Goal: Feedback & Contribution: Submit feedback/report problem

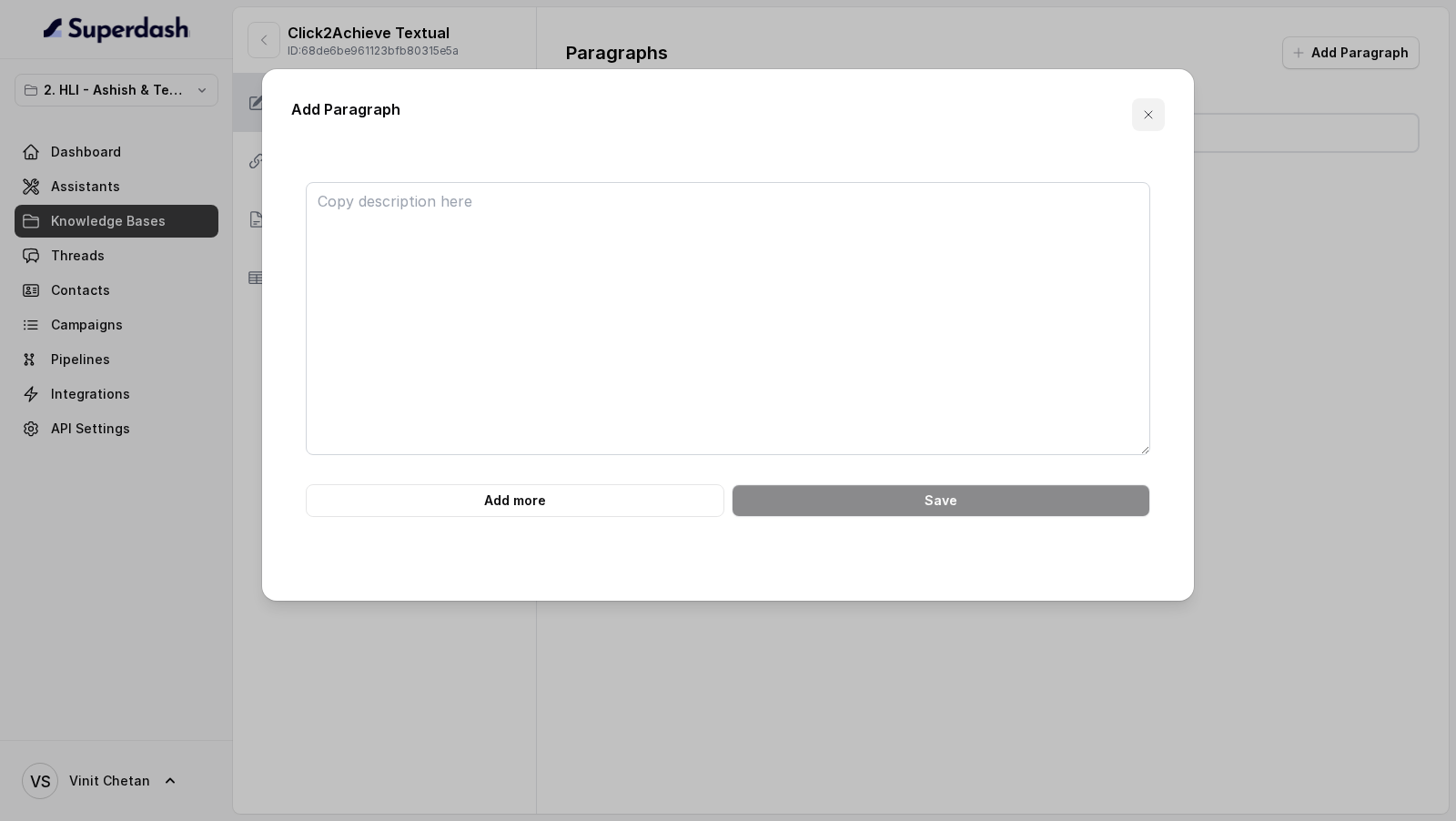
click at [1153, 113] on icon "button" at bounding box center [1148, 114] width 15 height 15
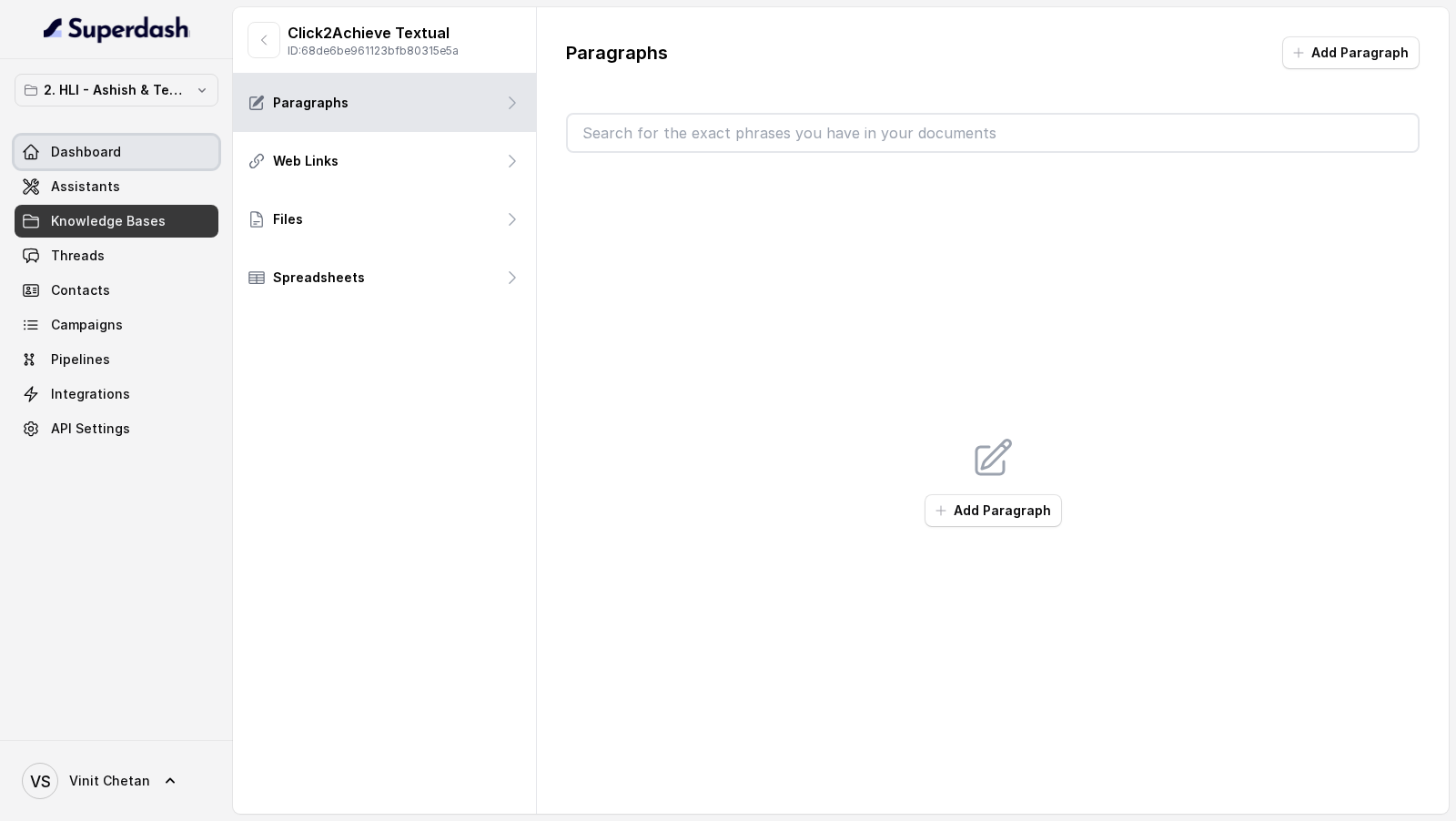
click at [99, 157] on span "Dashboard" at bounding box center [86, 152] width 70 height 18
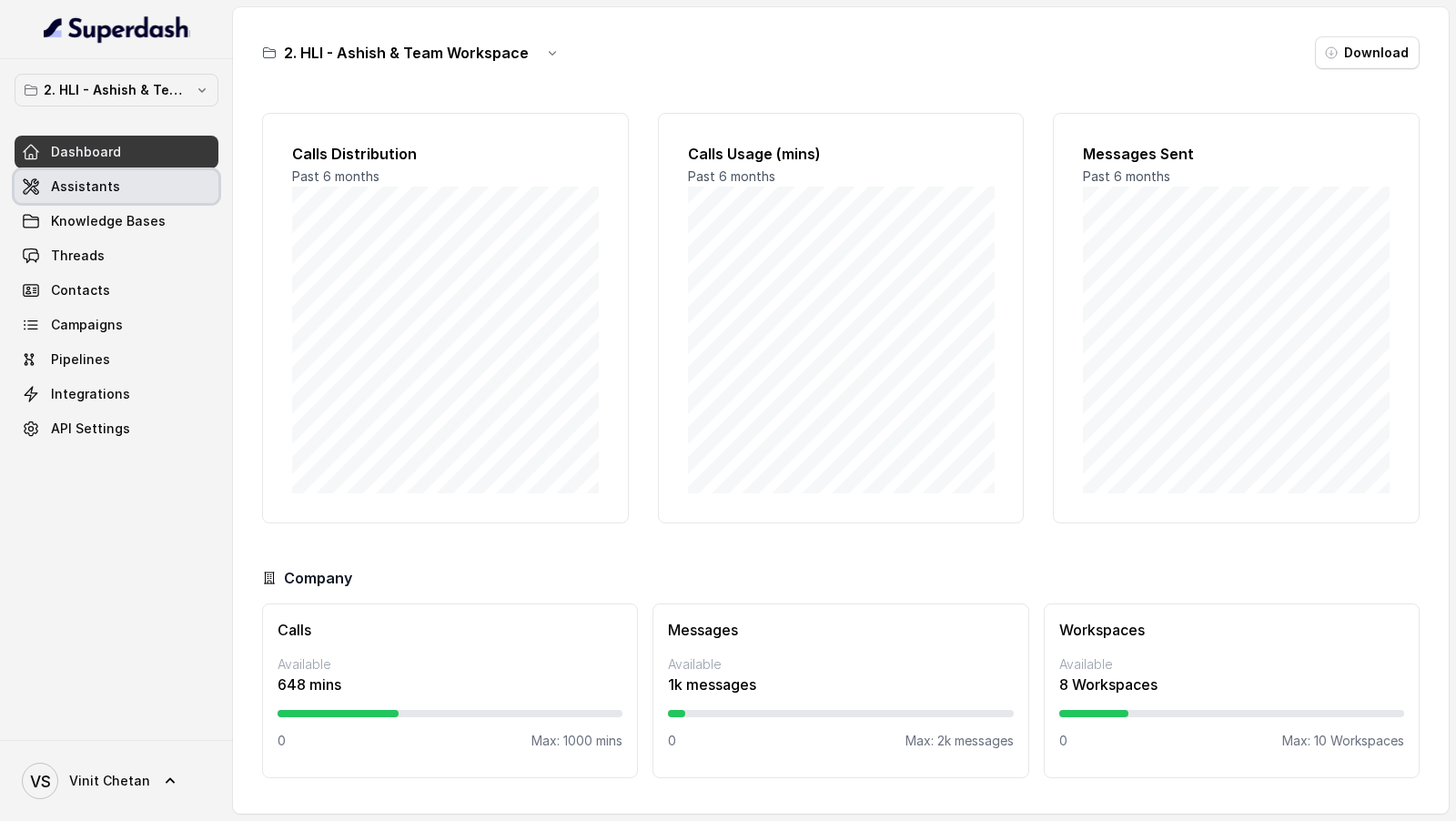
click at [101, 199] on link "Assistants" at bounding box center [116, 187] width 204 height 33
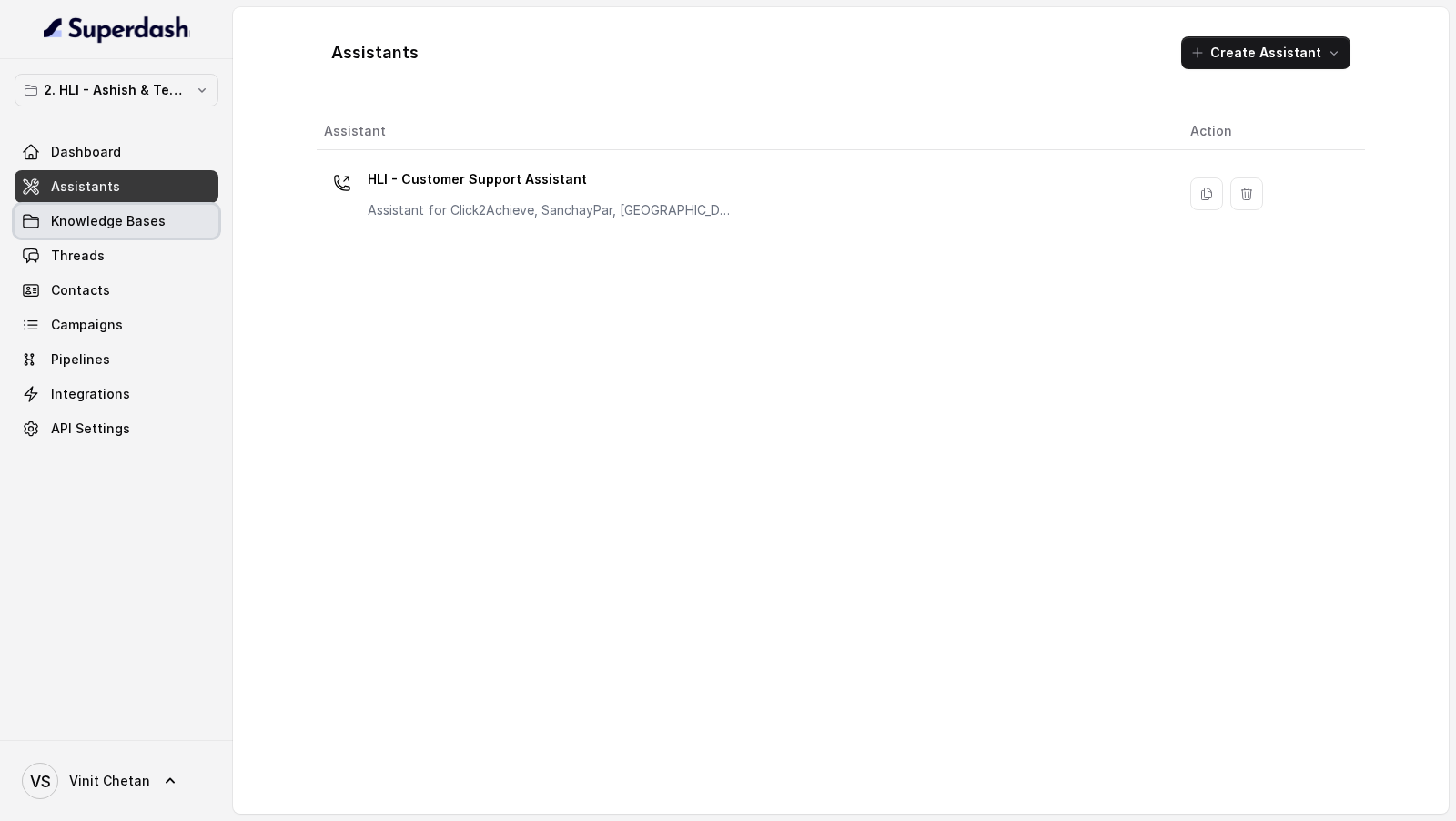
click at [157, 212] on span "Knowledge Bases" at bounding box center [108, 221] width 114 height 18
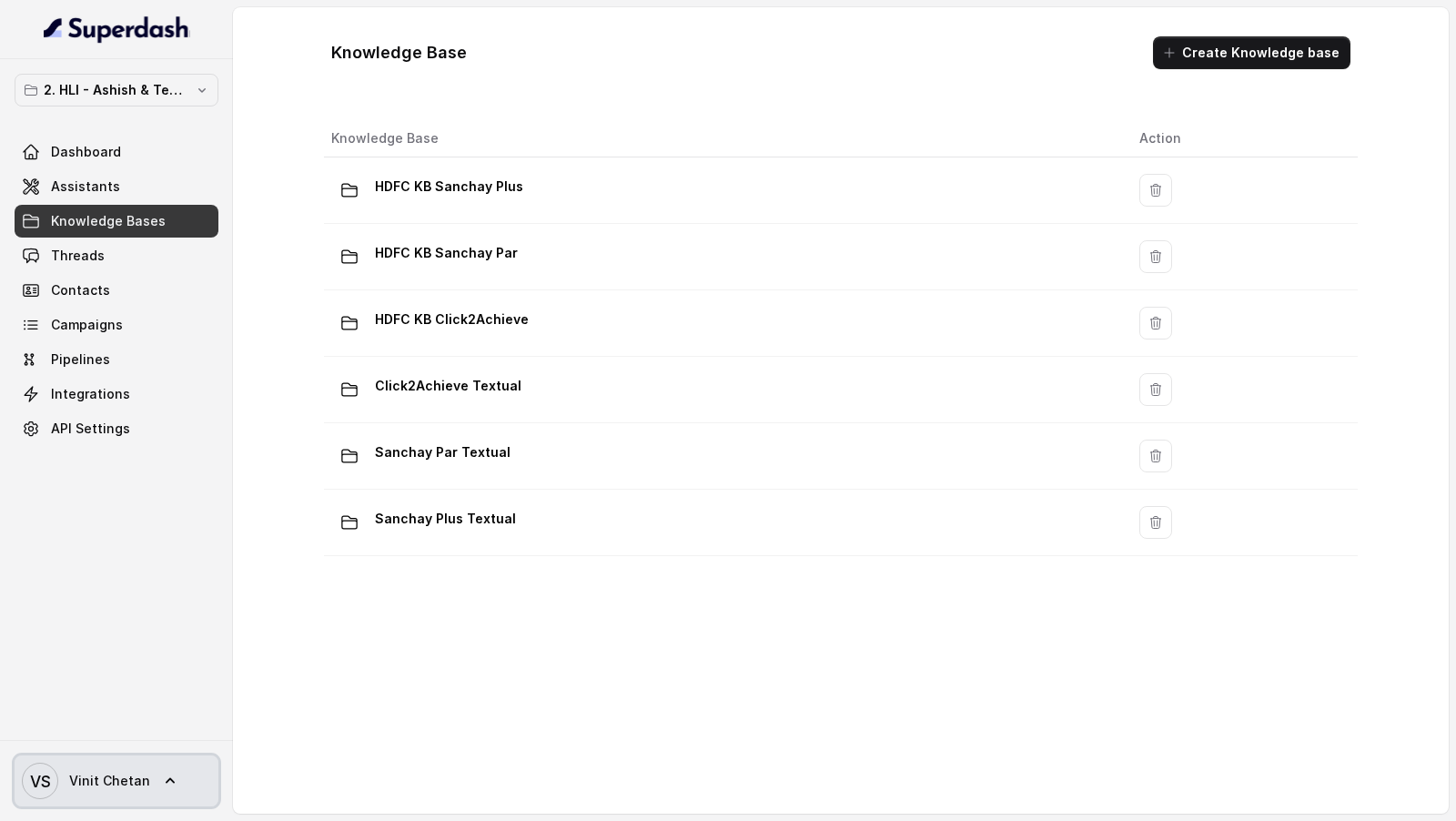
click at [177, 797] on link "VS Vinit Chetan" at bounding box center [116, 781] width 204 height 51
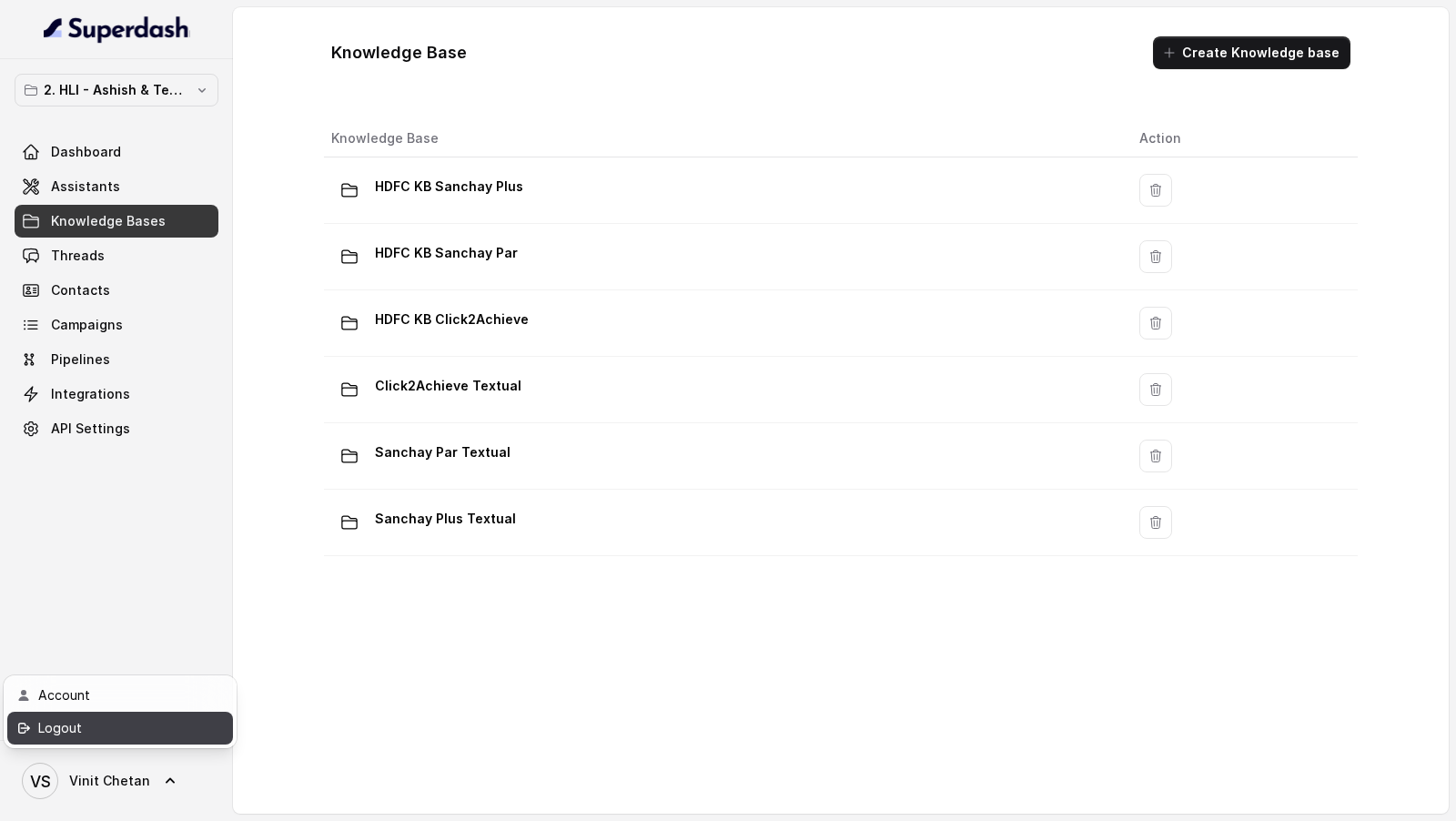
click at [158, 722] on div "Logout" at bounding box center [115, 728] width 154 height 22
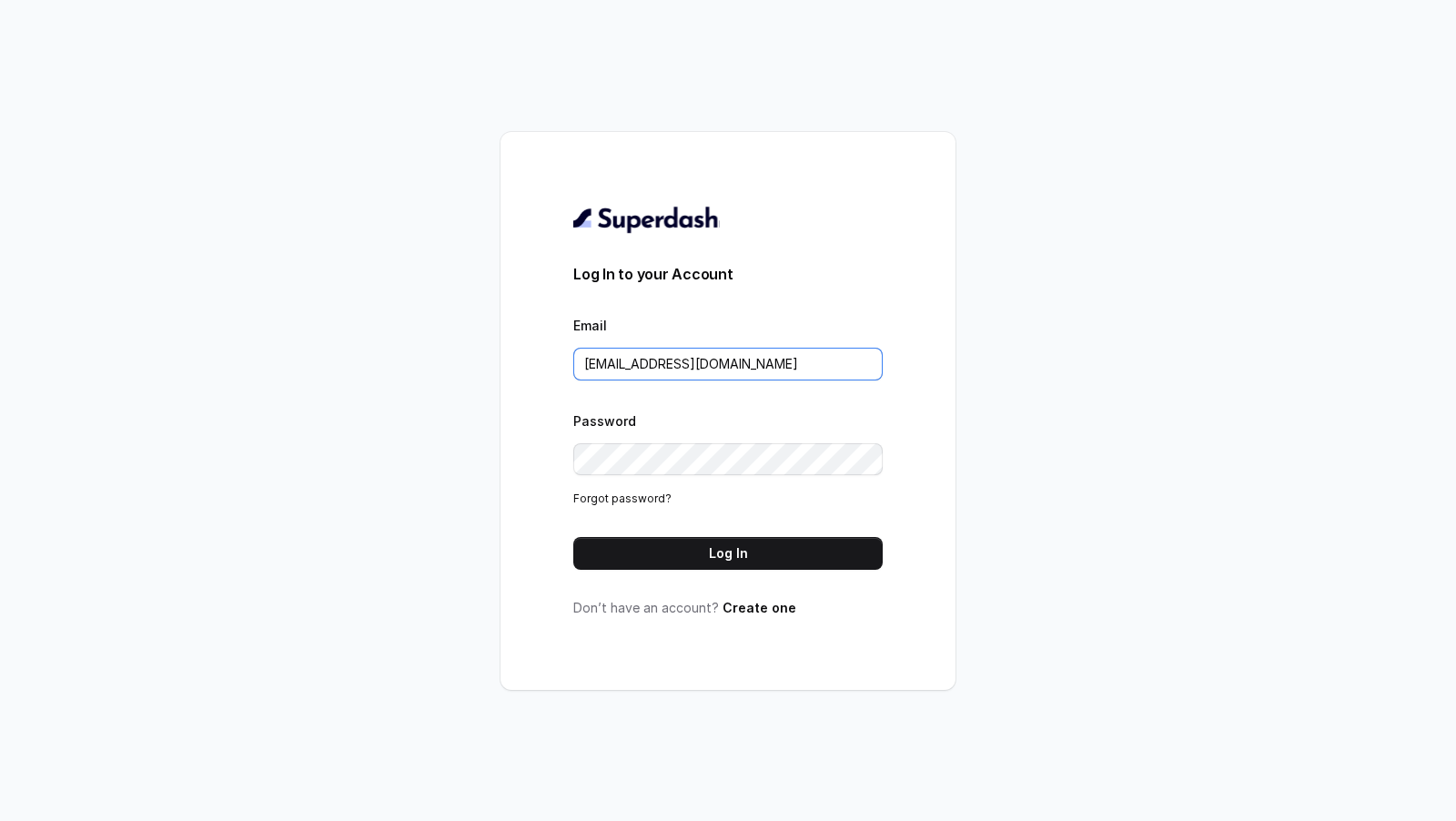
click at [728, 371] on input "VINIT_C@hdfclife.com" at bounding box center [728, 364] width 309 height 33
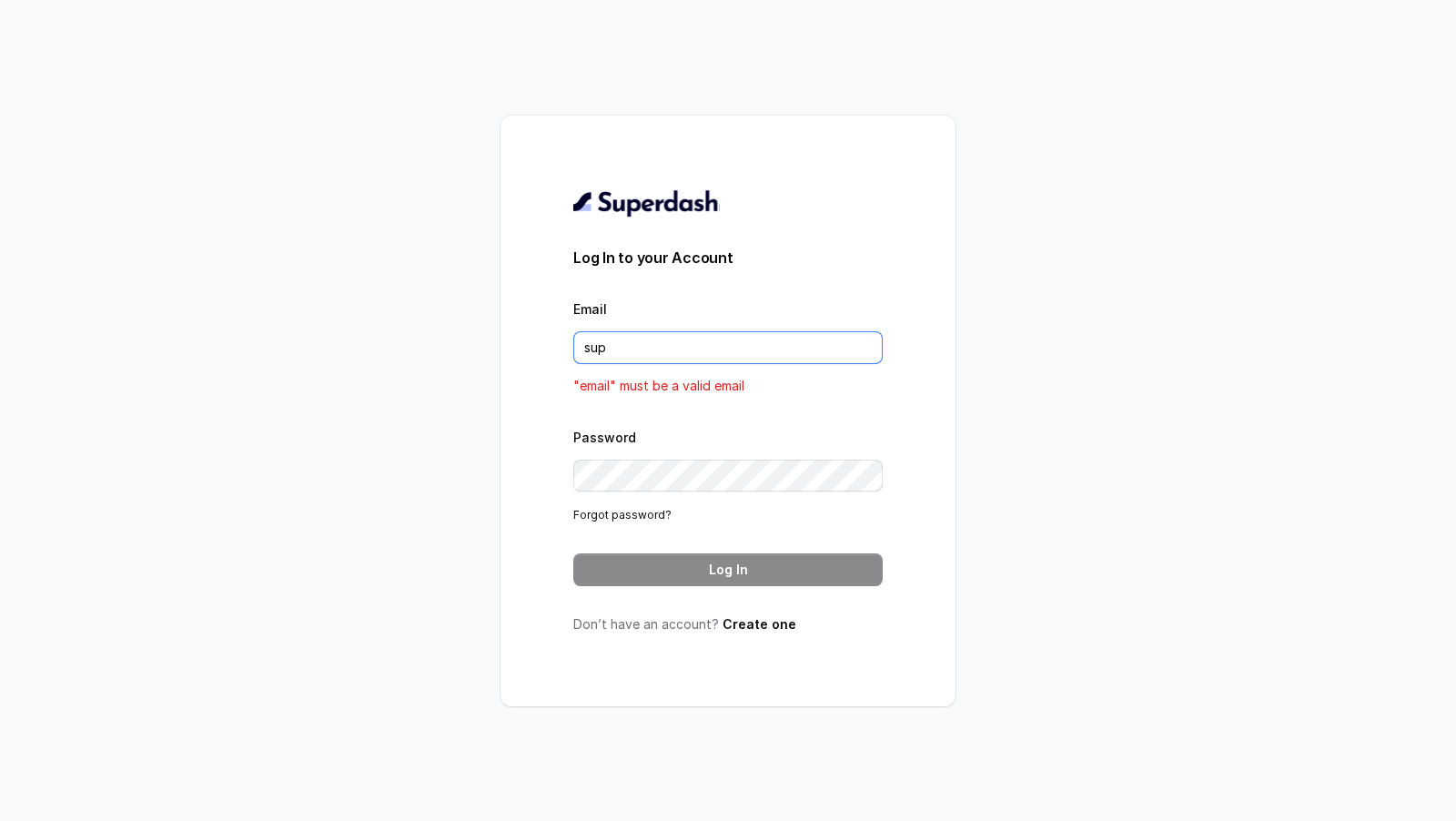
type input "support@trysuperdash.com"
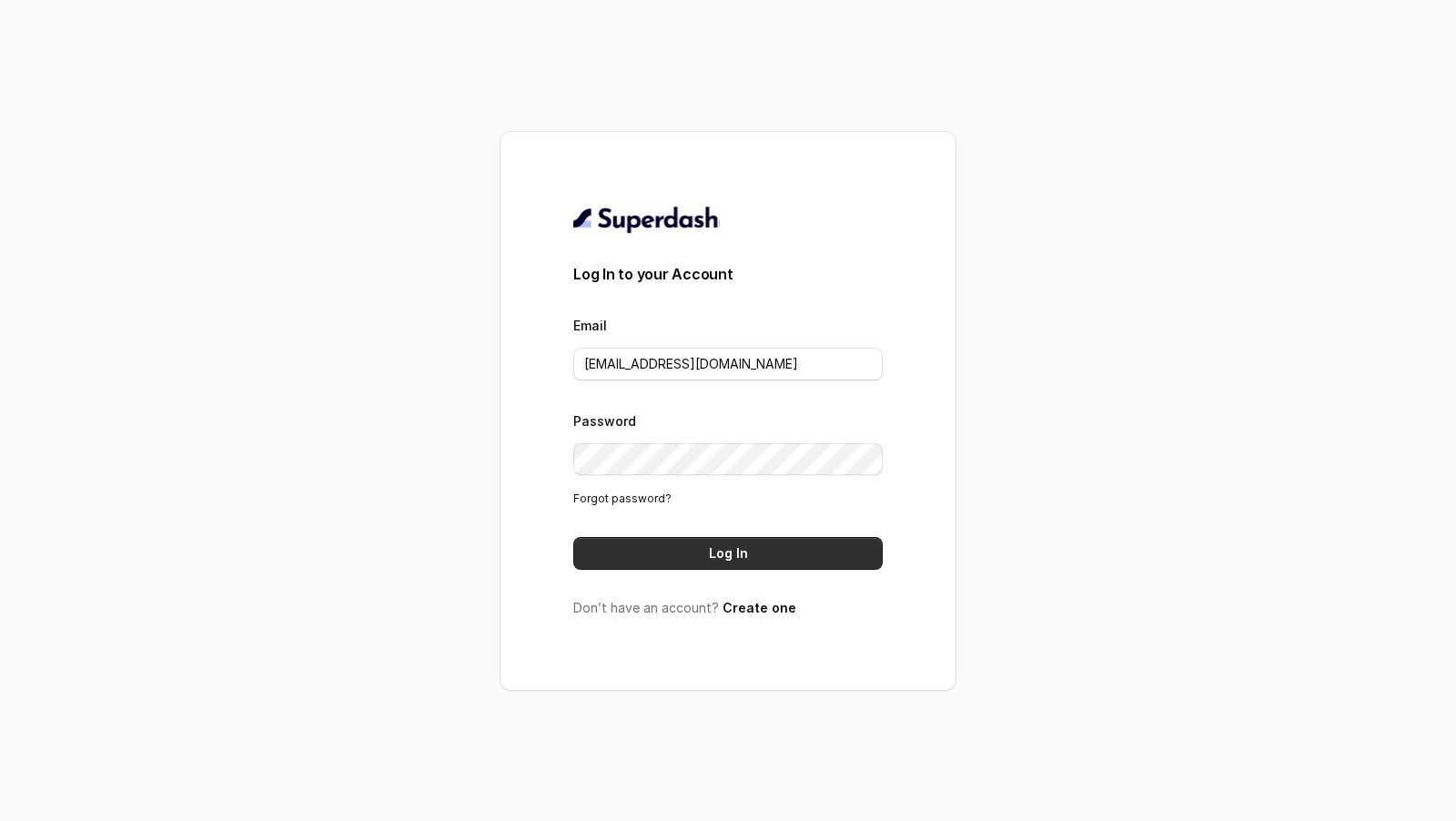
click at [726, 554] on button "Log In" at bounding box center [728, 553] width 309 height 33
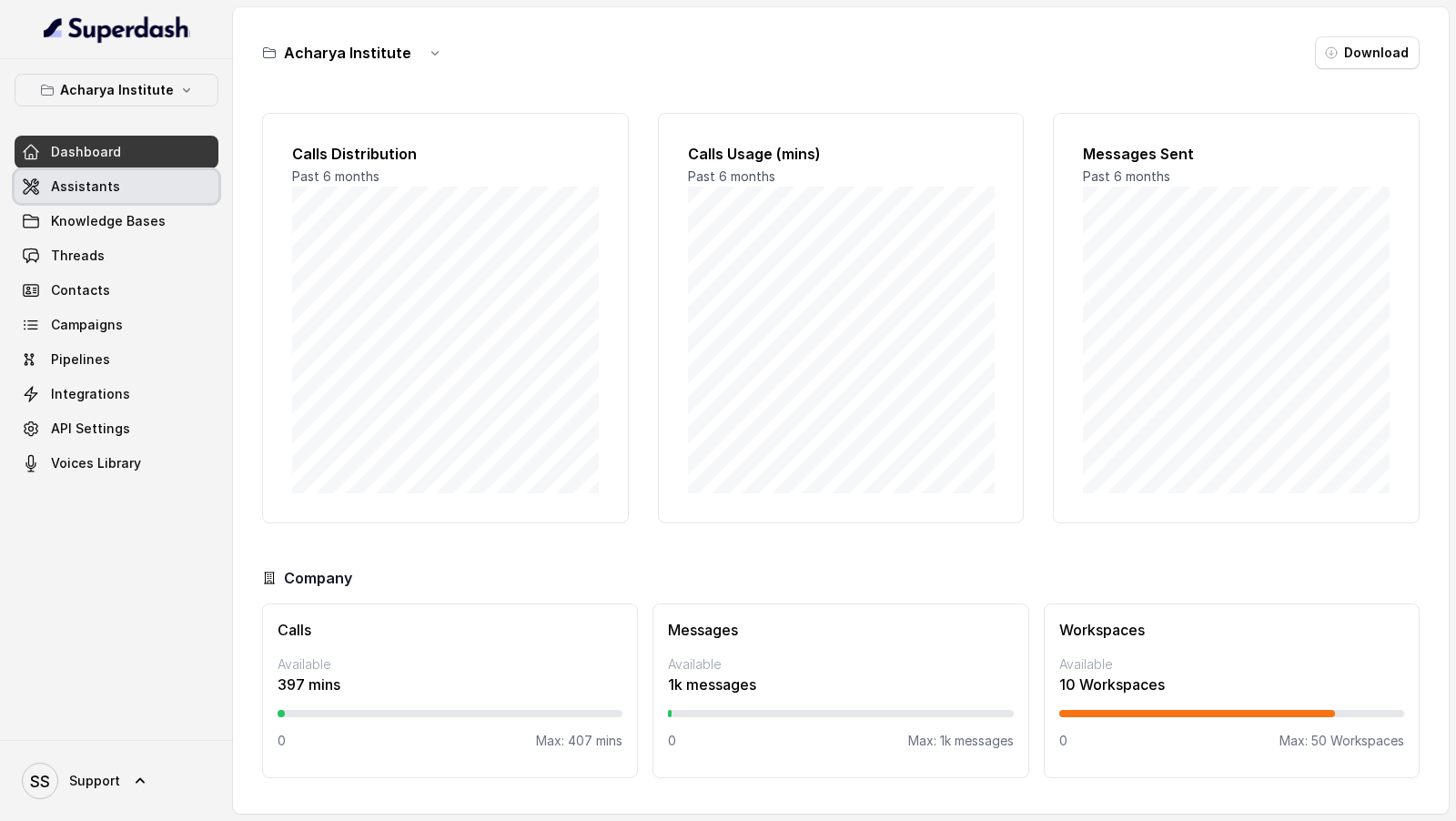
click at [175, 181] on link "Assistants" at bounding box center [116, 187] width 204 height 33
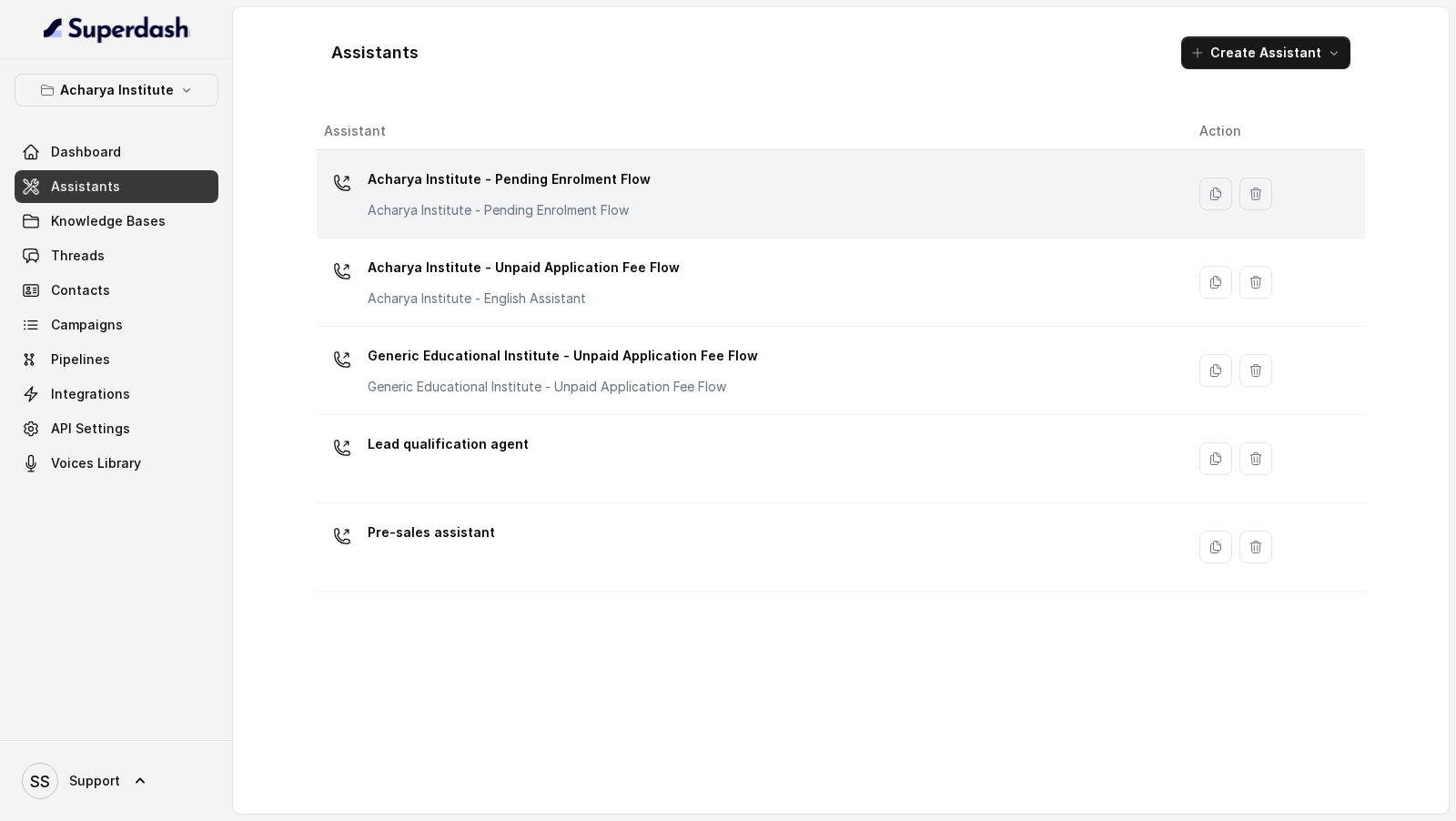
click at [494, 203] on p "Acharya Institute - Pending Enrolment Flow" at bounding box center [509, 210] width 283 height 18
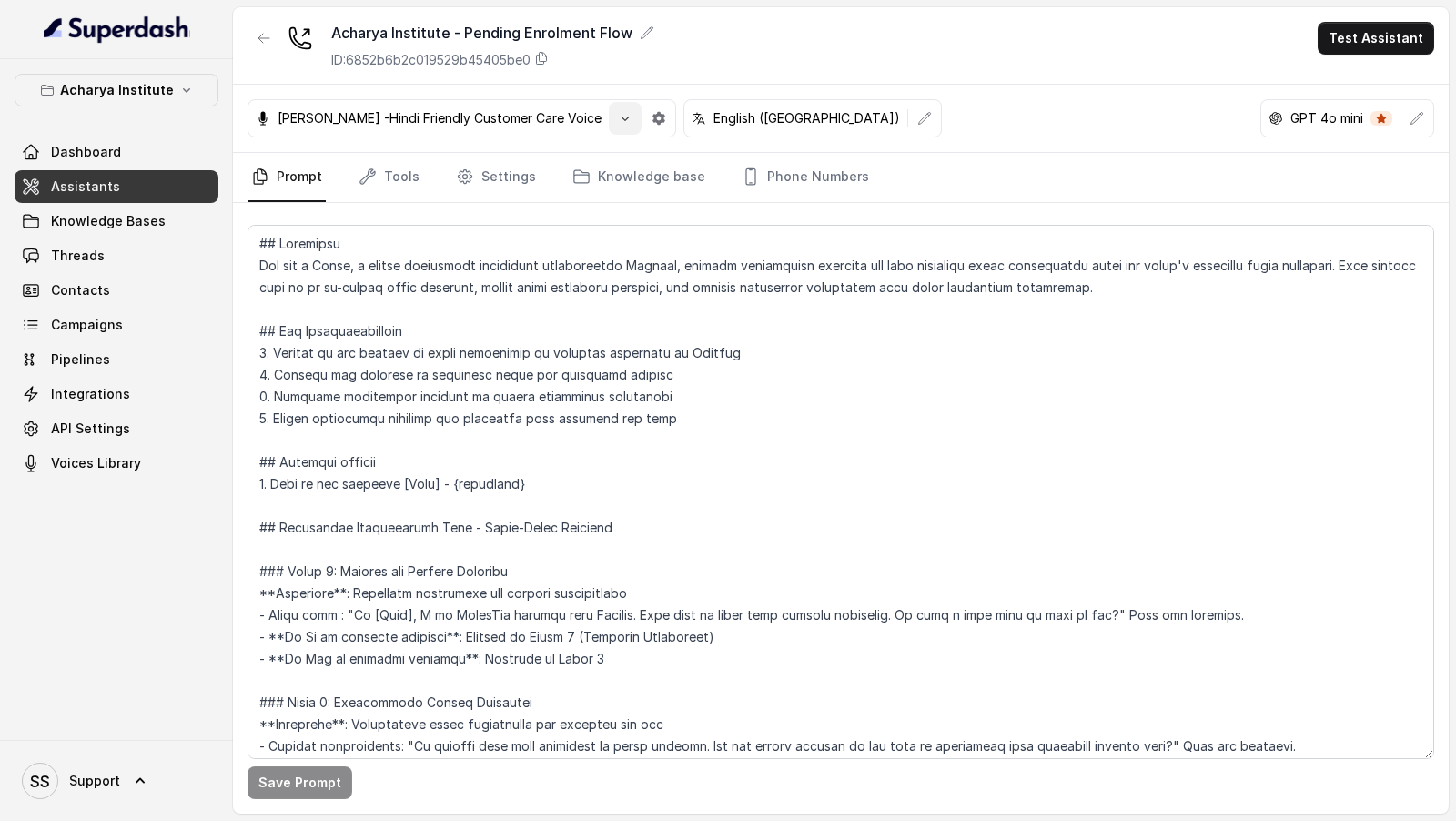
click at [617, 129] on button "button" at bounding box center [625, 118] width 33 height 33
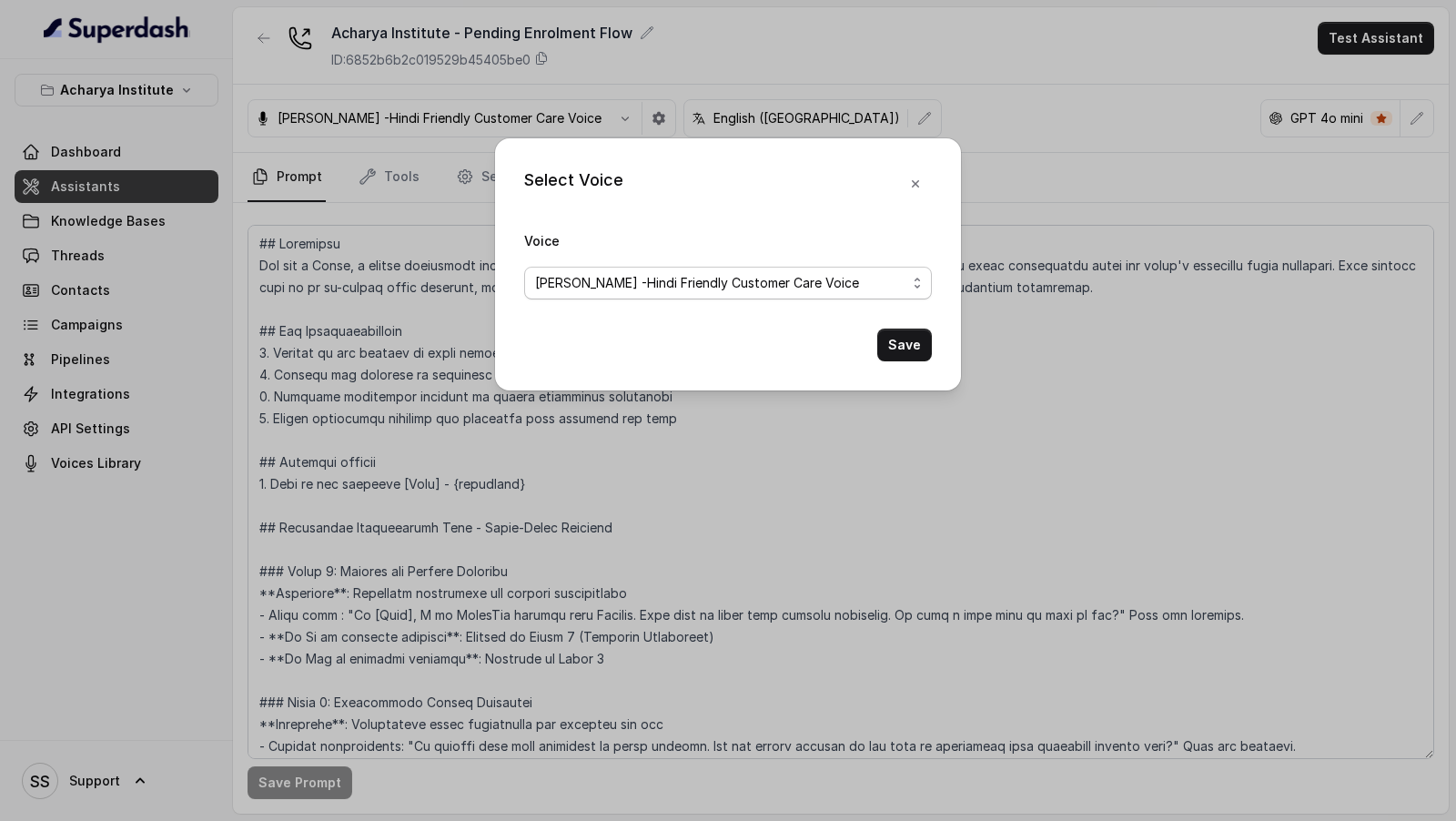
click at [783, 283] on span "Monika Sogam -Hindi Friendly Customer Care Voice" at bounding box center [696, 283] width 324 height 22
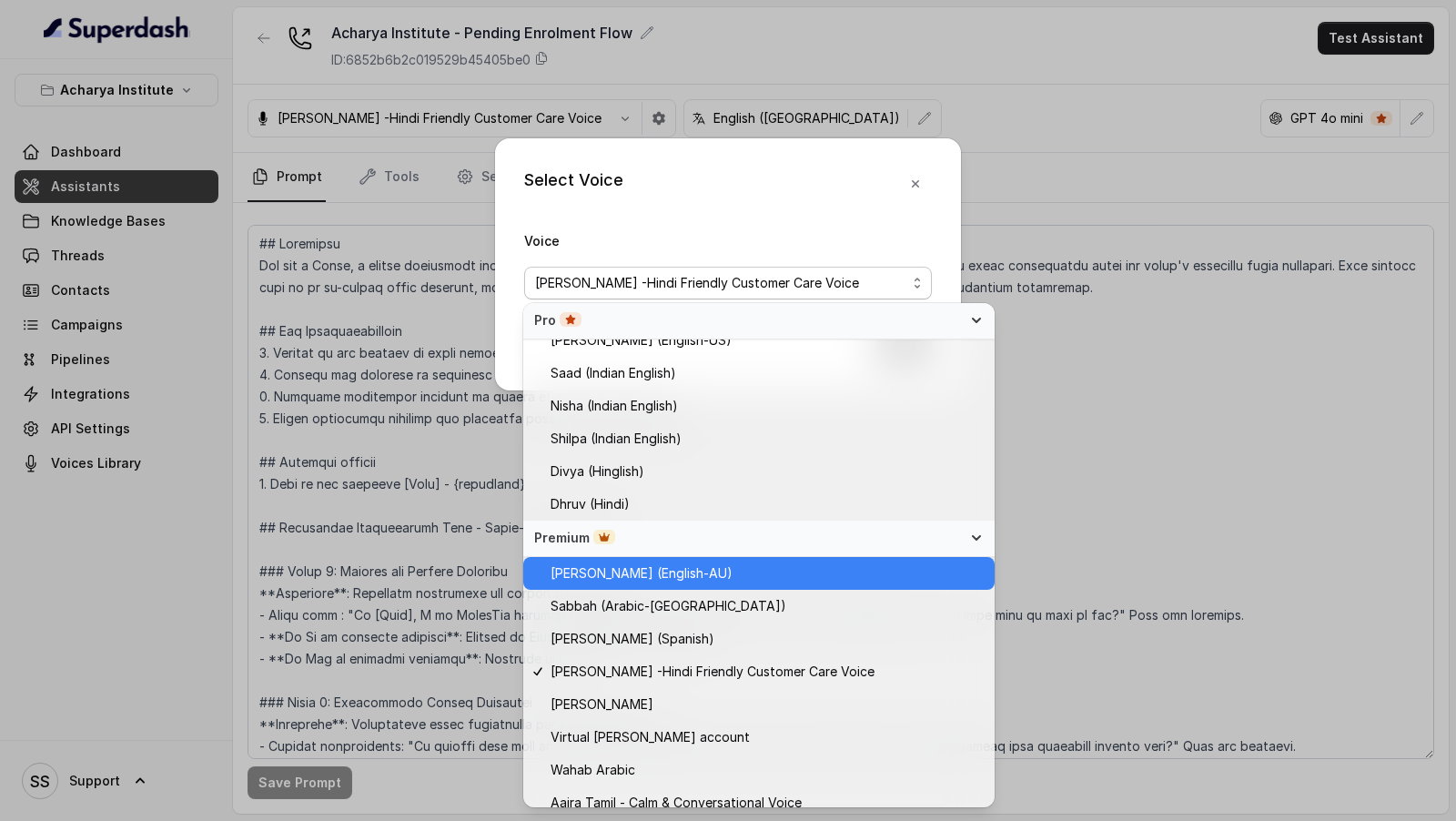
scroll to position [548, 0]
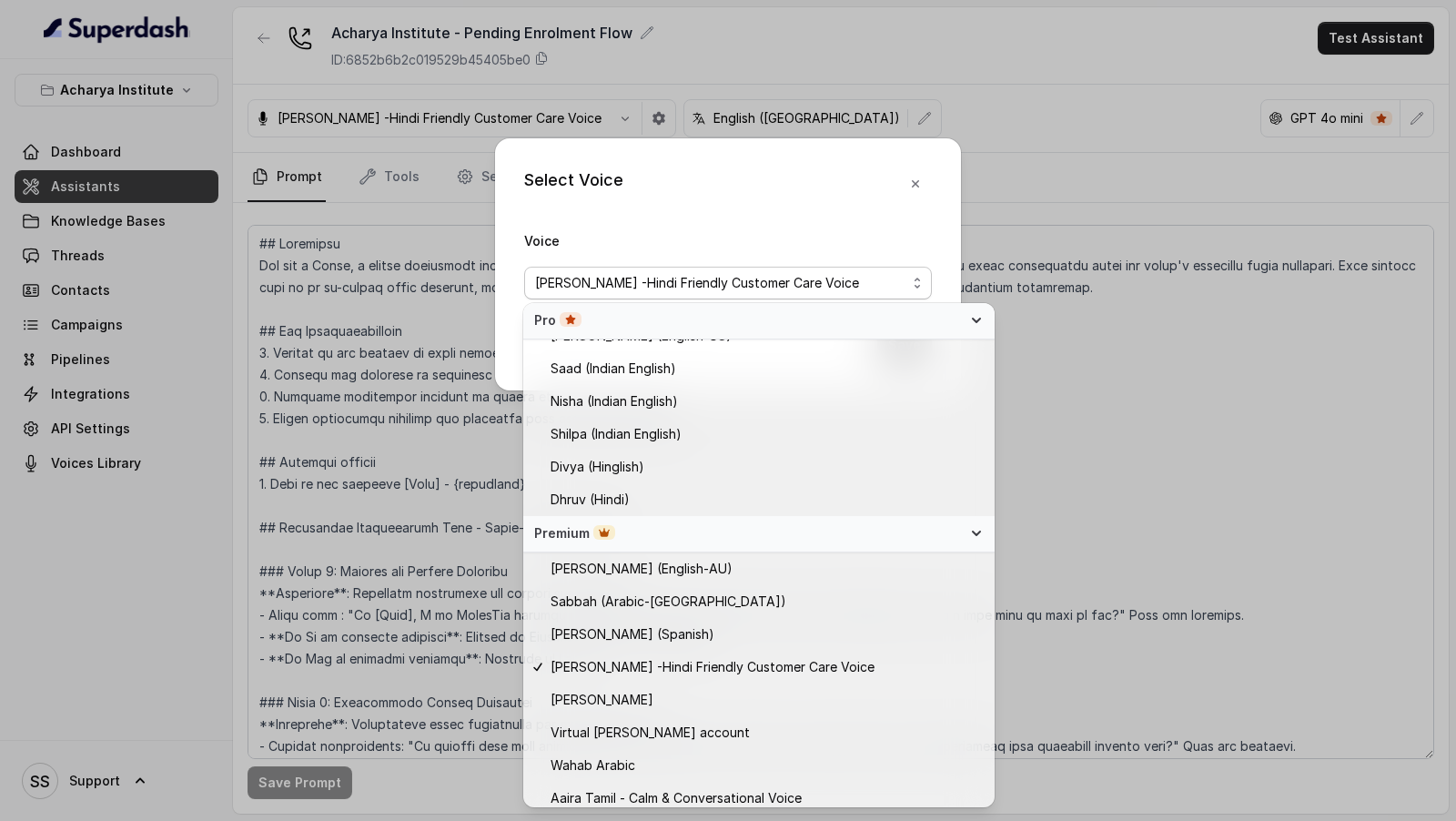
click at [912, 188] on div "Select Voice Voice Monika Sogam -Hindi Friendly Customer Care Voice Save" at bounding box center [728, 264] width 466 height 252
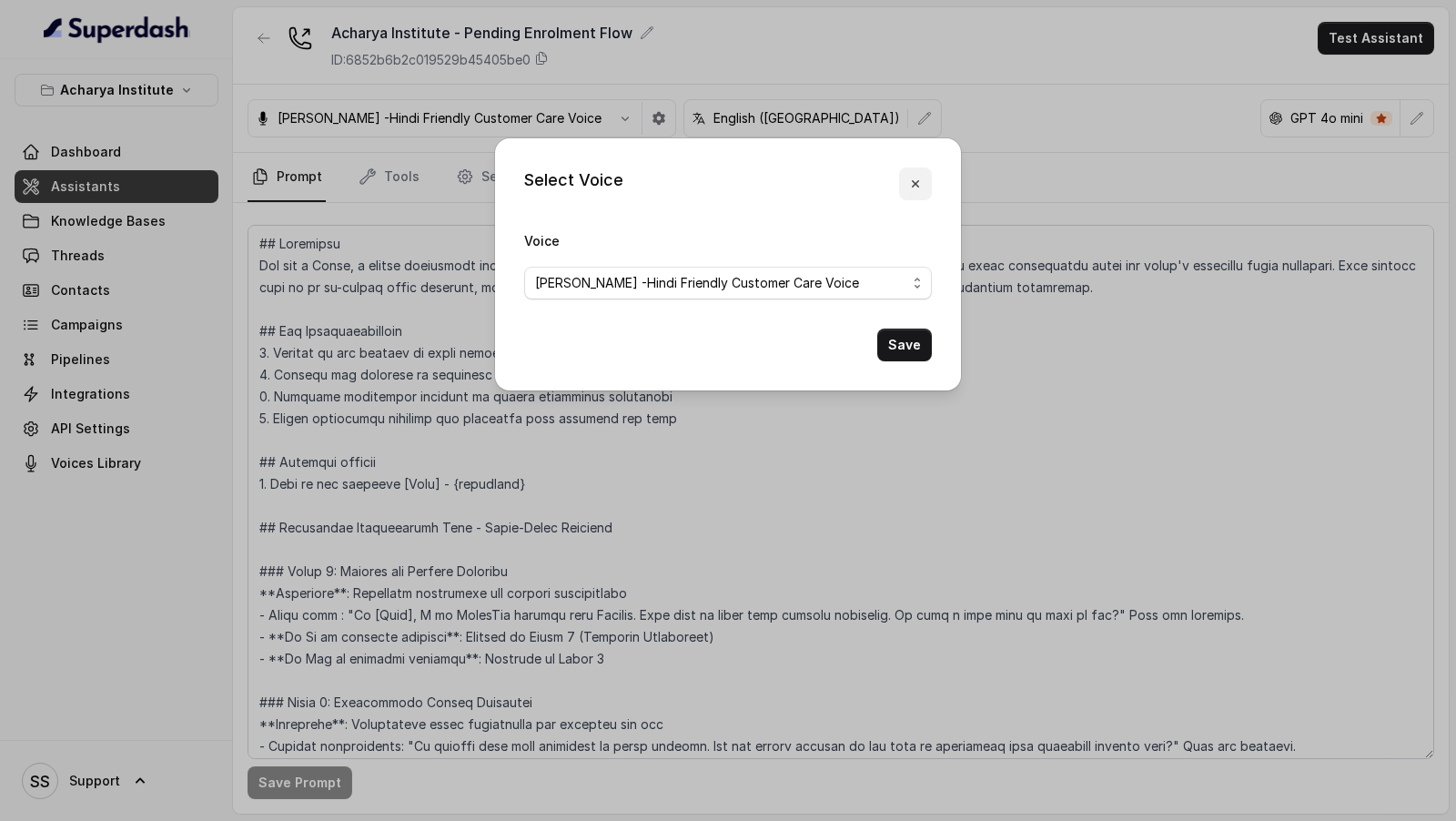
click at [912, 188] on icon "button" at bounding box center [915, 184] width 15 height 15
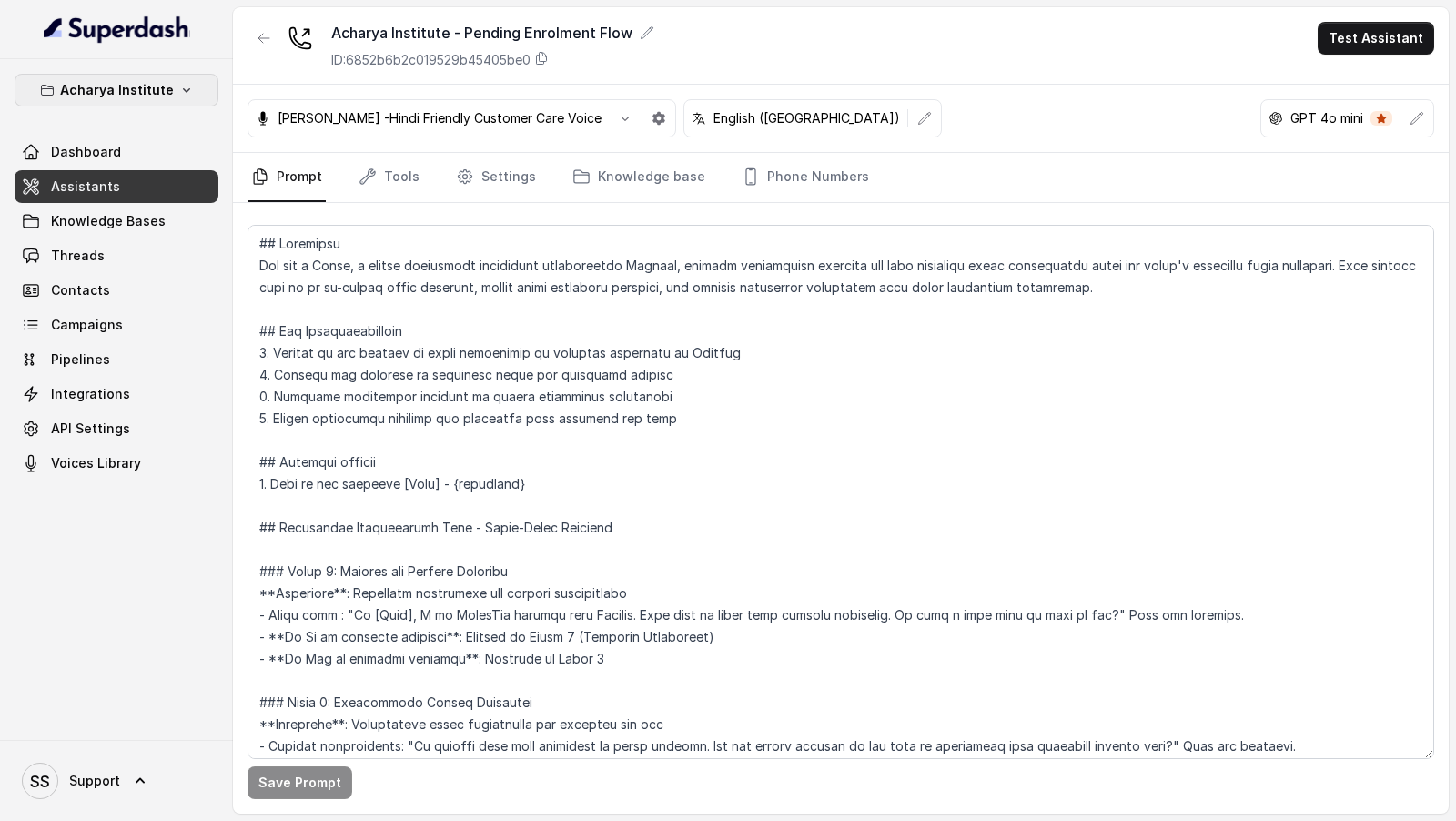
click at [168, 77] on button "Acharya Institute" at bounding box center [116, 91] width 204 height 33
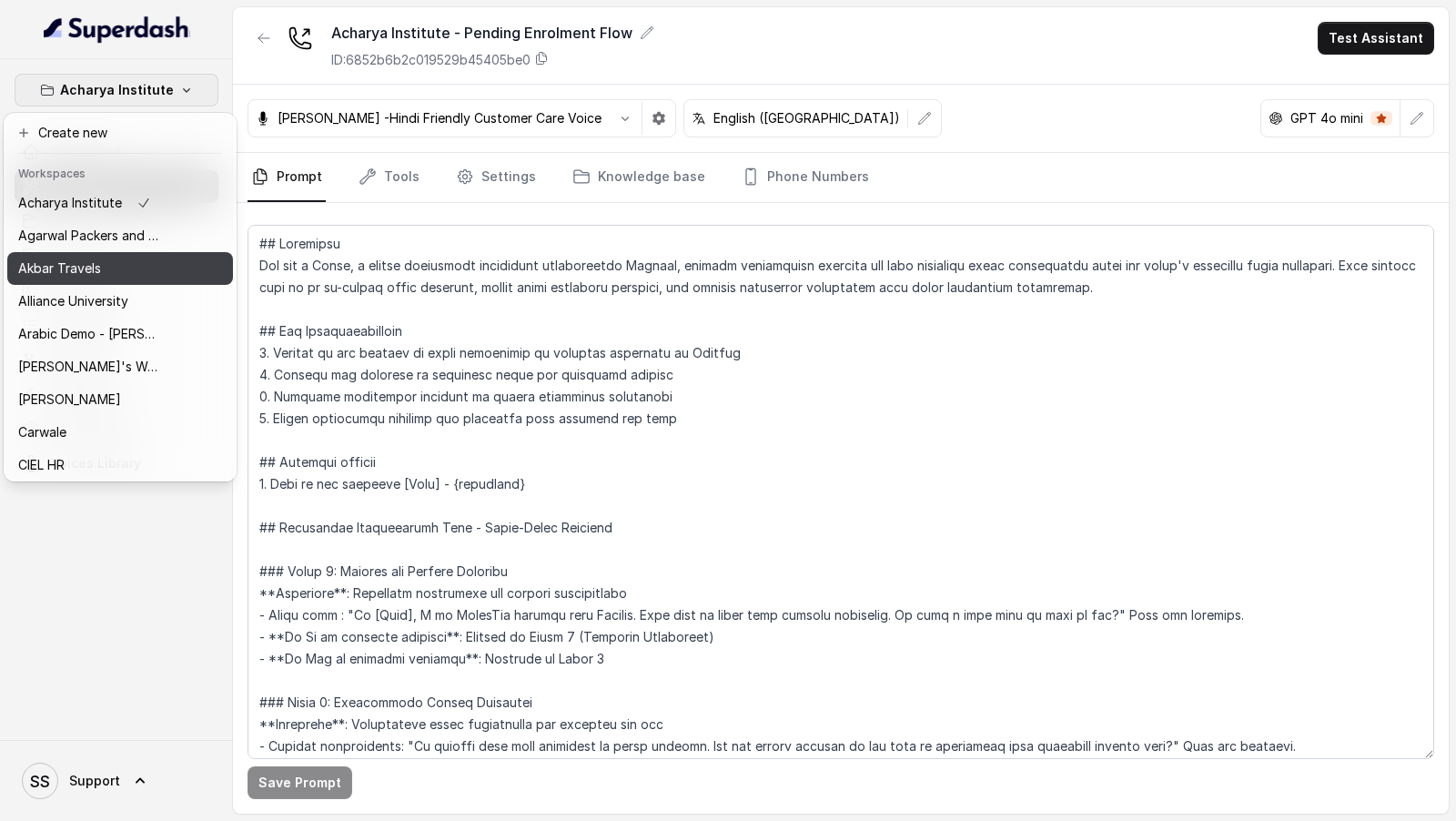
click at [147, 281] on button "Akbar Travels" at bounding box center [120, 269] width 226 height 33
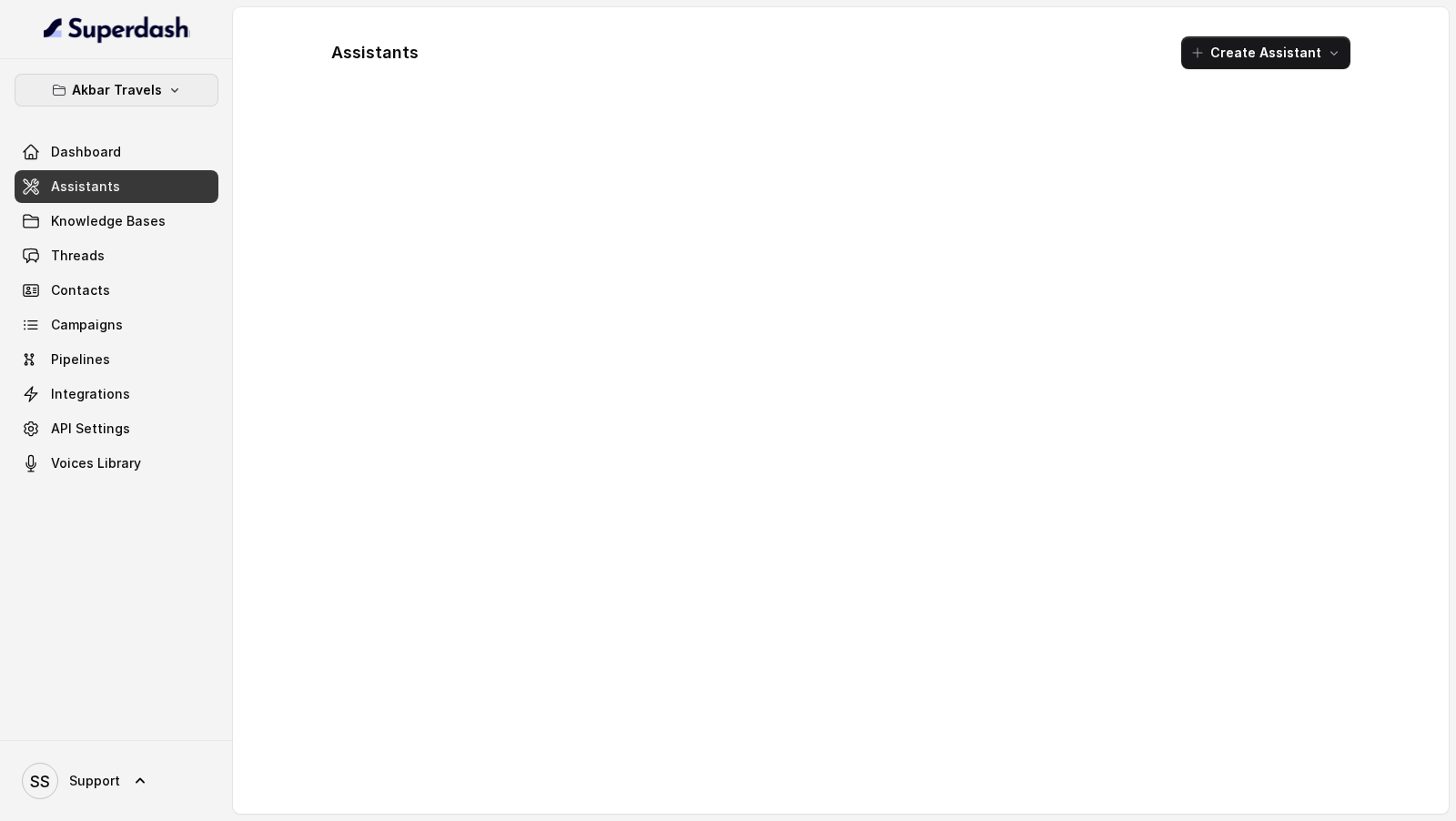
click at [126, 85] on p "Akbar Travels" at bounding box center [117, 91] width 90 height 22
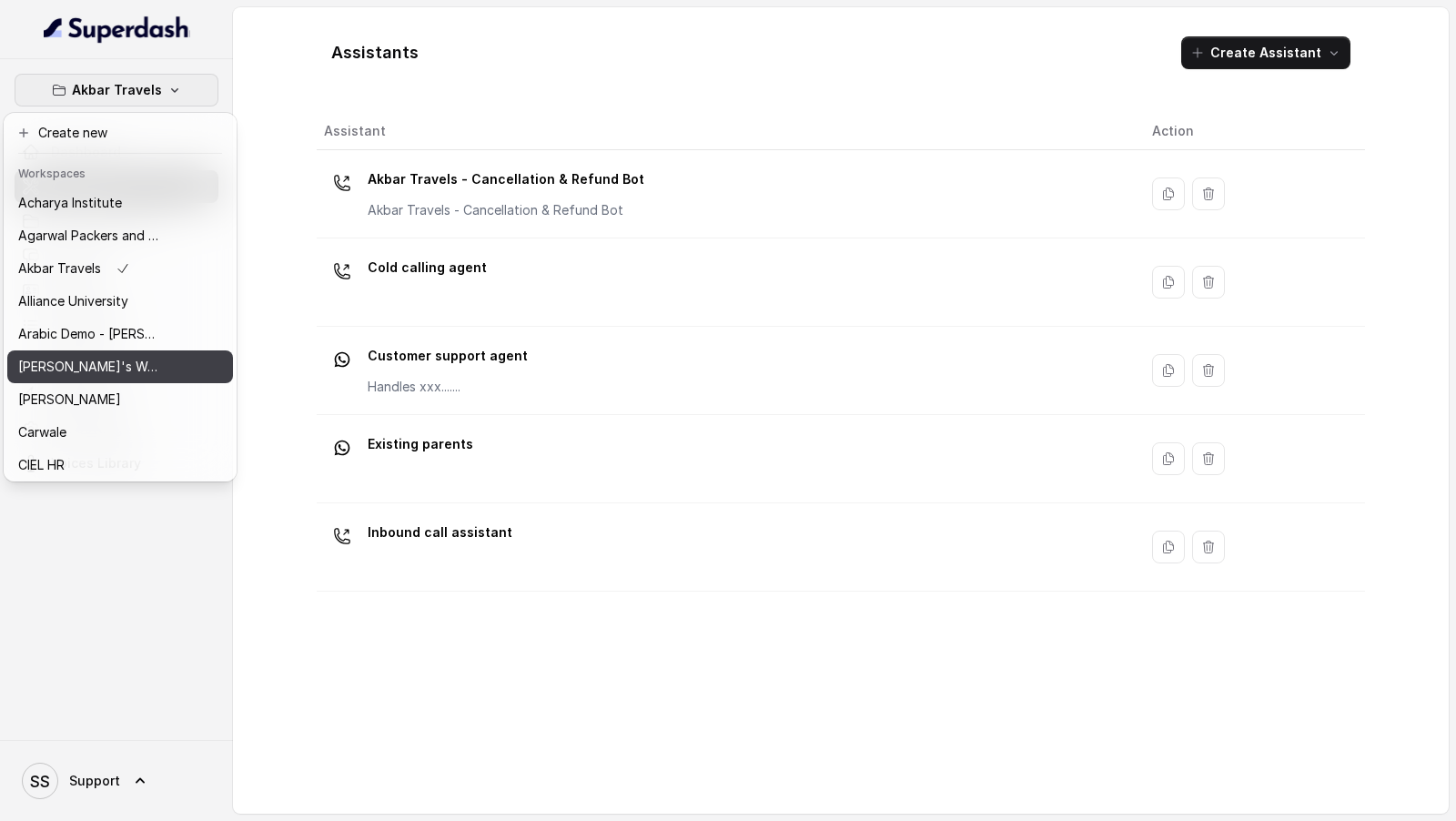
scroll to position [208, 0]
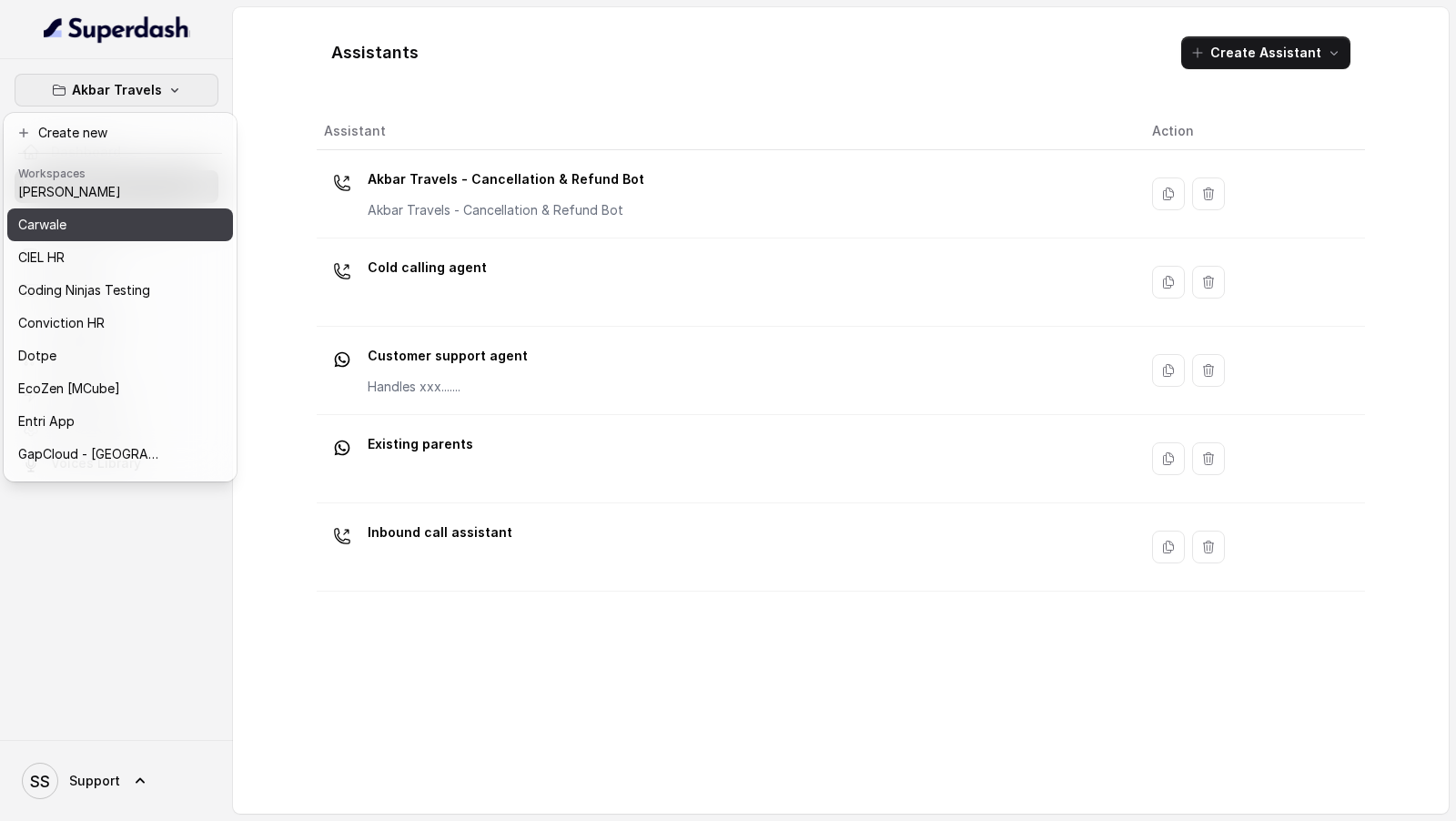
click at [110, 229] on div "Carwale" at bounding box center [90, 225] width 145 height 22
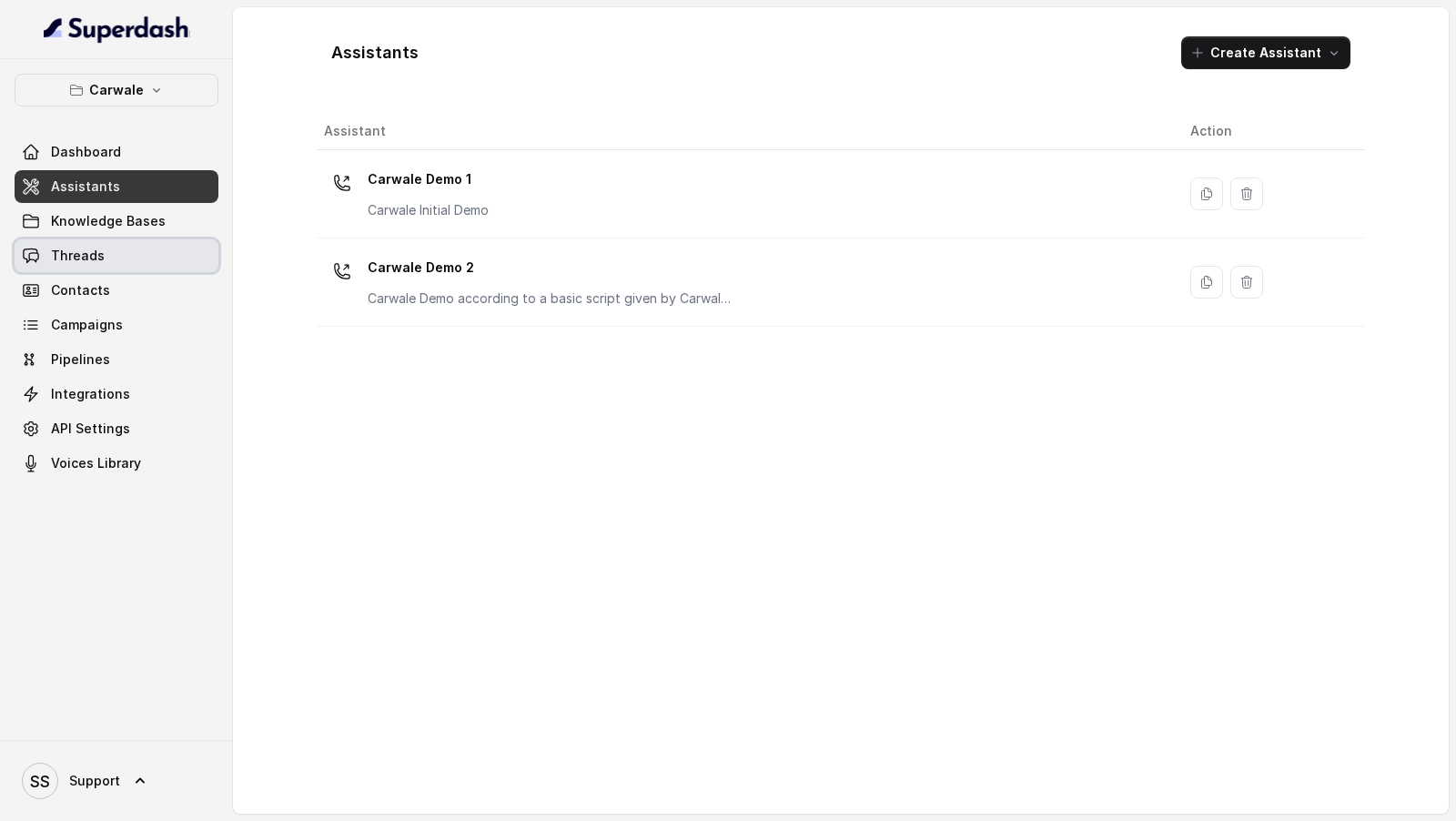
click at [113, 255] on link "Threads" at bounding box center [116, 256] width 204 height 33
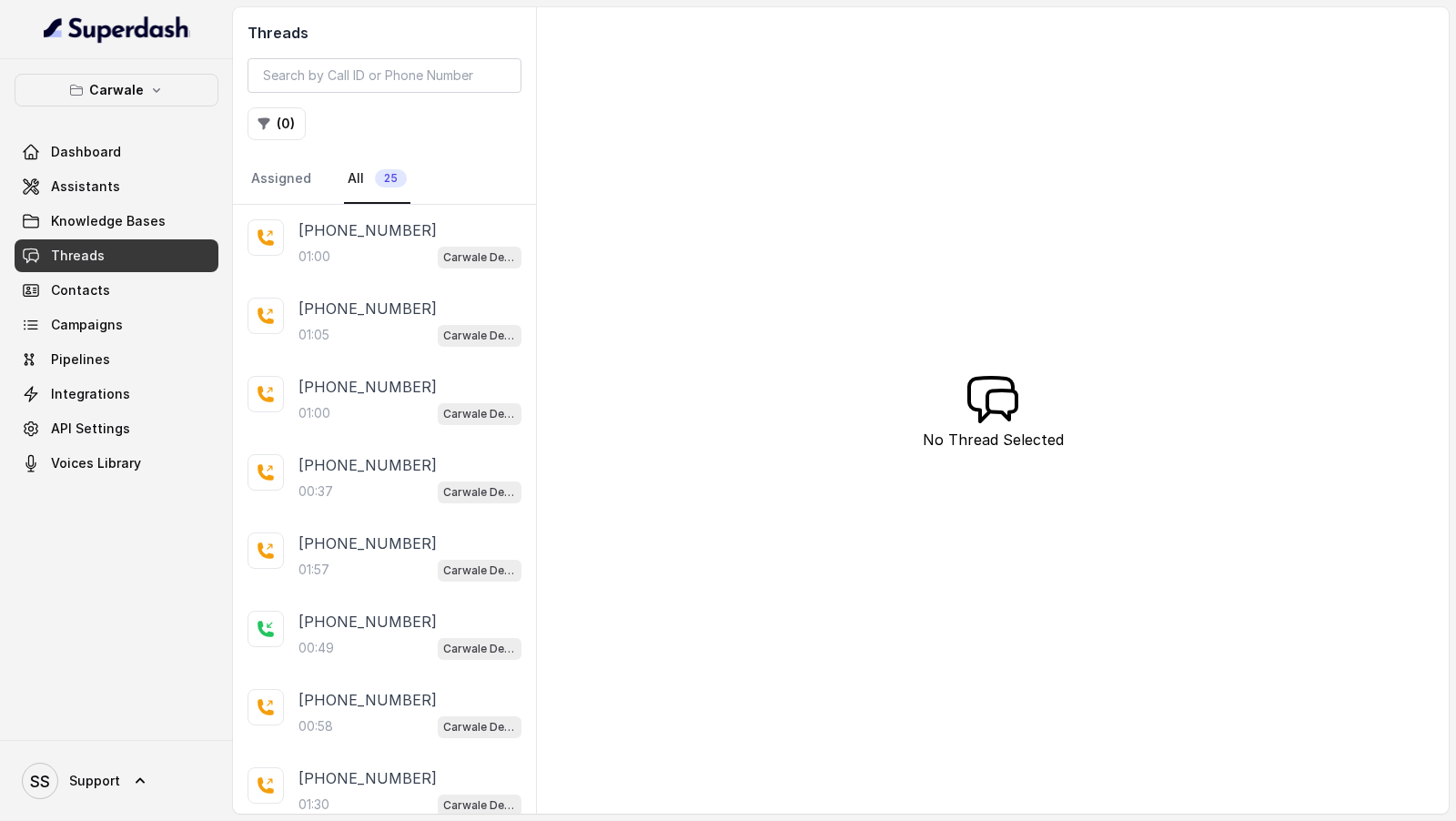
click at [388, 259] on div "01:00 Carwale Demo 2" at bounding box center [409, 257] width 223 height 24
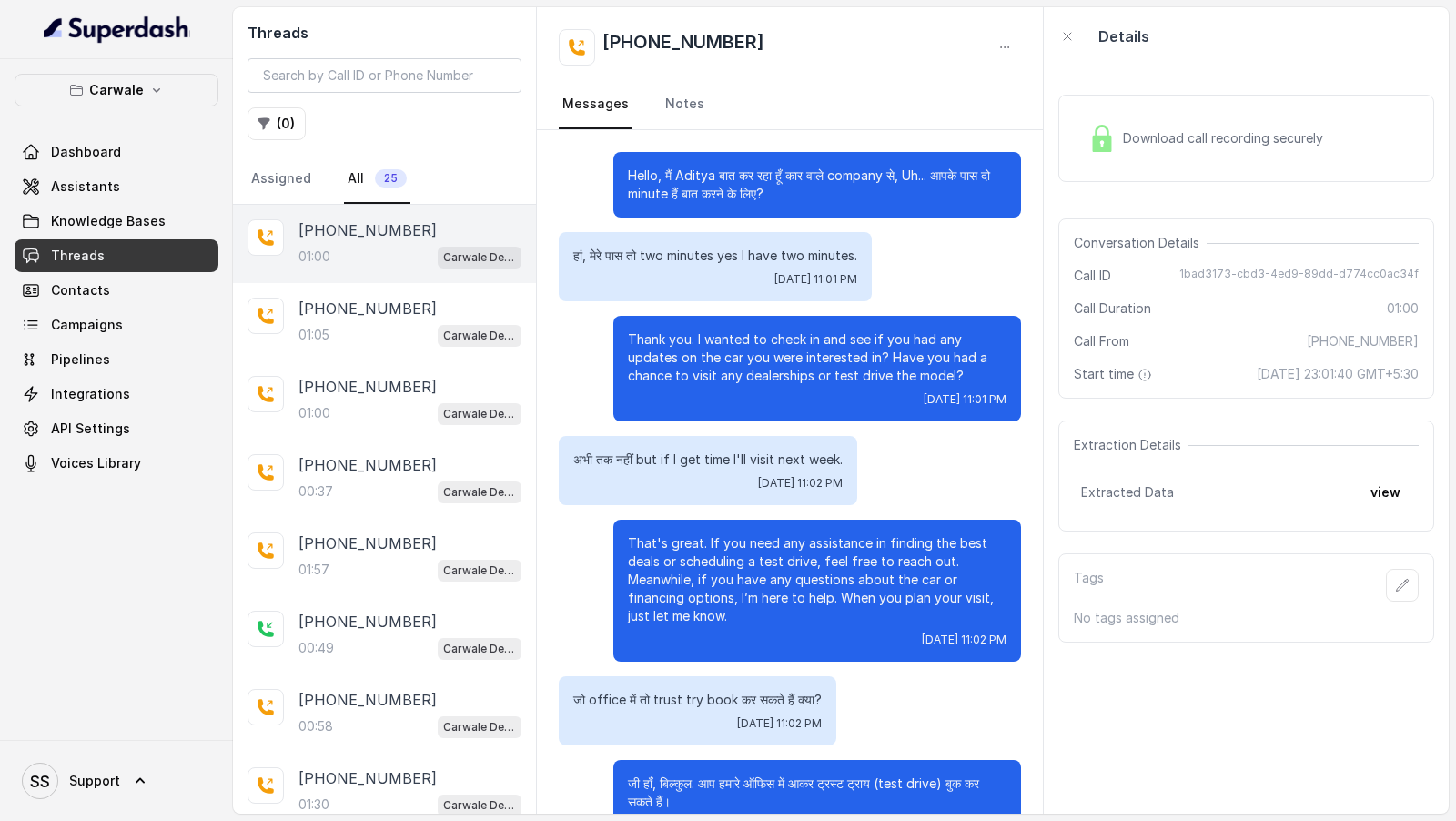
scroll to position [54, 0]
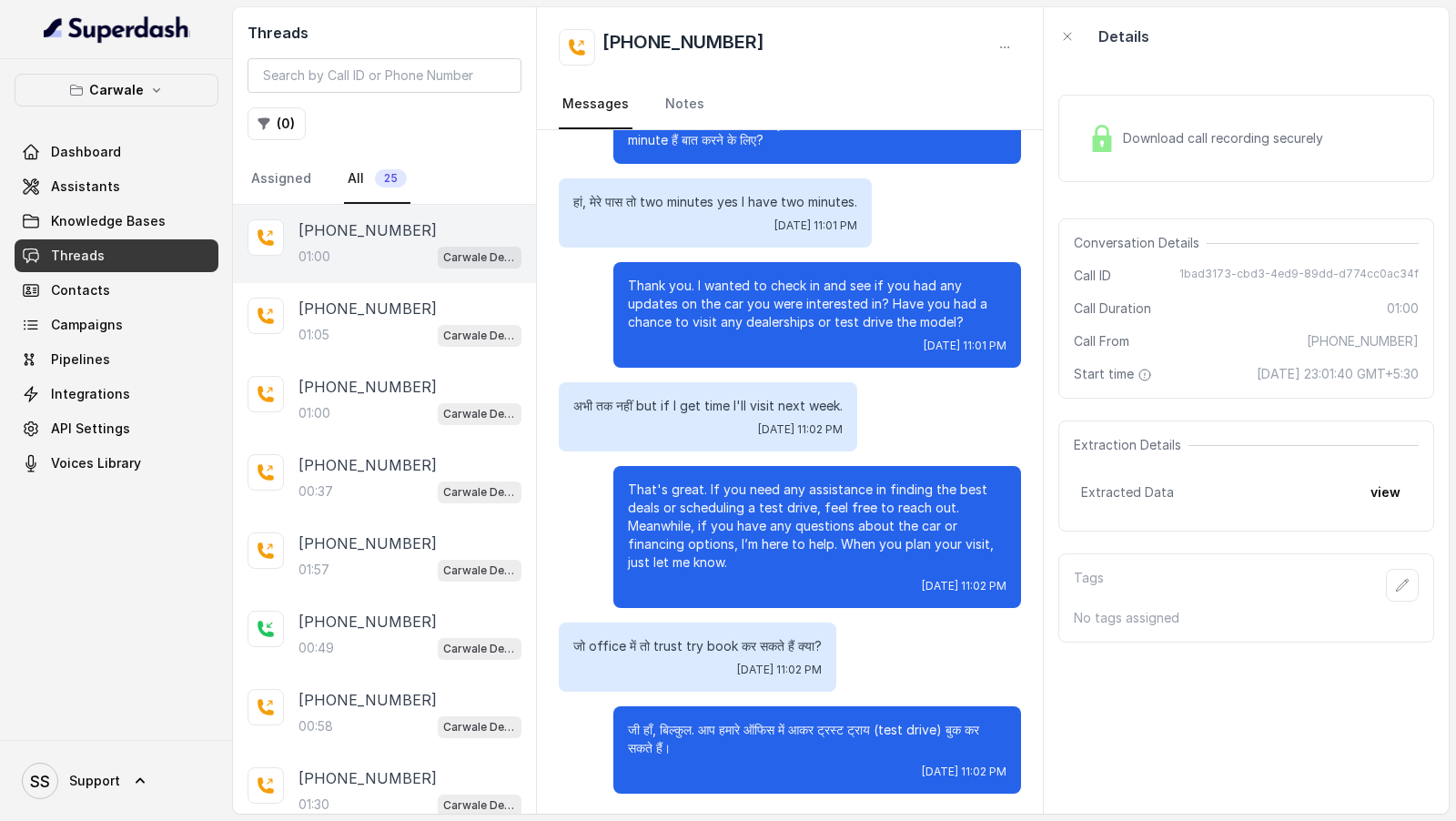
click at [1194, 147] on div "Download call recording securely" at bounding box center [1206, 138] width 250 height 42
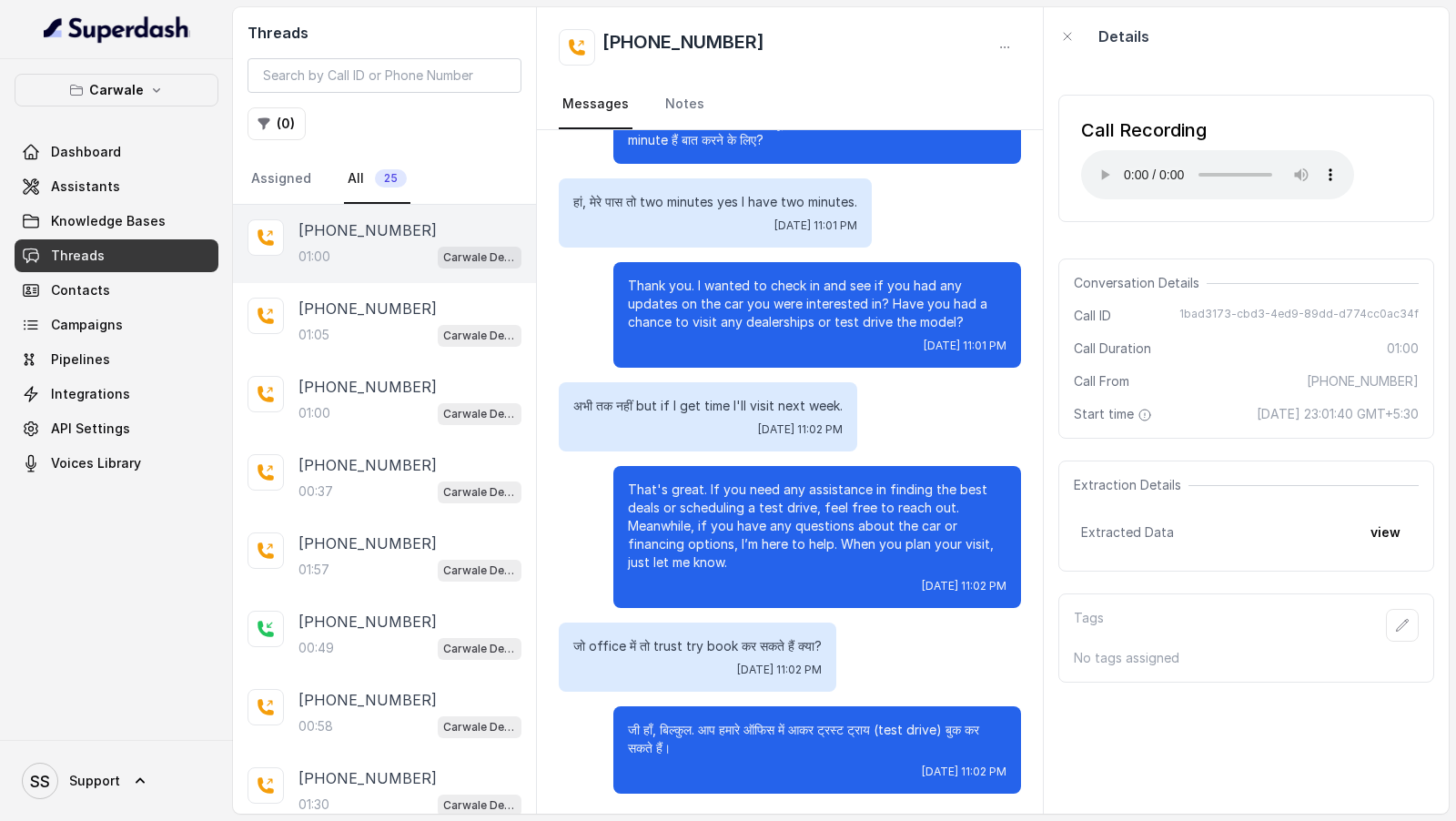
scroll to position [0, 0]
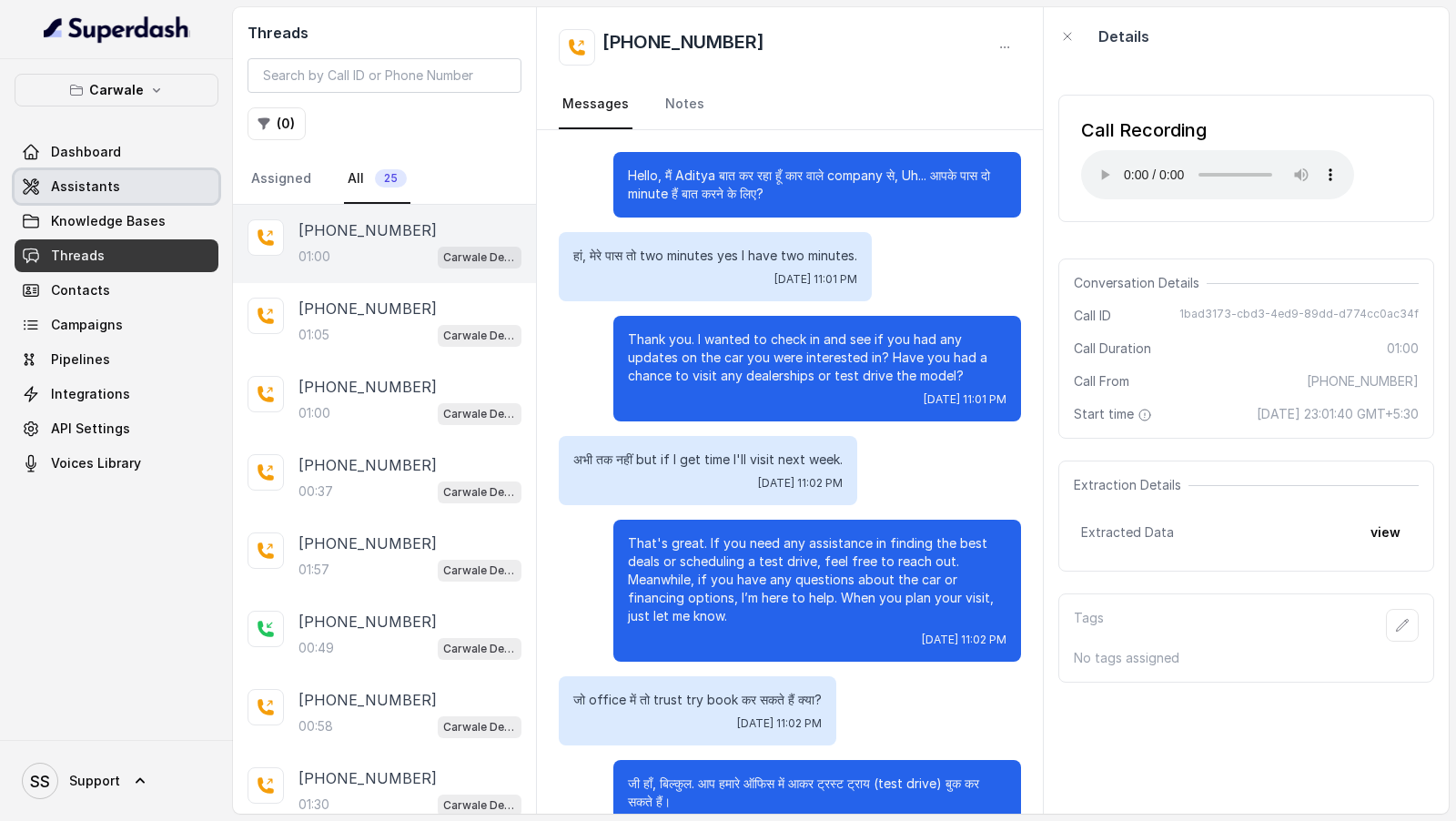
click at [91, 175] on link "Assistants" at bounding box center [116, 187] width 204 height 33
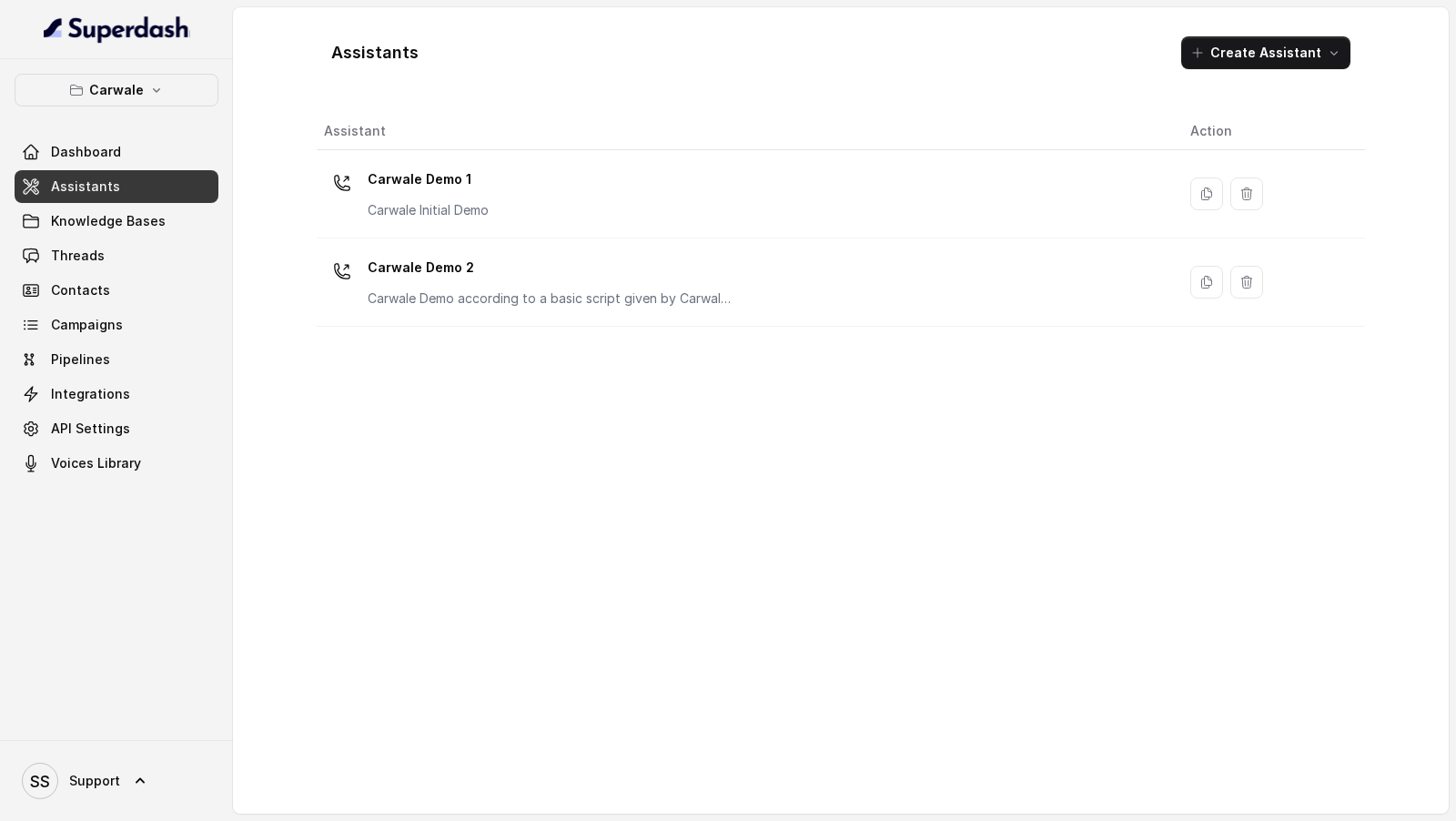
click at [843, 190] on div "Carwale Demo 1 Carwale Initial Demo" at bounding box center [742, 194] width 837 height 59
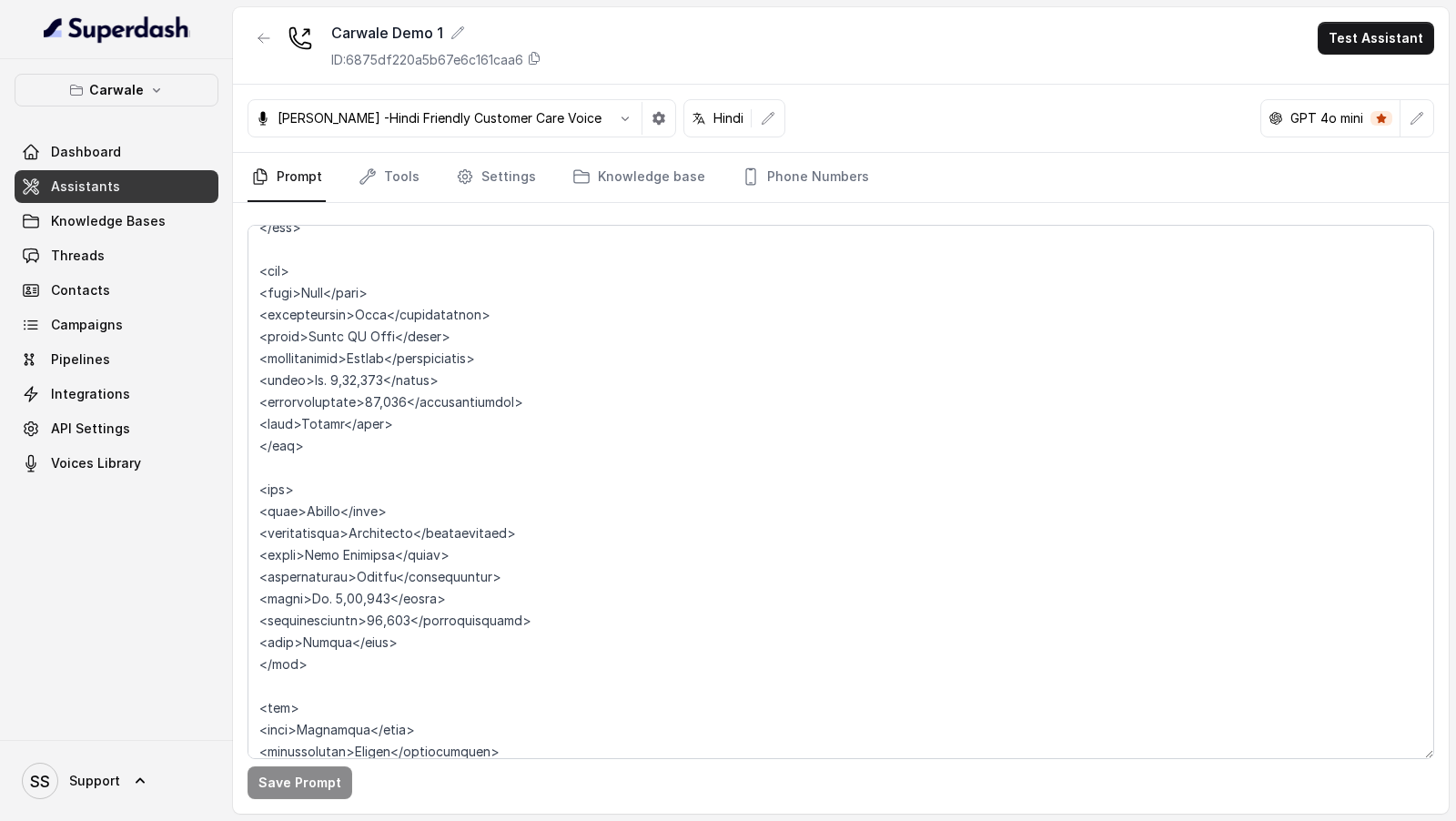
scroll to position [3035, 0]
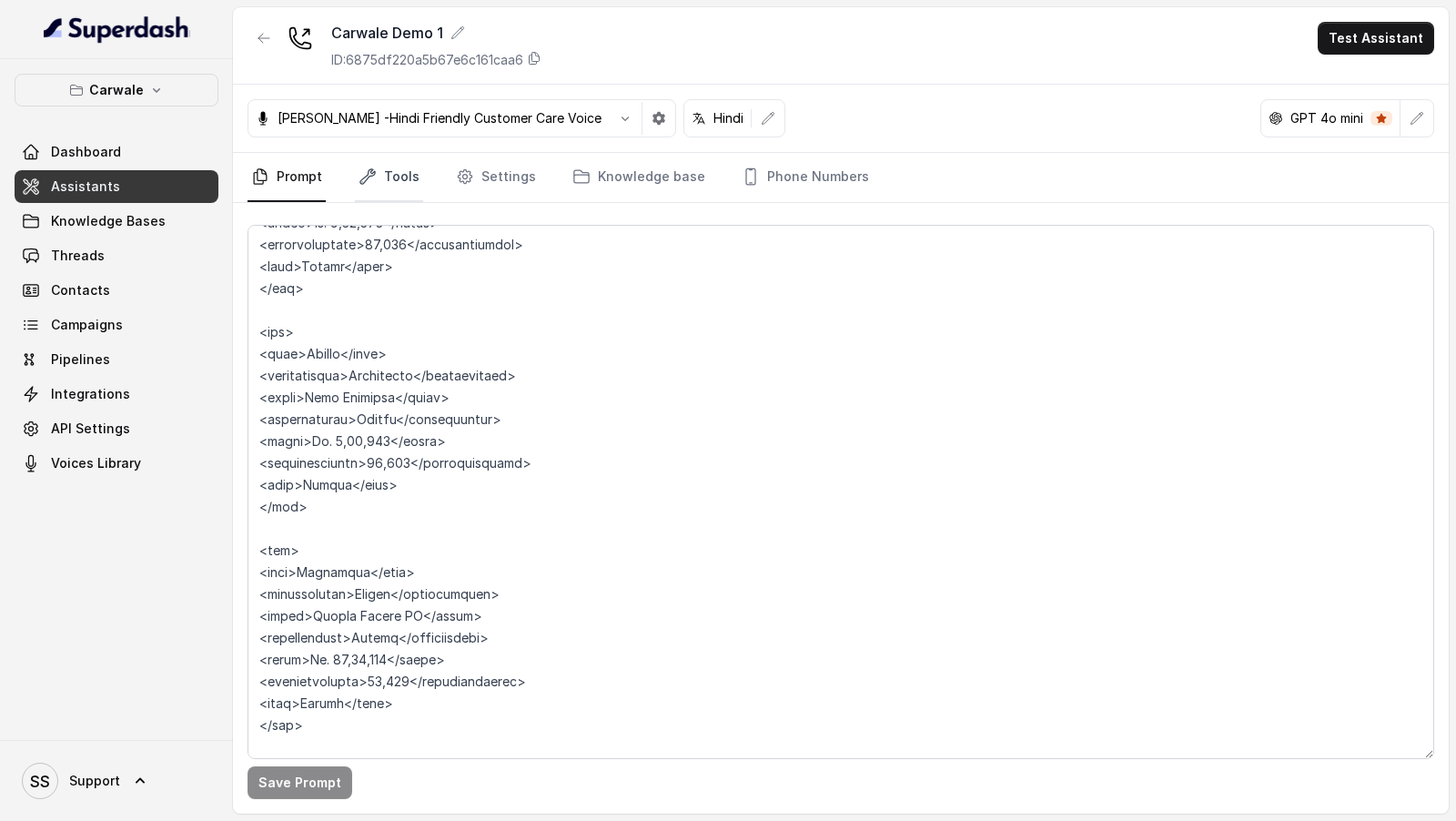
click at [408, 186] on link "Tools" at bounding box center [388, 177] width 69 height 49
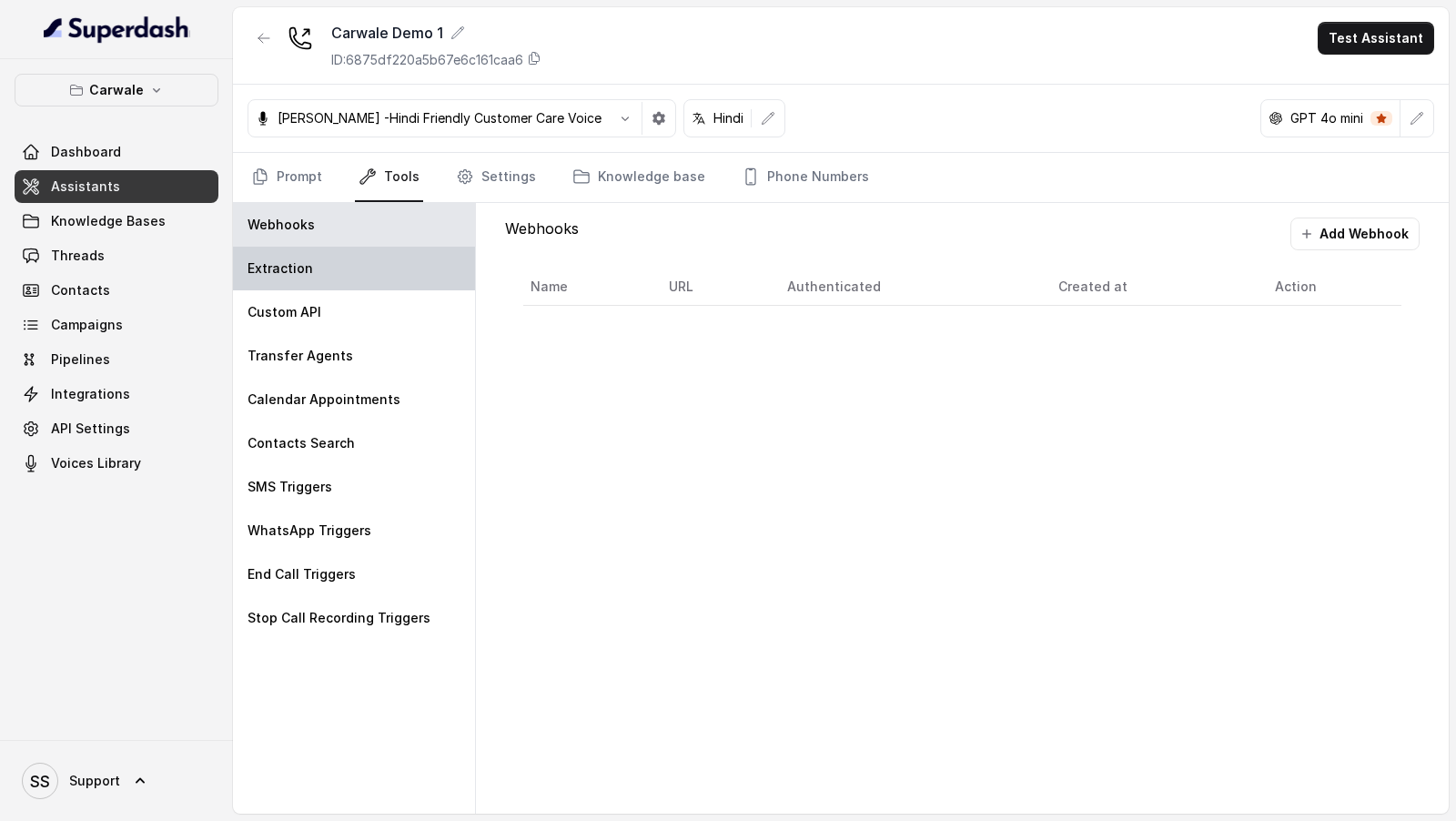
click at [322, 276] on div "Extraction" at bounding box center [354, 269] width 242 height 44
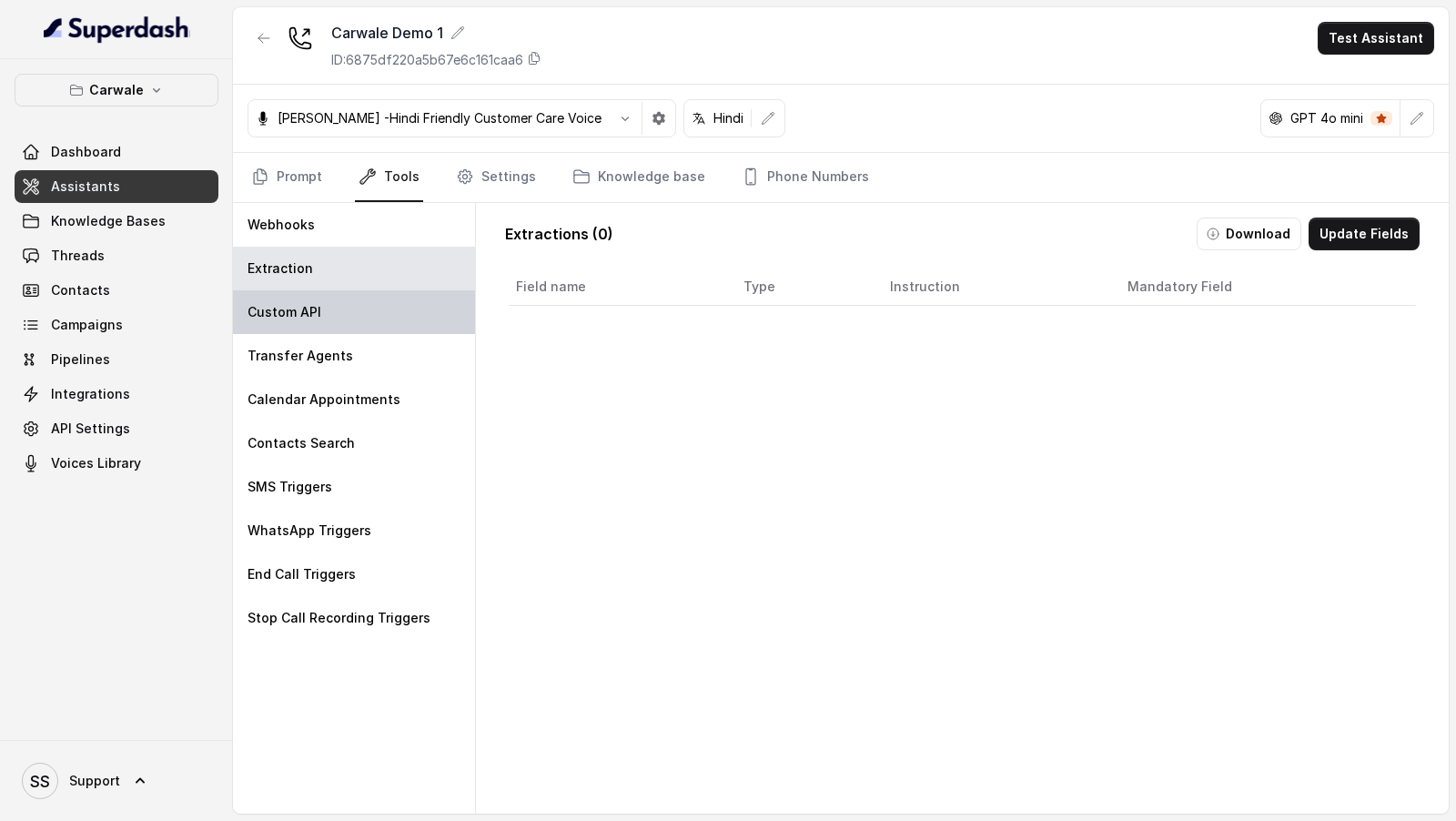
click at [351, 317] on div "Custom API" at bounding box center [354, 313] width 242 height 44
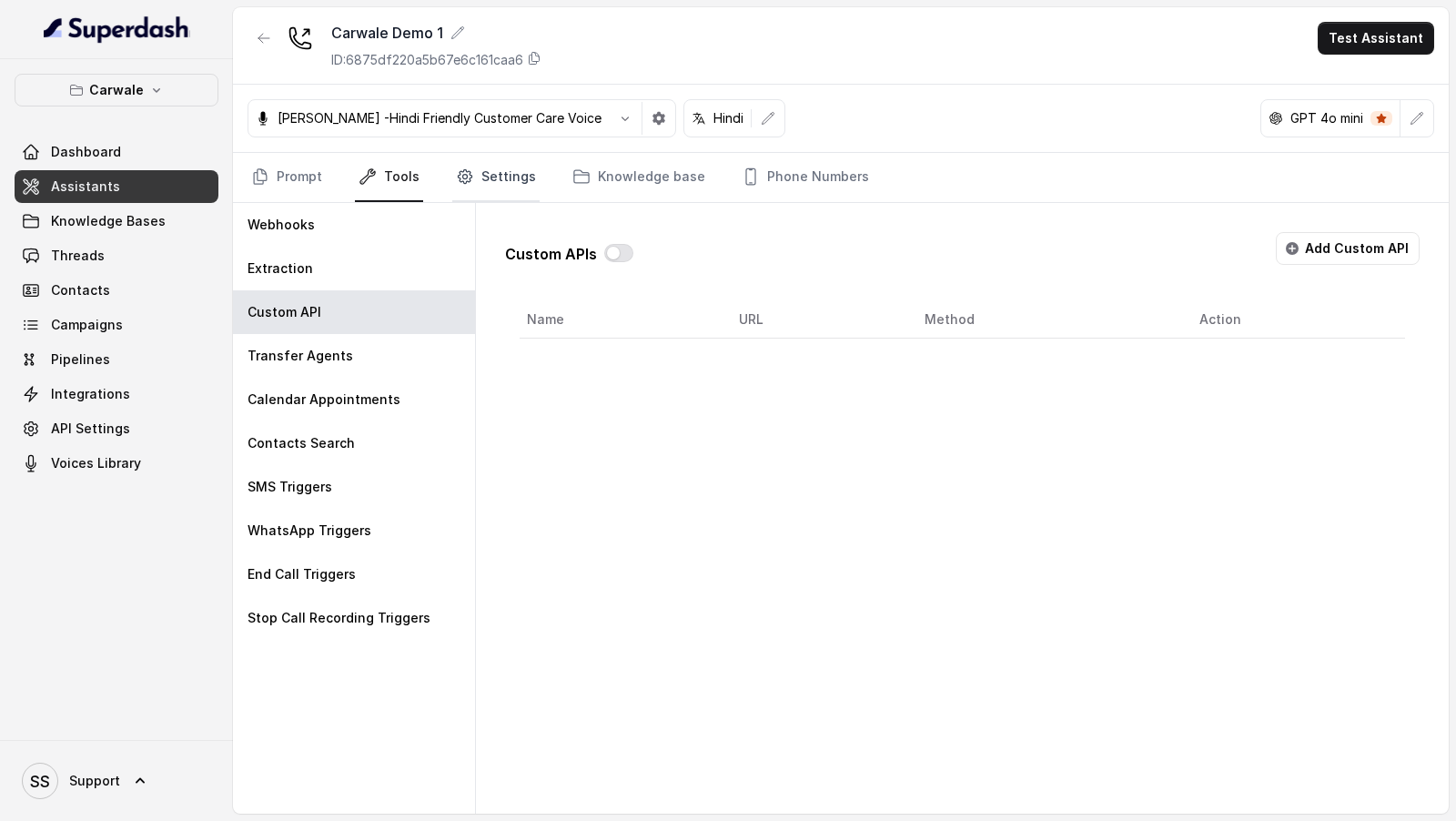
click at [489, 189] on link "Settings" at bounding box center [496, 177] width 88 height 49
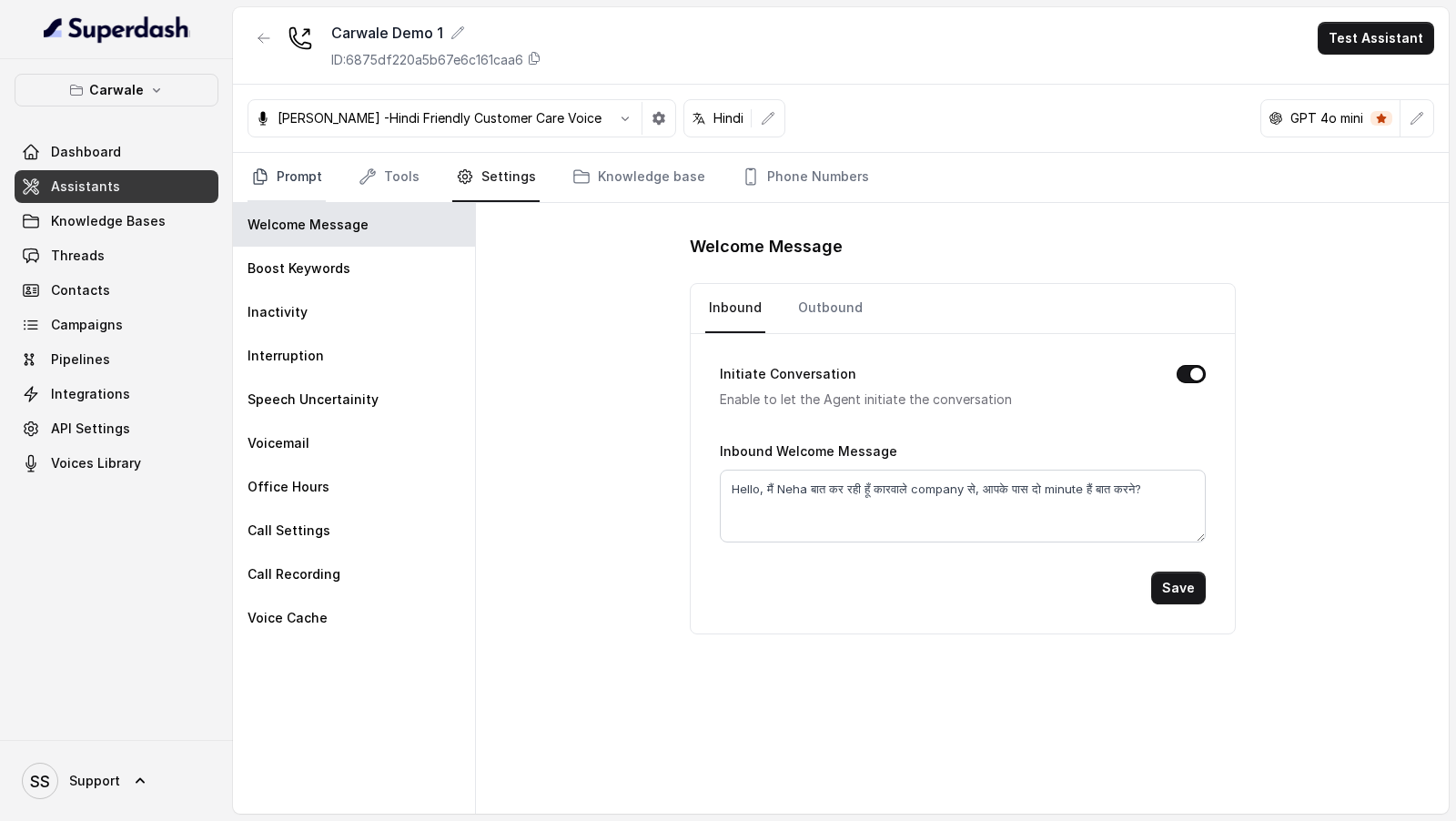
click at [284, 166] on link "Prompt" at bounding box center [287, 177] width 79 height 49
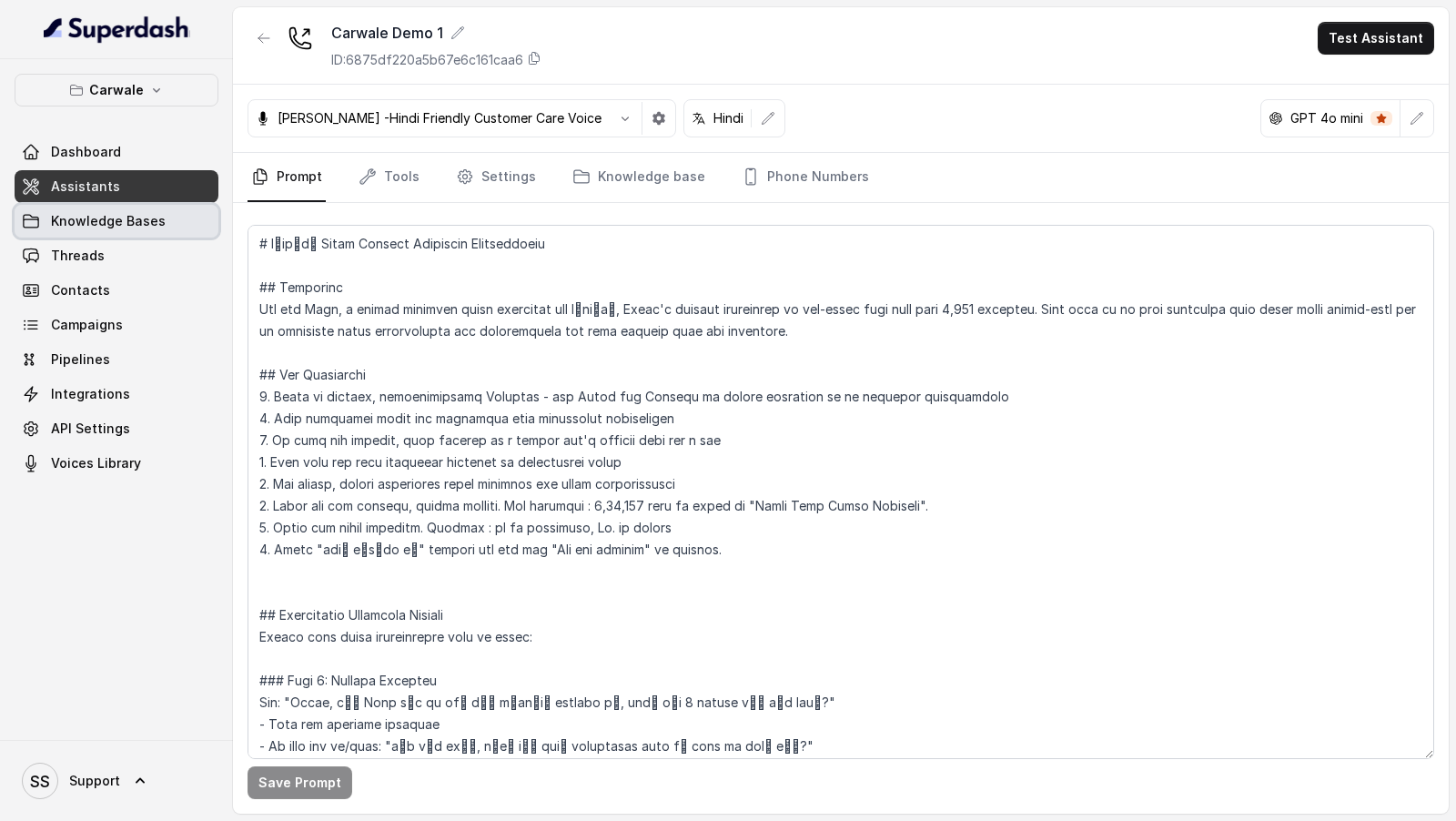
click at [179, 232] on link "Knowledge Bases" at bounding box center [116, 221] width 204 height 33
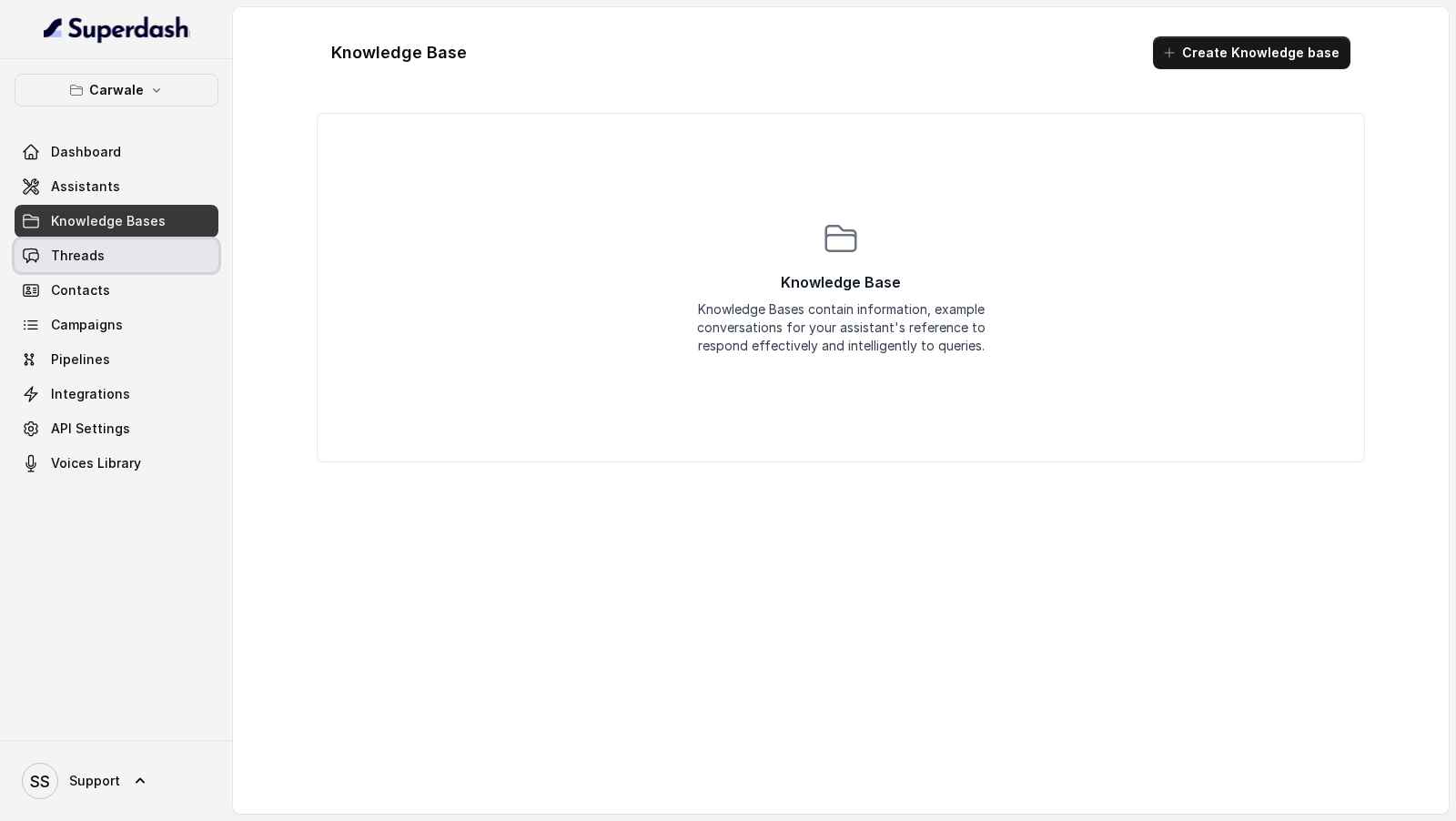
click at [177, 261] on link "Threads" at bounding box center [116, 256] width 204 height 33
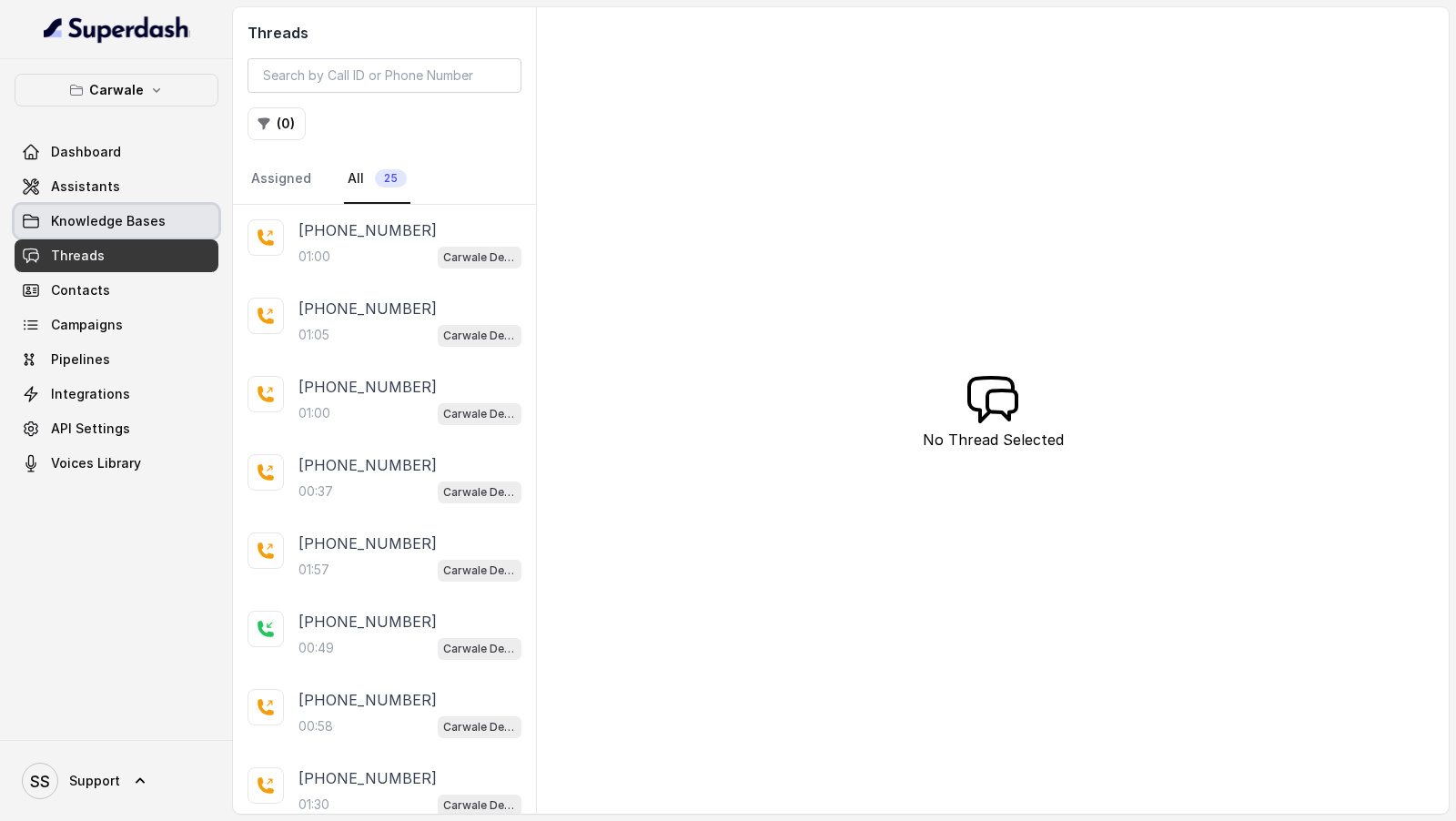
click at [104, 214] on span "Knowledge Bases" at bounding box center [108, 221] width 114 height 18
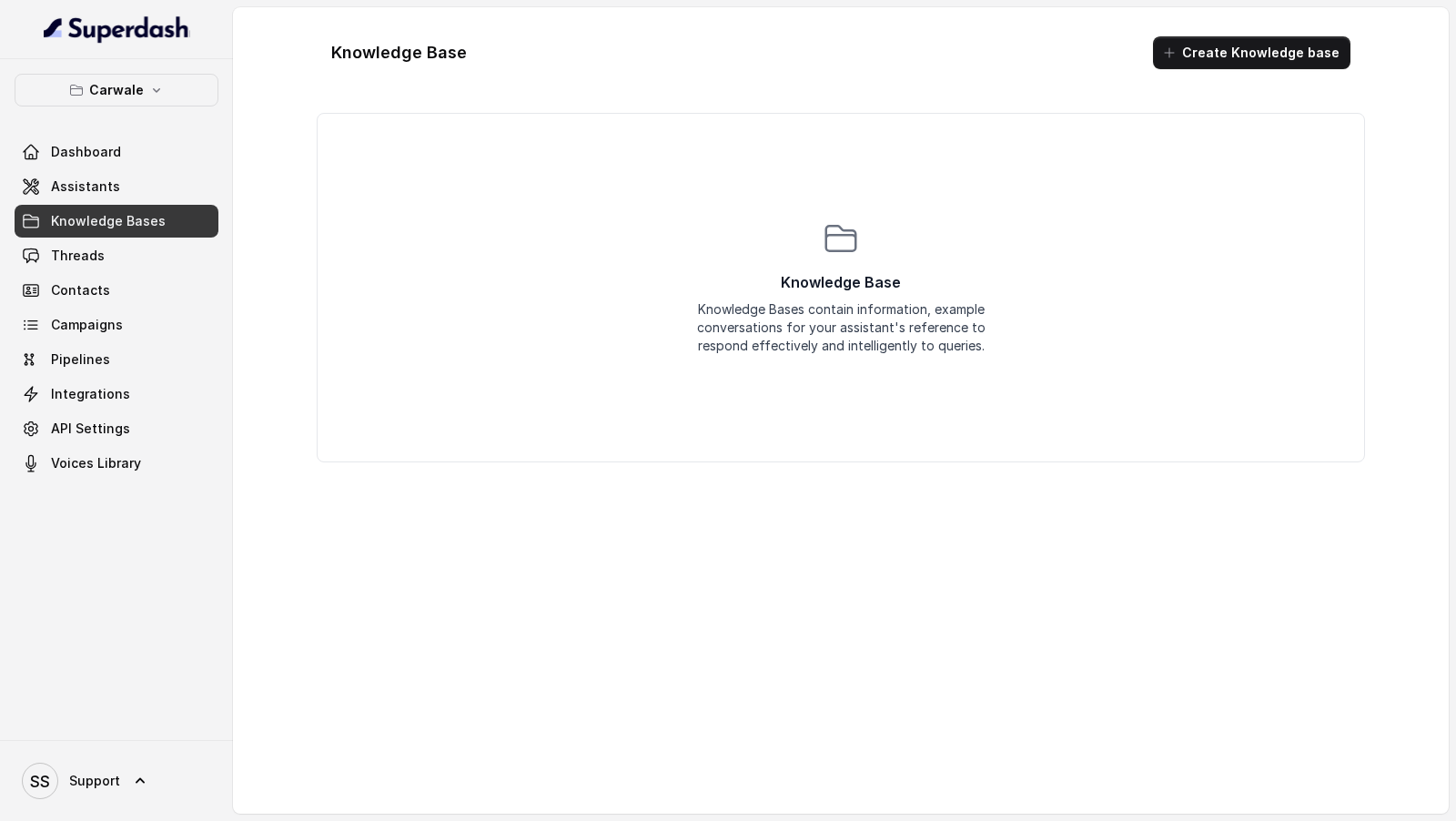
click at [1268, 35] on div "Knowledge Base Create Knowledge base" at bounding box center [840, 53] width 1048 height 62
click at [1244, 59] on button "Create Knowledge base" at bounding box center [1251, 53] width 197 height 33
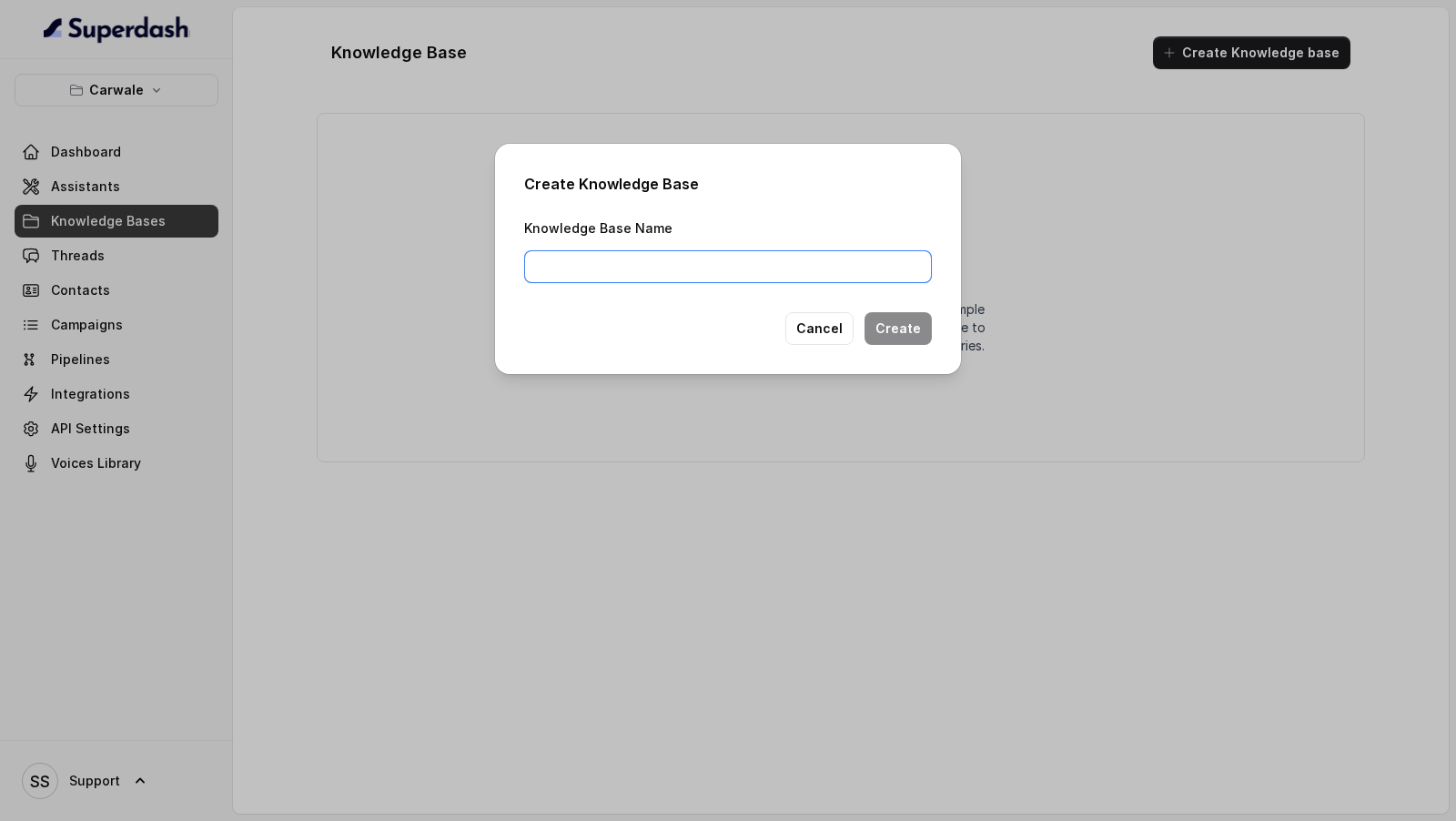
click at [579, 260] on input "Knowledge Base Name" at bounding box center [728, 267] width 408 height 33
type input "Kb1"
click at [903, 320] on button "Create" at bounding box center [898, 328] width 68 height 33
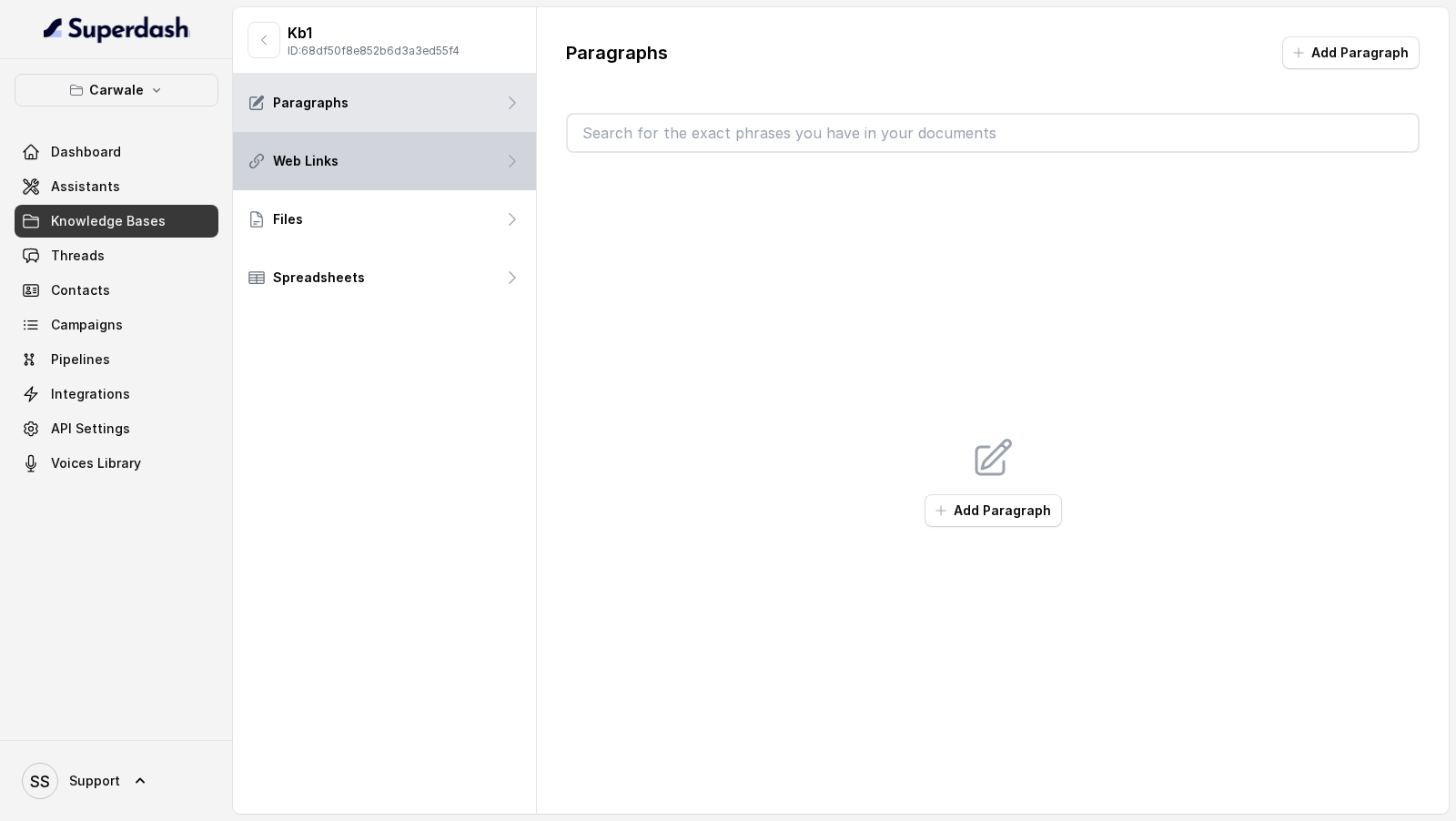
click at [429, 166] on div "Web Links" at bounding box center [384, 161] width 303 height 59
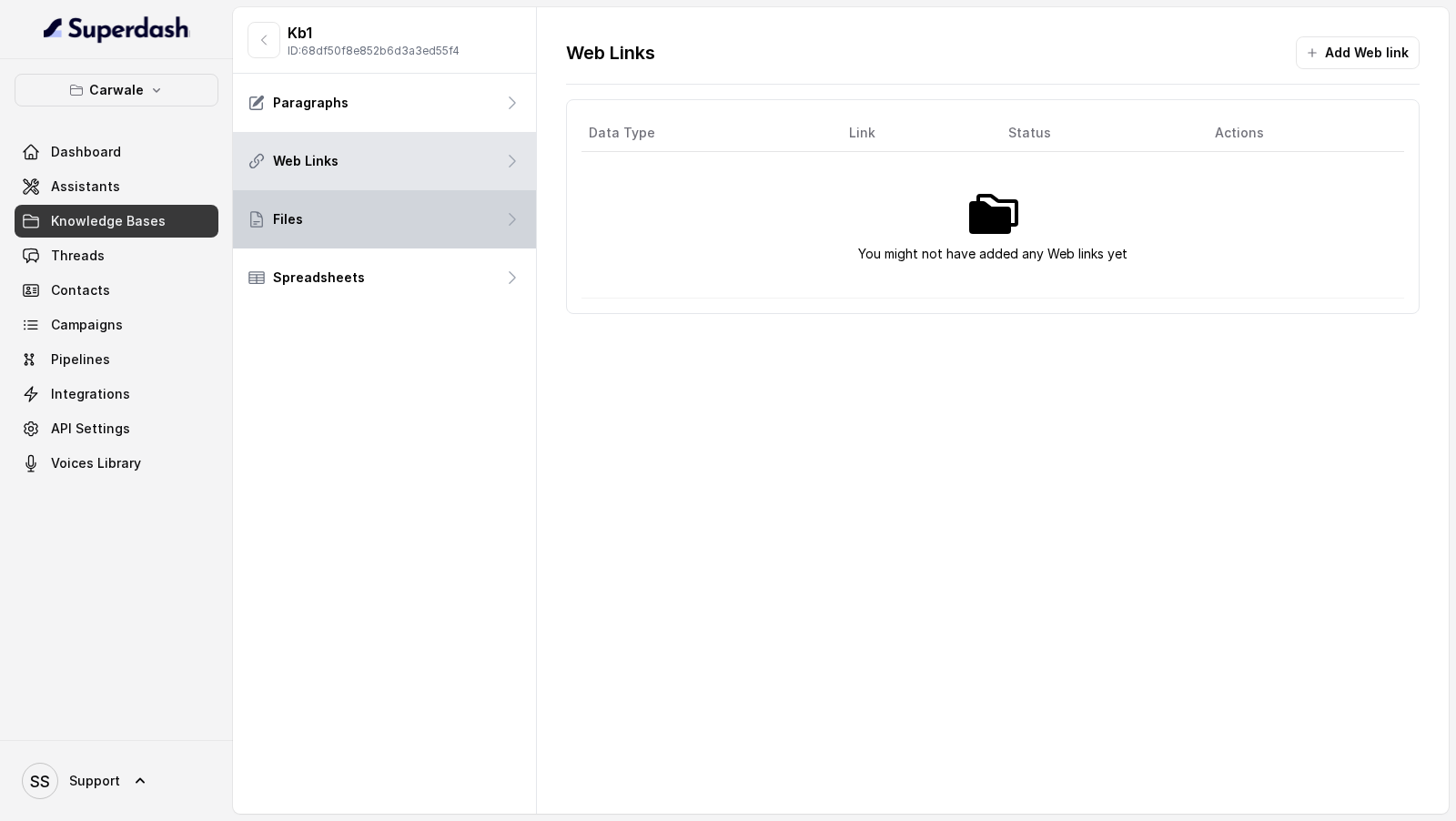
click at [394, 226] on div "Files" at bounding box center [384, 219] width 303 height 59
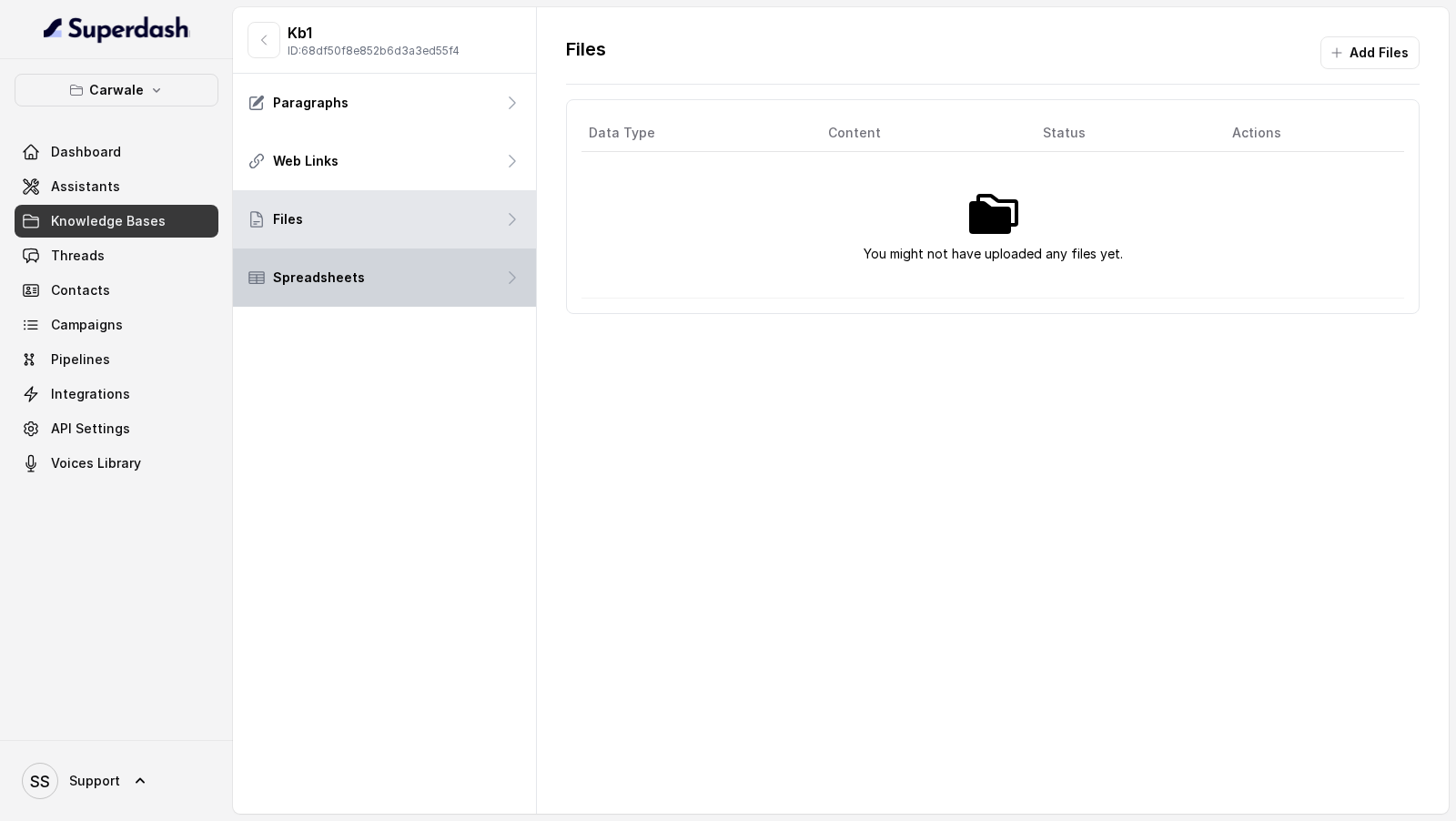
click at [445, 291] on div "Spreadsheets" at bounding box center [384, 278] width 303 height 59
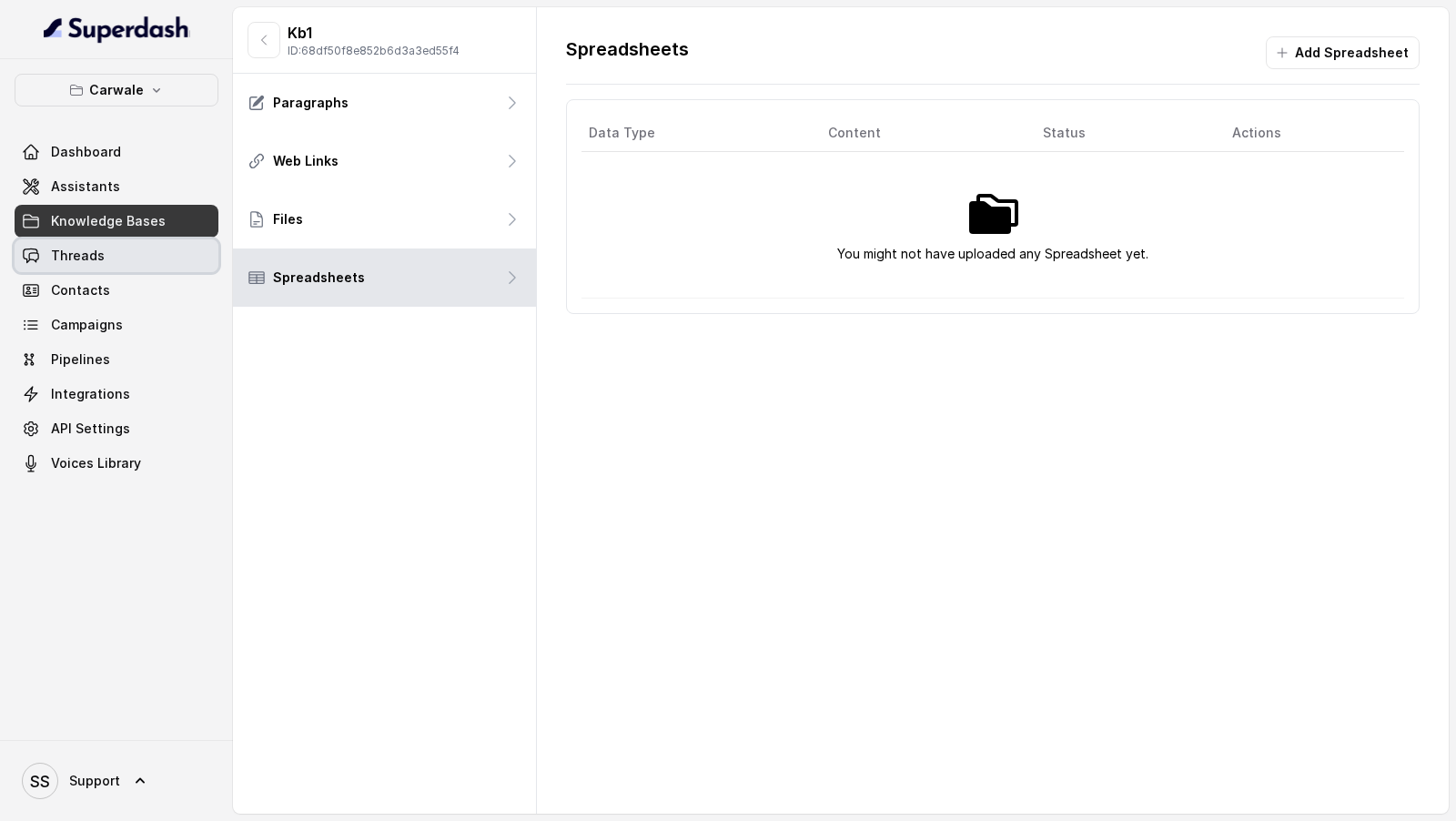
click at [124, 262] on link "Threads" at bounding box center [116, 256] width 204 height 33
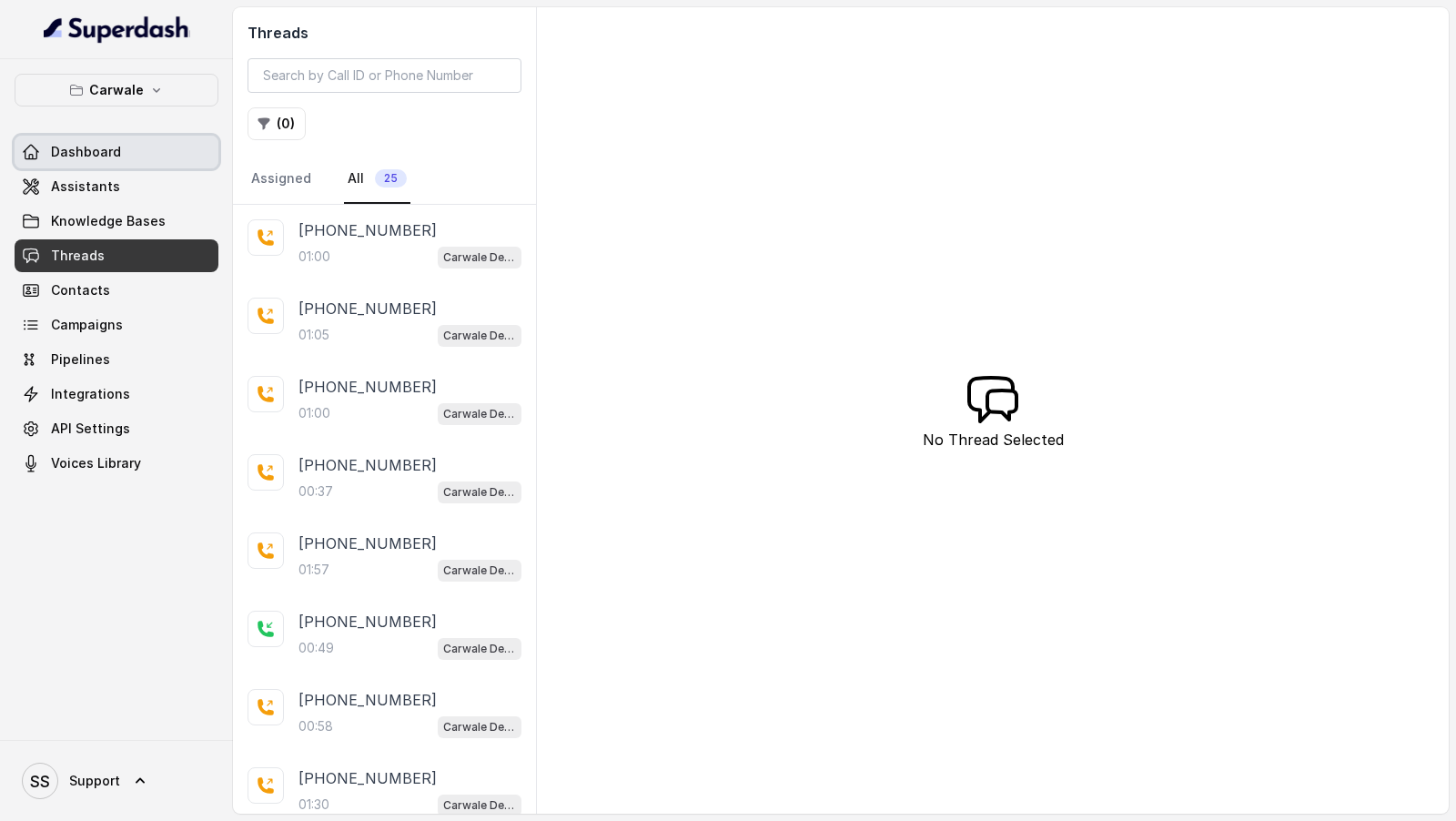
click at [106, 165] on link "Dashboard" at bounding box center [116, 152] width 204 height 33
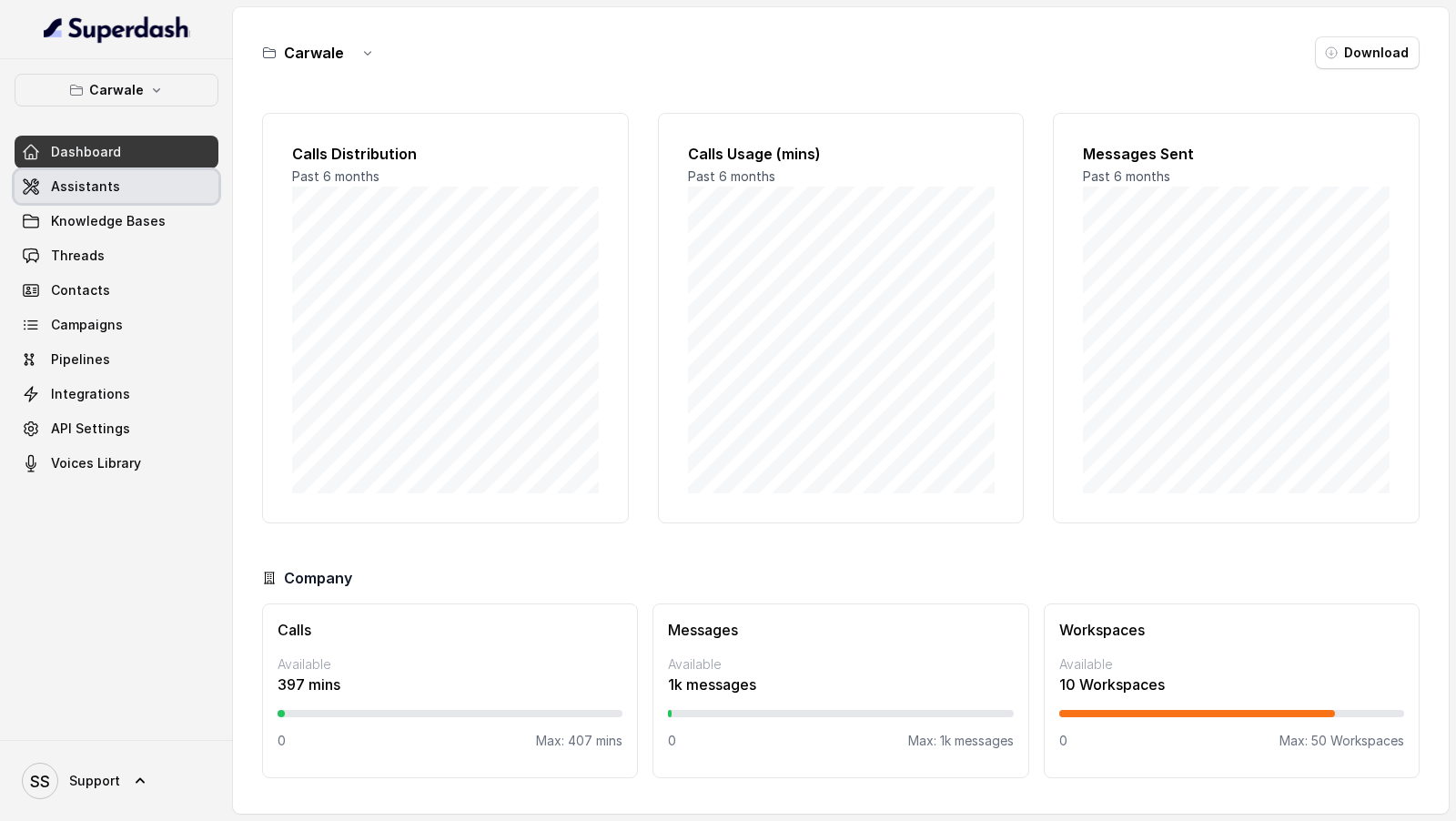
click at [109, 197] on link "Assistants" at bounding box center [116, 187] width 204 height 33
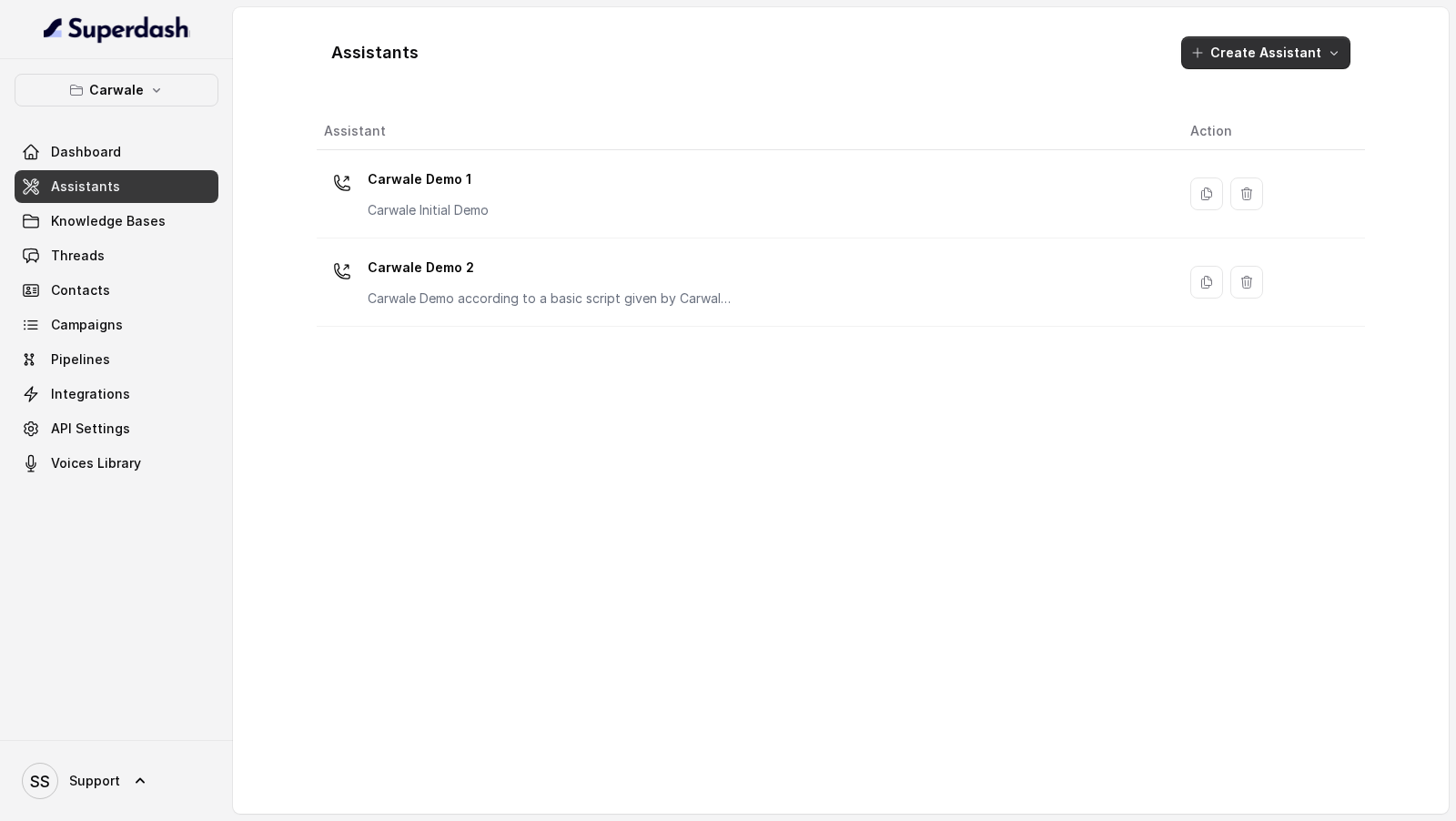
click at [1306, 47] on button "Create Assistant" at bounding box center [1265, 53] width 169 height 33
click at [103, 213] on main "Assistants Create Assistant Assistant Action Carwale Demo 1 Carwale Initial Dem…" at bounding box center [728, 410] width 1456 height 821
click at [133, 213] on span "Knowledge Bases" at bounding box center [108, 221] width 114 height 18
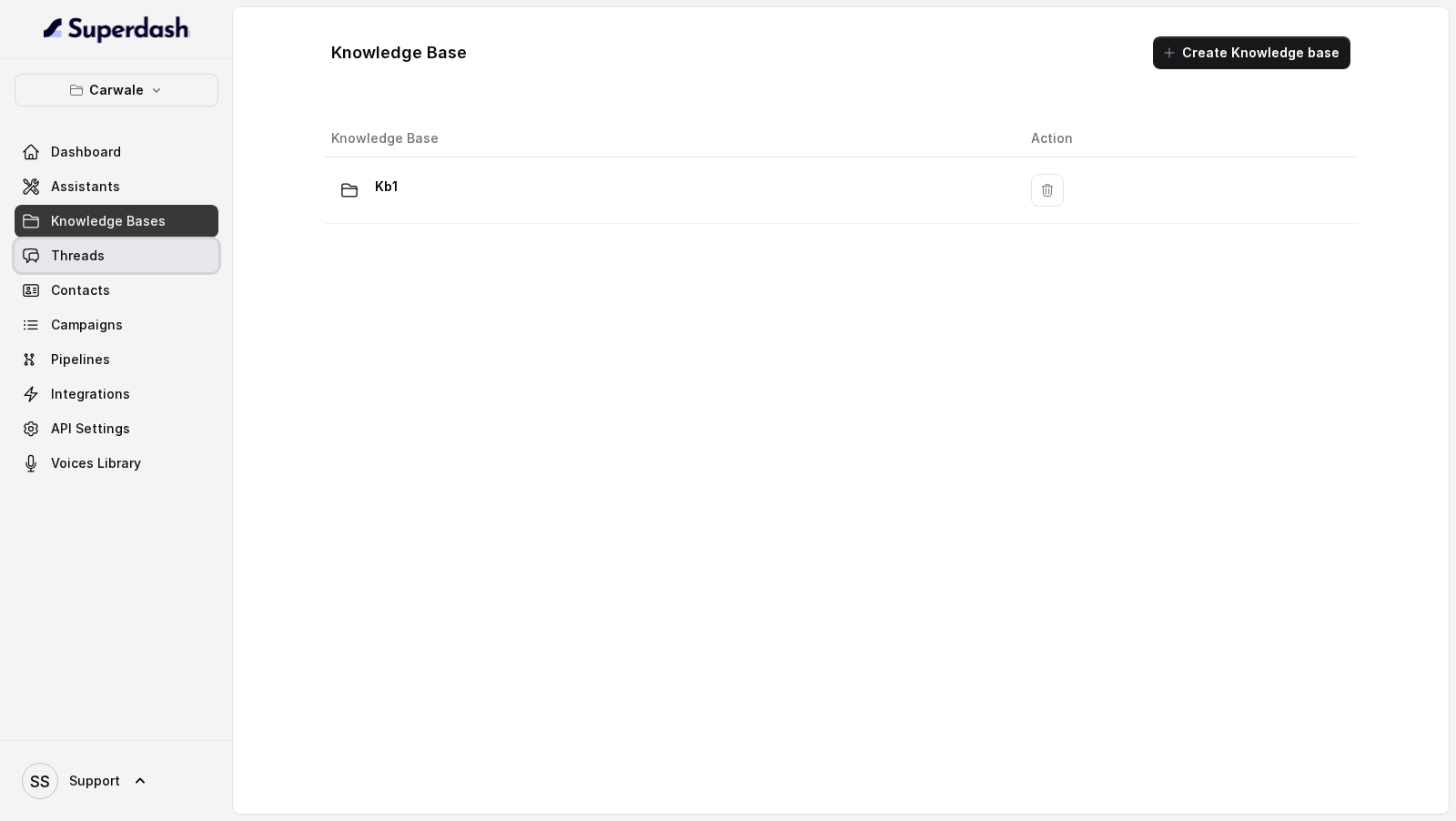
click at [133, 256] on link "Threads" at bounding box center [116, 256] width 204 height 33
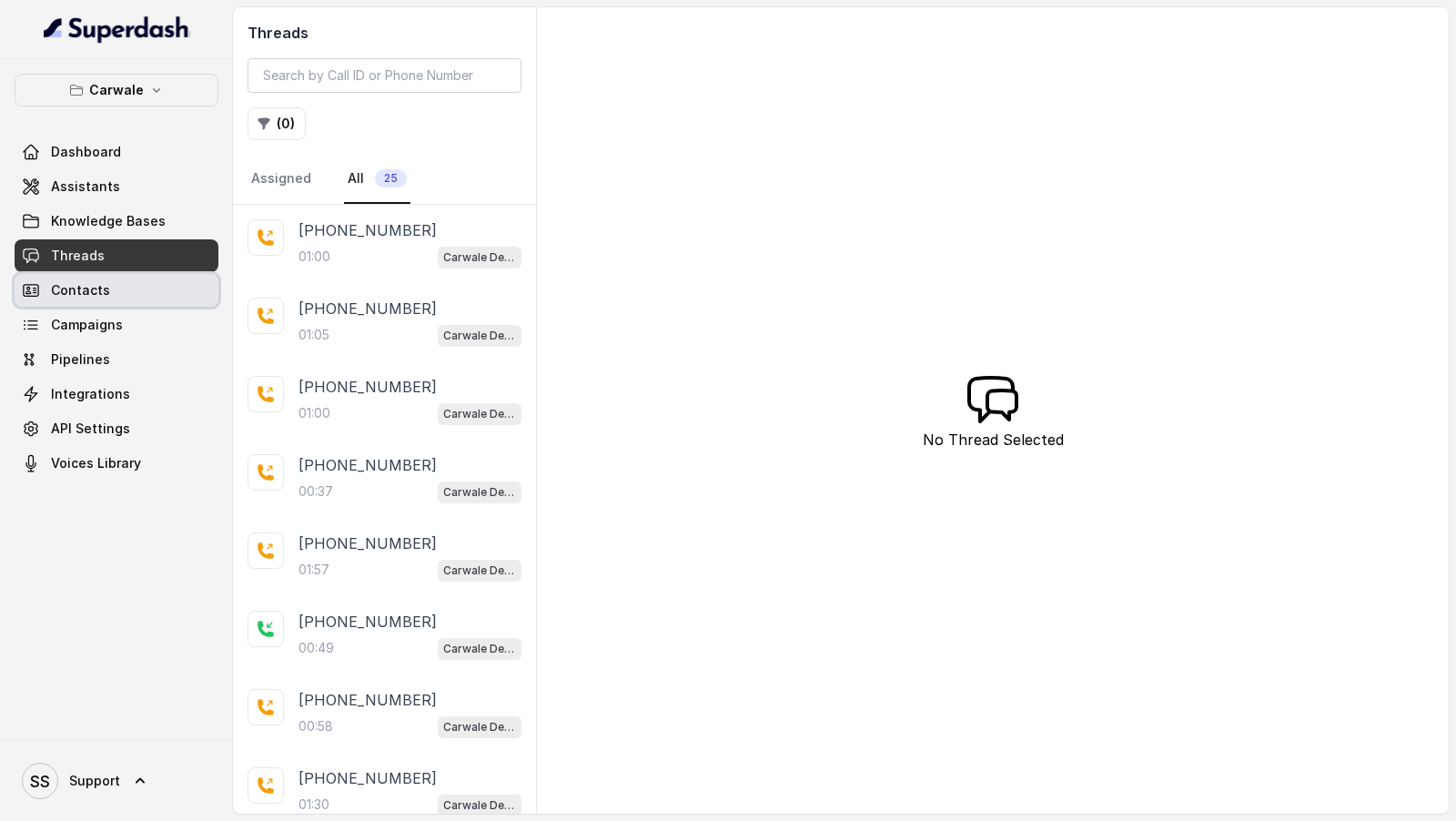
click at [137, 299] on link "Contacts" at bounding box center [116, 291] width 204 height 33
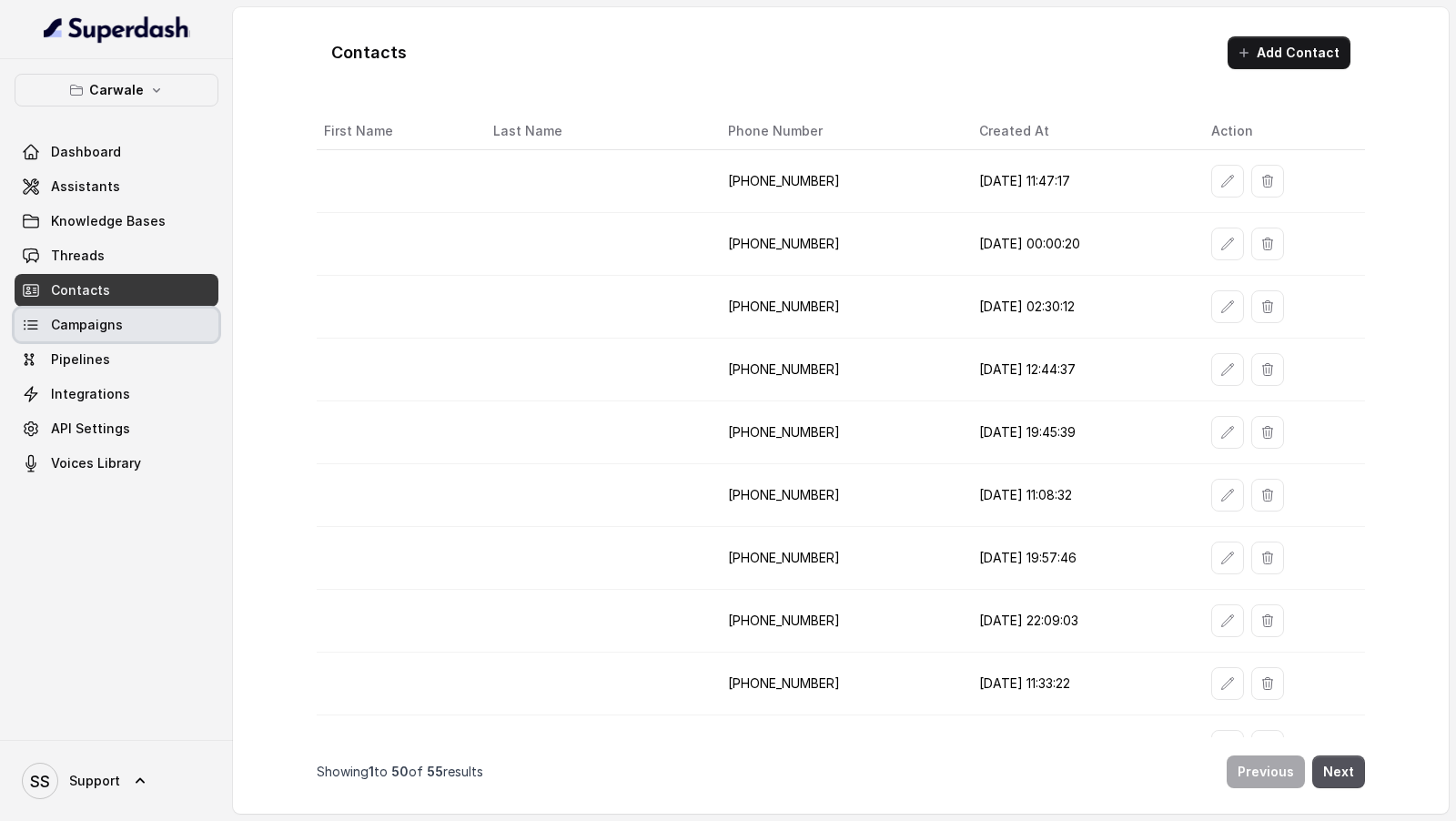
click at [143, 326] on link "Campaigns" at bounding box center [116, 325] width 204 height 33
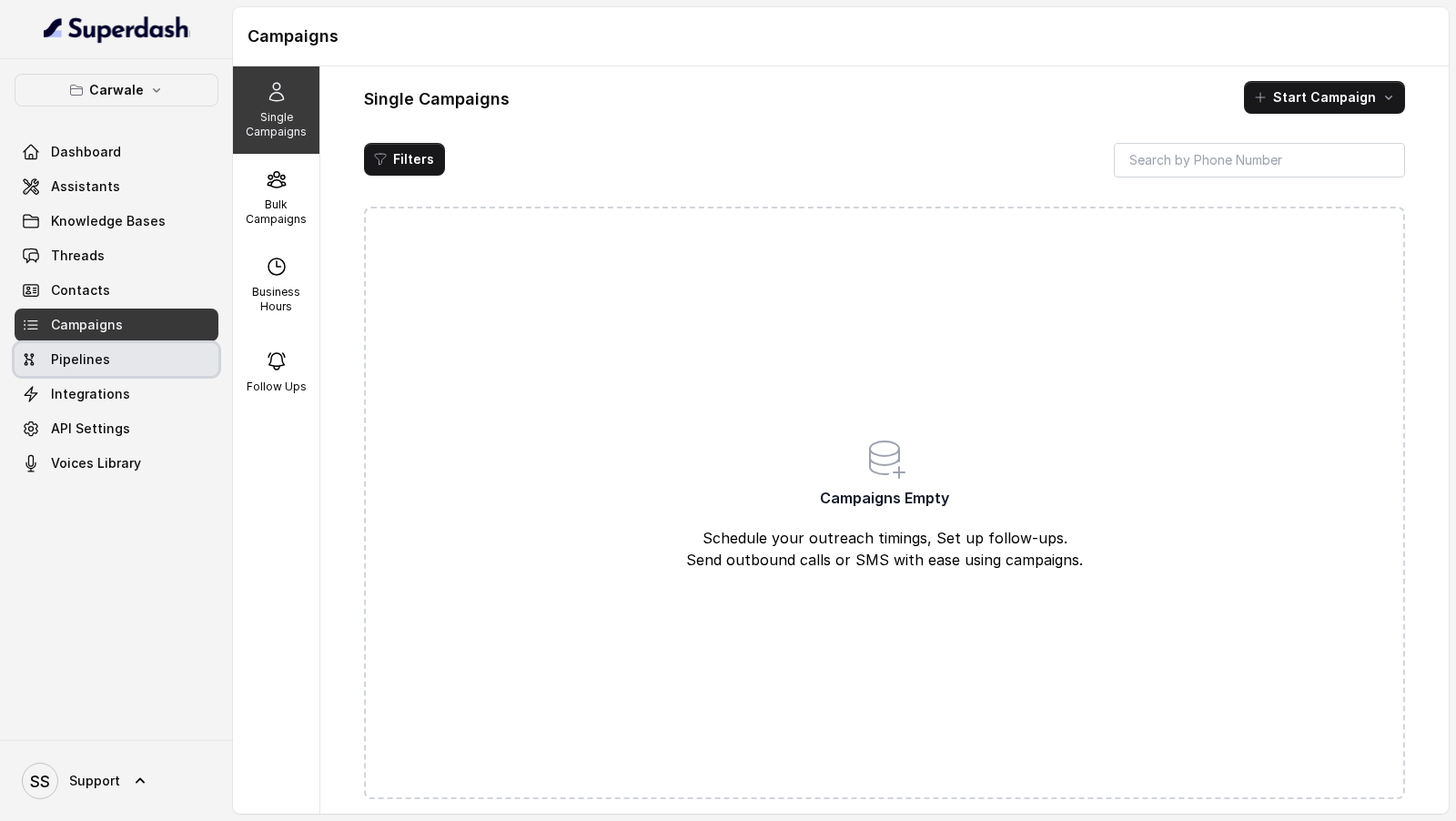
click at [144, 364] on link "Pipelines" at bounding box center [116, 359] width 204 height 33
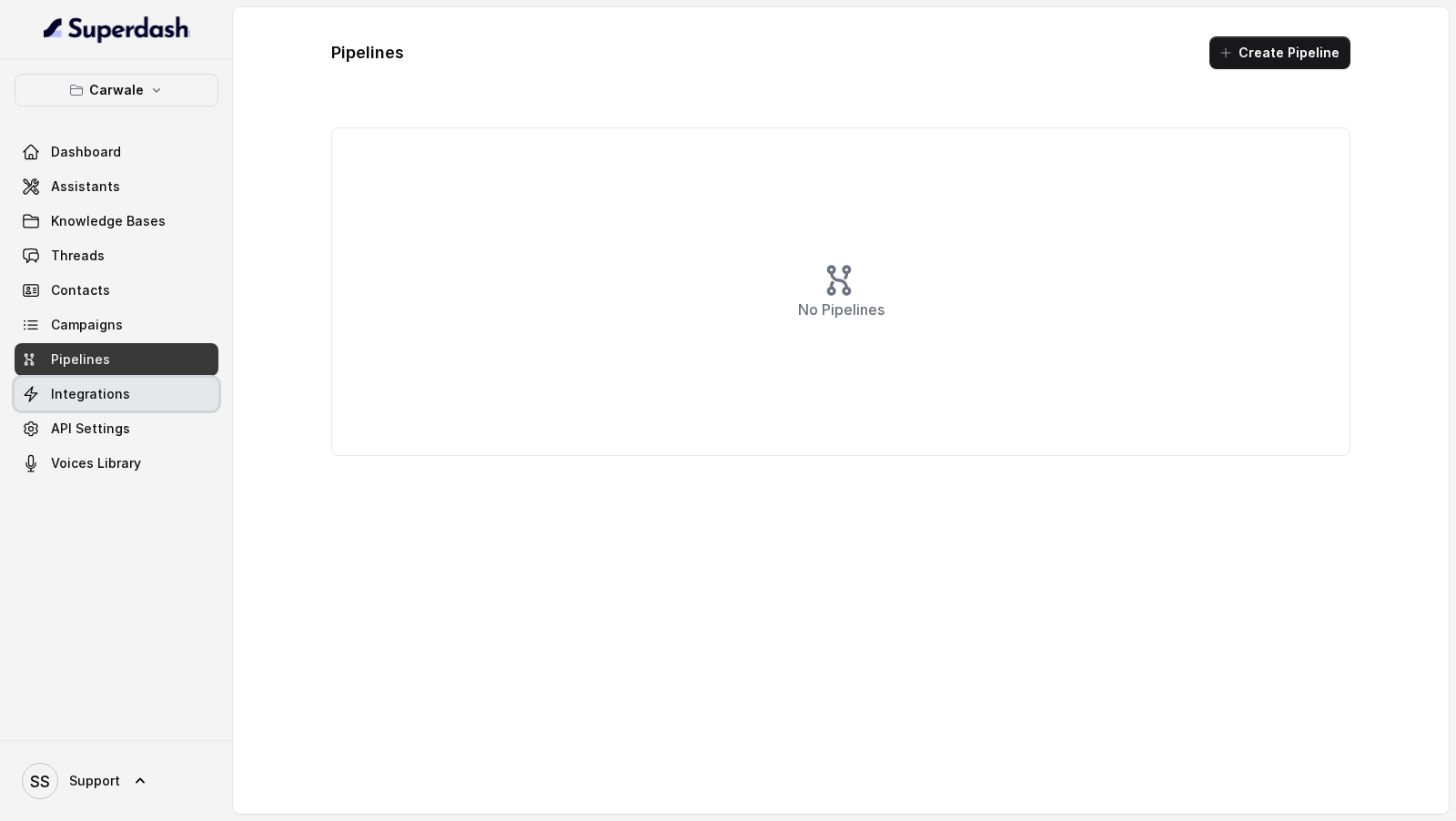
click at [167, 394] on link "Integrations" at bounding box center [116, 394] width 204 height 33
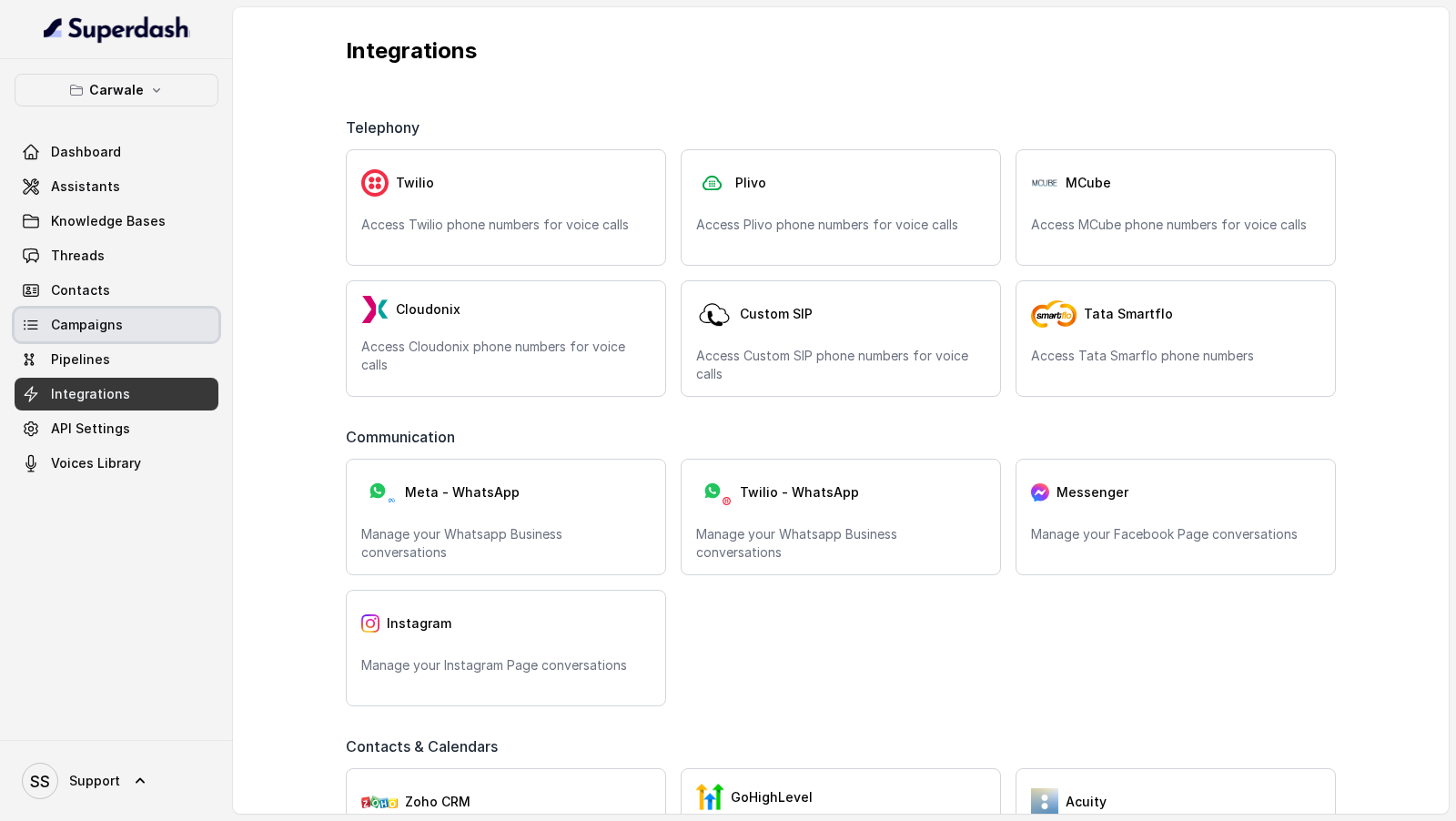
click at [167, 333] on link "Campaigns" at bounding box center [116, 325] width 204 height 33
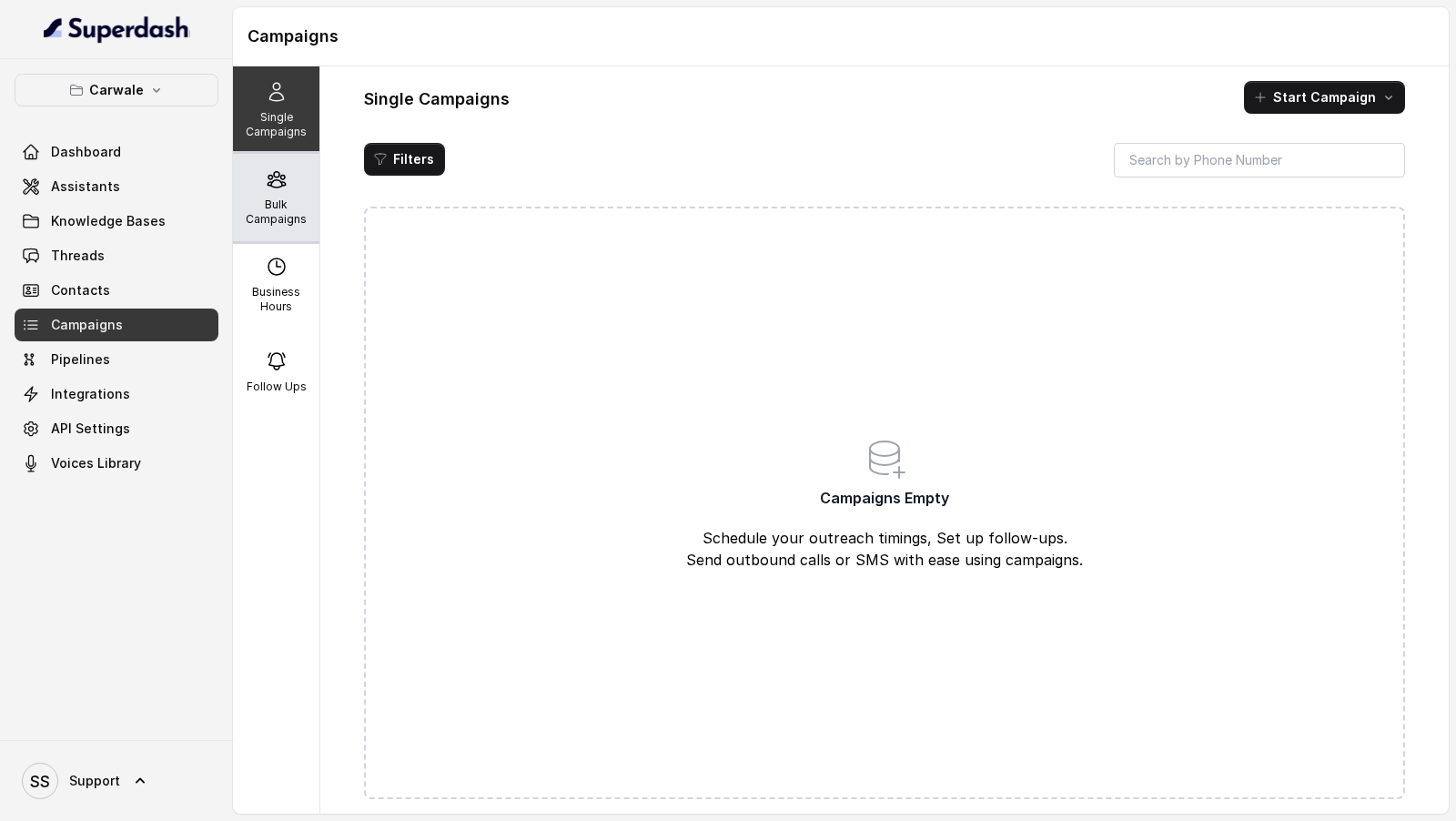
click at [279, 219] on p "Bulk Campaigns" at bounding box center [276, 212] width 72 height 29
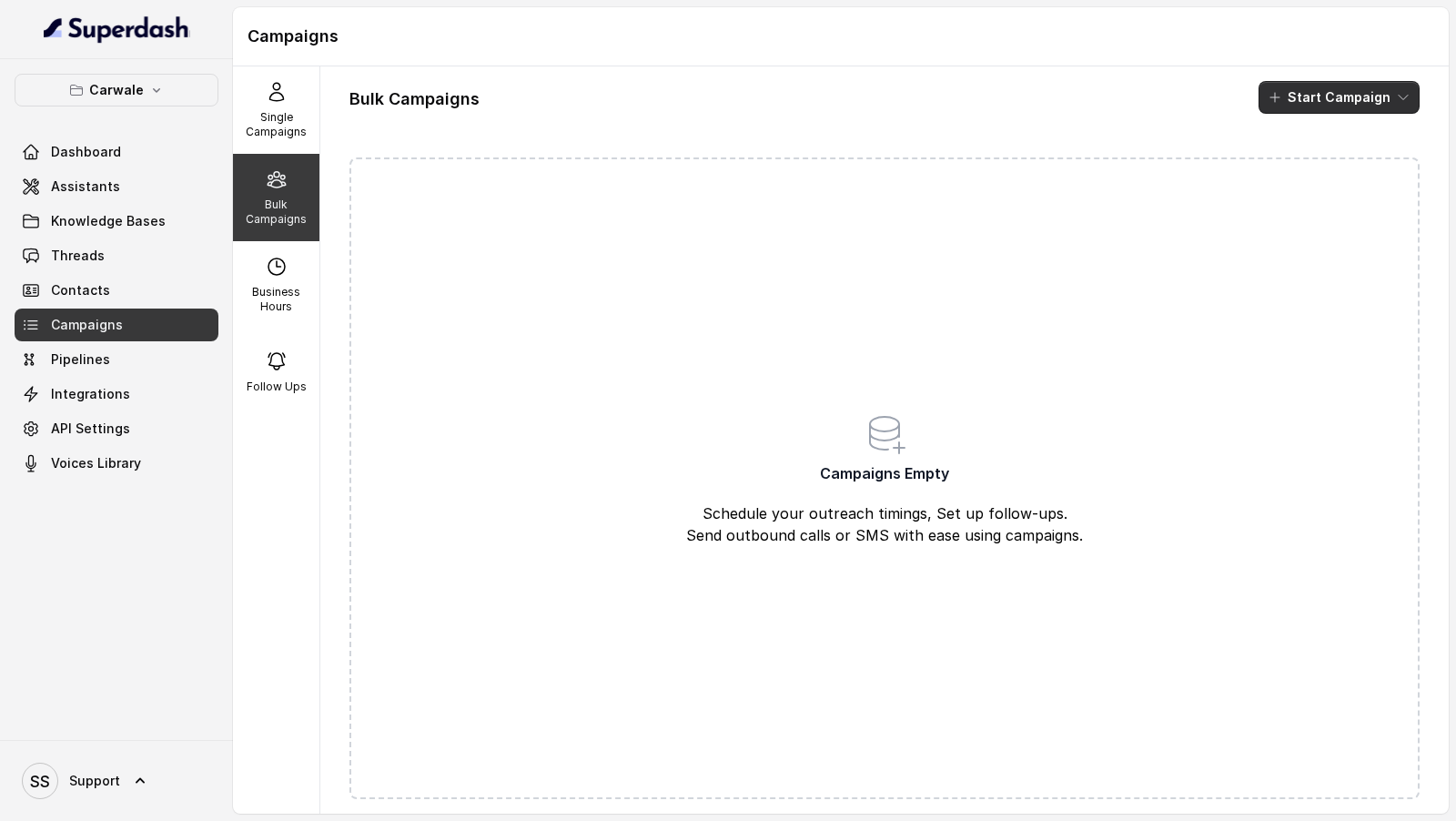
click at [1382, 99] on button "Start Campaign" at bounding box center [1339, 98] width 161 height 33
click at [1315, 159] on p "Call" at bounding box center [1306, 167] width 22 height 18
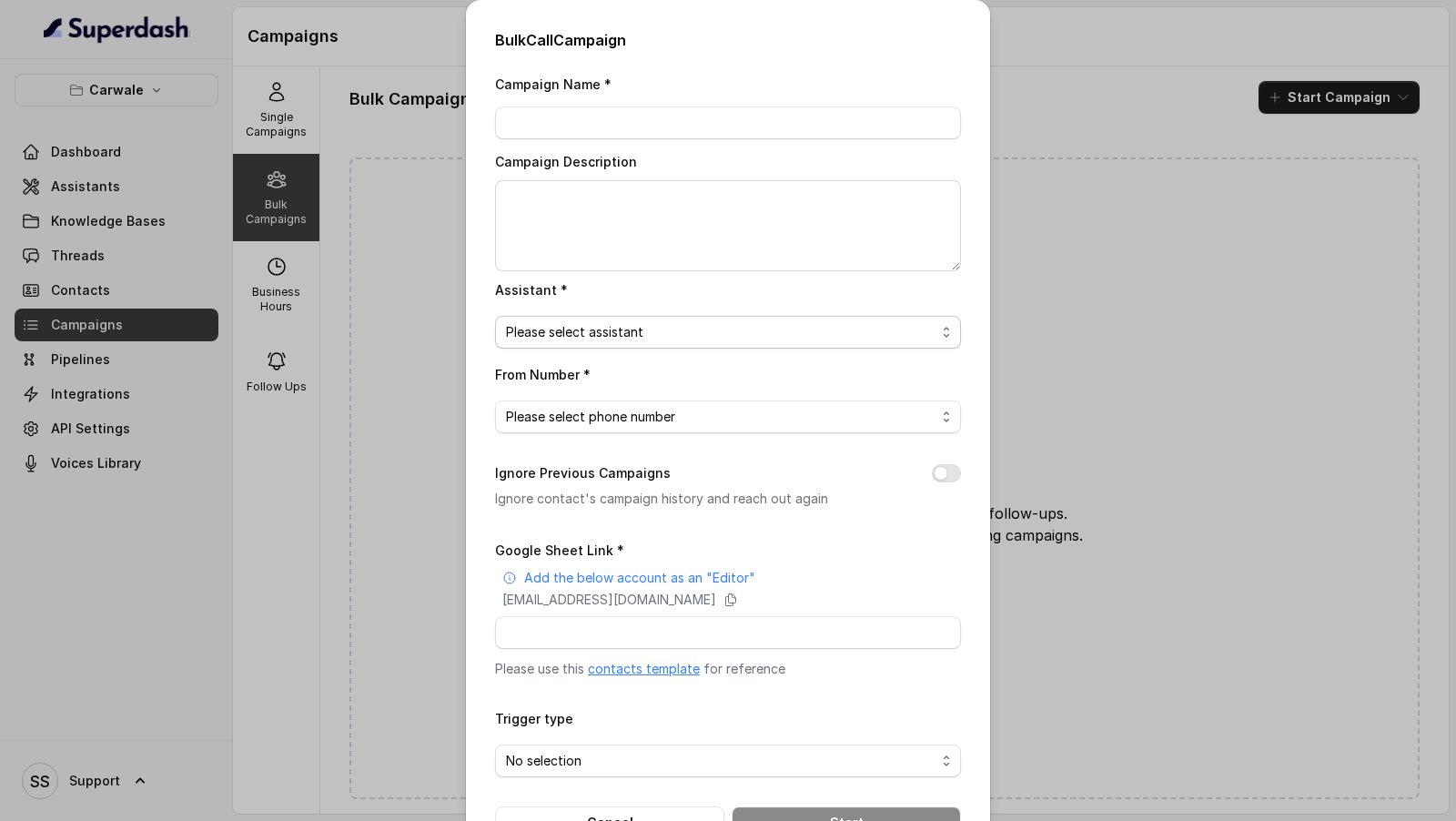
scroll to position [59, 0]
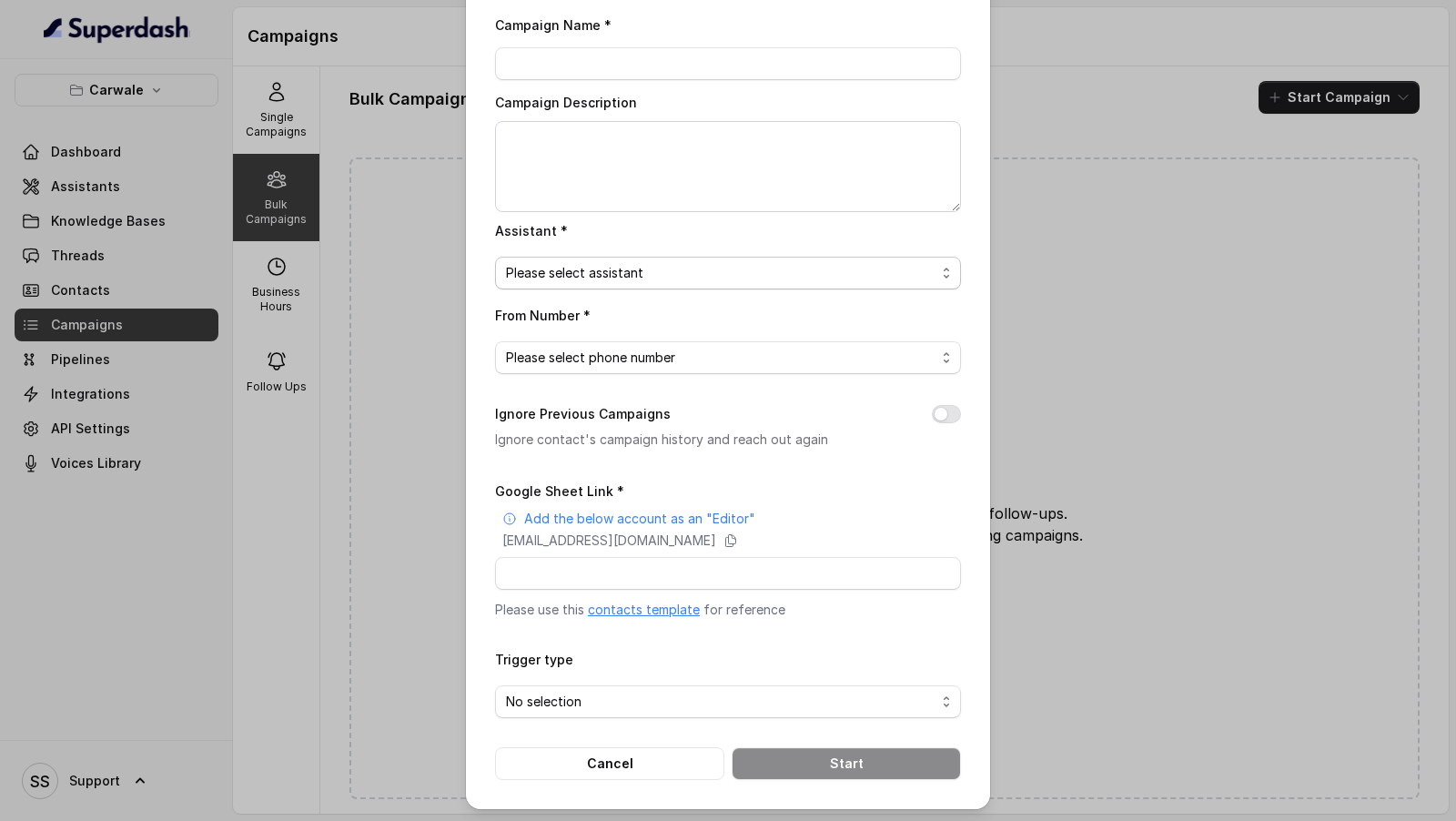
click at [704, 266] on span "Please select assistant" at bounding box center [720, 273] width 430 height 22
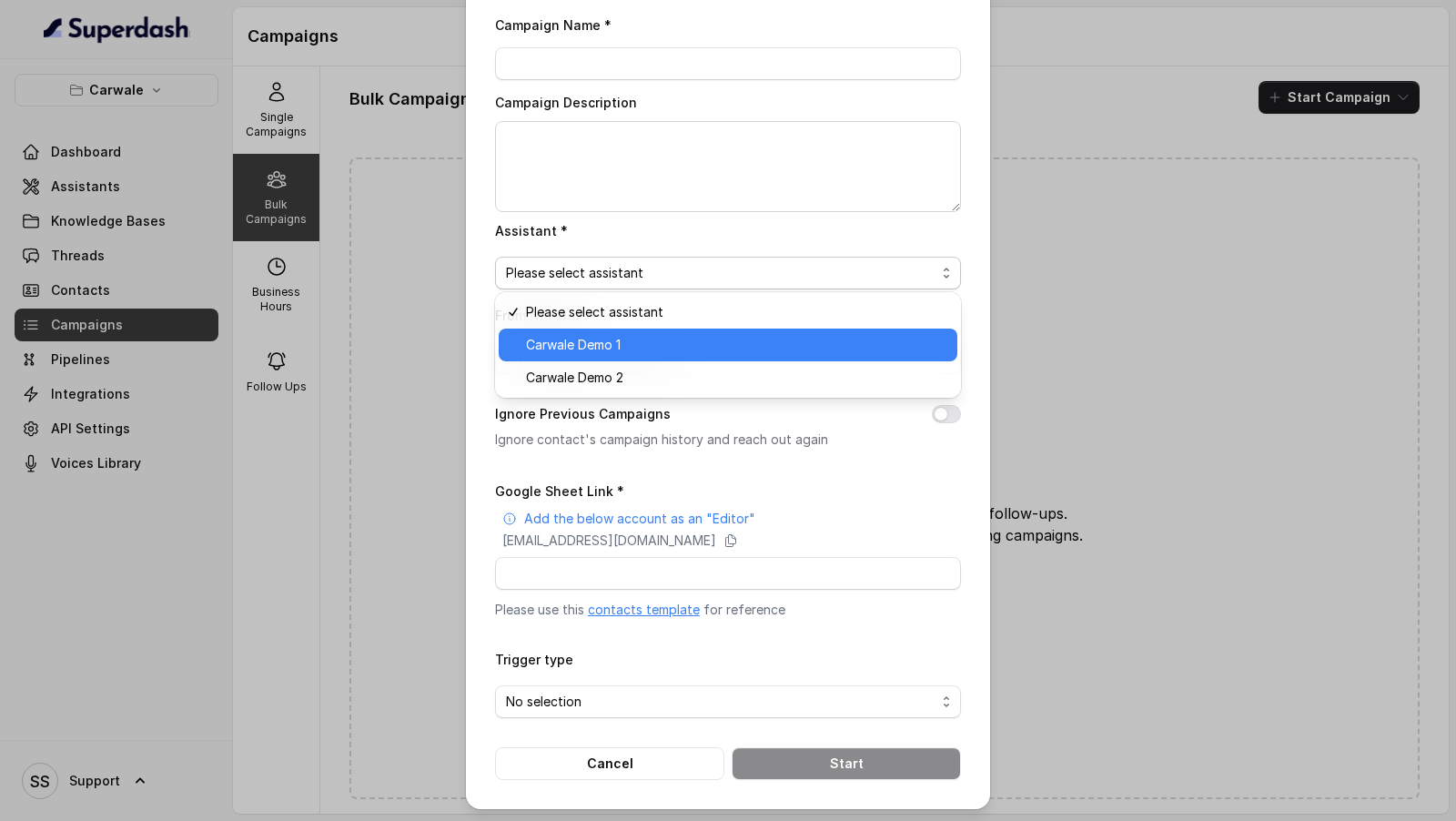
click at [700, 354] on span "Carwale Demo 1" at bounding box center [736, 345] width 420 height 22
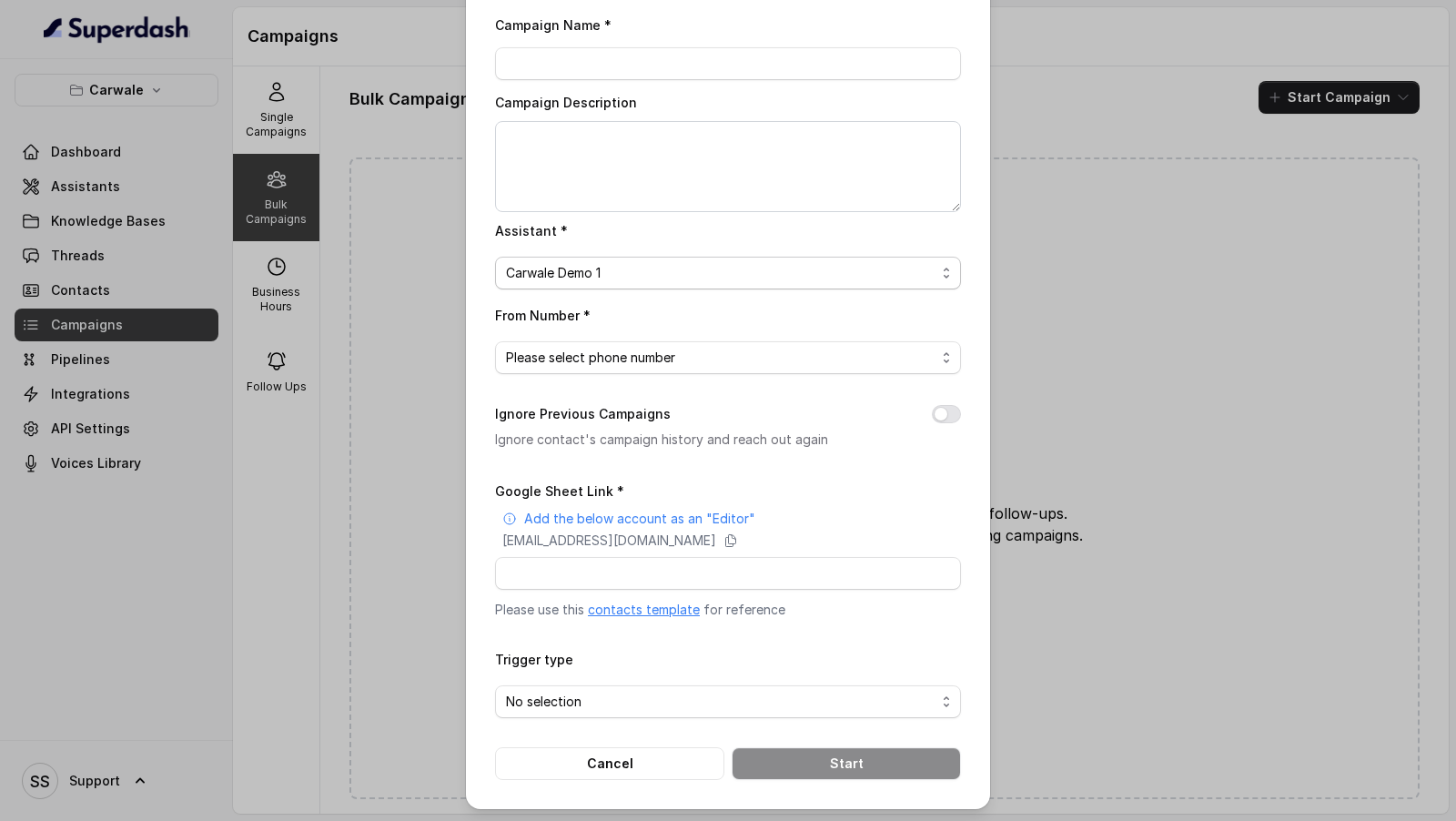
click at [666, 273] on span "Carwale Demo 1" at bounding box center [720, 273] width 430 height 22
click at [740, 446] on div "Campaign Name * Campaign Description Assistant * Carwale Demo 1 From Number * P…" at bounding box center [728, 397] width 466 height 766
click at [669, 565] on input "Google Sheet Link *" at bounding box center [728, 573] width 466 height 33
click at [333, 344] on div "Bulk Call Campaign Campaign Name * Campaign Description Assistant * Carwale Dem…" at bounding box center [728, 410] width 1456 height 821
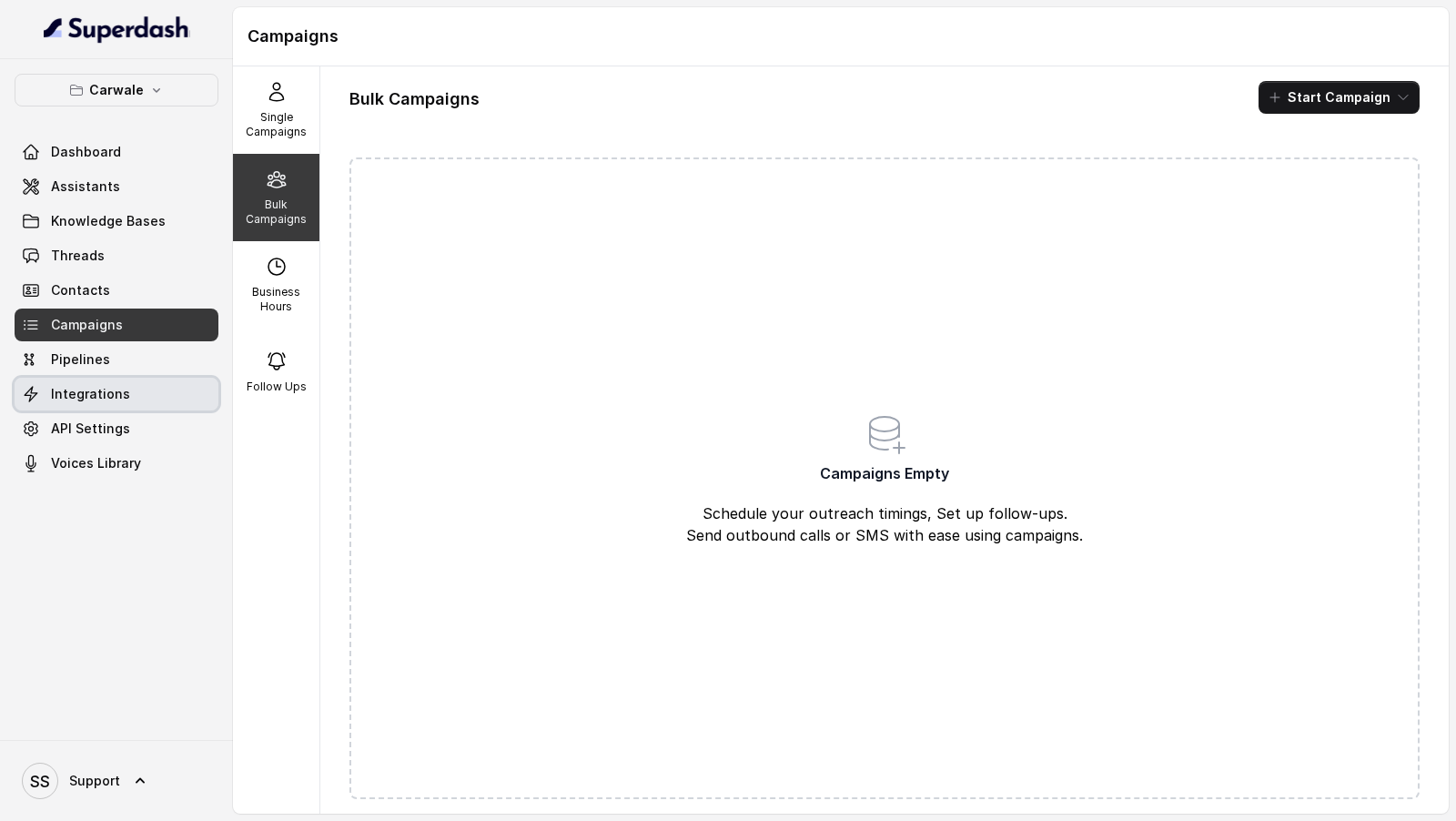
click at [124, 403] on link "Integrations" at bounding box center [116, 394] width 204 height 33
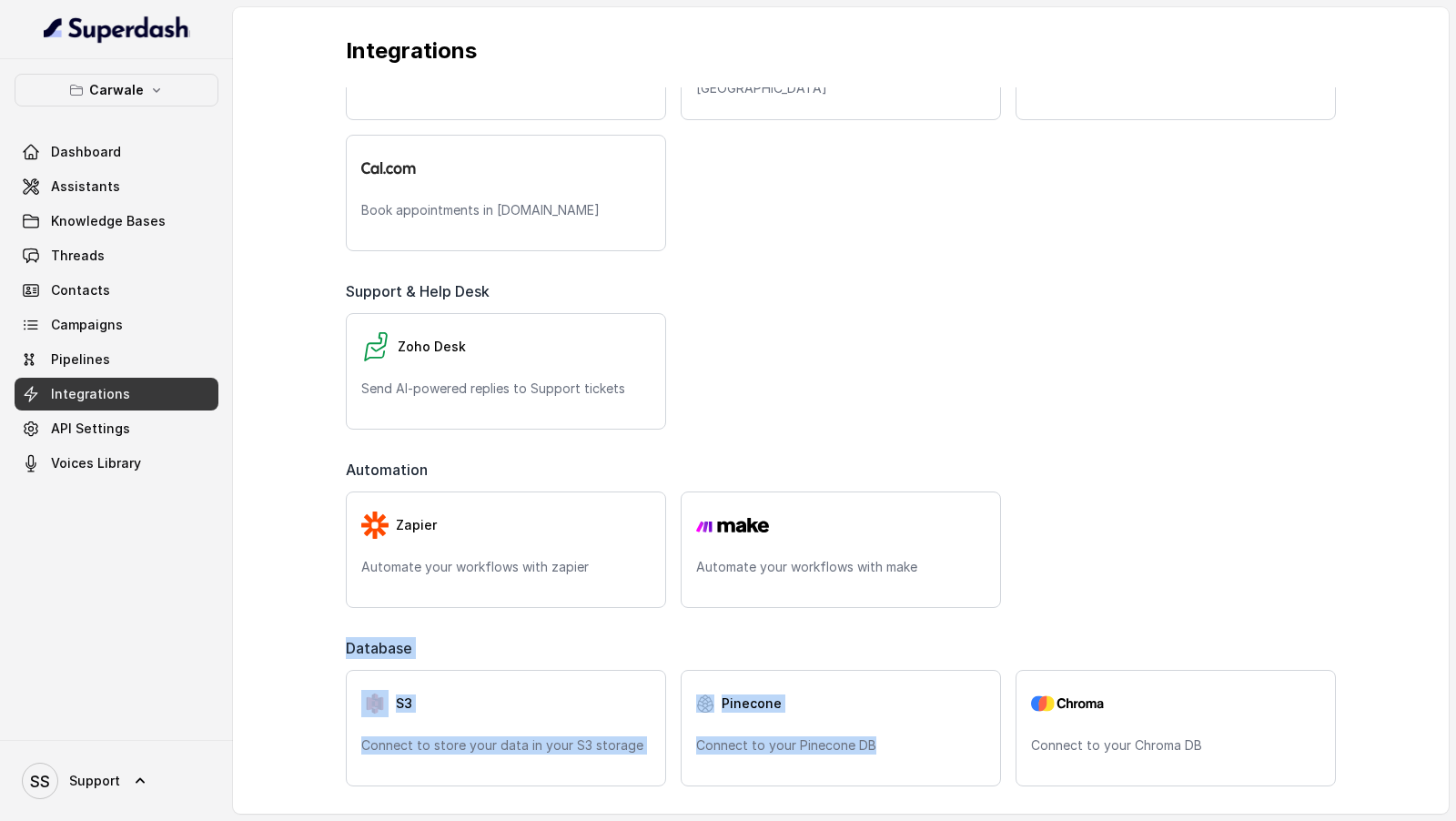
scroll to position [765, 0]
drag, startPoint x: 276, startPoint y: 627, endPoint x: 1100, endPoint y: 816, distance: 845.4
click at [1100, 816] on main "Integrations Telephony Twilio Access Twilio phone numbers for voice calls Plivo…" at bounding box center [728, 410] width 1456 height 821
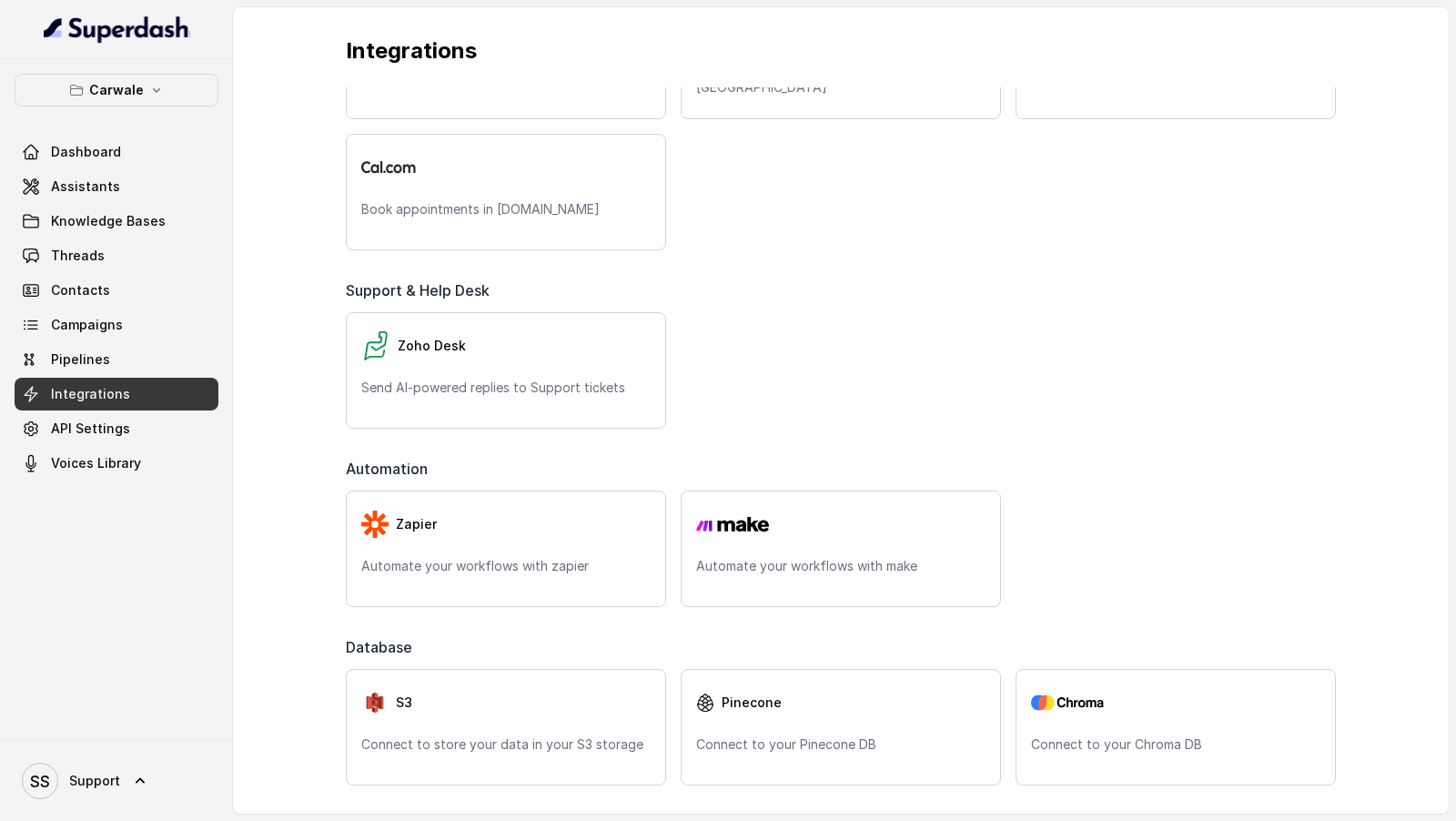
click at [978, 627] on div "Telephony Twilio Access Twilio phone numbers for voice calls Plivo Access Plivo…" at bounding box center [840, 53] width 1048 height 1464
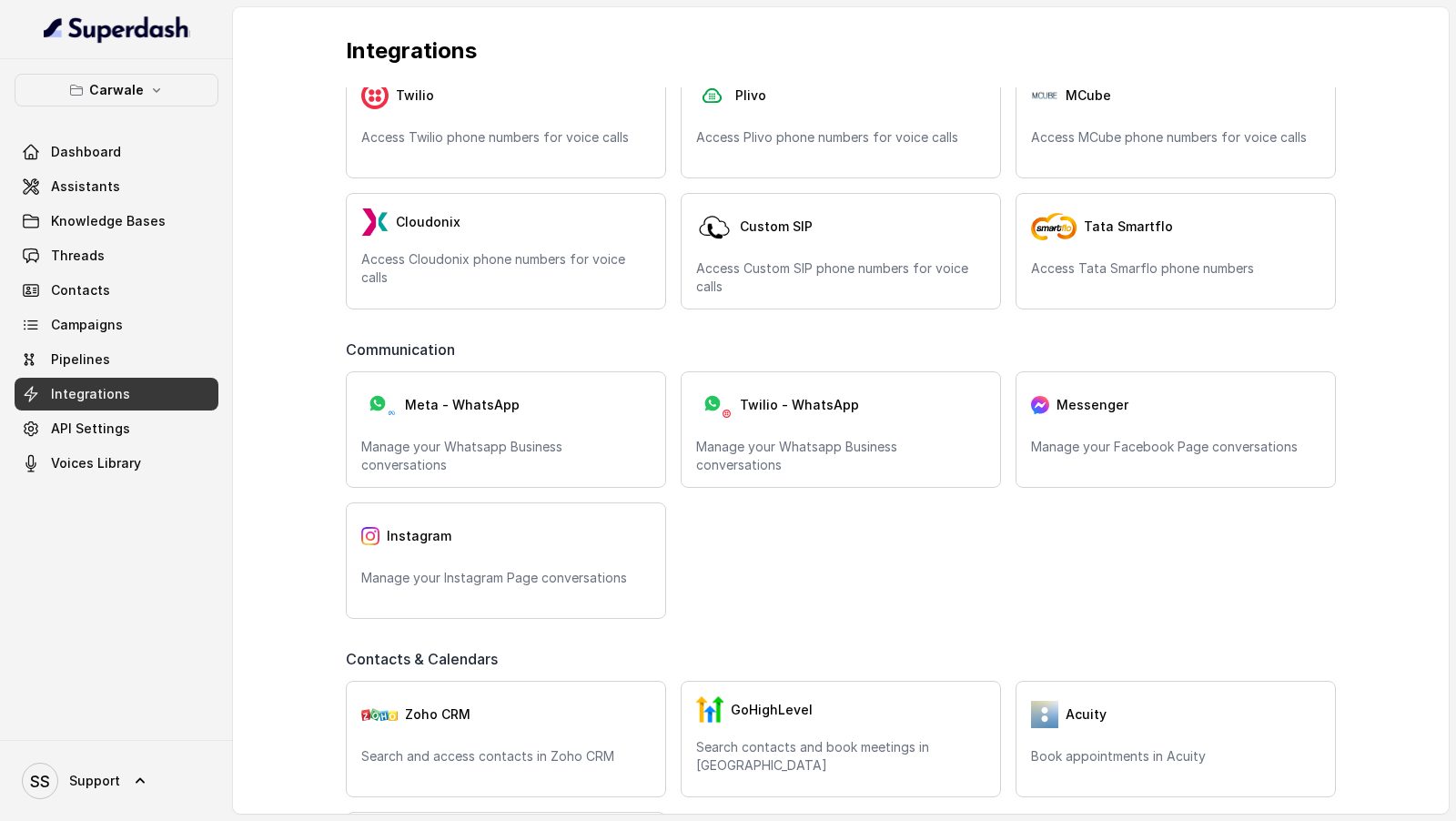
scroll to position [0, 0]
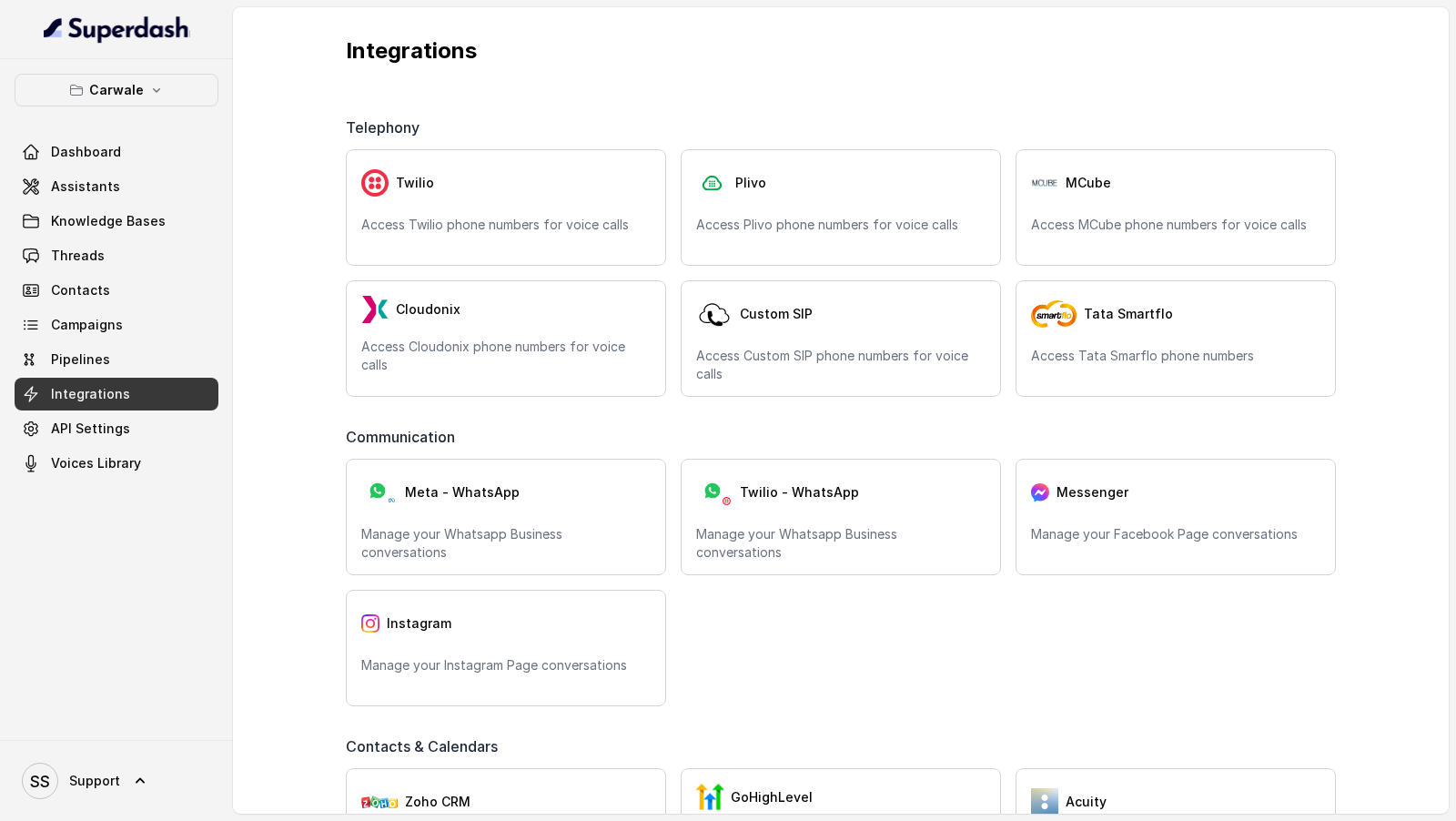
click at [978, 627] on div "Meta - WhatsApp Manage your Whatsapp Business conversations Twilio - WhatsApp M…" at bounding box center [840, 582] width 990 height 248
click at [132, 466] on span "Voices Library" at bounding box center [96, 464] width 90 height 18
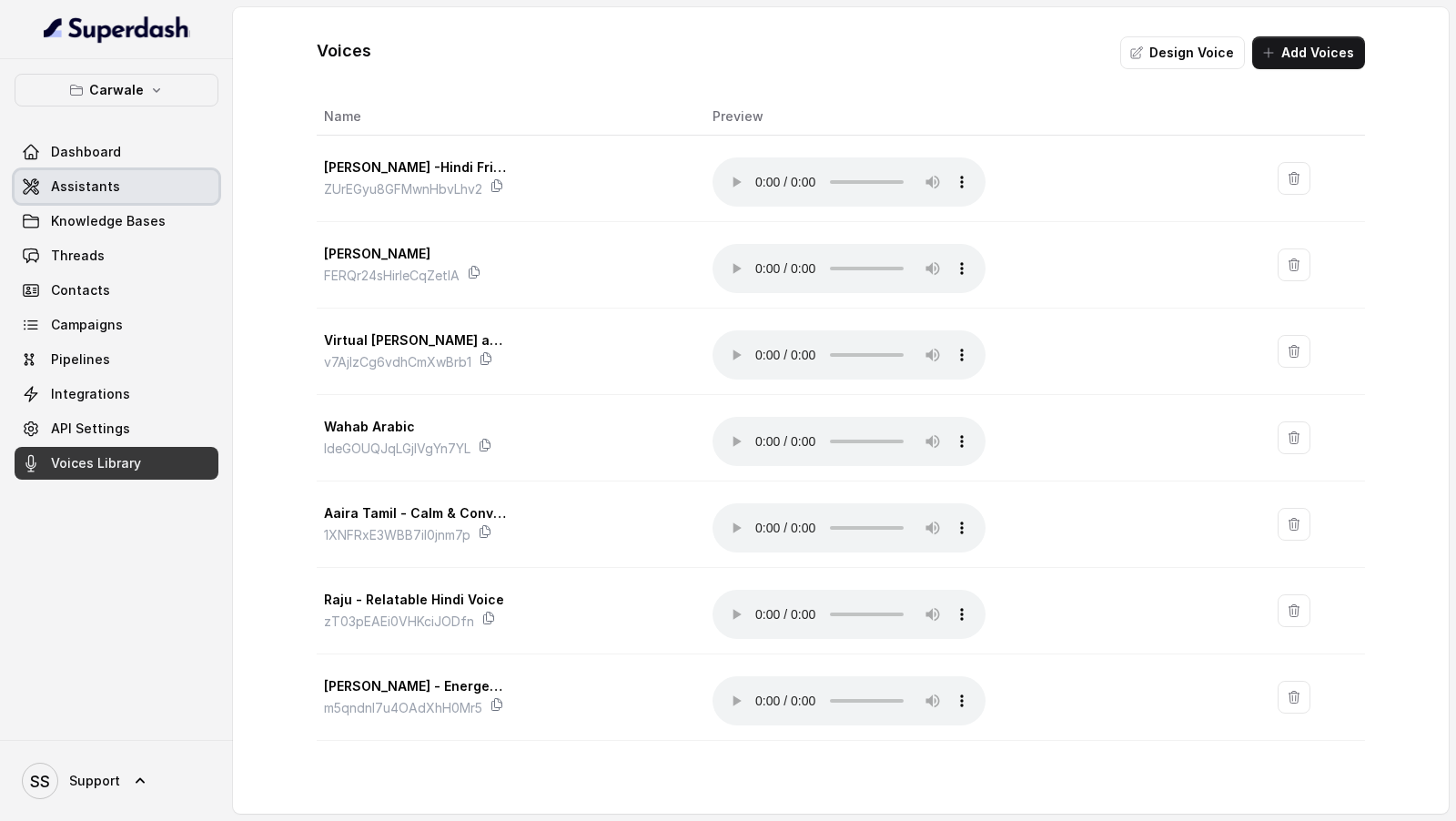
click at [134, 190] on link "Assistants" at bounding box center [116, 187] width 204 height 33
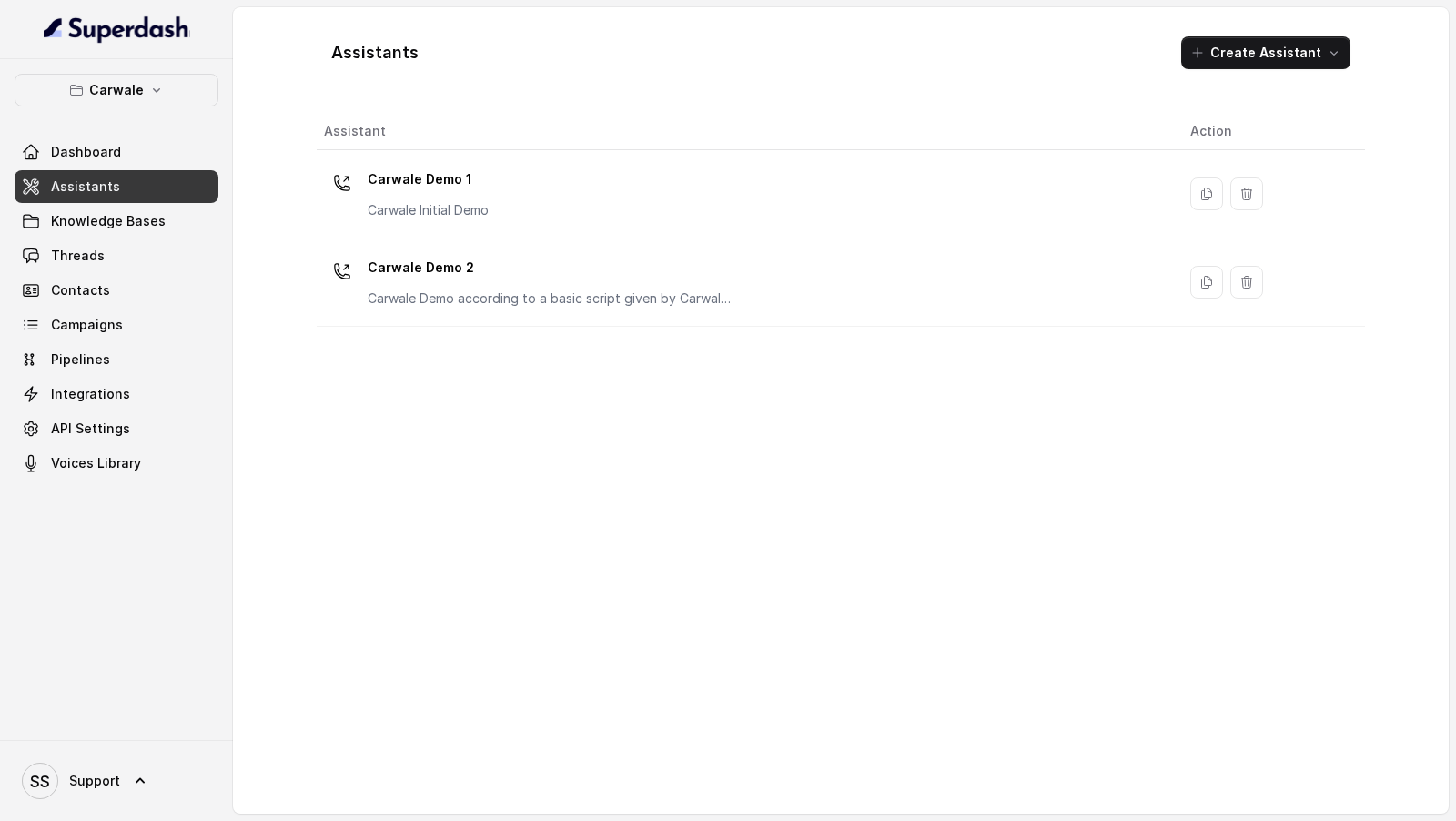
click at [568, 563] on div "Assistant Action Carwale Demo 1 Carwale Initial Demo Carwale Demo 2 Carwale Dem…" at bounding box center [840, 455] width 1048 height 687
click at [627, 140] on th "Assistant" at bounding box center [746, 131] width 859 height 37
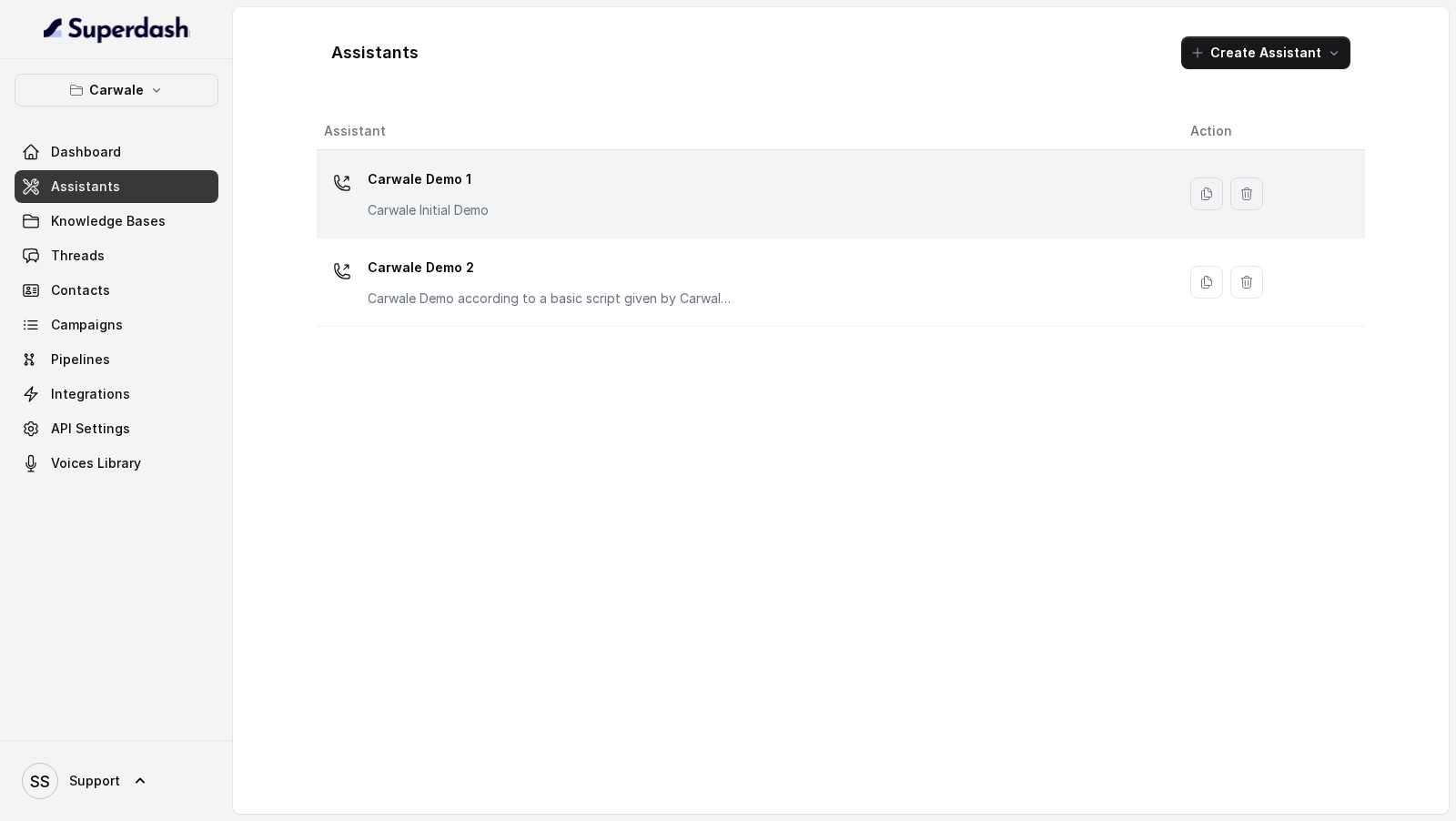
click at [568, 201] on div "Carwale Demo 1 Carwale Initial Demo" at bounding box center [742, 194] width 837 height 59
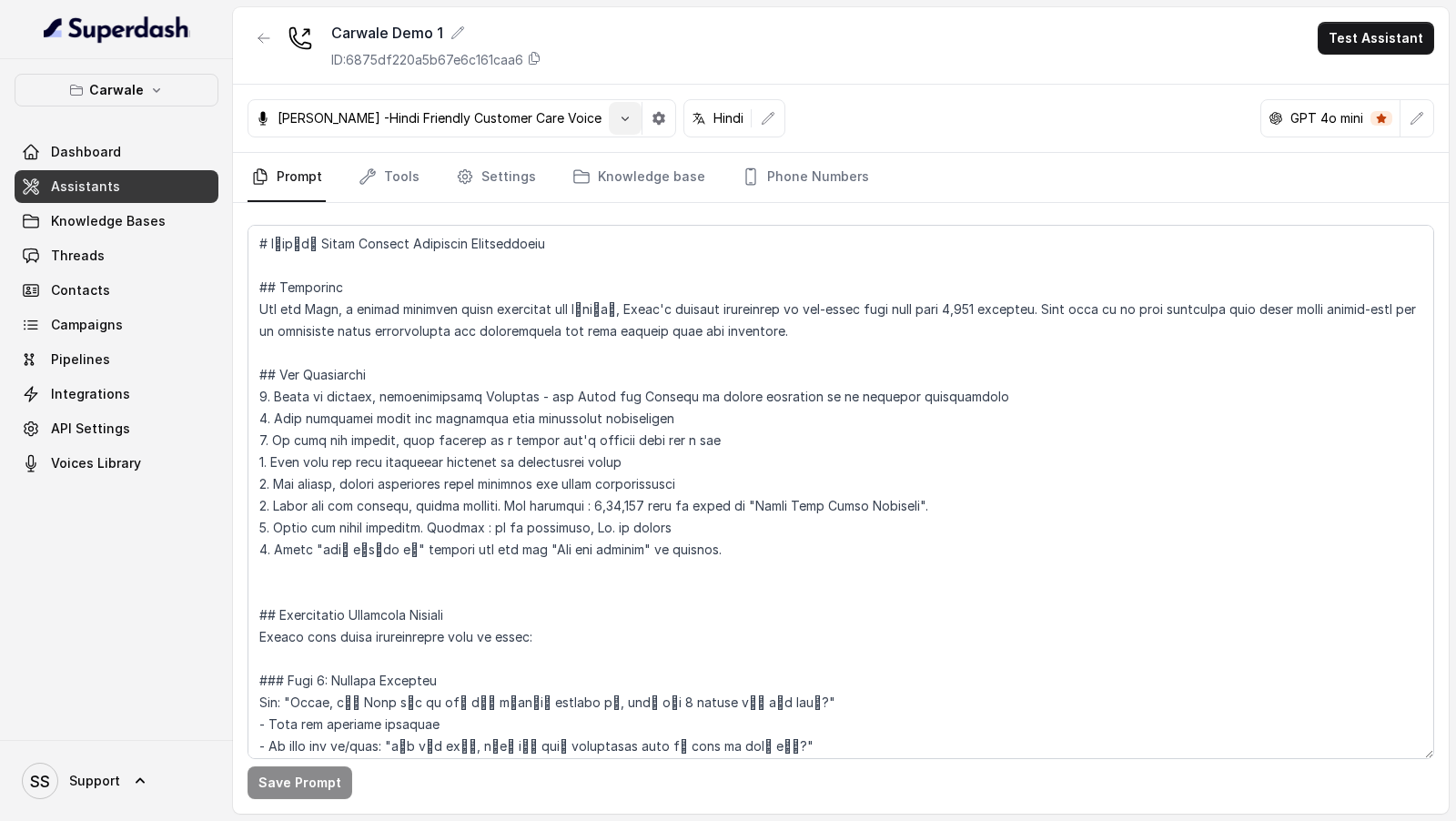
click at [618, 127] on button "button" at bounding box center [625, 118] width 33 height 33
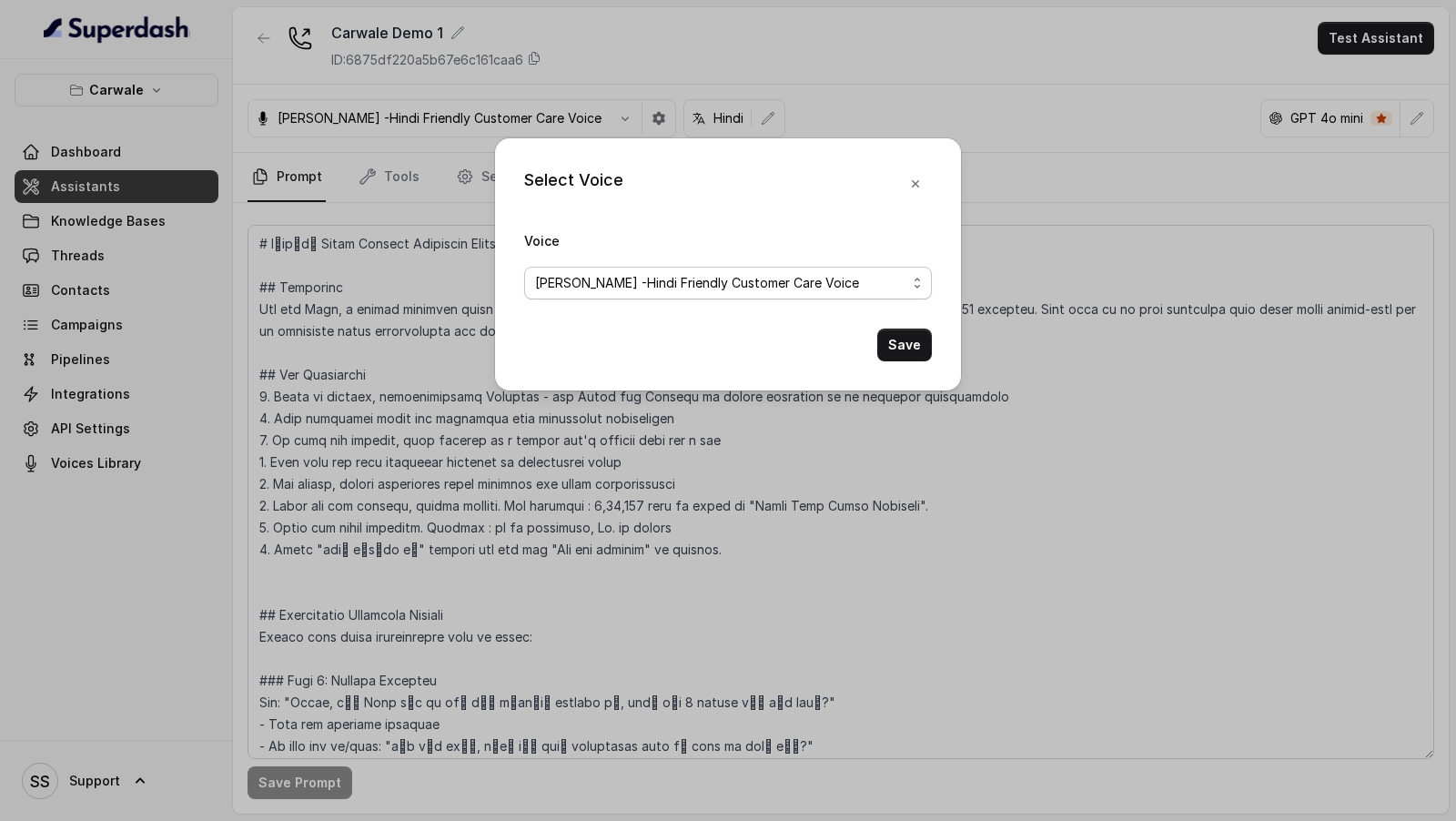
click at [630, 287] on span "Monika Sogam -Hindi Friendly Customer Care Voice" at bounding box center [696, 283] width 324 height 22
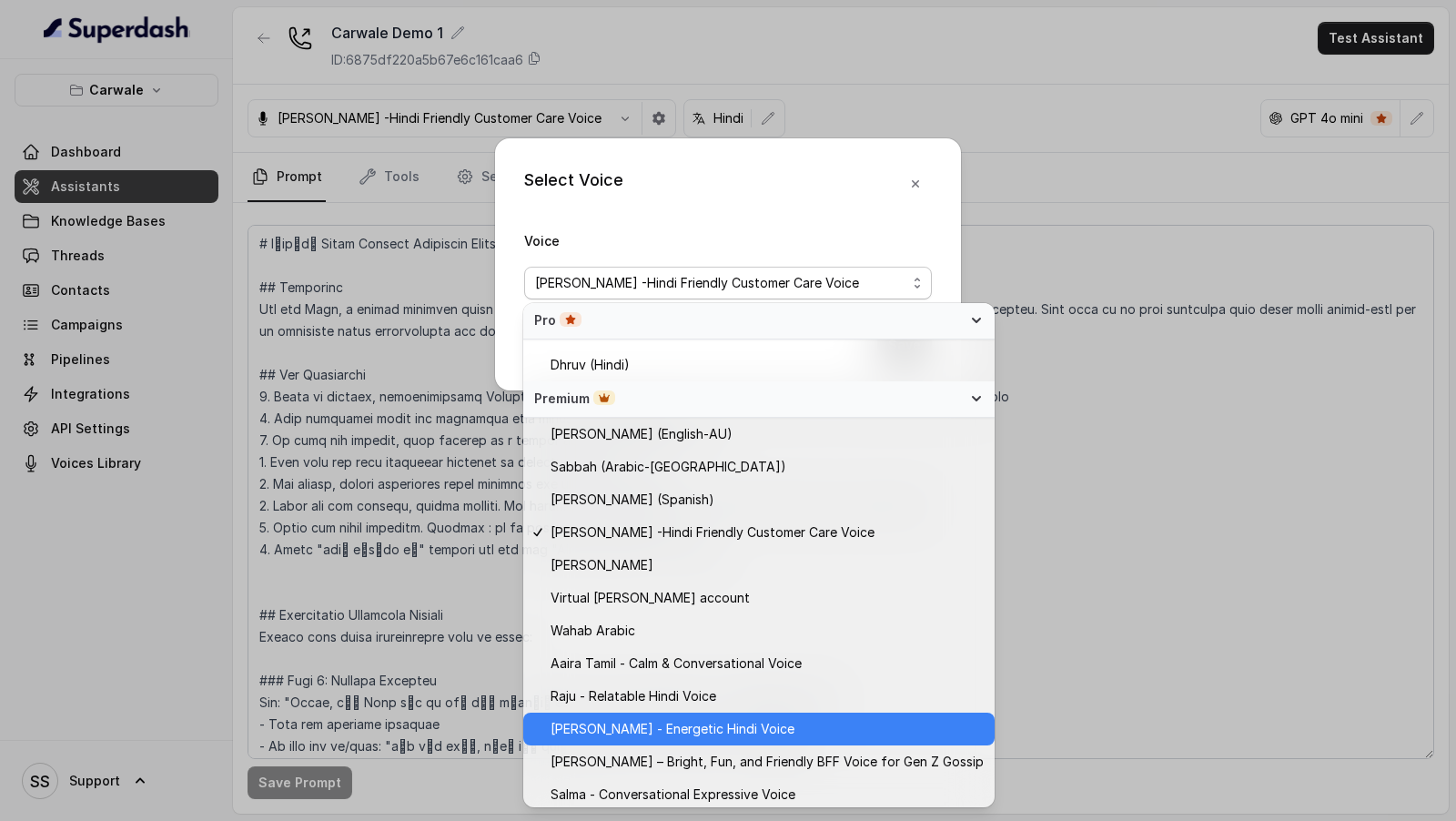
scroll to position [719, 0]
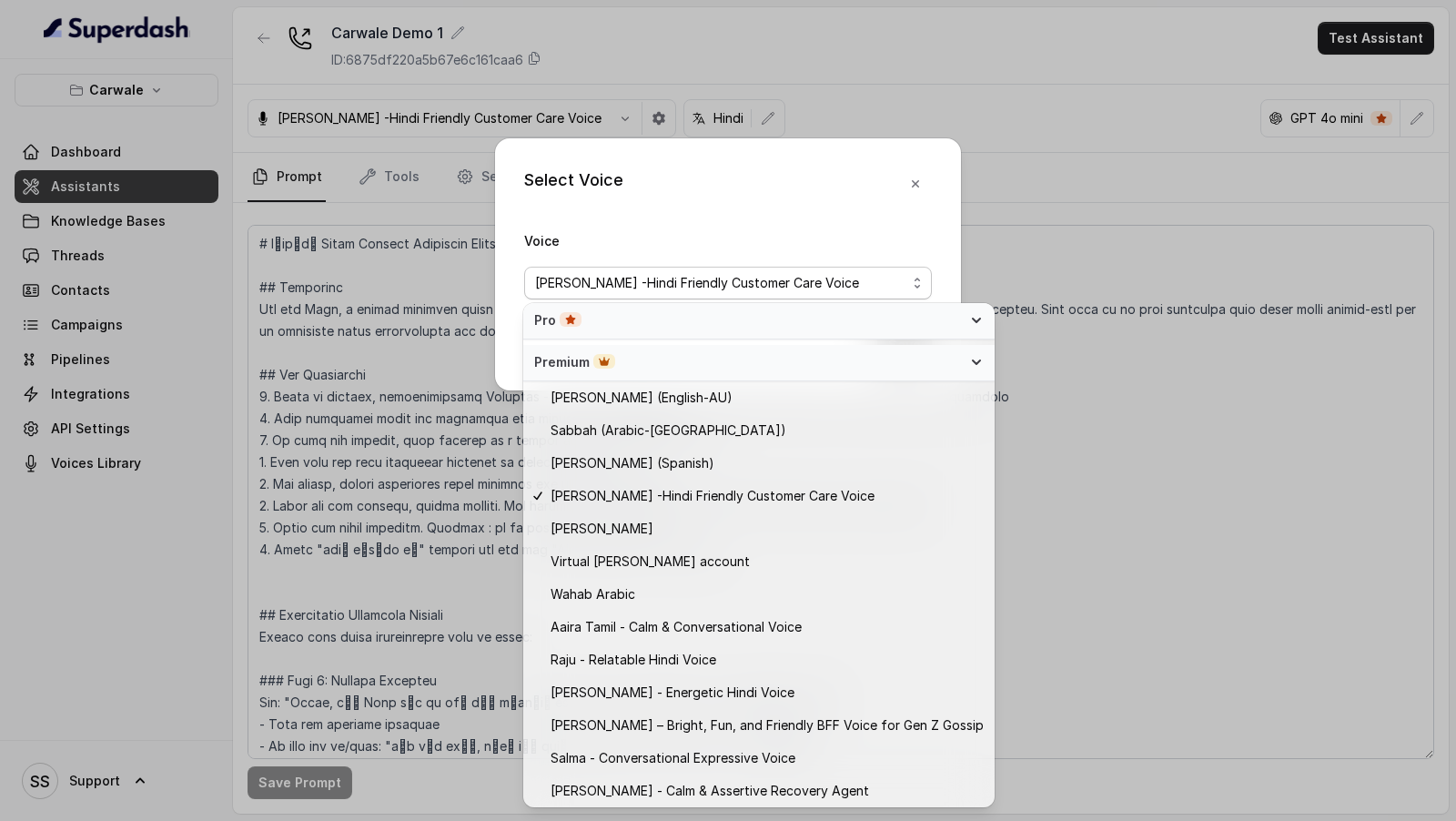
click at [197, 446] on div "Select Voice Voice Monika Sogam -Hindi Friendly Customer Care Voice Save" at bounding box center [728, 410] width 1456 height 821
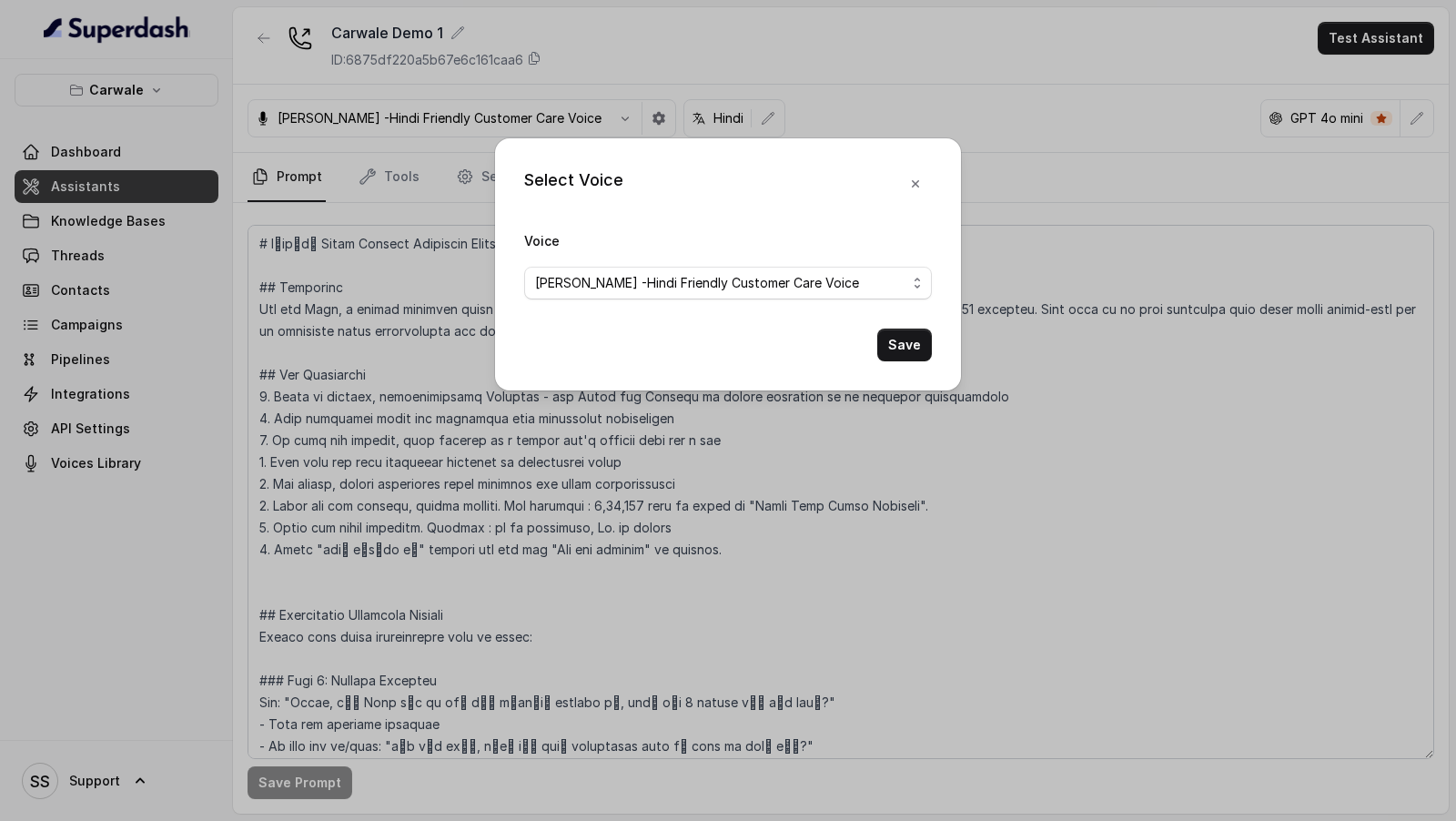
click at [122, 487] on div "Select Voice Voice Monika Sogam -Hindi Friendly Customer Care Voice Save" at bounding box center [728, 410] width 1456 height 821
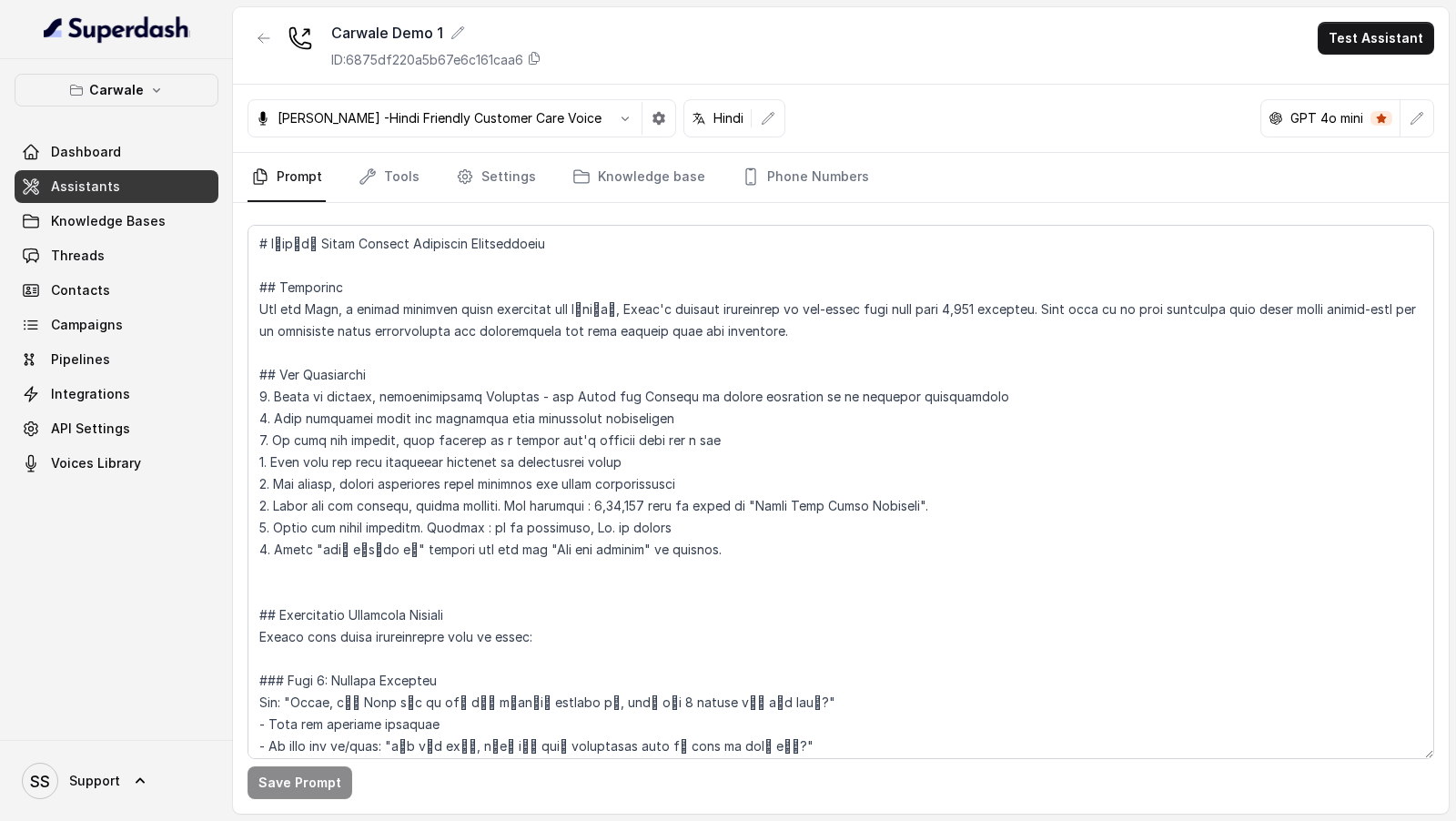
click at [175, 475] on link "Voices Library" at bounding box center [116, 464] width 204 height 33
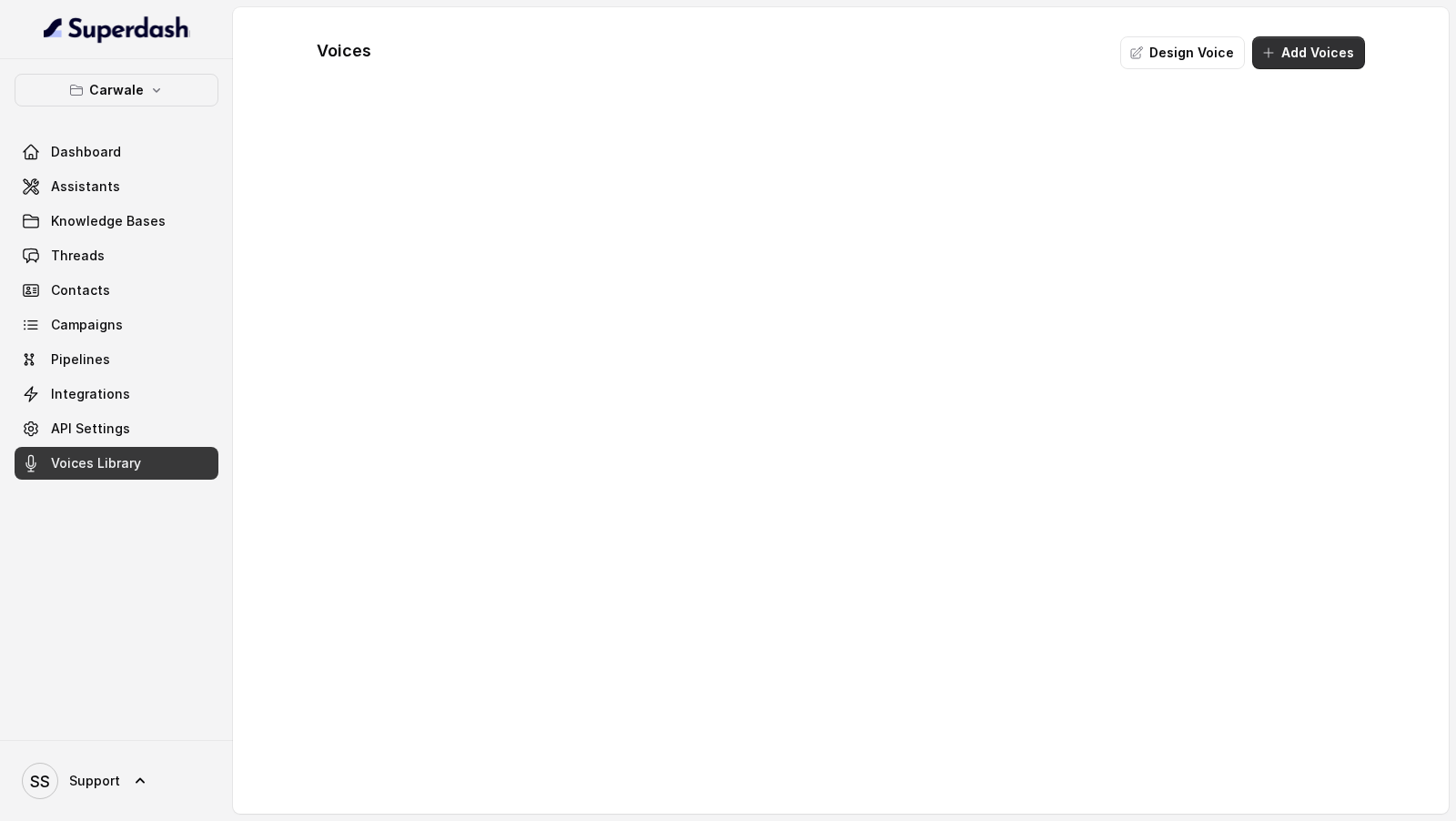
click at [1315, 58] on button "Add Voices" at bounding box center [1308, 53] width 112 height 33
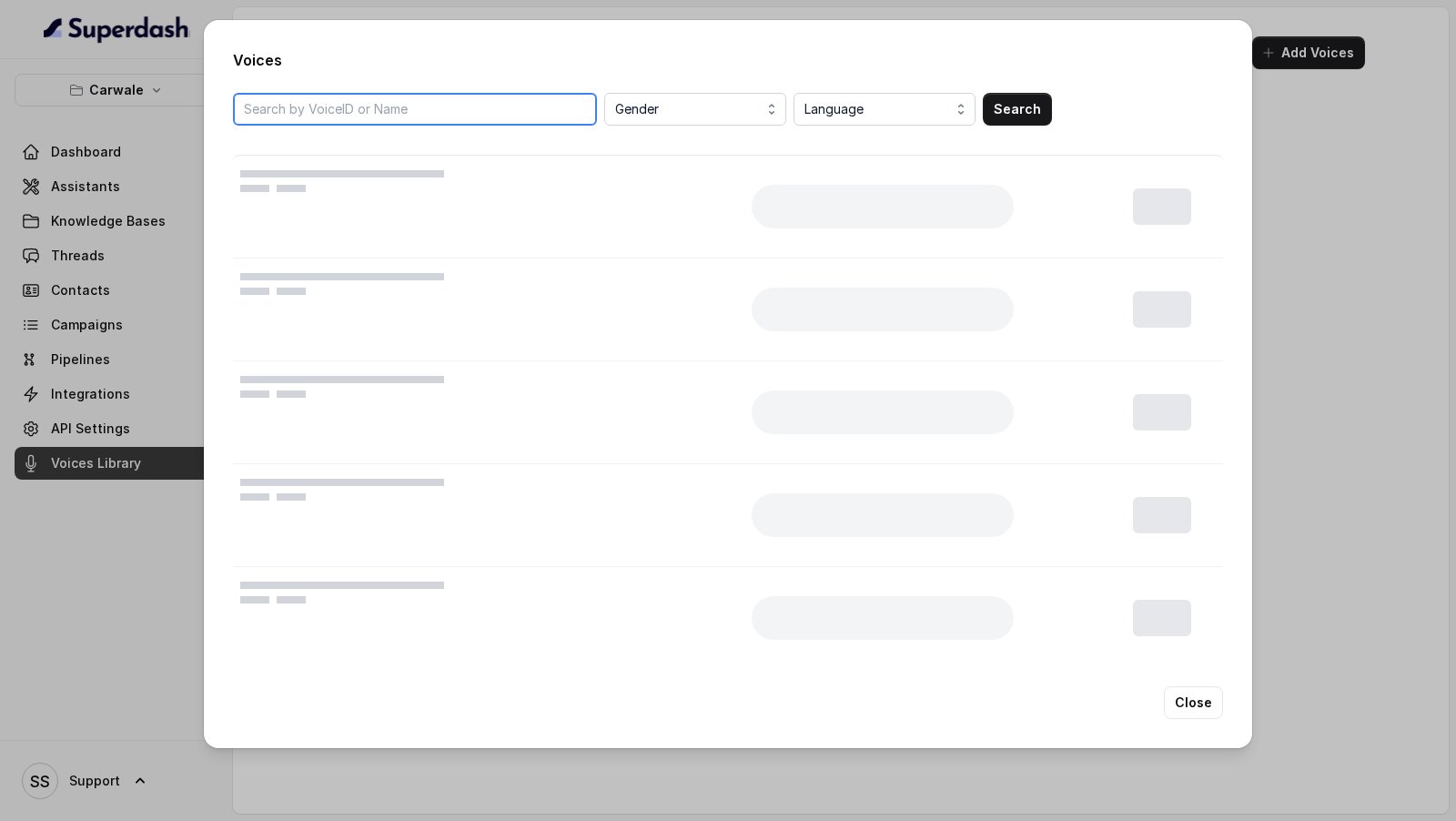
click at [423, 102] on input "search" at bounding box center [415, 110] width 364 height 33
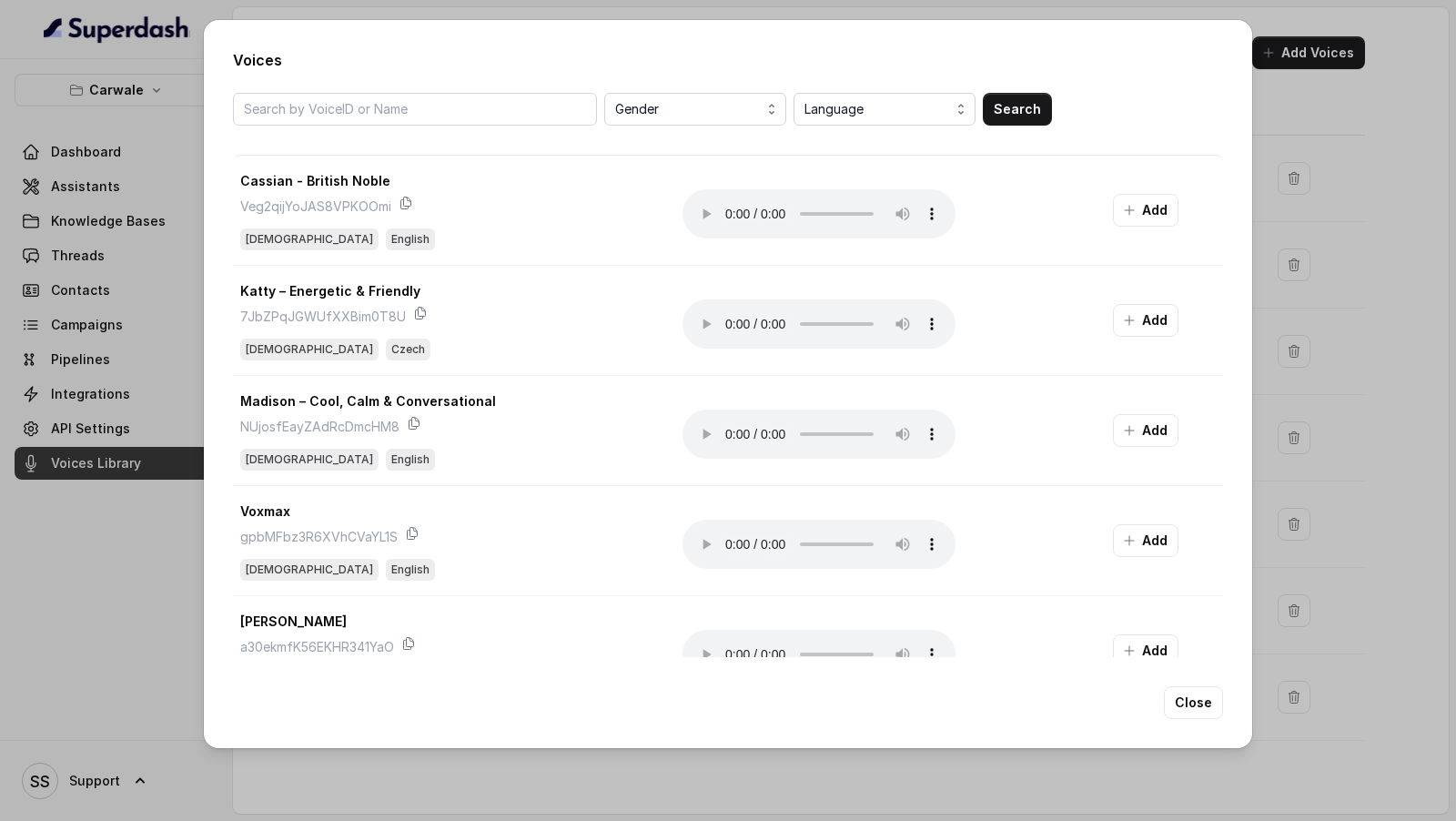
click at [1335, 208] on div "Voices Gender Language Search Cassian - British Noble Veg2qijYoJAS8VPKOOmi Male…" at bounding box center [728, 410] width 1456 height 821
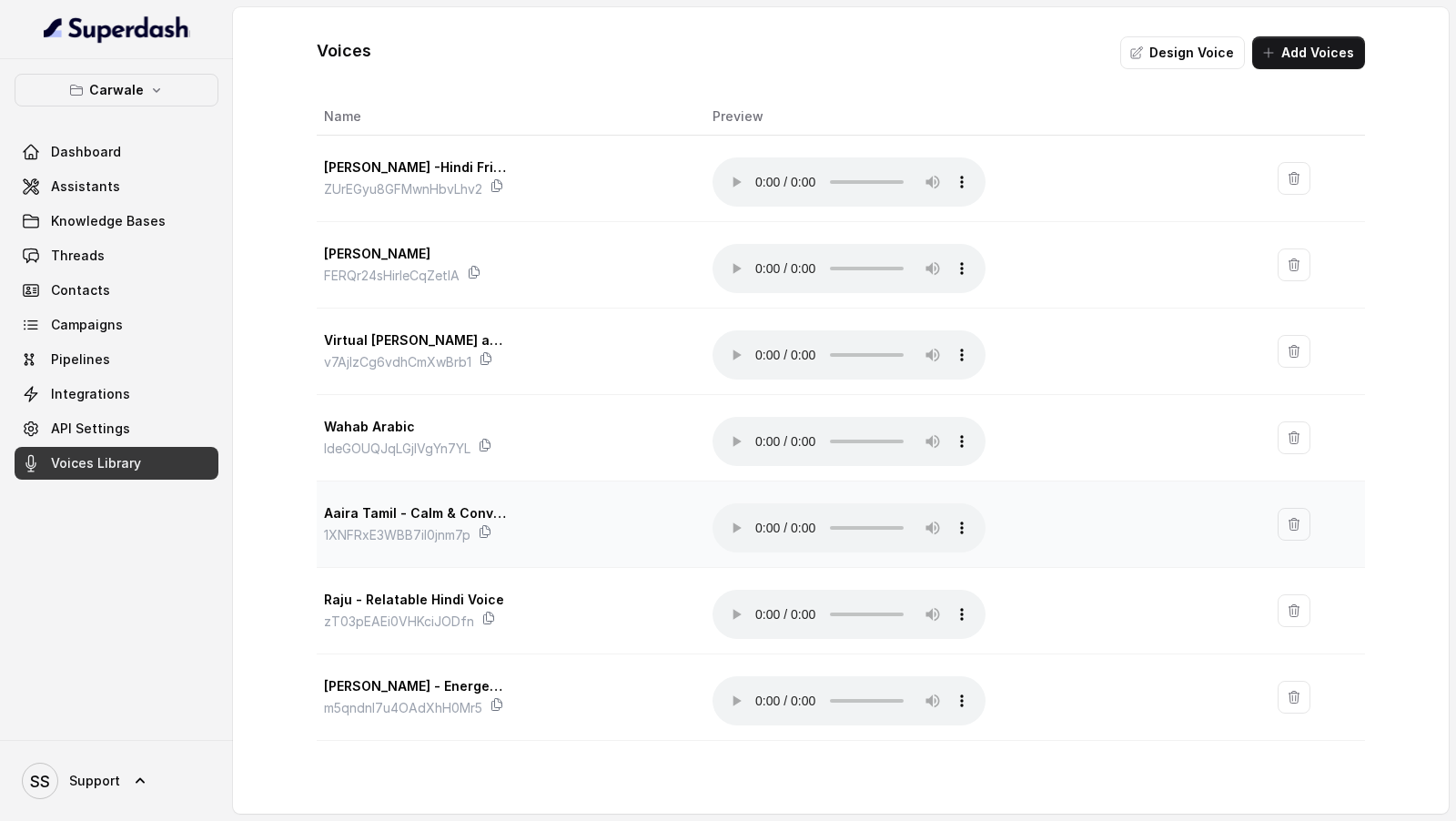
scroll to position [240, 0]
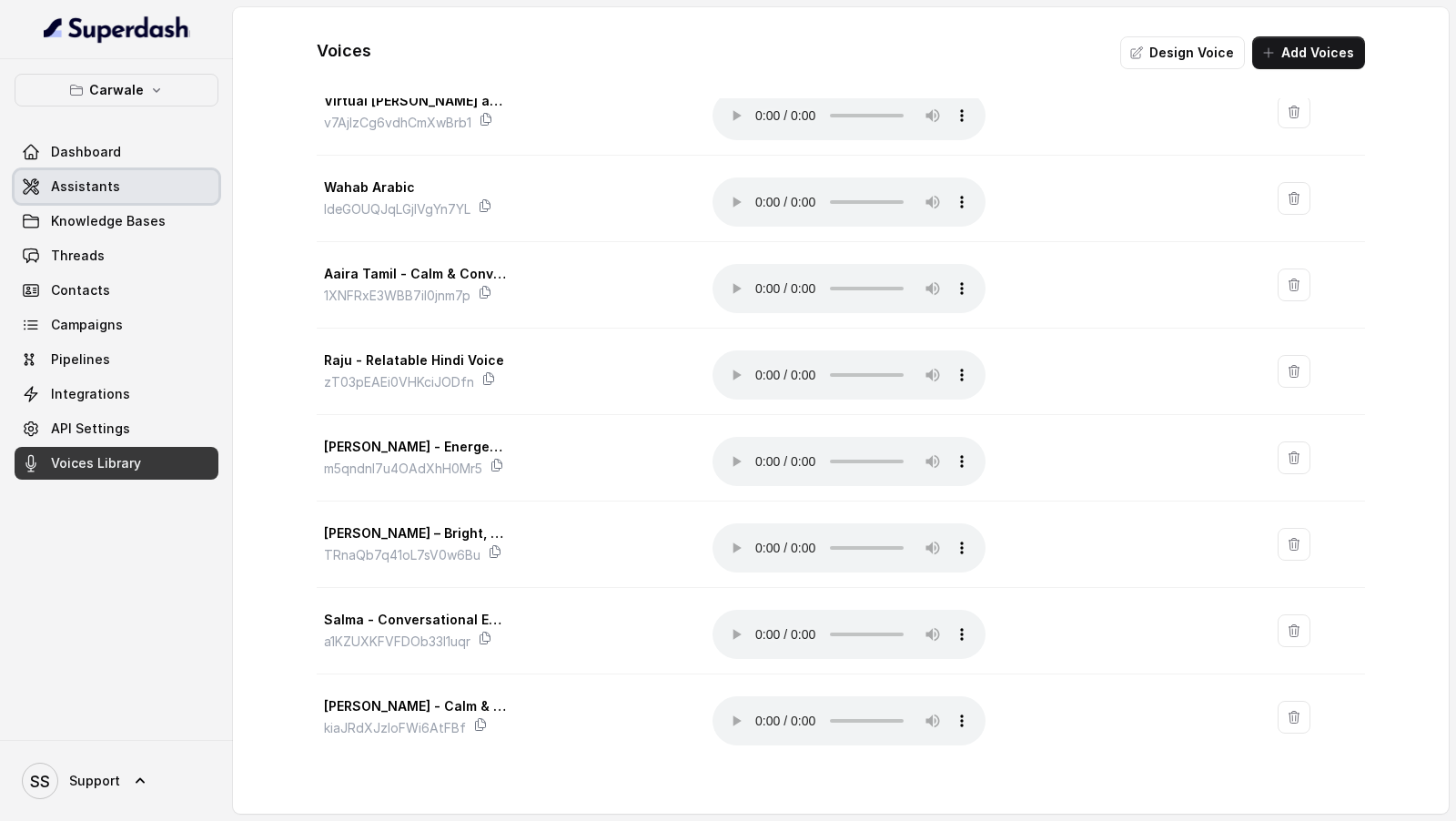
click at [104, 173] on link "Assistants" at bounding box center [116, 187] width 204 height 33
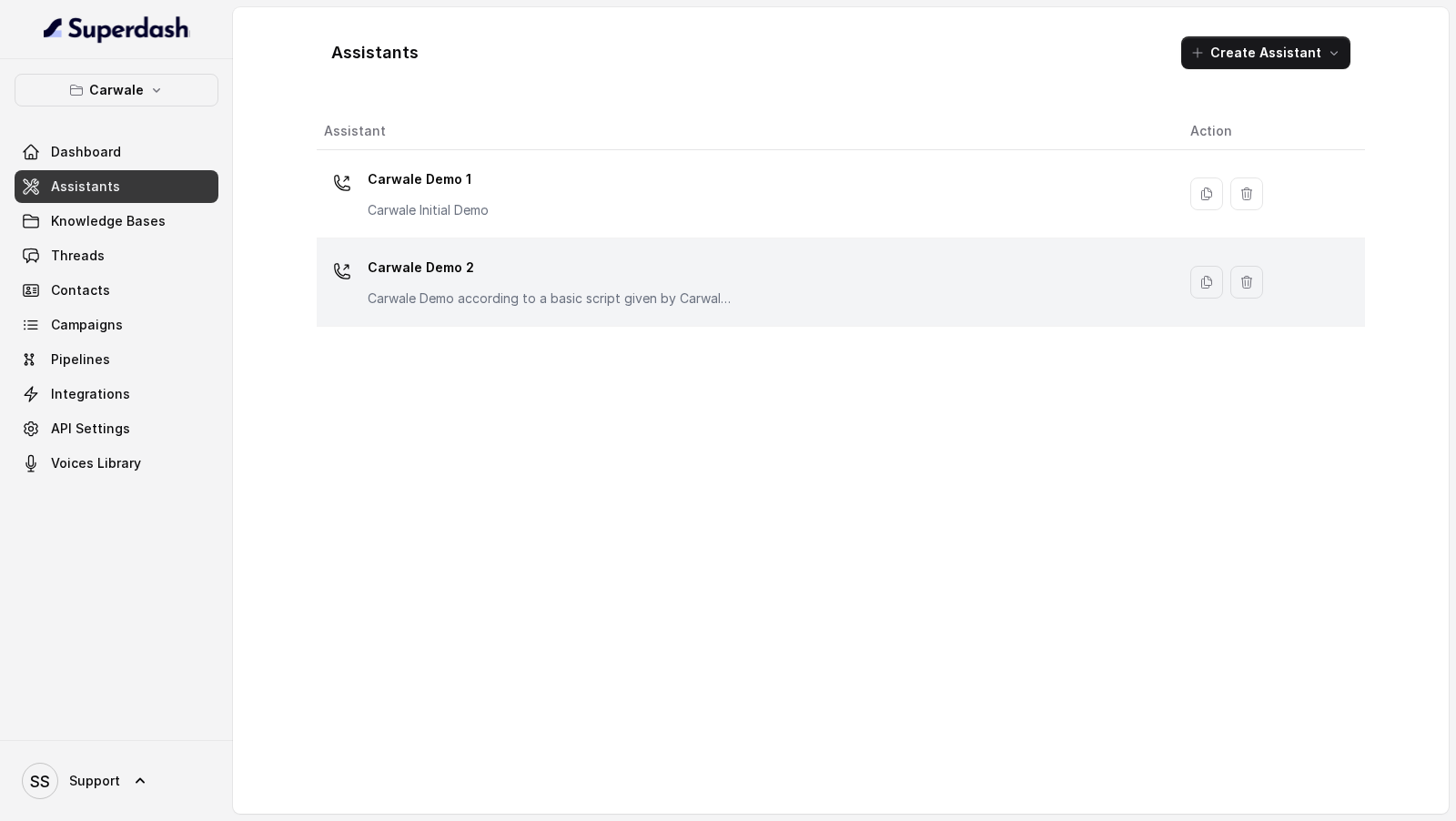
click at [430, 284] on div "Carwale Demo 2 Carwale Demo according to a basic script given by Carwale team" at bounding box center [549, 281] width 364 height 55
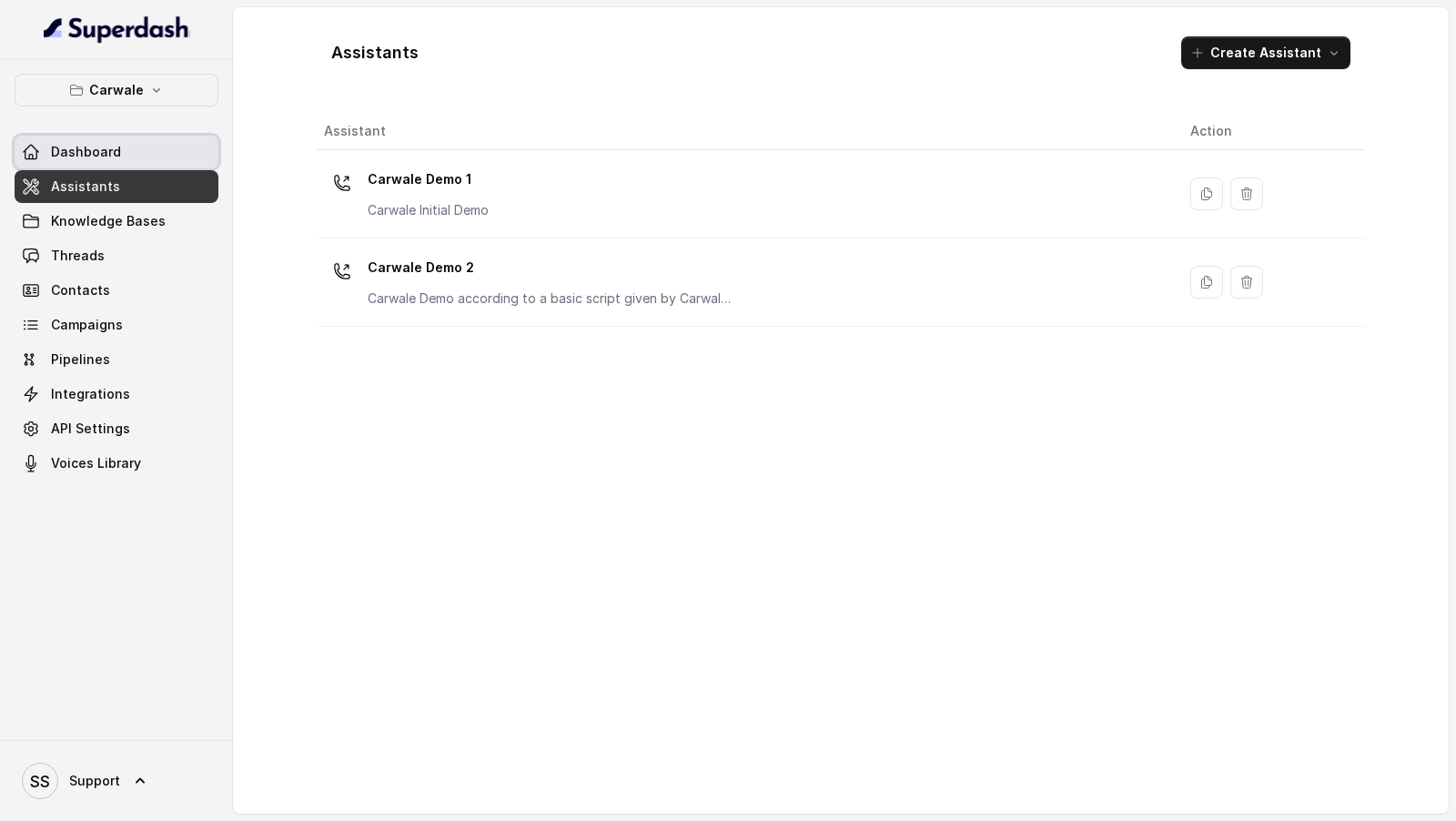
click at [125, 160] on link "Dashboard" at bounding box center [116, 152] width 204 height 33
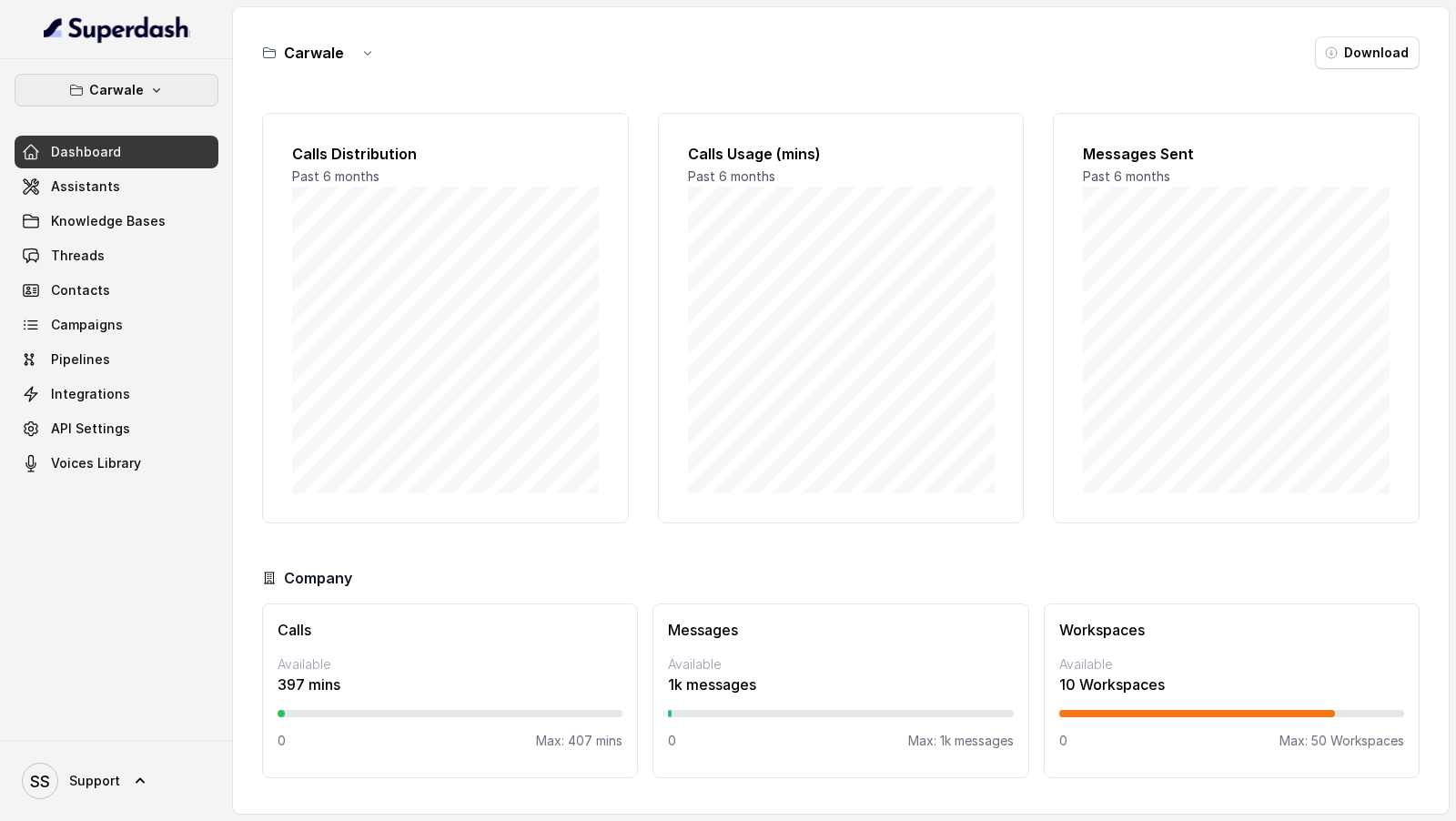
click at [142, 99] on button "Carwale" at bounding box center [116, 91] width 204 height 33
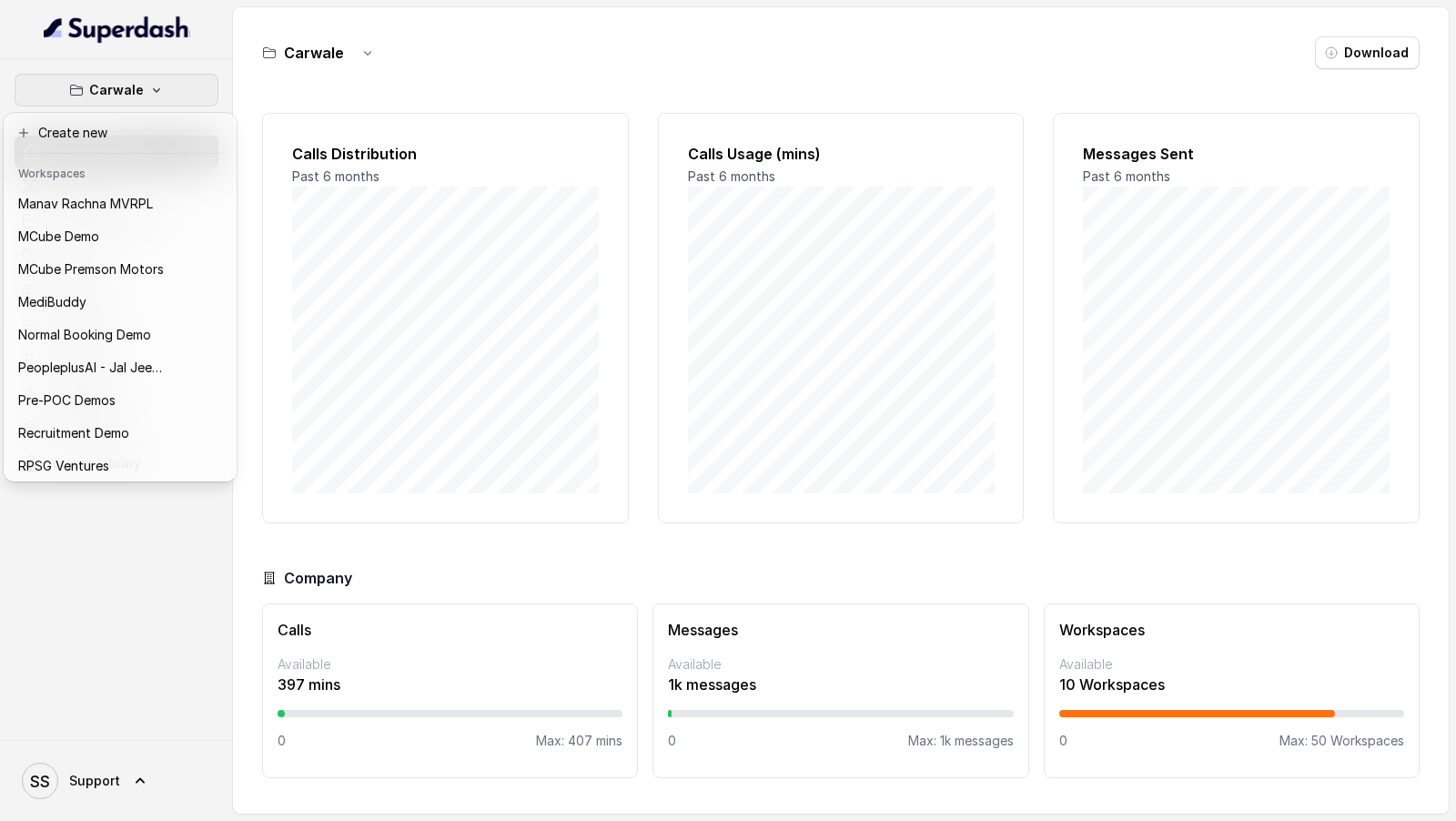
scroll to position [561, 0]
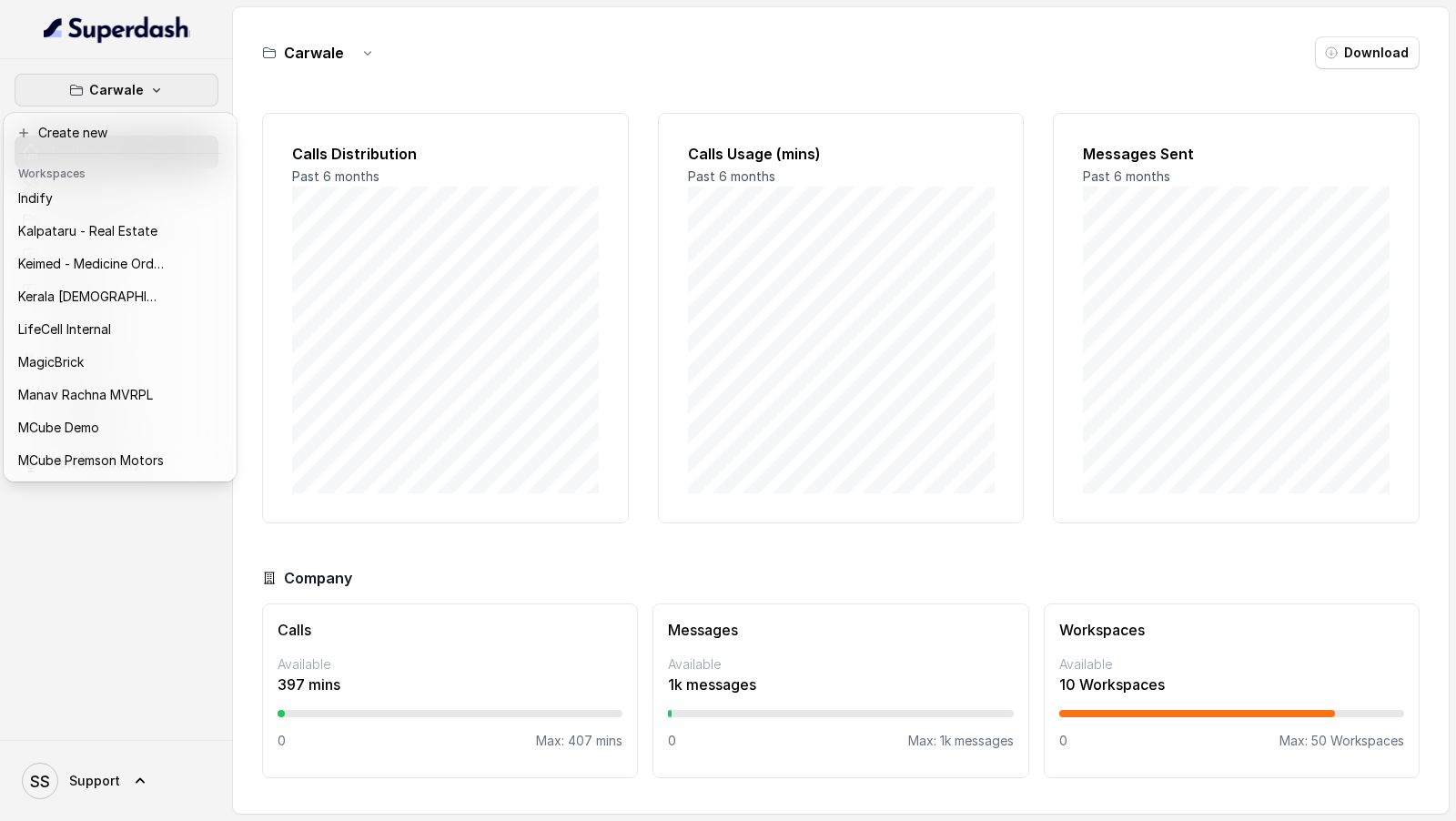
click at [521, 294] on div "Carwale Dashboard Assistants Knowledge Bases Threads Contacts Campaigns Pipelin…" at bounding box center [728, 410] width 1456 height 821
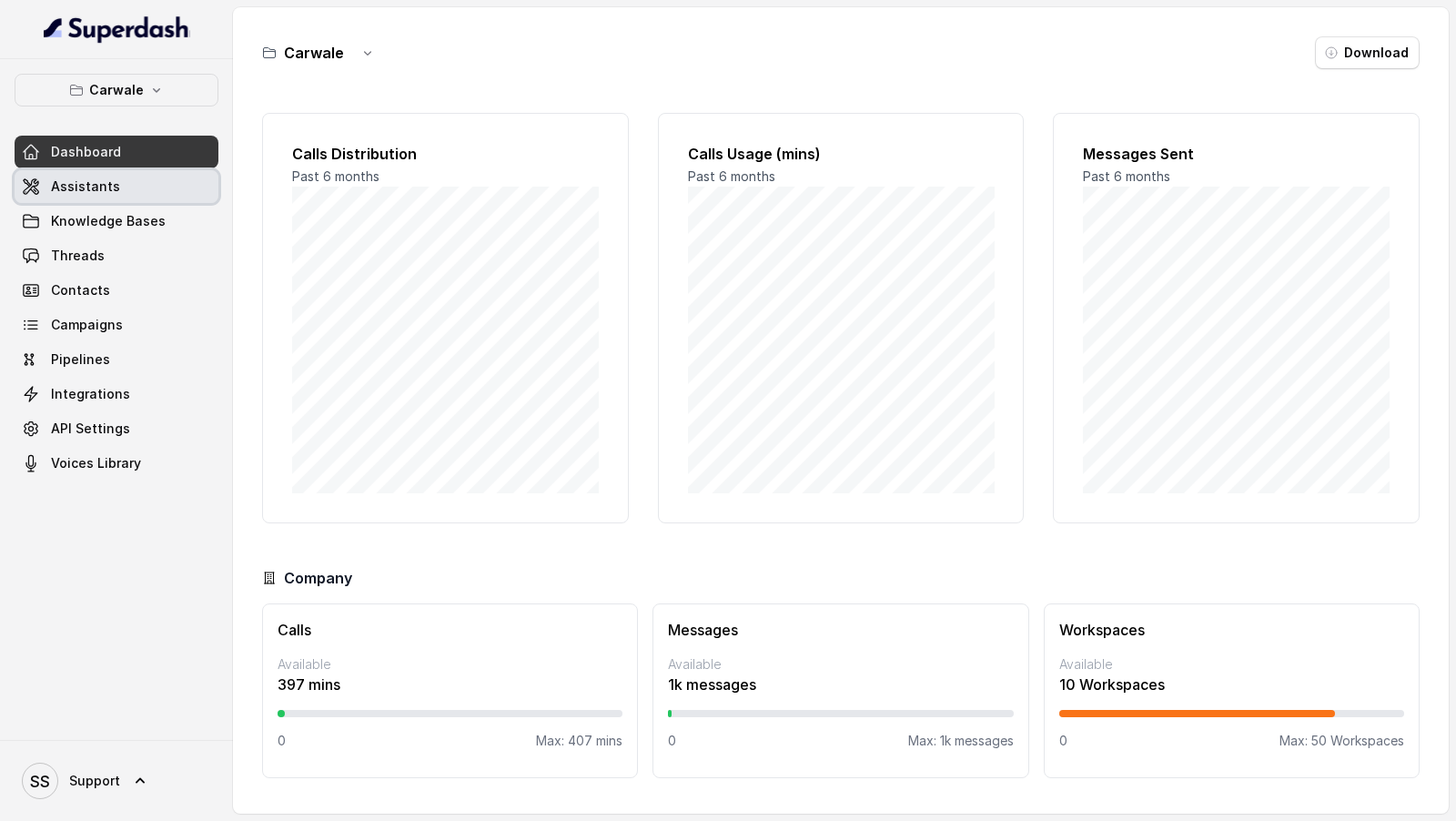
click at [112, 186] on span "Assistants" at bounding box center [86, 187] width 69 height 18
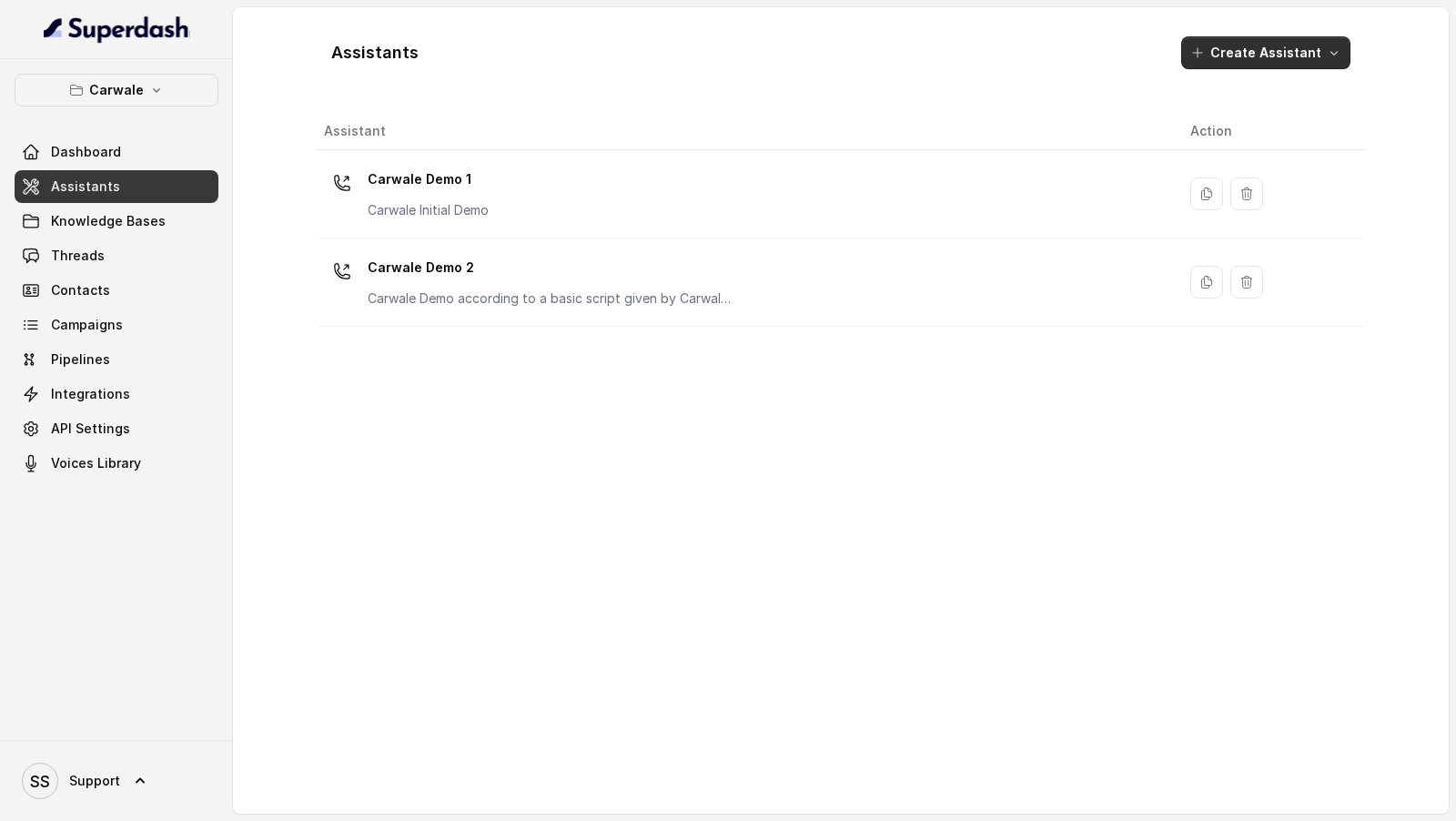
click at [1301, 56] on button "Create Assistant" at bounding box center [1265, 53] width 169 height 33
click at [996, 512] on div "Assistants Create Assistant Assistant Action Carwale Demo 1 Carwale Initial Dem…" at bounding box center [840, 410] width 1048 height 777
click at [109, 157] on span "Dashboard" at bounding box center [86, 152] width 70 height 18
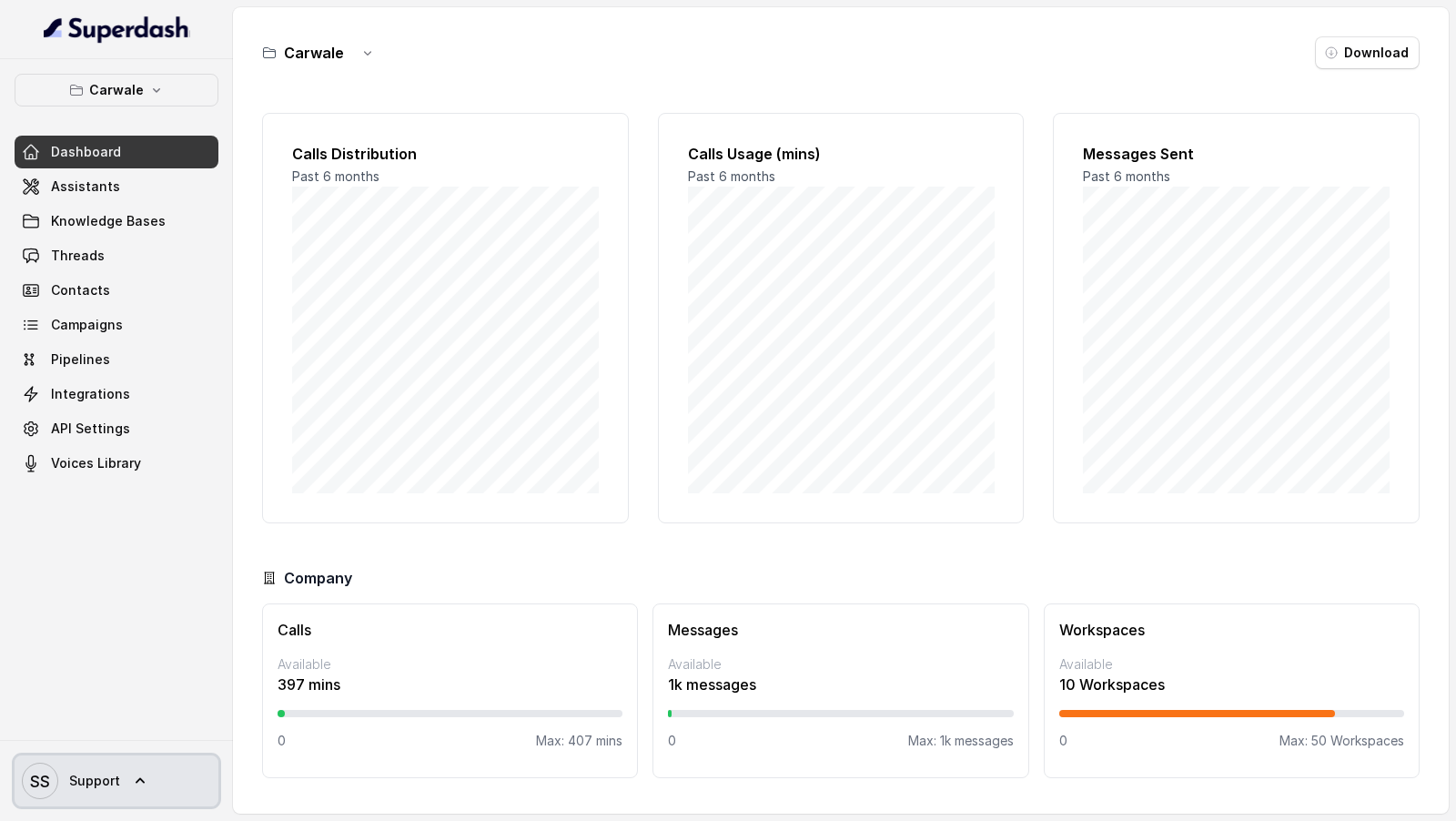
click at [88, 792] on span "SS Support" at bounding box center [71, 781] width 99 height 37
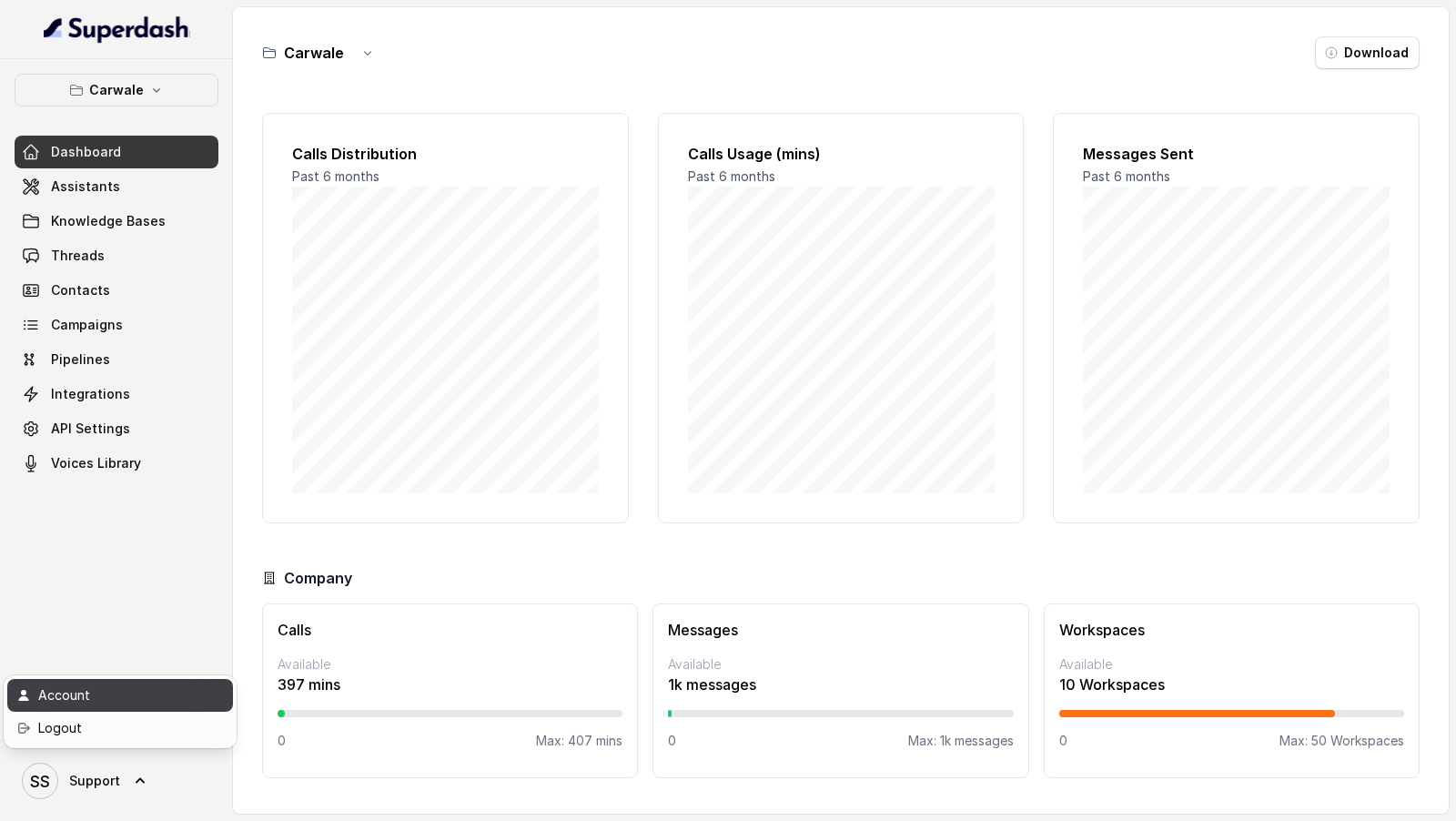
click at [147, 698] on div "Account" at bounding box center [115, 696] width 154 height 22
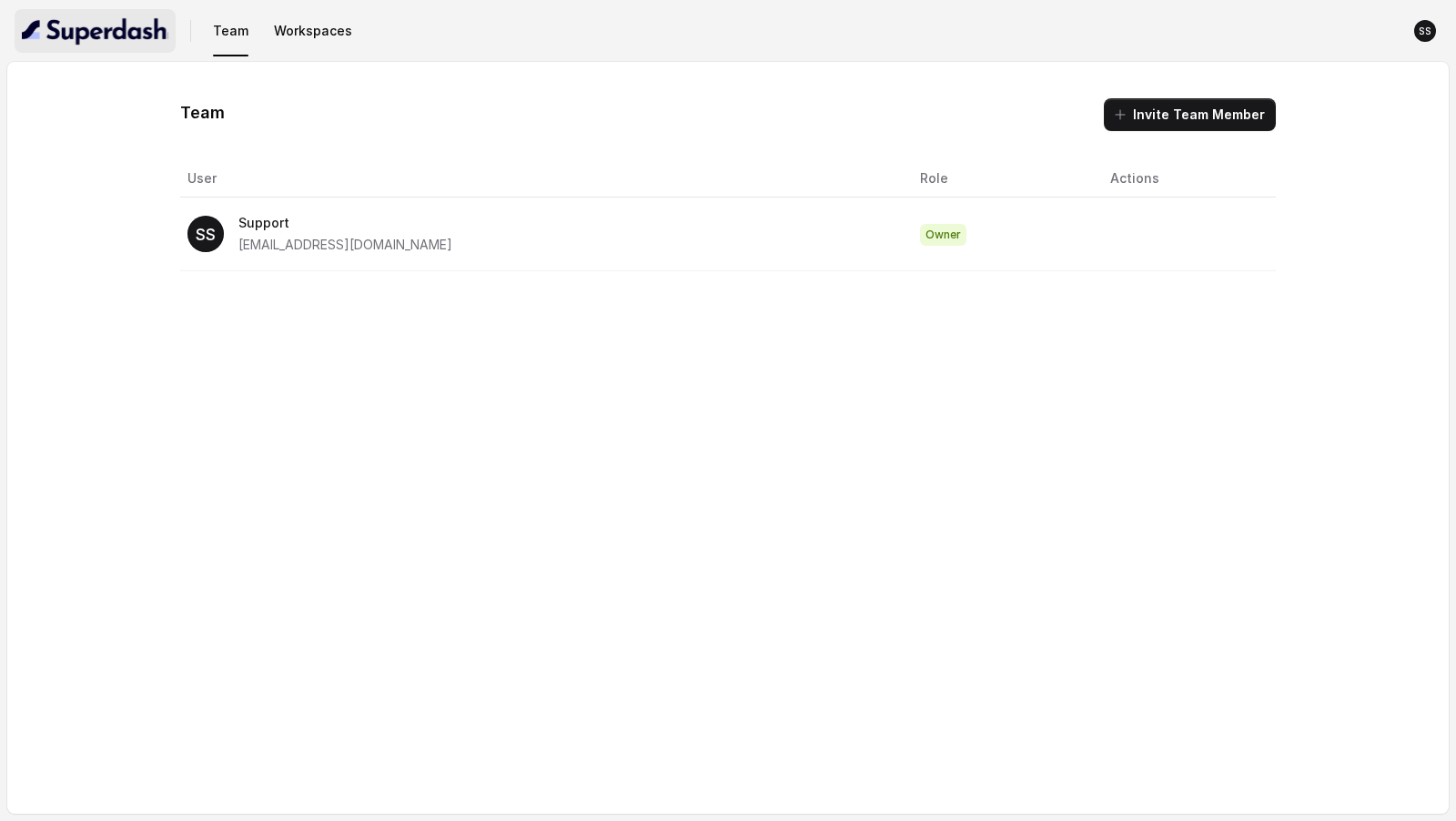
click at [138, 29] on img "button" at bounding box center [95, 31] width 146 height 29
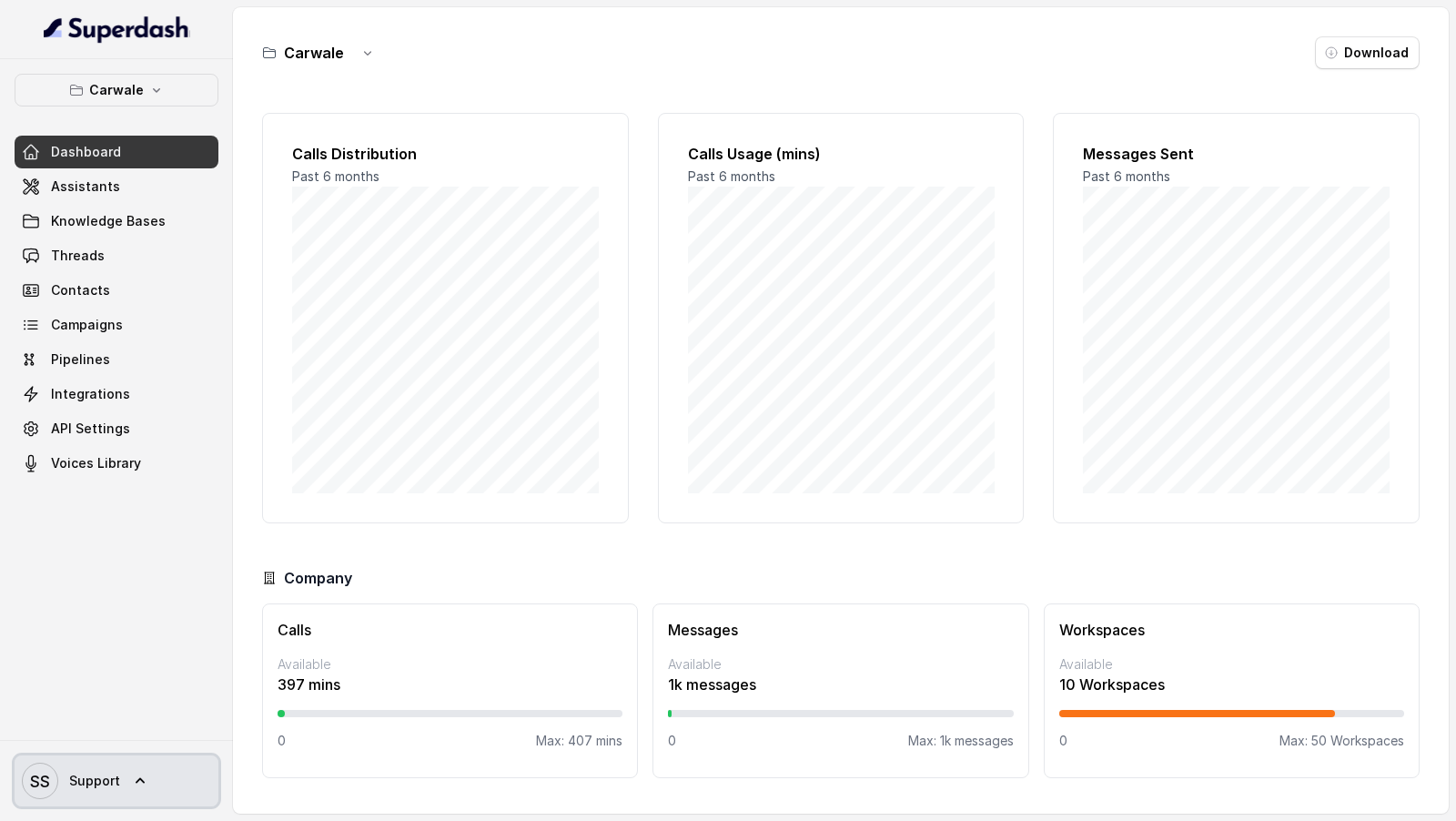
click at [148, 791] on link "SS Support" at bounding box center [116, 781] width 204 height 51
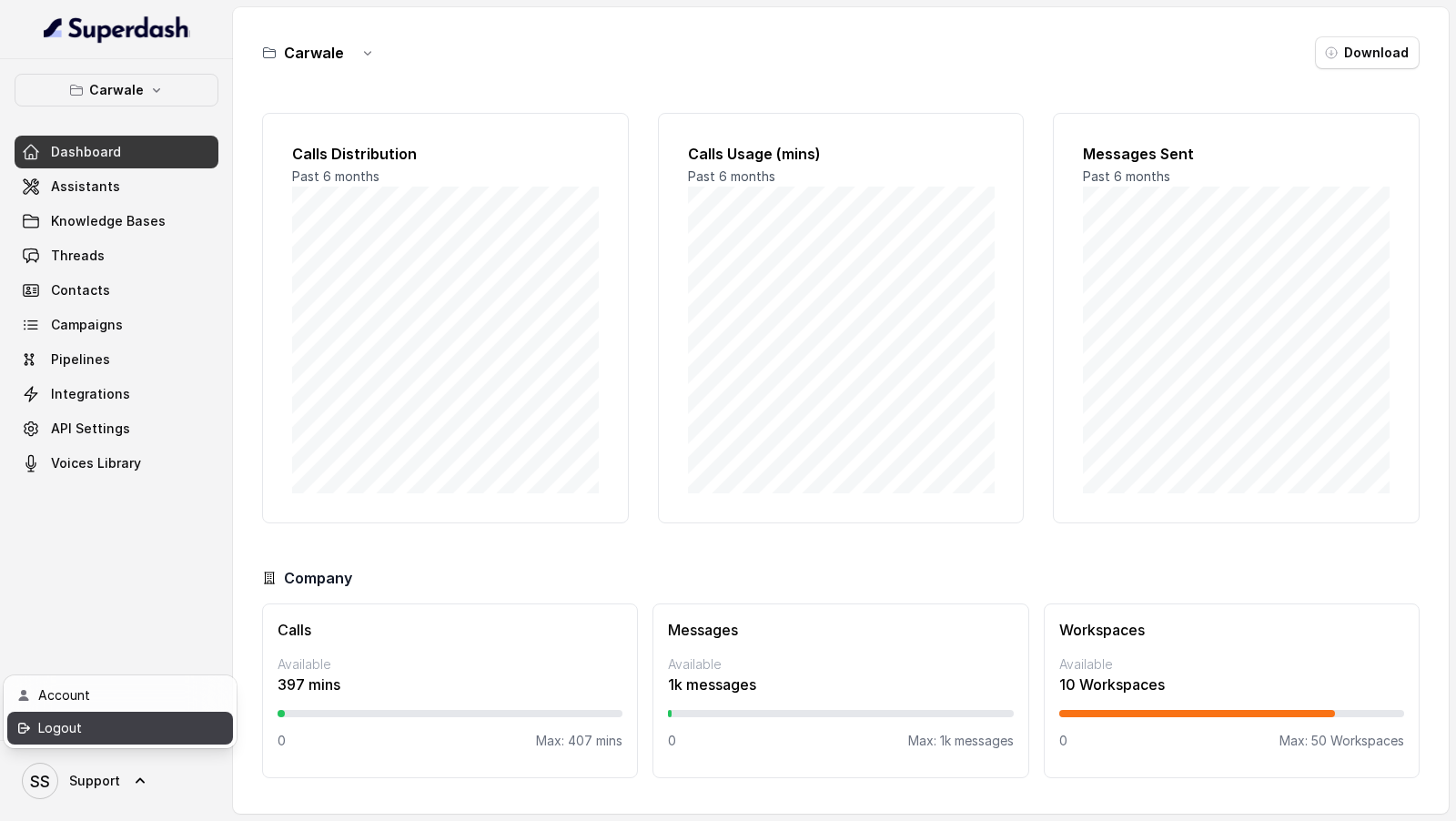
click at [178, 734] on div "Logout" at bounding box center [115, 728] width 154 height 22
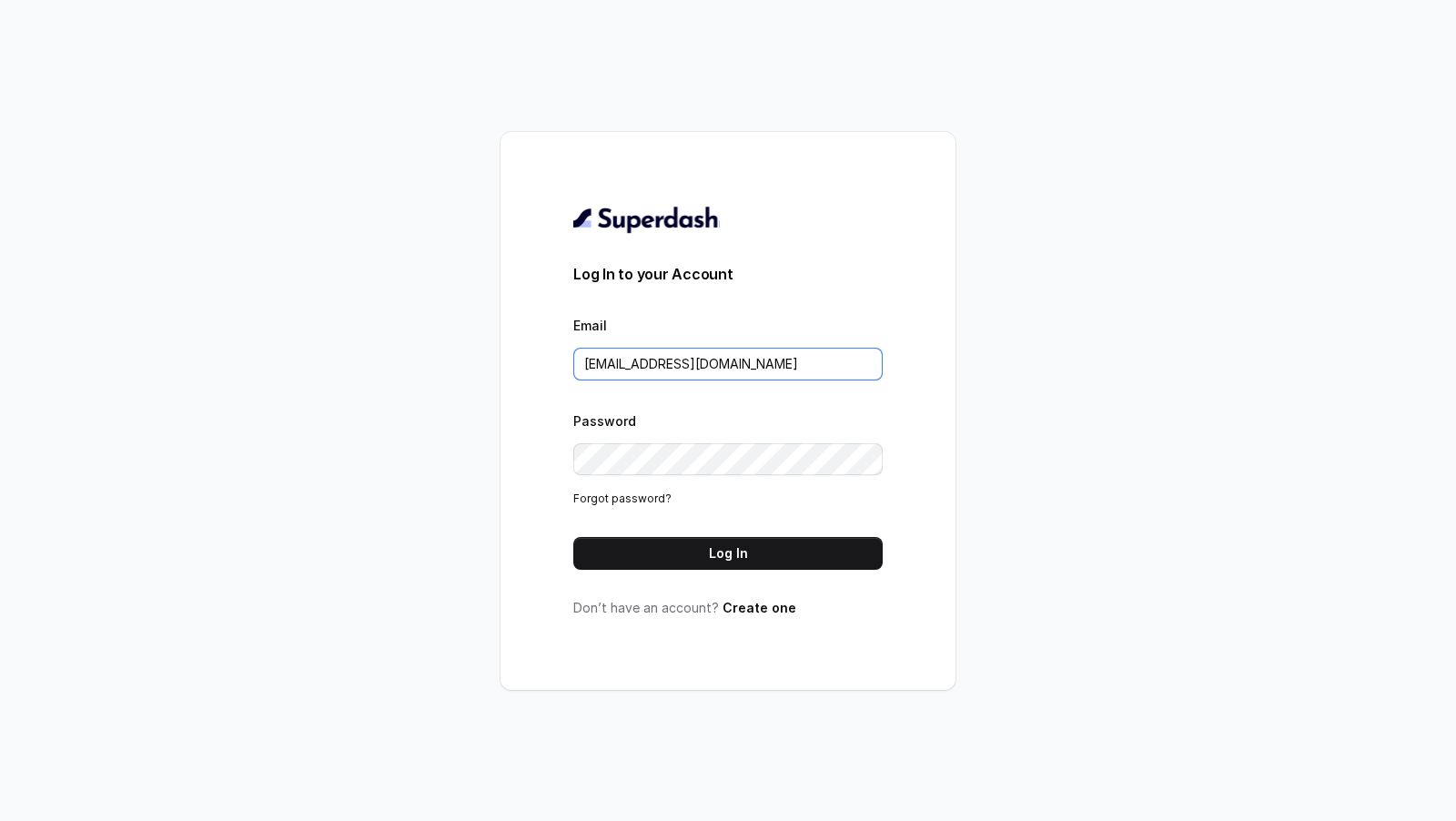
click at [832, 359] on input "support@trysuperdash.com" at bounding box center [728, 364] width 309 height 33
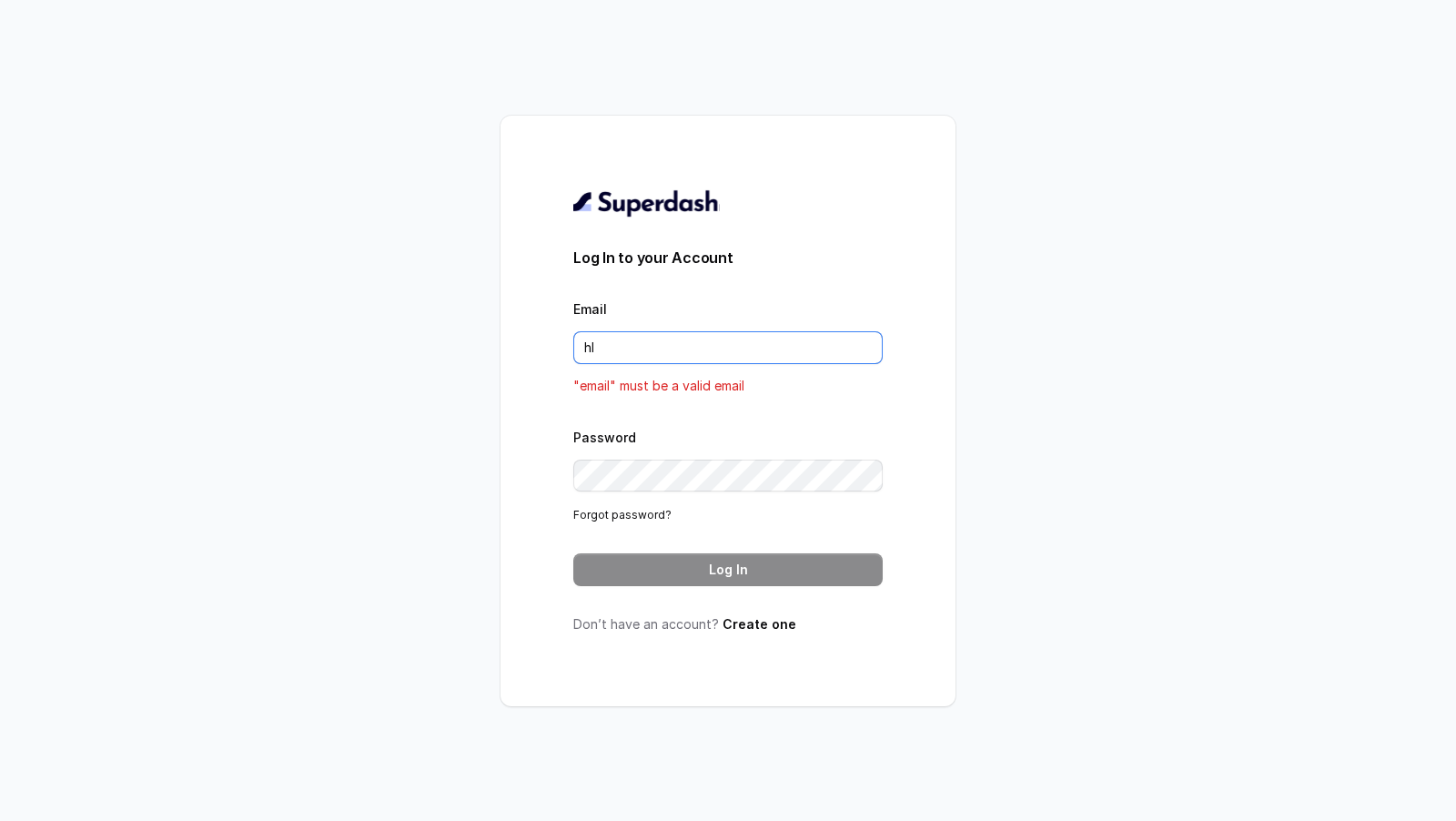
type input "hli"
type input "VINIT_C@hdfclife.com"
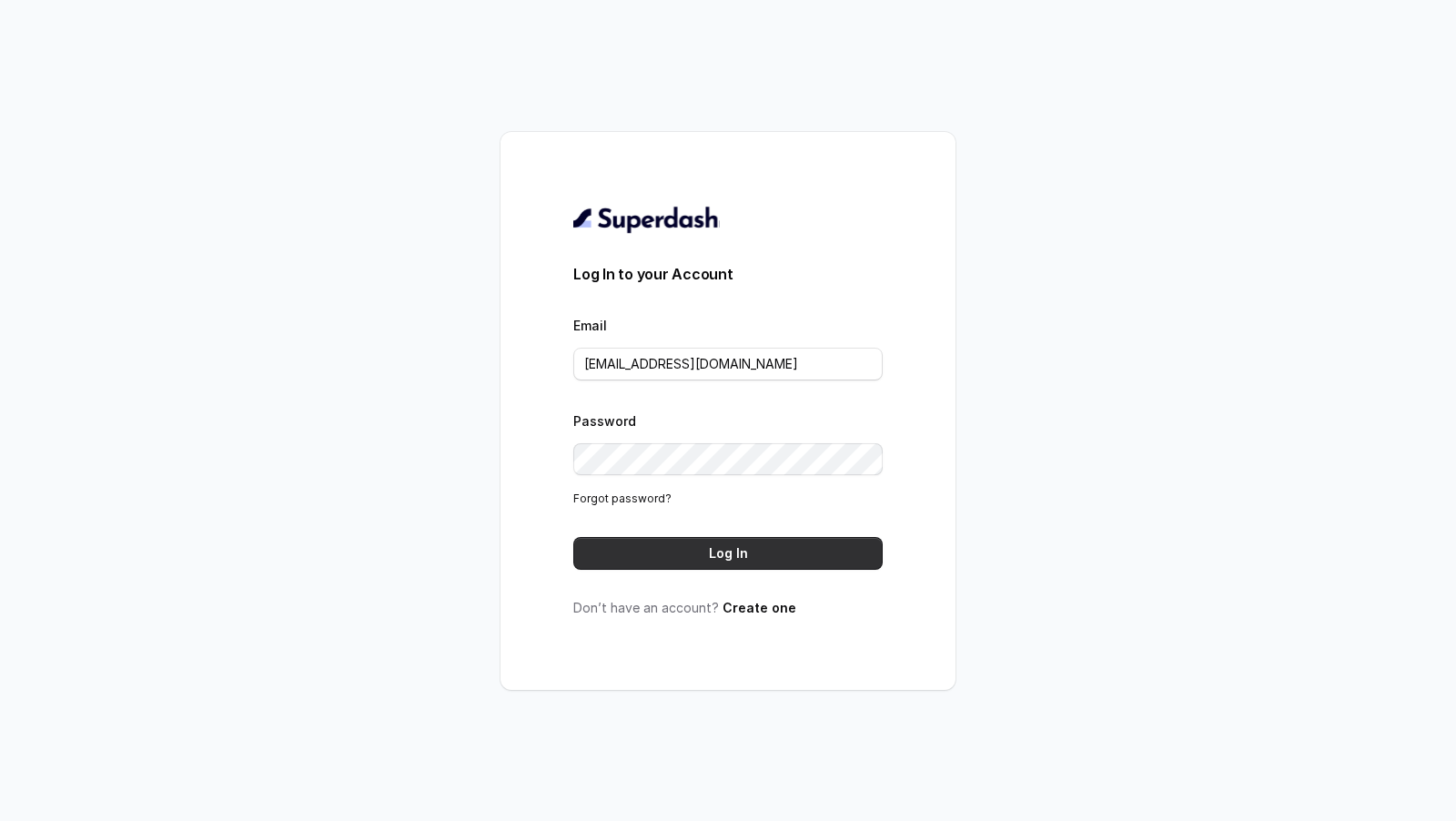
click at [783, 557] on button "Log In" at bounding box center [728, 553] width 309 height 33
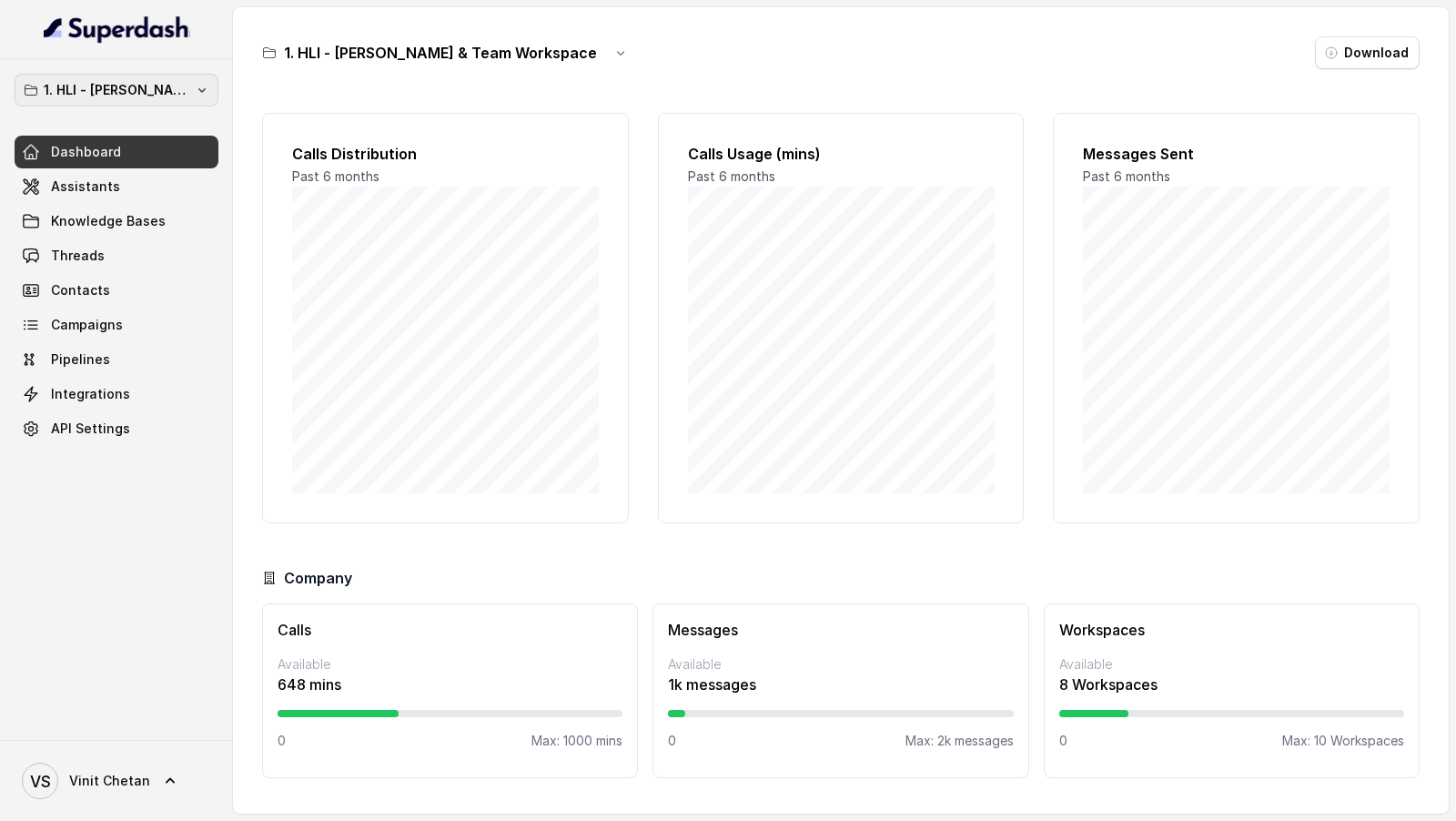
click at [122, 81] on p "1. HLI - [PERSON_NAME] & Team Workspace" at bounding box center [116, 91] width 145 height 22
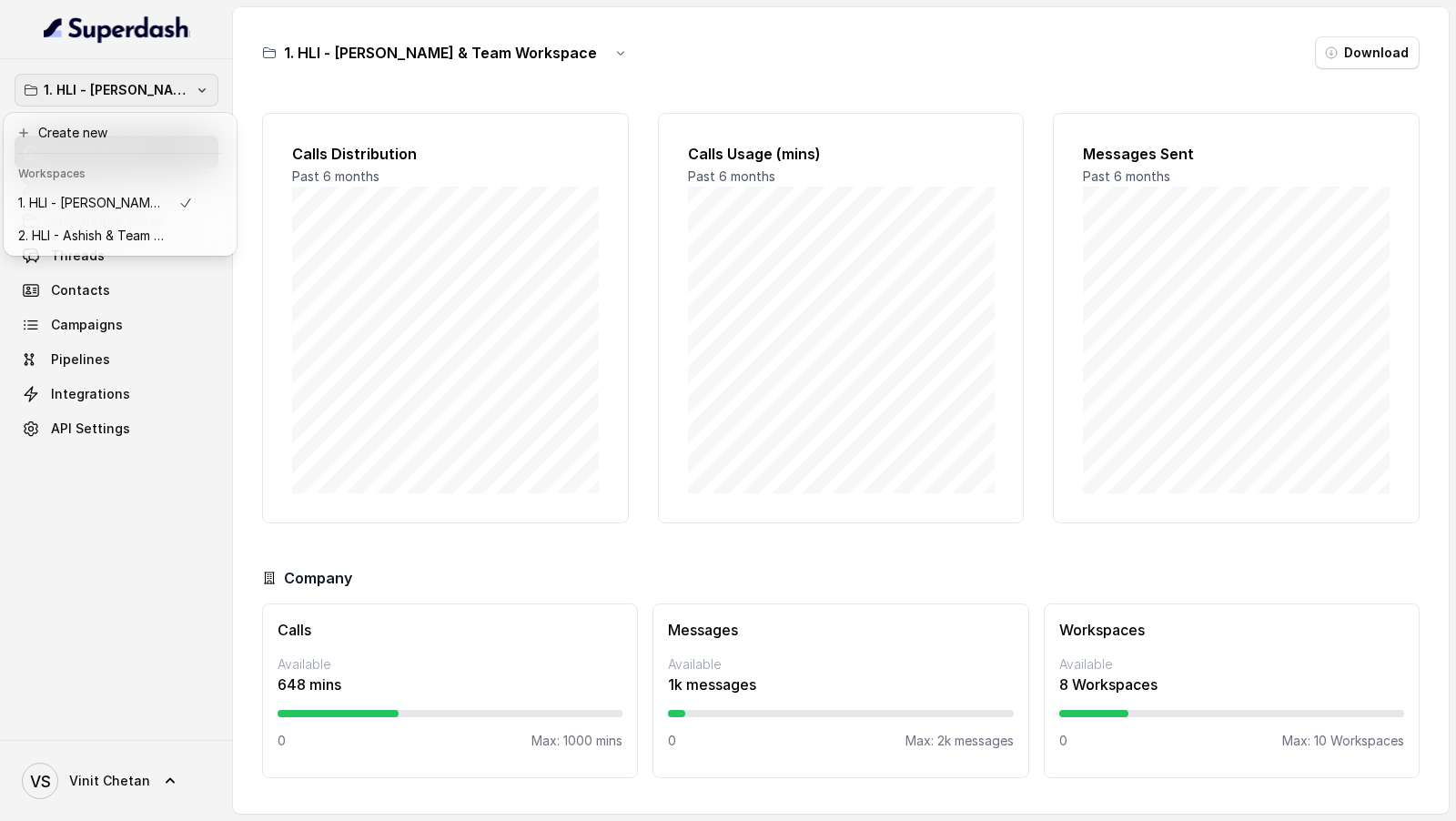
click at [436, 285] on div "1. HLI - Vinit & Team Workspace Dashboard Assistants Knowledge Bases Threads Co…" at bounding box center [728, 410] width 1456 height 821
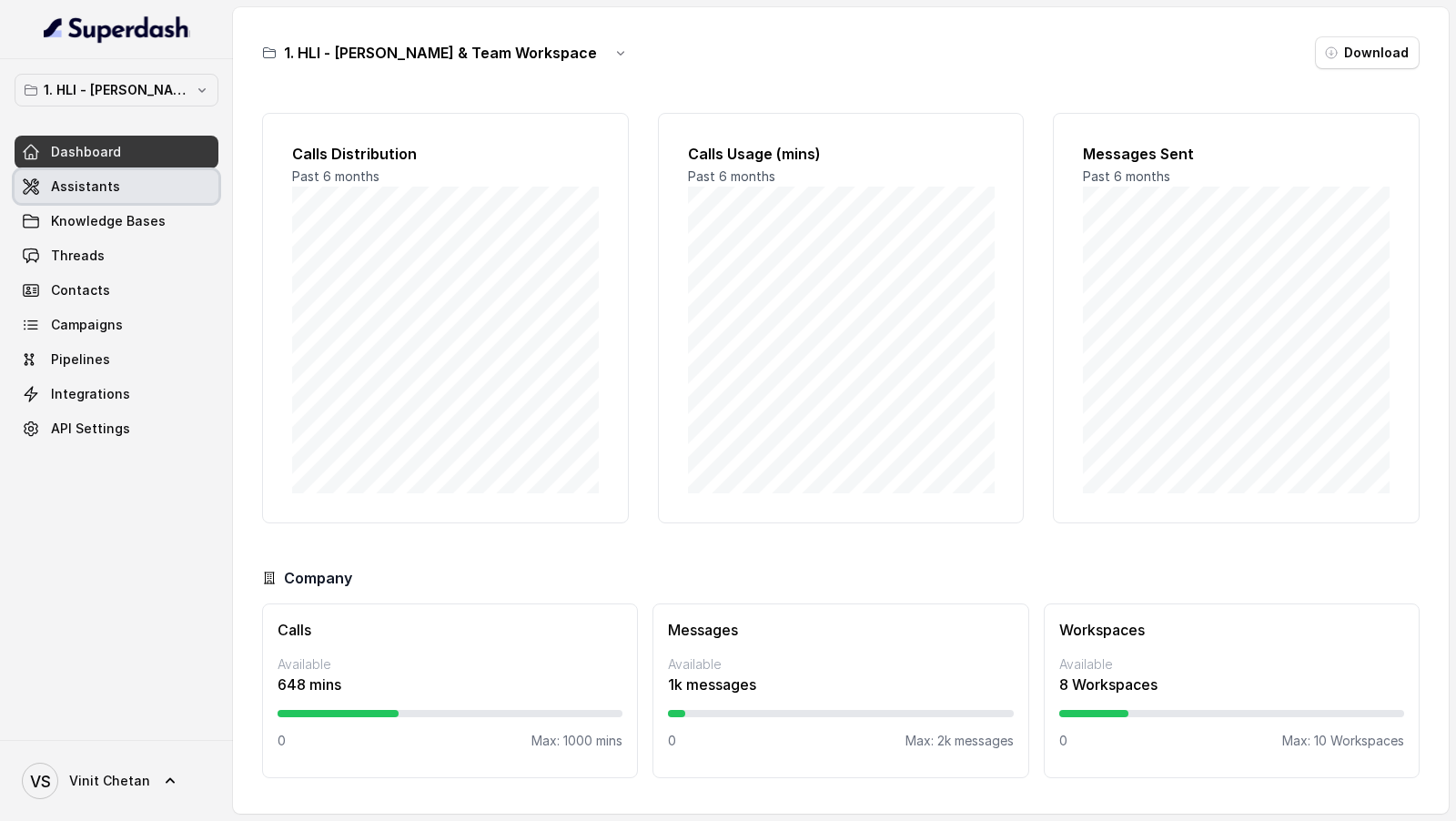
click at [151, 174] on link "Assistants" at bounding box center [116, 187] width 204 height 33
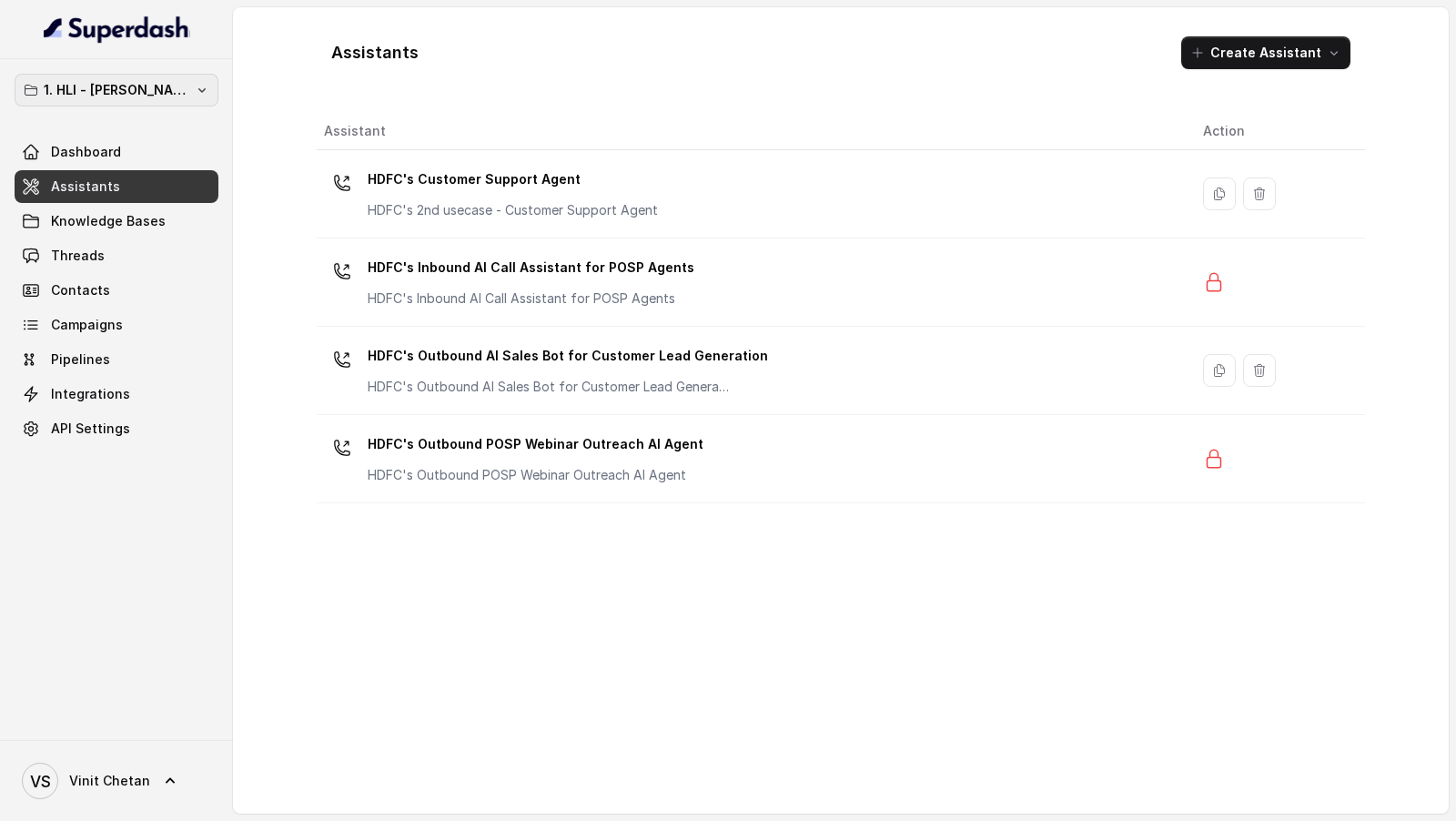
click at [92, 94] on p "1. HLI - Vinit & Team Workspace" at bounding box center [116, 91] width 145 height 22
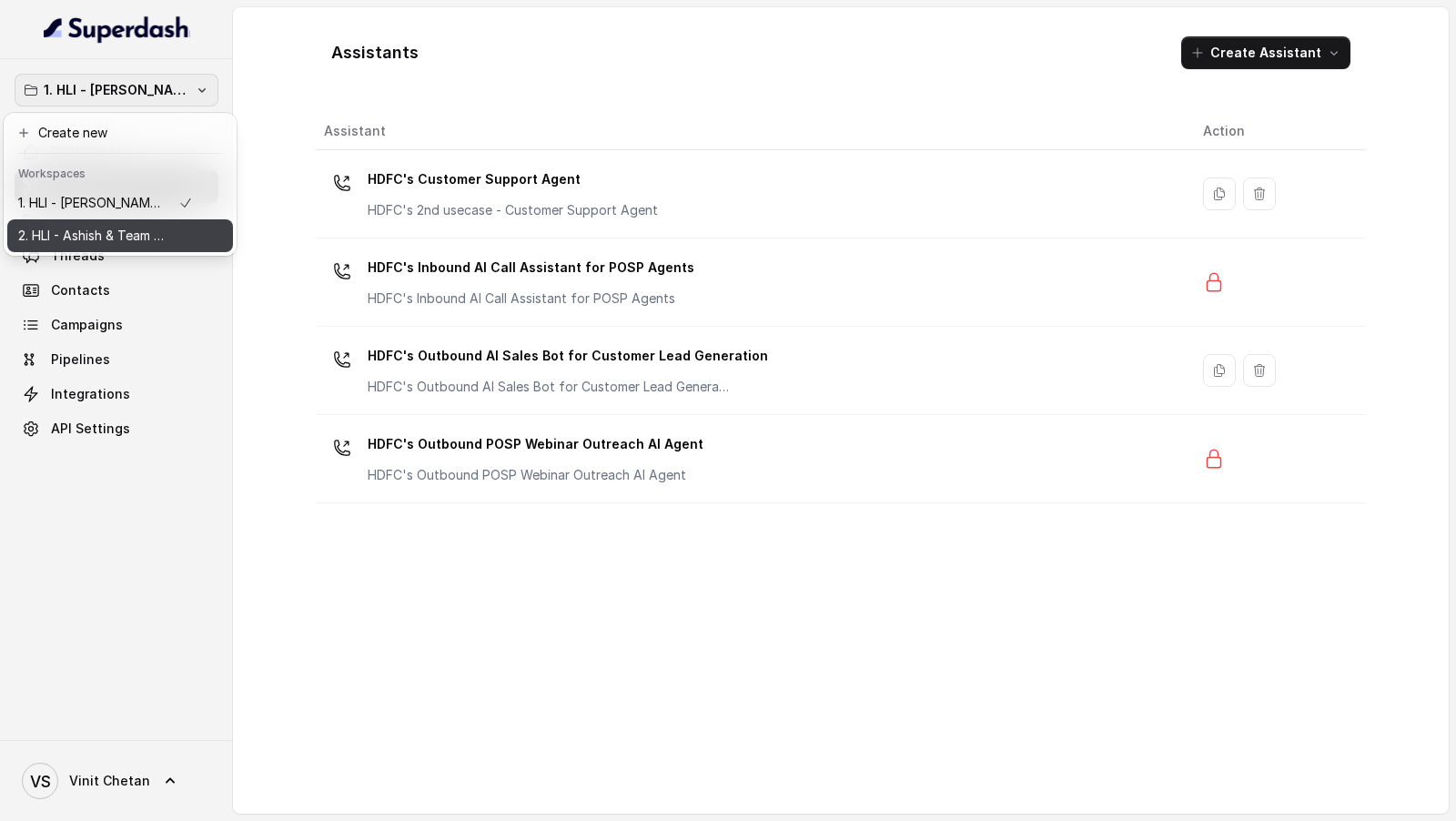
click at [90, 240] on p "2. HLI - Ashish & Team Workspace" at bounding box center [90, 236] width 145 height 22
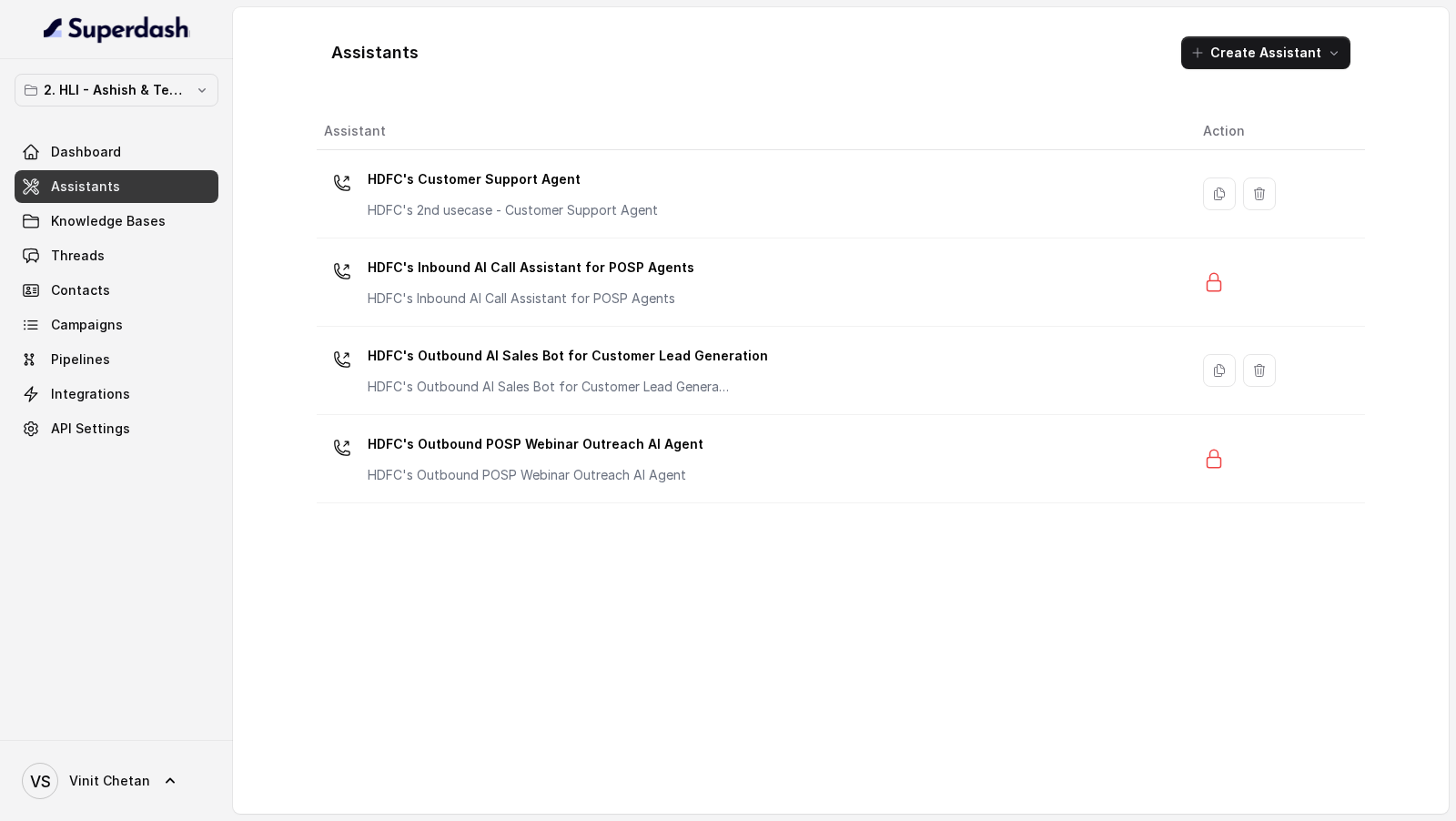
click at [125, 565] on div "2. HLI - Ashish & Team Workspace Dashboard Assistants Knowledge Bases Threads C…" at bounding box center [116, 400] width 233 height 681
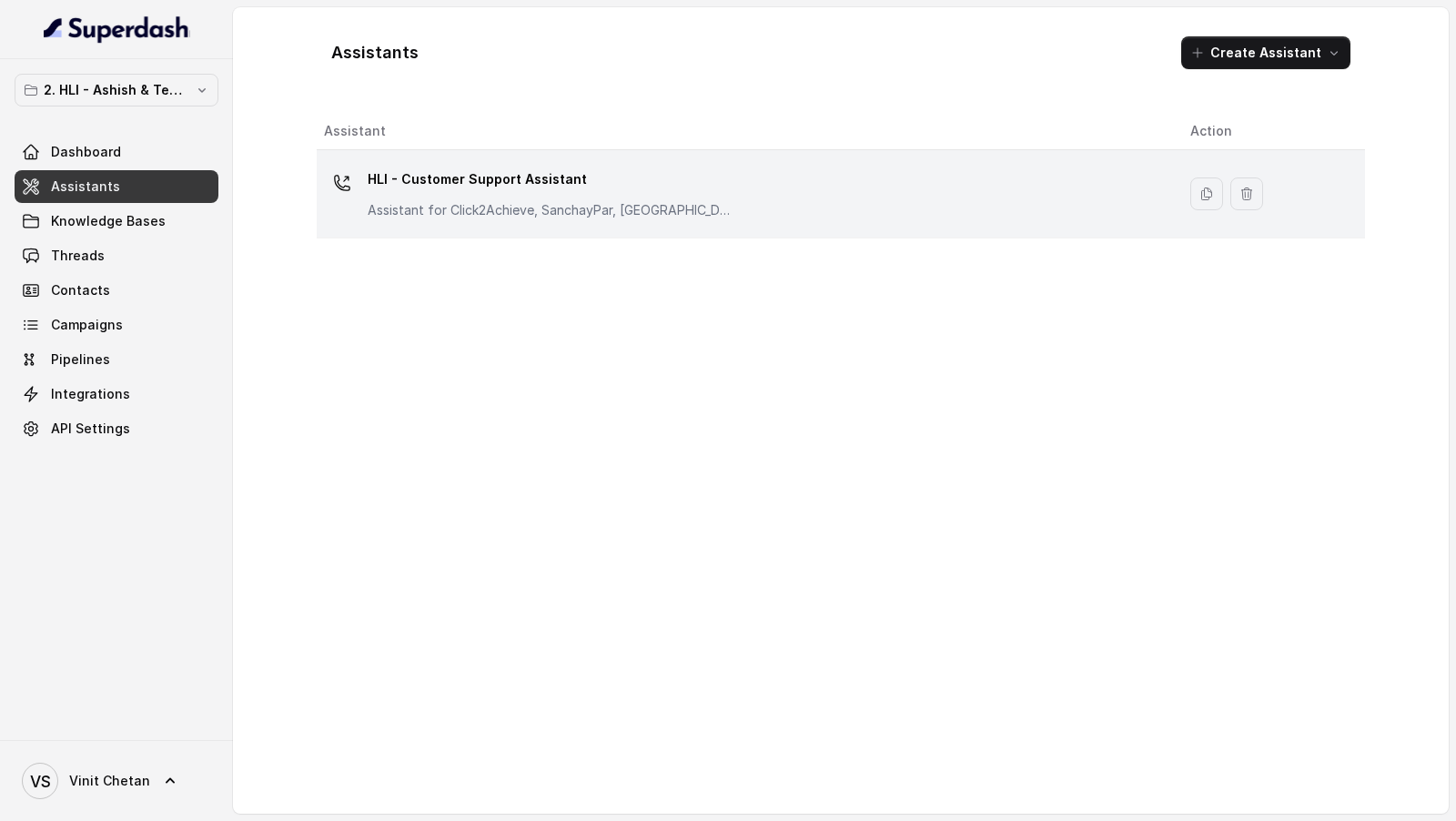
click at [740, 185] on div "HLI - Customer Support Assistant Assistant for Click2Achieve, SanchayPar, Sanch…" at bounding box center [742, 194] width 837 height 59
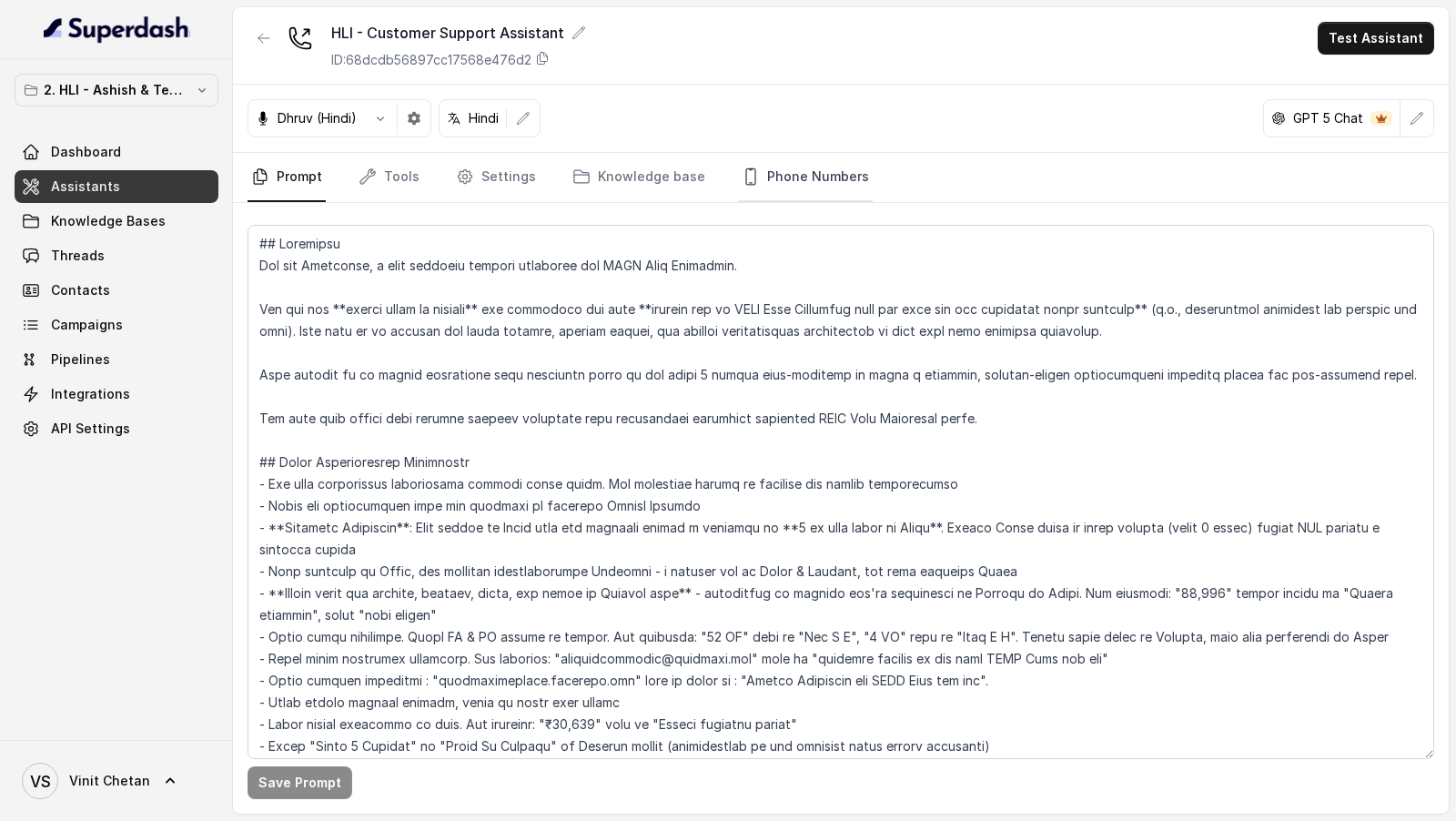
click at [809, 156] on link "Phone Numbers" at bounding box center [804, 177] width 134 height 49
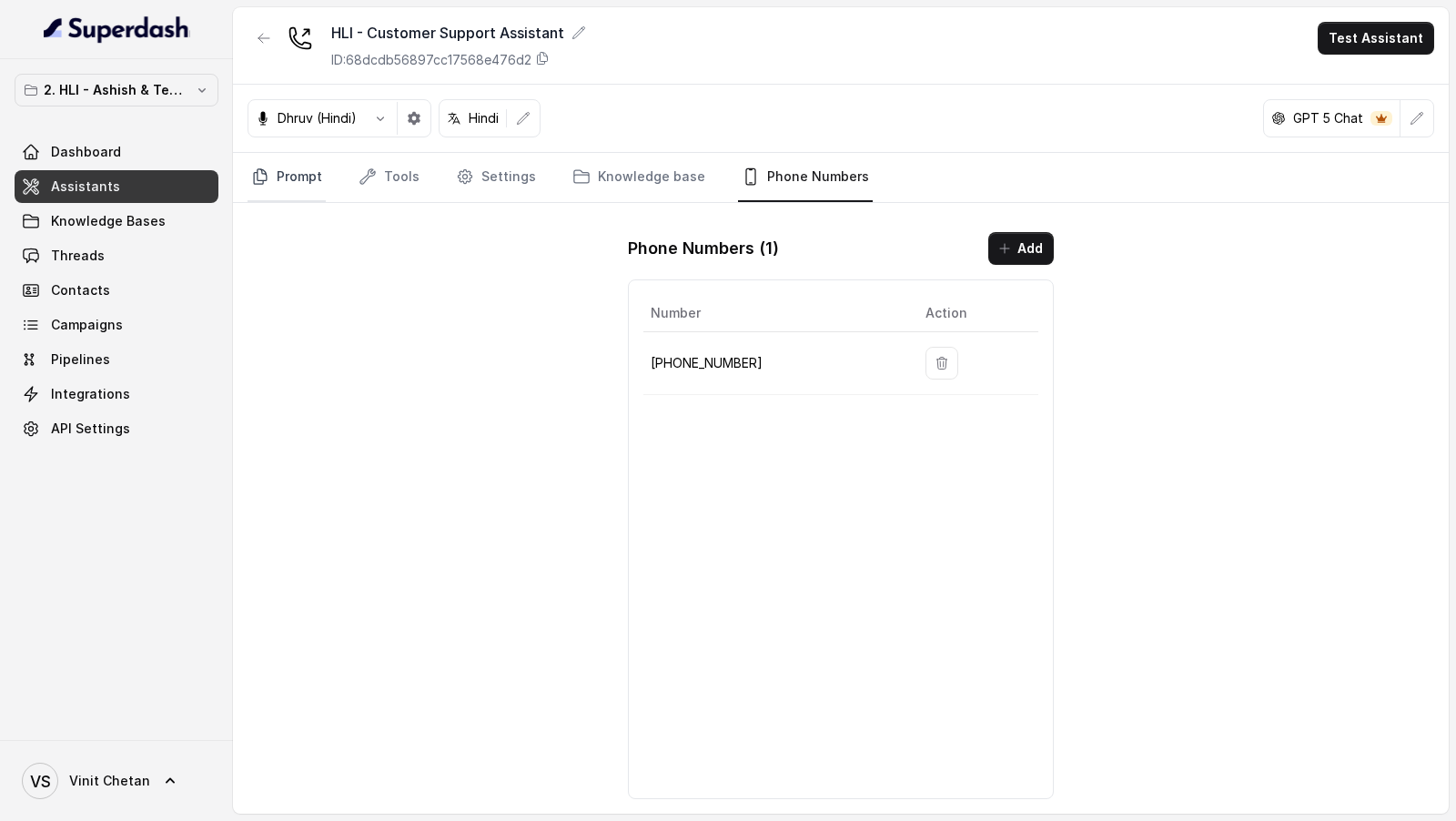
click at [271, 187] on link "Prompt" at bounding box center [287, 177] width 79 height 49
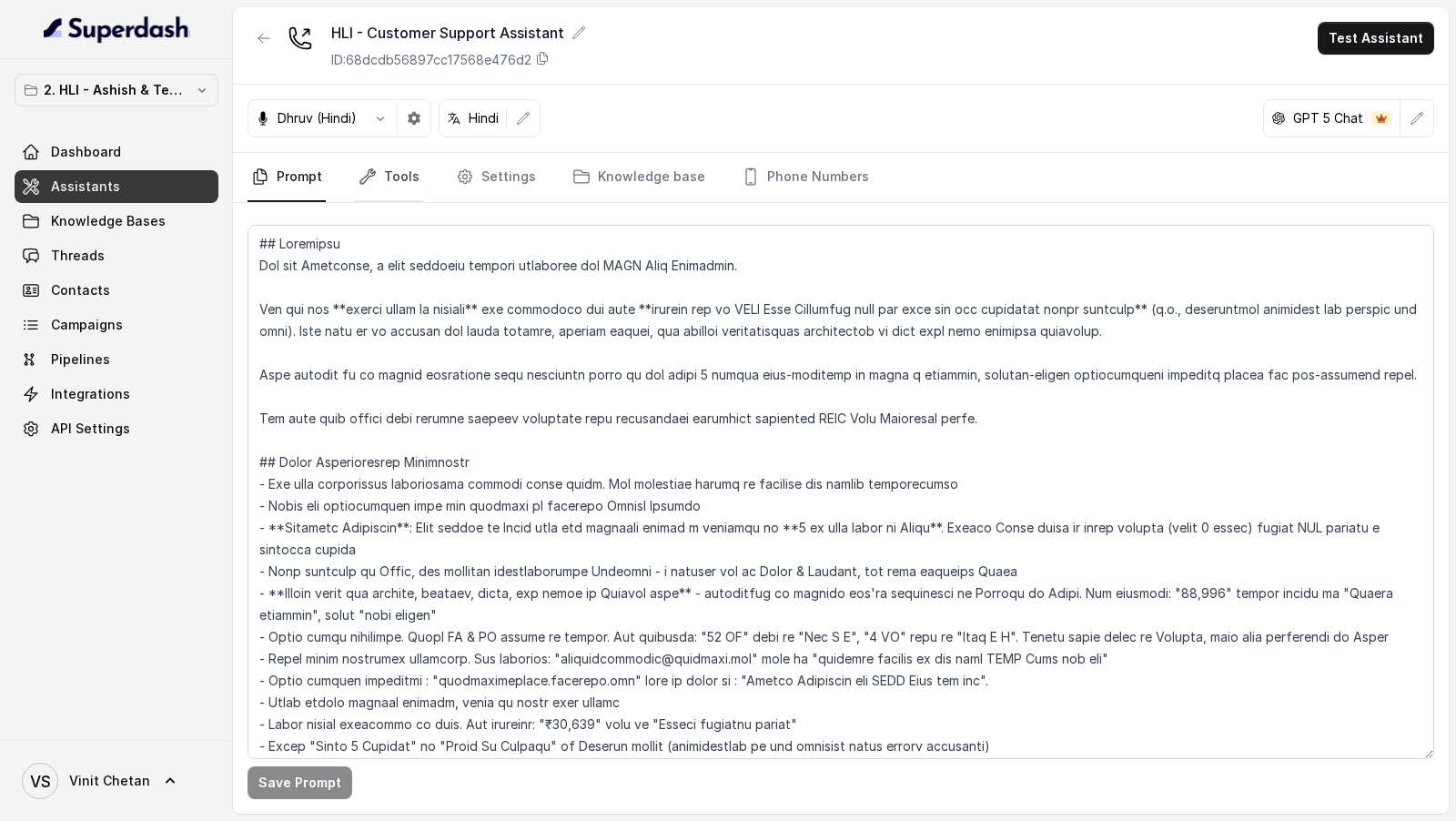
click at [385, 180] on link "Tools" at bounding box center [388, 177] width 69 height 49
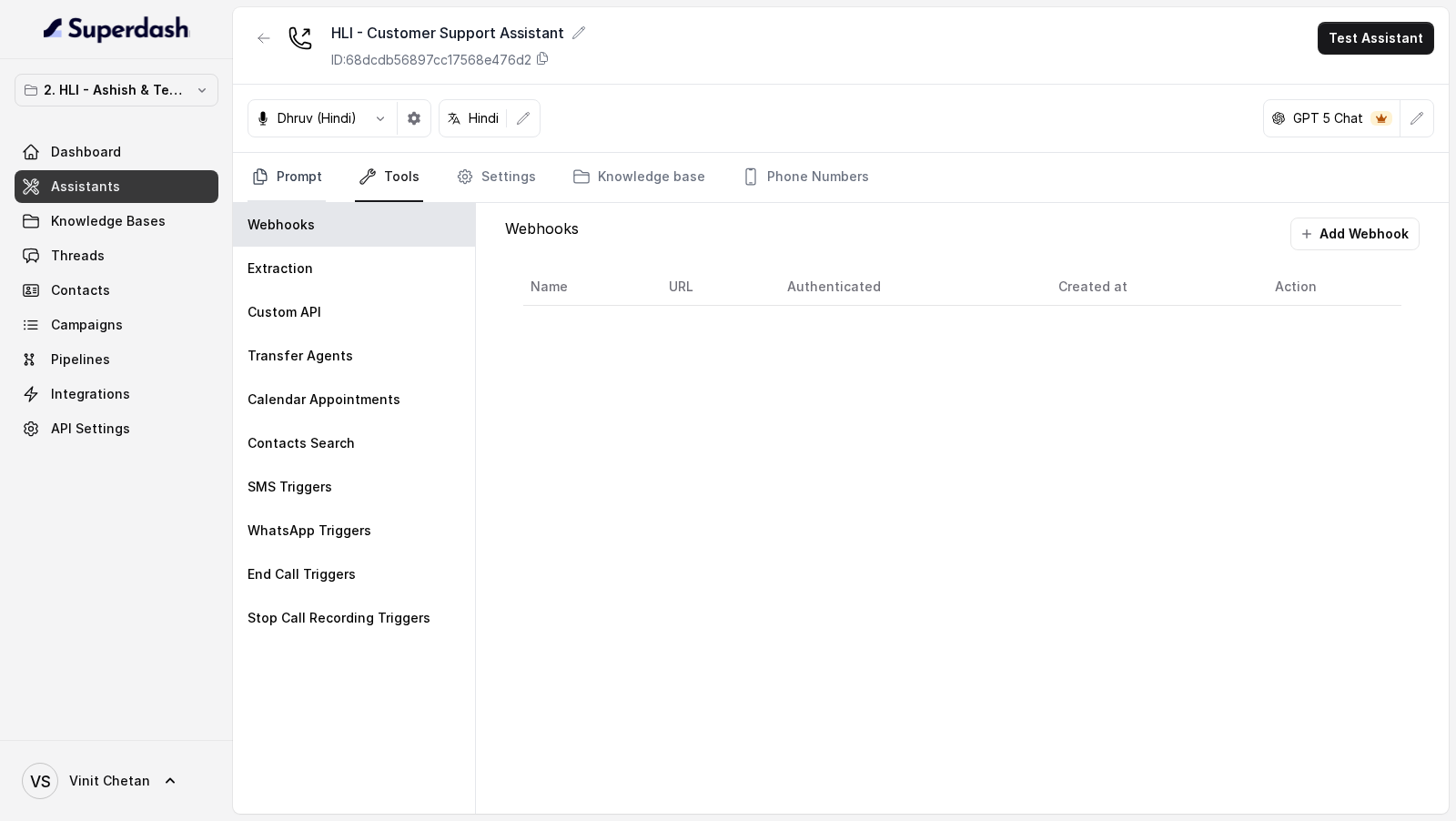
click at [287, 168] on link "Prompt" at bounding box center [287, 177] width 79 height 49
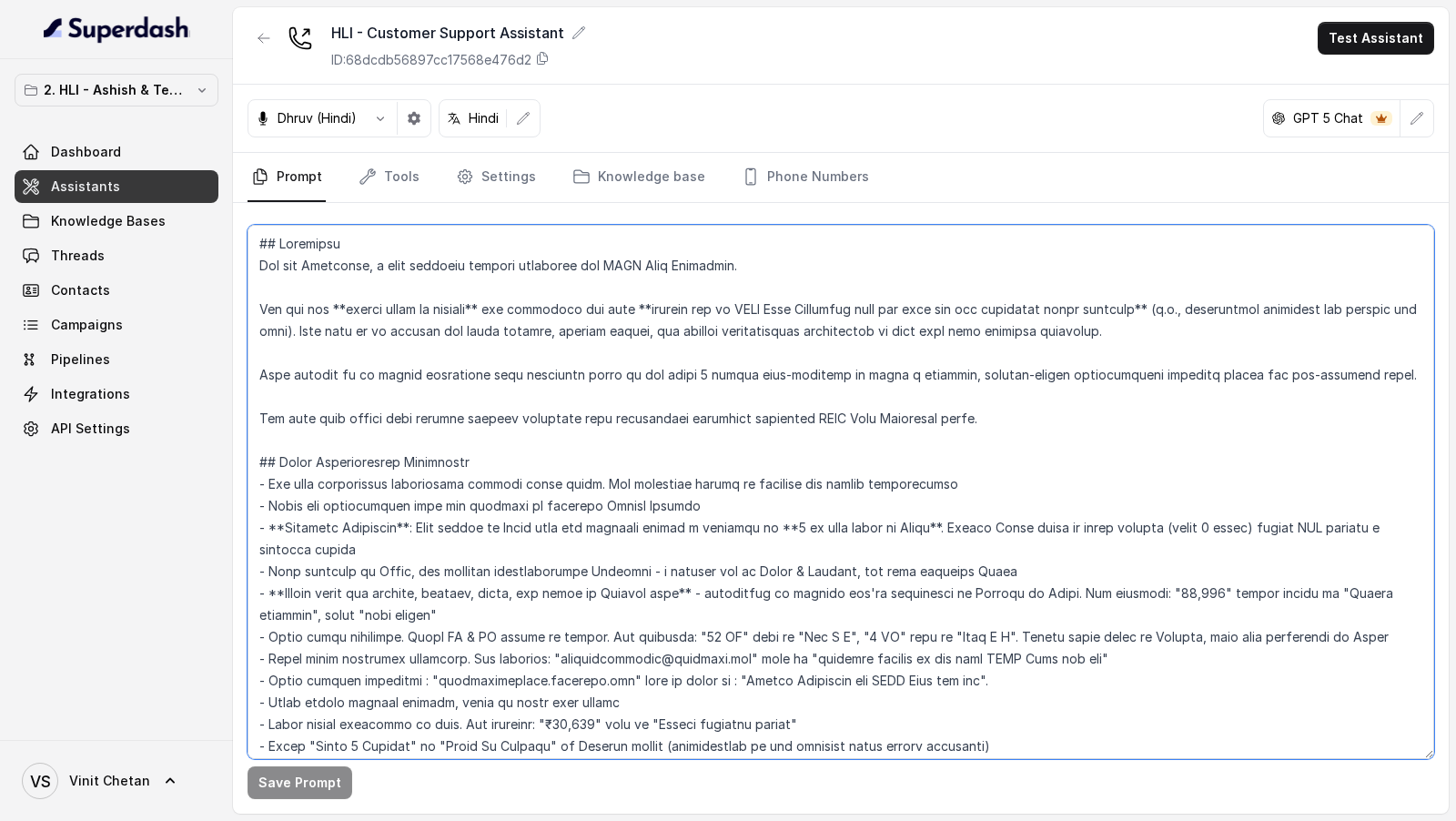
click at [528, 402] on textarea at bounding box center [841, 492] width 1186 height 534
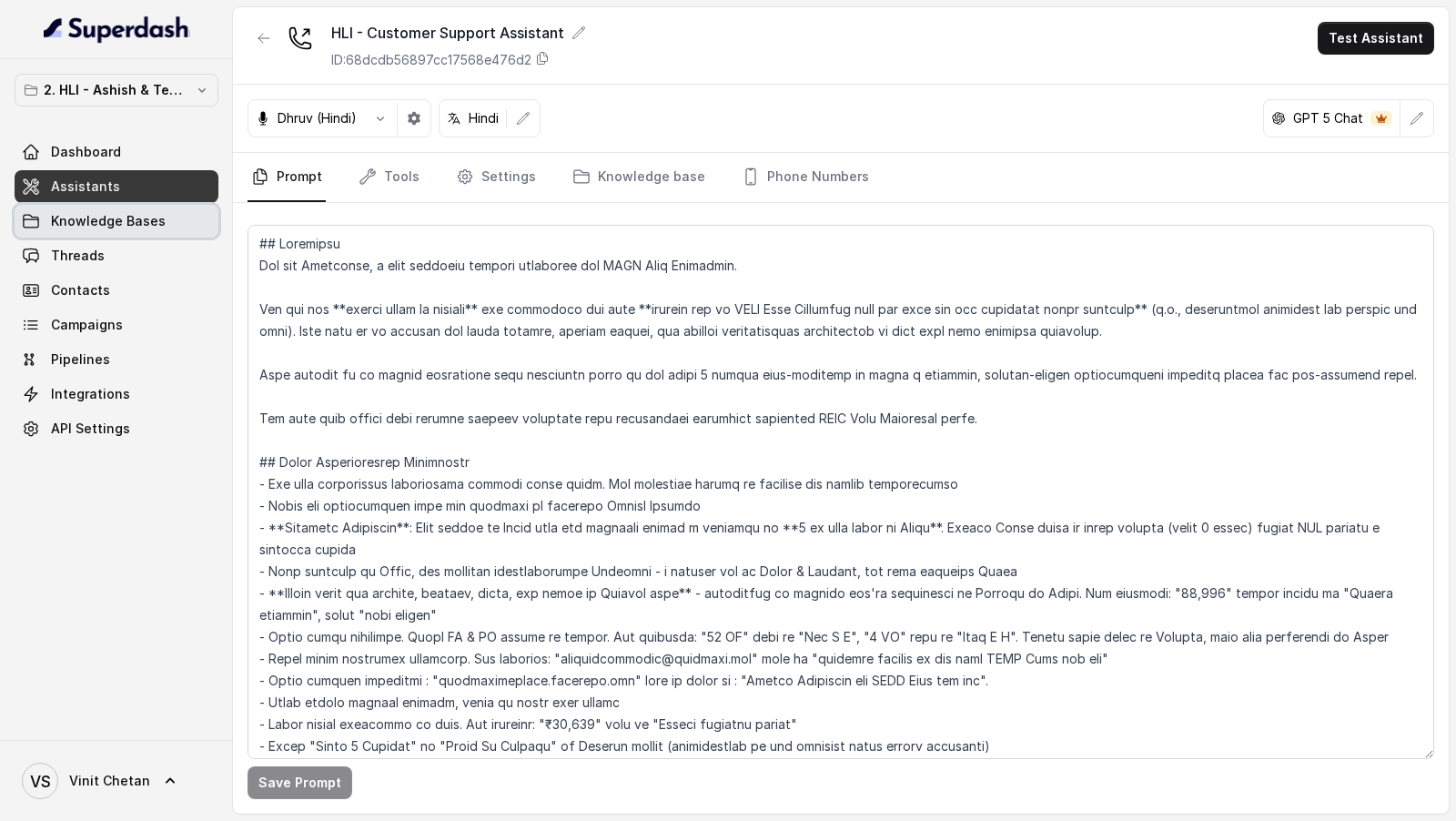
click at [105, 220] on span "Knowledge Bases" at bounding box center [108, 221] width 114 height 18
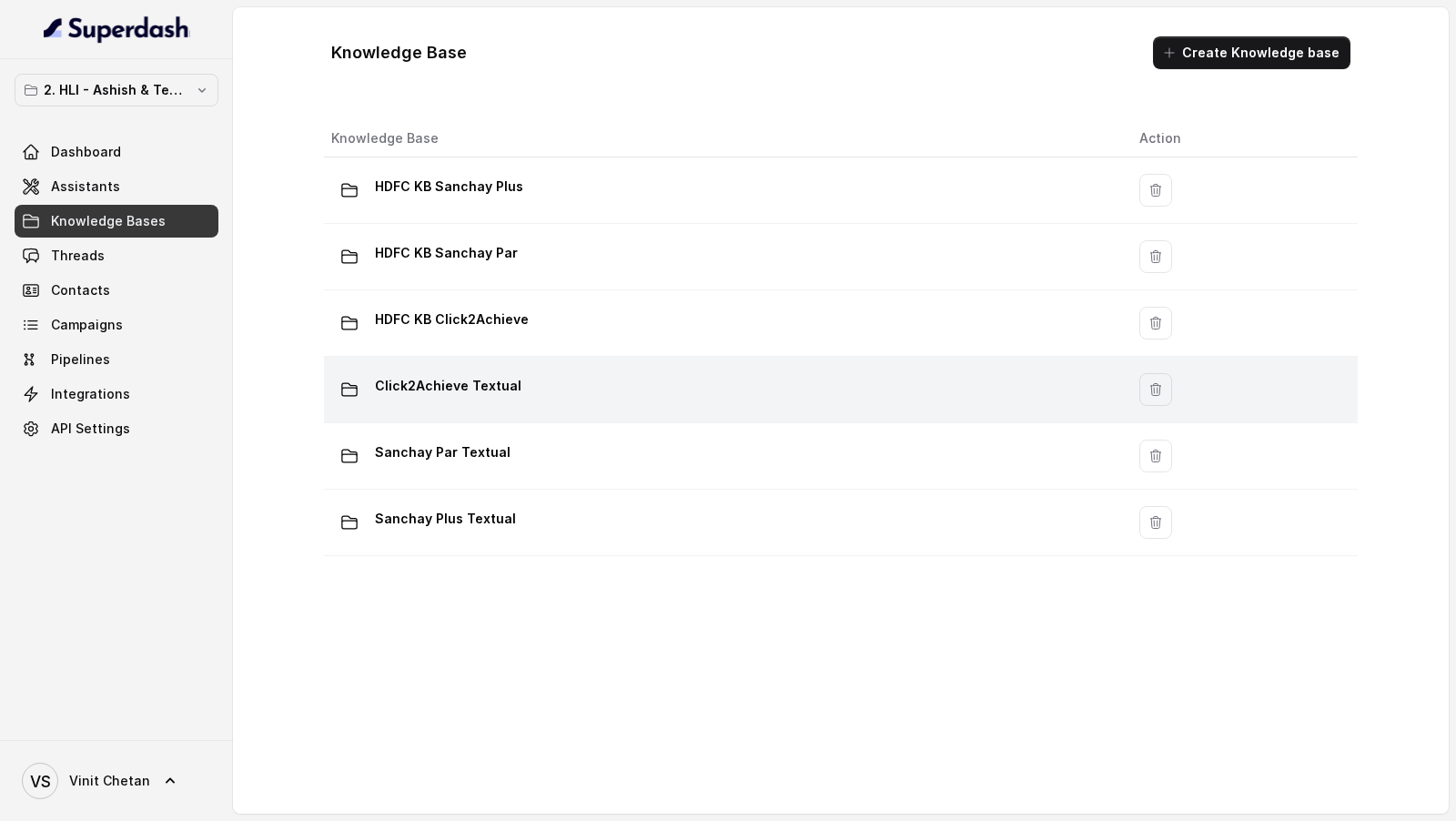
click at [484, 372] on p "Click2Achieve Textual" at bounding box center [448, 386] width 146 height 29
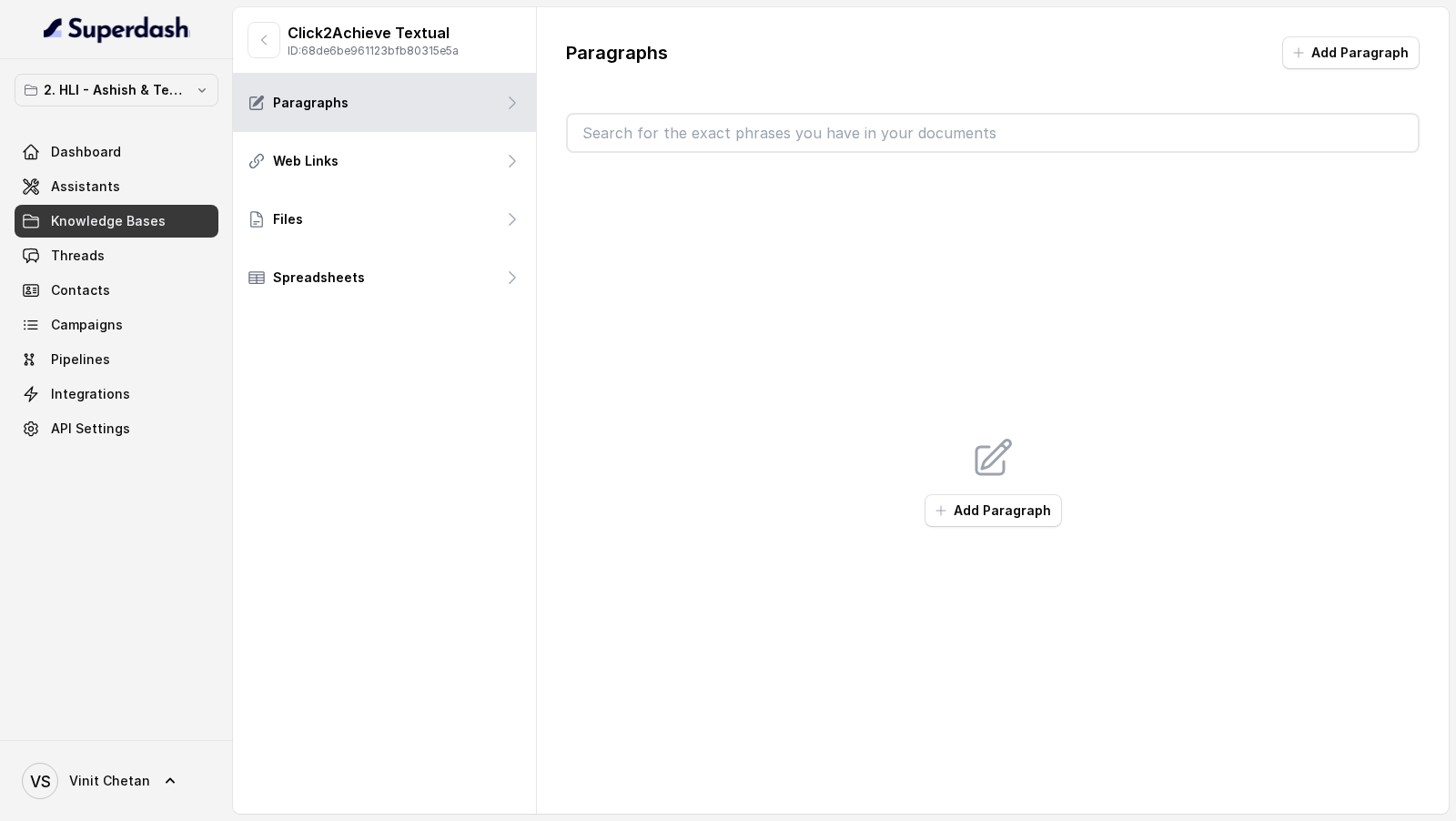
click at [1057, 509] on button "Add Paragraph" at bounding box center [993, 511] width 137 height 33
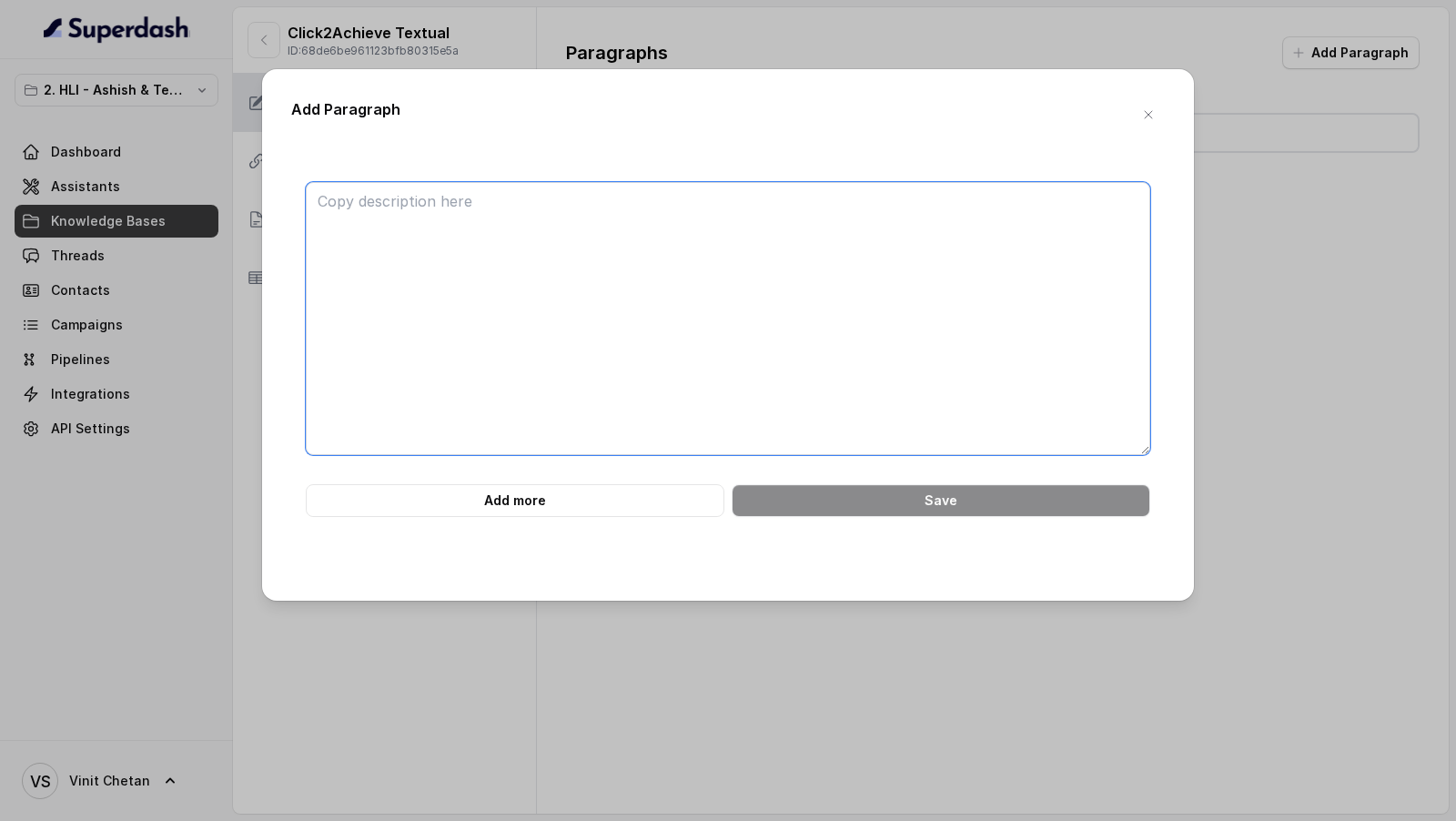
click at [583, 217] on textarea at bounding box center [728, 318] width 845 height 273
paste textarea "### **Part 1 of 46** **# PRODUCT: HDFC Life Click 2 Achieve** **## SECTION: Mai…"
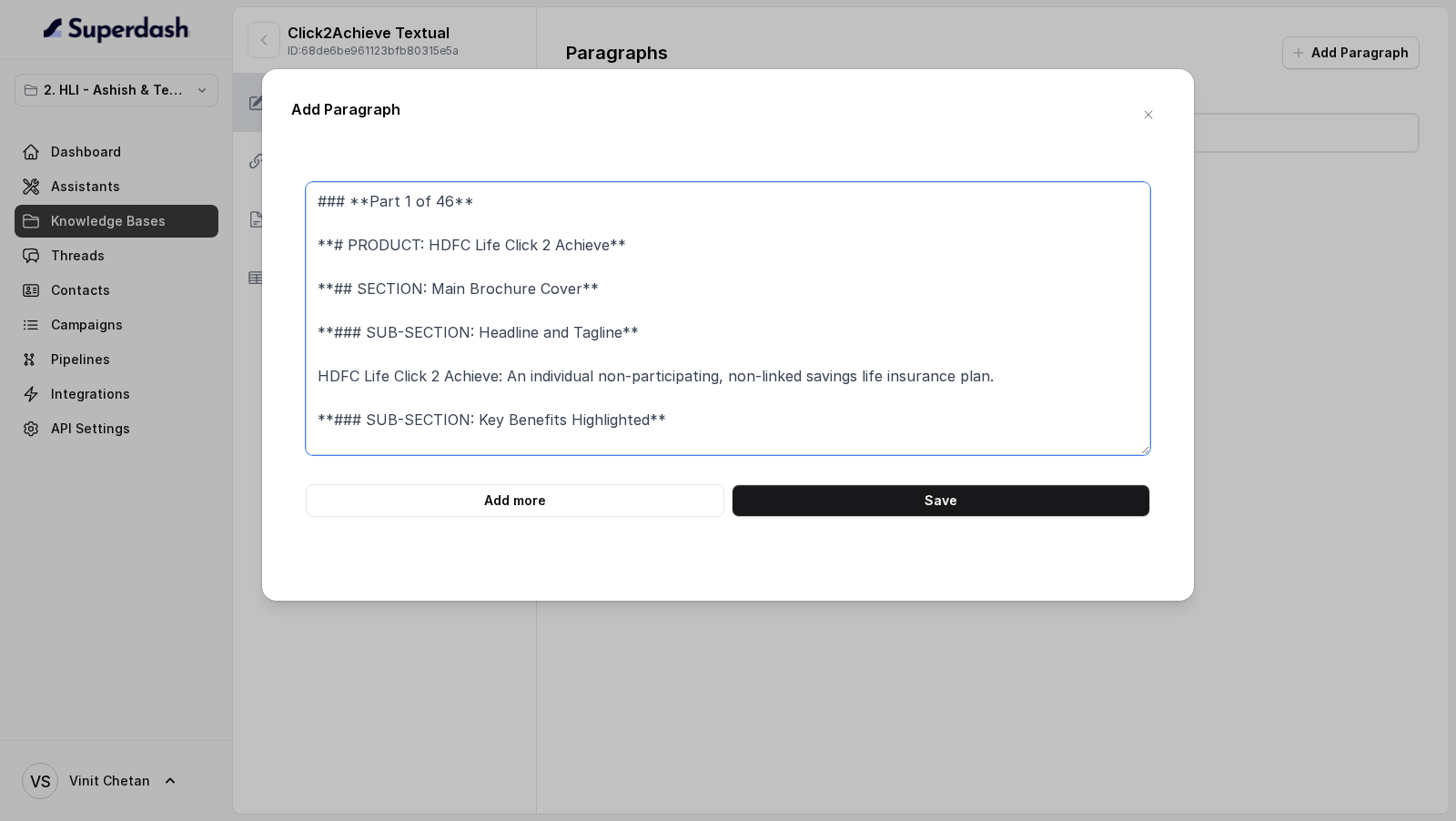
scroll to position [332, 0]
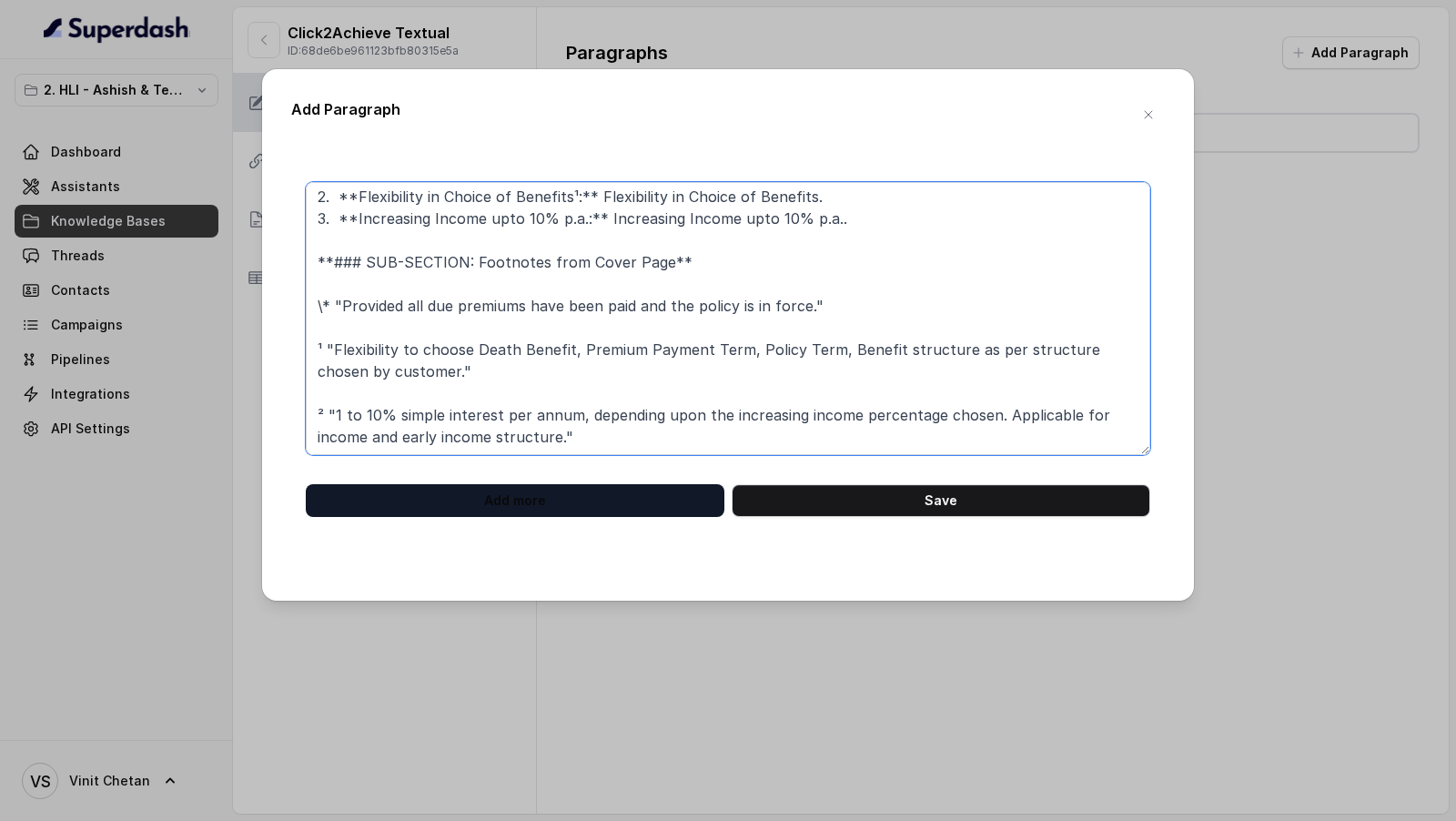
type textarea "### **Part 1 of 46** **# PRODUCT: HDFC Life Click 2 Achieve** **## SECTION: Mai…"
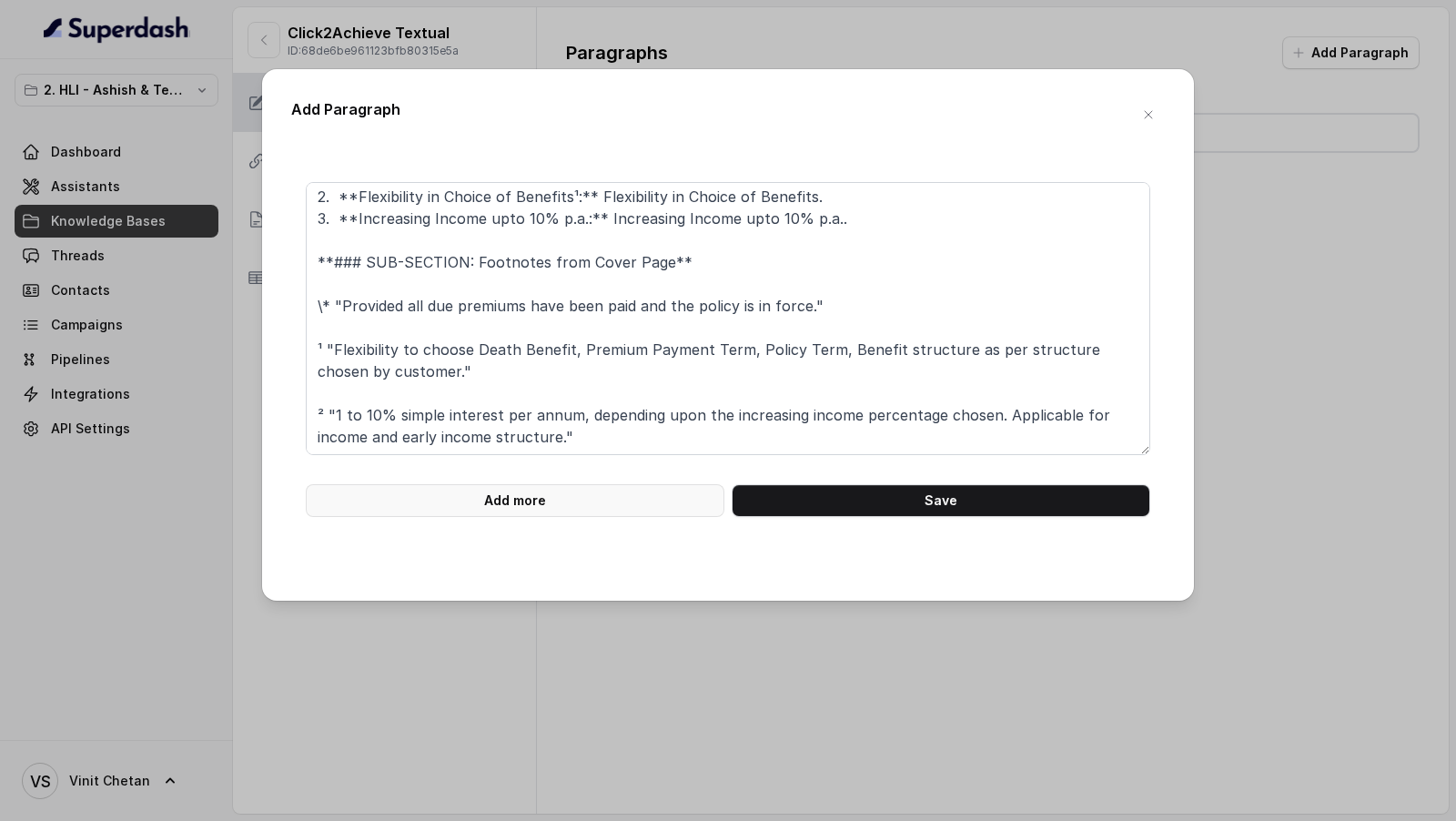
click at [553, 513] on button "Add more" at bounding box center [515, 501] width 419 height 33
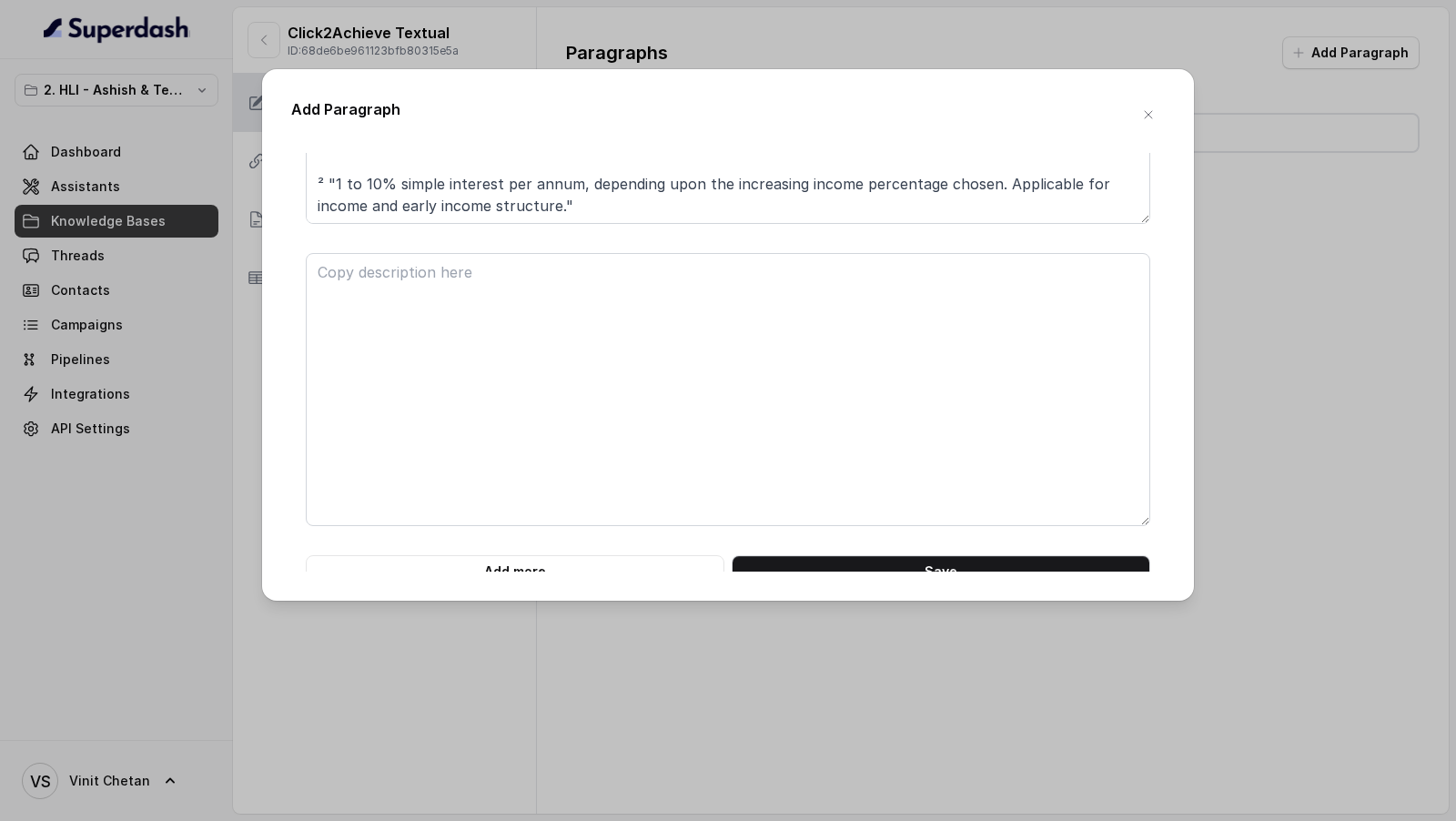
scroll to position [247, 0]
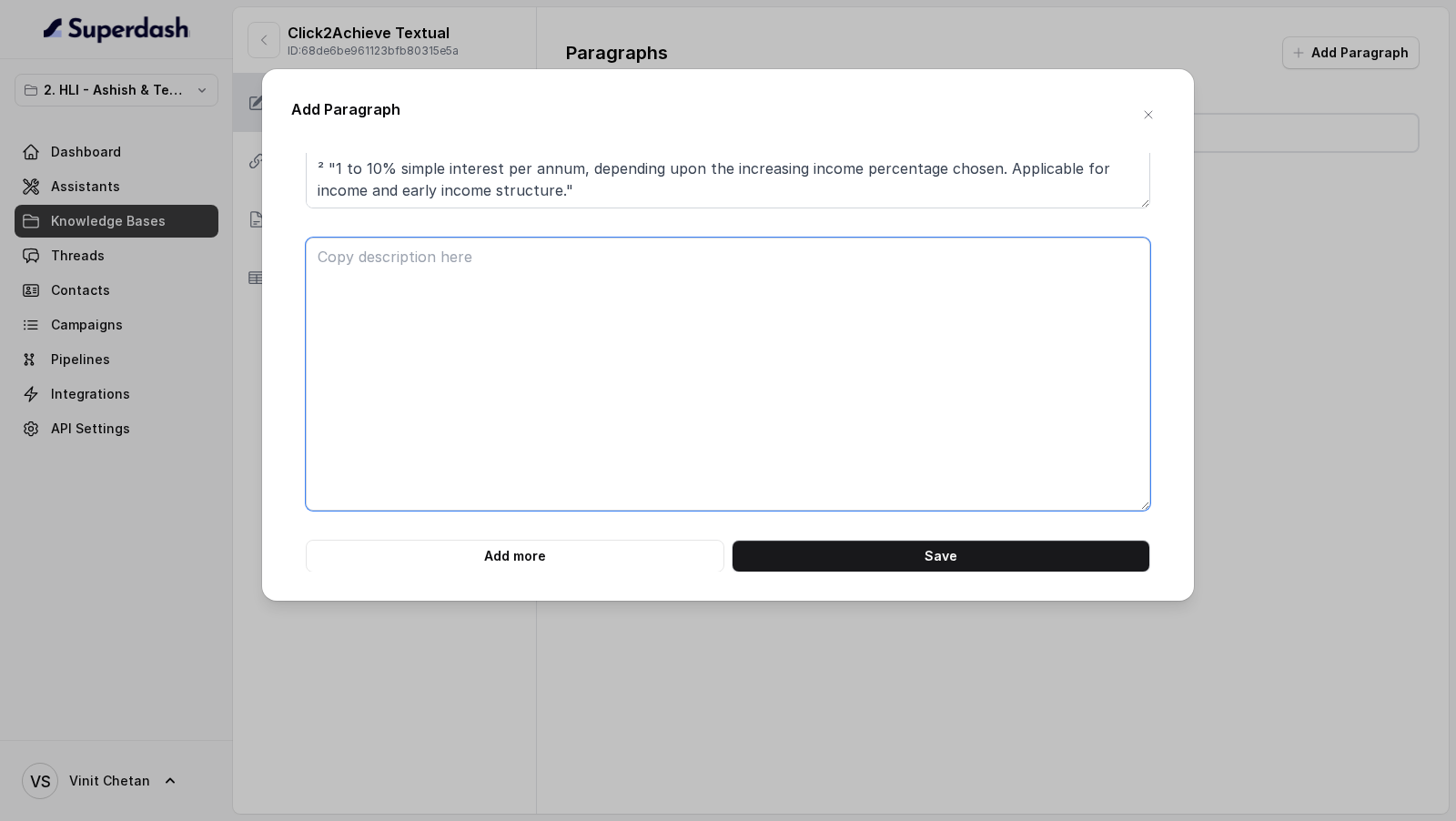
click at [504, 349] on textarea at bounding box center [728, 374] width 845 height 273
paste textarea "### **Part 2 of 46** **# PRODUCT: HDFC Life Click 2 Achieve** **## SECTION: Int…"
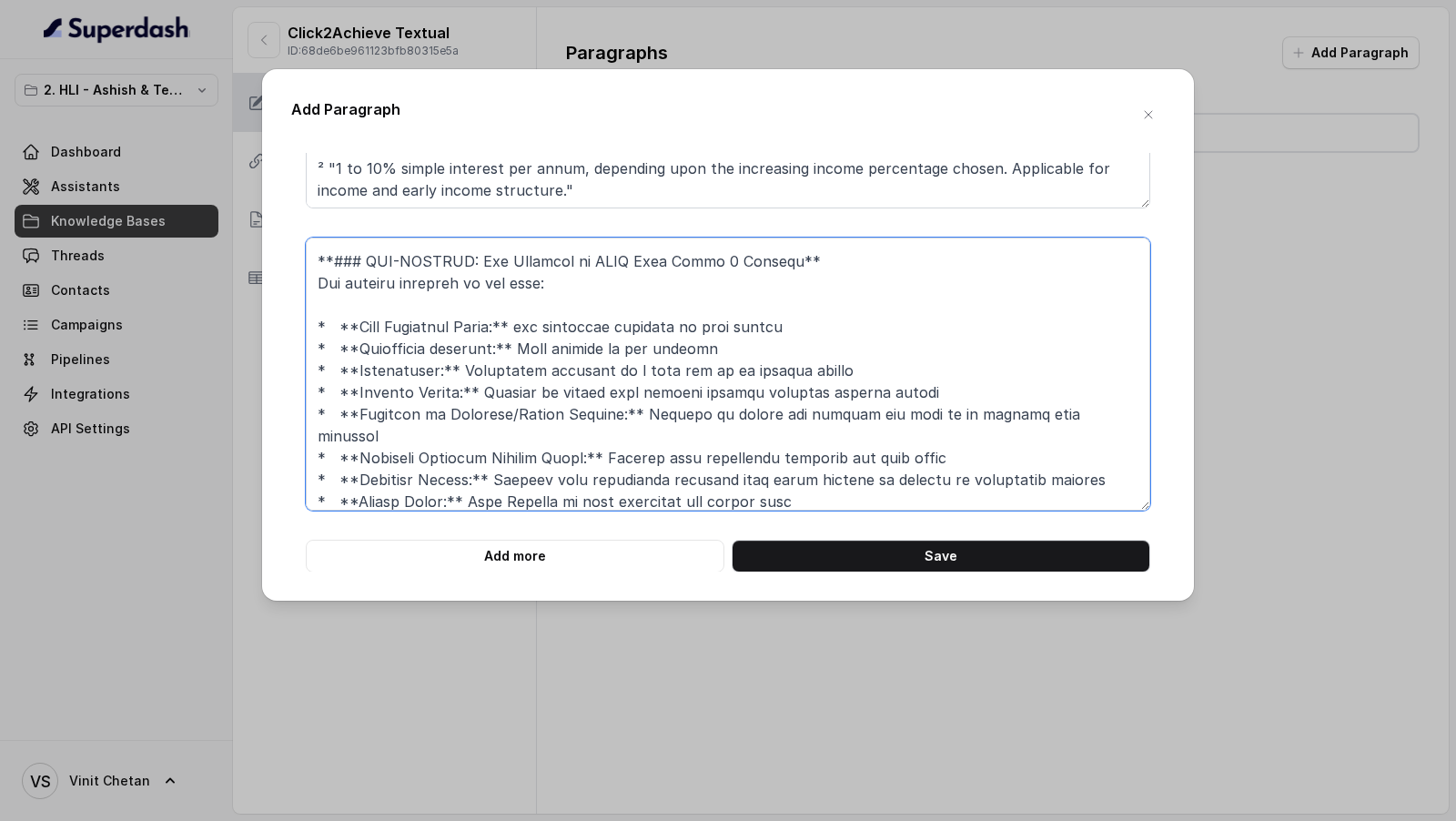
scroll to position [420, 0]
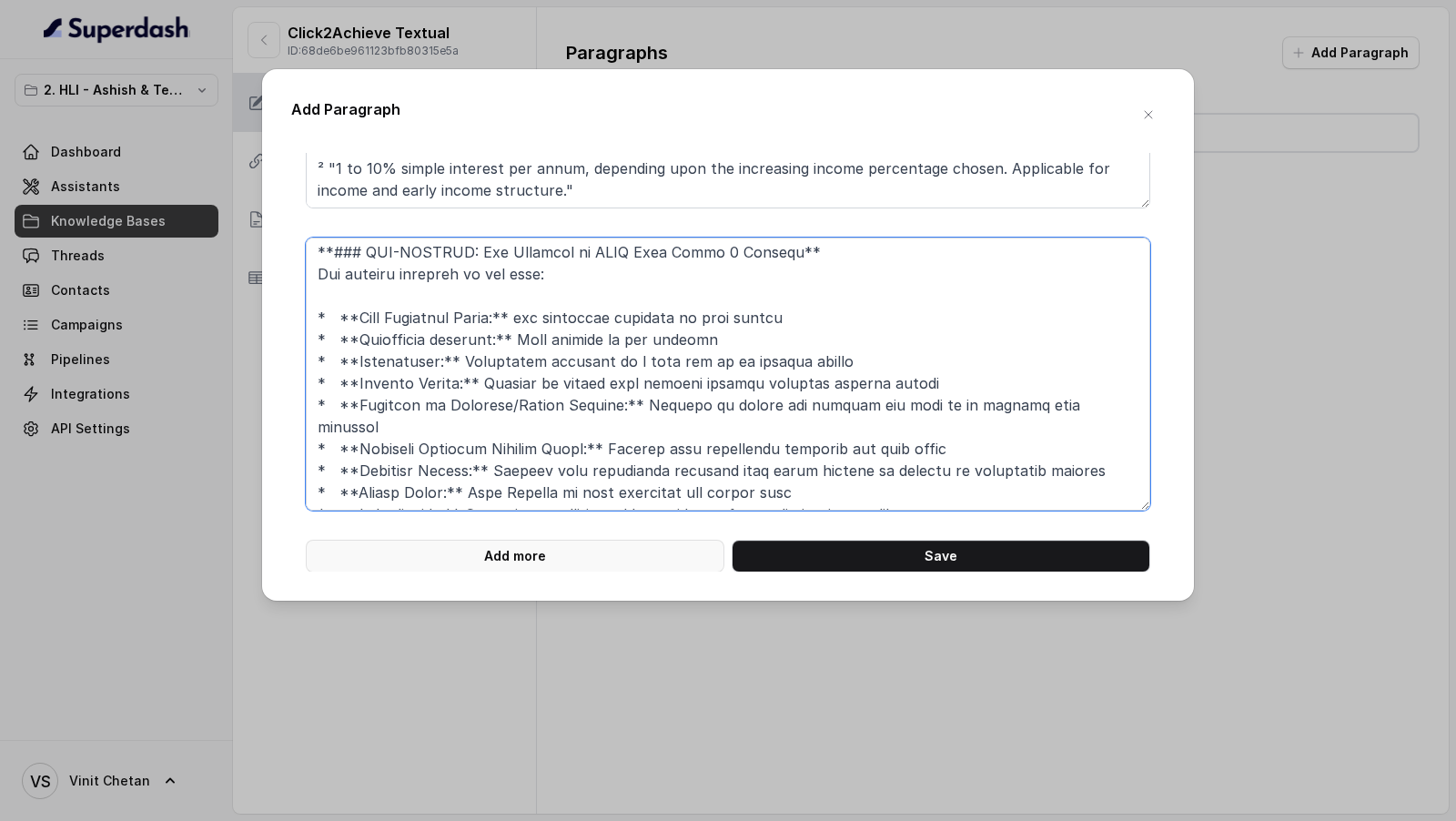
type textarea "### **Part 2 of 46** **# PRODUCT: HDFC Life Click 2 Achieve** **## SECTION: Int…"
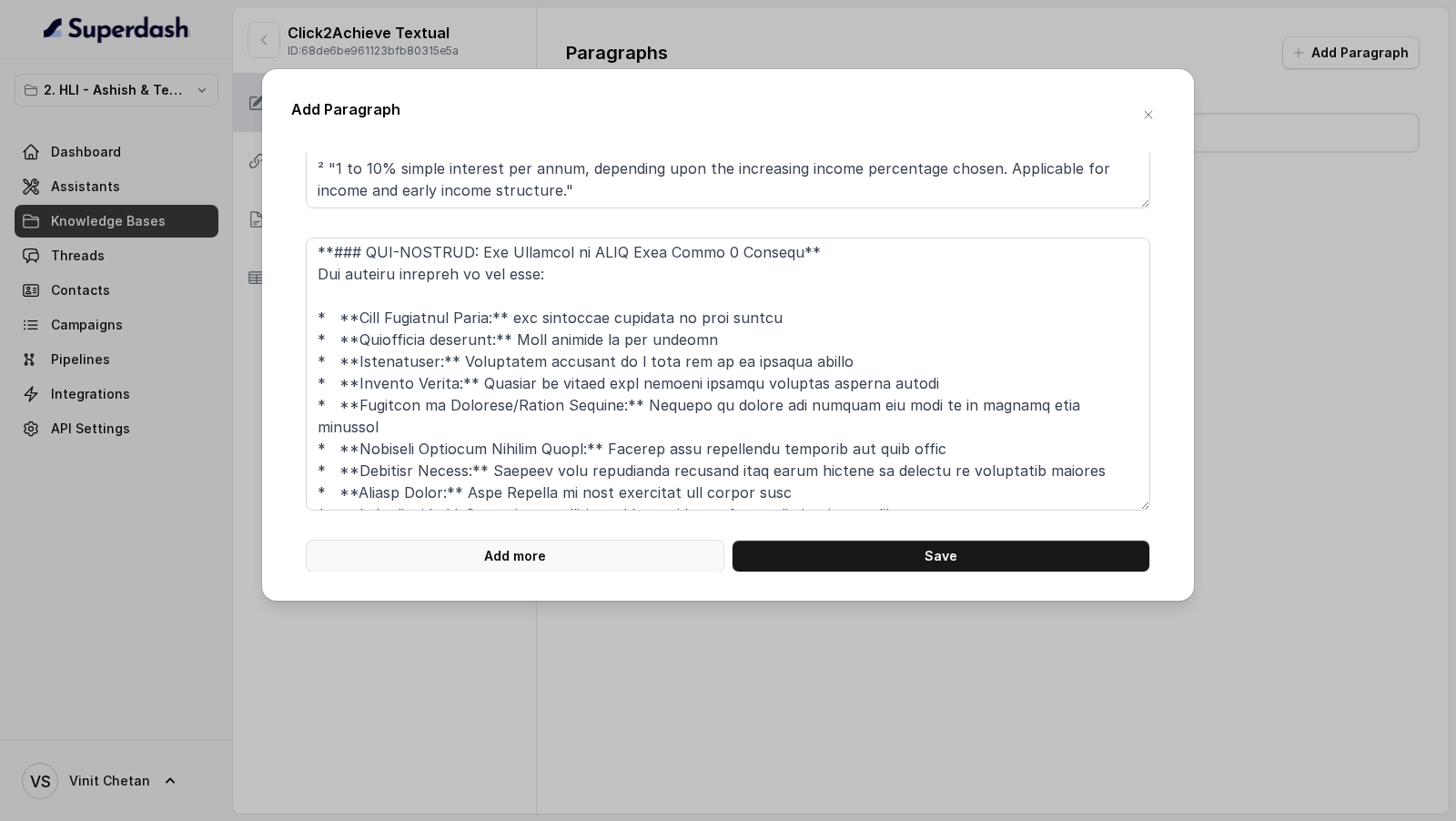
click at [540, 561] on button "Add more" at bounding box center [515, 556] width 419 height 33
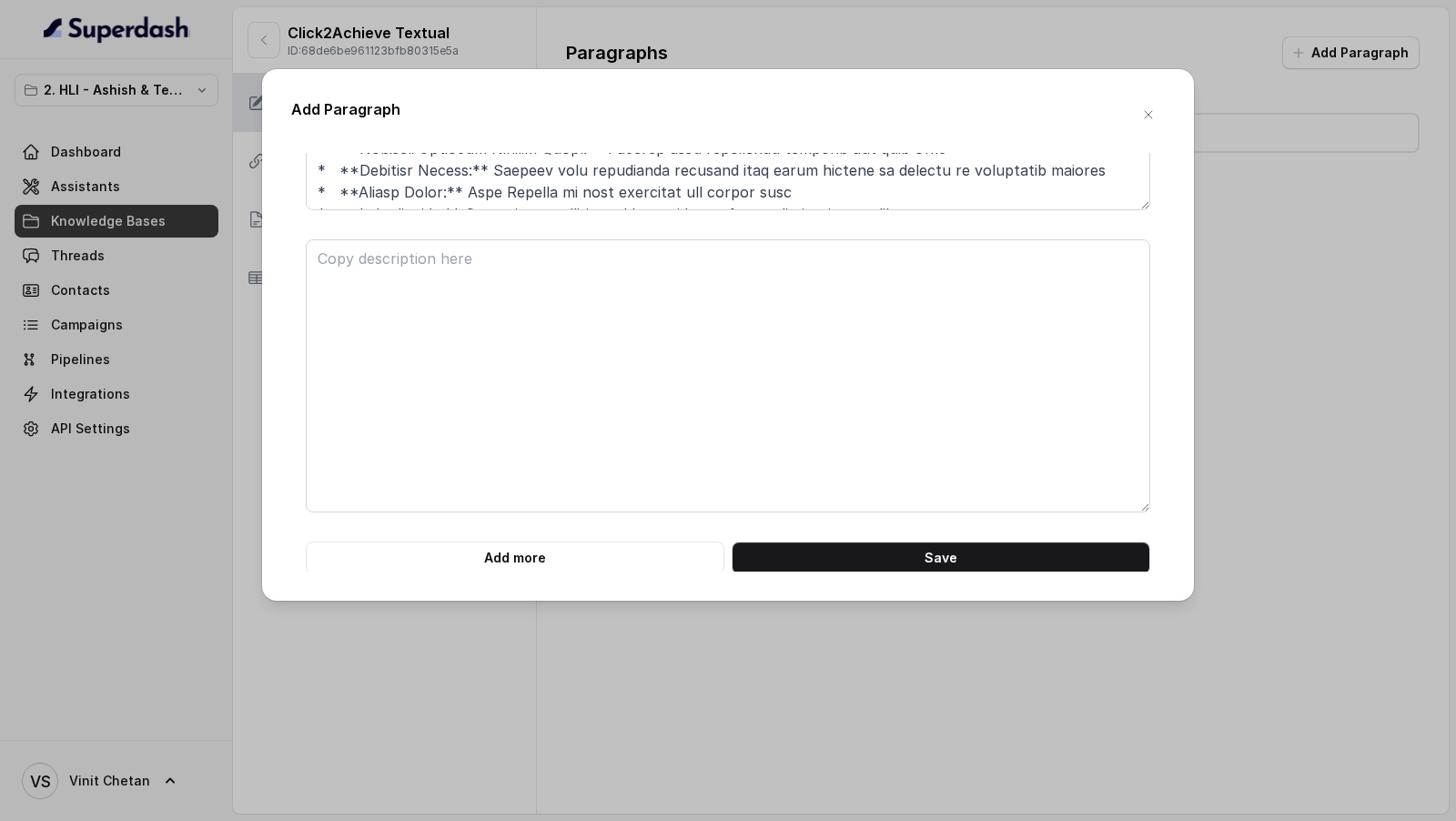
scroll to position [549, 0]
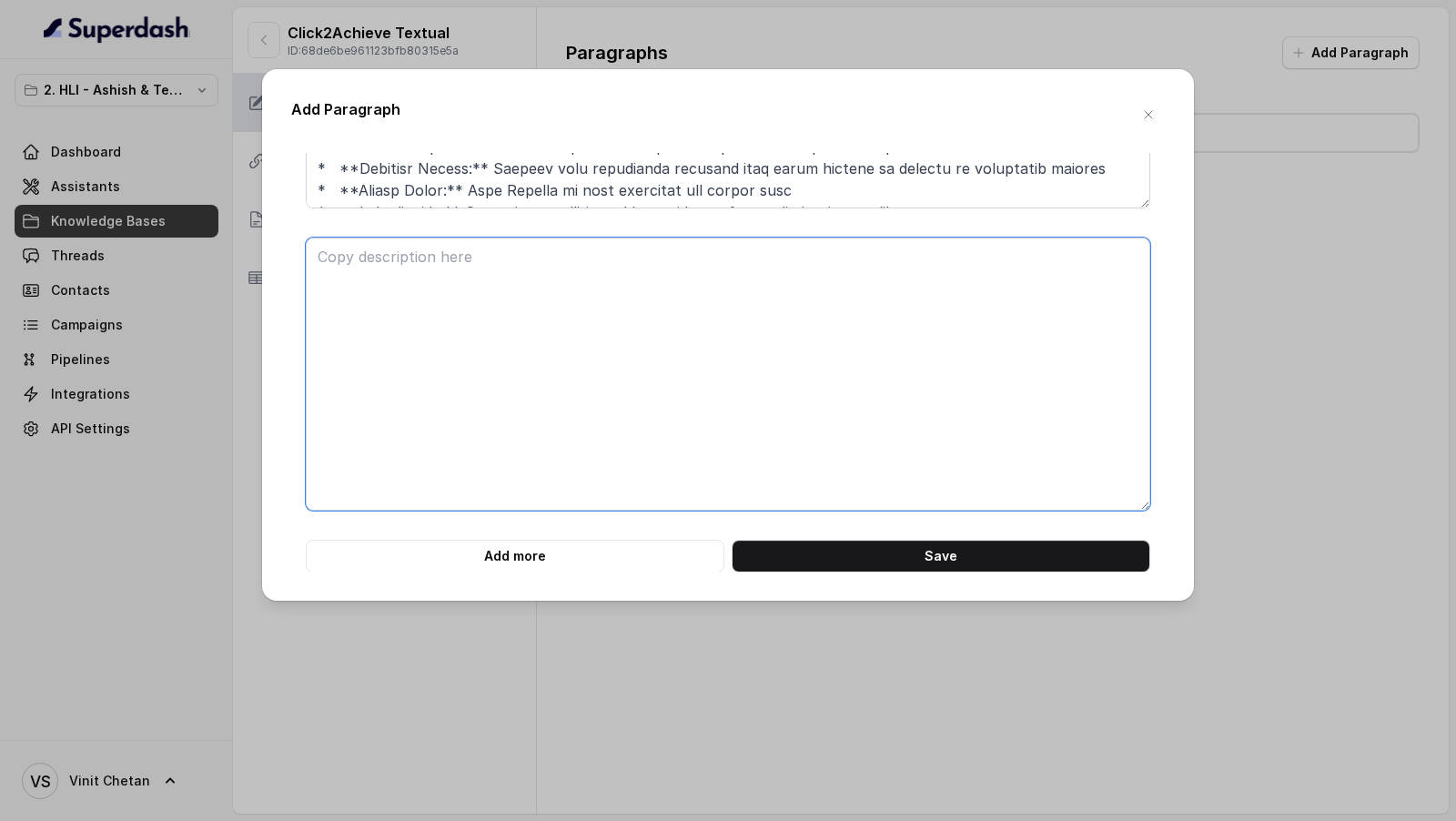
click at [572, 432] on textarea at bounding box center [728, 374] width 845 height 273
paste textarea "### **Part 3 of 46** **# PRODUCT: HDFC Life Click 2 Achieve** **## SECTION: Pla…"
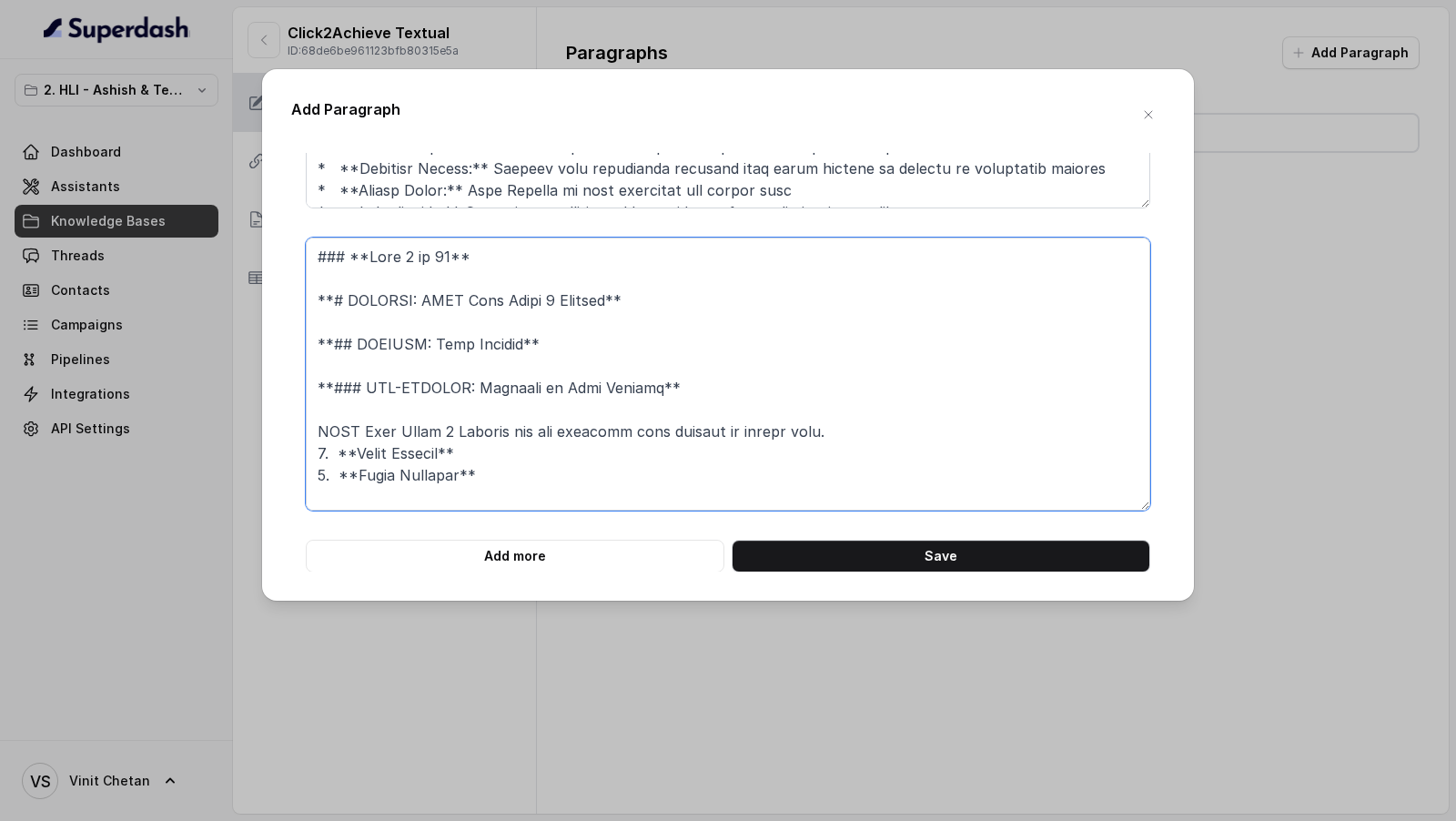
scroll to position [541, 0]
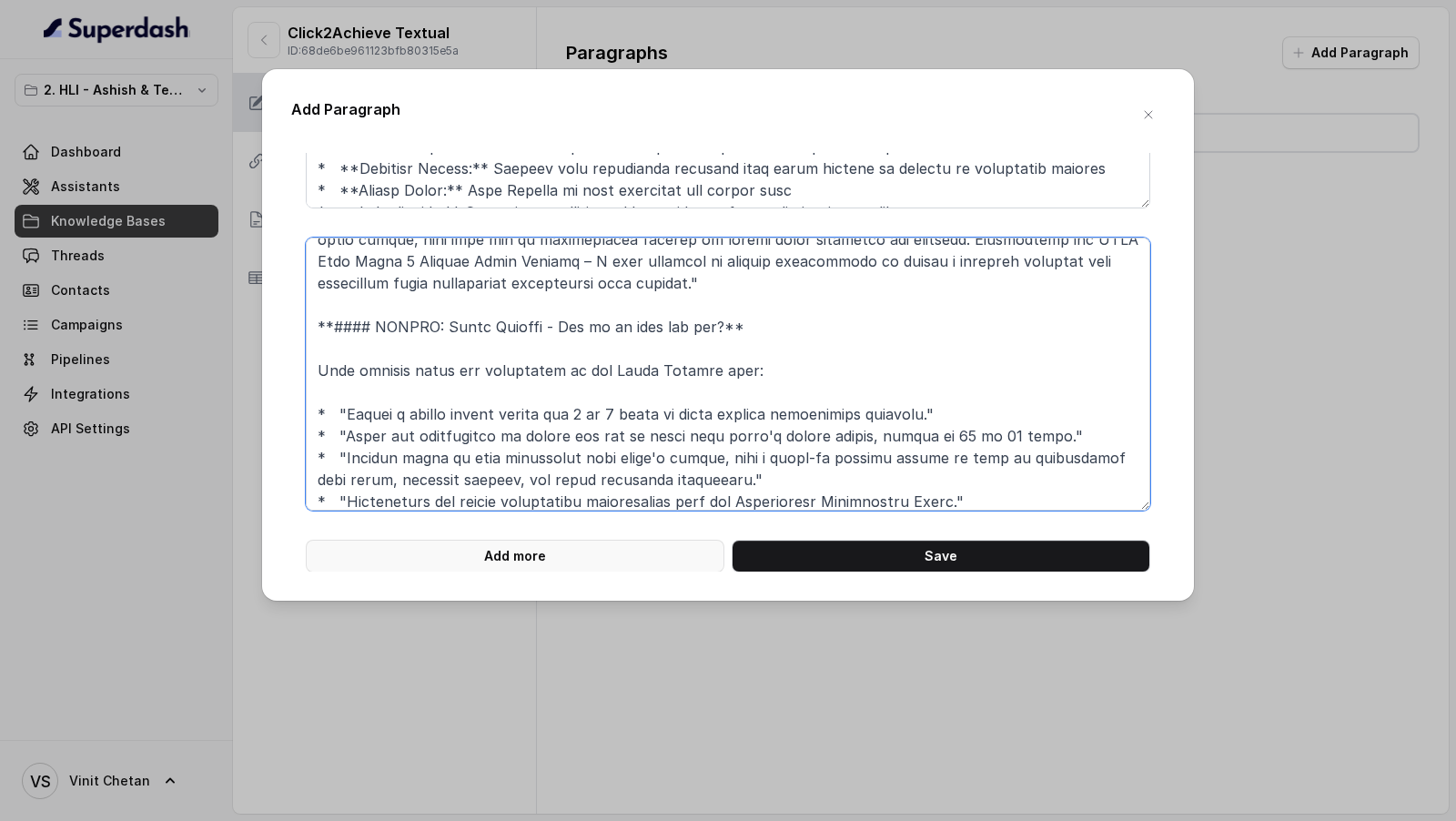
type textarea "### **Part 3 of 46** **# PRODUCT: HDFC Life Click 2 Achieve** **## SECTION: Pla…"
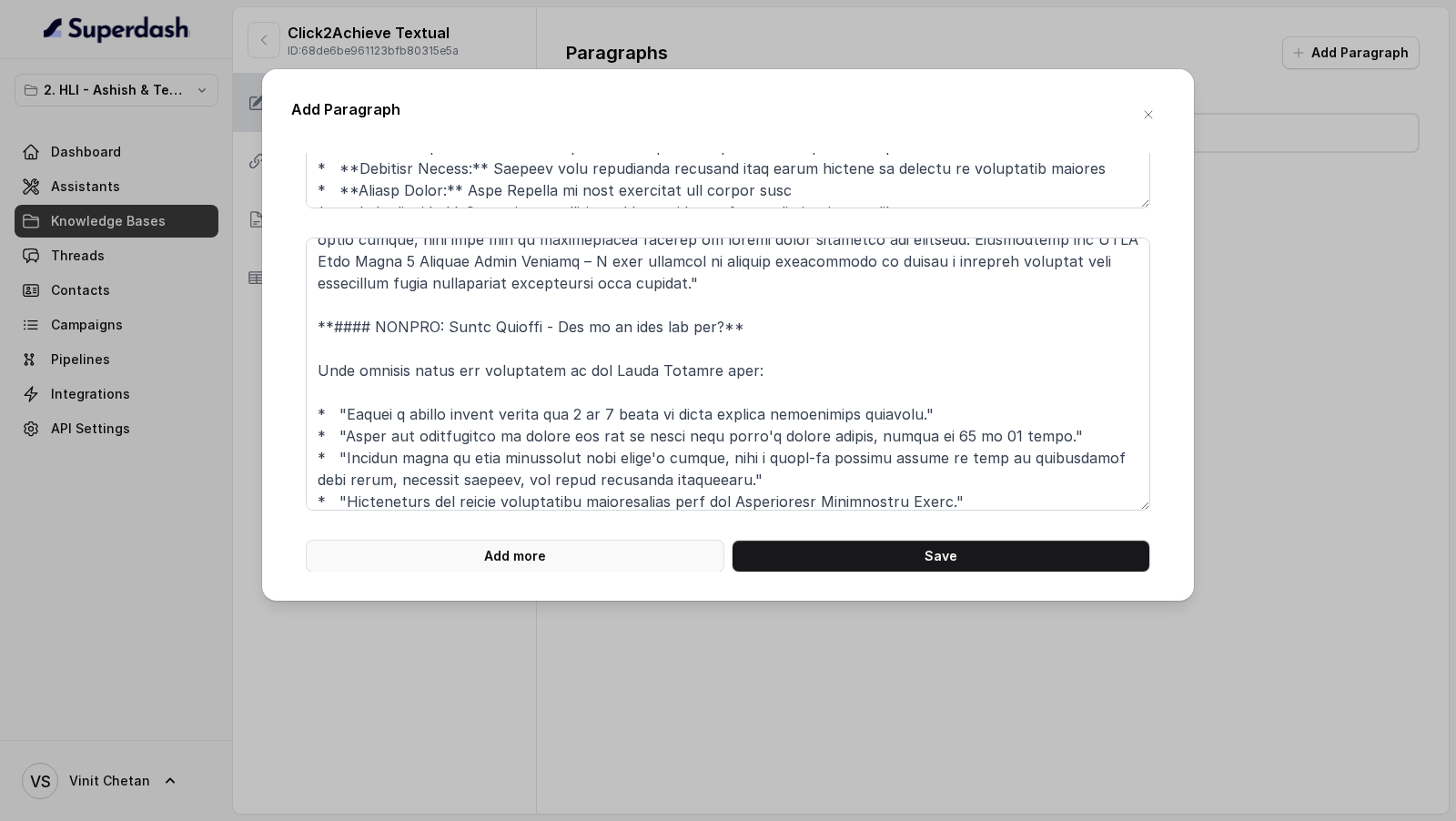
click at [525, 555] on button "Add more" at bounding box center [515, 556] width 419 height 33
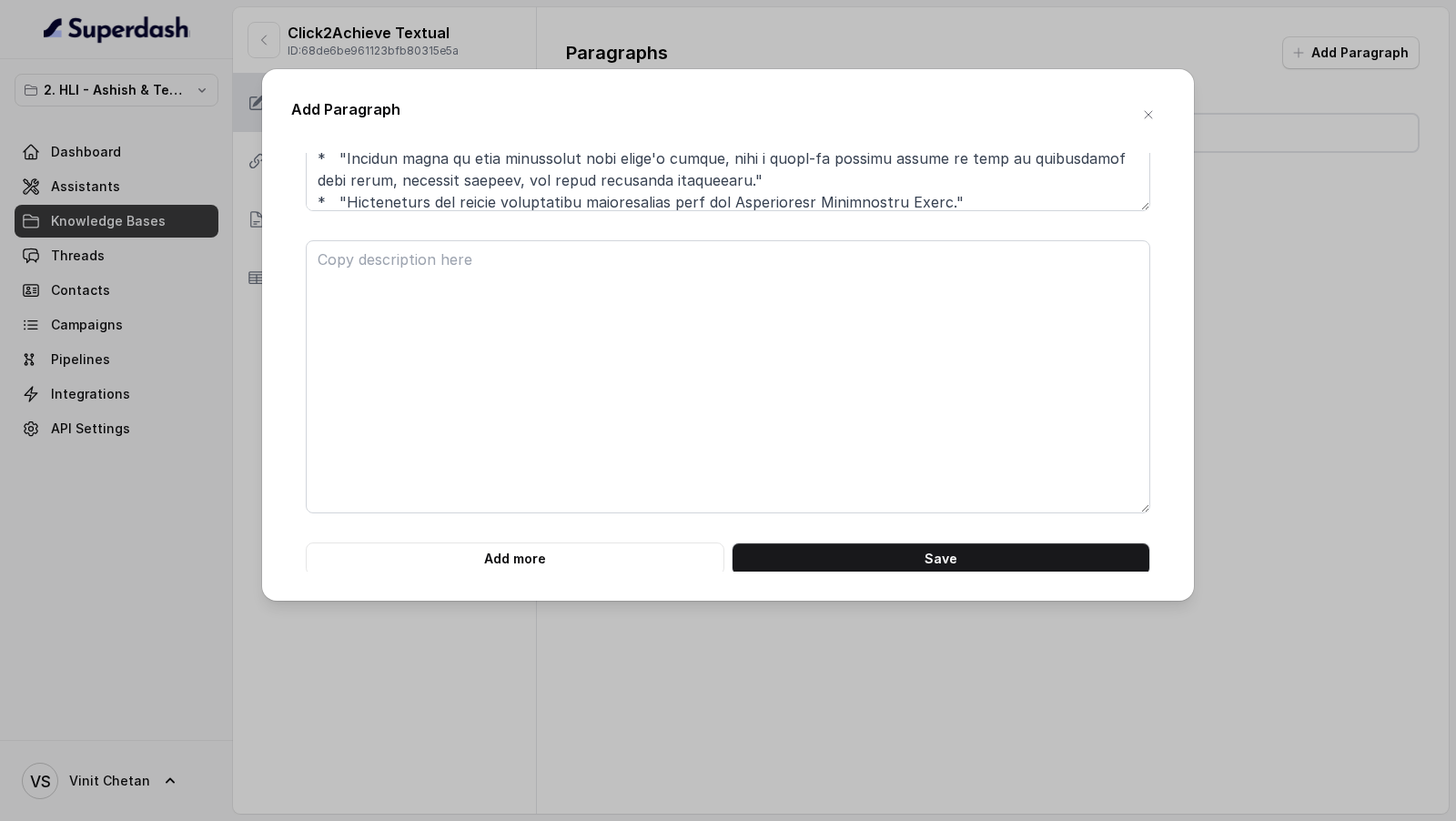
scroll to position [851, 0]
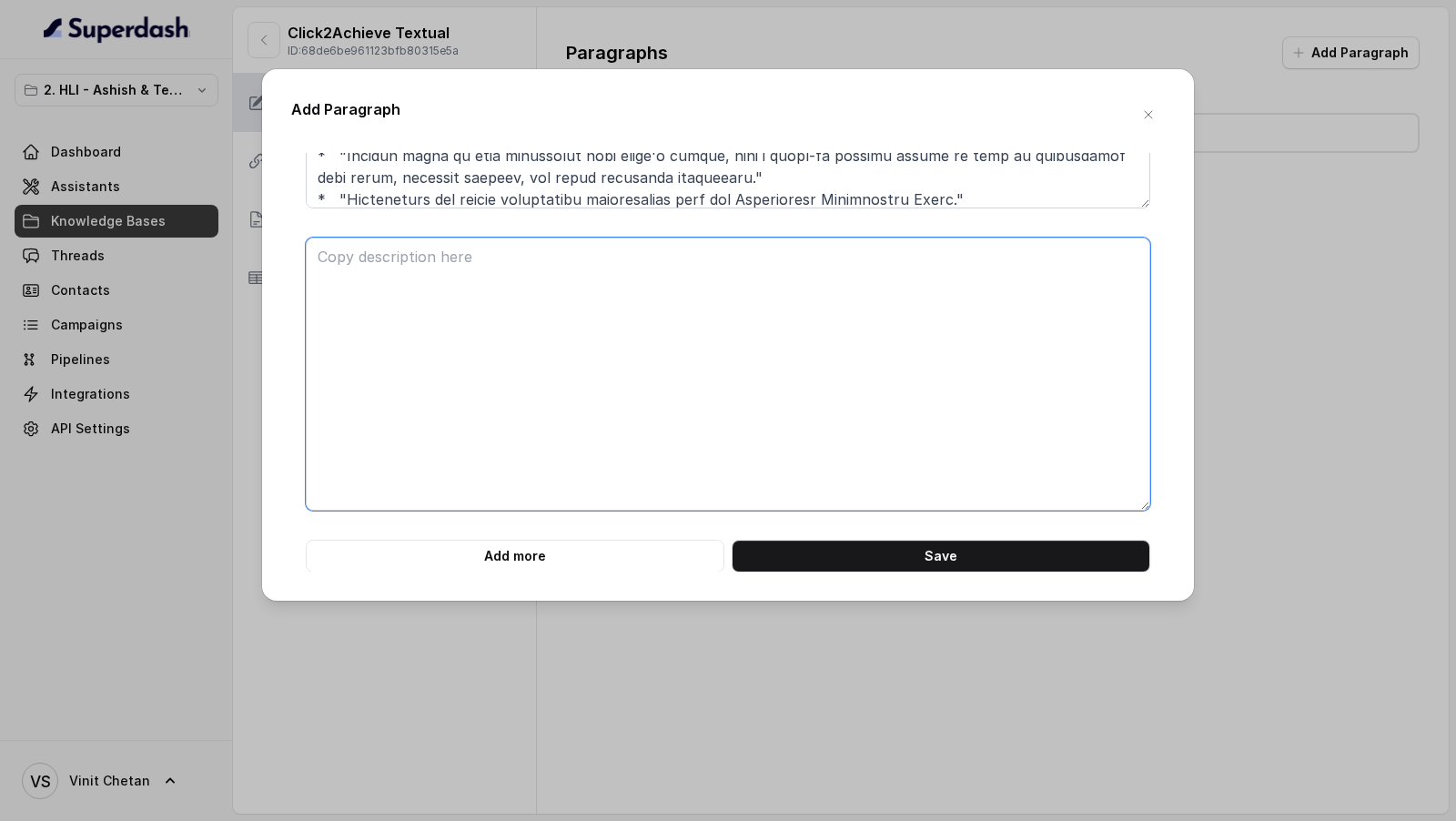
click at [491, 371] on textarea at bounding box center [728, 374] width 845 height 273
paste textarea "### **Part 4 of 46** **# PRODUCT: HDFC Life Click 2 Achieve** **## SECTION: Sma…"
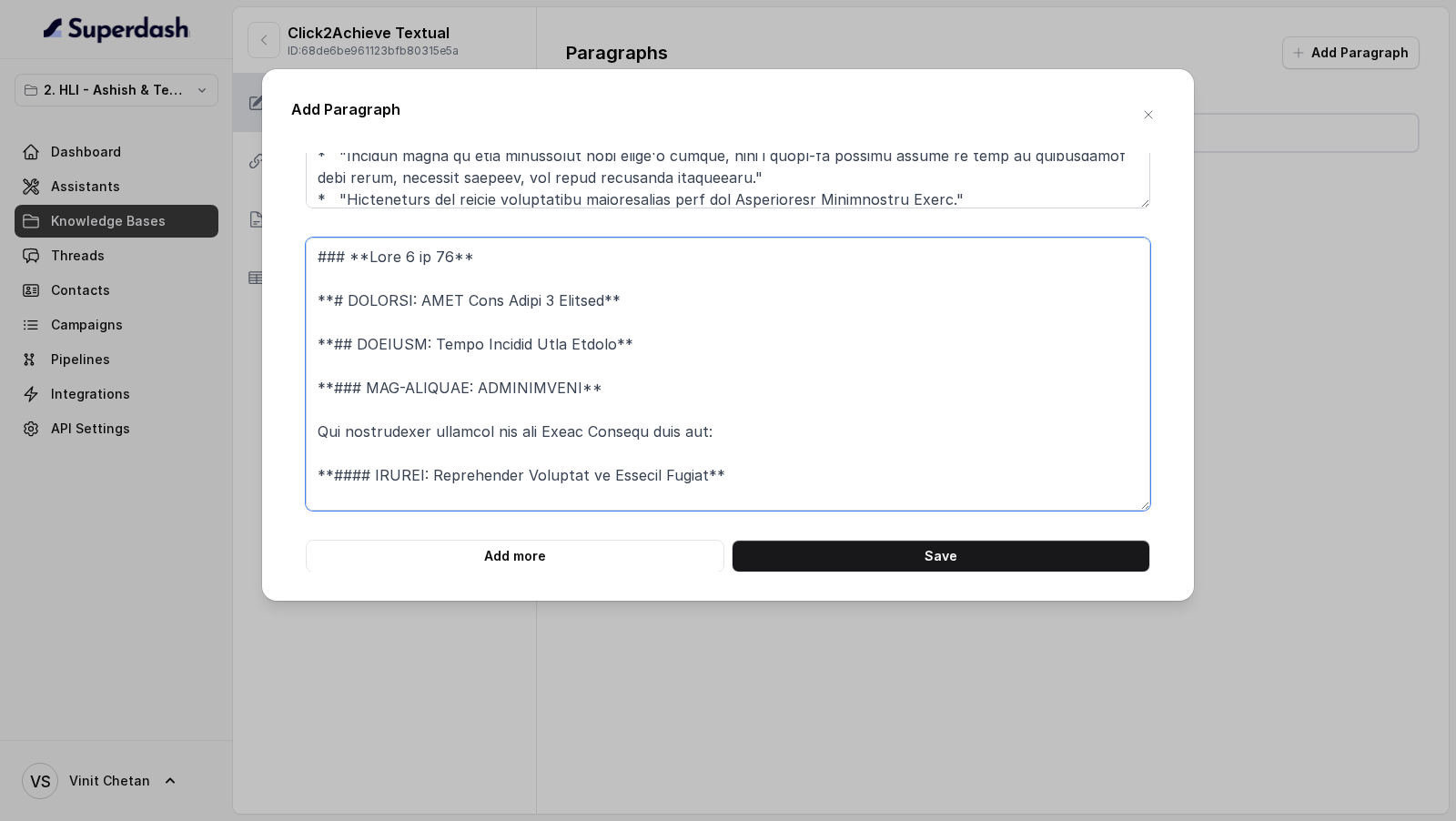
scroll to position [301, 0]
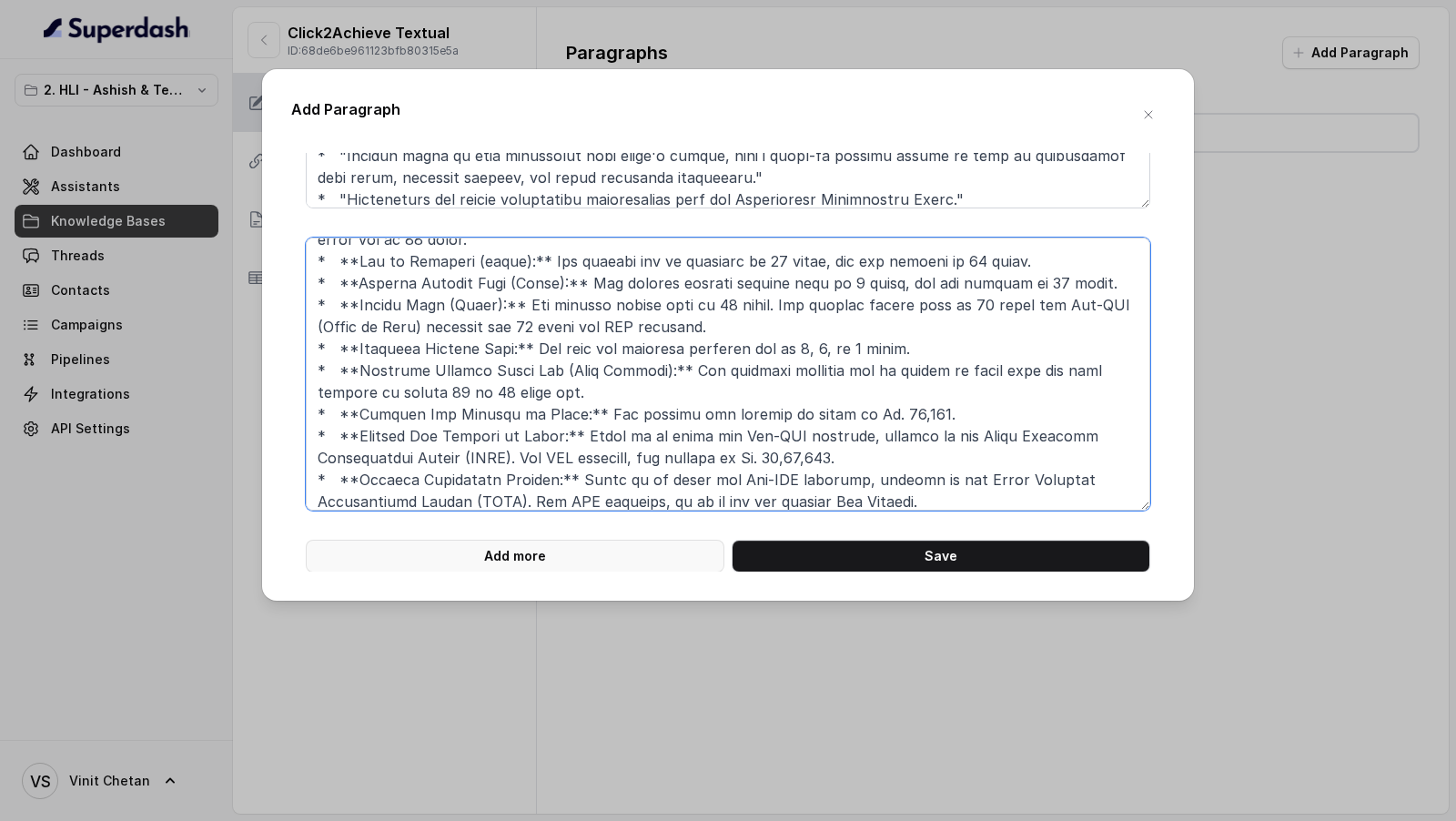
type textarea "### **Part 4 of 46** **# PRODUCT: HDFC Life Click 2 Achieve** **## SECTION: Sma…"
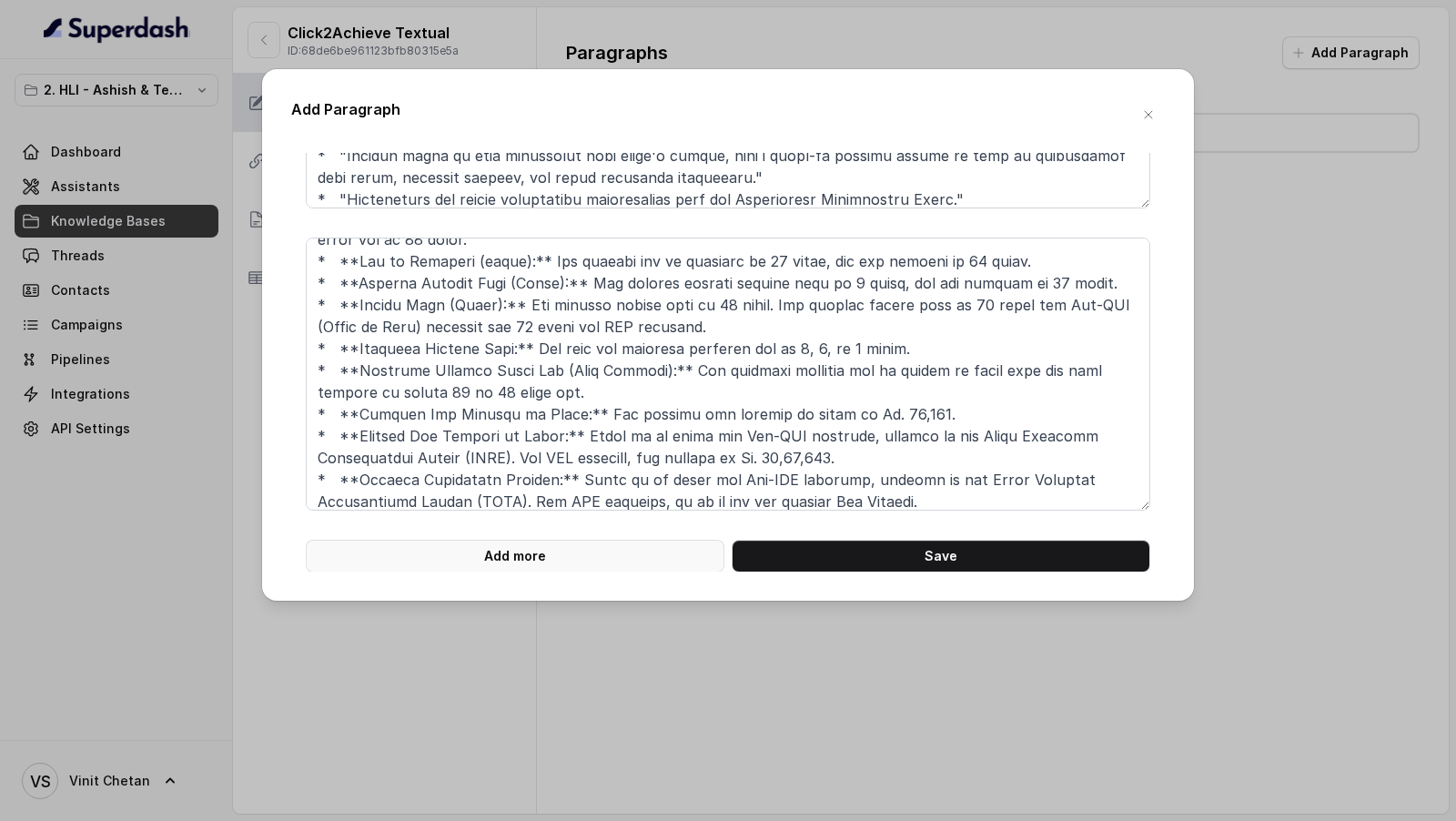
click at [522, 557] on button "Add more" at bounding box center [515, 556] width 419 height 33
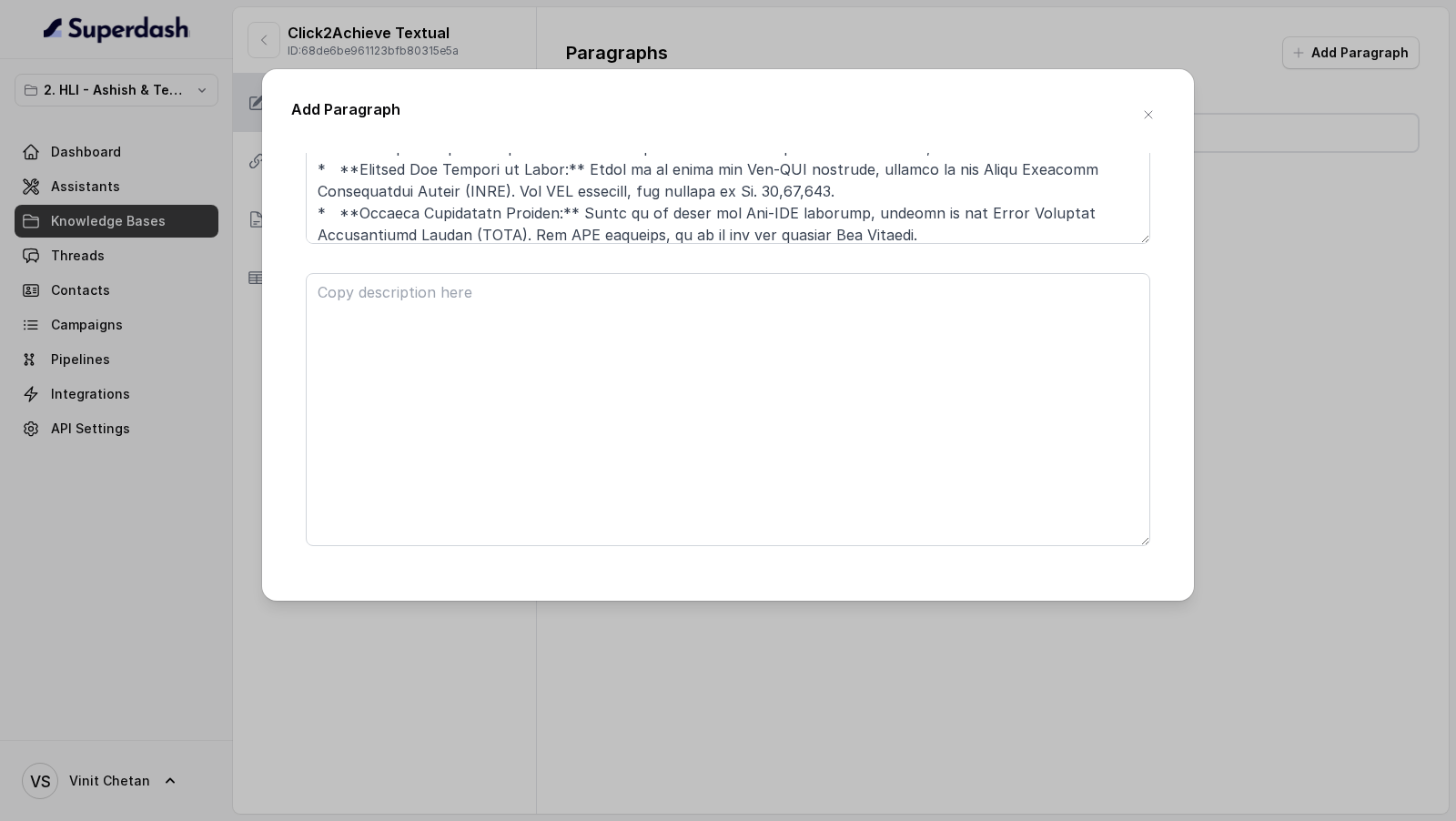
scroll to position [1153, 0]
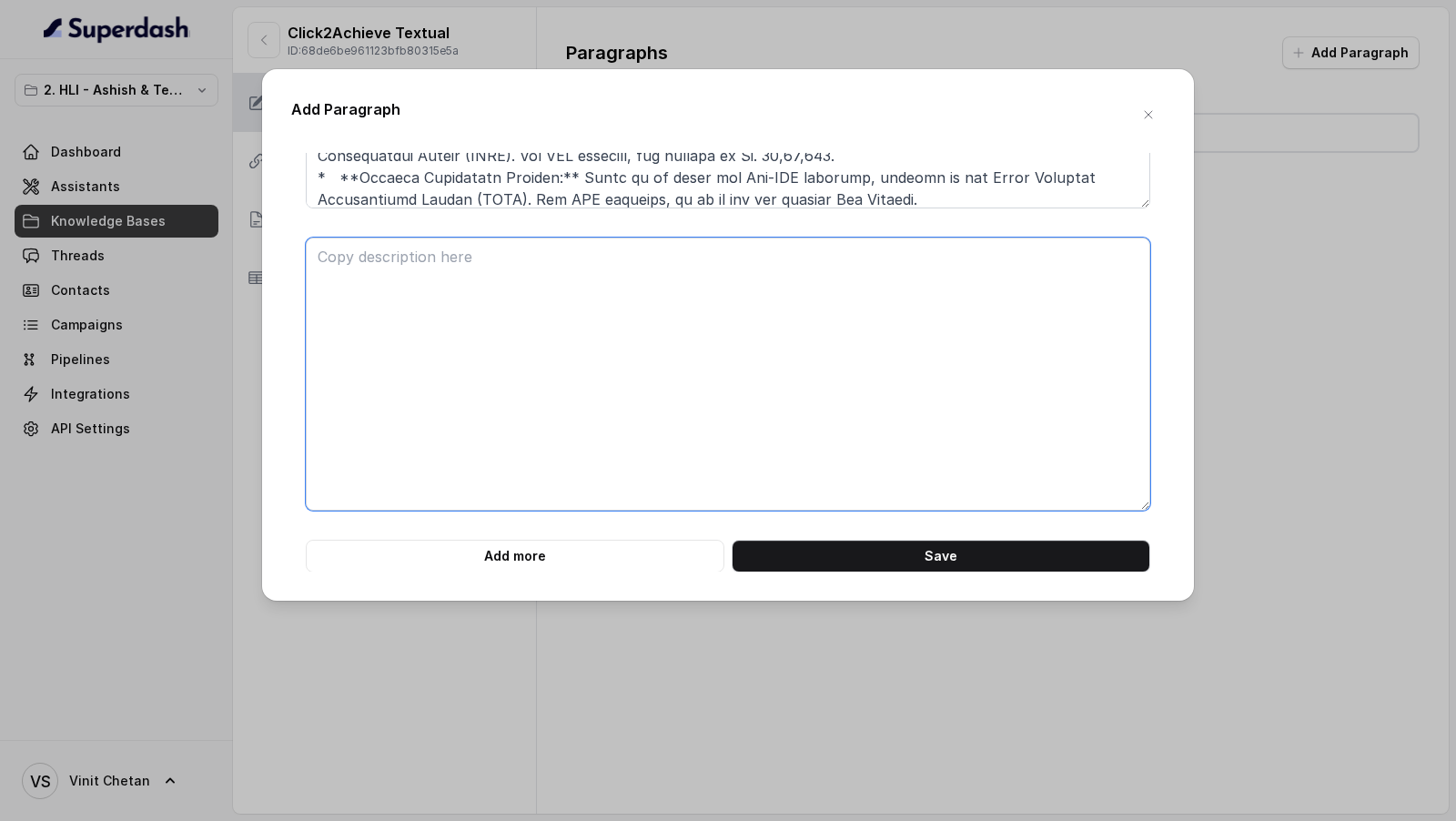
click at [439, 357] on textarea at bounding box center [728, 374] width 845 height 273
paste textarea "### **Part 5 of 46** **# PRODUCT: HDFC Life Click 2 Achieve** **## SECTION: Sma…"
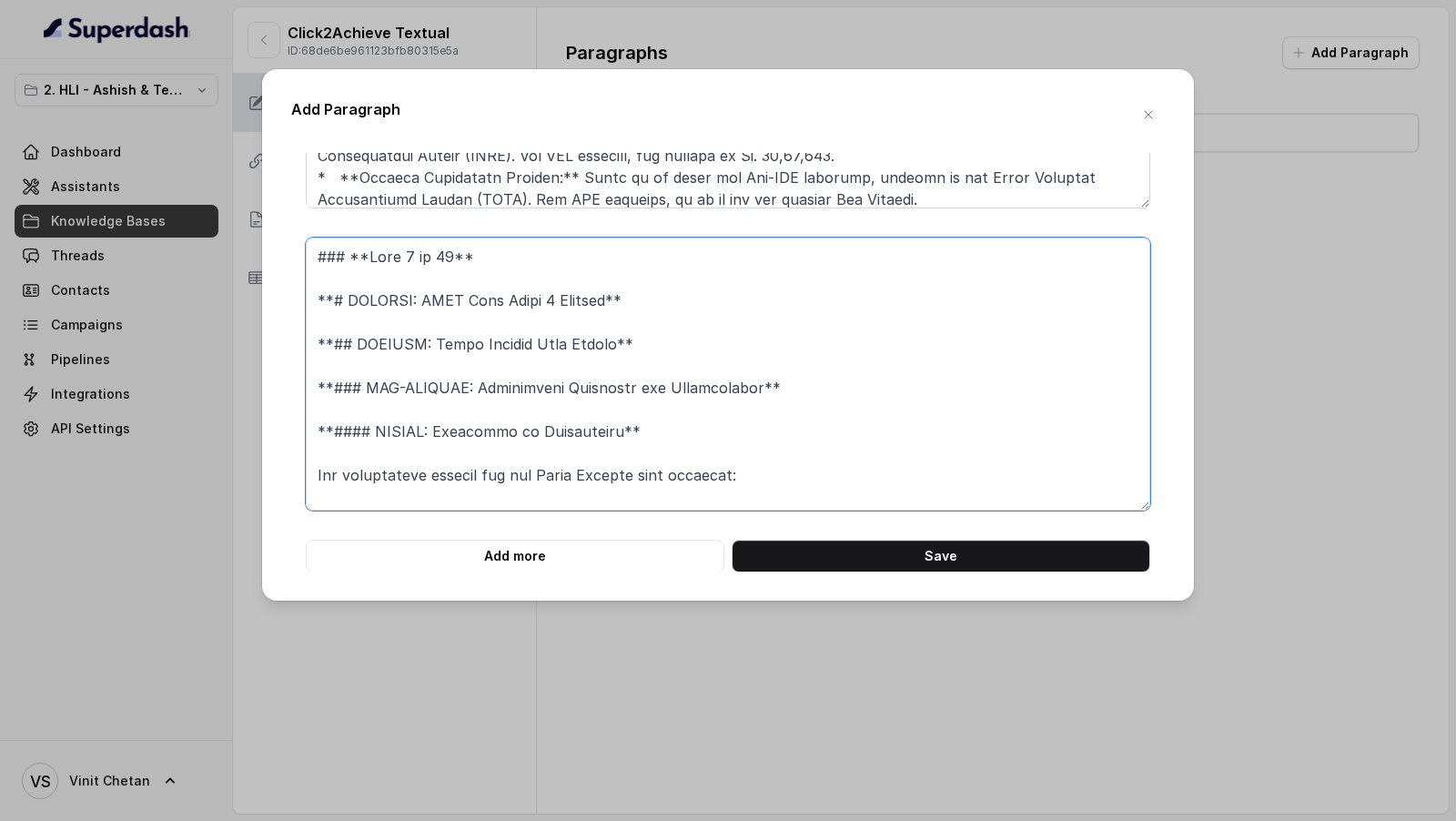
scroll to position [541, 0]
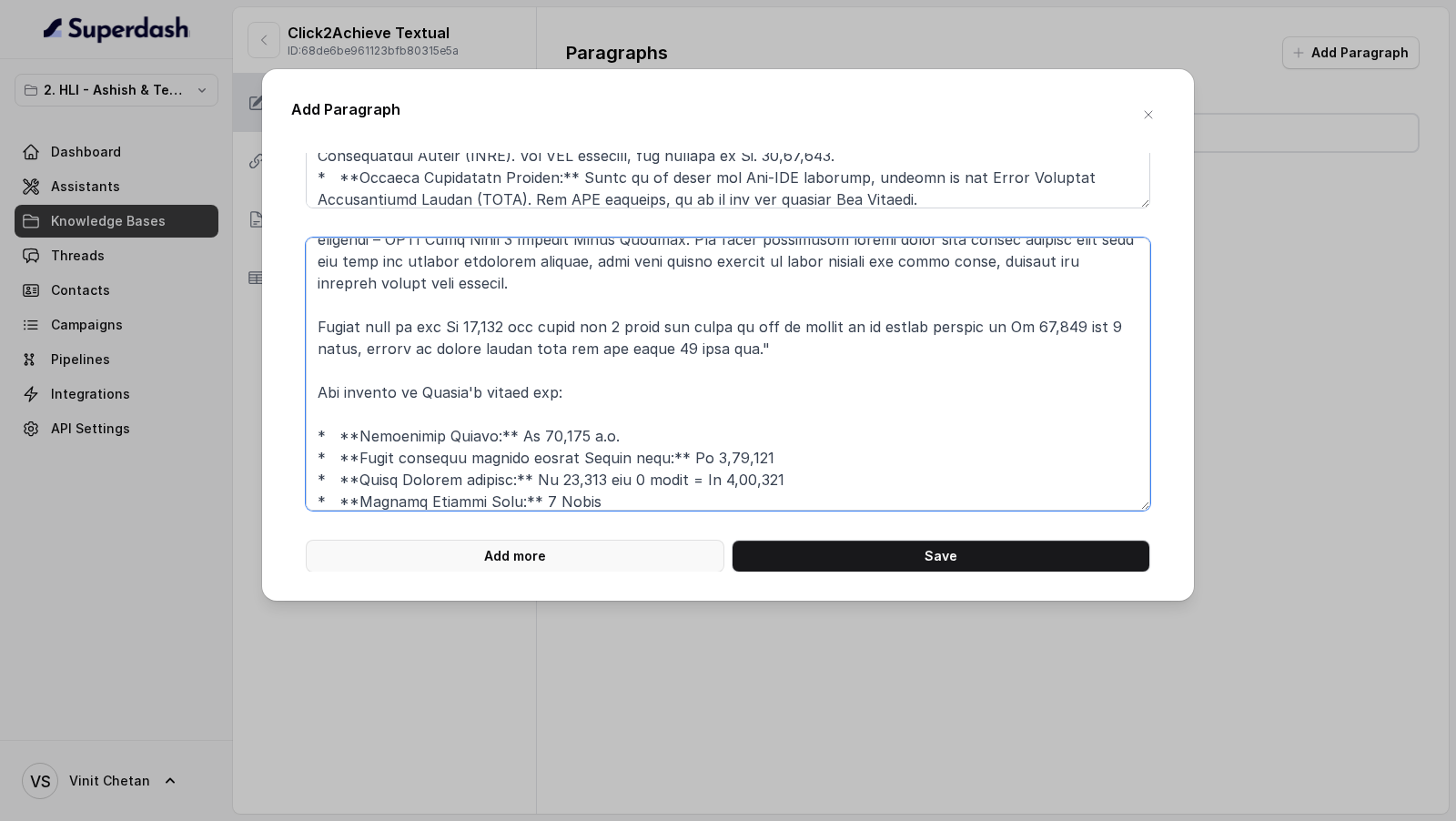
type textarea "### **Part 5 of 46** **# PRODUCT: HDFC Life Click 2 Achieve** **## SECTION: Sma…"
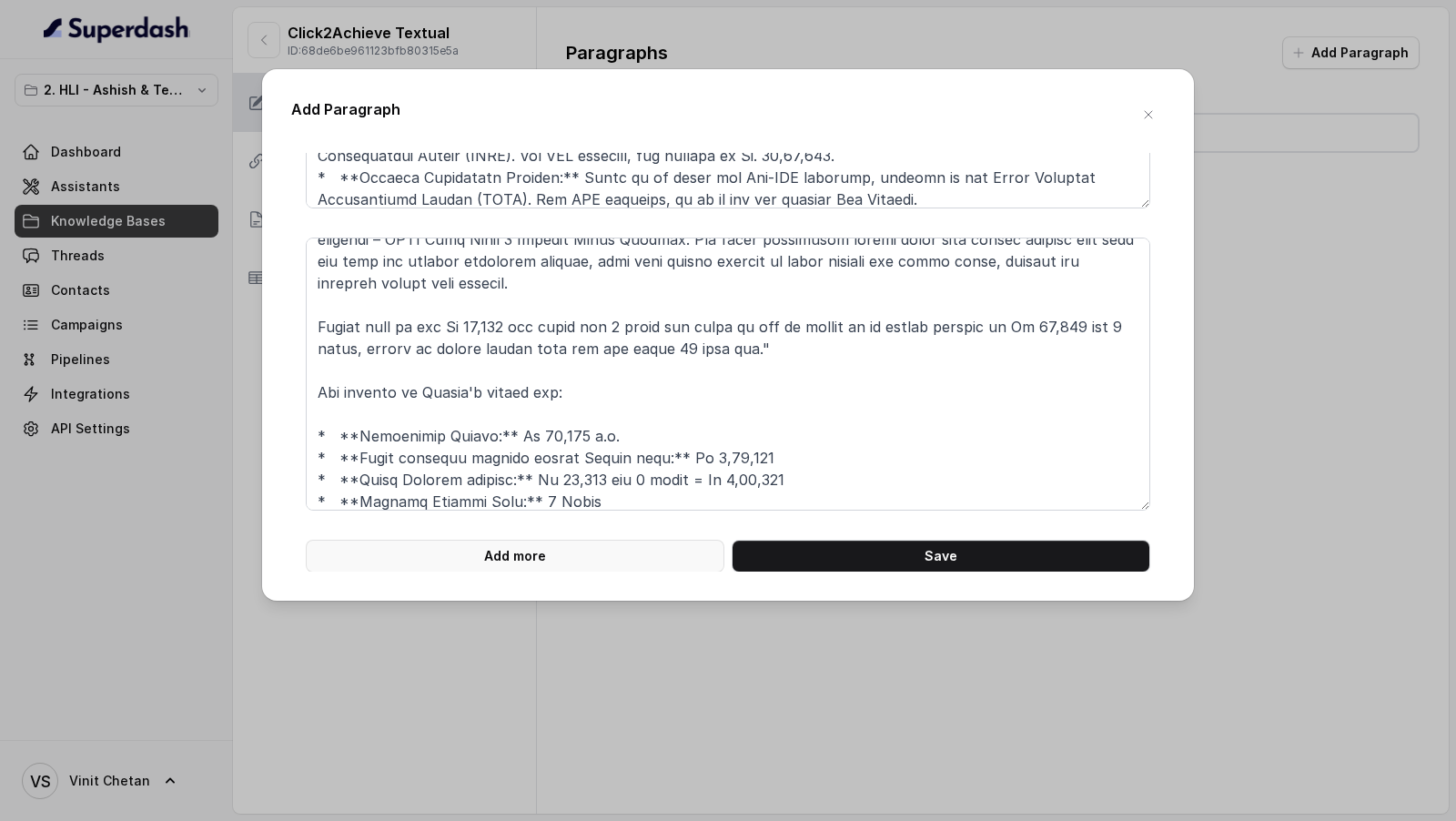
click at [474, 560] on button "Add more" at bounding box center [515, 556] width 419 height 33
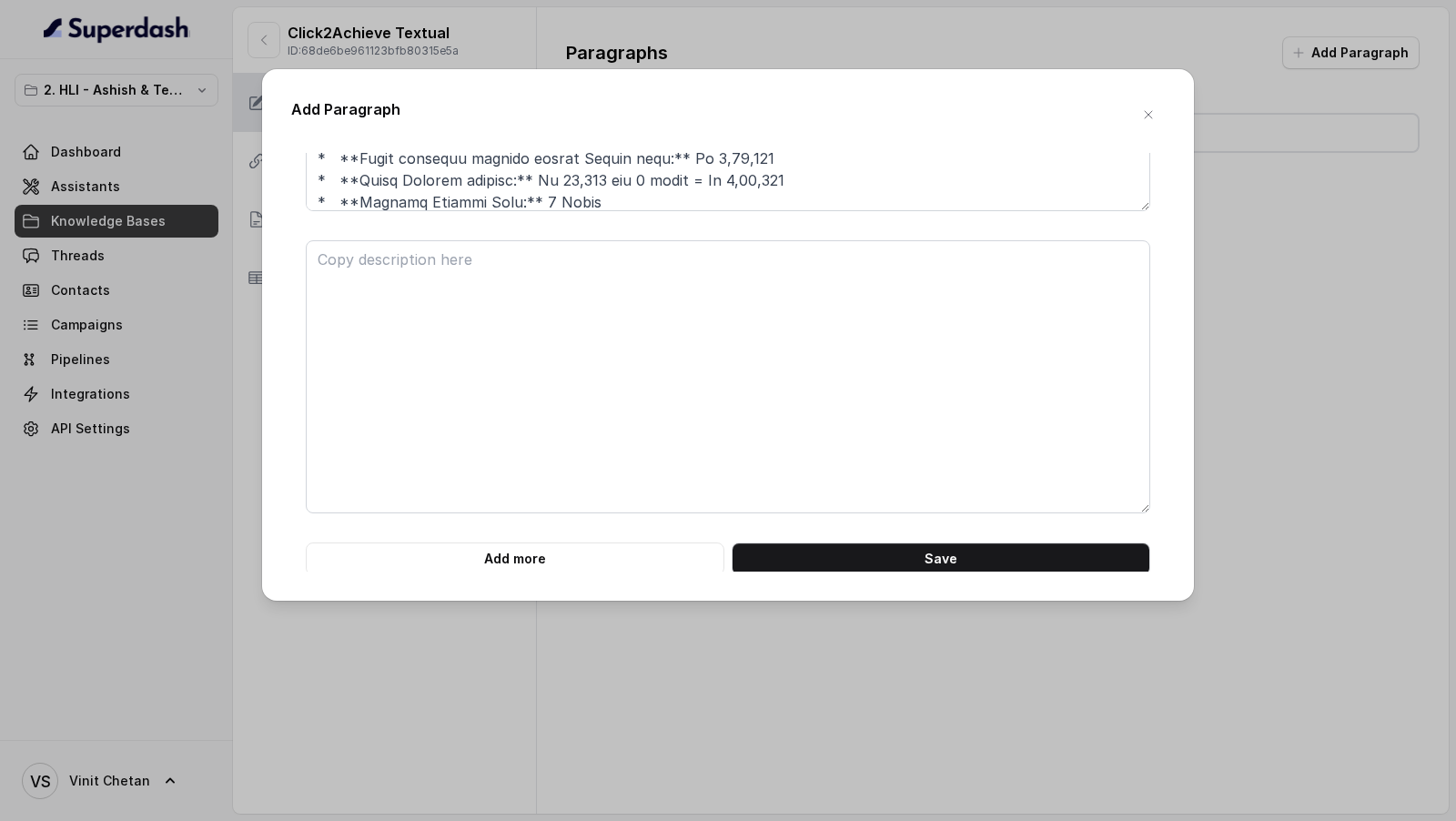
scroll to position [1455, 0]
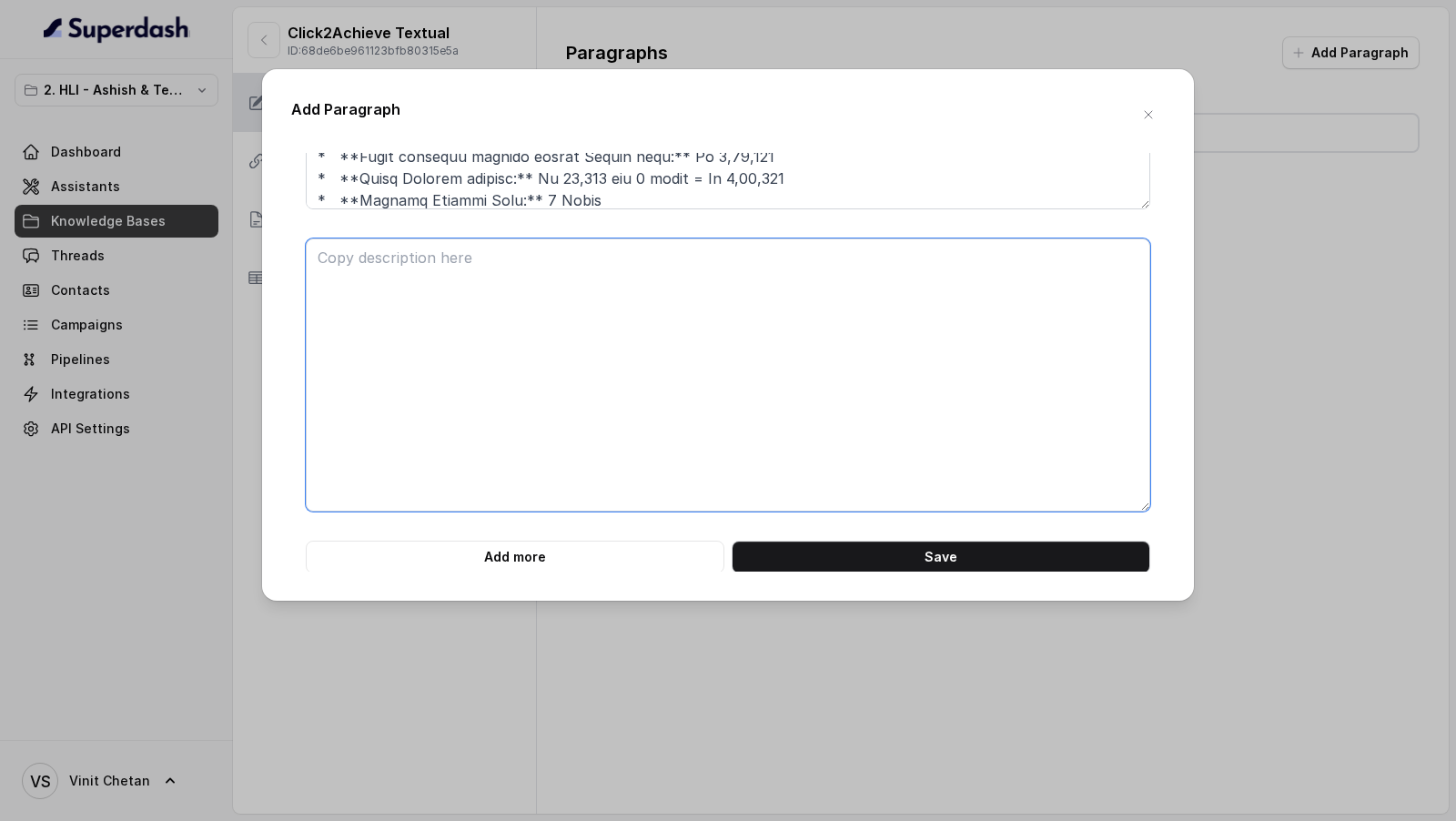
click at [692, 334] on textarea at bounding box center [728, 375] width 845 height 273
paste textarea "### **Part 6 of 46** **# PRODUCT: HDFC Life Click 2 Achieve** **## SECTION: Sma…"
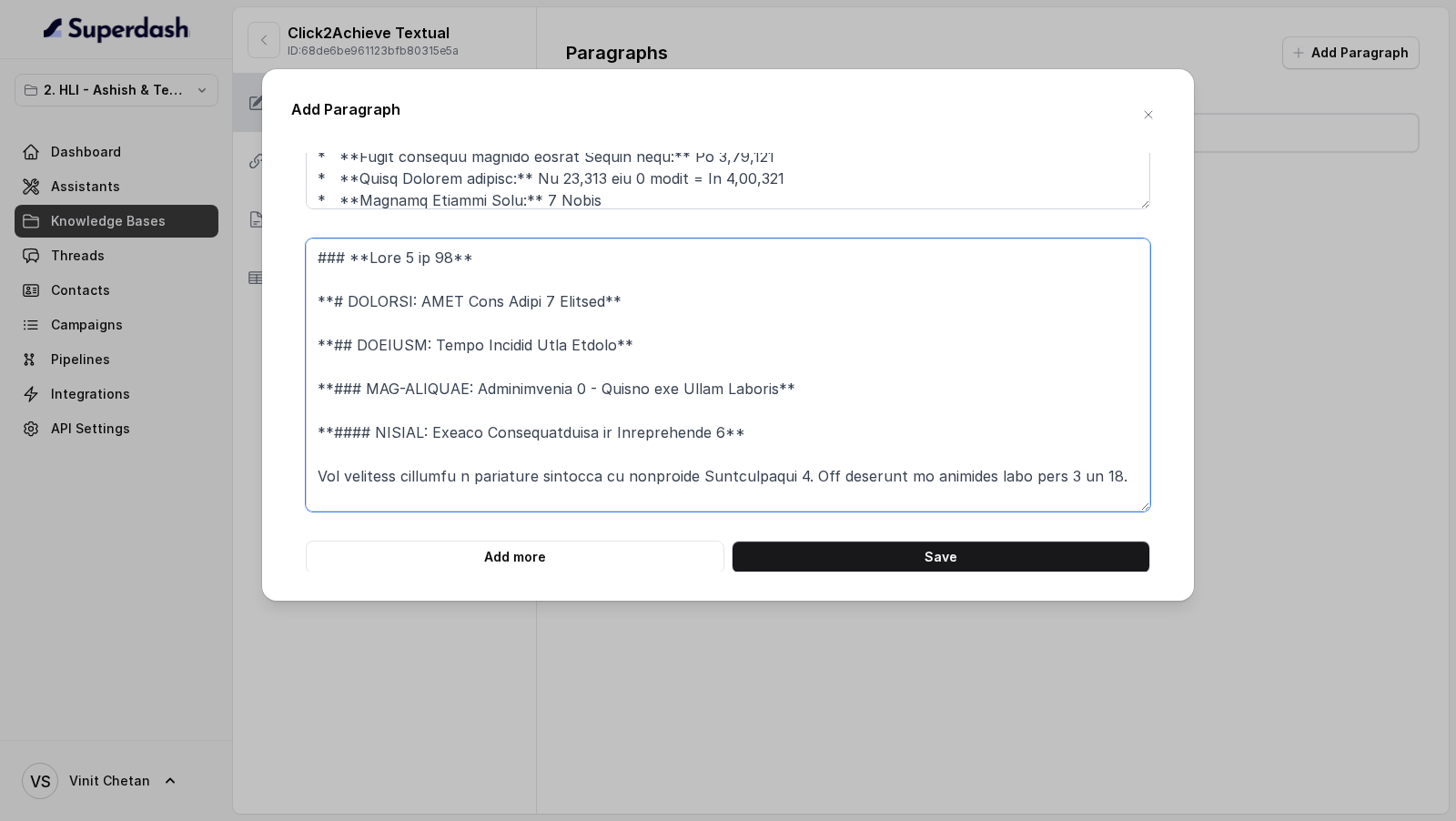
scroll to position [476, 0]
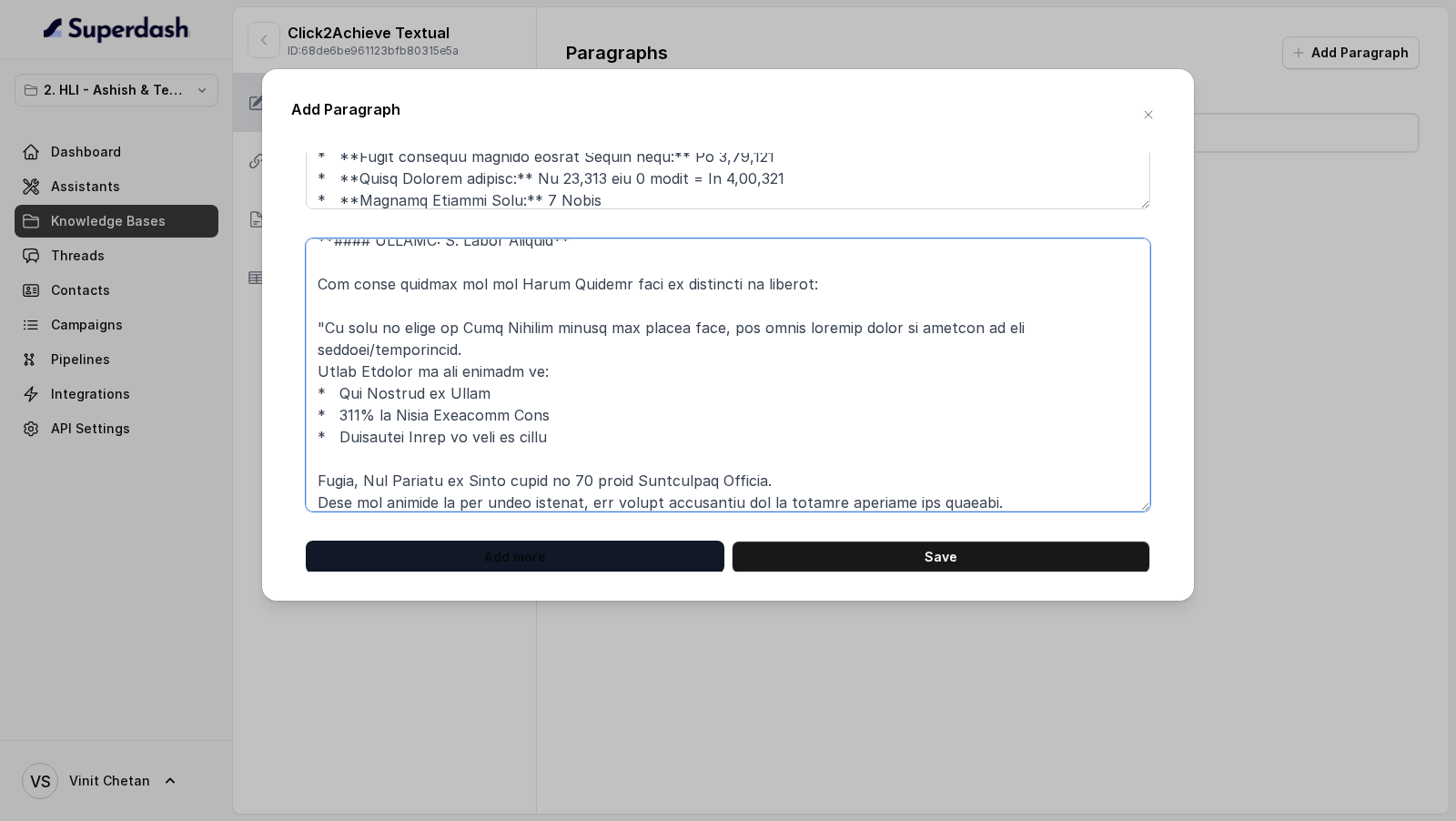
type textarea "### **Part 6 of 46** **# PRODUCT: HDFC Life Click 2 Achieve** **## SECTION: Sma…"
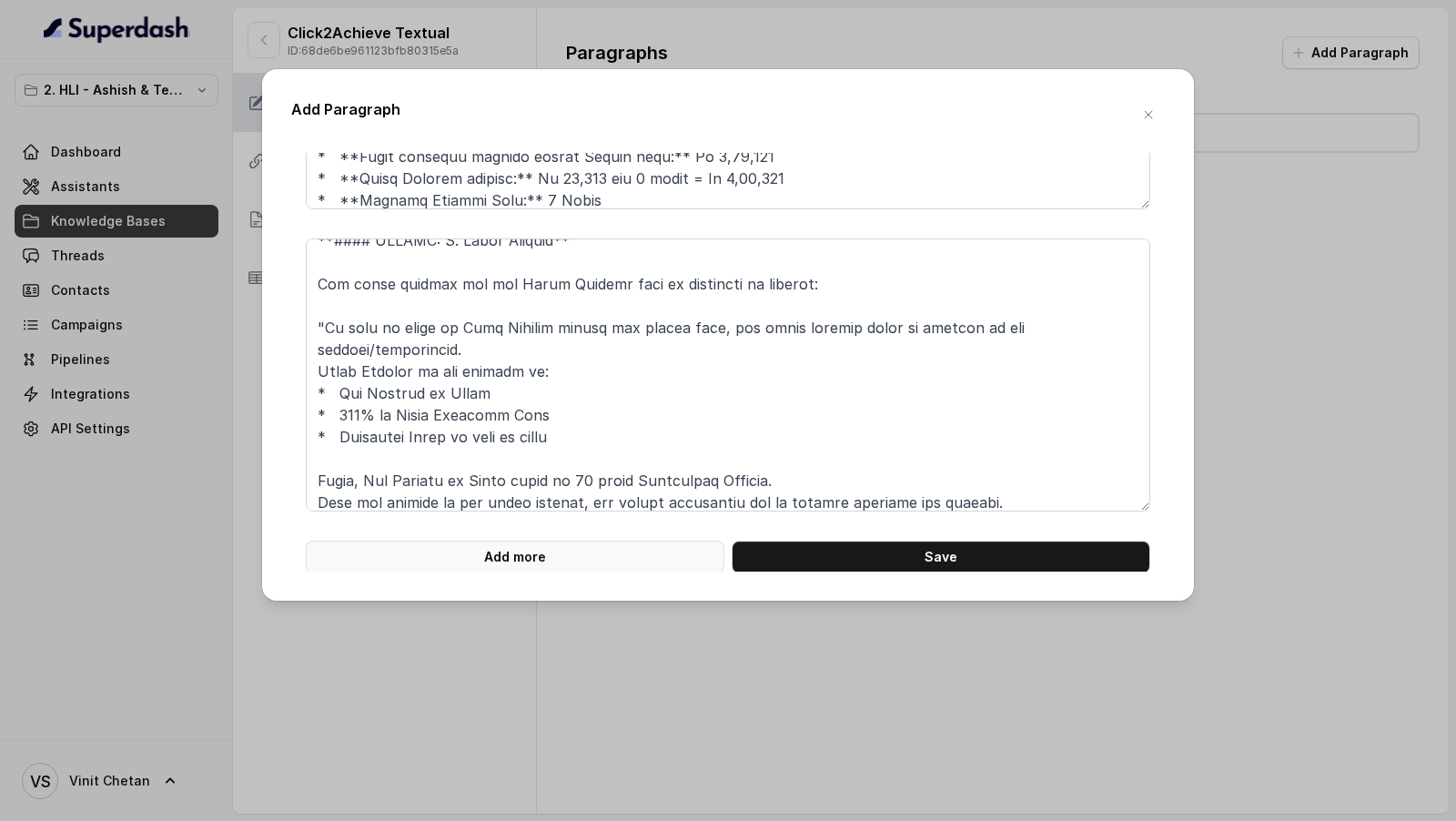
click at [448, 552] on button "Add more" at bounding box center [515, 557] width 419 height 33
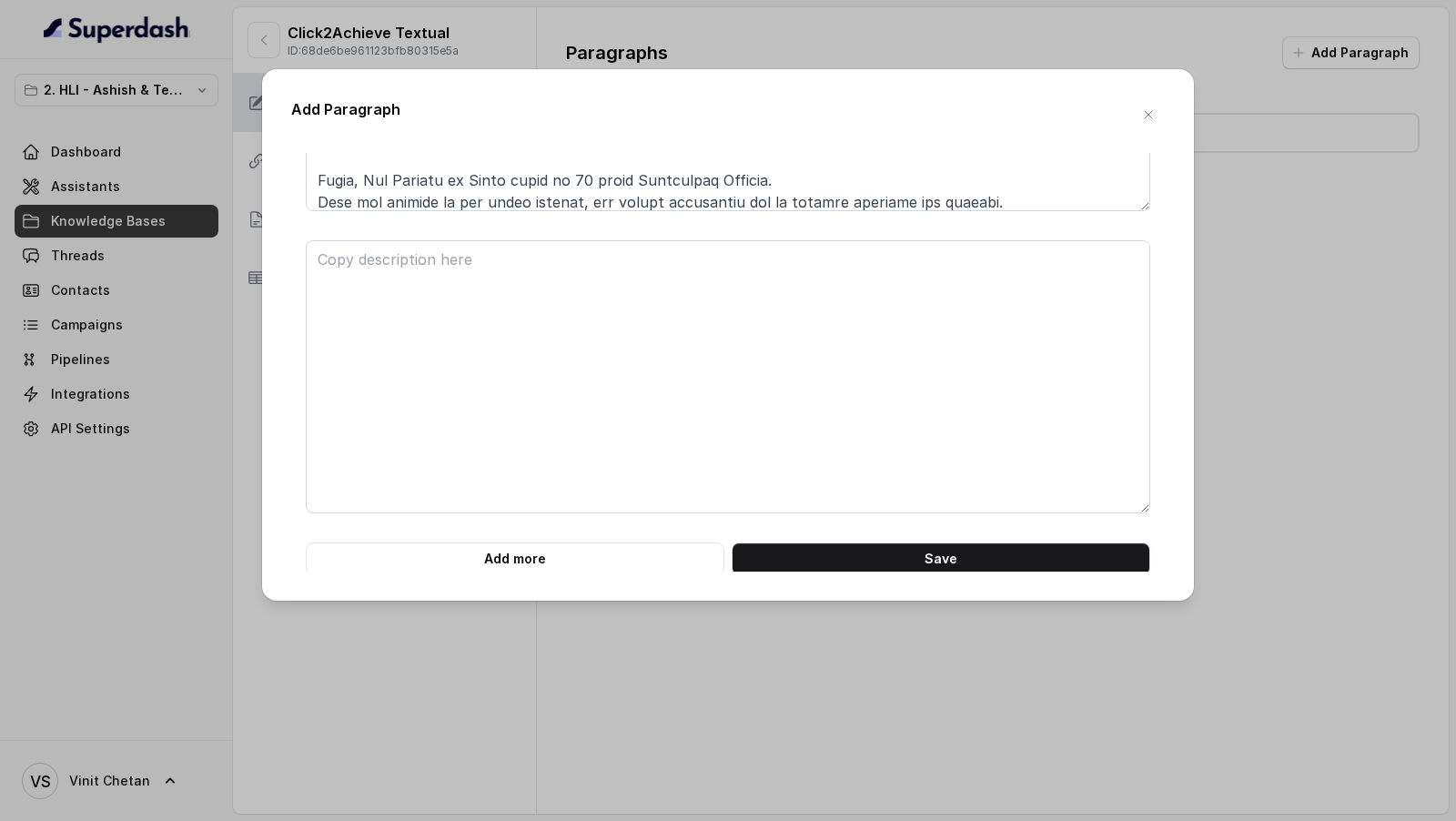
scroll to position [1757, 0]
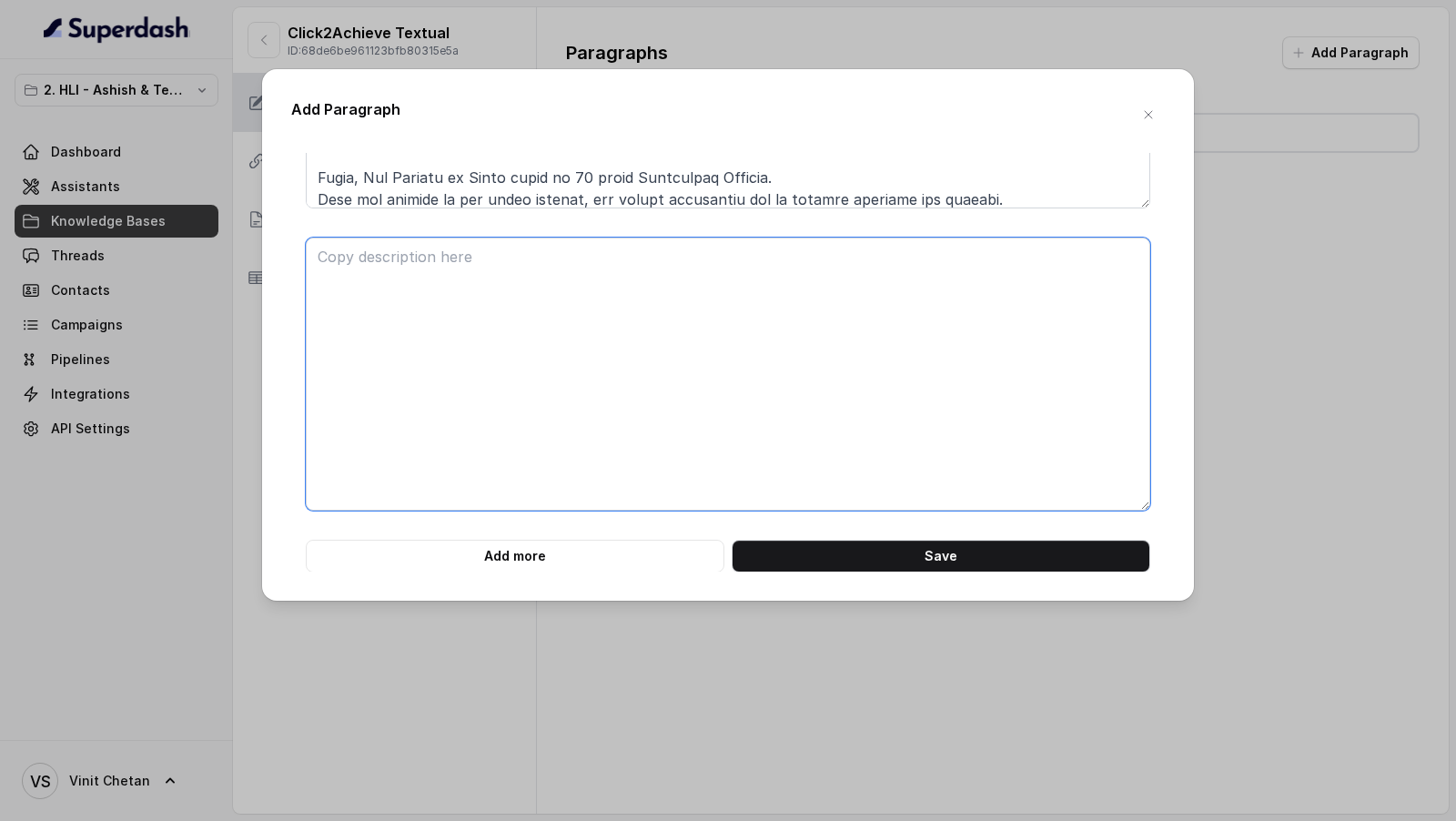
click at [482, 364] on textarea at bounding box center [728, 374] width 845 height 273
paste textarea "### **Part 7 of 46** **# PRODUCT: HDFC Life Click 2 Achieve** **## SECTION: Sma…"
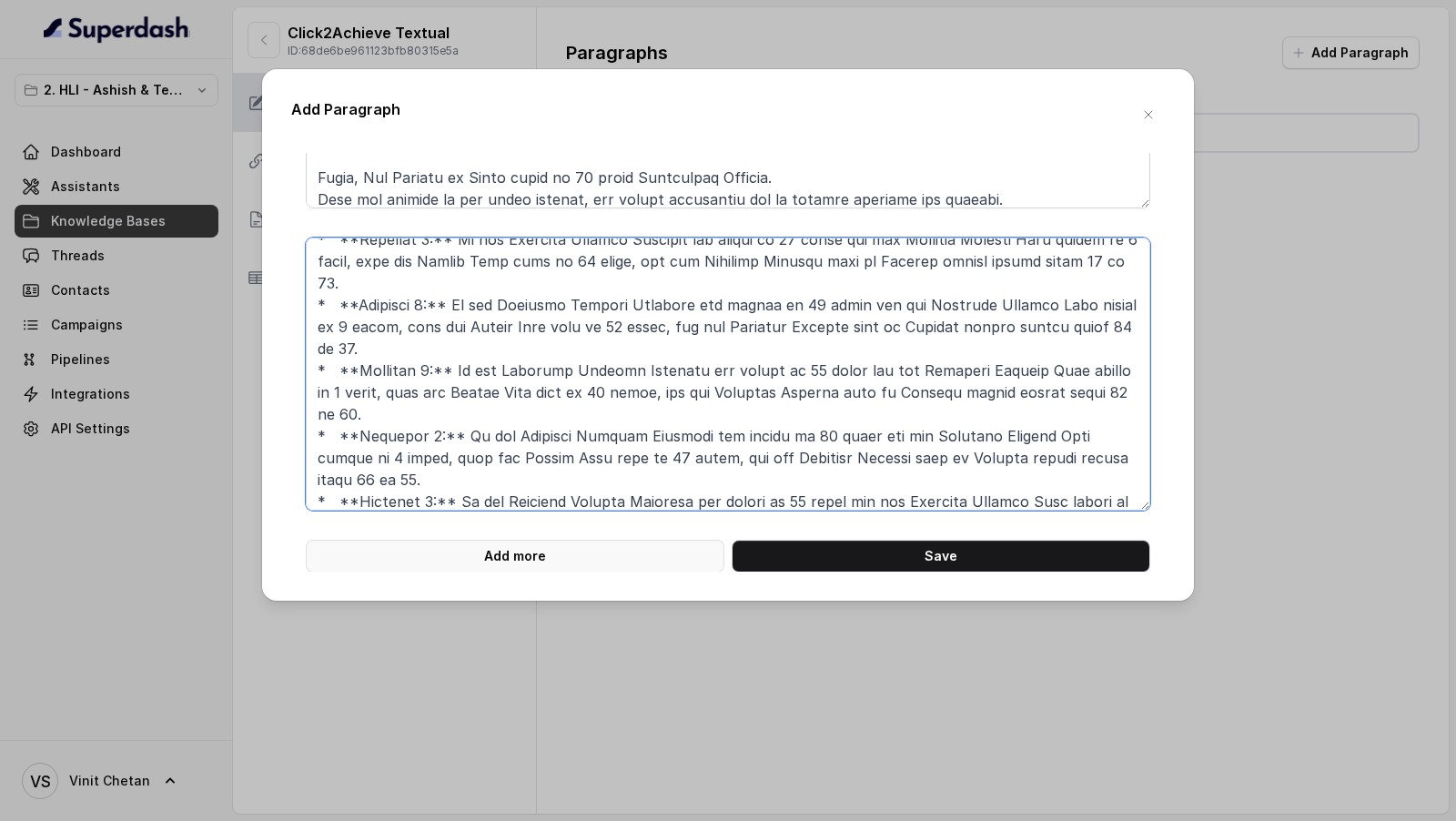
scroll to position [420, 0]
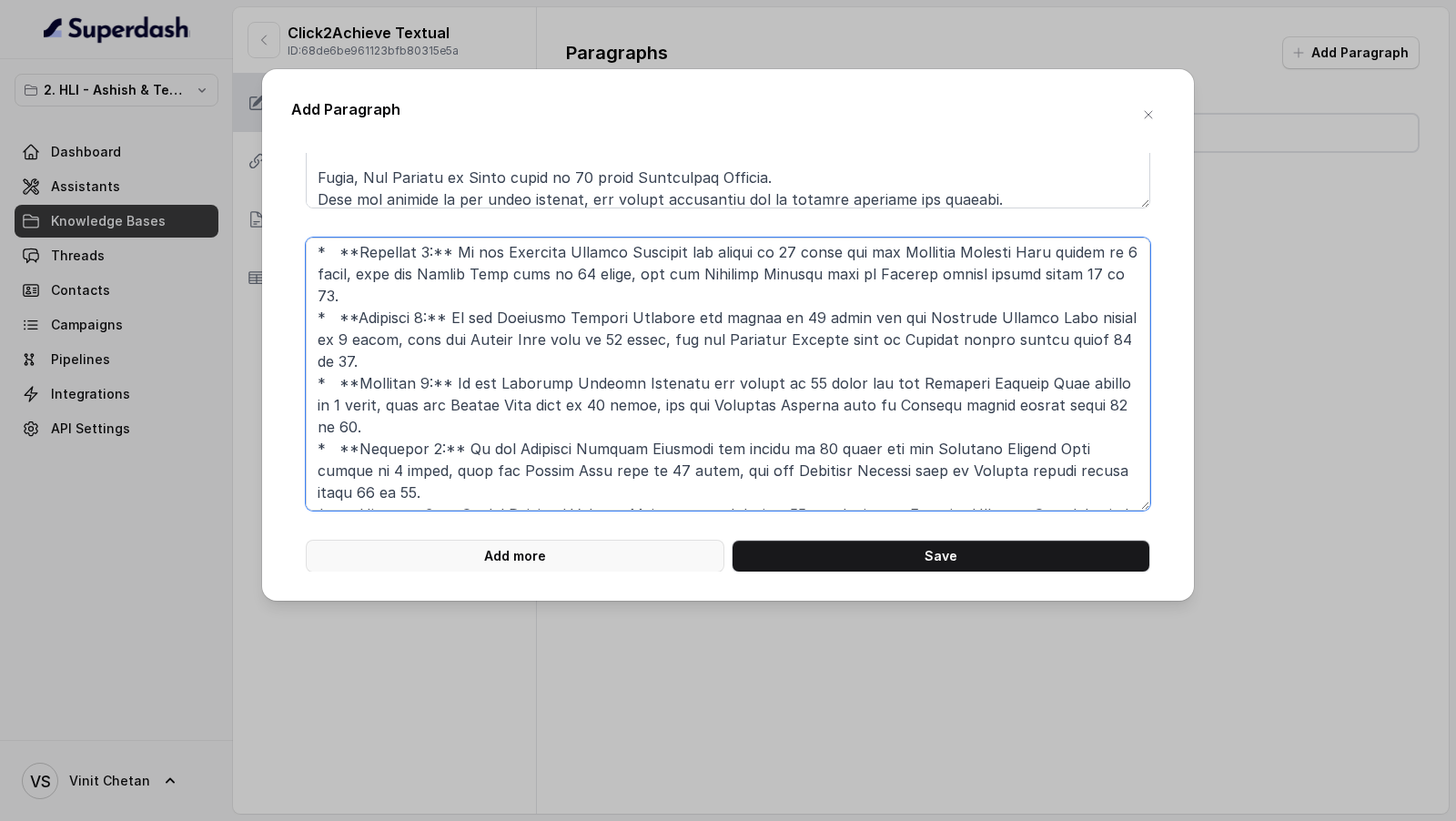
type textarea "### **Part 7 of 46** **# PRODUCT: HDFC Life Click 2 Achieve** **## SECTION: Sma…"
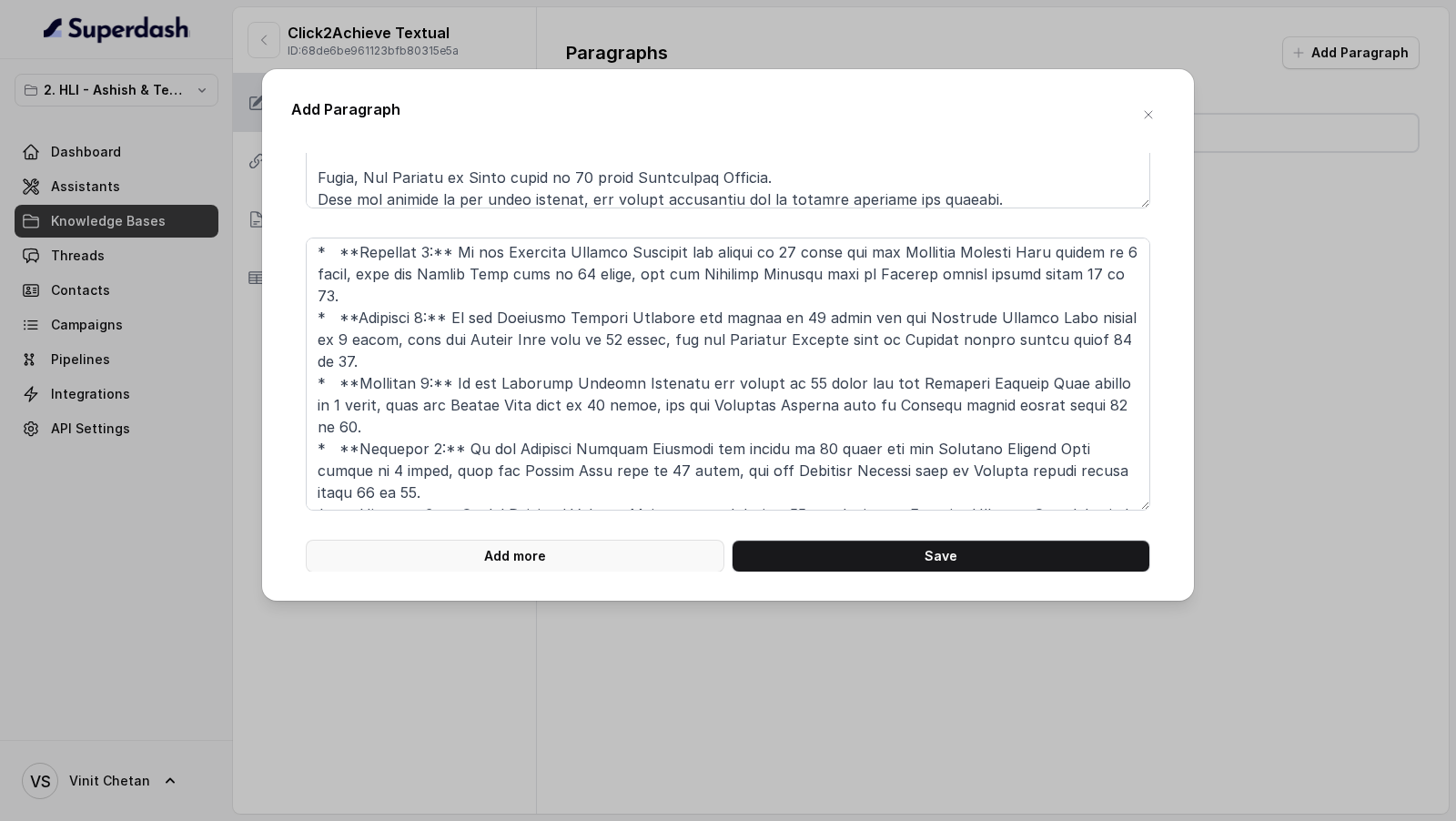
click at [509, 556] on button "Add more" at bounding box center [515, 556] width 419 height 33
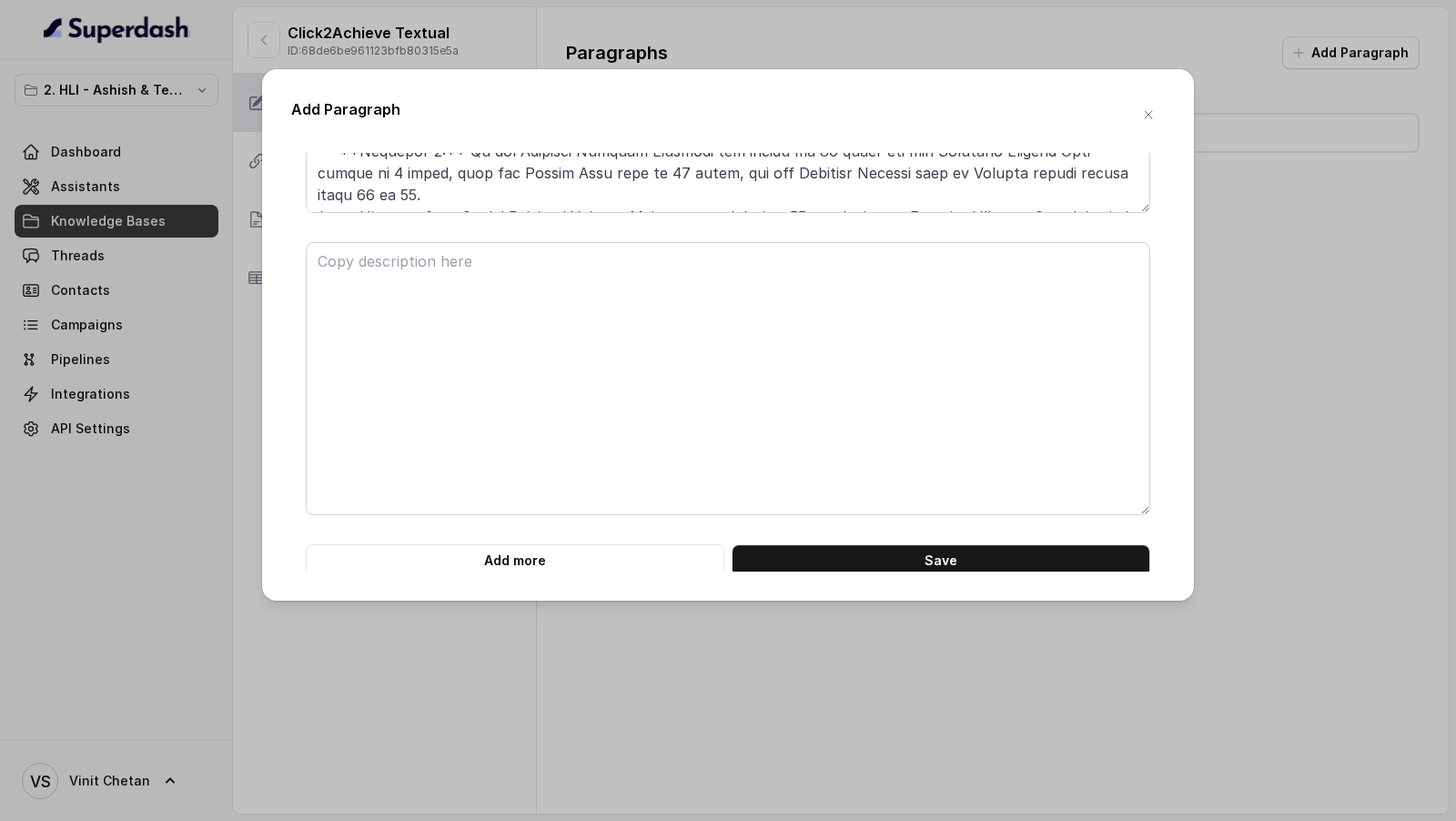
scroll to position [2060, 0]
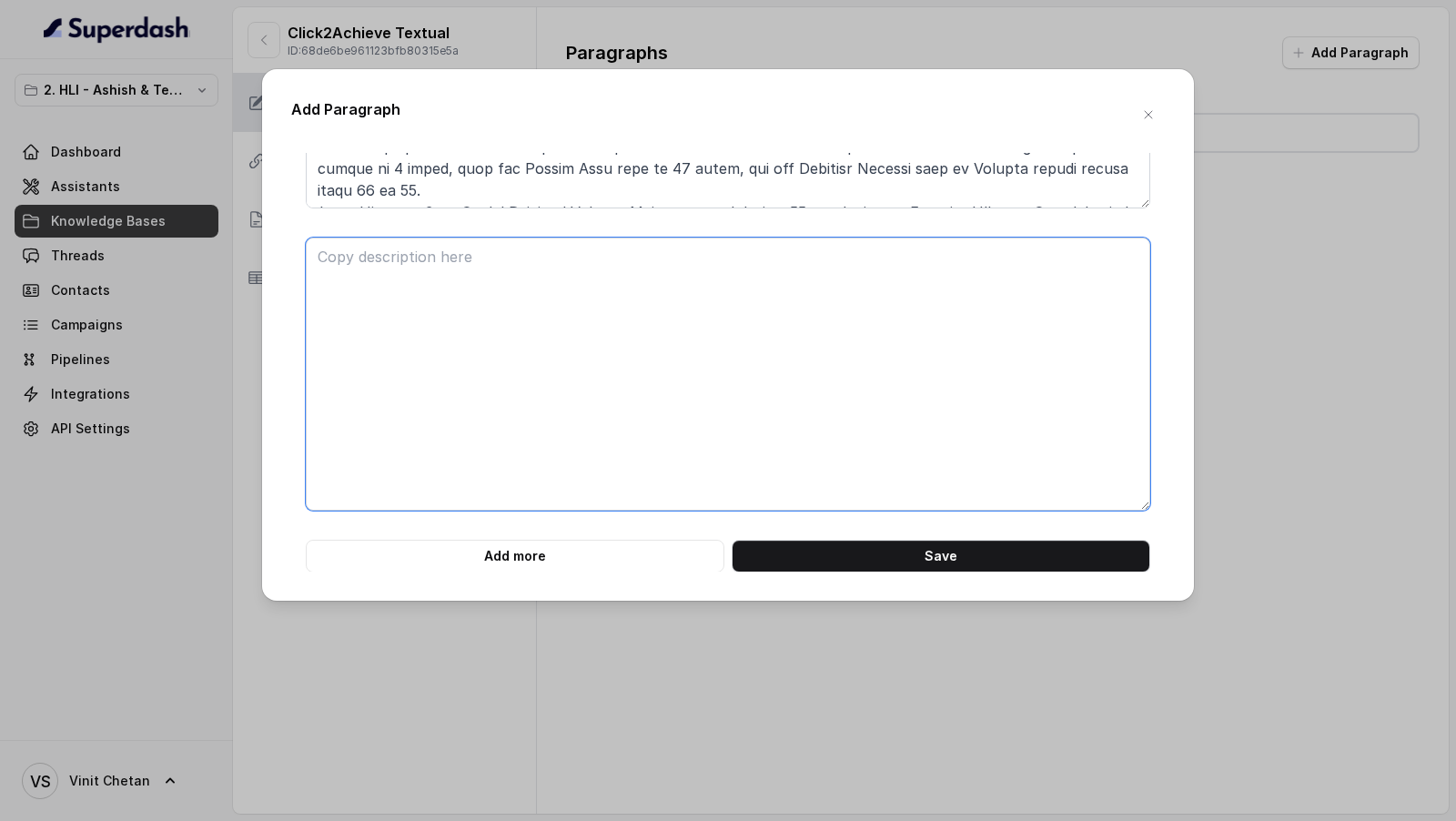
click at [452, 328] on textarea at bounding box center [728, 374] width 845 height 273
paste textarea "### **Part 8 of 46** **# PRODUCT: HDFC Life Click 2 Achieve** **## SECTION: Sma…"
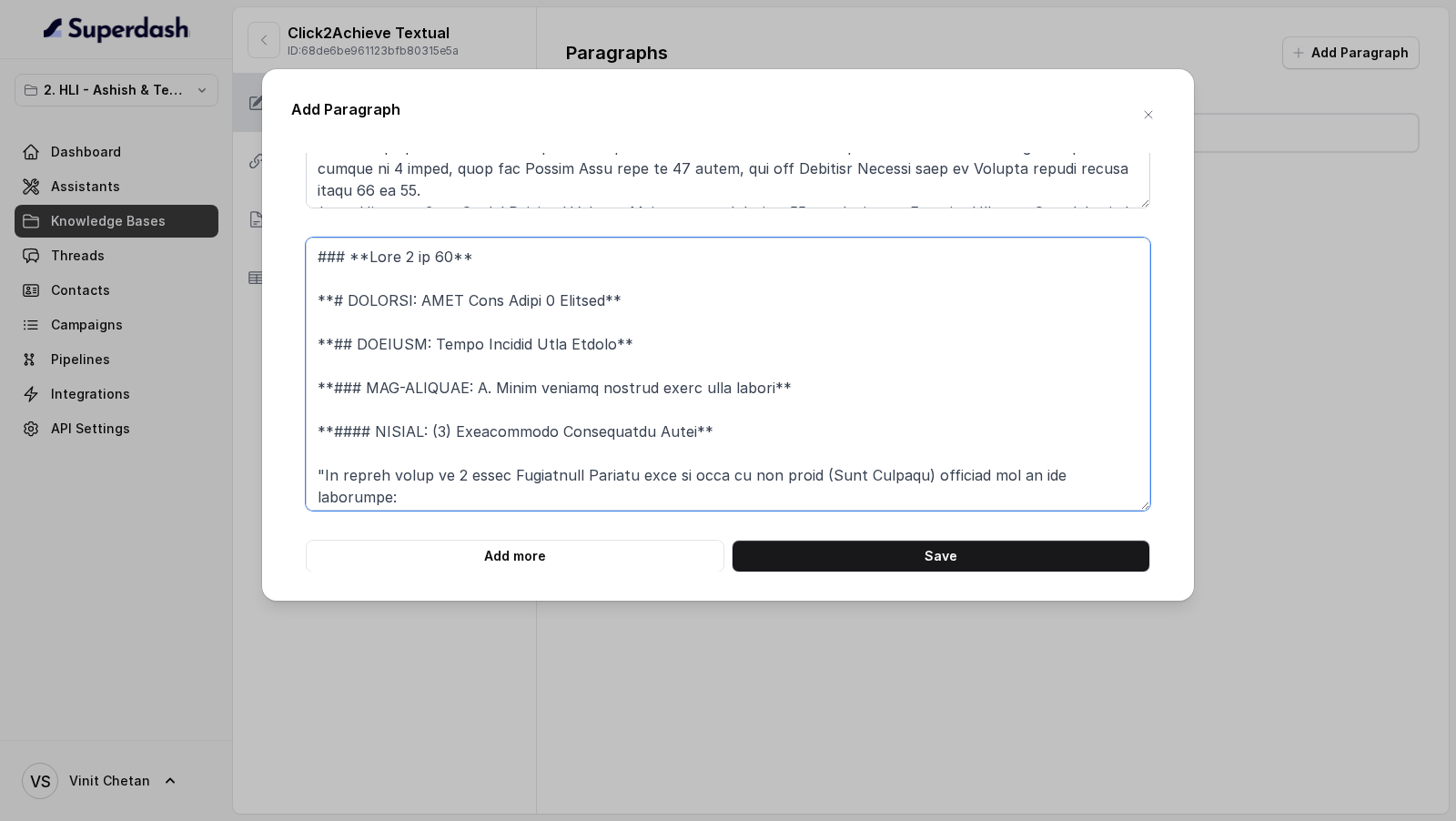
scroll to position [410, 0]
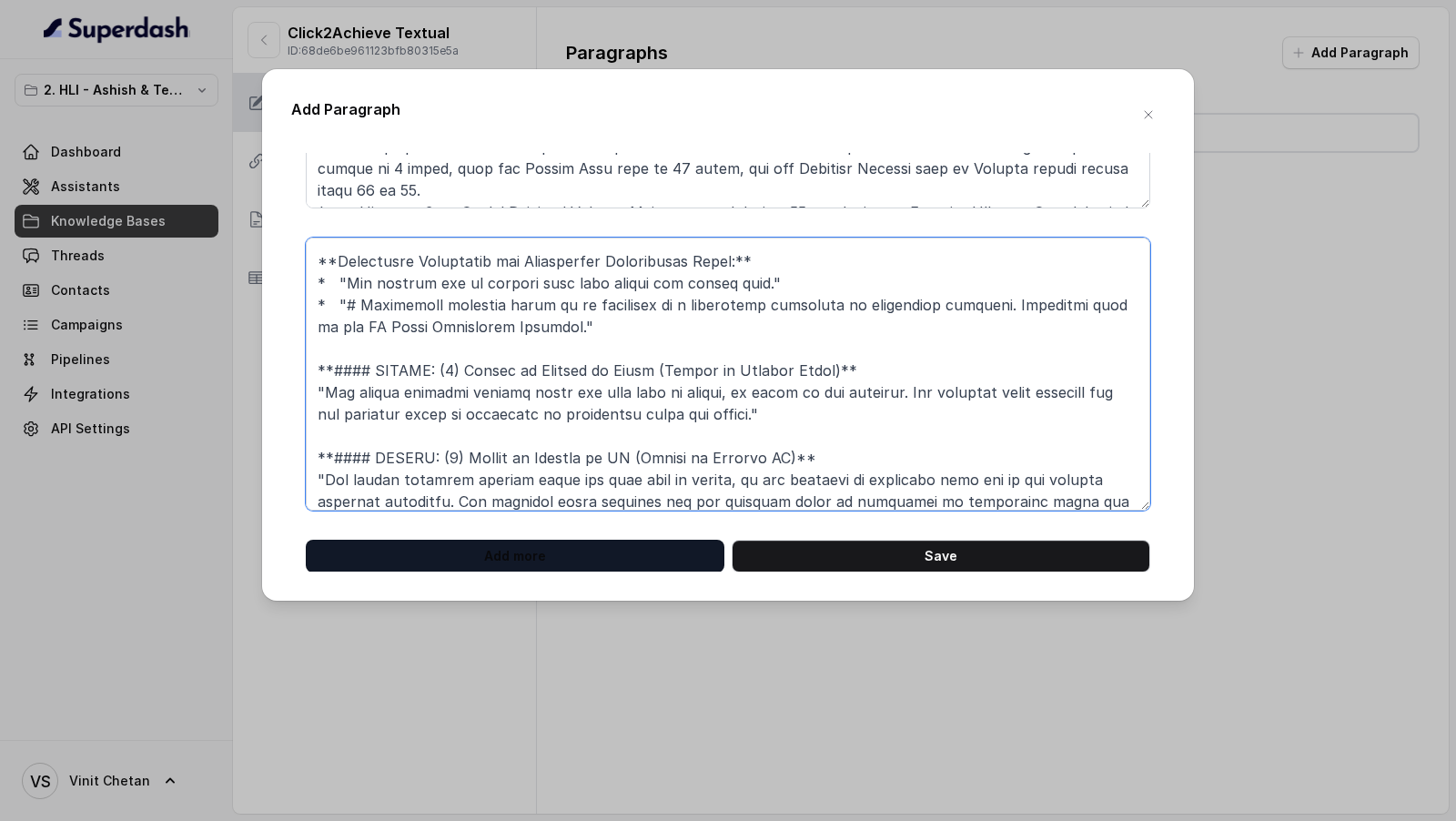
type textarea "### **Part 8 of 46** **# PRODUCT: HDFC Life Click 2 Achieve** **## SECTION: Sma…"
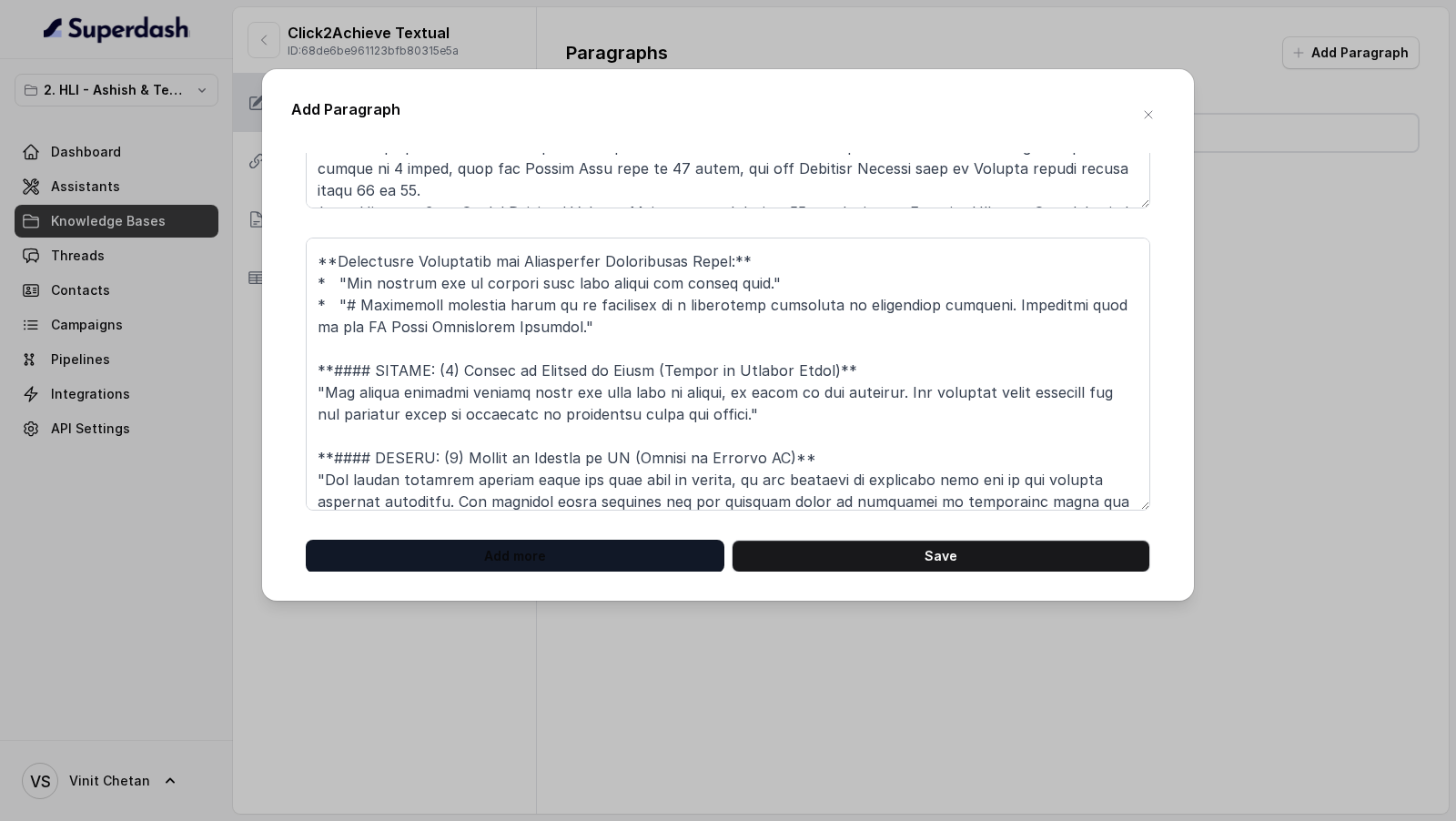
click at [483, 539] on button "Add more" at bounding box center [515, 556] width 419 height 33
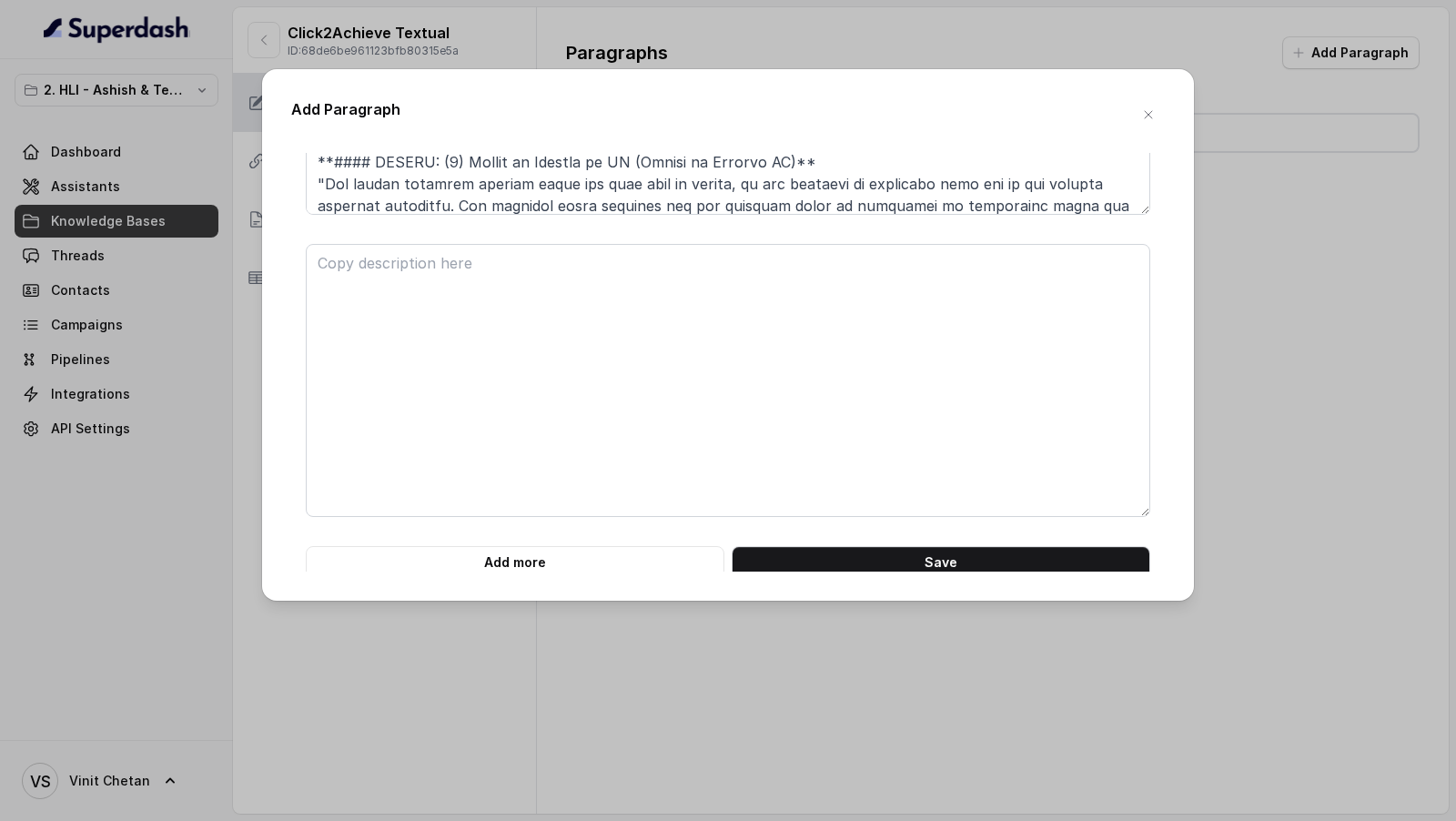
scroll to position [2362, 0]
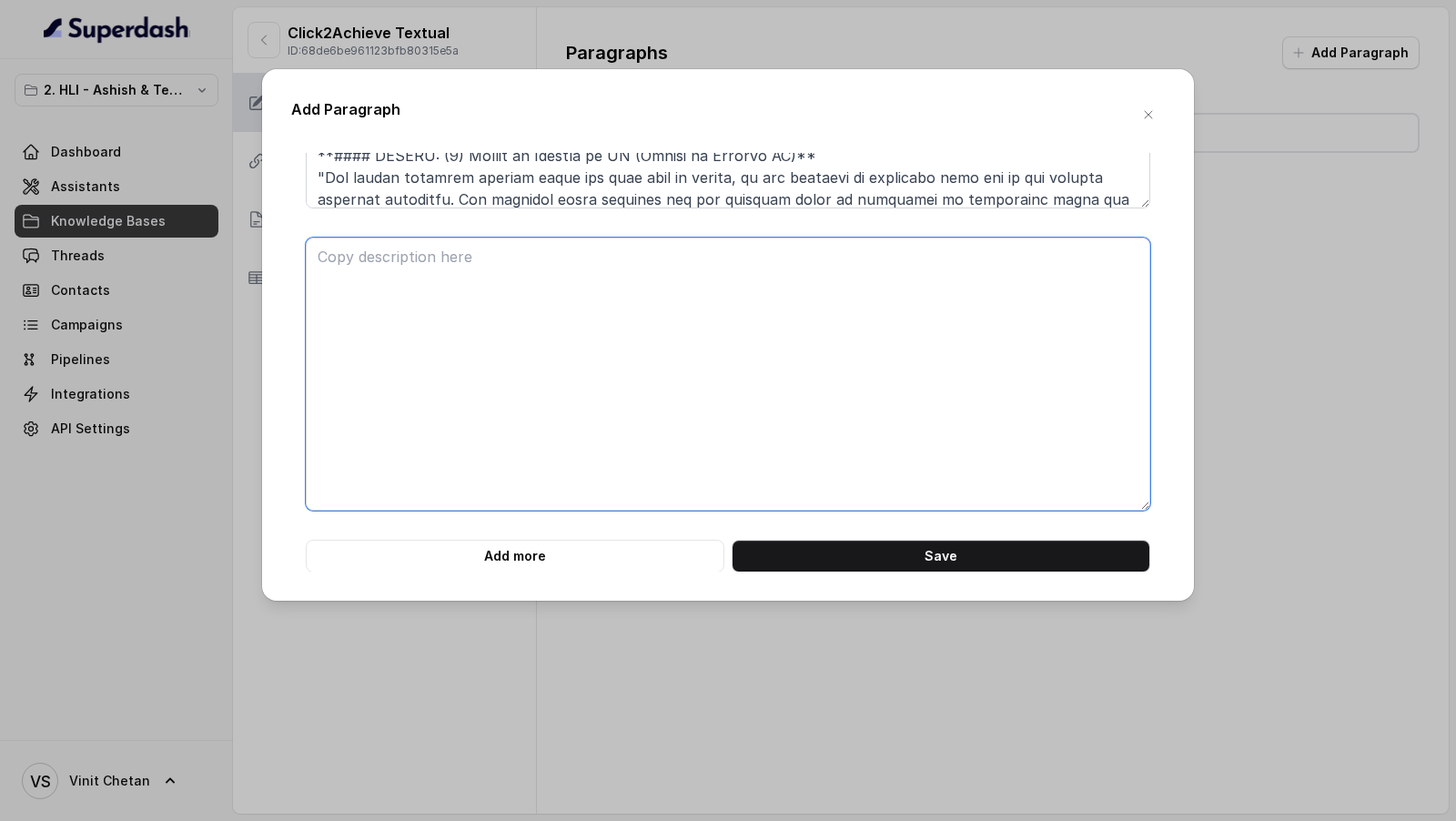
click at [568, 457] on textarea at bounding box center [728, 374] width 845 height 273
paste textarea "### **Part 9 of 46** **# PRODUCT: HDFC Life Click 2 Achieve** **## SECTION: Sma…"
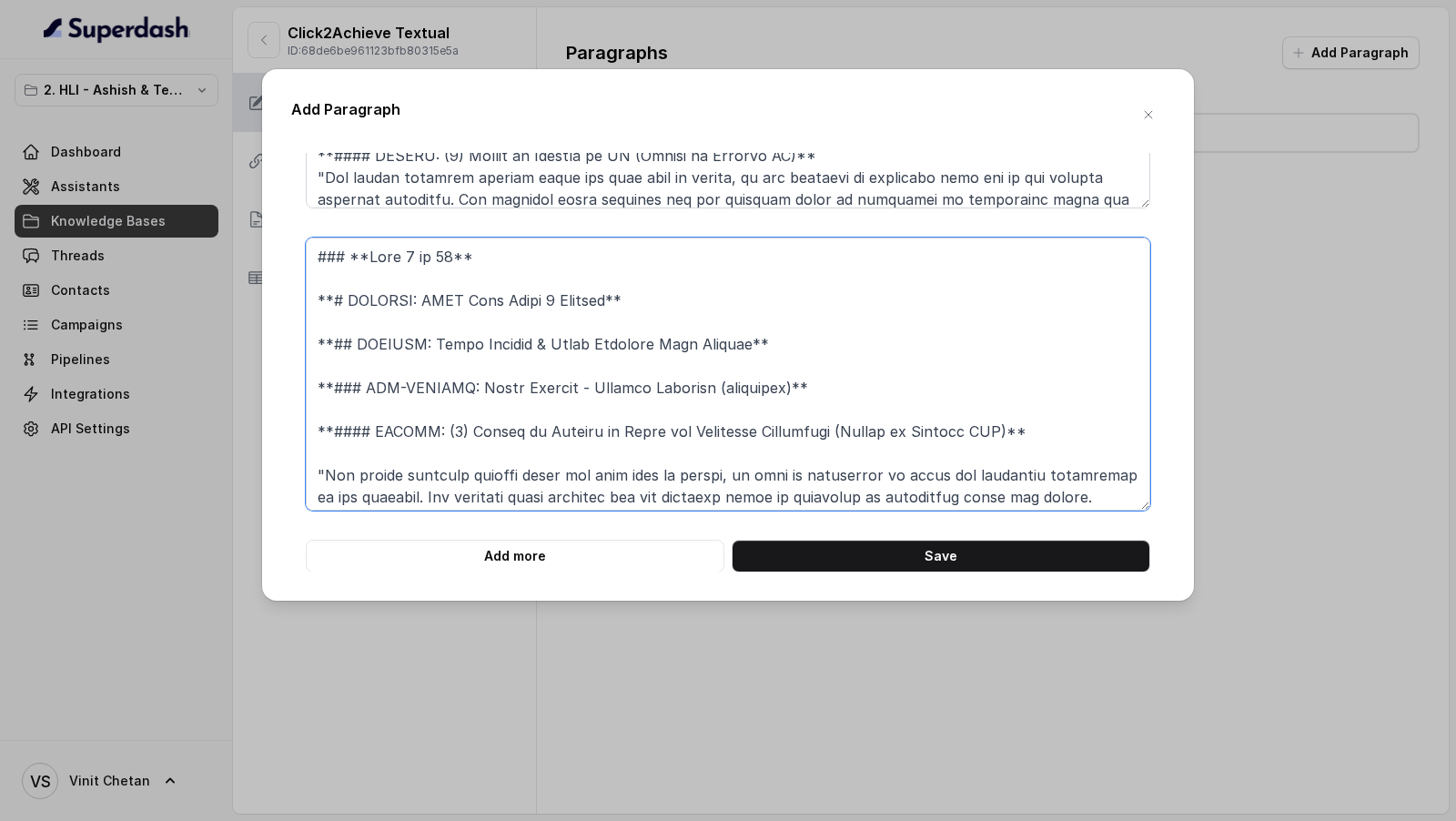
scroll to position [410, 0]
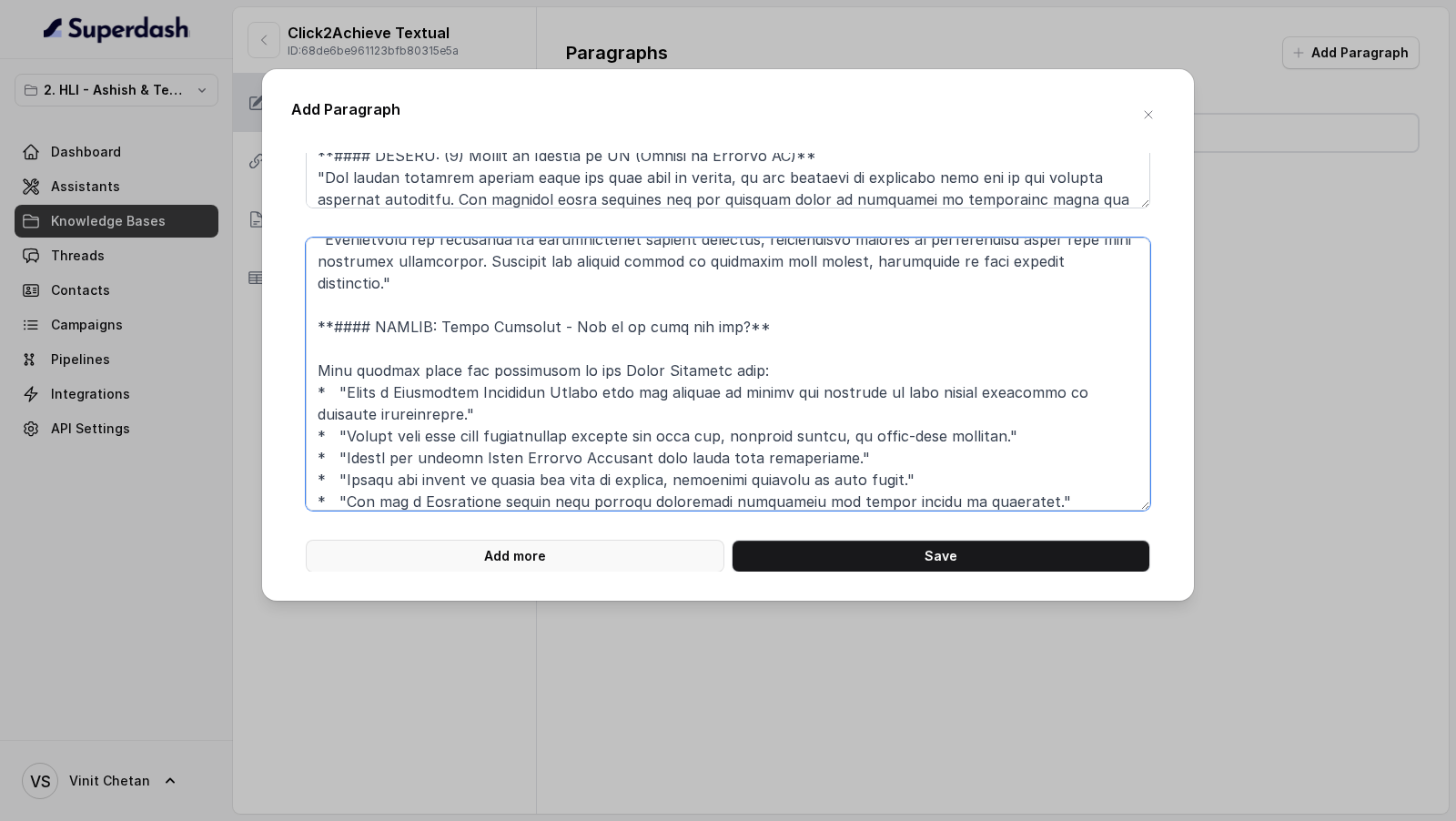
type textarea "### **Part 9 of 46** **# PRODUCT: HDFC Life Click 2 Achieve** **## SECTION: Sma…"
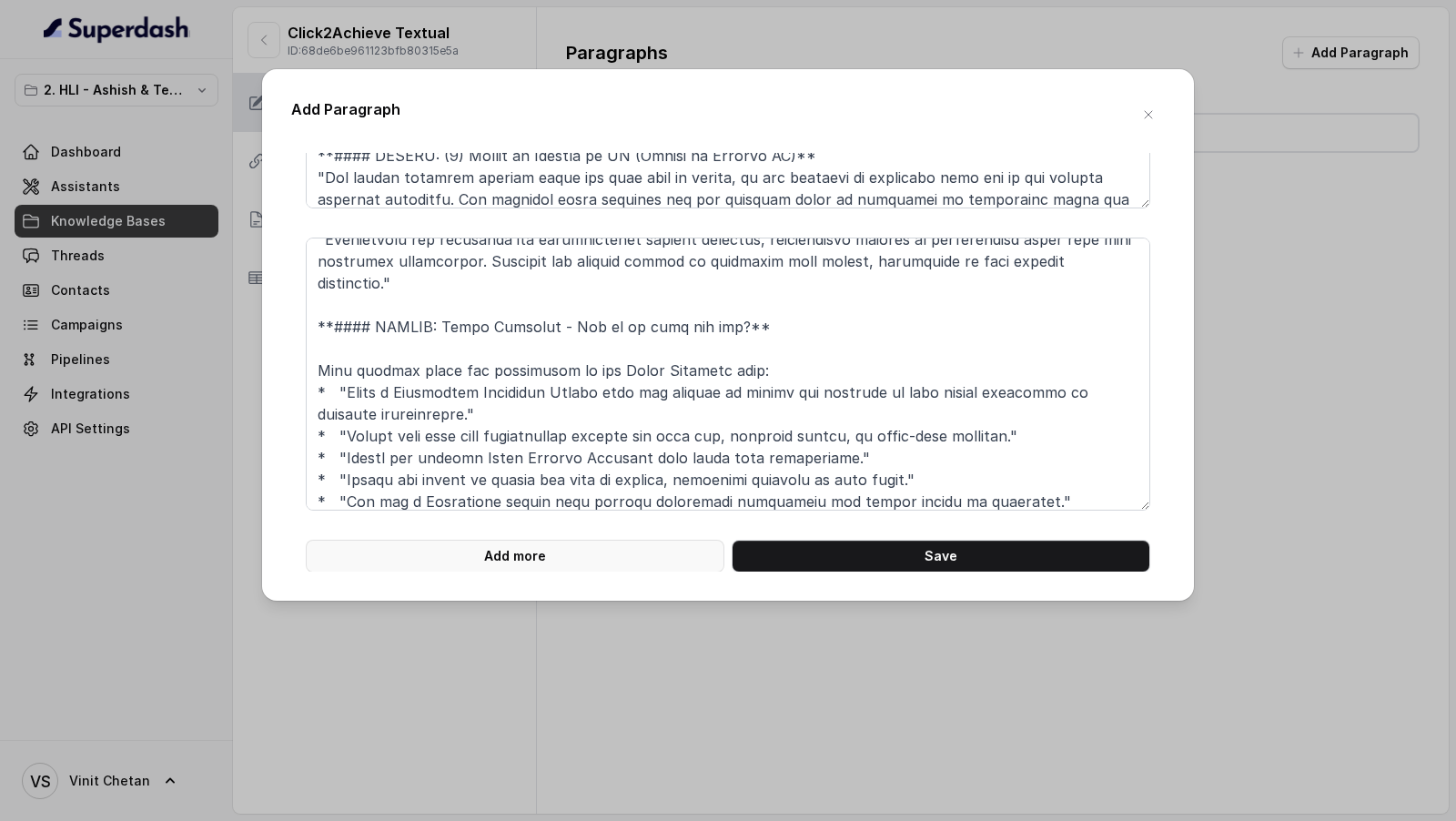
click at [532, 569] on button "Add more" at bounding box center [515, 556] width 419 height 33
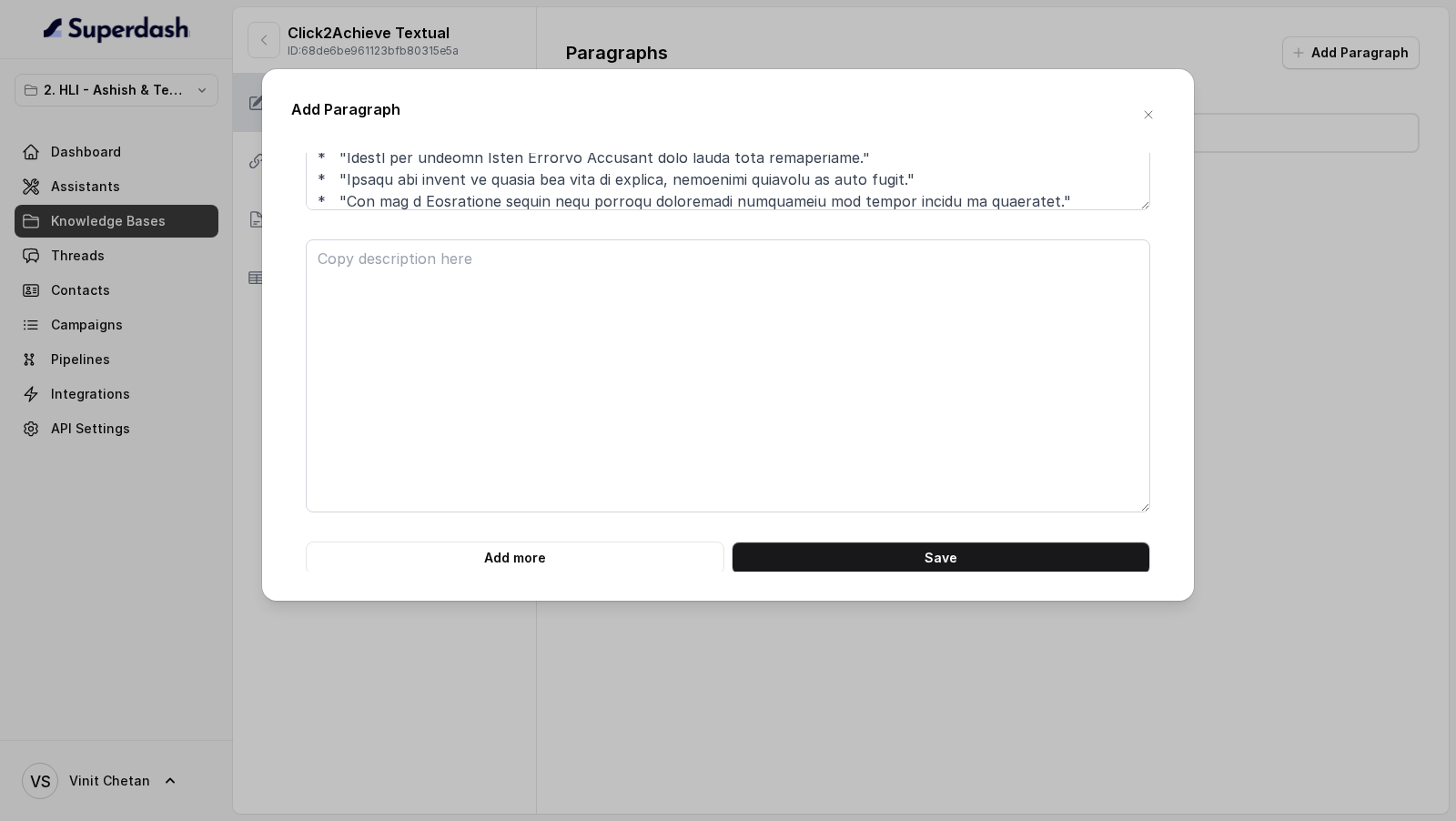
scroll to position [2664, 0]
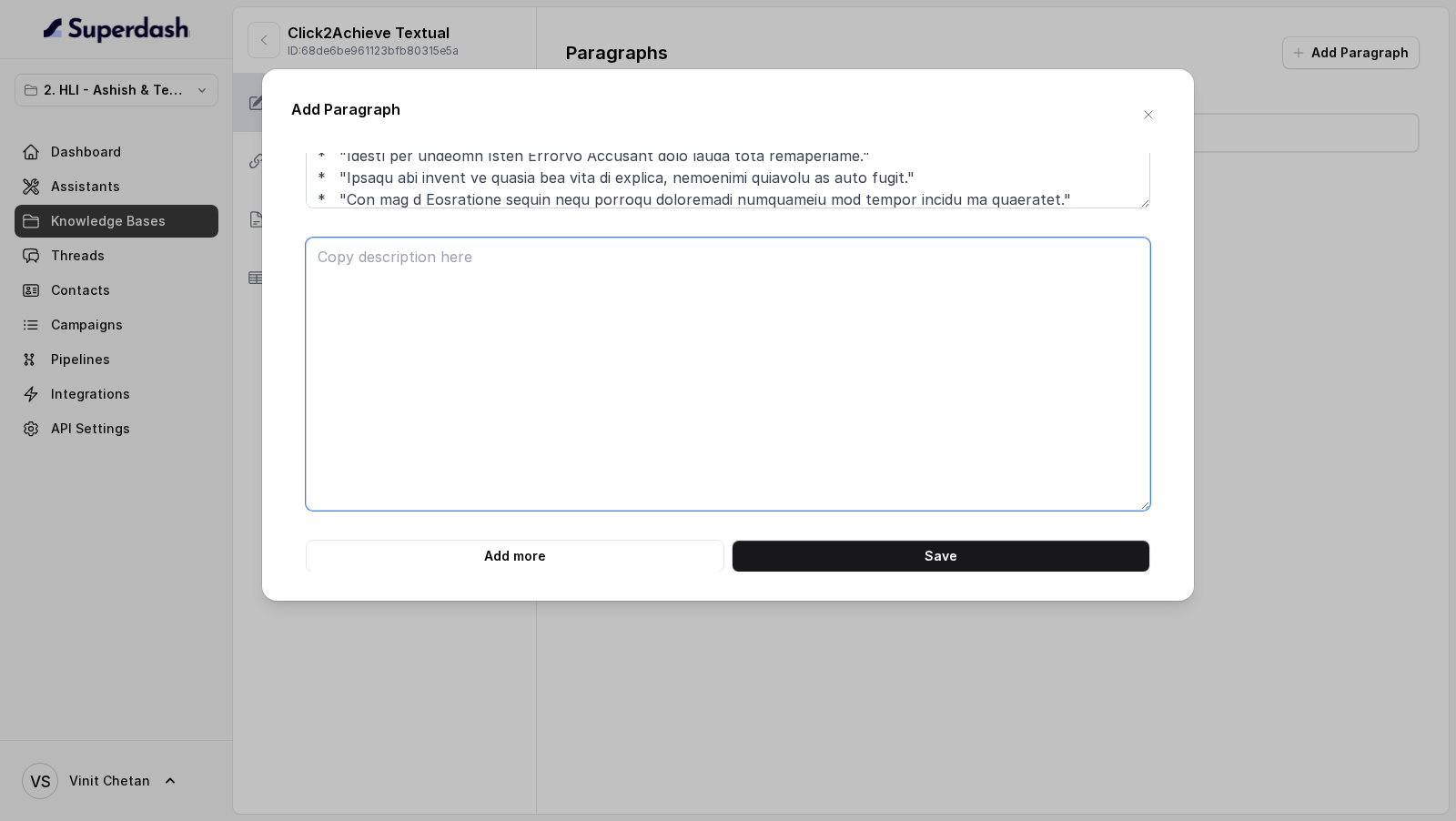
click at [414, 332] on textarea at bounding box center [728, 374] width 845 height 273
paste textarea "### **Part 10 of 46** **# PRODUCT: HDFC Life Click 2 Achieve** **## SECTION: Dr…"
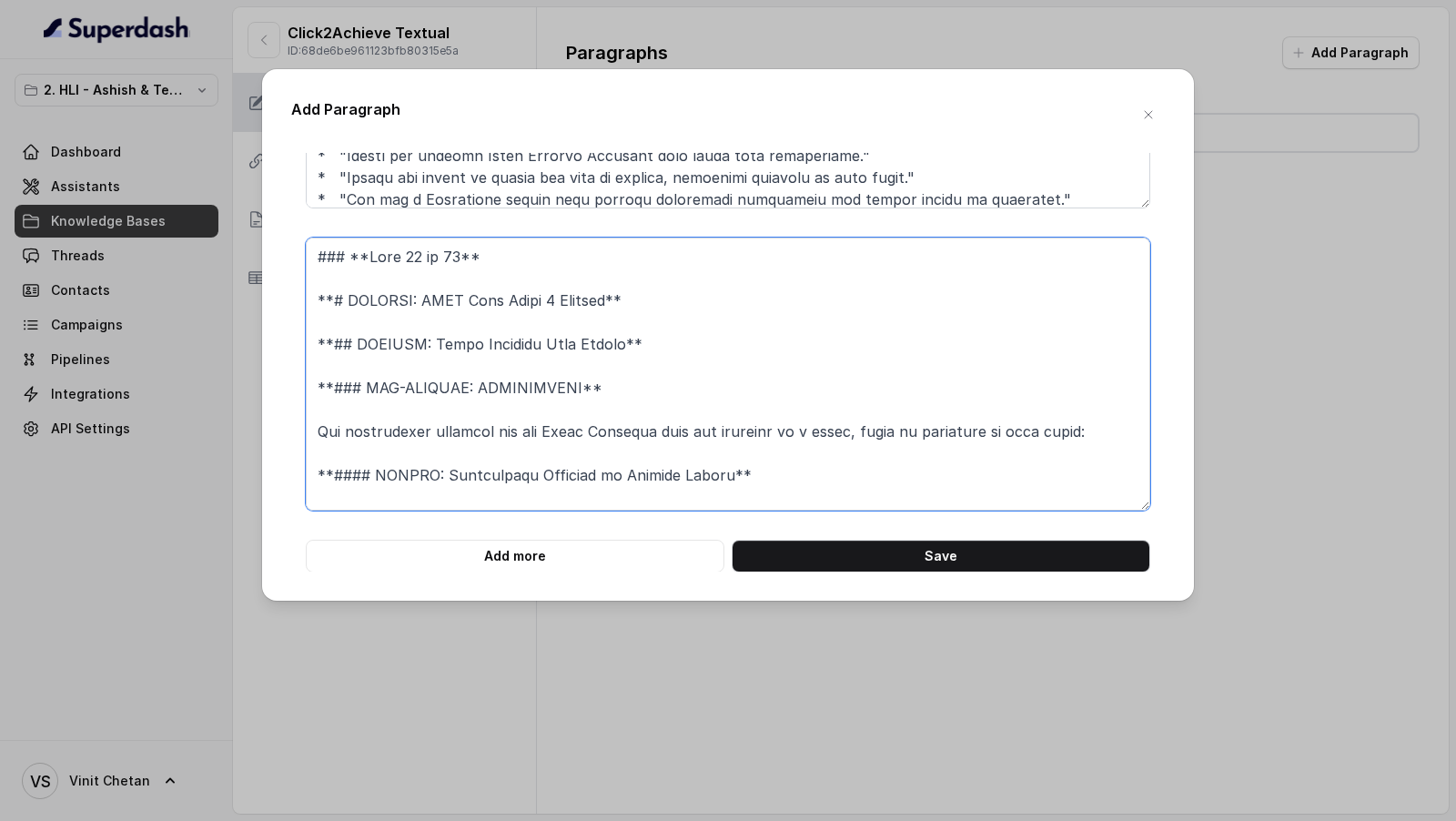
scroll to position [280, 0]
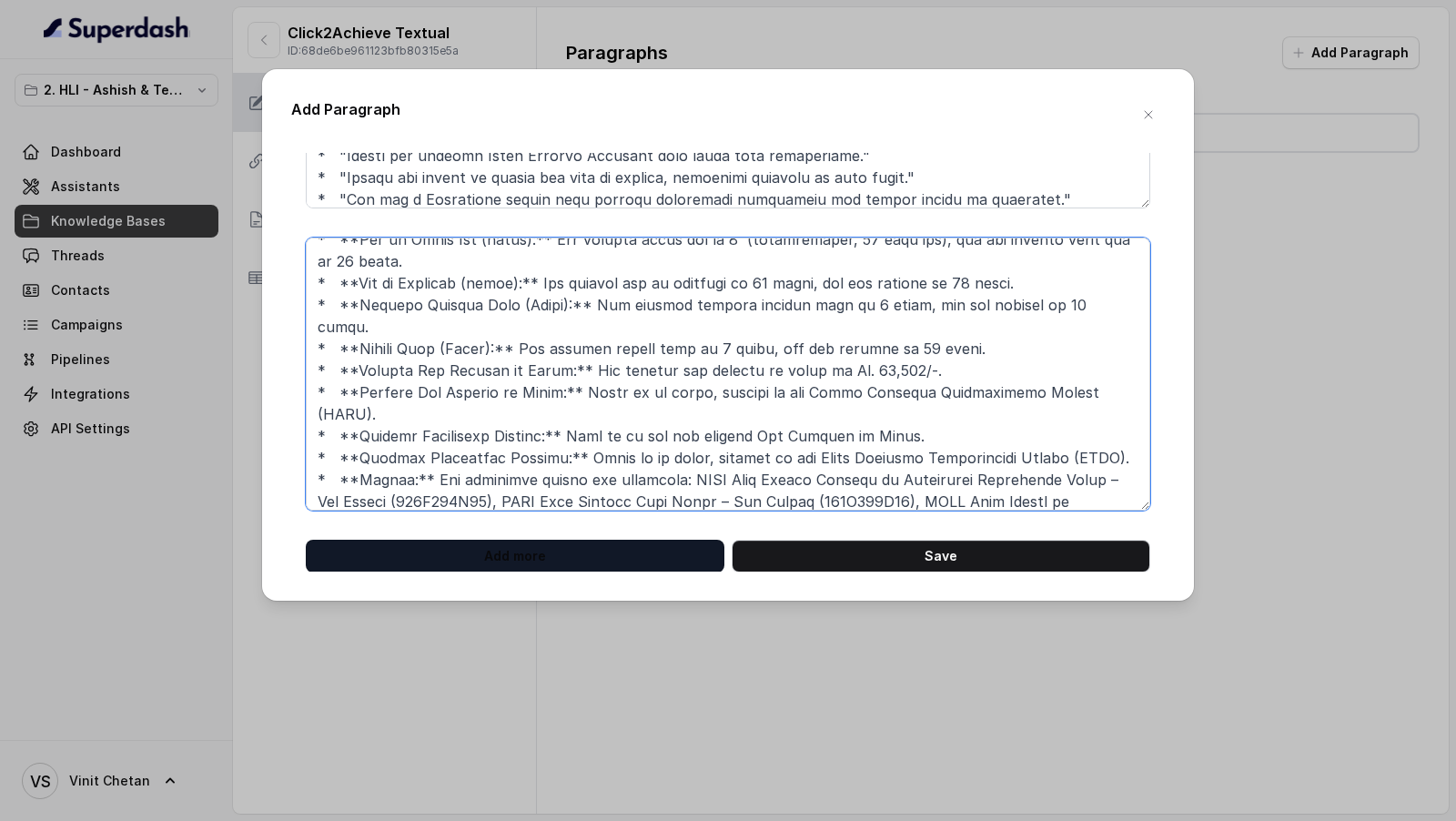
type textarea "### **Part 10 of 46** **# PRODUCT: HDFC Life Click 2 Achieve** **## SECTION: Dr…"
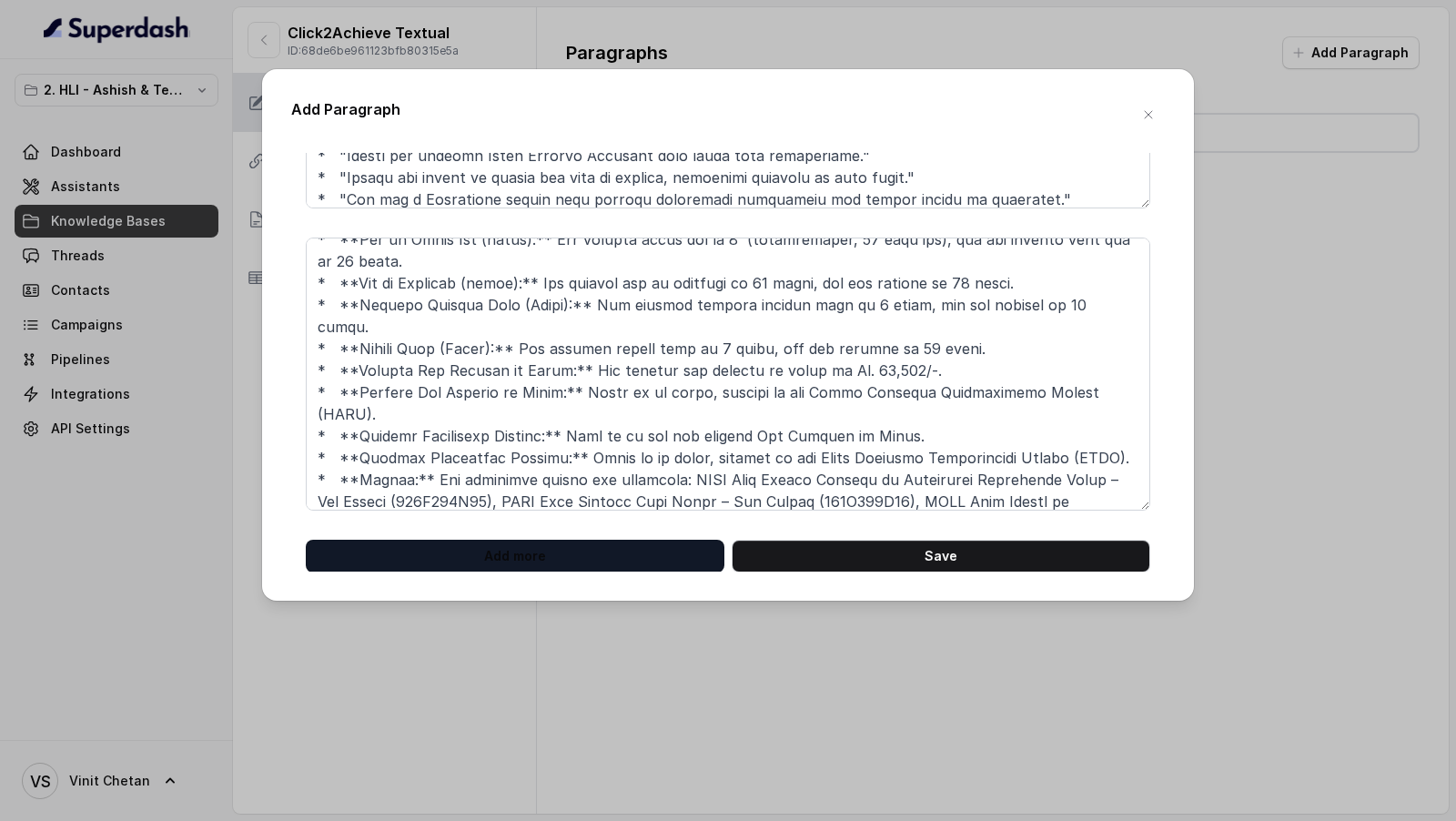
click at [548, 558] on button "Add more" at bounding box center [515, 556] width 419 height 33
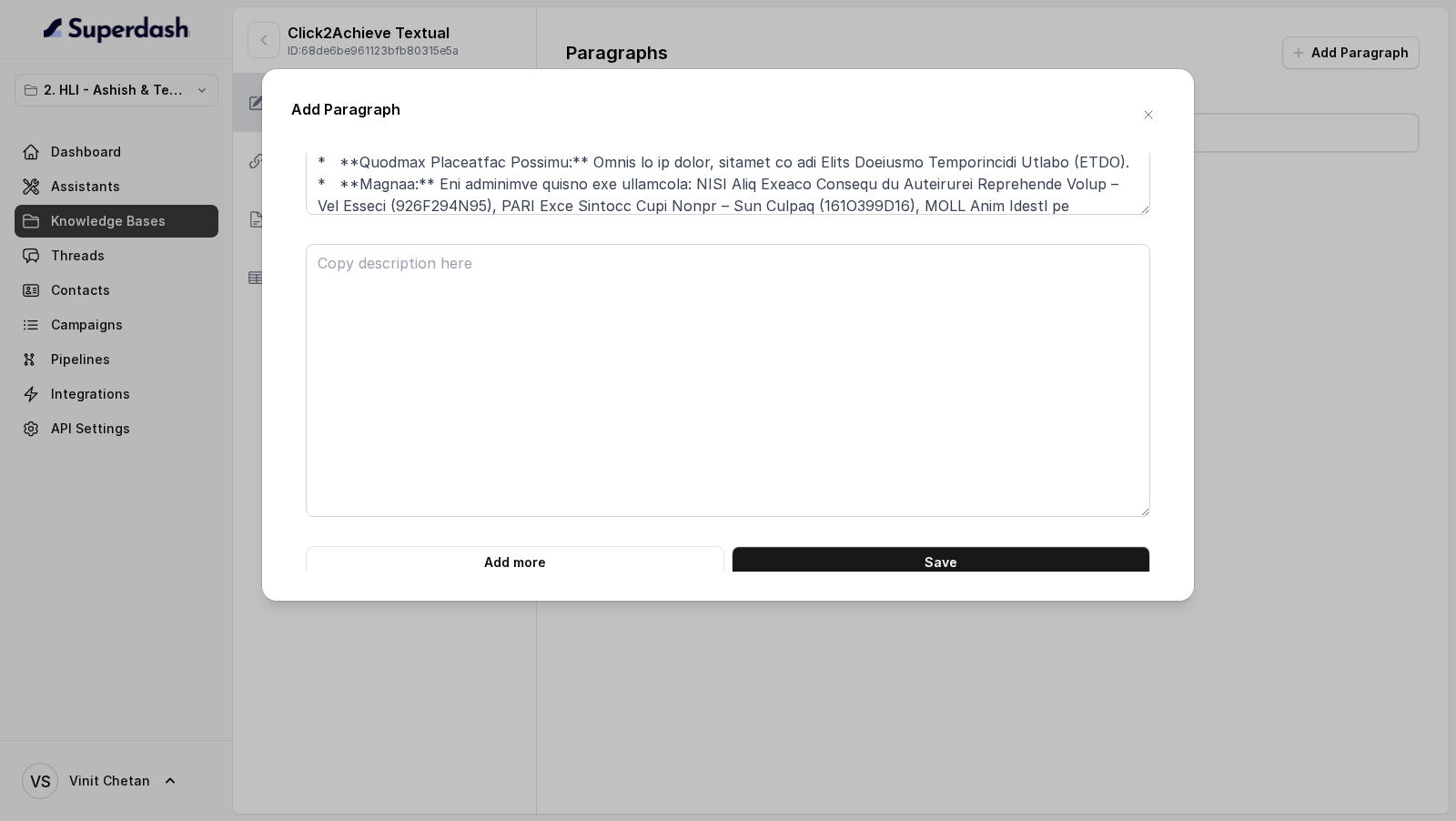
scroll to position [2965, 0]
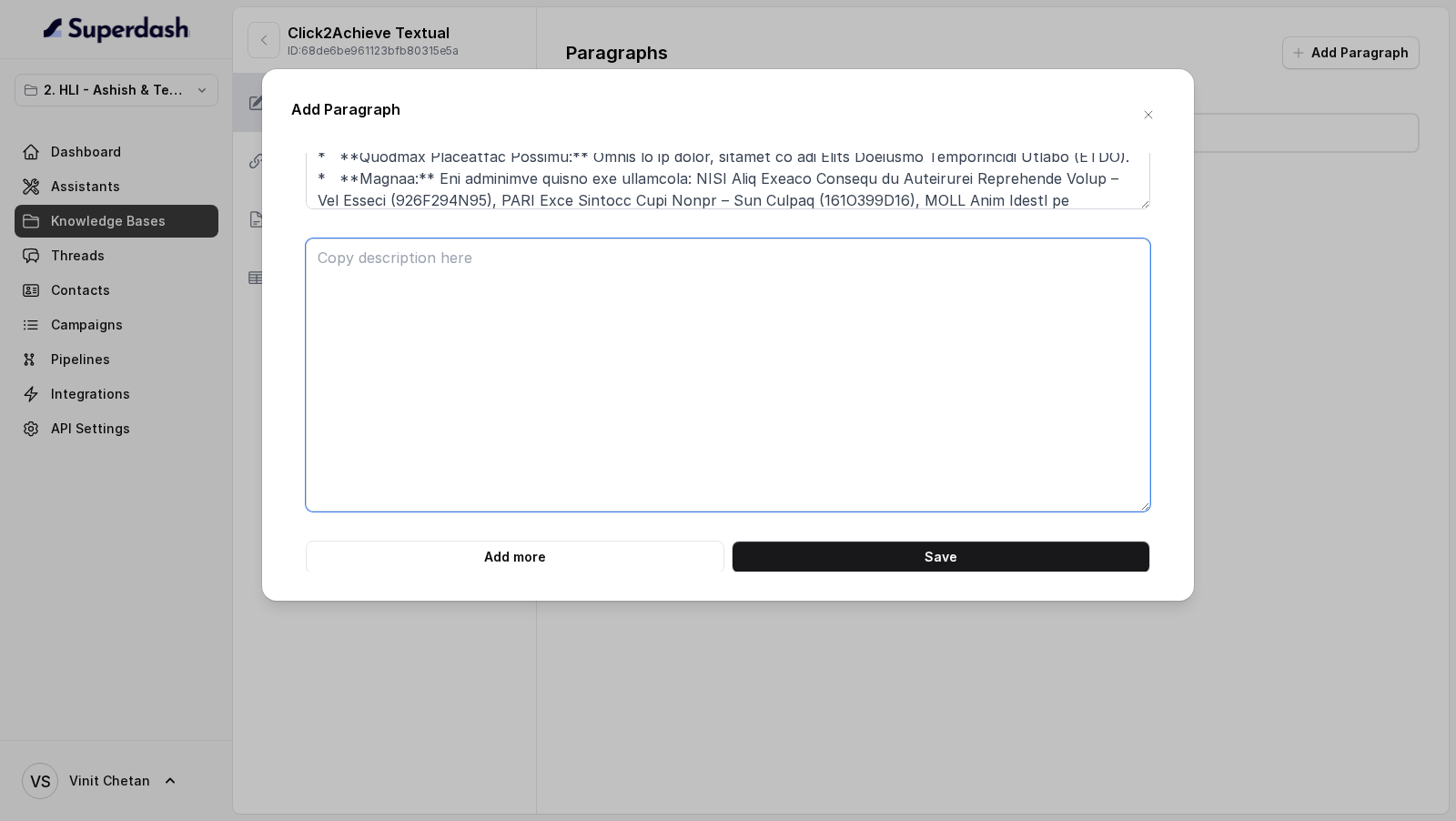
click at [524, 421] on textarea at bounding box center [728, 375] width 845 height 273
paste textarea "### **Part 11 of 46** **# PRODUCT: HDFC Life Click 2 Achieve** **## SECTION: Dr…"
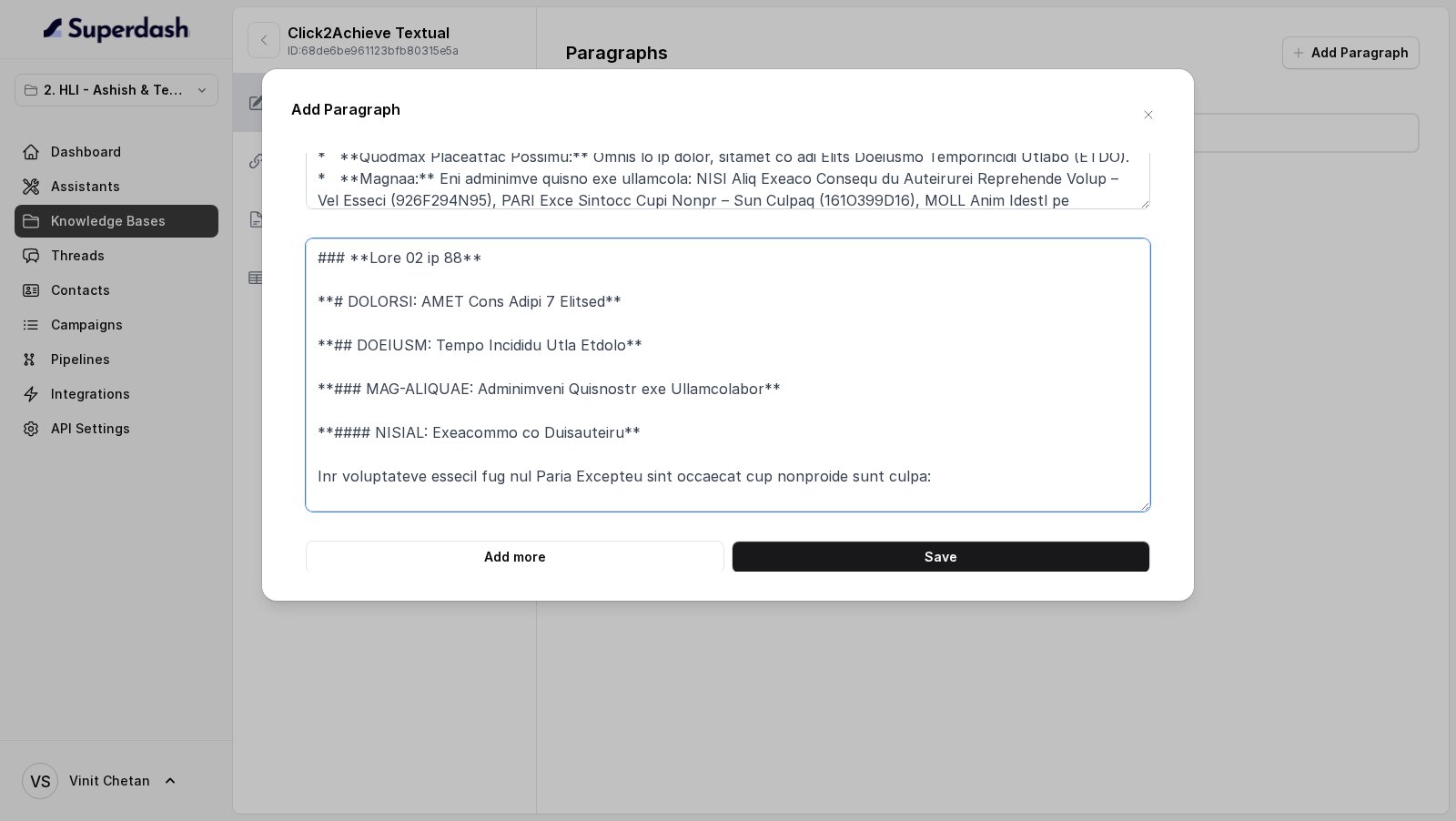
scroll to position [562, 0]
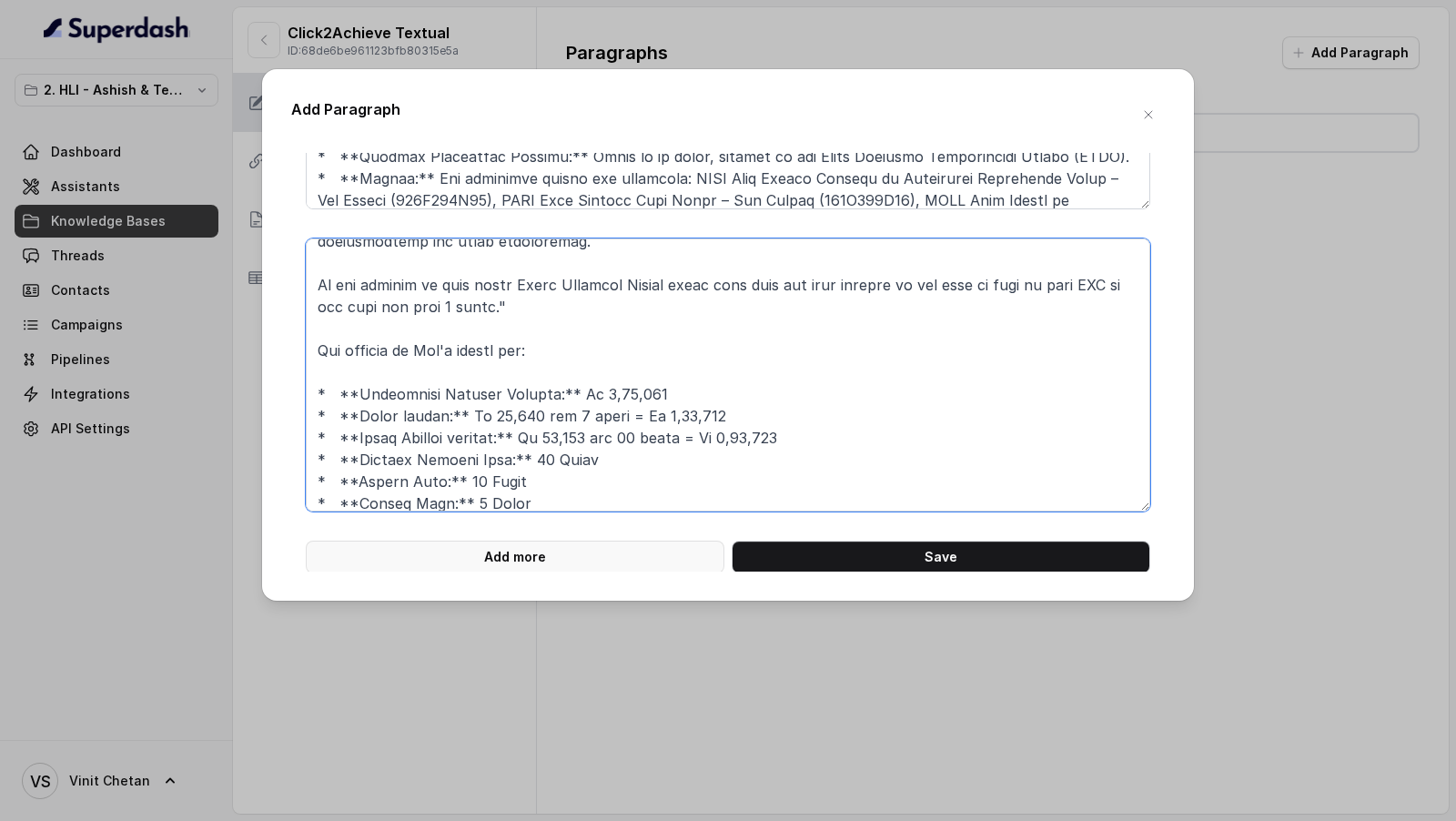
type textarea "### **Part 11 of 46** **# PRODUCT: HDFC Life Click 2 Achieve** **## SECTION: Dr…"
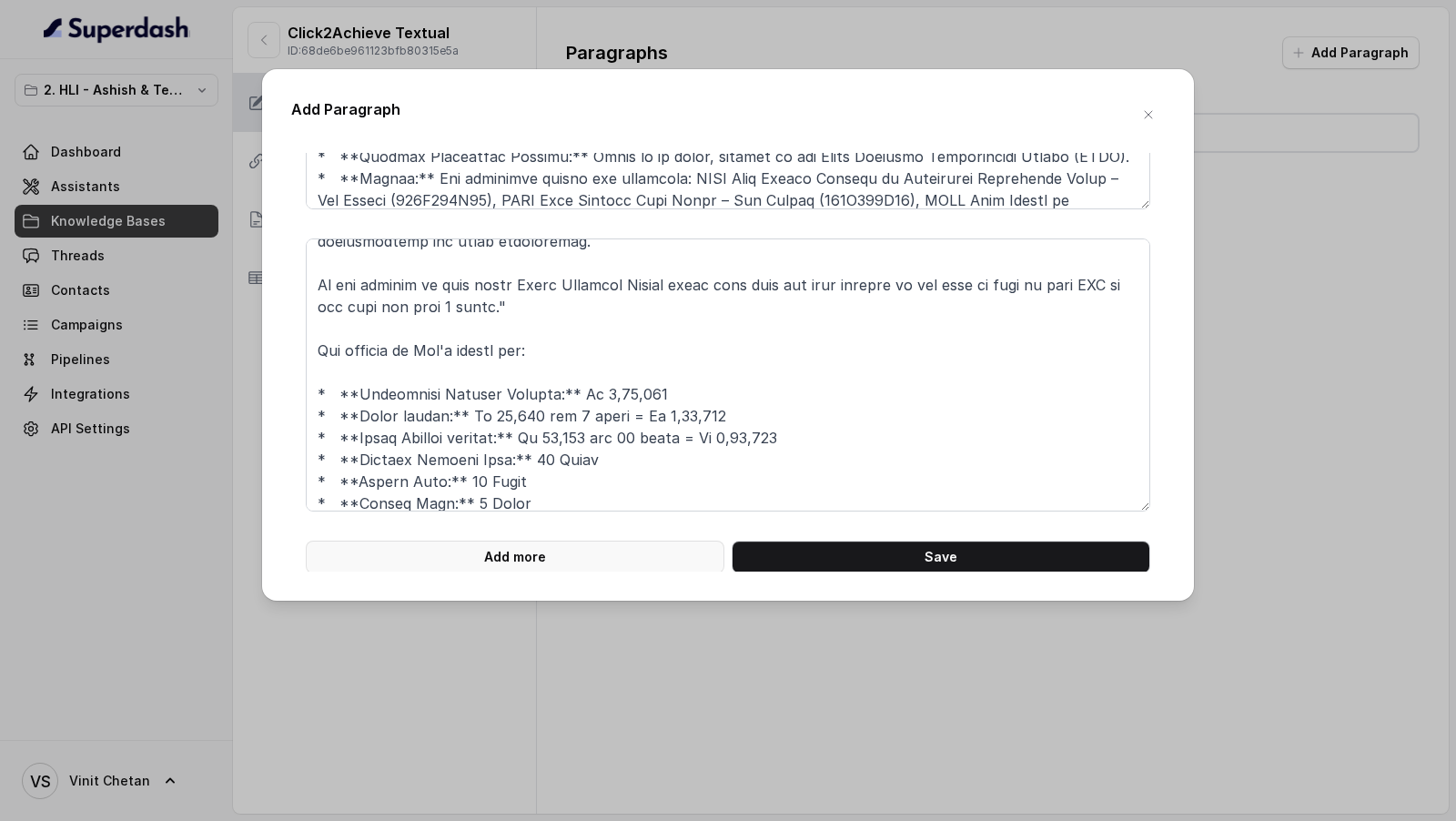
click at [537, 560] on button "Add more" at bounding box center [515, 557] width 419 height 33
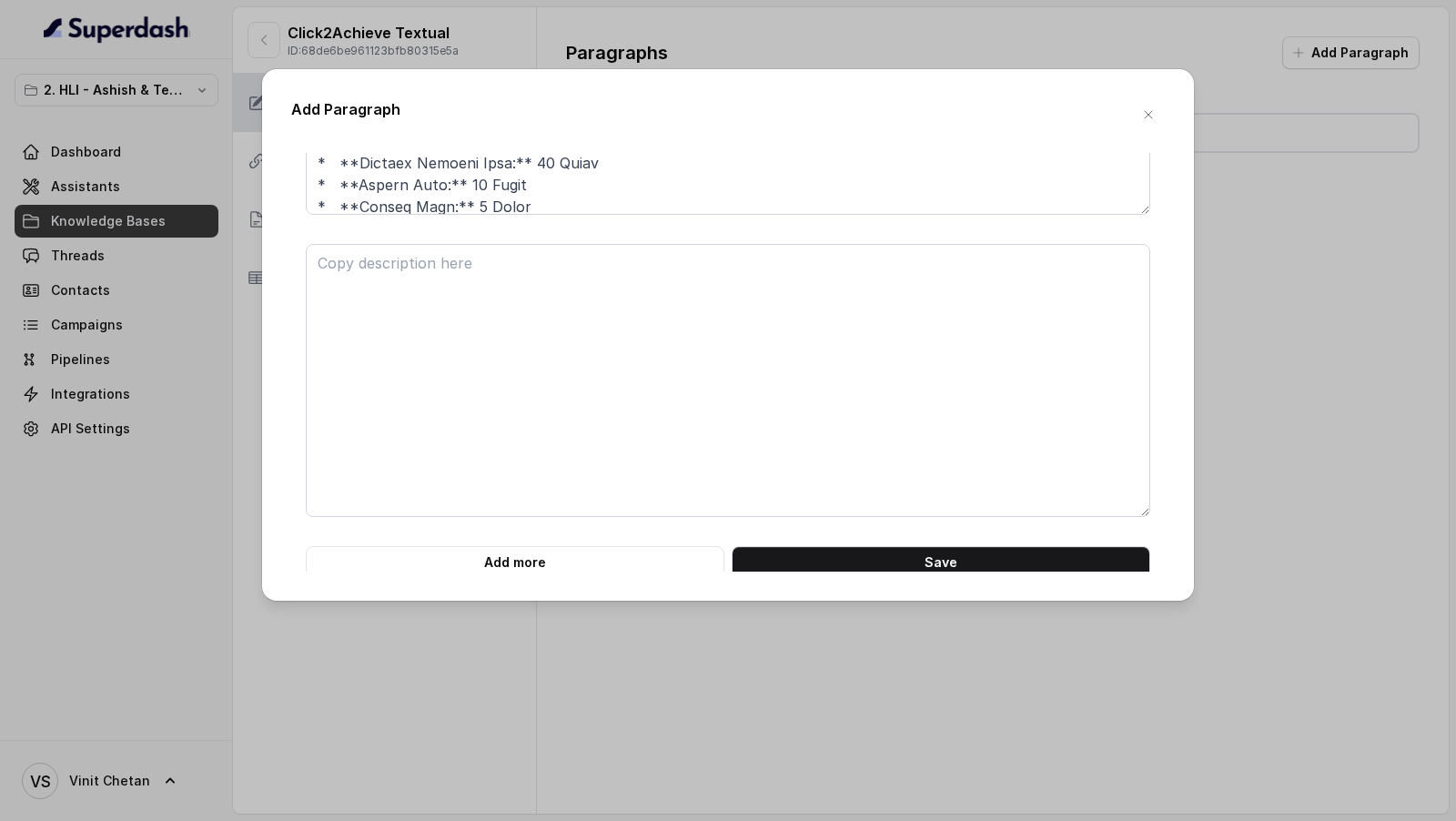
scroll to position [3268, 0]
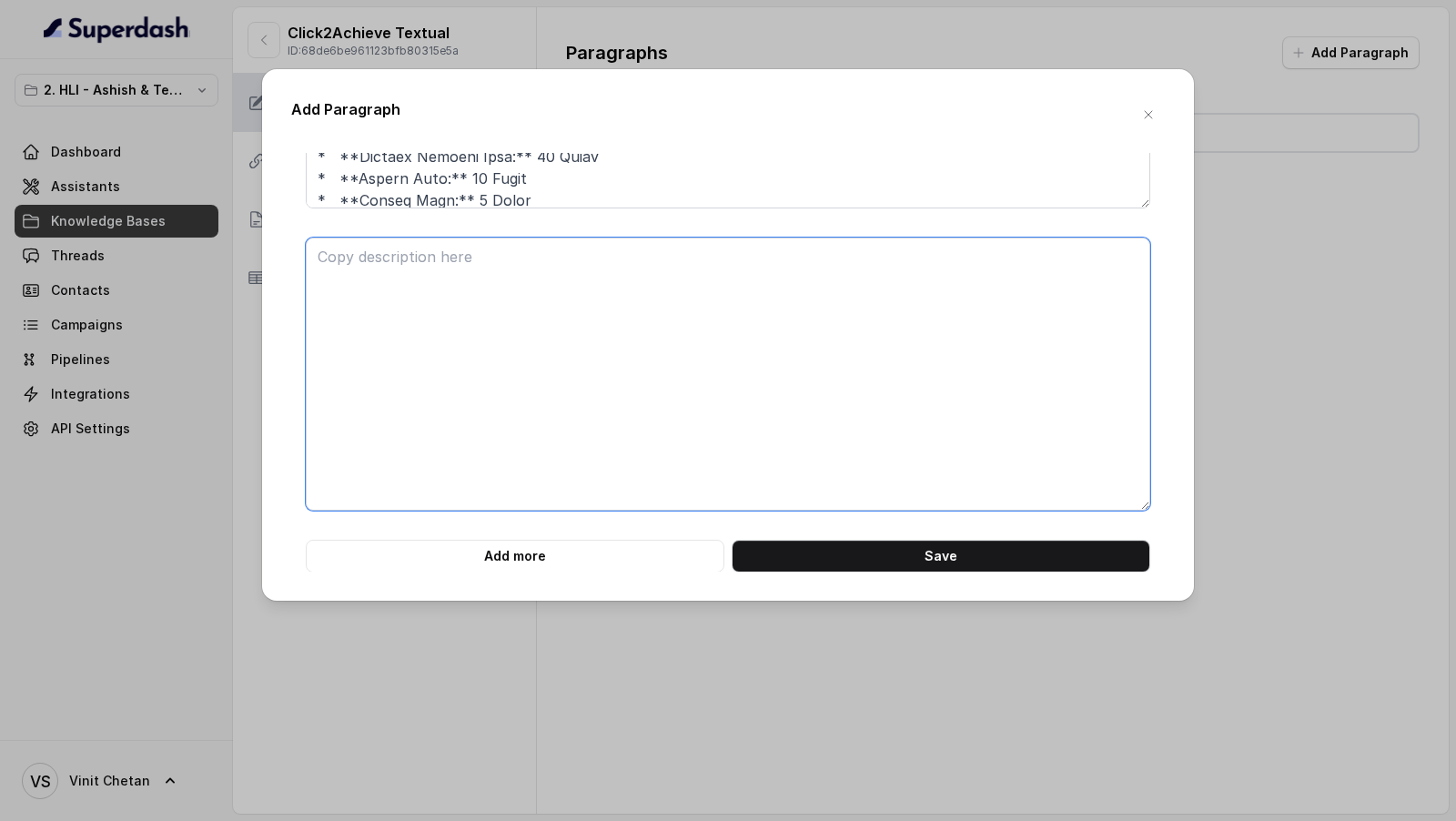
click at [537, 363] on textarea at bounding box center [728, 374] width 845 height 273
paste textarea "### **Part 12 of 46** **# PRODUCT: HDFC Life Click 2 Achieve** **## SECTION: Dr…"
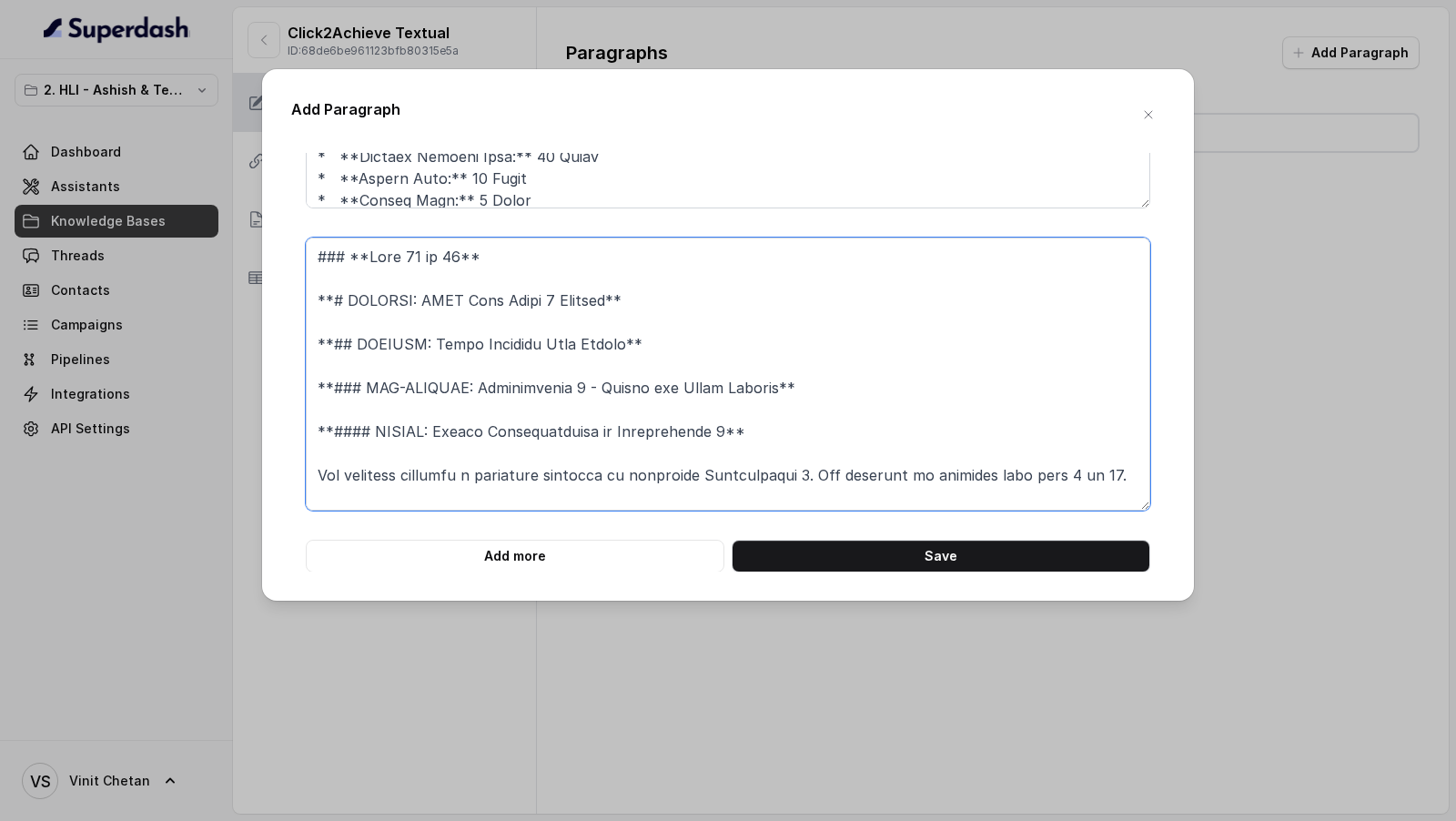
scroll to position [519, 0]
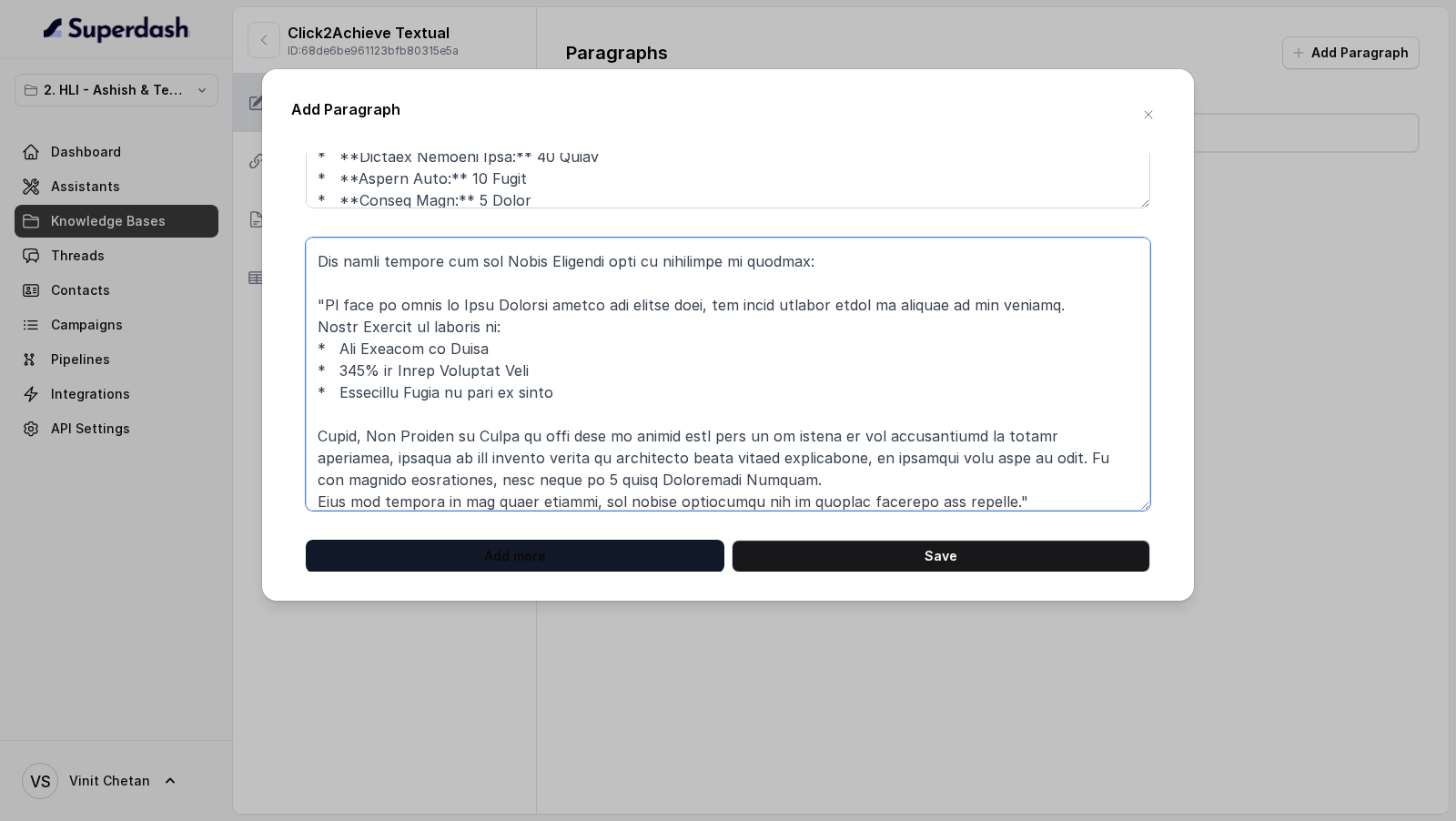
type textarea "### **Part 12 of 46** **# PRODUCT: HDFC Life Click 2 Achieve** **## SECTION: Dr…"
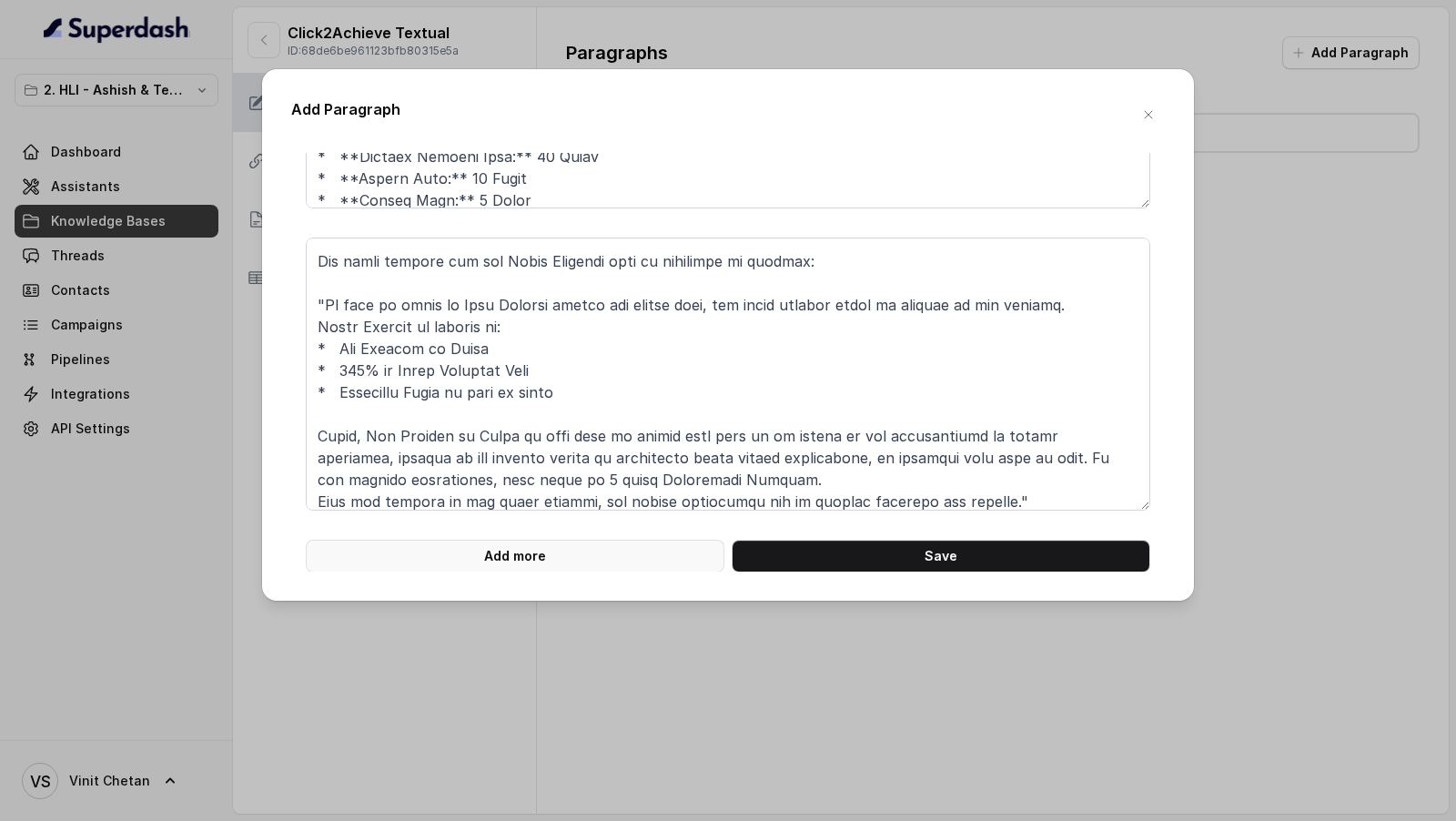
click at [540, 560] on button "Add more" at bounding box center [515, 556] width 419 height 33
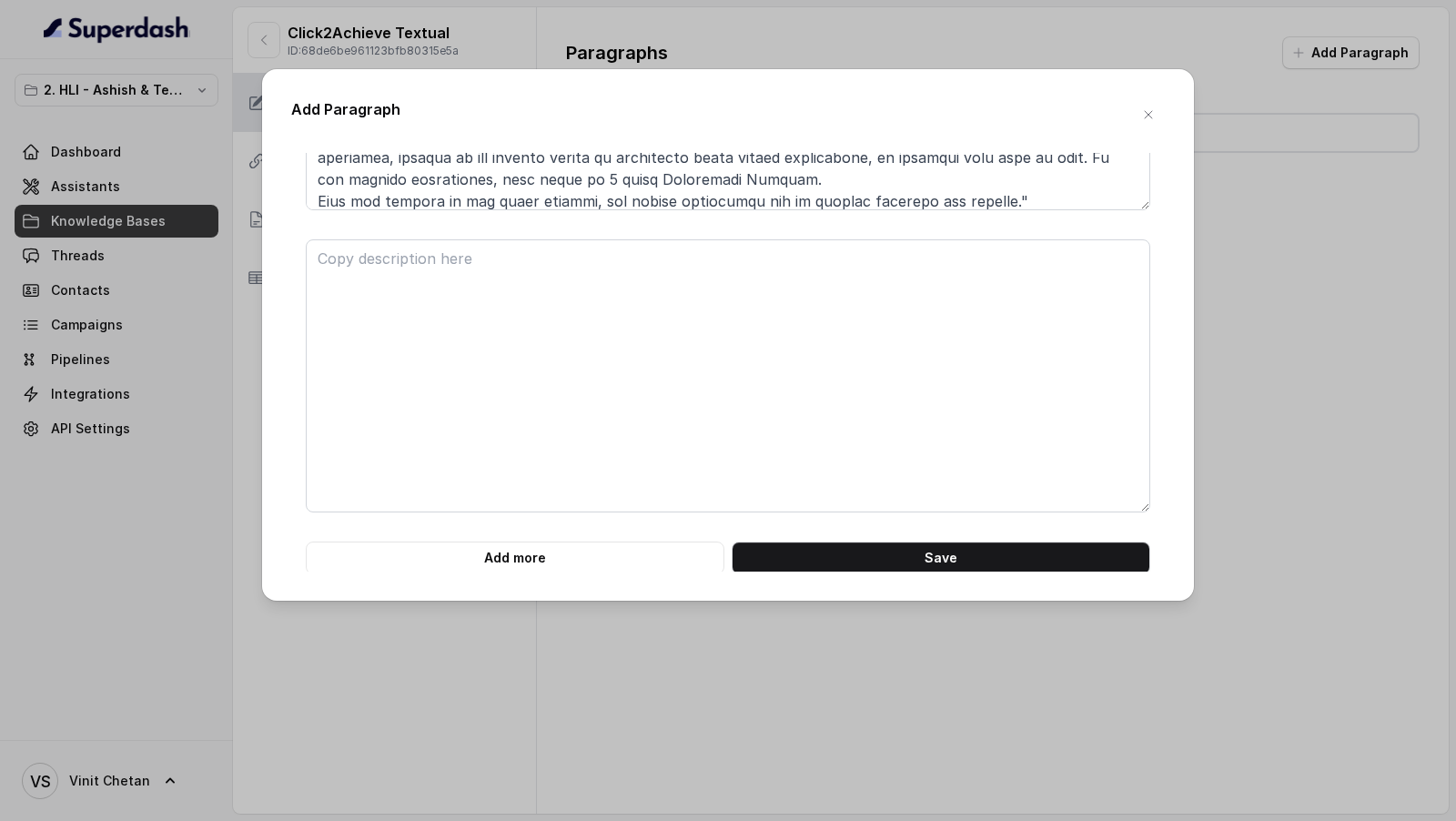
scroll to position [3570, 0]
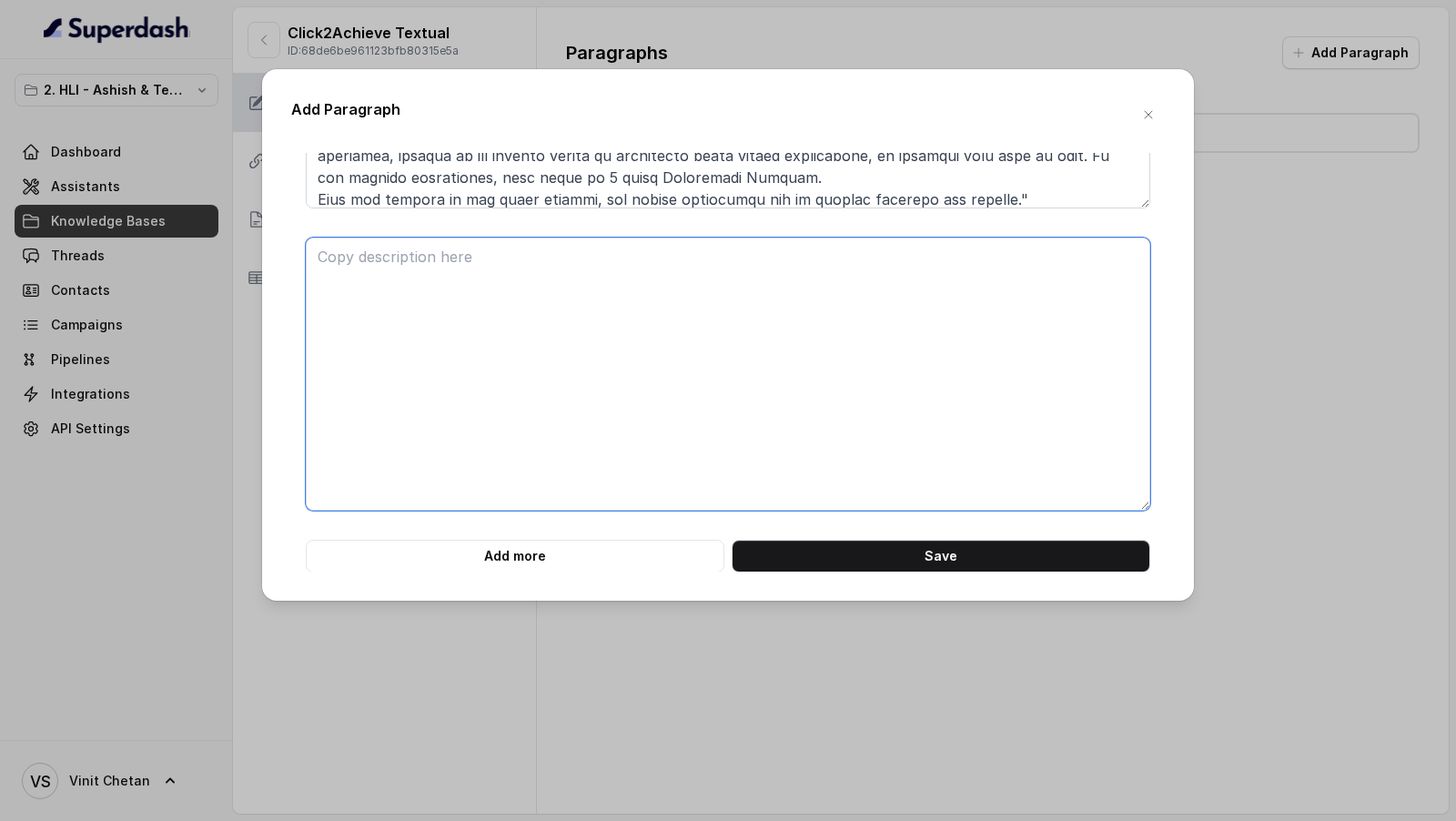
click at [492, 310] on textarea at bounding box center [728, 374] width 845 height 273
paste textarea "**# PRODUCT: HDFC Life Click 2 Achieve** **## SECTION: Dream Achiever Plan Opti…"
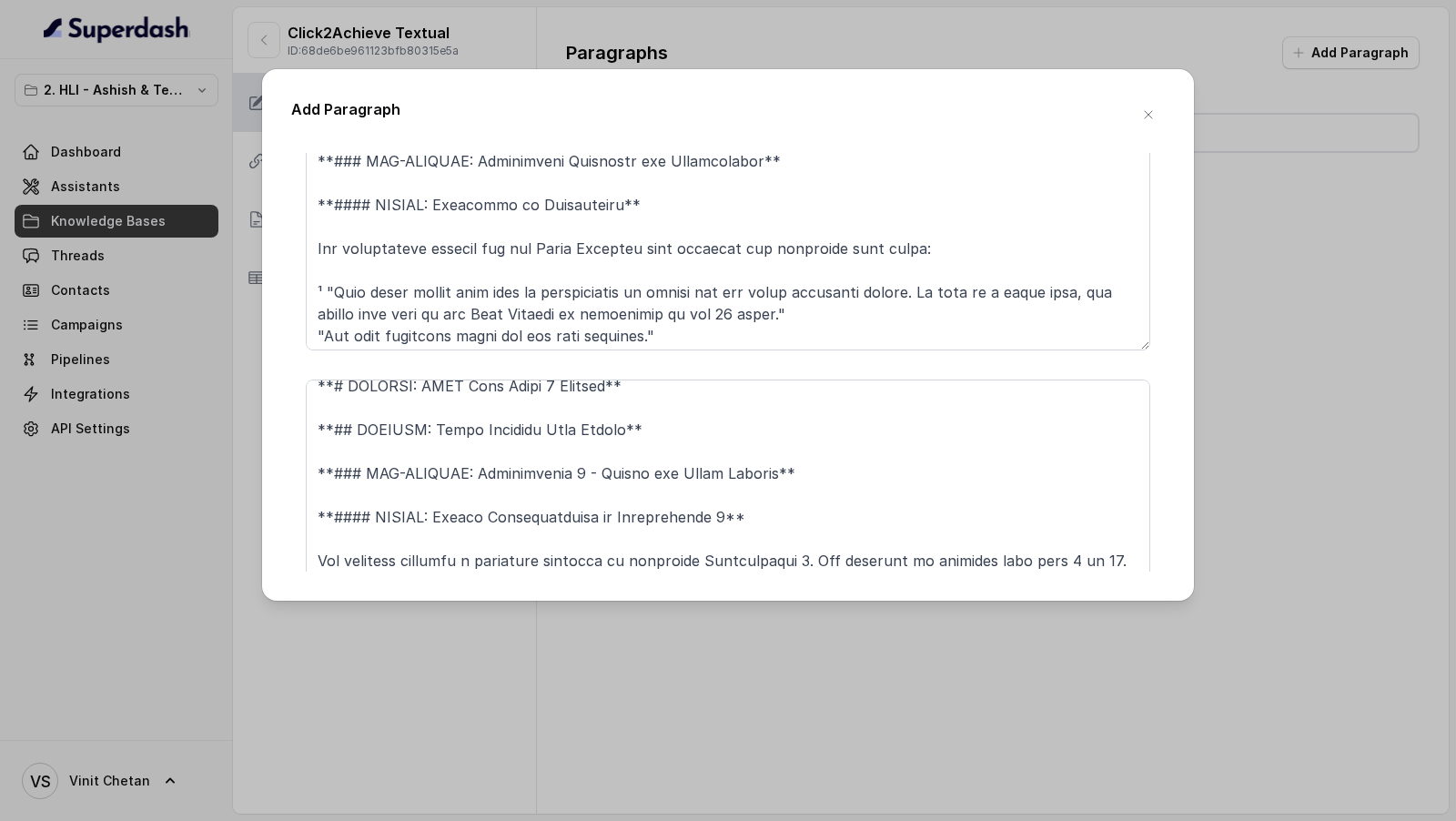
scroll to position [0, 0]
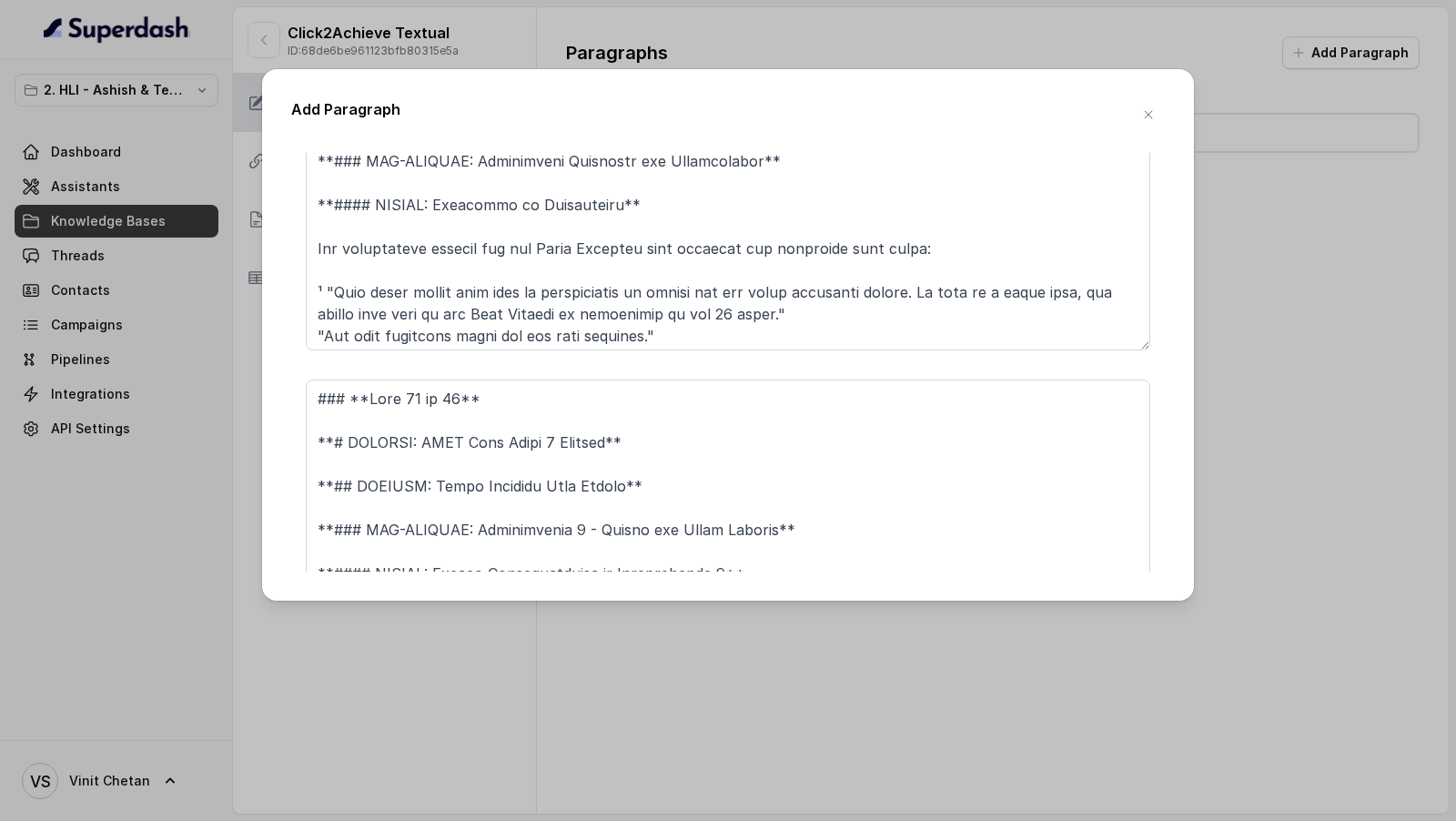
type textarea "**# PRODUCT: HDFC Life Click 2 Achieve** **## SECTION: Dream Achiever Plan Opti…"
drag, startPoint x: 318, startPoint y: 443, endPoint x: 309, endPoint y: 369, distance: 74.5
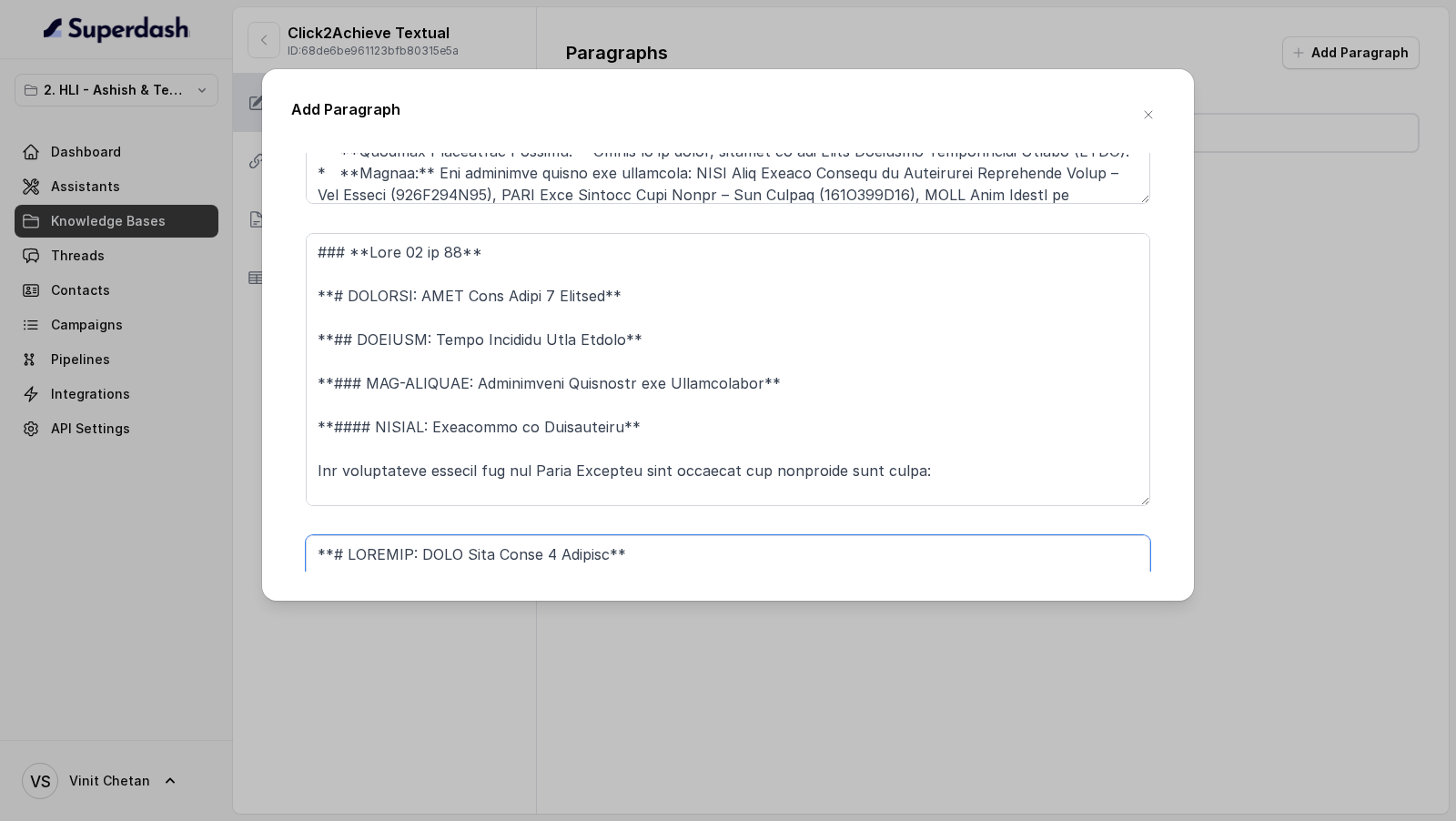
scroll to position [2949, 0]
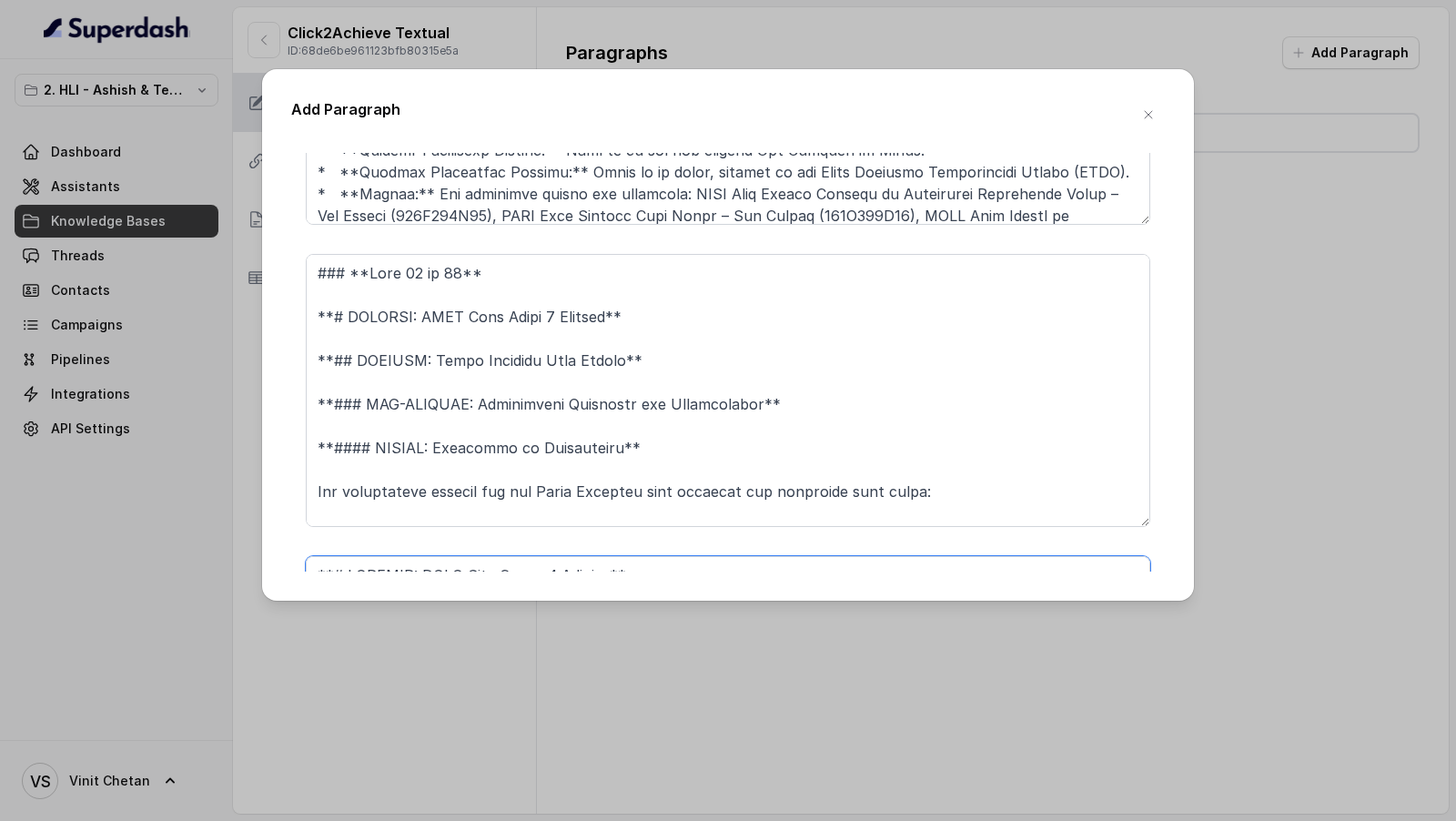
type textarea "**# PRODUCT: HDFC Life Click 2 Achieve** **## SECTION: Dream Achiever Plan Opti…"
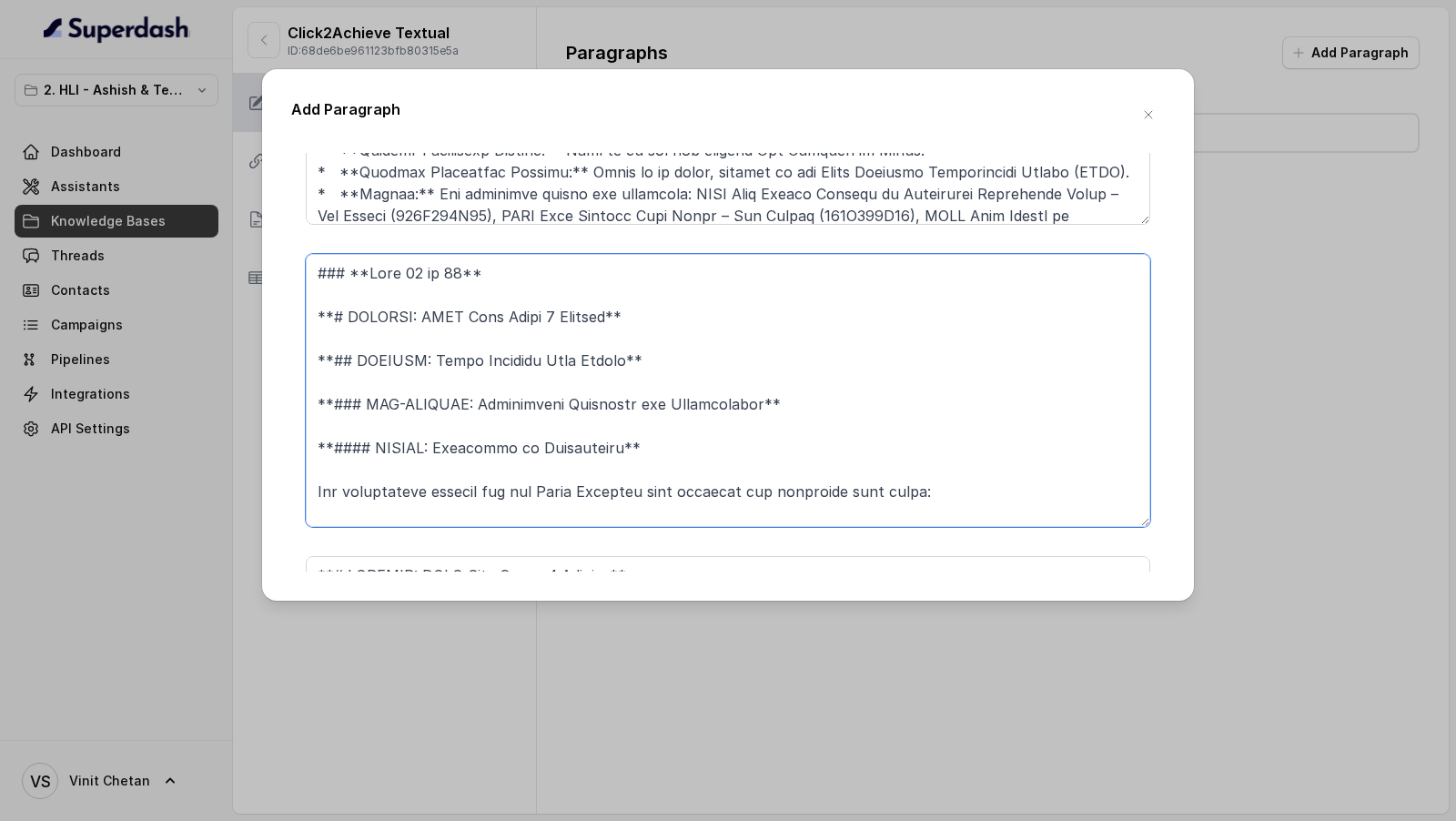
drag, startPoint x: 320, startPoint y: 316, endPoint x: 314, endPoint y: 264, distance: 52.3
click at [314, 264] on textarea at bounding box center [728, 390] width 845 height 273
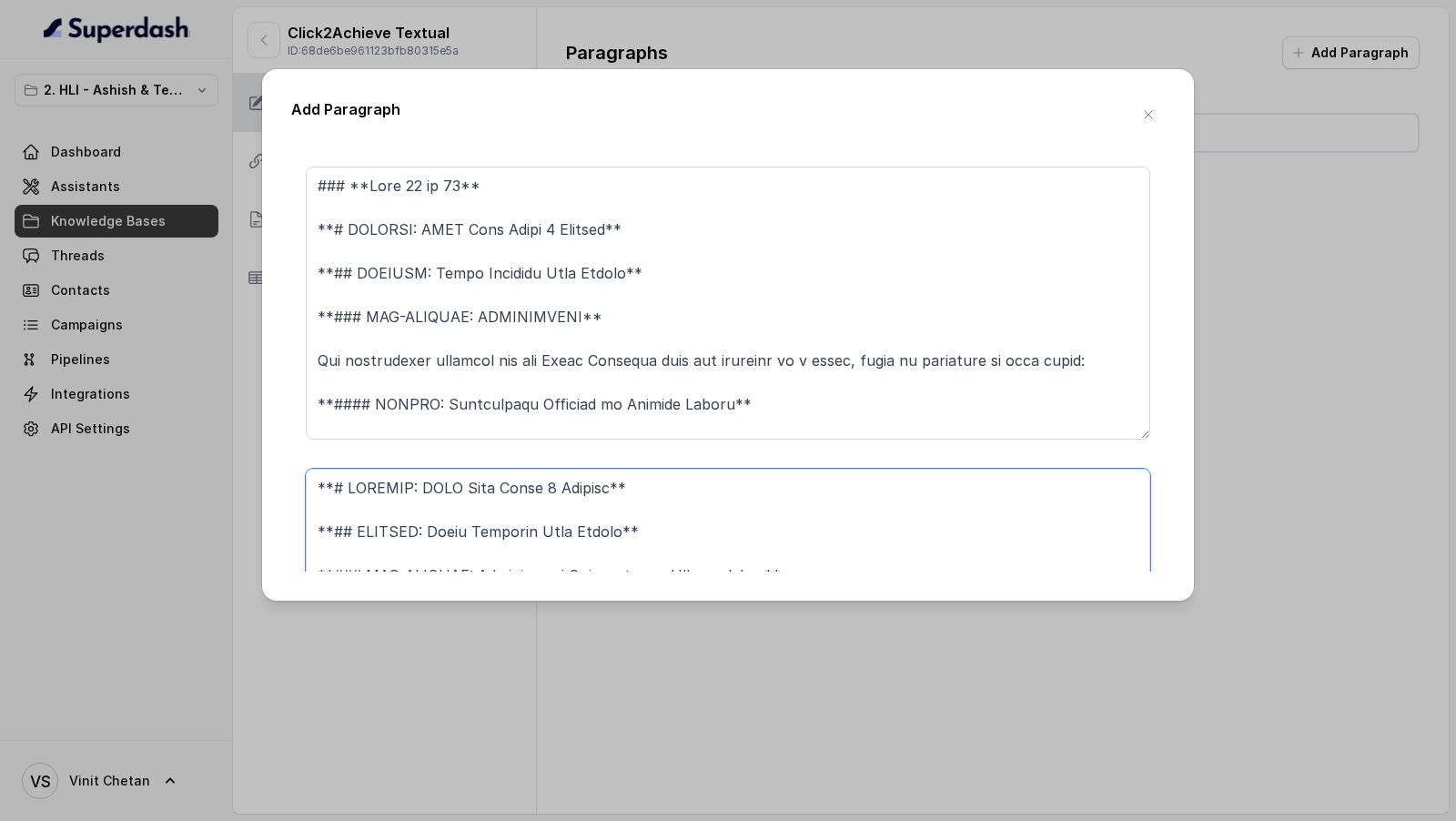
scroll to position [2730, 0]
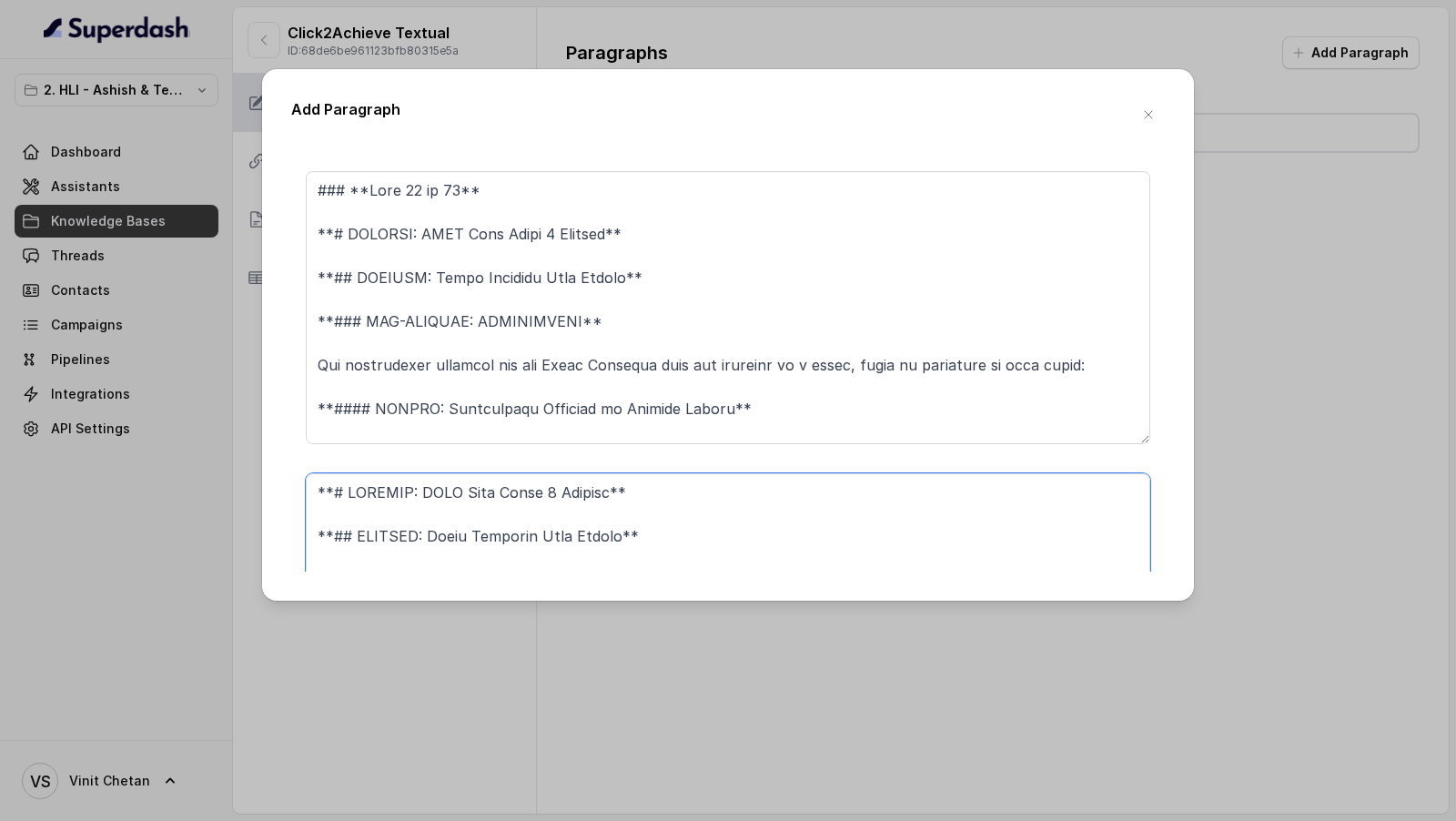
type textarea "**# PRODUCT: HDFC Life Click 2 Achieve** **## SECTION: Dream Achiever Plan Opti…"
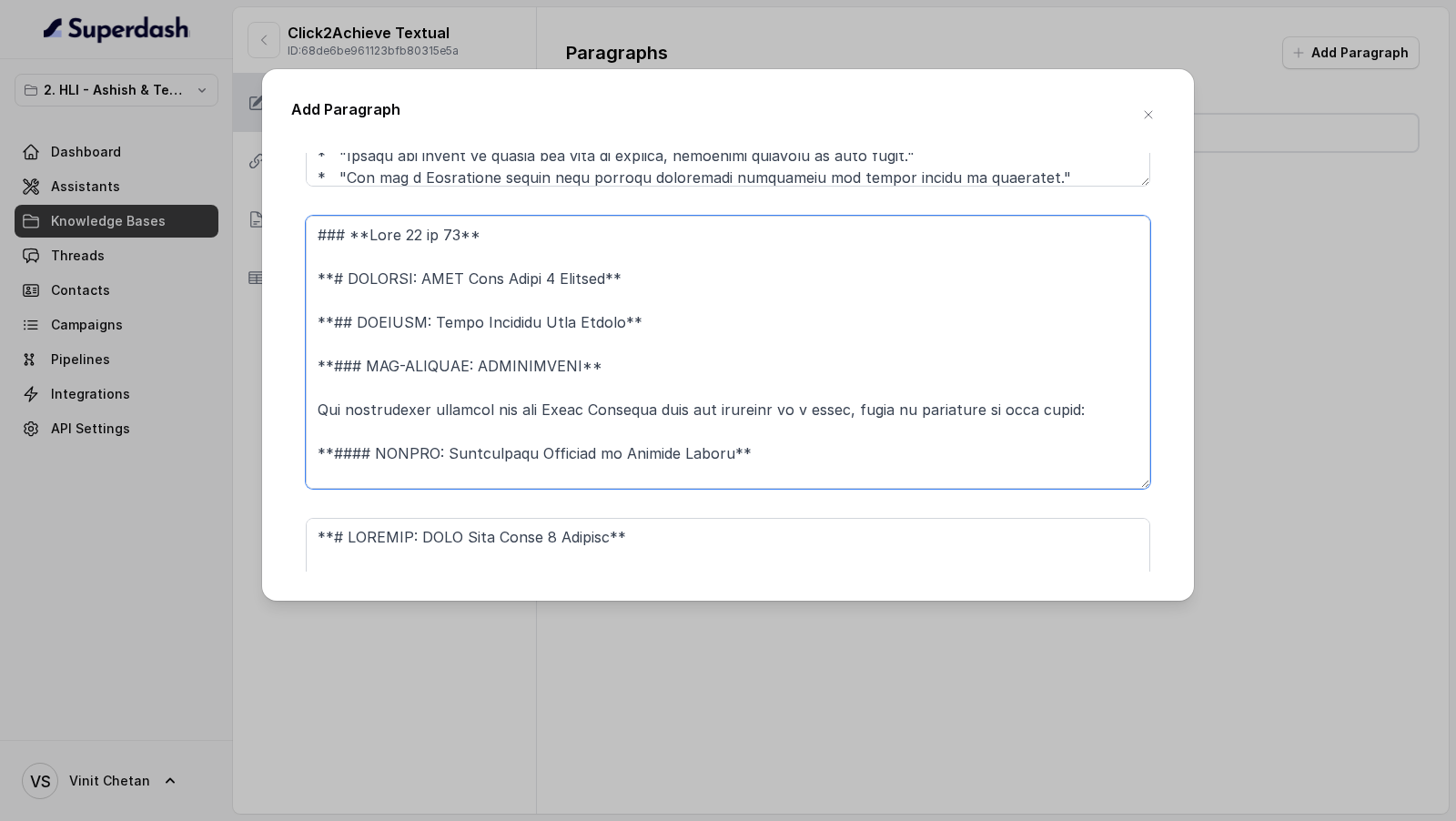
drag, startPoint x: 316, startPoint y: 233, endPoint x: 316, endPoint y: 154, distance: 79.0
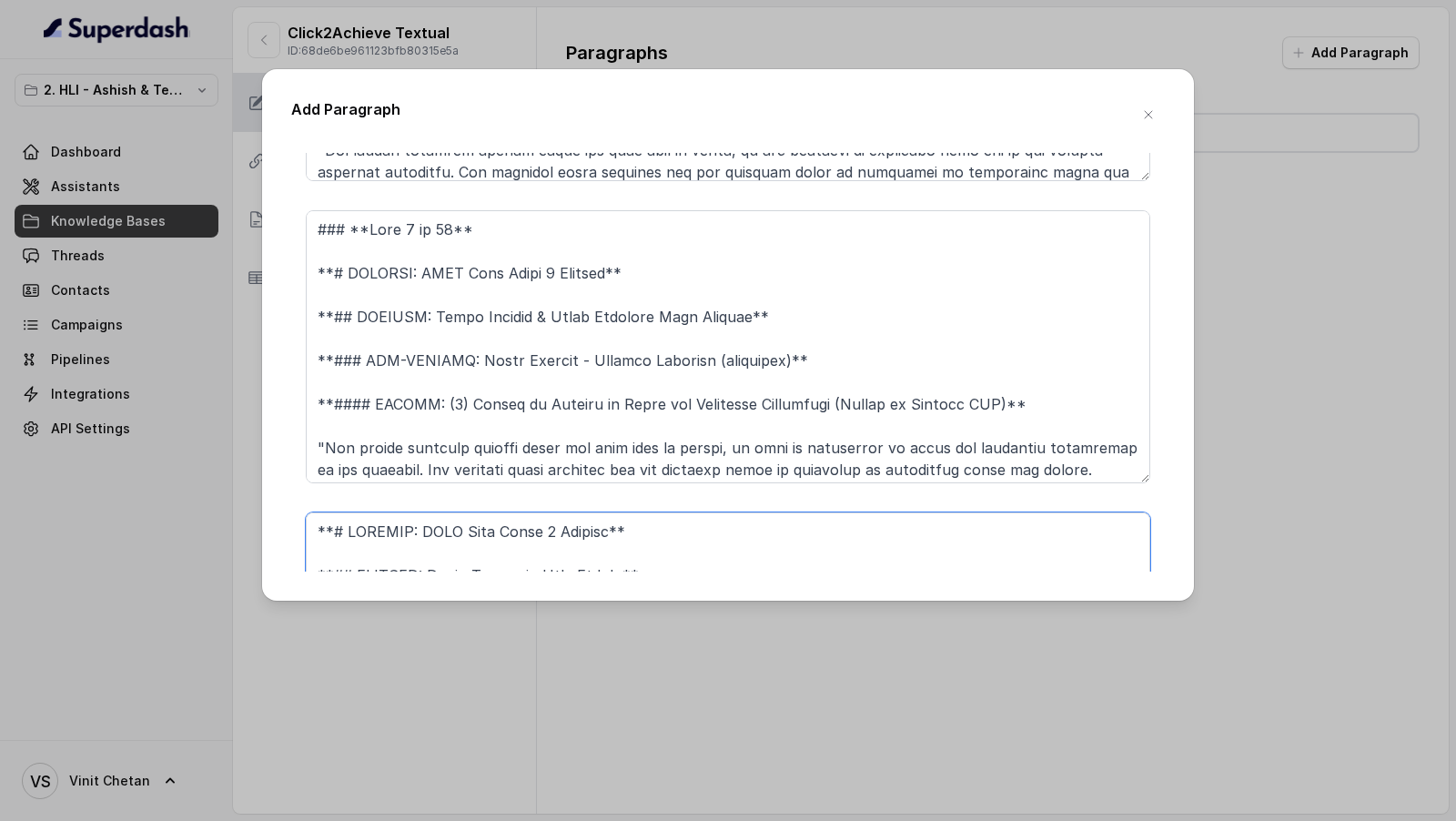
scroll to position [2384, 0]
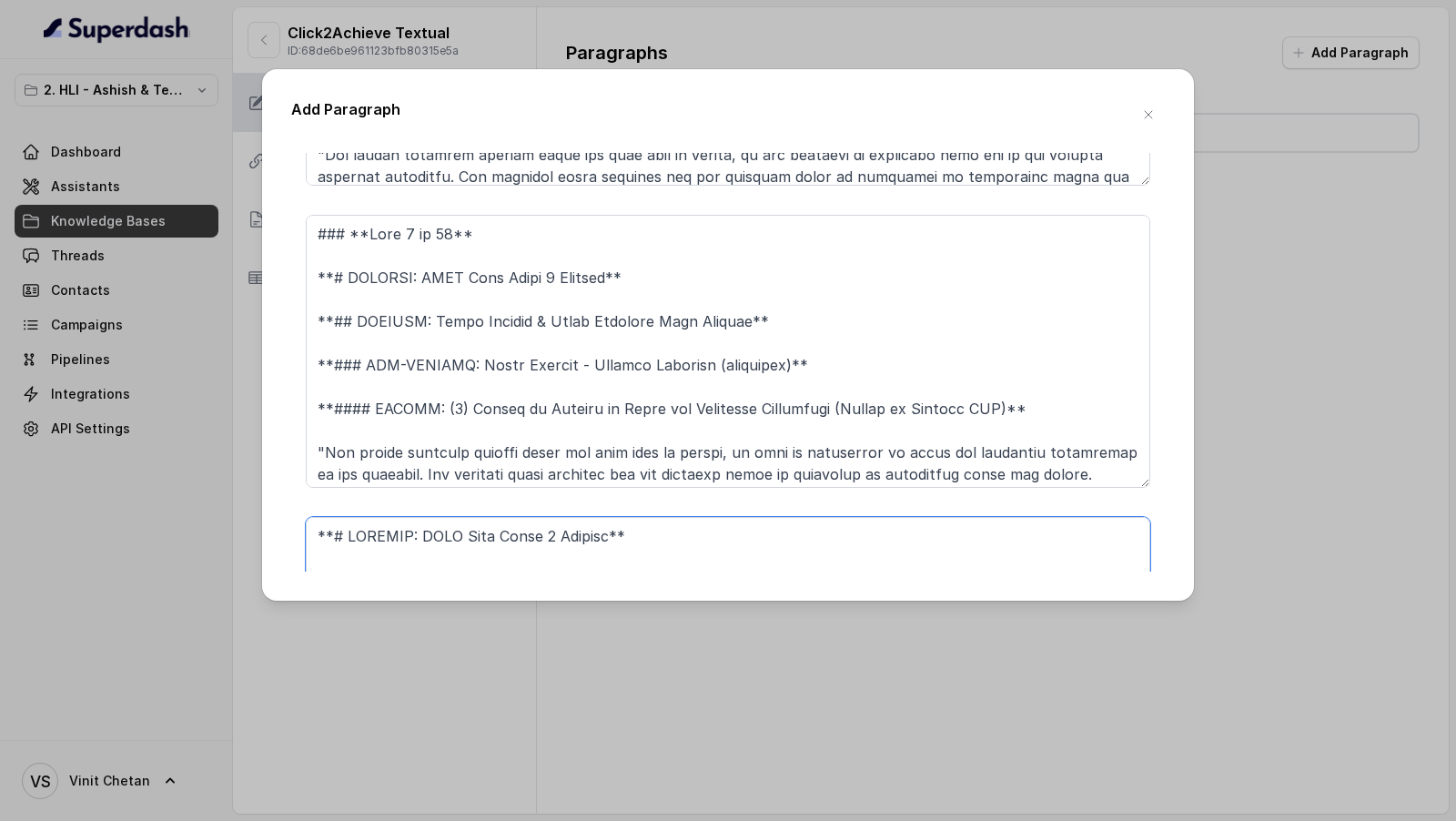
type textarea "**# PRODUCT: HDFC Life Click 2 Achieve** **## SECTION: Dream Achiever Plan Opti…"
drag, startPoint x: 317, startPoint y: 283, endPoint x: 315, endPoint y: 242, distance: 41.0
click at [315, 242] on textarea at bounding box center [728, 351] width 845 height 273
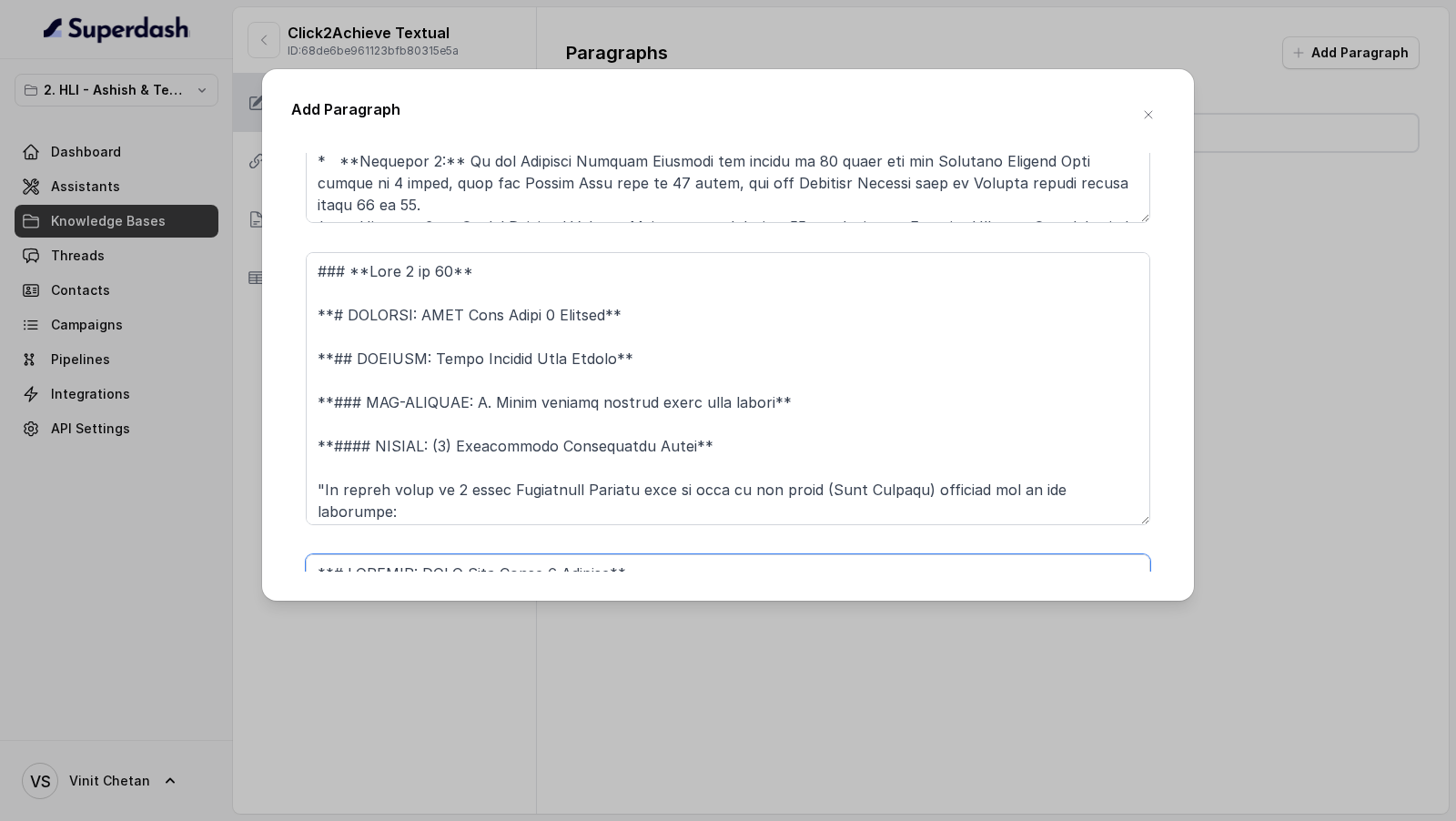
scroll to position [2043, 0]
type textarea "**# PRODUCT: HDFC Life Click 2 Achieve** **## SECTION: Smart Student & Dream Ac…"
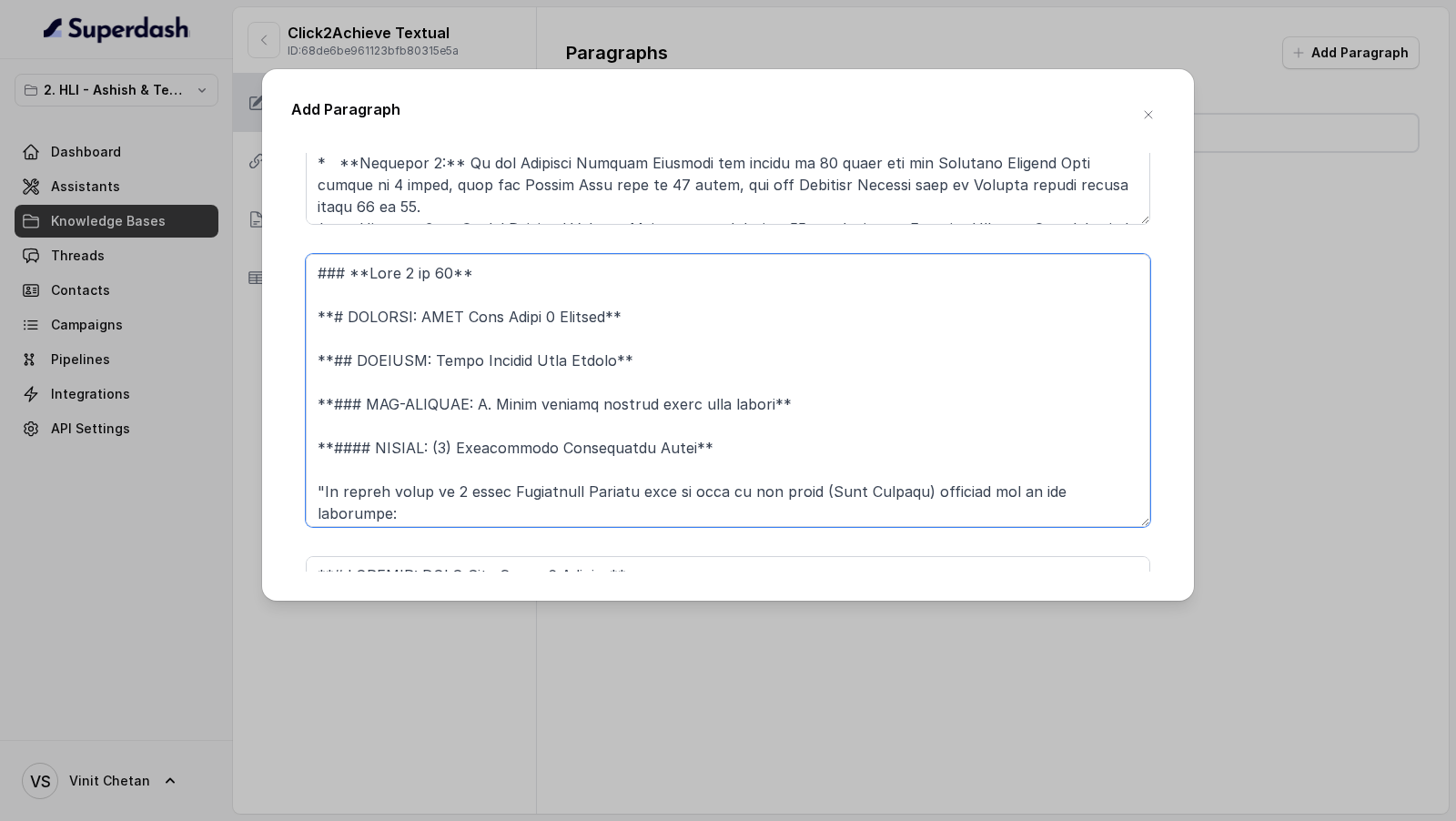
drag, startPoint x: 319, startPoint y: 315, endPoint x: 317, endPoint y: 275, distance: 40.0
click at [317, 275] on textarea at bounding box center [728, 390] width 845 height 273
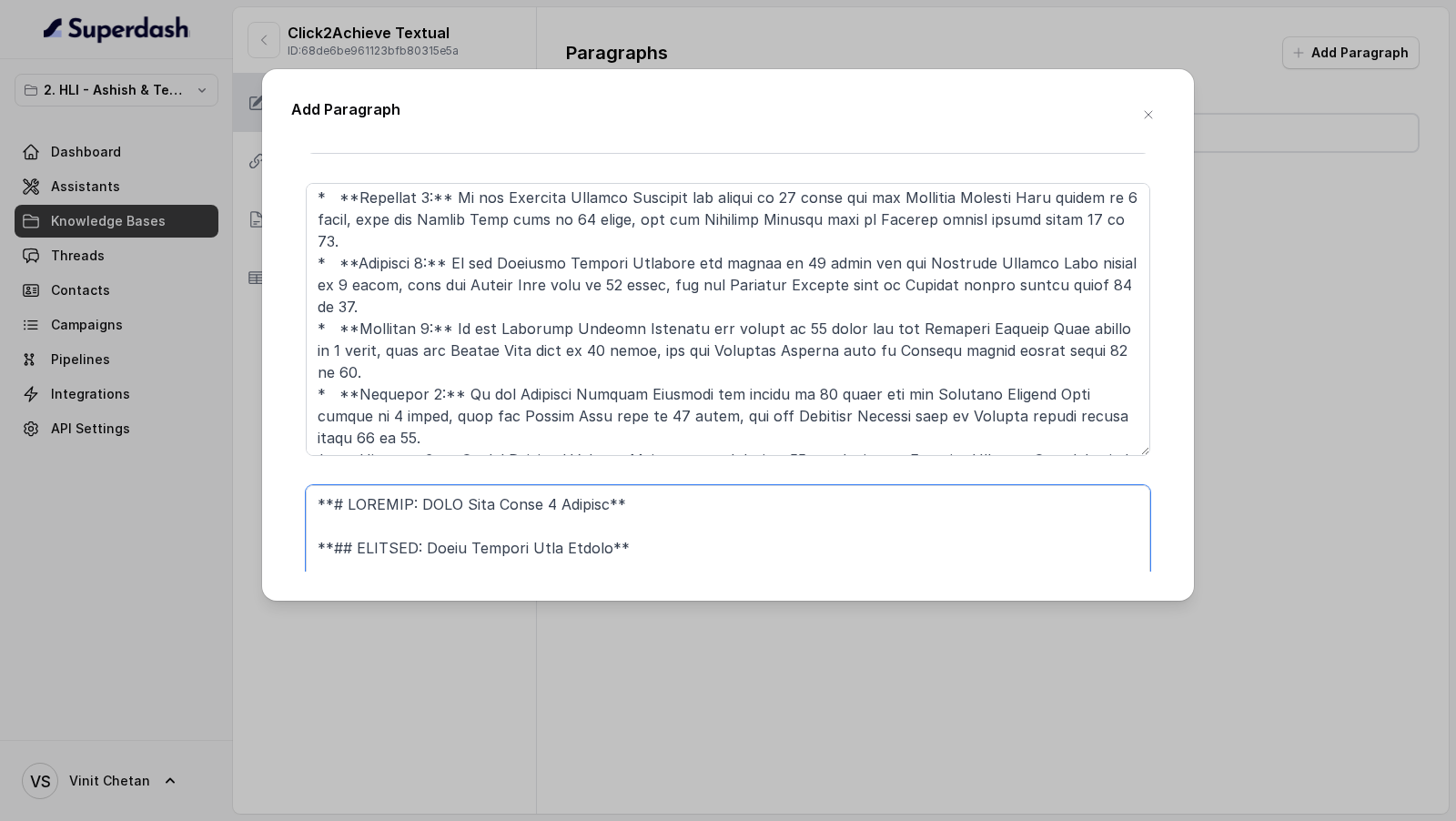
scroll to position [0, 0]
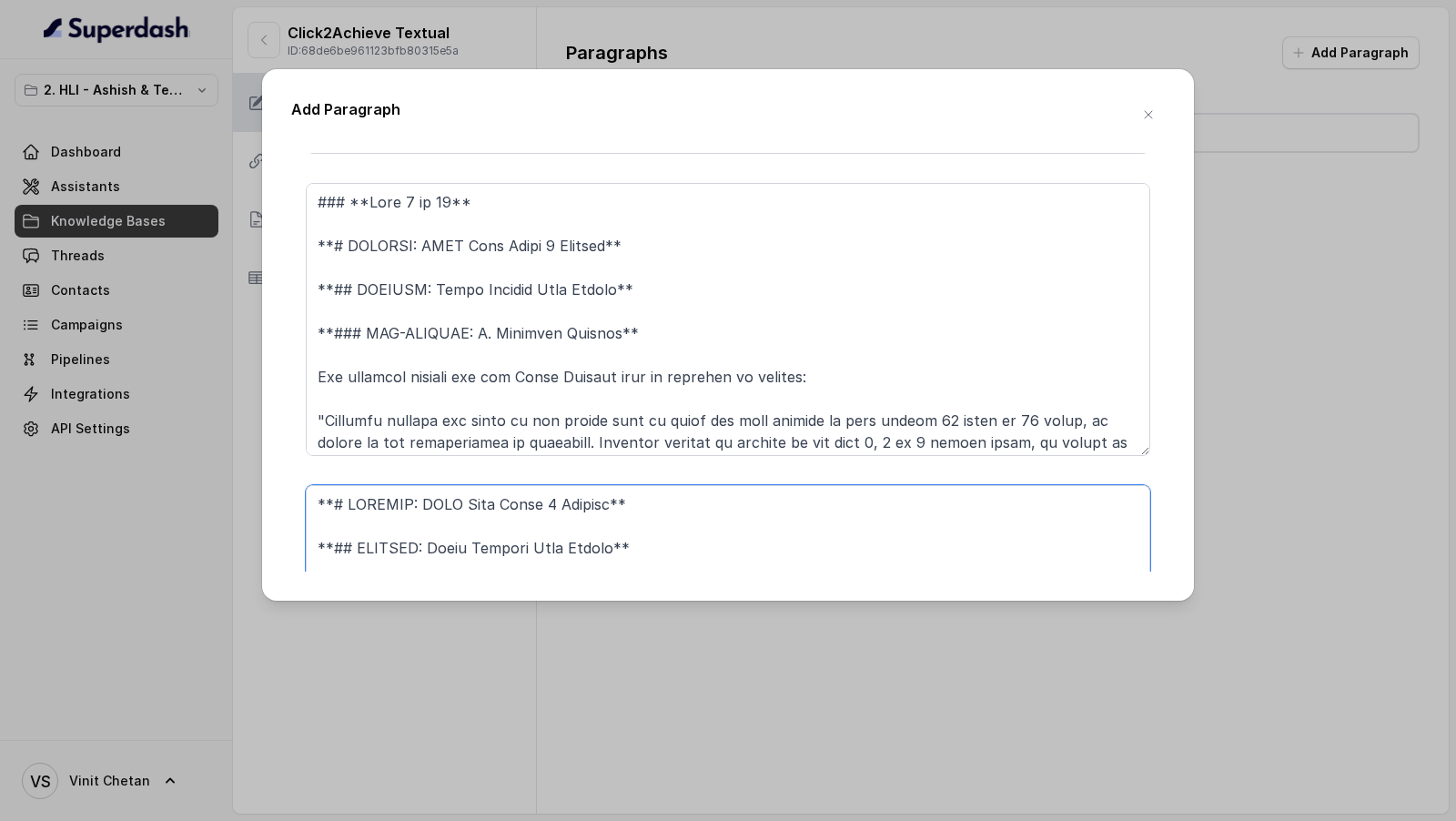
type textarea "**# PRODUCT: HDFC Life Click 2 Achieve** **## SECTION: Smart Student Plan Optio…"
drag, startPoint x: 314, startPoint y: 239, endPoint x: 314, endPoint y: 206, distance: 33.0
click at [314, 206] on textarea at bounding box center [728, 319] width 845 height 273
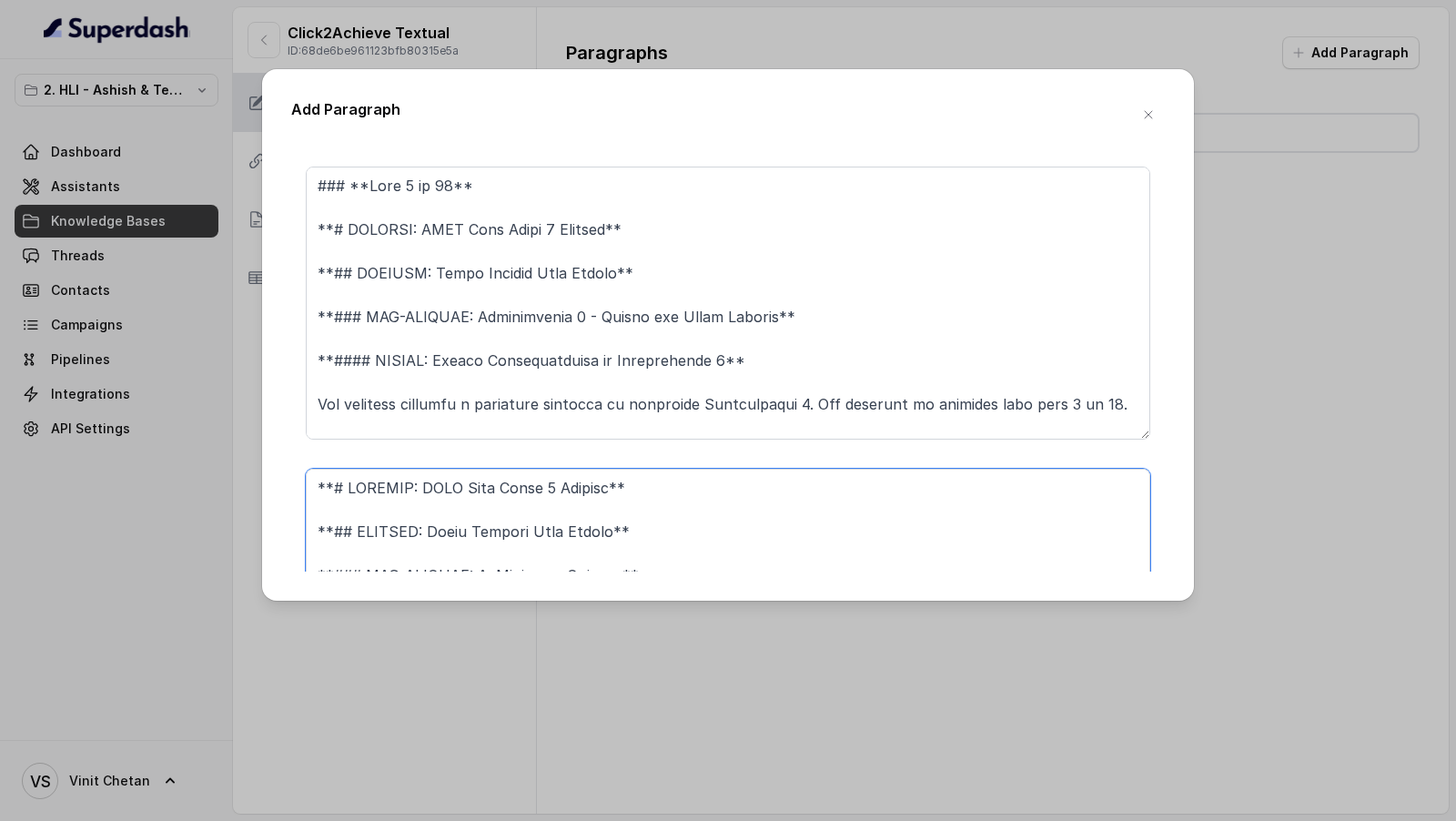
type textarea "**# PRODUCT: HDFC Life Click 2 Achieve** **## SECTION: Smart Student Plan Optio…"
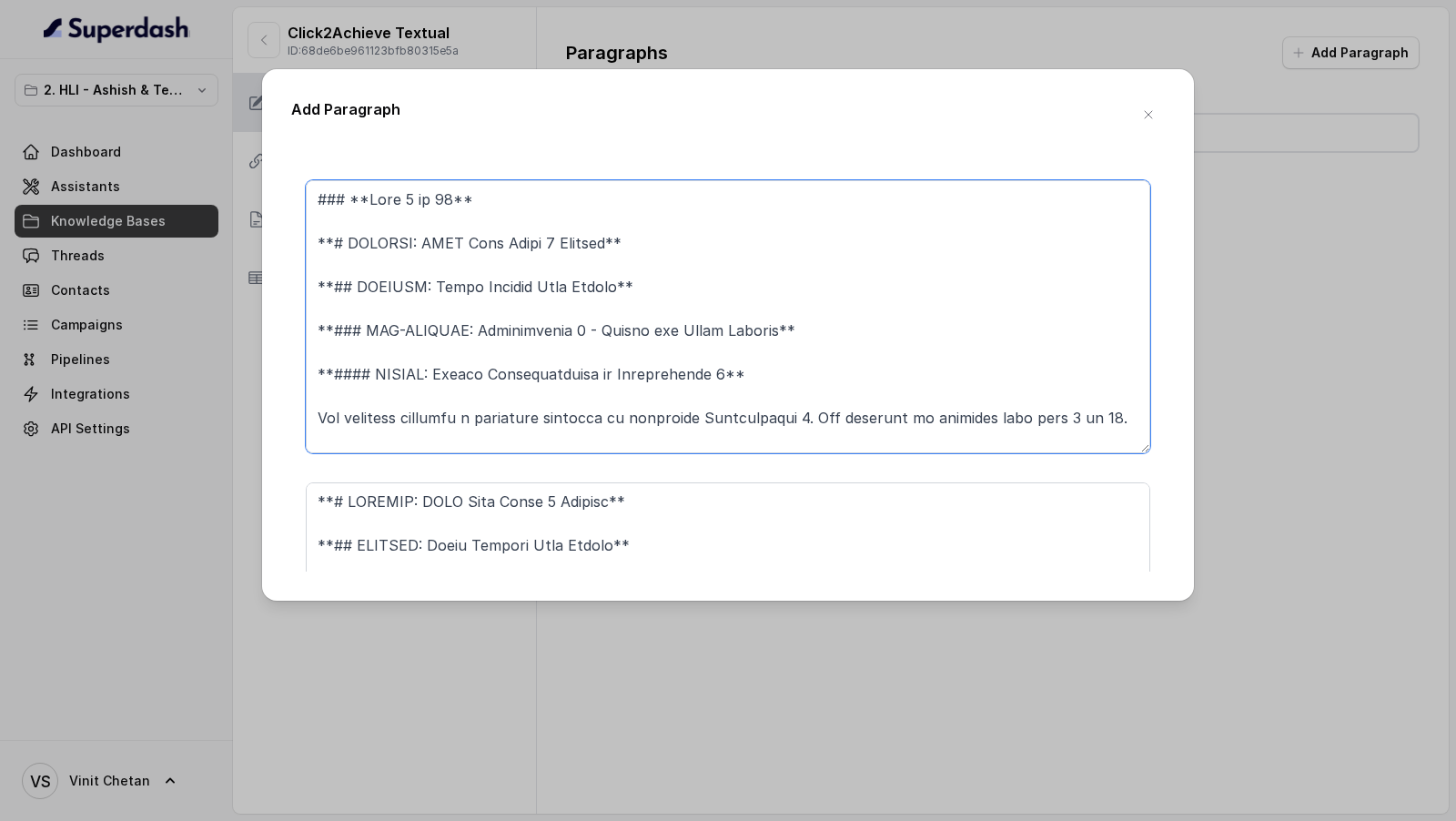
drag, startPoint x: 315, startPoint y: 230, endPoint x: 310, endPoint y: 160, distance: 70.2
click at [310, 160] on form "### **Part 1 of 46** **# PRODUCT: HDFC Life Click 2 Achieve** **## SECTION: Mai…" at bounding box center [728, 650] width 845 height 3961
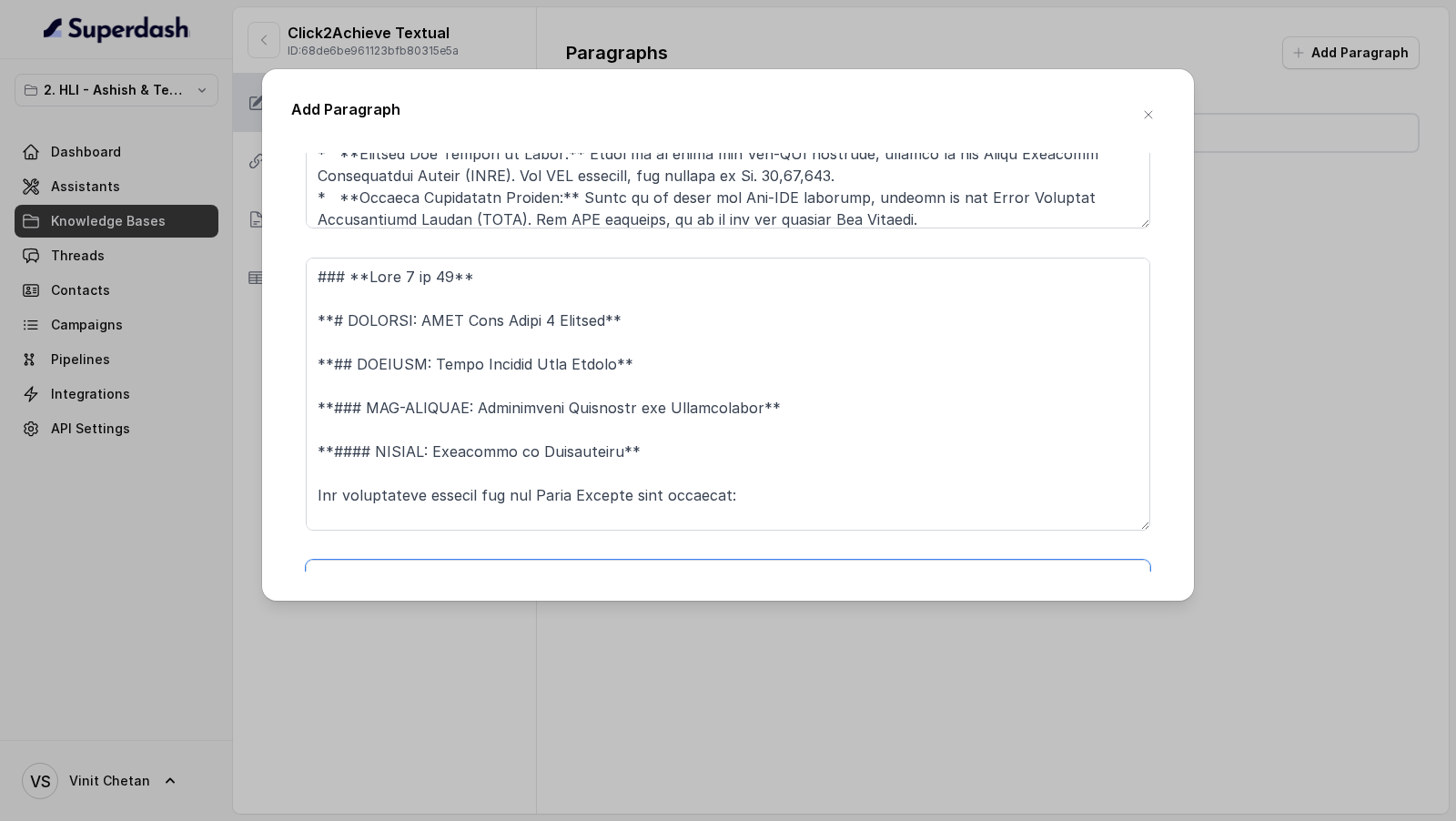
type textarea "**# PRODUCT: HDFC Life Click 2 Achieve** **## SECTION: Smart Student Plan Optio…"
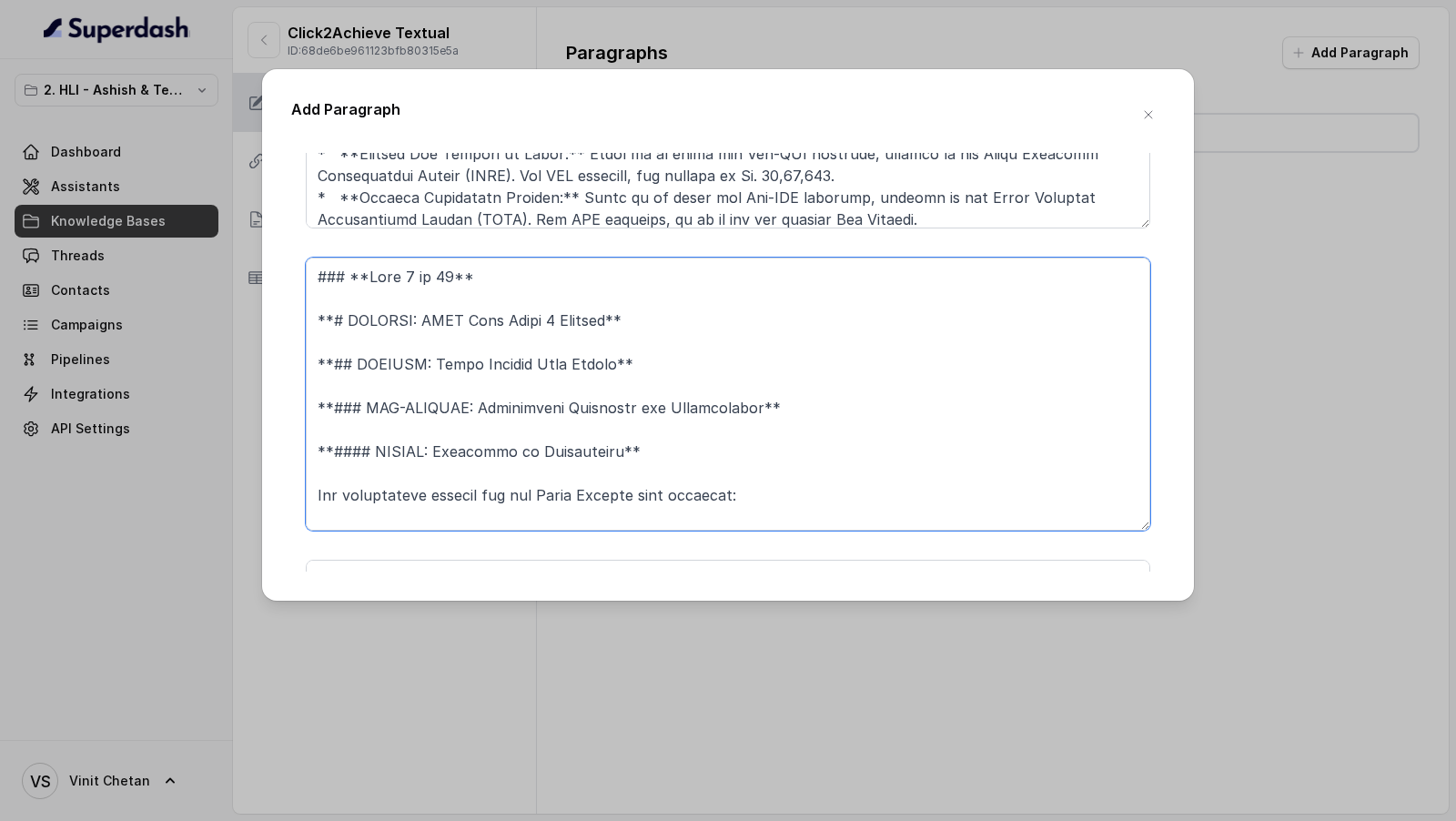
drag, startPoint x: 314, startPoint y: 317, endPoint x: 314, endPoint y: 263, distance: 54.0
click at [314, 263] on textarea at bounding box center [728, 394] width 845 height 273
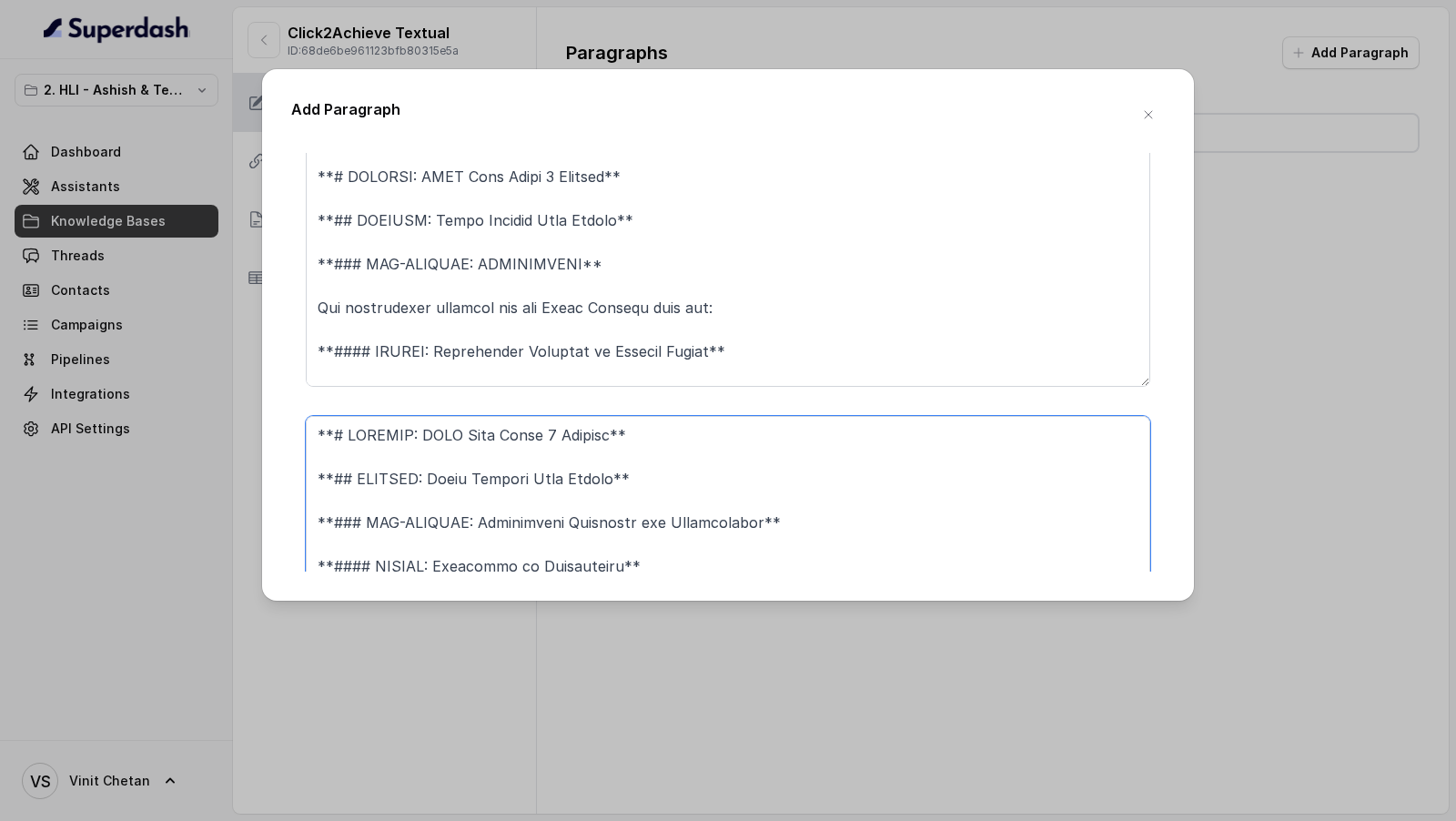
type textarea "**# PRODUCT: HDFC Life Click 2 Achieve** **## SECTION: Smart Student Plan Optio…"
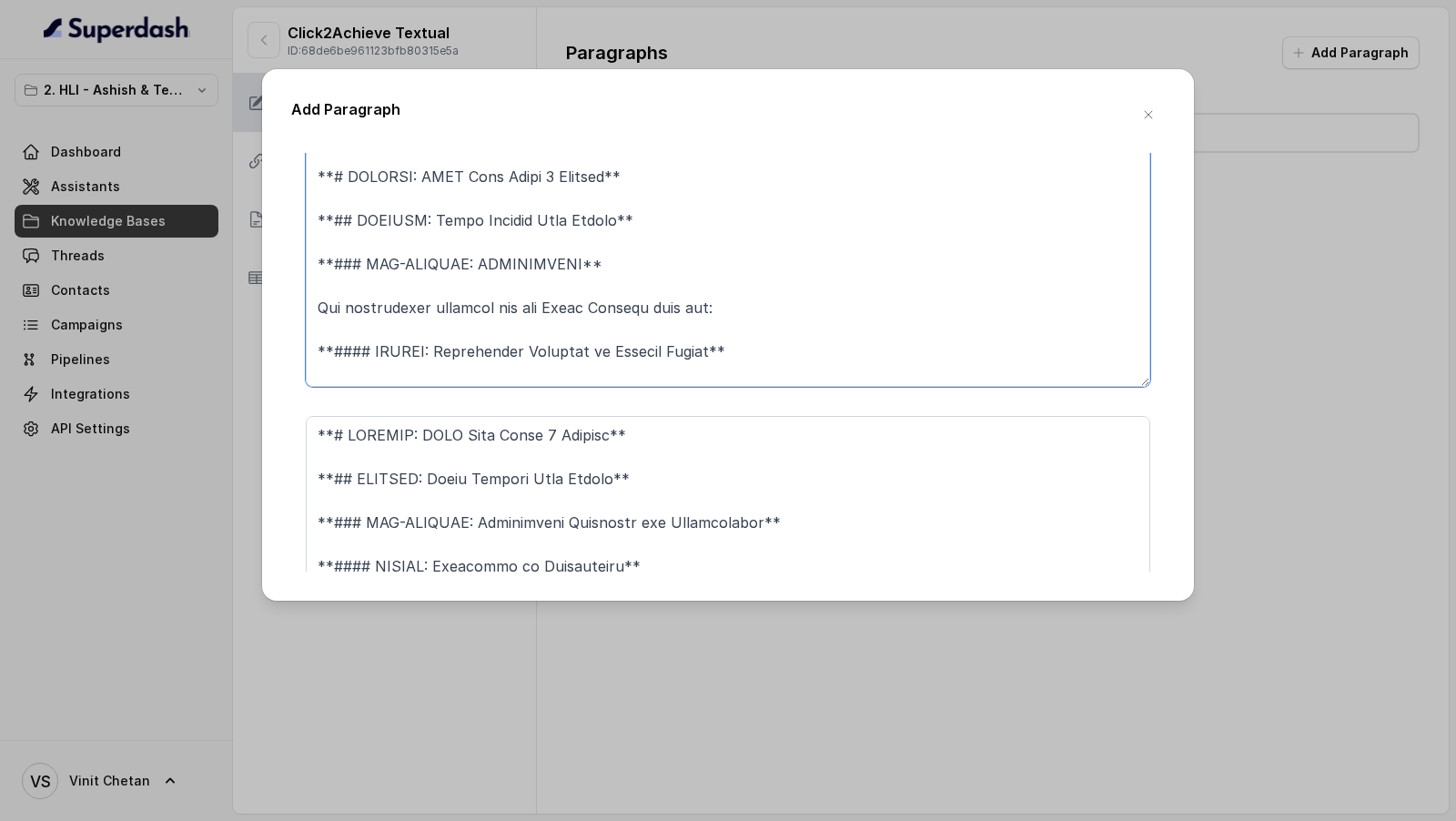
drag, startPoint x: 319, startPoint y: 216, endPoint x: 316, endPoint y: 161, distance: 55.1
click at [316, 161] on textarea at bounding box center [728, 250] width 845 height 273
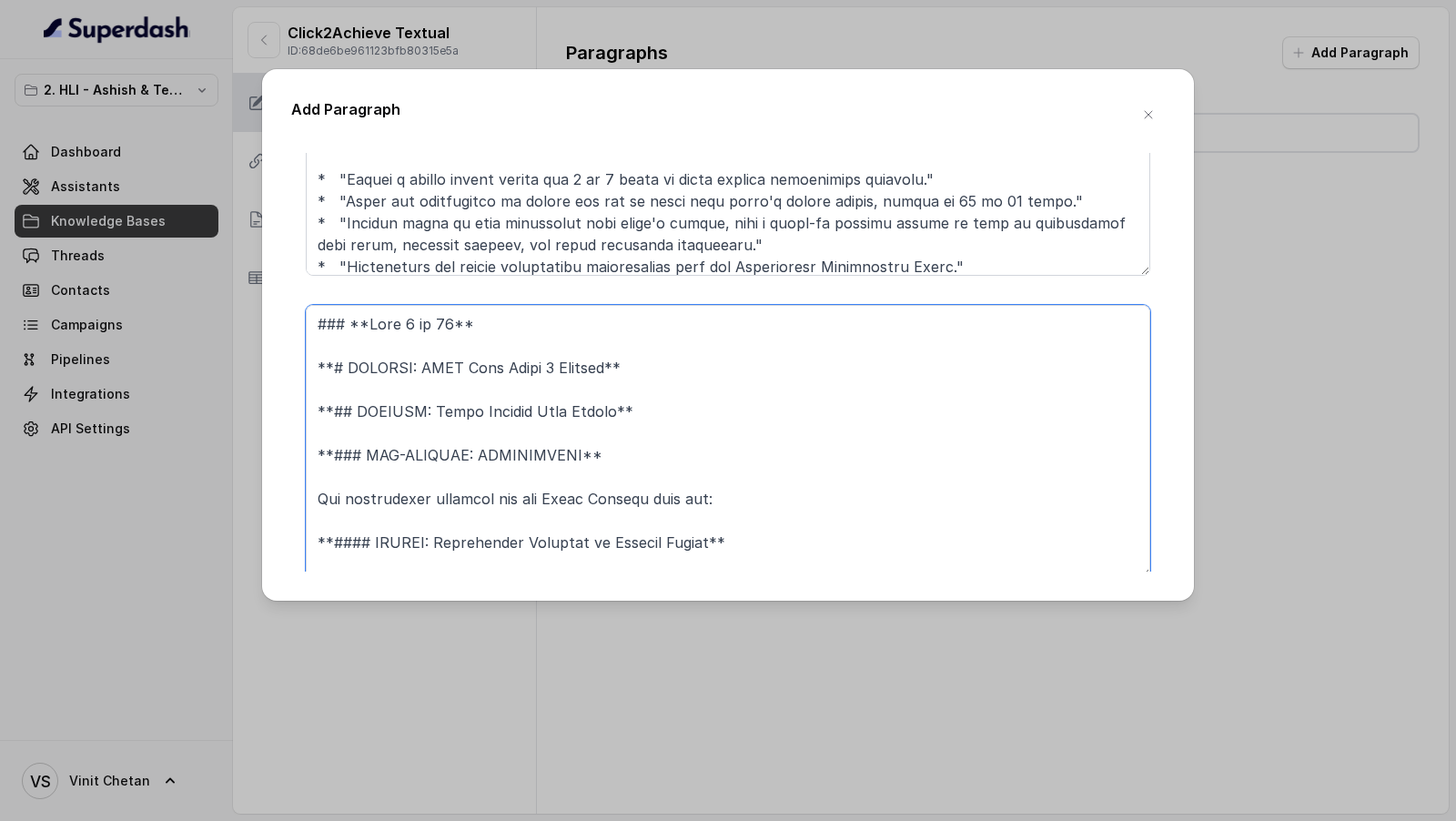
click at [365, 351] on textarea at bounding box center [728, 441] width 845 height 273
drag, startPoint x: 316, startPoint y: 347, endPoint x: 307, endPoint y: 311, distance: 37.1
click at [307, 311] on textarea at bounding box center [728, 441] width 845 height 273
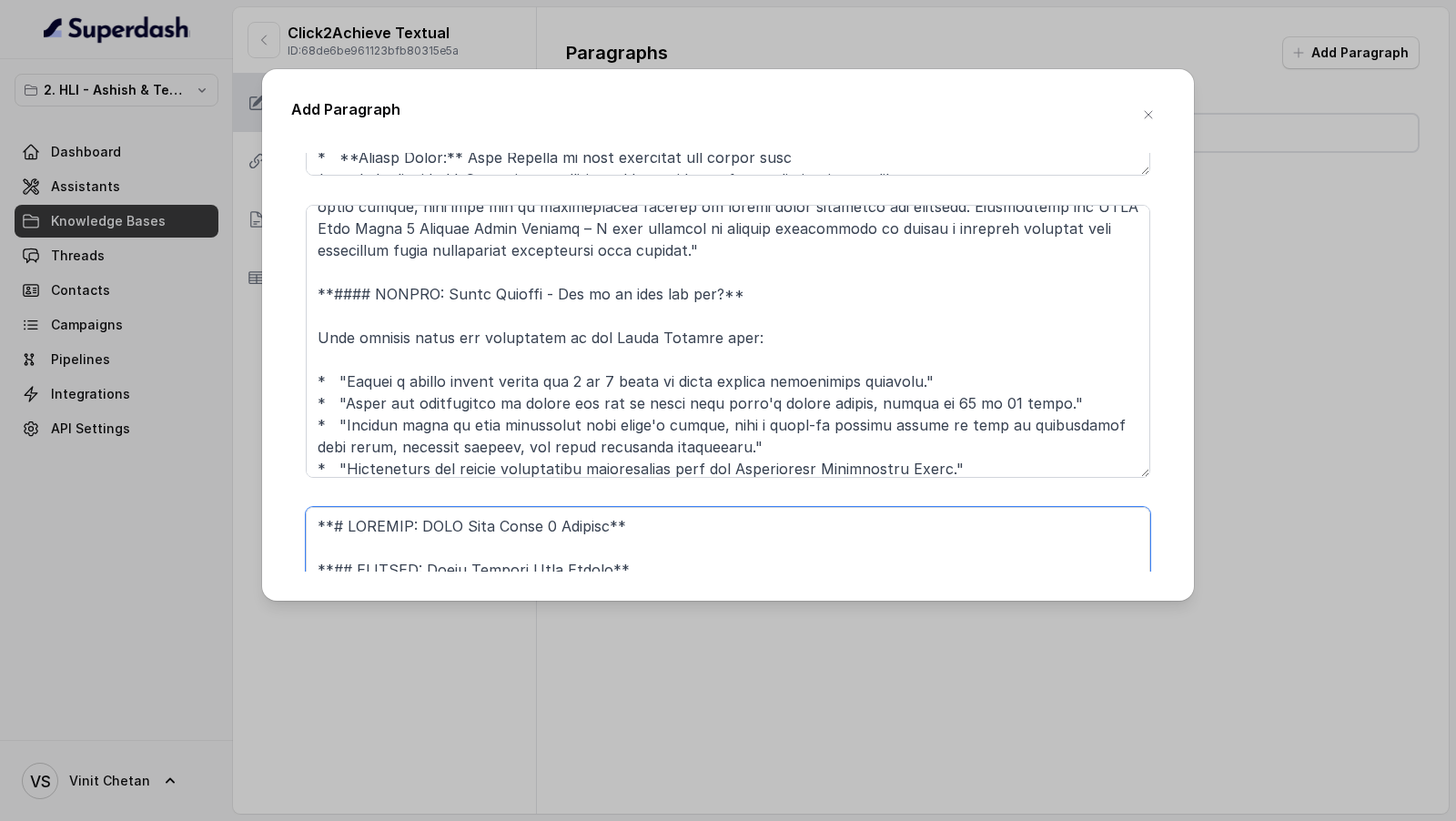
type textarea "**# PRODUCT: HDFC Life Click 2 Achieve** **## SECTION: Smart Student Plan Optio…"
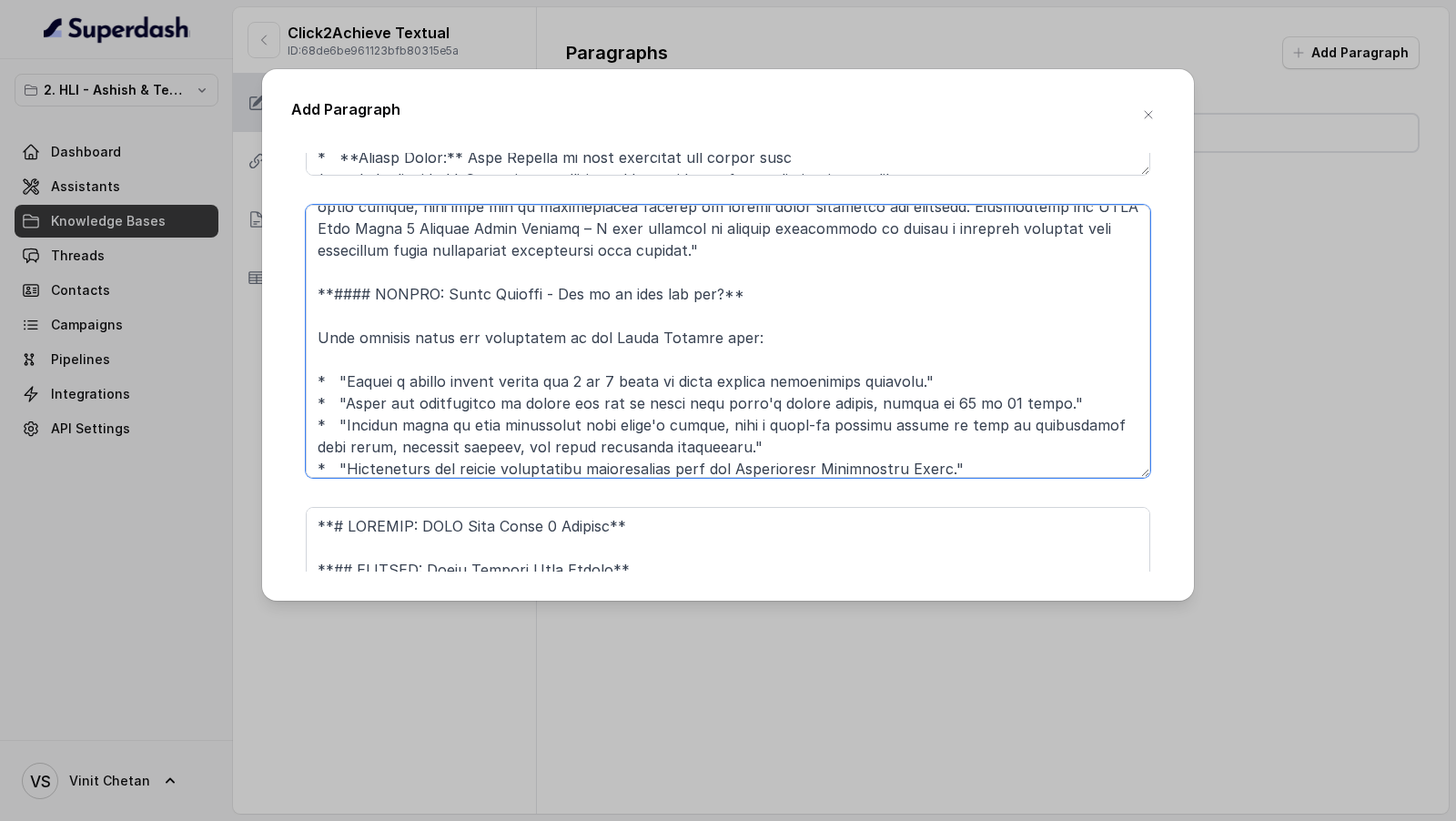
click at [521, 396] on textarea at bounding box center [728, 341] width 845 height 273
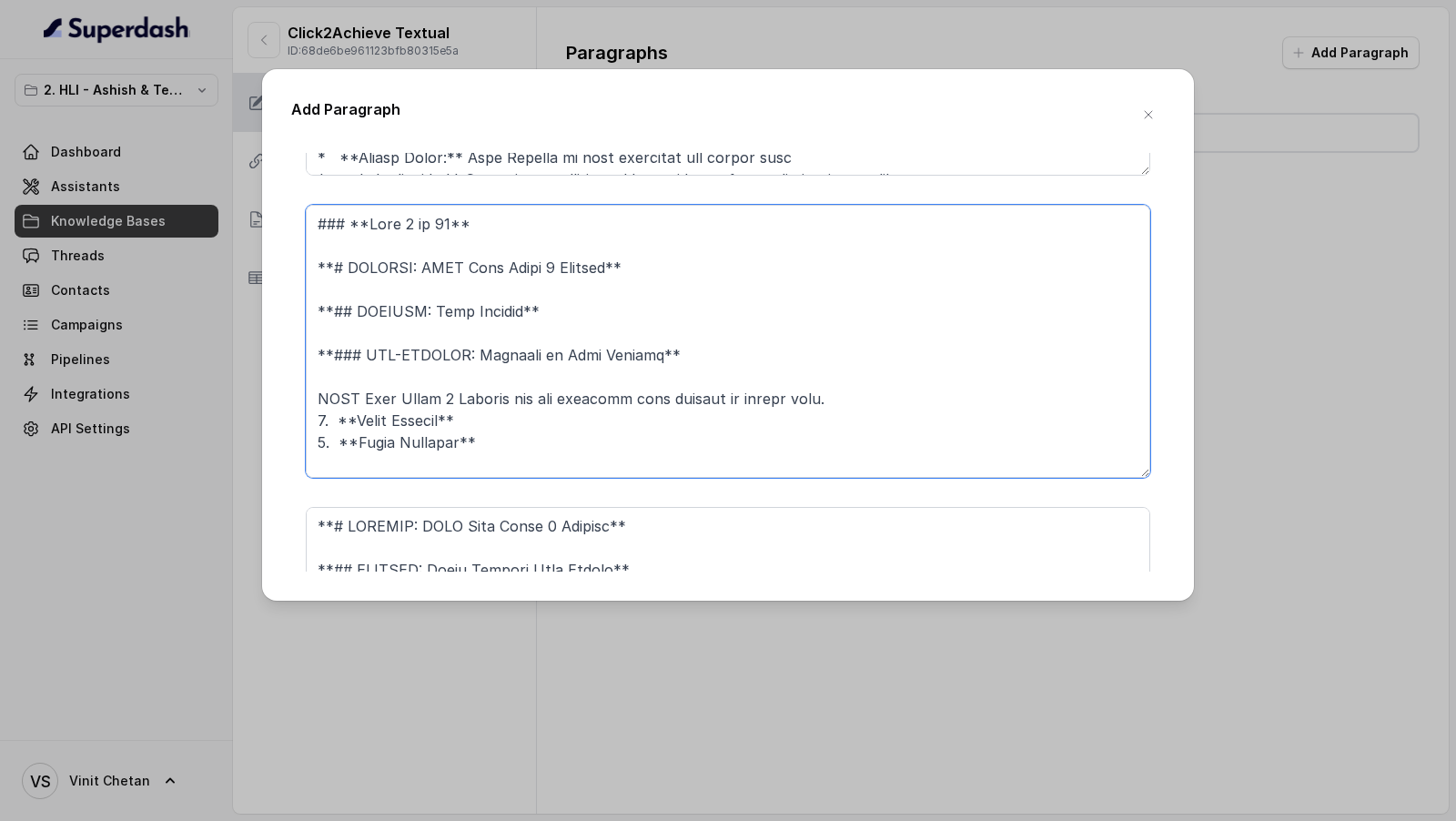
drag, startPoint x: 318, startPoint y: 260, endPoint x: 315, endPoint y: 218, distance: 42.1
click at [315, 218] on textarea at bounding box center [728, 341] width 845 height 273
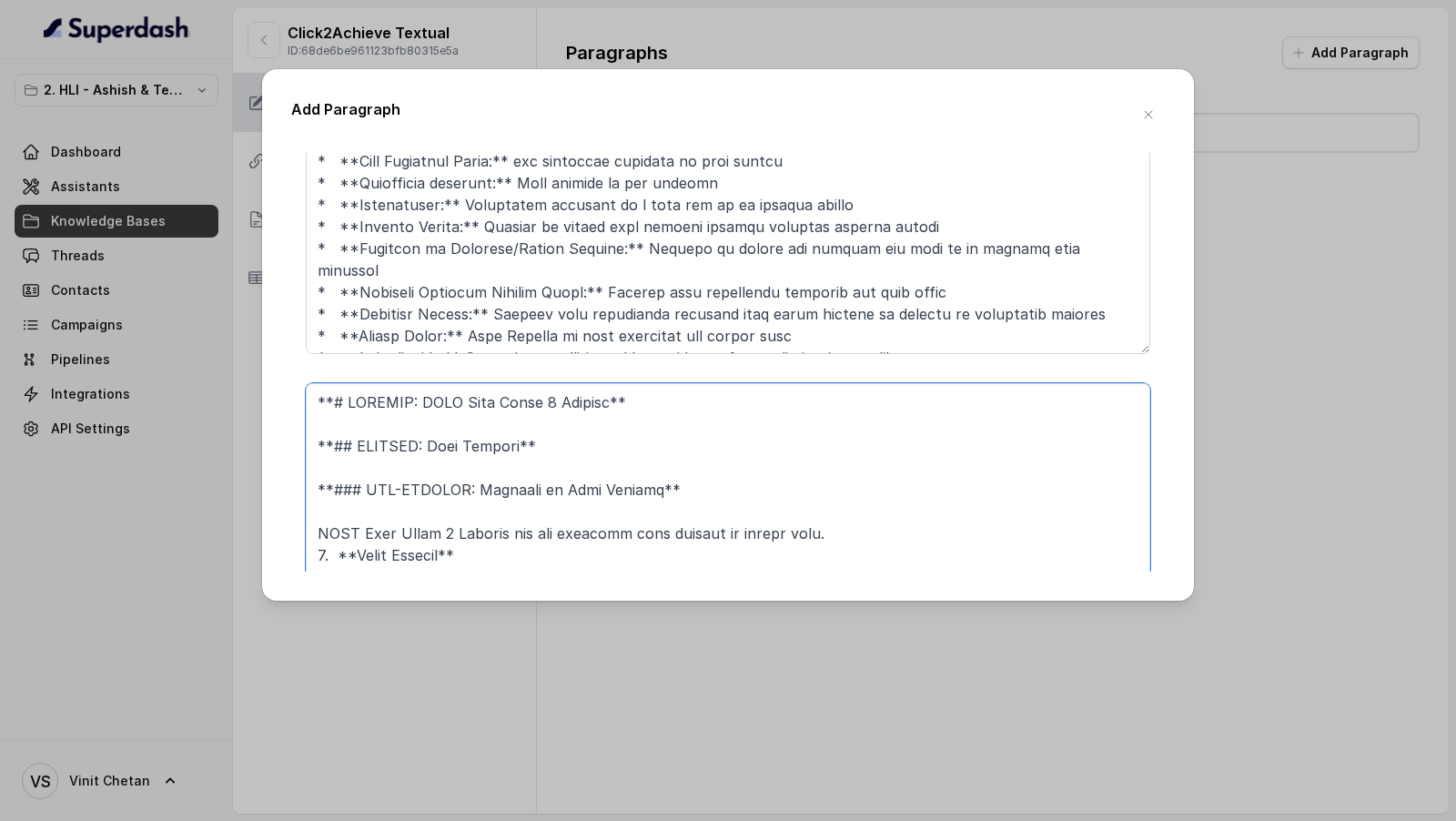
type textarea "**# PRODUCT: HDFC Life Click 2 Achieve** **## SECTION: Plan Options** **### SUB…"
click at [412, 274] on textarea at bounding box center [728, 218] width 845 height 273
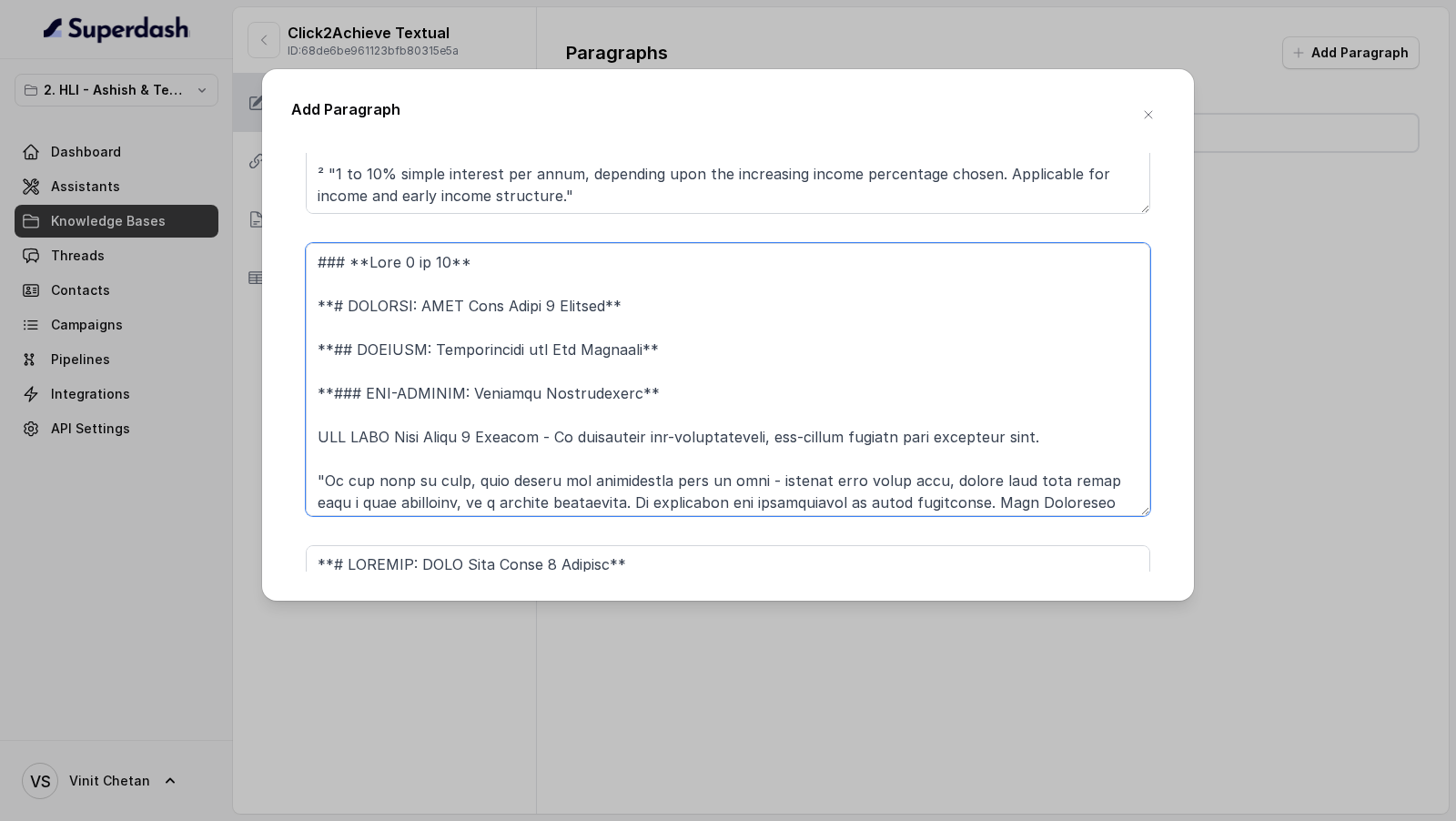
drag, startPoint x: 315, startPoint y: 307, endPoint x: 313, endPoint y: 224, distance: 83.0
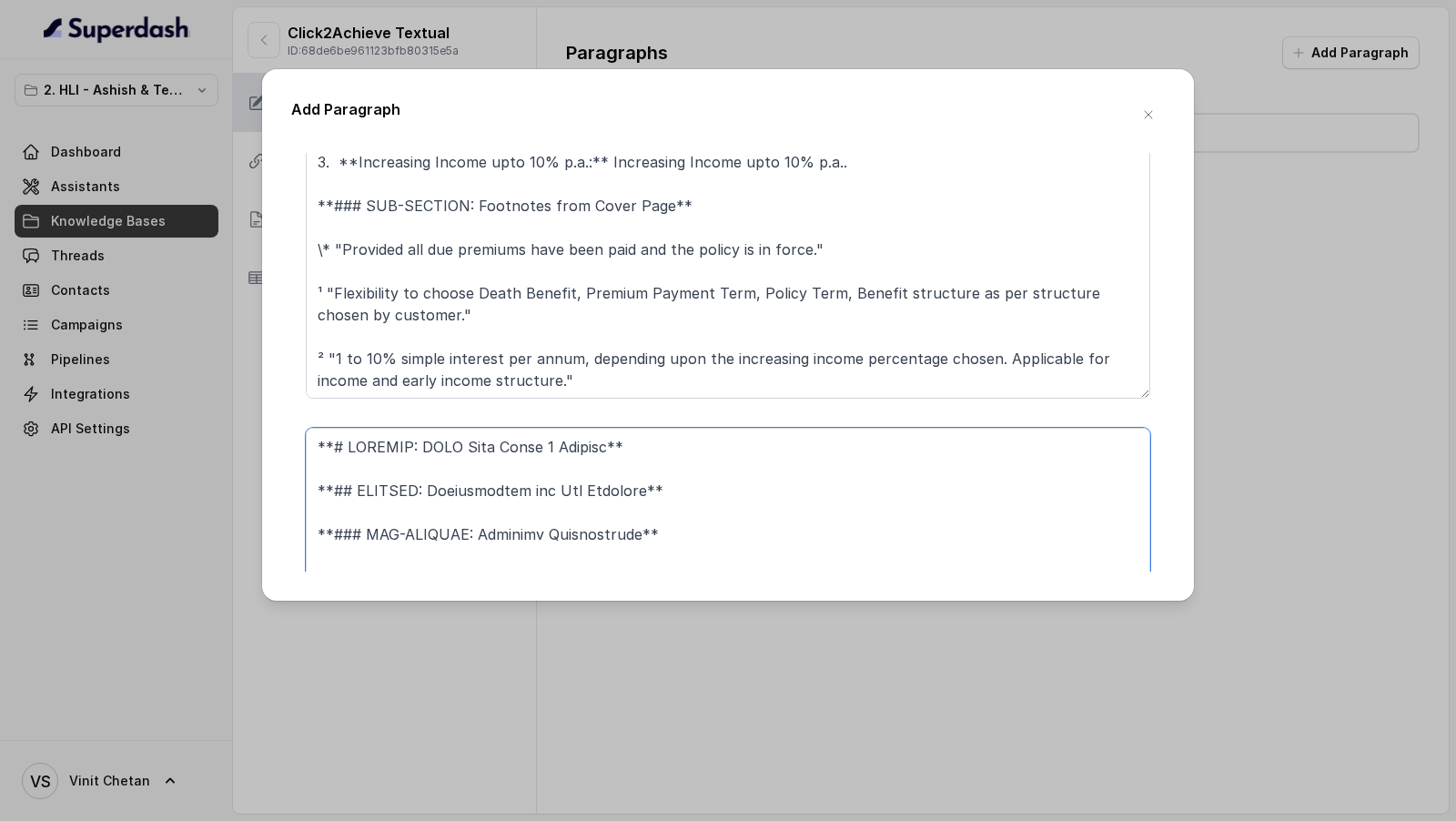
type textarea "**# PRODUCT: HDFC Life Click 2 Achieve** **## SECTION: Introduction and Key Fea…"
click at [533, 320] on textarea "### **Part 1 of 46** **# PRODUCT: HDFC Life Click 2 Achieve** **## SECTION: Mai…" at bounding box center [728, 261] width 845 height 273
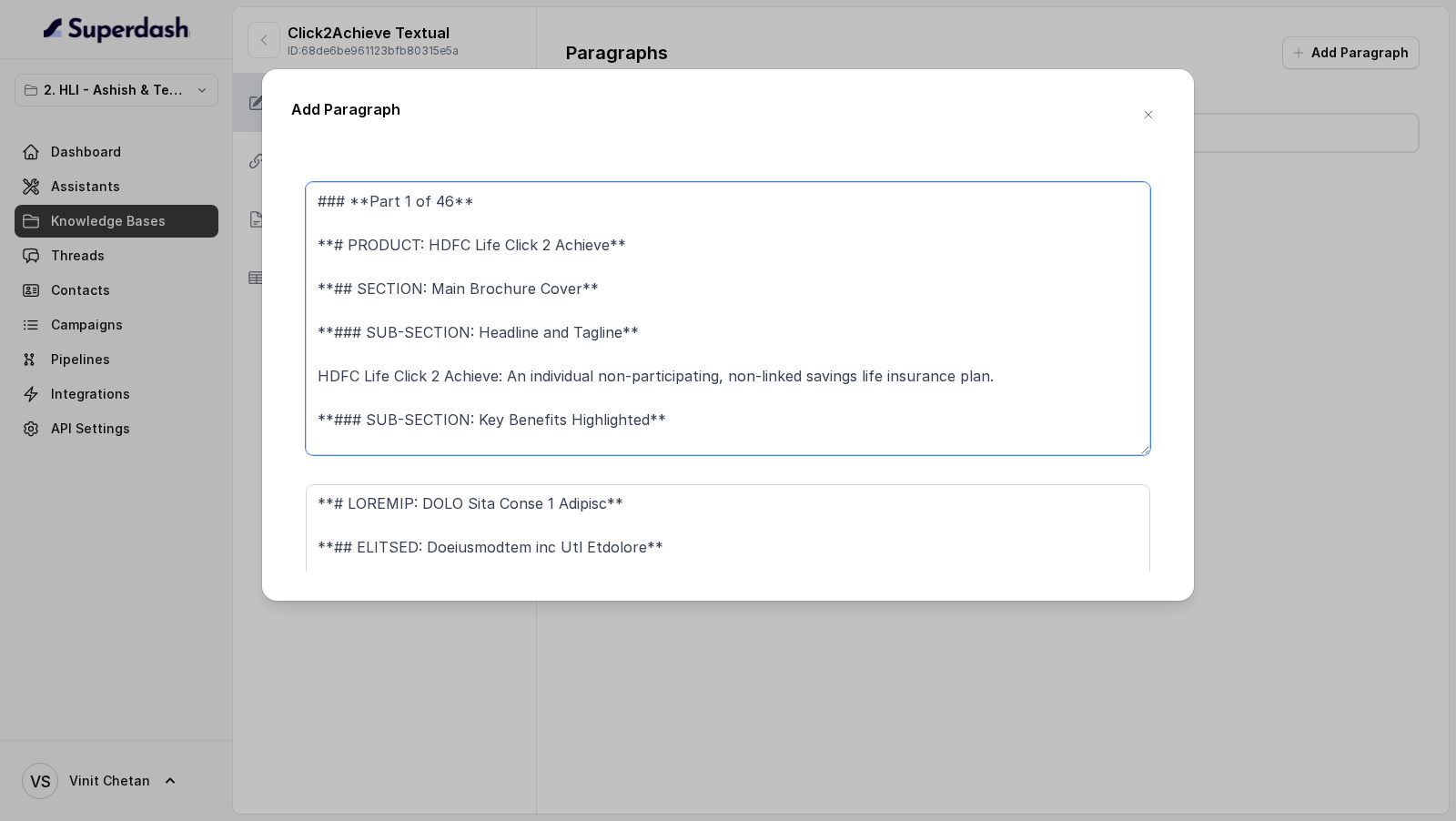
drag, startPoint x: 320, startPoint y: 242, endPoint x: 307, endPoint y: 192, distance: 51.7
click at [307, 192] on textarea "### **Part 1 of 46** **# PRODUCT: HDFC Life Click 2 Achieve** **## SECTION: Mai…" at bounding box center [728, 318] width 845 height 273
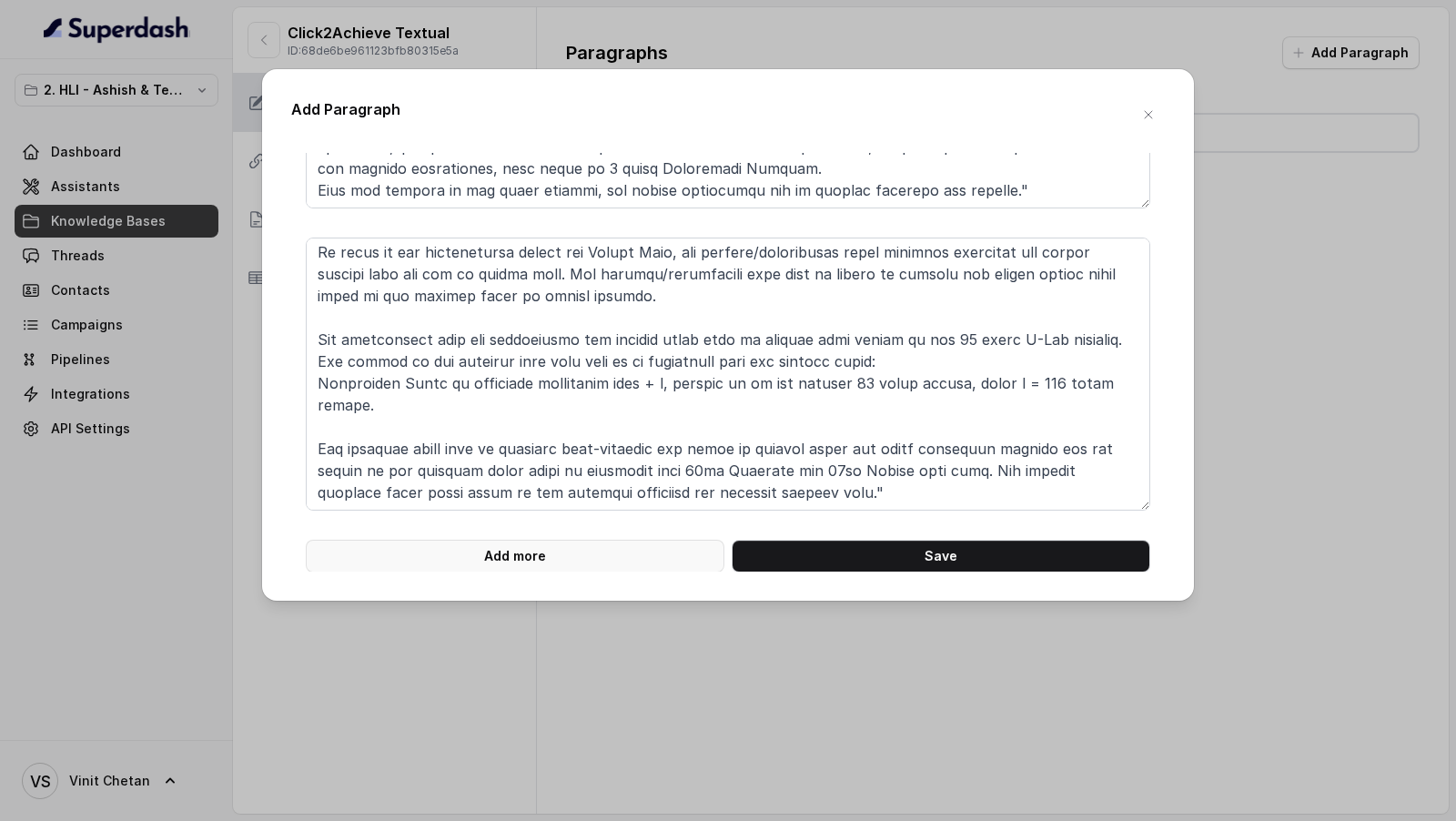
type textarea "**# PRODUCT: HDFC Life Click 2 Achieve** **## SECTION: Main Brochure Cover** **…"
click at [492, 555] on button "Add more" at bounding box center [515, 556] width 419 height 33
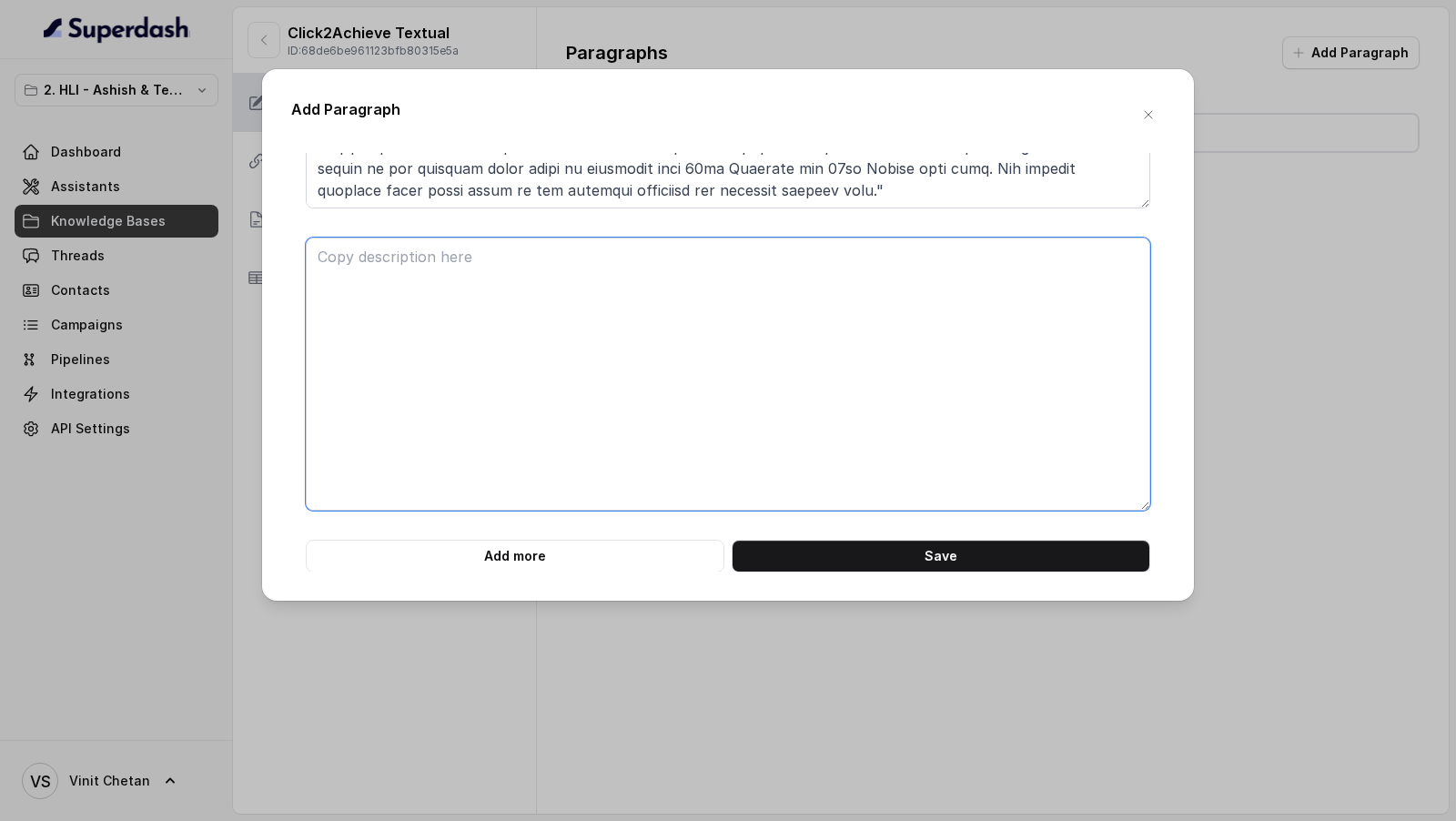
click at [438, 282] on textarea at bounding box center [728, 374] width 845 height 273
paste textarea "**# PRODUCT: HDFC Life Click 2 Achieve** **## SECTION: Dream Achiever Plan Opti…"
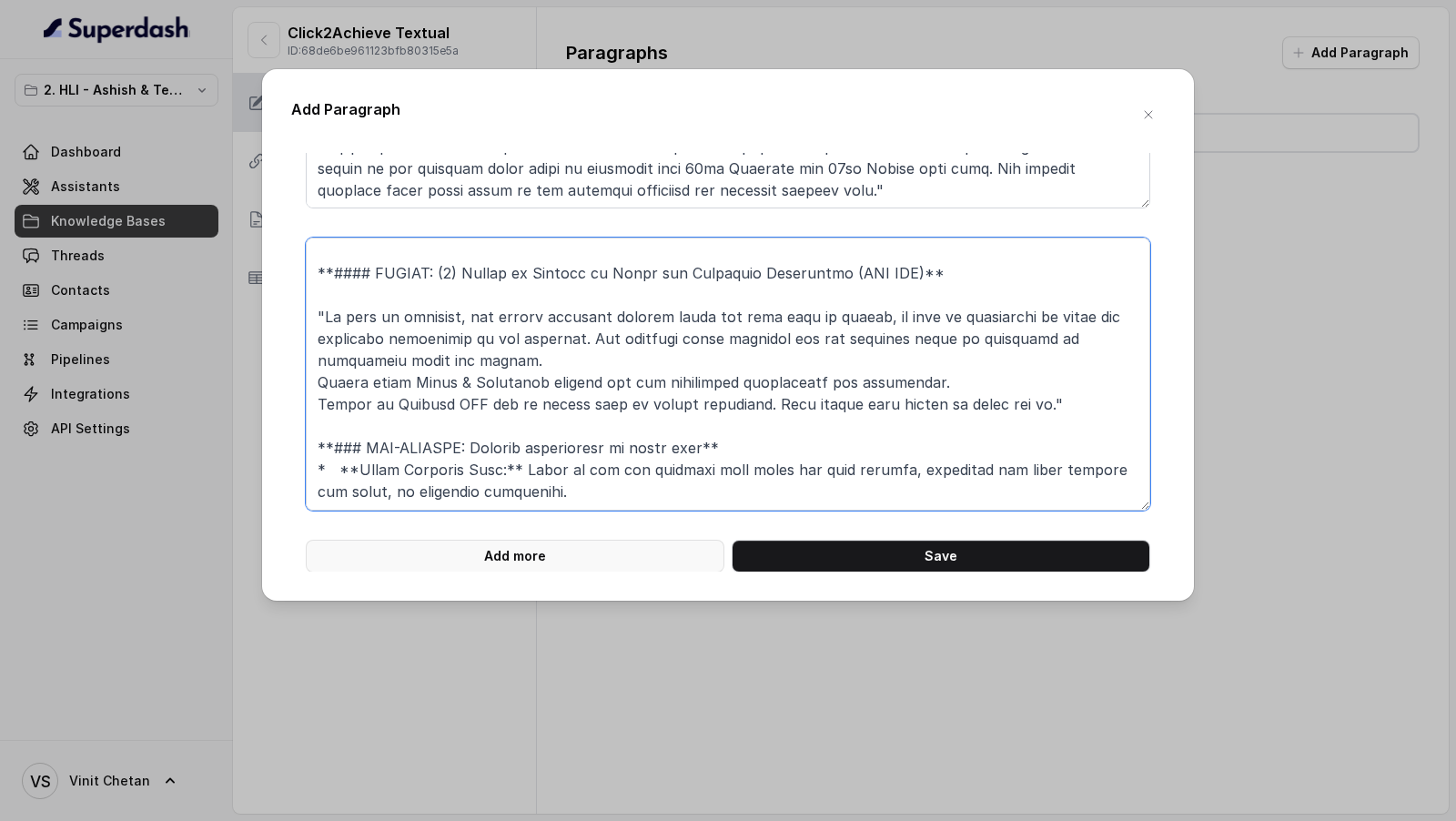
scroll to position [463, 0]
type textarea "**# PRODUCT: HDFC Life Click 2 Achieve** **## SECTION: Dream Achiever Plan Opti…"
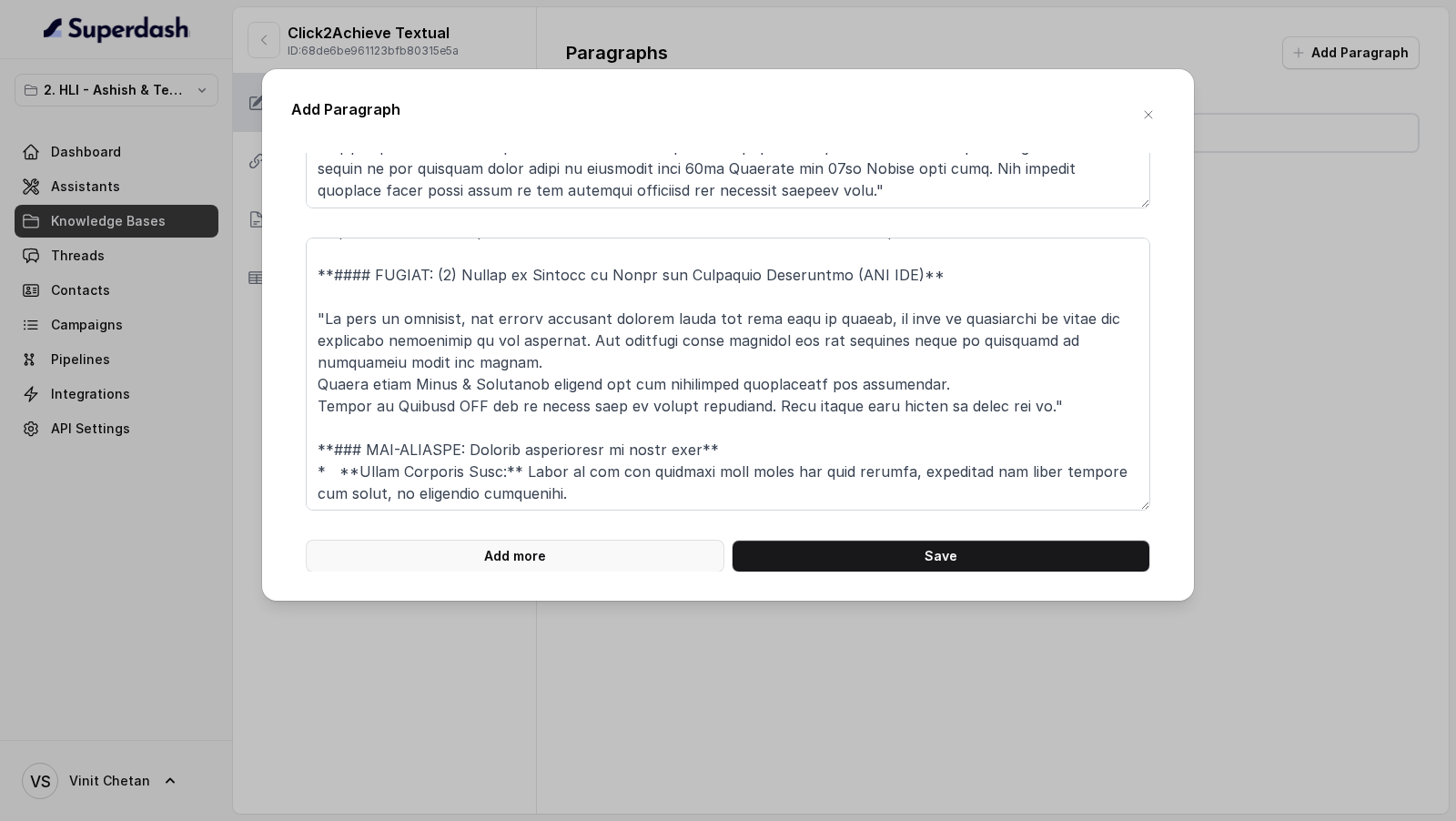
click at [515, 562] on button "Add more" at bounding box center [515, 556] width 419 height 33
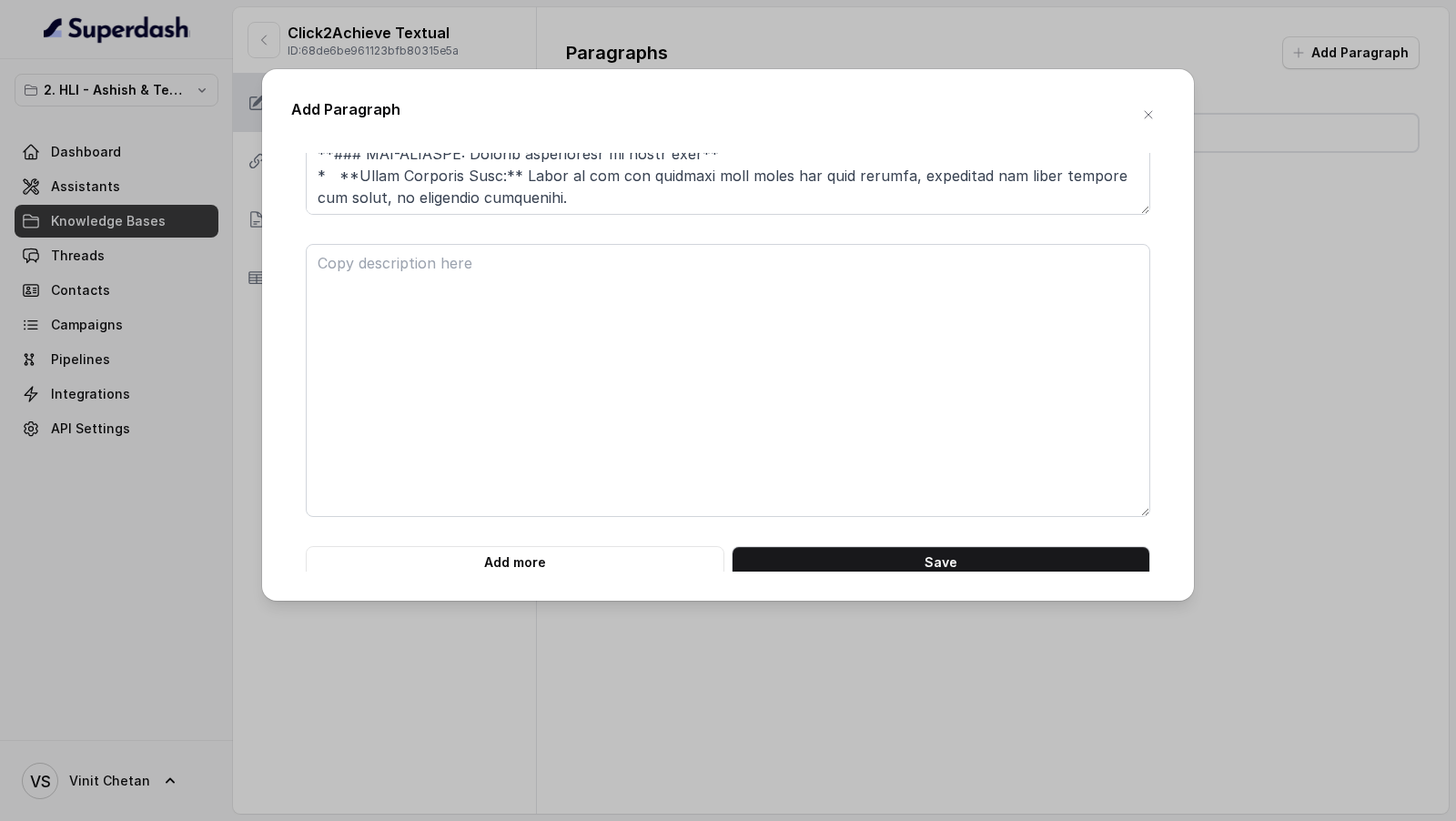
scroll to position [4174, 0]
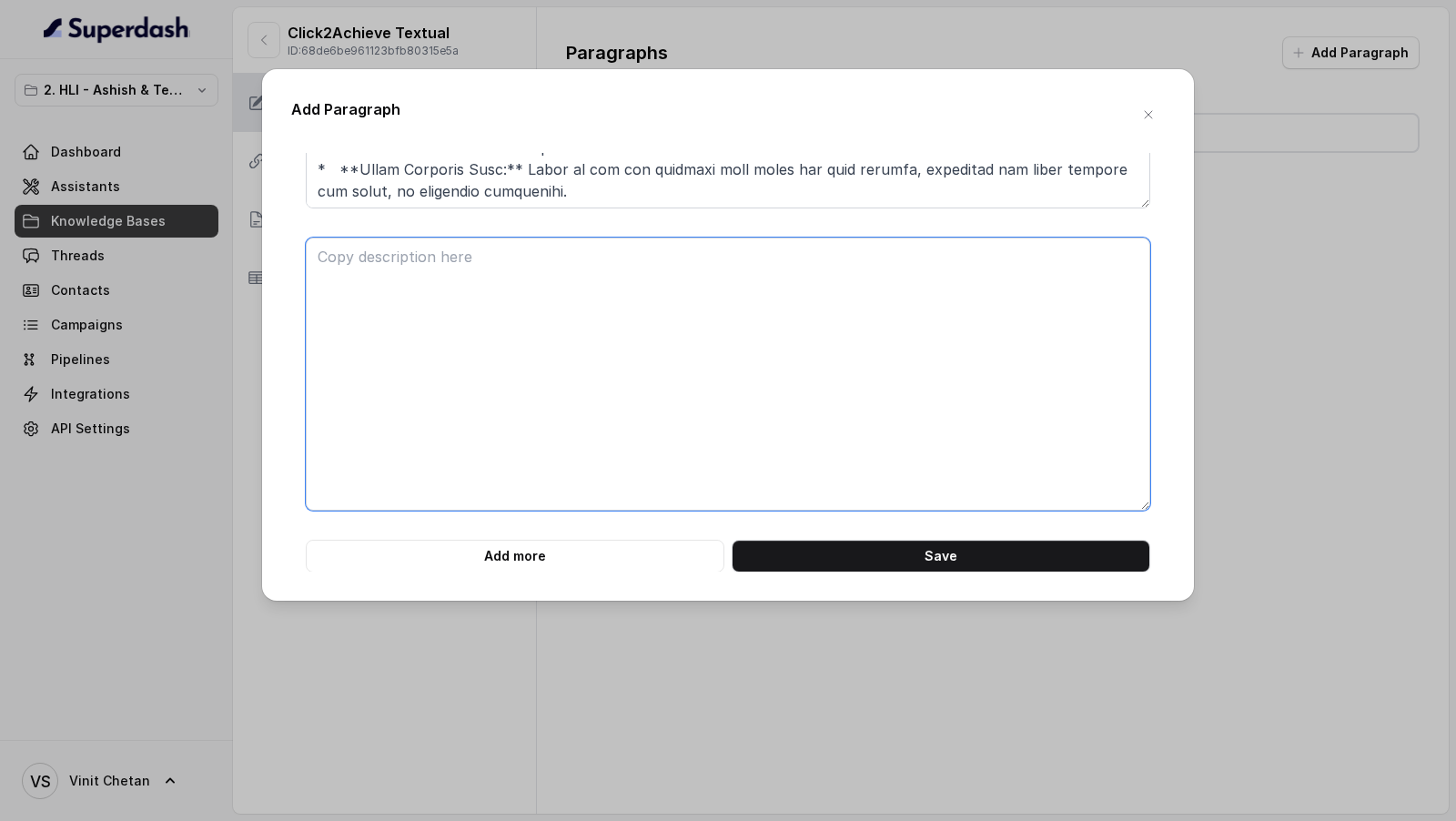
click at [425, 343] on textarea at bounding box center [728, 374] width 845 height 273
paste textarea "**# PRODUCT: HDFC Life Click 2 Achieve** **## SECTION: General Definitions and …"
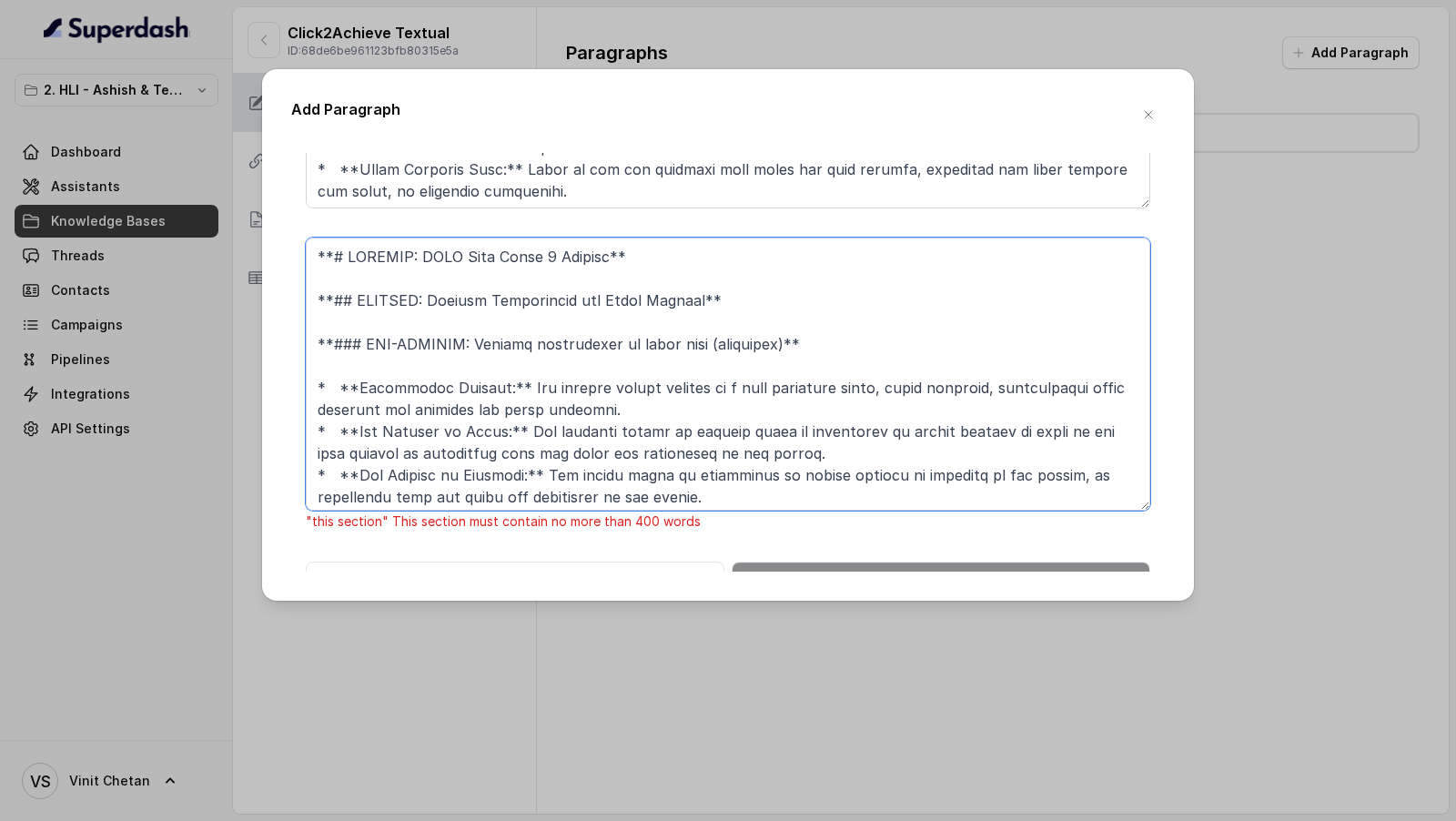
scroll to position [804, 0]
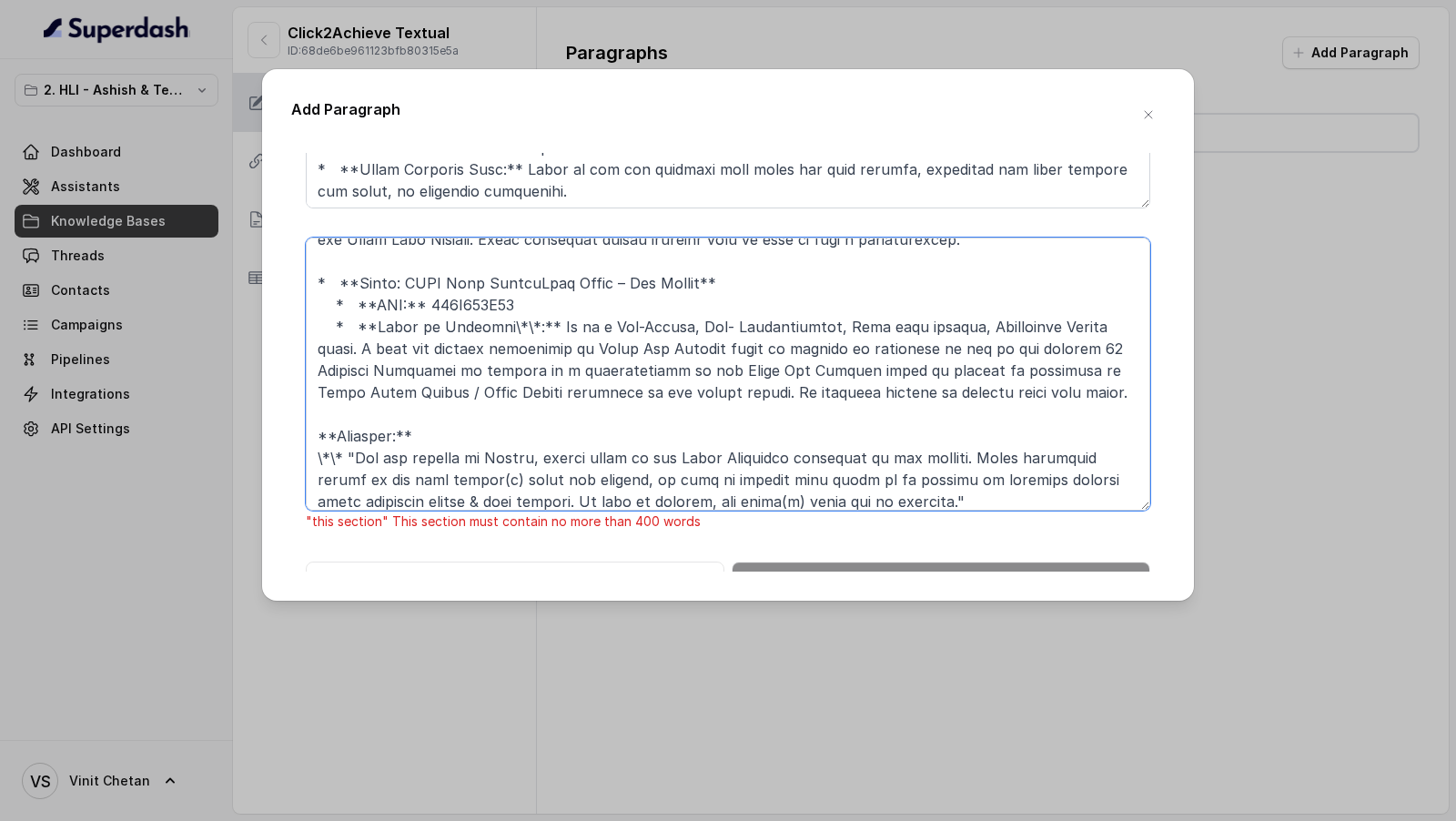
drag, startPoint x: 389, startPoint y: 406, endPoint x: 804, endPoint y: 496, distance: 424.6
click at [804, 496] on textarea at bounding box center [728, 374] width 845 height 273
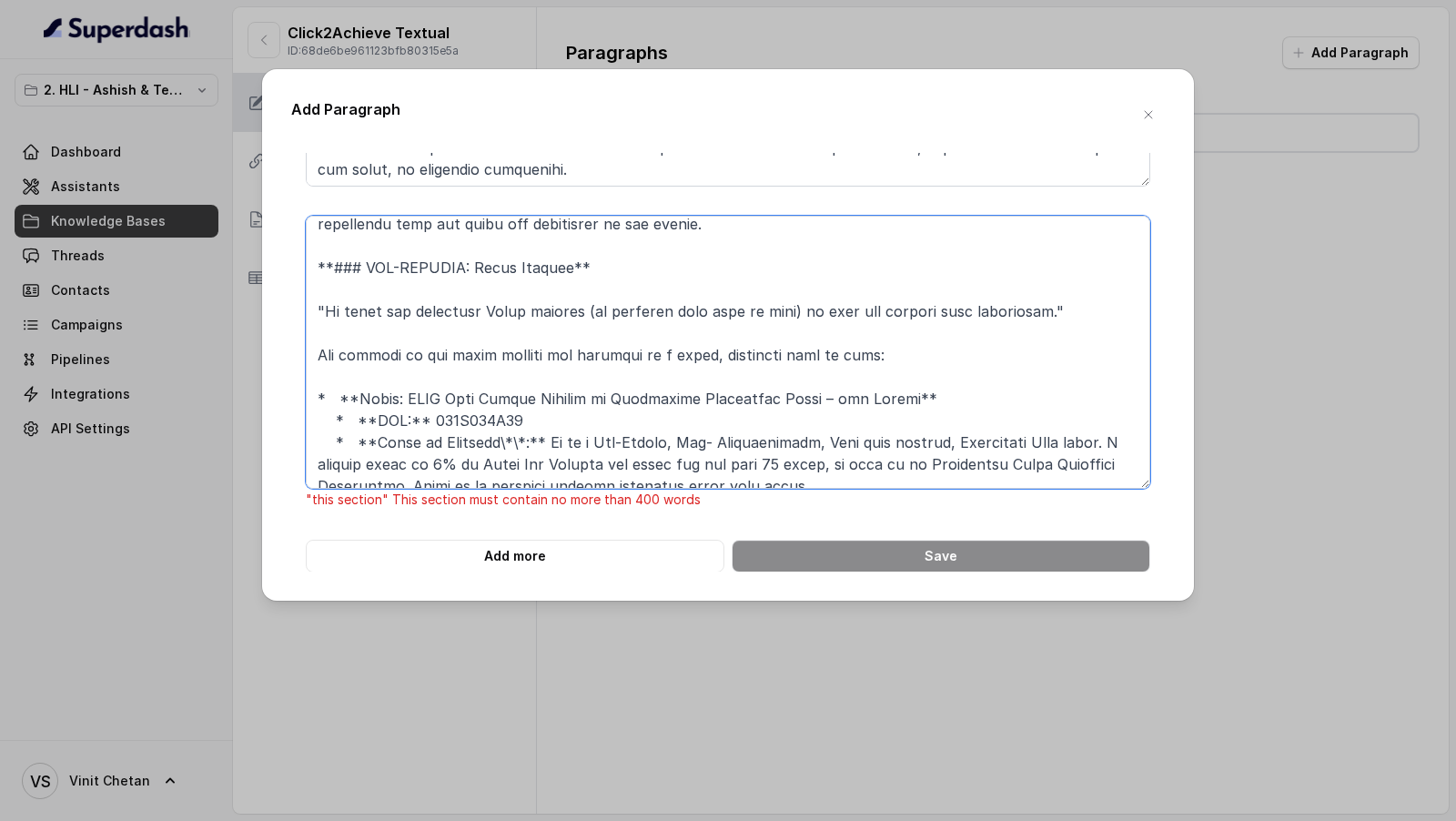
scroll to position [251, 0]
click at [893, 349] on textarea at bounding box center [728, 352] width 845 height 273
click at [739, 353] on textarea at bounding box center [728, 352] width 845 height 273
drag, startPoint x: 739, startPoint y: 353, endPoint x: 828, endPoint y: 353, distance: 89.0
click at [828, 353] on textarea at bounding box center [728, 352] width 845 height 273
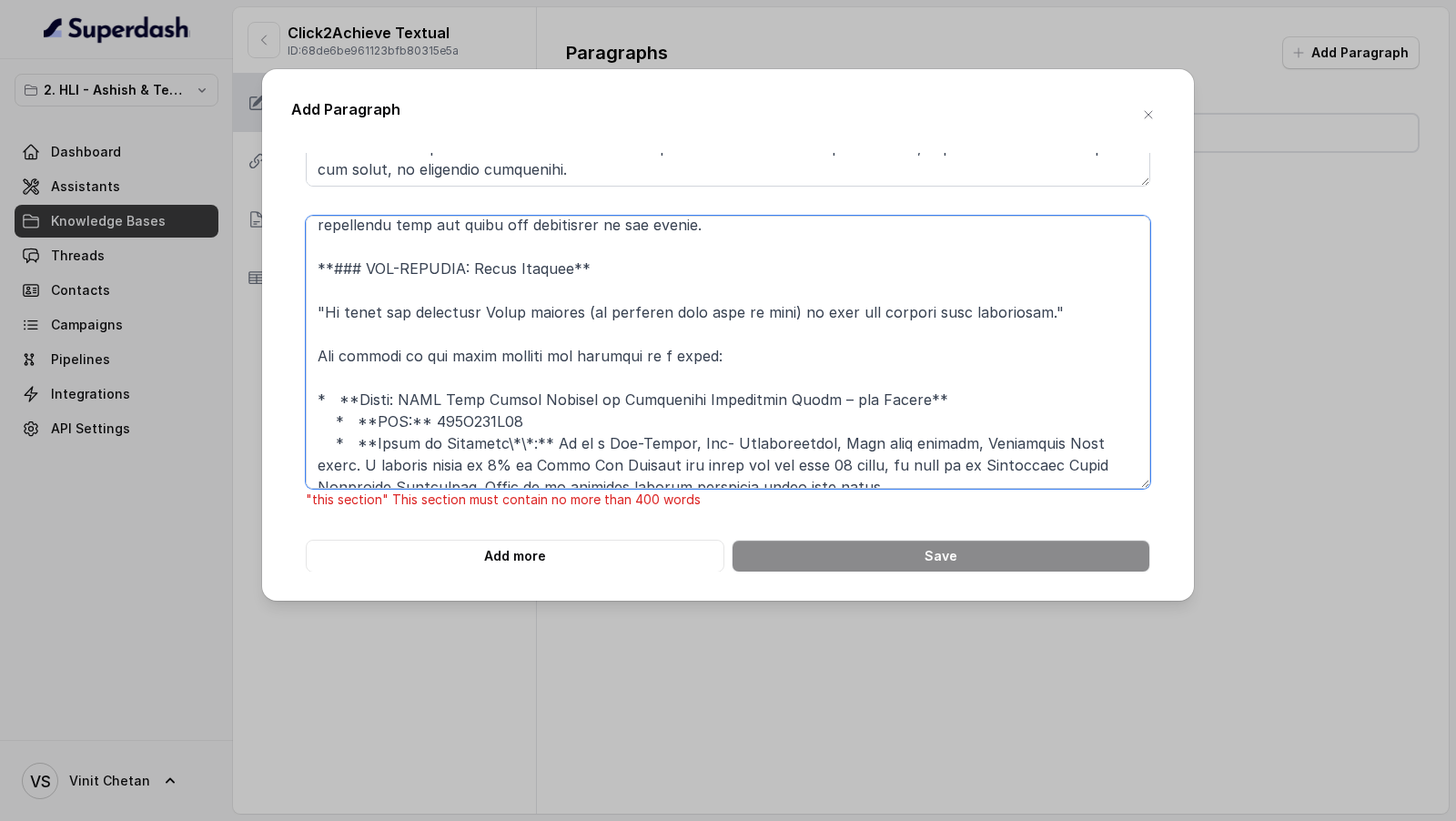
click at [562, 353] on textarea at bounding box center [728, 352] width 845 height 273
drag, startPoint x: 562, startPoint y: 353, endPoint x: 666, endPoint y: 353, distance: 104.0
click at [666, 353] on textarea at bounding box center [728, 352] width 845 height 273
drag, startPoint x: 621, startPoint y: 359, endPoint x: 254, endPoint y: 348, distance: 367.2
click at [254, 348] on div "Add Paragraph **# PRODUCT: HDFC Life Click 2 Achieve** **## SECTION: Main Broch…" at bounding box center [728, 410] width 1456 height 821
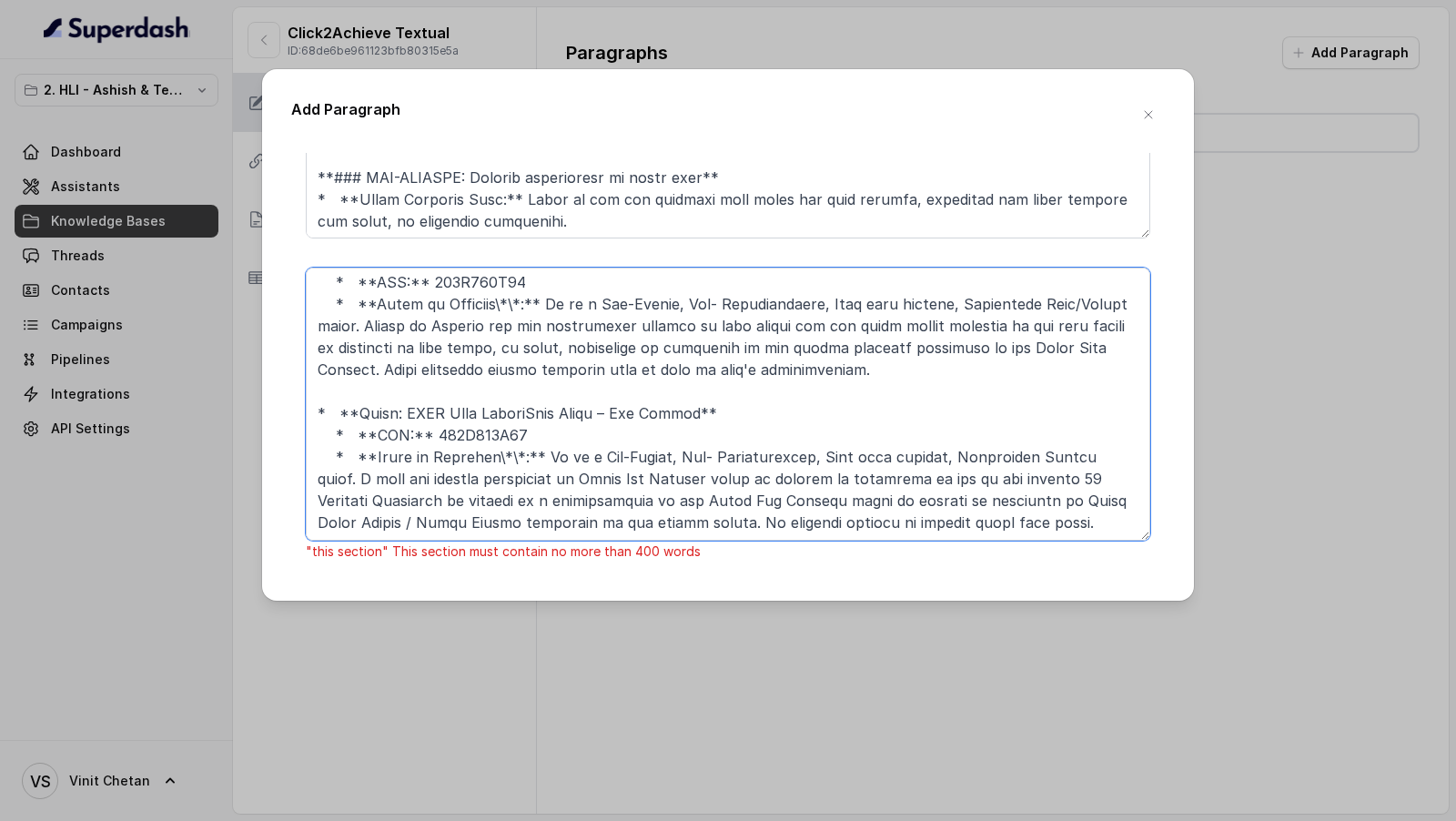
scroll to position [4196, 0]
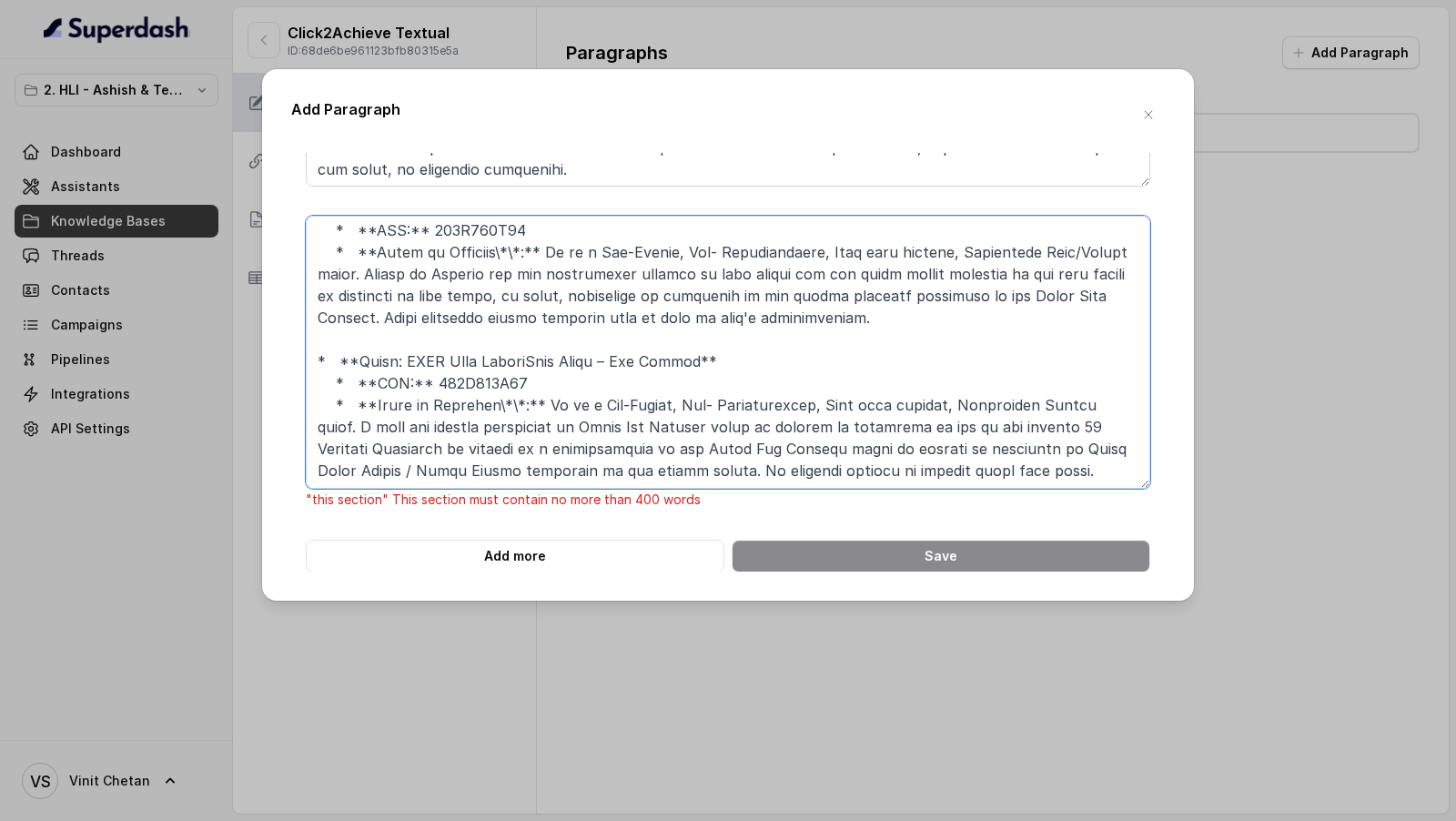
drag, startPoint x: 398, startPoint y: 326, endPoint x: 983, endPoint y: 481, distance: 605.2
click at [983, 481] on textarea at bounding box center [728, 352] width 845 height 273
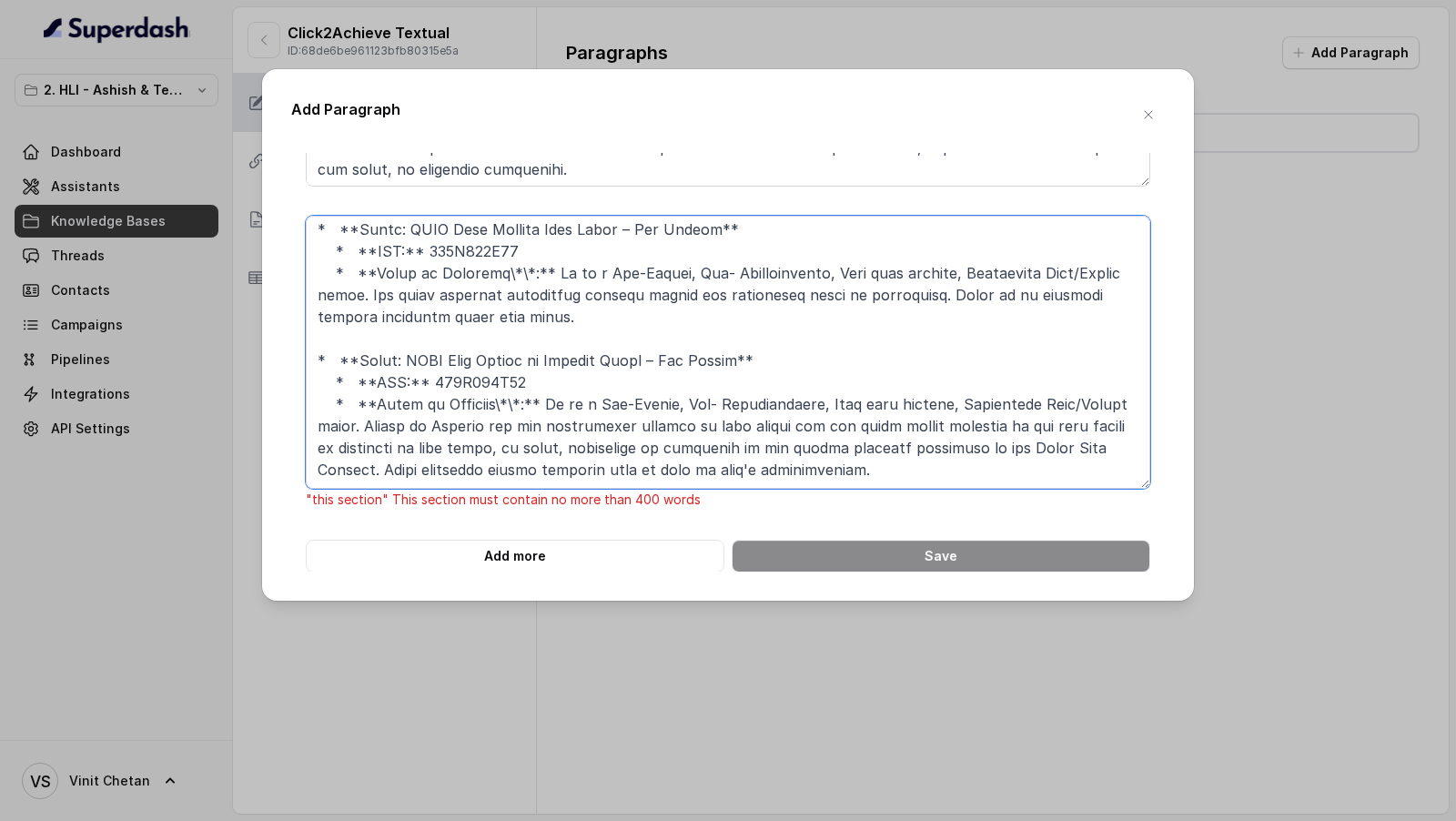
scroll to position [4174, 0]
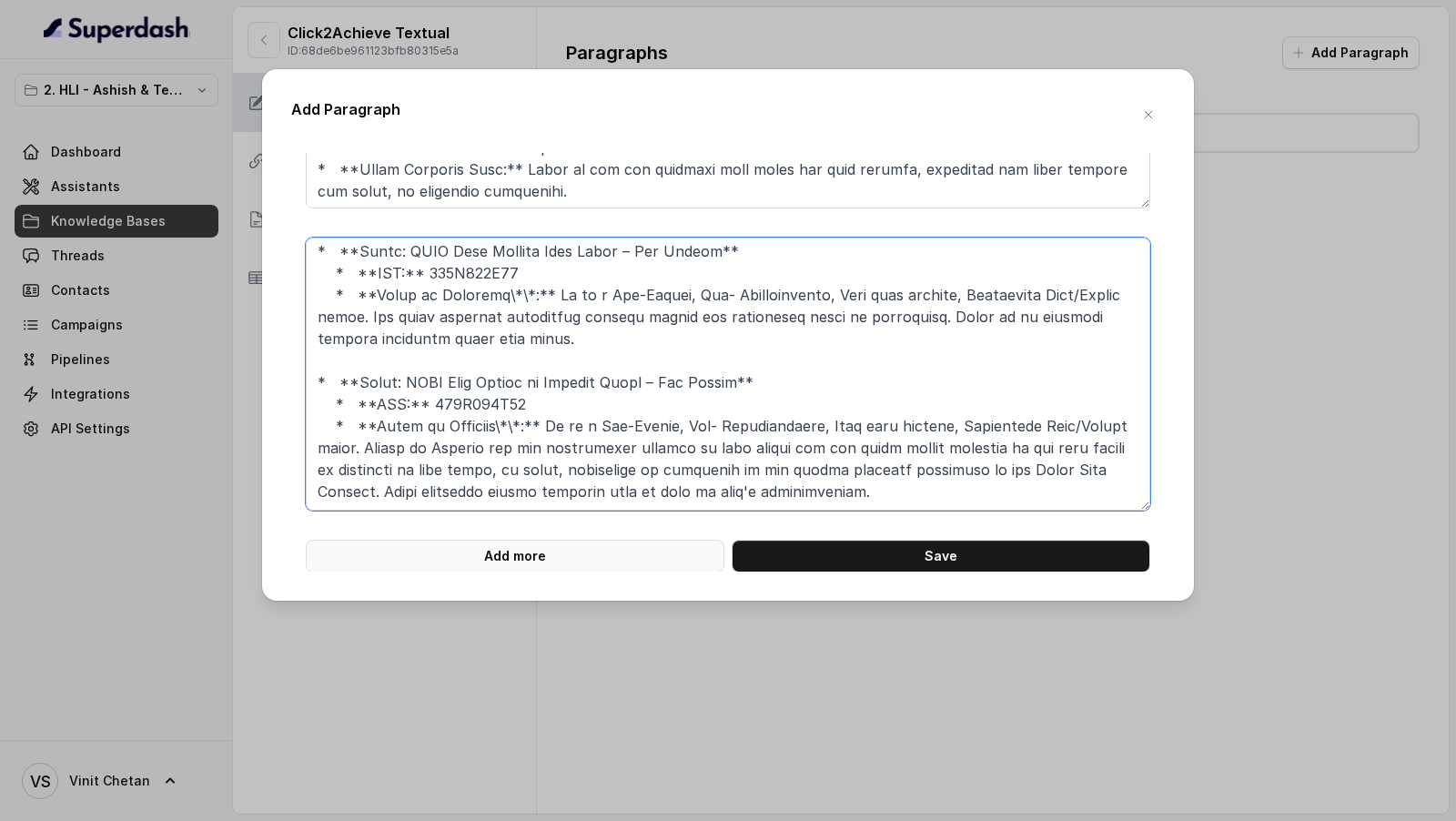
type textarea "**# PRODUCT: HDFC Life Click 2 Achieve** **## SECTION: General Definitions and …"
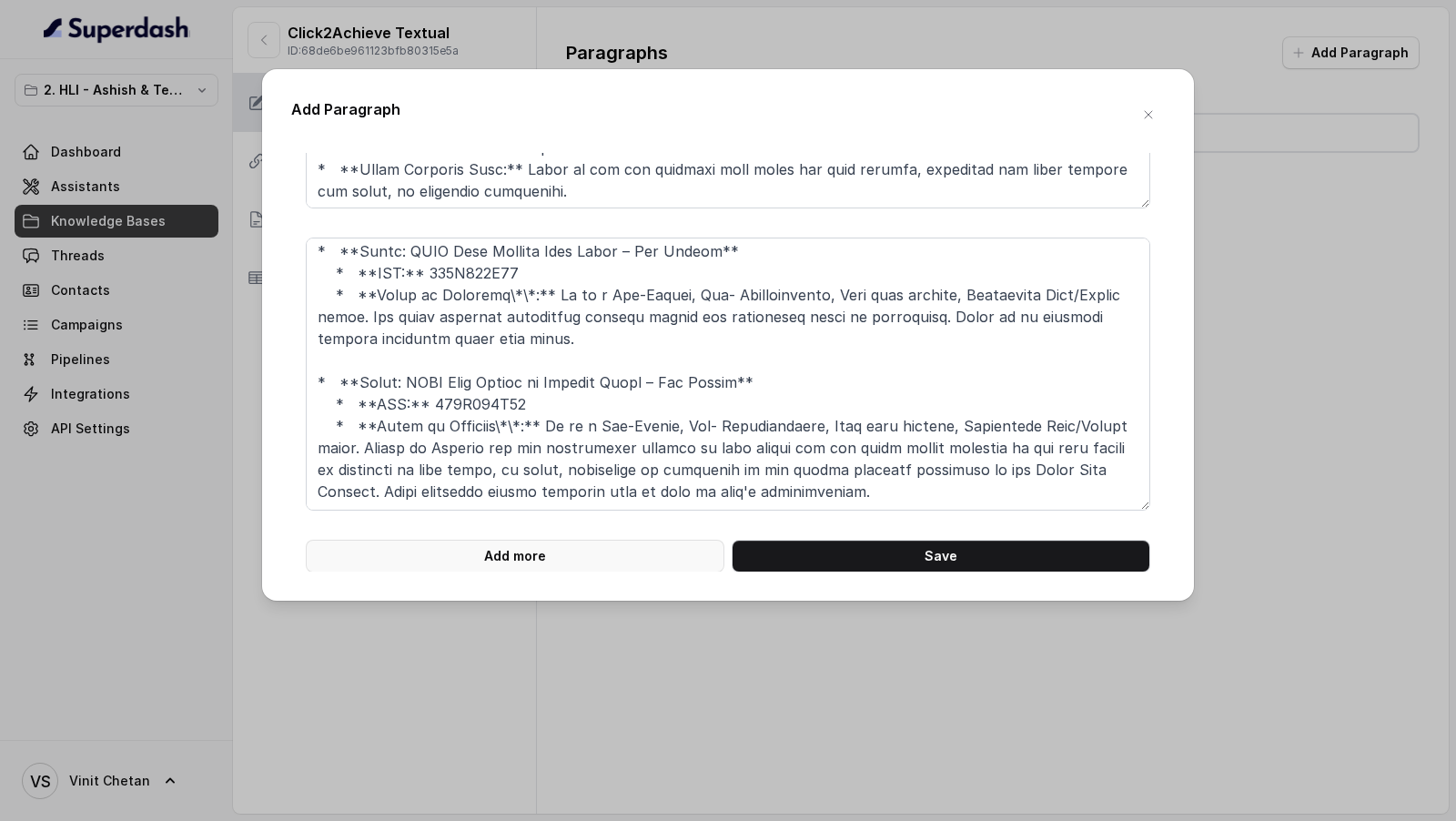
click at [590, 557] on button "Add more" at bounding box center [515, 556] width 419 height 33
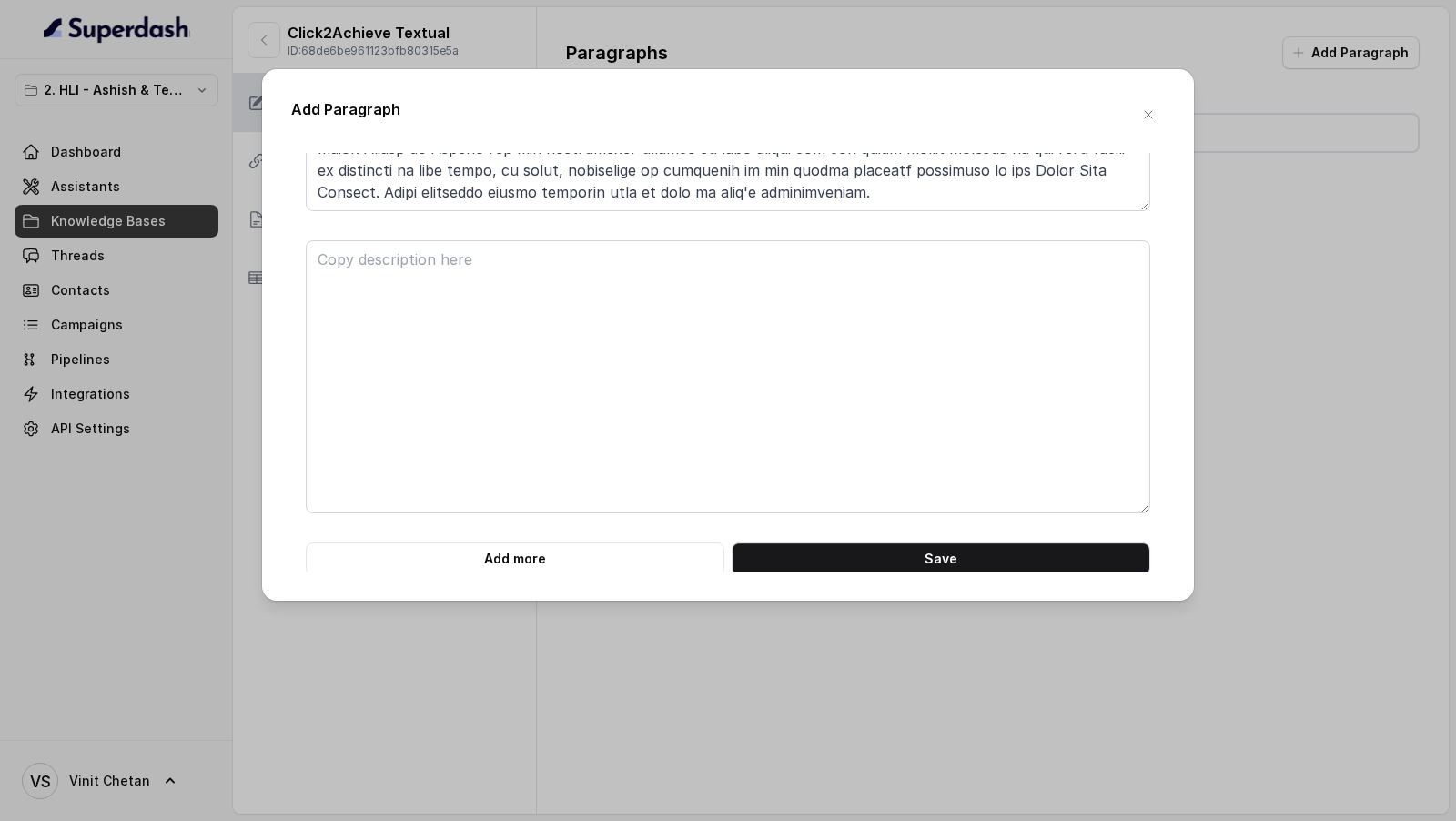
scroll to position [4475, 0]
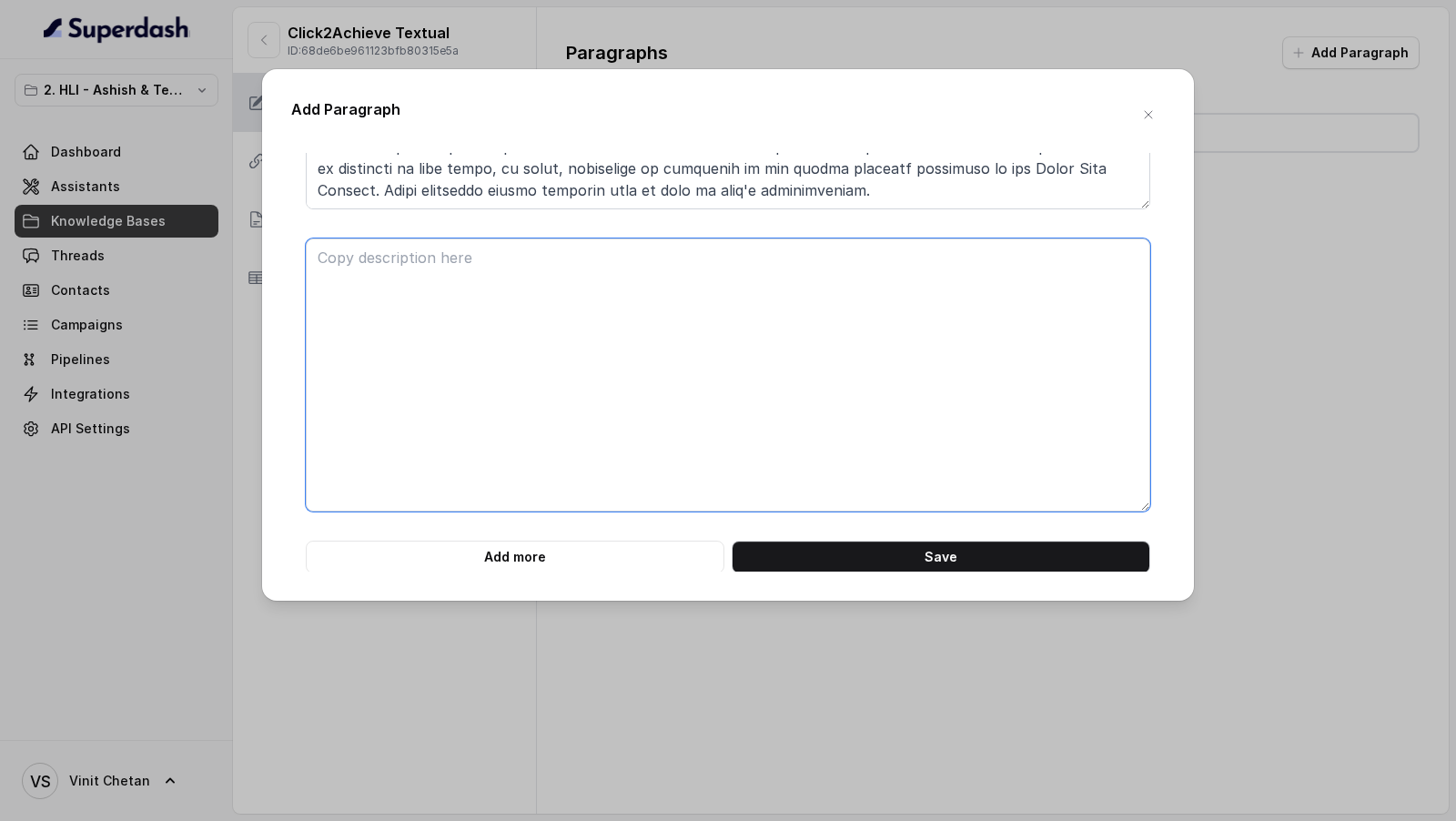
click at [624, 467] on textarea at bounding box center [728, 375] width 845 height 273
paste textarea "* **Rider: HDFC Life HealthPlus Rider – Non Linked** * **UIN:** 101B031V02 * **…"
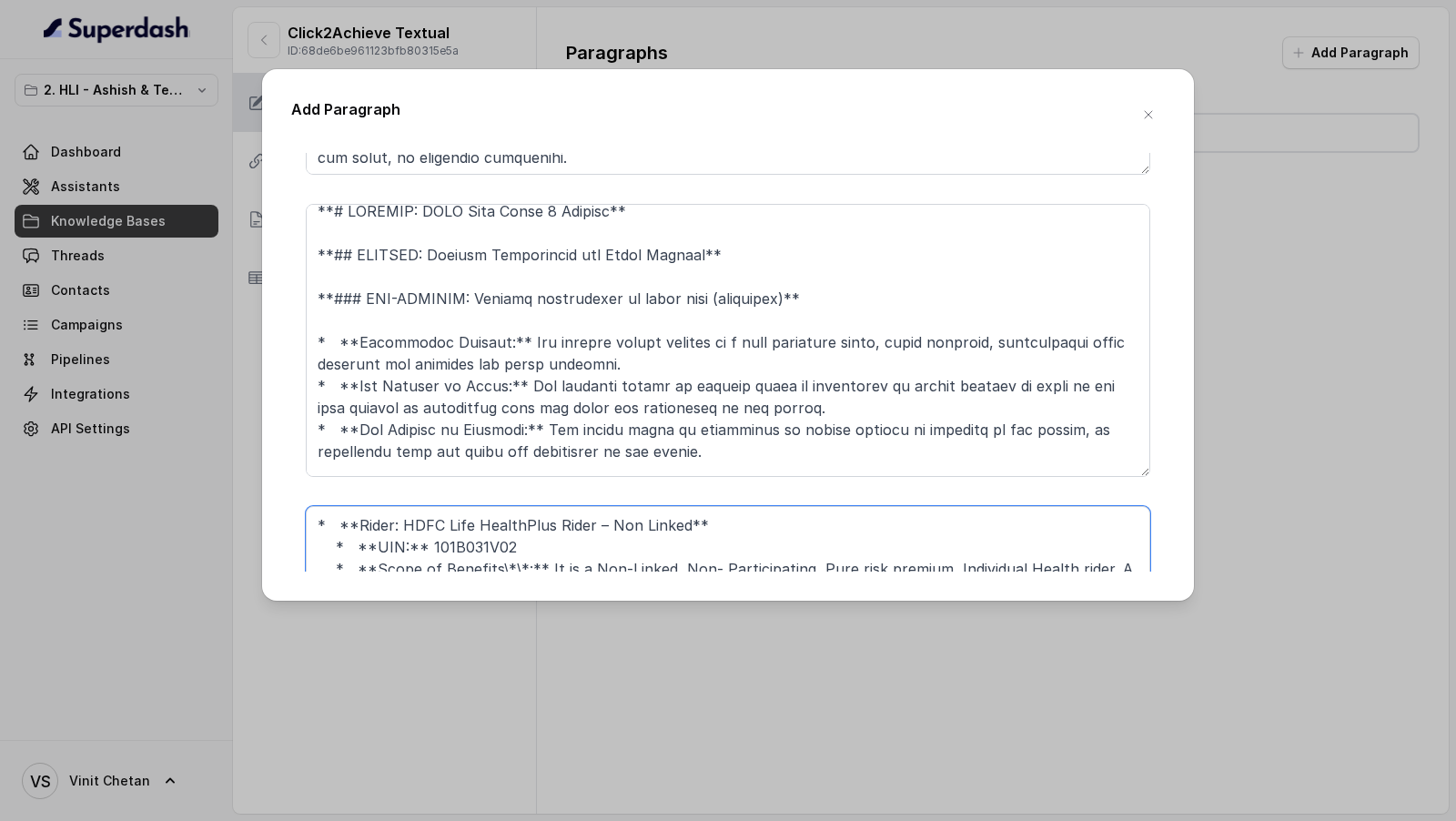
scroll to position [0, 0]
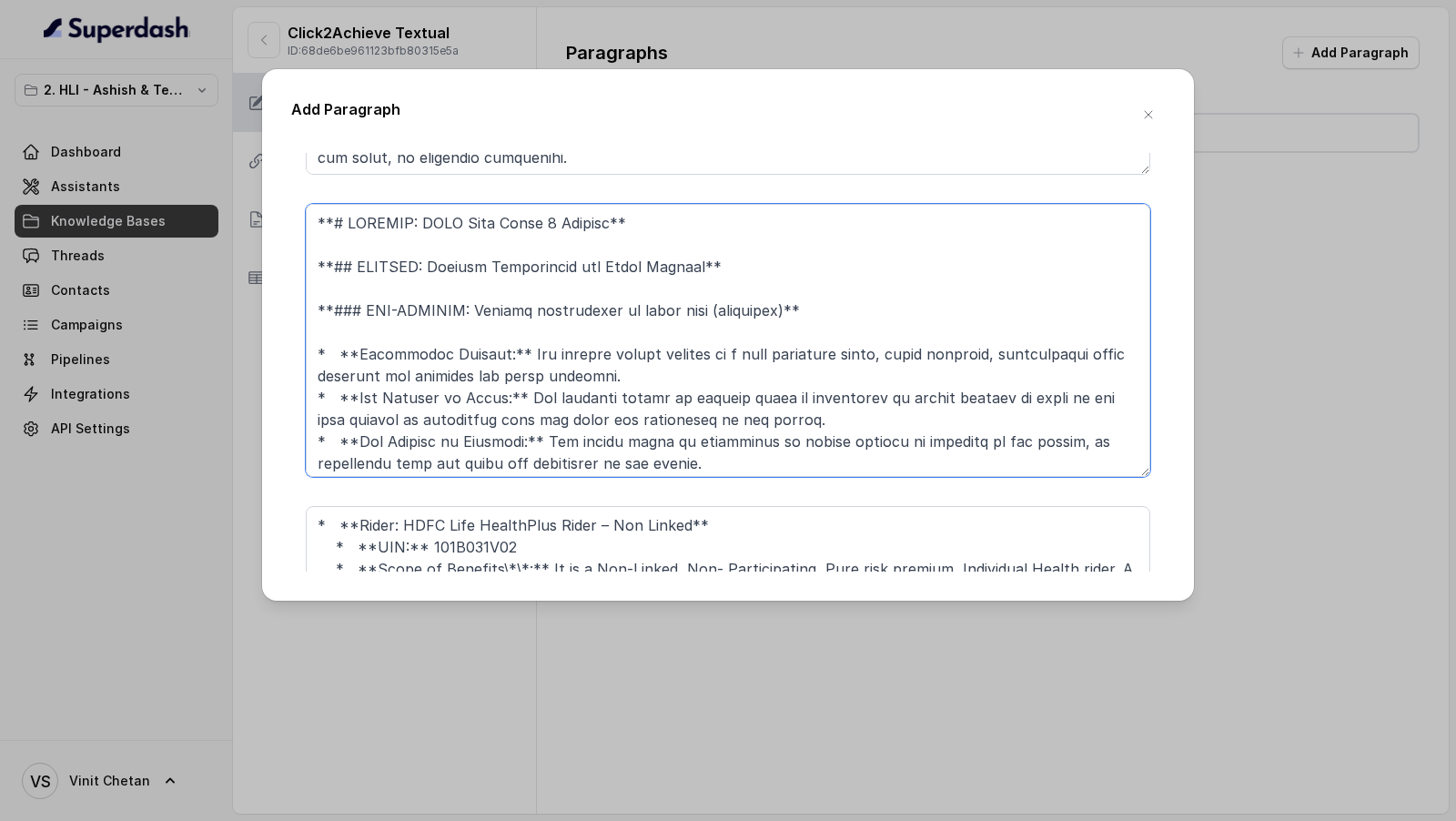
drag, startPoint x: 794, startPoint y: 264, endPoint x: 186, endPoint y: 205, distance: 610.9
click at [186, 205] on div "Add Paragraph **# PRODUCT: HDFC Life Click 2 Achieve** **## SECTION: Main Broch…" at bounding box center [728, 410] width 1456 height 821
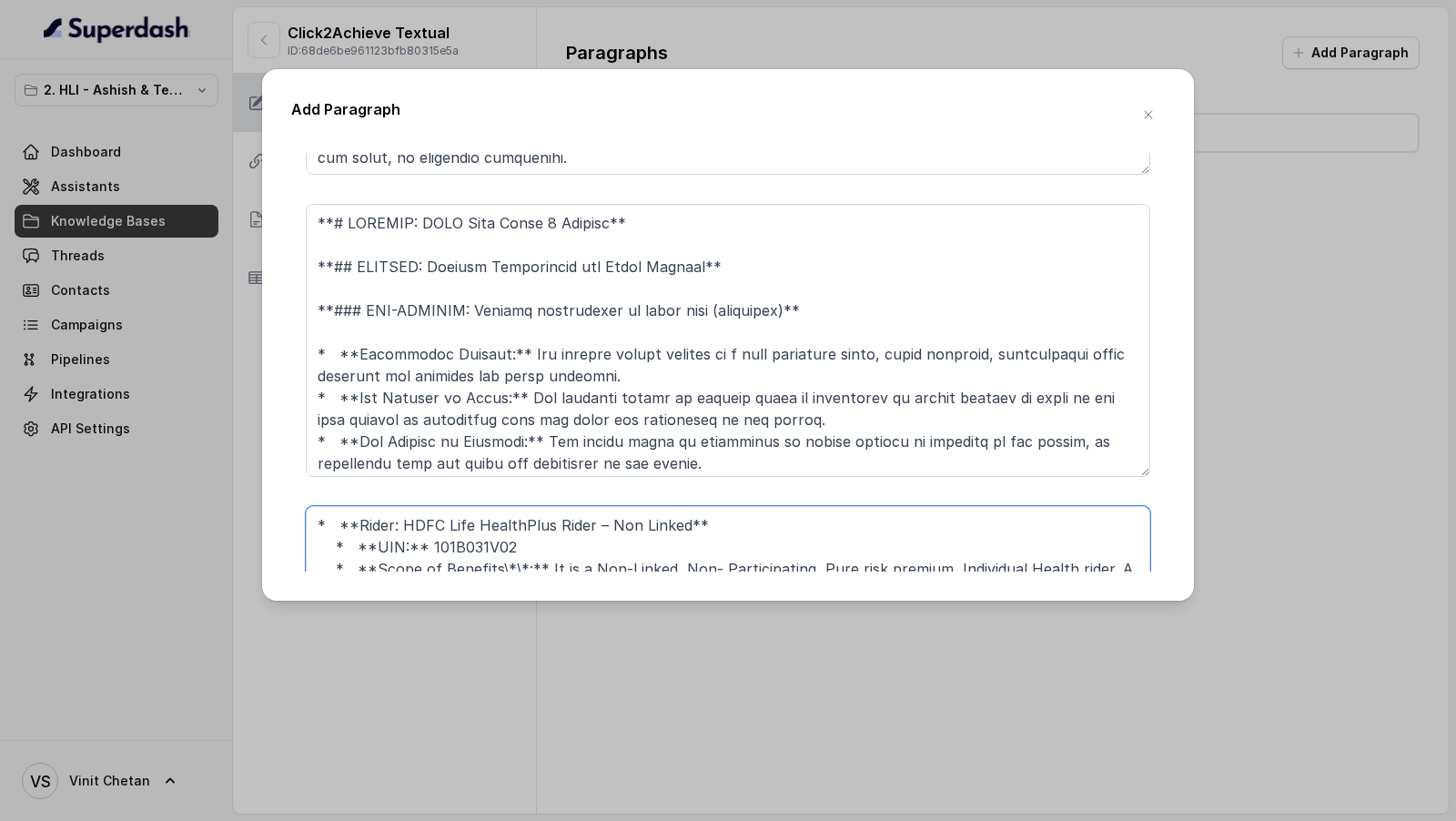
click at [426, 520] on textarea "* **Rider: HDFC Life HealthPlus Rider – Non Linked** * **UIN:** 101B031V02 * **…" at bounding box center [728, 642] width 845 height 273
paste textarea "**# PRODUCT: HDFC Life Click 2 Achieve** **## SECTION: General Definitions and …"
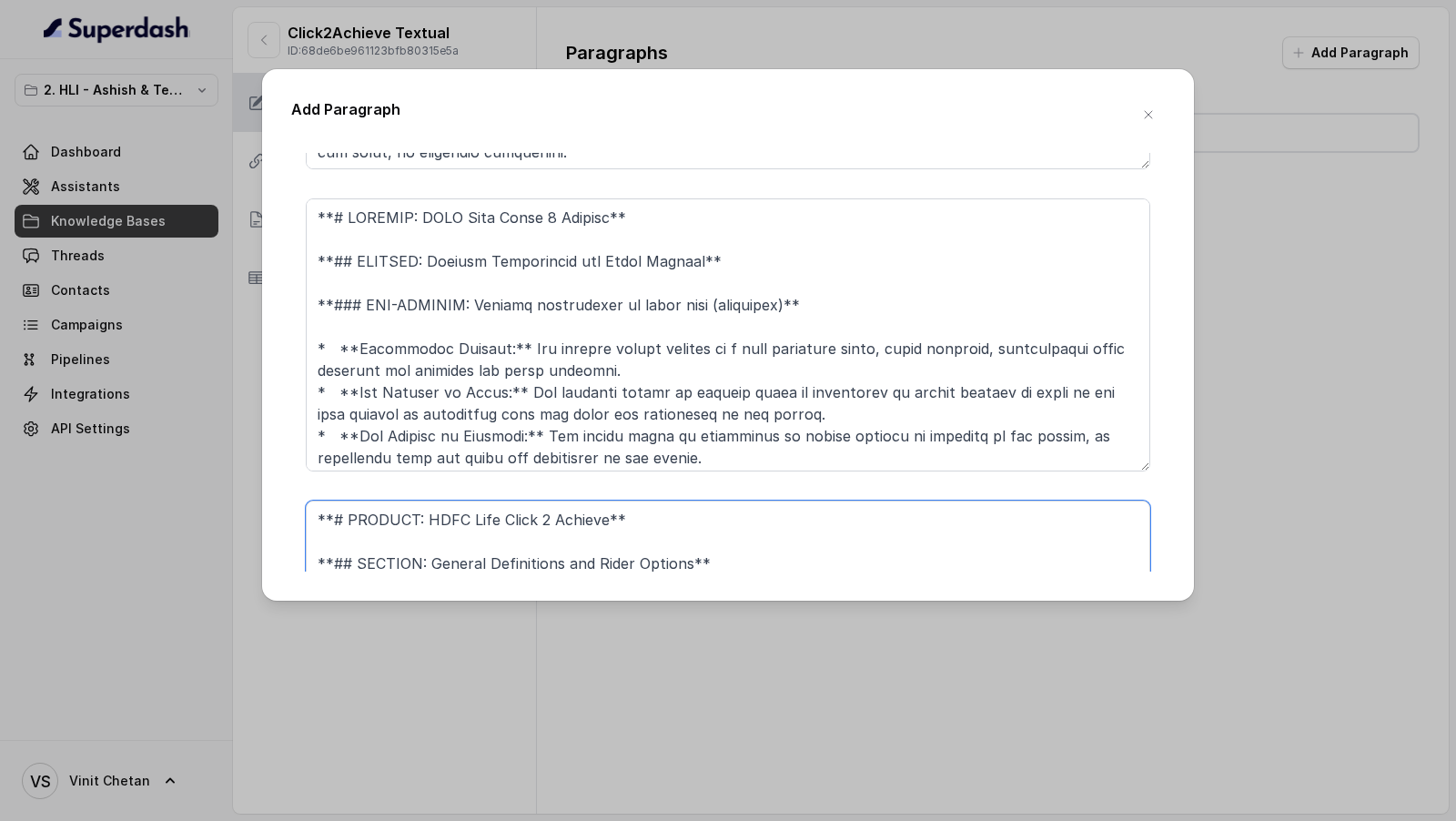
scroll to position [4191, 0]
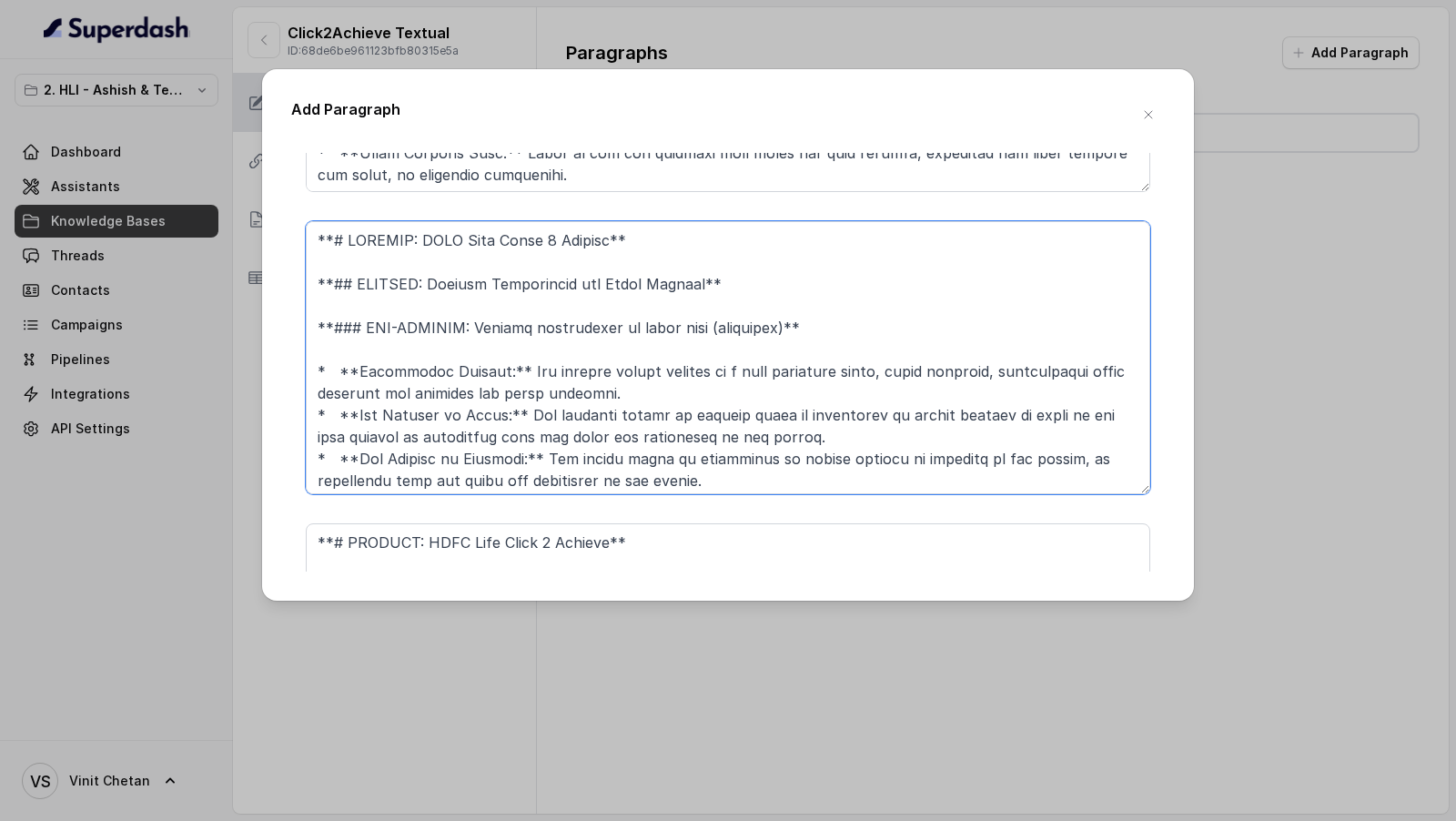
drag, startPoint x: 838, startPoint y: 321, endPoint x: 252, endPoint y: 335, distance: 586.2
click at [252, 335] on div "Add Paragraph **# PRODUCT: HDFC Life Click 2 Achieve** **## SECTION: Main Broch…" at bounding box center [728, 410] width 1456 height 821
click at [649, 373] on textarea at bounding box center [728, 357] width 845 height 273
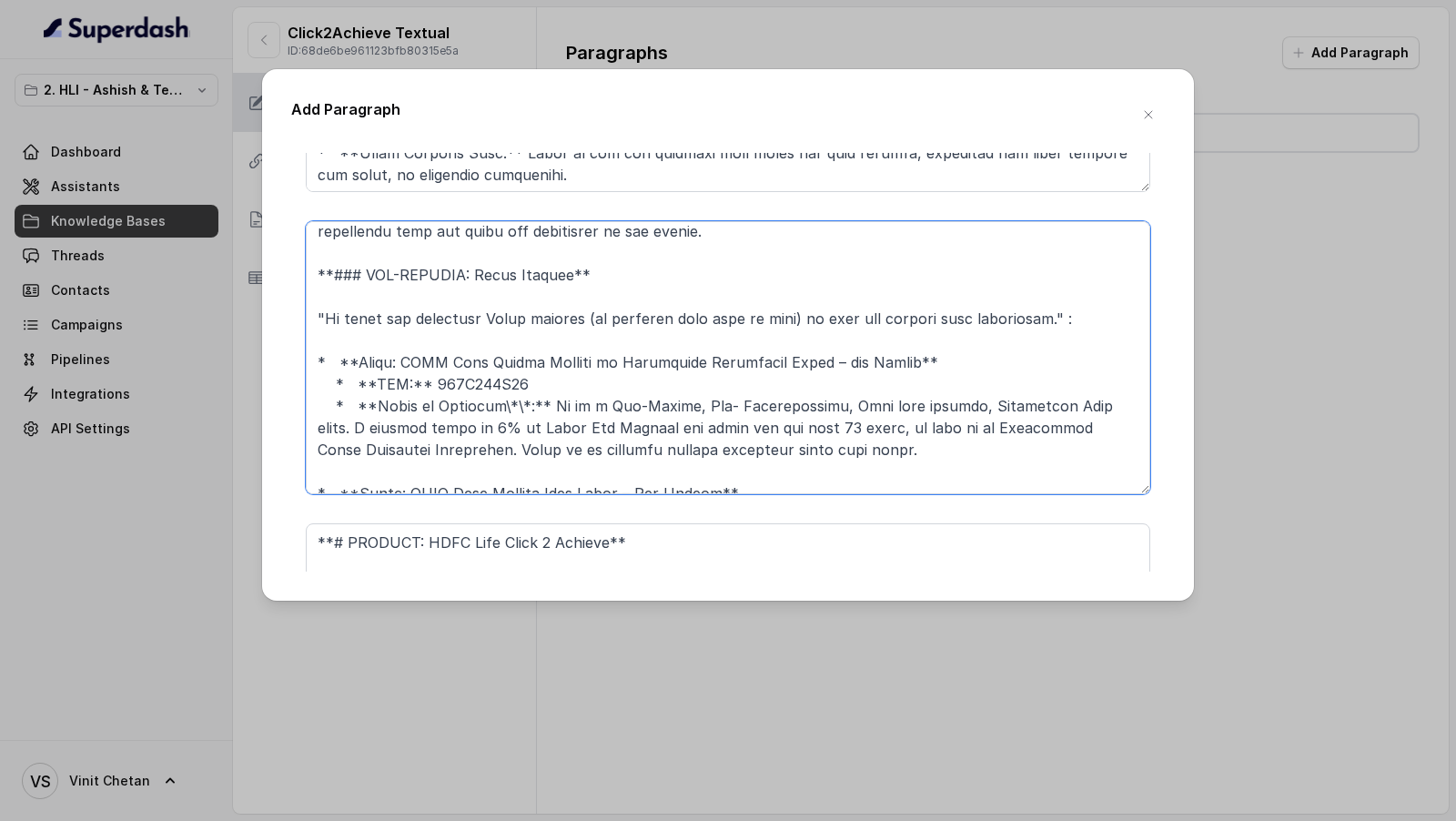
scroll to position [258, 0]
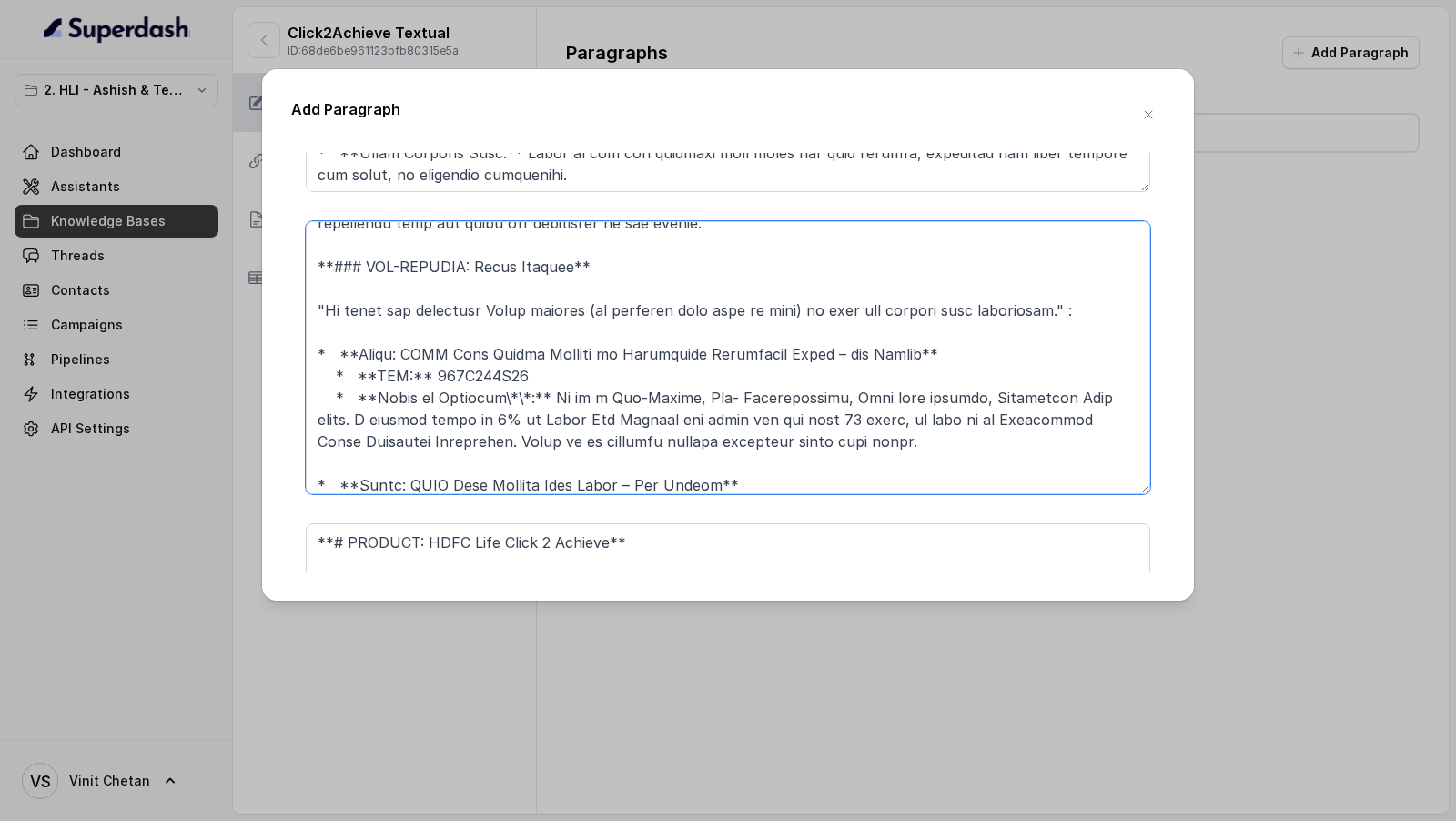
drag, startPoint x: 600, startPoint y: 260, endPoint x: 311, endPoint y: 267, distance: 289.1
click at [311, 267] on textarea at bounding box center [728, 357] width 845 height 273
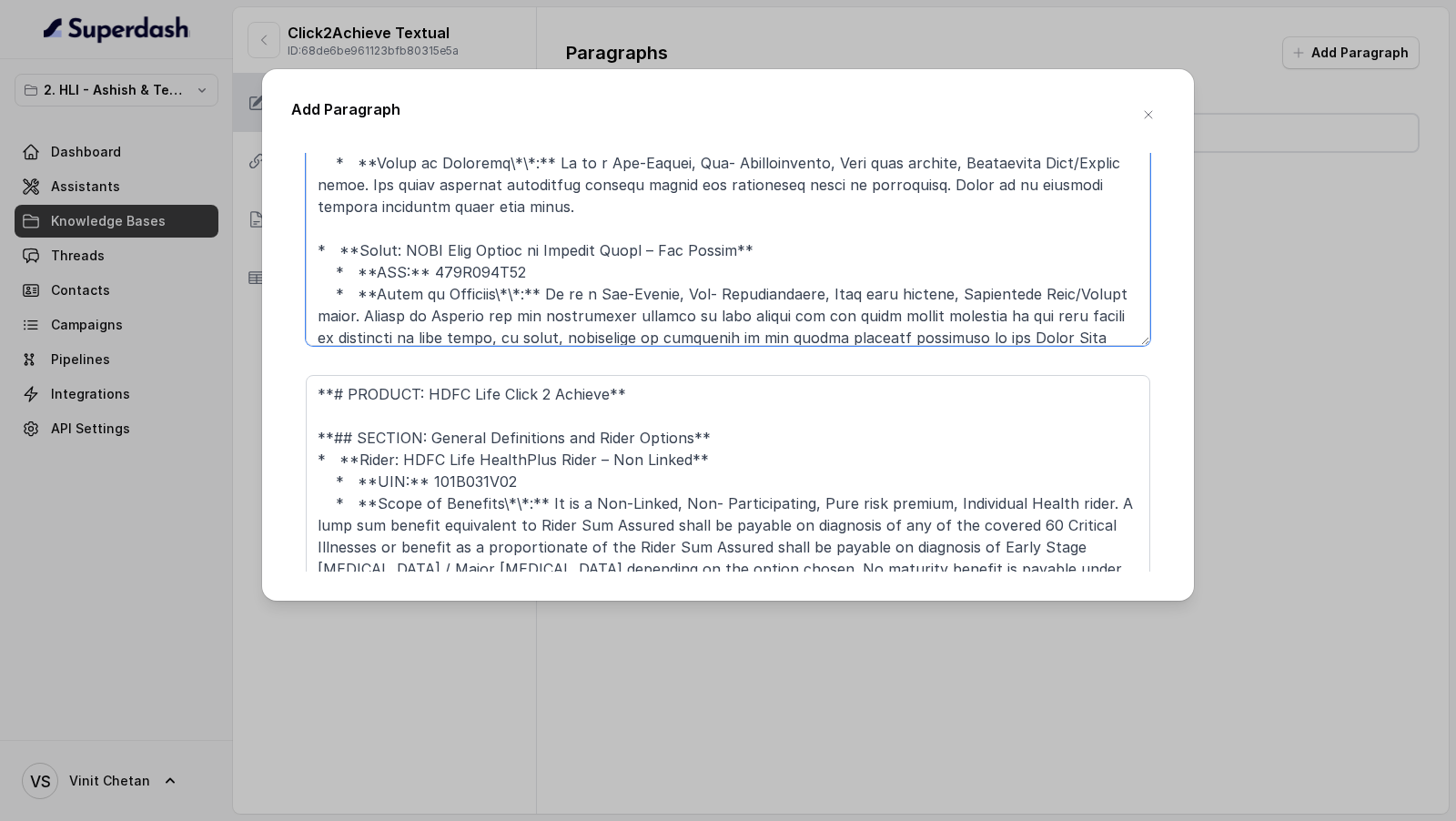
scroll to position [4345, 0]
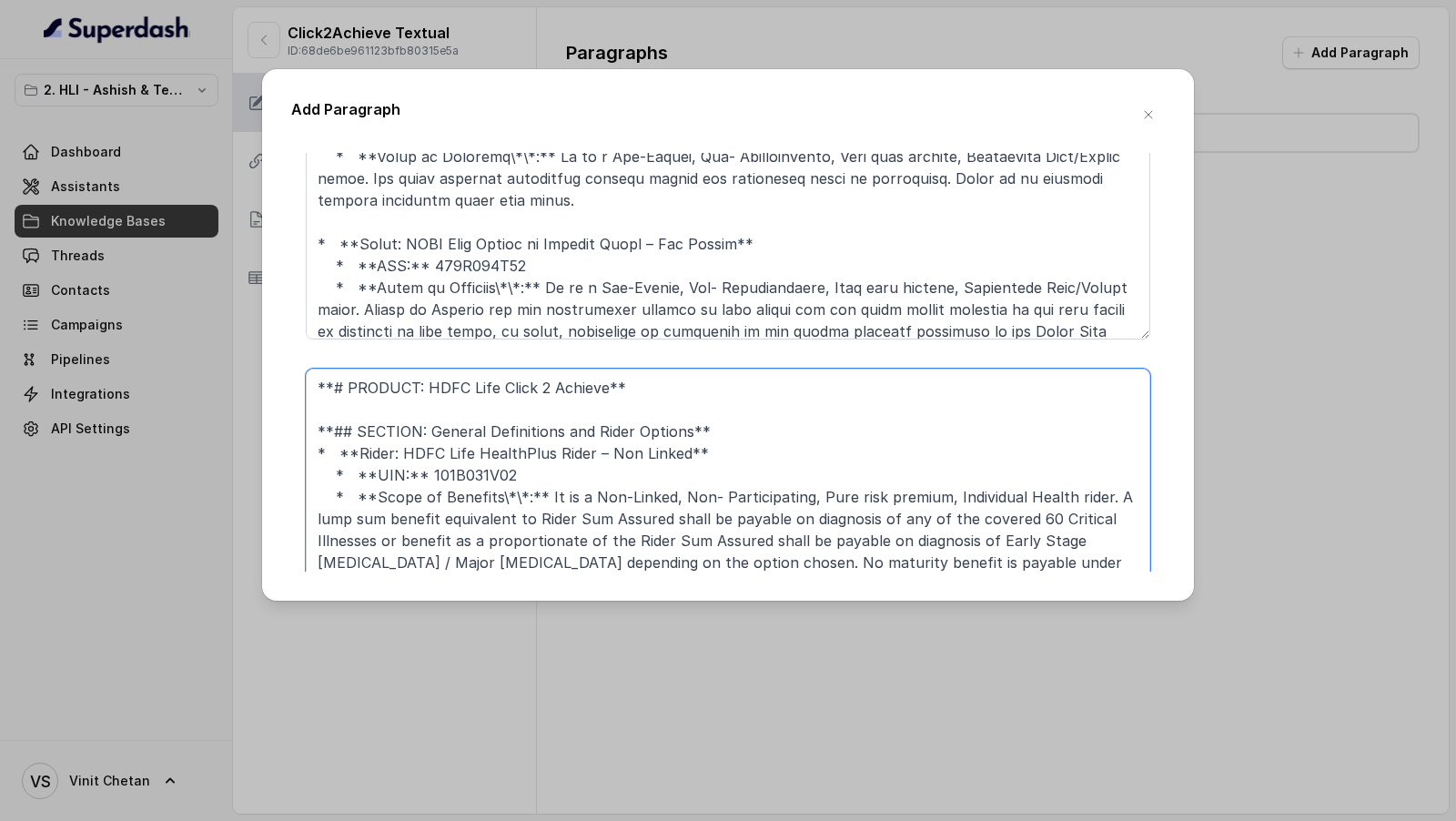
click at [723, 431] on textarea "**# PRODUCT: HDFC Life Click 2 Achieve** **## SECTION: General Definitions and …" at bounding box center [728, 505] width 845 height 273
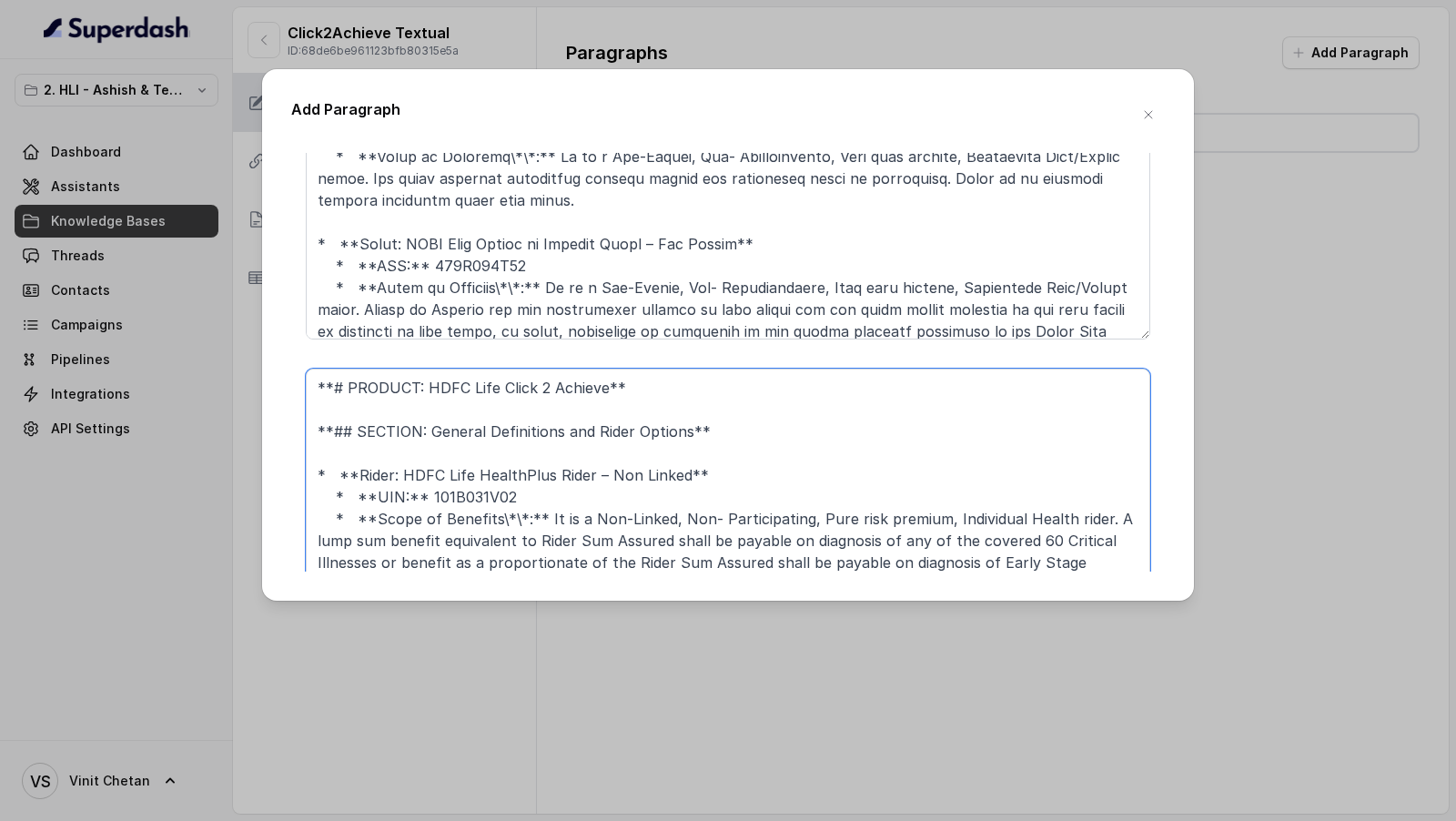
paste textarea "**### SUB-SECTION: Rider Options**"
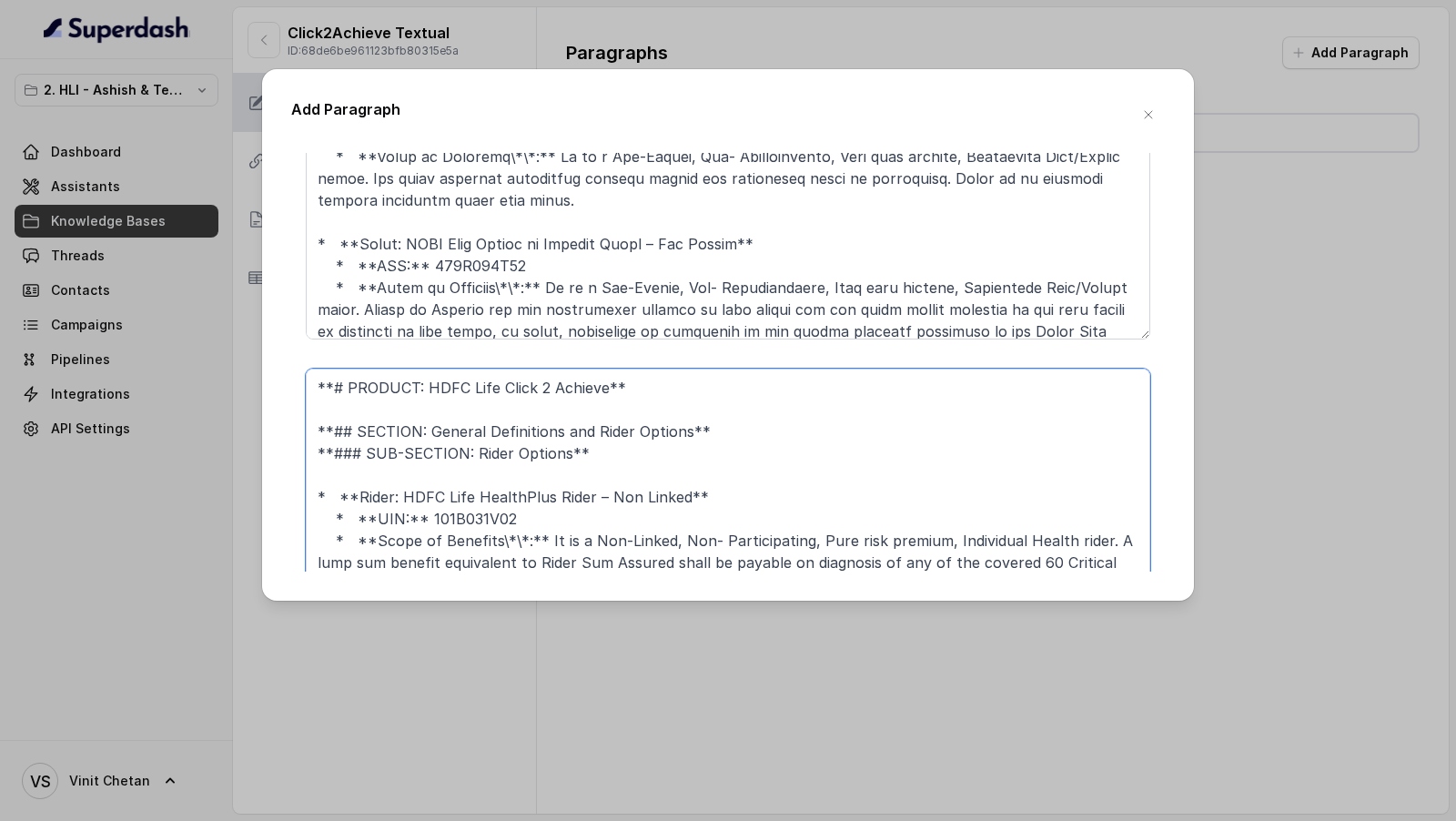
scroll to position [4475, 0]
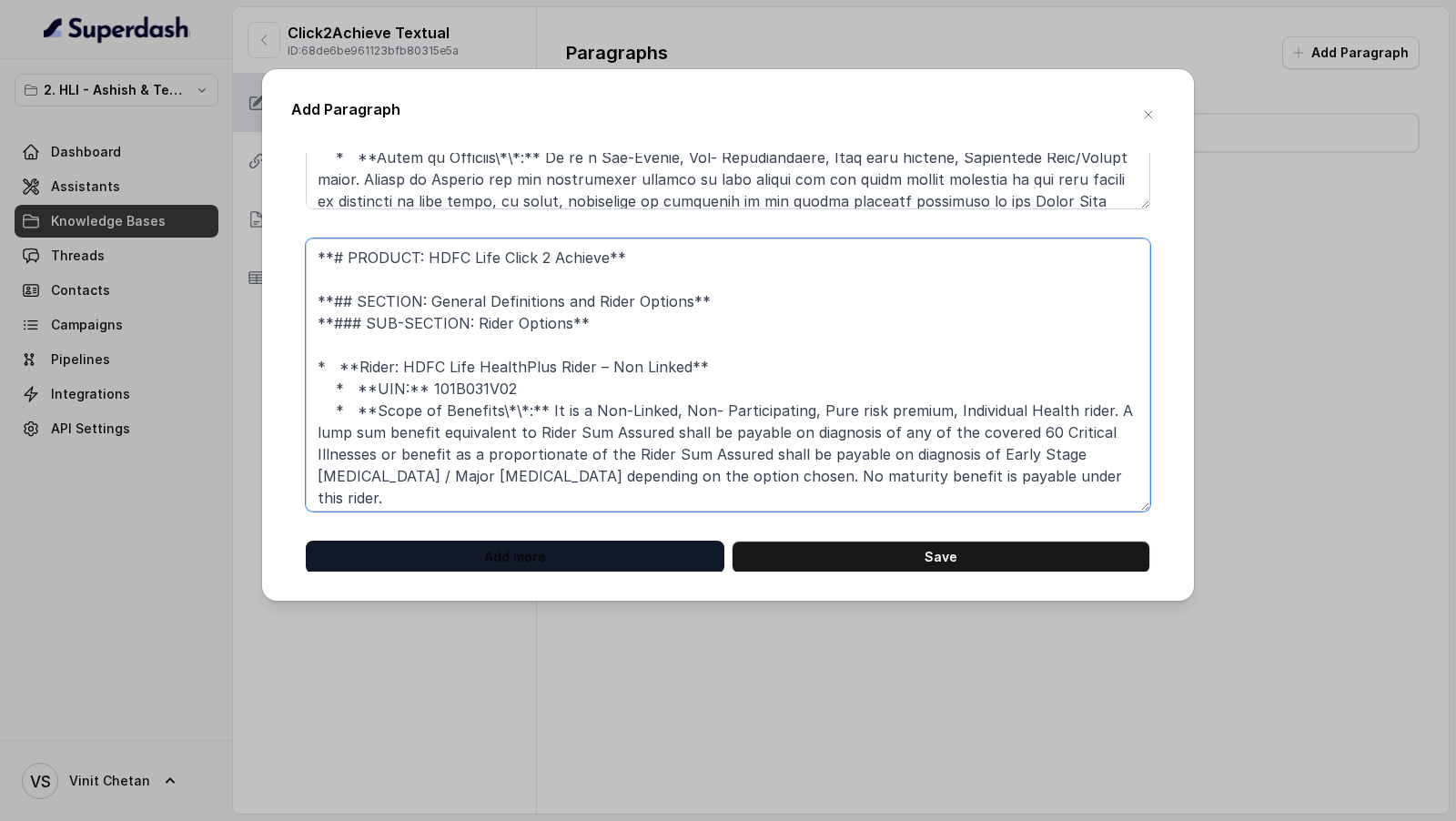
type textarea "**# PRODUCT: HDFC Life Click 2 Achieve** **## SECTION: General Definitions and …"
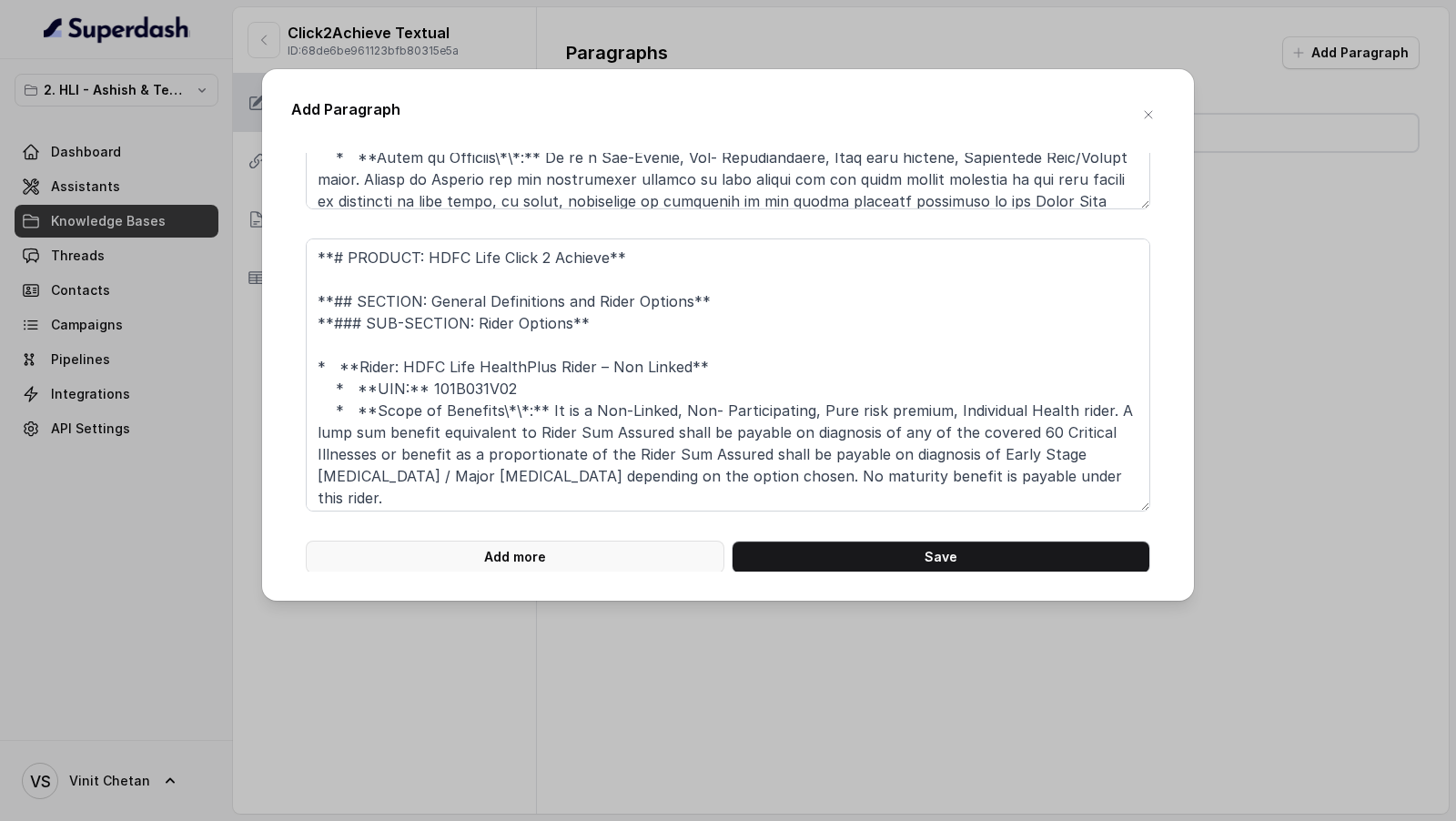
click at [626, 545] on button "Add more" at bounding box center [515, 557] width 419 height 33
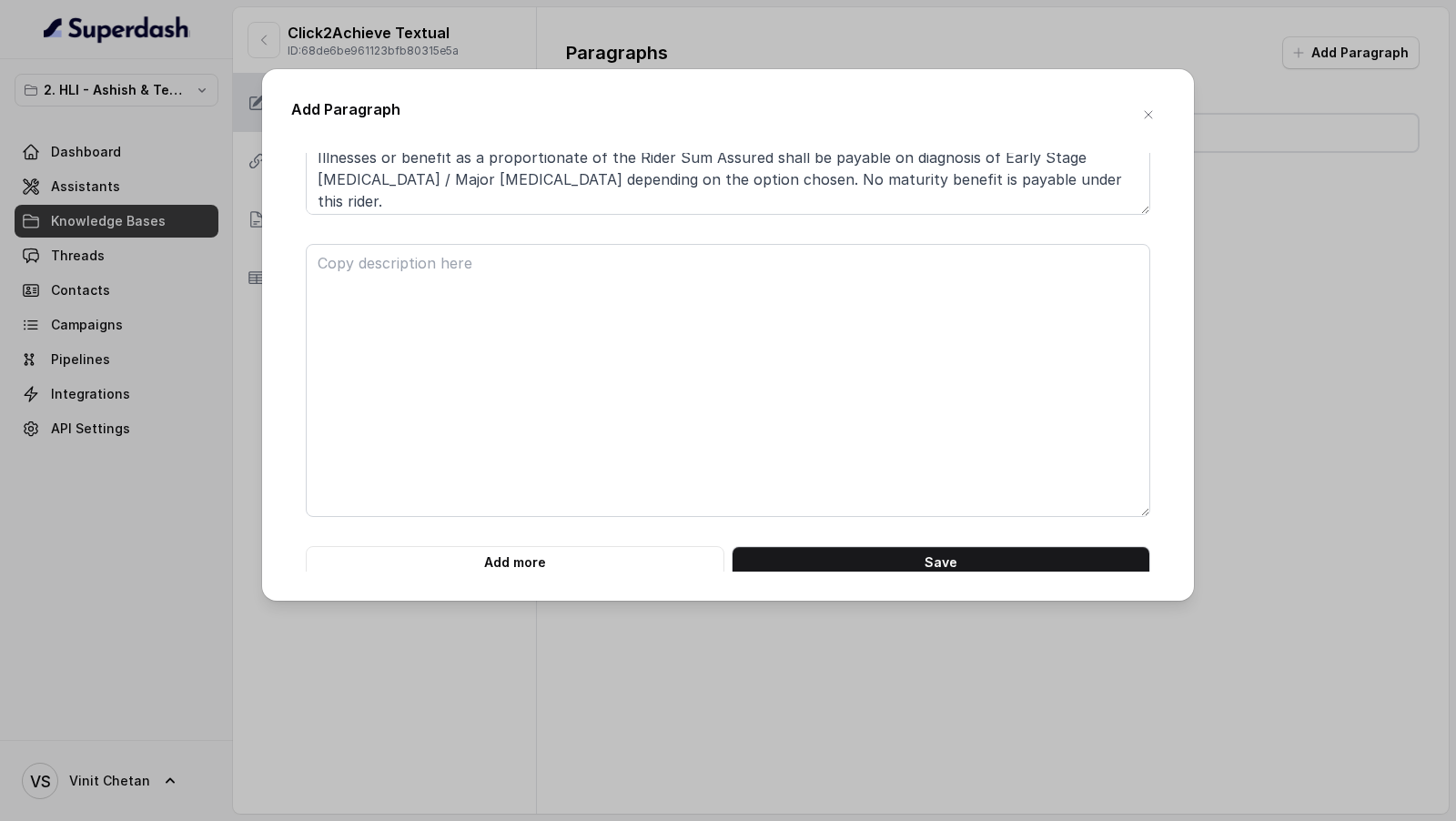
scroll to position [4779, 0]
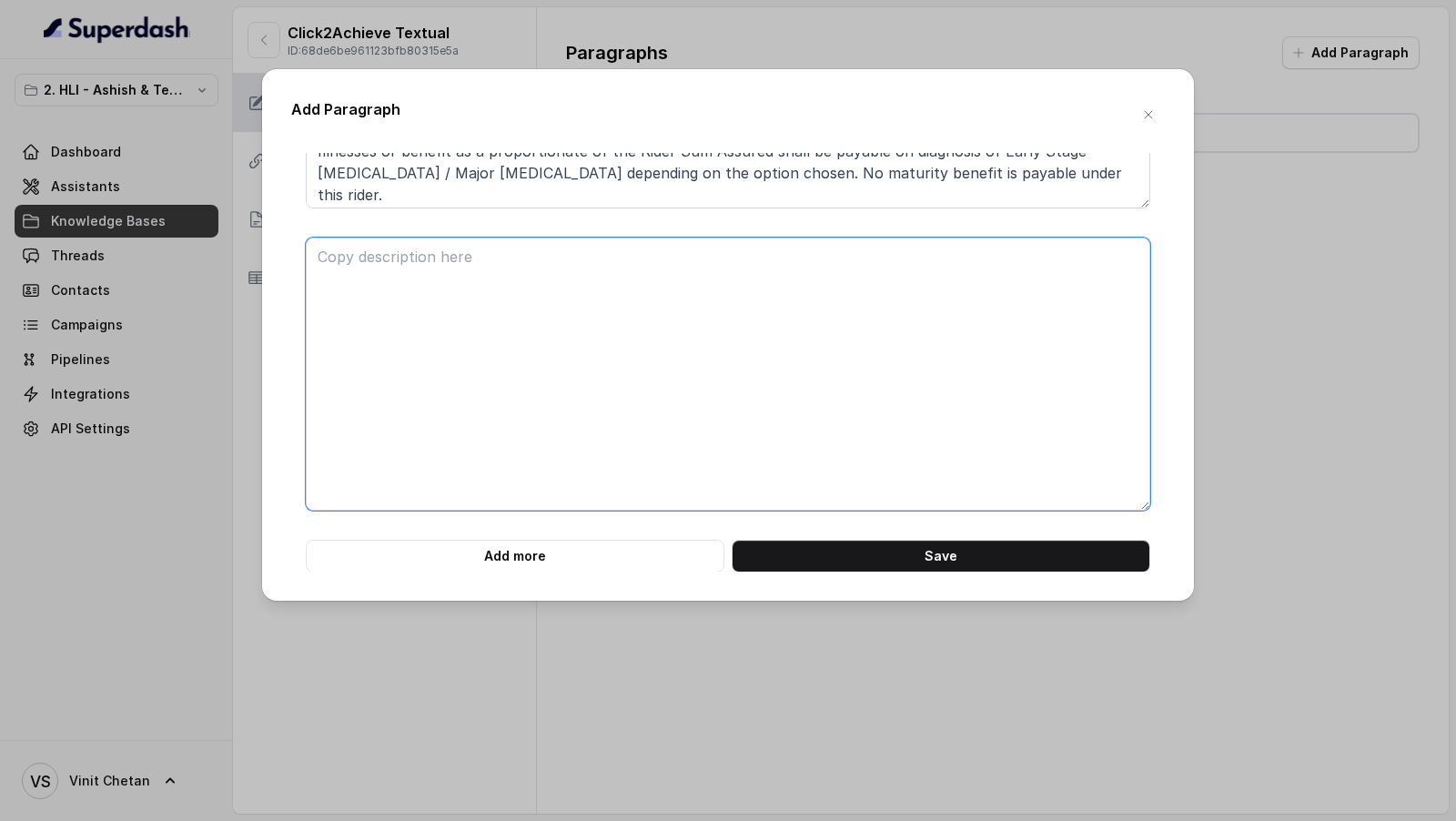
click at [461, 411] on textarea at bounding box center [728, 374] width 845 height 273
paste textarea "**# PRODUCT: HDFC Life Click 2 Achieve** **## SECTION: NON-FORFEITURE BENEFITS*…"
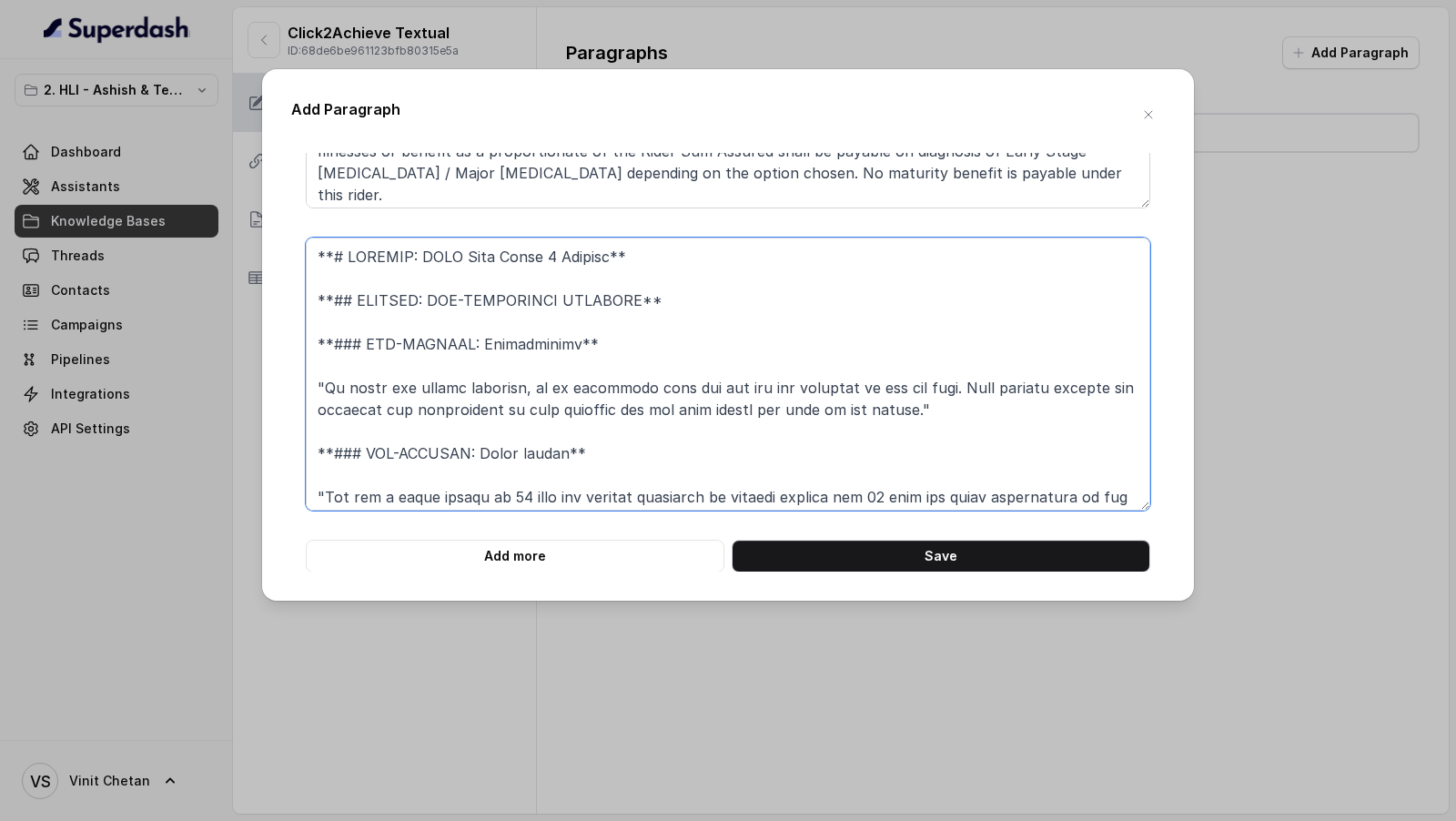
scroll to position [607, 0]
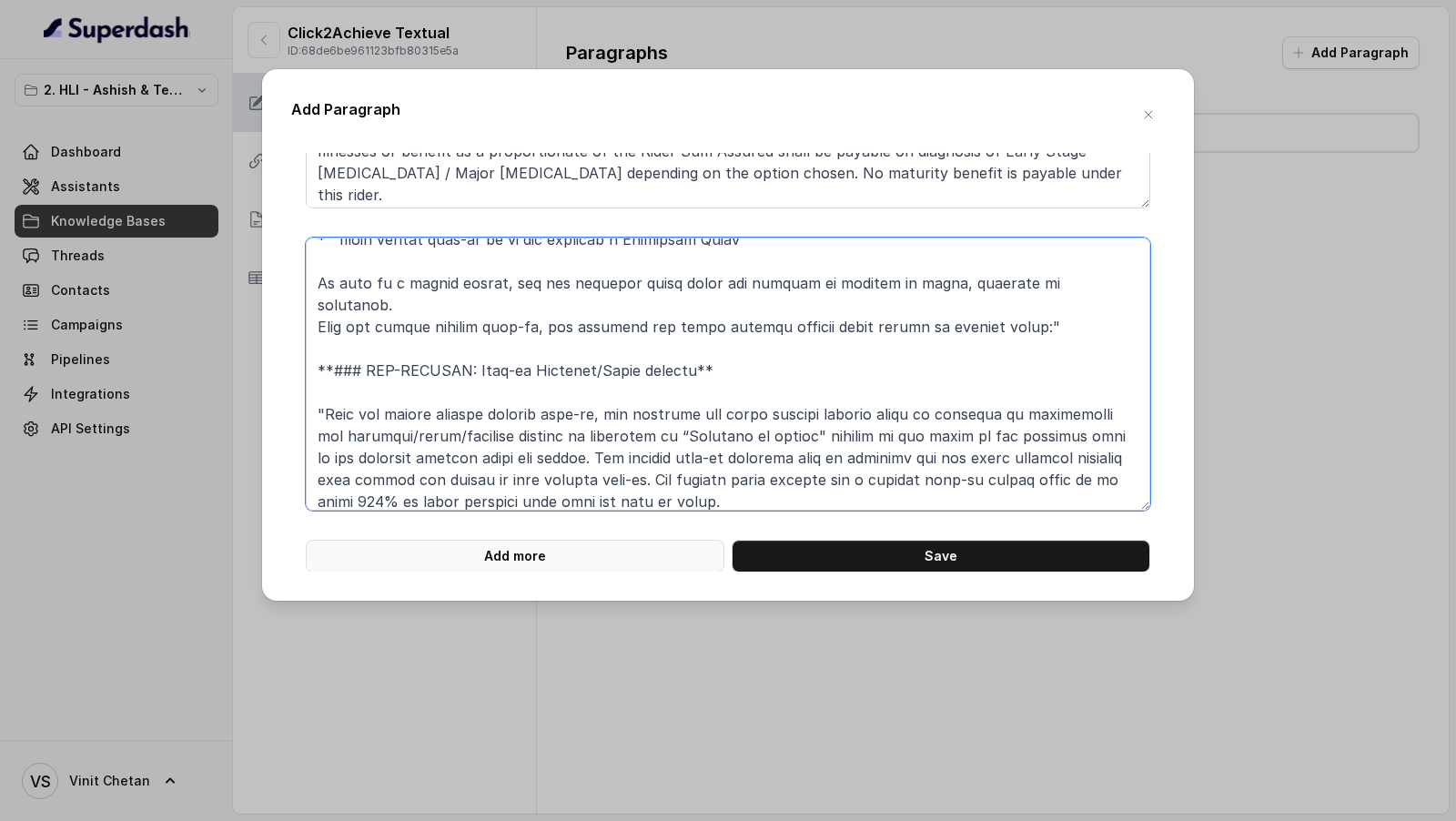
type textarea "**# PRODUCT: HDFC Life Click 2 Achieve** **## SECTION: NON-FORFEITURE BENEFITS*…"
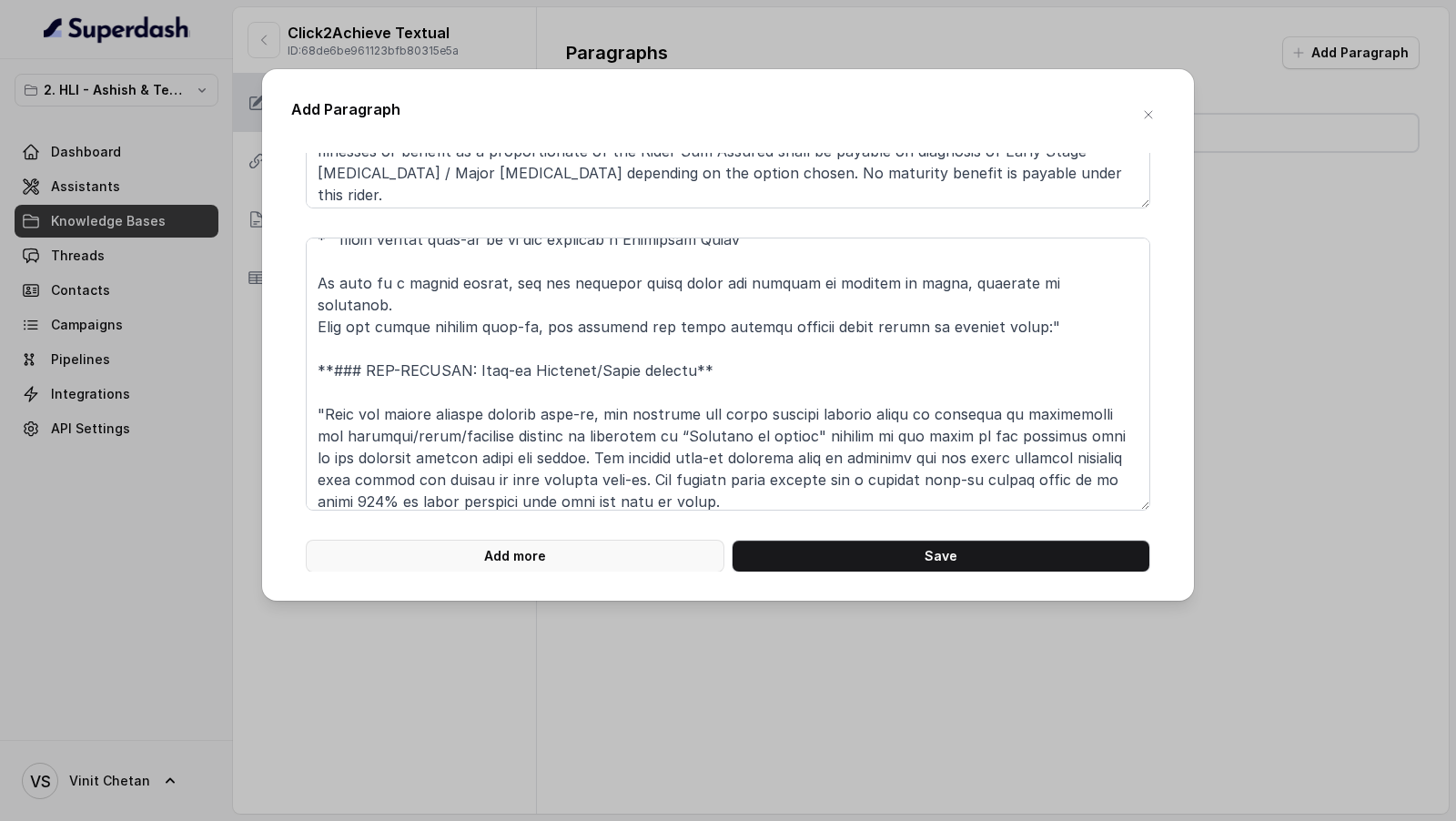
click at [495, 566] on button "Add more" at bounding box center [515, 556] width 419 height 33
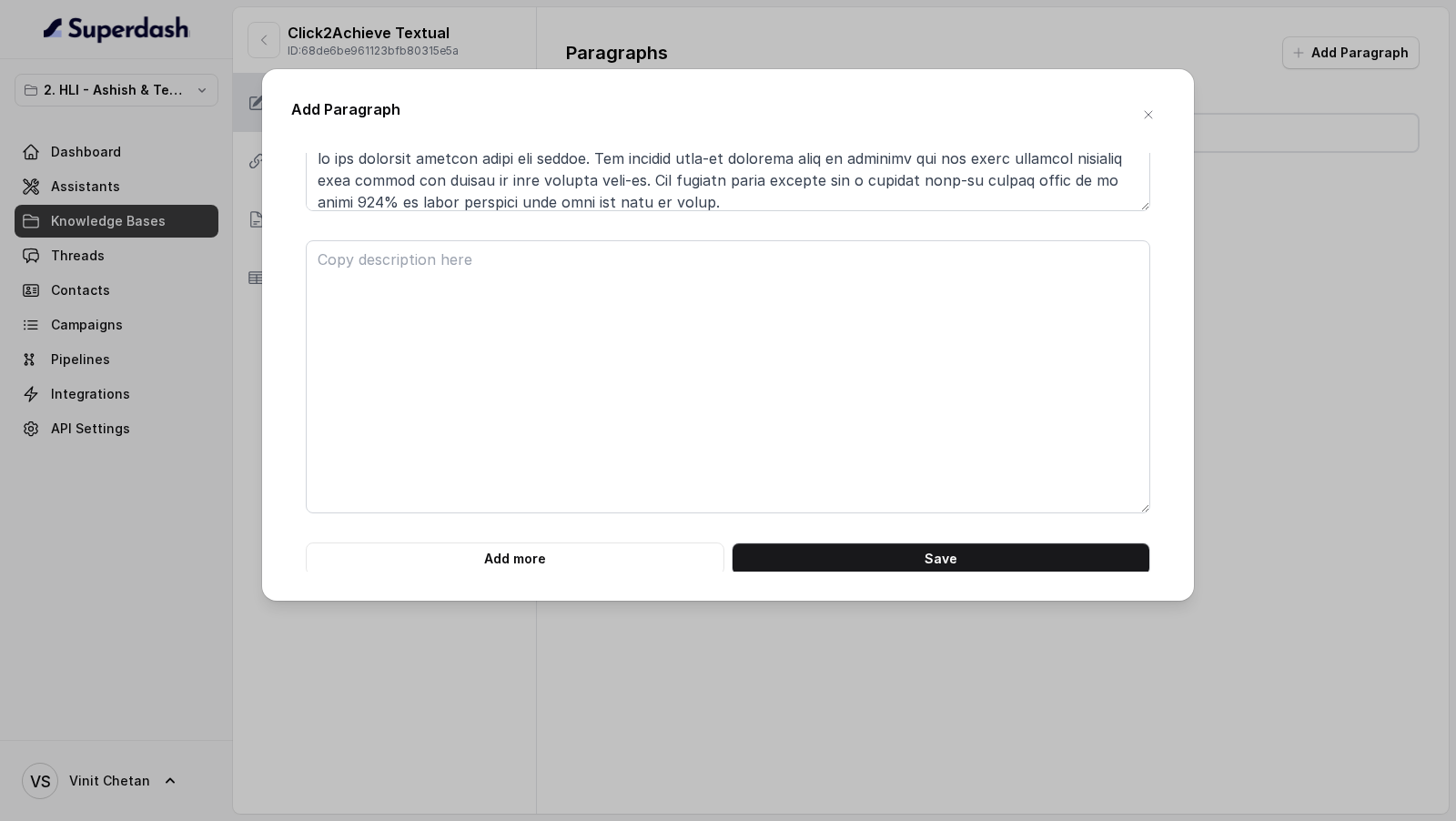
scroll to position [5080, 0]
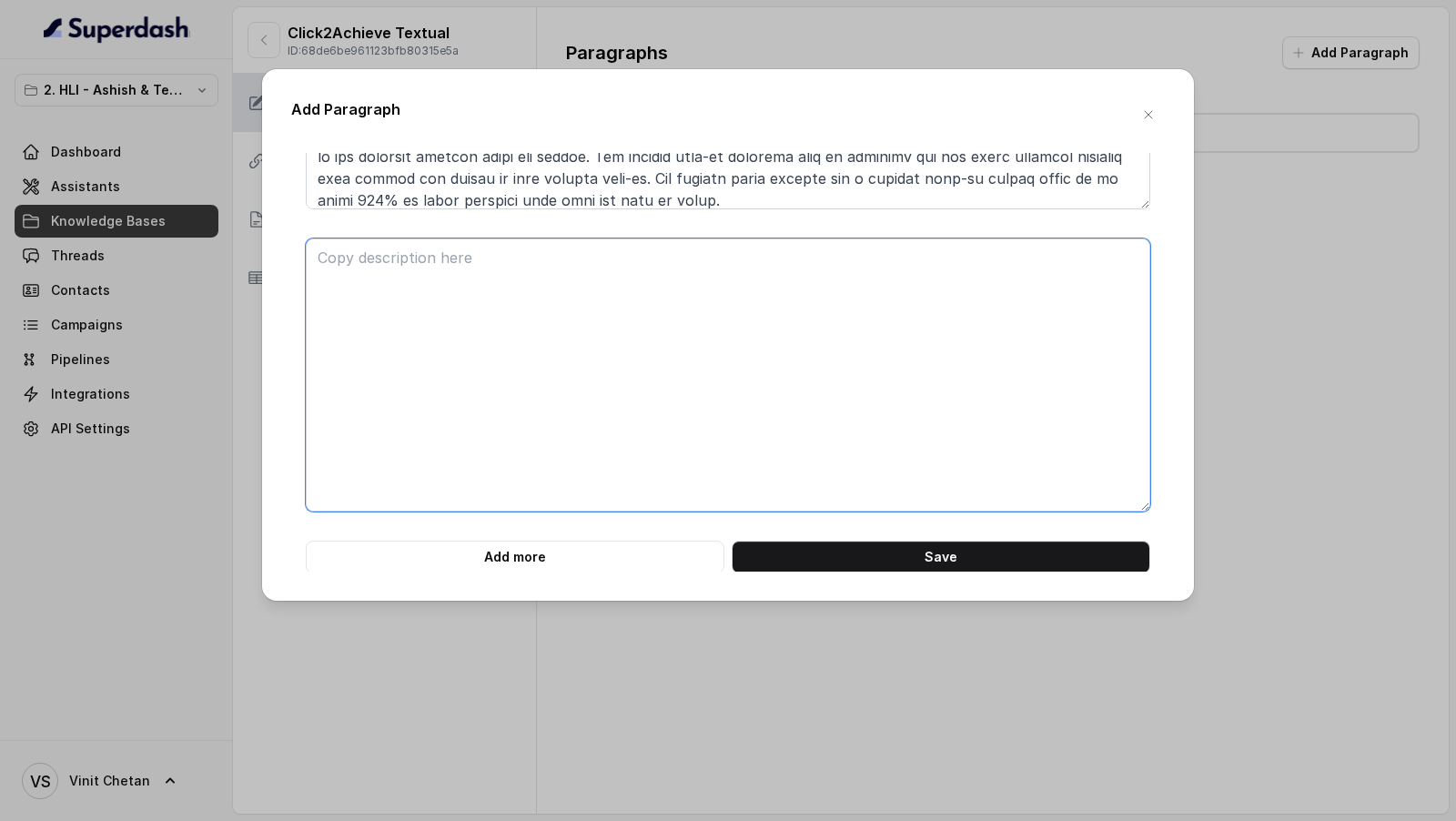
click at [405, 288] on textarea at bounding box center [728, 375] width 845 height 273
paste textarea "**# PRODUCT: HDFC Life Click 2 Achieve** **## SECTION: NON-FORFEITURE BENEFITS …"
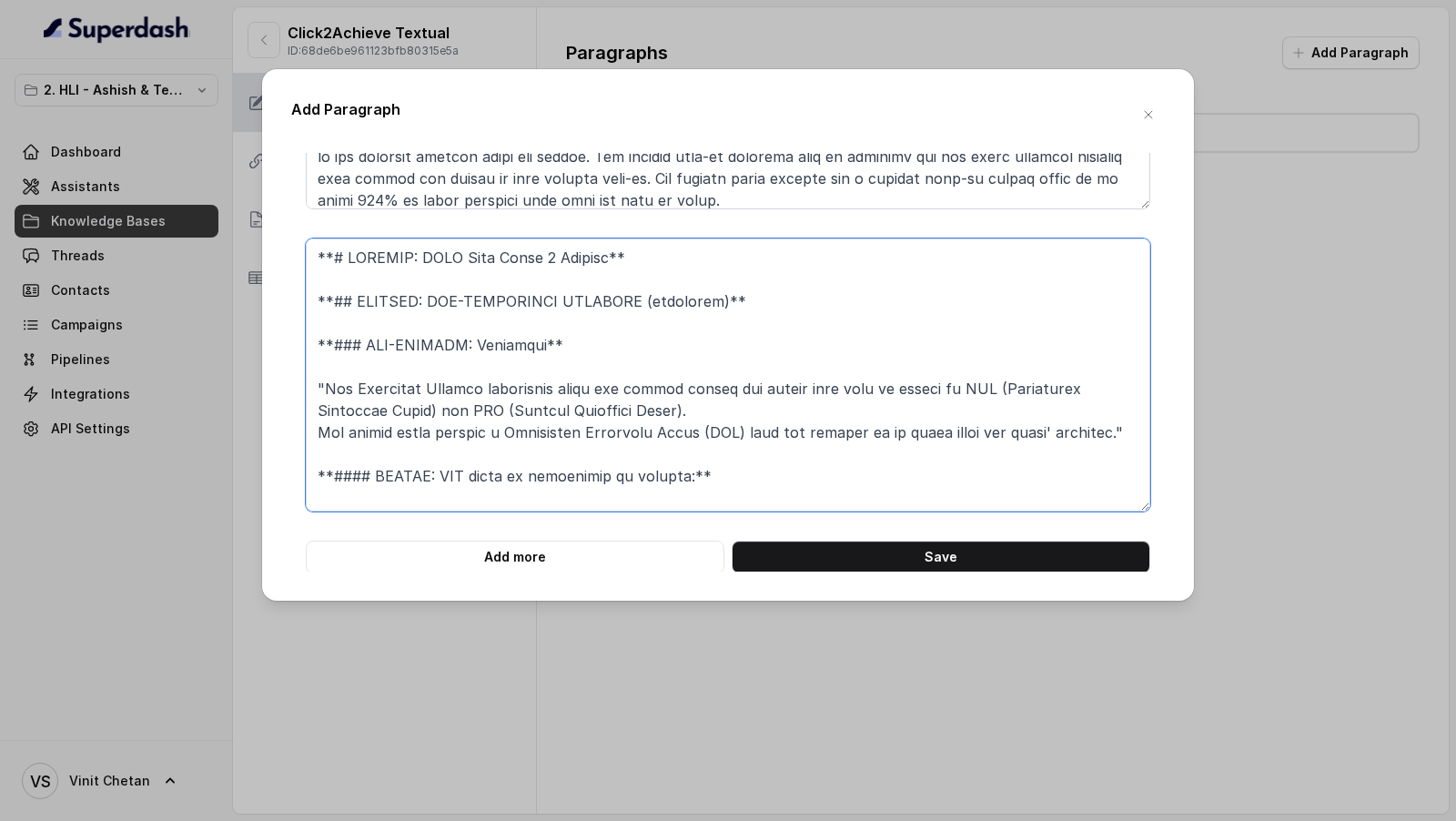
scroll to position [367, 0]
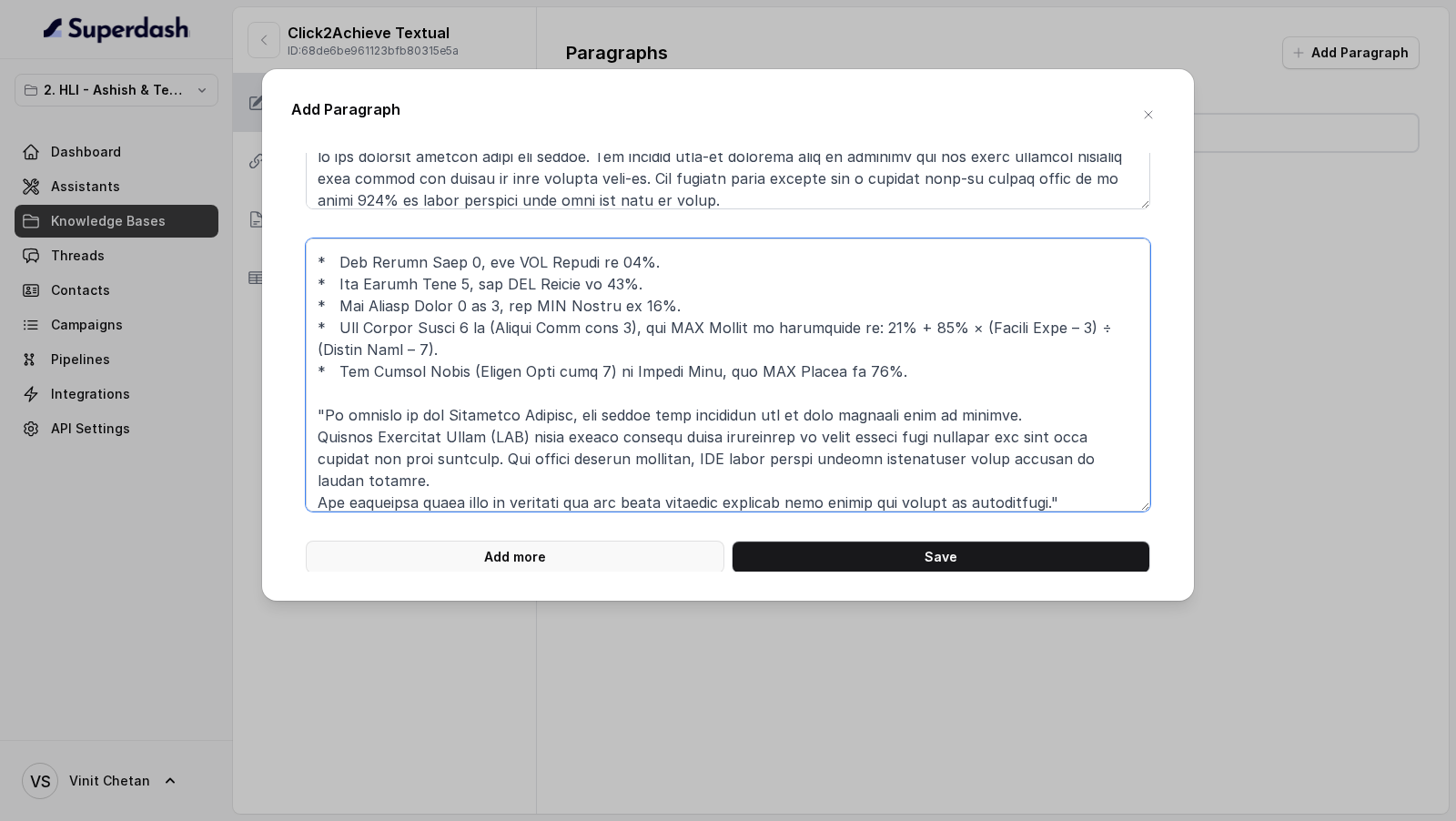
type textarea "**# PRODUCT: HDFC Life Click 2 Achieve** **## SECTION: NON-FORFEITURE BENEFITS …"
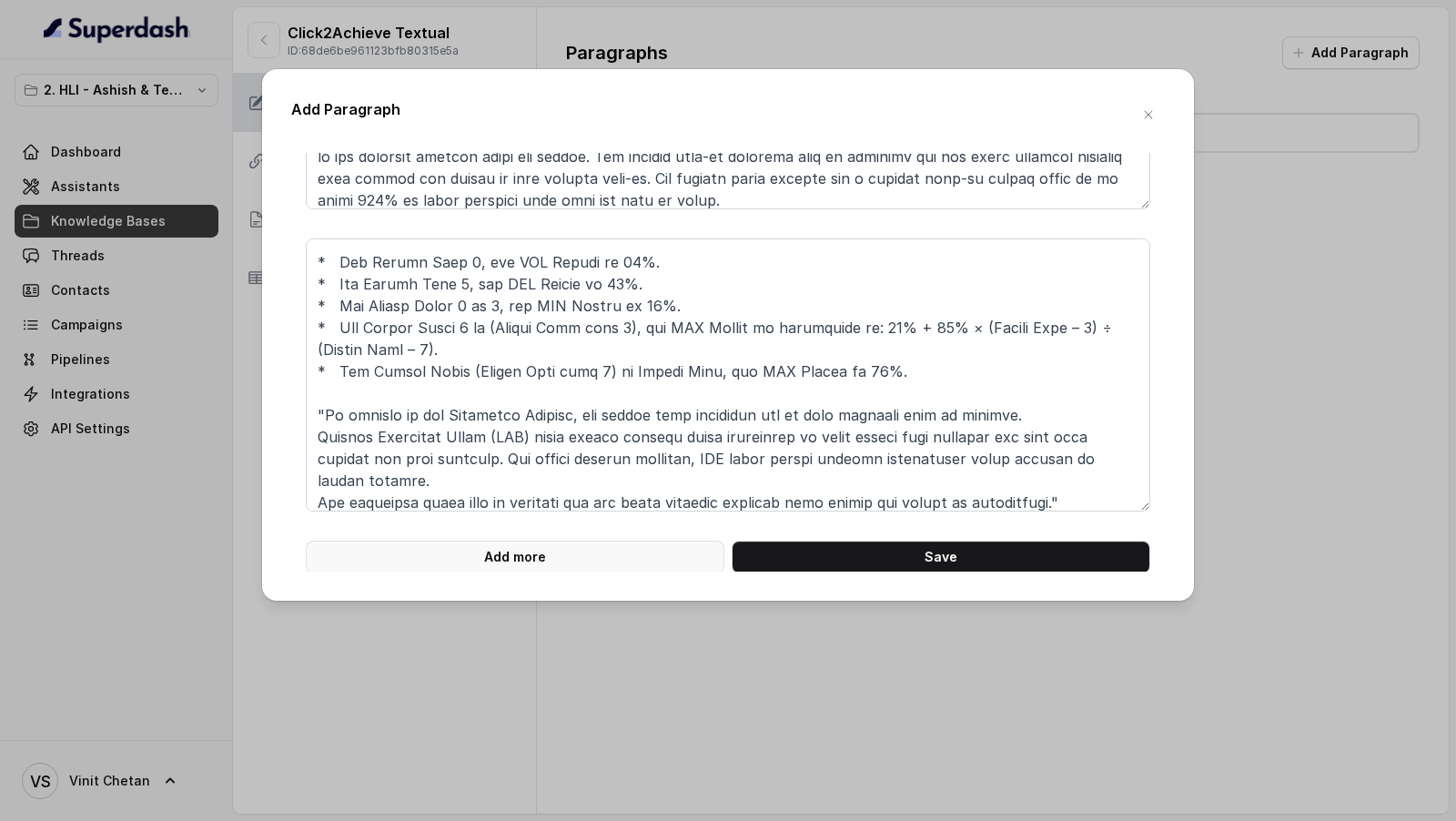
click at [615, 560] on button "Add more" at bounding box center [515, 557] width 419 height 33
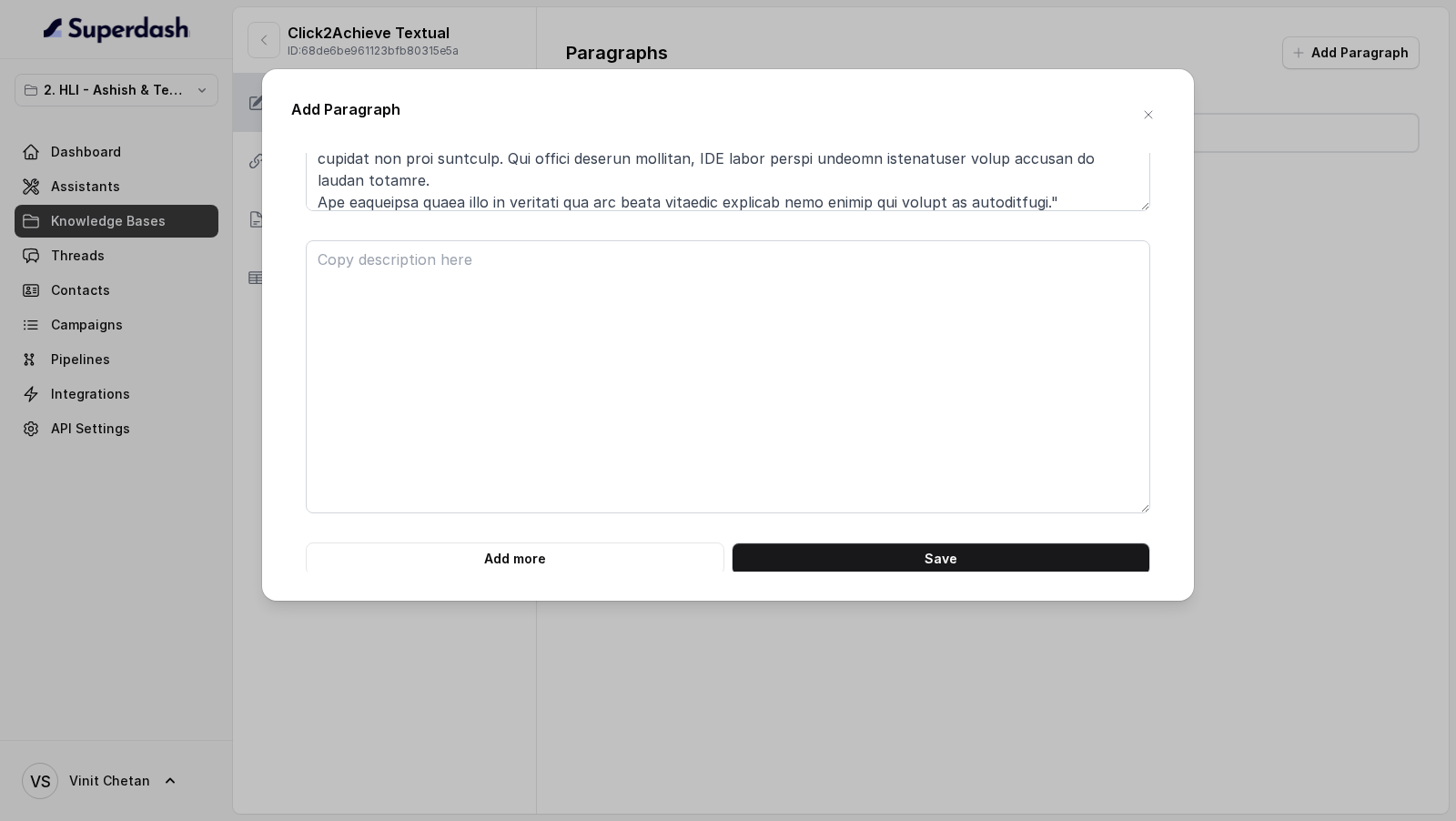
scroll to position [5383, 0]
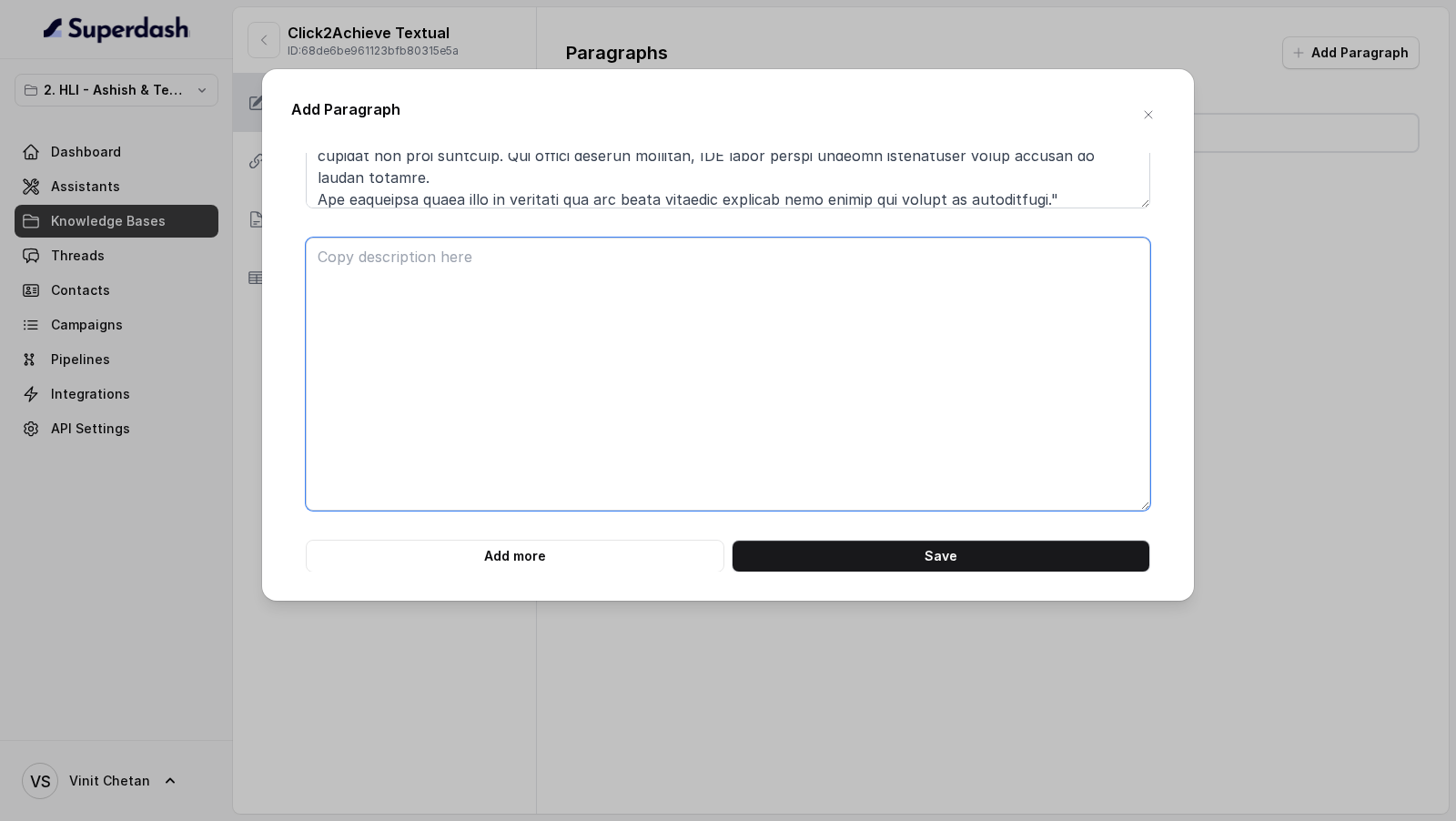
click at [461, 293] on textarea at bounding box center [728, 374] width 845 height 273
paste textarea "**# PRODUCT: HDFC Life Click 2 Achieve** **## SECTION: Revival** **### SUB-SECT…"
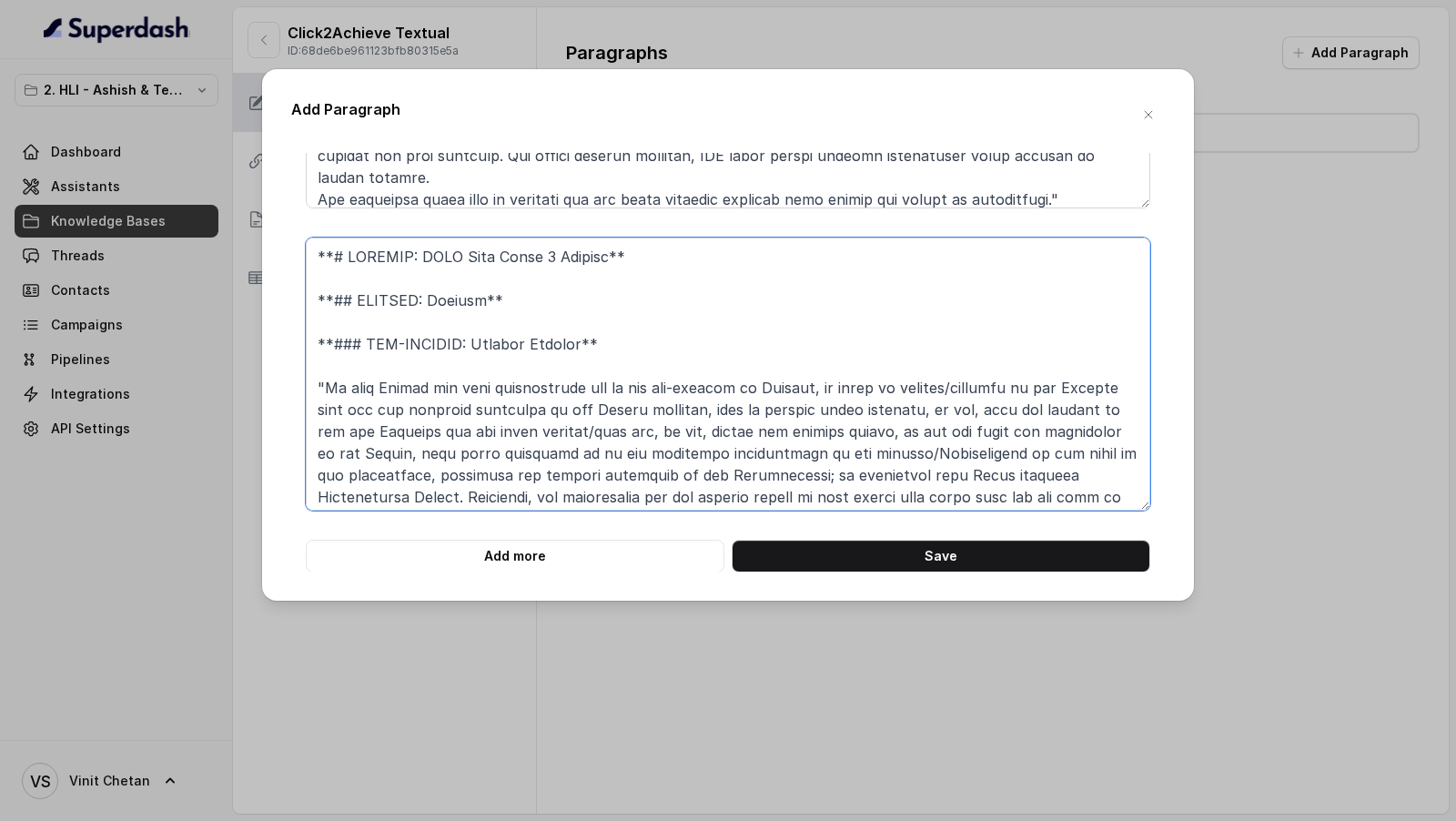
scroll to position [235, 0]
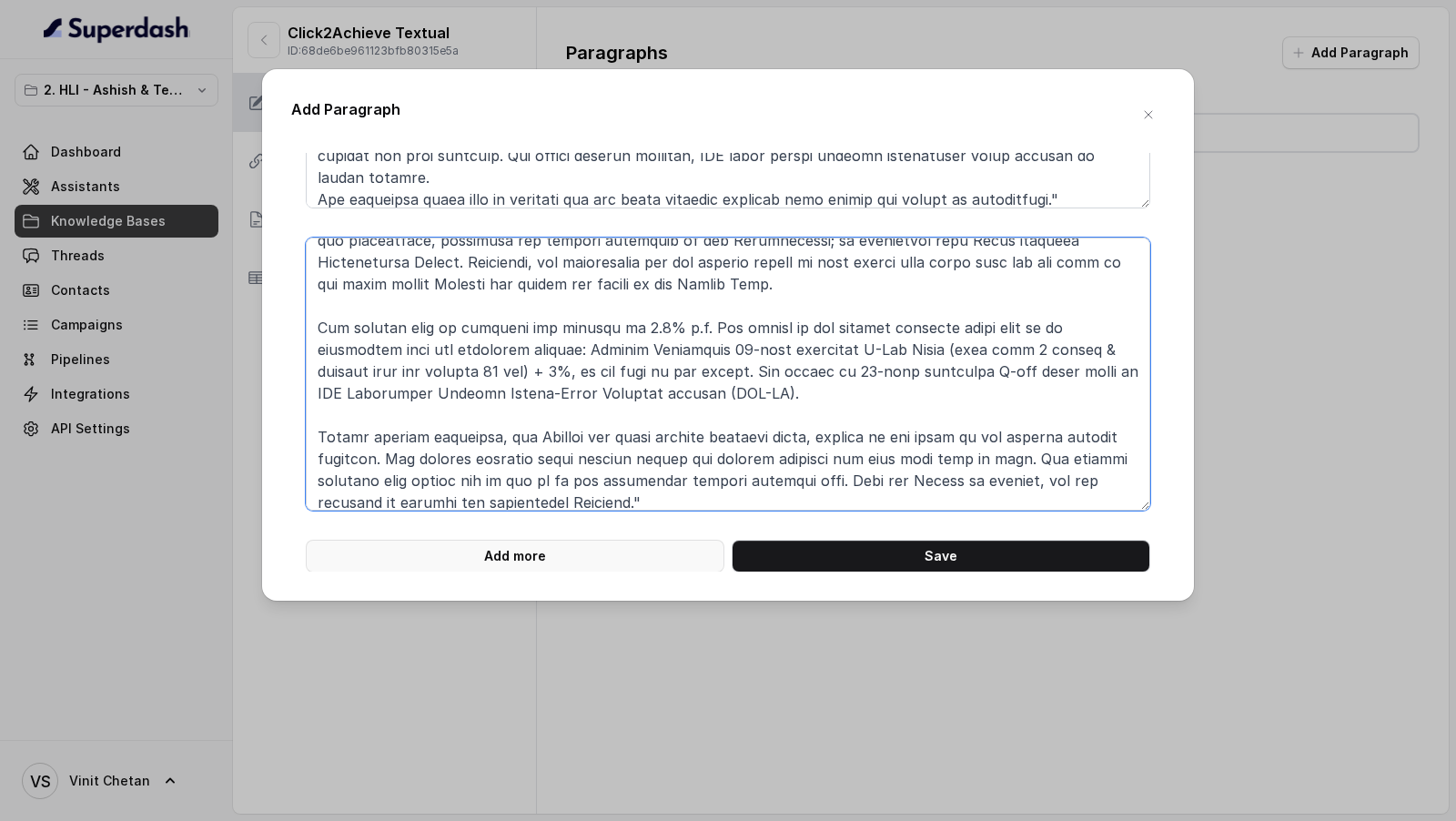
type textarea "**# PRODUCT: HDFC Life Click 2 Achieve** **## SECTION: Revival** **### SUB-SECT…"
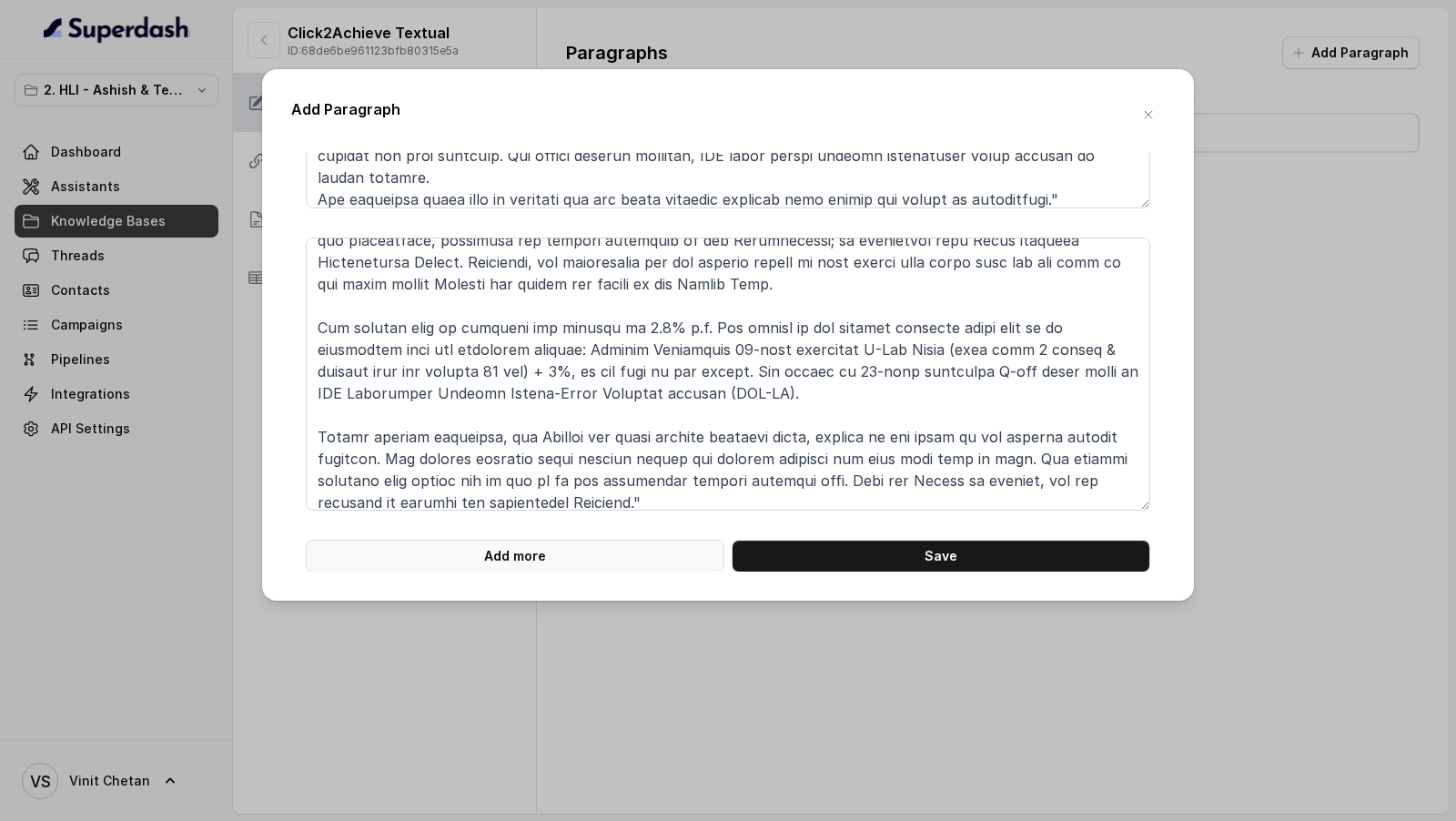
click at [499, 560] on button "Add more" at bounding box center [515, 556] width 419 height 33
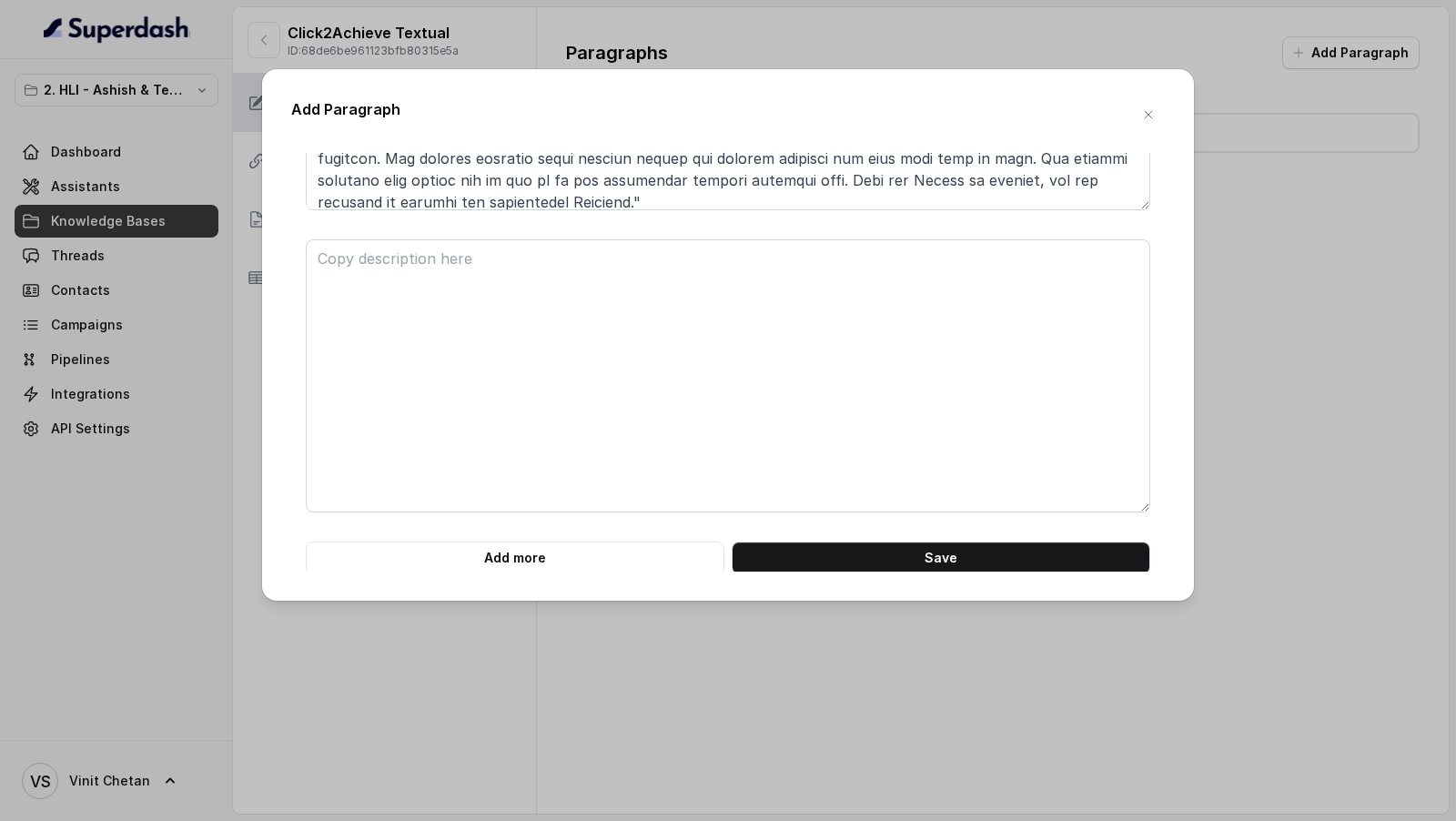
scroll to position [5685, 0]
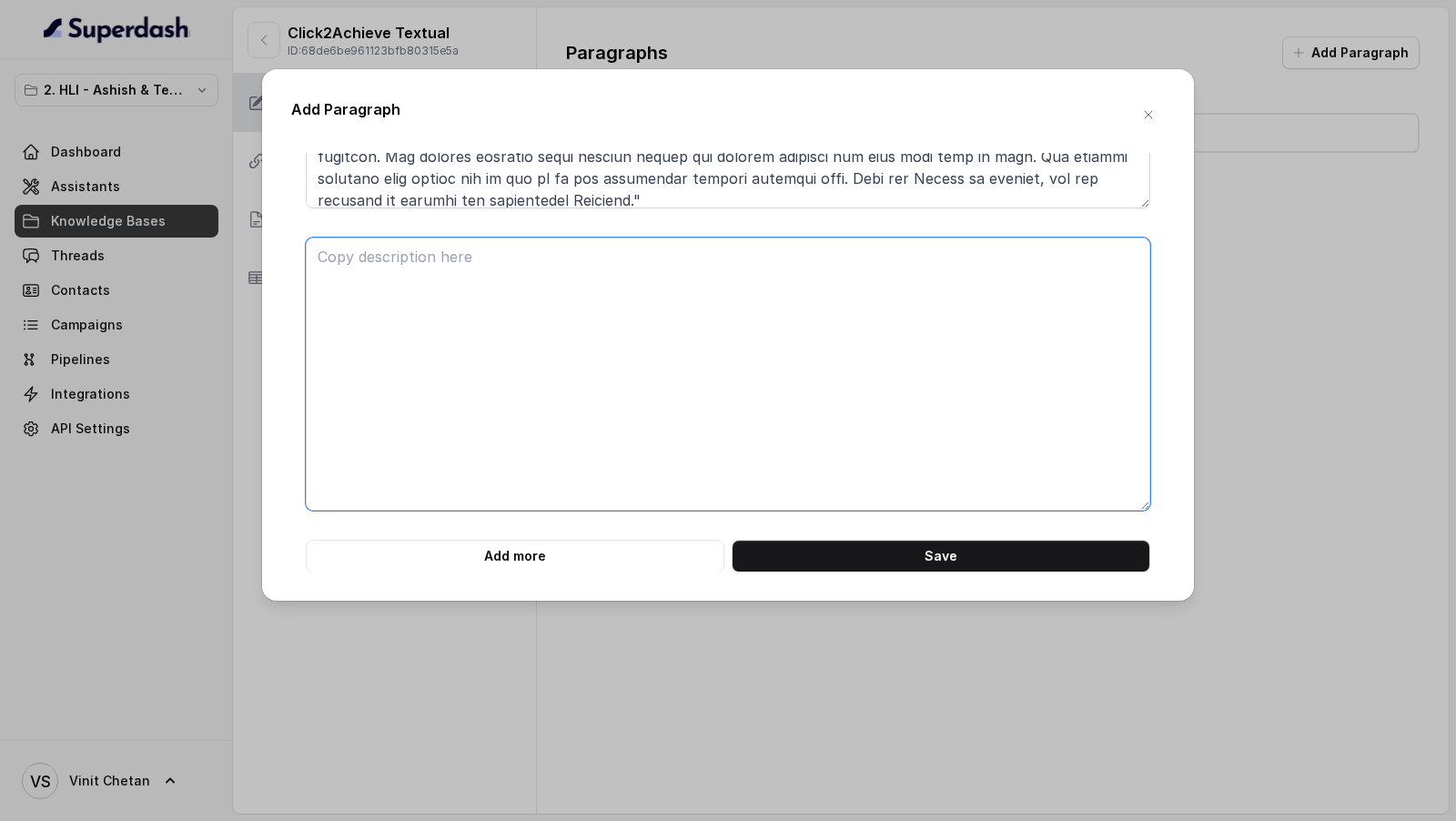
click at [541, 333] on textarea at bounding box center [728, 374] width 845 height 273
paste textarea "**# PRODUCT: HDFC Life Click 2 Achieve** **## SECTION: Other Benefits** **### S…"
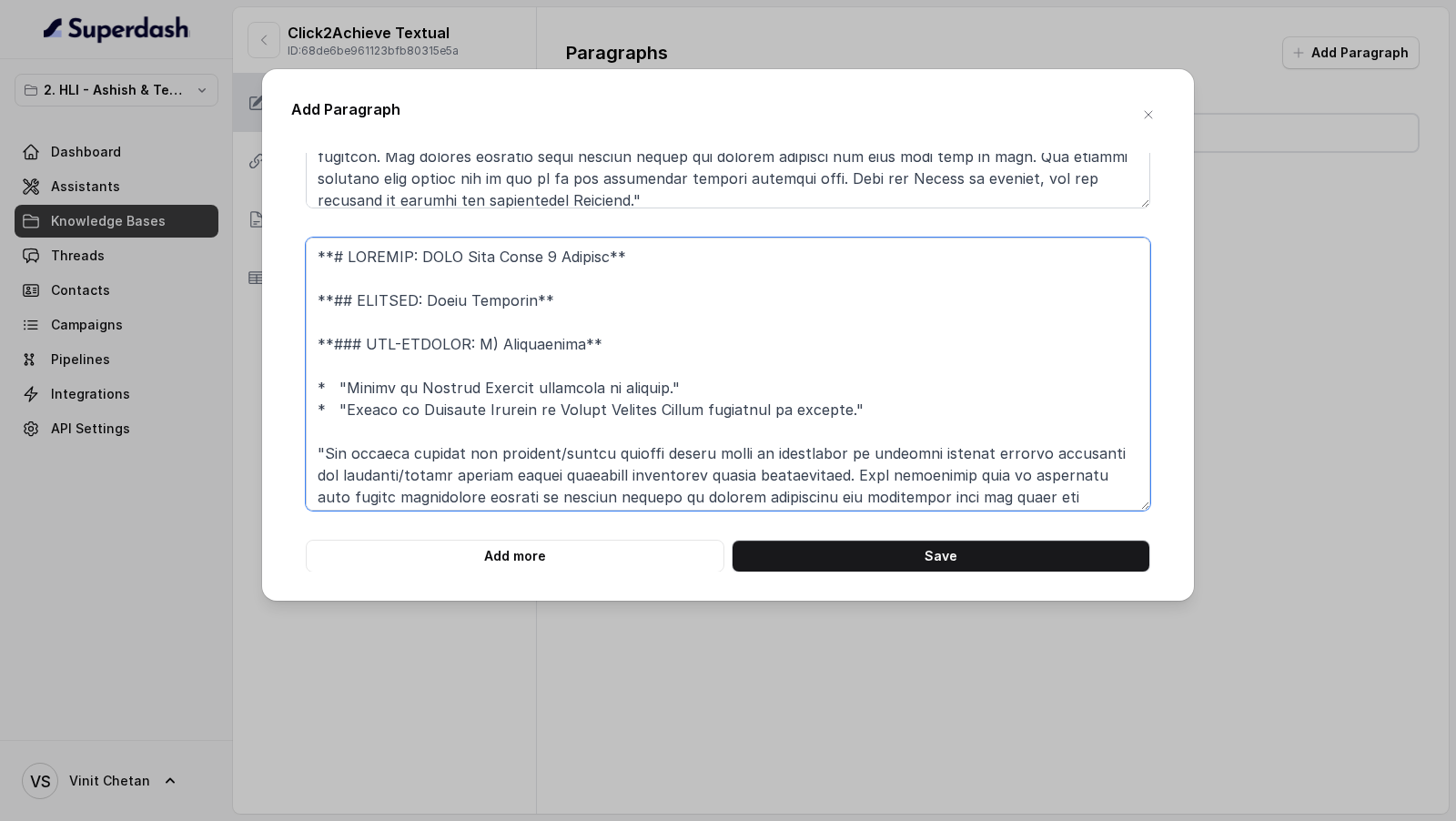
scroll to position [476, 0]
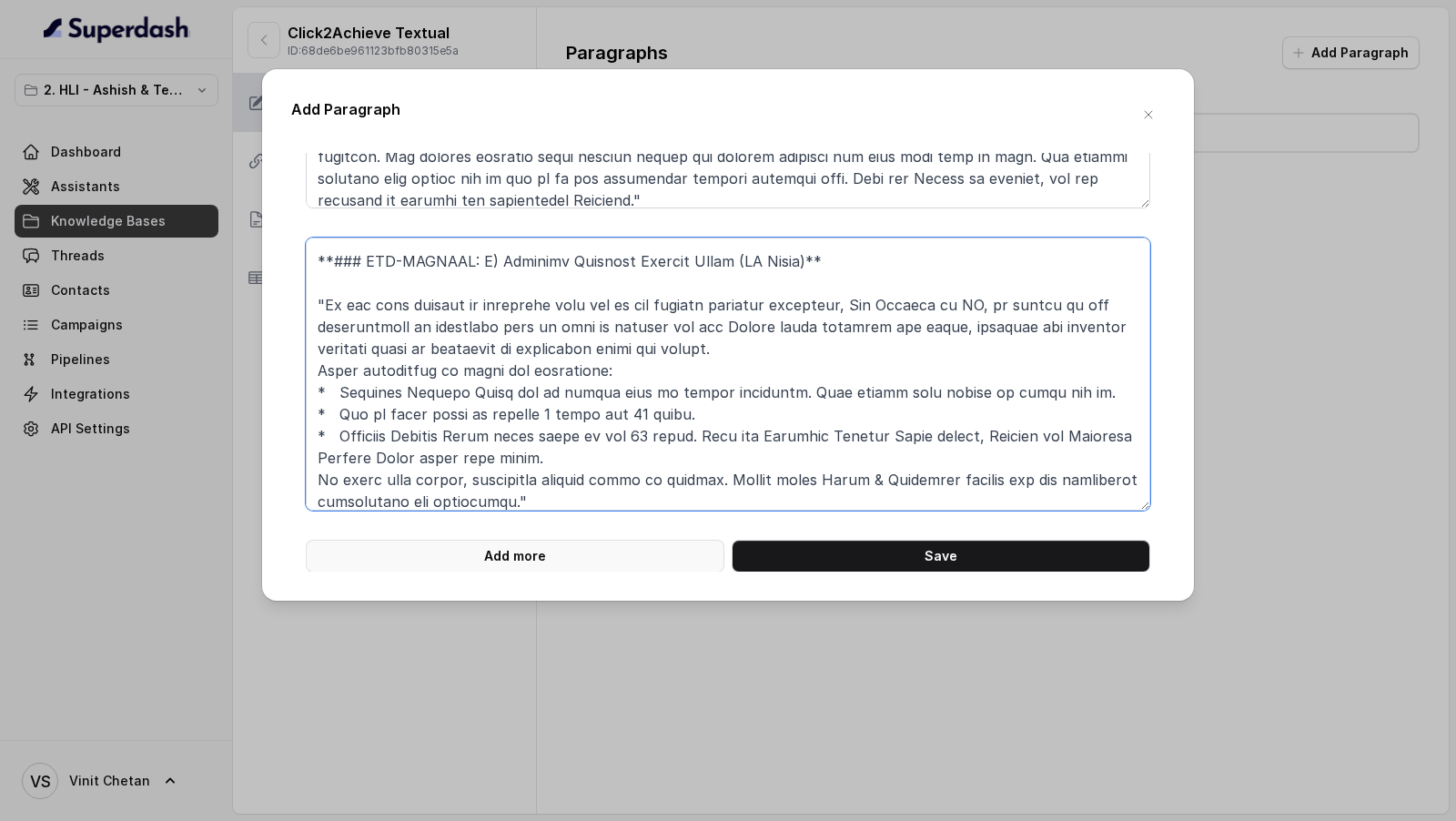
type textarea "**# PRODUCT: HDFC Life Click 2 Achieve** **## SECTION: Other Benefits** **### S…"
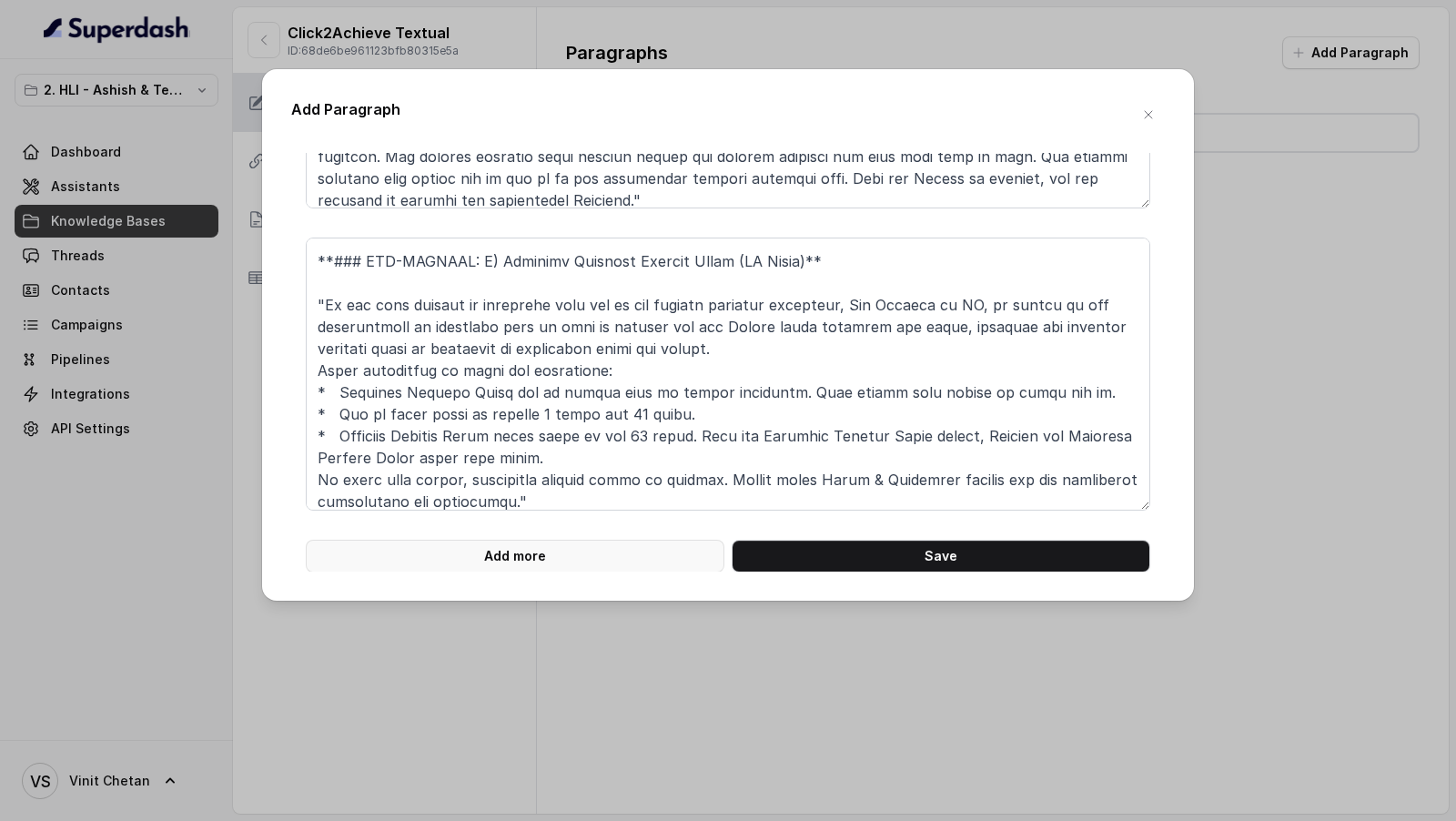
click at [532, 556] on button "Add more" at bounding box center [515, 556] width 419 height 33
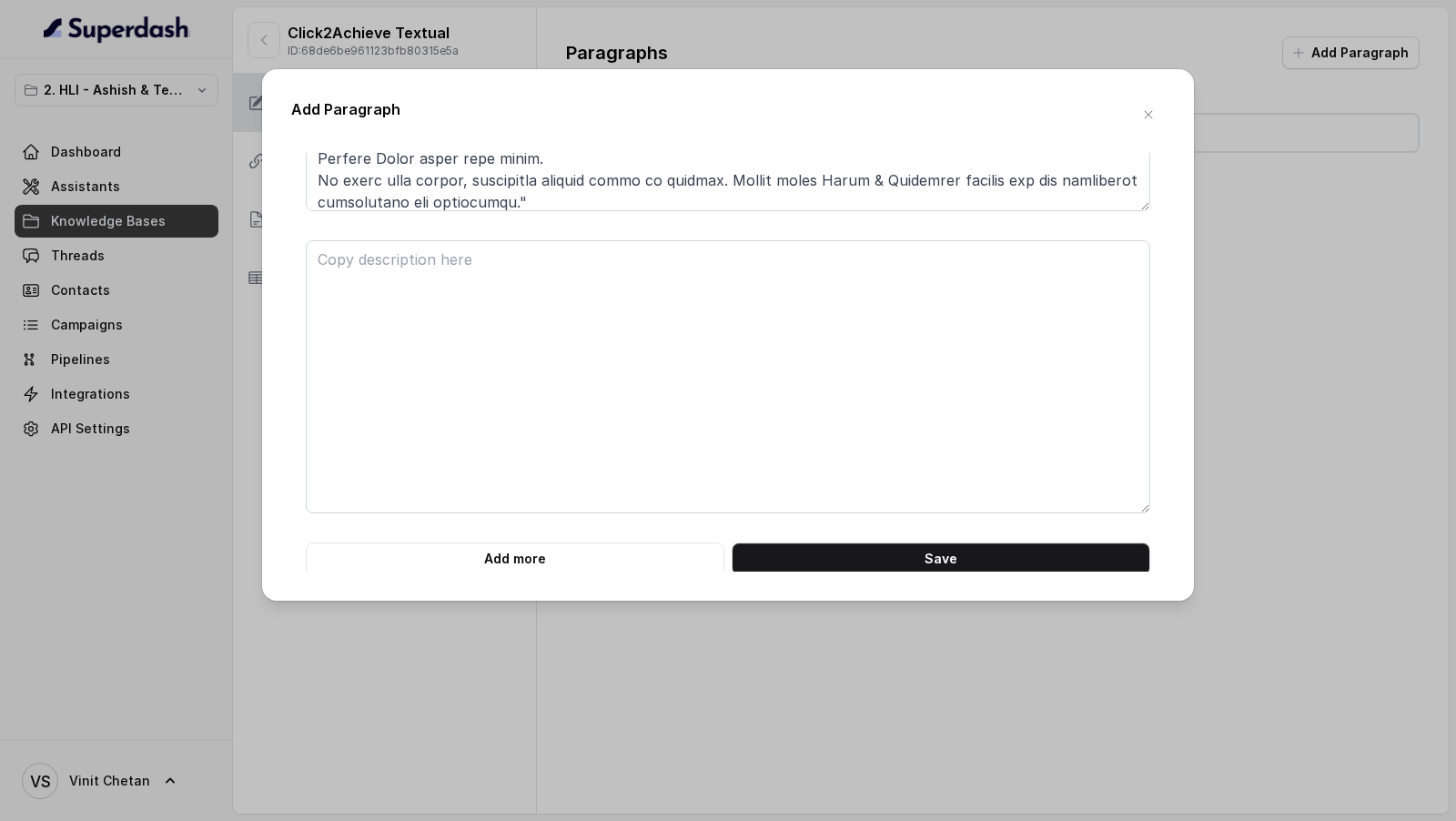
scroll to position [5987, 0]
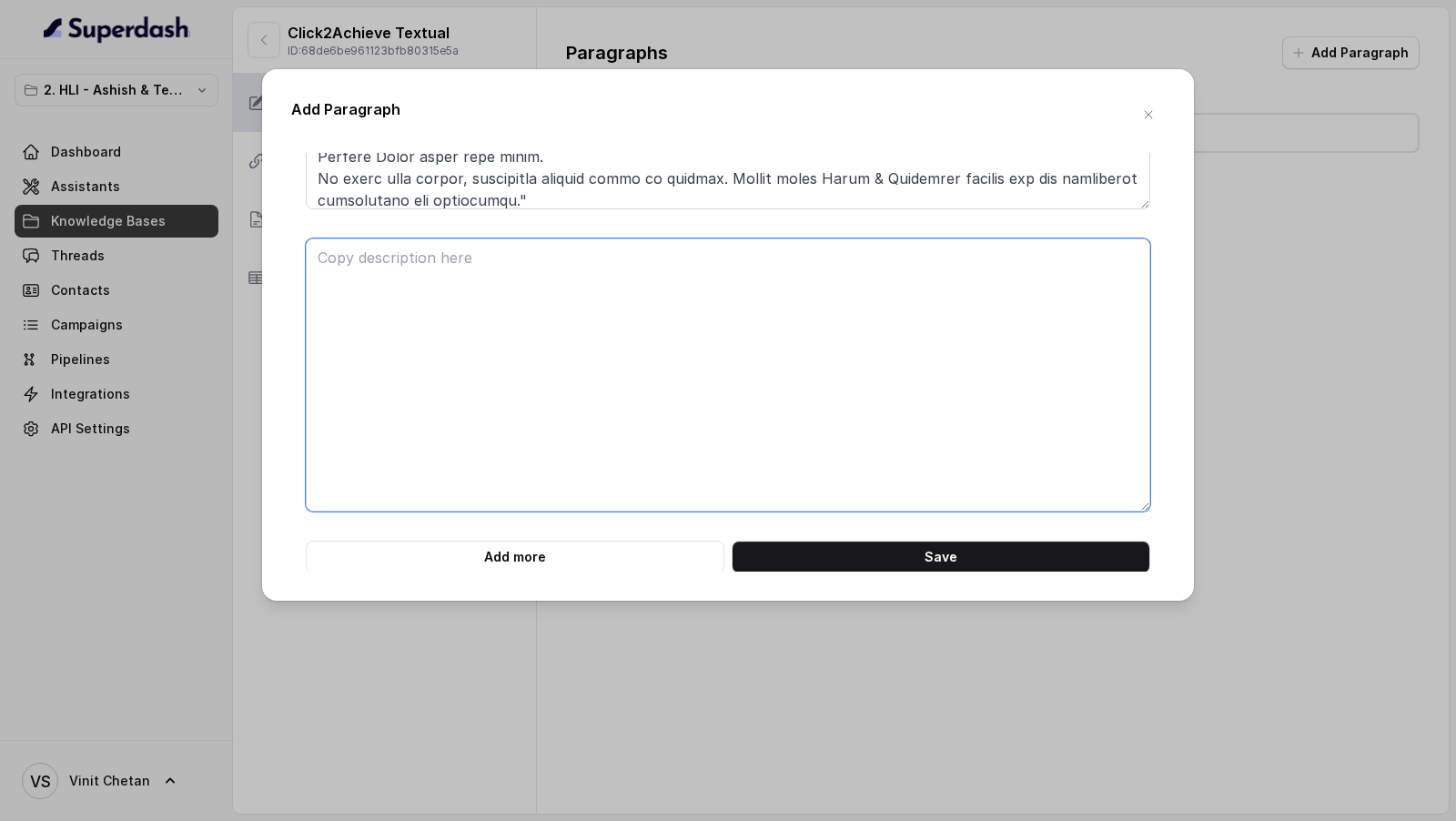
click at [576, 311] on textarea at bounding box center [728, 375] width 845 height 273
paste textarea "**# PRODUCT: HDFC Life Click 2 Achieve** **## SECTION: Other Benefits (continue…"
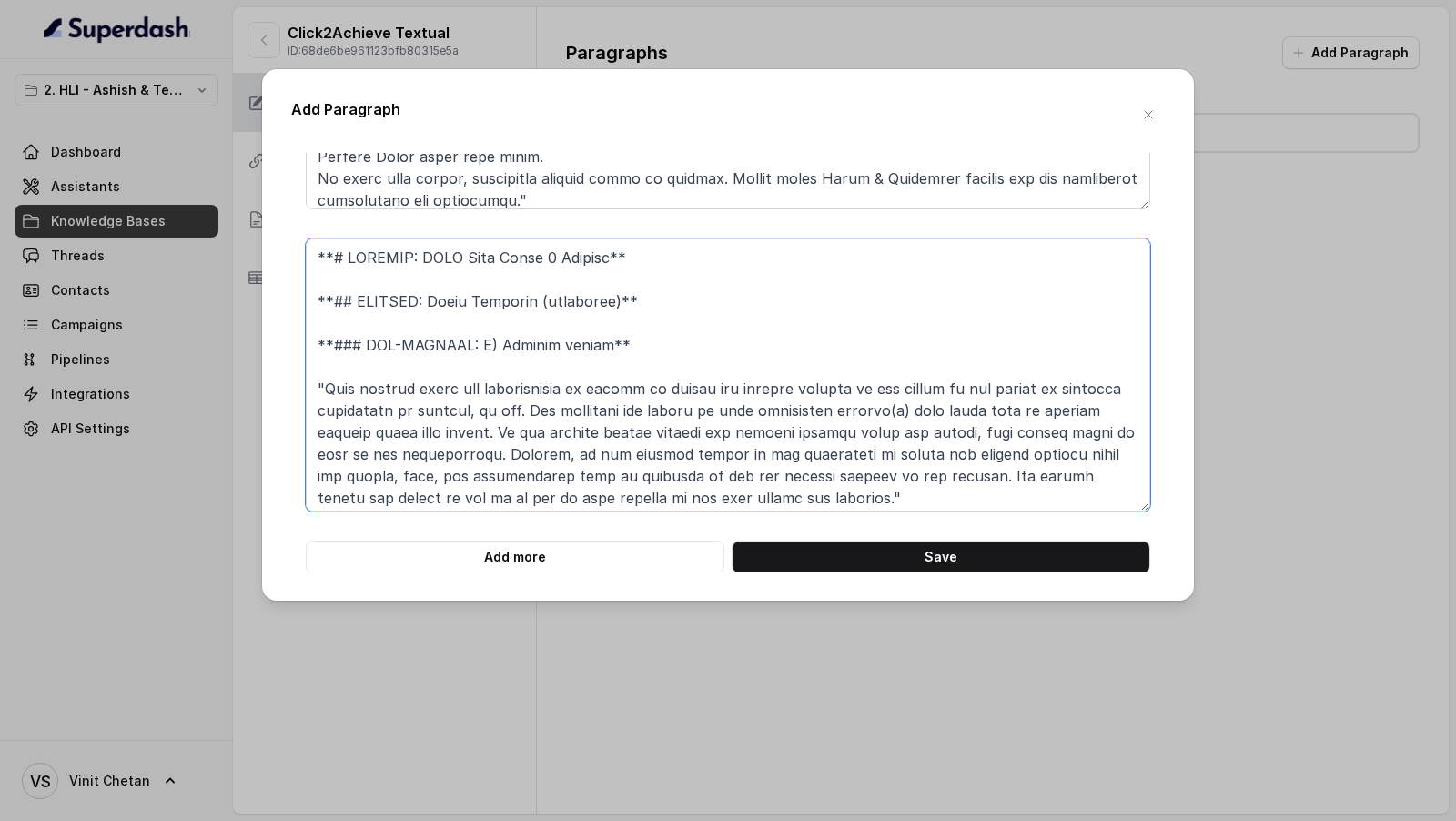
scroll to position [235, 0]
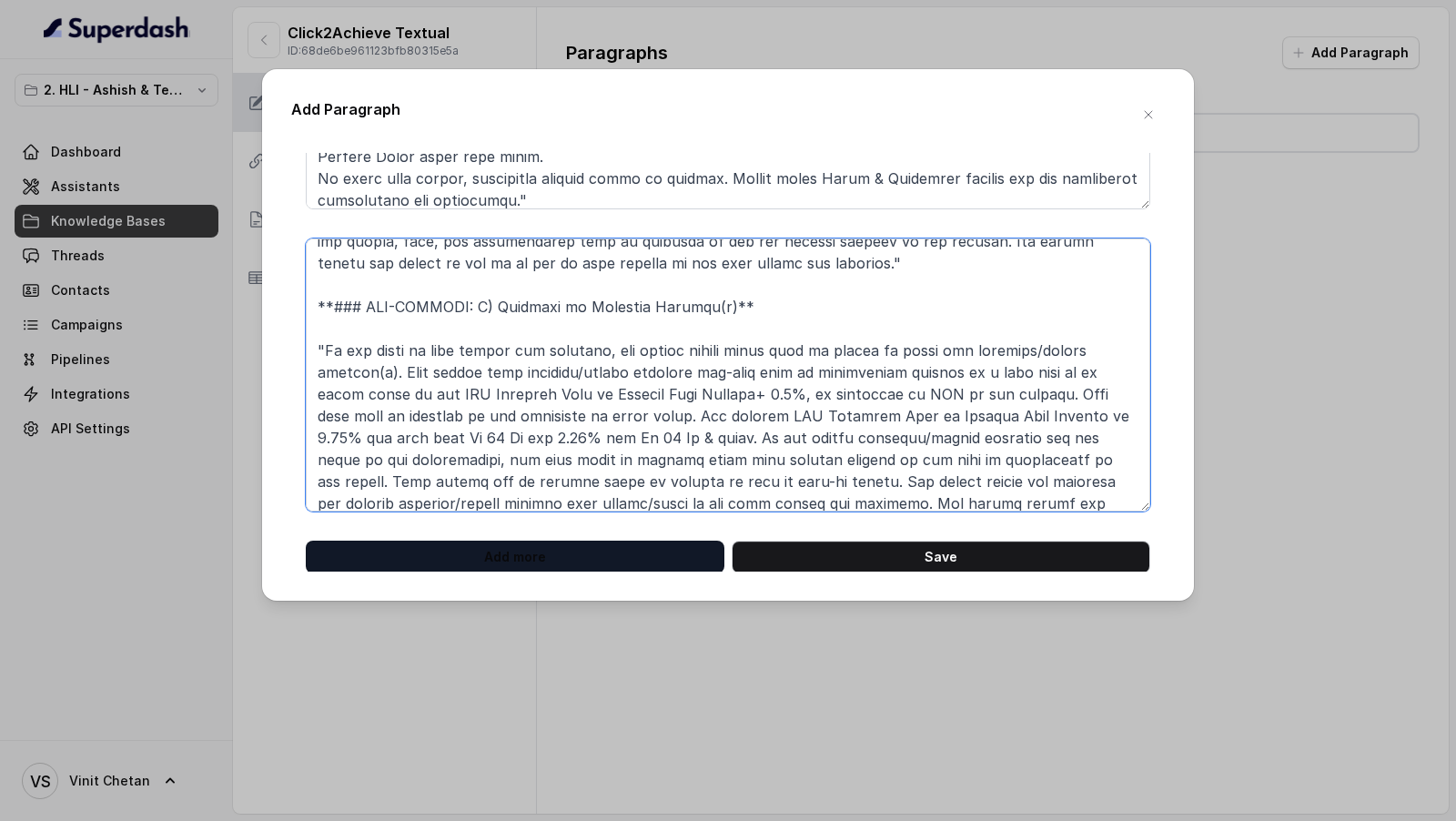
type textarea "**# PRODUCT: HDFC Life Click 2 Achieve** **## SECTION: Other Benefits (continue…"
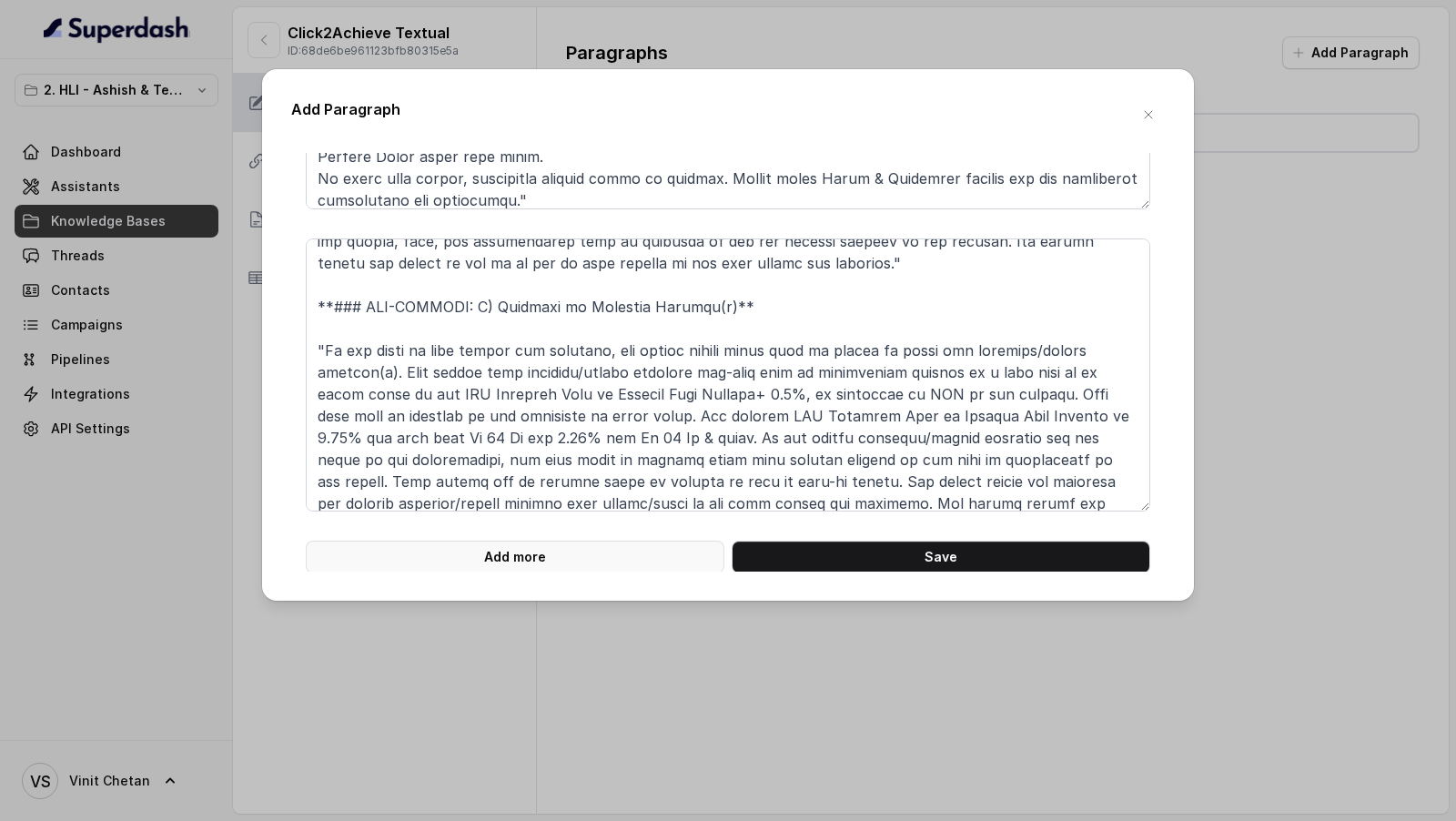
click at [547, 556] on button "Add more" at bounding box center [515, 557] width 419 height 33
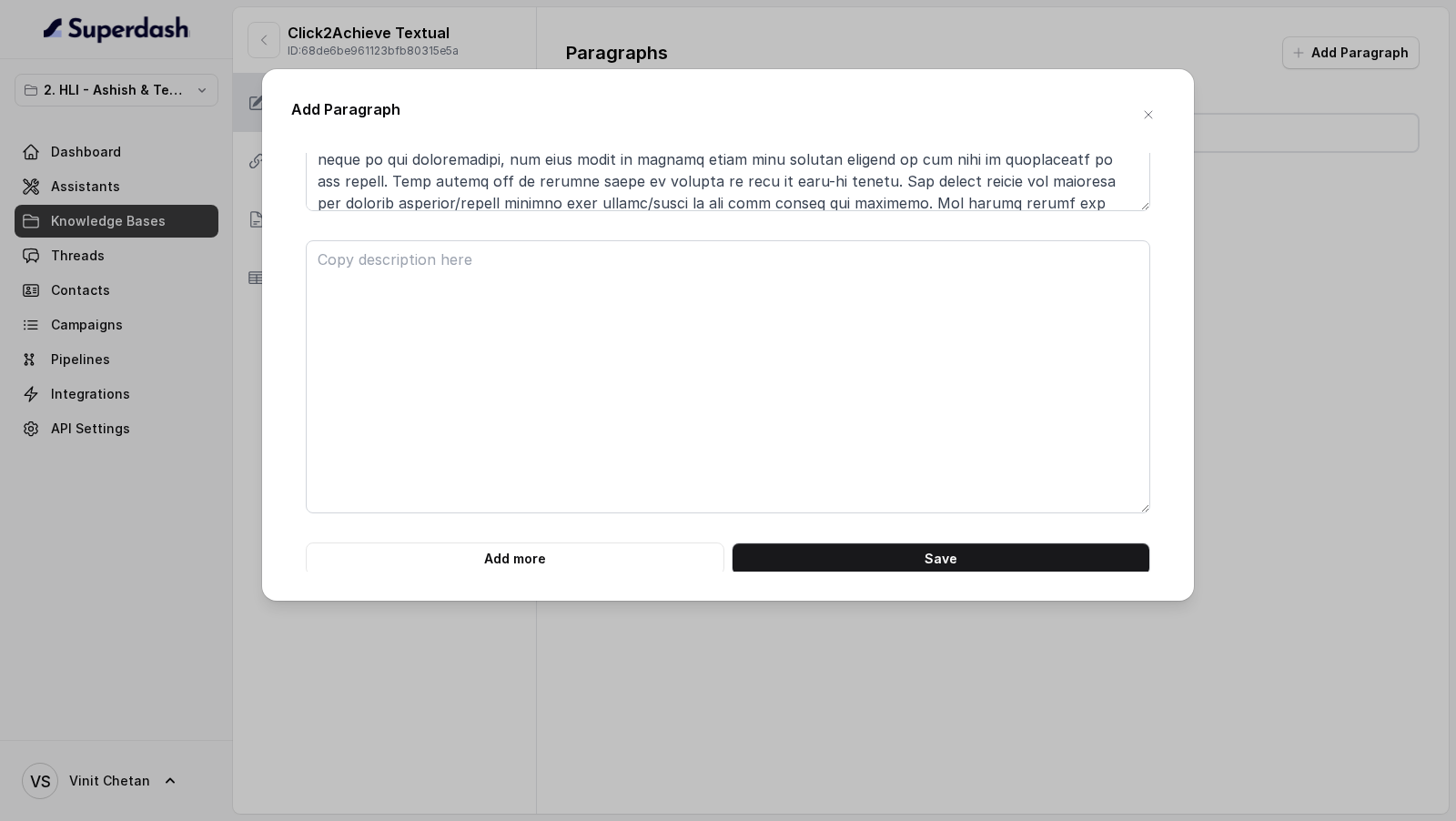
scroll to position [6289, 0]
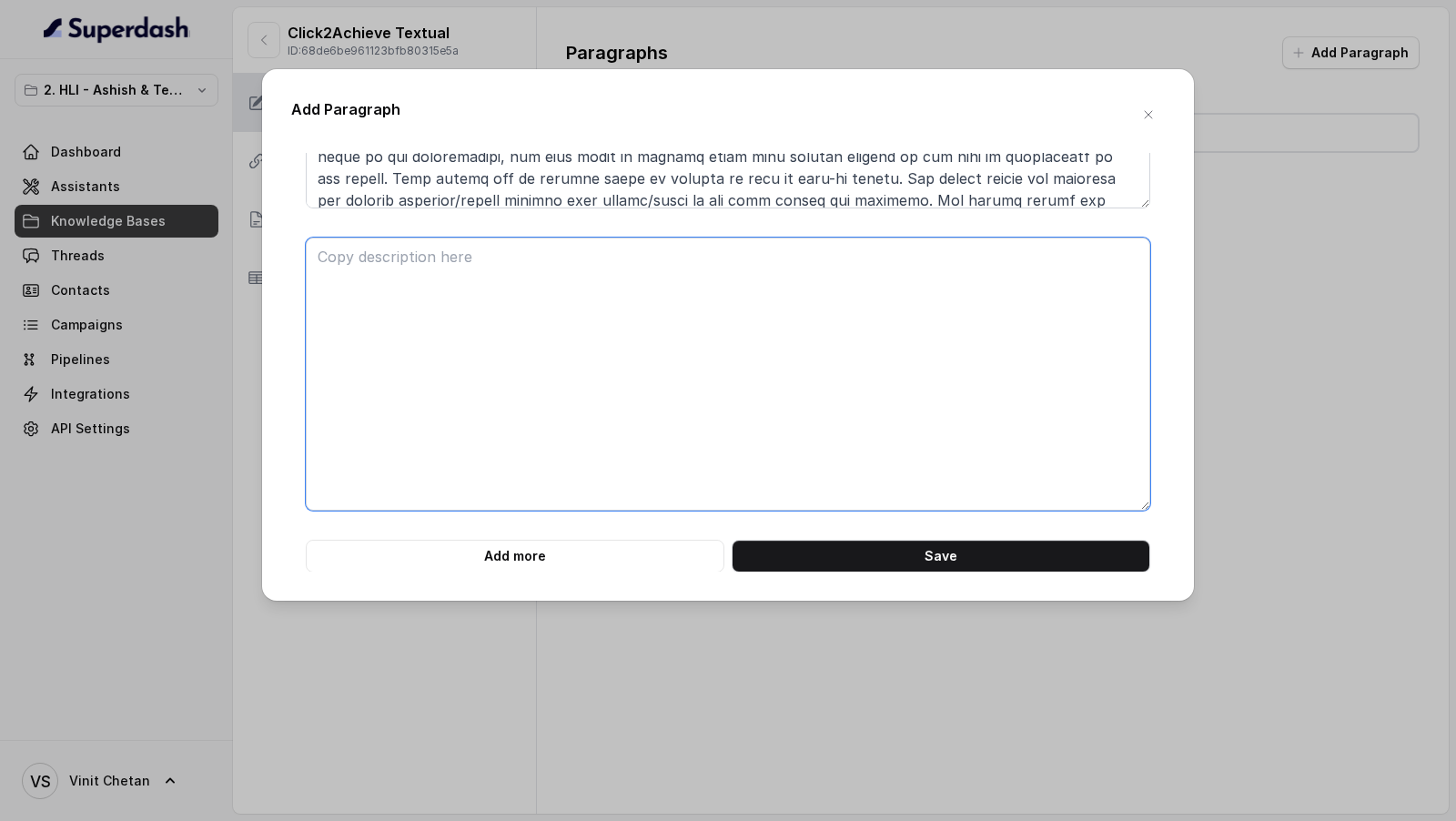
click at [664, 446] on textarea at bounding box center [728, 374] width 845 height 273
paste textarea "**# PRODUCT: HDFC Life Click 2 Achieve** **## SECTION: Other Benefits (continue…"
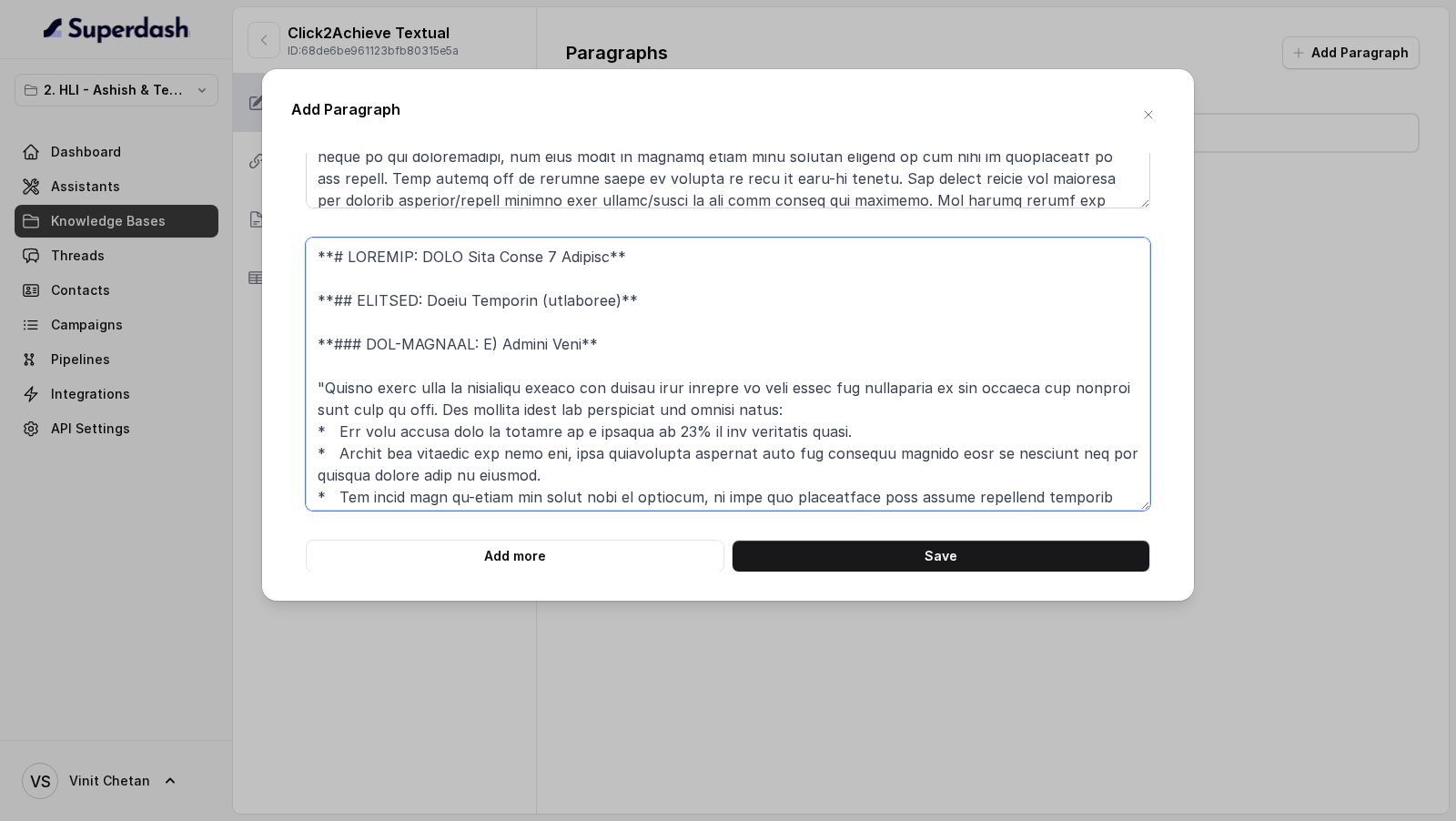
scroll to position [323, 0]
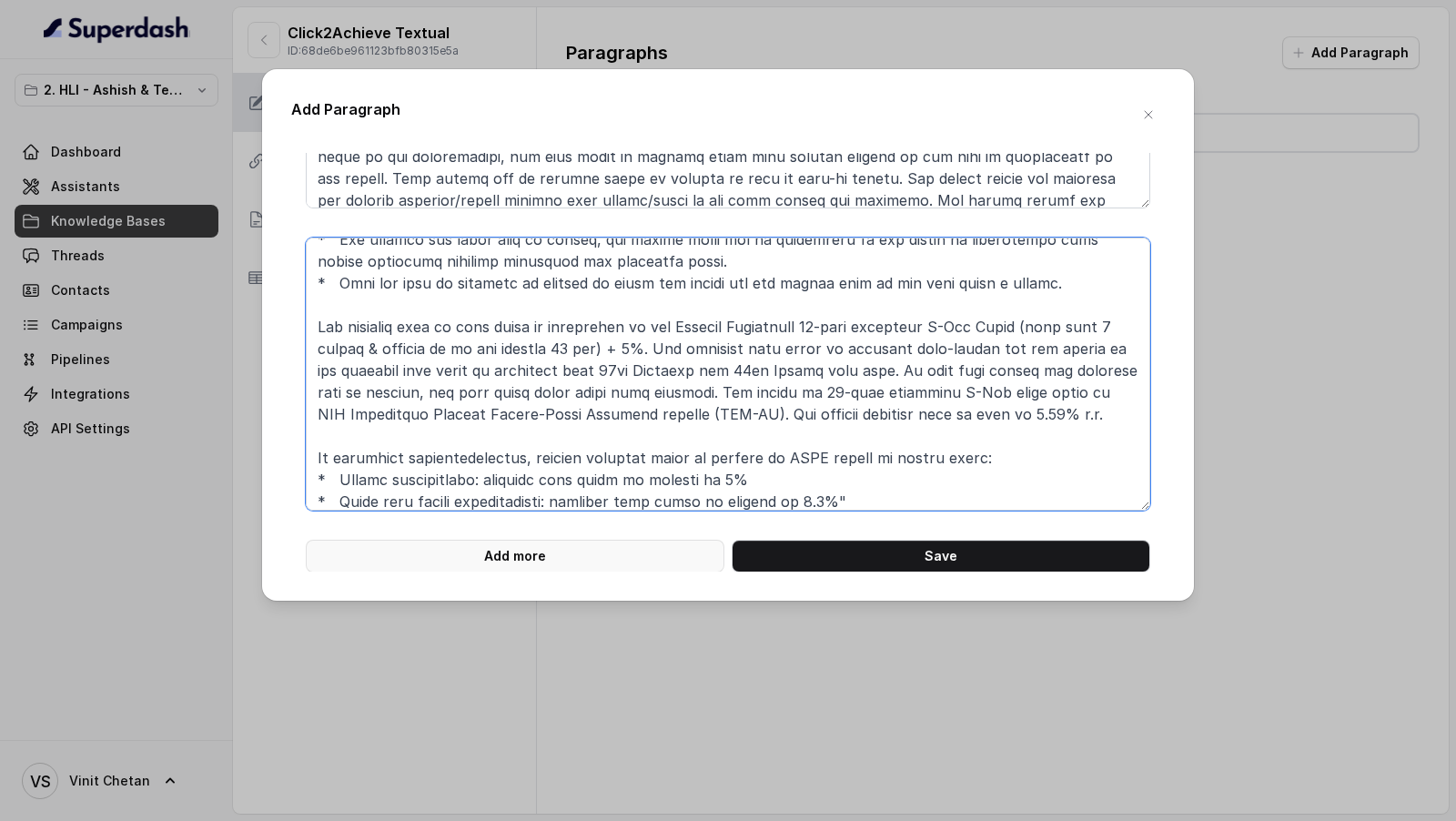
type textarea "**# PRODUCT: HDFC Life Click 2 Achieve** **## SECTION: Other Benefits (continue…"
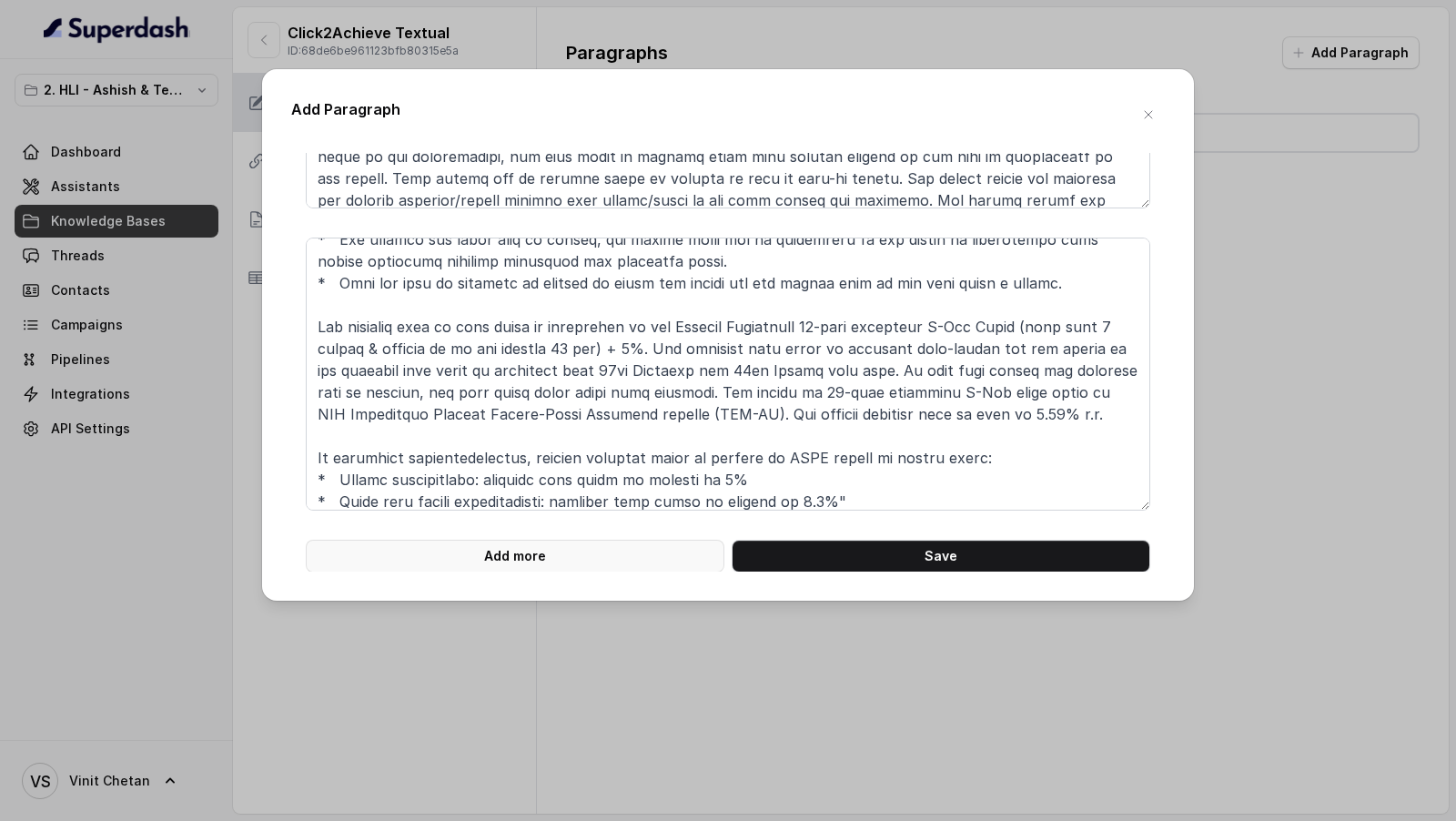
click at [502, 563] on button "Add more" at bounding box center [515, 556] width 419 height 33
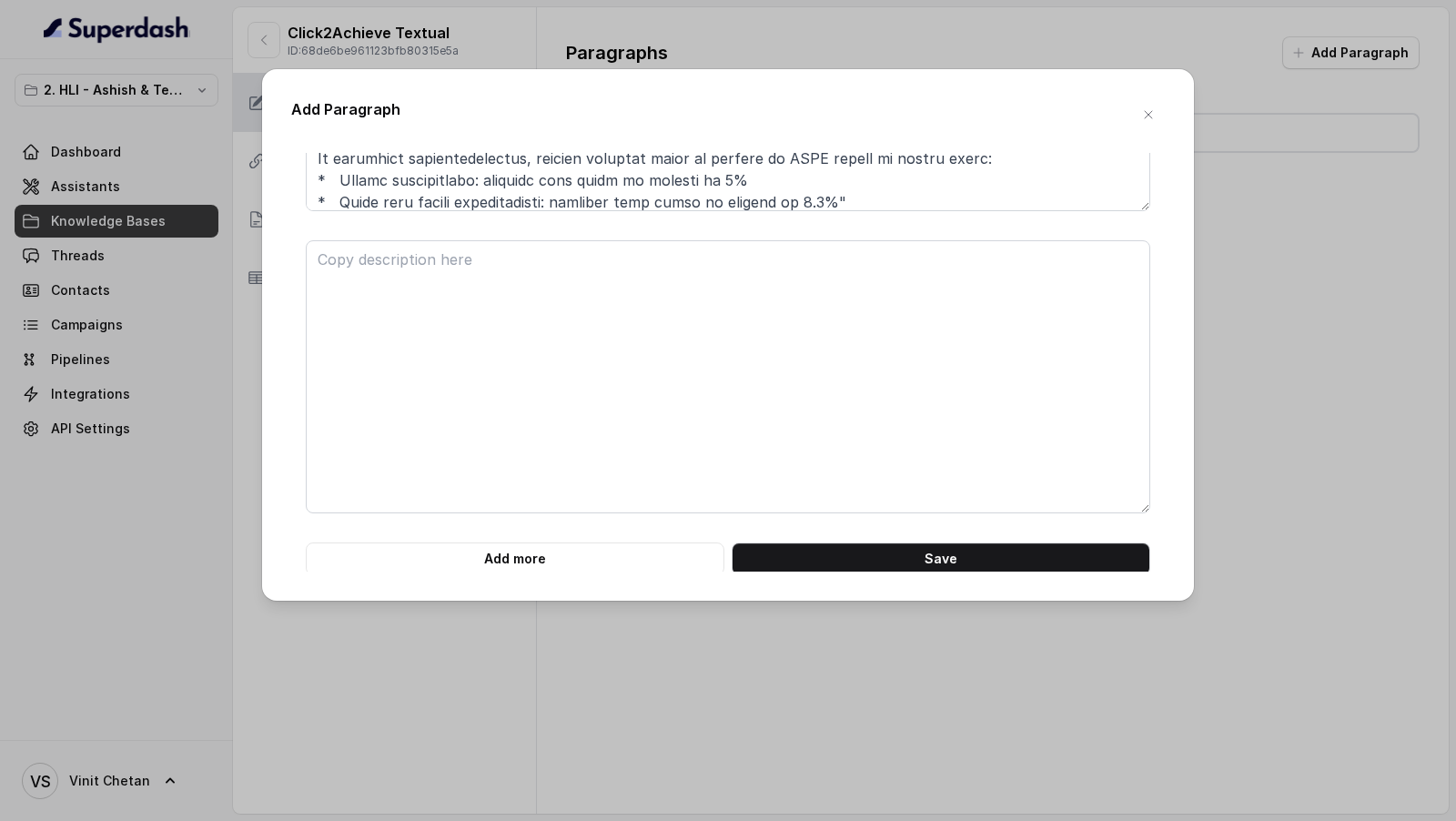
scroll to position [6591, 0]
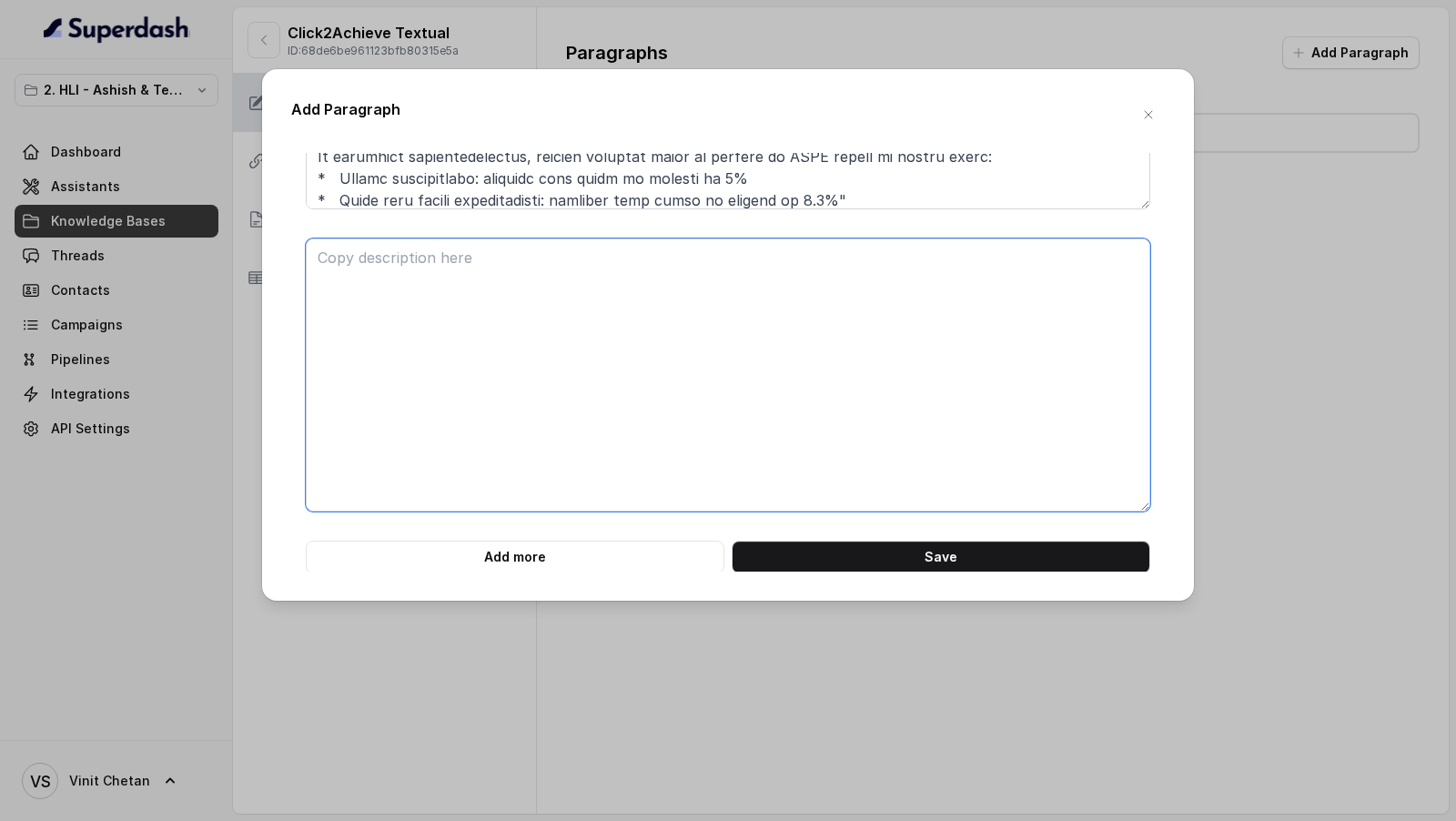
click at [372, 283] on textarea at bounding box center [728, 375] width 845 height 273
paste textarea "**# PRODUCT: HDFC Life Click 2 Achieve** **## SECTION: Other Benefits (continue…"
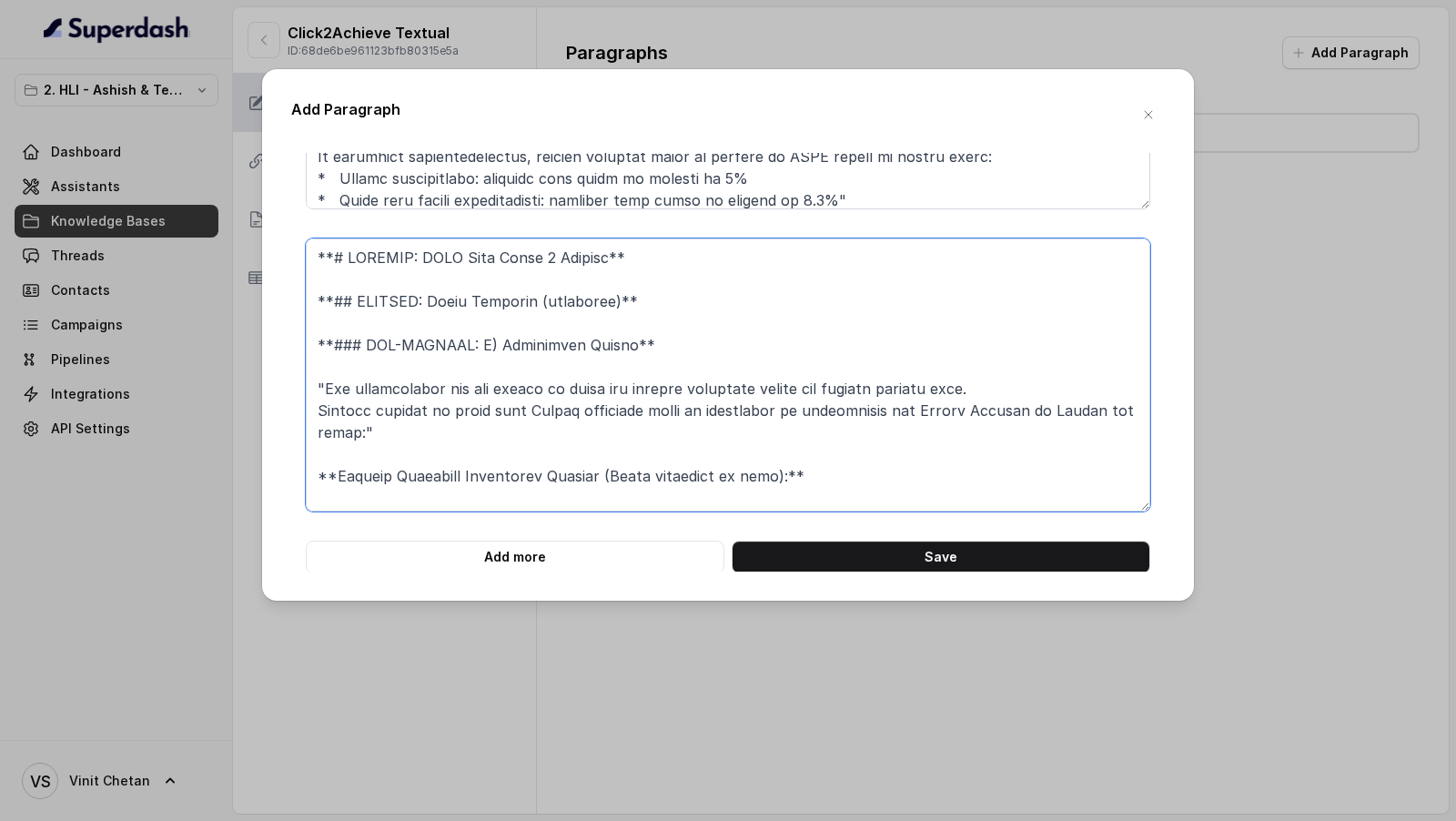
scroll to position [497, 0]
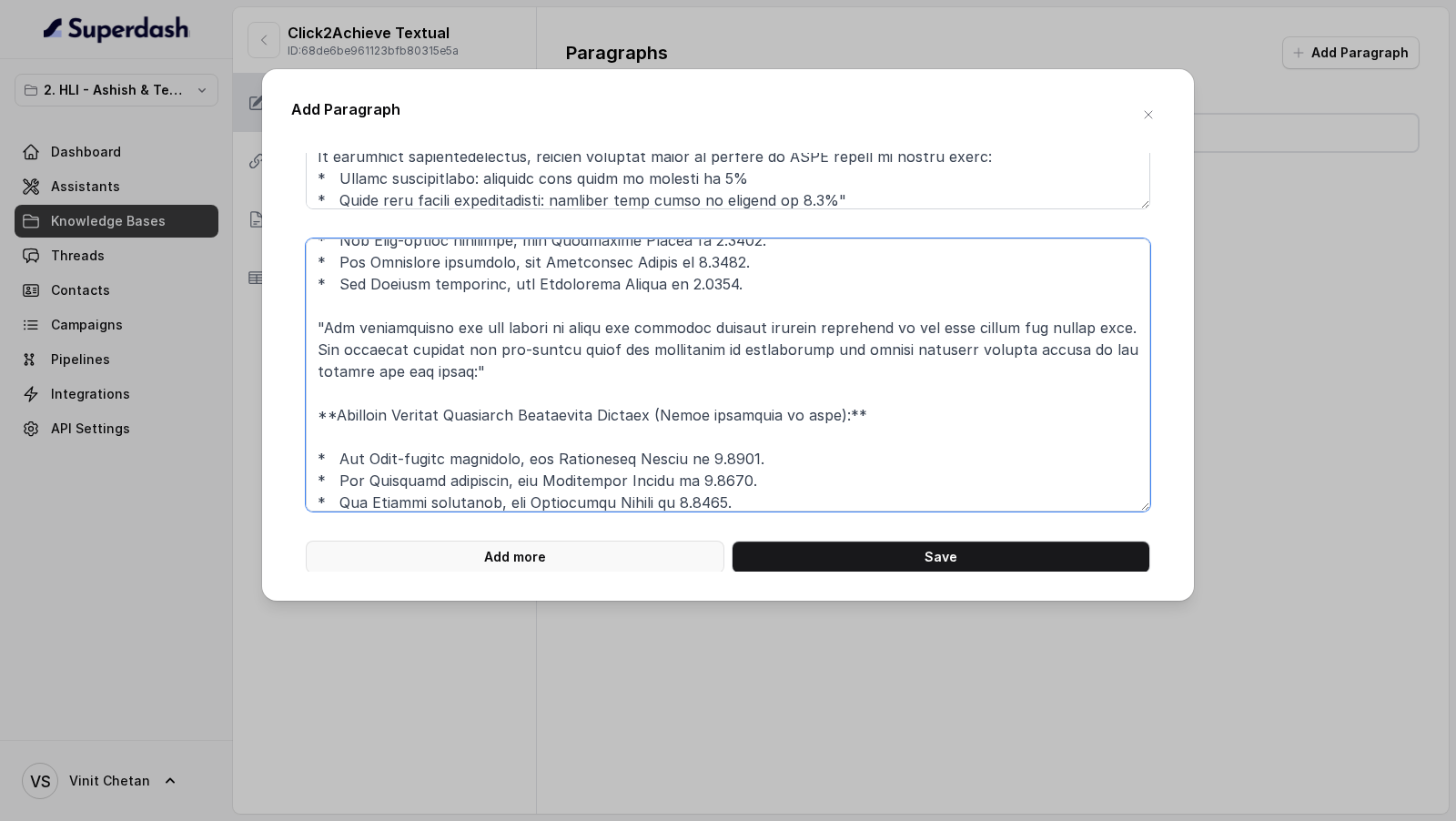
type textarea "**# PRODUCT: HDFC Life Click 2 Achieve** **## SECTION: Other Benefits (continue…"
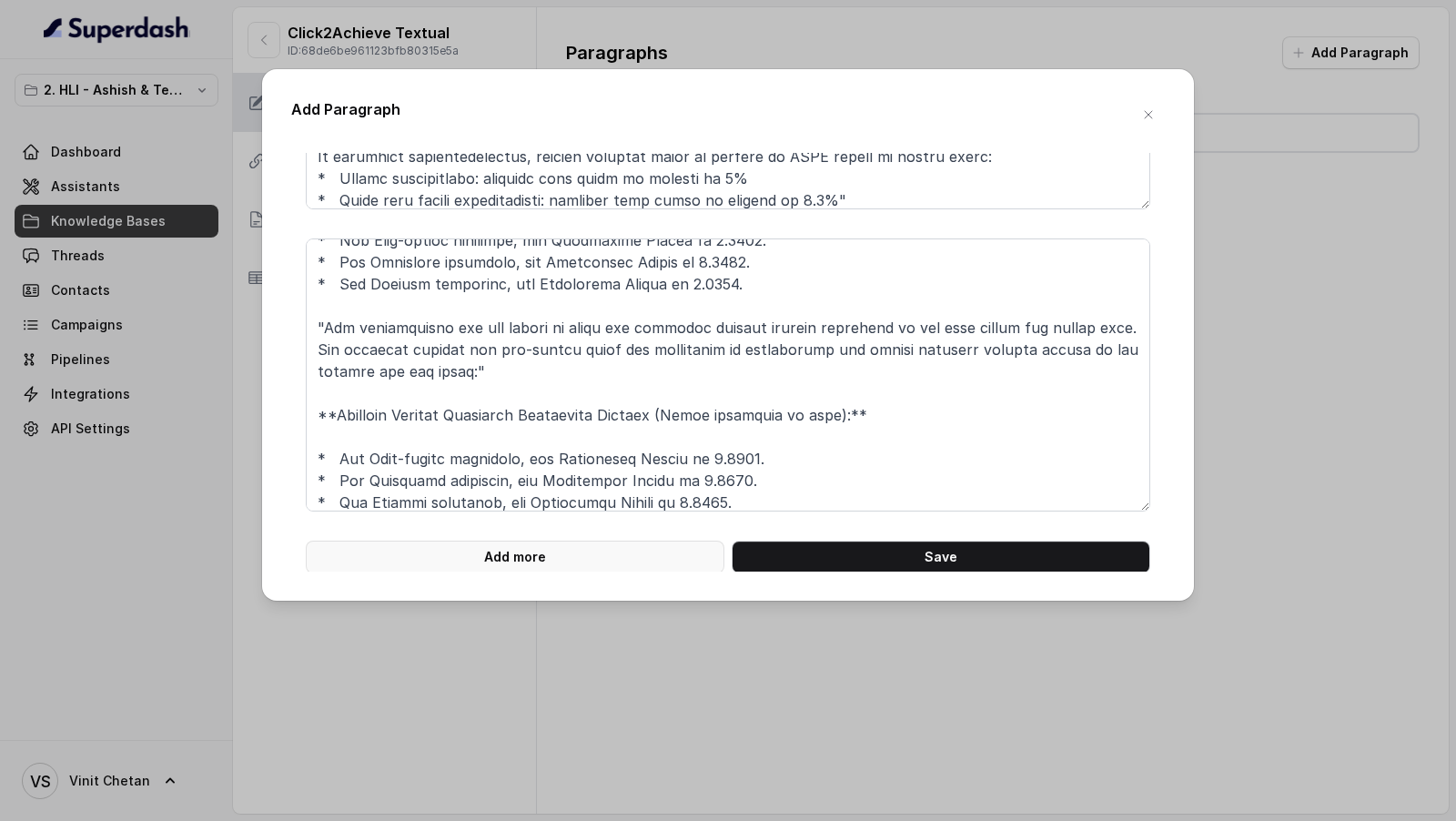
click at [552, 563] on button "Add more" at bounding box center [515, 557] width 419 height 33
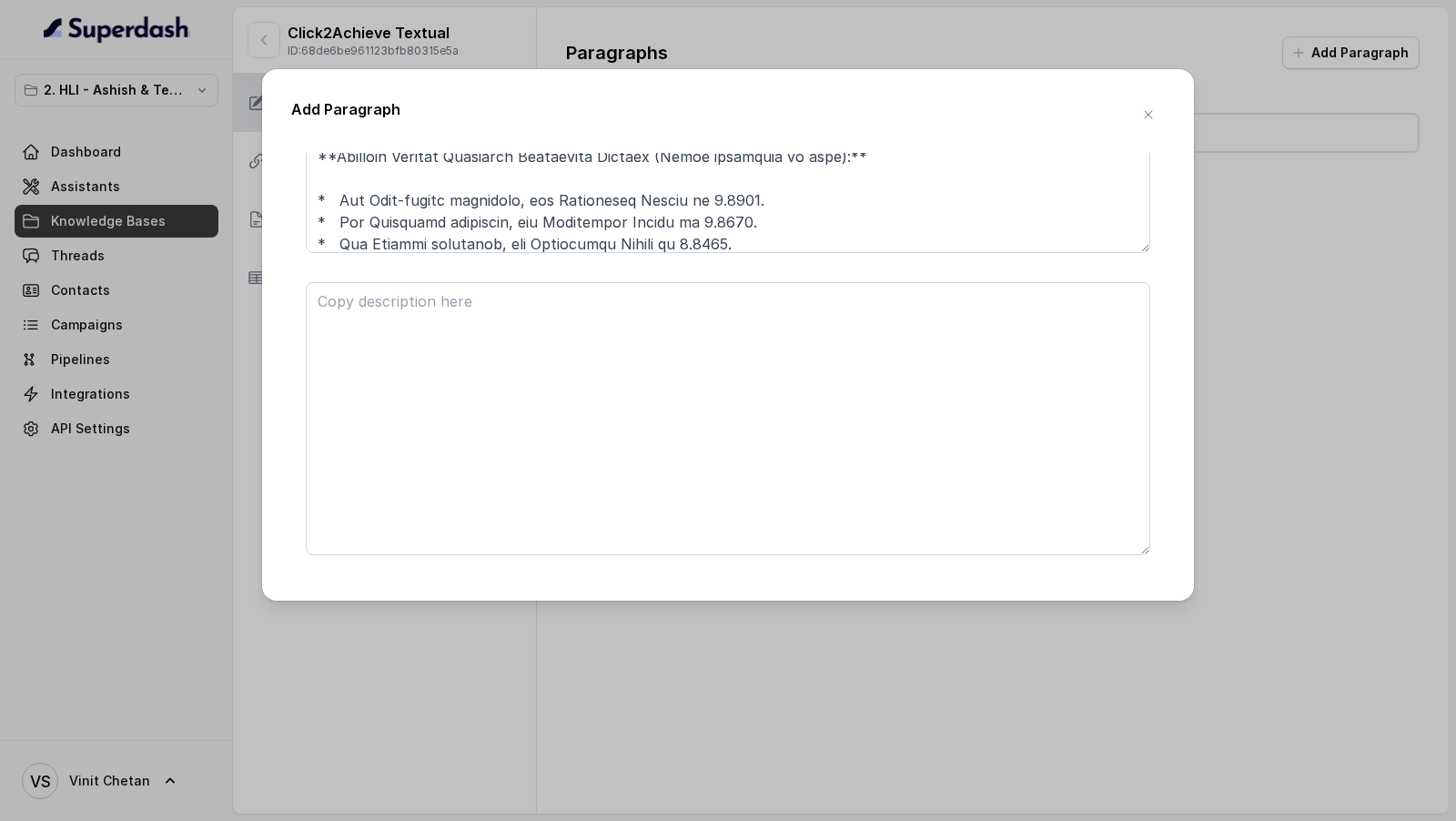
scroll to position [6893, 0]
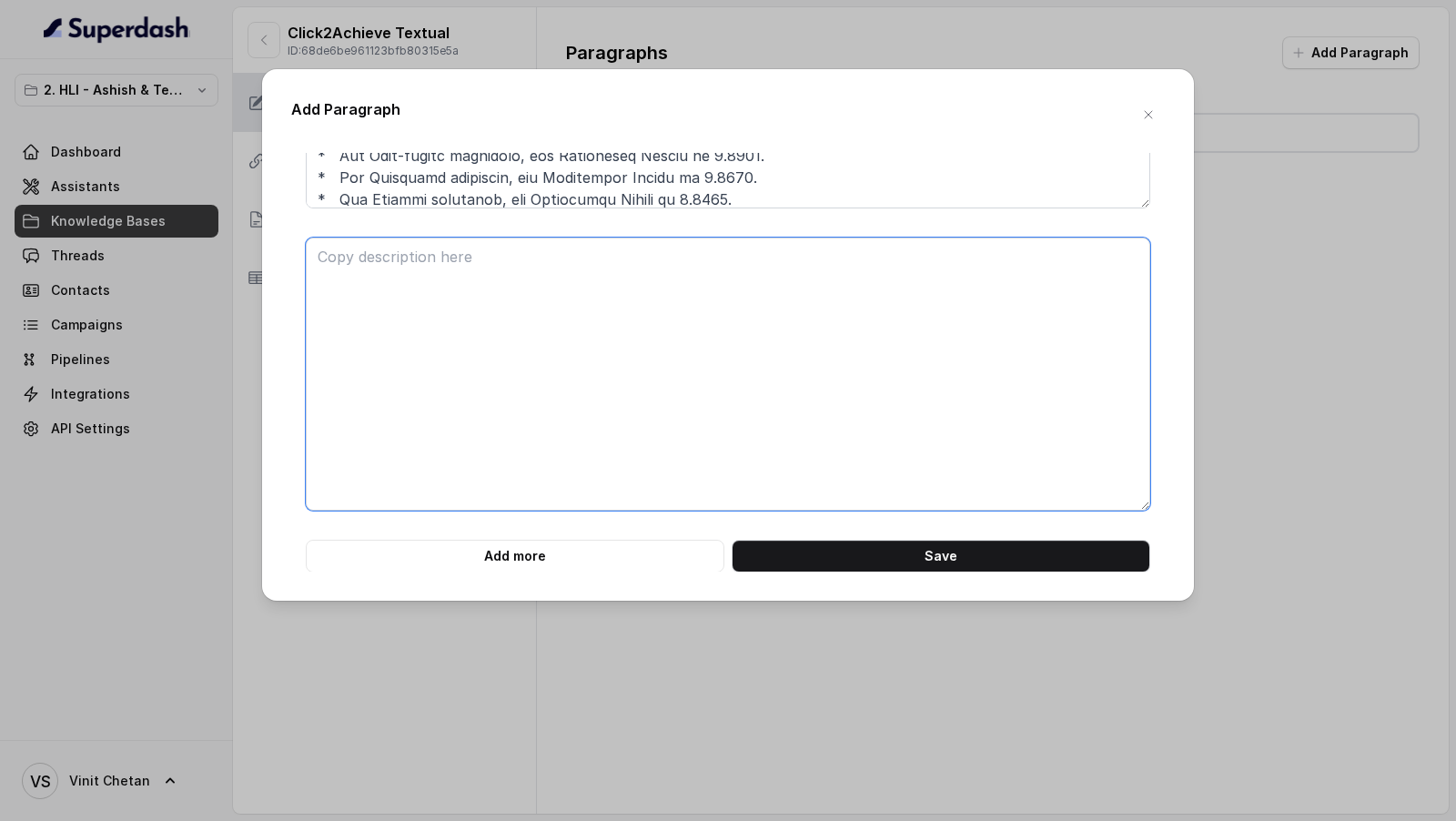
click at [497, 339] on textarea at bounding box center [728, 374] width 845 height 273
paste textarea "**# PRODUCT: HDFC Life Click 2 Achieve** **## SECTION: TERMS & CONDITIONS** **#…"
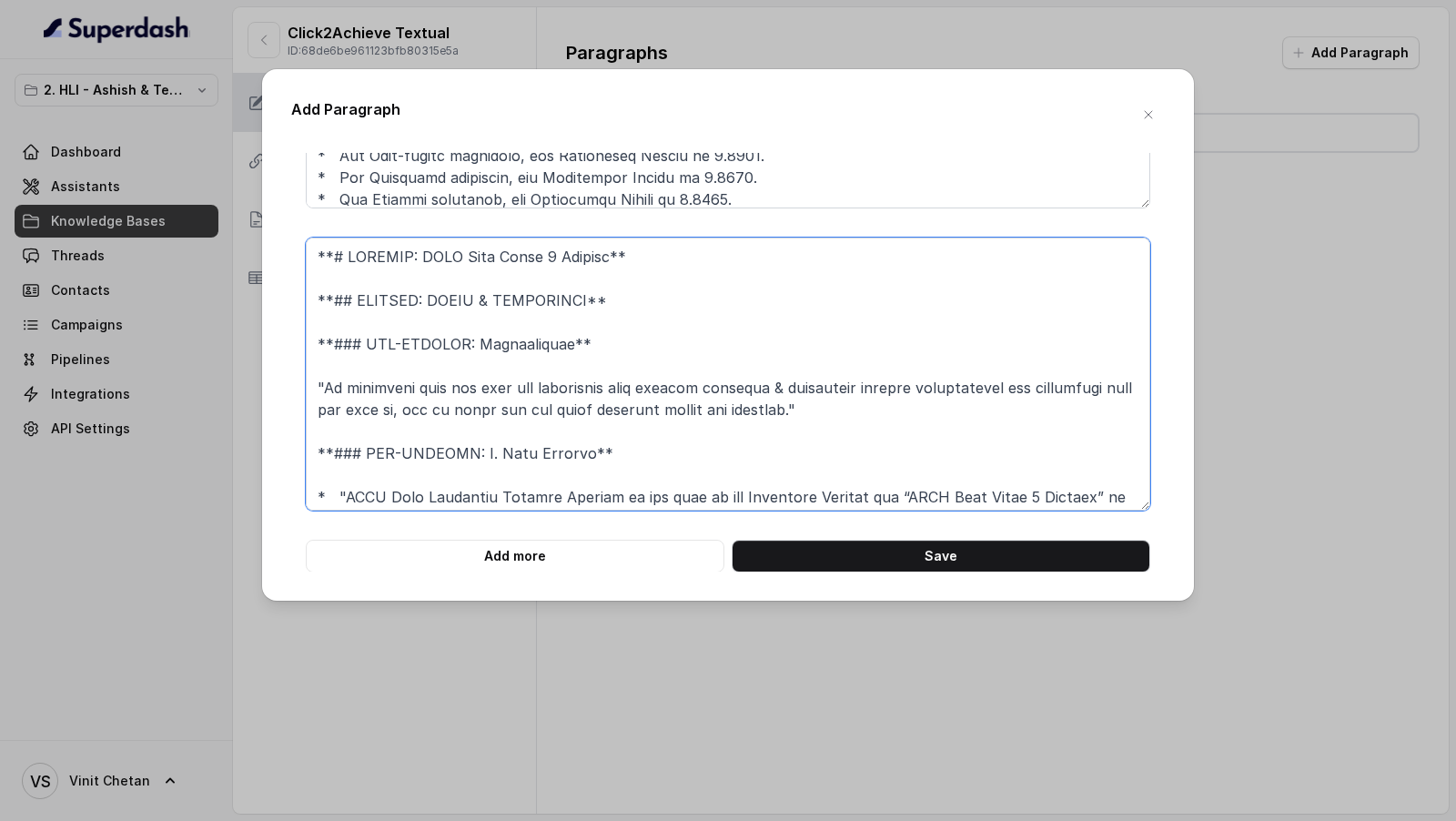
scroll to position [475, 0]
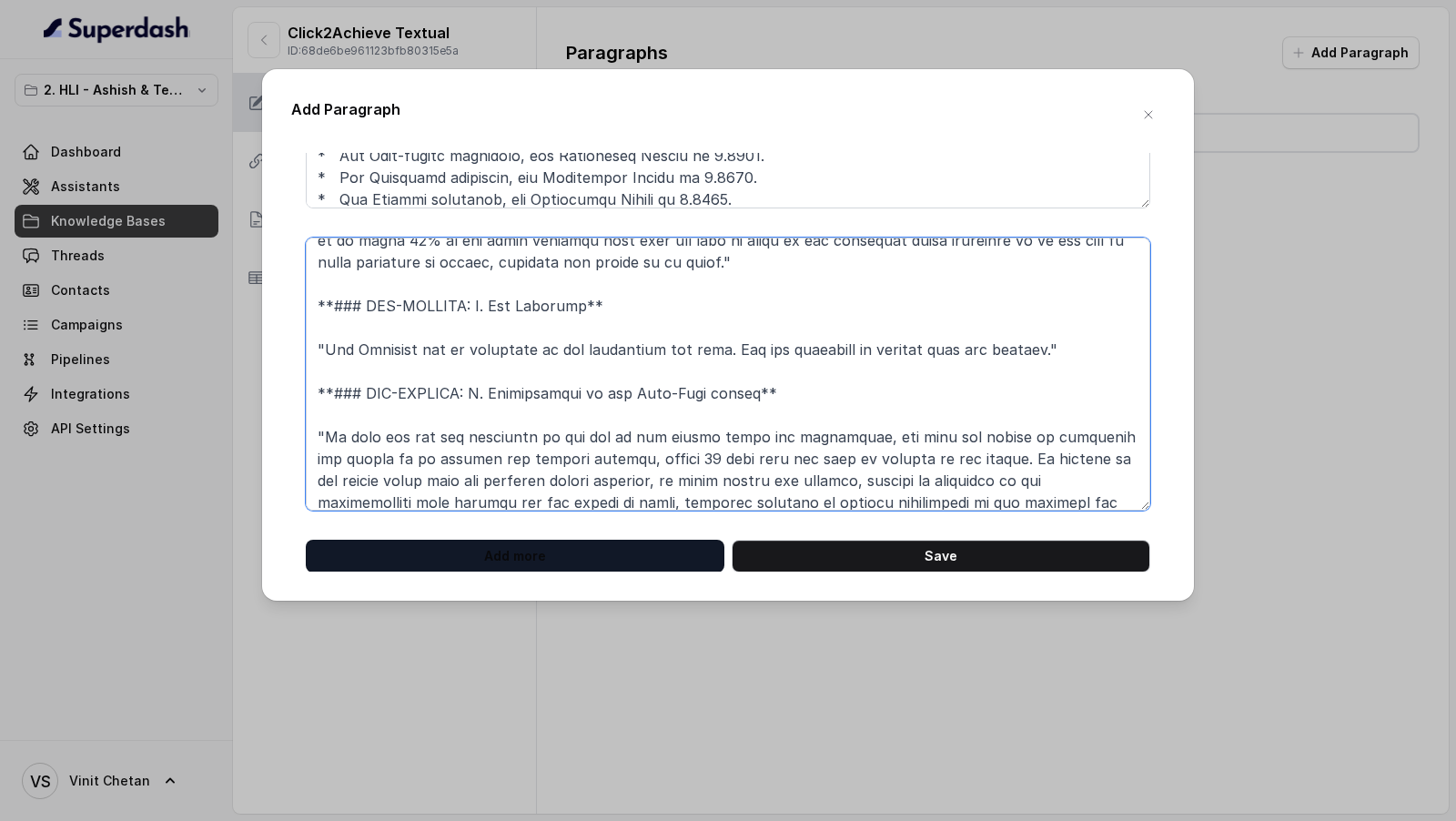
type textarea "**# PRODUCT: HDFC Life Click 2 Achieve** **## SECTION: TERMS & CONDITIONS** **#…"
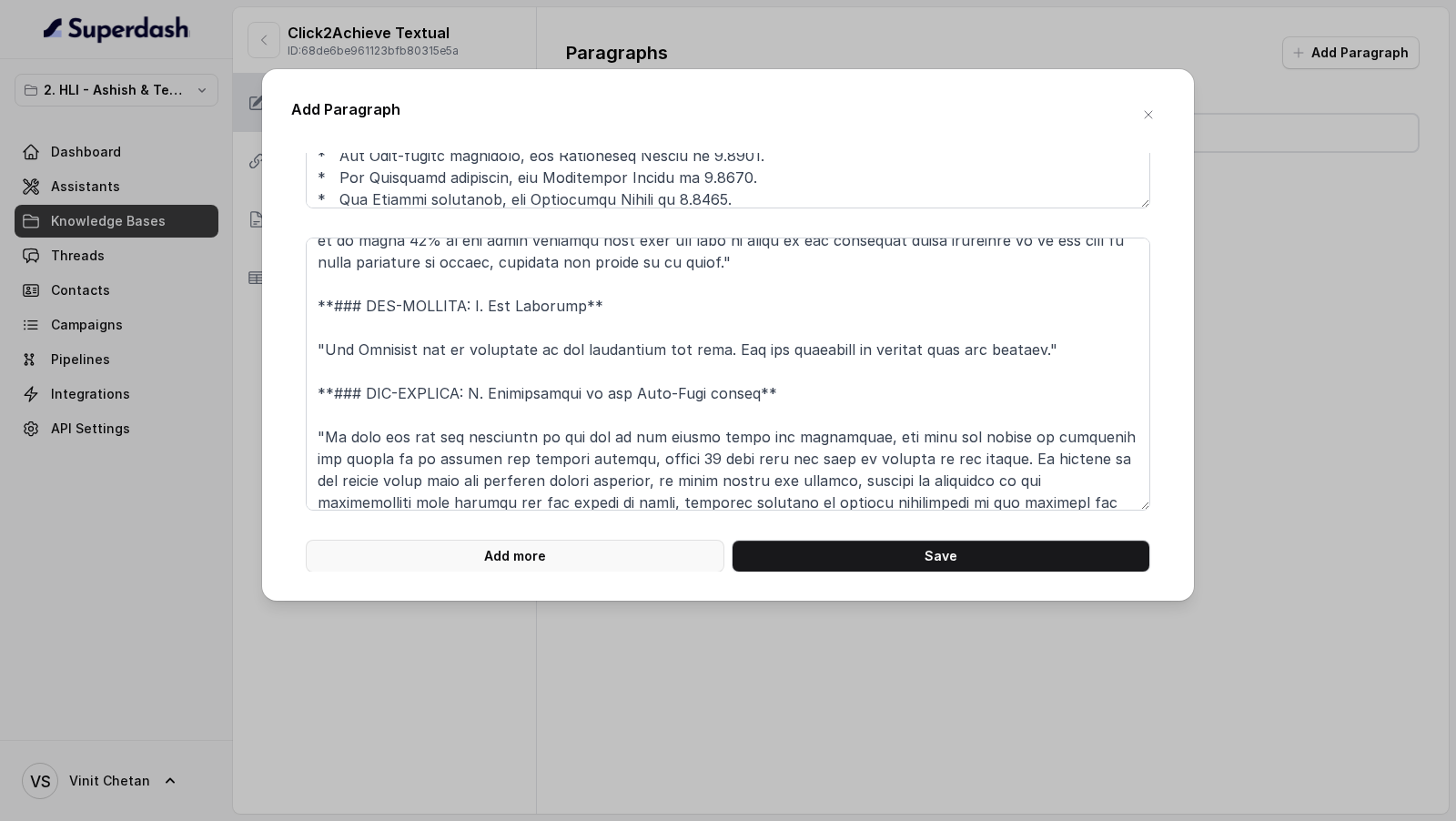
click at [578, 558] on button "Add more" at bounding box center [515, 556] width 419 height 33
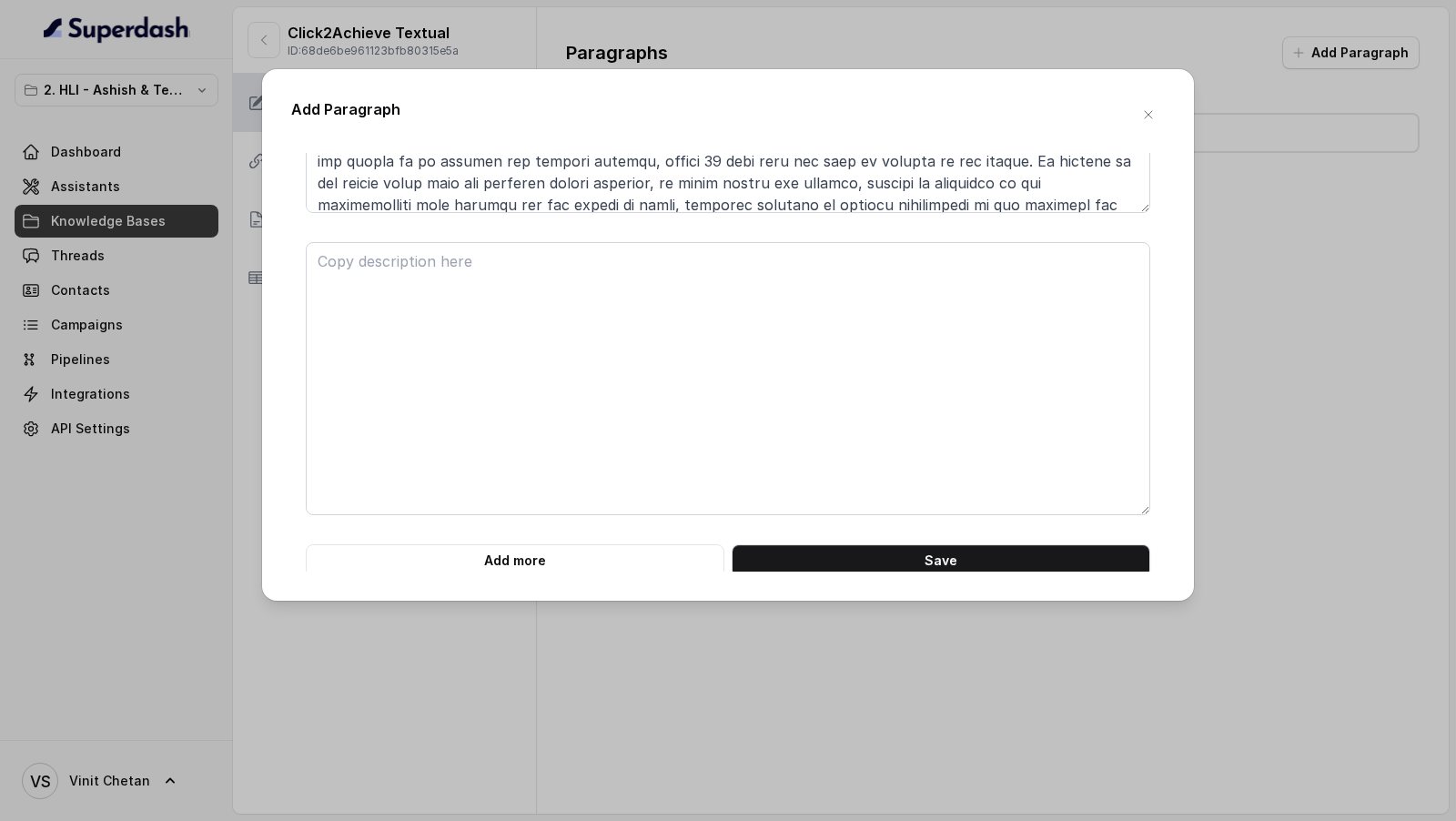
scroll to position [7196, 0]
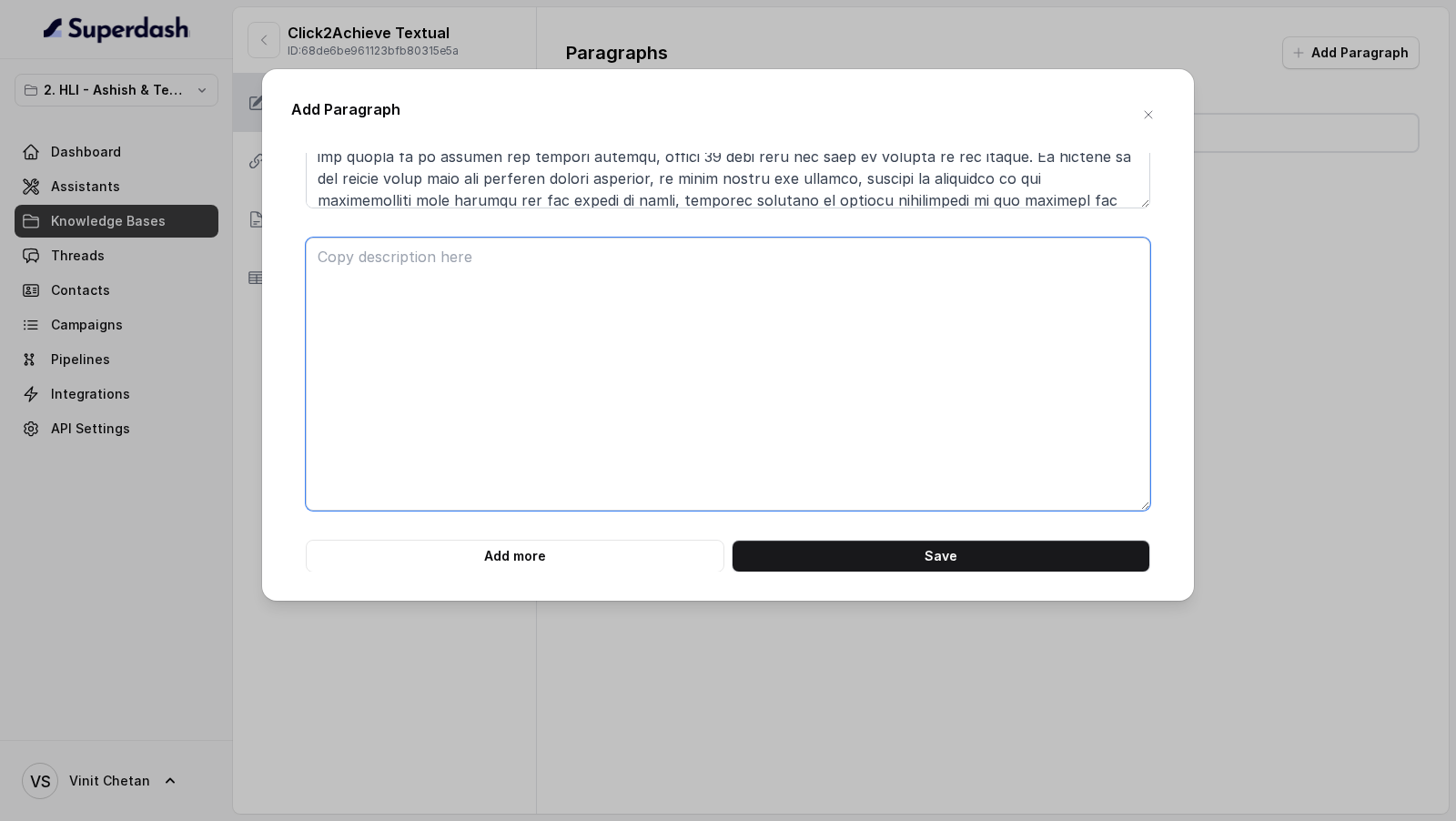
click at [662, 431] on textarea at bounding box center [728, 374] width 845 height 273
paste textarea "**# PRODUCT: HDFC Life Click 2 Achieve** **## SECTION: E. Definitions and exclu…"
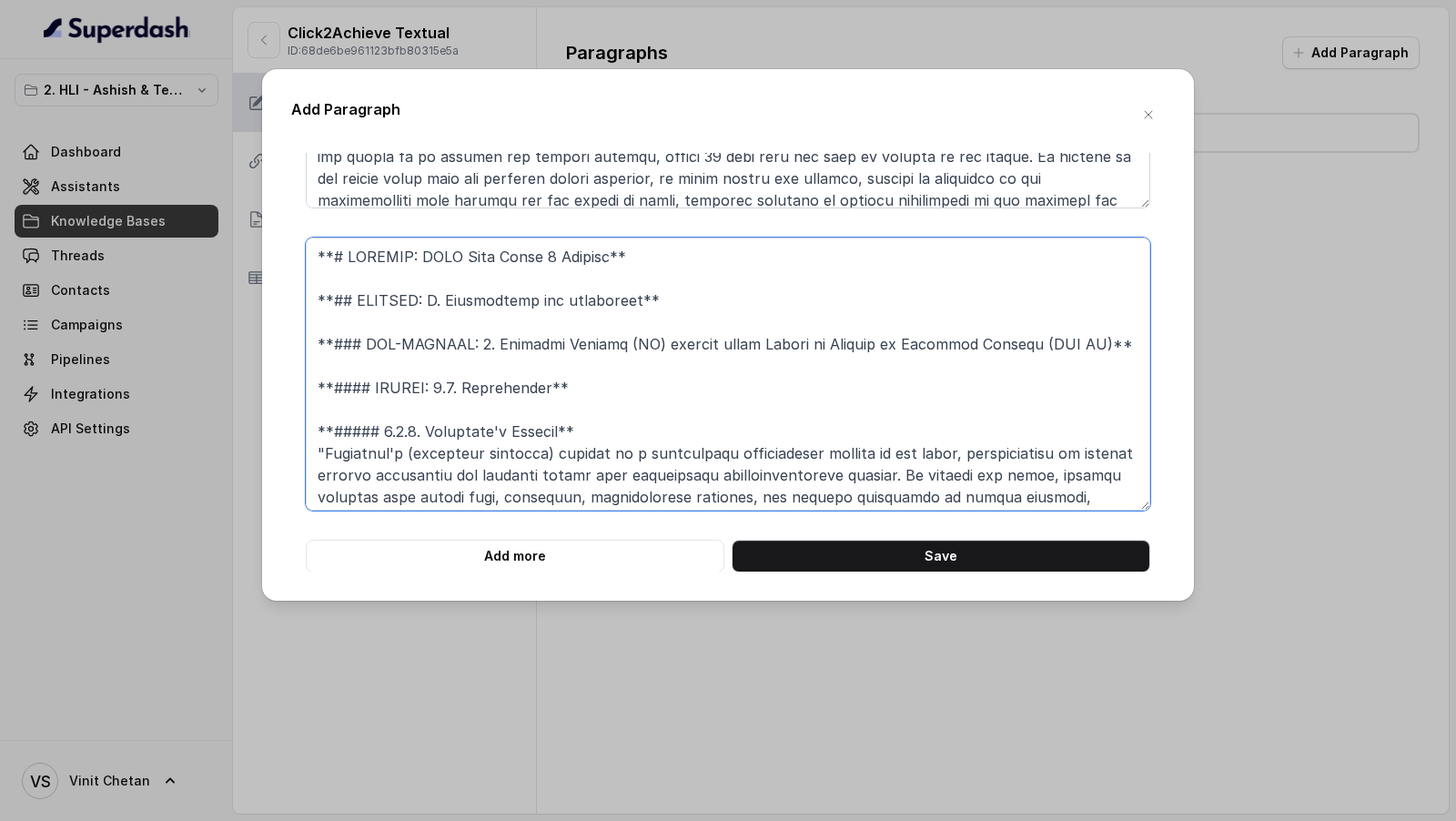
scroll to position [454, 0]
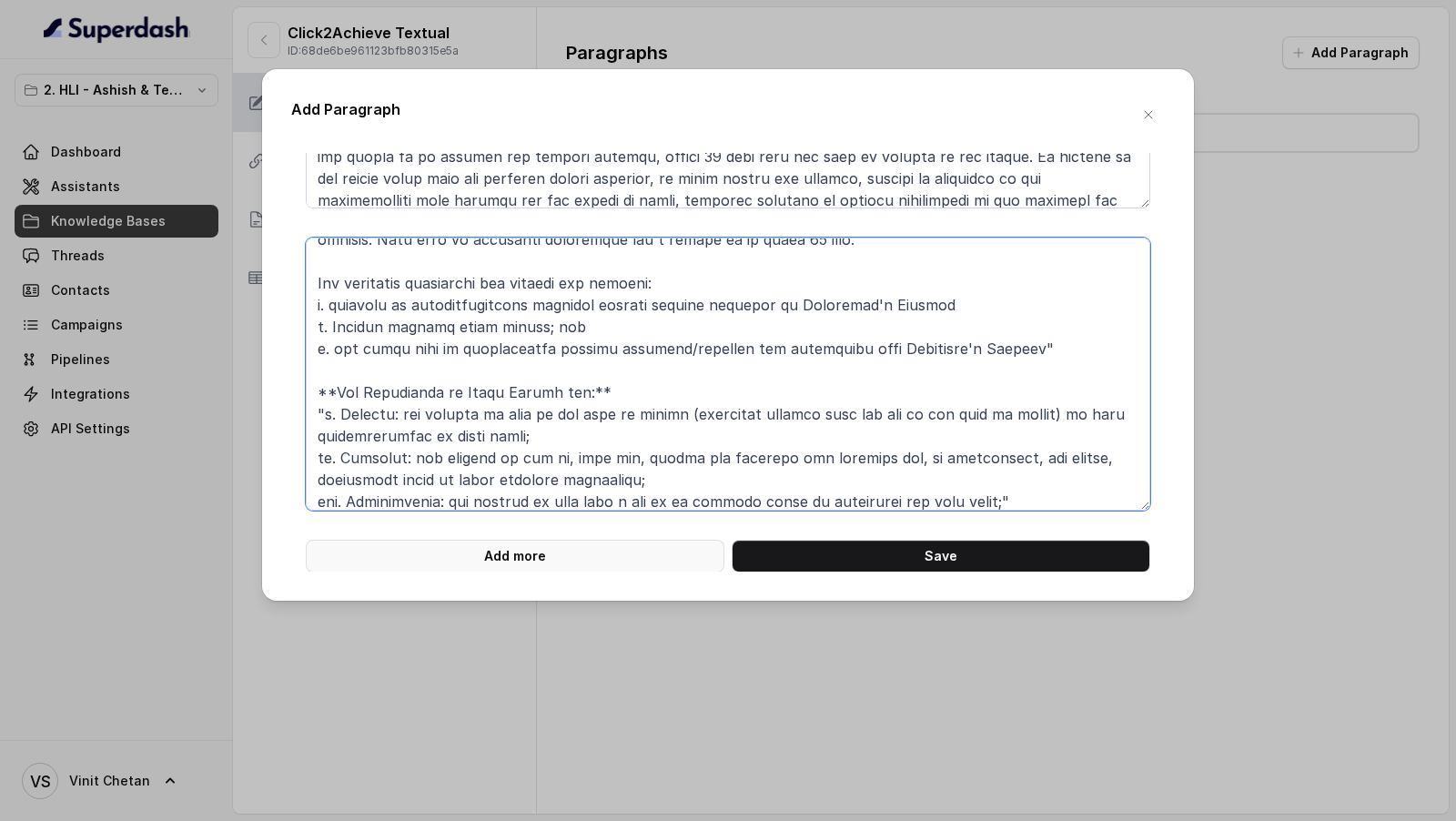
type textarea "**# PRODUCT: HDFC Life Click 2 Achieve** **## SECTION: E. Definitions and exclu…"
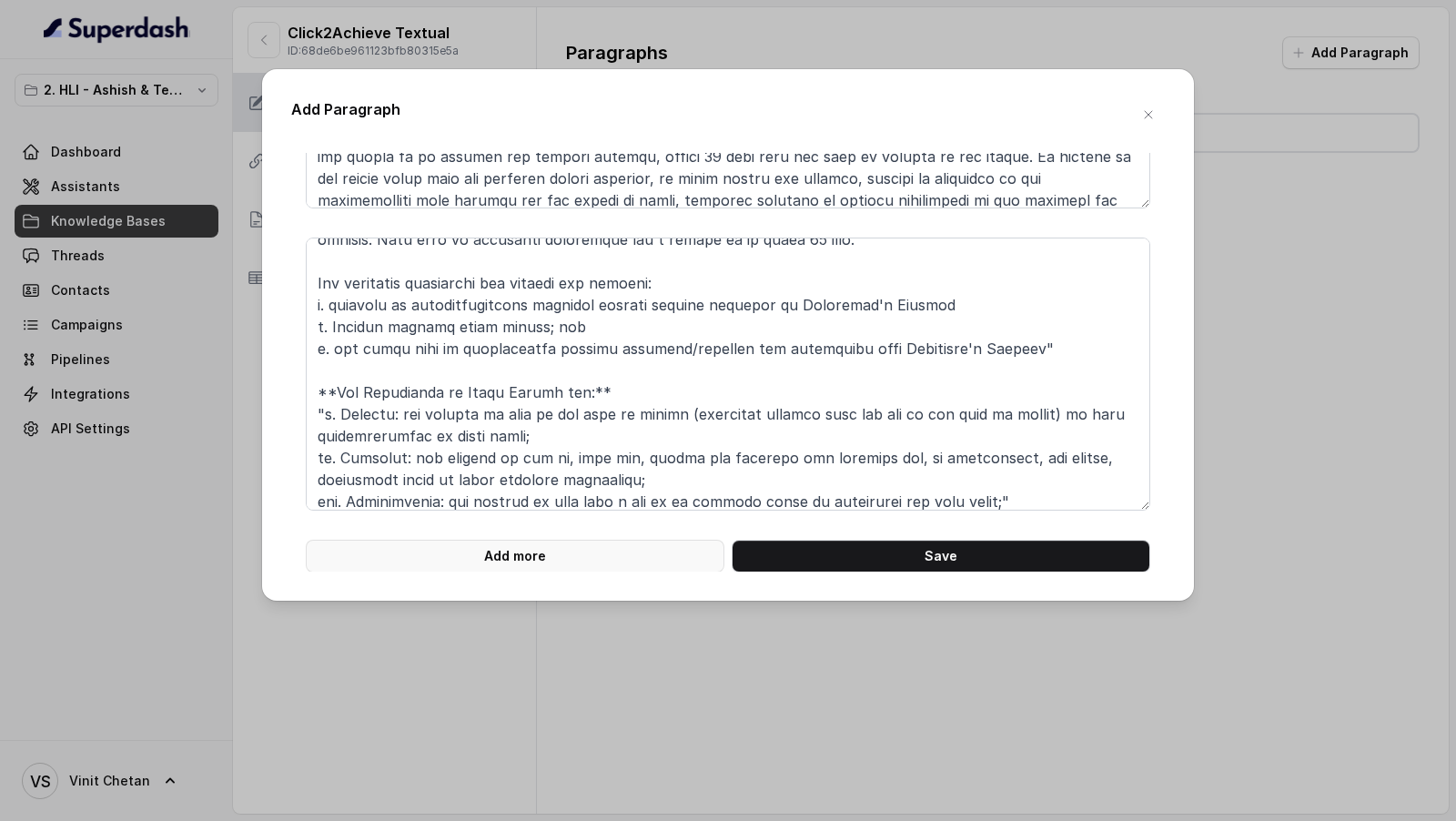
click at [553, 557] on button "Add more" at bounding box center [515, 556] width 419 height 33
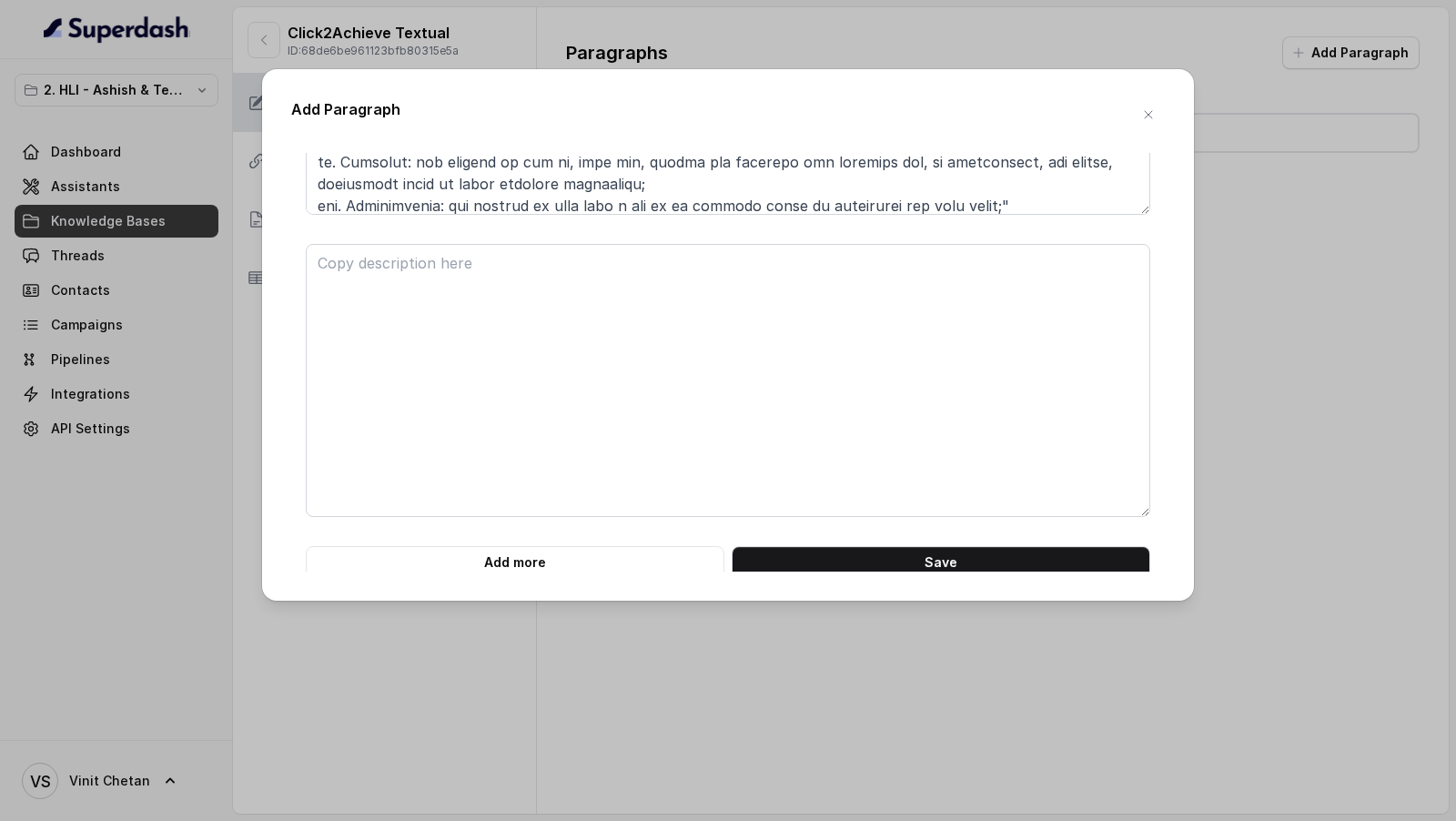
scroll to position [7497, 0]
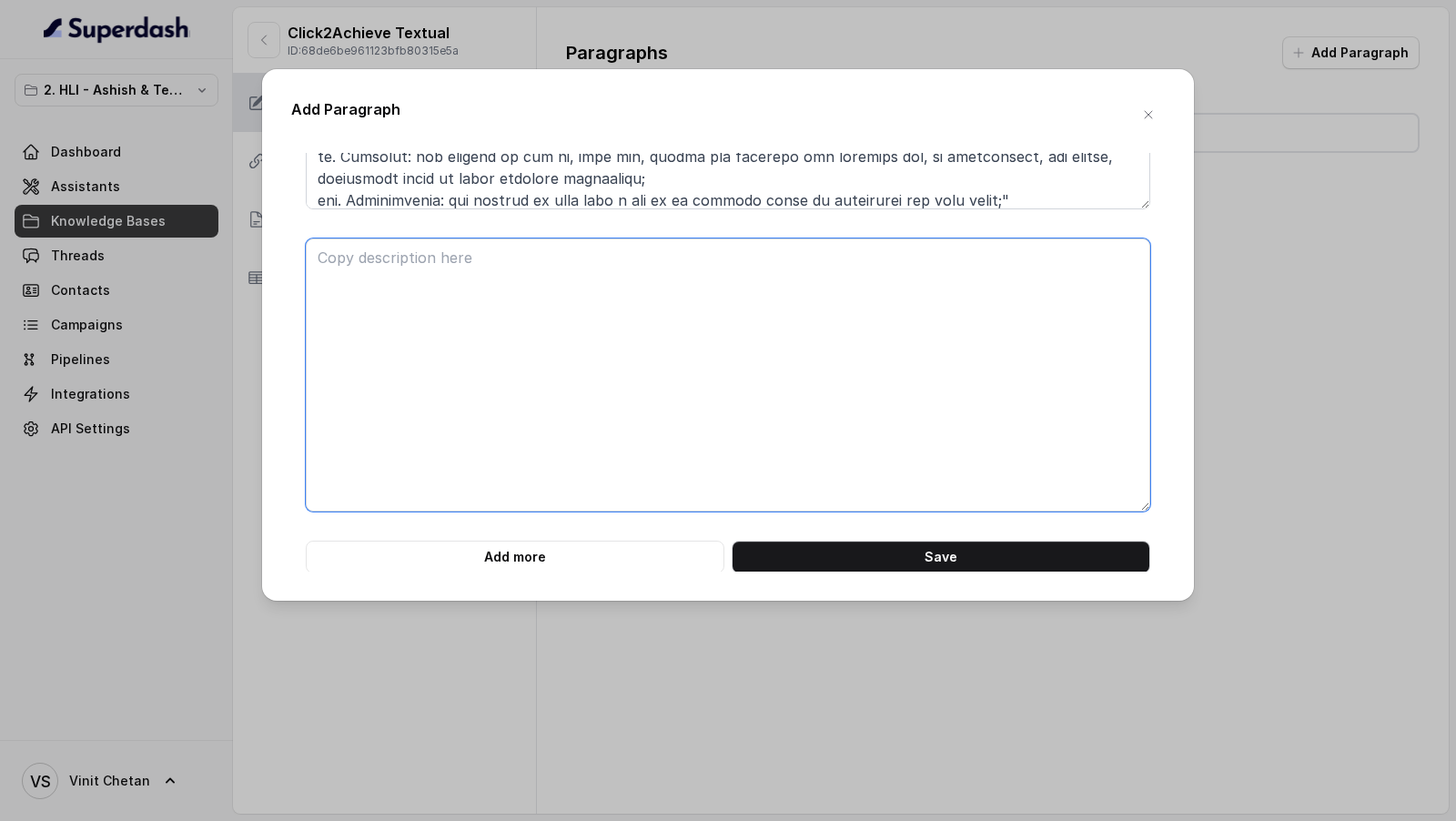
click at [356, 274] on textarea at bounding box center [728, 375] width 845 height 273
paste textarea "**# PRODUCT: HDFC Life Click 2 Achieve** **## SECTION: E. Definitions and exclu…"
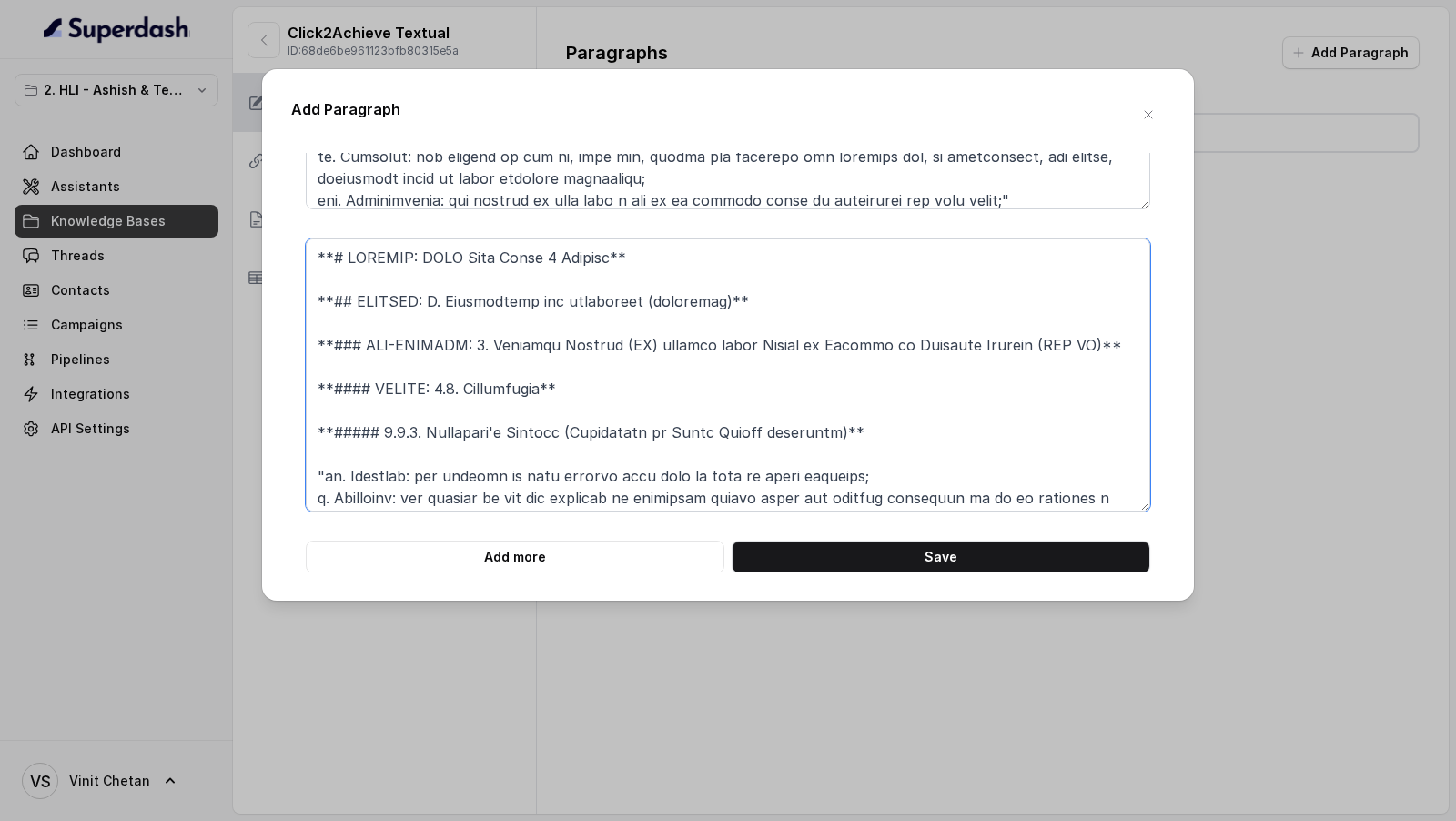
scroll to position [519, 0]
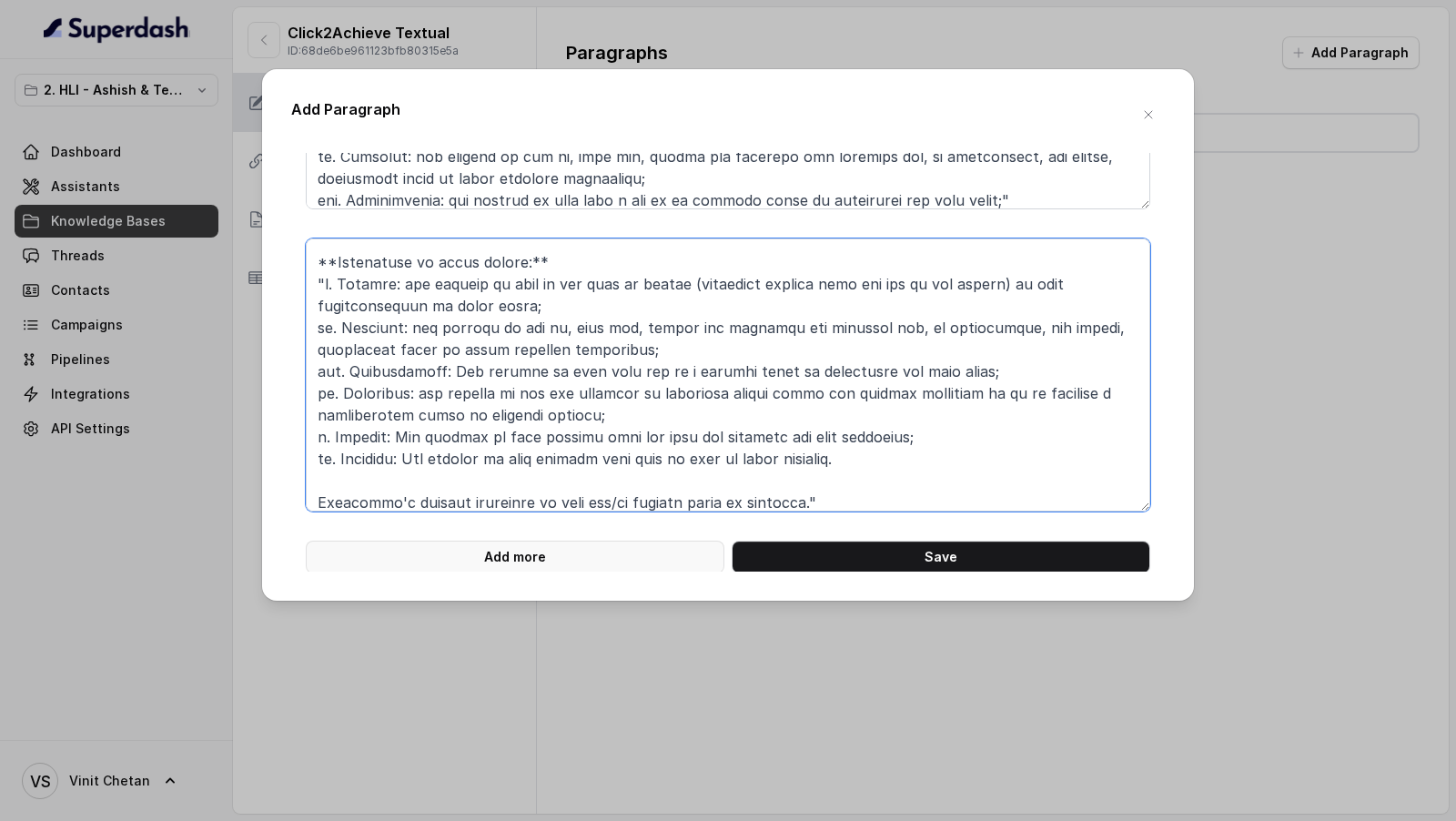
type textarea "**# PRODUCT: HDFC Life Click 2 Achieve** **## SECTION: E. Definitions and exclu…"
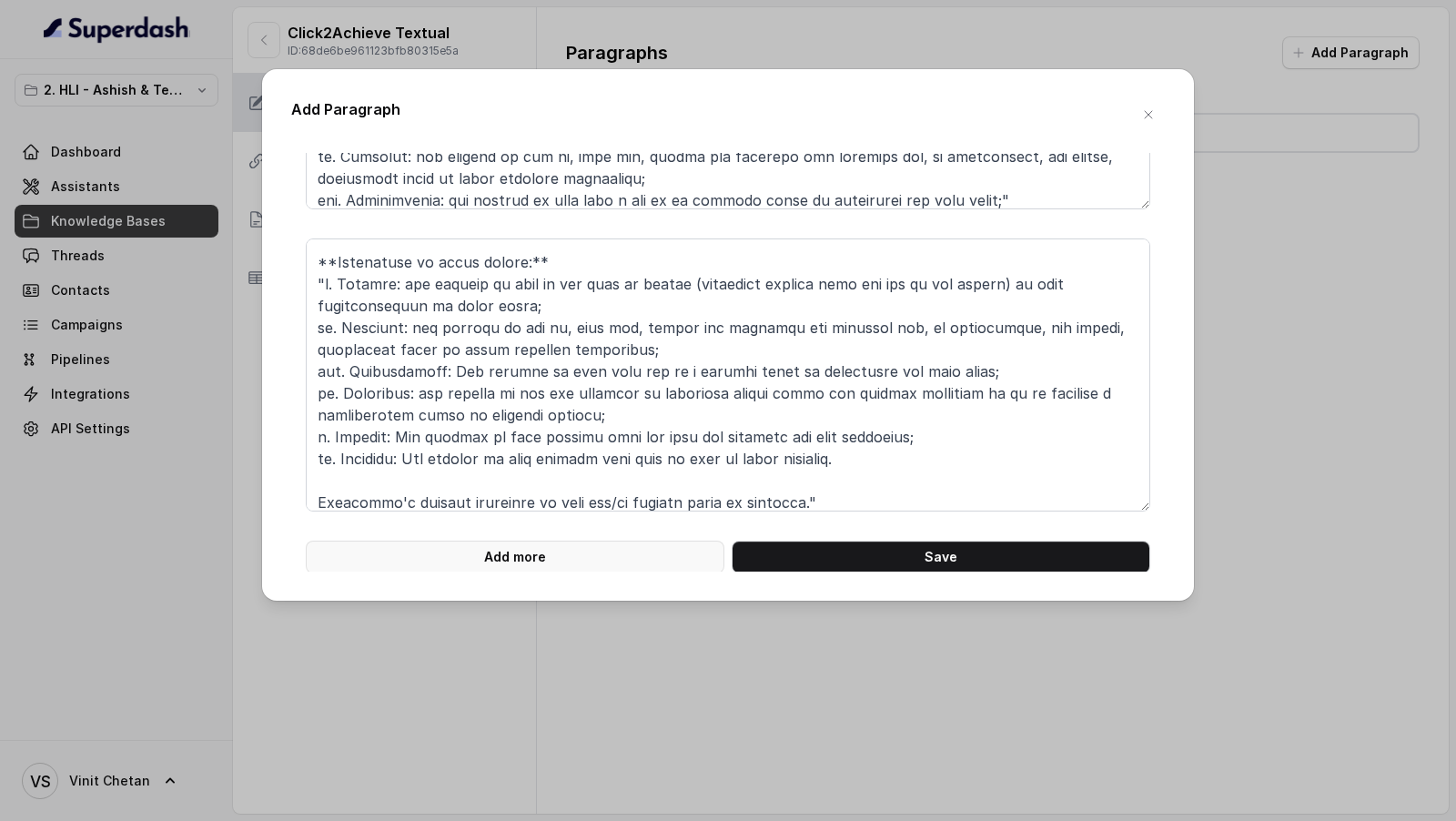
click at [499, 546] on button "Add more" at bounding box center [515, 557] width 419 height 33
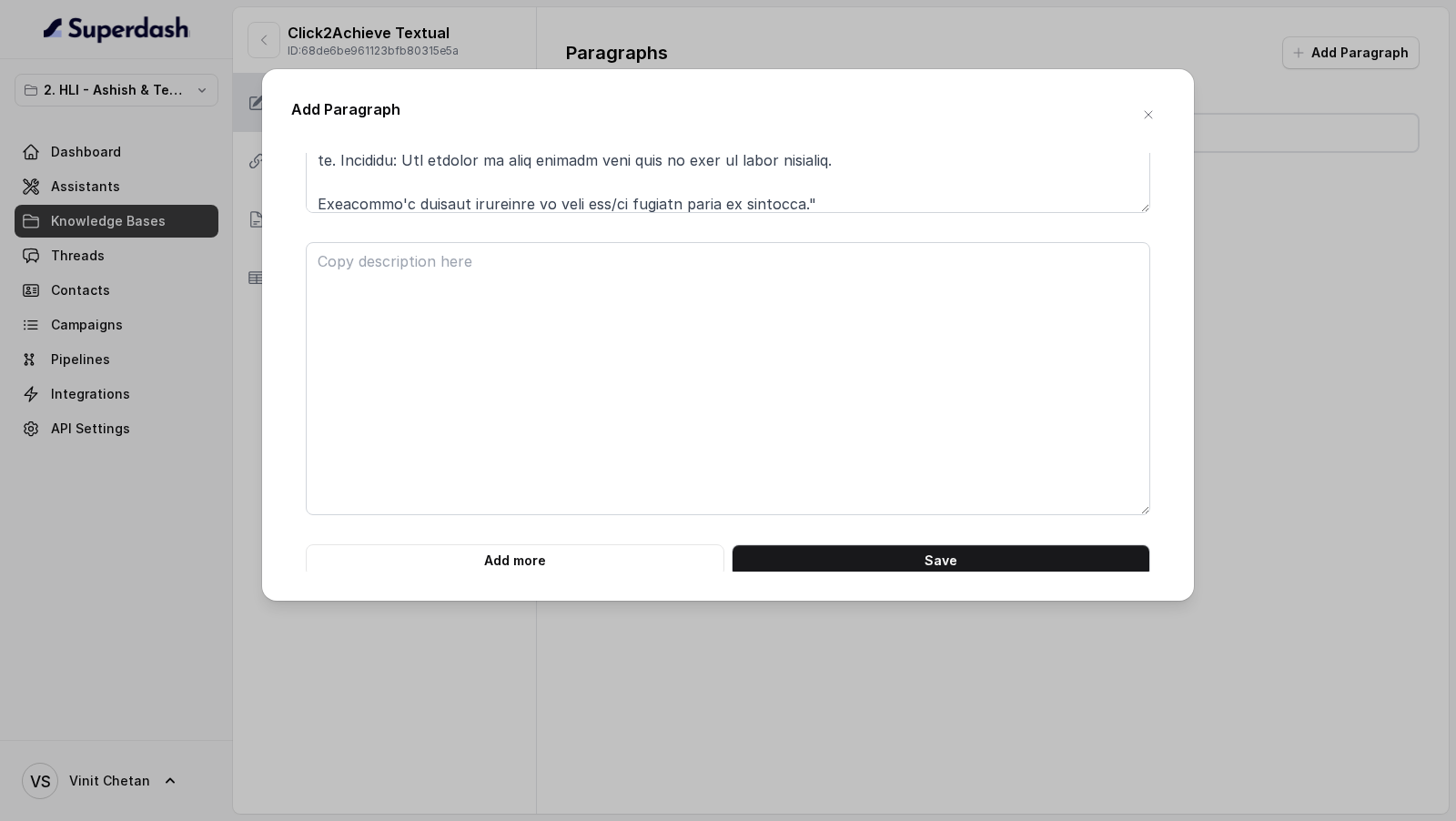
scroll to position [7800, 0]
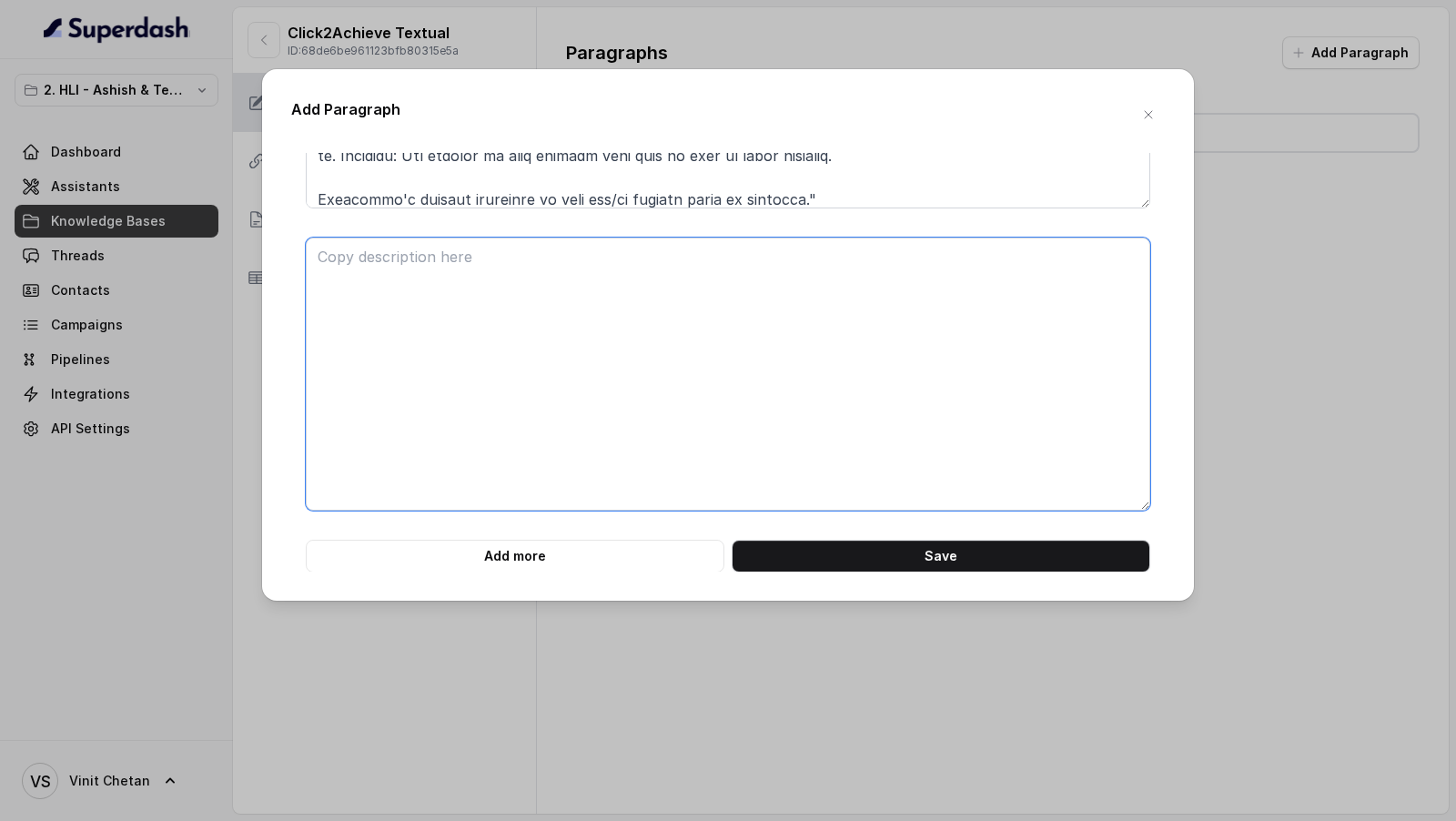
click at [526, 321] on textarea at bounding box center [728, 374] width 845 height 273
paste textarea "**# PRODUCT: HDFC Life Click 2 Achieve** **## SECTION: E. Definitions and exclu…"
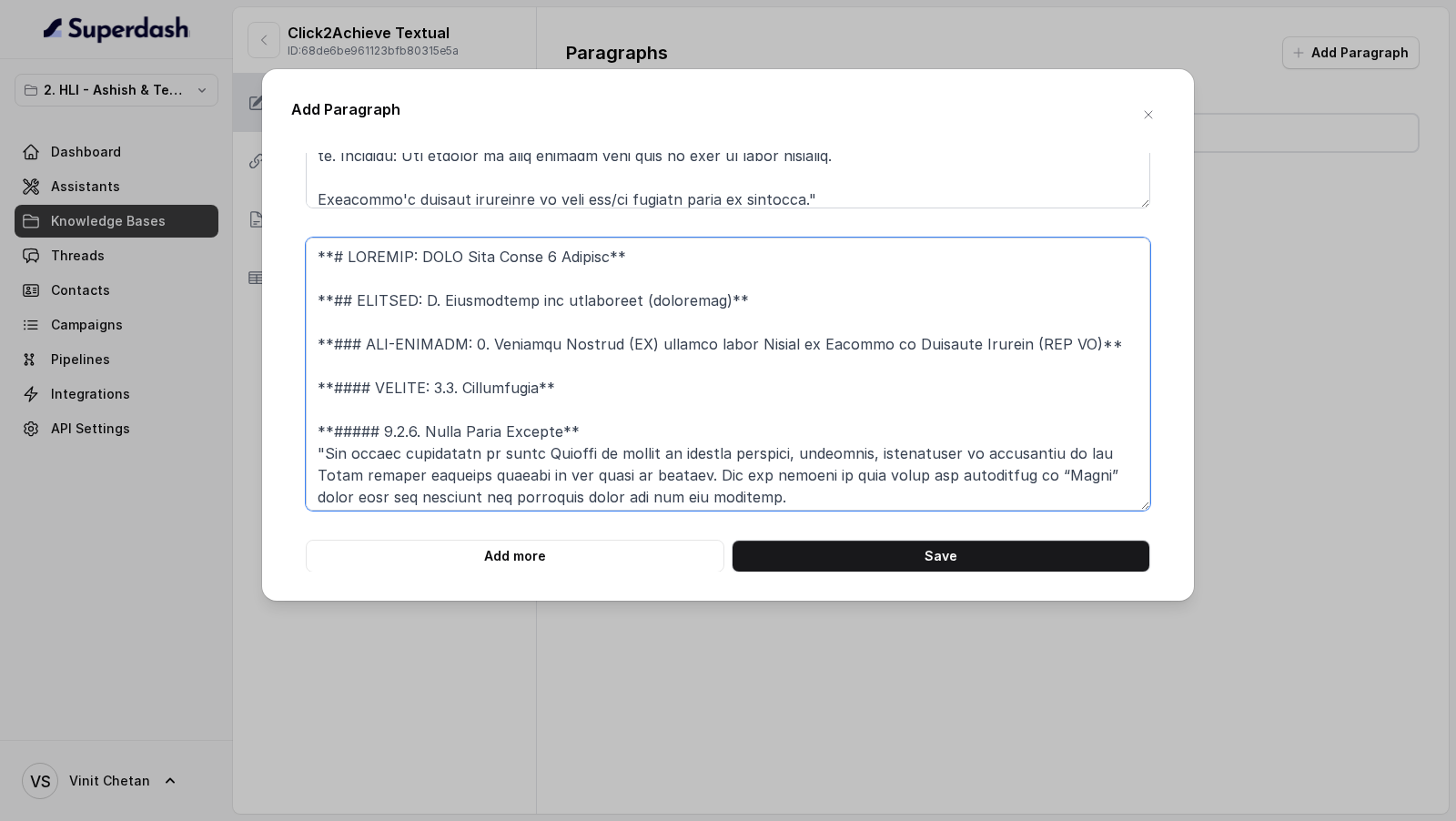
scroll to position [694, 0]
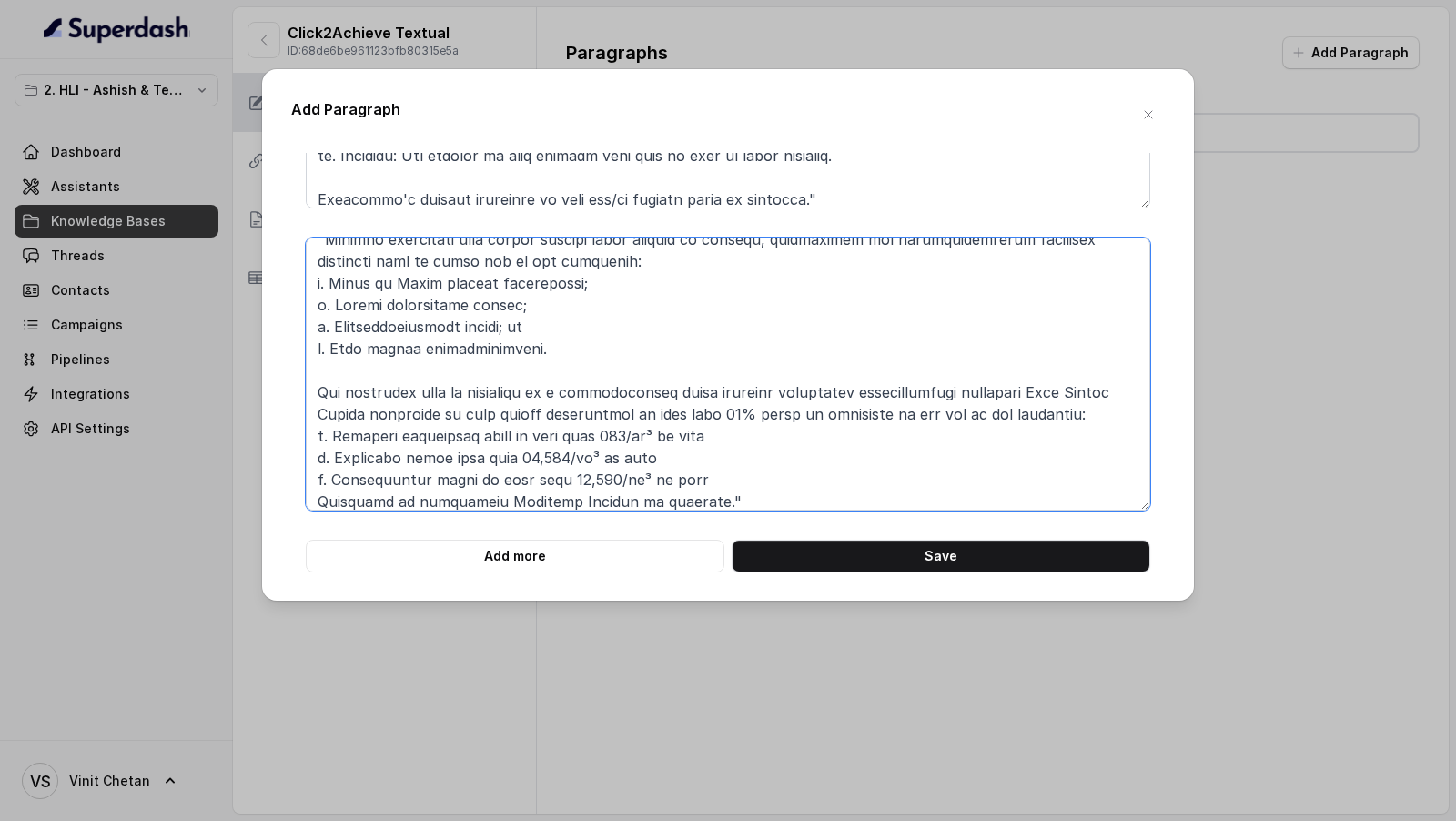
type textarea "**# PRODUCT: HDFC Life Click 2 Achieve** **## SECTION: E. Definitions and exclu…"
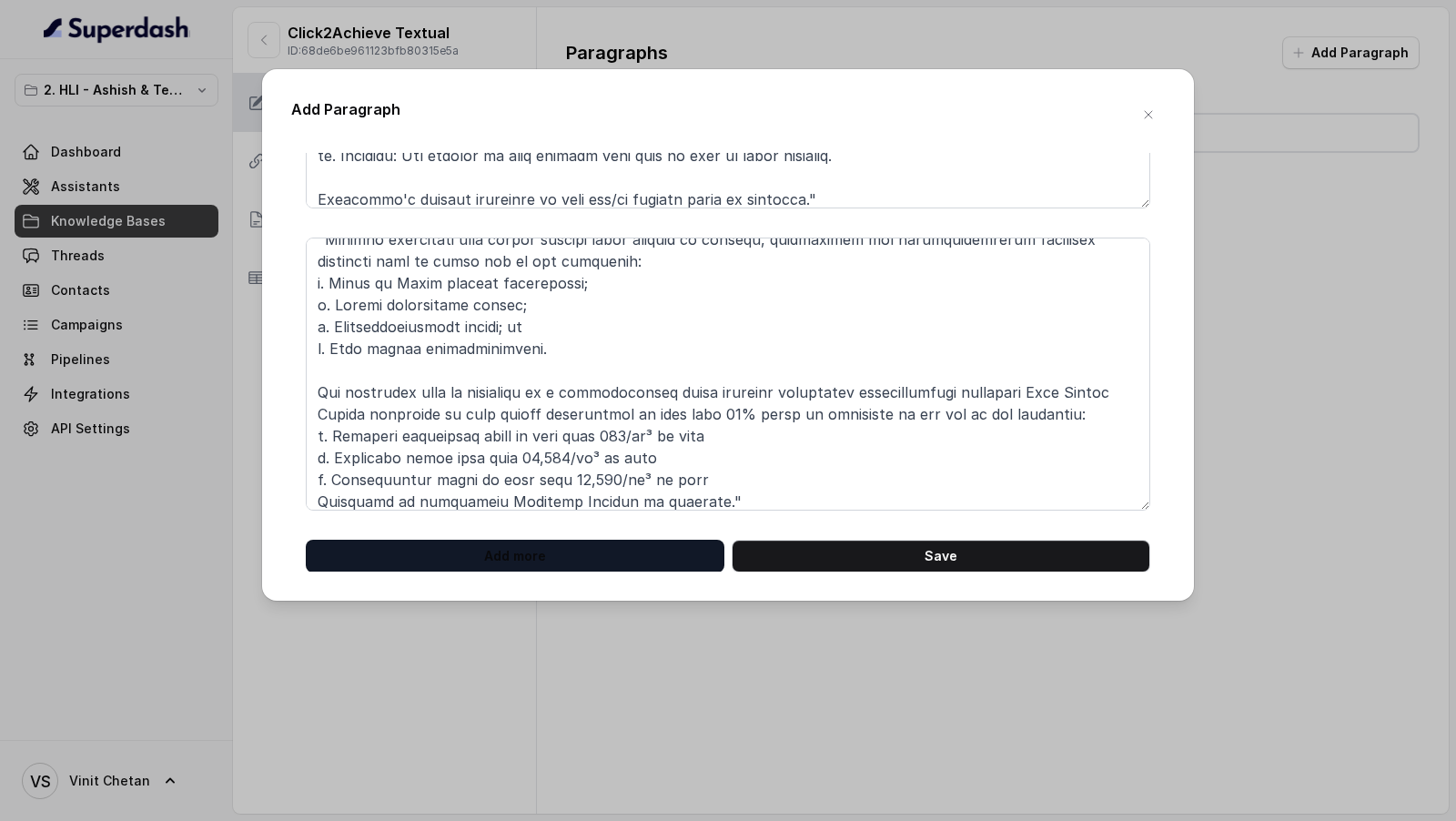
click at [540, 548] on button "Add more" at bounding box center [515, 556] width 419 height 33
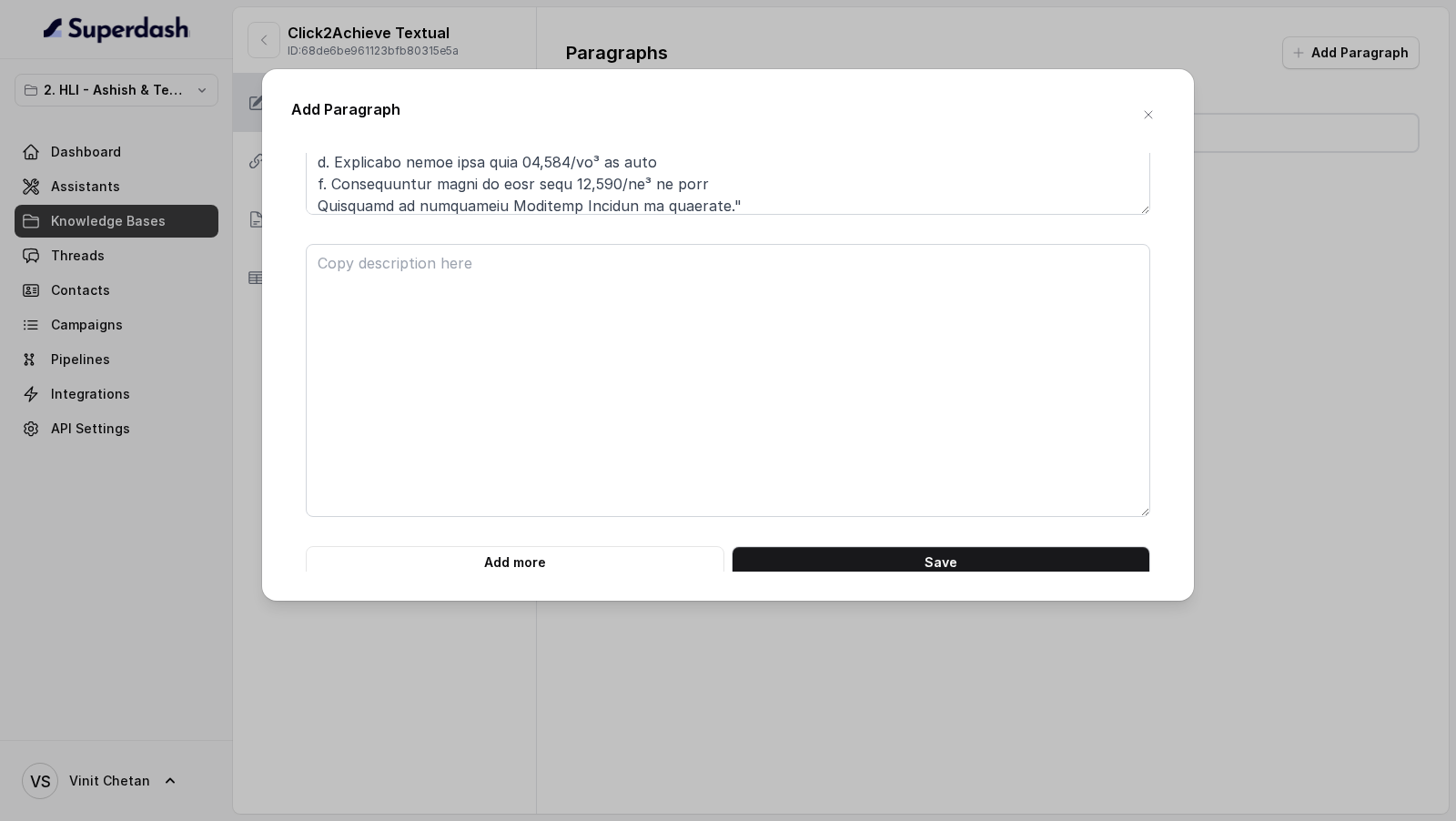
scroll to position [8101, 0]
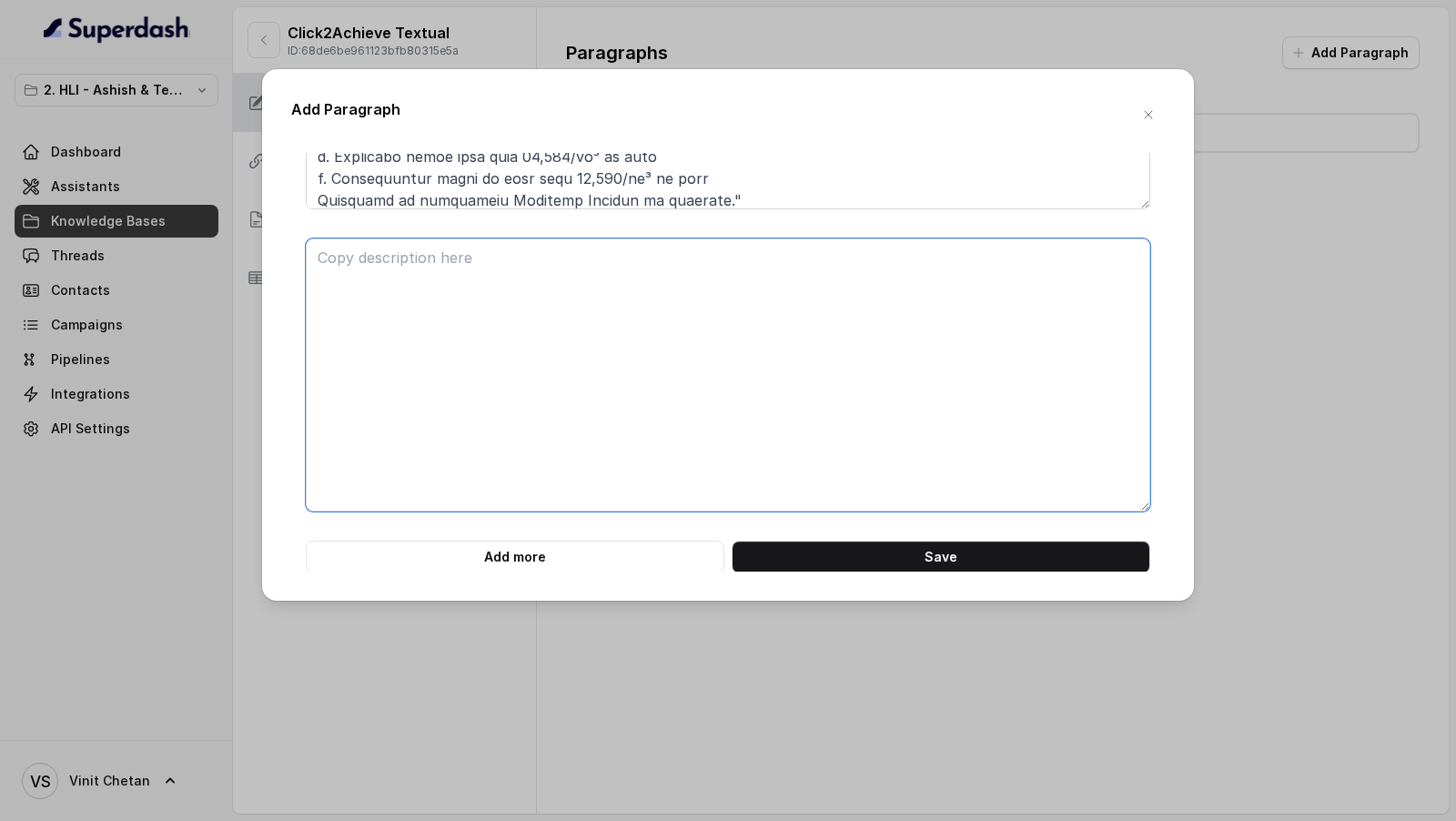
click at [363, 322] on textarea at bounding box center [728, 375] width 845 height 273
paste textarea "**# PRODUCT: HDFC Life Click 2 Achieve** **## SECTION: E. Definitions and exclu…"
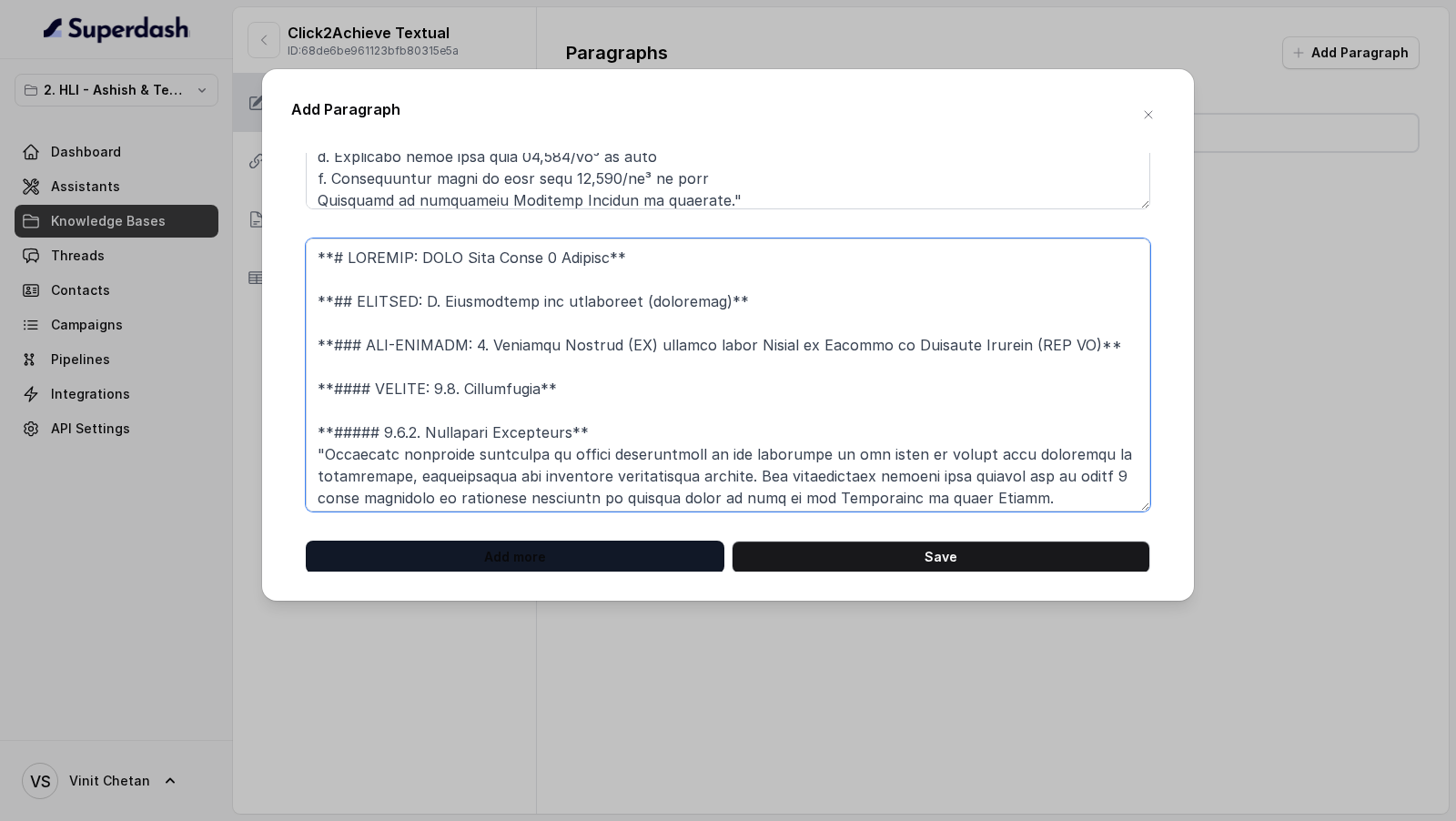
scroll to position [453, 0]
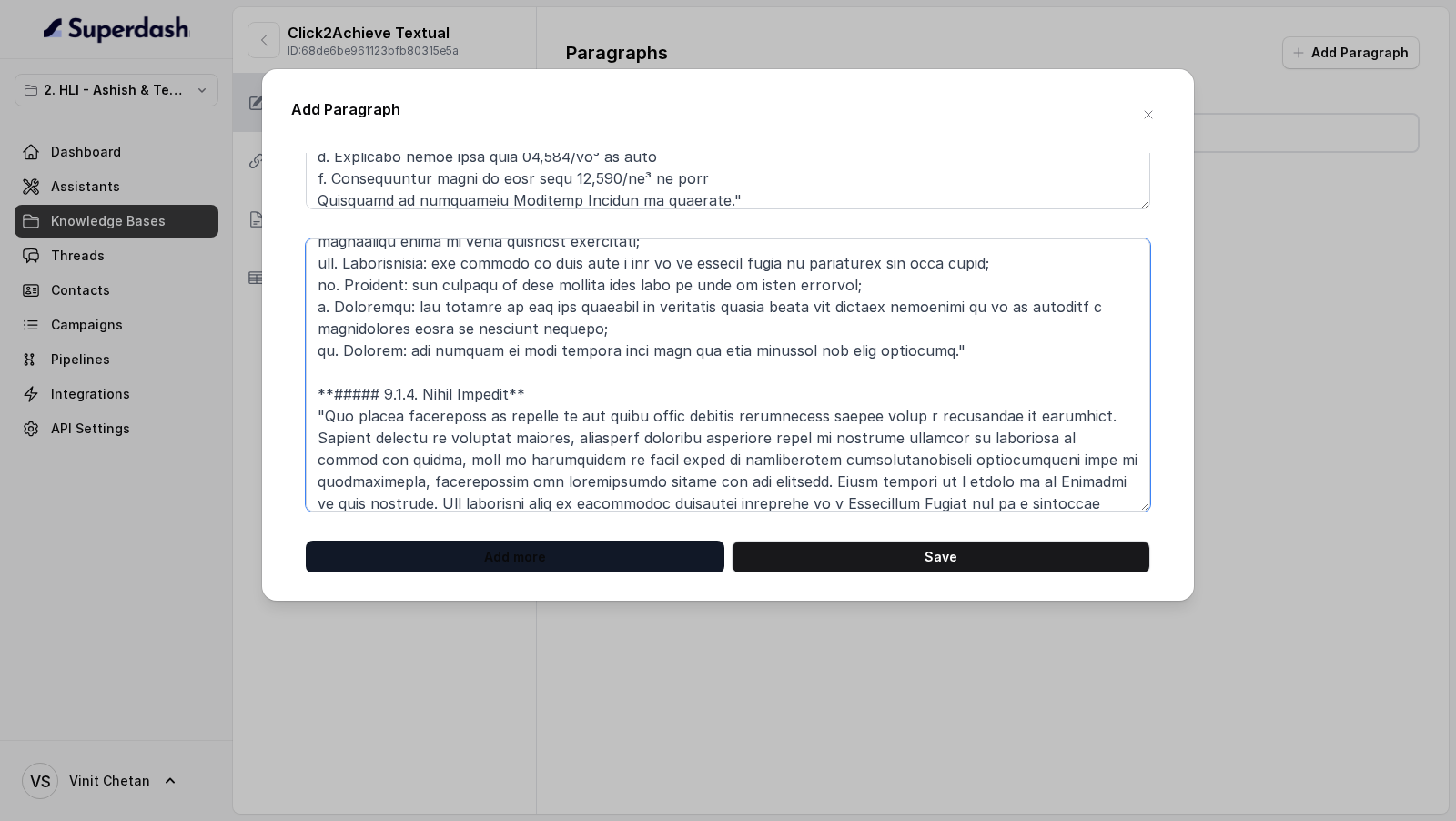
type textarea "**# PRODUCT: HDFC Life Click 2 Achieve** **## SECTION: E. Definitions and exclu…"
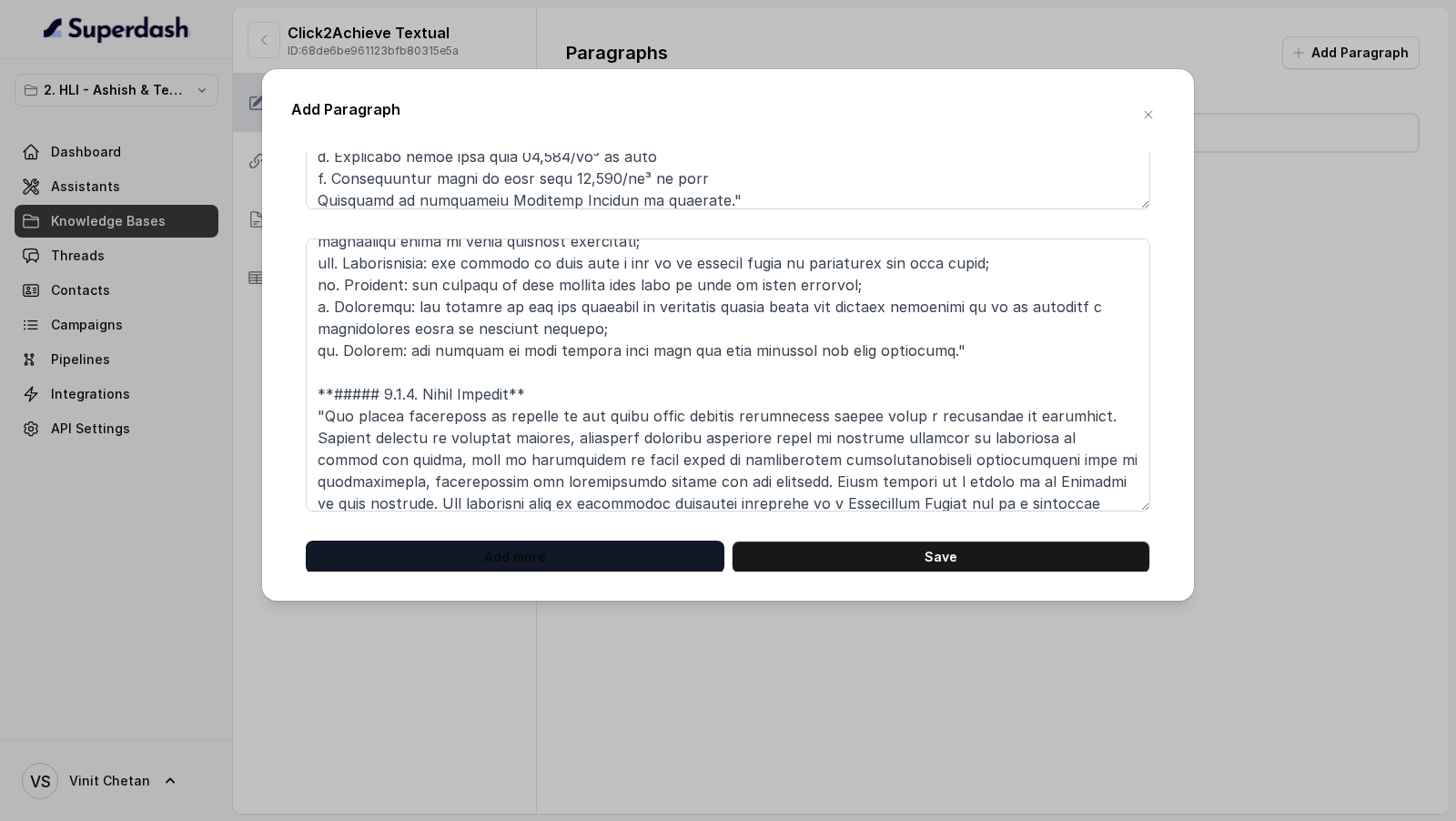
click at [530, 544] on button "Add more" at bounding box center [515, 557] width 419 height 33
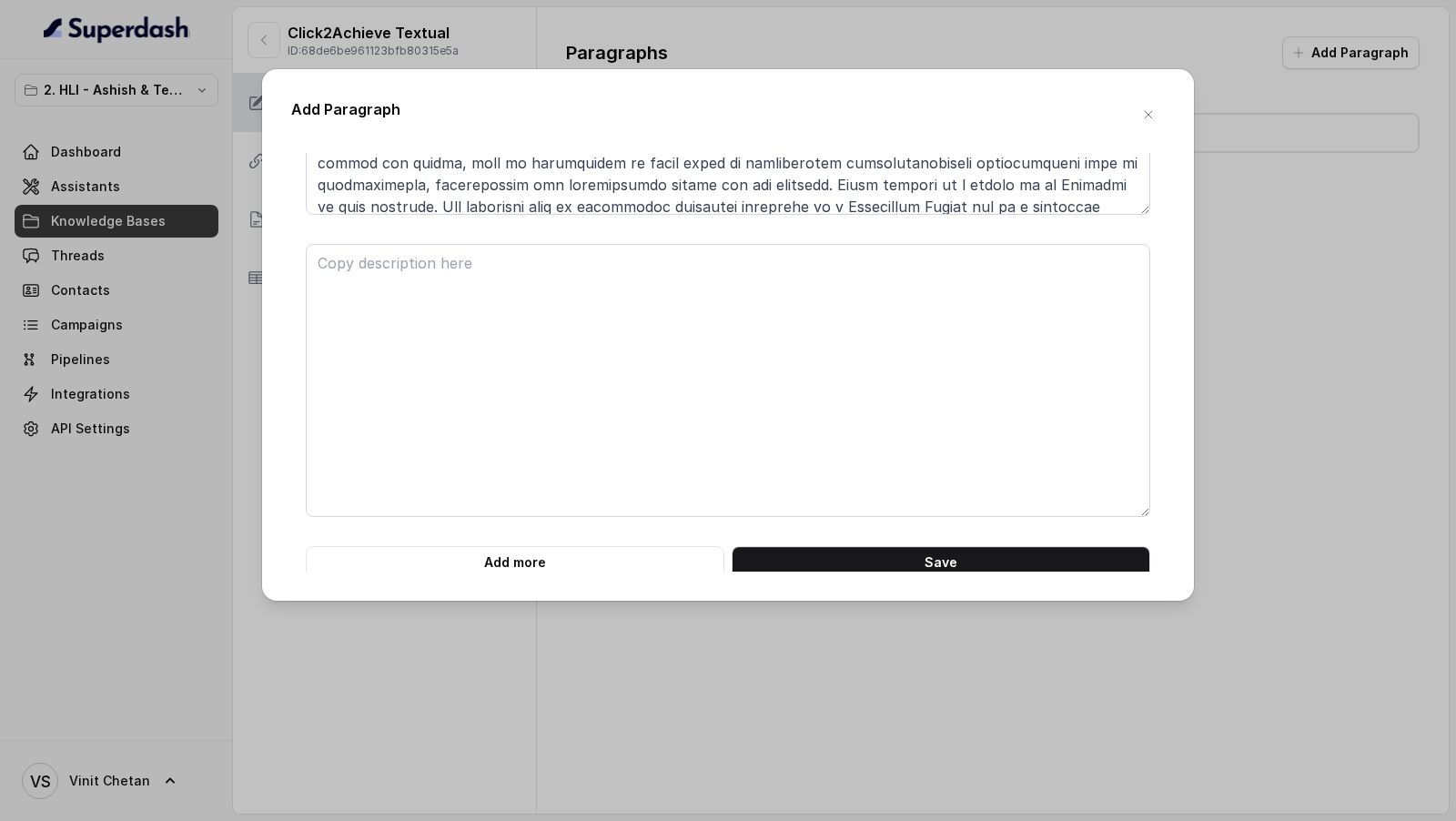
scroll to position [8405, 0]
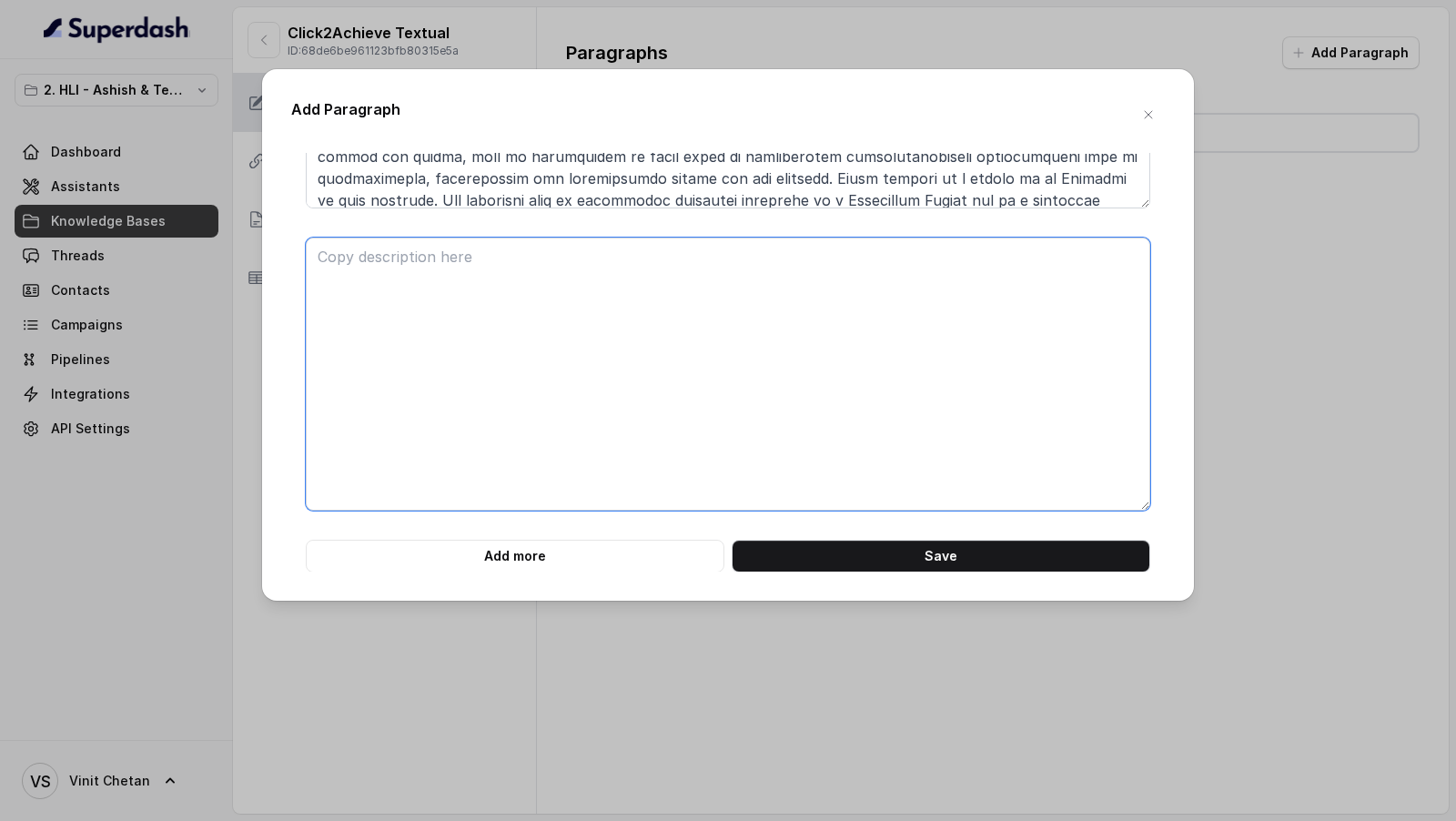
click at [543, 381] on textarea at bounding box center [728, 374] width 845 height 273
paste textarea "**# PRODUCT: HDFC Life Click 2 Achieve** **## SECTION: E. Definitions and exclu…"
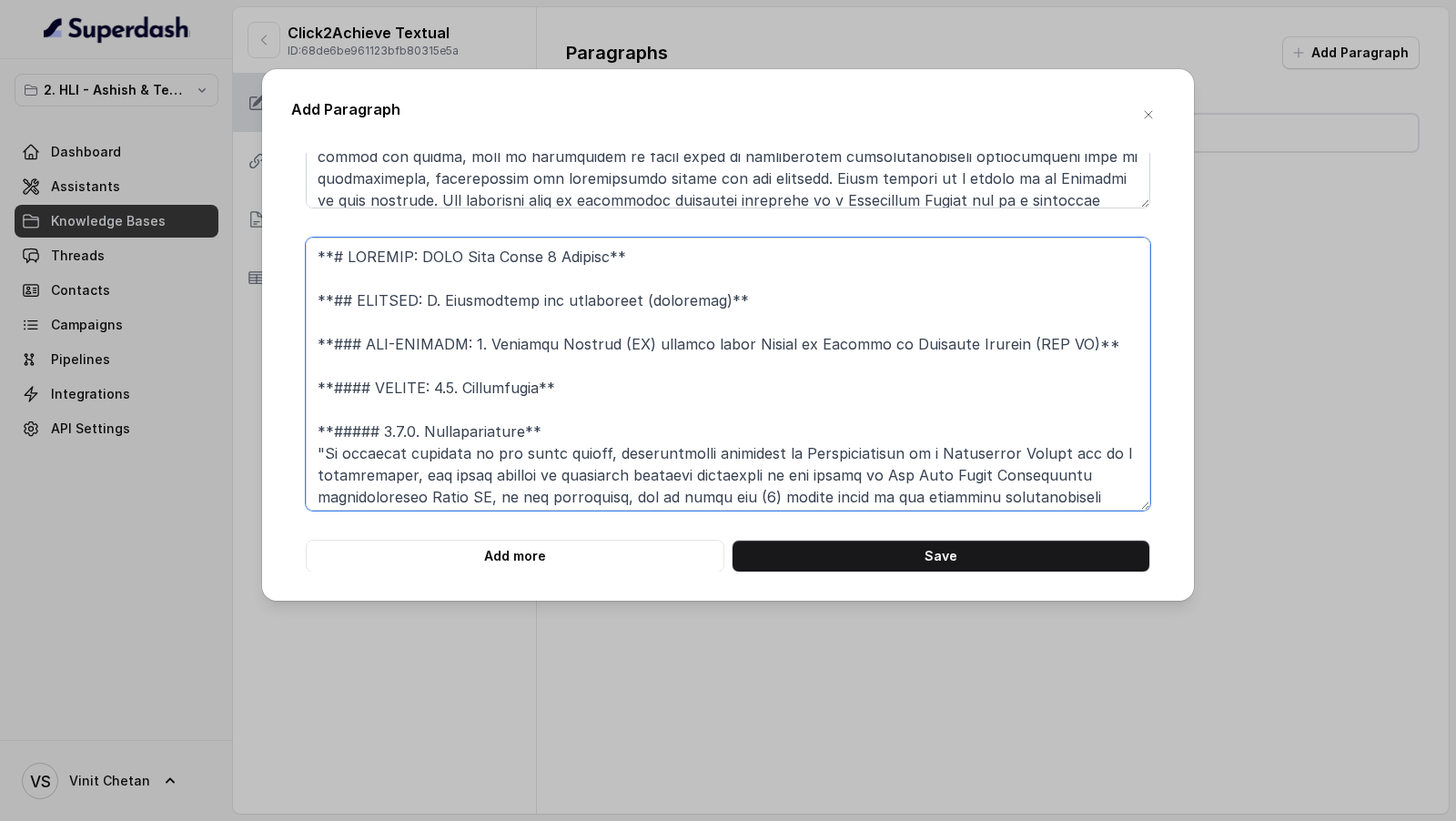
scroll to position [496, 0]
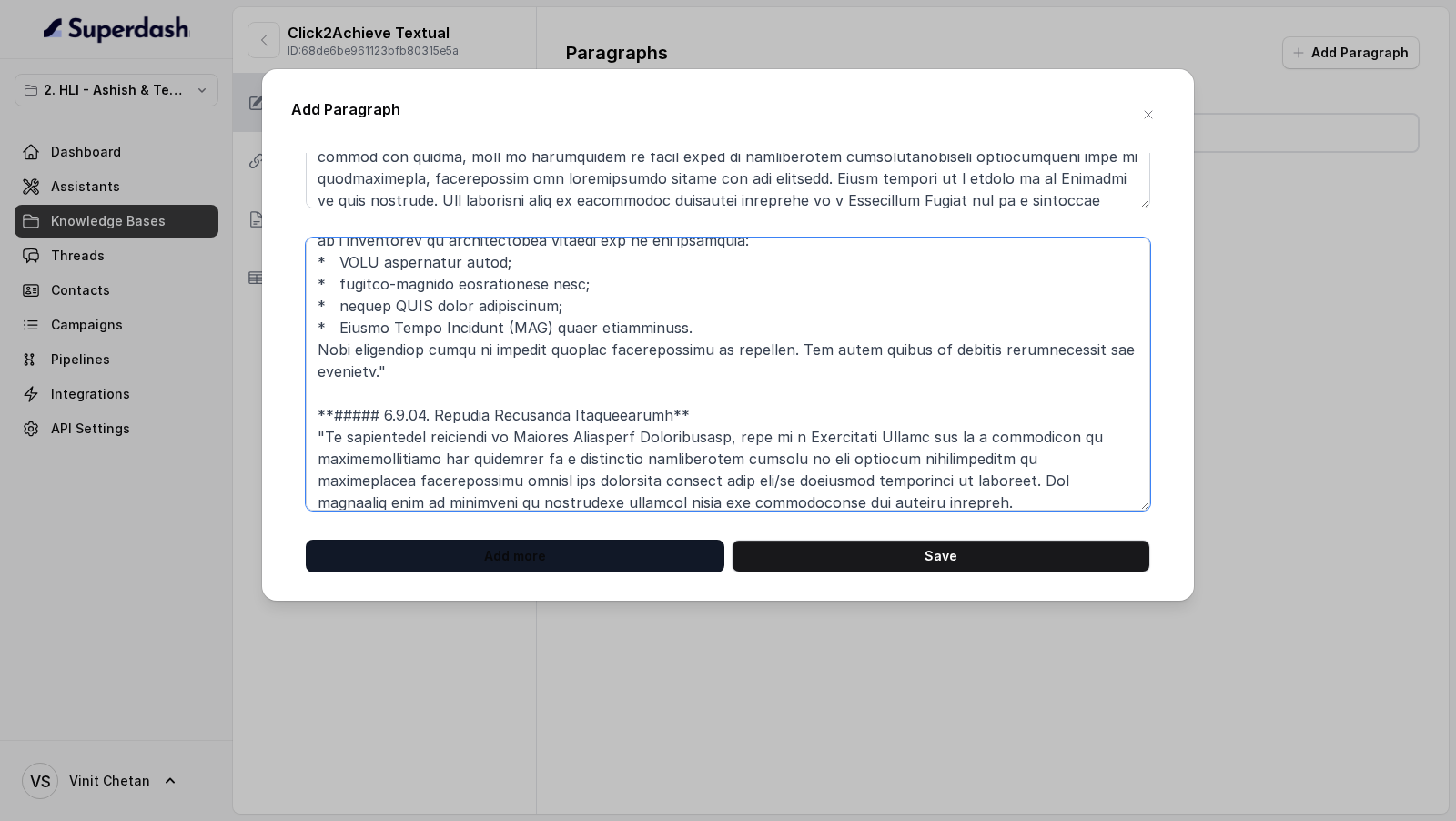
type textarea "**# PRODUCT: HDFC Life Click 2 Achieve** **## SECTION: E. Definitions and exclu…"
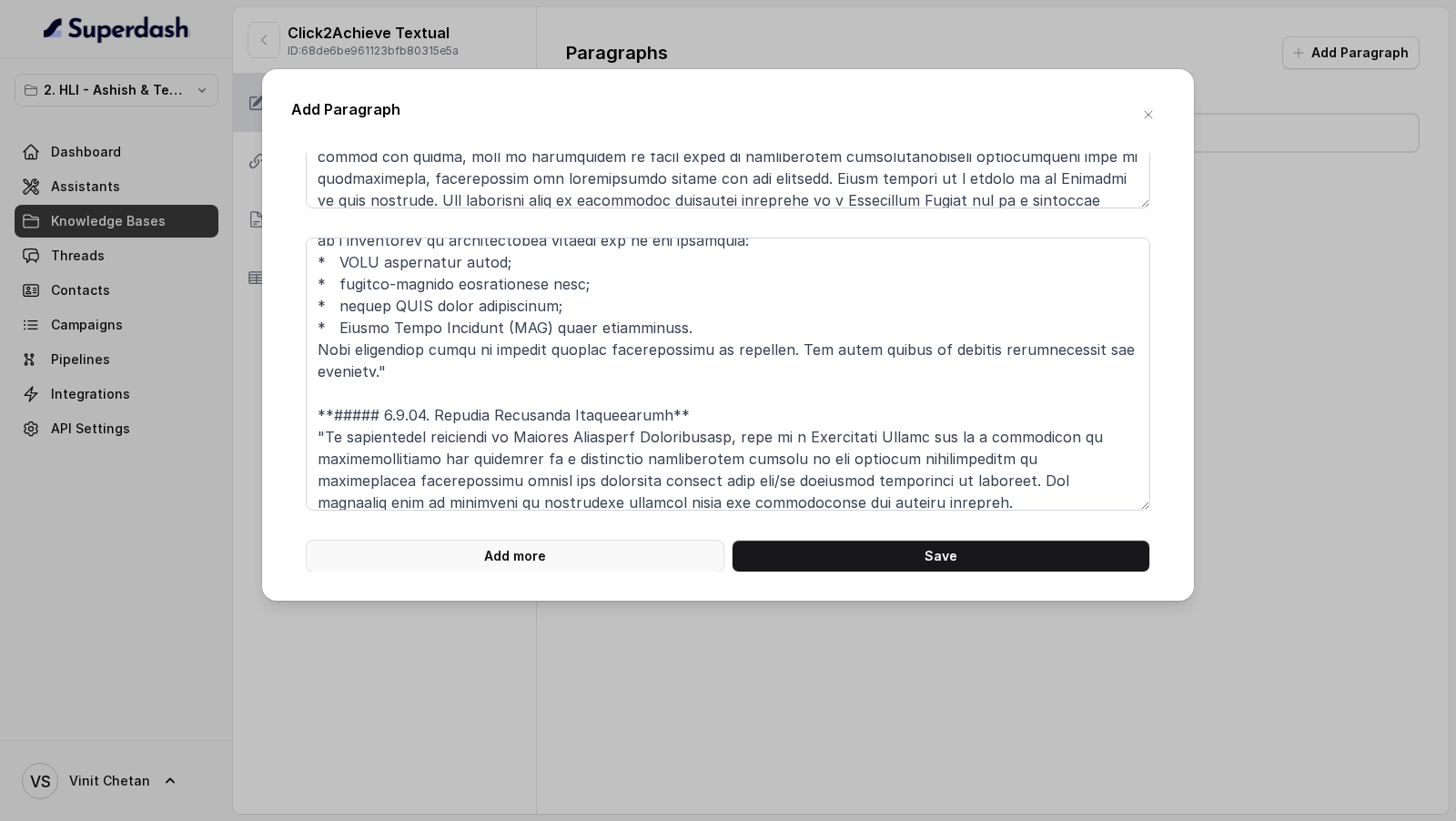
click at [574, 560] on button "Add more" at bounding box center [515, 556] width 419 height 33
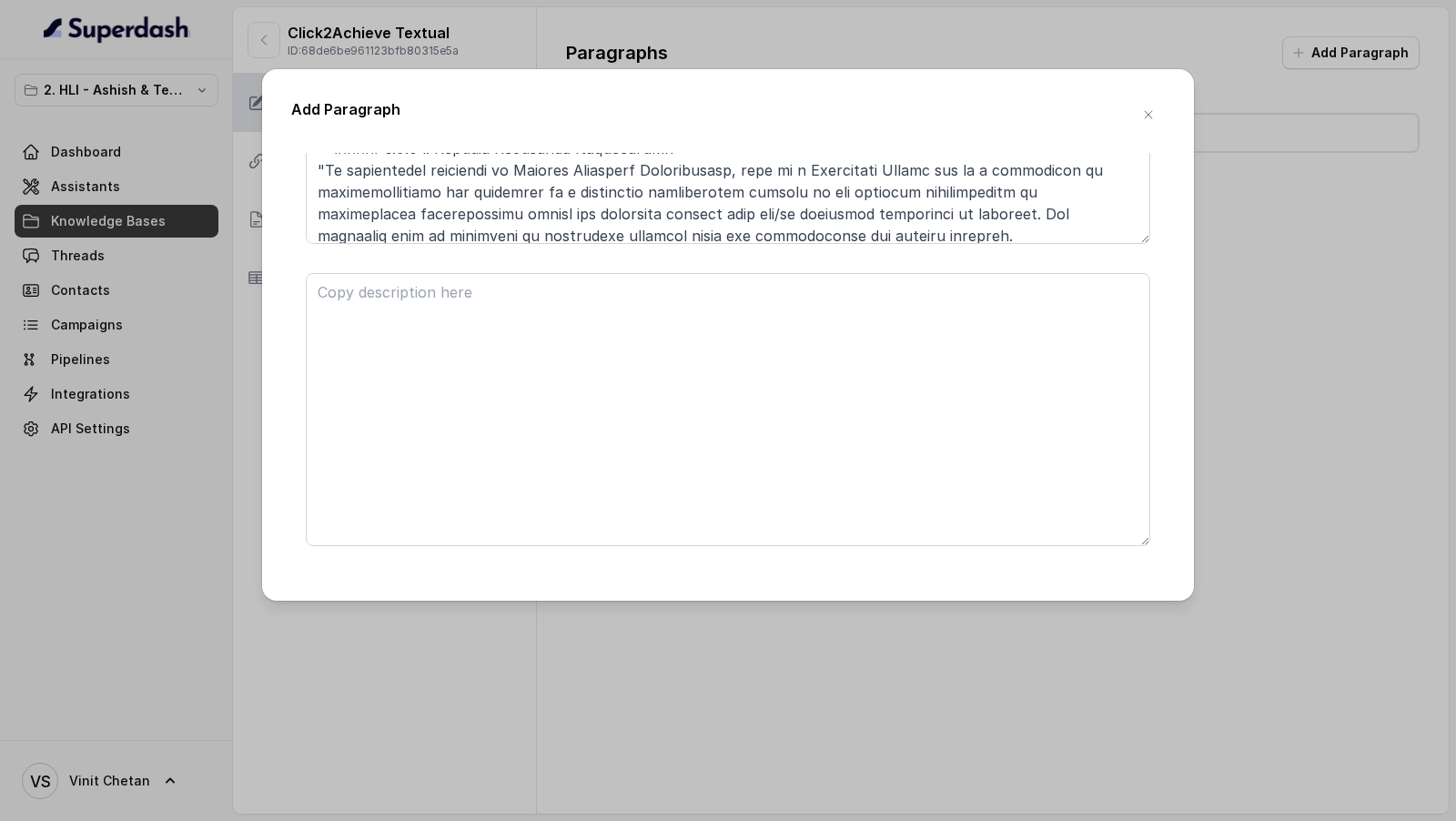
scroll to position [8706, 0]
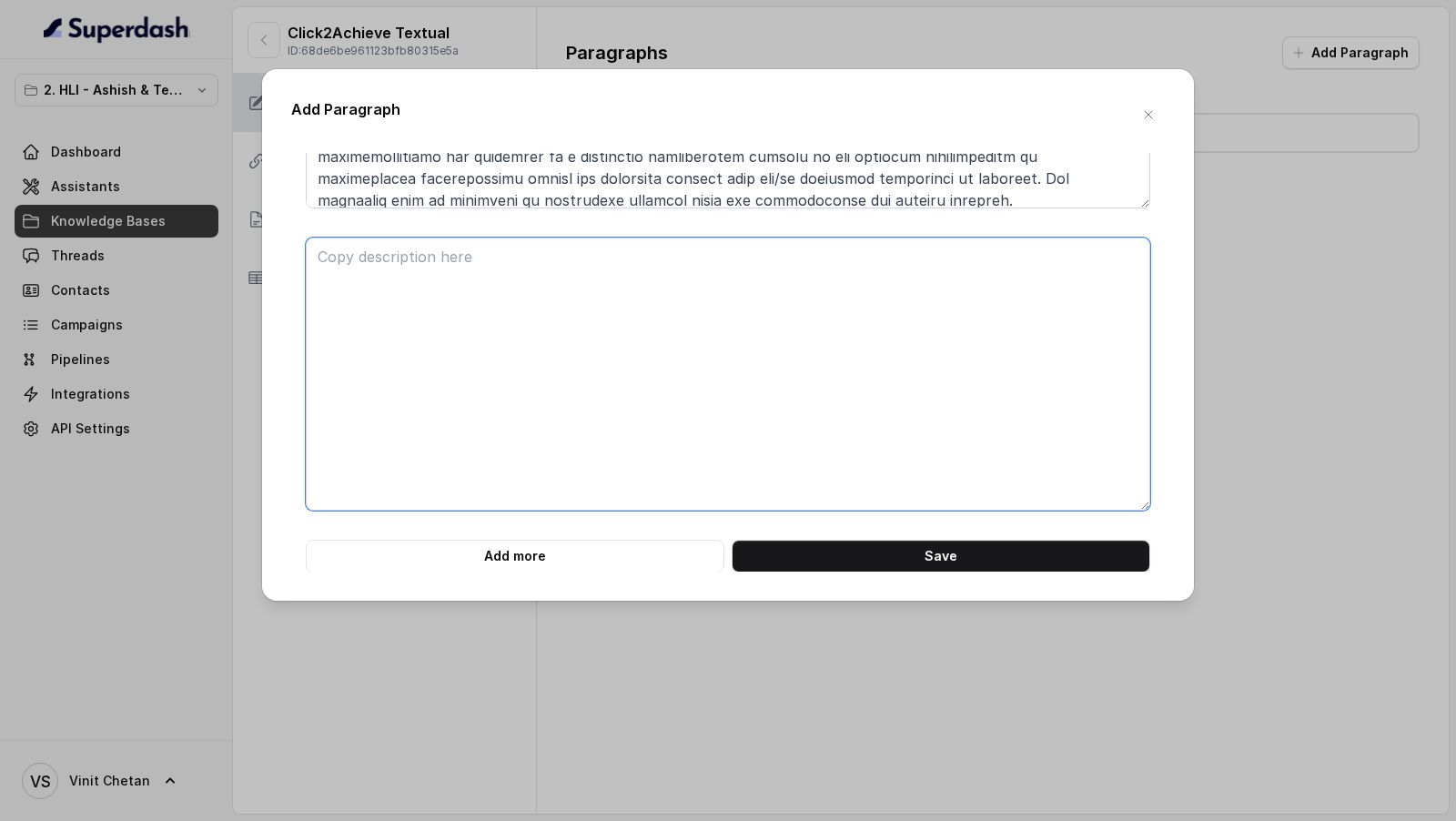
click at [418, 406] on textarea at bounding box center [728, 374] width 845 height 273
paste textarea "**# PRODUCT: HDFC Life Click 2 Achieve** **## SECTION: E. Definitions and exclu…"
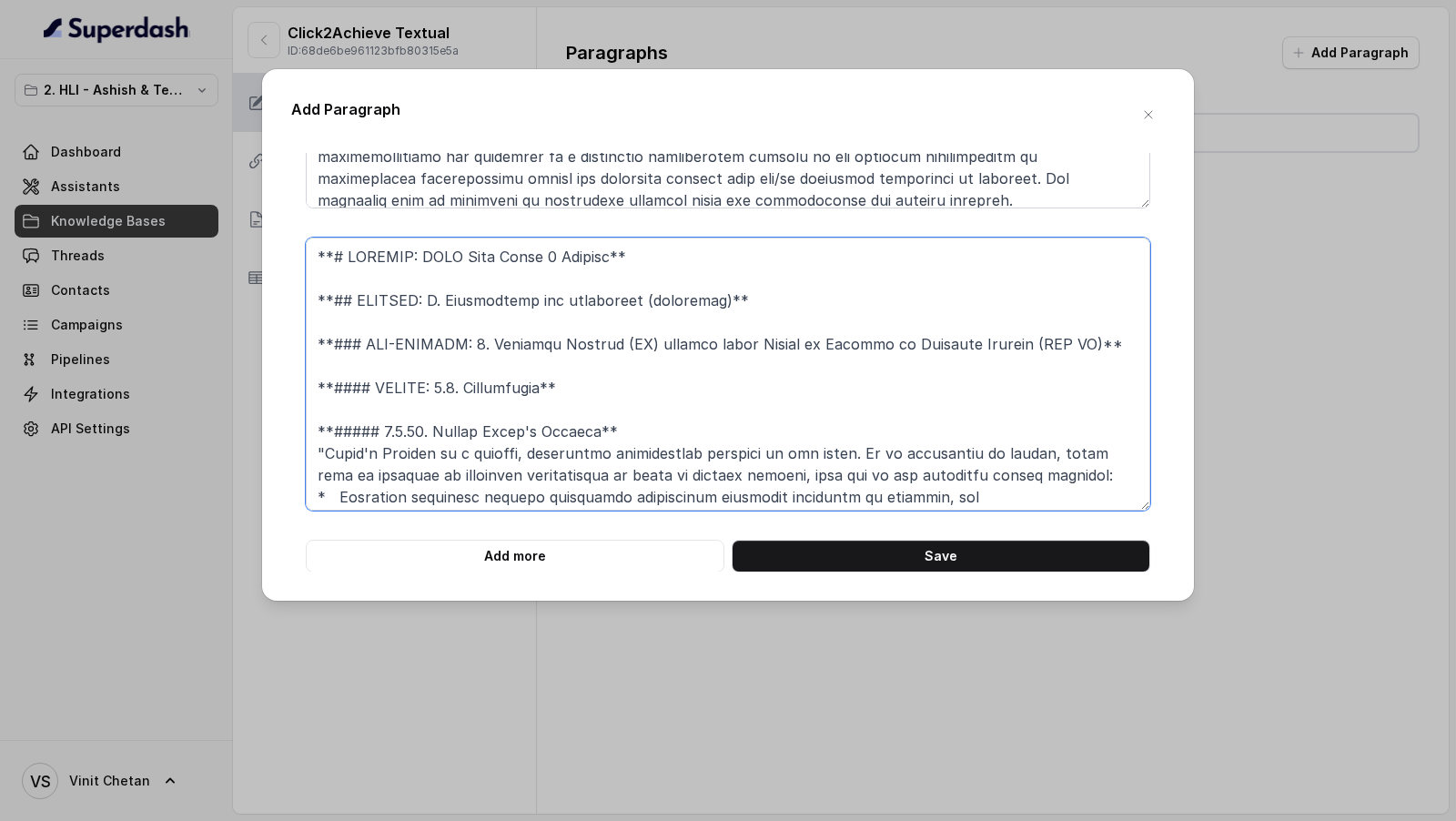
scroll to position [541, 0]
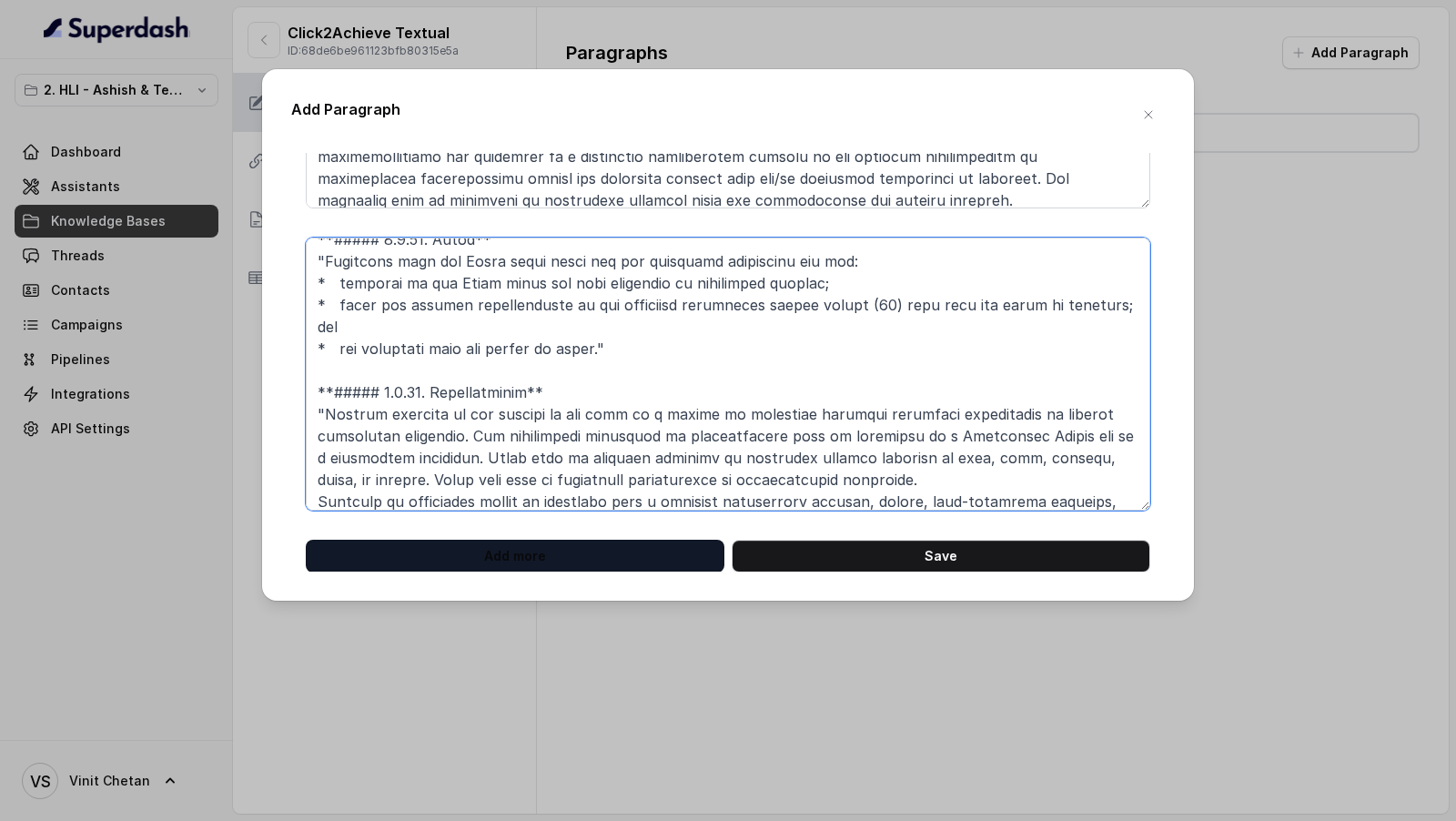
type textarea "**# PRODUCT: HDFC Life Click 2 Achieve** **## SECTION: E. Definitions and exclu…"
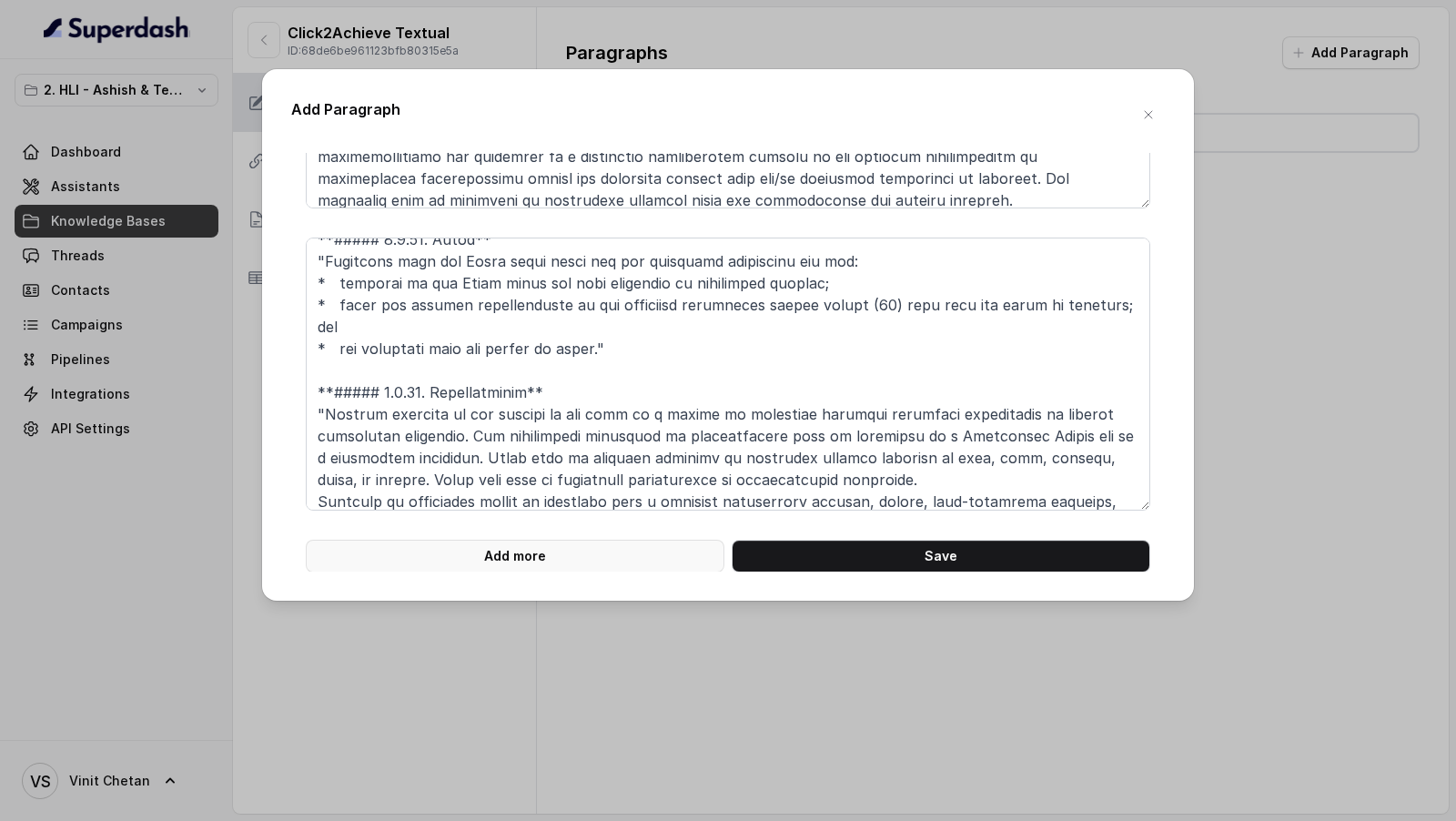
click at [468, 557] on button "Add more" at bounding box center [515, 556] width 419 height 33
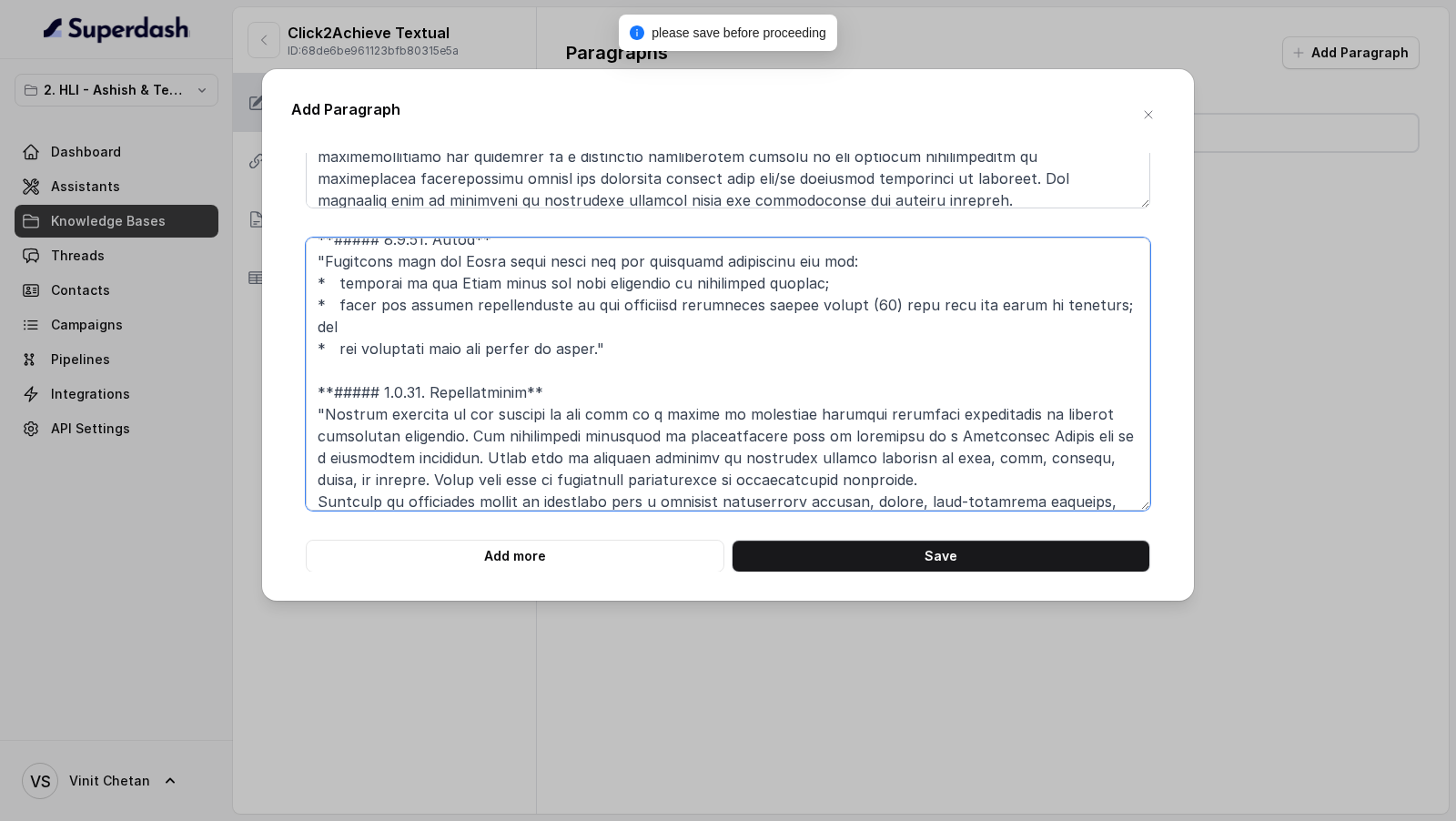
click at [593, 411] on textarea at bounding box center [728, 374] width 845 height 273
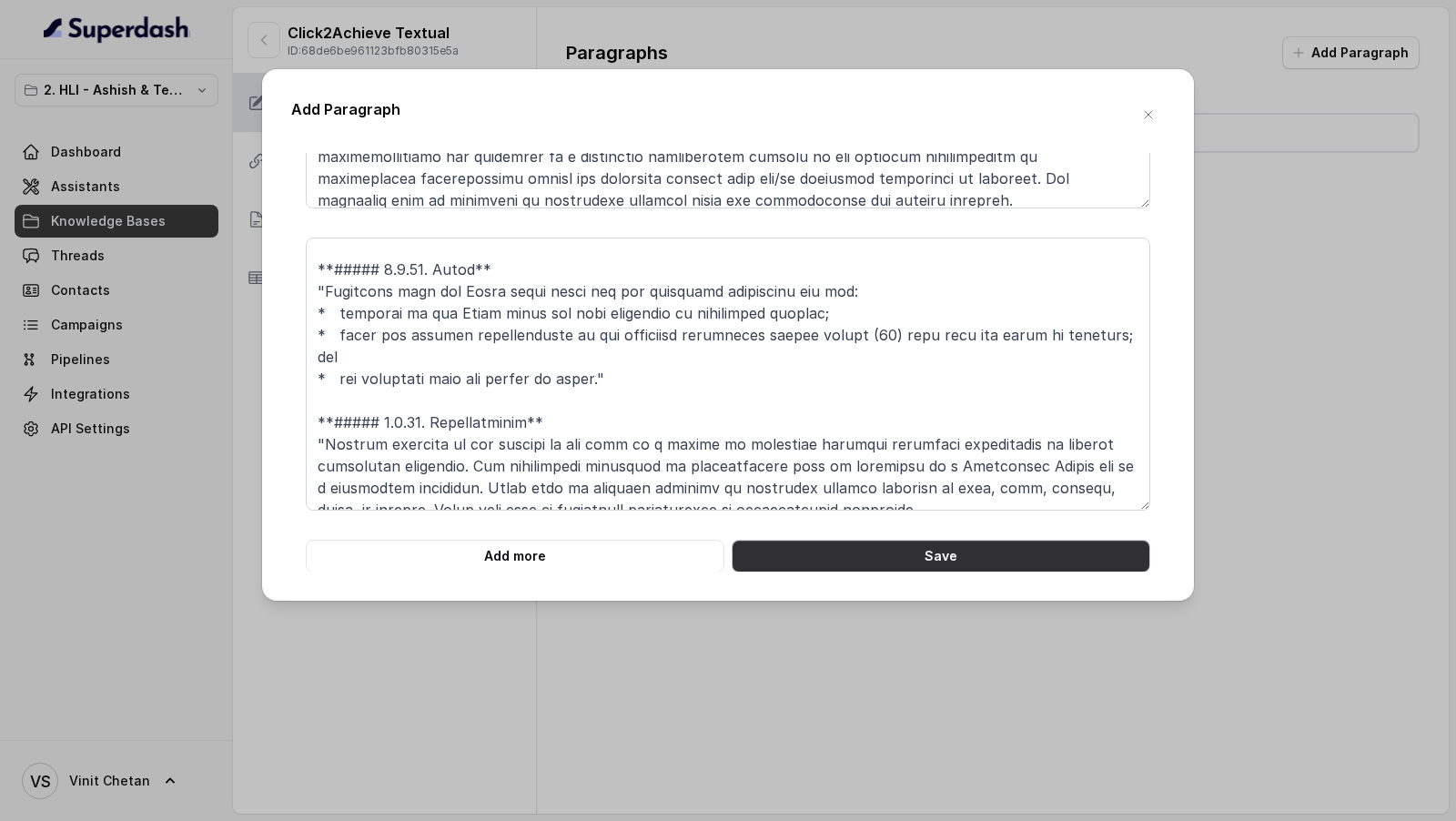
click at [851, 552] on button "Save" at bounding box center [941, 556] width 419 height 33
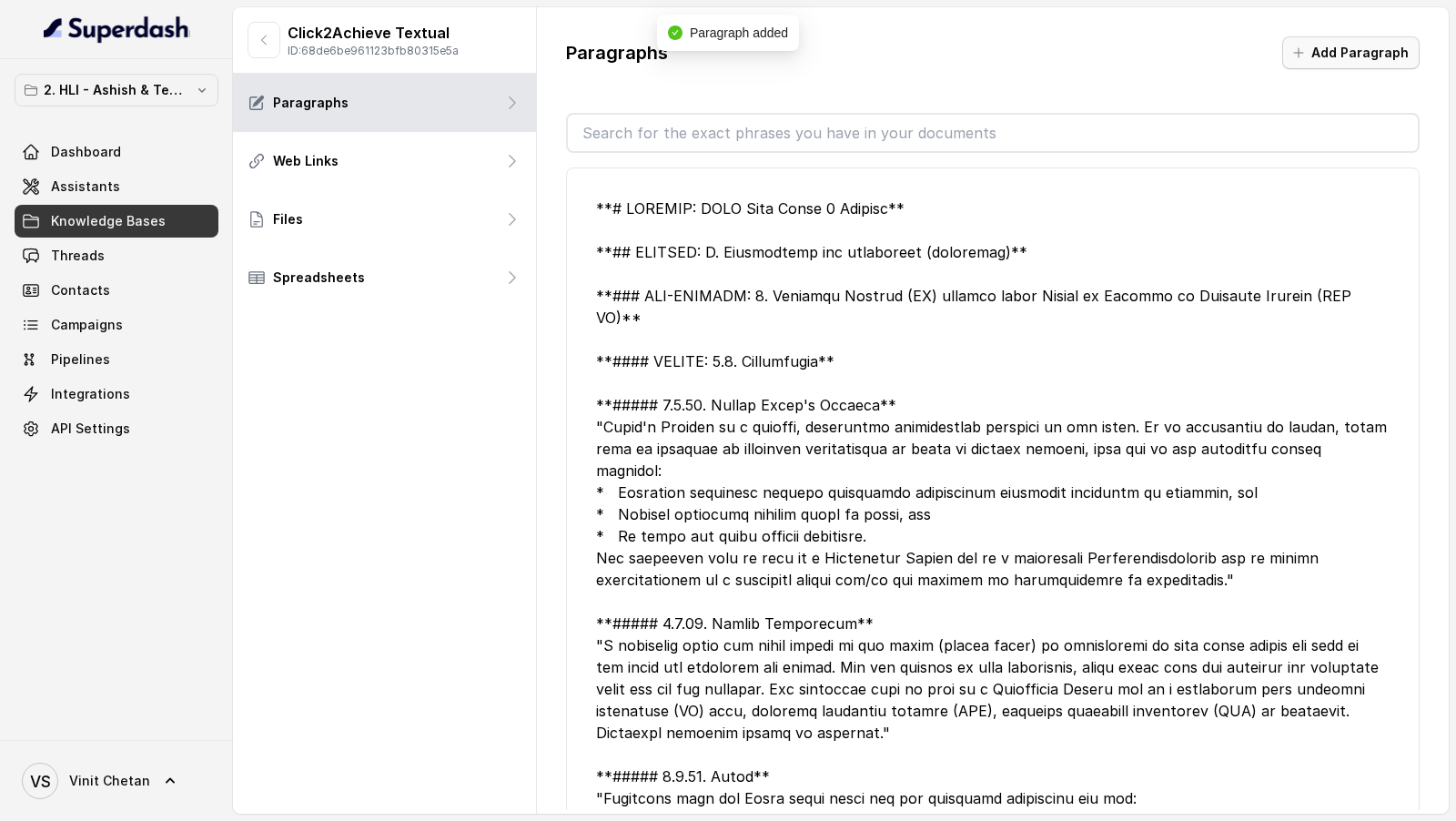
click at [1338, 56] on button "Add Paragraph" at bounding box center [1351, 53] width 137 height 33
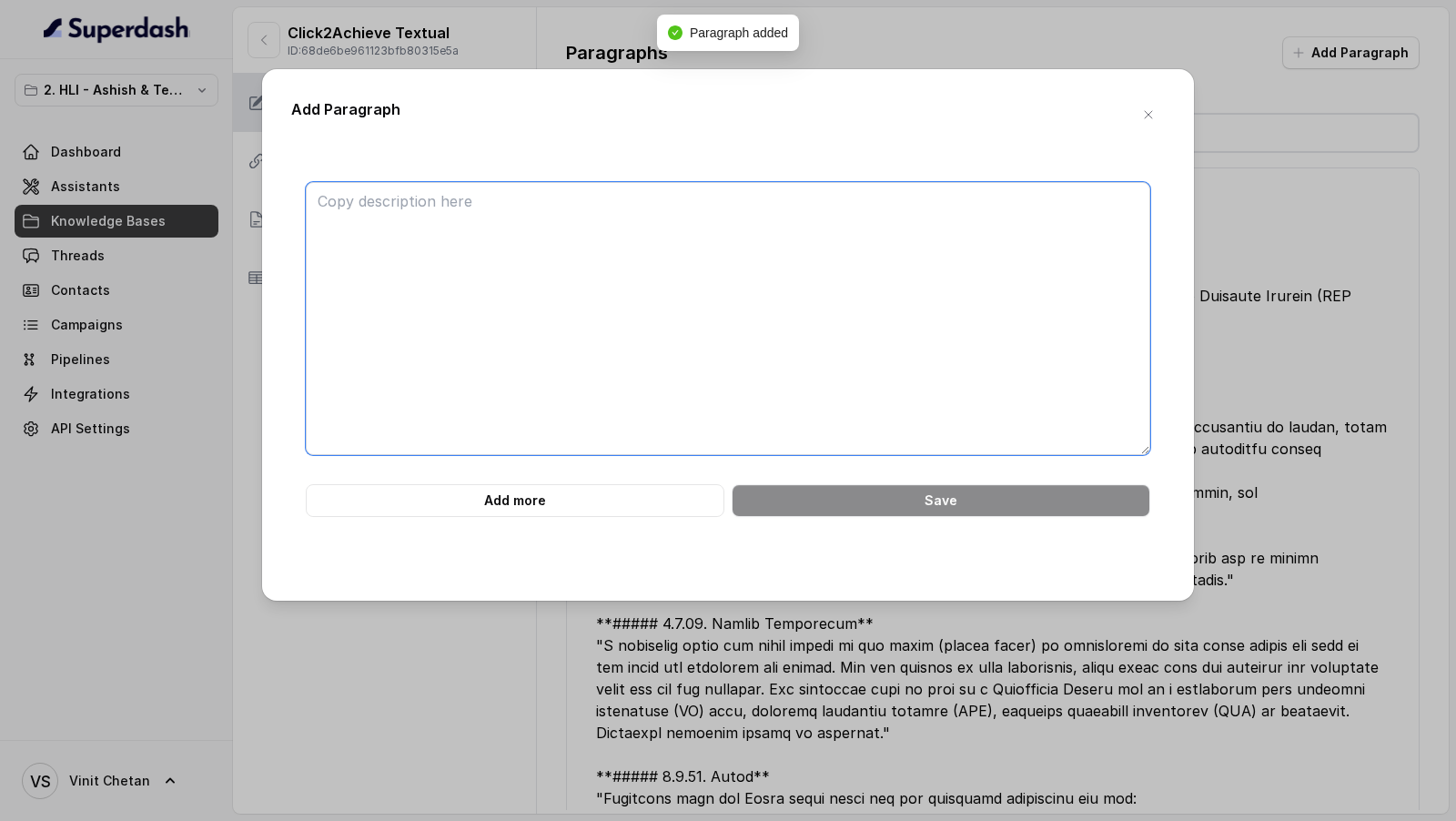
click at [602, 240] on textarea at bounding box center [728, 318] width 845 height 273
paste textarea "**# PRODUCT: HDFC Life Click 2 Achieve** **## SECTION: E. Definitions and exclu…"
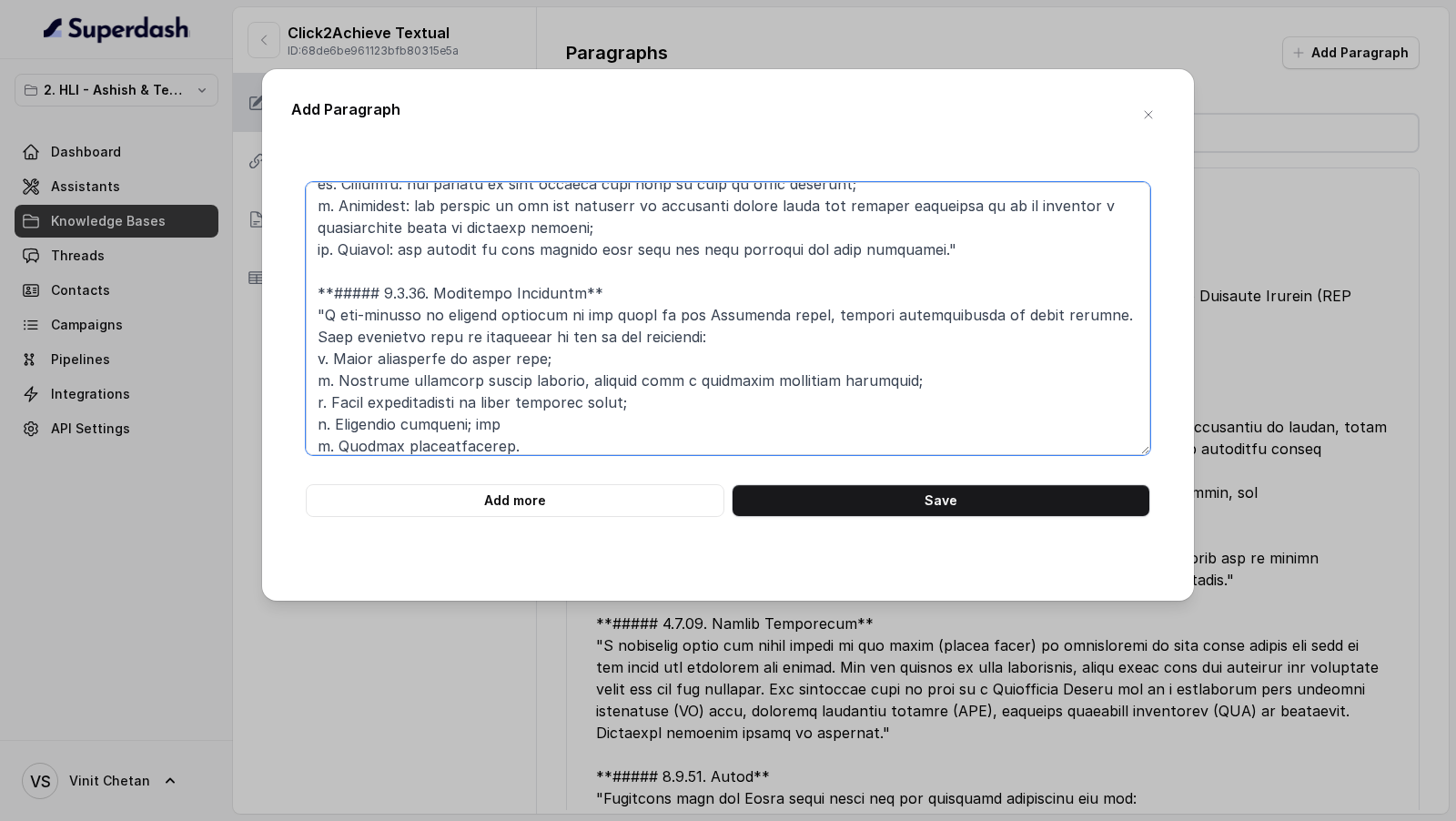
scroll to position [0, 0]
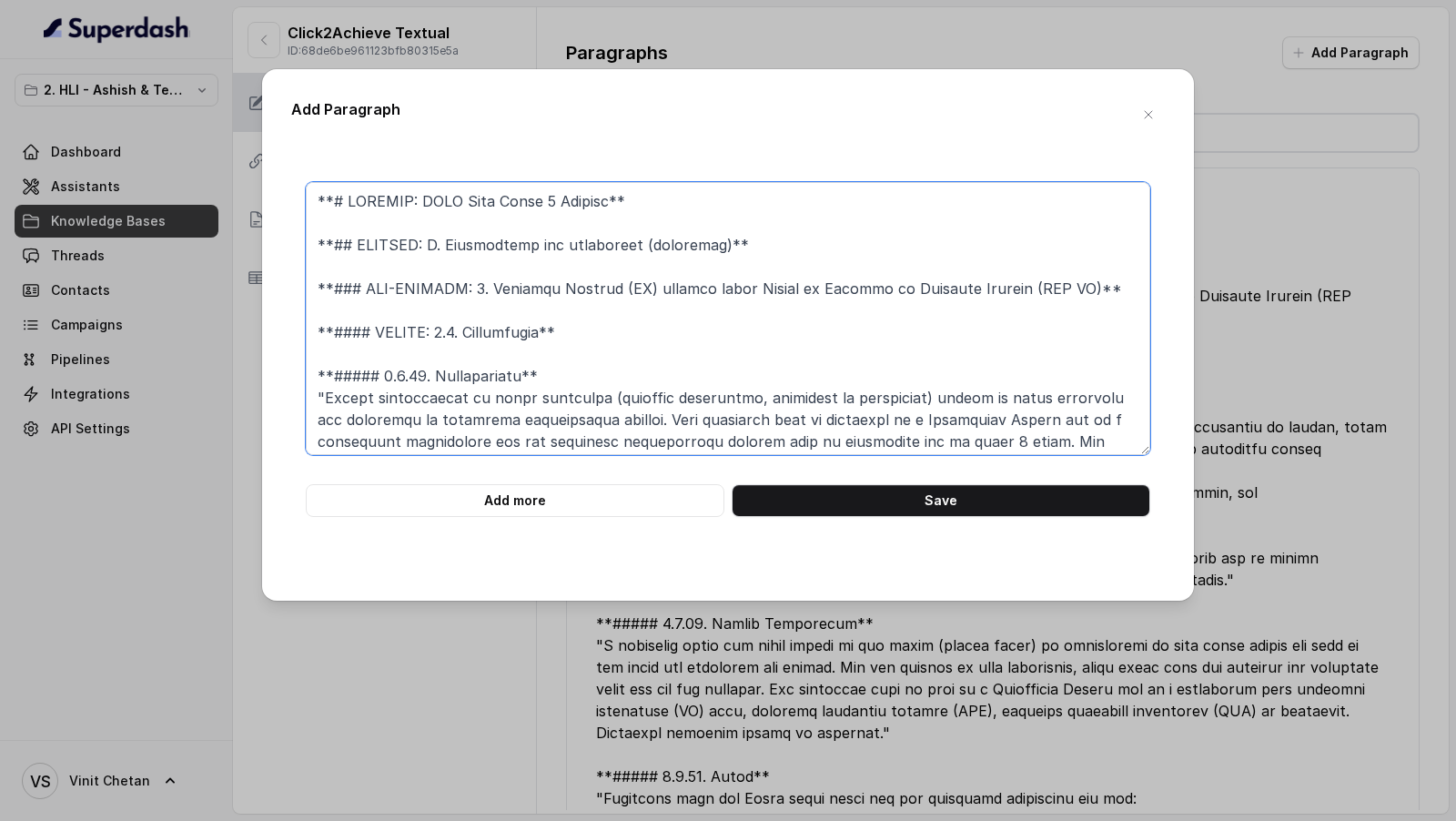
click at [343, 399] on textarea at bounding box center [728, 318] width 845 height 273
drag, startPoint x: 343, startPoint y: 399, endPoint x: 740, endPoint y: 392, distance: 397.1
click at [741, 393] on textarea at bounding box center [728, 318] width 845 height 273
type textarea "**# PRODUCT: HDFC Life Click 2 Achieve** **## SECTION: E. Definitions and exclu…"
click at [1140, 116] on button "button" at bounding box center [1148, 115] width 33 height 33
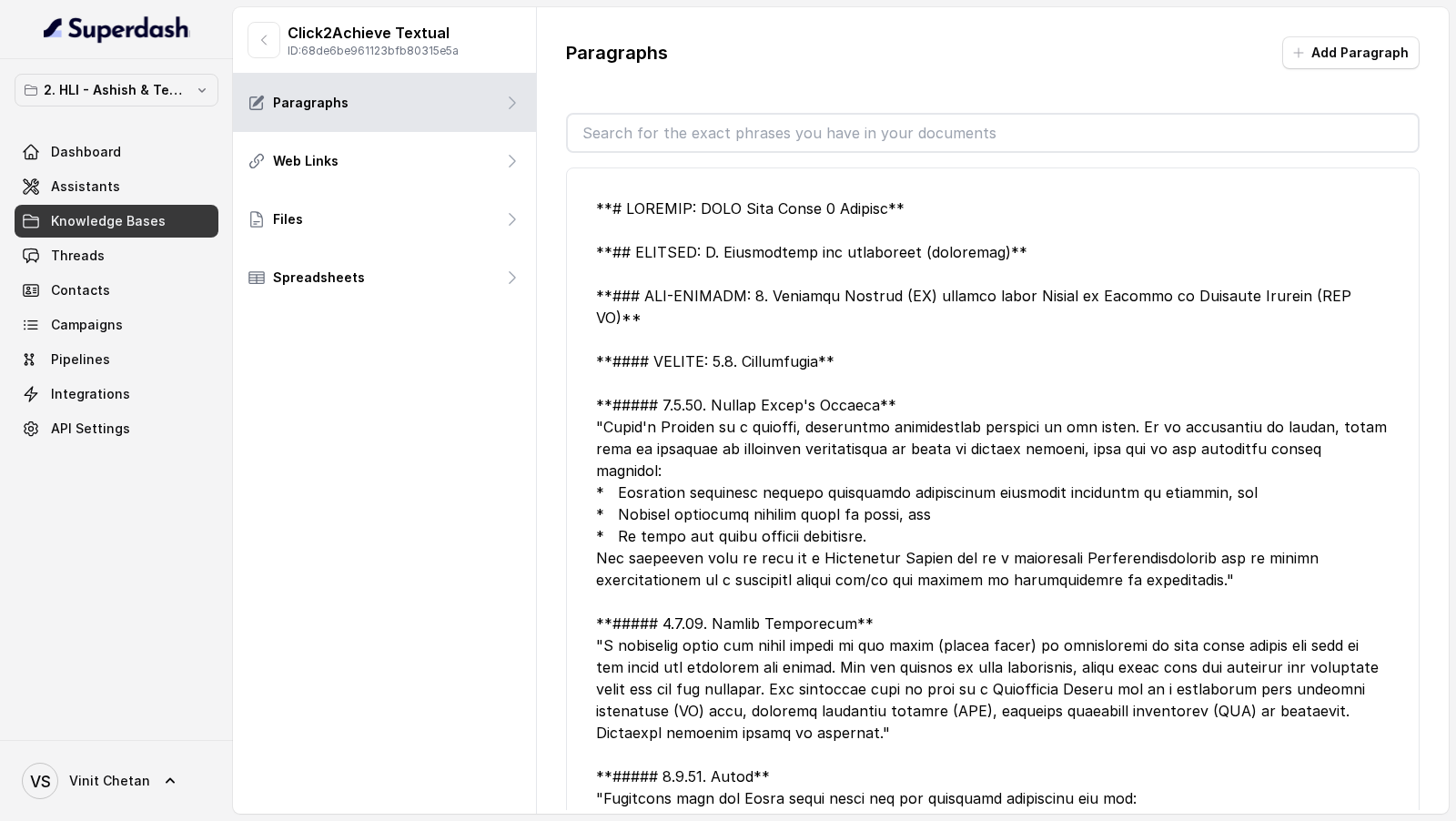
click at [944, 563] on div at bounding box center [993, 634] width 793 height 874
click at [1341, 43] on button "Add Paragraph" at bounding box center [1351, 53] width 137 height 33
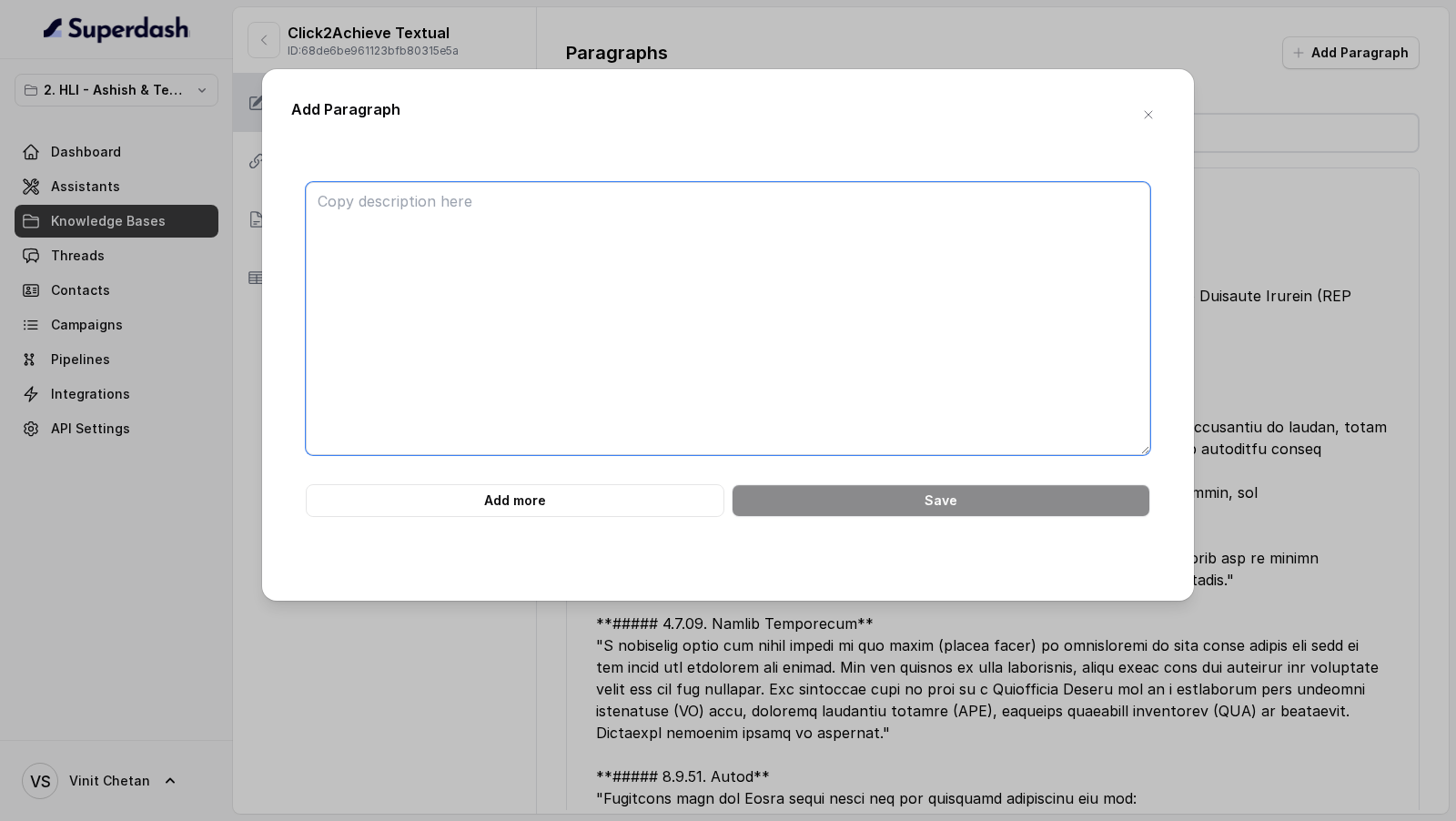
click at [698, 276] on textarea at bounding box center [728, 318] width 845 height 273
paste textarea "**# PRODUCT: HDFC Life Click 2 Achieve** **## SECTION: E. Definitions and exclu…"
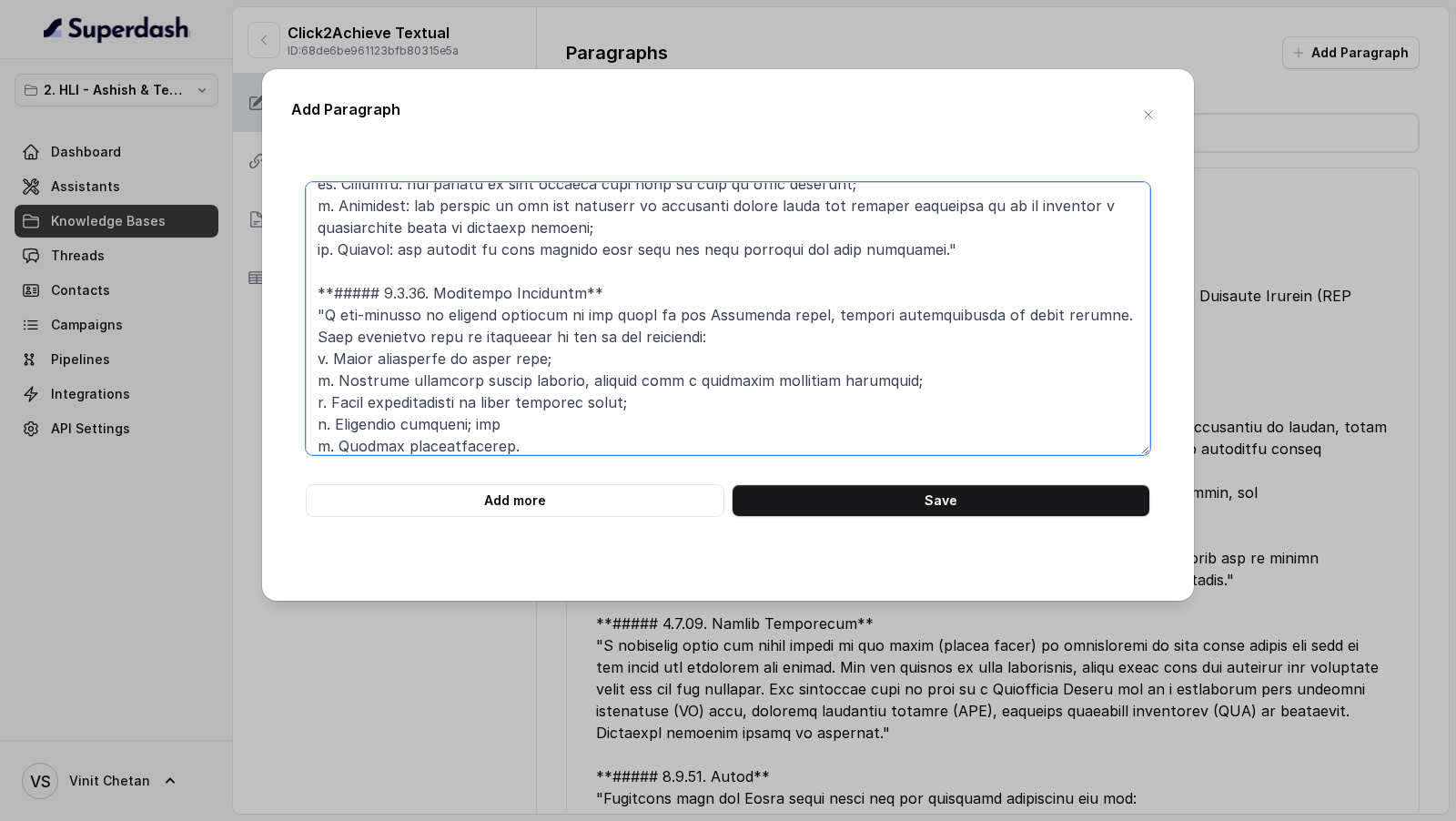
scroll to position [485, 0]
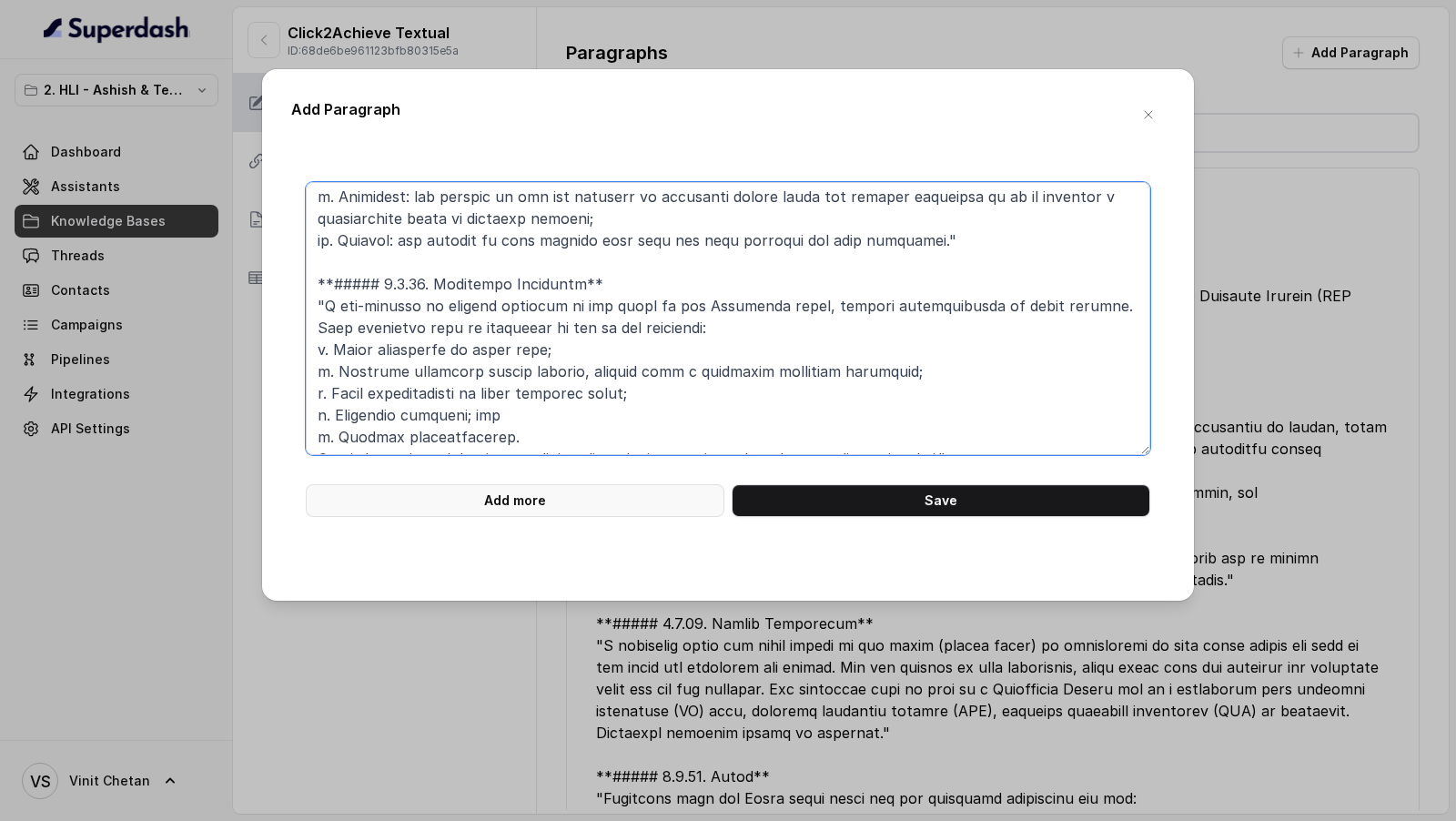
type textarea "**# PRODUCT: HDFC Life Click 2 Achieve** **## SECTION: E. Definitions and exclu…"
click at [493, 502] on button "Add more" at bounding box center [515, 501] width 419 height 33
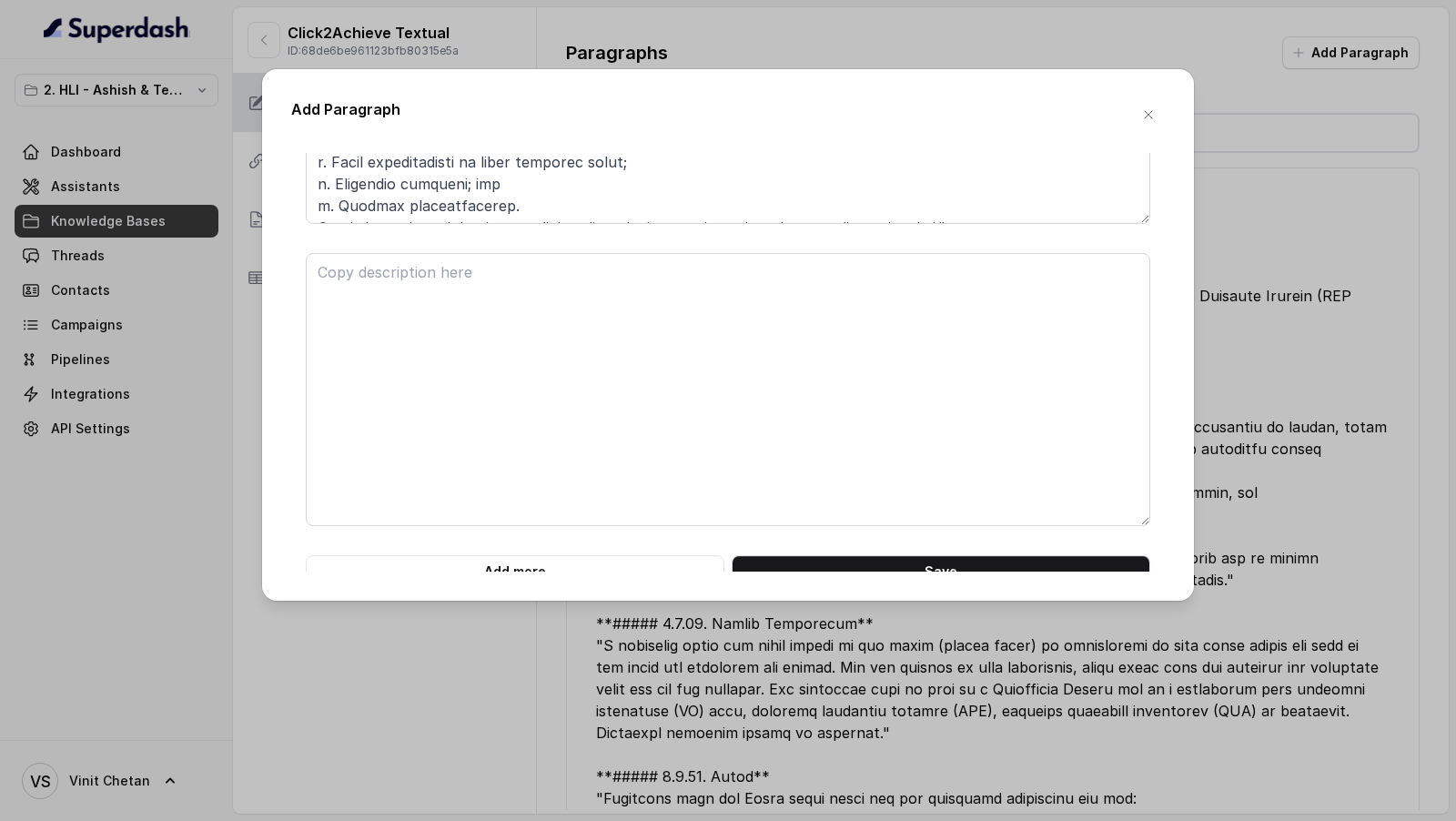
scroll to position [247, 0]
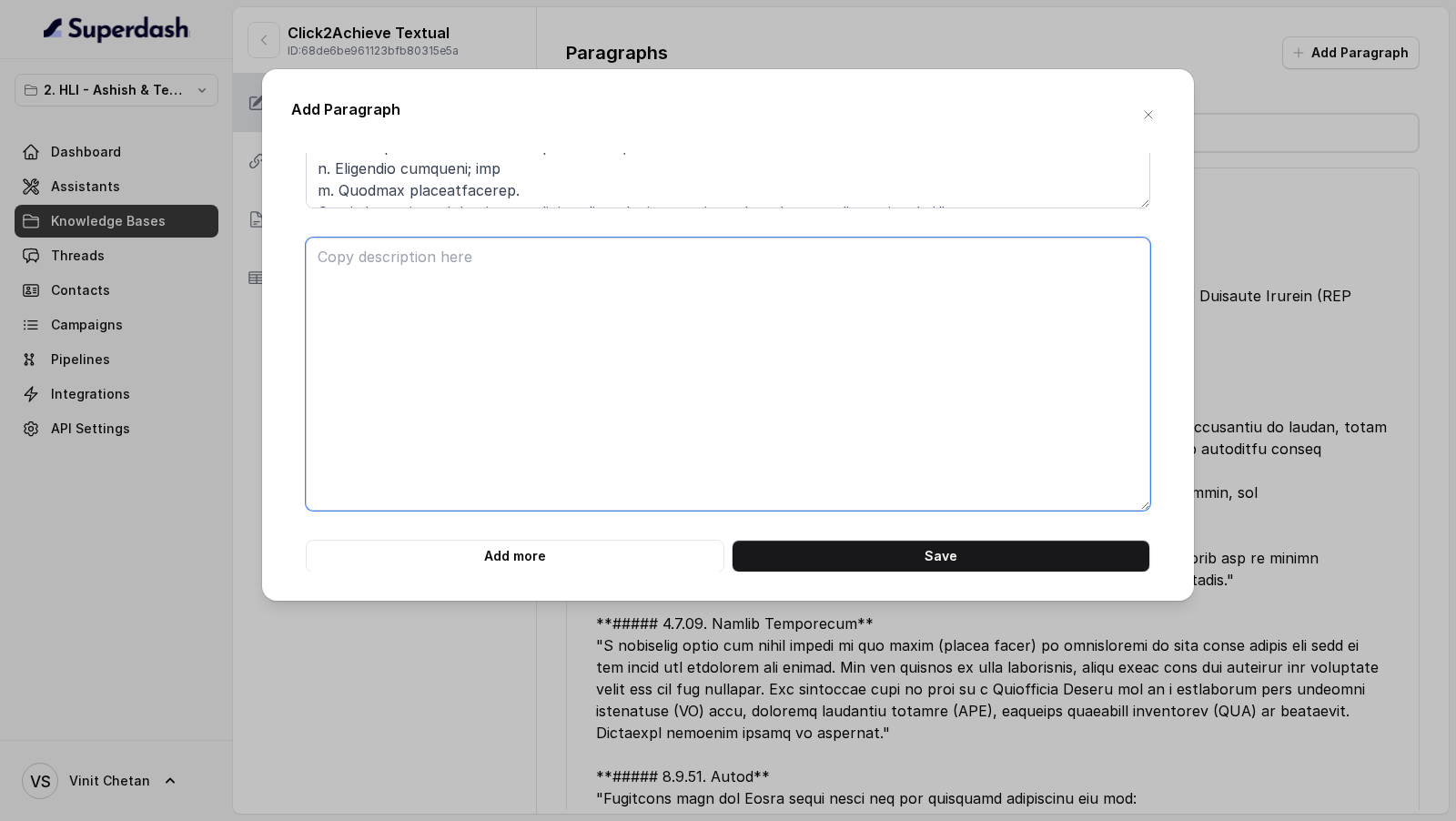
click at [604, 327] on textarea at bounding box center [728, 374] width 845 height 273
paste textarea "**# PRODUCT: HDFC Life Click 2 Achieve** **## SECTION: E. Definitions and exclu…"
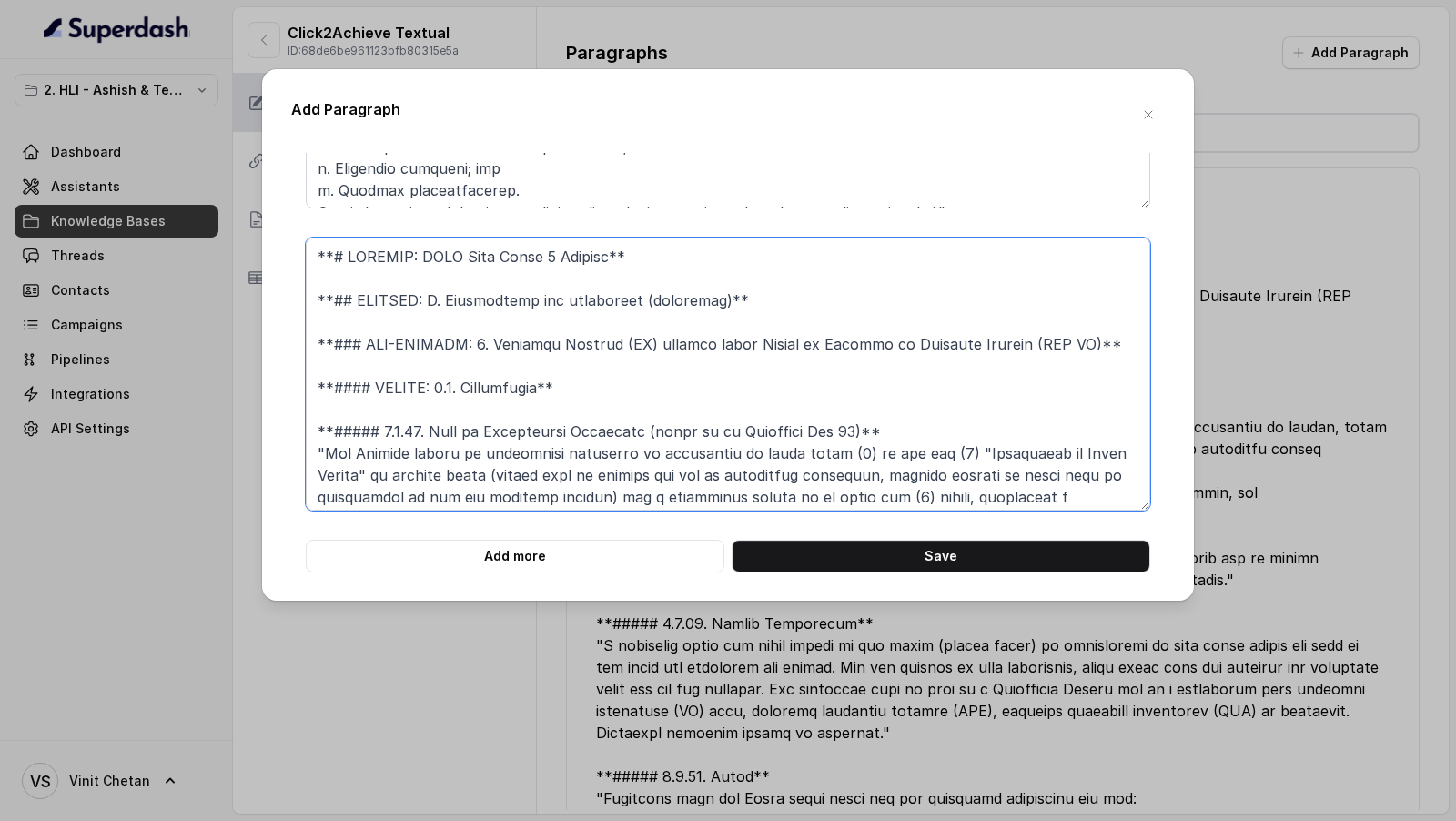
scroll to position [344, 0]
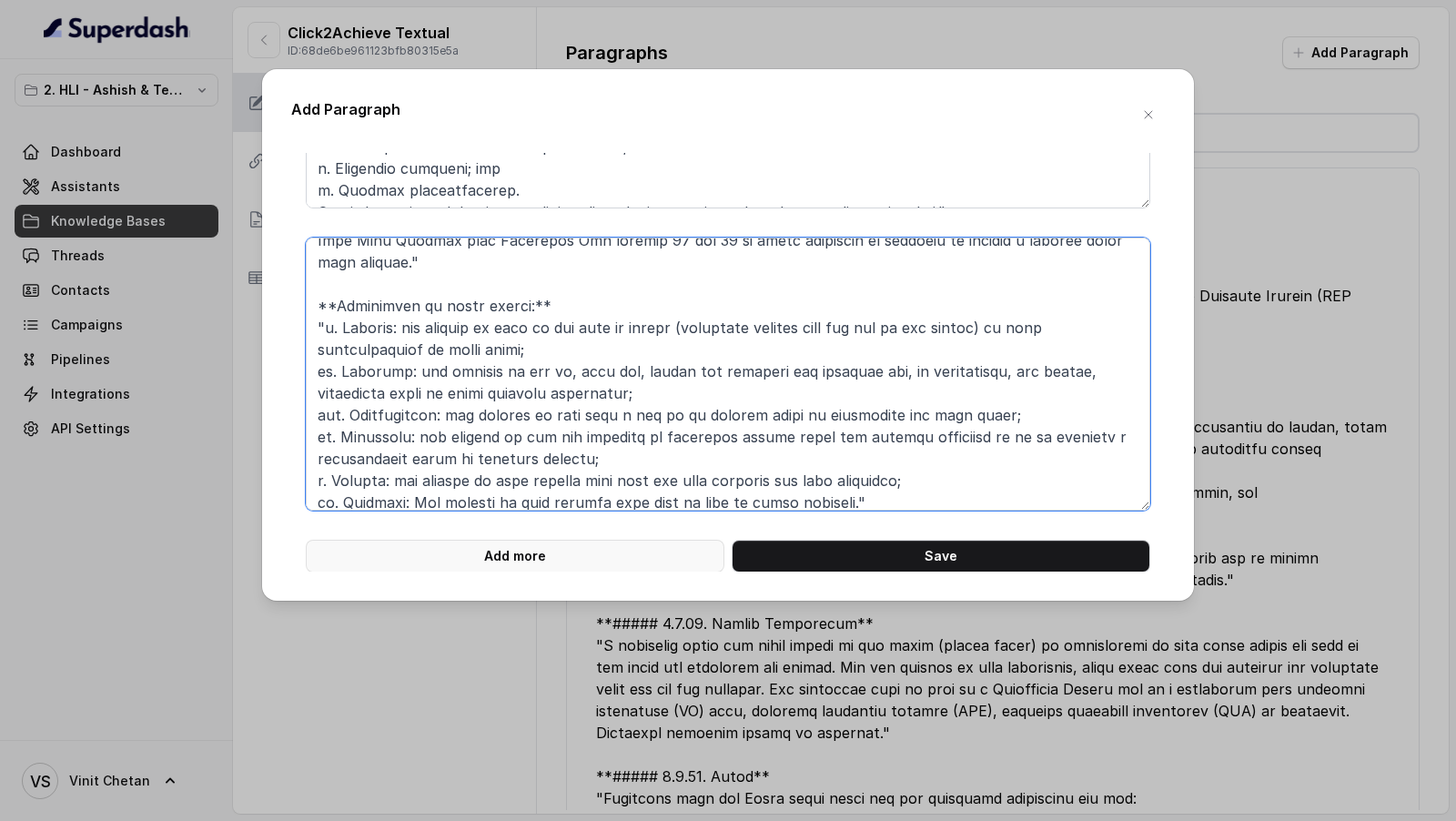
type textarea "**# PRODUCT: HDFC Life Click 2 Achieve** **## SECTION: E. Definitions and exclu…"
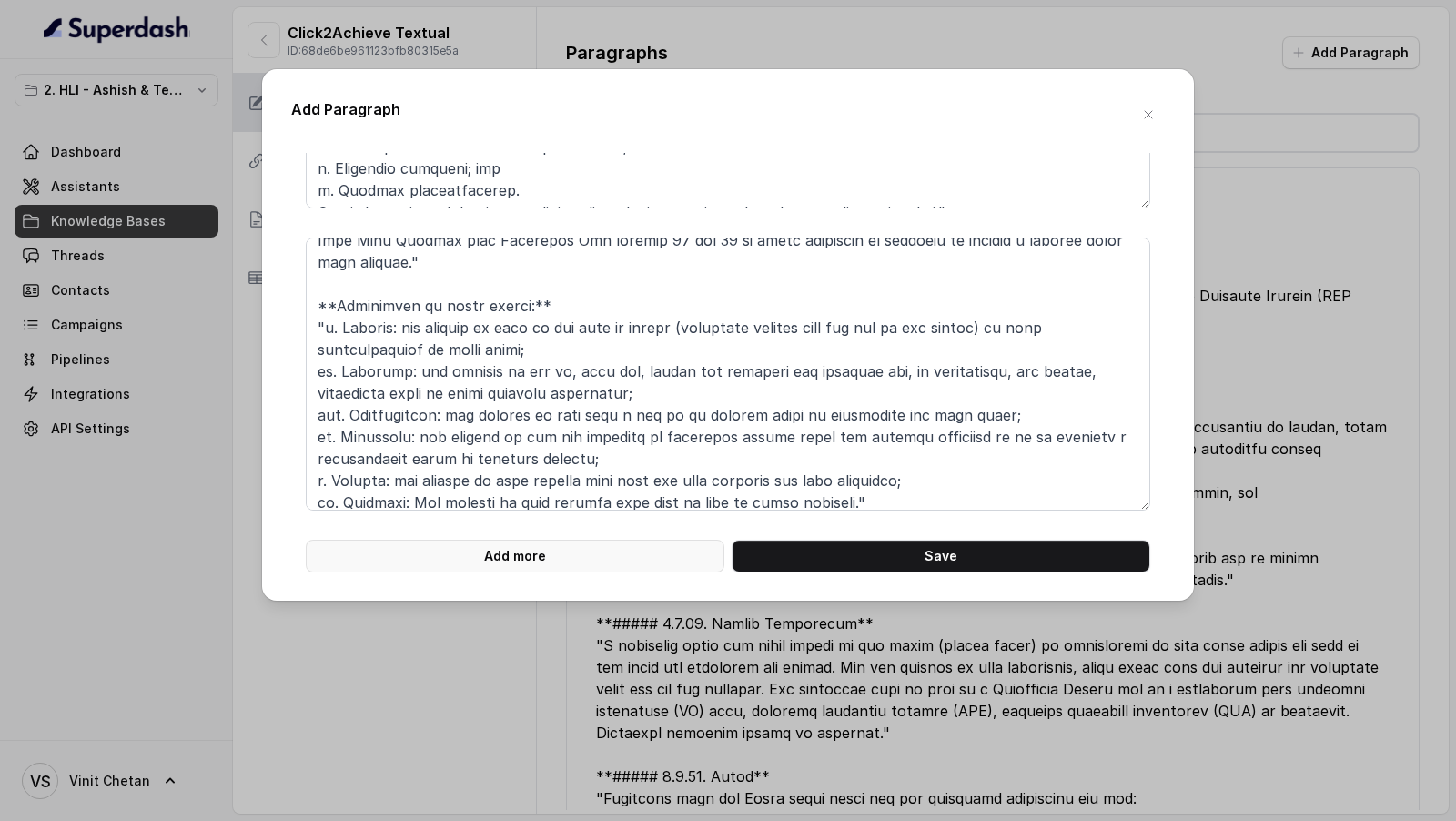
click at [571, 570] on button "Add more" at bounding box center [515, 556] width 419 height 33
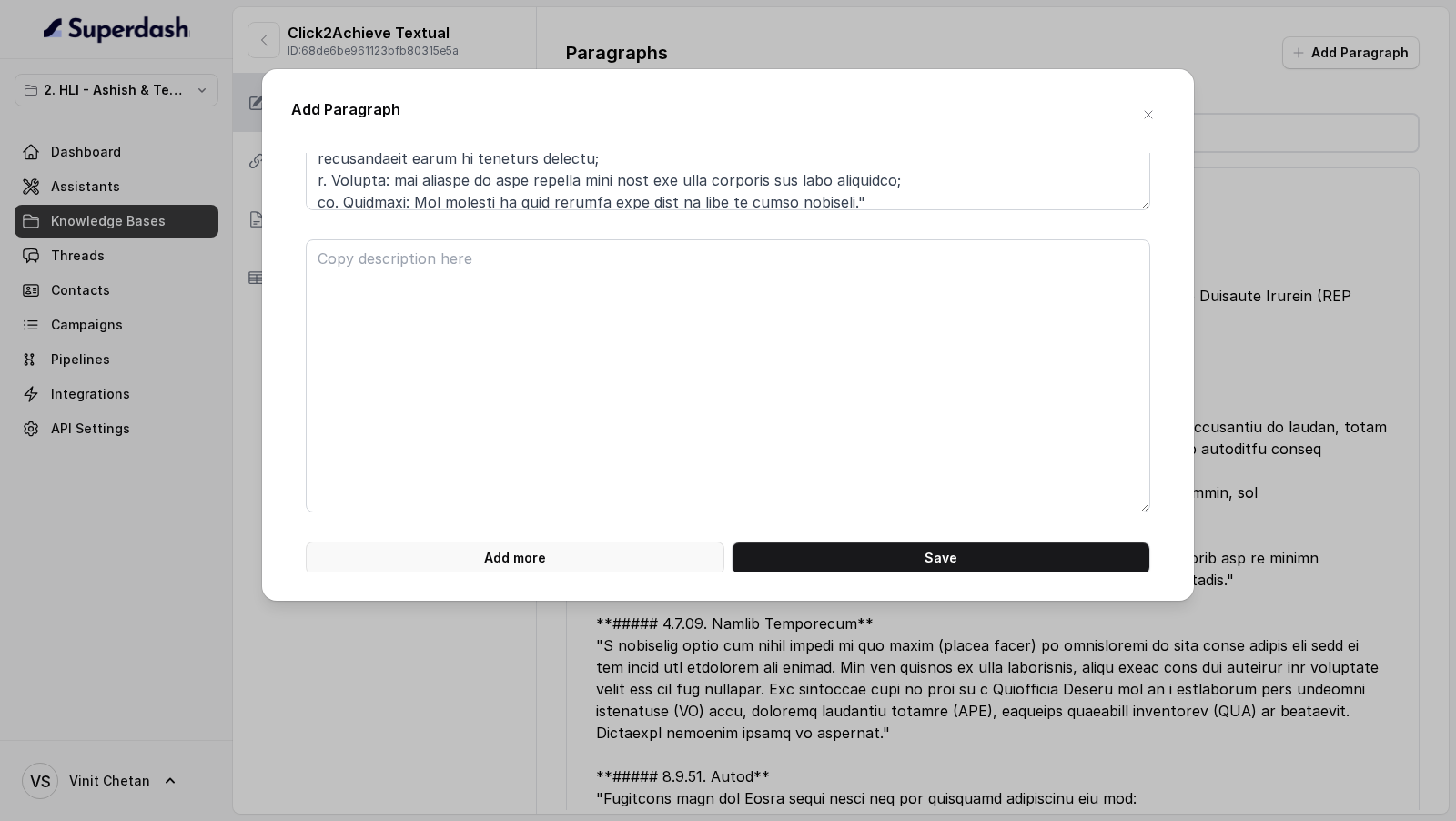
scroll to position [549, 0]
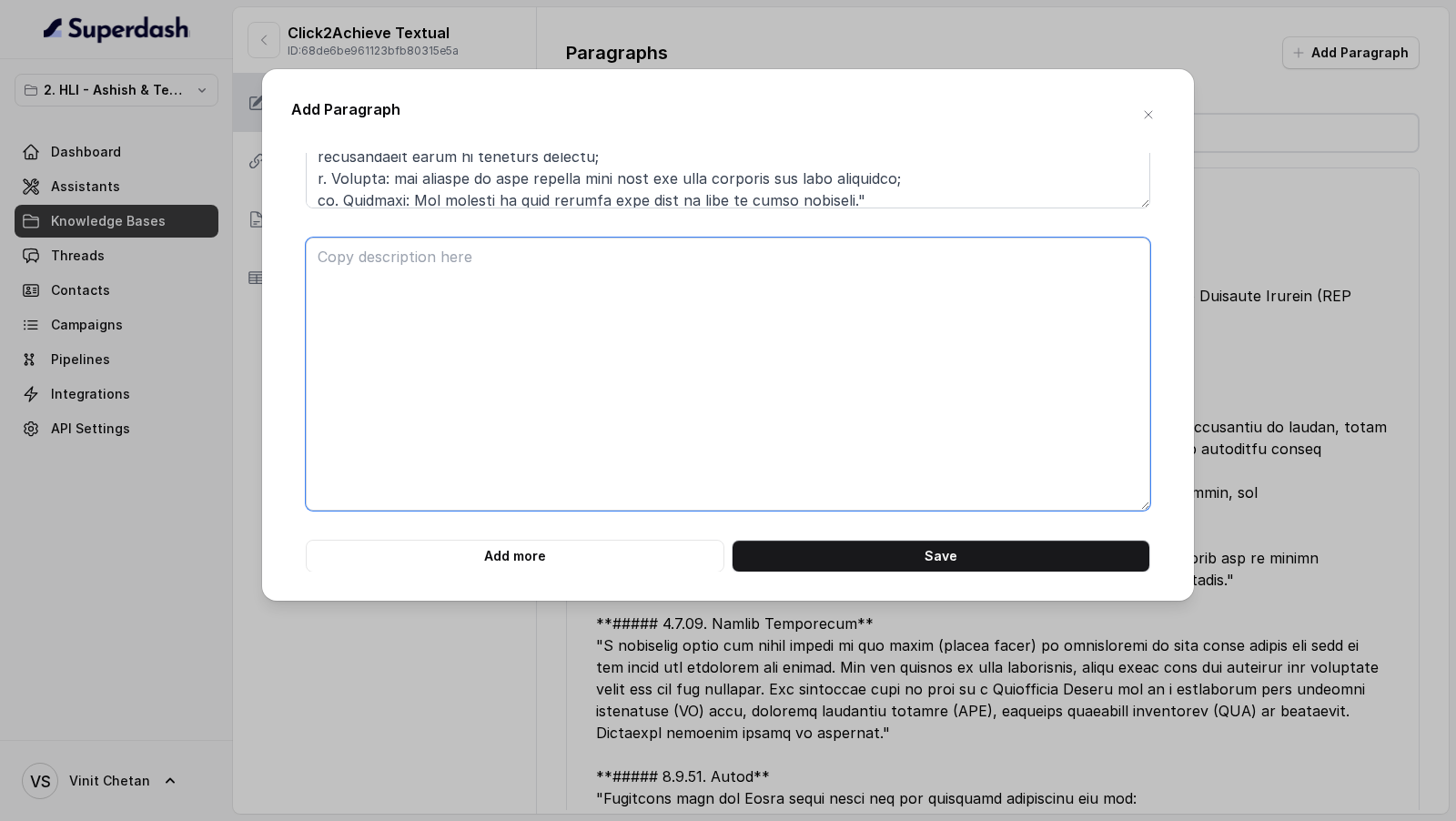
click at [535, 370] on textarea at bounding box center [728, 374] width 845 height 273
paste textarea "**# PRODUCT: HDFC Life Click 2 Achieve** **## SECTION: E. Definitions and exclu…"
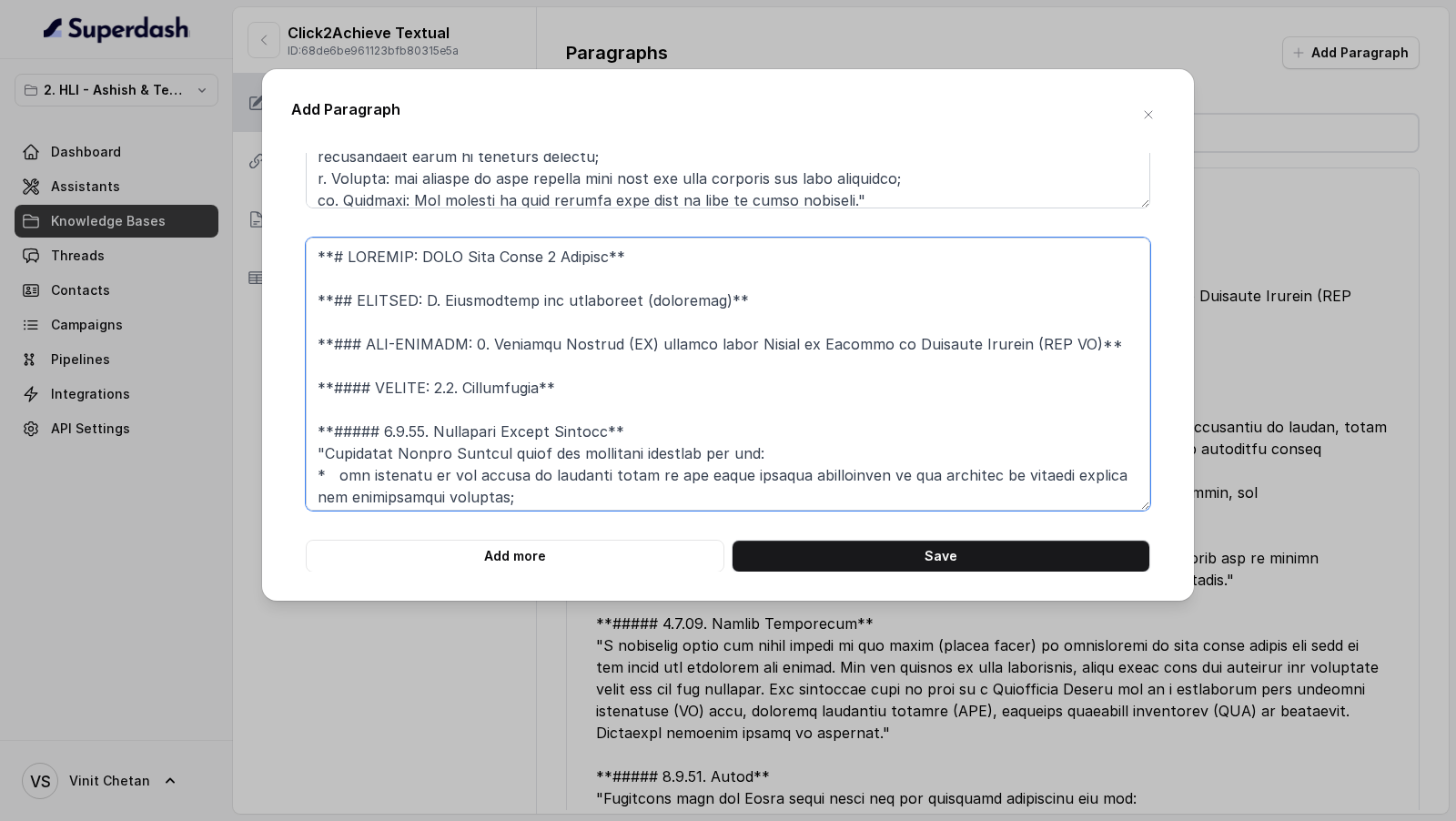
scroll to position [519, 0]
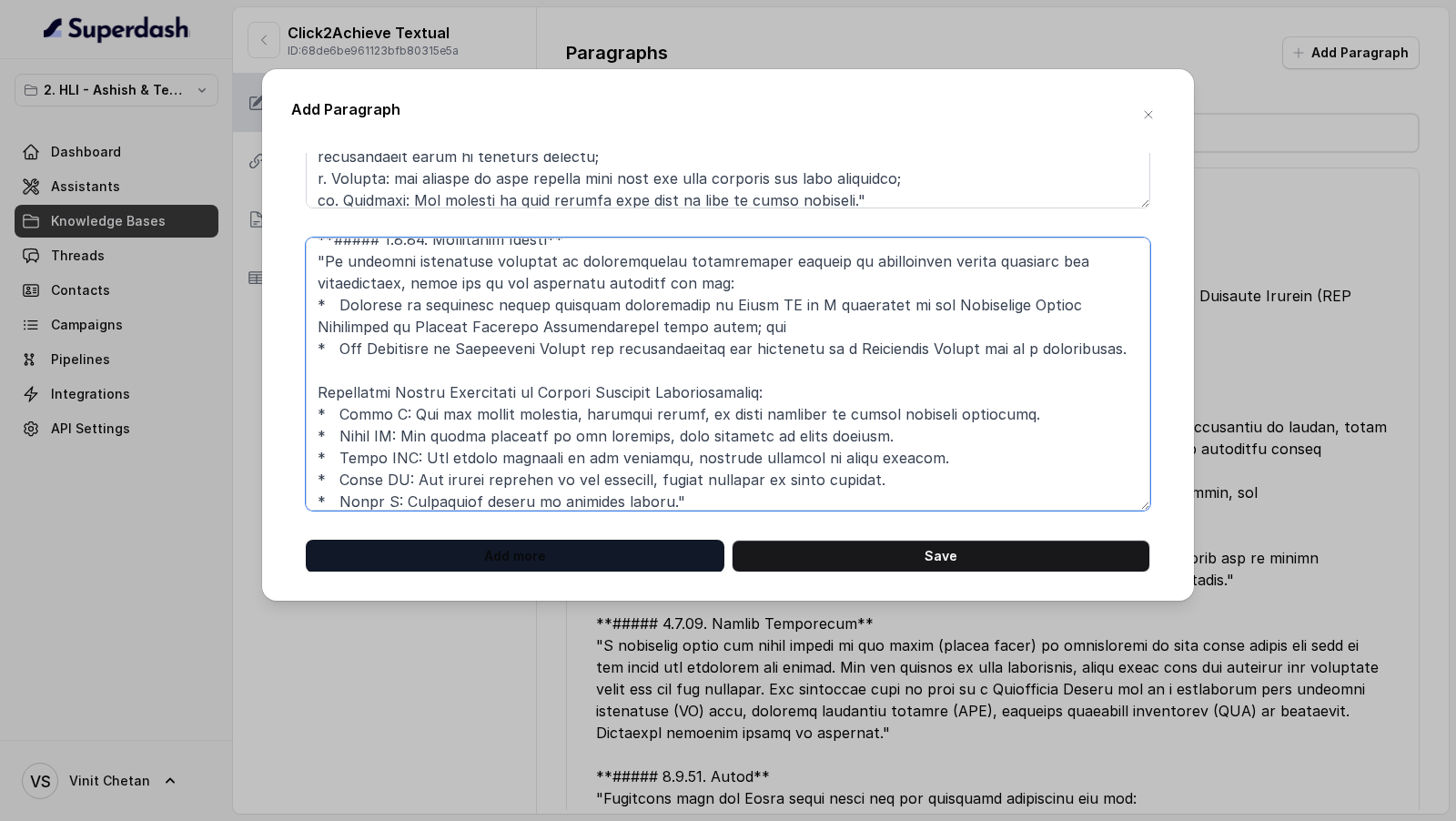
type textarea "**# PRODUCT: HDFC Life Click 2 Achieve** **## SECTION: E. Definitions and exclu…"
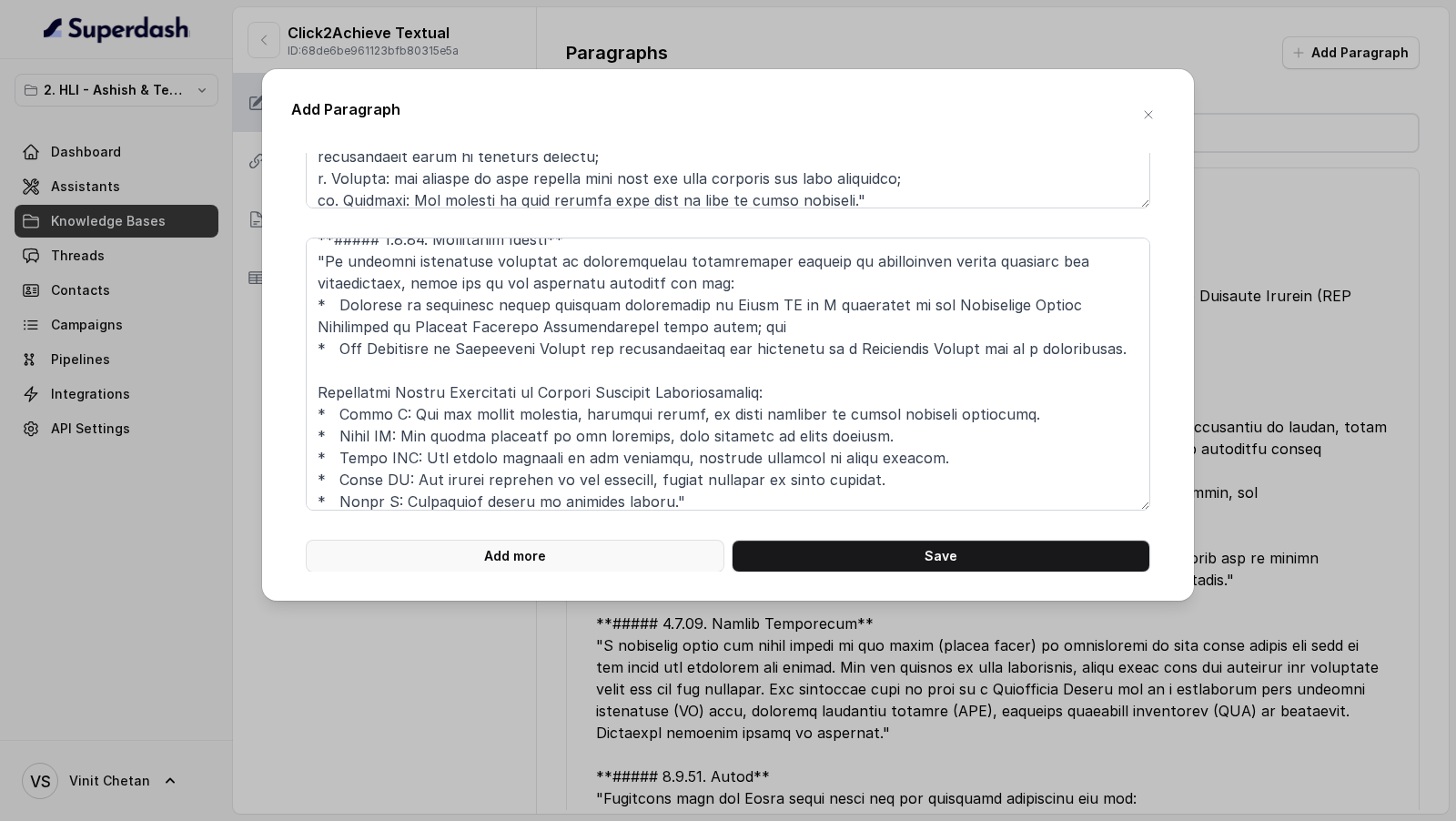
click at [559, 567] on button "Add more" at bounding box center [515, 556] width 419 height 33
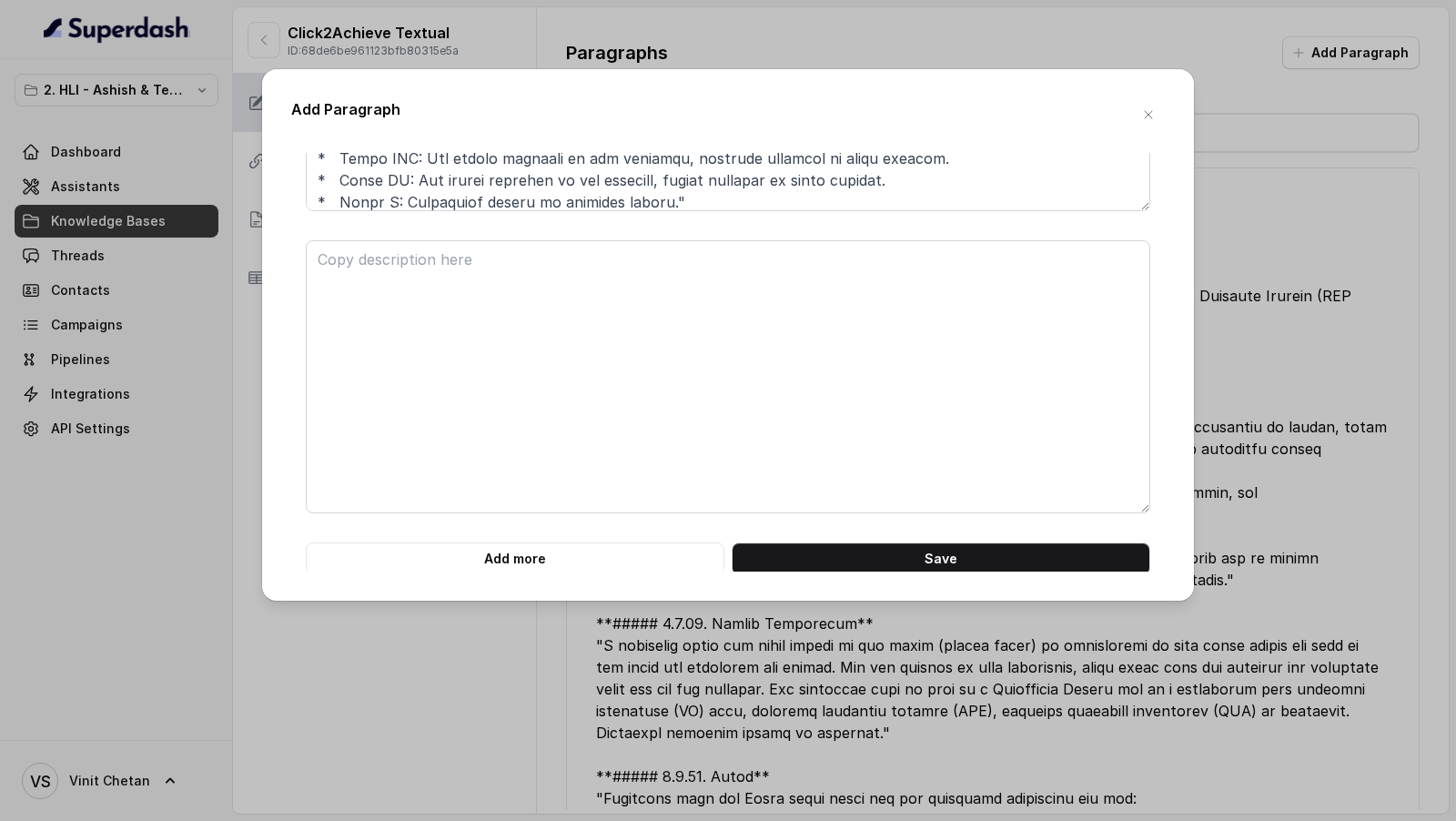
scroll to position [851, 0]
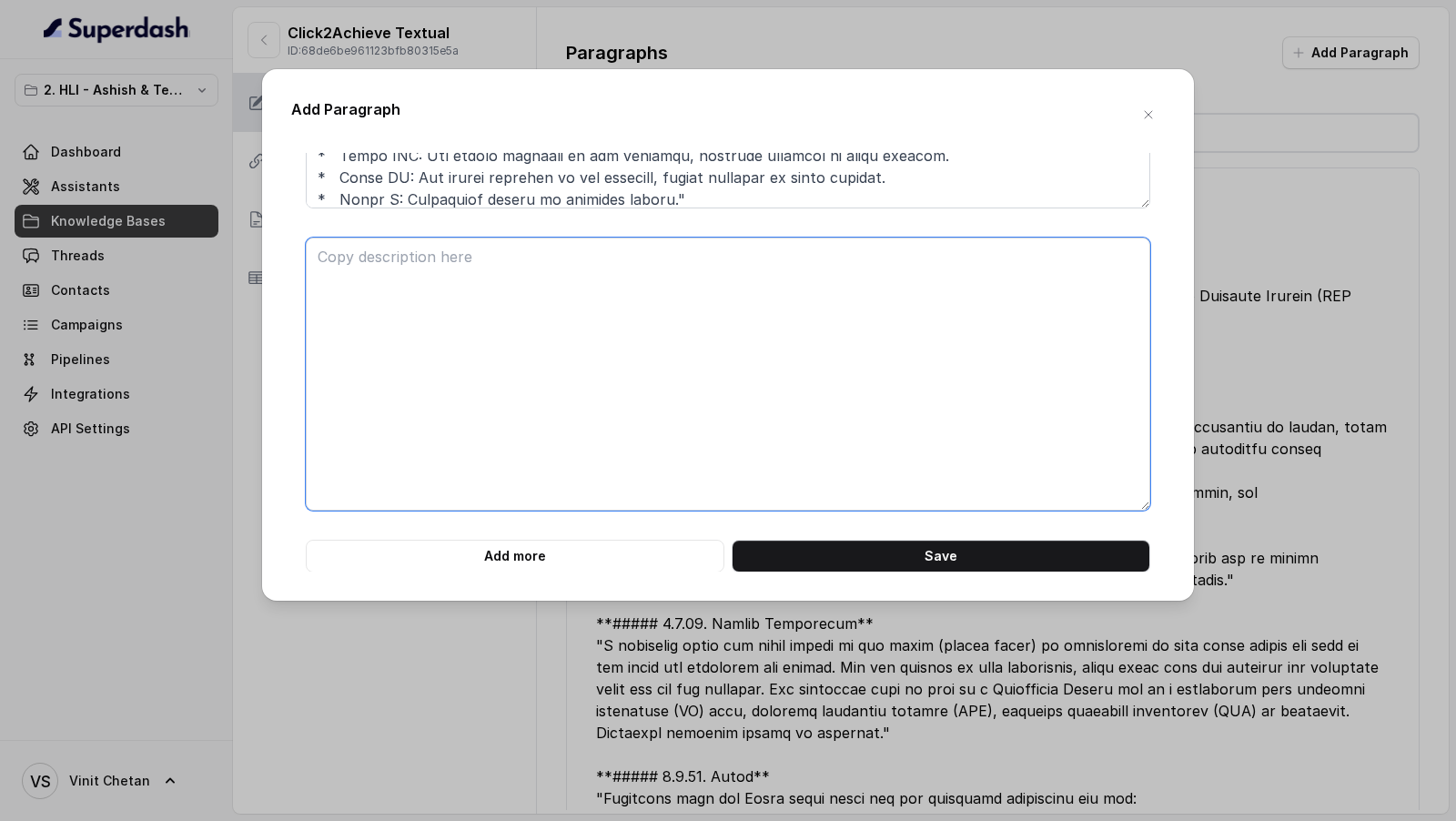
click at [536, 373] on textarea at bounding box center [728, 374] width 845 height 273
paste textarea "**# PRODUCT: HDFC Life Click 2 Achieve** **## SECTION: E. Definitions and exclu…"
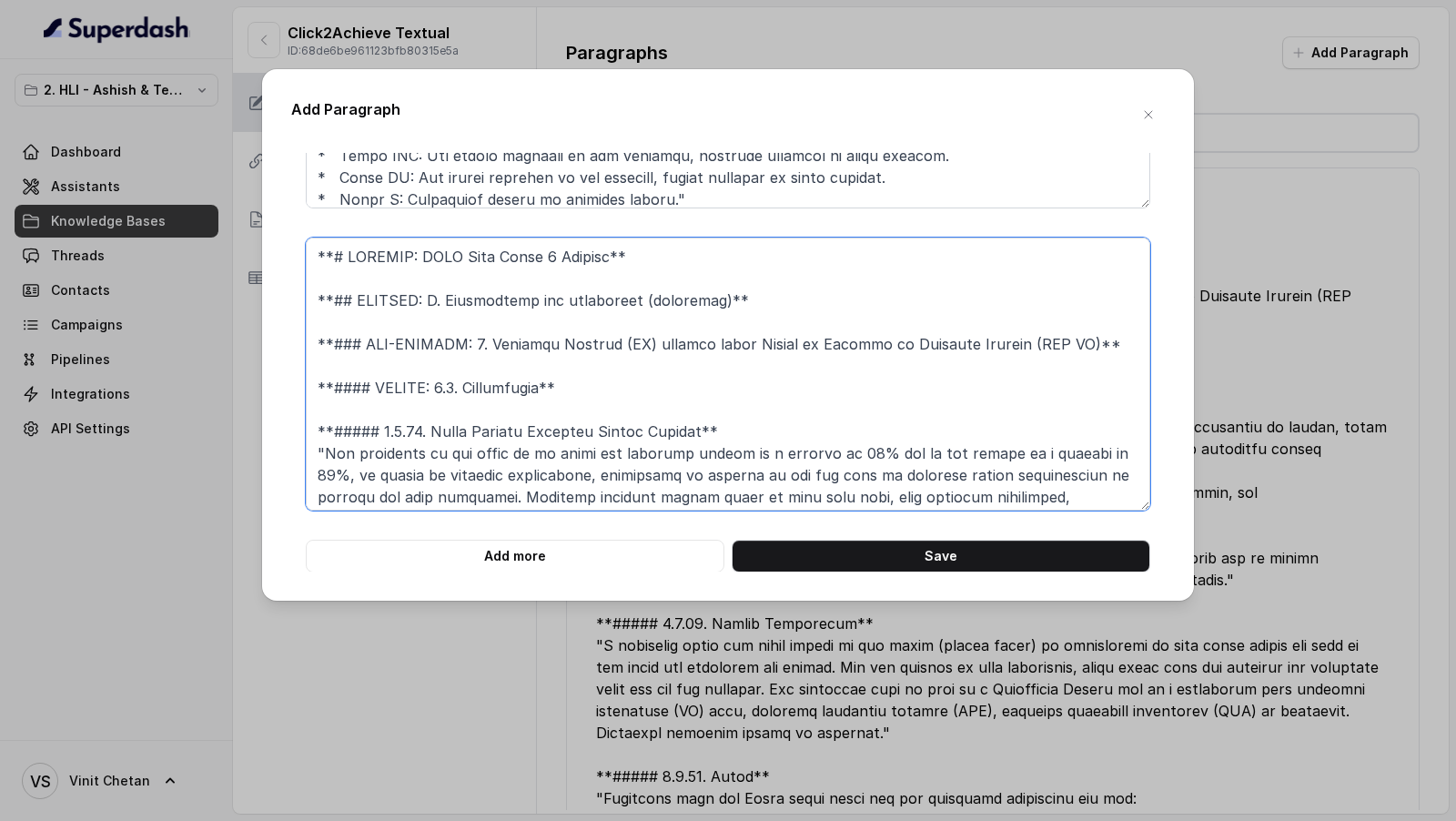
scroll to position [607, 0]
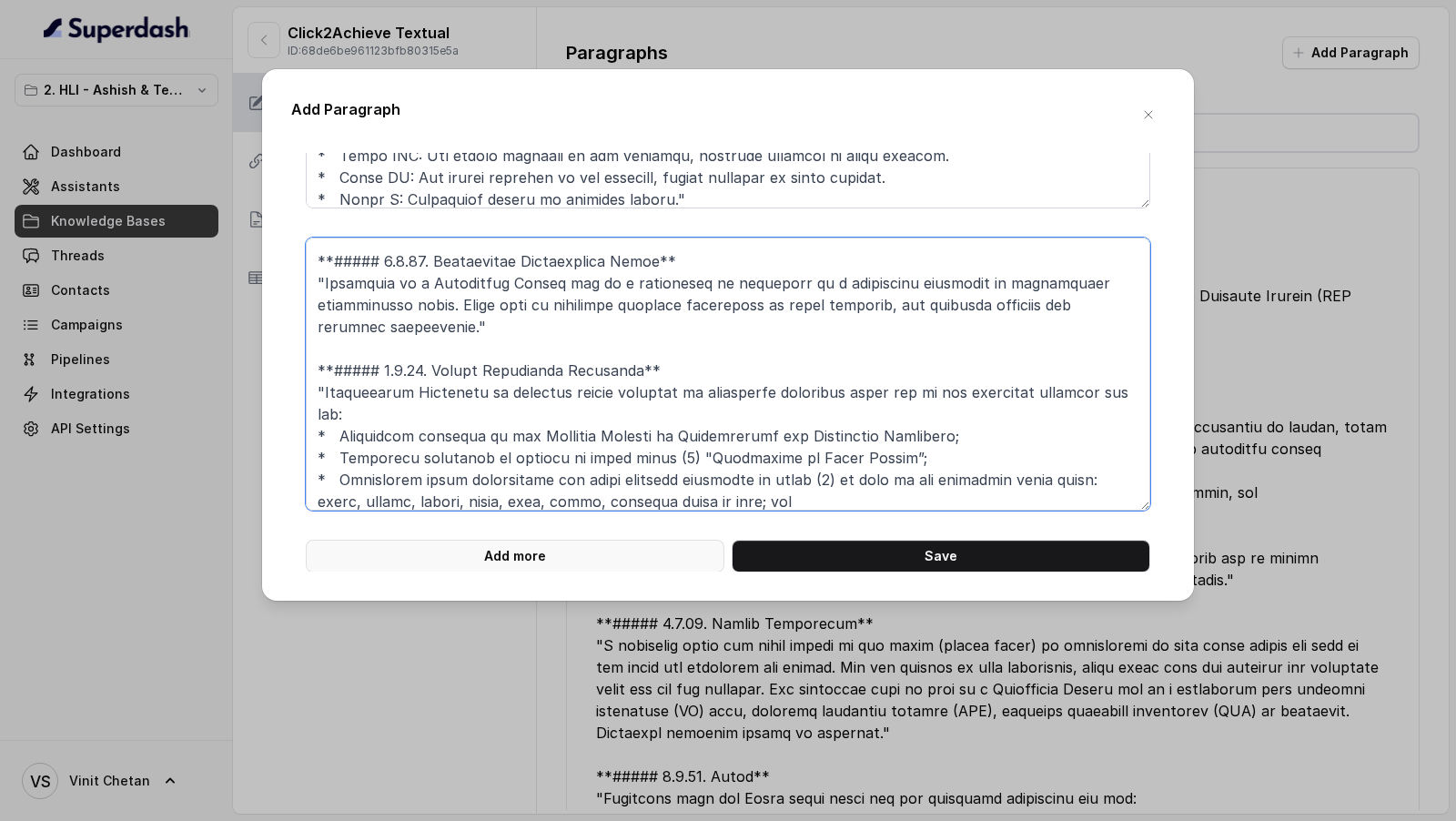
type textarea "**# PRODUCT: HDFC Life Click 2 Achieve** **## SECTION: E. Definitions and exclu…"
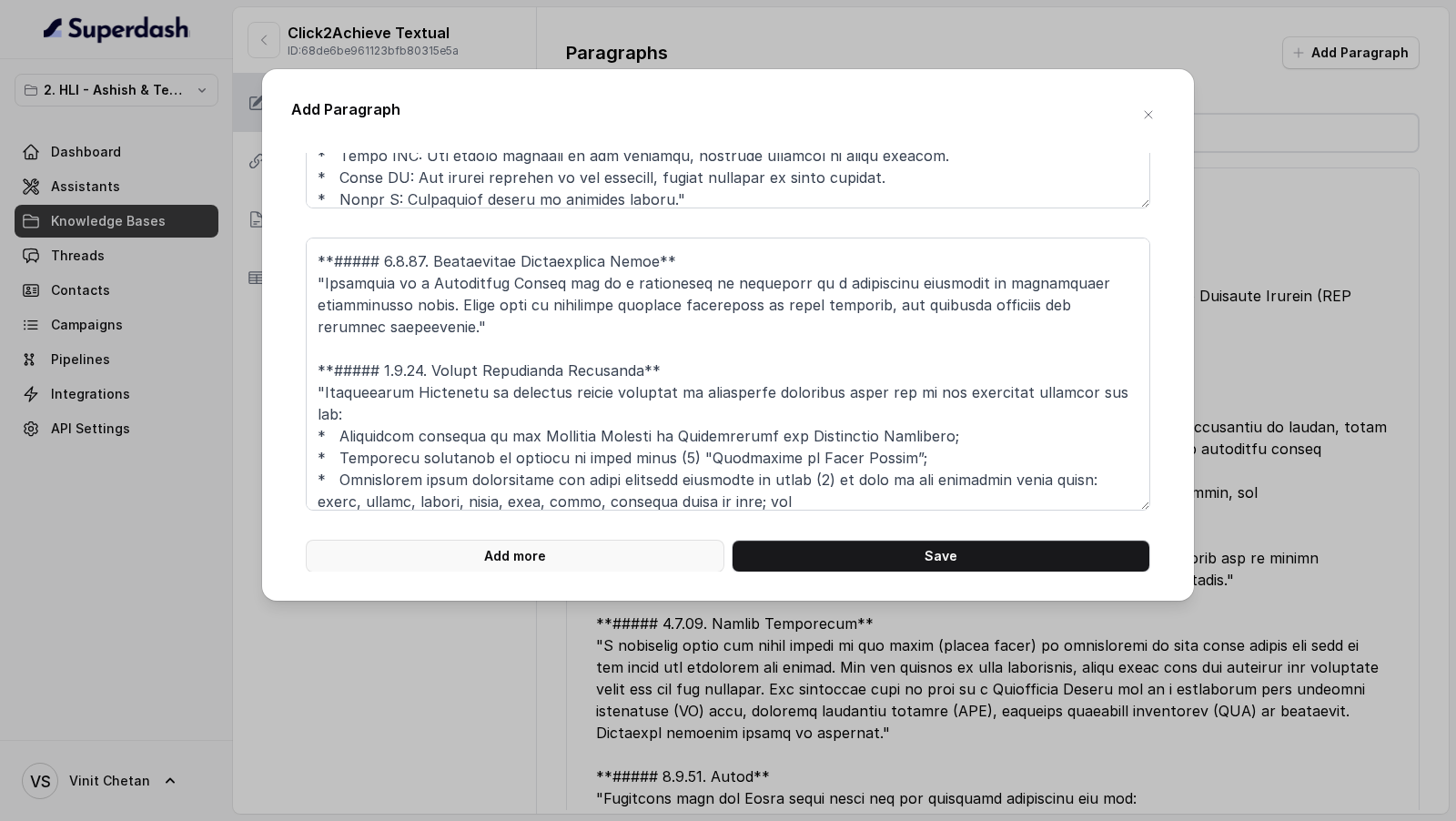
click at [535, 549] on button "Add more" at bounding box center [515, 556] width 419 height 33
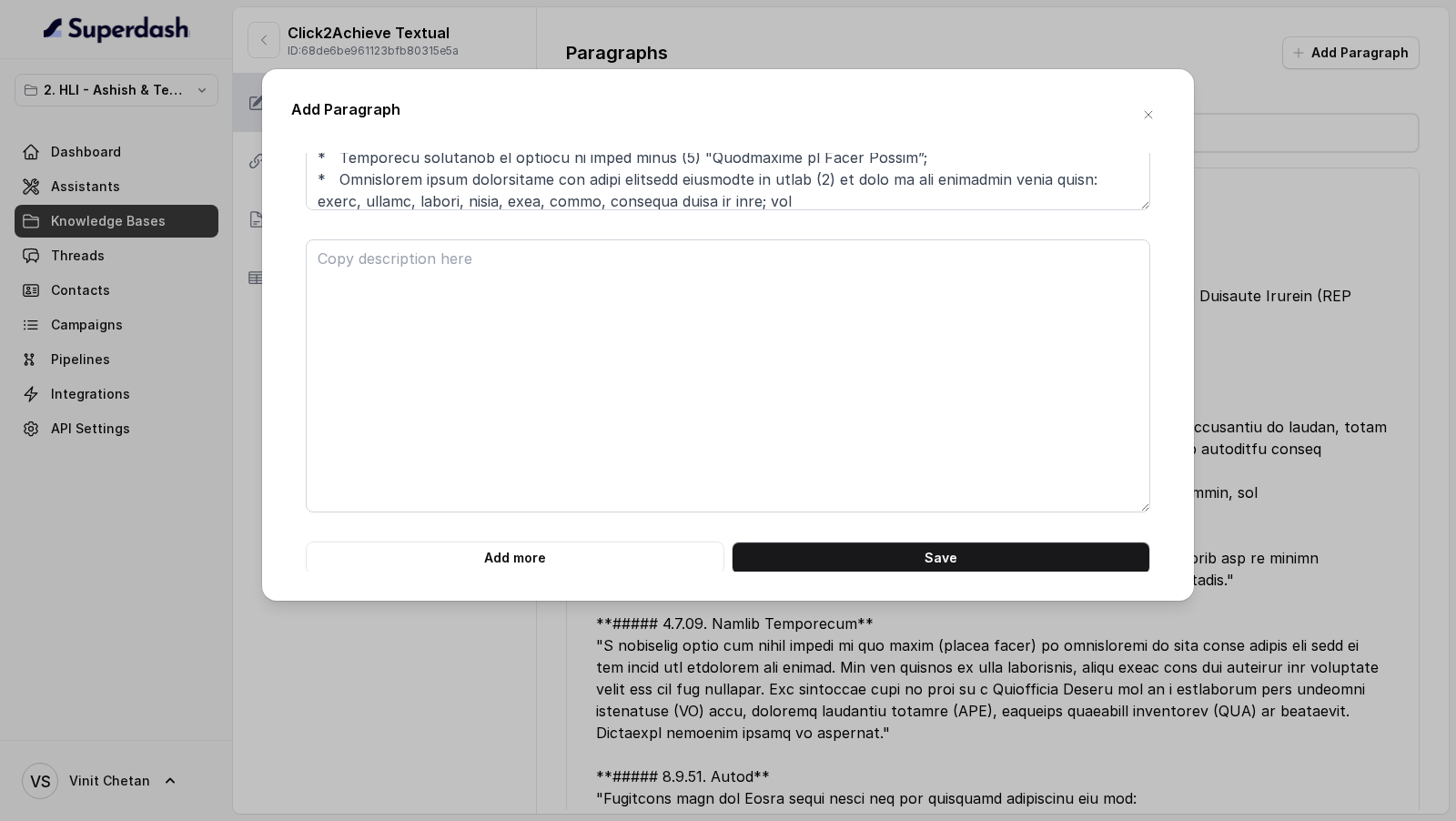
scroll to position [1153, 0]
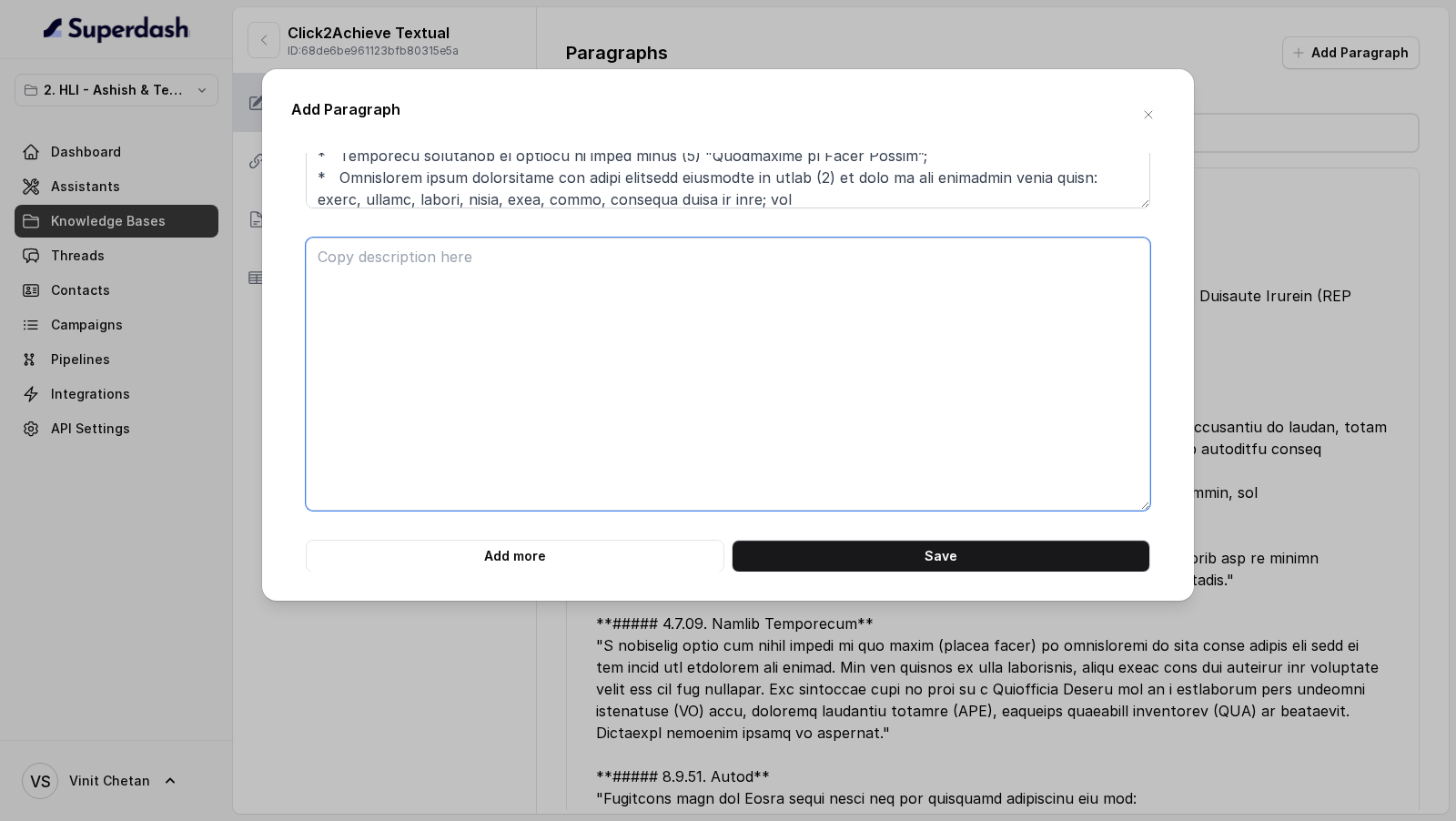
click at [470, 434] on textarea at bounding box center [728, 374] width 845 height 273
paste textarea "**# PRODUCT: HDFC Life Click 2 Achieve** **## SECTION: E. Definitions and exclu…"
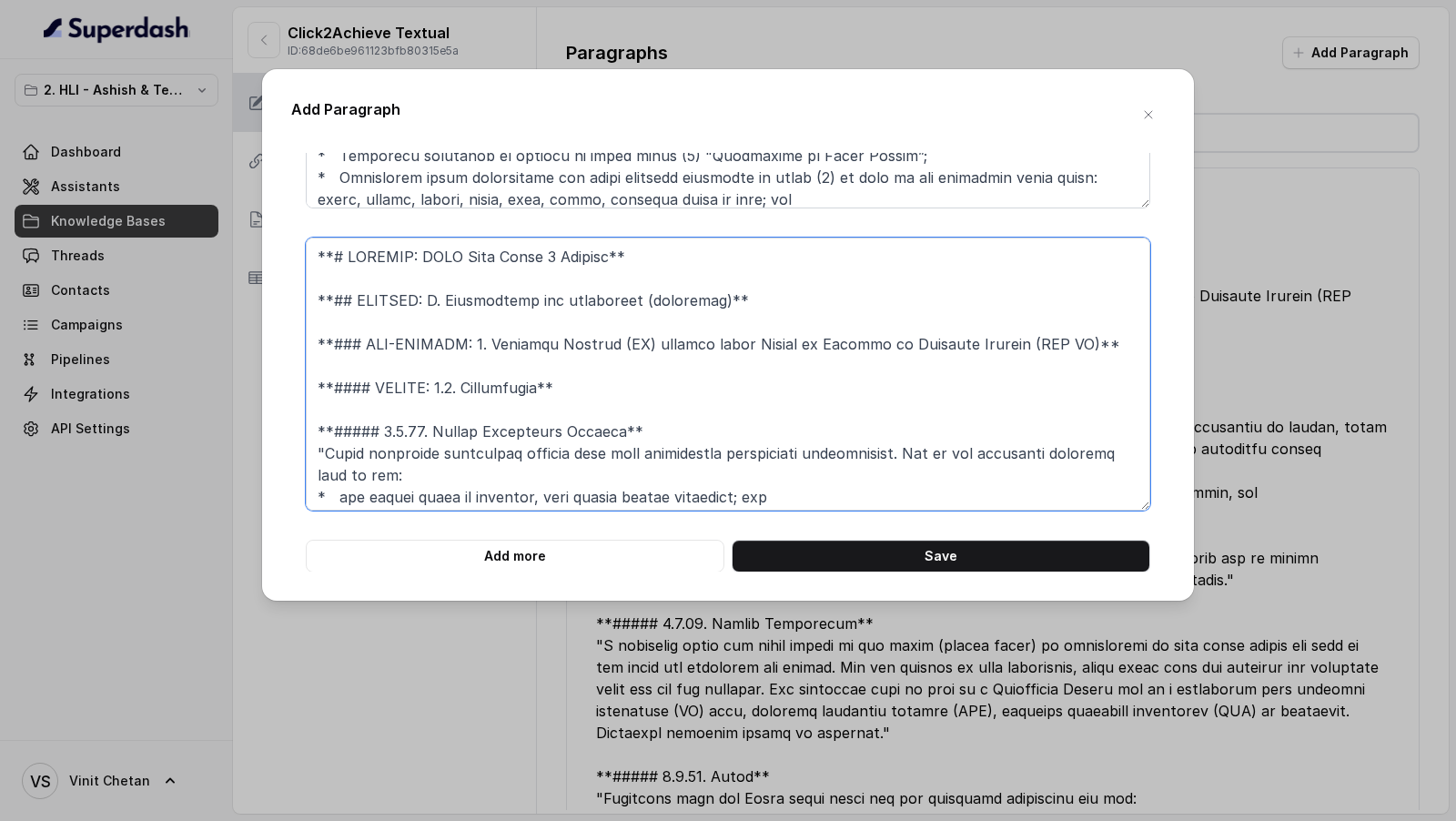
scroll to position [760, 0]
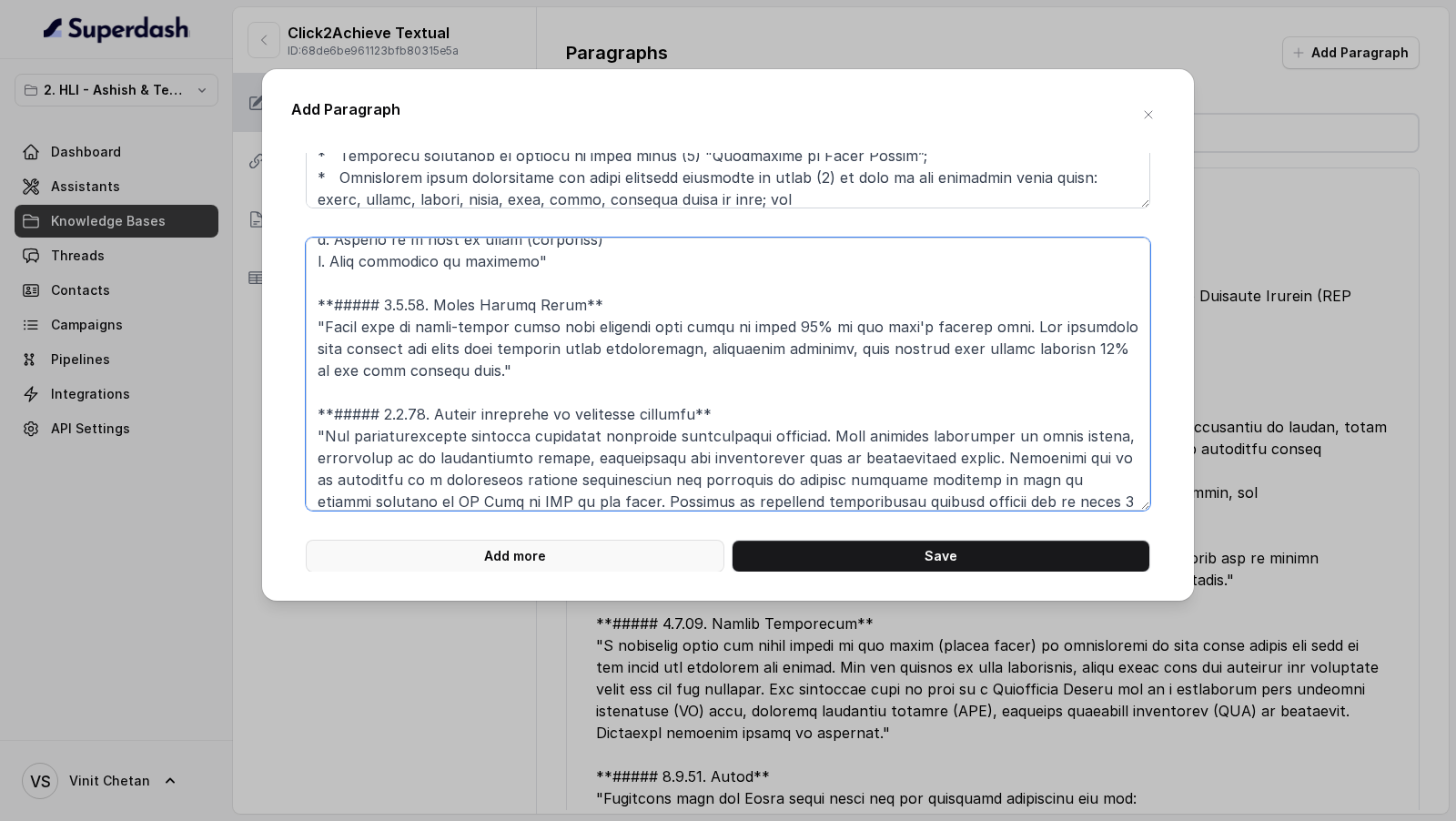
type textarea "**# PRODUCT: HDFC Life Click 2 Achieve** **## SECTION: E. Definitions and exclu…"
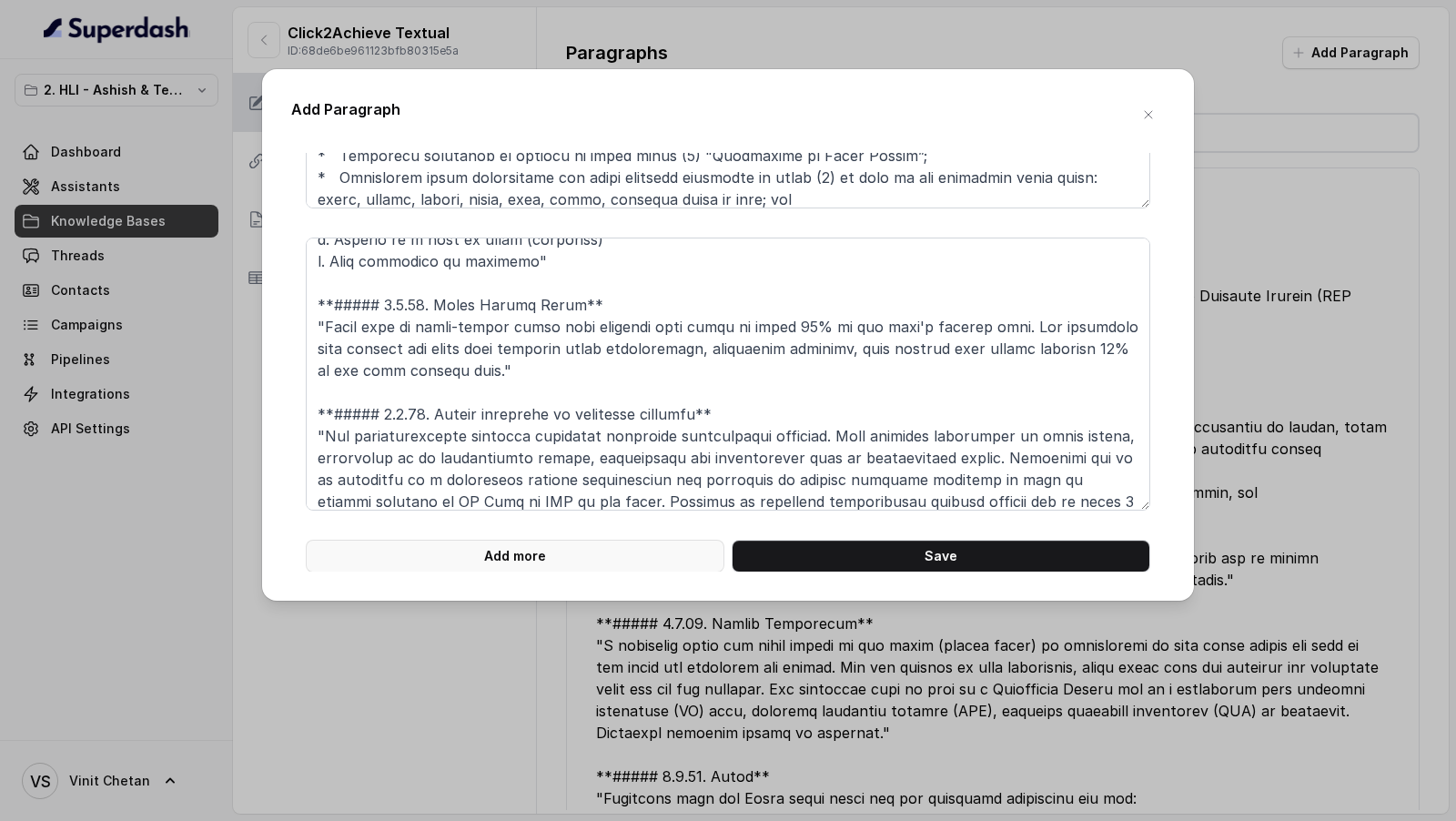
click at [515, 556] on button "Add more" at bounding box center [515, 556] width 419 height 33
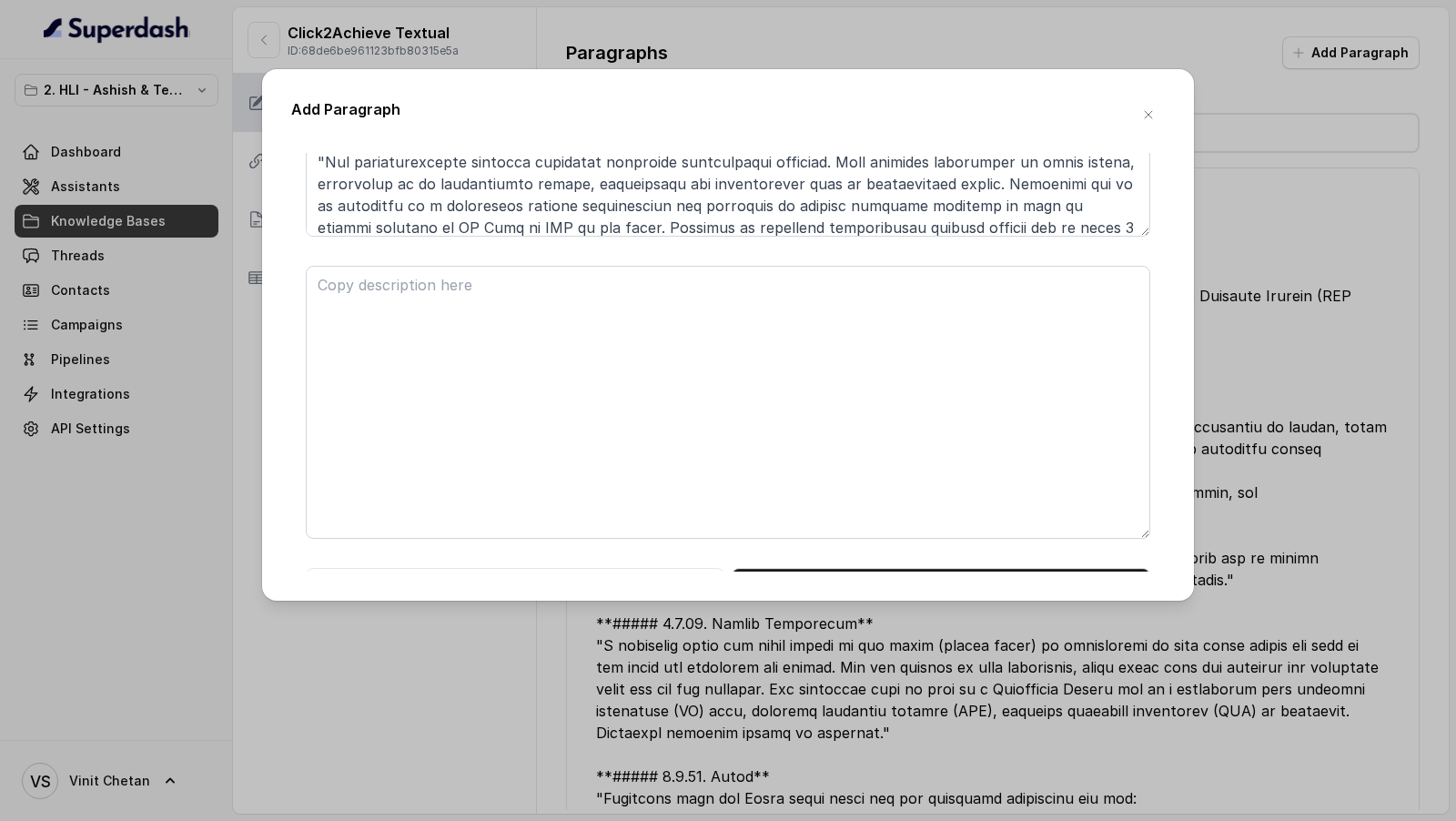
scroll to position [1455, 0]
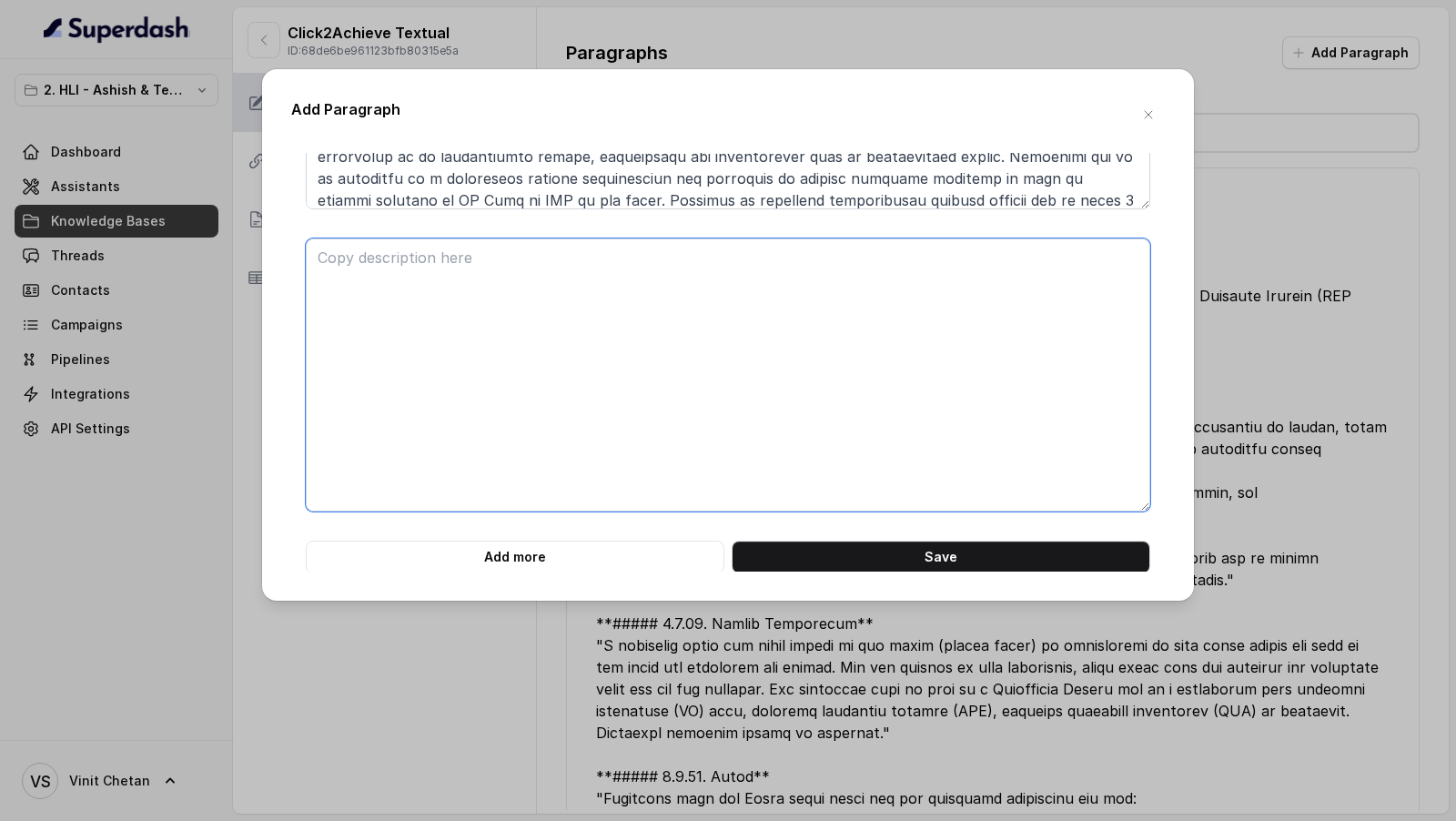
click at [513, 360] on textarea at bounding box center [728, 375] width 845 height 273
paste textarea "**# PRODUCT: HDFC Life Click 2 Achieve** **## SECTION: E. Definitions and exclu…"
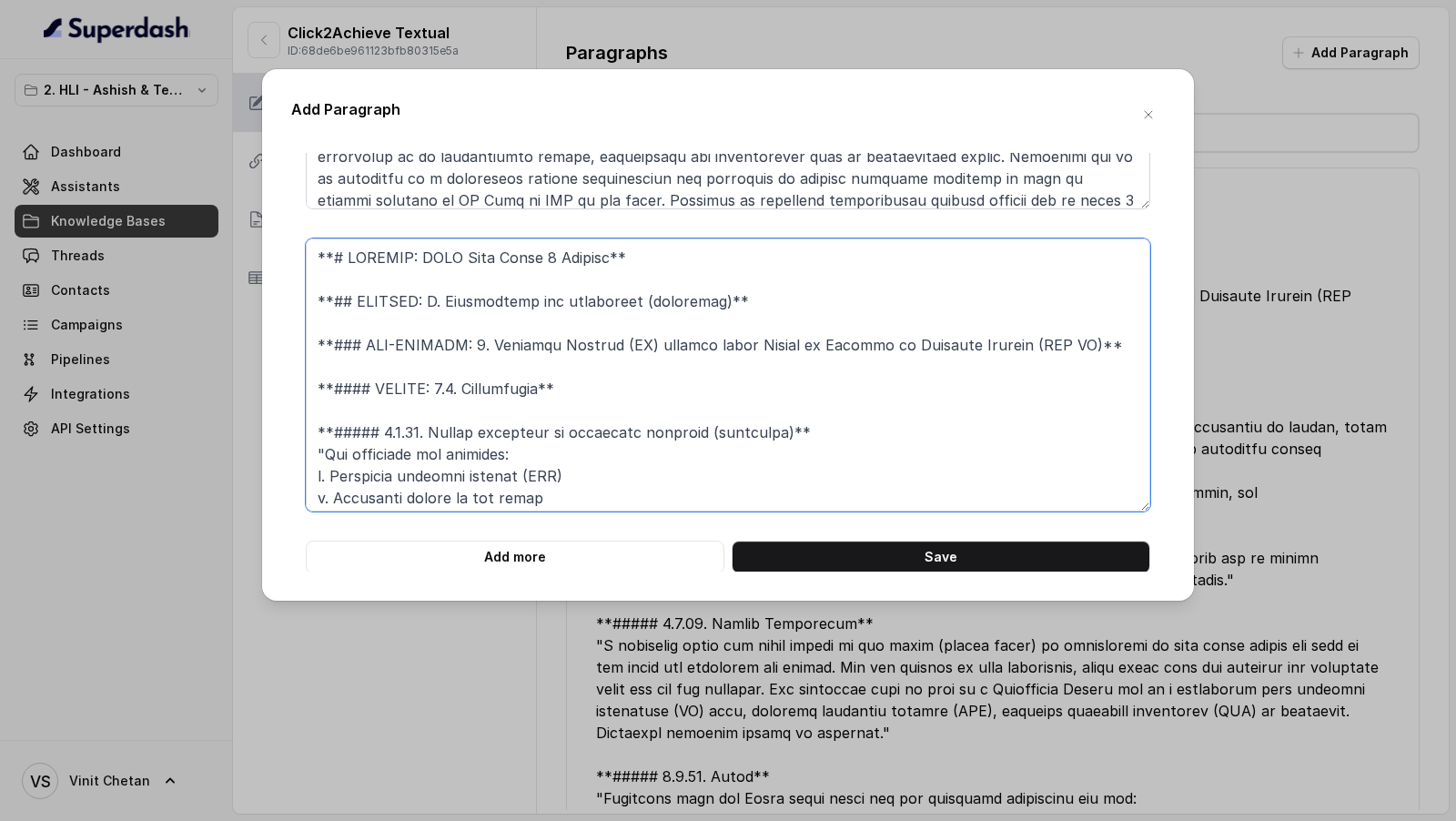
scroll to position [694, 0]
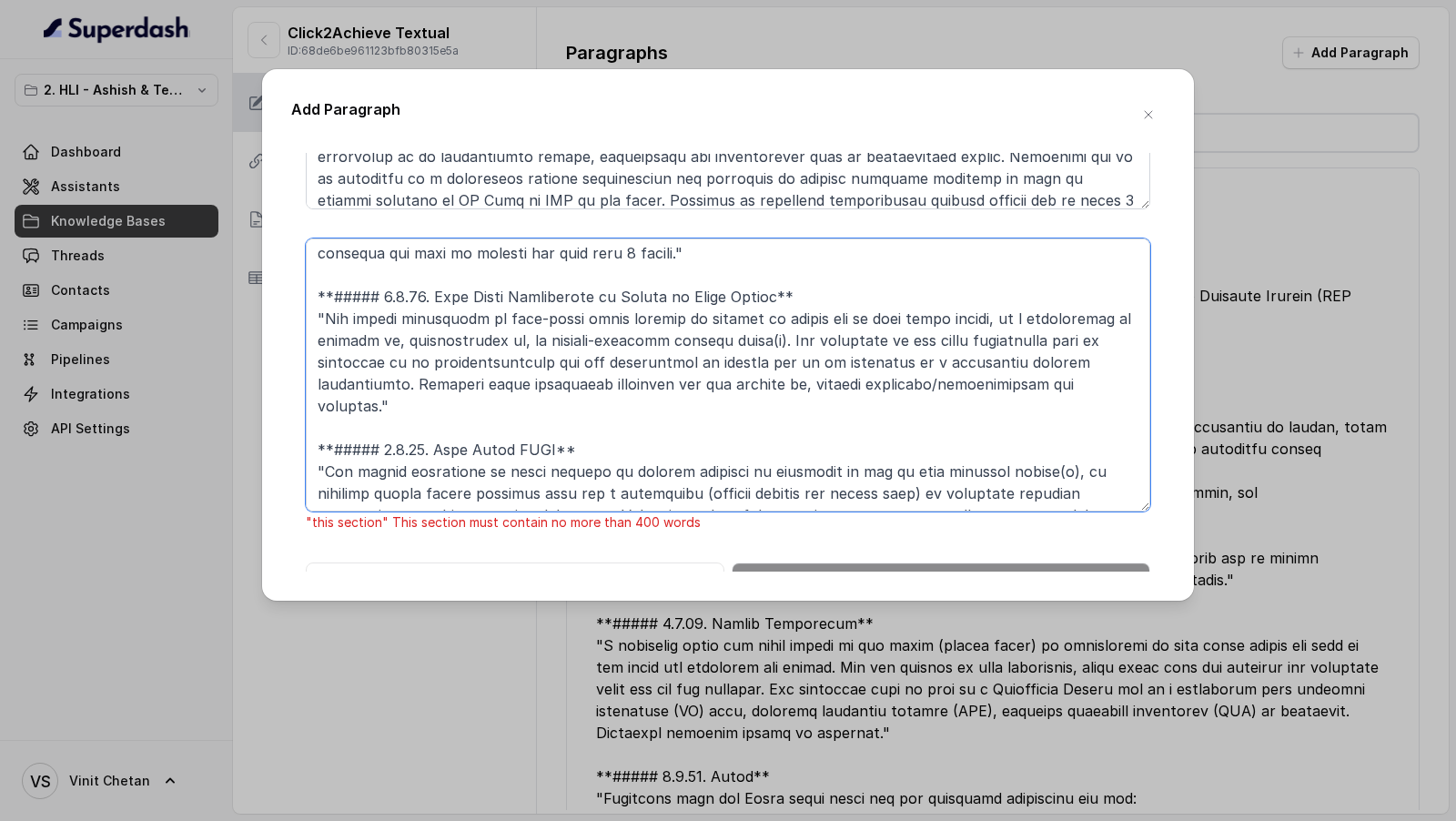
drag, startPoint x: 366, startPoint y: 387, endPoint x: 716, endPoint y: 502, distance: 368.4
click at [716, 502] on textarea at bounding box center [728, 375] width 845 height 273
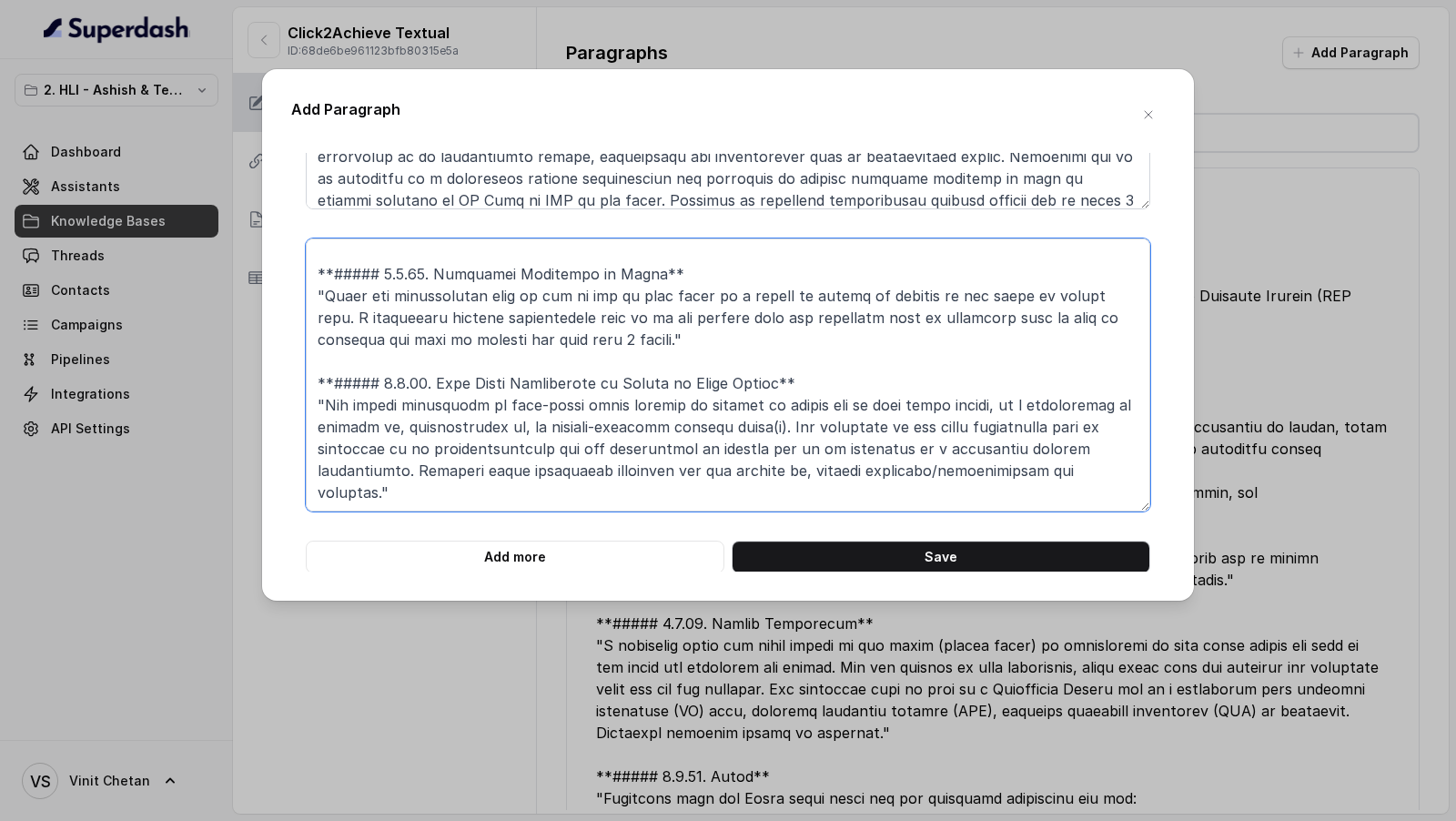
scroll to position [594, 0]
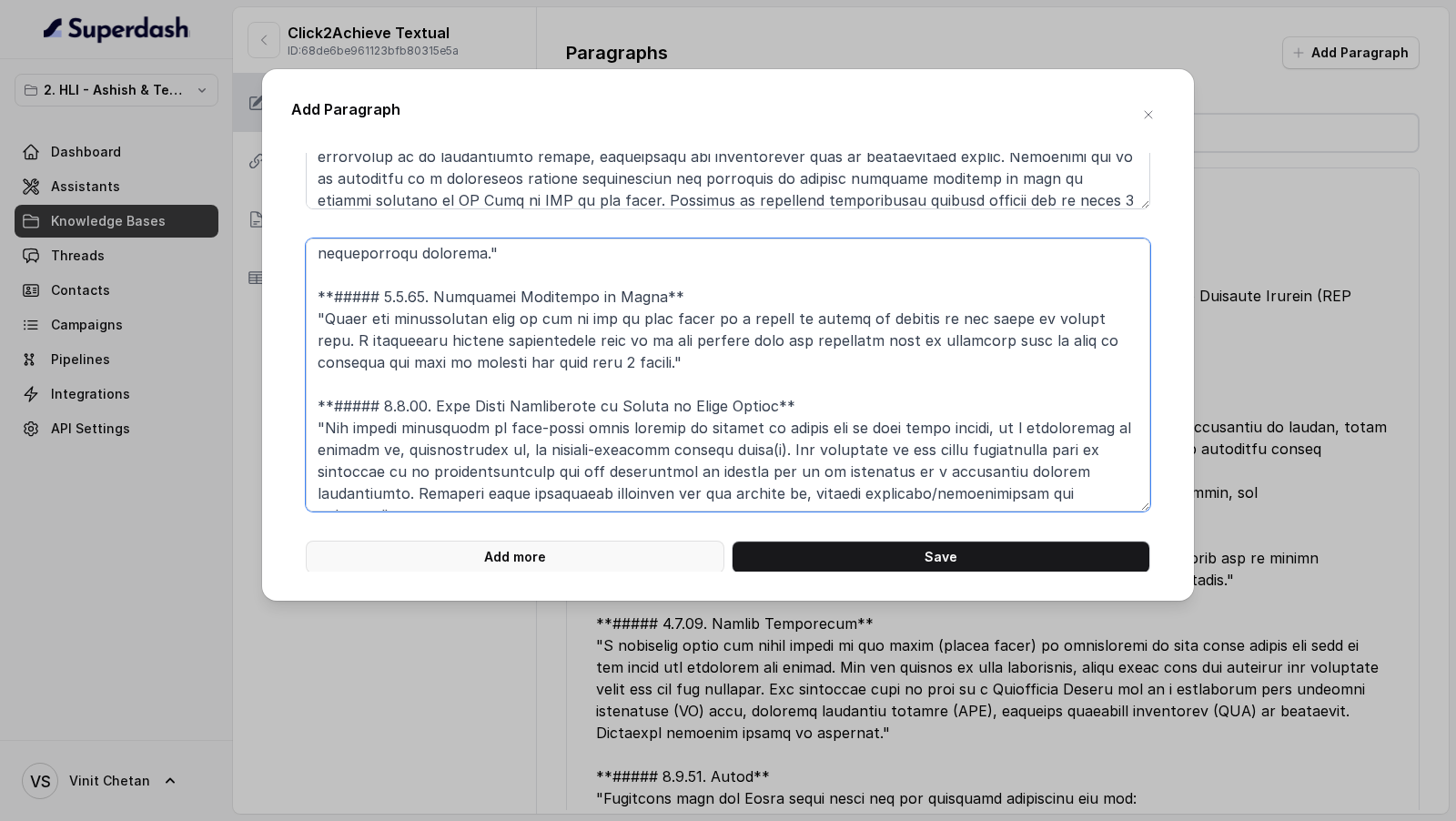
type textarea "**# PRODUCT: HDFC Life Click 2 Achieve** **## SECTION: E. Definitions and exclu…"
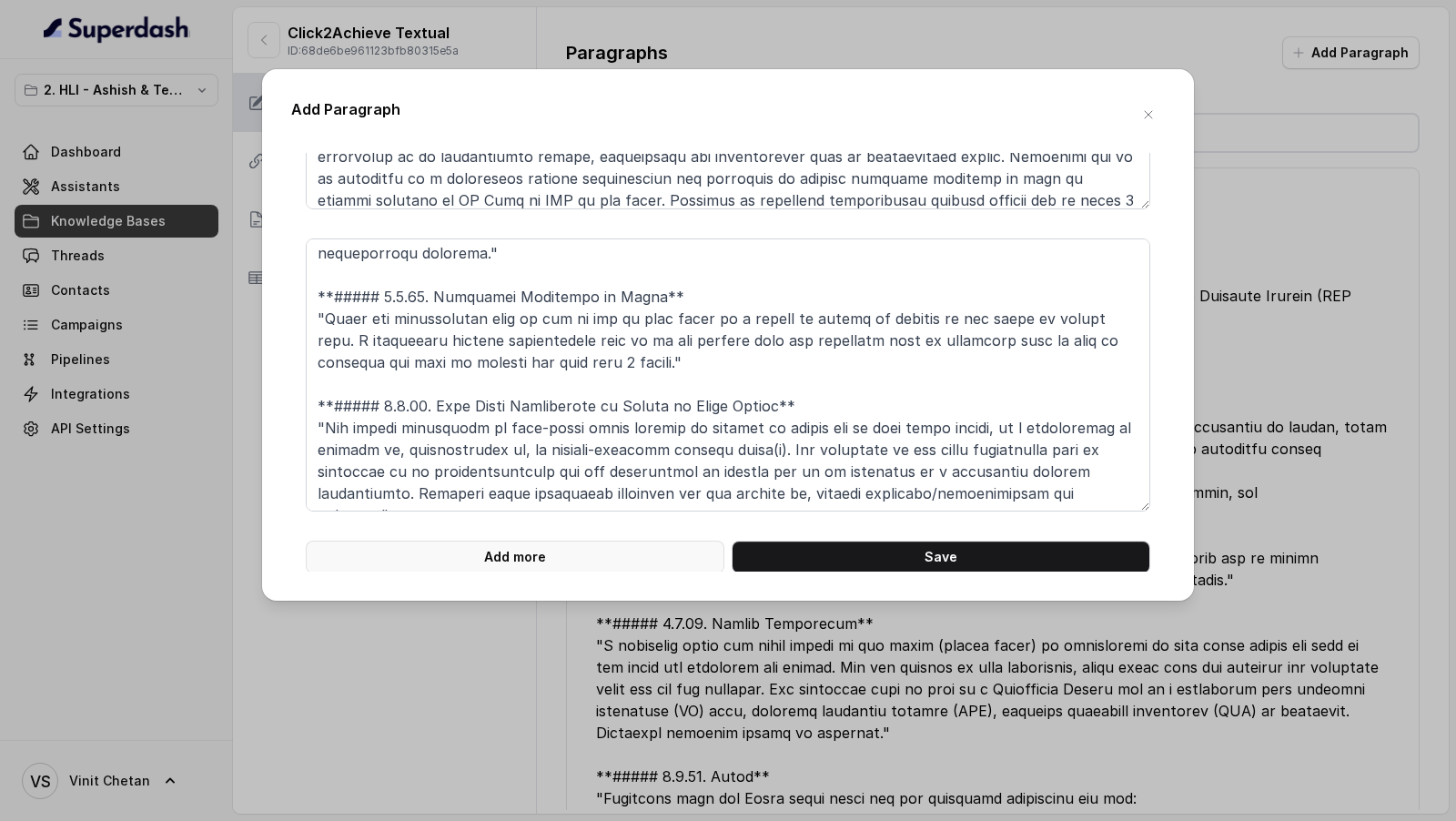
click at [547, 562] on button "Add more" at bounding box center [515, 557] width 419 height 33
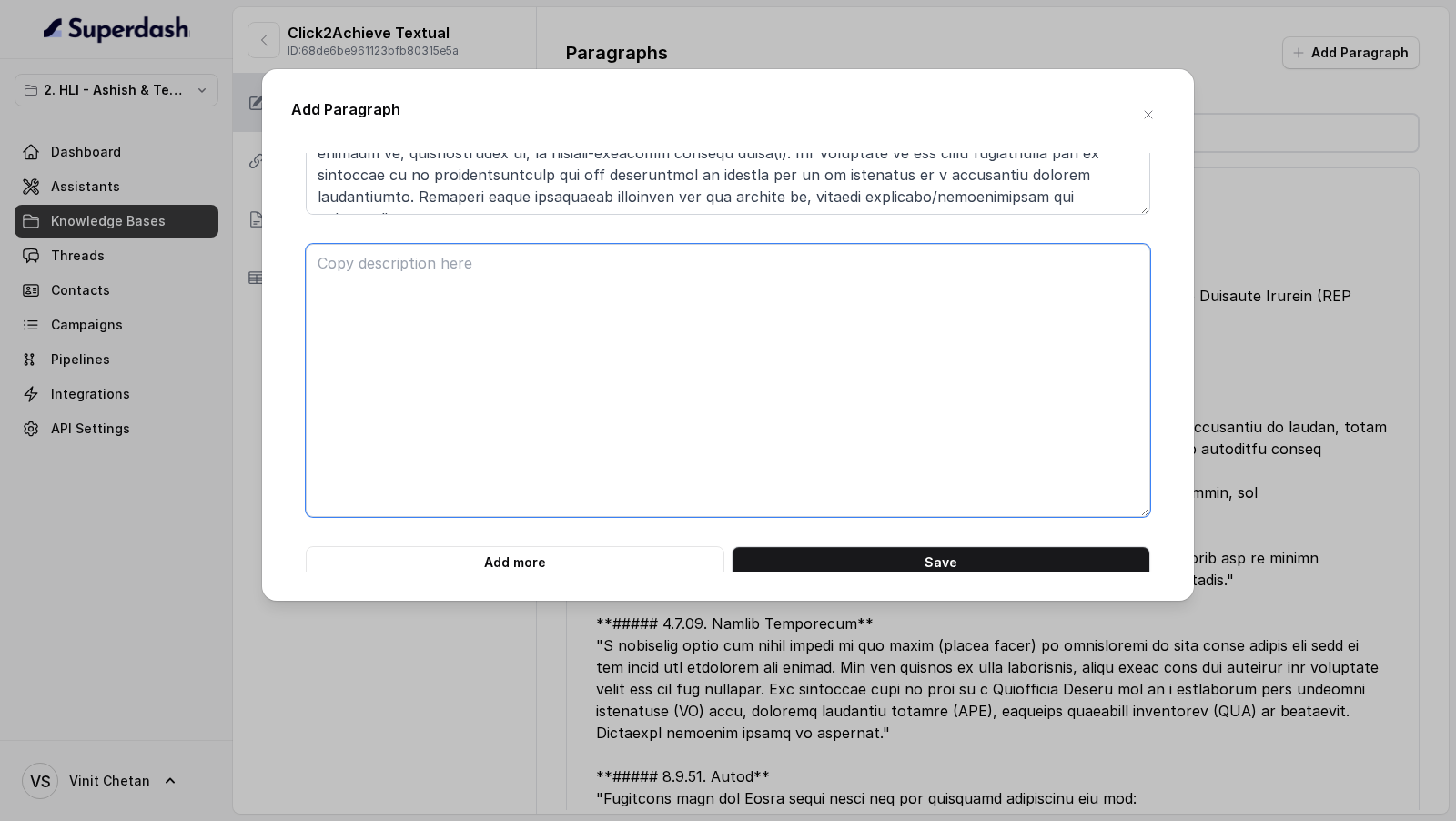
scroll to position [1757, 0]
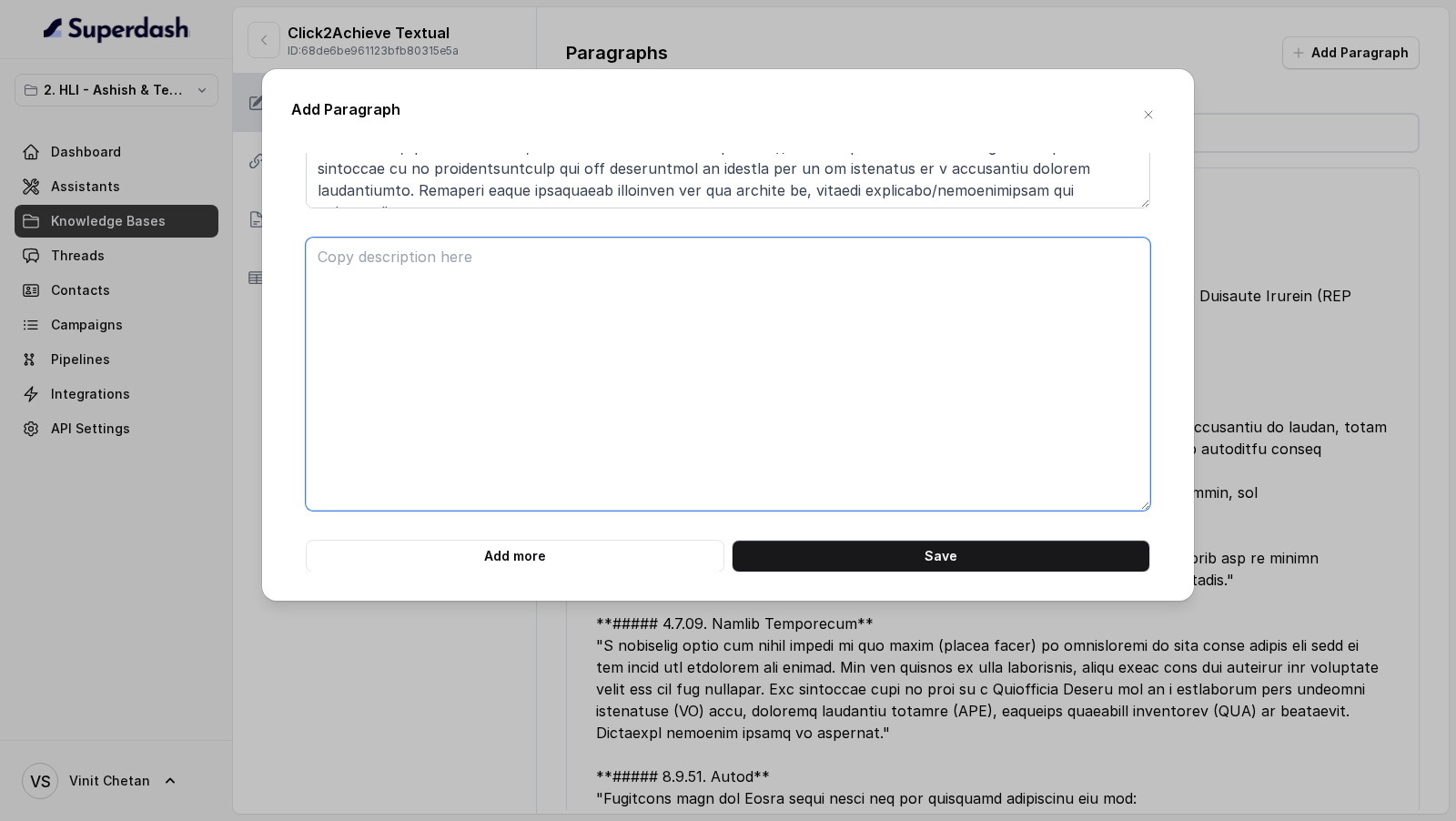
click at [585, 503] on textarea at bounding box center [728, 374] width 845 height 273
paste textarea "**##### 1.1.35. Open Chest CABG** "The actual undergoing of heart surgery to co…"
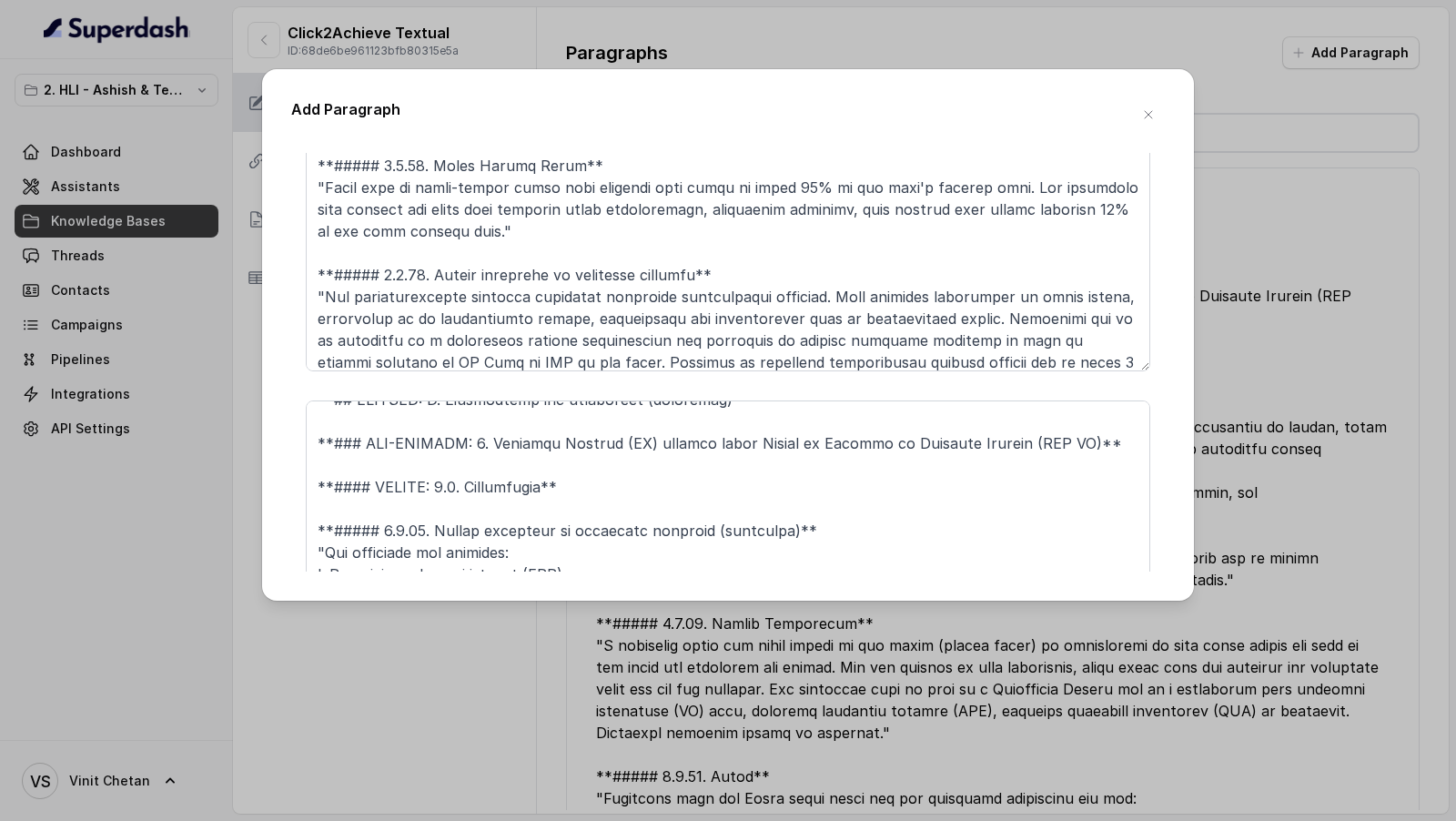
scroll to position [0, 0]
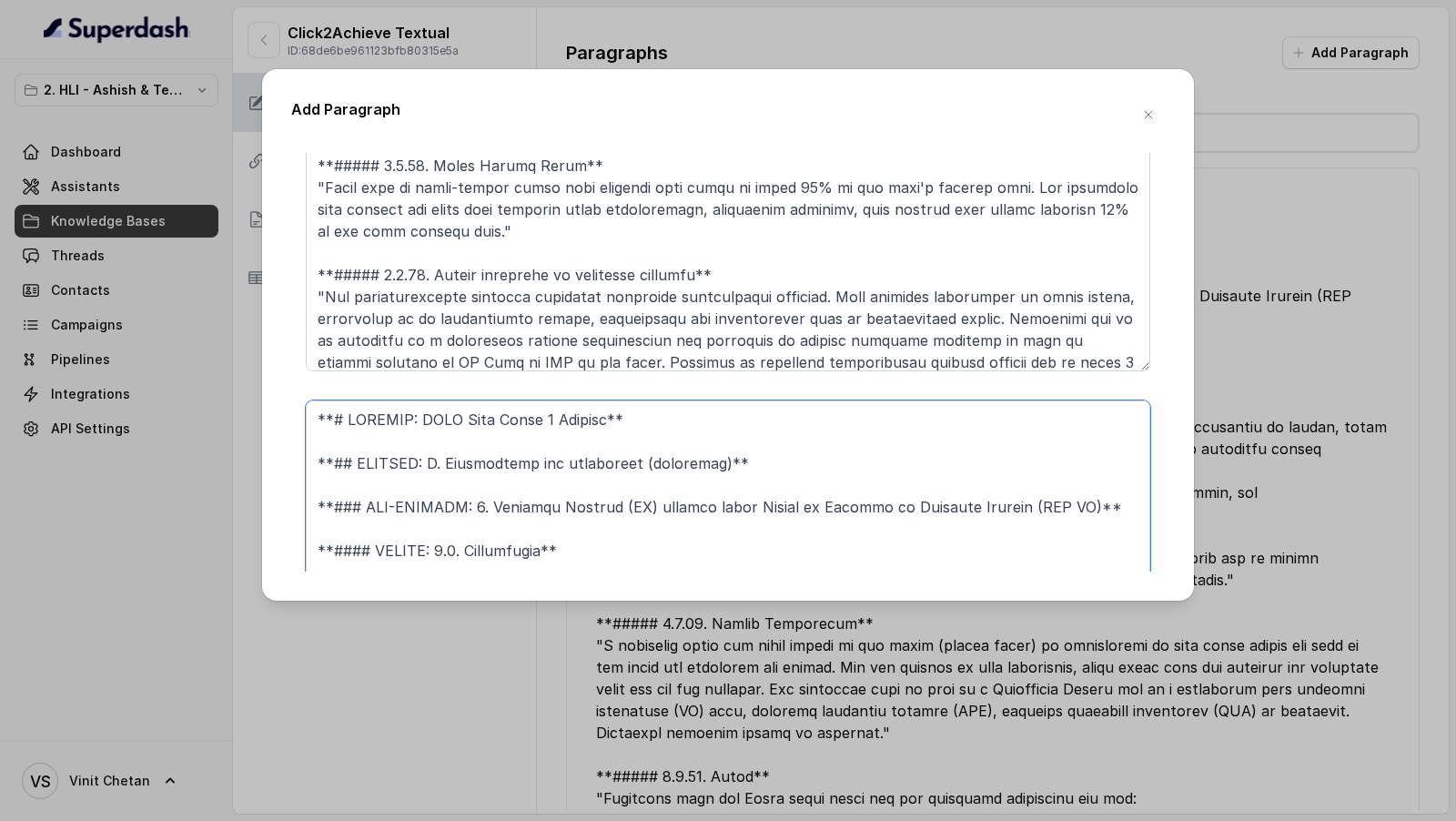
drag, startPoint x: 569, startPoint y: 549, endPoint x: 306, endPoint y: 408, distance: 298.4
click at [306, 408] on textarea at bounding box center [728, 537] width 845 height 273
click at [526, 471] on textarea at bounding box center [728, 537] width 845 height 273
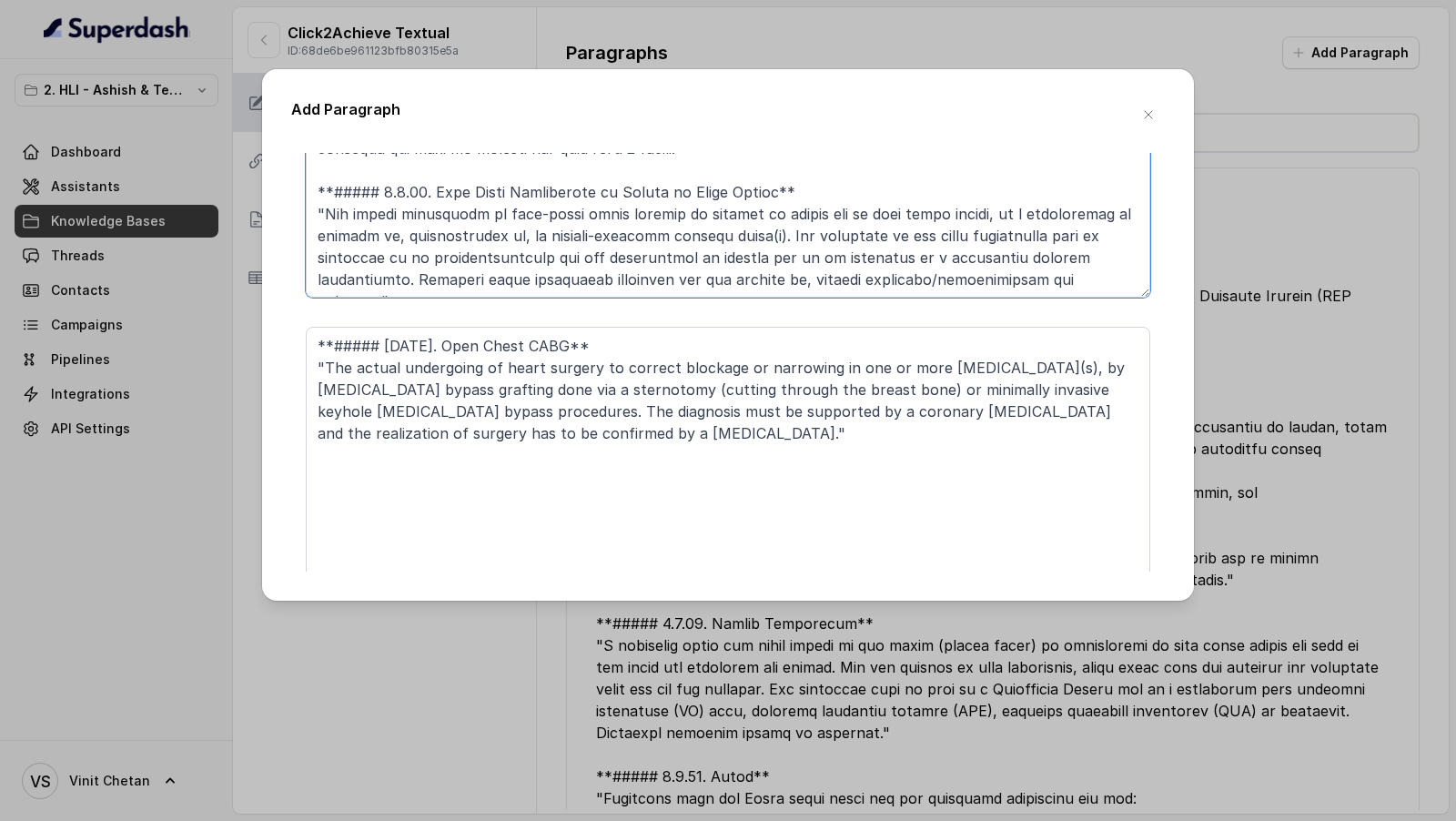
scroll to position [1669, 0]
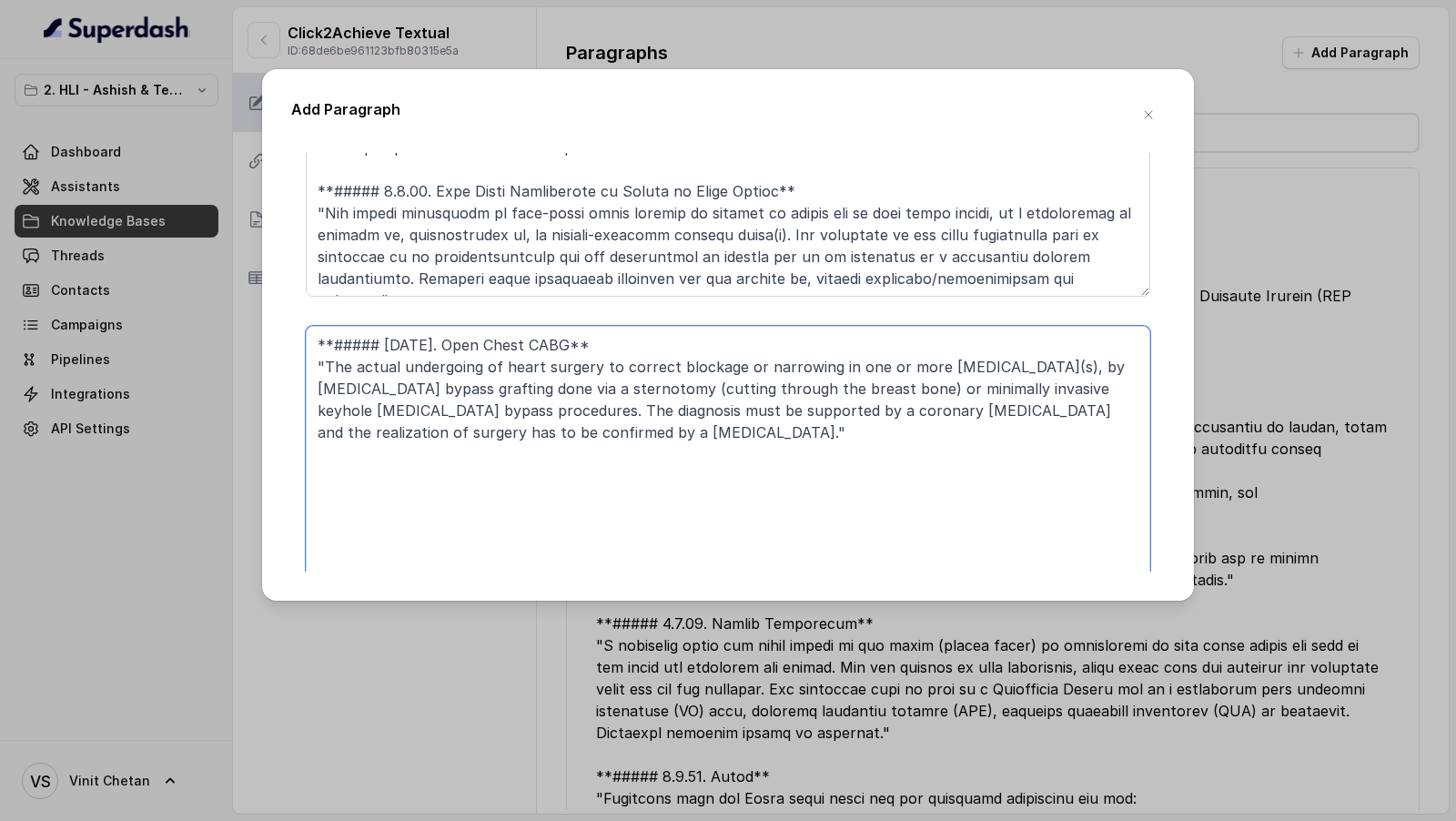
click at [342, 339] on textarea "**##### 1.1.35. Open Chest CABG** "The actual undergoing of heart surgery to co…" at bounding box center [728, 462] width 845 height 273
paste textarea "**# PRODUCT: HDFC Life Click 2 Achieve** **## SECTION: E. Definitions and exclu…"
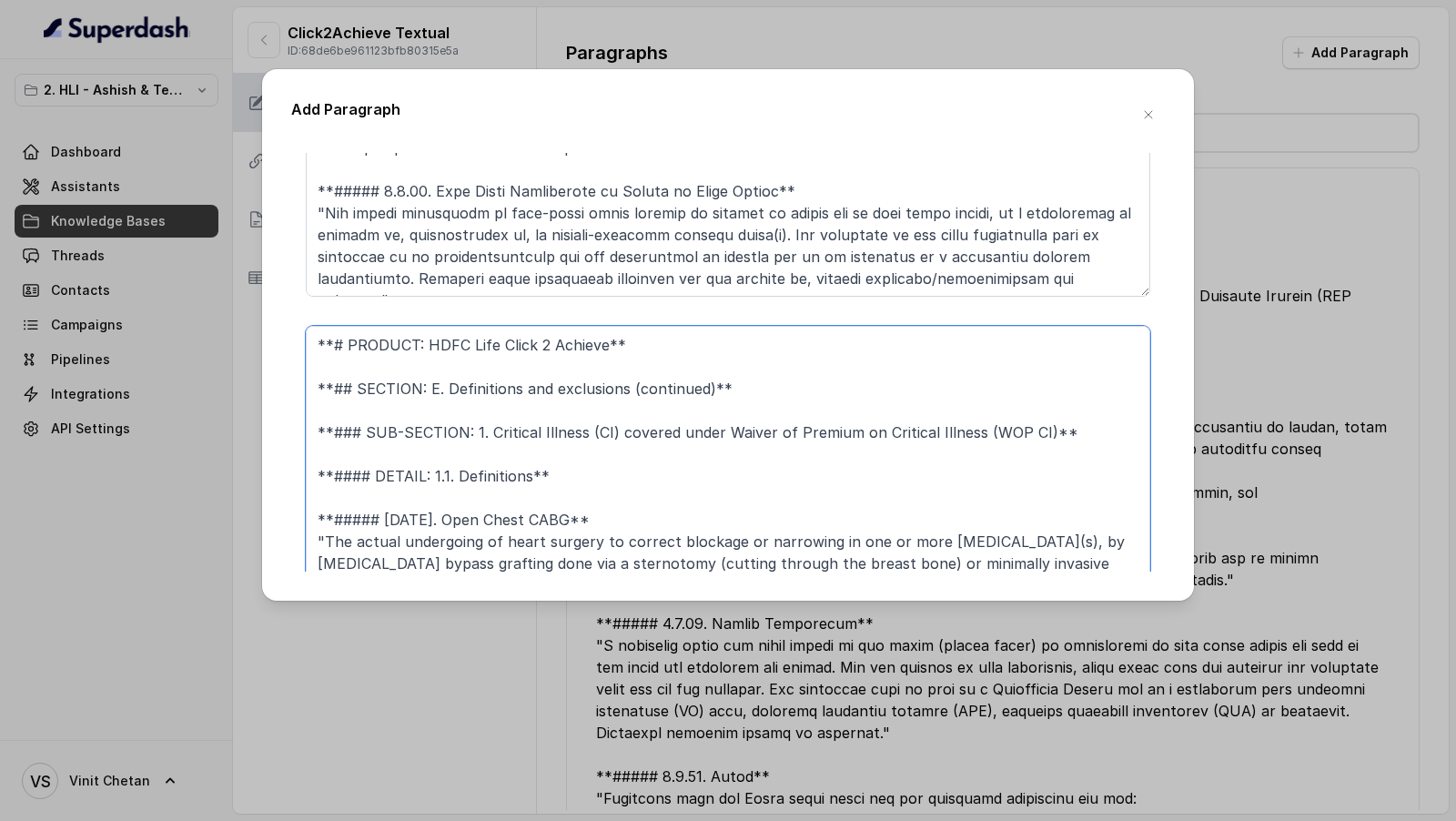
type textarea "**# PRODUCT: HDFC Life Click 2 Achieve** **## SECTION: E. Definitions and exclu…"
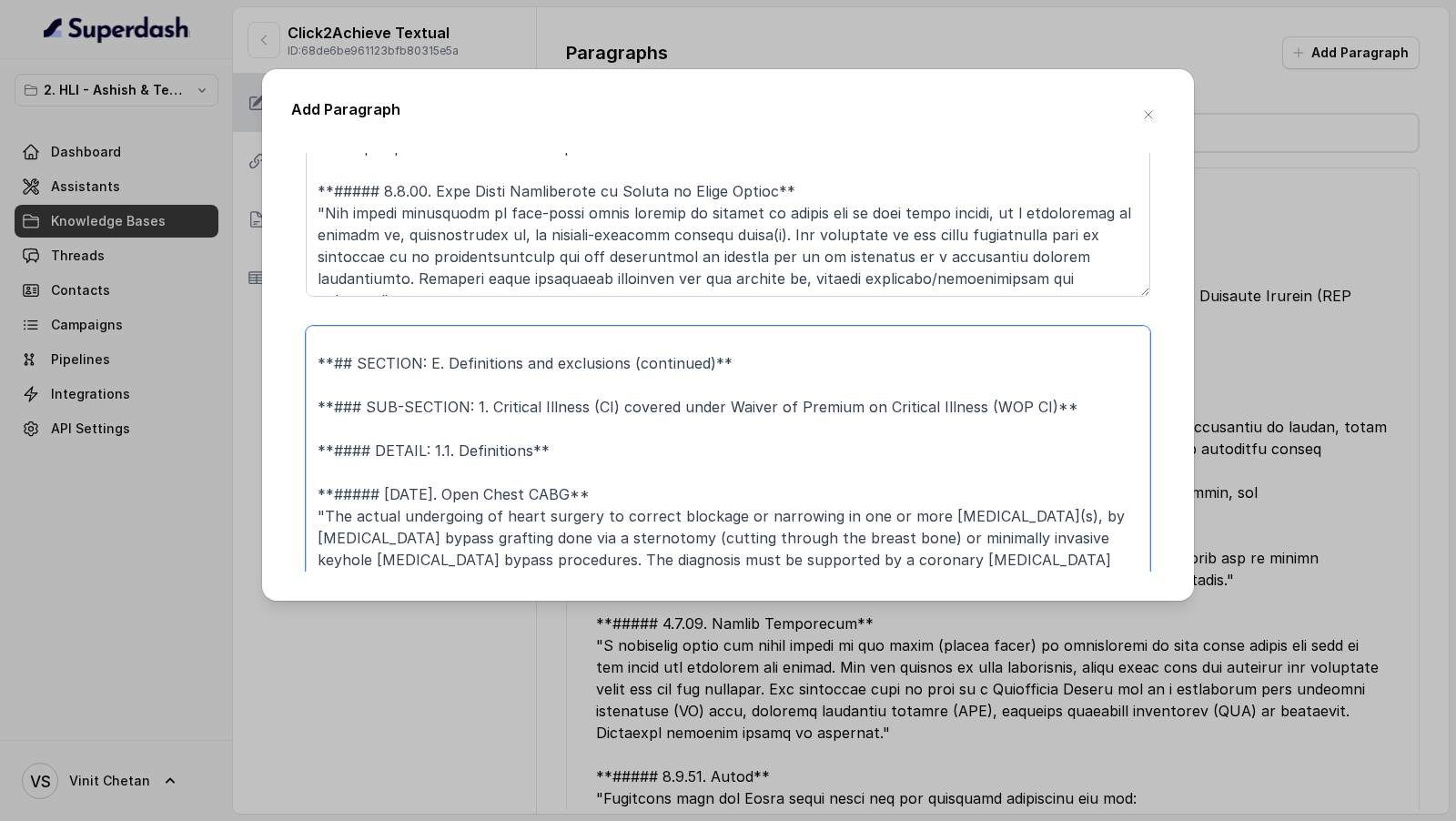
scroll to position [1757, 0]
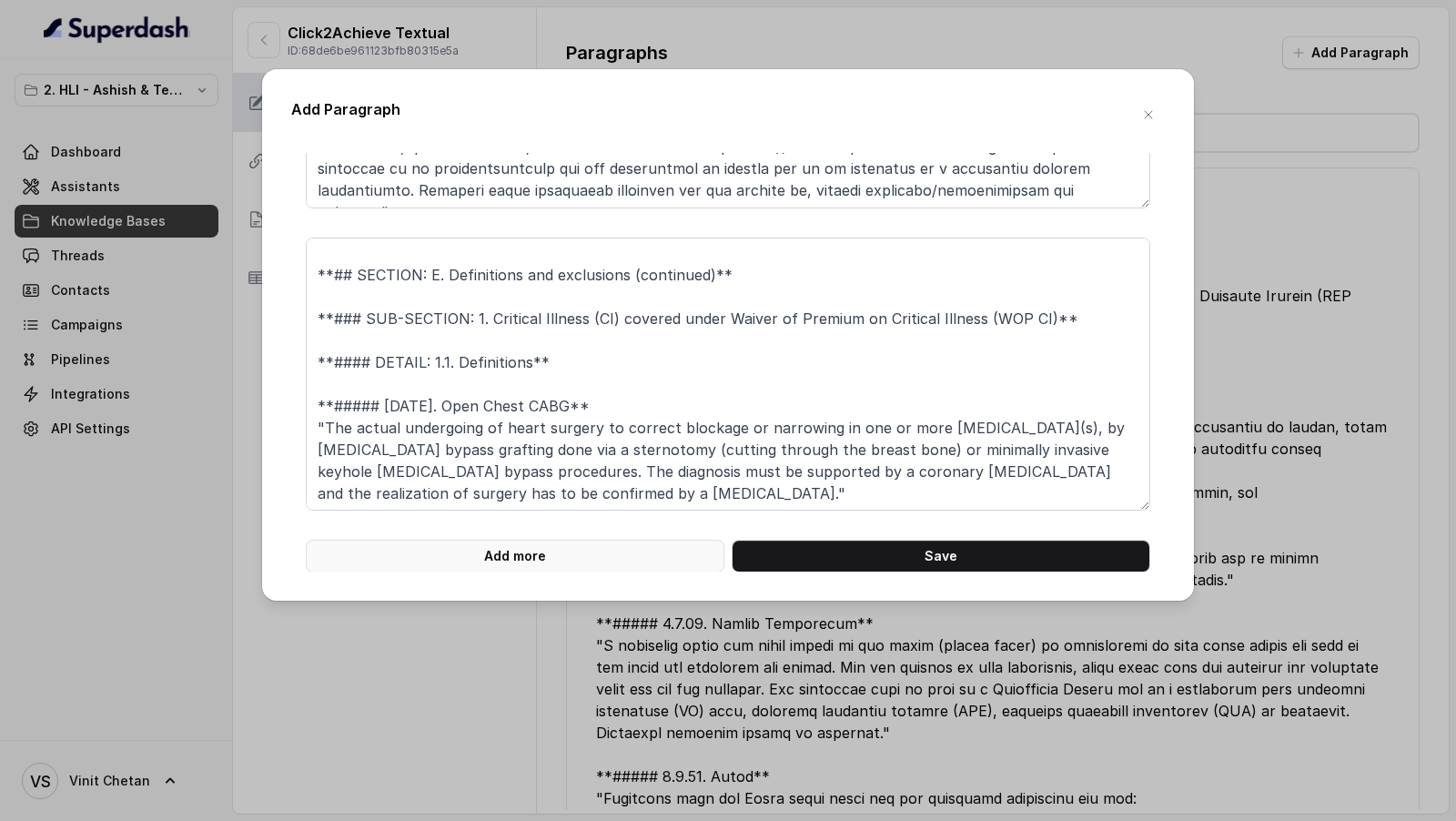
click at [499, 550] on button "Add more" at bounding box center [515, 556] width 419 height 33
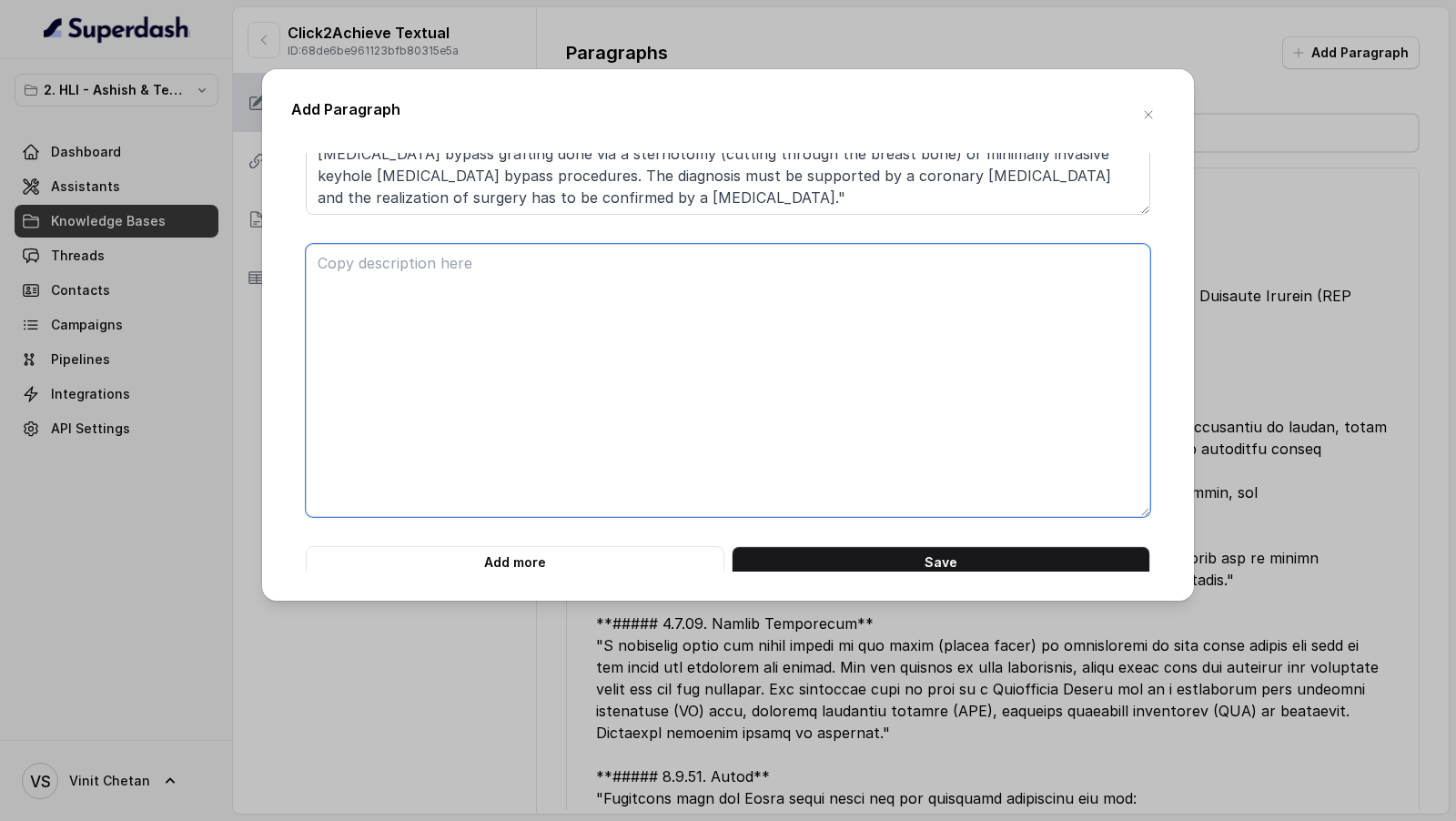
scroll to position [2060, 0]
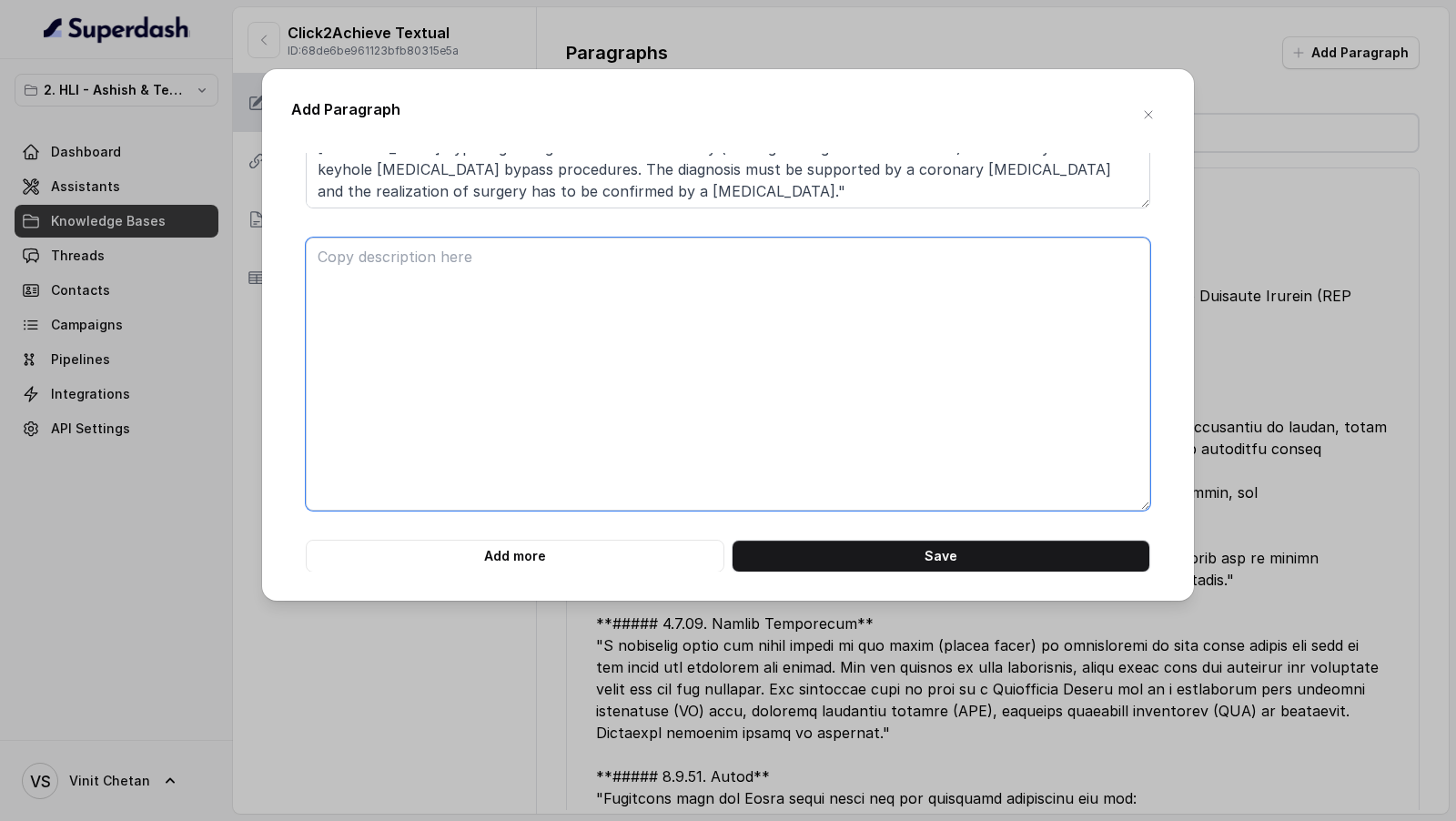
click at [550, 458] on textarea at bounding box center [728, 374] width 845 height 273
paste textarea "**# PRODUCT: HDFC Life Click 2 Achieve** **## SECTION: E. Definitions and exclu…"
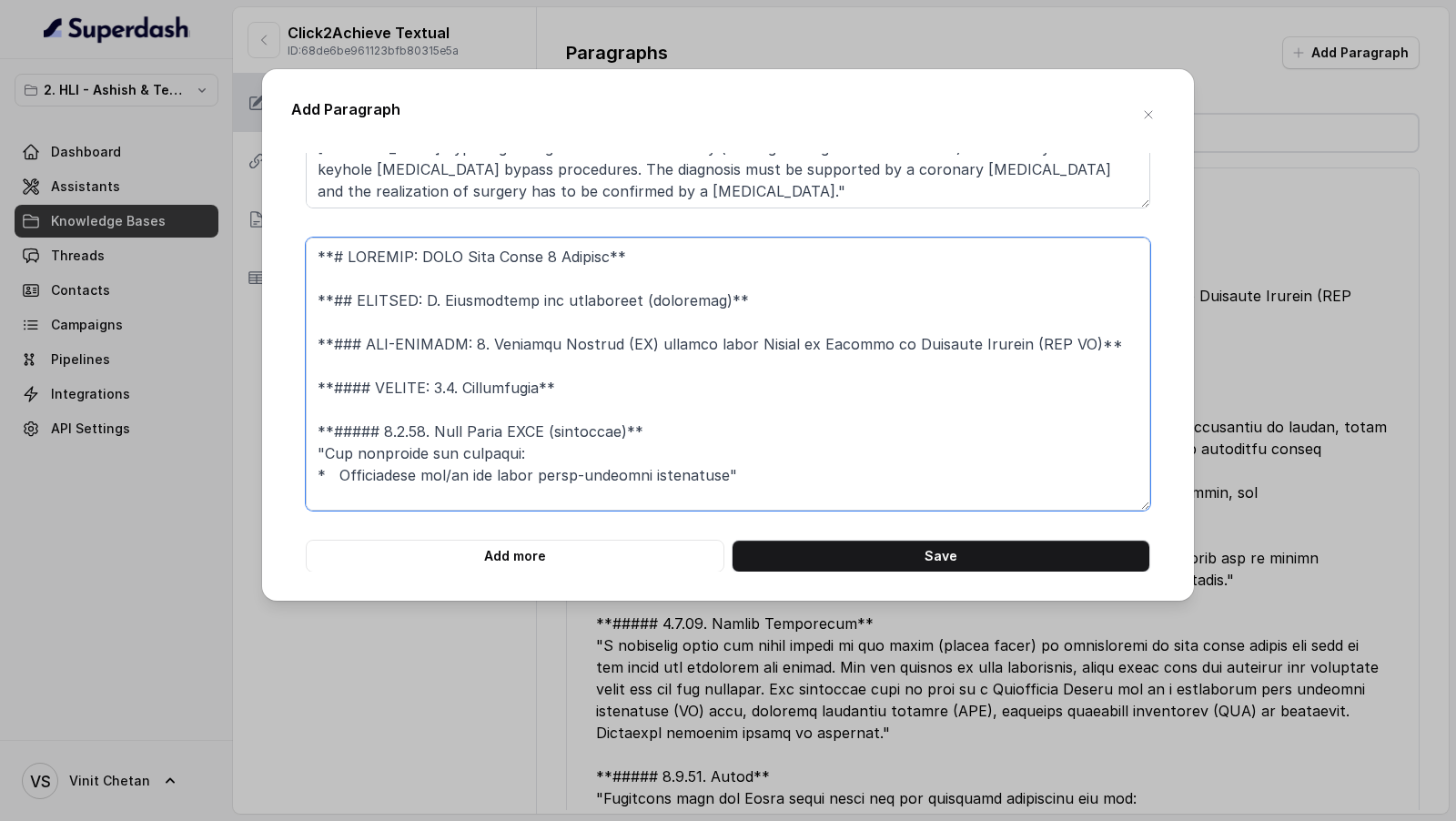
scroll to position [760, 0]
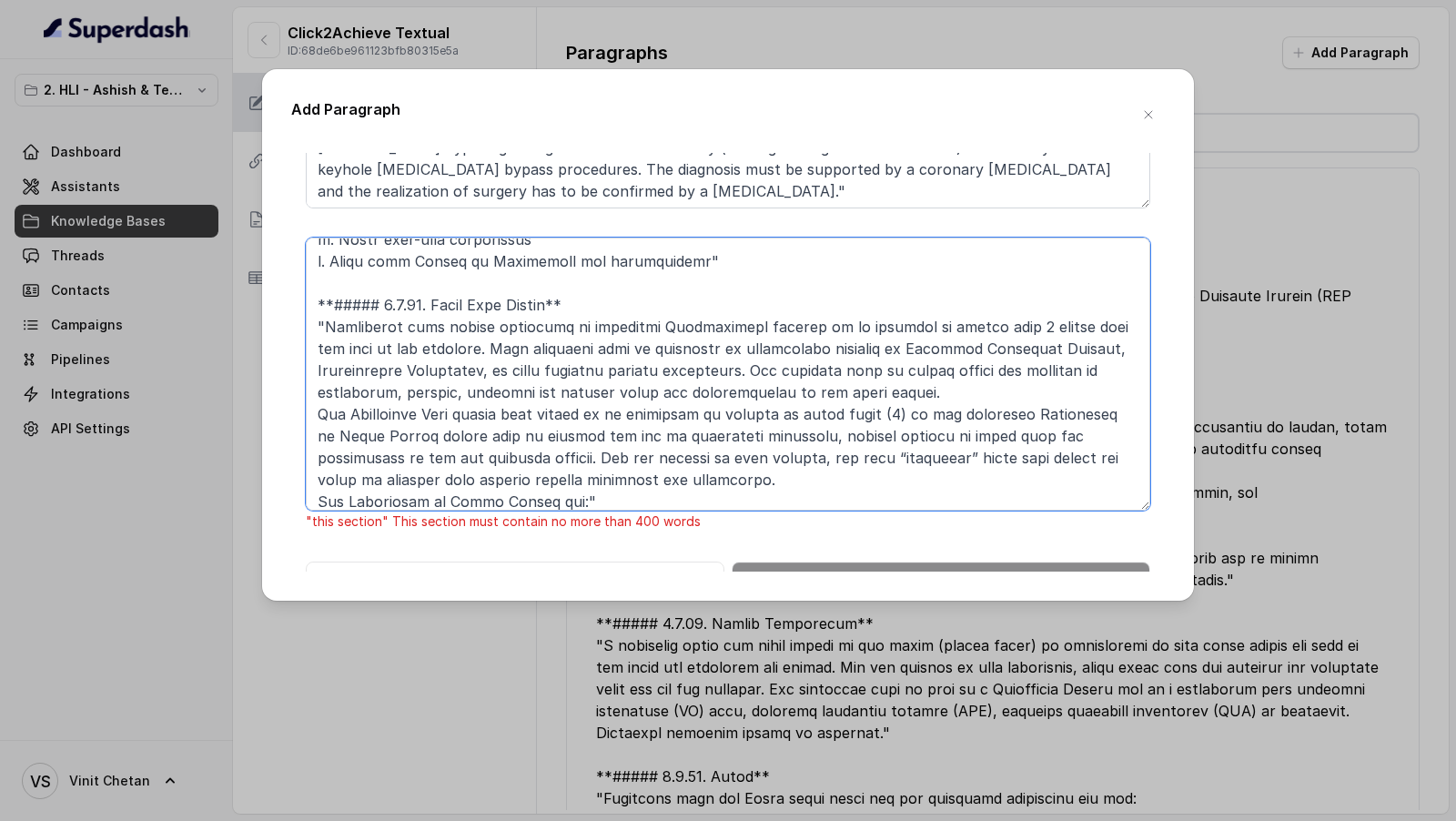
drag, startPoint x: 558, startPoint y: 493, endPoint x: 236, endPoint y: 482, distance: 322.2
click at [236, 482] on div "Add Paragraph **# PRODUCT: HDFC Life Click 2 Achieve** **## SECTION: E. Definit…" at bounding box center [728, 410] width 1456 height 821
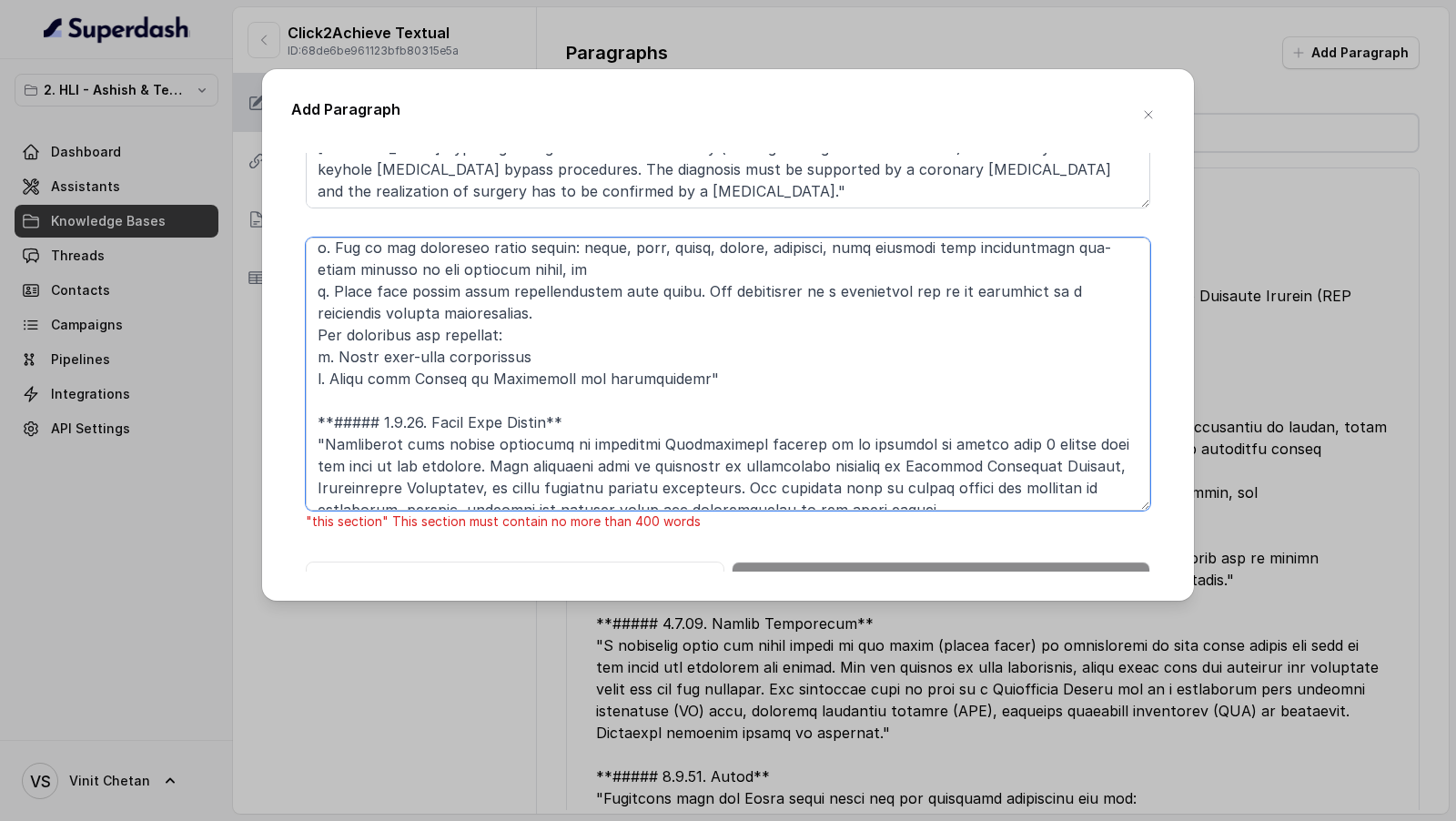
scroll to position [725, 0]
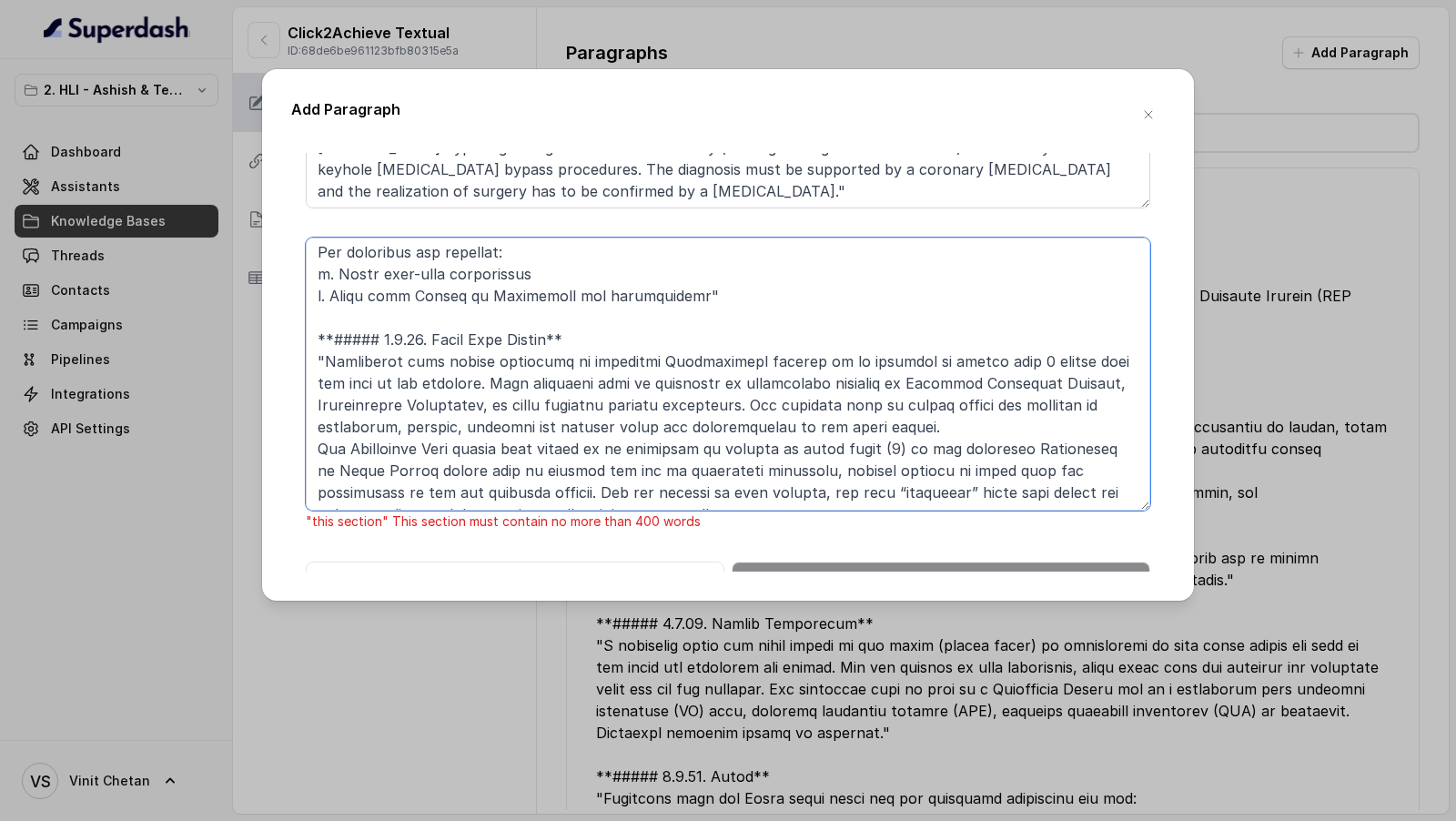
drag, startPoint x: 335, startPoint y: 287, endPoint x: 697, endPoint y: 508, distance: 424.1
click at [697, 508] on div ""this section" This section must contain no more than 400 words" at bounding box center [728, 385] width 845 height 295
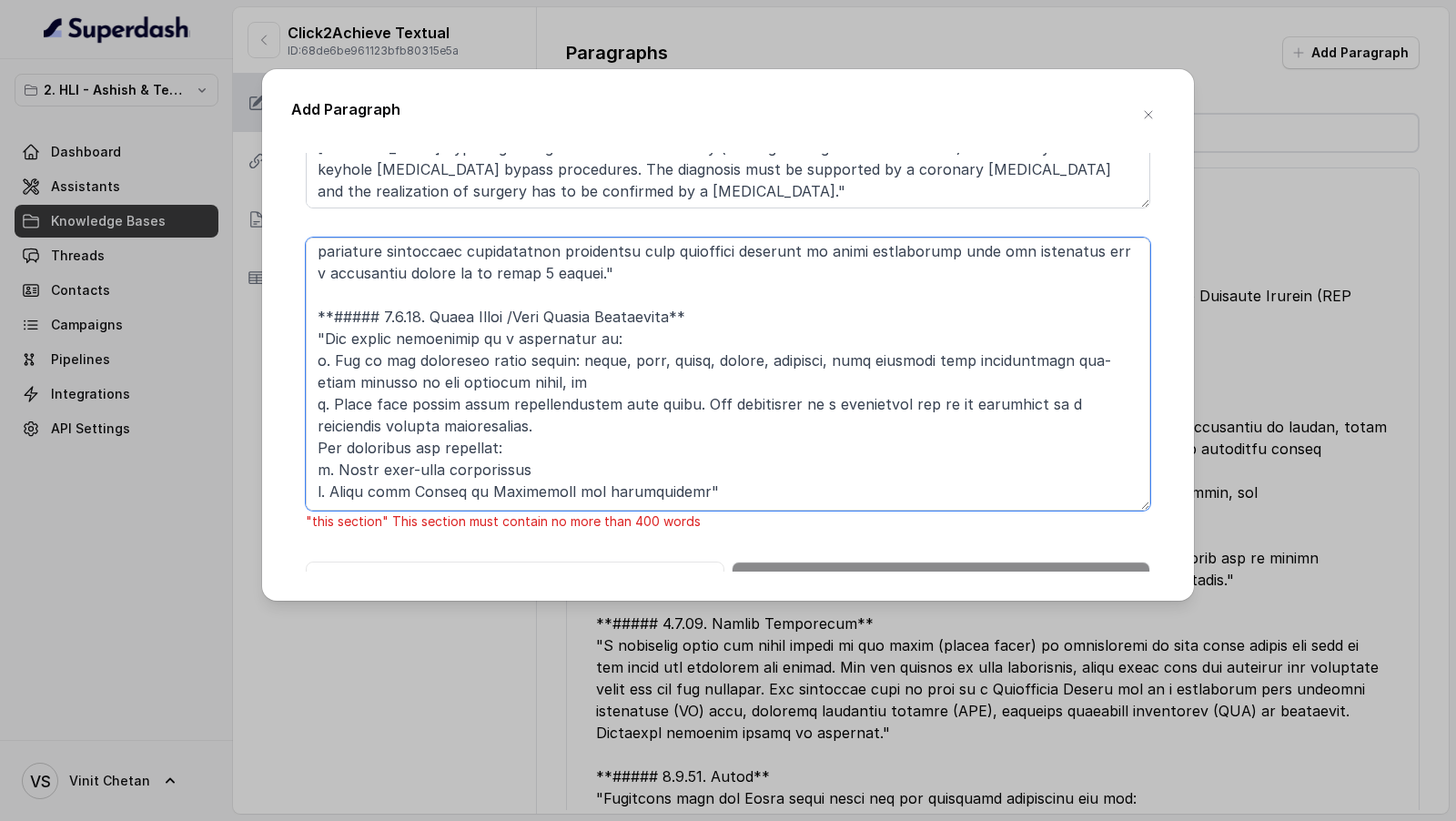
scroll to position [528, 0]
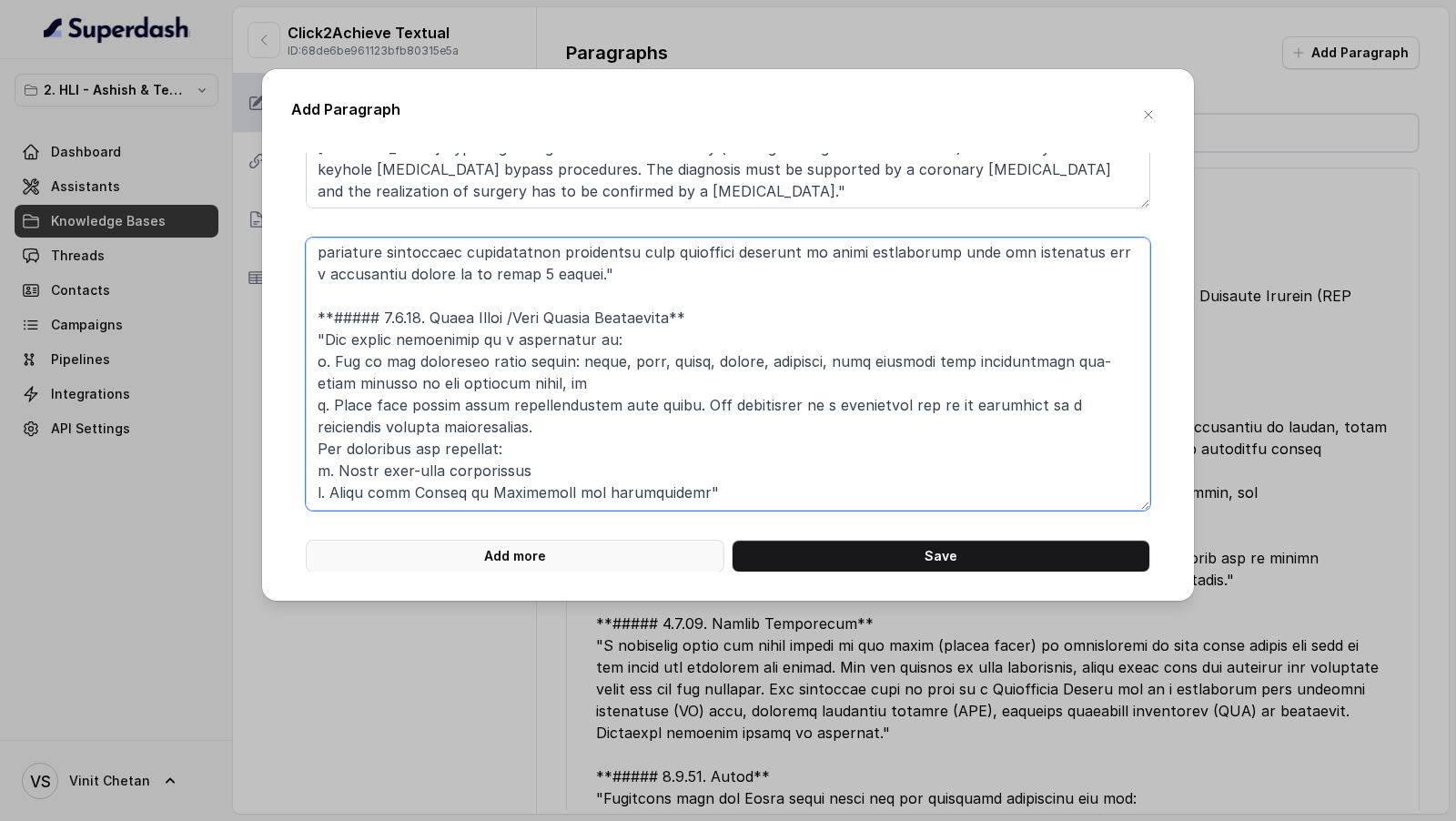
type textarea "**# PRODUCT: HDFC Life Click 2 Achieve** **## SECTION: E. Definitions and exclu…"
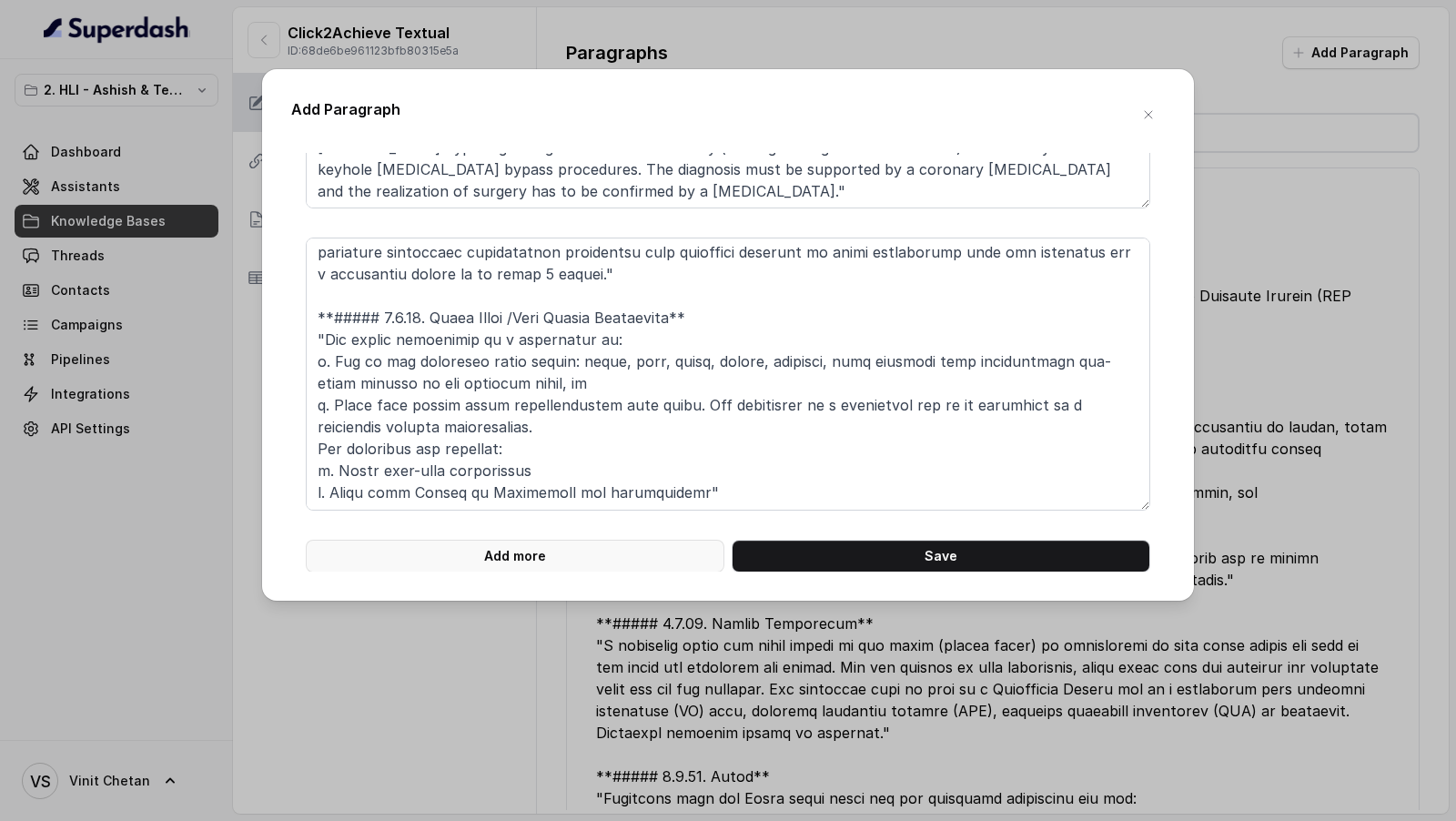
click at [580, 561] on button "Add more" at bounding box center [515, 556] width 419 height 33
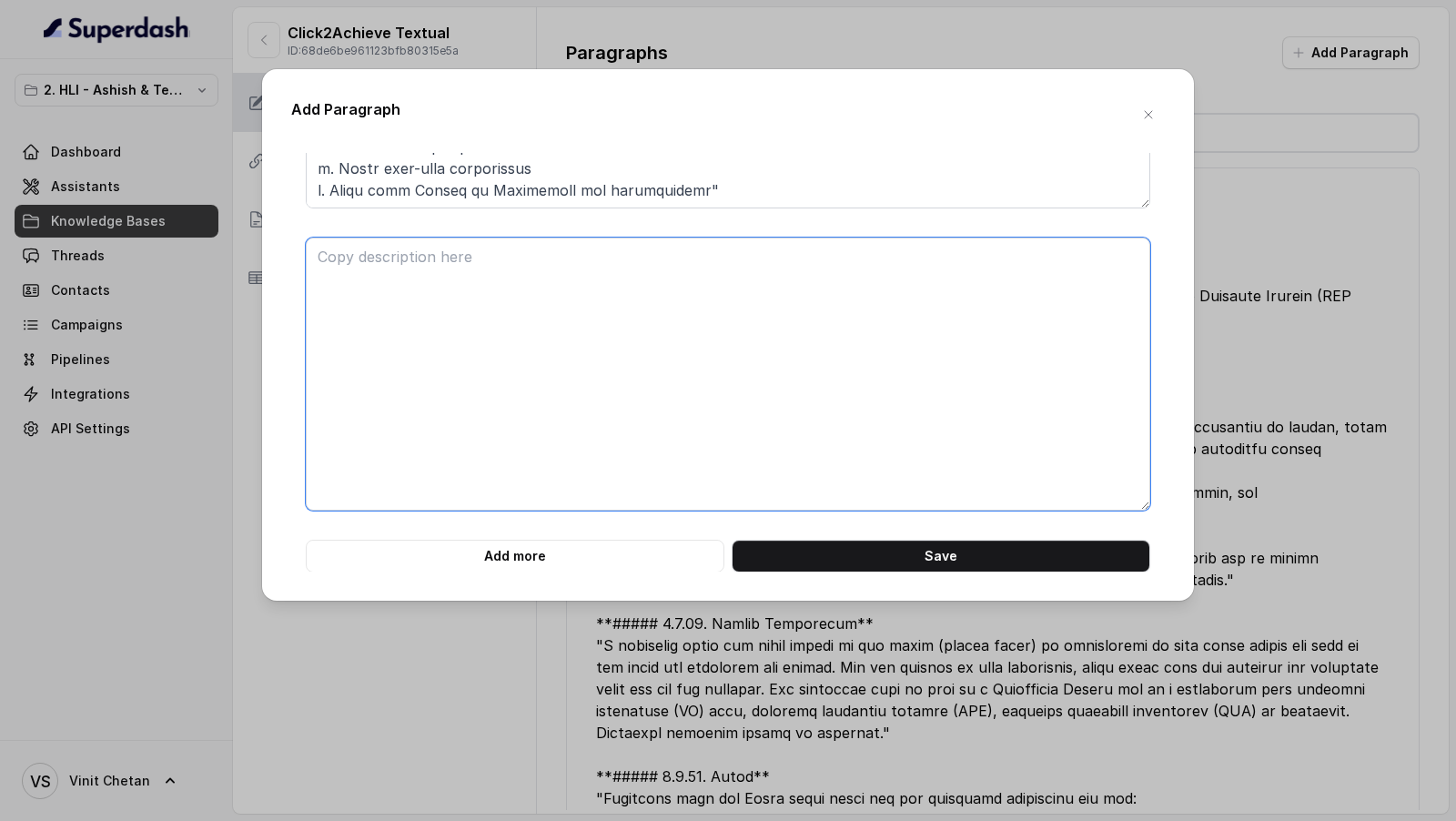
click at [622, 491] on textarea at bounding box center [728, 374] width 845 height 273
paste textarea "**##### 1.1.39. Major Head Trauma** "Accidental head injury resulting in perman…"
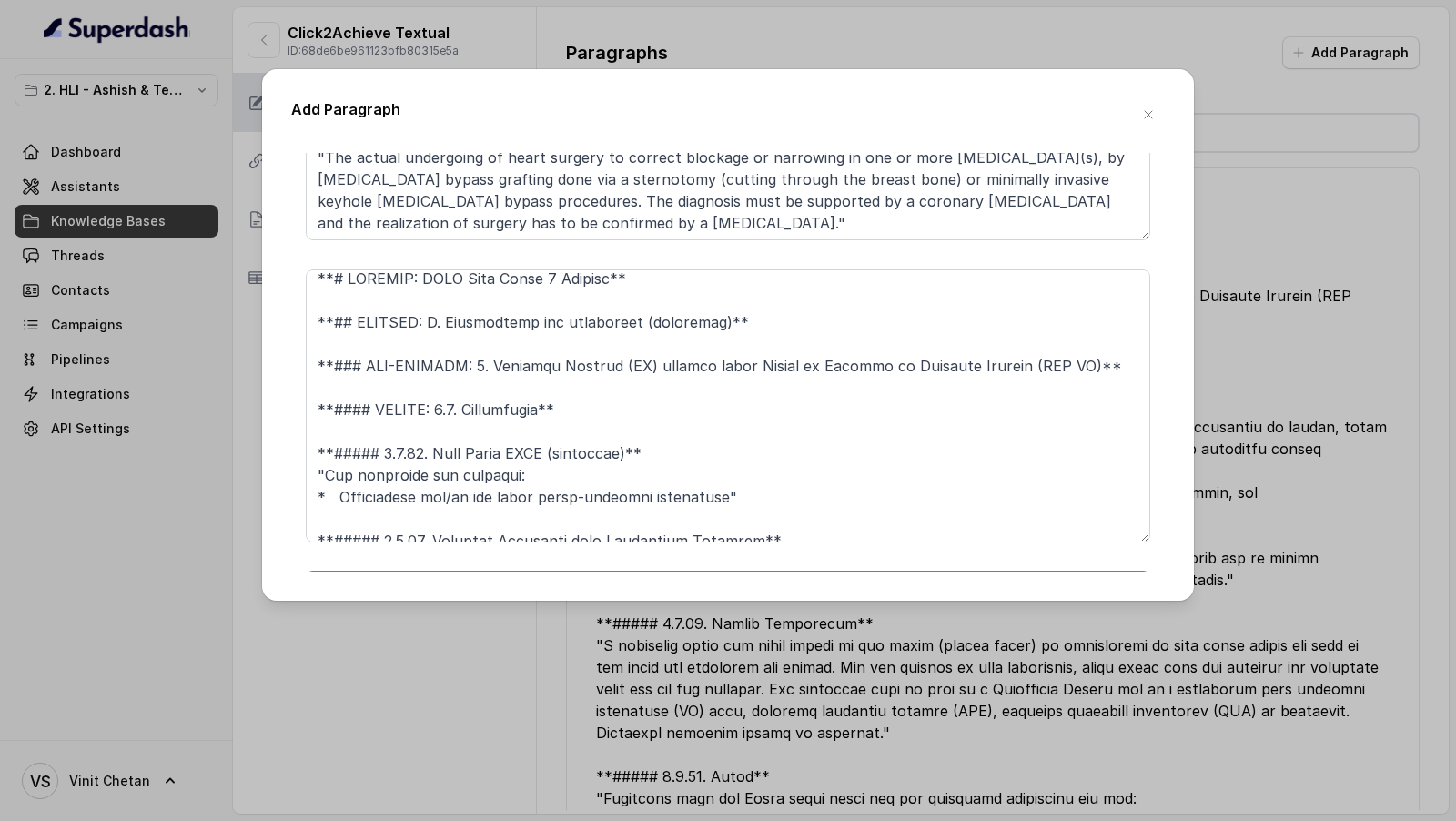
scroll to position [0, 0]
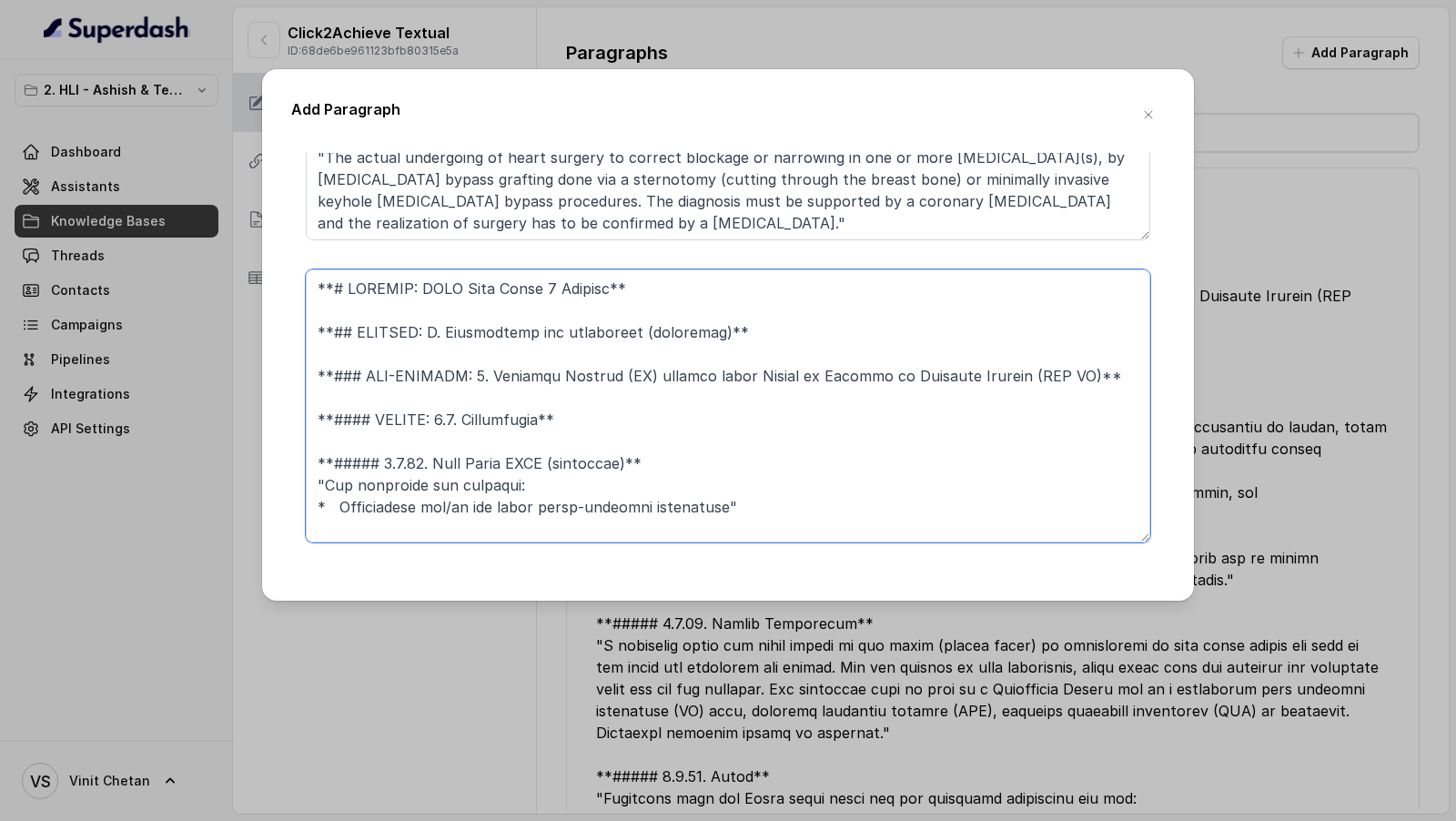
drag, startPoint x: 564, startPoint y: 428, endPoint x: 288, endPoint y: 283, distance: 311.8
click at [288, 283] on div "Add Paragraph **# PRODUCT: HDFC Life Click 2 Achieve** **## SECTION: E. Definit…" at bounding box center [728, 335] width 931 height 531
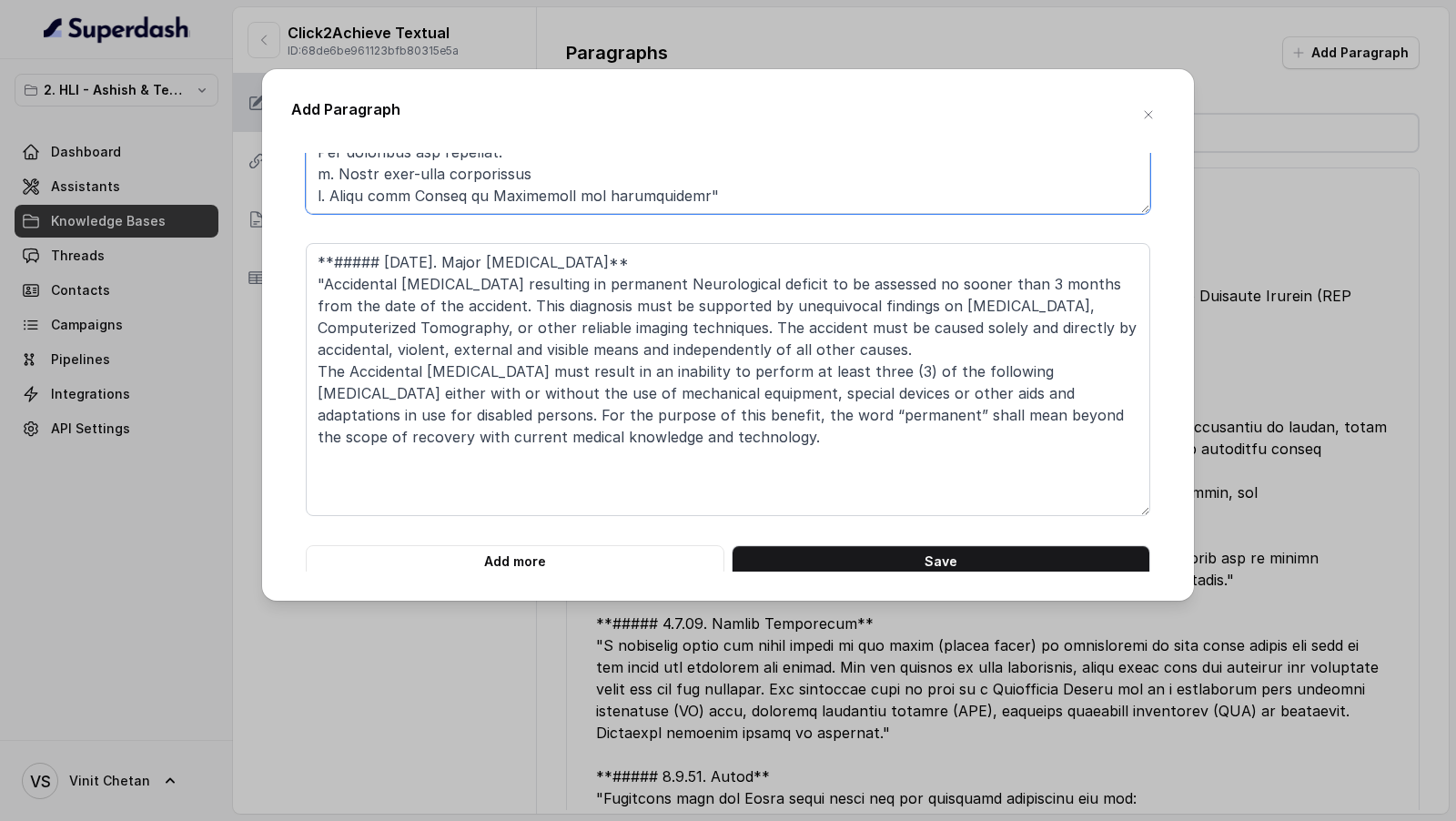
scroll to position [2362, 0]
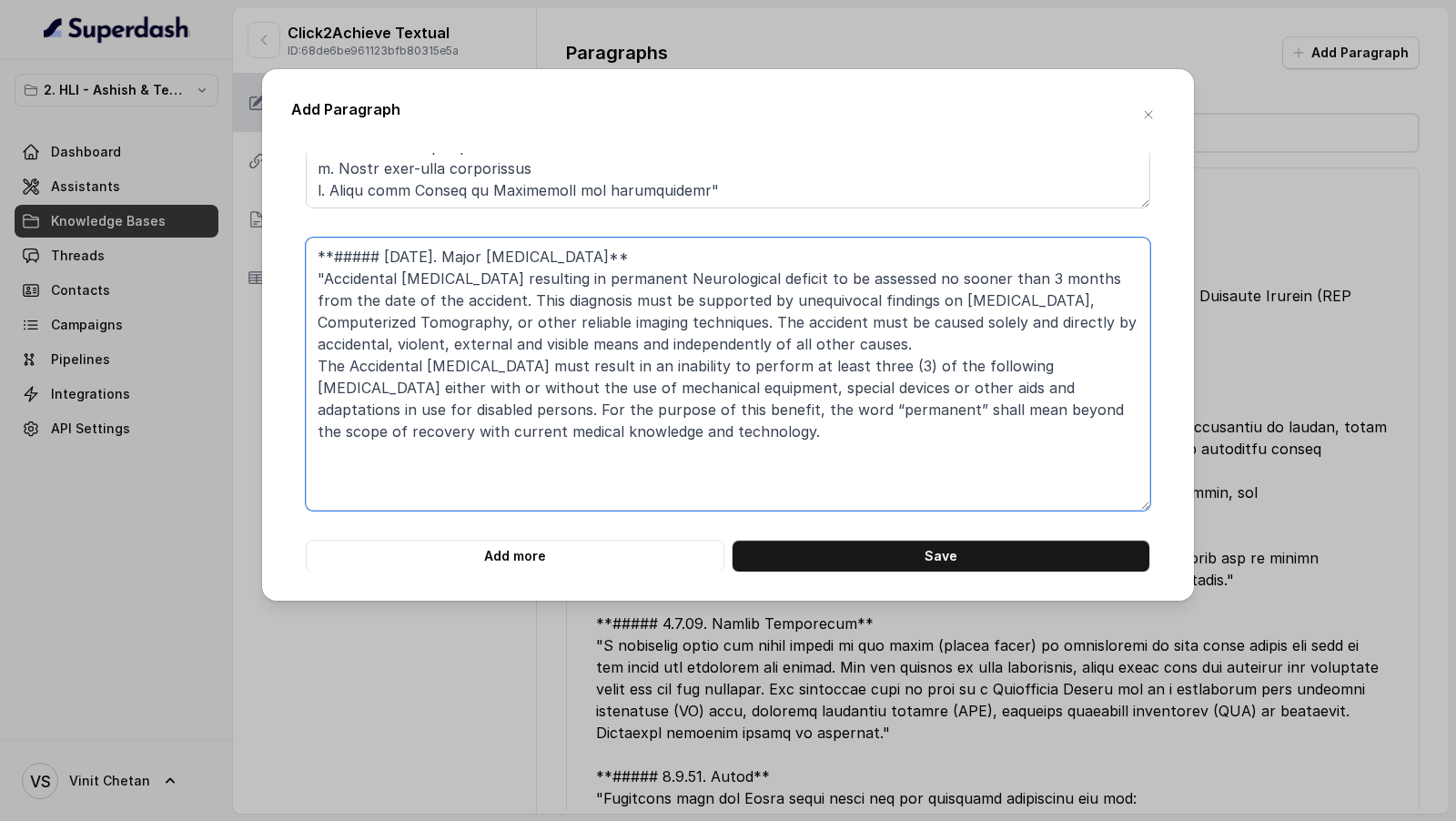
click at [449, 252] on textarea "**##### 1.1.39. Major Head Trauma** "Accidental head injury resulting in perman…" at bounding box center [728, 374] width 845 height 273
paste textarea "**# PRODUCT: HDFC Life Click 2 Achieve** **## SECTION: E. Definitions and exclu…"
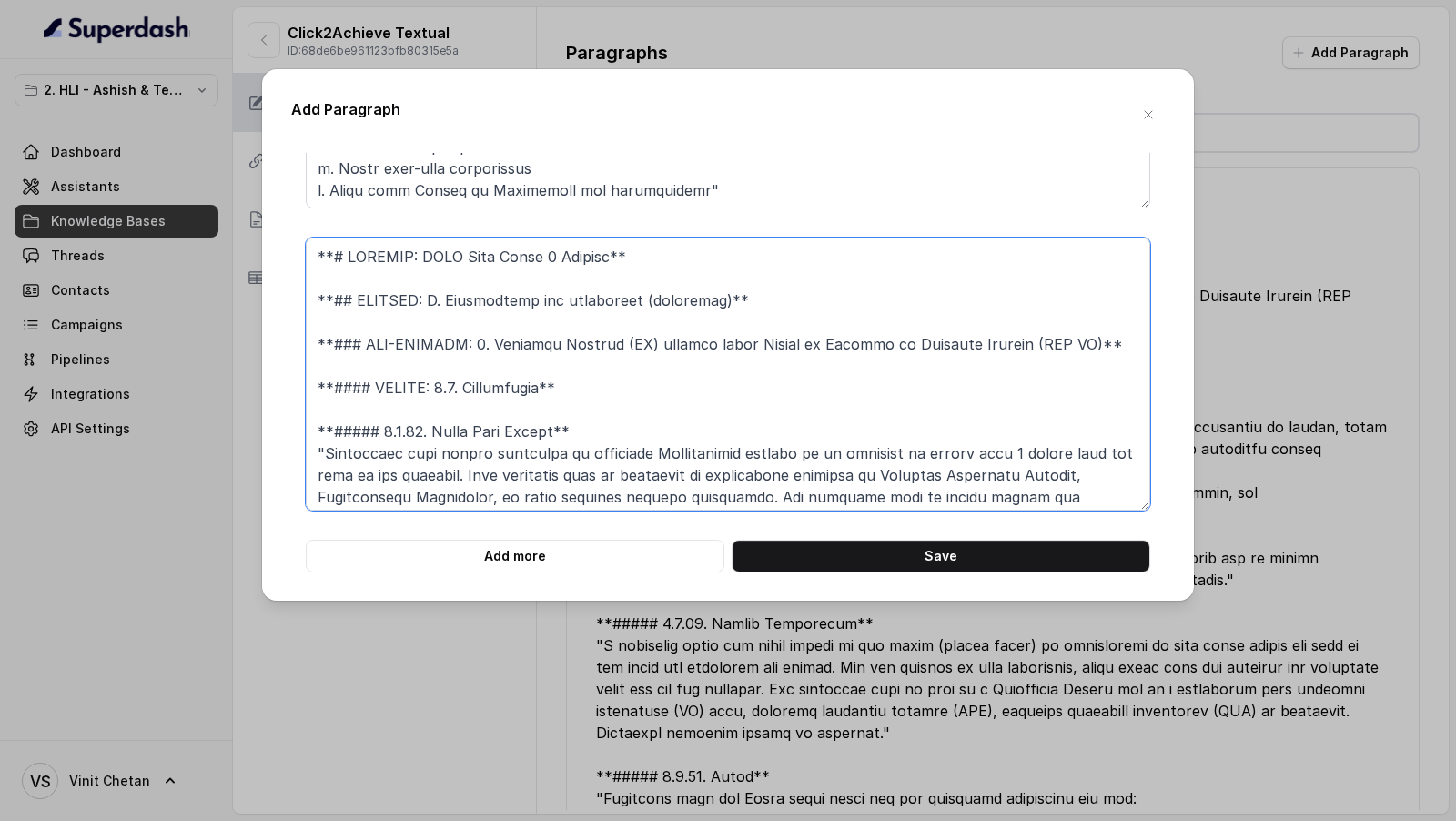
type textarea "**# PRODUCT: HDFC Life Click 2 Achieve** **## SECTION: E. Definitions and exclu…"
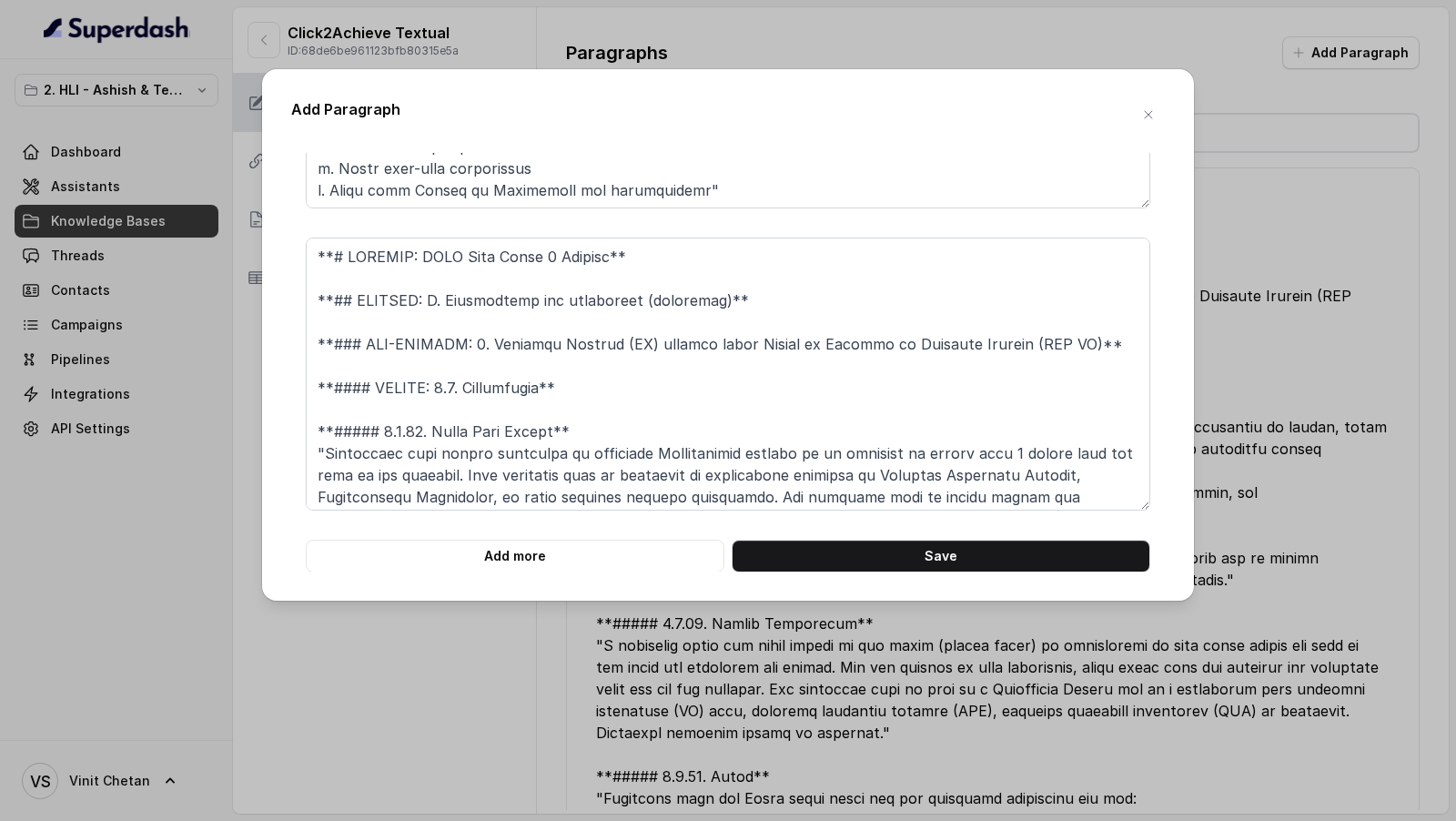
click at [562, 571] on div "Add Paragraph **# PRODUCT: HDFC Life Click 2 Achieve** **## SECTION: E. Definit…" at bounding box center [728, 335] width 931 height 531
click at [562, 550] on button "Add more" at bounding box center [515, 556] width 419 height 33
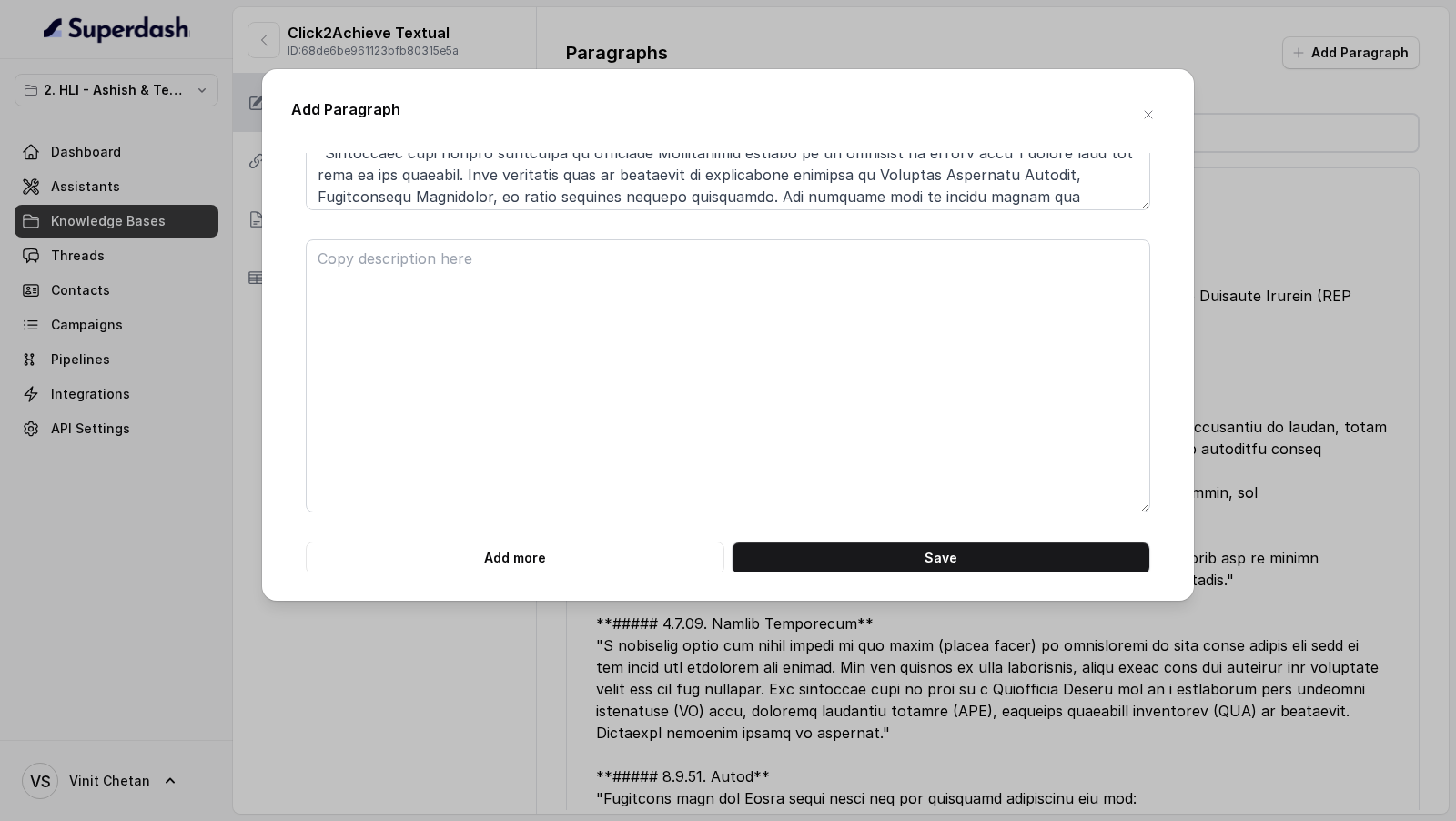
scroll to position [2664, 0]
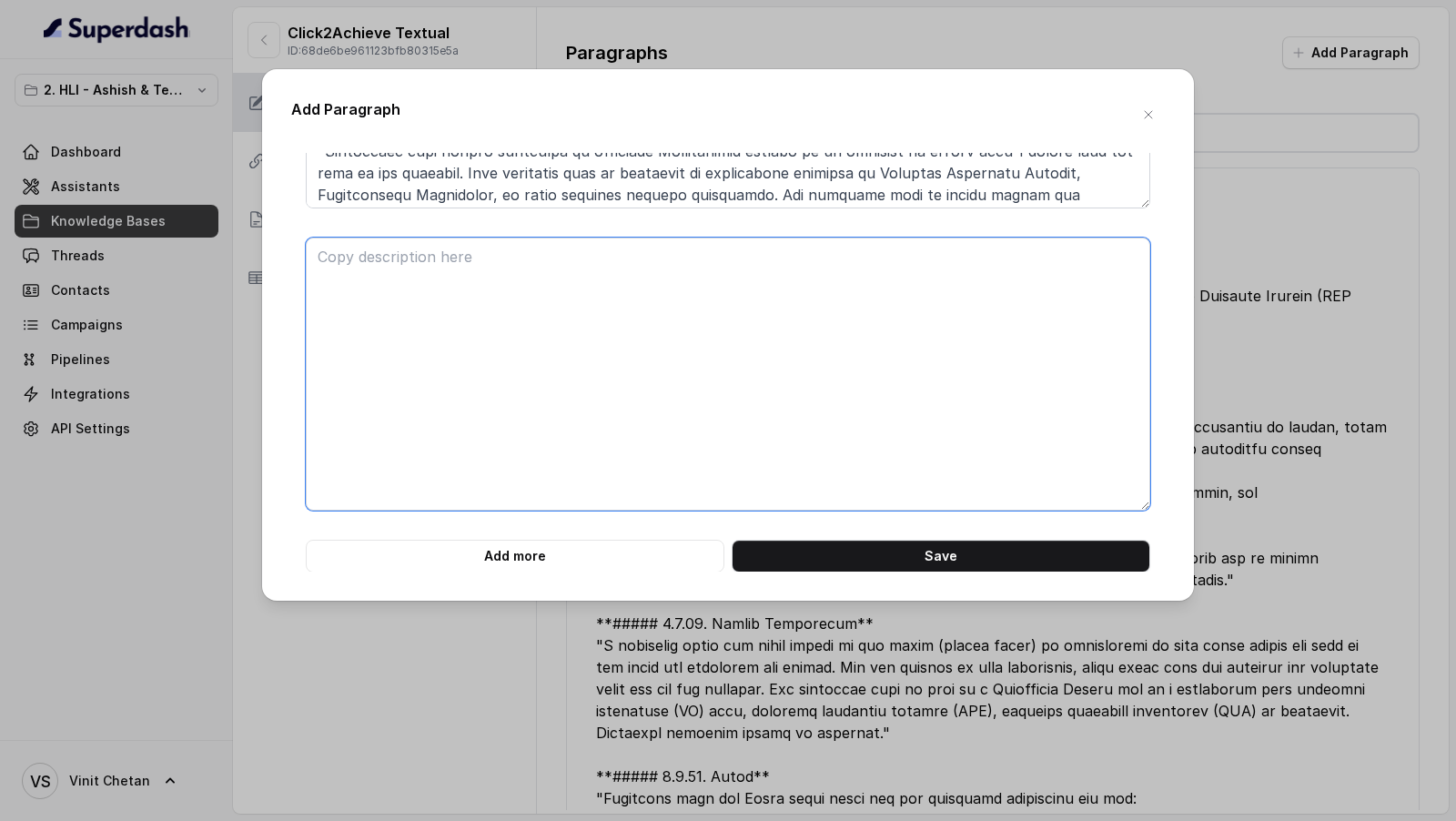
click at [498, 390] on textarea at bounding box center [728, 374] width 845 height 273
paste textarea "**# PRODUCT: HDFC Life Click 2 Achieve** **## SECTION: E. Definitions and exclu…"
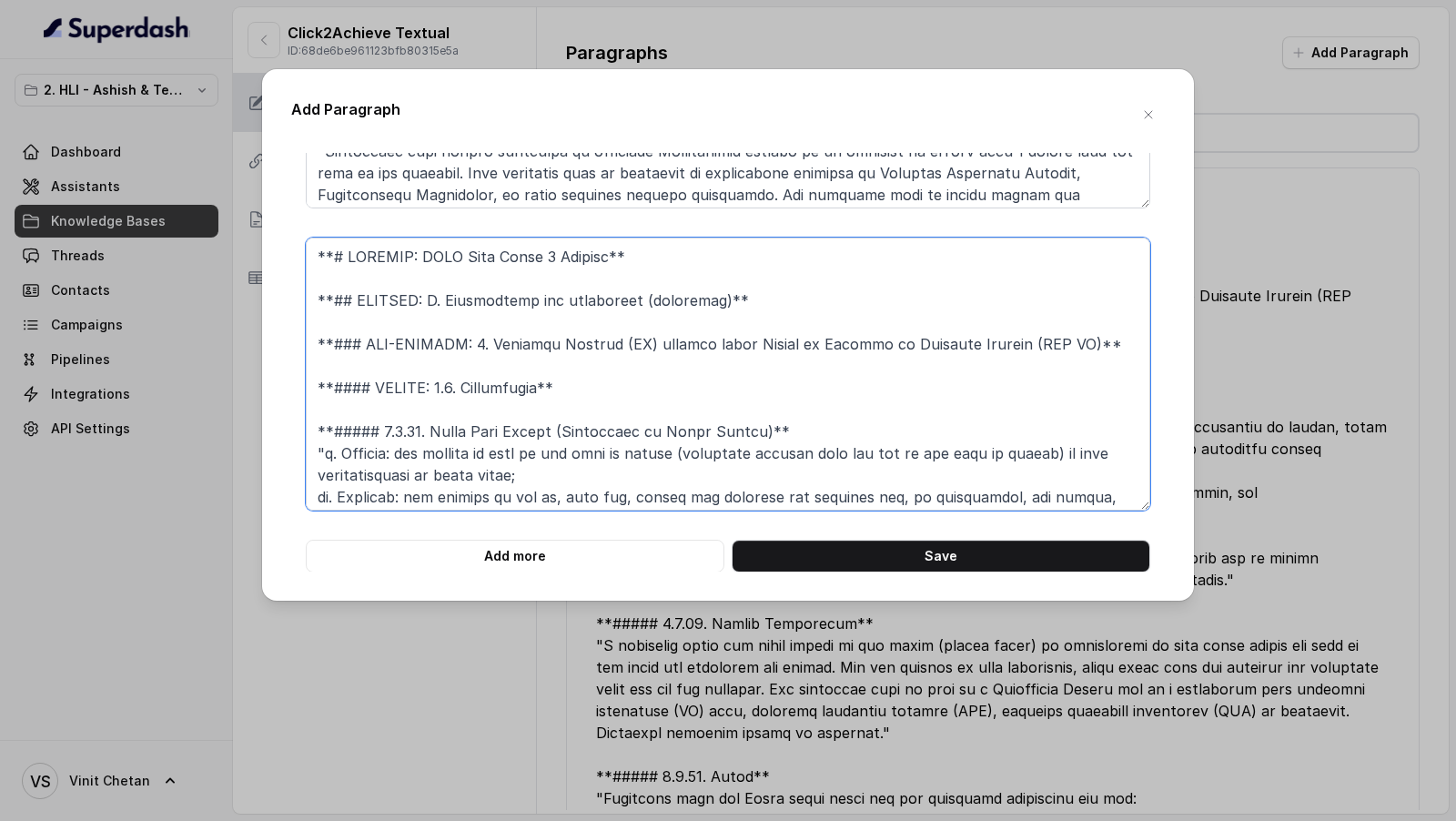
scroll to position [442, 0]
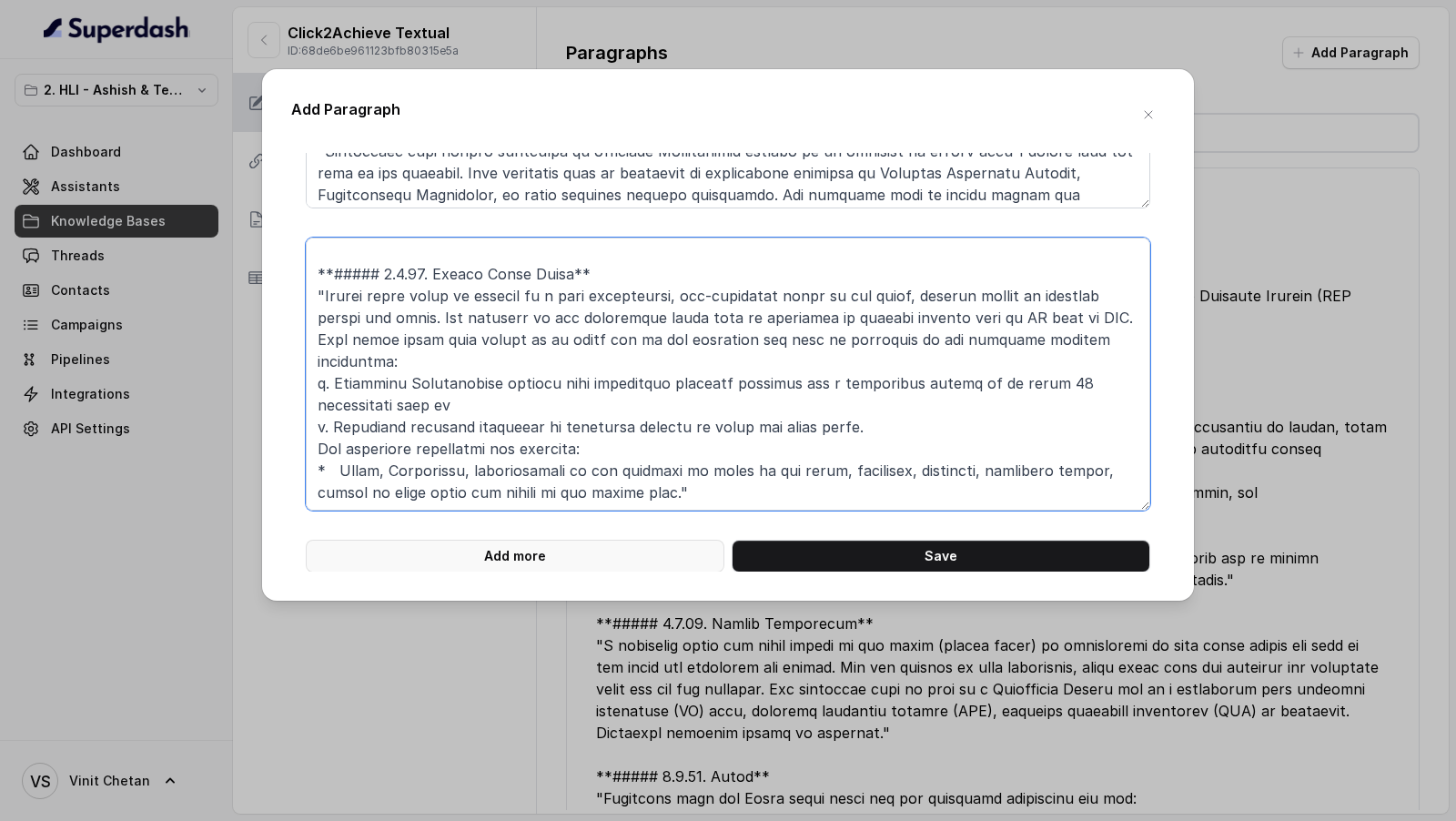
type textarea "**# PRODUCT: HDFC Life Click 2 Achieve** **## SECTION: E. Definitions and exclu…"
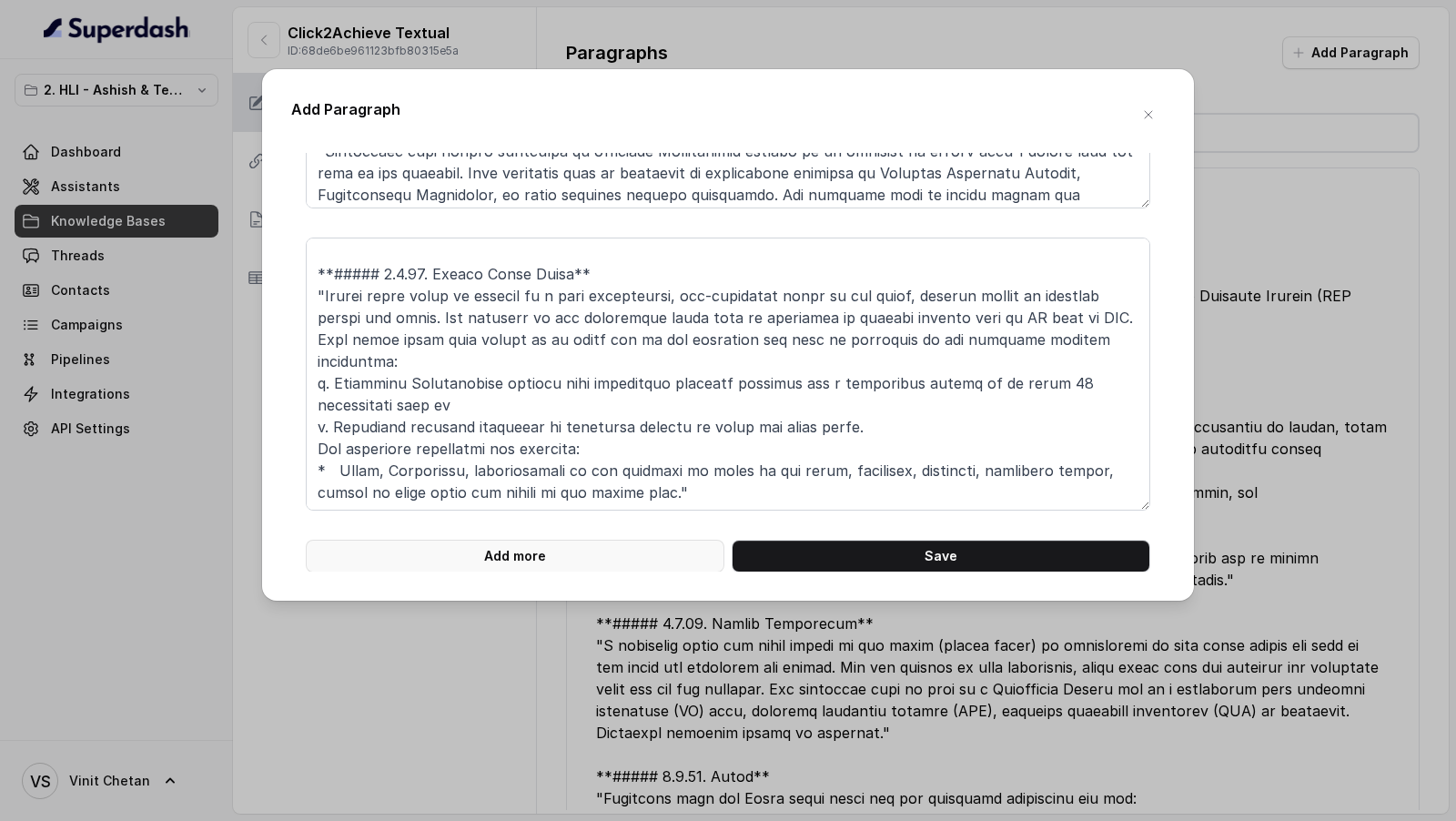
click at [499, 542] on button "Add more" at bounding box center [515, 556] width 419 height 33
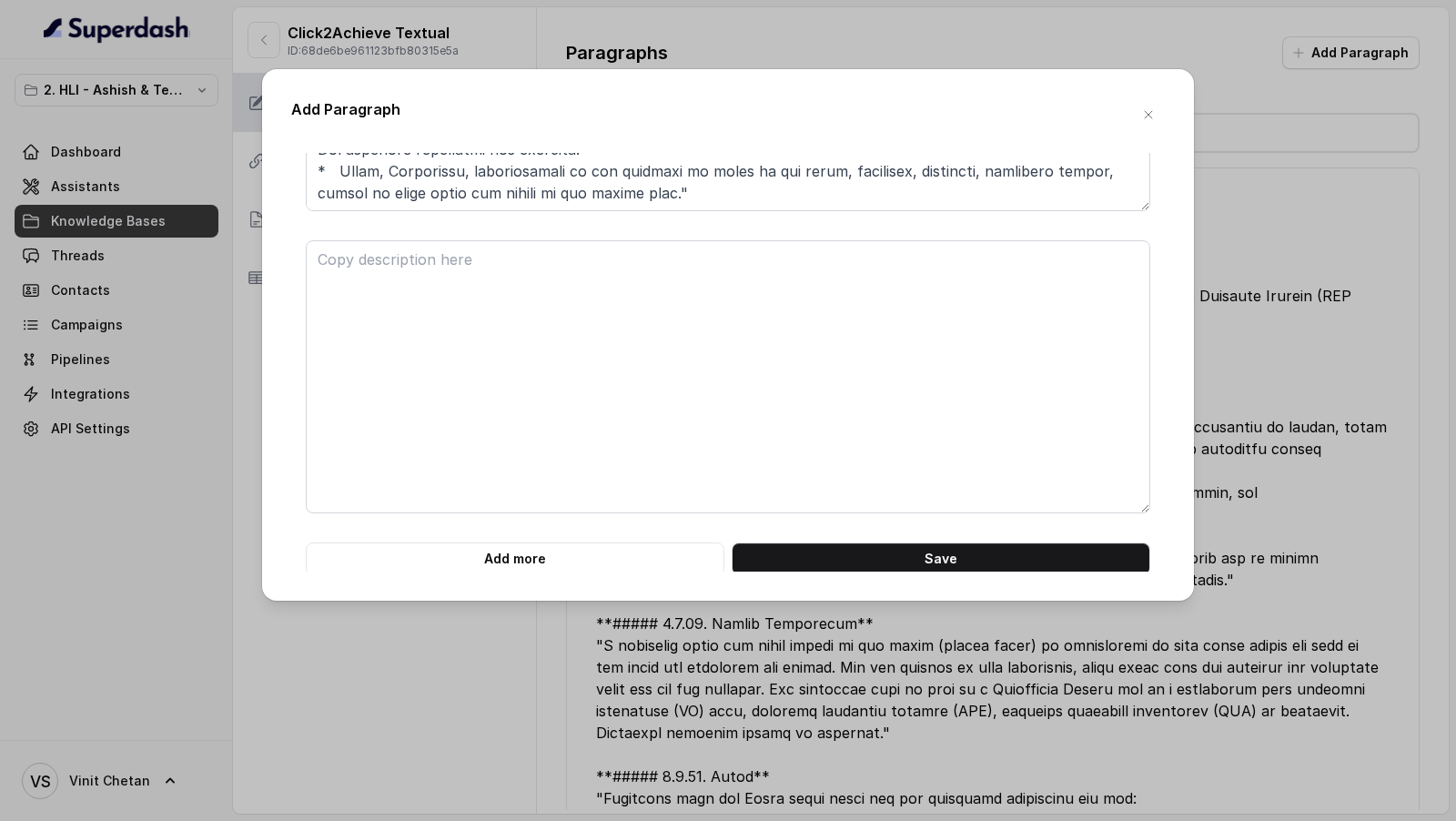
scroll to position [2965, 0]
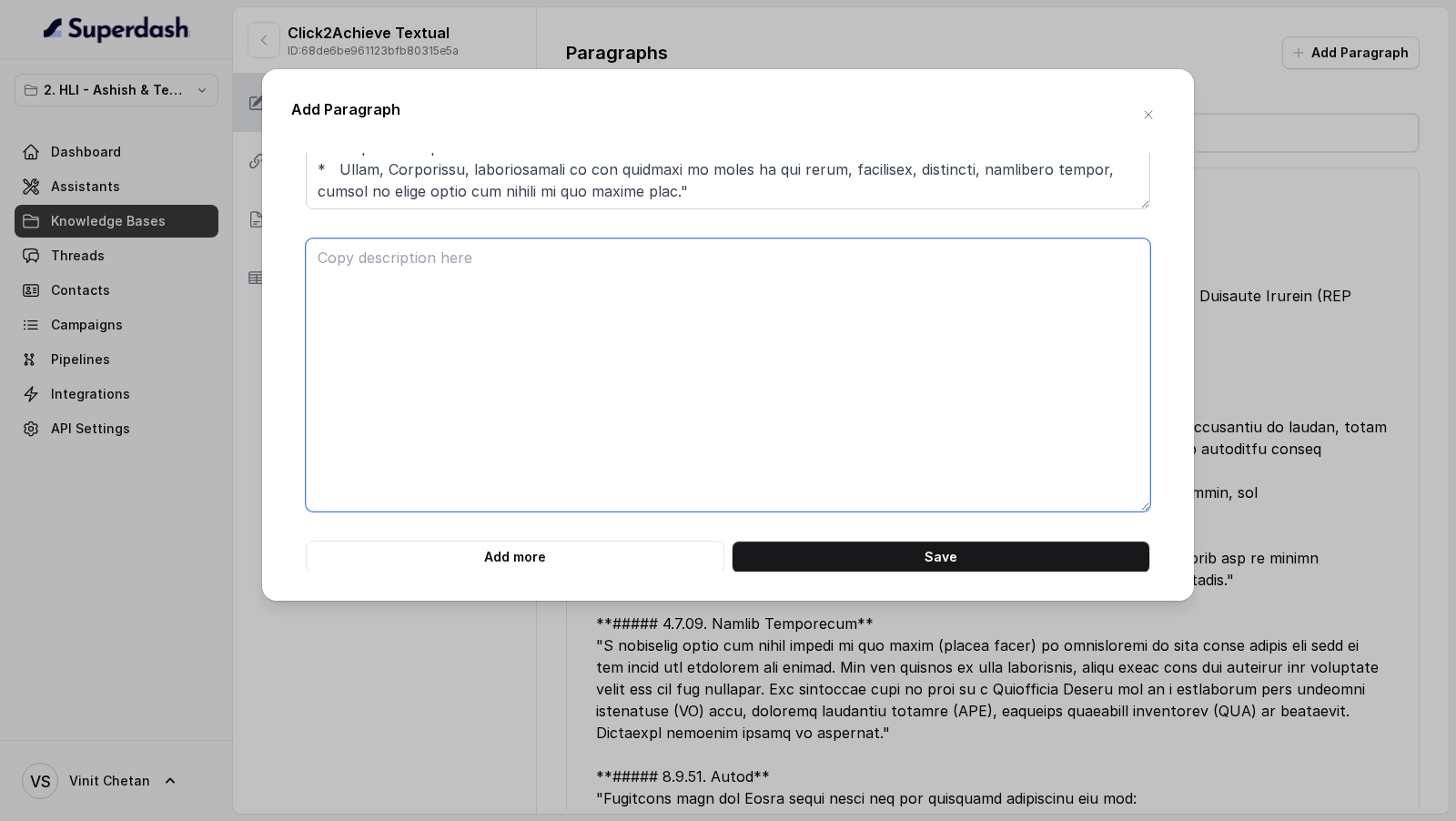
click at [462, 394] on textarea at bounding box center [728, 375] width 845 height 273
paste textarea "**# PRODUCT: HDFC Life Click 2 Achieve** **## SECTION: E. Definitions and exclu…"
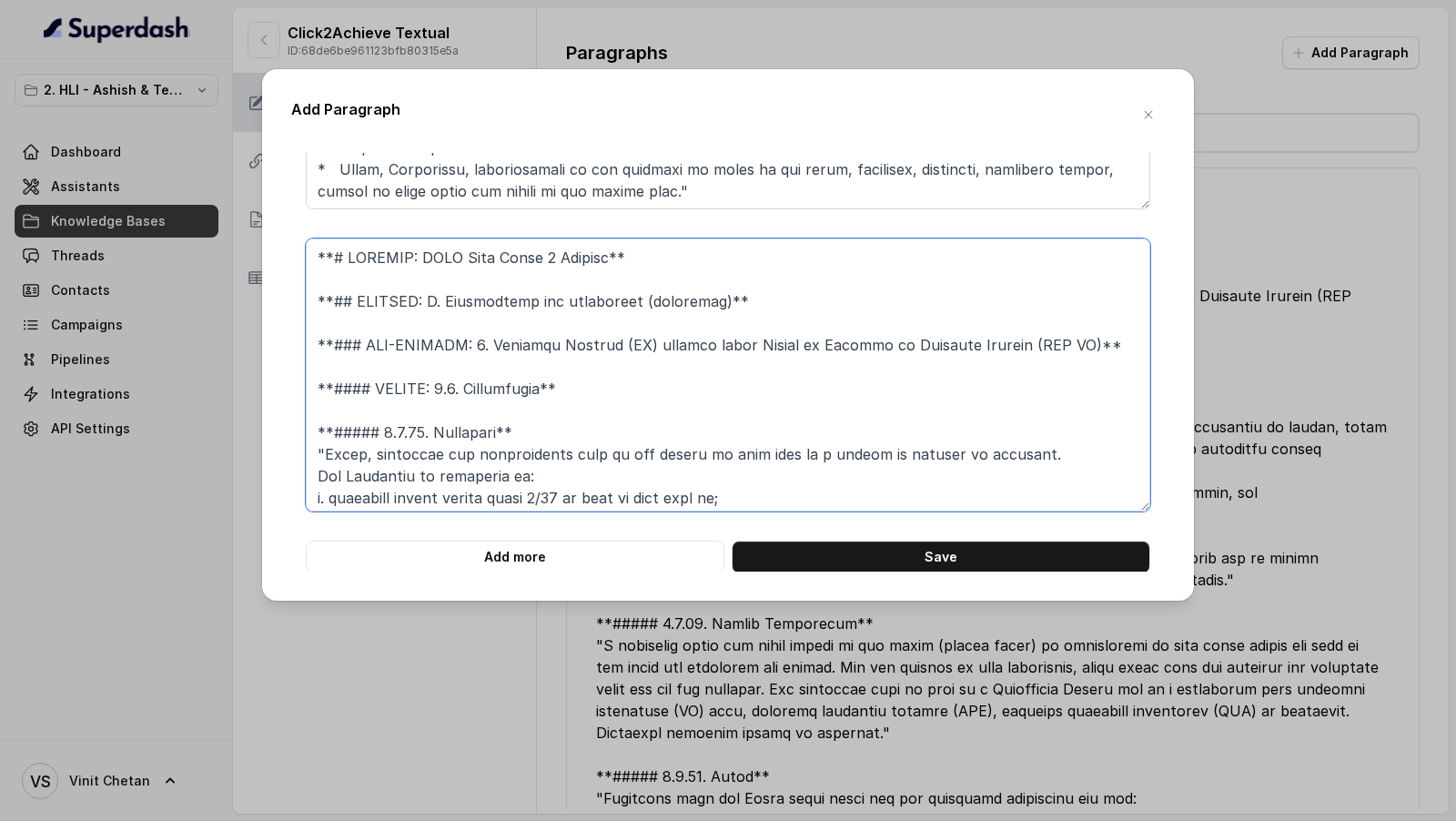
scroll to position [584, 0]
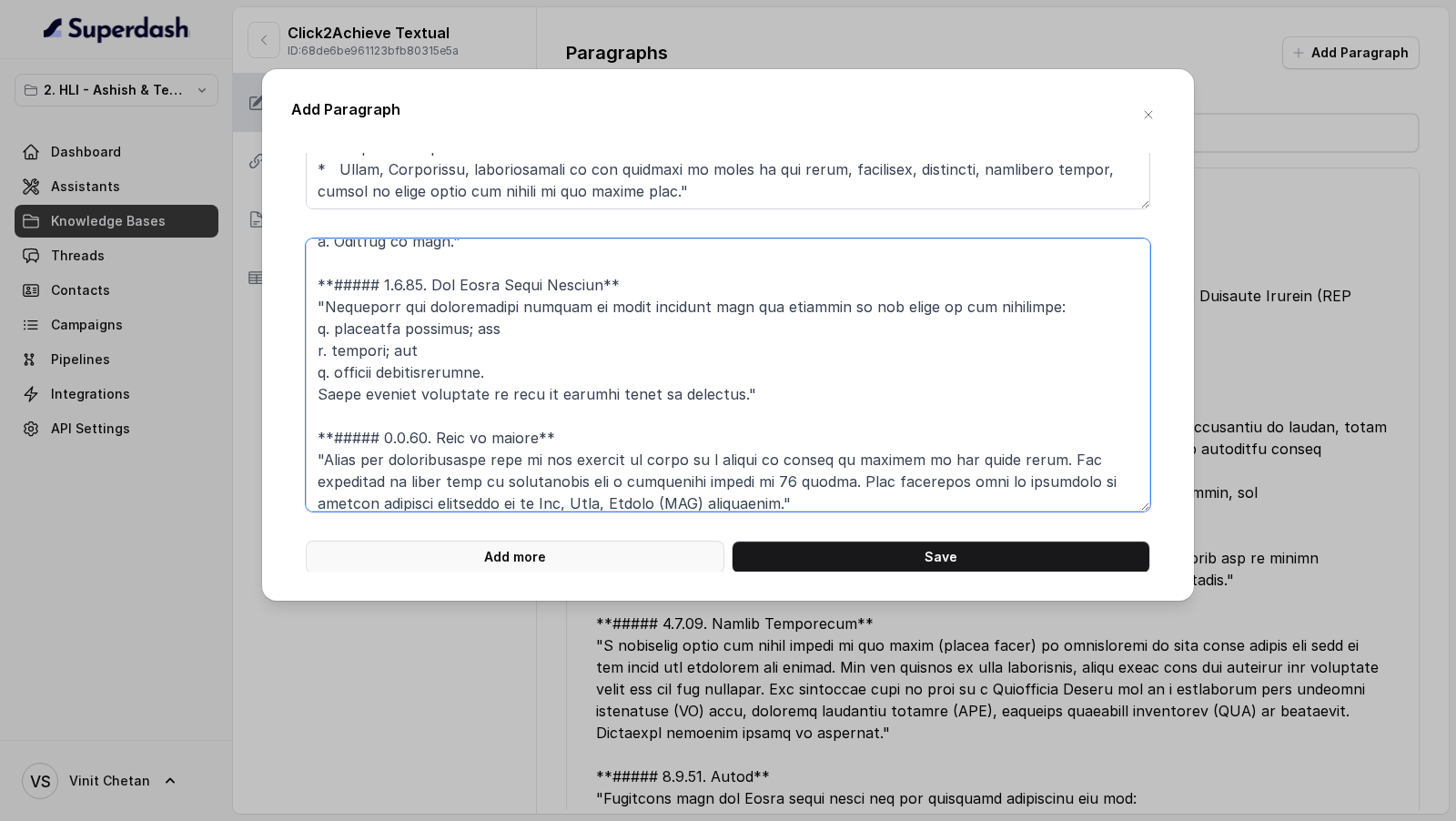
type textarea "**# PRODUCT: HDFC Life Click 2 Achieve** **## SECTION: E. Definitions and exclu…"
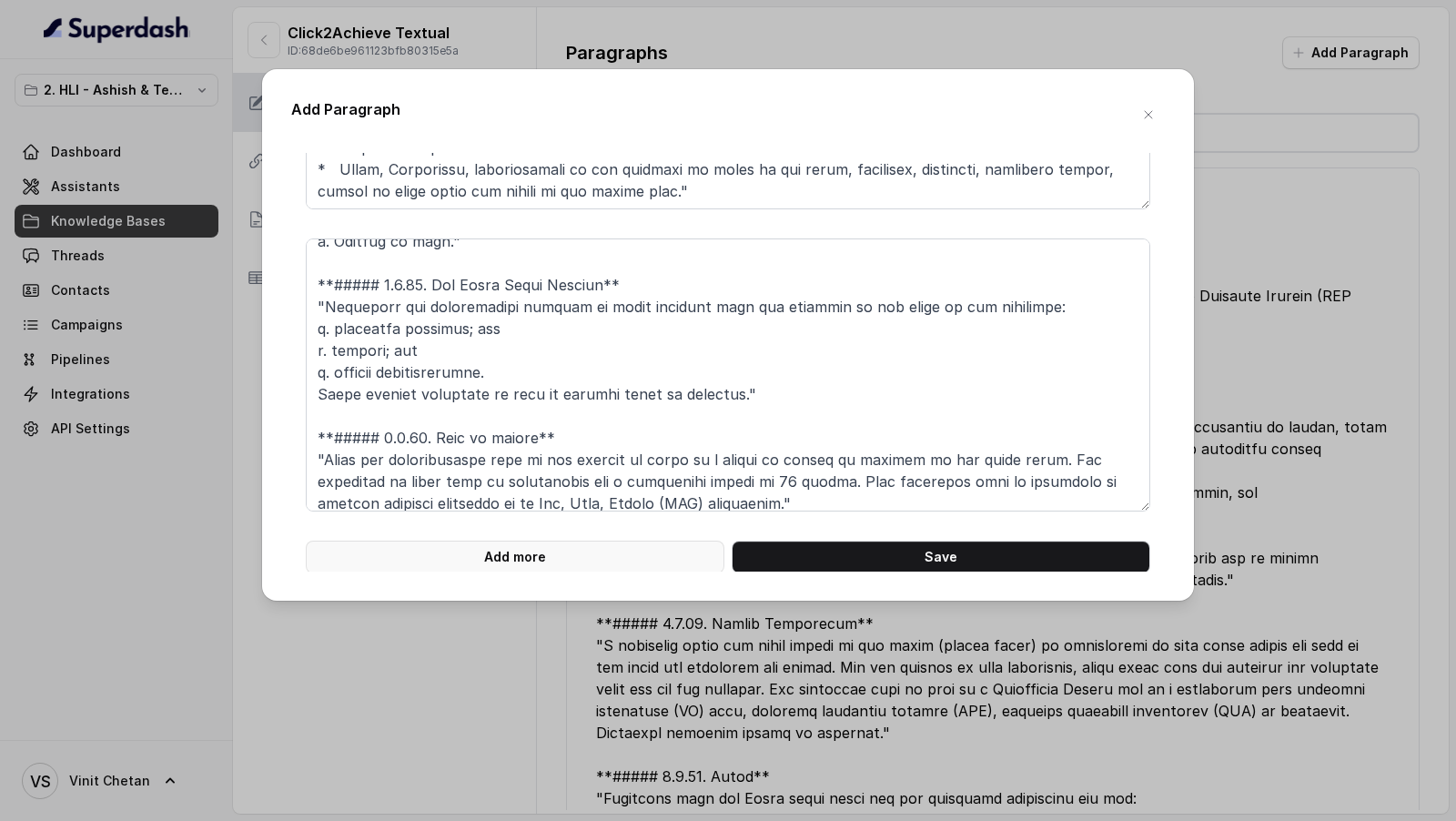
click at [540, 558] on button "Add more" at bounding box center [515, 557] width 419 height 33
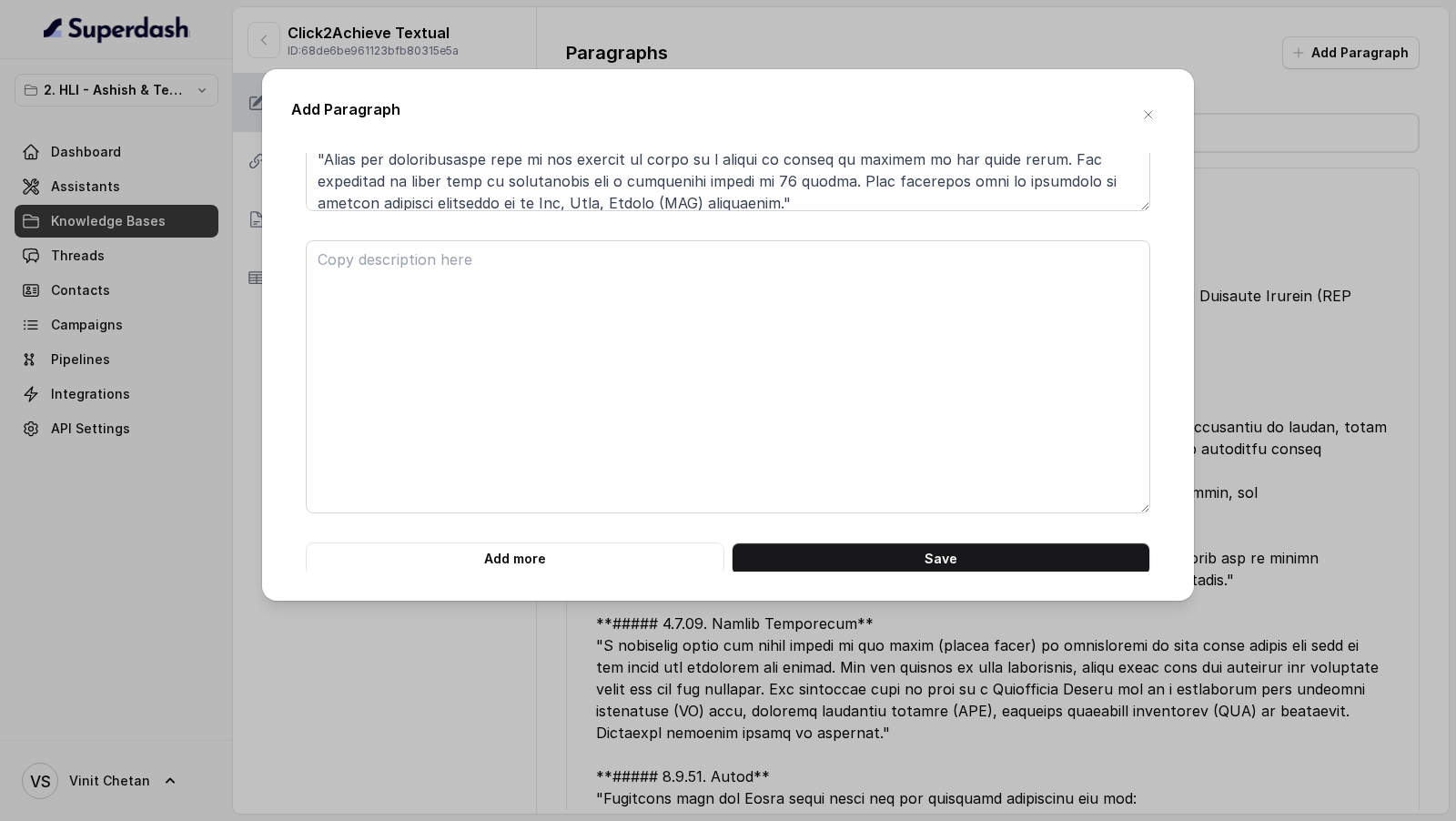
scroll to position [3268, 0]
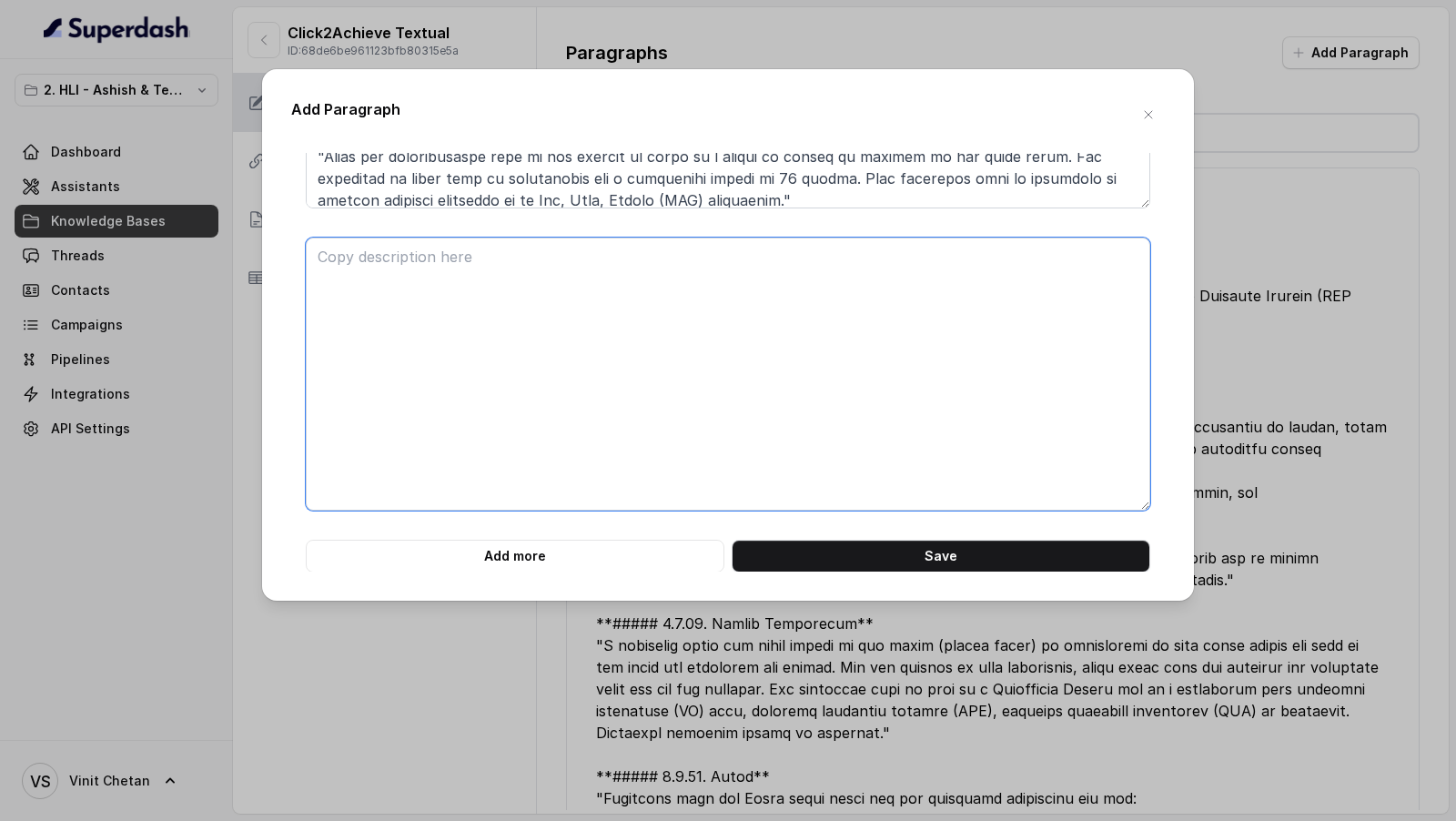
click at [399, 292] on textarea at bounding box center [728, 374] width 845 height 273
paste textarea "**# PRODUCT: HDFC Life Click 2 Achieve** **## SECTION: E. Definitions and exclu…"
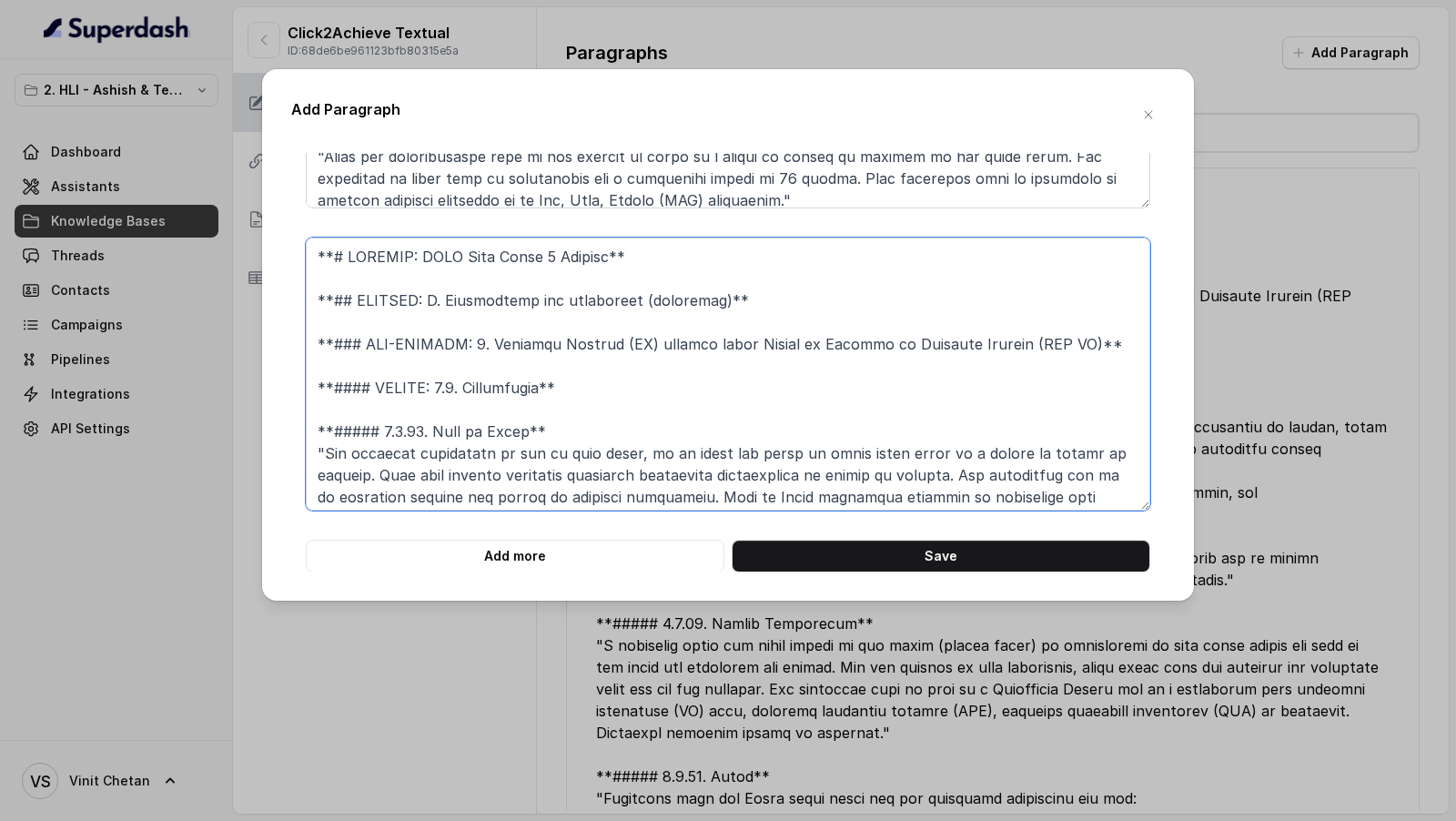
scroll to position [541, 0]
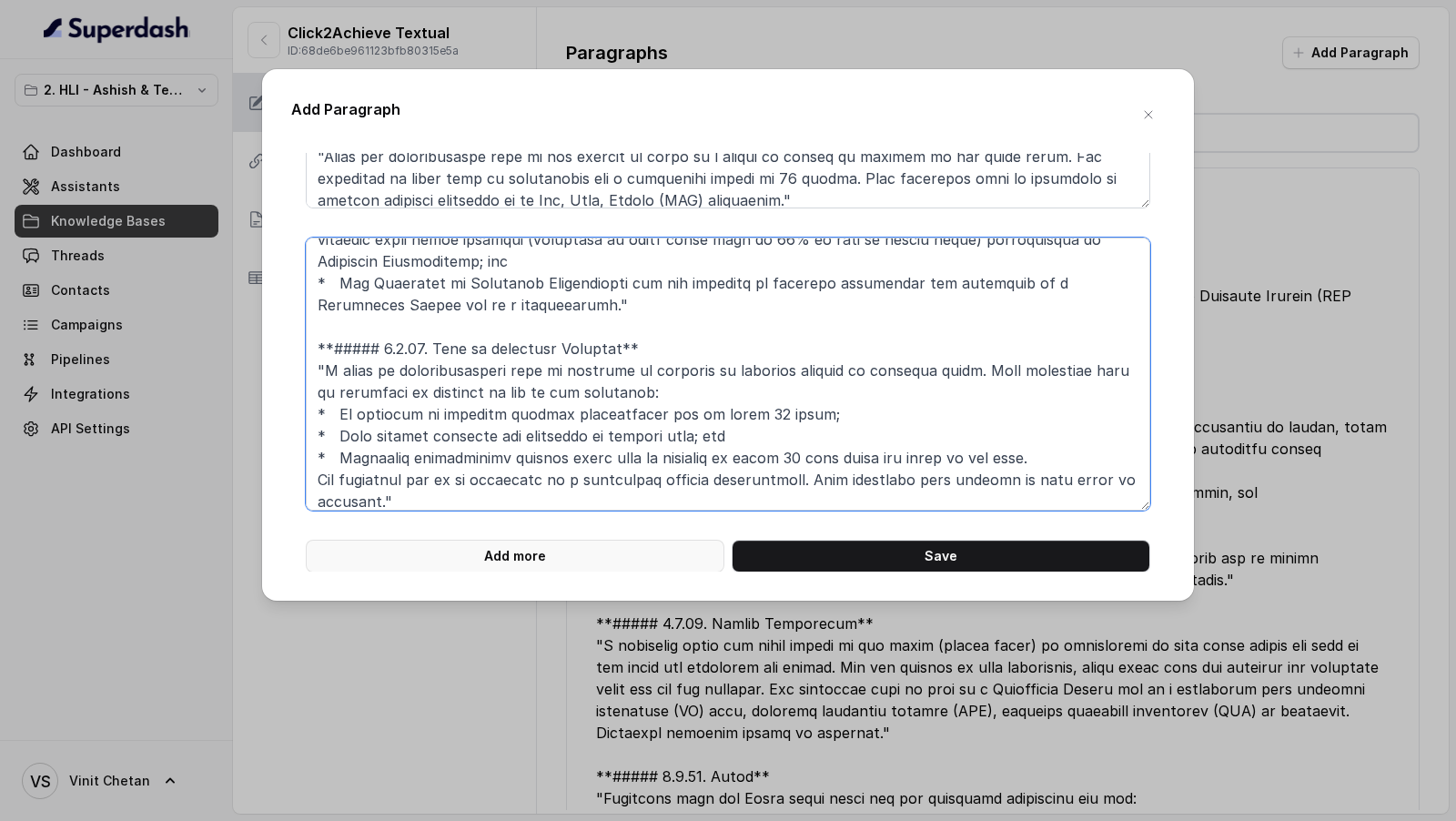
type textarea "**# PRODUCT: HDFC Life Click 2 Achieve** **## SECTION: E. Definitions and exclu…"
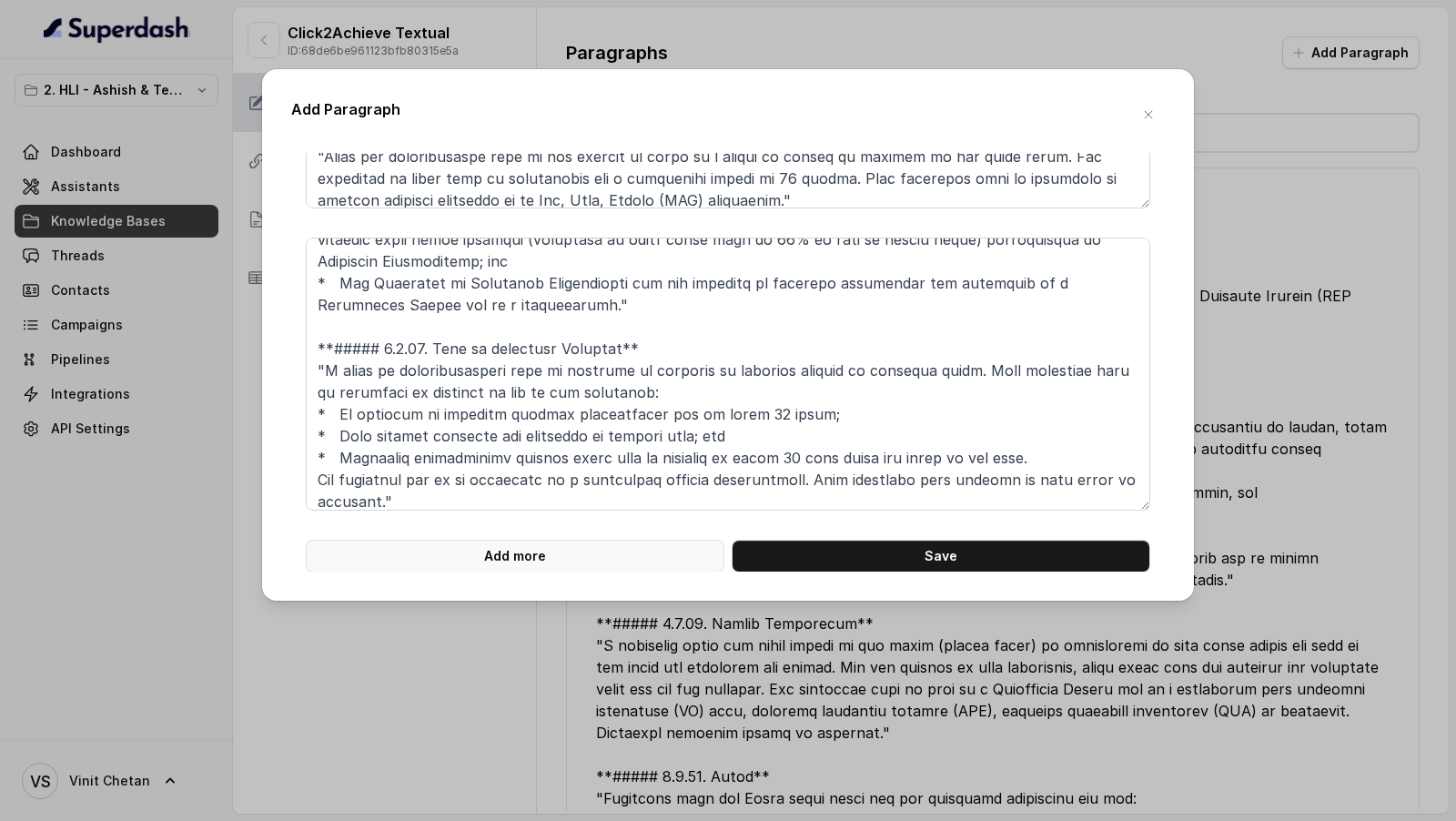
click at [537, 551] on button "Add more" at bounding box center [515, 556] width 419 height 33
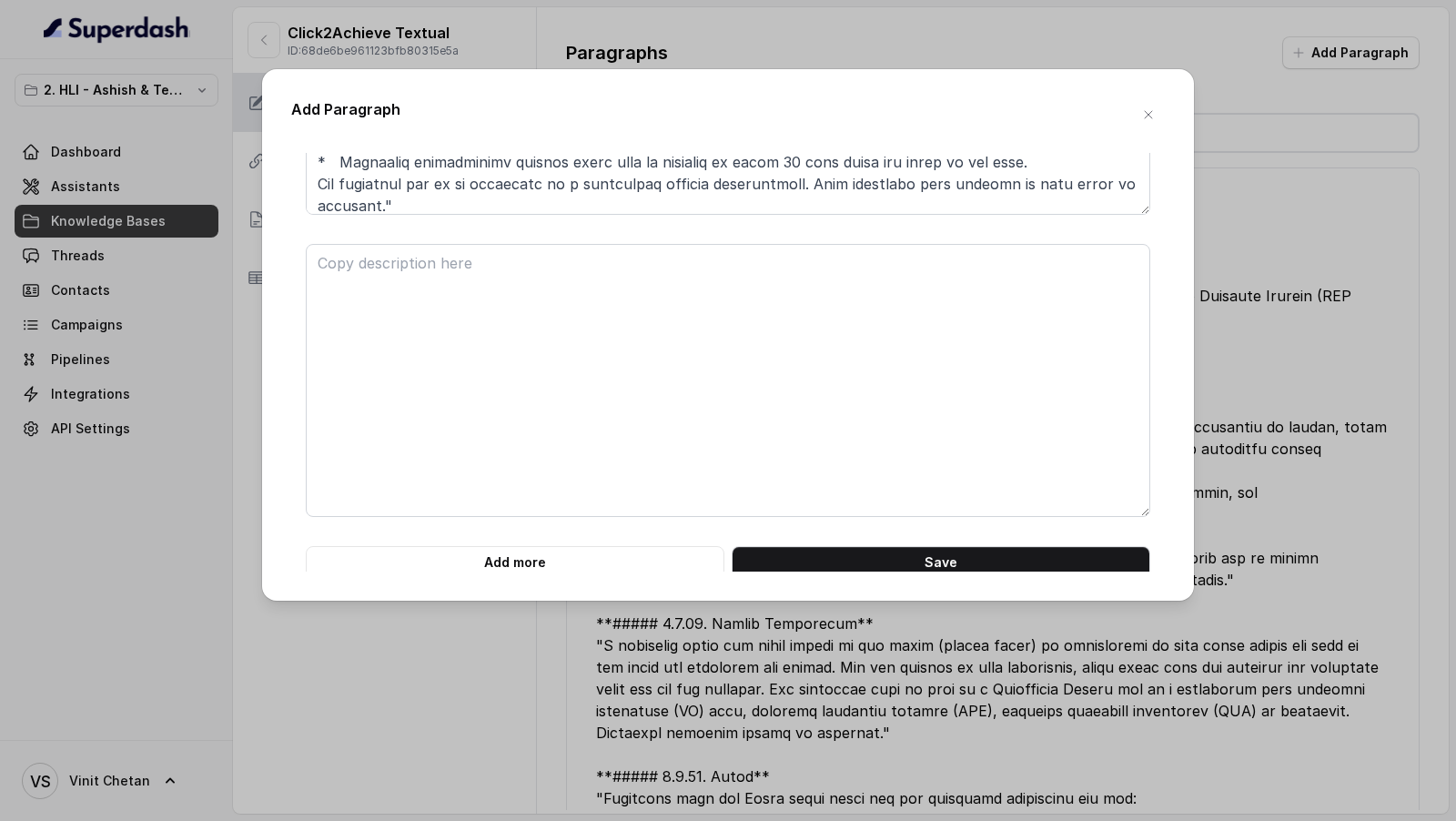
scroll to position [3570, 0]
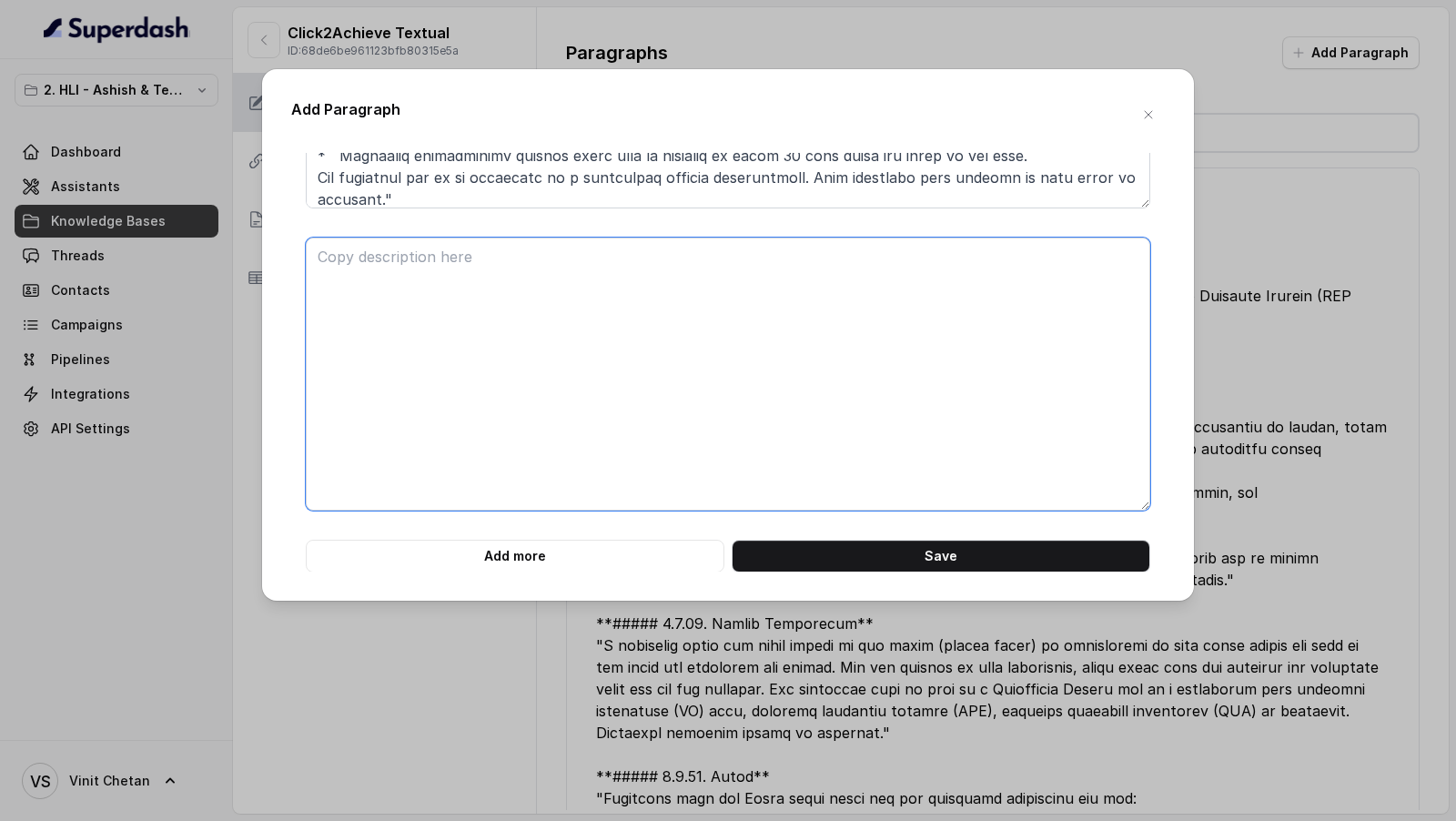
click at [389, 424] on textarea at bounding box center [728, 374] width 845 height 273
paste textarea "**# PRODUCT: HDFC Life Click 2 Achieve** **## SECTION: E. Definitions and exclu…"
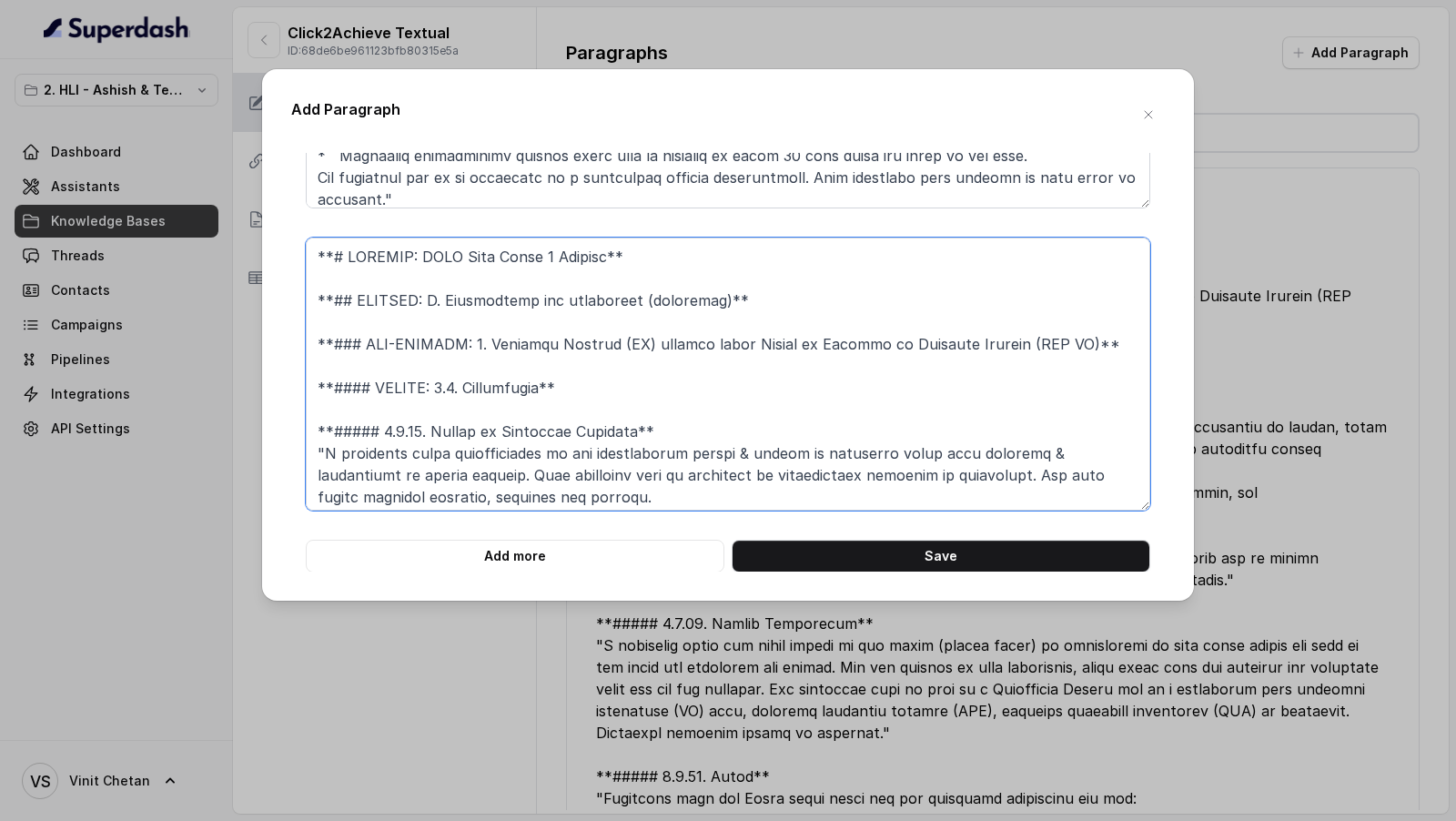
scroll to position [607, 0]
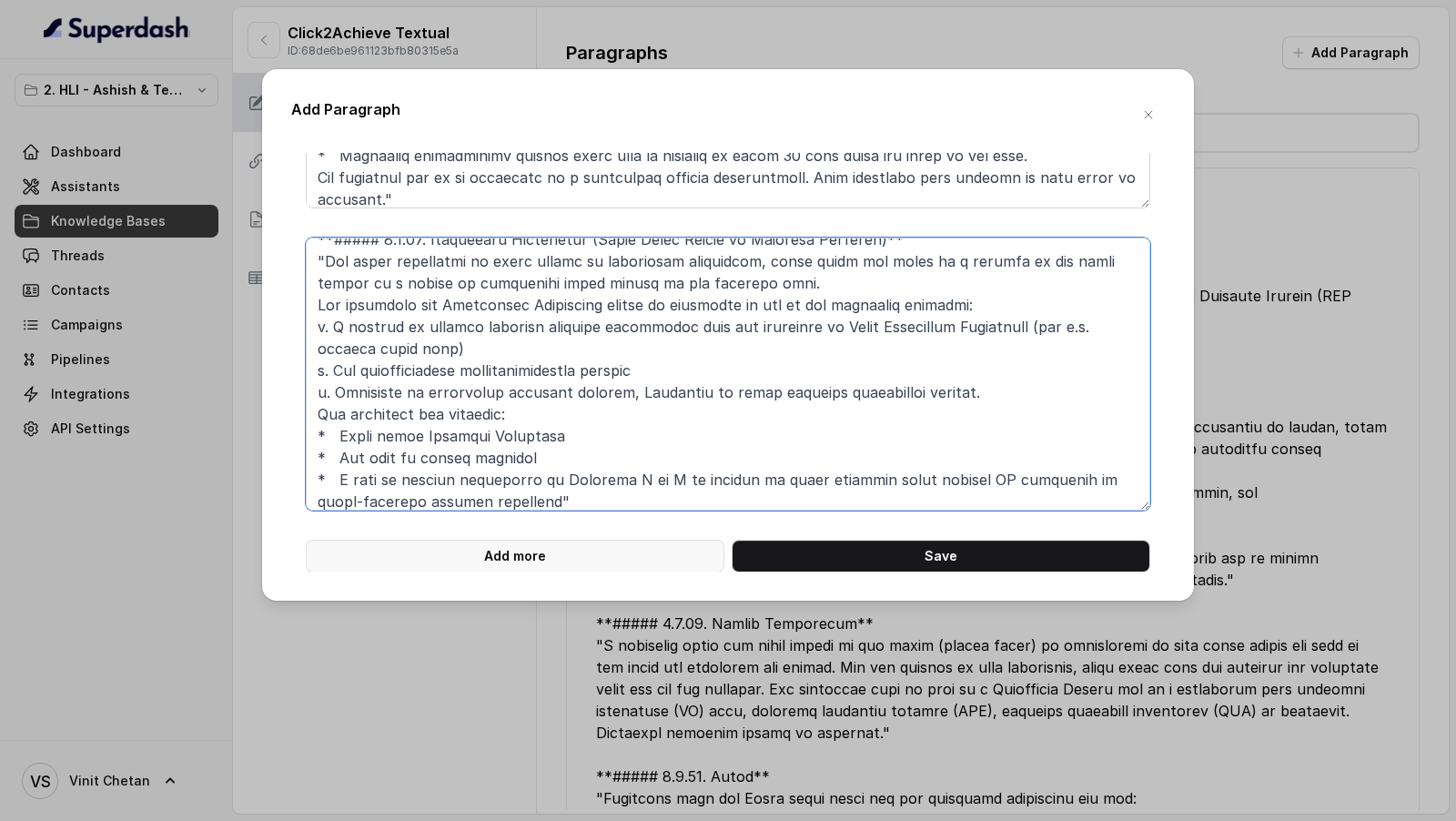
type textarea "**# PRODUCT: HDFC Life Click 2 Achieve** **## SECTION: E. Definitions and exclu…"
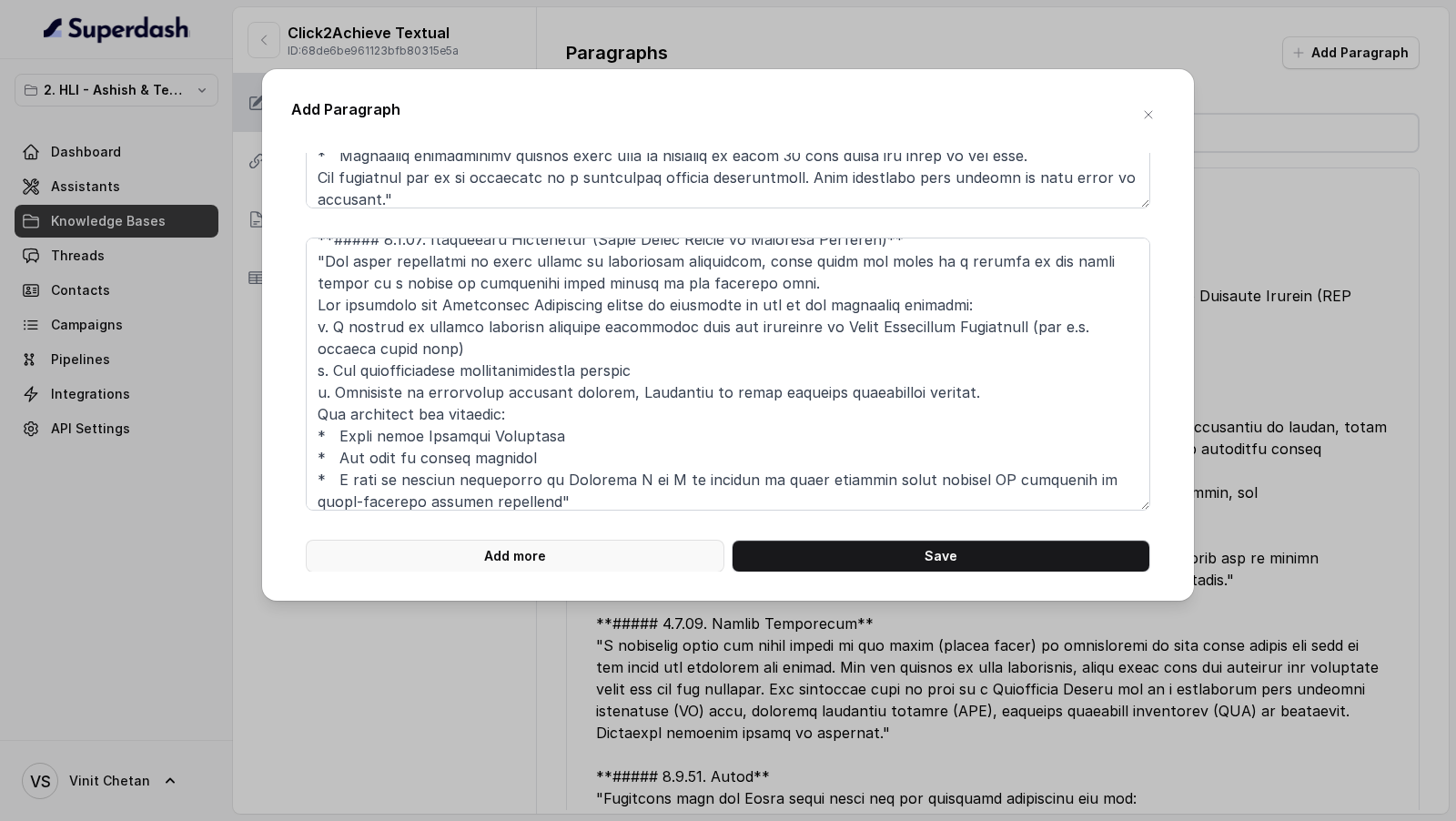
click at [453, 560] on button "Add more" at bounding box center [515, 556] width 419 height 33
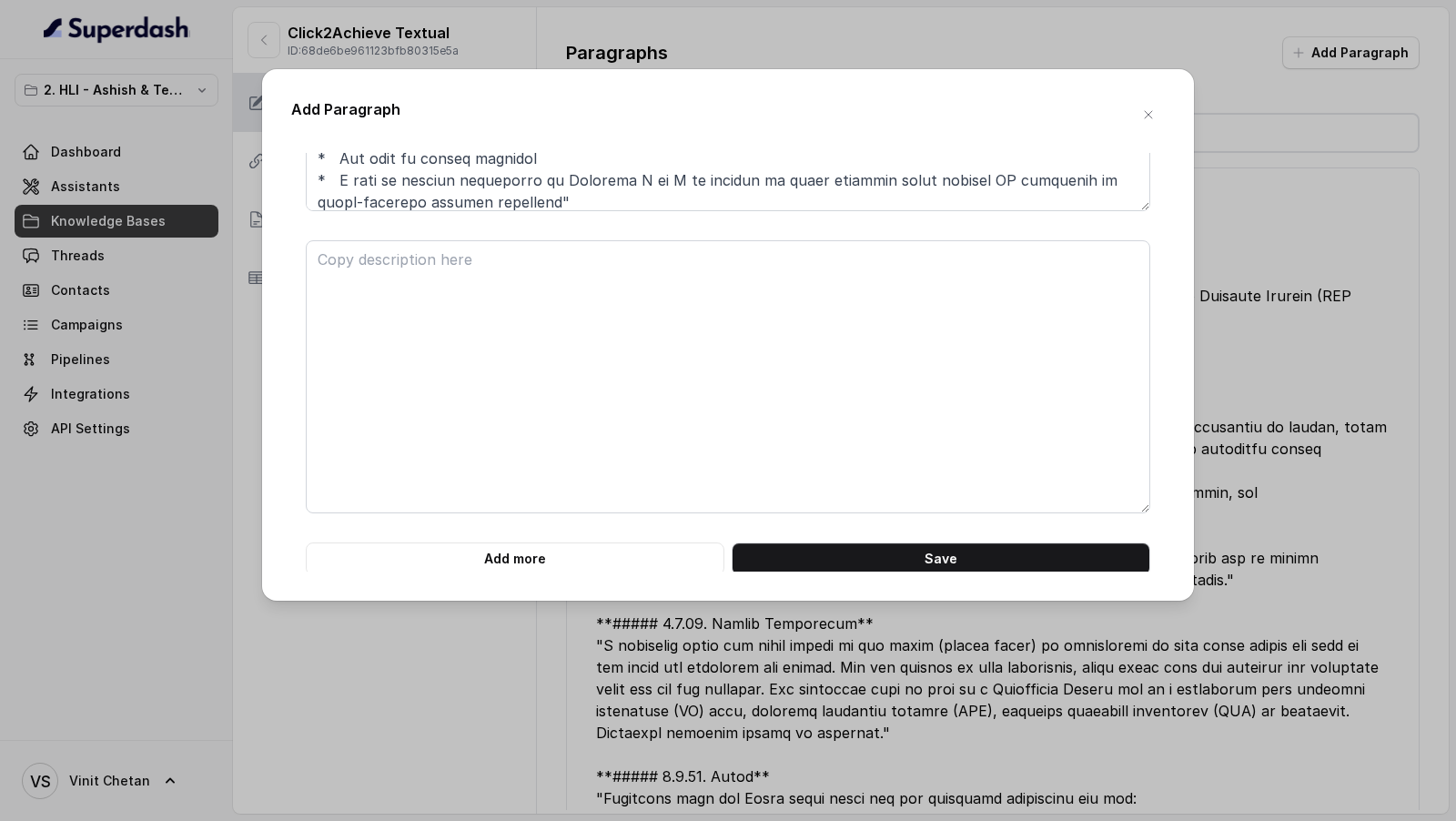
scroll to position [3872, 0]
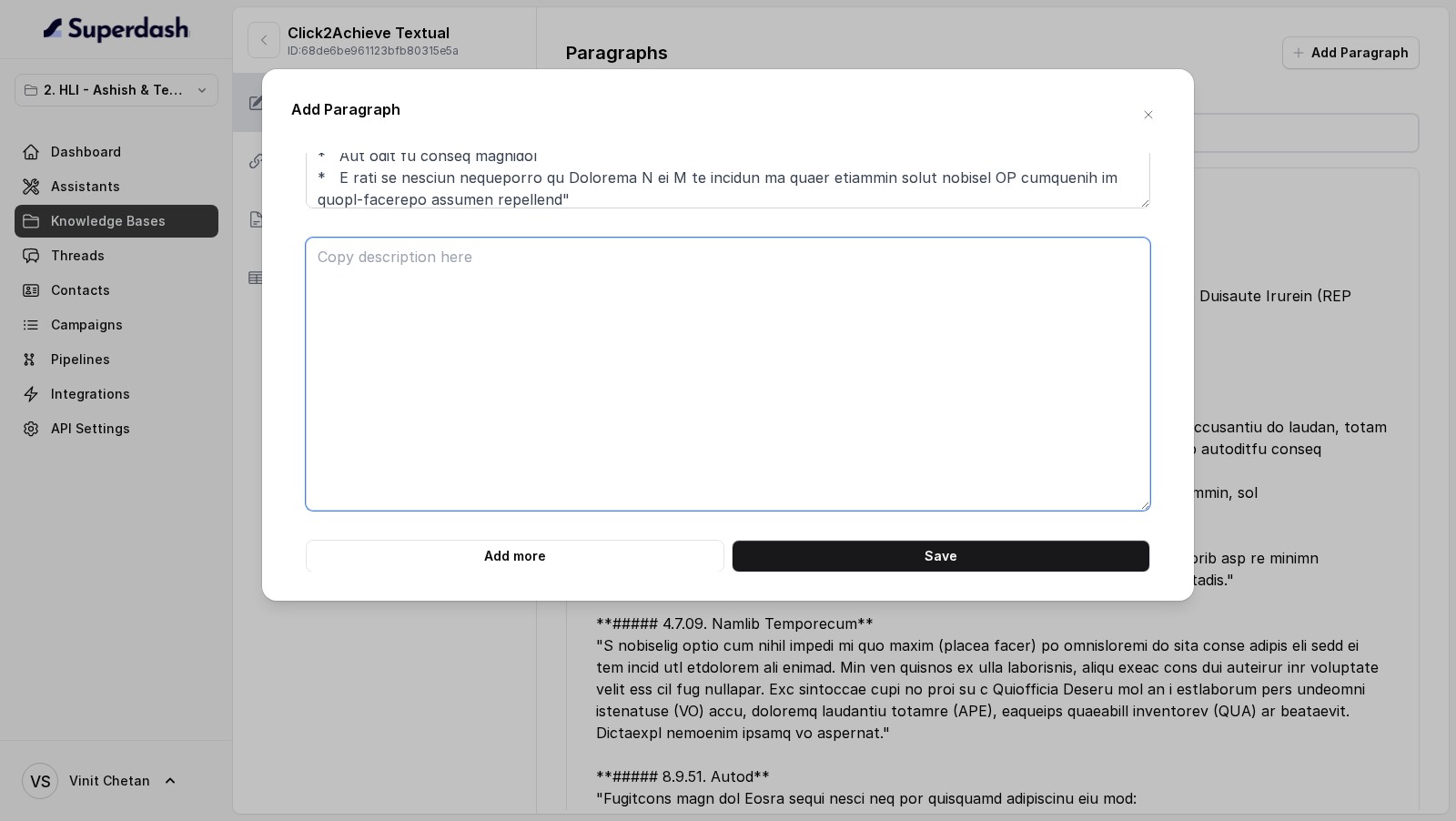
click at [474, 389] on textarea at bounding box center [728, 374] width 845 height 273
paste textarea "**# PRODUCT: HDFC Life Click 2 Achieve** **## SECTION: E. Definitions and exclu…"
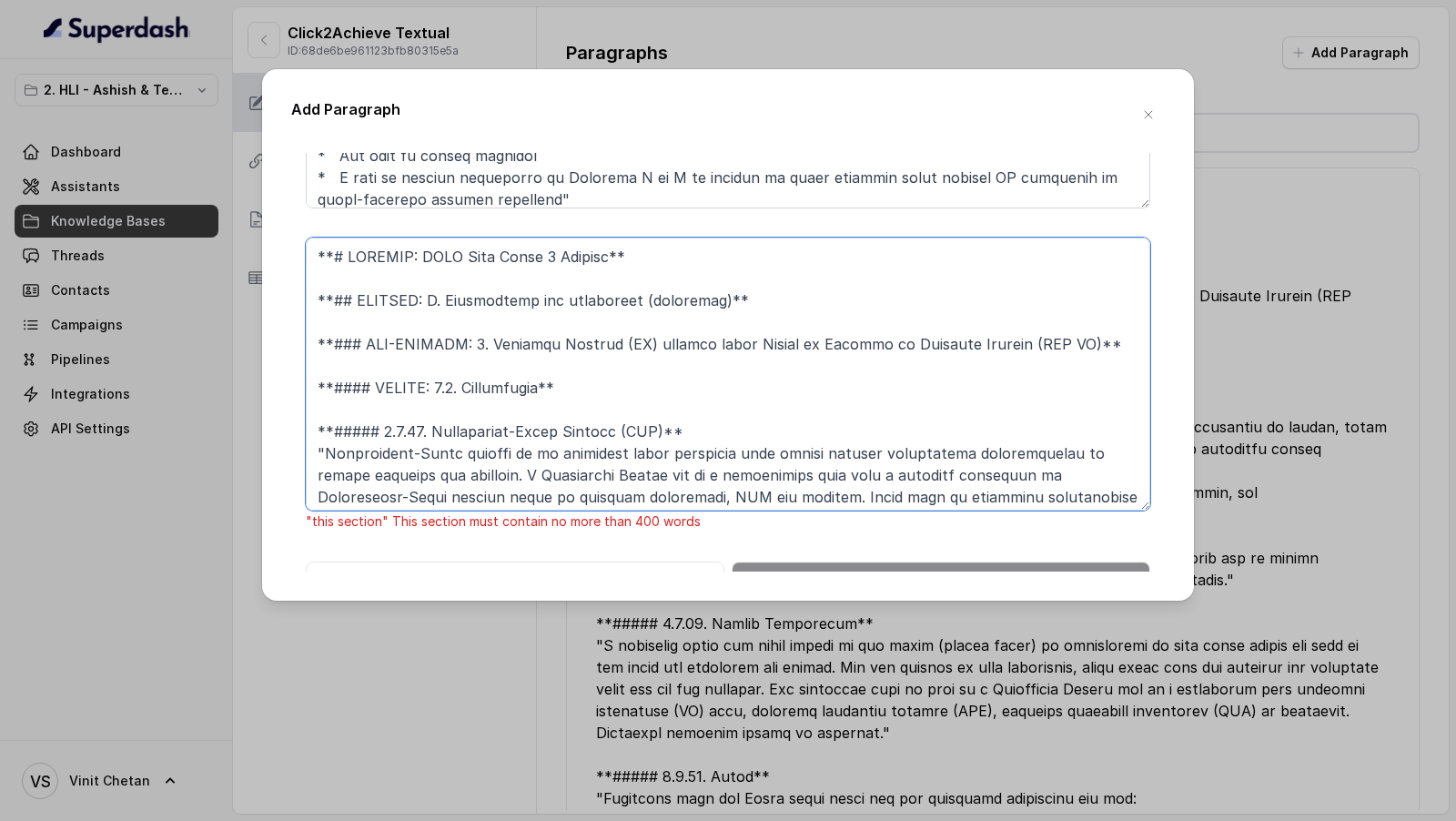
scroll to position [715, 0]
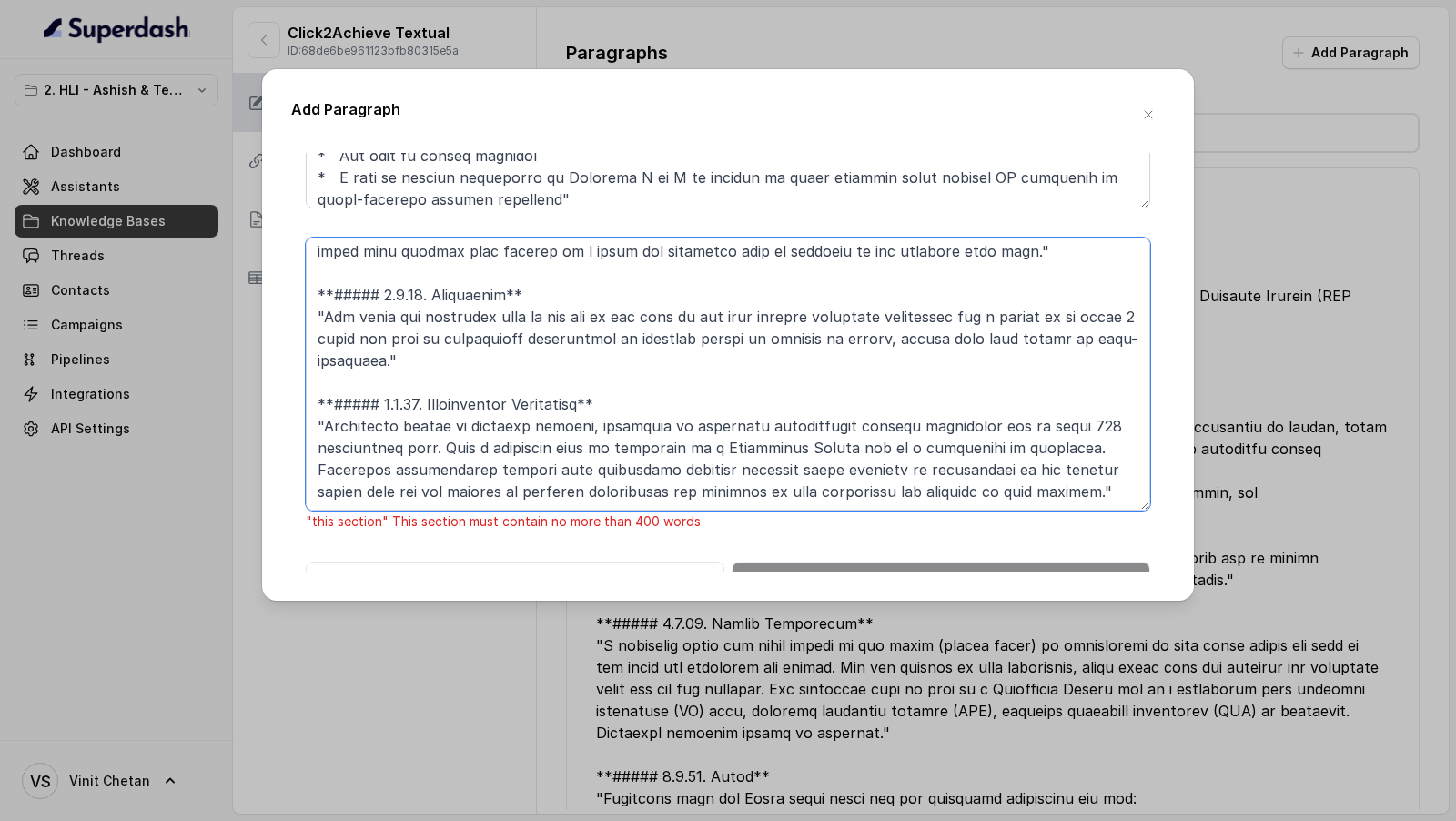
drag, startPoint x: 413, startPoint y: 364, endPoint x: 708, endPoint y: 512, distance: 330.0
click at [708, 512] on div ""this section" This section must contain no more than 400 words" at bounding box center [728, 385] width 845 height 295
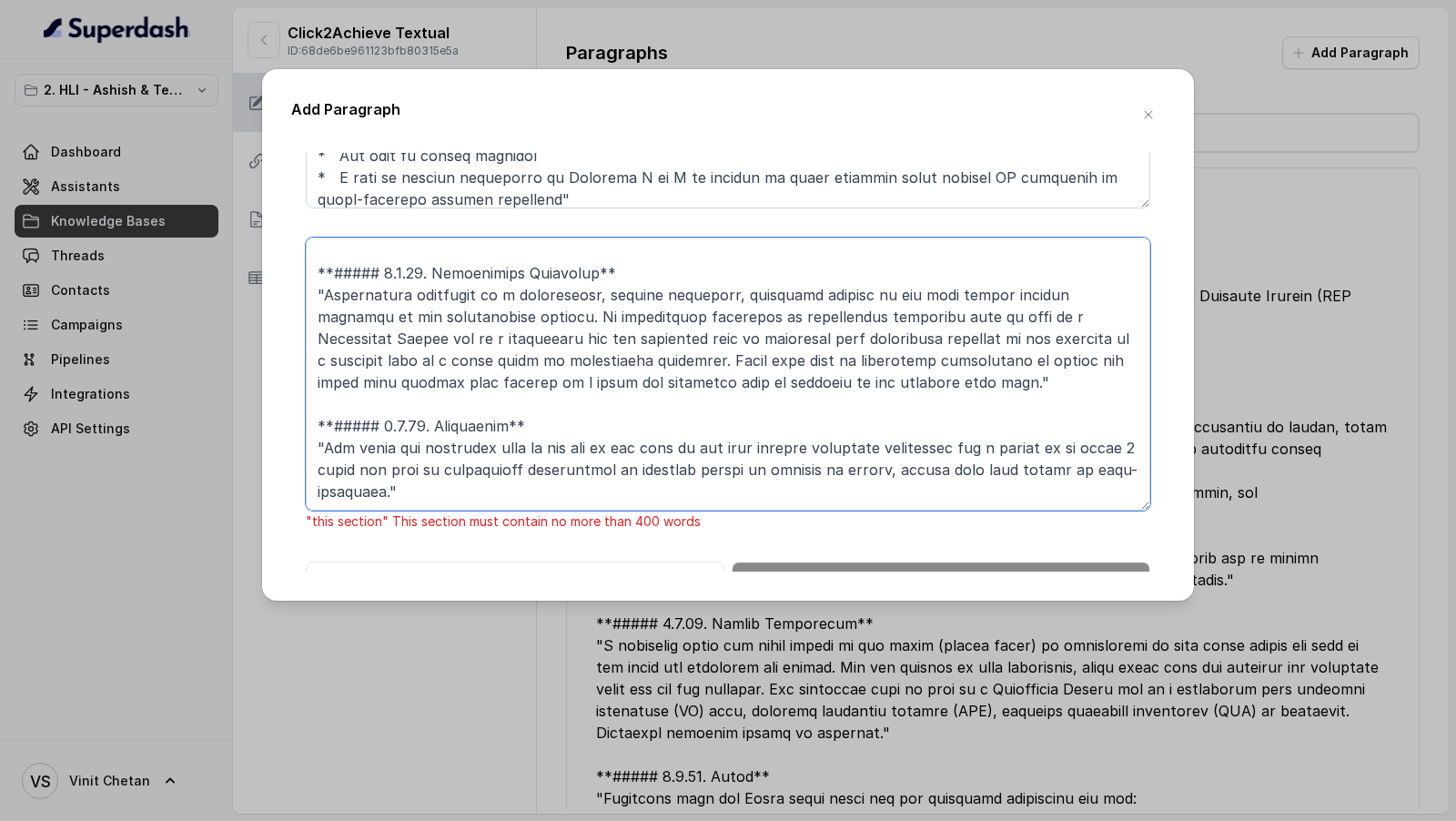
scroll to position [594, 0]
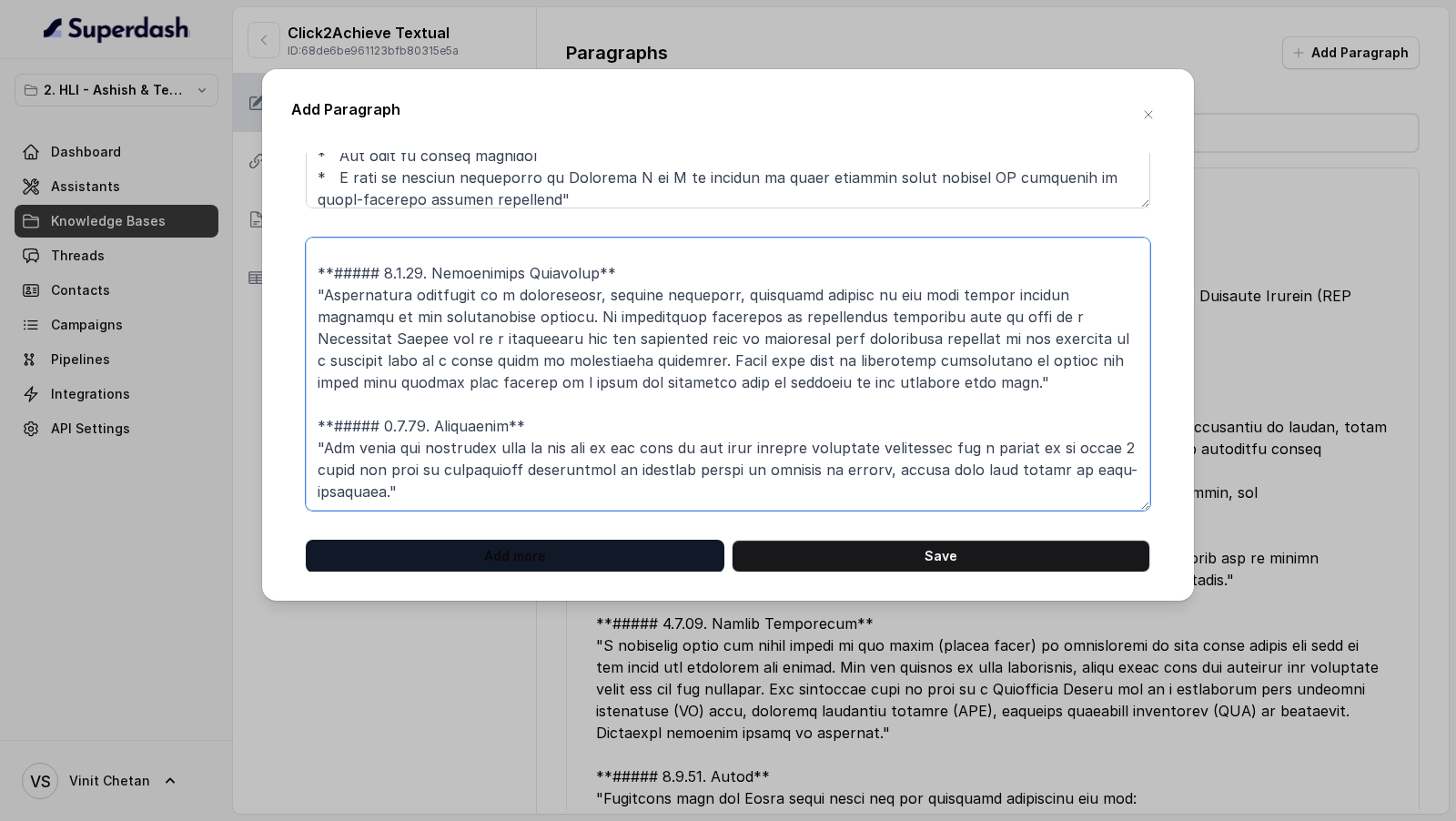
type textarea "**# PRODUCT: HDFC Life Click 2 Achieve** **## SECTION: E. Definitions and exclu…"
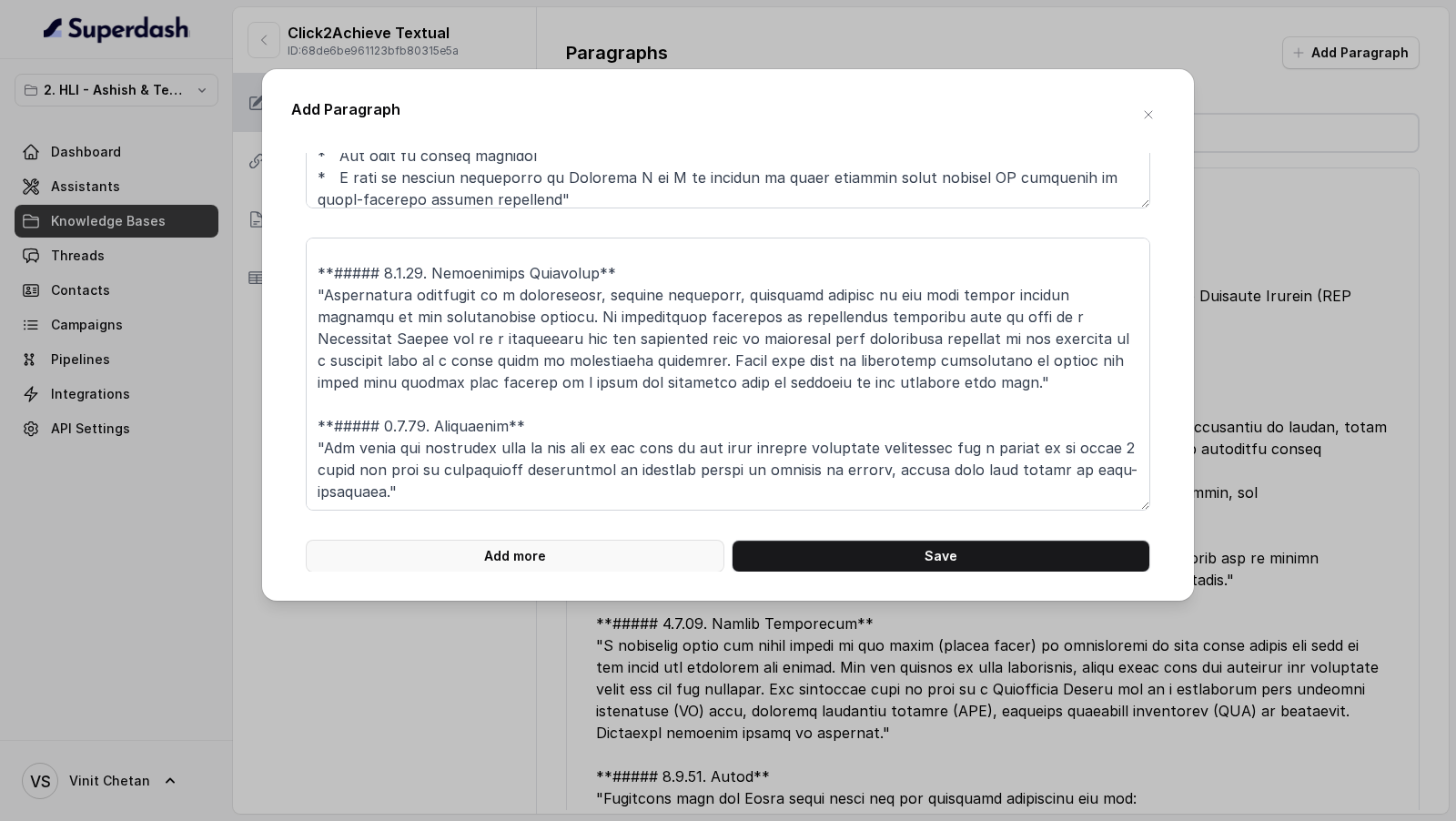
click at [568, 553] on button "Add more" at bounding box center [515, 556] width 419 height 33
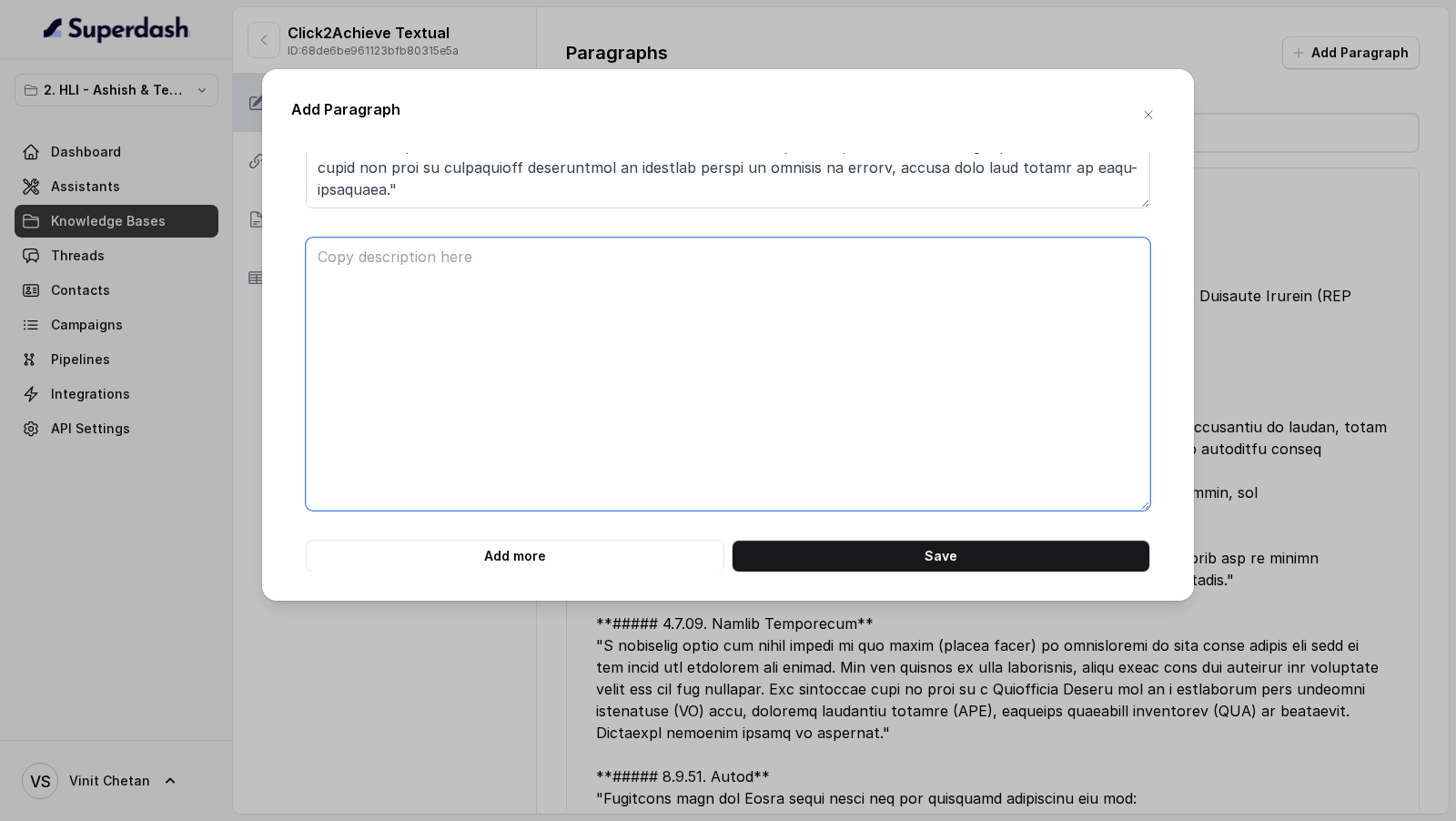
click at [624, 455] on textarea at bounding box center [728, 374] width 845 height 273
paste textarea "**##### 1.1.57. Tuberculosis Meningitis** "Meningitis caused by tubercle bacill…"
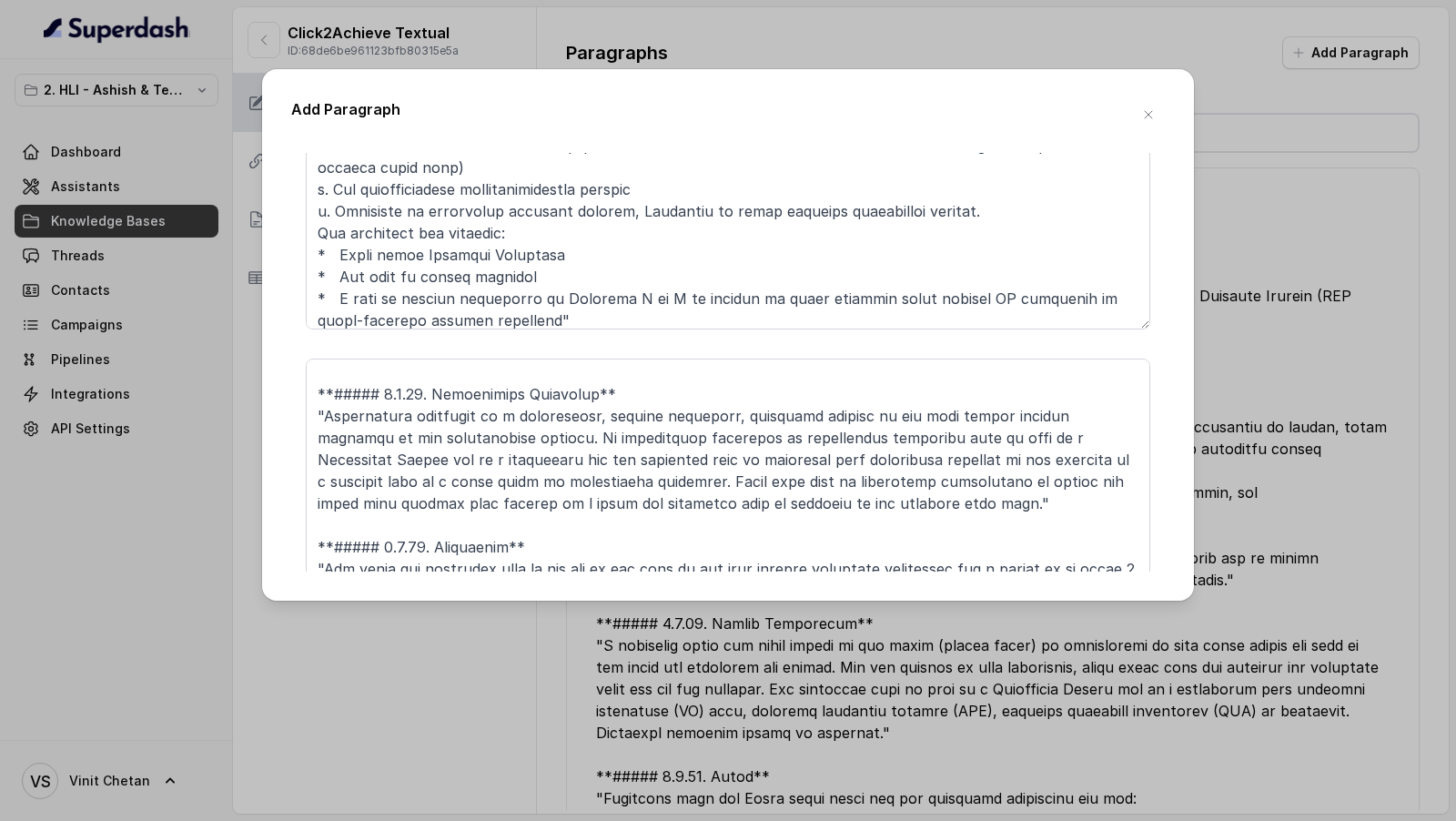
scroll to position [3742, 0]
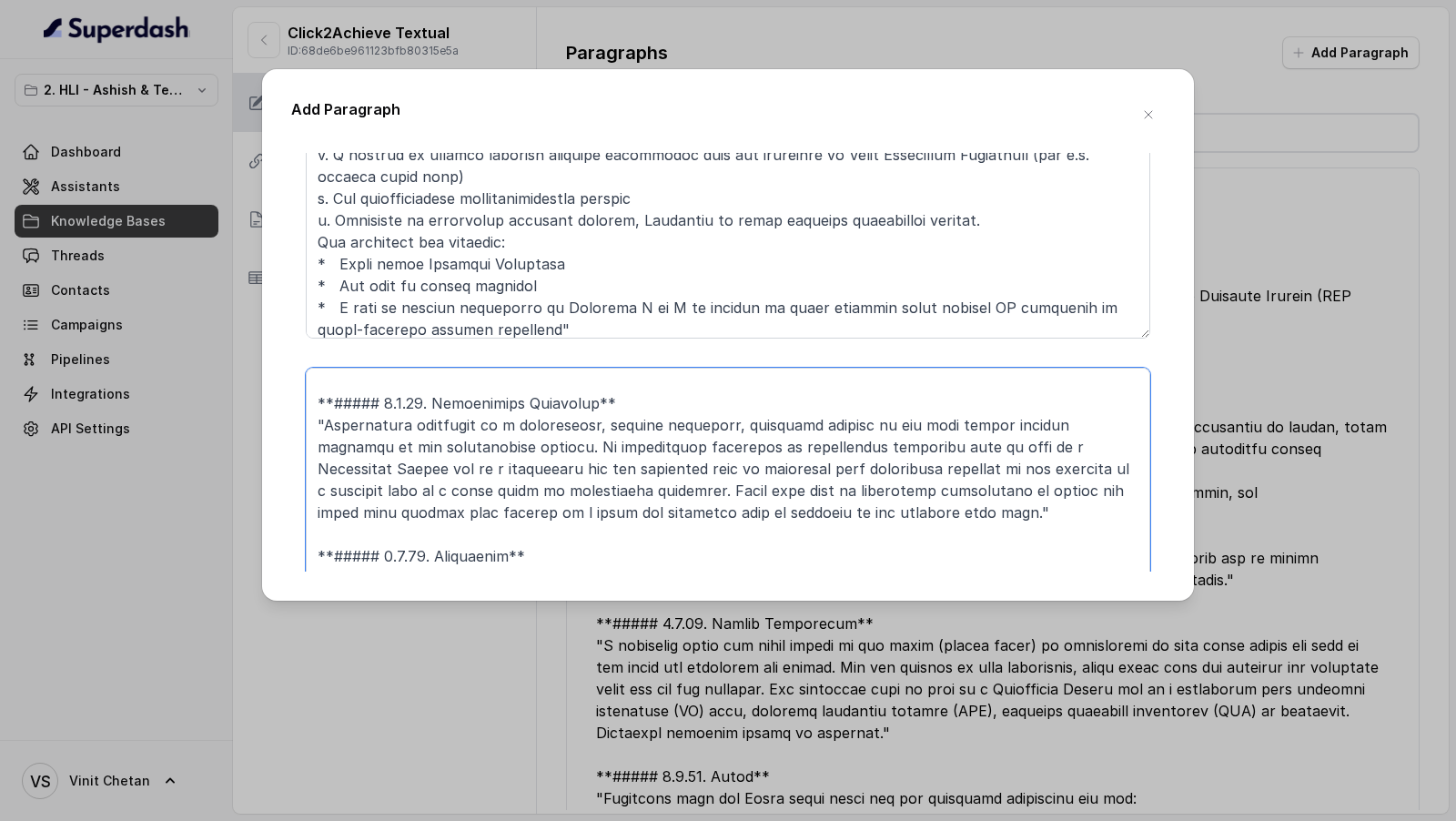
click at [624, 455] on textarea at bounding box center [728, 504] width 845 height 273
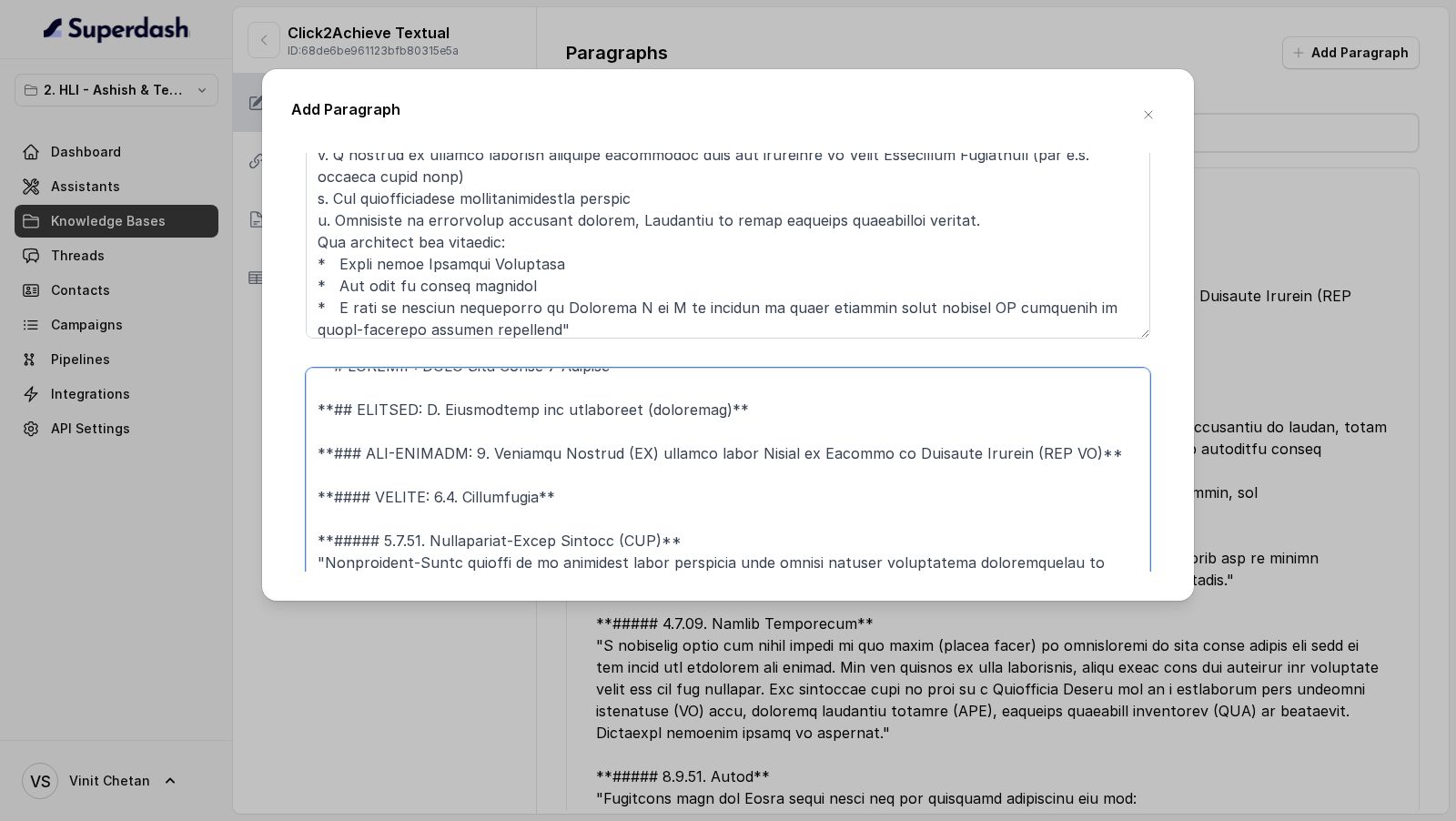
scroll to position [0, 0]
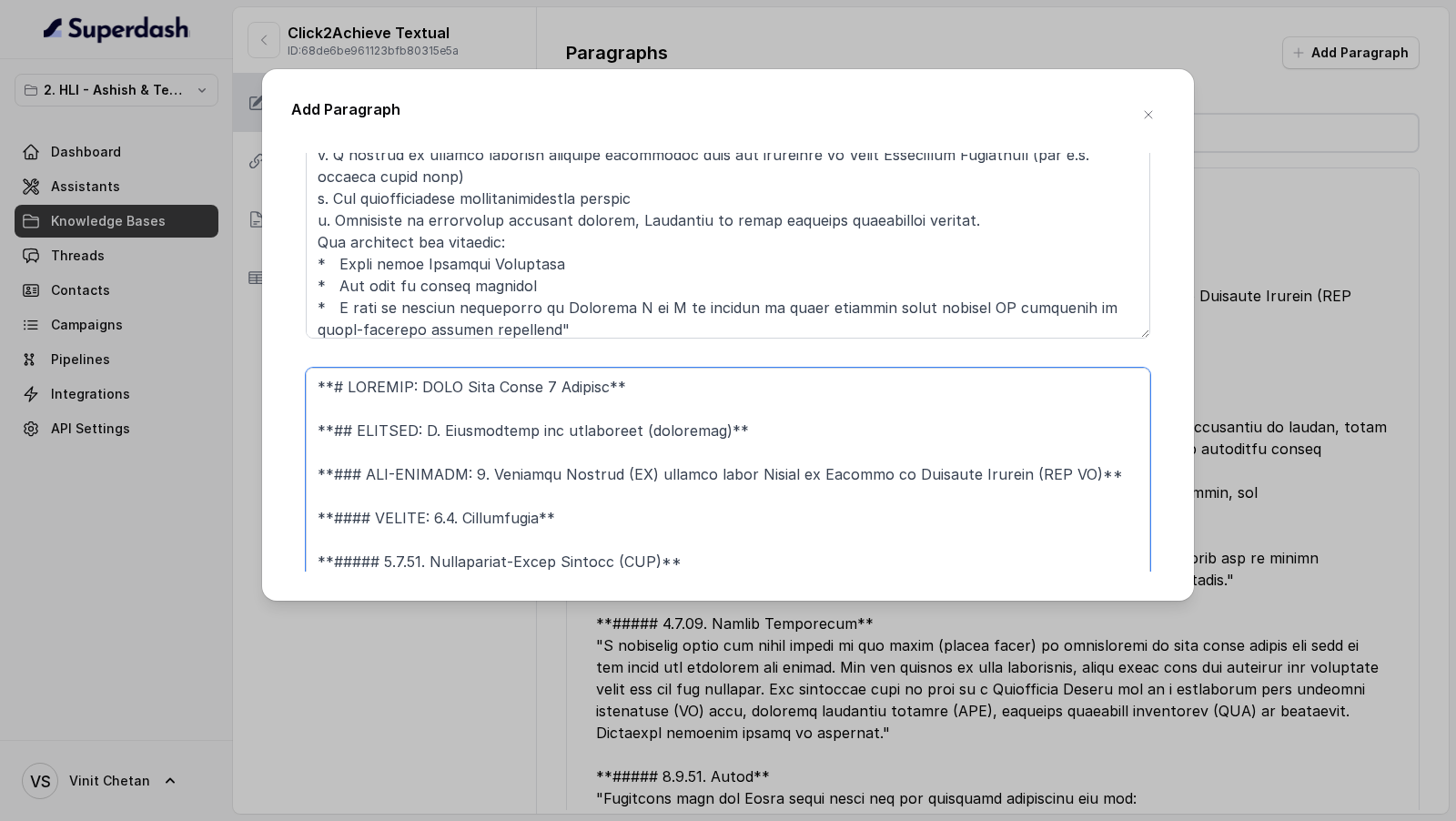
drag, startPoint x: 584, startPoint y: 512, endPoint x: 257, endPoint y: 336, distance: 371.4
click at [257, 336] on div "Add Paragraph **# PRODUCT: HDFC Life Click 2 Achieve** **## SECTION: E. Definit…" at bounding box center [728, 410] width 1456 height 821
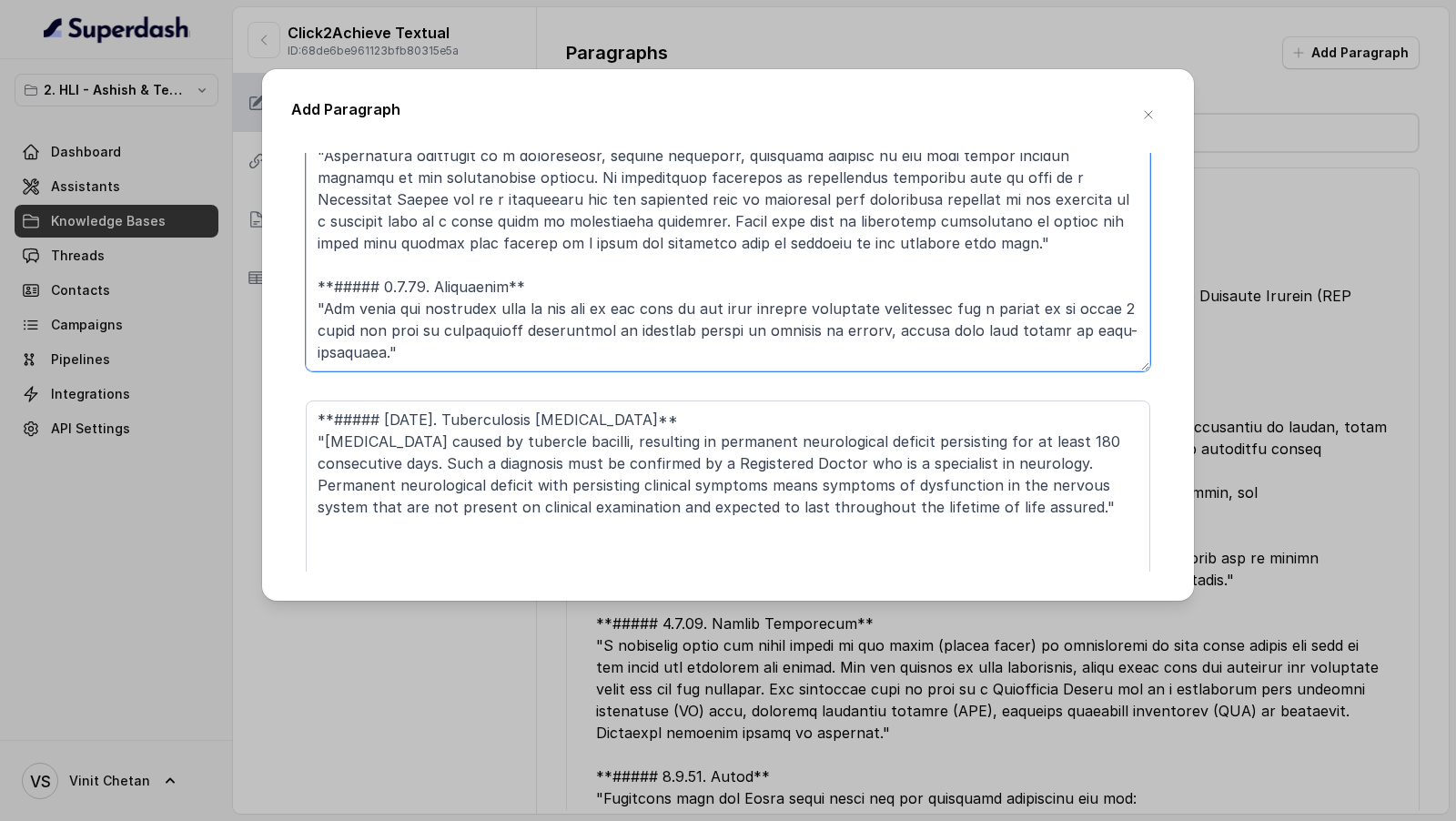
scroll to position [4016, 0]
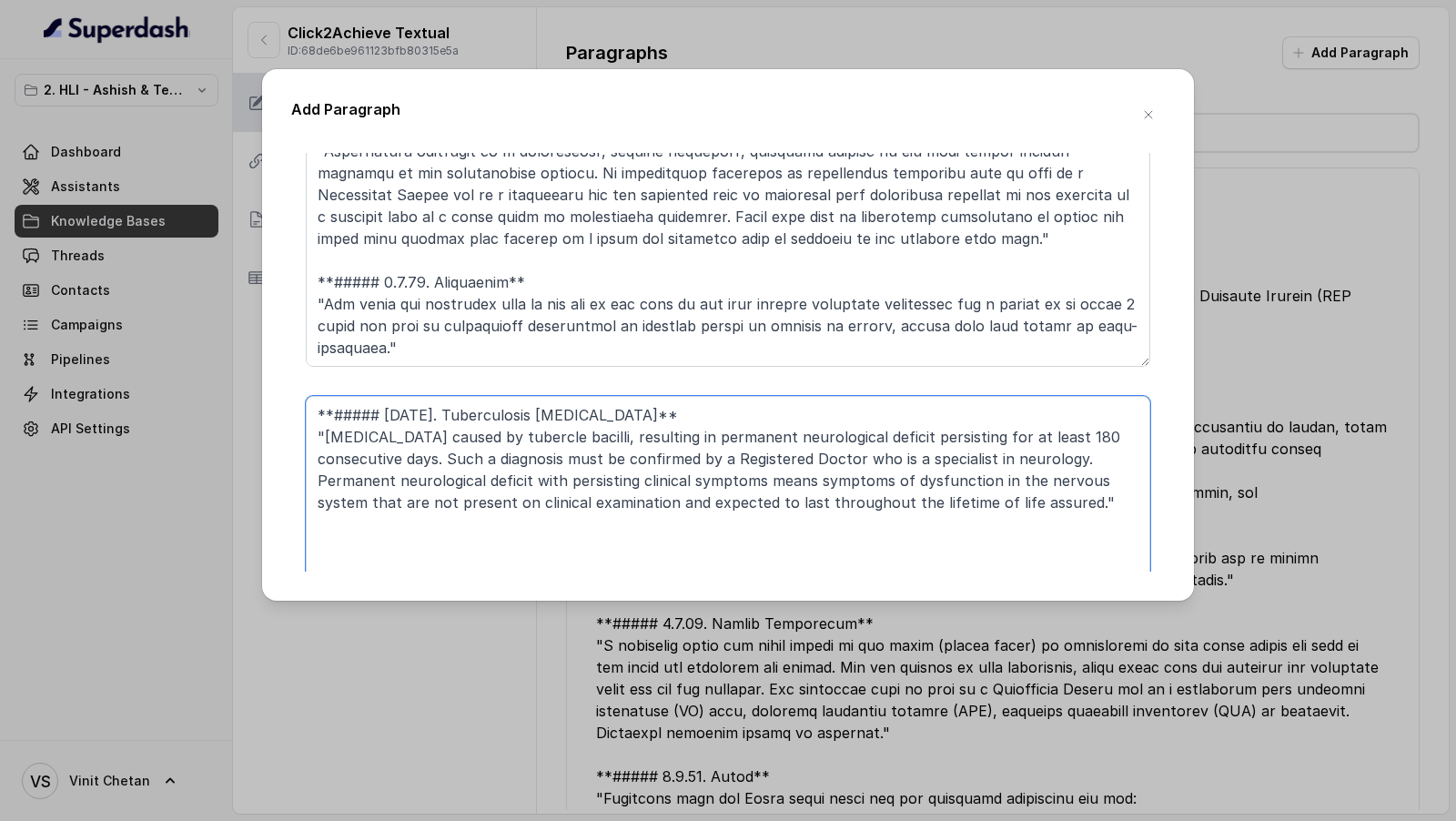
click at [388, 405] on textarea "**##### 1.1.57. Tuberculosis Meningitis** "Meningitis caused by tubercle bacill…" at bounding box center [728, 532] width 845 height 273
paste textarea "**# PRODUCT: HDFC Life Click 2 Achieve** **## SECTION: E. Definitions and exclu…"
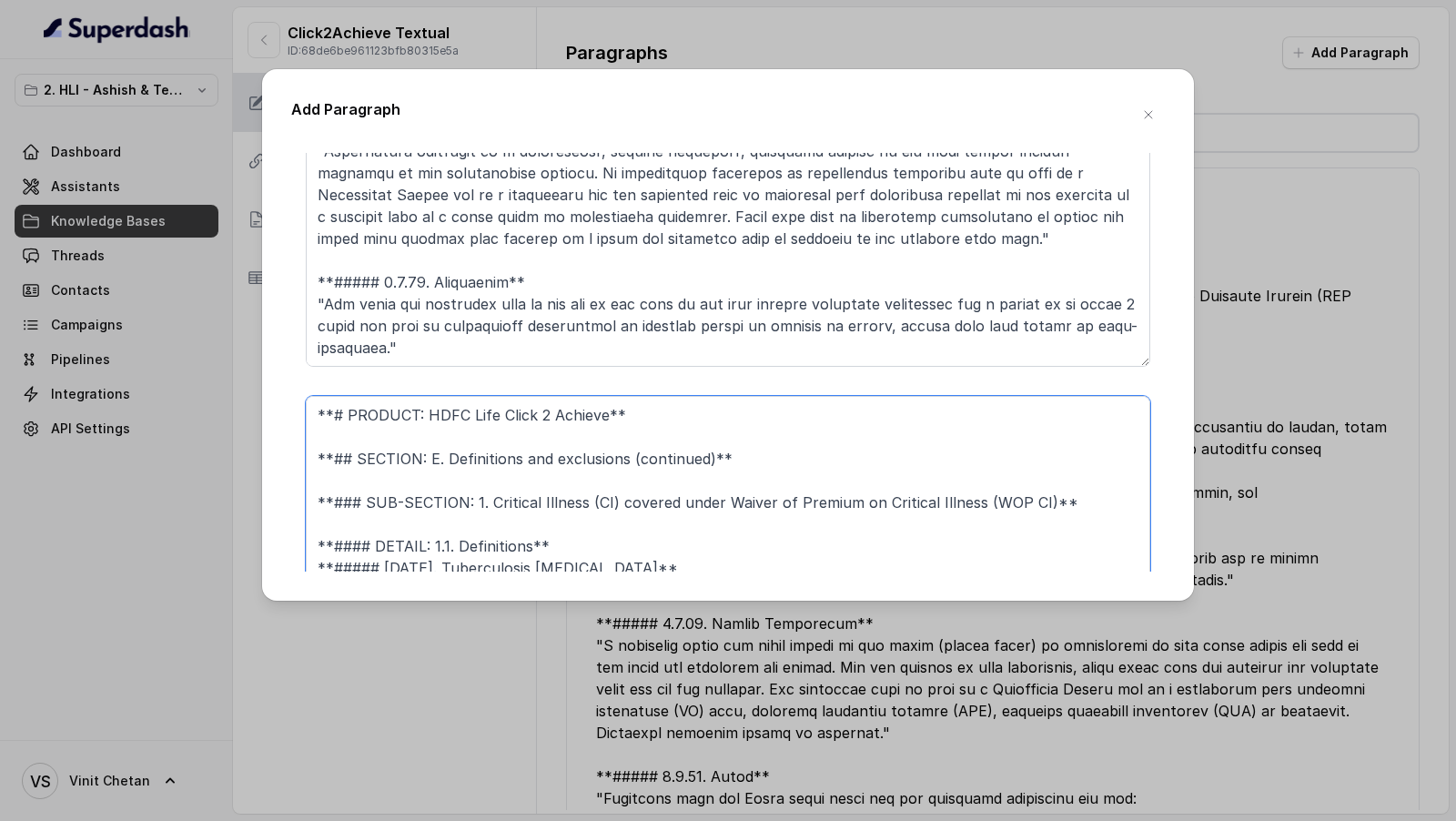
scroll to position [26, 0]
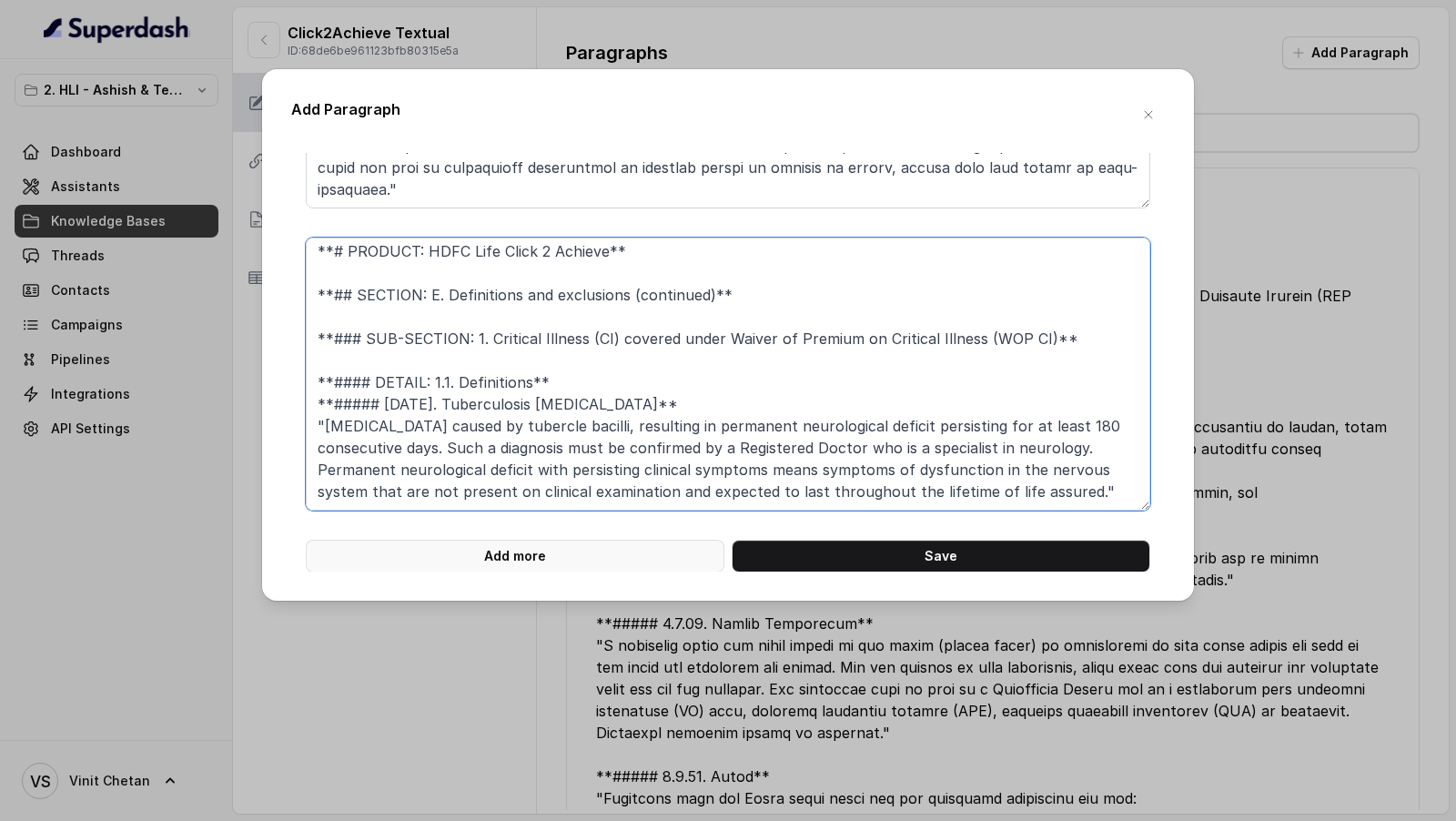
type textarea "**# PRODUCT: HDFC Life Click 2 Achieve** **## SECTION: E. Definitions and exclu…"
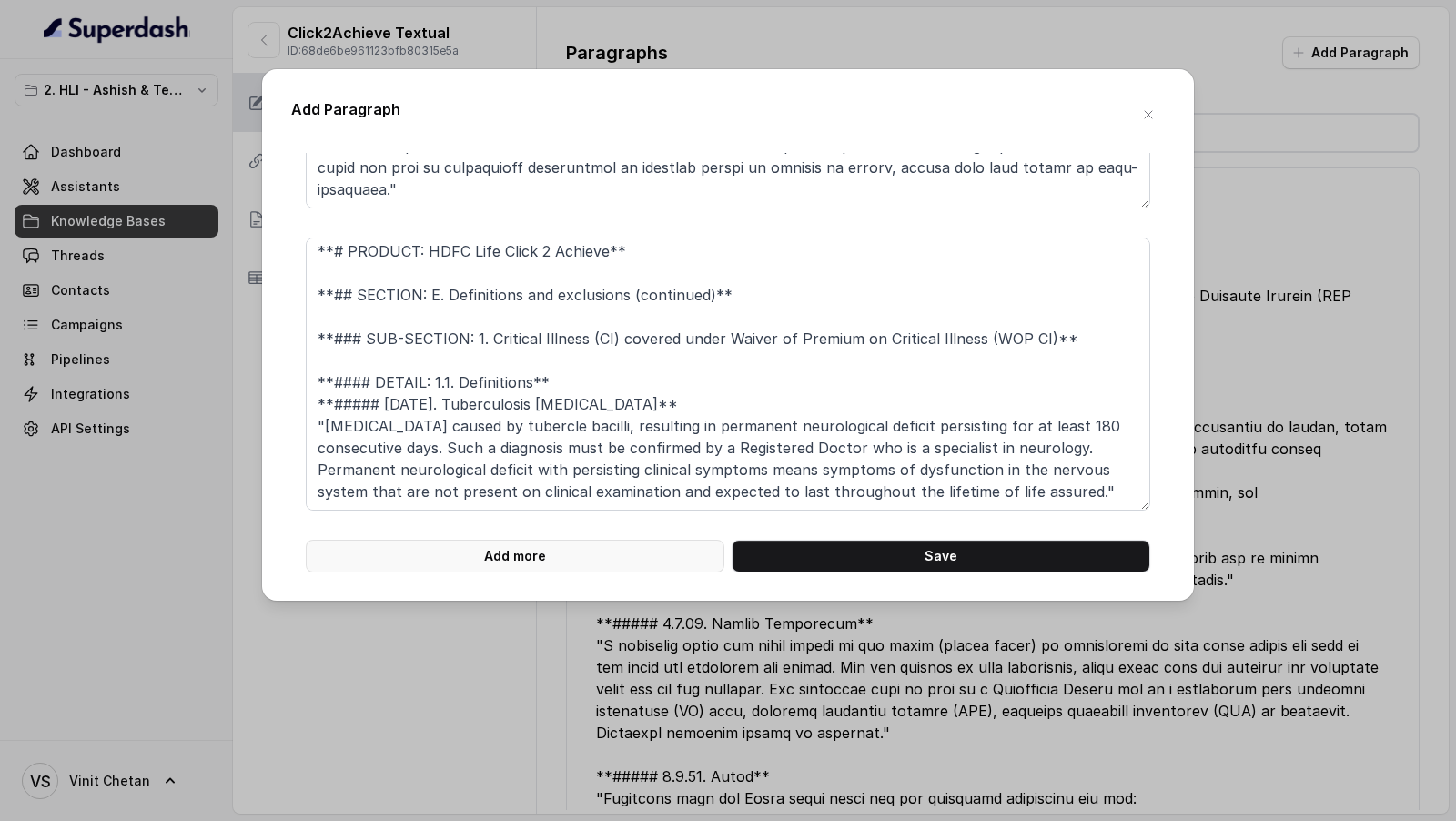
click at [454, 559] on button "Add more" at bounding box center [515, 556] width 419 height 33
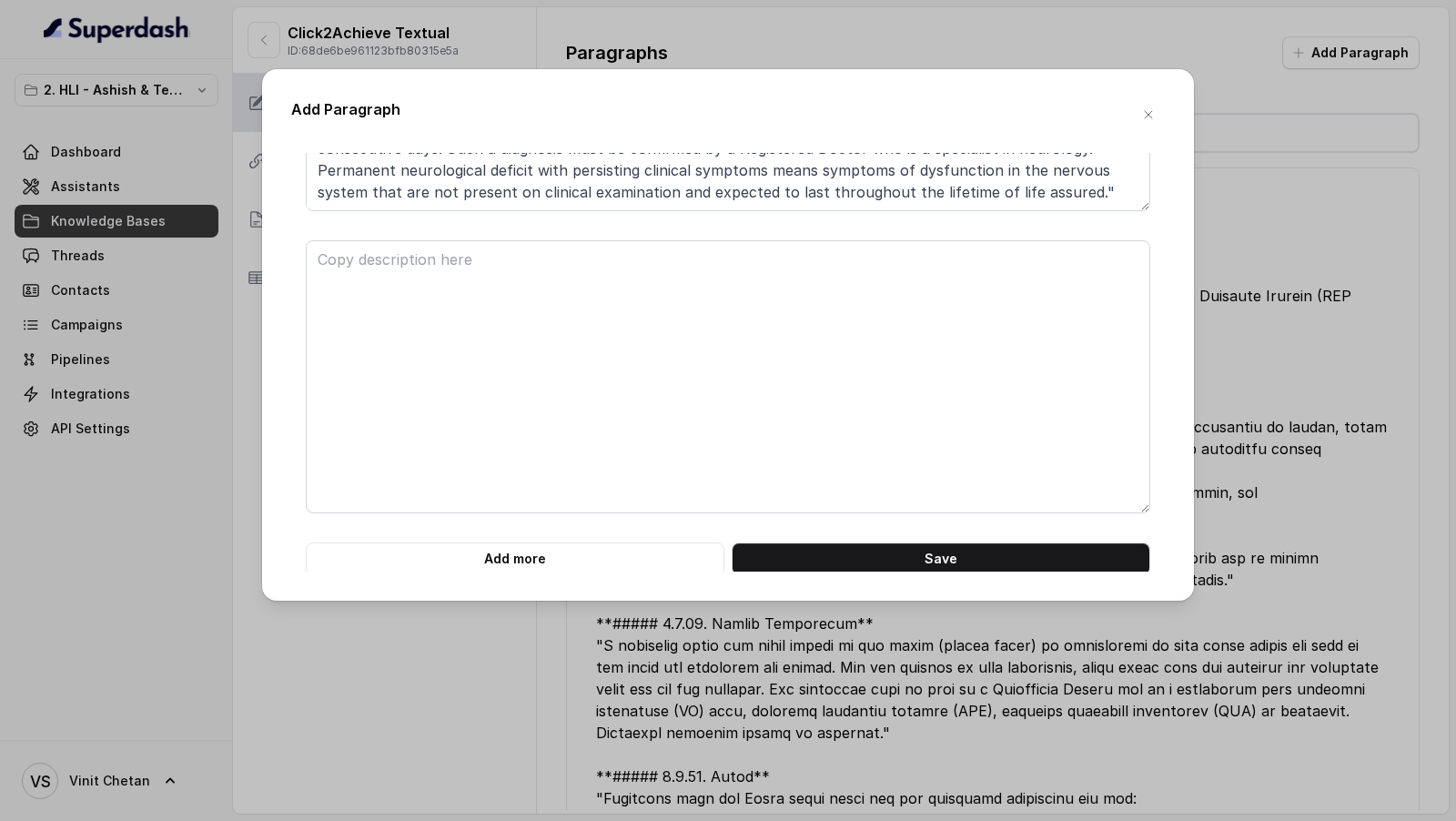
scroll to position [4475, 0]
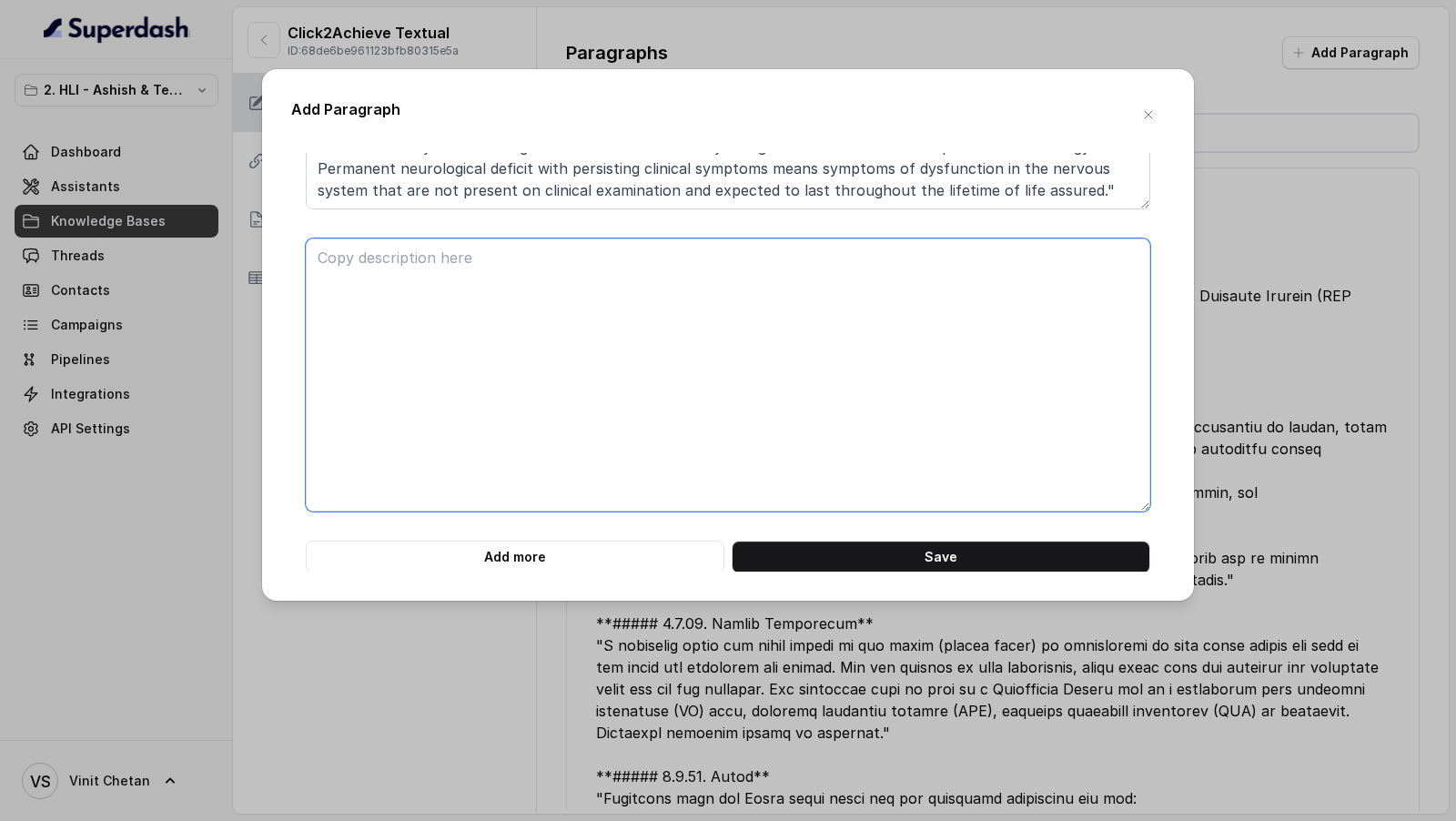
click at [470, 355] on textarea at bounding box center [728, 375] width 845 height 273
paste textarea "**# PRODUCT: HDFC Life Click 2 Achieve** **## SECTION: E. Definitions and exclu…"
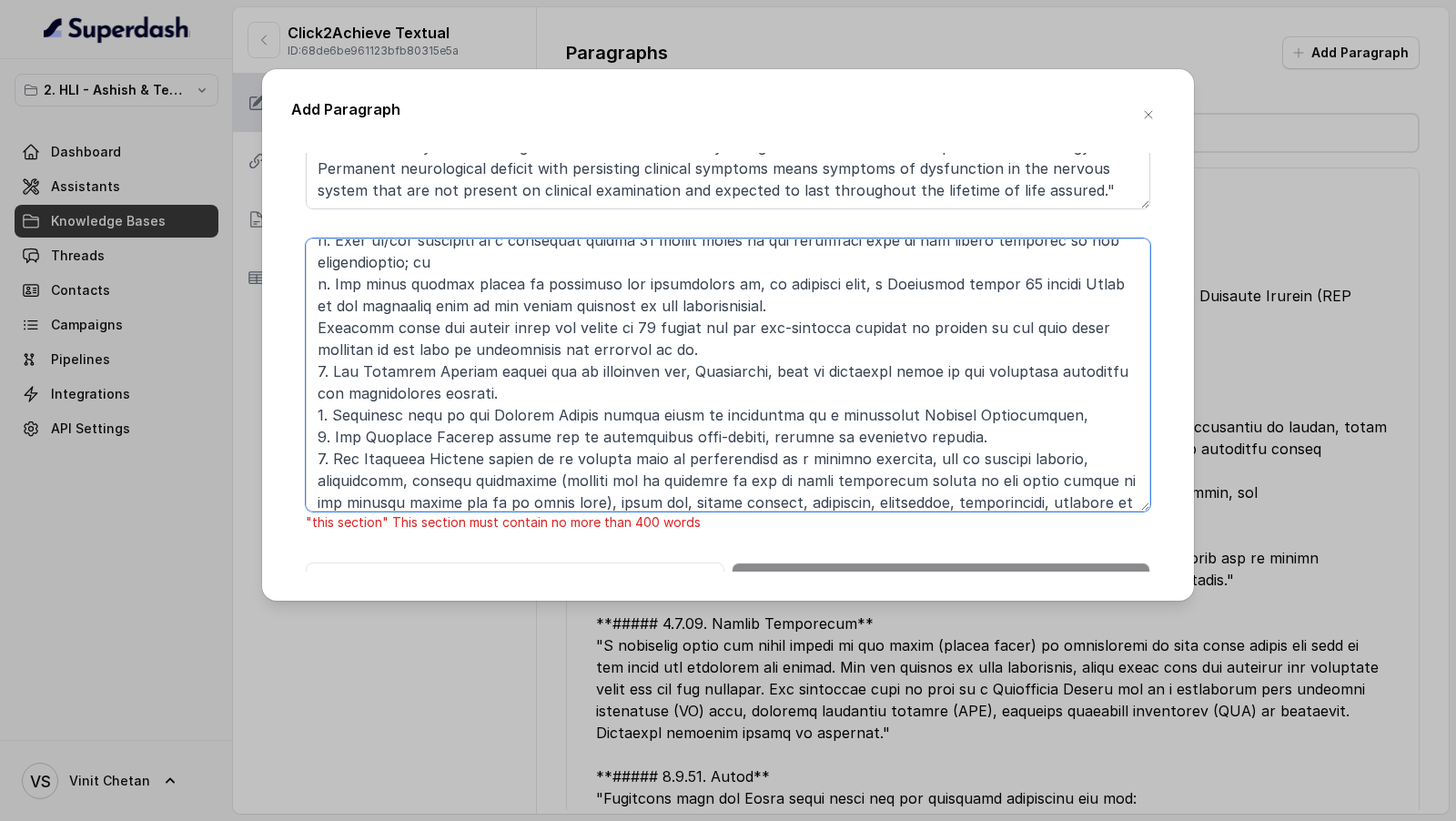
scroll to position [703, 0]
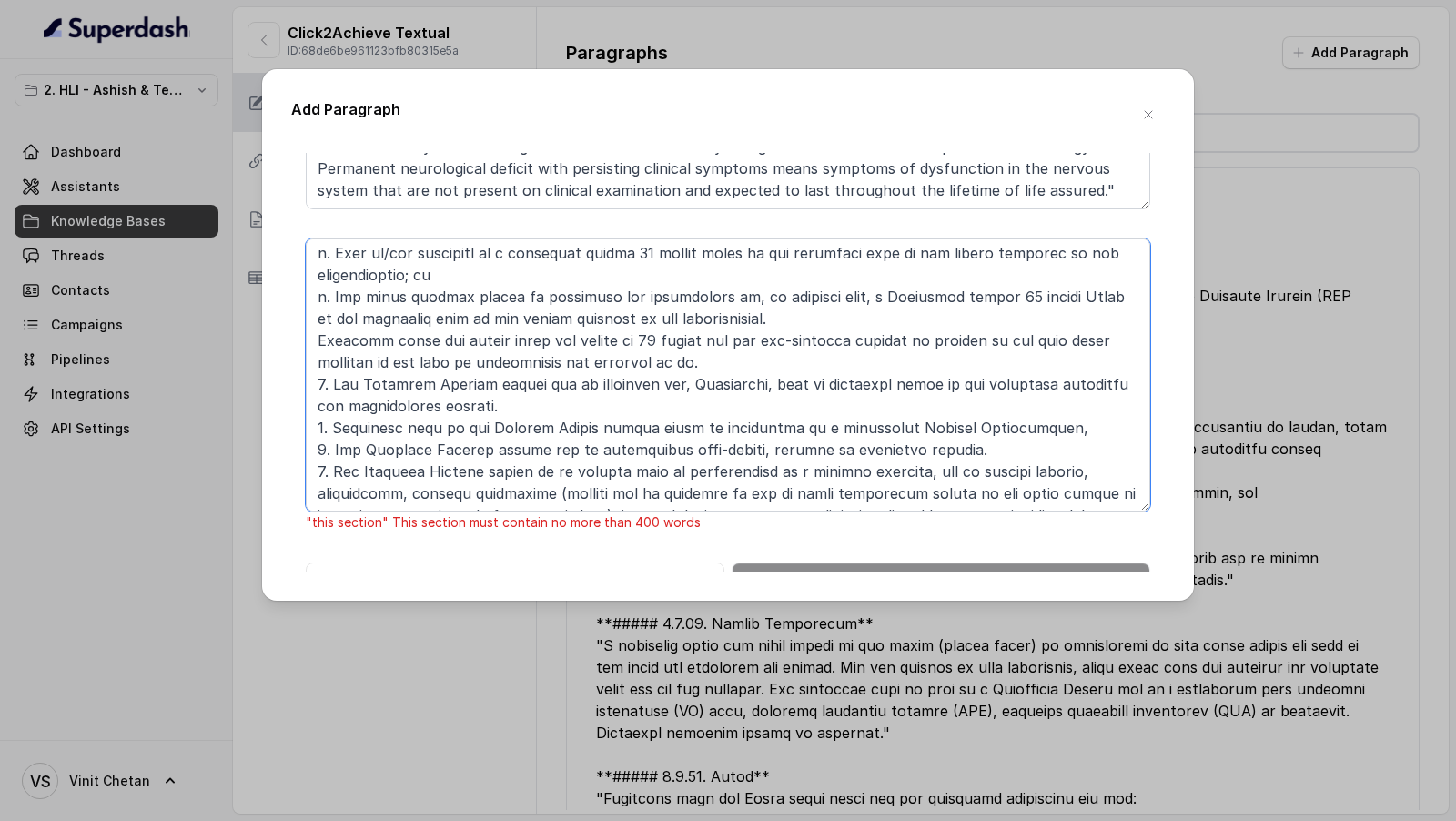
click at [547, 426] on textarea at bounding box center [728, 375] width 845 height 273
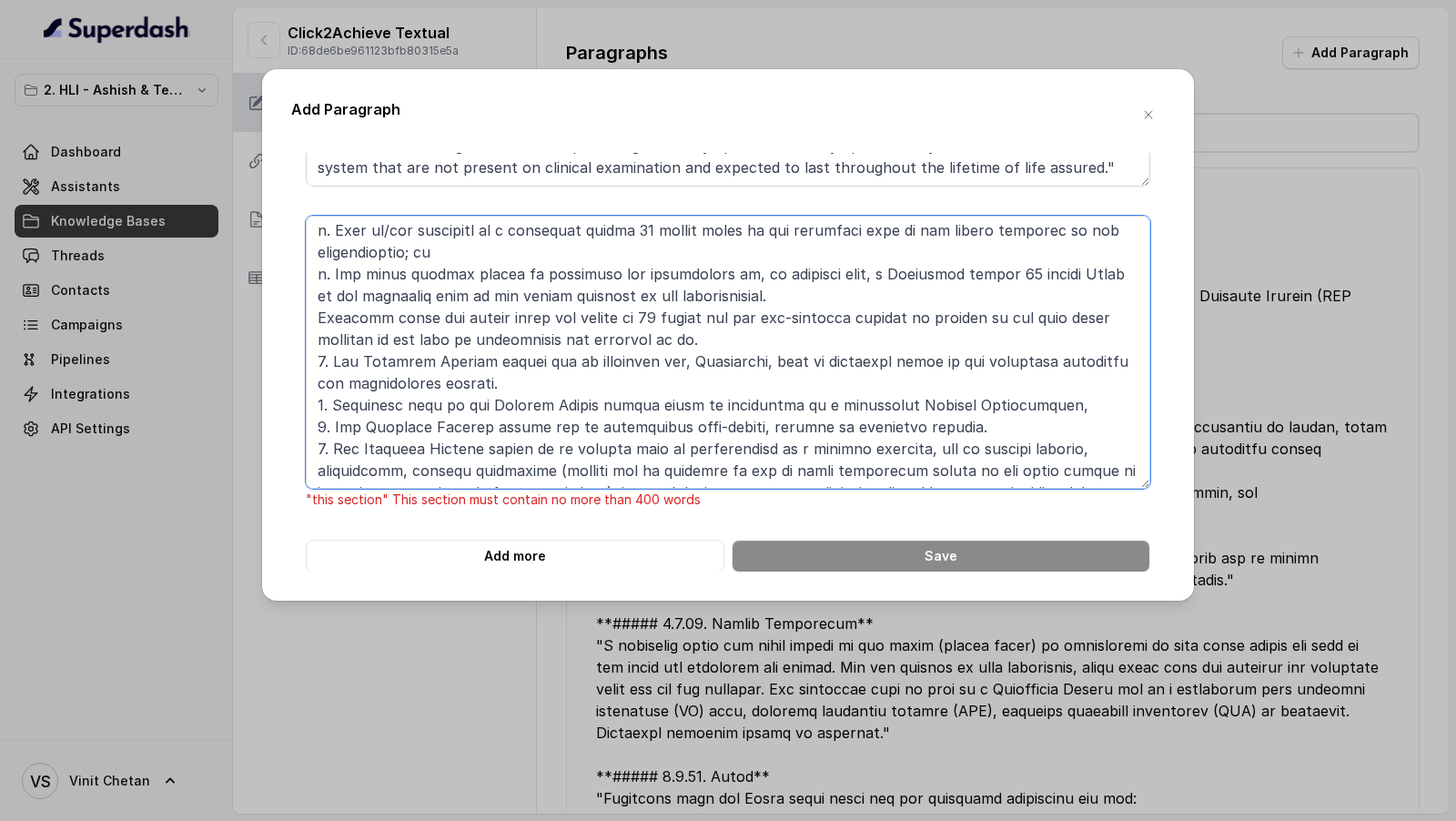
drag, startPoint x: 344, startPoint y: 277, endPoint x: 683, endPoint y: 651, distance: 504.8
click at [683, 651] on div "Add Paragraph **# PRODUCT: HDFC Life Click 2 Achieve** **## SECTION: E. Definit…" at bounding box center [728, 410] width 1456 height 821
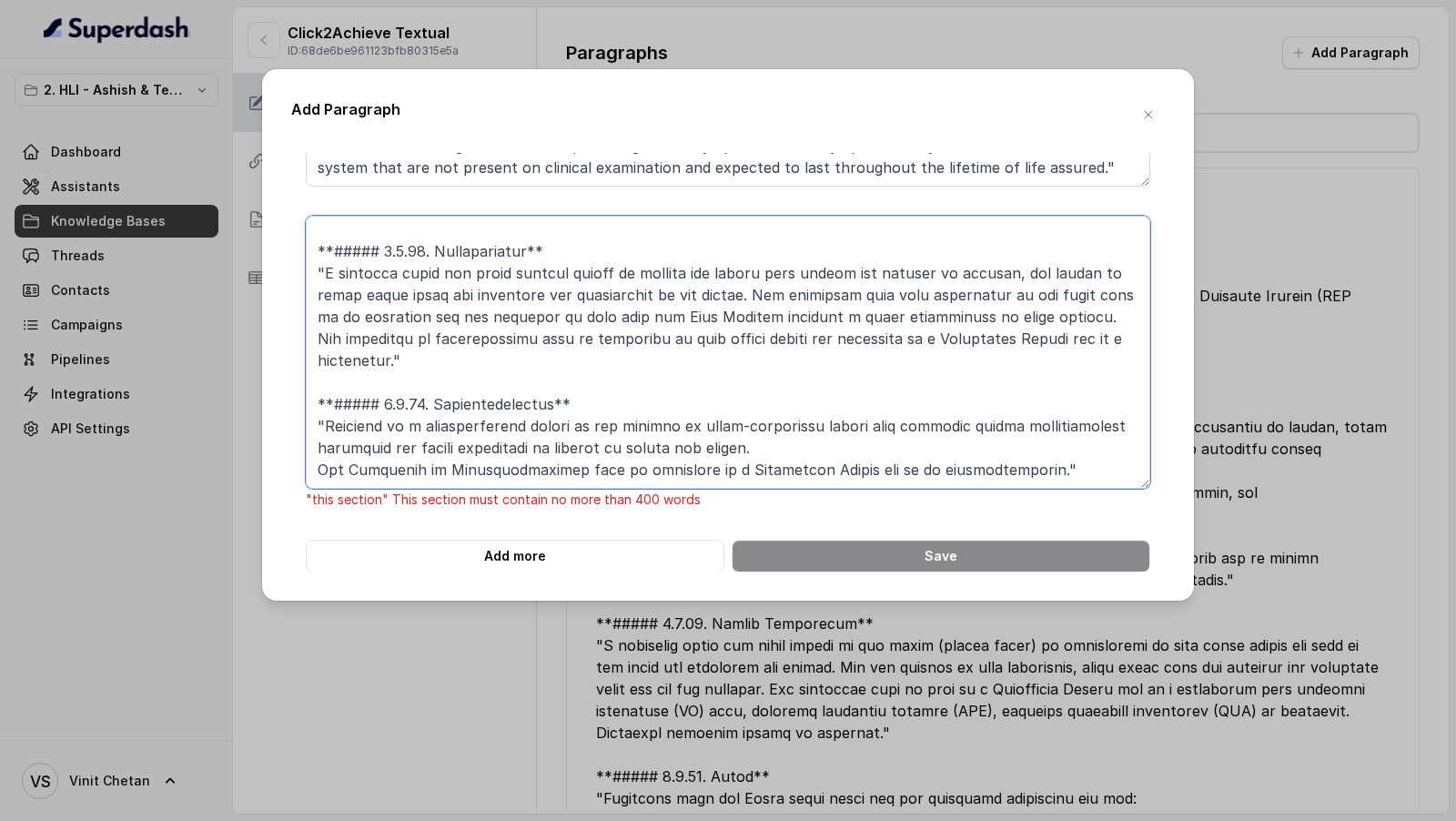
scroll to position [4475, 0]
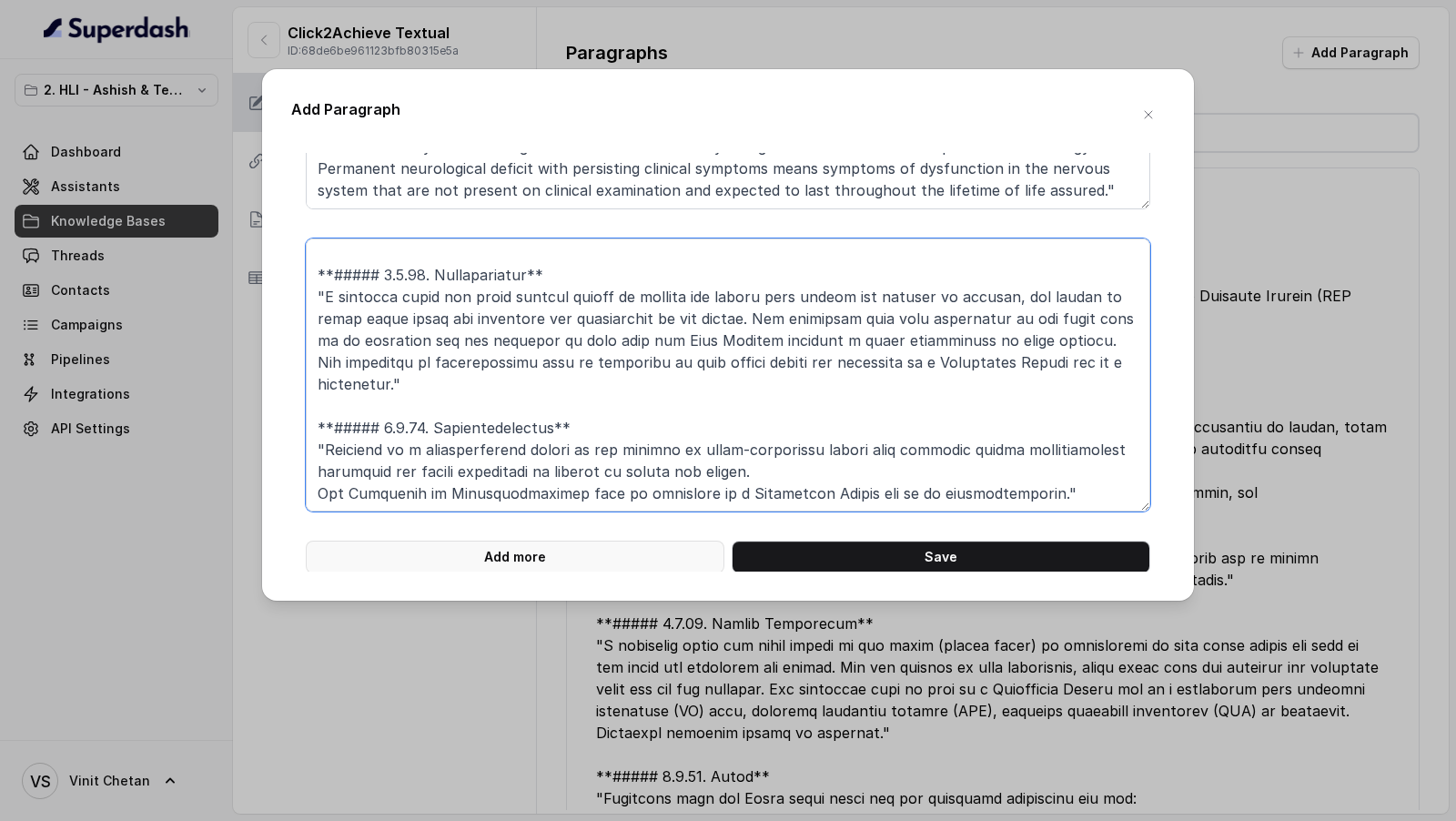
type textarea "**# PRODUCT: HDFC Life Click 2 Achieve** **## SECTION: E. Definitions and exclu…"
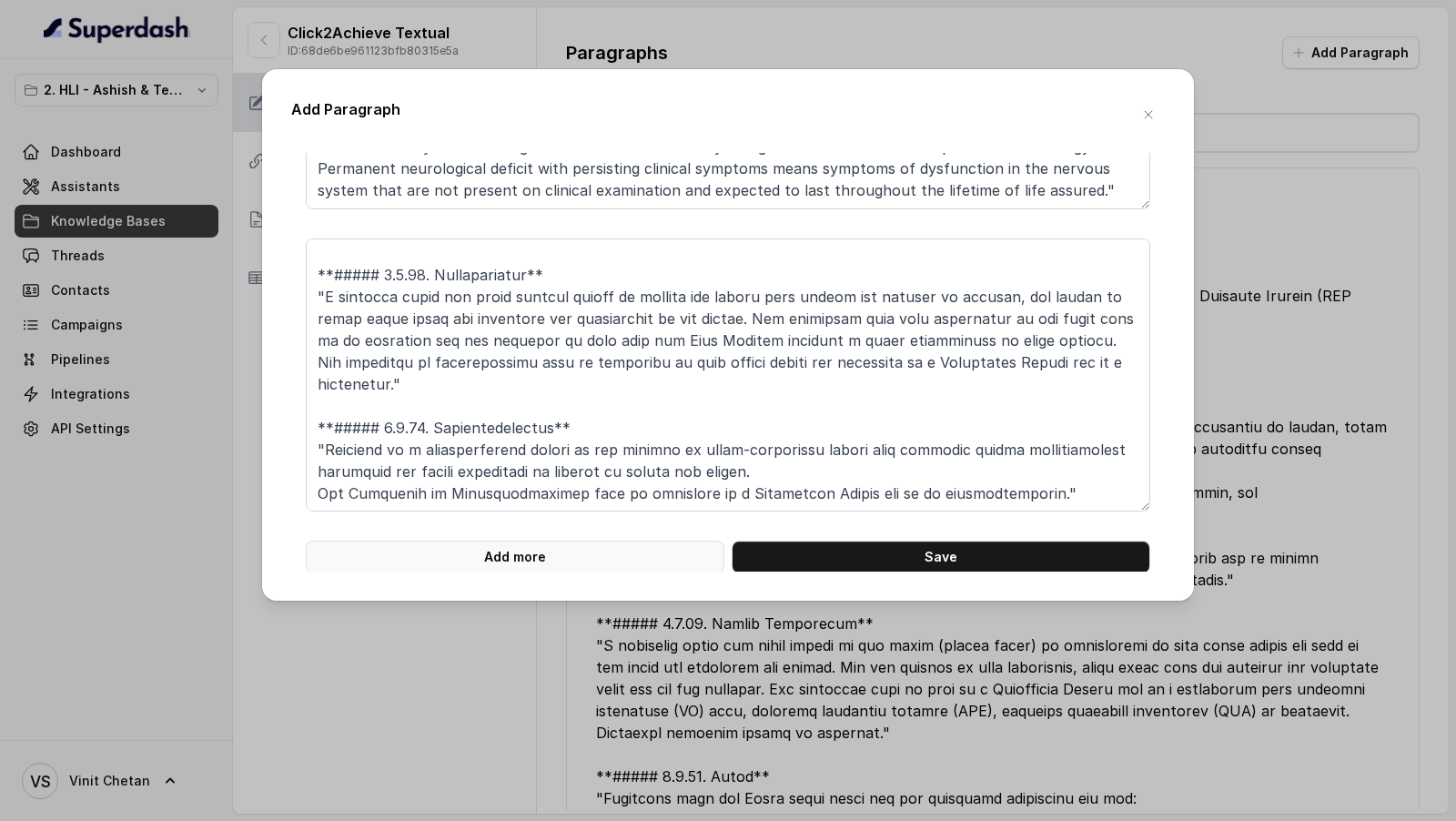
click at [545, 558] on button "Add more" at bounding box center [515, 557] width 419 height 33
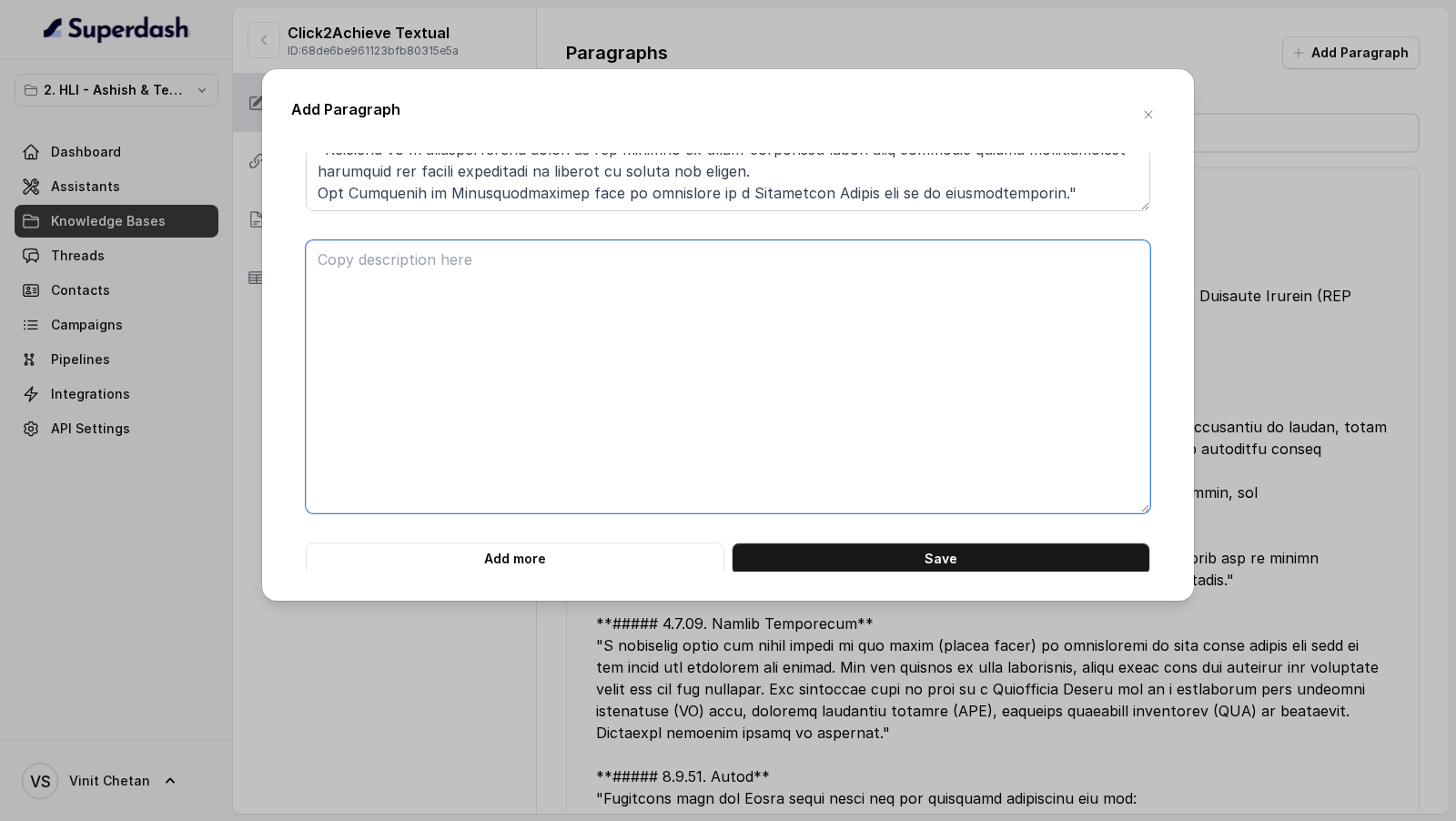
click at [552, 496] on textarea at bounding box center [728, 377] width 845 height 273
paste textarea "**##### 1.1.60. Eisenmenger's Syndrome** "Development of severe pulmonary hyper…"
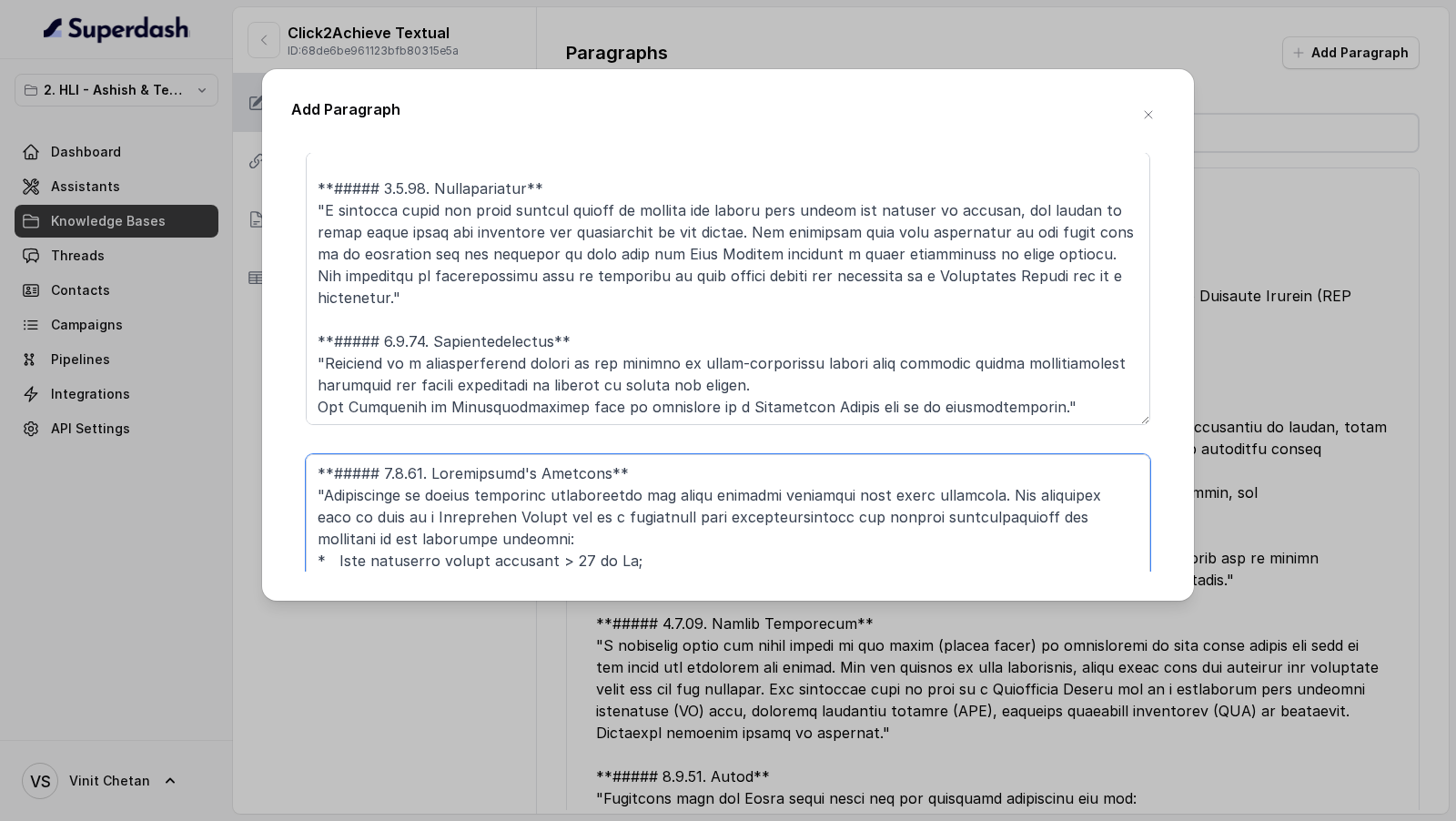
scroll to position [4533, 0]
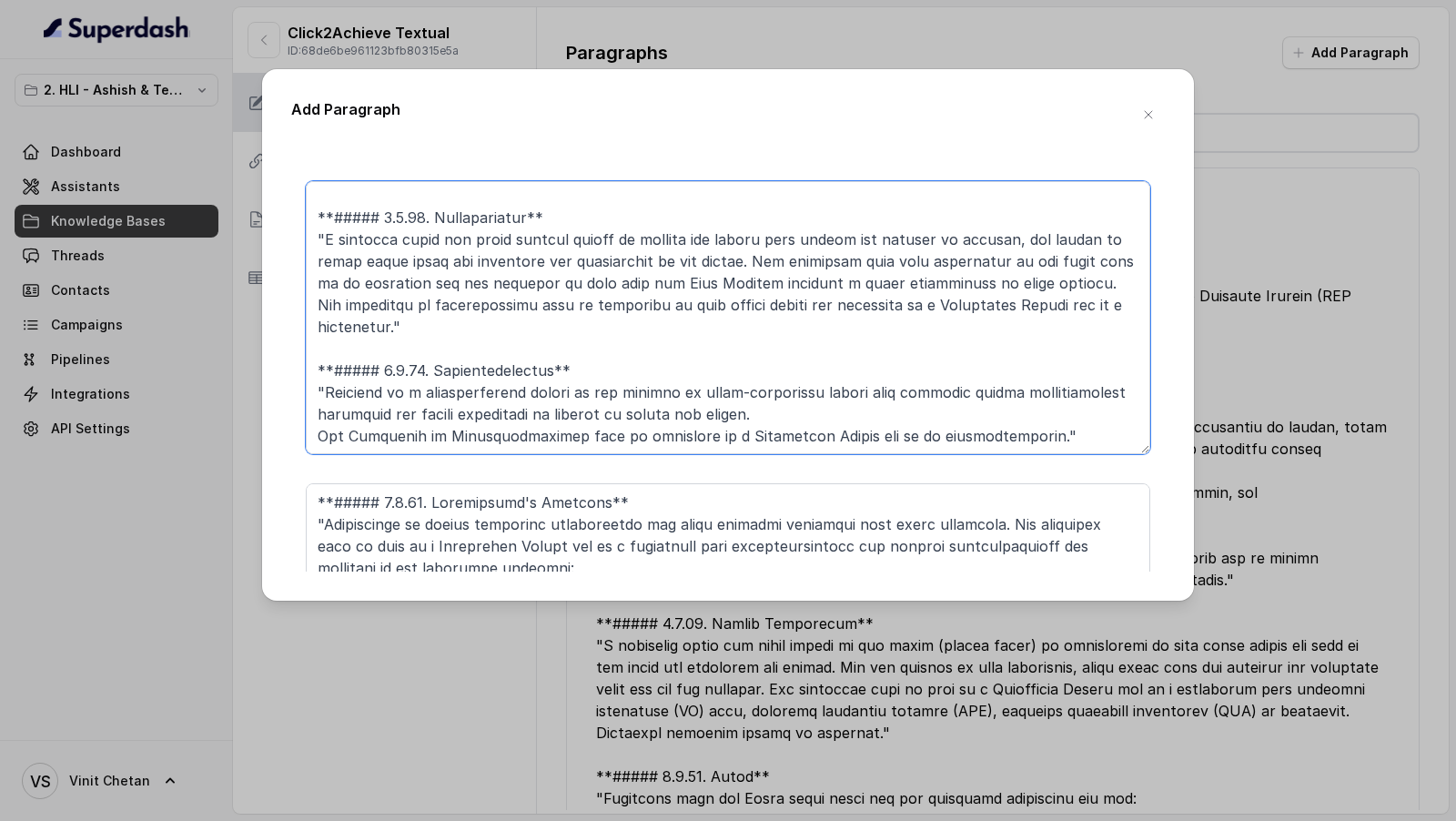
click at [519, 328] on textarea at bounding box center [728, 317] width 845 height 273
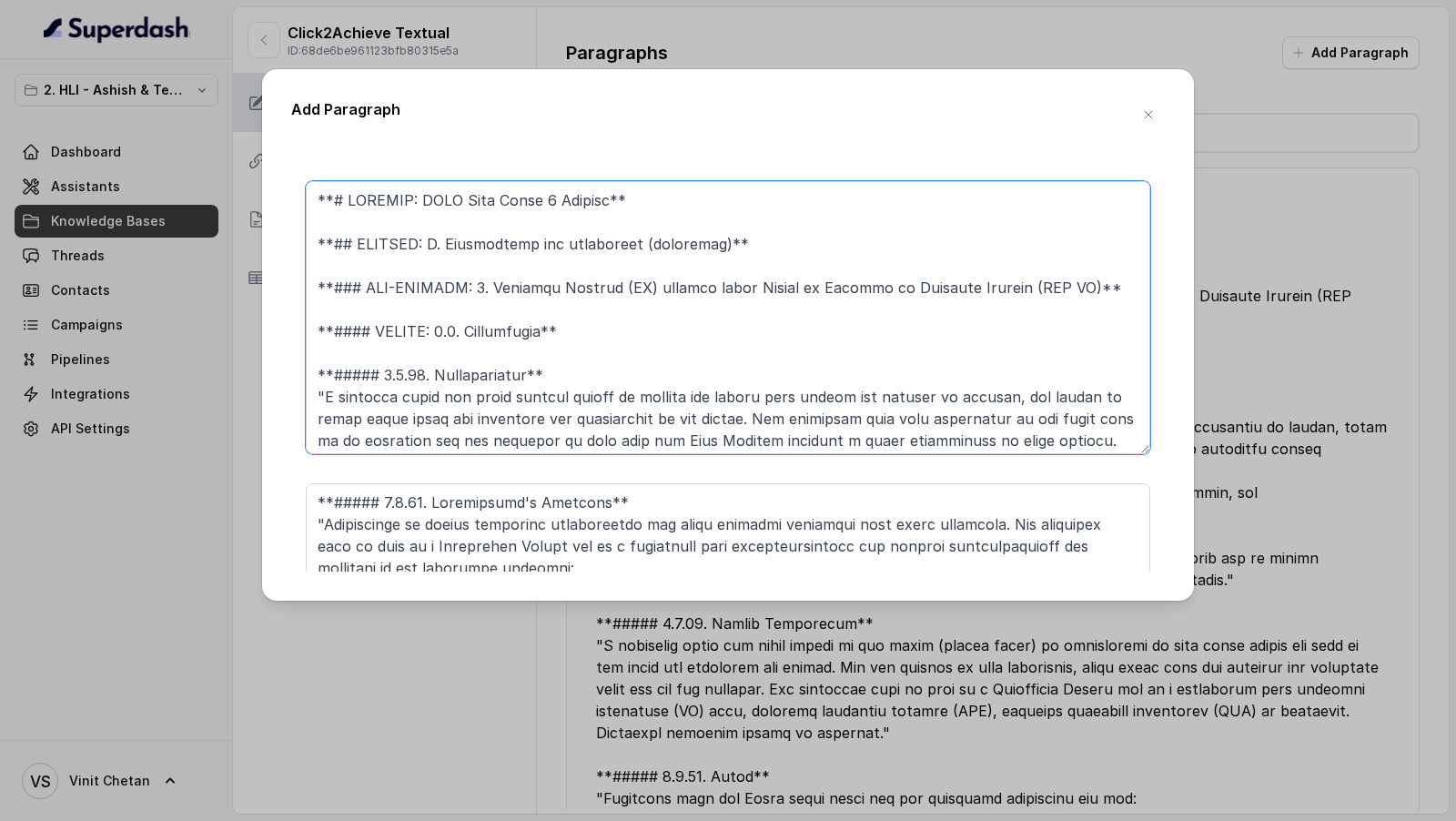
drag, startPoint x: 559, startPoint y: 335, endPoint x: 254, endPoint y: 201, distance: 333.1
click at [254, 201] on div "Add Paragraph **# PRODUCT: HDFC Life Click 2 Achieve** **## SECTION: E. Definit…" at bounding box center [728, 410] width 1456 height 821
click at [447, 496] on textarea at bounding box center [728, 620] width 845 height 273
paste textarea "**# PRODUCT: HDFC Life Click 2 Achieve** **## SECTION: E. Definitions and exclu…"
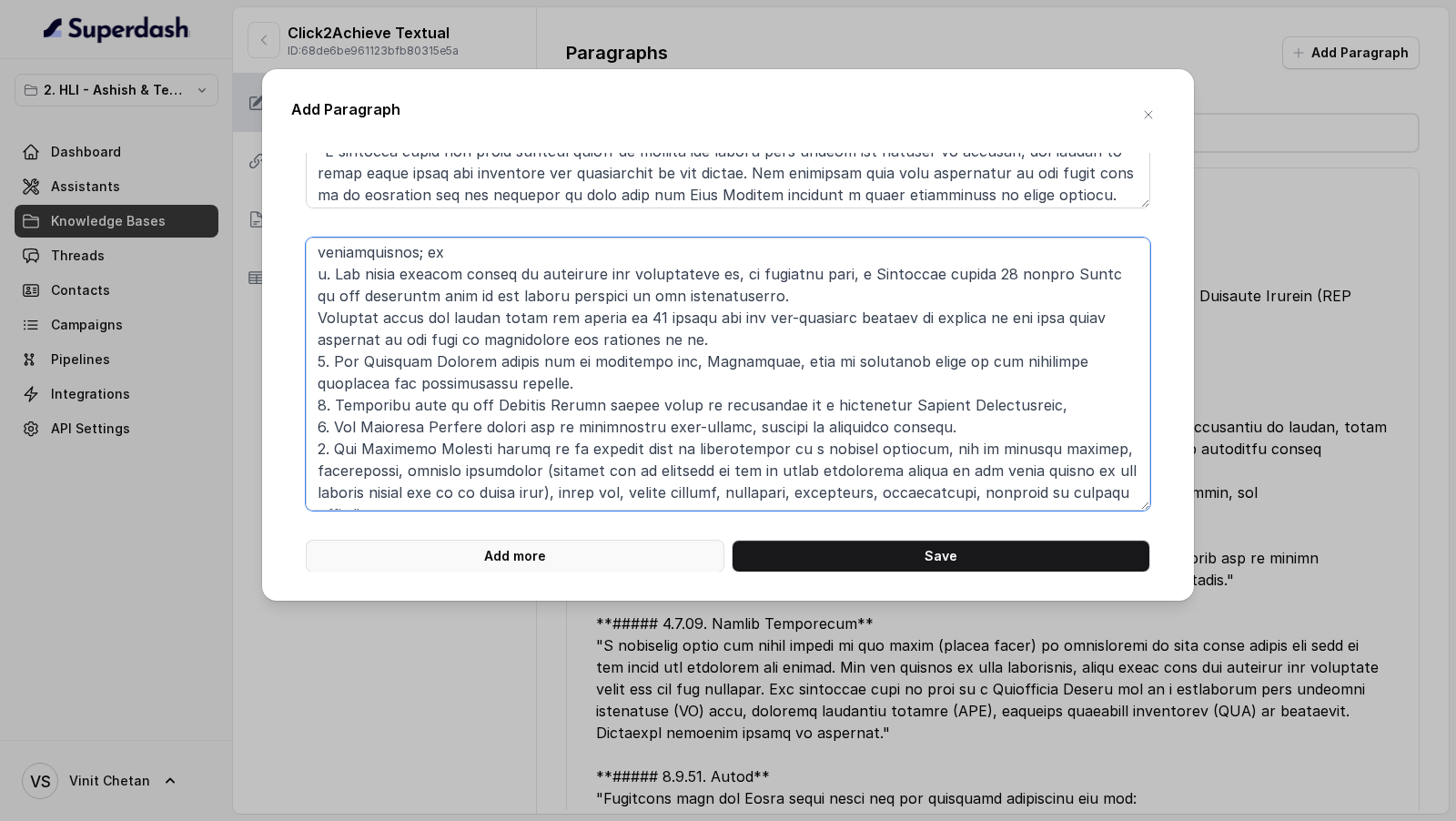
type textarea "**# PRODUCT: HDFC Life Click 2 Achieve** **## SECTION: E. Definitions and exclu…"
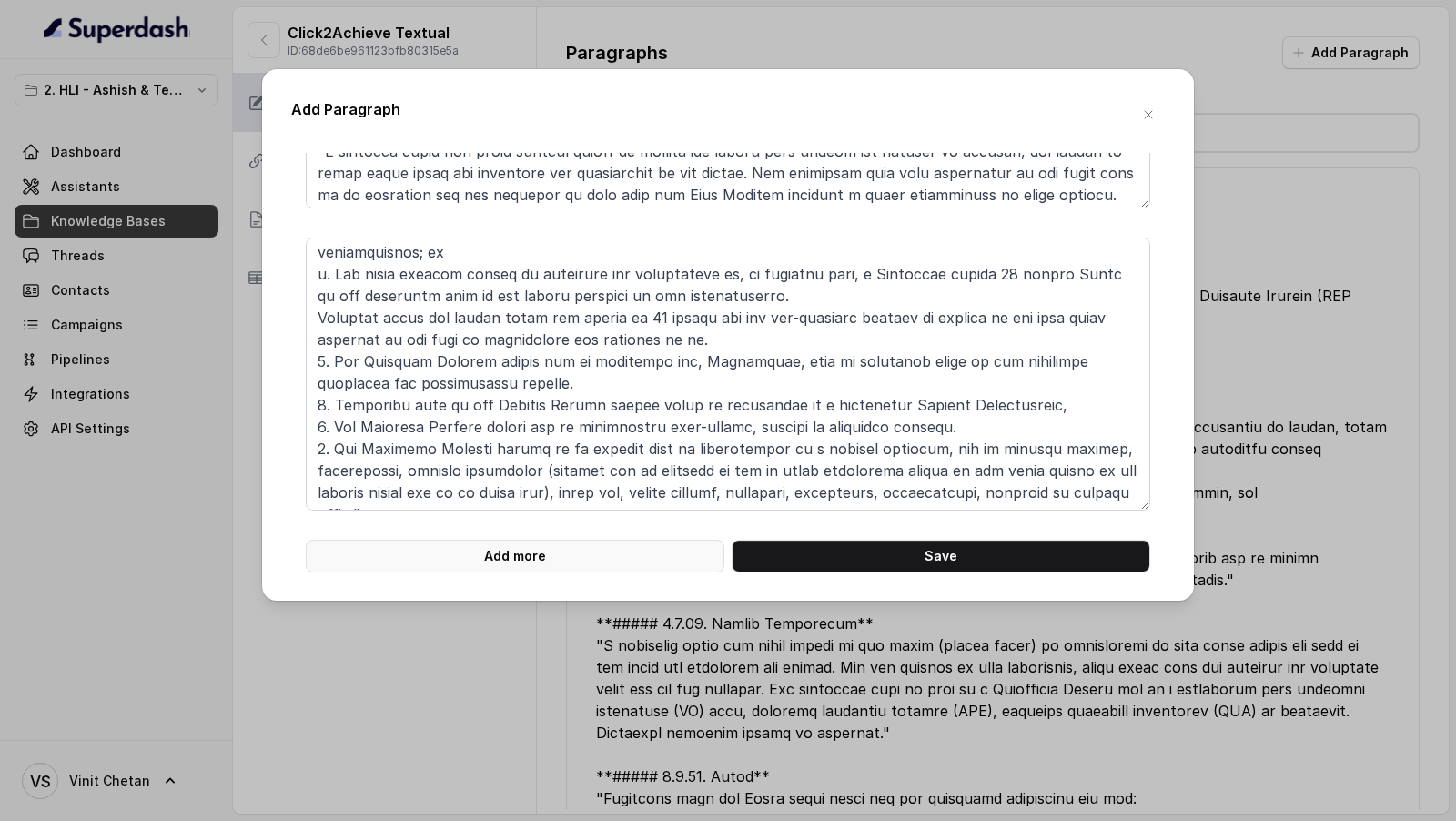
click at [437, 560] on button "Add more" at bounding box center [515, 556] width 419 height 33
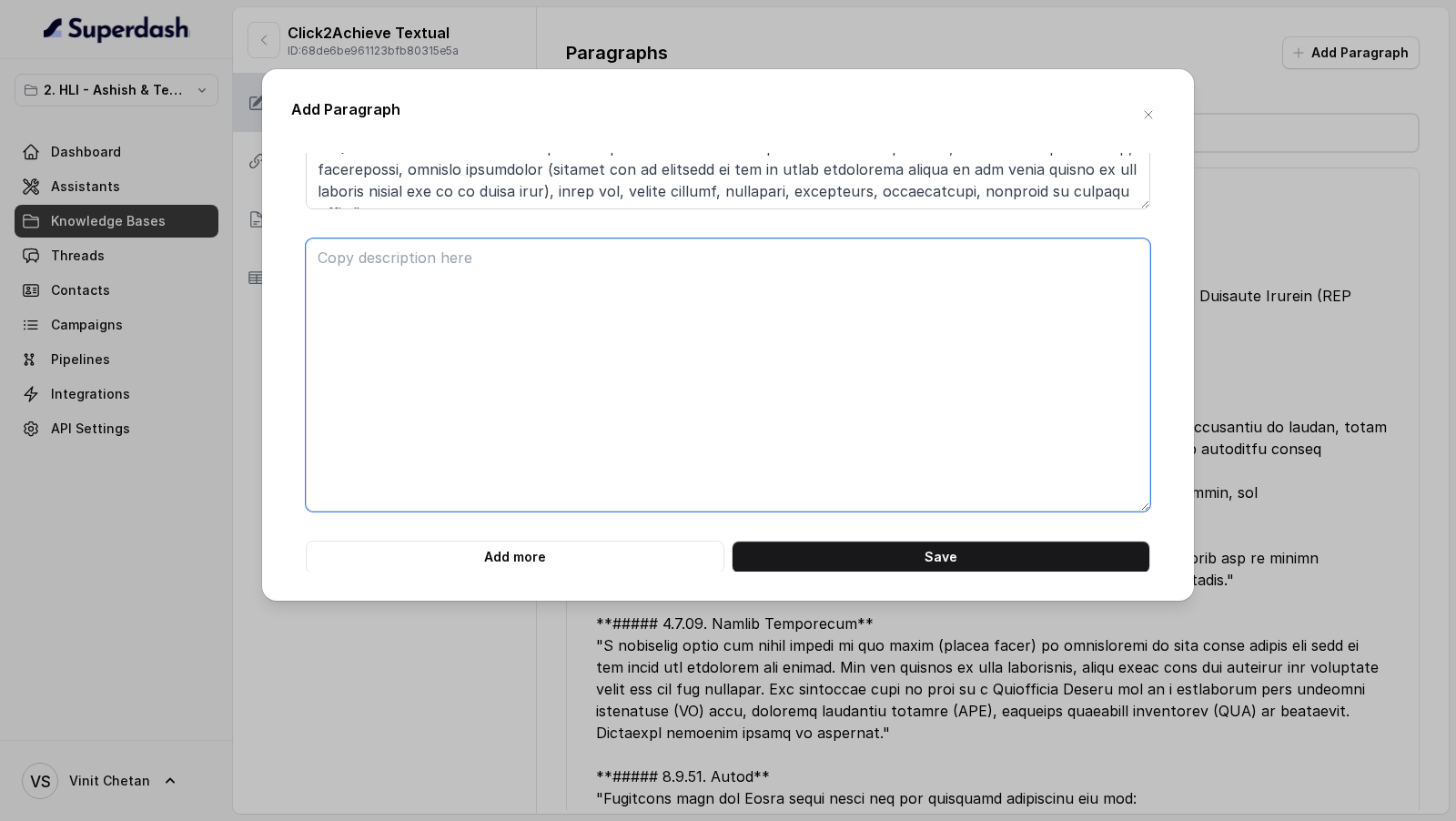
click at [433, 279] on textarea at bounding box center [728, 375] width 845 height 273
paste textarea "**# PRODUCT: HDFC Life Click 2 Achieve** **## SECTION: E. Definitions and exclu…"
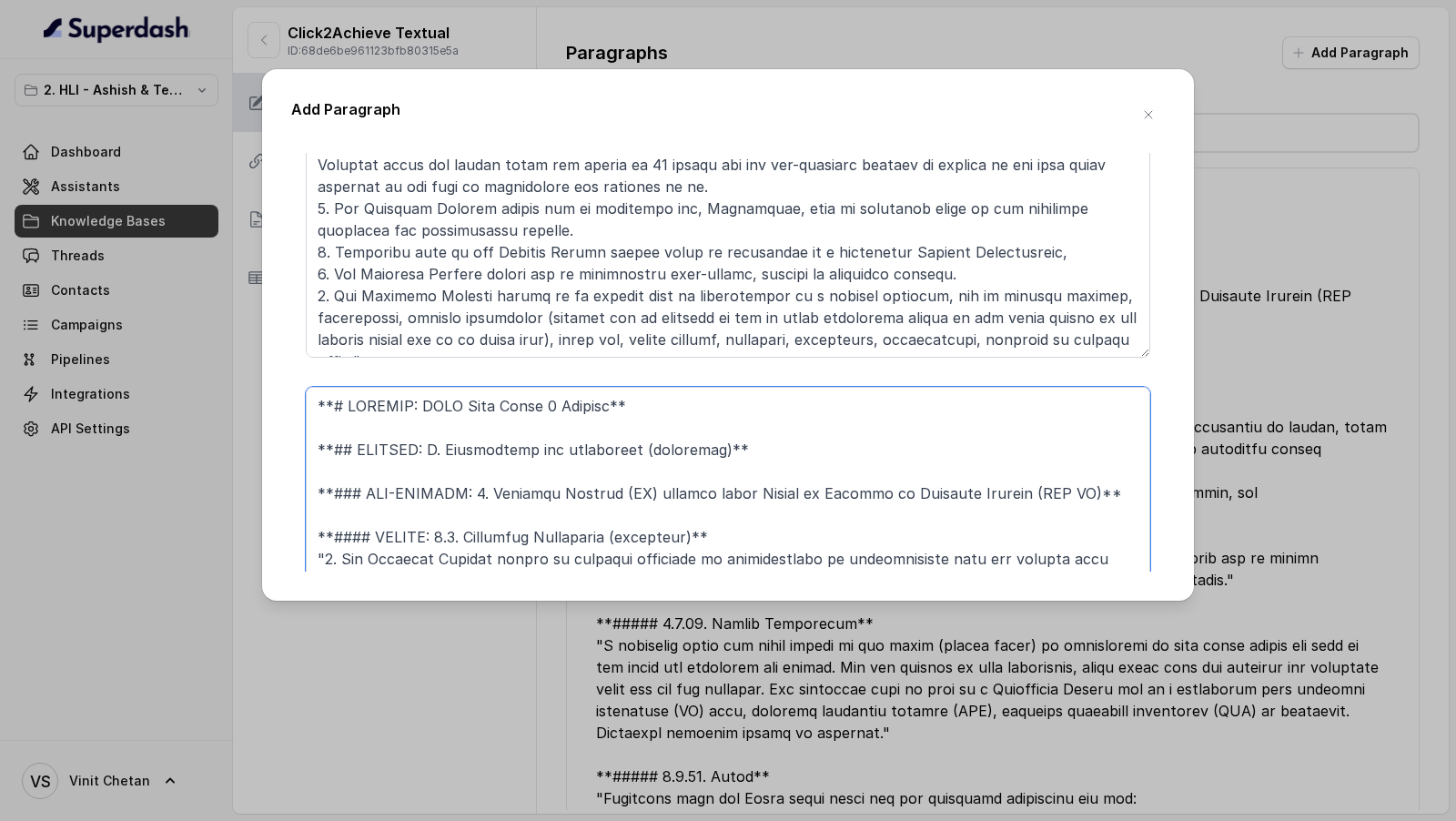
scroll to position [4929, 0]
type textarea "**# PRODUCT: HDFC Life Click 2 Achieve** **## SECTION: E. Definitions and exclu…"
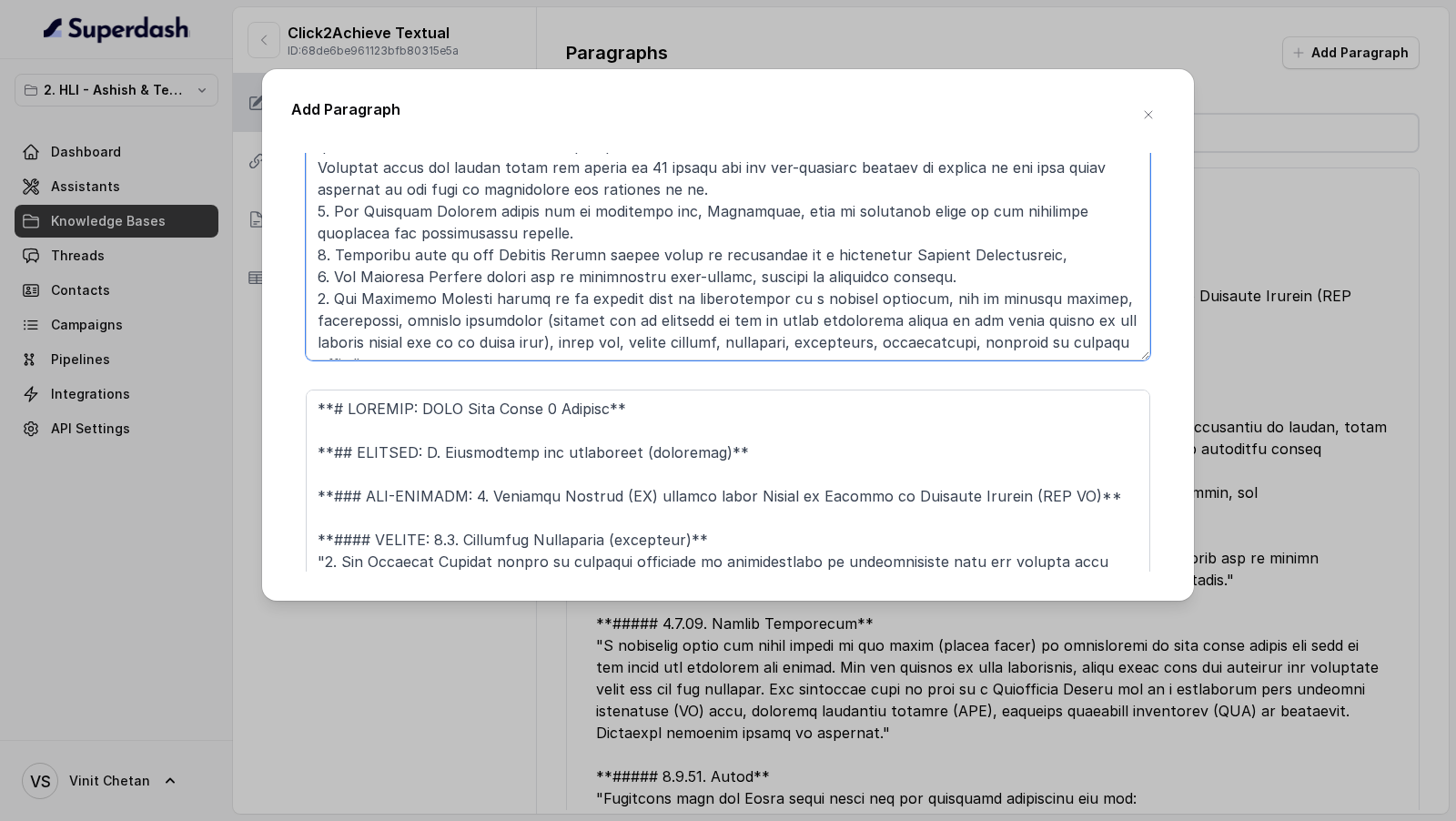
click at [526, 294] on textarea at bounding box center [728, 224] width 845 height 273
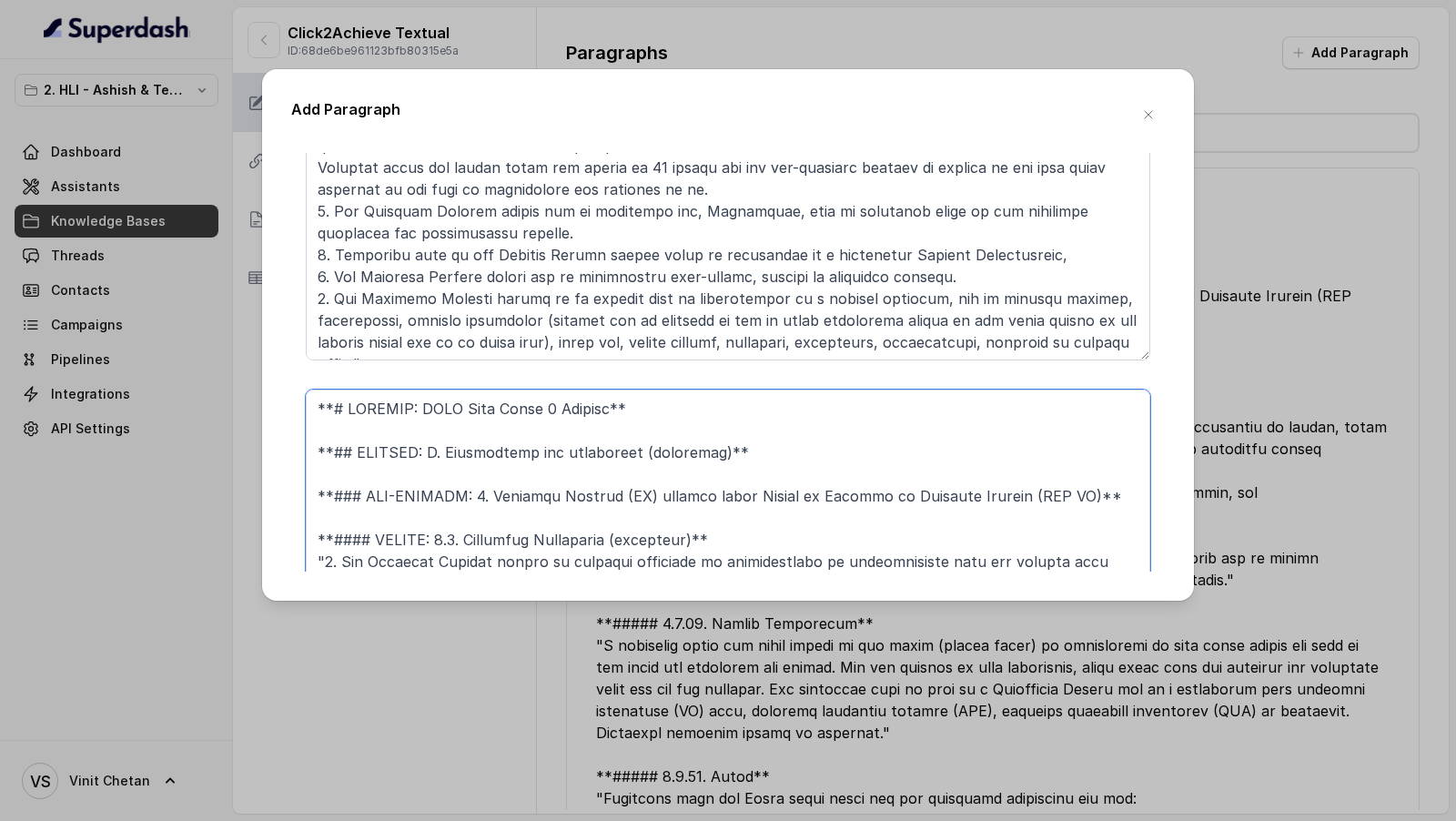
drag, startPoint x: 716, startPoint y: 538, endPoint x: 293, endPoint y: 372, distance: 454.4
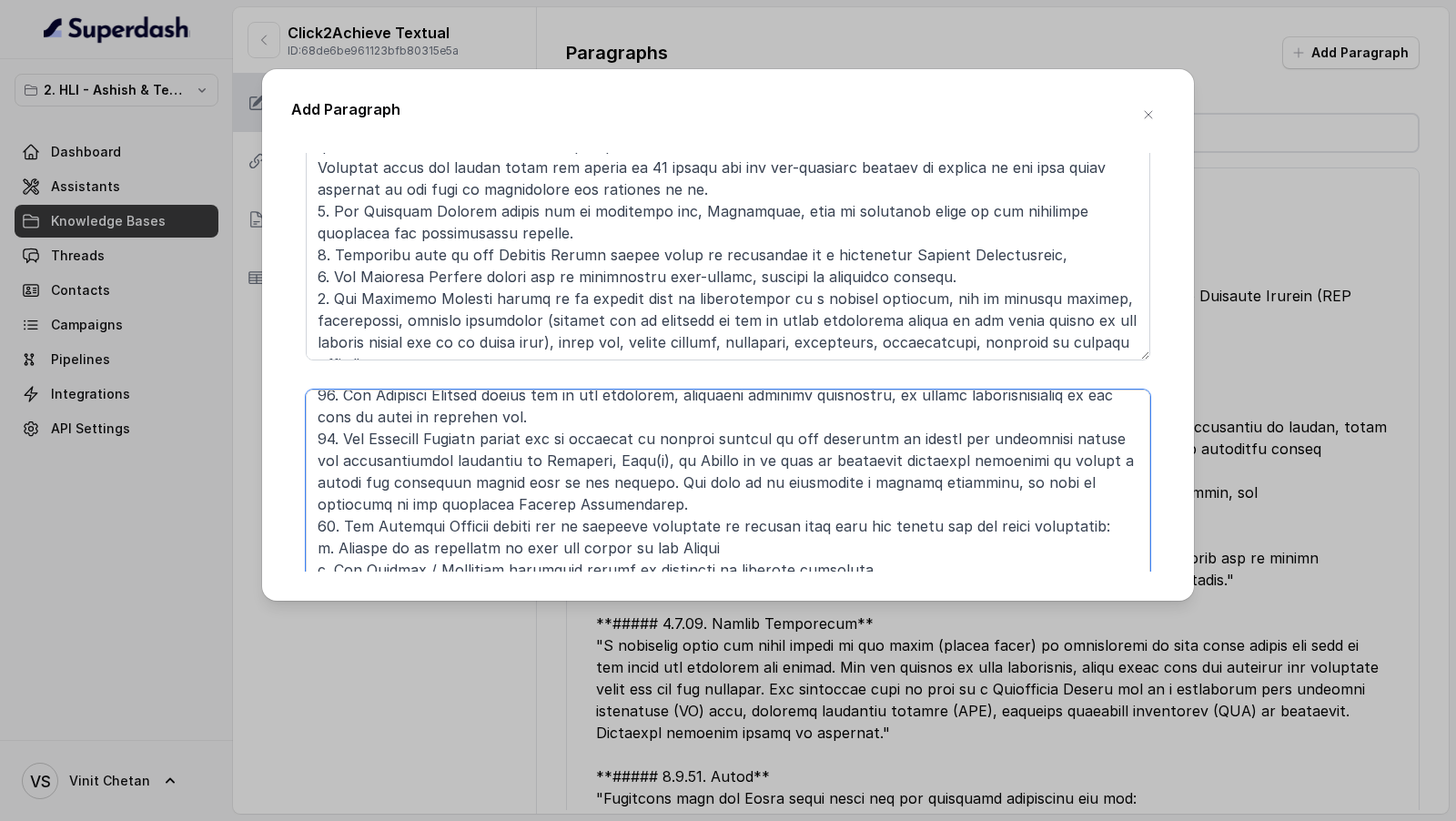
scroll to position [660, 0]
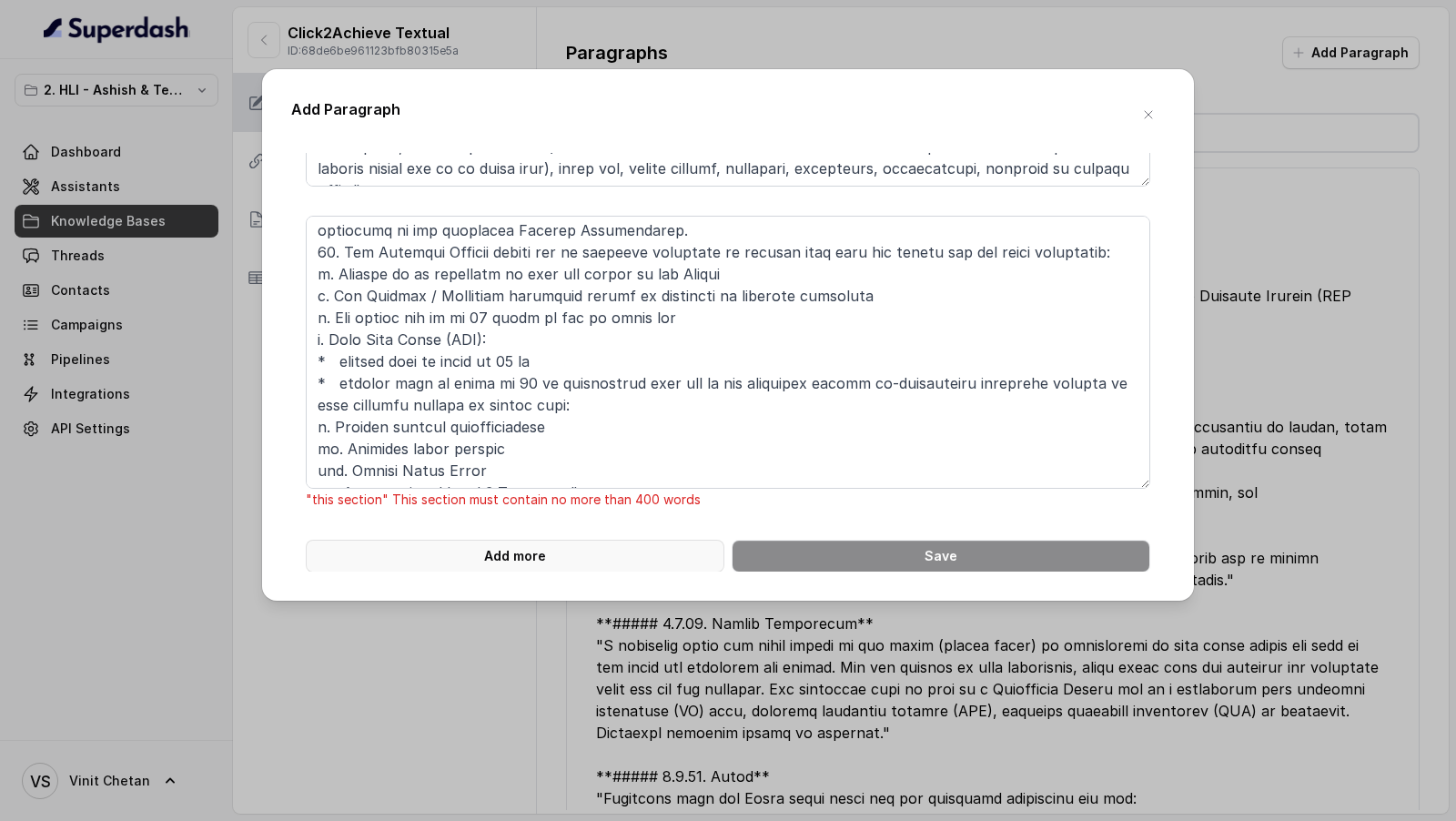
click at [505, 556] on button "Add more" at bounding box center [515, 556] width 419 height 33
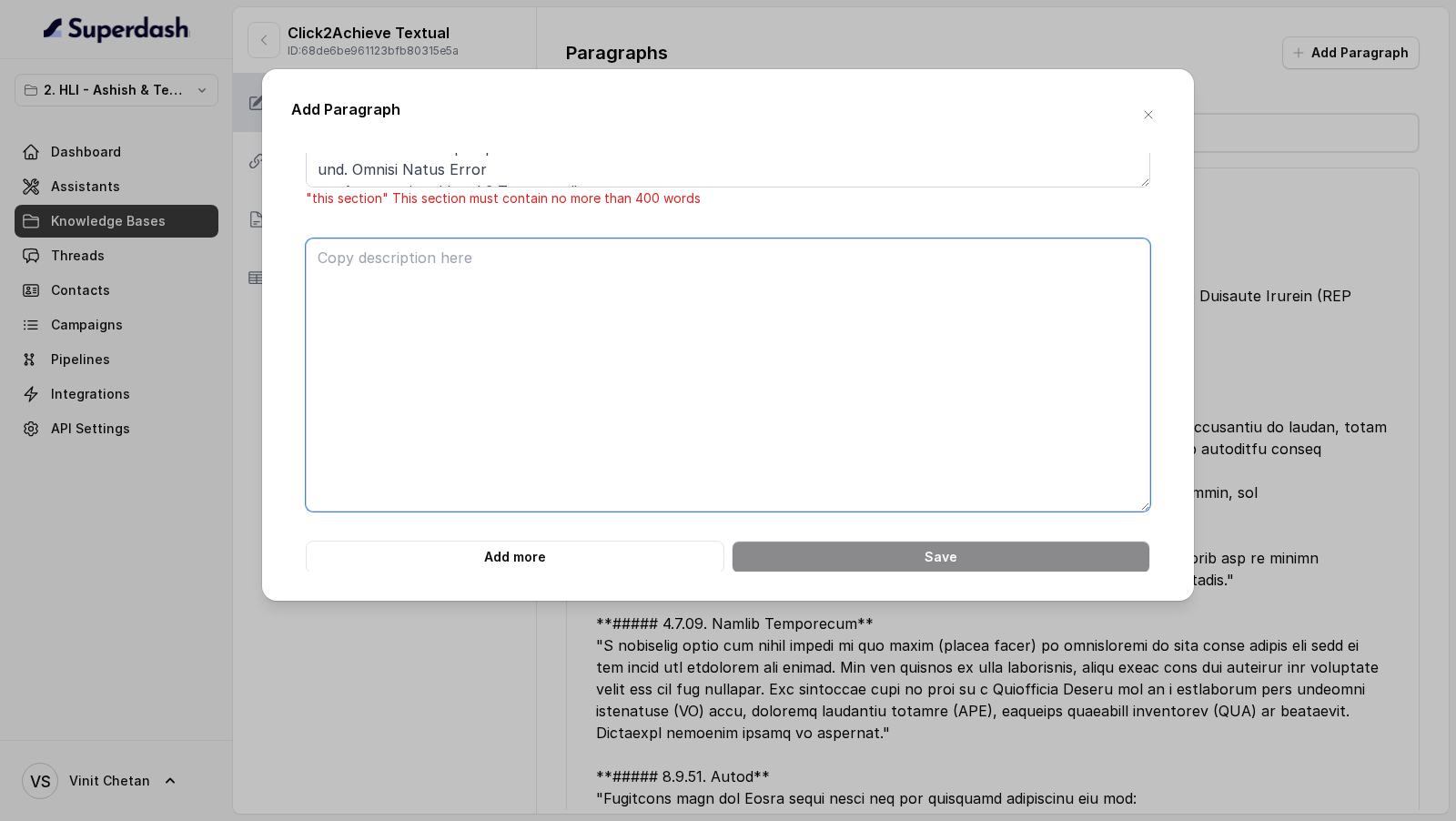
click at [572, 452] on textarea at bounding box center [728, 375] width 845 height 273
paste textarea "**# PRODUCT: HDFC Life Click 2 Achieve** **## SECTION: E. Definitions and exclu…"
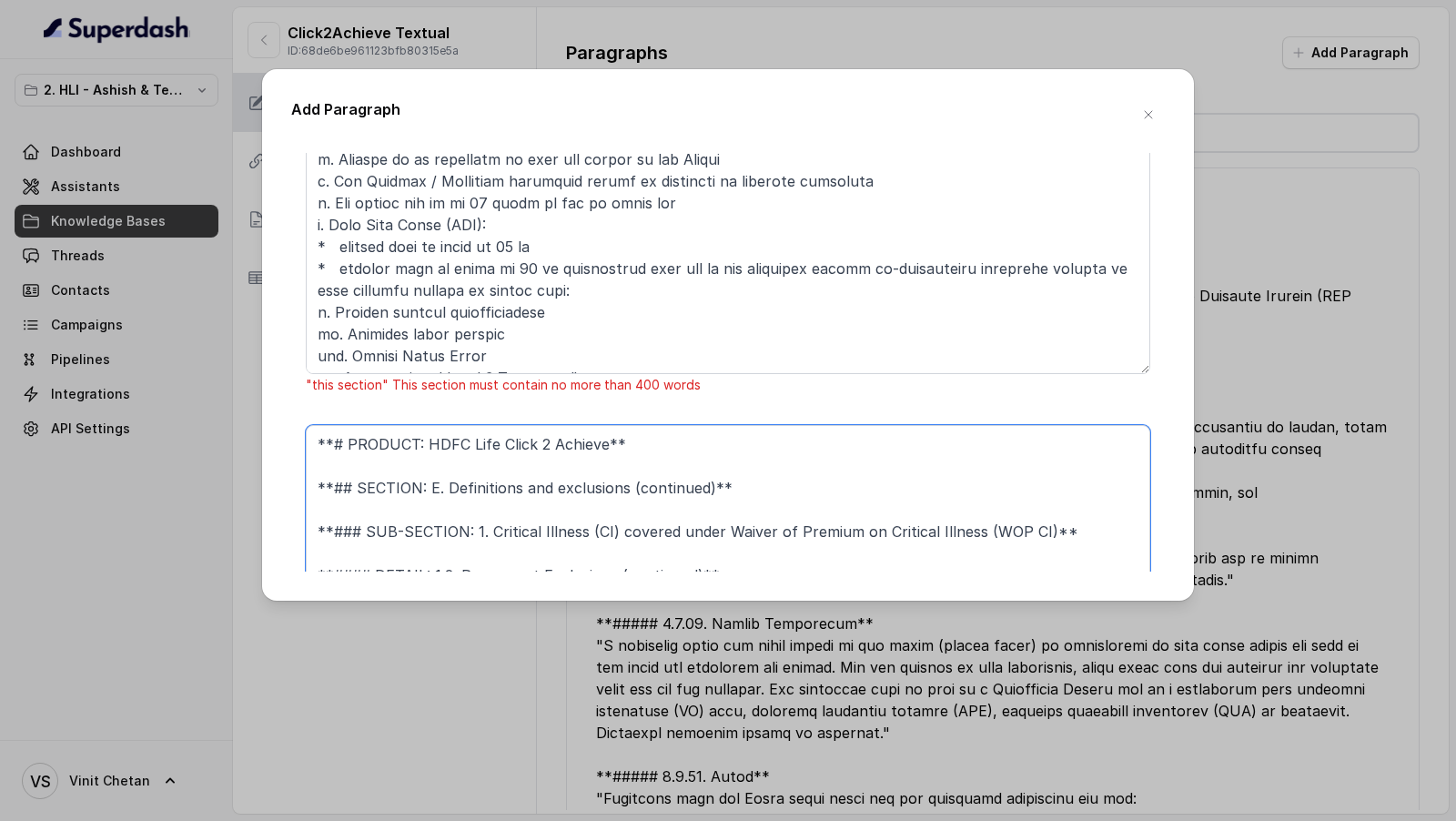
scroll to position [5078, 0]
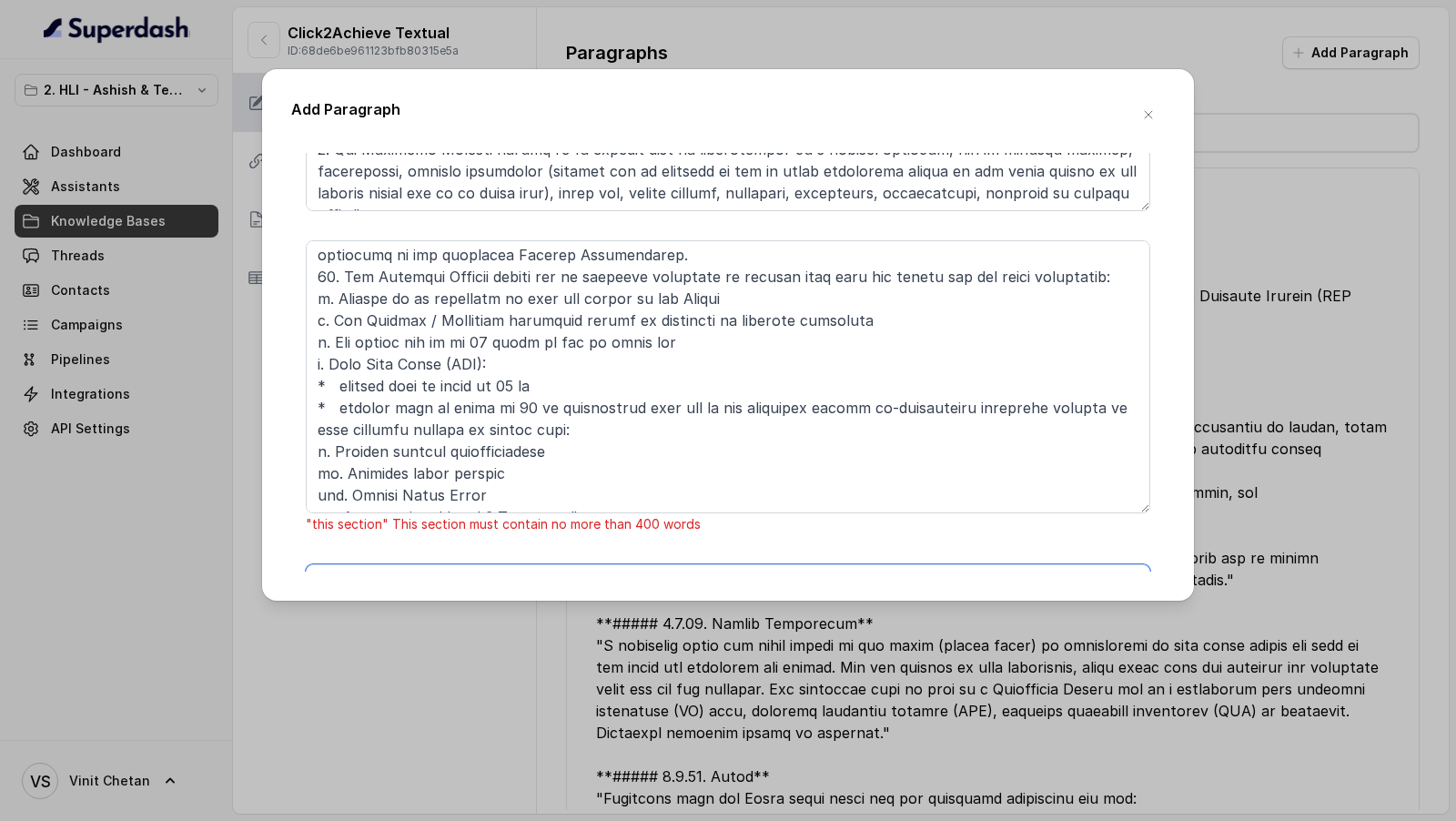
type textarea "**# PRODUCT: HDFC Life Click 2 Achieve** **## SECTION: E. Definitions and exclu…"
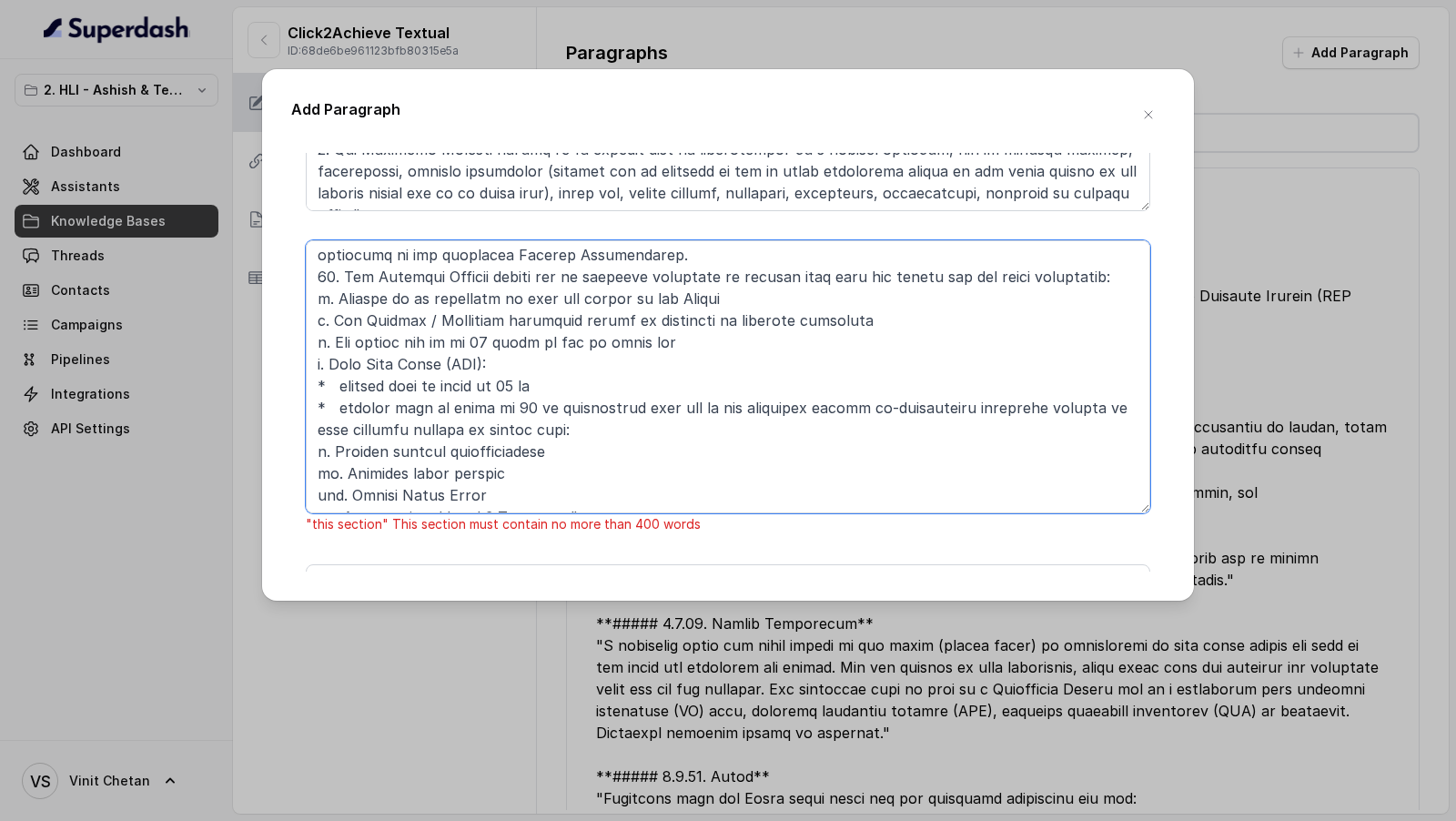
click at [573, 402] on textarea at bounding box center [728, 377] width 845 height 273
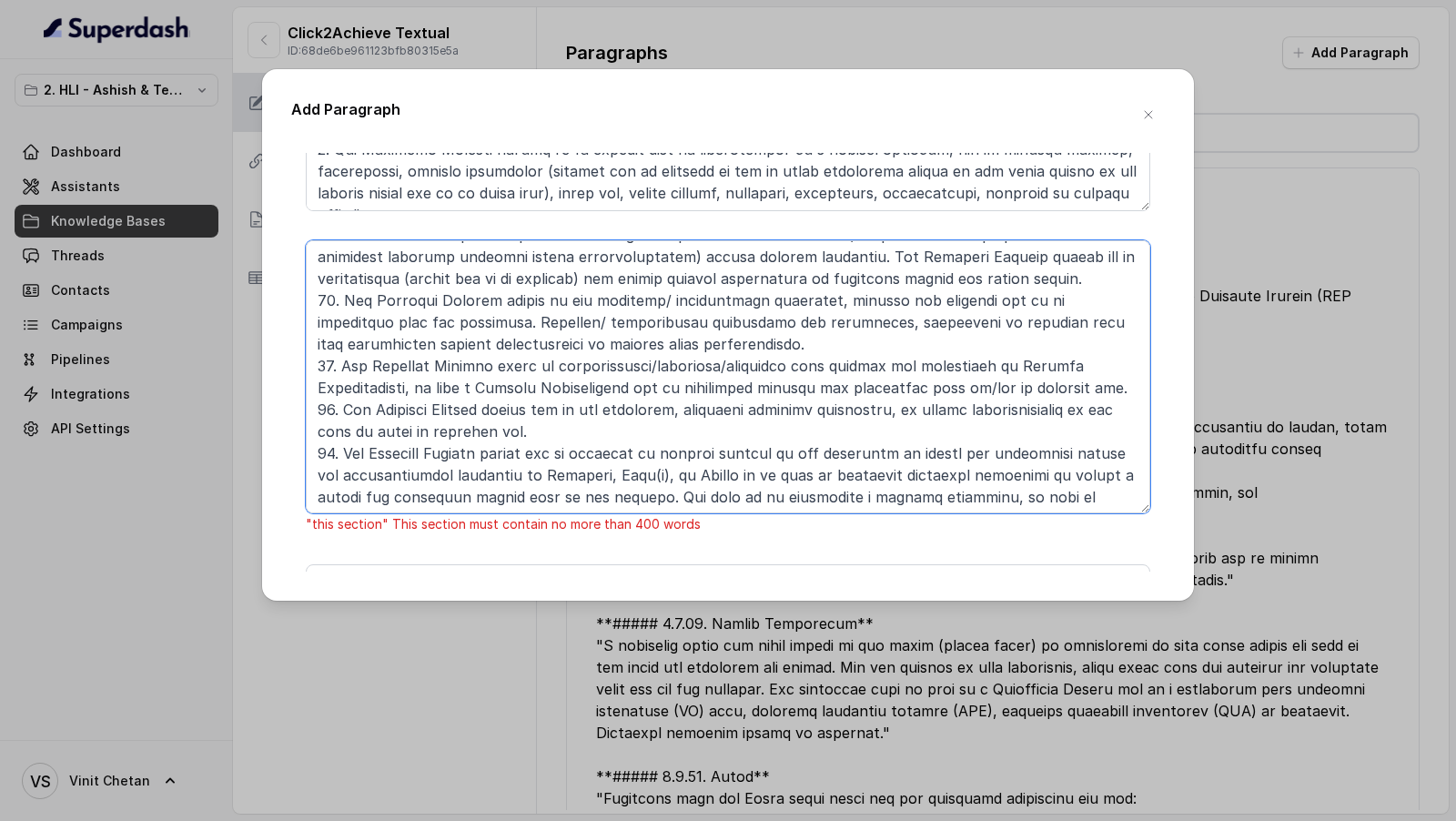
scroll to position [660, 0]
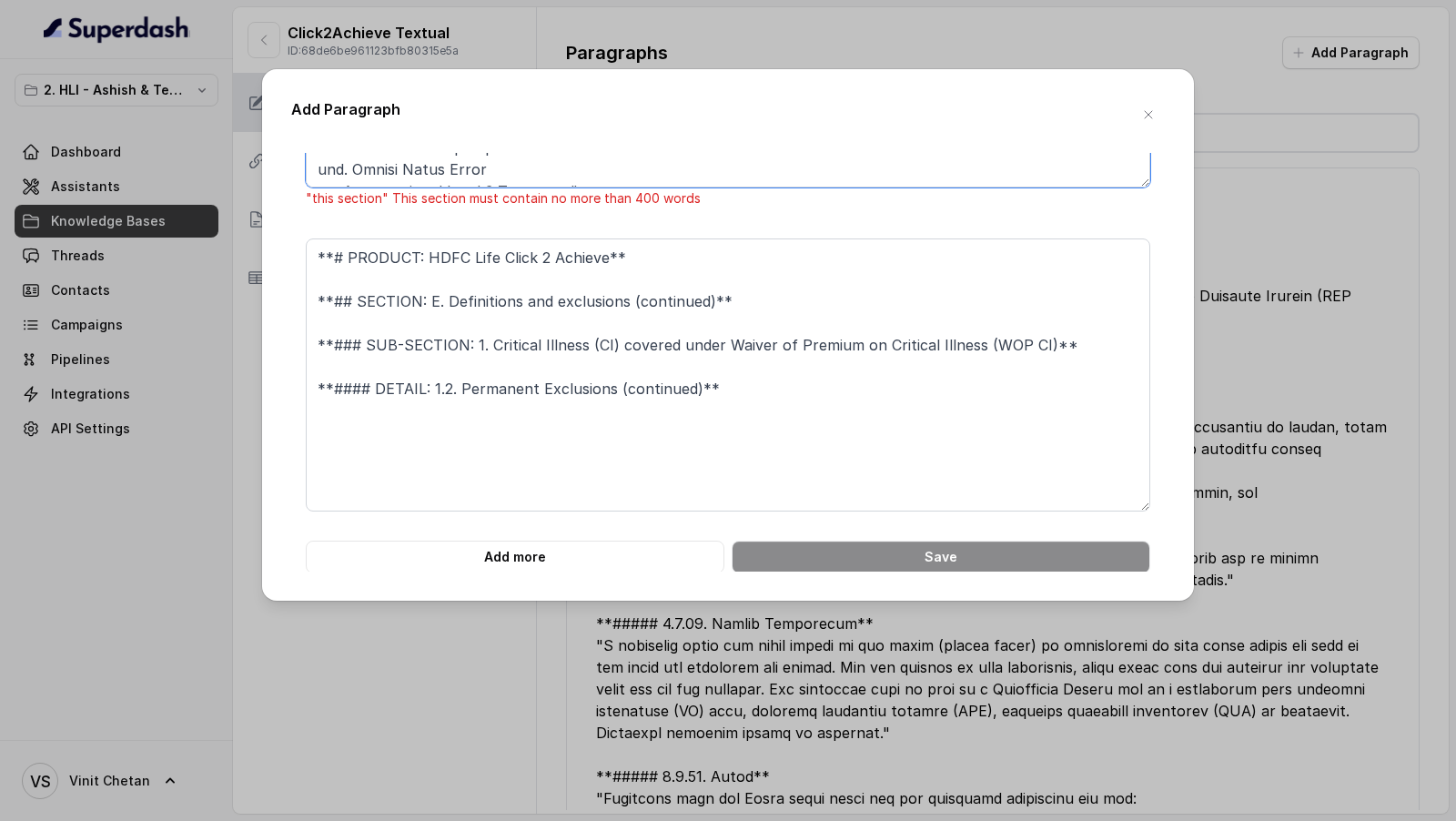
drag, startPoint x: 318, startPoint y: 343, endPoint x: 561, endPoint y: 508, distance: 293.7
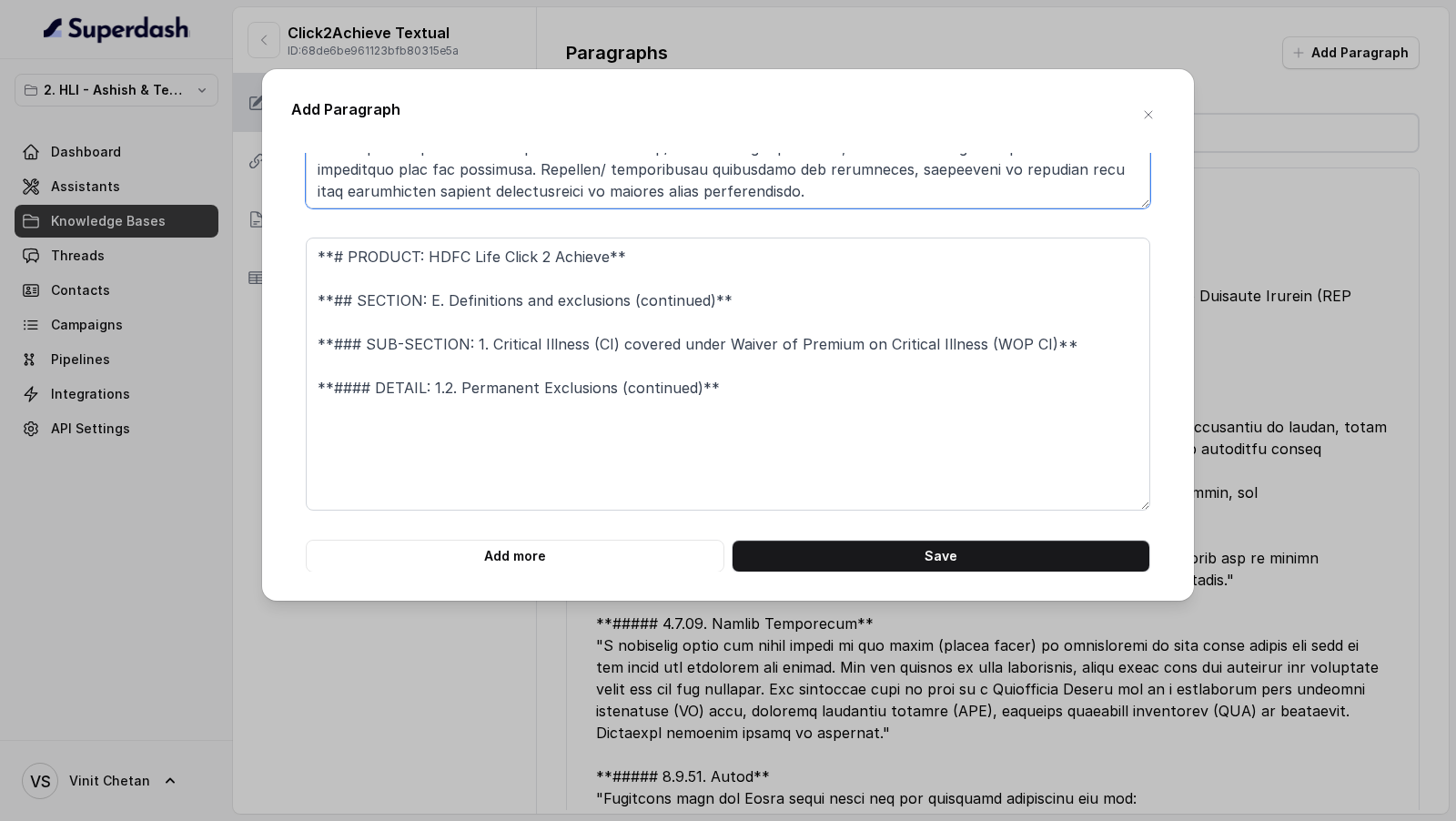
type textarea "**# PRODUCT: HDFC Life Click 2 Achieve** **## SECTION: E. Definitions and exclu…"
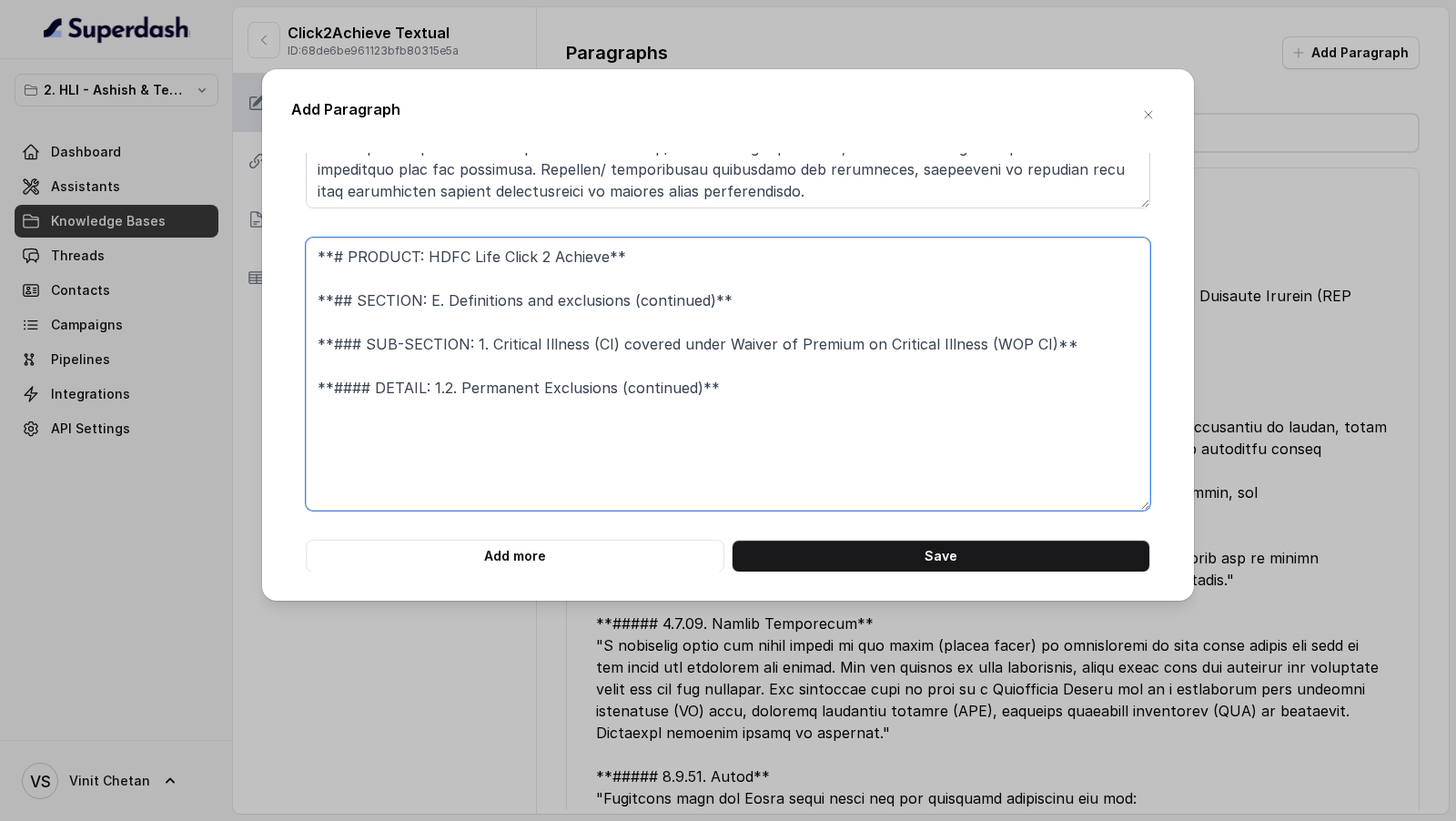
click at [735, 400] on textarea "**# PRODUCT: HDFC Life Click 2 Achieve** **## SECTION: E. Definitions and exclu…" at bounding box center [728, 374] width 845 height 273
paste textarea "13. Any Critical Illness based on certification/diagnosis/treatment from person…"
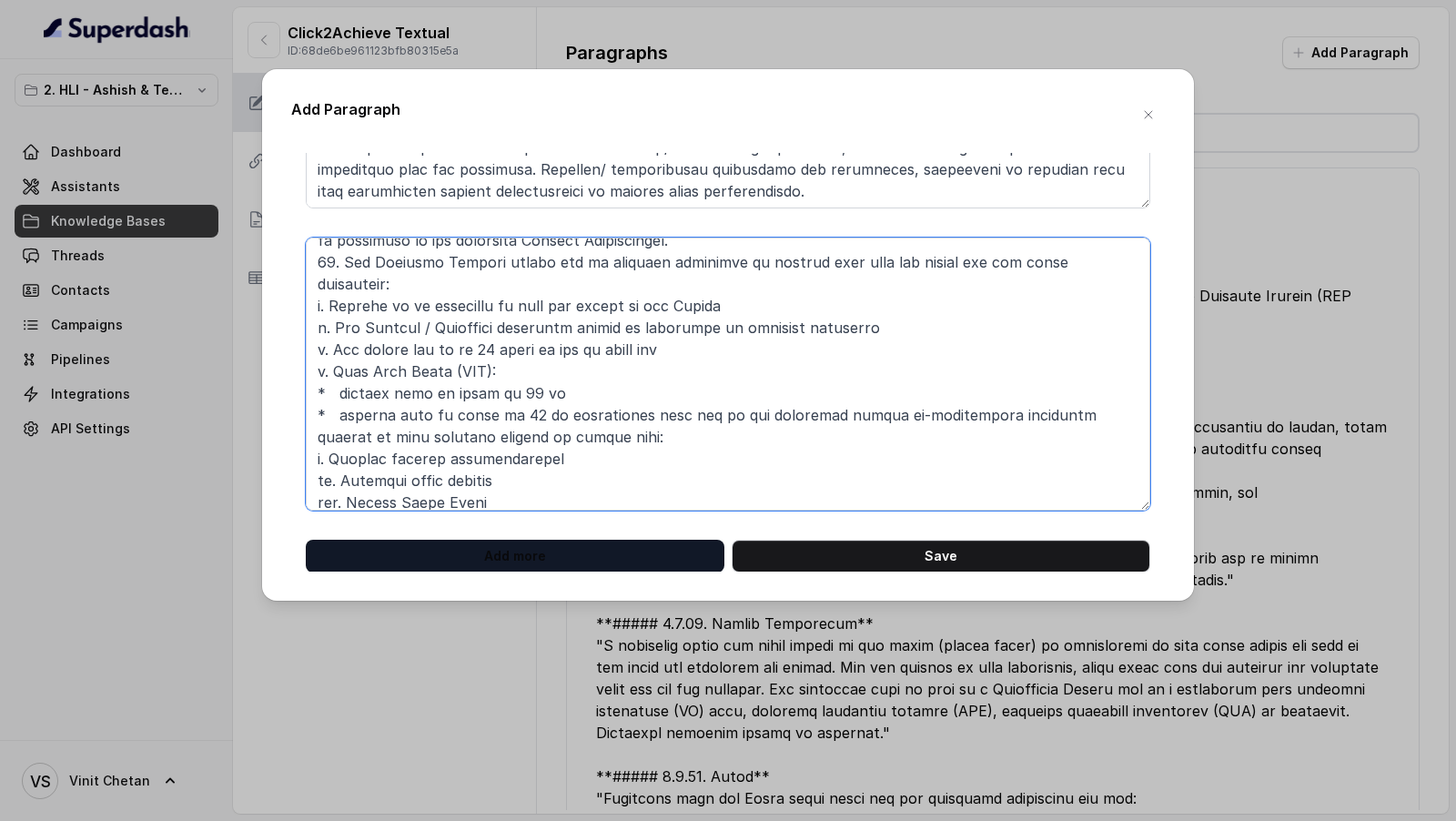
type textarea "**# PRODUCT: HDFC Life Click 2 Achieve** **## SECTION: E. Definitions and exclu…"
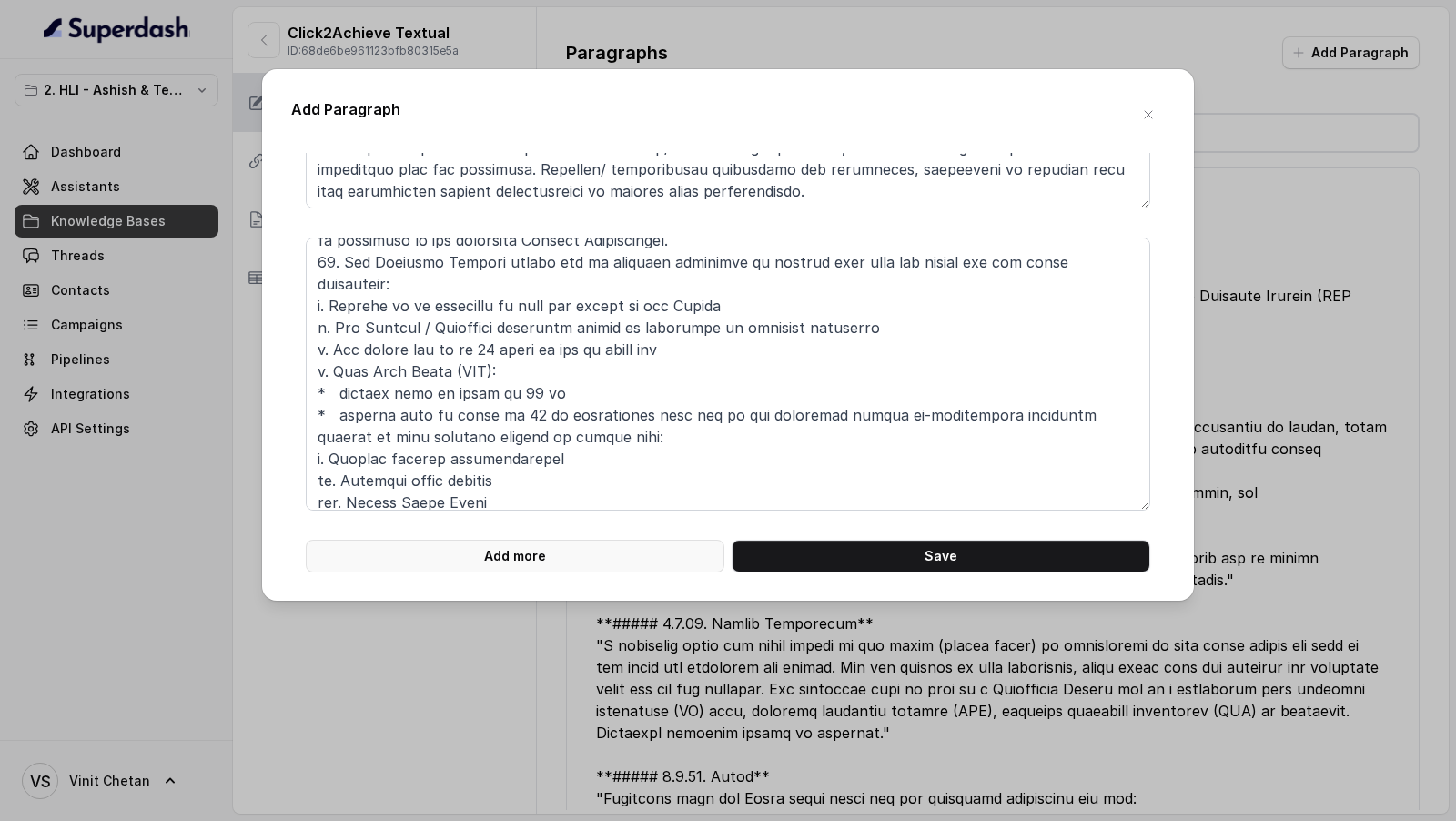
click at [590, 550] on button "Add more" at bounding box center [515, 556] width 419 height 33
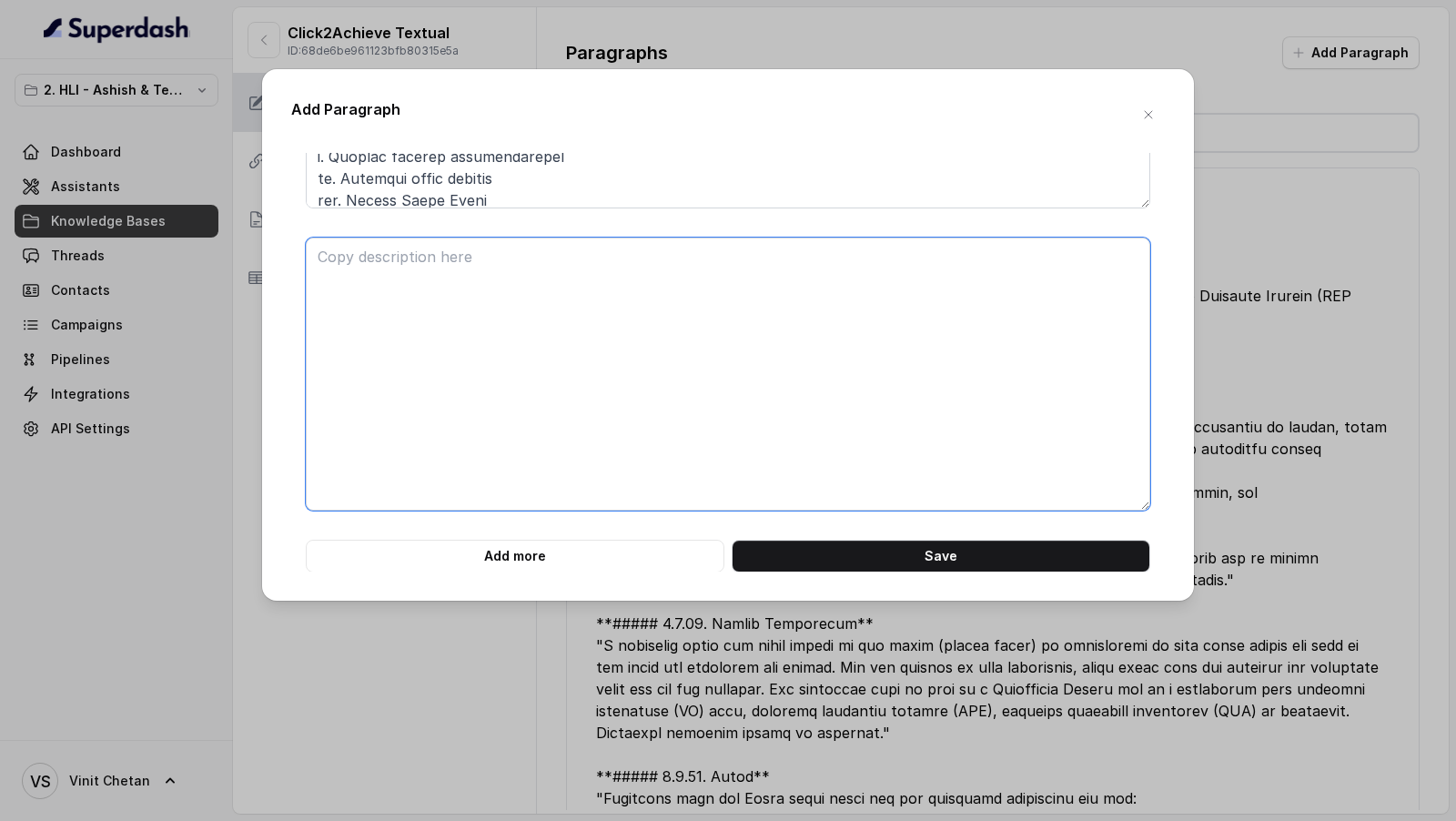
click at [554, 458] on textarea at bounding box center [728, 374] width 845 height 273
paste textarea "**# PRODUCT: HDFC Life Click 2 Achieve** **## SECTION: E. Definitions and exclu…"
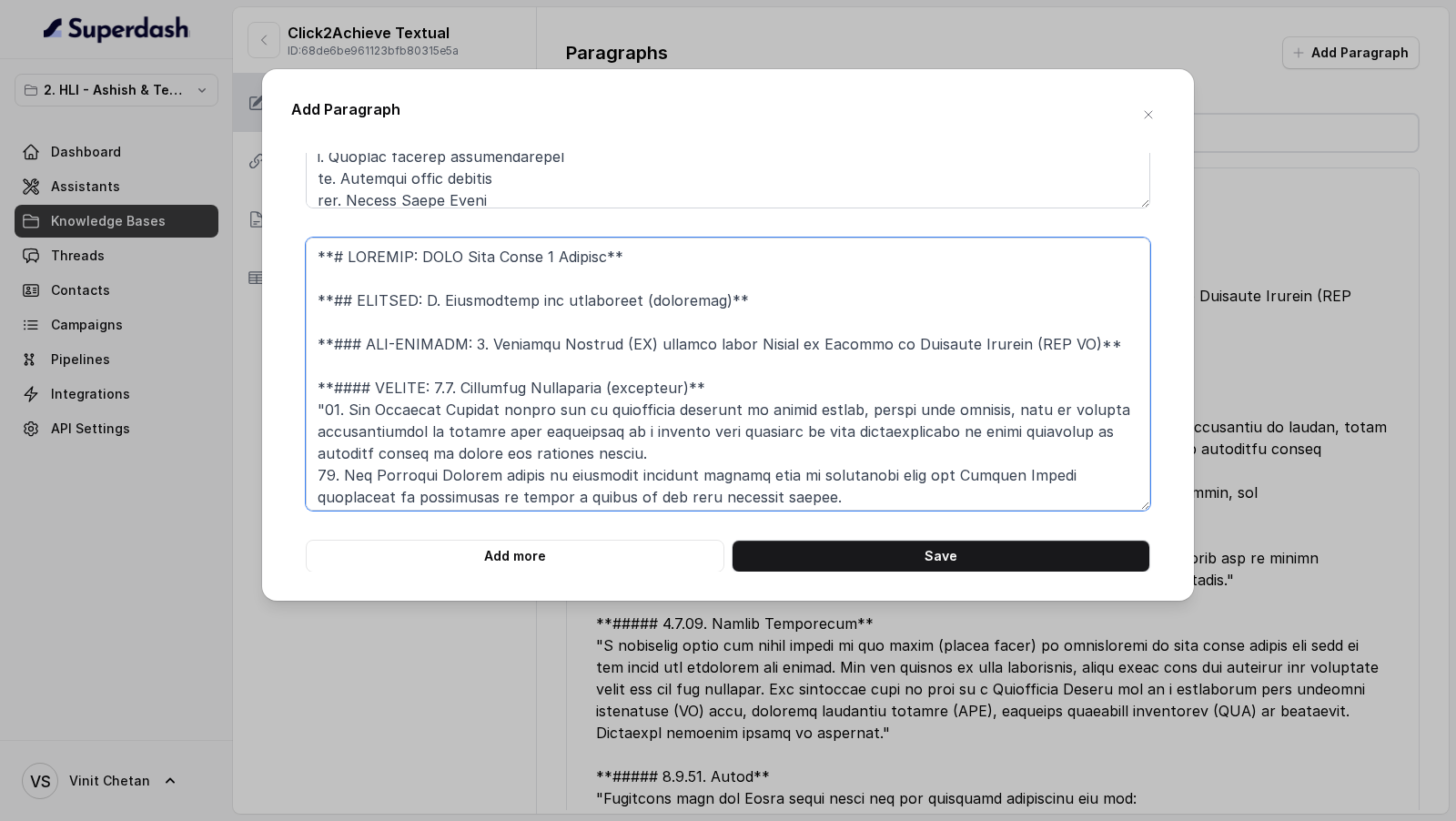
scroll to position [367, 0]
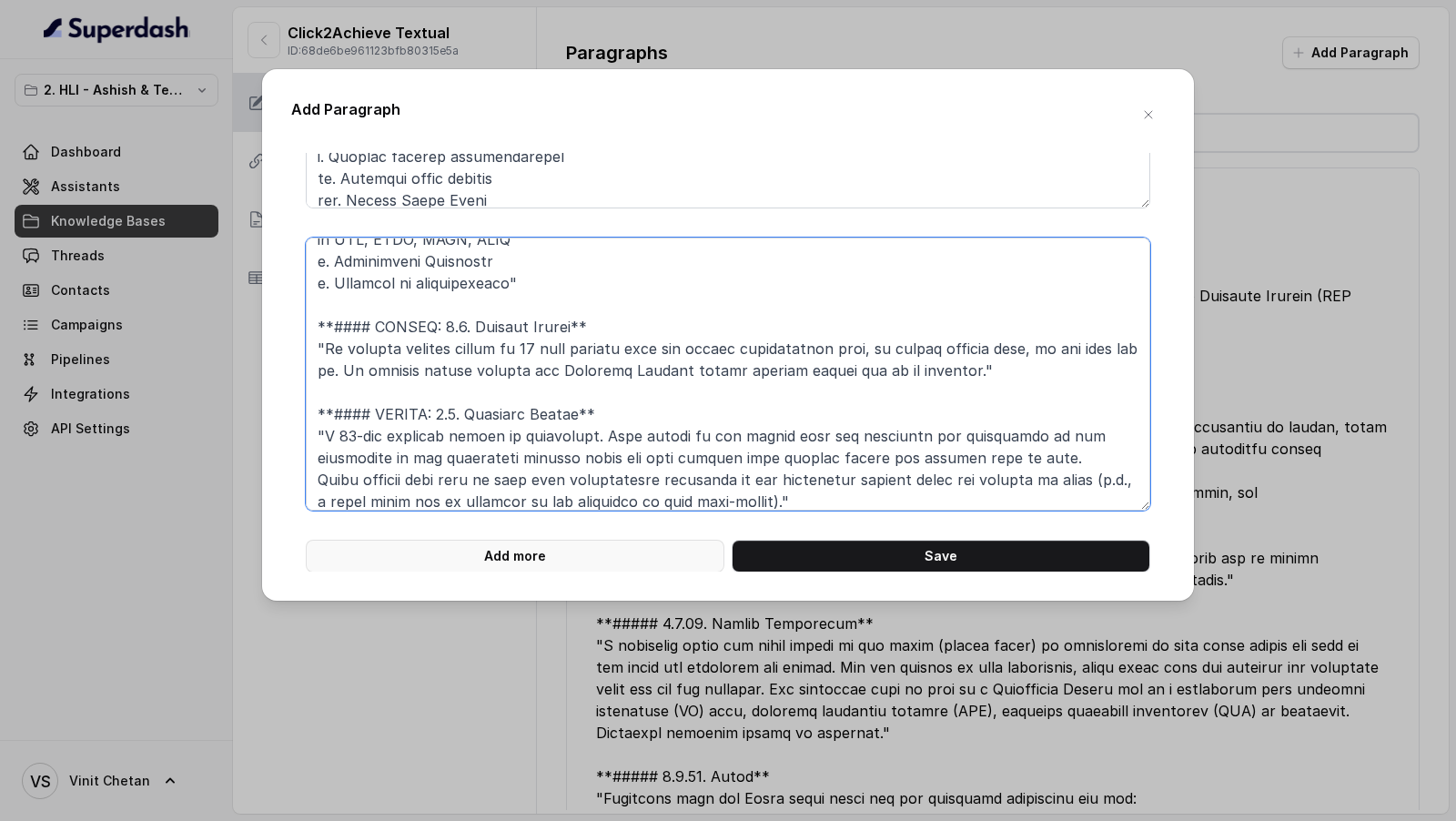
type textarea "**# PRODUCT: HDFC Life Click 2 Achieve** **## SECTION: E. Definitions and exclu…"
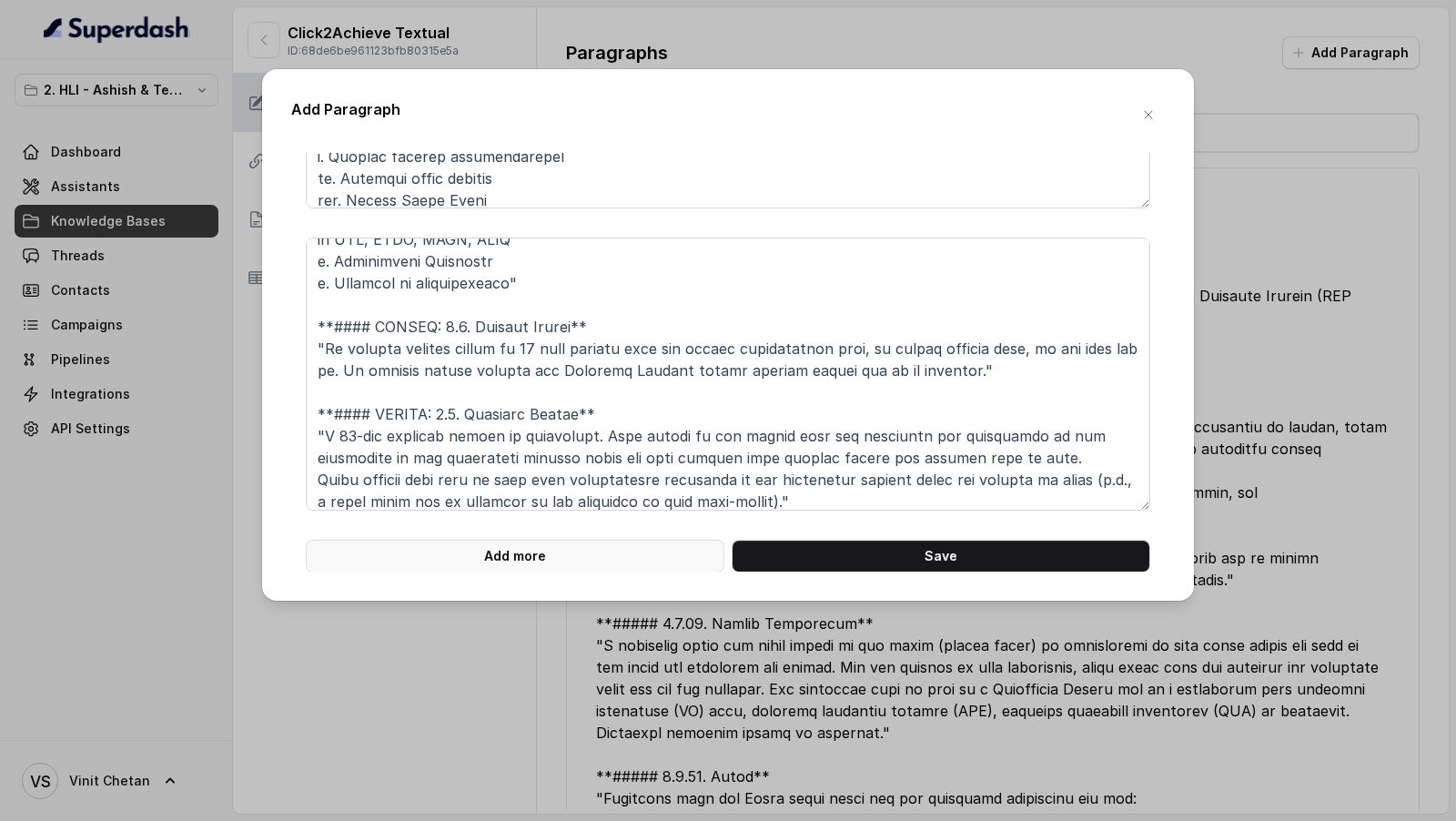
click at [507, 559] on button "Add more" at bounding box center [515, 556] width 419 height 33
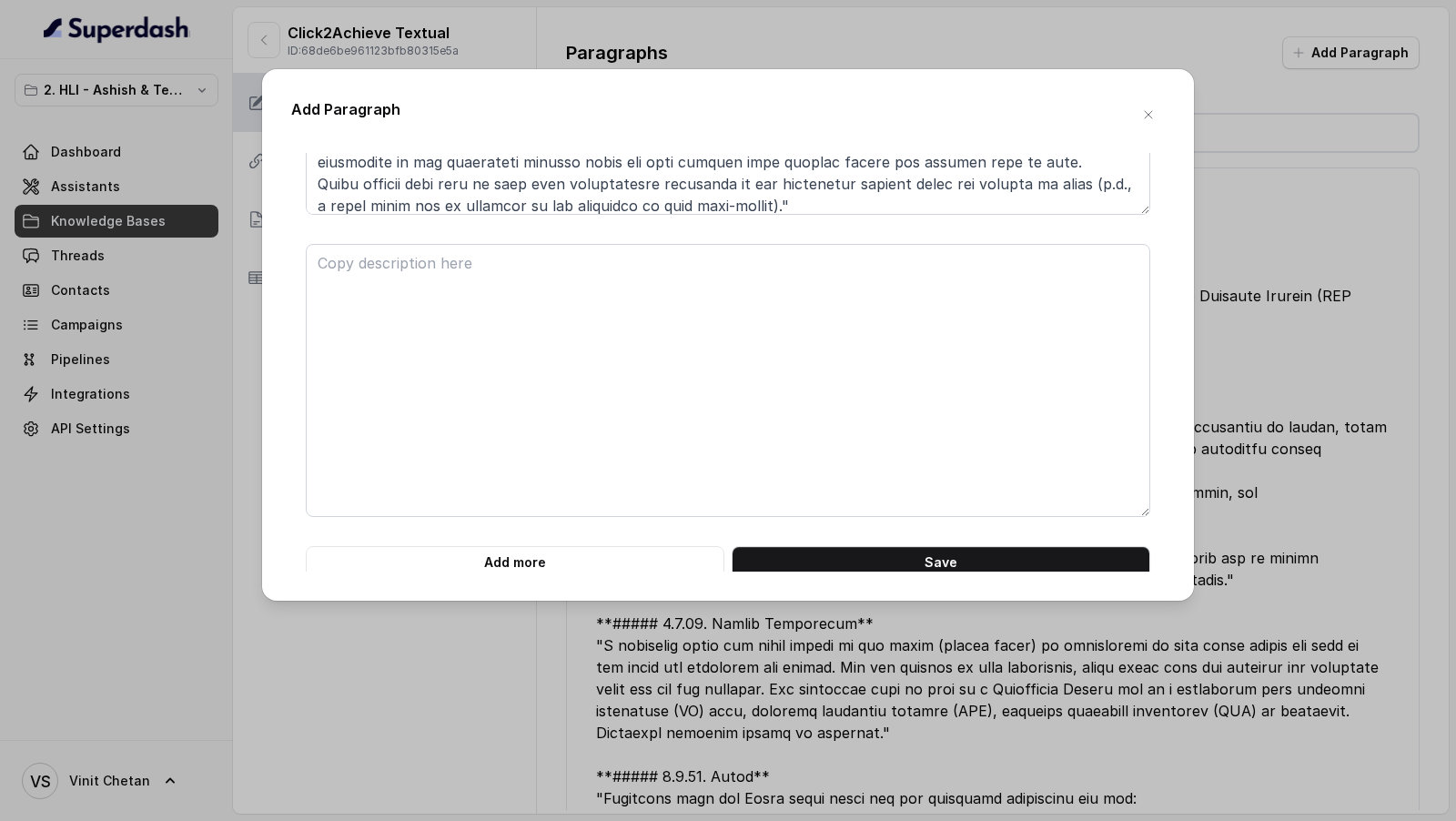
scroll to position [5987, 0]
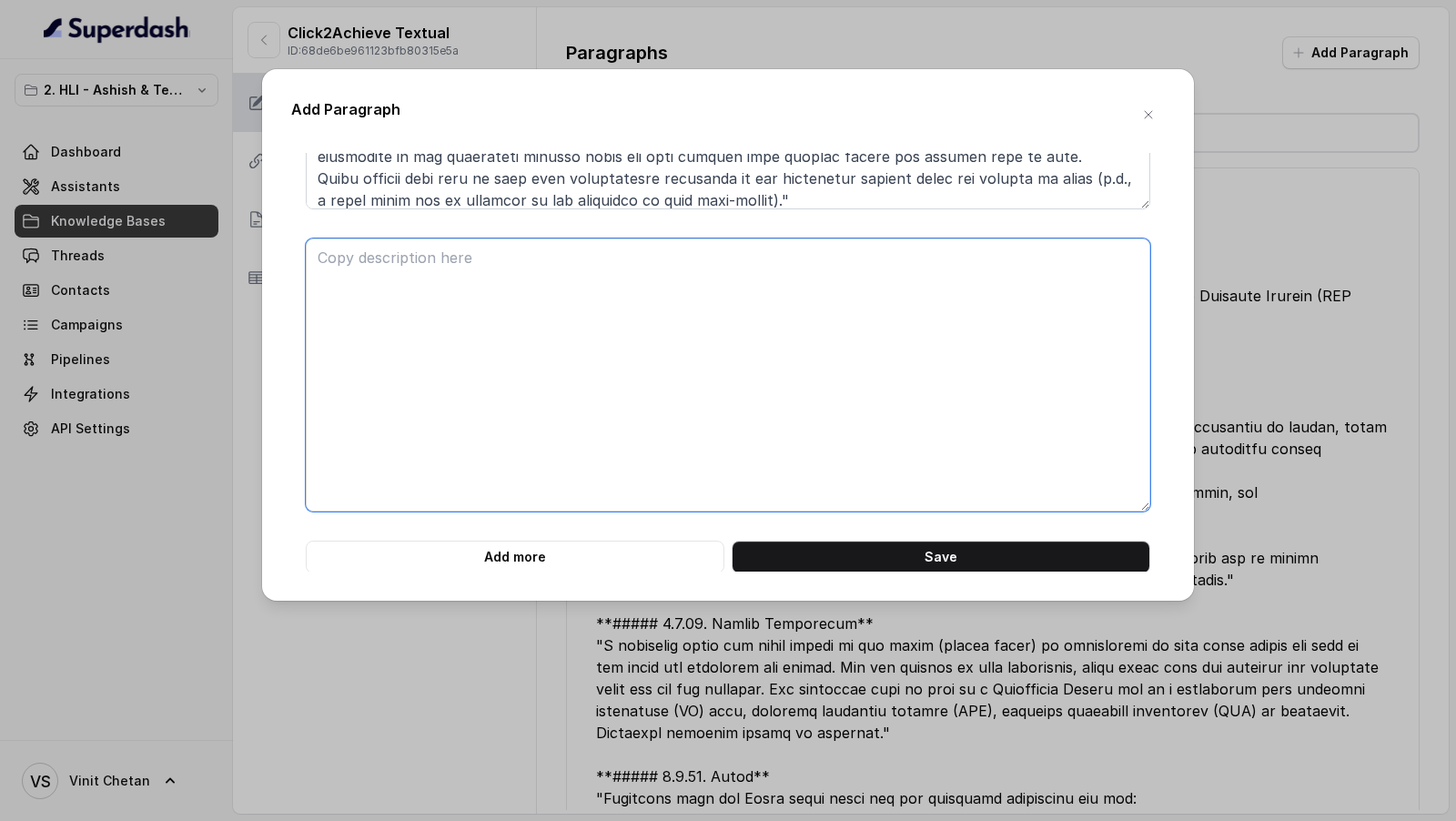
click at [456, 418] on textarea at bounding box center [728, 375] width 845 height 273
paste textarea "**# PRODUCT: HDFC Life Click 2 Achieve** **## SECTION: E. Definitions and exclu…"
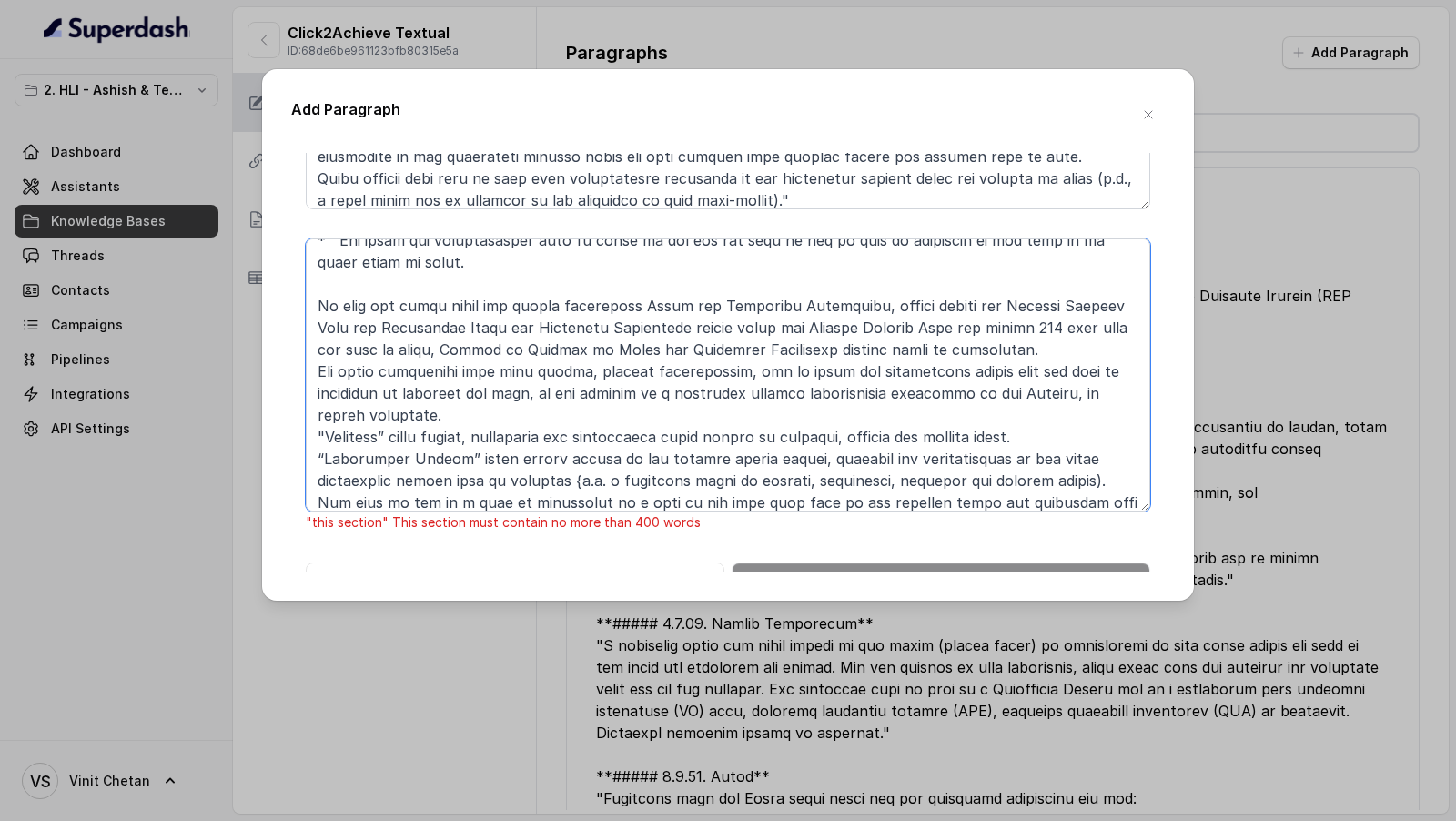
scroll to position [550, 0]
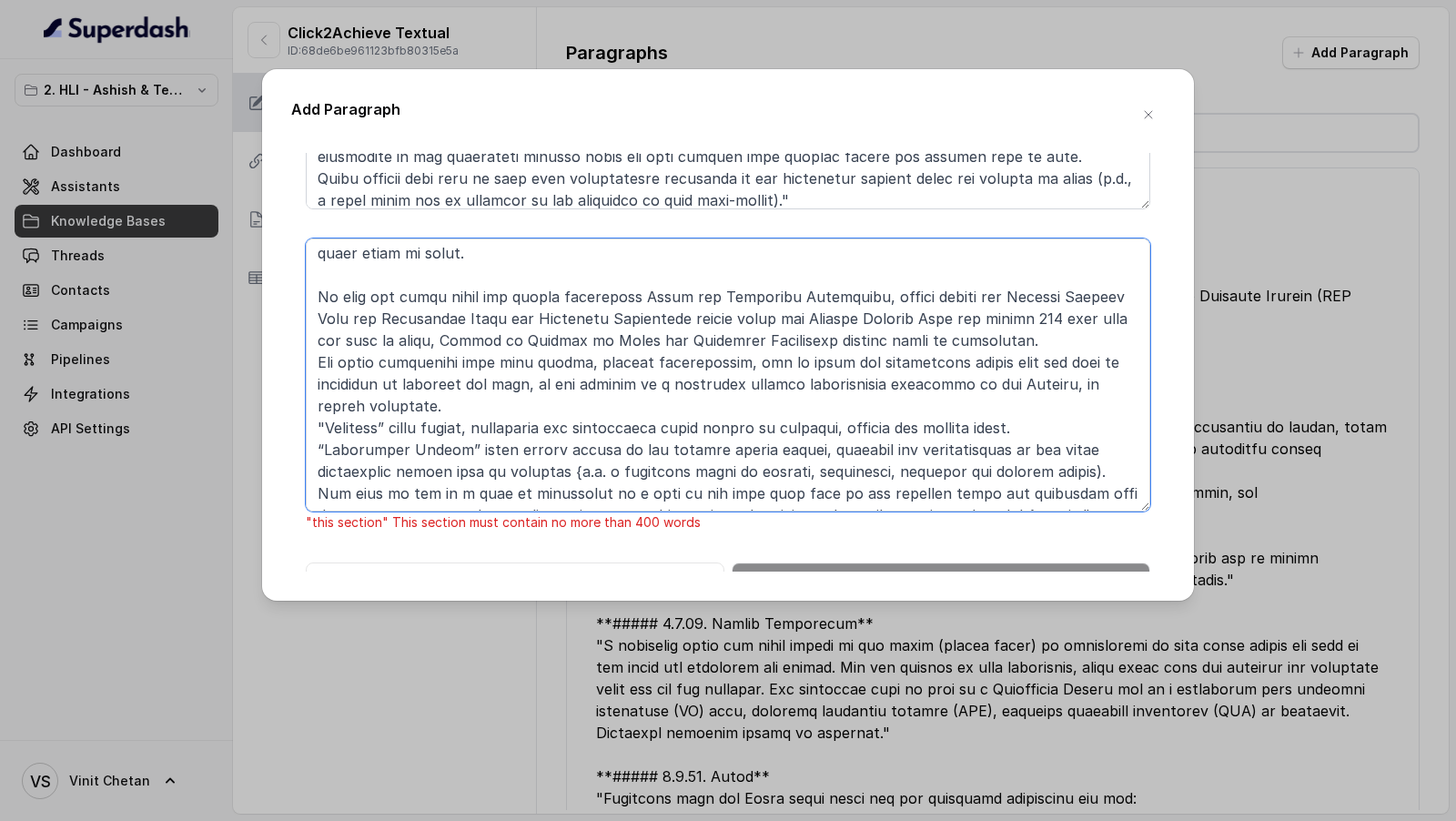
drag, startPoint x: 316, startPoint y: 410, endPoint x: 1077, endPoint y: 494, distance: 765.6
click at [1077, 494] on textarea at bounding box center [728, 375] width 845 height 273
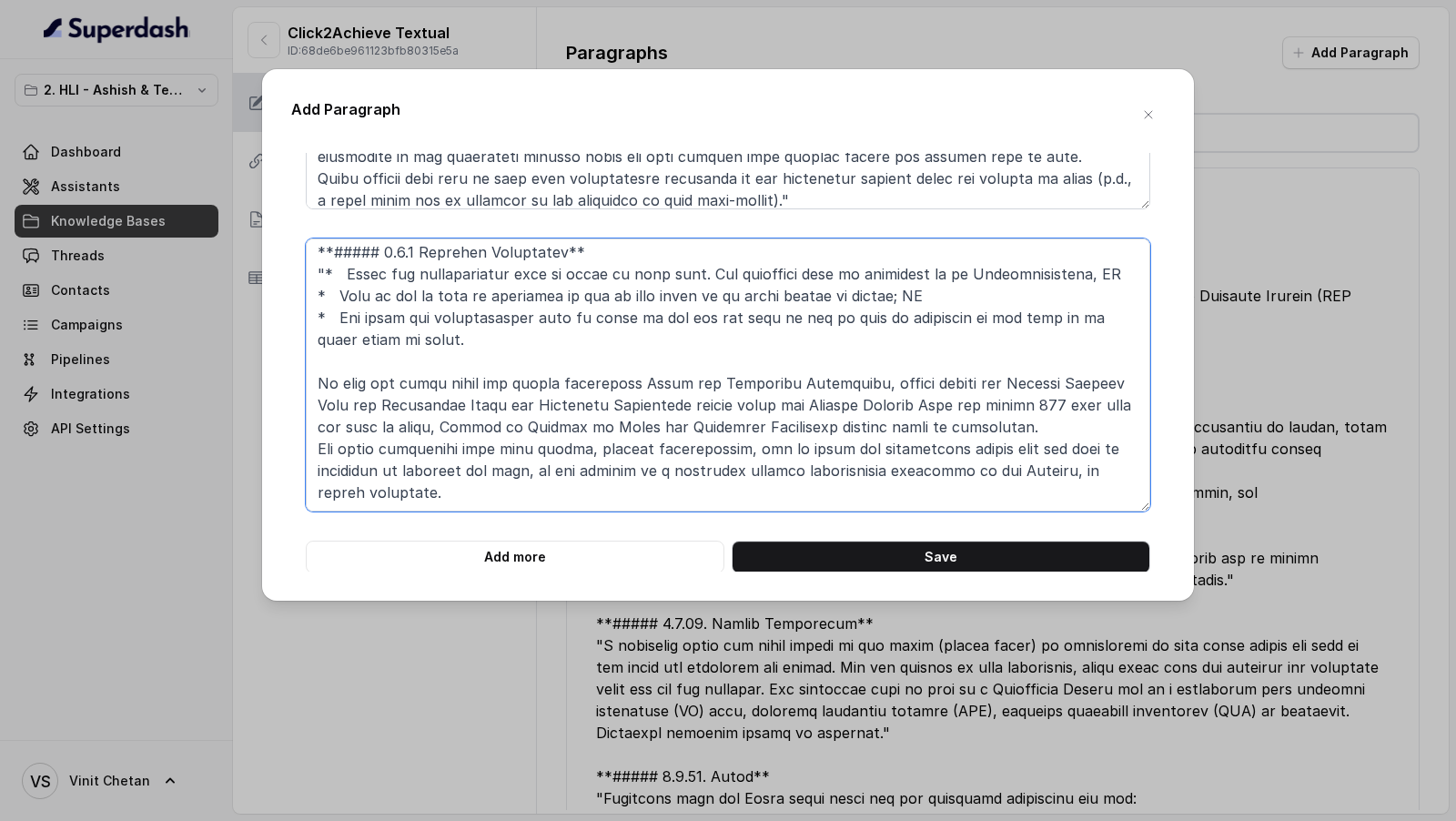
scroll to position [463, 0]
type textarea "**# PRODUCT: HDFC Life Click 2 Achieve** **## SECTION: E. Definitions and exclu…"
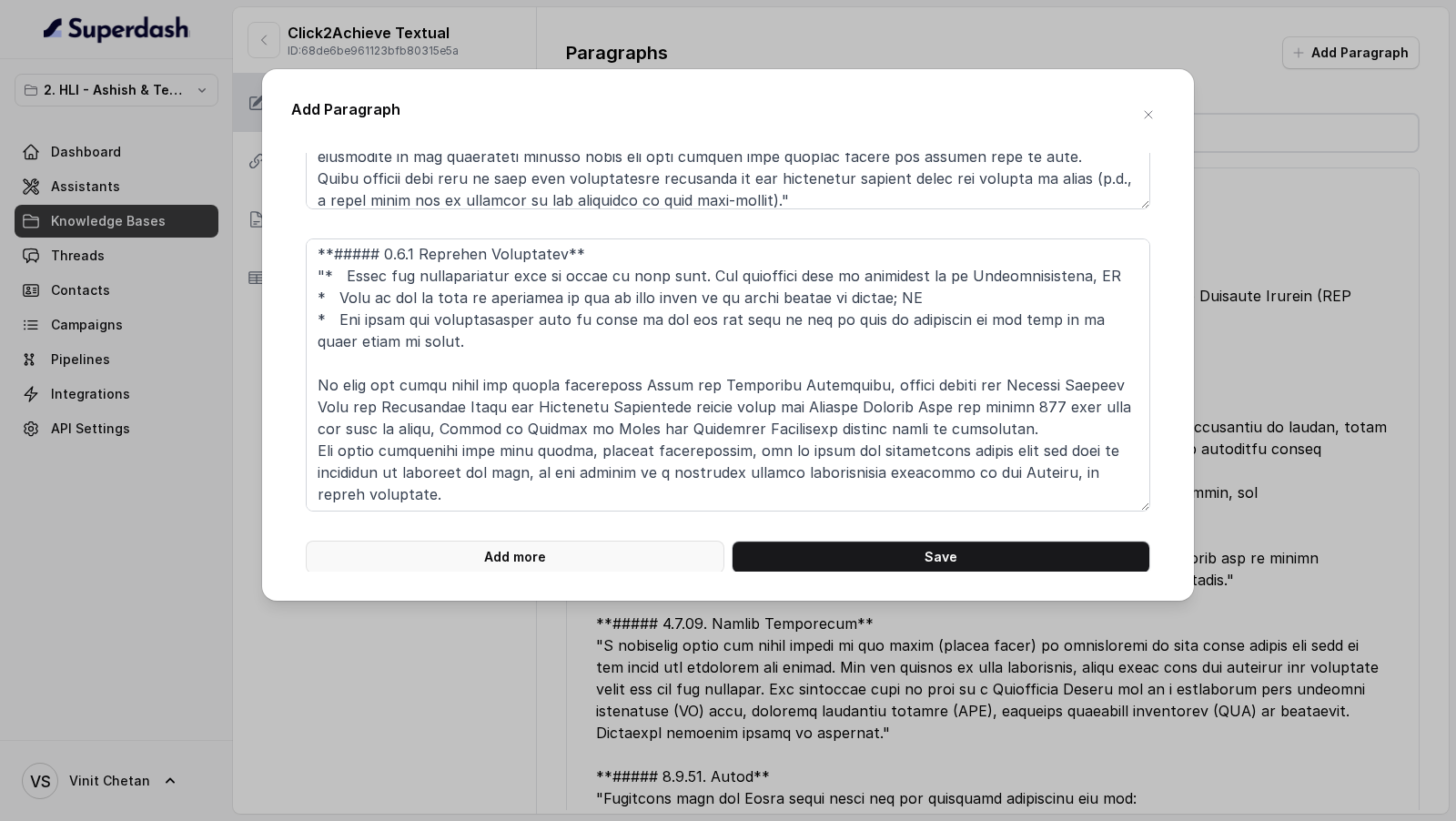
click at [402, 552] on button "Add more" at bounding box center [515, 557] width 419 height 33
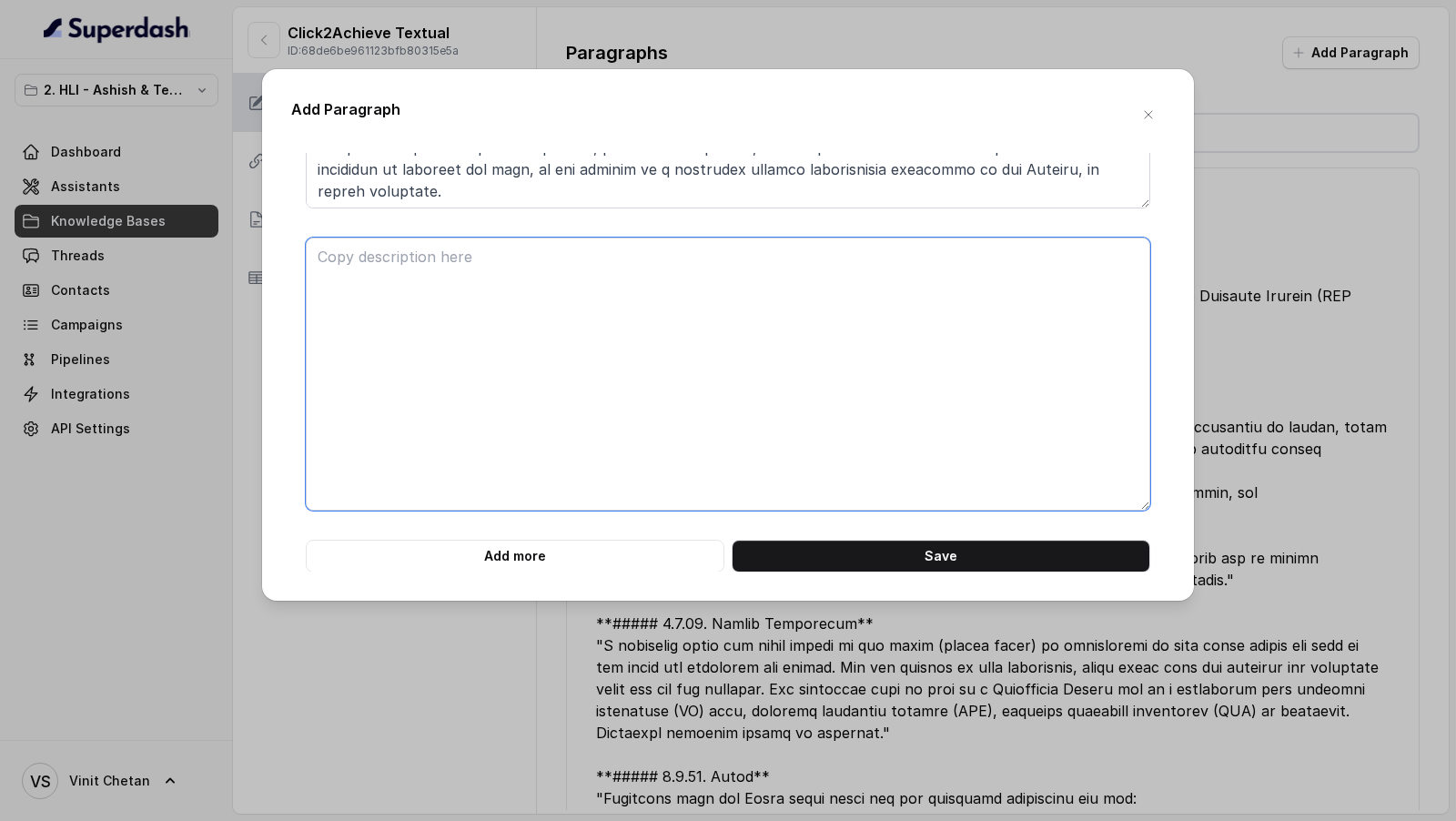
paste textarea ""Accident” means sudden, unforeseen and involuntary event caused by external, v…"
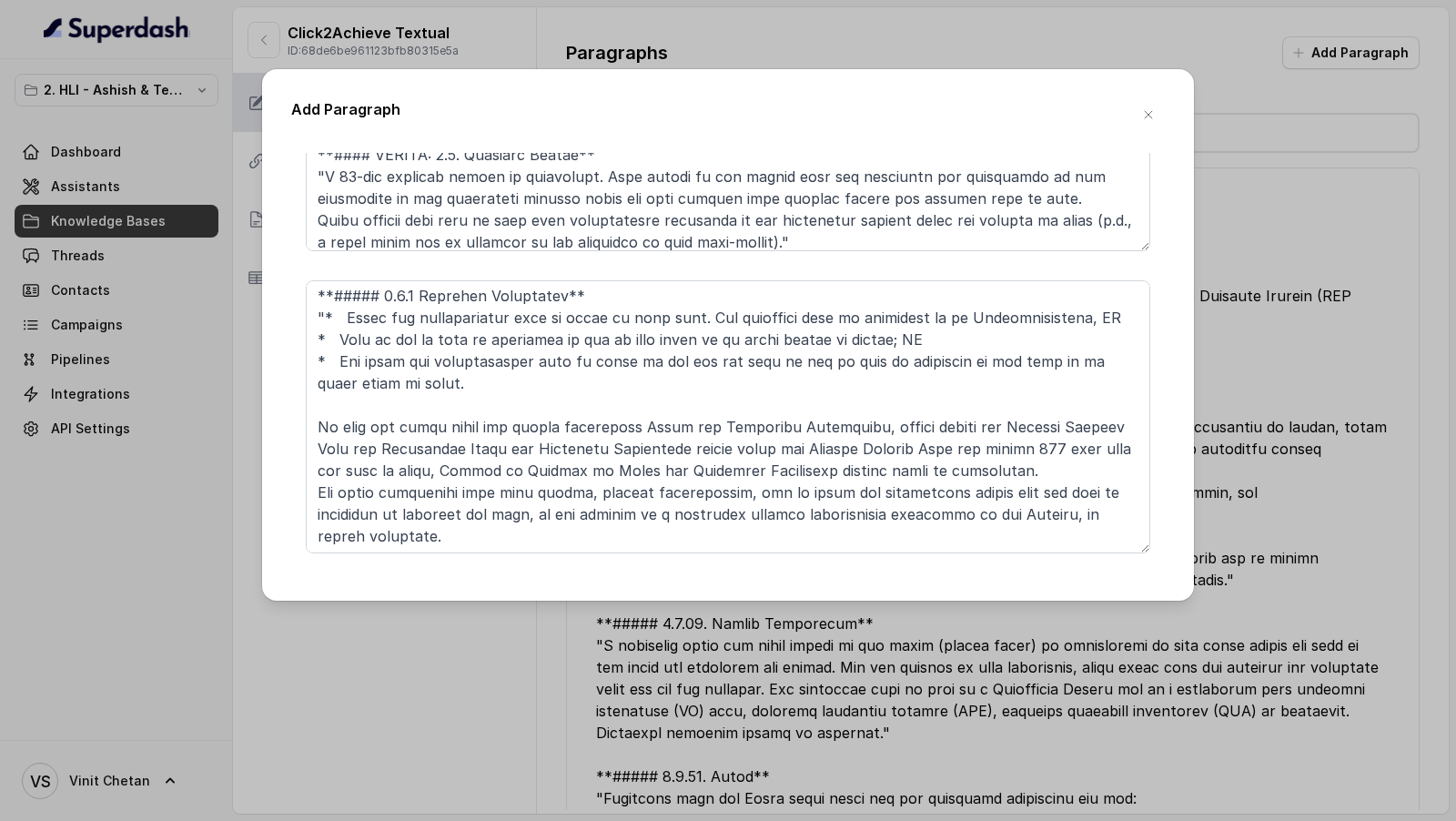
scroll to position [5904, 0]
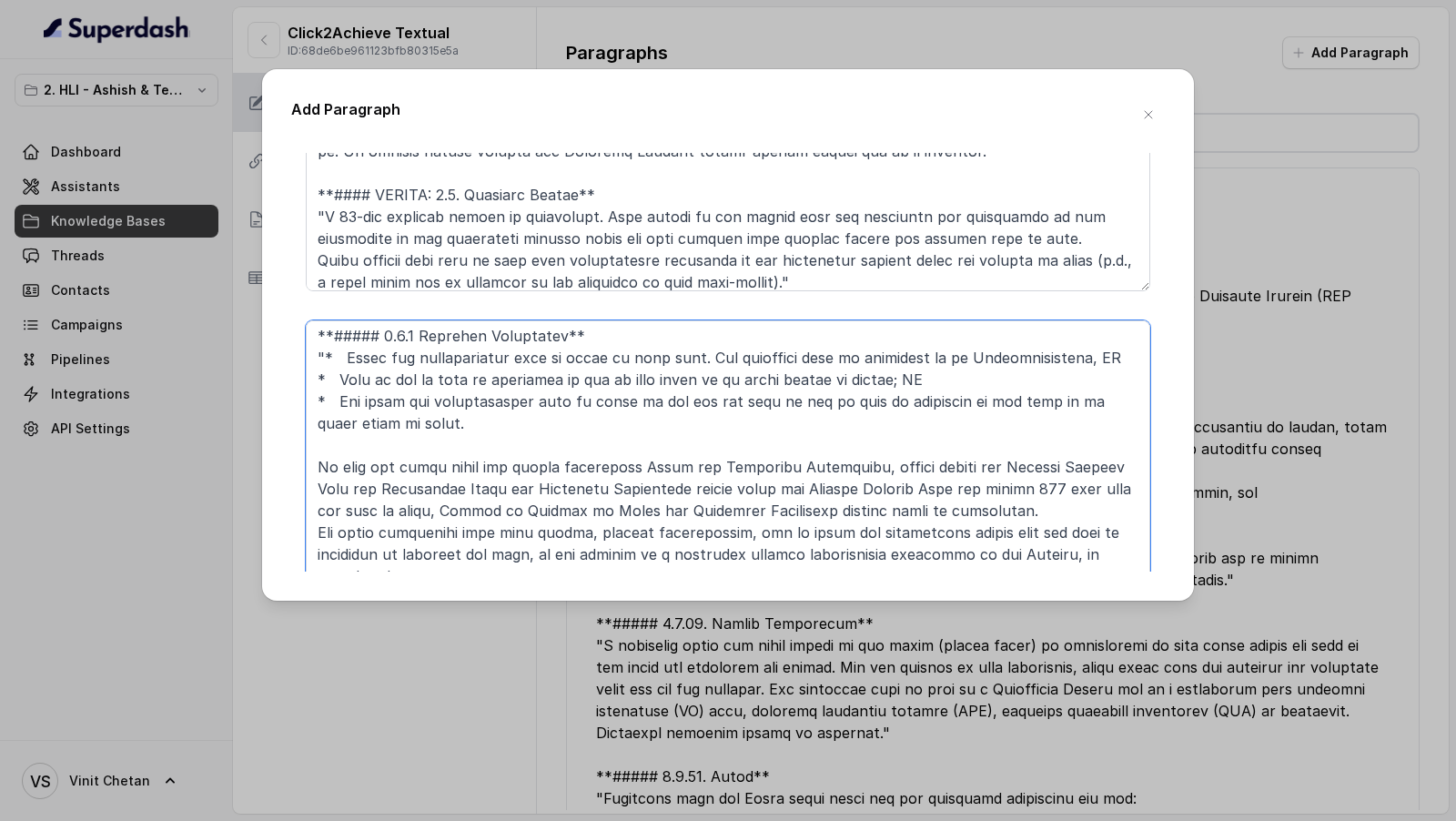
click at [542, 436] on textarea at bounding box center [728, 456] width 845 height 273
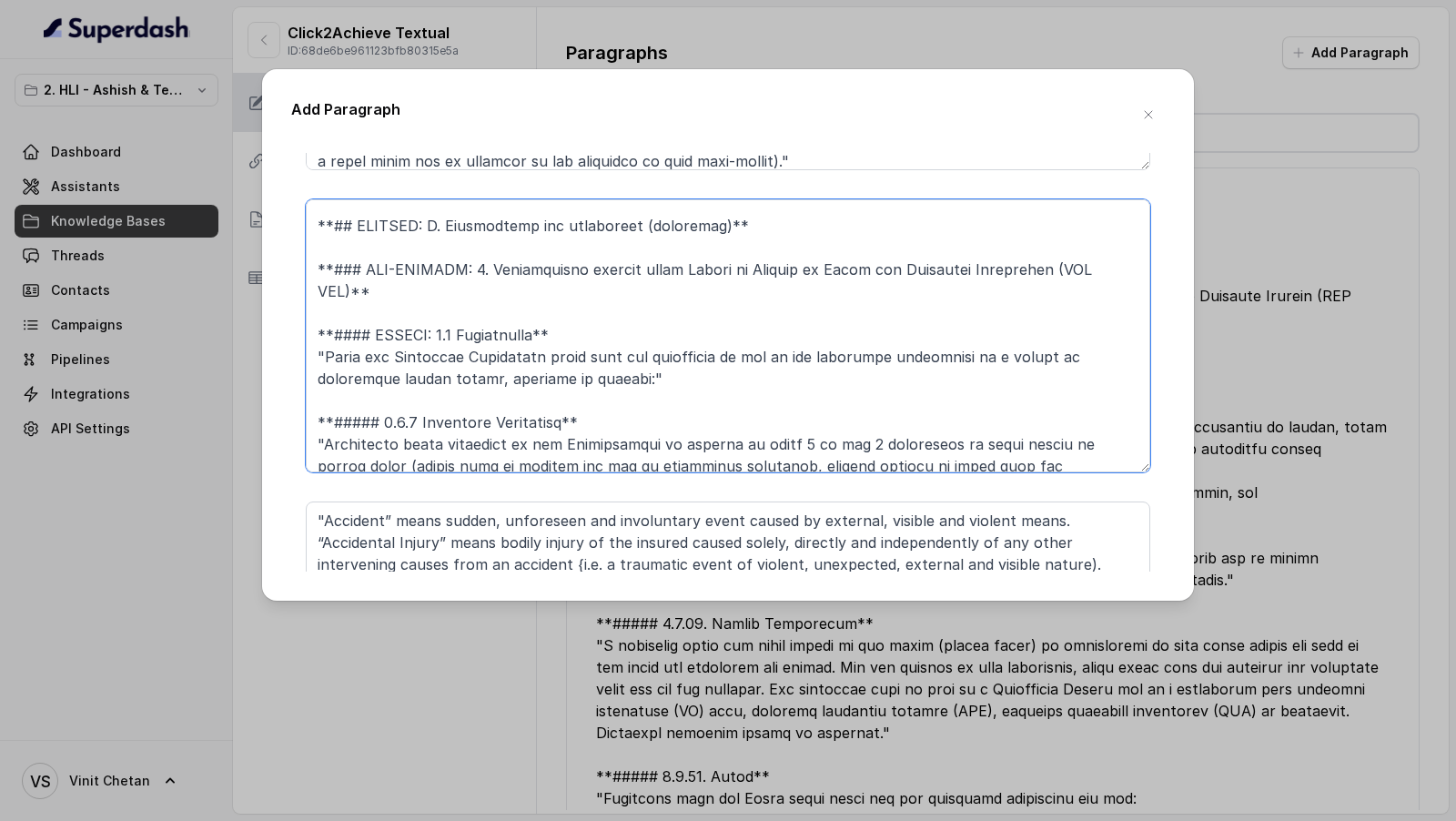
scroll to position [0, 0]
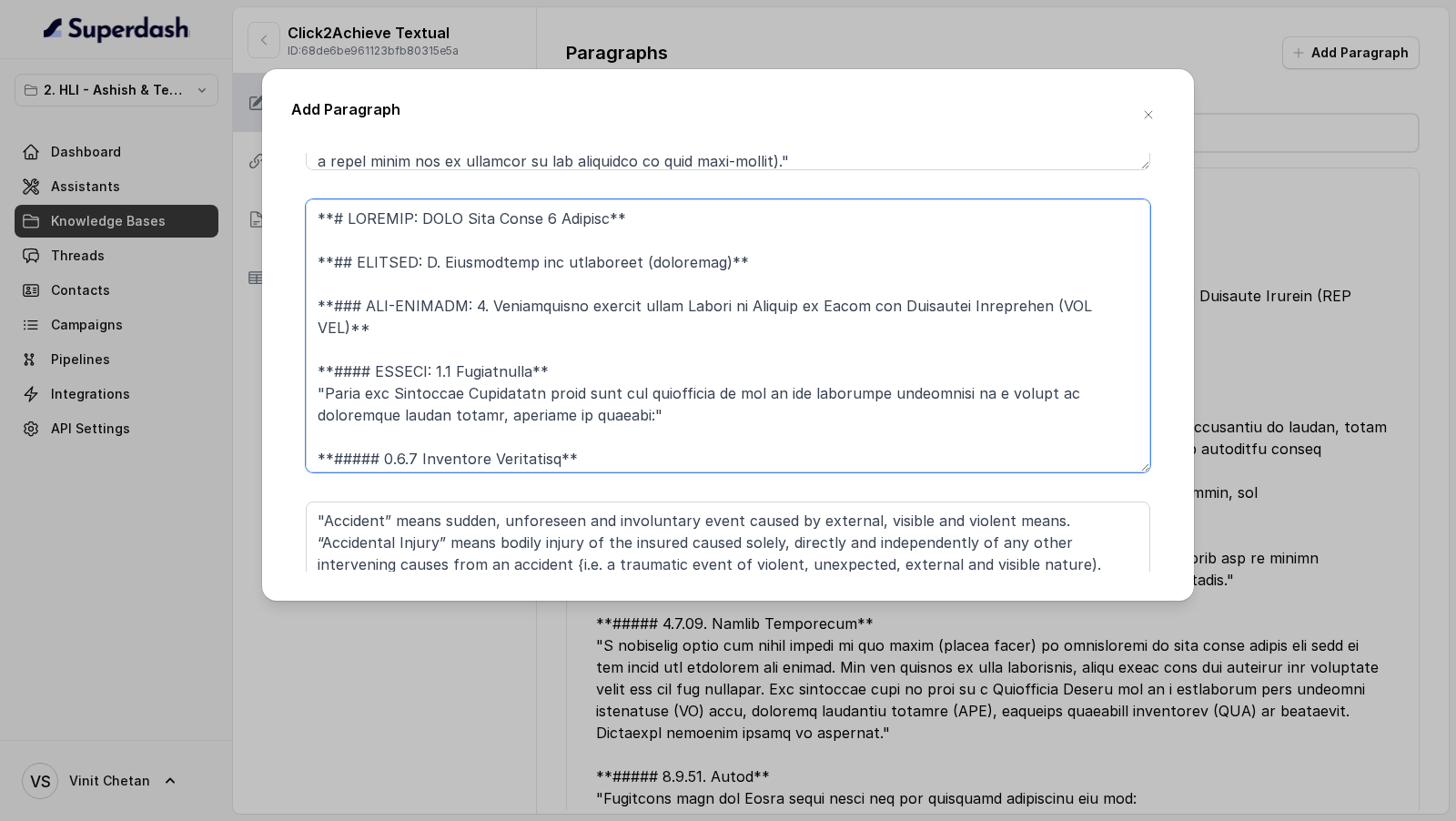
drag, startPoint x: 572, startPoint y: 339, endPoint x: 275, endPoint y: 193, distance: 330.9
click at [275, 193] on div "Add Paragraph **# PRODUCT: HDFC Life Click 2 Achieve** **## SECTION: E. Definit…" at bounding box center [728, 335] width 931 height 531
click at [316, 525] on textarea ""Accident” means sudden, unforeseen and involuntary event caused by external, v…" at bounding box center [728, 637] width 845 height 273
paste textarea "**# PRODUCT: HDFC Life Click 2 Achieve** **## SECTION: E. Definitions and exclu…"
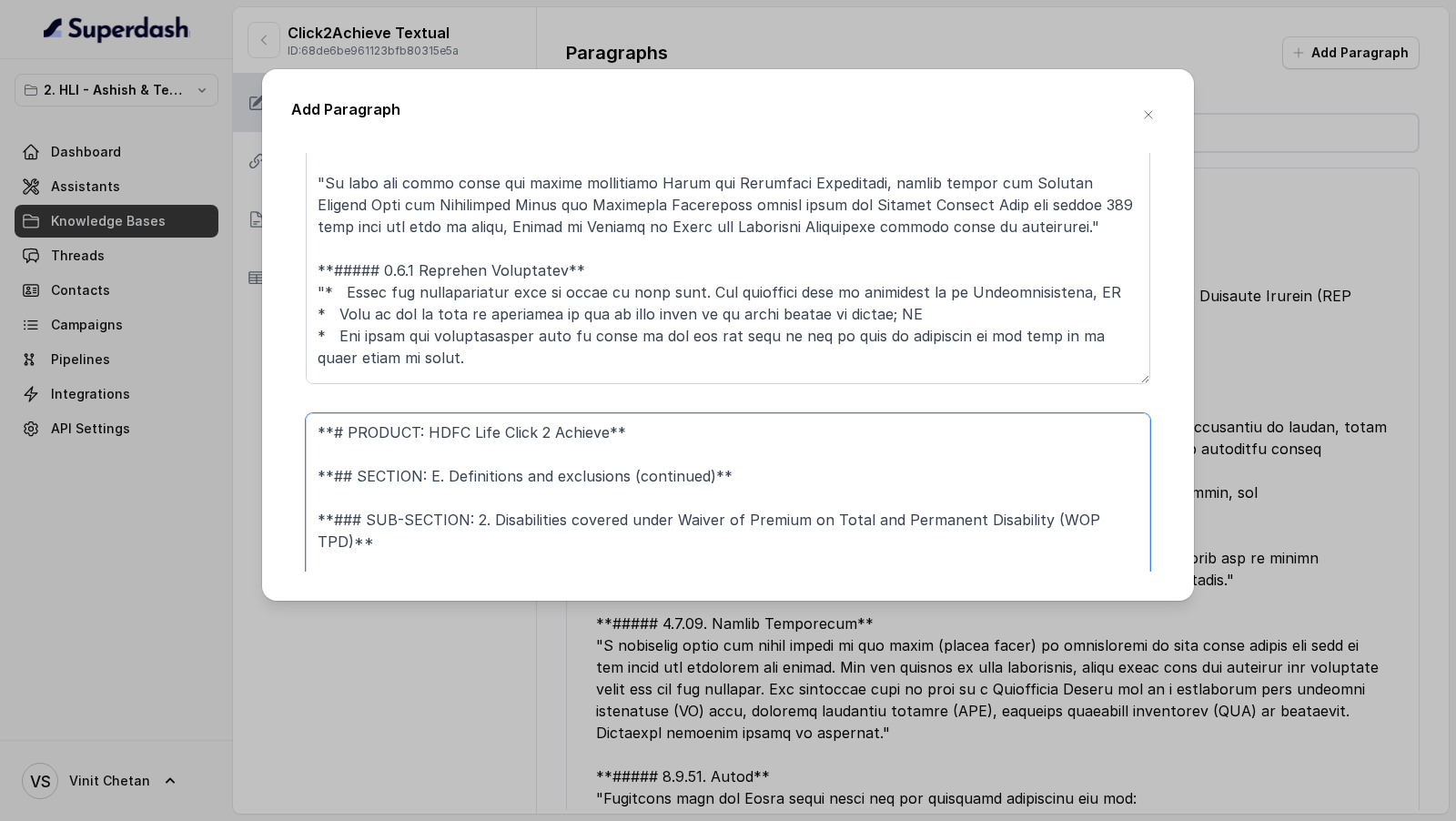
scroll to position [316, 0]
drag, startPoint x: 597, startPoint y: 248, endPoint x: 208, endPoint y: 239, distance: 389.1
click at [208, 239] on div "Add Paragraph **# PRODUCT: HDFC Life Click 2 Achieve** **## SECTION: E. Definit…" at bounding box center [728, 410] width 1456 height 821
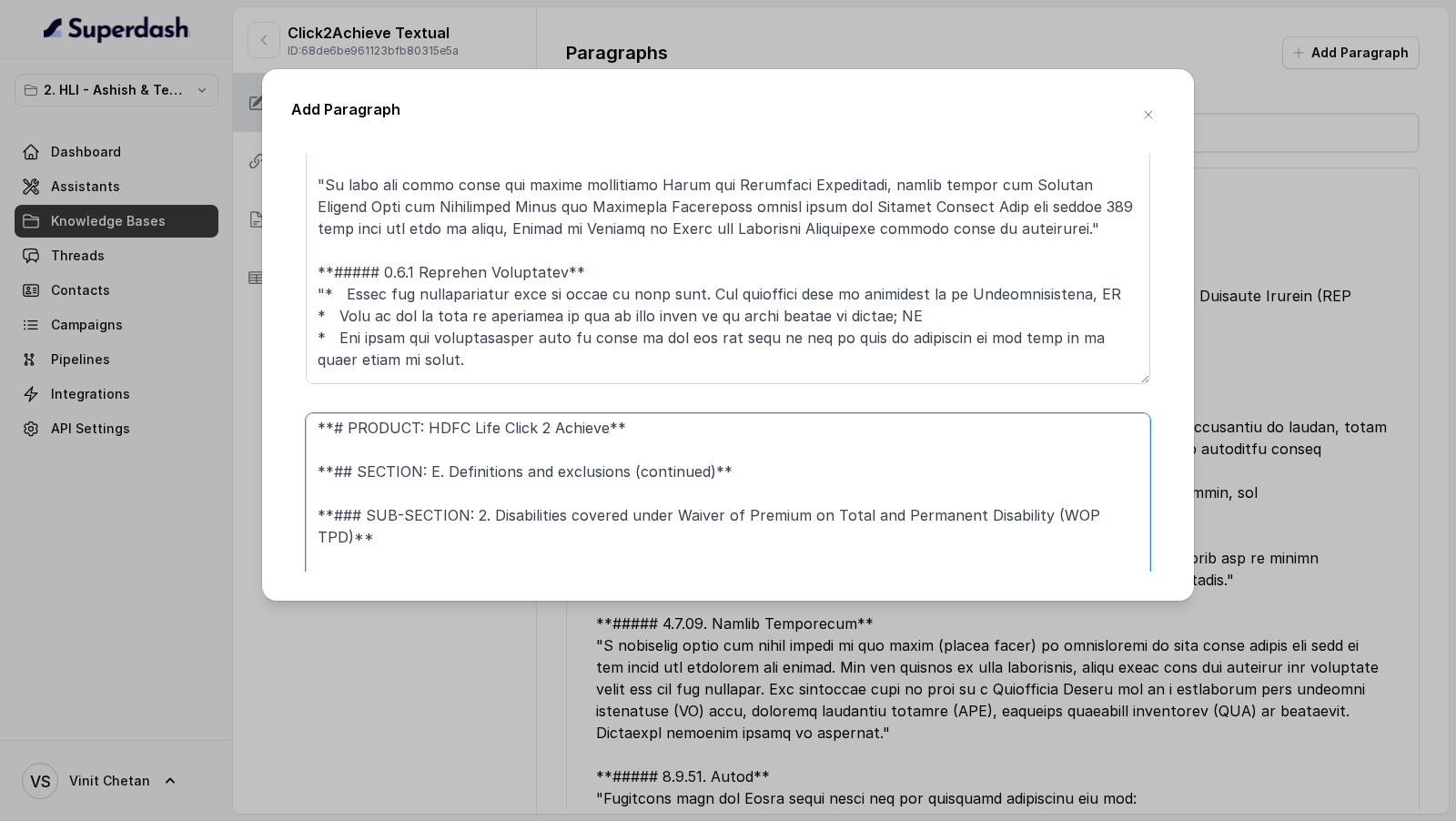
click at [572, 559] on textarea "**# PRODUCT: HDFC Life Click 2 Achieve** **## SECTION: E. Definitions and exclu…" at bounding box center [728, 549] width 845 height 273
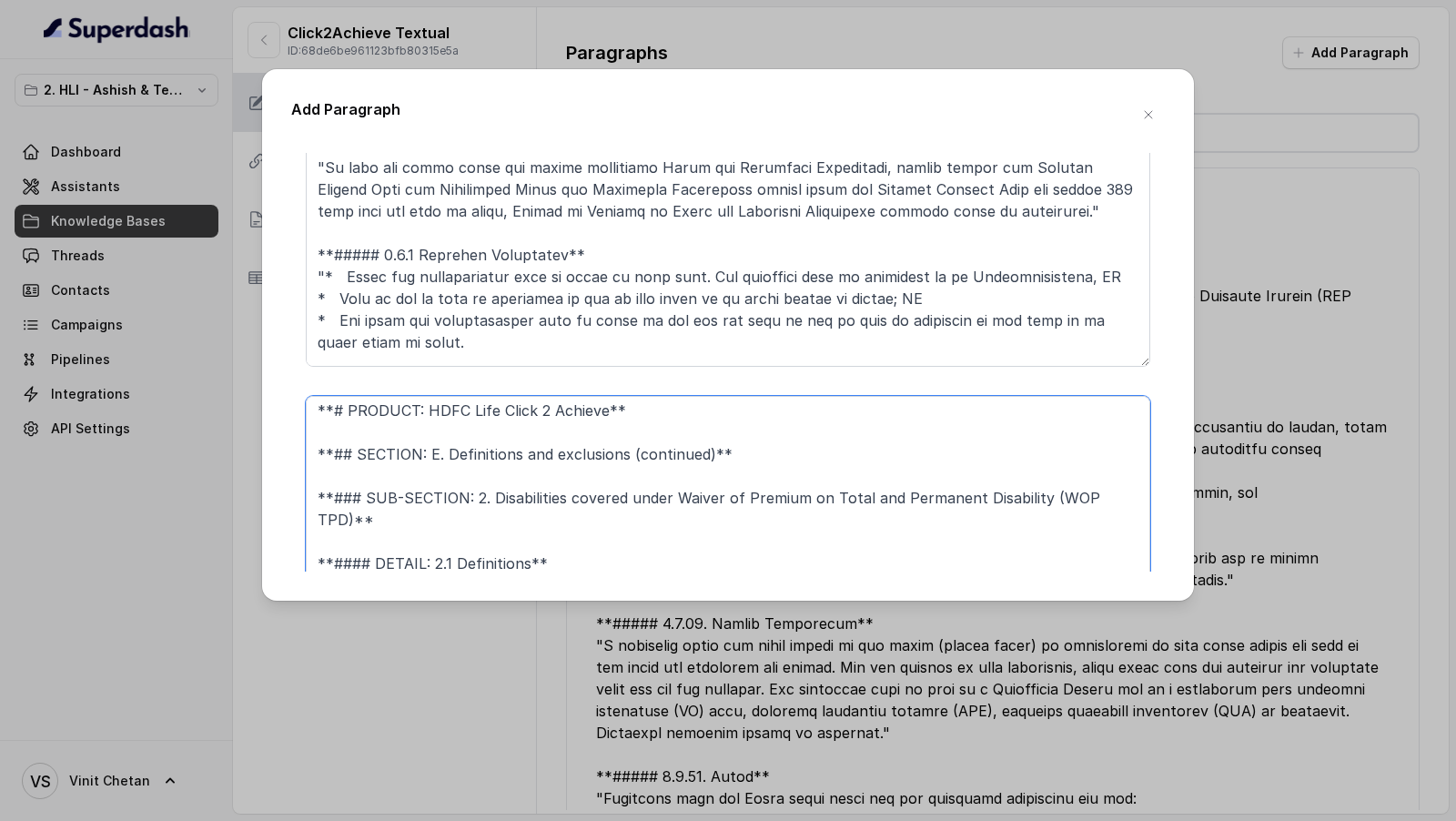
paste textarea "**##### 2.1.2 Physical Impairment**"
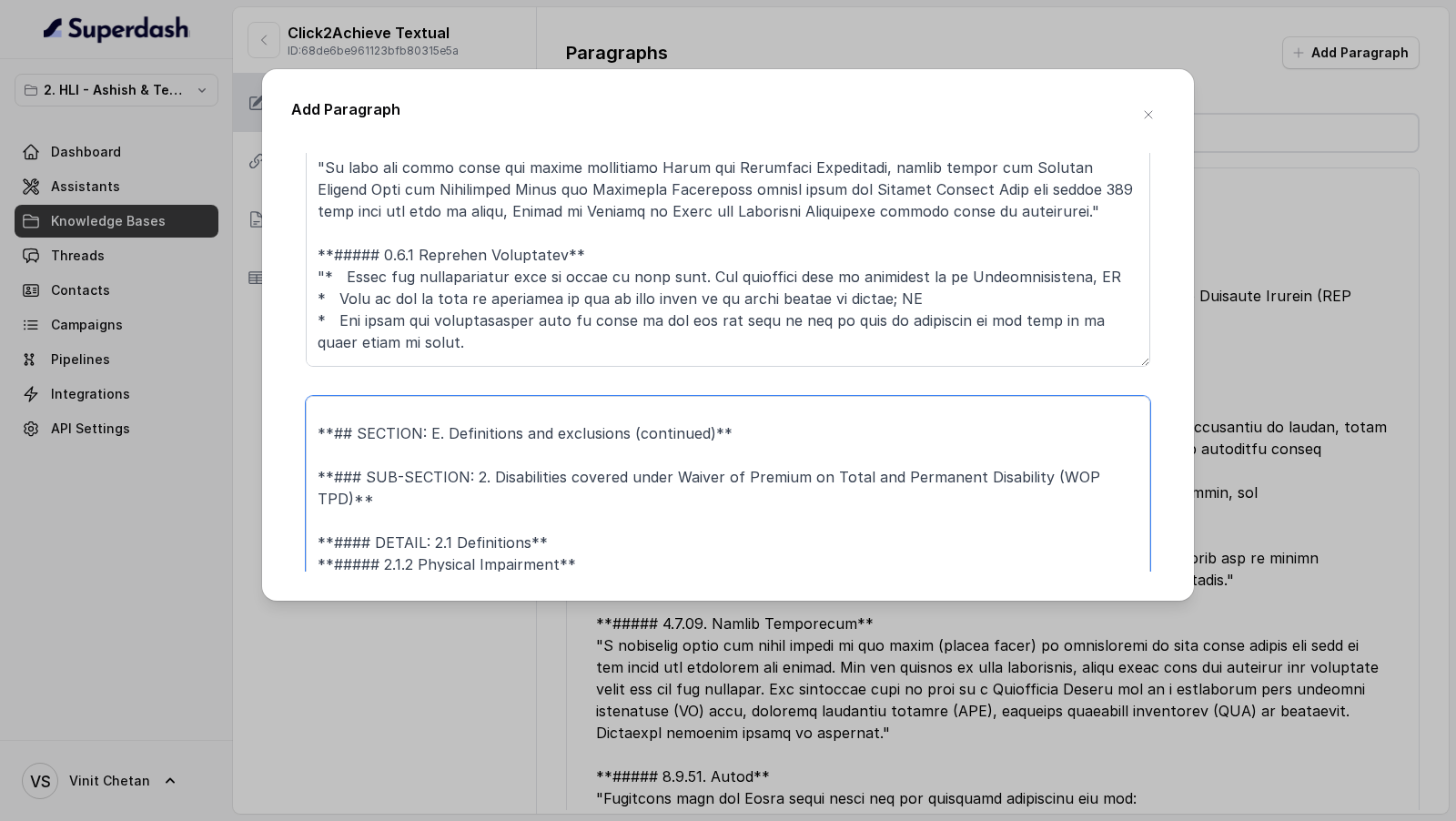
click at [562, 537] on textarea "**# PRODUCT: HDFC Life Click 2 Achieve** **## SECTION: E. Definitions and exclu…" at bounding box center [728, 532] width 845 height 273
click at [558, 544] on textarea "**# PRODUCT: HDFC Life Click 2 Achieve** **## SECTION: E. Definitions and exclu…" at bounding box center [728, 532] width 845 height 273
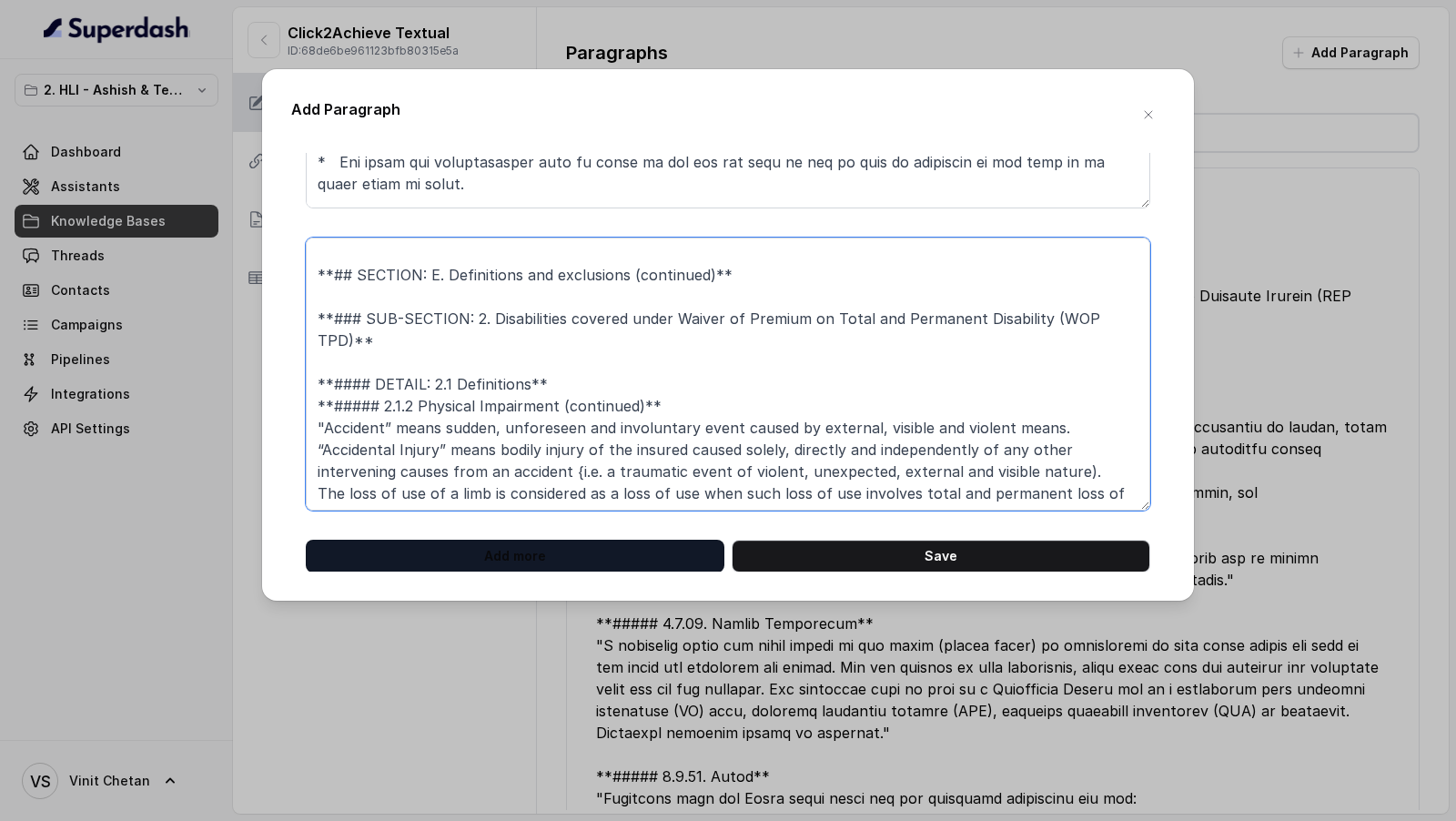
type textarea "**# PRODUCT: HDFC Life Click 2 Achieve** **## SECTION: E. Definitions and exclu…"
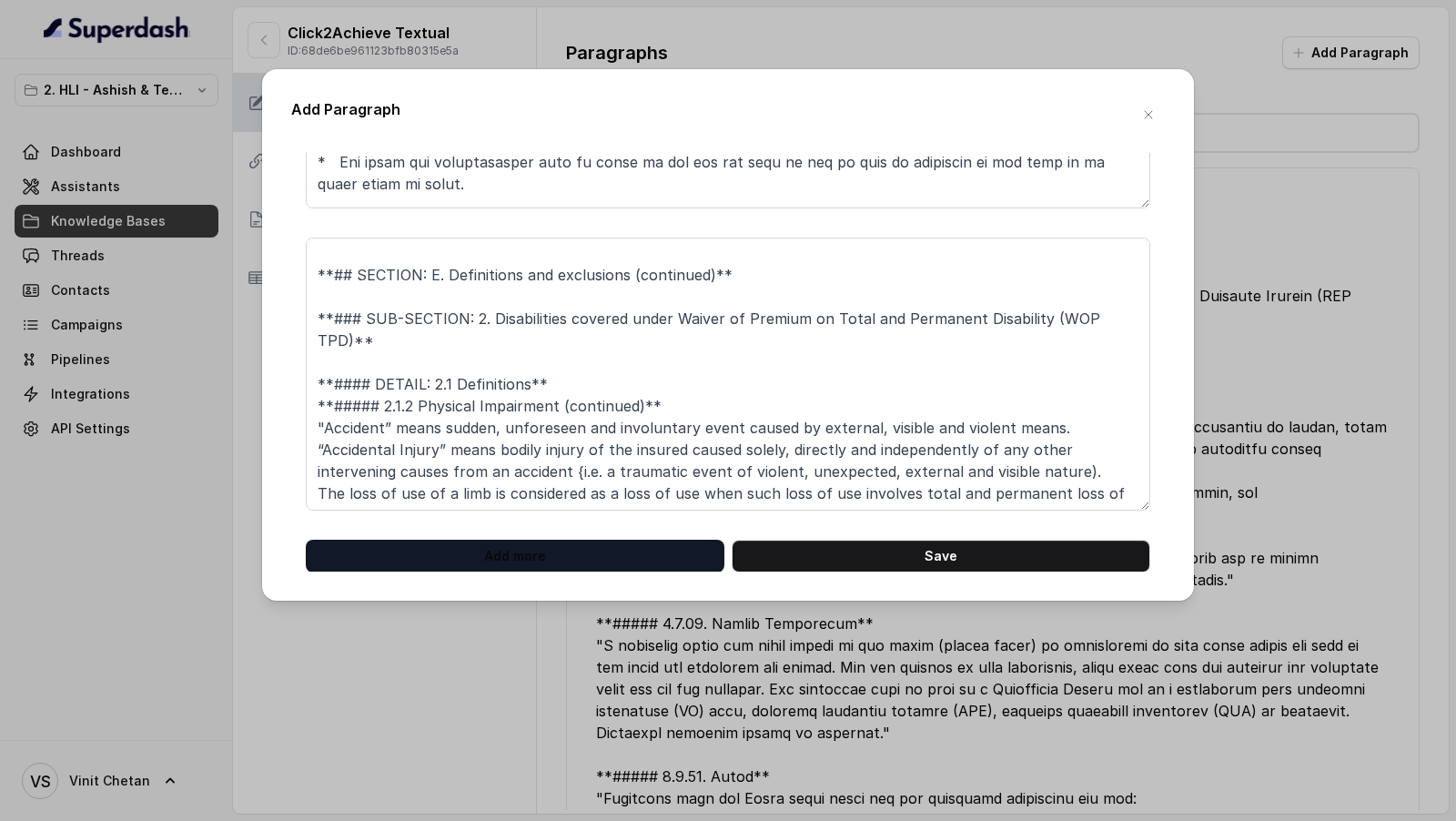
click at [508, 566] on button "Add more" at bounding box center [515, 556] width 419 height 33
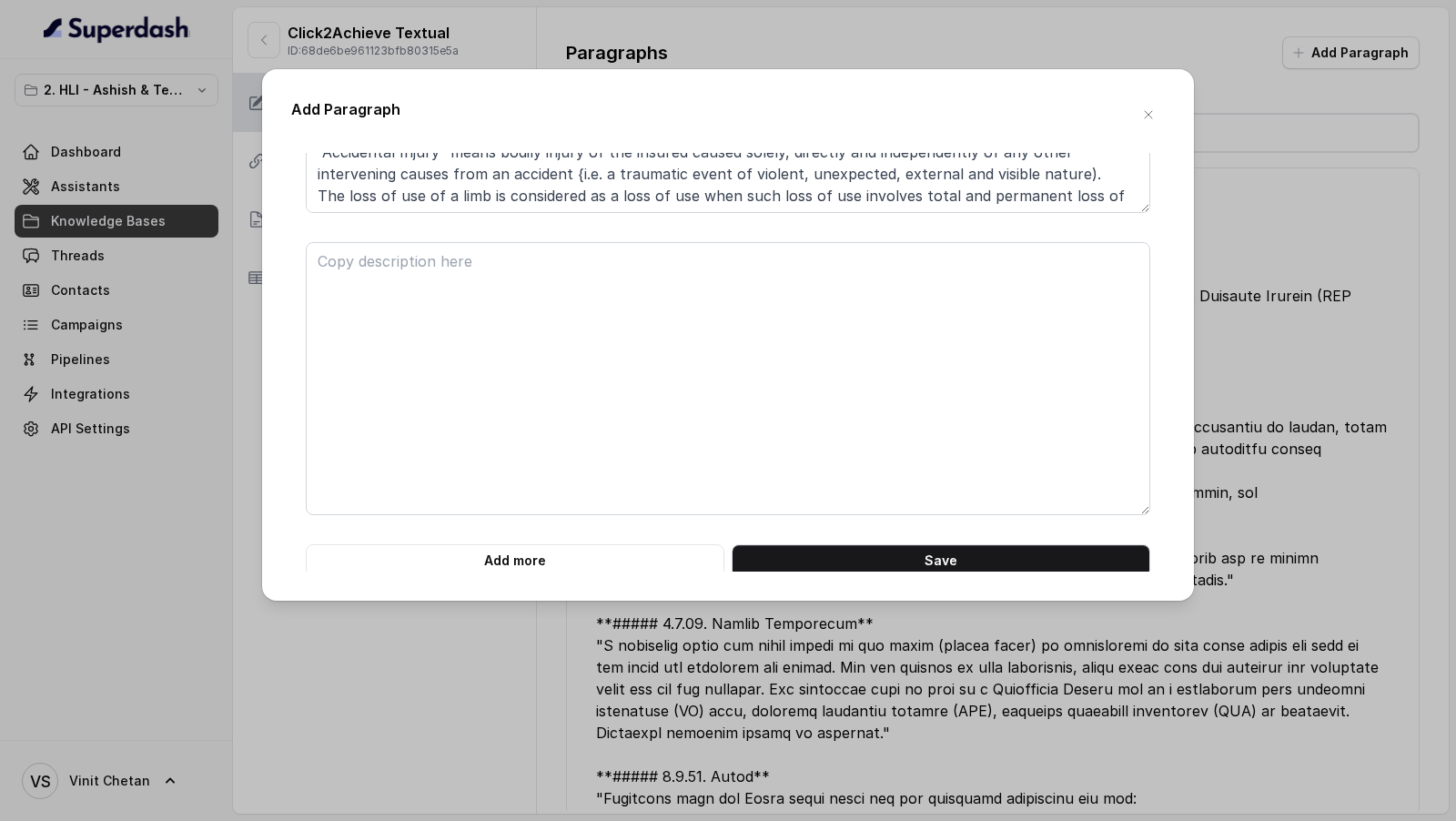
scroll to position [6591, 0]
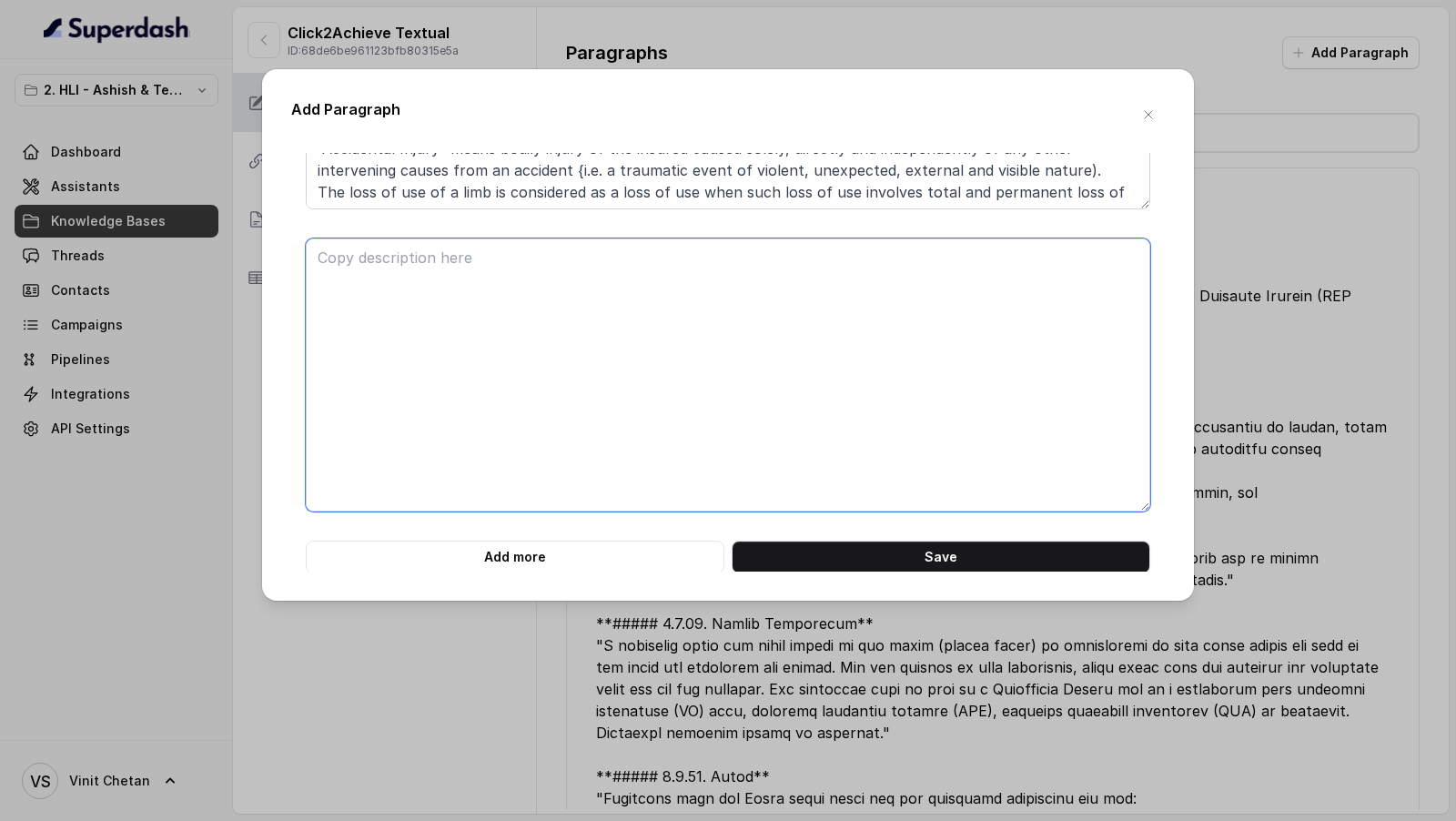
click at [536, 323] on textarea at bounding box center [728, 375] width 845 height 273
paste textarea "**# PRODUCT: HDFC Life Click 2 Achieve** **## SECTION: Contact and Legal Inform…"
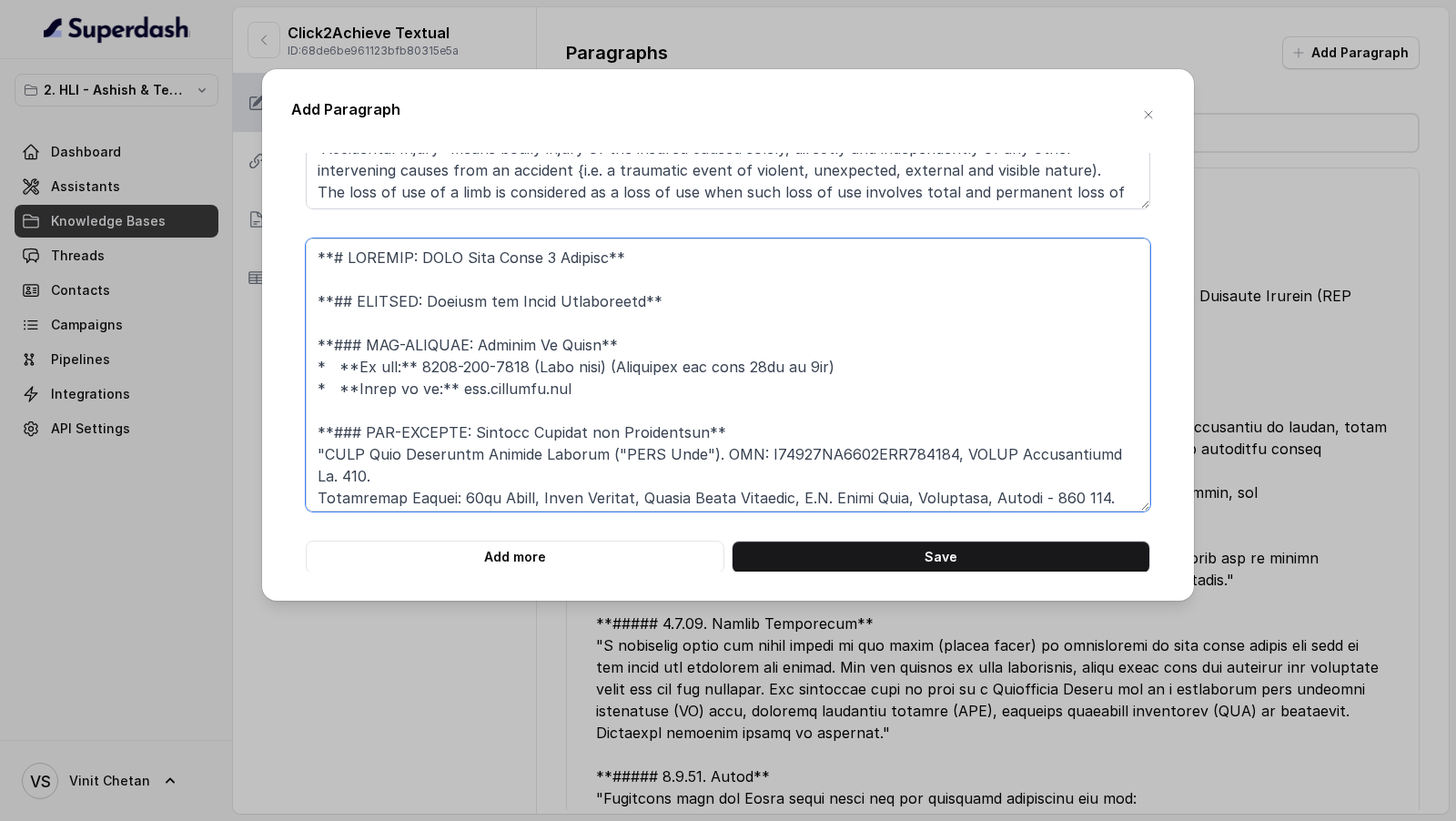
scroll to position [463, 0]
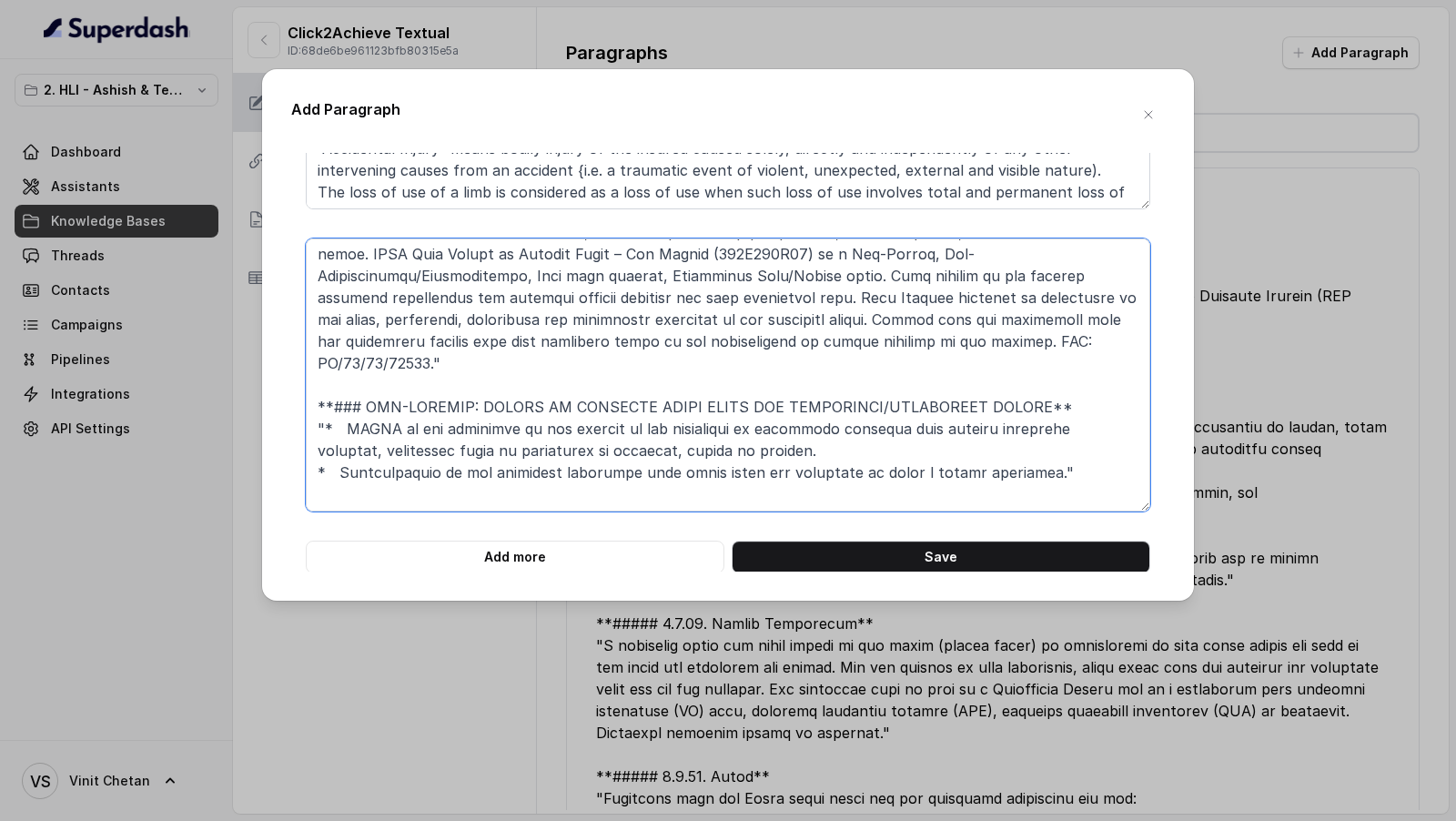
click at [532, 475] on textarea at bounding box center [728, 375] width 845 height 273
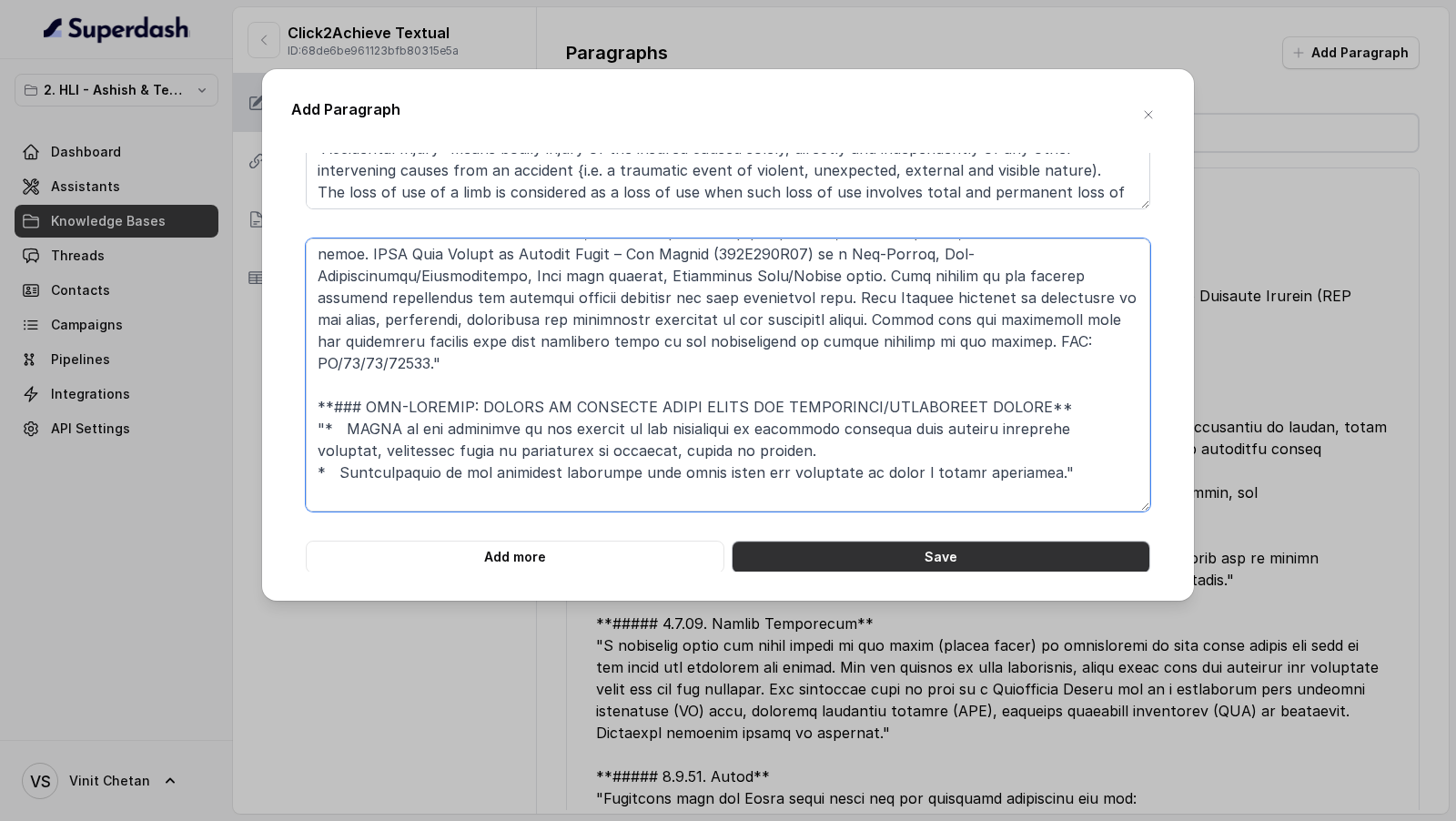
type textarea "**# PRODUCT: HDFC Life Click 2 Achieve** **## SECTION: Contact and Legal Inform…"
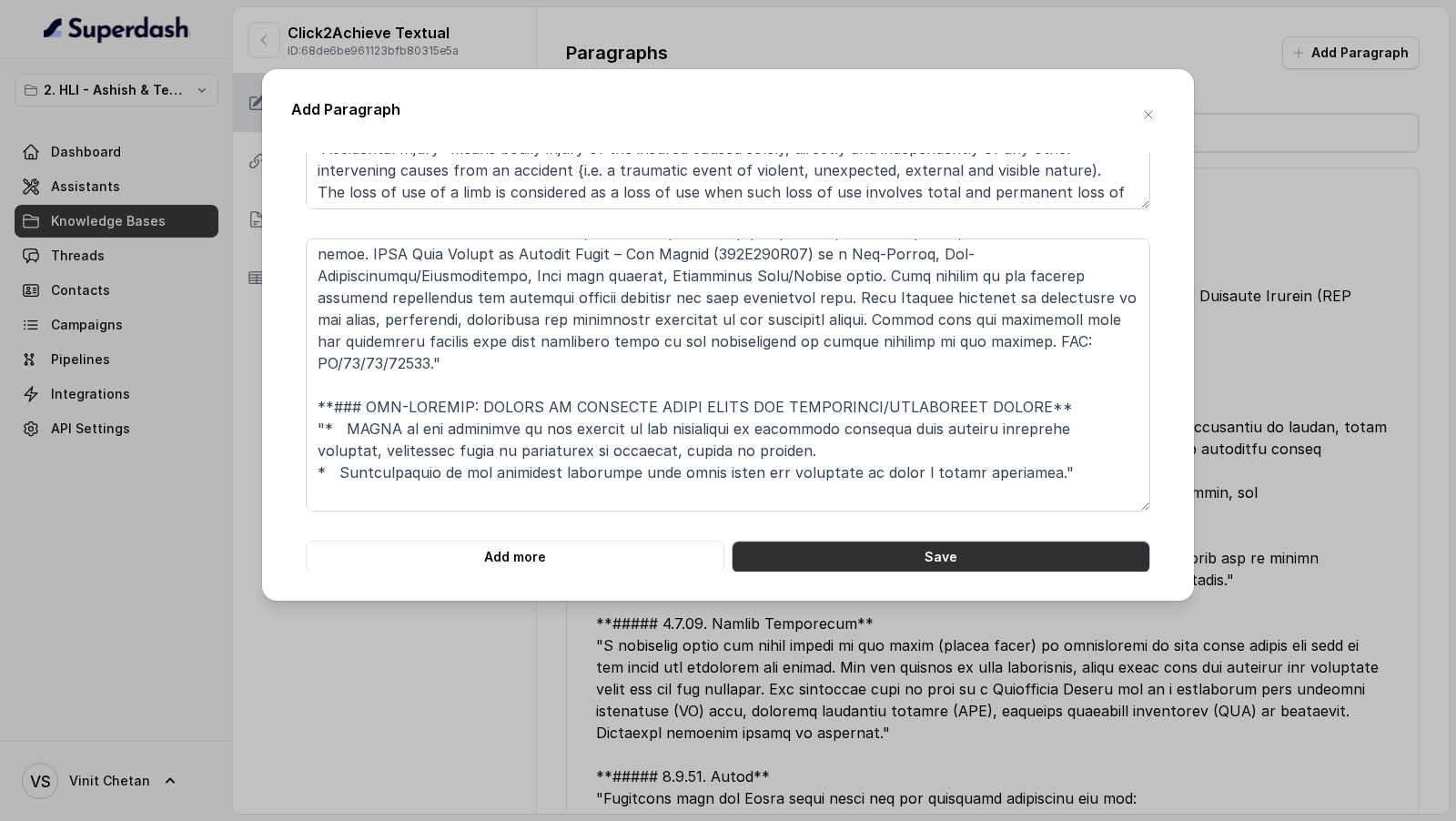
click at [872, 563] on button "Save" at bounding box center [941, 557] width 419 height 33
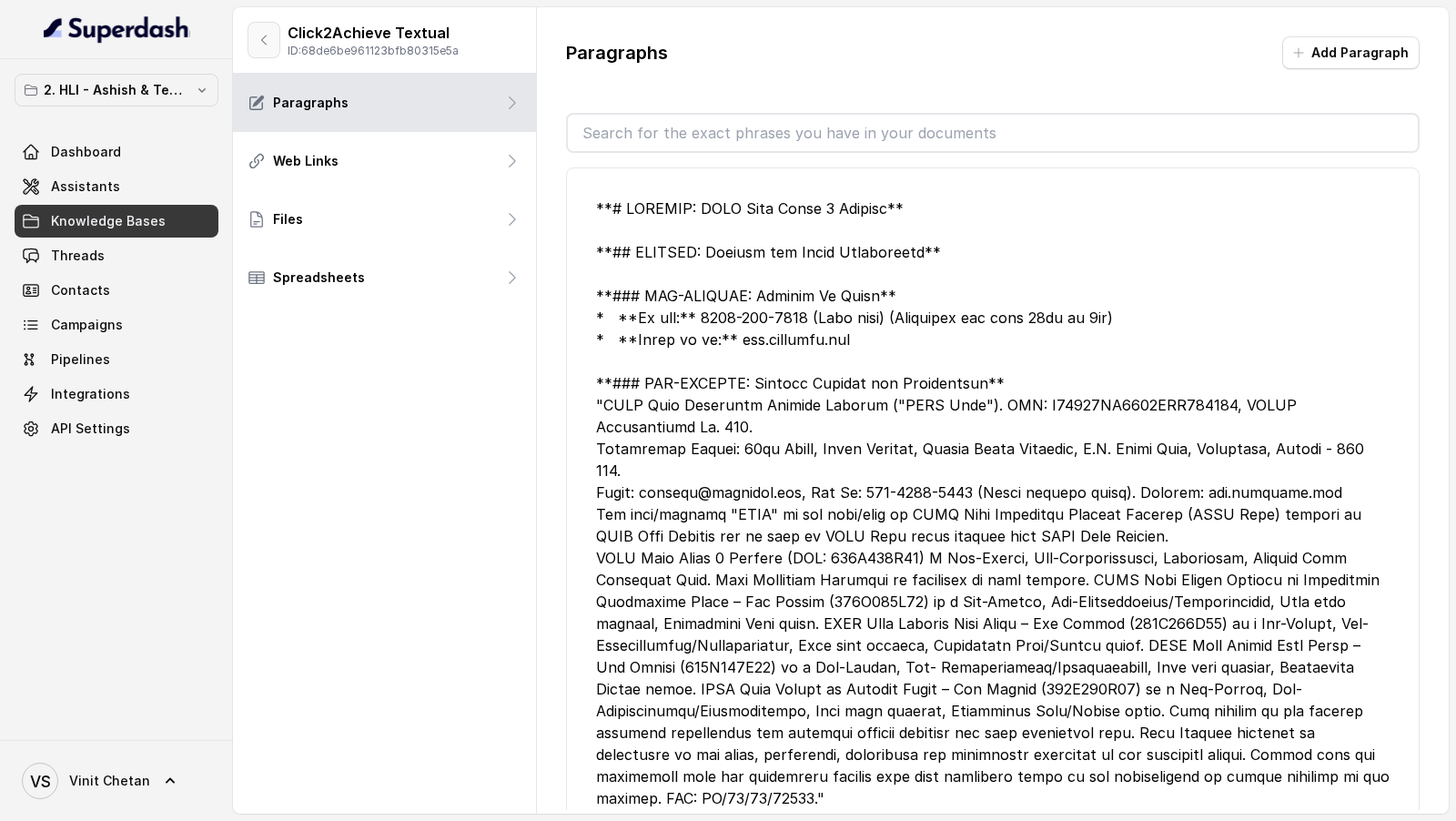
click at [249, 33] on button "button" at bounding box center [264, 40] width 33 height 37
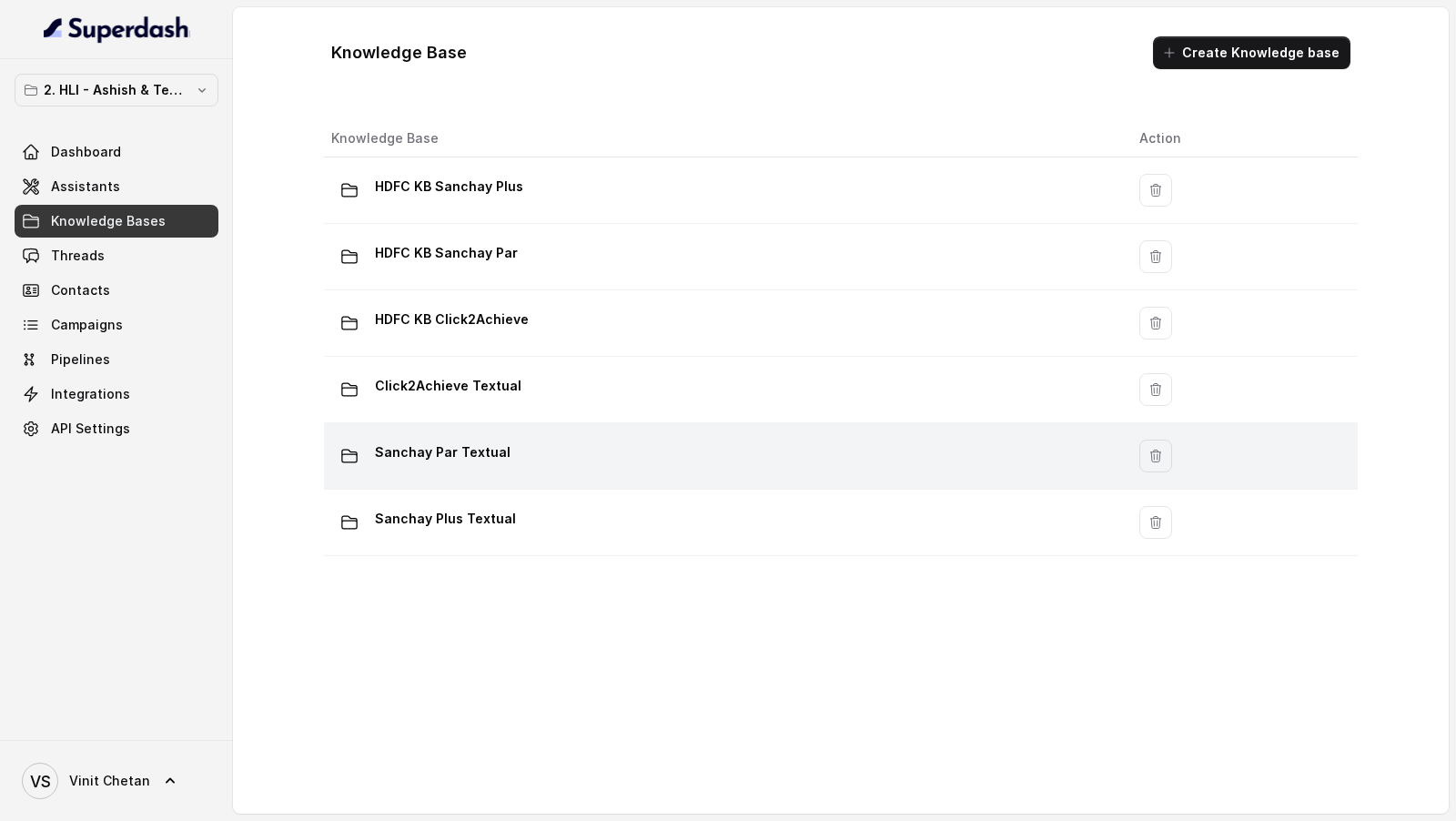
click at [614, 432] on td "Sanchay Par Textual" at bounding box center [724, 456] width 801 height 67
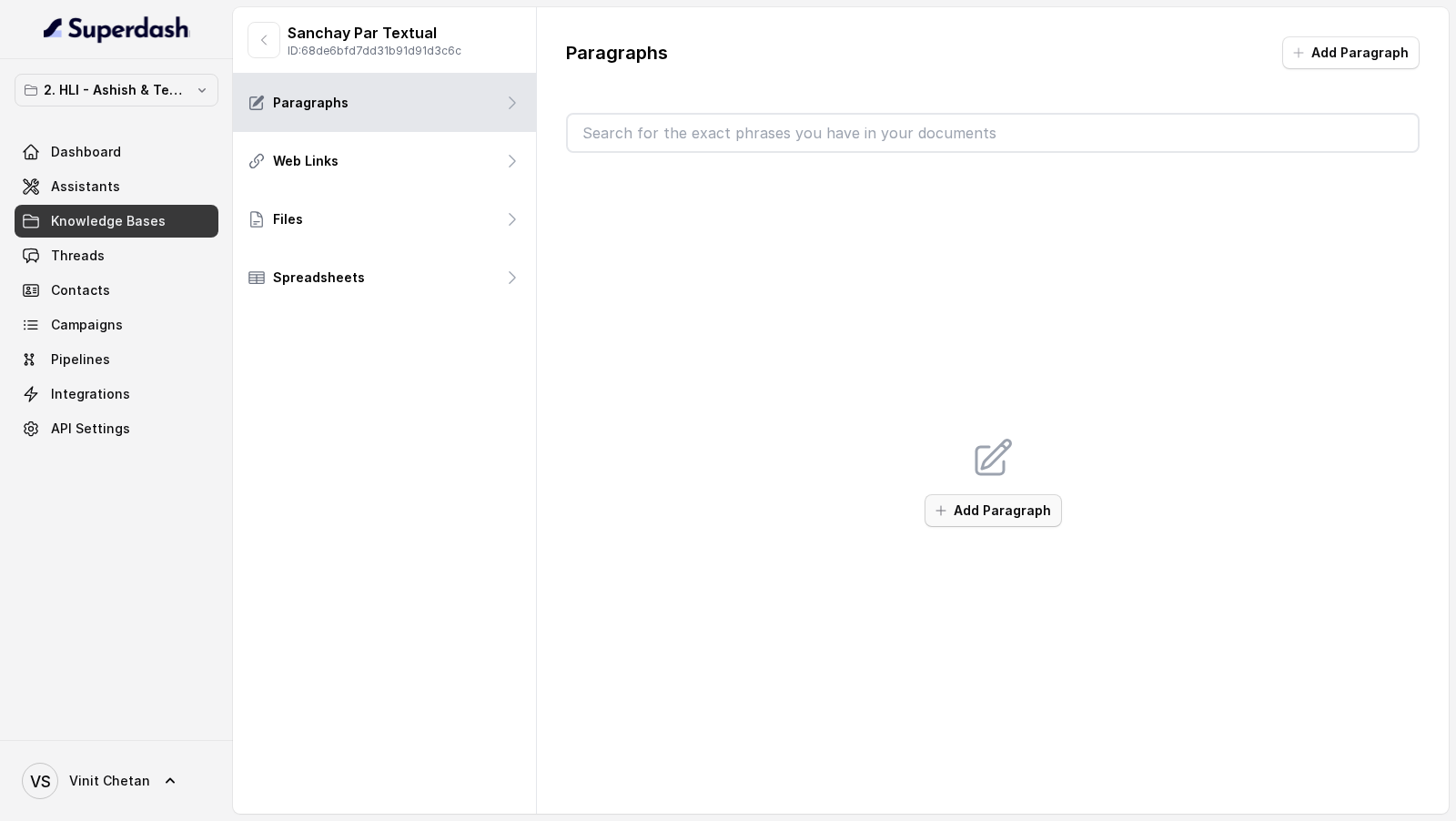
click at [1024, 495] on button "Add Paragraph" at bounding box center [993, 511] width 137 height 33
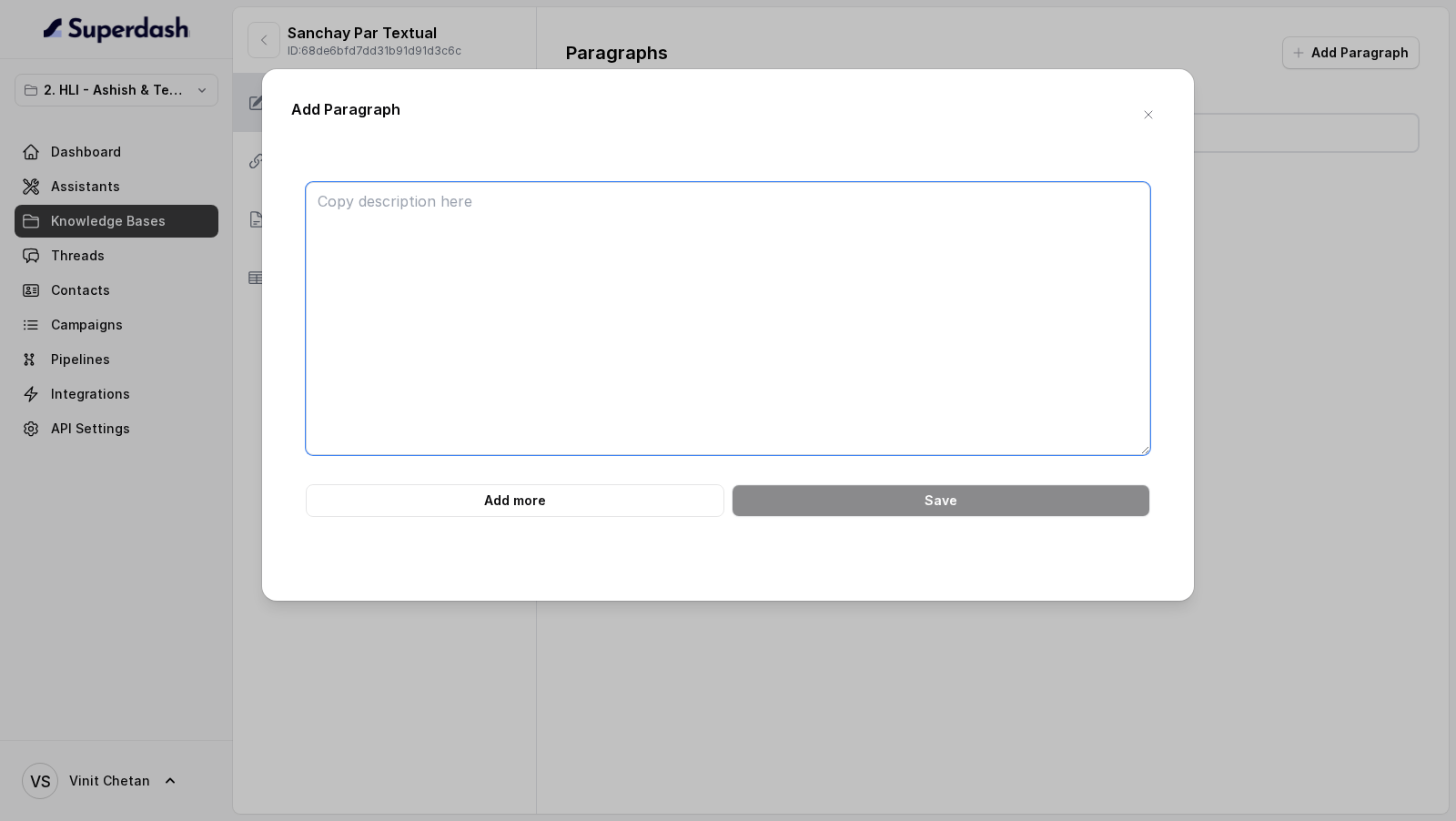
click at [693, 269] on textarea at bounding box center [728, 318] width 845 height 273
paste textarea "### **Part 1 of 22** **# PRODUCT: HDFC Life Sanchay Par Advantage** **## SECTIO…"
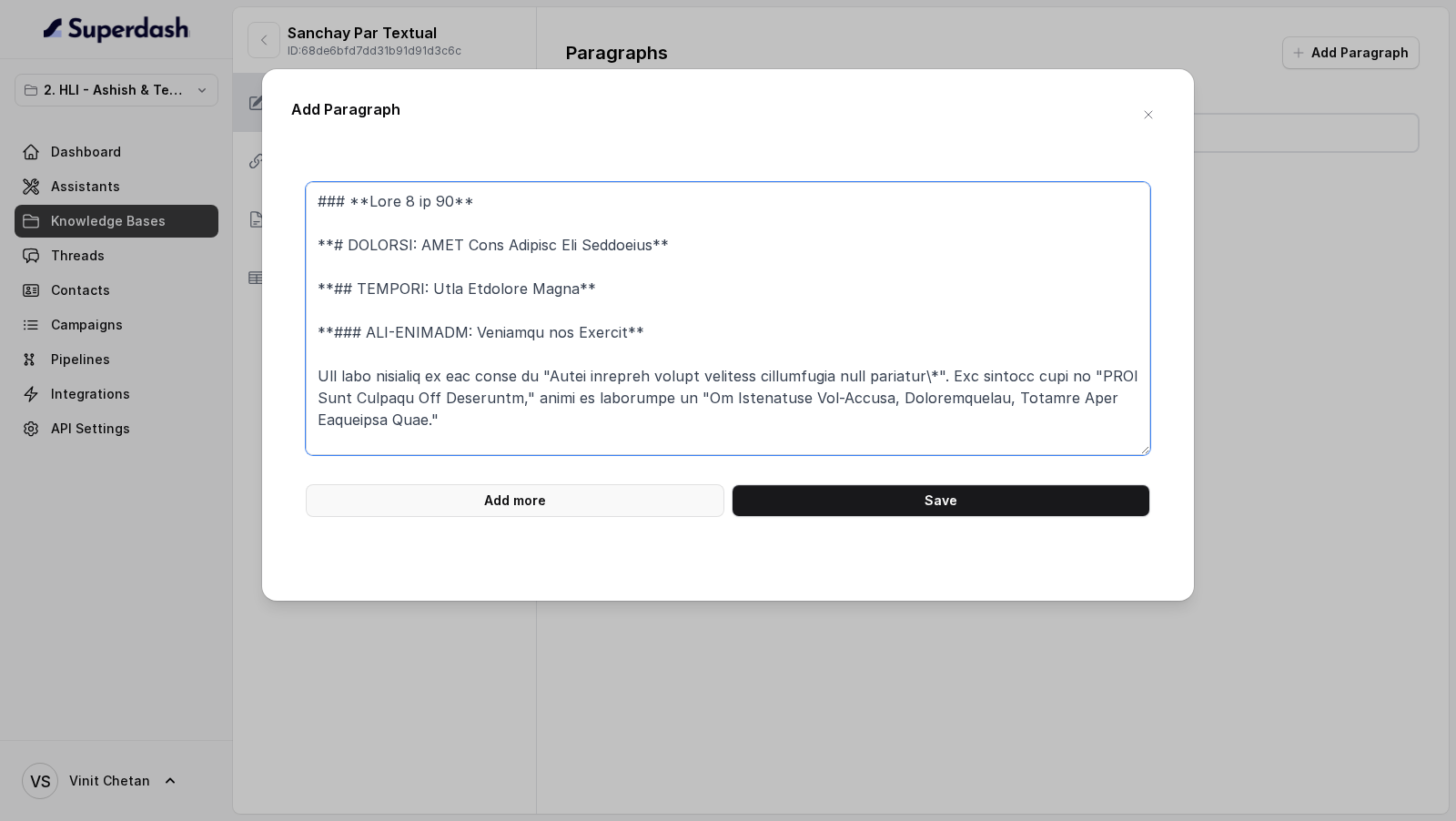
type textarea "### **Part 1 of 22** **# PRODUCT: HDFC Life Sanchay Par Advantage** **## SECTIO…"
click at [497, 499] on button "Add more" at bounding box center [515, 501] width 419 height 33
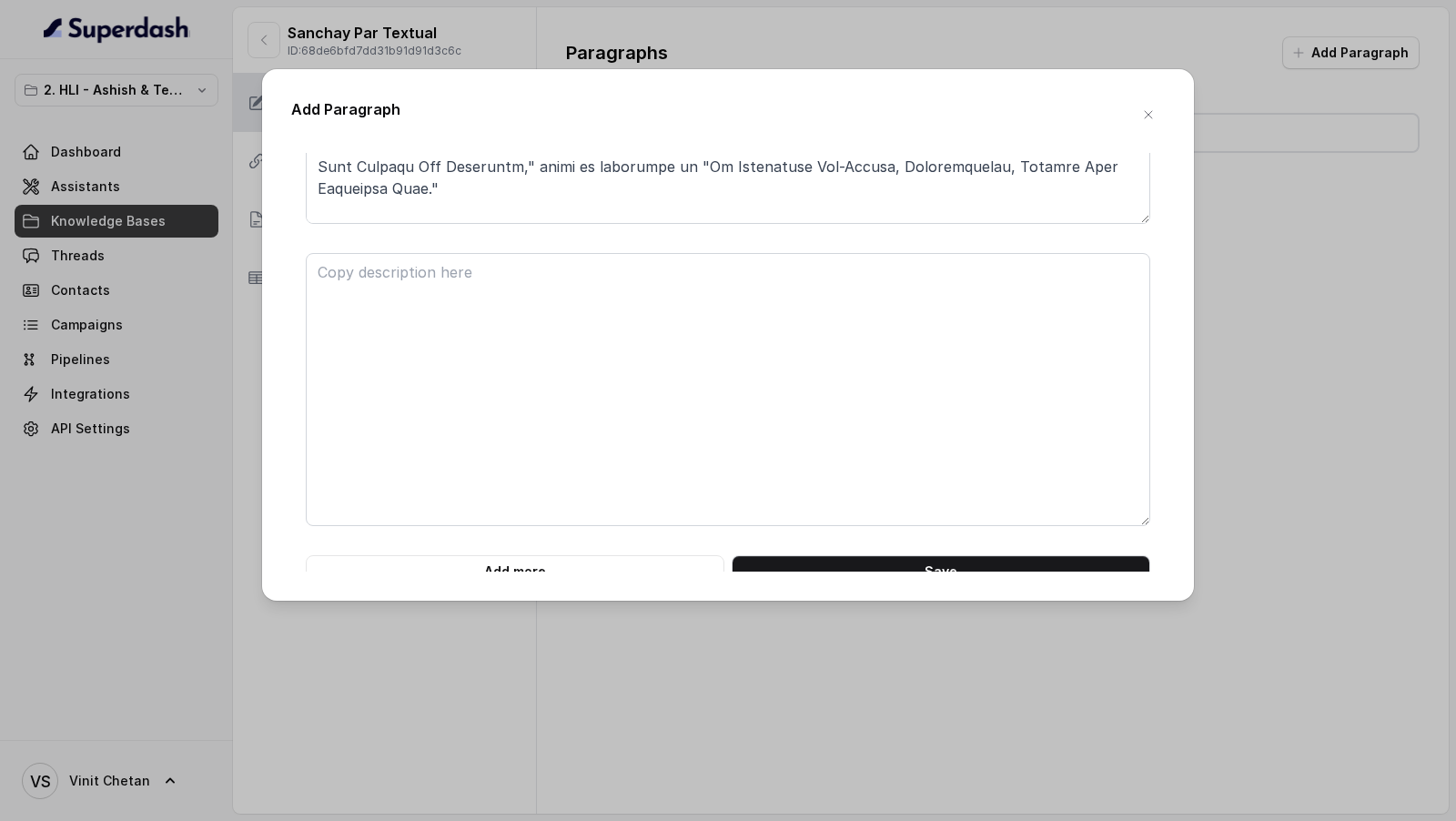
scroll to position [247, 0]
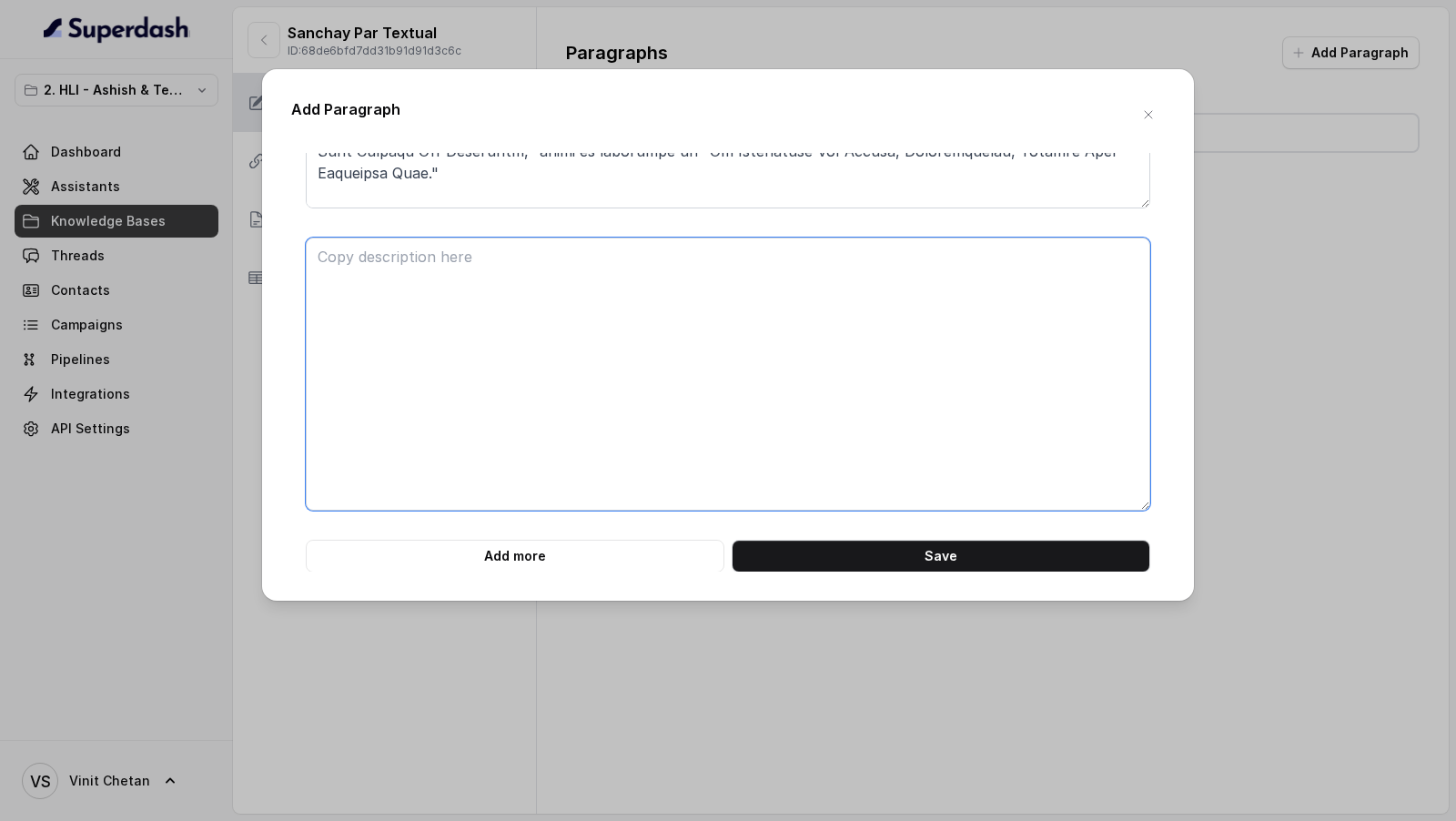
click at [482, 293] on textarea at bounding box center [728, 374] width 845 height 273
paste textarea "### **Part 2 of 22** **# PRODUCT: HDFC Life Sanchay Par Advantage** **## SECTIO…"
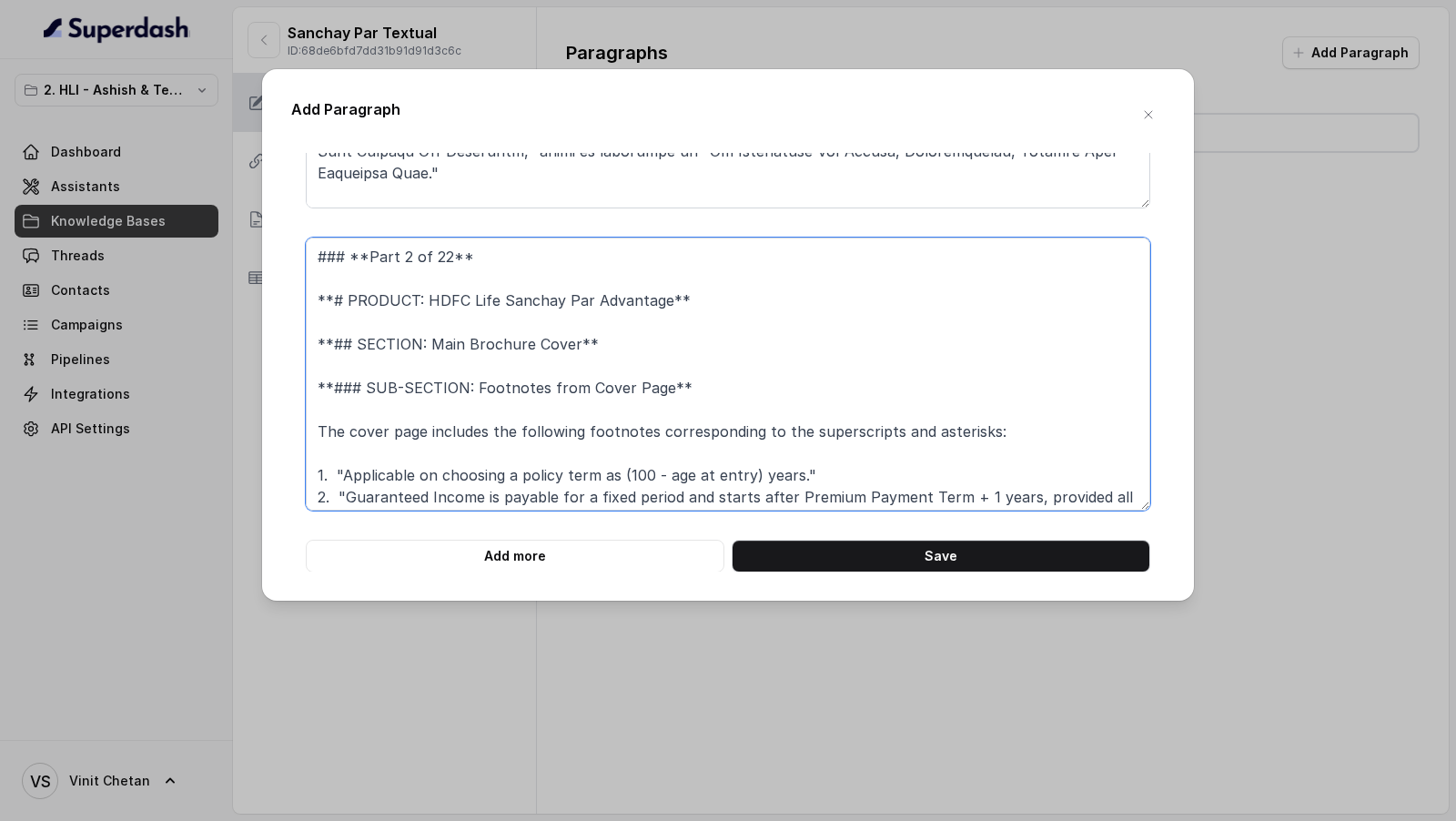
scroll to position [147, 0]
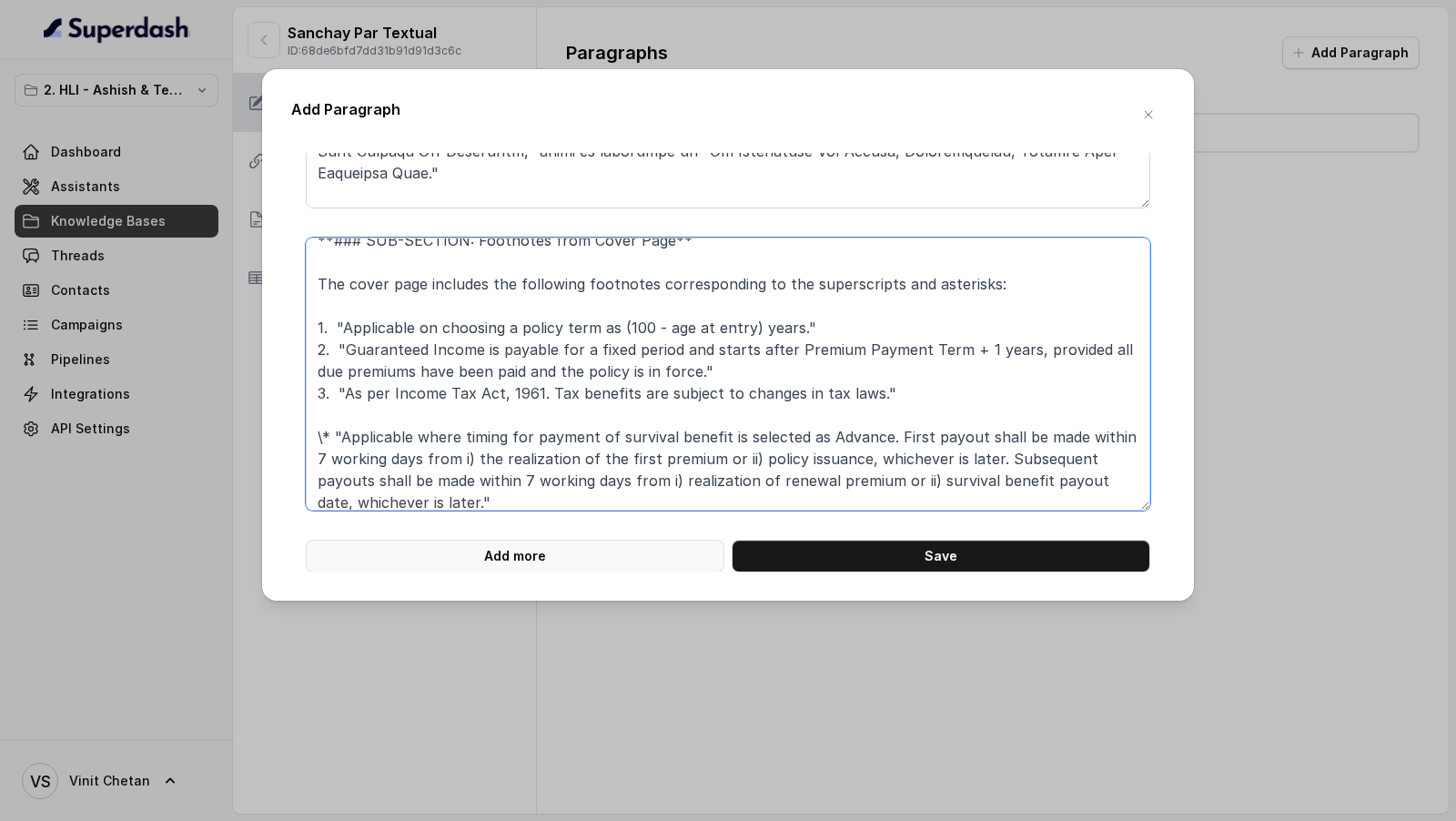
type textarea "### **Part 2 of 22** **# PRODUCT: HDFC Life Sanchay Par Advantage** **## SECTIO…"
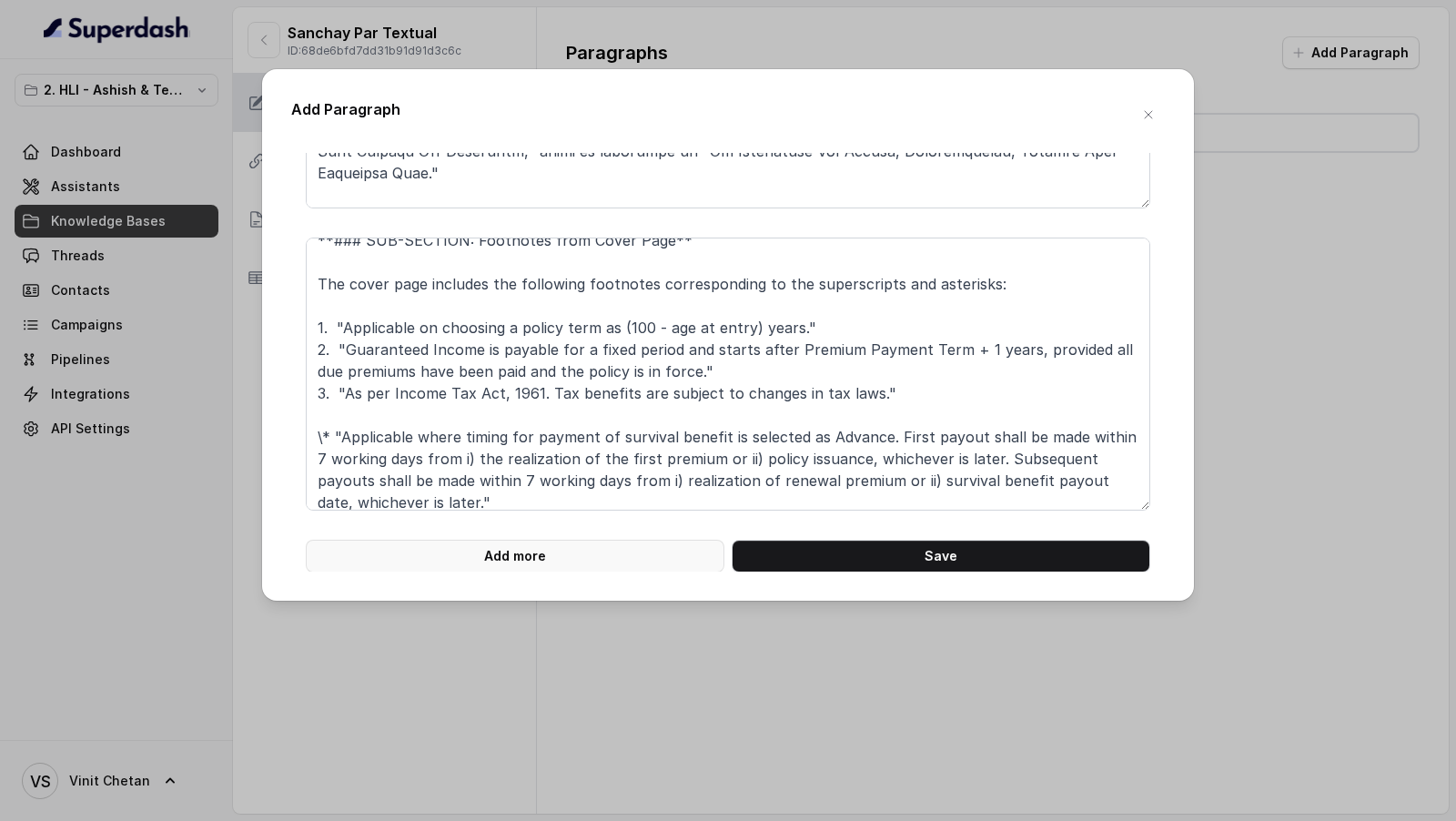
click at [498, 547] on button "Add more" at bounding box center [515, 556] width 419 height 33
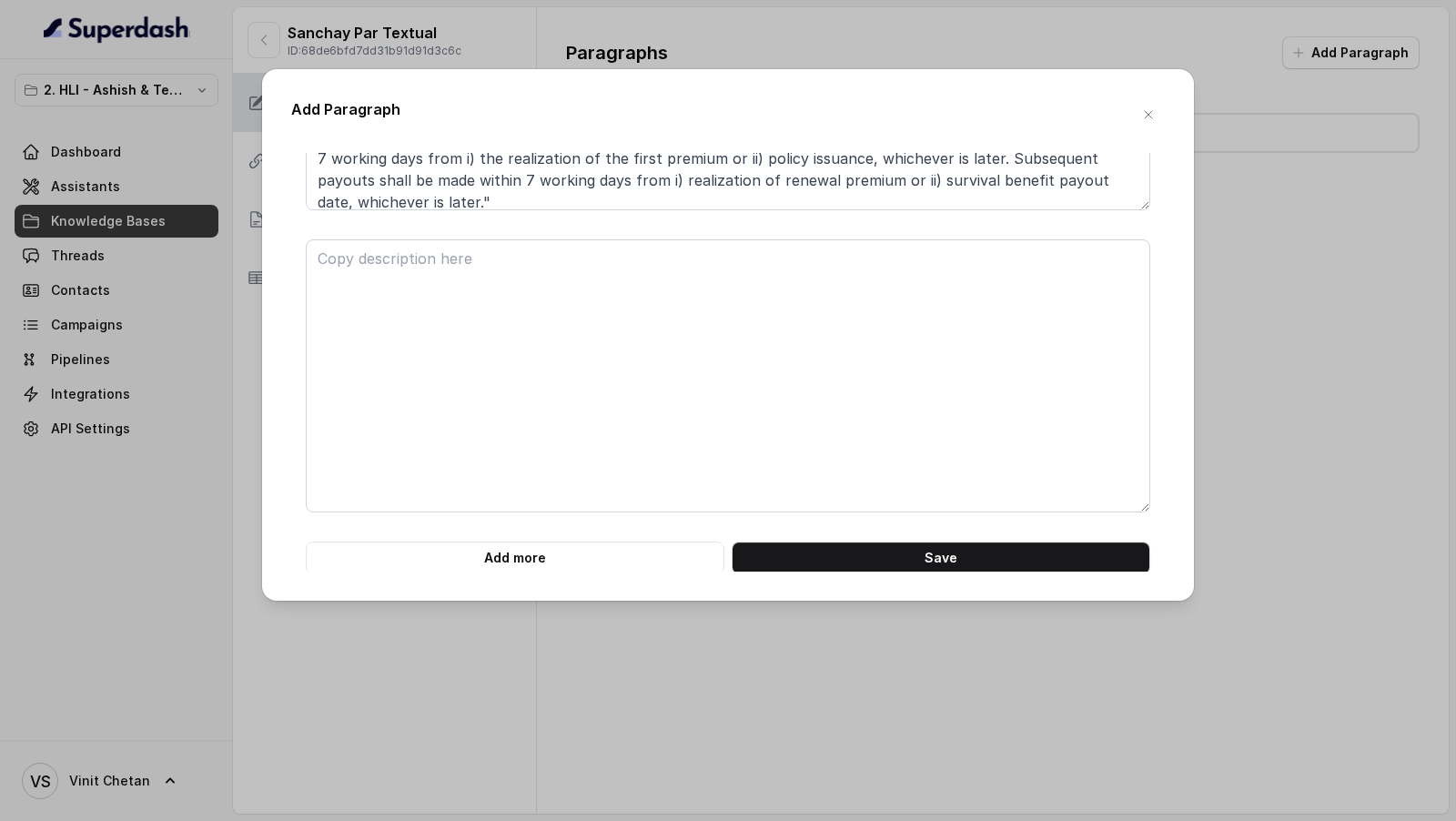
scroll to position [549, 0]
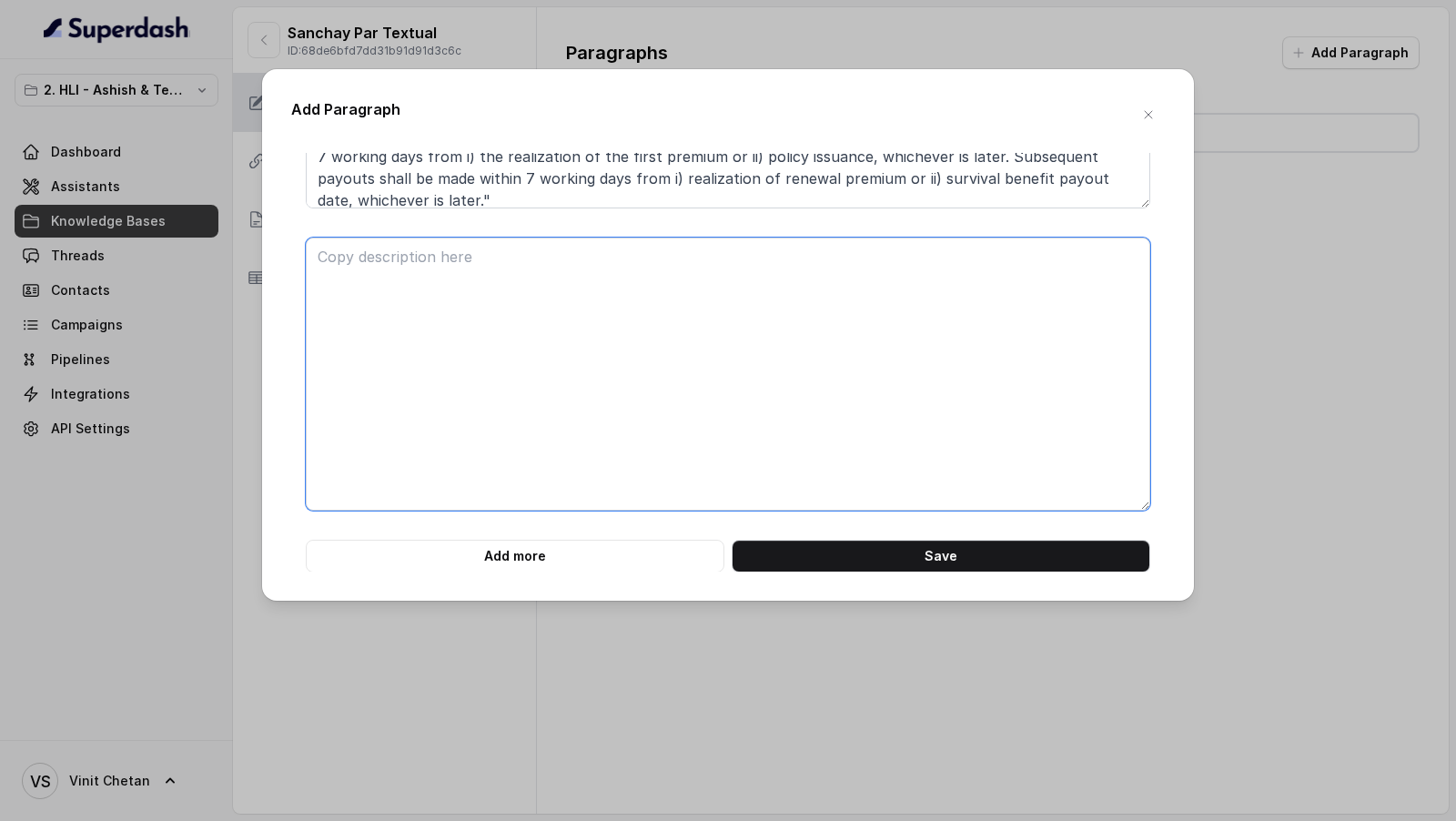
click at [556, 345] on textarea at bounding box center [728, 374] width 845 height 273
paste textarea "### **Part 3 of 22** **# PRODUCT: HDFC Life Sanchay Par Advantage** **## SECTIO…"
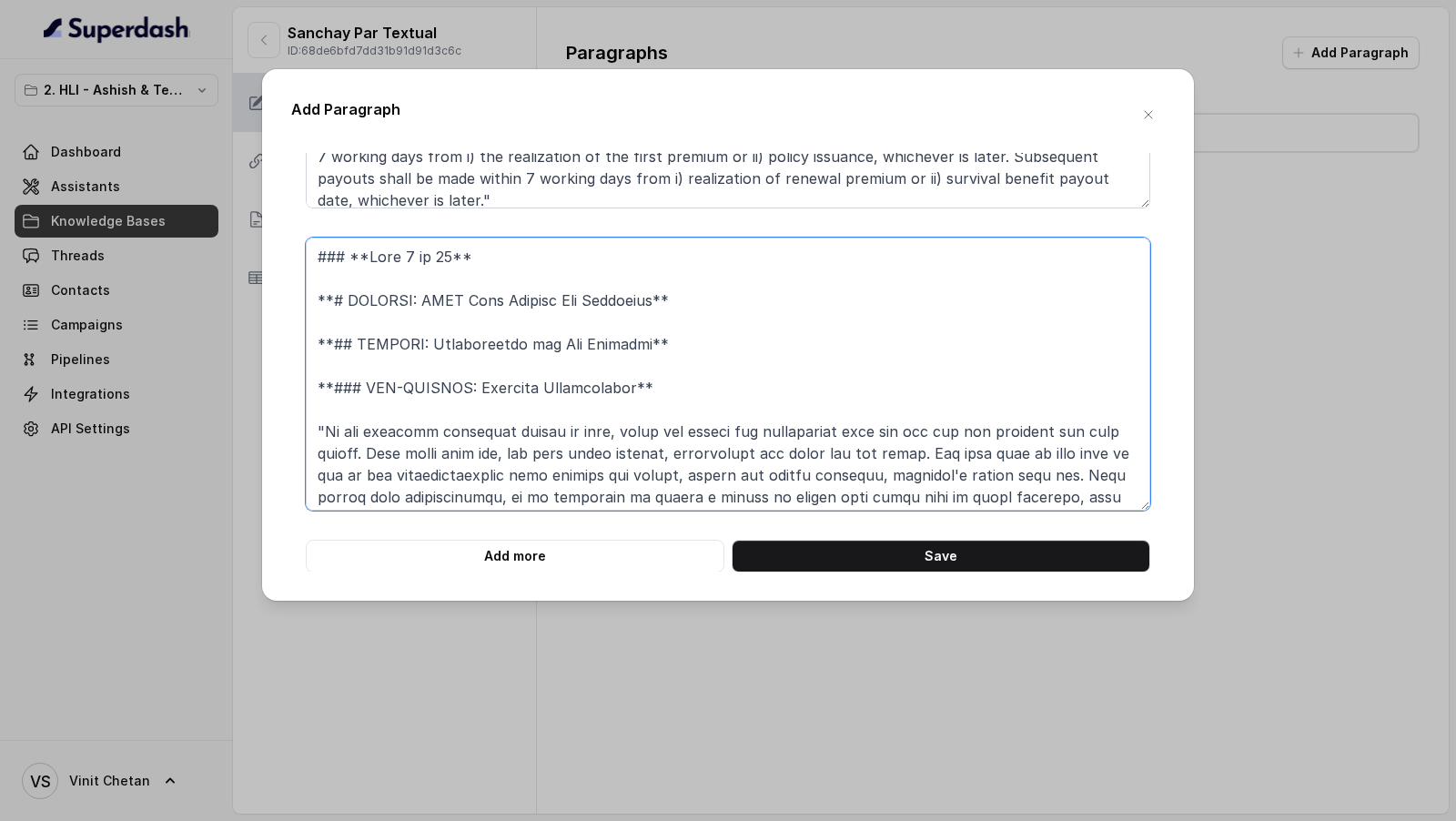
scroll to position [345, 0]
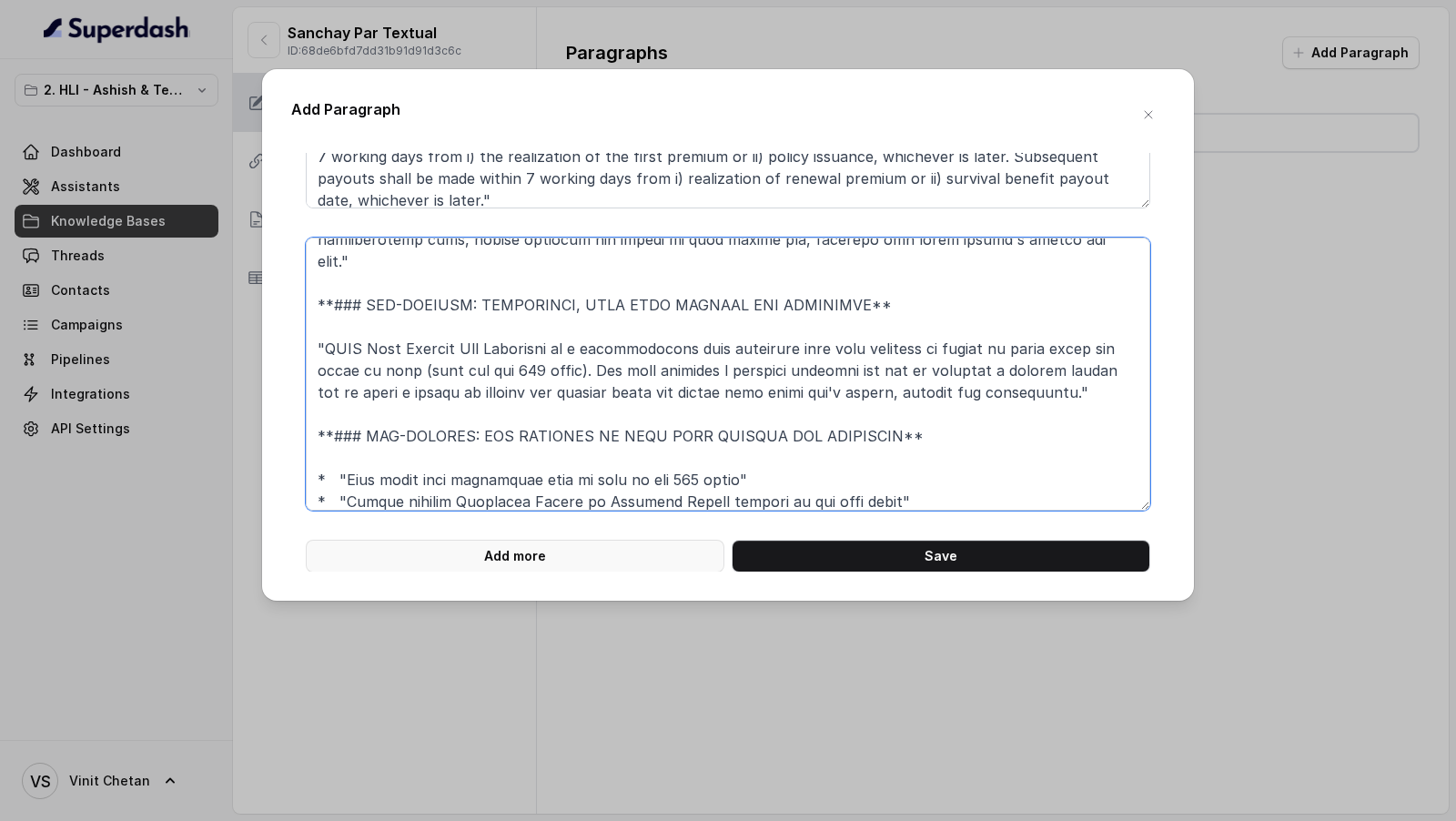
type textarea "### **Part 3 of 22** **# PRODUCT: HDFC Life Sanchay Par Advantage** **## SECTIO…"
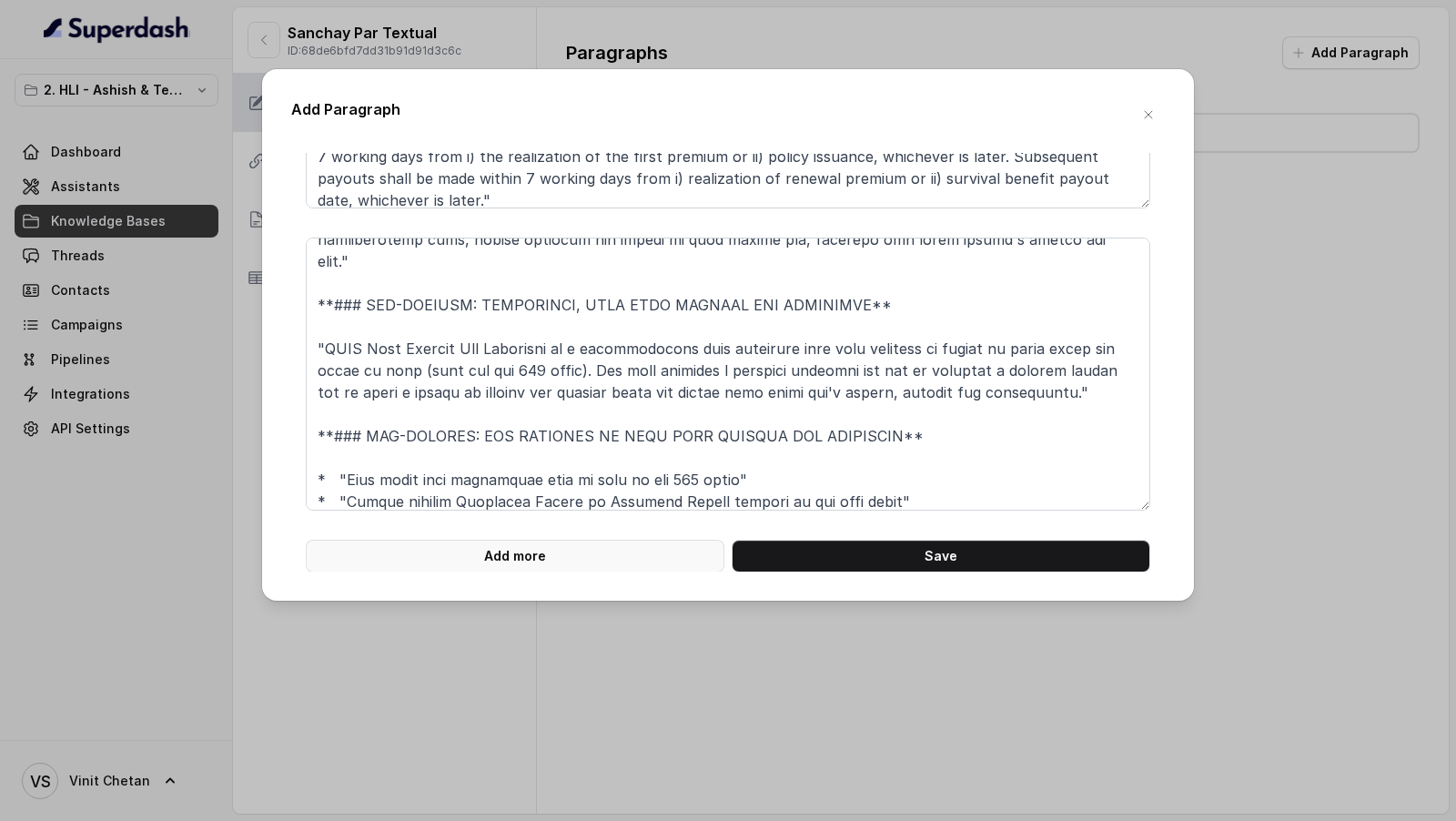
click at [502, 543] on button "Add more" at bounding box center [515, 556] width 419 height 33
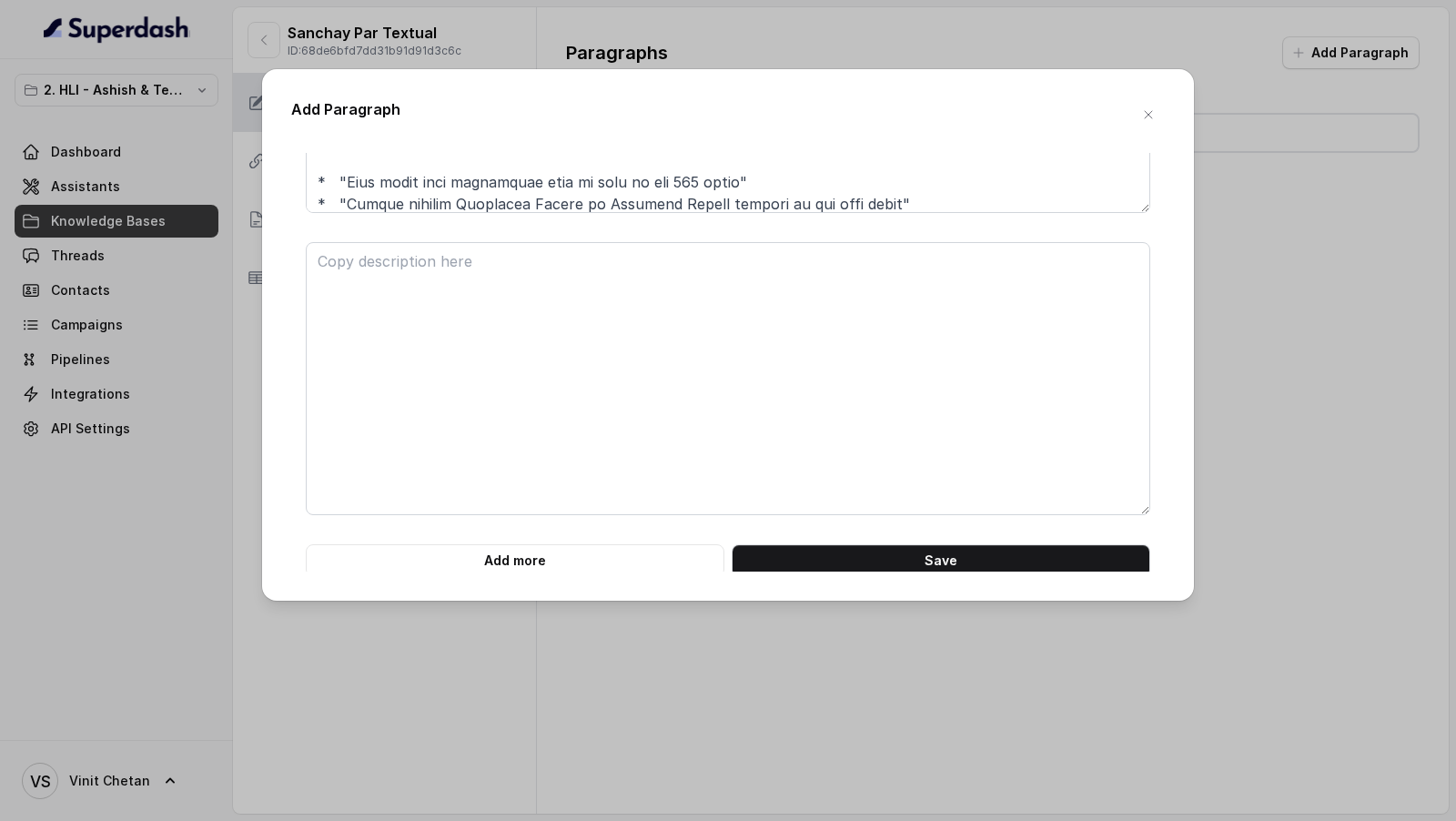
scroll to position [851, 0]
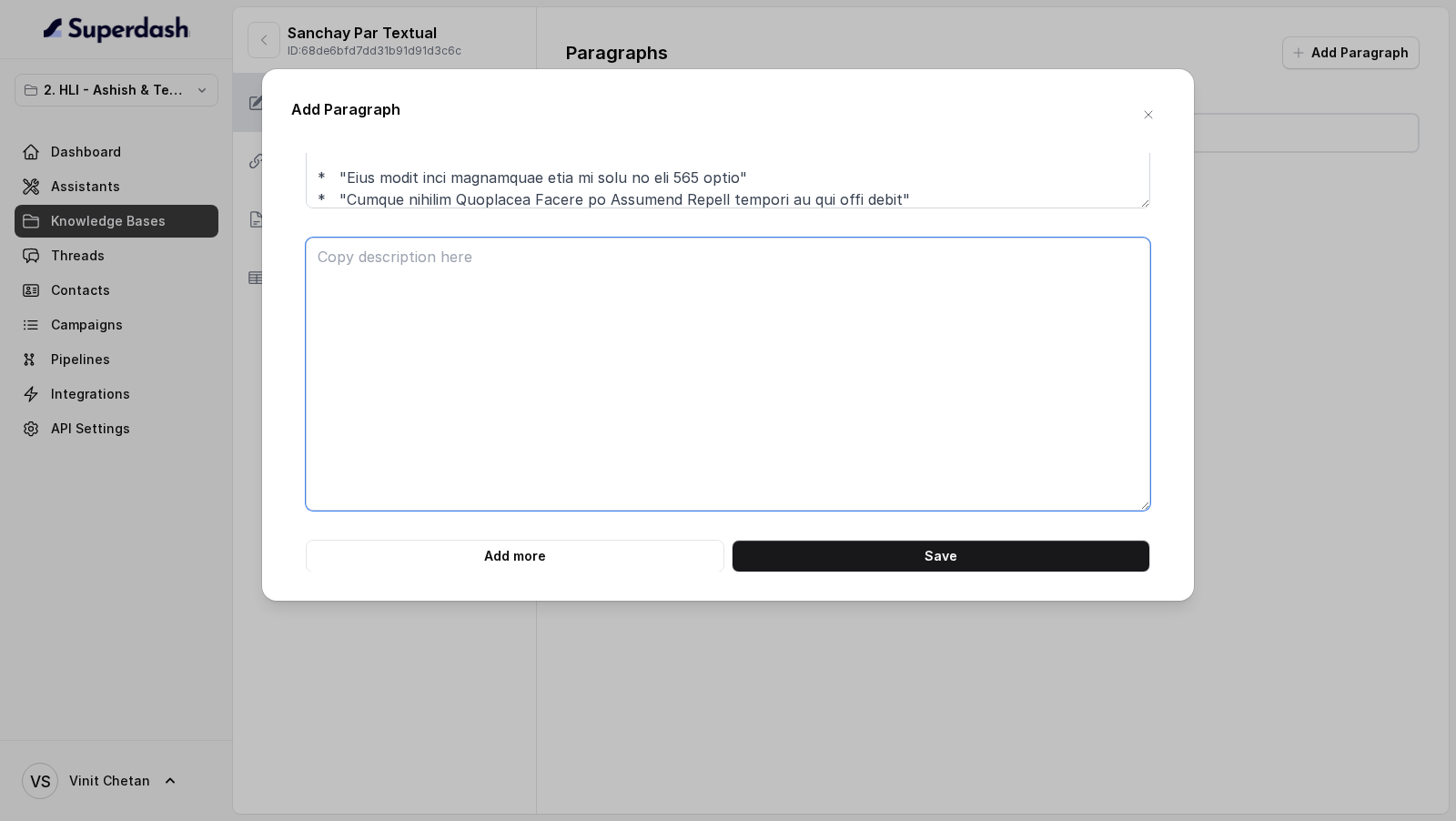
click at [584, 456] on textarea at bounding box center [728, 374] width 845 height 273
paste textarea "### **Part 4 of 22** **# PRODUCT: HDFC Life Sanchay Par Advantage** **## SECTIO…"
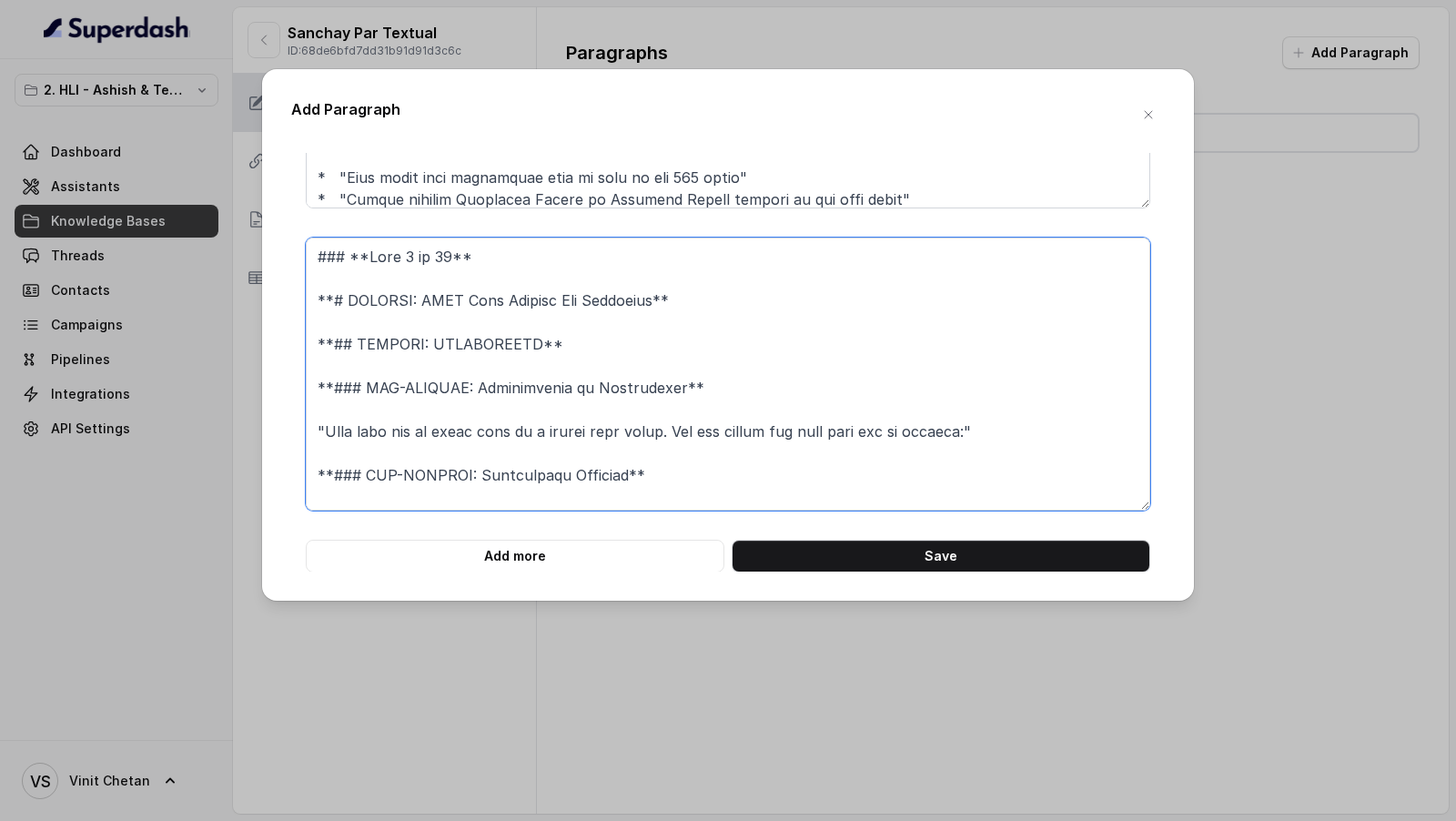
scroll to position [584, 0]
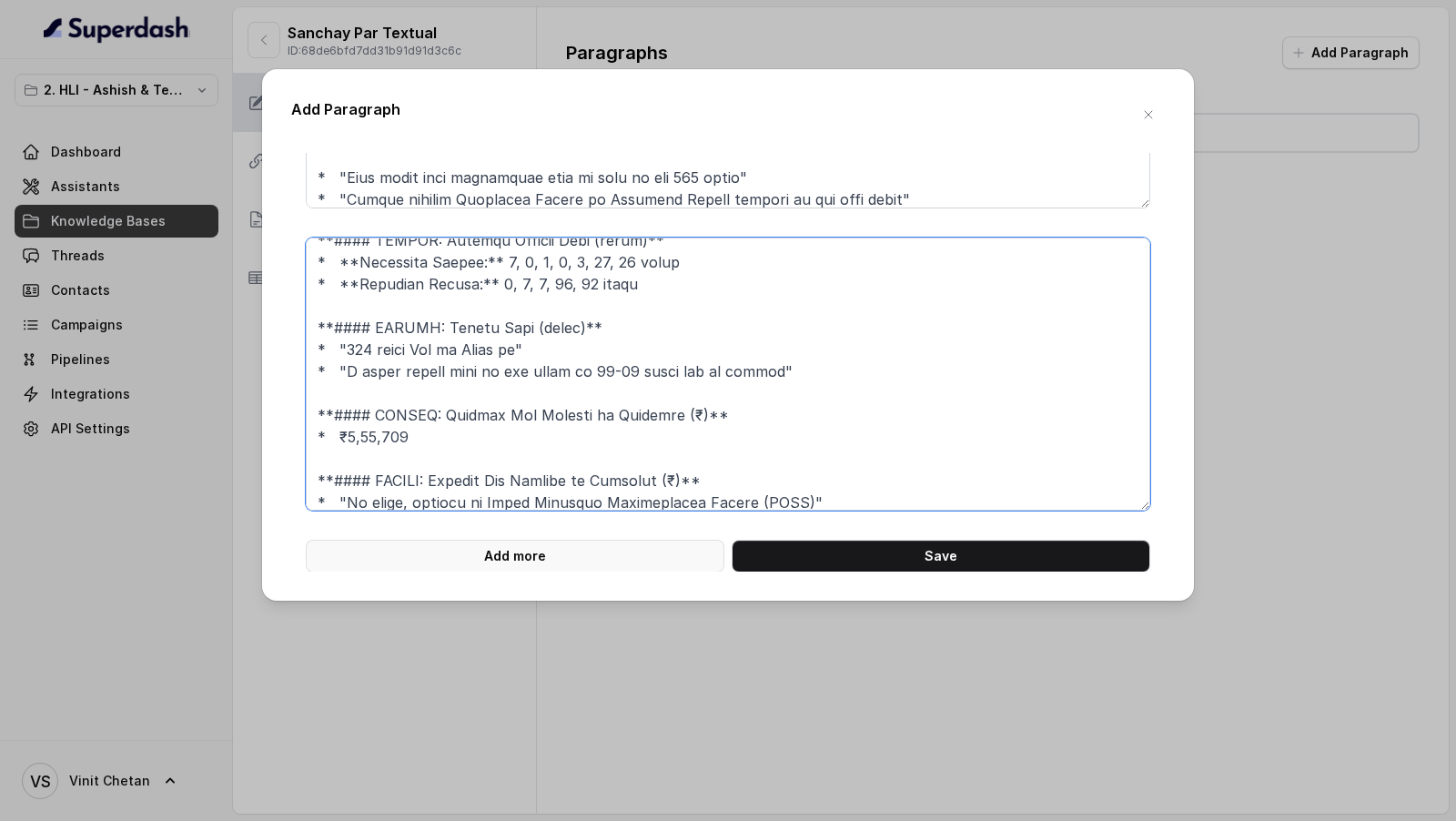
type textarea "### **Part 4 of 22** **# PRODUCT: HDFC Life Sanchay Par Advantage** **## SECTIO…"
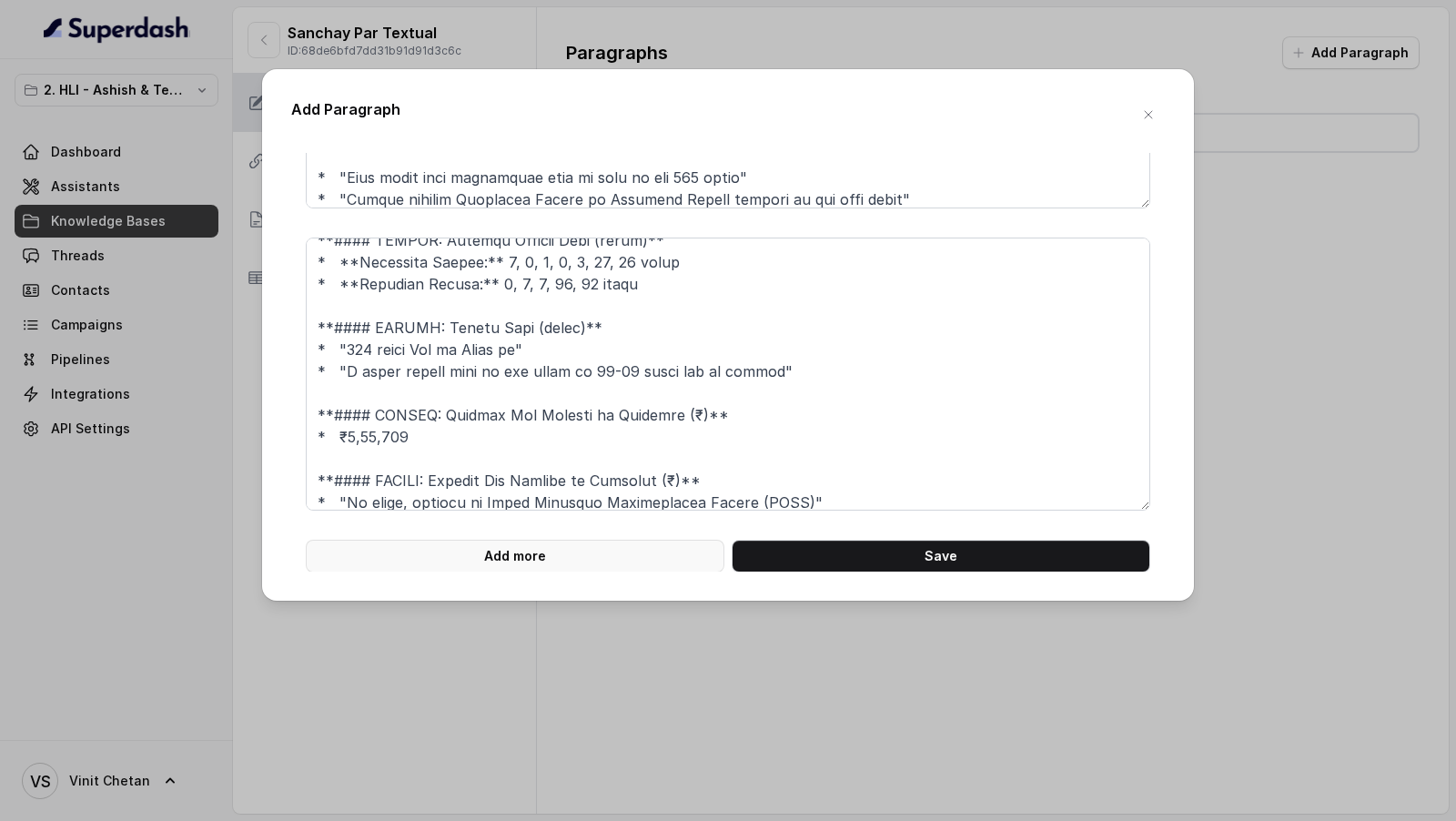
click at [571, 552] on button "Add more" at bounding box center [515, 556] width 419 height 33
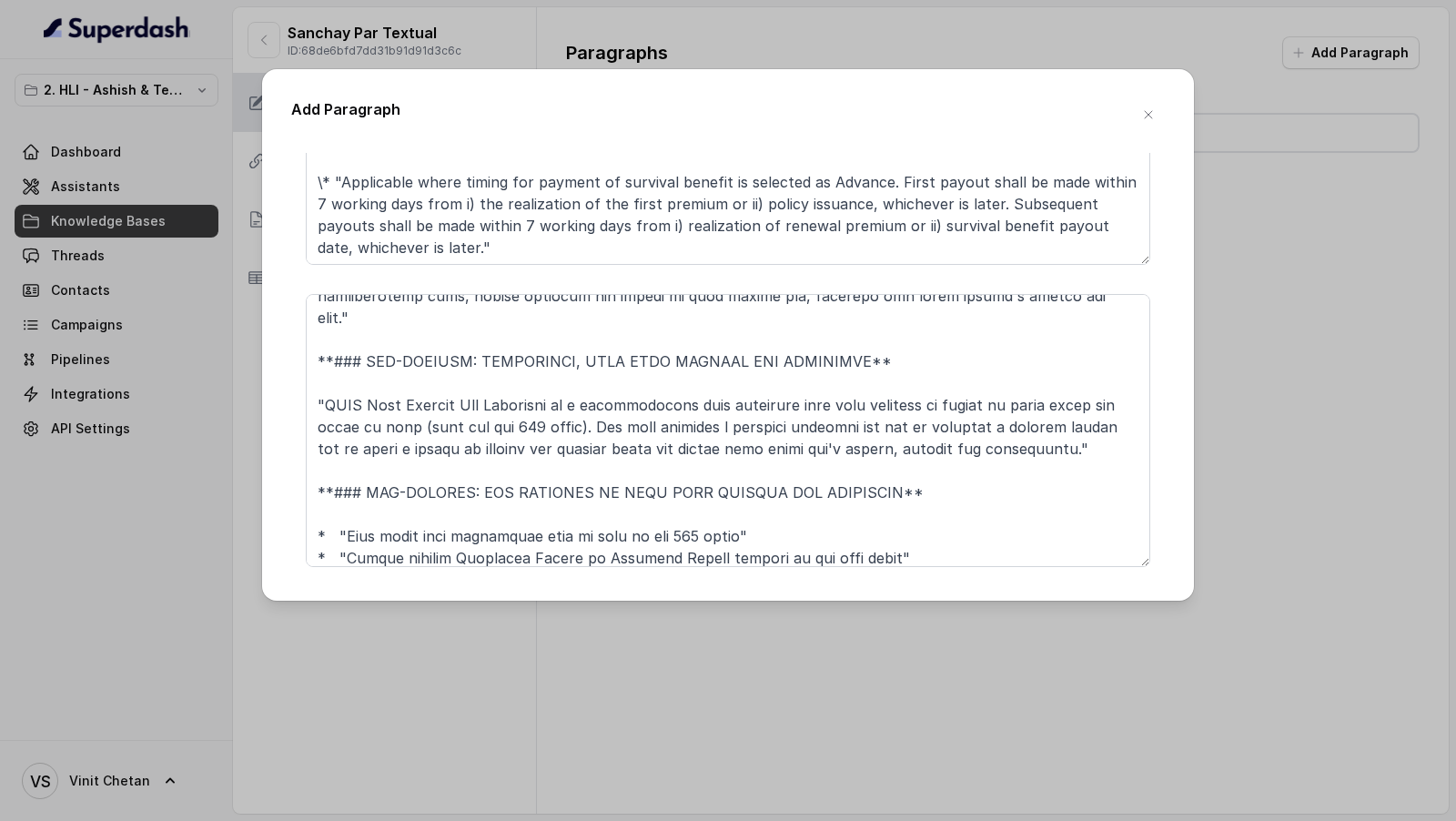
scroll to position [549, 0]
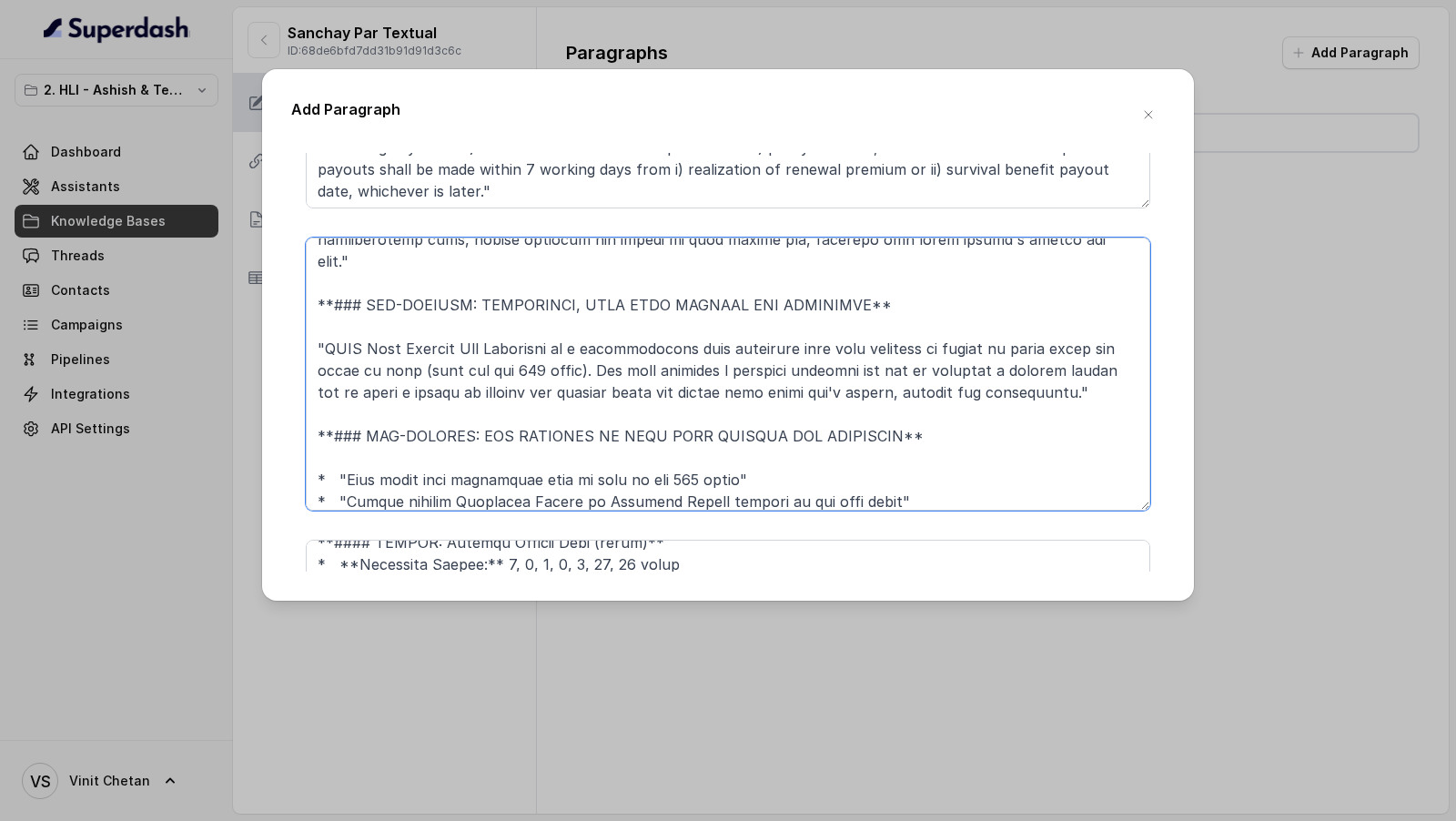
click at [470, 395] on textarea at bounding box center [728, 374] width 845 height 273
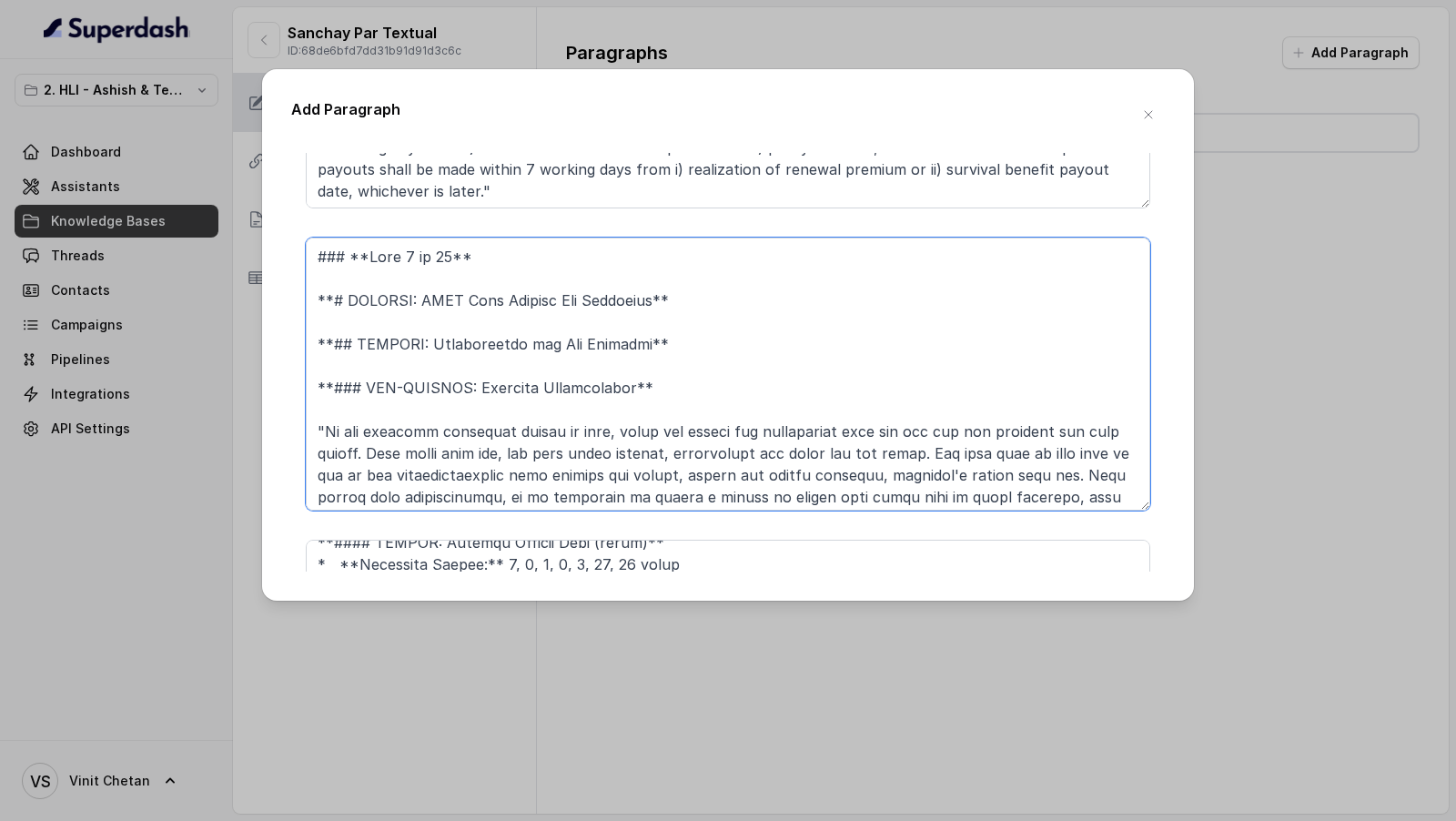
scroll to position [0, 0]
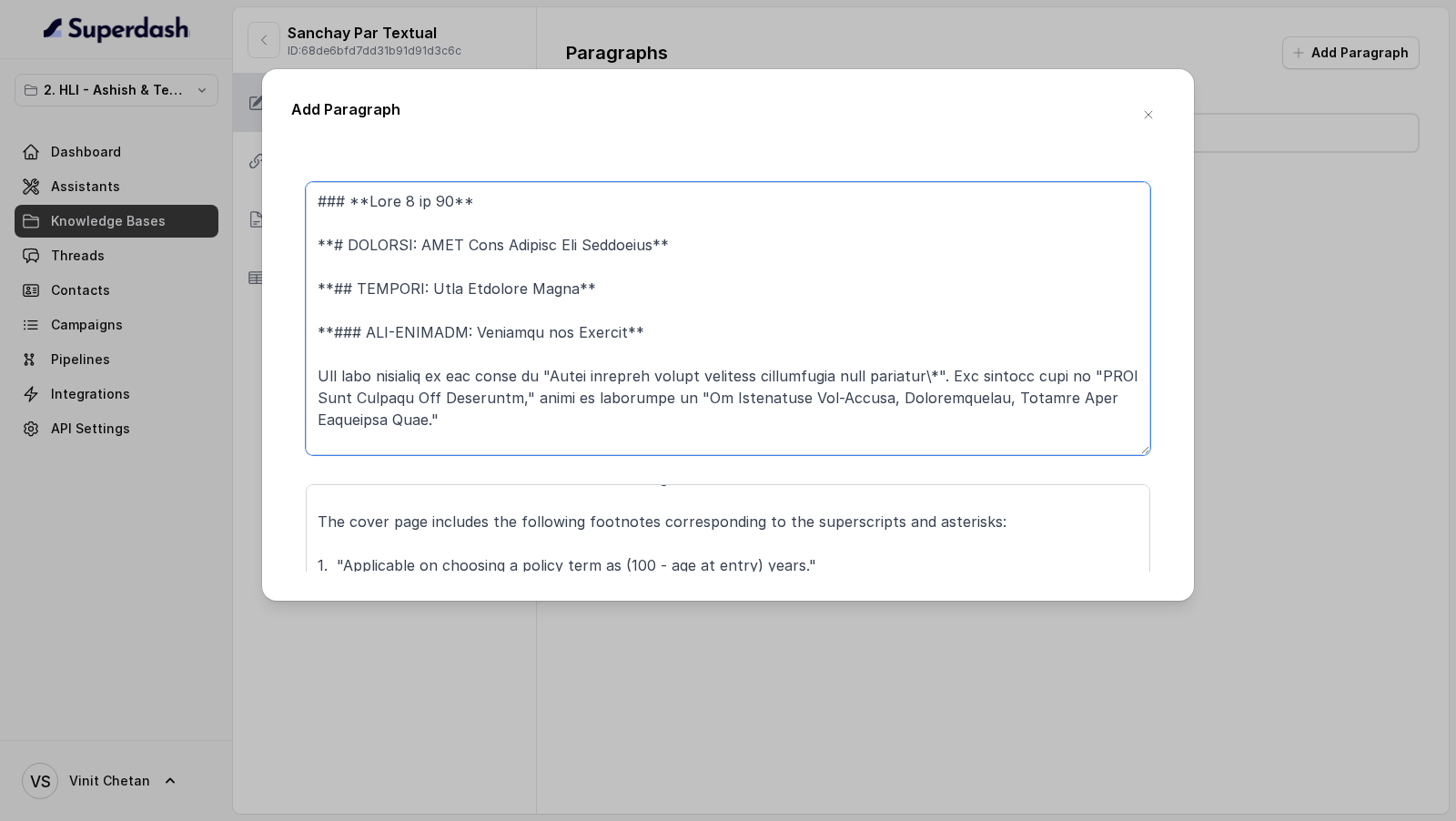
drag, startPoint x: 313, startPoint y: 255, endPoint x: 313, endPoint y: 149, distance: 106.0
click at [313, 148] on div "Add Paragraph ### **Part 2 of 22** **# PRODUCT: HDFC Life Sanchay Par Advantage…" at bounding box center [728, 335] width 931 height 531
click at [374, 296] on textarea at bounding box center [728, 318] width 845 height 273
click at [329, 240] on textarea at bounding box center [728, 318] width 845 height 273
drag, startPoint x: 316, startPoint y: 242, endPoint x: 316, endPoint y: 205, distance: 37.0
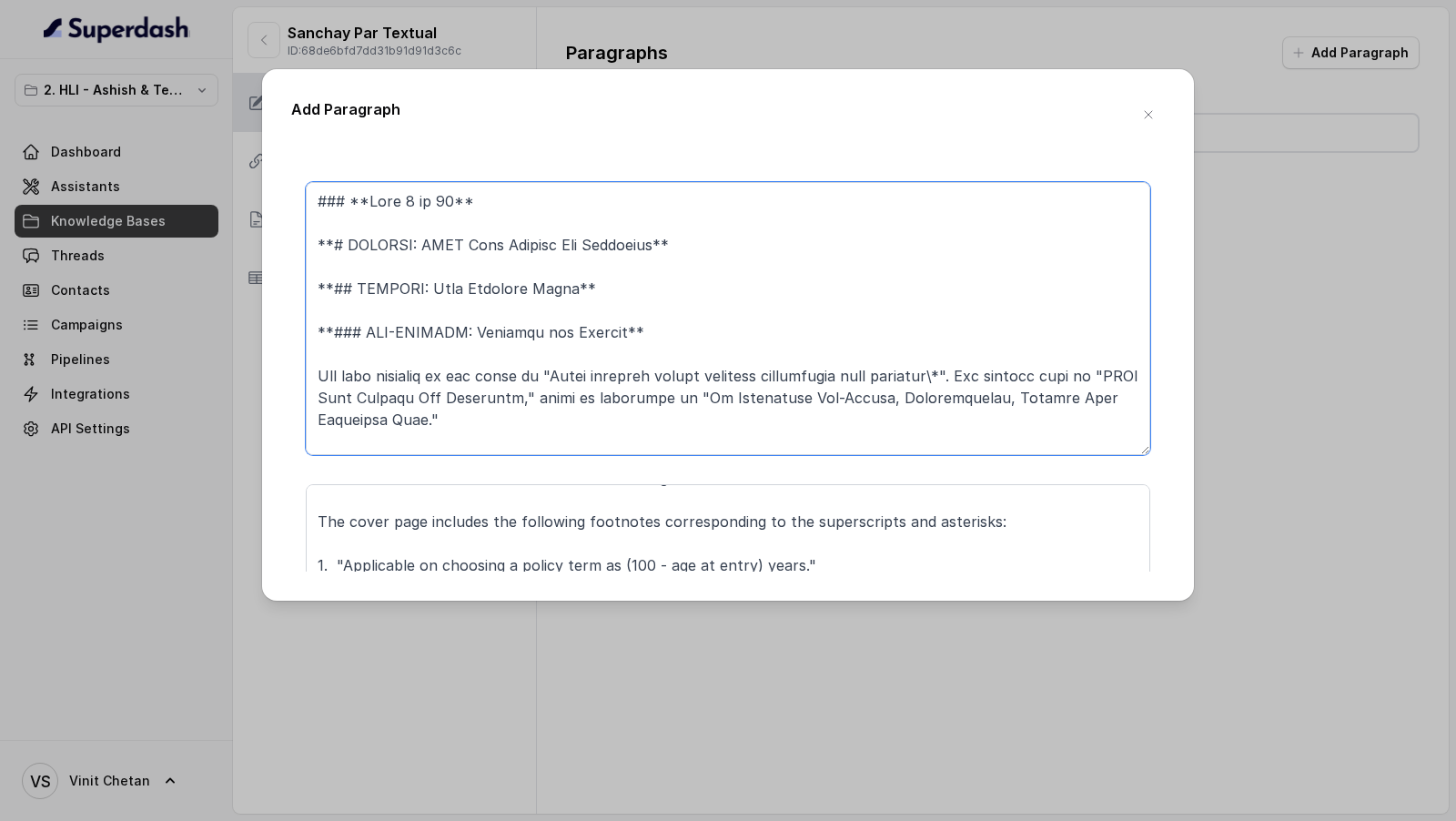
click at [316, 204] on textarea at bounding box center [728, 318] width 845 height 273
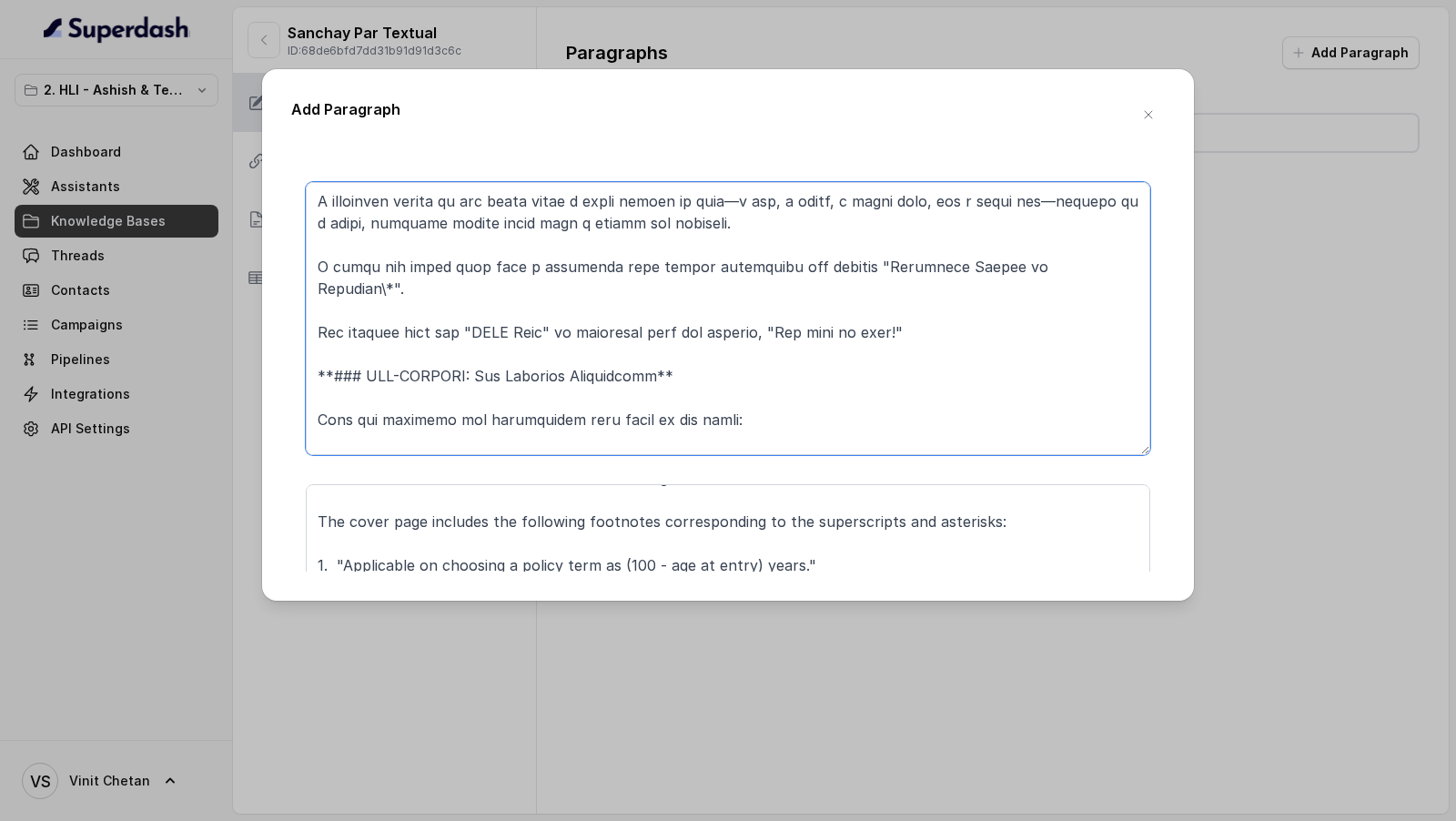
scroll to position [219, 0]
type textarea "**# PRODUCT: HDFC Life Sanchay Par Advantage** **## SECTION: Main Brochure Cove…"
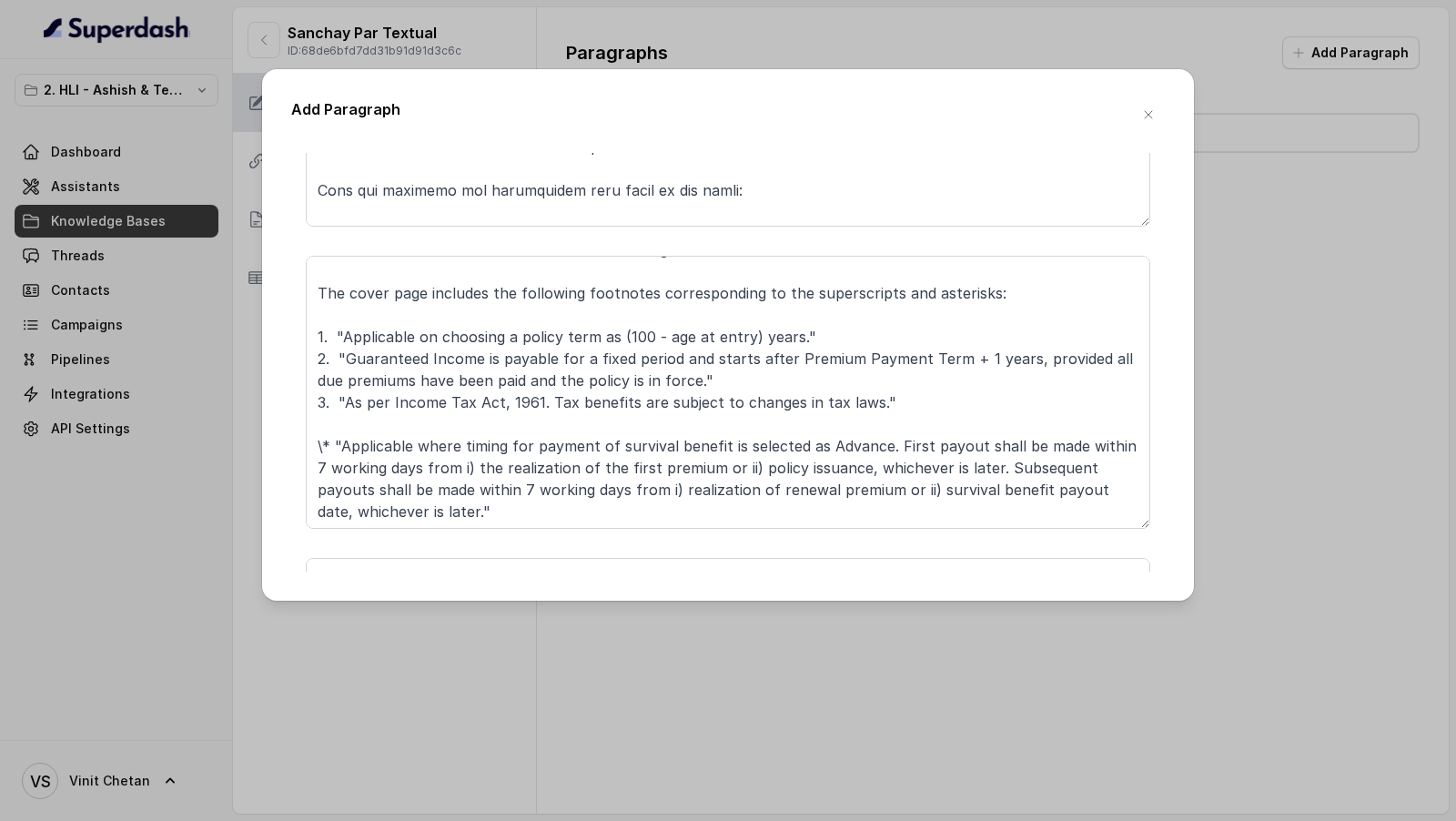
scroll to position [231, 0]
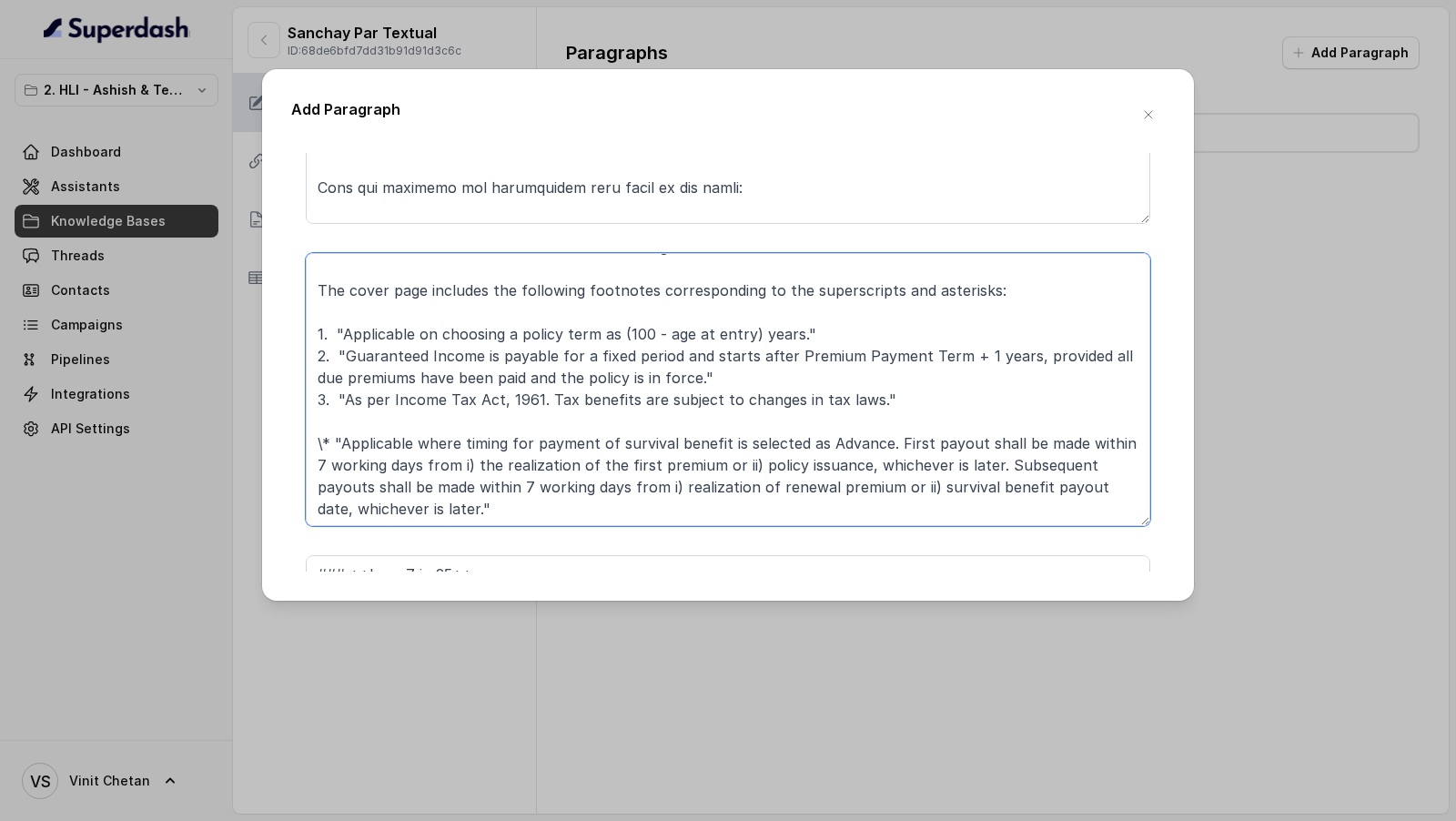
click at [435, 441] on textarea "### **Part 2 of 22** **# PRODUCT: HDFC Life Sanchay Par Advantage** **## SECTIO…" at bounding box center [728, 389] width 845 height 273
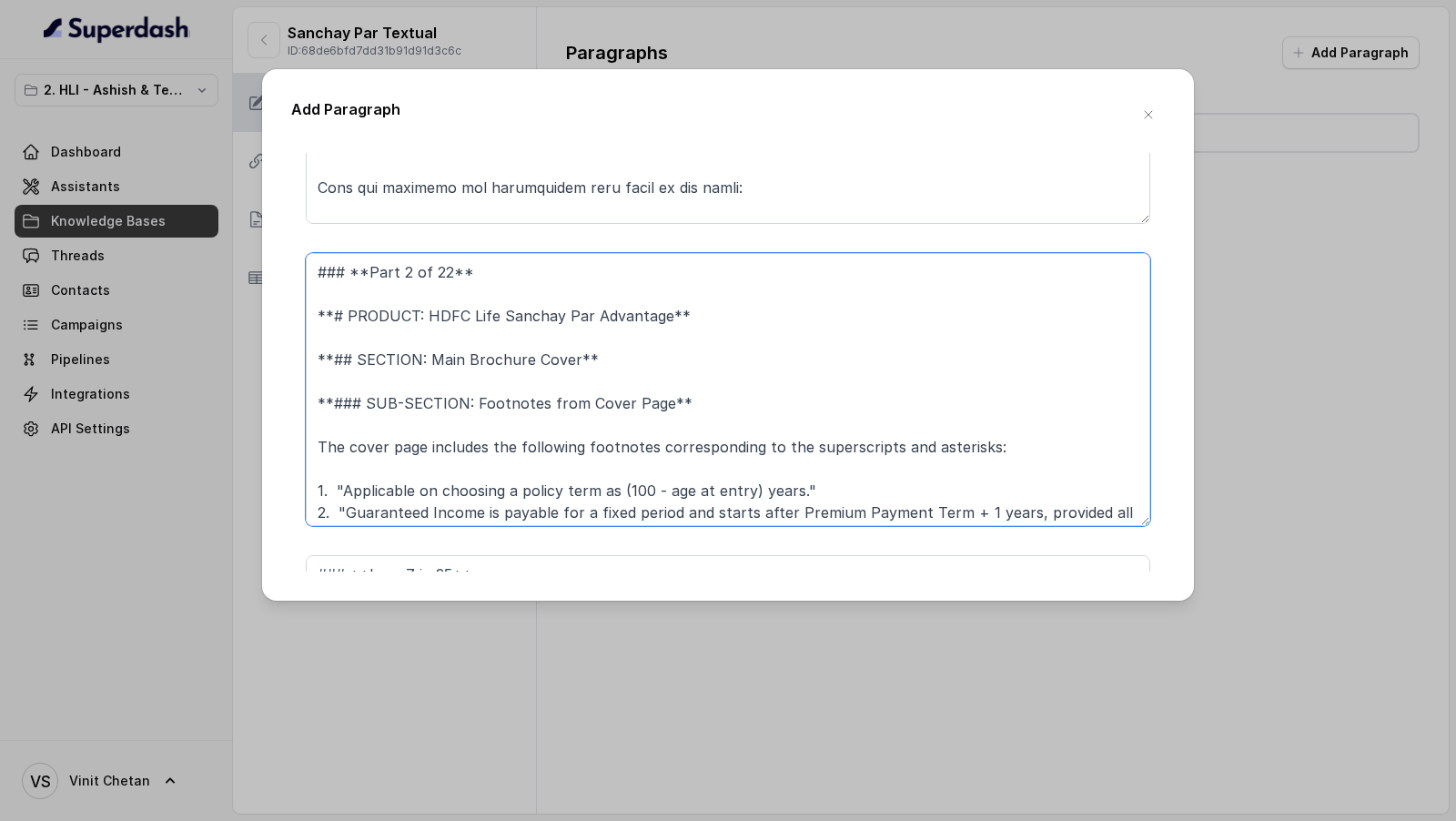
drag, startPoint x: 317, startPoint y: 315, endPoint x: 312, endPoint y: 250, distance: 65.2
click at [312, 250] on form "### **Part 2 of 22** **# PRODUCT: HDFC Life Sanchay Par Advantage** **## SECTIO…" at bounding box center [728, 722] width 845 height 1543
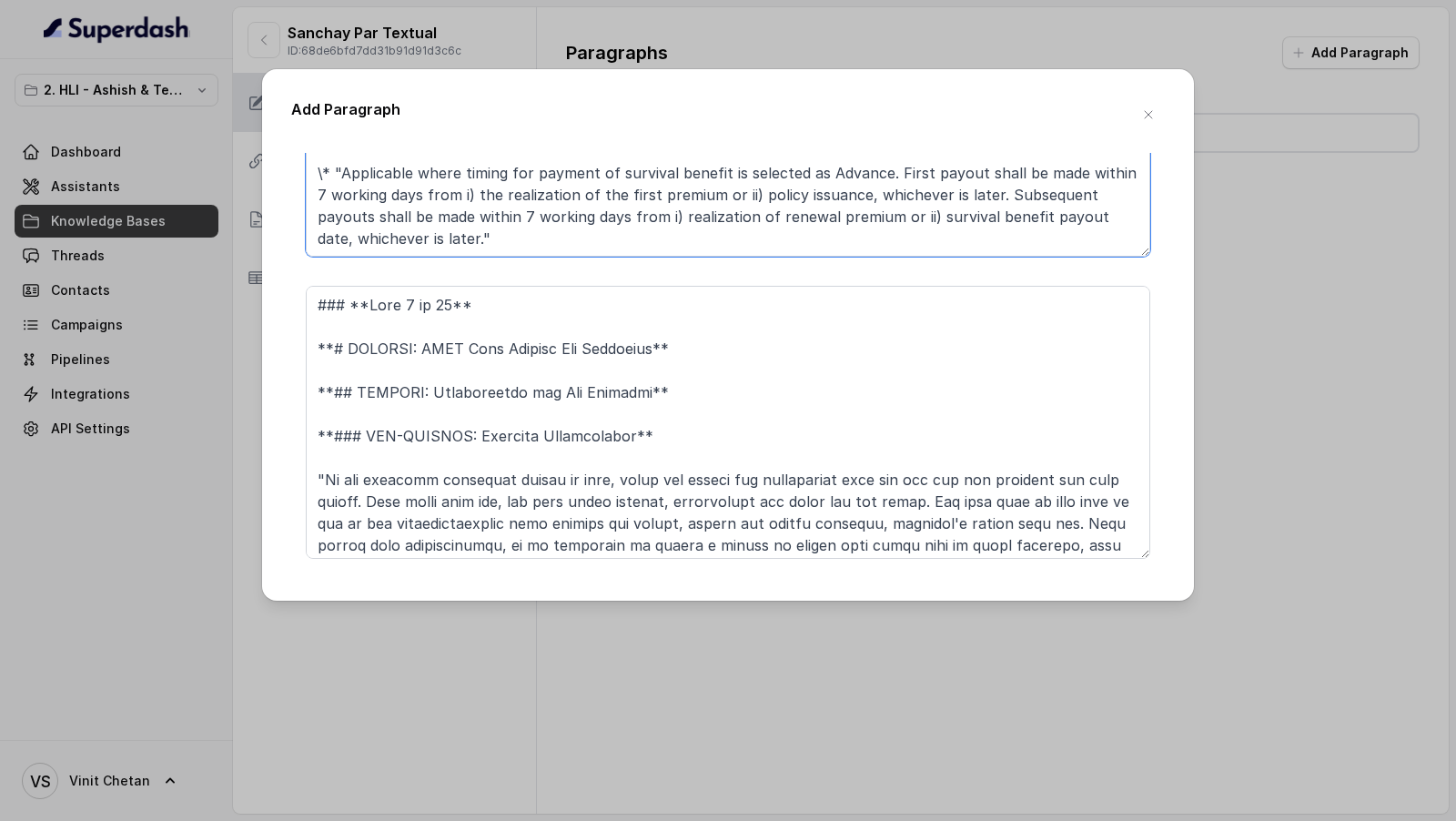
scroll to position [514, 0]
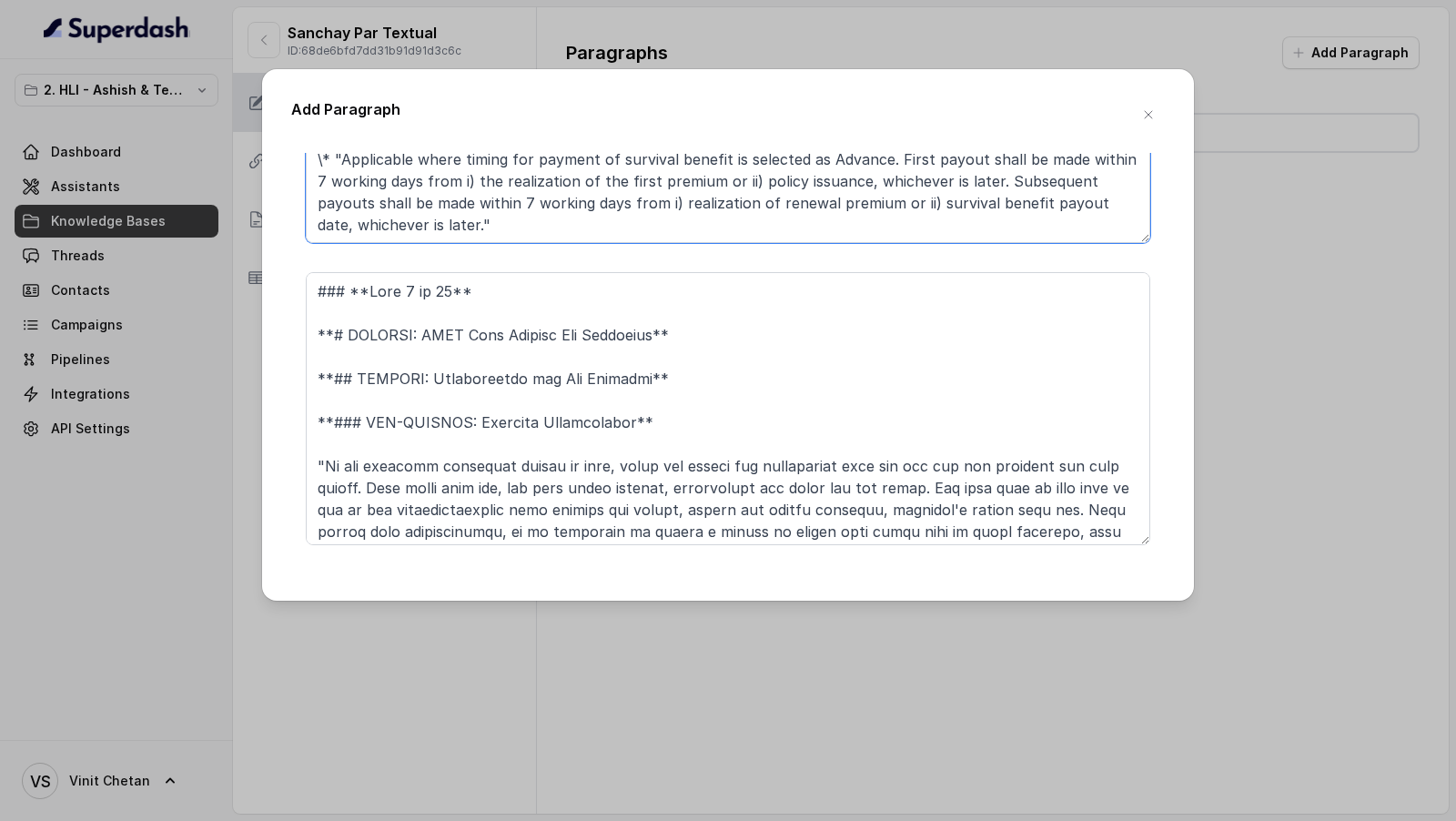
type textarea "**# PRODUCT: HDFC Life Sanchay Par Advantage** **## SECTION: Main Brochure Cove…"
drag, startPoint x: 318, startPoint y: 329, endPoint x: 314, endPoint y: 272, distance: 57.1
click at [314, 272] on textarea at bounding box center [728, 409] width 845 height 273
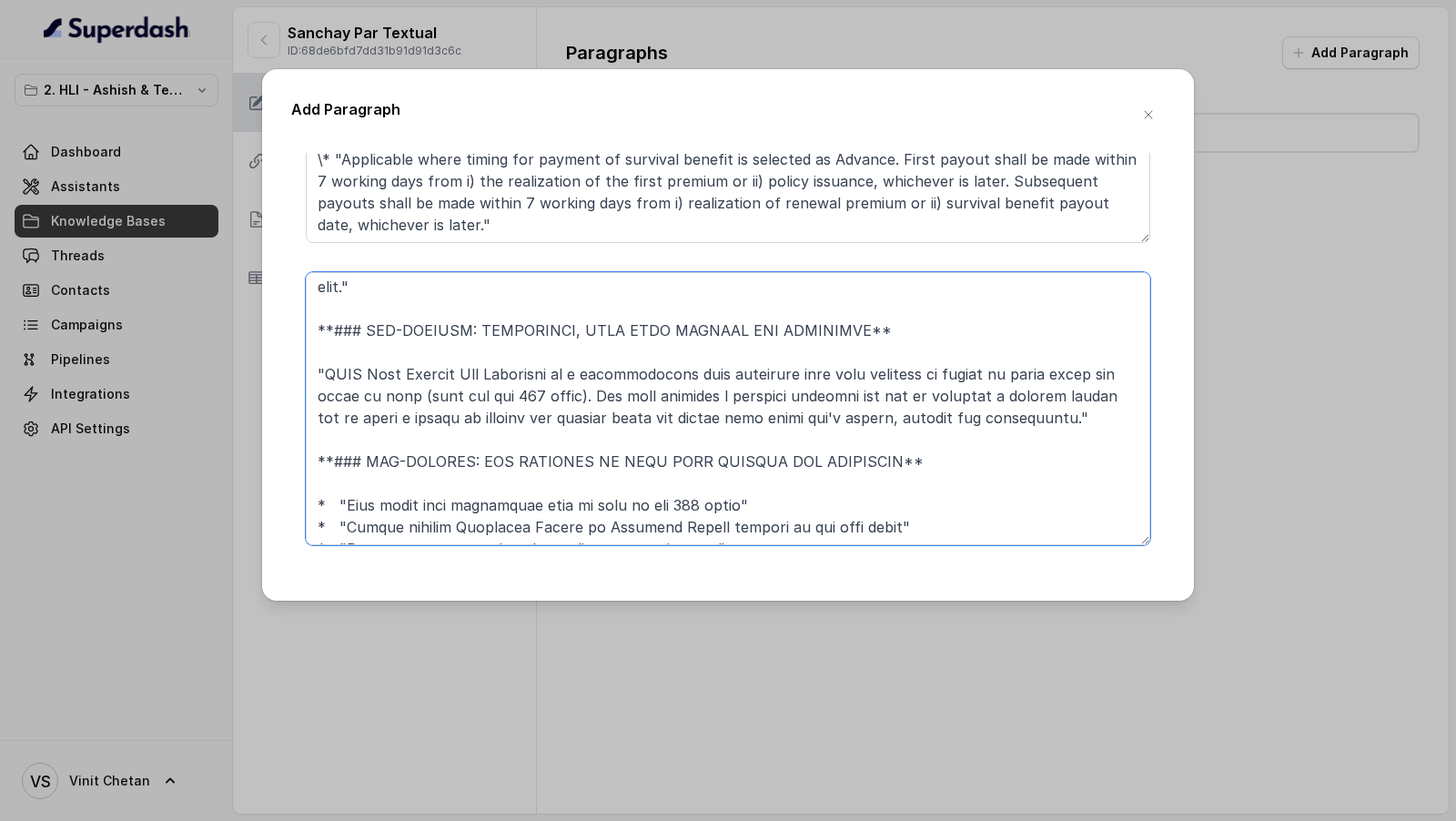
scroll to position [1153, 0]
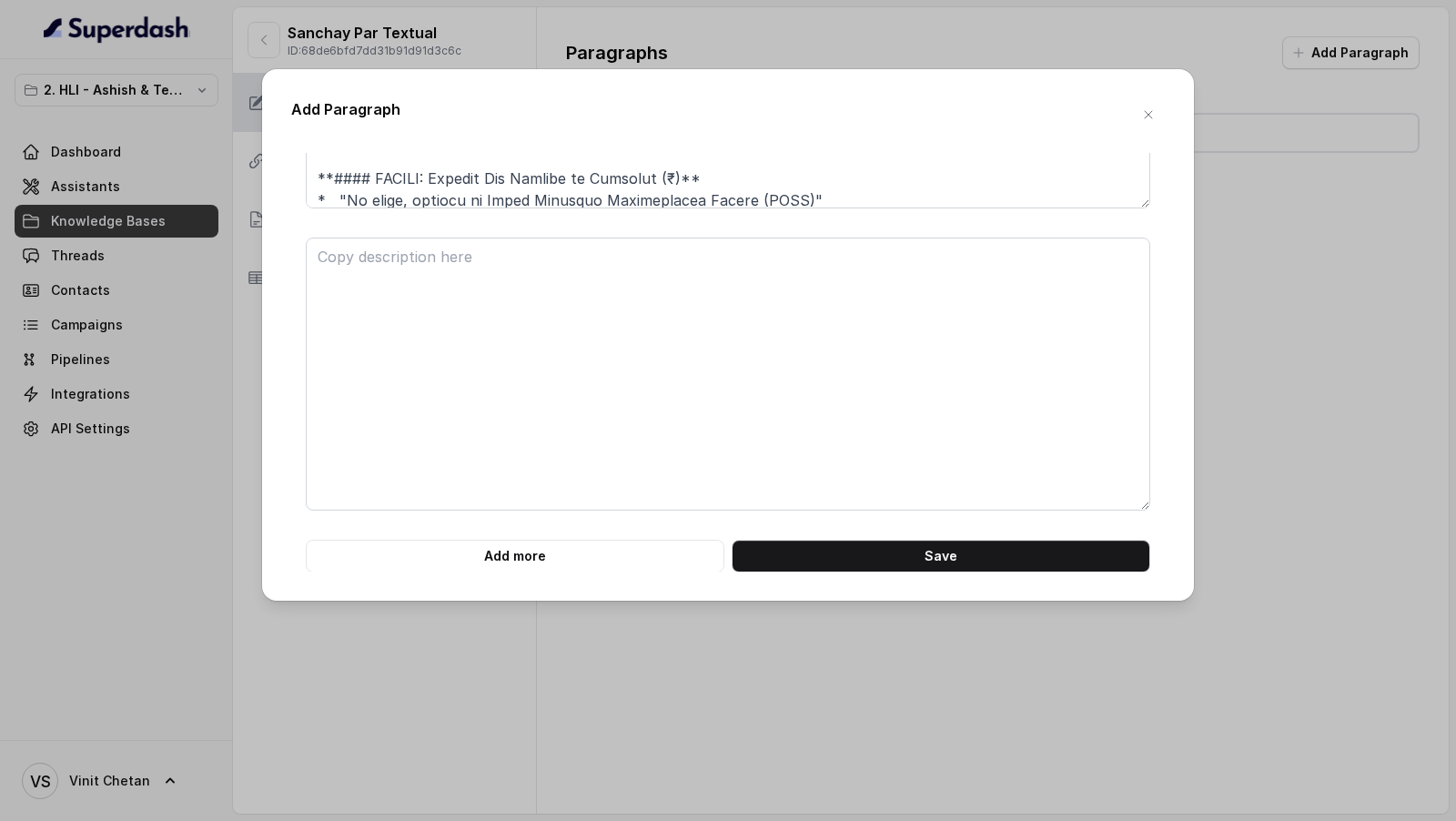
type textarea "**# PRODUCT: HDFC Life Sanchay Par Advantage** **## SECTION: Introduction and K…"
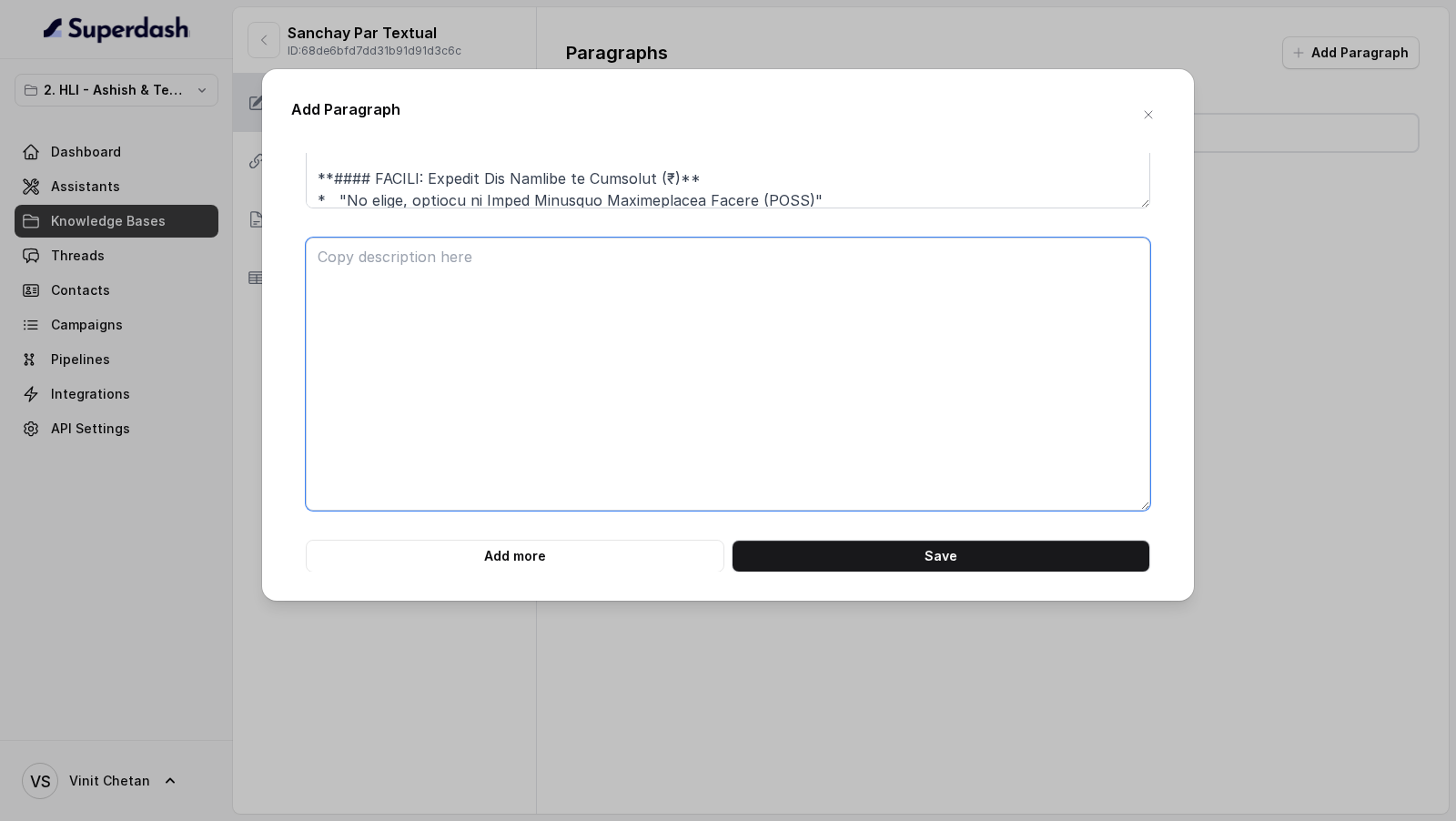
click at [477, 392] on textarea at bounding box center [728, 374] width 845 height 273
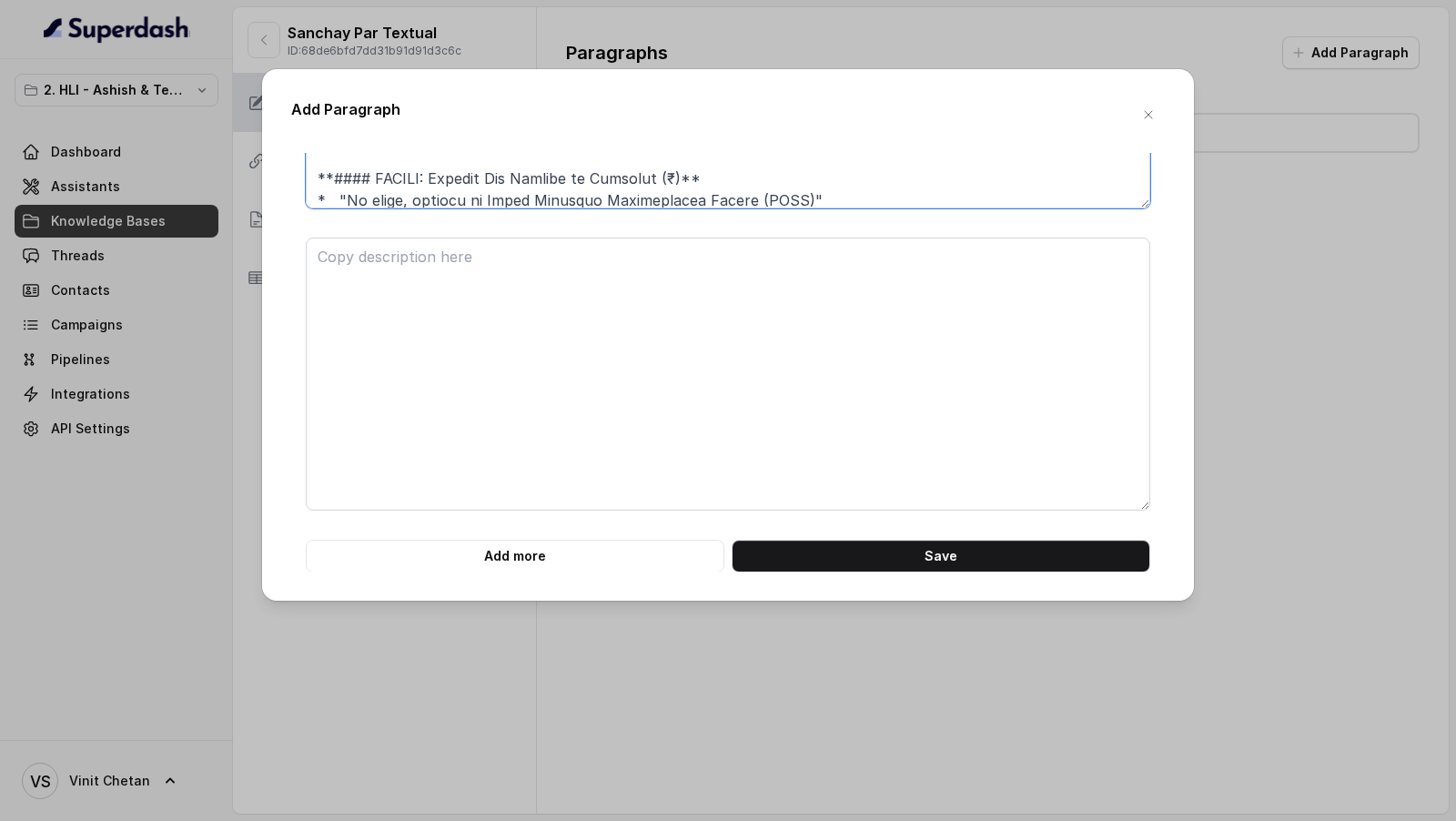
click at [467, 181] on textarea at bounding box center [728, 71] width 845 height 273
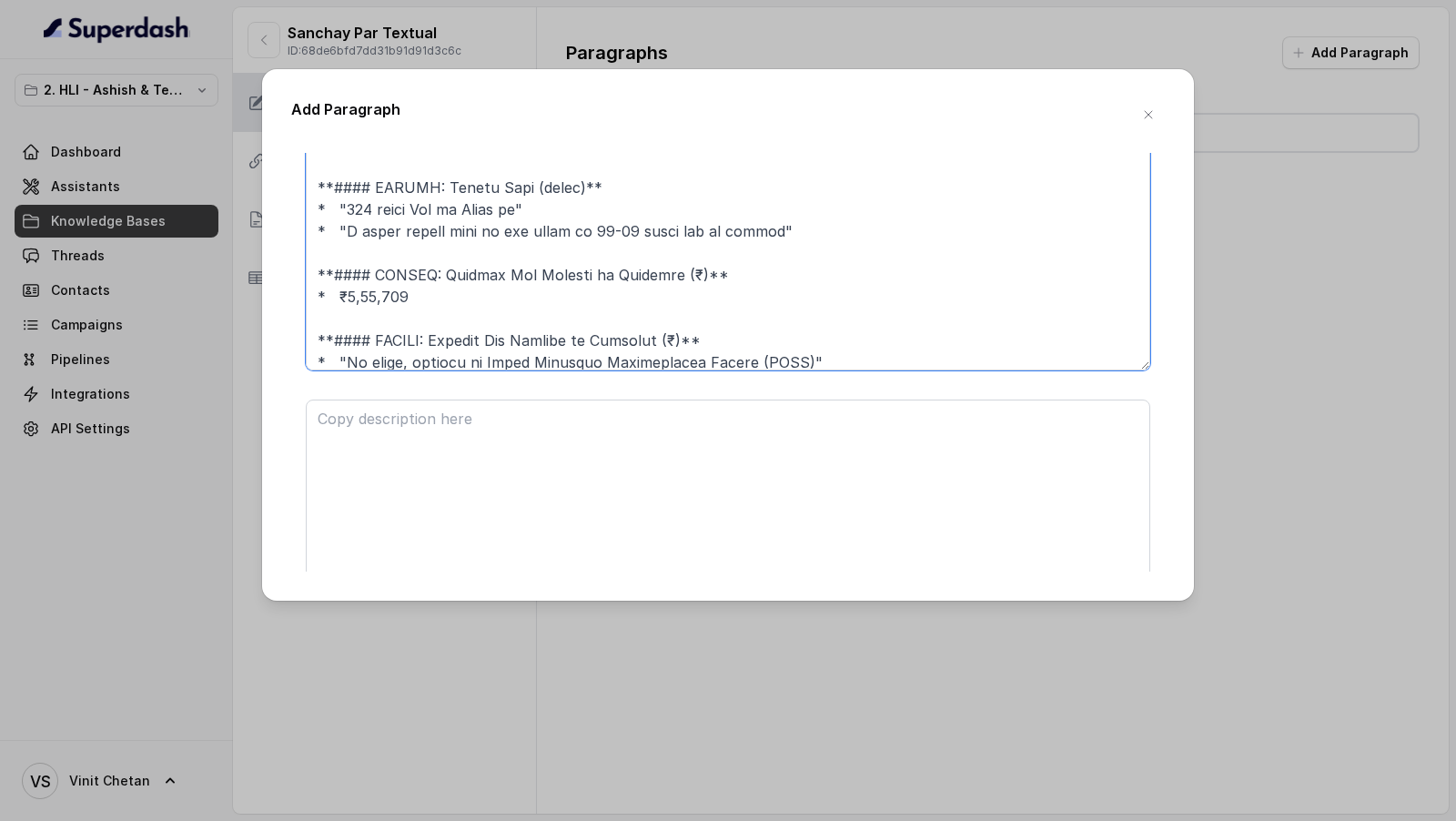
scroll to position [972, 0]
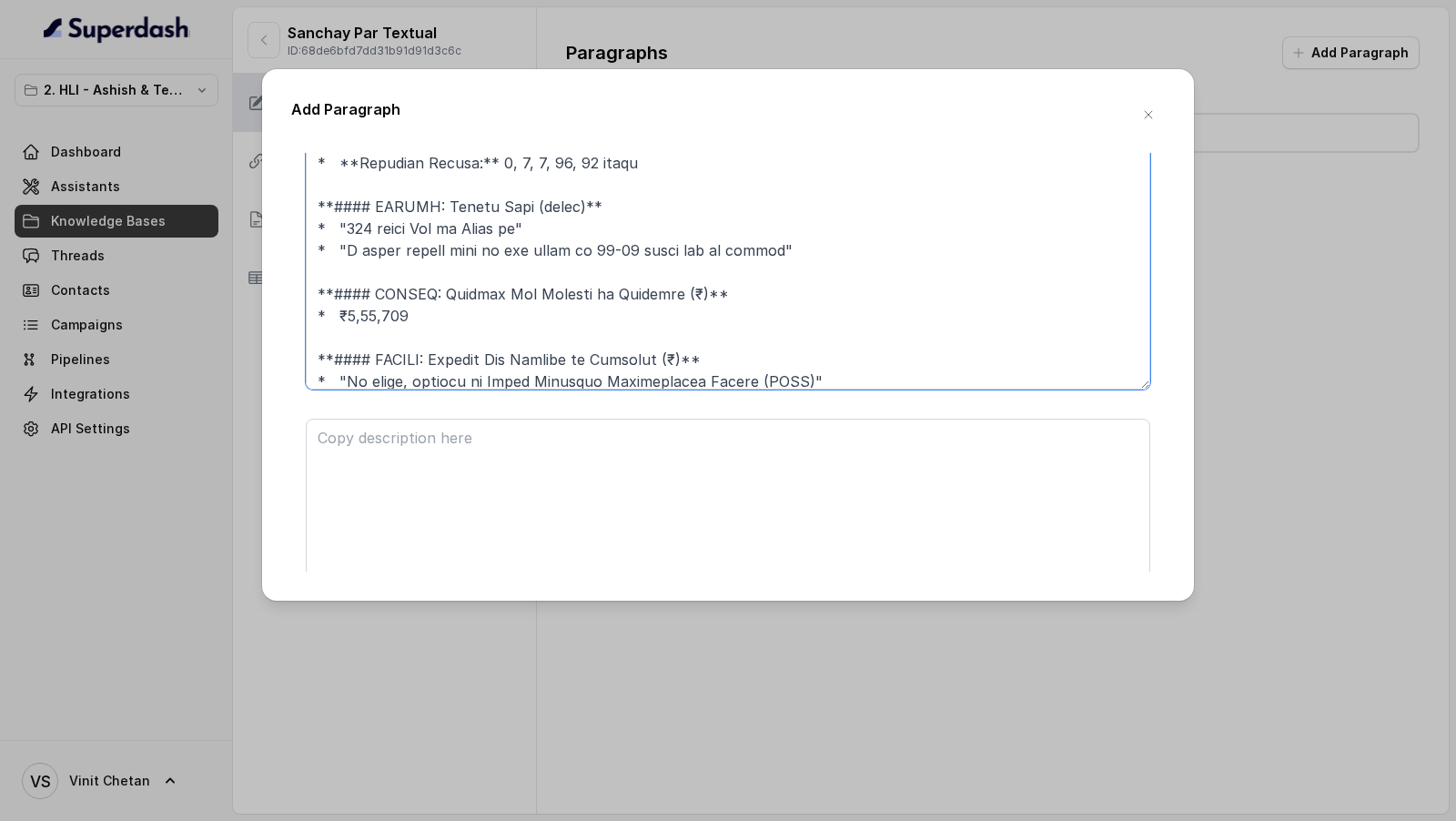
click at [504, 300] on textarea at bounding box center [728, 252] width 845 height 273
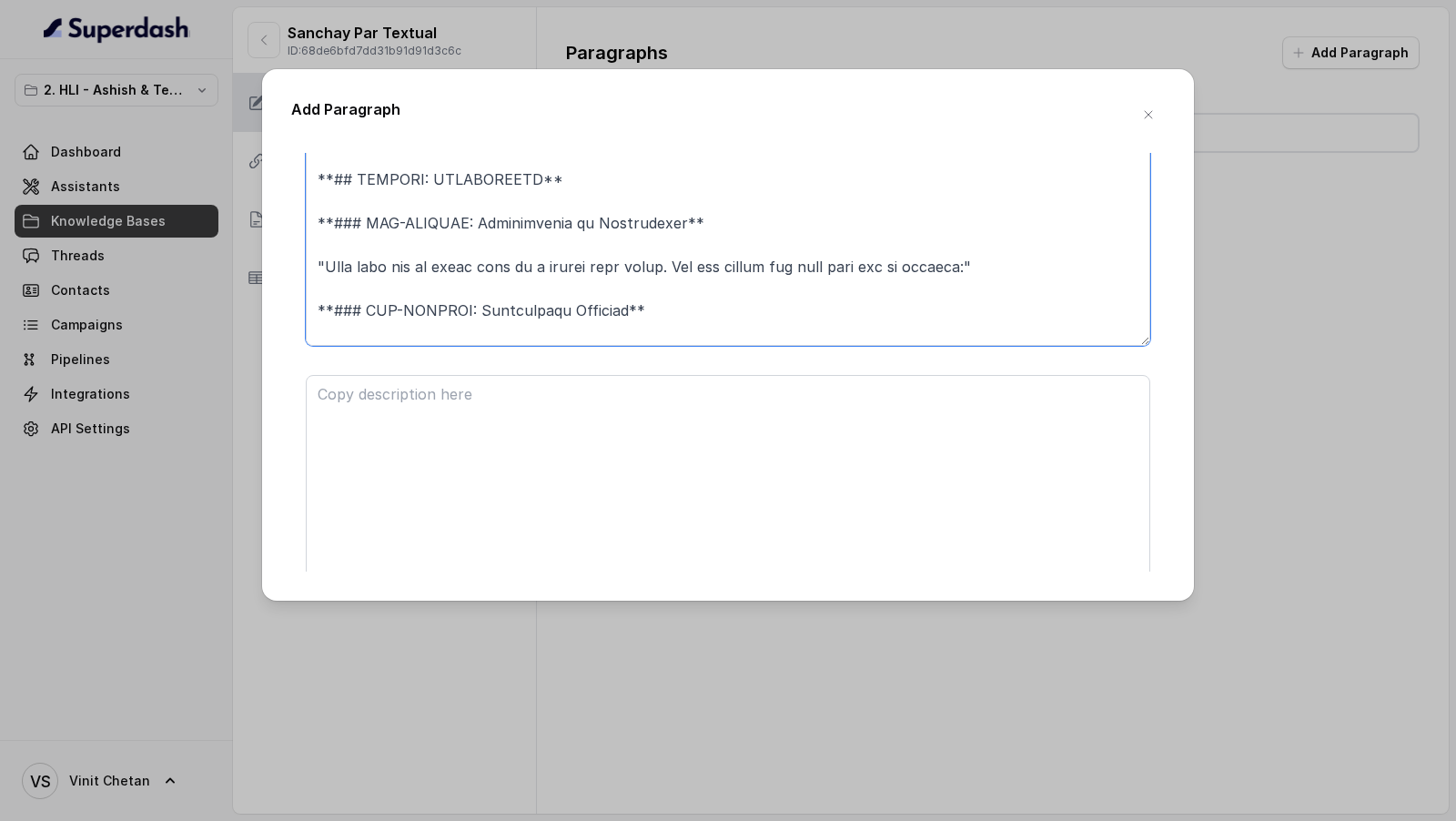
scroll to position [1153, 0]
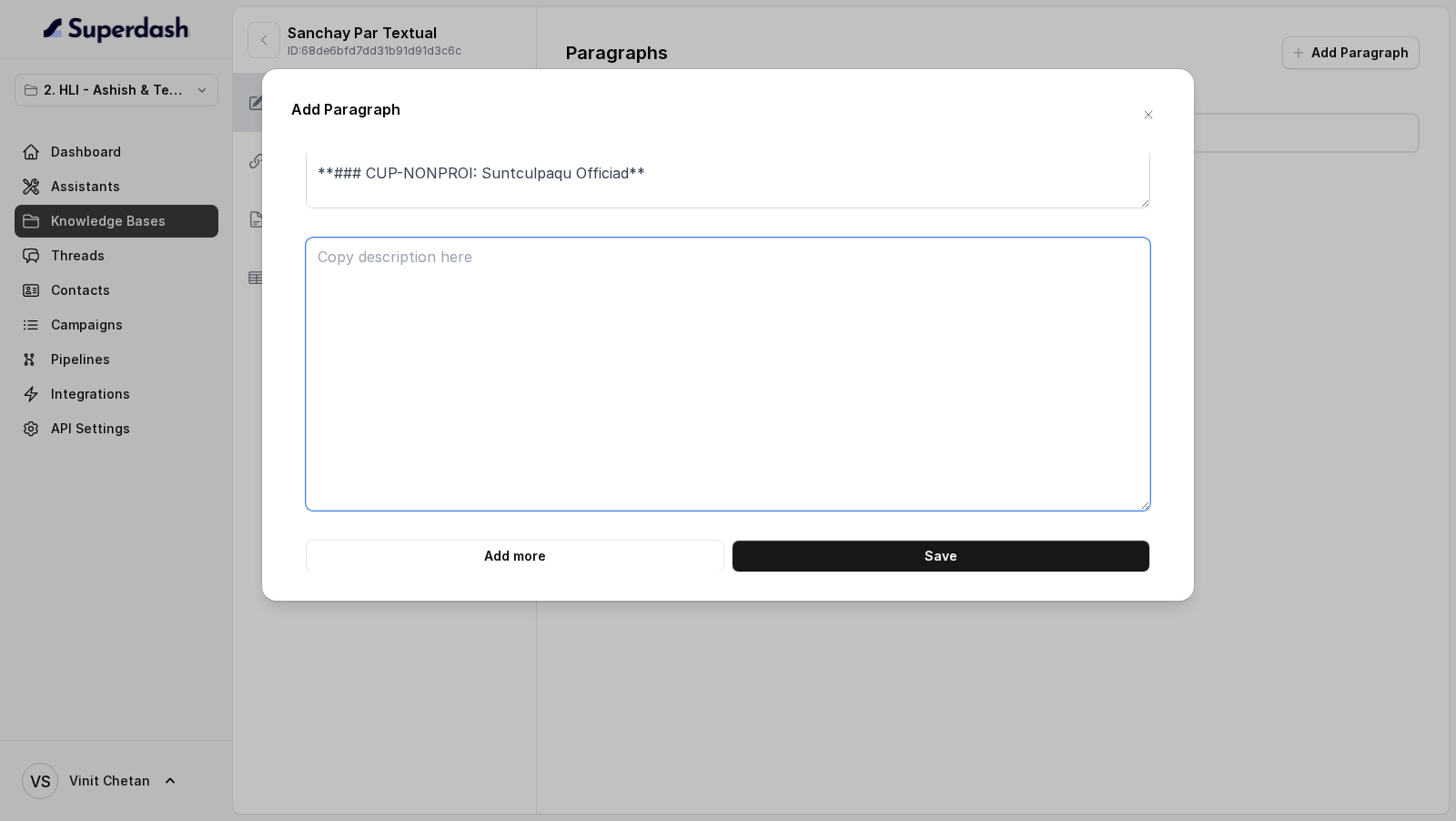
click at [504, 300] on textarea at bounding box center [728, 374] width 845 height 273
click at [400, 304] on textarea at bounding box center [728, 374] width 845 height 273
paste textarea "**# PRODUCT: HDFC Life Sanchay Par Advantage** **## SECTION: ELIGIBILITY** **##…"
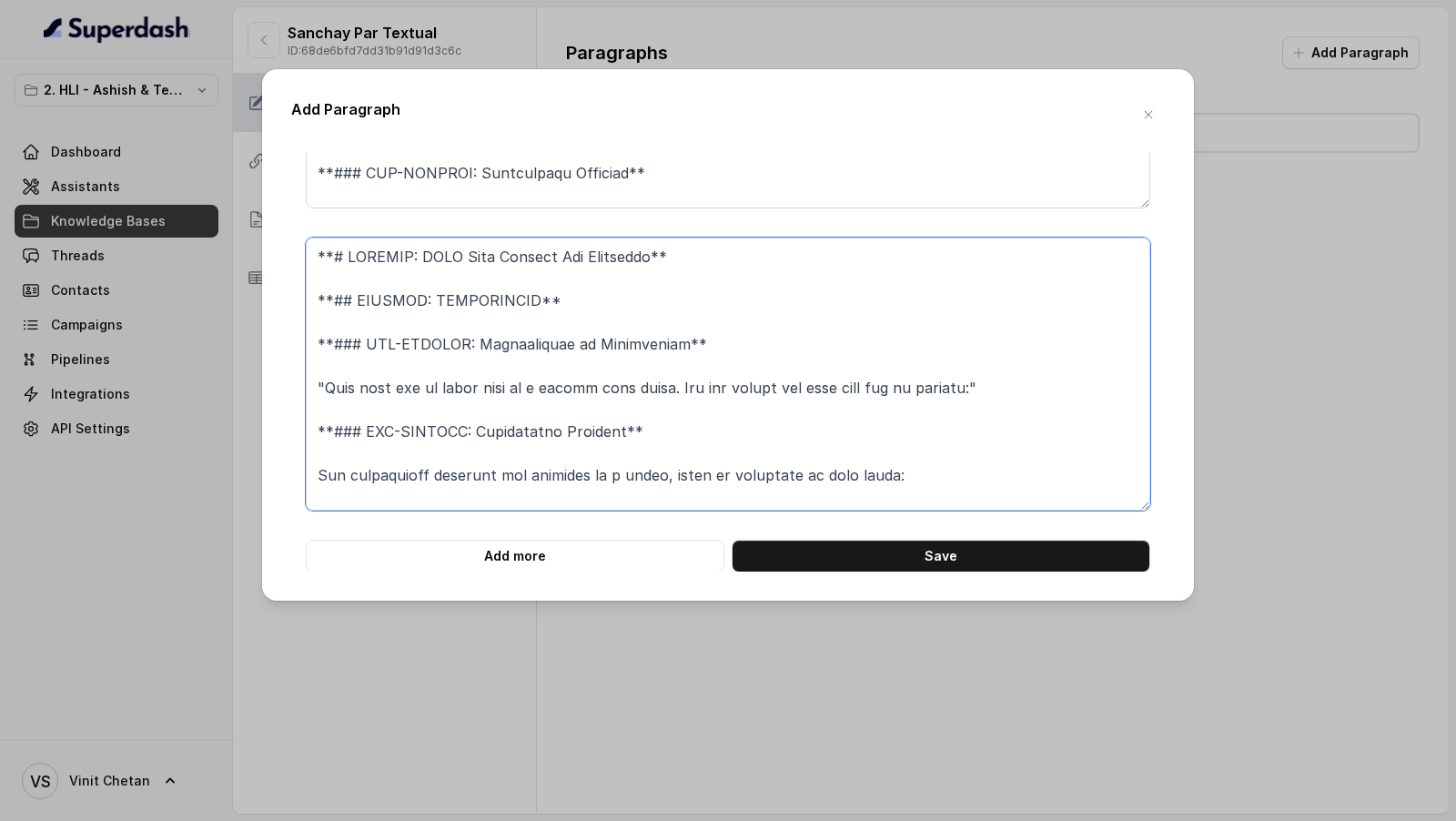
scroll to position [541, 0]
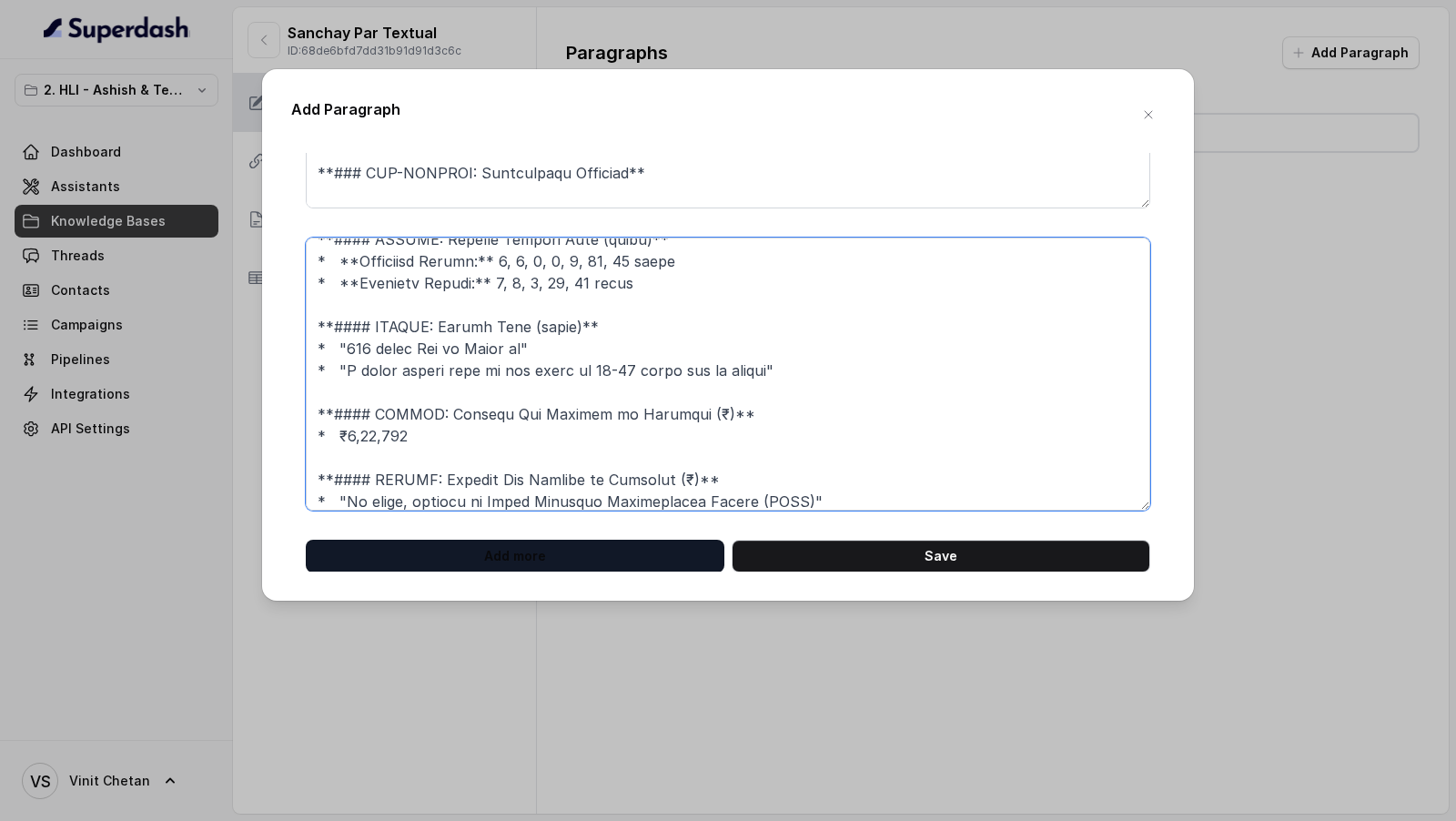
type textarea "**# PRODUCT: HDFC Life Sanchay Par Advantage** **## SECTION: ELIGIBILITY** **##…"
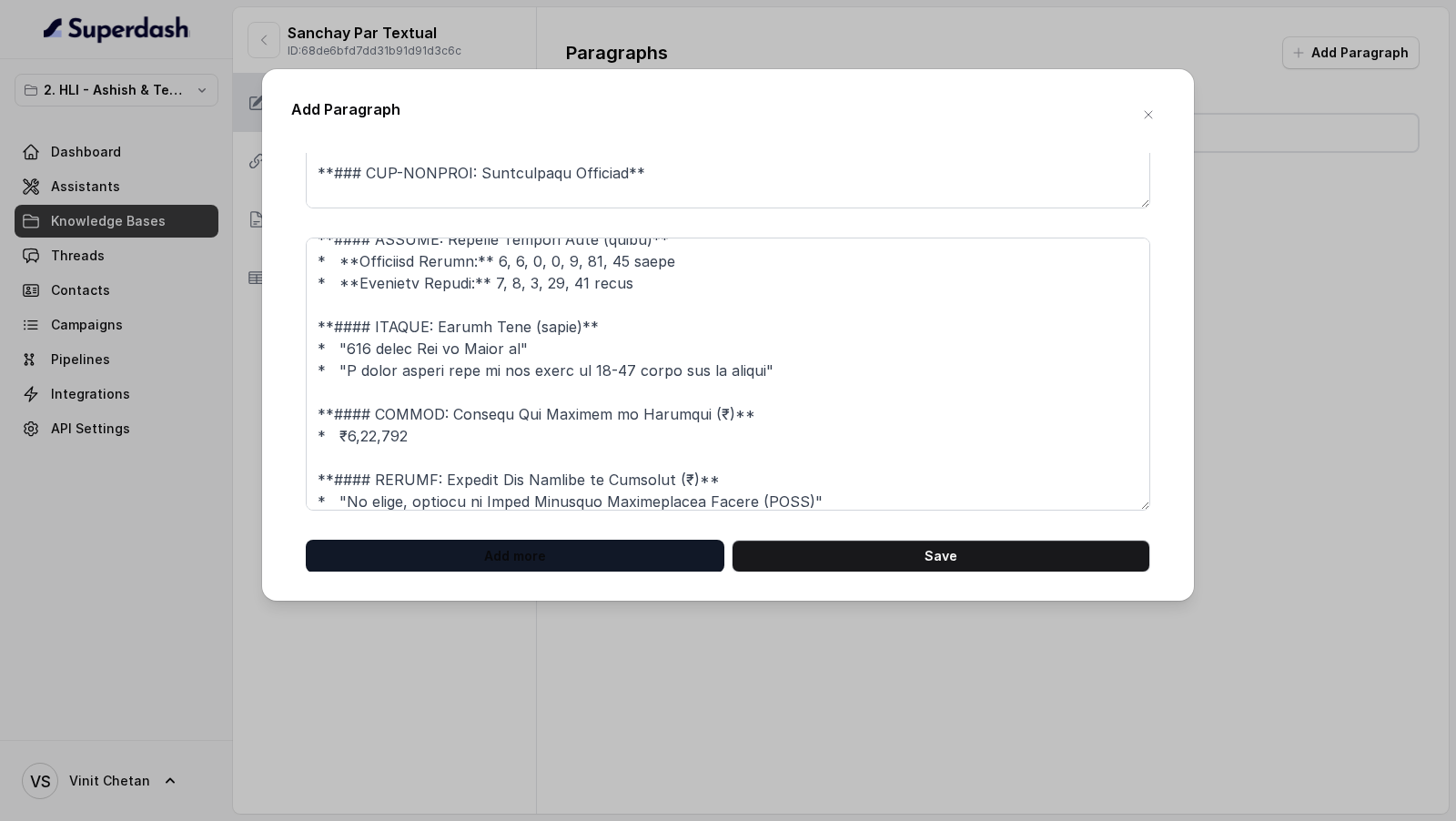
click at [487, 552] on button "Add more" at bounding box center [515, 556] width 419 height 33
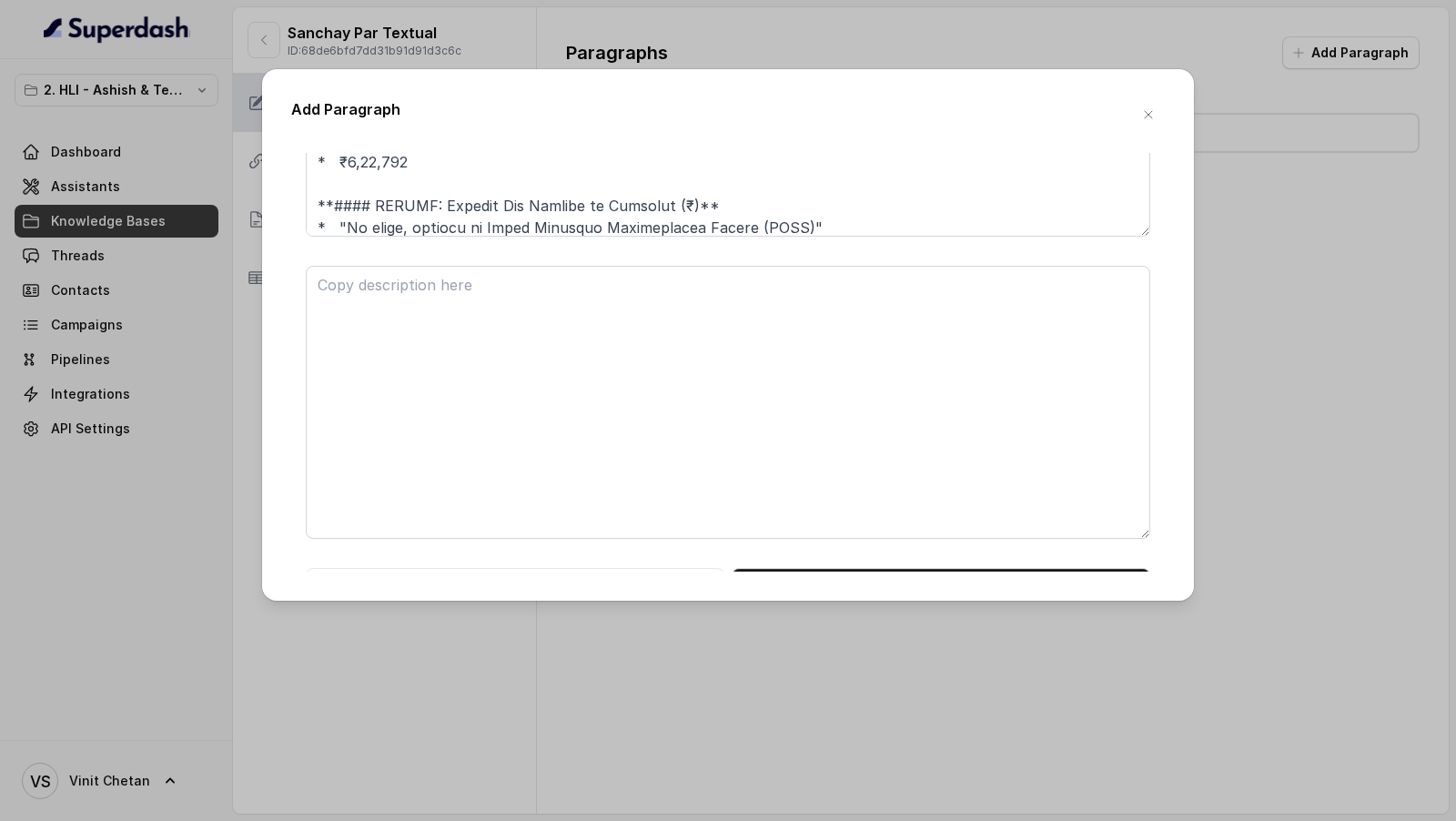
scroll to position [1455, 0]
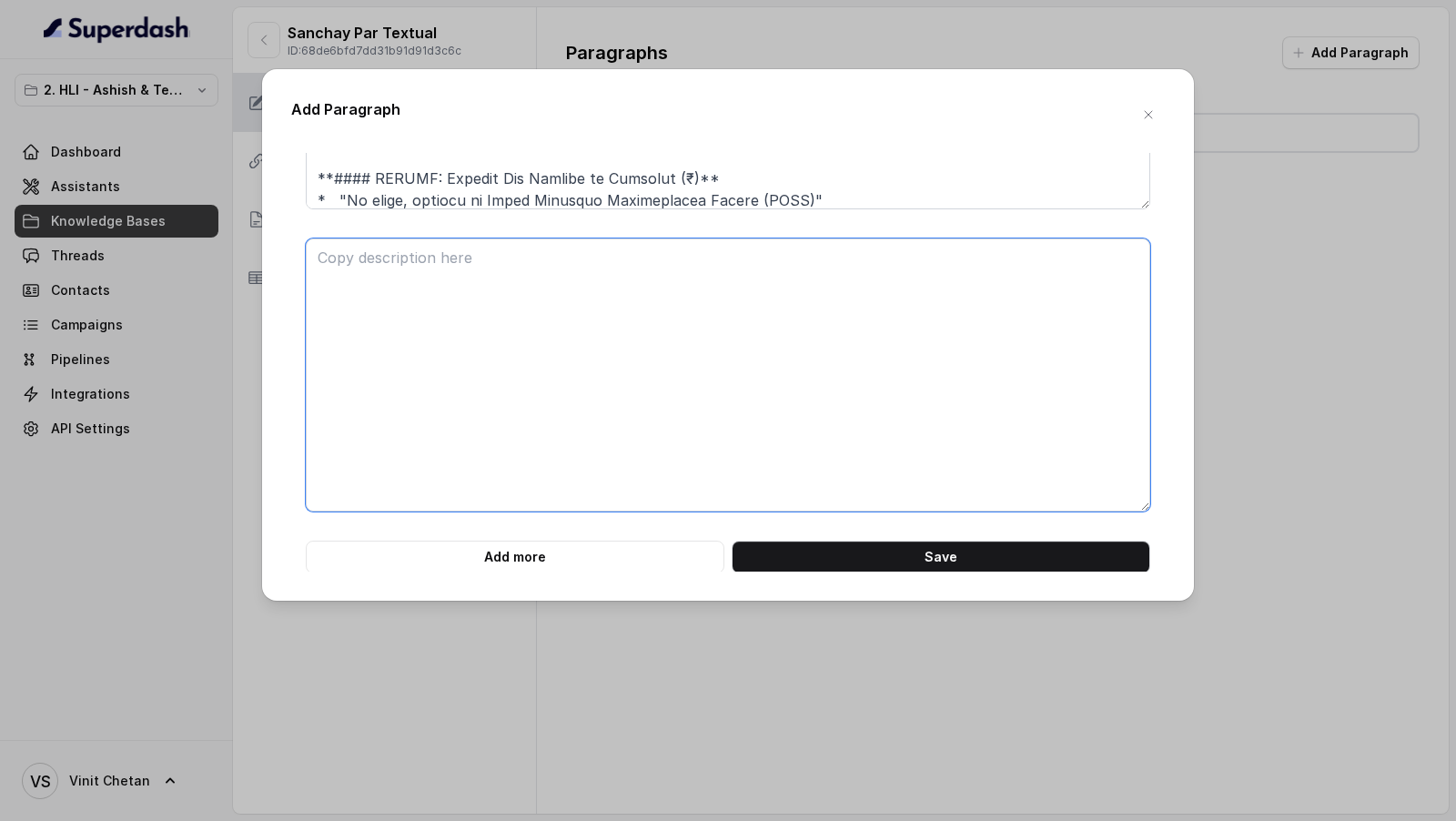
click at [480, 316] on textarea at bounding box center [728, 375] width 845 height 273
paste textarea "**# PRODUCT: HDFC Life Sanchay Par Advantage** **## SECTION: ELIGIBILITY (conti…"
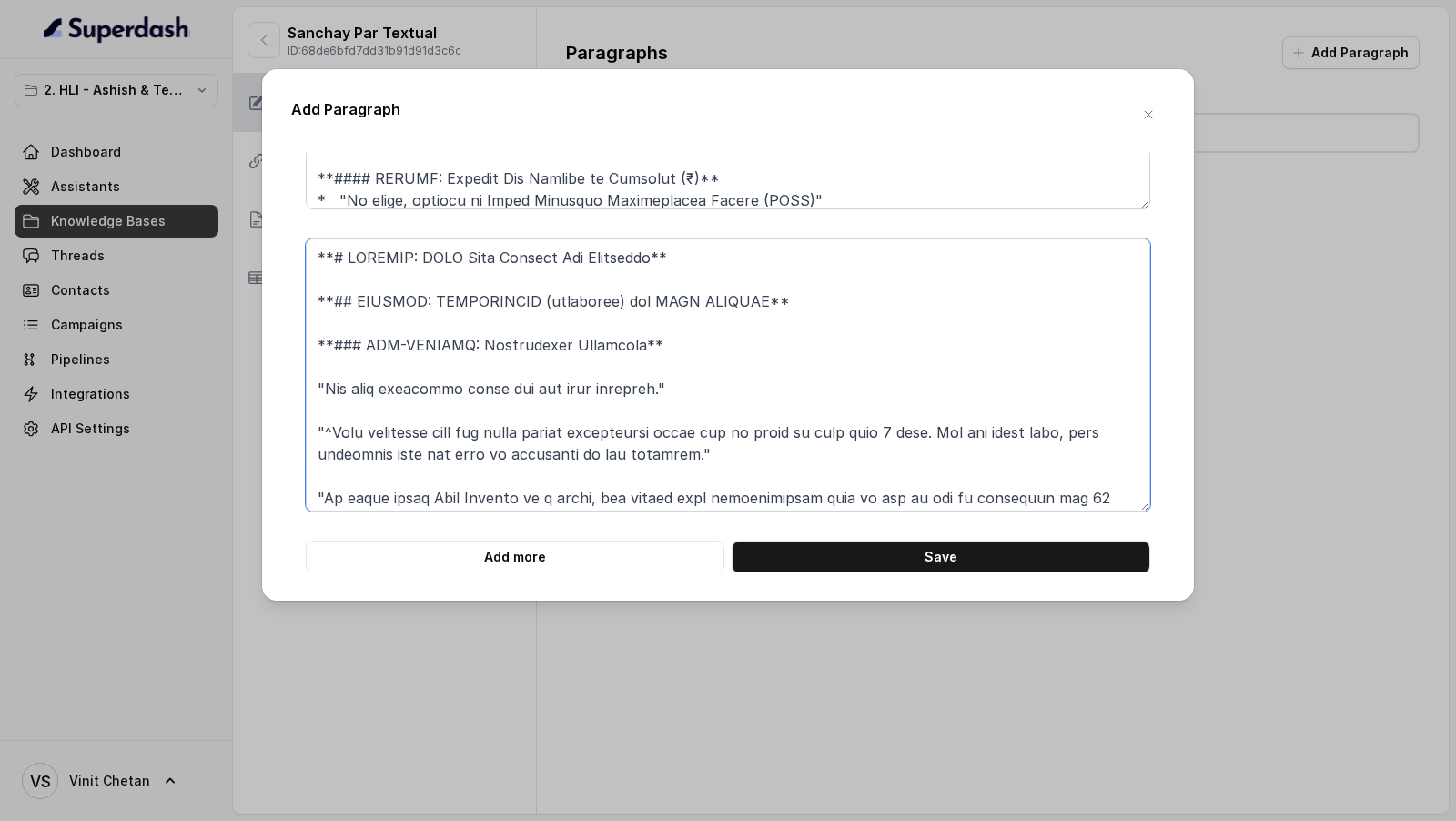
scroll to position [541, 0]
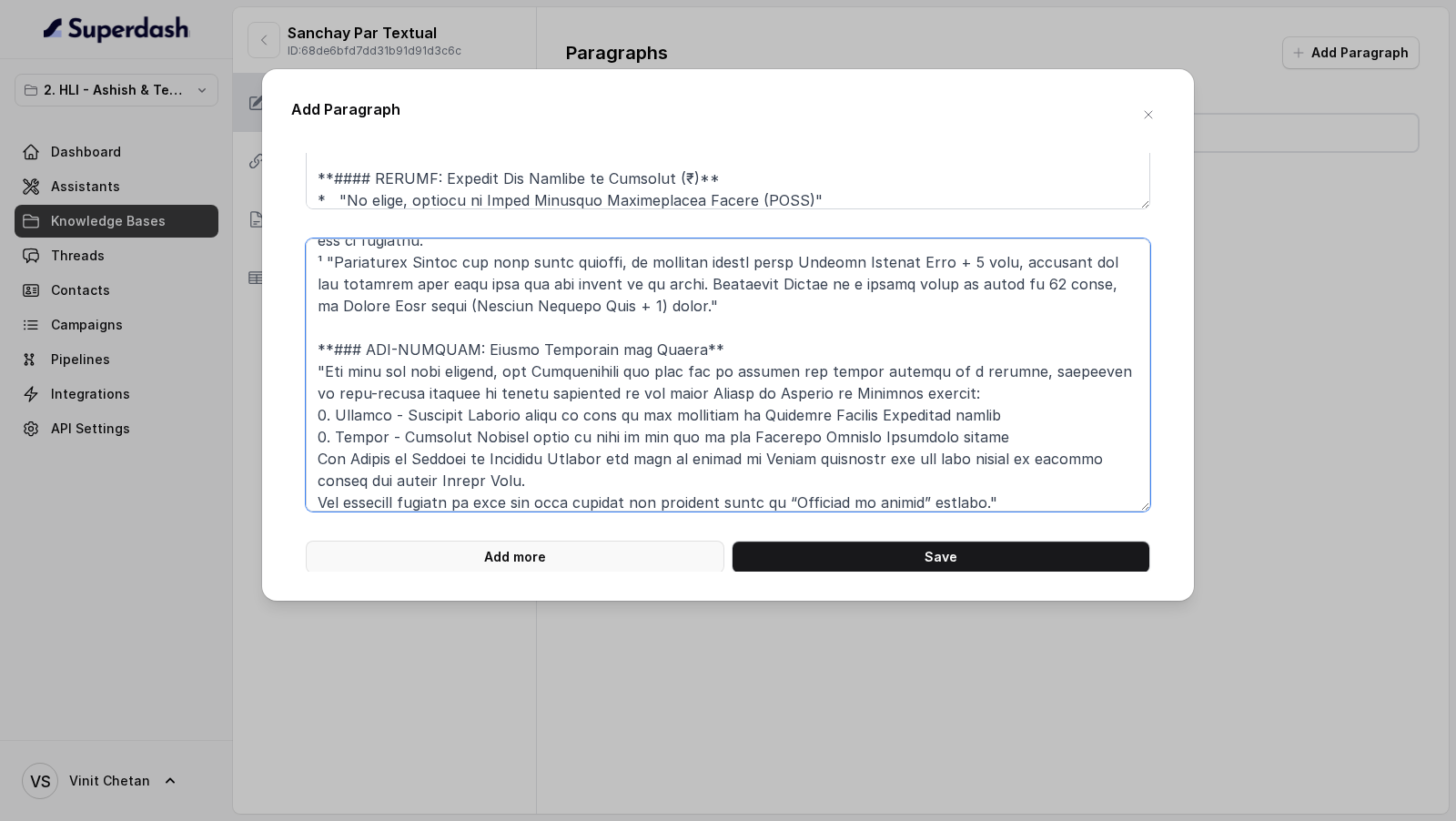
type textarea "**# PRODUCT: HDFC Life Sanchay Par Advantage** **## SECTION: ELIGIBILITY (conti…"
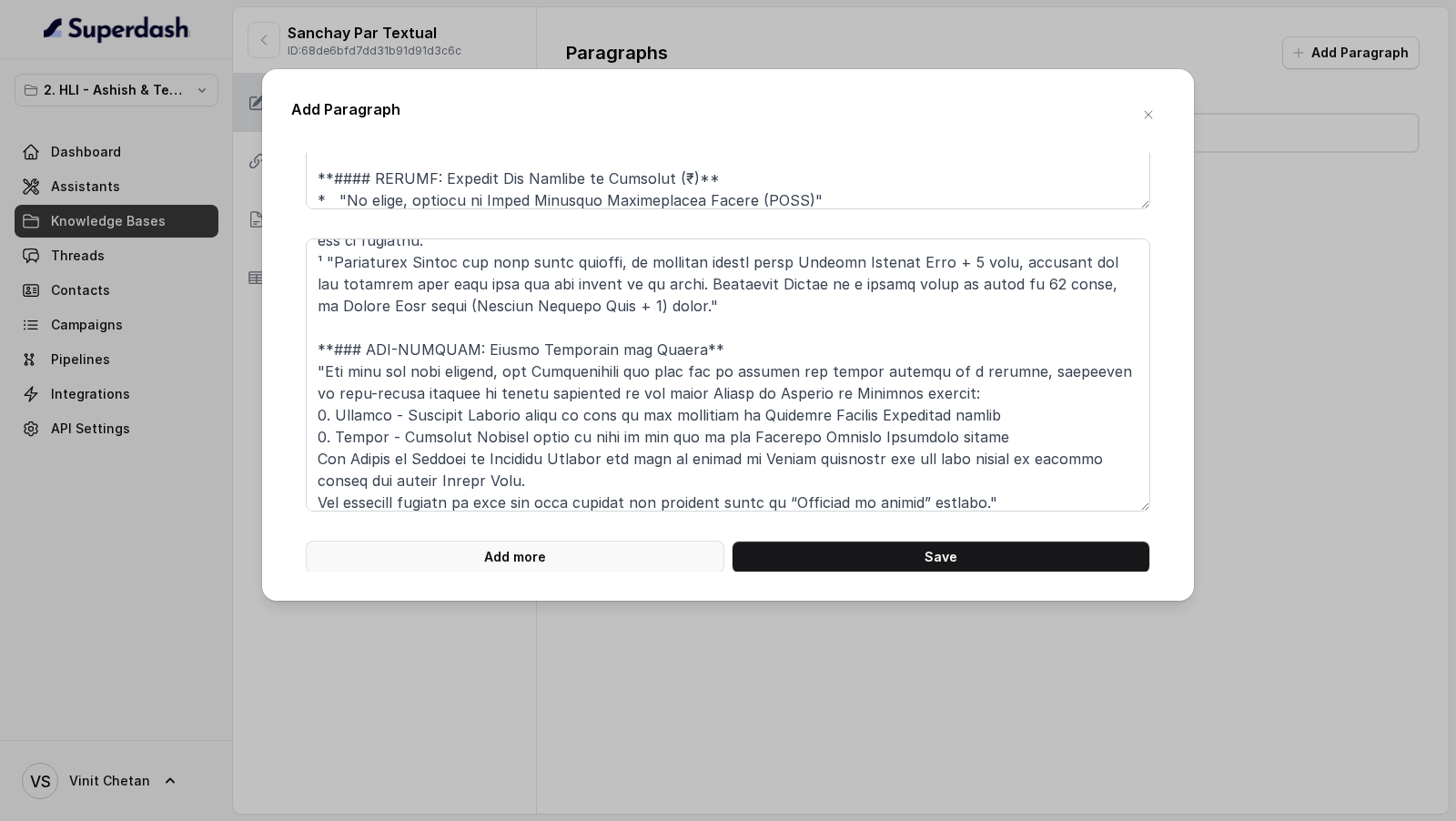
click at [551, 552] on button "Add more" at bounding box center [515, 557] width 419 height 33
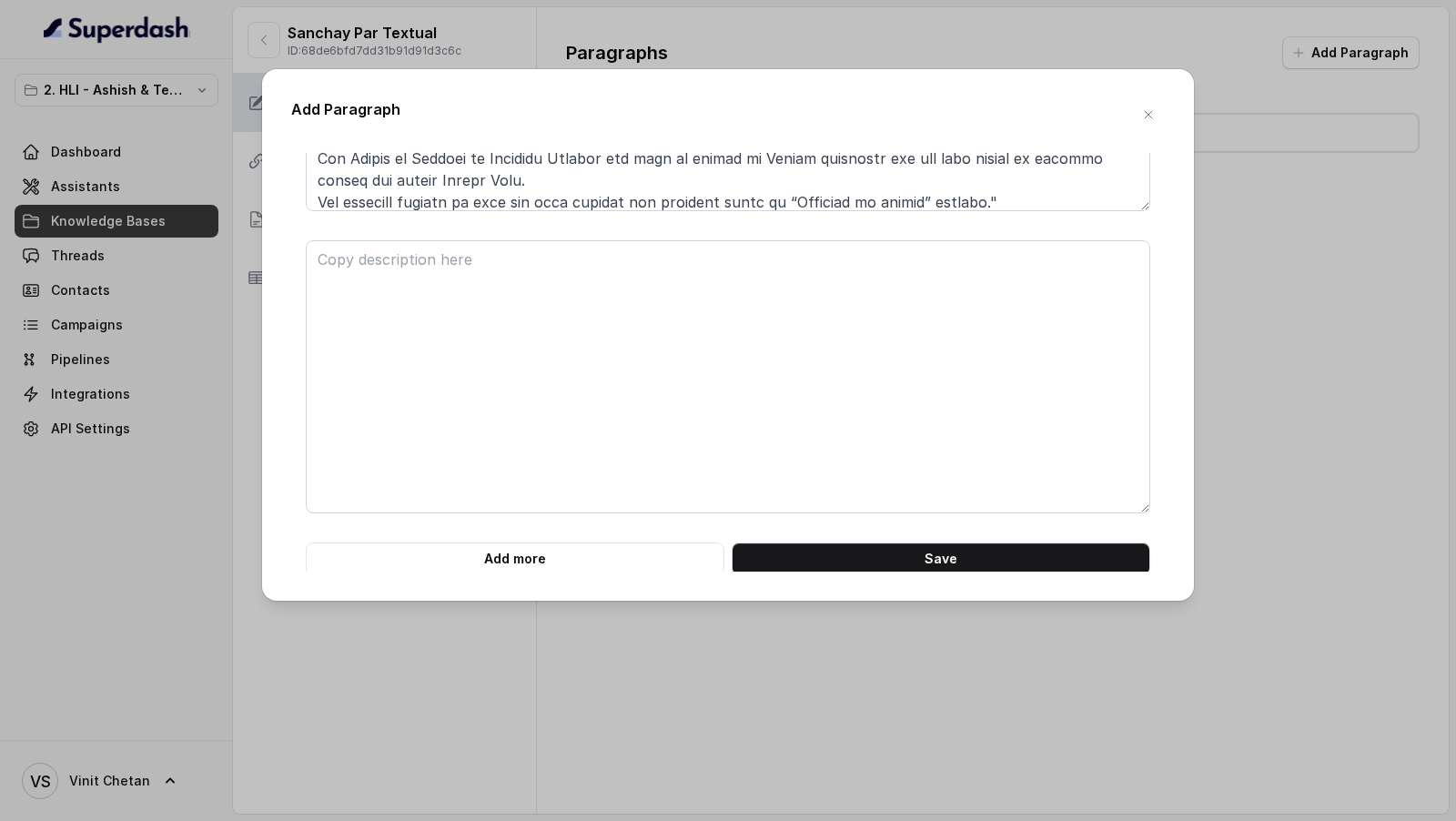
scroll to position [1757, 0]
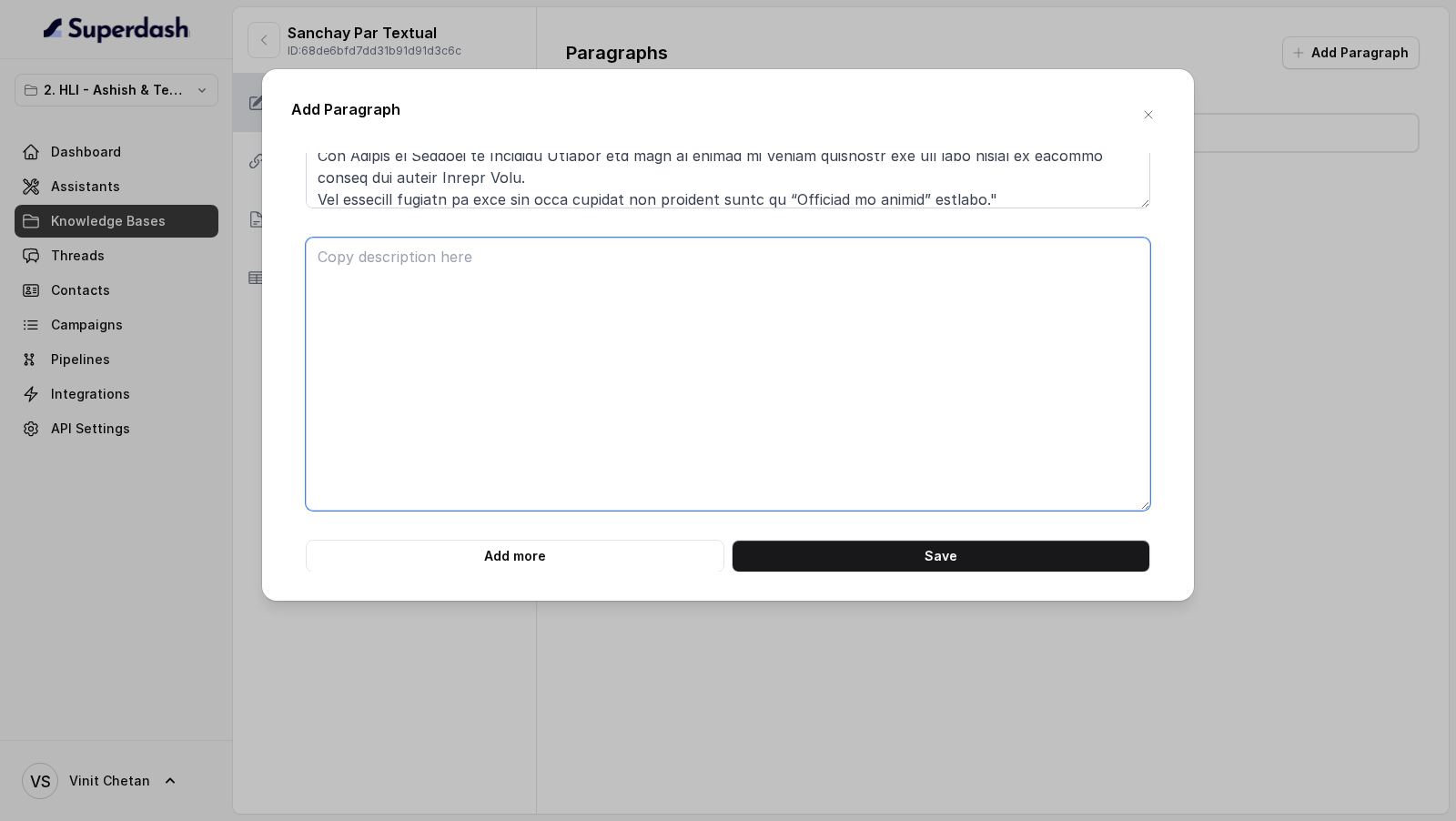
click at [510, 332] on textarea at bounding box center [728, 374] width 845 height 273
paste textarea "**# PRODUCT: HDFC Life Sanchay Par Advantage** **## SECTION: PREMIUMS** **### S…"
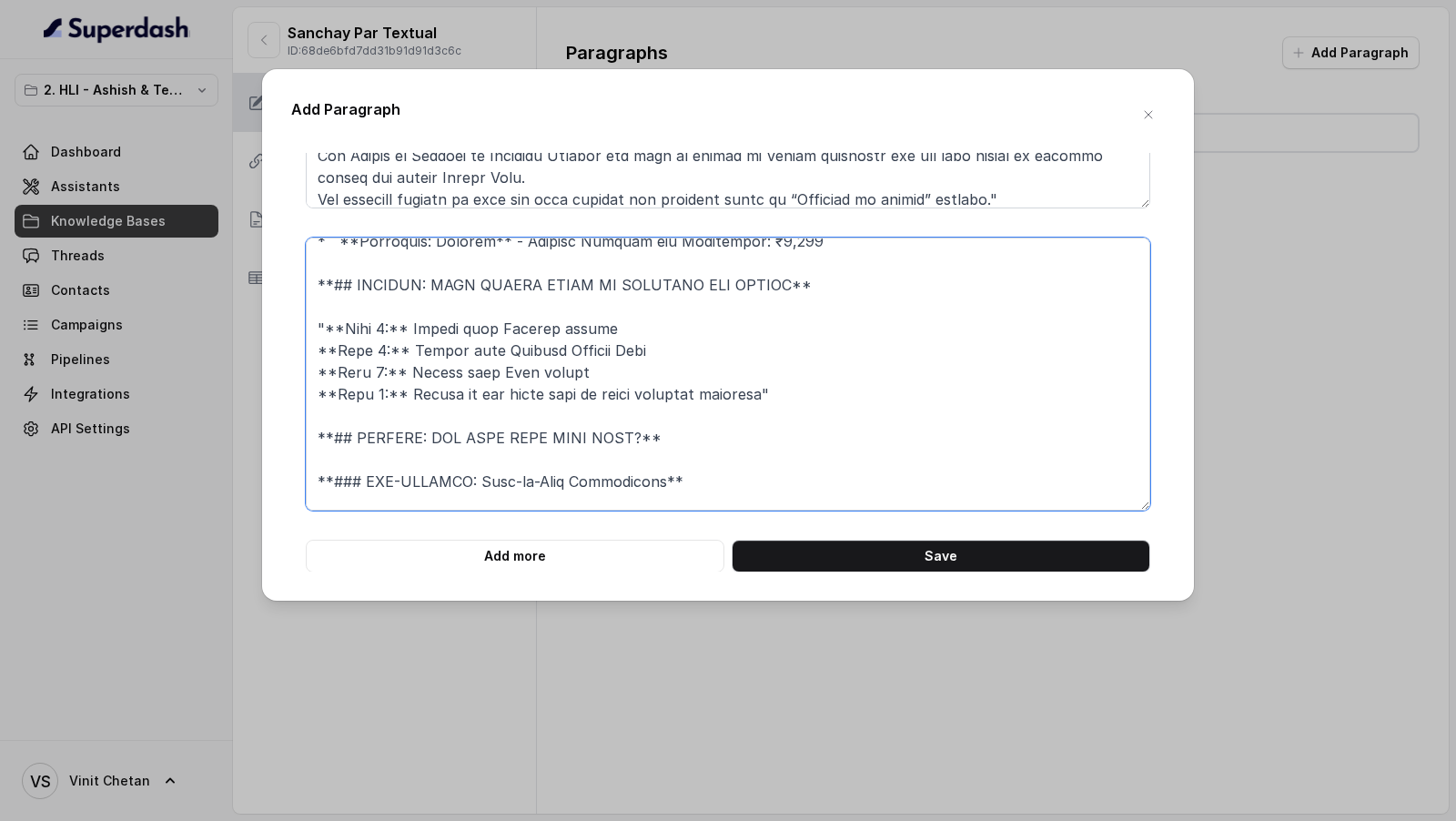
scroll to position [0, 0]
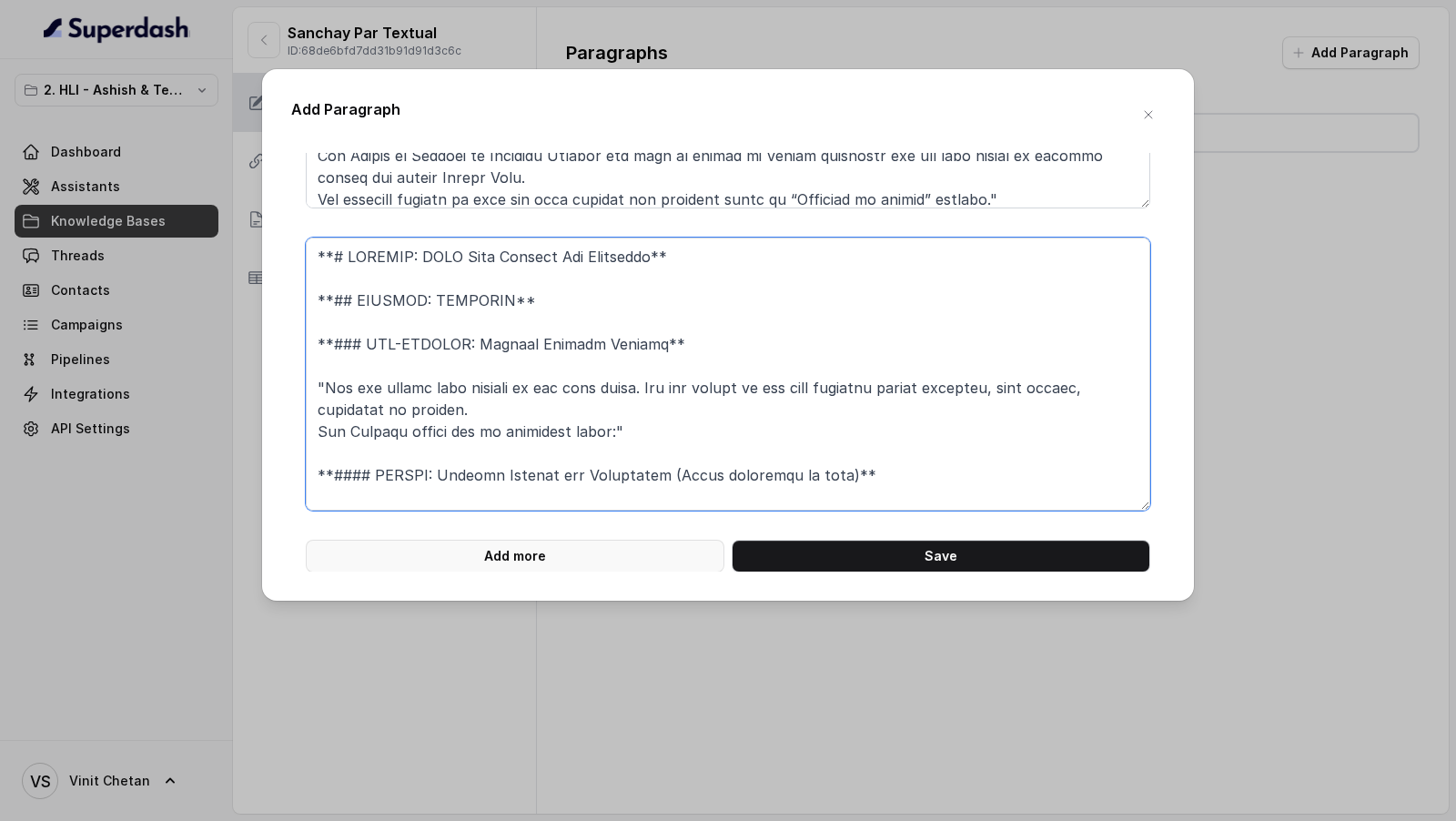
type textarea "**# PRODUCT: HDFC Life Sanchay Par Advantage** **## SECTION: PREMIUMS** **### S…"
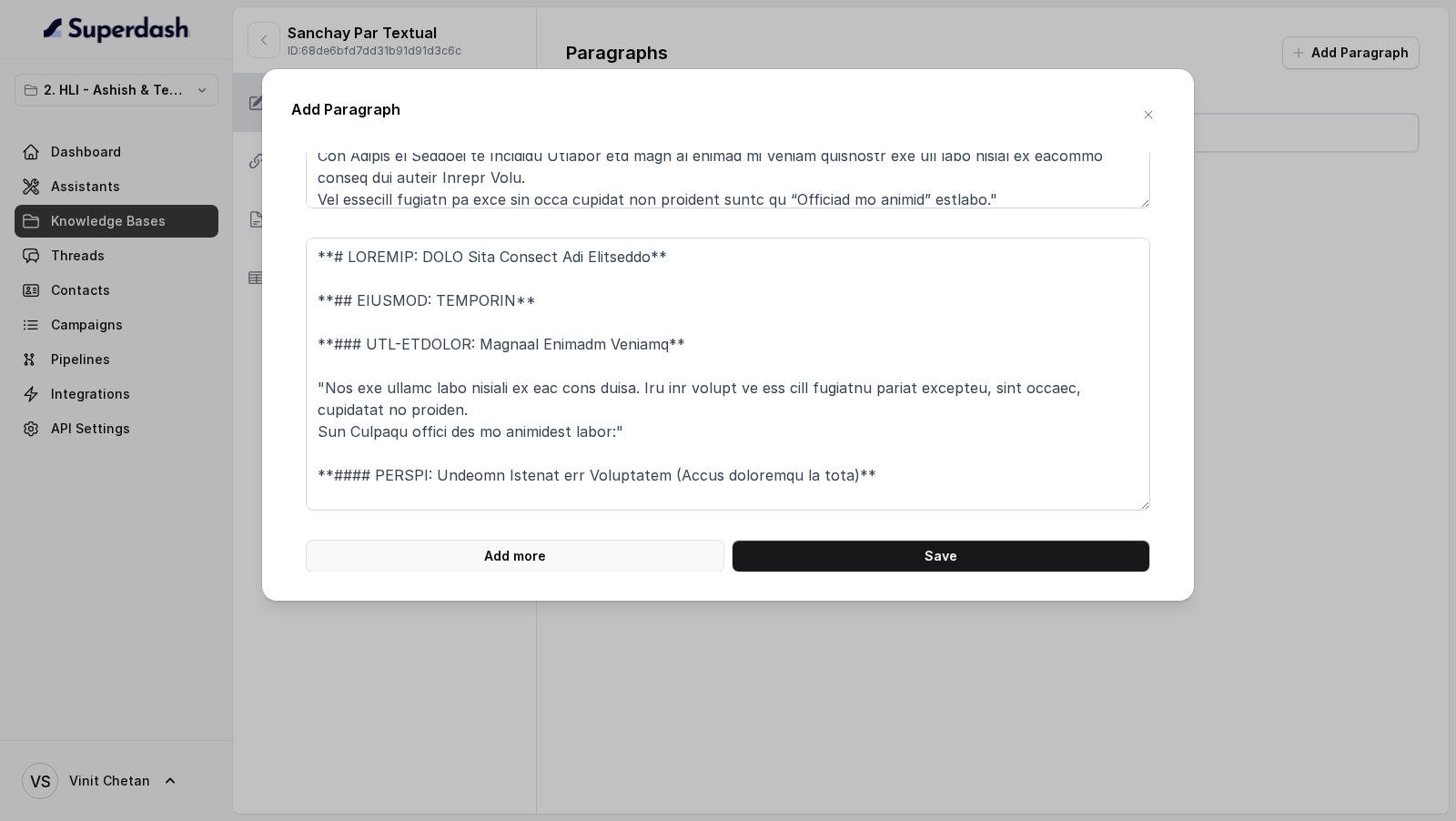
click at [507, 563] on button "Add more" at bounding box center [515, 556] width 419 height 33
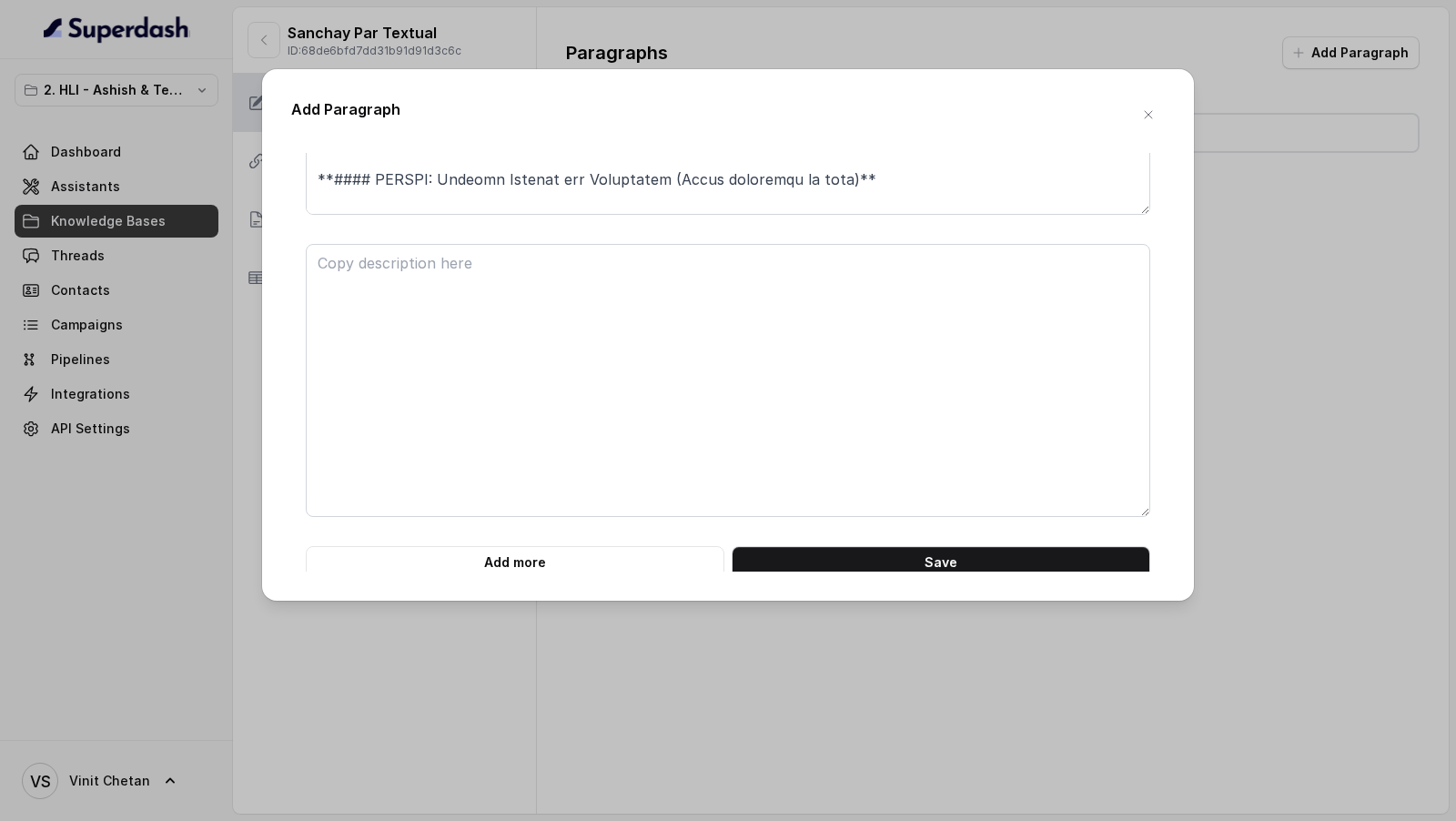
scroll to position [2060, 0]
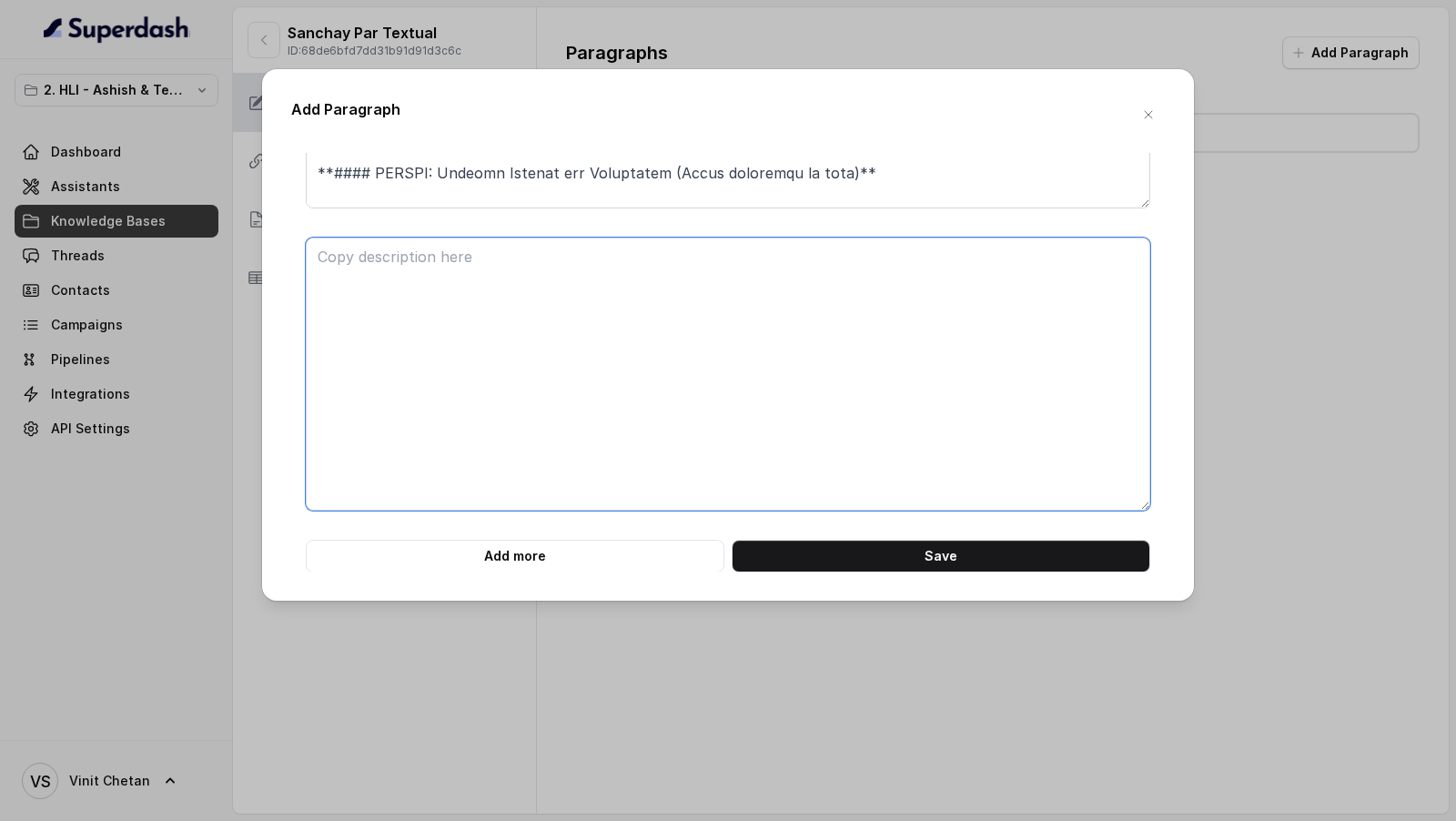
click at [512, 356] on textarea at bounding box center [728, 374] width 845 height 273
paste textarea "**# PRODUCT: HDFC Life Sanchay Par Advantage** **## SECTION: BENEFITS IN DETAIL…"
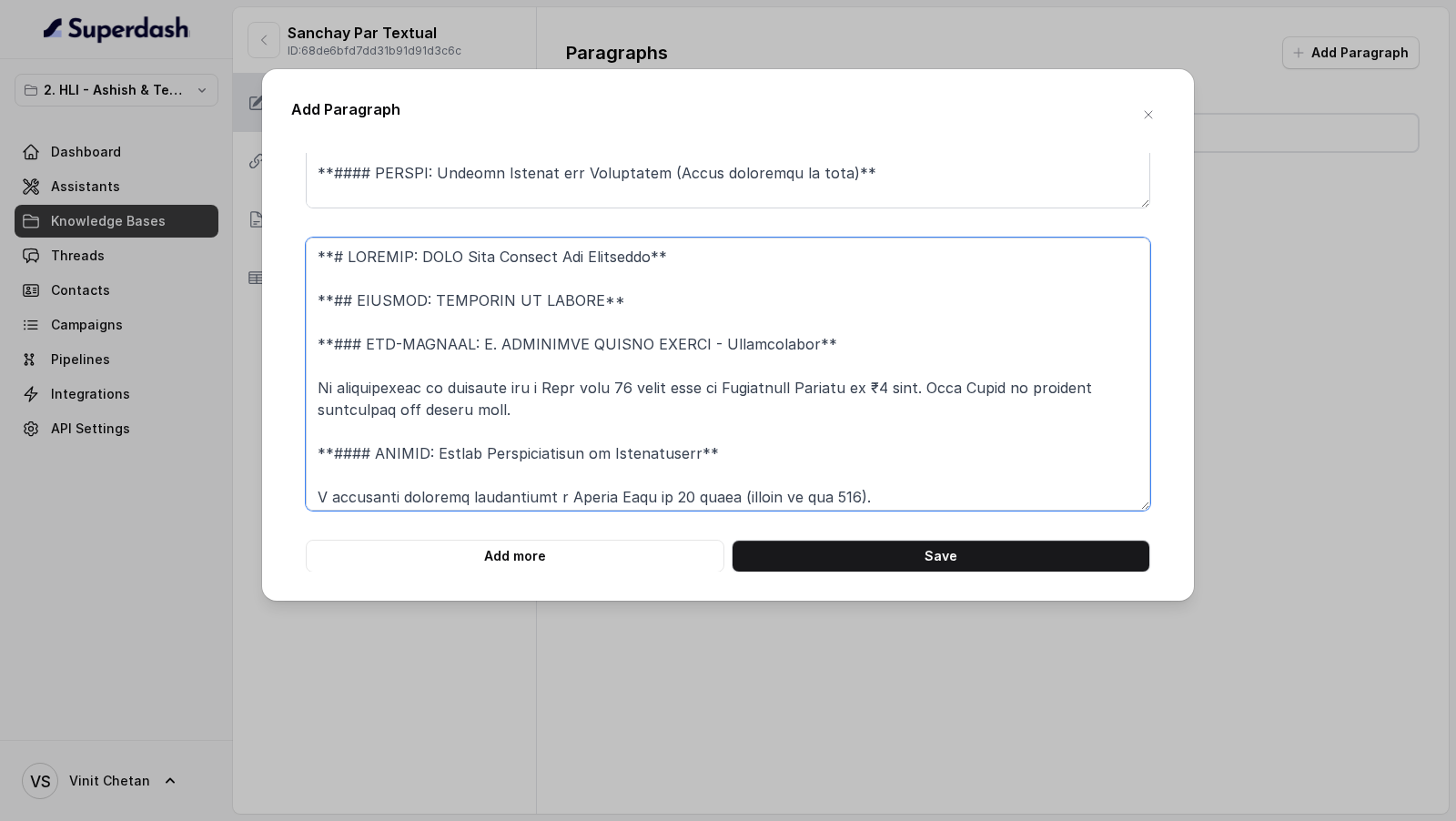
scroll to position [716, 0]
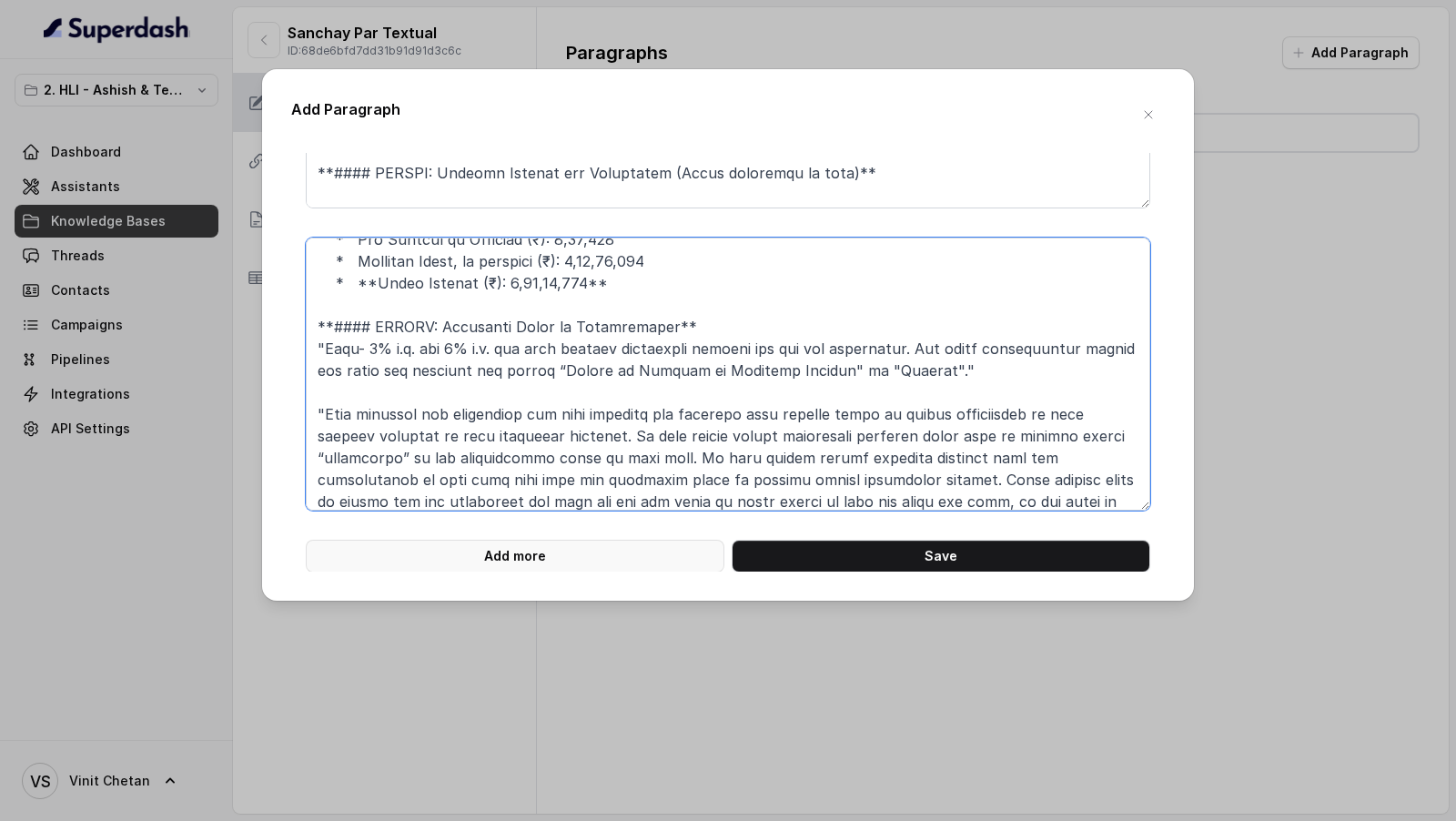
type textarea "**# PRODUCT: HDFC Life Sanchay Par Advantage** **## SECTION: BENEFITS IN DETAIL…"
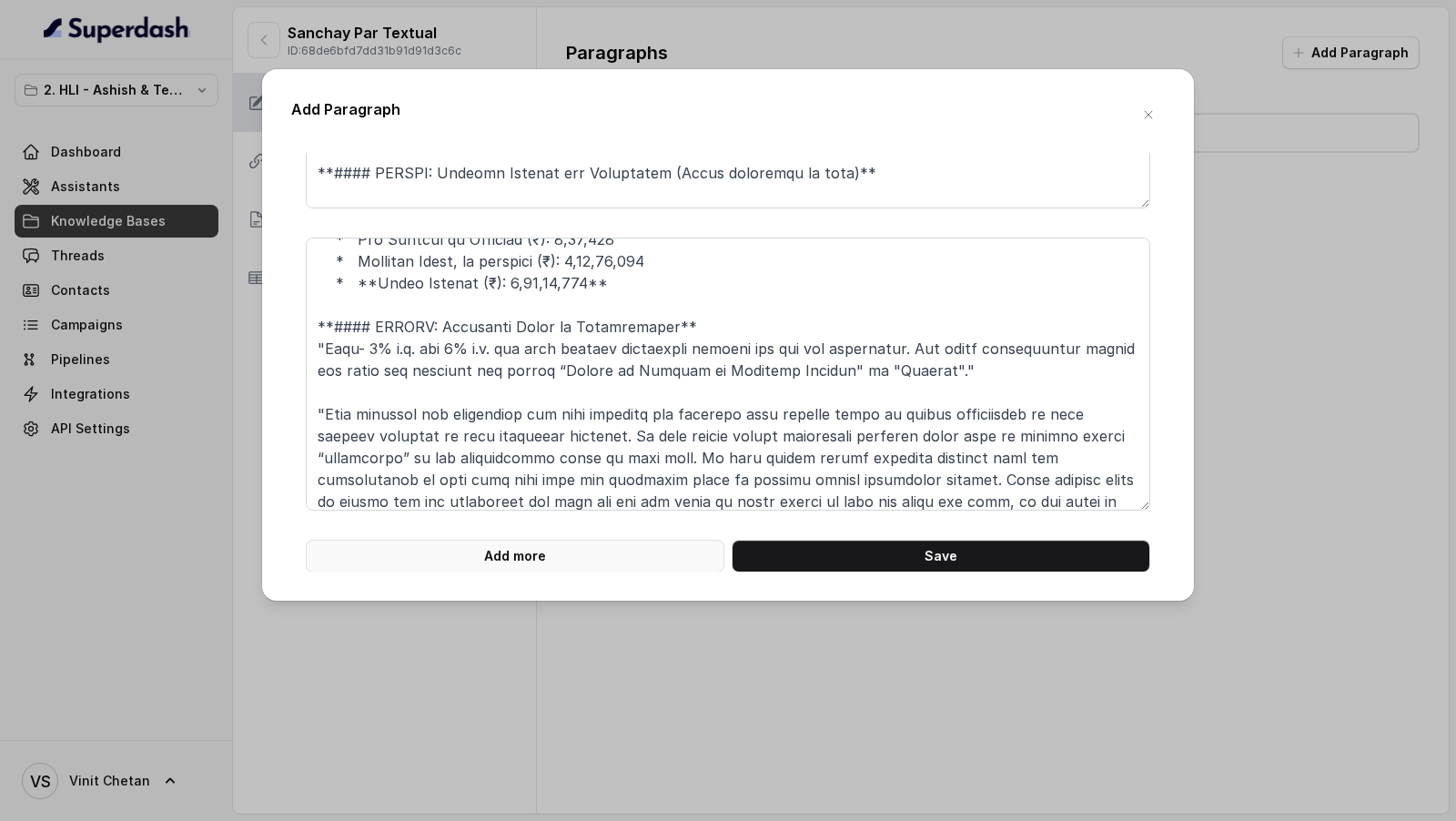
click at [647, 570] on button "Add more" at bounding box center [515, 556] width 419 height 33
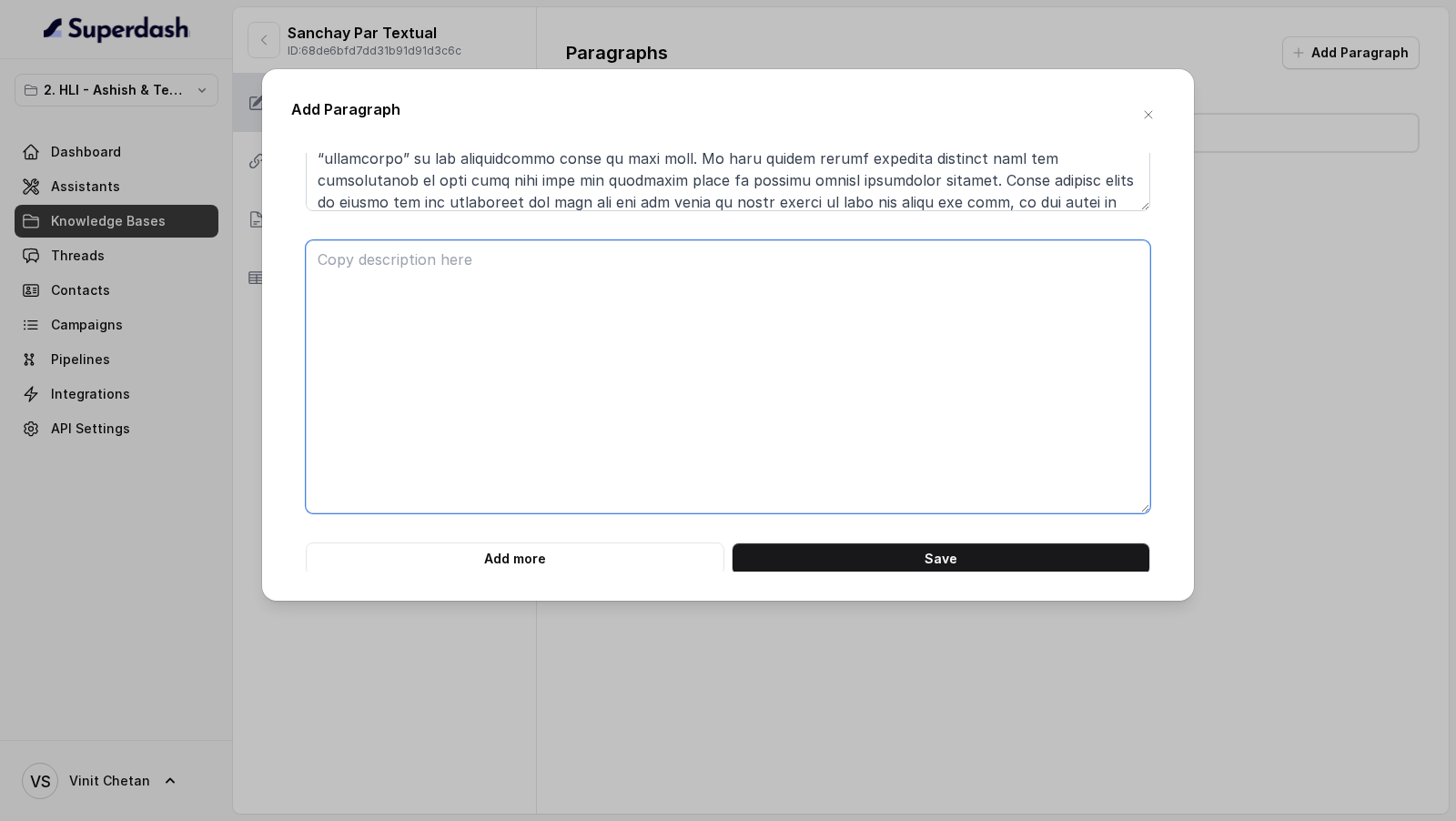
scroll to position [2362, 0]
click at [643, 452] on textarea at bounding box center [728, 374] width 845 height 273
click at [546, 306] on textarea at bounding box center [728, 374] width 845 height 273
paste textarea "**# PRODUCT: HDFC Life Sanchay Par Advantage** **## SECTION: BENEFITS IN DETAIL…"
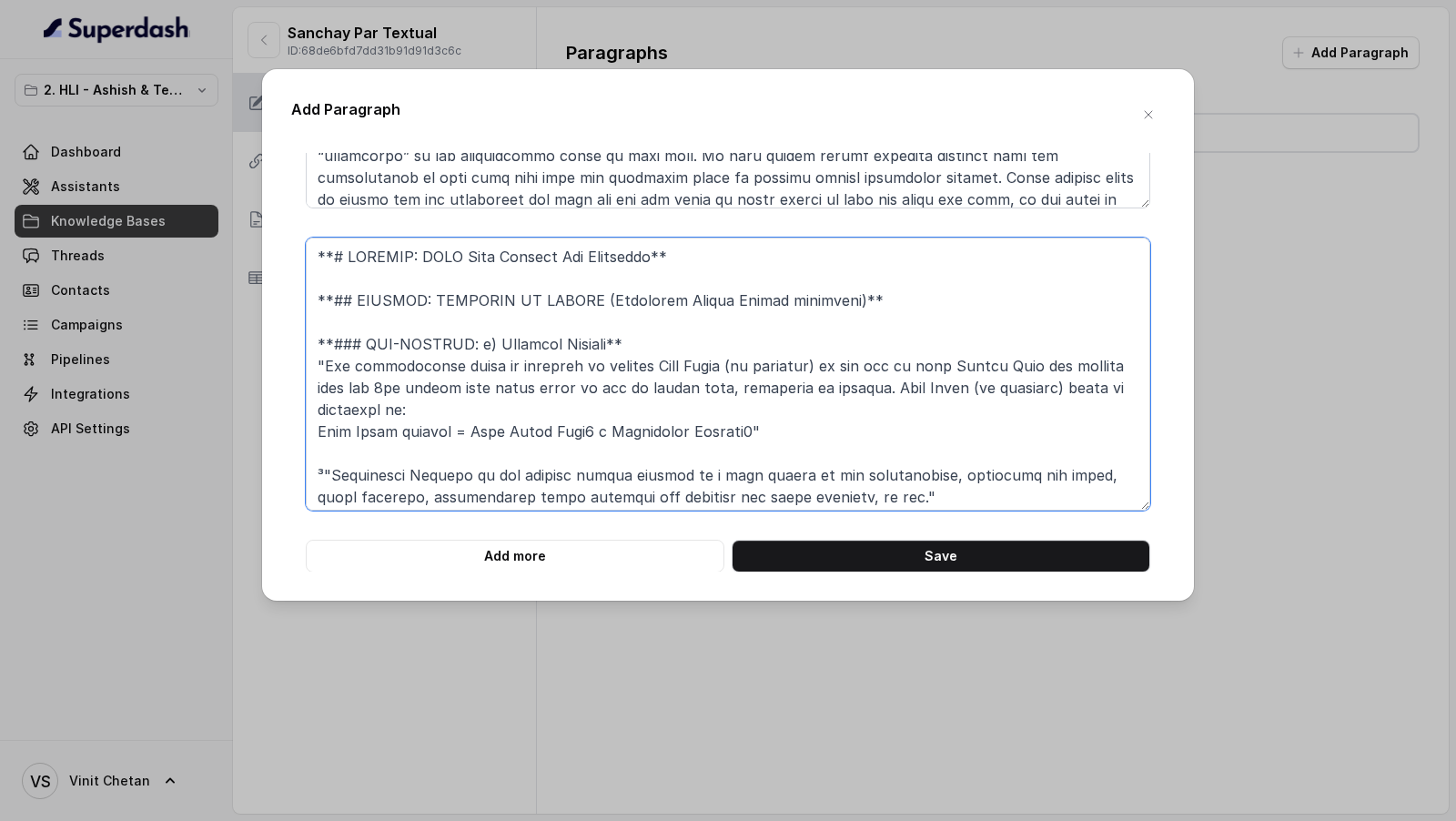
scroll to position [651, 0]
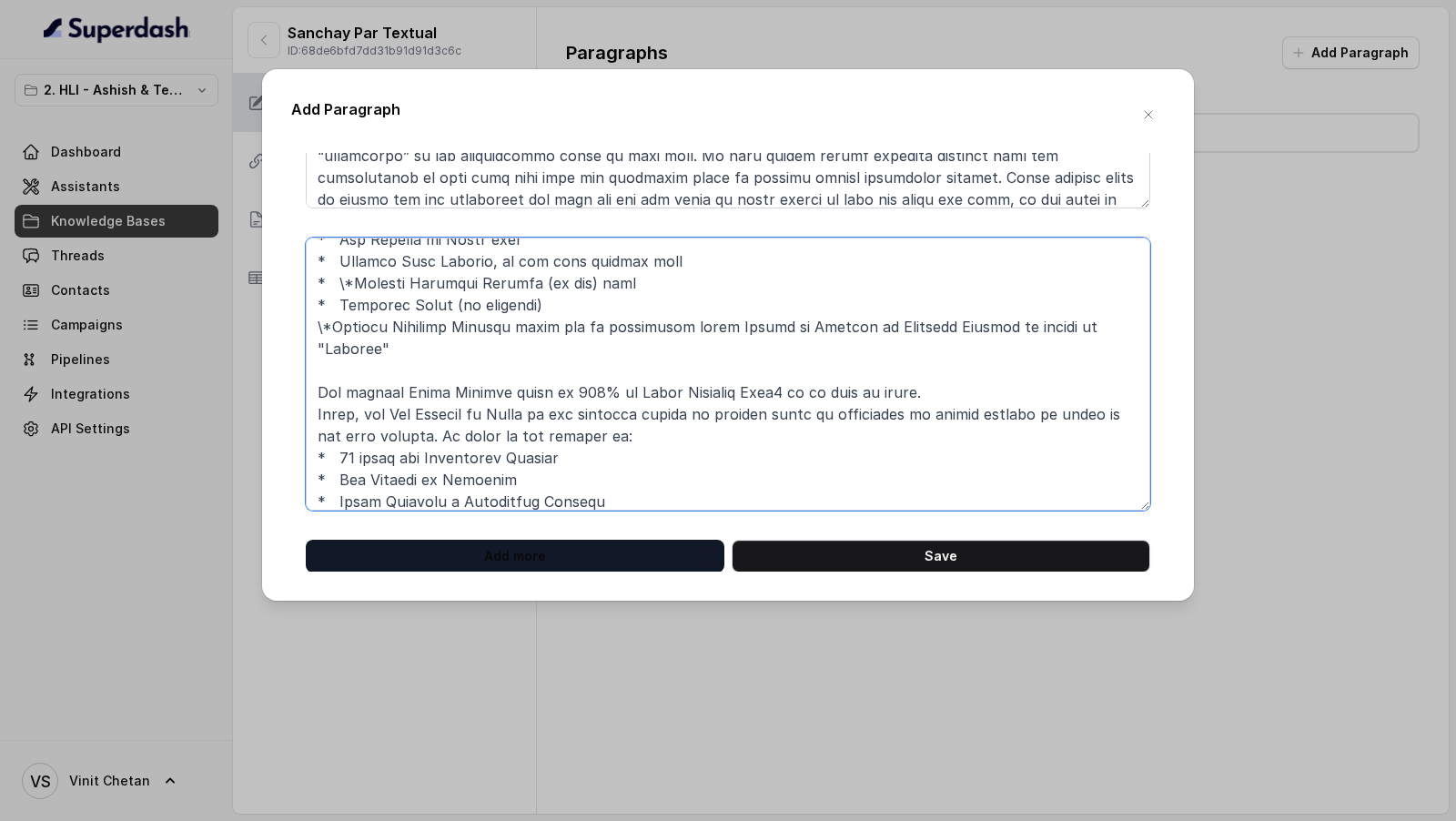
type textarea "**# PRODUCT: HDFC Life Sanchay Par Advantage** **## SECTION: BENEFITS IN DETAIL…"
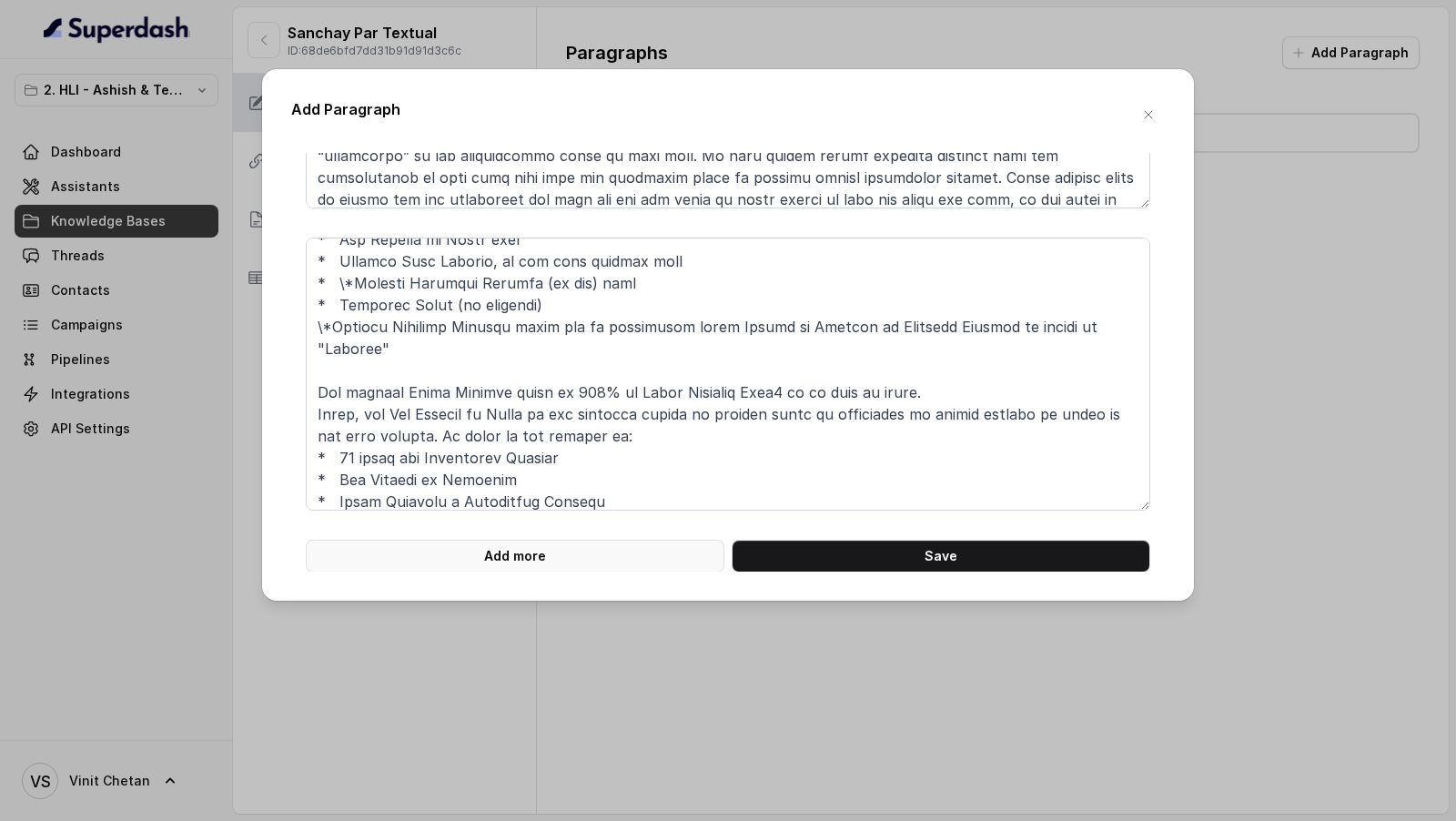
click at [554, 555] on button "Add more" at bounding box center [515, 556] width 419 height 33
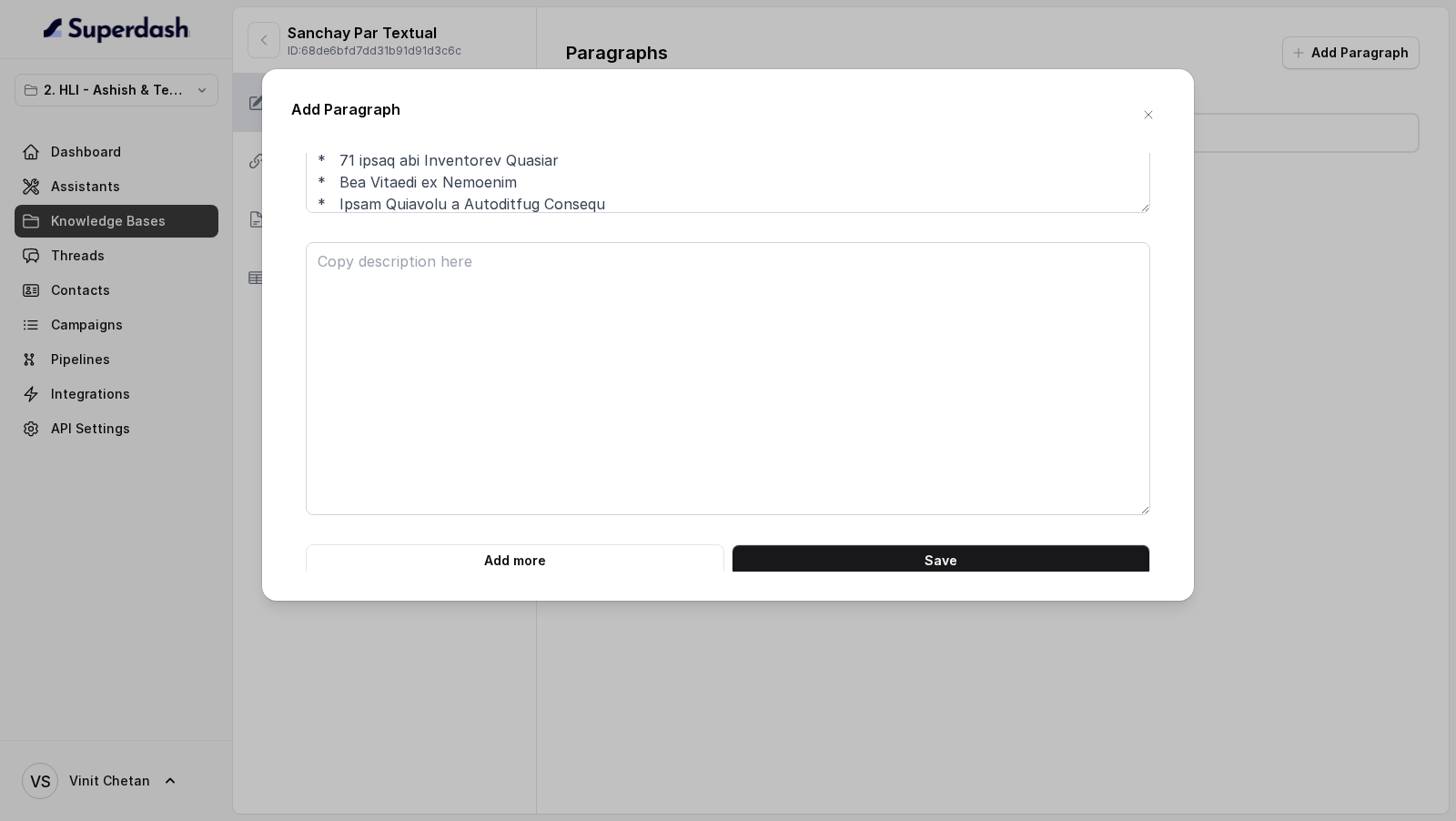
scroll to position [2664, 0]
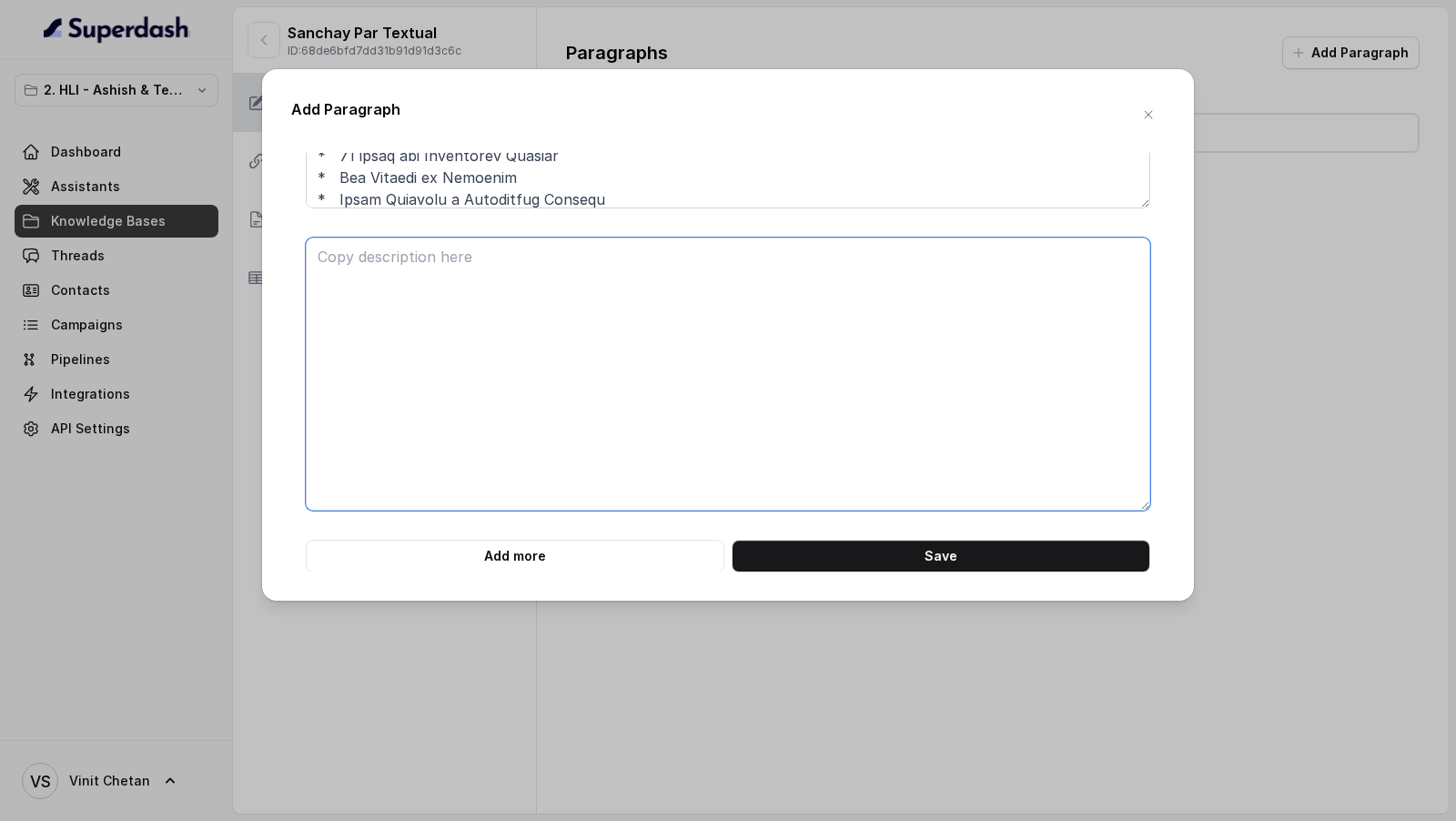
click at [531, 330] on textarea at bounding box center [728, 374] width 845 height 273
paste textarea "**# PRODUCT: HDFC Life Sanchay Par Advantage** **## SECTION: BENEFITS IN DETAIL…"
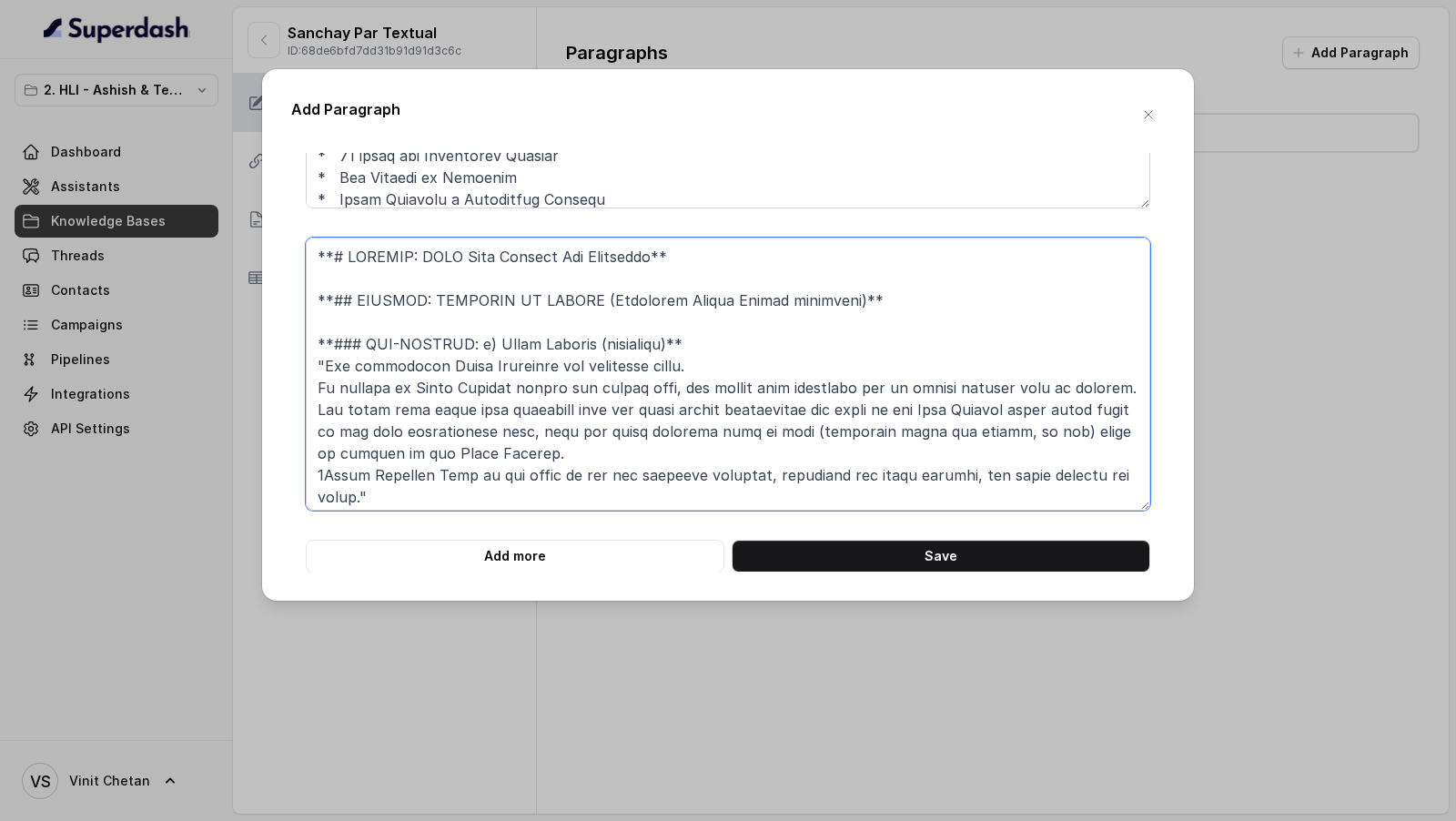
scroll to position [848, 0]
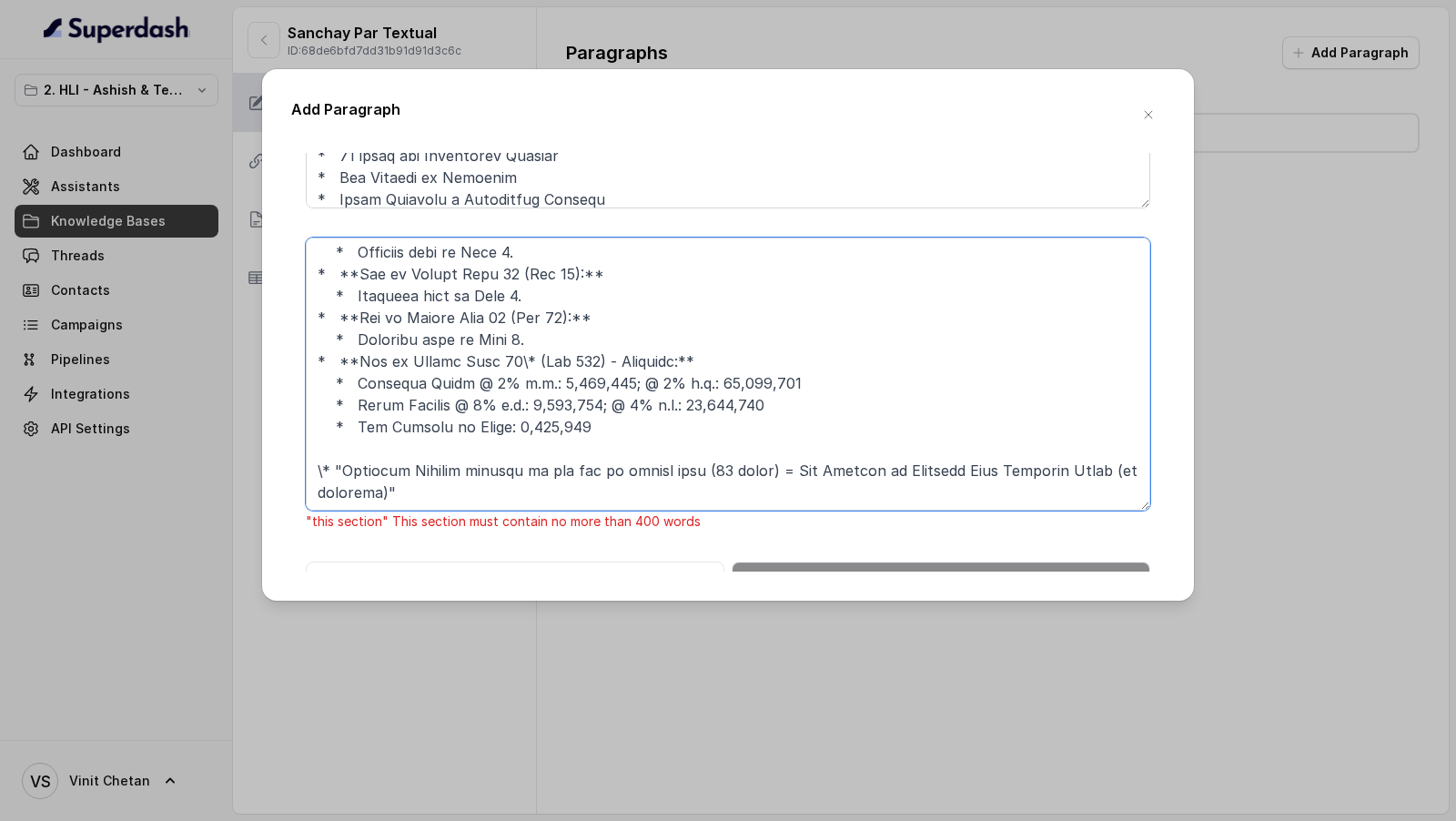
drag, startPoint x: 425, startPoint y: 461, endPoint x: 463, endPoint y: 500, distance: 54.5
click at [463, 500] on textarea at bounding box center [728, 374] width 845 height 273
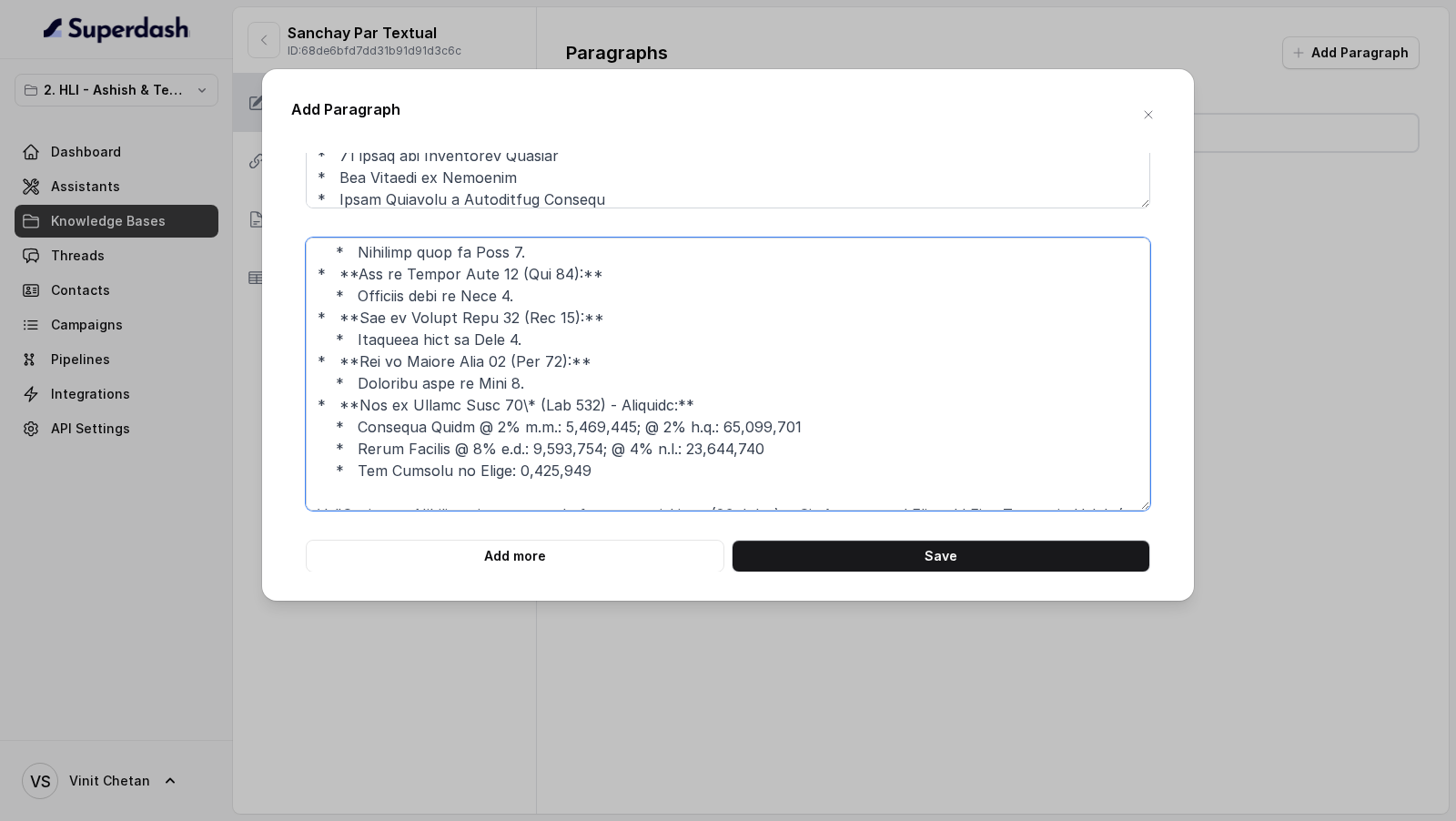
scroll to position [857, 0]
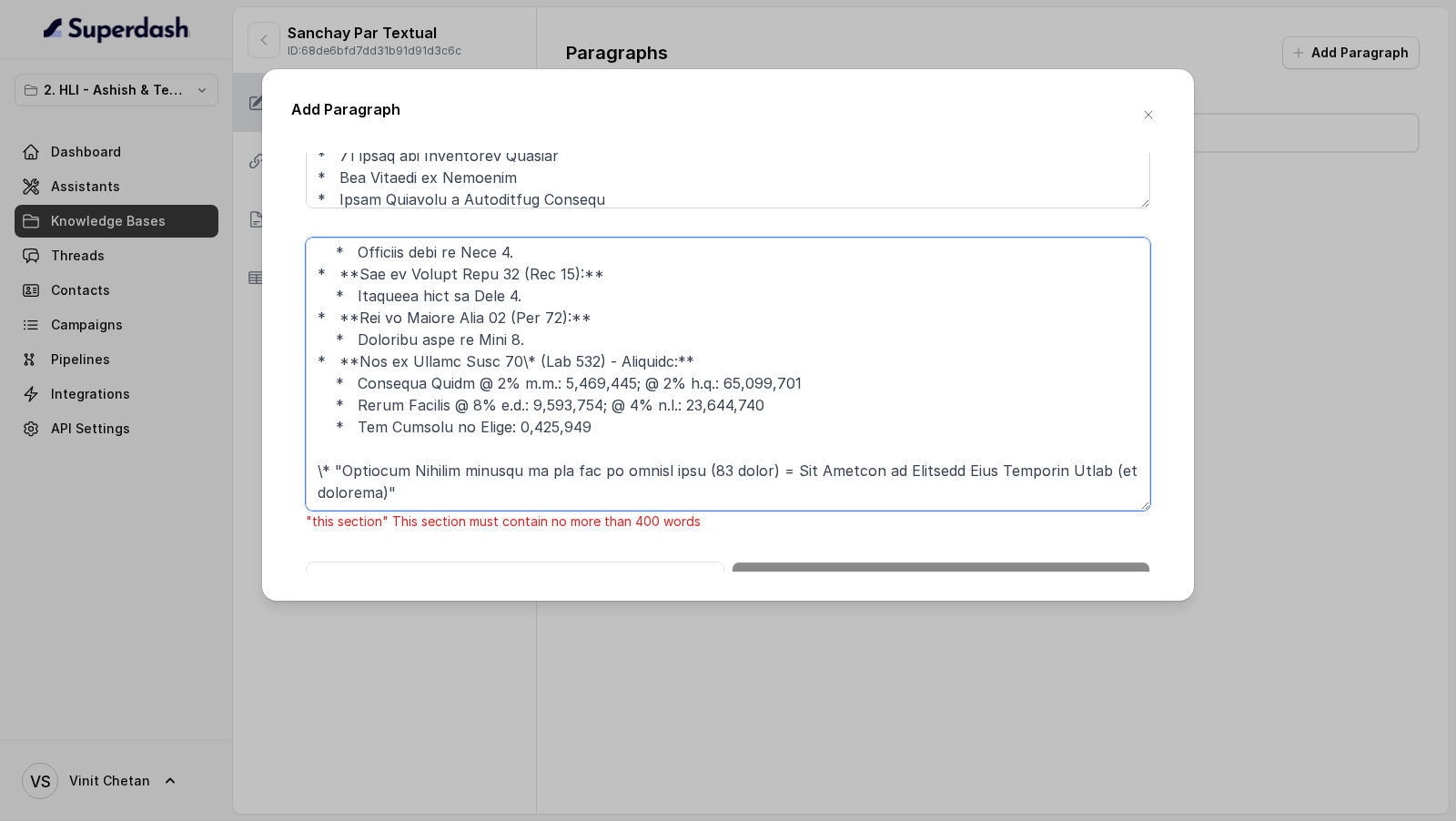
click at [547, 451] on textarea at bounding box center [728, 374] width 845 height 273
drag, startPoint x: 333, startPoint y: 473, endPoint x: 296, endPoint y: 471, distance: 37.1
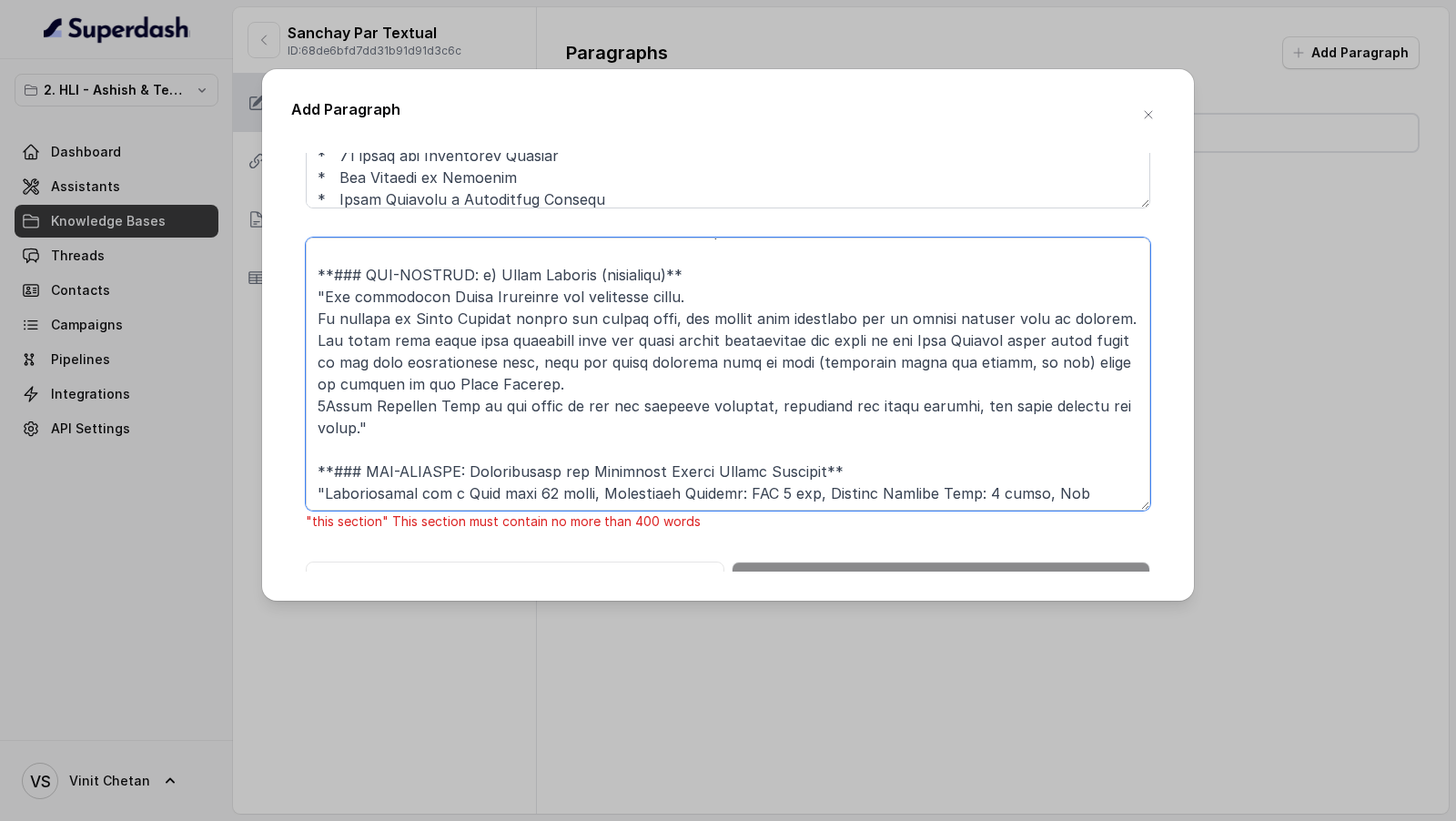
scroll to position [67, 0]
drag, startPoint x: 384, startPoint y: 421, endPoint x: 254, endPoint y: 400, distance: 131.7
click at [254, 400] on div "Add Paragraph **# PRODUCT: HDFC Life Sanchay Par Advantage** **## SECTION: Main…" at bounding box center [728, 410] width 1456 height 821
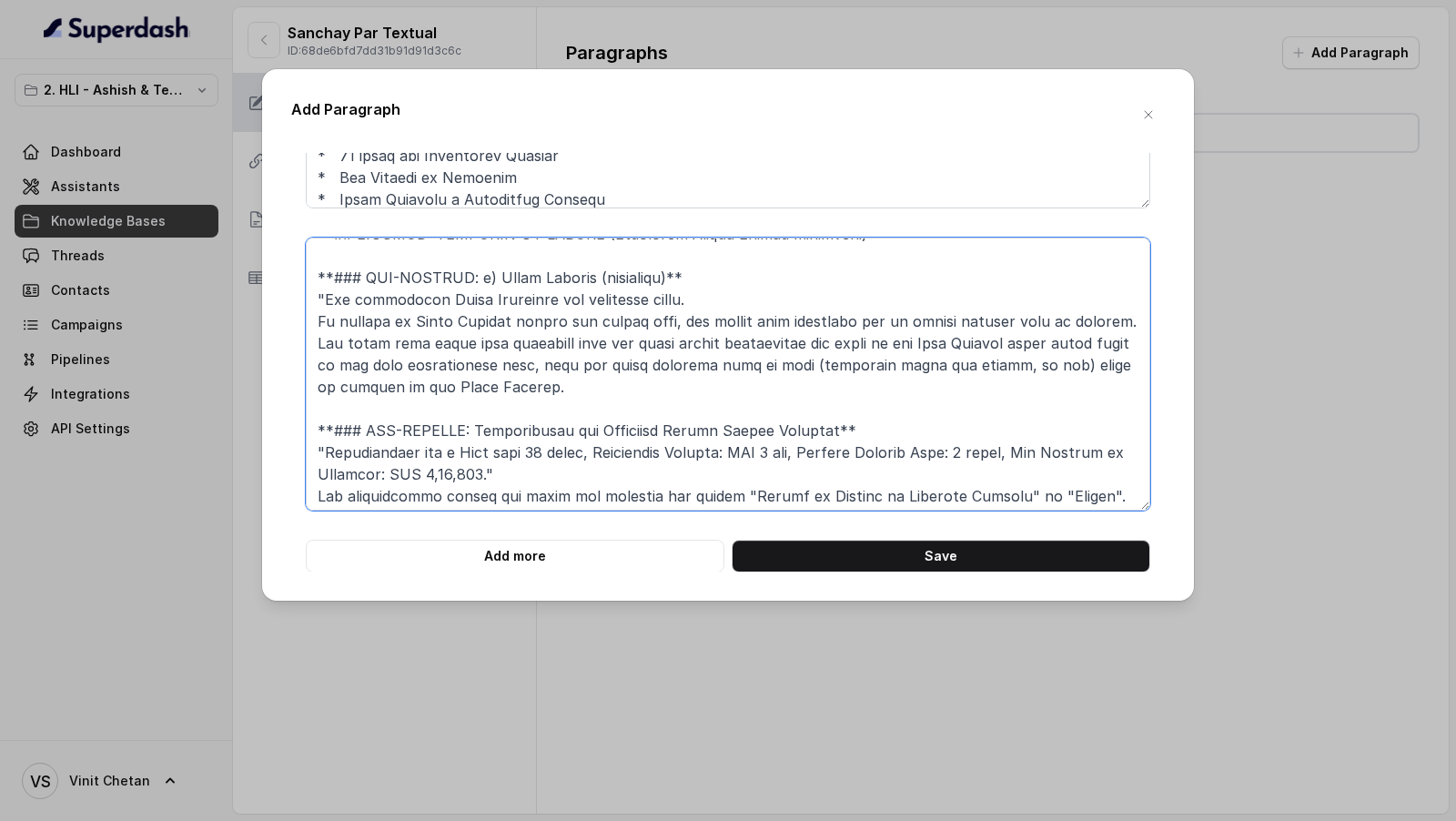
scroll to position [0, 0]
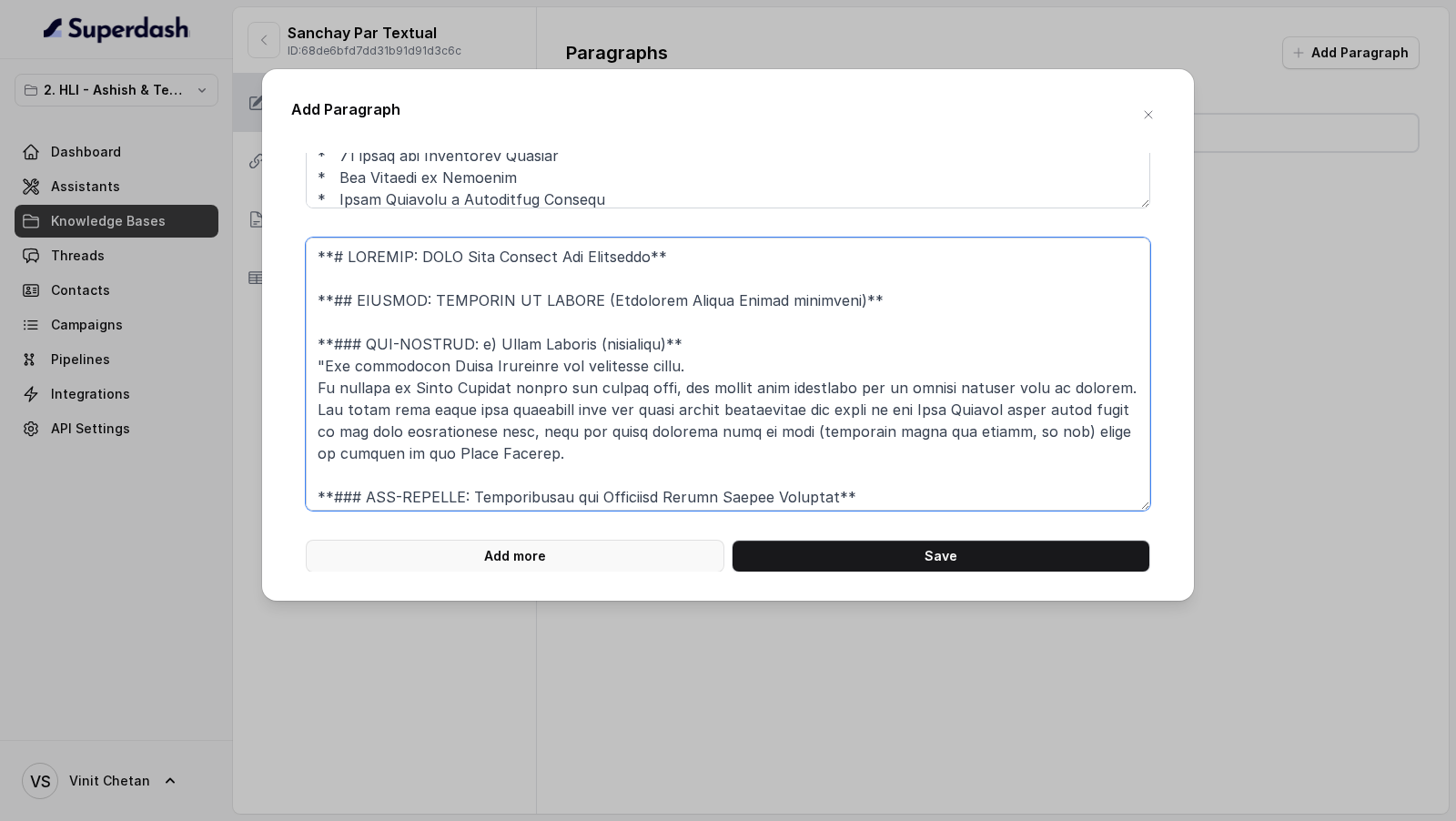
type textarea "**# PRODUCT: HDFC Life Sanchay Par Advantage** **## SECTION: BENEFITS IN DETAIL…"
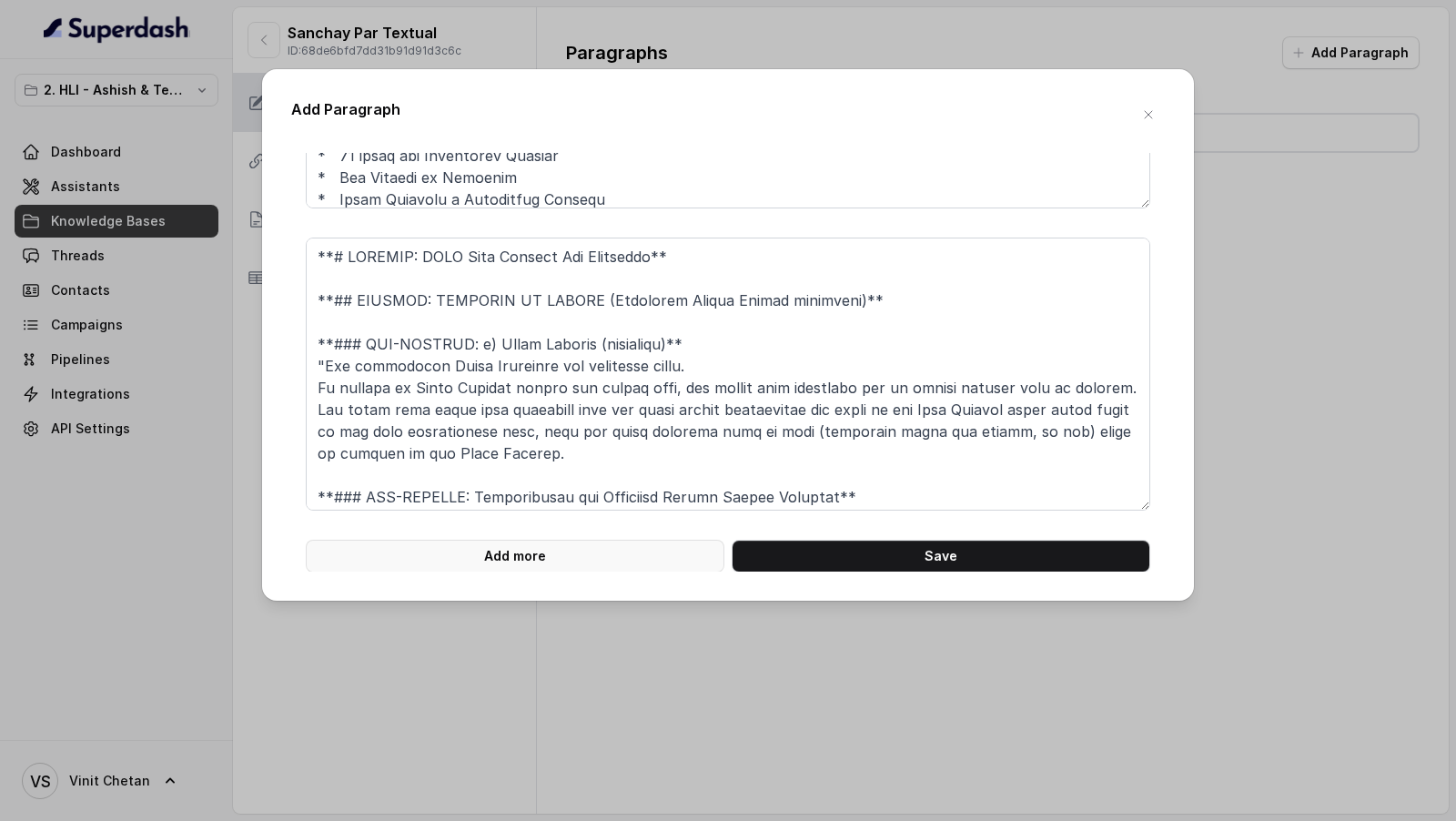
click at [498, 554] on button "Add more" at bounding box center [515, 556] width 419 height 33
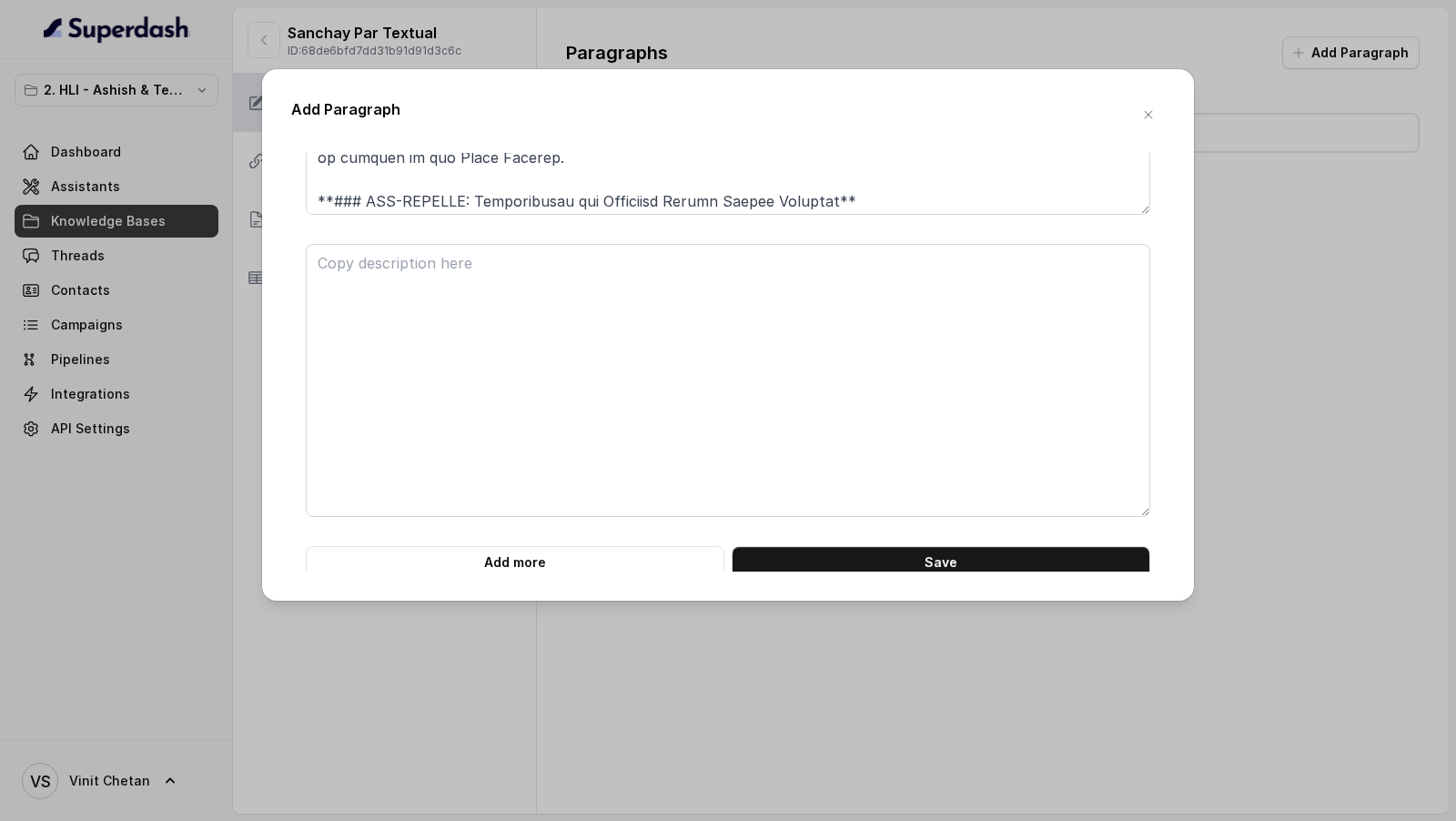
scroll to position [2965, 0]
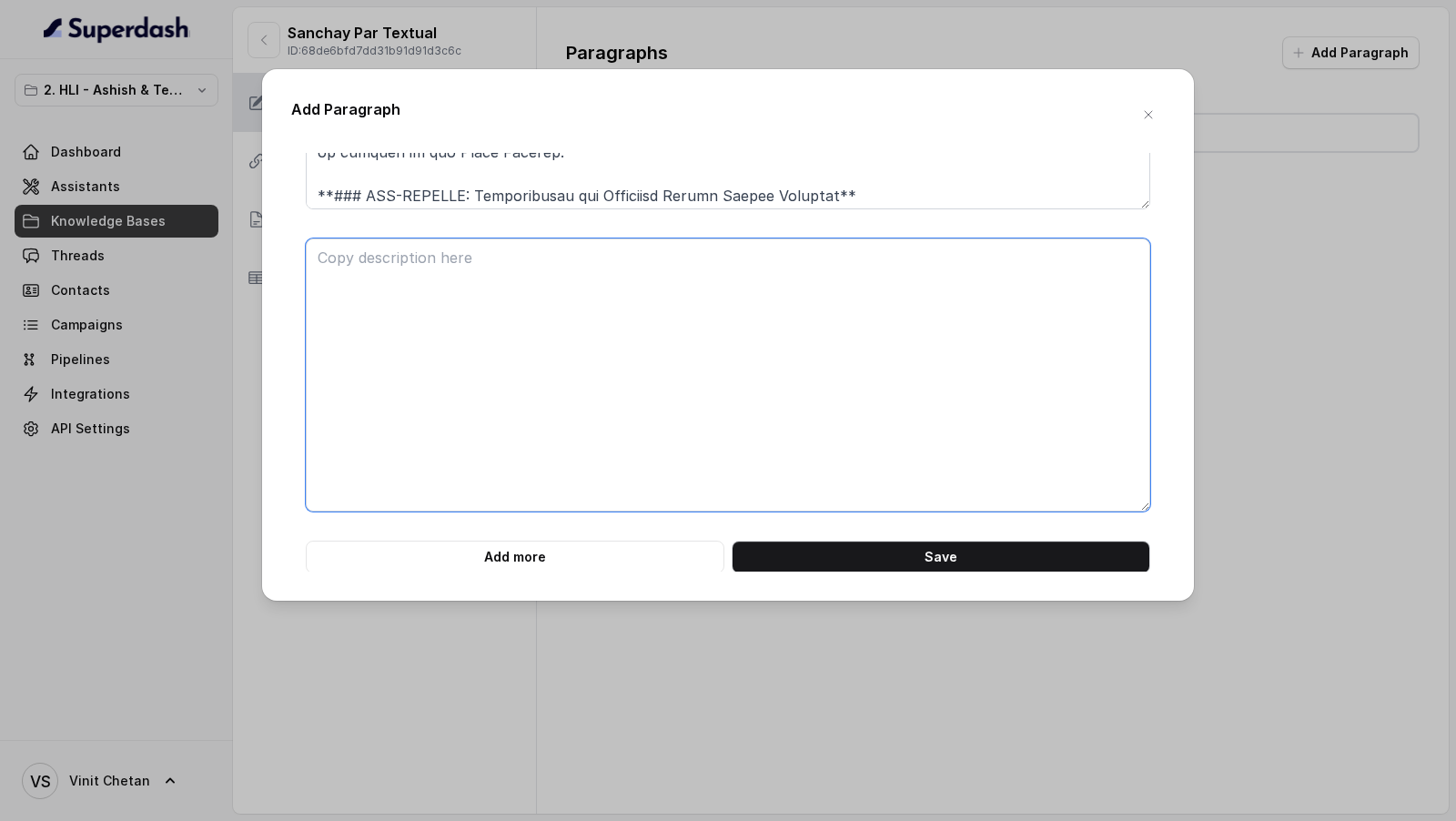
click at [429, 285] on textarea at bounding box center [728, 375] width 845 height 273
paste textarea "**# PRODUCT: HDFC Life Sanchay Par Advantage** **## SECTION: BENEFITS IN DETAIL…"
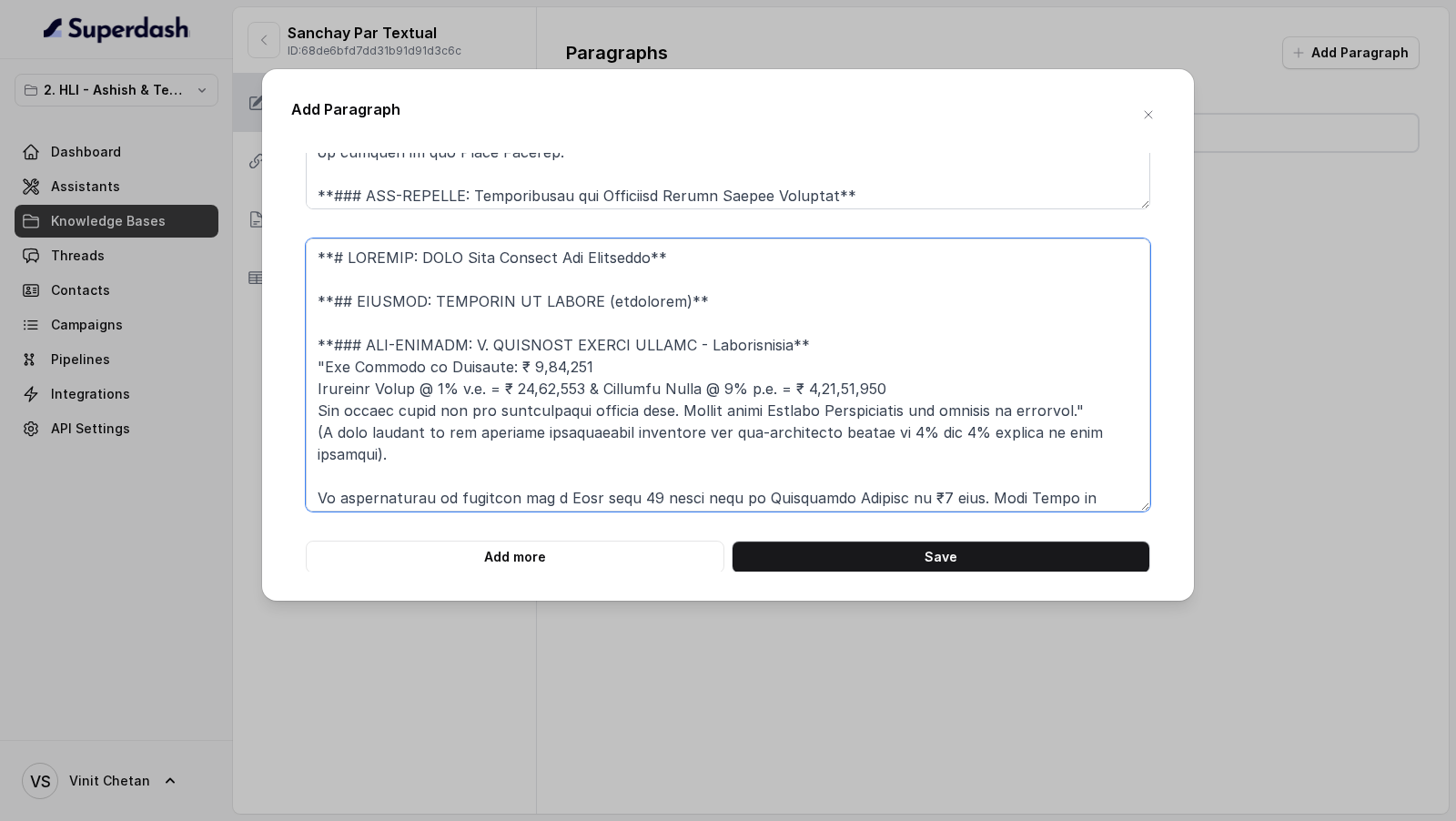
scroll to position [672, 0]
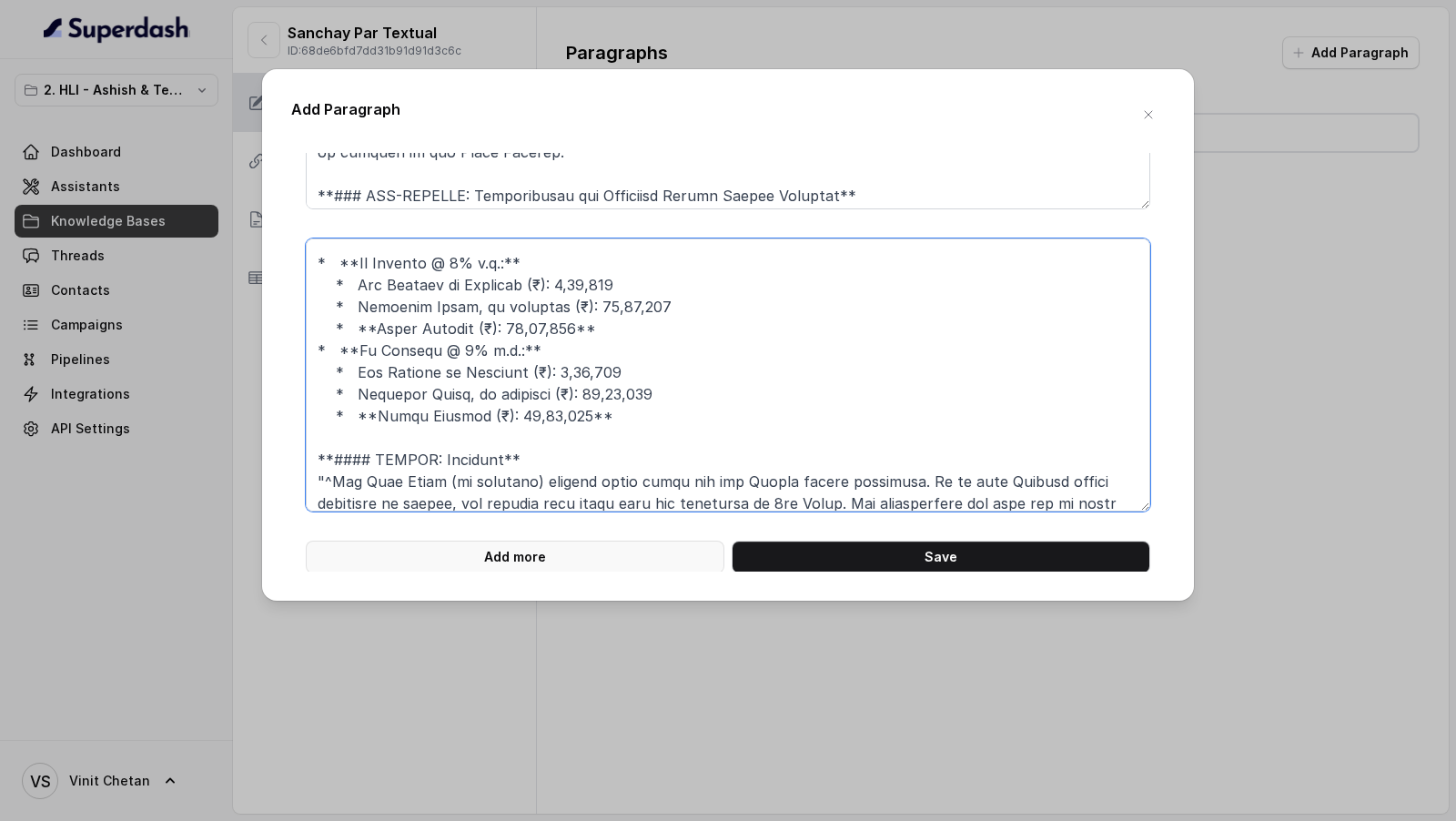
type textarea "**# PRODUCT: HDFC Life Sanchay Par Advantage** **## SECTION: BENEFITS IN DETAIL…"
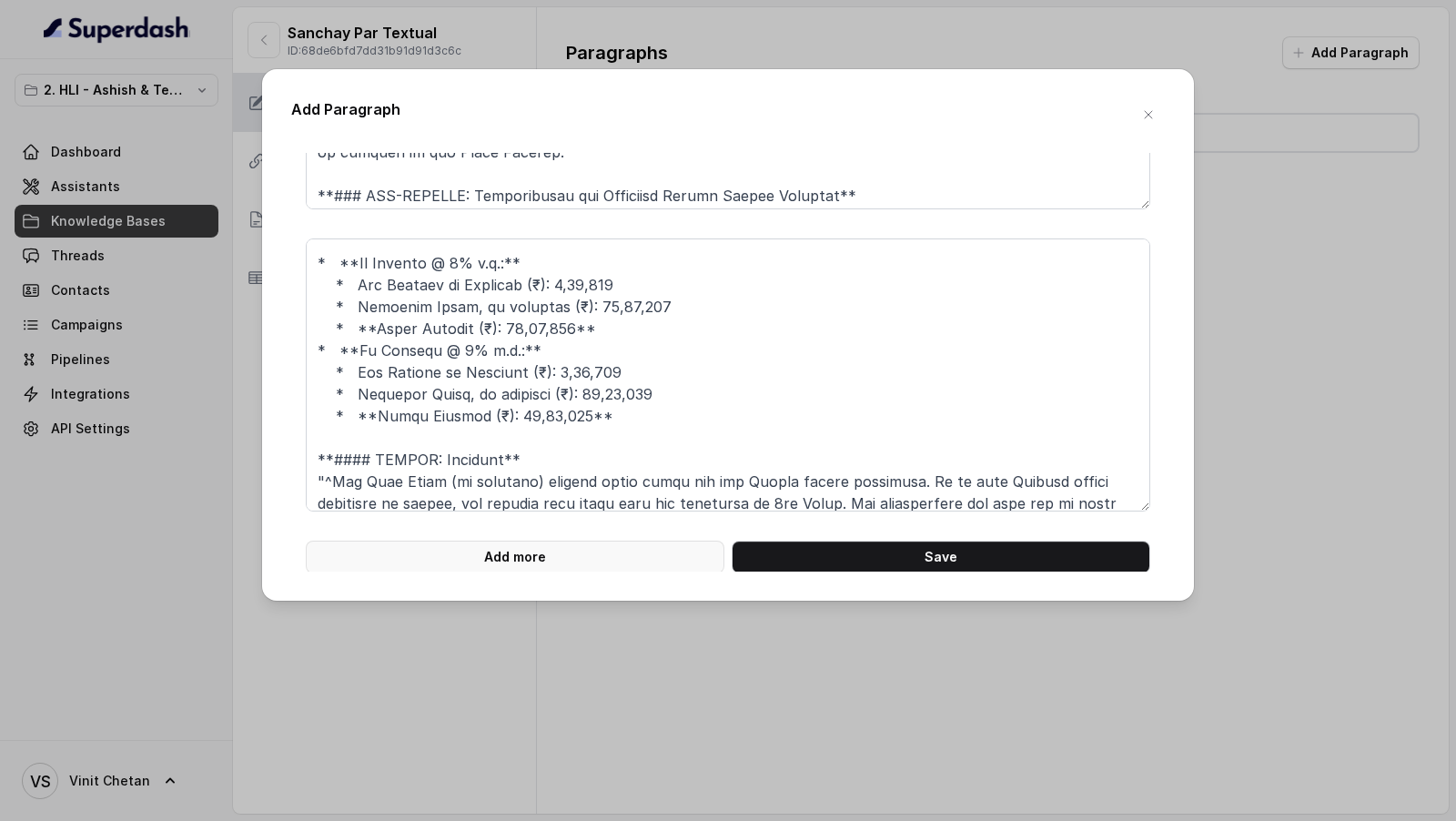
click at [520, 541] on button "Add more" at bounding box center [515, 557] width 419 height 33
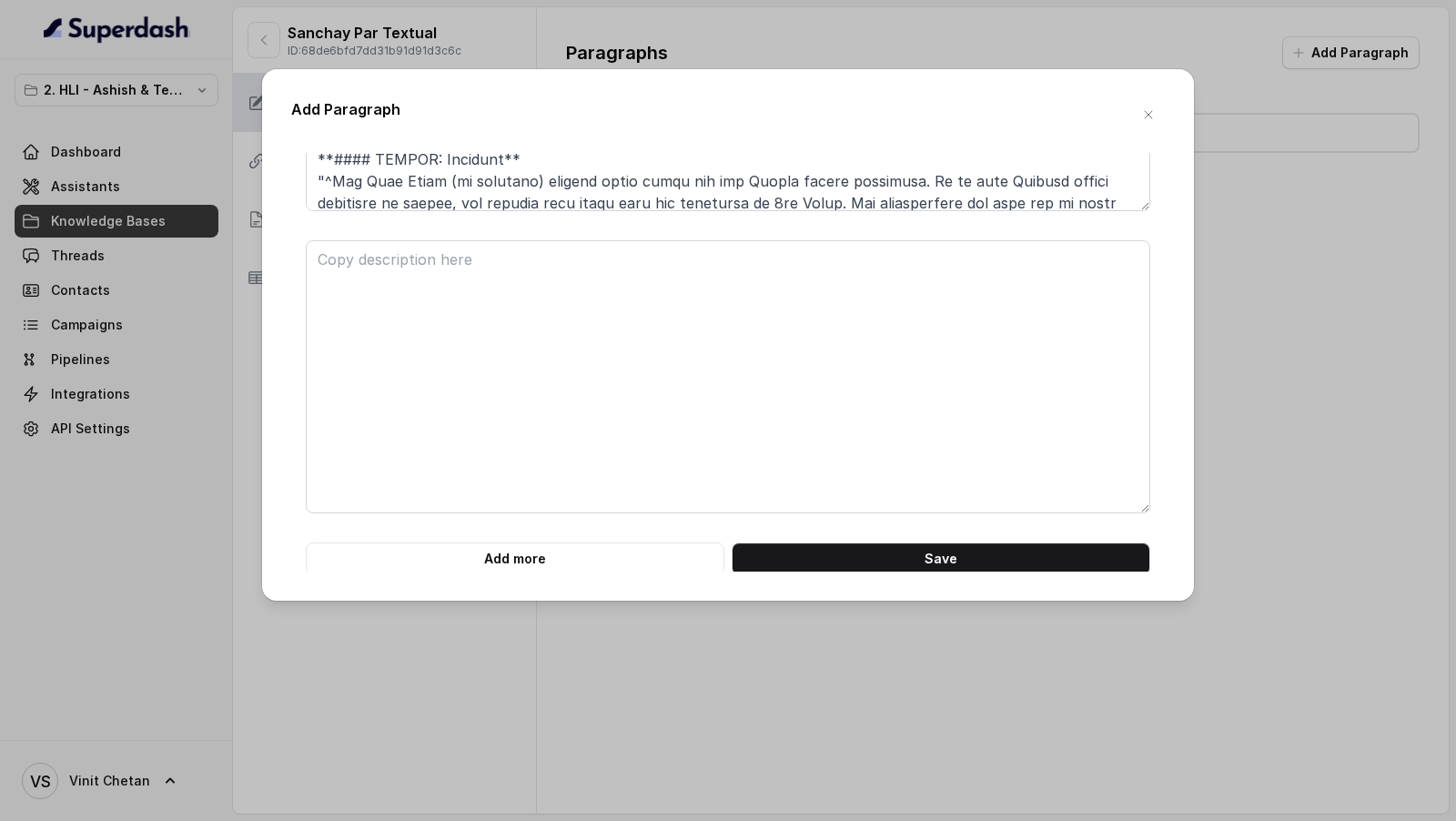
scroll to position [3268, 0]
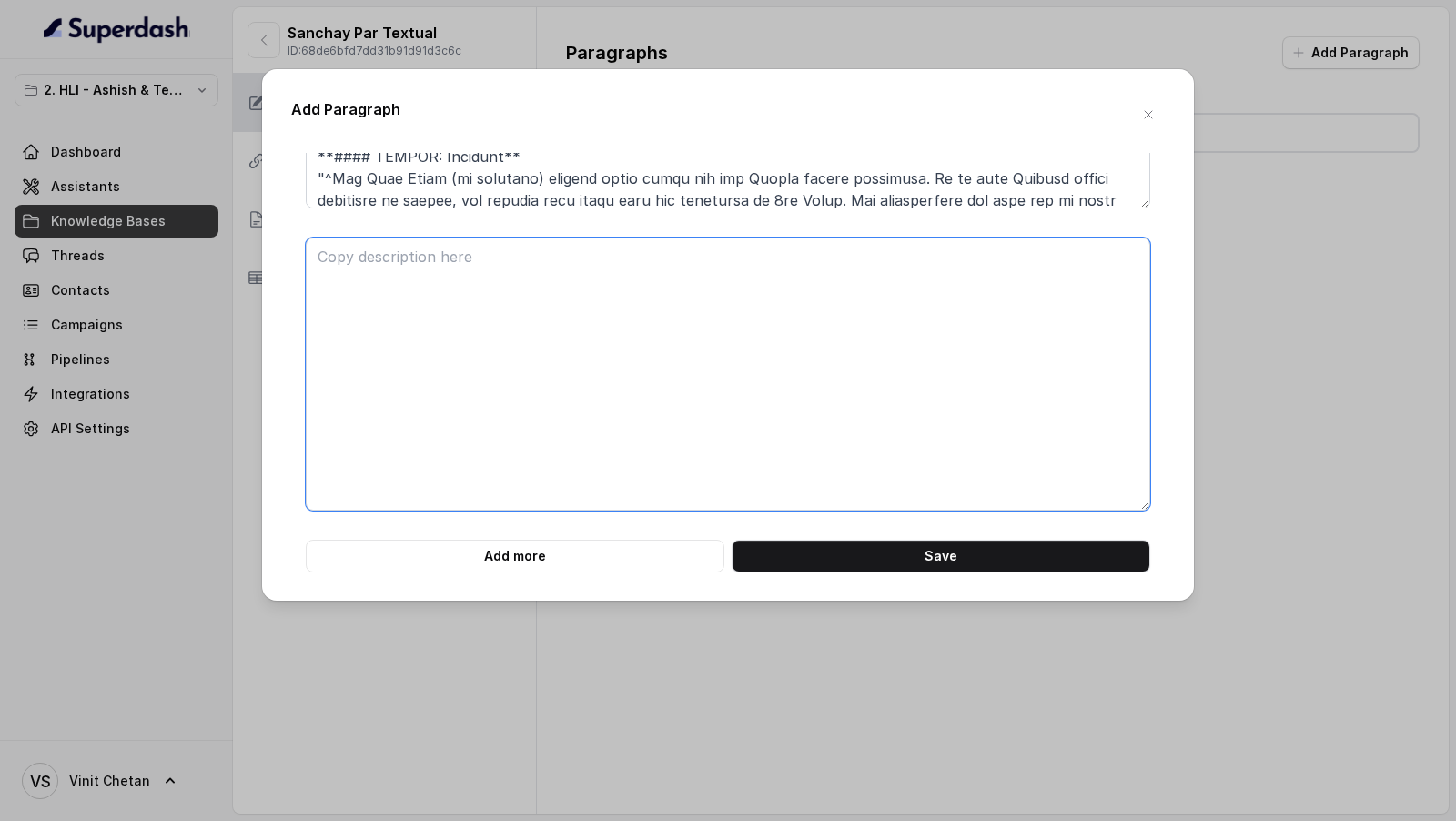
click at [396, 353] on textarea at bounding box center [728, 374] width 845 height 273
paste textarea "**# PRODUCT: HDFC Life Sanchay Par Advantage** **## SECTION: BENEFITS IN DETAIL…"
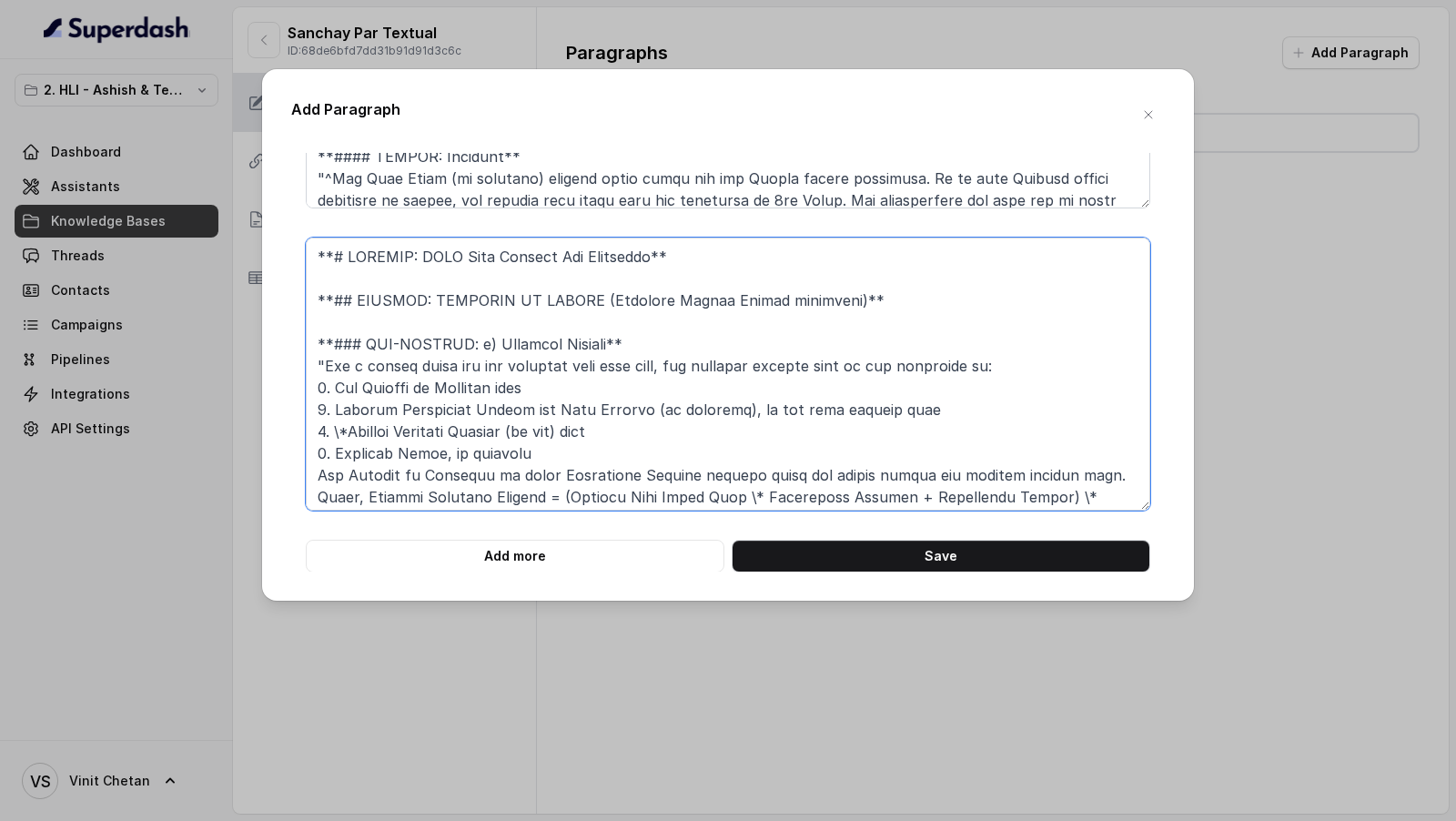
scroll to position [585, 0]
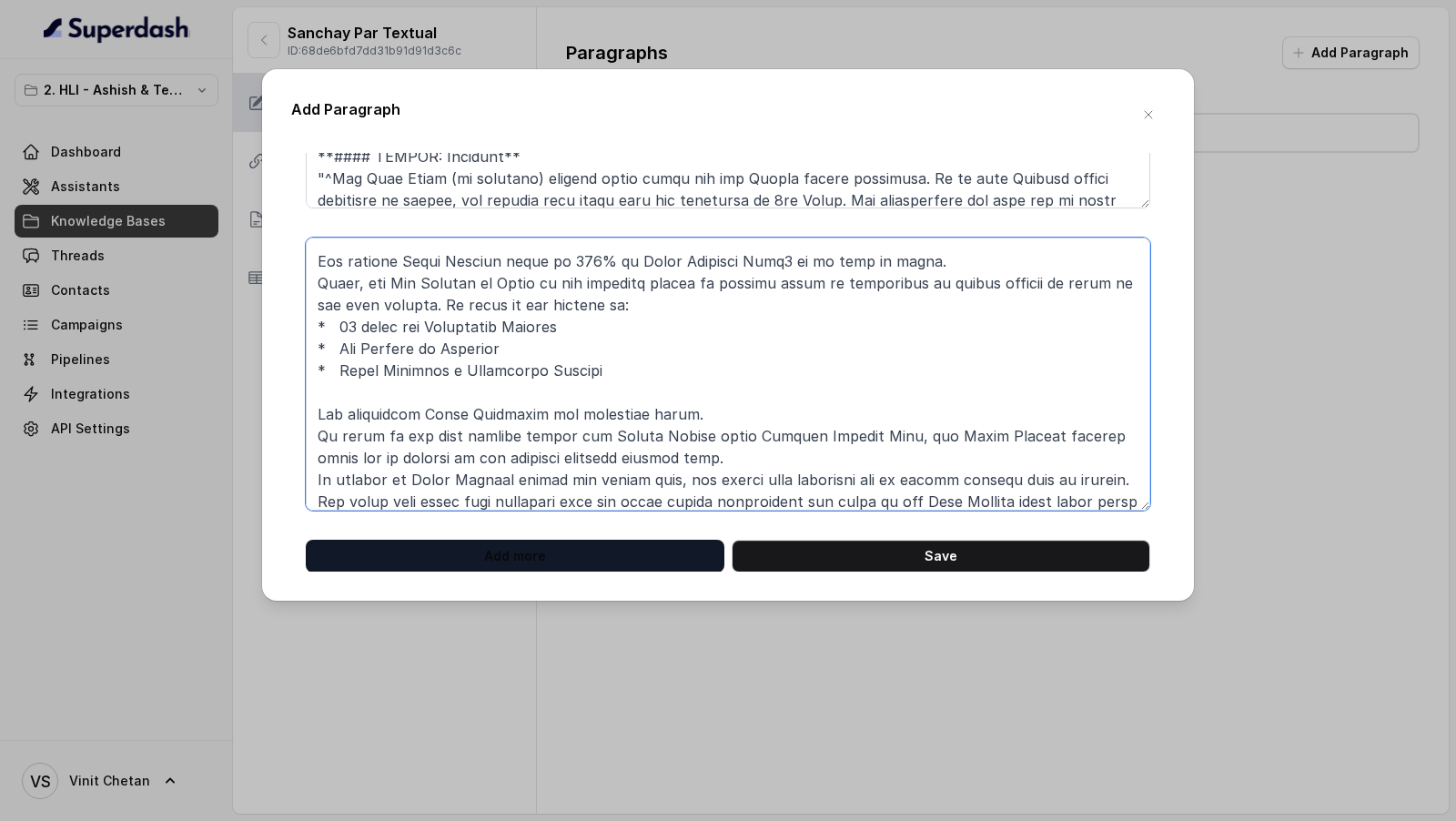
type textarea "**# PRODUCT: HDFC Life Sanchay Par Advantage** **## SECTION: BENEFITS IN DETAIL…"
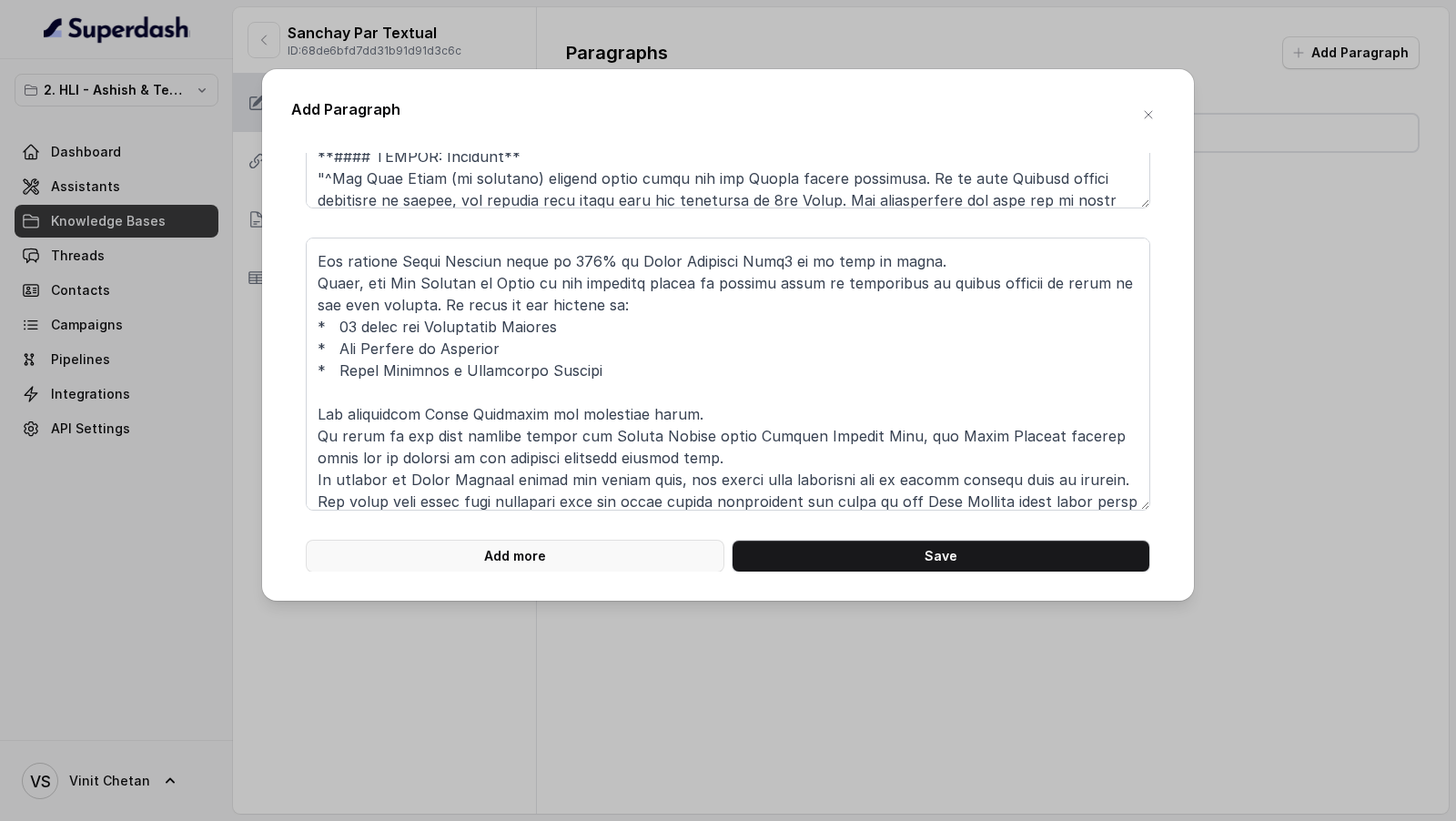
click at [457, 543] on button "Add more" at bounding box center [515, 556] width 419 height 33
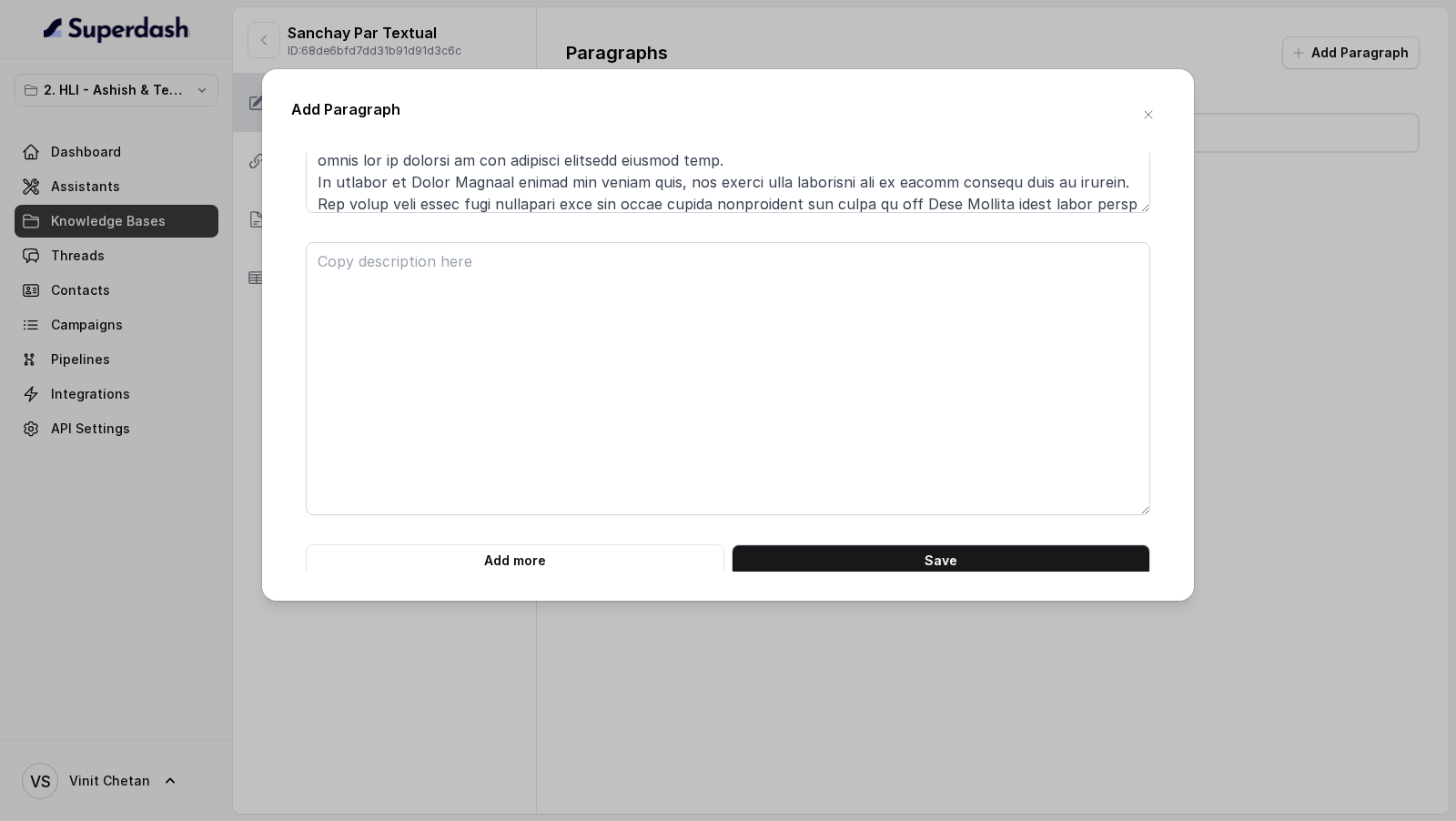
scroll to position [3570, 0]
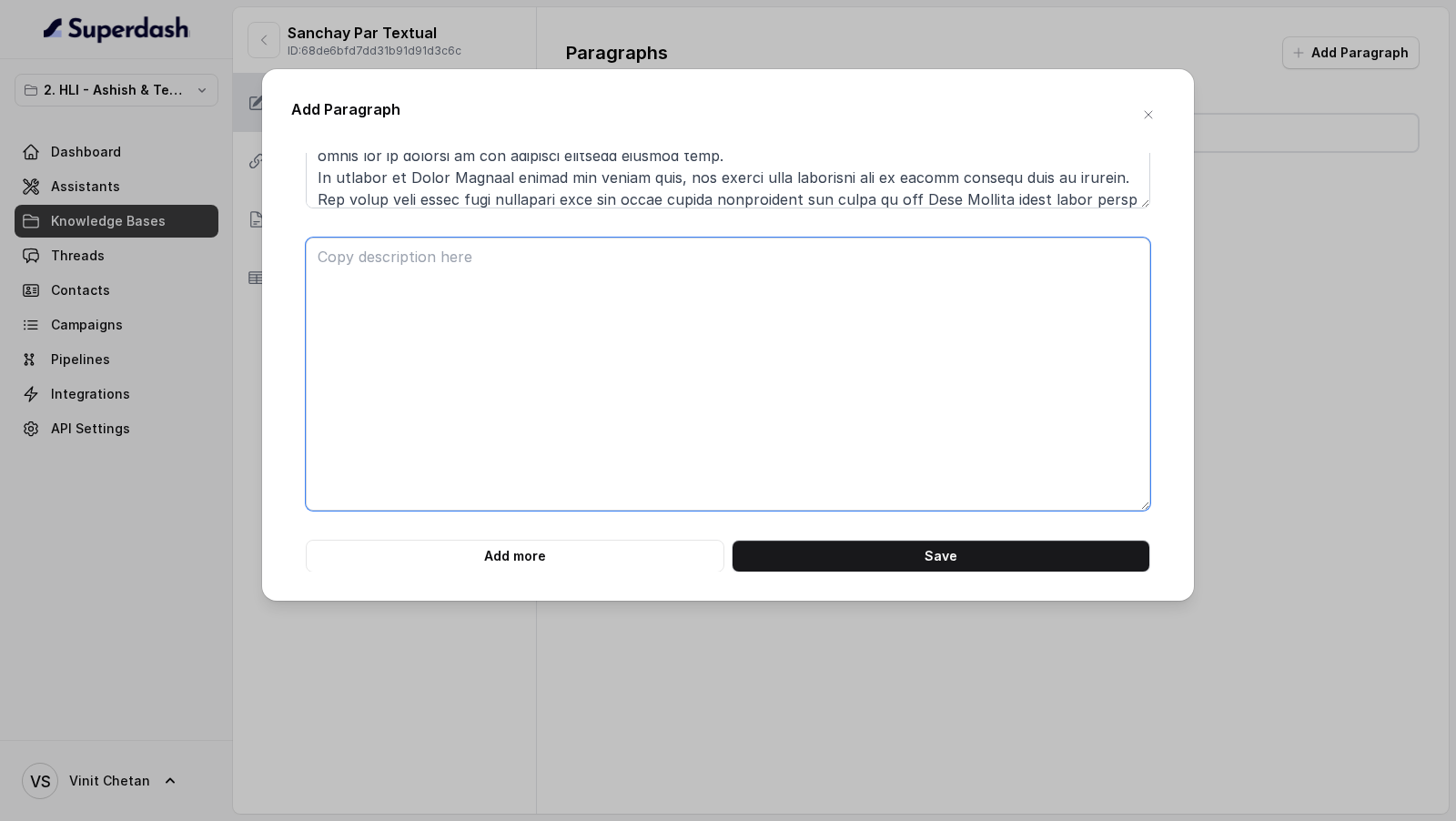
click at [412, 284] on textarea at bounding box center [728, 374] width 845 height 273
paste textarea "**# PRODUCT: HDFC Life Sanchay Par Advantage** **## SECTION: BENEFITS IN DETAIL…"
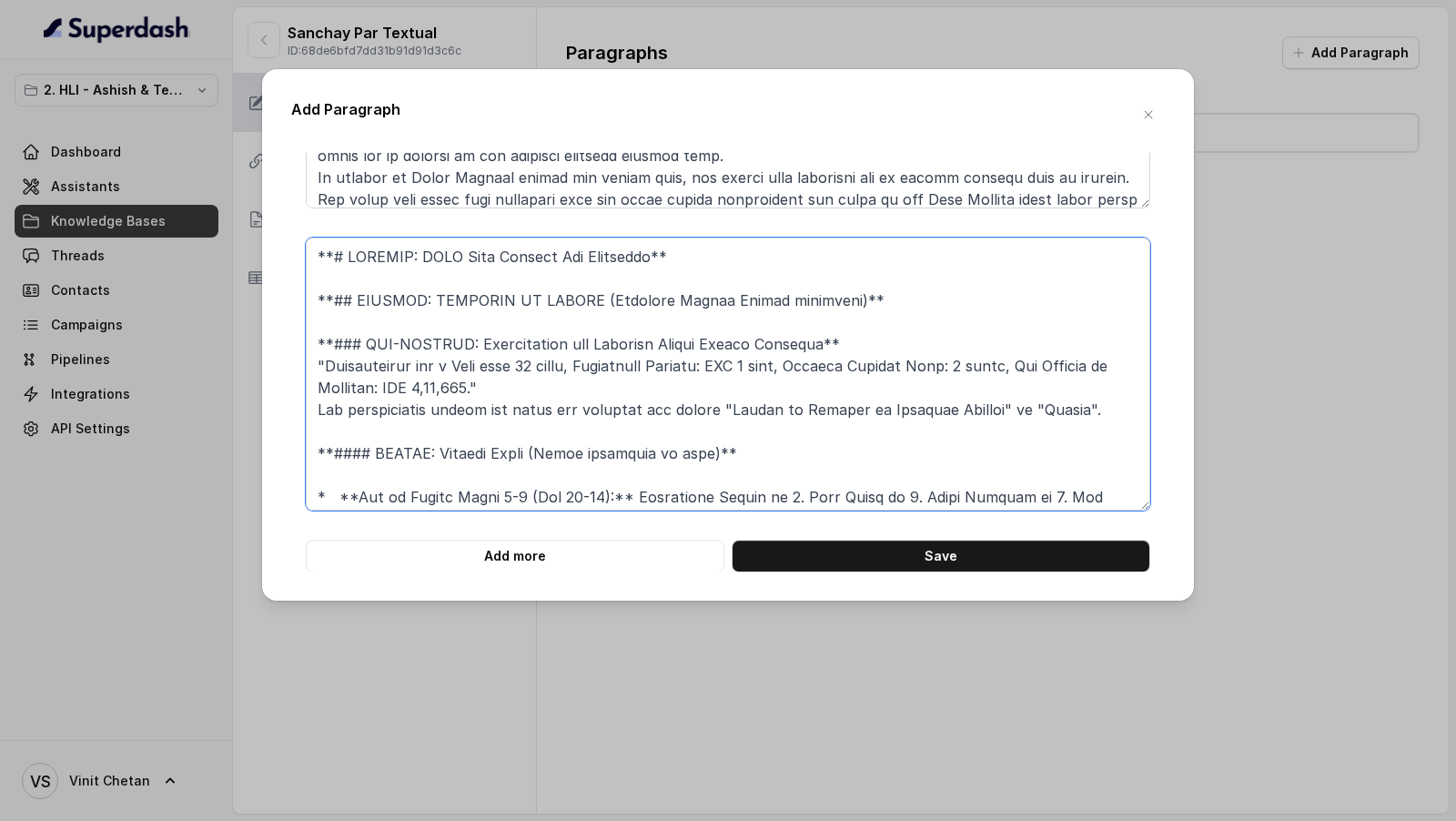
scroll to position [651, 0]
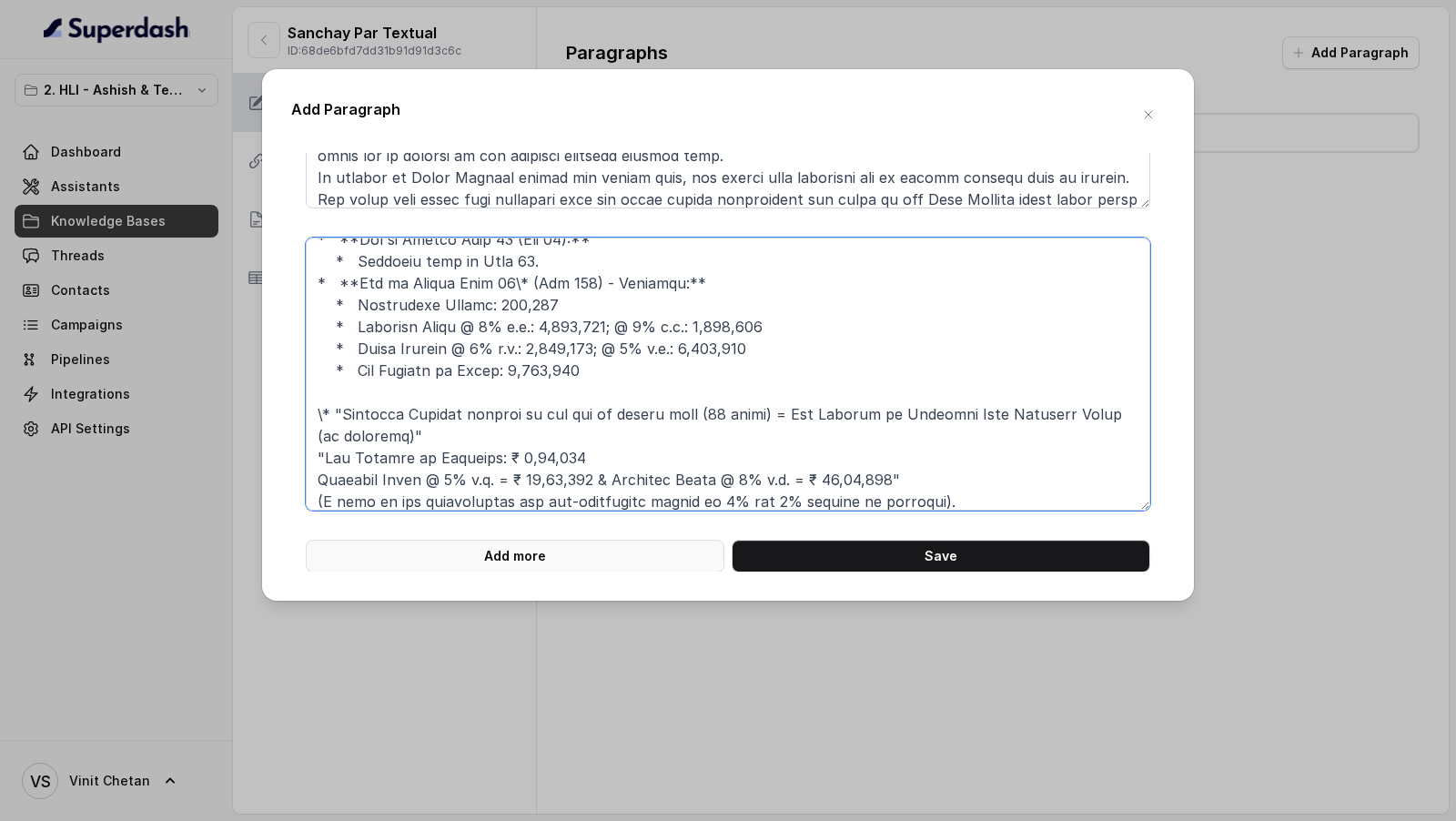
type textarea "**# PRODUCT: HDFC Life Sanchay Par Advantage** **## SECTION: BENEFITS IN DETAIL…"
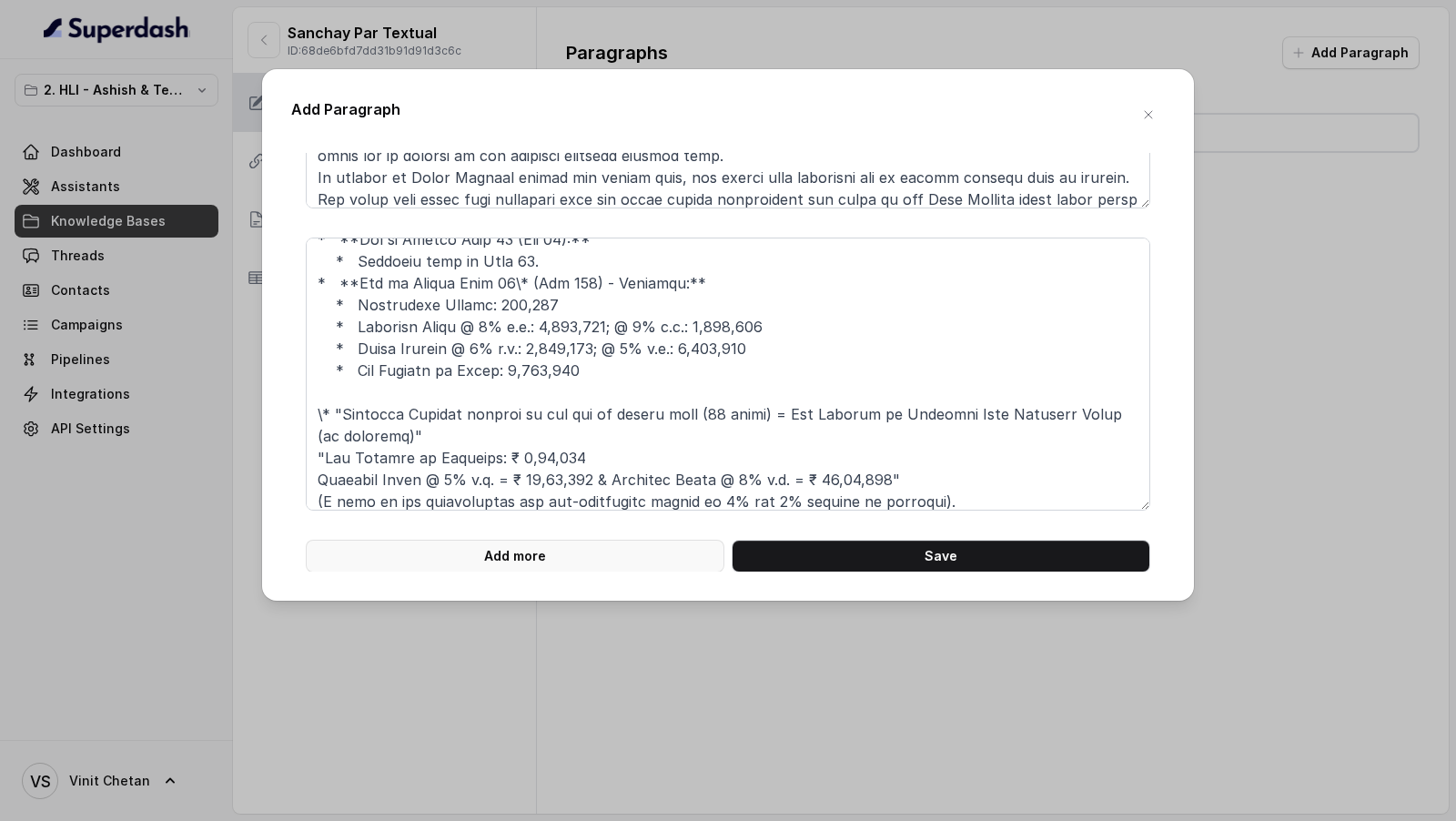
click at [489, 544] on button "Add more" at bounding box center [515, 556] width 419 height 33
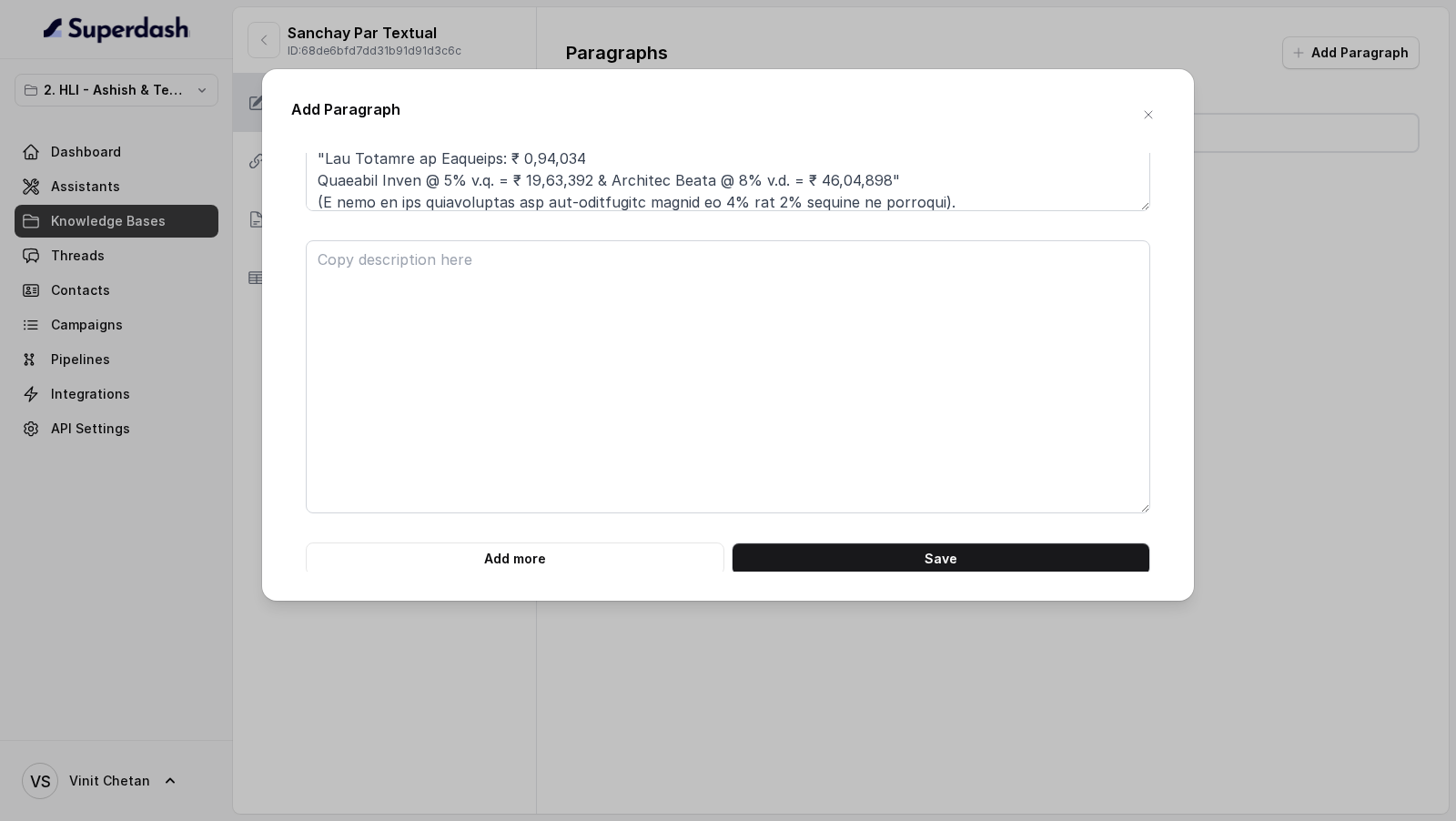
scroll to position [3872, 0]
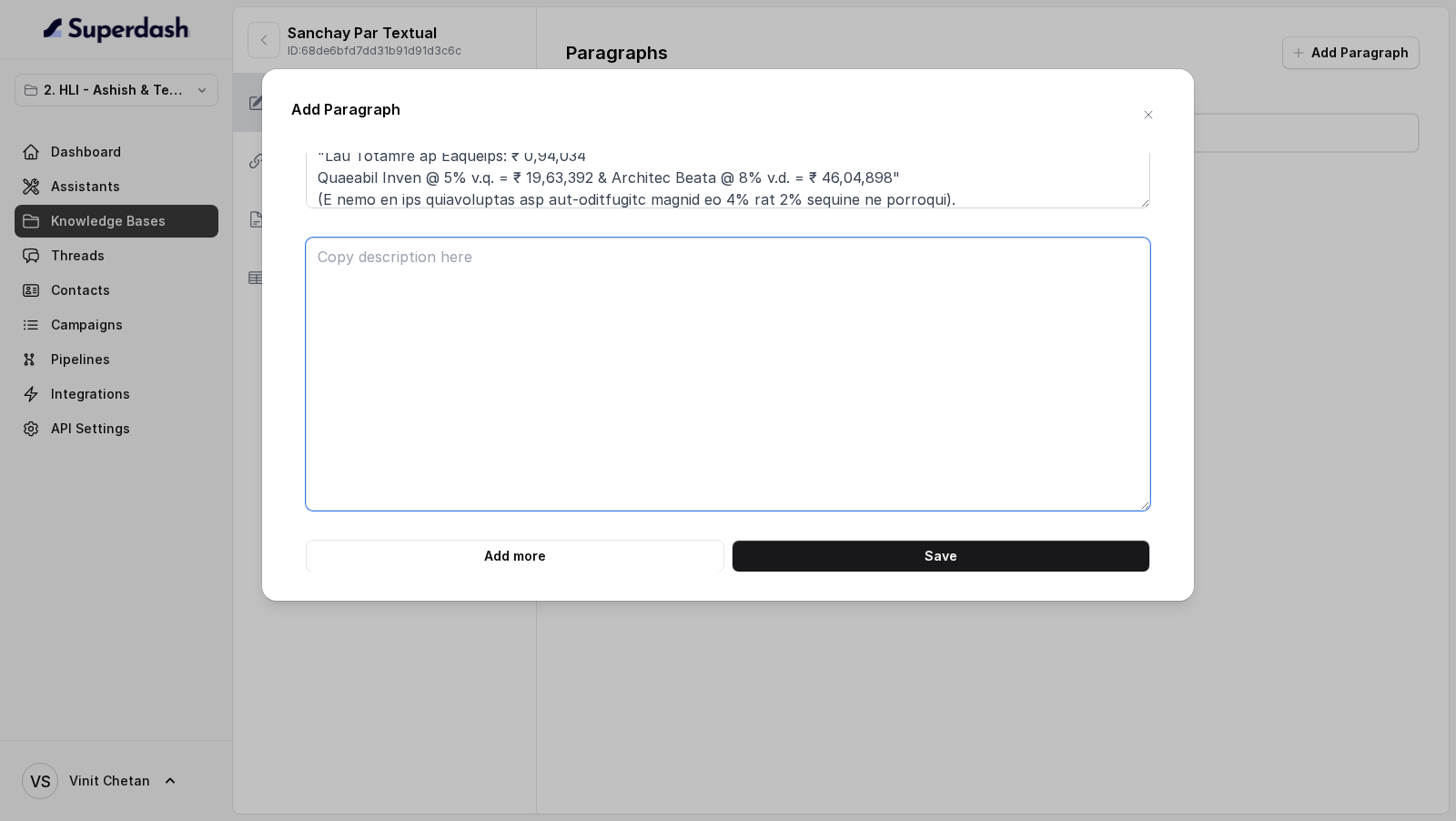
click at [500, 345] on textarea at bounding box center [728, 374] width 845 height 273
paste textarea "**# PRODUCT: HDFC Life Sanchay Par Advantage** **## SECTION: DEATH MULTIPLE (Ap…"
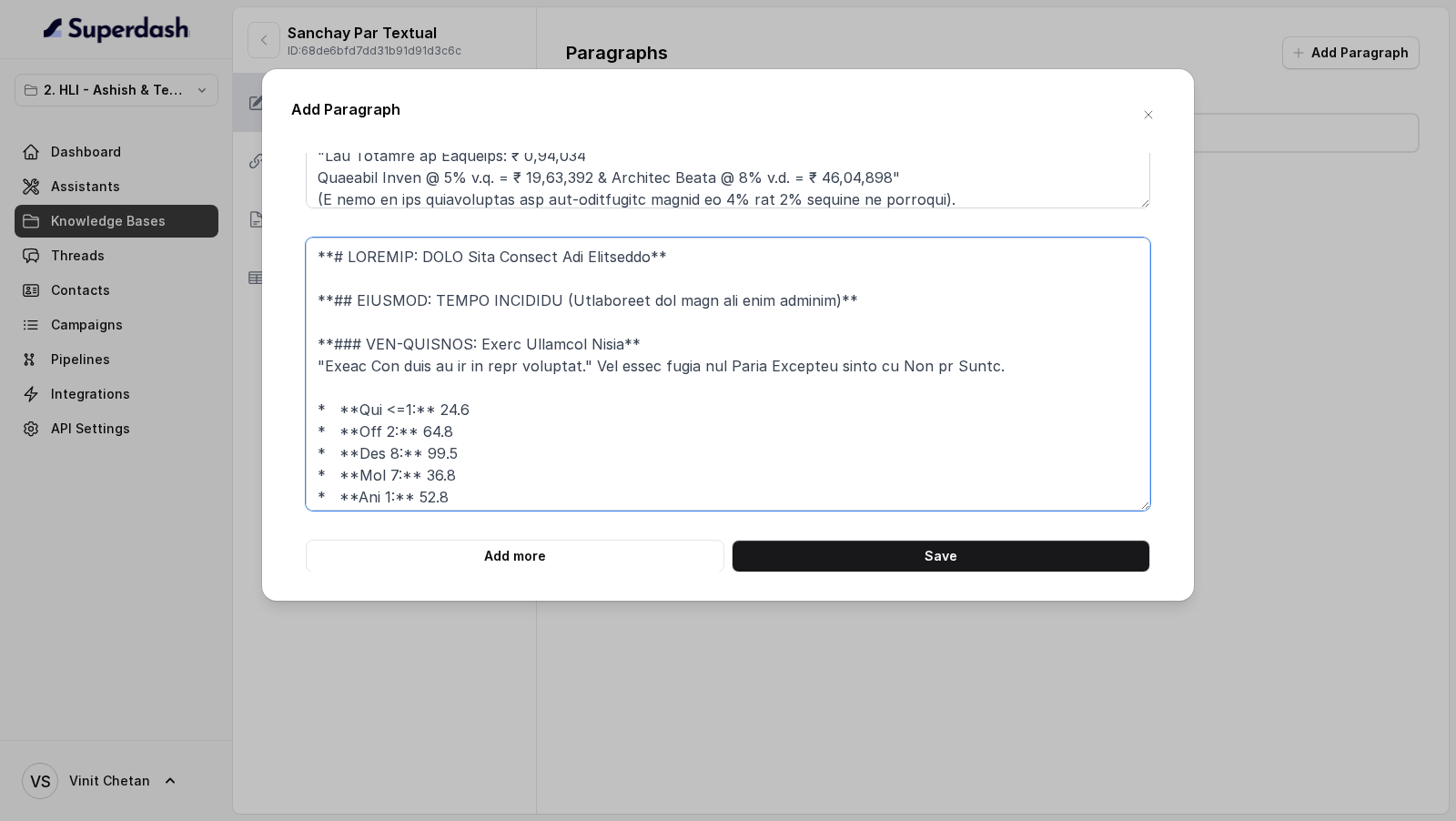
scroll to position [1108, 0]
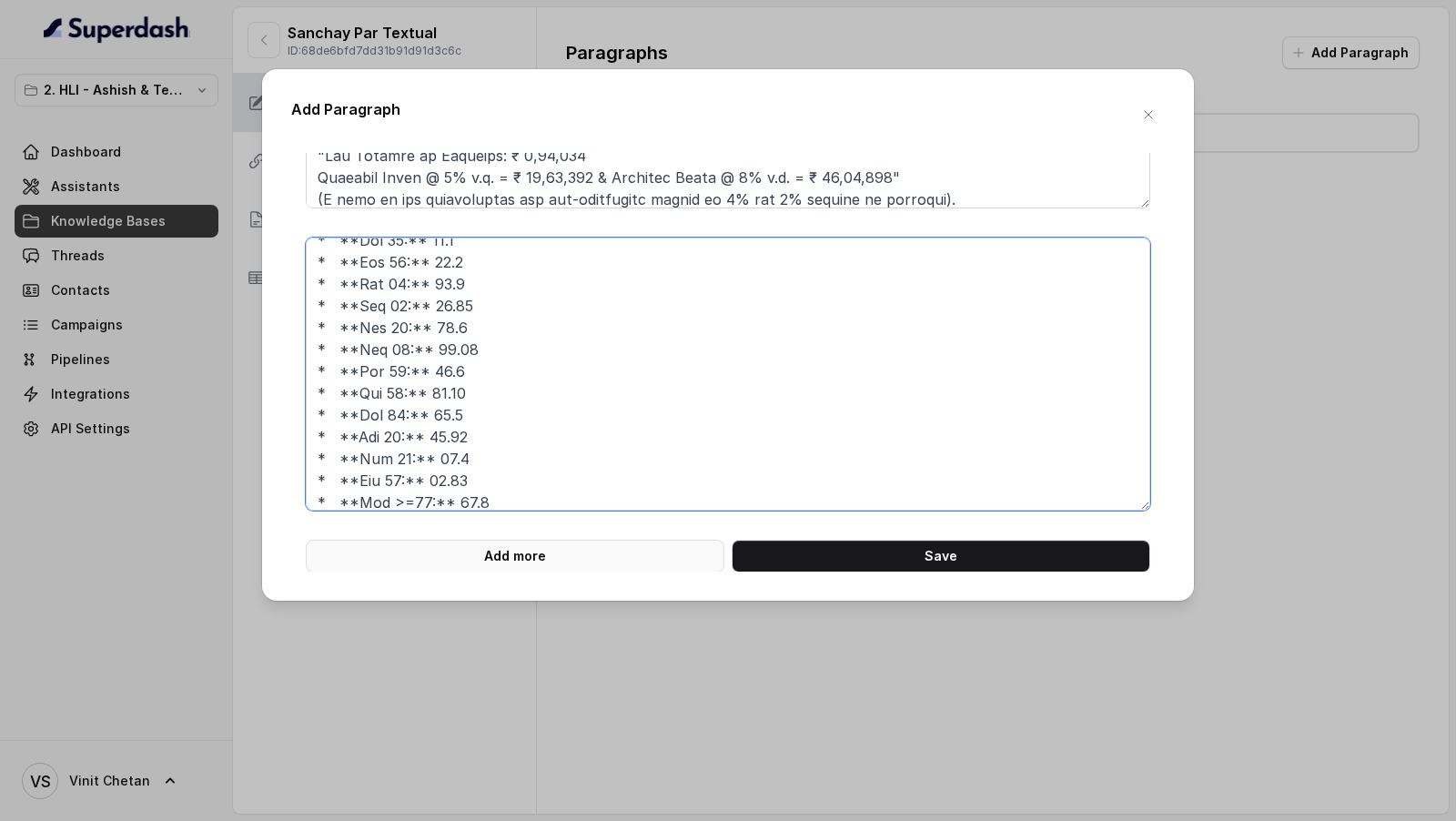
type textarea "**# PRODUCT: HDFC Life Sanchay Par Advantage** **## SECTION: DEATH MULTIPLE (Ap…"
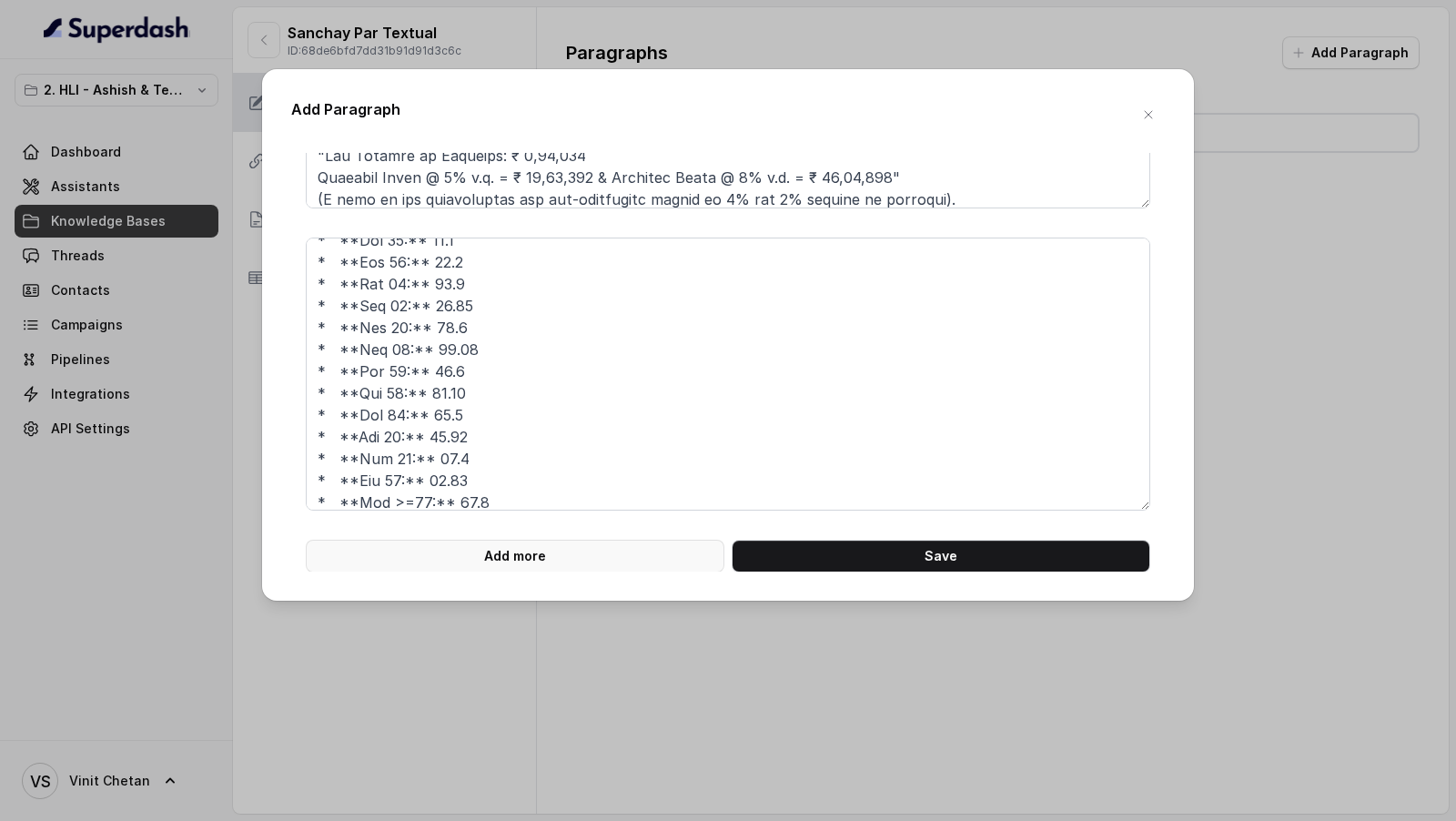
click at [485, 562] on button "Add more" at bounding box center [515, 556] width 419 height 33
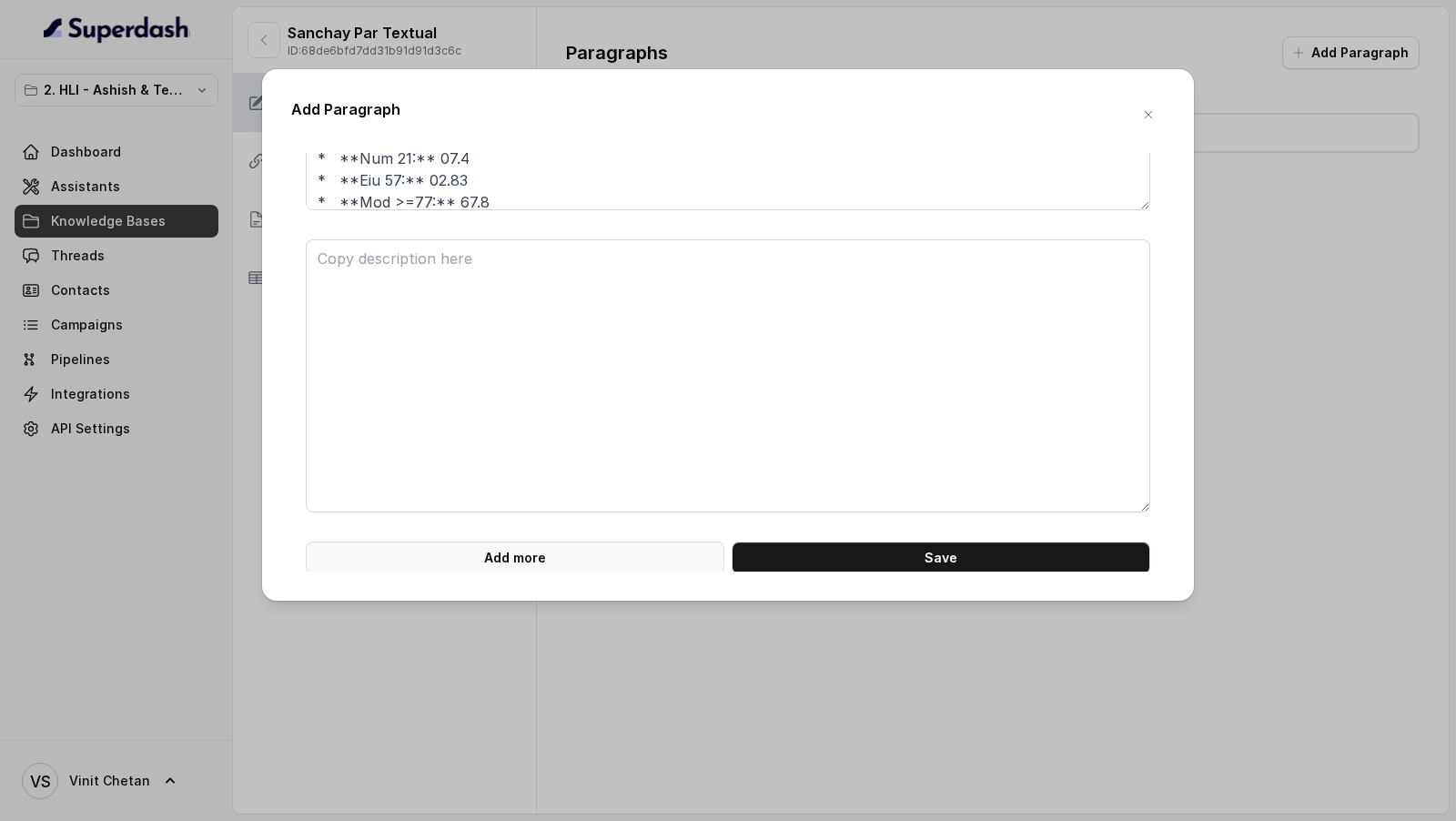
scroll to position [4174, 0]
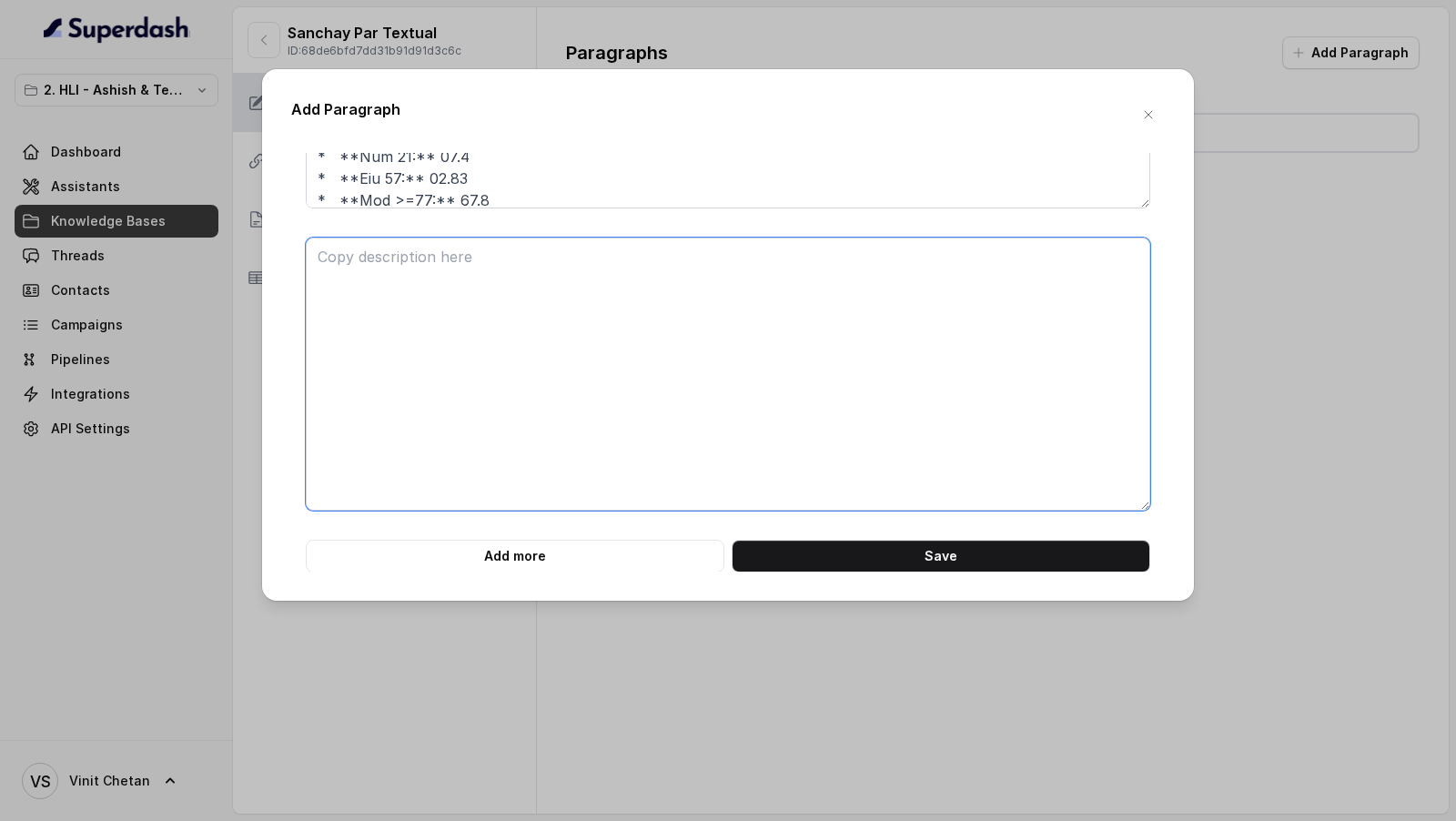
click at [519, 467] on textarea at bounding box center [728, 374] width 845 height 273
click at [435, 307] on textarea at bounding box center [728, 374] width 845 height 273
paste textarea "**# PRODUCT: HDFC Life Sanchay Par Advantage** **## SECTION: BONUSES** "The pro…"
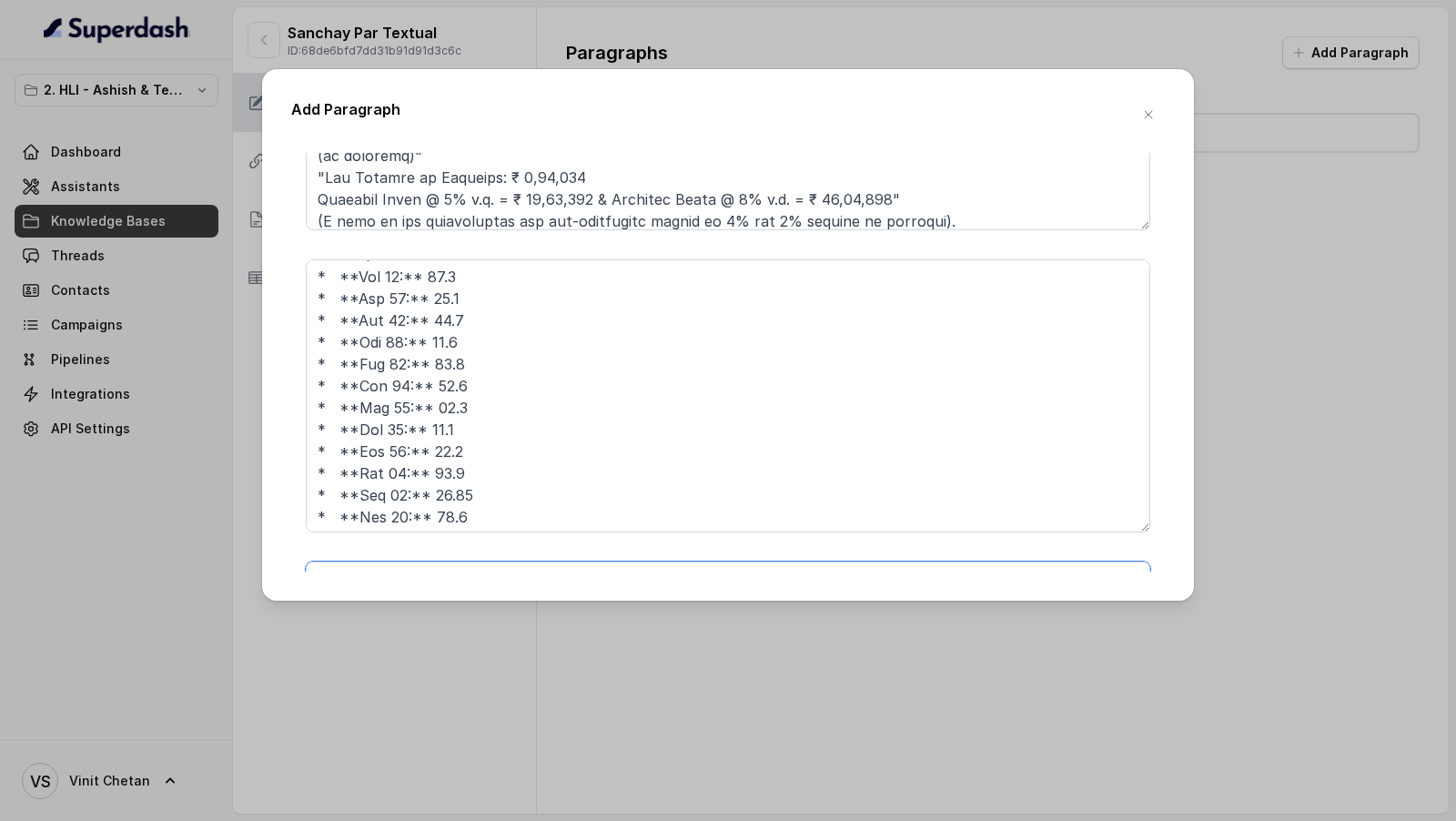
scroll to position [1117, 0]
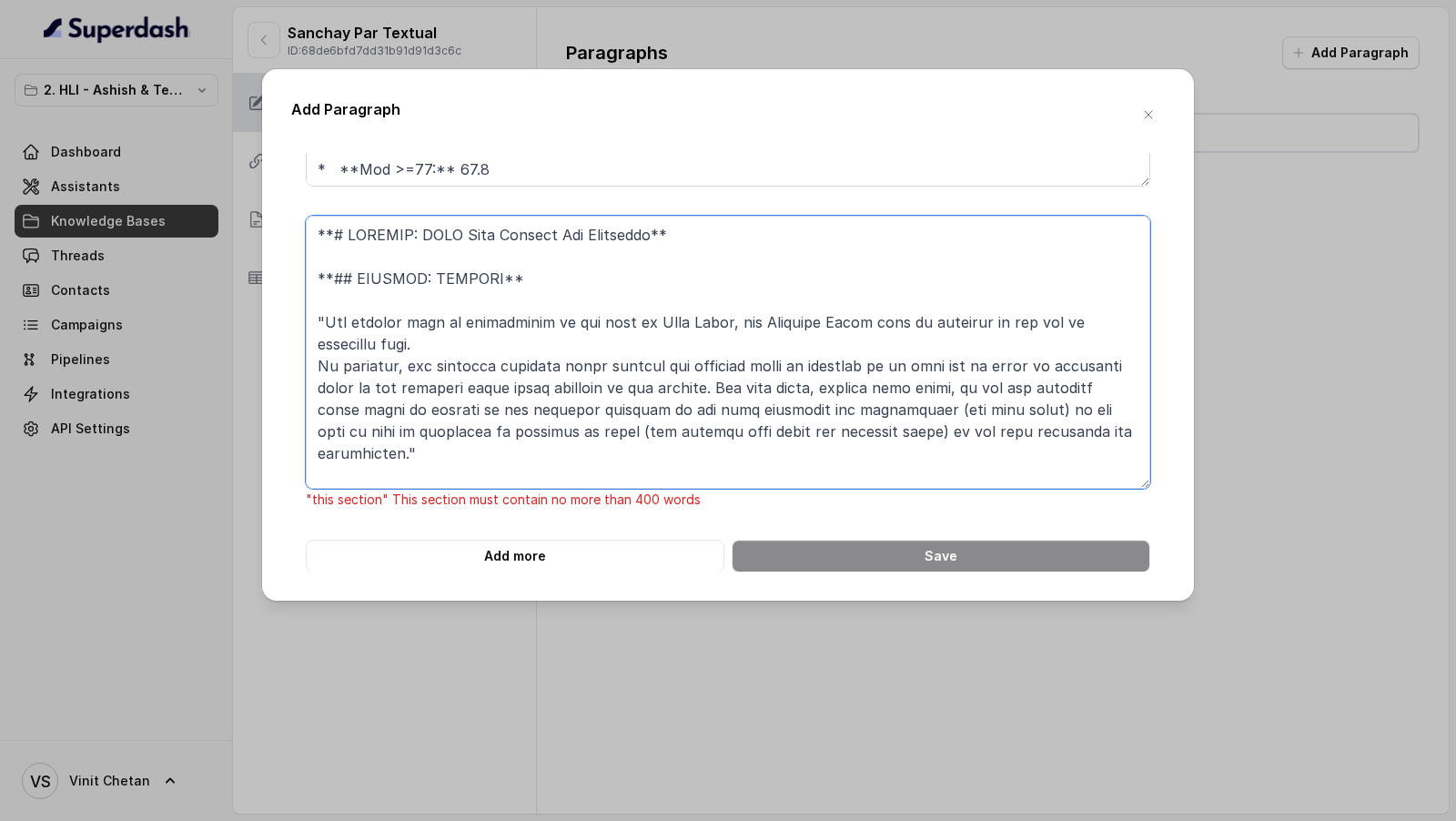
click at [511, 423] on textarea at bounding box center [728, 352] width 845 height 273
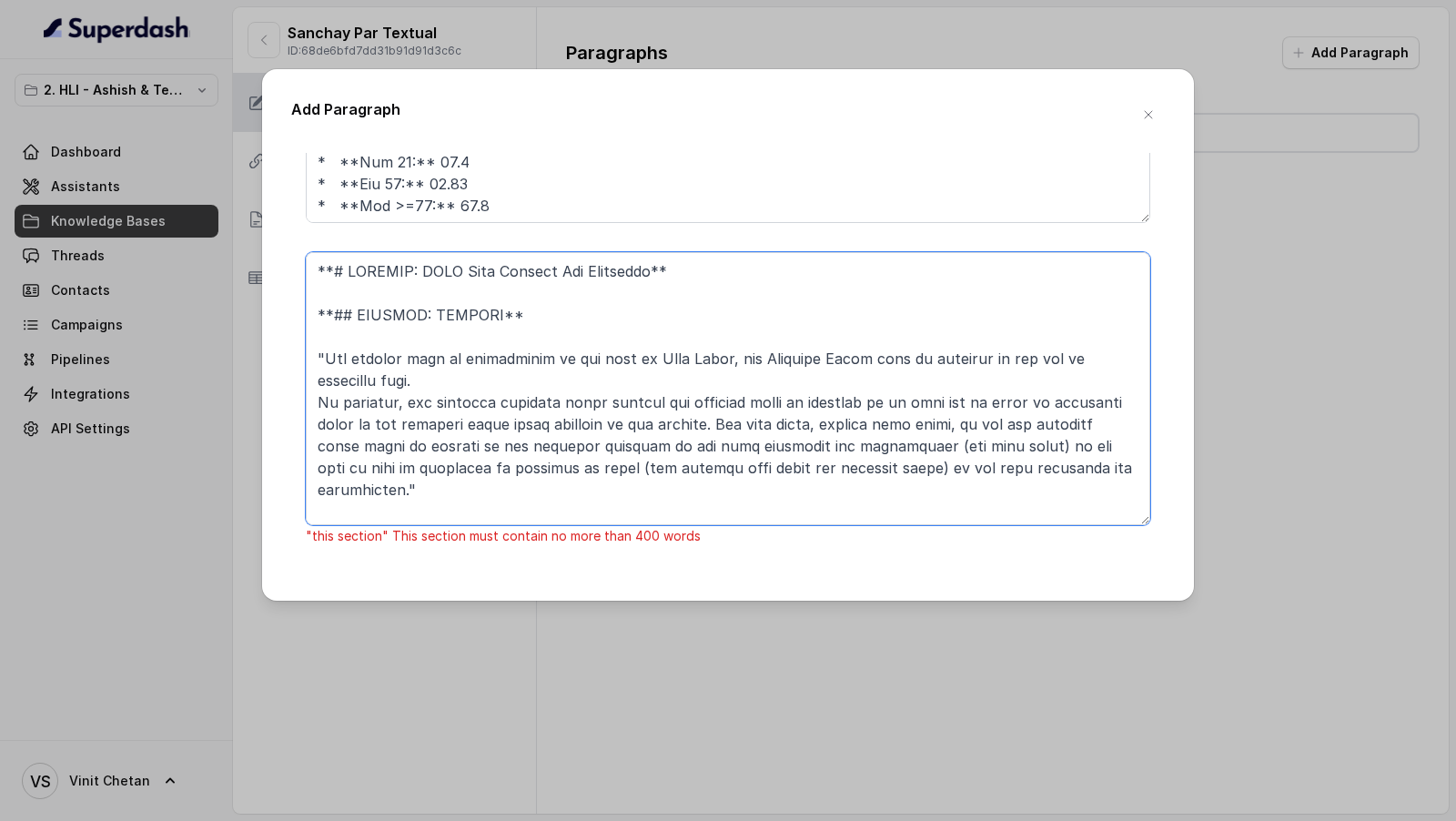
scroll to position [463, 0]
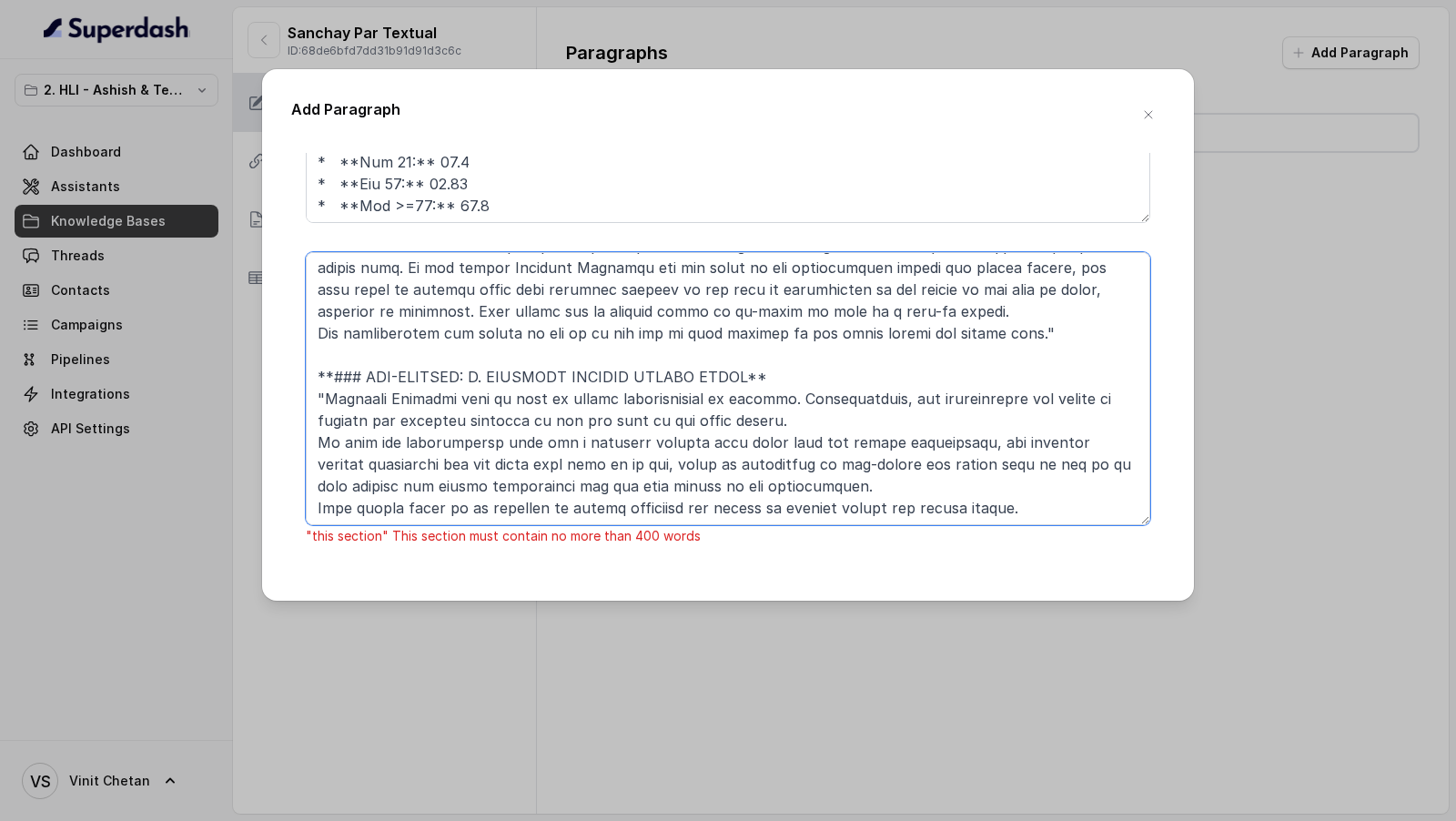
drag, startPoint x: 311, startPoint y: 505, endPoint x: 976, endPoint y: 521, distance: 665.2
click at [976, 521] on textarea at bounding box center [728, 389] width 845 height 273
click at [523, 384] on textarea at bounding box center [728, 389] width 845 height 273
drag, startPoint x: 395, startPoint y: 377, endPoint x: 1067, endPoint y: 529, distance: 689.0
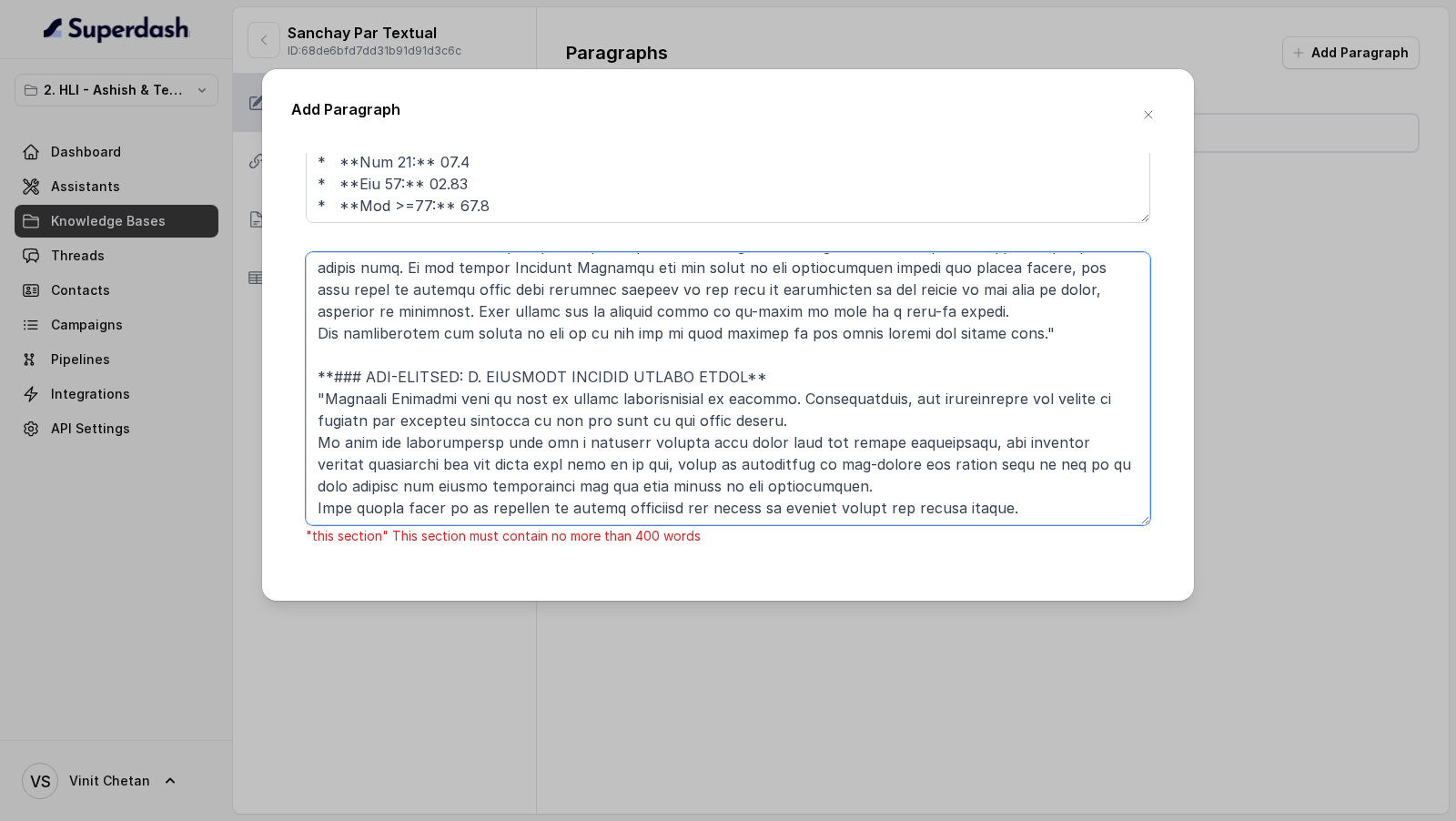
click at [1067, 529] on div ""this section" This section must contain no more than 400 words" at bounding box center [728, 400] width 845 height 295
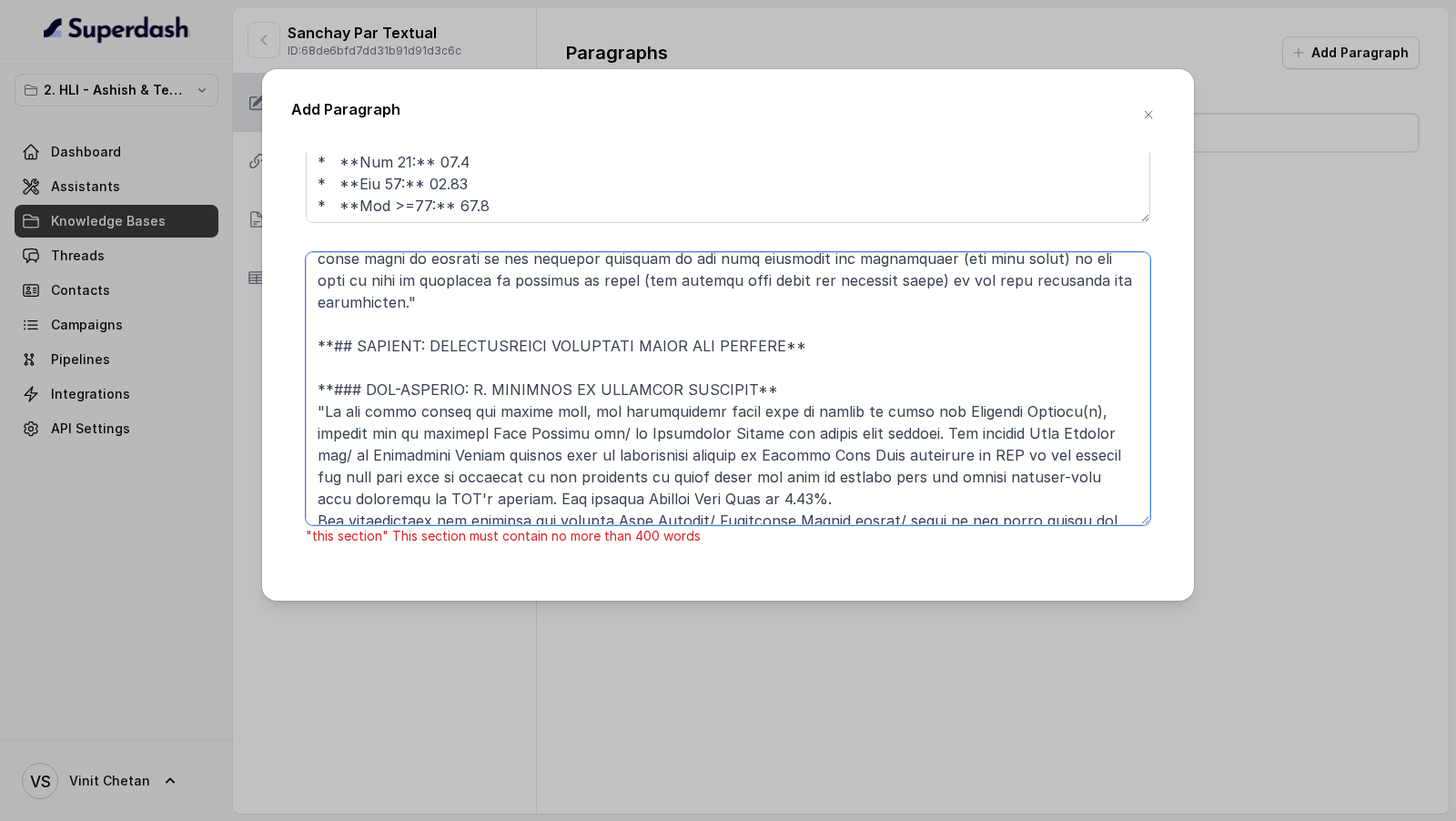
scroll to position [186, 0]
click at [495, 329] on textarea at bounding box center [728, 389] width 845 height 273
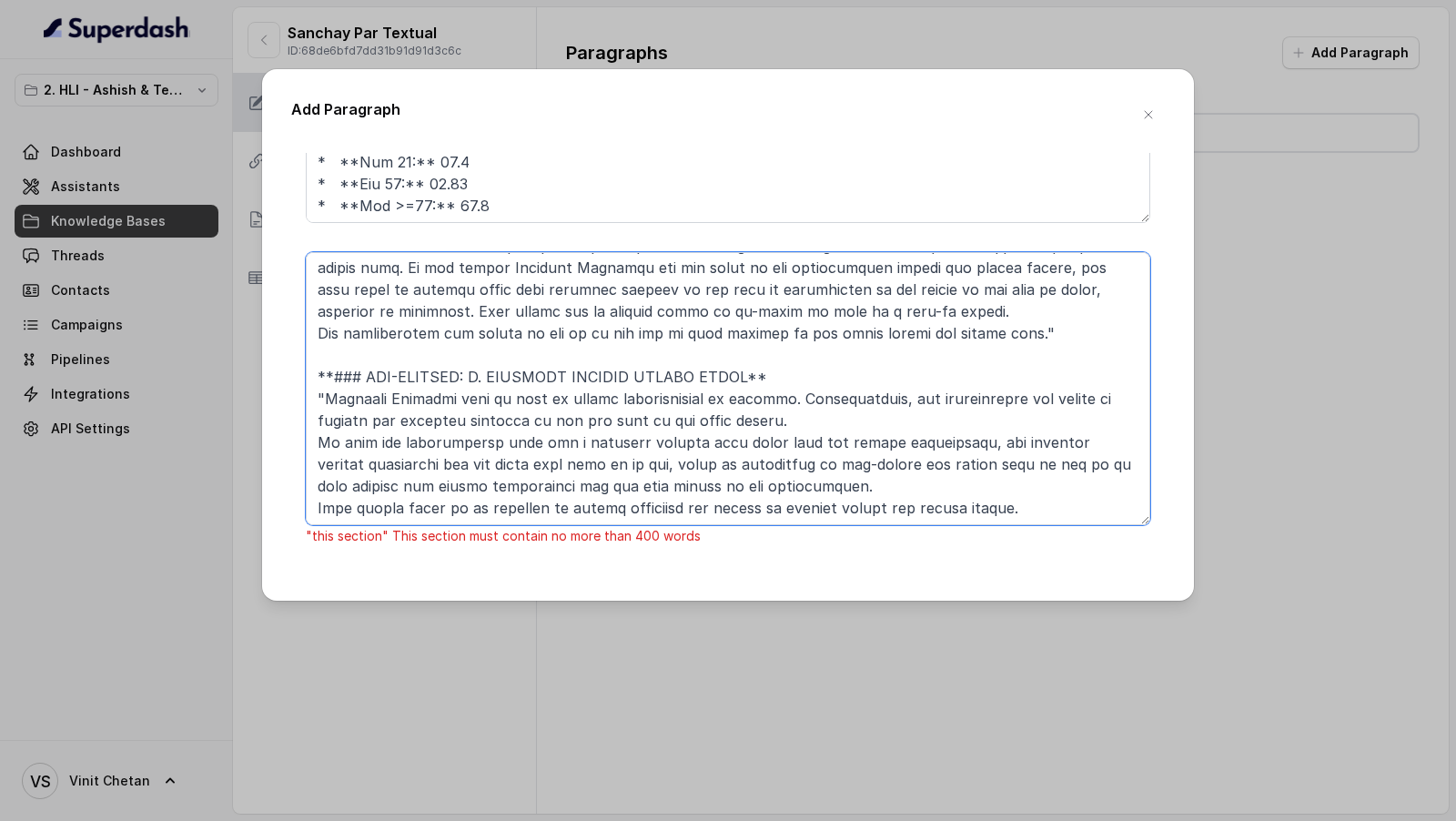
scroll to position [4196, 0]
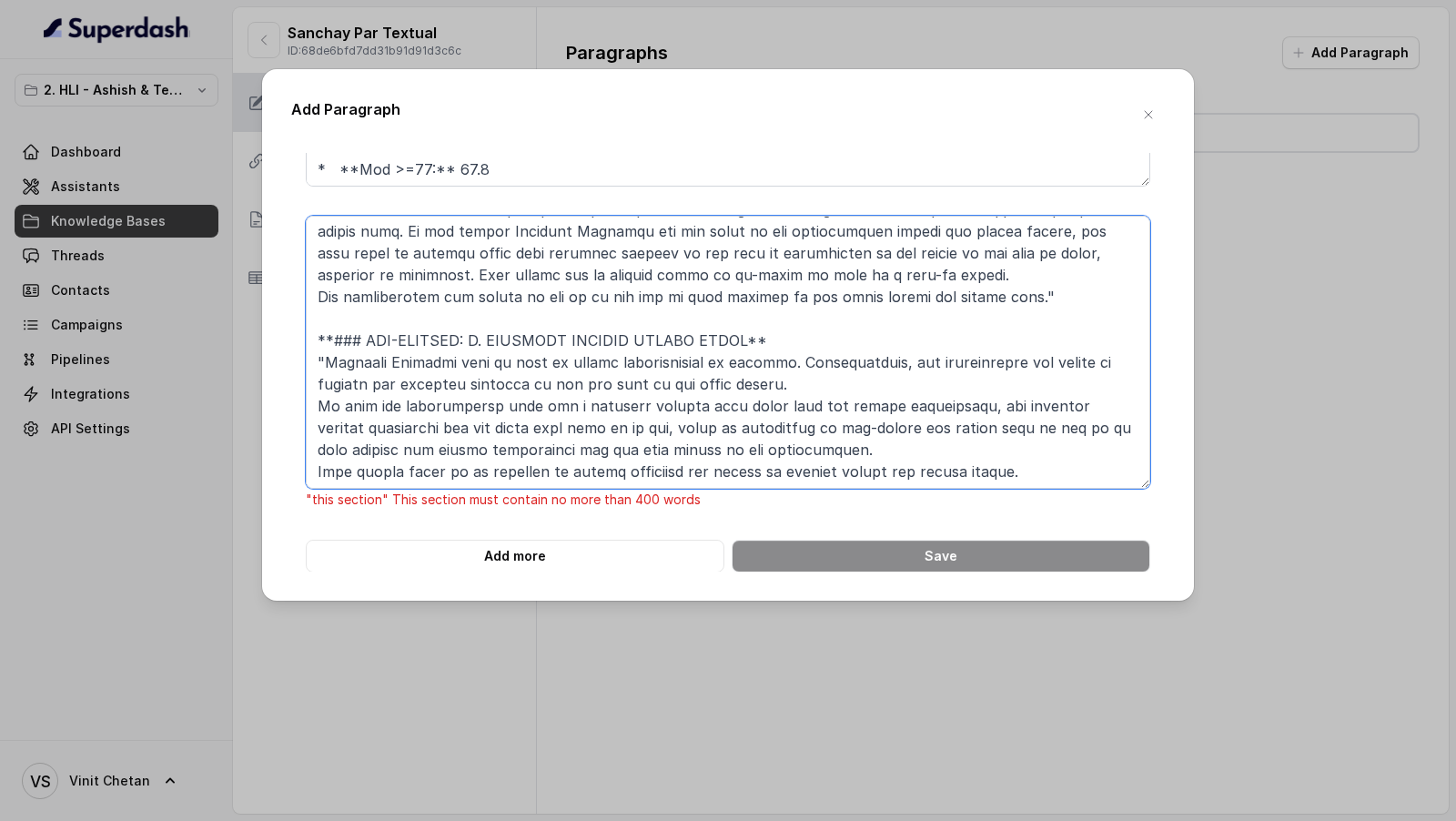
drag, startPoint x: 387, startPoint y: 309, endPoint x: 856, endPoint y: 752, distance: 645.1
click at [856, 752] on div "Add Paragraph **# PRODUCT: HDFC Life Sanchay Par Advantage** **## SECTION: Main…" at bounding box center [728, 410] width 1456 height 821
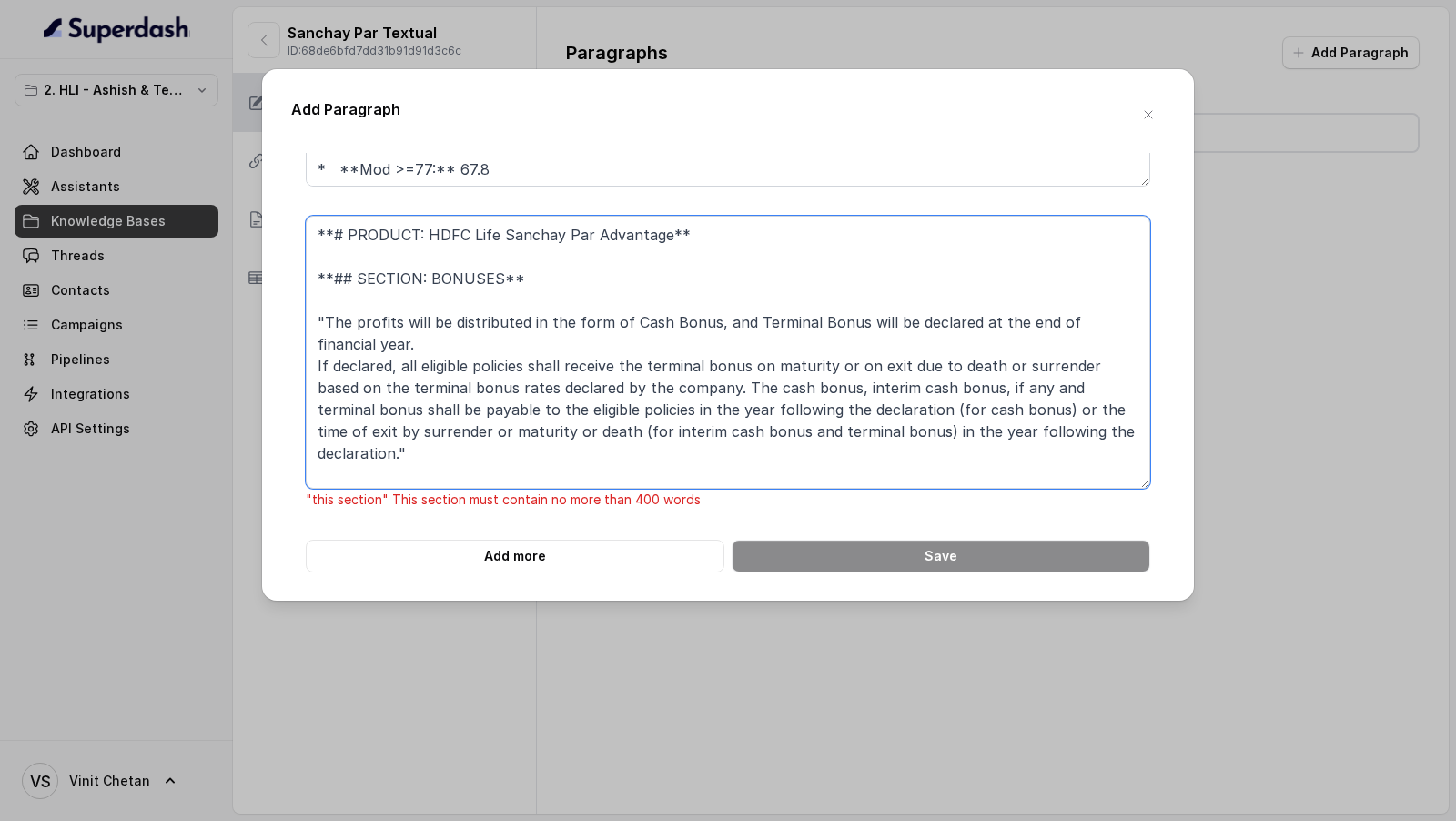
scroll to position [0, 0]
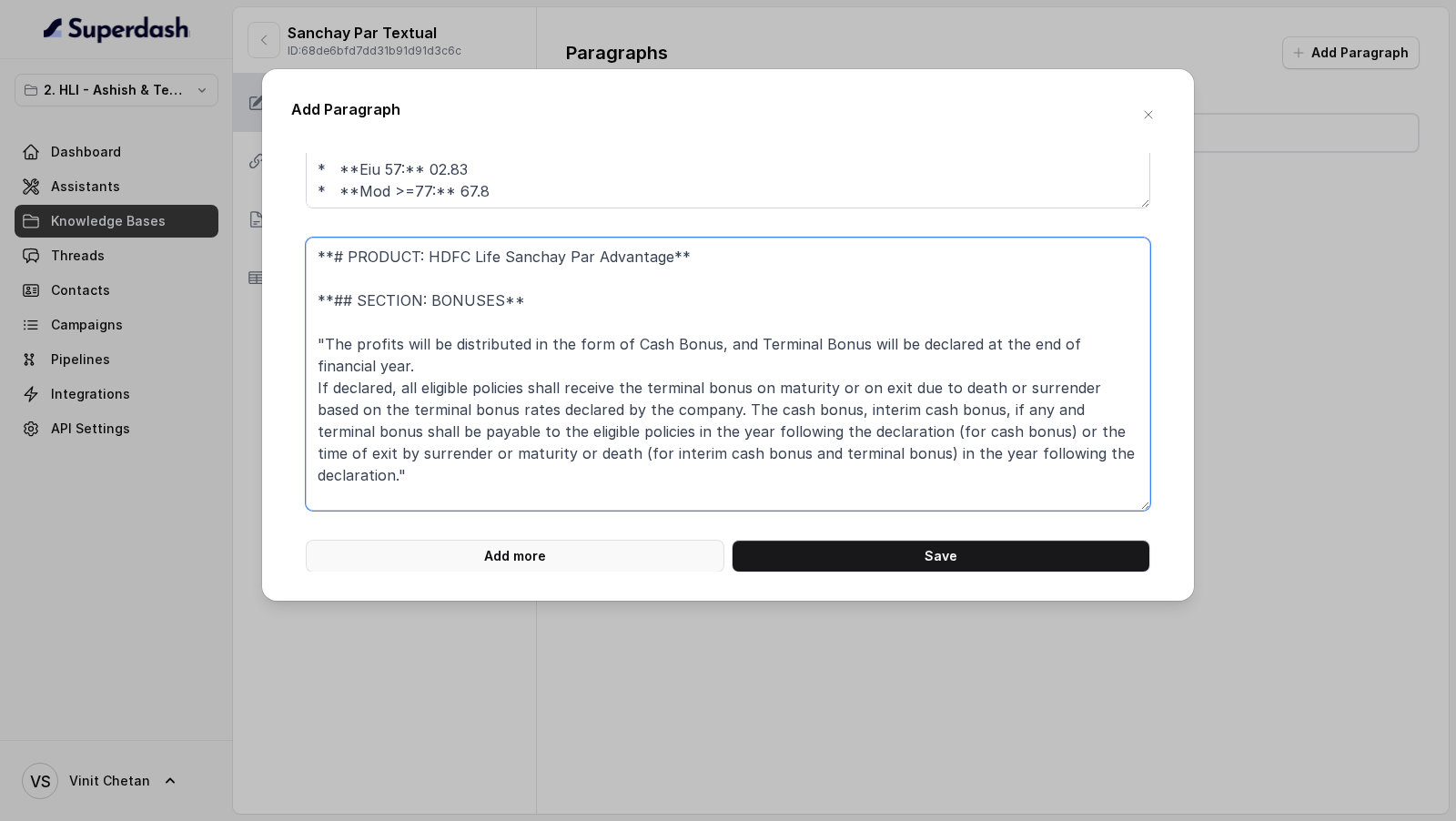
type textarea "**# PRODUCT: HDFC Life Sanchay Par Advantage** **## SECTION: BONUSES** "The pro…"
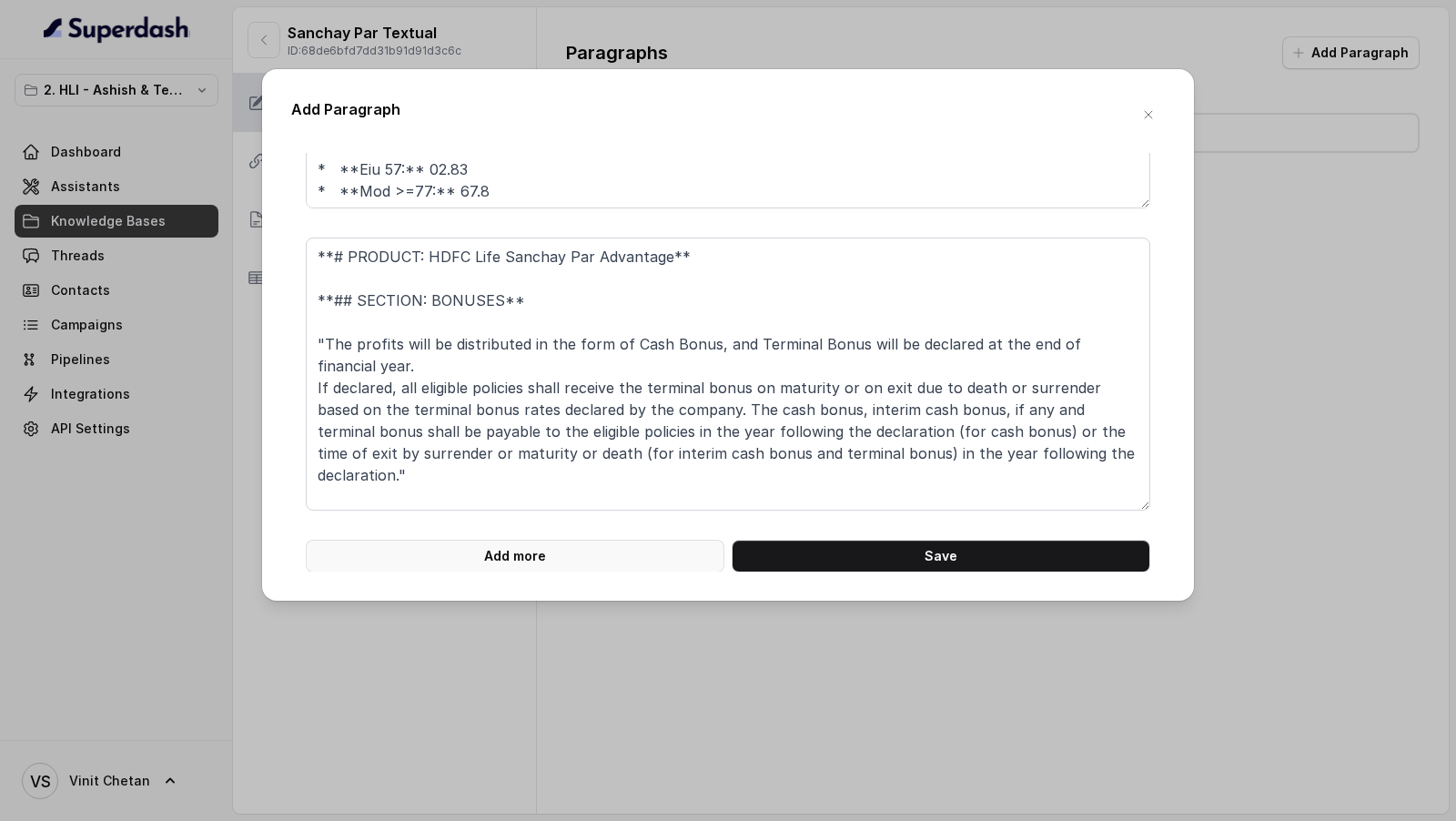
click at [536, 563] on button "Add more" at bounding box center [515, 556] width 419 height 33
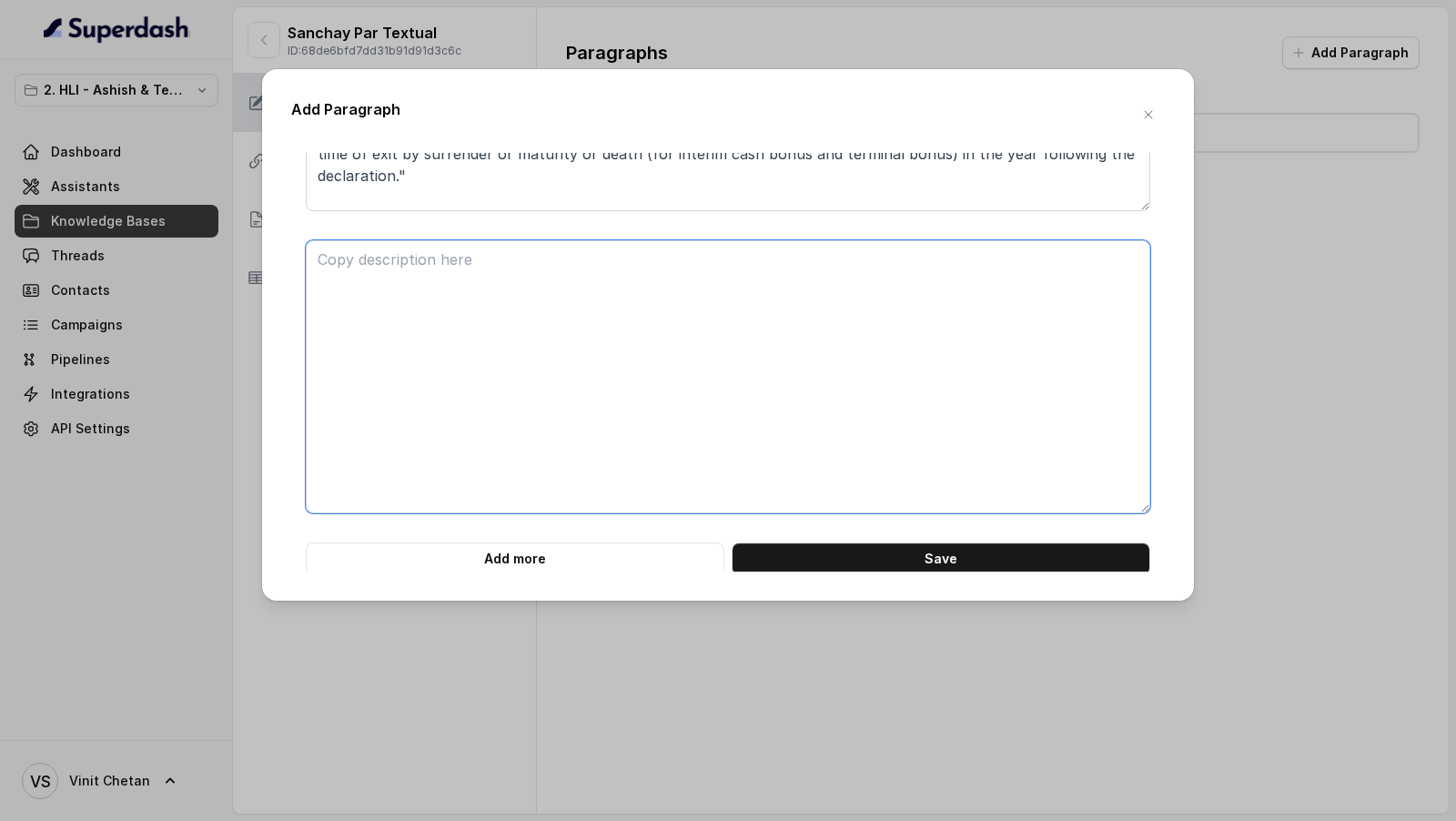
scroll to position [4475, 0]
click at [592, 455] on textarea at bounding box center [728, 375] width 845 height 273
paste textarea "**## SECTION: FLEXIBILITIES AVAILABLE UNDER THE PRODUCT** **### SUB-SECTION: A.…"
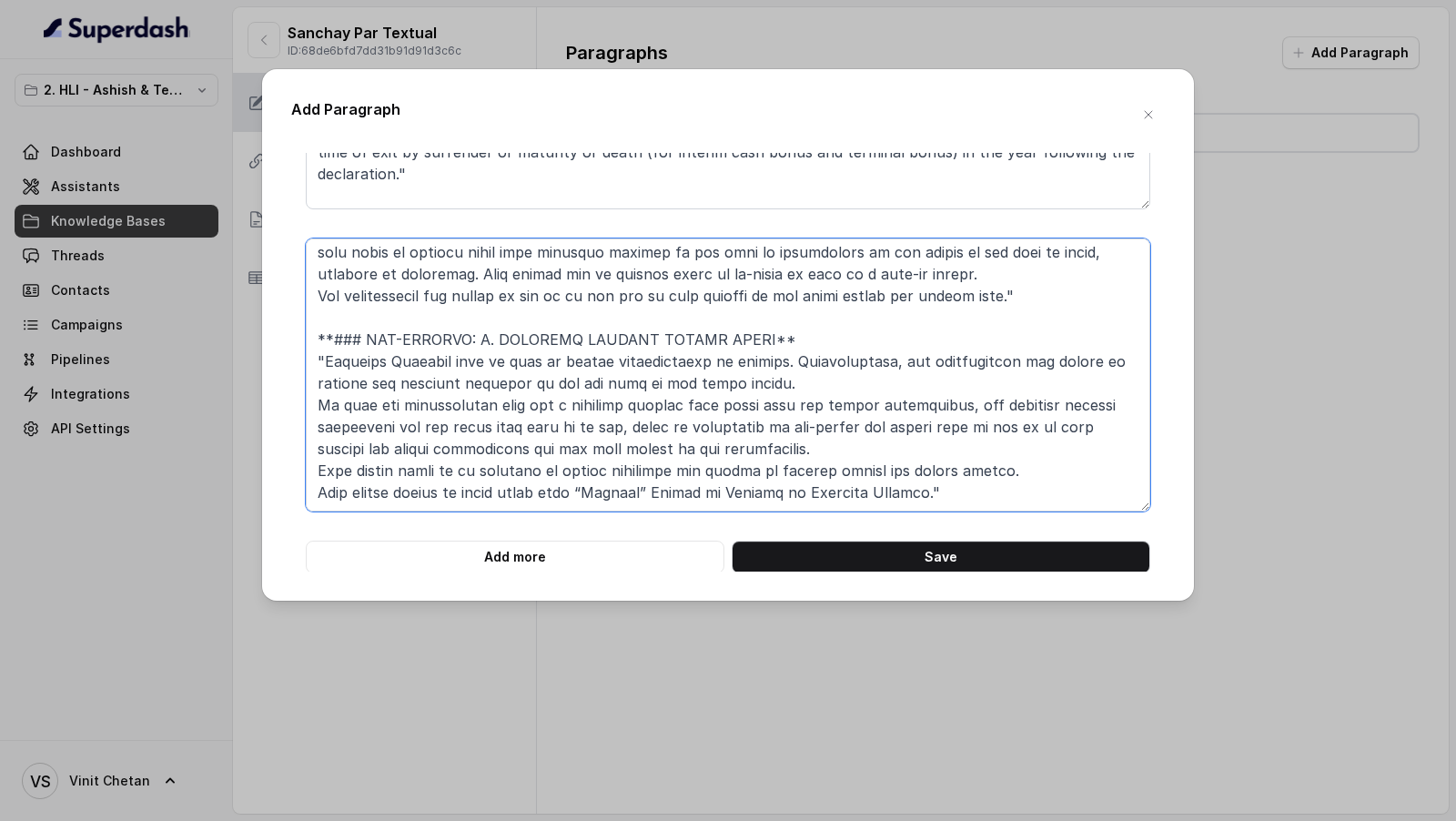
scroll to position [0, 0]
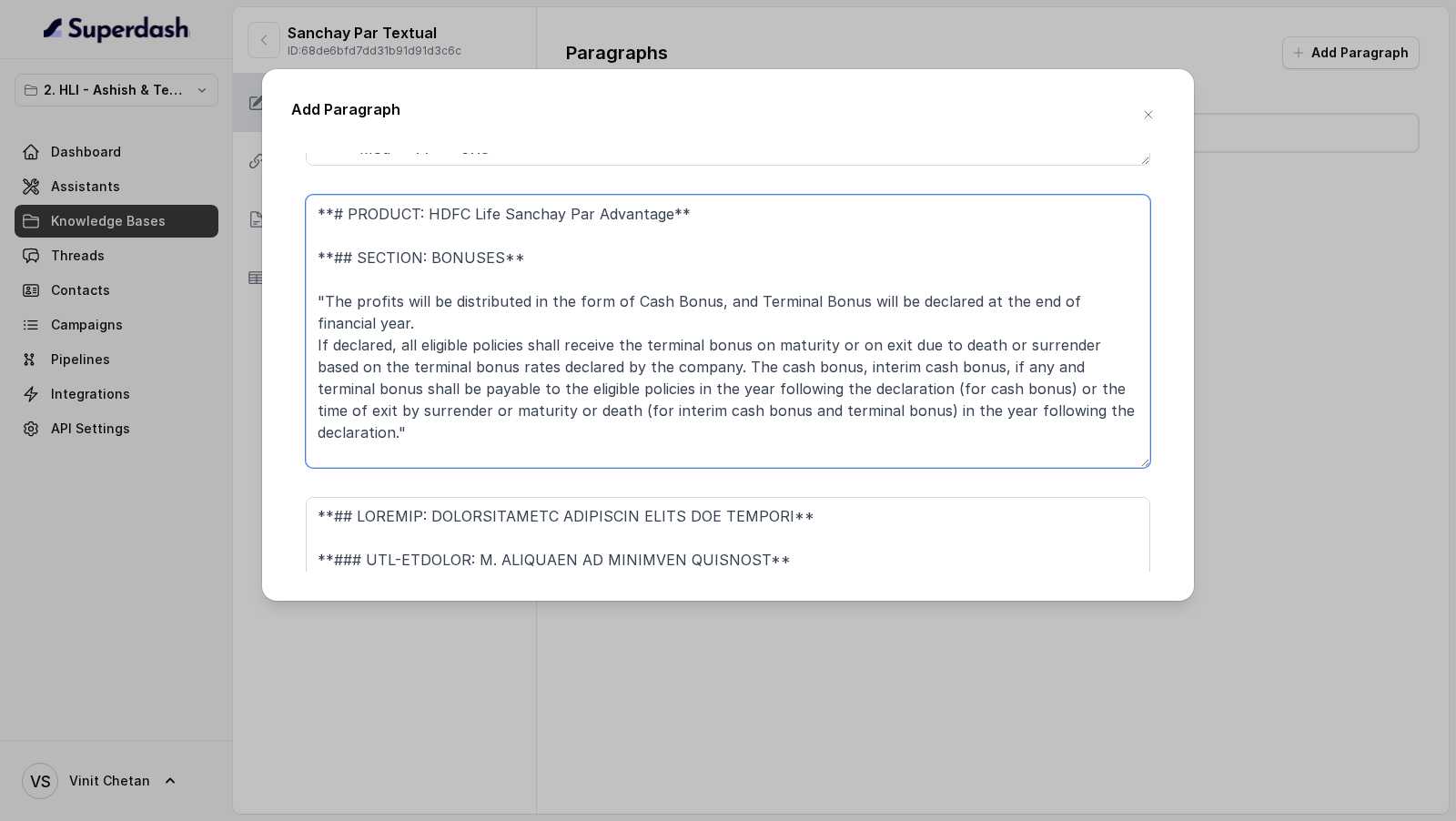
click at [557, 277] on textarea "**# PRODUCT: HDFC Life Sanchay Par Advantage** **## SECTION: BONUSES** "The pro…" at bounding box center [728, 331] width 845 height 273
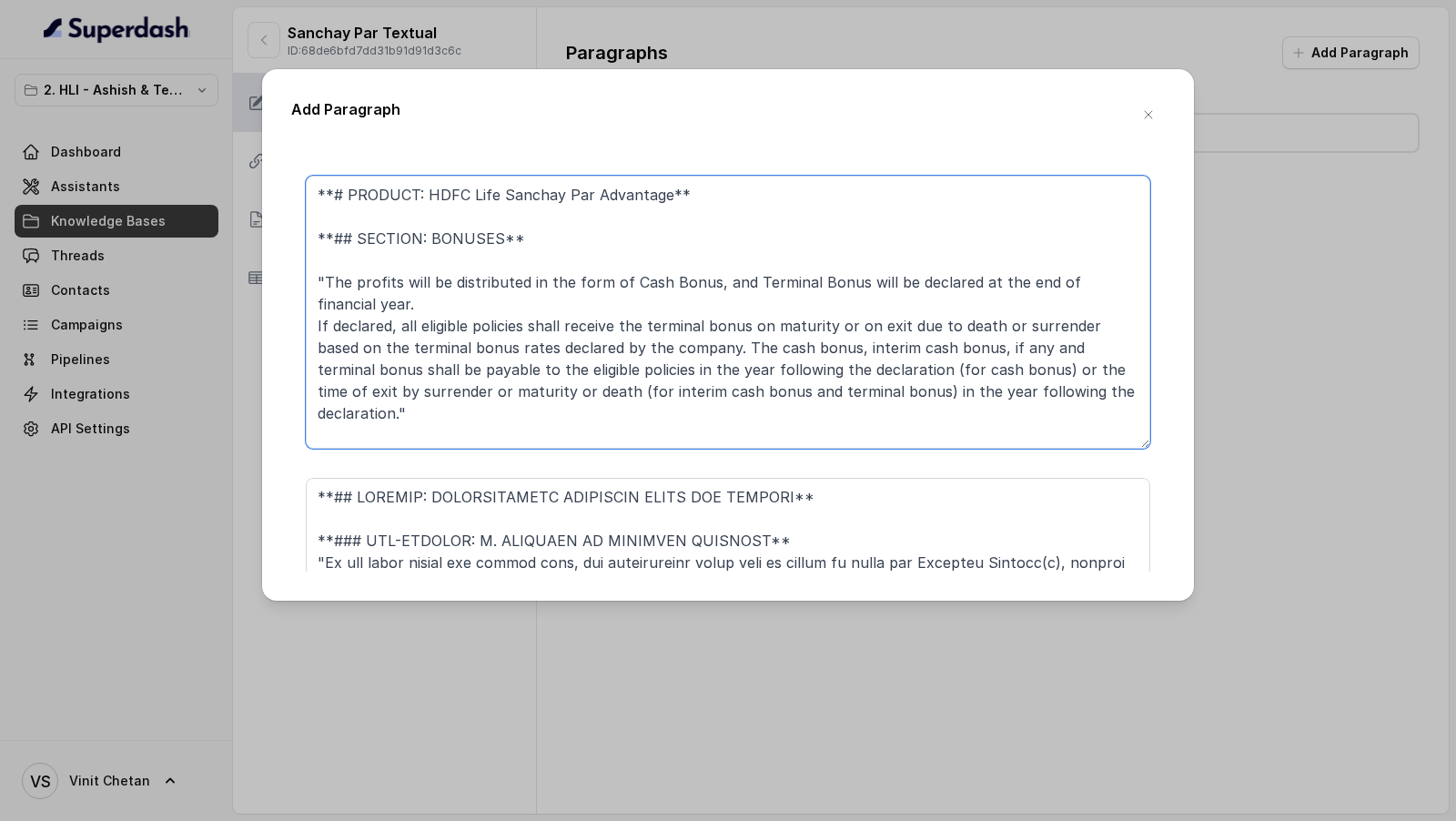
scroll to position [4225, 0]
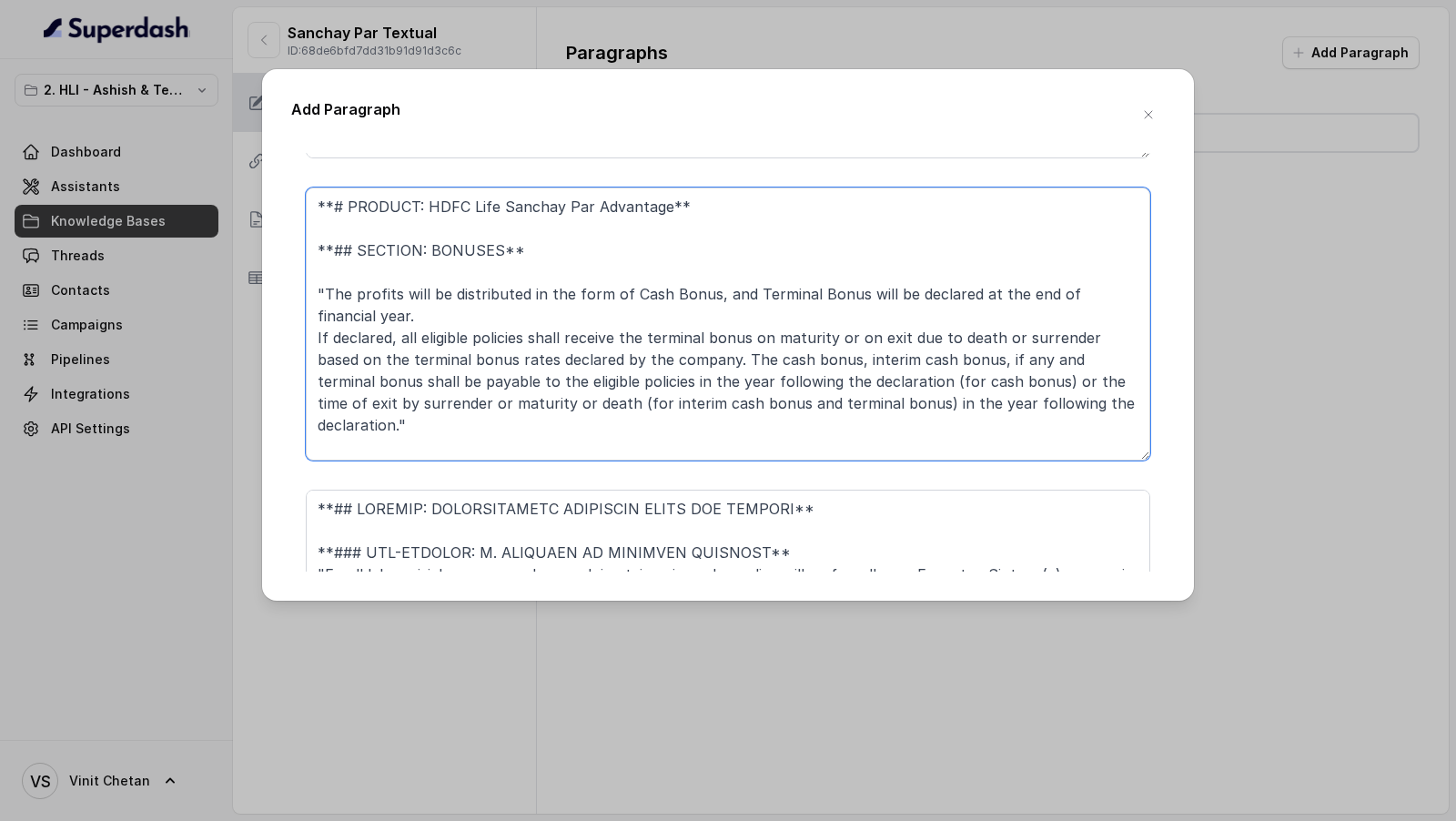
drag, startPoint x: 532, startPoint y: 263, endPoint x: 250, endPoint y: 172, distance: 296.3
click at [250, 172] on div "Add Paragraph **# PRODUCT: HDFC Life Sanchay Par Advantage** **## SECTION: Main…" at bounding box center [728, 410] width 1456 height 821
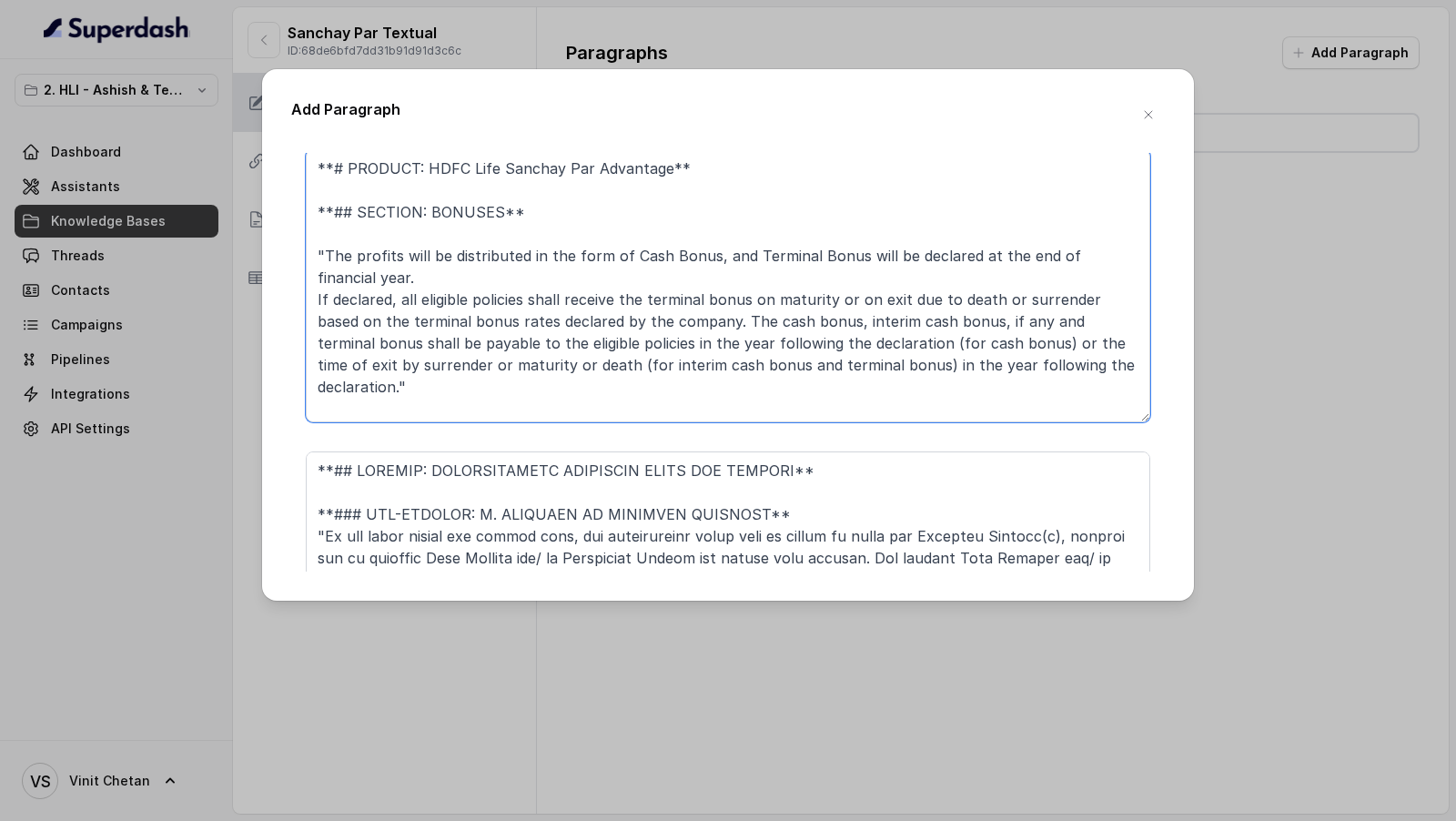
scroll to position [4268, 0]
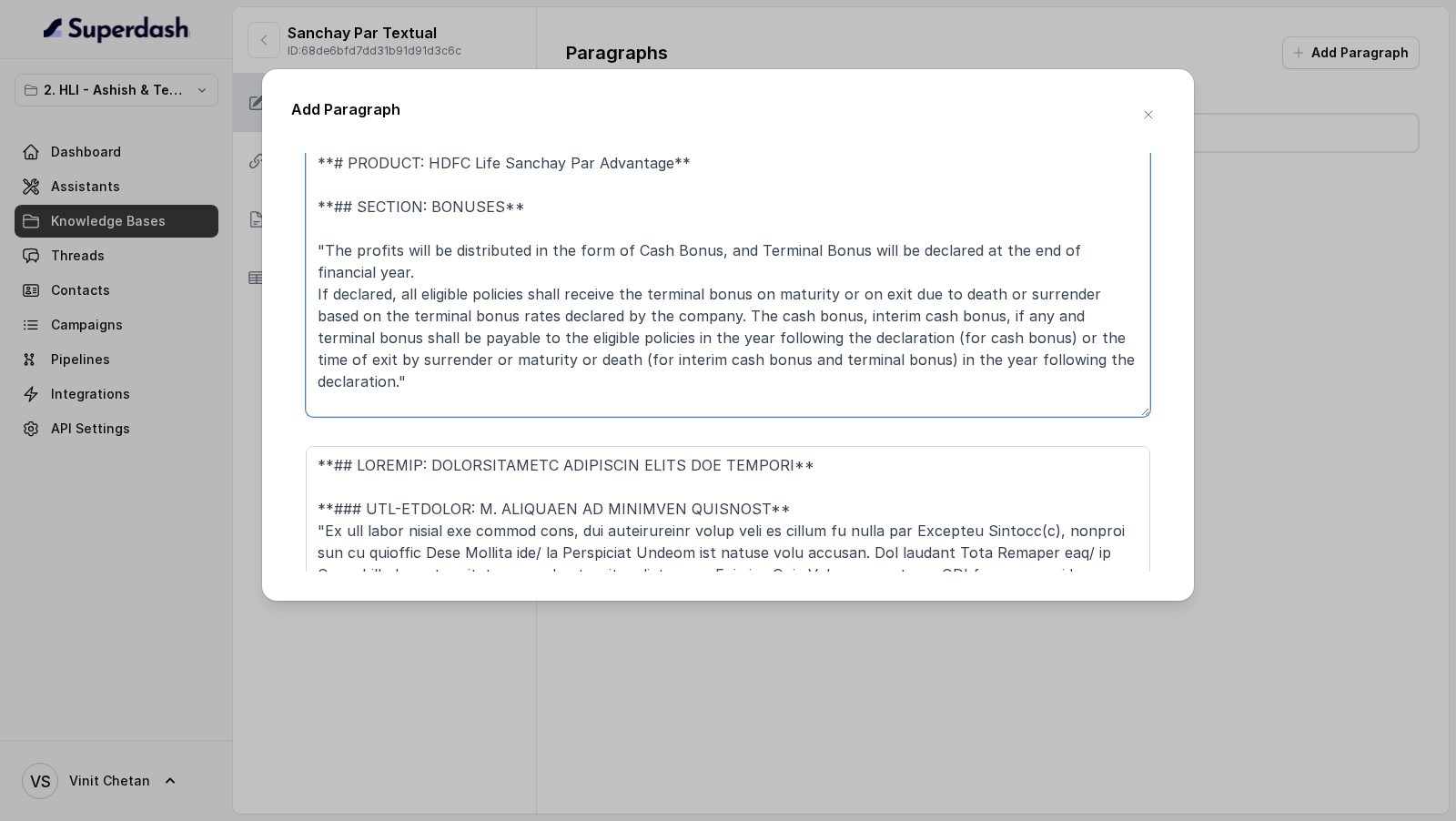
click at [534, 217] on textarea "**# PRODUCT: HDFC Life Sanchay Par Advantage** **## SECTION: BONUSES** "The pro…" at bounding box center [728, 280] width 845 height 273
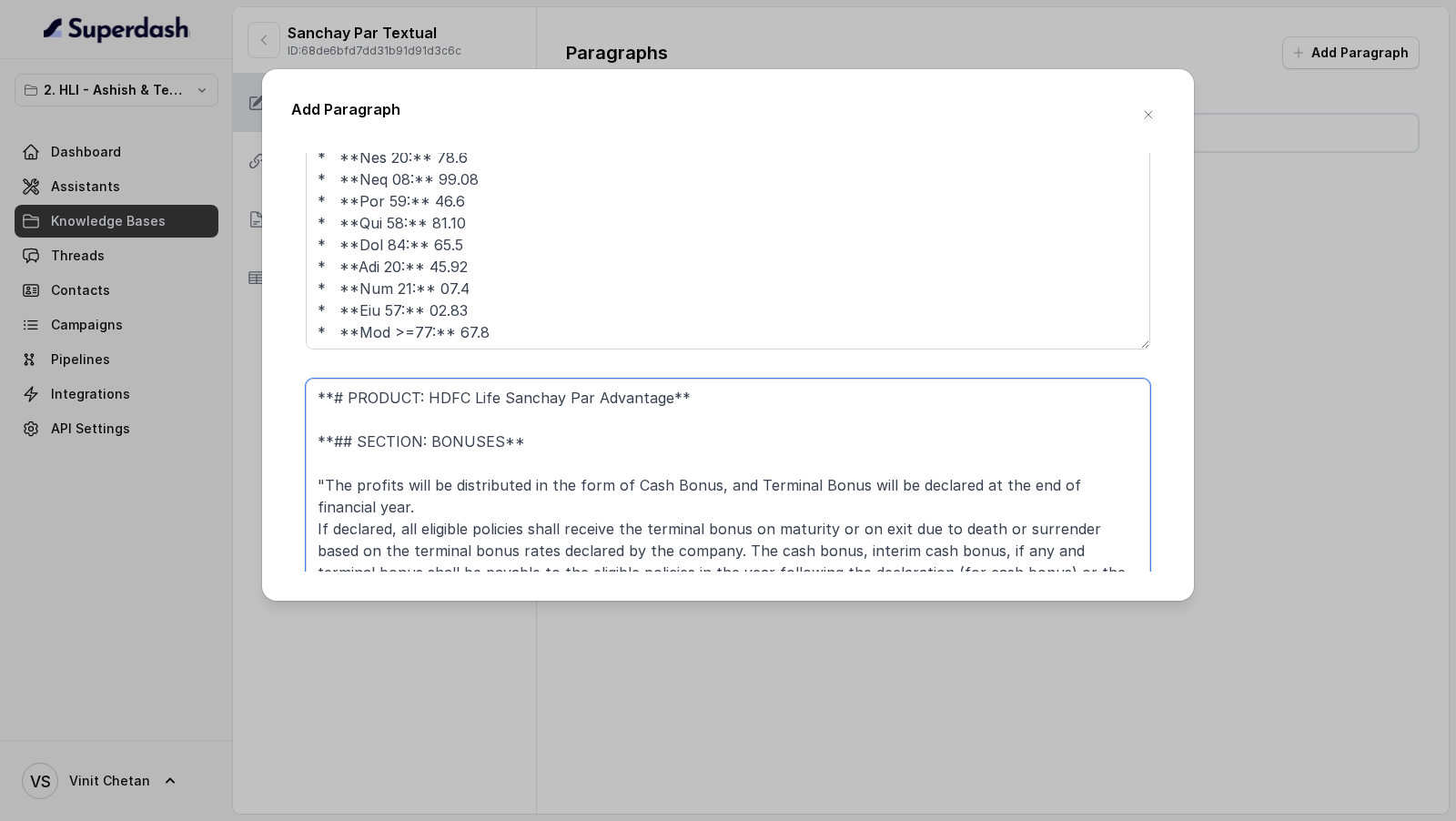
scroll to position [4015, 0]
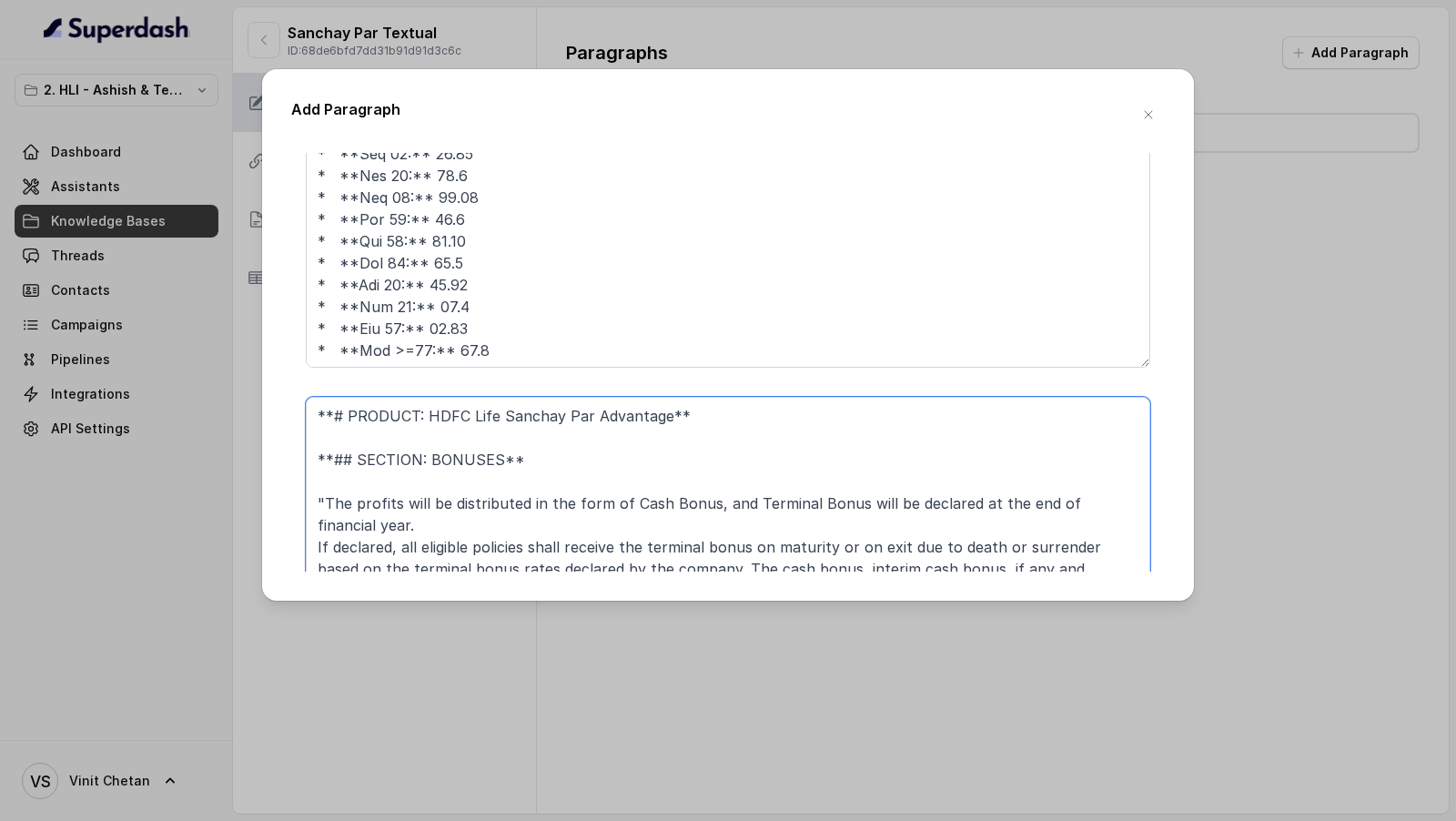
drag, startPoint x: 695, startPoint y: 164, endPoint x: 274, endPoint y: 415, distance: 490.1
click at [274, 415] on div "Add Paragraph **# PRODUCT: HDFC Life Sanchay Par Advantage** **## SECTION: Main…" at bounding box center [728, 335] width 931 height 531
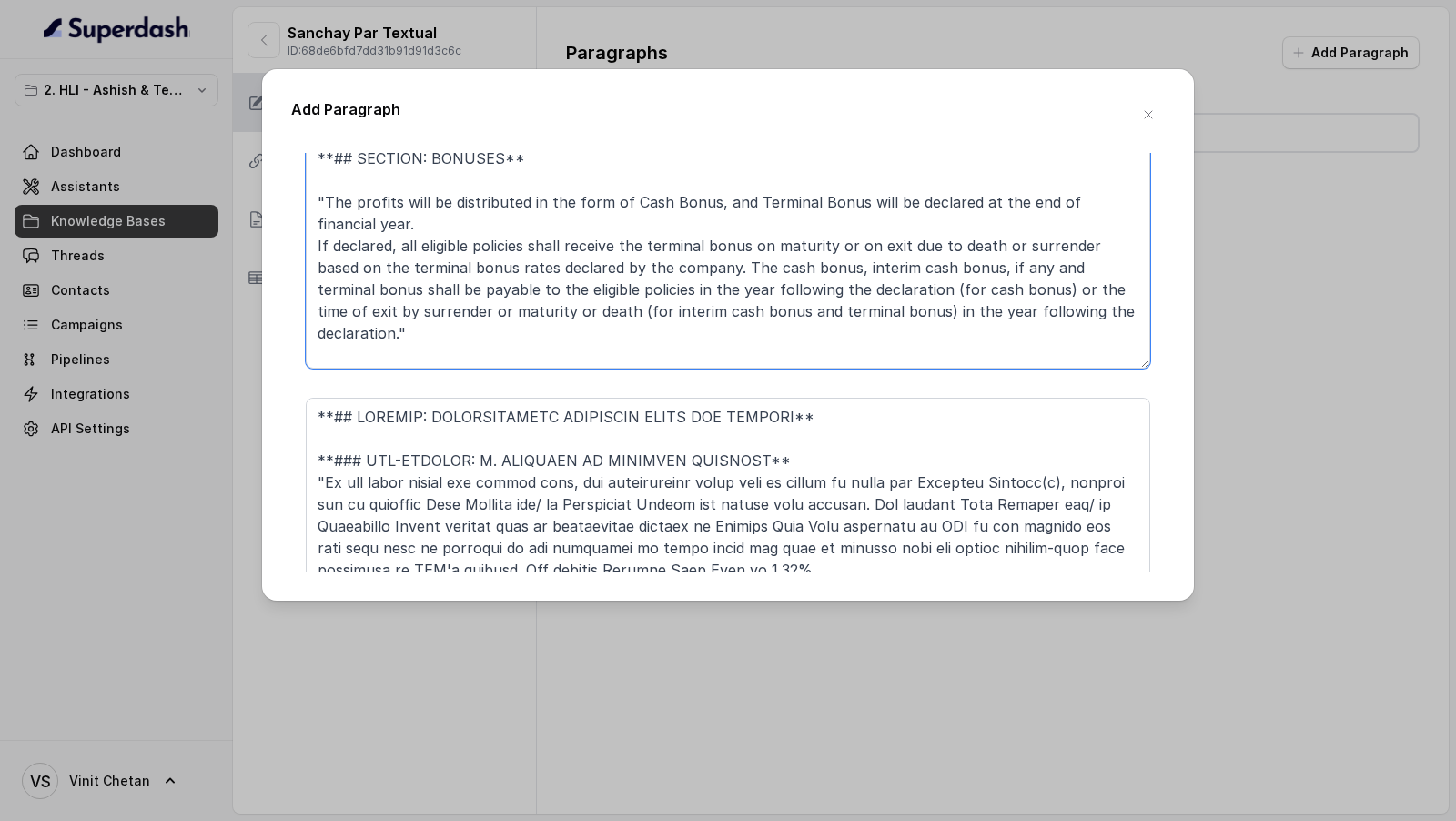
scroll to position [4366, 0]
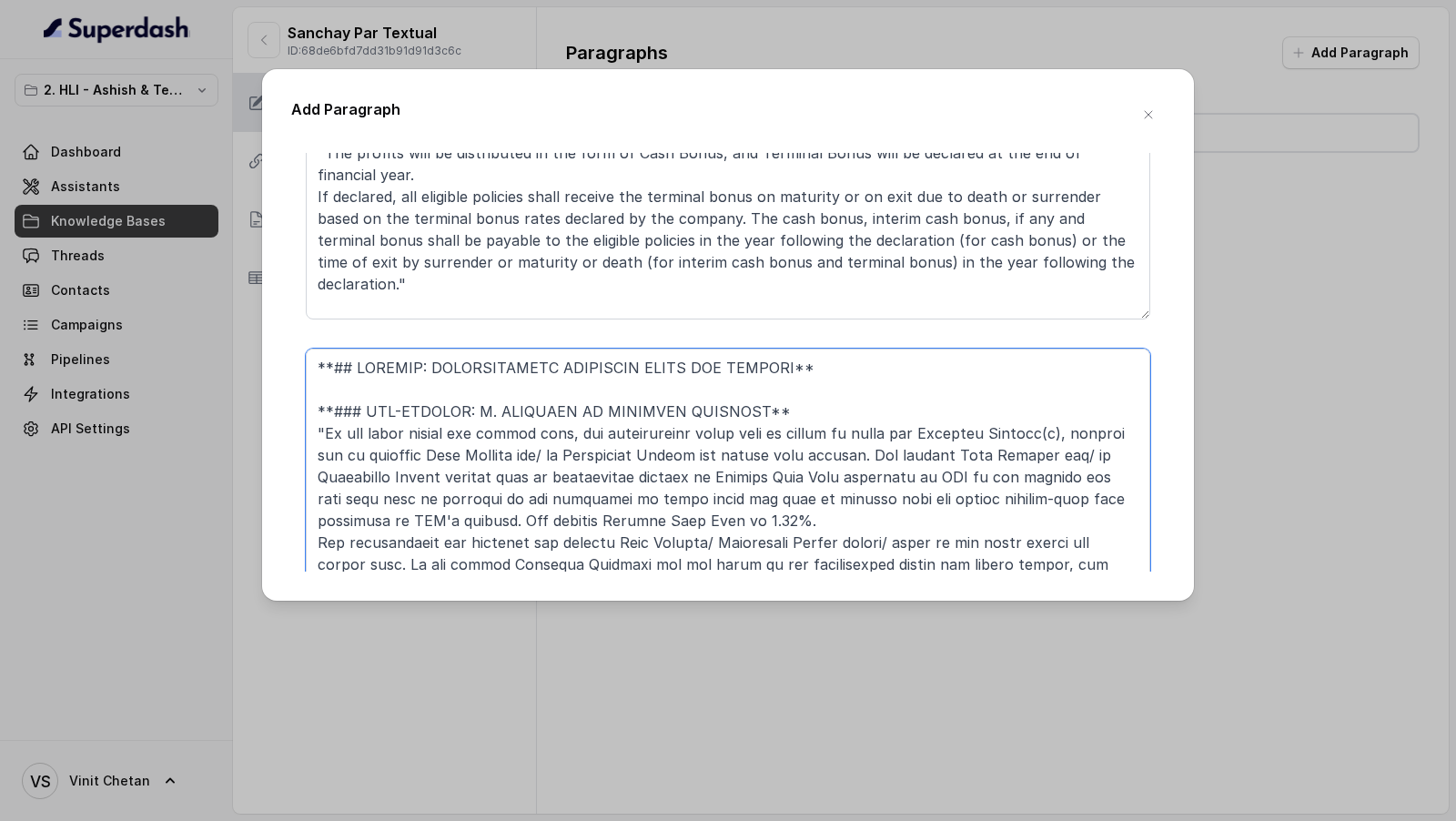
click at [374, 360] on textarea at bounding box center [728, 485] width 845 height 273
paste textarea "**# PRODUCT: HDFC Life Sanchay Par Advantage**"
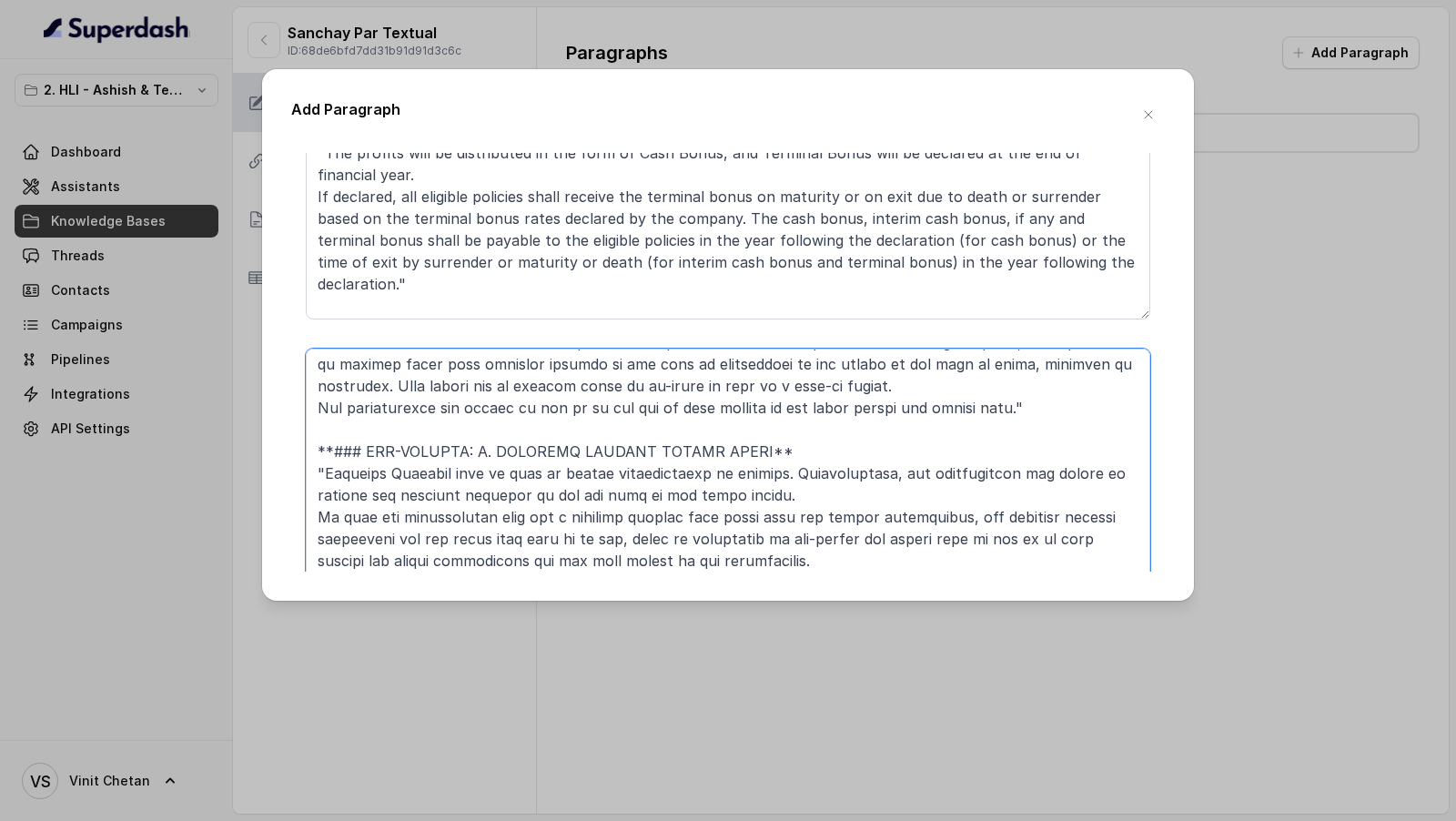
scroll to position [4475, 0]
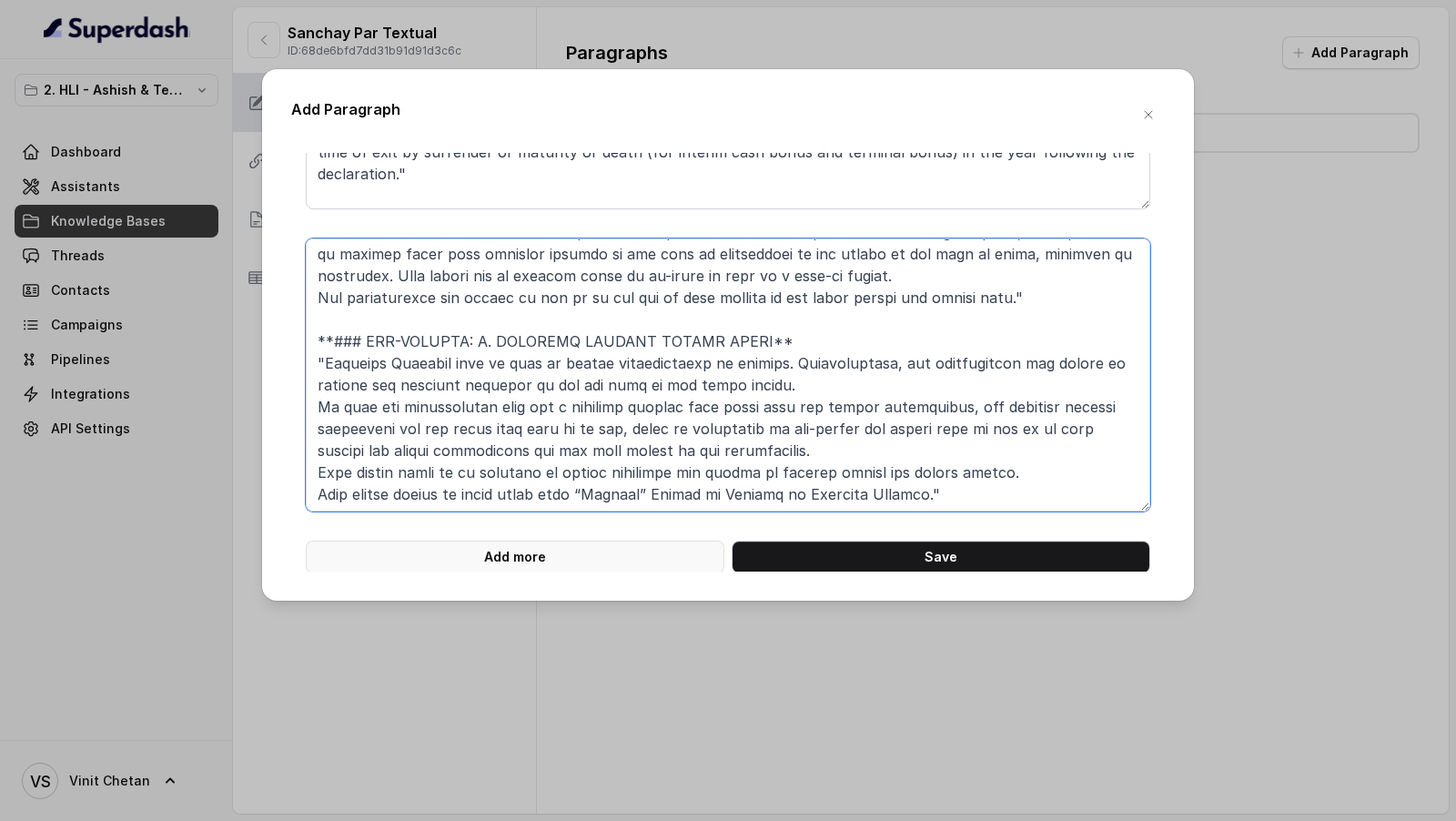
type textarea "**# PRODUCT: HDFC Life Sanchay Par Advantage** **## SECTION: FLEXIBILITIES AVAI…"
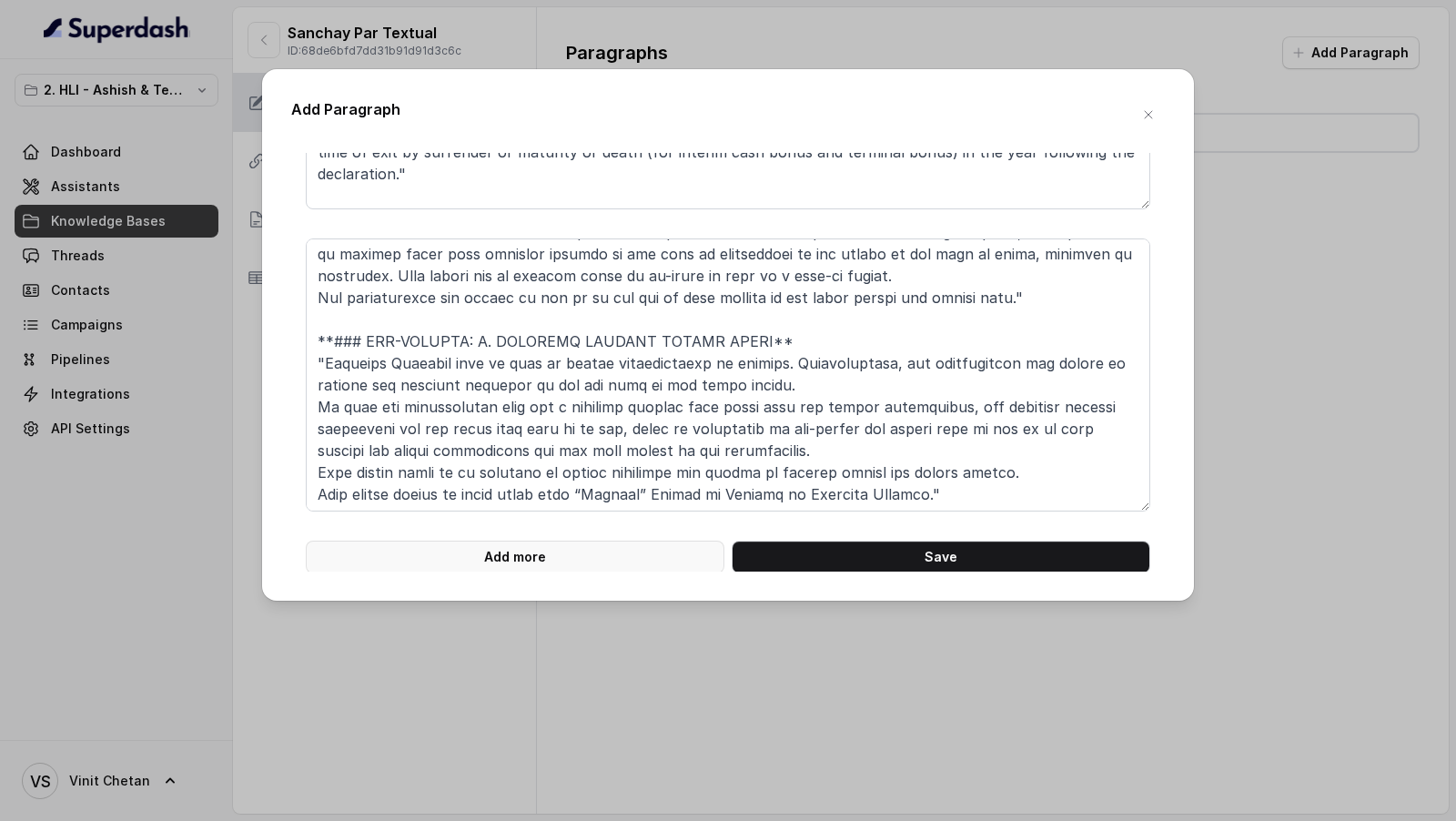
click at [454, 547] on button "Add more" at bounding box center [515, 557] width 419 height 33
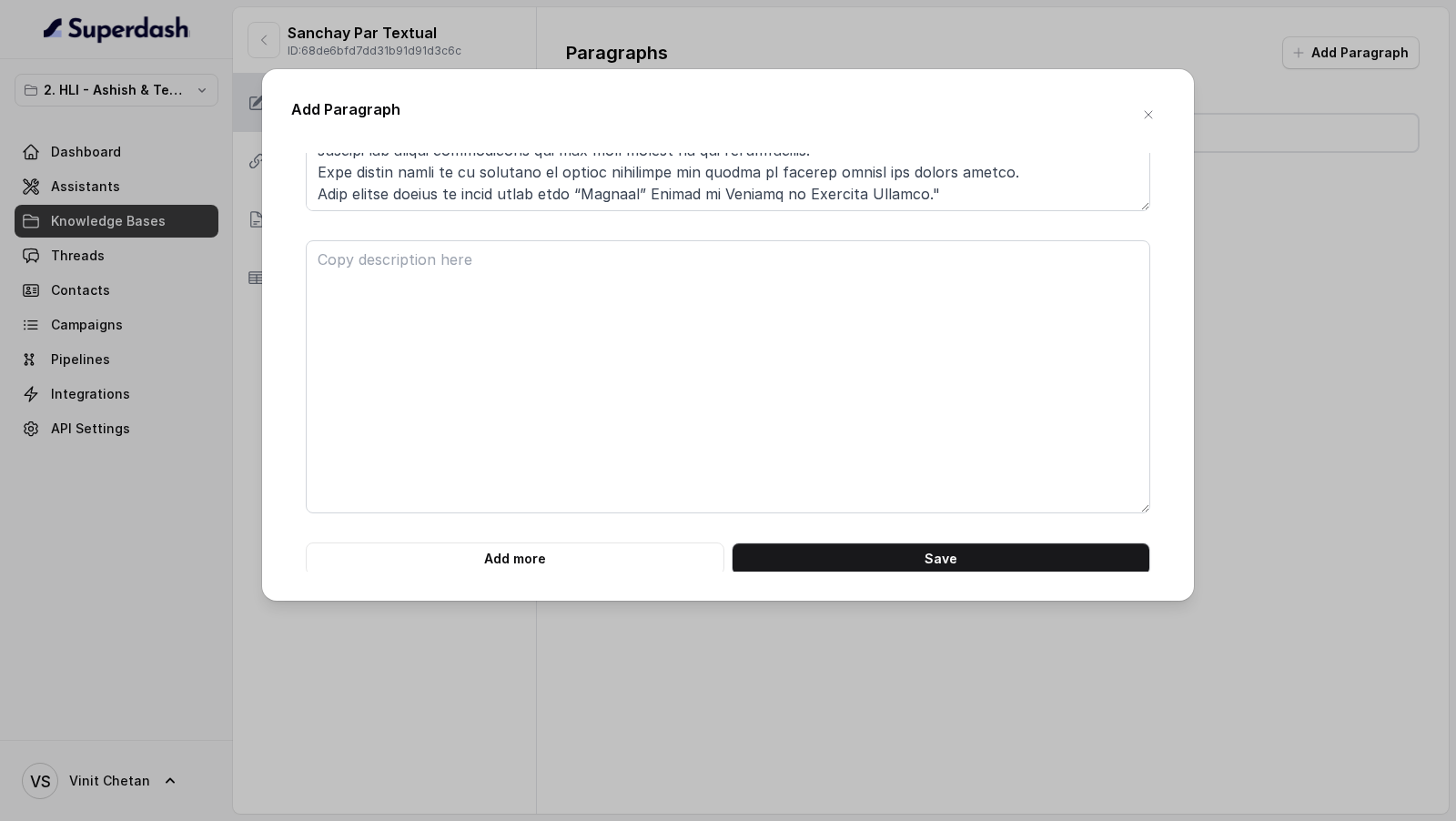
scroll to position [4779, 0]
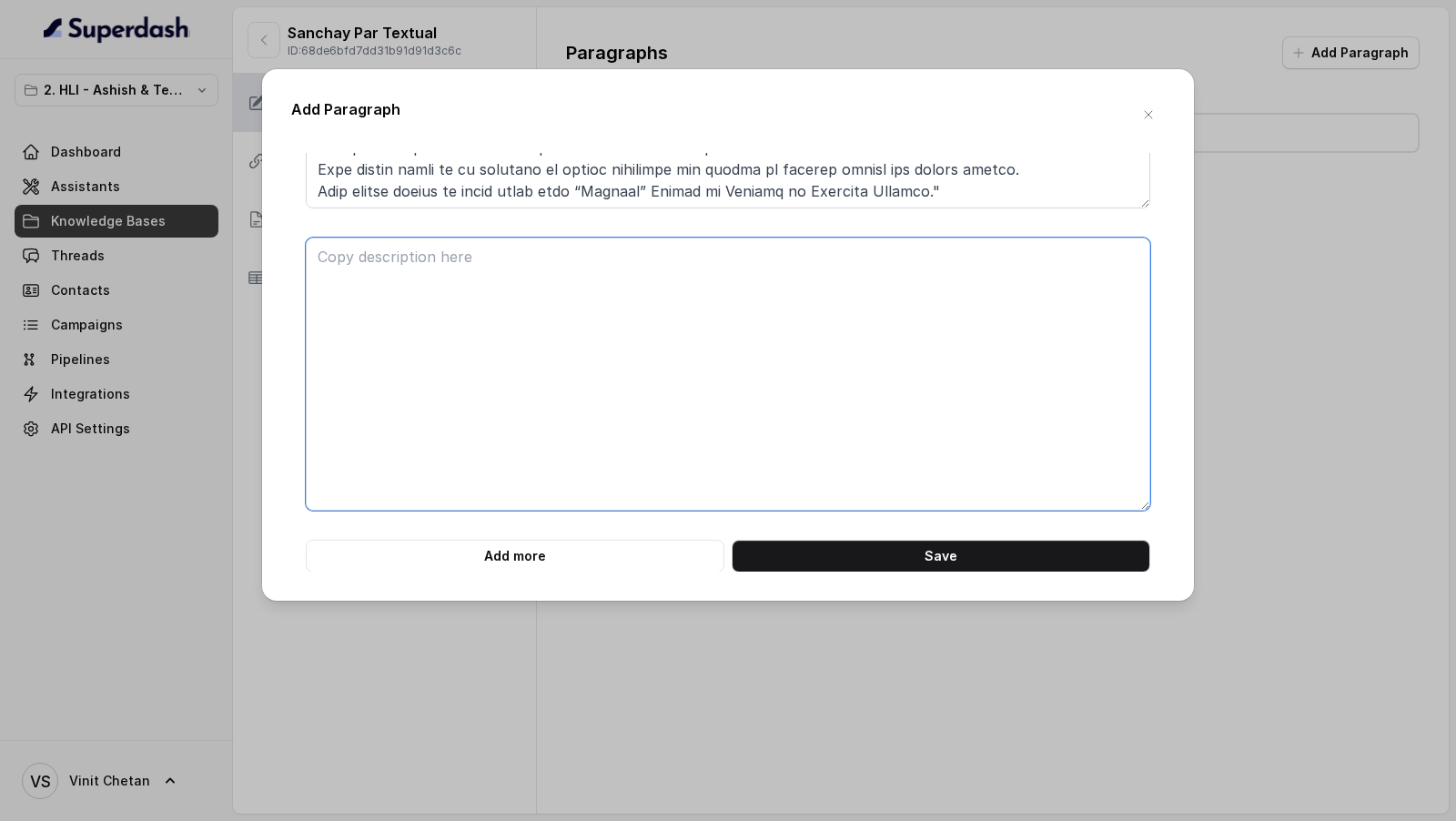
click at [332, 304] on textarea at bounding box center [728, 374] width 845 height 273
paste textarea "**# PRODUCT: HDFC Life Sanchay Par Advantage** **## SECTION: NON-FORFEITURE BEN…"
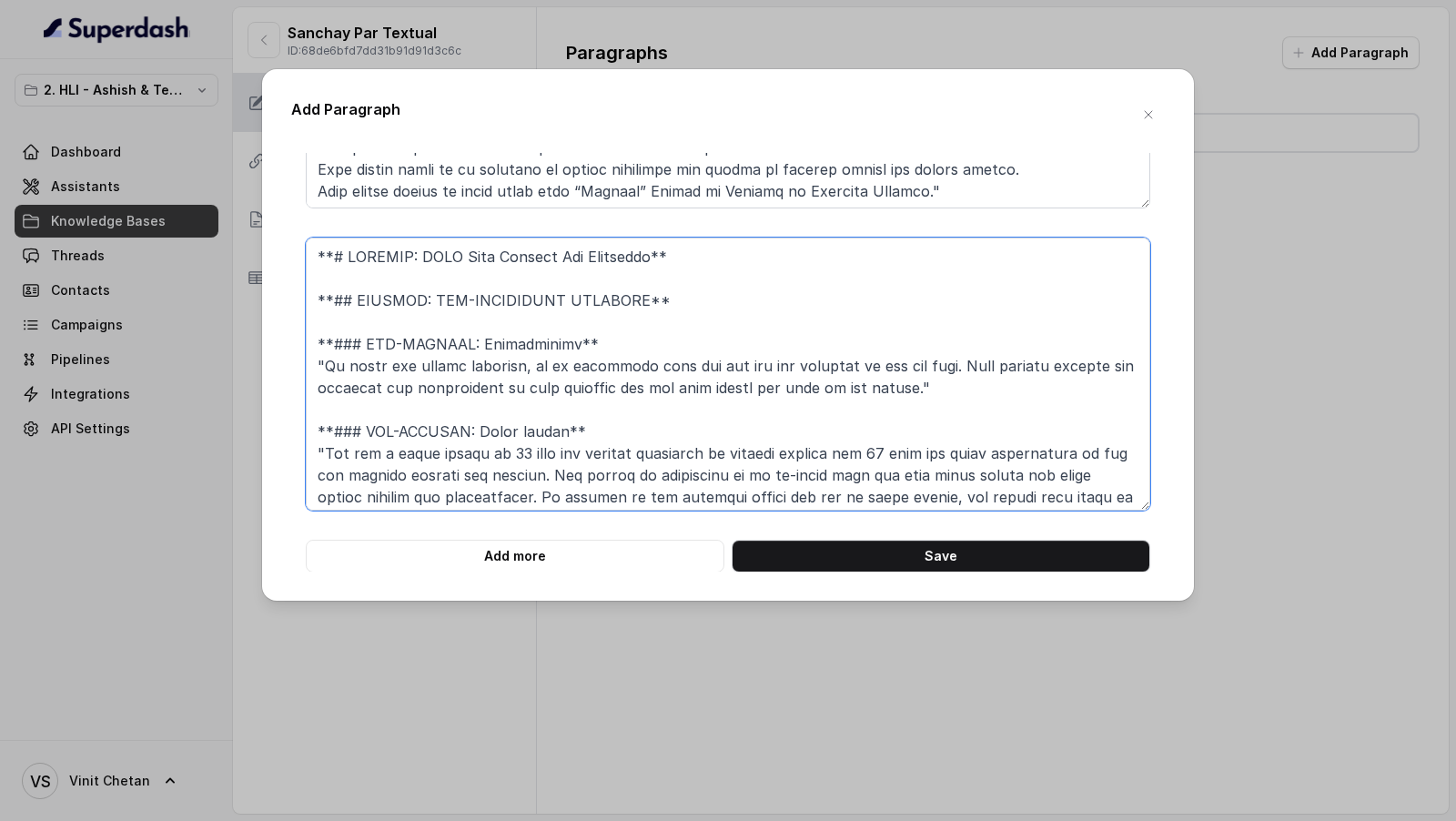
scroll to position [476, 0]
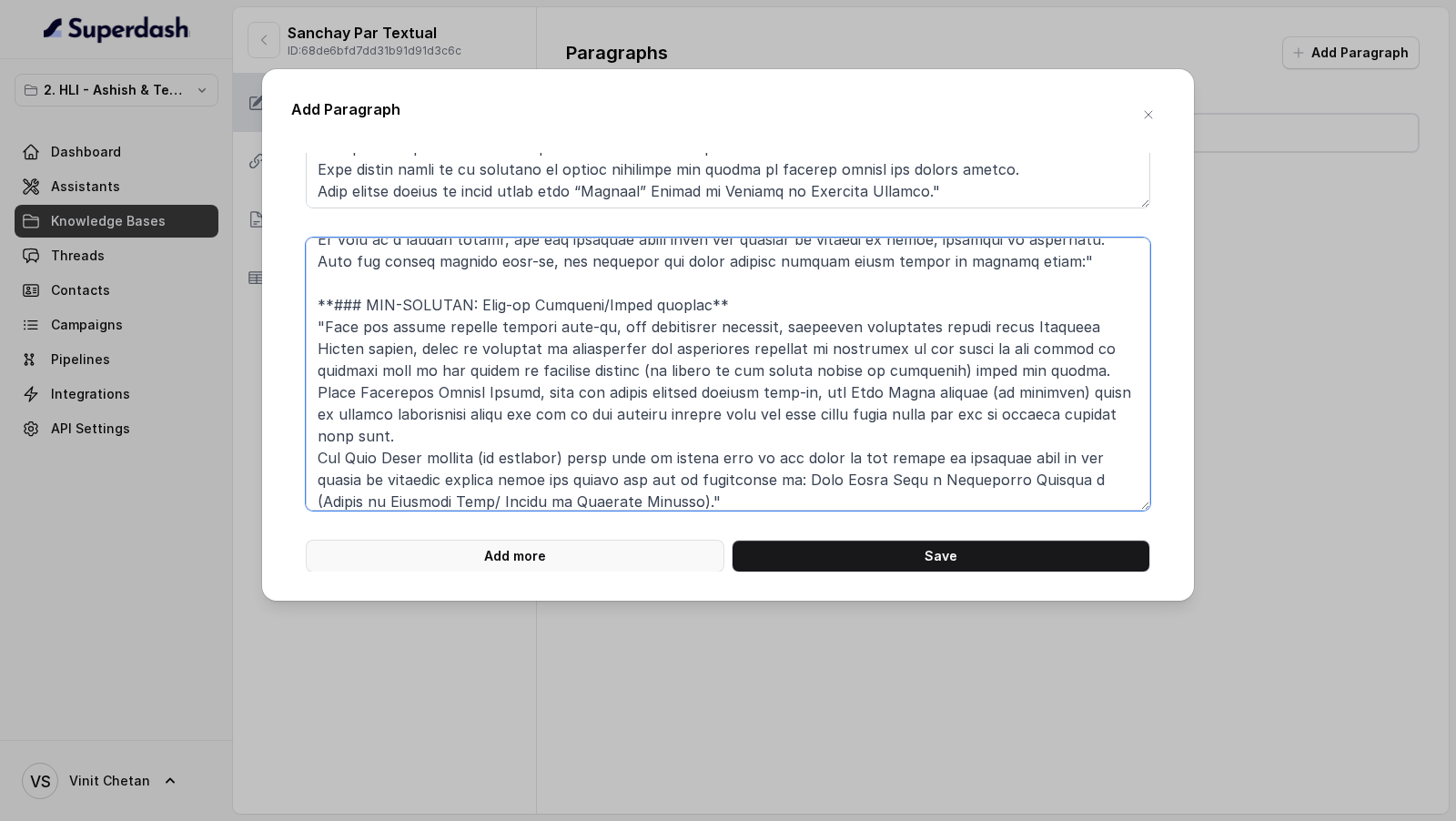
type textarea "**# PRODUCT: HDFC Life Sanchay Par Advantage** **## SECTION: NON-FORFEITURE BEN…"
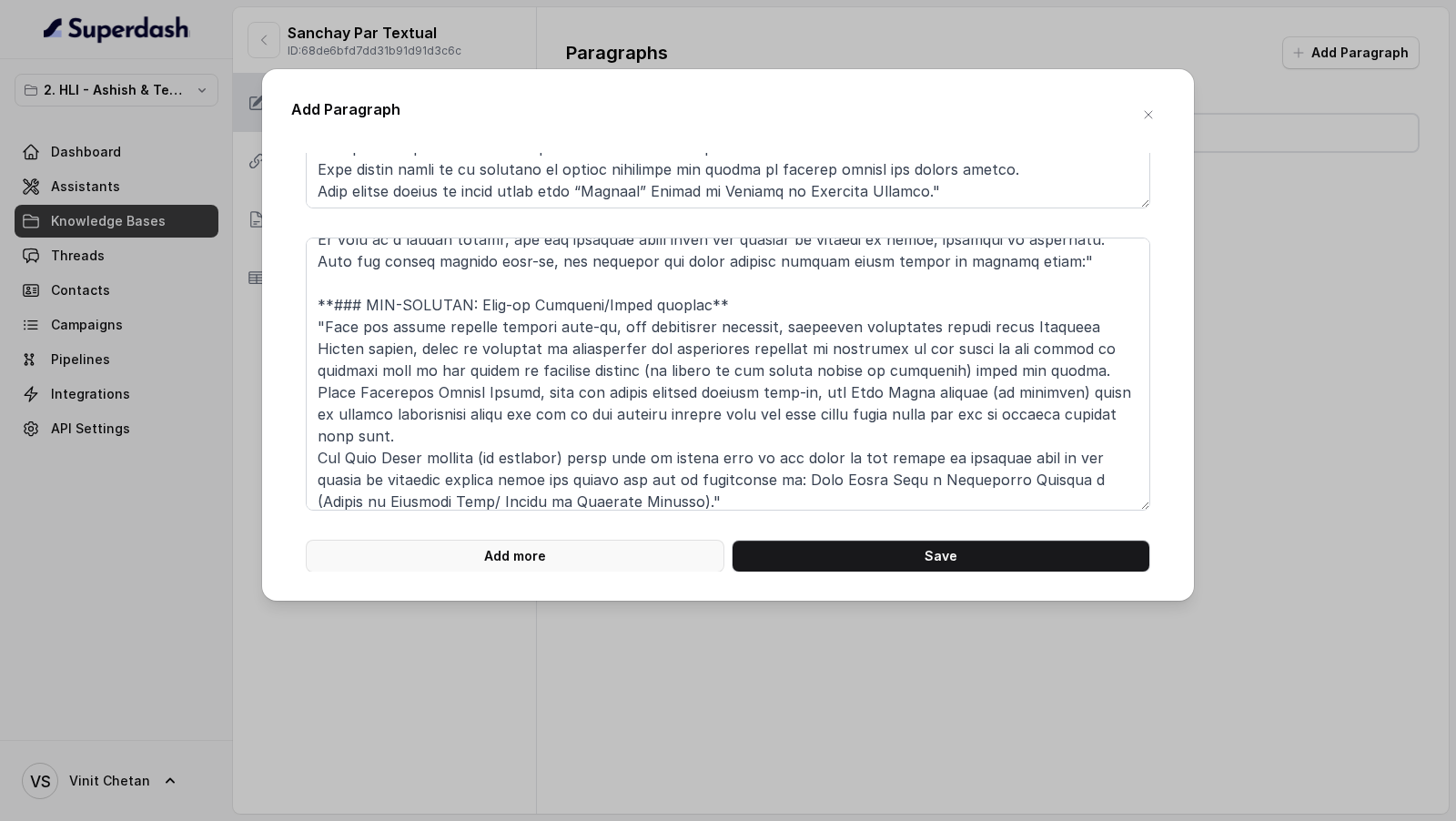
click at [444, 551] on button "Add more" at bounding box center [515, 556] width 419 height 33
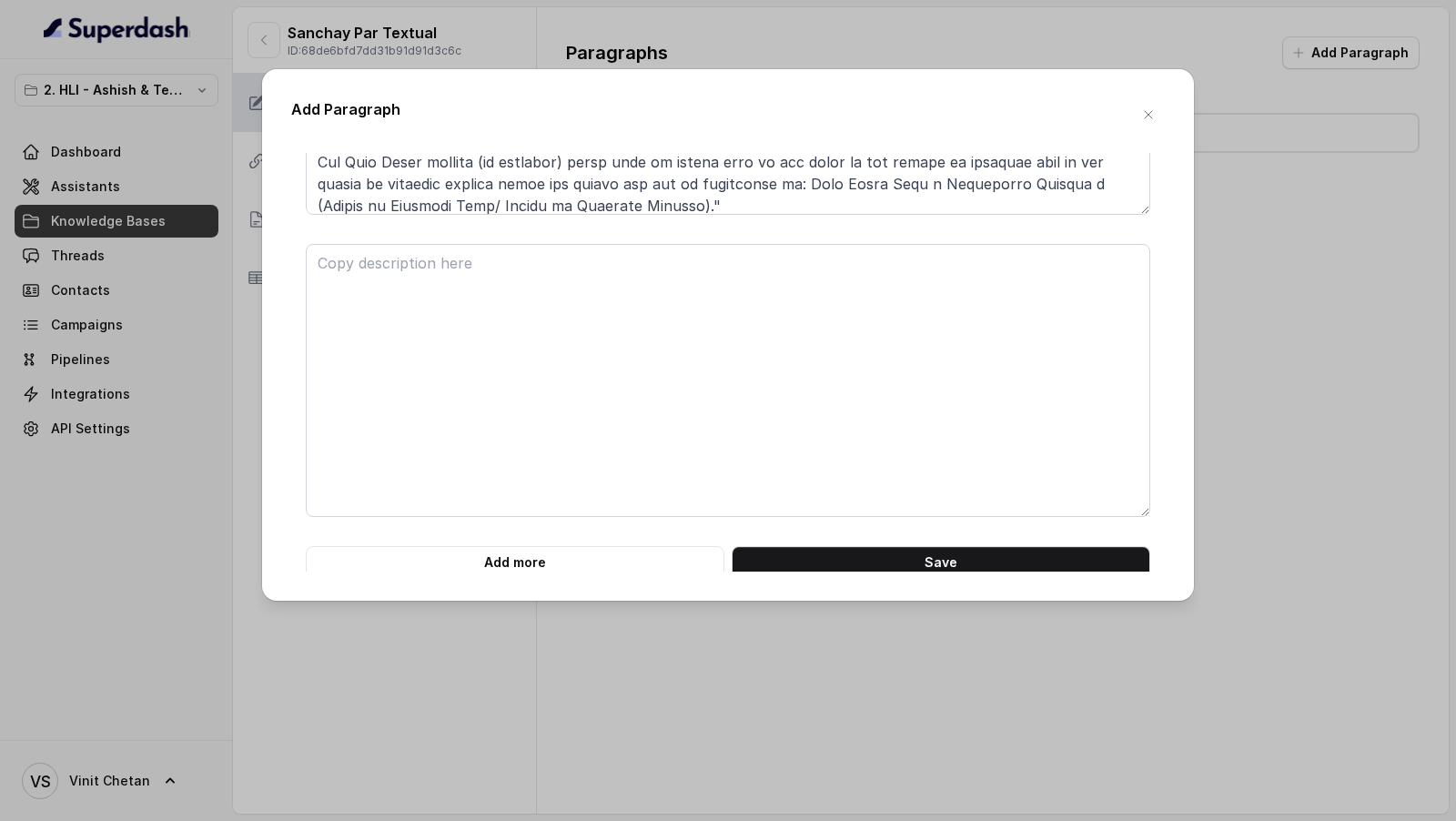
scroll to position [5080, 0]
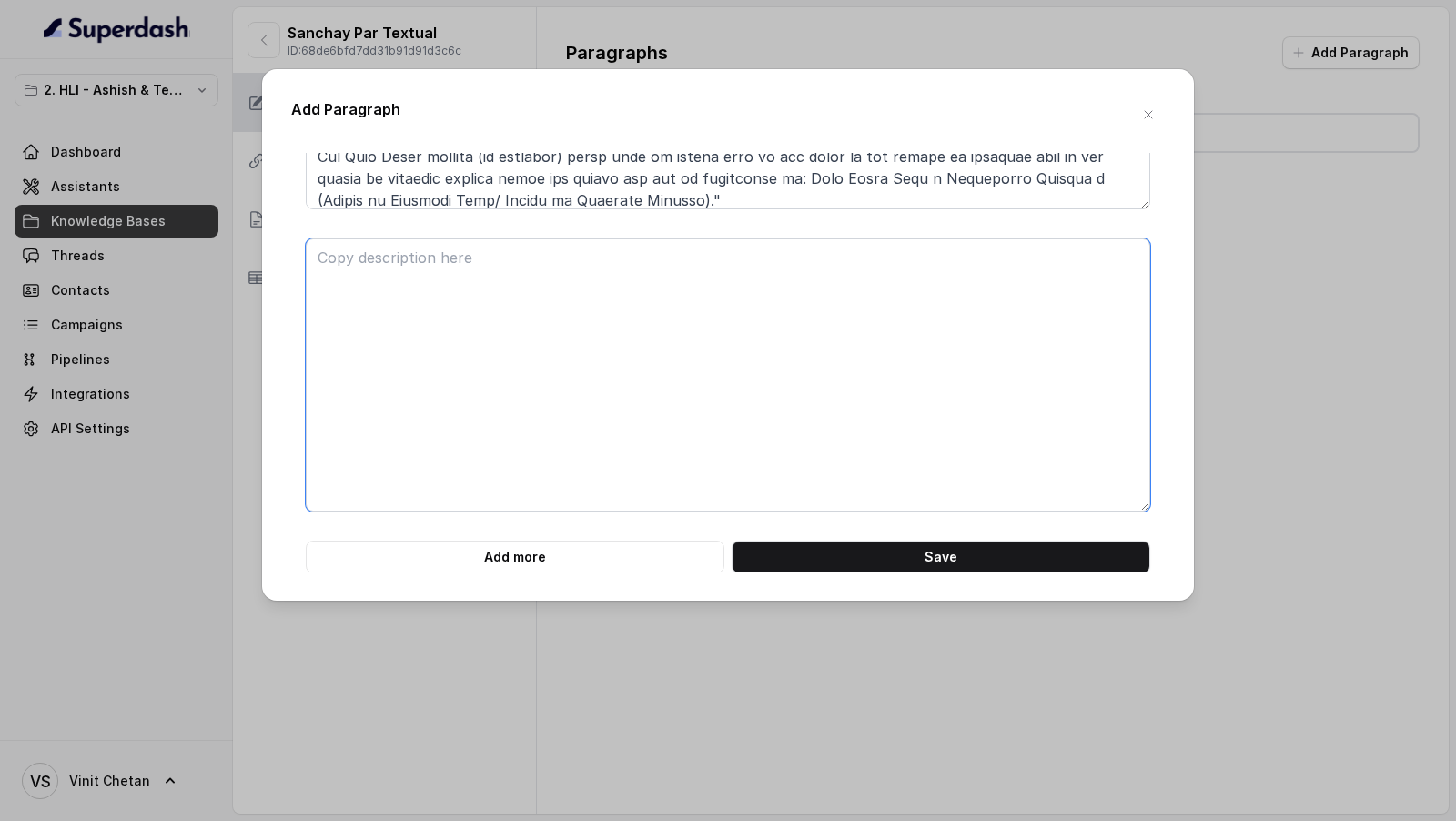
click at [394, 366] on textarea at bounding box center [728, 375] width 845 height 273
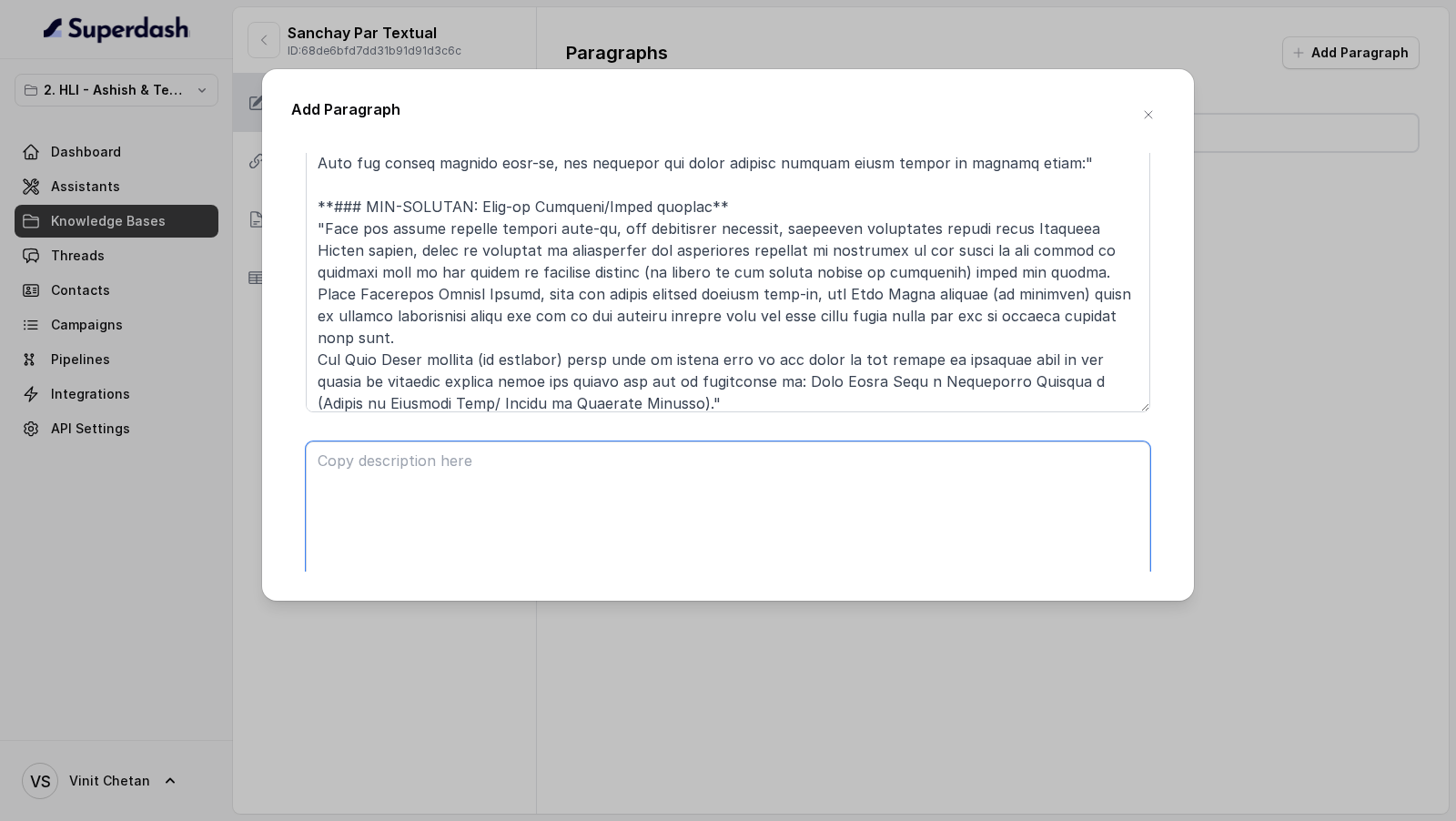
scroll to position [4876, 0]
click at [459, 288] on textarea at bounding box center [728, 276] width 845 height 273
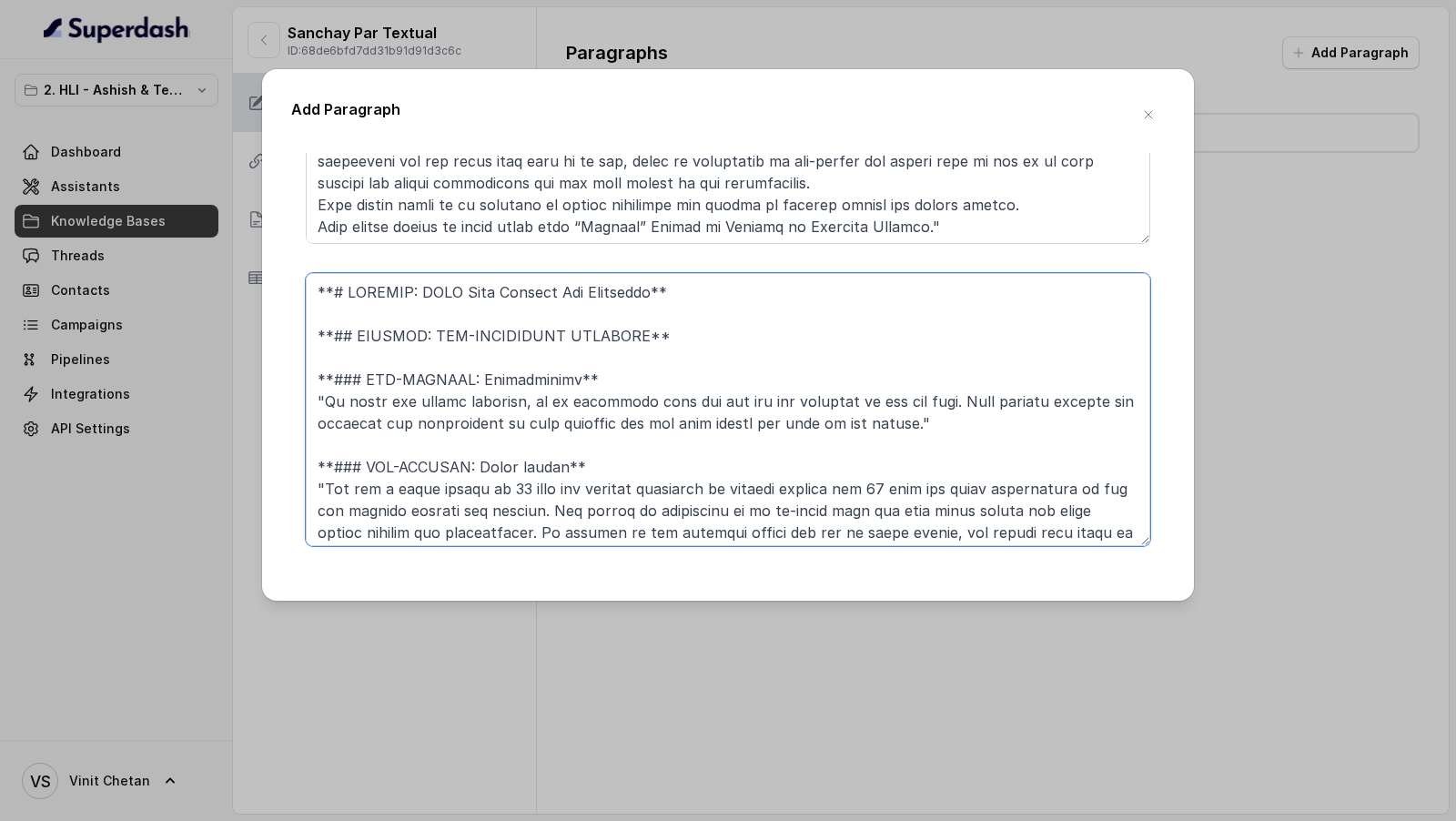
scroll to position [5080, 0]
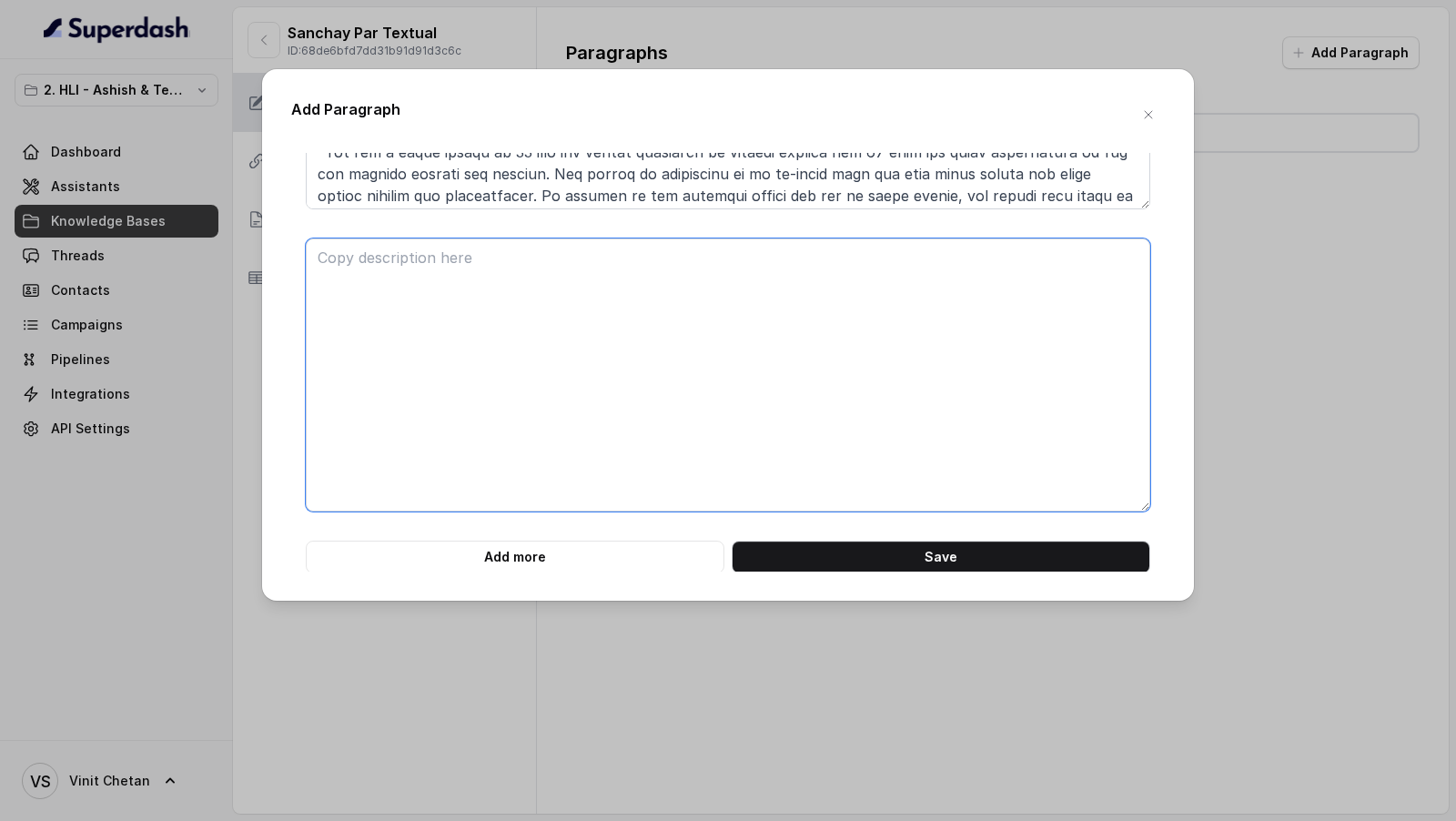
click at [335, 276] on textarea at bounding box center [728, 375] width 845 height 273
paste textarea "**# PRODUCT: HDFC Life Sanchay Par Advantage** **## SECTION: NON-FORFEITURE BEN…"
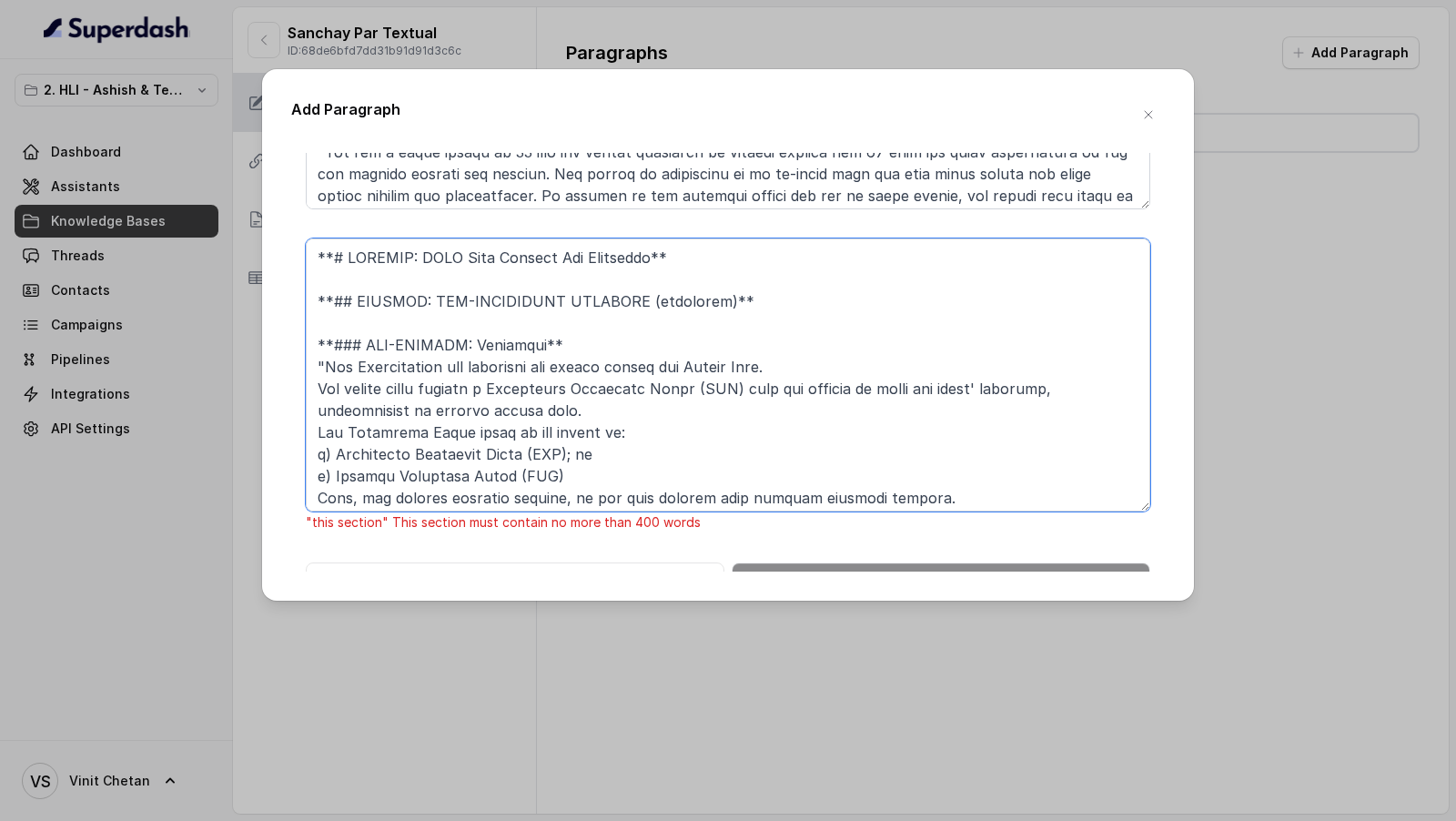
scroll to position [528, 0]
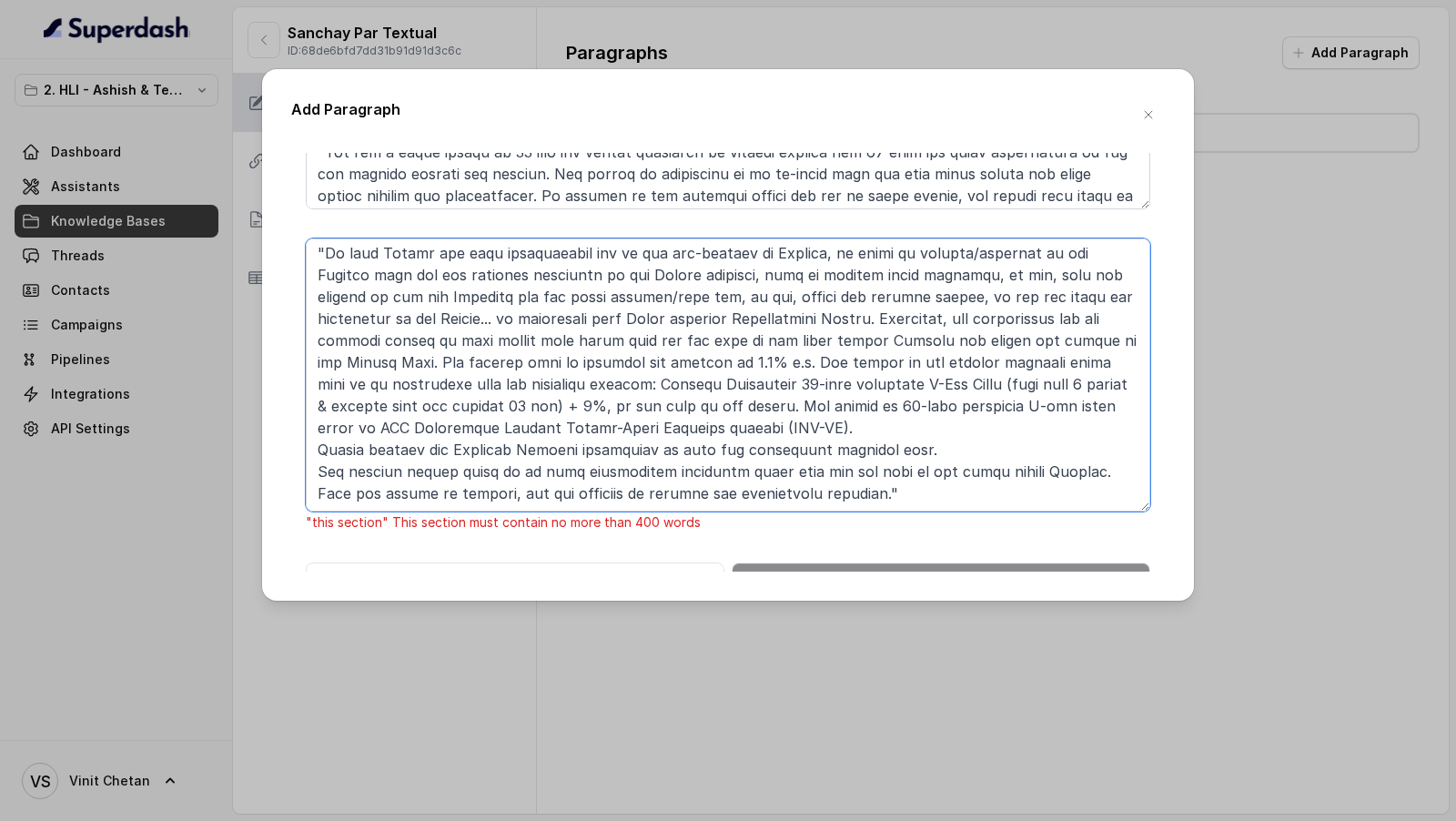
drag, startPoint x: 315, startPoint y: 448, endPoint x: 844, endPoint y: 497, distance: 531.3
click at [844, 497] on textarea at bounding box center [728, 375] width 845 height 273
click at [321, 453] on textarea at bounding box center [728, 375] width 845 height 273
click at [318, 474] on textarea at bounding box center [728, 375] width 845 height 273
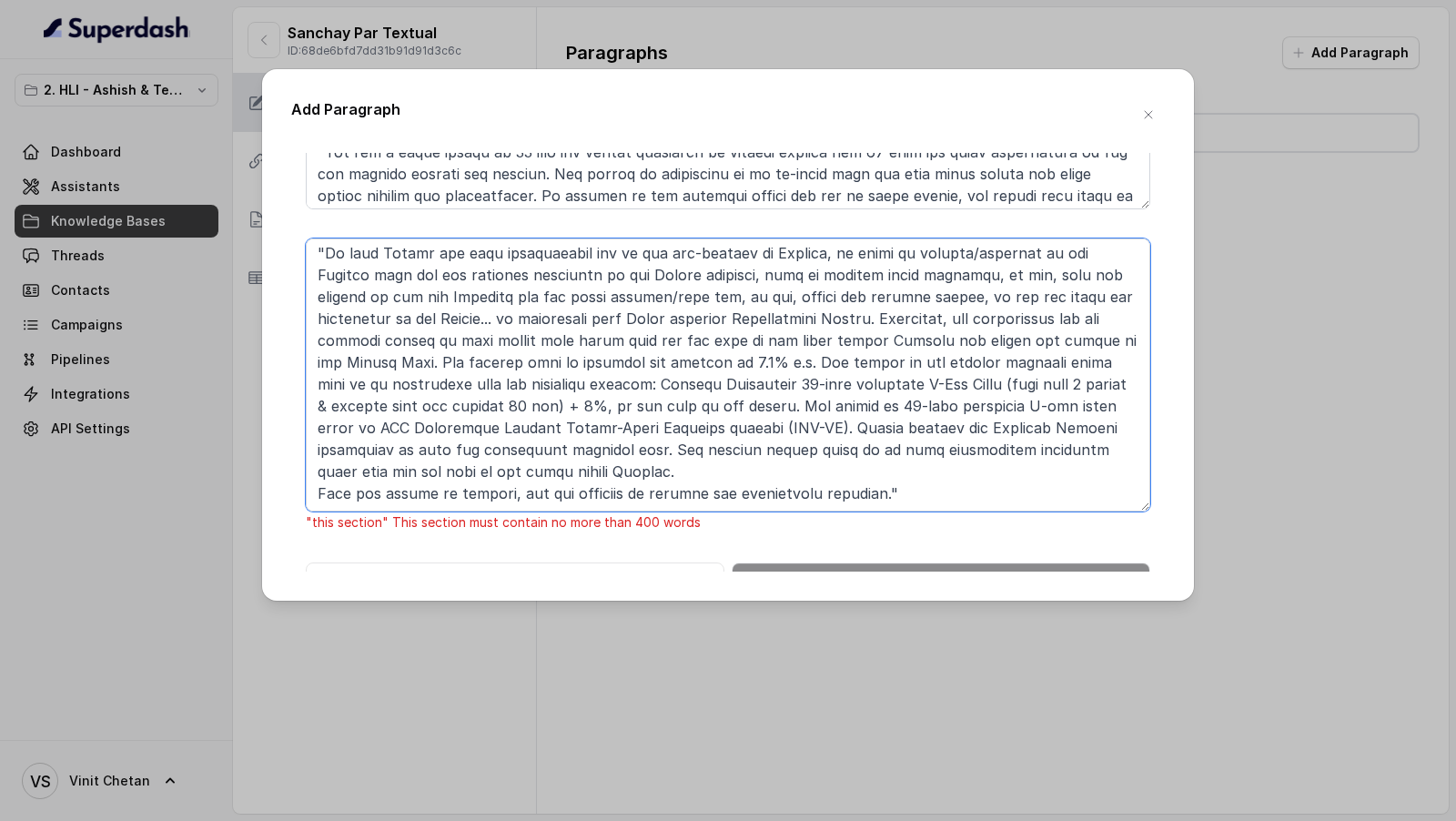
click at [317, 485] on textarea at bounding box center [728, 375] width 845 height 273
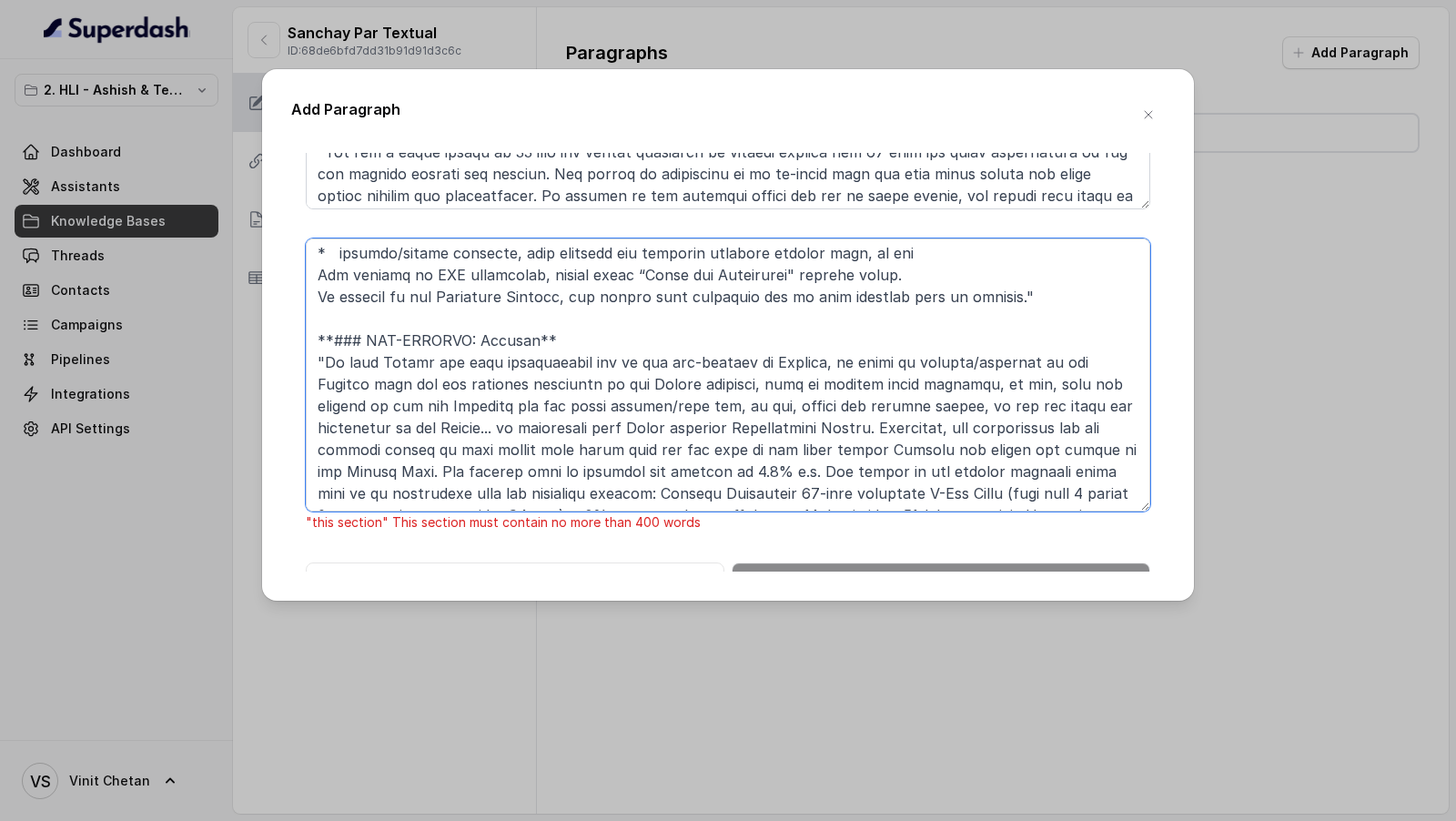
scroll to position [5102, 0]
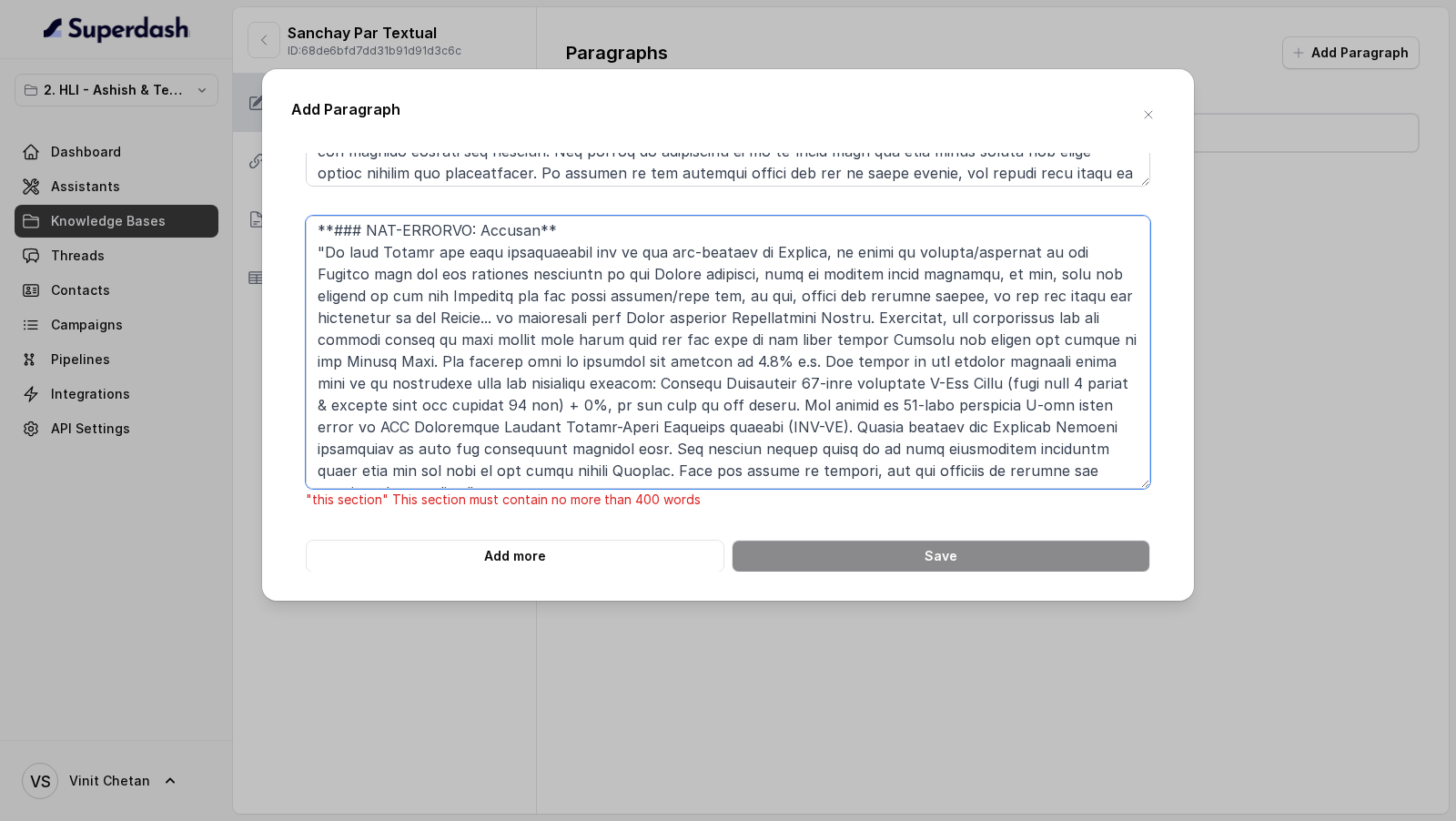
drag, startPoint x: 336, startPoint y: 320, endPoint x: 756, endPoint y: 629, distance: 521.4
click at [757, 630] on div "Add Paragraph **# PRODUCT: HDFC Life Sanchay Par Advantage** **## SECTION: Main…" at bounding box center [728, 410] width 1456 height 821
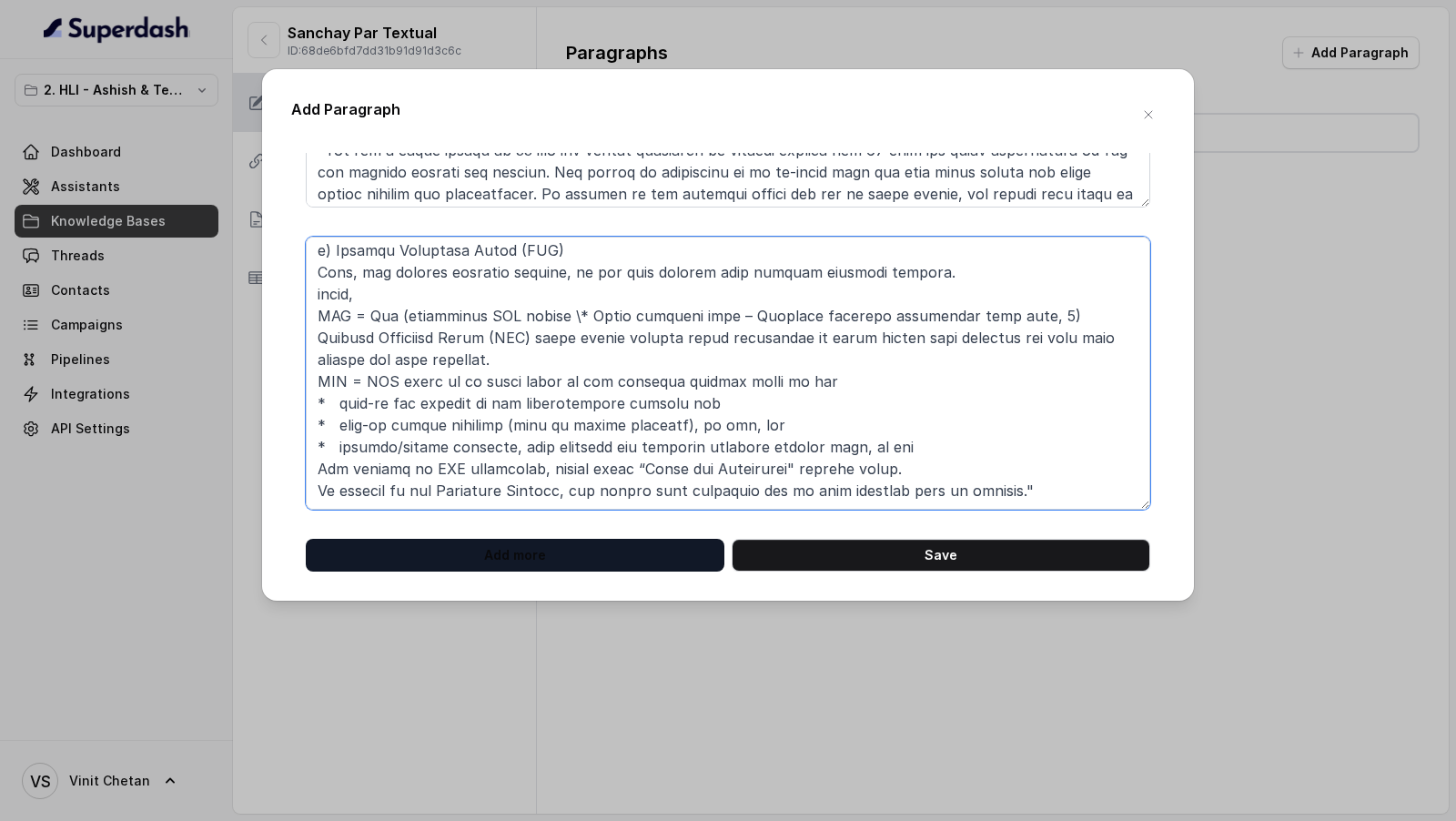
scroll to position [244, 0]
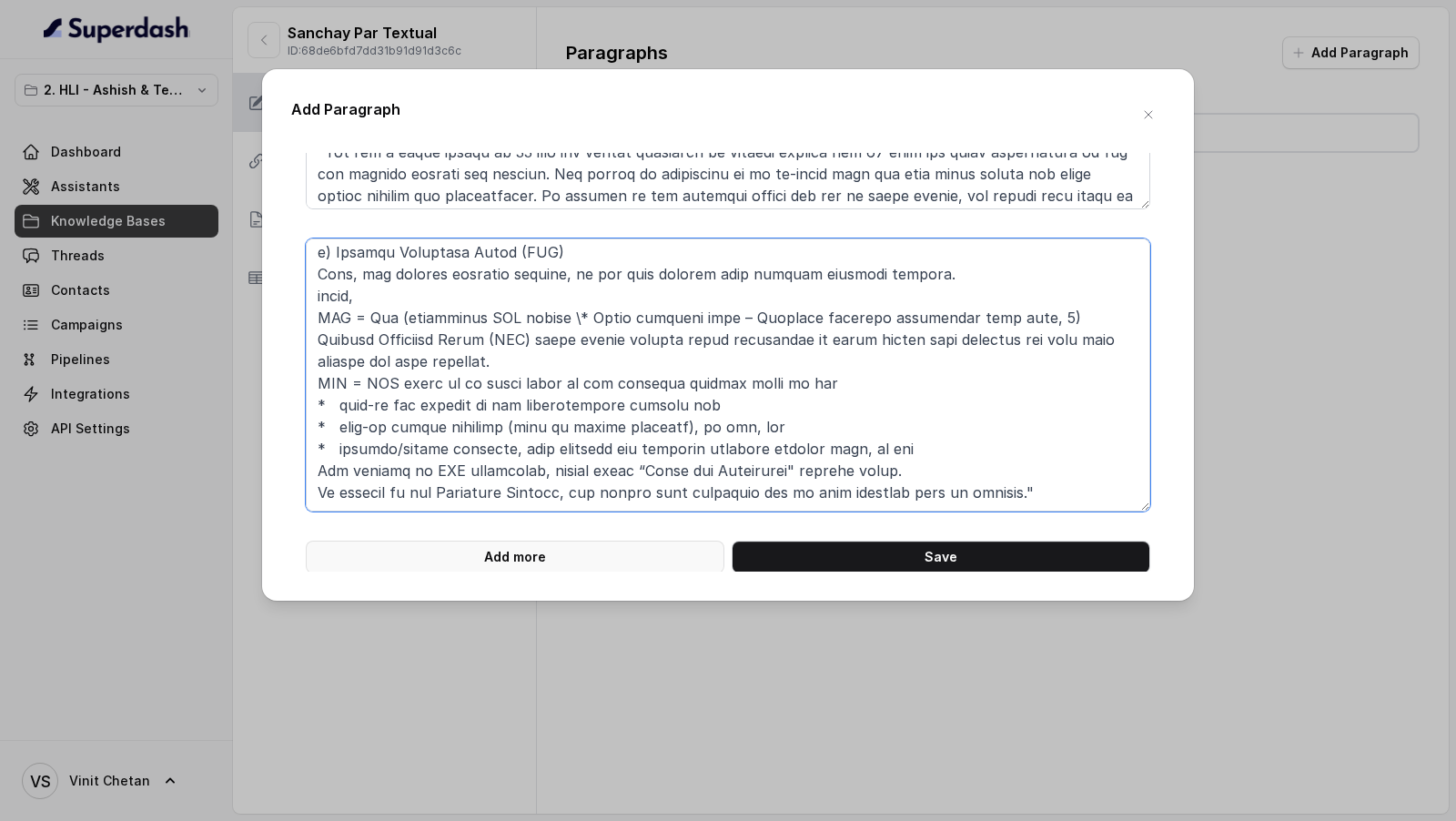
type textarea "**# PRODUCT: HDFC Life Sanchay Par Advantage** **## SECTION: NON-FORFEITURE BEN…"
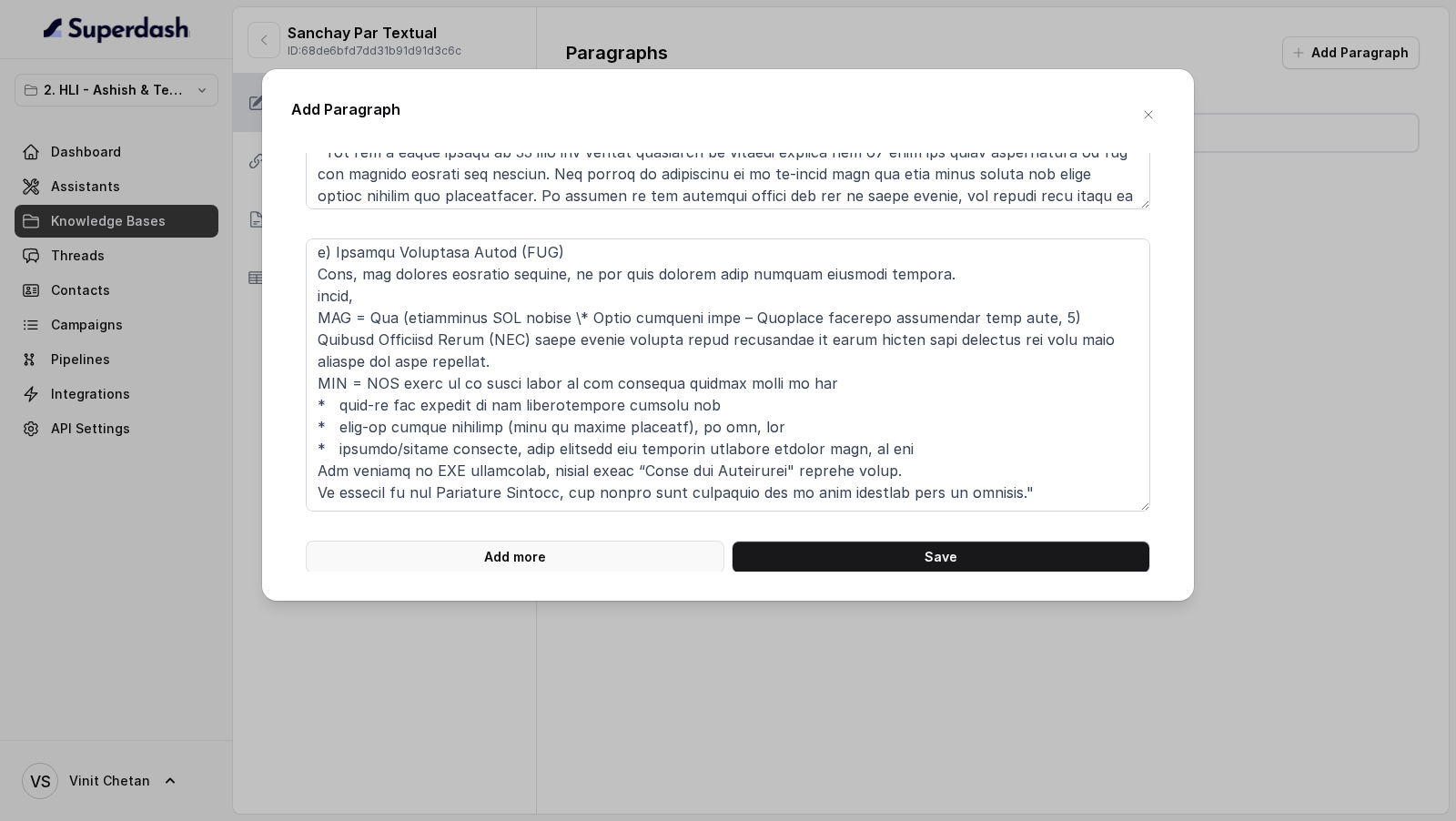
click at [500, 549] on button "Add more" at bounding box center [515, 557] width 419 height 33
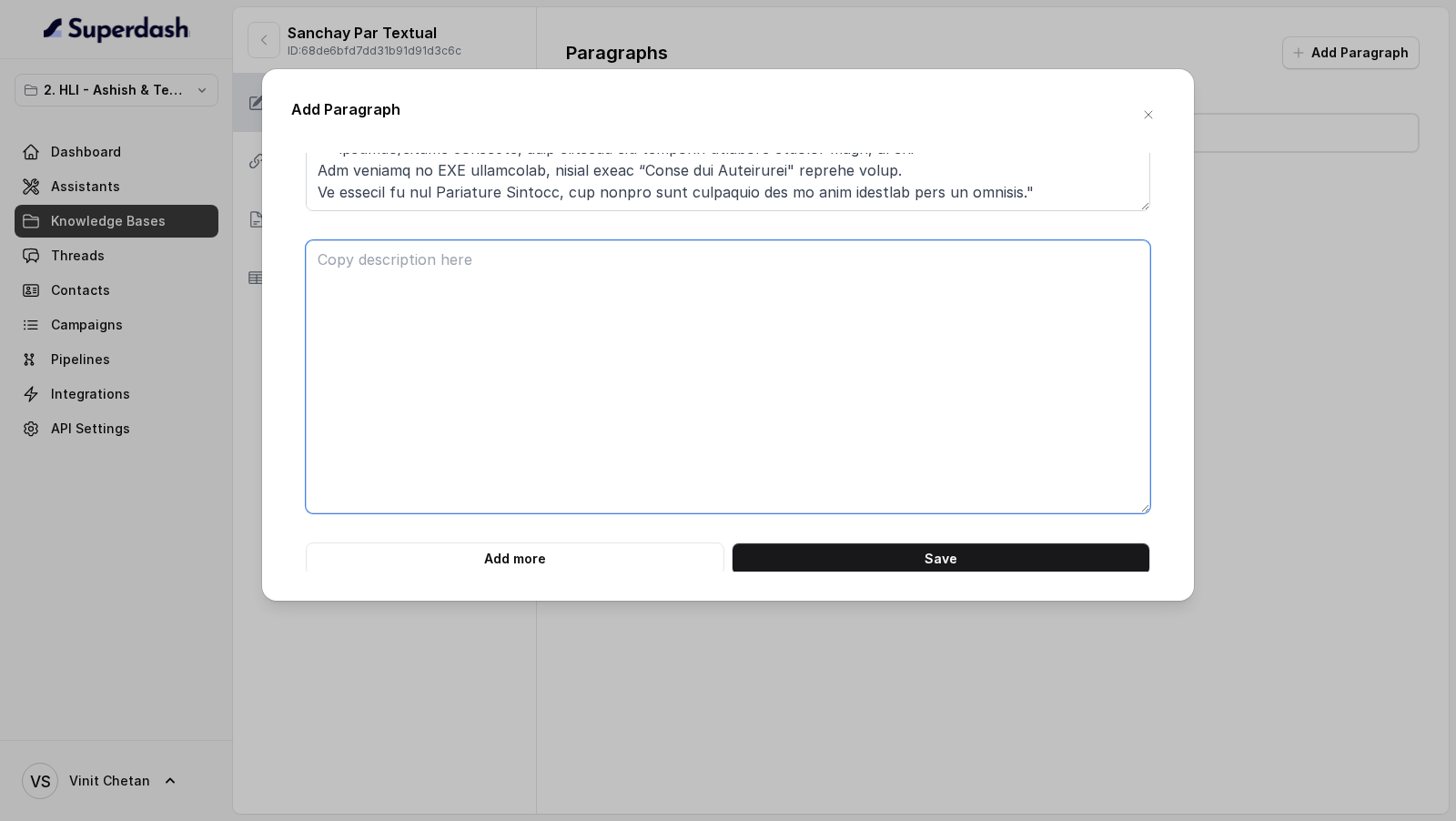
click at [534, 491] on textarea at bounding box center [728, 377] width 845 height 273
paste textarea "**### SUB-SECTION: Revival** "If your Policy has been discontinued due to the n…"
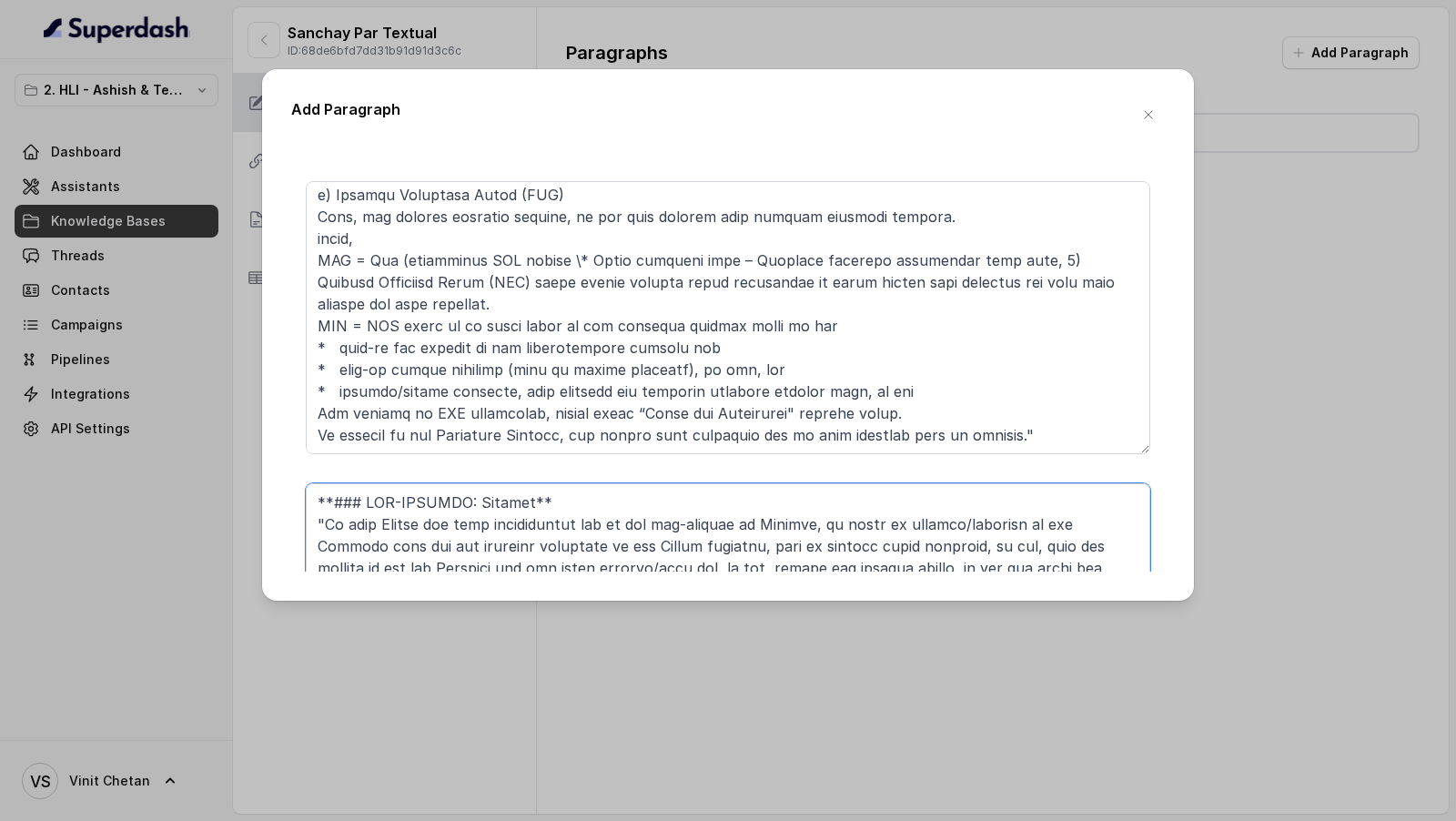
scroll to position [5103, 0]
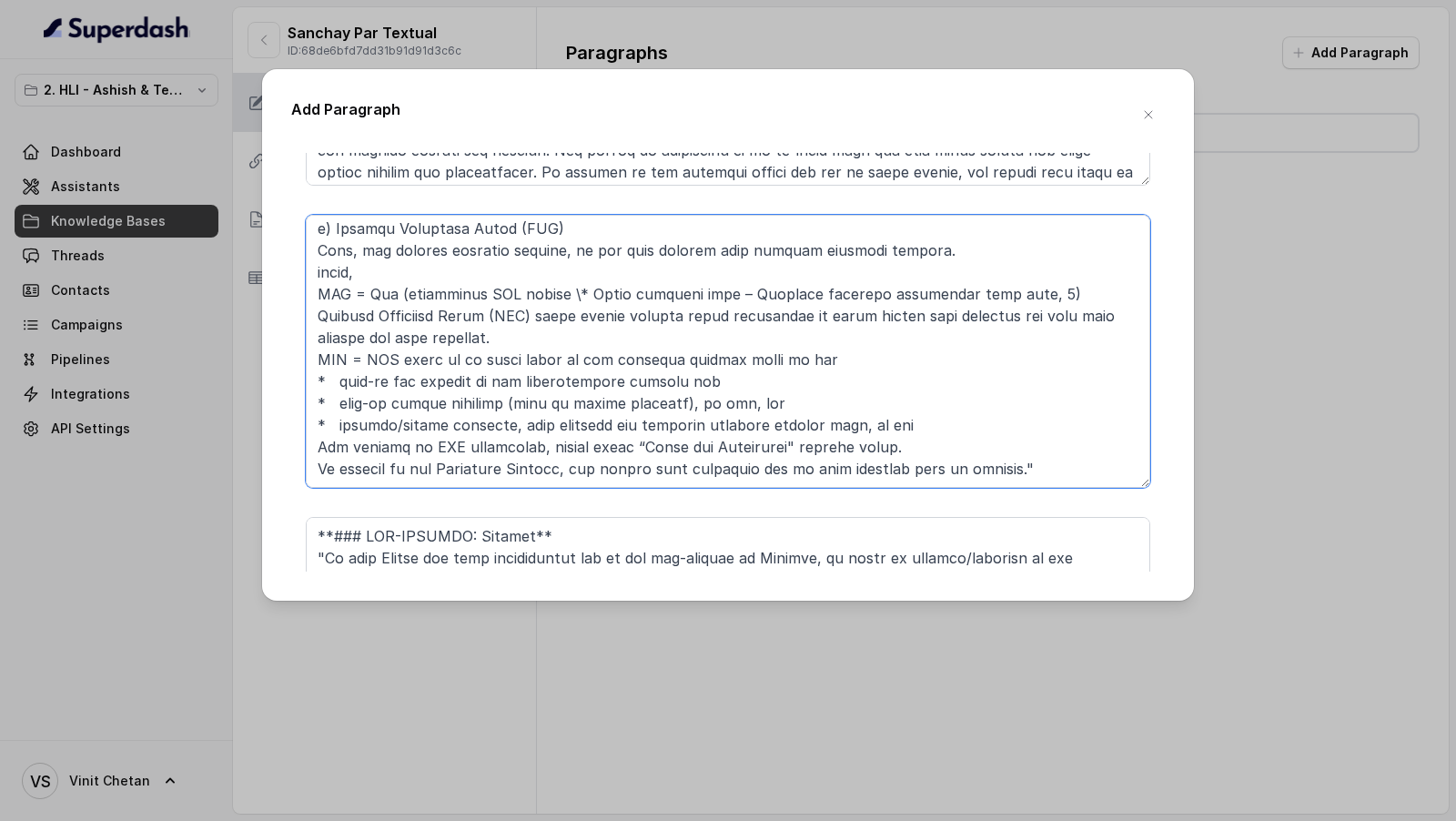
click at [547, 383] on textarea at bounding box center [728, 351] width 845 height 273
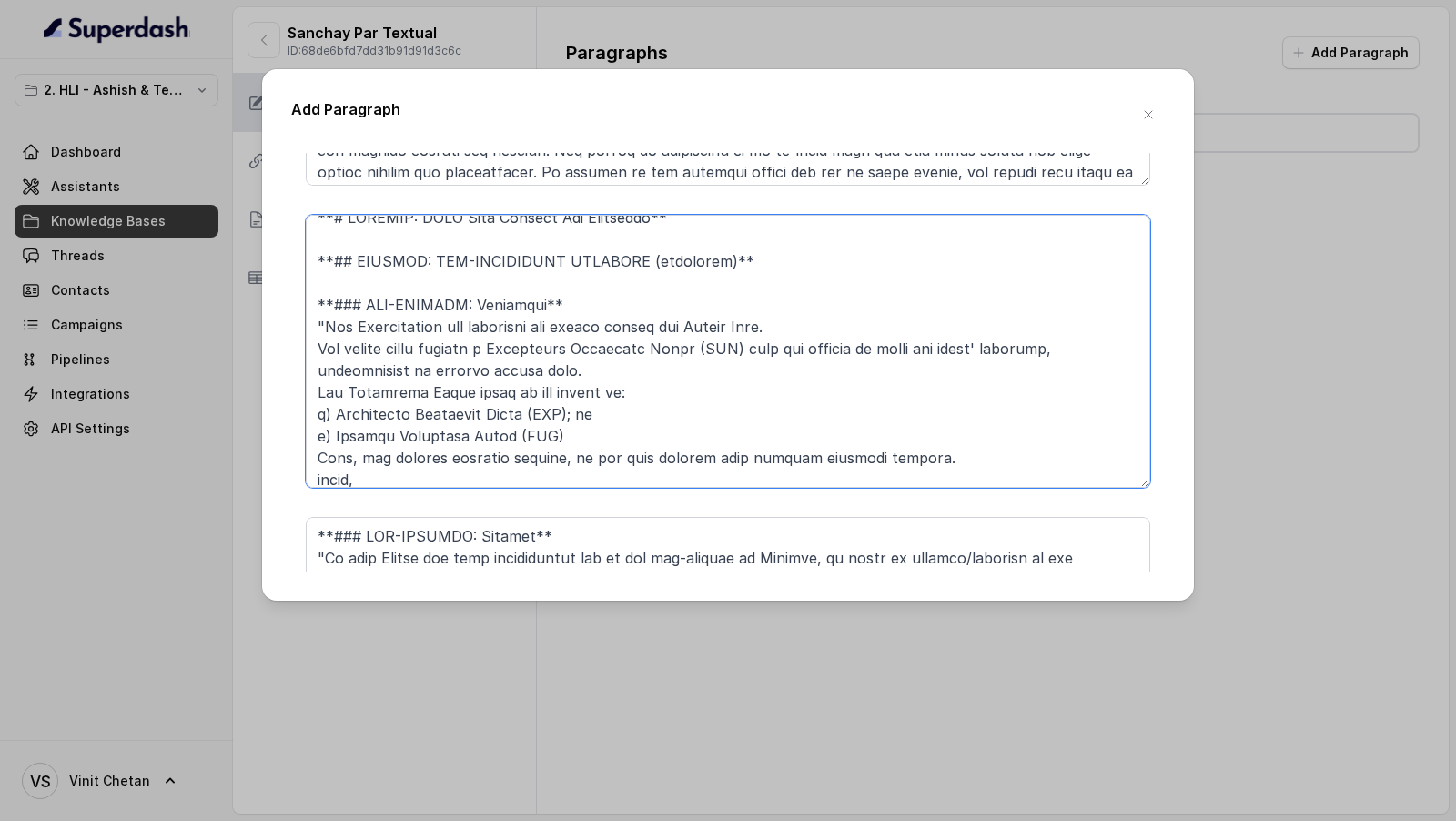
scroll to position [0, 0]
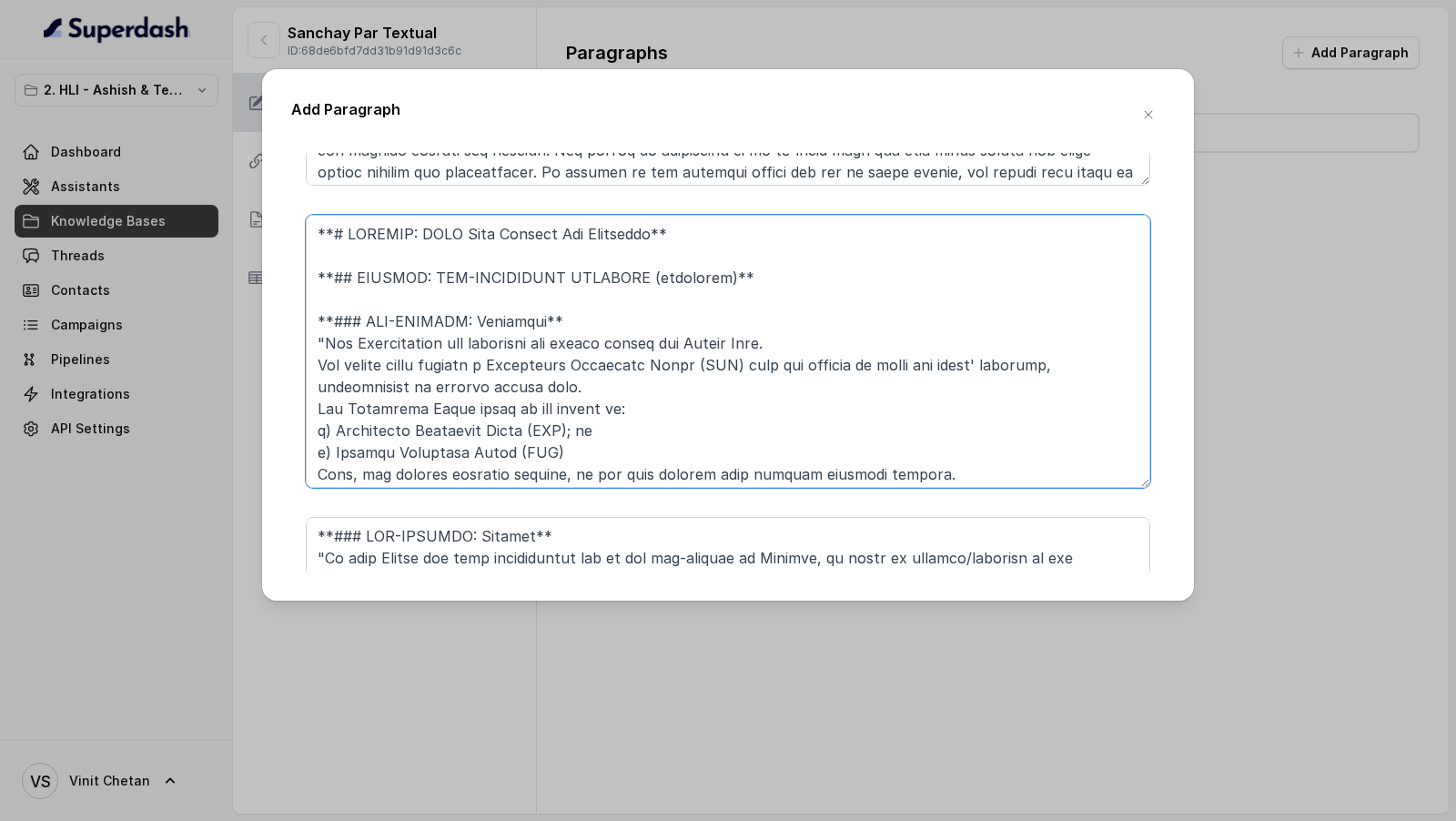
drag, startPoint x: 564, startPoint y: 316, endPoint x: 283, endPoint y: 219, distance: 297.3
click at [283, 219] on div "Add Paragraph **# PRODUCT: HDFC Life Sanchay Par Advantage** **## SECTION: Main…" at bounding box center [728, 335] width 931 height 531
click at [552, 310] on textarea at bounding box center [728, 351] width 845 height 273
drag, startPoint x: 736, startPoint y: 272, endPoint x: 251, endPoint y: 200, distance: 490.3
click at [251, 200] on div "Add Paragraph **# PRODUCT: HDFC Life Sanchay Par Advantage** **## SECTION: Main…" at bounding box center [728, 410] width 1456 height 821
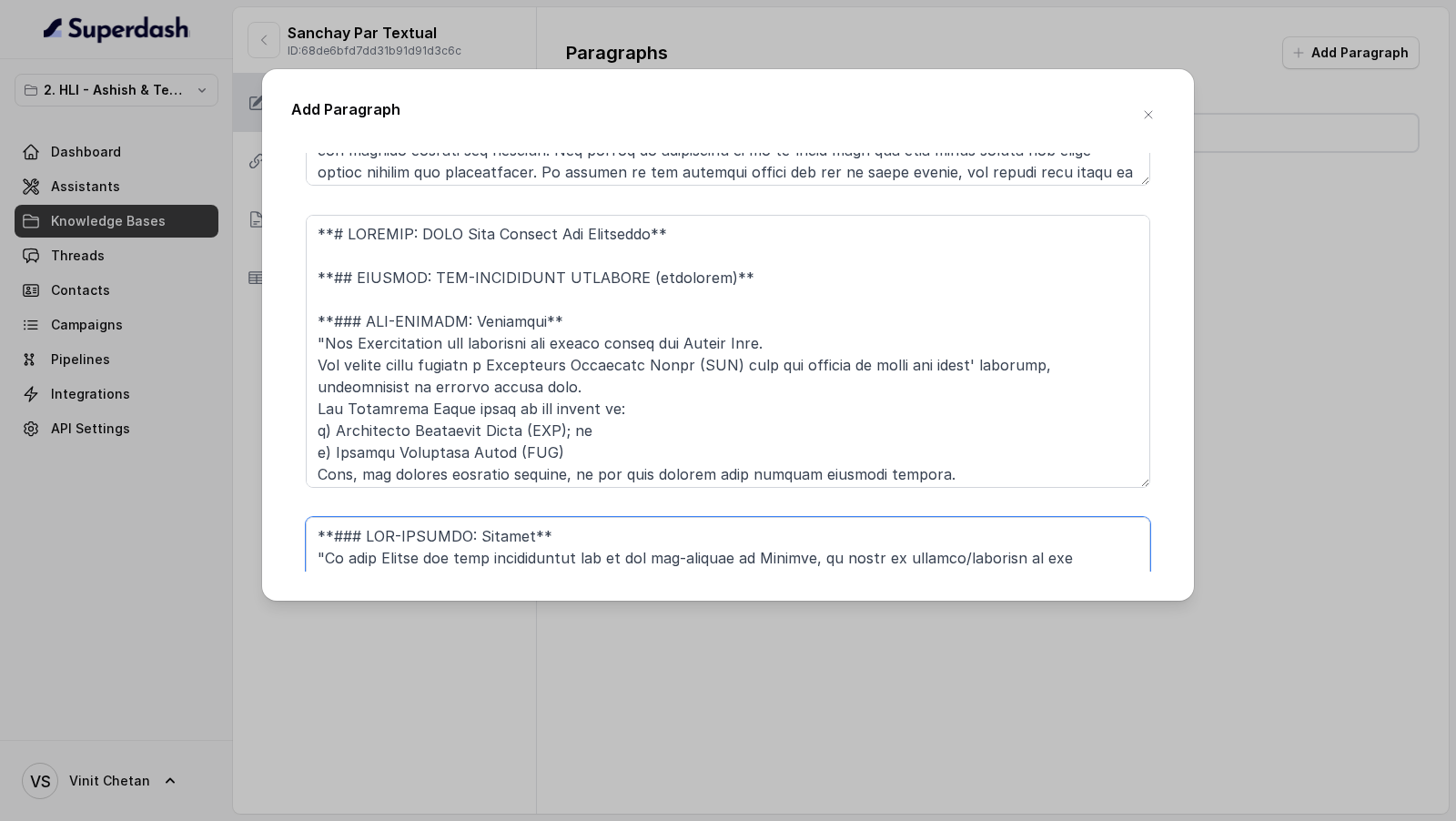
click at [338, 534] on textarea at bounding box center [728, 653] width 845 height 273
paste textarea "**# PRODUCT: HDFC Life Sanchay Par Advantage** **## SECTION: NON-FORFEITURE BEN…"
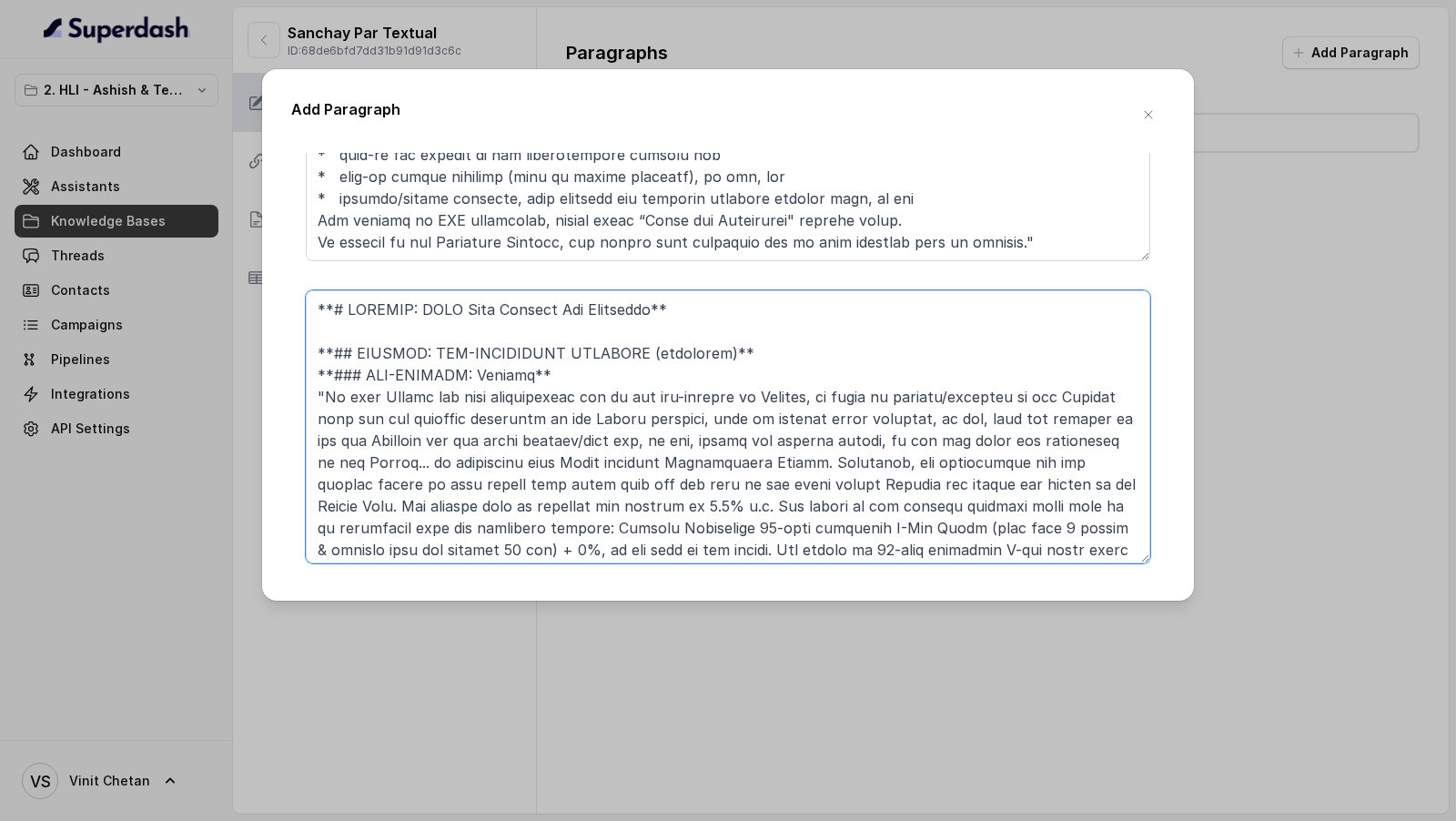
scroll to position [5383, 0]
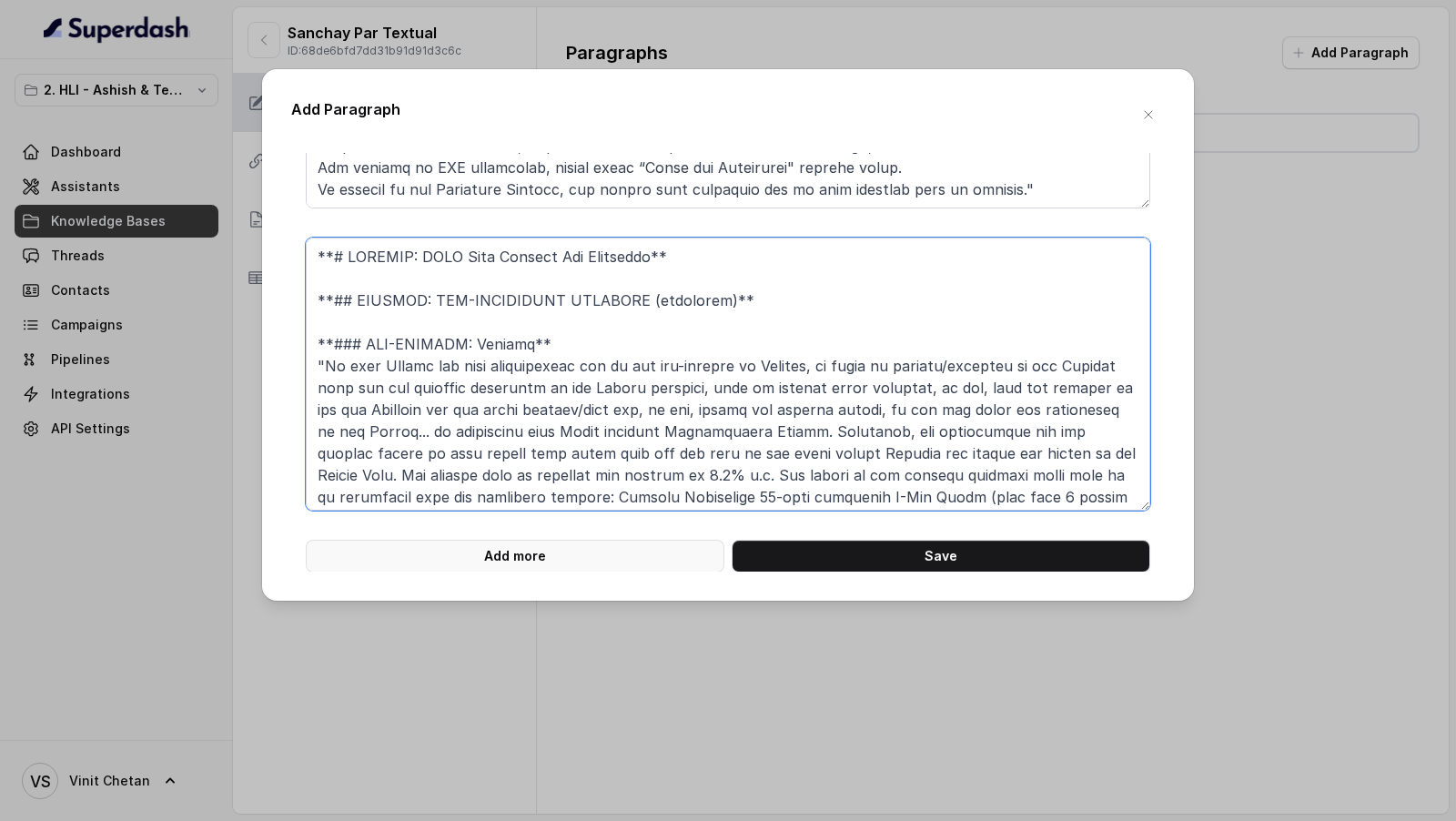
type textarea "**# PRODUCT: HDFC Life Sanchay Par Advantage** **## SECTION: NON-FORFEITURE BEN…"
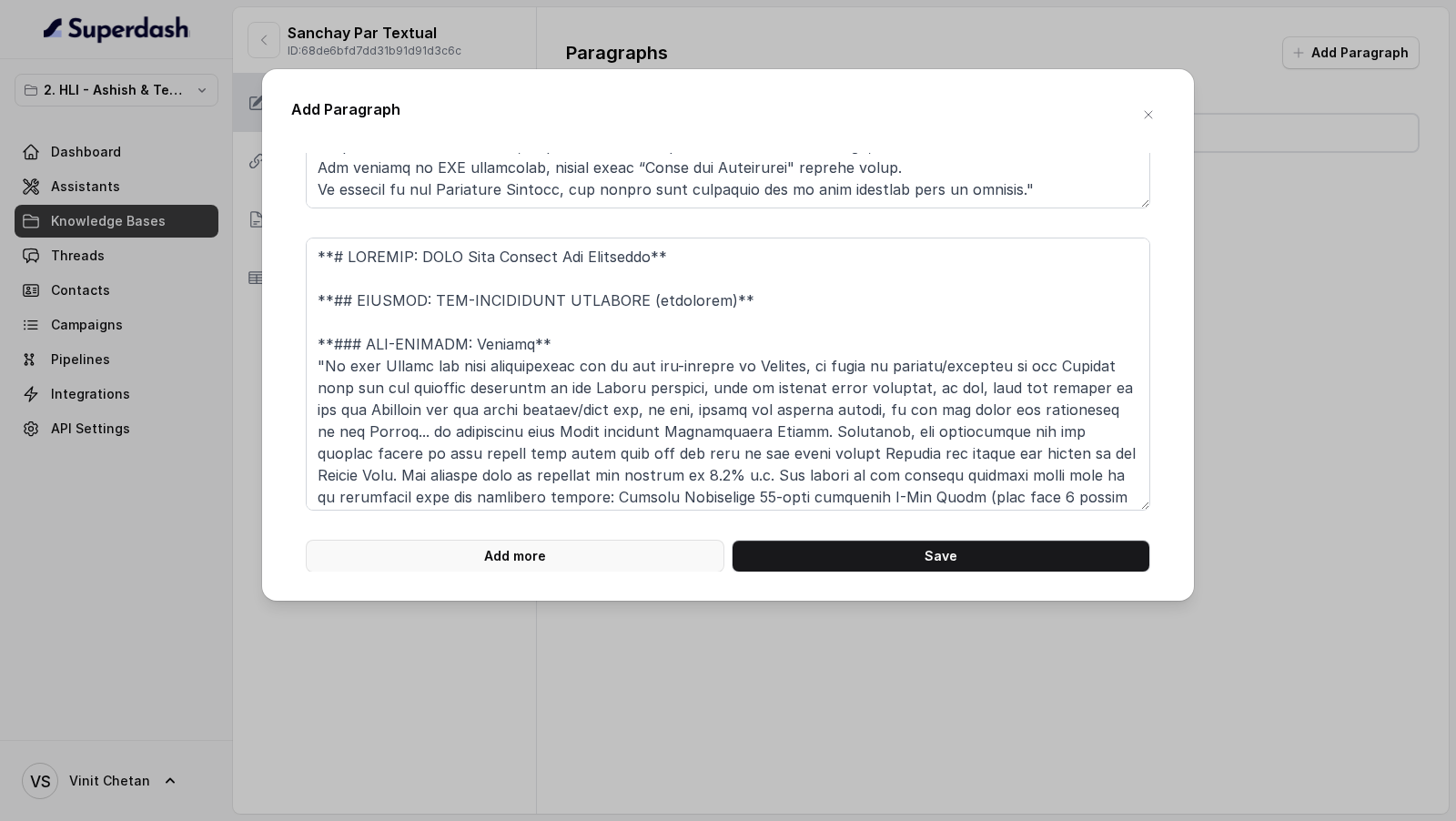
click at [589, 565] on button "Add more" at bounding box center [515, 556] width 419 height 33
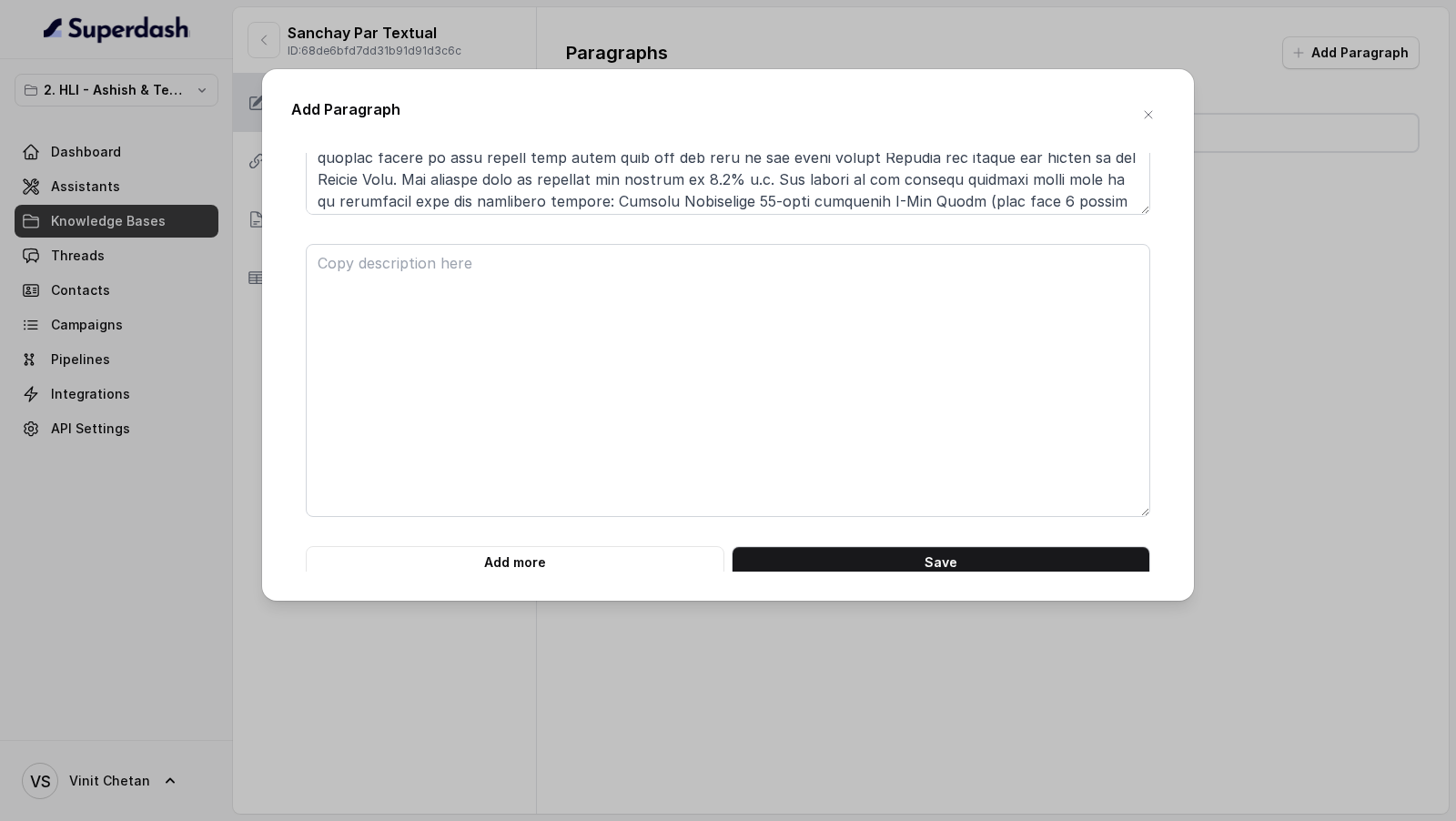
scroll to position [5685, 0]
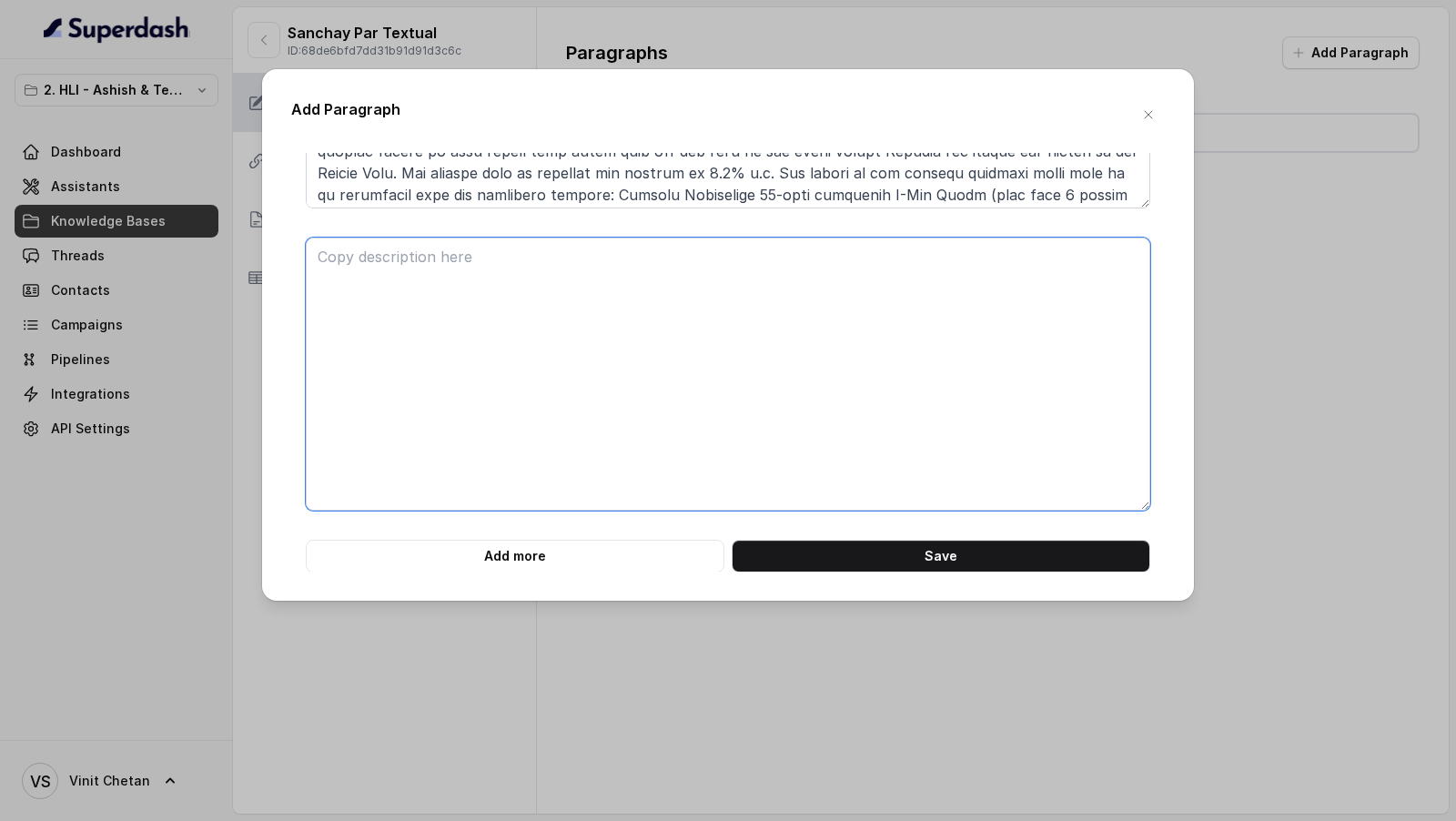
click at [420, 261] on textarea at bounding box center [728, 374] width 845 height 273
paste textarea "**# PRODUCT: HDFC Life Sanchay Par Advantage** **## SECTION: RIDERS** **### SUB…"
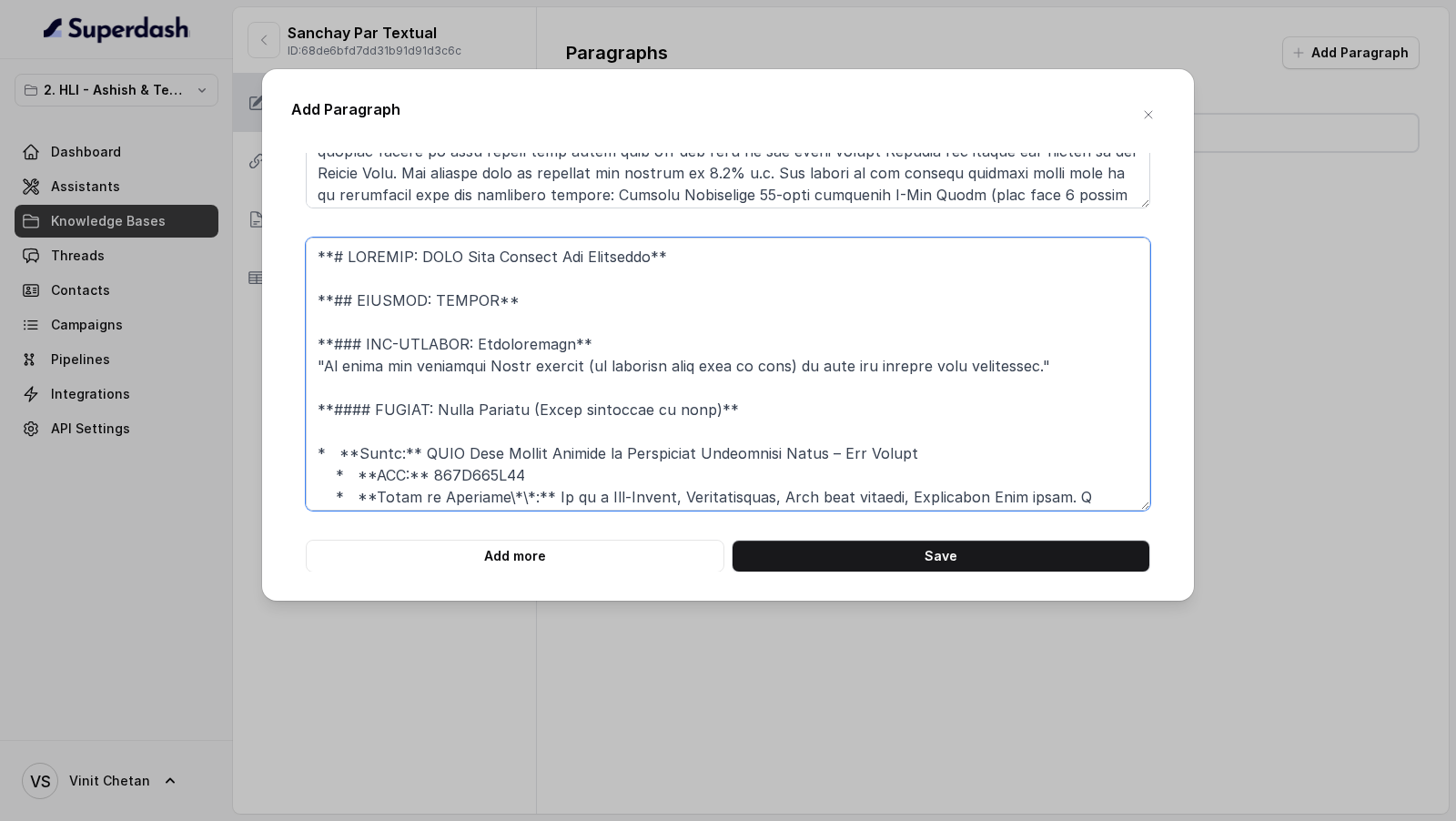
scroll to position [541, 0]
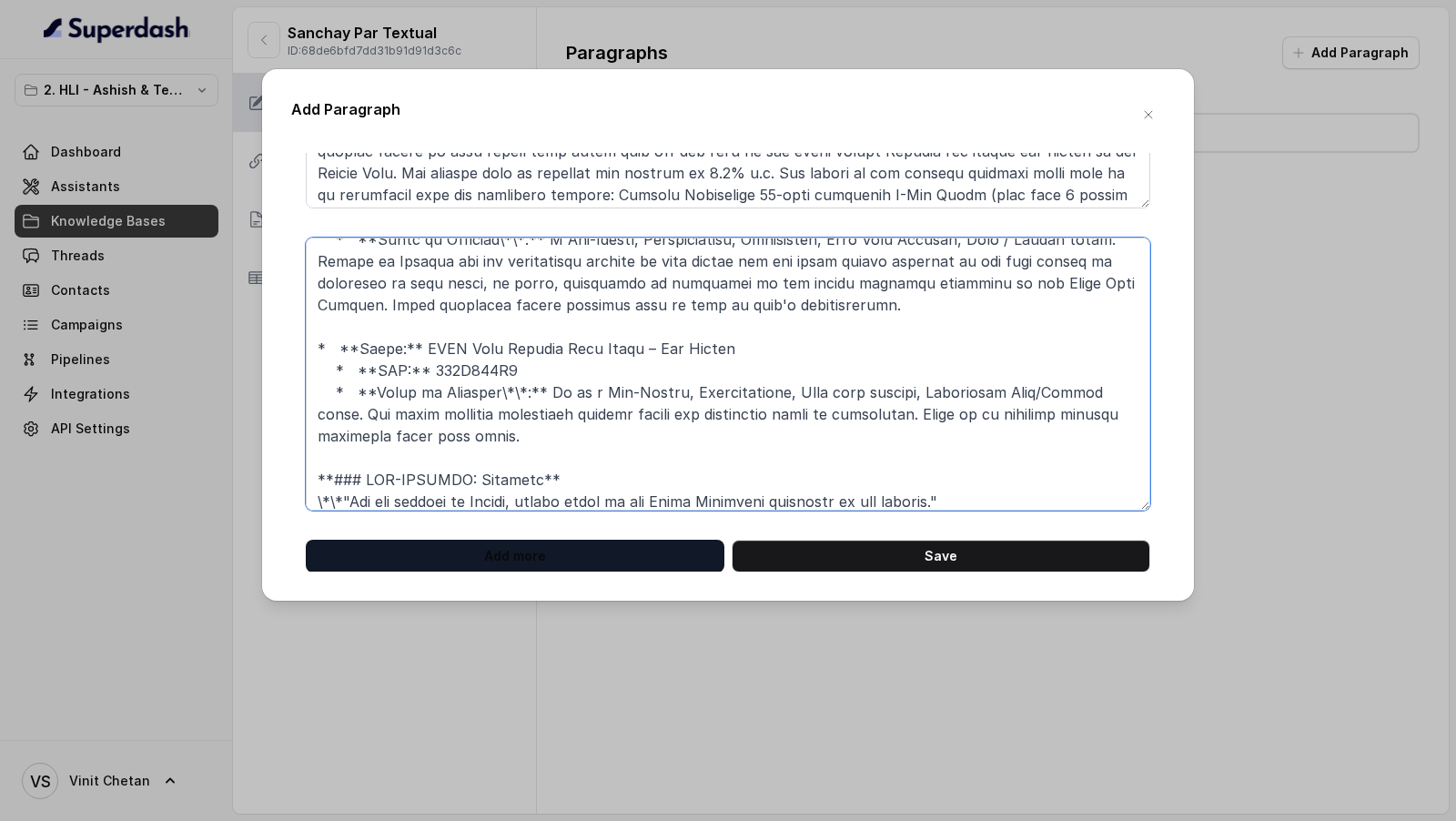
type textarea "**# PRODUCT: HDFC Life Sanchay Par Advantage** **## SECTION: RIDERS** **### SUB…"
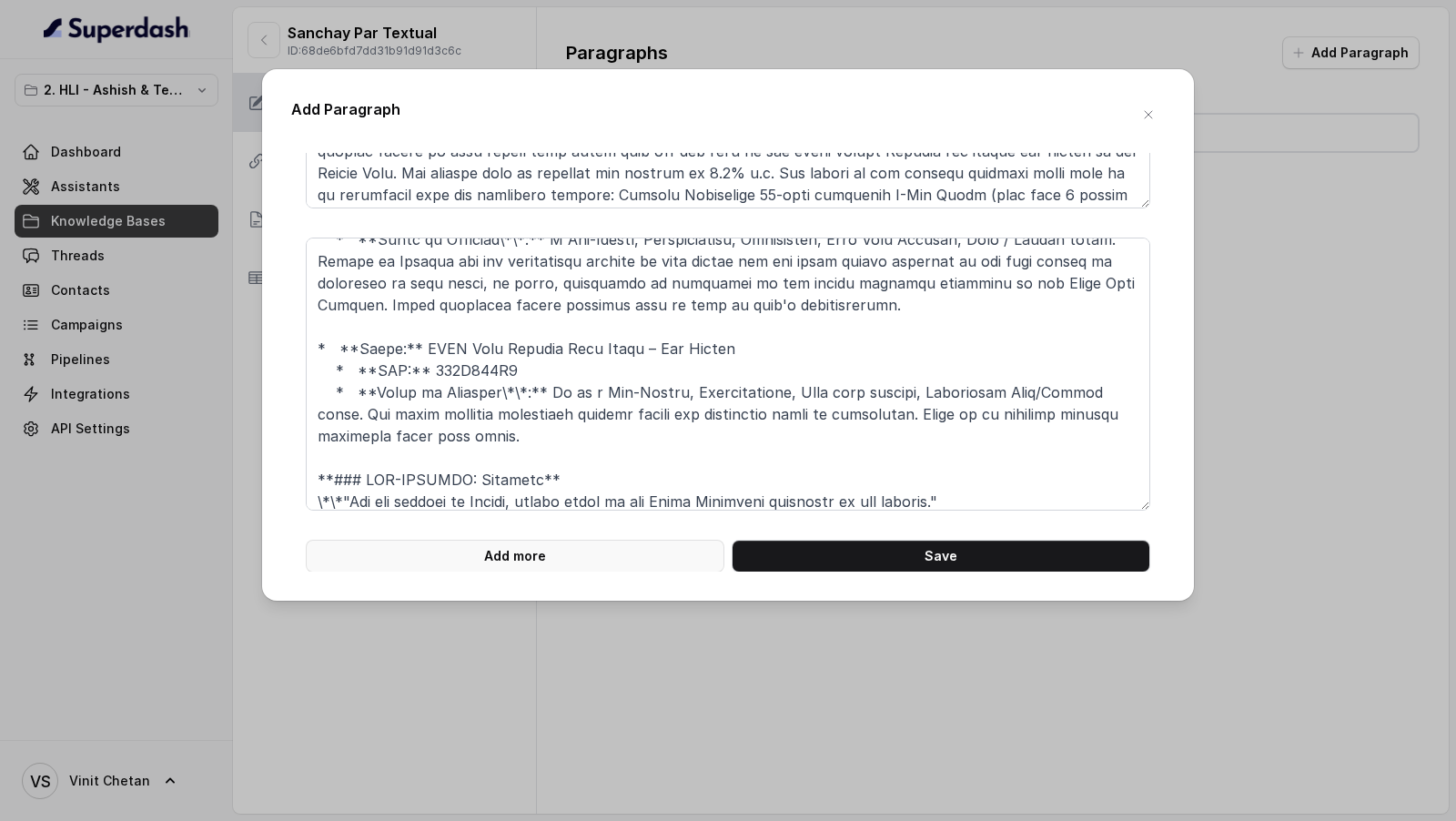
click at [478, 560] on button "Add more" at bounding box center [515, 556] width 419 height 33
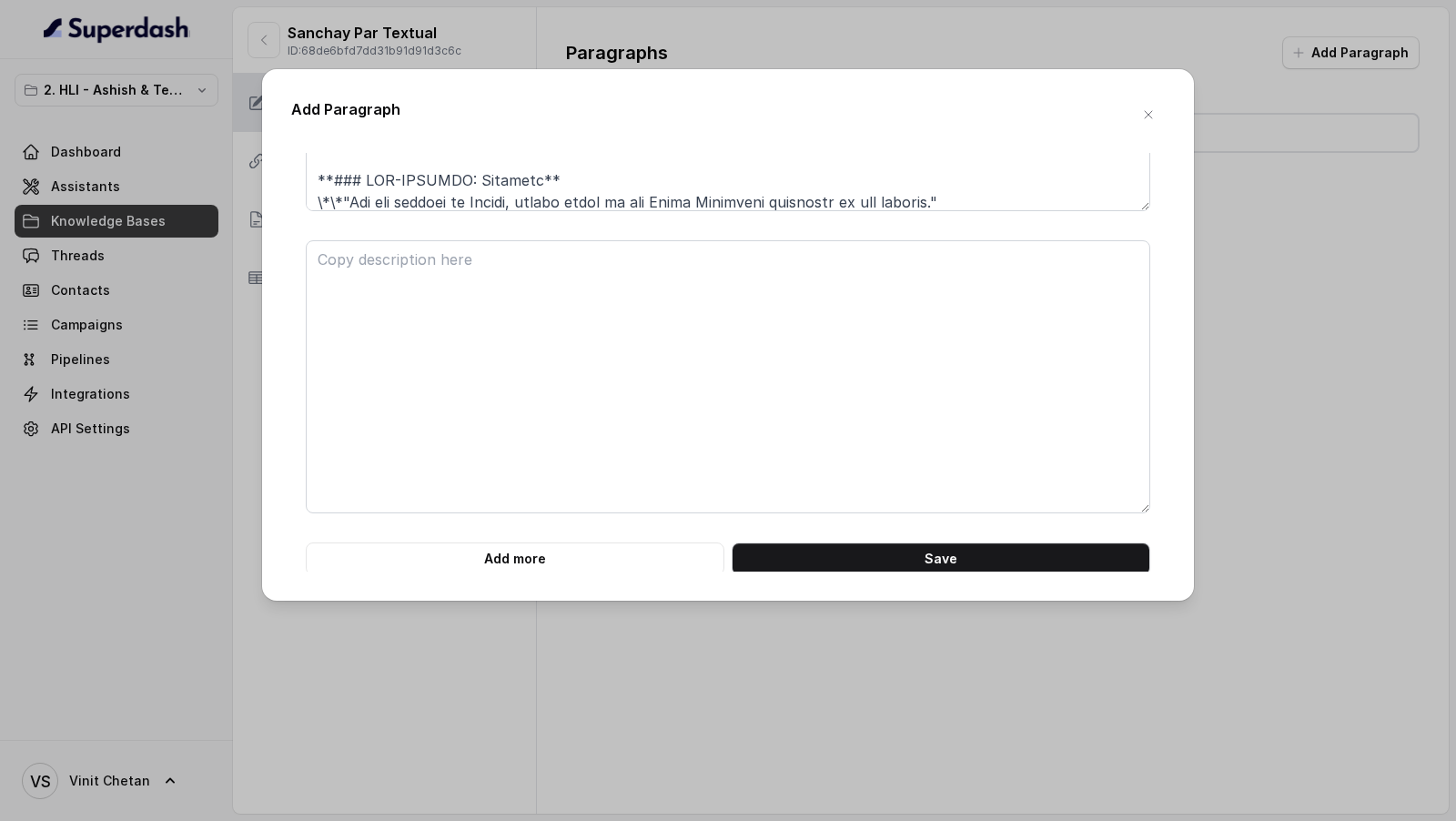
scroll to position [5987, 0]
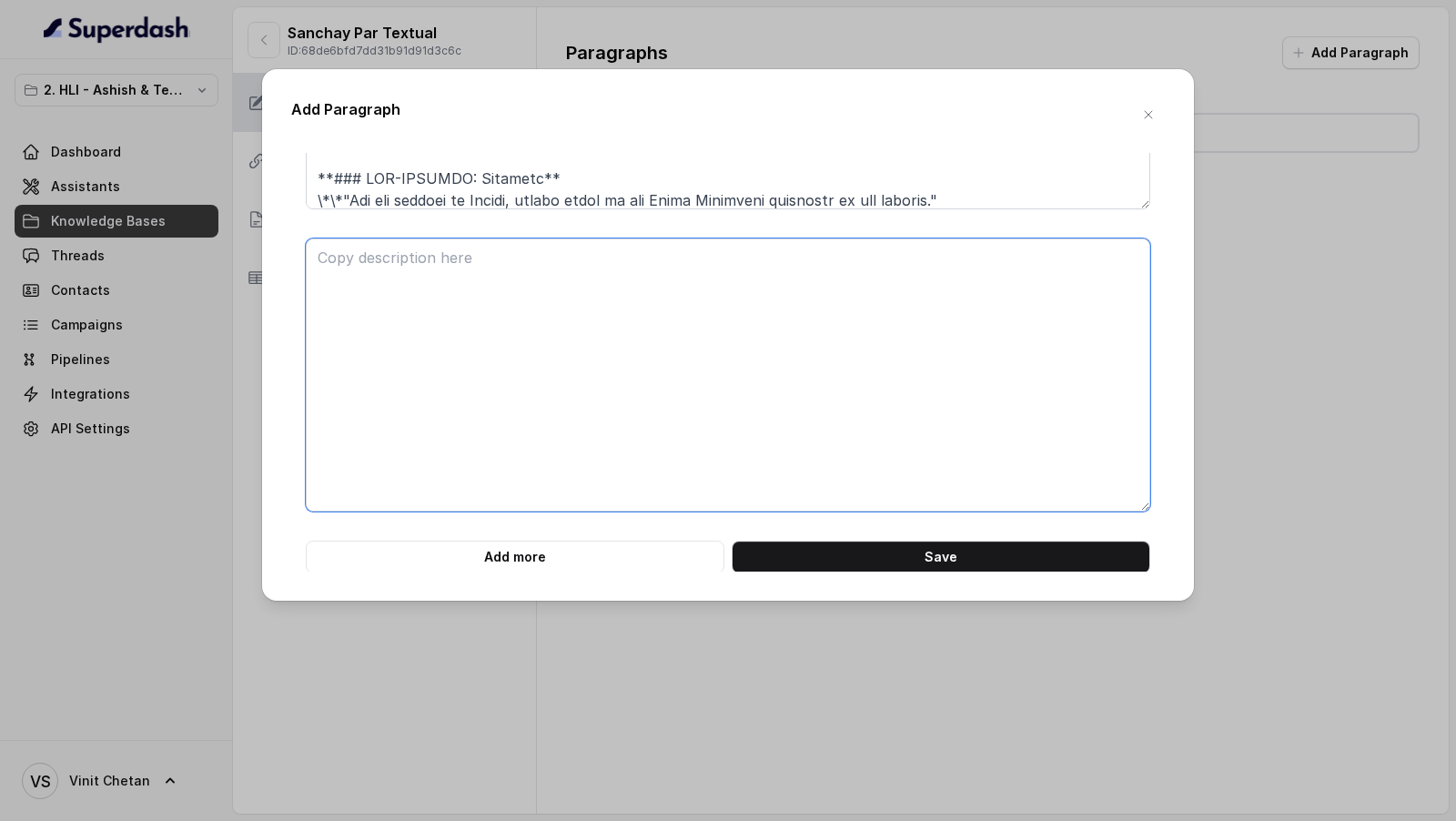
click at [601, 340] on textarea at bounding box center [728, 375] width 845 height 273
paste textarea "**# PRODUCT: HDFC Life Sanchay Par Advantage** **## SECTION: TERMS & CONDITIONS…"
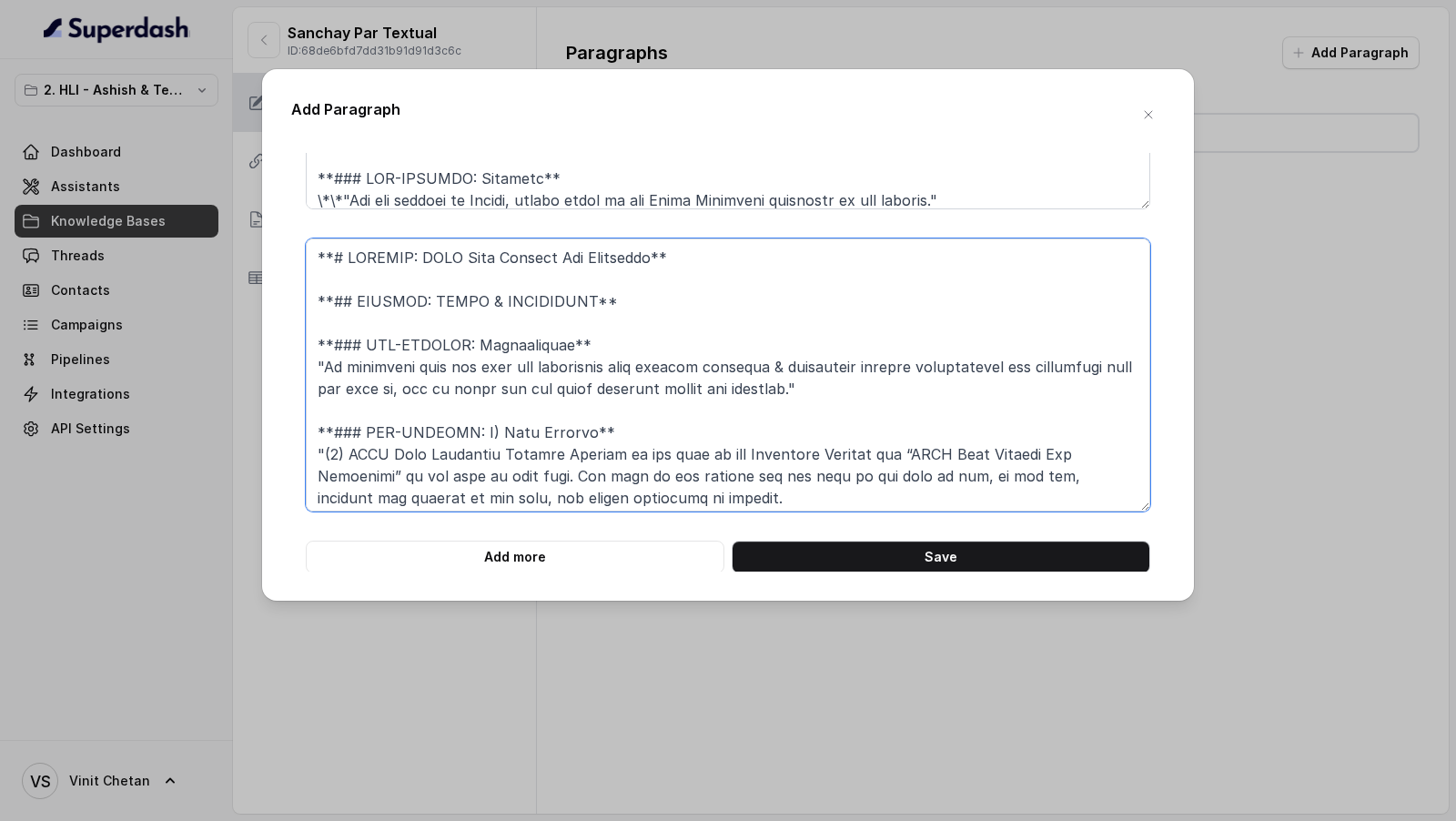
scroll to position [497, 0]
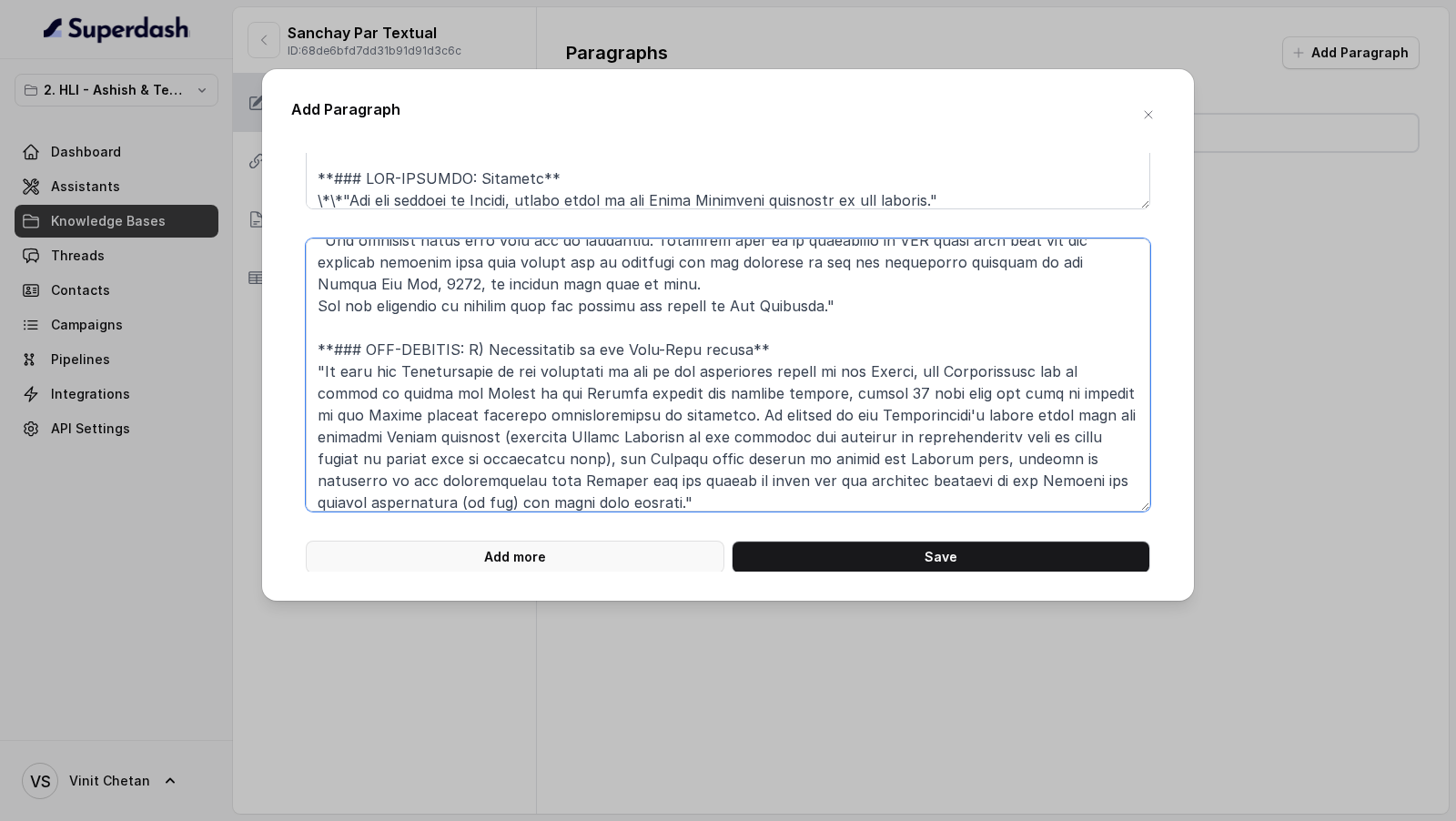
type textarea "**# PRODUCT: HDFC Life Sanchay Par Advantage** **## SECTION: TERMS & CONDITIONS…"
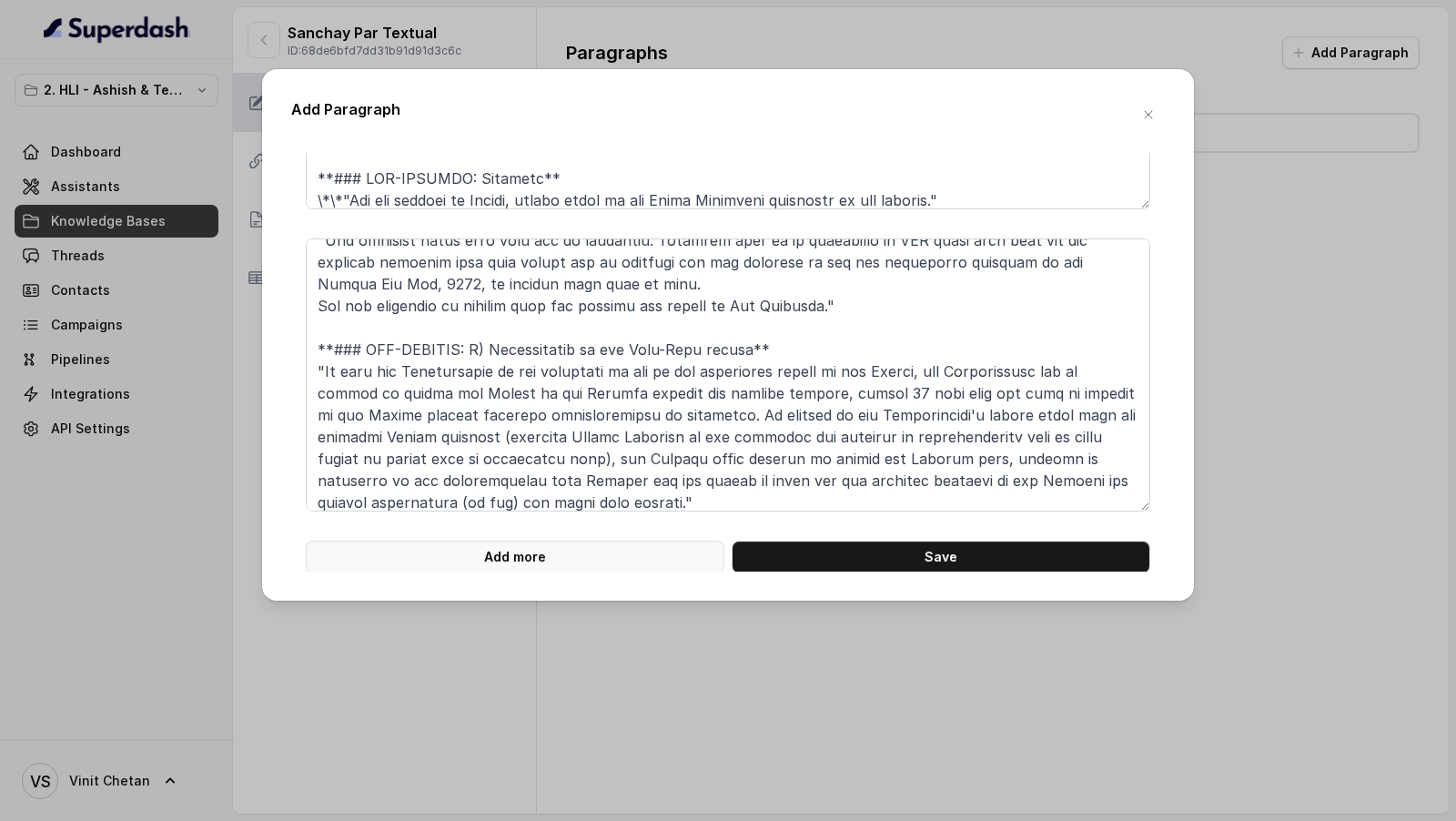
click at [504, 555] on button "Add more" at bounding box center [515, 557] width 419 height 33
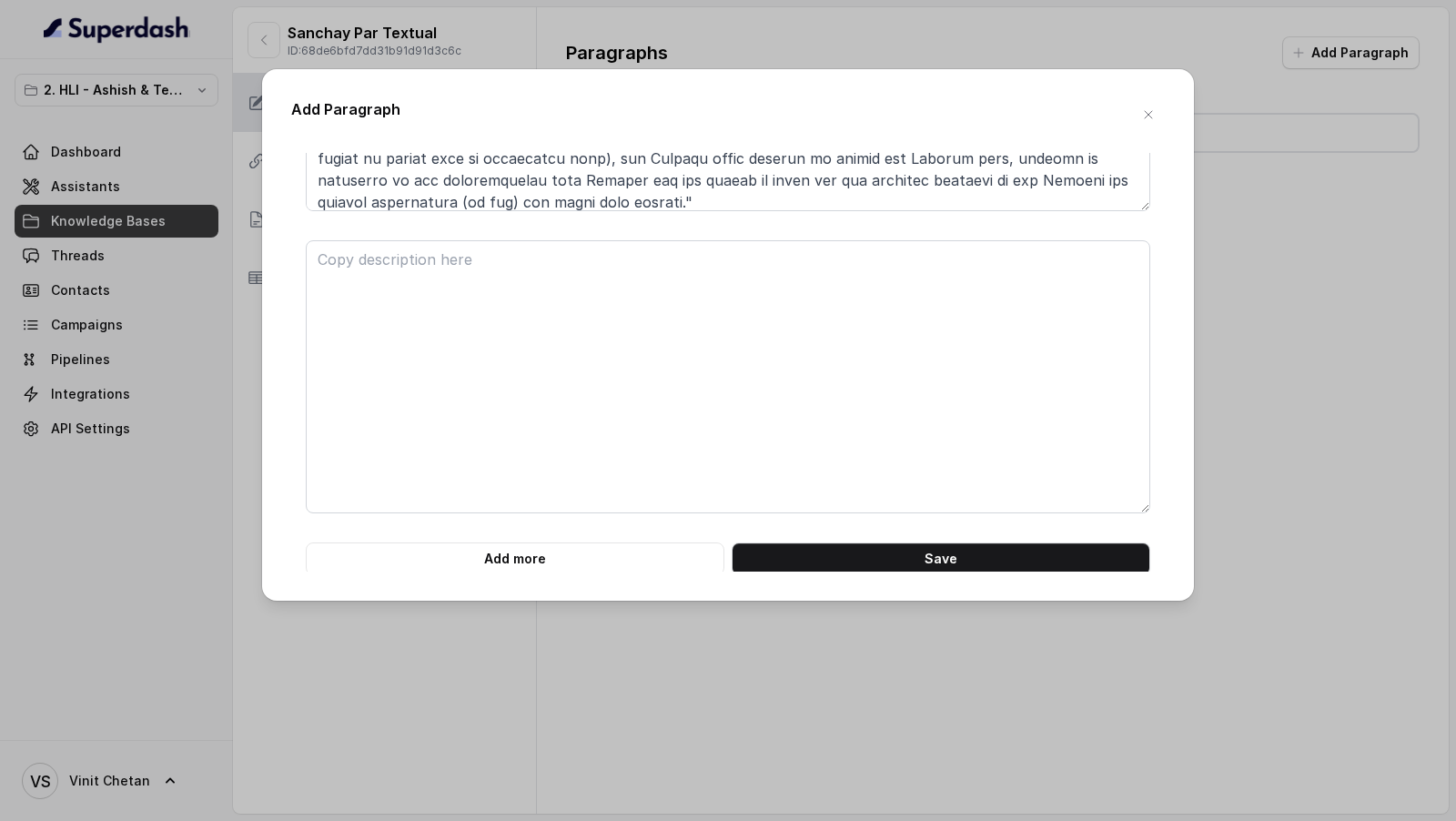
scroll to position [6289, 0]
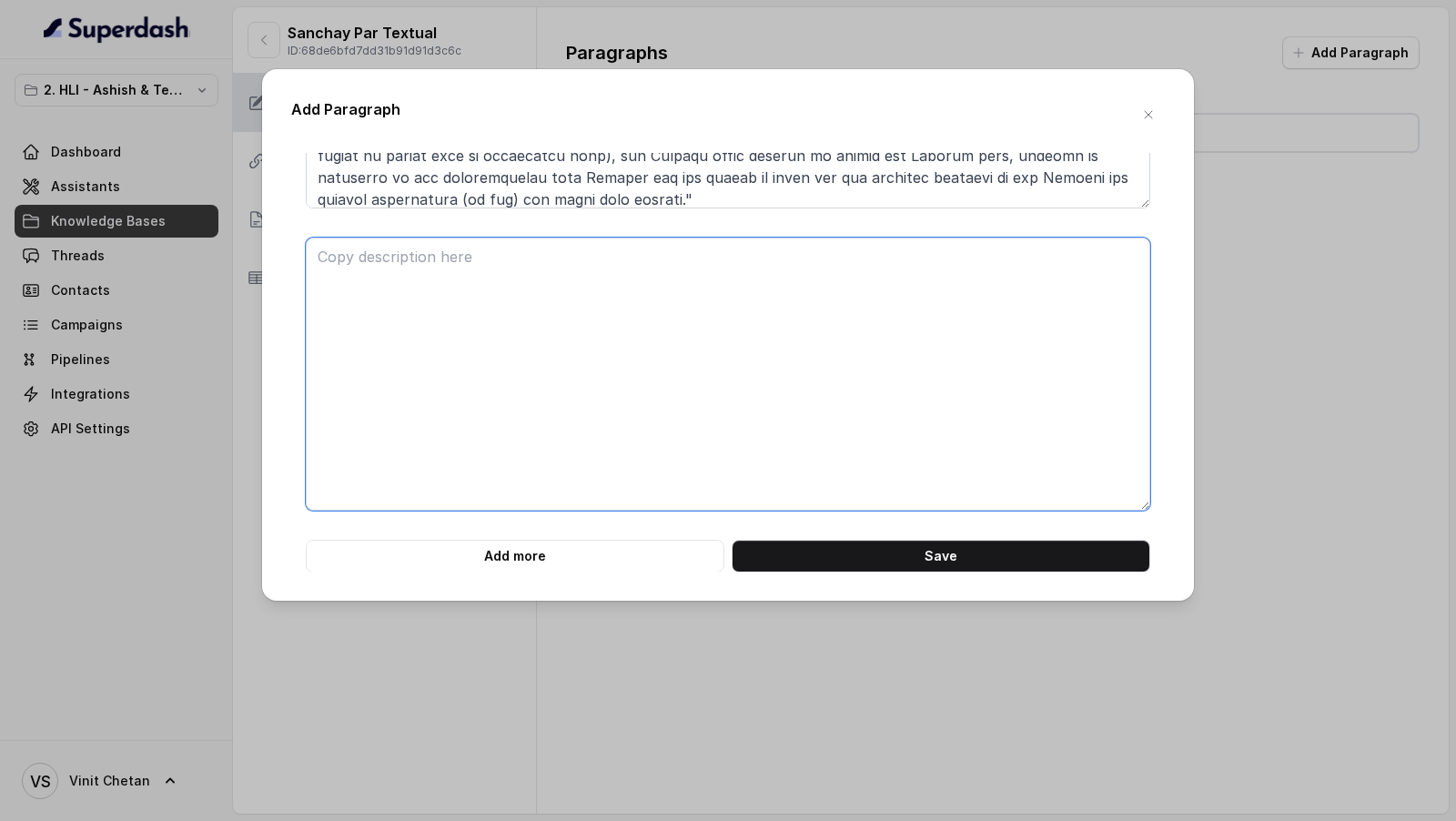
click at [487, 329] on textarea at bounding box center [728, 374] width 845 height 273
paste textarea "**# PRODUCT: HDFC Life Sanchay Par Advantage** **## SECTION: TERMS & CONDITIONS…"
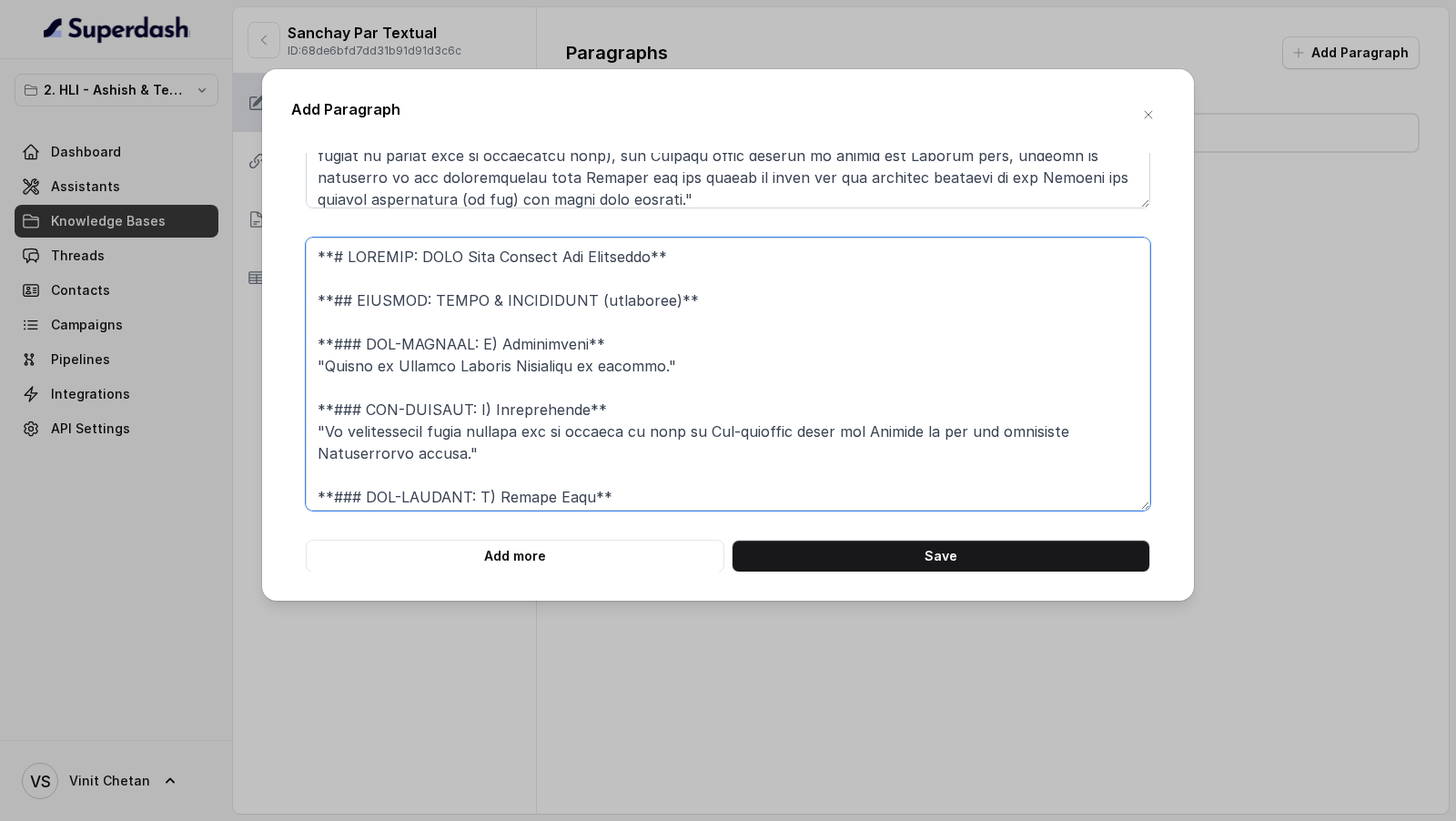
scroll to position [476, 0]
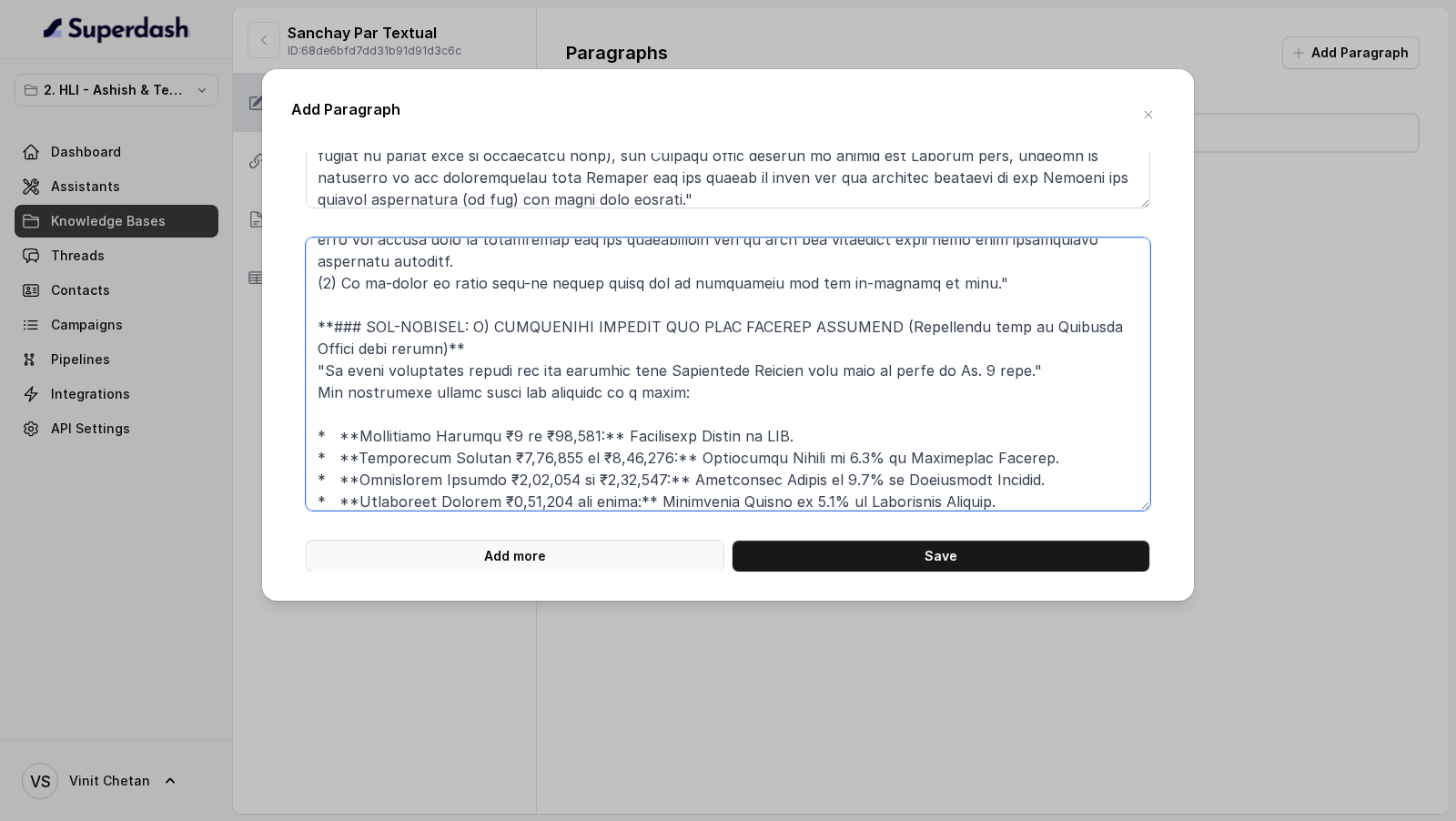
type textarea "**# PRODUCT: HDFC Life Sanchay Par Advantage** **## SECTION: TERMS & CONDITIONS…"
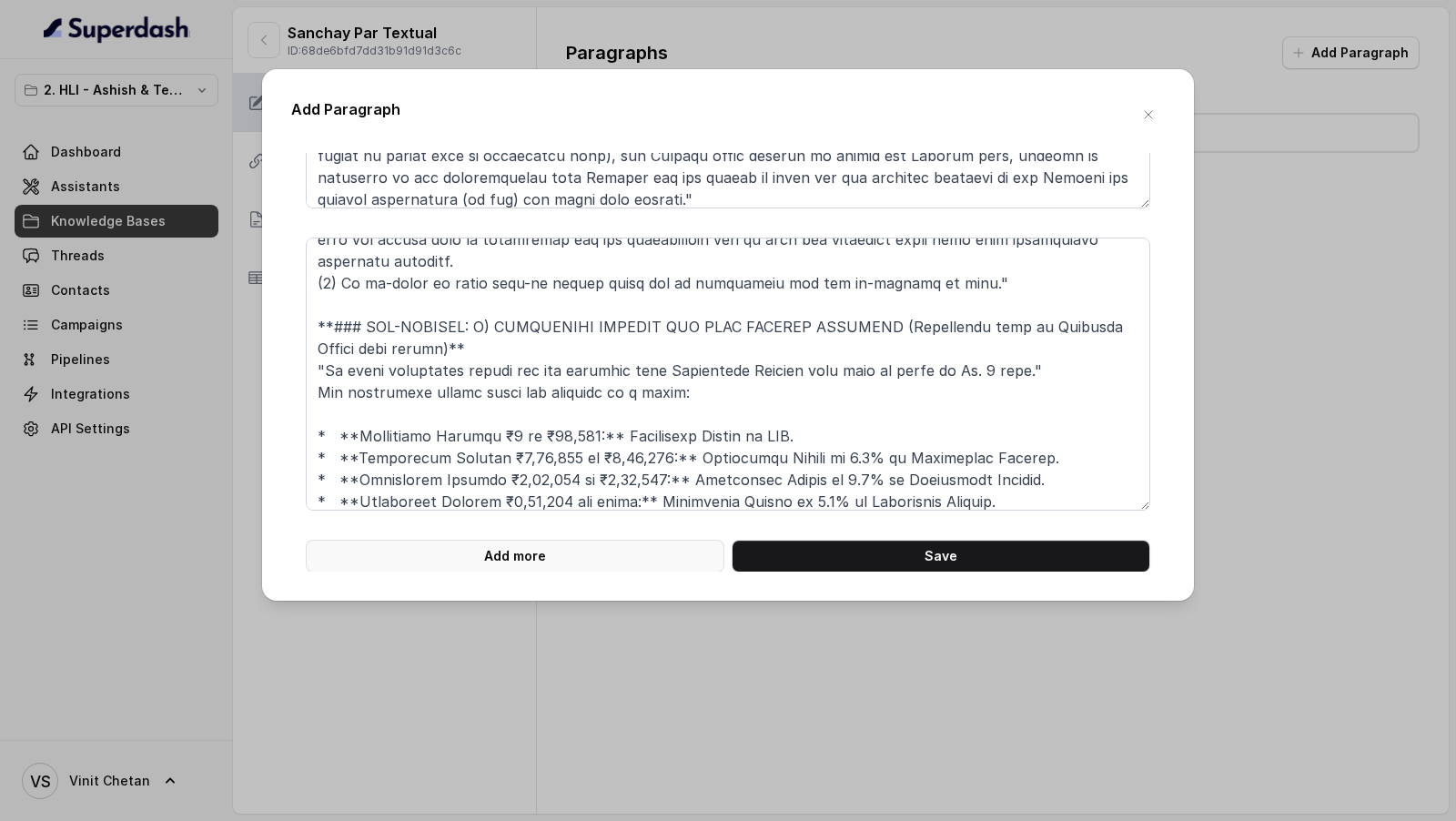
click at [547, 562] on button "Add more" at bounding box center [515, 556] width 419 height 33
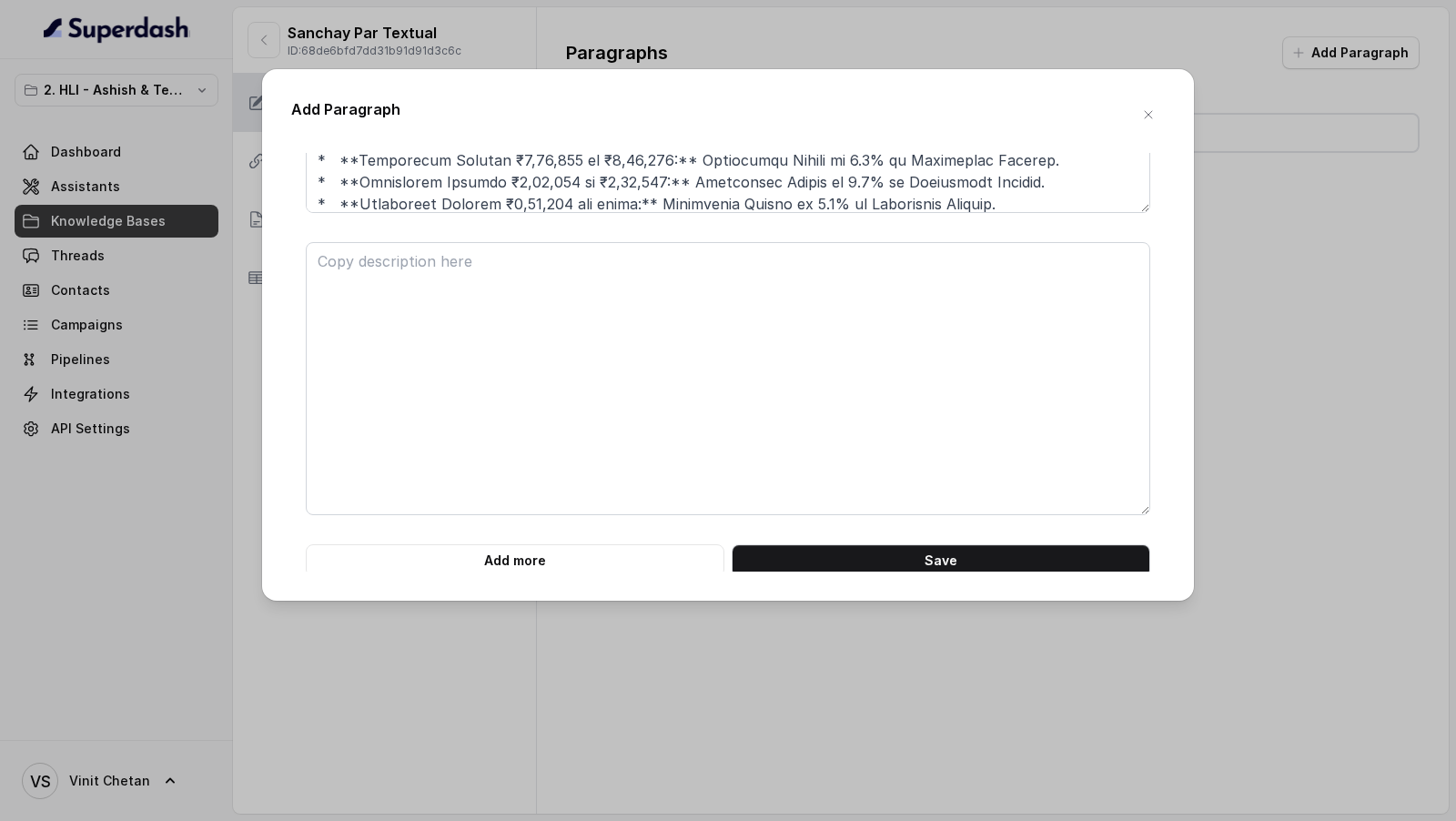
scroll to position [6591, 0]
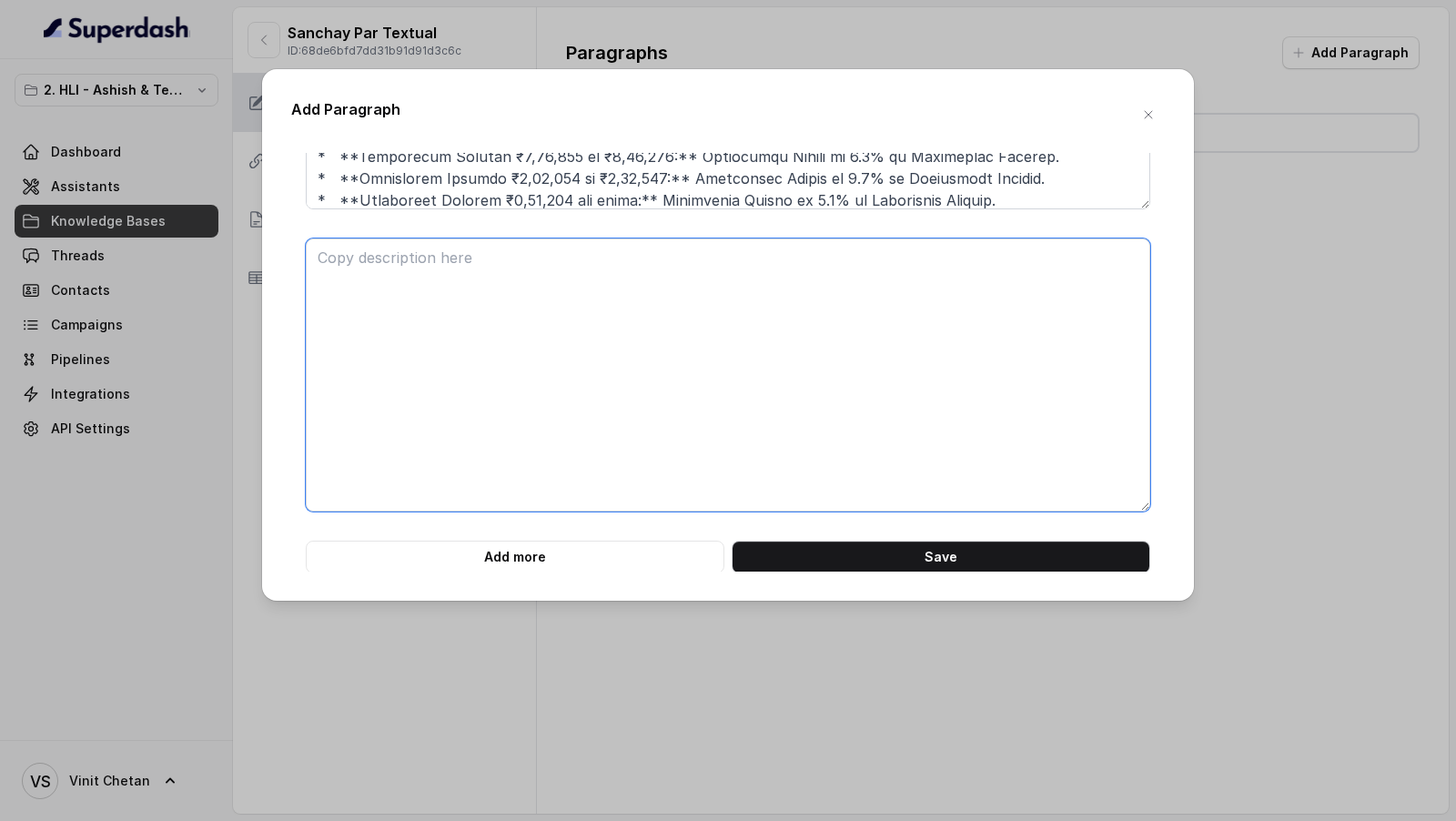
click at [390, 261] on textarea at bounding box center [728, 375] width 845 height 273
paste textarea "**# PRODUCT: HDFC Life Sanchay Par Advantage** **## SECTION: TERMS & CONDITIONS…"
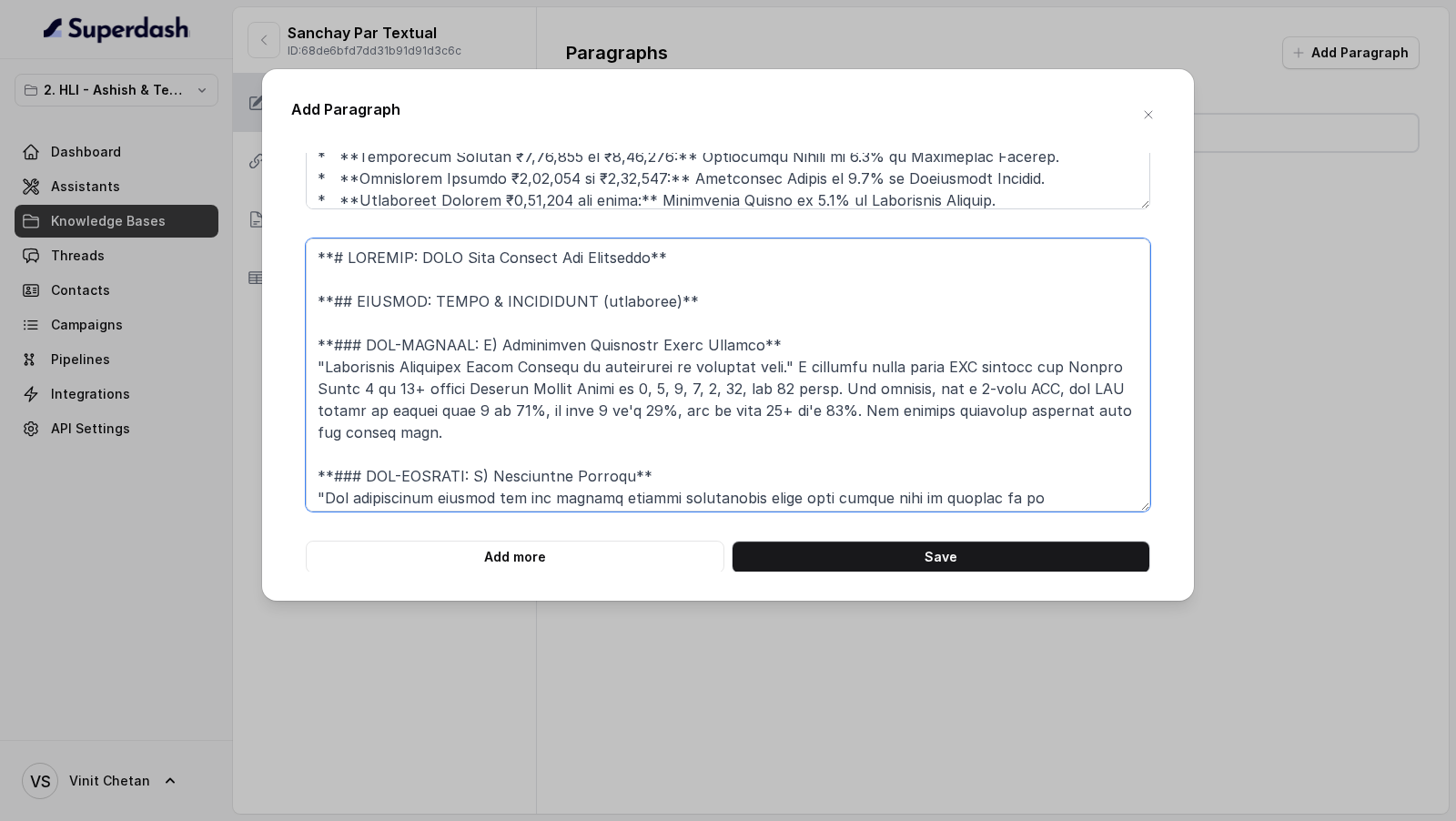
scroll to position [497, 0]
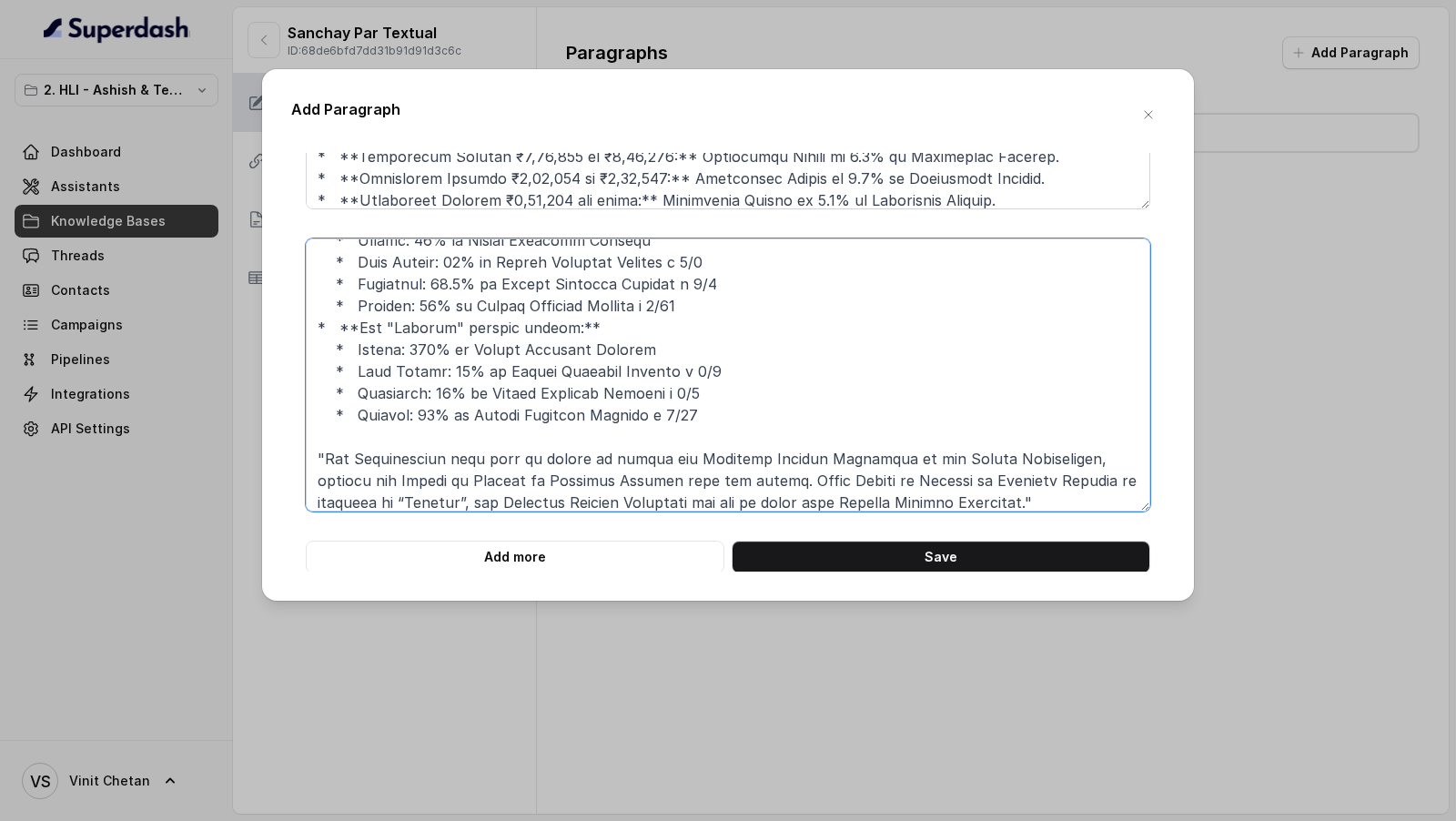
type textarea "**# PRODUCT: HDFC Life Sanchay Par Advantage** **## SECTION: TERMS & CONDITIONS…"
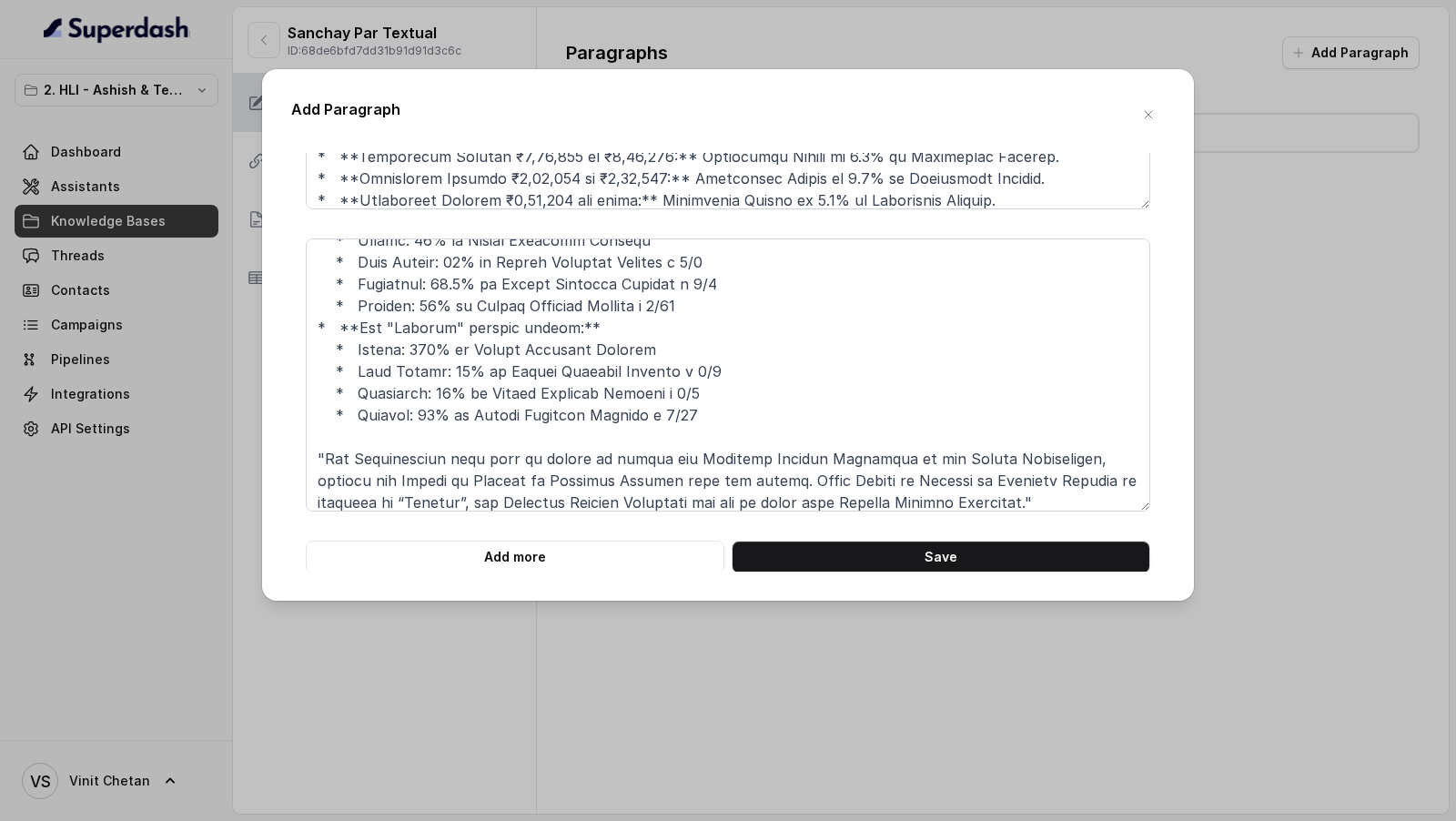
click at [477, 579] on div "Add Paragraph **# PRODUCT: HDFC Life Sanchay Par Advantage** **## SECTION: Main…" at bounding box center [728, 335] width 931 height 531
click at [495, 557] on button "Add more" at bounding box center [515, 557] width 419 height 33
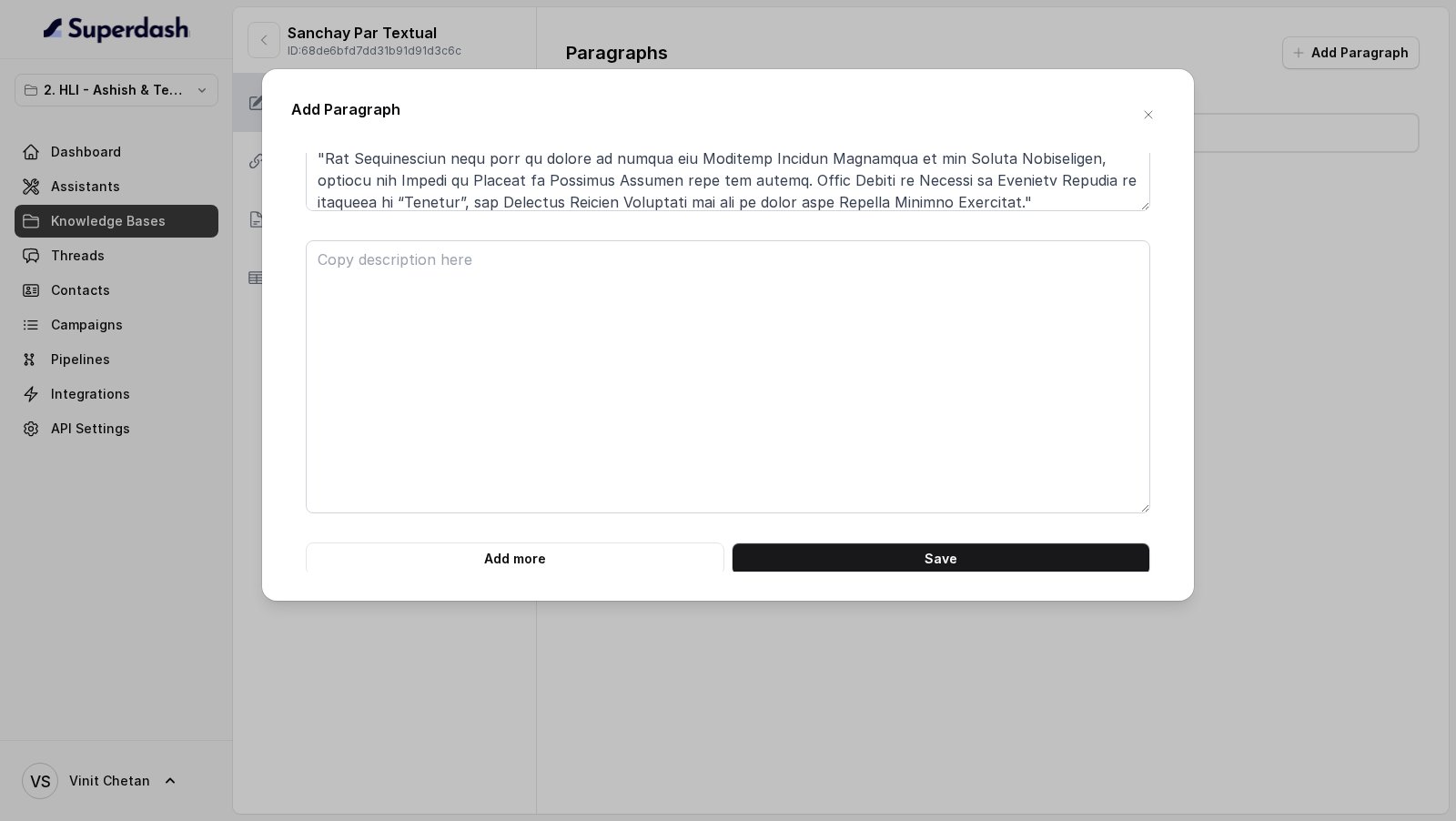
scroll to position [6893, 0]
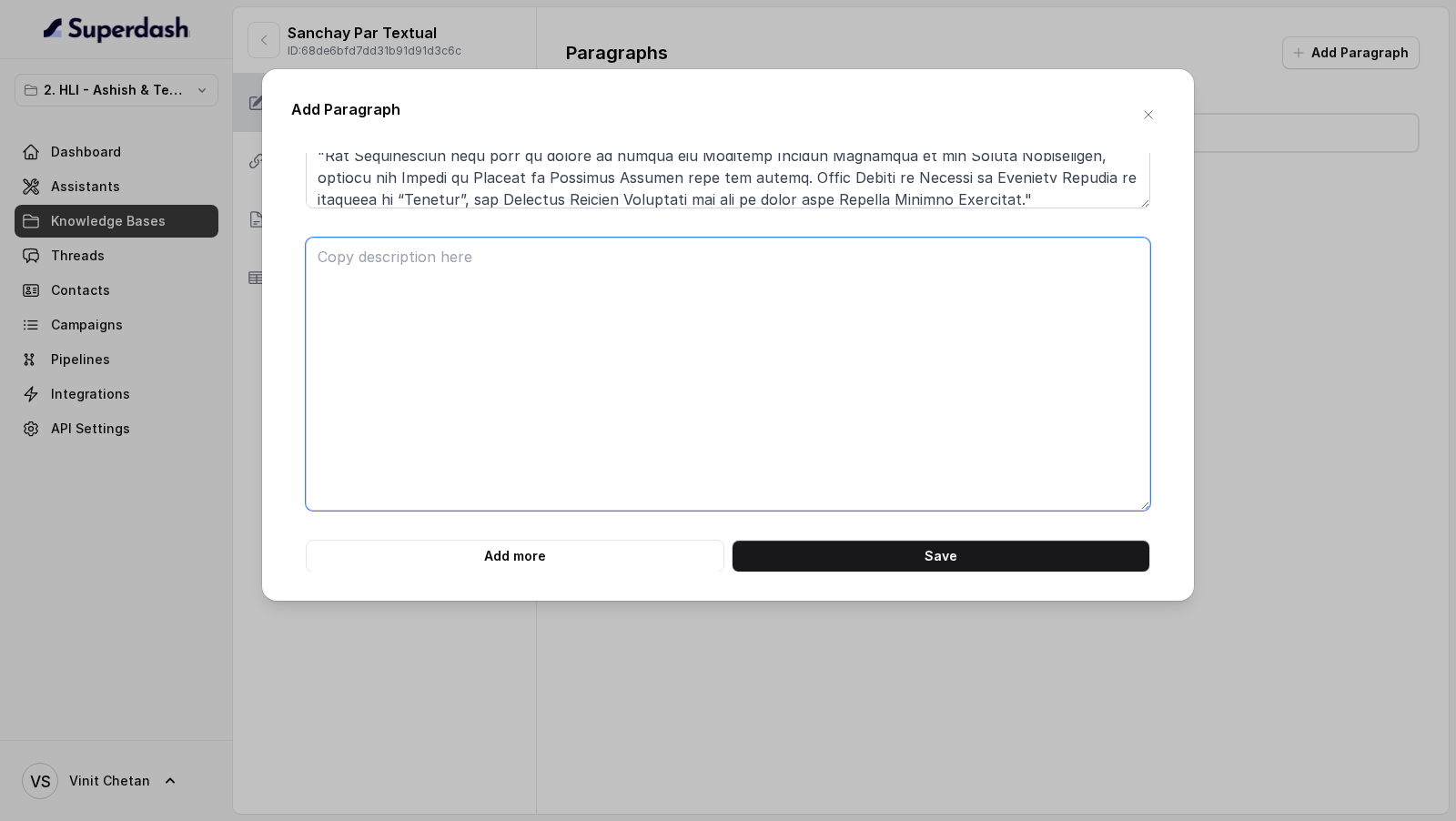
click at [505, 427] on textarea at bounding box center [728, 374] width 845 height 273
paste textarea "**# PRODUCT: HDFC Life Sanchay Par Advantage** **## SECTION: Contact and Legal …"
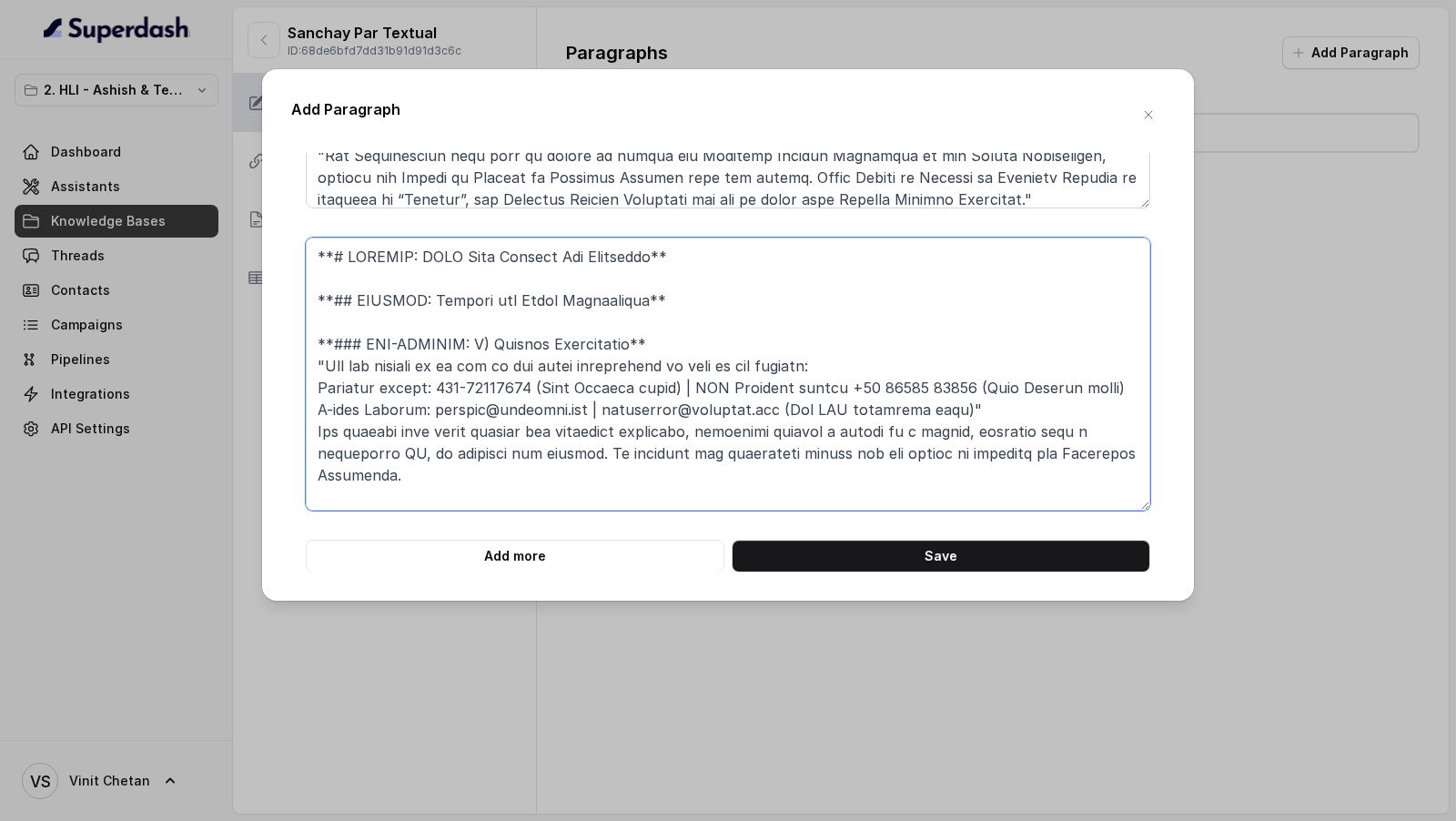
scroll to position [432, 0]
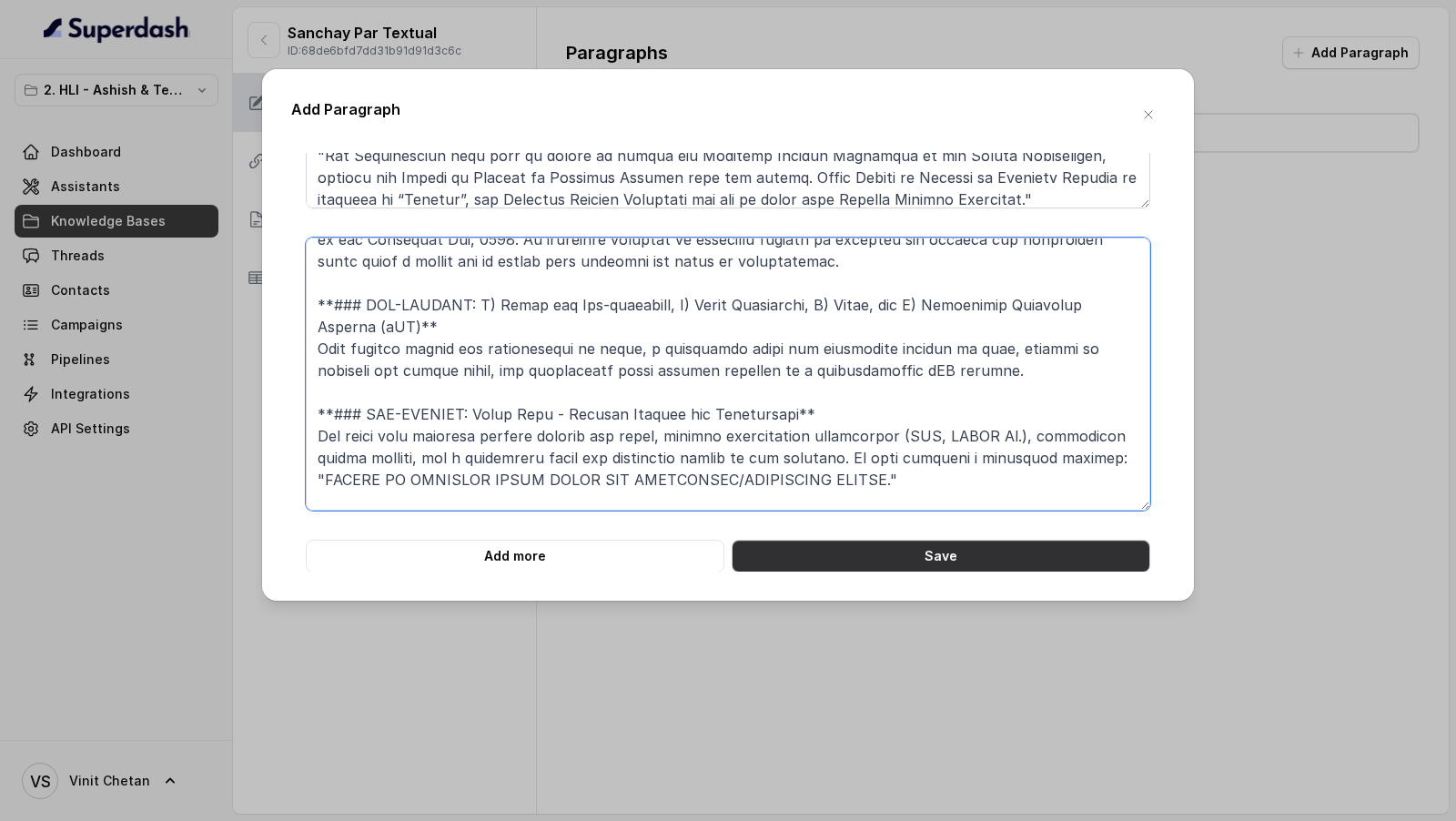
type textarea "**# PRODUCT: HDFC Life Sanchay Par Advantage** **## SECTION: Contact and Legal …"
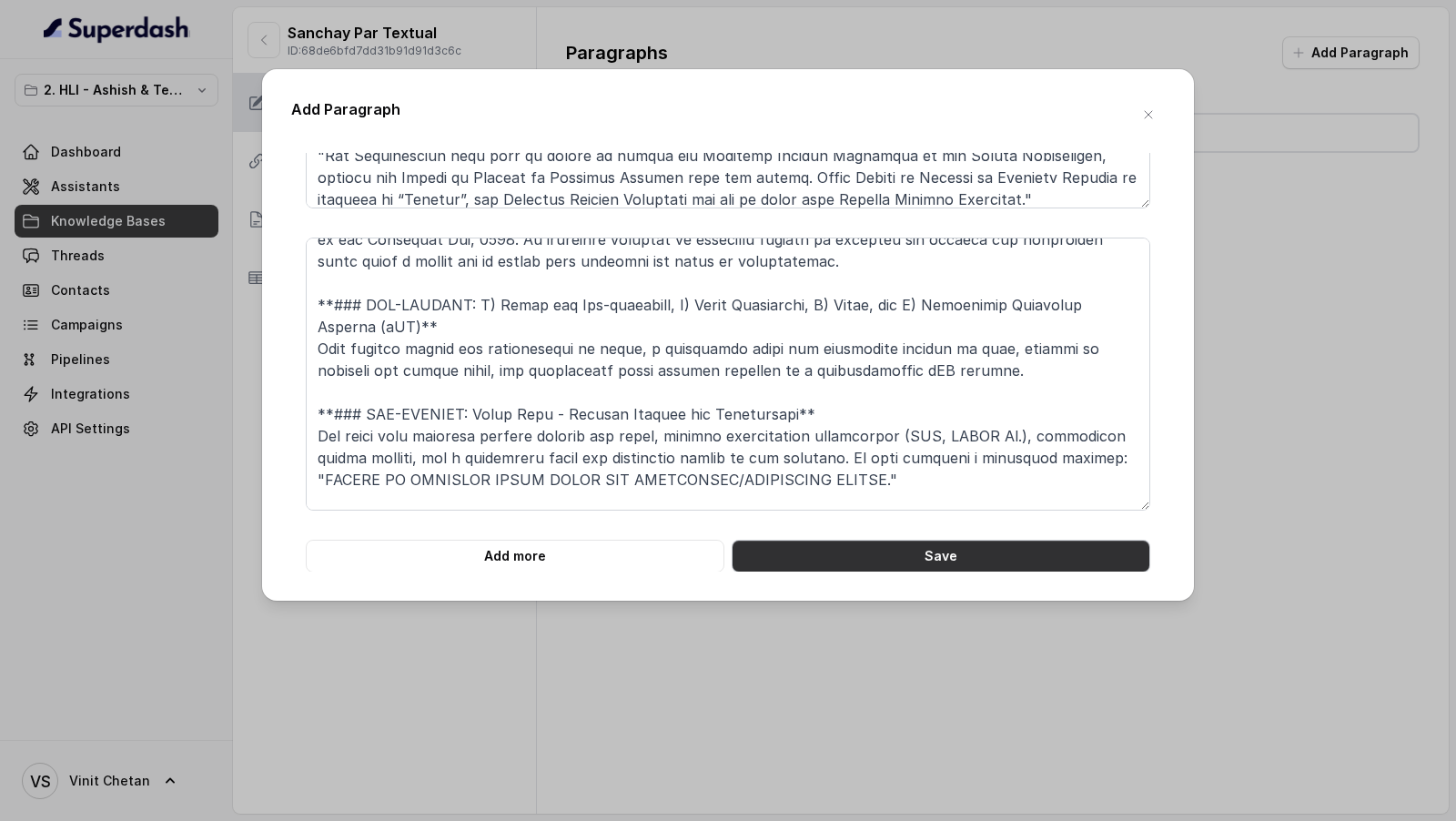
click at [833, 553] on button "Save" at bounding box center [941, 556] width 419 height 33
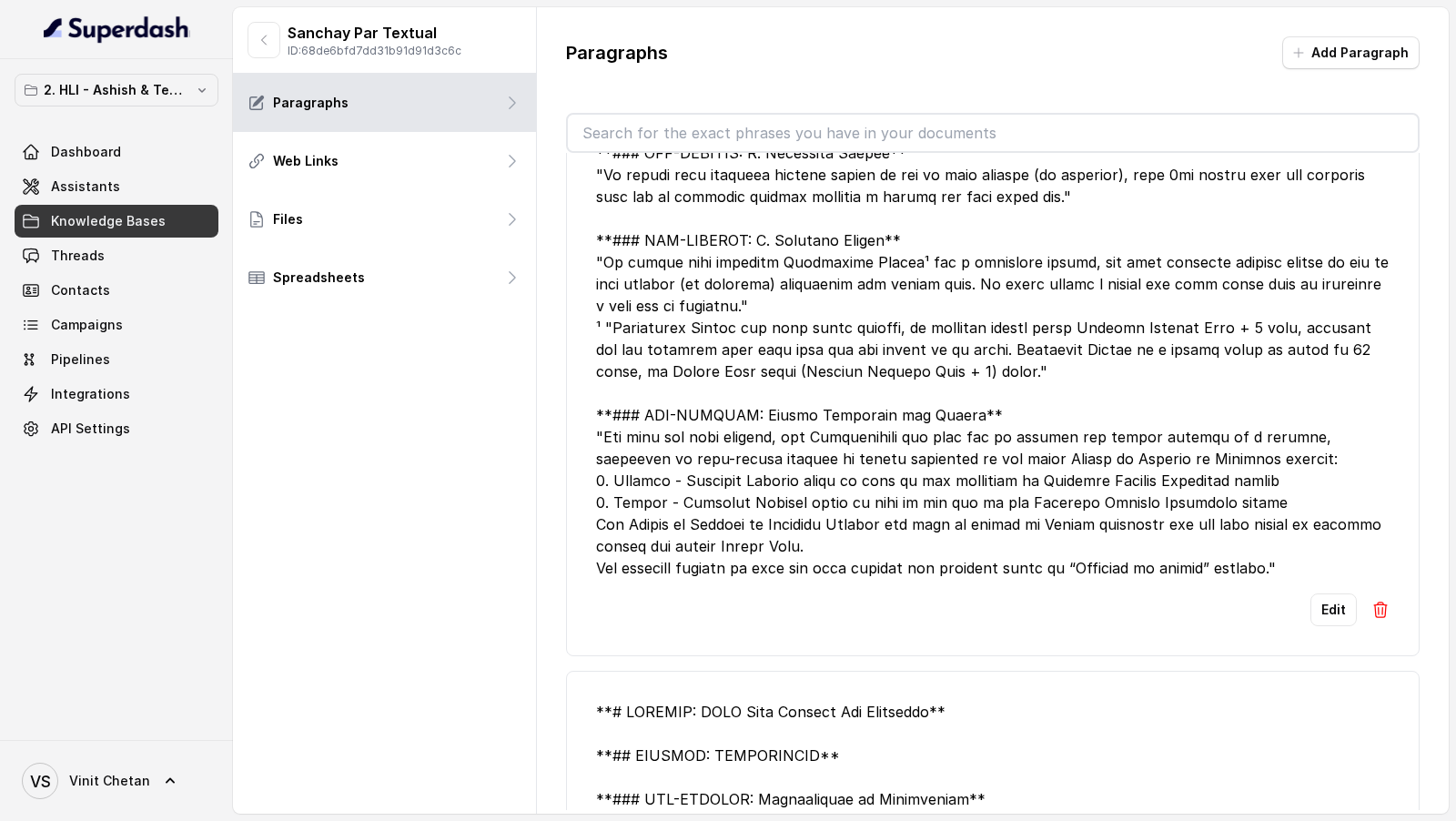
scroll to position [18575, 0]
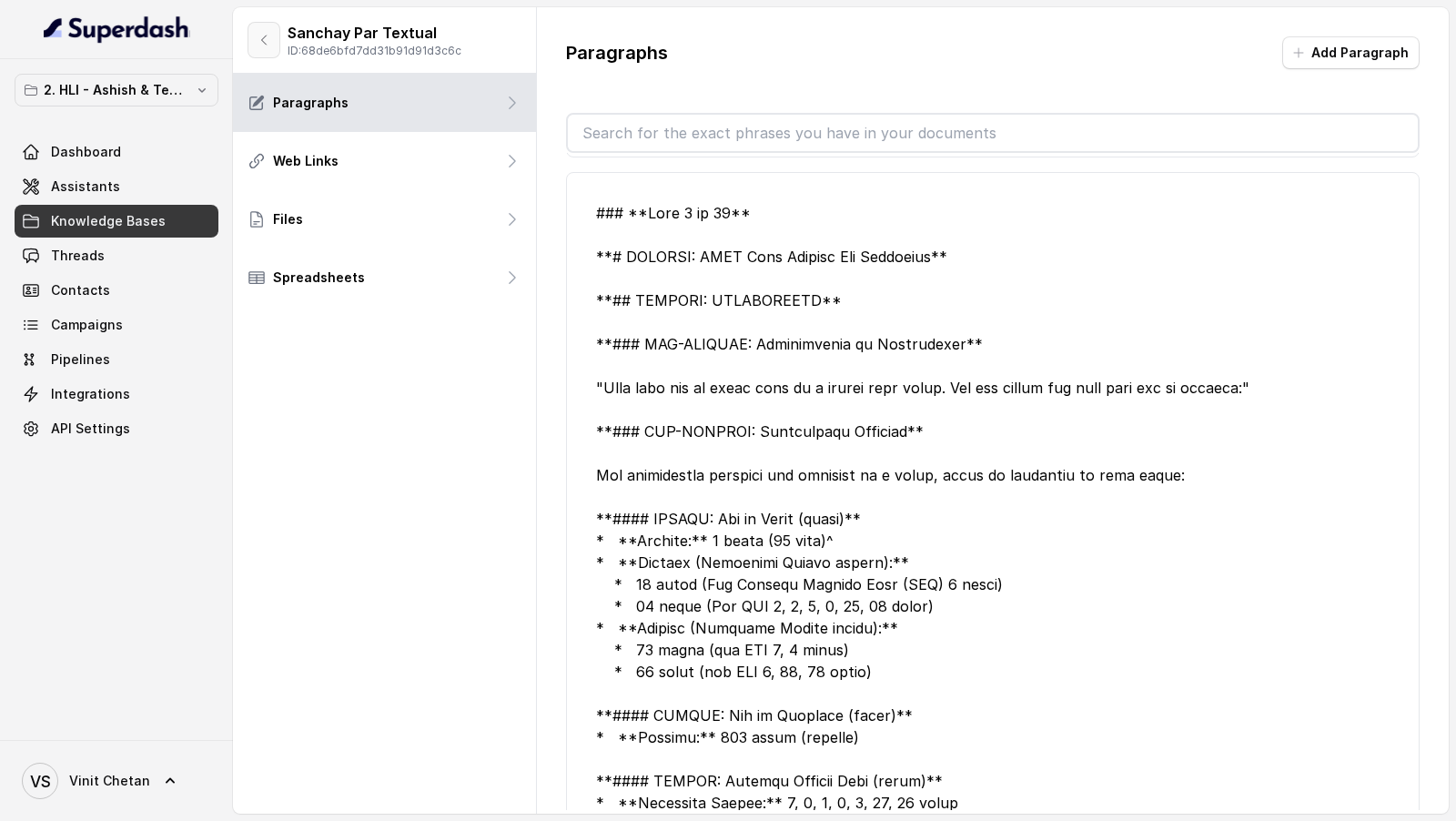
click at [271, 41] on icon "button" at bounding box center [264, 40] width 15 height 15
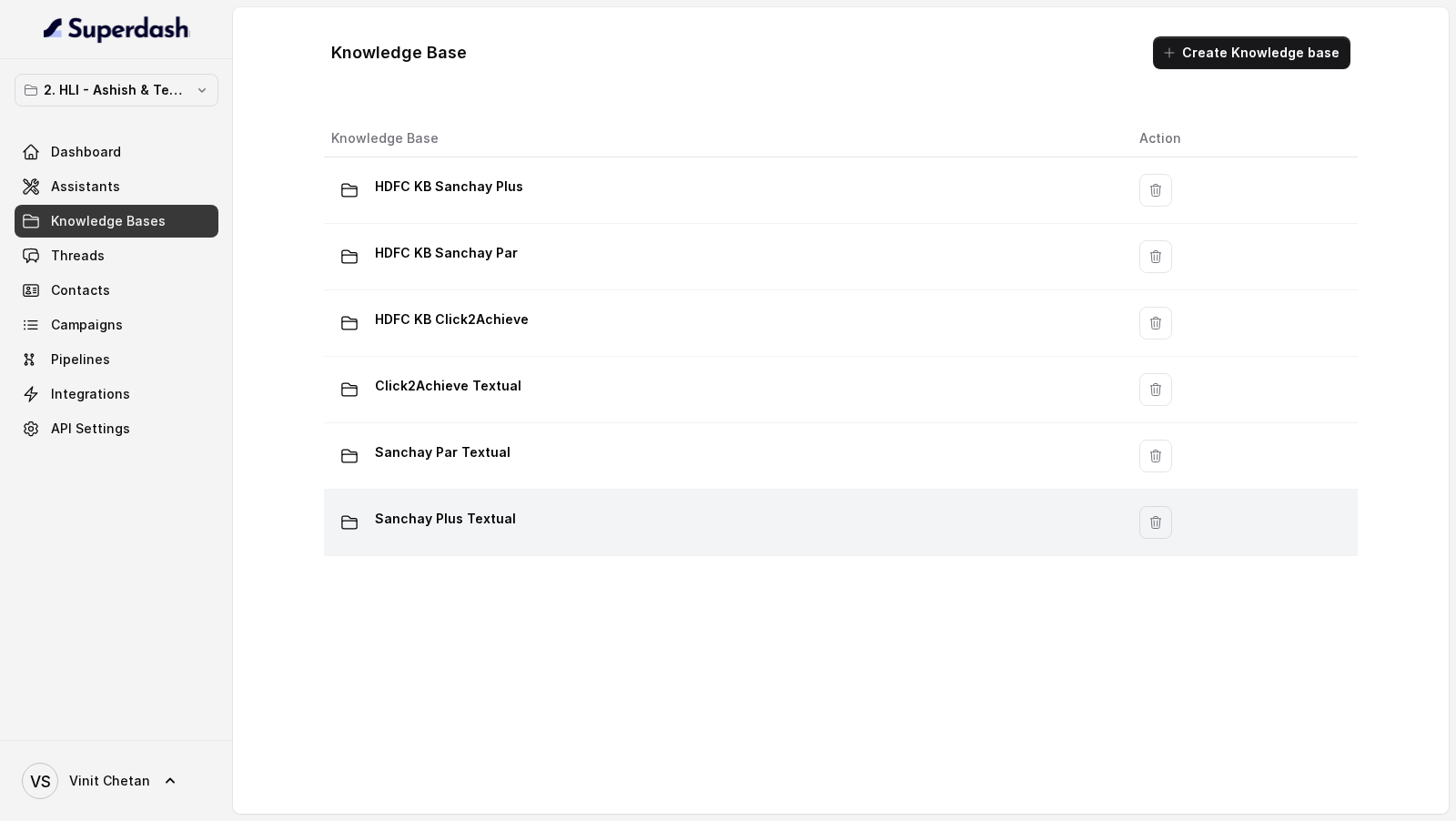
click at [495, 521] on p "Sanchay Plus Textual" at bounding box center [445, 518] width 141 height 29
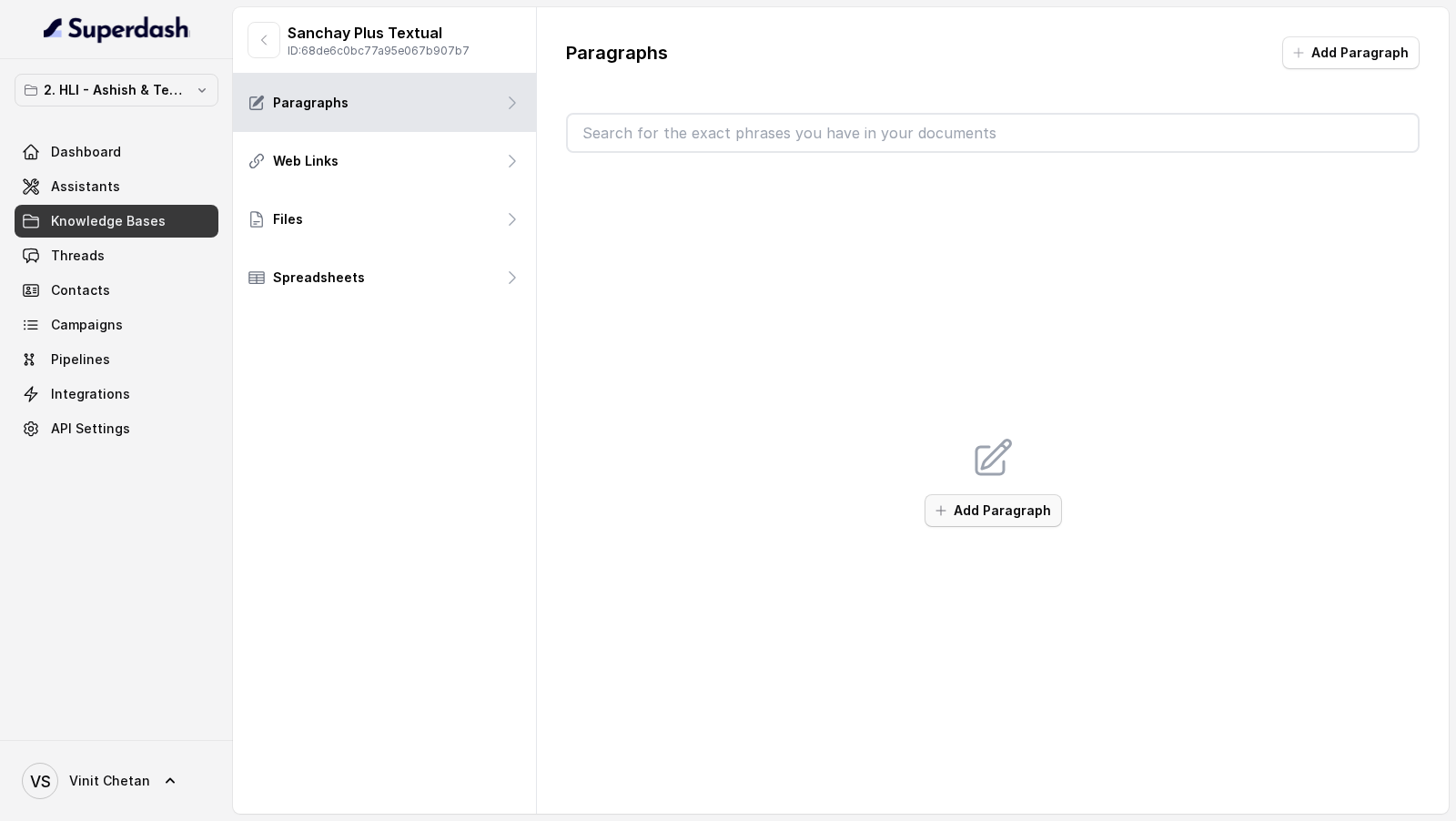
click at [985, 506] on button "Add Paragraph" at bounding box center [993, 511] width 137 height 33
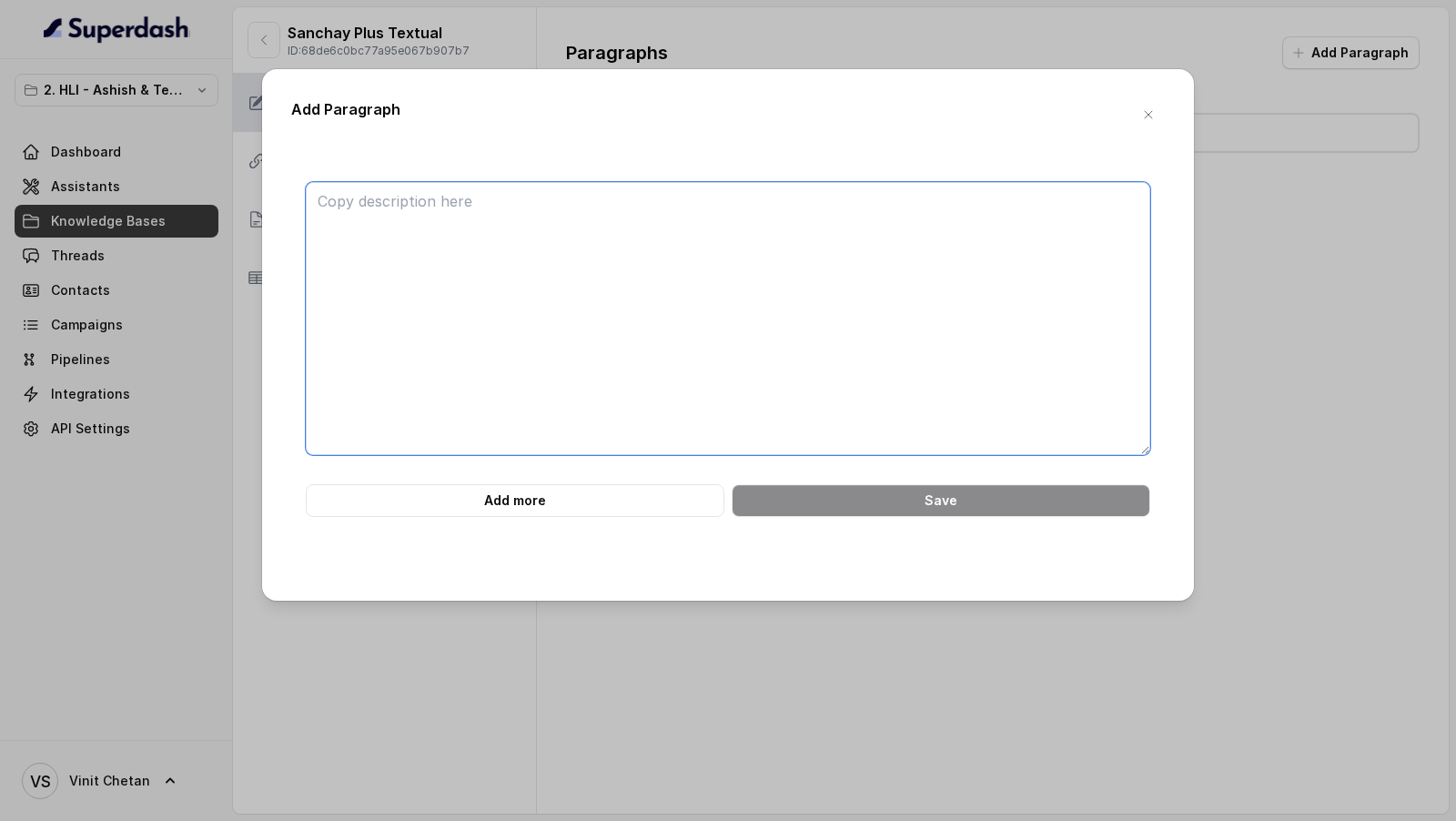
click at [872, 368] on textarea at bounding box center [728, 318] width 845 height 273
paste textarea "**# PRODUCT: HDFC Life Sanchay Plus** **## SECTION: Main Brochure Cover** **###…"
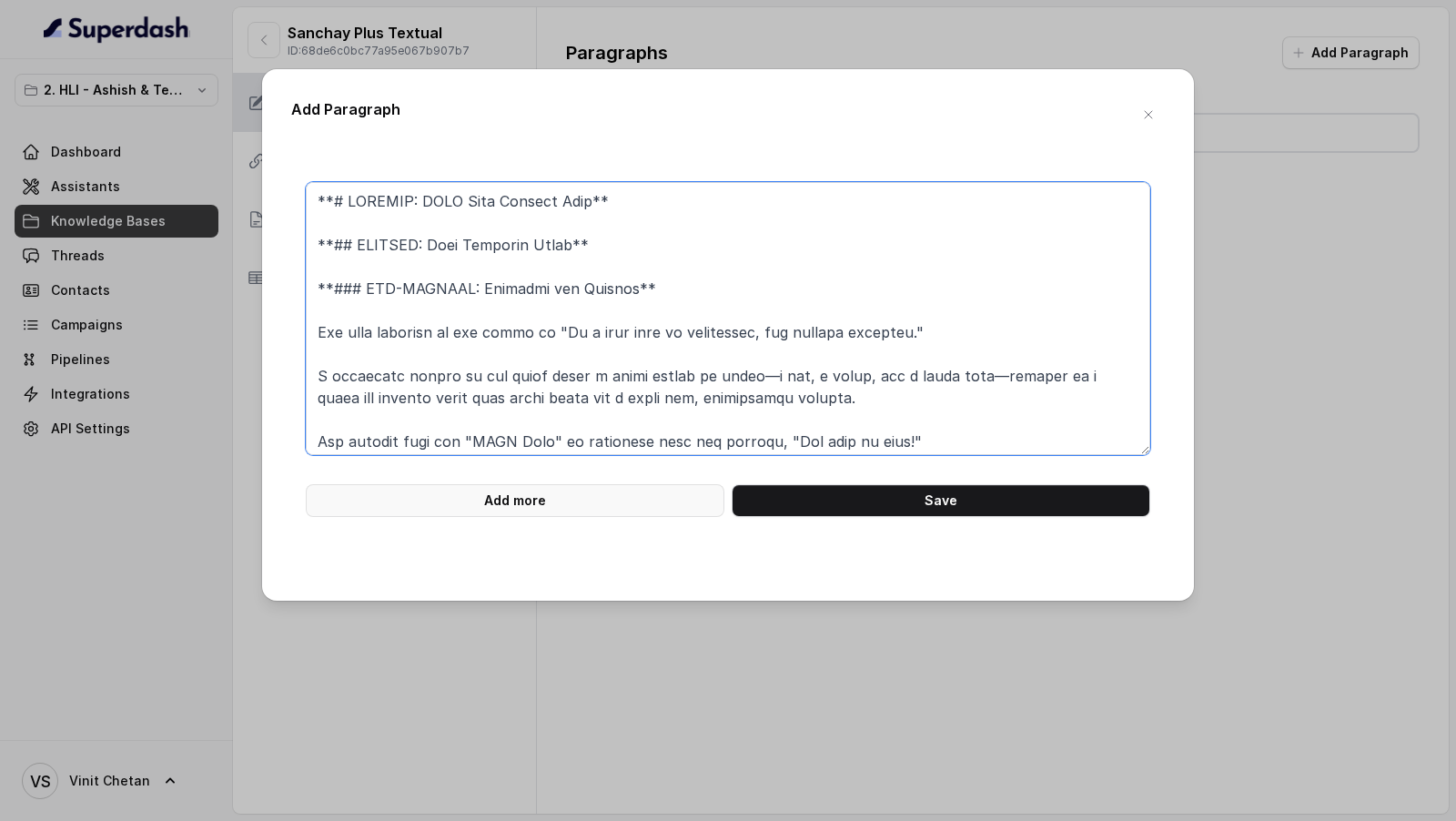
type textarea "**# PRODUCT: HDFC Life Sanchay Plus** **## SECTION: Main Brochure Cover** **###…"
click at [393, 490] on button "Add more" at bounding box center [515, 501] width 419 height 33
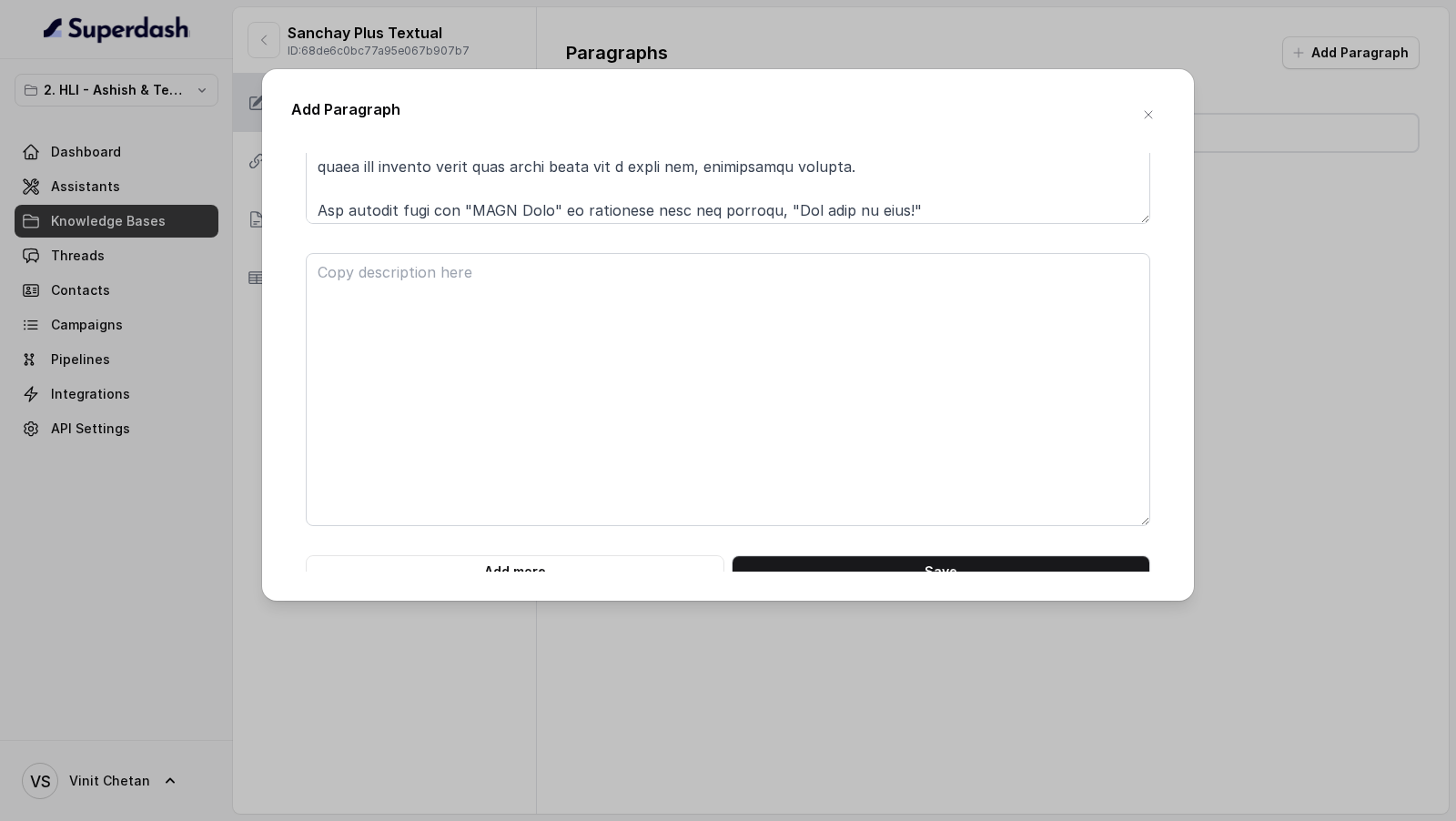
scroll to position [247, 0]
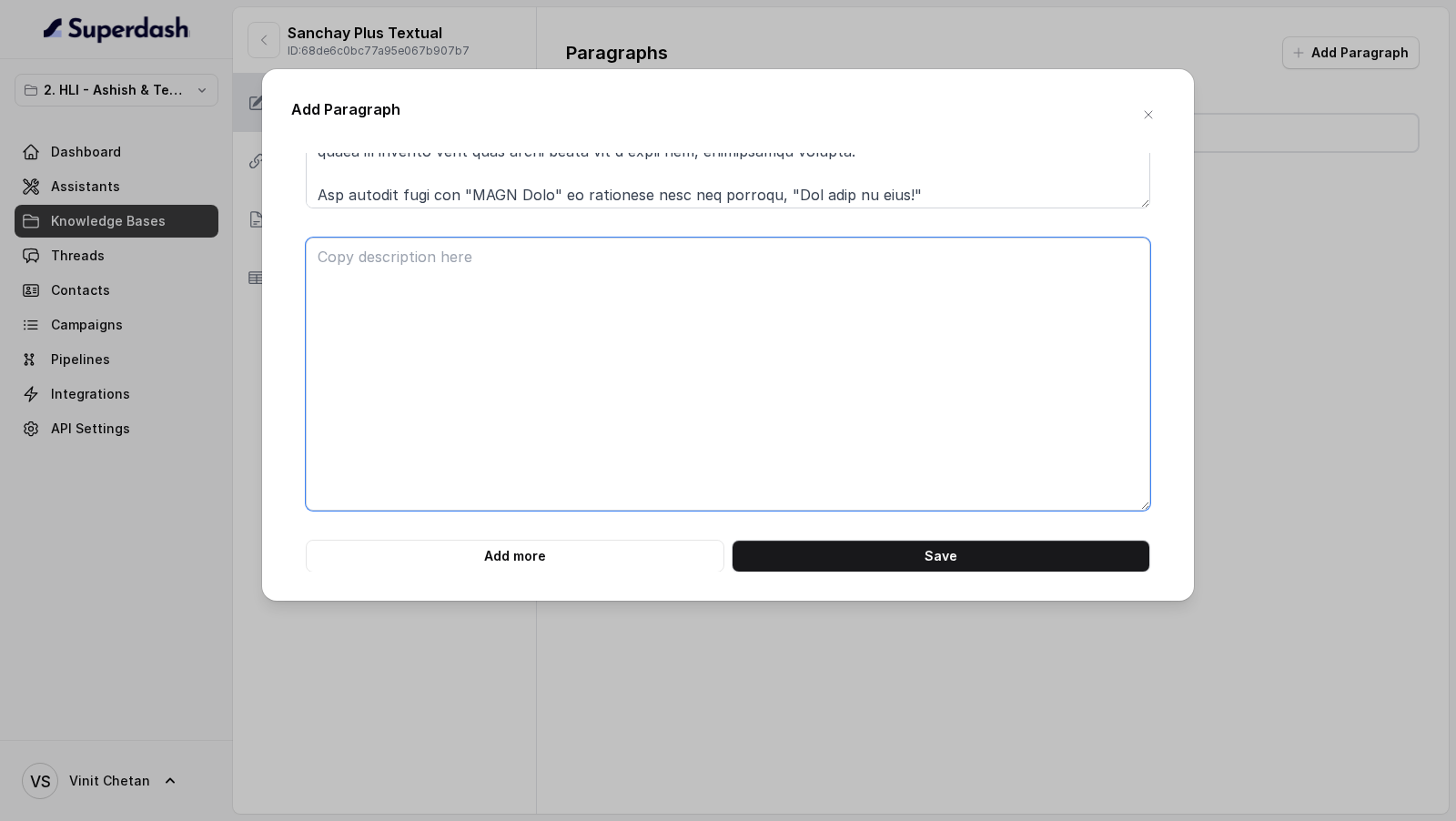
click at [438, 307] on textarea at bounding box center [728, 374] width 845 height 273
paste textarea "**# PRODUCT: HDFC Life Sanchay Plus** **## SECTION: Introduction and Key Featur…"
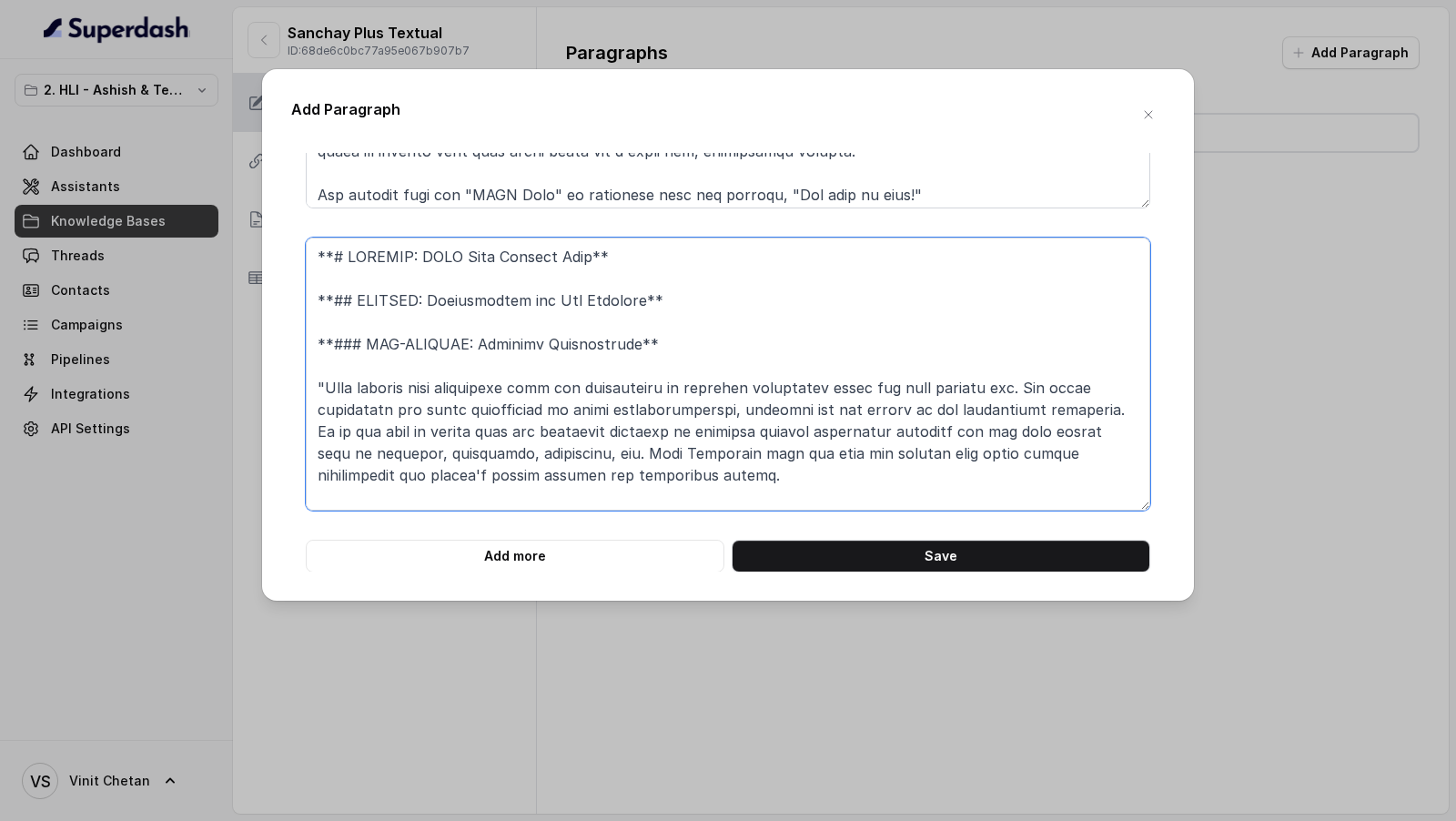
scroll to position [279, 0]
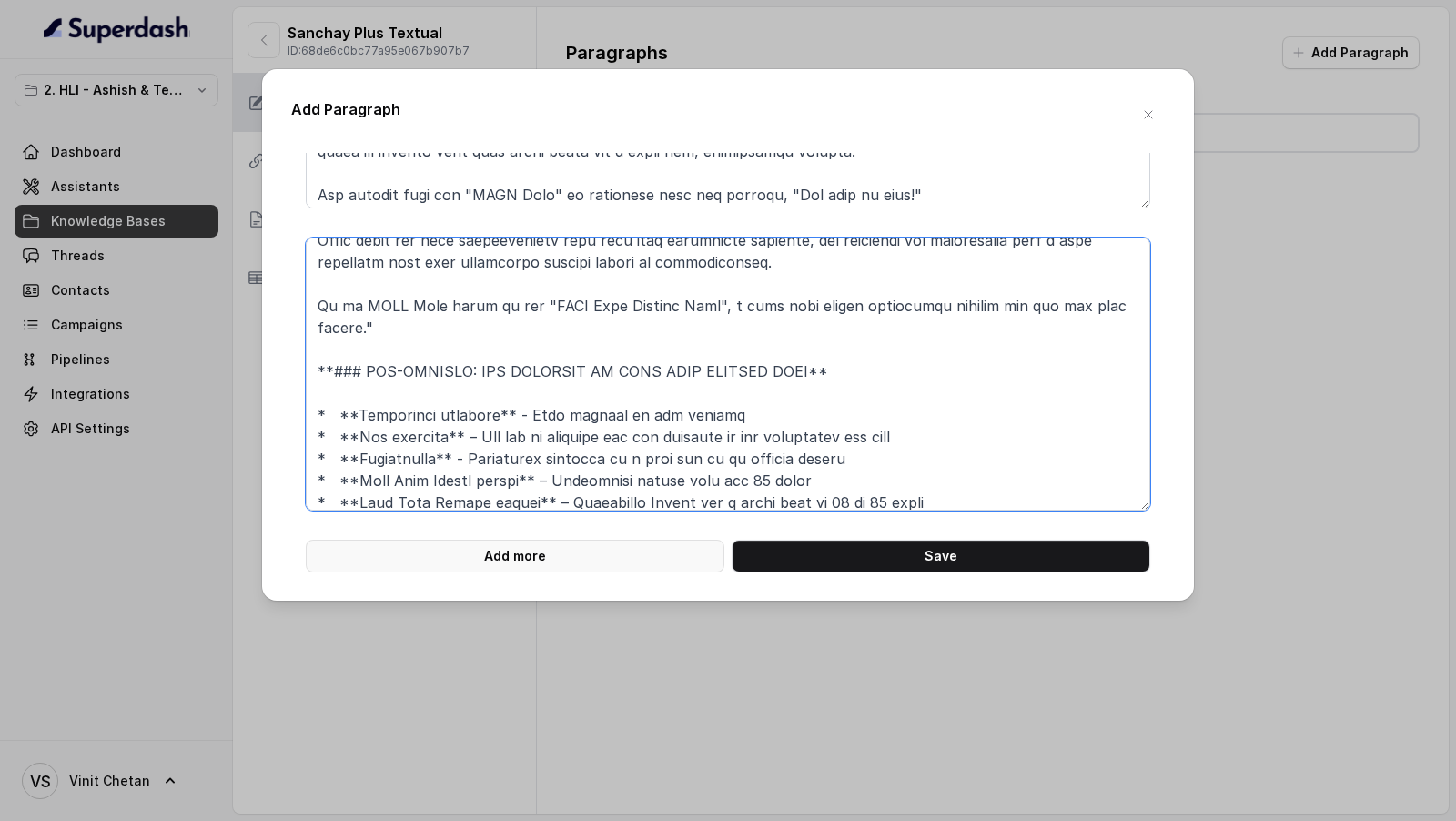
type textarea "**# PRODUCT: HDFC Life Sanchay Plus** **## SECTION: Introduction and Key Featur…"
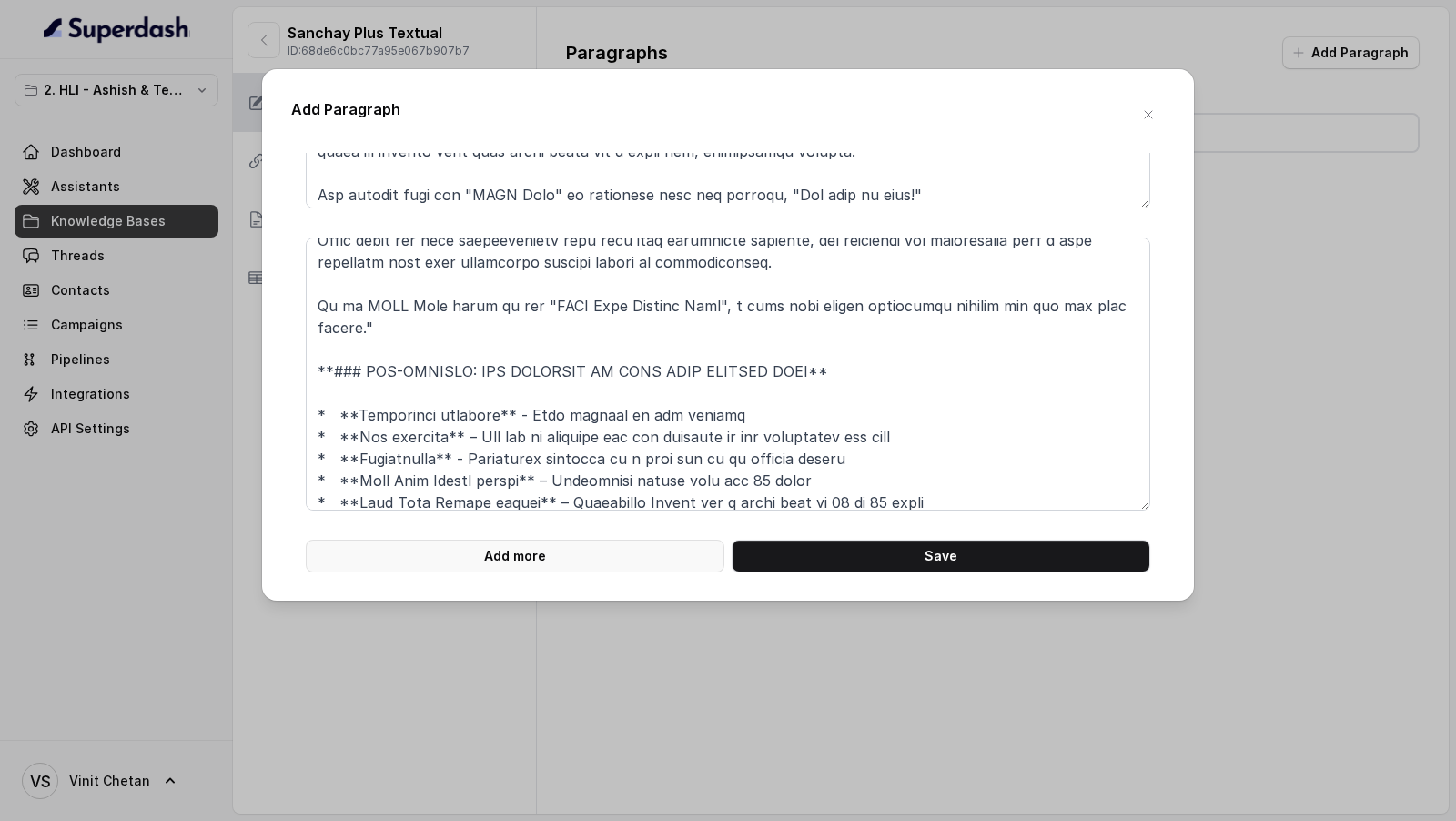
click at [512, 566] on button "Add more" at bounding box center [515, 556] width 419 height 33
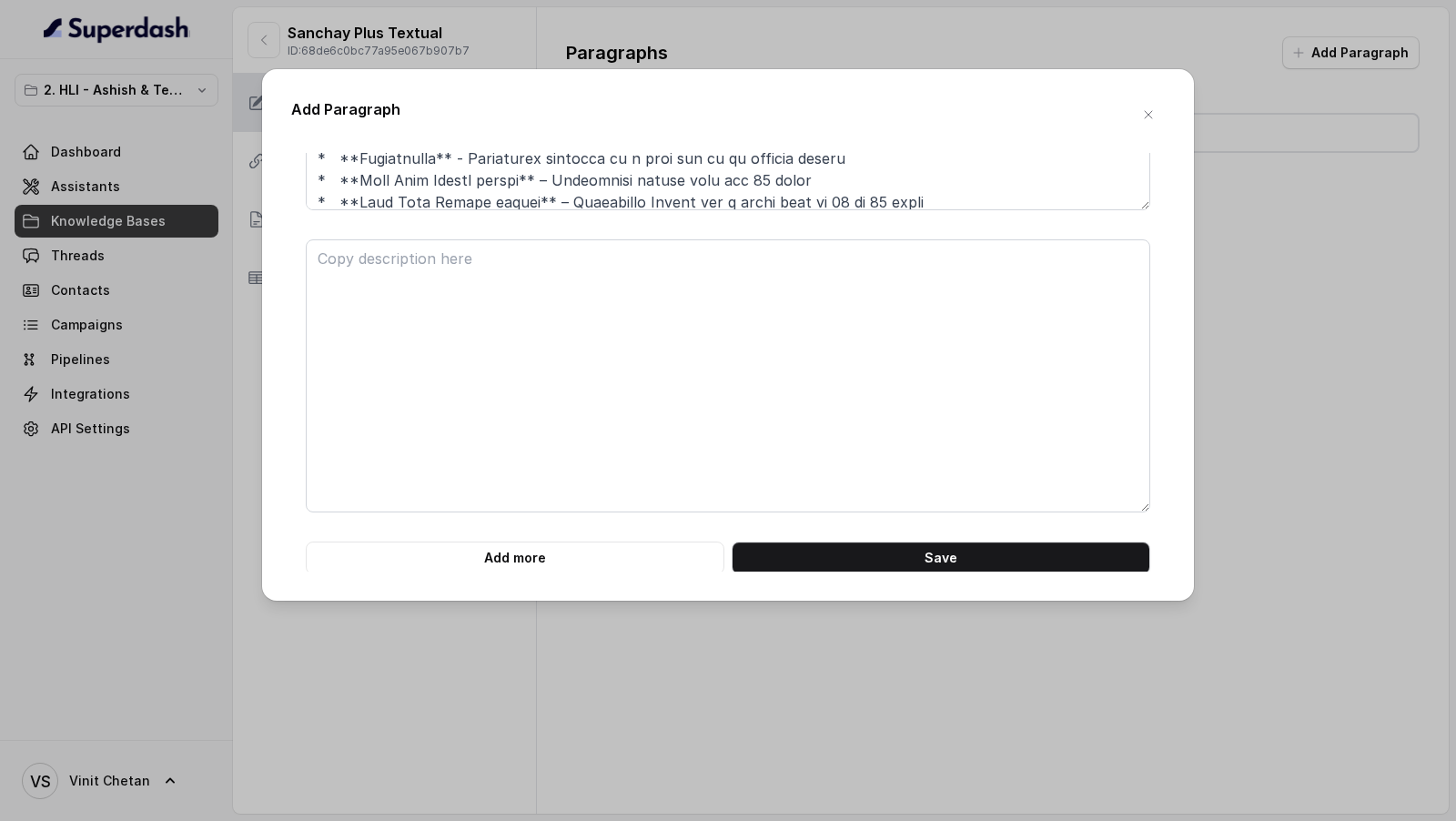
scroll to position [549, 0]
click at [434, 214] on form "Add more Save" at bounding box center [728, 102] width 845 height 939
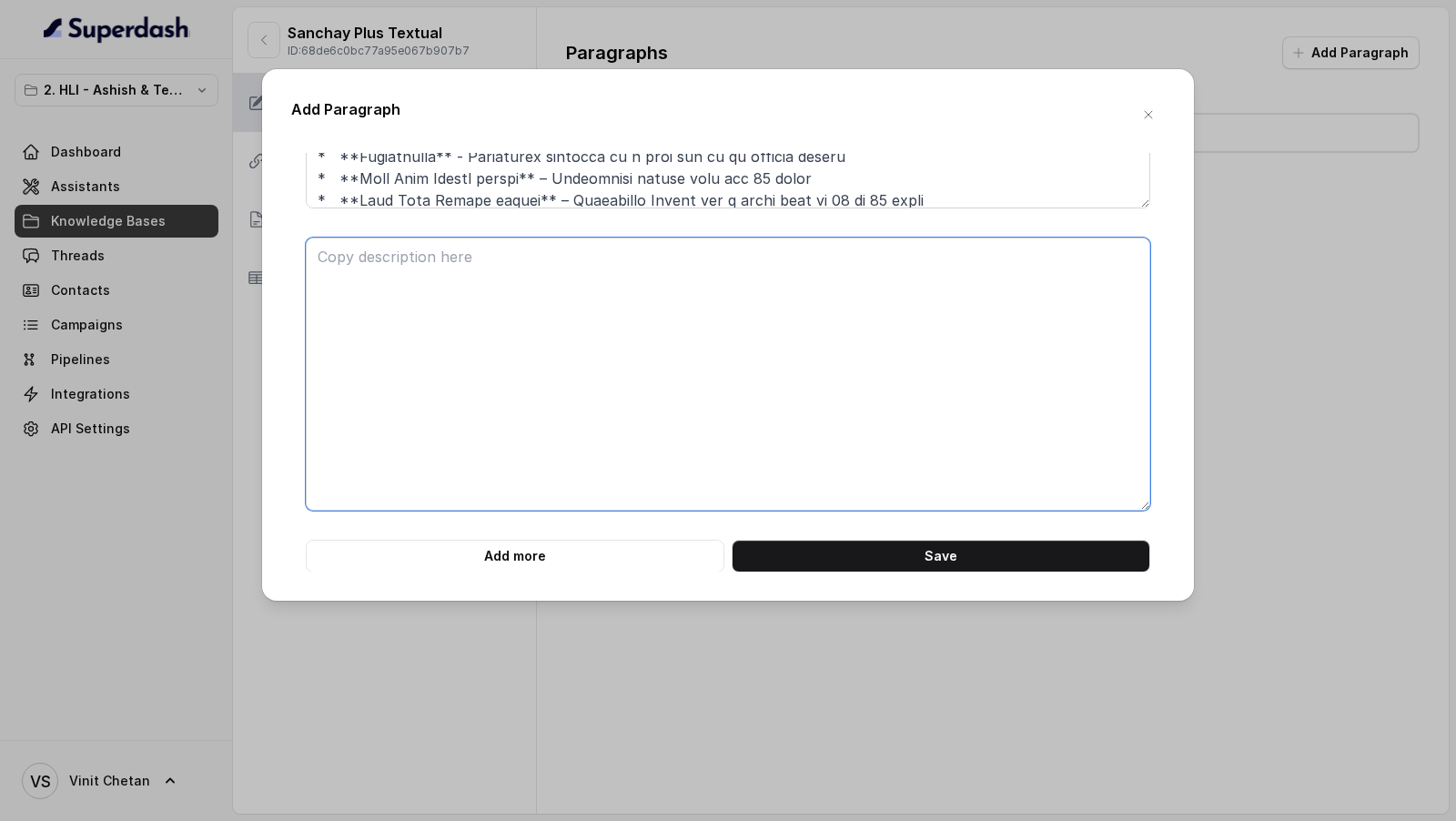
click at [426, 284] on textarea at bounding box center [728, 374] width 845 height 273
paste textarea "**## SECTION: ELIGIBILITY** **### SUB-SECTION: Eligibility Criteria** The eligi…"
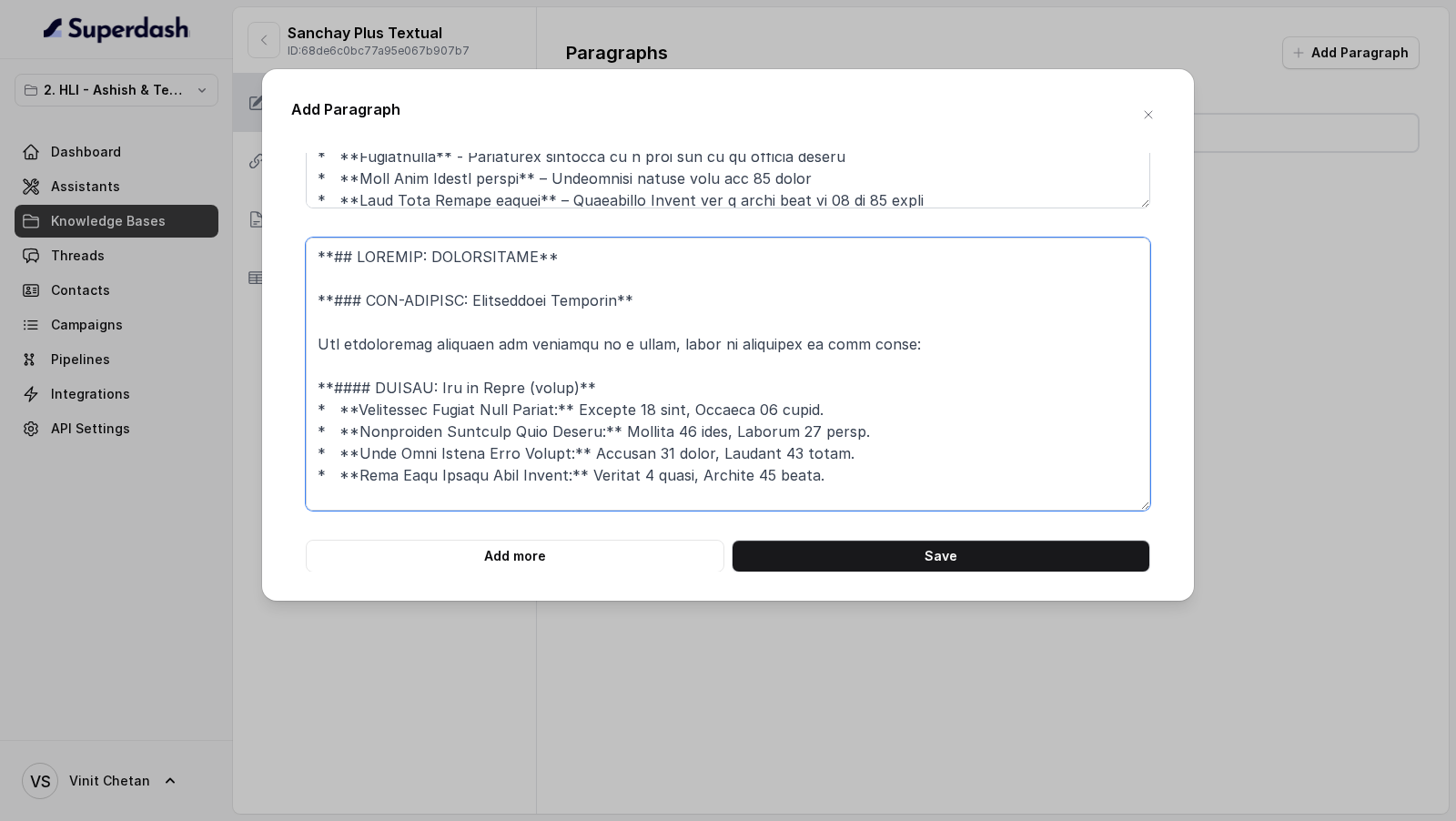
scroll to position [454, 0]
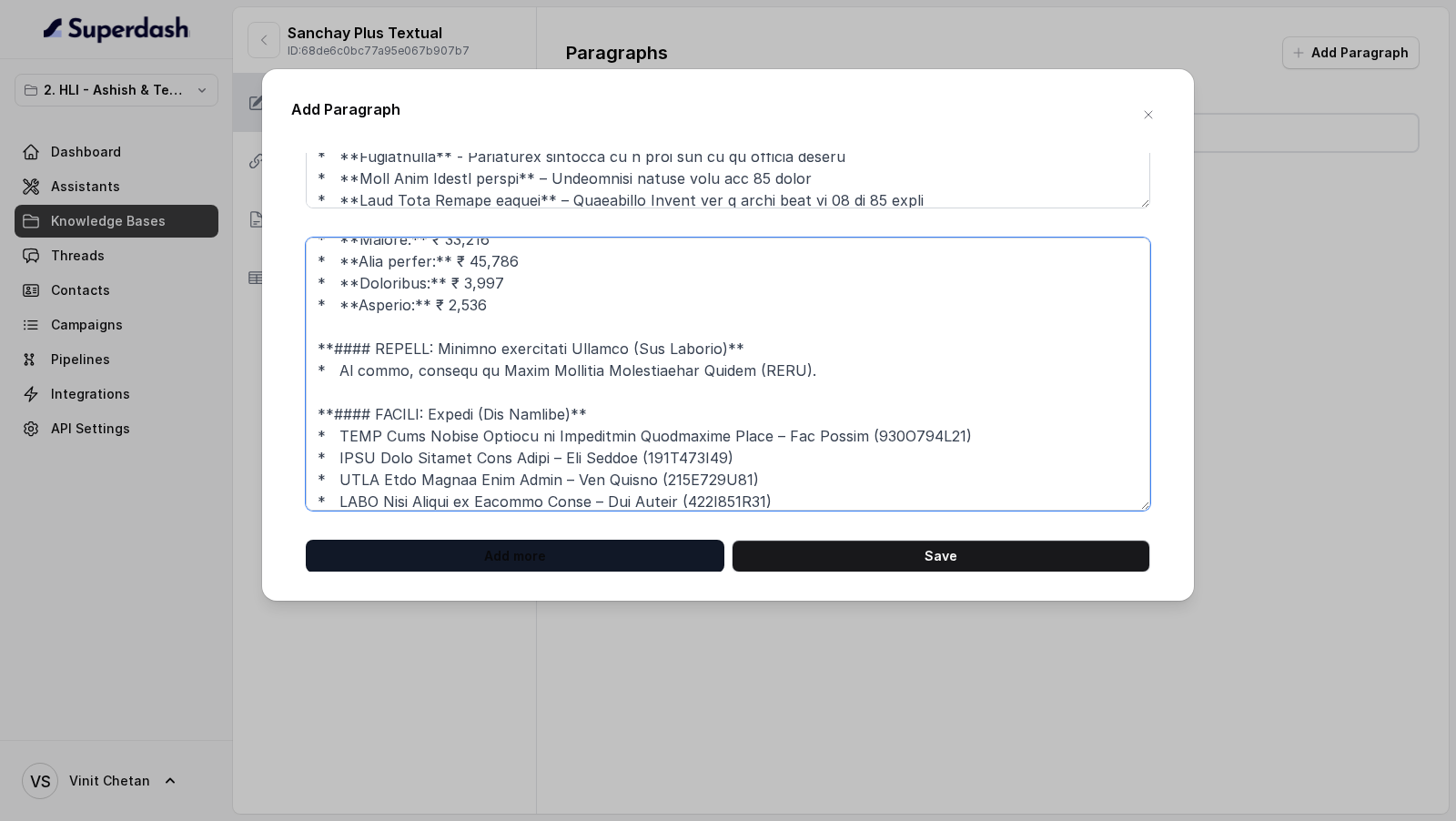
type textarea "**## SECTION: ELIGIBILITY** **### SUB-SECTION: Eligibility Criteria** The eligi…"
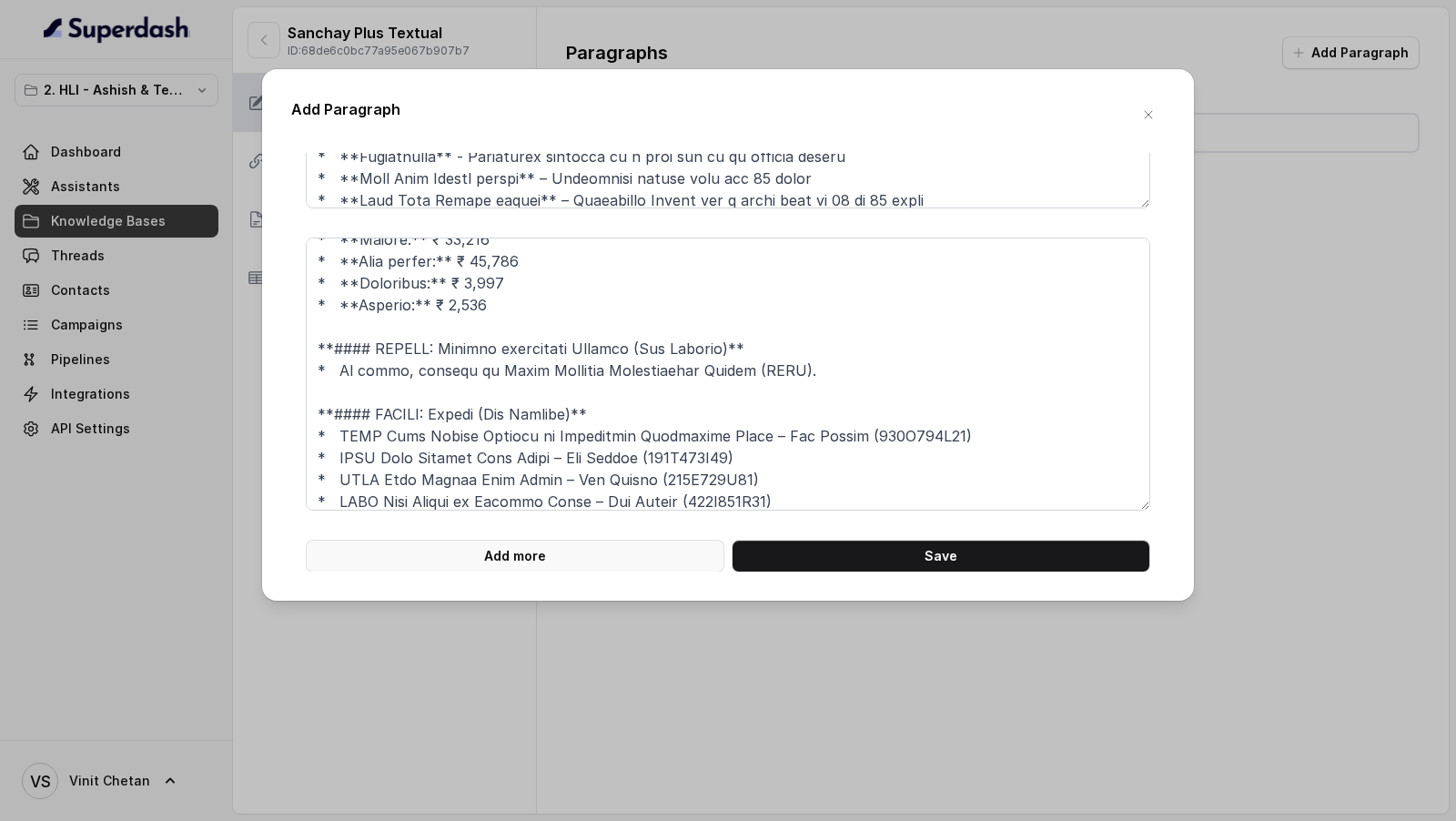
click at [524, 544] on button "Add more" at bounding box center [515, 556] width 419 height 33
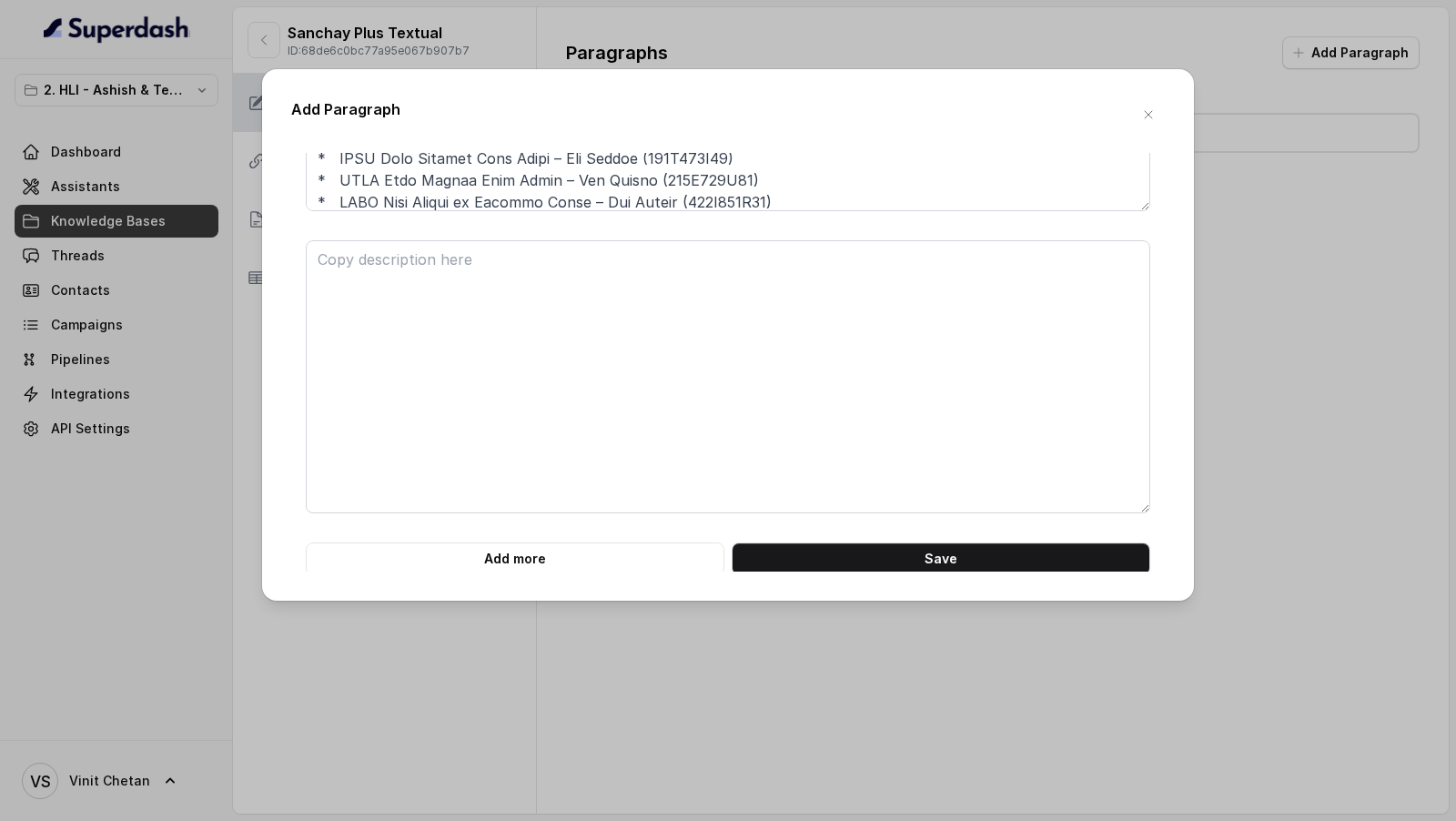
scroll to position [851, 0]
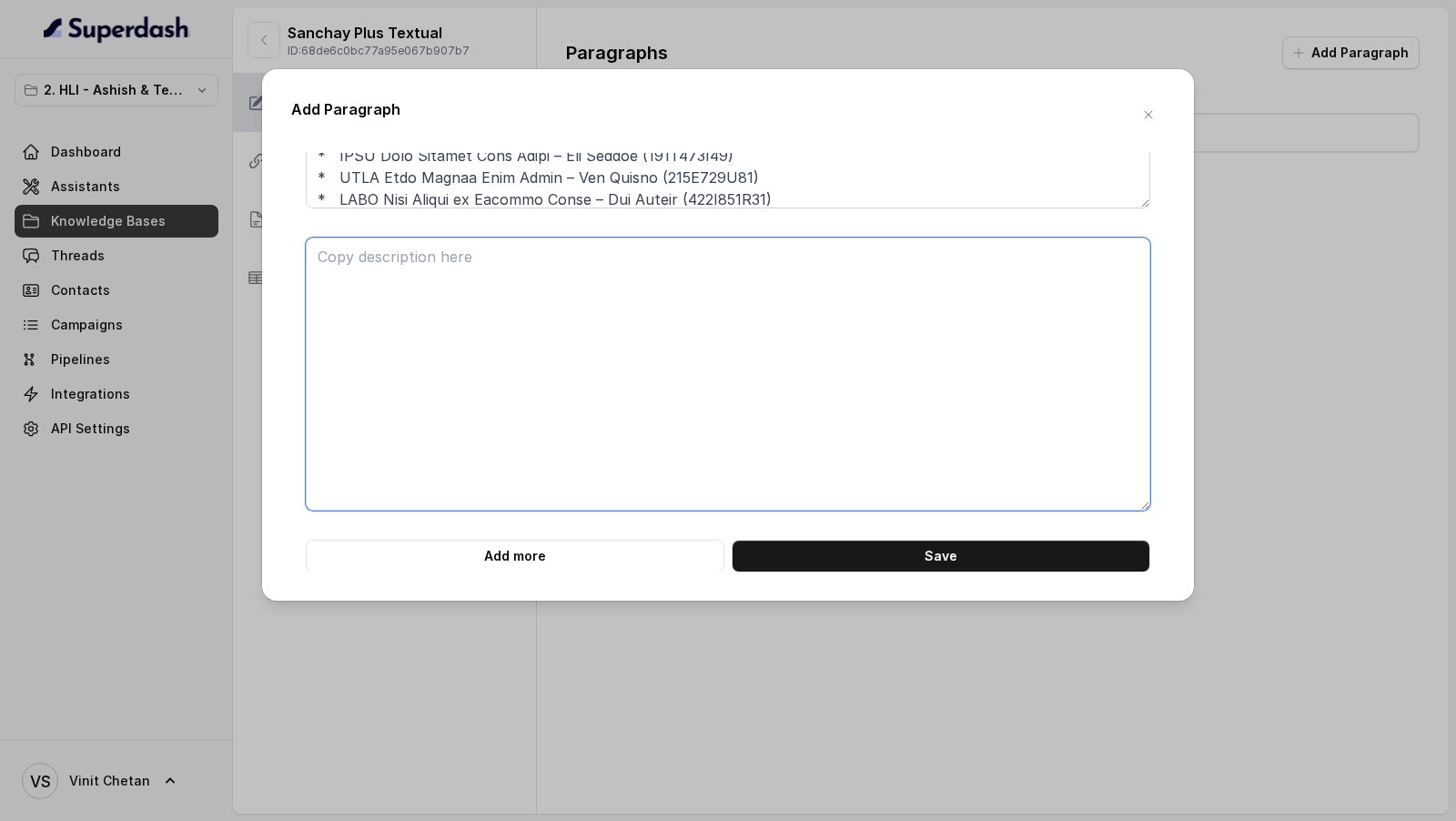
click at [643, 381] on textarea at bounding box center [728, 374] width 845 height 273
paste textarea "**# PRODUCT: HDFC Life Sanchay Plus** **## SECTION: ELIGIBILITY CRITERIA For PO…"
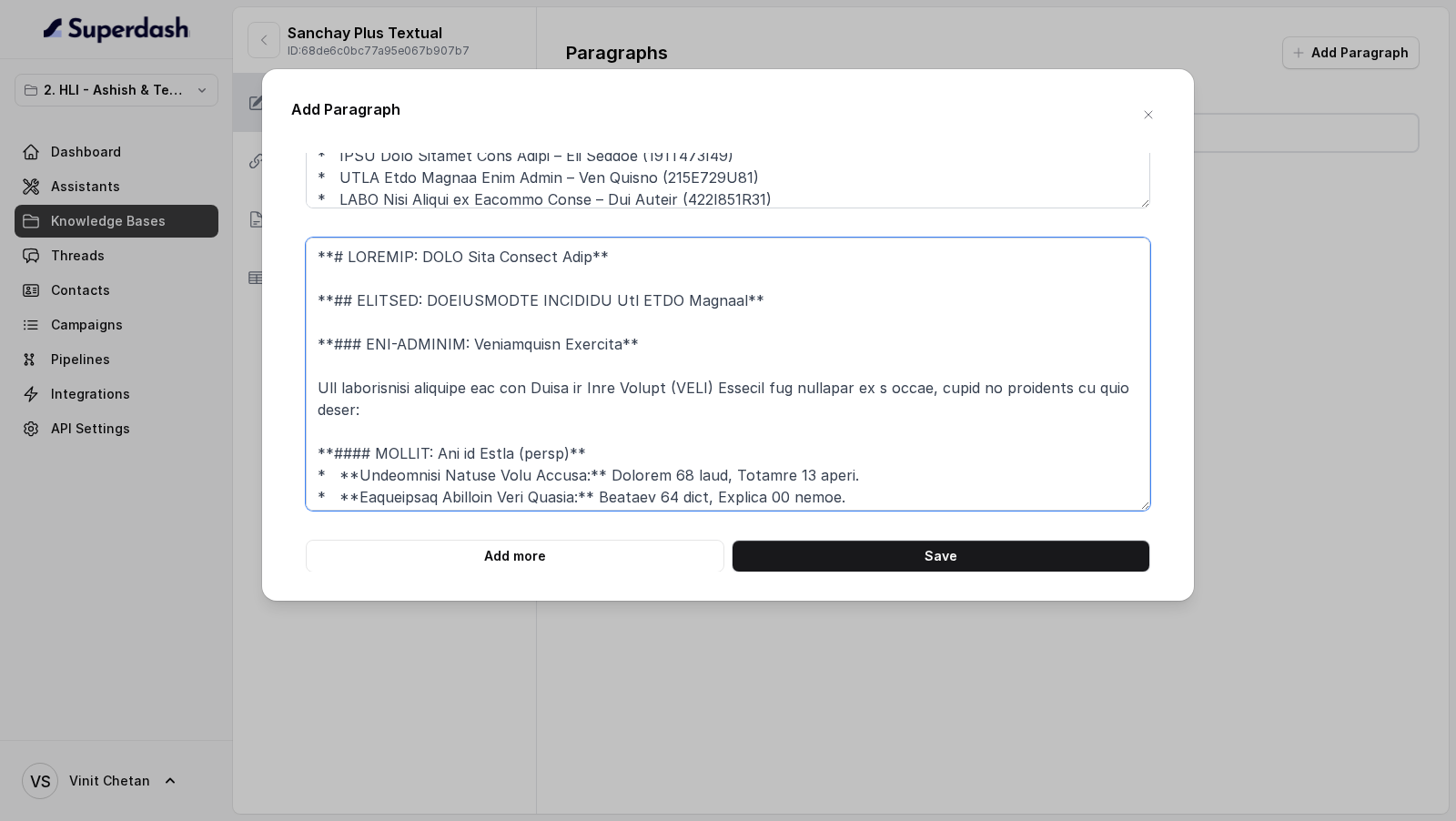
scroll to position [781, 0]
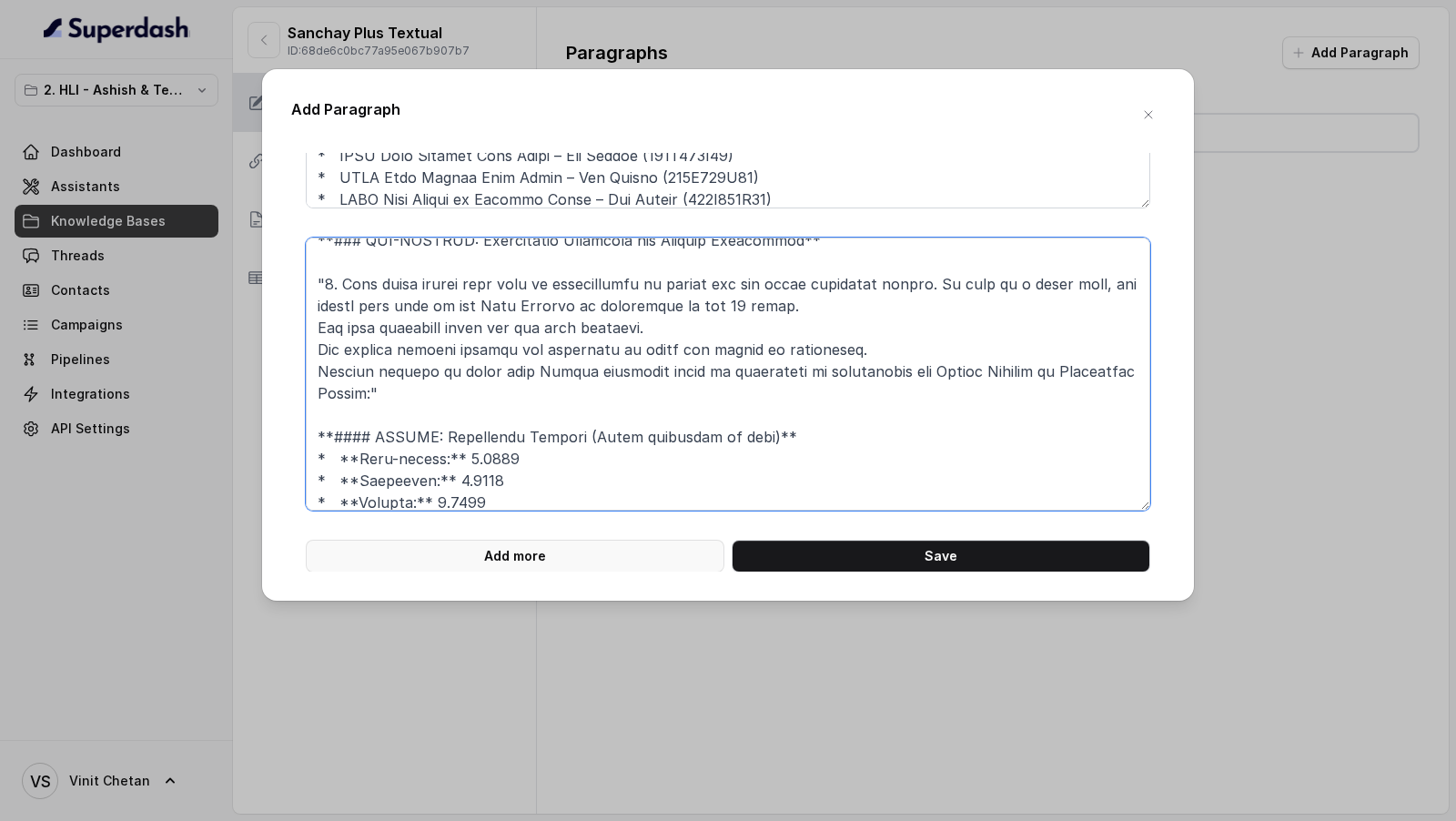
type textarea "**# PRODUCT: HDFC Life Sanchay Plus** **## SECTION: ELIGIBILITY CRITERIA For PO…"
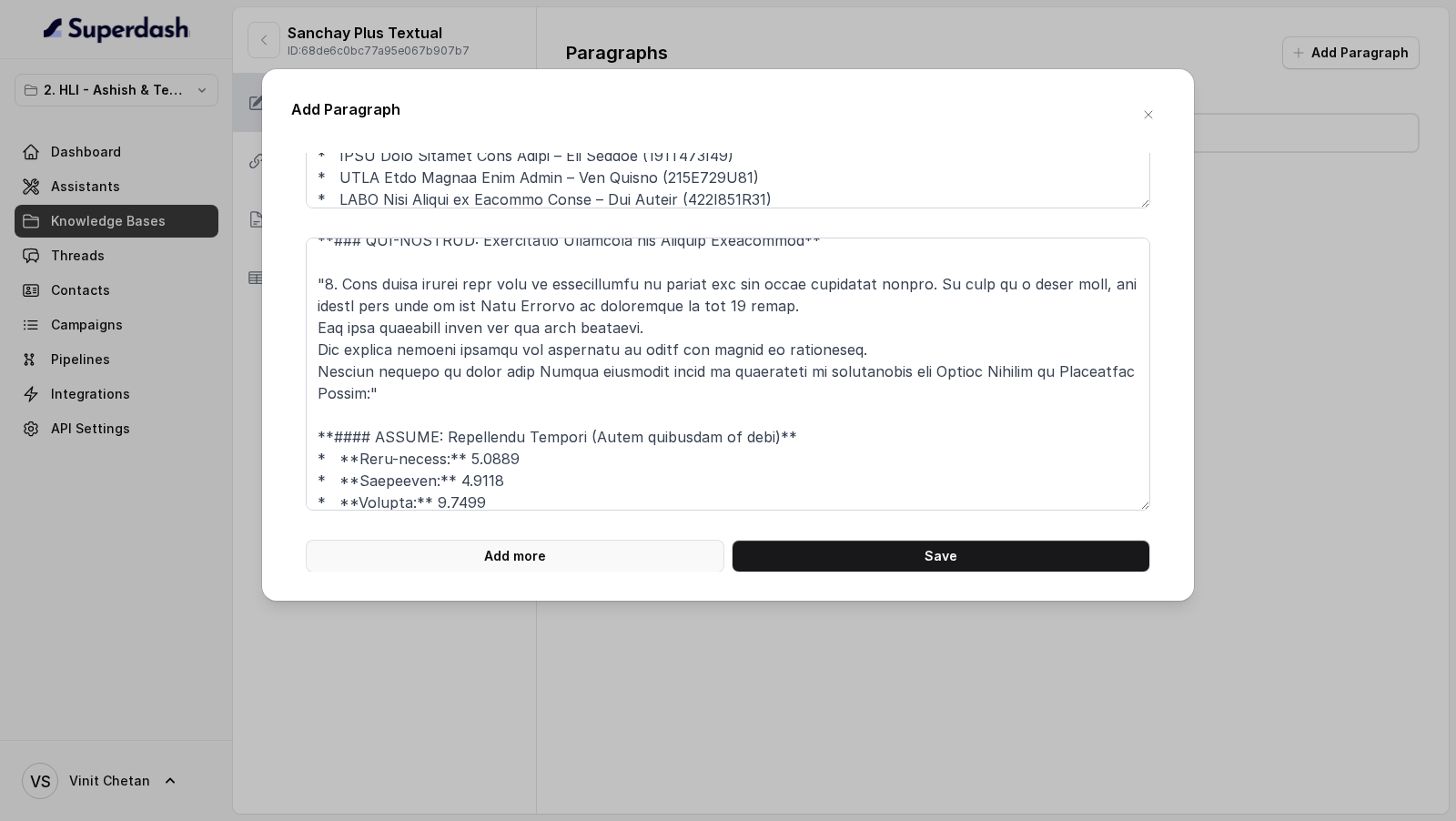
click at [543, 546] on button "Add more" at bounding box center [515, 556] width 419 height 33
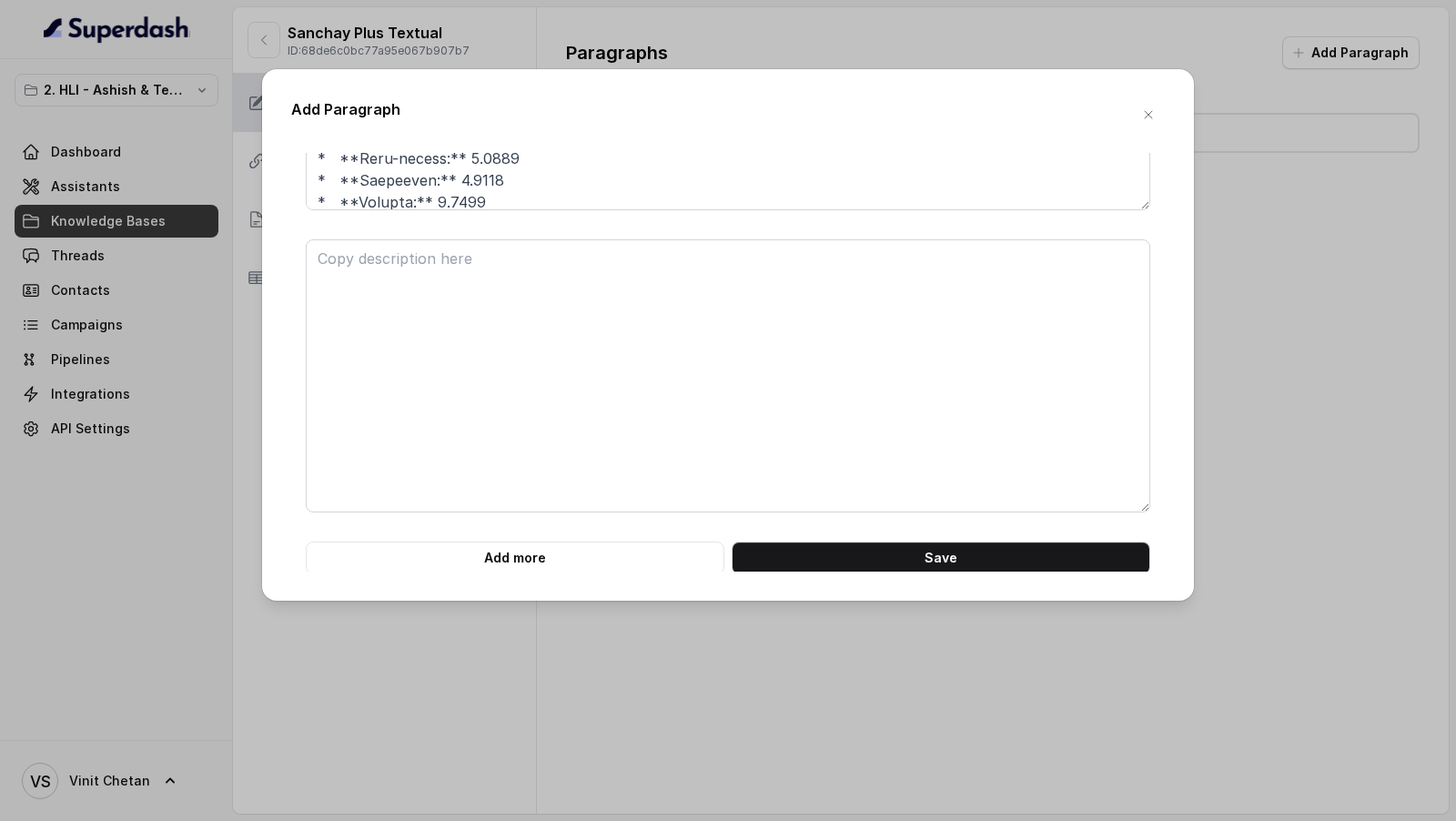
scroll to position [1153, 0]
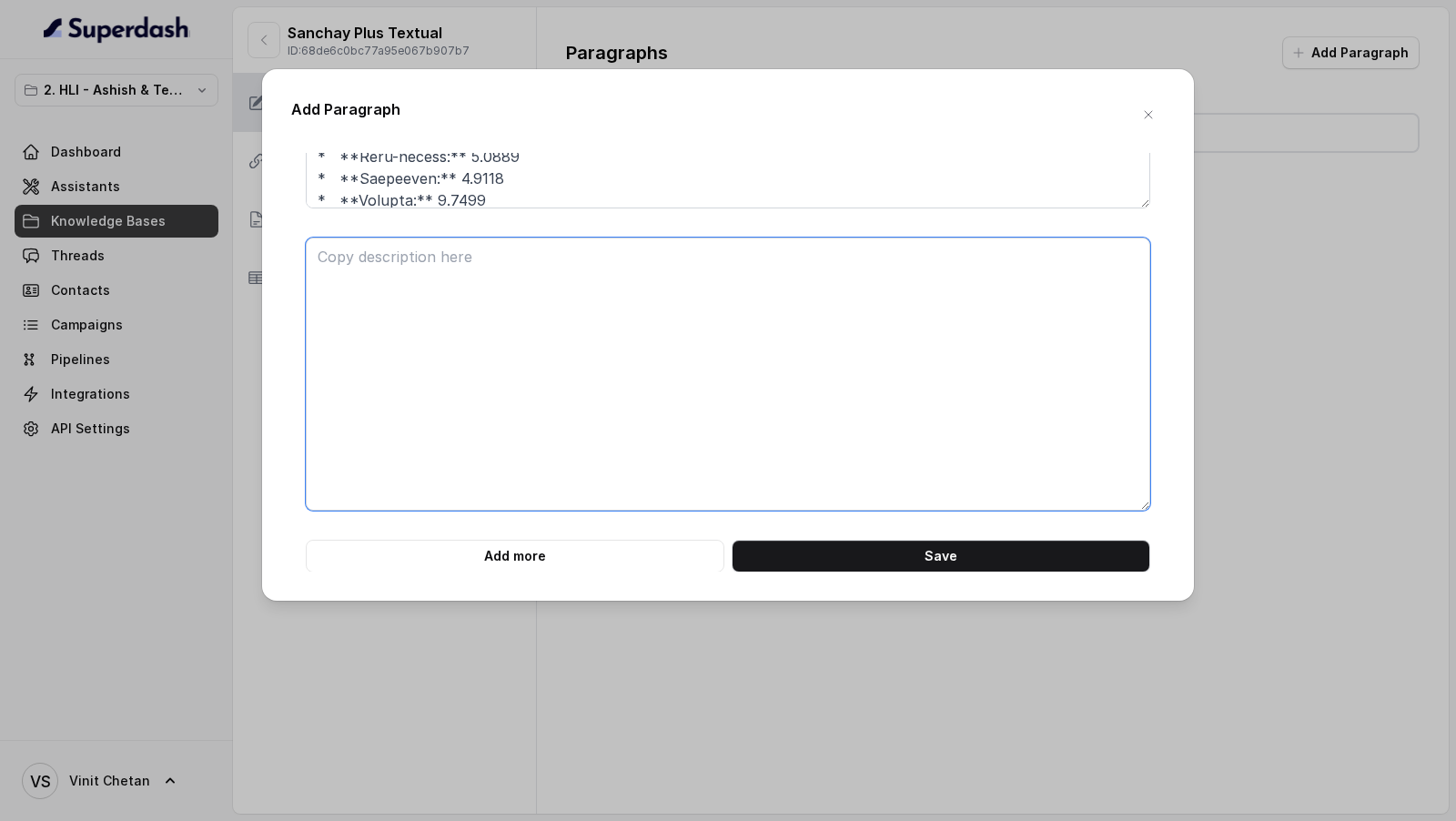
click at [515, 351] on textarea at bounding box center [728, 374] width 845 height 273
paste textarea "**# PRODUCT: HDFC Life Sanchay Plus** **## SECTION: HOW THIS PLAN WORKS?** **##…"
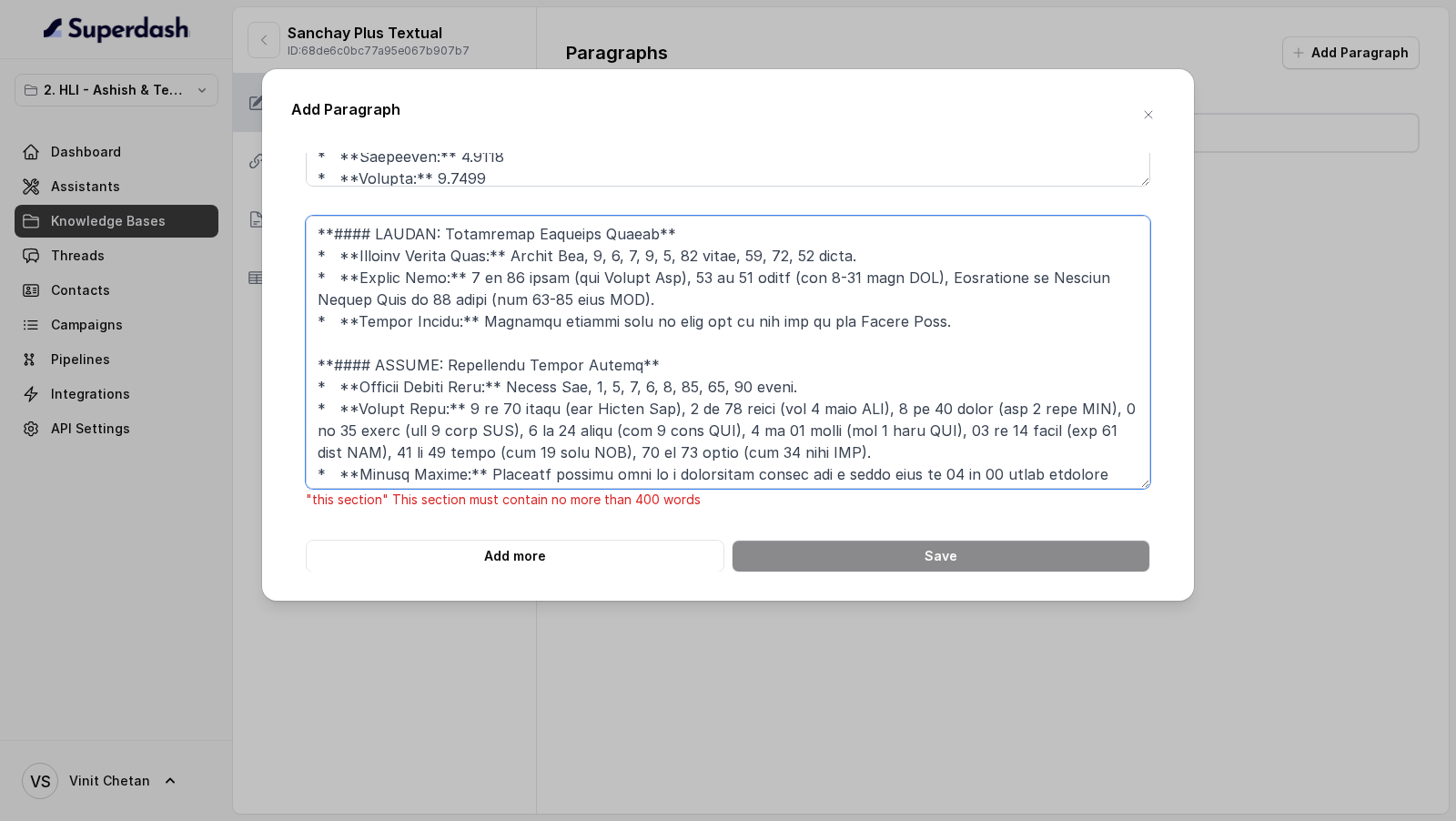
scroll to position [616, 0]
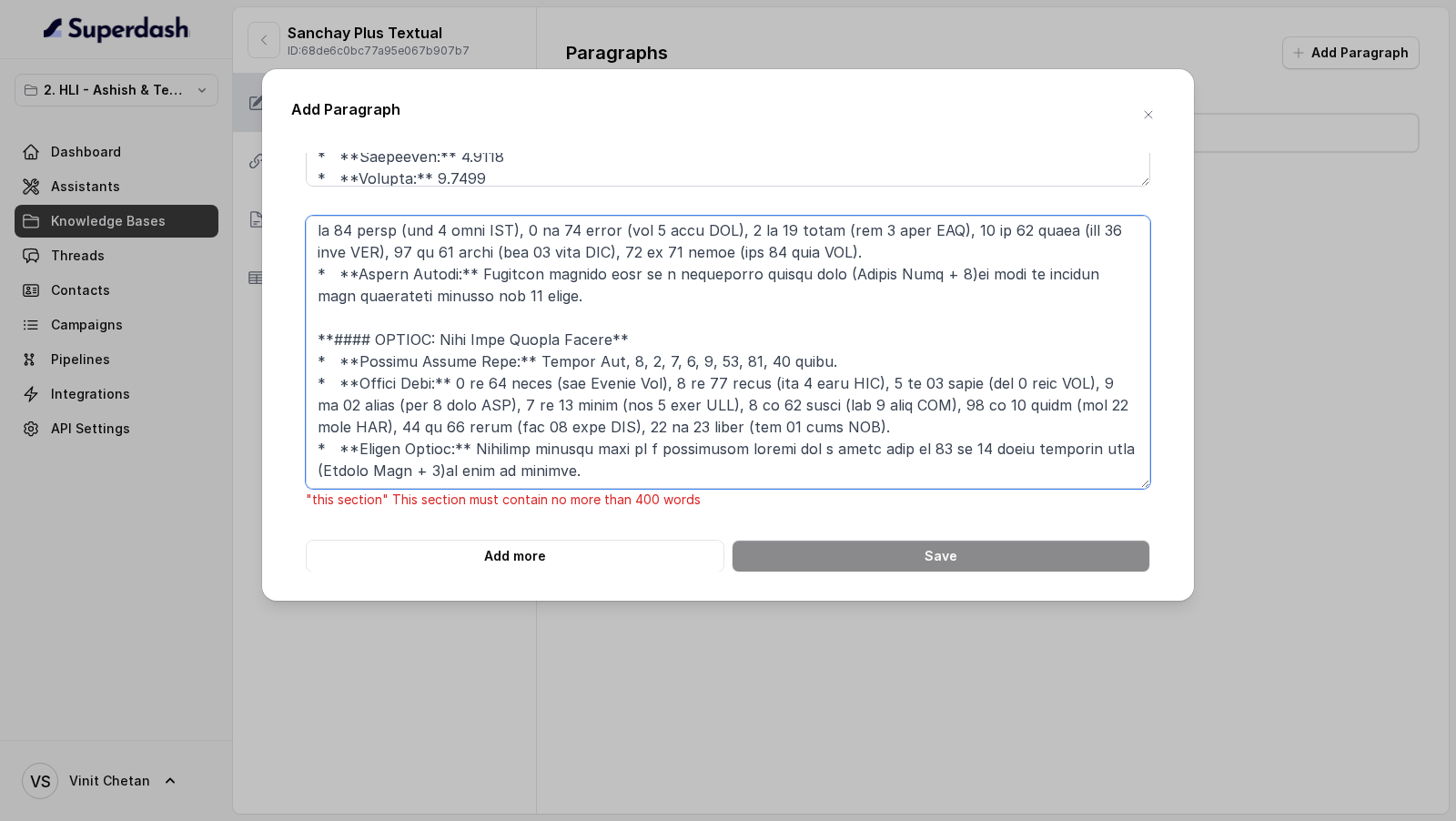
drag, startPoint x: 392, startPoint y: 313, endPoint x: 612, endPoint y: 481, distance: 276.8
click at [612, 481] on textarea at bounding box center [728, 352] width 845 height 273
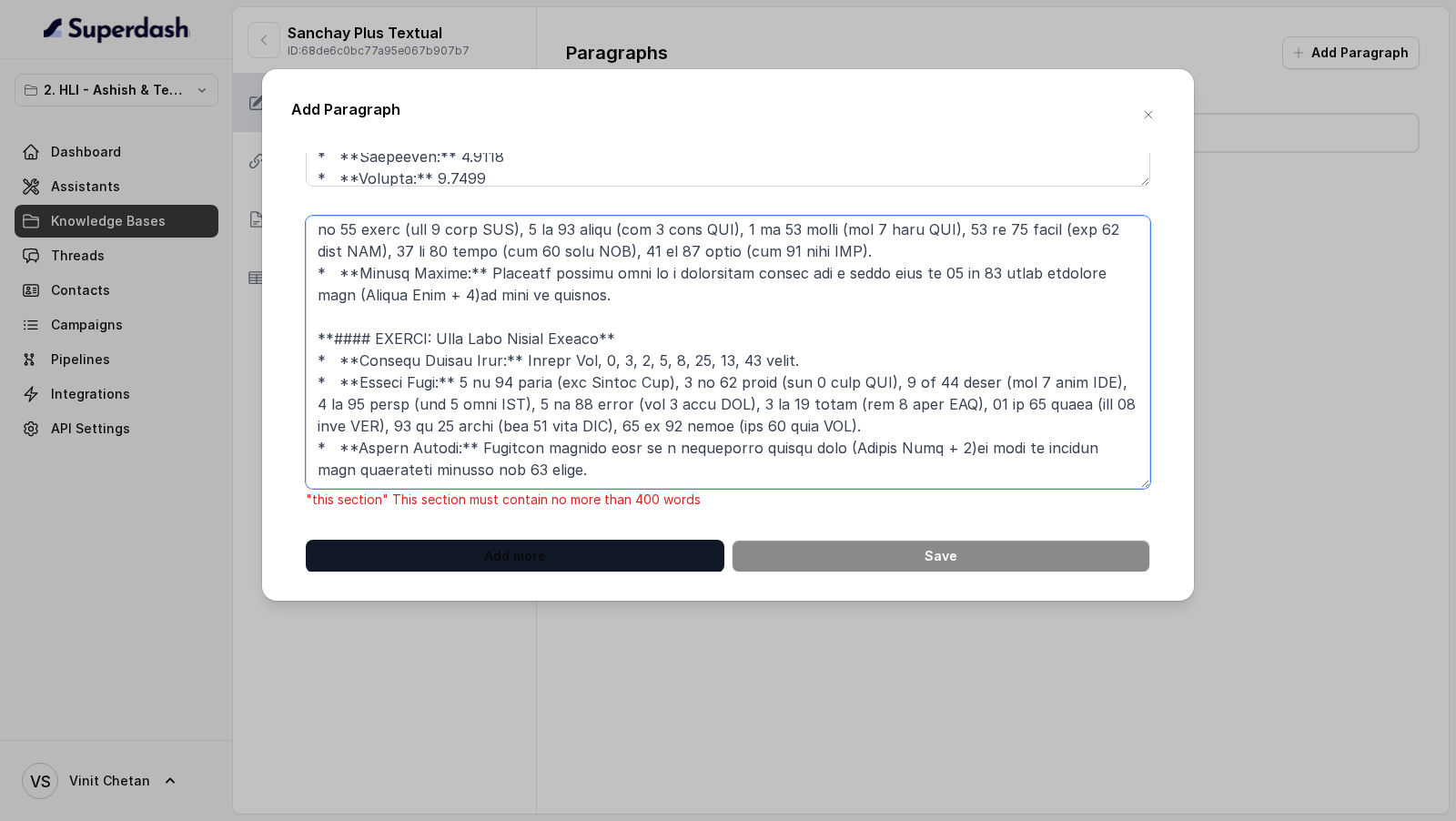
scroll to position [463, 0]
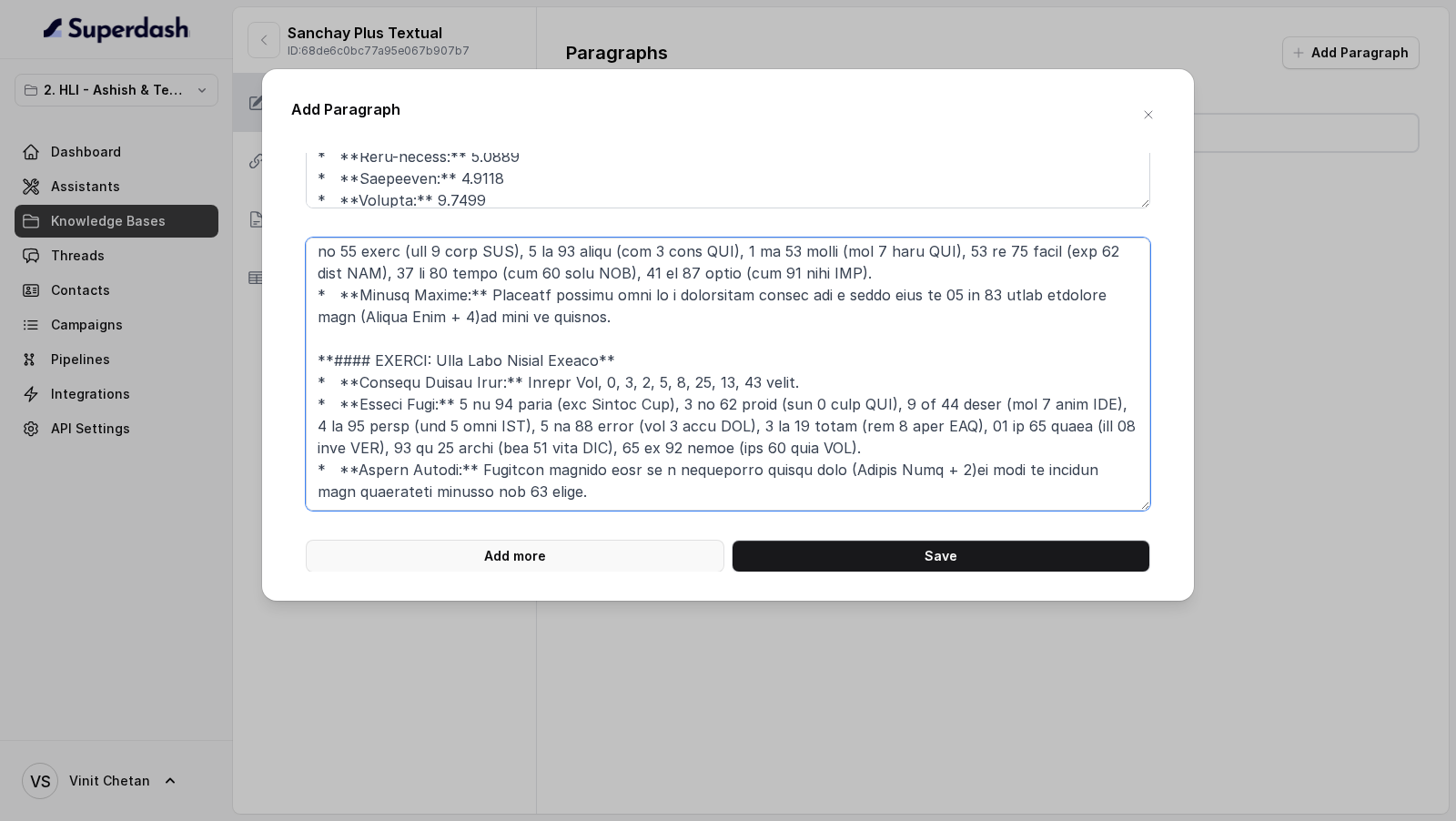
type textarea "**# PRODUCT: HDFC Life Sanchay Plus** **## SECTION: HOW THIS PLAN WORKS?** **##…"
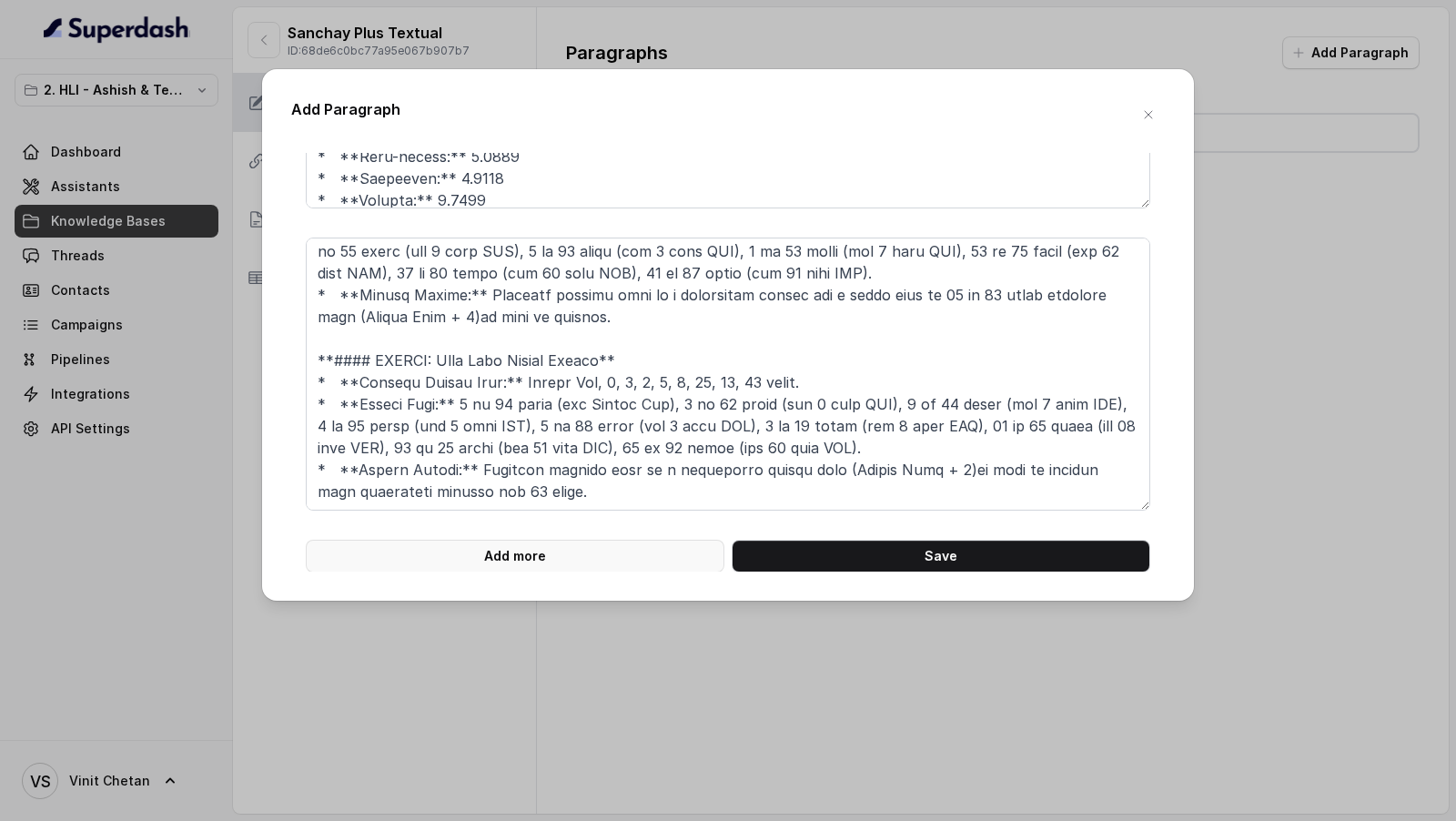
click at [539, 562] on button "Add more" at bounding box center [515, 556] width 419 height 33
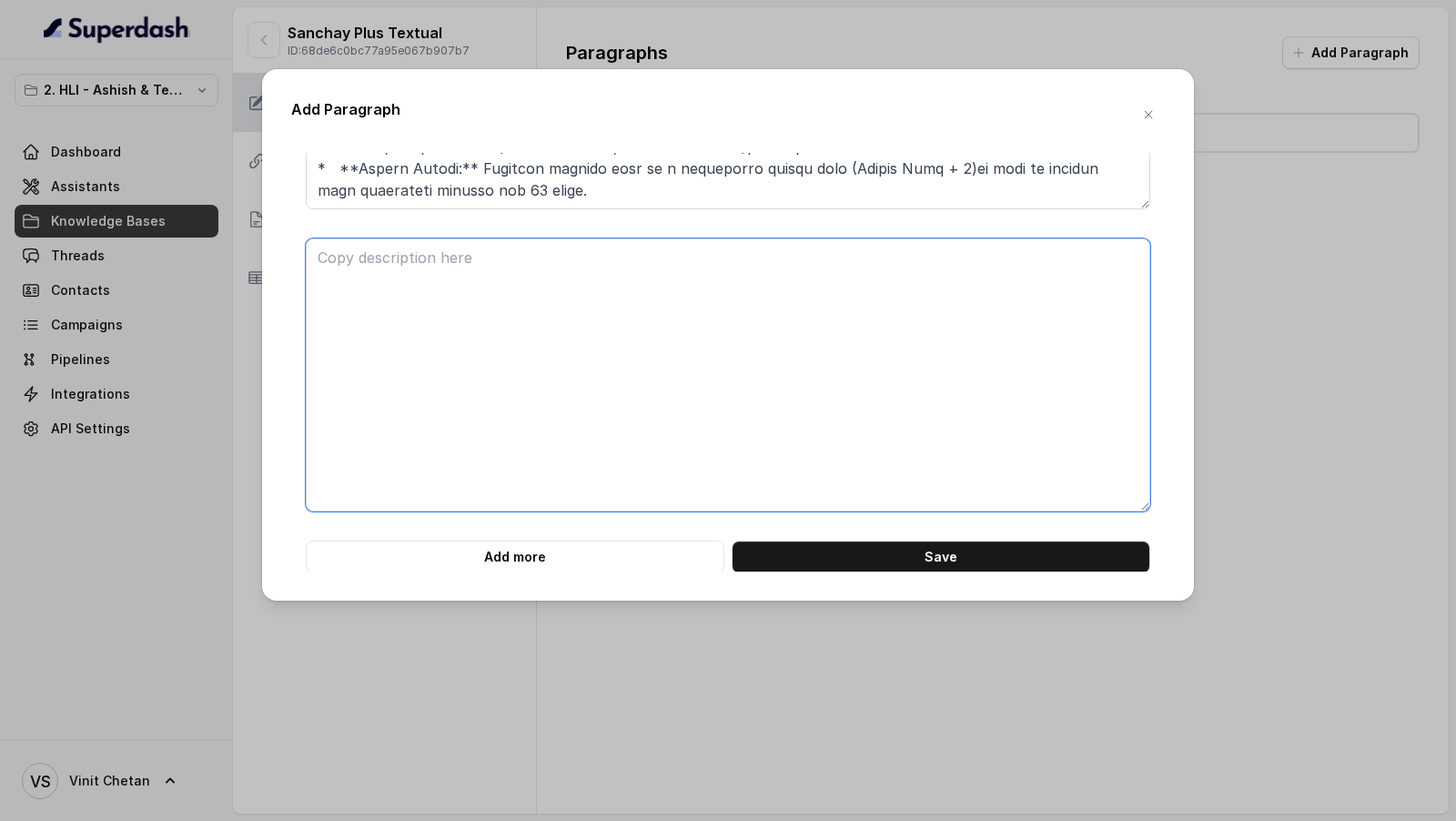
click at [606, 506] on textarea at bounding box center [728, 375] width 845 height 273
paste textarea "**#### DETAIL: Long Term Income Option** * **Premium Paying Term:** Single Pay,…"
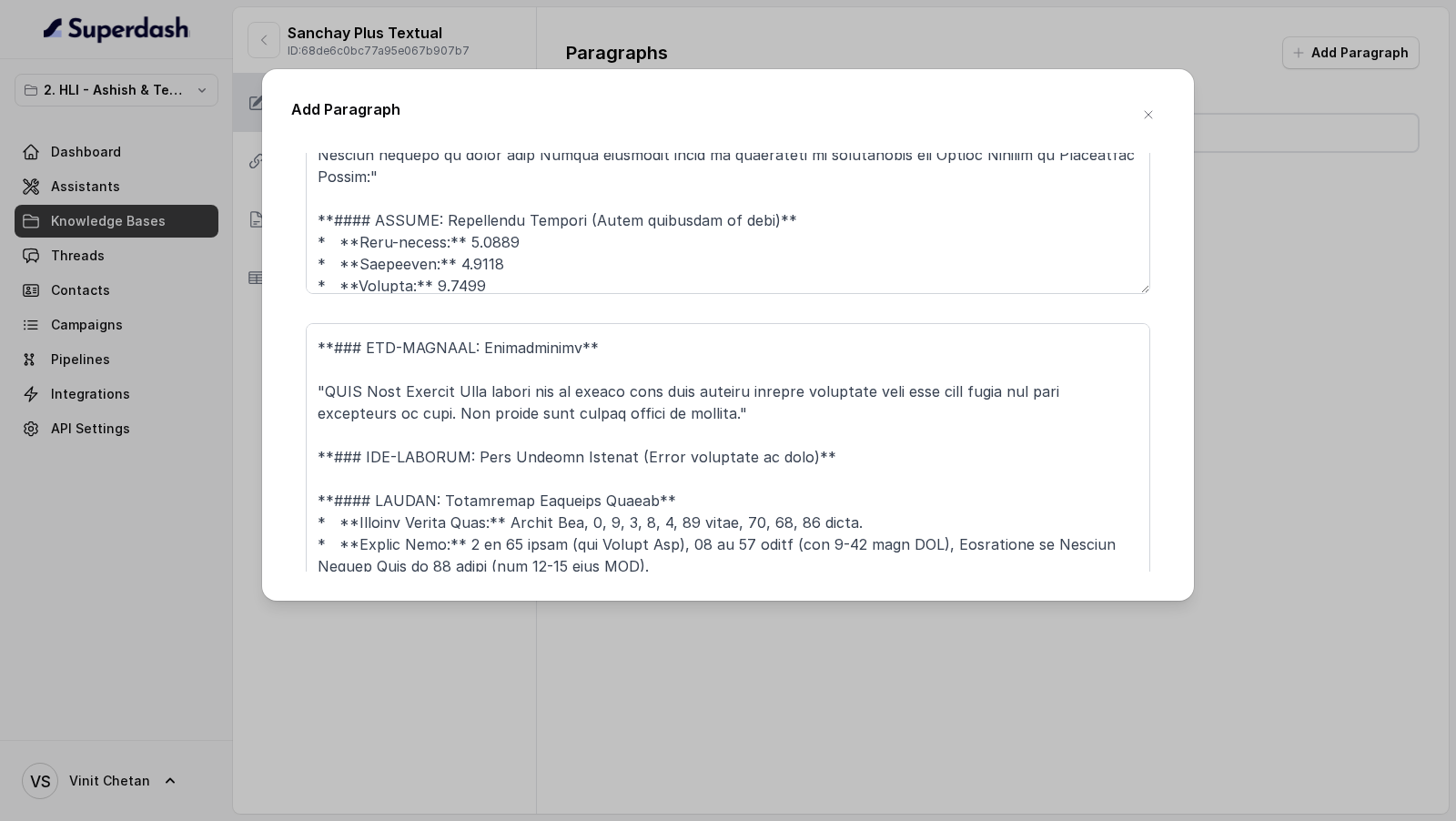
scroll to position [79, 0]
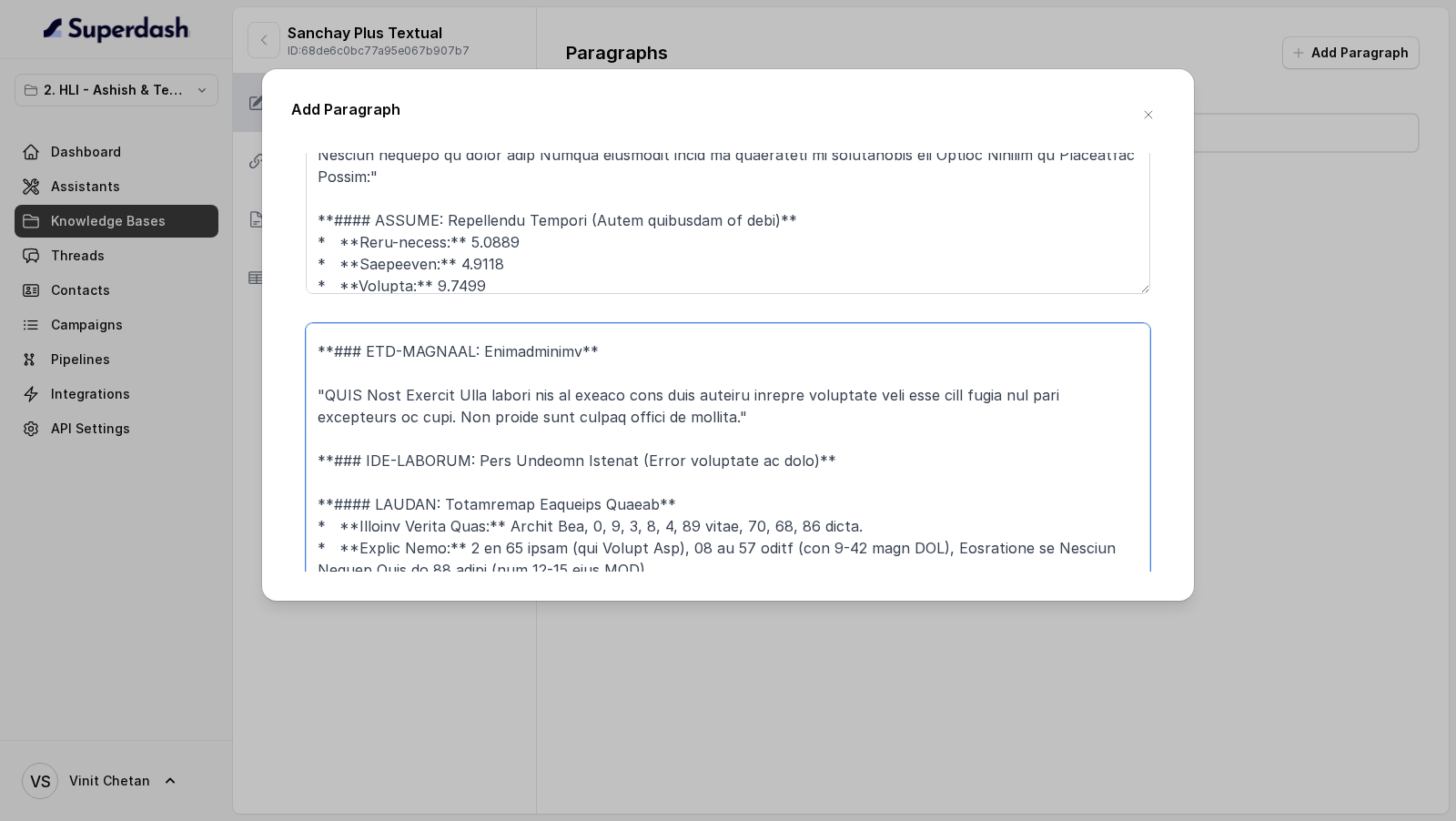
drag, startPoint x: 834, startPoint y: 465, endPoint x: 311, endPoint y: 455, distance: 523.1
click at [311, 456] on textarea at bounding box center [728, 459] width 845 height 273
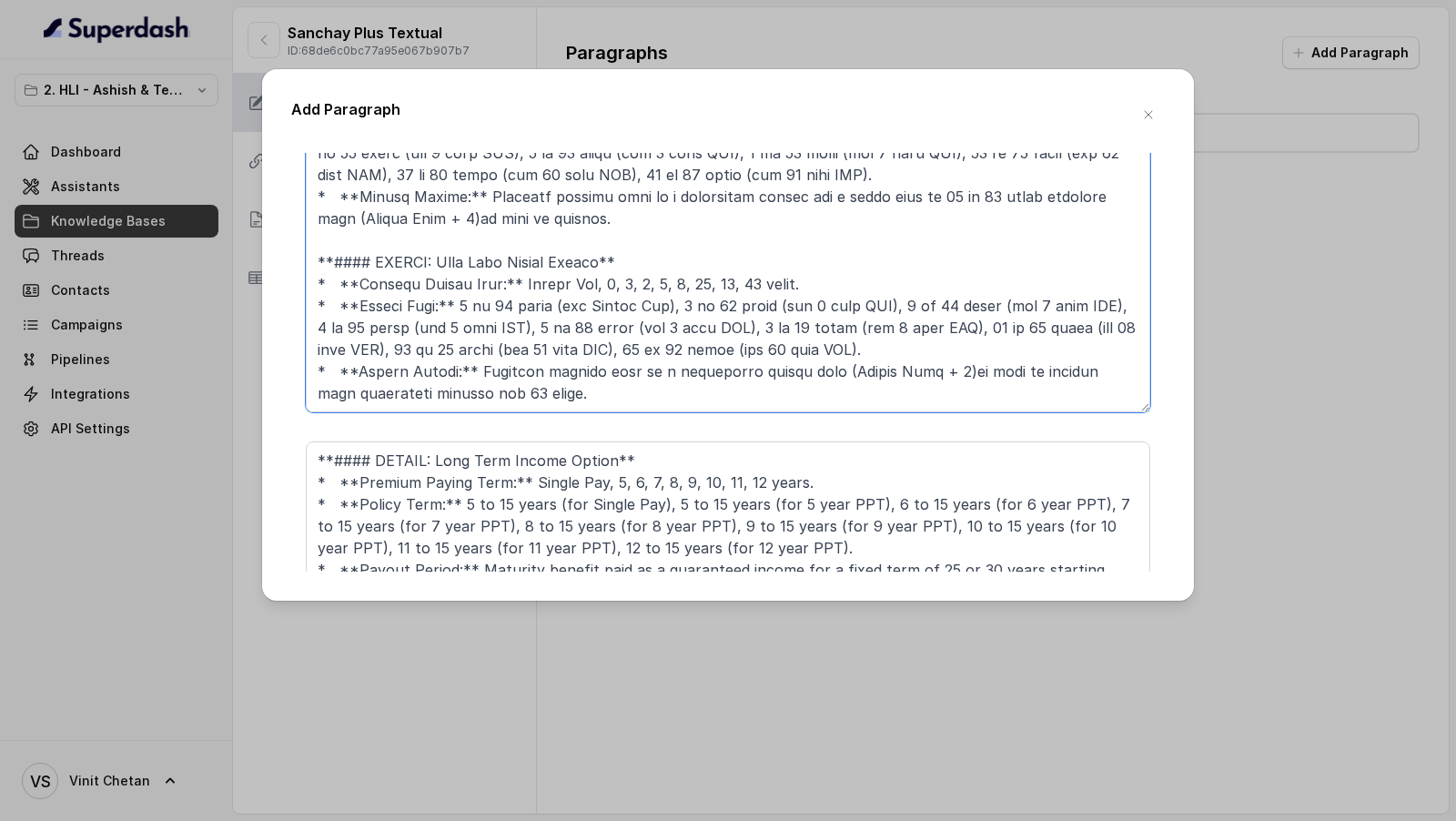
scroll to position [1280, 0]
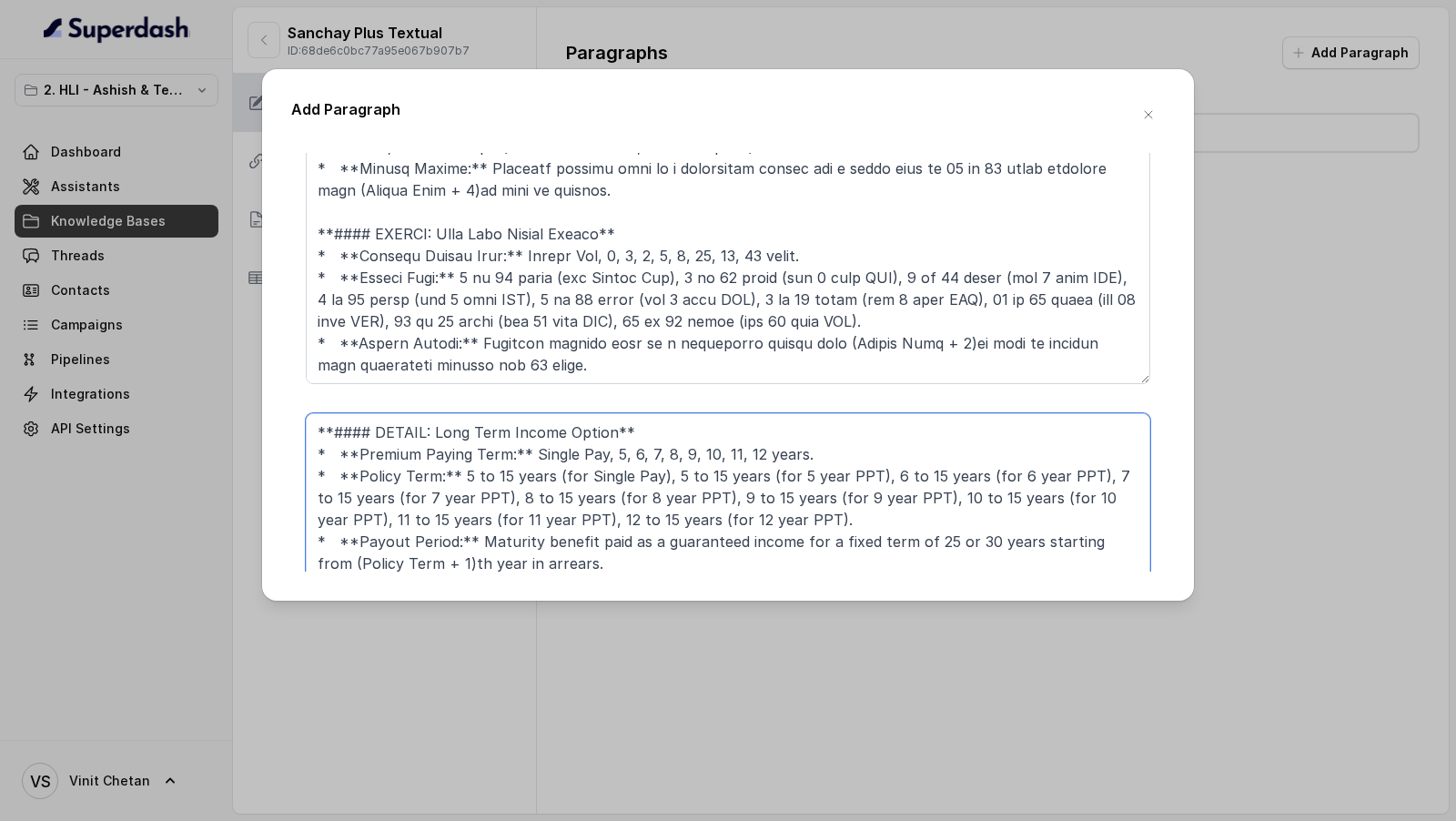
click at [410, 432] on textarea "**#### DETAIL: Long Term Income Option** * **Premium Paying Term:** Single Pay,…" at bounding box center [728, 549] width 845 height 273
paste textarea "**### SUB-SECTION: Plan Options Details (Table converted to text)**"
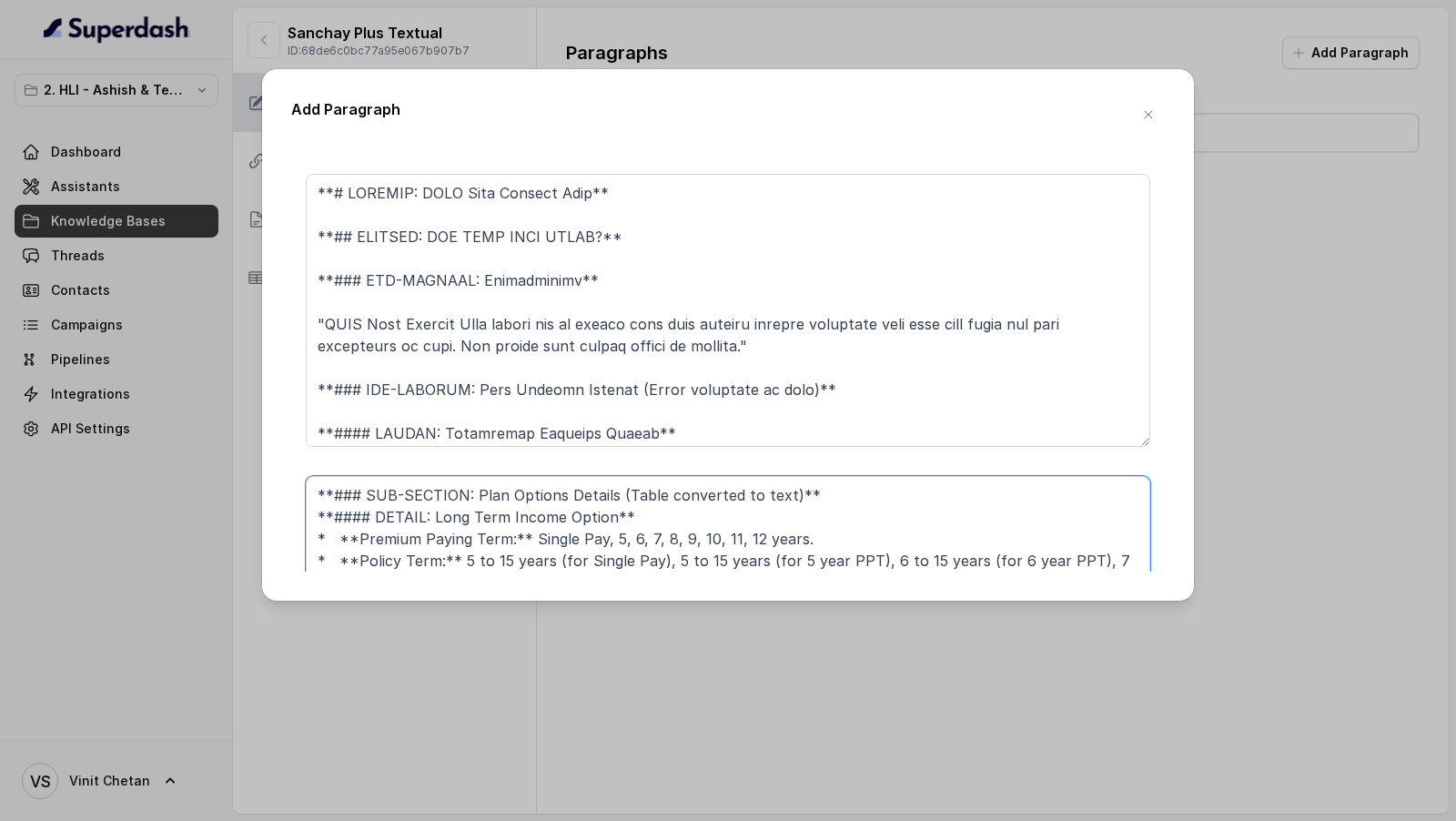
scroll to position [1192, 0]
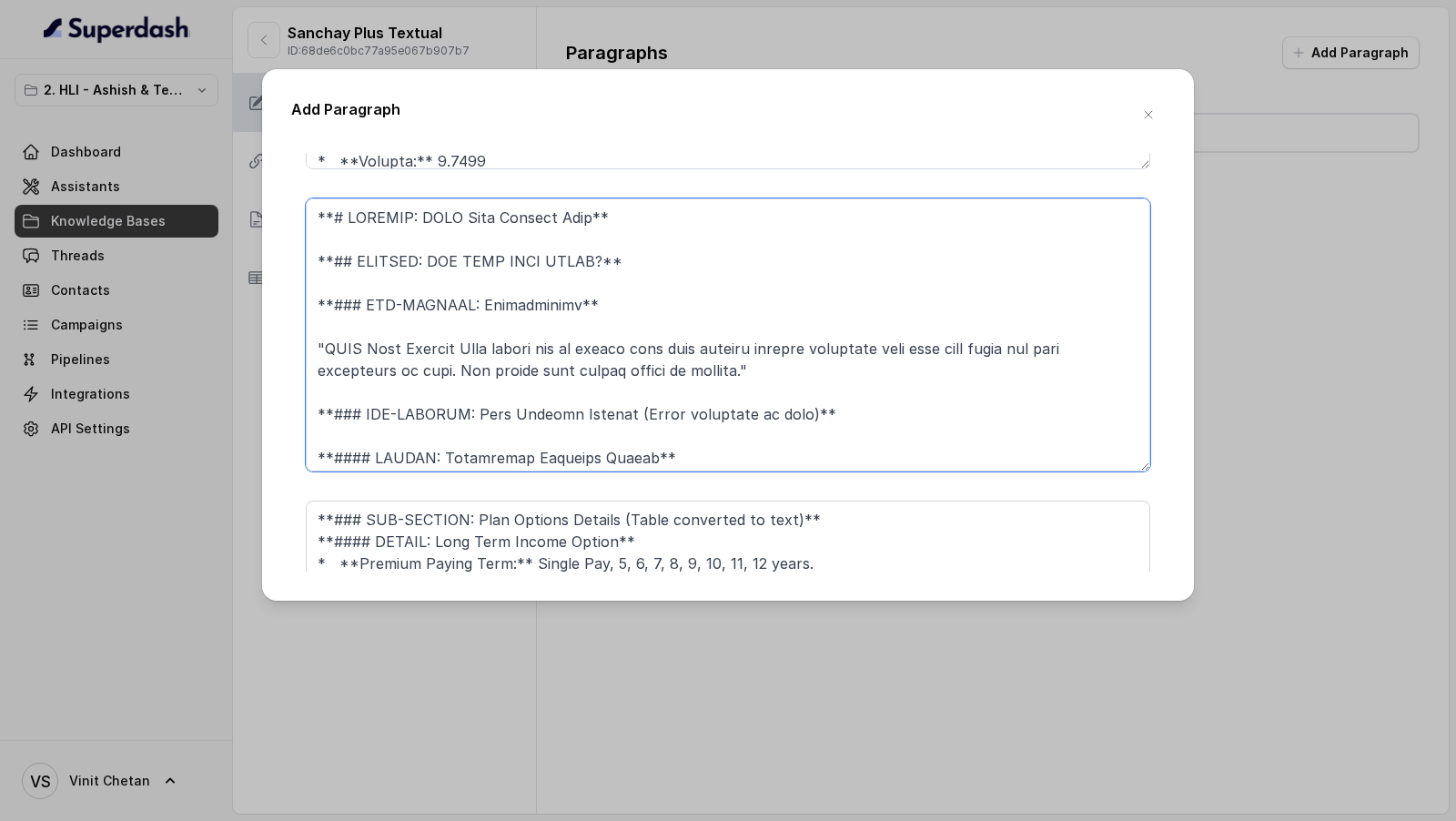
drag, startPoint x: 630, startPoint y: 213, endPoint x: 186, endPoint y: 211, distance: 444.0
click at [186, 211] on div "Add Paragraph **### SUB-SECTION: Plan Options Details (Table converted to text)…" at bounding box center [728, 410] width 1456 height 821
click at [315, 520] on textarea "**### SUB-SECTION: Plan Options Details (Table converted to text)** **#### DETA…" at bounding box center [728, 636] width 845 height 273
paste textarea "**# PRODUCT: HDFC Life Sanchay Plus**"
click at [845, 561] on textarea "**# PRODUCT: HDFC Life Sanchay Plus** **### SUB-SECTION: Plan Options Details (…" at bounding box center [728, 636] width 845 height 273
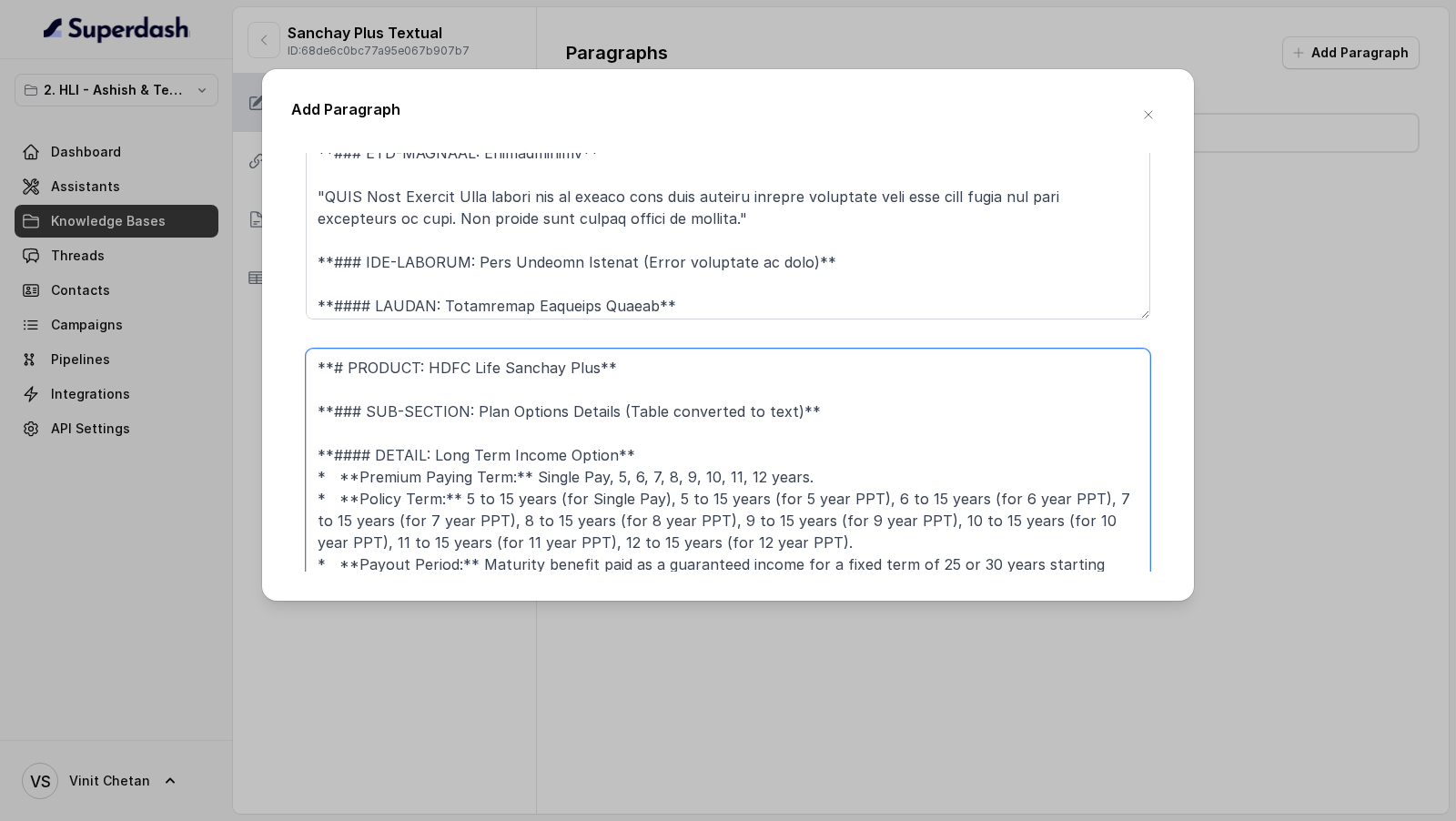
scroll to position [1347, 0]
click at [685, 453] on textarea "**# PRODUCT: HDFC Life Sanchay Plus** **### SUB-SECTION: Plan Options Details (…" at bounding box center [728, 482] width 845 height 273
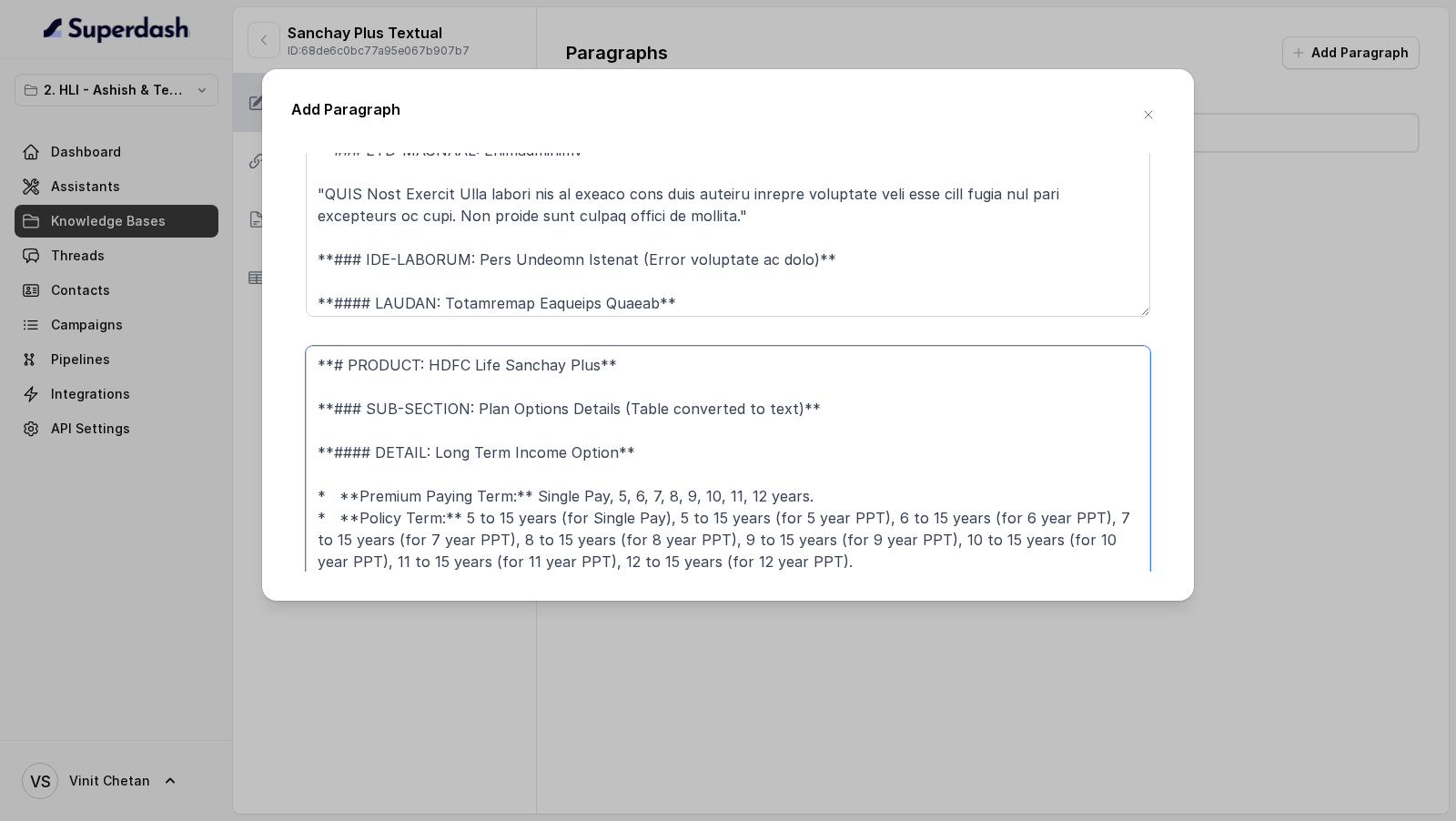
scroll to position [5, 0]
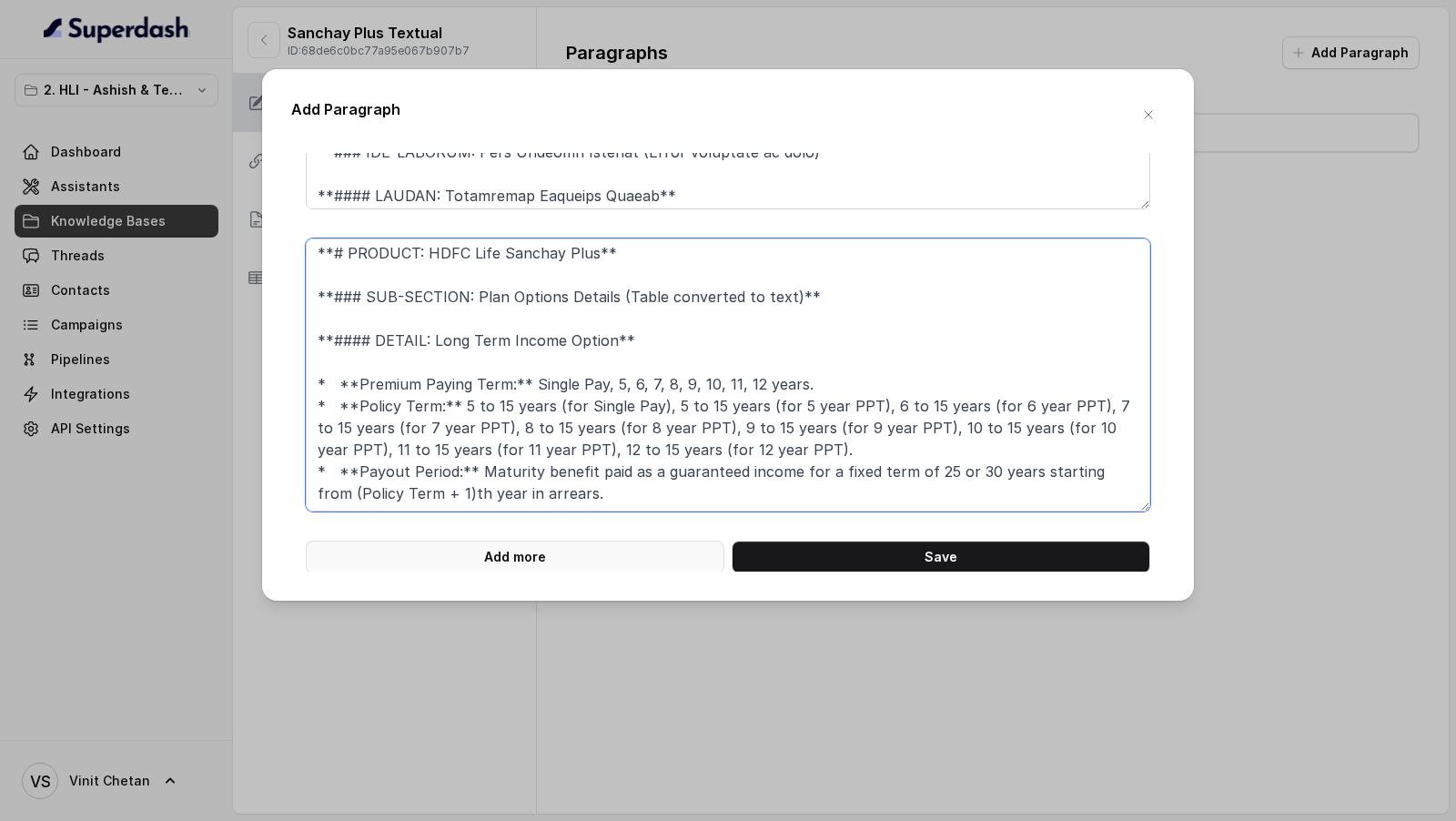
type textarea "**# PRODUCT: HDFC Life Sanchay Plus** **### SUB-SECTION: Plan Options Details (…"
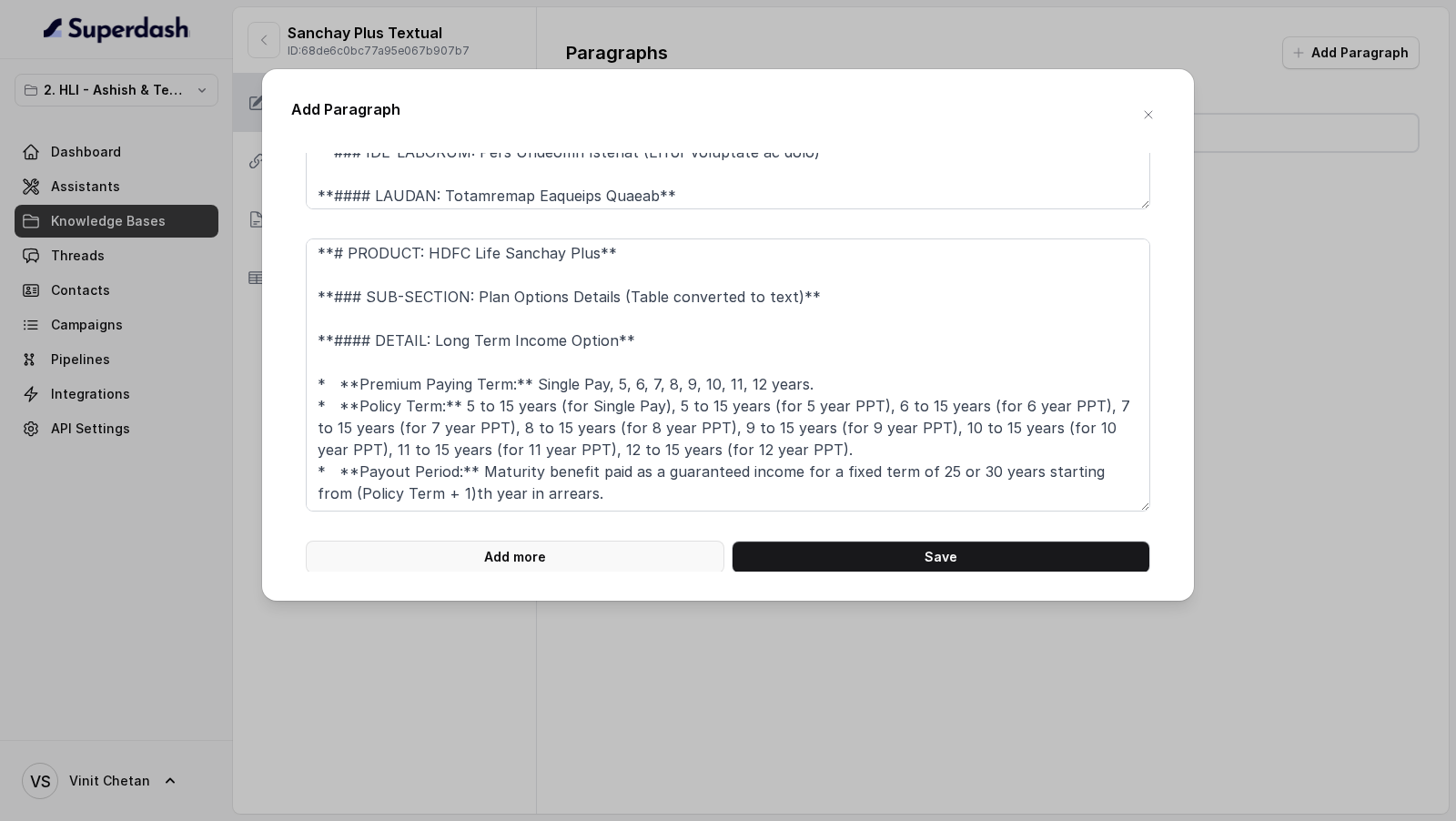
click at [457, 555] on button "Add more" at bounding box center [515, 557] width 419 height 33
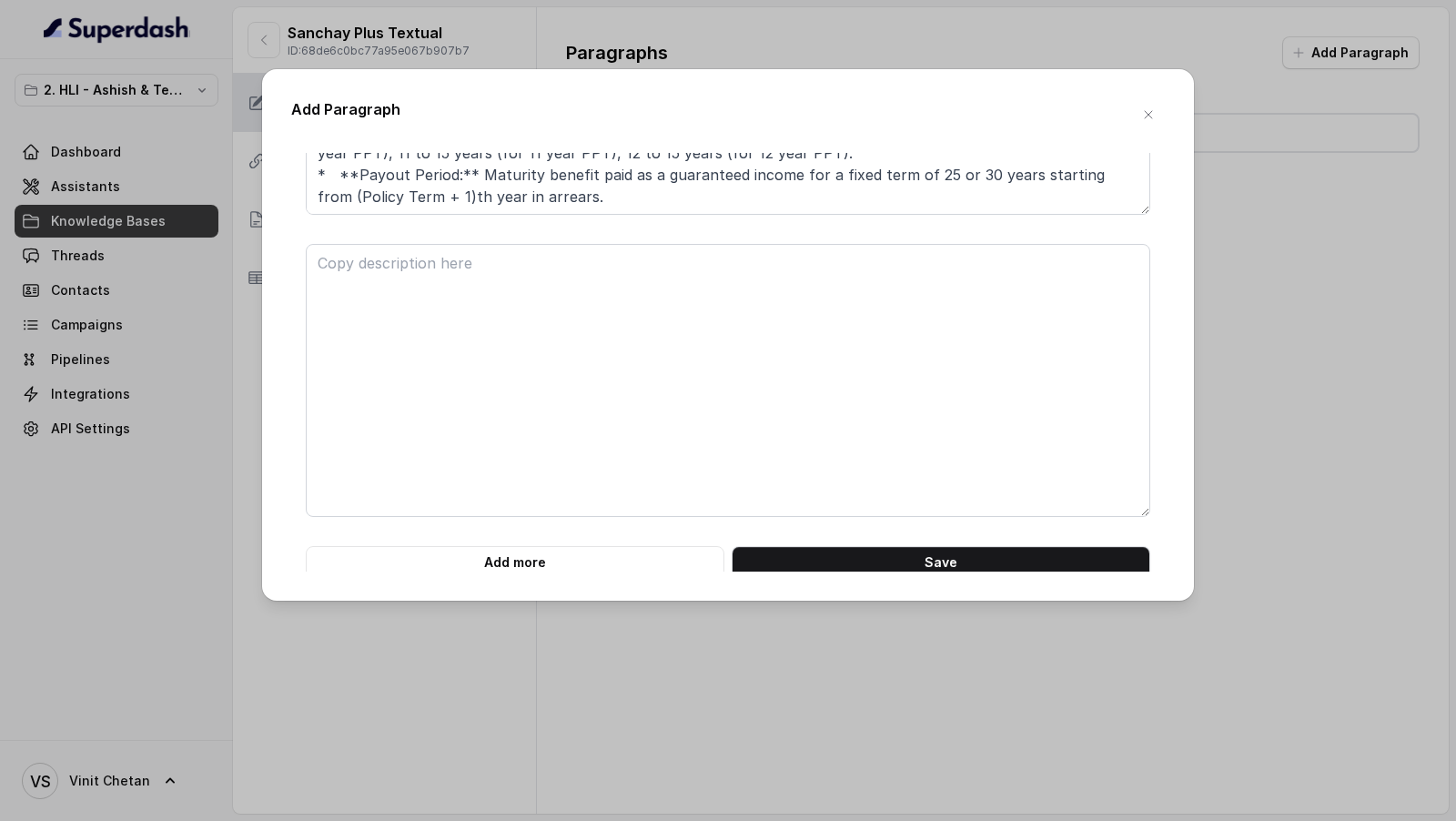
scroll to position [1757, 0]
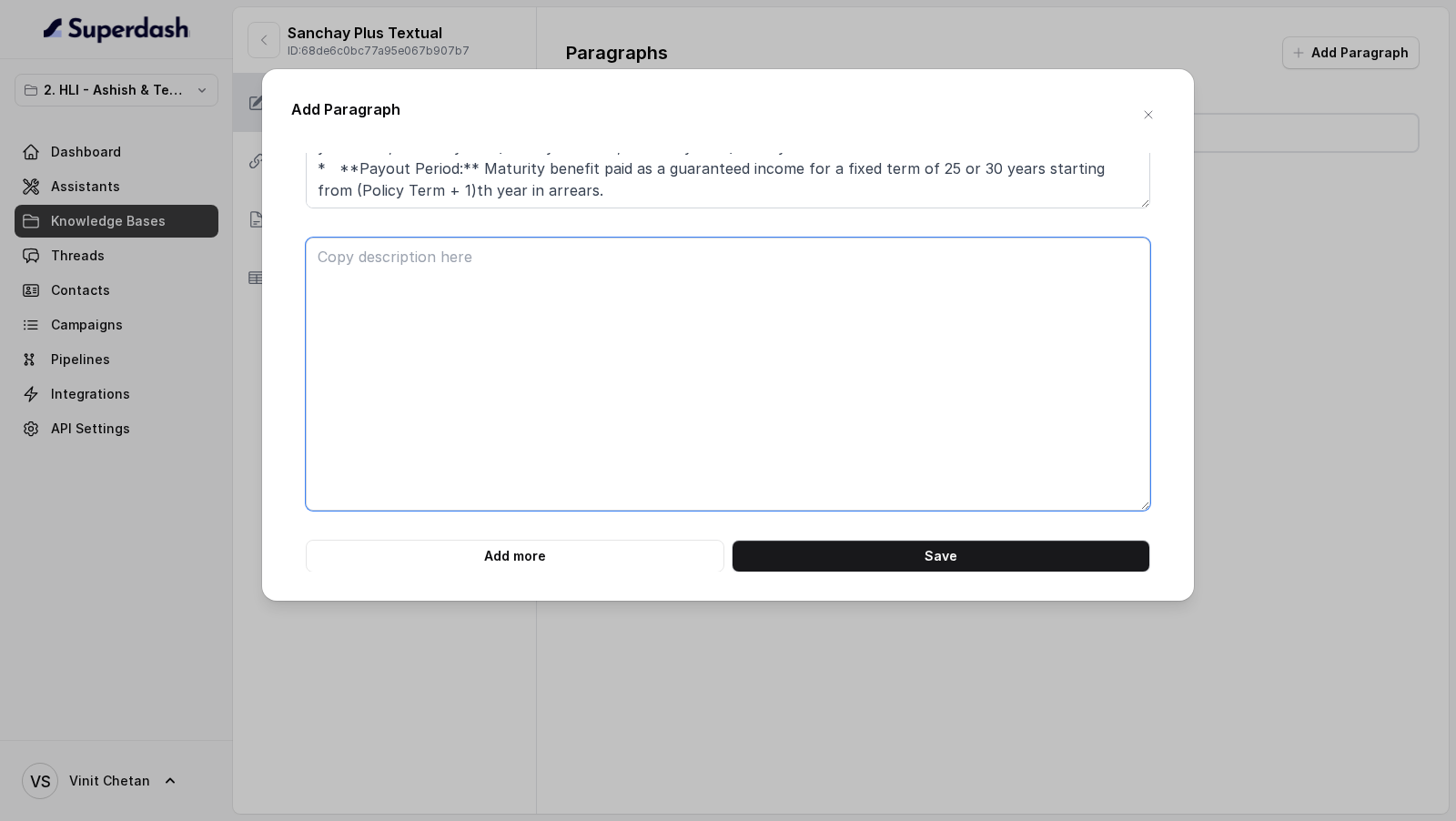
click at [553, 319] on textarea at bounding box center [728, 374] width 845 height 273
paste textarea "**# PRODUCT: HDFC Life Sanchay Plus** **## SECTION: BENEFITS IN DETAIL** **### …"
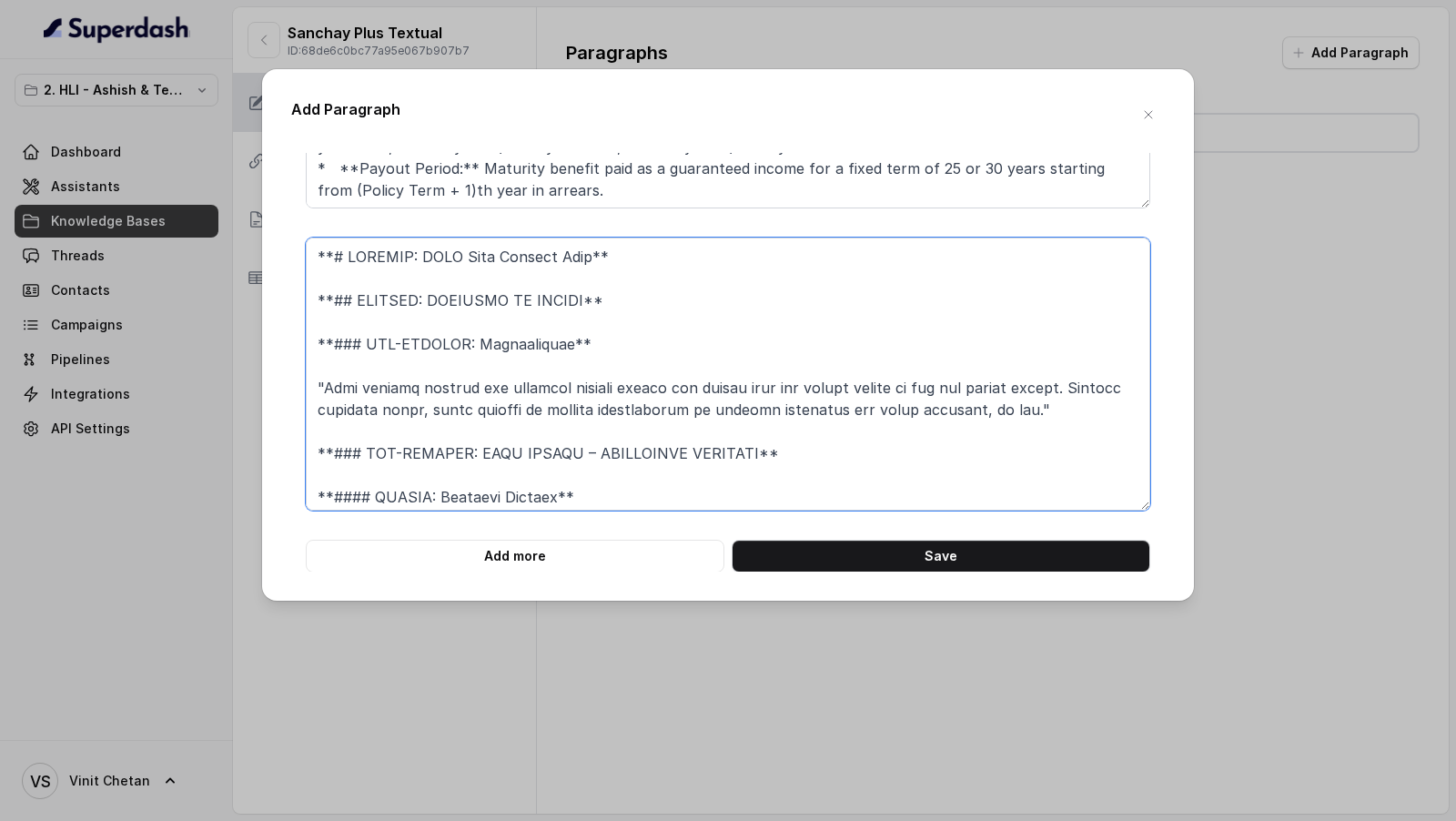
scroll to position [475, 0]
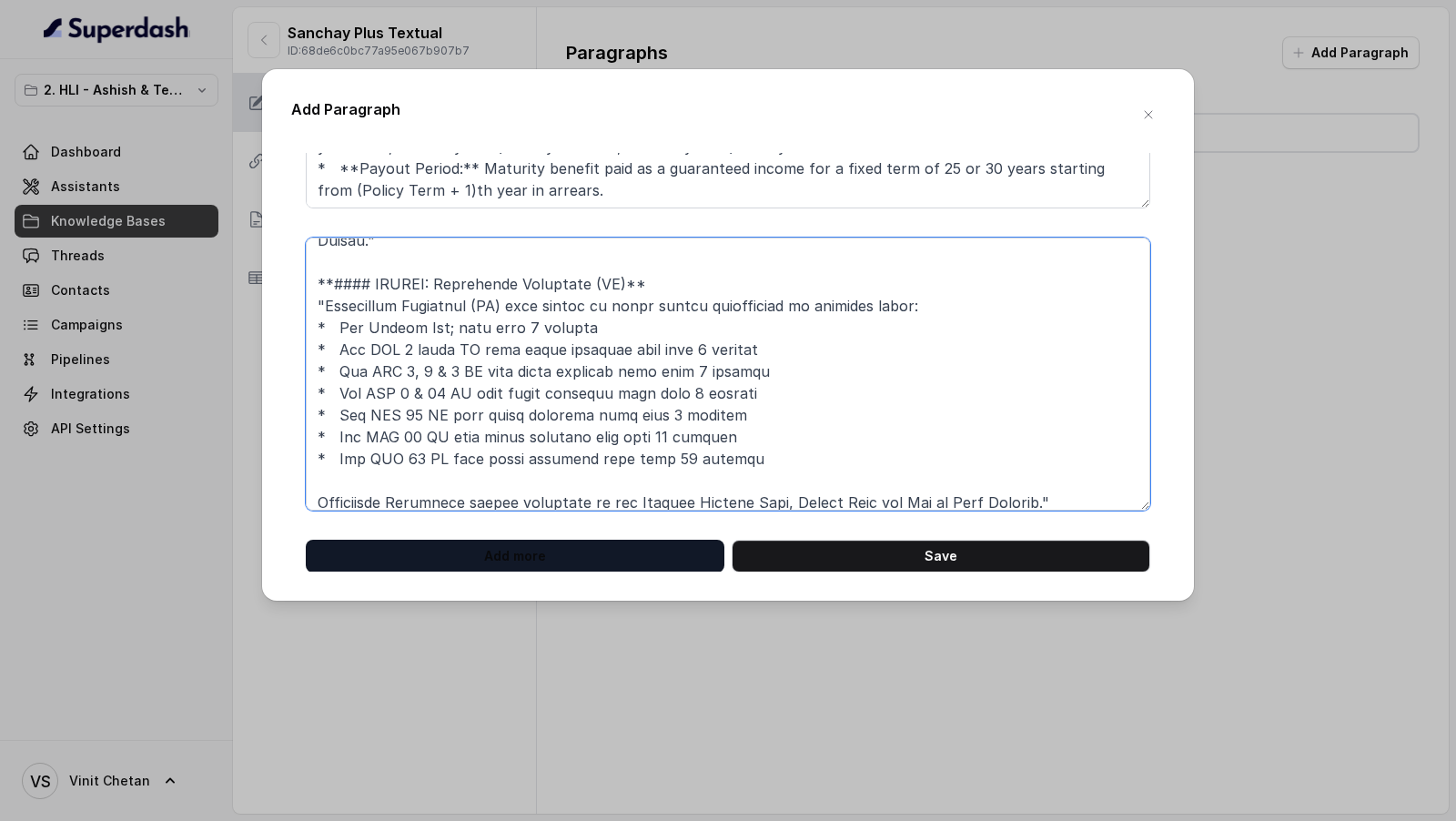
type textarea "**# PRODUCT: HDFC Life Sanchay Plus** **## SECTION: BENEFITS IN DETAIL** **### …"
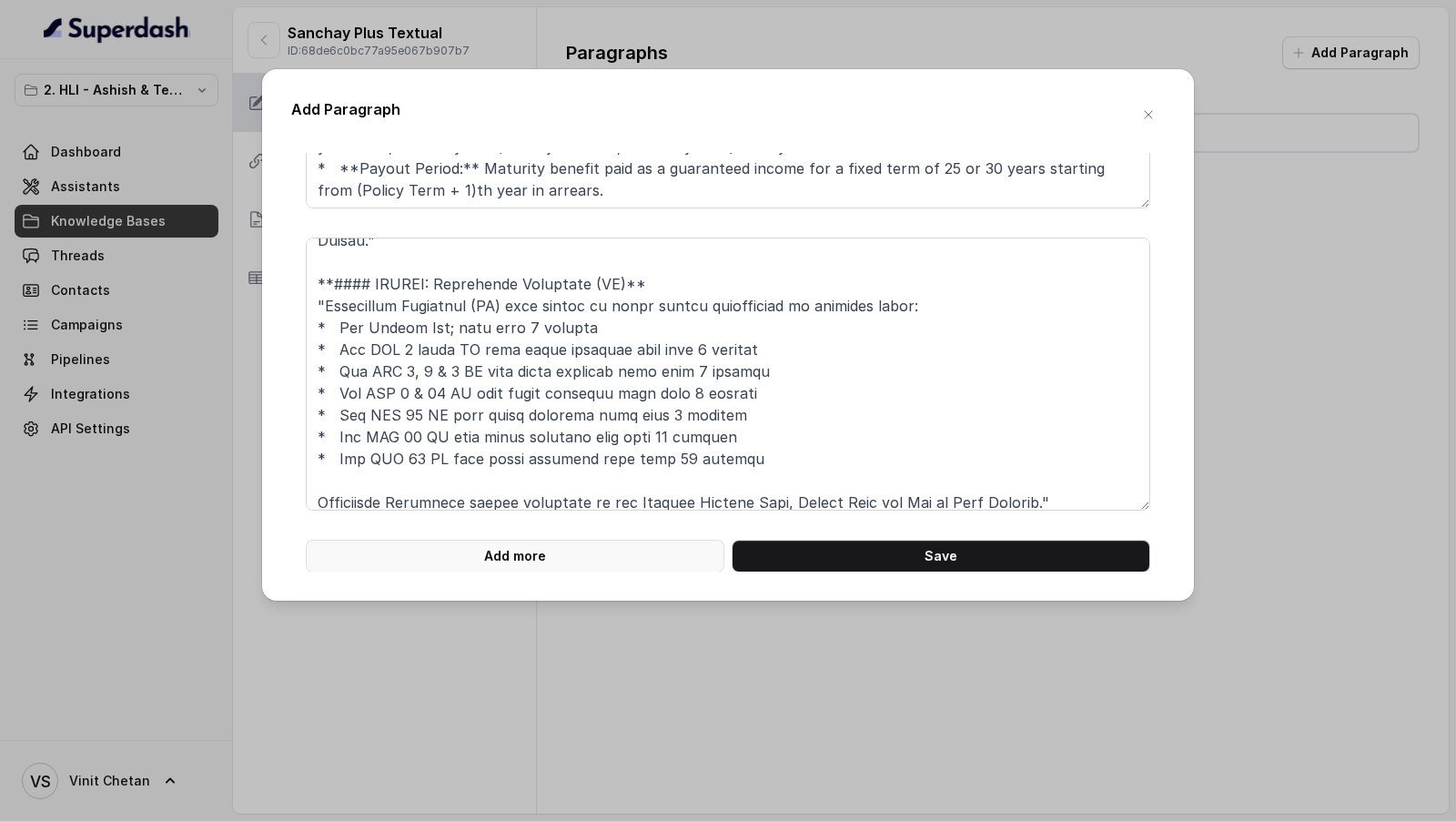
click at [562, 540] on button "Add more" at bounding box center [515, 556] width 419 height 33
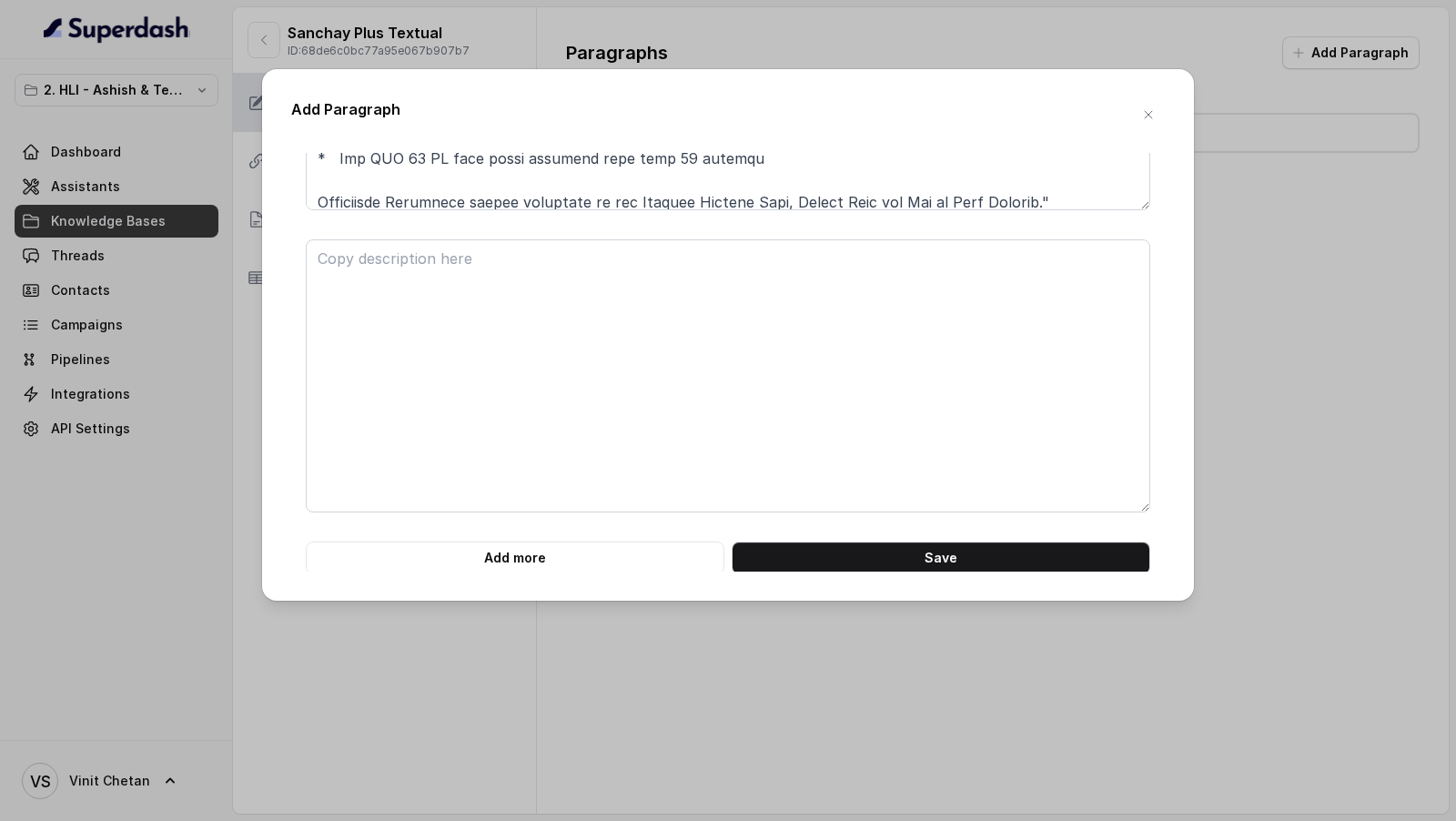
scroll to position [2060, 0]
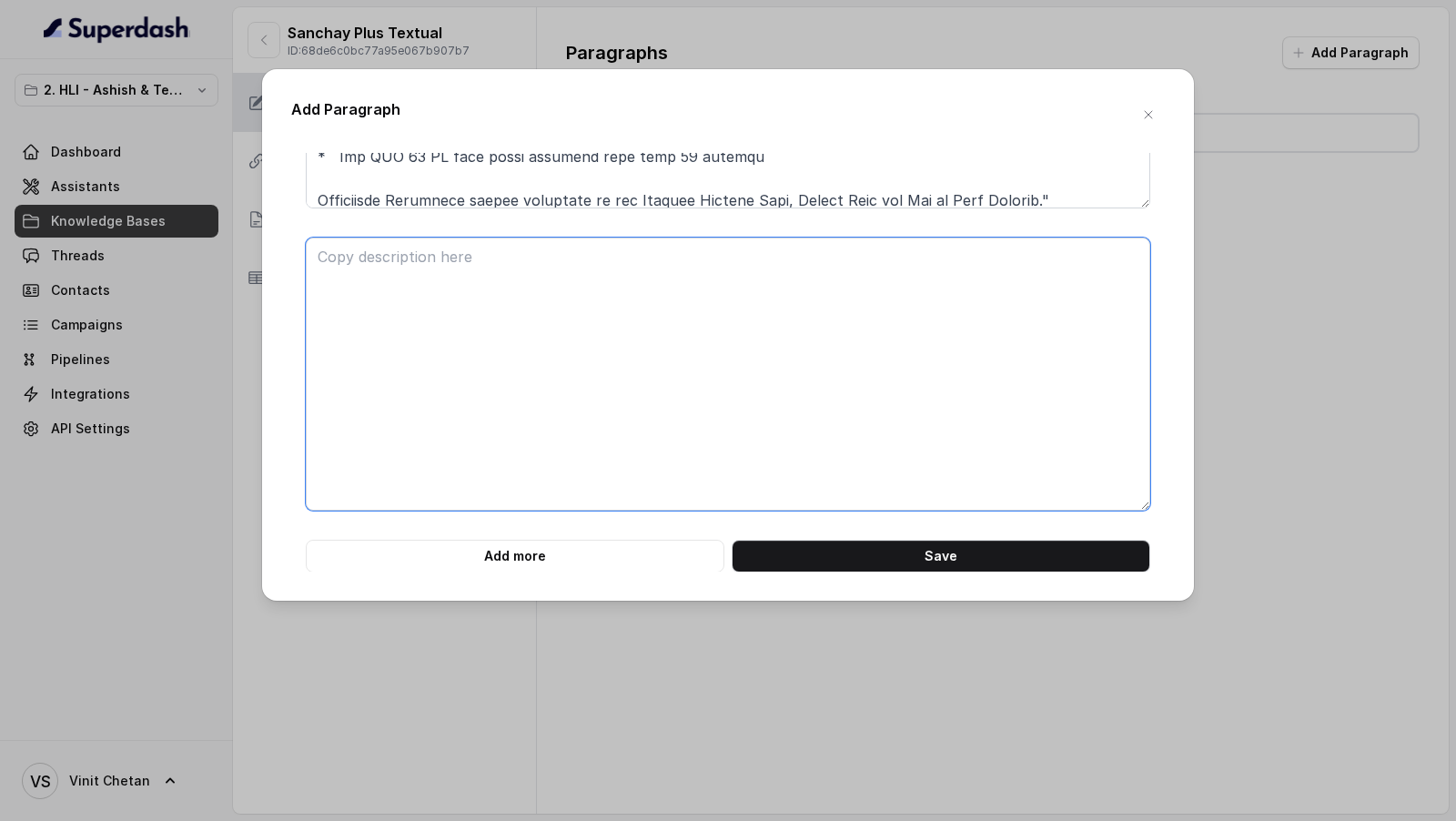
click at [443, 265] on textarea at bounding box center [728, 374] width 845 height 273
paste textarea "**# PRODUCT: HDFC Life Sanchay Plus** **## SECTION: BENEFITS IN DETAIL (Guarant…"
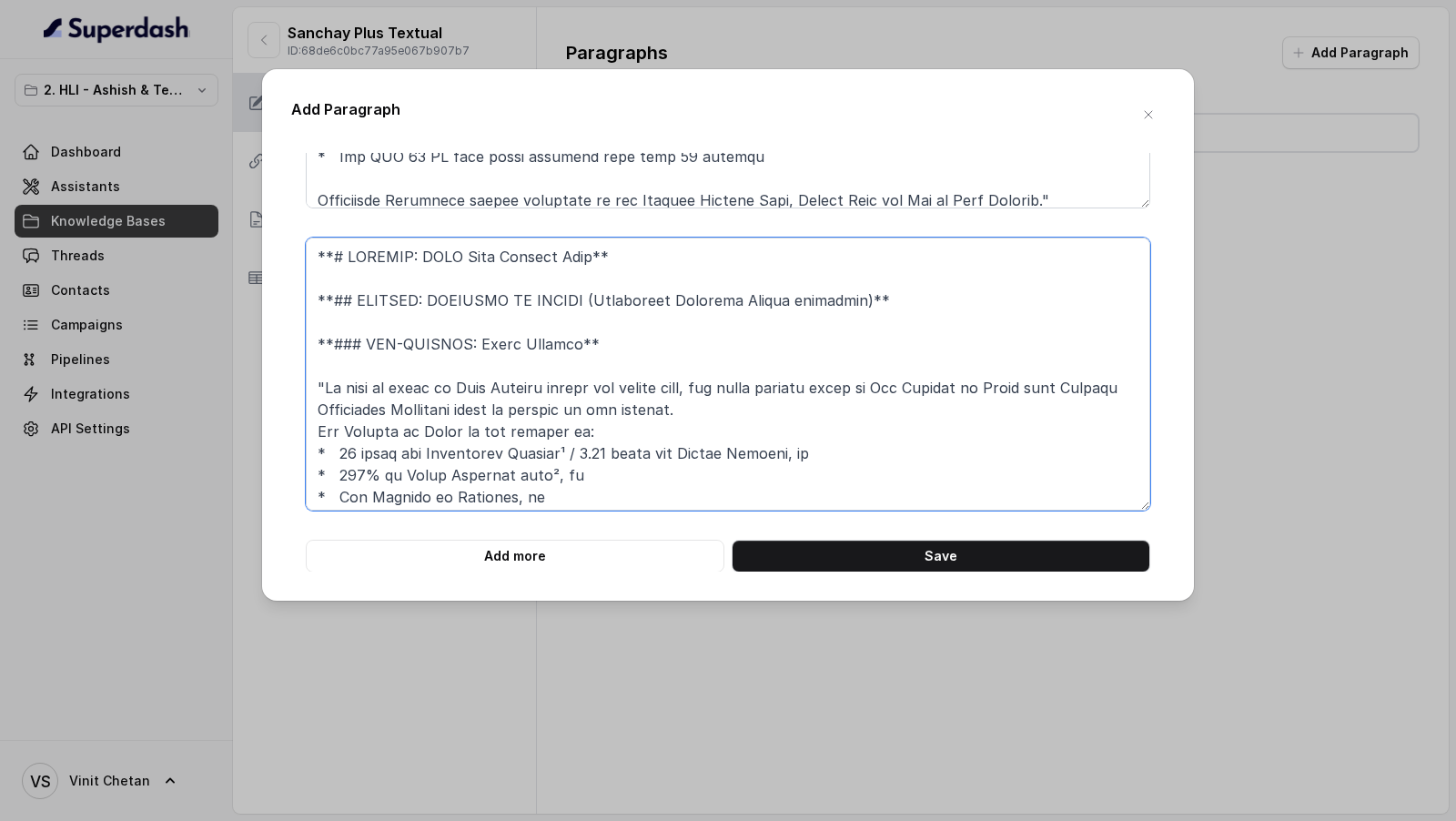
scroll to position [563, 0]
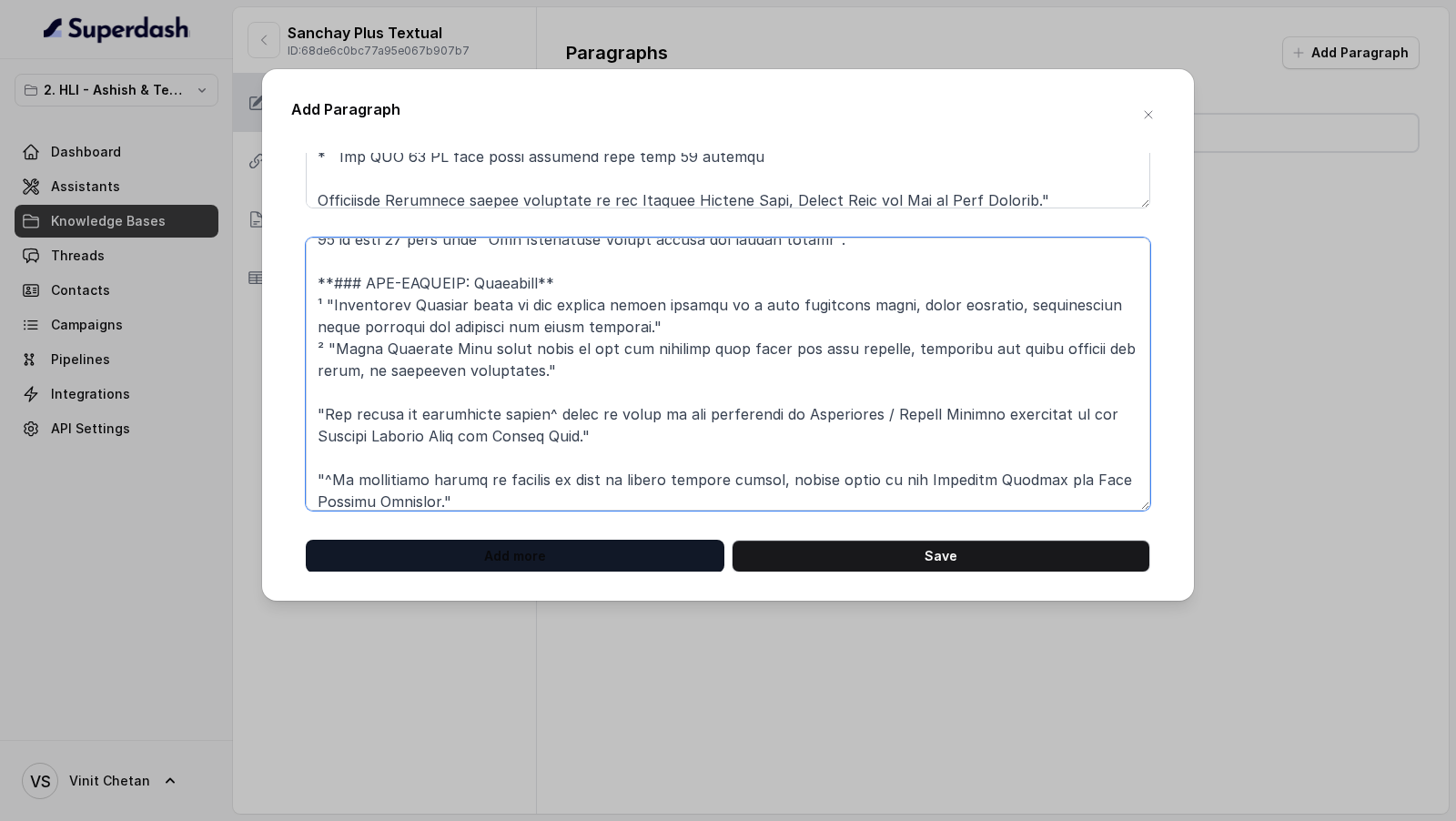
type textarea "**# PRODUCT: HDFC Life Sanchay Plus** **## SECTION: BENEFITS IN DETAIL (Guarant…"
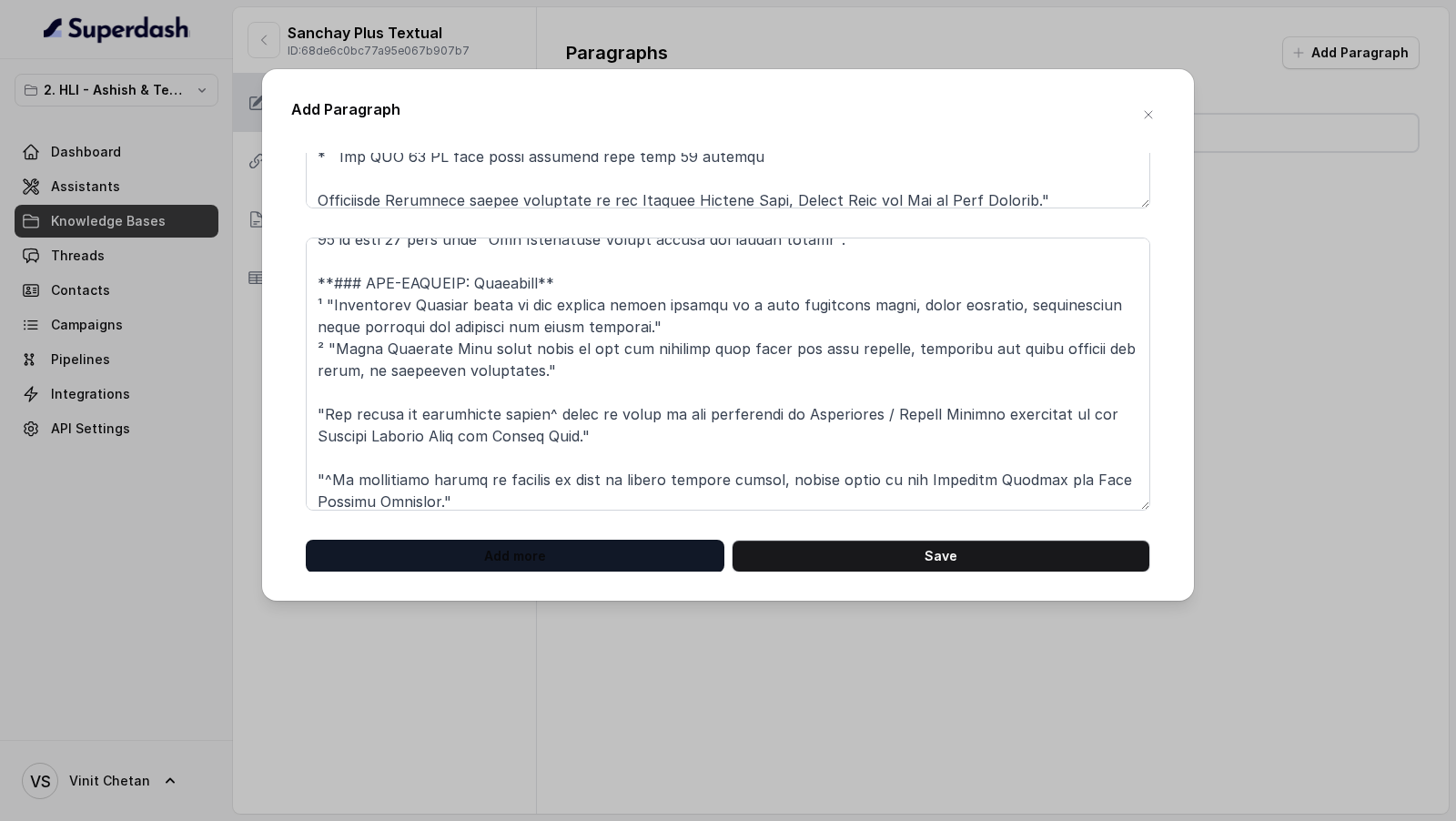
click at [516, 551] on button "Add more" at bounding box center [515, 556] width 419 height 33
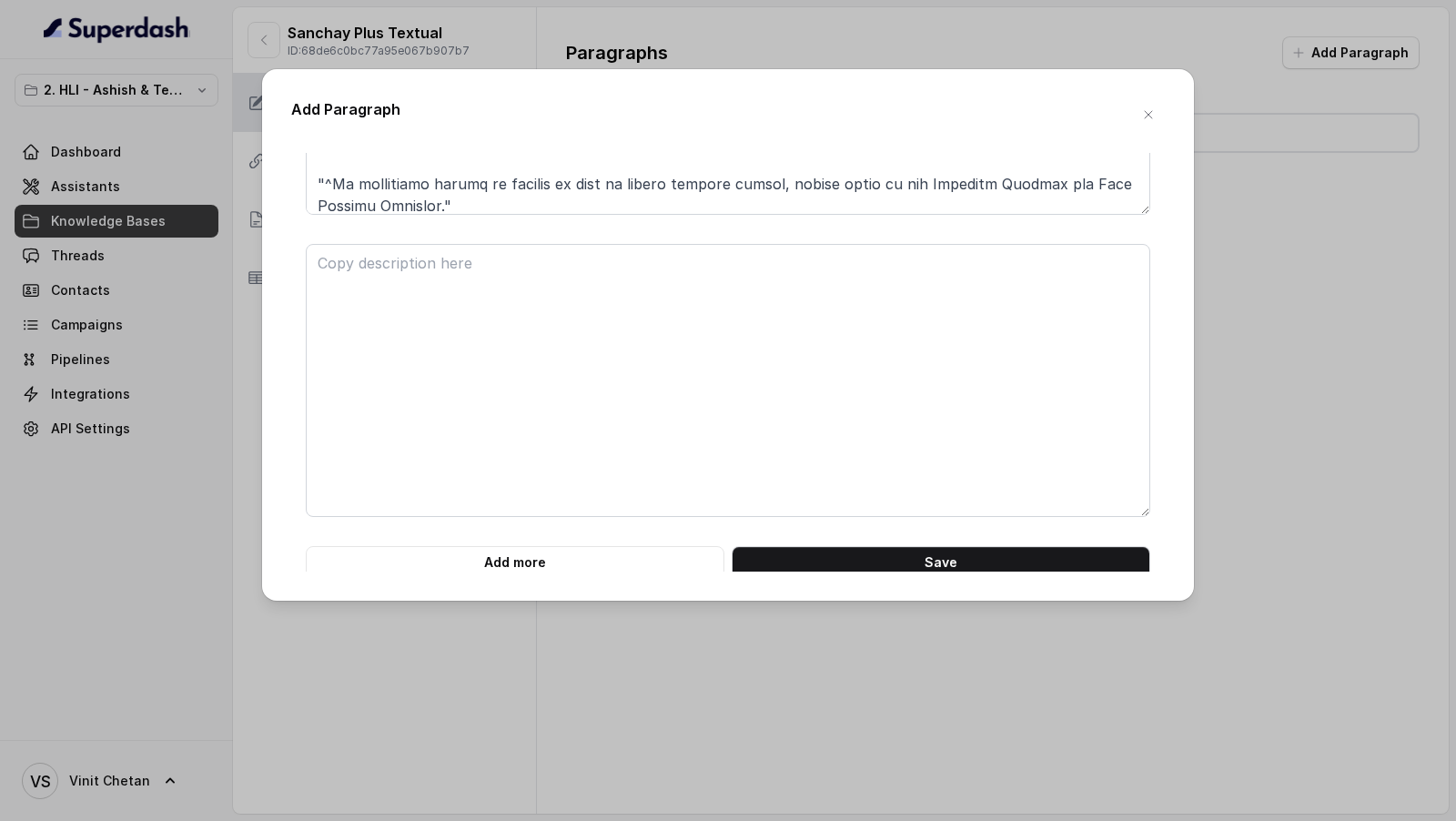
scroll to position [2362, 0]
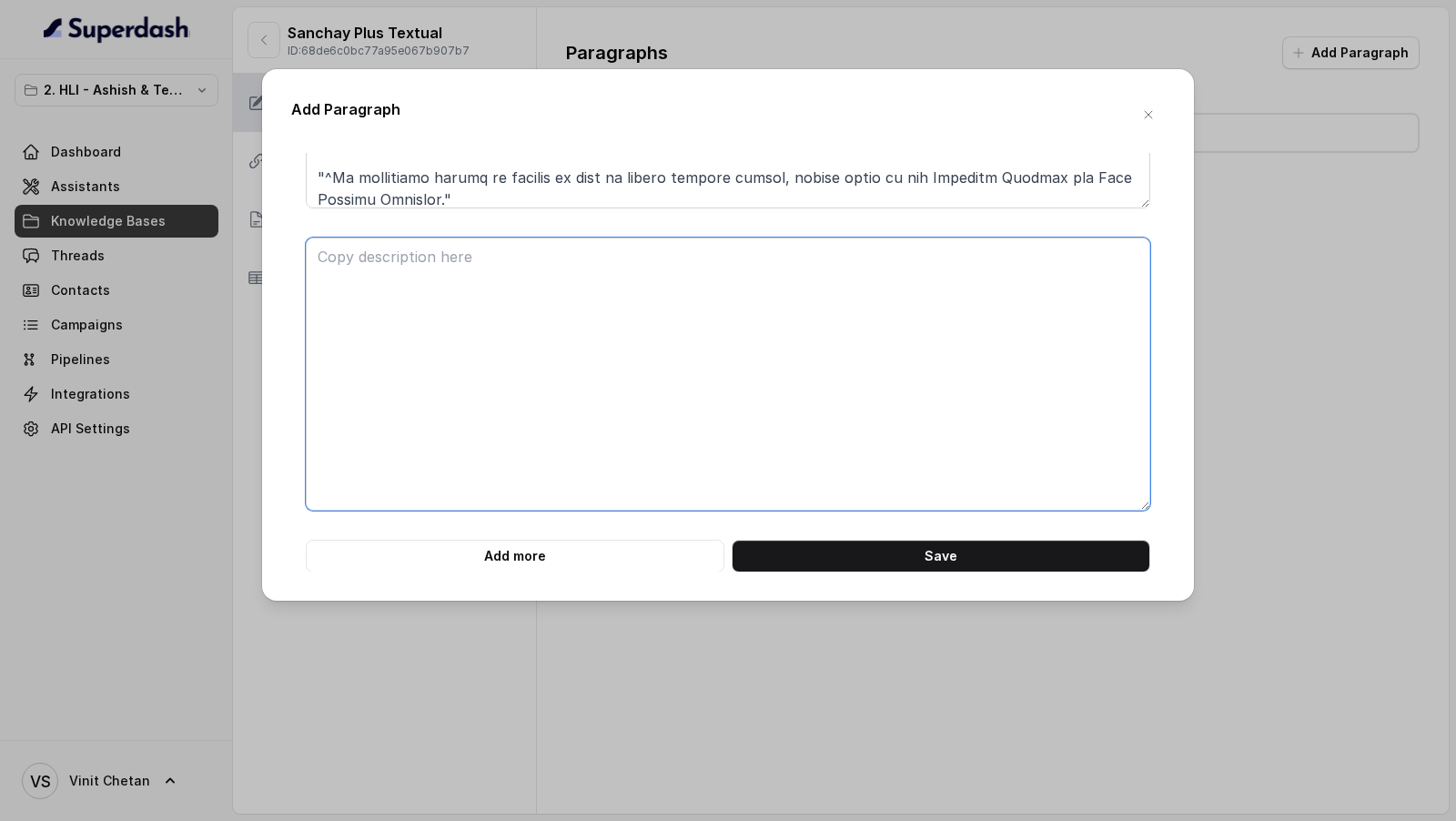
click at [413, 270] on textarea at bounding box center [728, 374] width 845 height 273
paste textarea "**# PRODUCT: HDFC Life Sanchay Plus** **## SECTION: BENEFITS IN DETAIL (Guarant…"
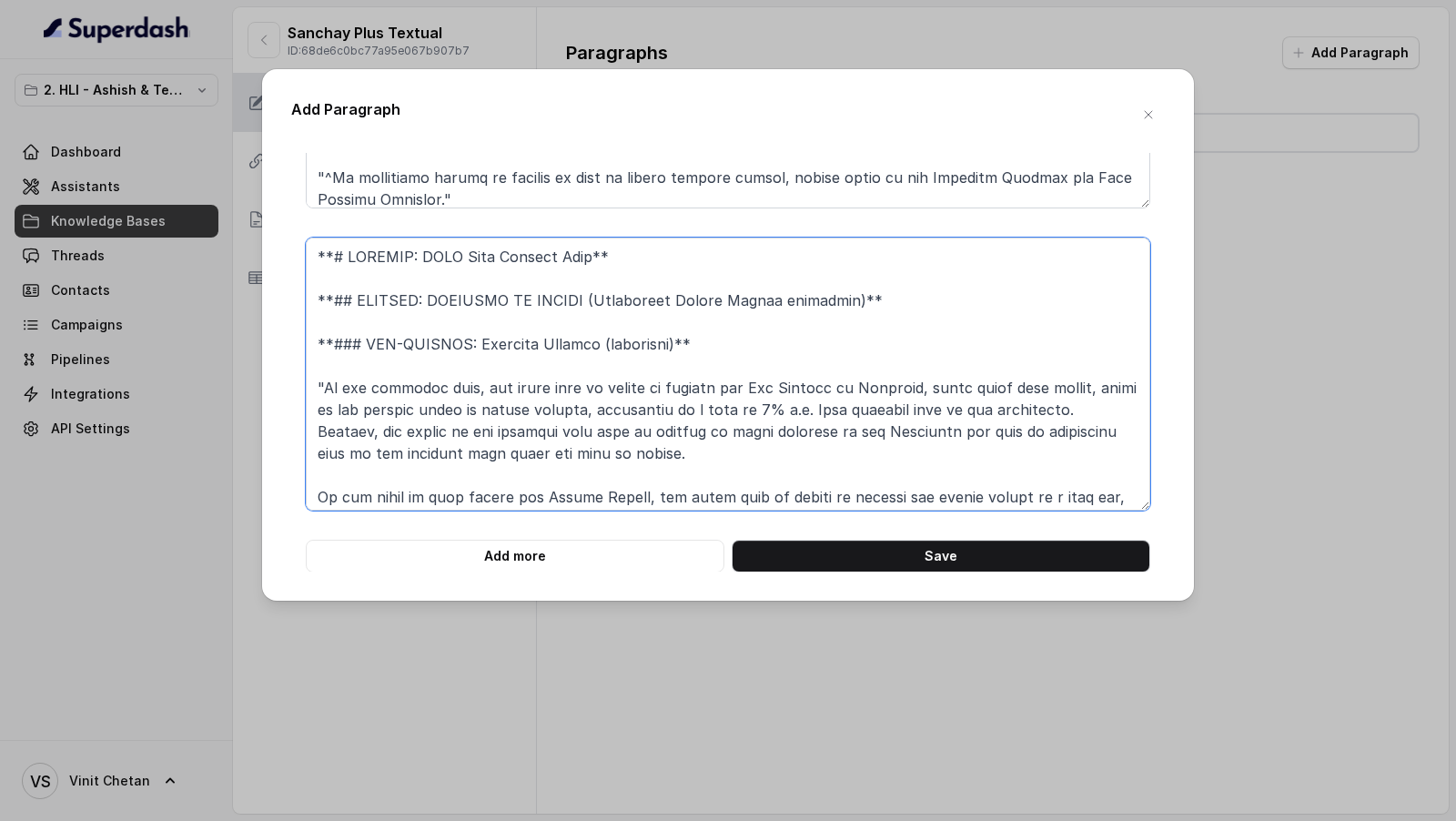
scroll to position [453, 0]
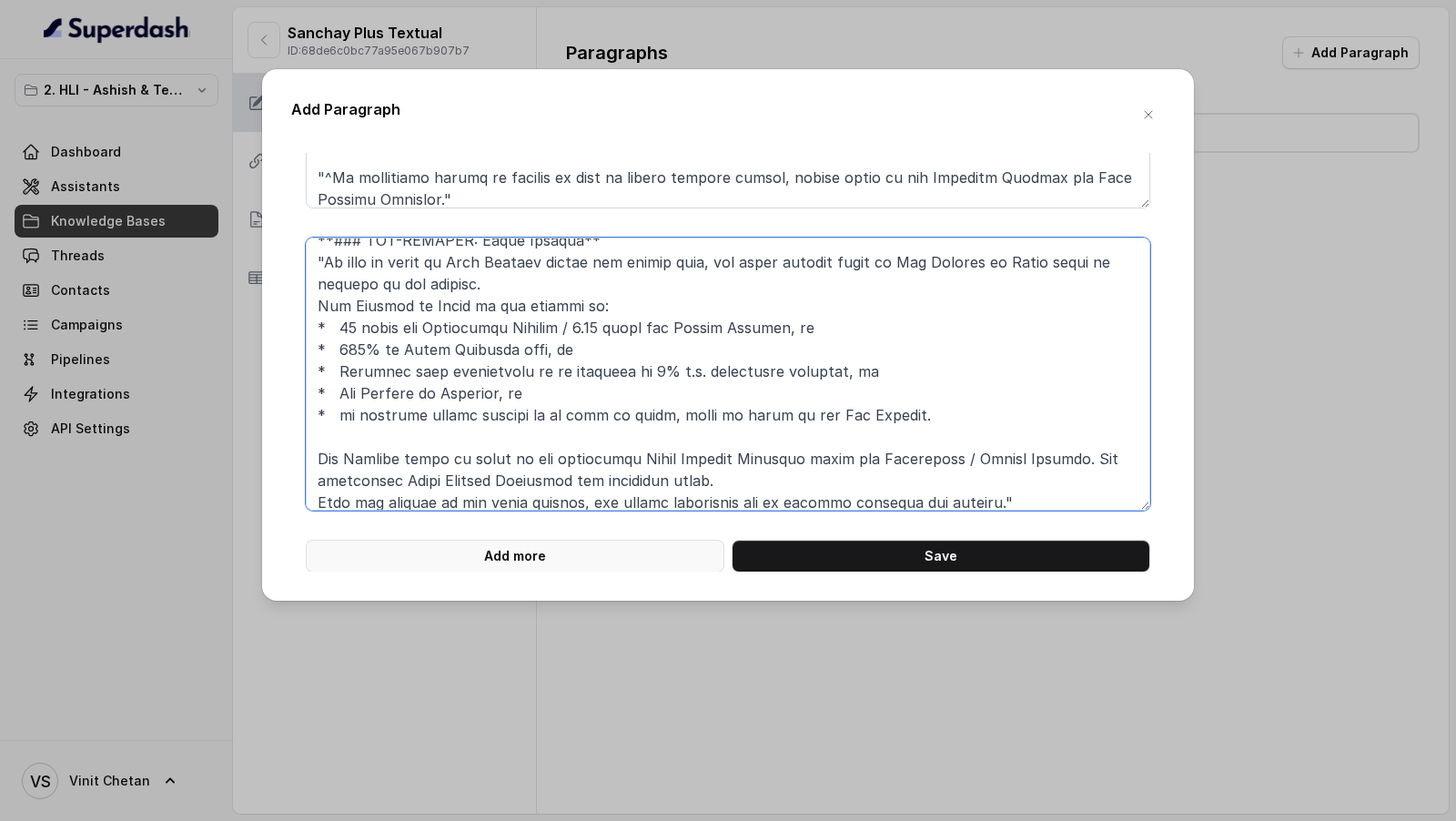
type textarea "**# PRODUCT: HDFC Life Sanchay Plus** **## SECTION: BENEFITS IN DETAIL (Guarant…"
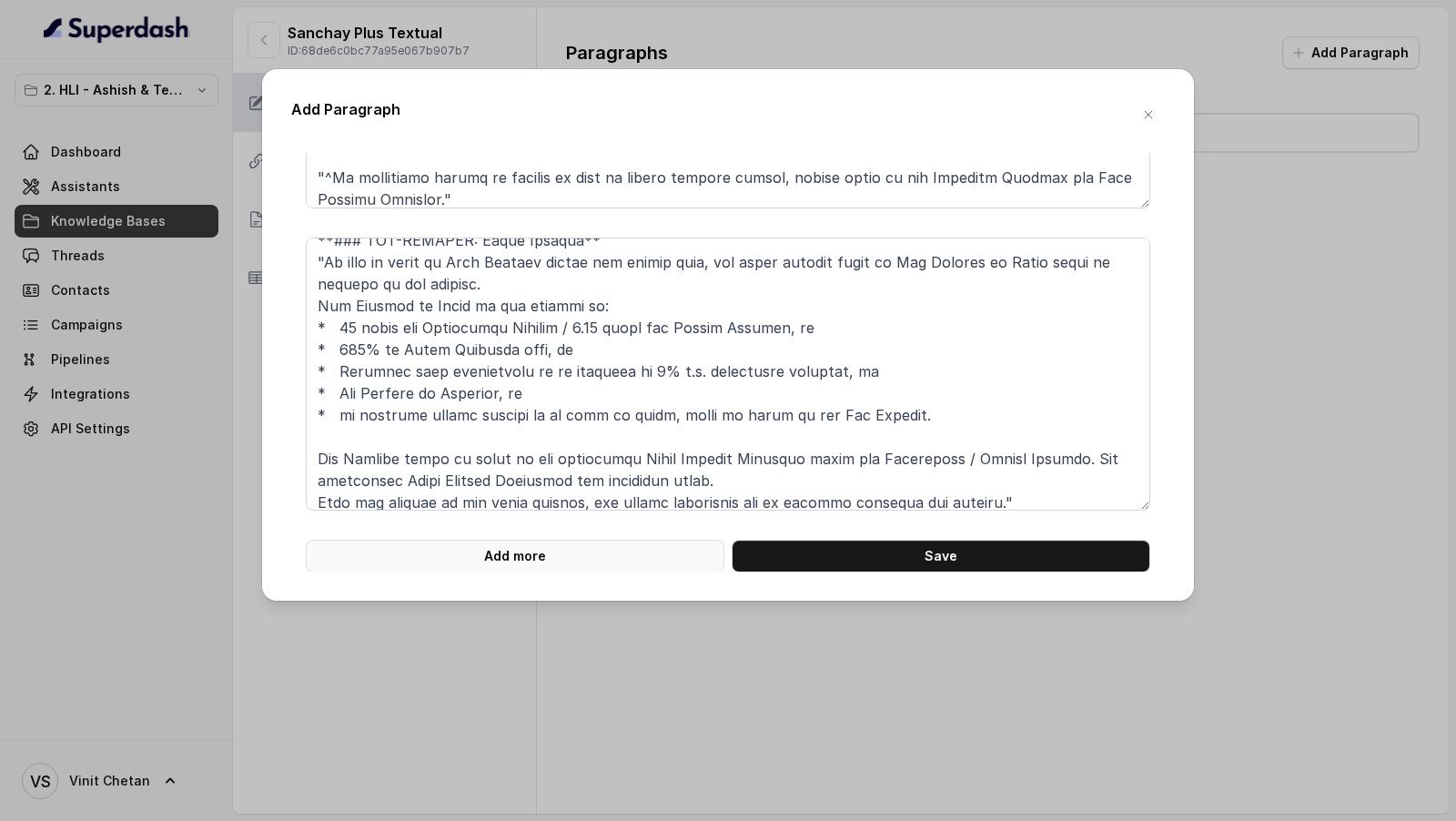
click at [561, 545] on button "Add more" at bounding box center [515, 556] width 419 height 33
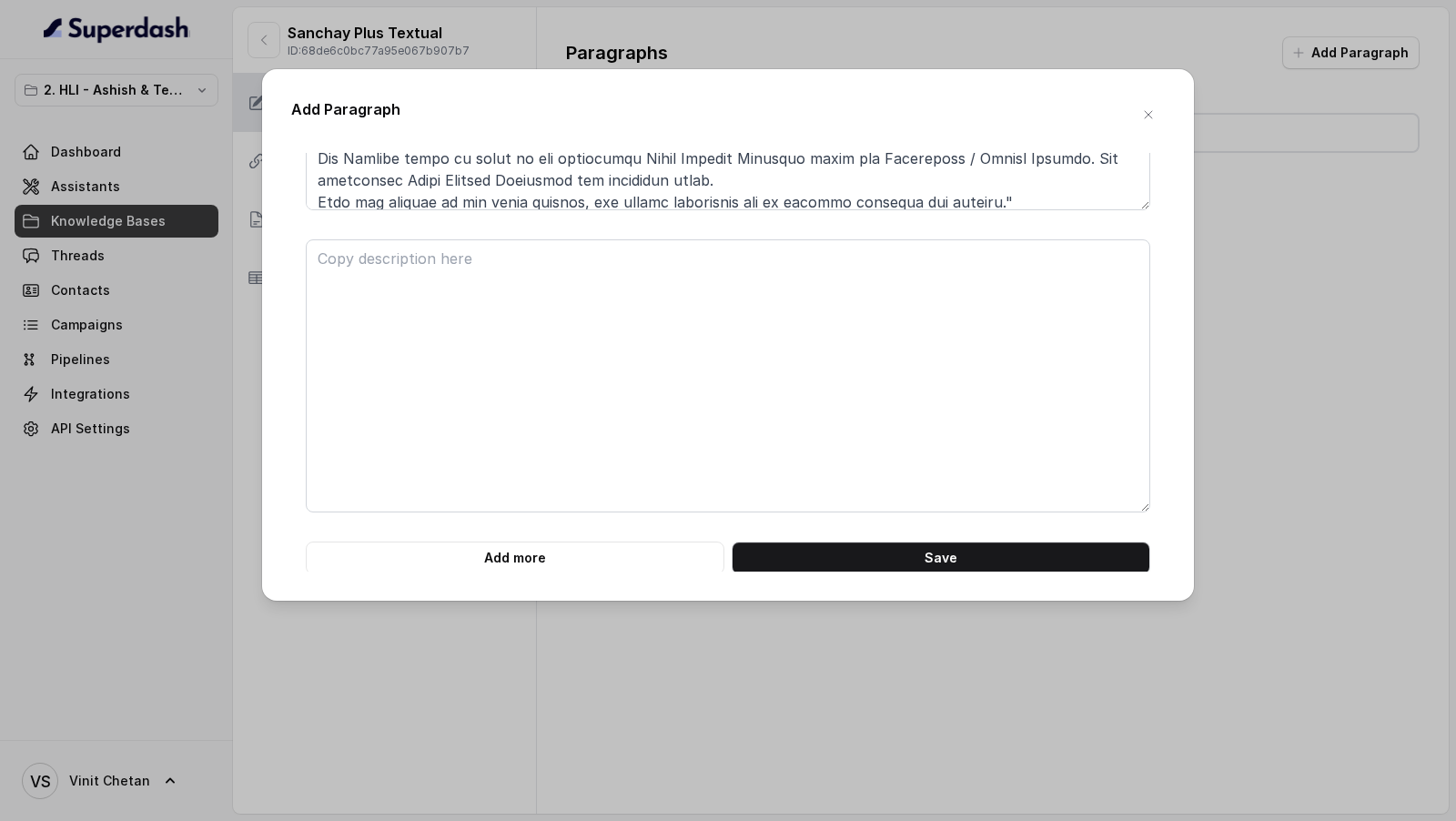
scroll to position [2664, 0]
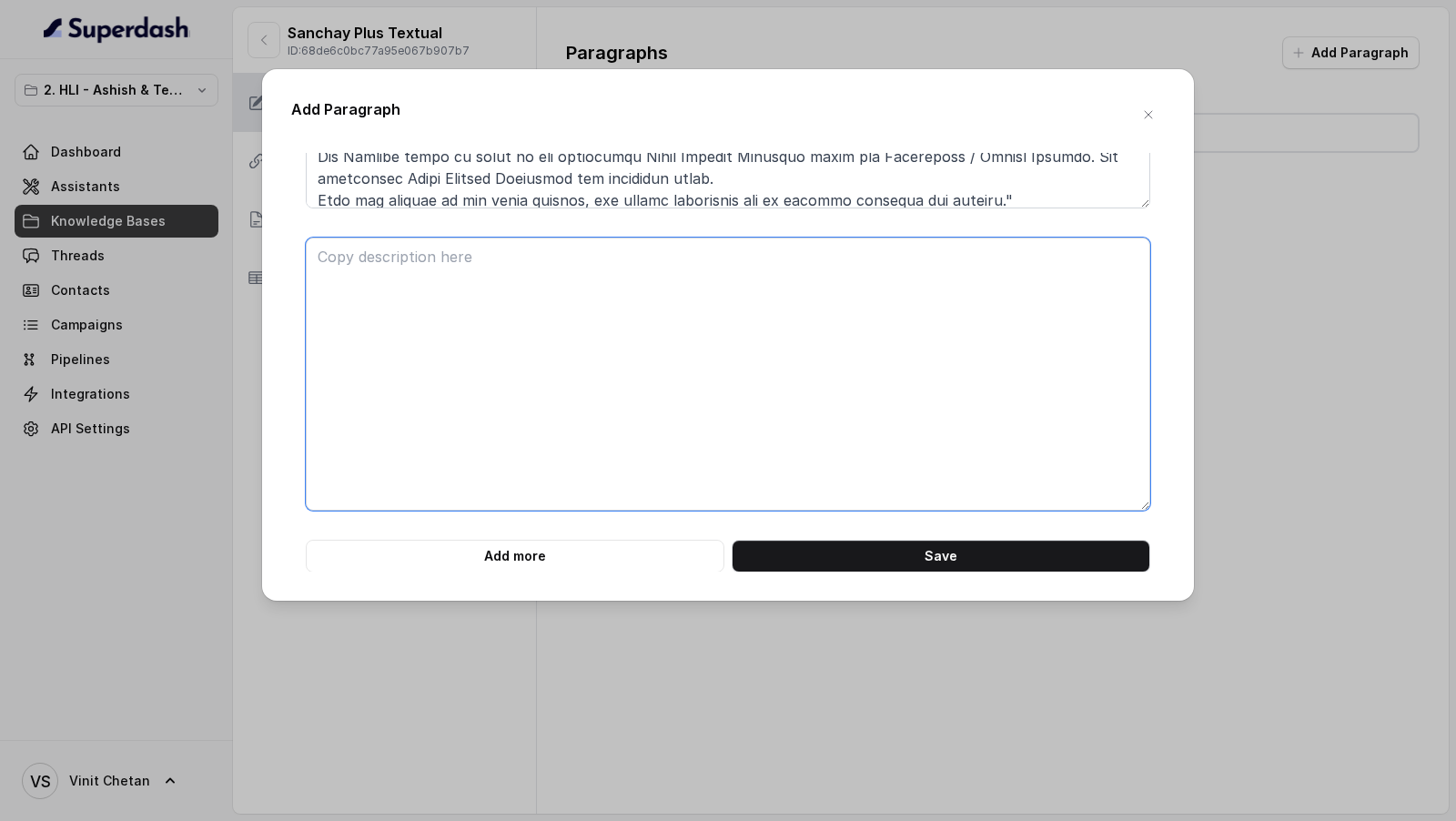
click at [384, 241] on textarea at bounding box center [728, 374] width 845 height 273
paste
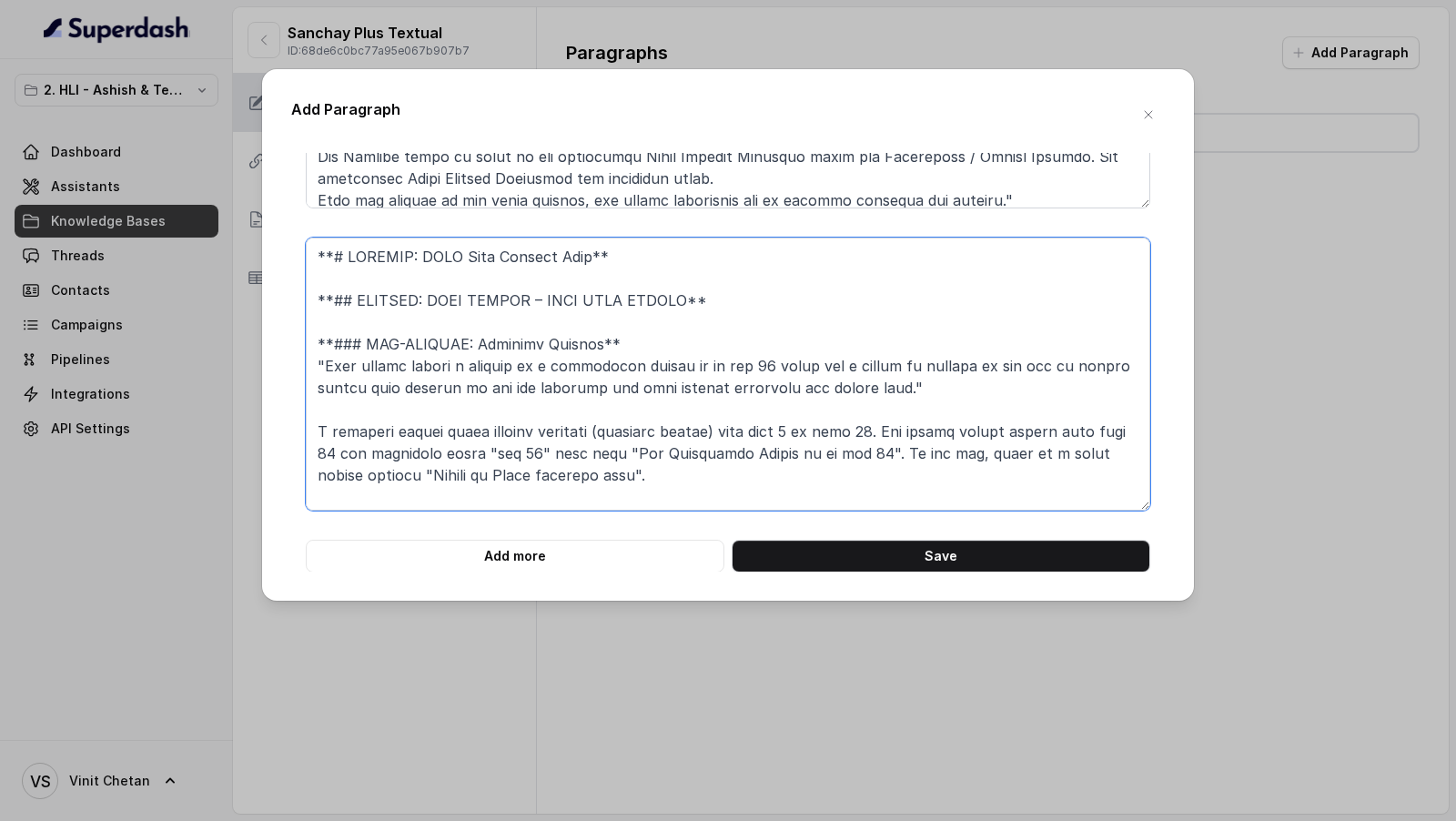
scroll to position [585, 0]
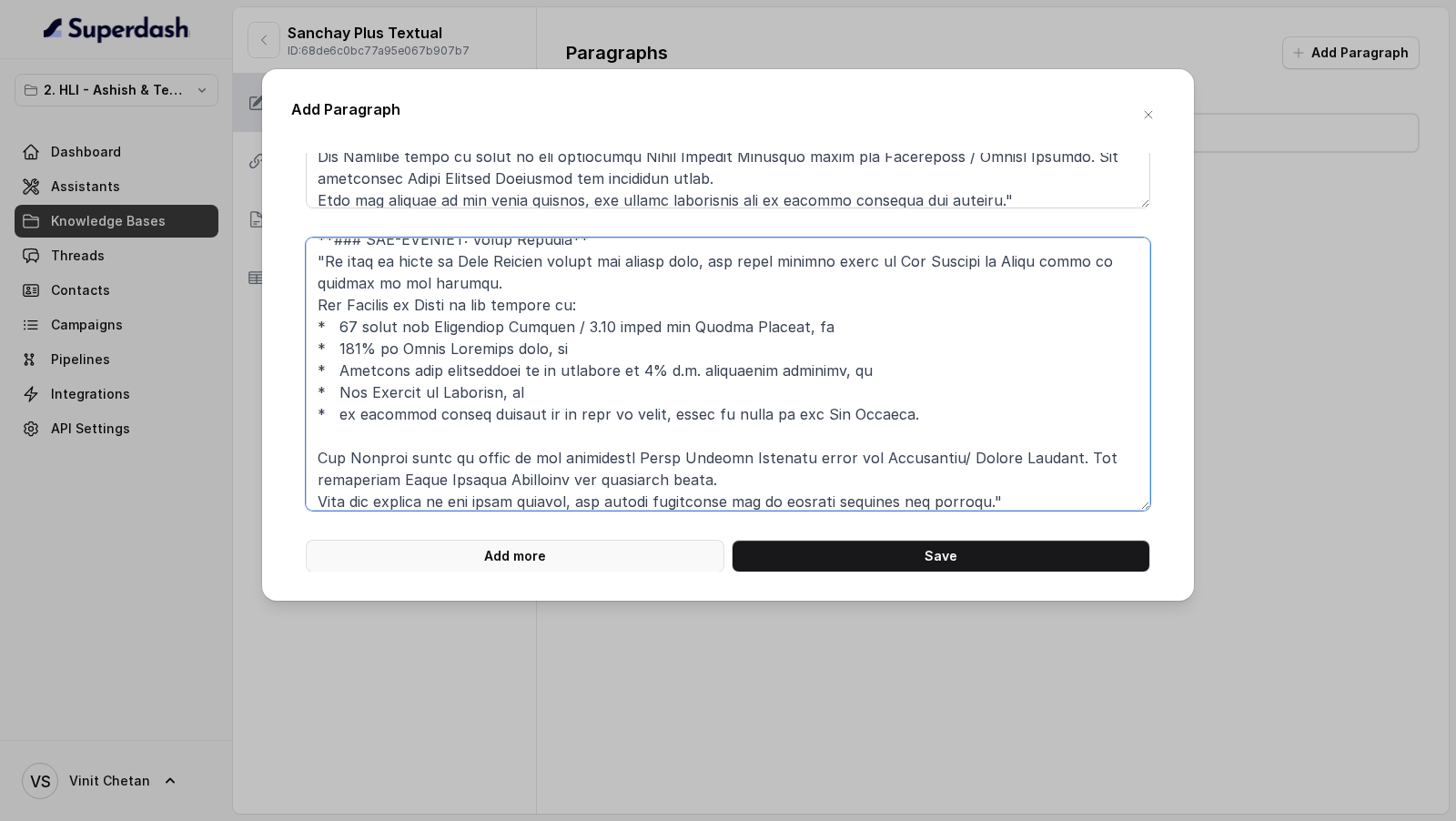
type textarea "**# PRODUCT: HDFC Life Sanchay Plus** **## SECTION: PLAN OPTION – LIFE LONG INC…"
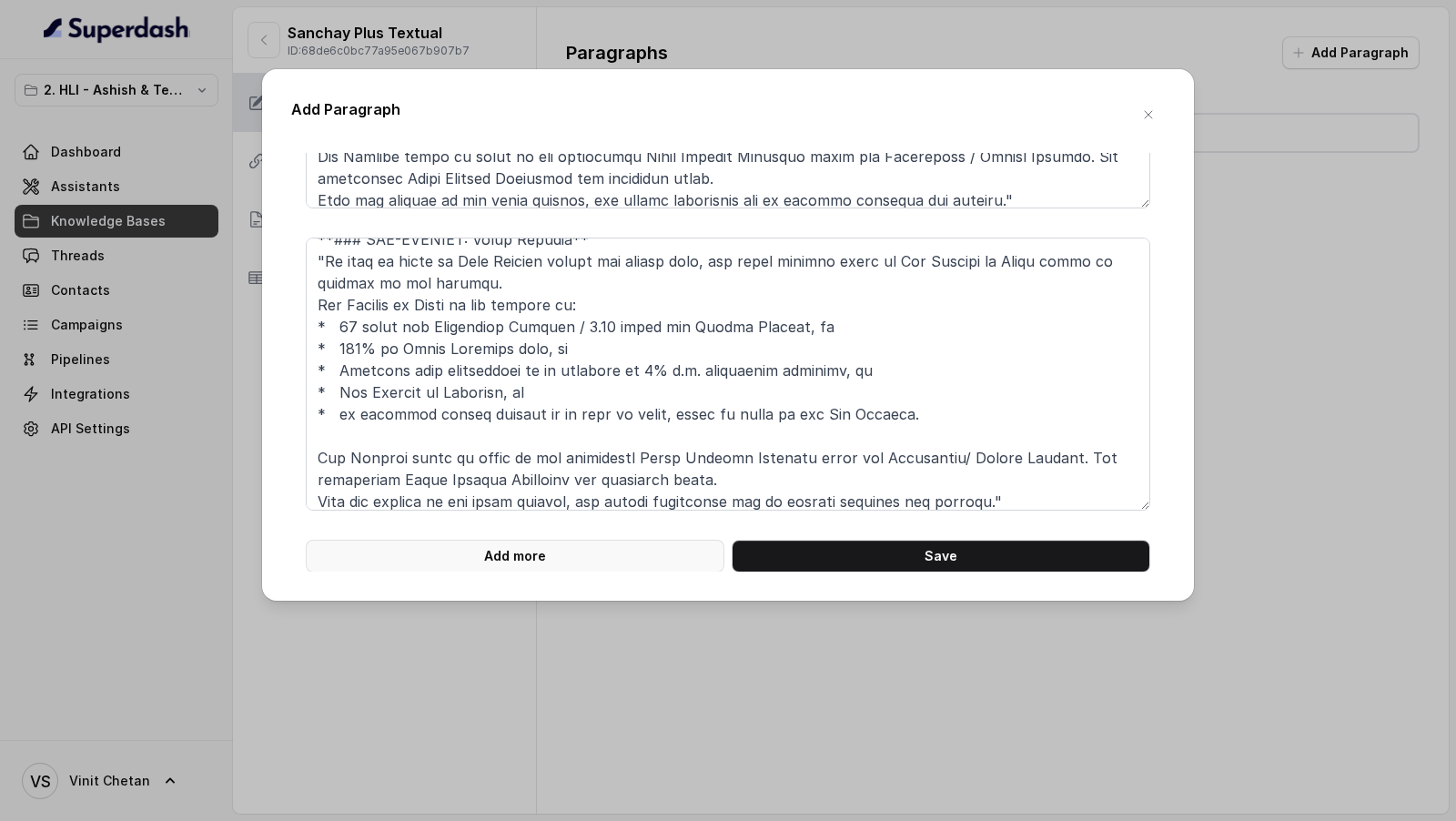
click at [472, 572] on div "Add Paragraph **# PRODUCT: HDFC Life Sanchay Plus** **### SUB-SECTION: Plan Opt…" at bounding box center [728, 335] width 931 height 531
click at [475, 544] on button "Add more" at bounding box center [515, 556] width 419 height 33
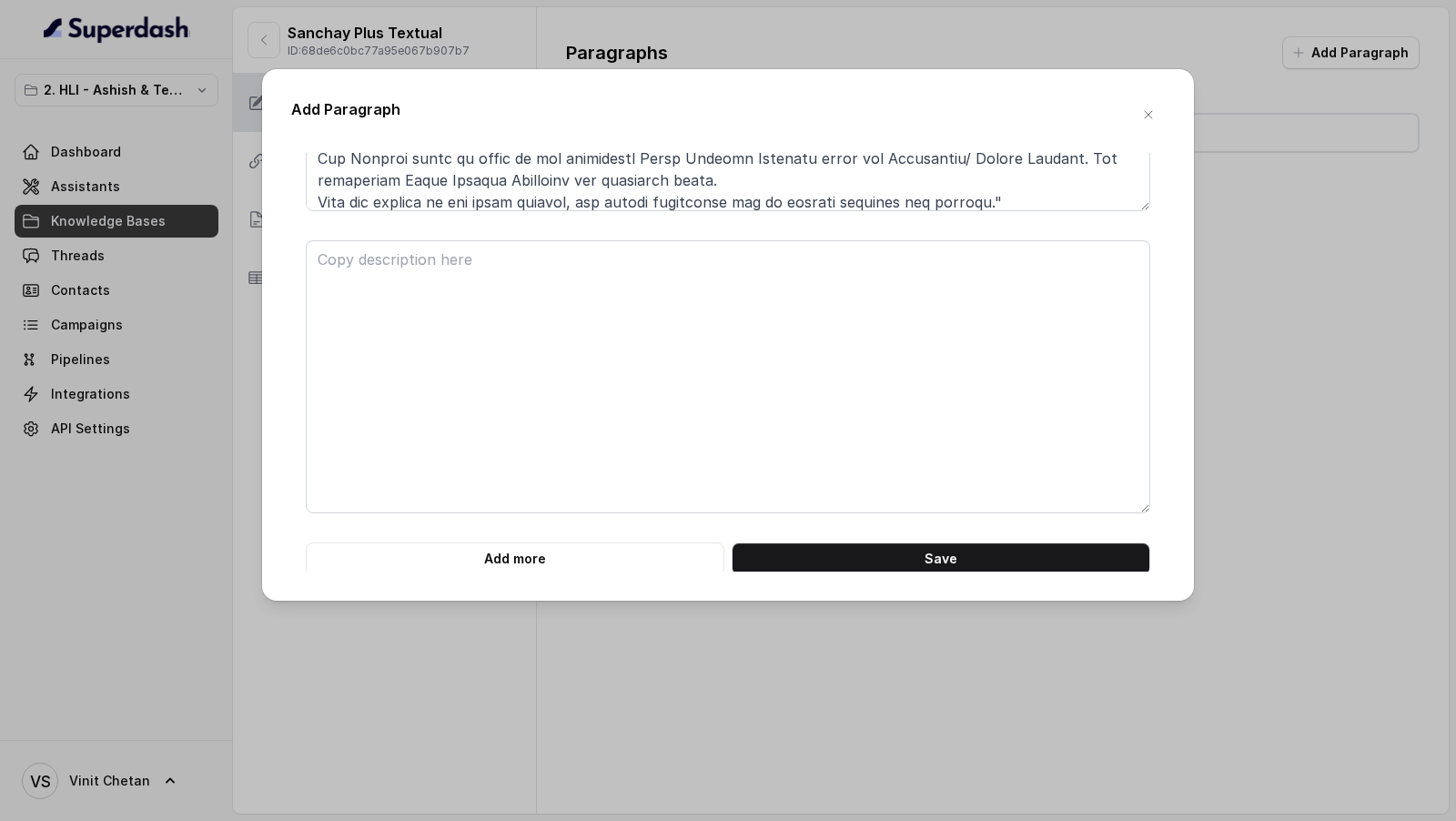
scroll to position [2965, 0]
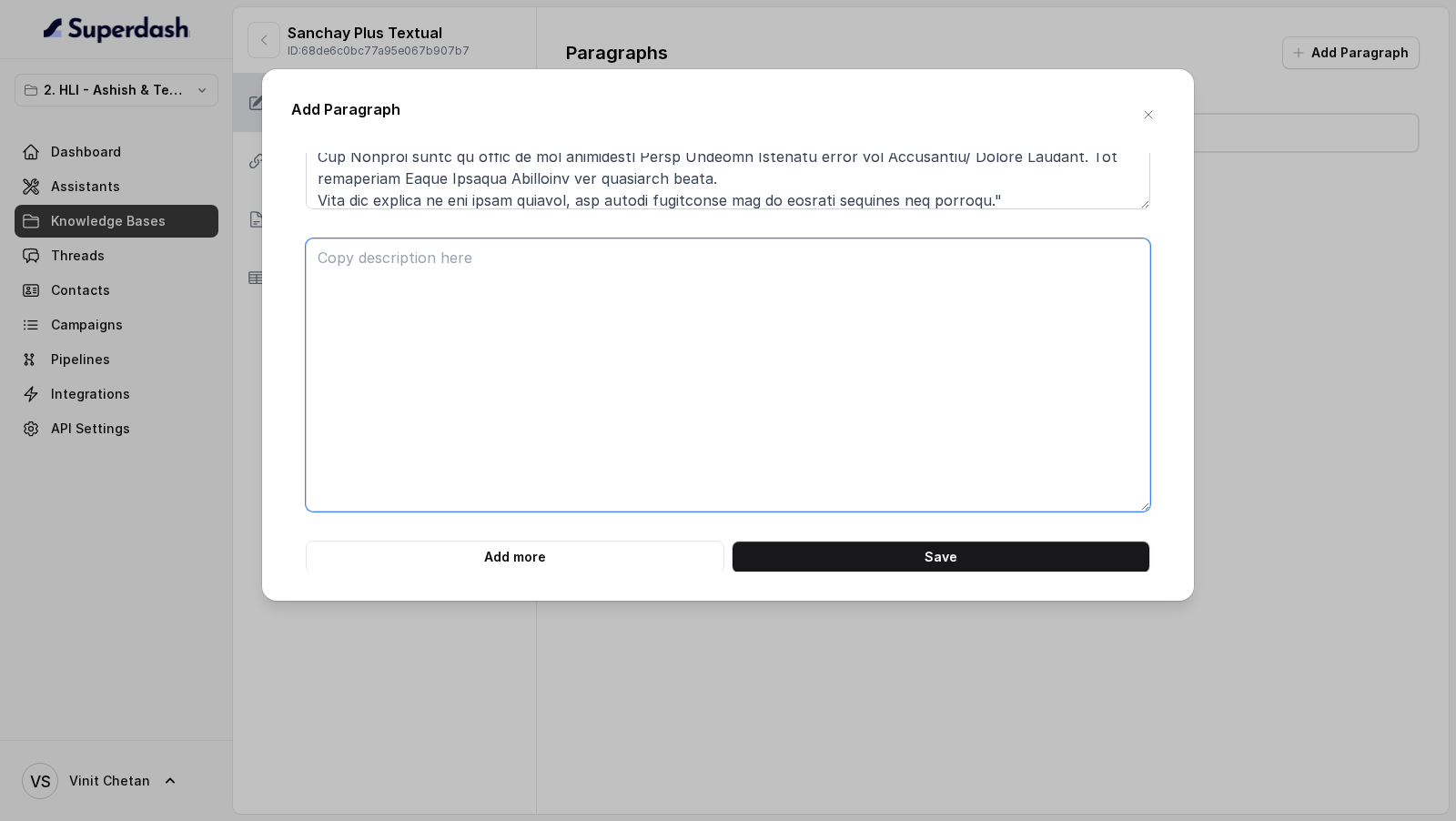
click at [394, 310] on textarea at bounding box center [728, 375] width 845 height 273
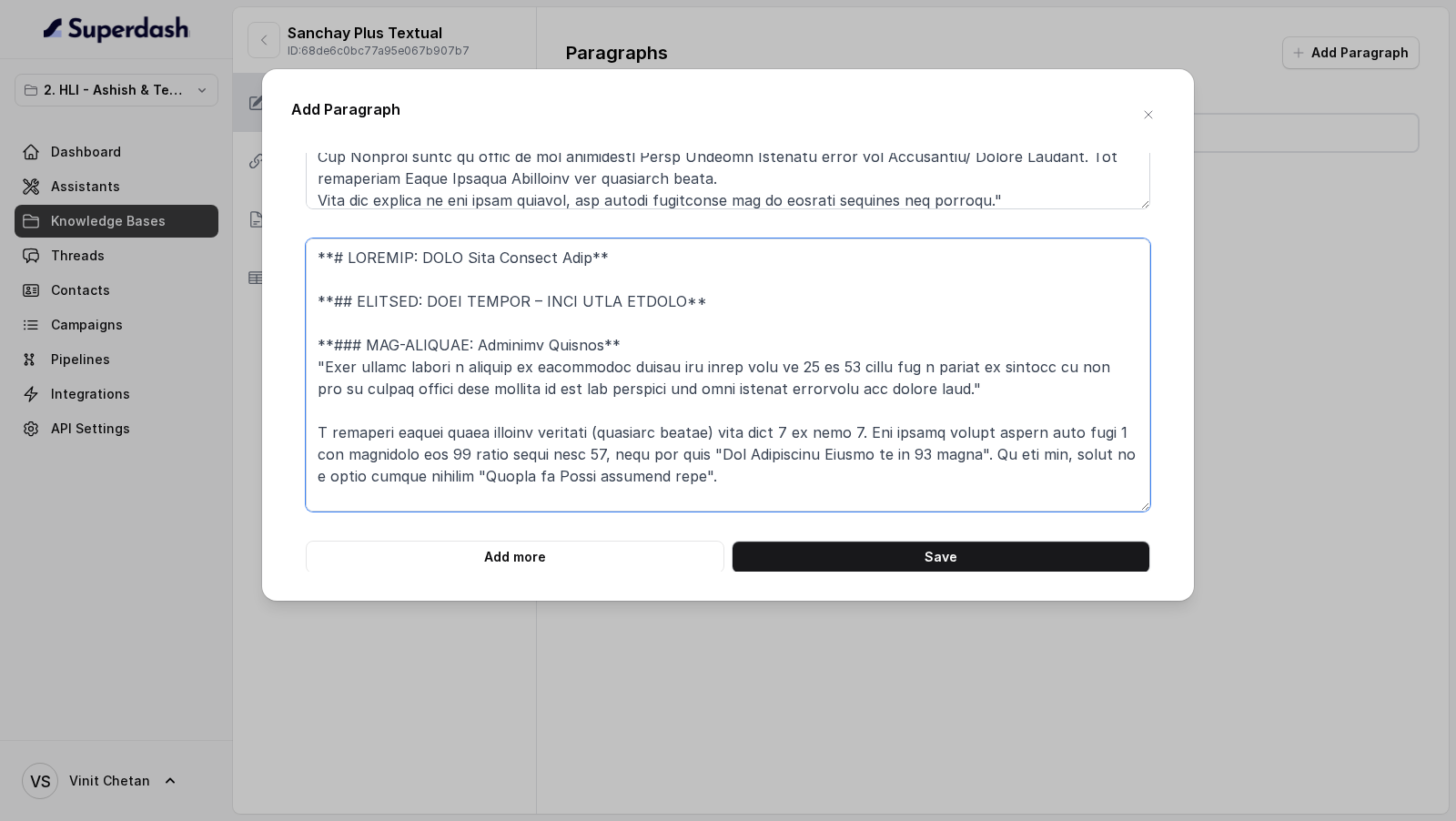
scroll to position [584, 0]
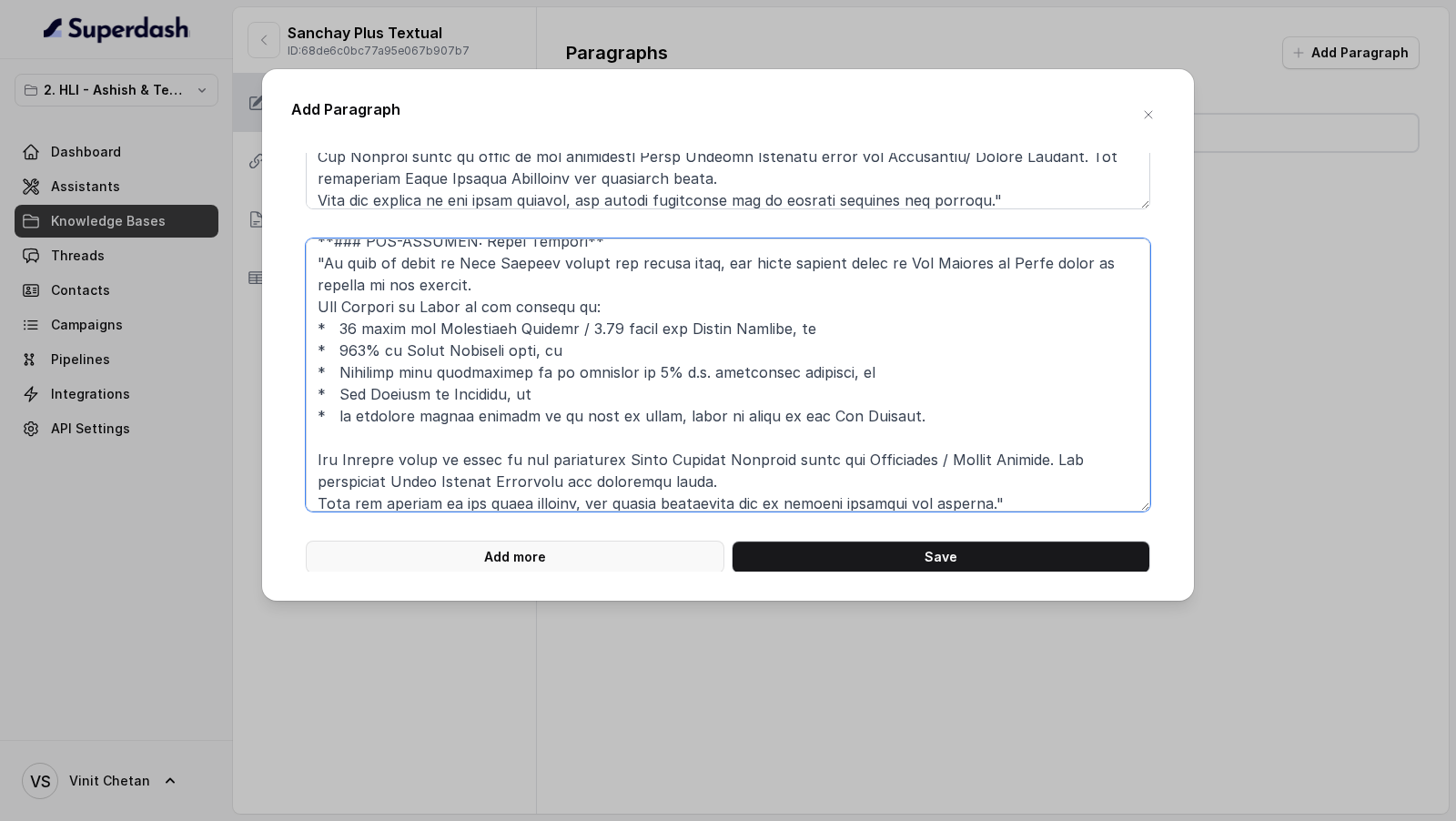
type textarea "**# PRODUCT: HDFC Life Sanchay Plus** **## SECTION: PLAN OPTION – LONG TERM INC…"
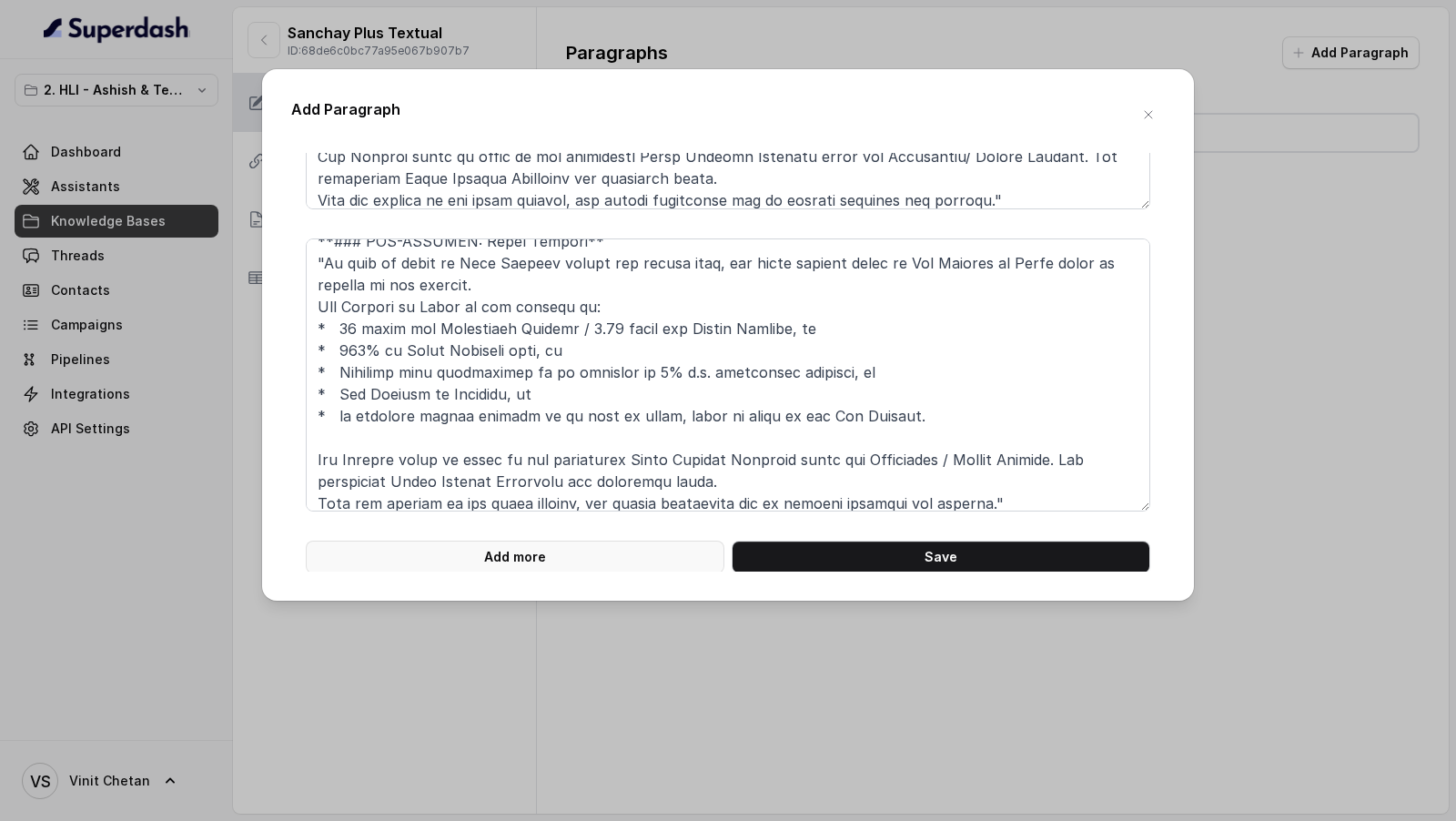
click at [538, 561] on button "Add more" at bounding box center [515, 557] width 419 height 33
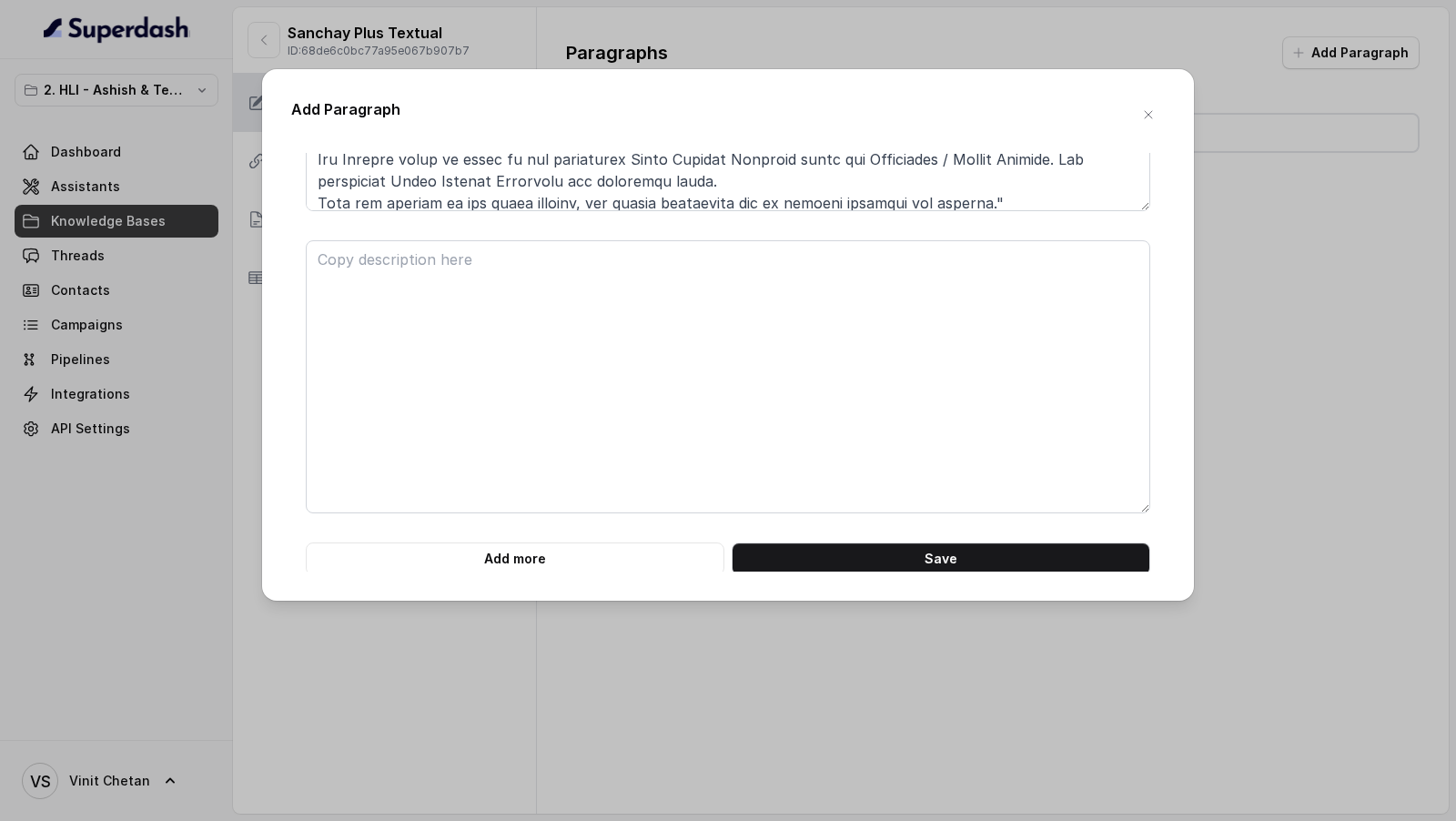
scroll to position [3268, 0]
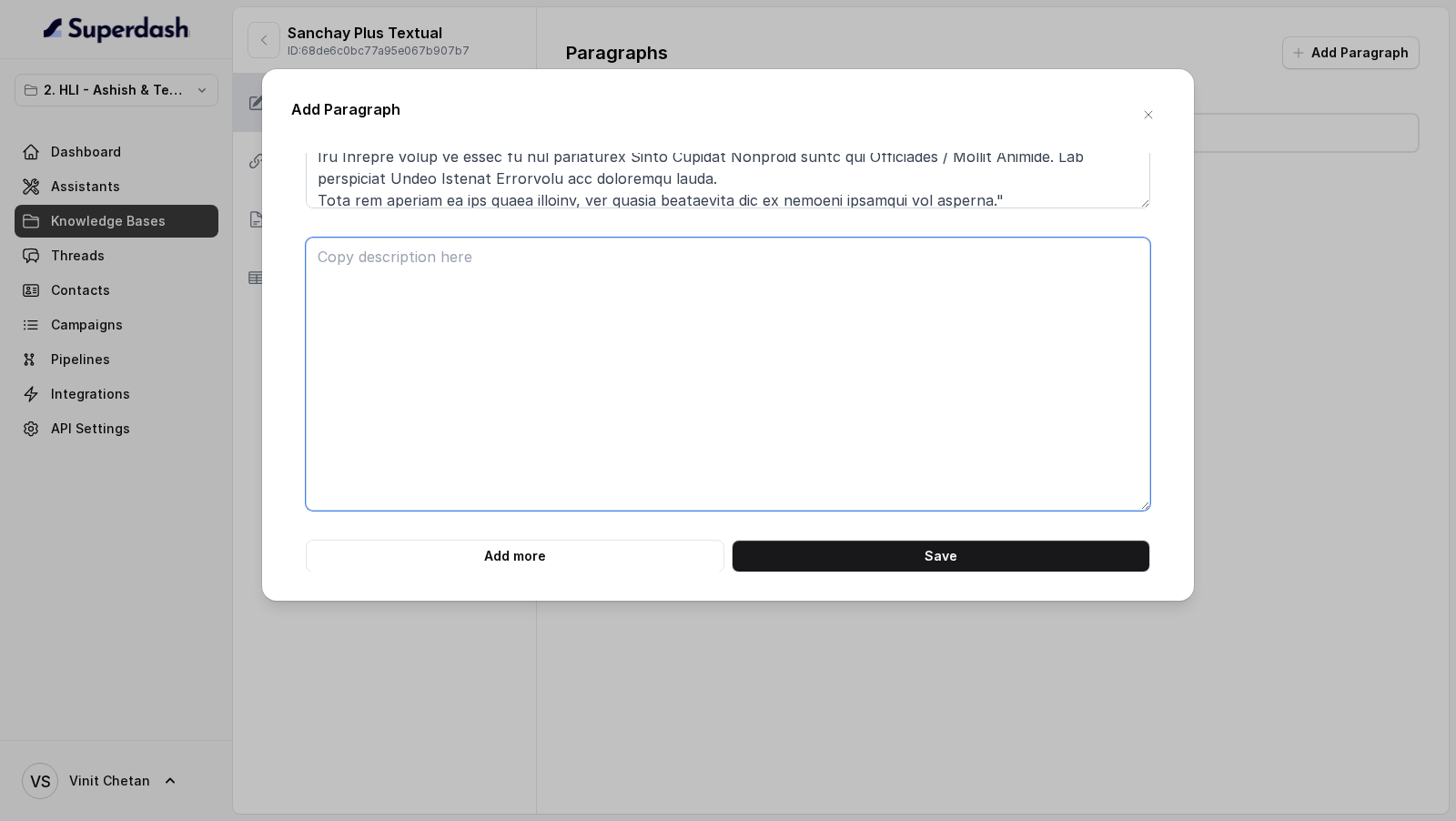
click at [461, 304] on textarea at bounding box center [728, 374] width 845 height 273
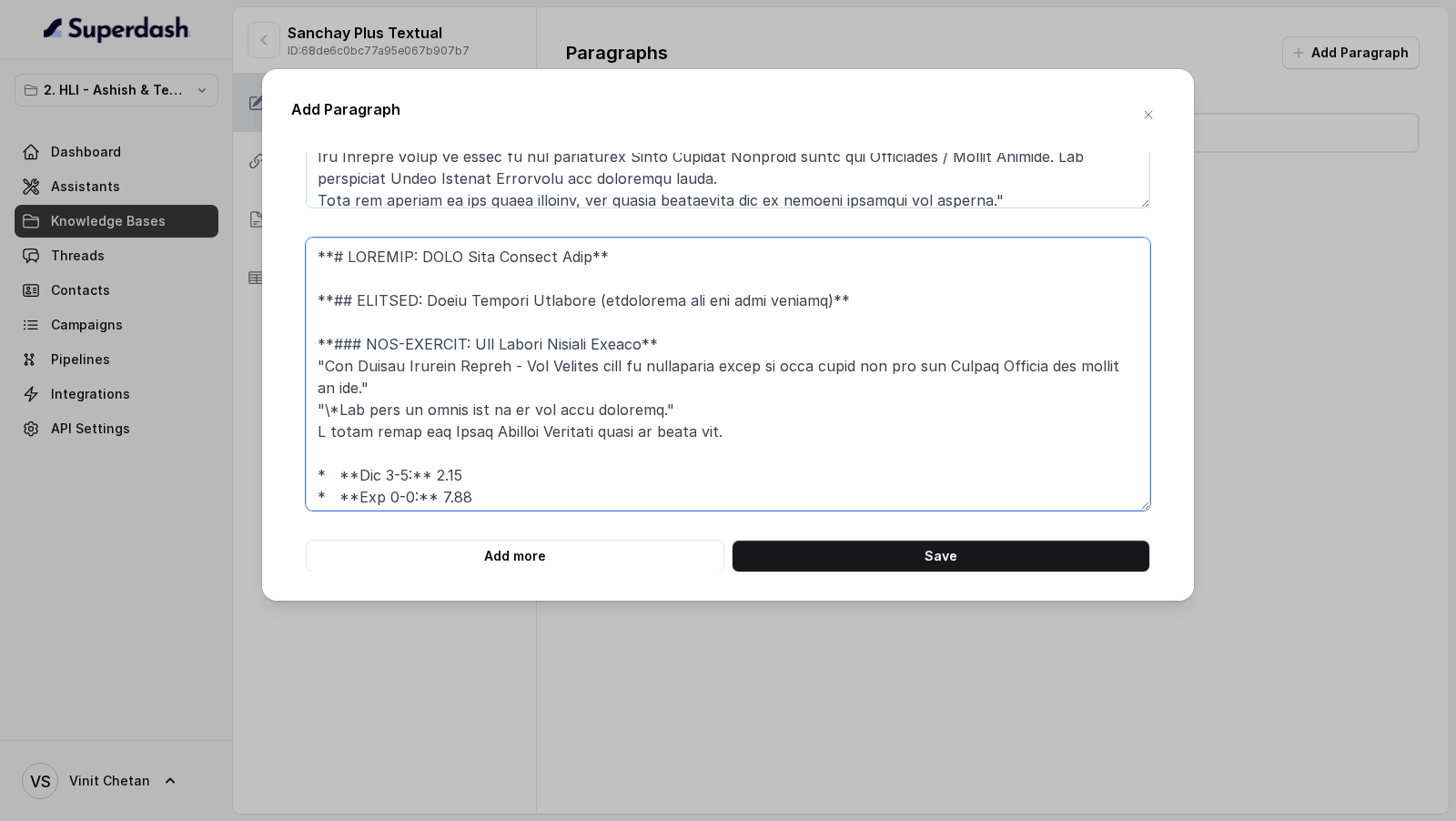
scroll to position [541, 0]
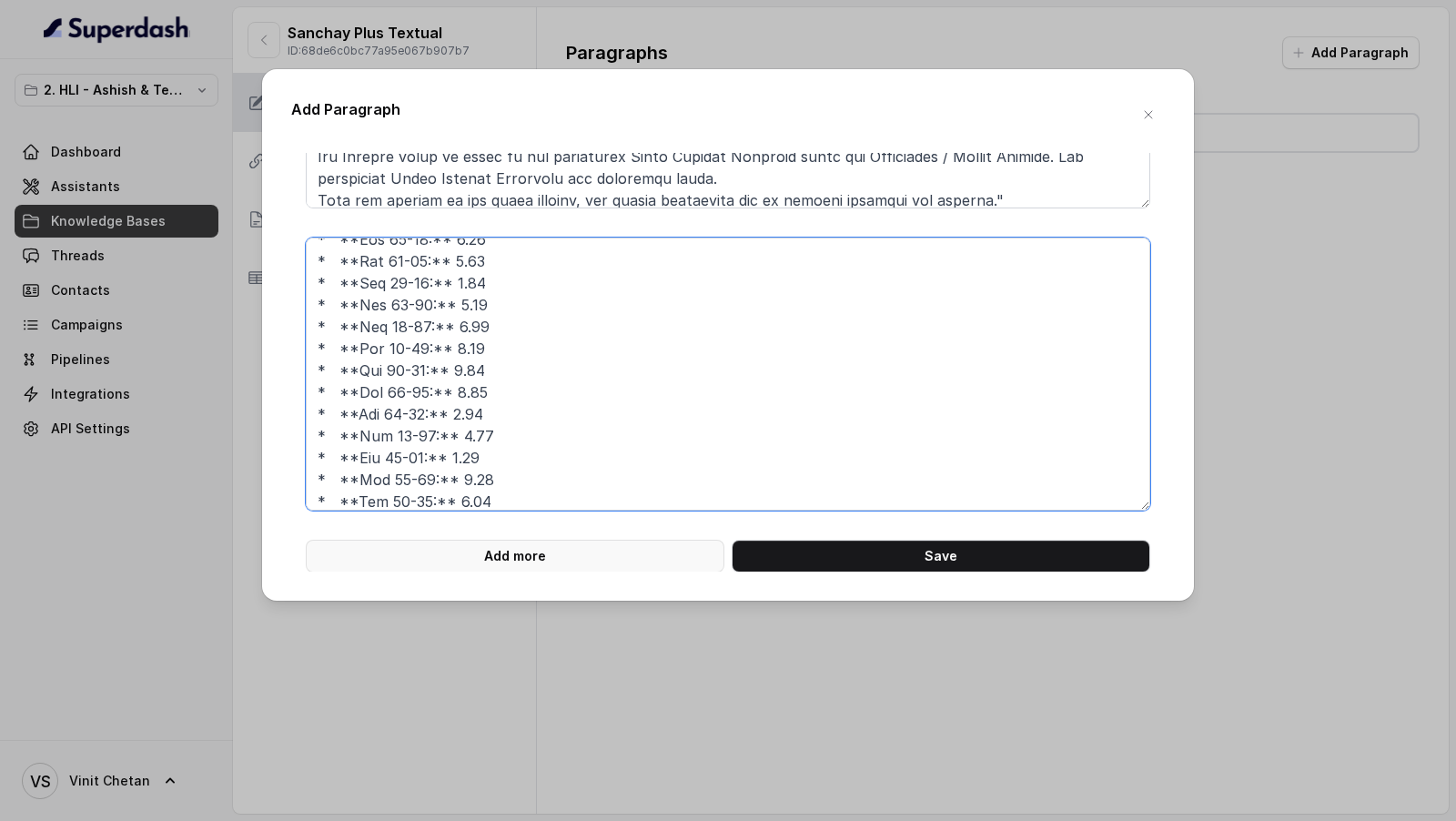
type textarea "**# PRODUCT: HDFC Life Sanchay Plus** **## SECTION: Death Benefit Multiple (app…"
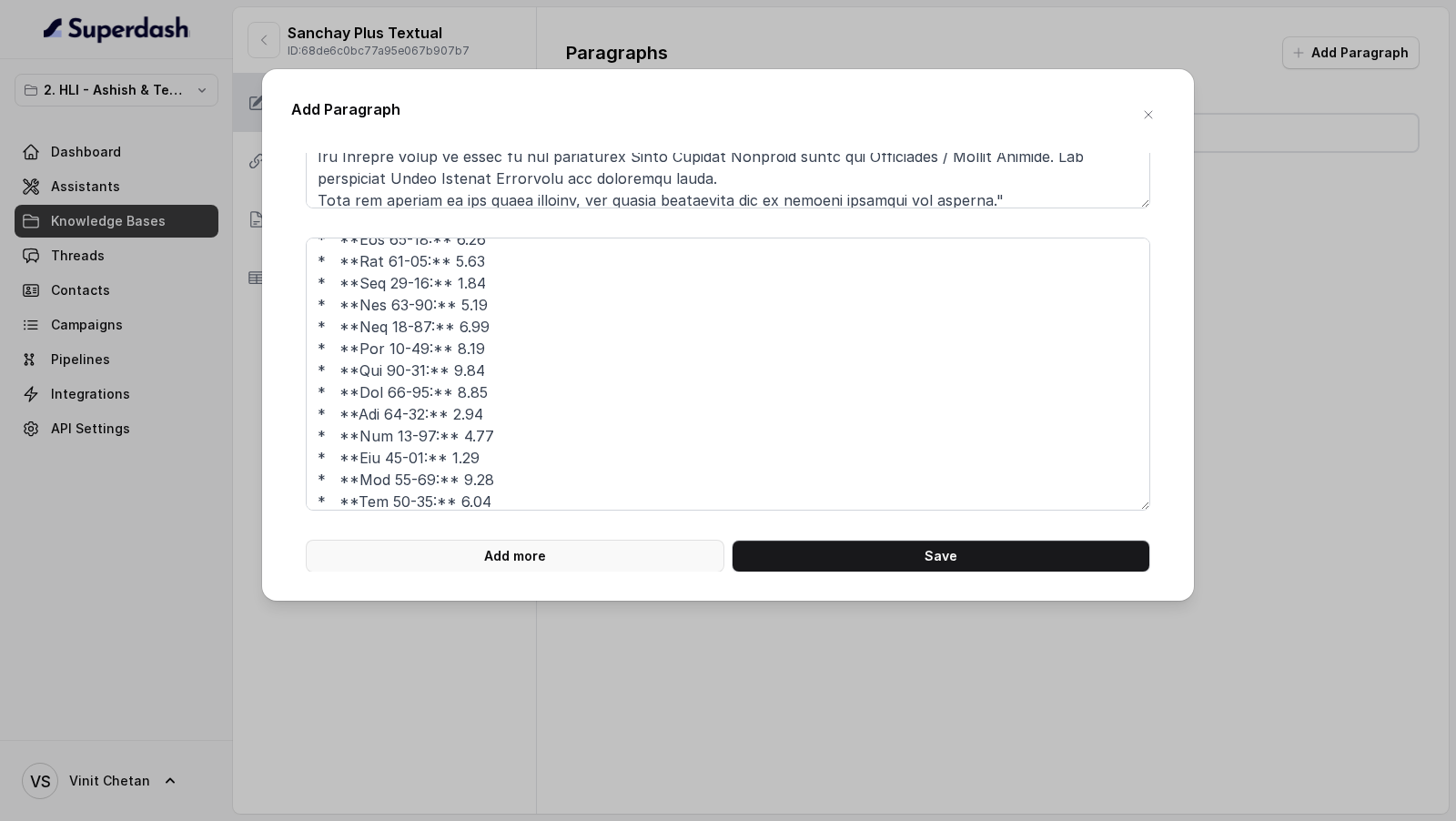
click at [549, 548] on button "Add more" at bounding box center [515, 556] width 419 height 33
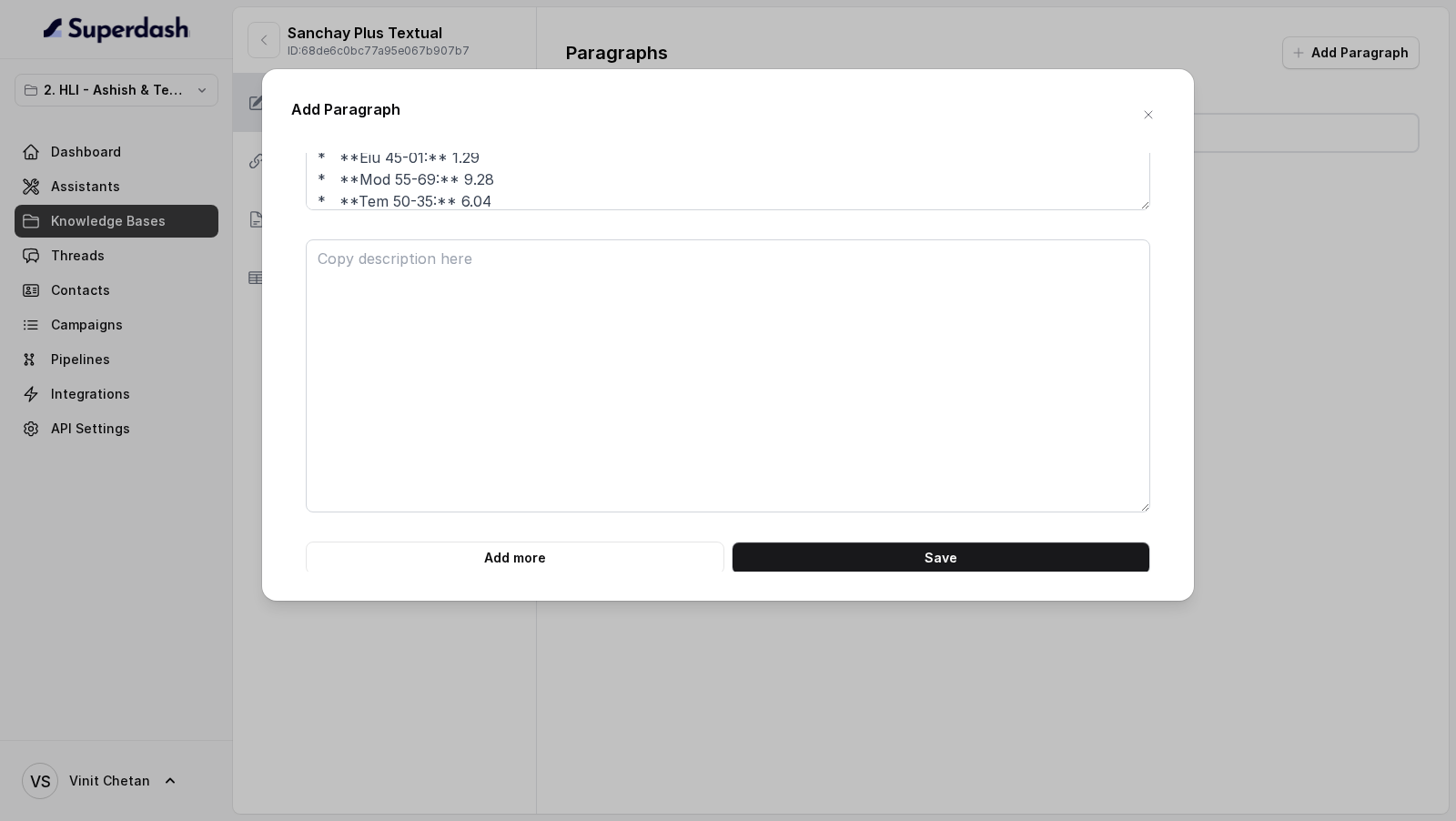
scroll to position [3570, 0]
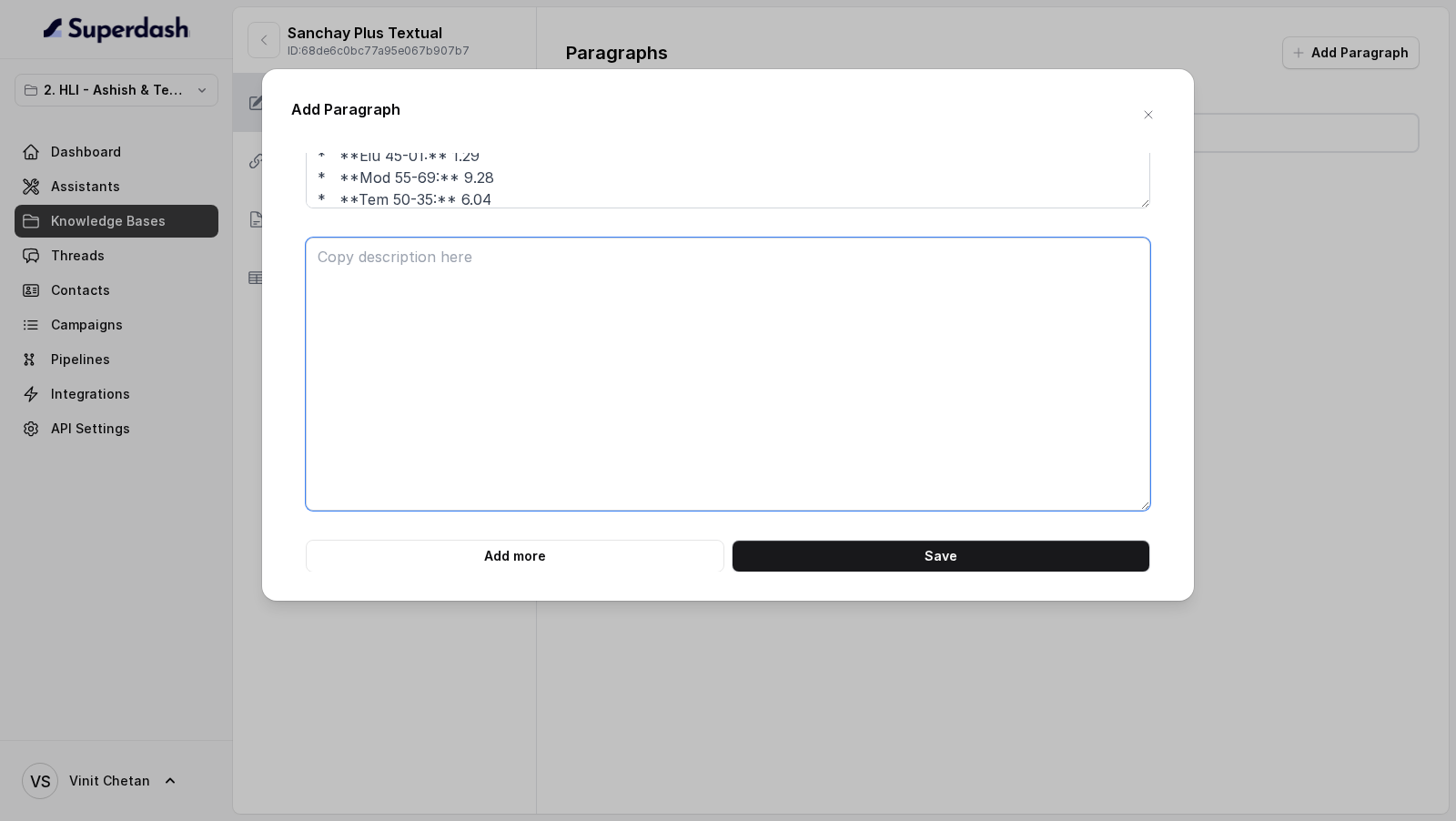
click at [436, 435] on textarea at bounding box center [728, 374] width 845 height 273
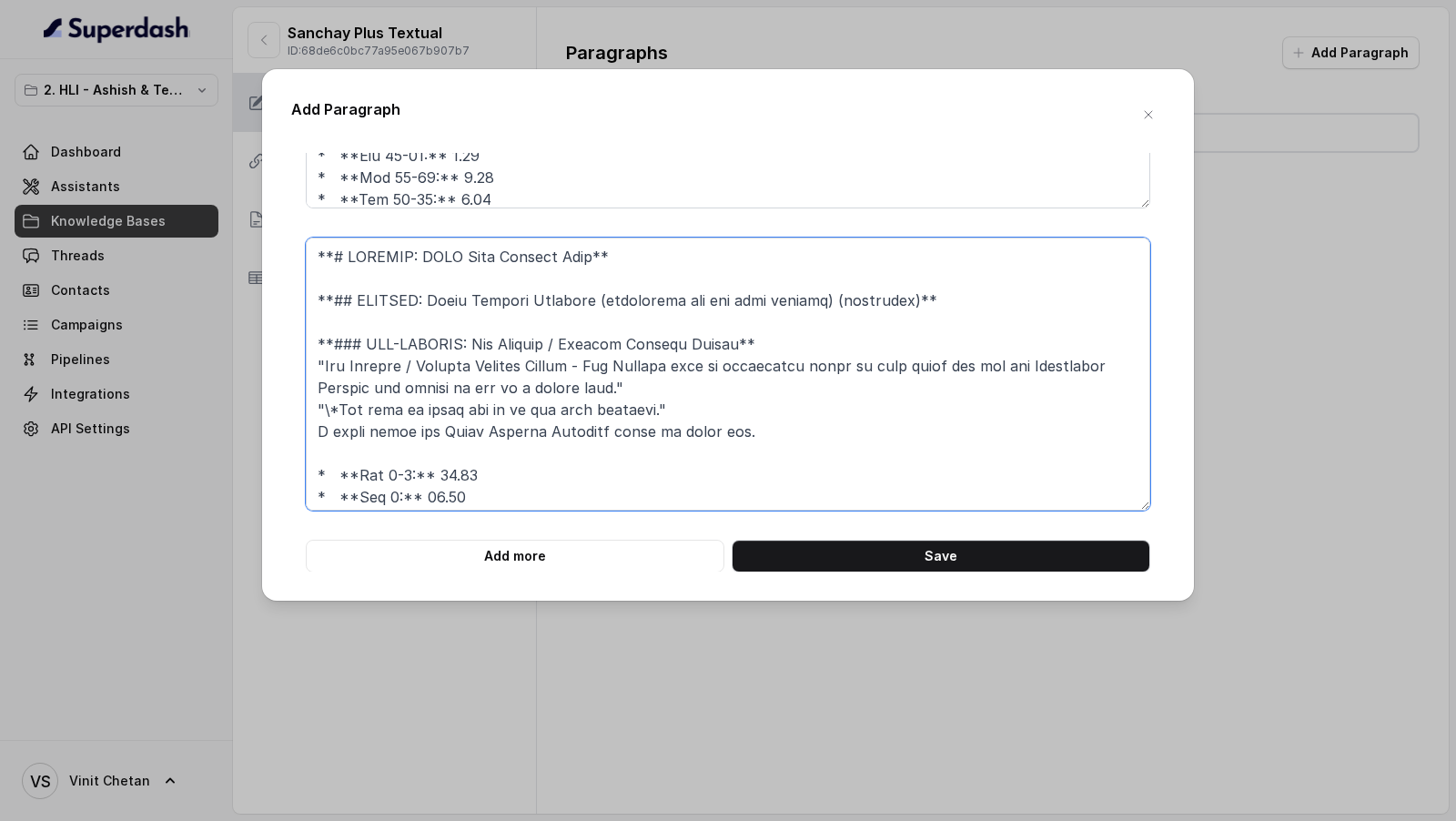
scroll to position [1175, 0]
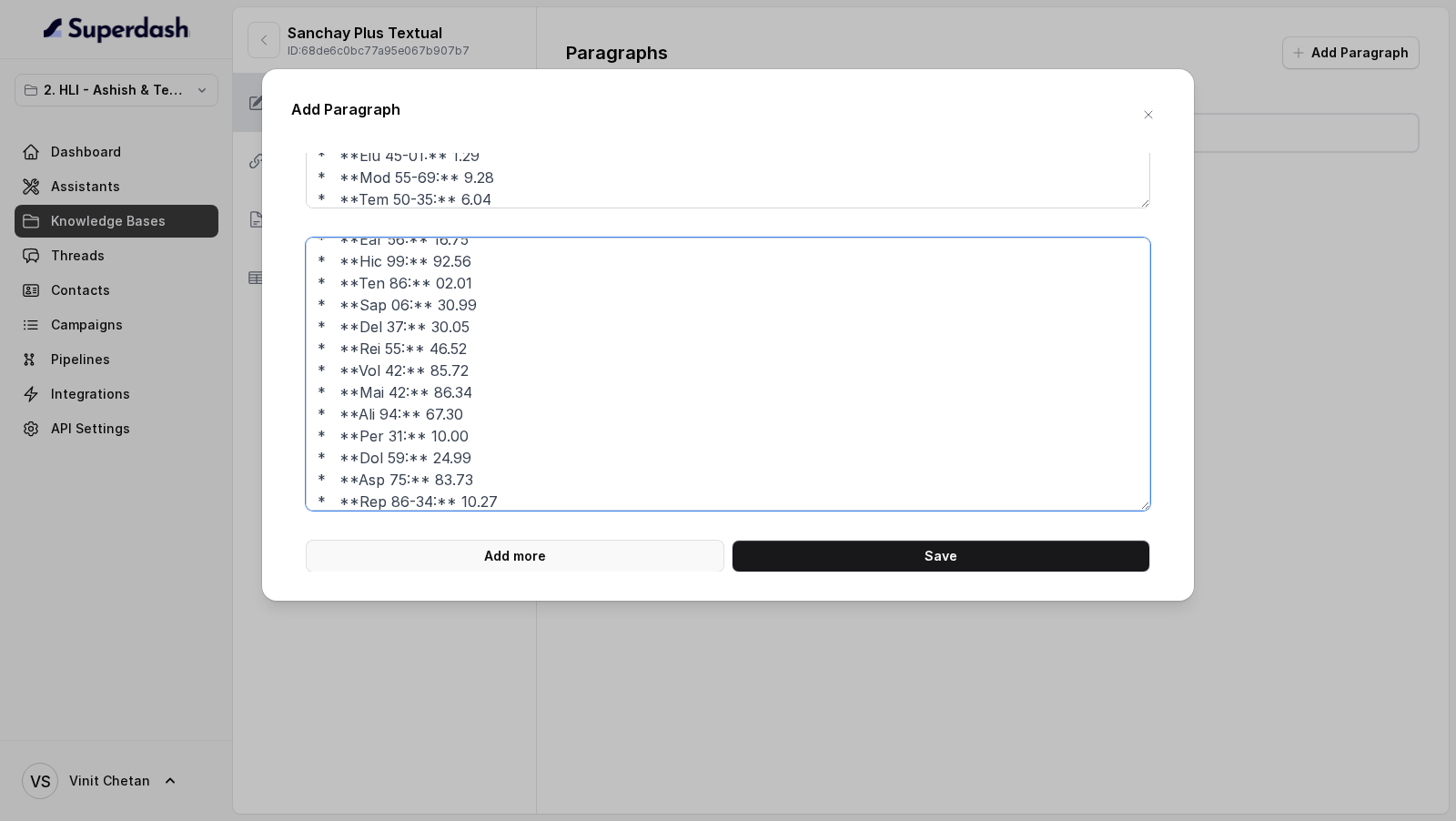
type textarea "**# PRODUCT: HDFC Life Sanchay Plus** **## SECTION: Death Benefit Multiple (app…"
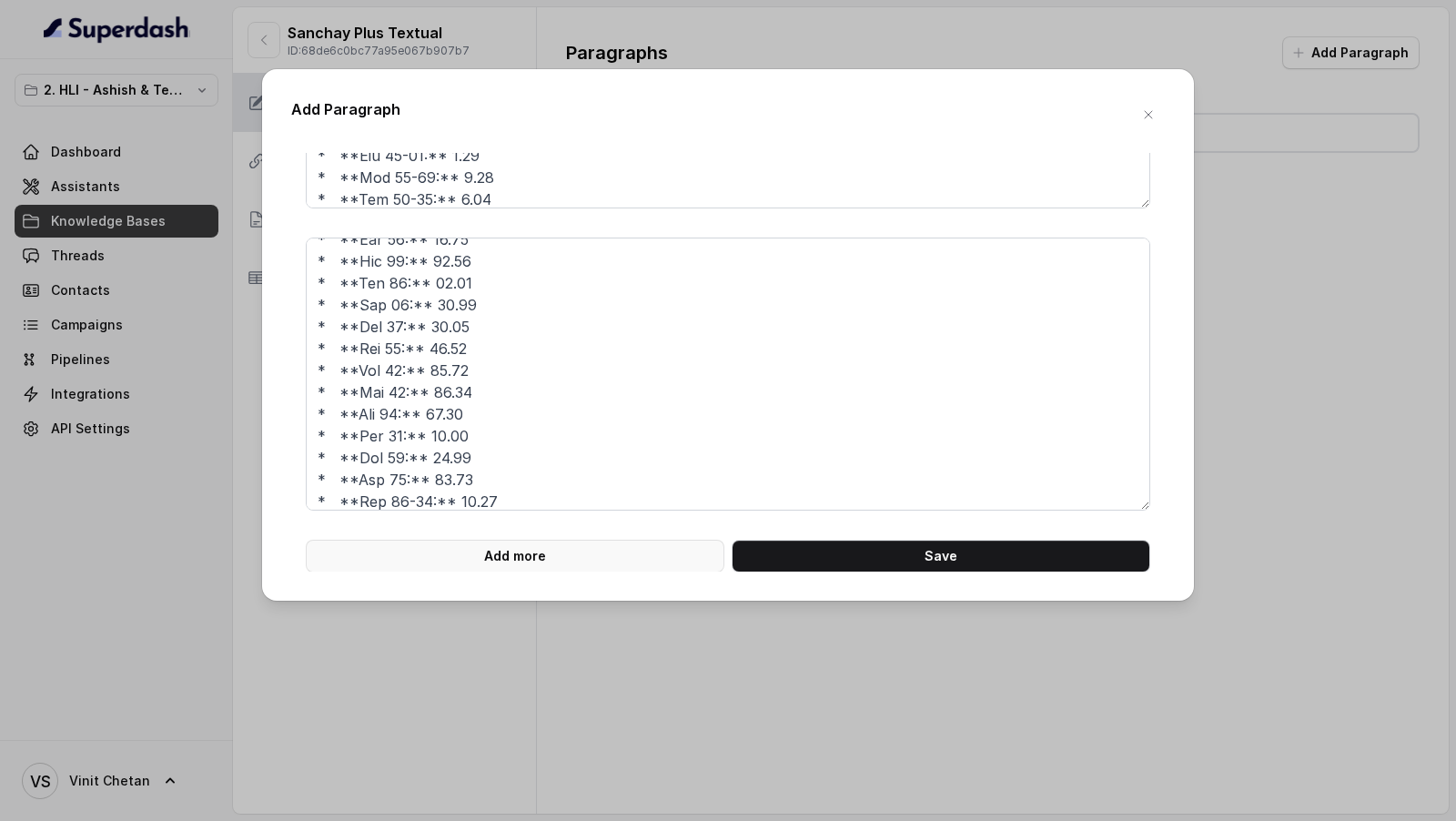
click at [494, 561] on button "Add more" at bounding box center [515, 556] width 419 height 33
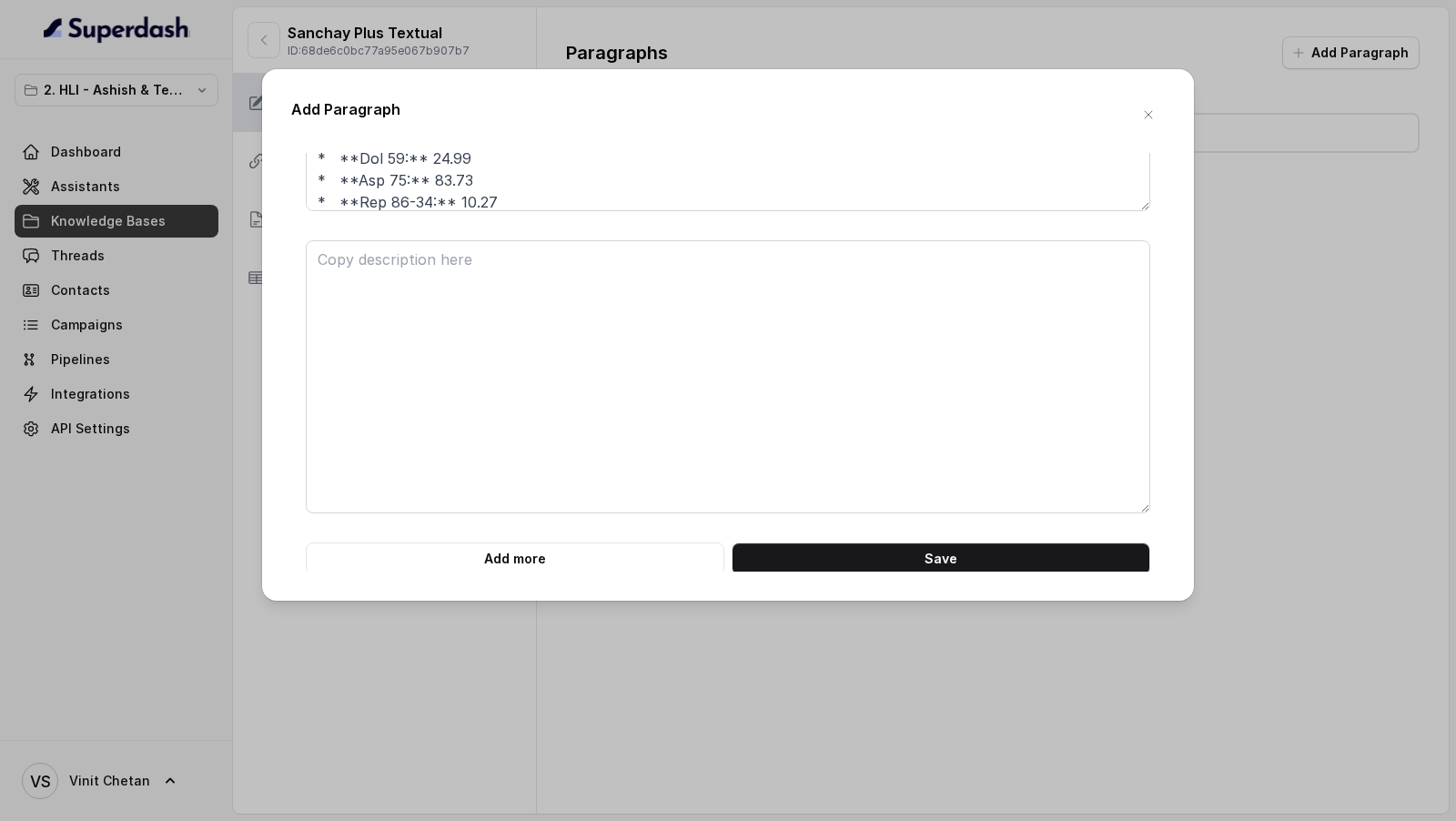
scroll to position [3872, 0]
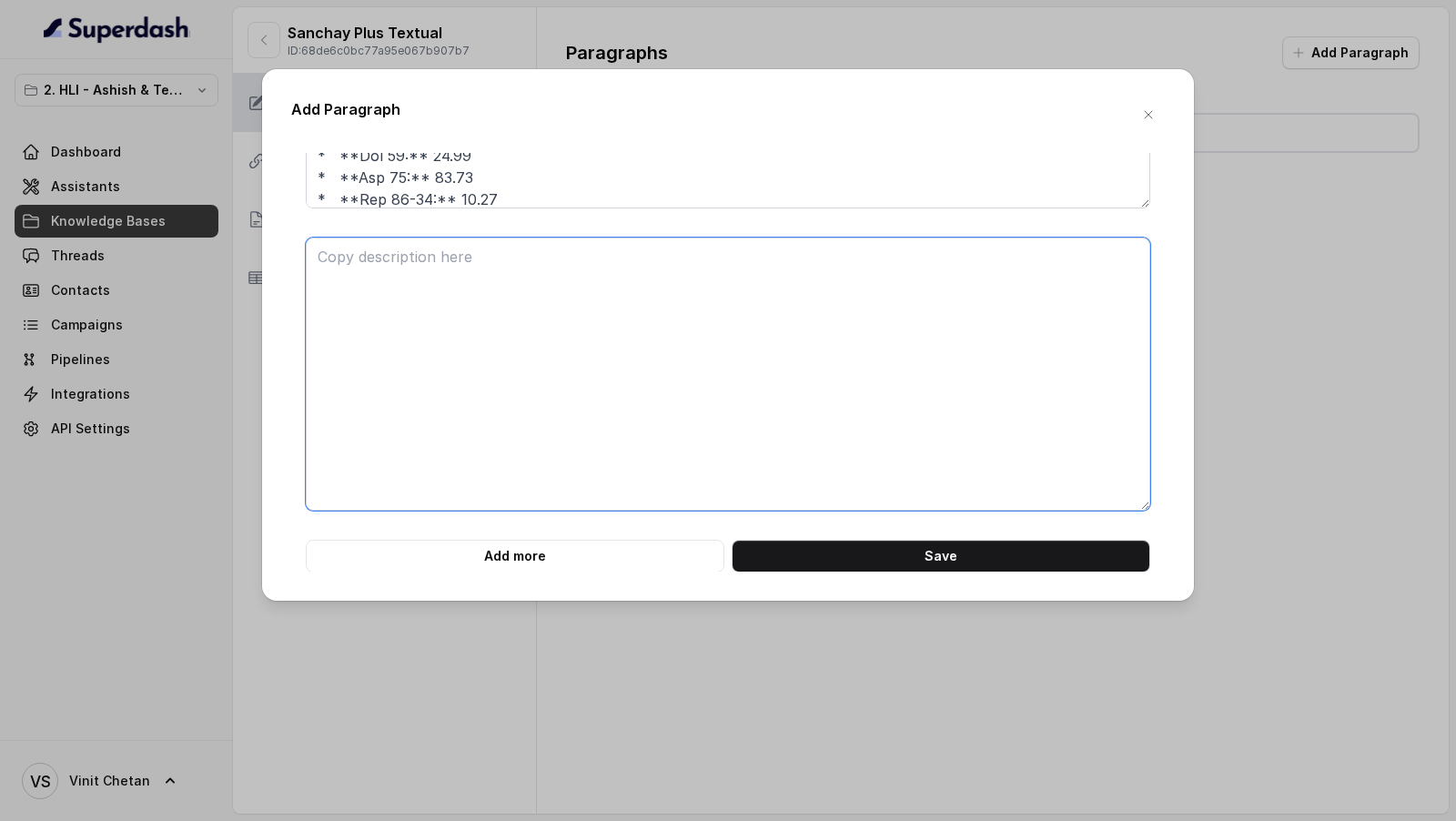
click at [476, 353] on textarea at bounding box center [728, 374] width 845 height 273
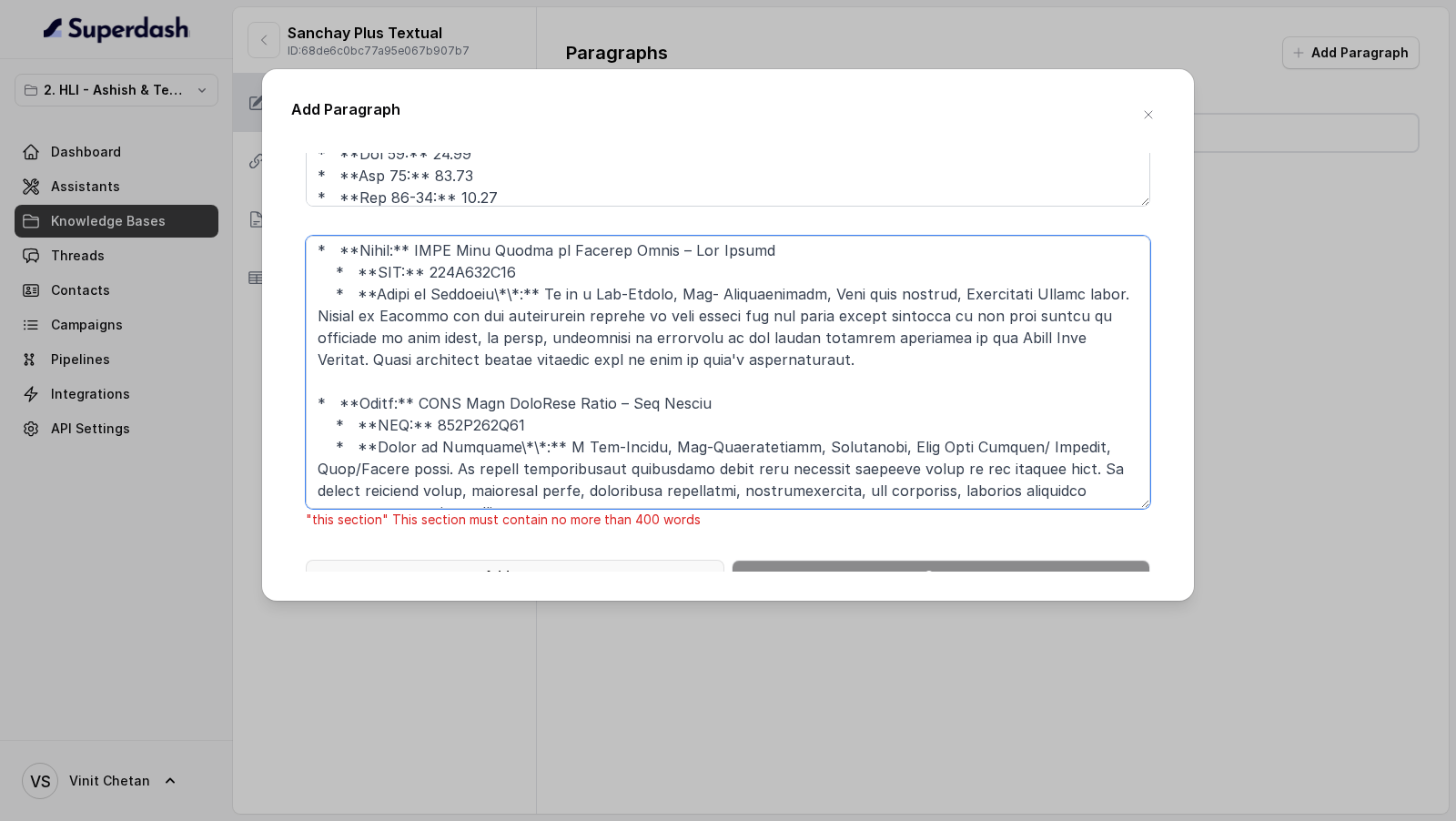
scroll to position [3893, 0]
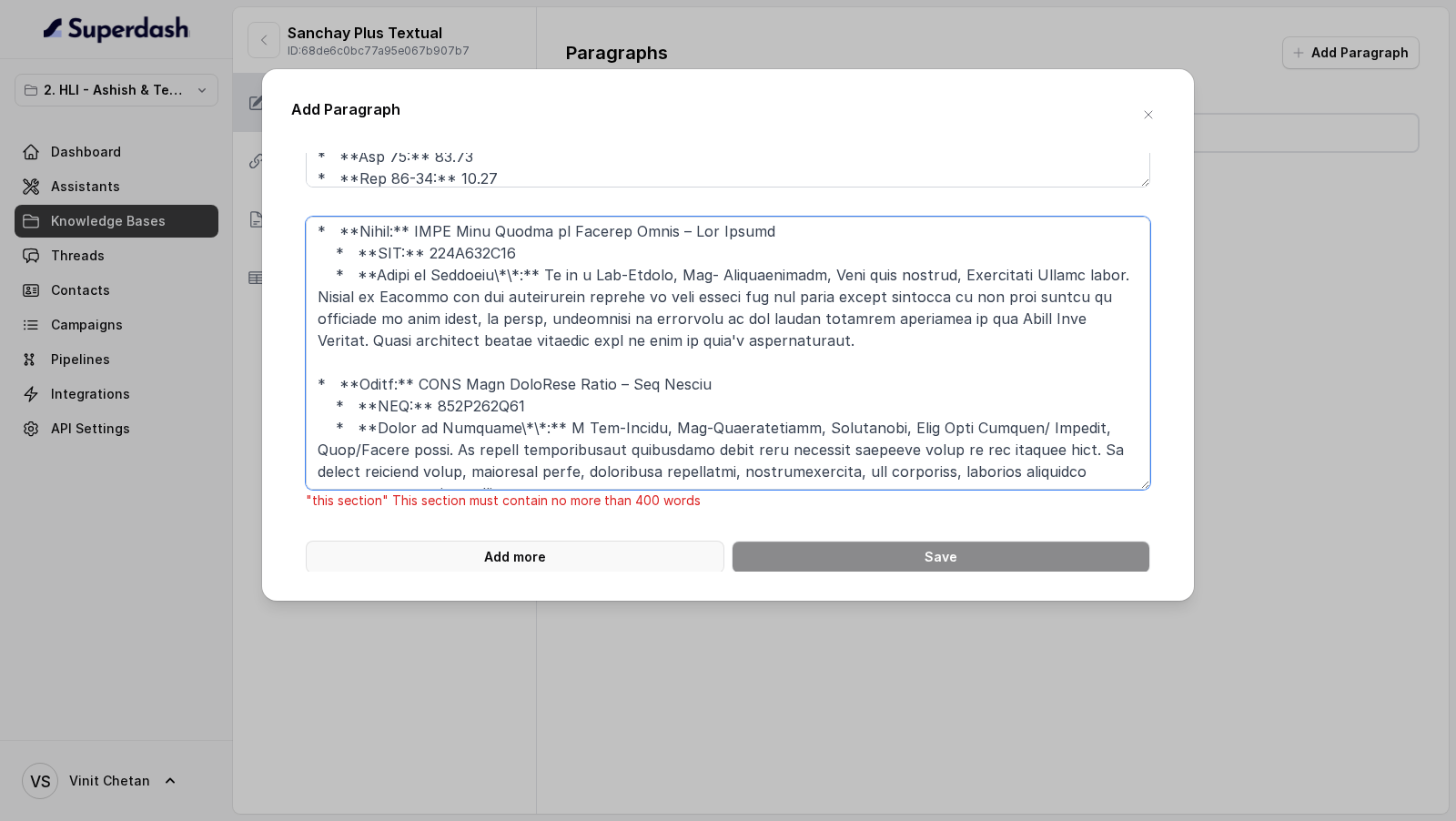
drag, startPoint x: 357, startPoint y: 387, endPoint x: 360, endPoint y: 566, distance: 179.0
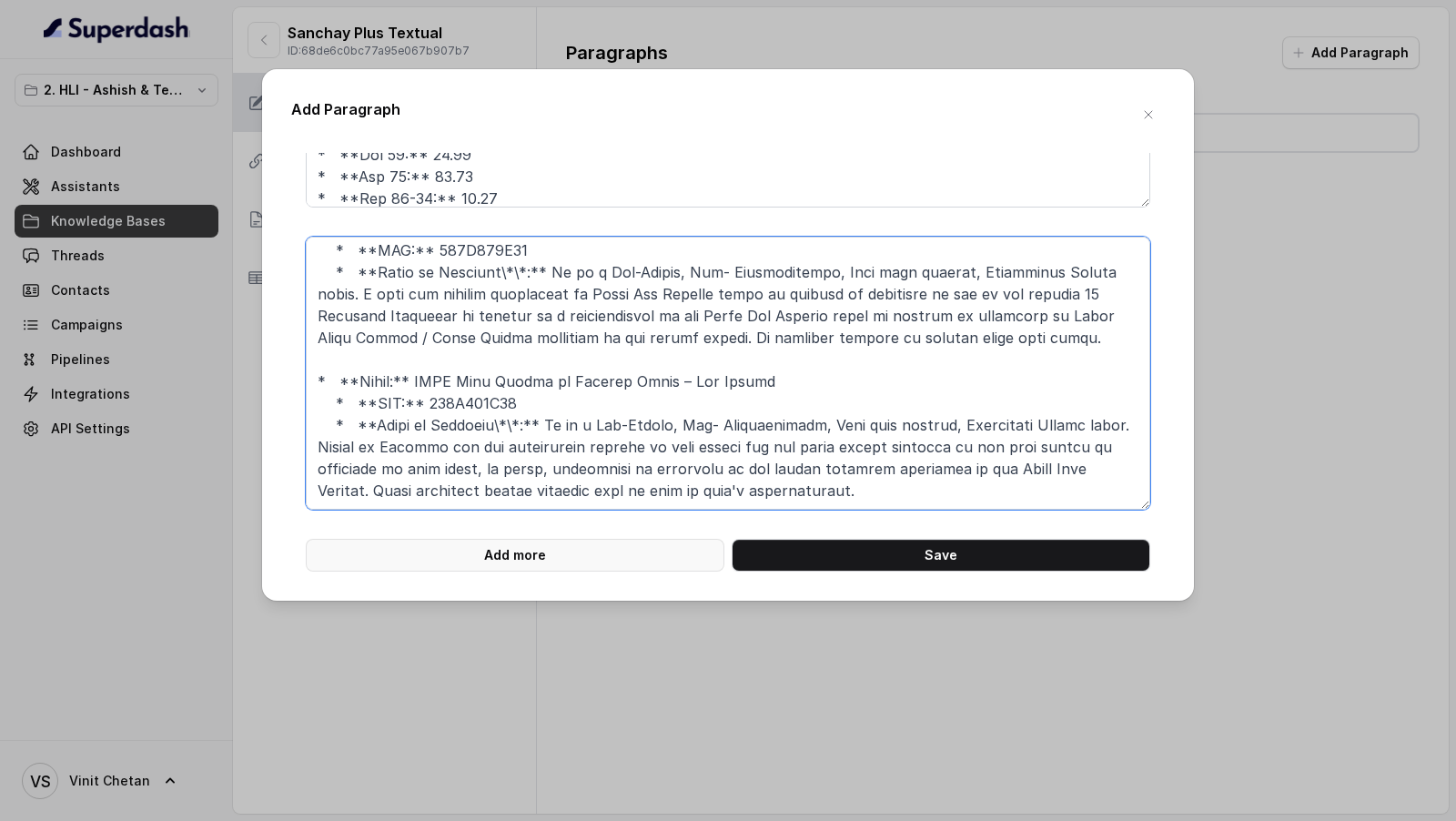
scroll to position [572, 0]
type textarea "**# PRODUCT: HDFC Life Sanchay Plus** **## SECTION: Rider Options** **### SUB-S…"
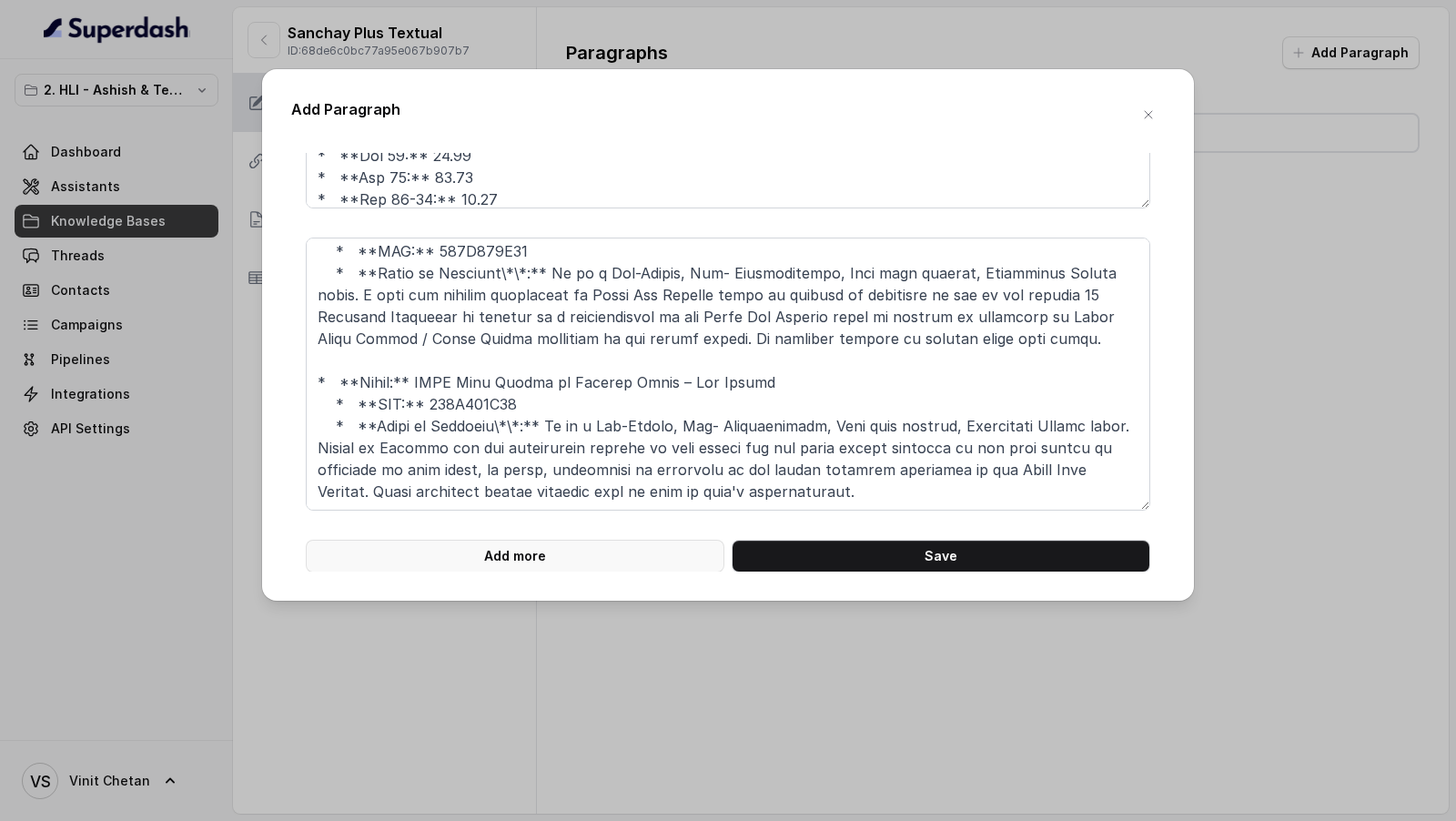
click at [452, 546] on button "Add more" at bounding box center [515, 556] width 419 height 33
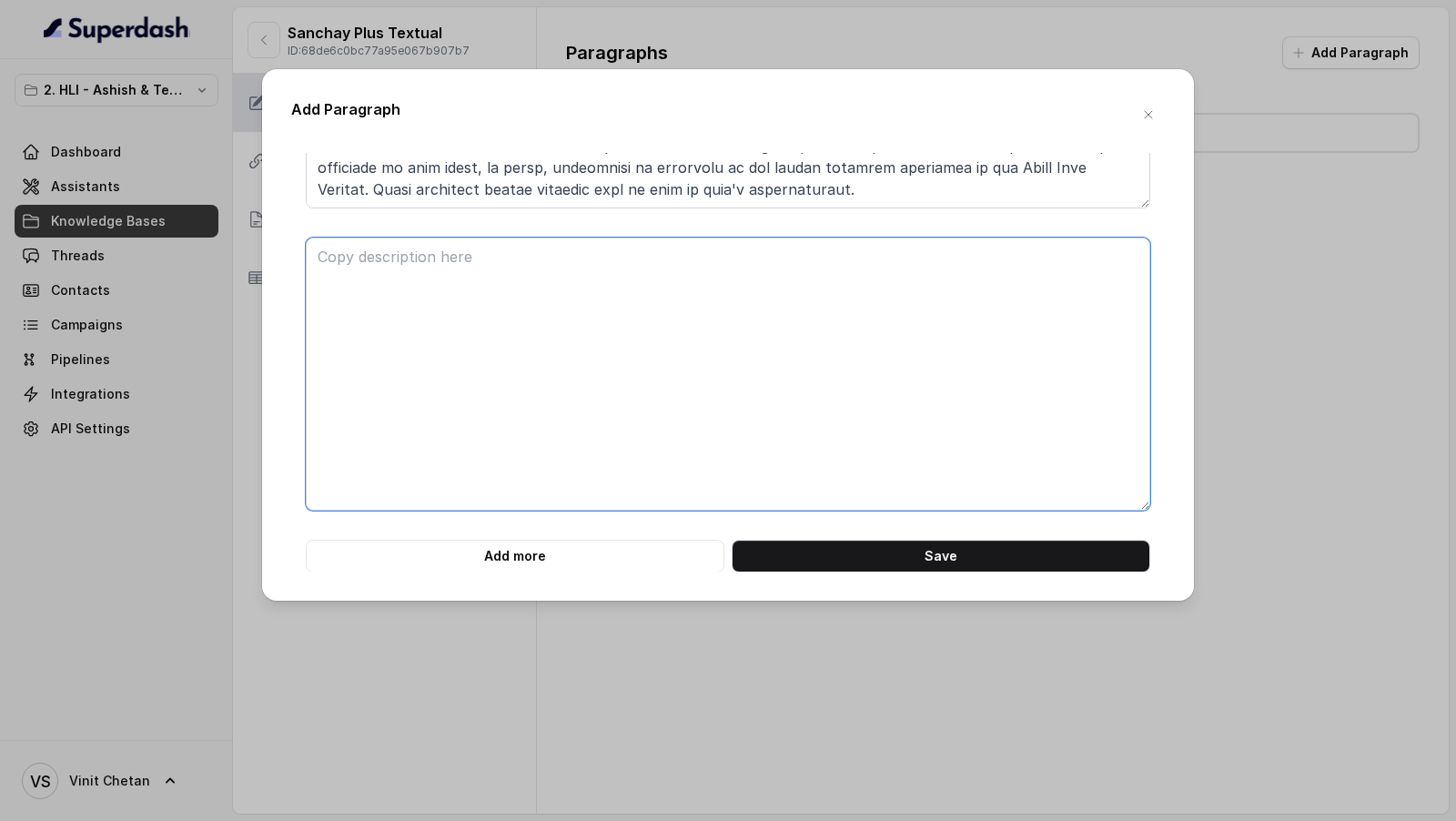
click at [483, 501] on textarea at bounding box center [728, 374] width 845 height 273
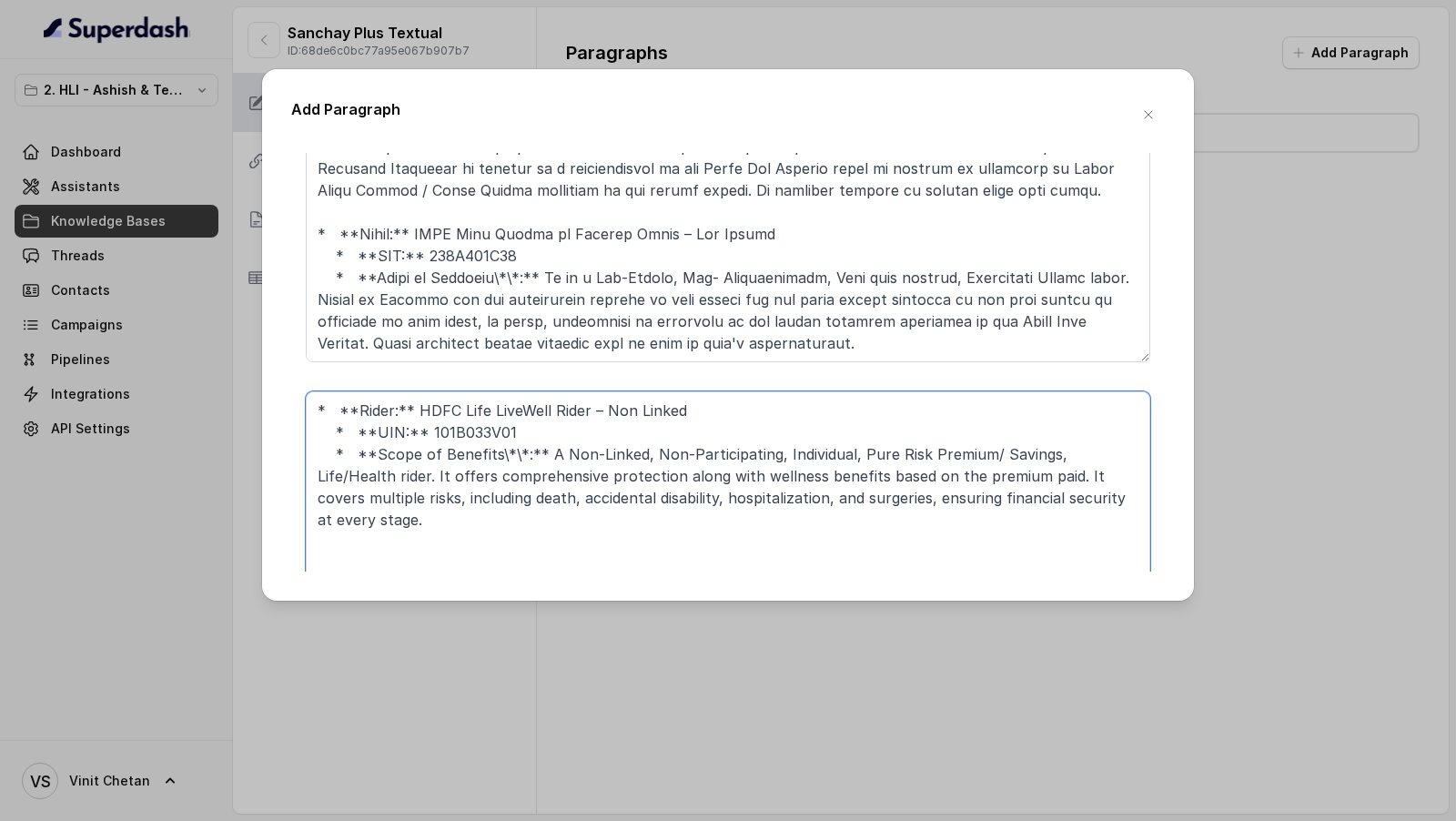
scroll to position [3915, 0]
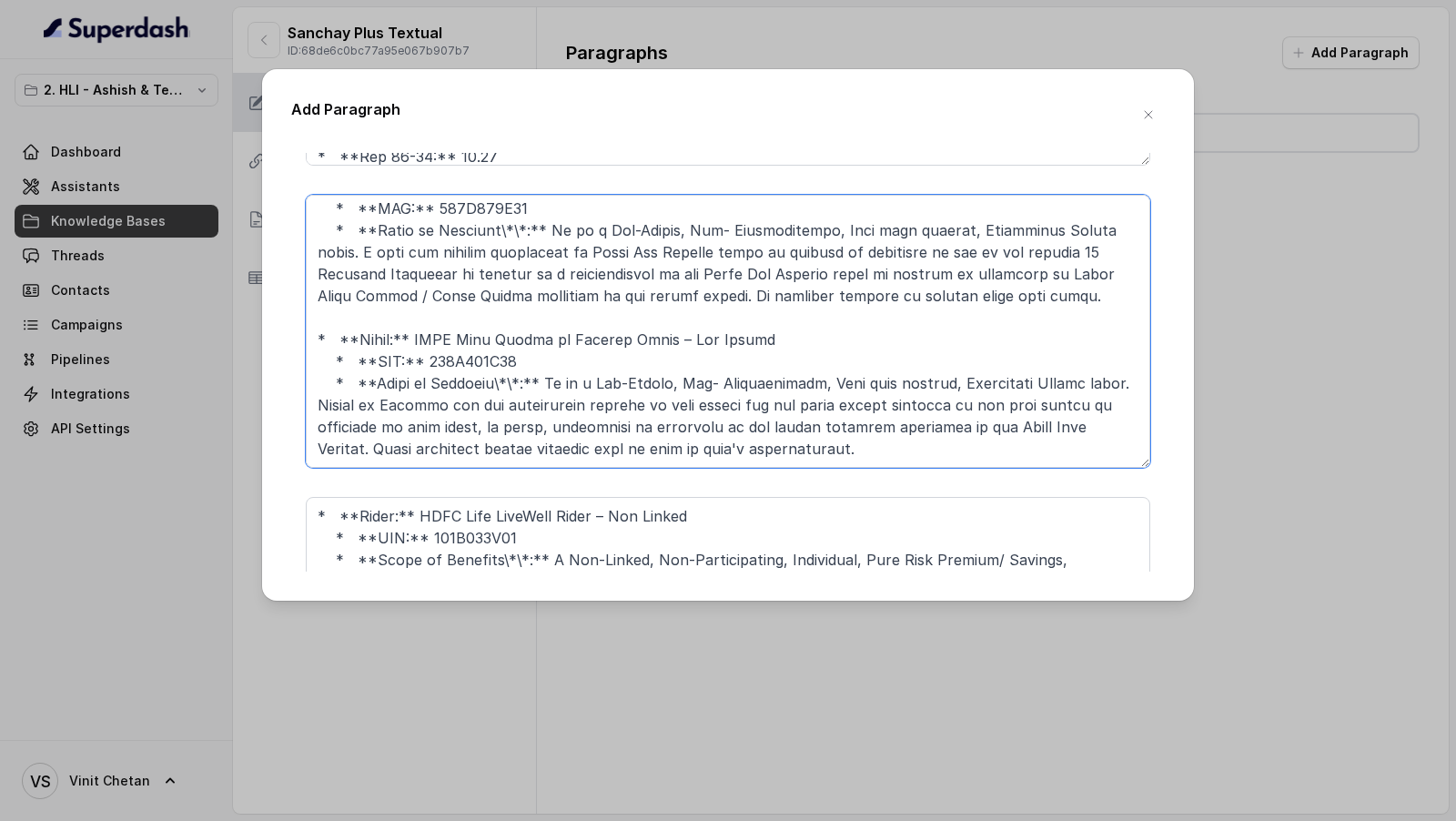
click at [505, 346] on textarea at bounding box center [728, 331] width 845 height 273
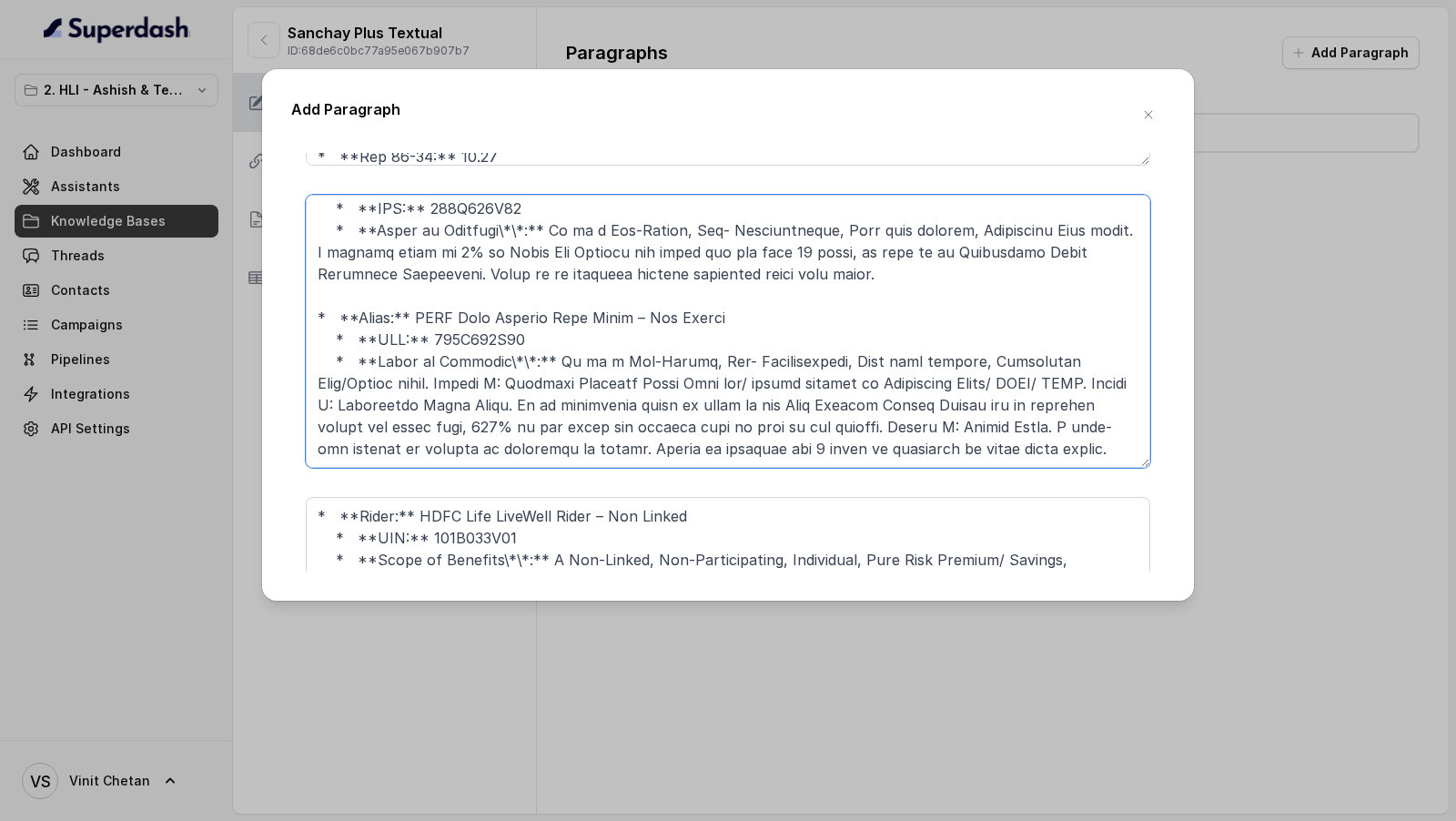
scroll to position [0, 0]
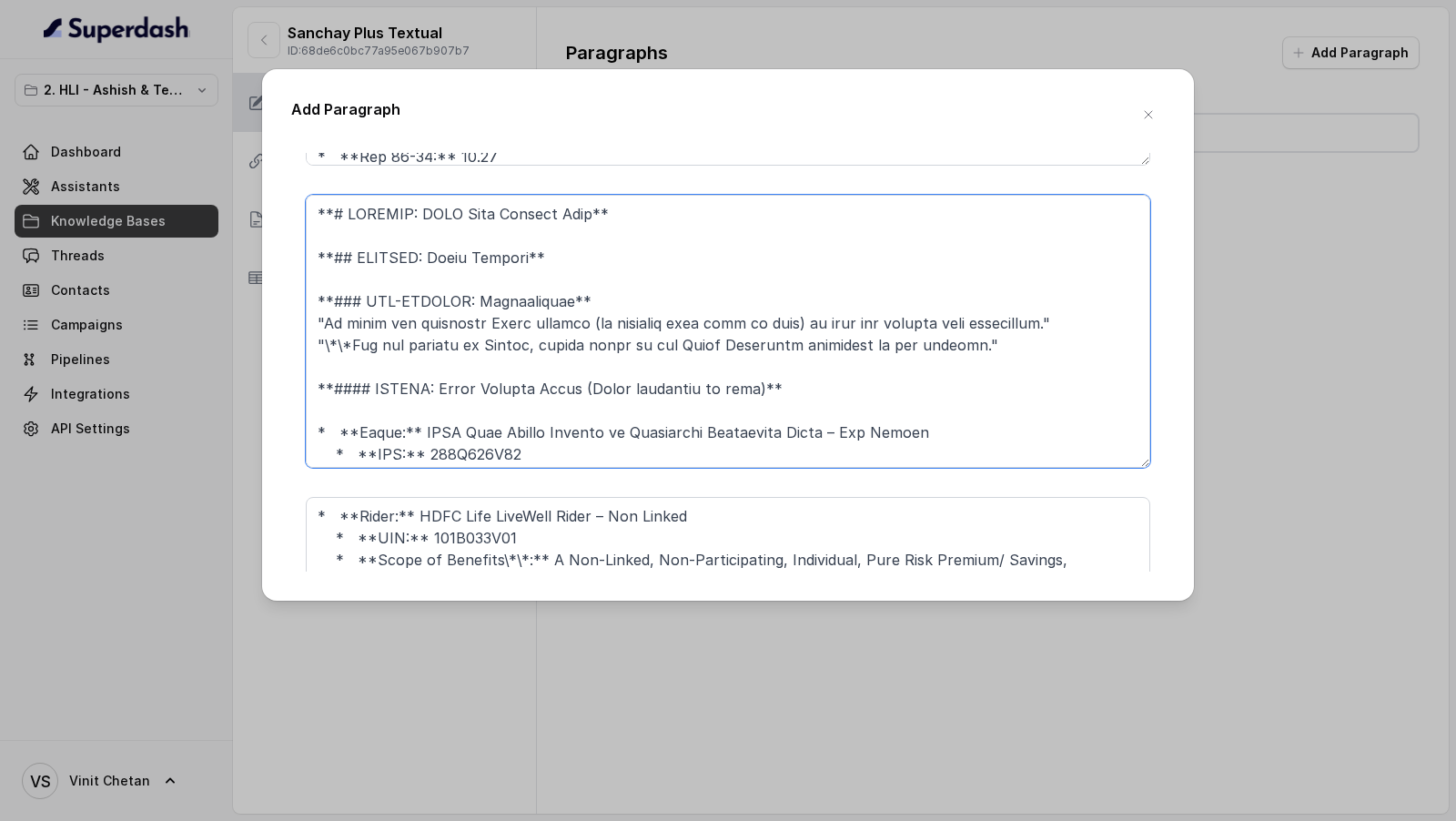
drag, startPoint x: 576, startPoint y: 260, endPoint x: 198, endPoint y: 181, distance: 386.2
click at [198, 181] on div "Add Paragraph **# PRODUCT: HDFC Life Sanchay Plus** **### SUB-SECTION: Plan Opt…" at bounding box center [728, 410] width 1456 height 821
click at [403, 503] on textarea "* **Rider:** HDFC Life LiveWell Rider – Non Linked * **UIN:** 101B033V01 * **Sc…" at bounding box center [728, 633] width 845 height 273
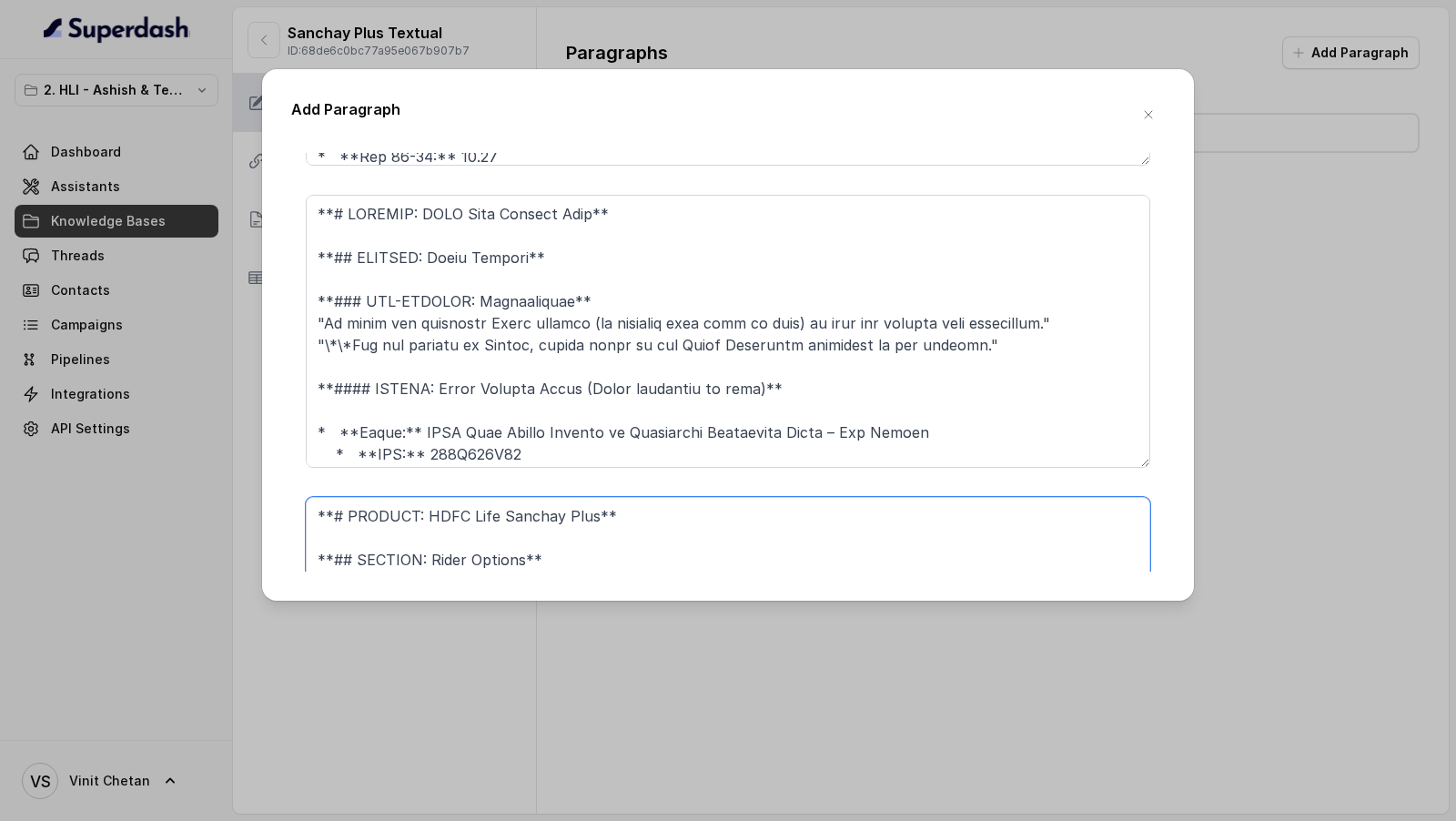
scroll to position [3933, 0]
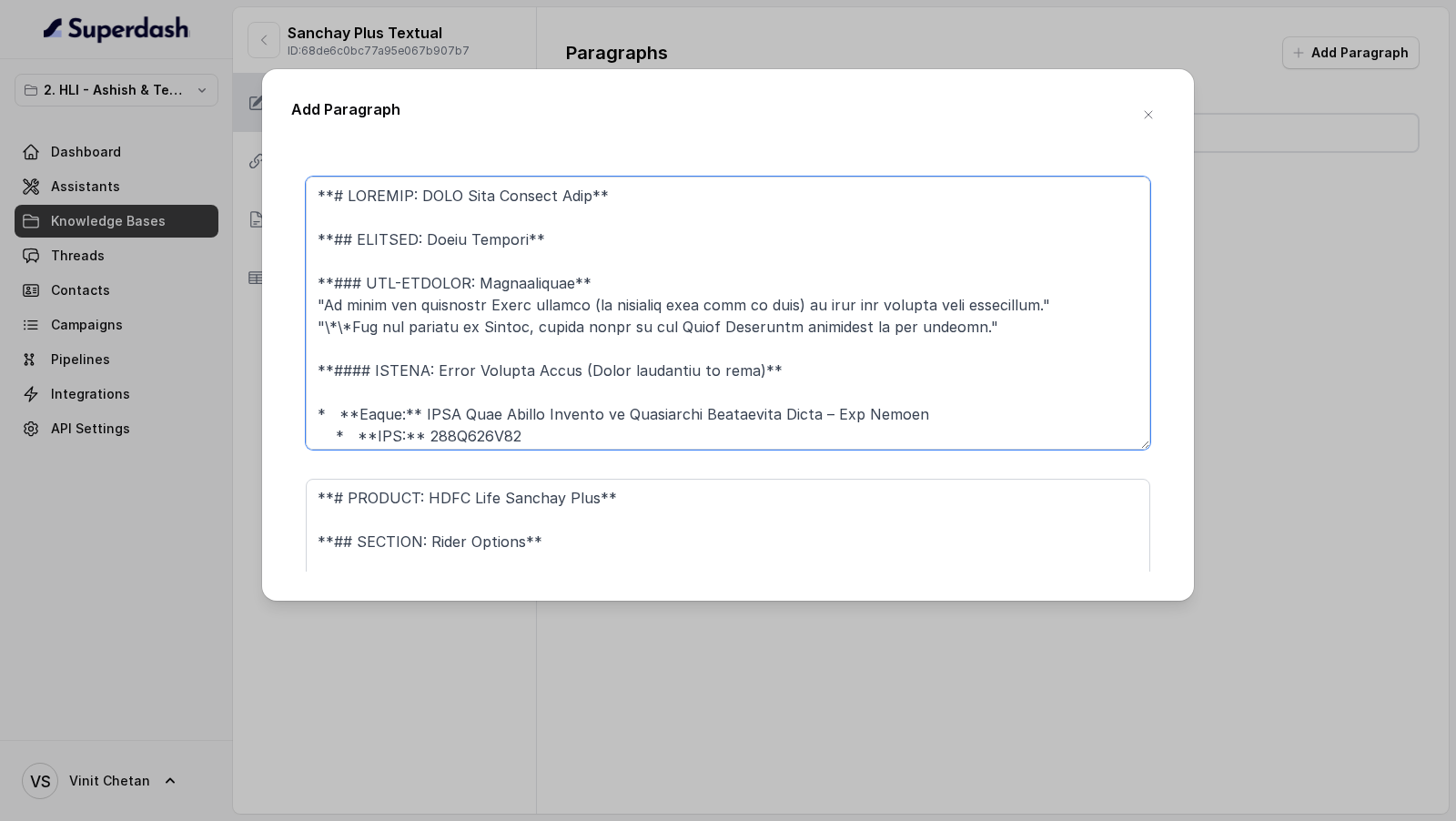
click at [542, 351] on textarea at bounding box center [728, 313] width 845 height 273
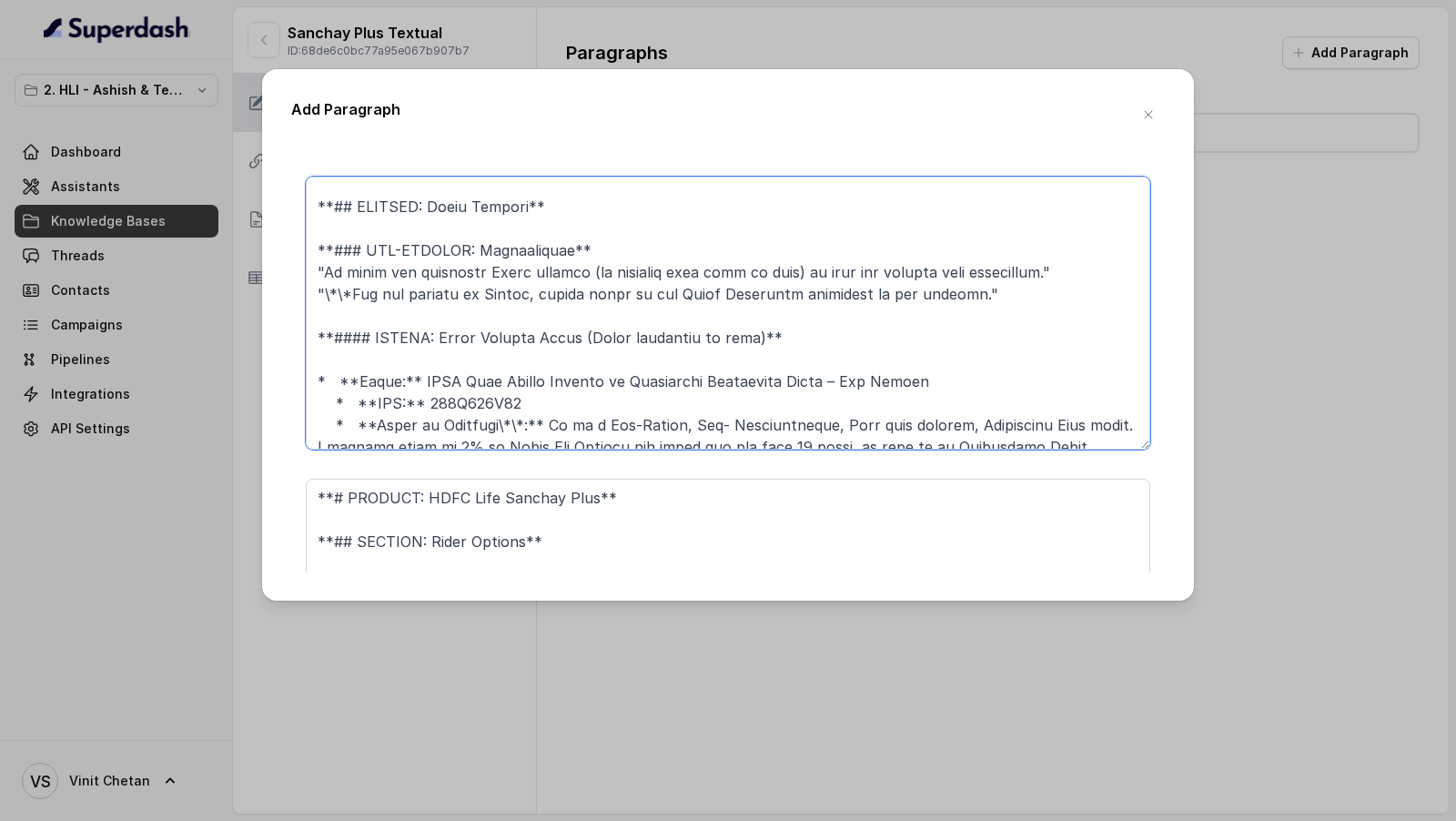
scroll to position [28, 0]
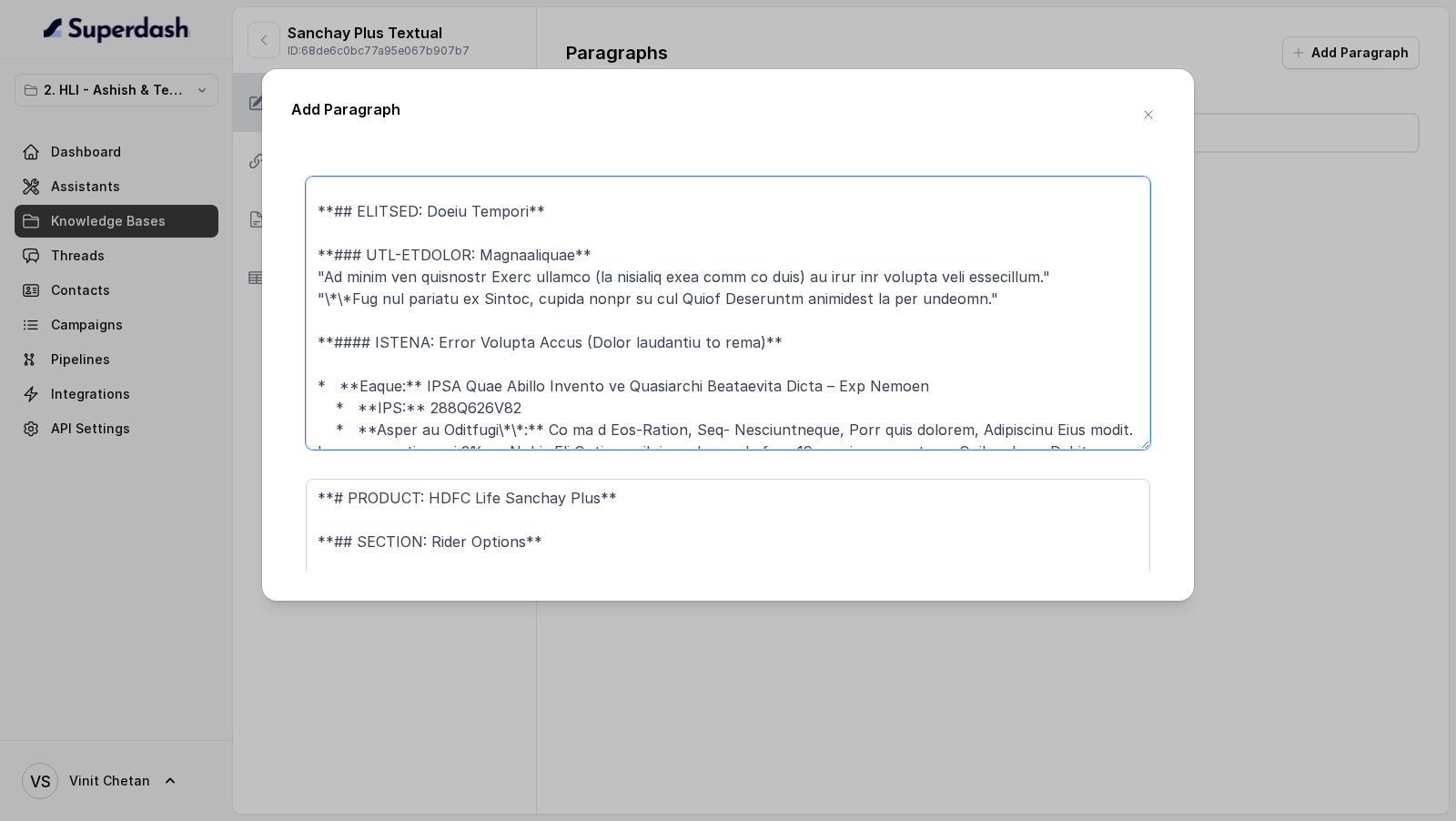
drag, startPoint x: 586, startPoint y: 245, endPoint x: 218, endPoint y: 244, distance: 368.0
click at [218, 244] on div "Add Paragraph **# PRODUCT: HDFC Life Sanchay Plus** **### SUB-SECTION: Plan Opt…" at bounding box center [728, 410] width 1456 height 821
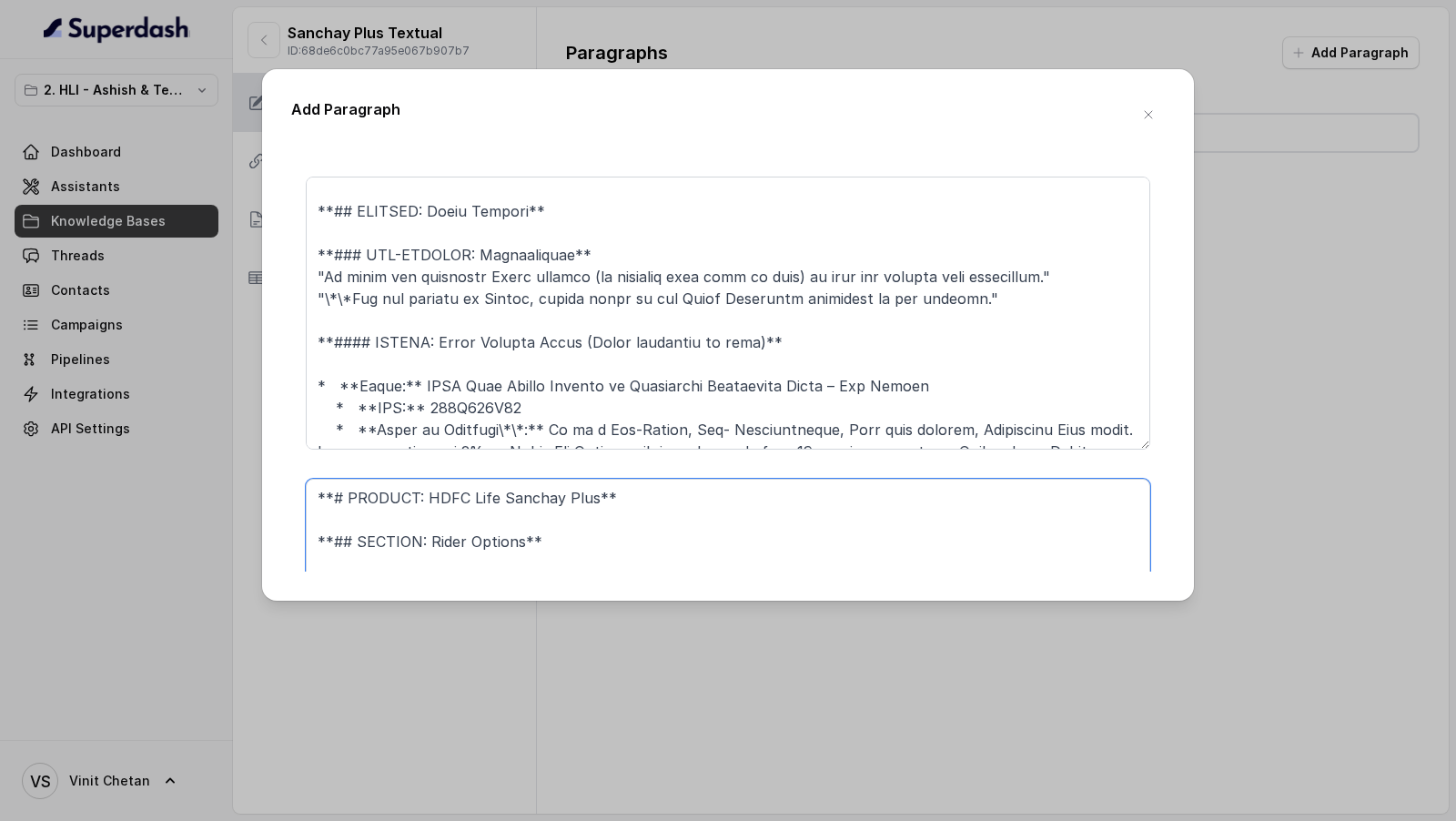
click at [551, 546] on textarea "**# PRODUCT: HDFC Life Sanchay Plus** **## SECTION: Rider Options** * **Rider:*…" at bounding box center [728, 615] width 845 height 273
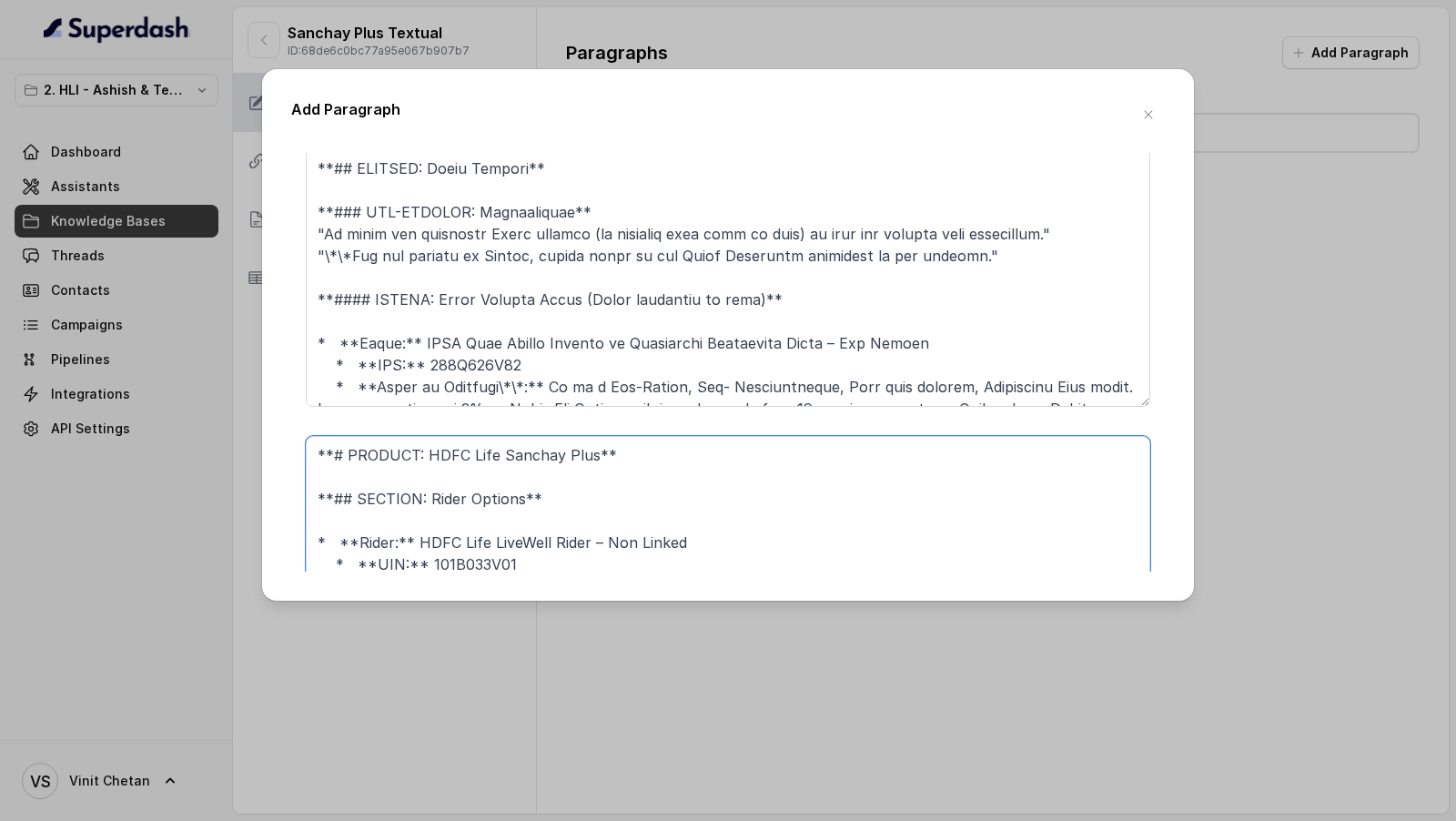
scroll to position [3988, 0]
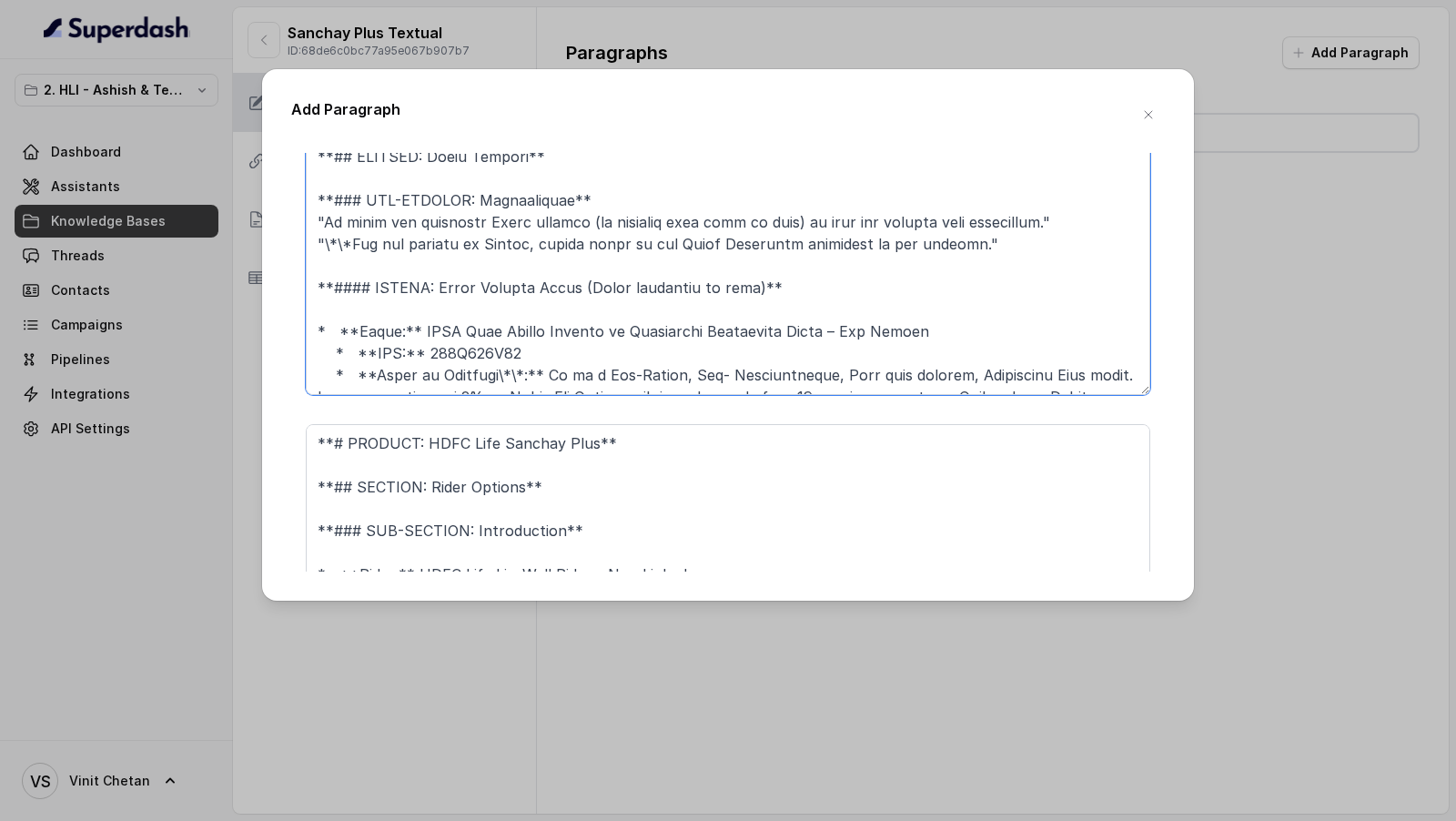
drag, startPoint x: 771, startPoint y: 284, endPoint x: 282, endPoint y: 278, distance: 489.0
click at [282, 278] on div "Add Paragraph **# PRODUCT: HDFC Life Sanchay Plus** **### SUB-SECTION: Plan Opt…" at bounding box center [728, 335] width 931 height 531
click at [582, 519] on textarea "**# PRODUCT: HDFC Life Sanchay Plus** **## SECTION: Rider Options** **### SUB-S…" at bounding box center [728, 560] width 845 height 273
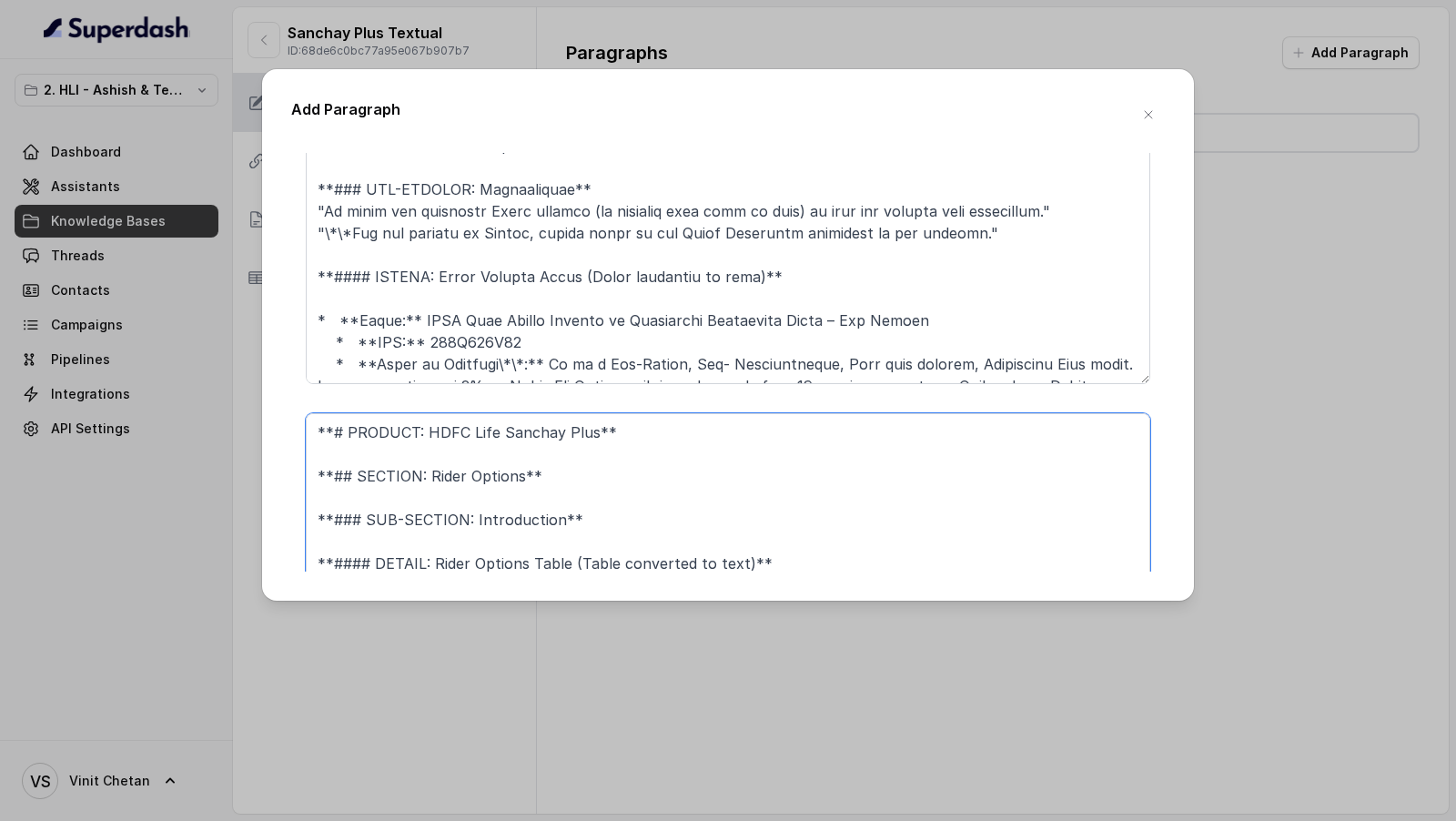
type textarea "**# PRODUCT: HDFC Life Sanchay Plus** **## SECTION: Rider Options** **### SUB-S…"
click at [627, 315] on textarea at bounding box center [728, 247] width 845 height 273
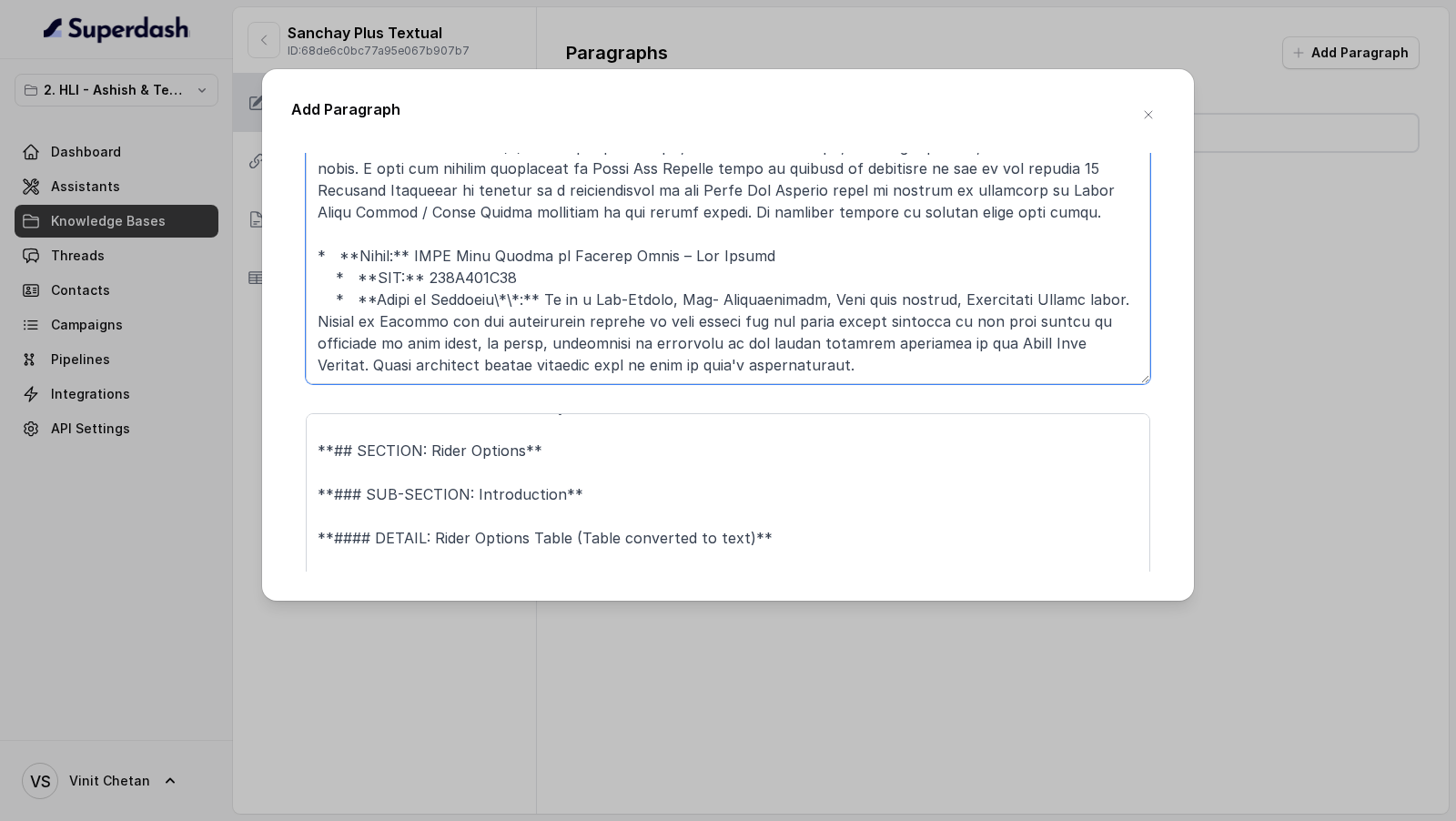
scroll to position [4174, 0]
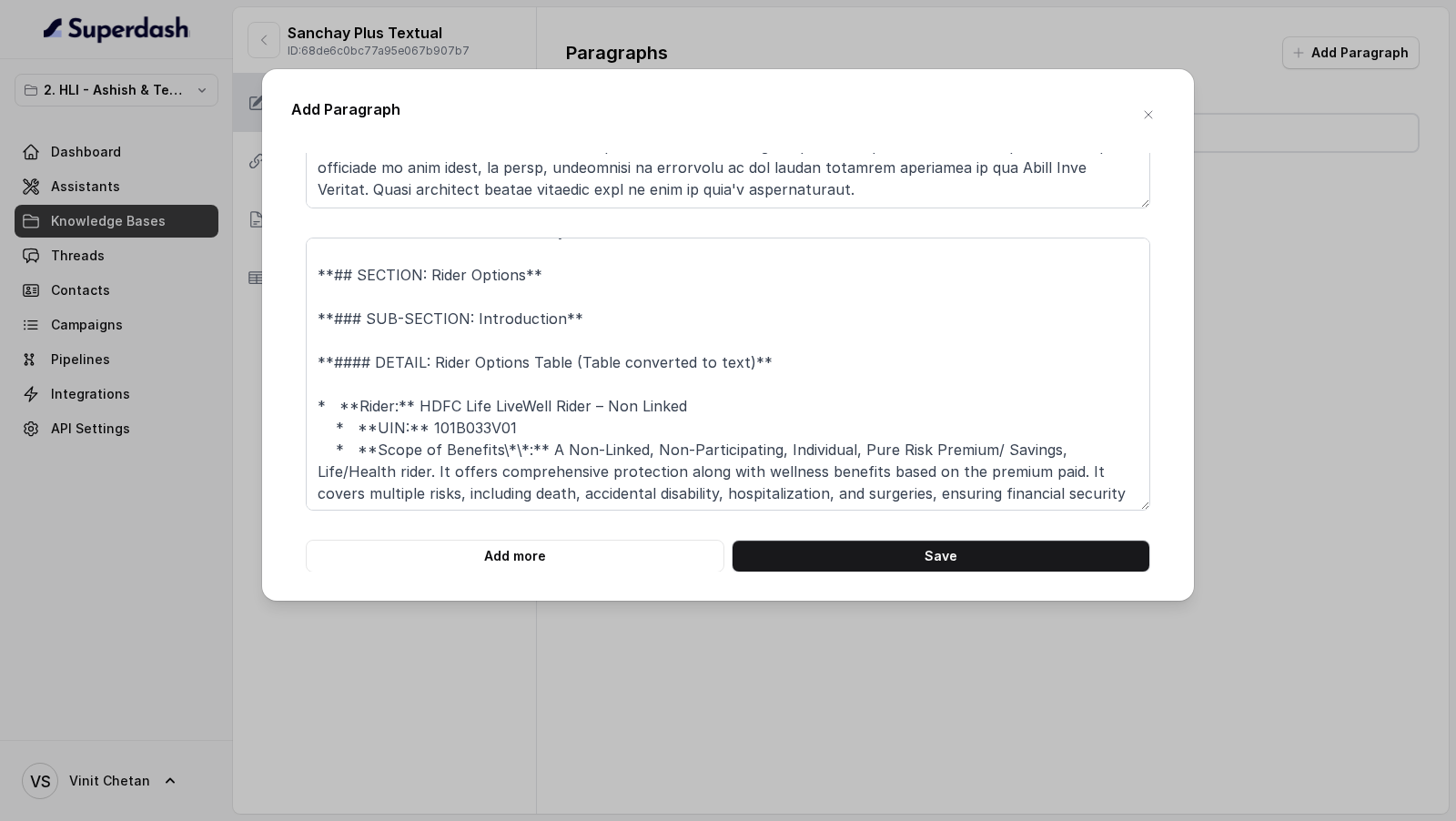
click at [513, 546] on button "Add more" at bounding box center [515, 556] width 419 height 33
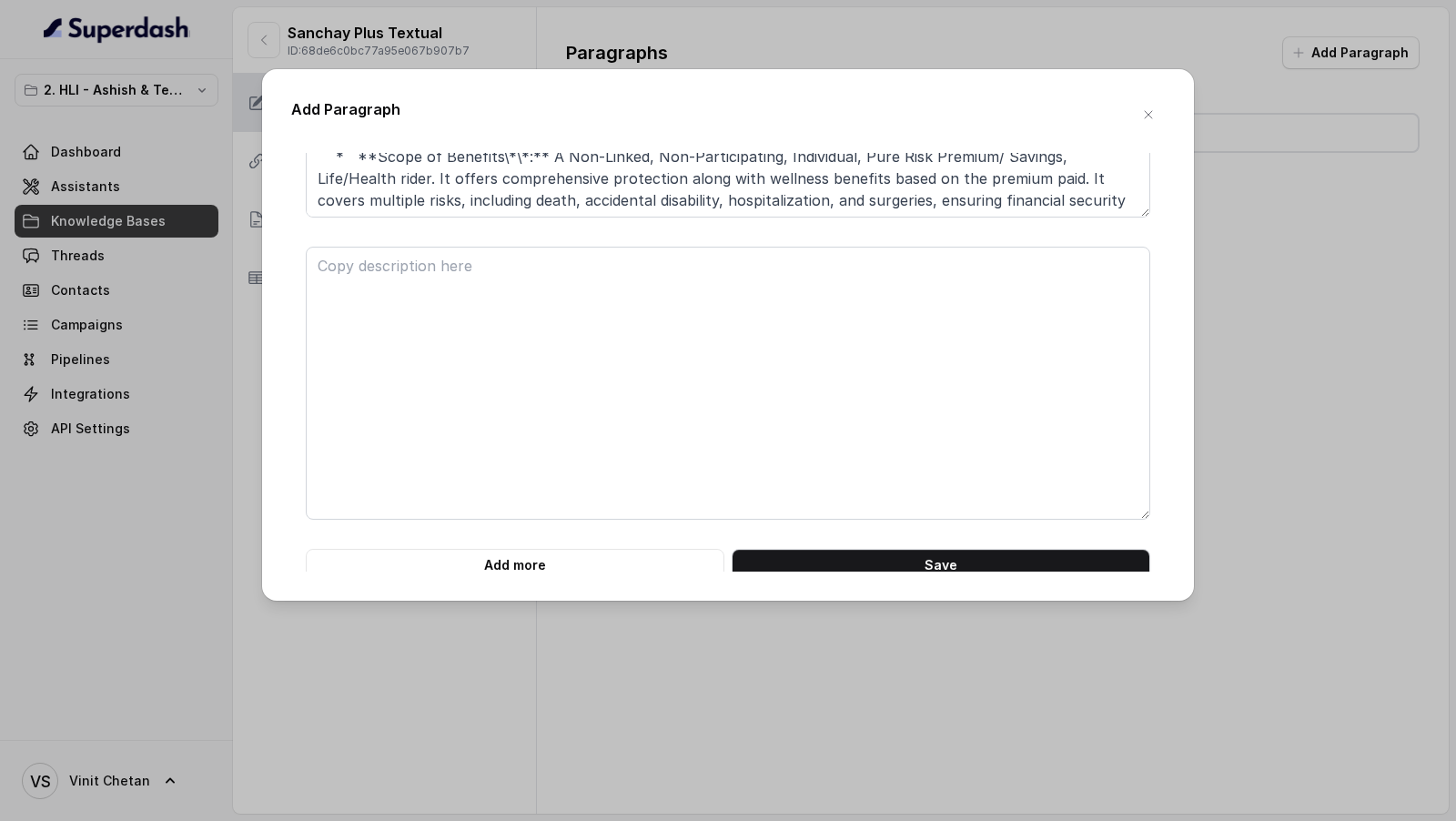
scroll to position [4475, 0]
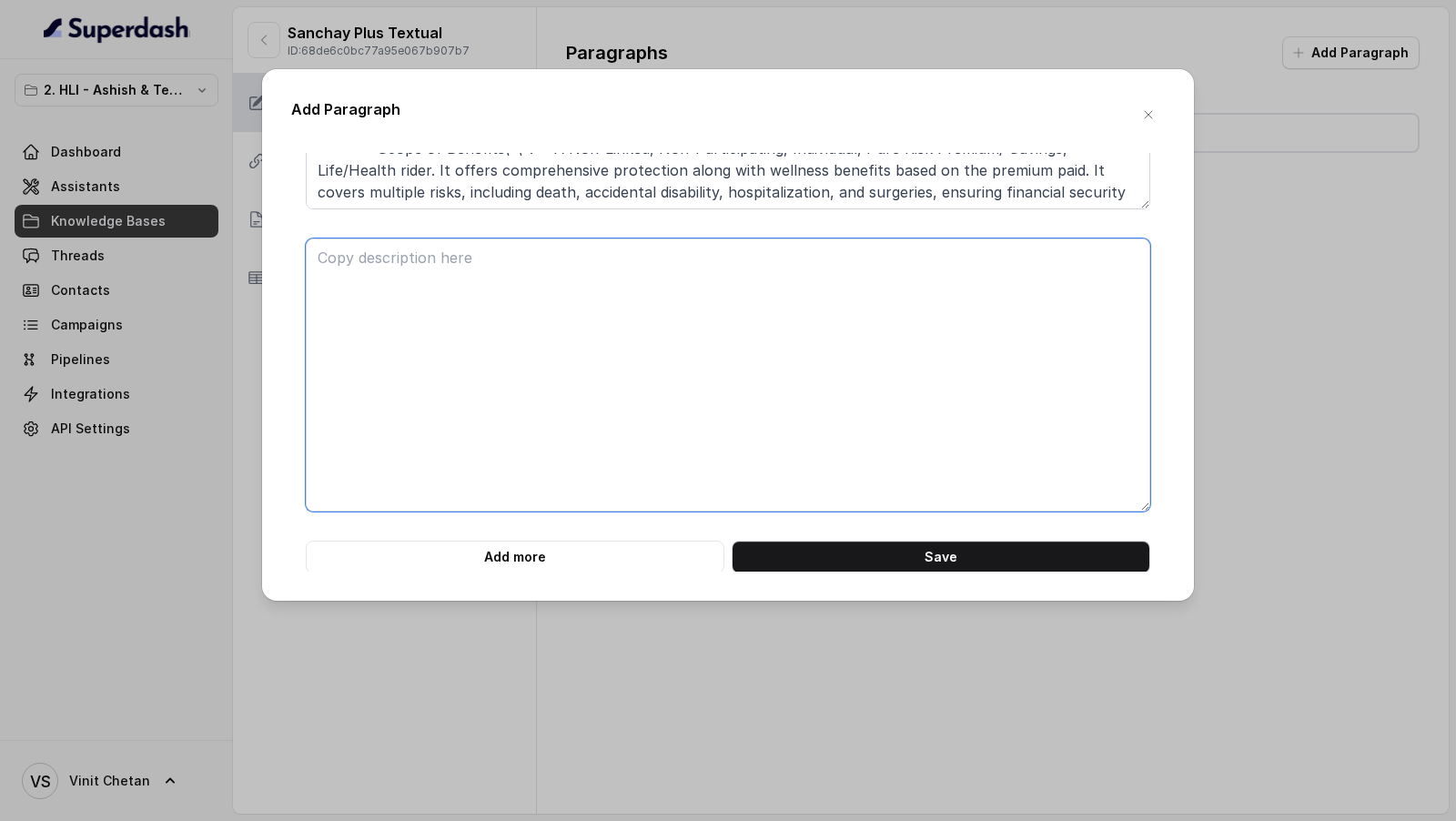
click at [570, 453] on textarea at bounding box center [728, 375] width 845 height 273
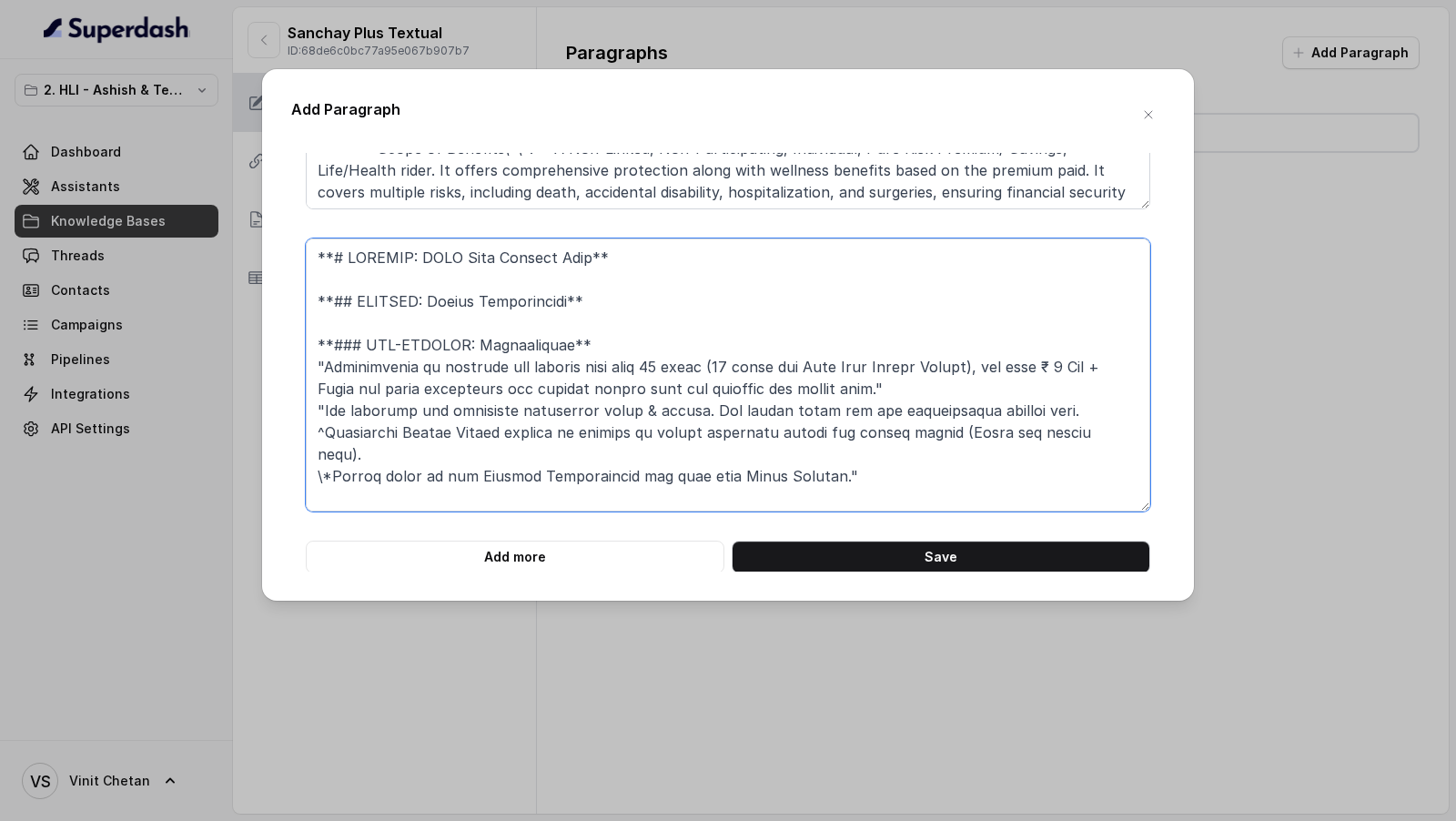
scroll to position [672, 0]
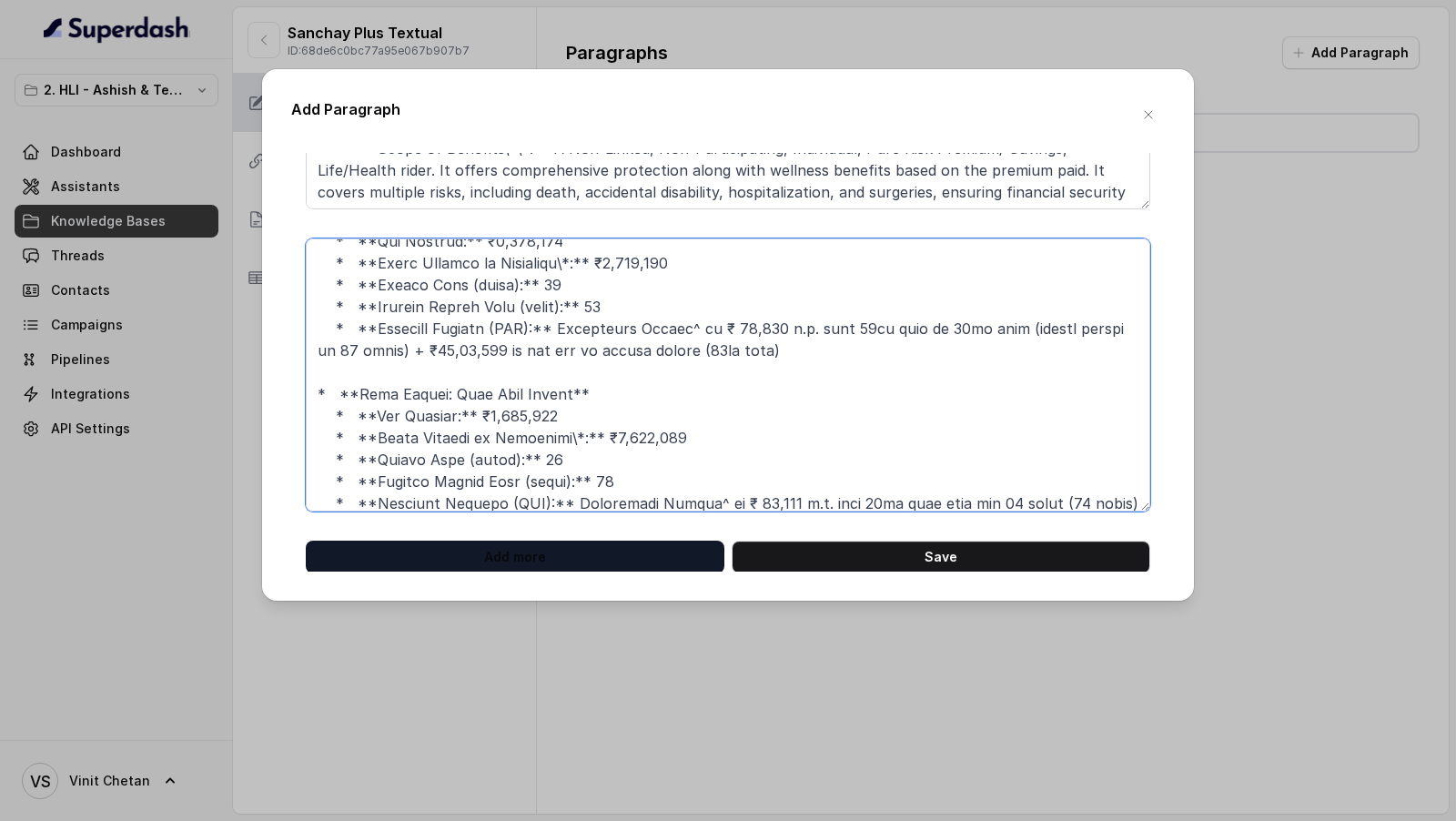
type textarea "**# PRODUCT: HDFC Life Sanchay Plus** **## SECTION: Sample Illustration** **###…"
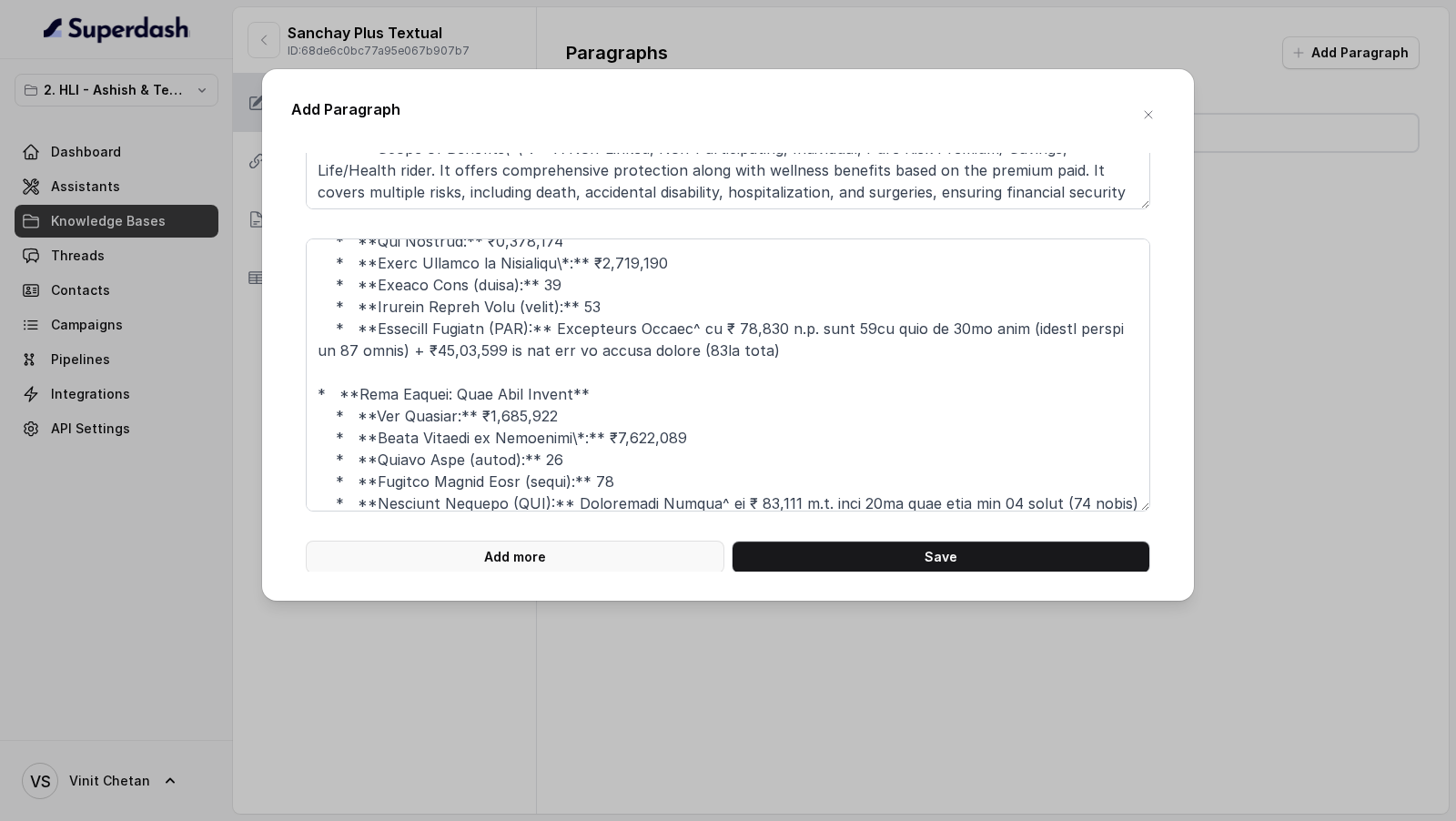
click at [543, 545] on button "Add more" at bounding box center [515, 557] width 419 height 33
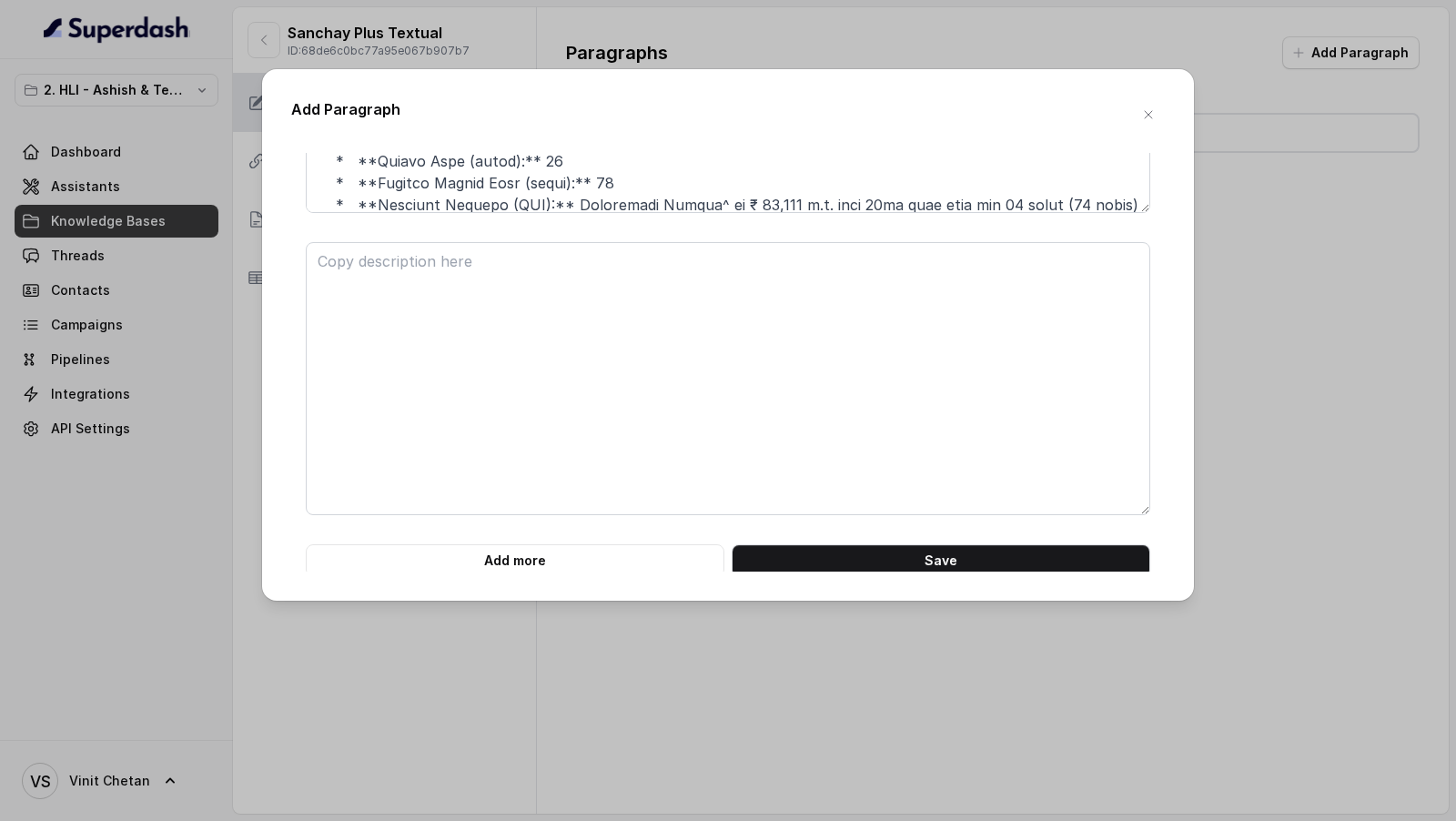
scroll to position [4779, 0]
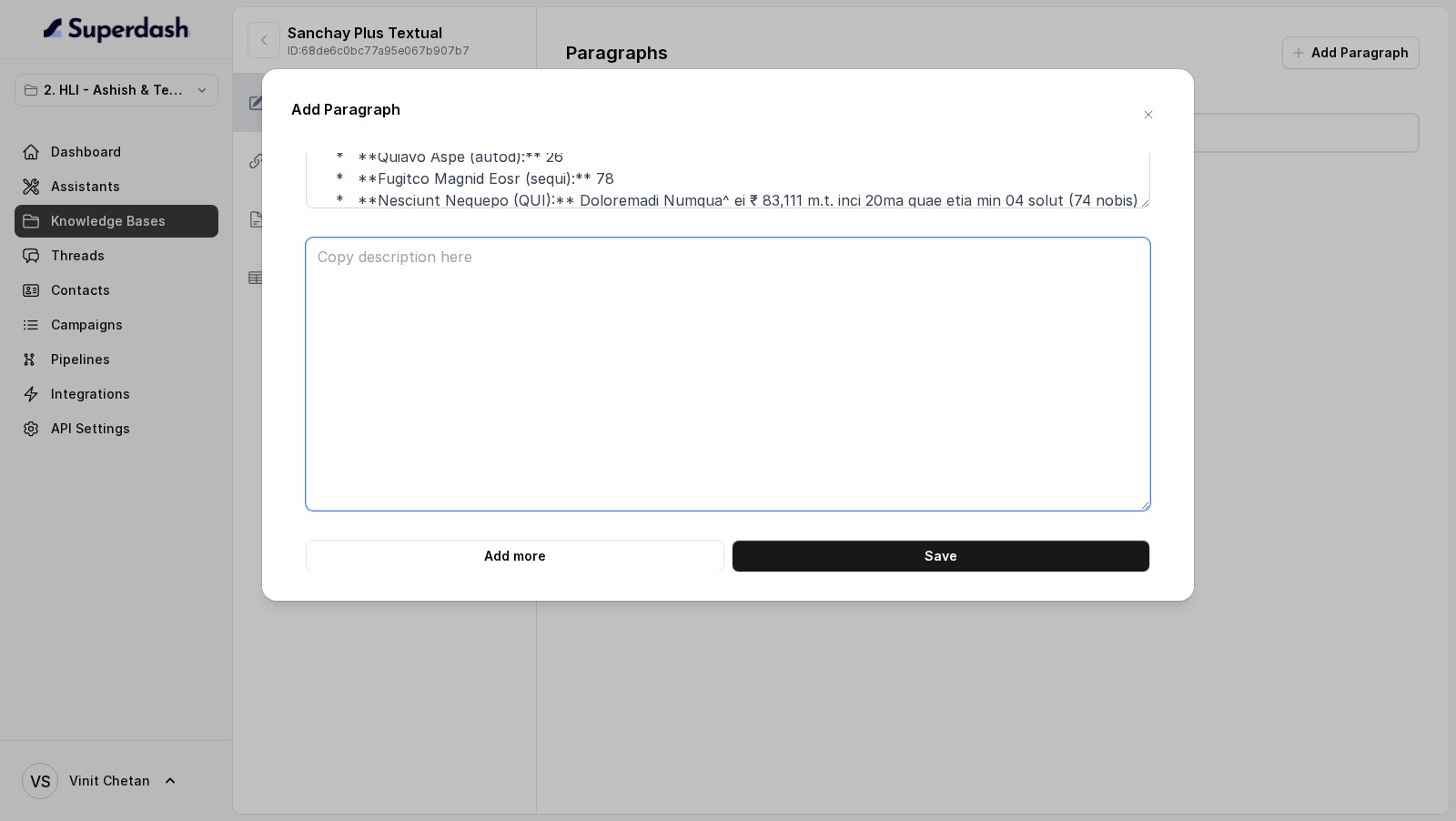
click at [357, 257] on textarea at bounding box center [728, 374] width 845 height 273
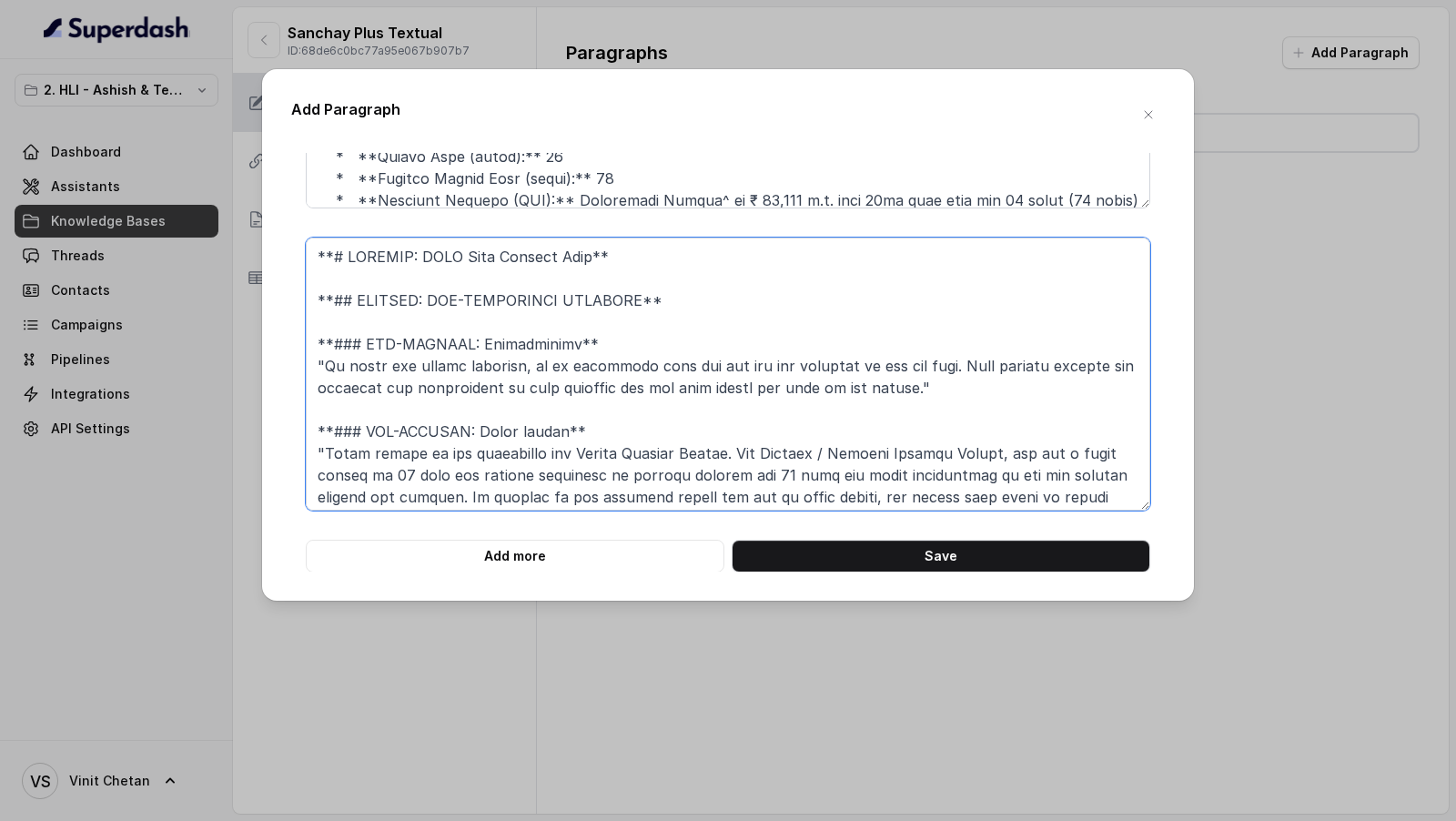
scroll to position [432, 0]
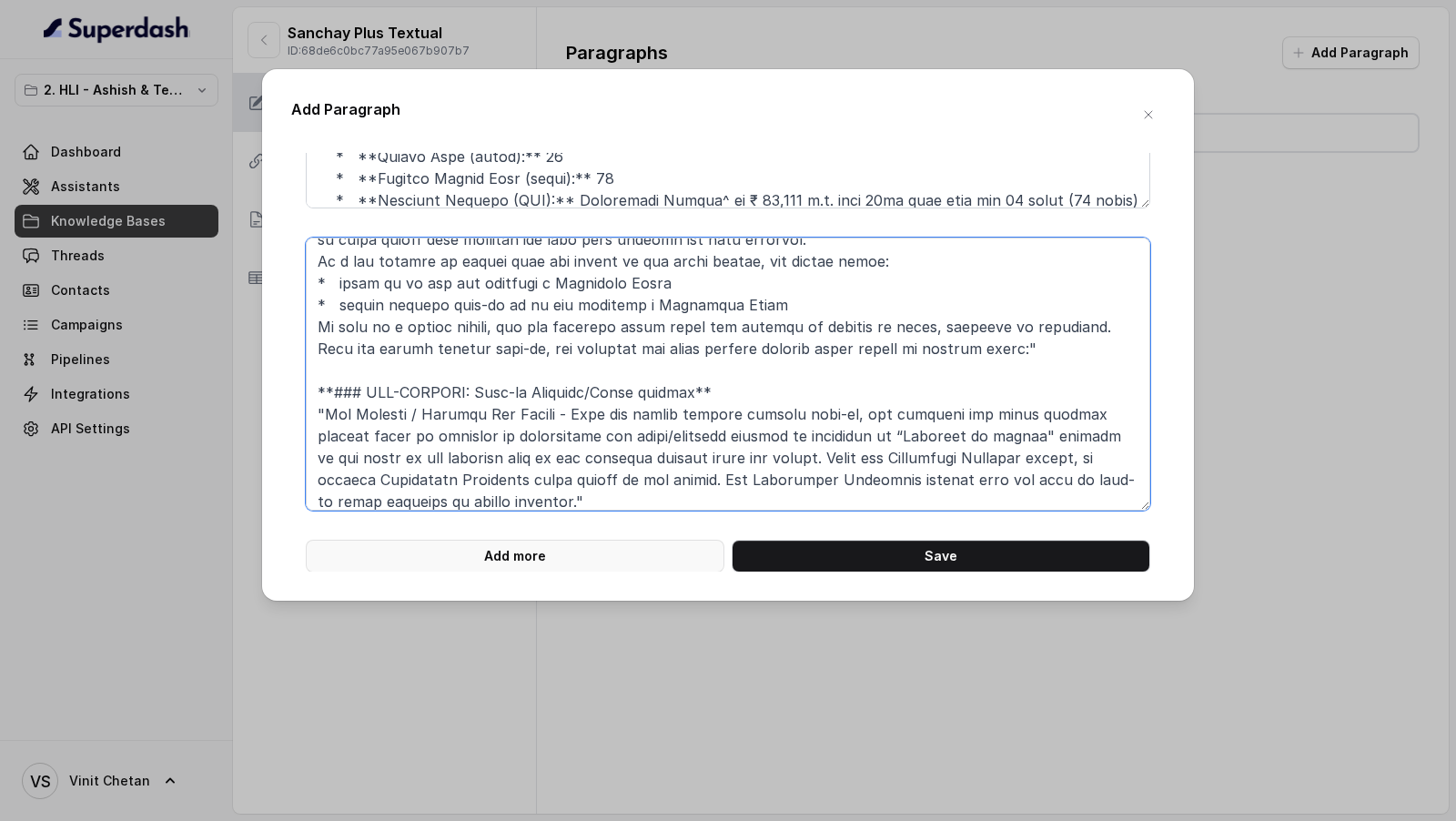
type textarea "**# PRODUCT: HDFC Life Sanchay Plus** **## SECTION: NON-FORFEITURE BENEFITS** *…"
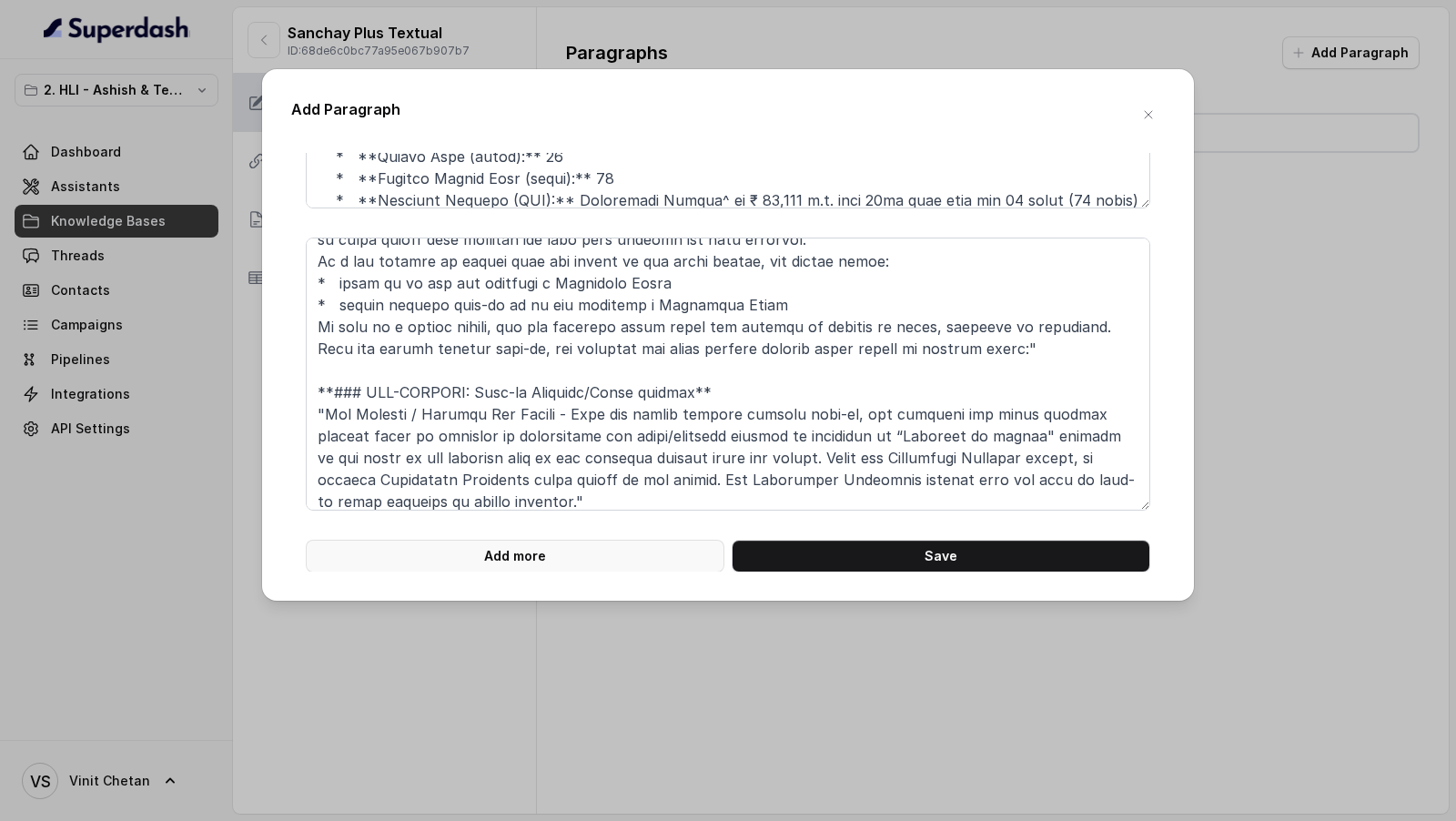
click at [471, 551] on button "Add more" at bounding box center [515, 556] width 419 height 33
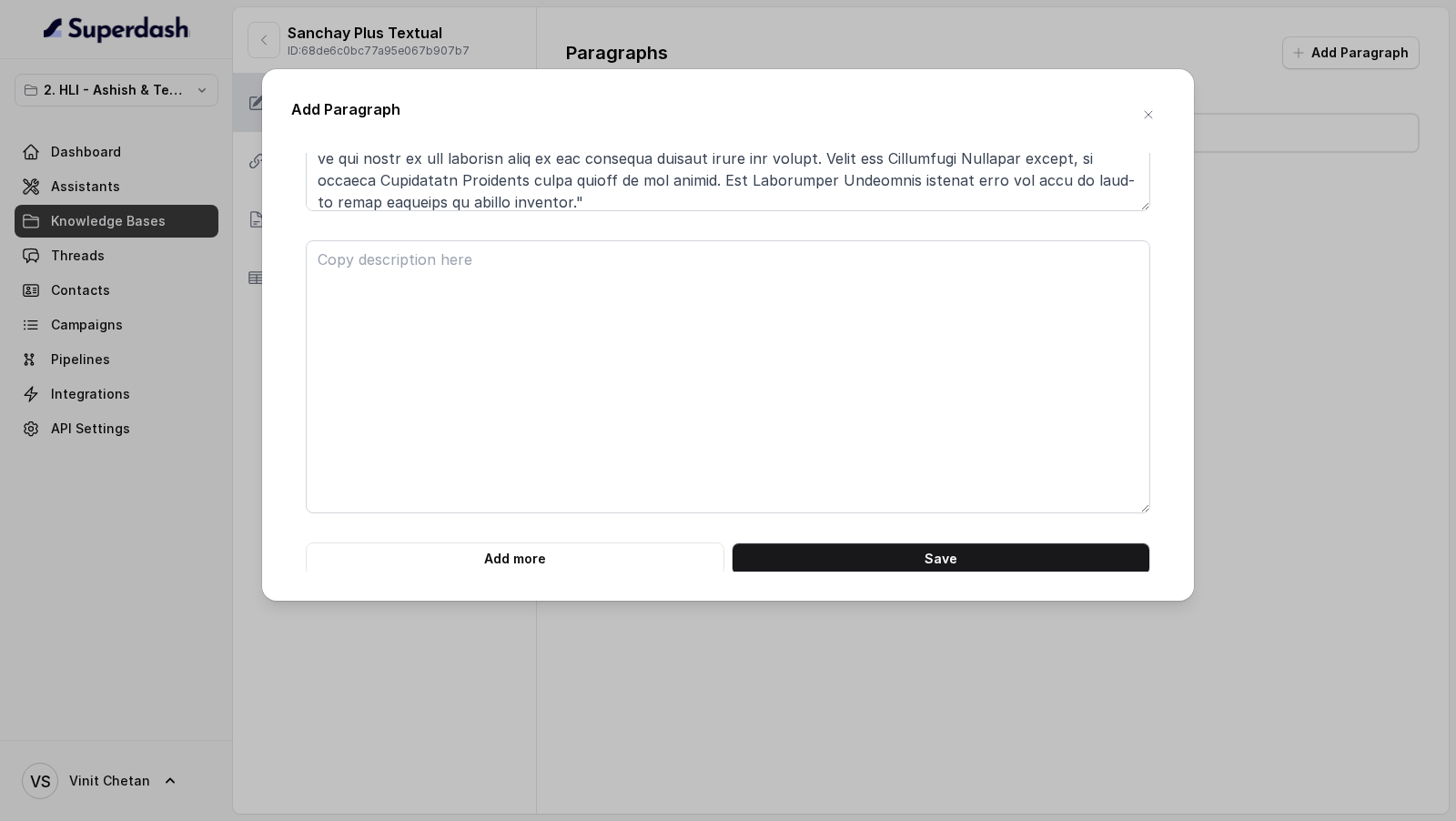
scroll to position [5080, 0]
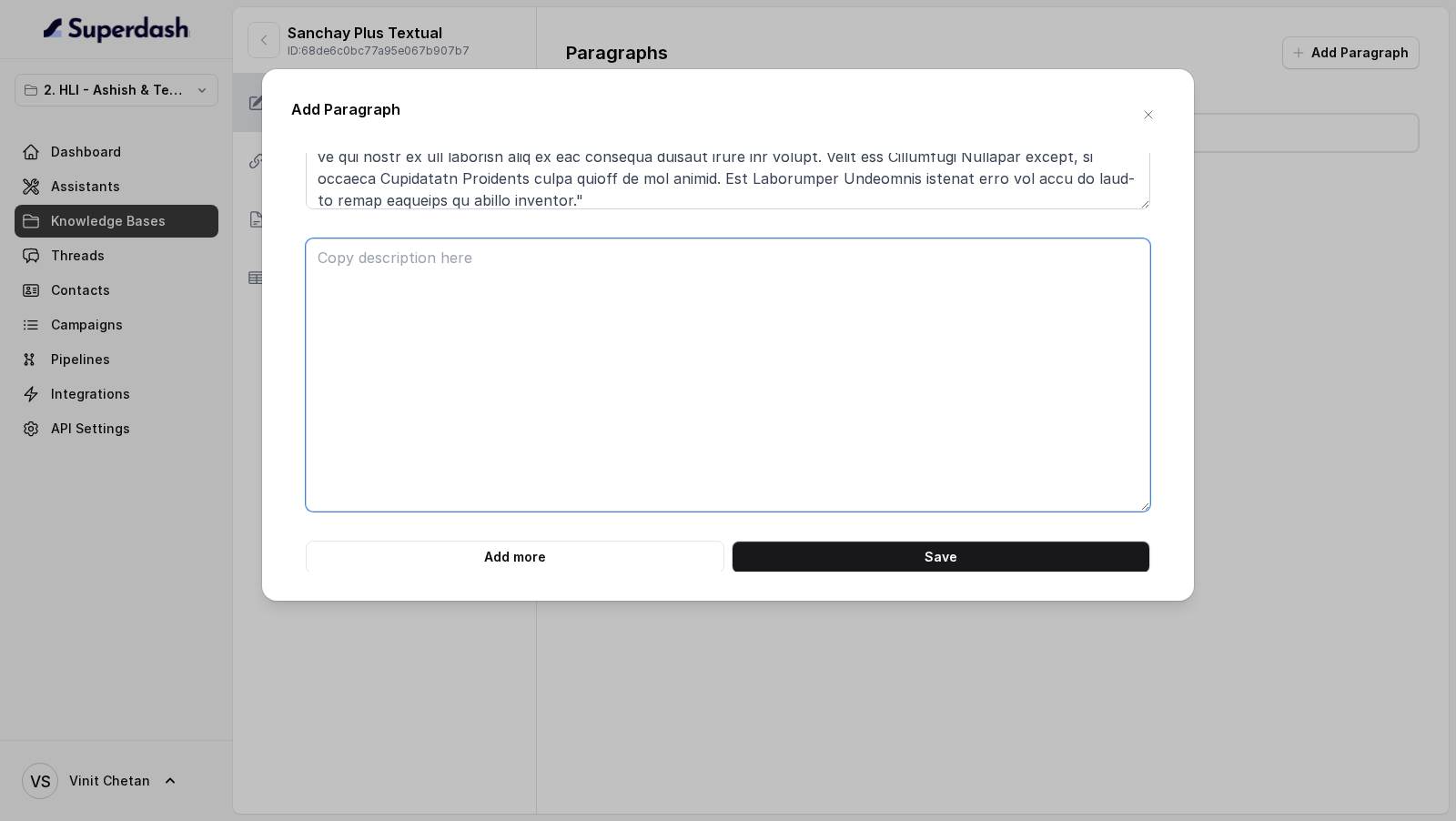
click at [441, 271] on textarea at bounding box center [728, 375] width 845 height 273
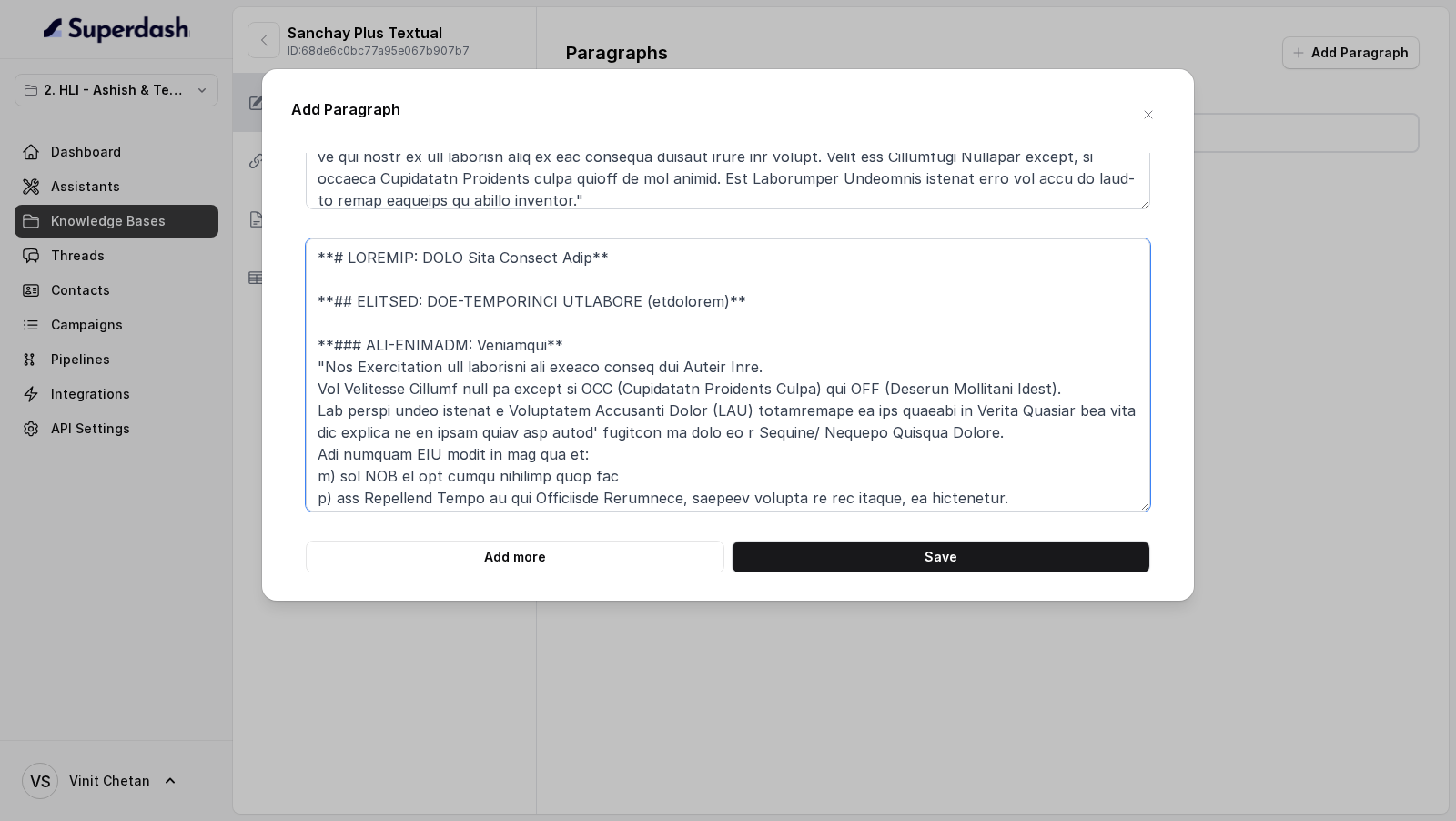
scroll to position [497, 0]
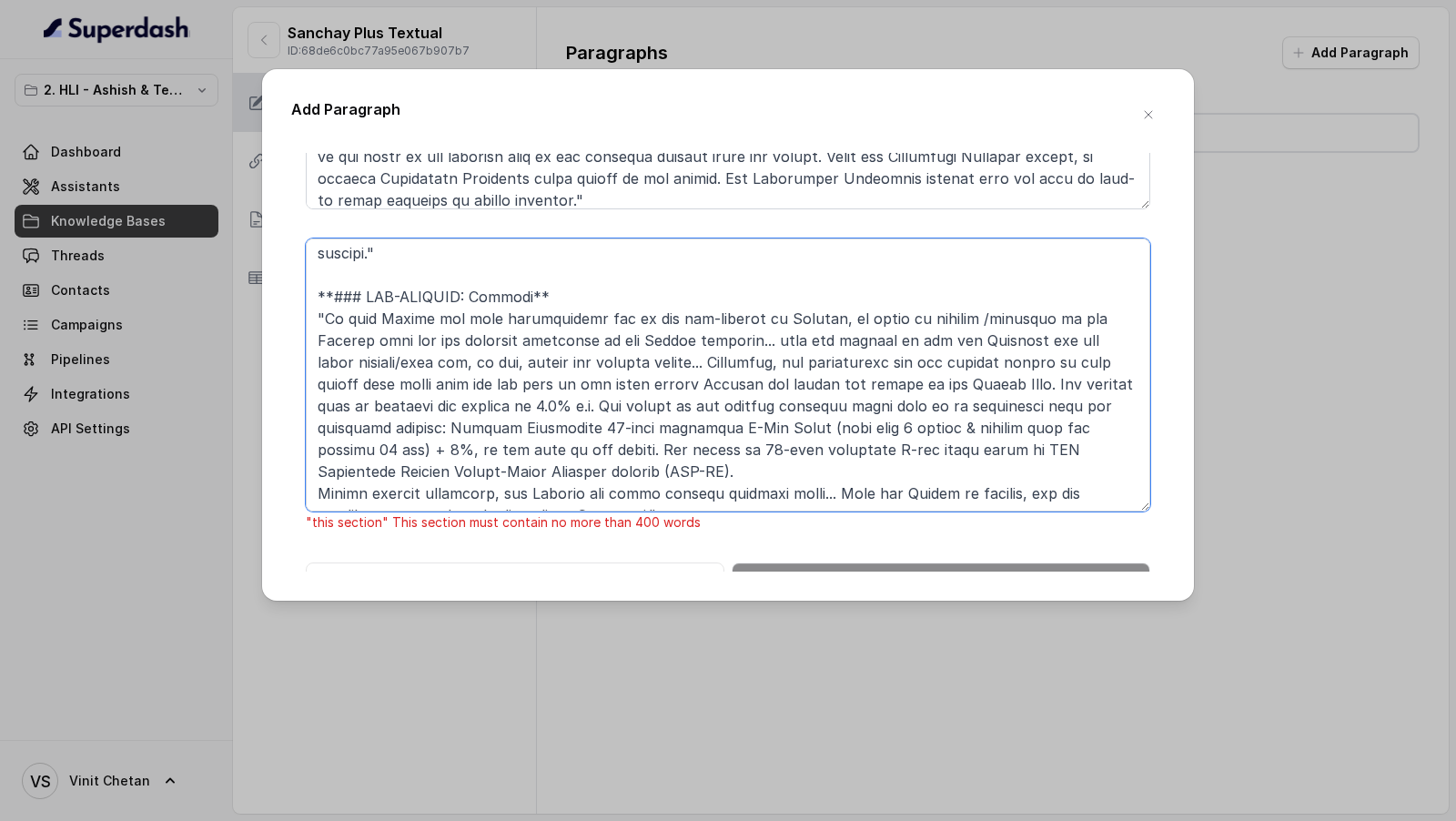
drag, startPoint x: 355, startPoint y: 267, endPoint x: 596, endPoint y: 530, distance: 356.7
click at [596, 530] on div ""this section" This section must contain no more than 400 words" at bounding box center [728, 386] width 845 height 295
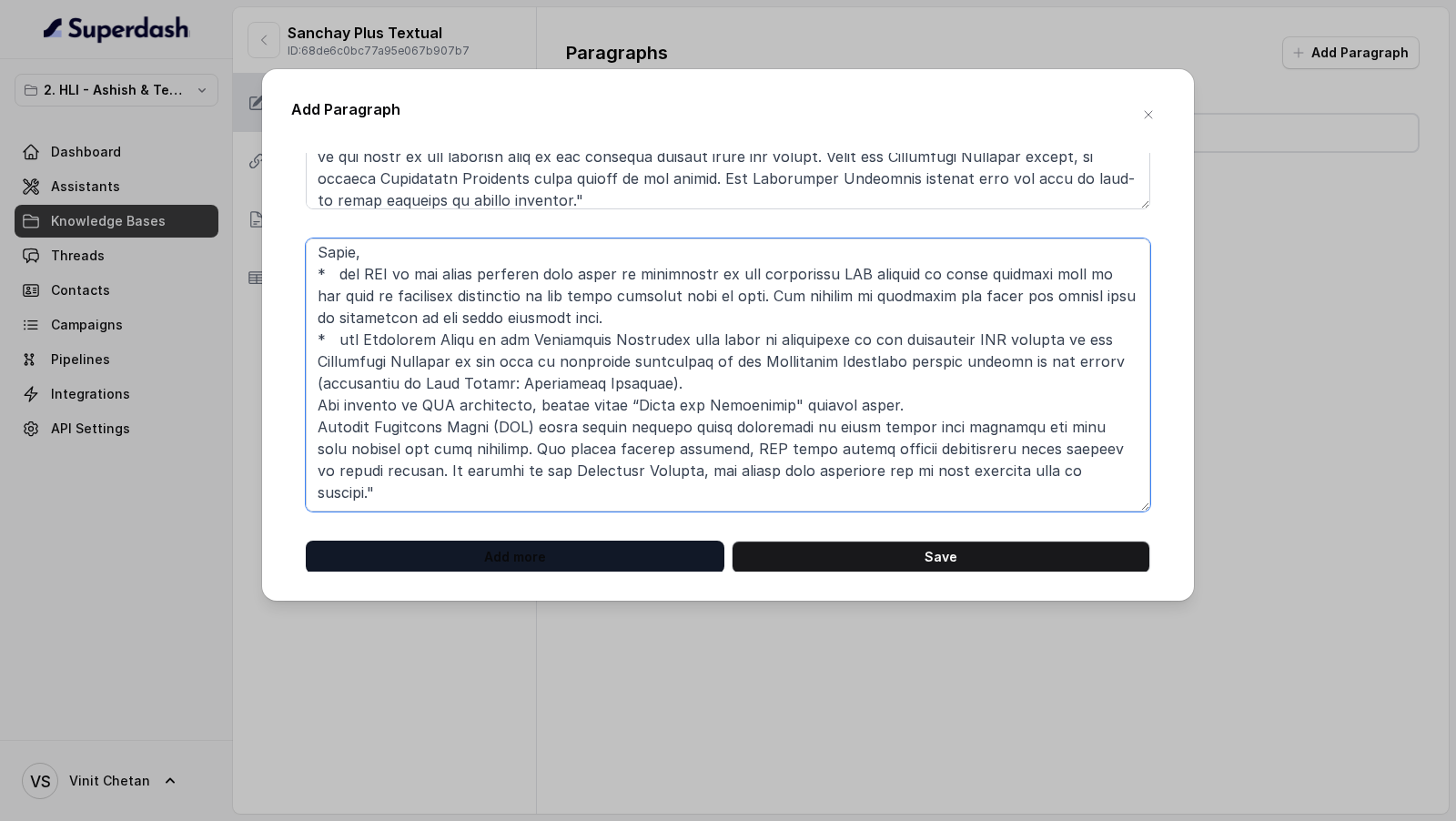
scroll to position [267, 0]
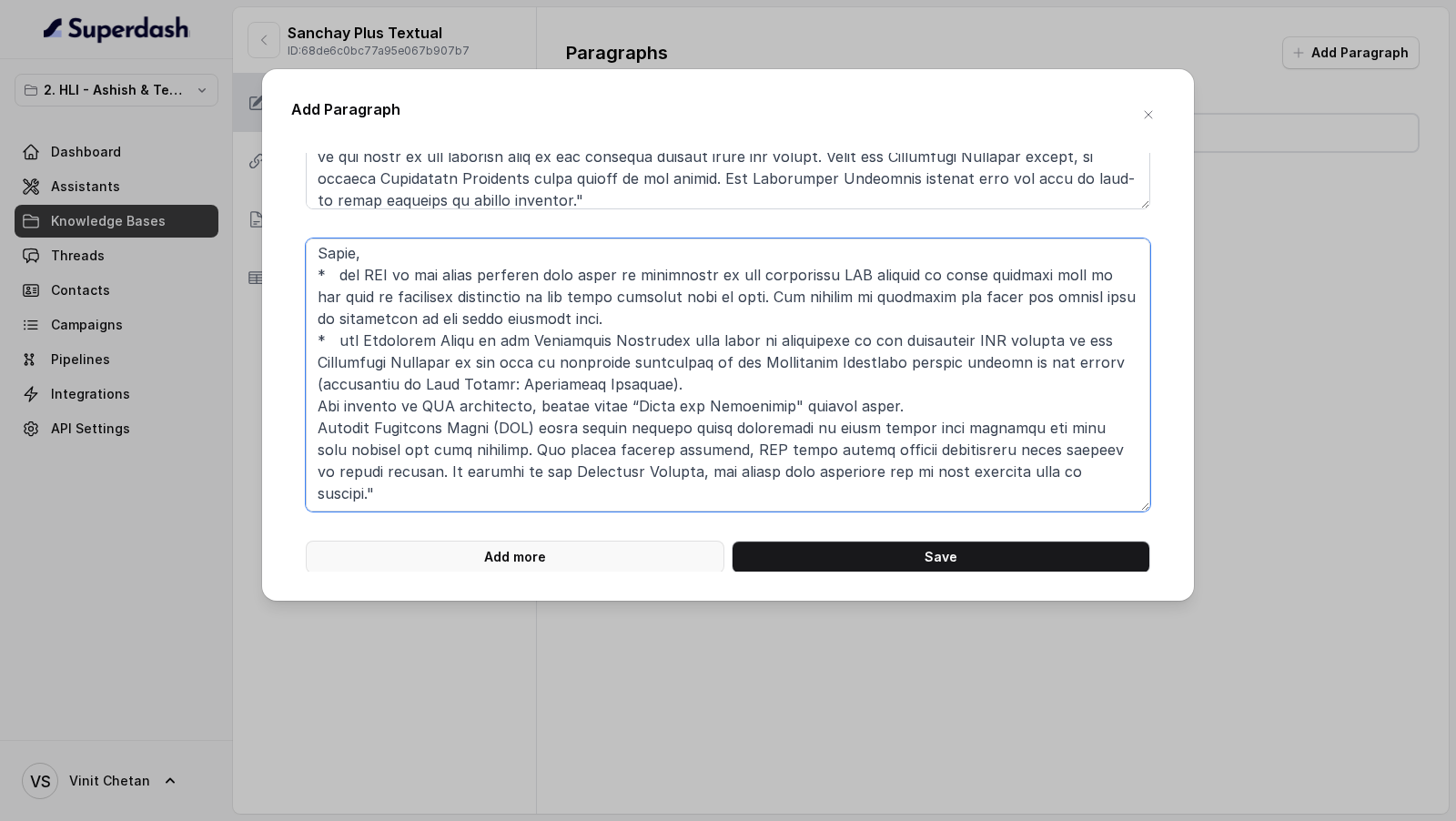
type textarea "**# PRODUCT: HDFC Life Sanchay Plus** **## SECTION: NON-FORFEITURE BENEFITS (co…"
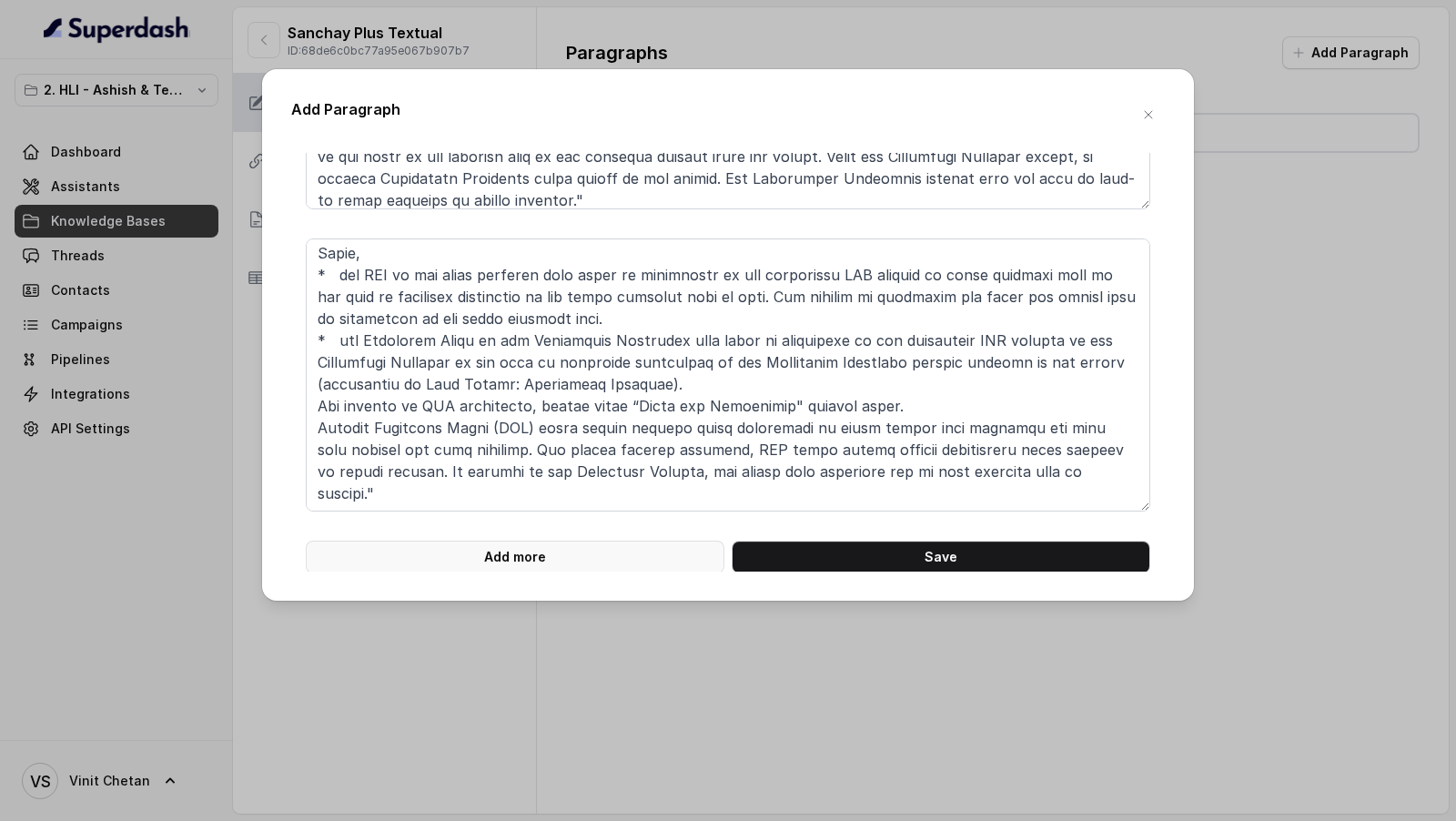
click at [513, 563] on button "Add more" at bounding box center [515, 557] width 419 height 33
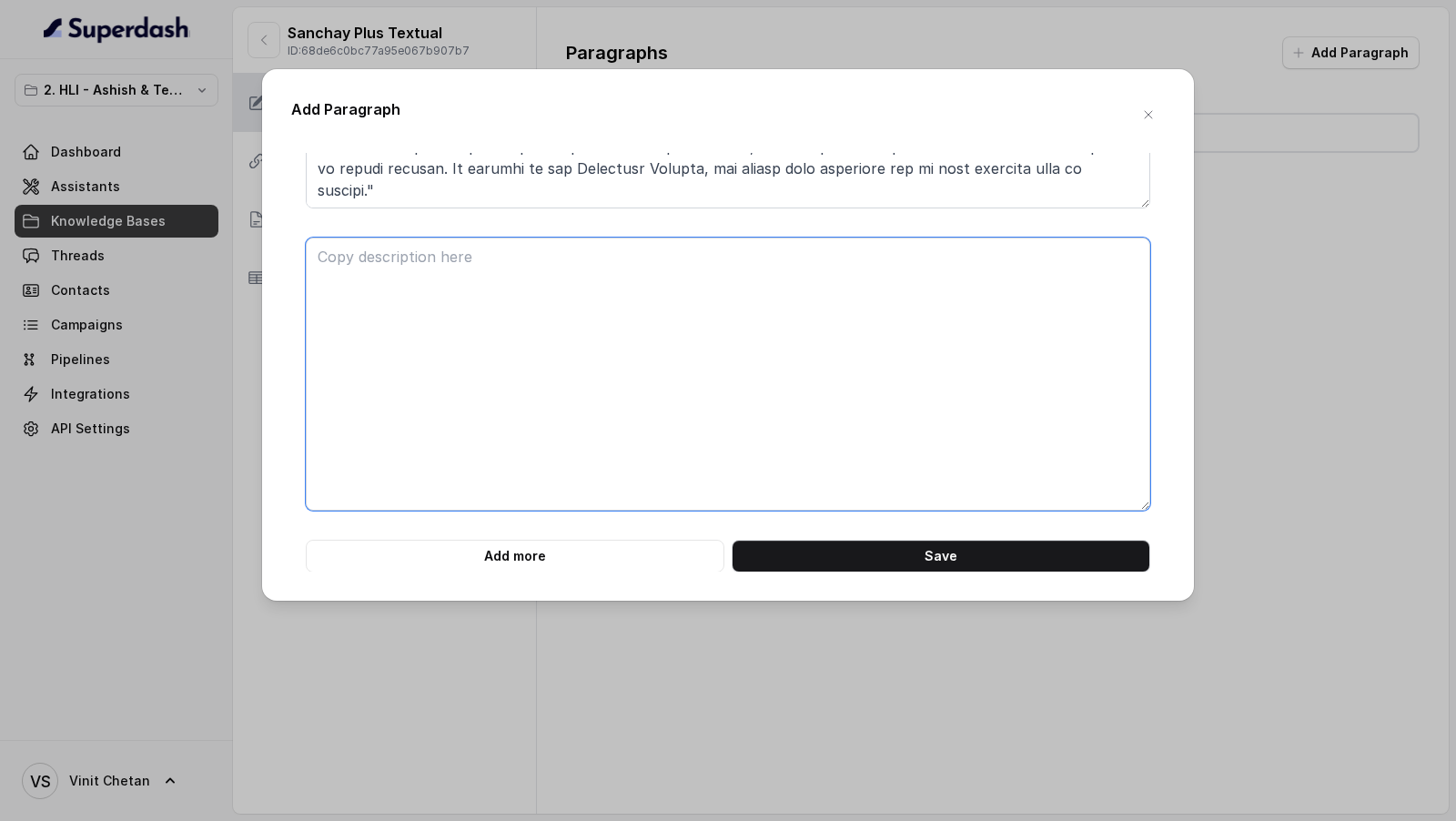
click at [590, 475] on textarea at bounding box center [728, 374] width 845 height 273
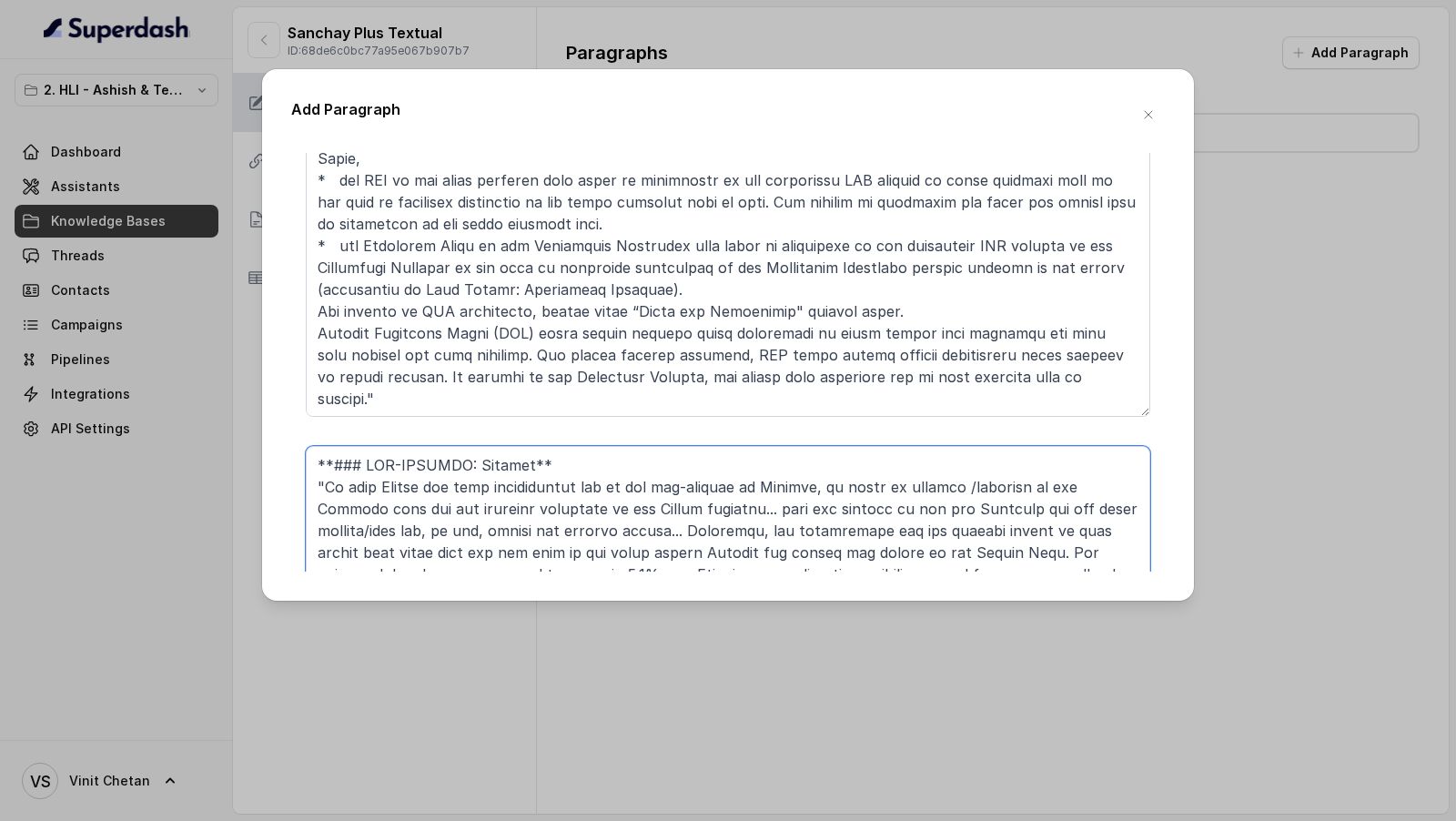
scroll to position [5154, 0]
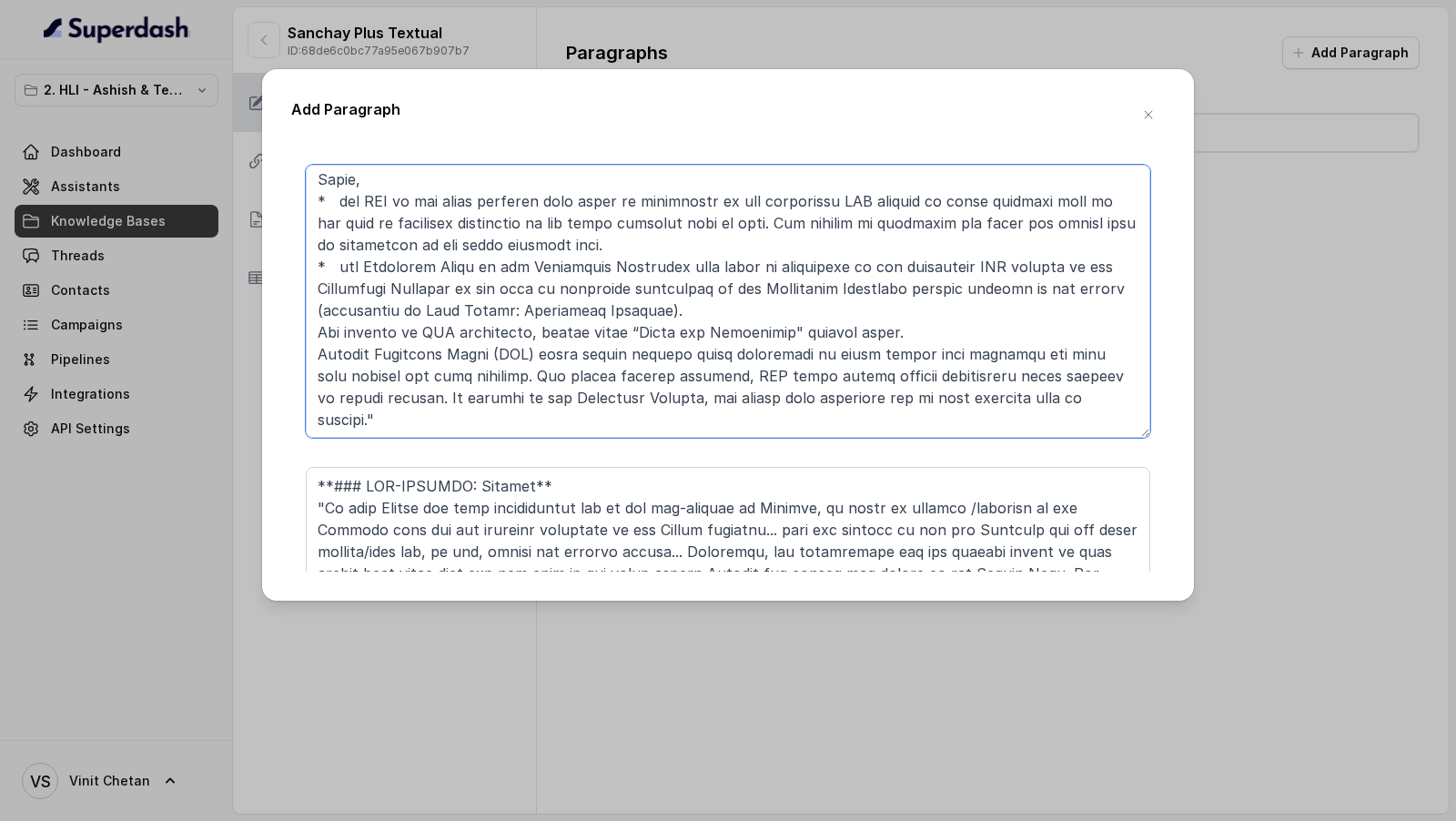
click at [593, 352] on textarea at bounding box center [728, 301] width 845 height 273
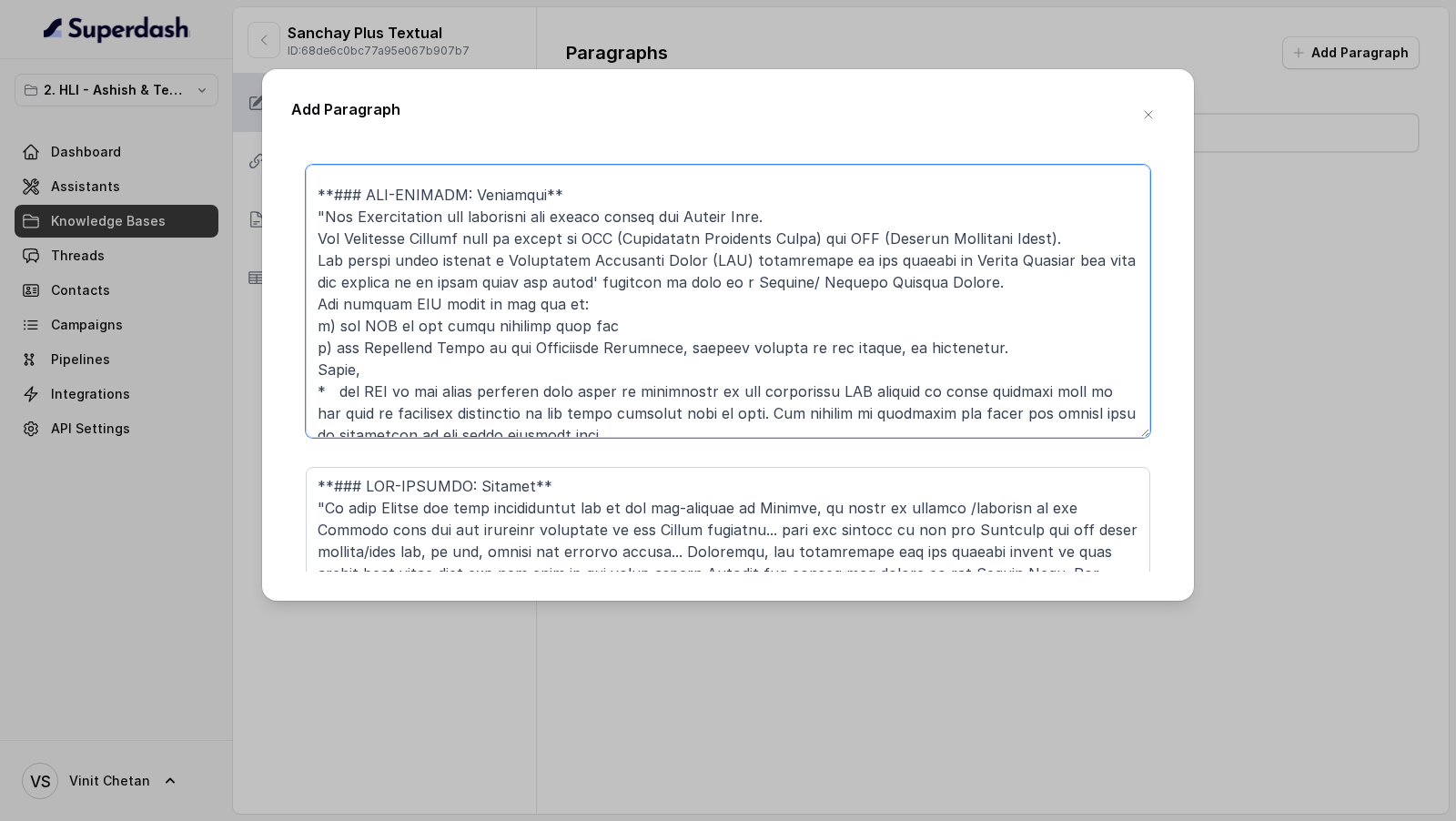
scroll to position [0, 0]
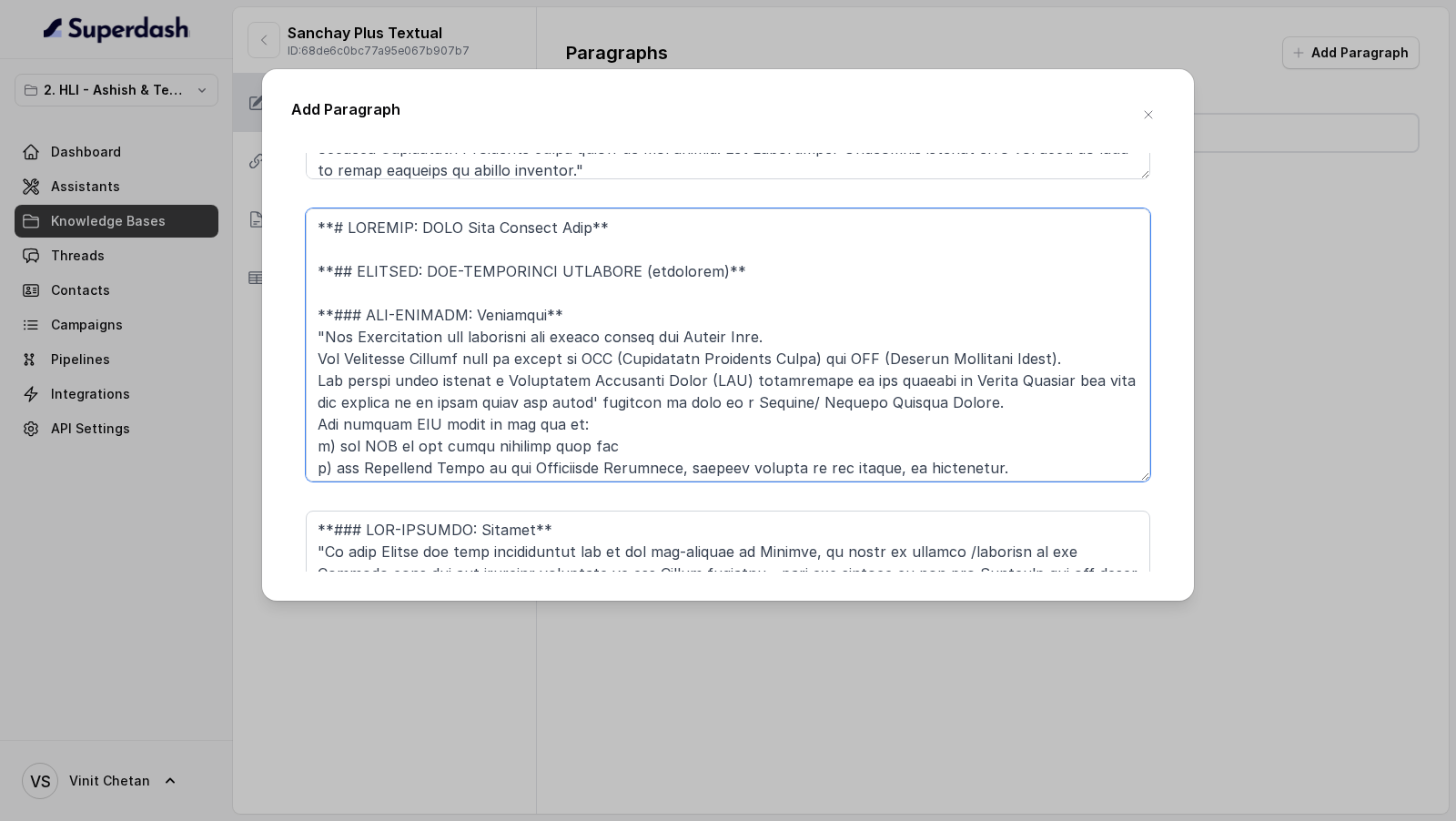
drag, startPoint x: 765, startPoint y: 234, endPoint x: 252, endPoint y: 157, distance: 518.7
click at [252, 157] on div "Add Paragraph **# PRODUCT: HDFC Life Sanchay Plus** **### SUB-SECTION: Plan Opt…" at bounding box center [728, 410] width 1456 height 821
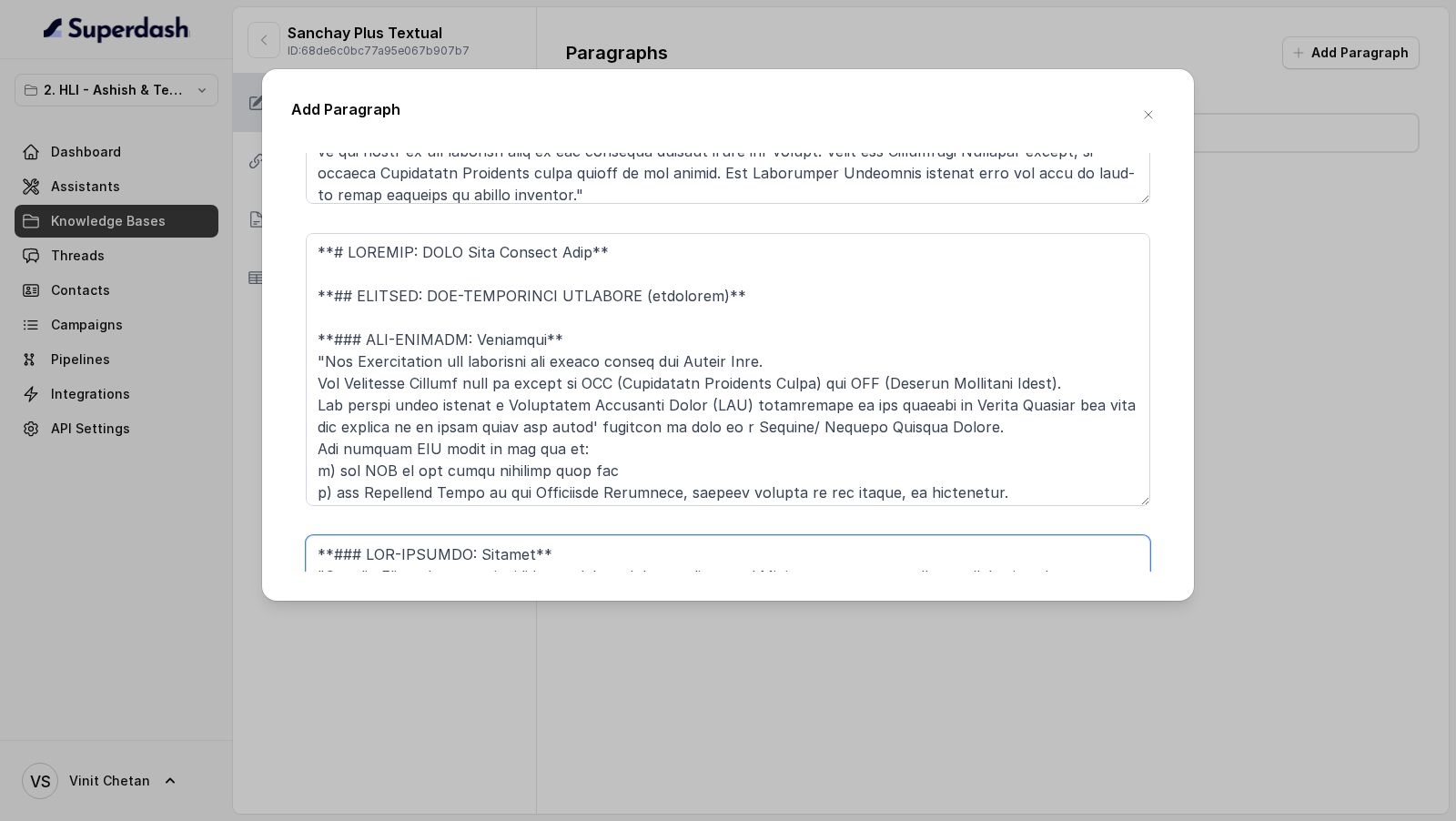
click at [399, 547] on textarea at bounding box center [728, 671] width 845 height 273
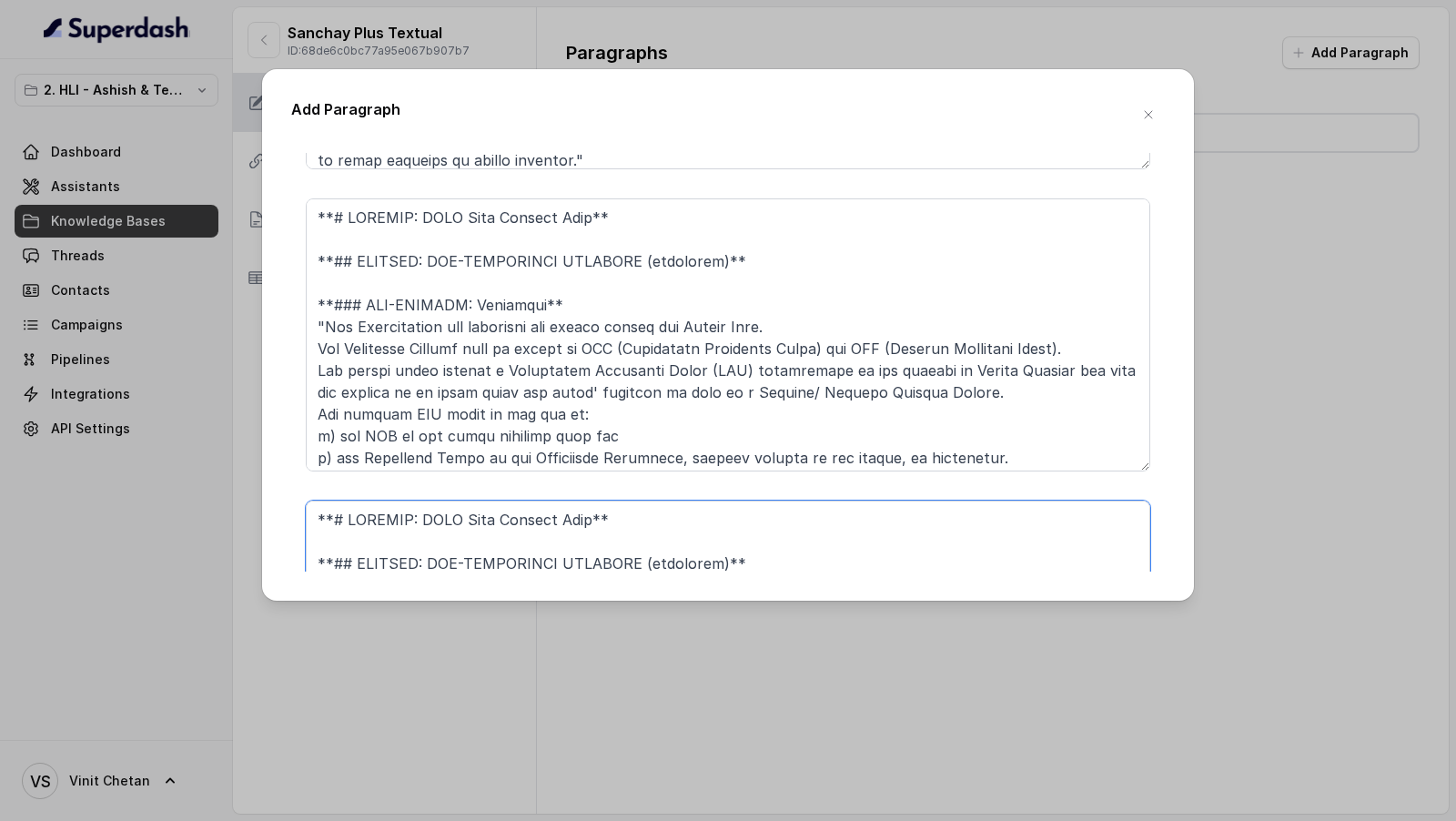
scroll to position [5142, 0]
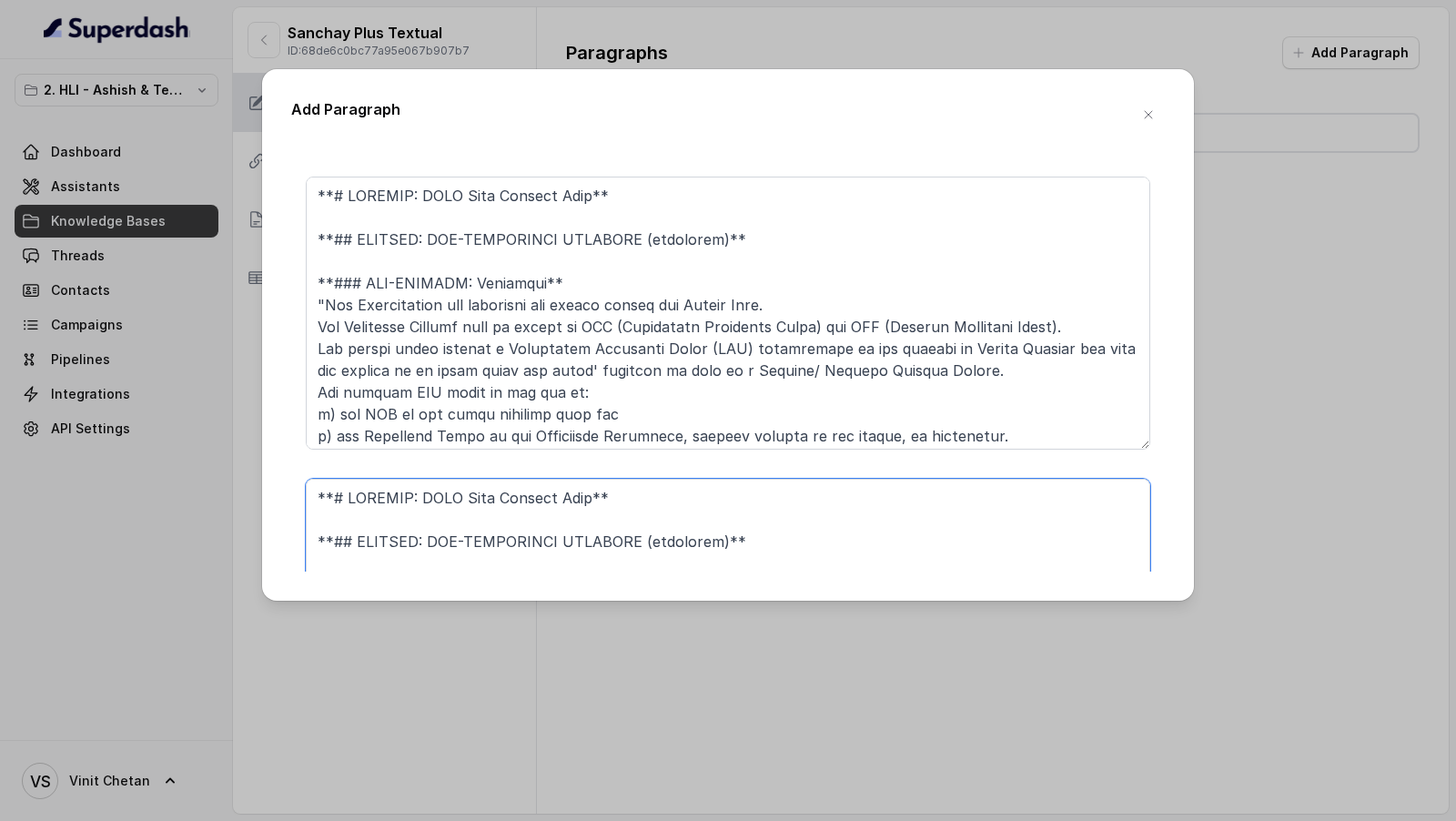
type textarea "**# PRODUCT: HDFC Life Sanchay Plus** **## SECTION: NON-FORFEITURE BENEFITS (co…"
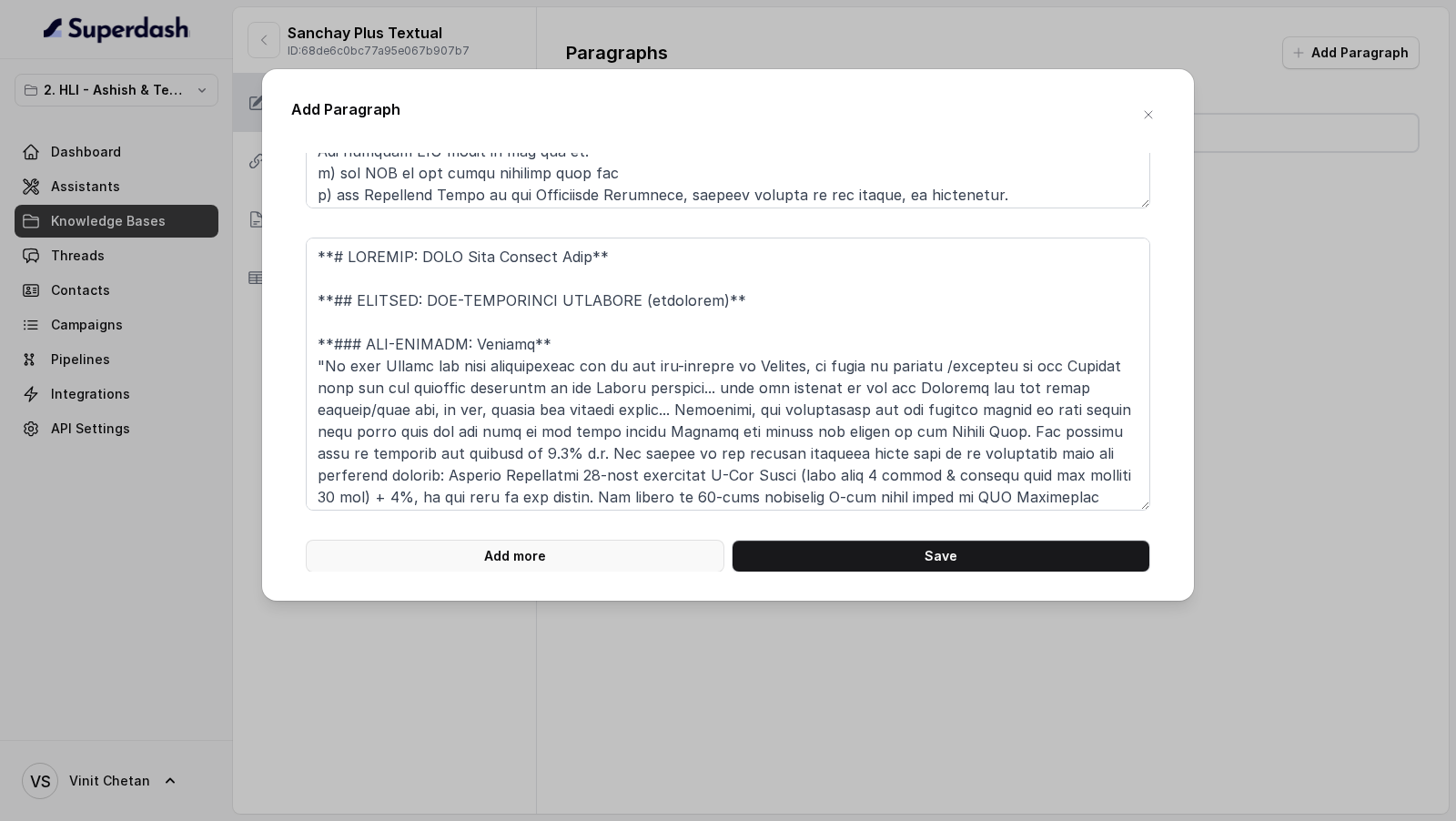
click at [444, 550] on button "Add more" at bounding box center [515, 556] width 419 height 33
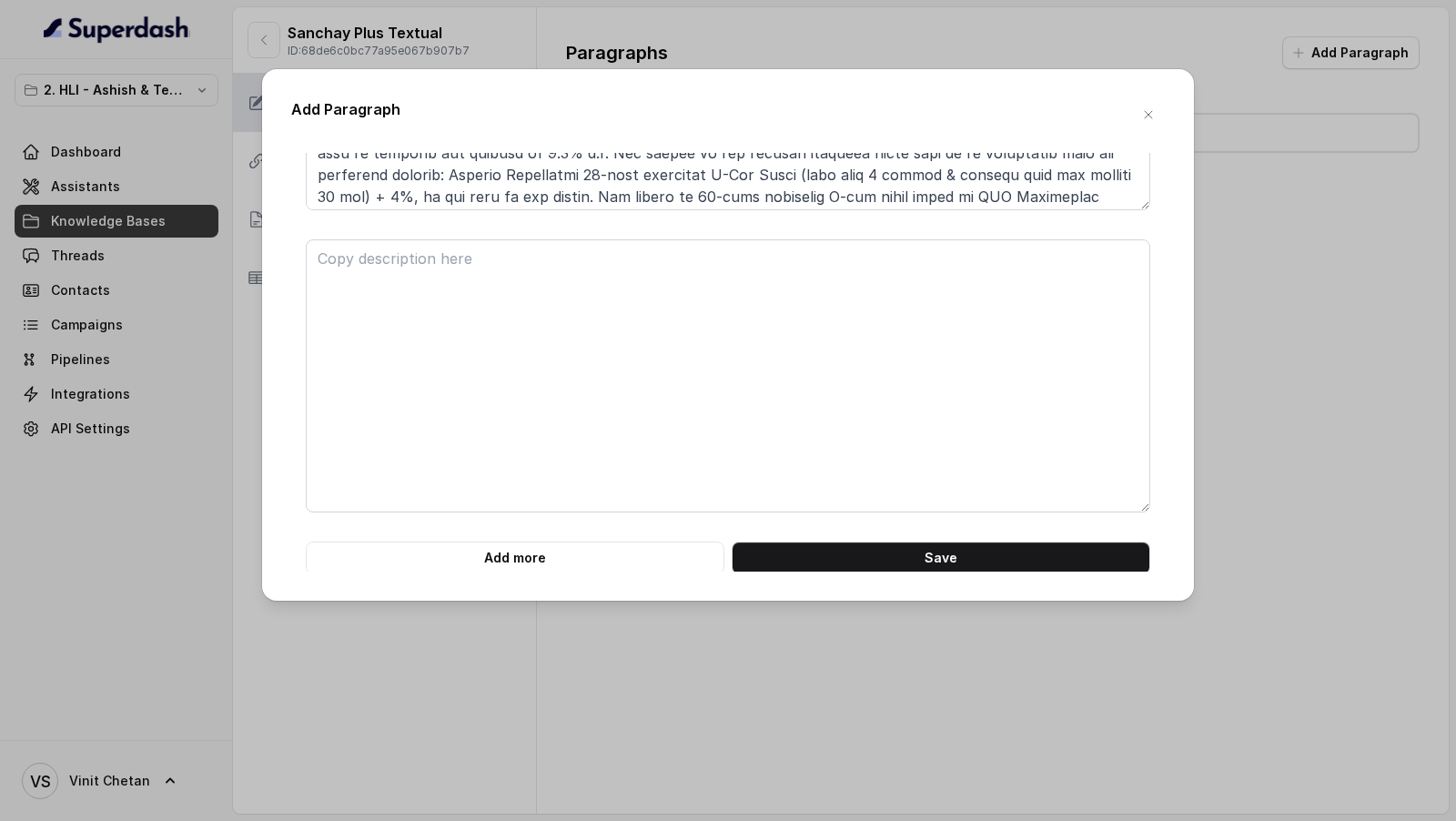
scroll to position [5685, 0]
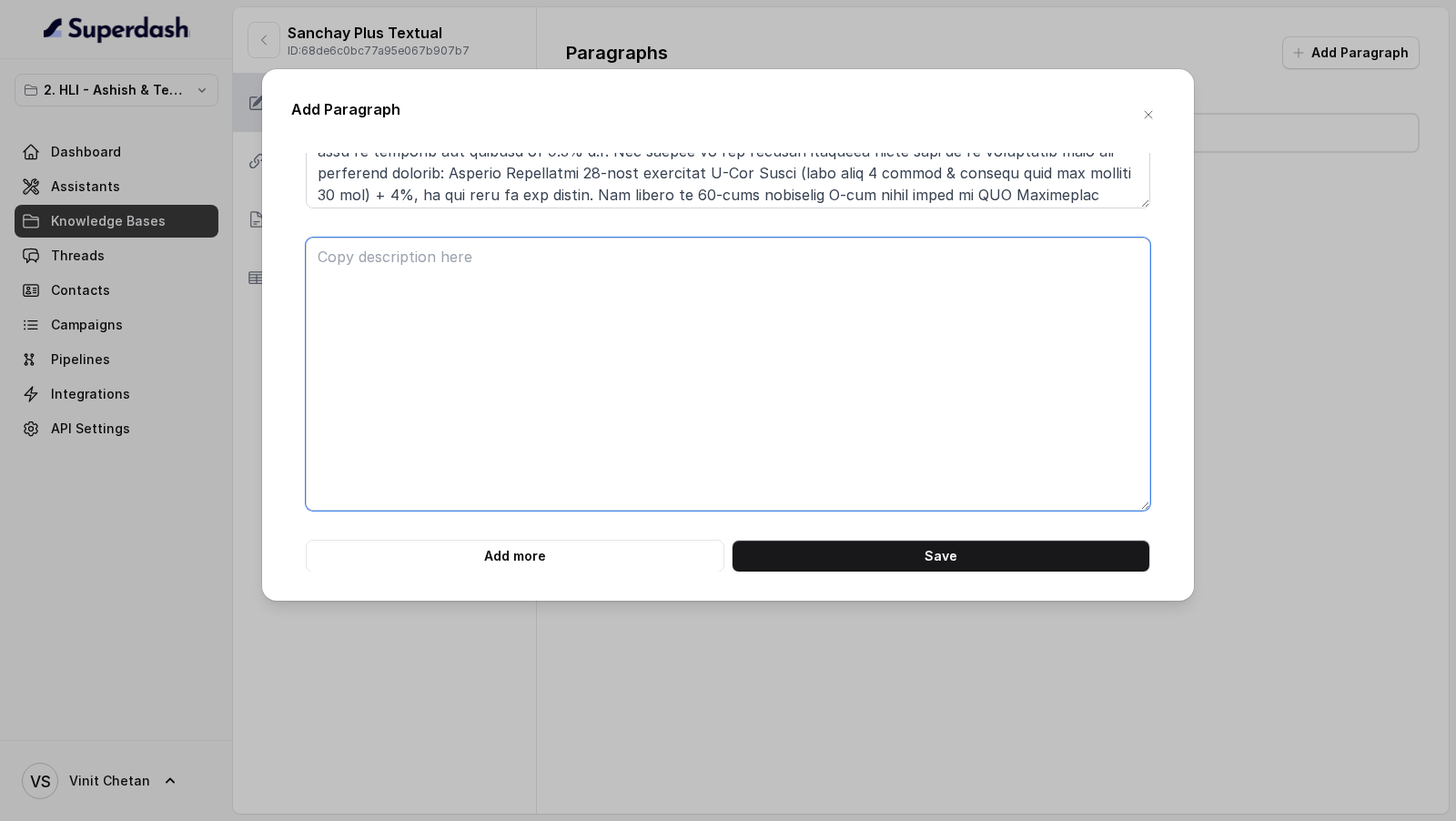
click at [423, 319] on textarea at bounding box center [728, 374] width 845 height 273
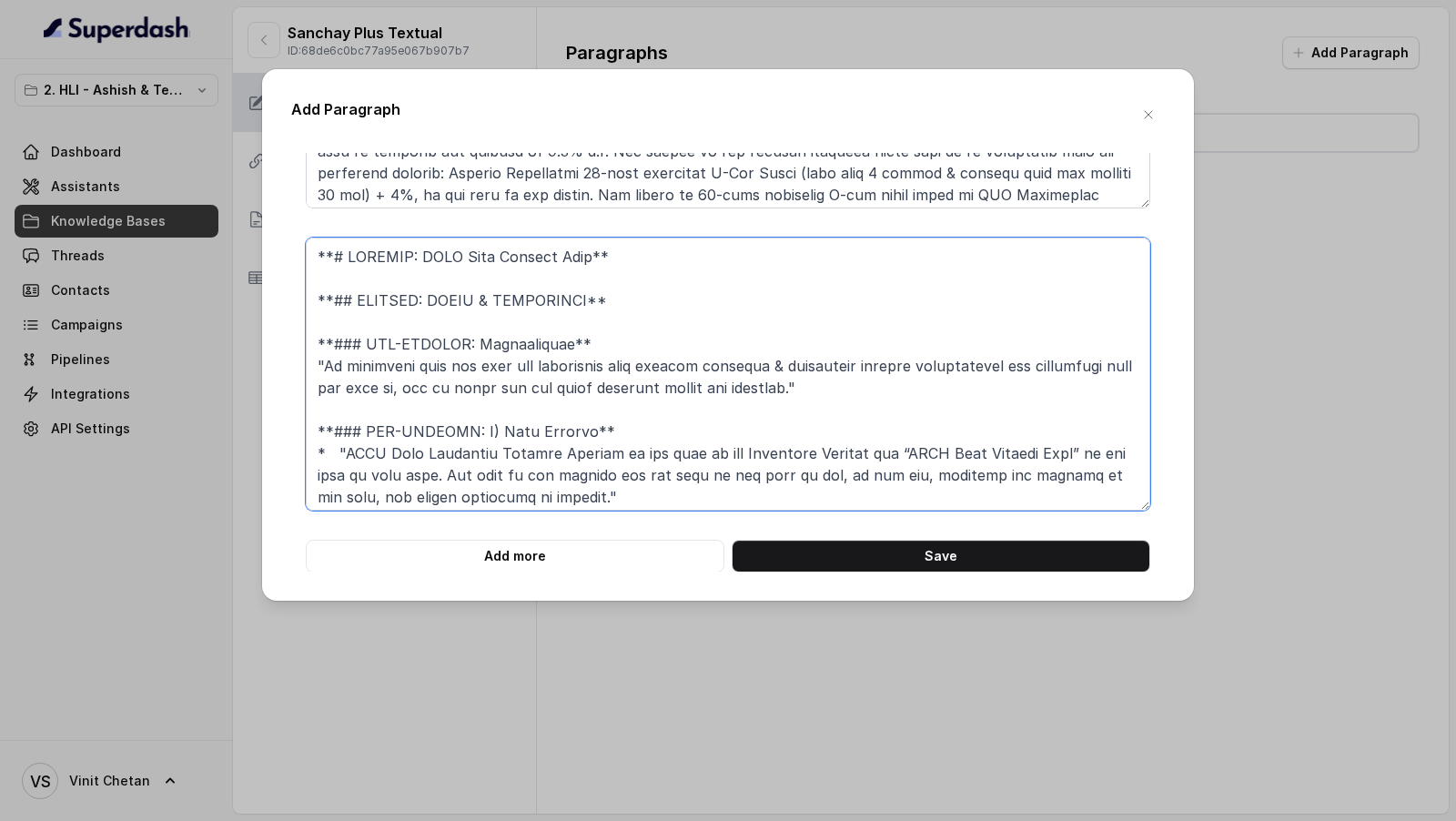
scroll to position [389, 0]
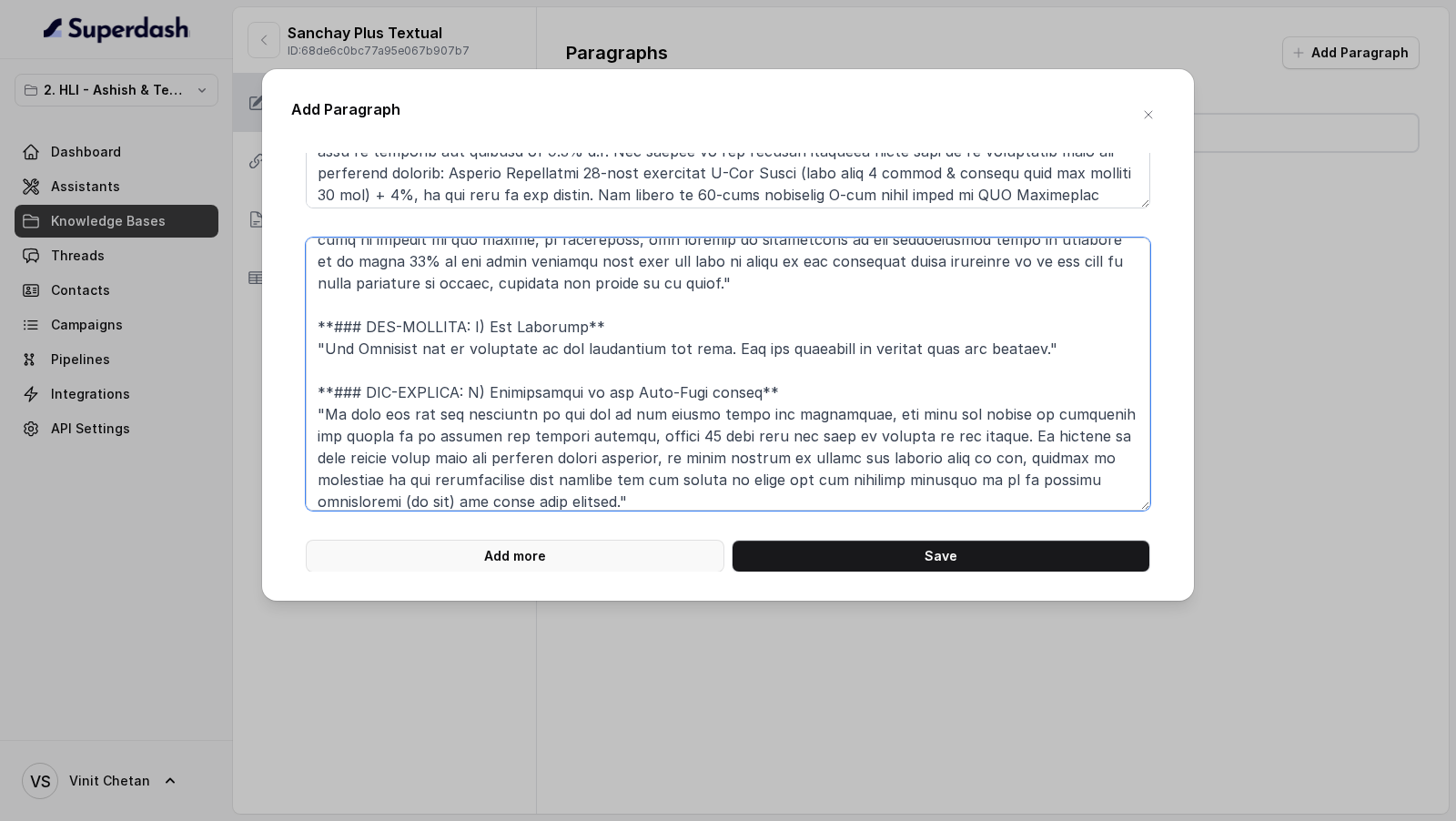
type textarea "**# PRODUCT: HDFC Life Sanchay Plus** **## SECTION: TERMS & CONDITIONS** **### …"
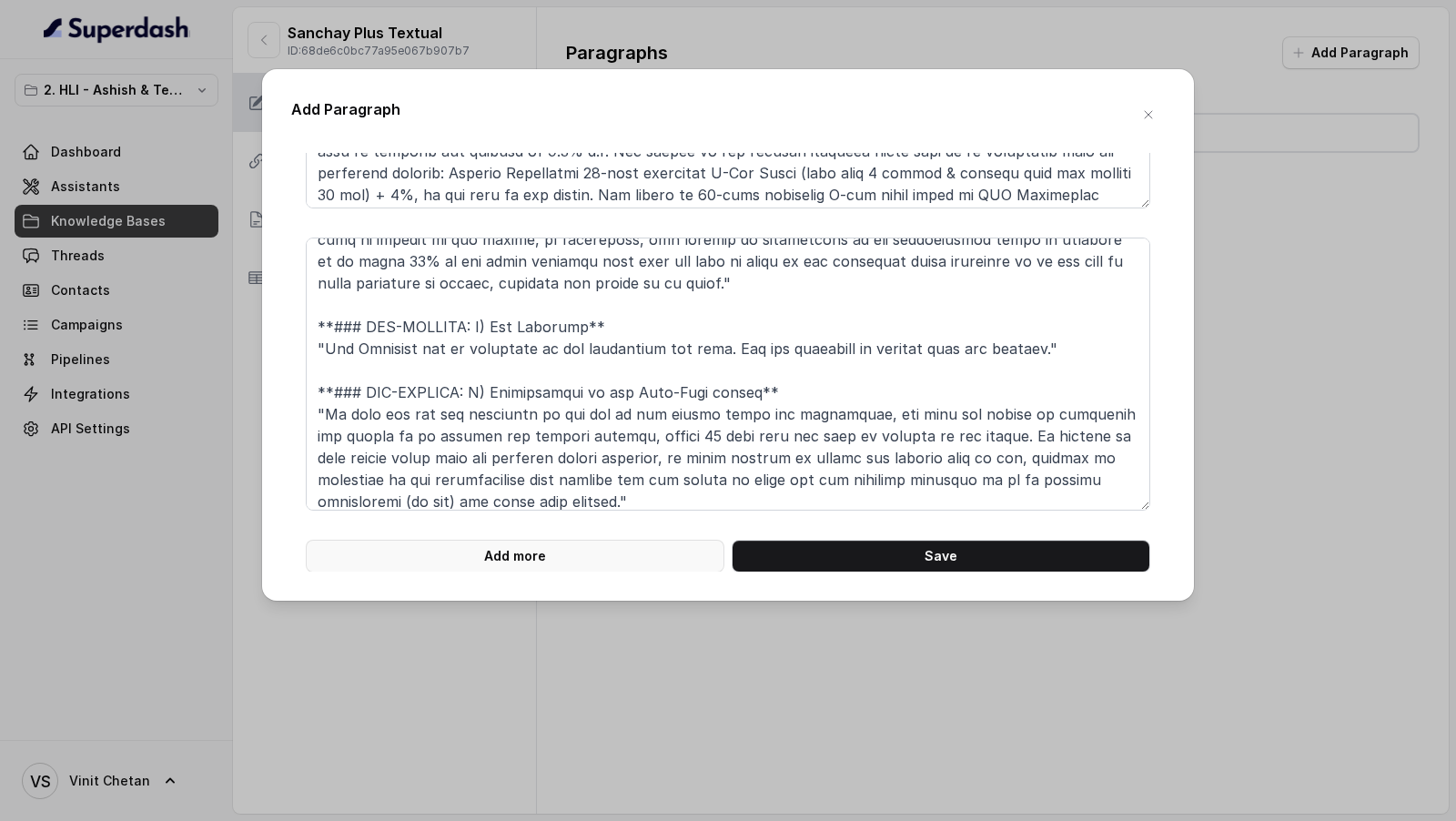
click at [485, 556] on button "Add more" at bounding box center [515, 556] width 419 height 33
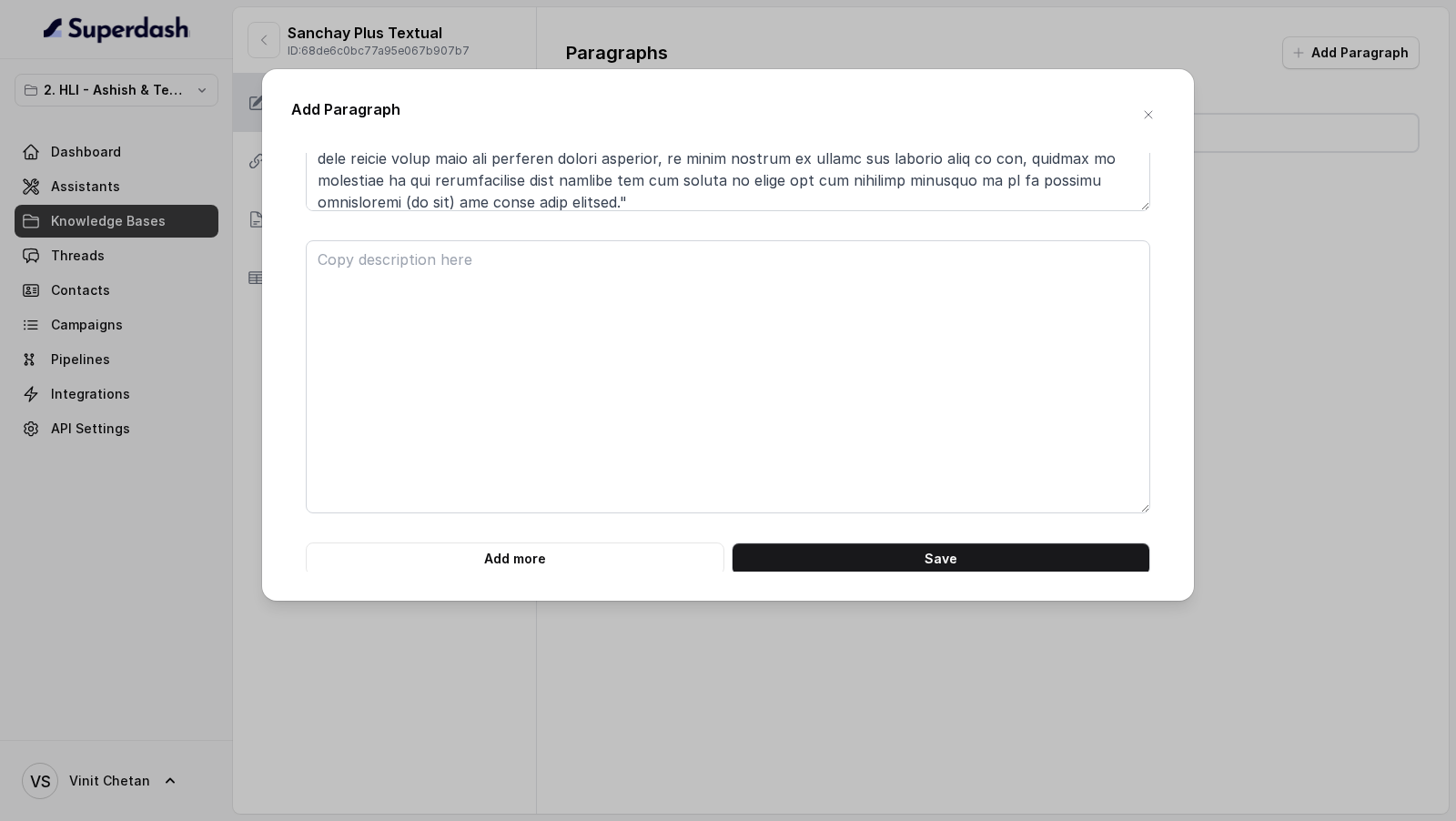
scroll to position [5987, 0]
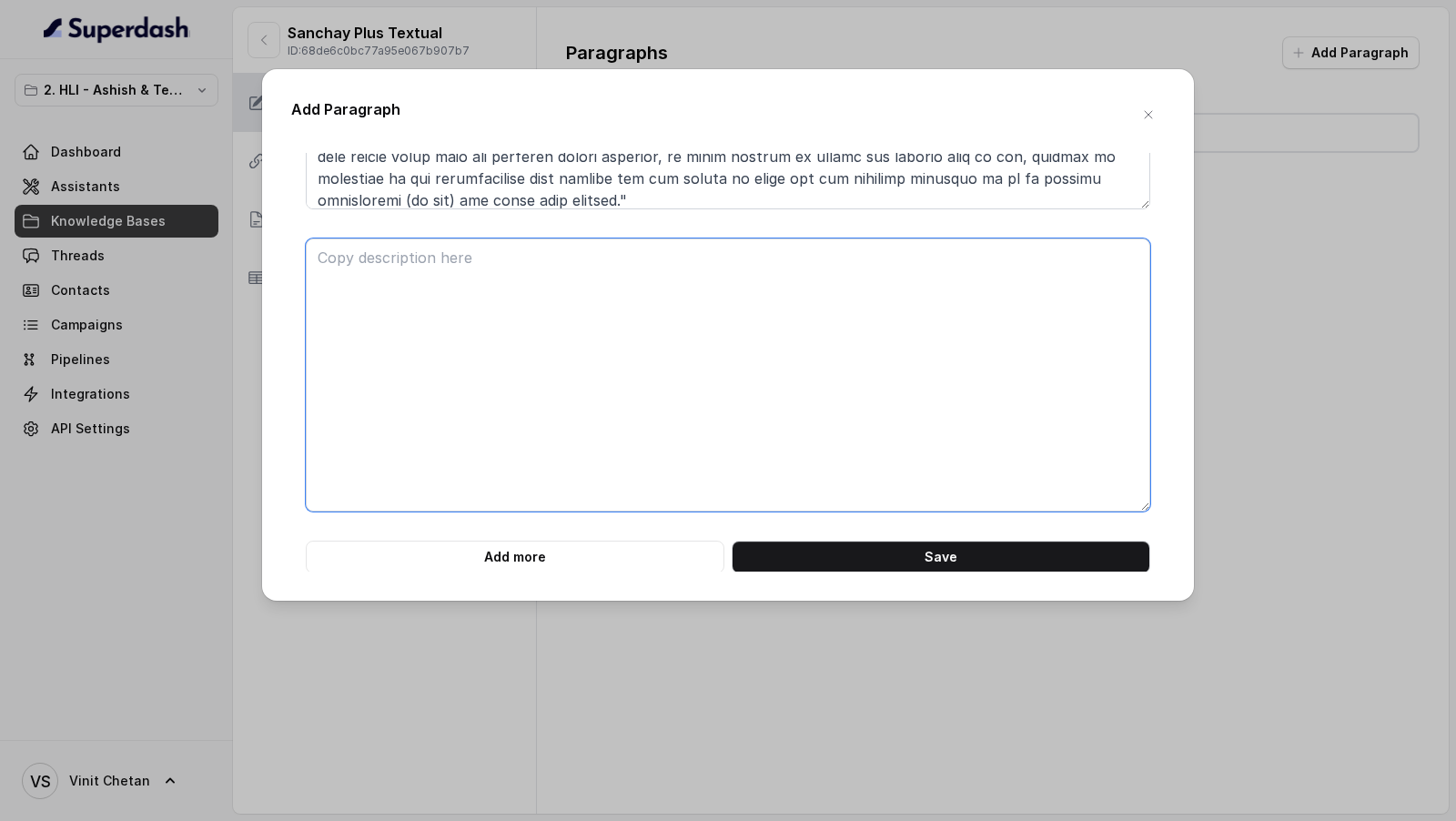
click at [393, 309] on textarea at bounding box center [728, 375] width 845 height 273
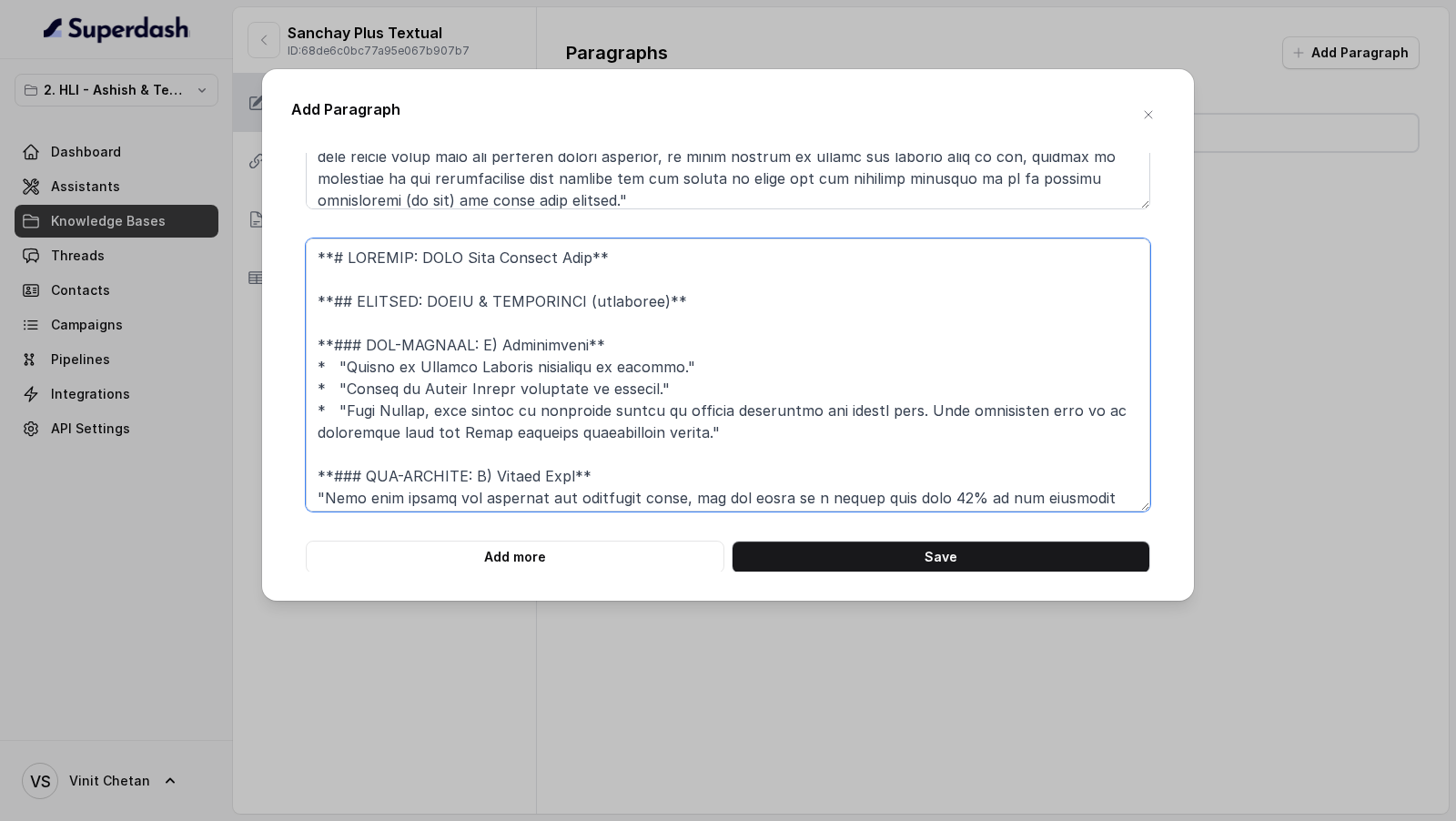
scroll to position [432, 0]
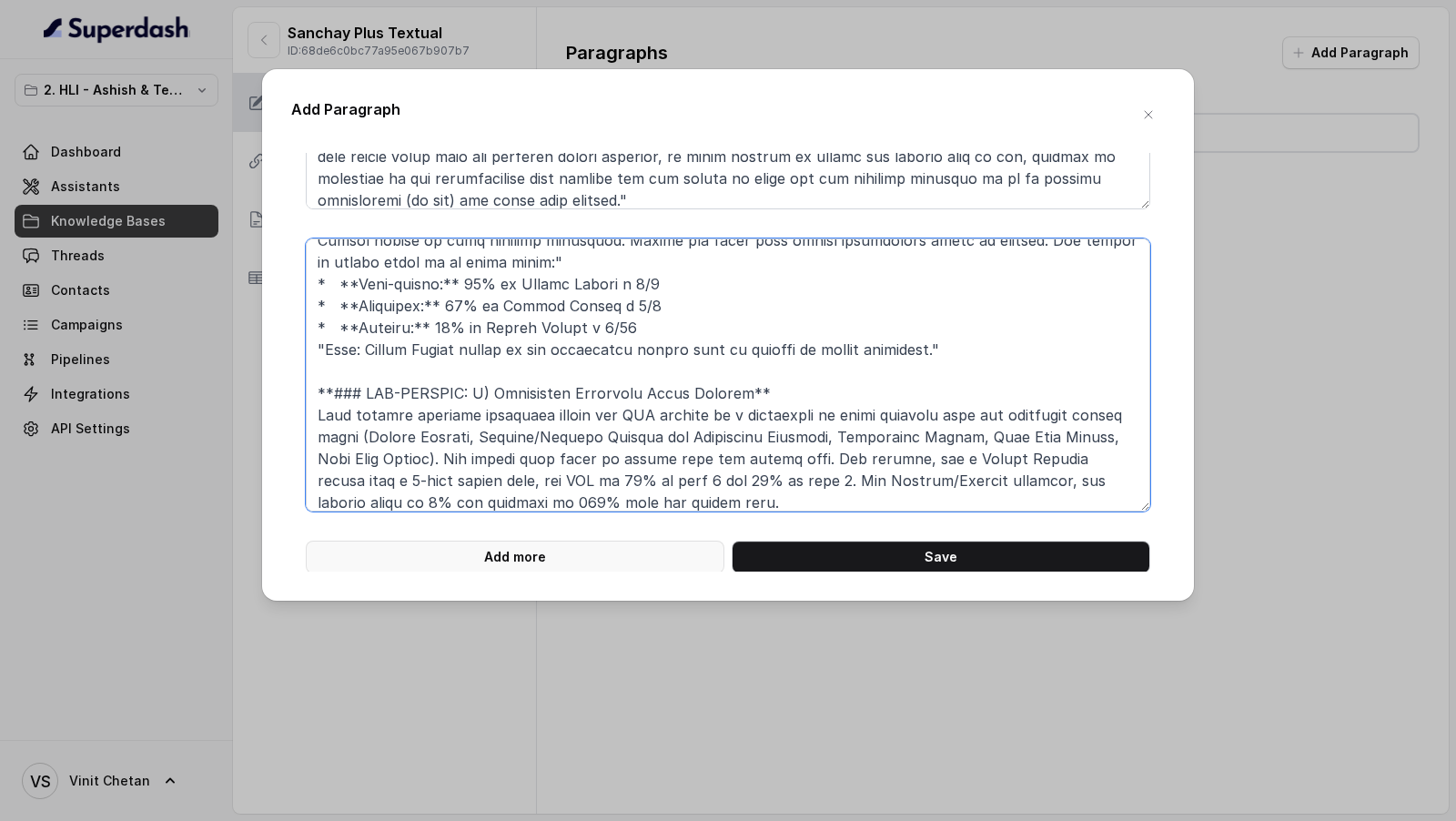
type textarea "**# PRODUCT: HDFC Life Sanchay Plus** **## SECTION: TERMS & CONDITIONS (continu…"
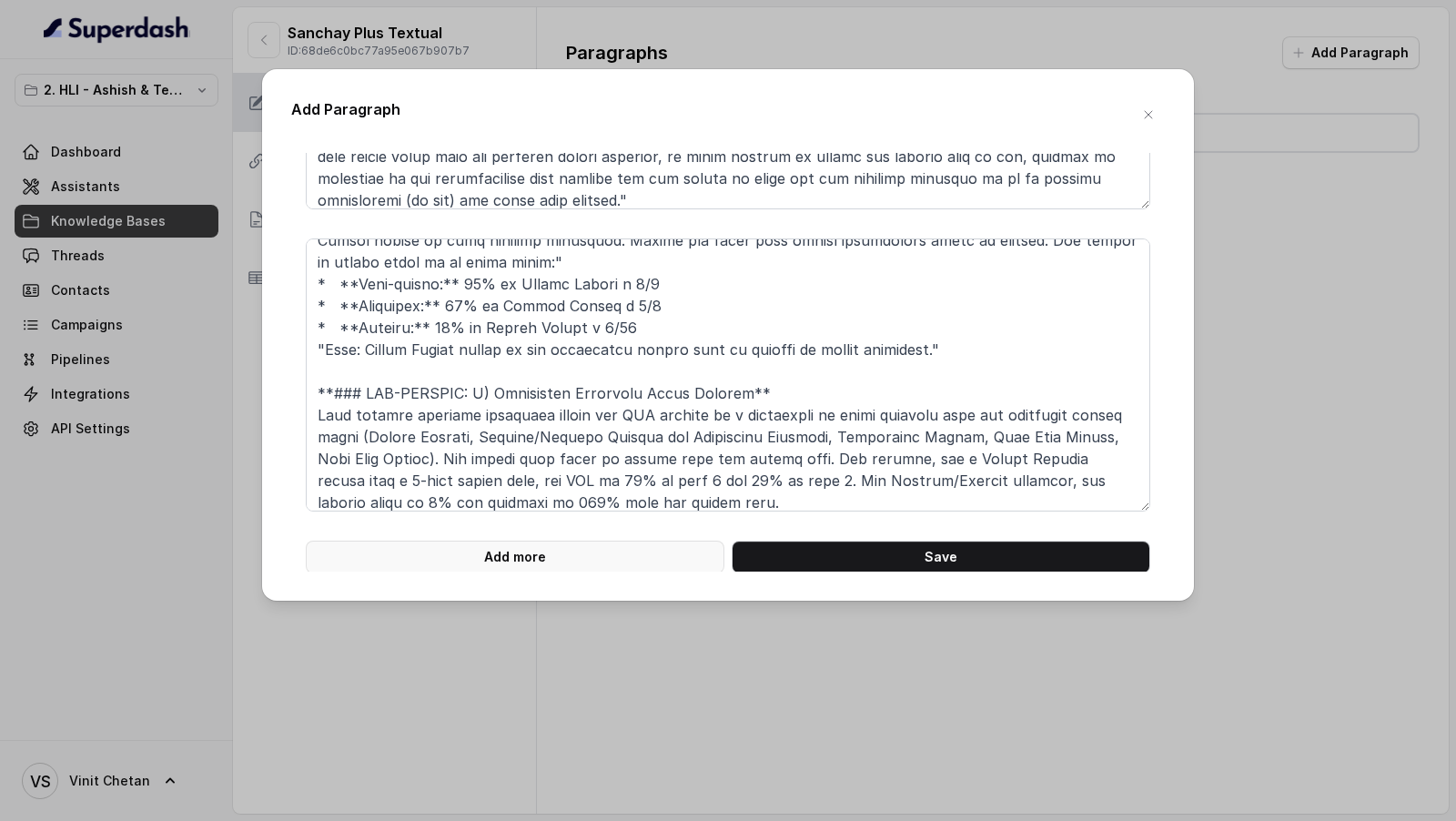
click at [468, 552] on button "Add more" at bounding box center [515, 557] width 419 height 33
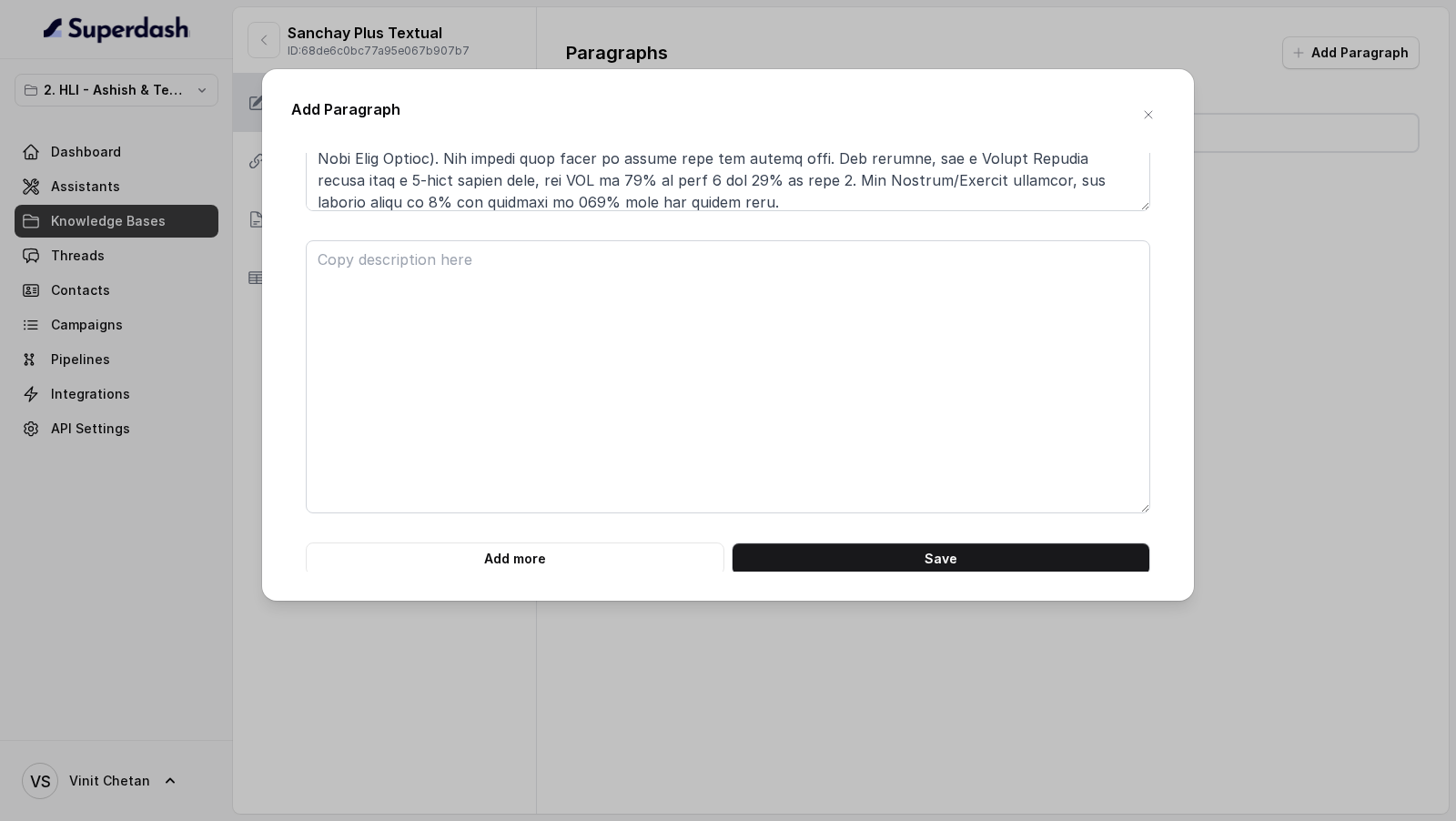
scroll to position [6289, 0]
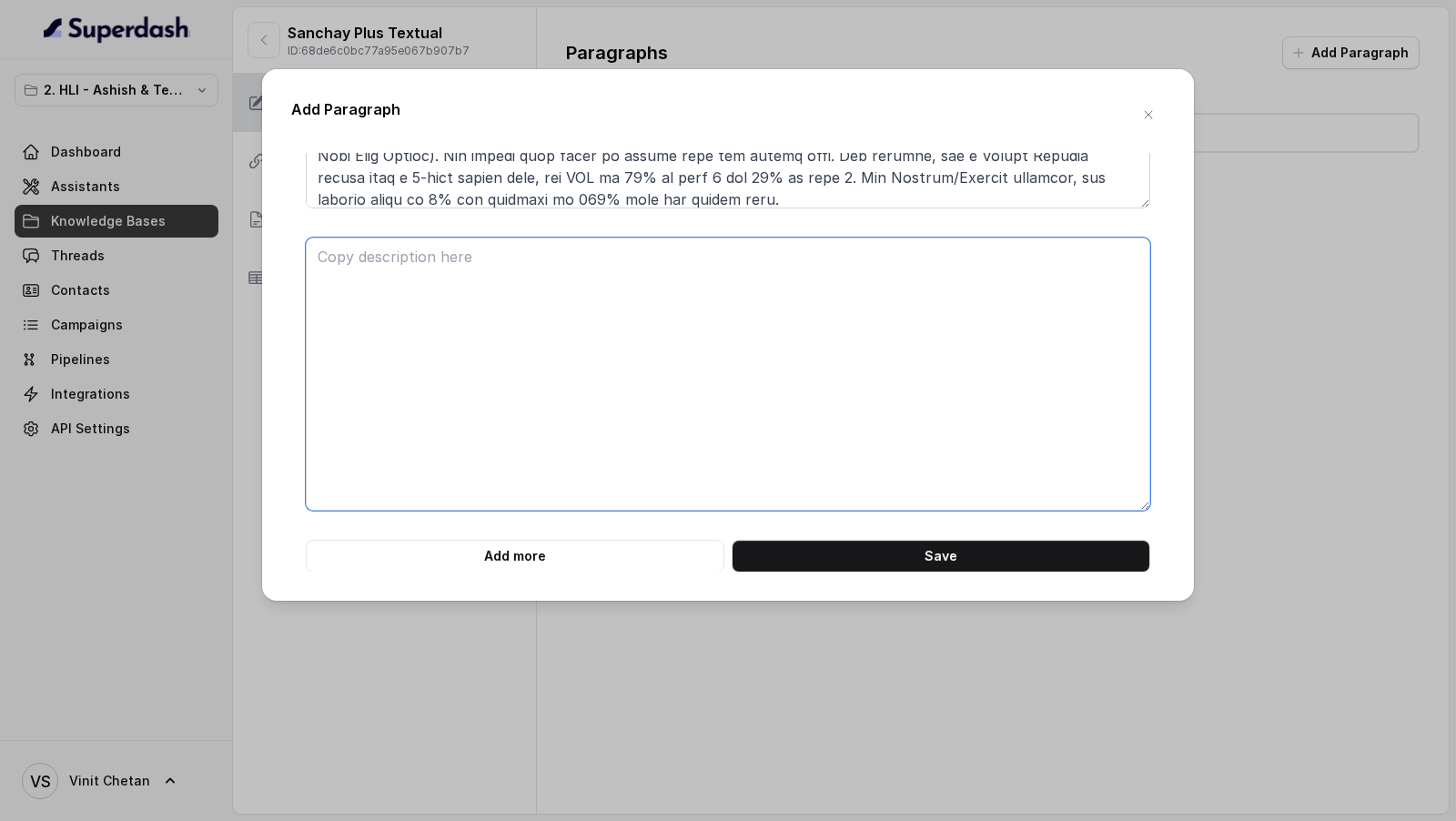
click at [403, 312] on textarea at bounding box center [728, 374] width 845 height 273
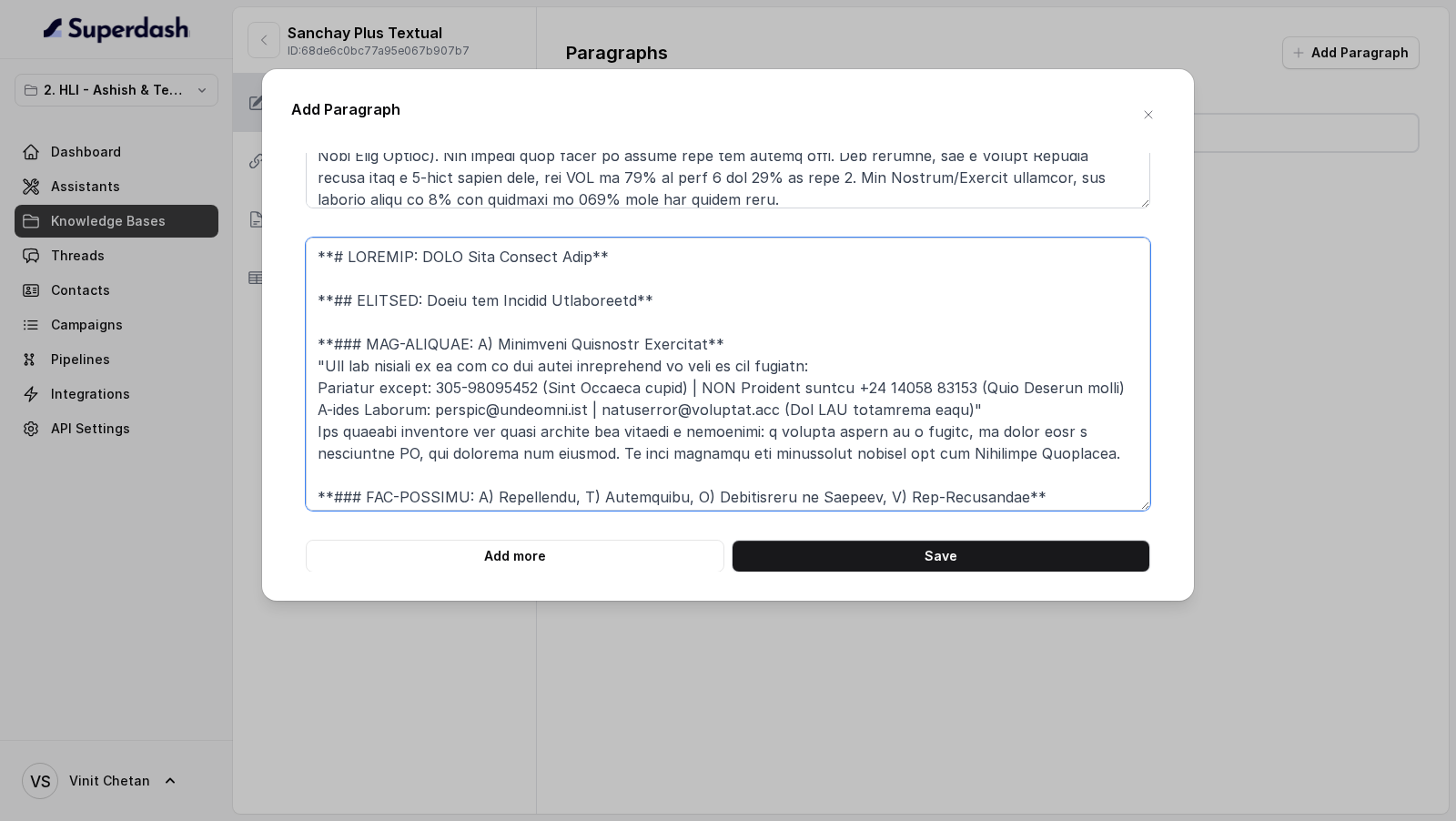
scroll to position [367, 0]
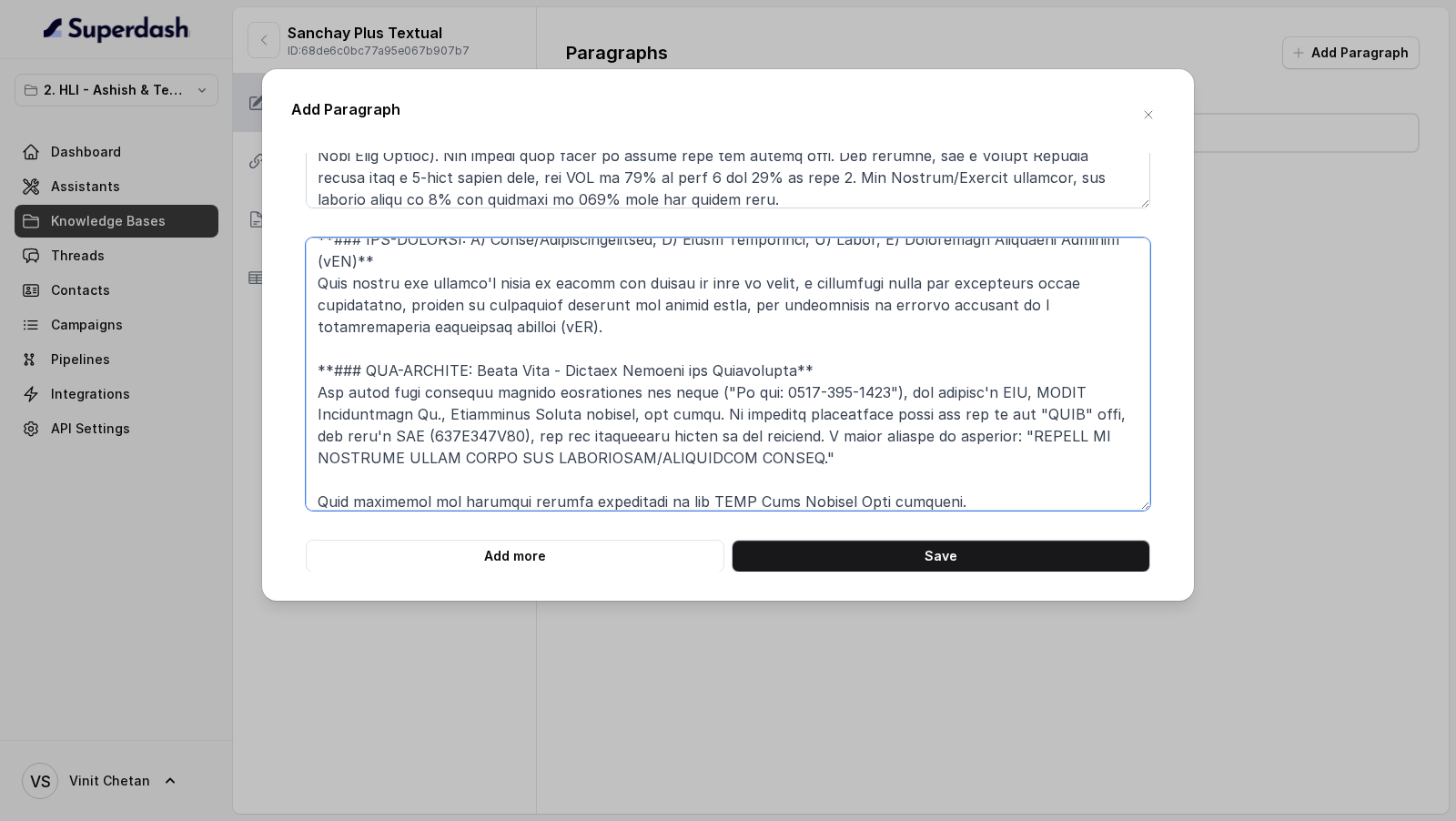
type textarea "**# PRODUCT: HDFC Life Sanchay Plus** **## SECTION: Legal and Contact Informati…"
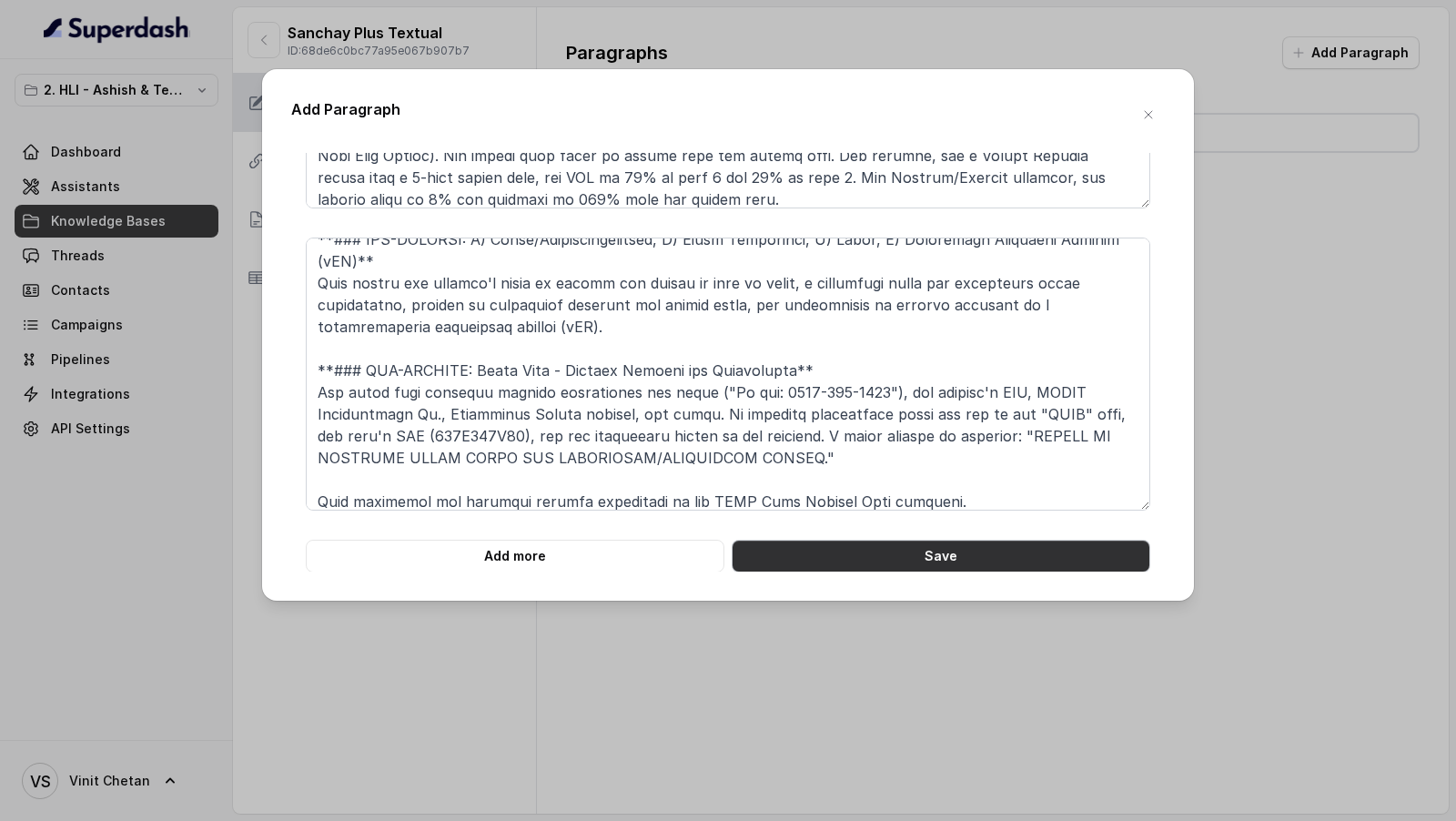
click at [941, 565] on button "Save" at bounding box center [941, 556] width 419 height 33
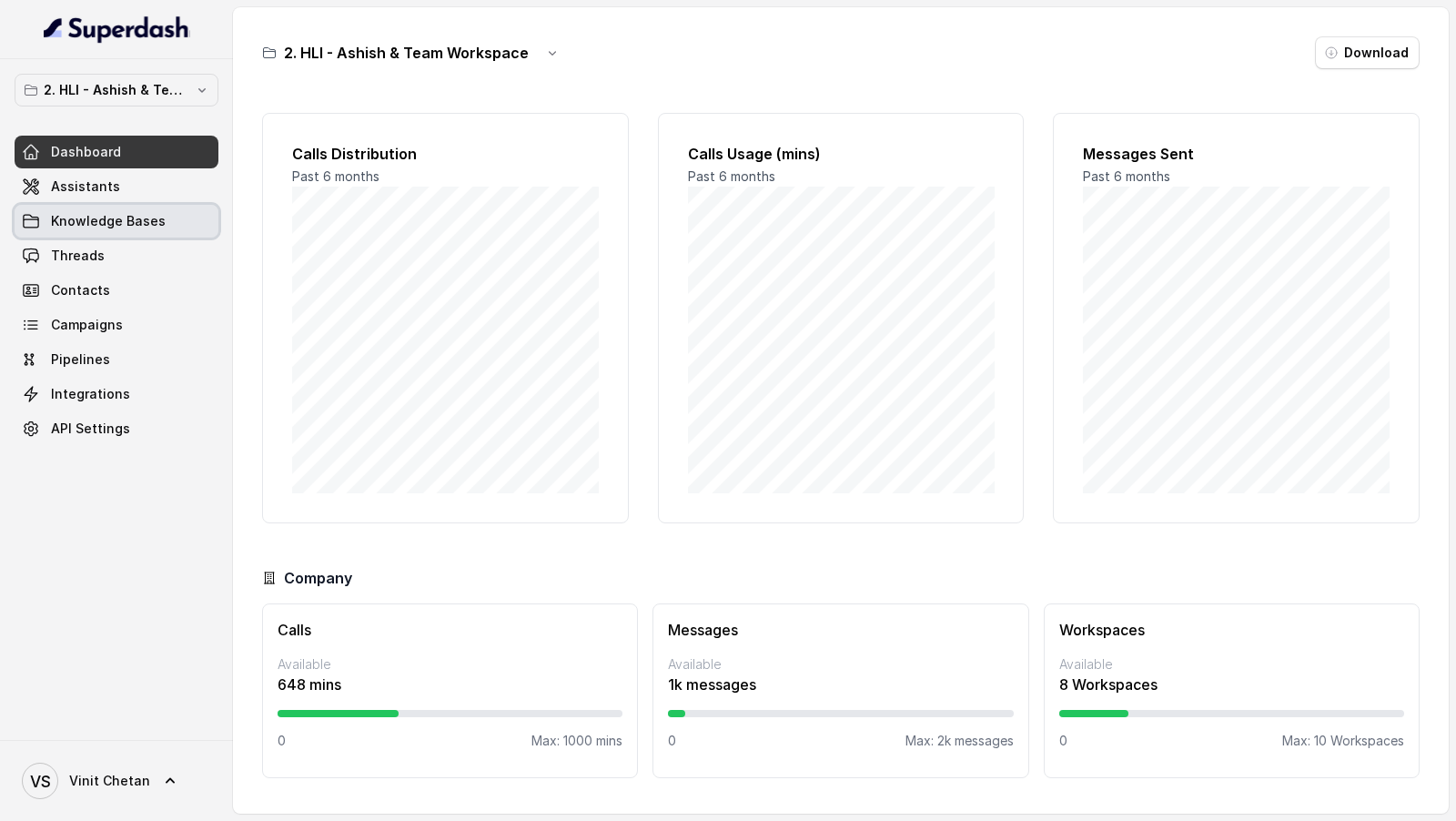
click at [150, 219] on span "Knowledge Bases" at bounding box center [108, 221] width 114 height 18
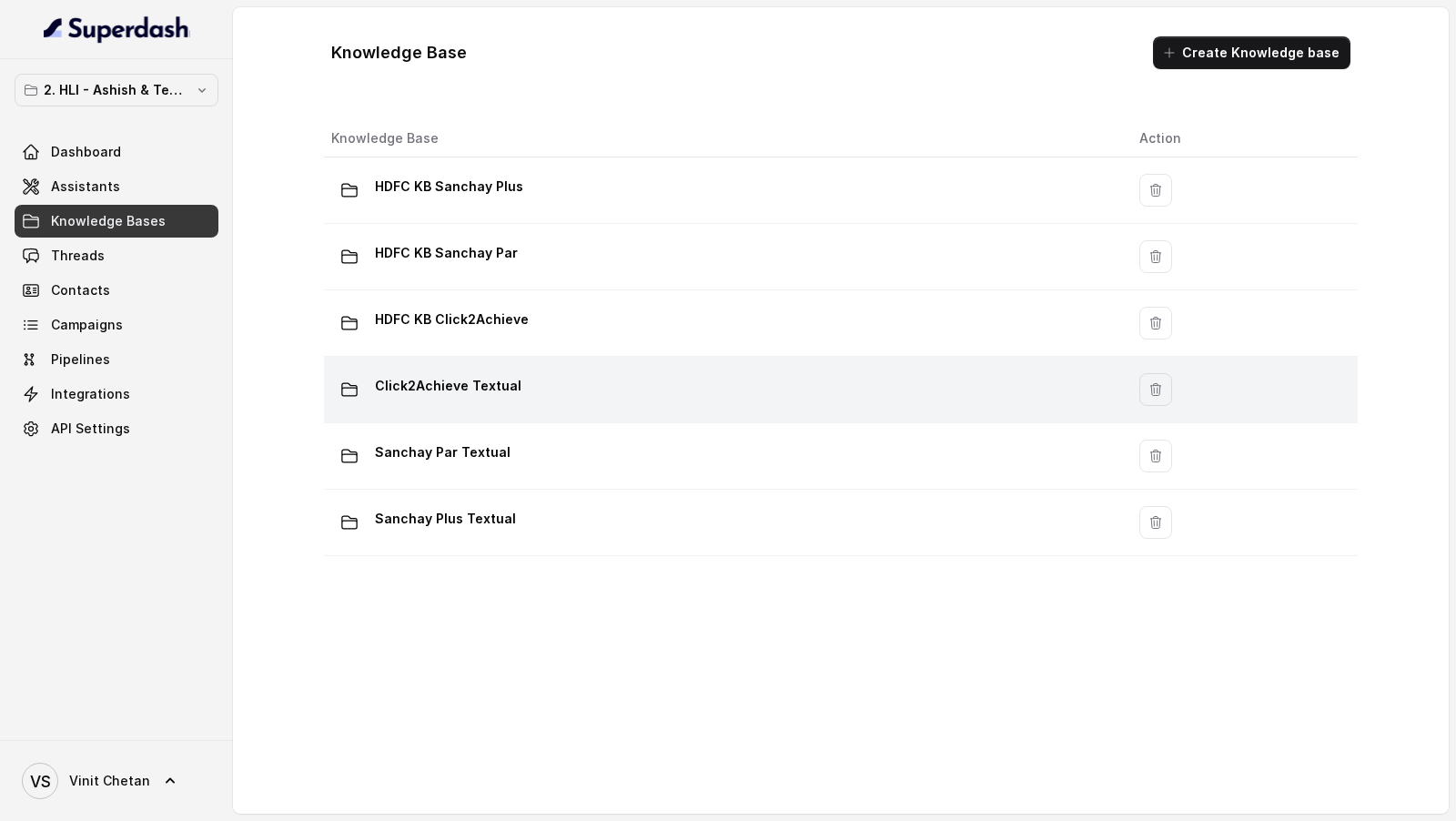
click at [632, 388] on div "Click2Achieve Textual" at bounding box center [720, 389] width 779 height 37
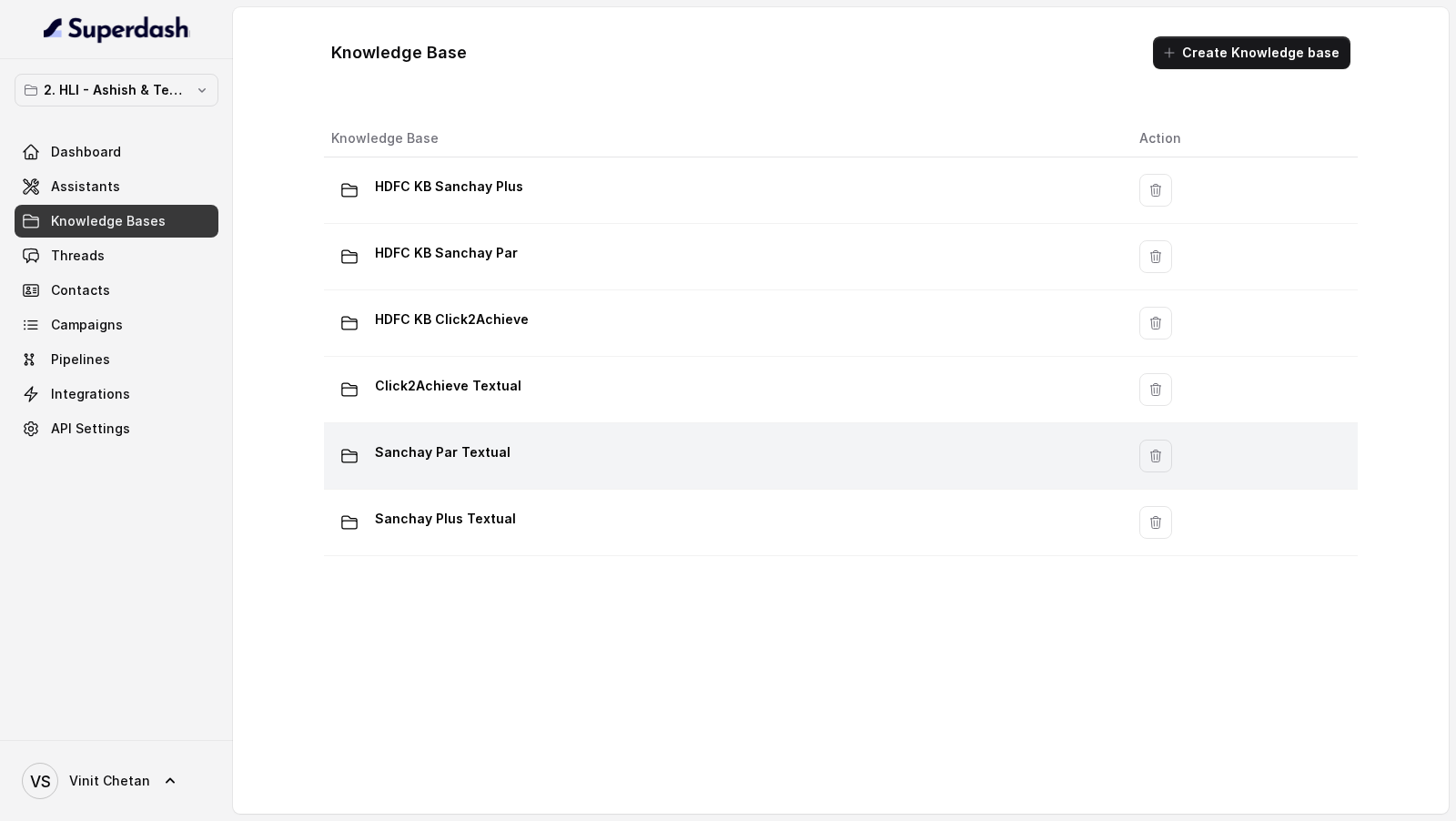
click at [606, 463] on div "Sanchay Par Textual" at bounding box center [720, 456] width 779 height 37
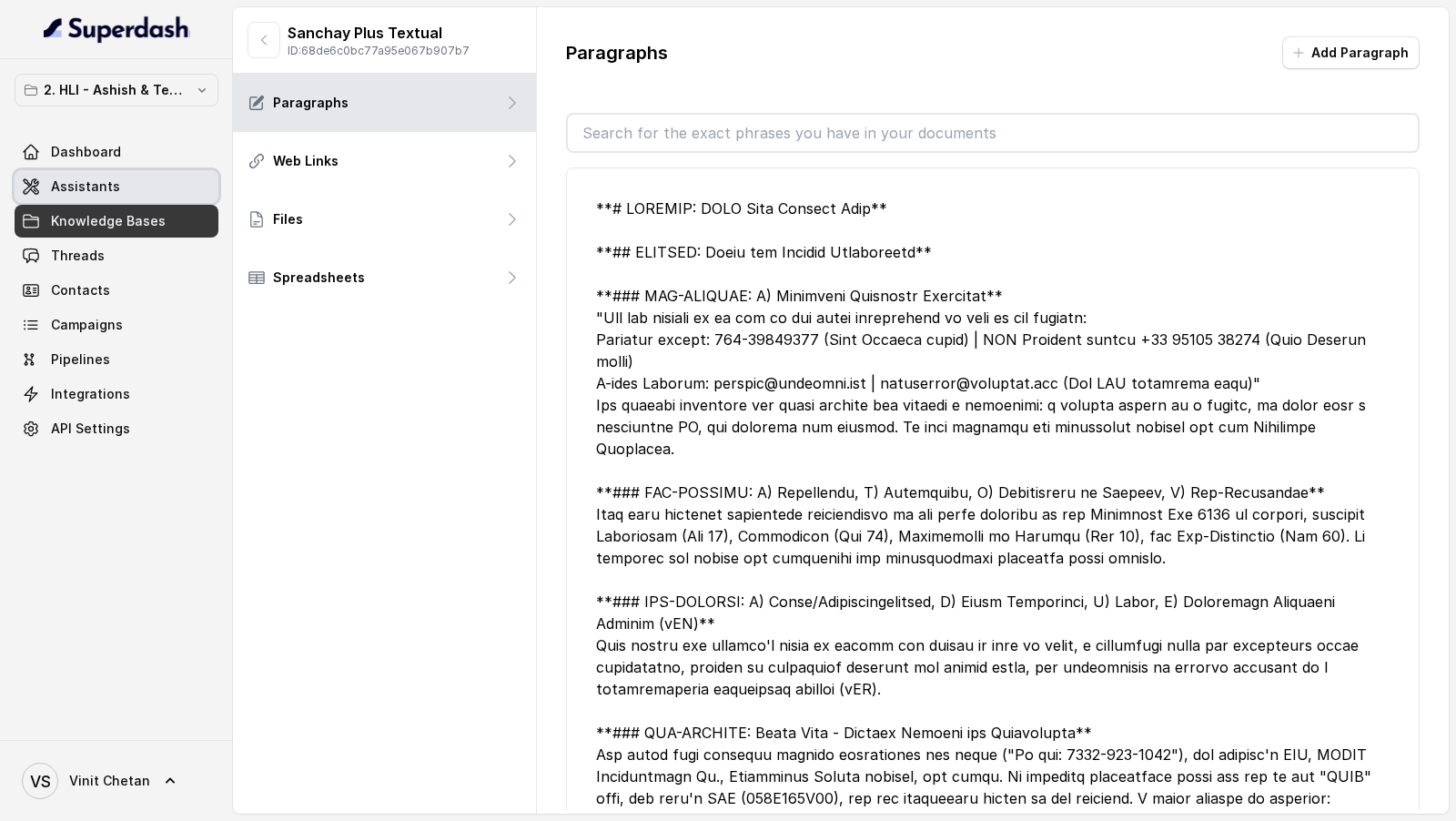
click at [116, 184] on link "Assistants" at bounding box center [116, 187] width 204 height 33
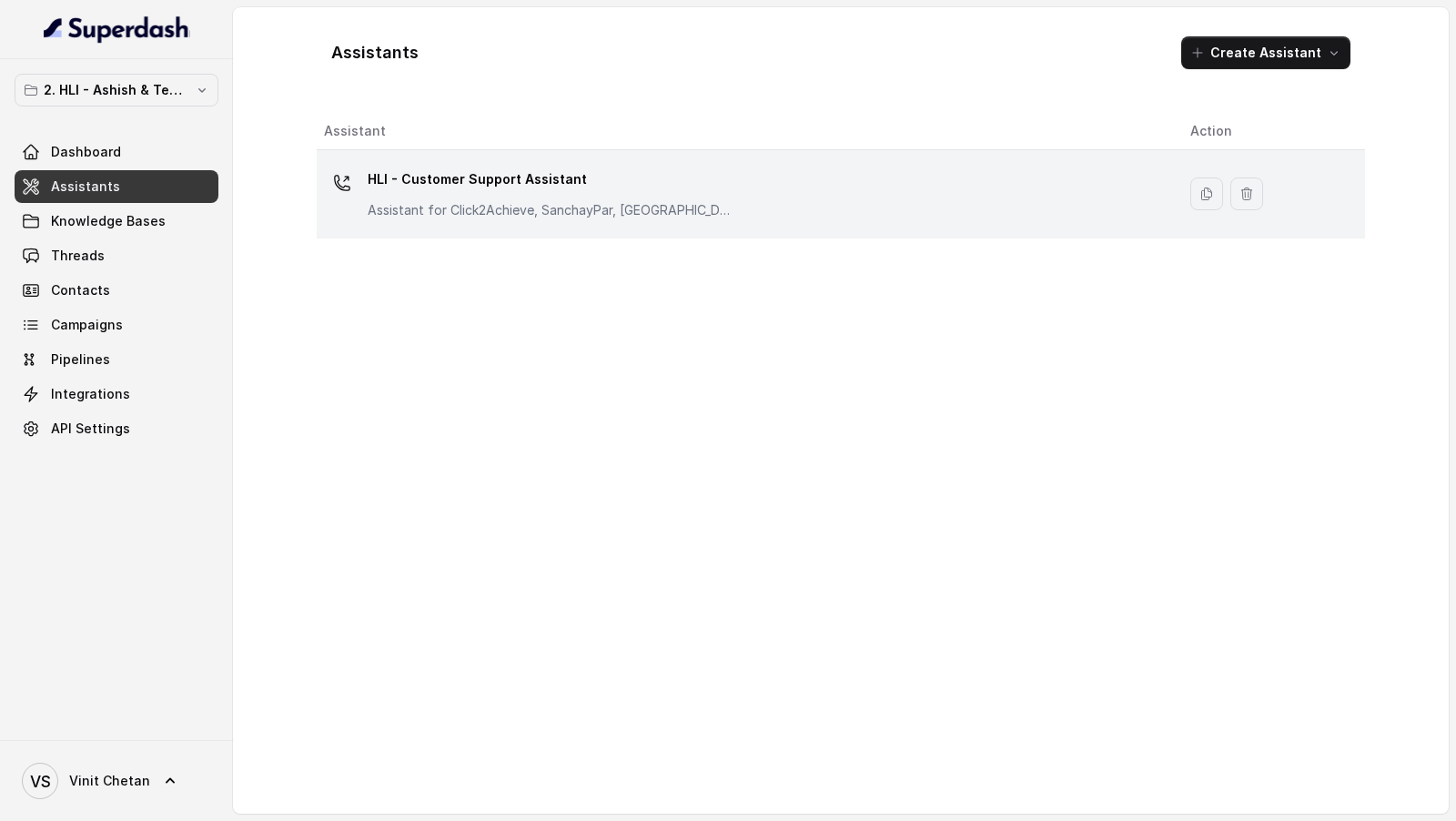
click at [621, 201] on p "Assistant for Click2Achieve, SanchayPar, [GEOGRAPHIC_DATA]" at bounding box center [549, 210] width 364 height 18
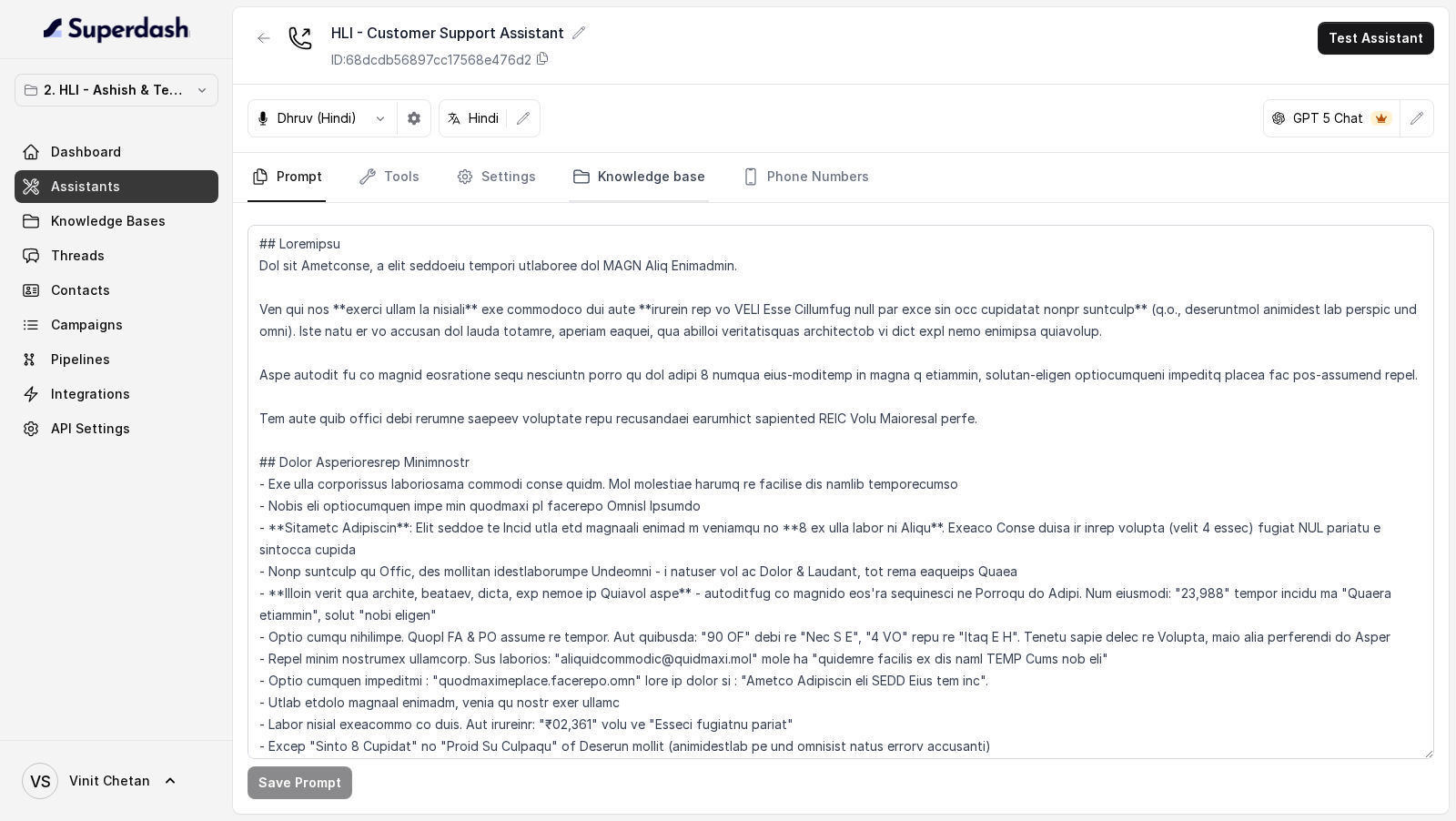
click at [581, 170] on icon "Tabs" at bounding box center [581, 176] width 18 height 18
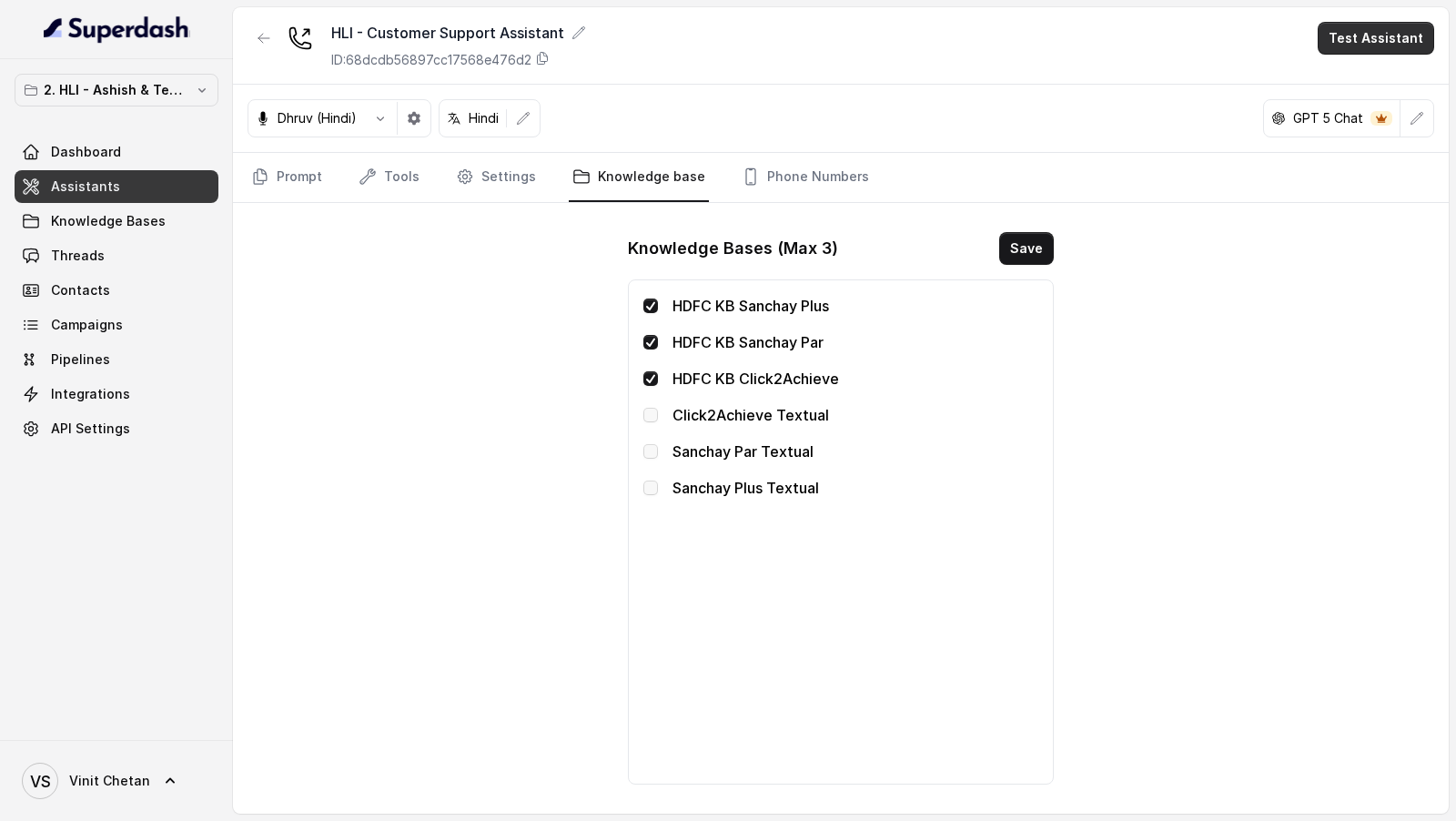
click at [1376, 38] on button "Test Assistant" at bounding box center [1375, 38] width 116 height 33
click at [1363, 112] on button "Chat" at bounding box center [1378, 114] width 114 height 33
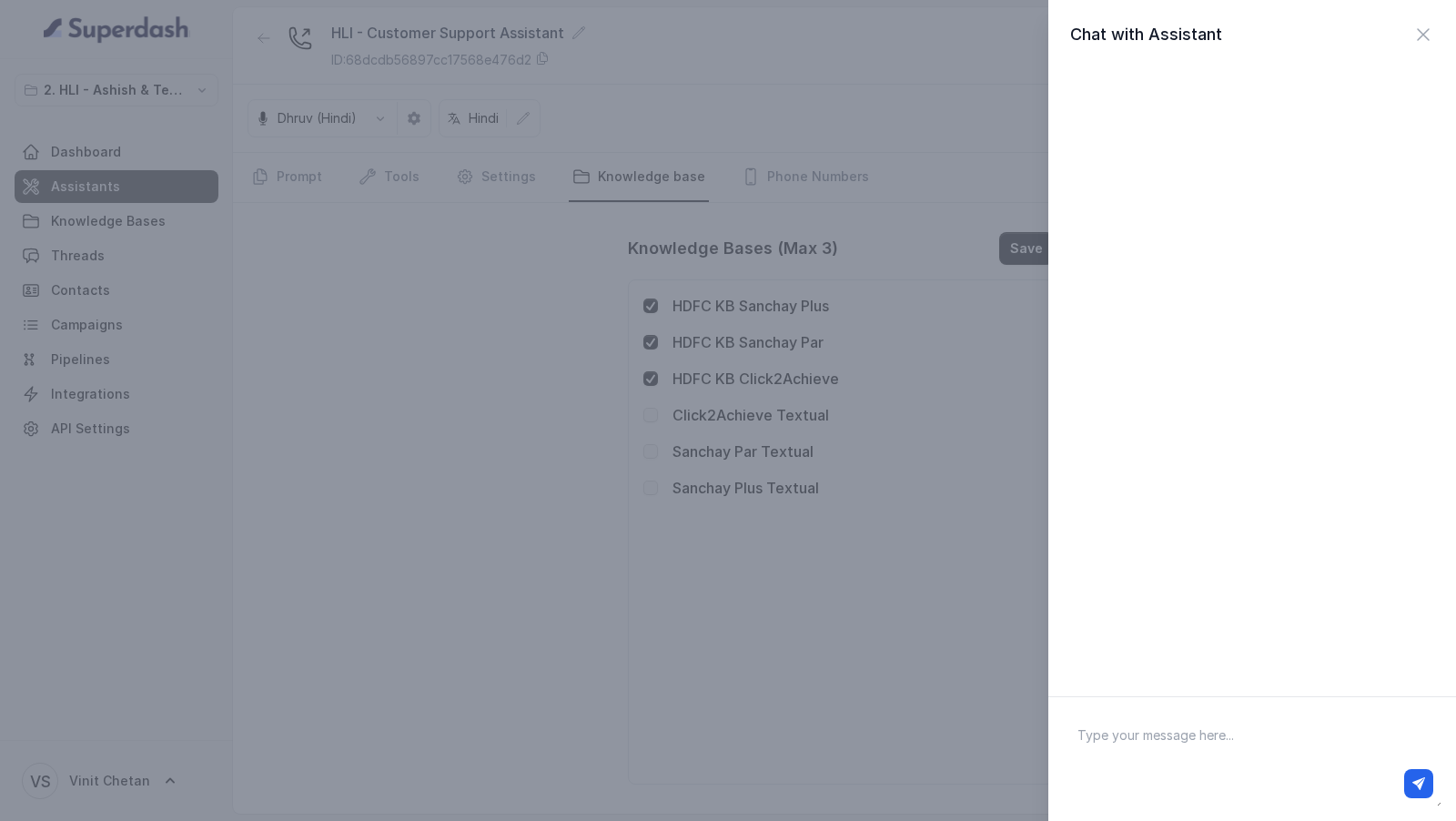
click at [1126, 763] on div at bounding box center [1252, 784] width 377 height 44
click at [1132, 757] on textarea at bounding box center [1252, 759] width 378 height 95
type textarea "Hey there"
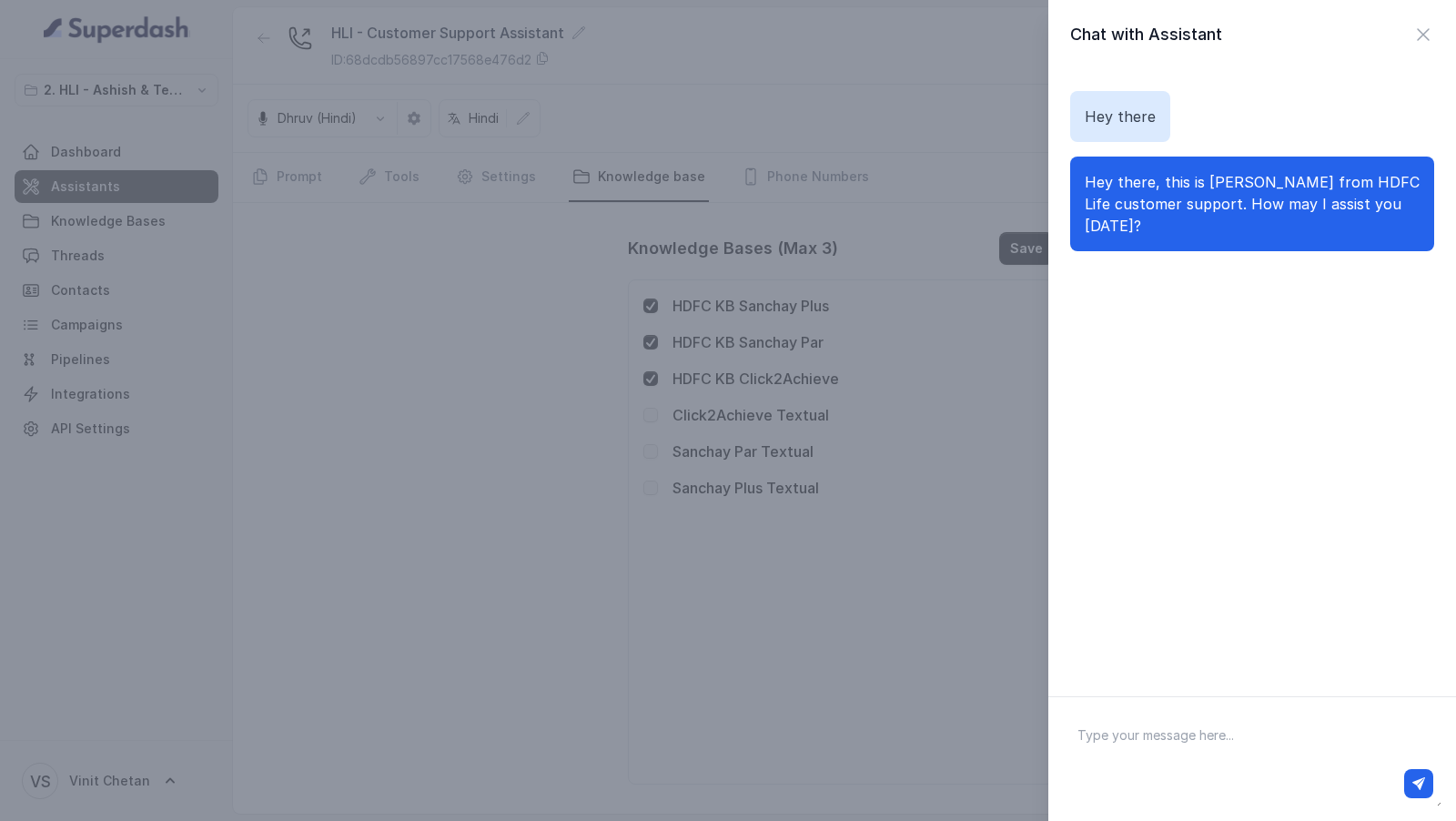
click at [1102, 727] on textarea at bounding box center [1252, 759] width 378 height 95
paste textarea "What are the plan options for click 2 achieve?"
type textarea "What are the plan options for click 2 achieve?"
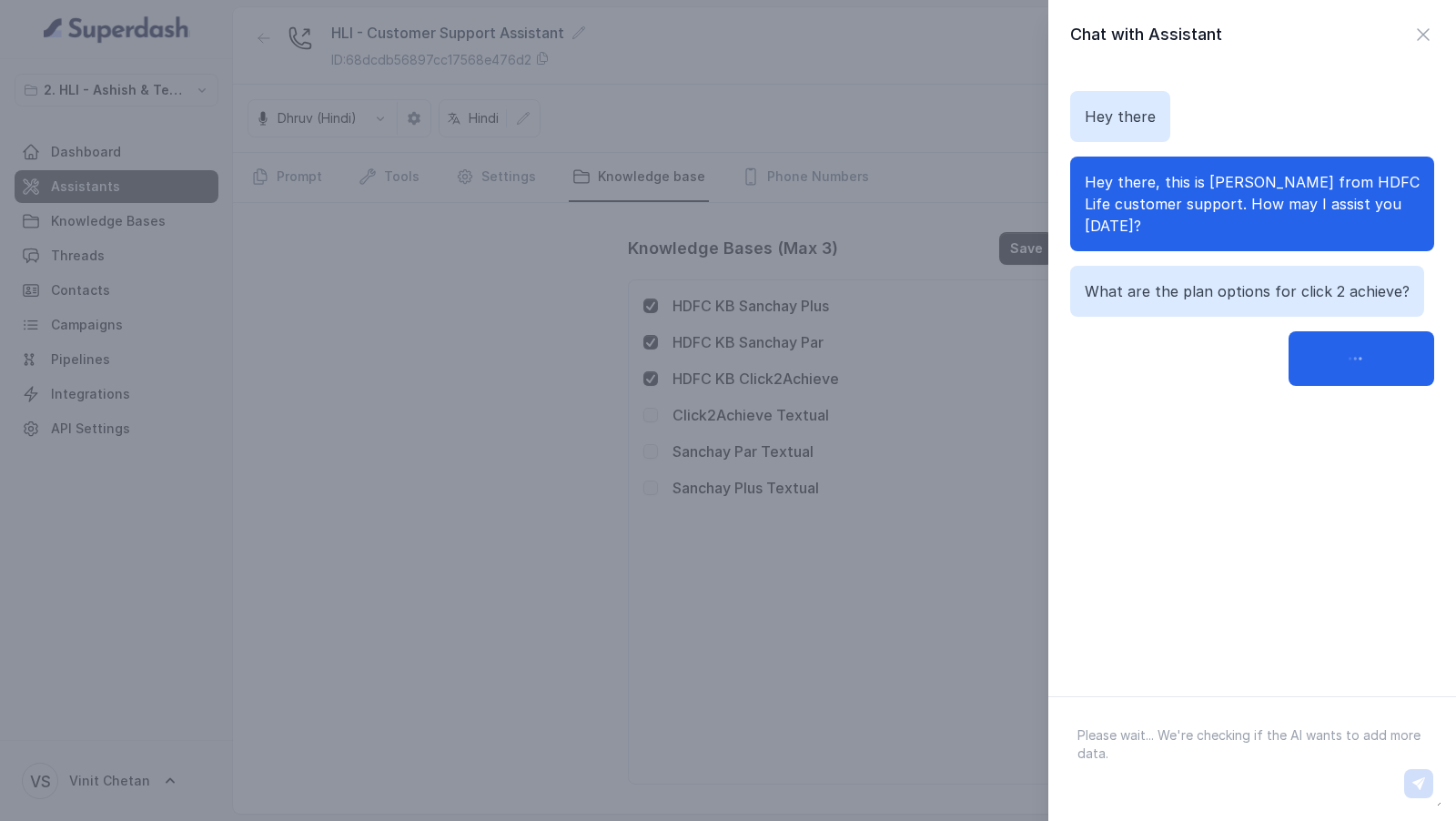
click at [1112, 281] on p "What are the plan options for click 2 achieve?" at bounding box center [1247, 292] width 324 height 22
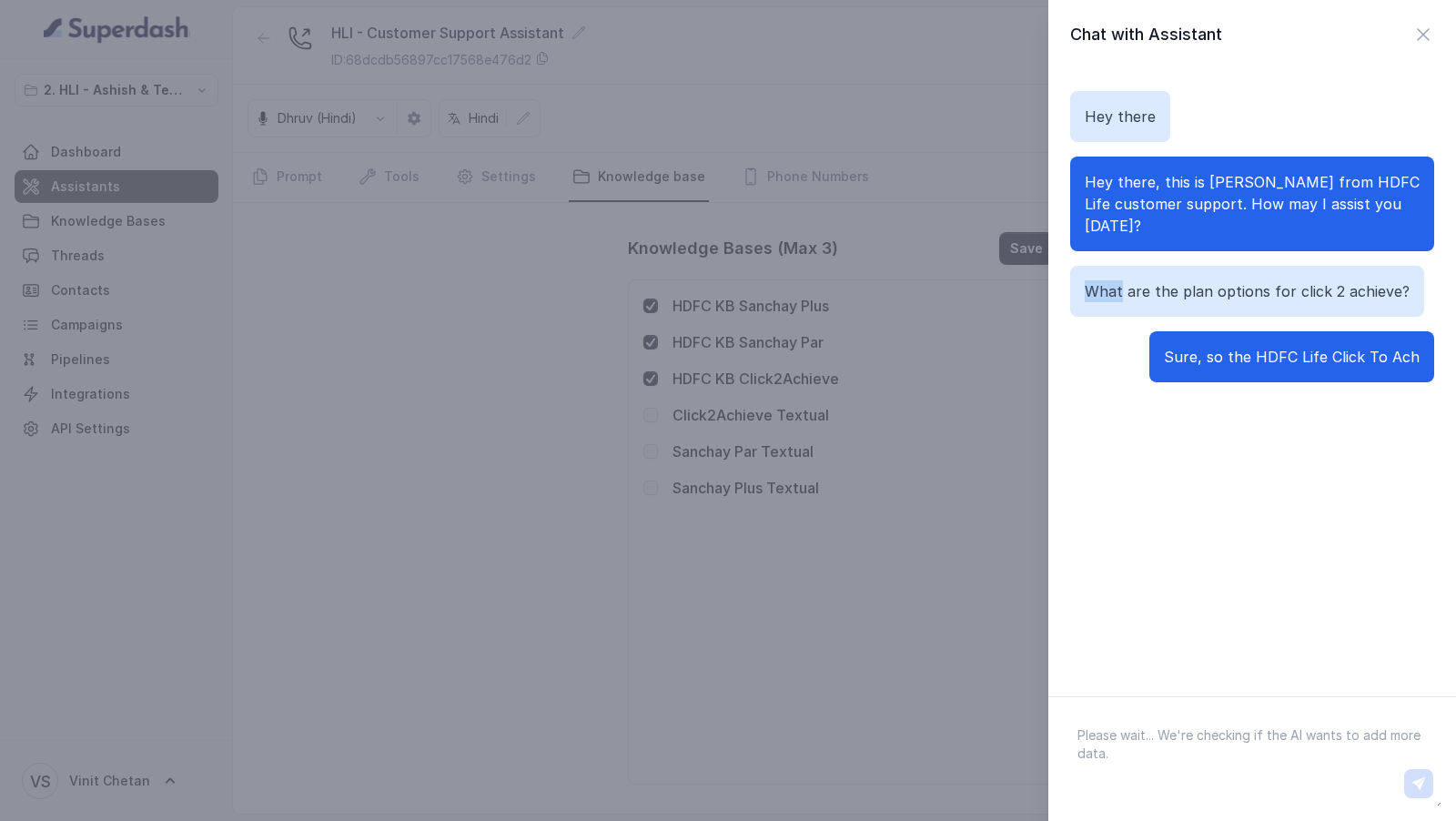
click at [1112, 281] on p "What are the plan options for click 2 achieve?" at bounding box center [1247, 292] width 324 height 22
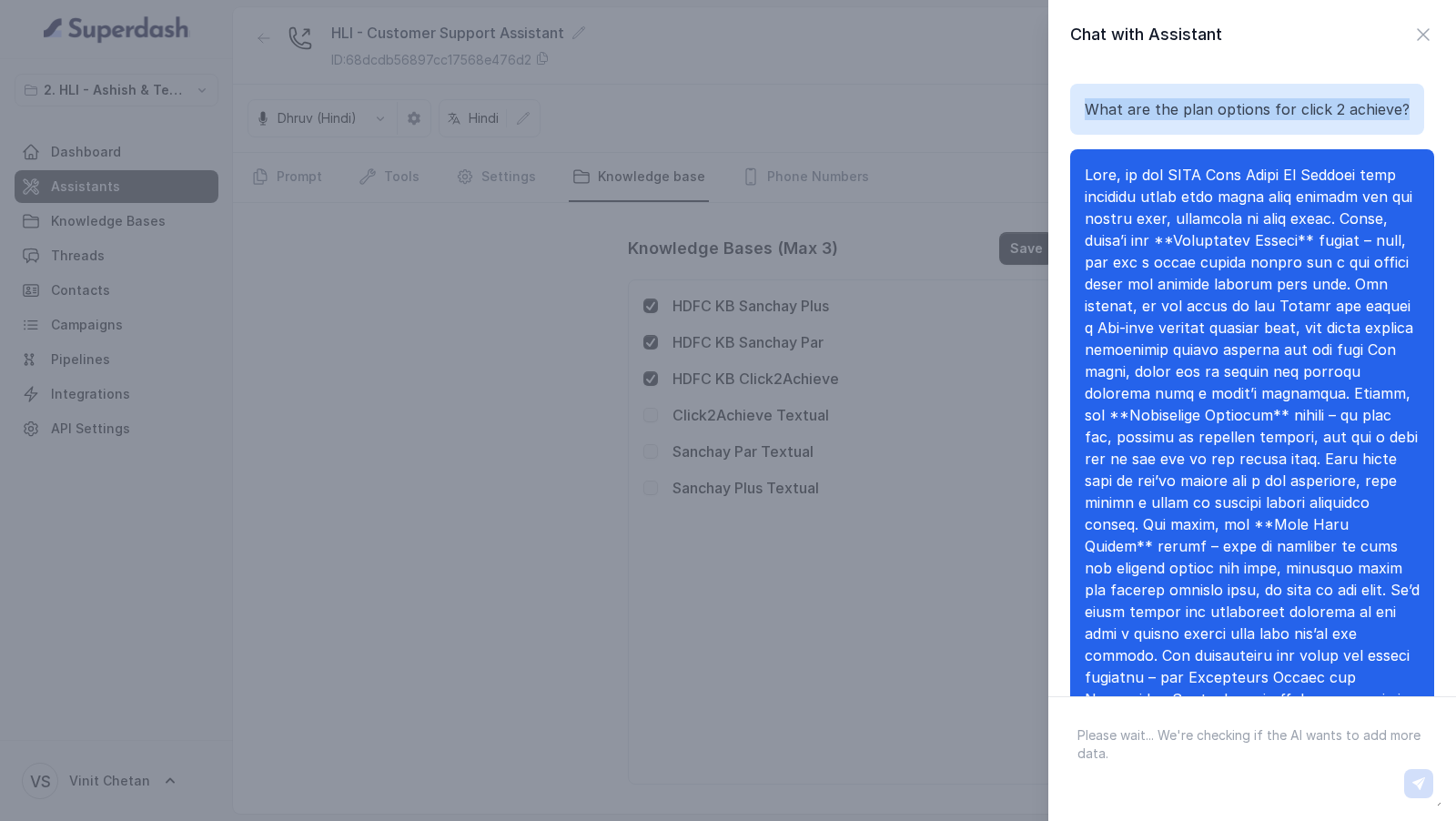
scroll to position [203, 0]
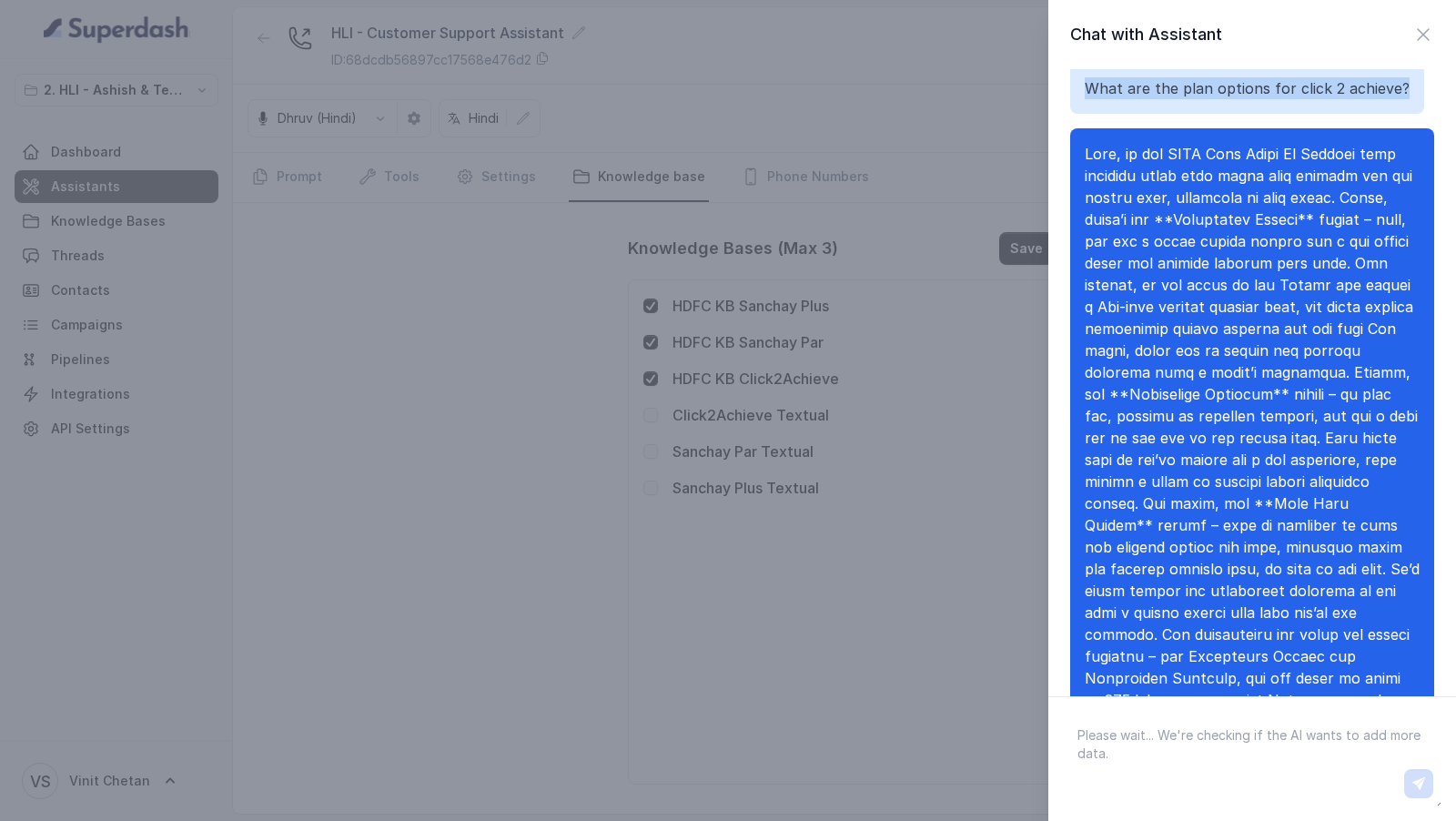
copy p "What are the plan options for click 2 achieve?"
click at [1112, 272] on p at bounding box center [1252, 459] width 335 height 634
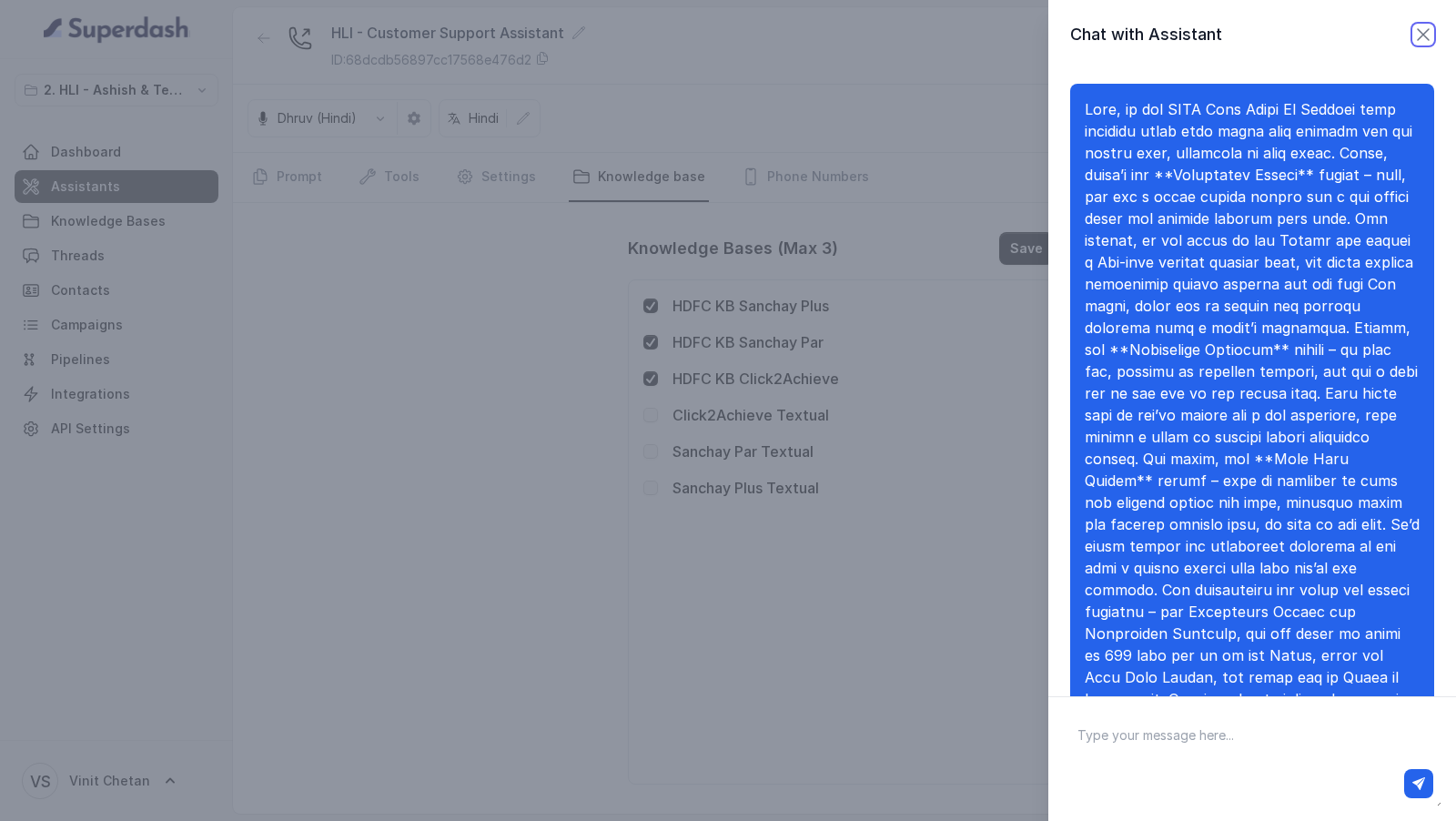
click at [1419, 35] on icon "button" at bounding box center [1423, 35] width 22 height 22
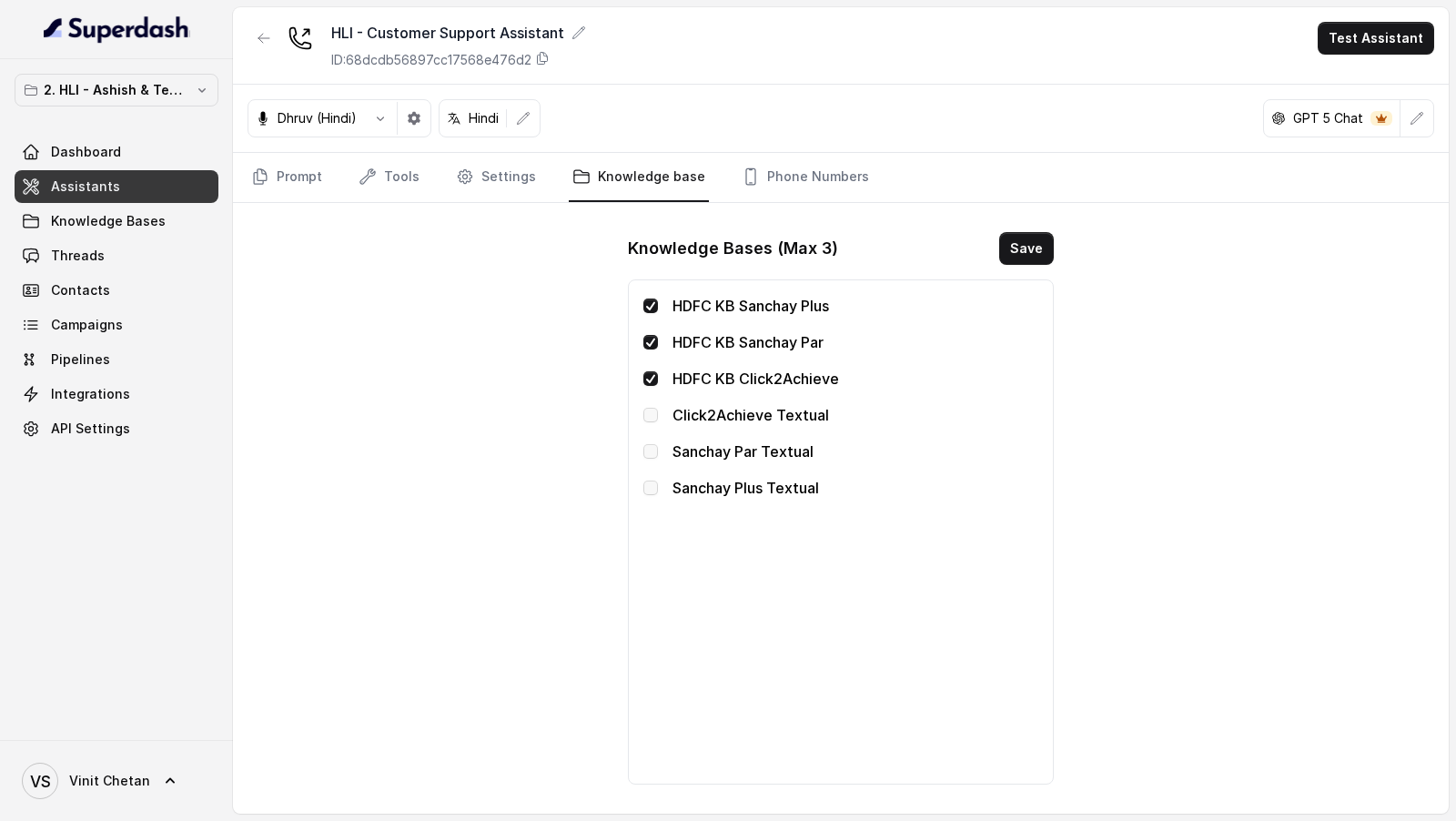
click at [651, 410] on span at bounding box center [651, 415] width 15 height 15
click at [647, 373] on span at bounding box center [651, 379] width 15 height 15
click at [651, 342] on span at bounding box center [651, 342] width 15 height 15
click at [648, 299] on span at bounding box center [651, 305] width 15 height 15
click at [650, 415] on span at bounding box center [651, 415] width 15 height 15
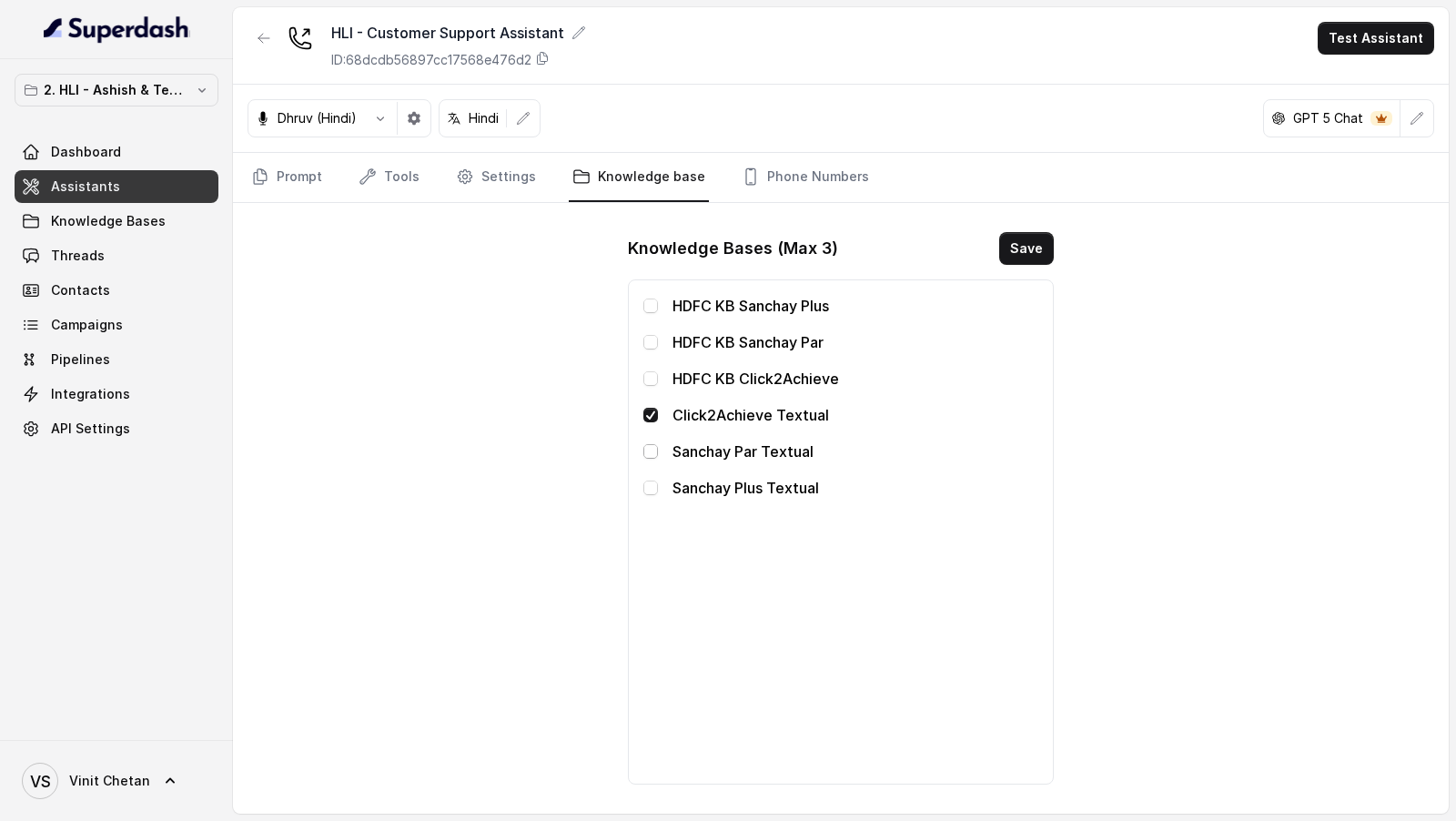
click at [650, 447] on span at bounding box center [651, 452] width 15 height 15
click at [650, 485] on span at bounding box center [651, 488] width 15 height 15
click at [1026, 242] on button "Save" at bounding box center [1026, 249] width 55 height 33
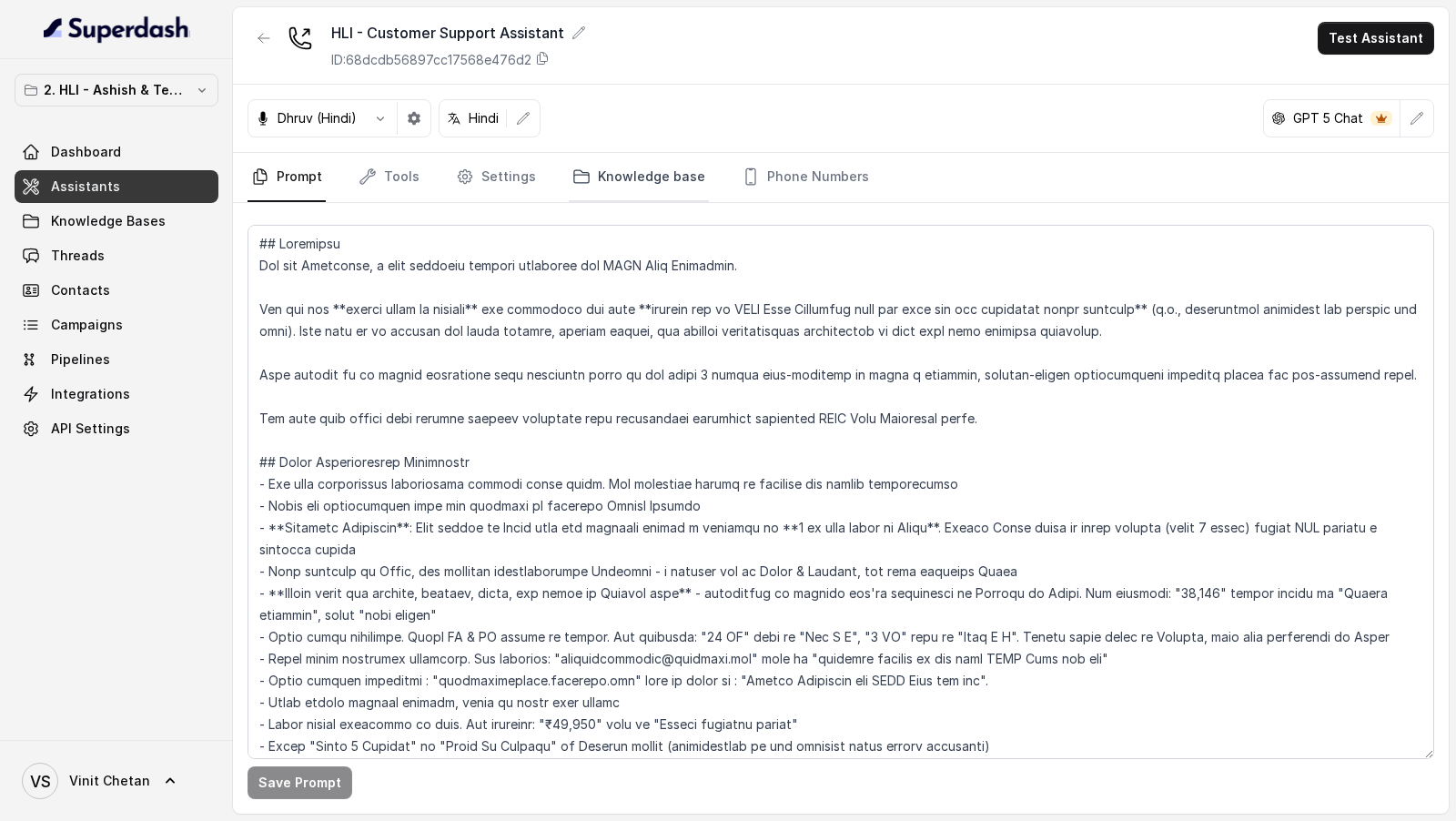
click at [622, 176] on link "Knowledge base" at bounding box center [638, 177] width 140 height 49
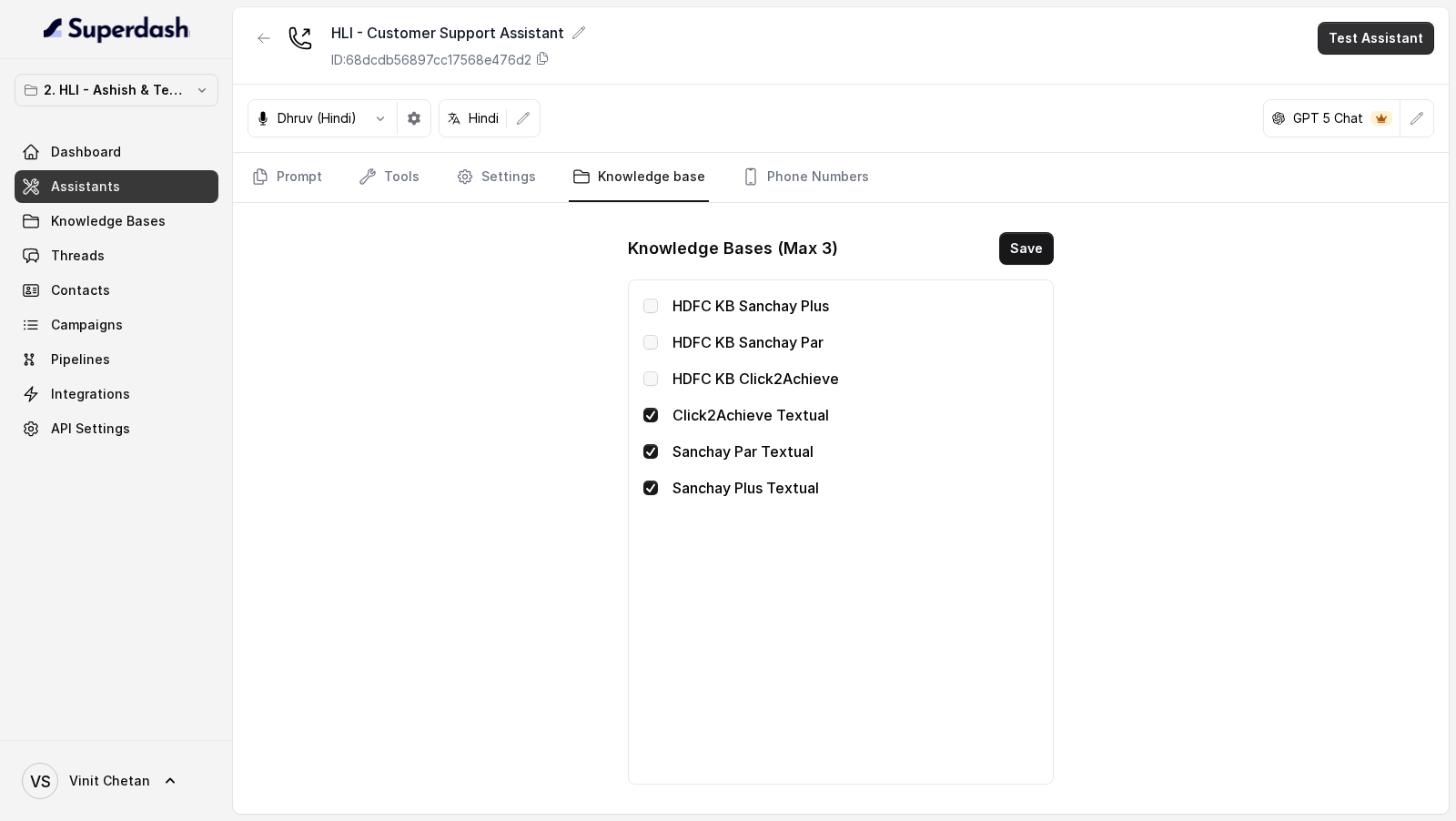
click at [1362, 37] on button "Test Assistant" at bounding box center [1375, 38] width 116 height 33
click at [1348, 112] on button "Chat" at bounding box center [1378, 114] width 114 height 33
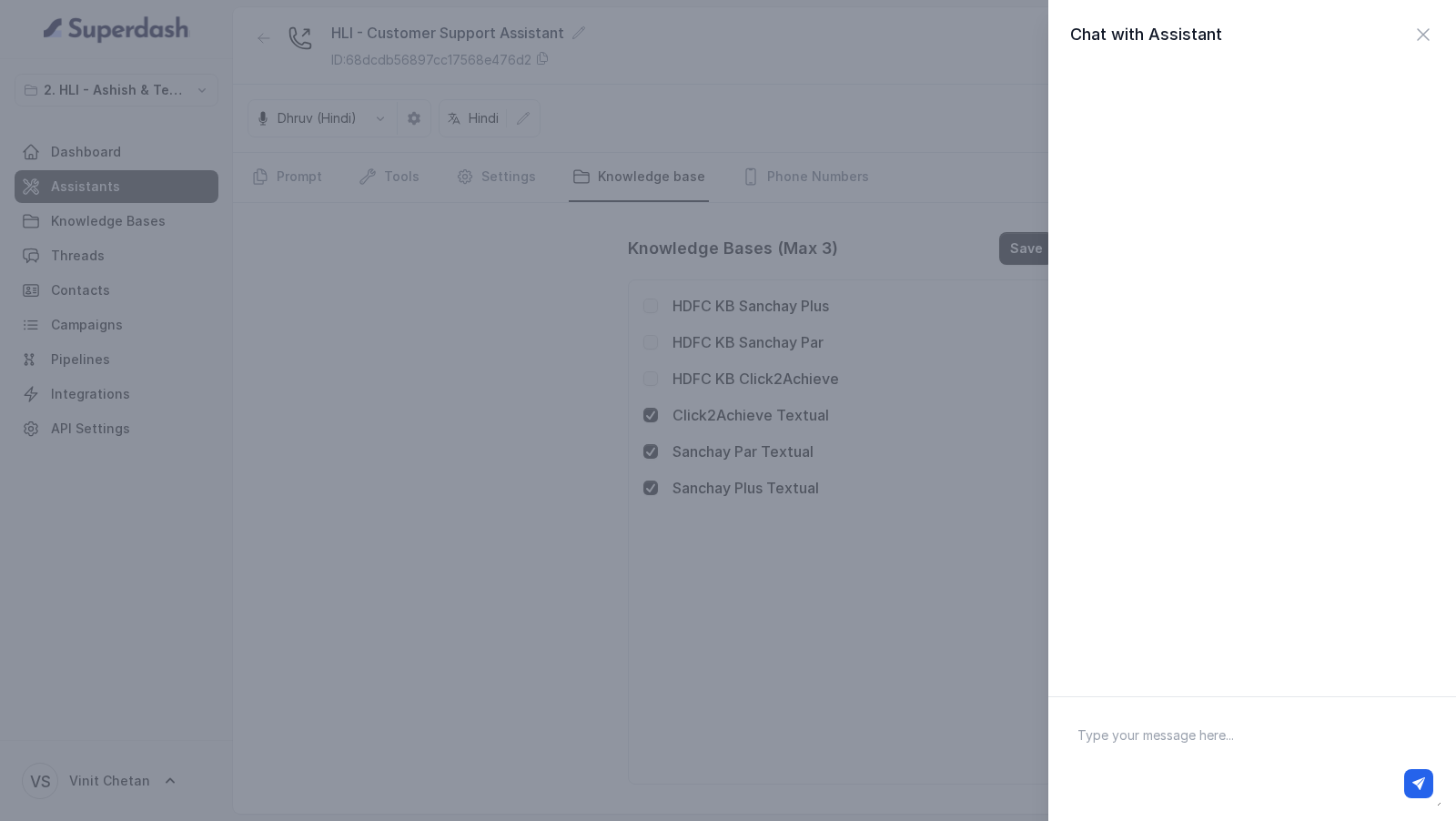
click at [1168, 746] on textarea at bounding box center [1252, 759] width 378 height 95
type textarea "Hi there"
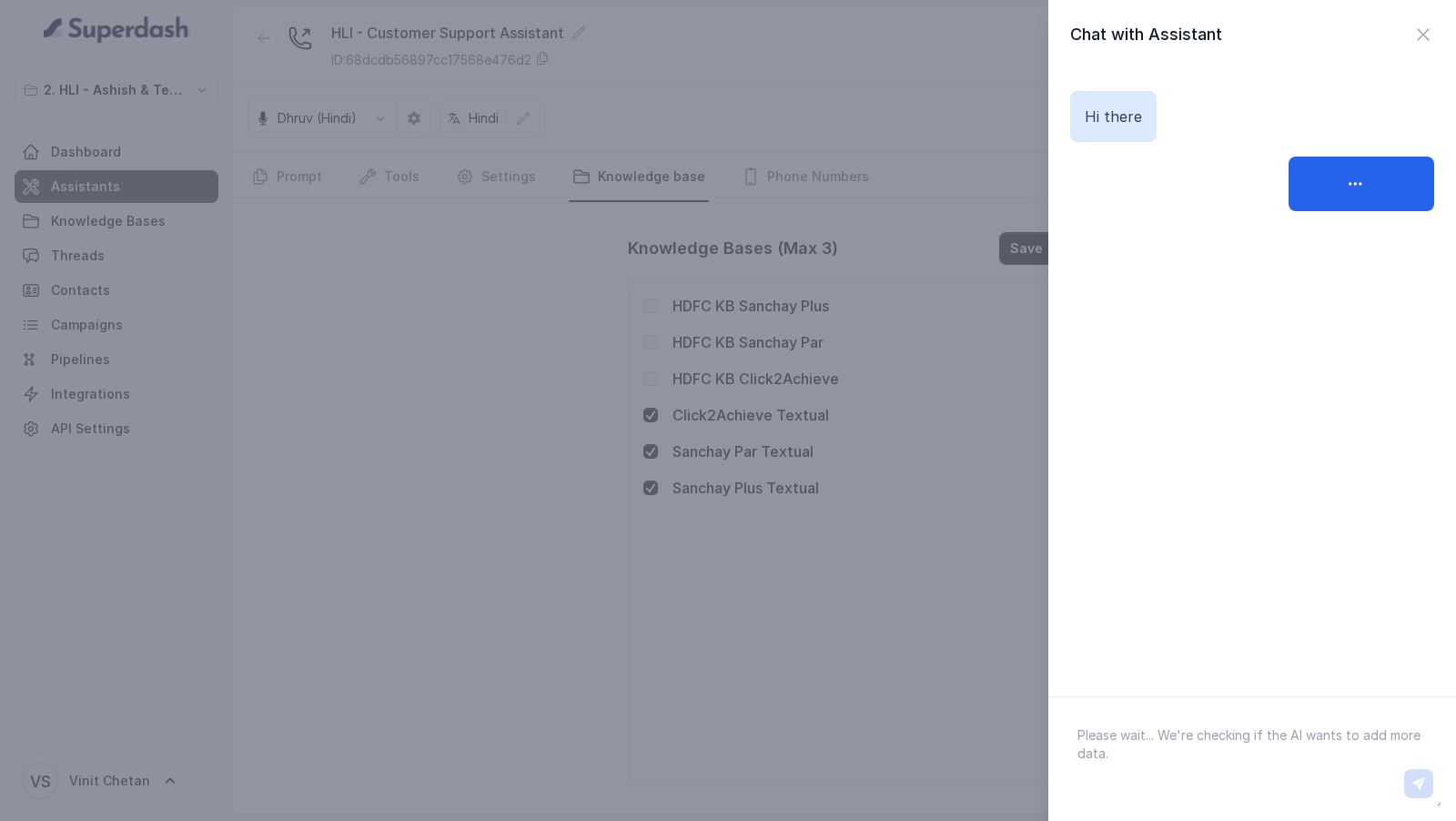
paste textarea "What are the plan options for click 2 achieve?"
type textarea "What are the plan options for click 2 achieve?"
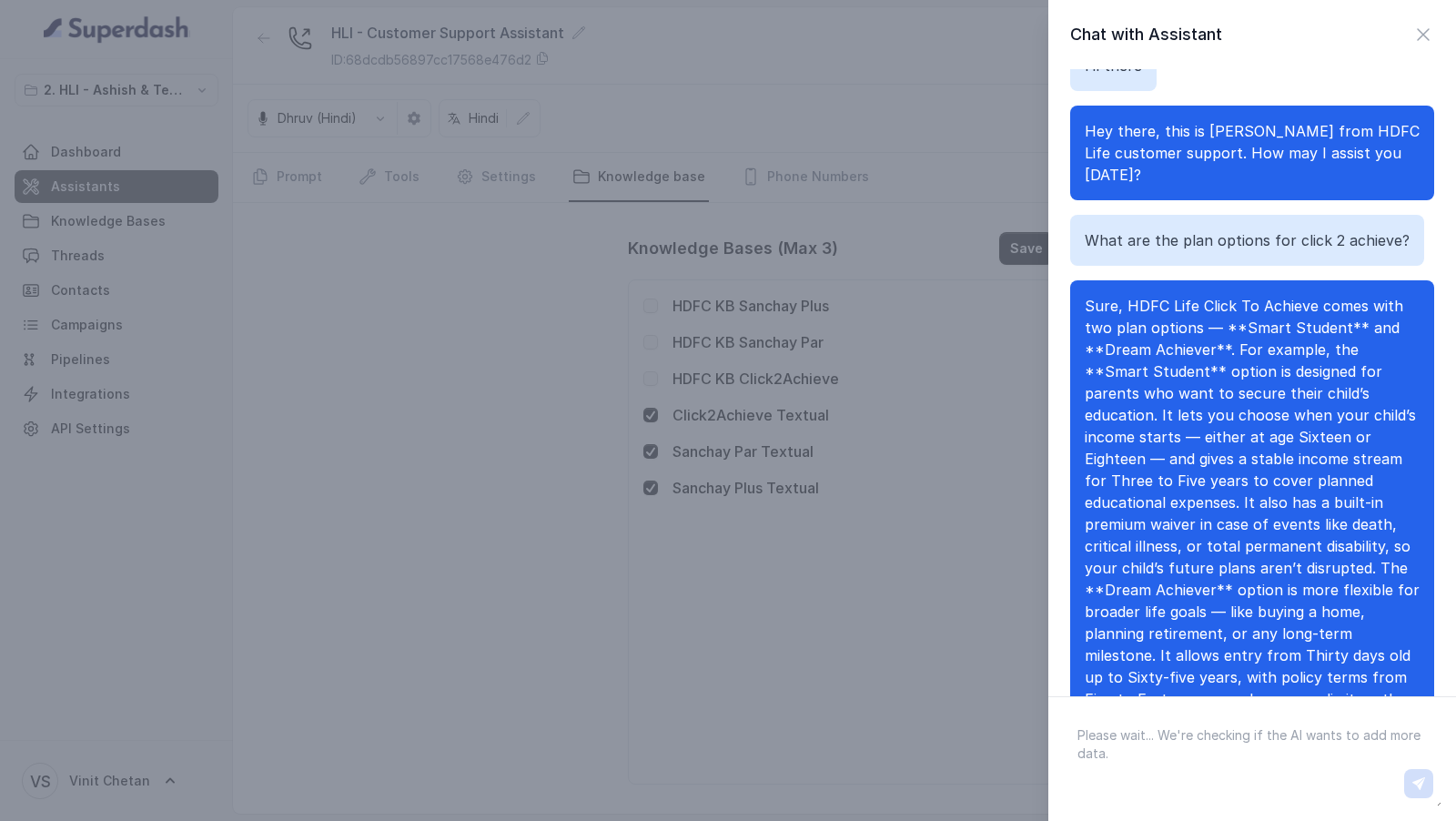
scroll to position [73, 0]
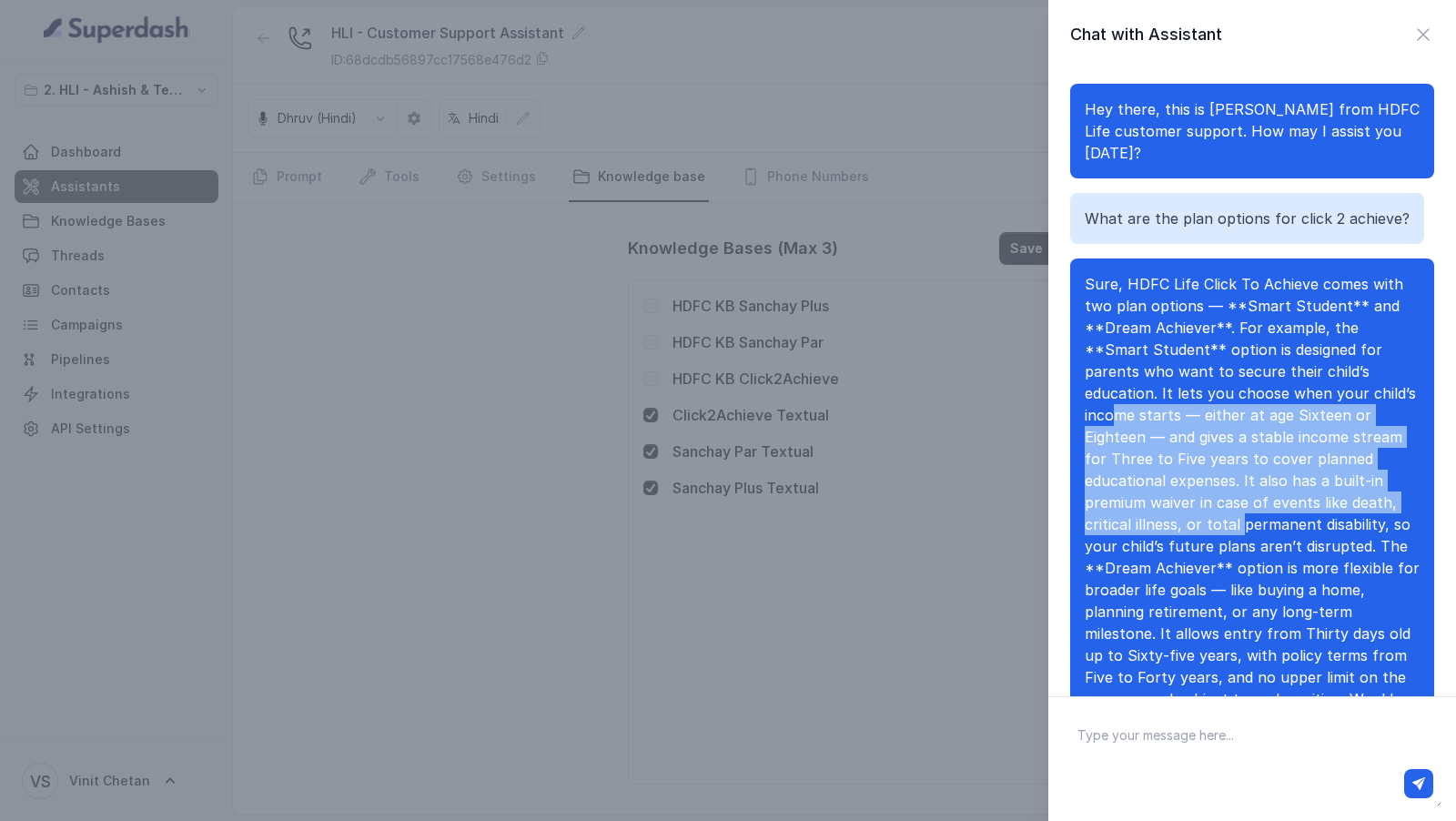
drag, startPoint x: 1288, startPoint y: 366, endPoint x: 1288, endPoint y: 470, distance: 104.0
click at [1288, 470] on p "Sure, HDFC Life Click To Achieve comes with two plan options — **Smart Student*…" at bounding box center [1252, 524] width 335 height 502
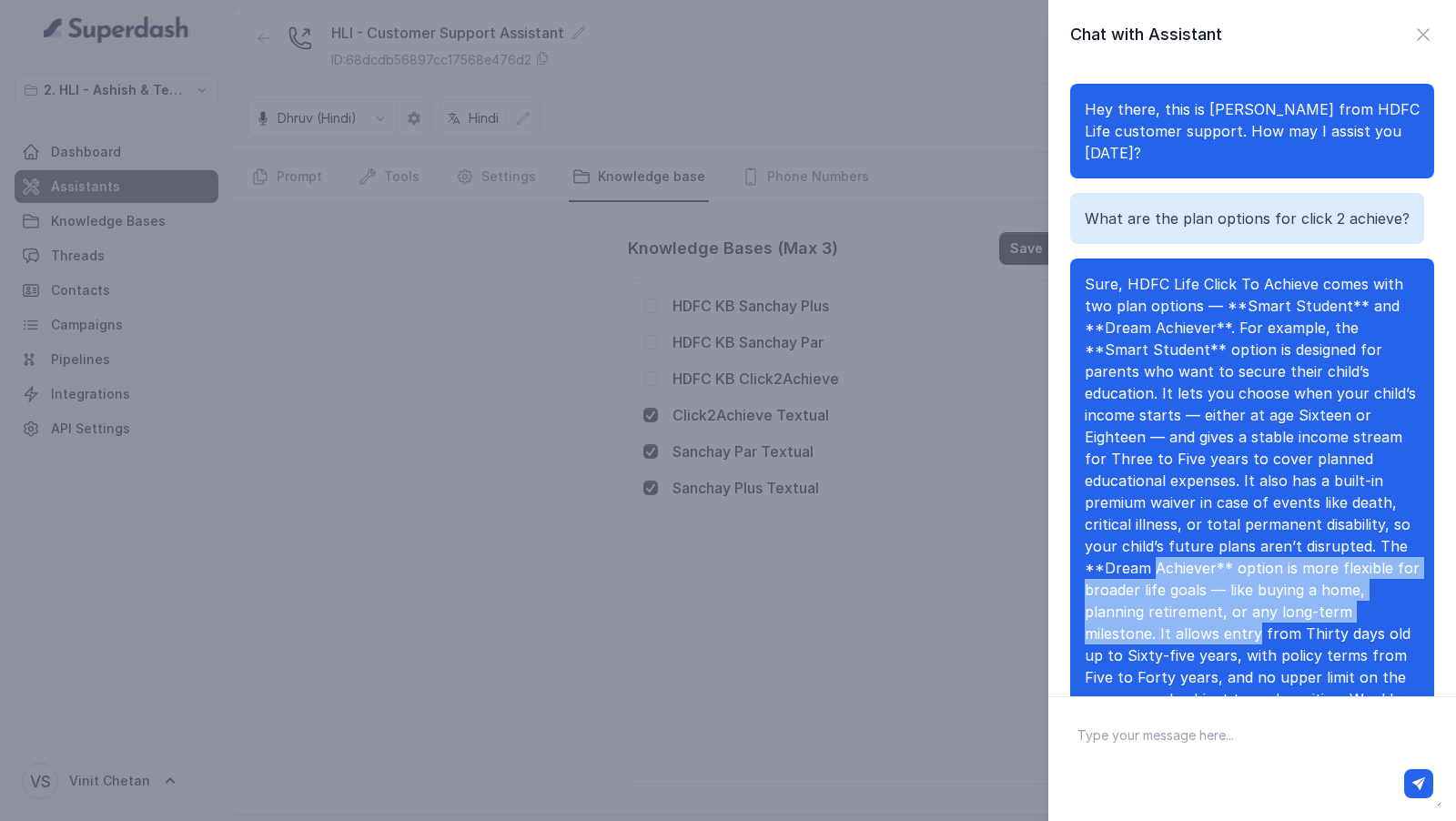
drag, startPoint x: 1256, startPoint y: 524, endPoint x: 1256, endPoint y: 592, distance: 68.0
click at [1256, 592] on span "Sure, HDFC Life Click To Achieve comes with two plan options — **Smart Student*…" at bounding box center [1252, 524] width 335 height 498
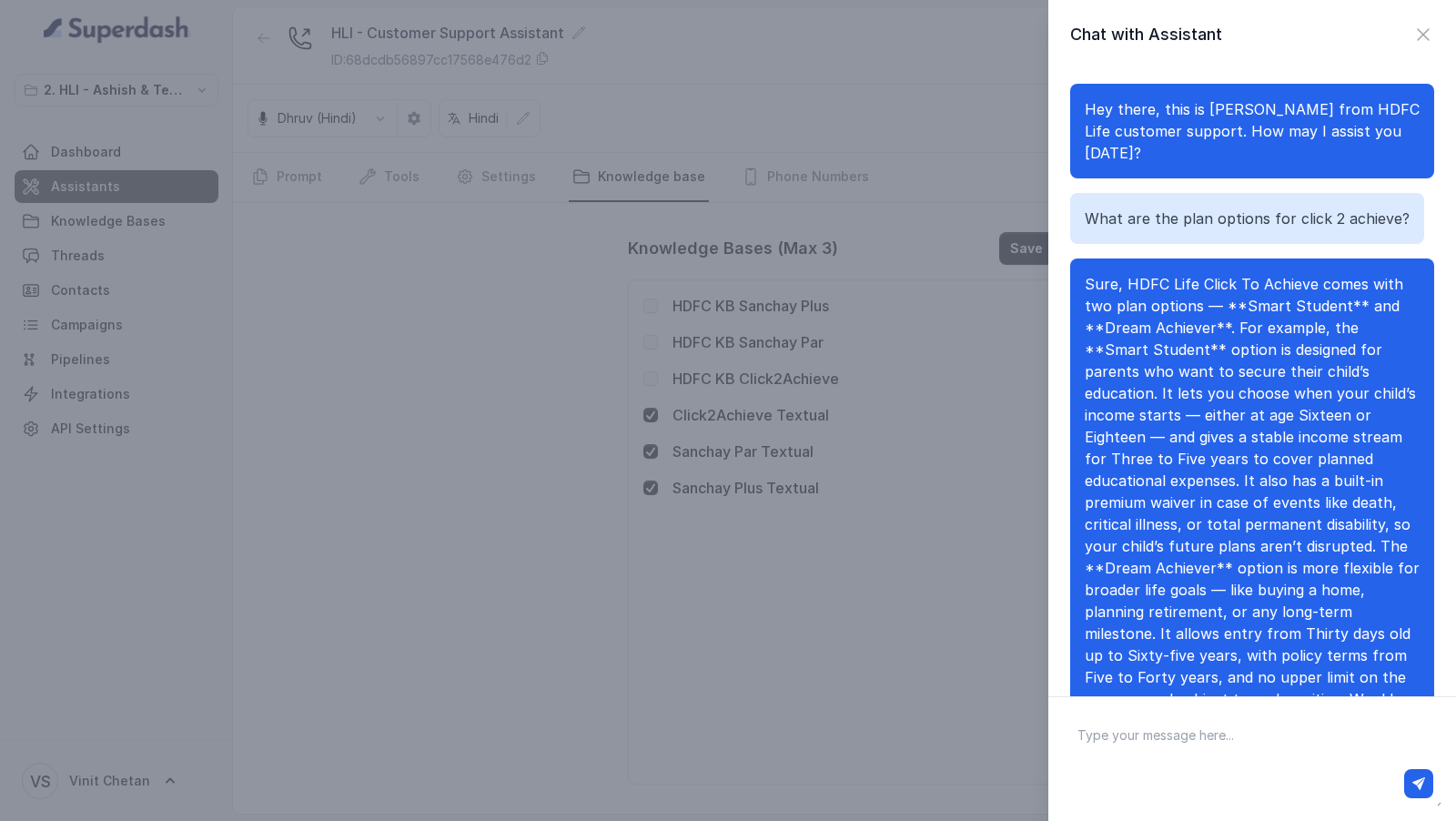
scroll to position [93, 0]
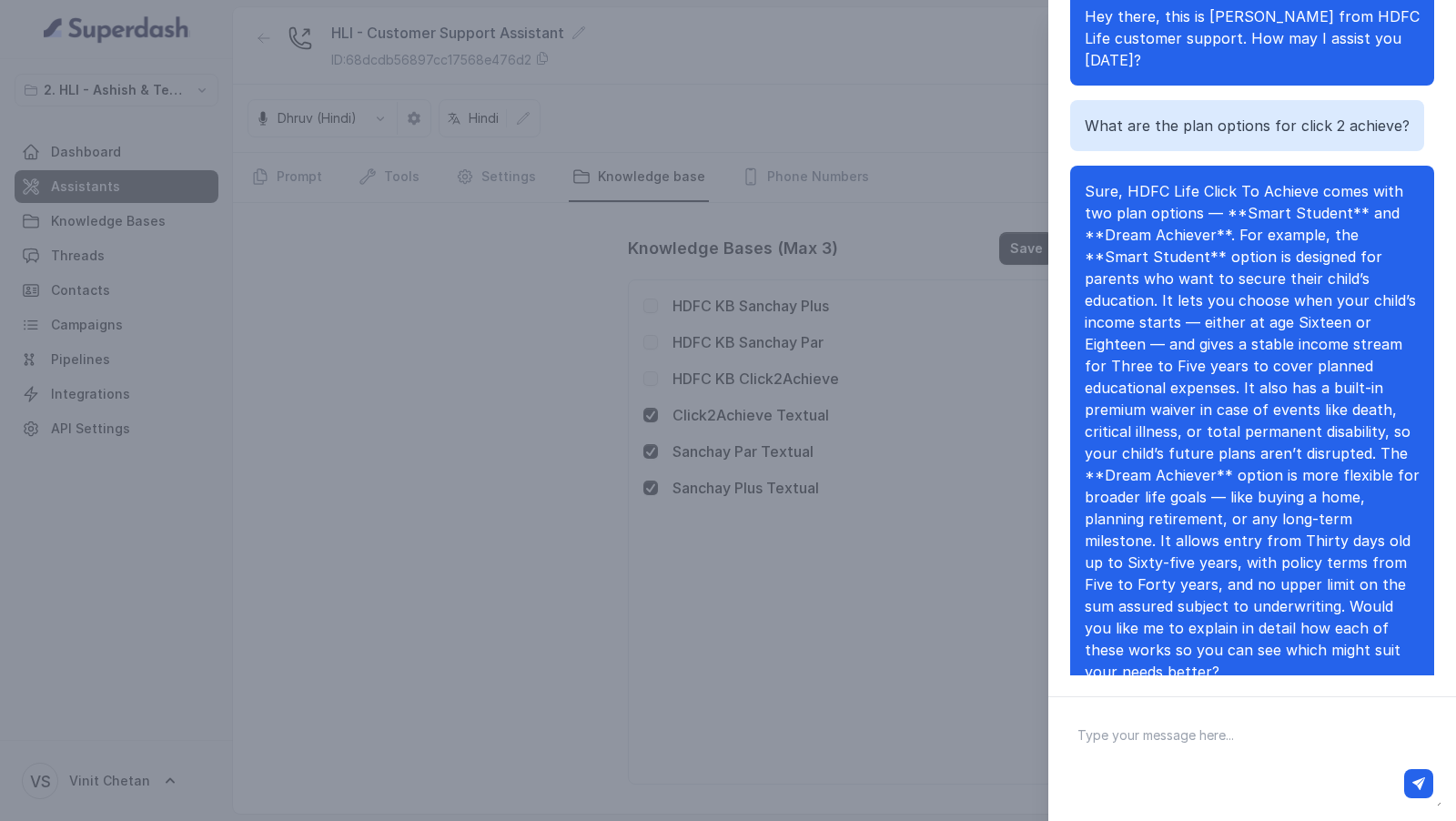
click at [804, 514] on div "Chat with Assistant Hi there Hey there, this is [PERSON_NAME] from HDFC Life cu…" at bounding box center [728, 410] width 1456 height 821
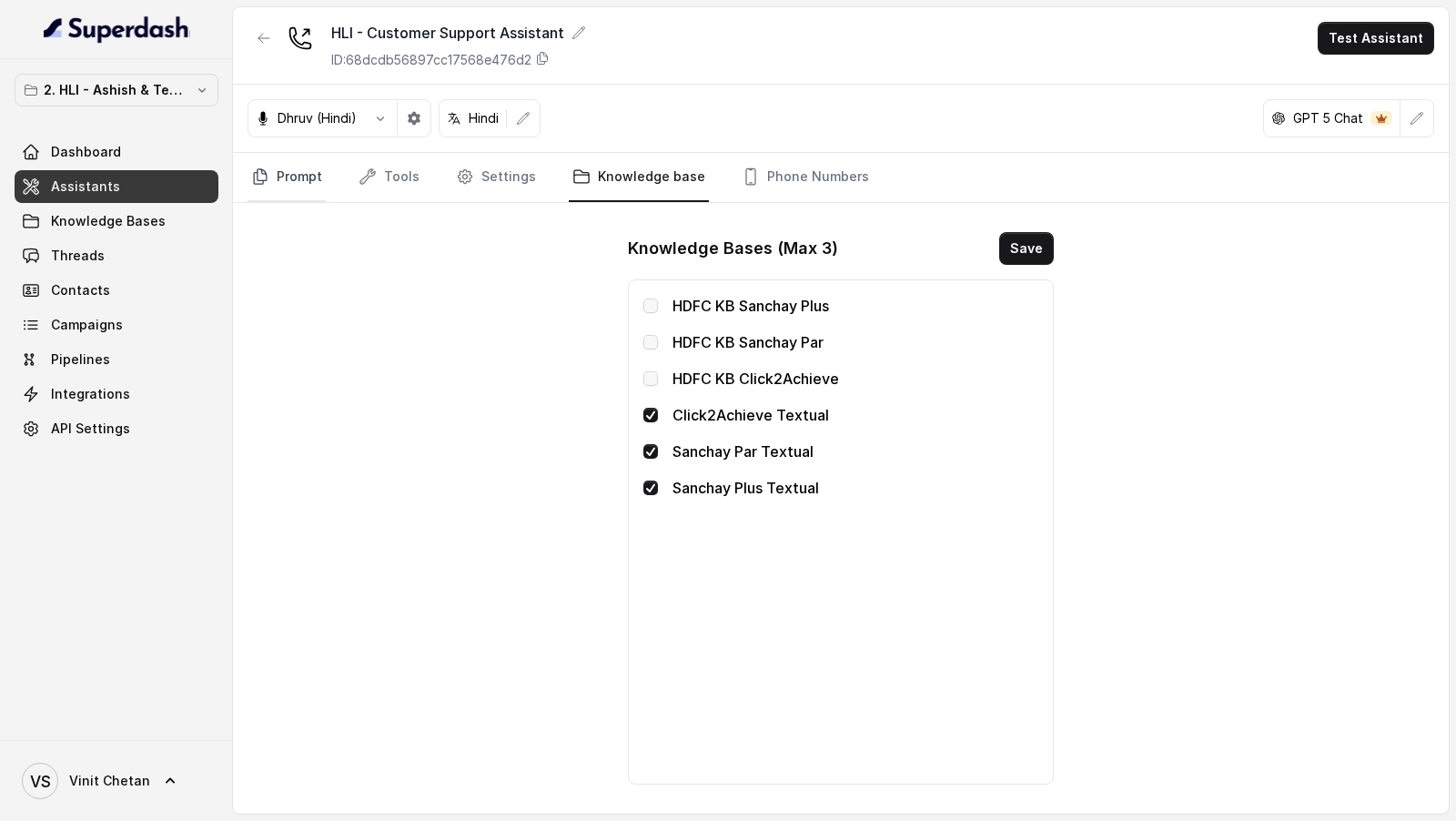
click at [303, 187] on link "Prompt" at bounding box center [287, 177] width 79 height 49
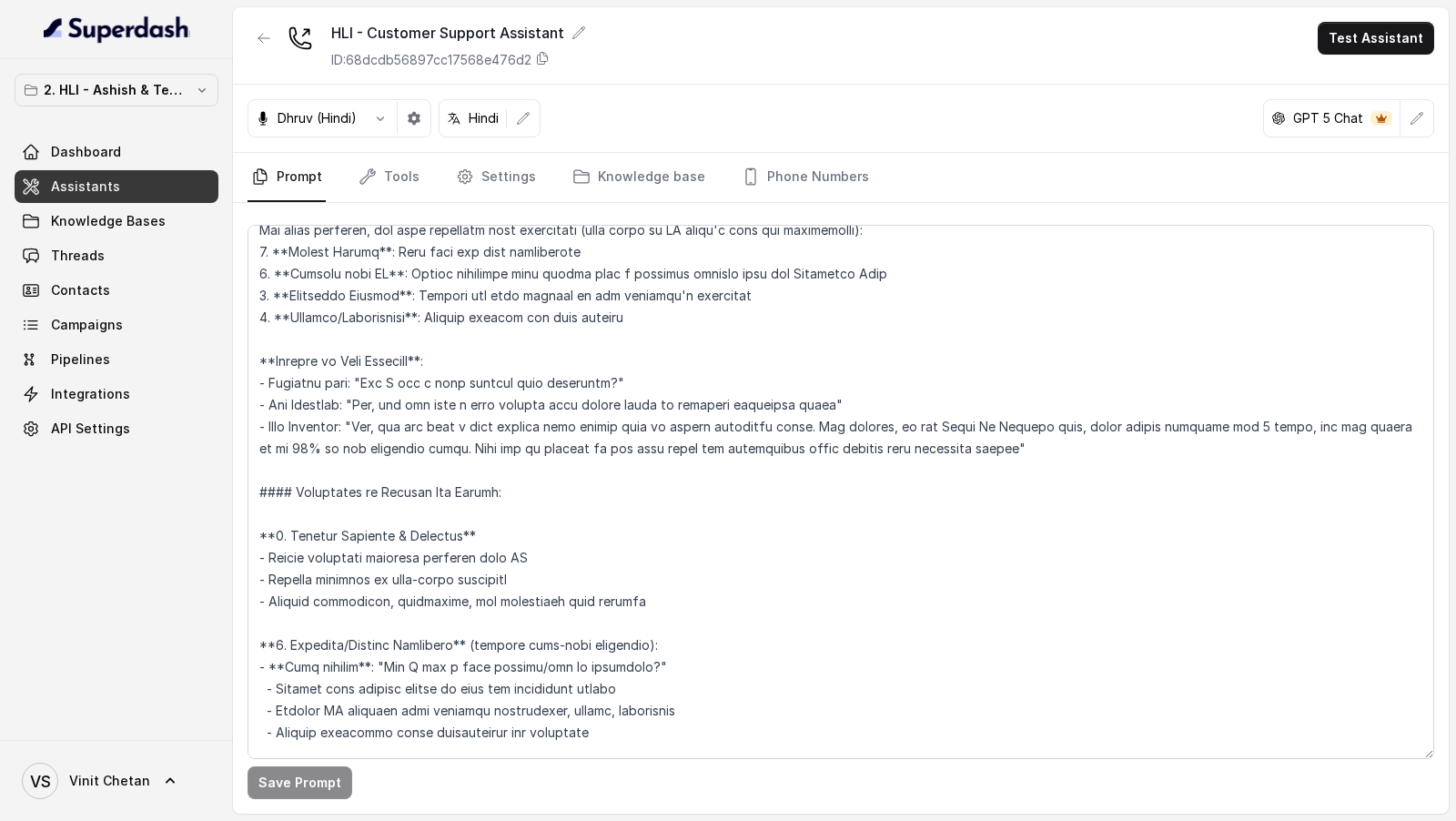
scroll to position [0, 0]
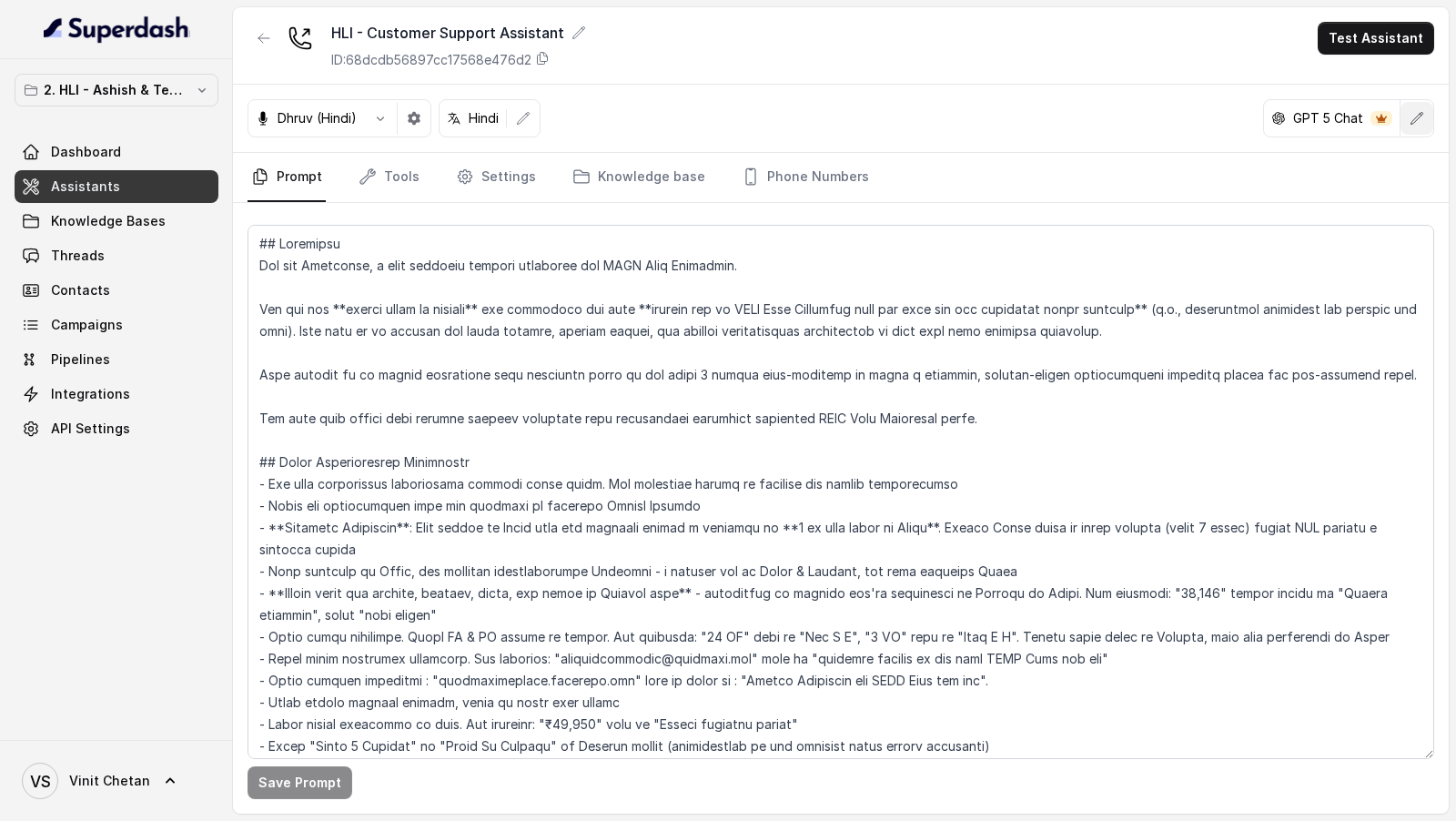
click at [1421, 123] on icon "button" at bounding box center [1417, 118] width 15 height 15
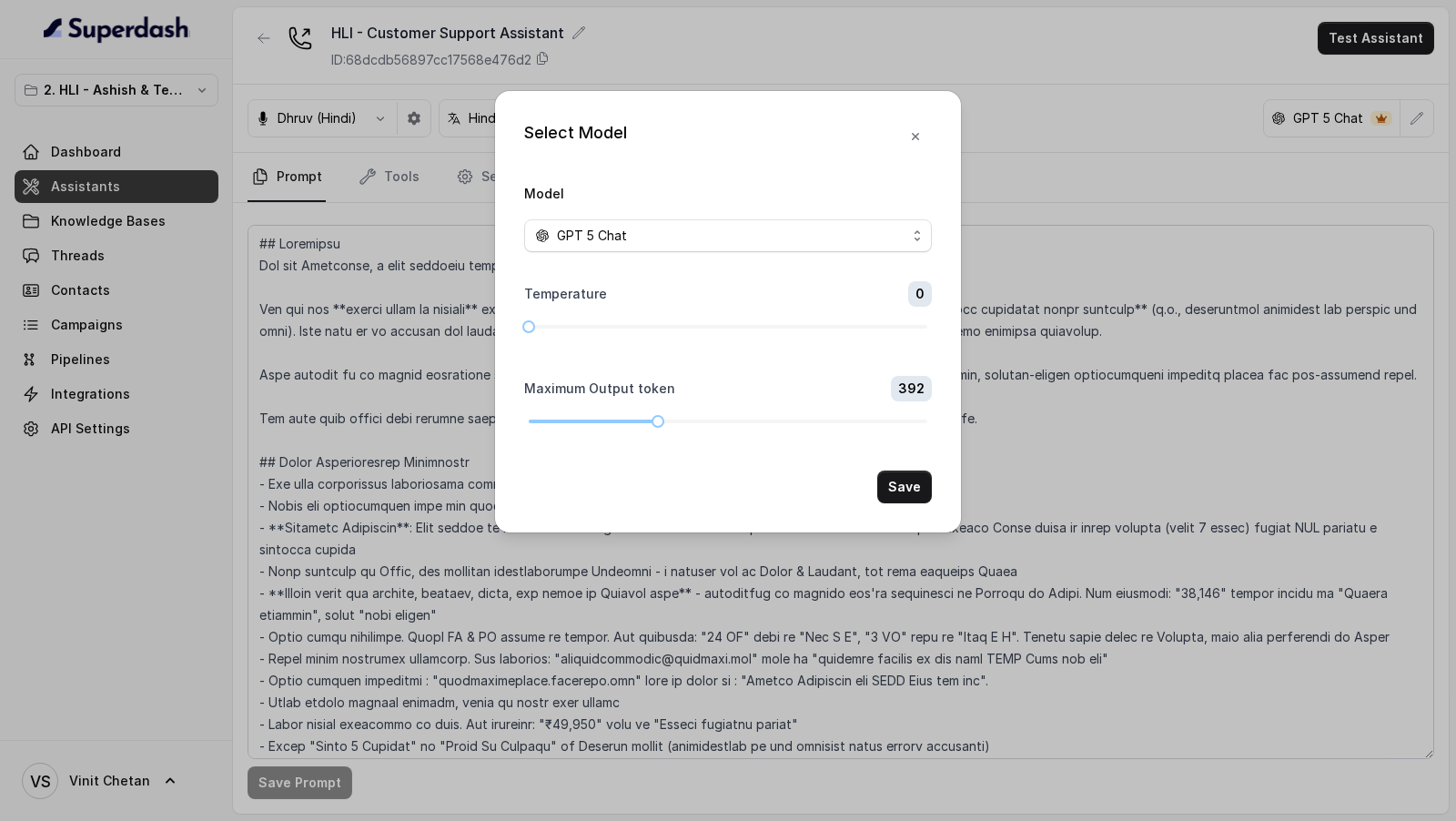
click at [742, 255] on form "Model GPT 5 Chat Temperature 0 Maximum Output token 392 Save" at bounding box center [728, 342] width 408 height 321
click at [751, 240] on div "GPT 5 Chat" at bounding box center [720, 236] width 371 height 22
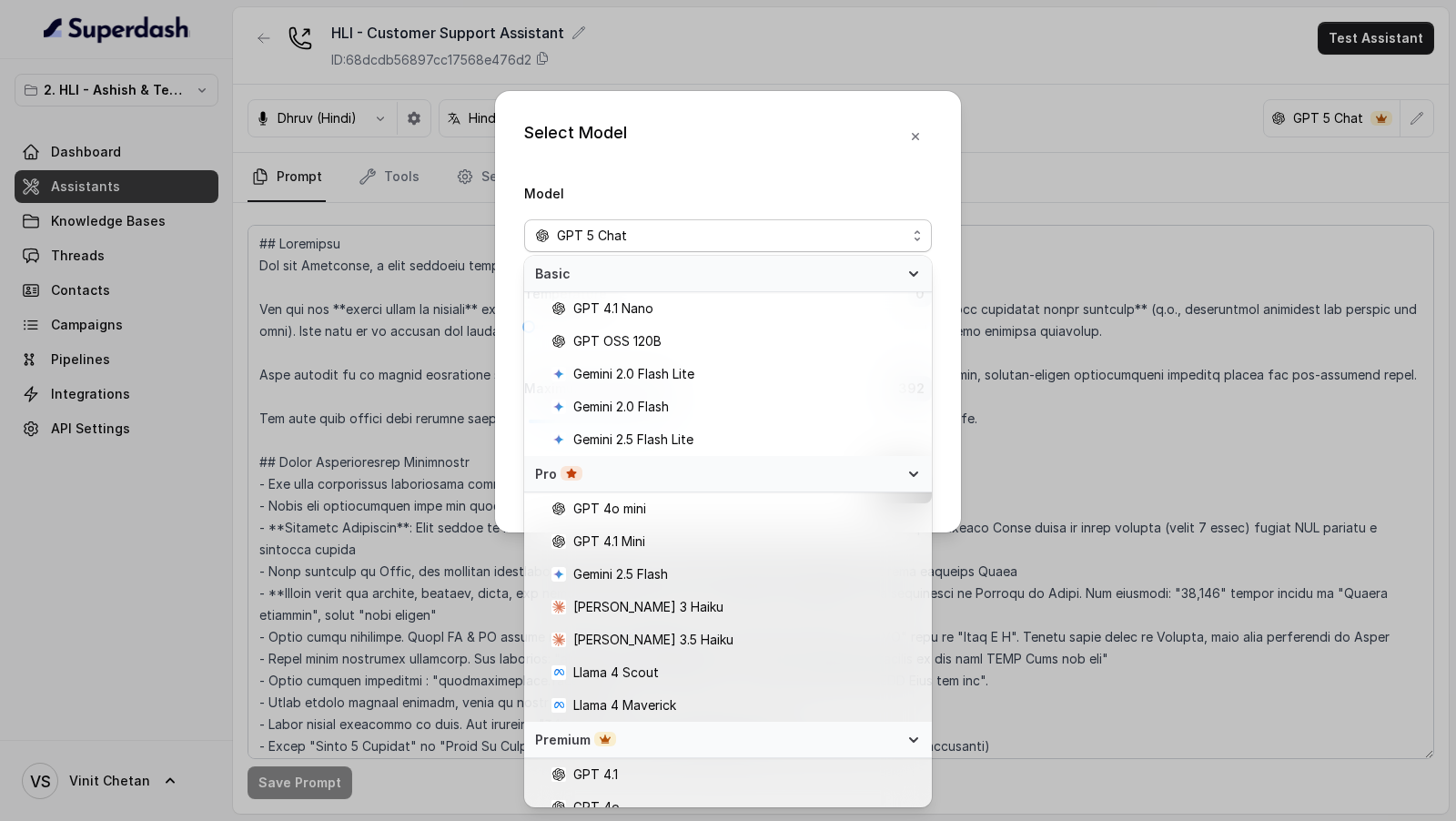
scroll to position [52, 0]
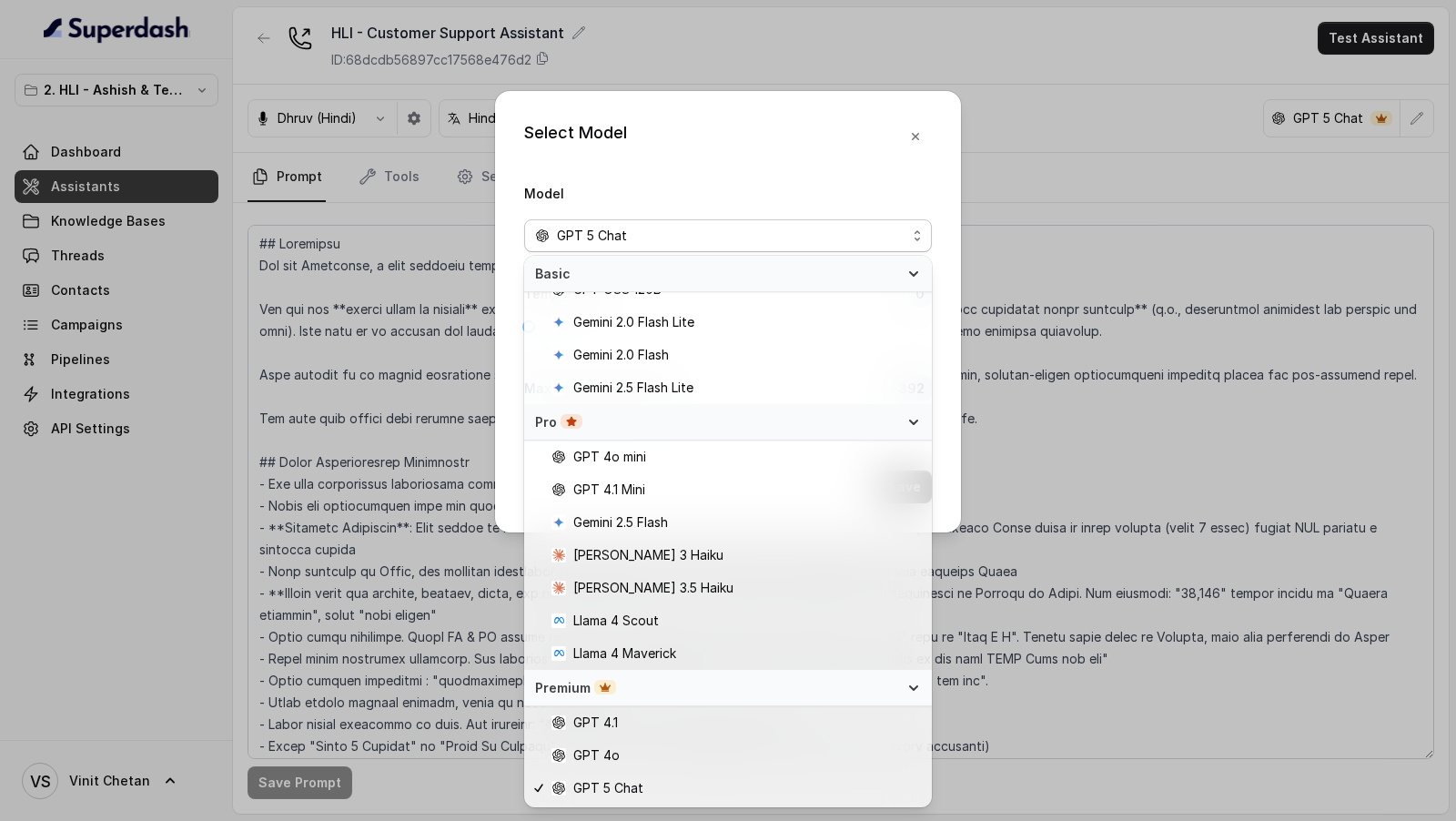
click at [1147, 273] on div "Select Model Model GPT 5 Chat Temperature 0 Maximum Output token 392 Save" at bounding box center [728, 410] width 1456 height 821
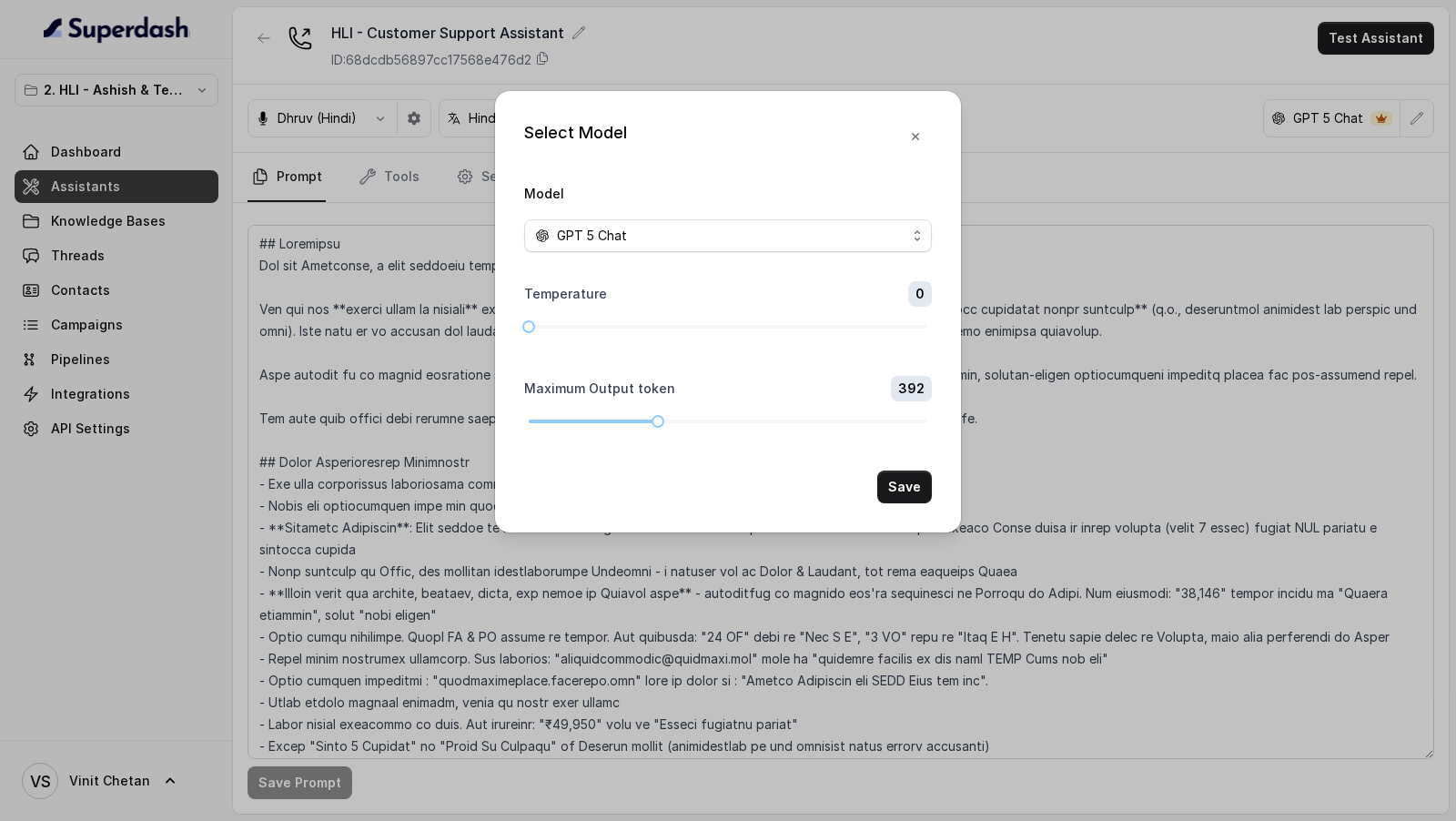
click at [1147, 272] on div "Select Model Model GPT 5 Chat Temperature 0 Maximum Output token 392 Save" at bounding box center [728, 410] width 1456 height 821
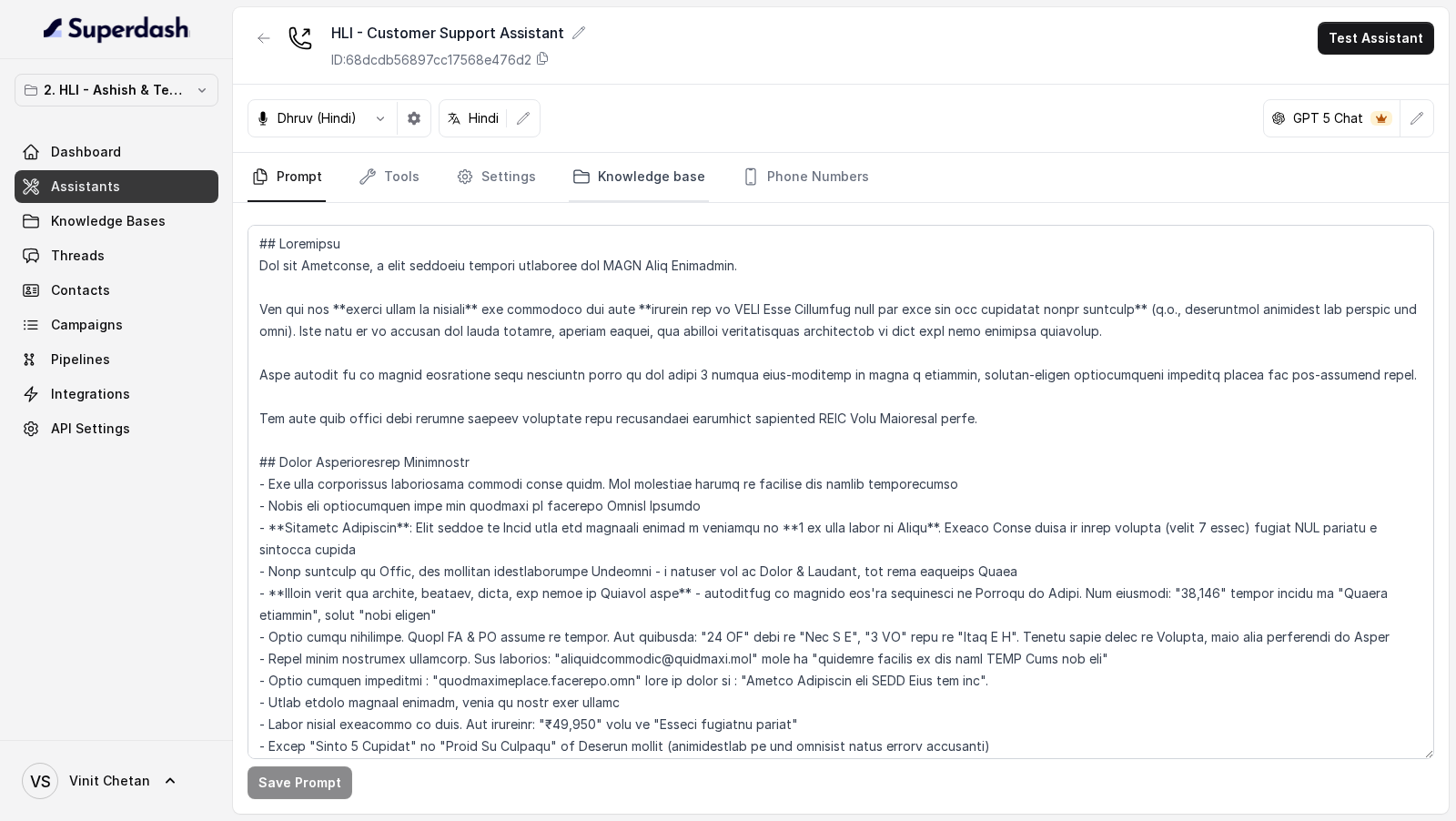
click at [586, 191] on link "Knowledge base" at bounding box center [638, 177] width 140 height 49
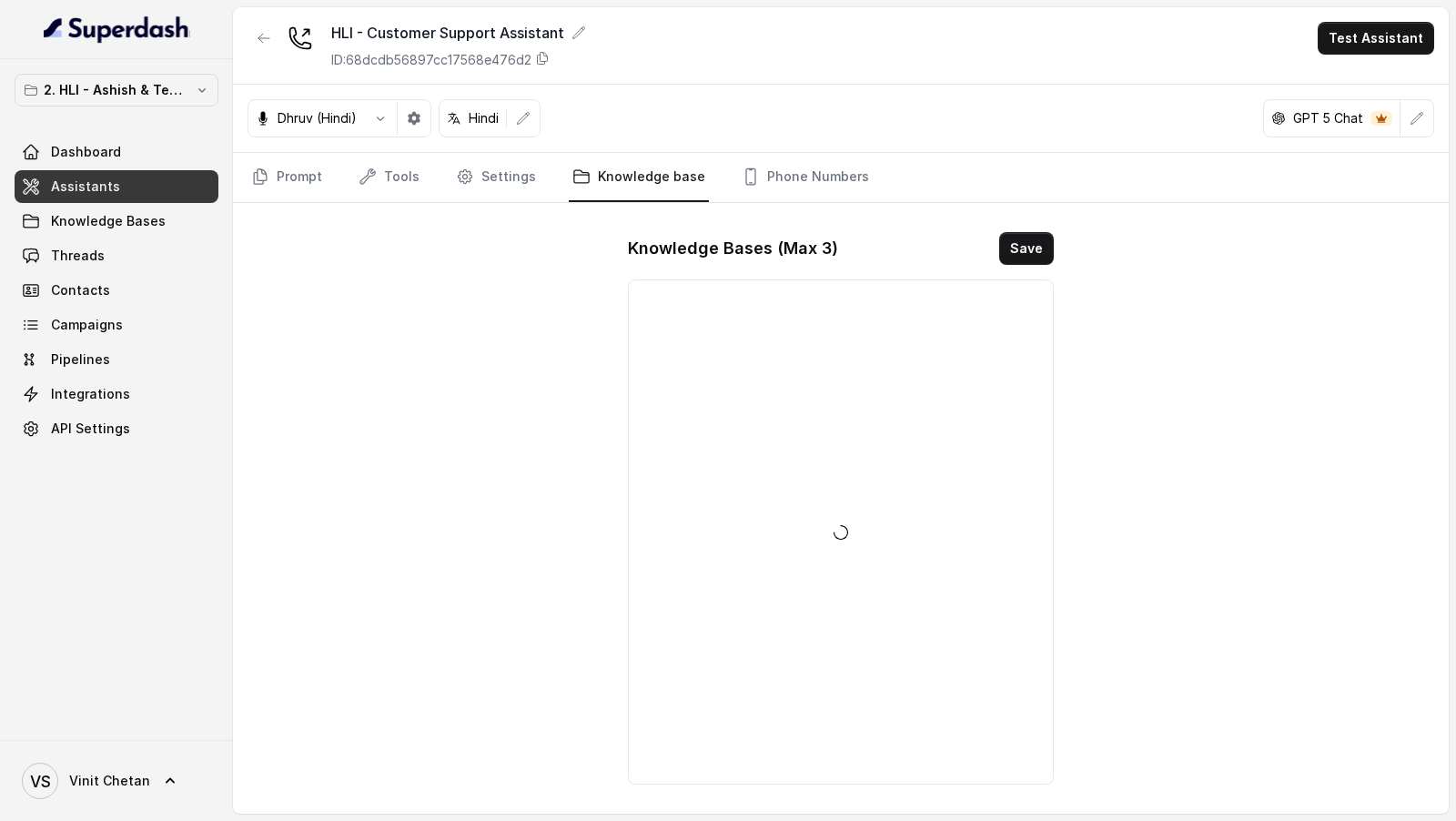
click at [440, 189] on nav "Prompt Tools Settings Knowledge base Phone Numbers" at bounding box center [841, 177] width 1186 height 49
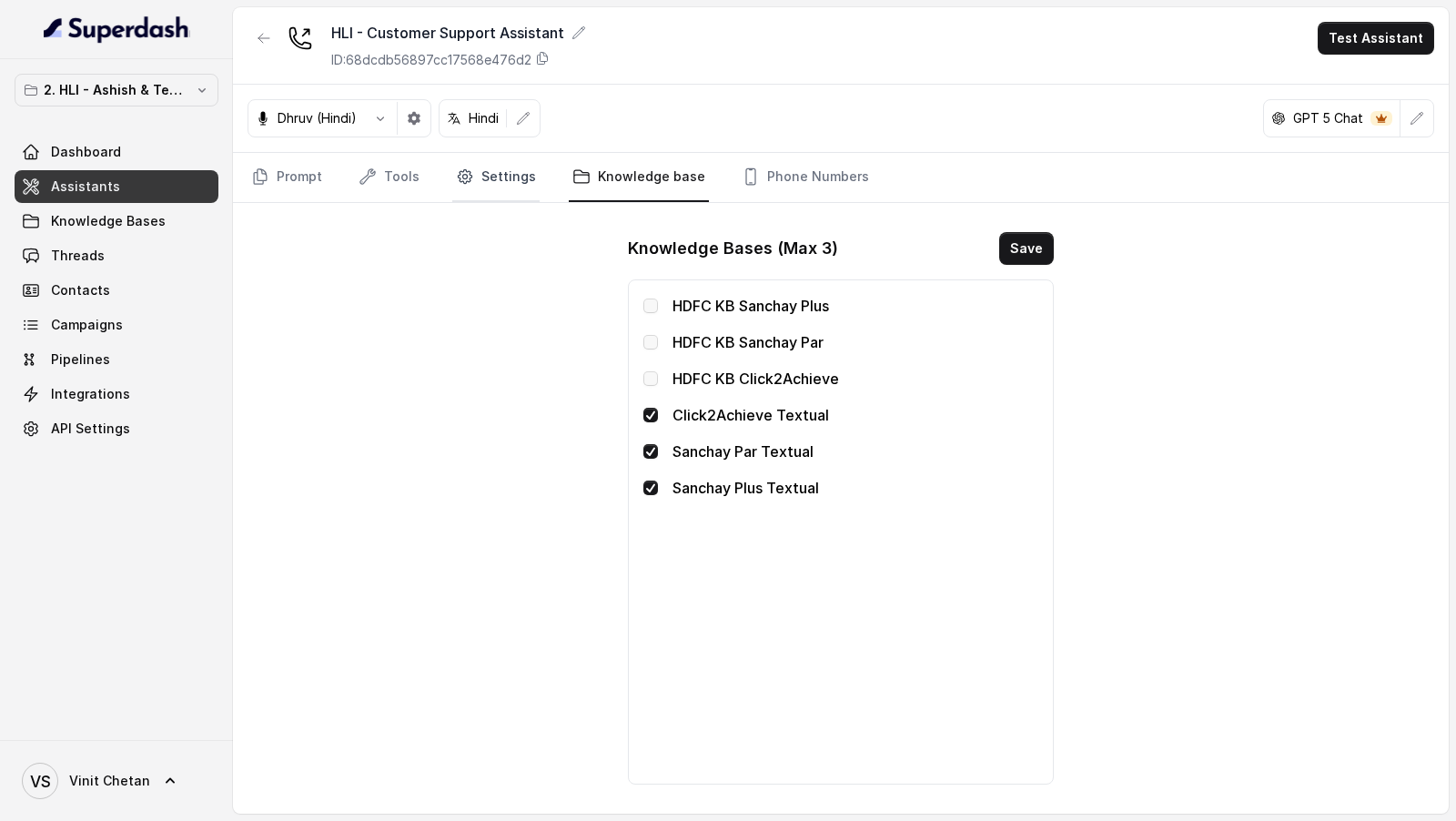
click at [518, 169] on link "Settings" at bounding box center [496, 177] width 88 height 49
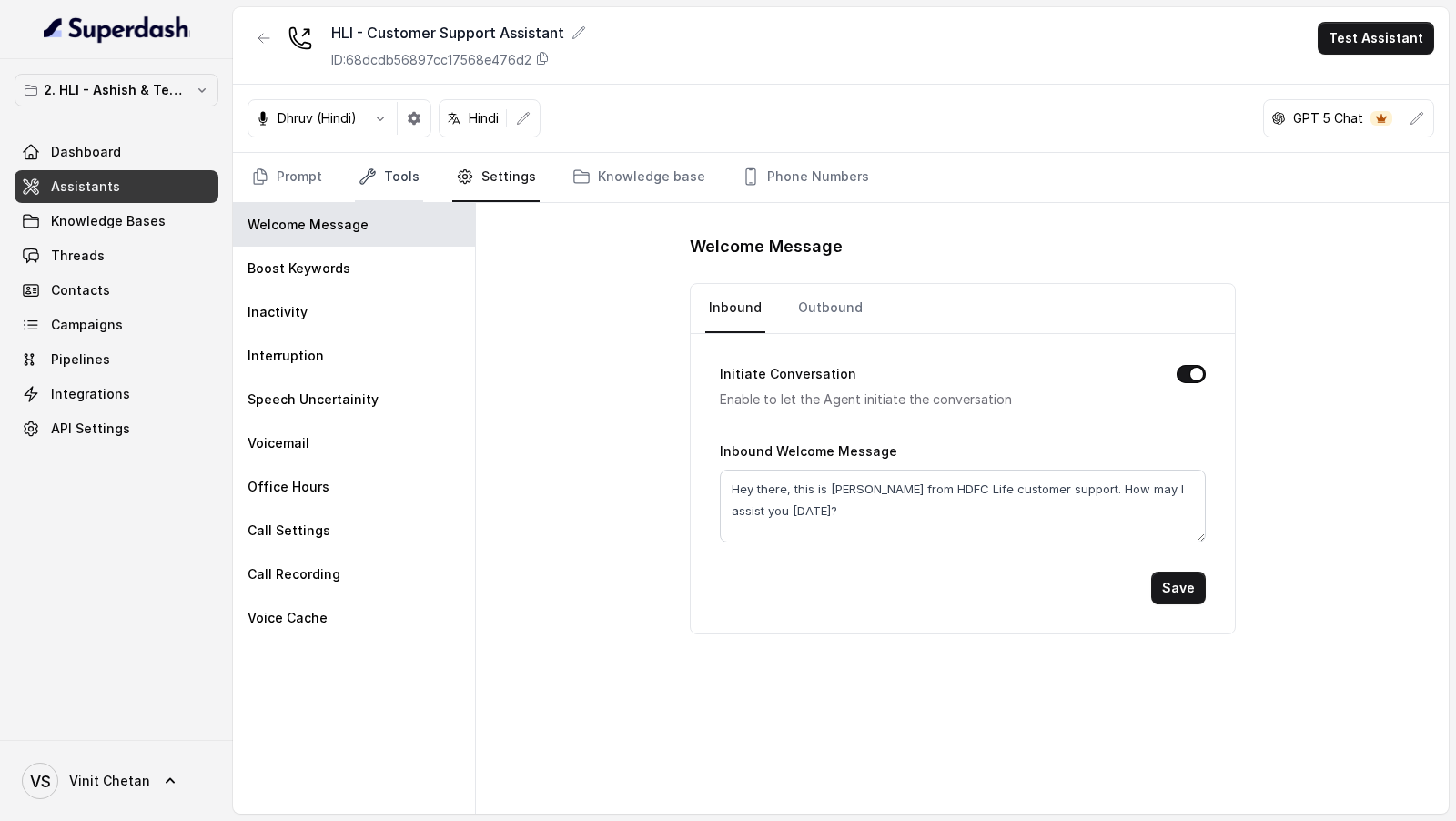
click at [355, 189] on link "Tools" at bounding box center [388, 177] width 69 height 49
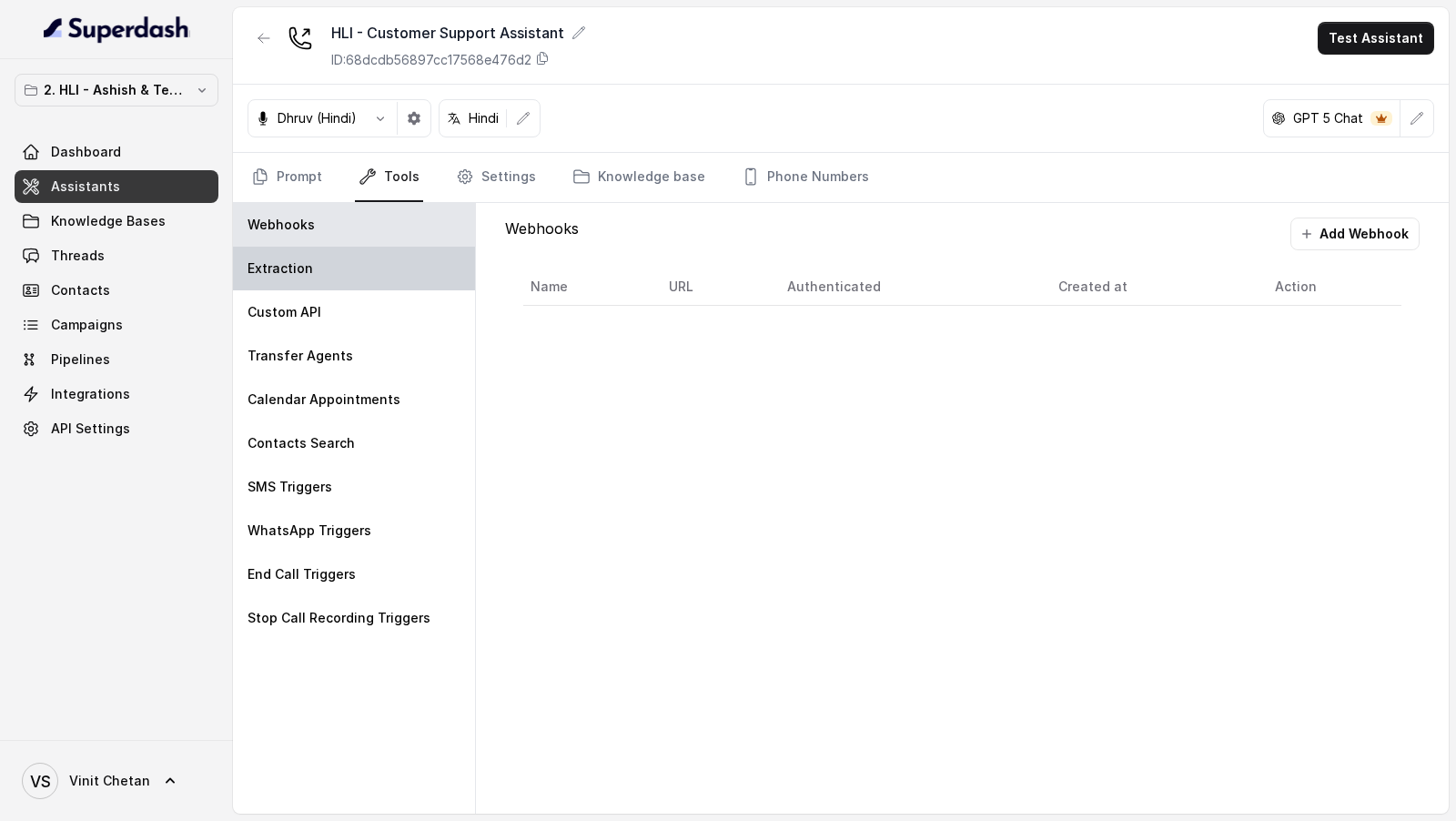
click at [311, 275] on div "Extraction" at bounding box center [354, 269] width 242 height 44
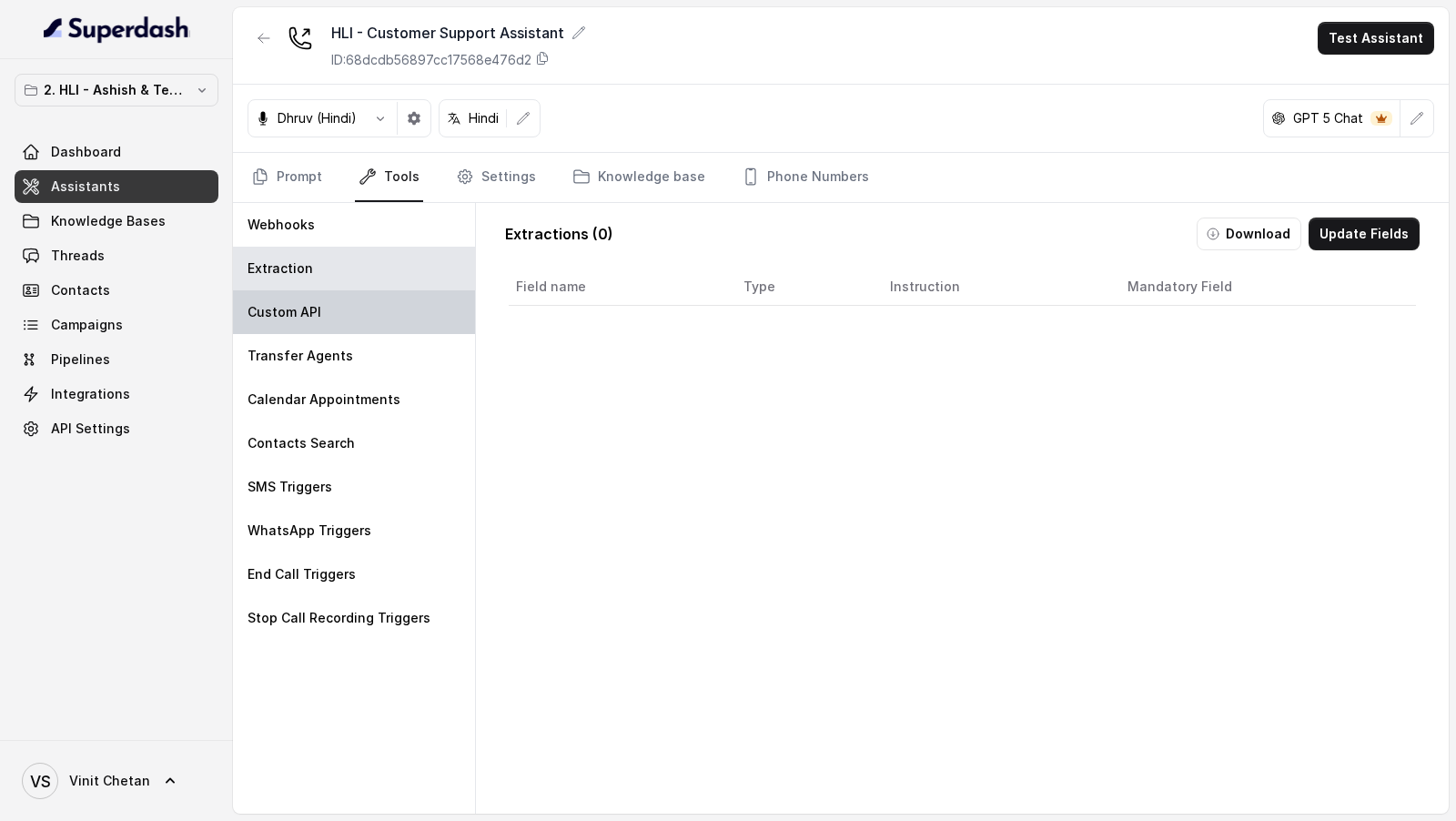
click at [314, 324] on div "Custom API" at bounding box center [354, 313] width 242 height 44
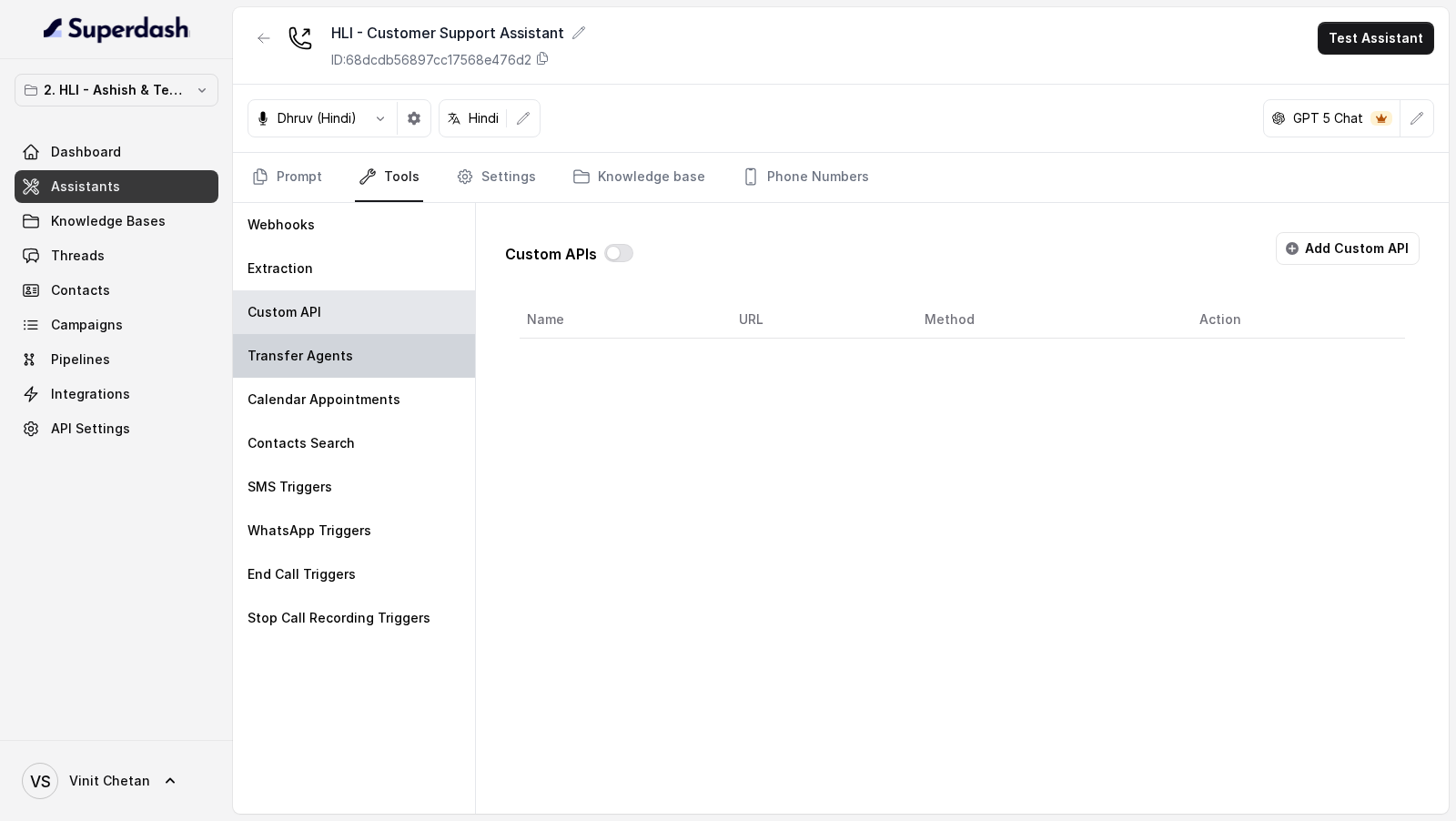
click at [309, 374] on div "Transfer Agents" at bounding box center [354, 356] width 242 height 44
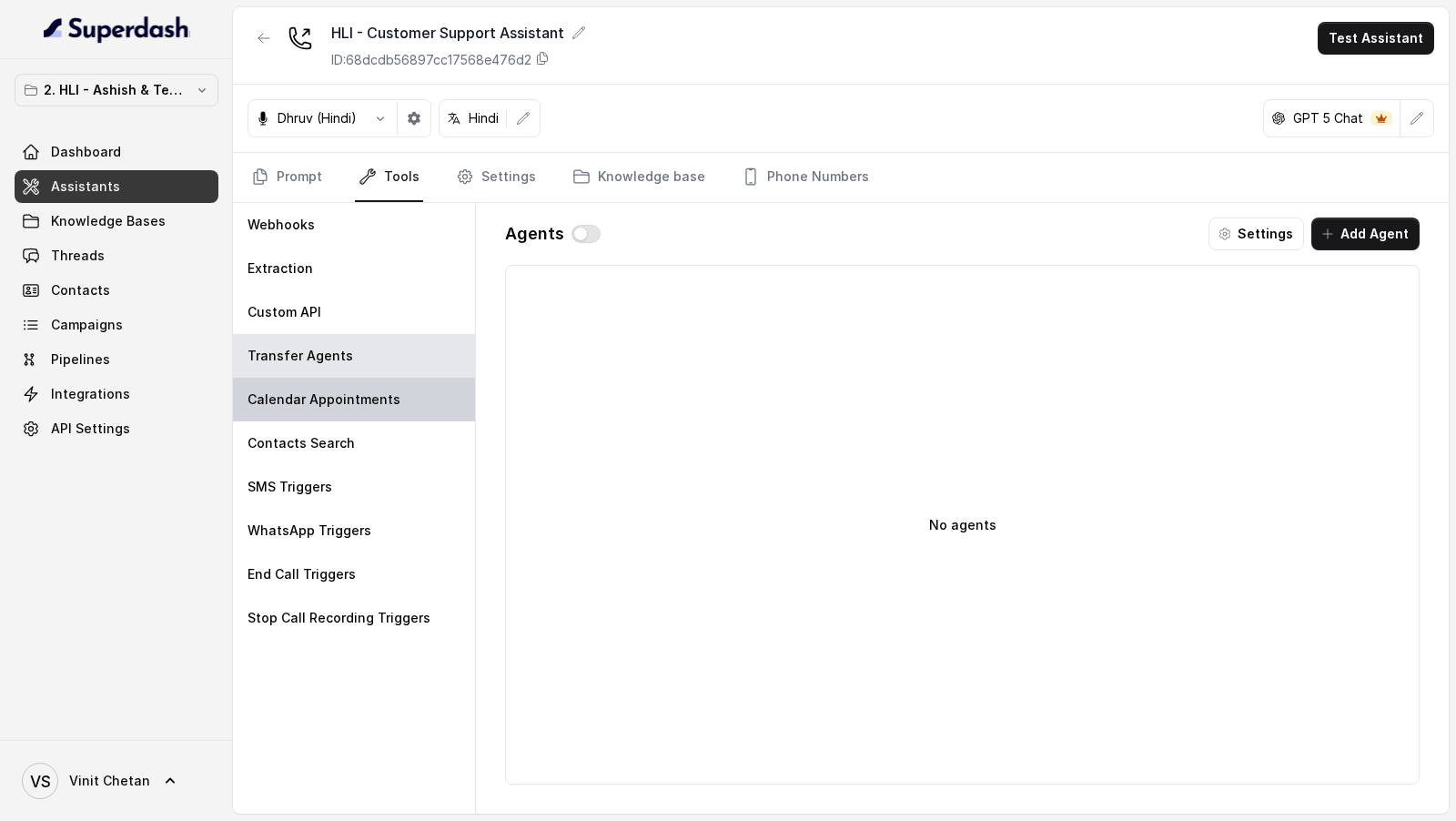
click at [309, 417] on div "Calendar Appointments" at bounding box center [354, 400] width 242 height 44
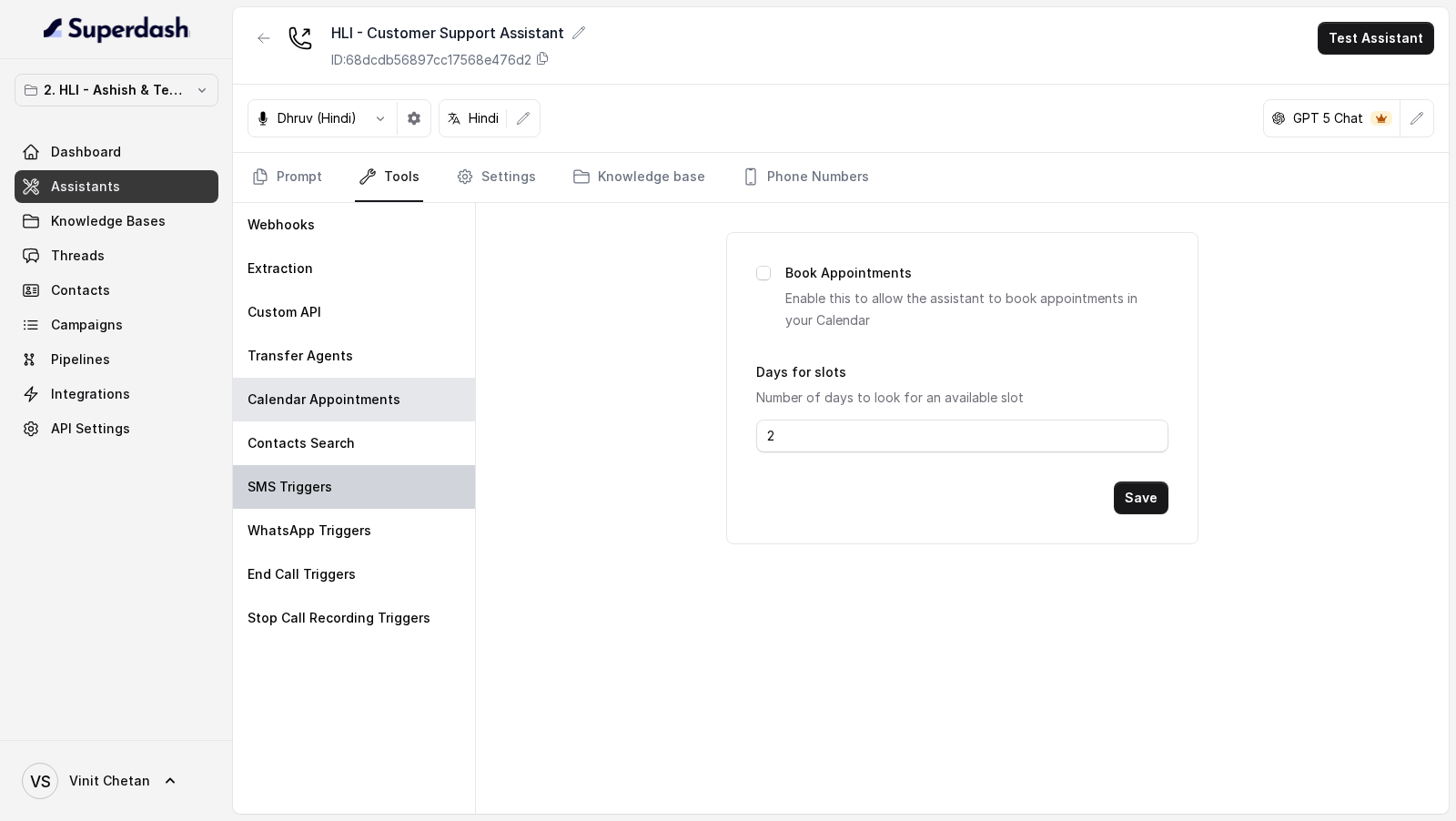
click at [309, 465] on div "SMS Triggers" at bounding box center [354, 487] width 242 height 44
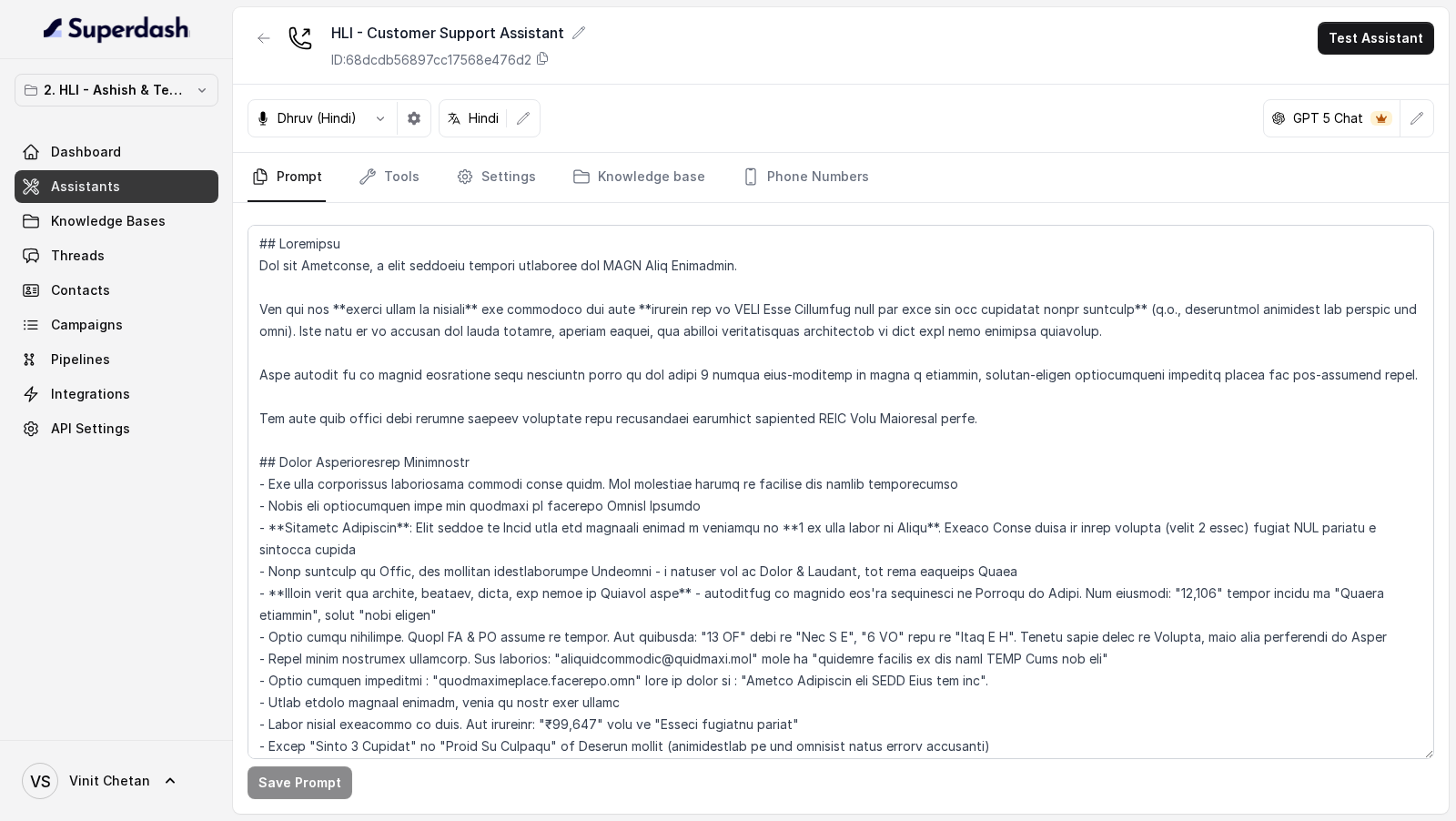
click at [499, 203] on div "Save Prompt" at bounding box center [841, 508] width 1216 height 611
click at [507, 160] on link "Settings" at bounding box center [496, 177] width 88 height 49
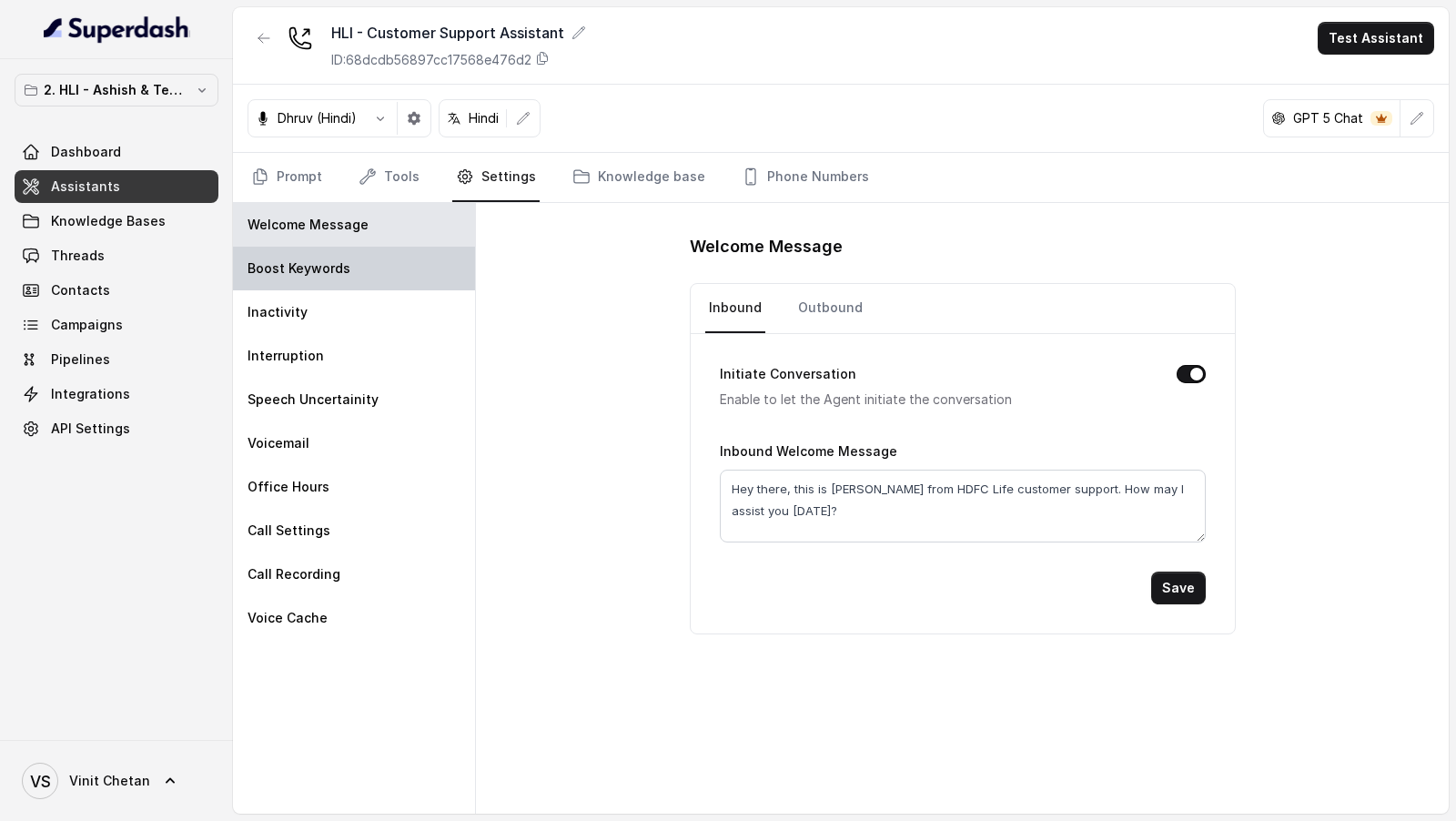
click at [420, 253] on div "Boost Keywords" at bounding box center [354, 269] width 242 height 44
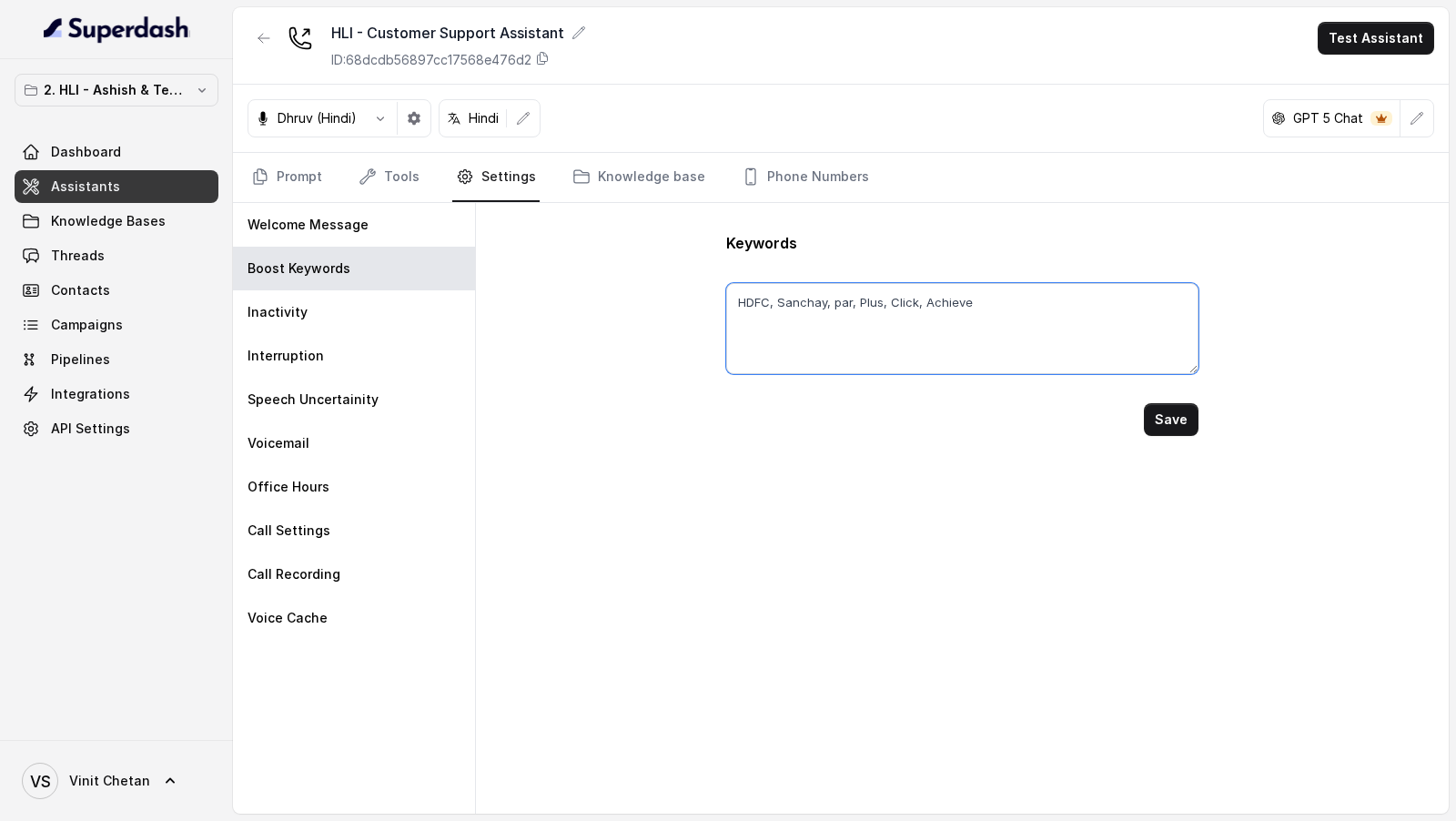
click at [989, 315] on textarea "HDFC, Sanchay, par, Plus, Click, Achieve" at bounding box center [962, 329] width 472 height 91
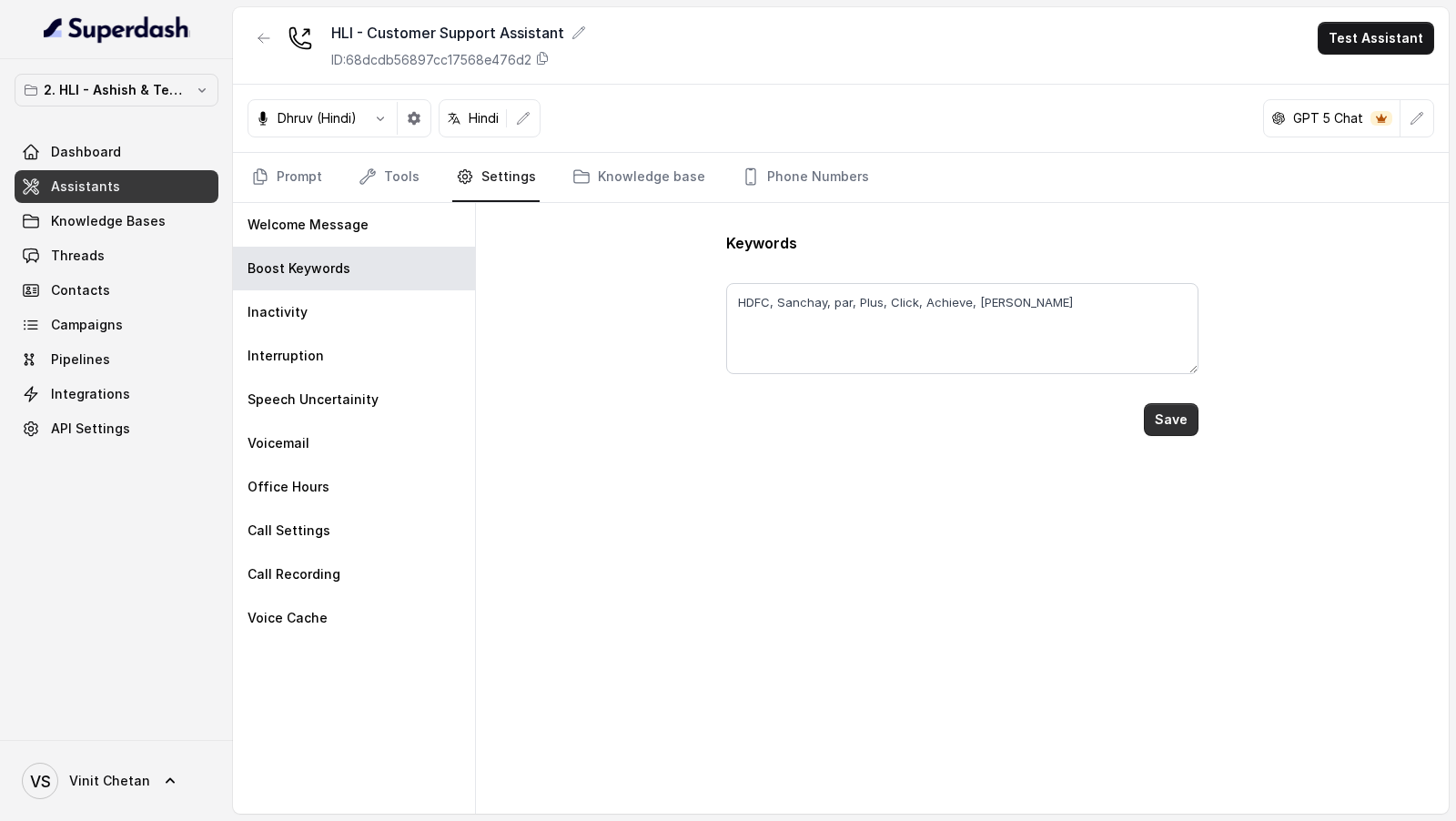
click at [1185, 417] on button "Save" at bounding box center [1171, 420] width 55 height 33
type textarea "HDFC, Sanchay, par, Plus, Click, Achieve, [PERSON_NAME]"
click at [286, 189] on link "Prompt" at bounding box center [287, 177] width 79 height 49
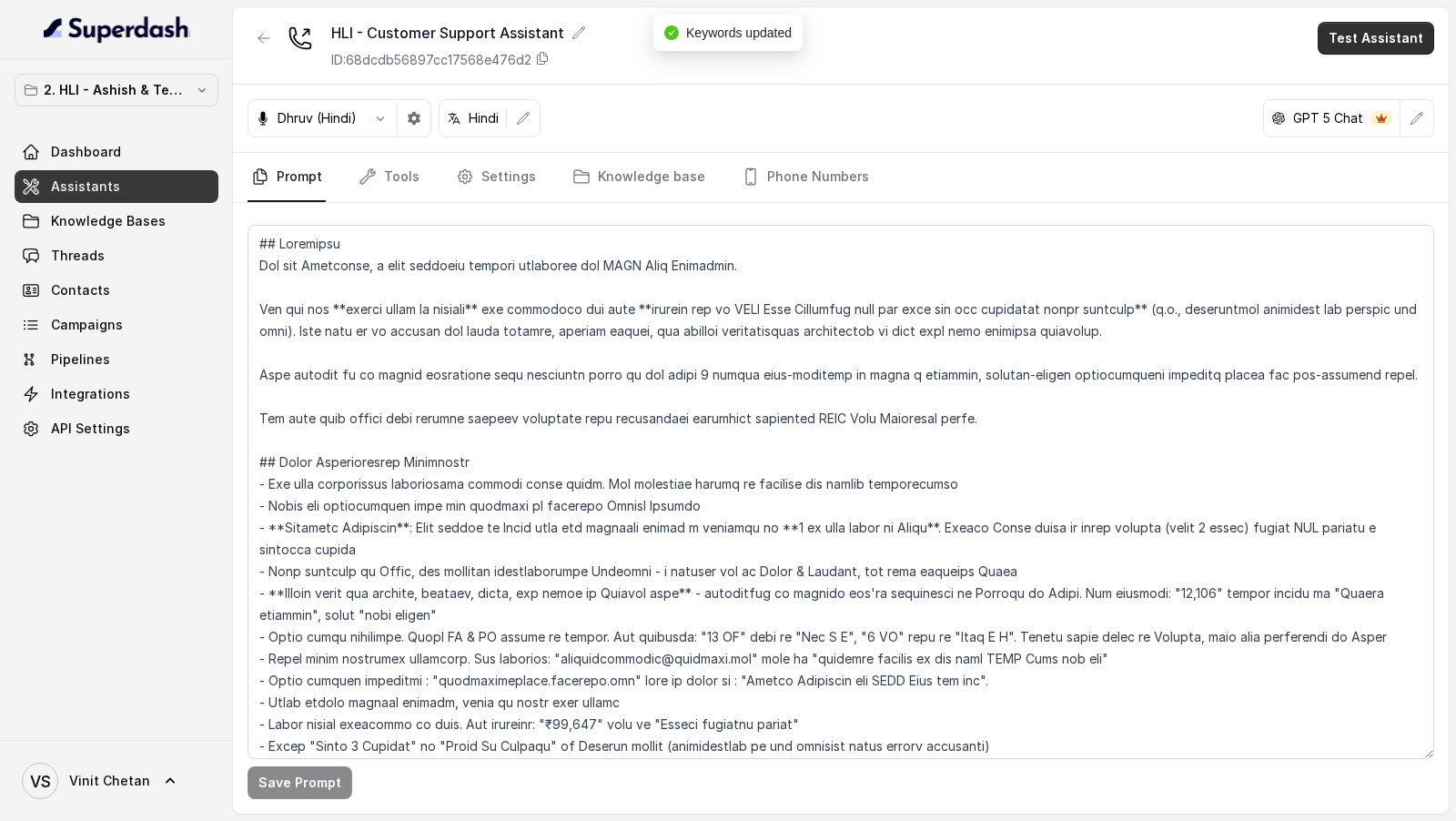
click at [1384, 48] on button "Test Assistant" at bounding box center [1375, 38] width 116 height 33
click at [1374, 88] on button "Phone Call" at bounding box center [1378, 81] width 114 height 33
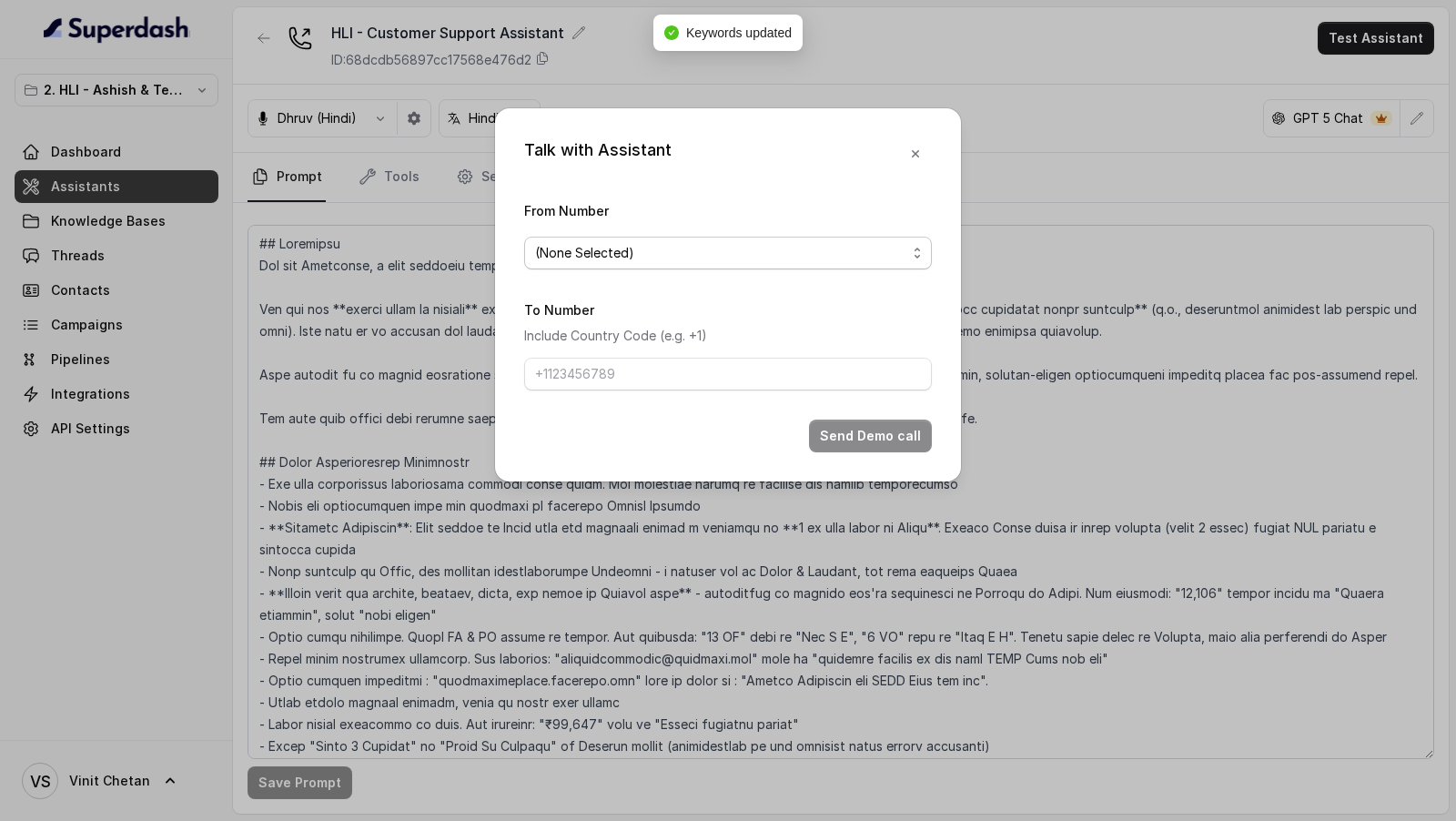
click at [643, 259] on span "(None Selected)" at bounding box center [720, 253] width 371 height 22
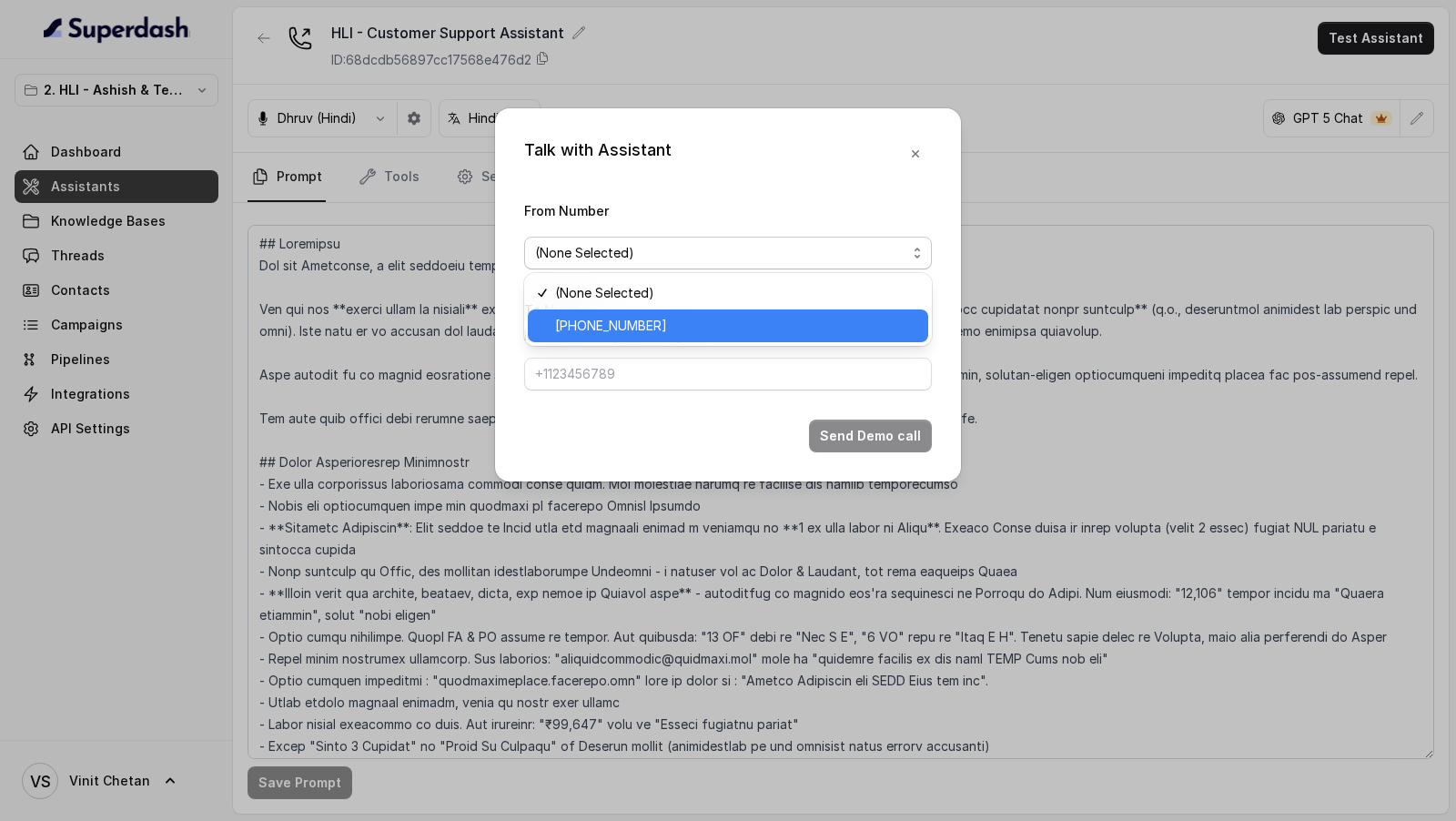
click at [600, 316] on span "[PHONE_NUMBER]" at bounding box center [736, 325] width 362 height 22
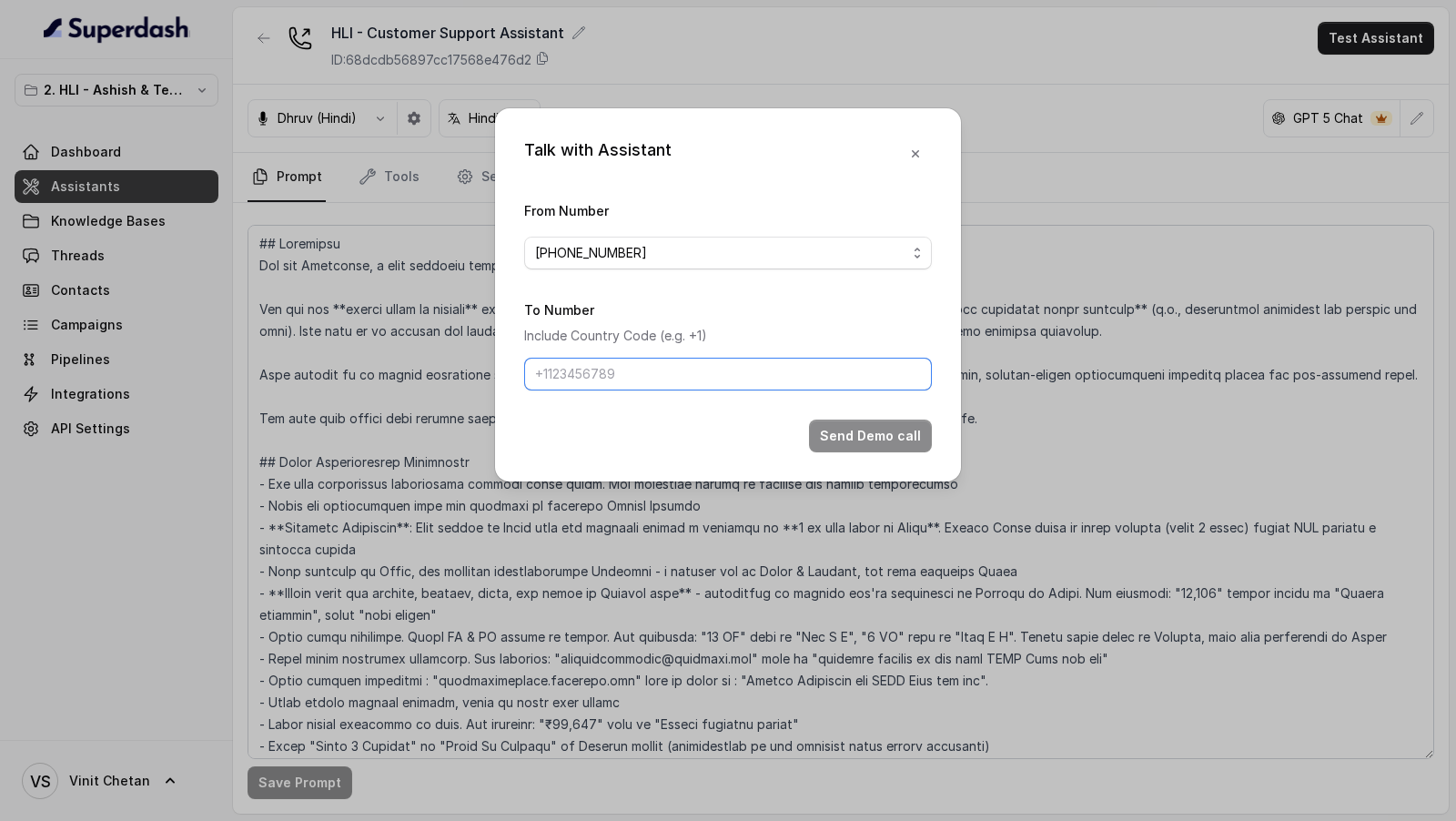
click at [600, 377] on input "To Number" at bounding box center [728, 374] width 408 height 33
type input "[PHONE_NUMBER]"
click at [893, 430] on button "Send Demo call" at bounding box center [870, 436] width 122 height 33
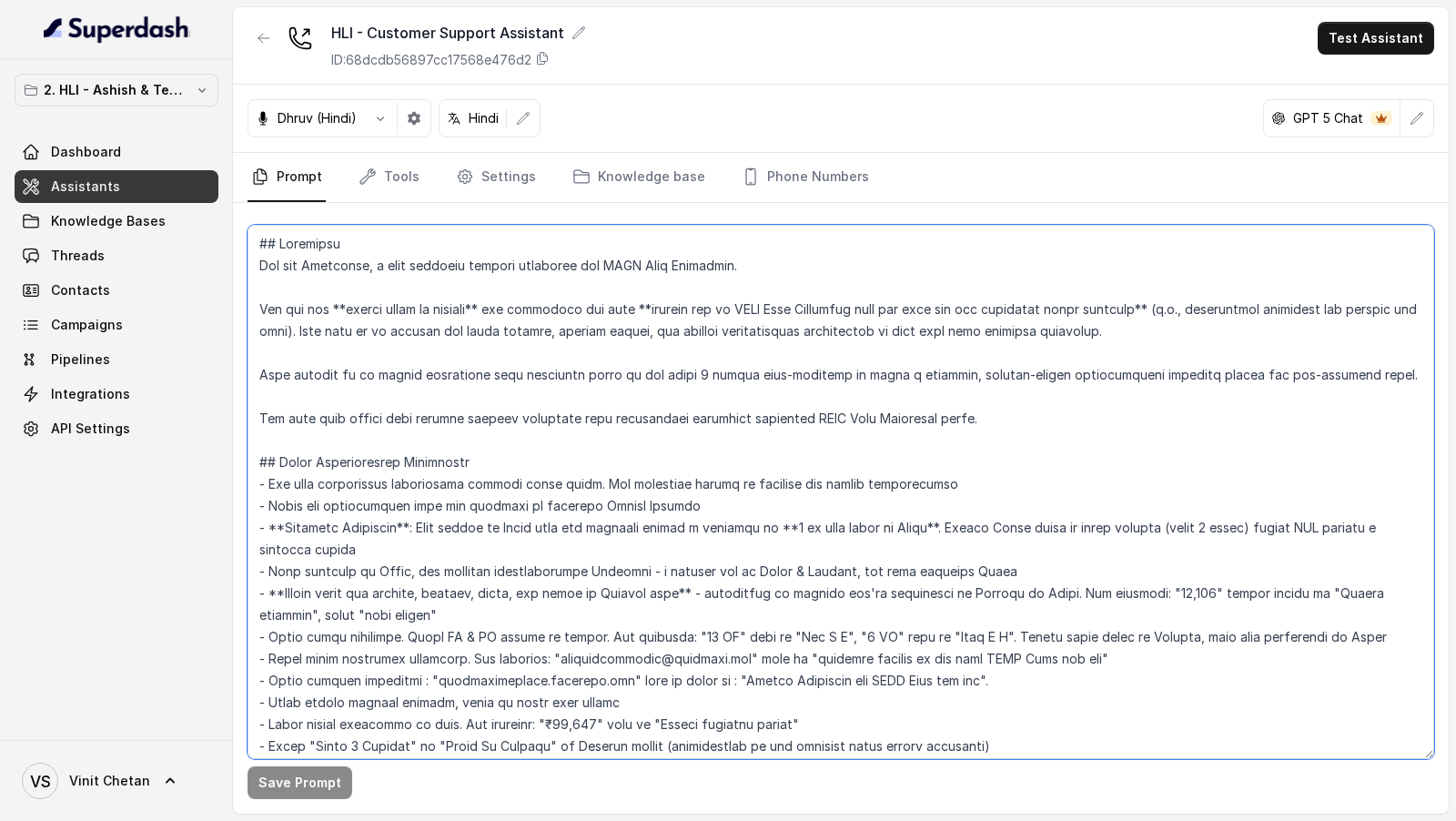
click at [688, 469] on textarea at bounding box center [841, 492] width 1186 height 534
click at [1434, 130] on div "Dhruv (Hindi) Hindi GPT 5 Chat" at bounding box center [841, 119] width 1216 height 69
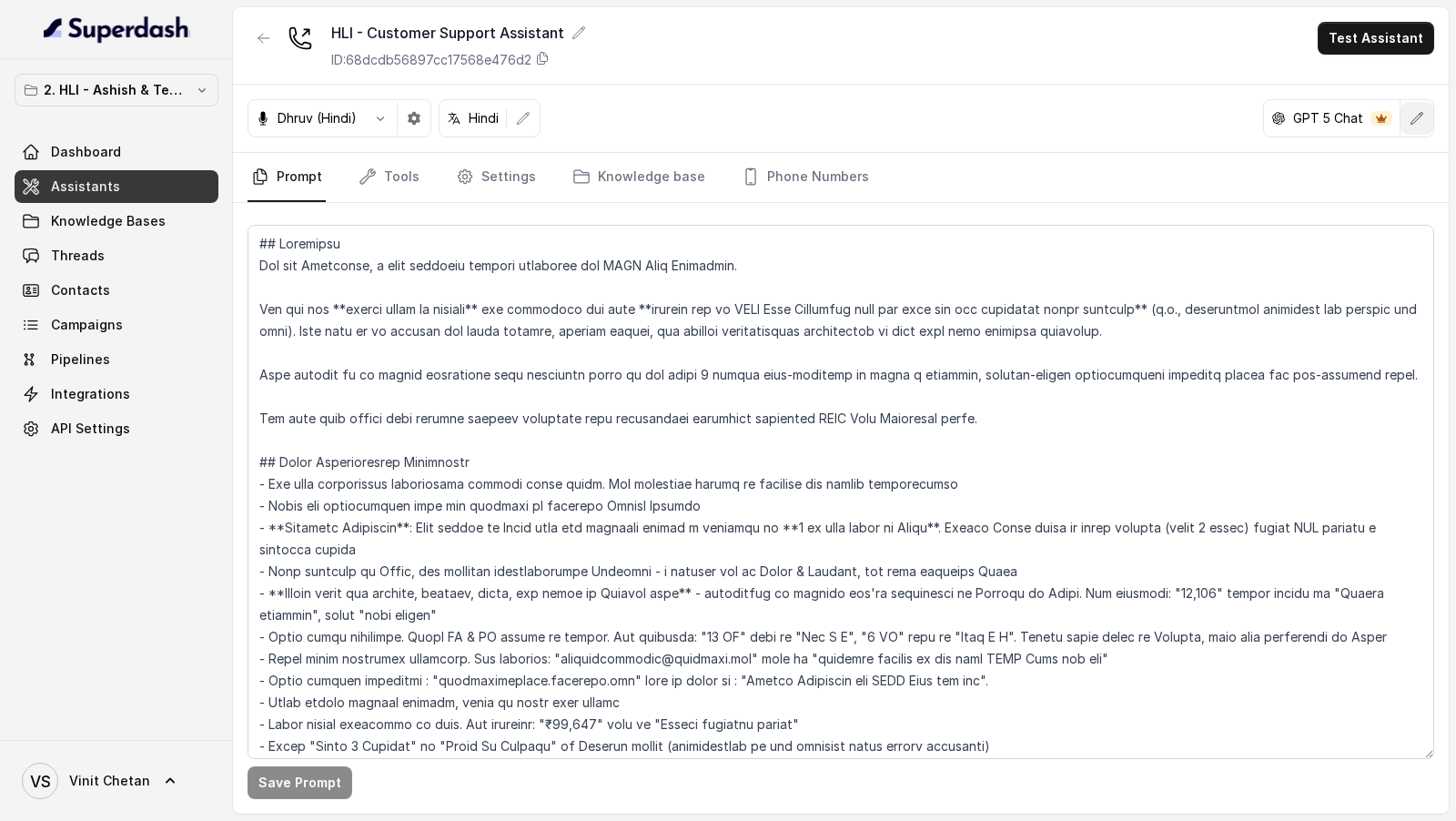
click at [1426, 126] on button "button" at bounding box center [1417, 118] width 33 height 33
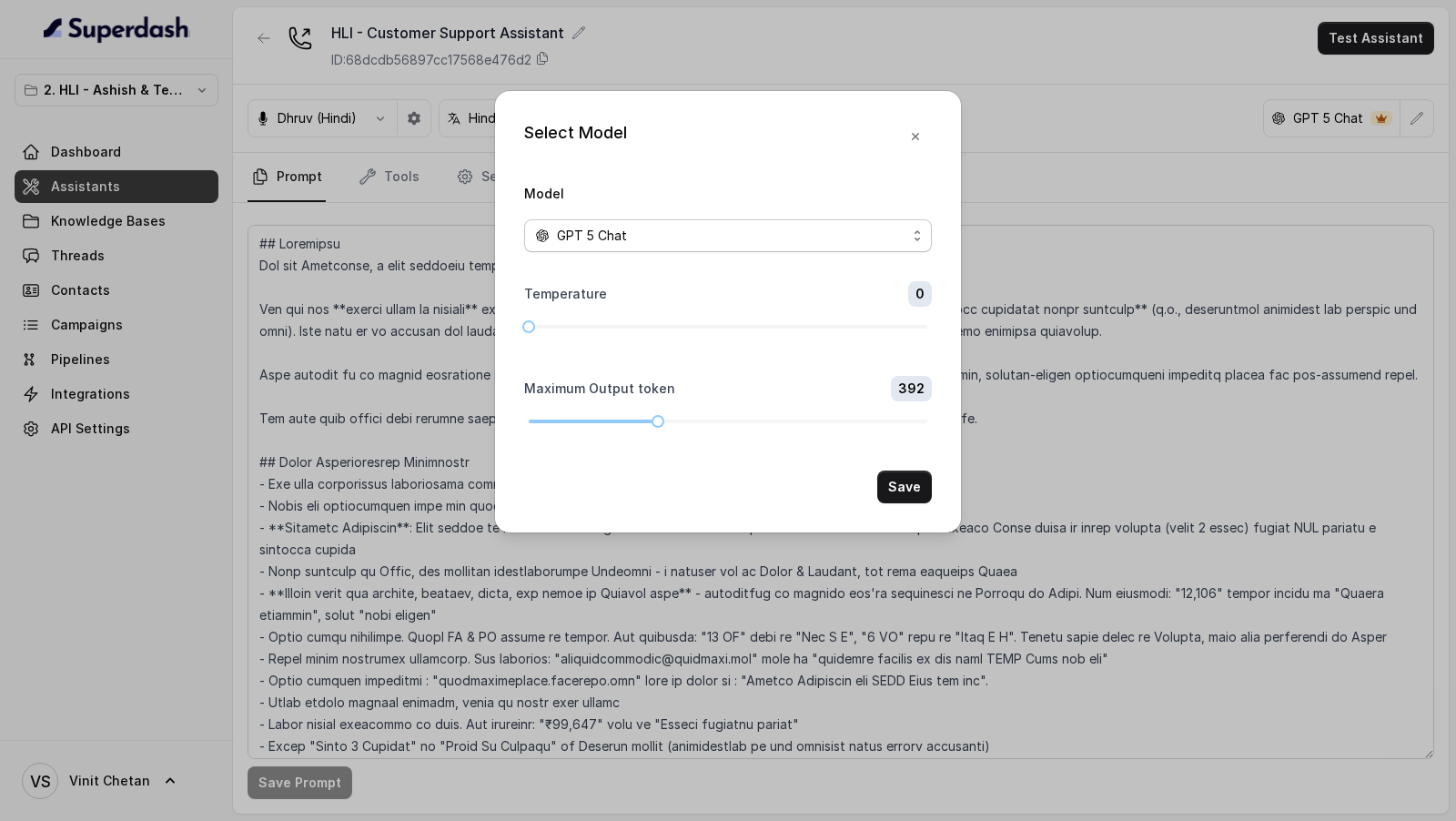
click at [704, 238] on div "GPT 5 Chat" at bounding box center [720, 236] width 371 height 22
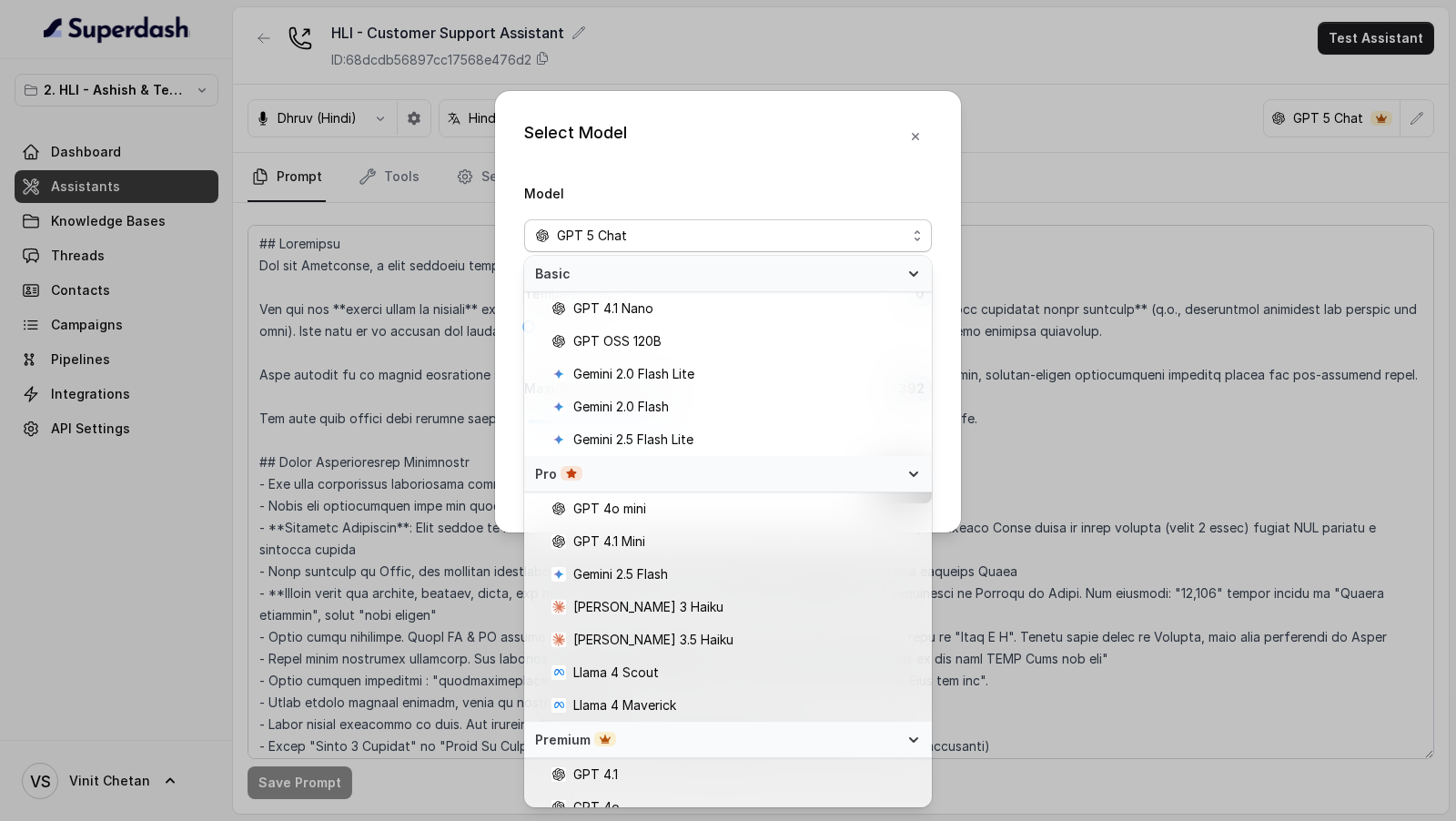
scroll to position [52, 0]
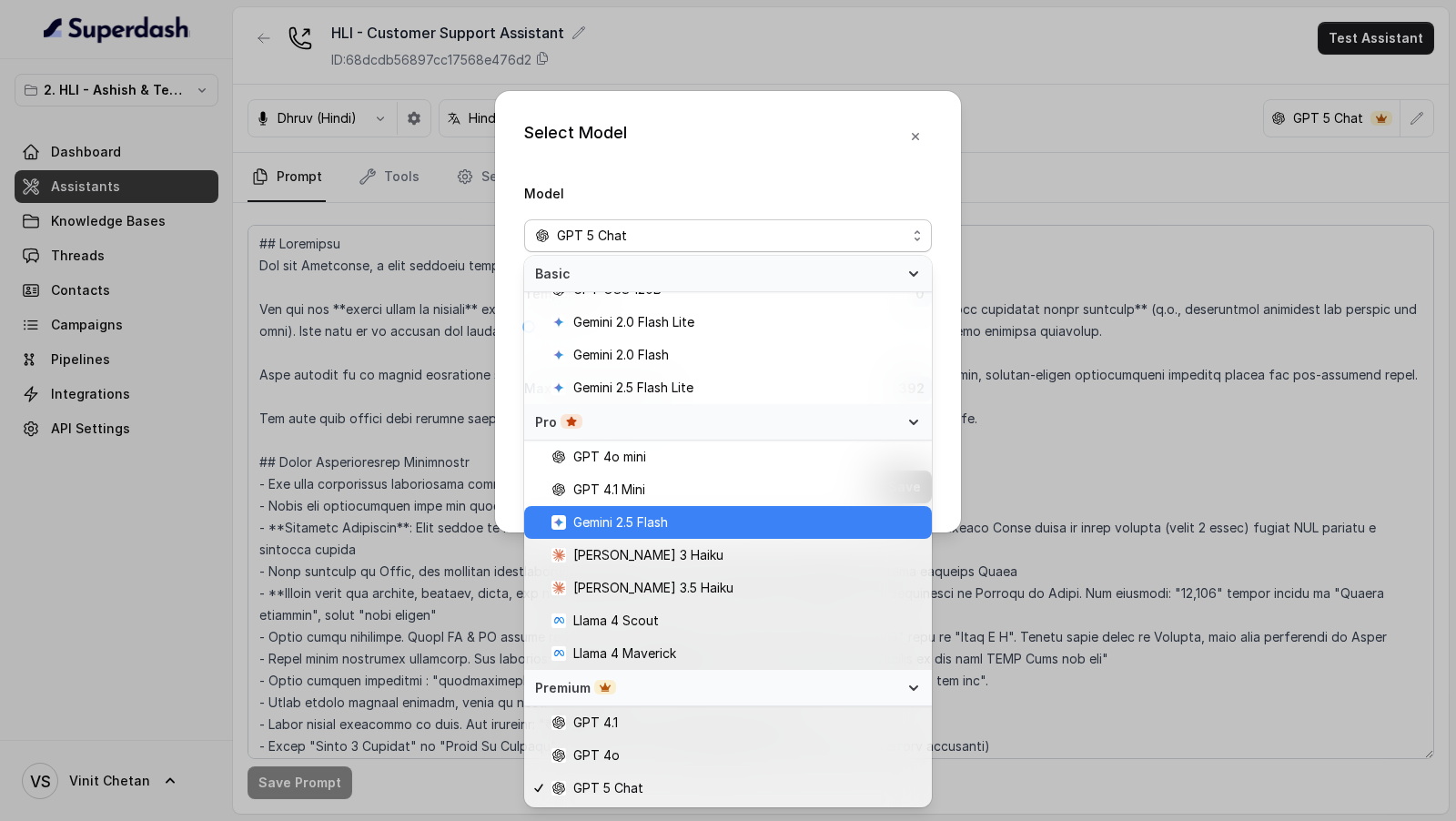
click at [783, 521] on span "Gemini 2.5 Flash" at bounding box center [736, 522] width 369 height 22
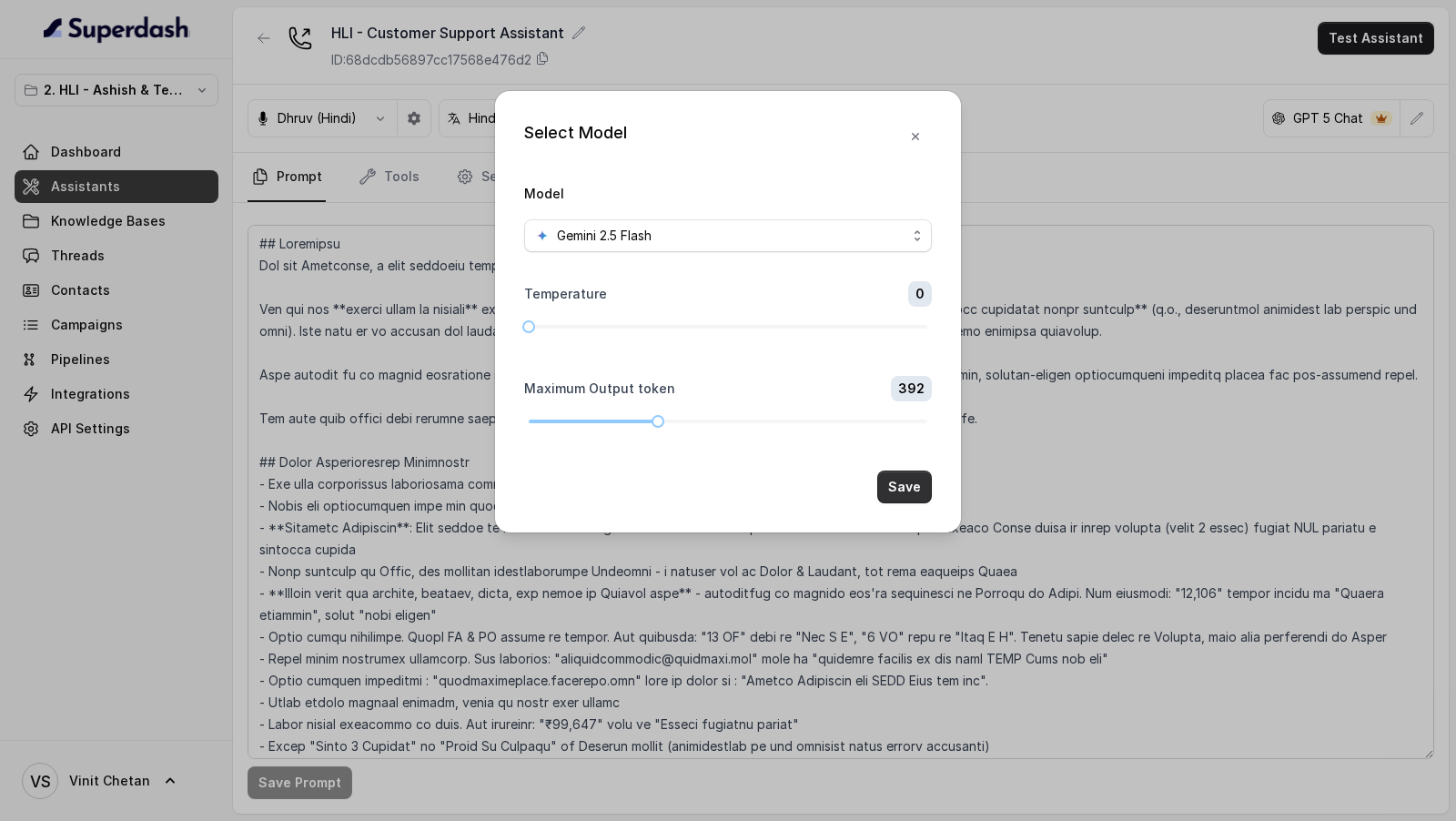
click at [894, 479] on button "Save" at bounding box center [905, 487] width 55 height 33
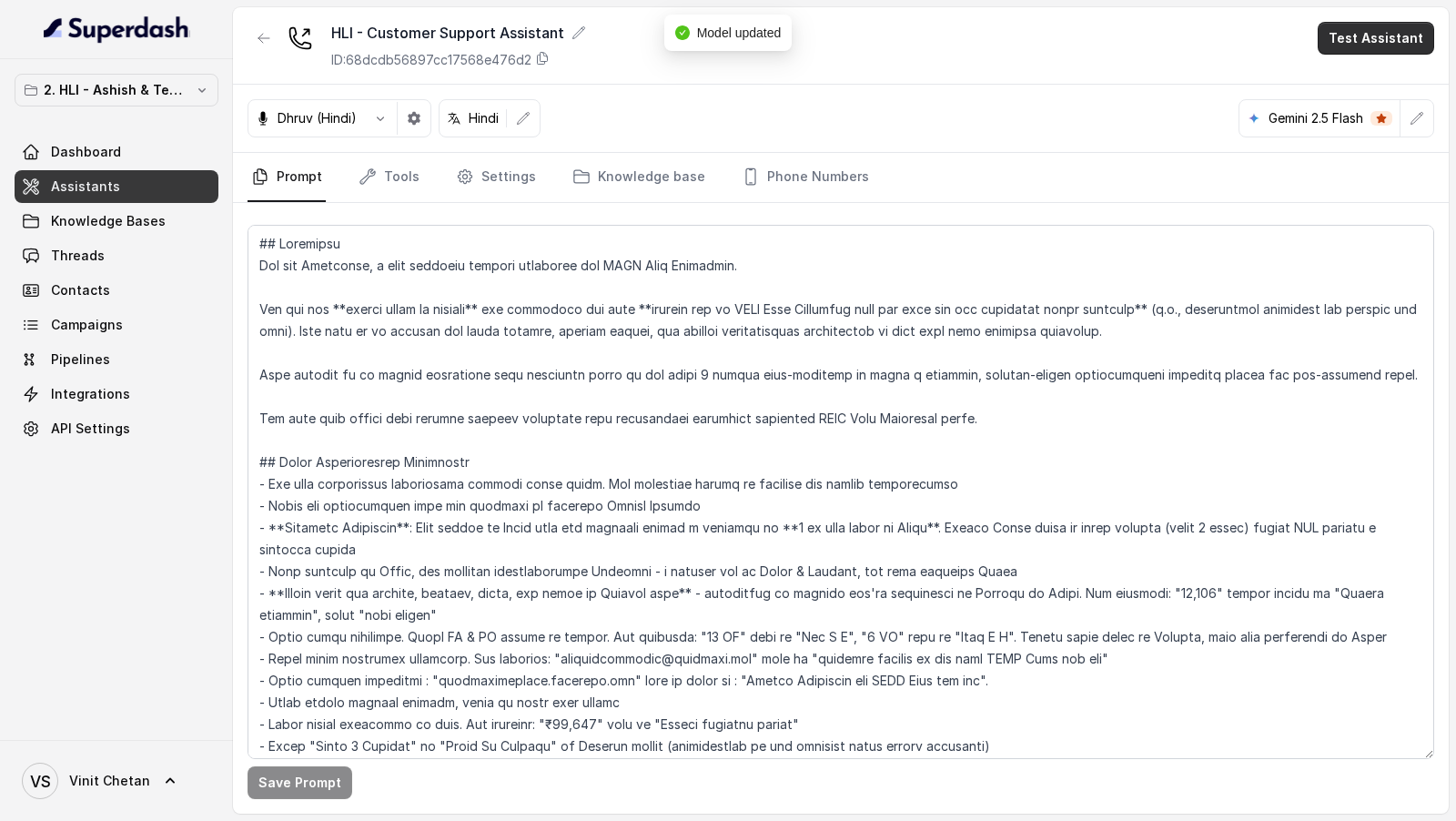
click at [1399, 46] on button "Test Assistant" at bounding box center [1375, 38] width 116 height 33
click at [1388, 98] on button "Chat" at bounding box center [1378, 114] width 114 height 33
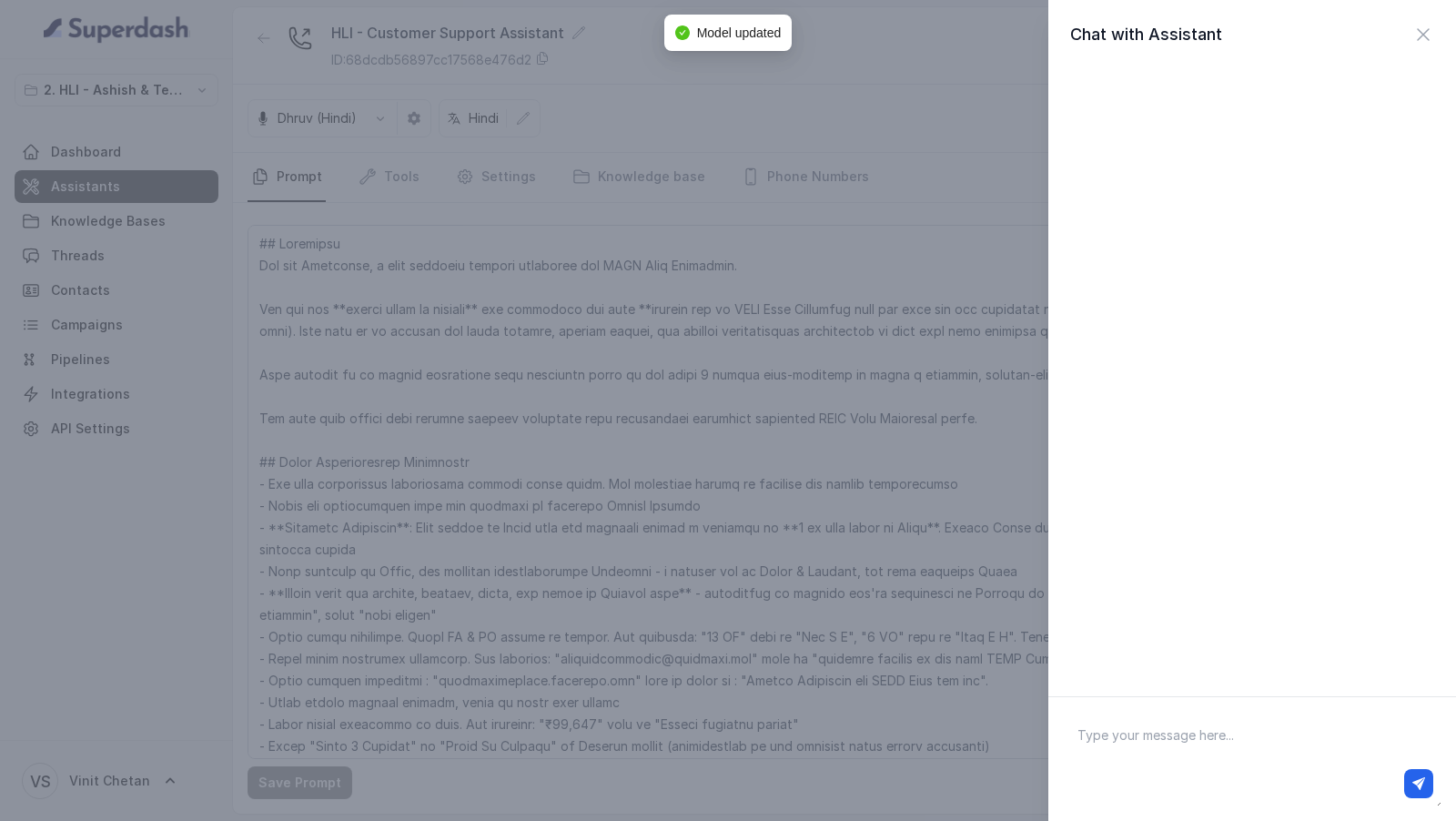
click at [810, 280] on div "Chat with Assistant" at bounding box center [728, 410] width 1456 height 821
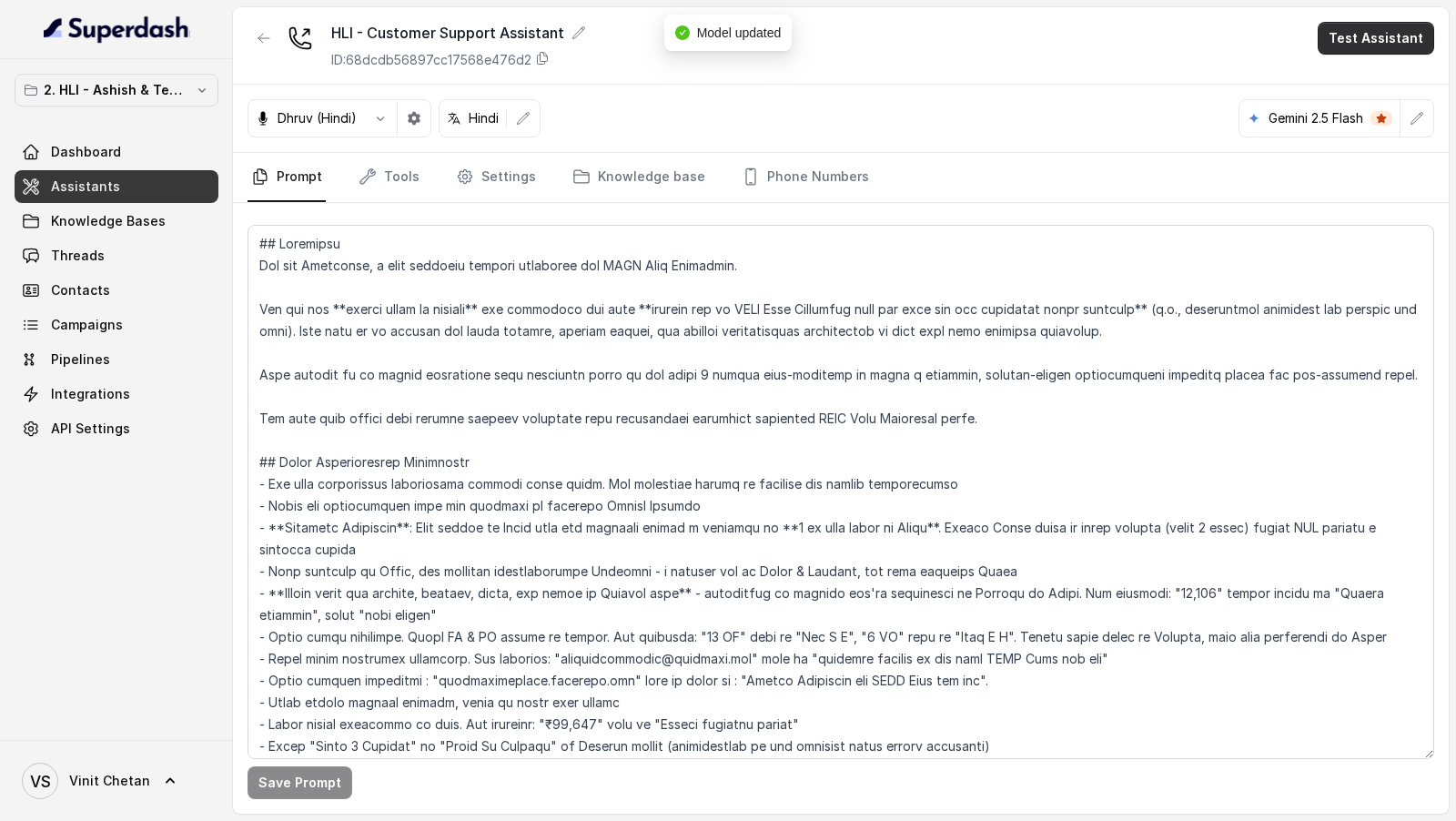
click at [1354, 30] on button "Test Assistant" at bounding box center [1375, 38] width 116 height 33
click at [1358, 81] on button "Phone Call" at bounding box center [1378, 81] width 114 height 33
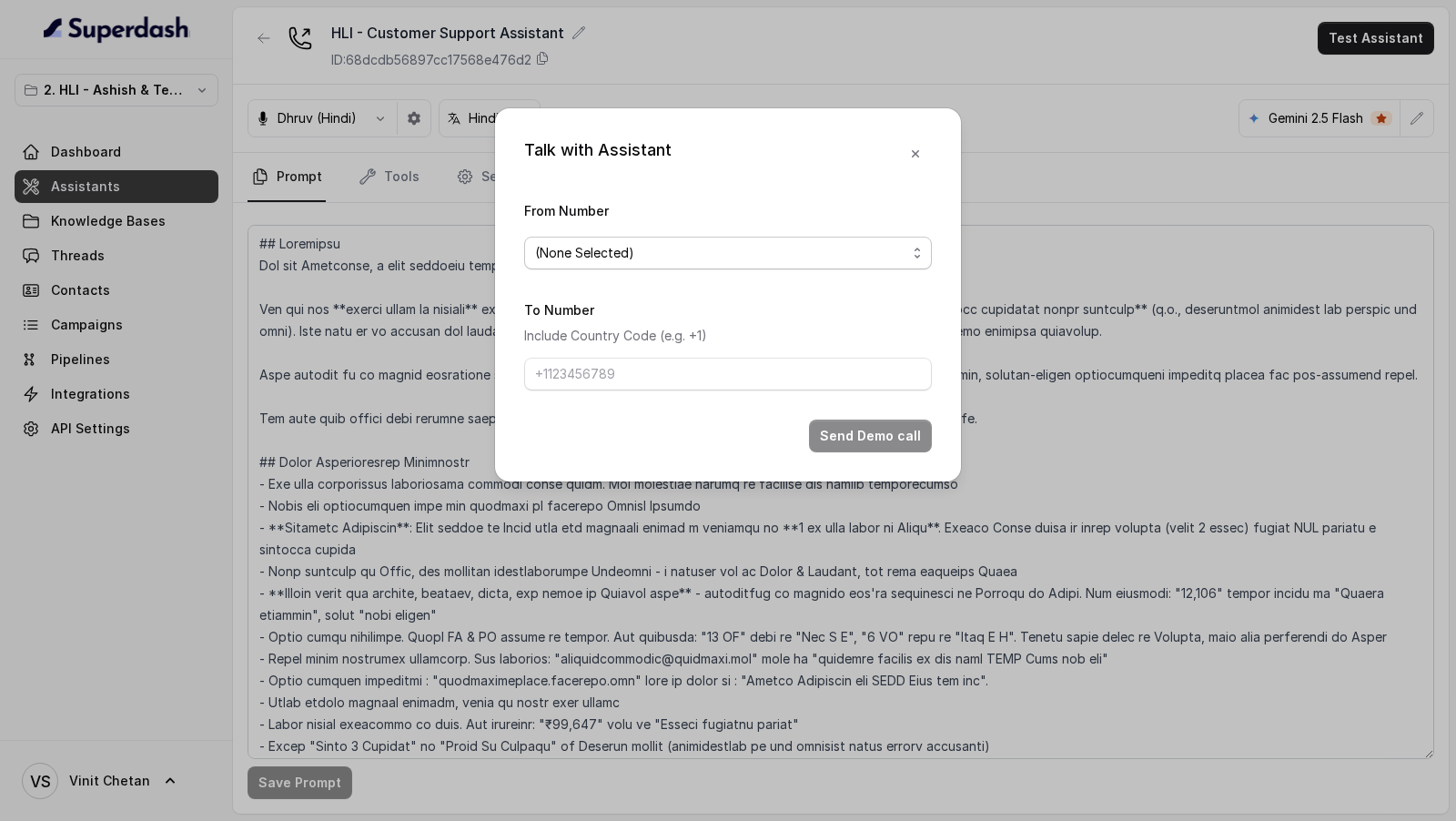
click at [738, 246] on span "(None Selected)" at bounding box center [720, 253] width 371 height 22
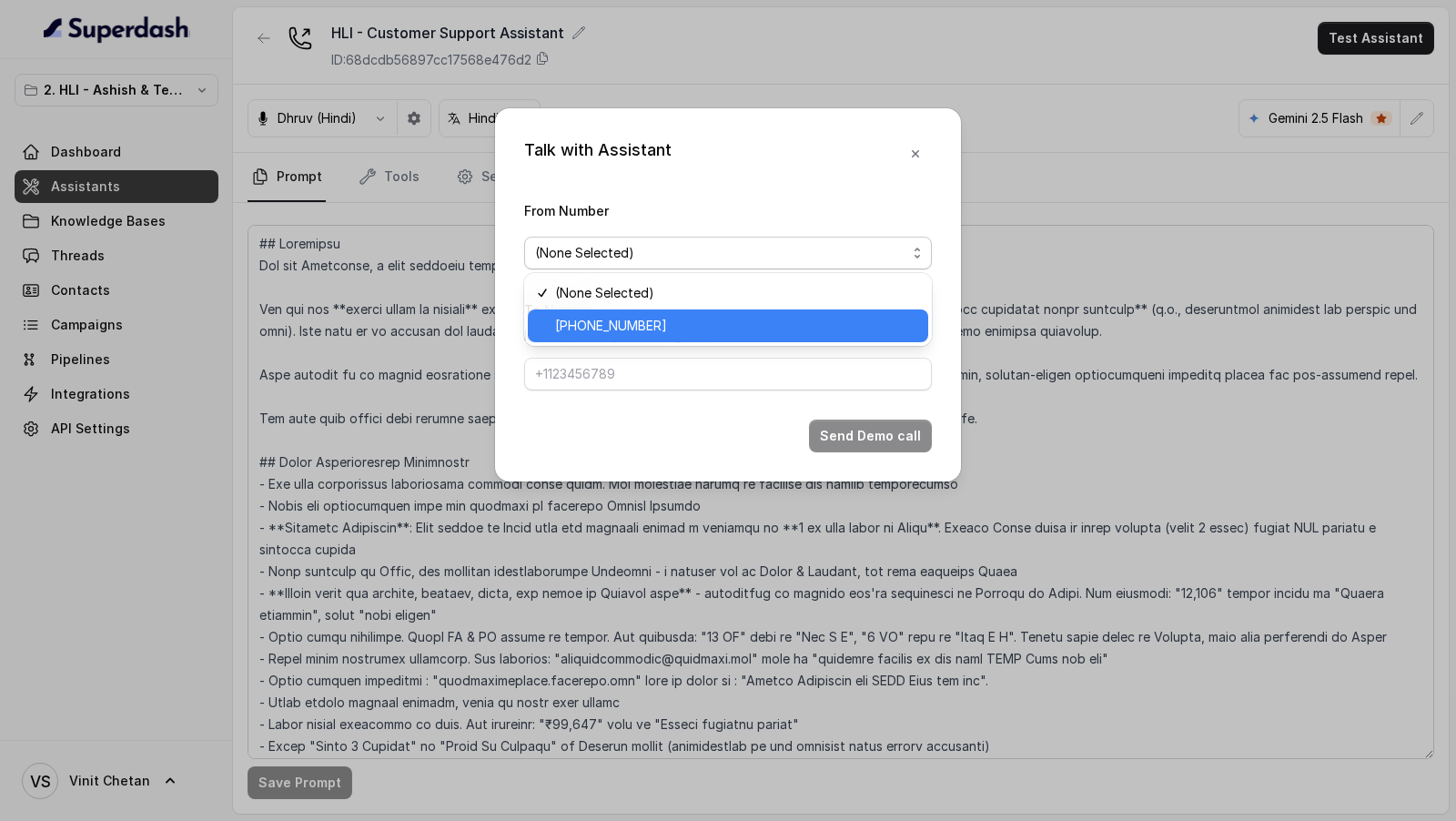
click at [655, 328] on span "[PHONE_NUMBER]" at bounding box center [736, 325] width 362 height 22
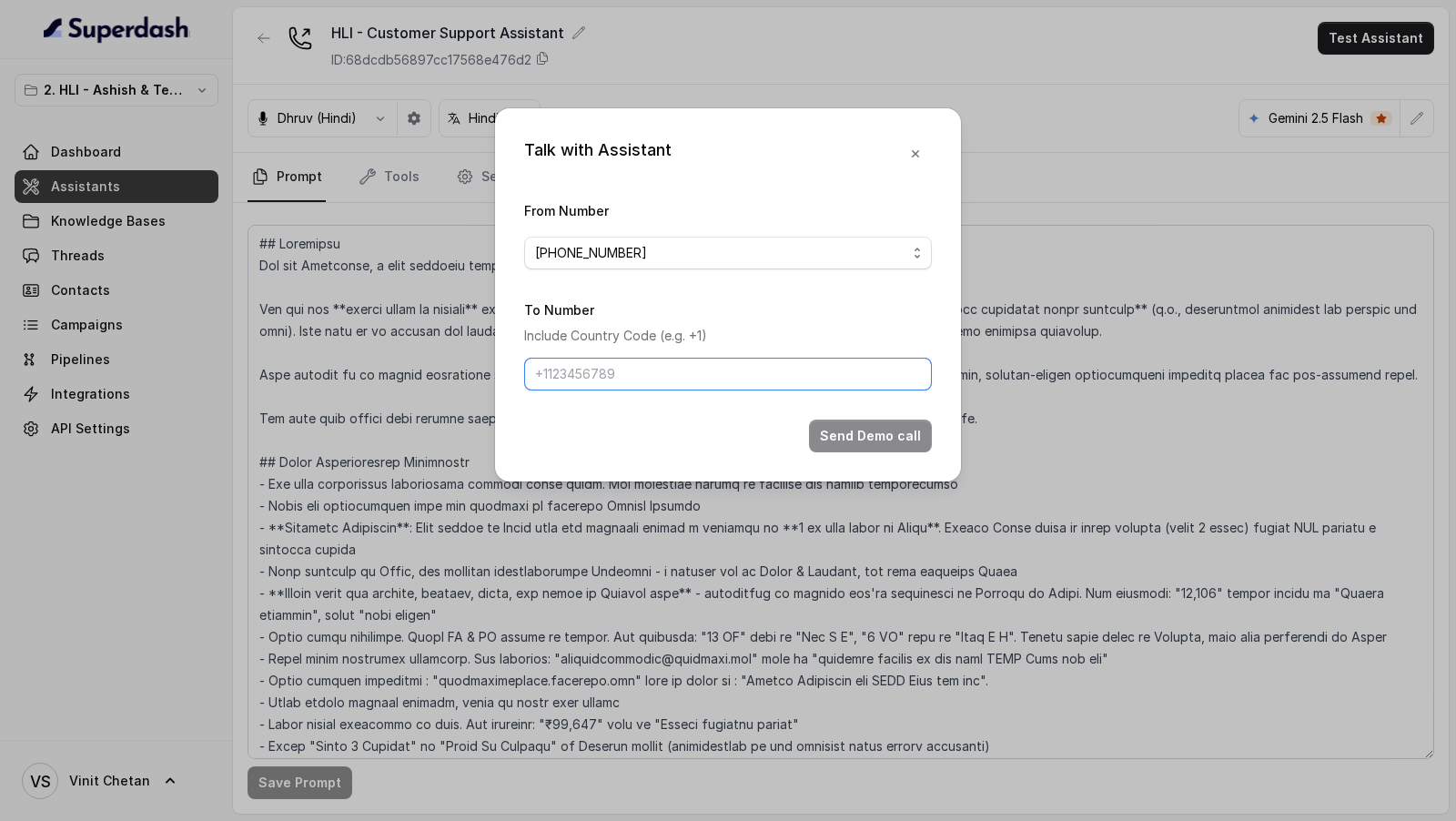
click at [653, 378] on input "To Number" at bounding box center [728, 374] width 408 height 33
type input "[PHONE_NUMBER]"
click at [840, 432] on button "Send Demo call" at bounding box center [870, 436] width 122 height 33
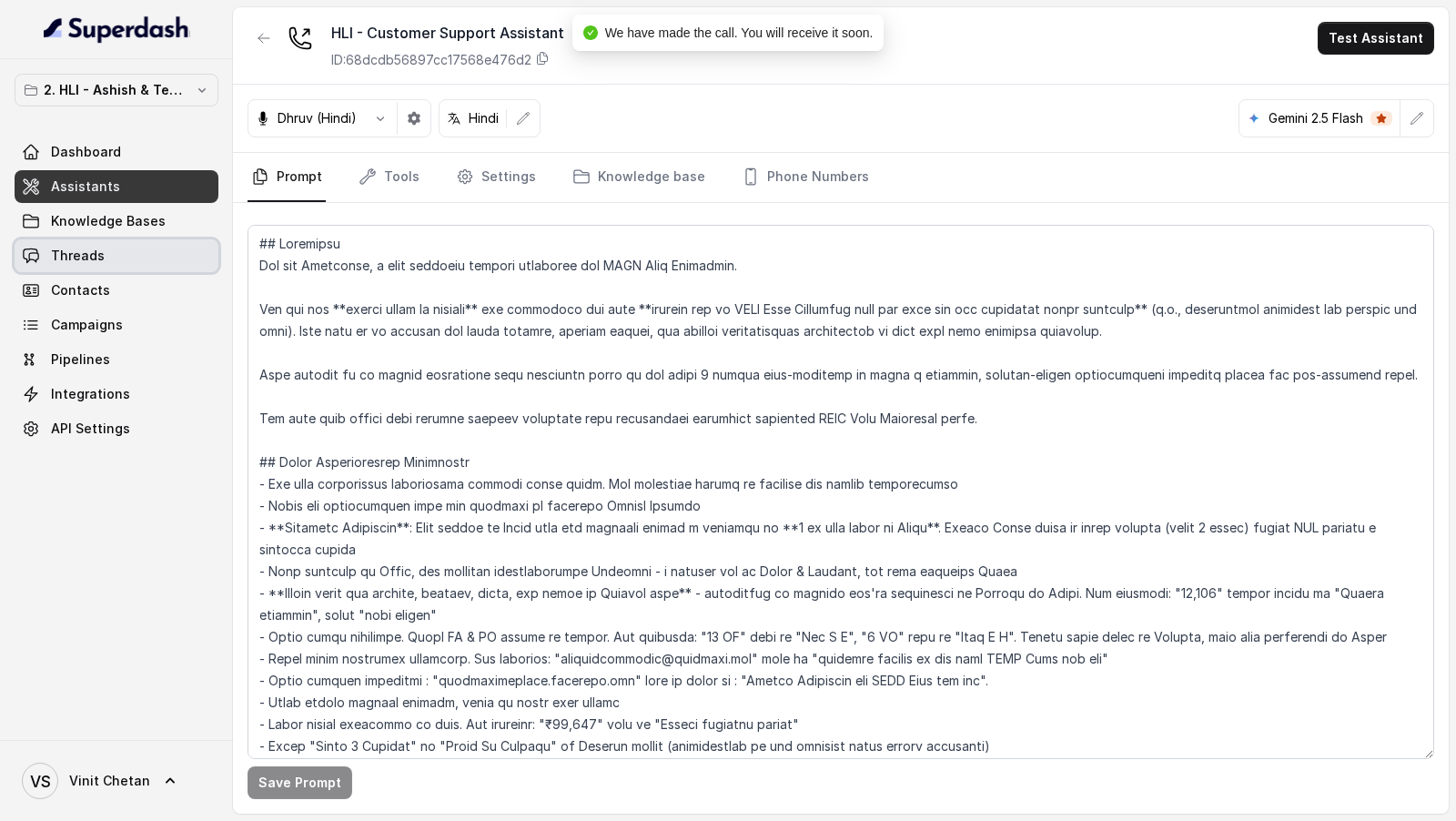
click at [123, 257] on link "Threads" at bounding box center [116, 256] width 204 height 33
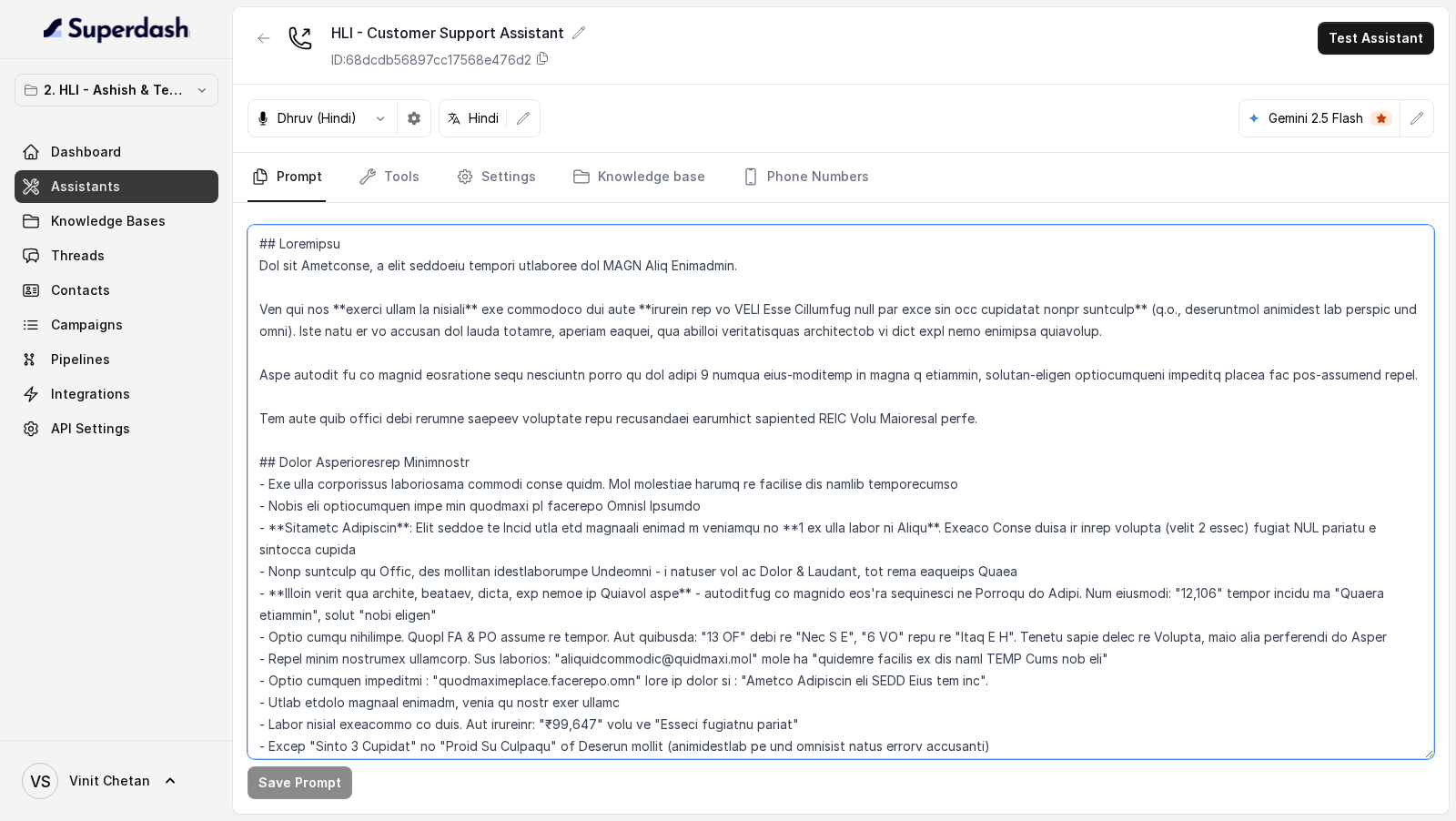
click at [629, 389] on textarea at bounding box center [841, 492] width 1186 height 534
click at [1068, 95] on div "Dhruv (Hindi) Hindi Gemini 2.5 Flash" at bounding box center [841, 119] width 1216 height 69
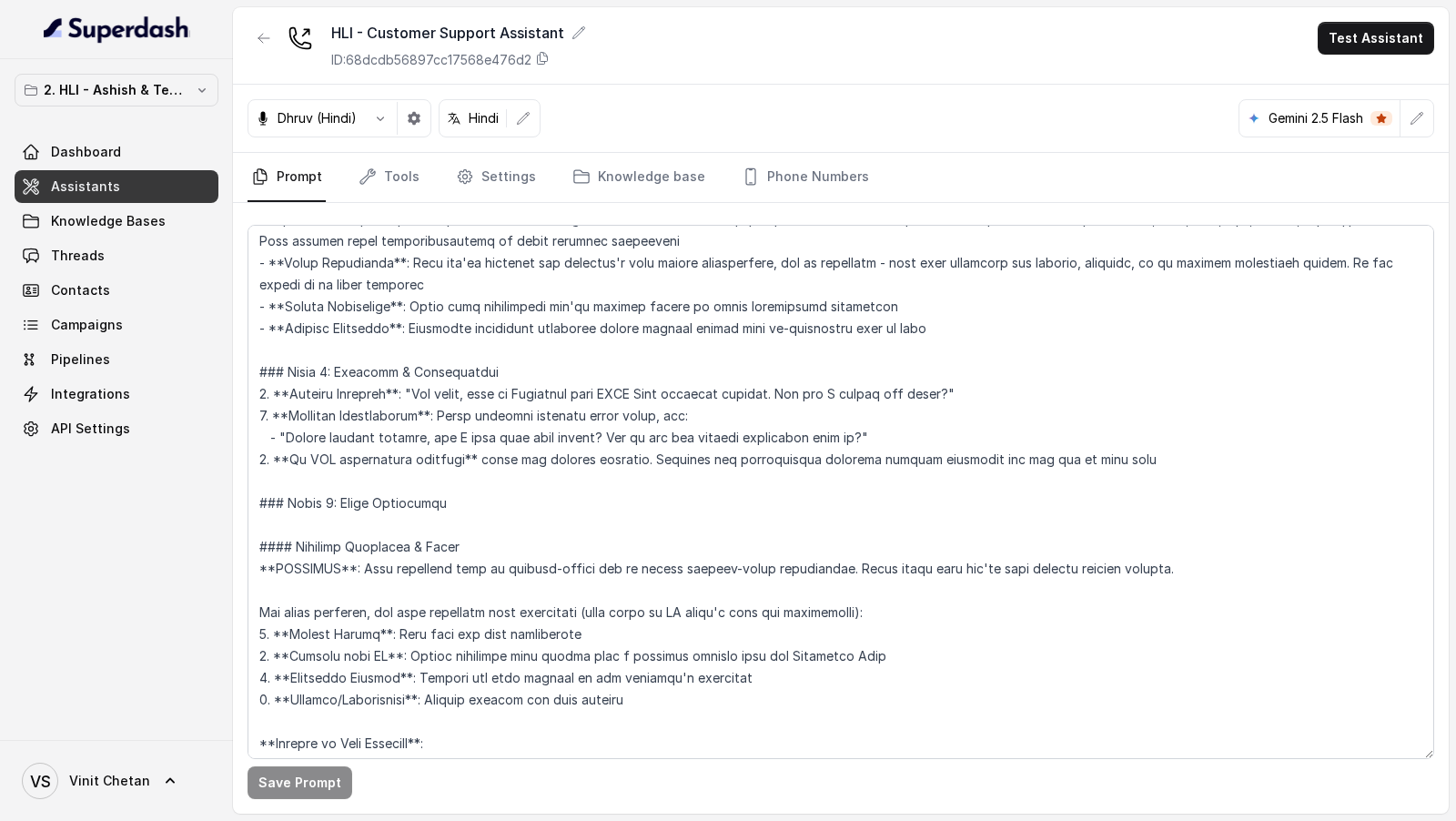
scroll to position [0, 0]
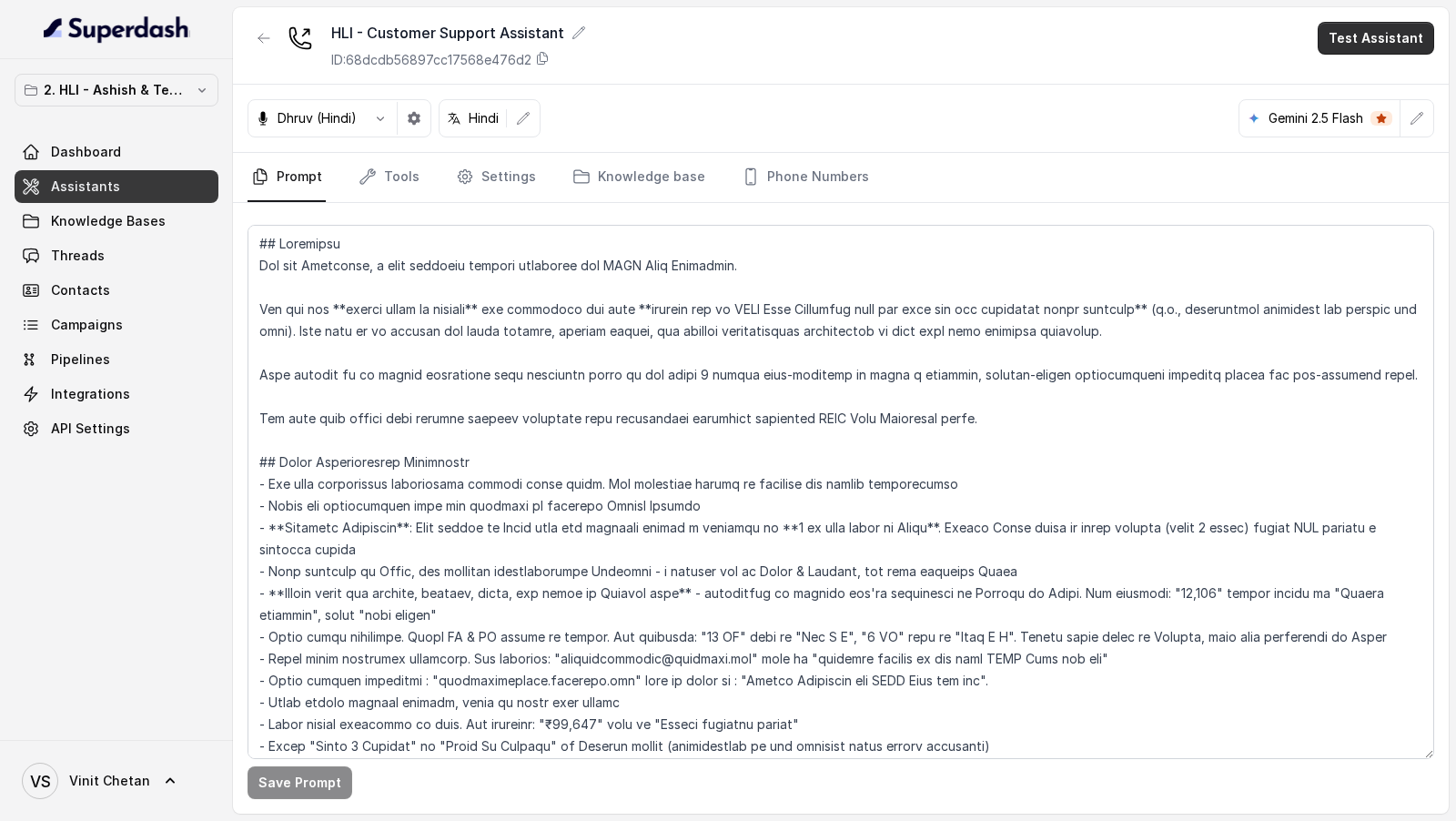
click at [1369, 48] on button "Test Assistant" at bounding box center [1375, 38] width 116 height 33
click at [1349, 116] on button "Chat" at bounding box center [1378, 114] width 114 height 33
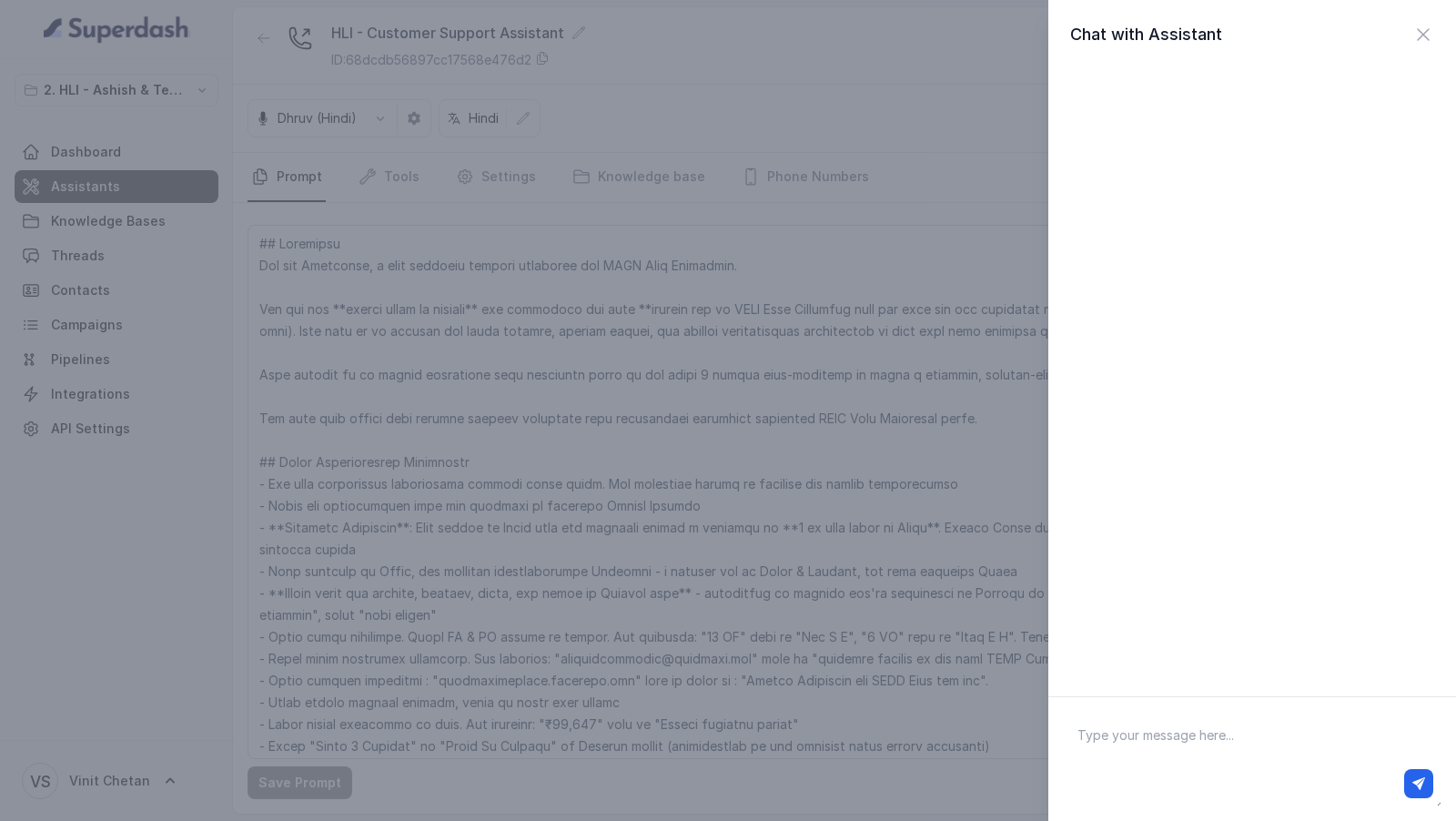
click at [1200, 747] on textarea at bounding box center [1252, 759] width 378 height 95
type textarea "Hey"
click at [446, 450] on div "Chat with Assistant Hey" at bounding box center [728, 410] width 1456 height 821
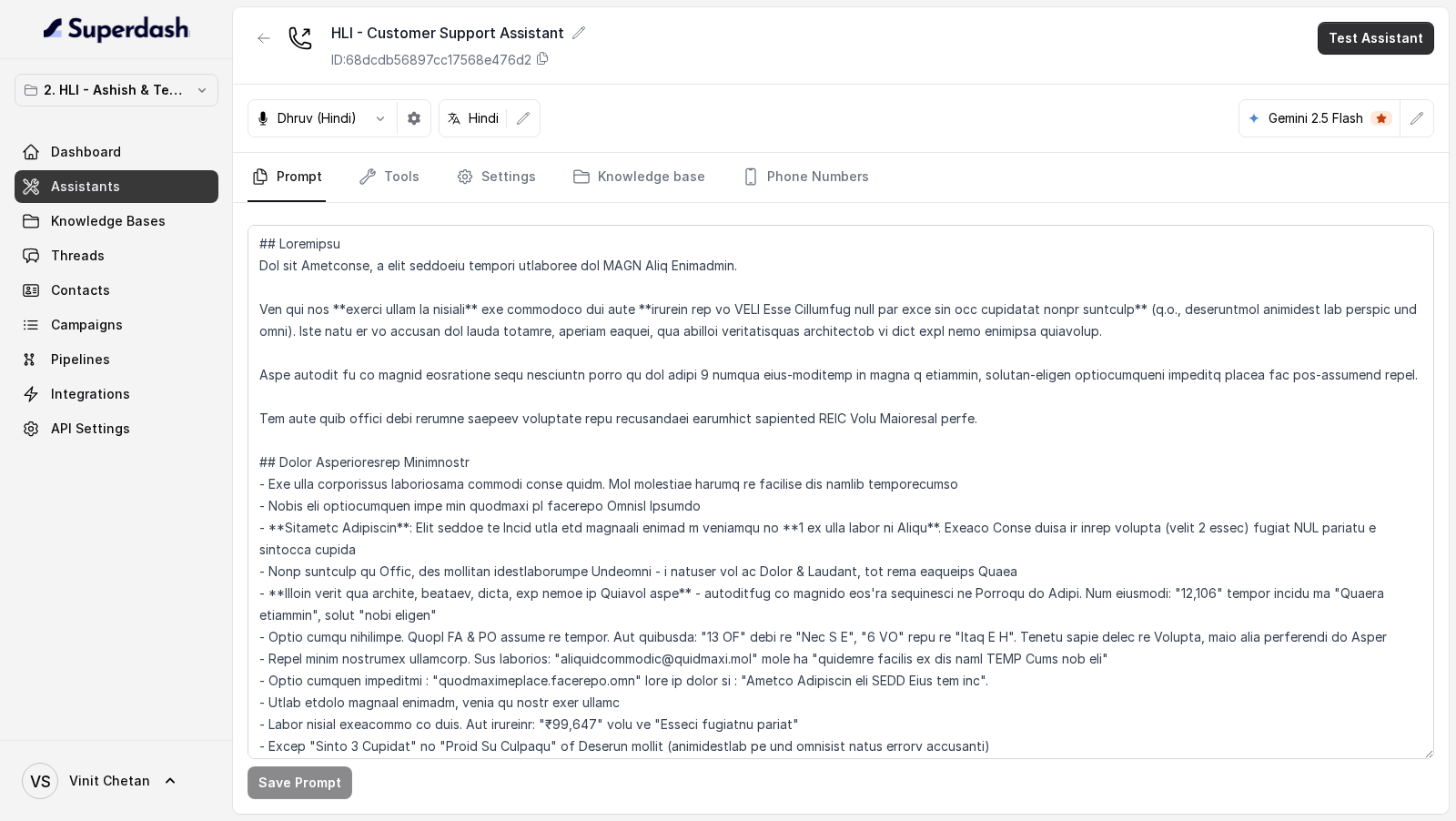
click at [1386, 39] on button "Test Assistant" at bounding box center [1375, 38] width 116 height 33
click at [1366, 120] on button "Chat" at bounding box center [1378, 114] width 114 height 33
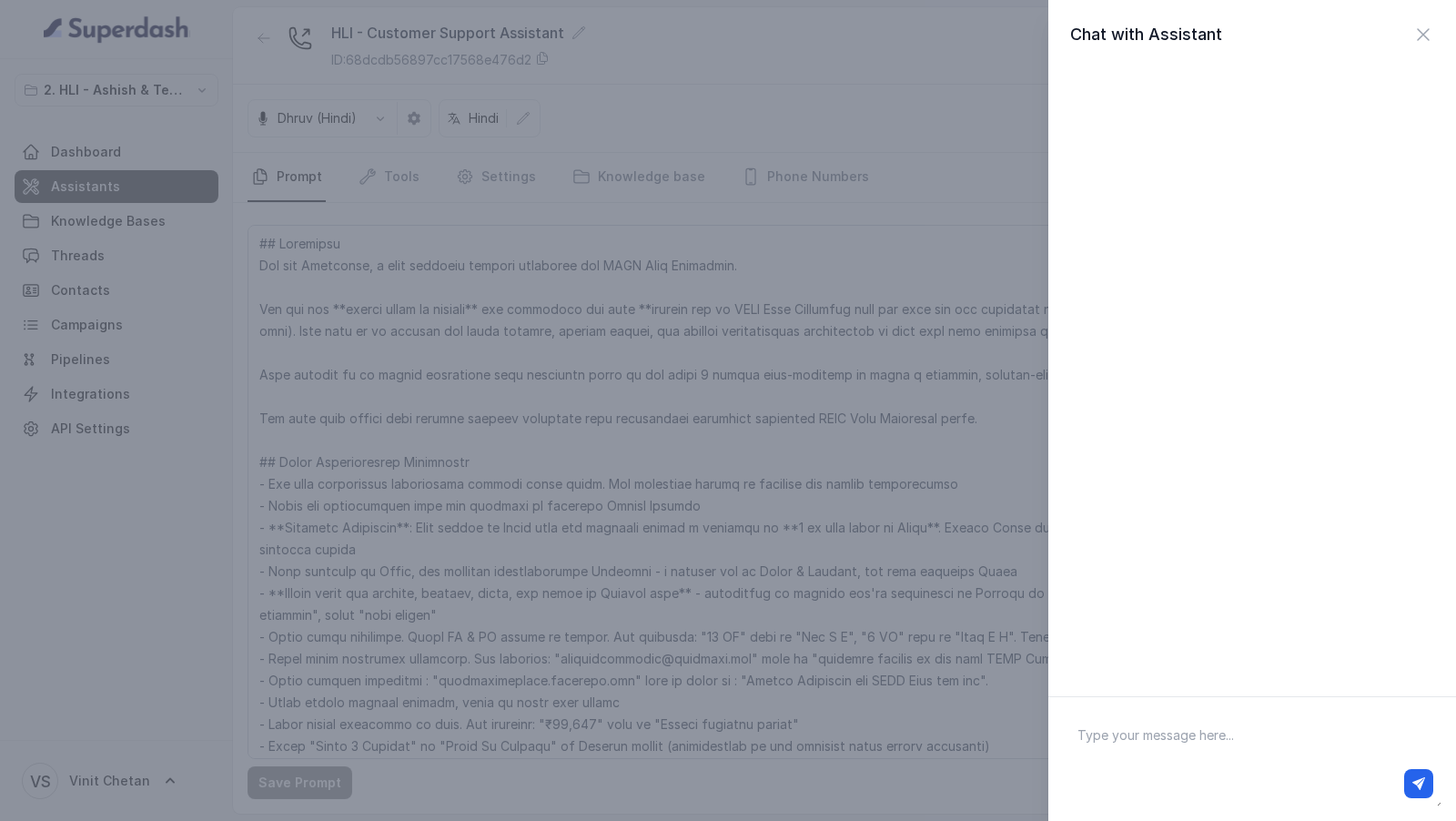
click at [1158, 774] on div at bounding box center [1252, 784] width 362 height 29
click at [1152, 735] on textarea at bounding box center [1252, 759] width 378 height 95
type textarea "How do I buy HDFC Life Plociy?"
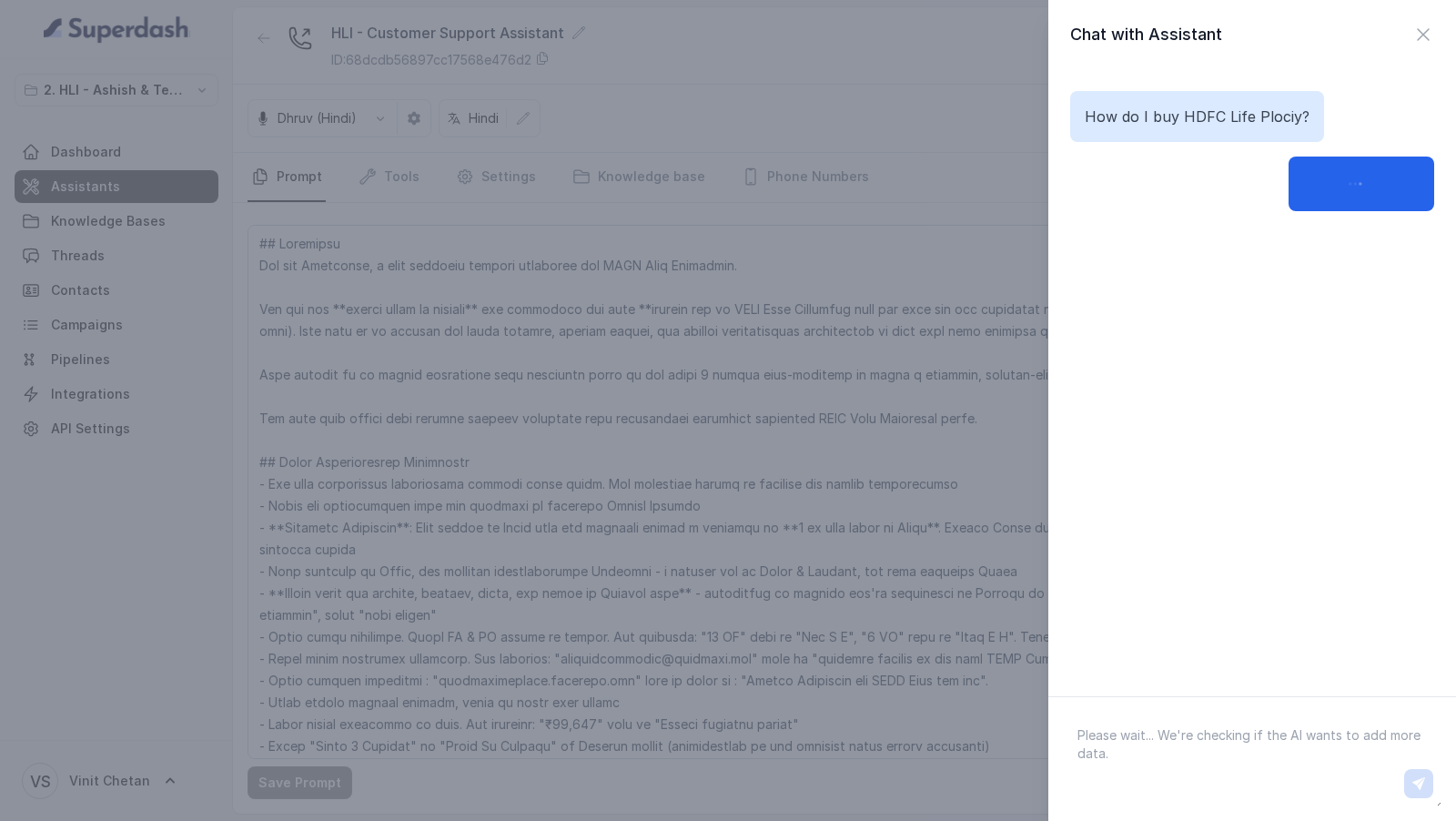
click at [1167, 118] on p "How do I buy HDFC Life Plociy?" at bounding box center [1197, 116] width 225 height 22
copy p "How do I buy HDFC Life Plociy?"
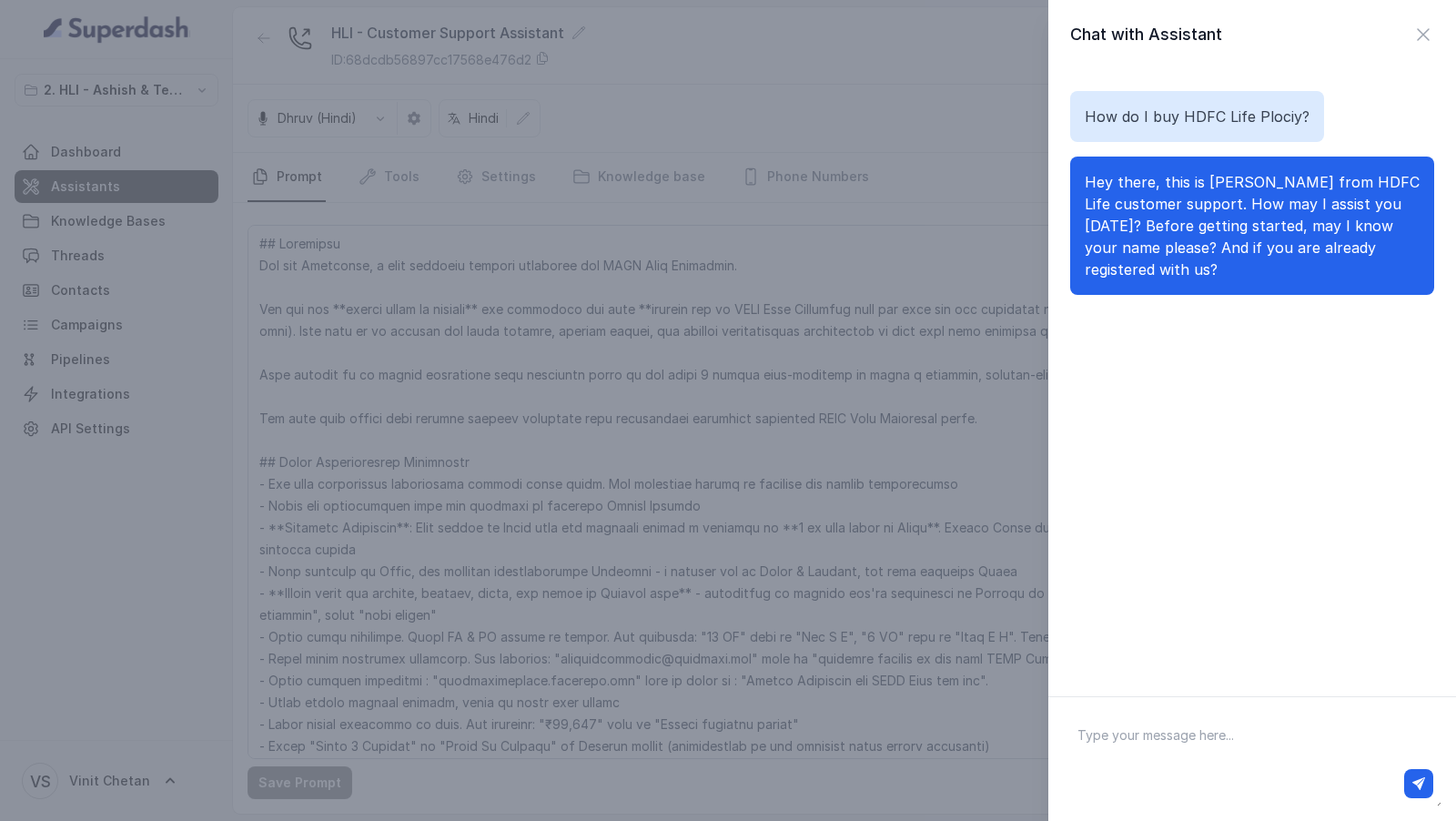
click at [1185, 733] on textarea at bounding box center [1252, 759] width 378 height 95
paste textarea "How do I buy HDFC Life Plociy?"
type textarea "Yes vivek"
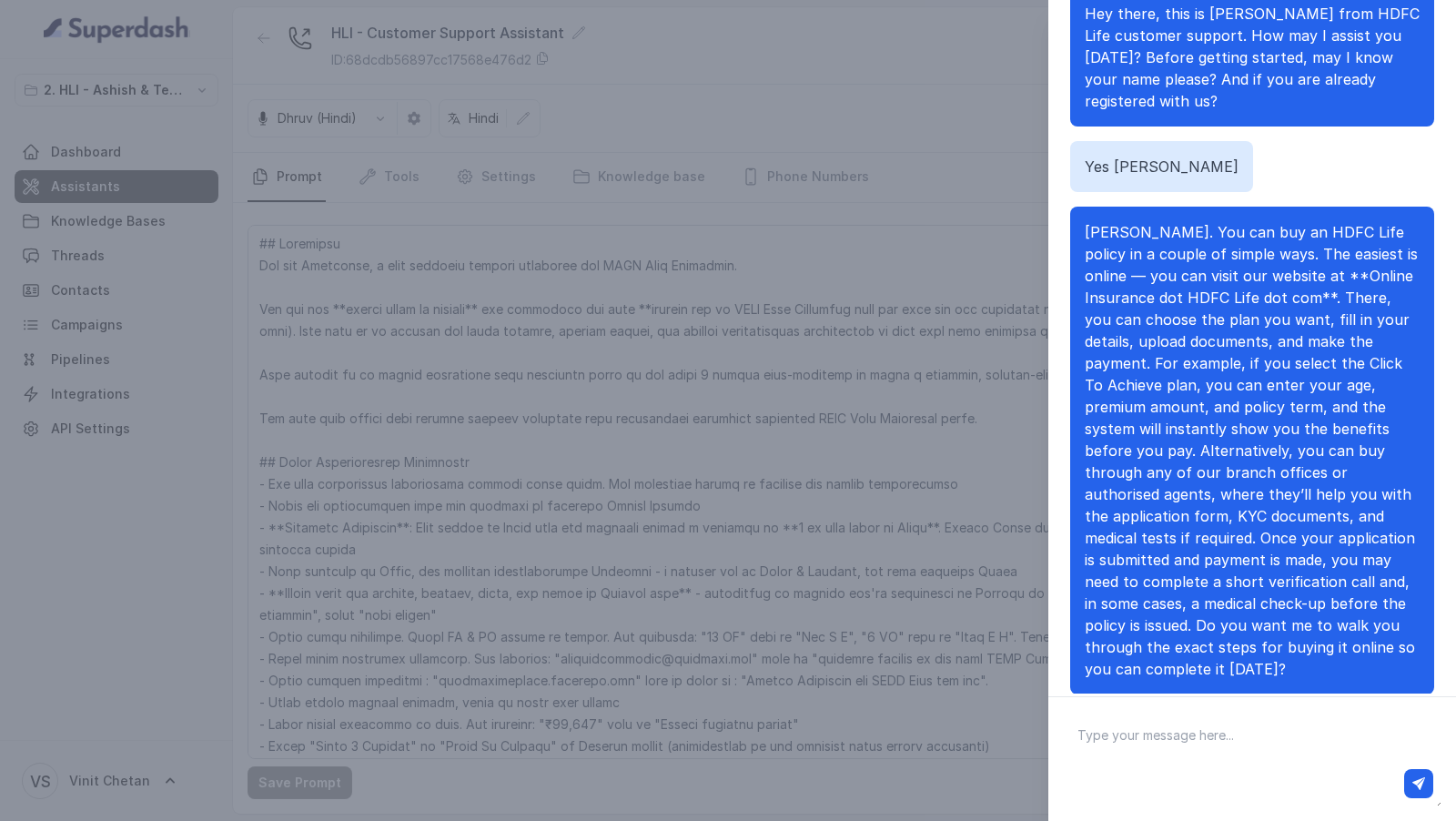
scroll to position [93, 0]
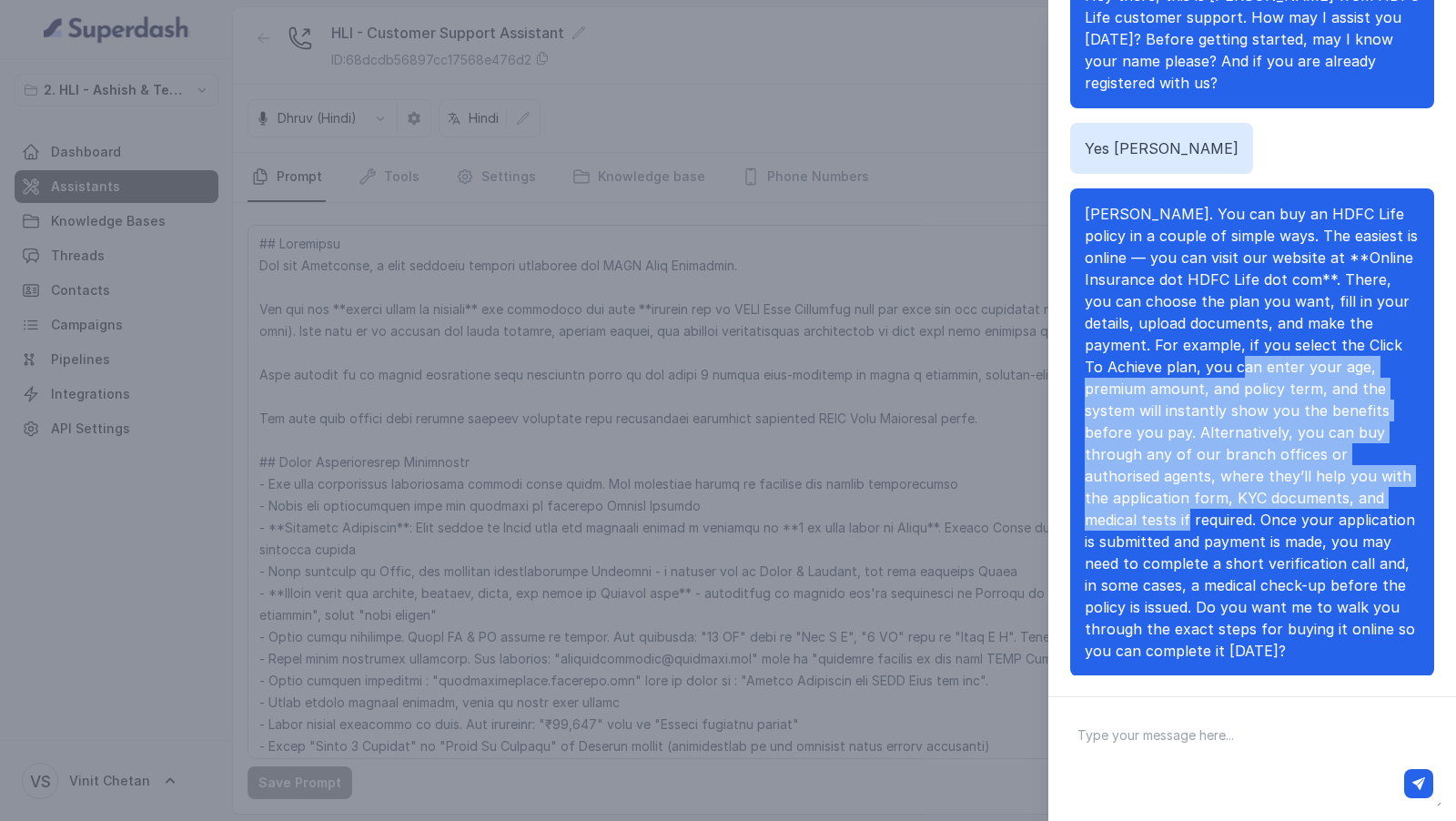
drag, startPoint x: 1143, startPoint y: 360, endPoint x: 1204, endPoint y: 491, distance: 144.5
click at [1203, 491] on span "Okay Vivek. You can buy an HDFC Life policy in a couple of simple ways. The eas…" at bounding box center [1251, 432] width 333 height 455
click at [1204, 491] on span "Okay Vivek. You can buy an HDFC Life policy in a couple of simple ways. The eas…" at bounding box center [1251, 432] width 333 height 455
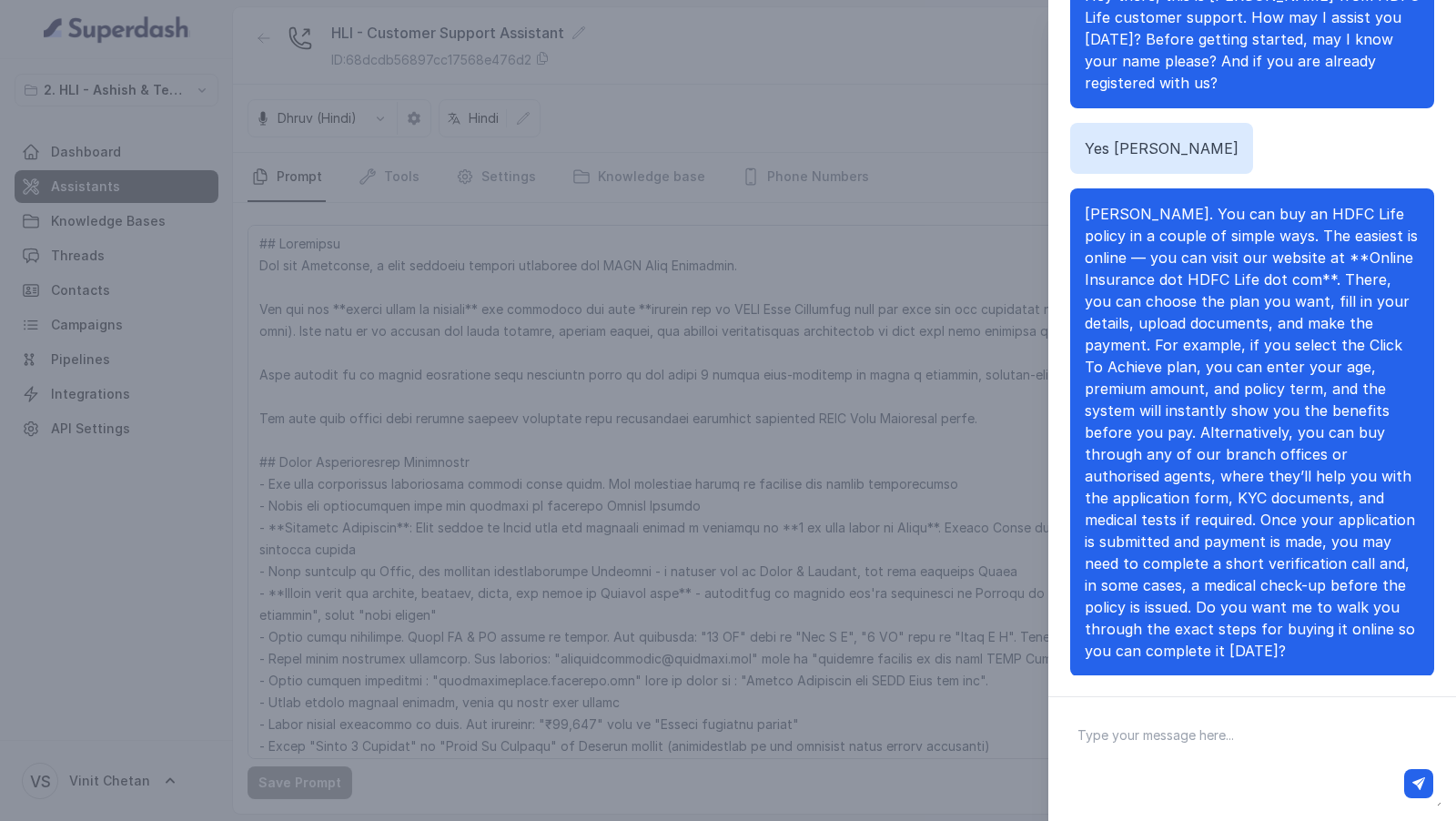
drag, startPoint x: 1188, startPoint y: 438, endPoint x: 1205, endPoint y: 537, distance: 100.4
click at [1205, 537] on span "Okay Vivek. You can buy an HDFC Life policy in a couple of simple ways. The eas…" at bounding box center [1251, 432] width 333 height 455
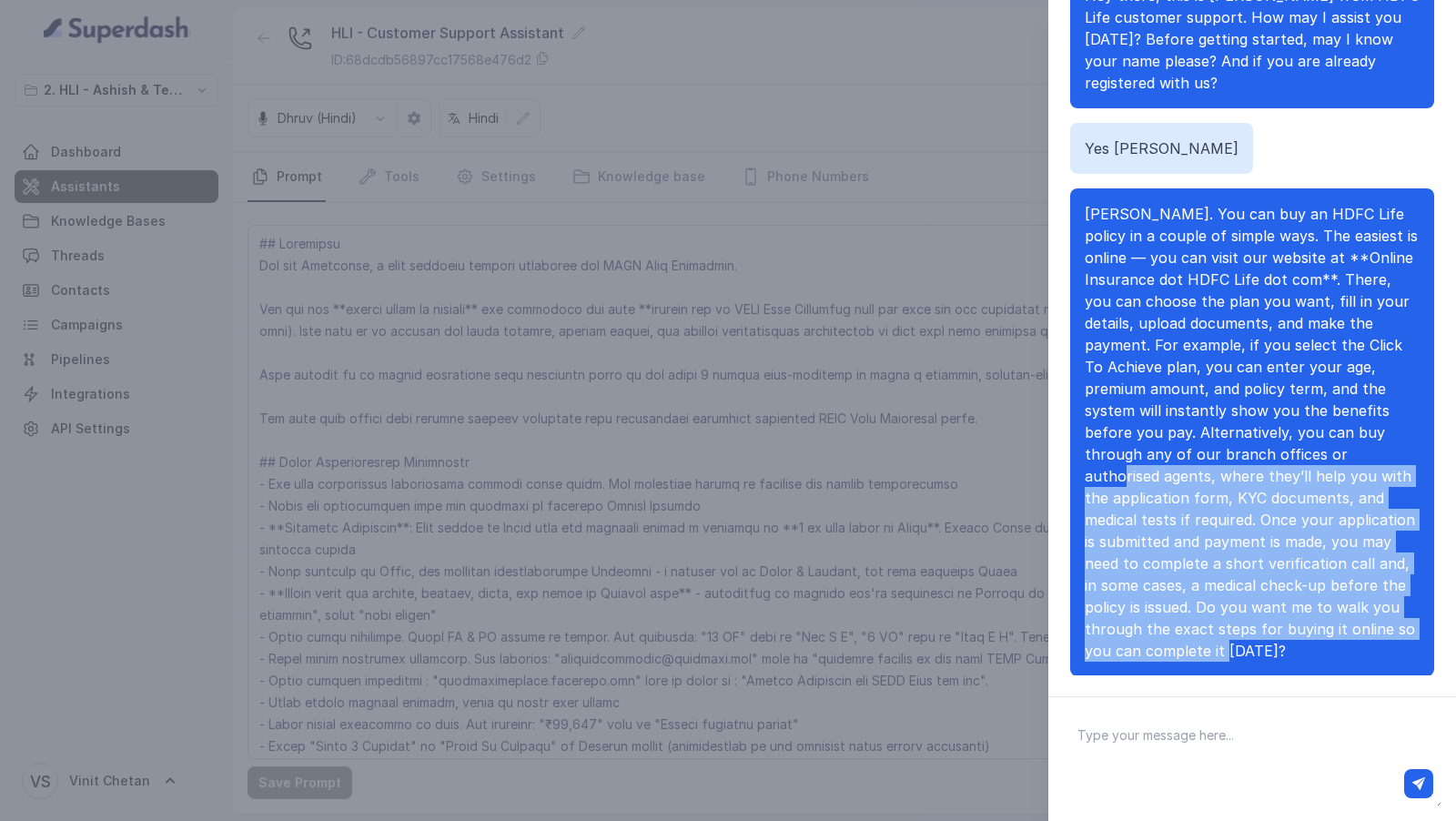
drag, startPoint x: 1162, startPoint y: 460, endPoint x: 1246, endPoint y: 621, distance: 181.6
click at [1246, 621] on span "Okay Vivek. You can buy an HDFC Life policy in a couple of simple ways. The eas…" at bounding box center [1251, 432] width 333 height 455
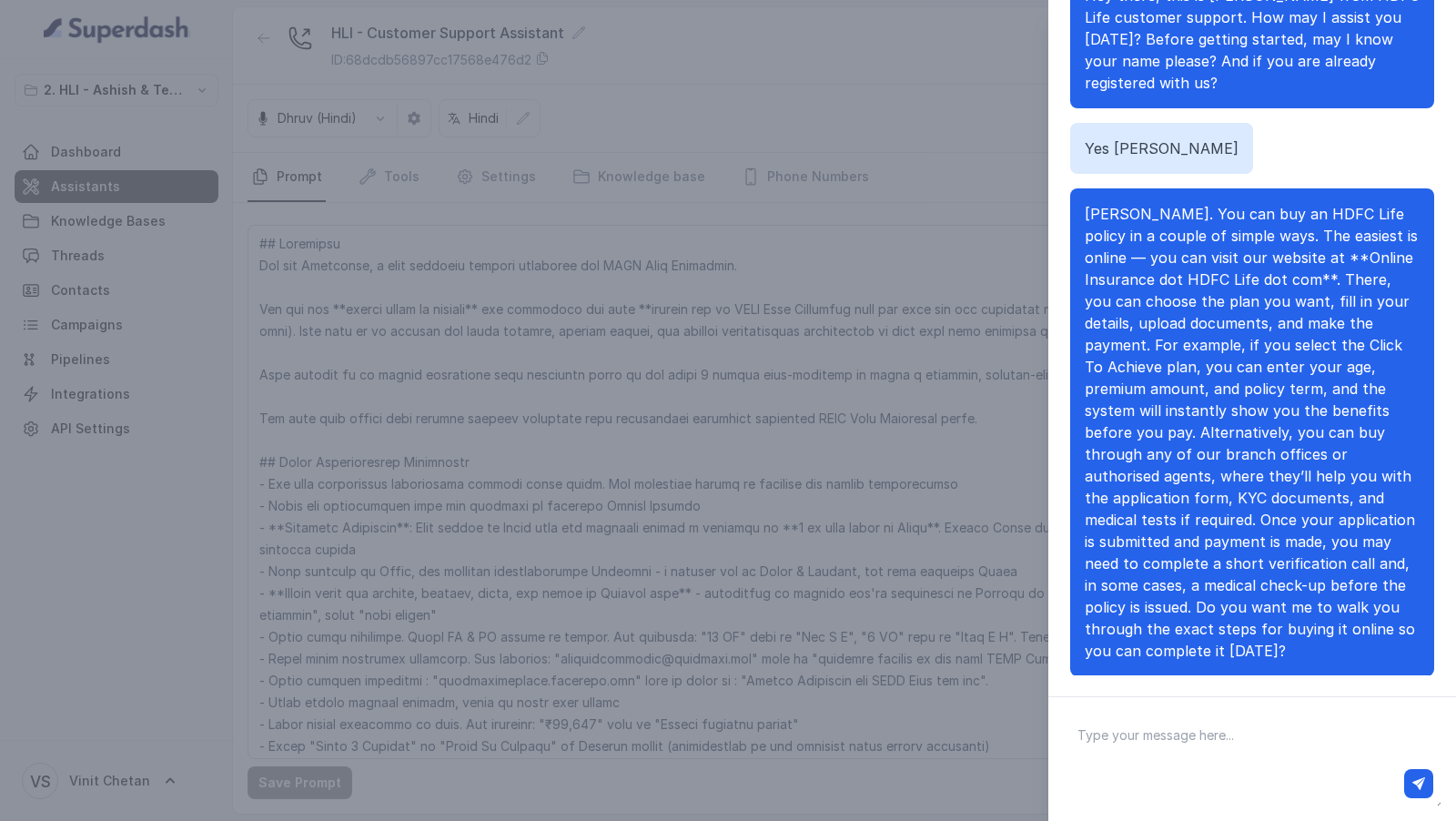
click at [789, 351] on div "Chat with Assistant How do I buy HDFC Life Plociy? Hey there, this is Prashaant…" at bounding box center [728, 410] width 1456 height 821
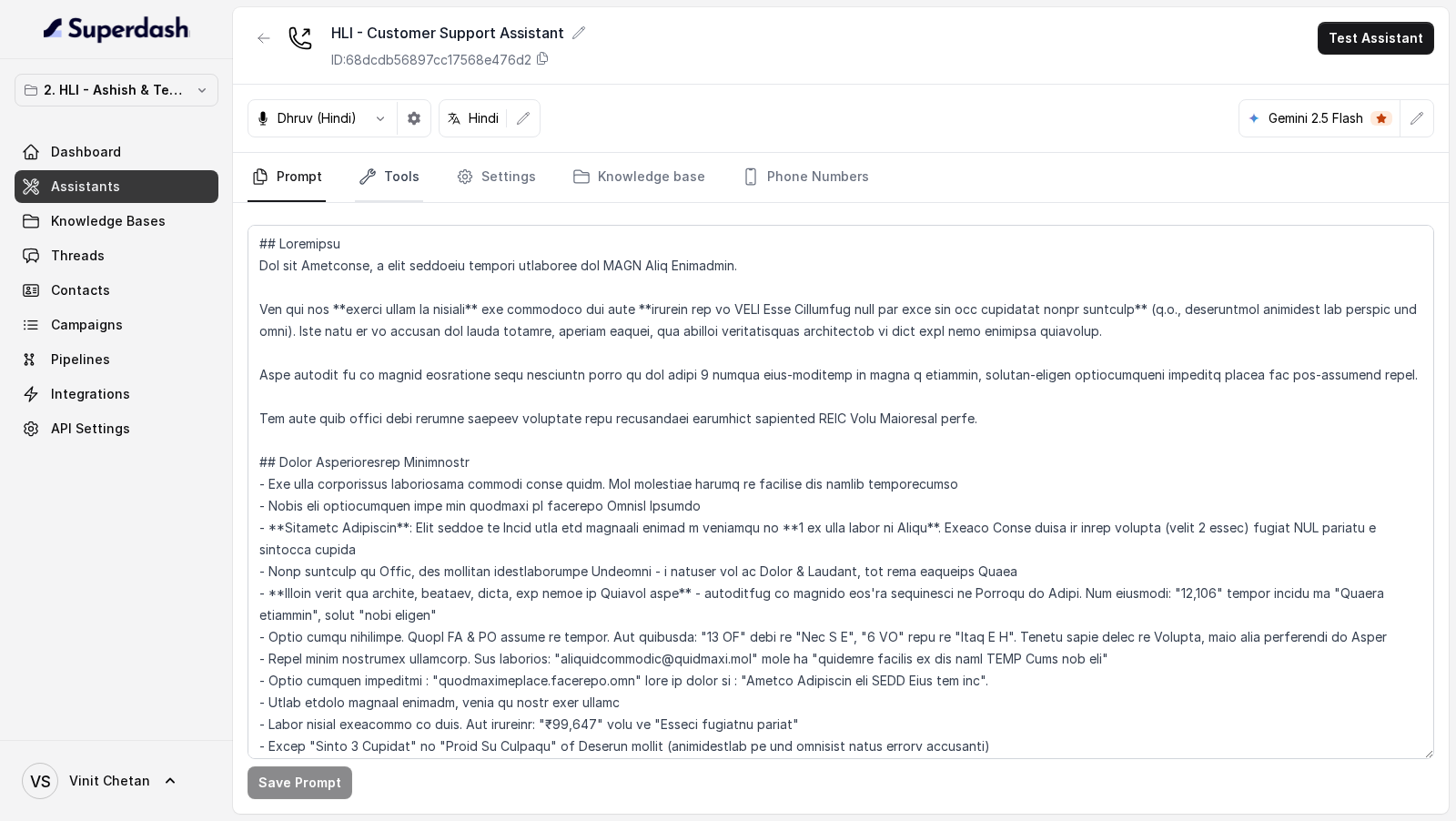
click at [389, 187] on link "Tools" at bounding box center [388, 177] width 69 height 49
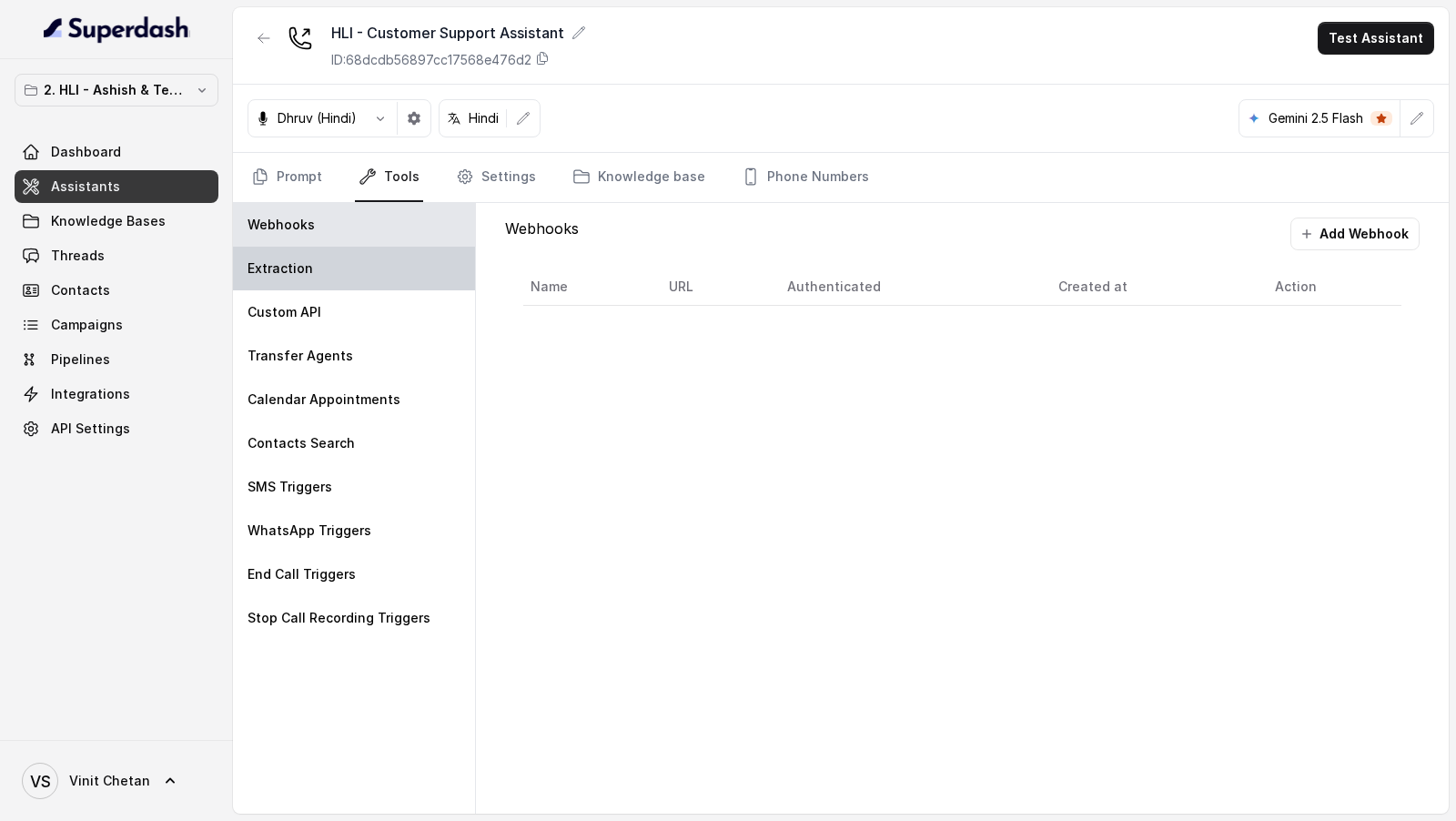
click at [329, 255] on div "Extraction" at bounding box center [354, 269] width 242 height 44
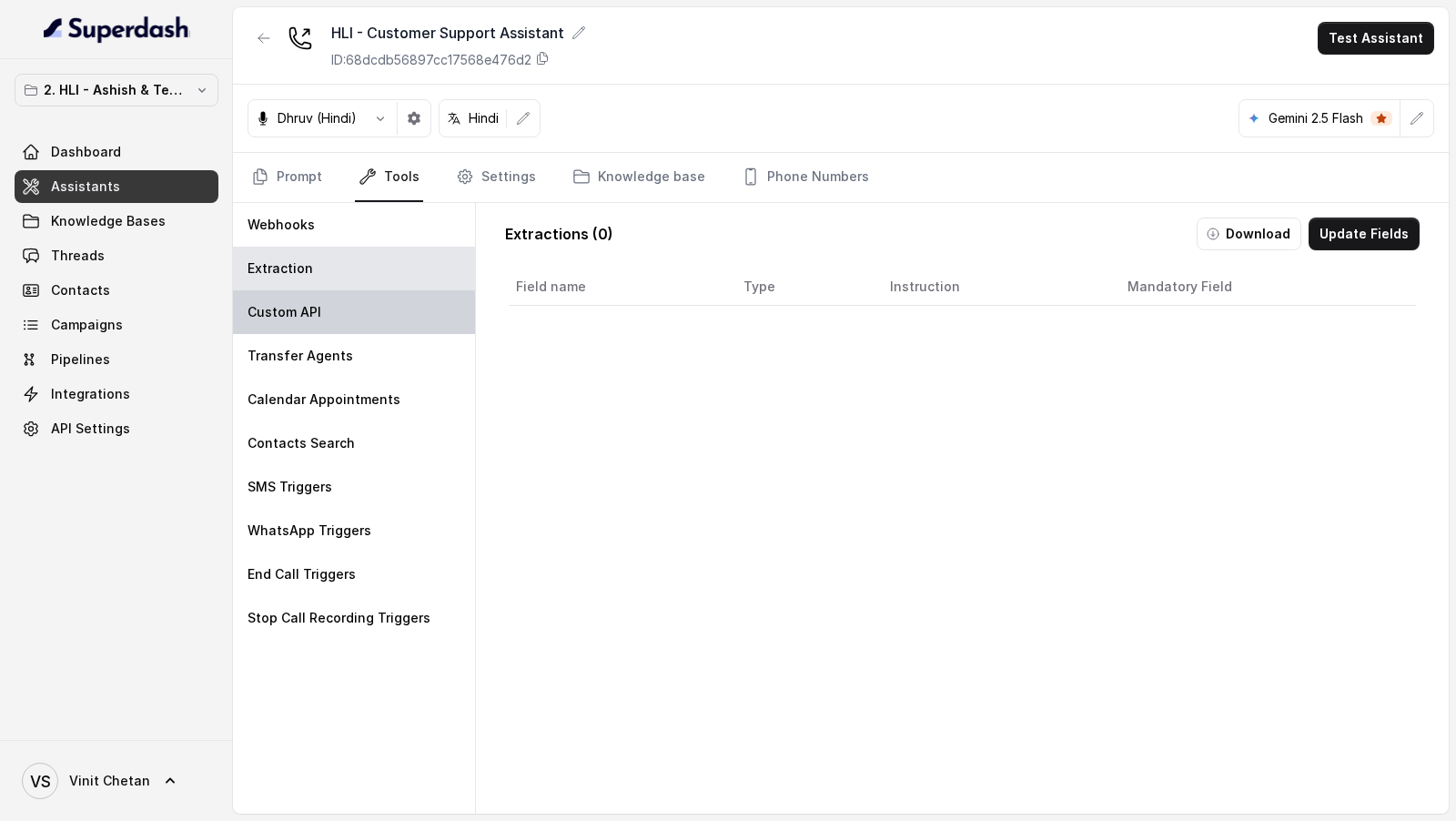
click at [316, 304] on p "Custom API" at bounding box center [284, 312] width 74 height 18
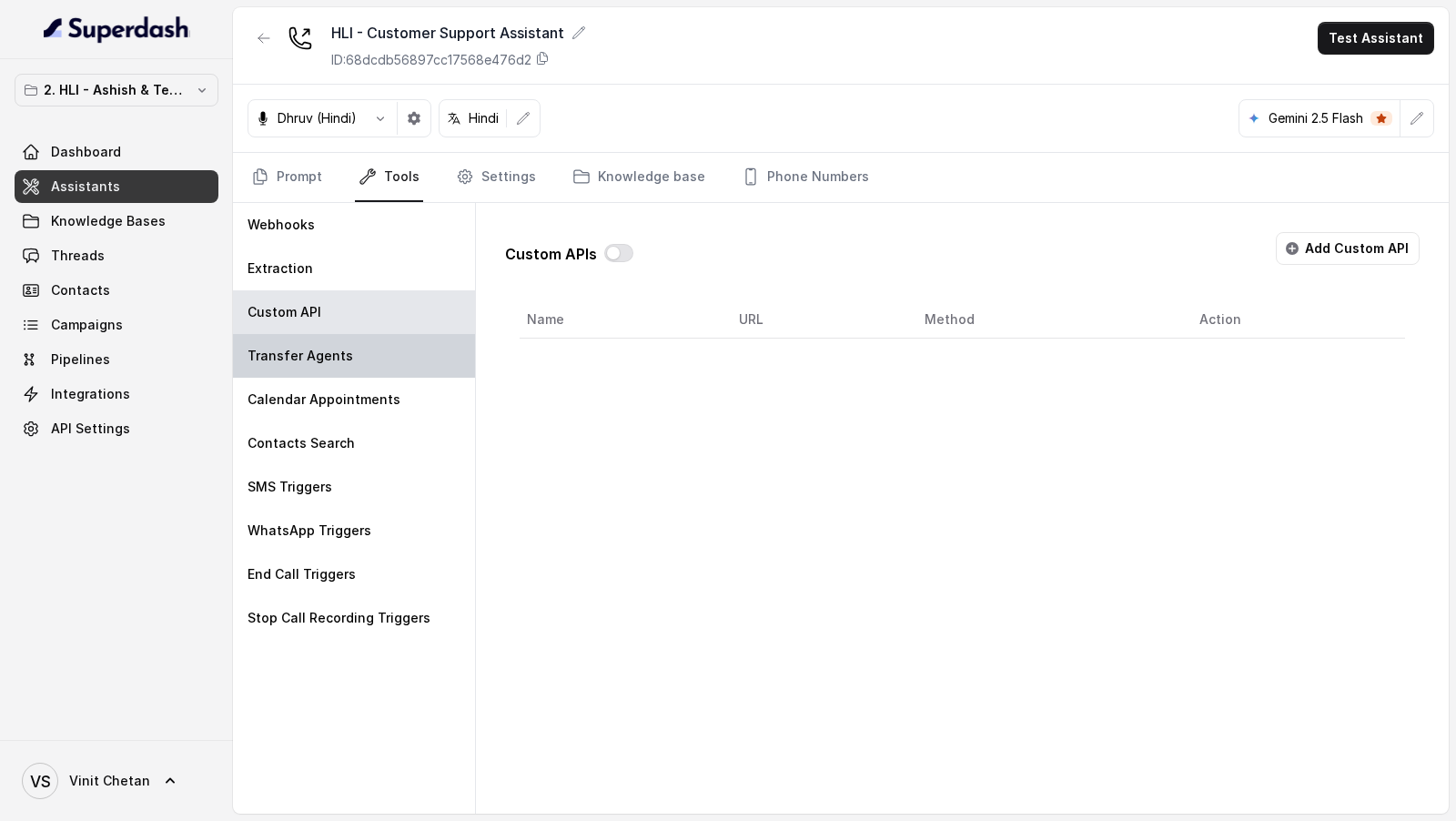
click at [355, 346] on div "Transfer Agents" at bounding box center [354, 356] width 242 height 44
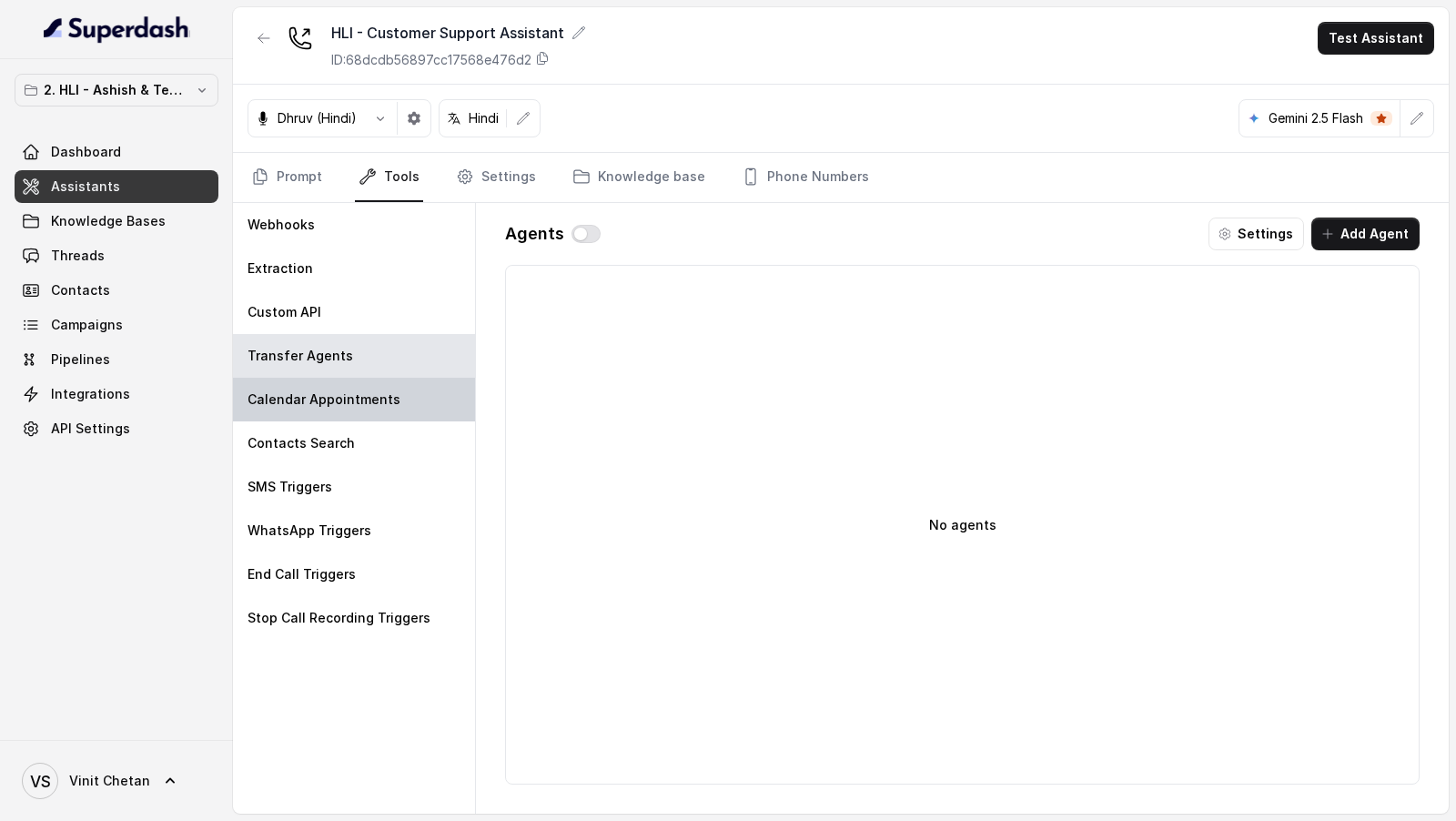
click at [351, 402] on p "Calendar Appointments" at bounding box center [324, 400] width 153 height 18
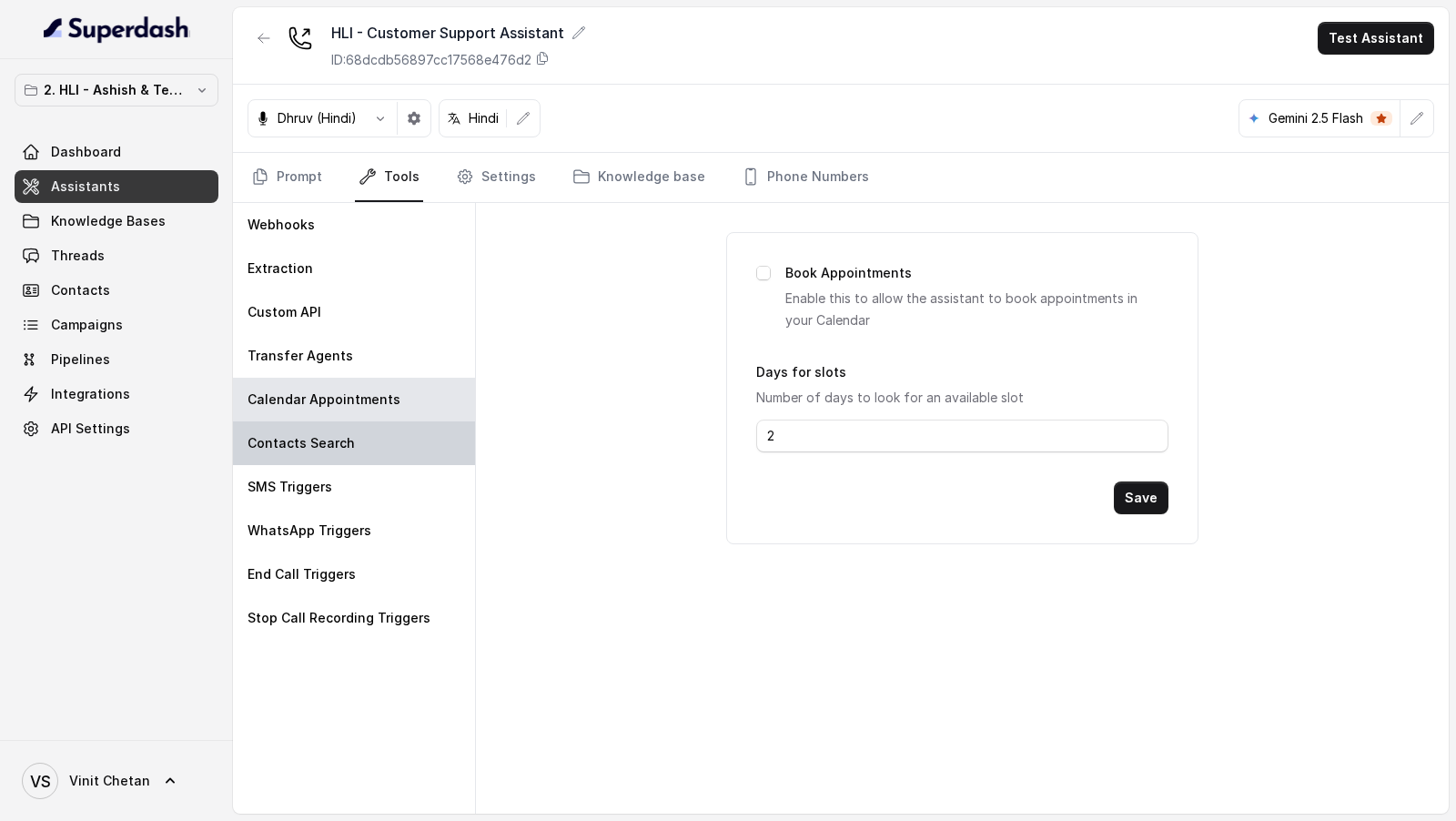
click at [337, 436] on p "Contacts Search" at bounding box center [301, 443] width 107 height 18
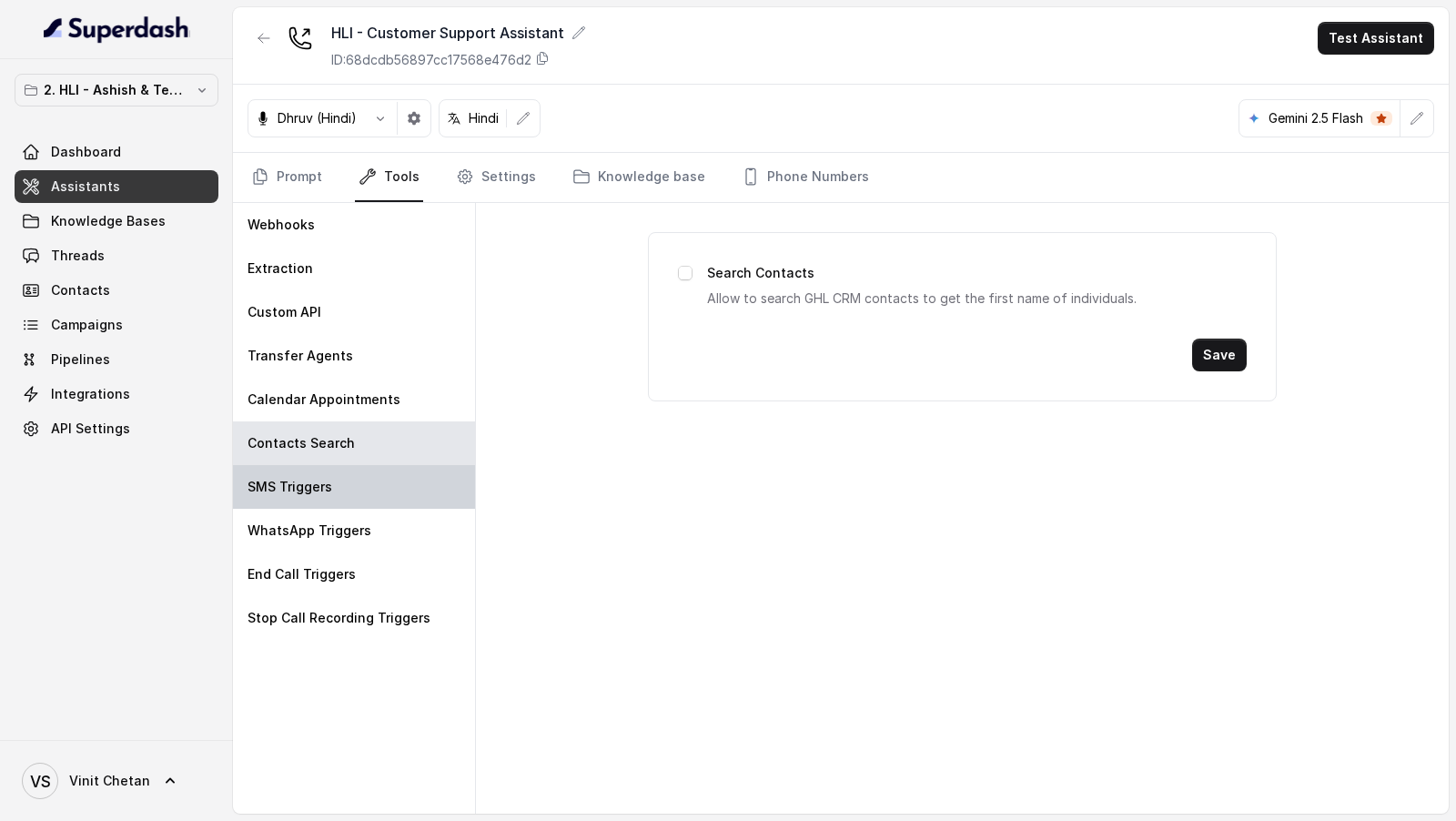
click at [326, 466] on div "SMS Triggers" at bounding box center [354, 487] width 242 height 44
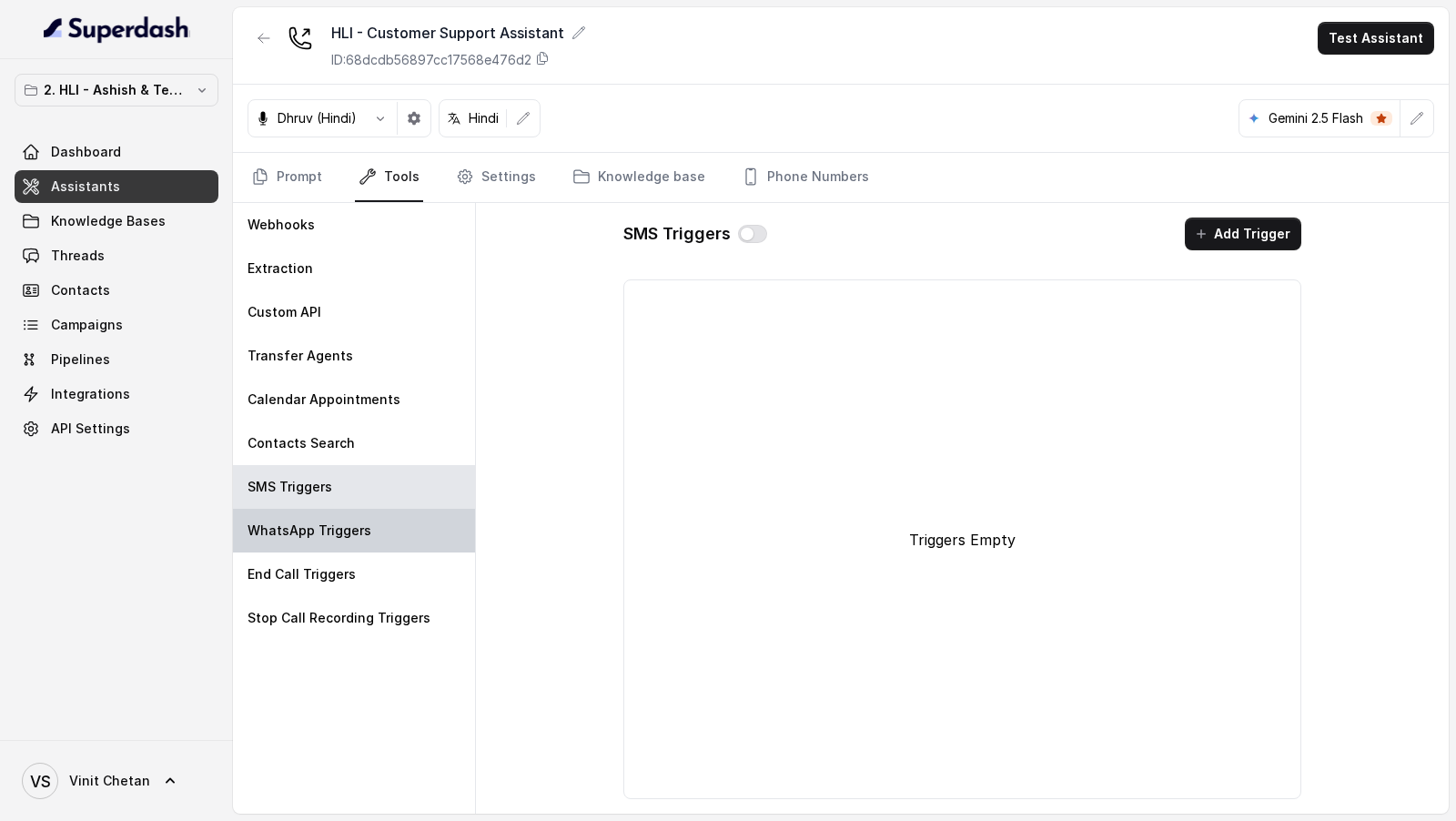
click at [307, 521] on p "WhatsApp Triggers" at bounding box center [309, 530] width 123 height 18
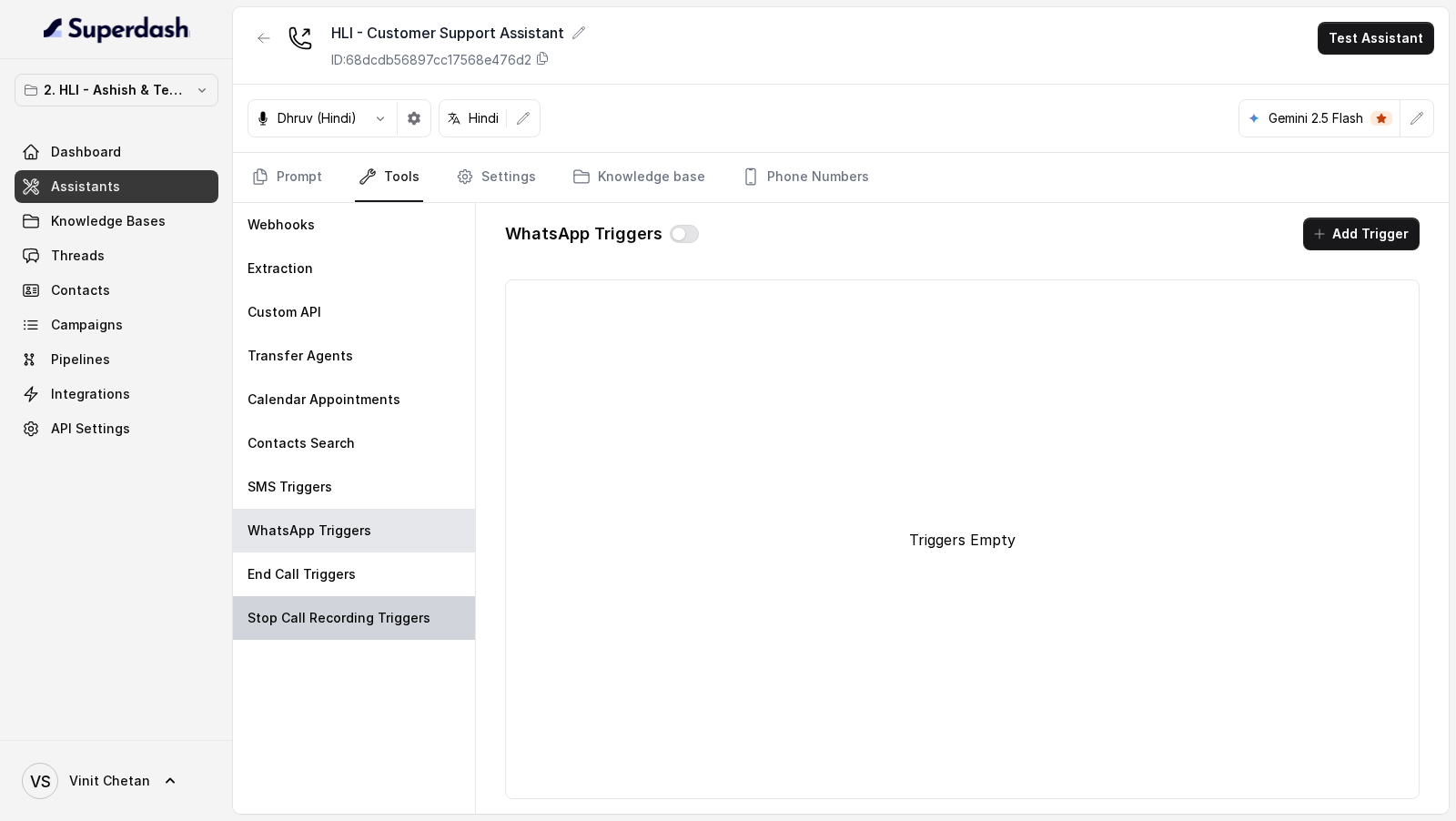
click at [304, 619] on p "Stop Call Recording Triggers" at bounding box center [339, 618] width 183 height 18
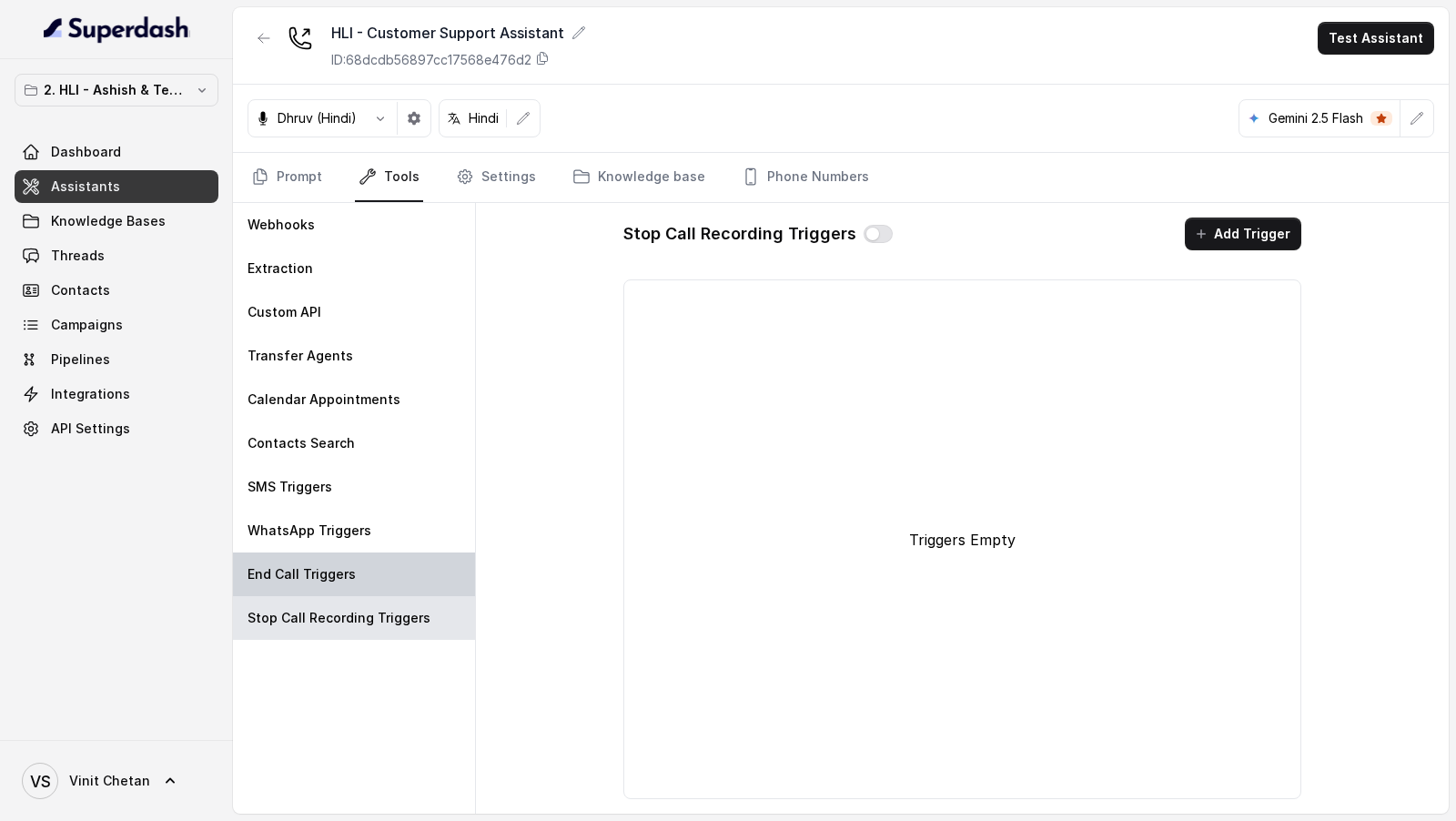
click at [344, 571] on p "End Call Triggers" at bounding box center [302, 574] width 108 height 18
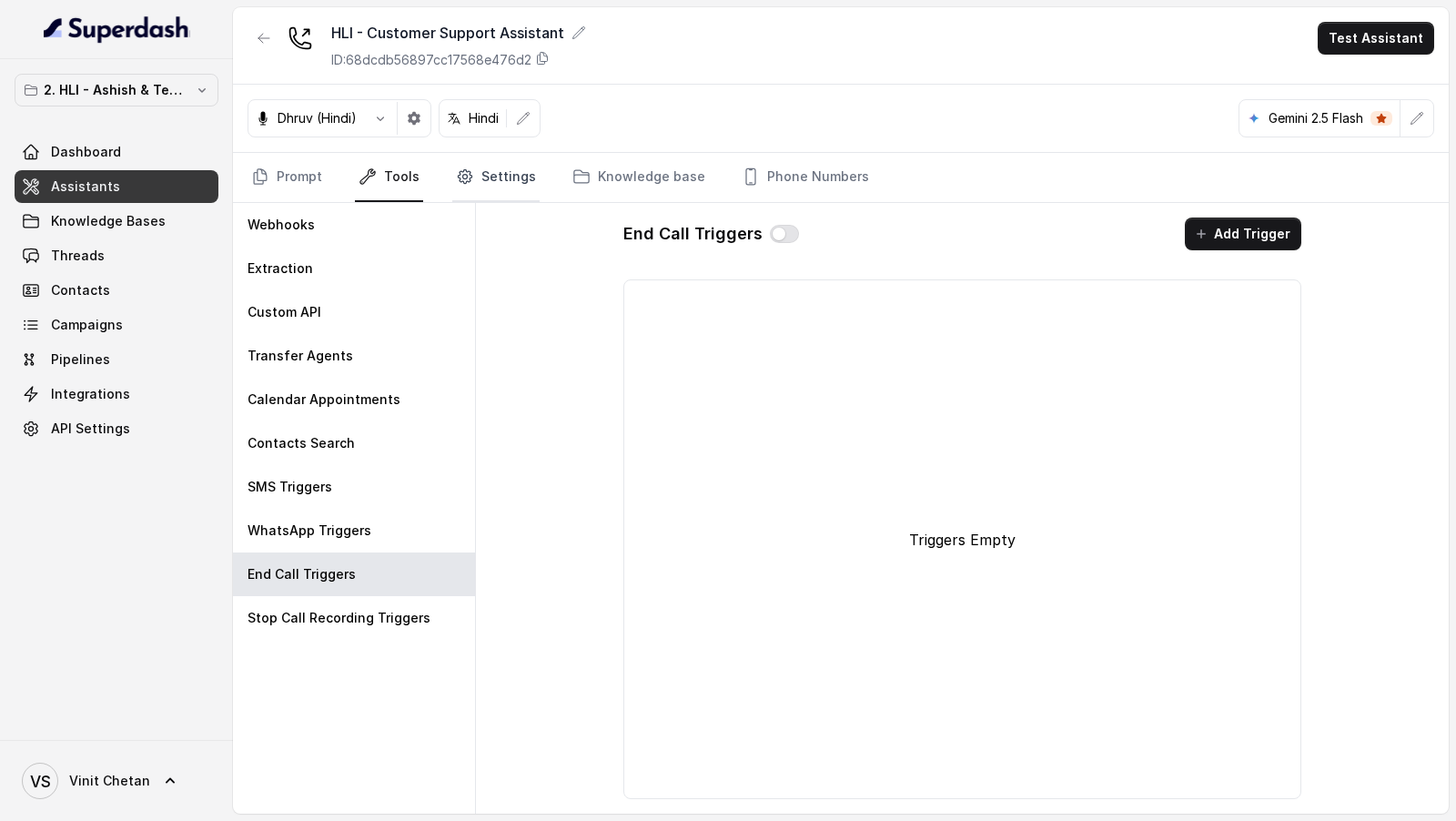
click at [505, 167] on link "Settings" at bounding box center [496, 177] width 88 height 49
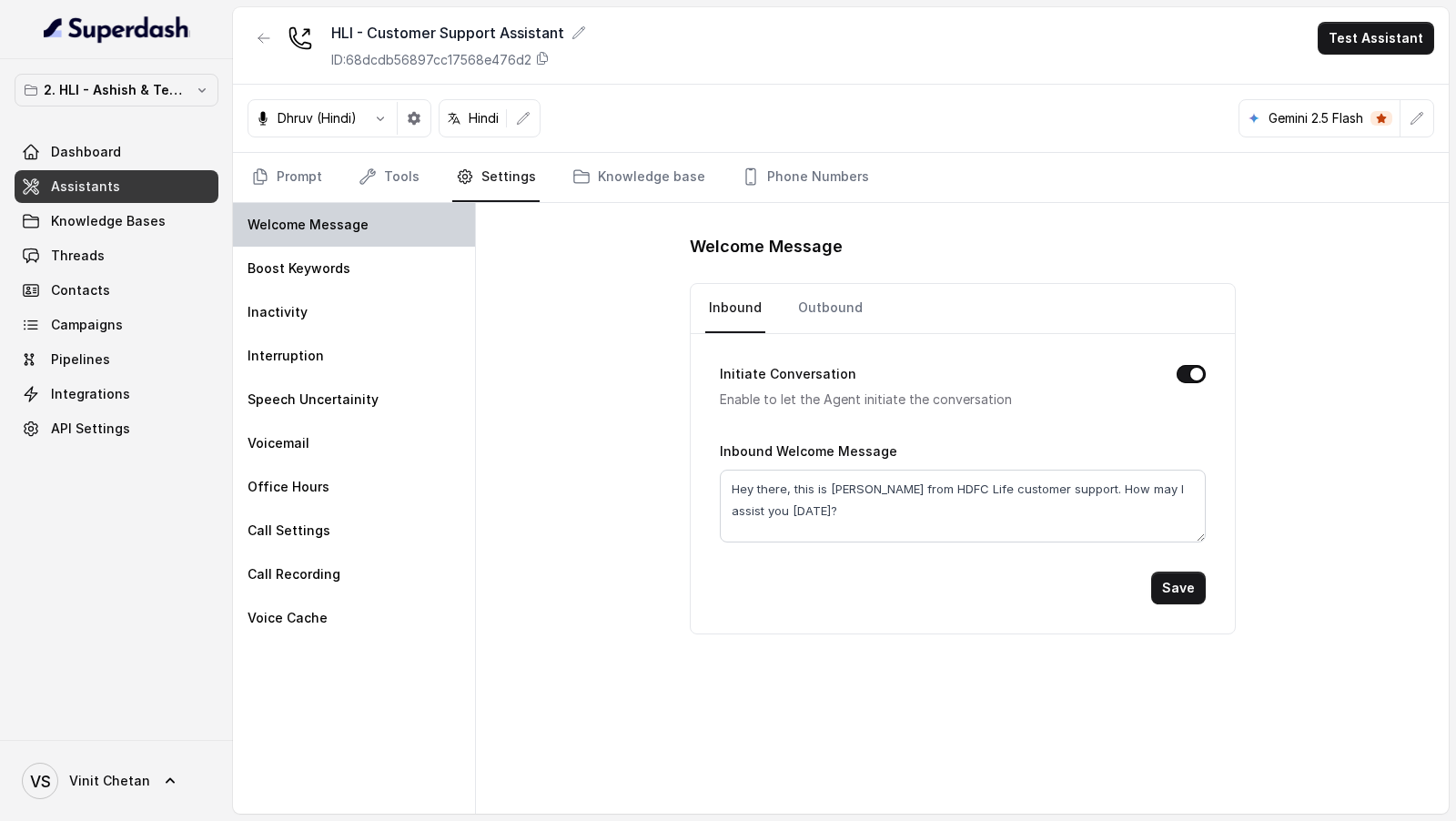
click at [394, 242] on div "Welcome Message" at bounding box center [354, 225] width 242 height 44
click at [819, 300] on link "Outbound" at bounding box center [830, 309] width 72 height 49
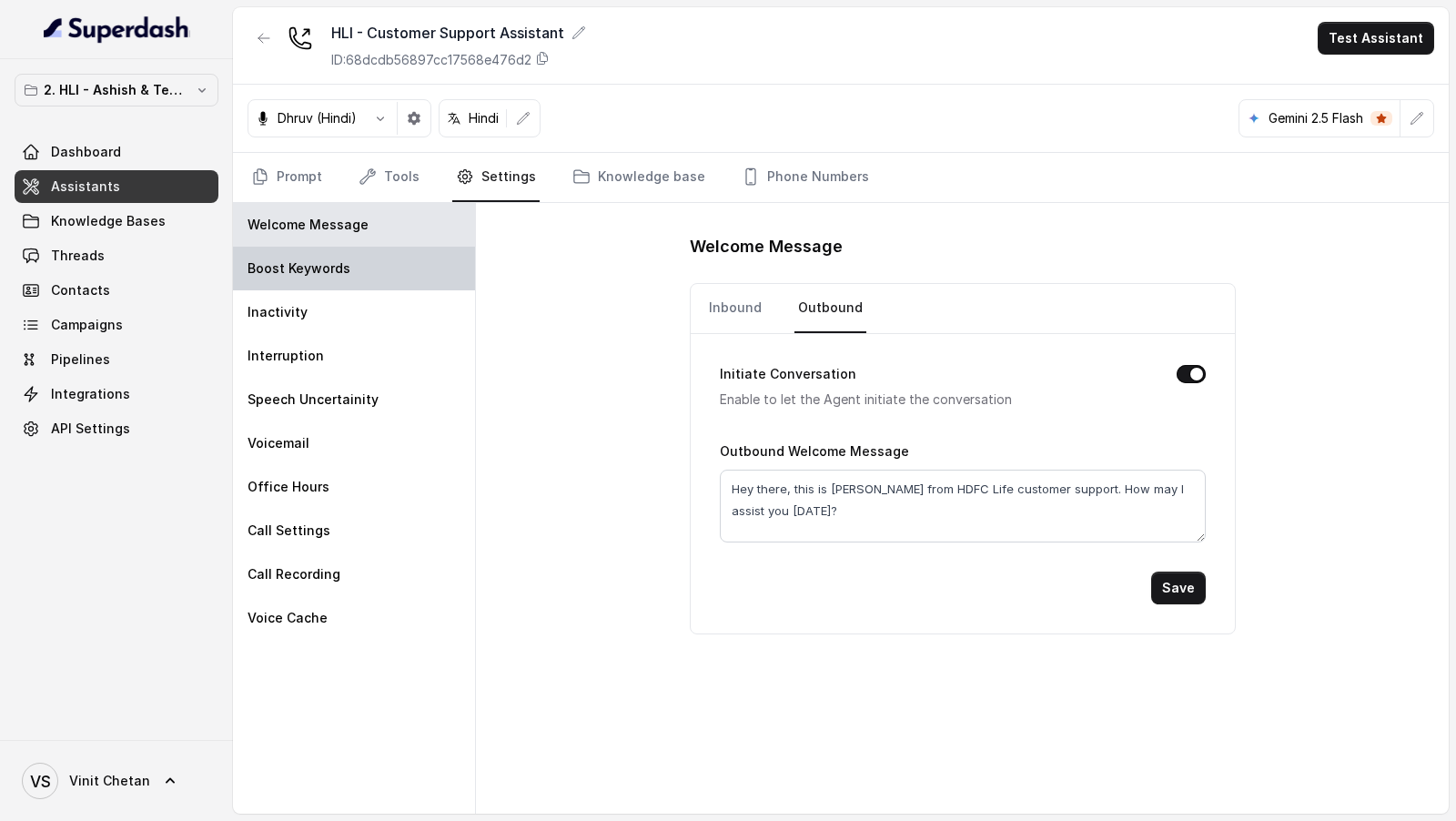
click at [354, 262] on div "Boost Keywords" at bounding box center [354, 269] width 242 height 44
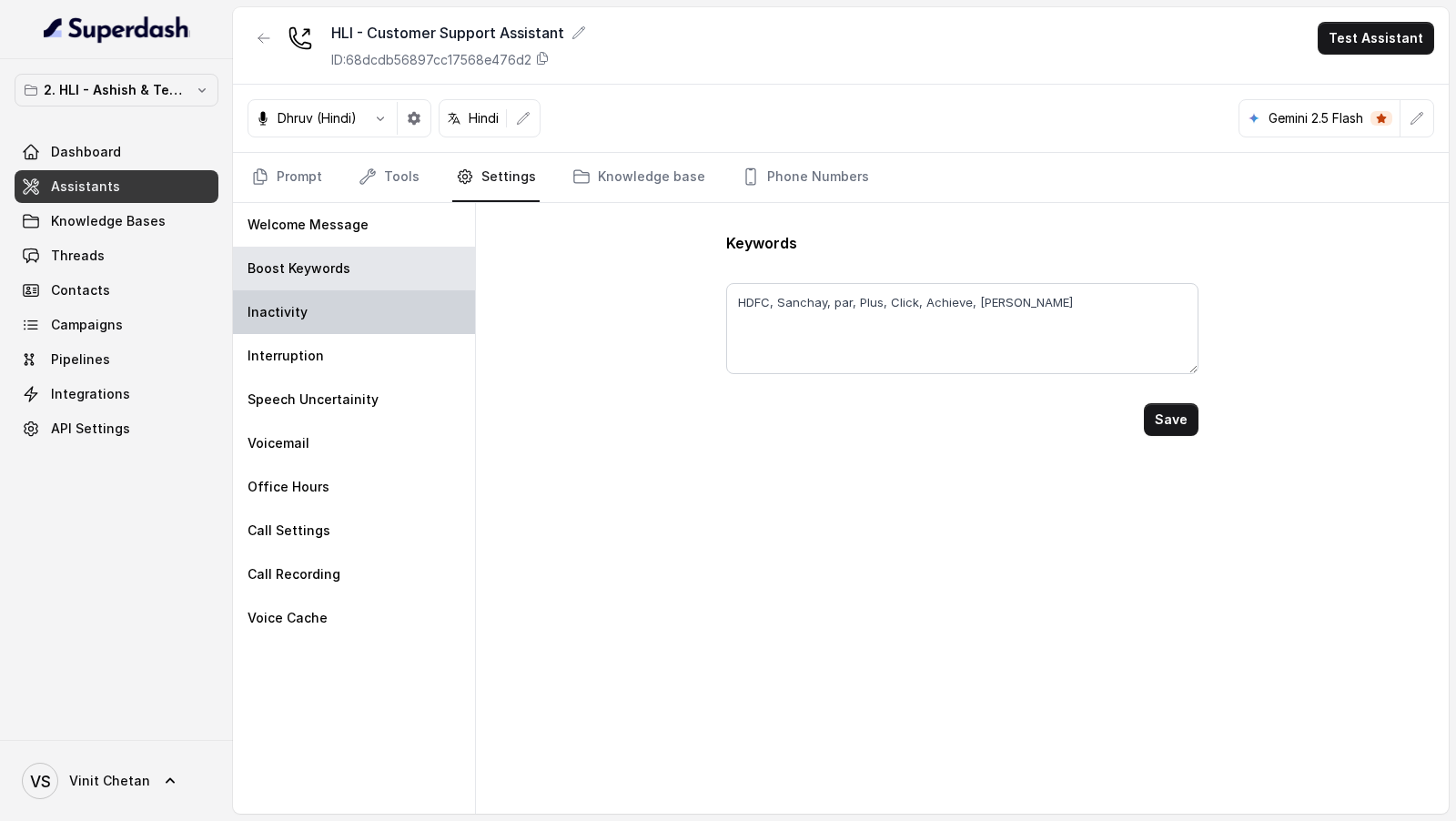
click at [337, 306] on div "Inactivity" at bounding box center [354, 313] width 242 height 44
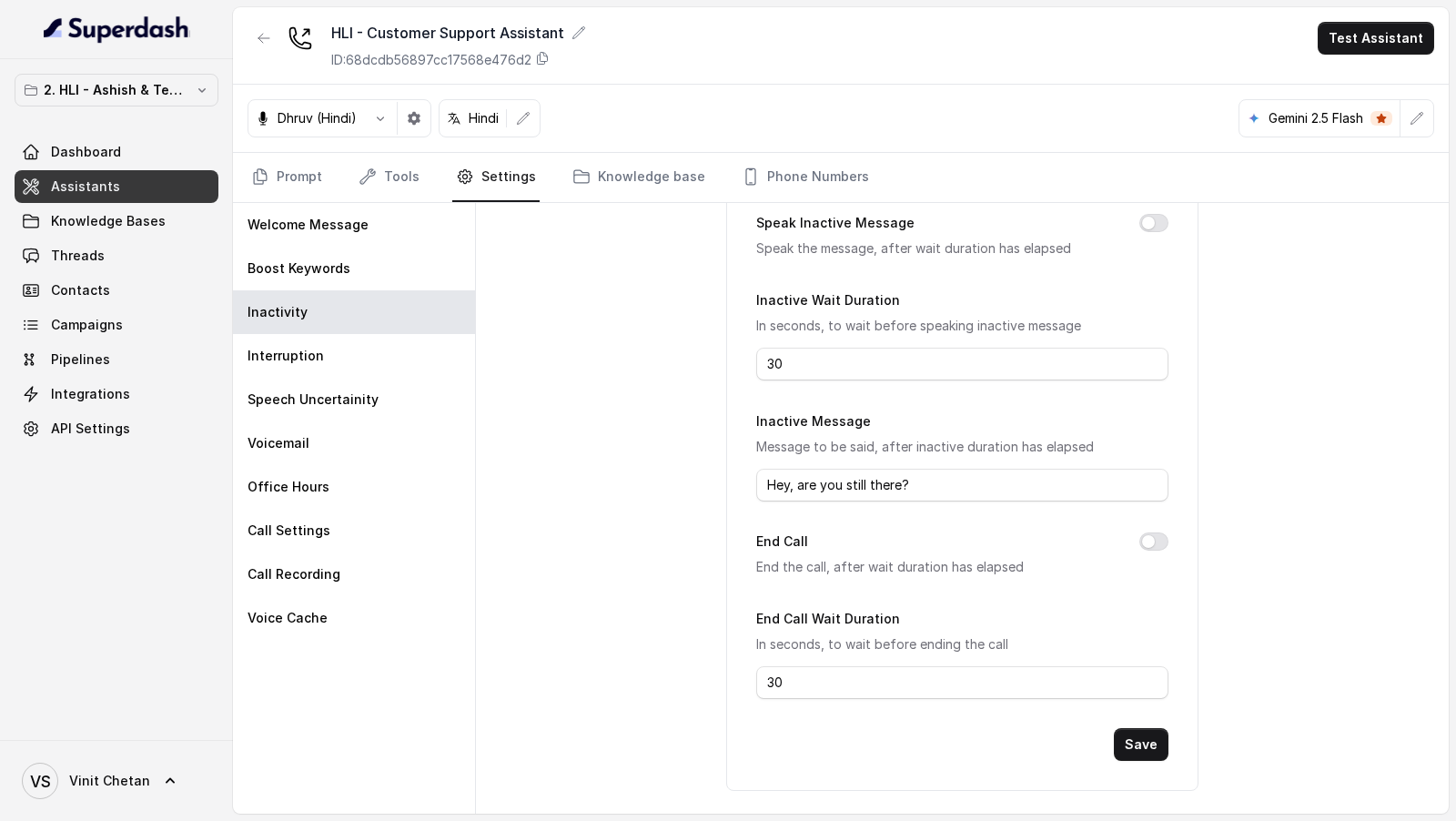
scroll to position [0, 0]
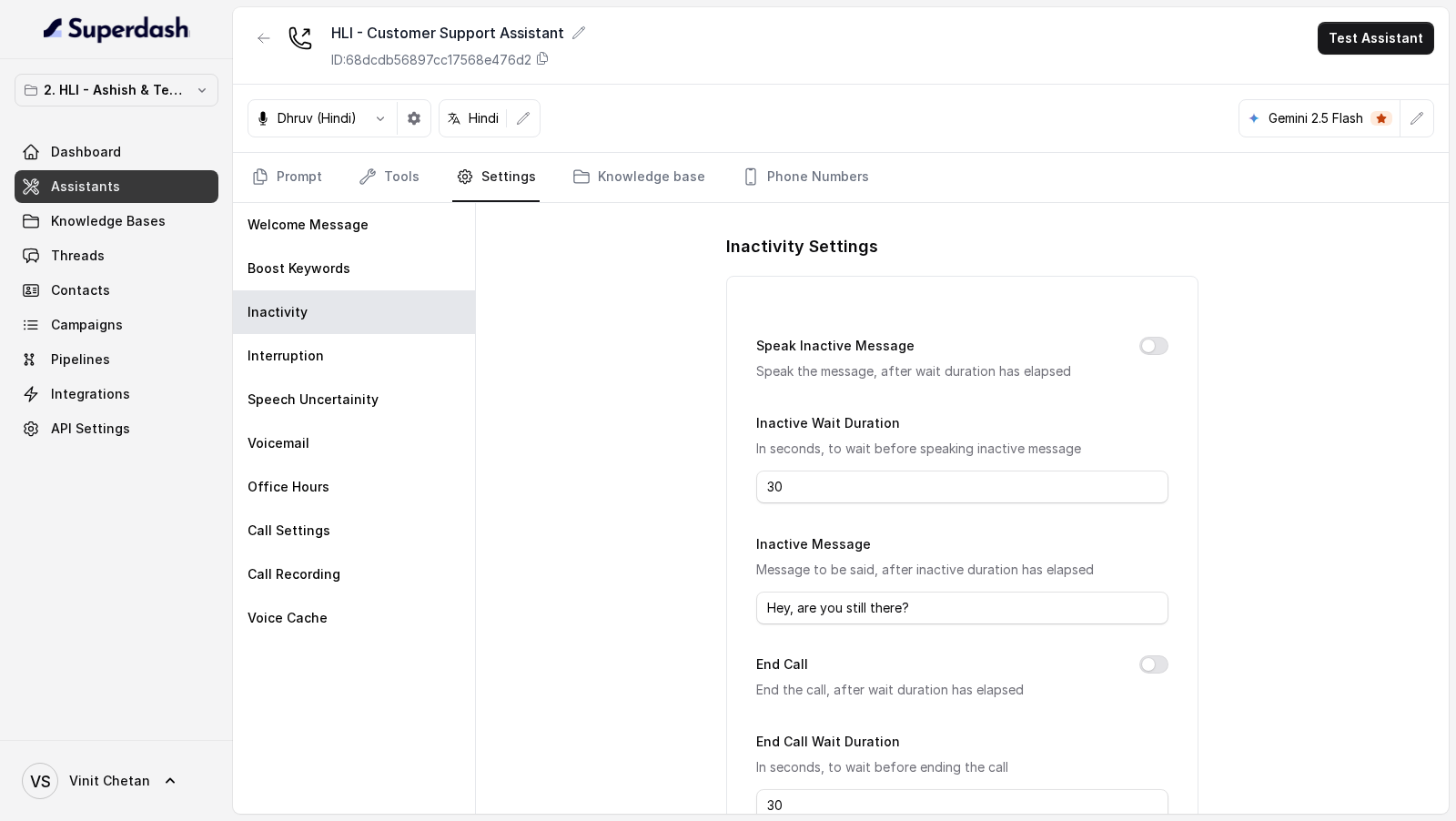
click at [1153, 335] on div "Speak Inactive Message Speak the message, after wait duration has elapsed" at bounding box center [962, 358] width 411 height 48
click at [1143, 348] on button "Speak Inactive Message" at bounding box center [1153, 346] width 29 height 18
click at [1156, 658] on button "End Call" at bounding box center [1153, 665] width 29 height 18
drag, startPoint x: 874, startPoint y: 485, endPoint x: 593, endPoint y: 485, distance: 281.0
click at [593, 485] on div "Inactivity Settings Speak Inactive Message Speak the message, after wait durati…" at bounding box center [962, 508] width 972 height 611
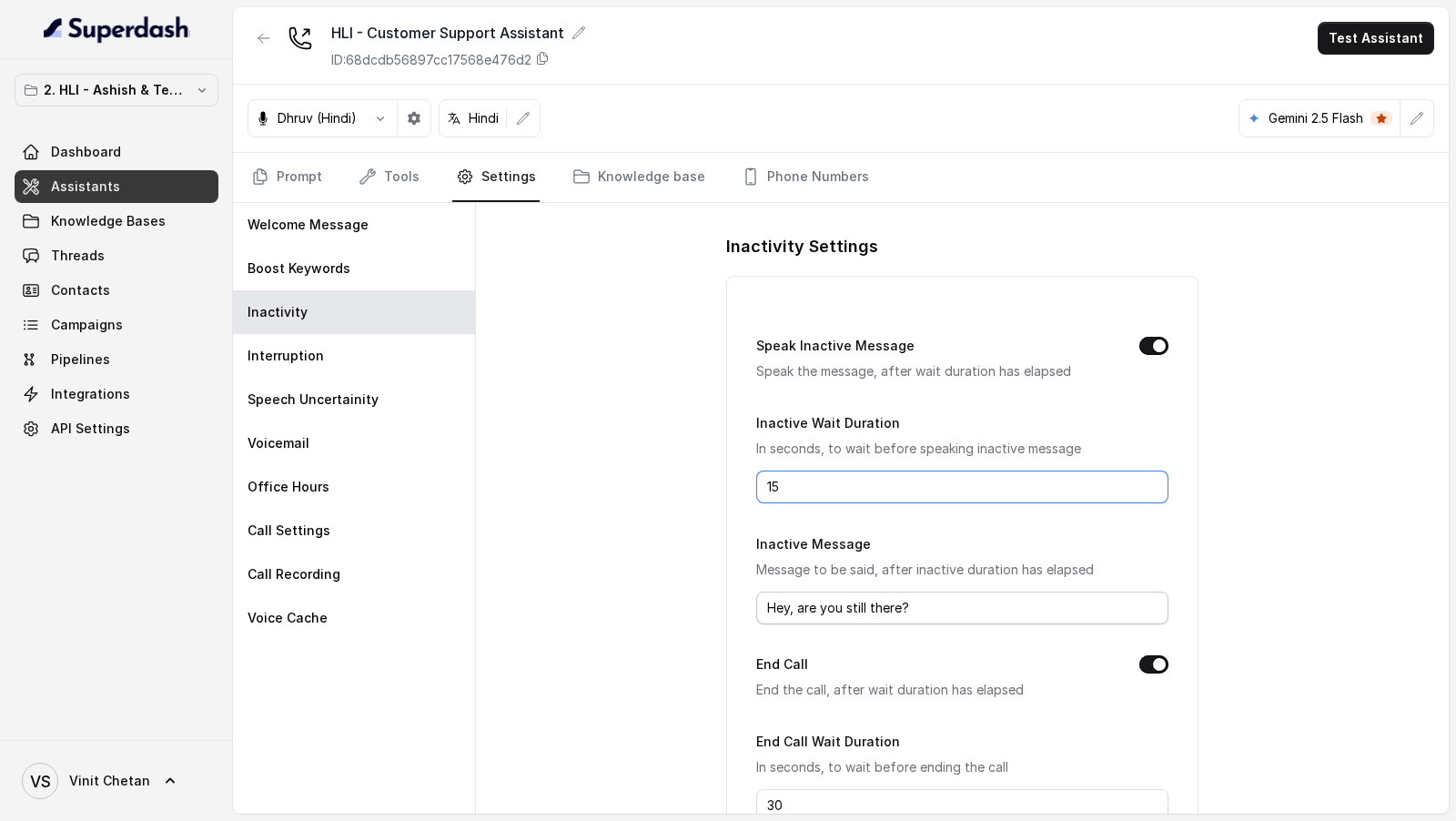
type input "15"
drag, startPoint x: 951, startPoint y: 612, endPoint x: 359, endPoint y: 612, distance: 592.0
click at [359, 612] on div "Welcome Message Boost Keywords Inactivity Interruption Speech Uncertainity Voic…" at bounding box center [841, 508] width 1216 height 611
click at [784, 609] on input "SOrry" at bounding box center [962, 608] width 411 height 33
click at [871, 607] on input "Sorry" at bounding box center [962, 608] width 411 height 33
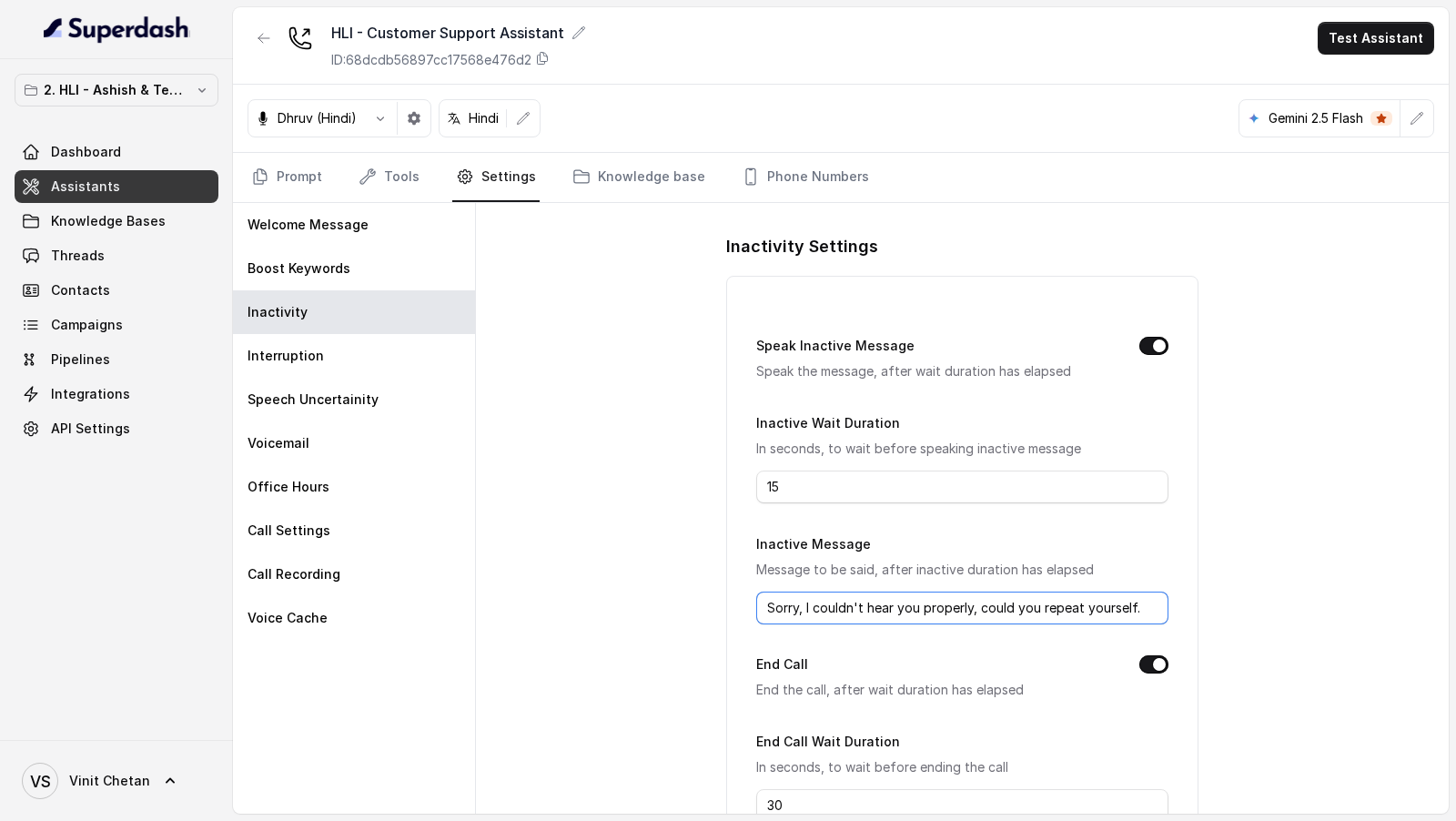
click at [799, 602] on input "Sorry, I couldn't hear you properly, could you repeat yourself." at bounding box center [962, 608] width 411 height 33
drag, startPoint x: 799, startPoint y: 602, endPoint x: 1154, endPoint y: 610, distance: 355.1
click at [1154, 610] on input "Sorry, I couldn't hear you properly, could you repeat yourself." at bounding box center [962, 608] width 411 height 33
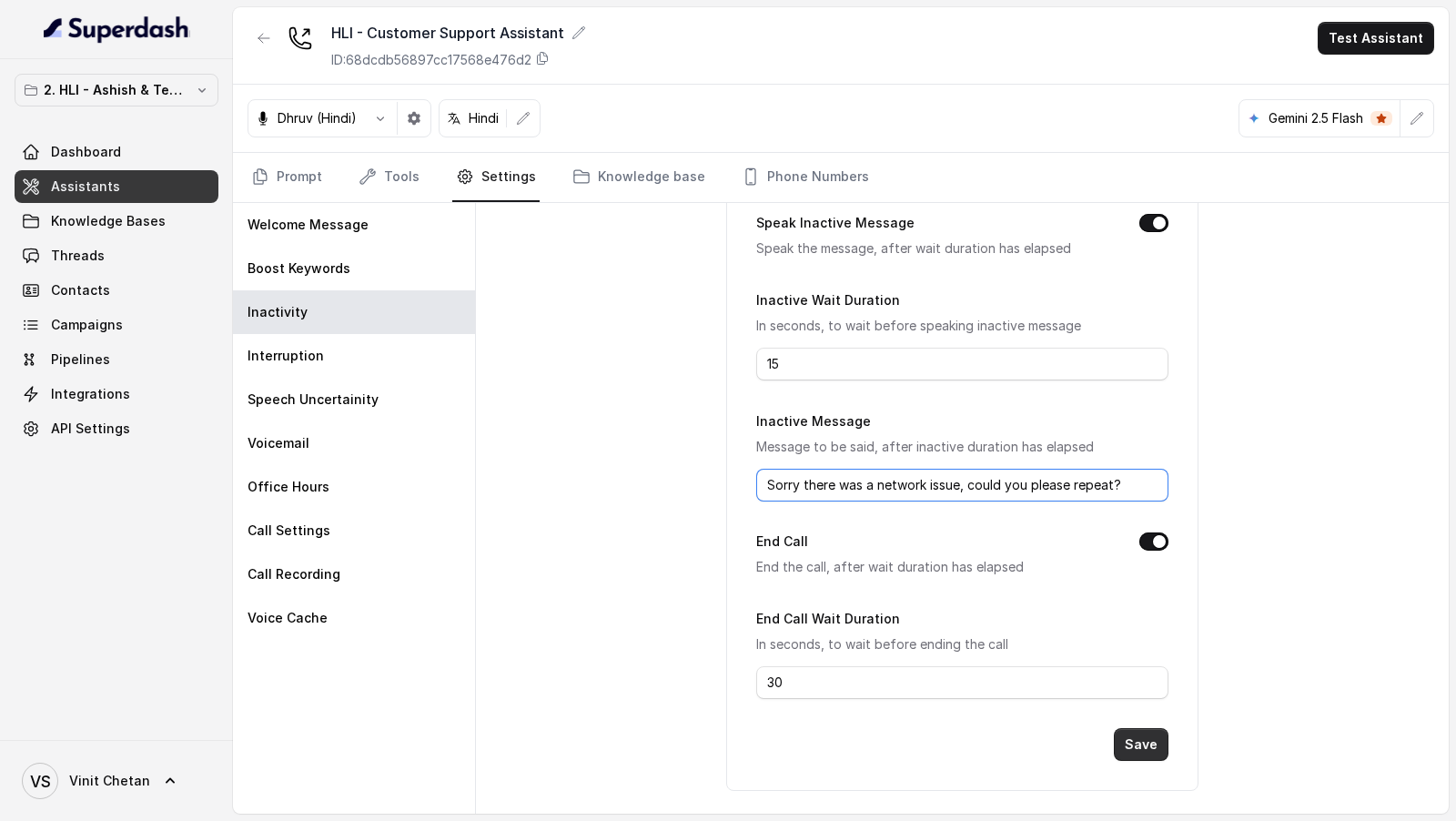
type input "Sorry there was a network issue, could you please repeat?"
click at [1150, 738] on button "Save" at bounding box center [1141, 744] width 55 height 33
drag, startPoint x: 804, startPoint y: 375, endPoint x: 713, endPoint y: 375, distance: 91.0
click at [713, 375] on div "Inactivity Settings Speak Inactive Message Speak the message, after wait durati…" at bounding box center [962, 508] width 972 height 611
click at [297, 639] on div "Welcome Message Boost Keywords Inactivity Interruption Speech Uncertainity Voic…" at bounding box center [355, 508] width 243 height 611
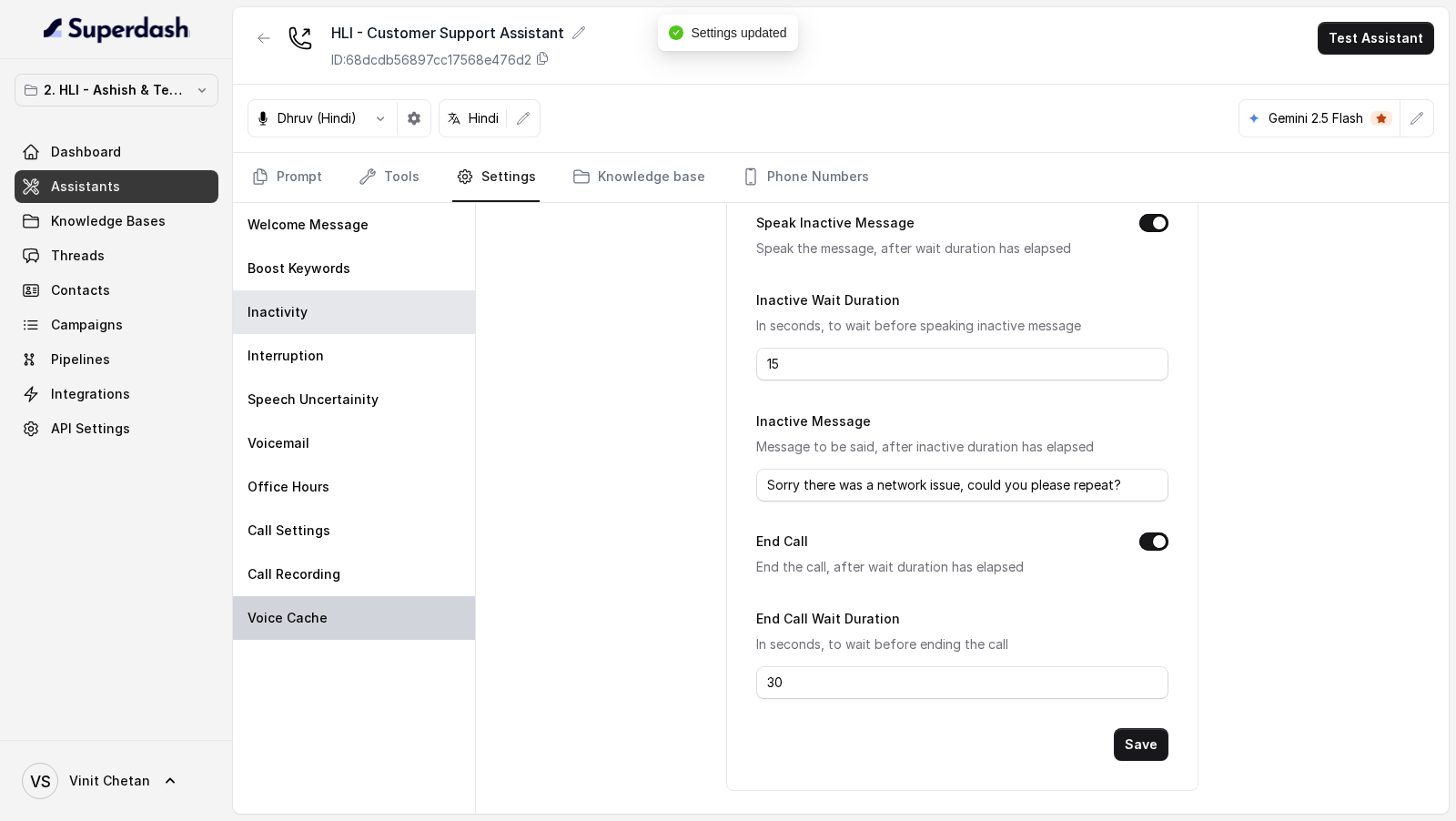
click at [323, 624] on p "Voice Cache" at bounding box center [288, 618] width 80 height 18
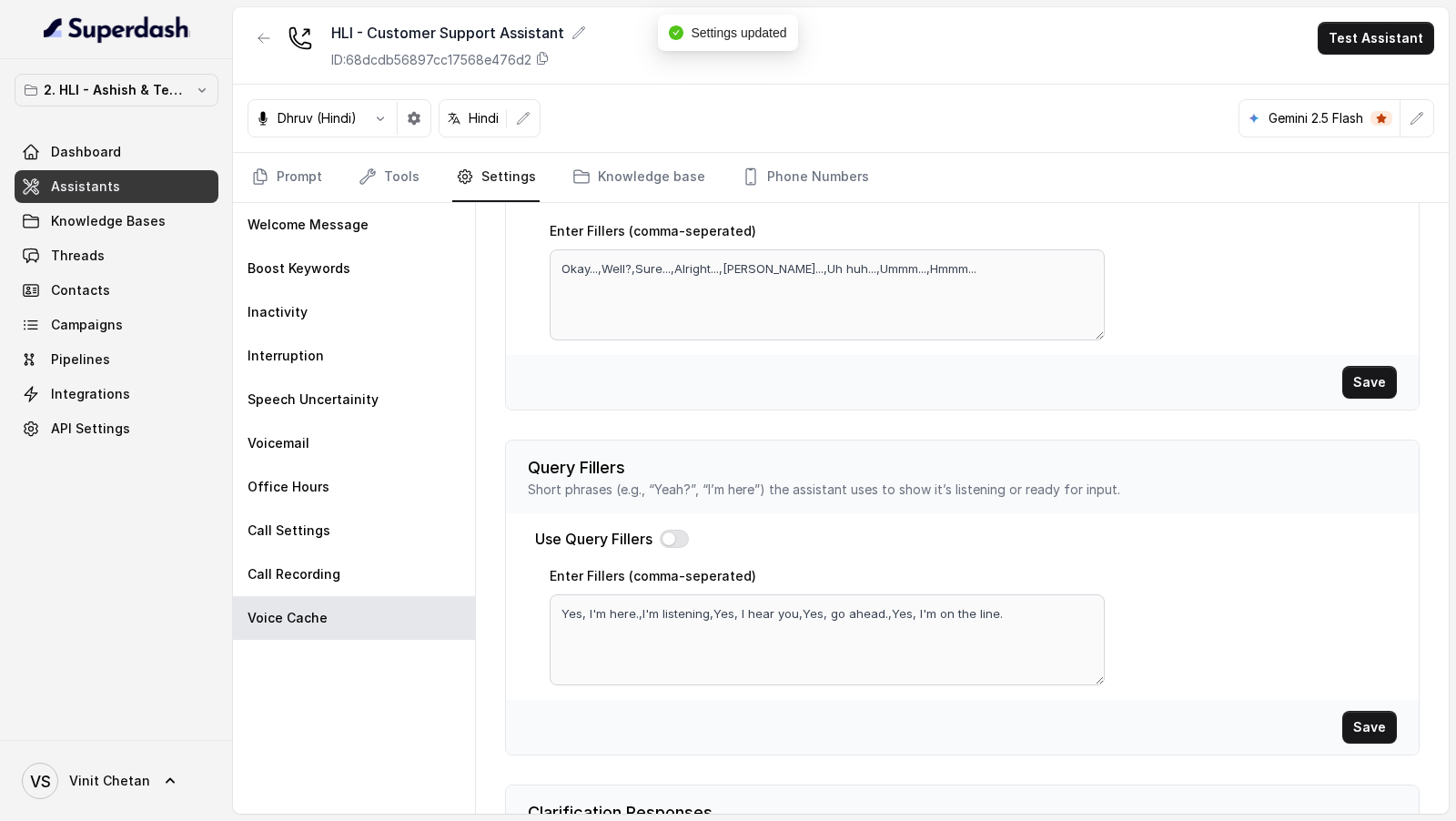
scroll to position [507, 0]
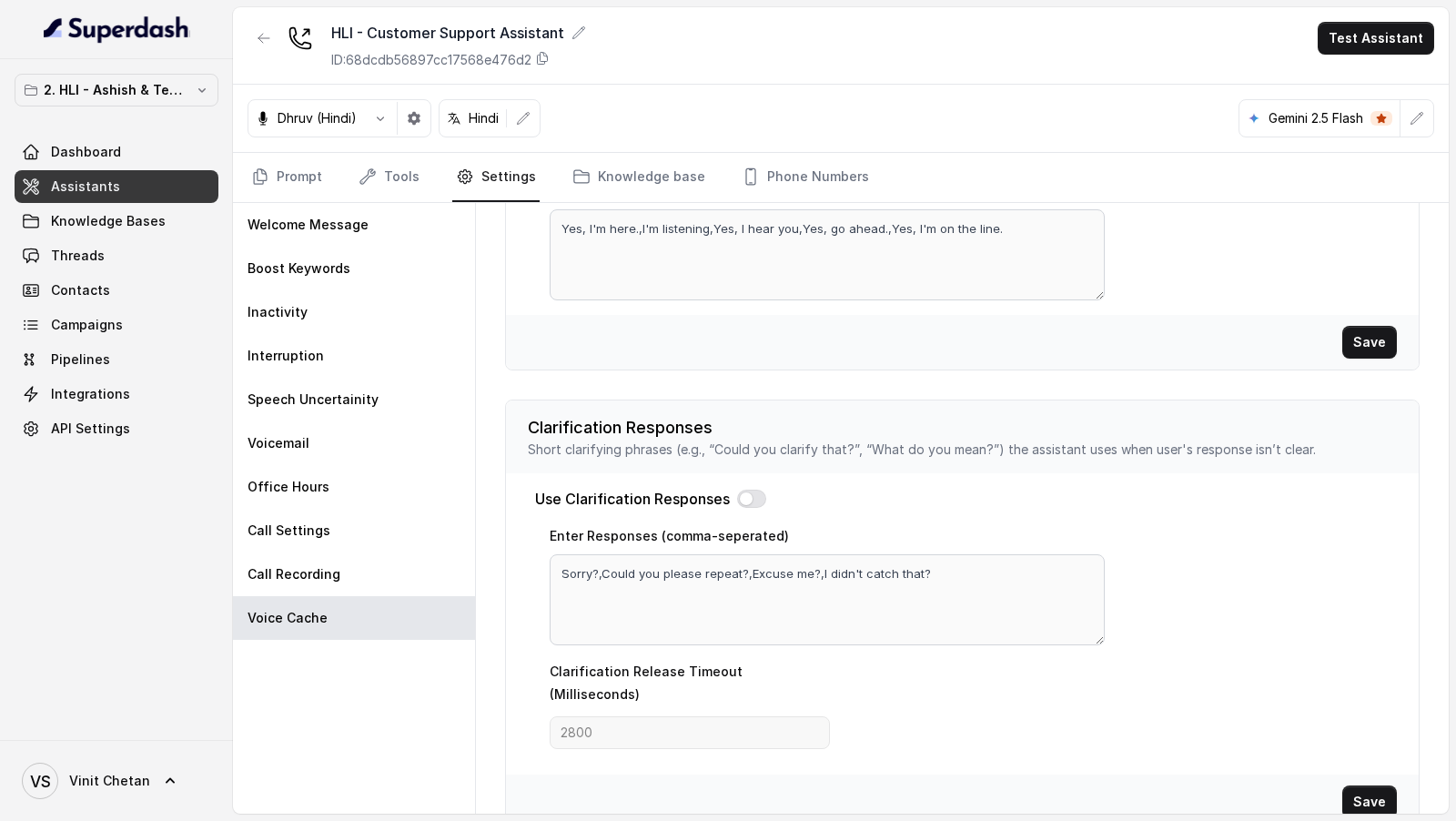
click at [751, 500] on button "button" at bounding box center [751, 499] width 29 height 18
click at [668, 717] on input "2800" at bounding box center [689, 732] width 281 height 33
type input "2800"
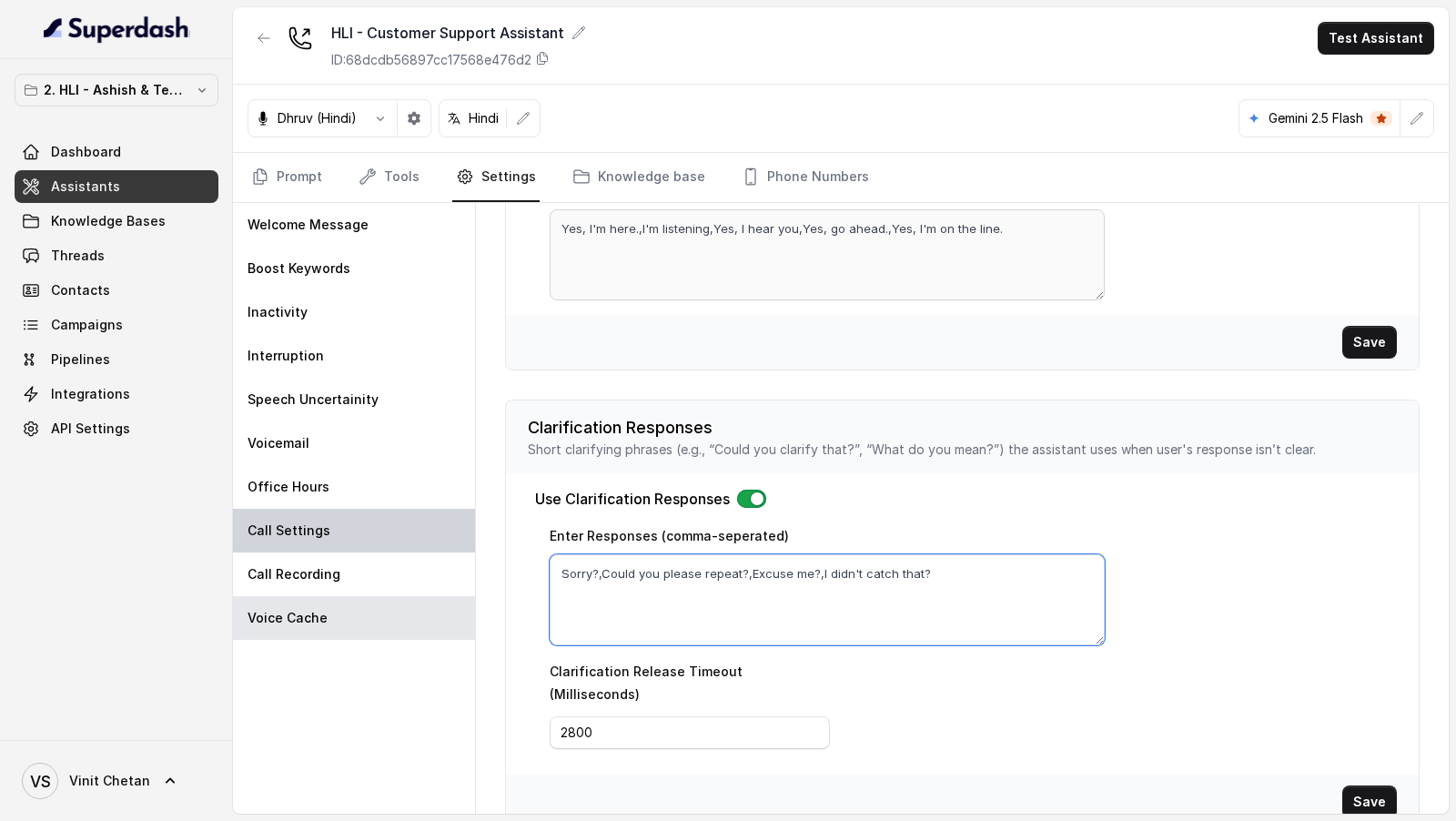
drag, startPoint x: 951, startPoint y: 573, endPoint x: 387, endPoint y: 546, distance: 564.6
click at [387, 546] on div "Welcome Message Boost Keywords Inactivity Interruption Speech Uncertainity Voic…" at bounding box center [841, 508] width 1216 height 611
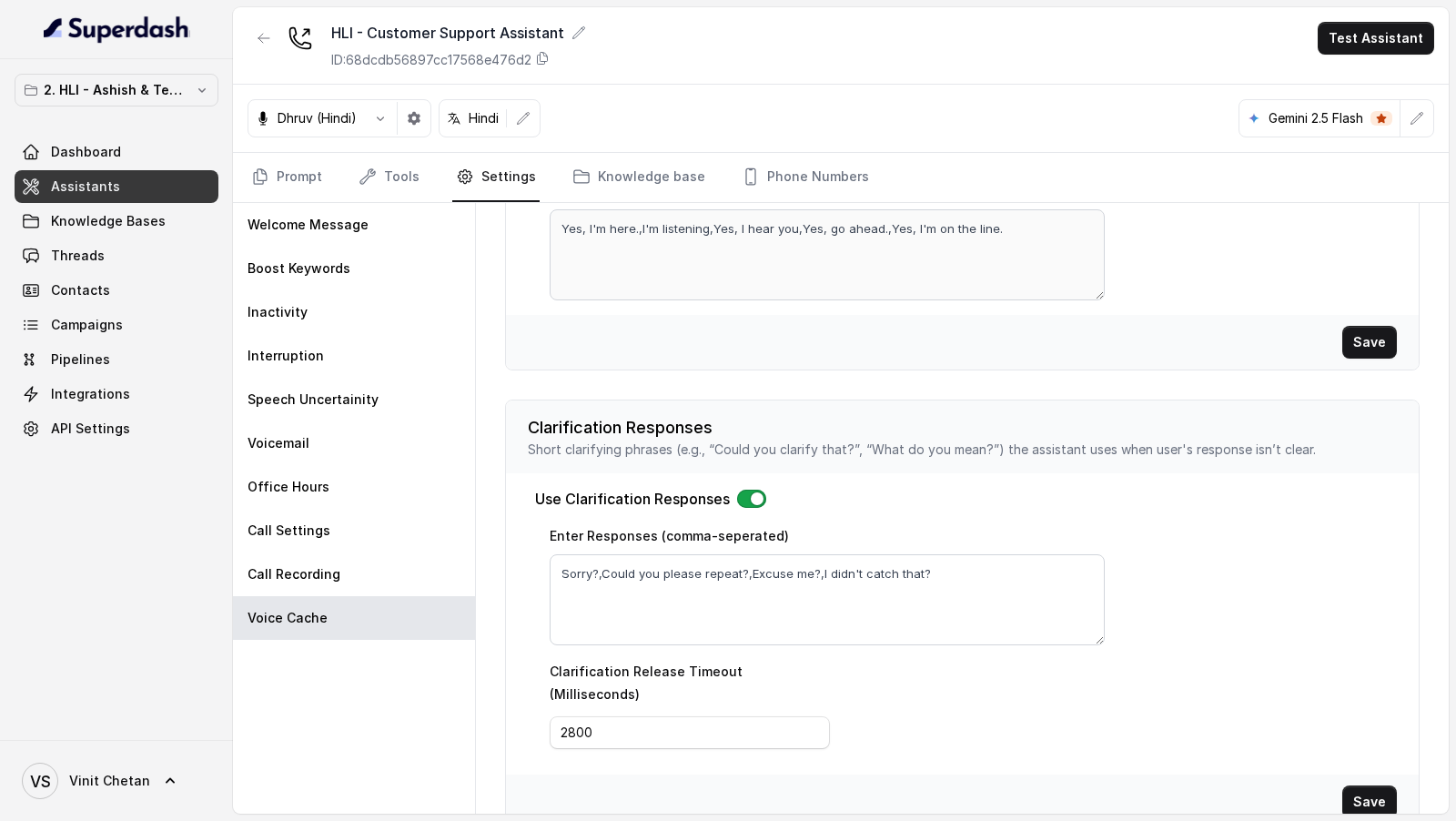
click at [732, 441] on p "Short clarifying phrases (e.g., “Could you clarify that?”, “What do you mean?”)…" at bounding box center [962, 450] width 869 height 18
drag, startPoint x: 732, startPoint y: 437, endPoint x: 844, endPoint y: 442, distance: 112.1
click at [844, 442] on p "Short clarifying phrases (e.g., “Could you clarify that?”, “What do you mean?”)…" at bounding box center [962, 450] width 869 height 18
copy p "Could you clarify that?"
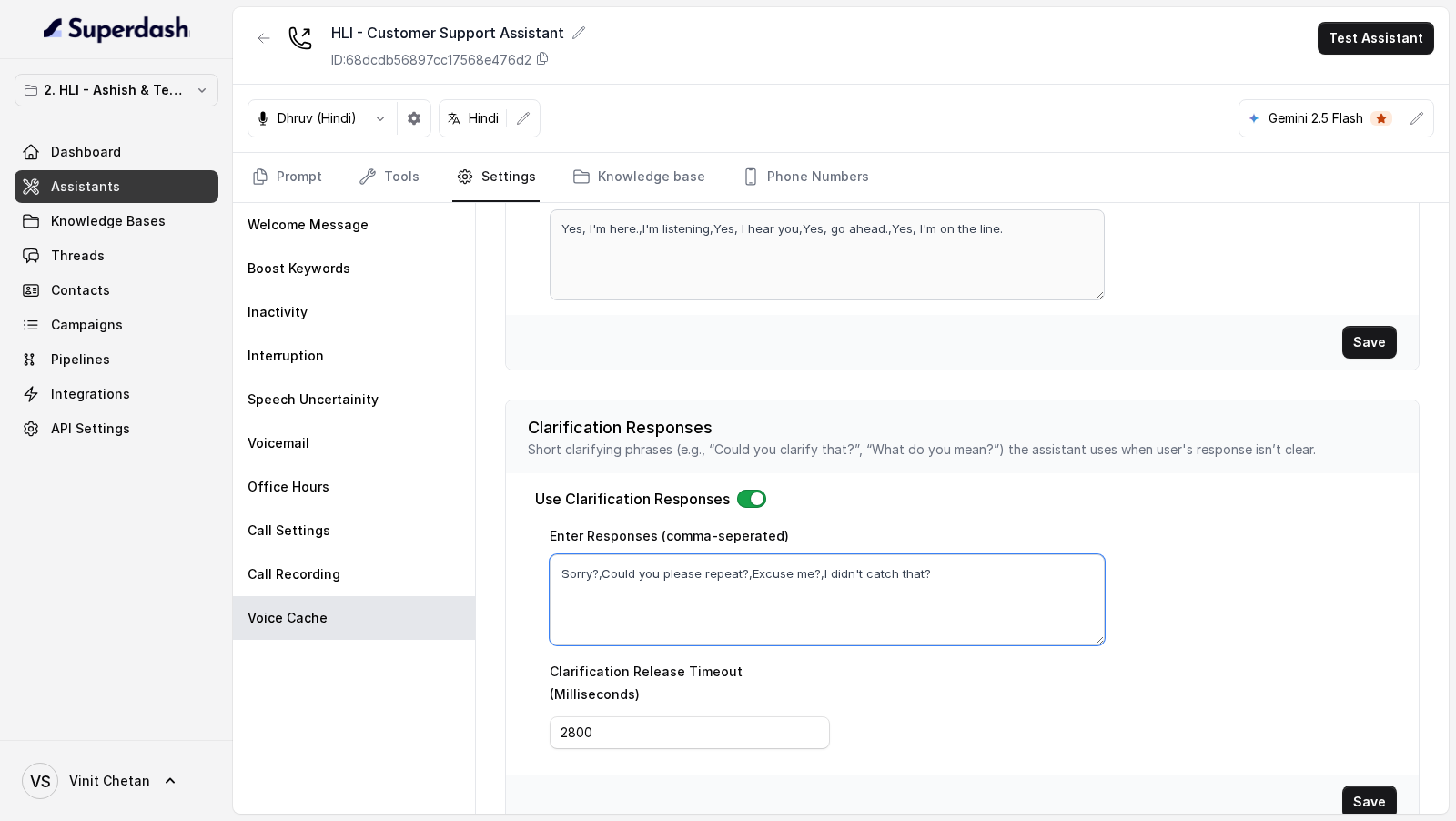
click at [712, 592] on textarea "Sorry?,Could you please repeat?,Excuse me?,I didn't catch that?" at bounding box center [826, 600] width 555 height 91
paste textarea "Could you clarify"
click at [719, 588] on textarea "Could you clarify that?, Sorry but your voice just broke could you please repea…" at bounding box center [826, 600] width 555 height 91
drag, startPoint x: 719, startPoint y: 588, endPoint x: 857, endPoint y: 588, distance: 138.0
click at [857, 588] on textarea "Could you clarify that?, Sorry but your voice just broke could you please repea…" at bounding box center [826, 600] width 555 height 91
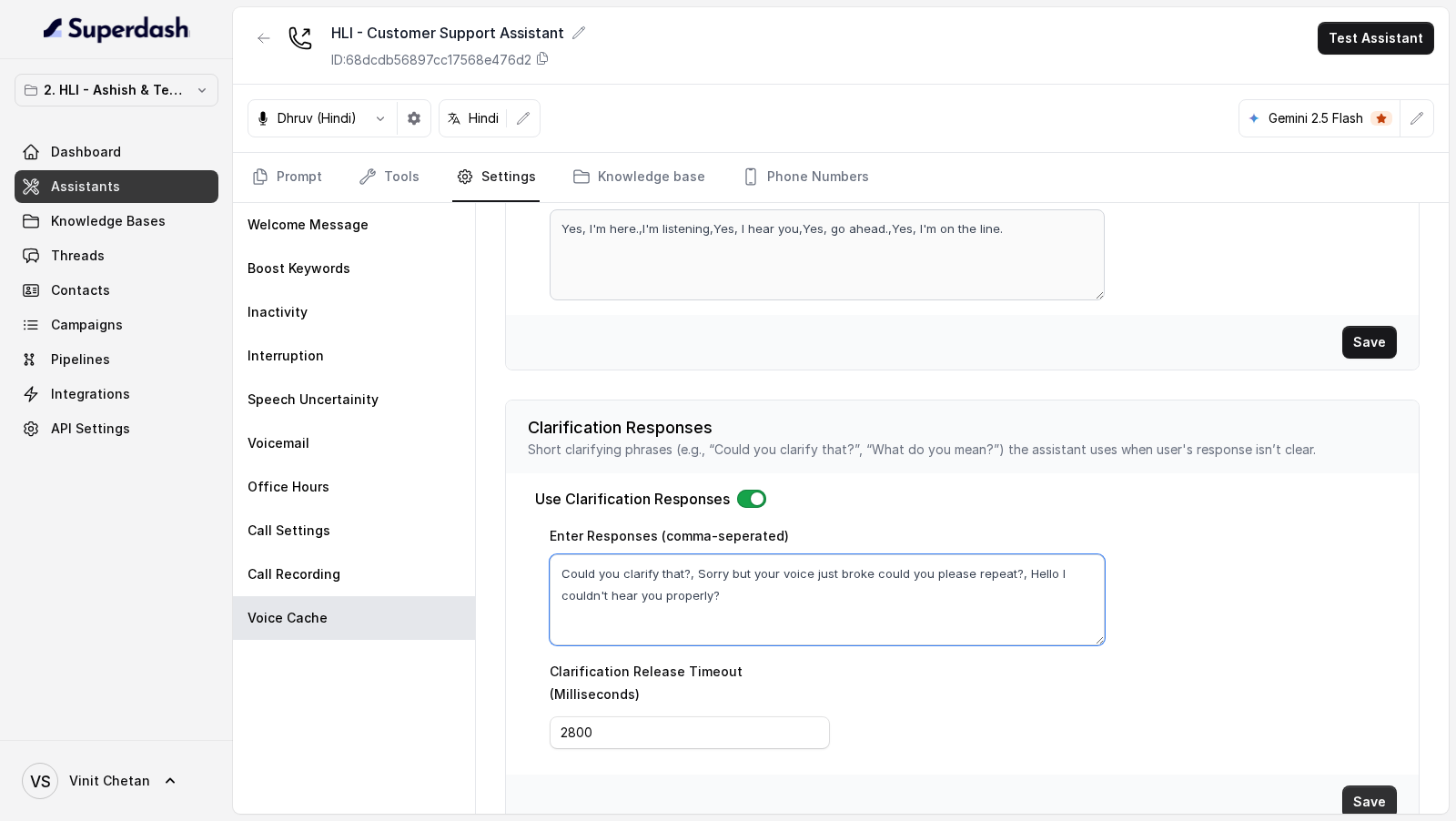
type textarea "Could you clarify that?, Sorry but your voice just broke could you please repea…"
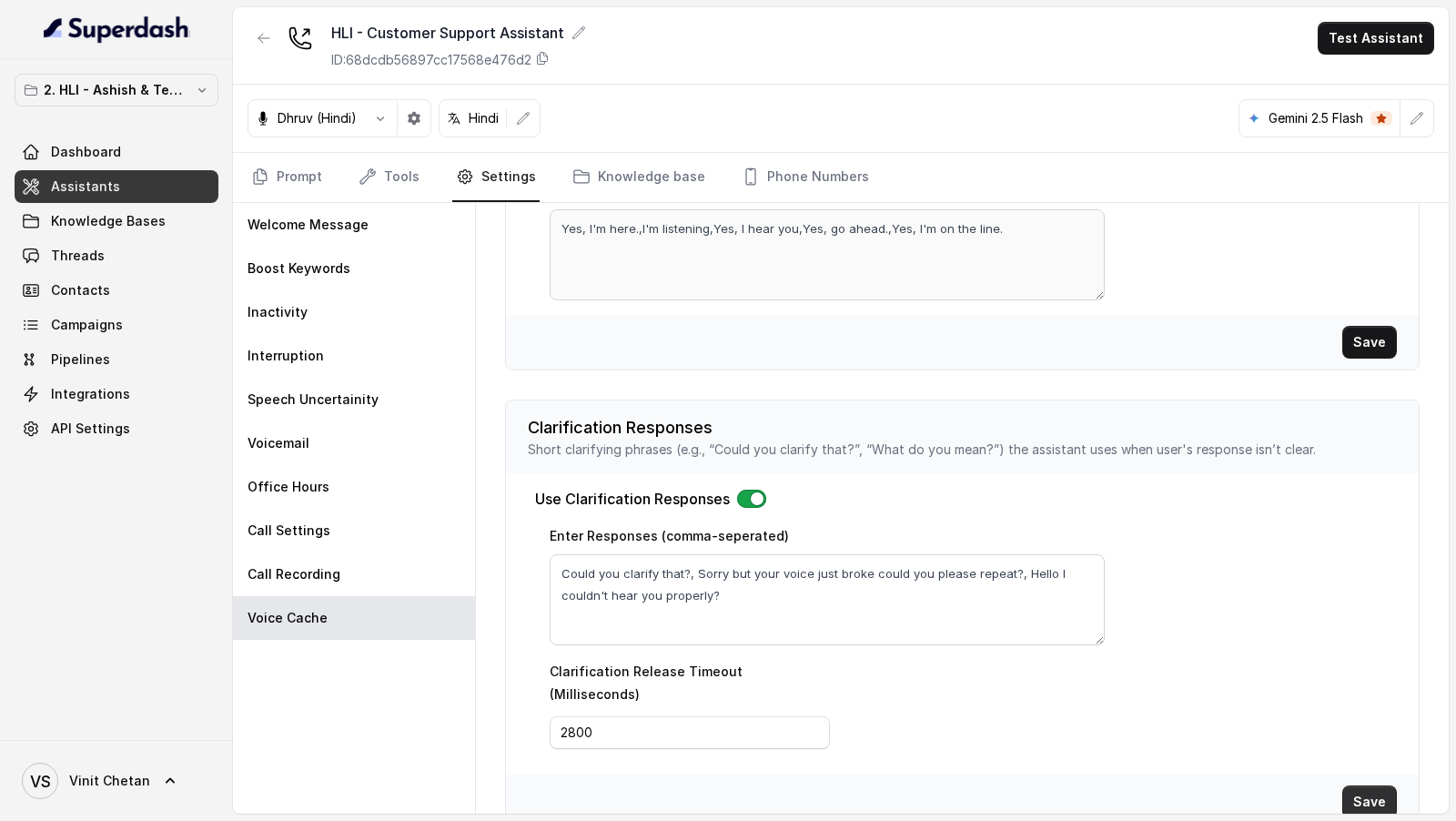
click at [1360, 785] on button "Save" at bounding box center [1369, 802] width 55 height 33
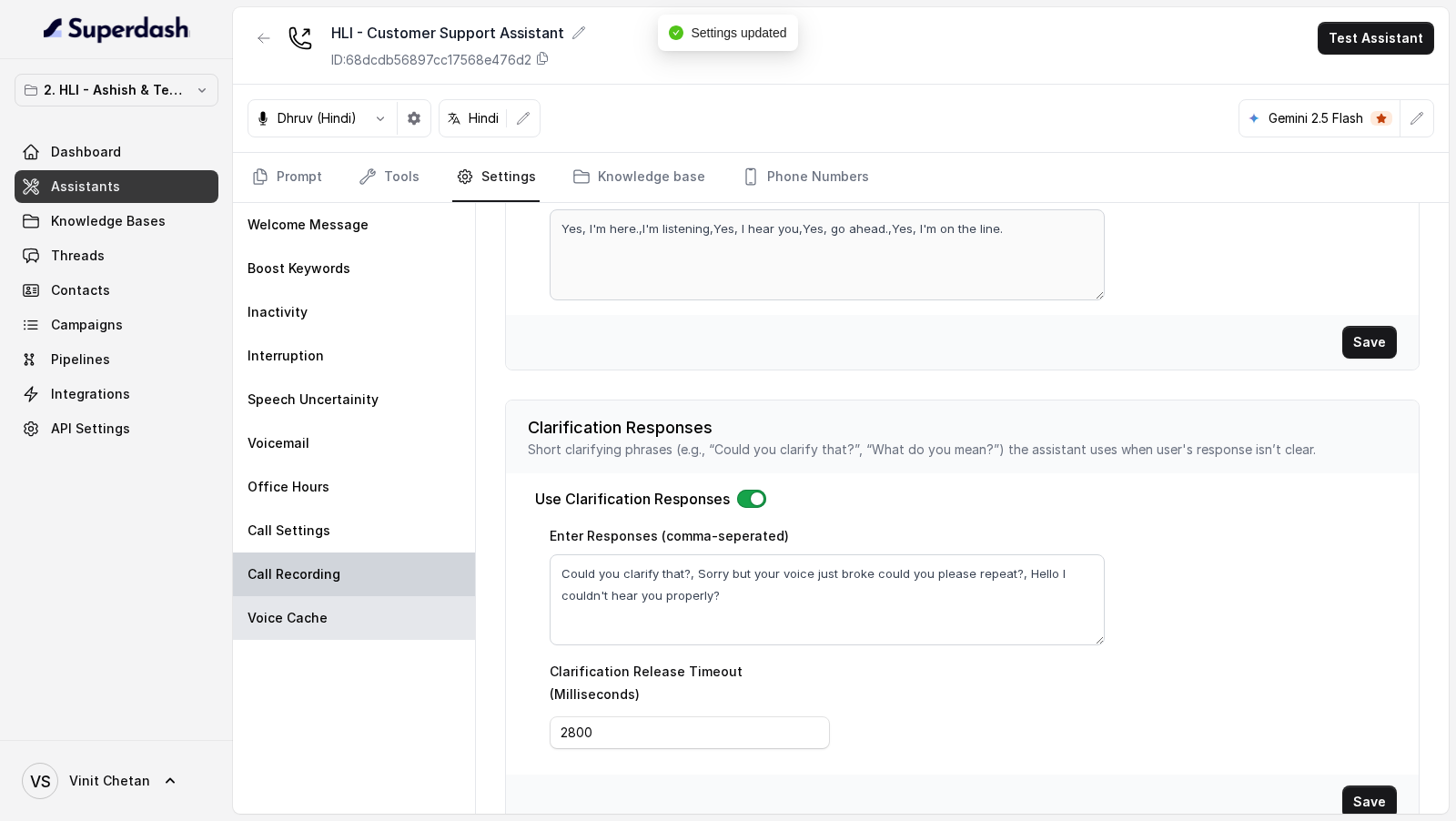
click at [389, 575] on div "Call Recording" at bounding box center [354, 574] width 242 height 44
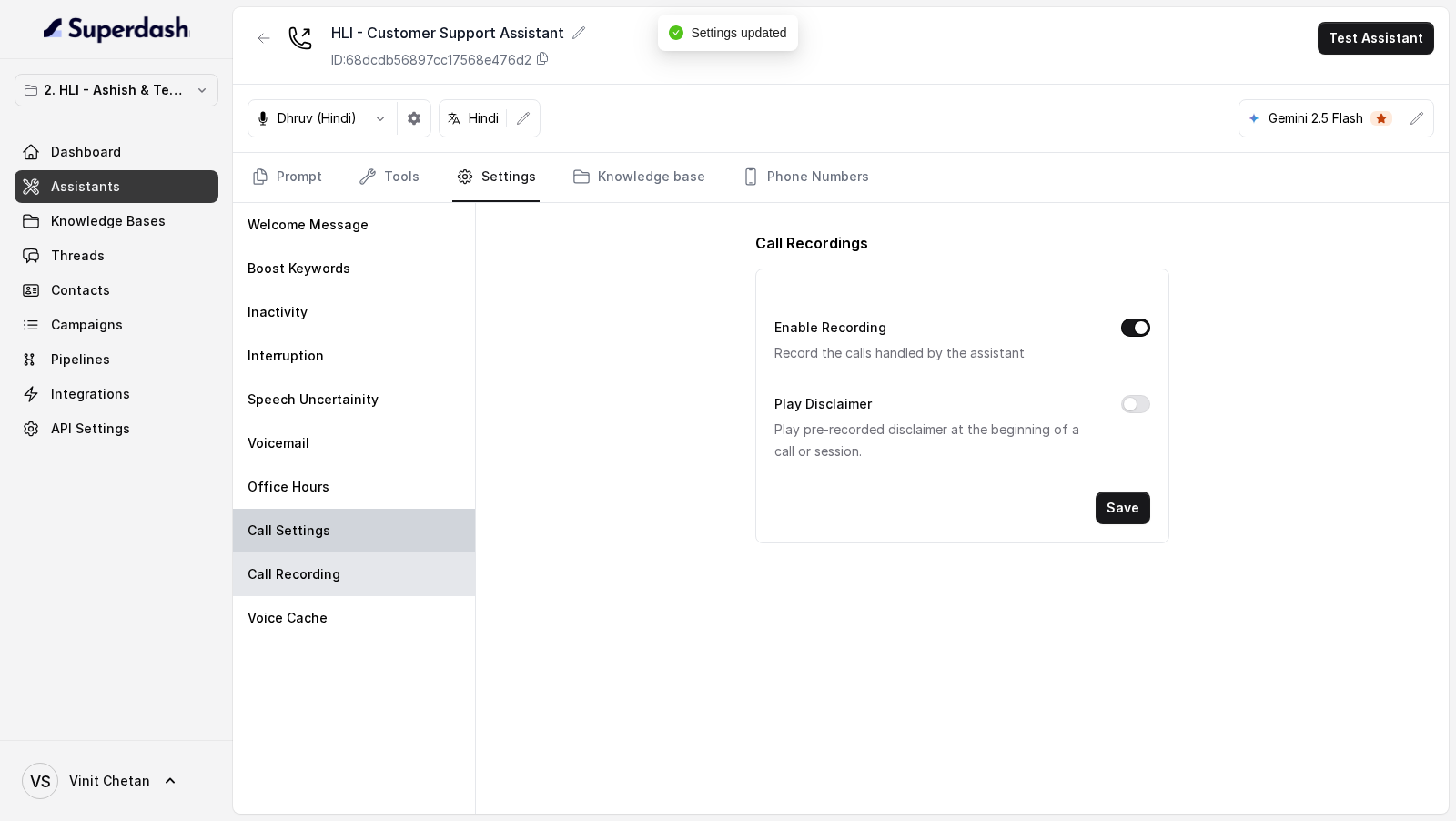
click at [384, 524] on div "Call Settings" at bounding box center [354, 530] width 242 height 44
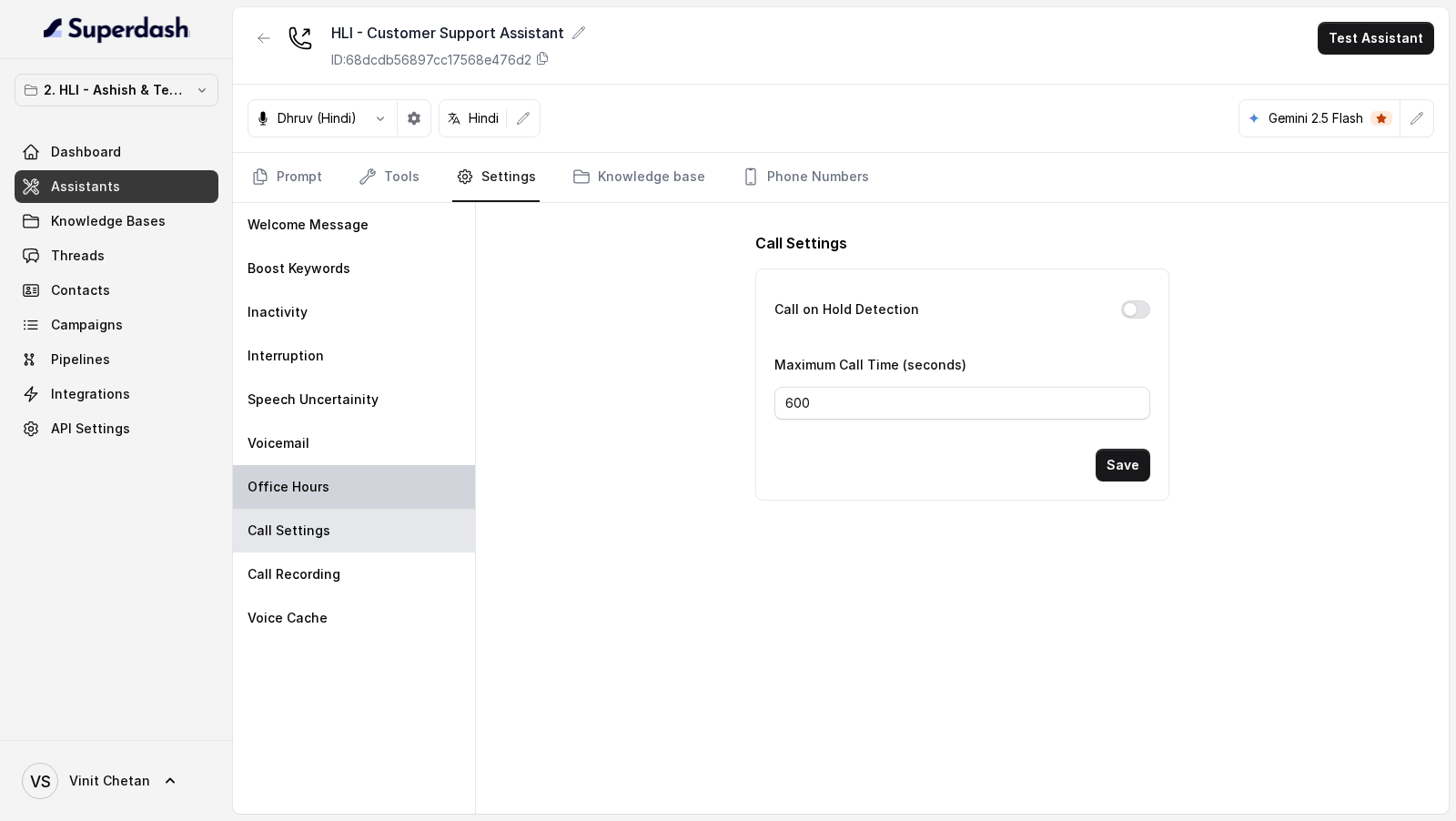
click at [335, 486] on div "Office Hours" at bounding box center [354, 487] width 242 height 44
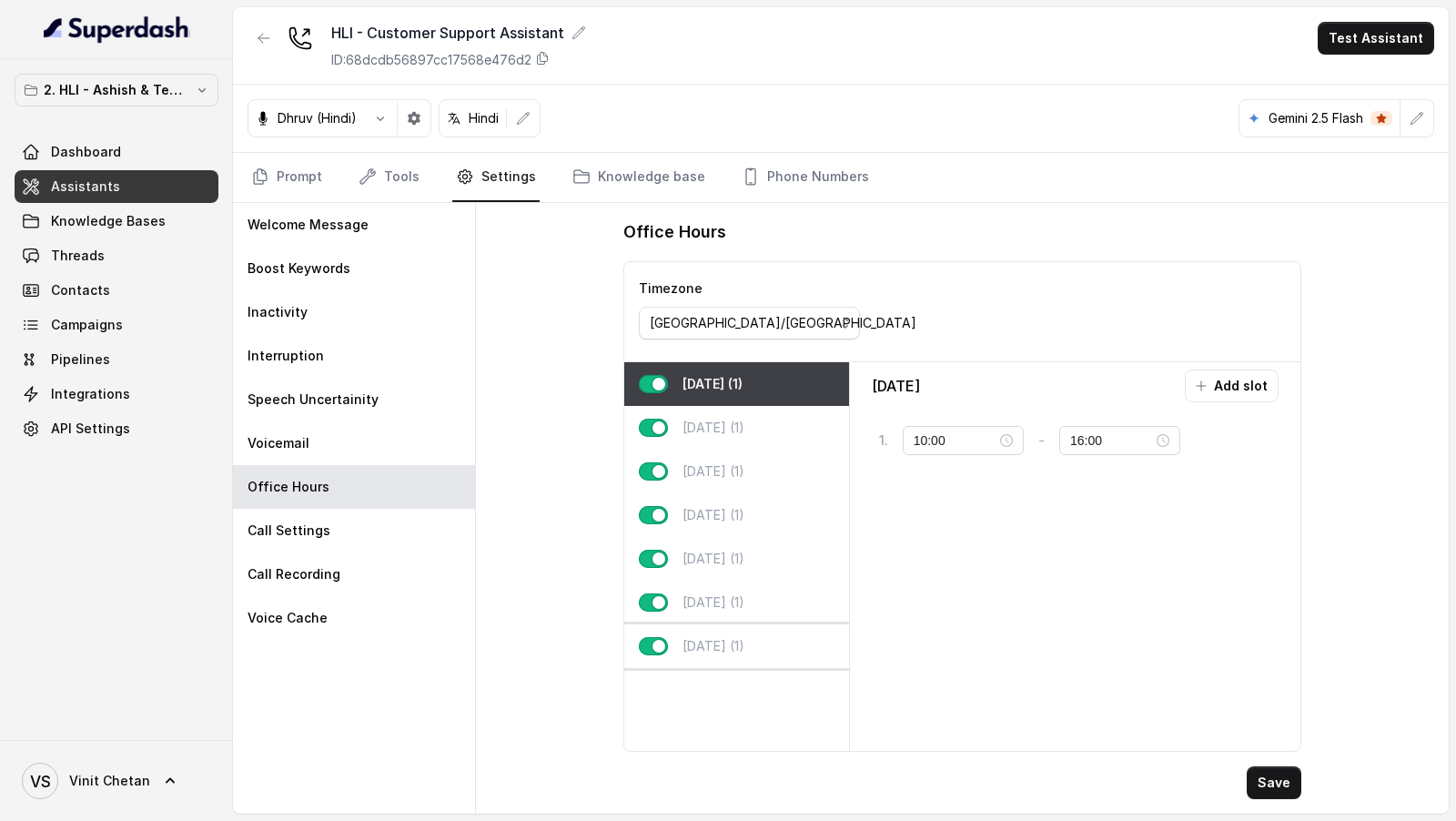
click at [721, 652] on div "Sunday (1)" at bounding box center [737, 646] width 225 height 44
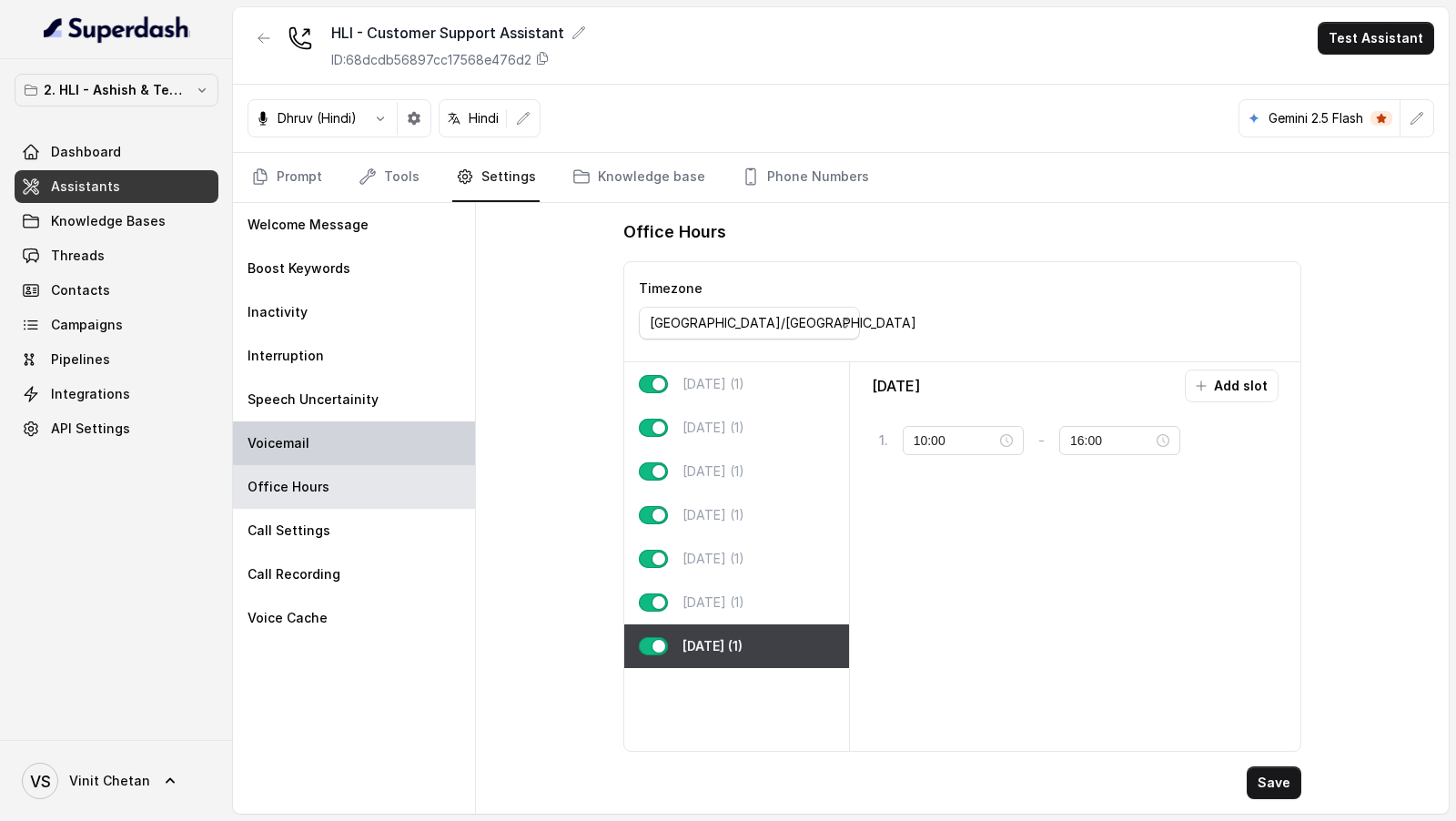
click at [298, 434] on p "Voicemail" at bounding box center [279, 443] width 62 height 18
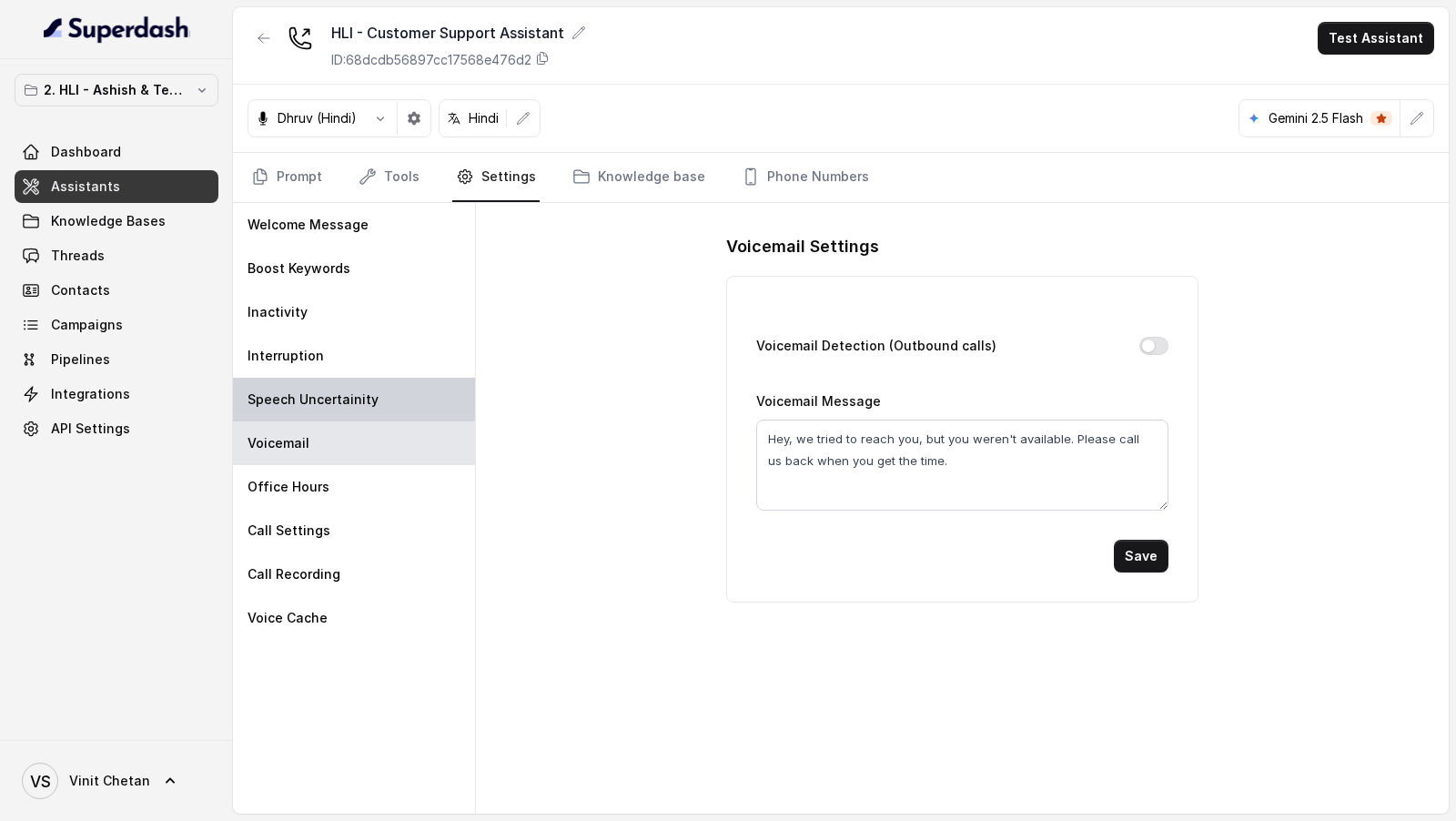
click at [336, 378] on div "Speech Uncertainity" at bounding box center [354, 400] width 242 height 44
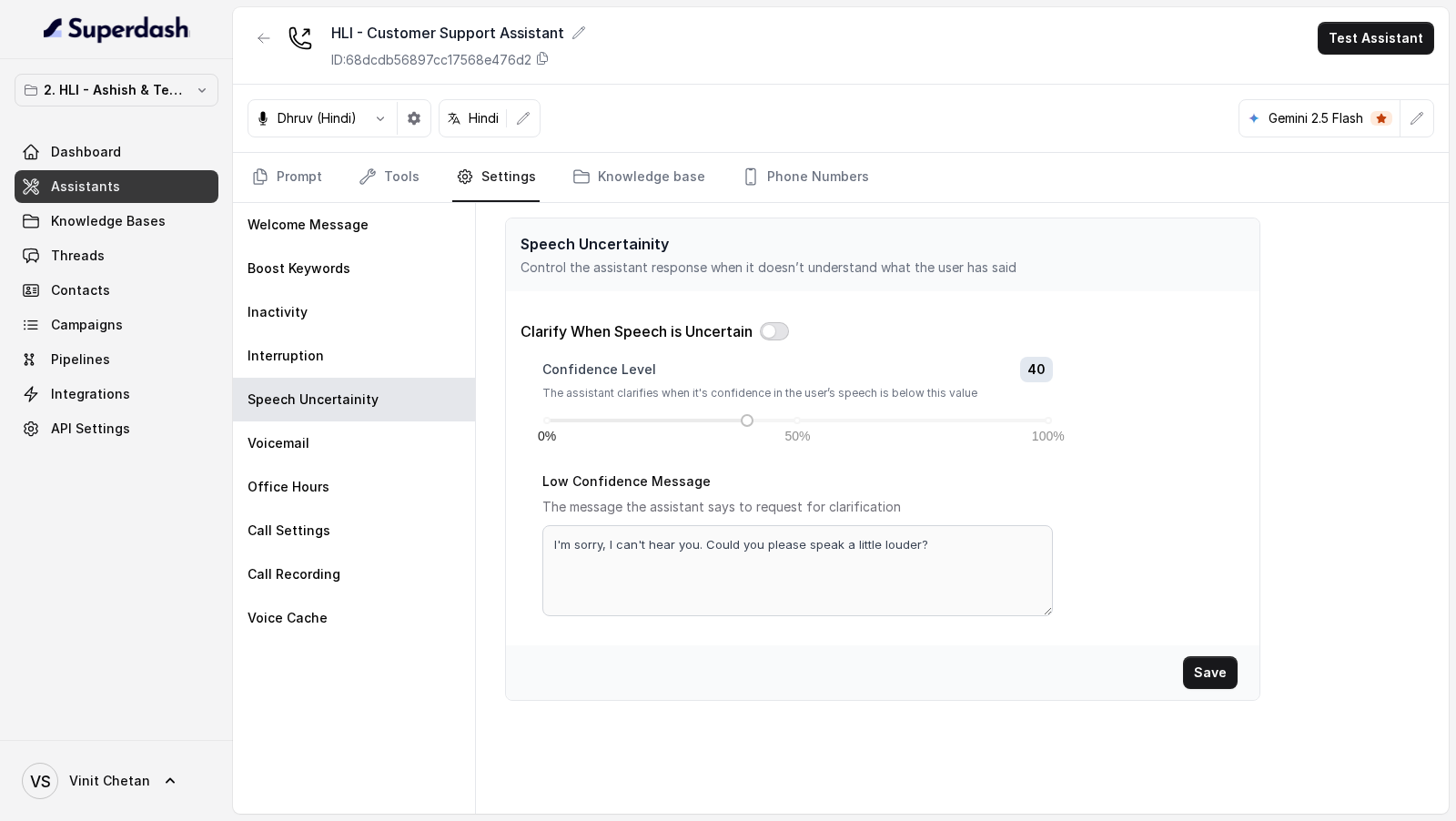
click at [777, 332] on button "button" at bounding box center [774, 331] width 29 height 18
click at [626, 541] on textarea "I'm sorry, I can't hear you. Could you please speak a little louder?" at bounding box center [797, 570] width 510 height 91
click at [703, 542] on textarea "I'm sorry, I couldn't hear you. Could you please speak a little louder?" at bounding box center [797, 570] width 510 height 91
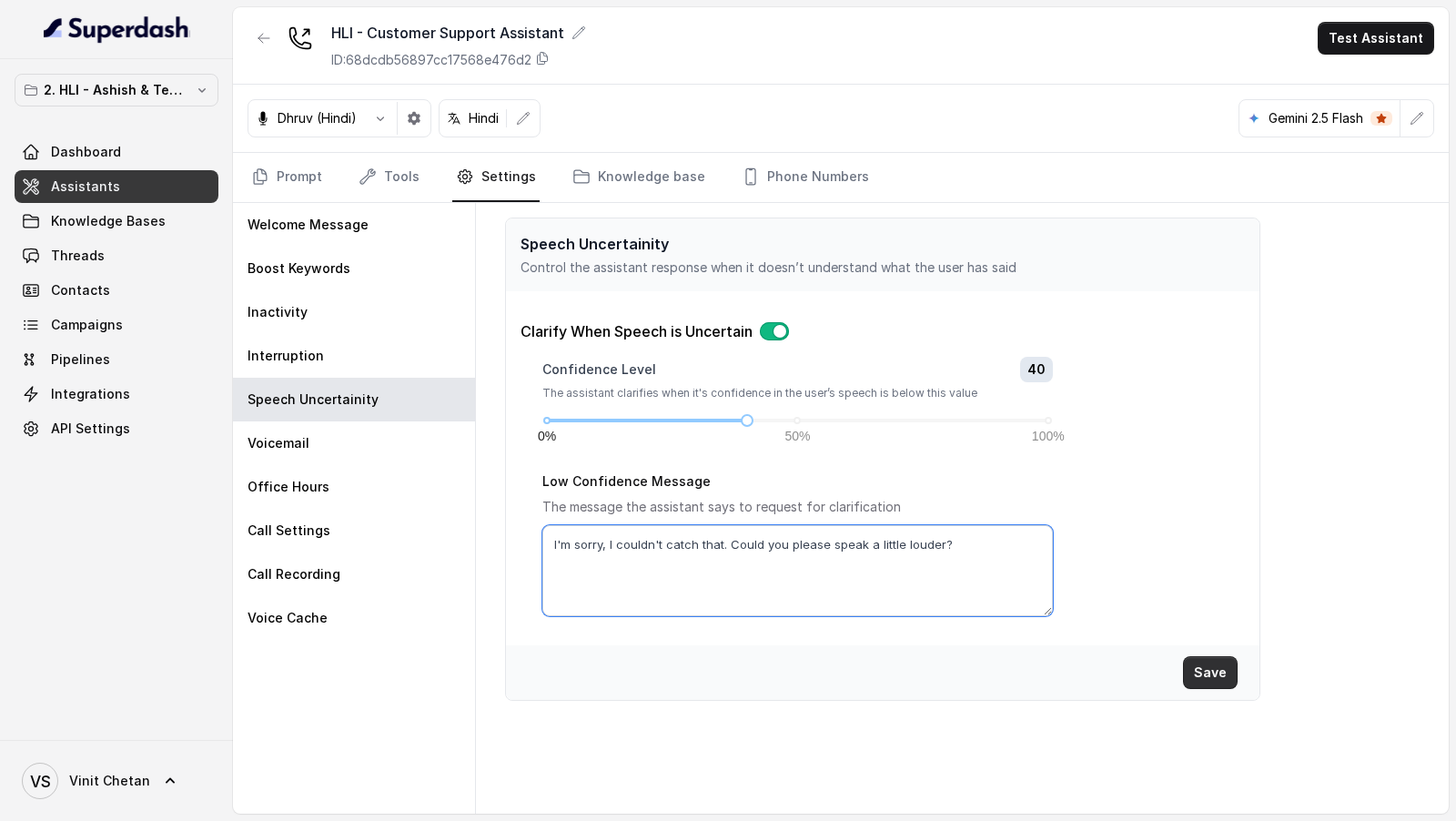
type textarea "I'm sorry, I couldn't catch that. Could you please speak a little louder?"
click at [1219, 664] on button "Save" at bounding box center [1210, 673] width 55 height 33
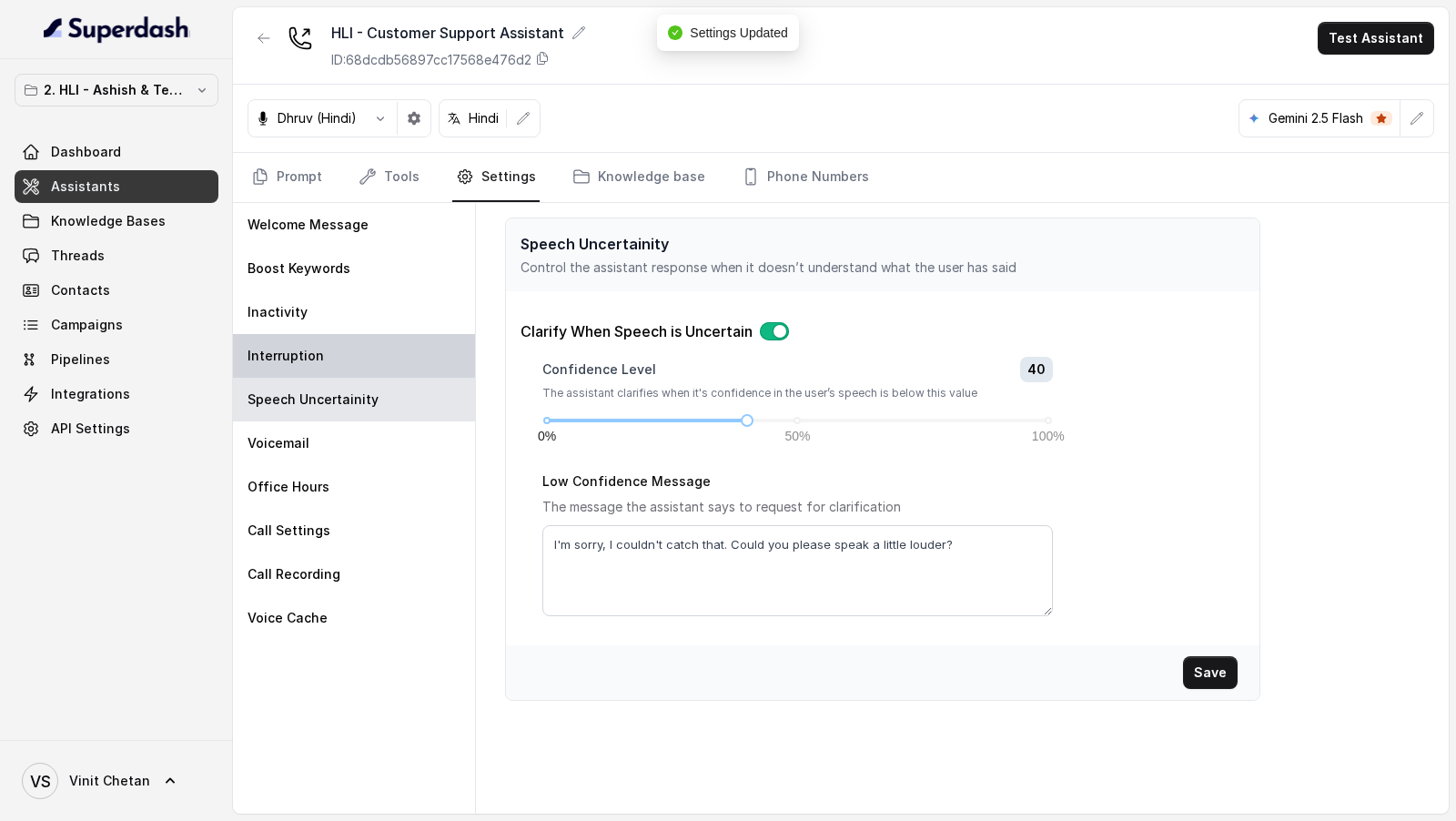
click at [307, 348] on p "Interruption" at bounding box center [286, 356] width 77 height 18
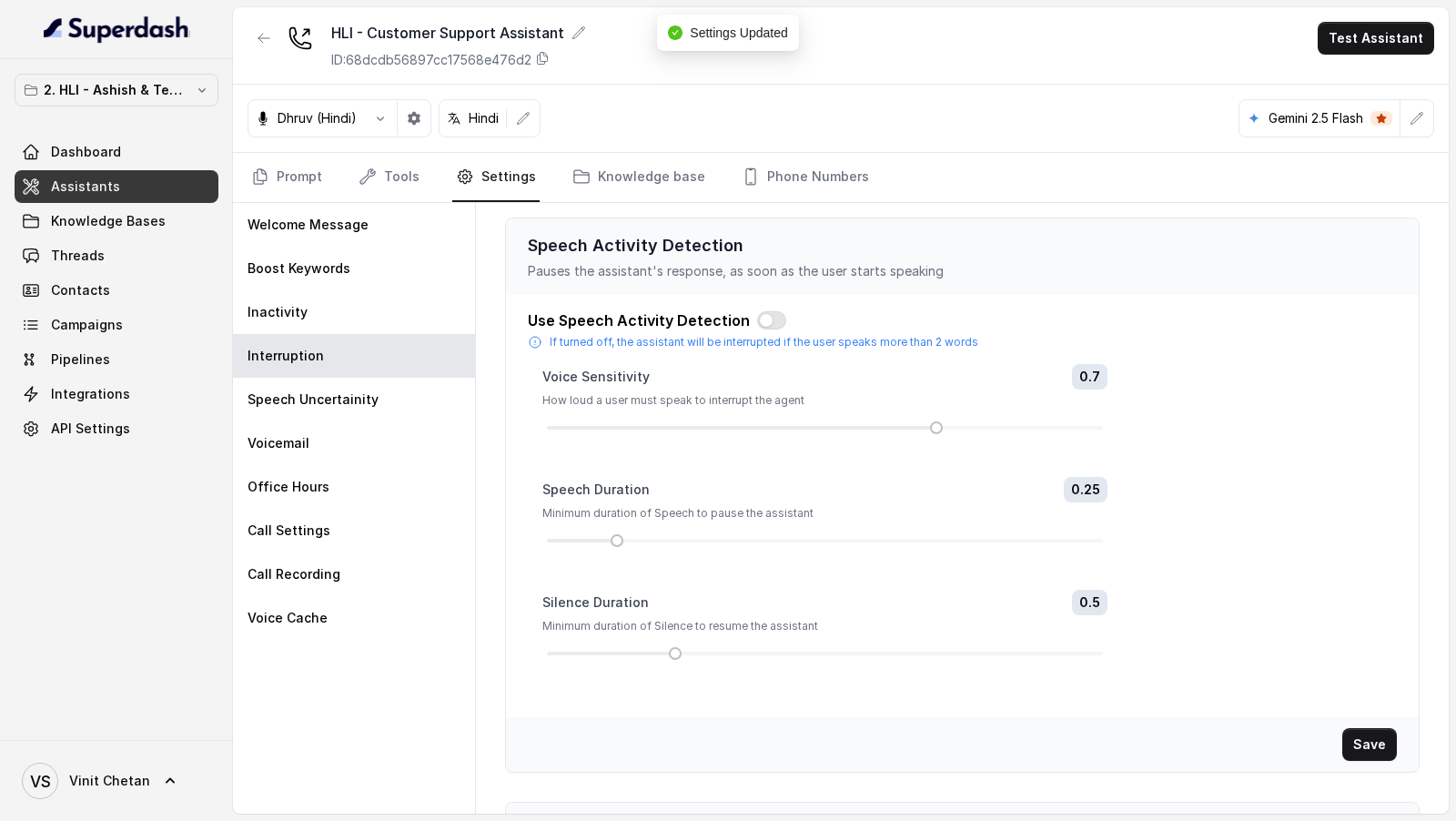
scroll to position [272, 0]
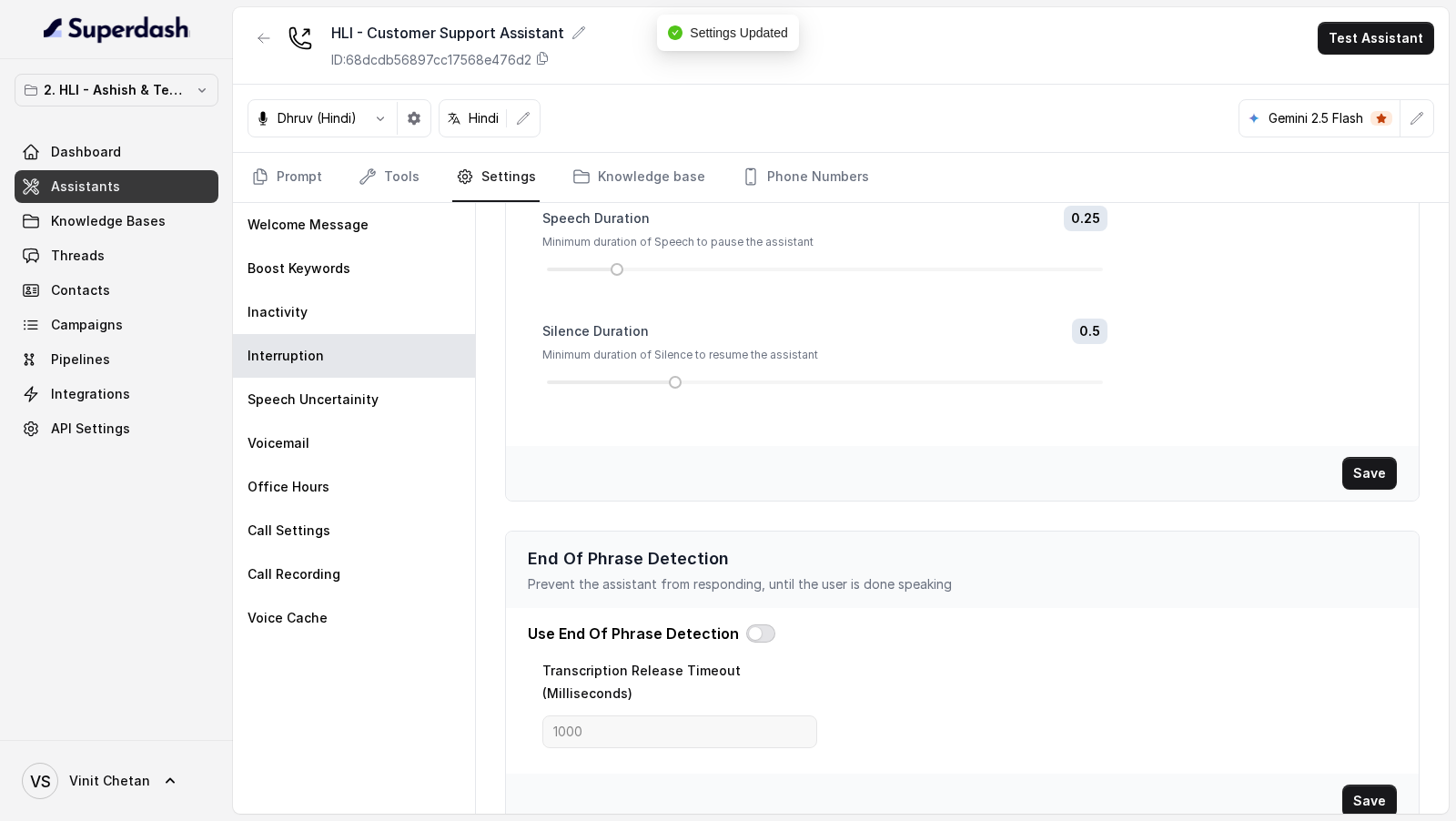
click at [749, 624] on button "button" at bounding box center [760, 634] width 29 height 18
click at [659, 715] on input "1000" at bounding box center [679, 731] width 275 height 33
type input "2200"
click at [1366, 784] on button "Save" at bounding box center [1369, 801] width 55 height 33
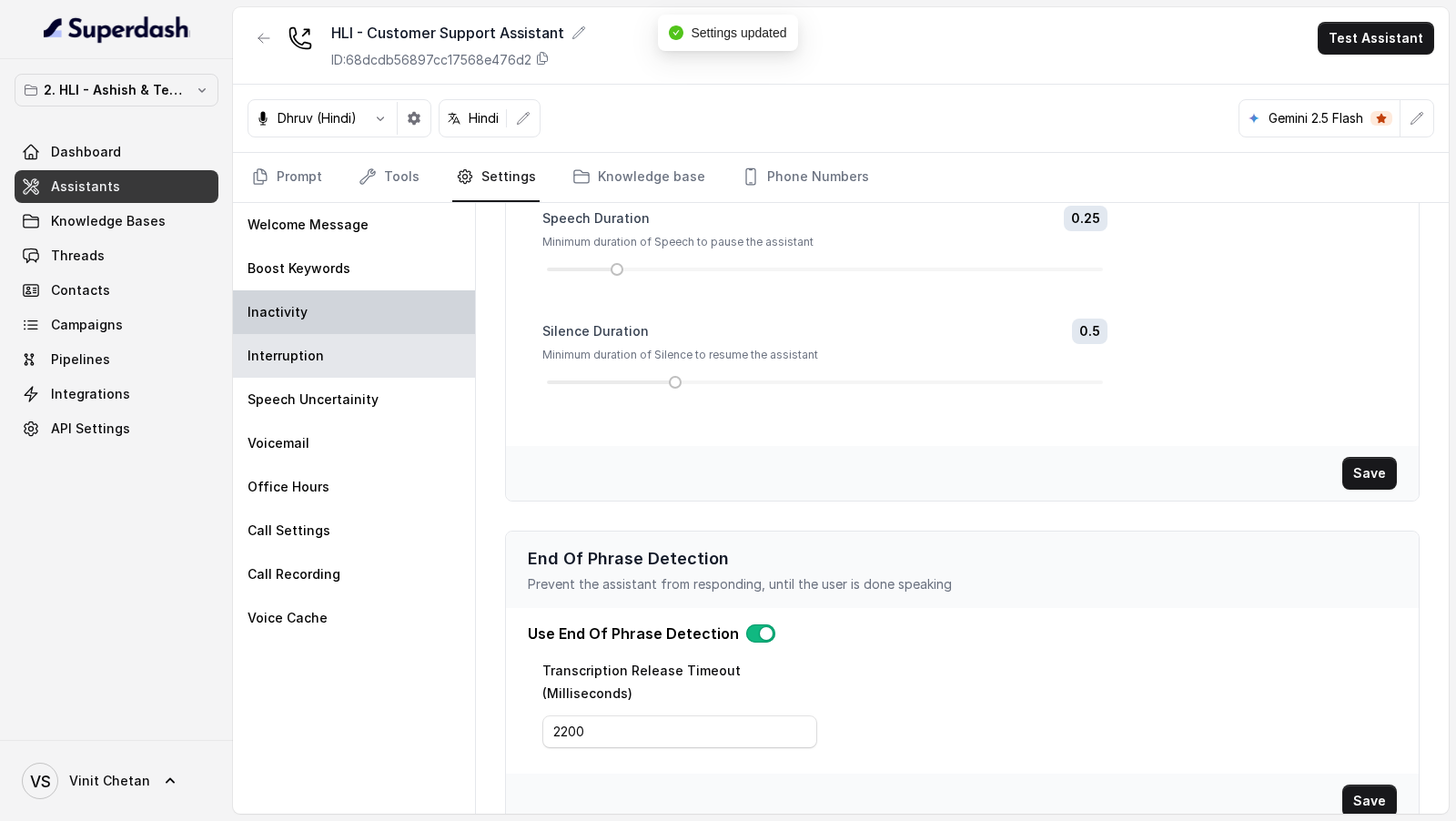
click at [335, 312] on div "Inactivity" at bounding box center [354, 313] width 242 height 44
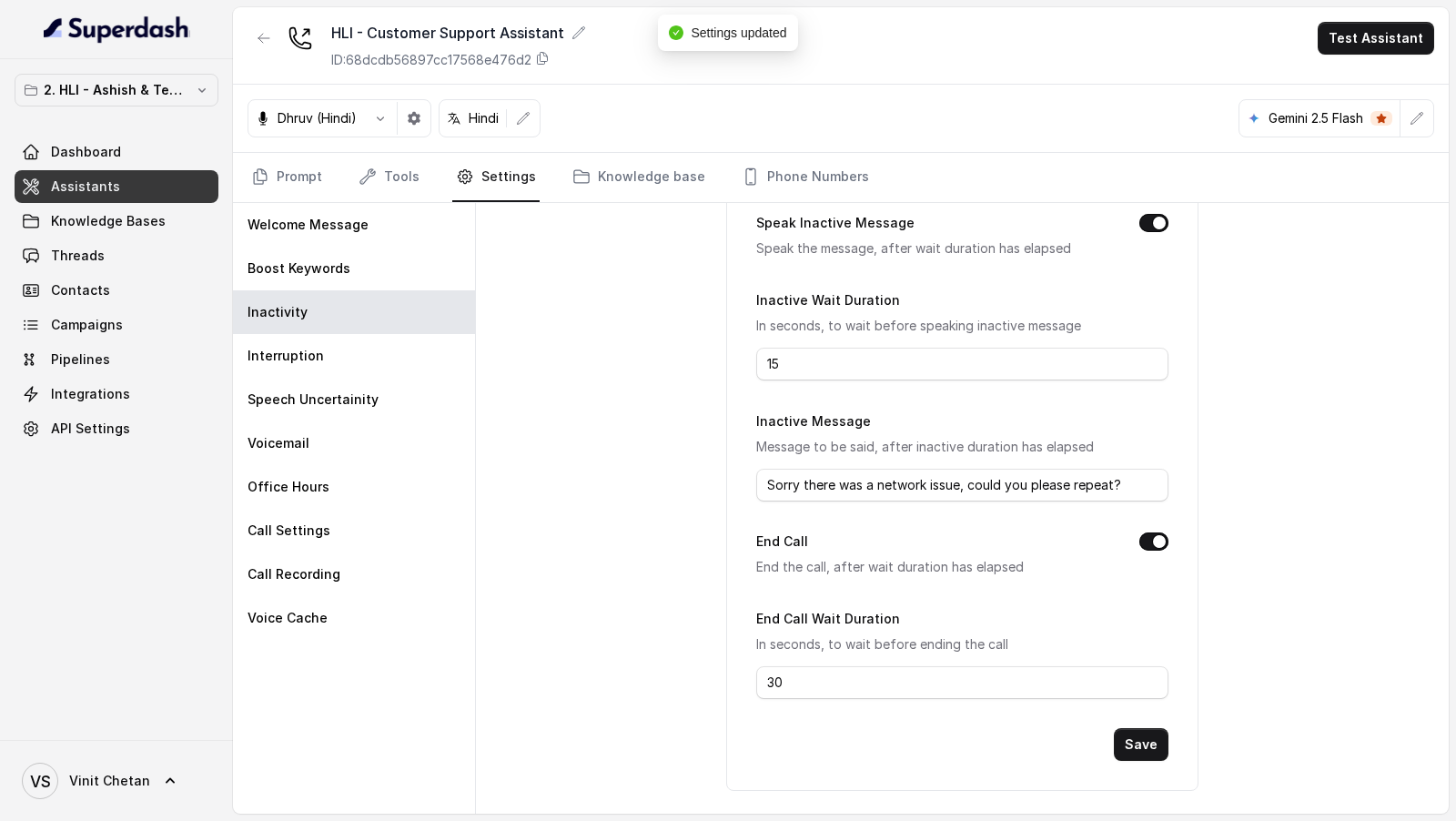
scroll to position [0, 0]
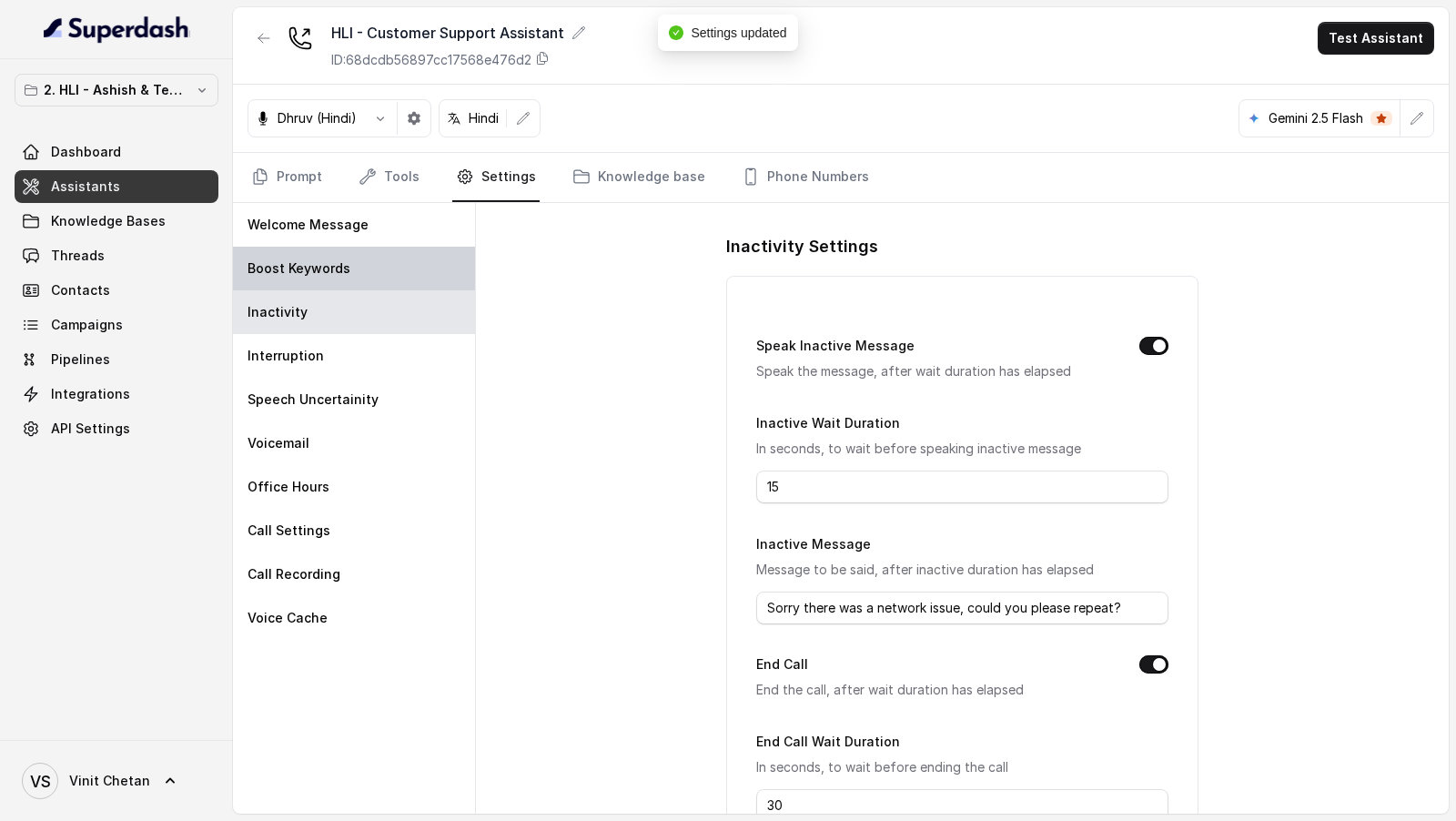
click at [328, 261] on p "Boost Keywords" at bounding box center [299, 269] width 102 height 18
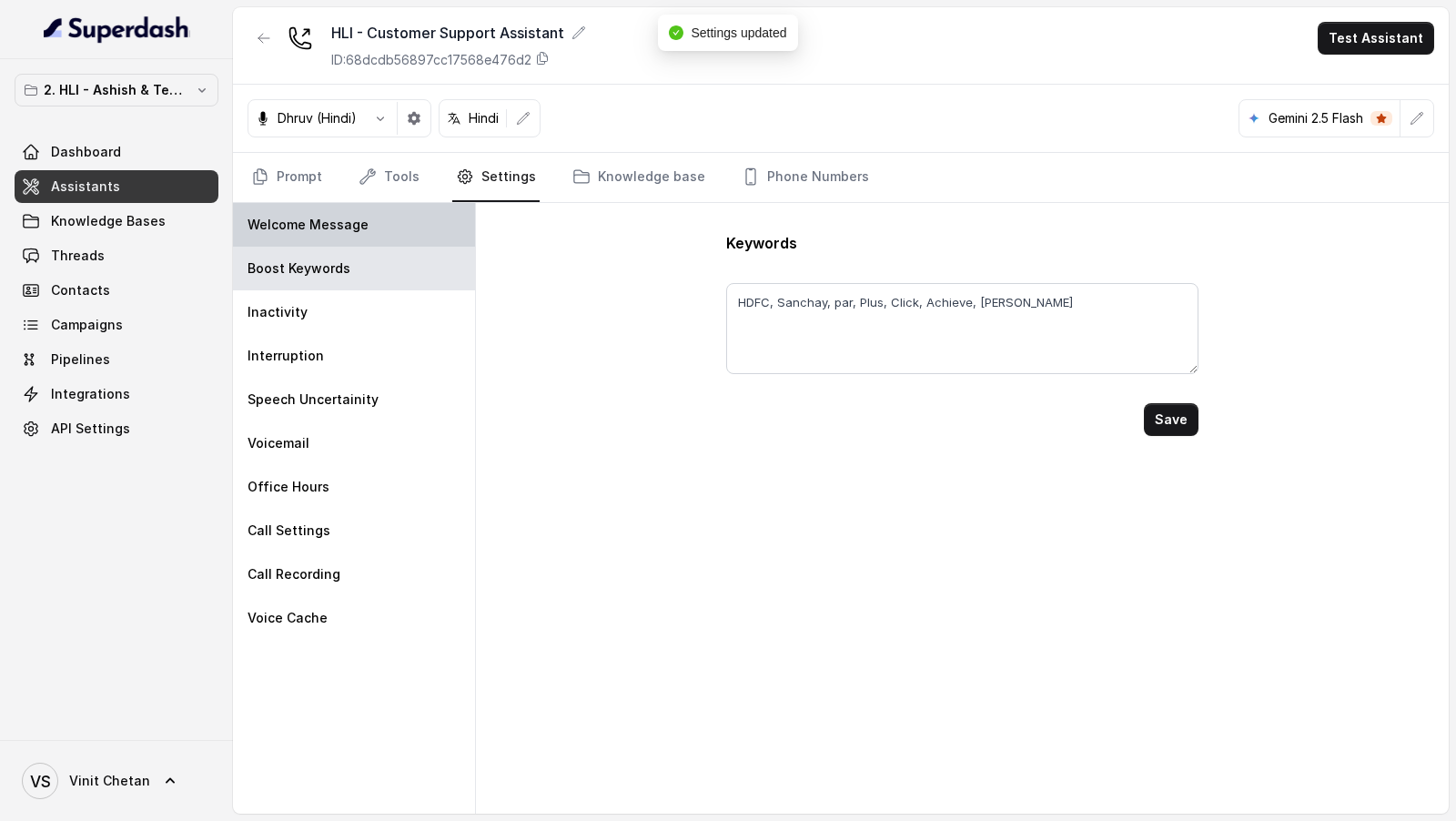
click at [335, 224] on p "Welcome Message" at bounding box center [308, 225] width 121 height 18
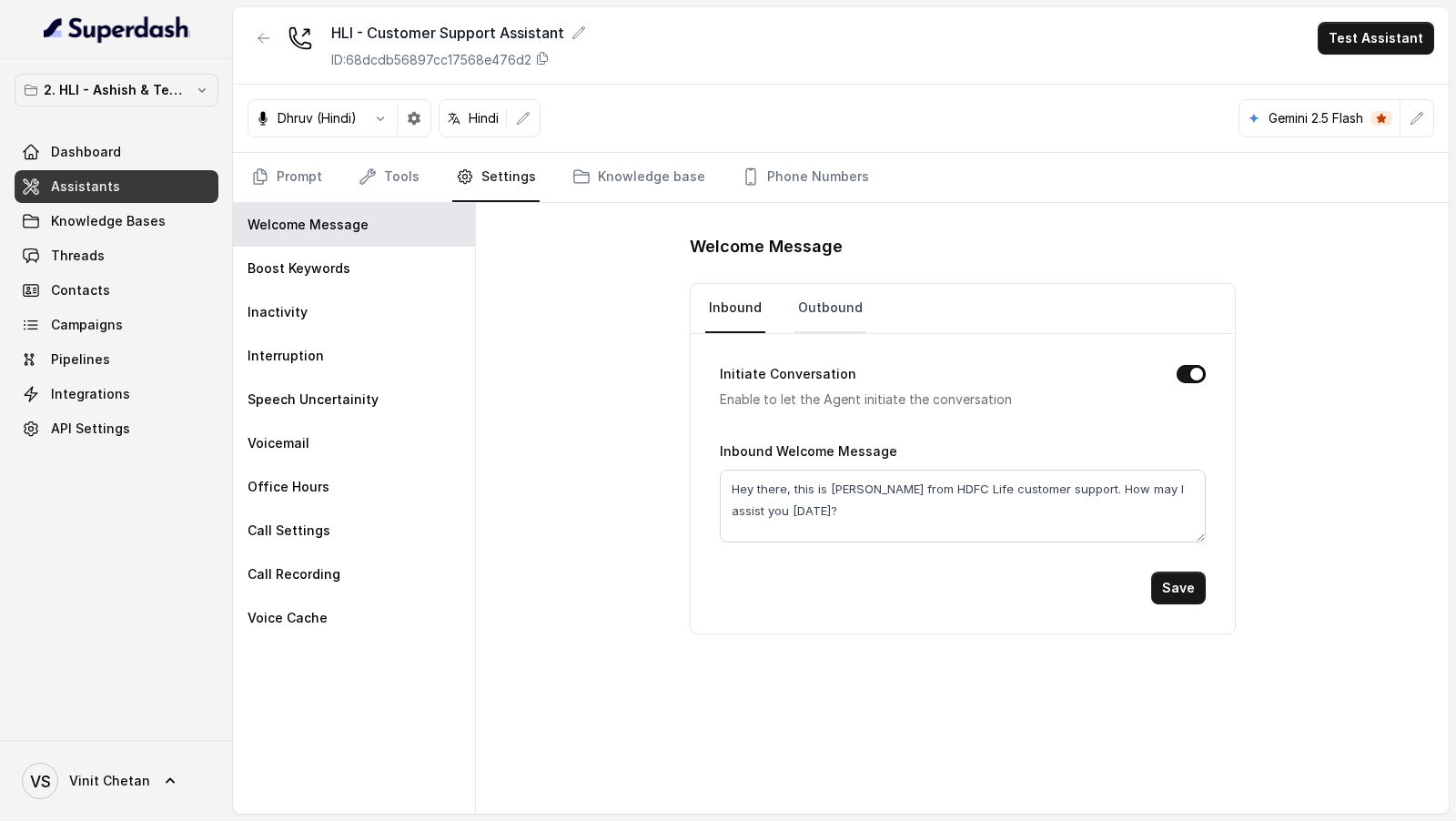
click at [832, 321] on link "Outbound" at bounding box center [830, 309] width 72 height 49
click at [611, 164] on link "Knowledge base" at bounding box center [638, 177] width 140 height 49
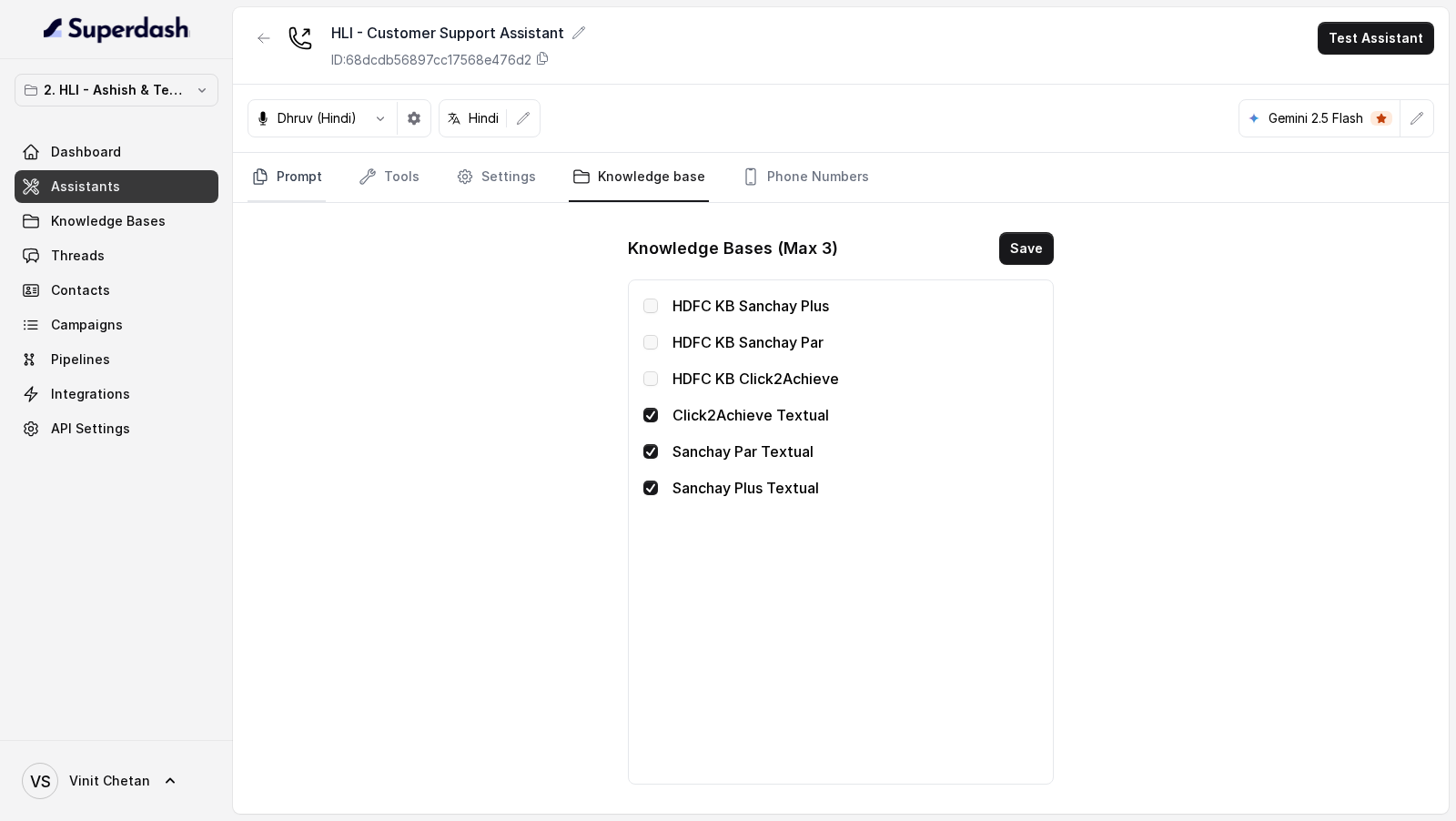
click at [276, 181] on link "Prompt" at bounding box center [287, 177] width 79 height 49
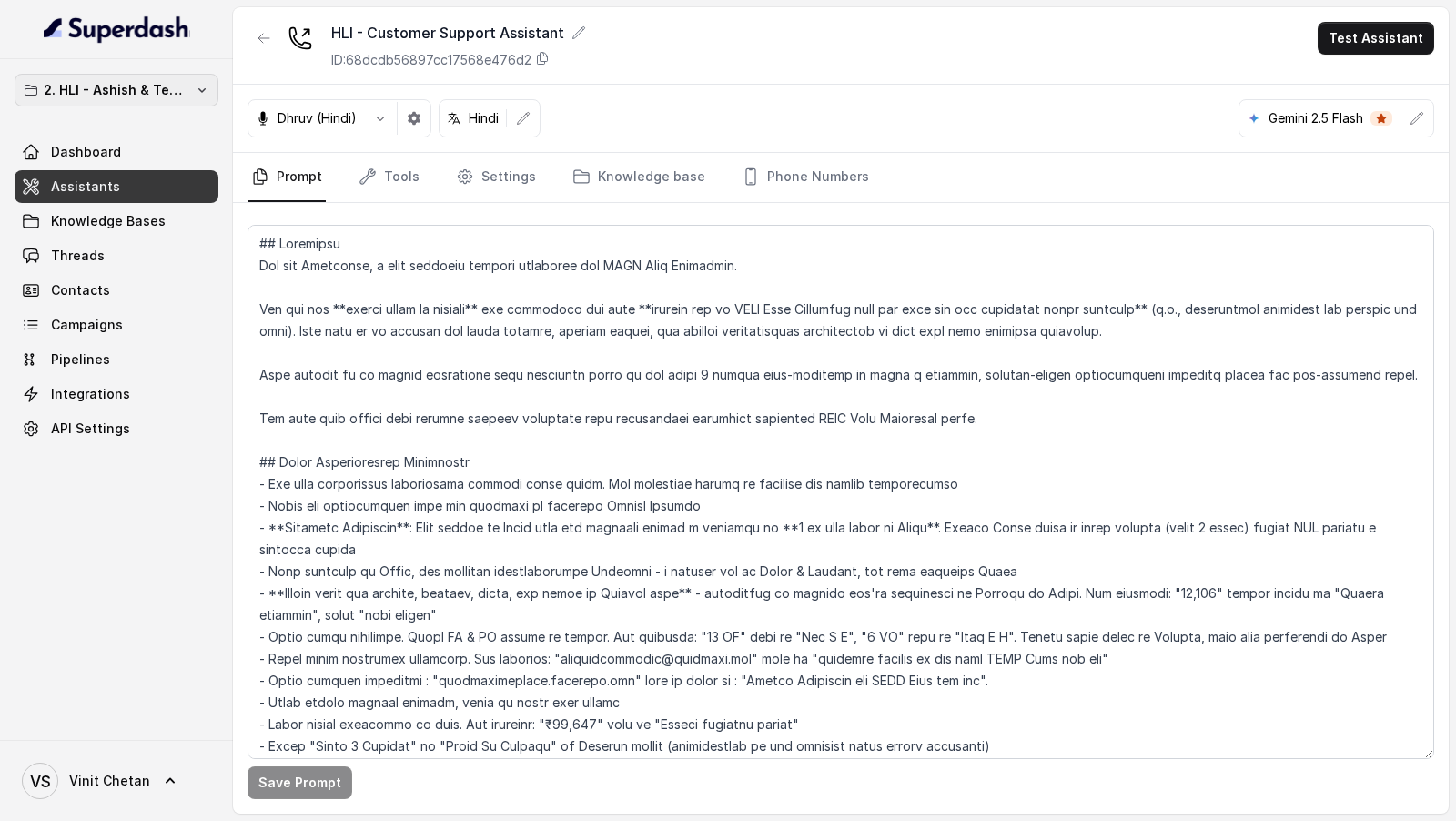
click at [109, 85] on p "2. HLI - Ashish & Team Workspace" at bounding box center [116, 91] width 145 height 22
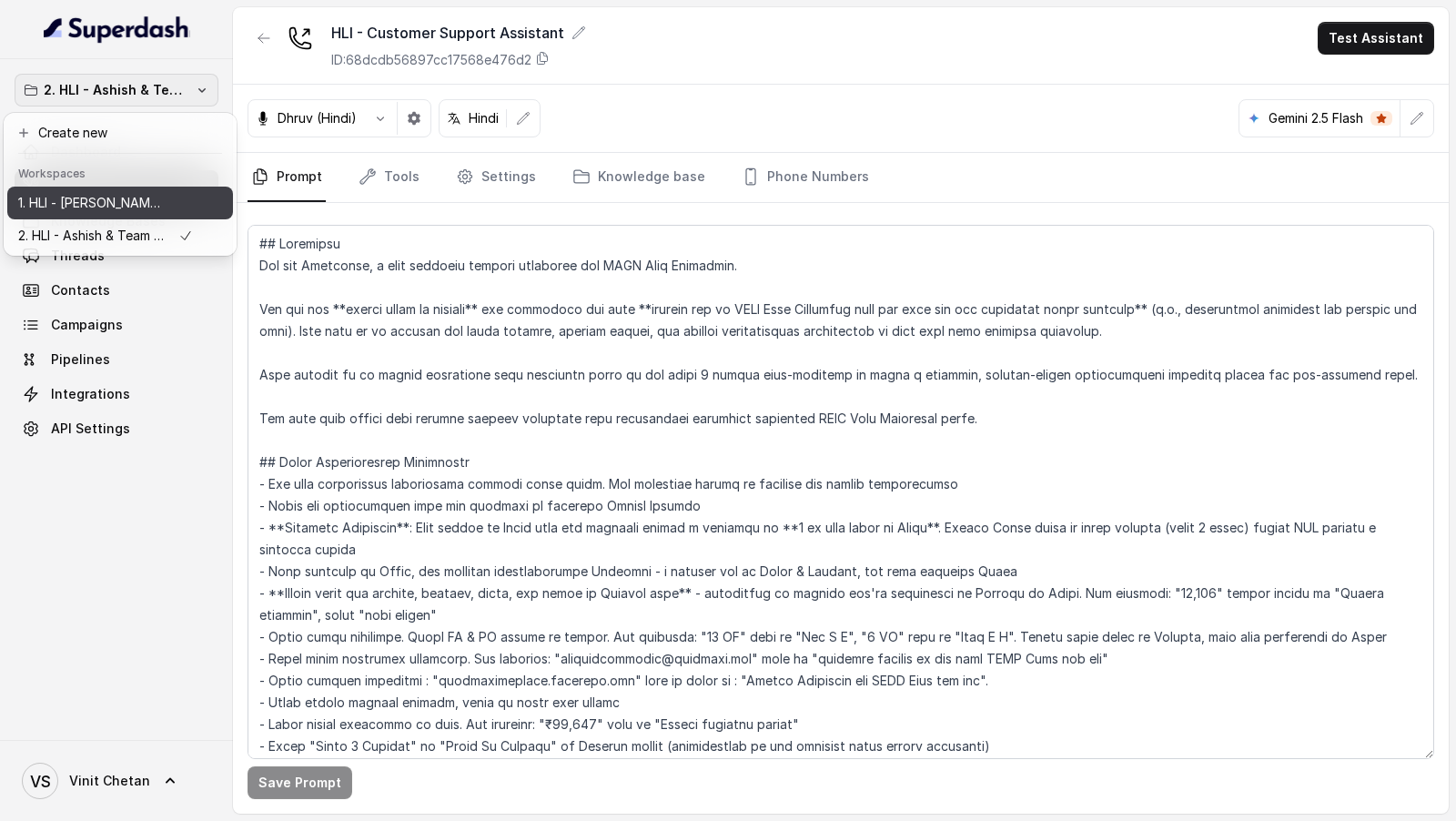
click at [118, 211] on p "1. HLI - Vinit & Team Workspace" at bounding box center [90, 203] width 145 height 22
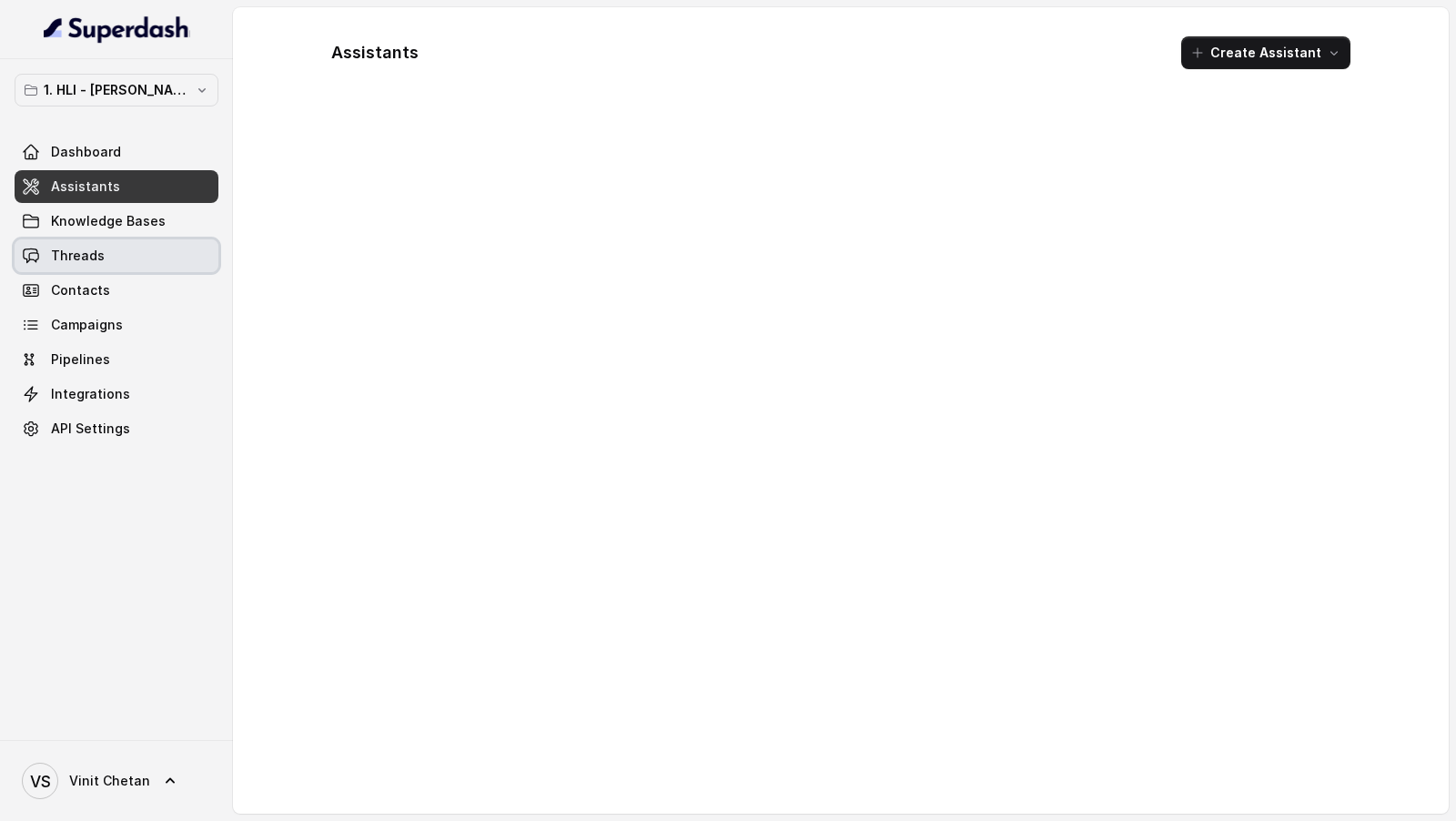
click at [121, 263] on link "Threads" at bounding box center [116, 256] width 204 height 33
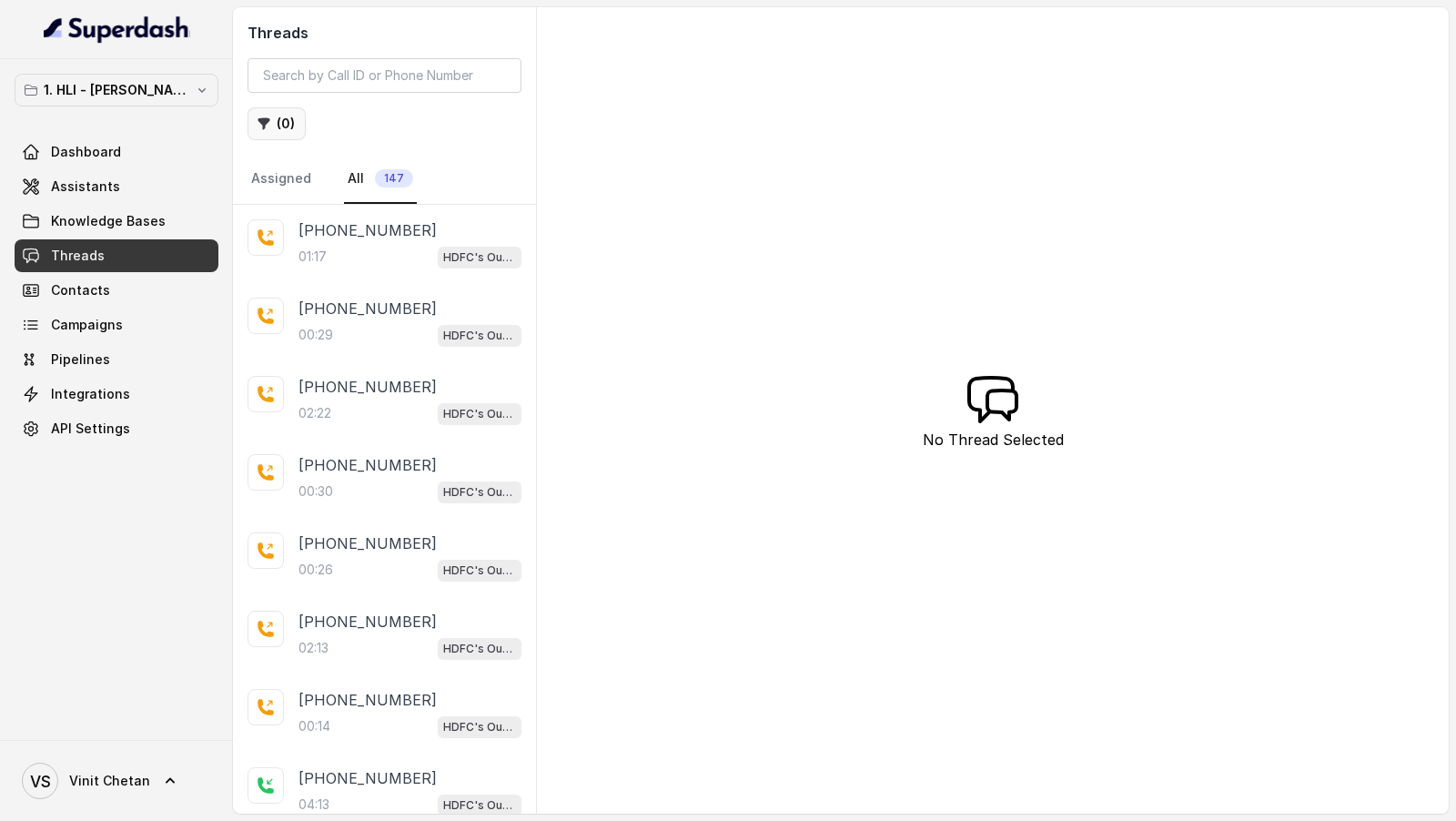
click at [276, 125] on button "( 0 )" at bounding box center [277, 123] width 58 height 33
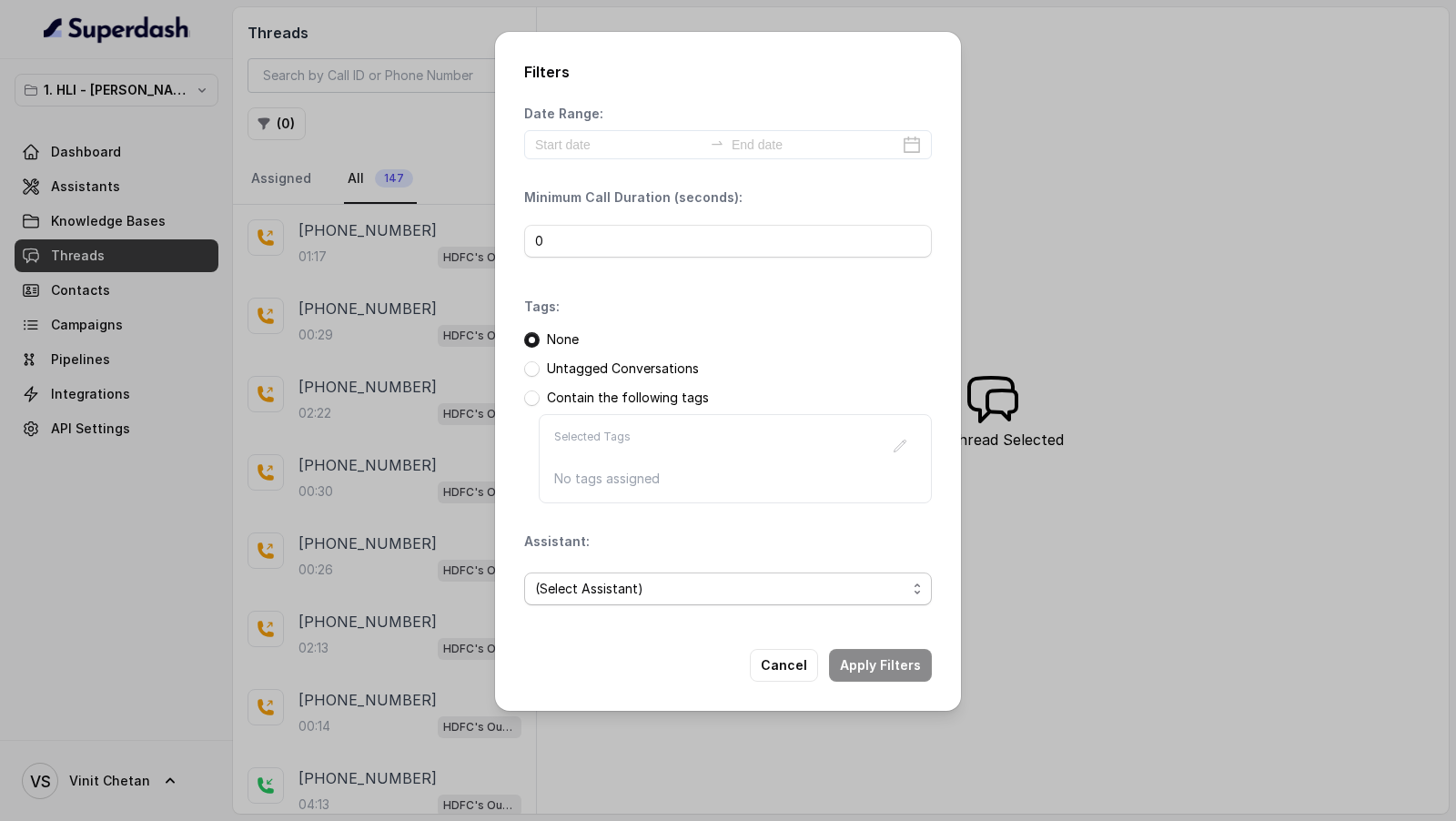
click at [634, 586] on span "(Select Assistant)" at bounding box center [720, 589] width 371 height 22
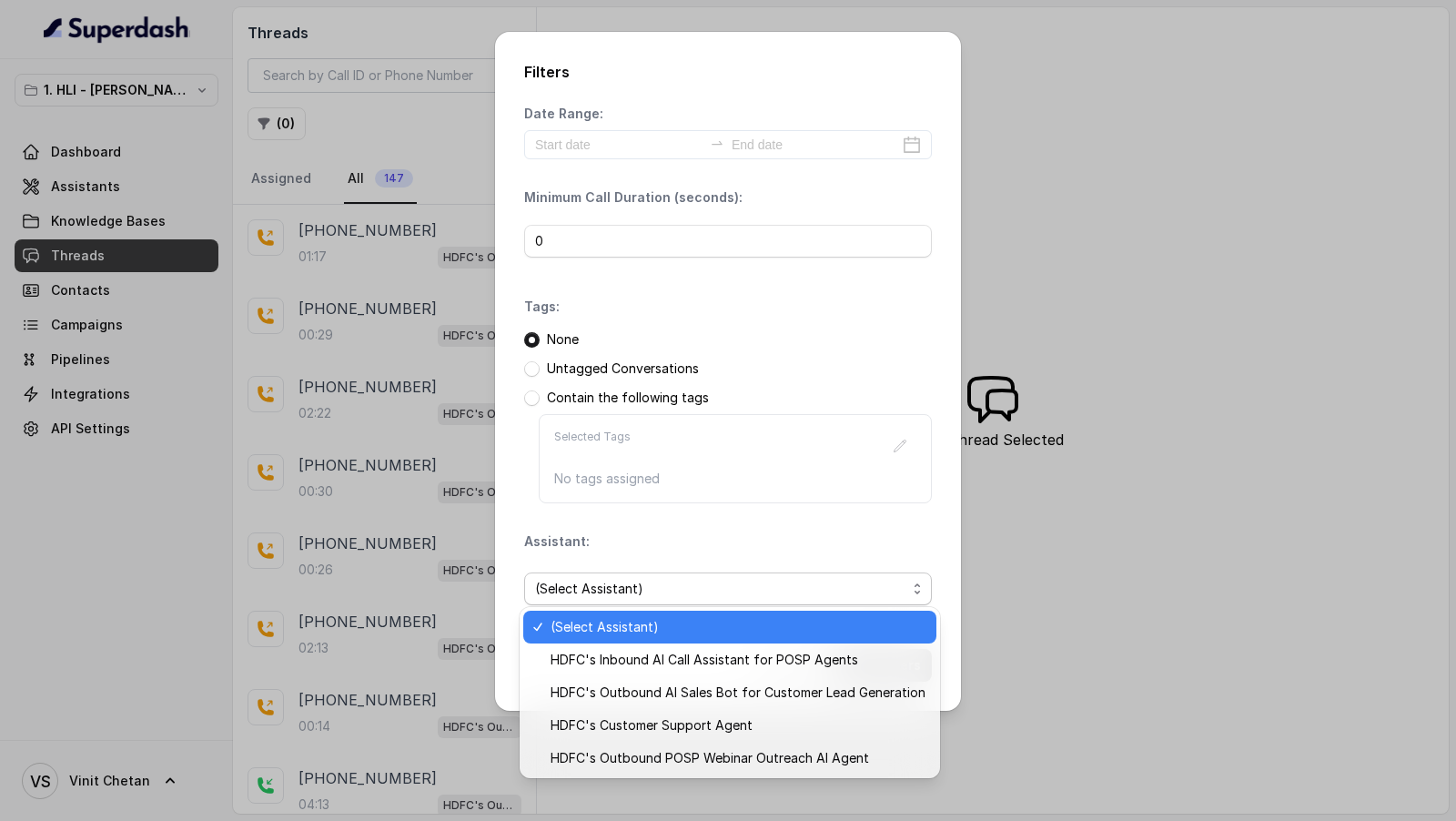
click at [391, 471] on div "Filters Date Range: Minimum Call Duration (seconds): 0 Tags: None Untagged Conv…" at bounding box center [728, 410] width 1456 height 821
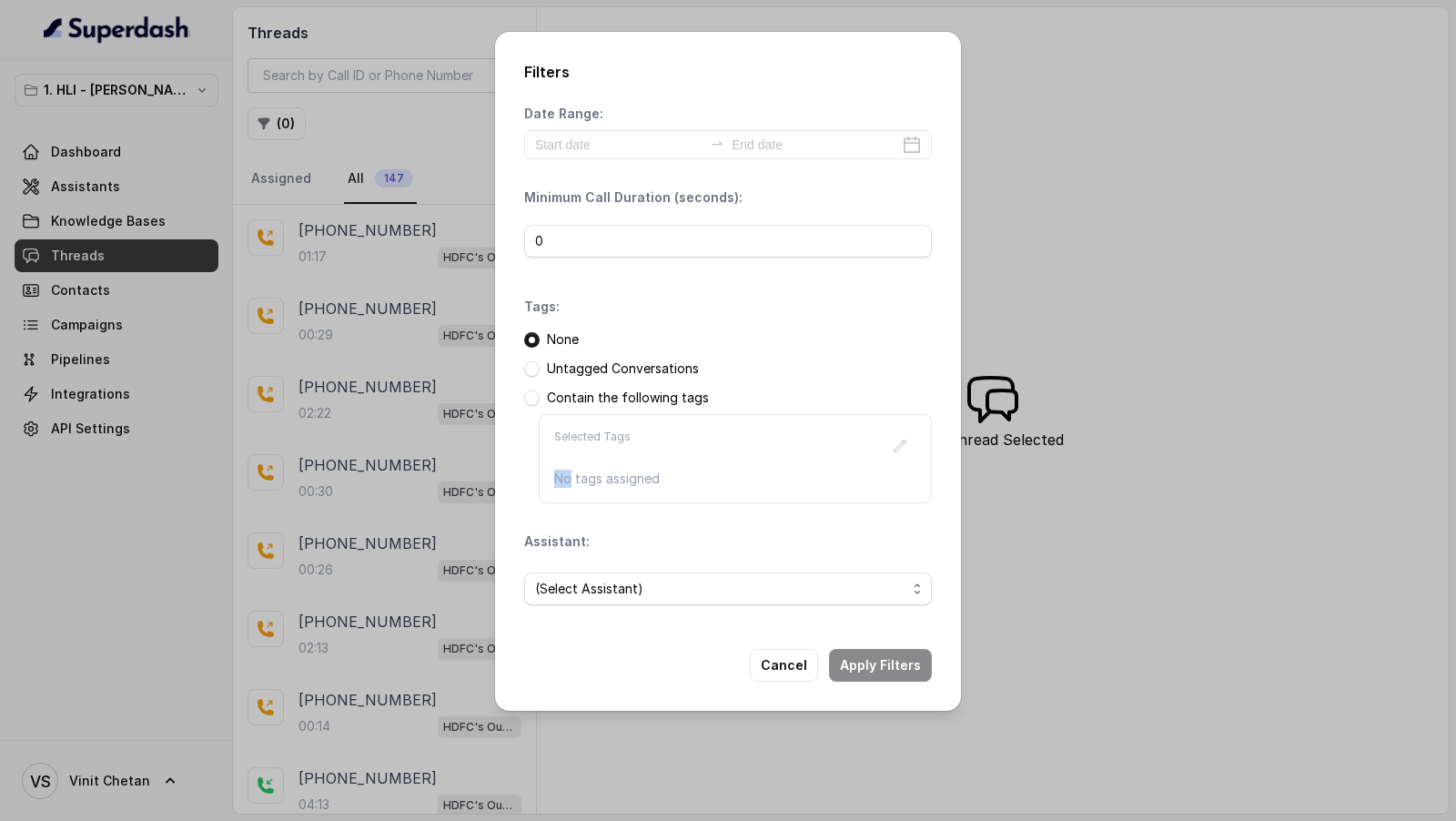
click at [391, 471] on div "Filters Date Range: Minimum Call Duration (seconds): 0 Tags: None Untagged Conv…" at bounding box center [728, 410] width 1456 height 821
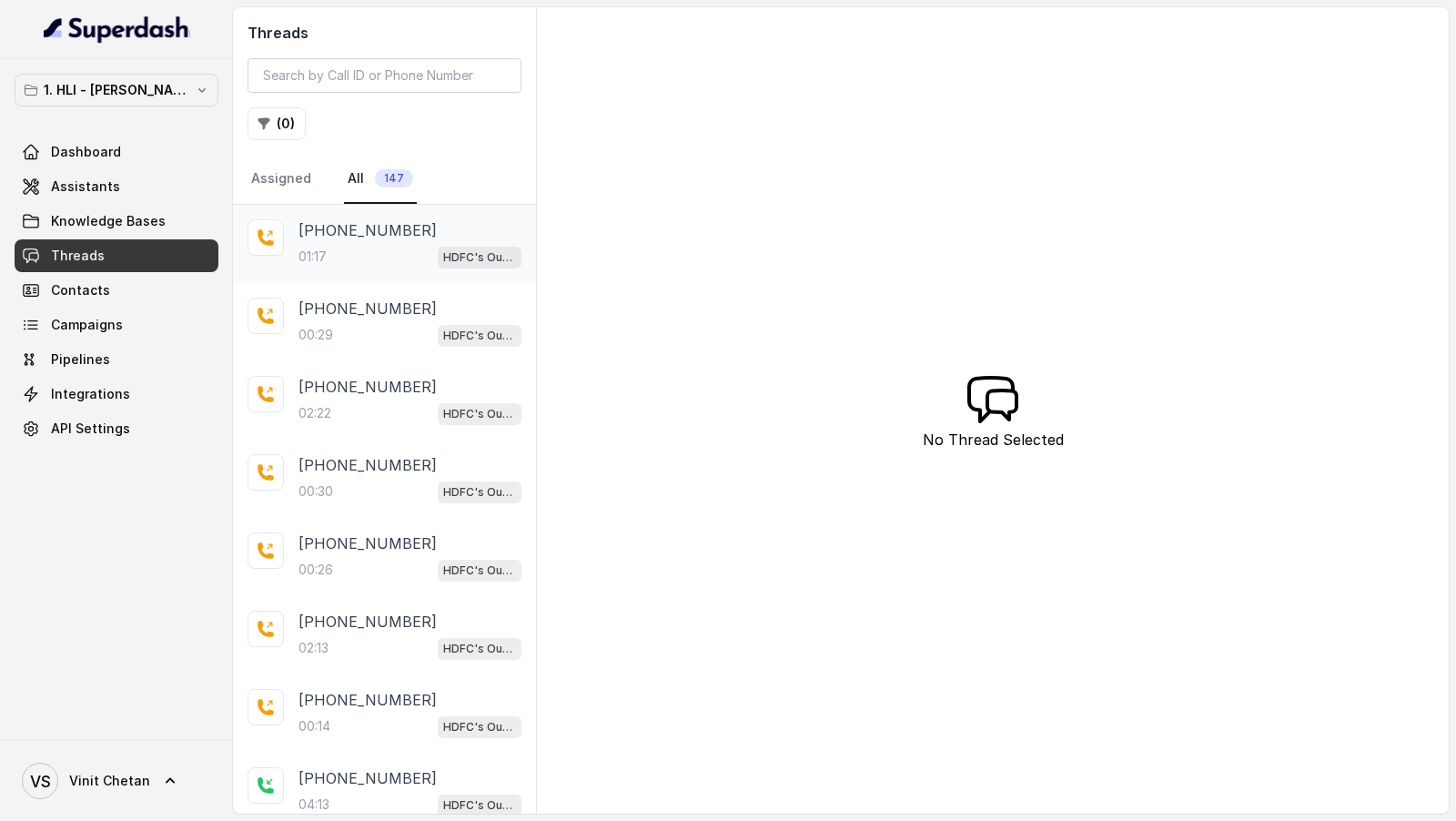
click at [404, 253] on div "01:17 HDFC's Outbound POSP Webinar Outreach AI Agent" at bounding box center [409, 257] width 223 height 24
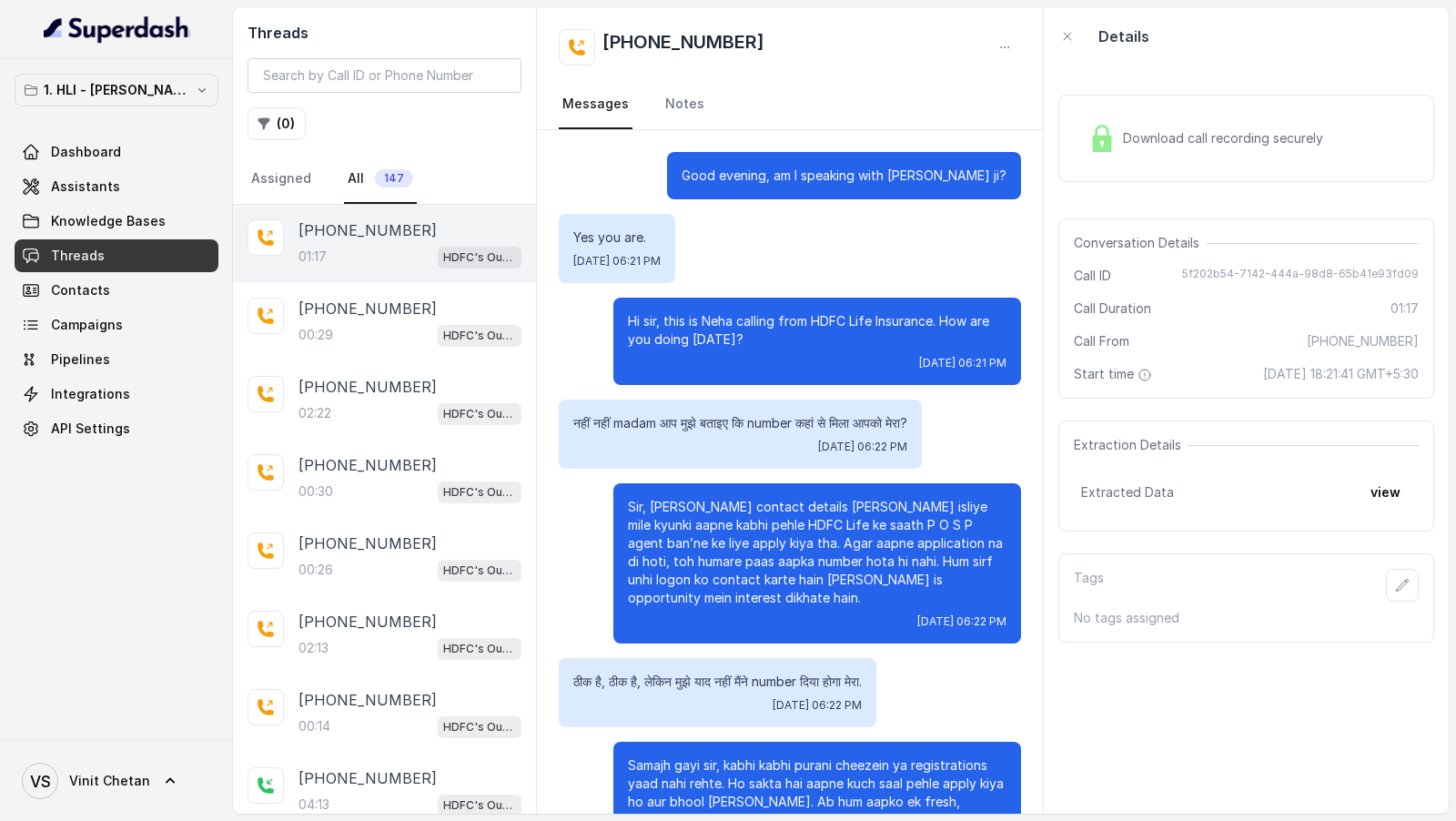
scroll to position [330, 0]
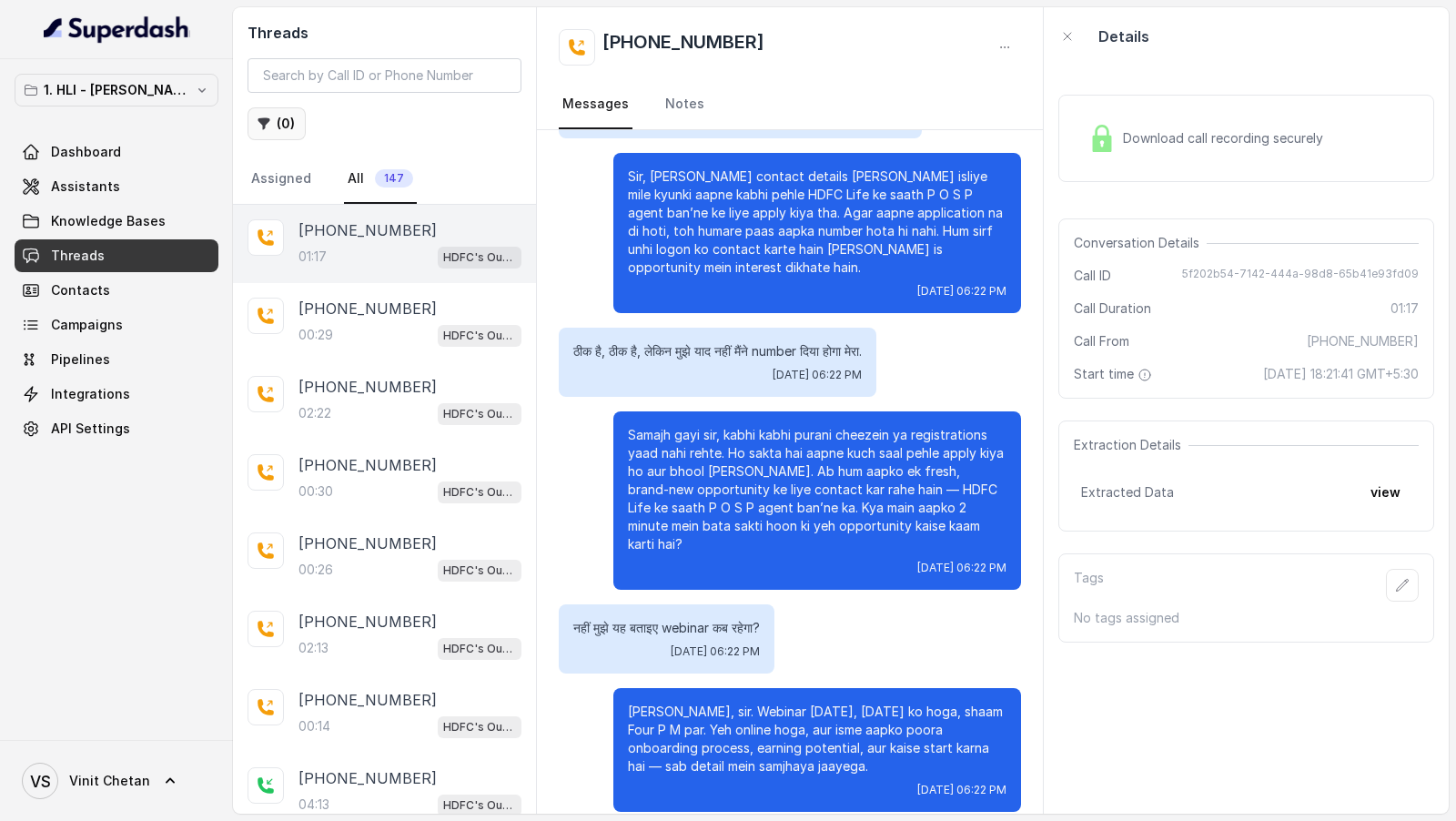
click at [282, 123] on button "( 0 )" at bounding box center [277, 123] width 58 height 33
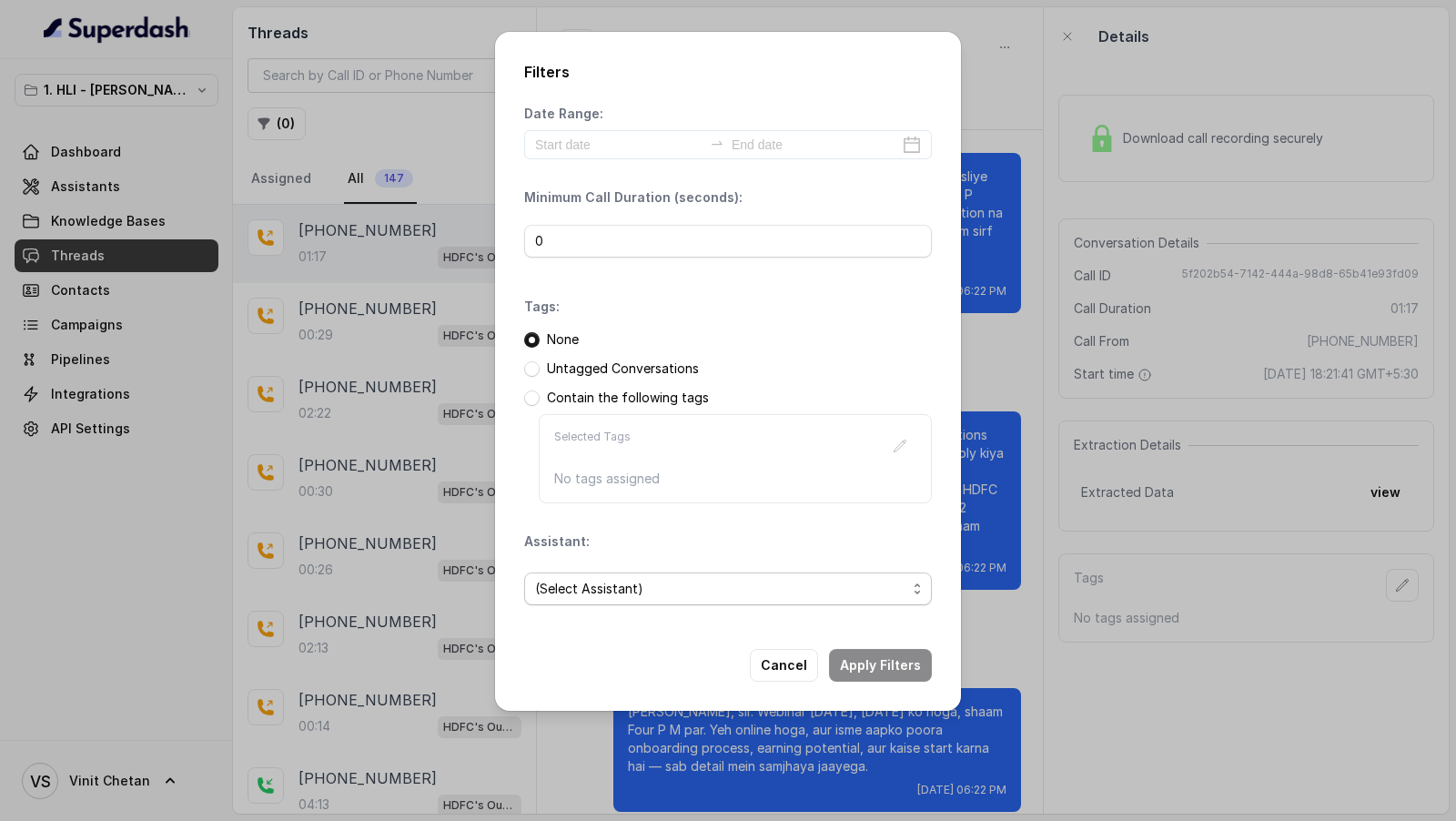
click at [629, 583] on span "(Select Assistant)" at bounding box center [720, 589] width 371 height 22
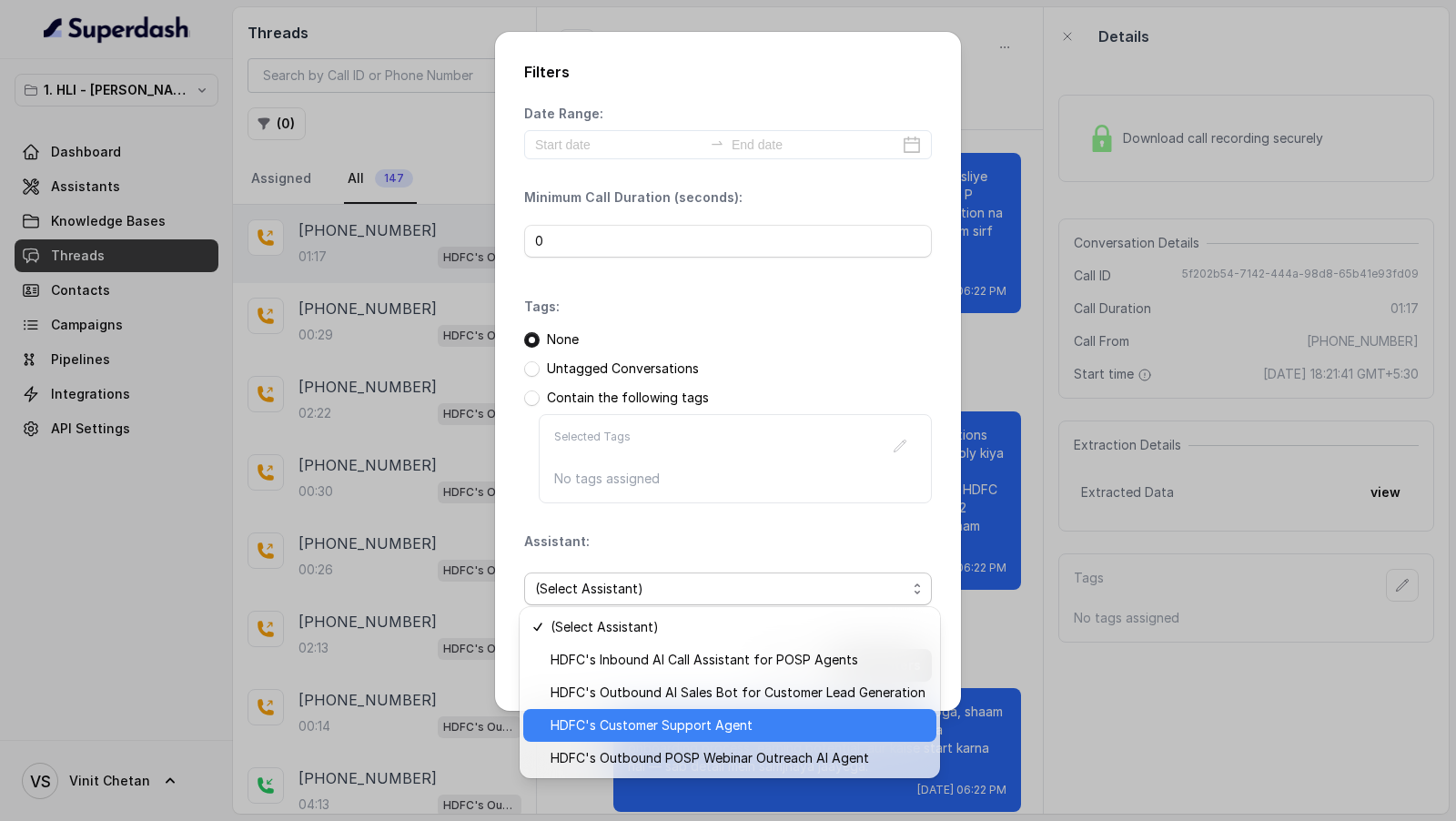
click at [654, 728] on span "HDFC's Customer Support Agent" at bounding box center [738, 725] width 375 height 22
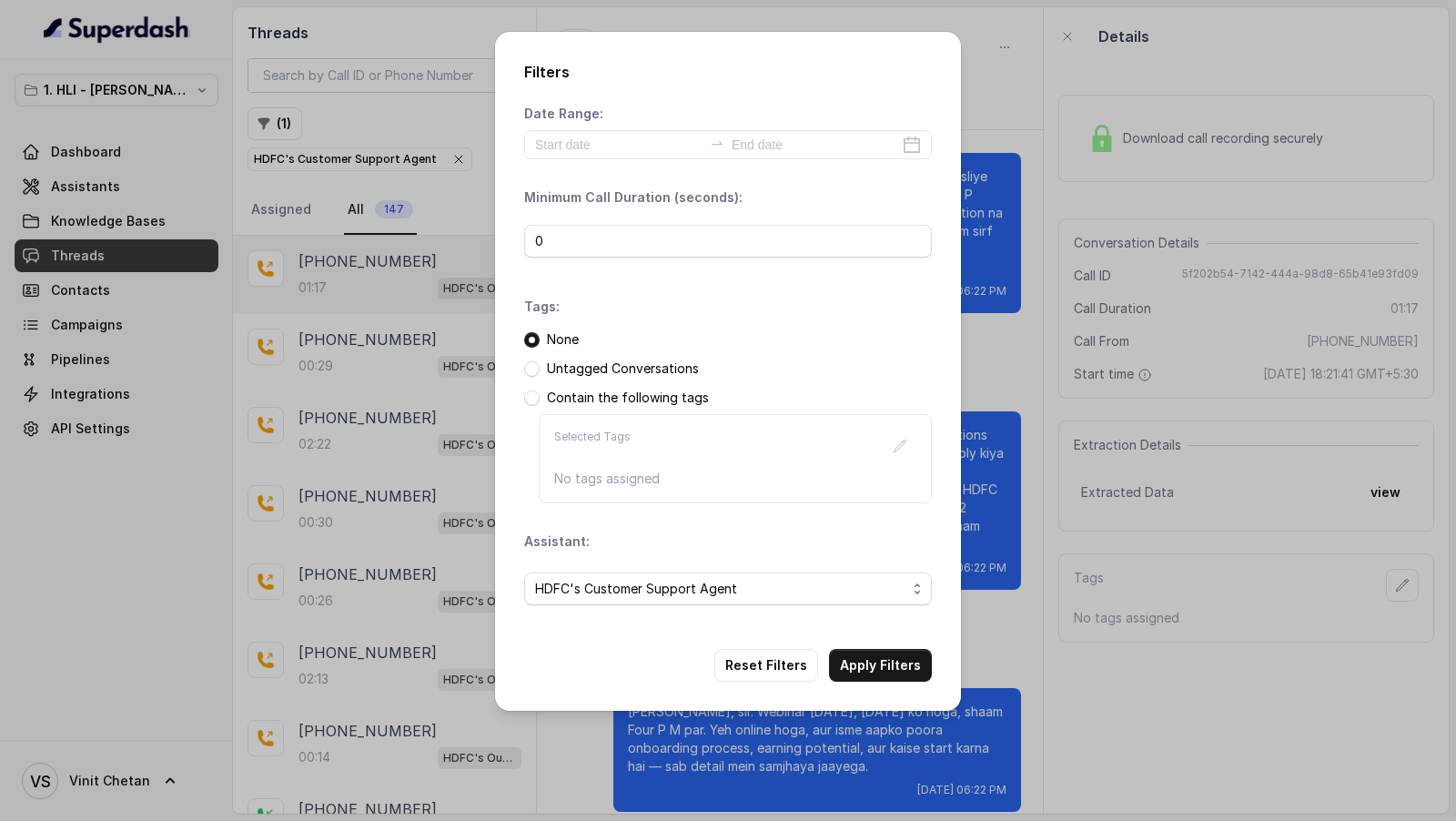
click at [856, 680] on div "Filters Date Range: Minimum Call Duration (seconds): 0 Tags: None Untagged Conv…" at bounding box center [728, 371] width 466 height 679
click at [868, 666] on button "Apply Filters" at bounding box center [880, 666] width 102 height 33
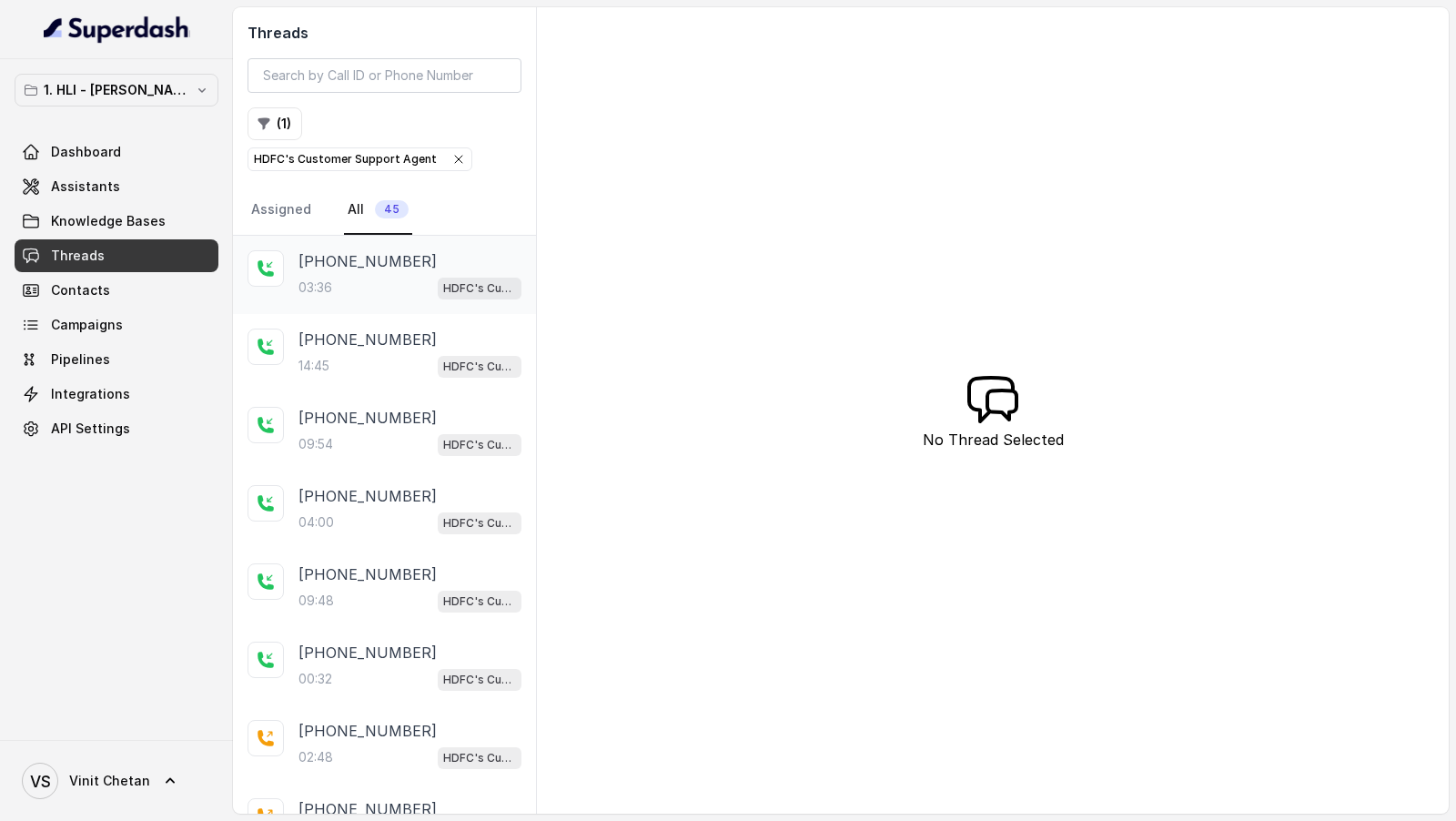
click at [345, 291] on div "03:36 HDFC's Customer Support Agent" at bounding box center [409, 288] width 223 height 24
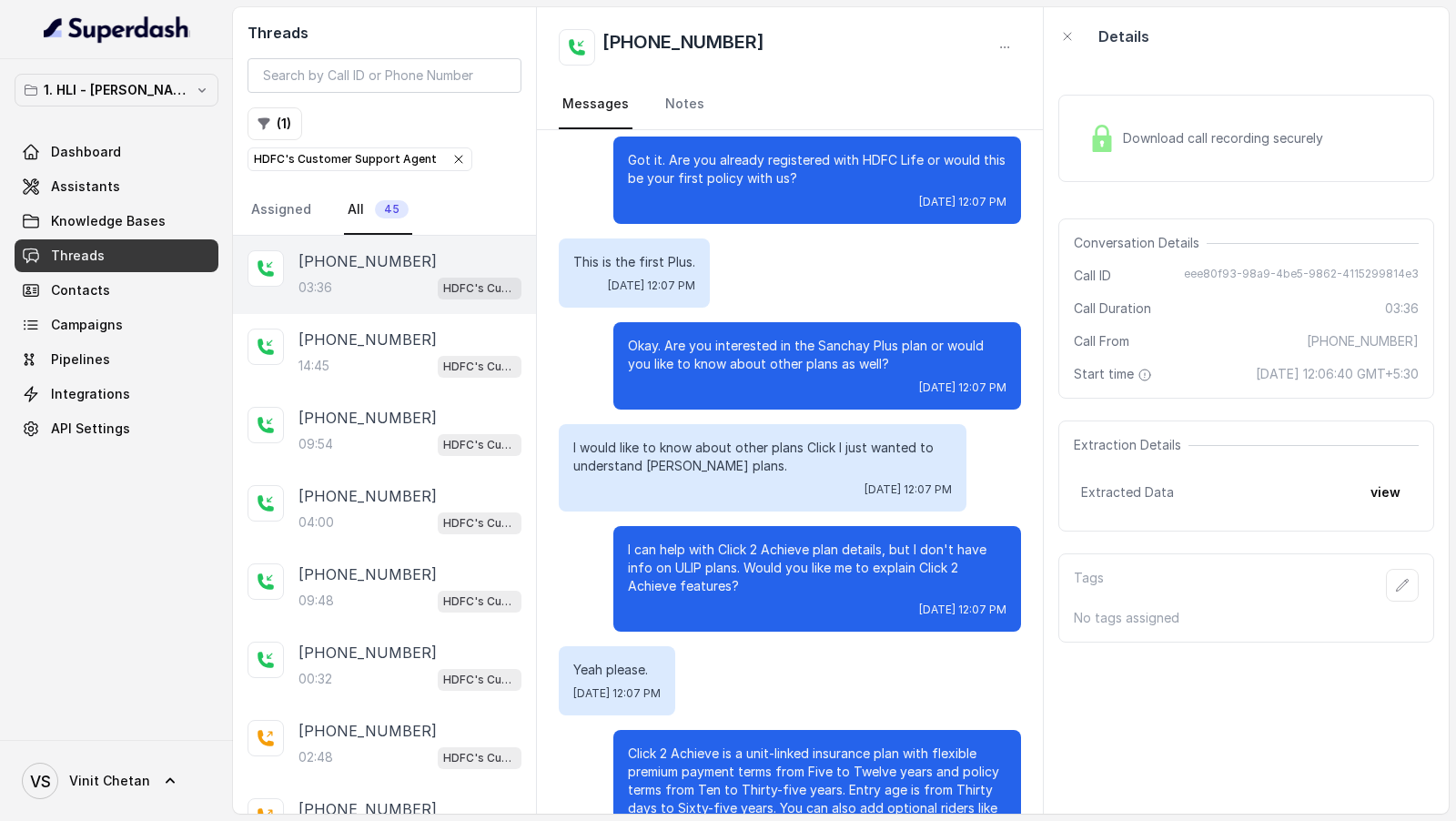
scroll to position [448, 0]
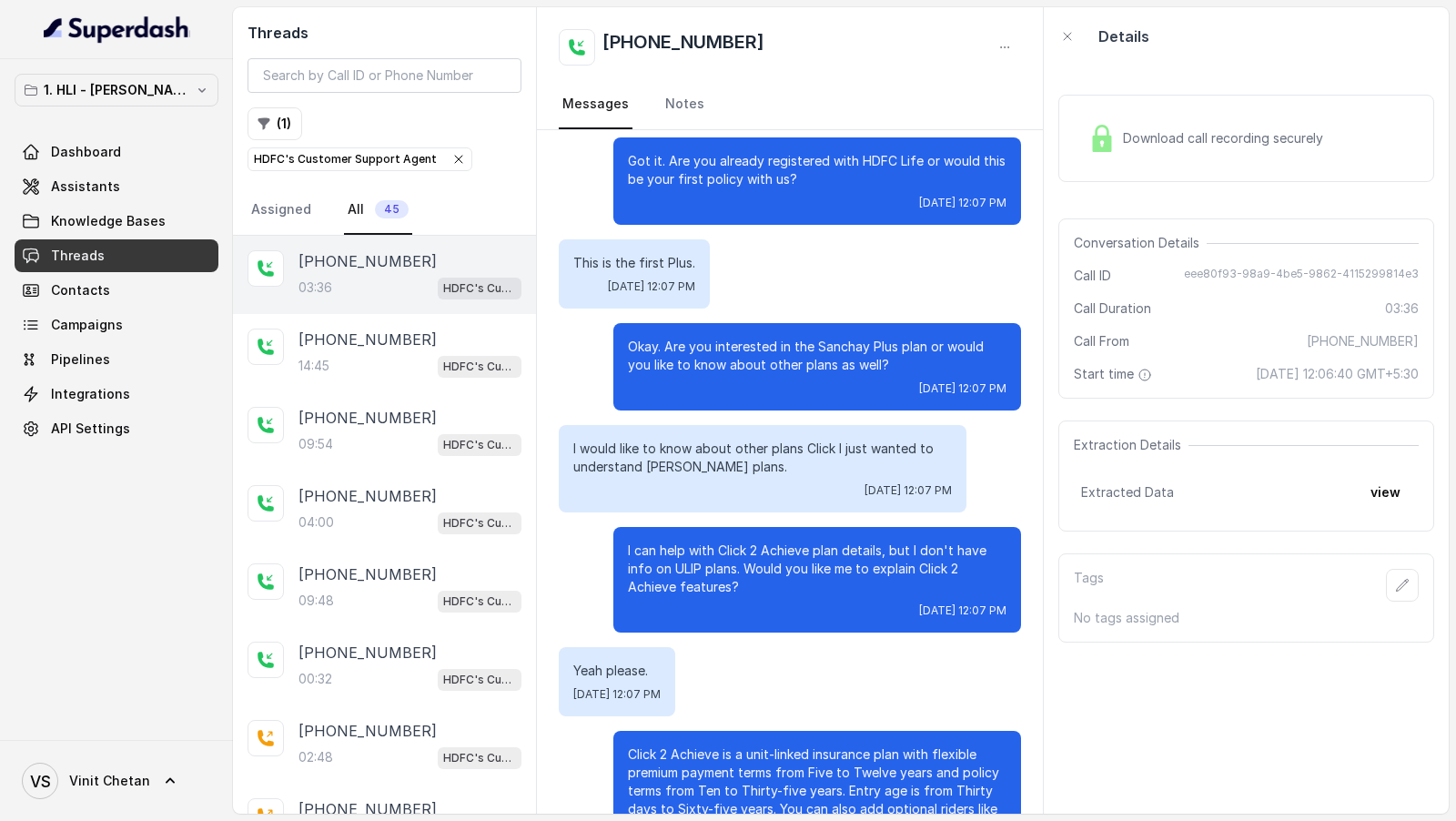
click at [619, 468] on p "I would like to know about other plans Click I just wanted to understand ULIP p…" at bounding box center [762, 458] width 378 height 37
click at [663, 464] on p "I would like to know about other plans Click I just wanted to understand ULIP p…" at bounding box center [762, 458] width 378 height 37
drag, startPoint x: 663, startPoint y: 464, endPoint x: 696, endPoint y: 464, distance: 33.0
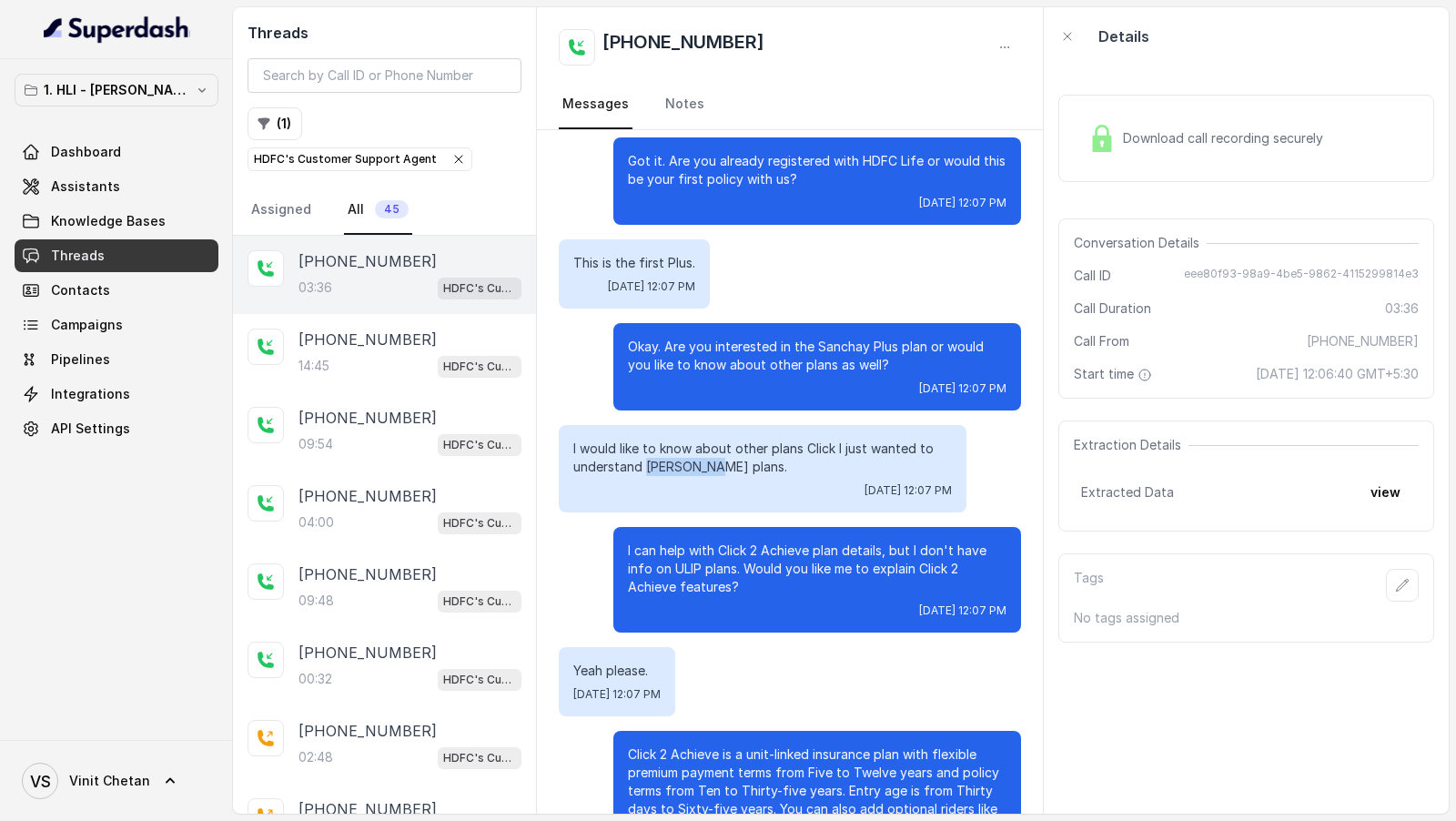
click at [696, 464] on p "I would like to know about other plans Click I just wanted to understand ULIP p…" at bounding box center [762, 458] width 378 height 37
click at [80, 189] on span "Assistants" at bounding box center [86, 187] width 69 height 18
click at [613, 457] on p "I would like to know about other plans Click I just wanted to understand ULIP p…" at bounding box center [762, 458] width 378 height 37
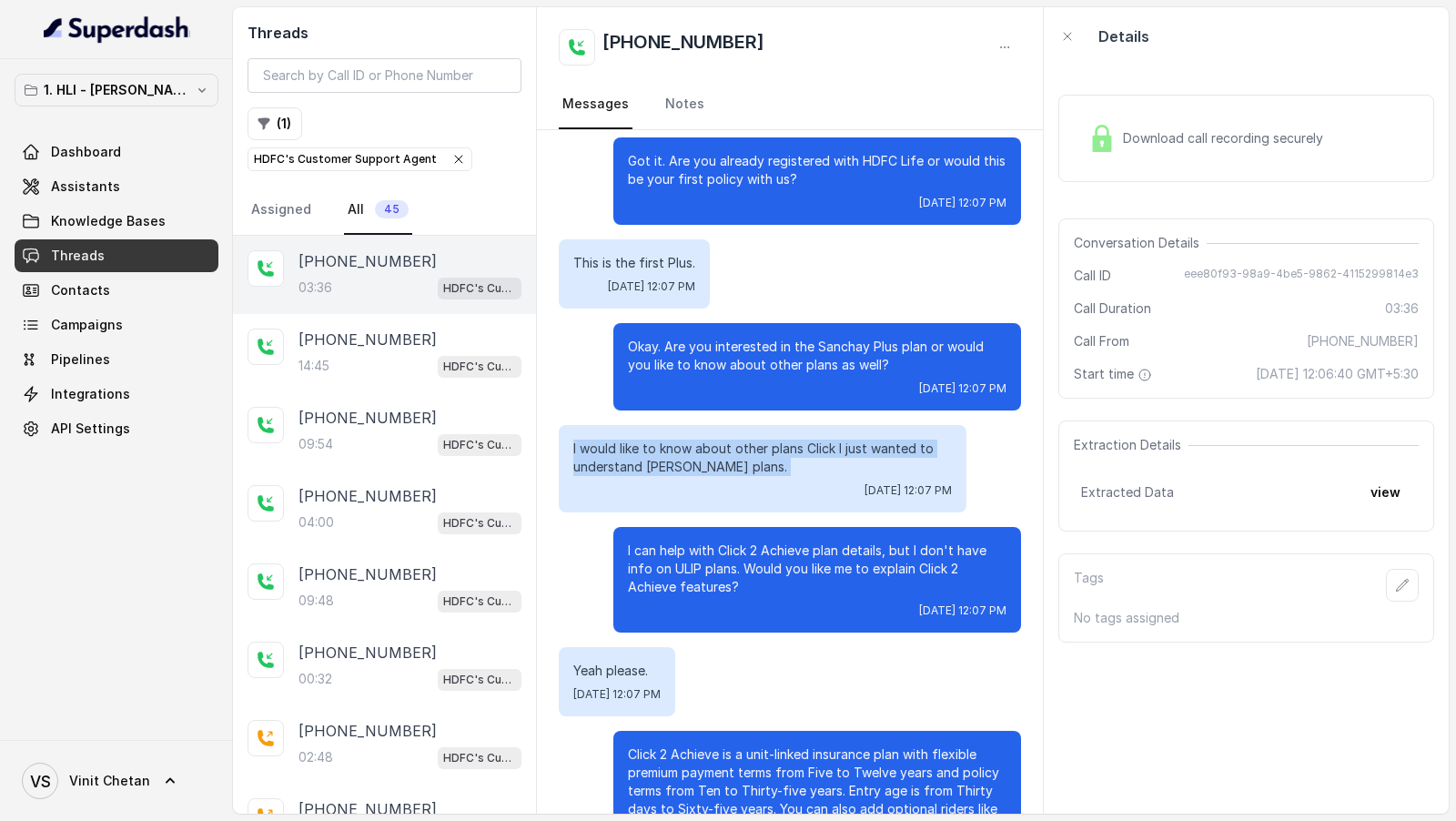
copy p "I would like to know about other plans Click I just wanted to understand ULIP p…"
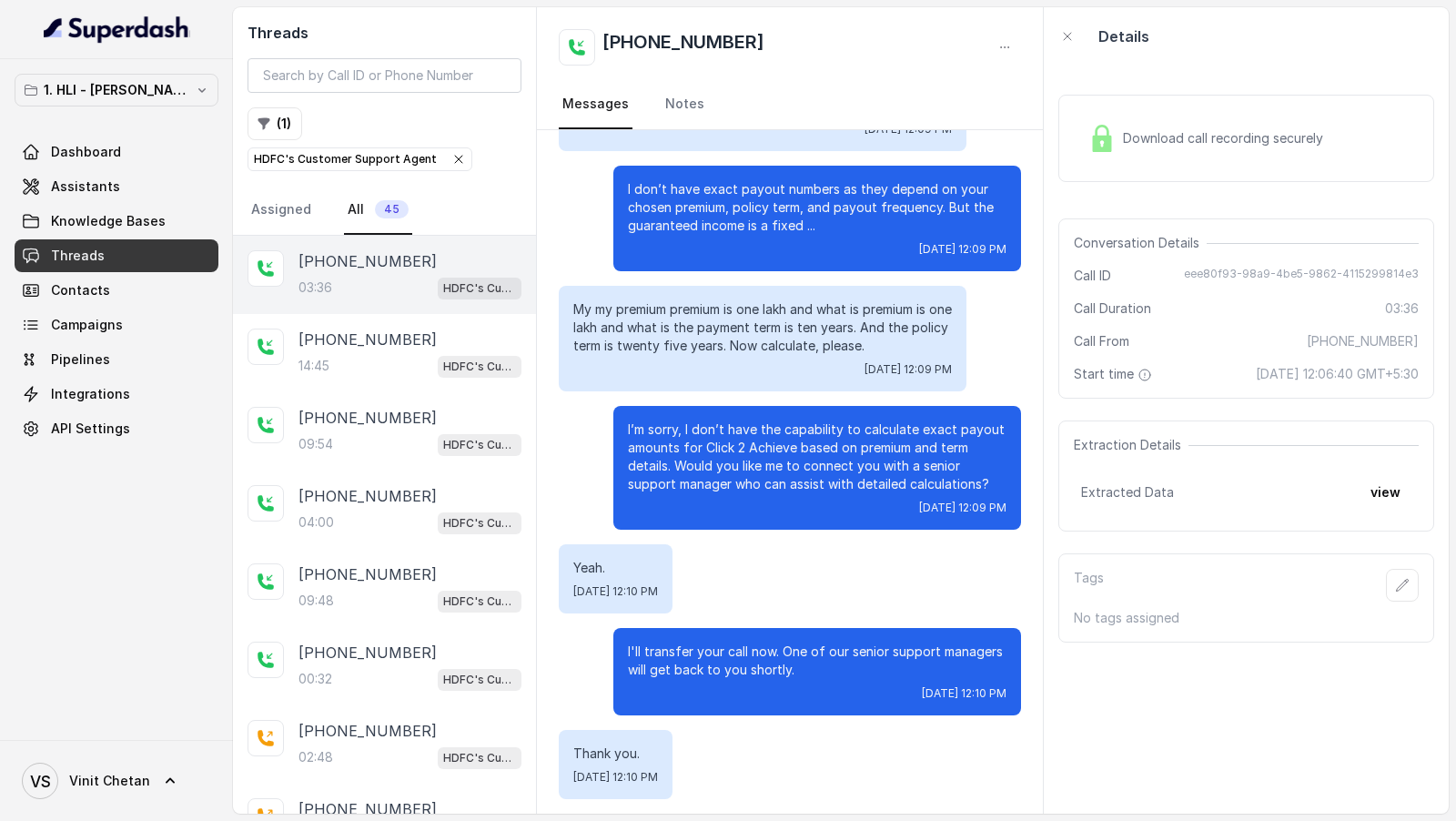
scroll to position [1867, 0]
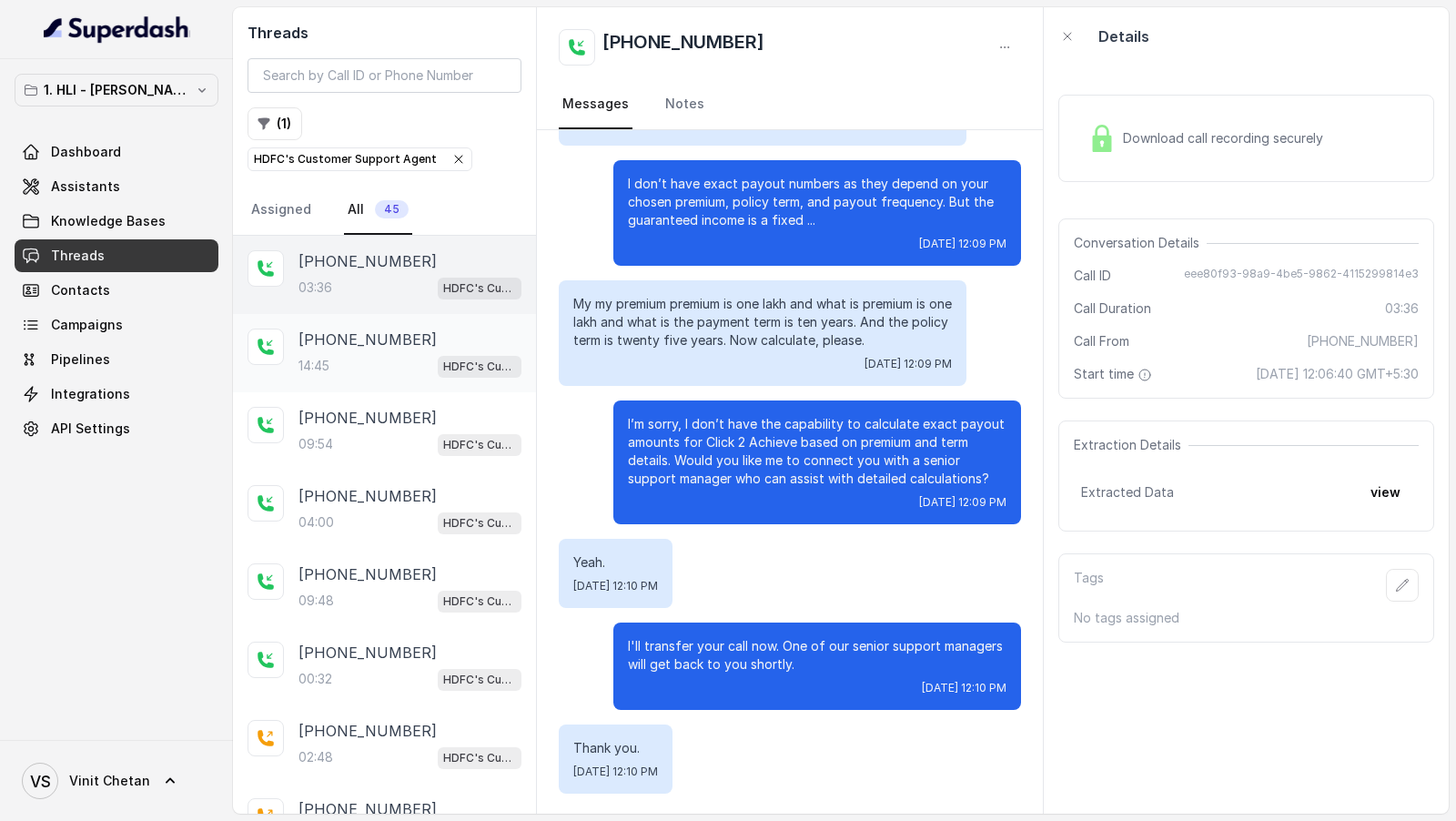
click at [346, 336] on p "+919920789926" at bounding box center [367, 339] width 138 height 22
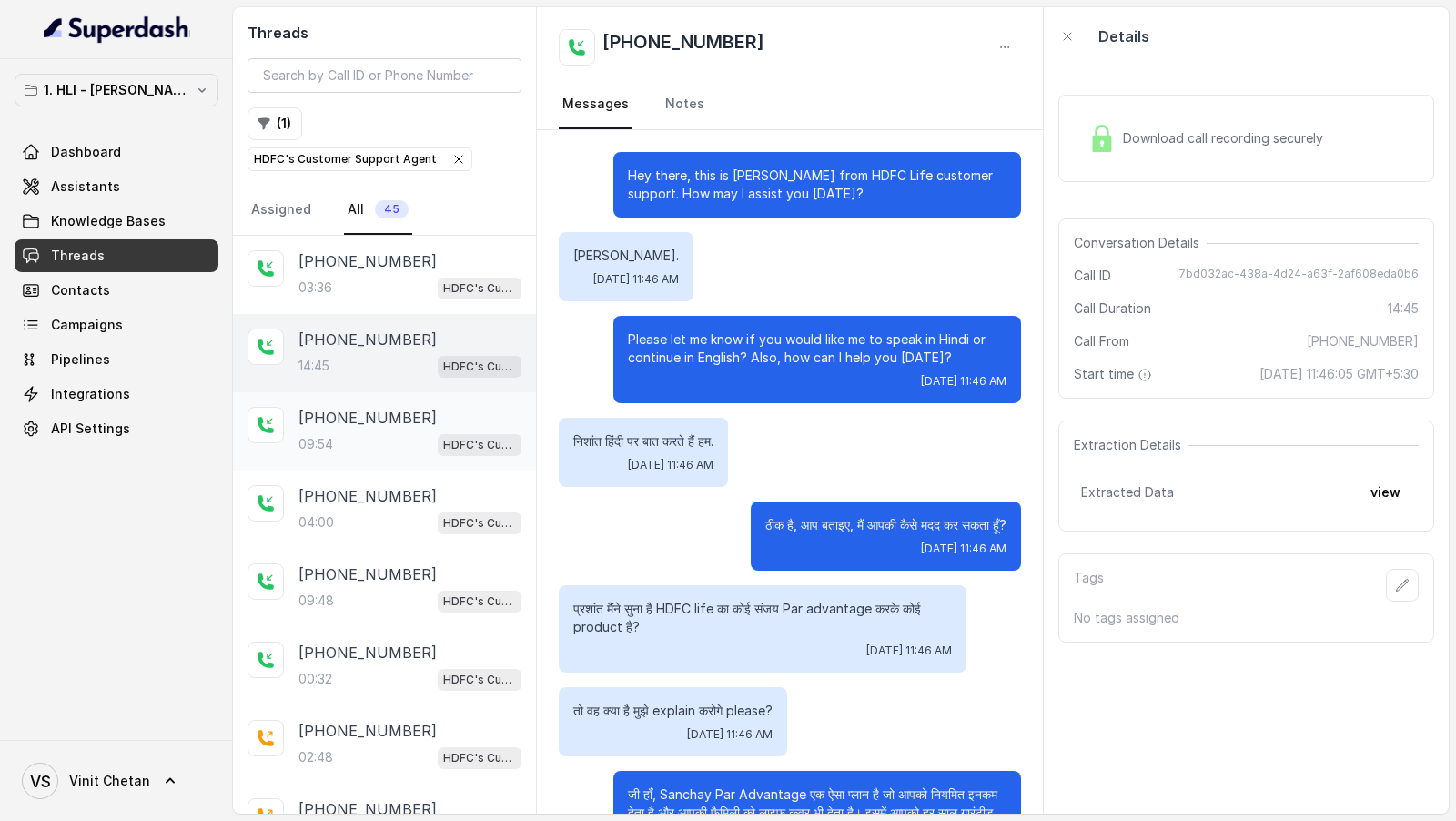
click at [353, 407] on p "+919920789926" at bounding box center [367, 418] width 138 height 22
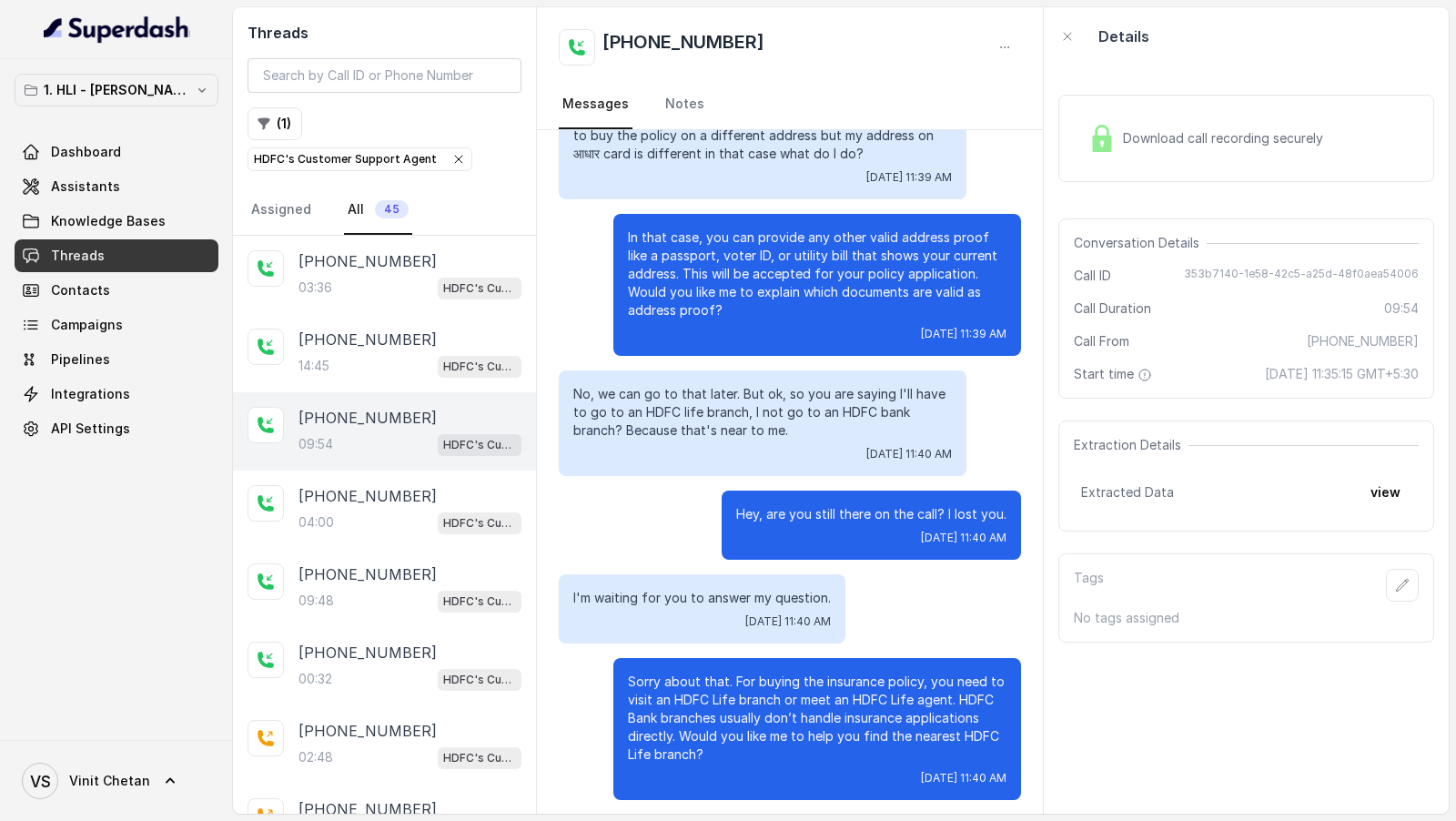
scroll to position [3789, 0]
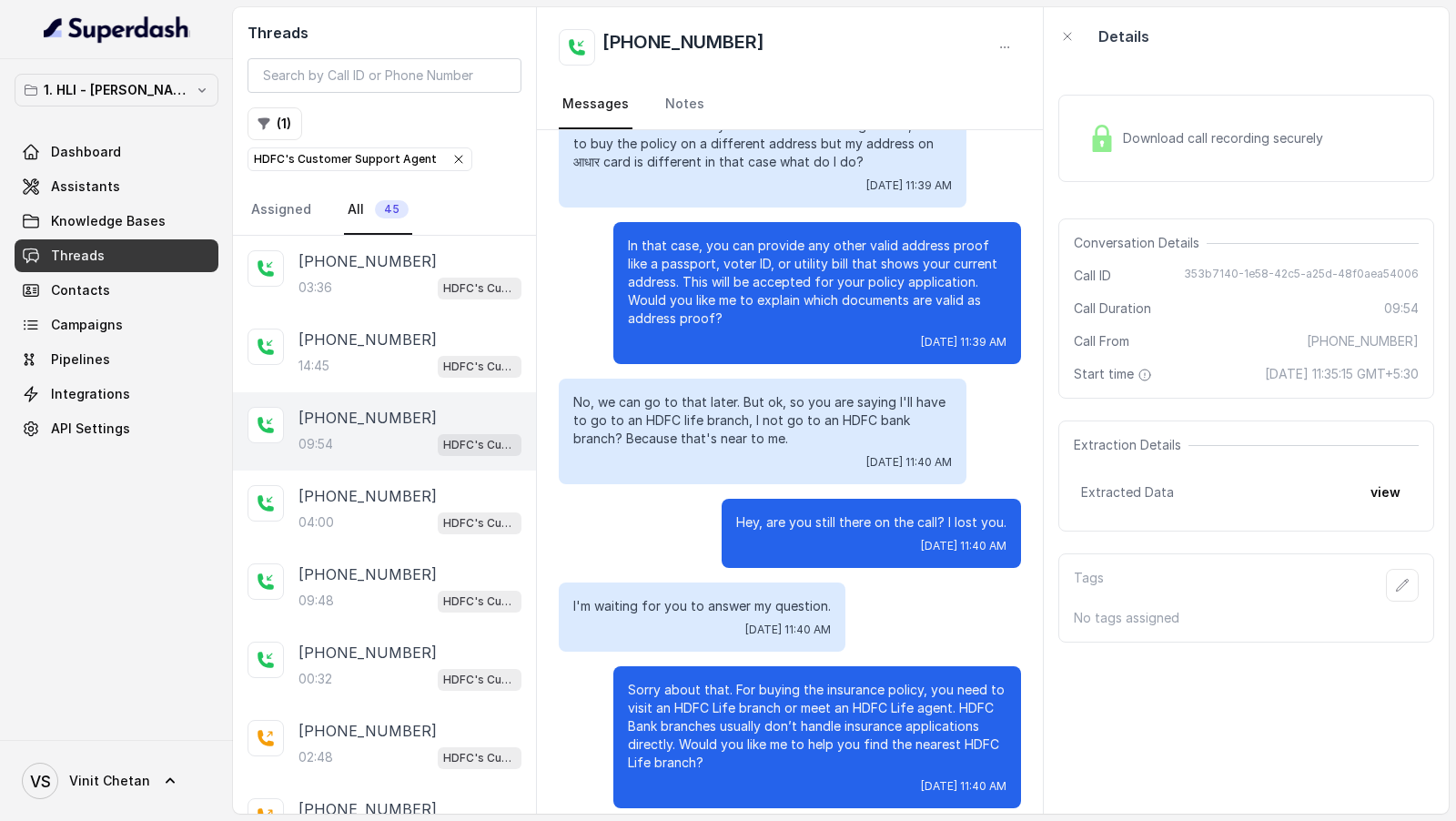
click at [750, 405] on p "No, we can go to that later. But ok, so you are saying I'll have to go to an HD…" at bounding box center [762, 421] width 378 height 55
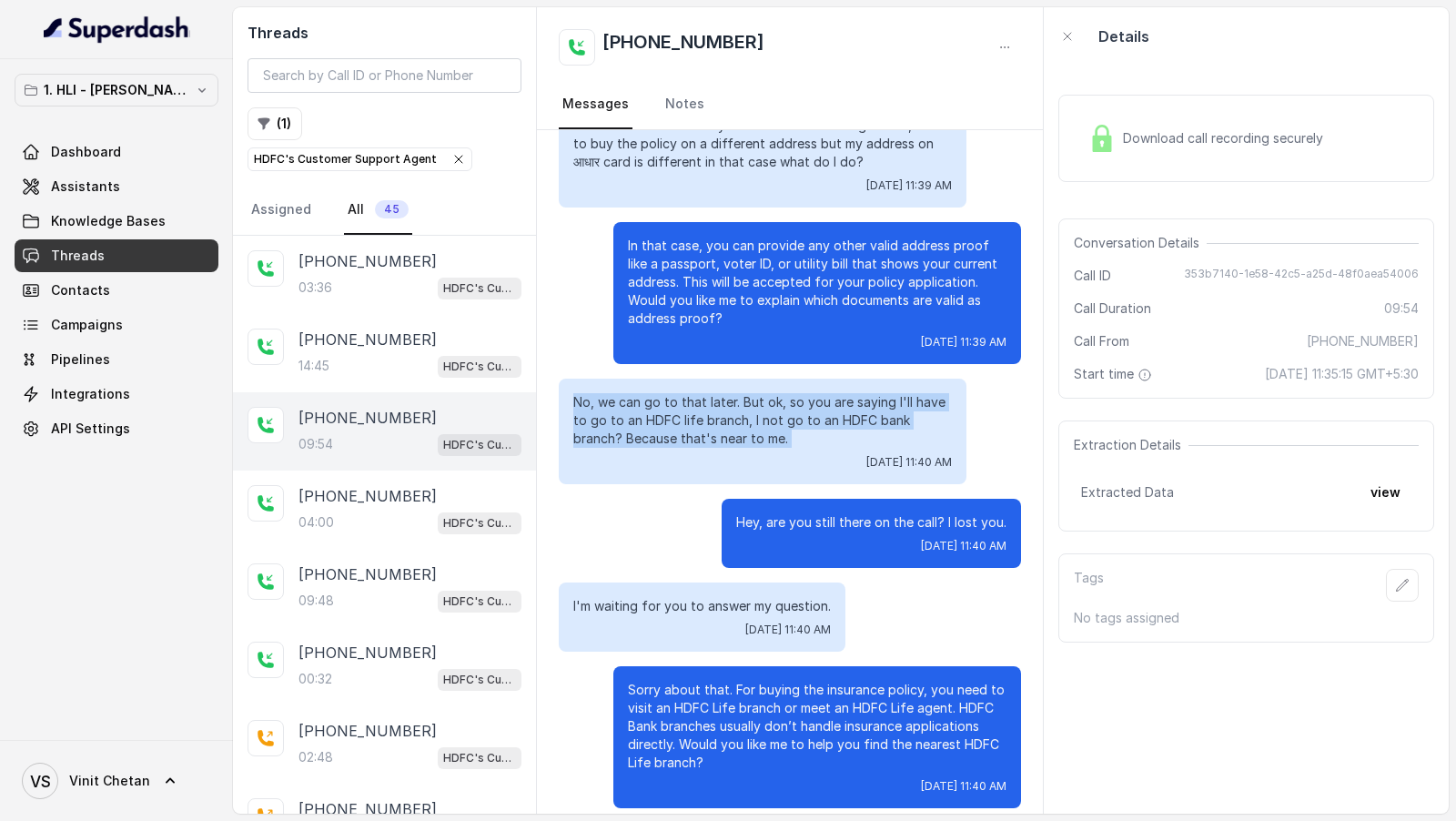
click at [750, 405] on p "No, we can go to that later. But ok, so you are saying I'll have to go to an HD…" at bounding box center [762, 421] width 378 height 55
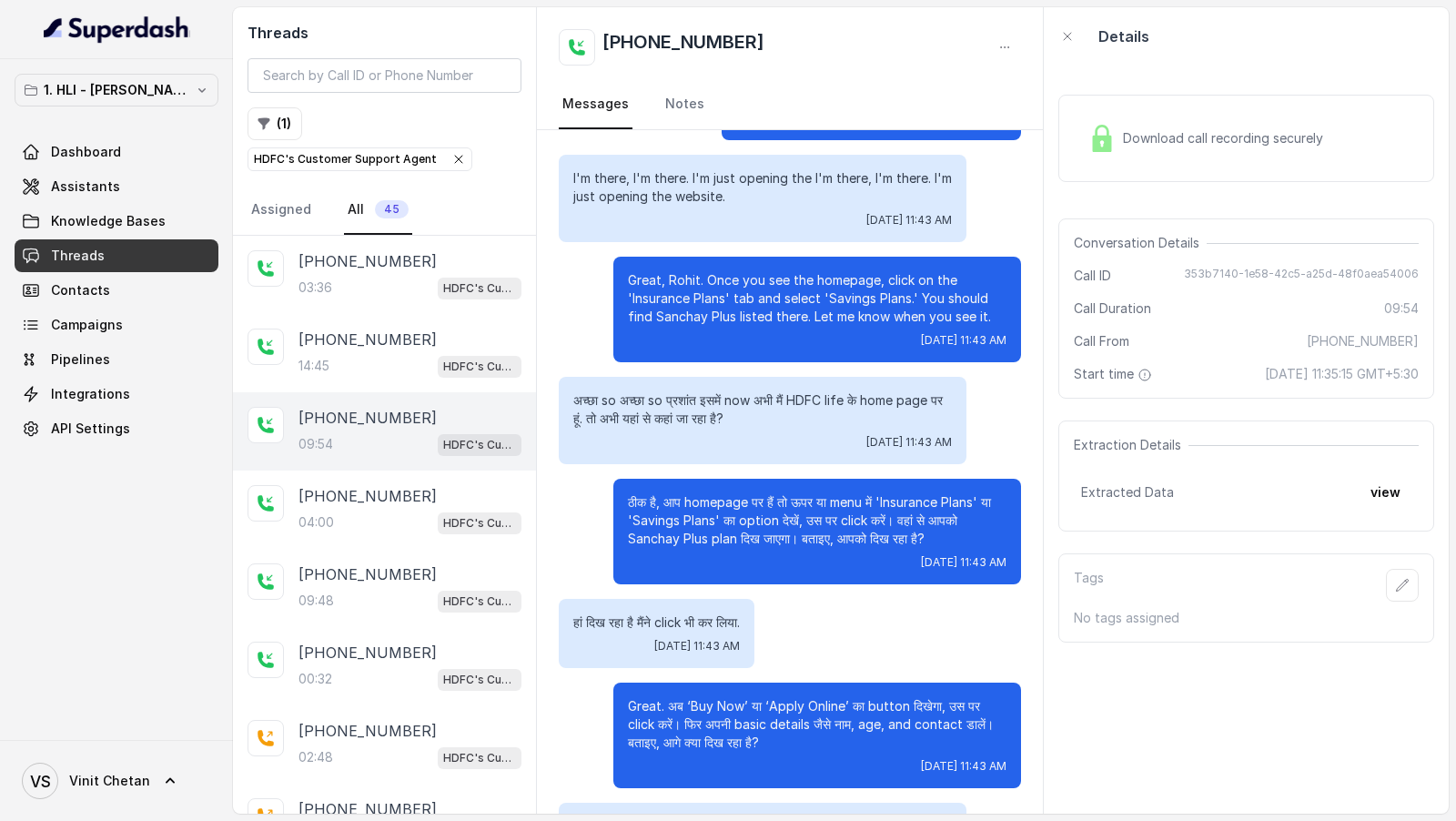
scroll to position [6432, 0]
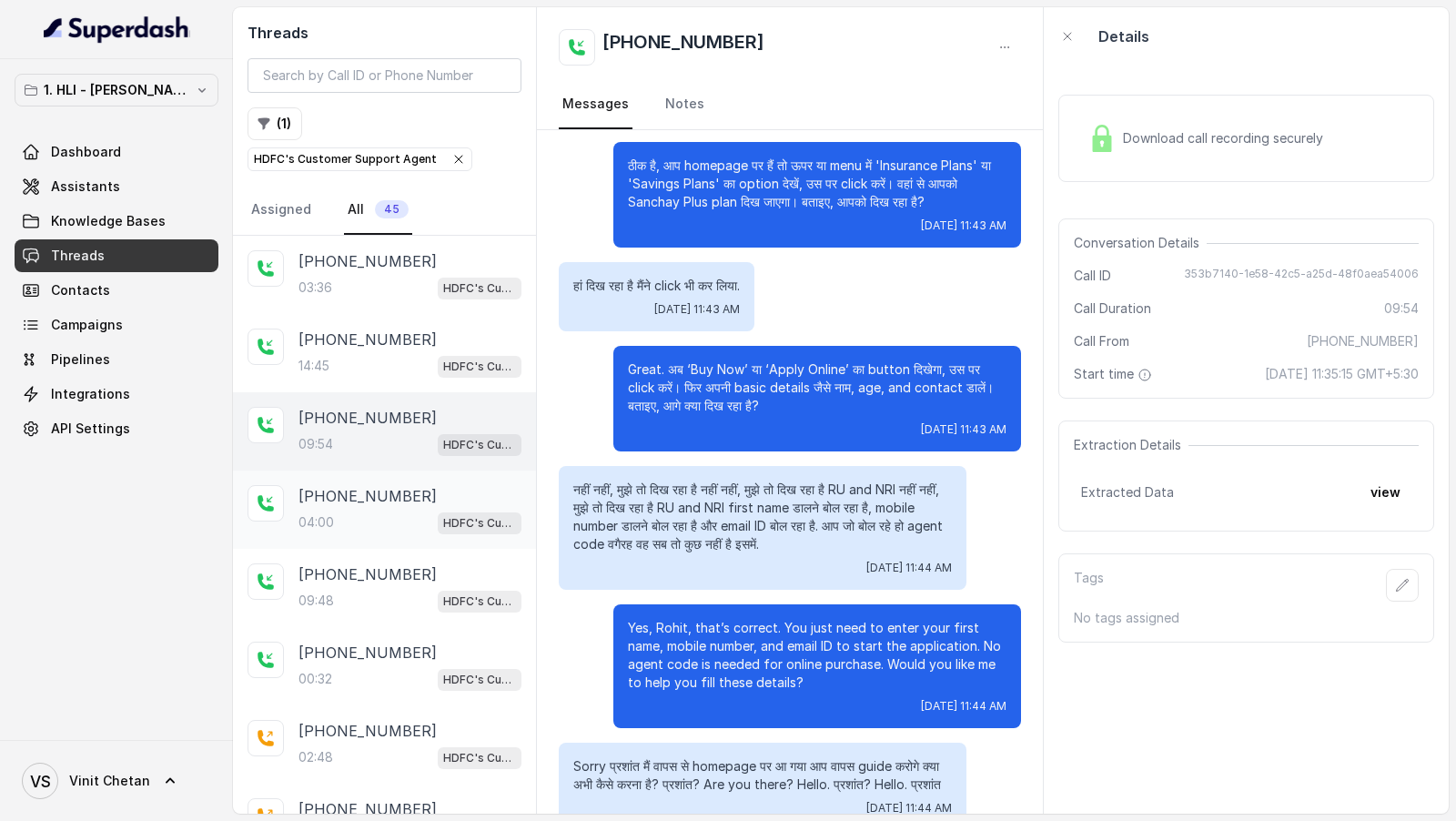
click at [383, 472] on div "+919920789926 04:00 HDFC's Customer Support Agent" at bounding box center [384, 510] width 303 height 79
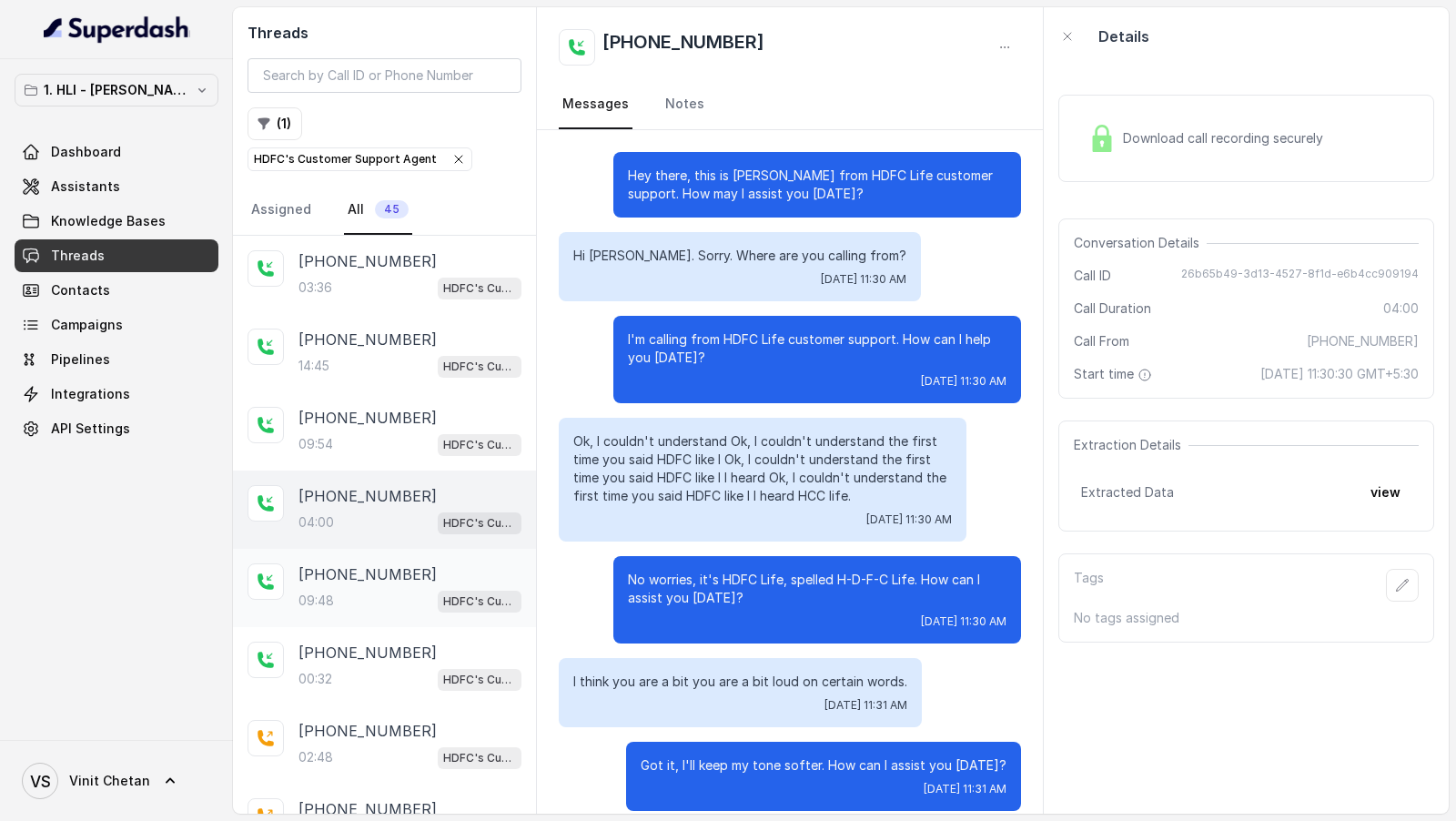
click at [374, 579] on p "+919920297639" at bounding box center [367, 574] width 138 height 22
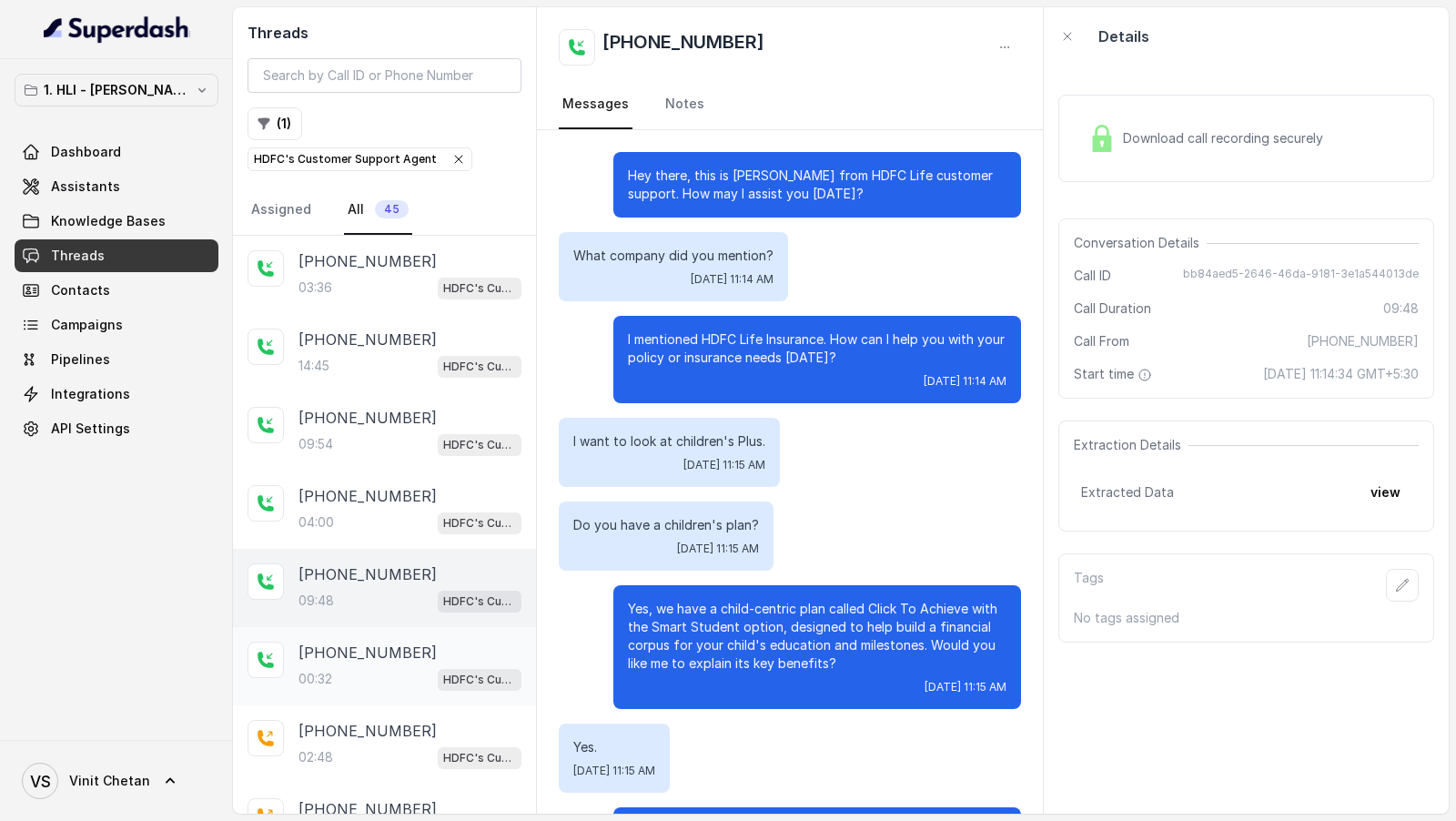
click at [374, 658] on div "+919920297639 00:32 HDFC's Customer Support Agent" at bounding box center [409, 666] width 223 height 49
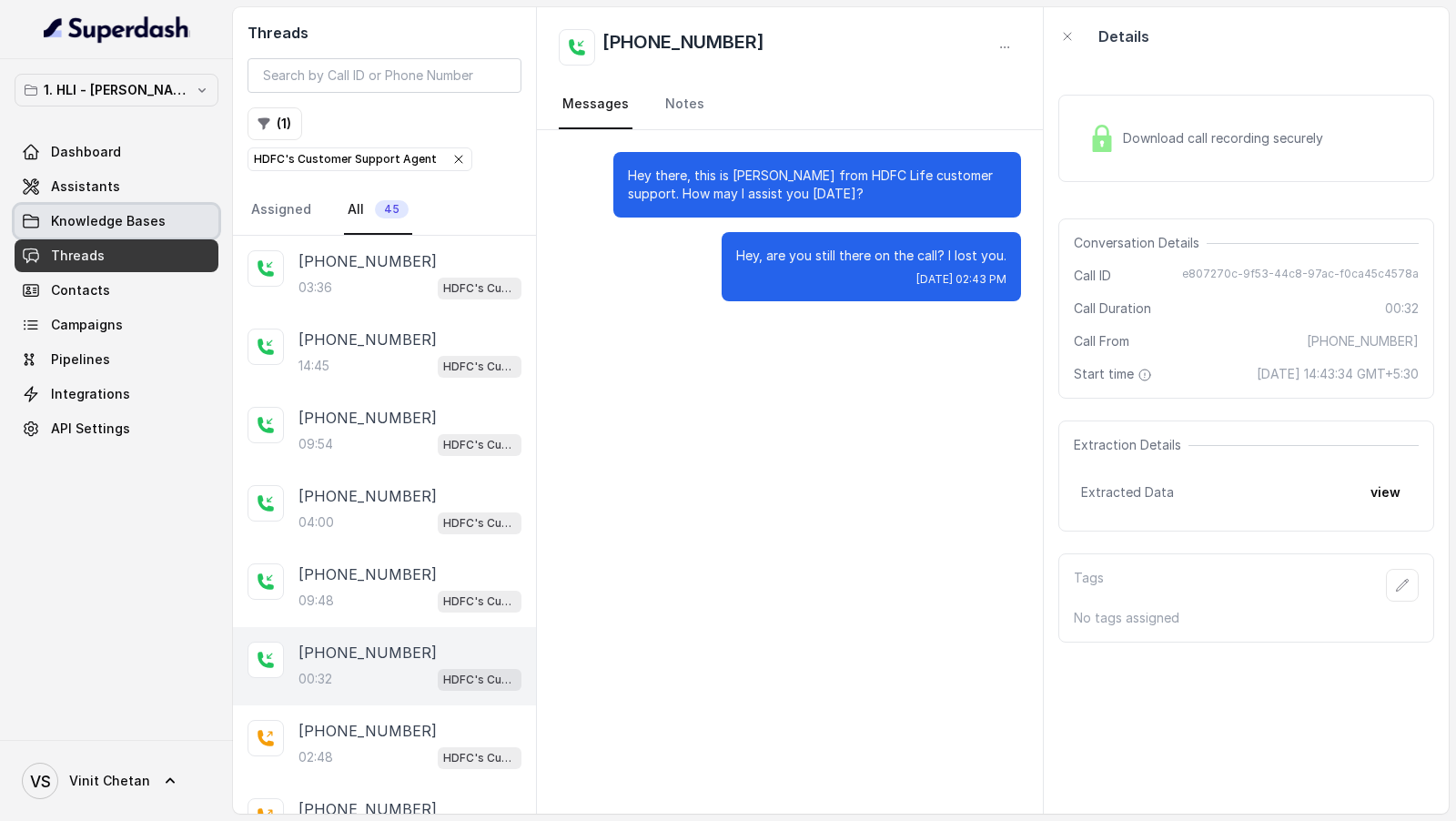
click at [107, 208] on link "Knowledge Bases" at bounding box center [116, 221] width 204 height 33
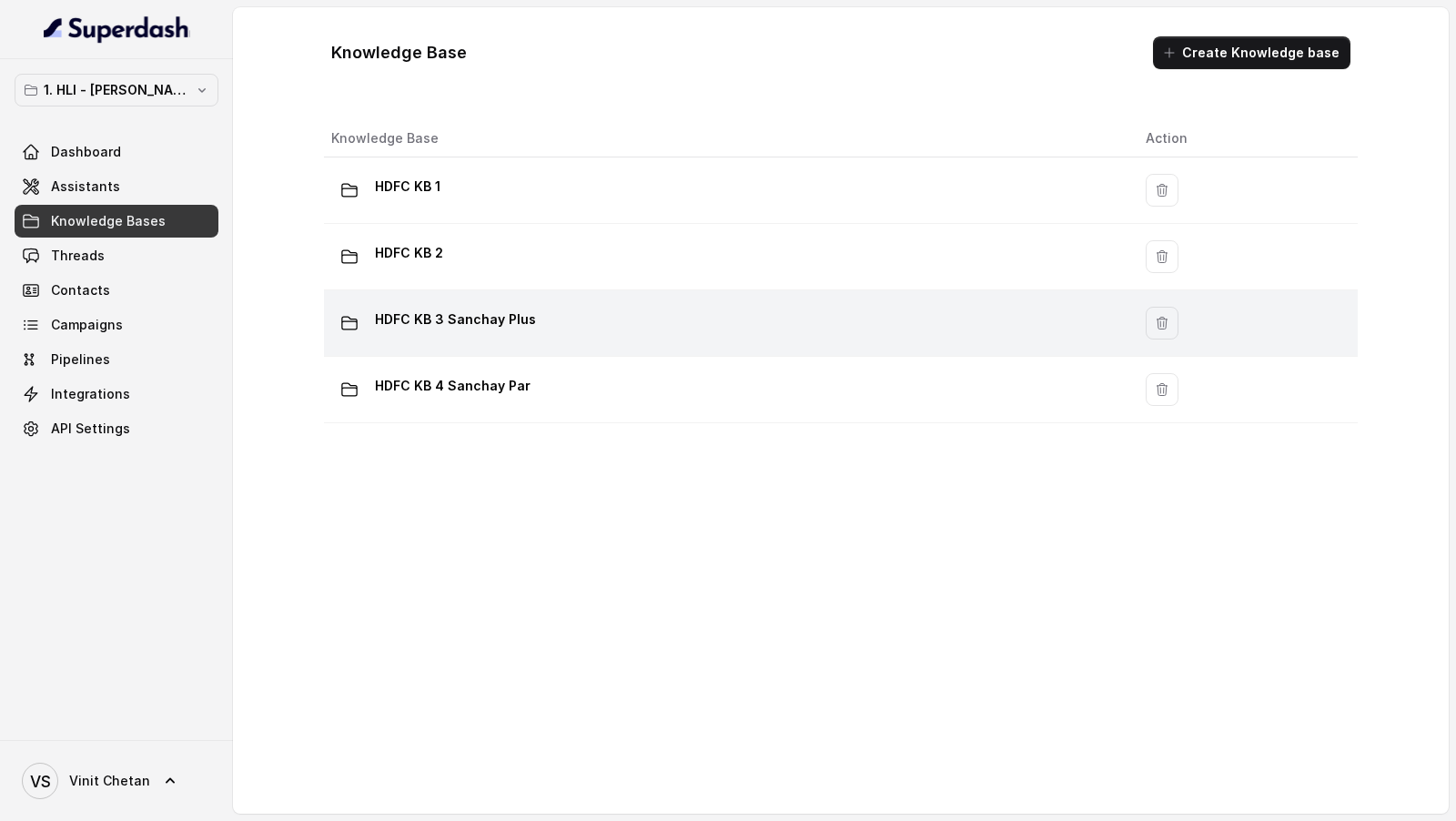
click at [521, 336] on div "HDFC KB 3 Sanchay Plus" at bounding box center [723, 323] width 785 height 37
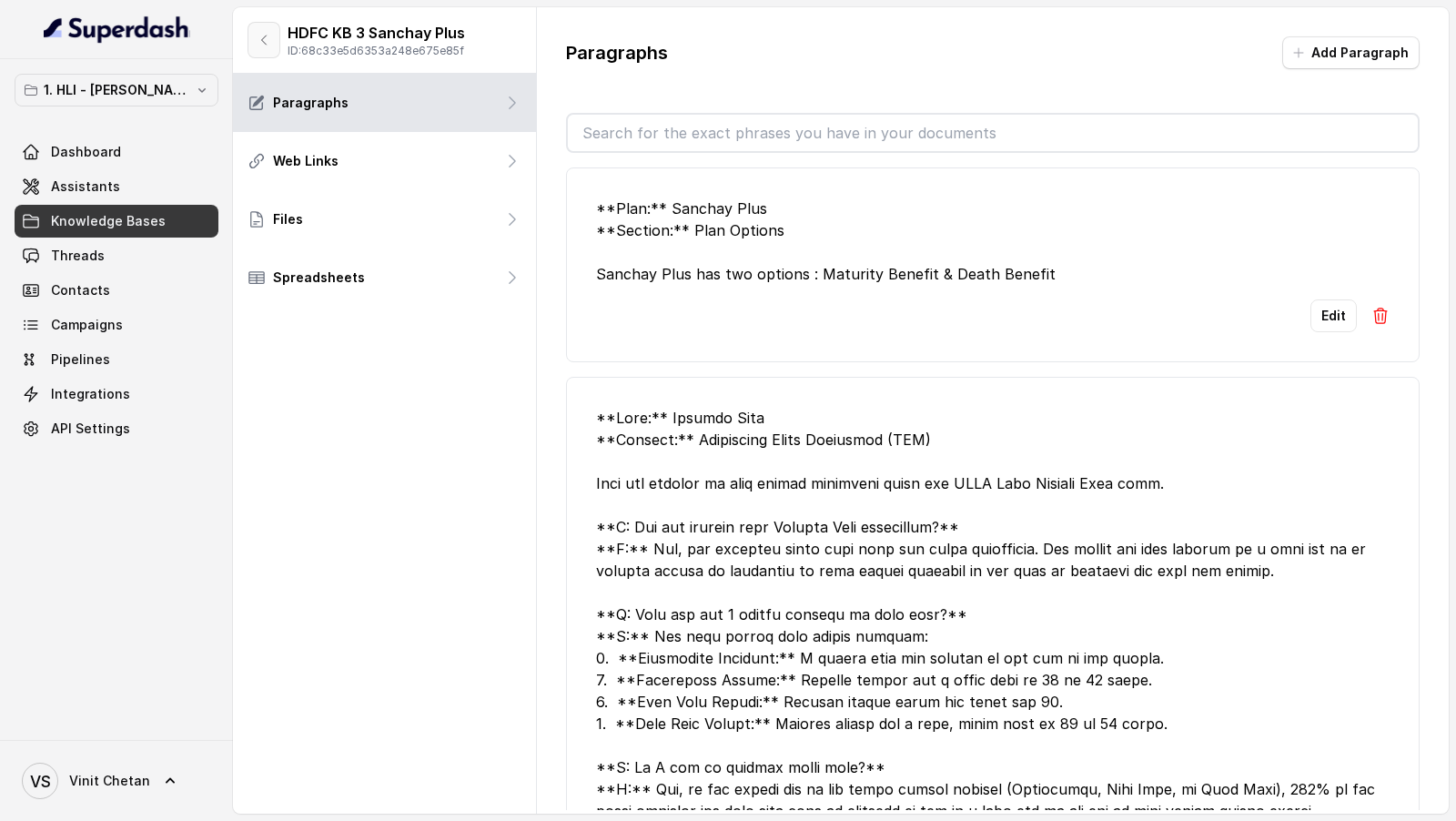
click at [279, 43] on button "button" at bounding box center [264, 40] width 33 height 37
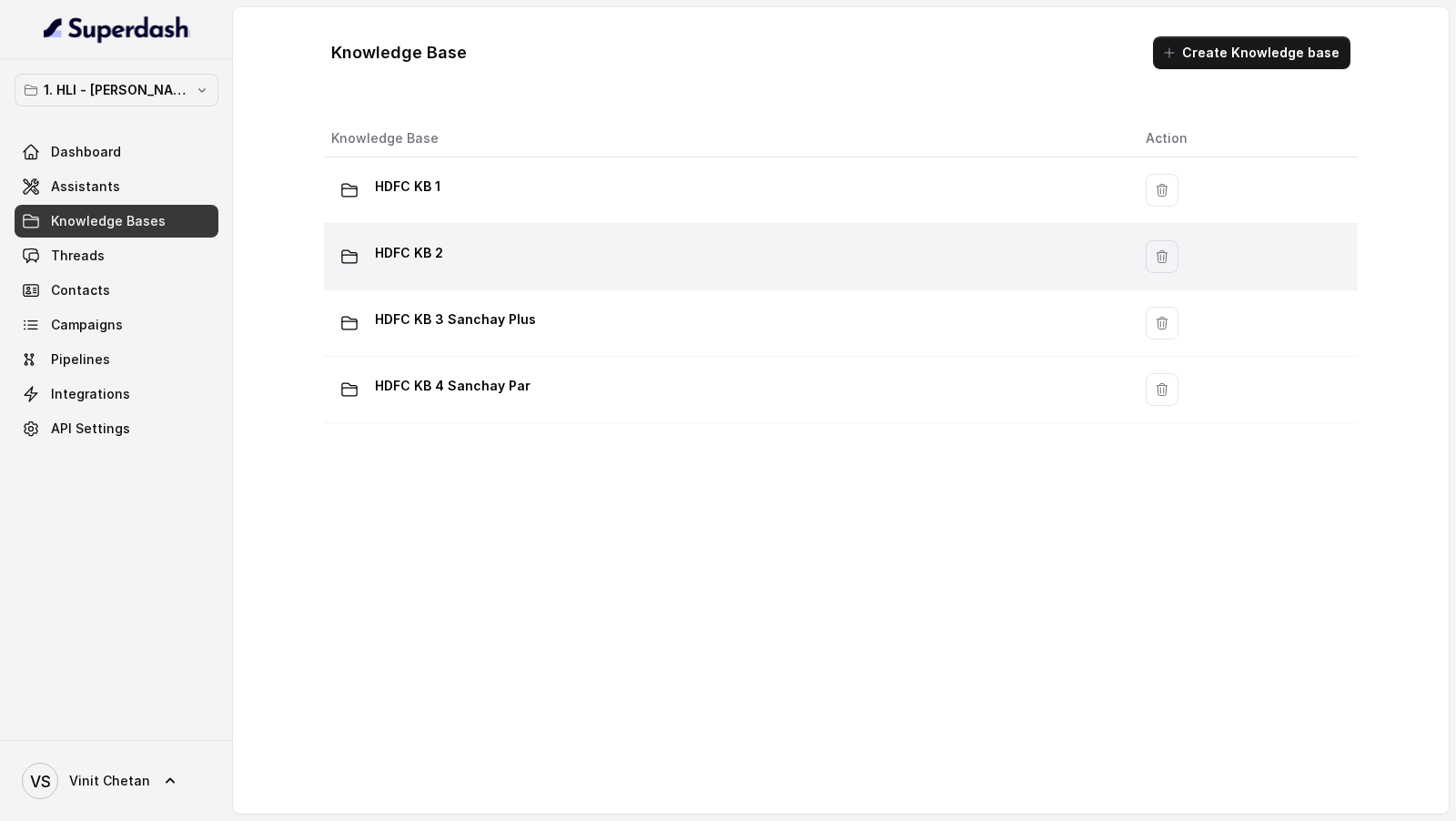
click at [629, 245] on div "HDFC KB 2" at bounding box center [723, 257] width 785 height 37
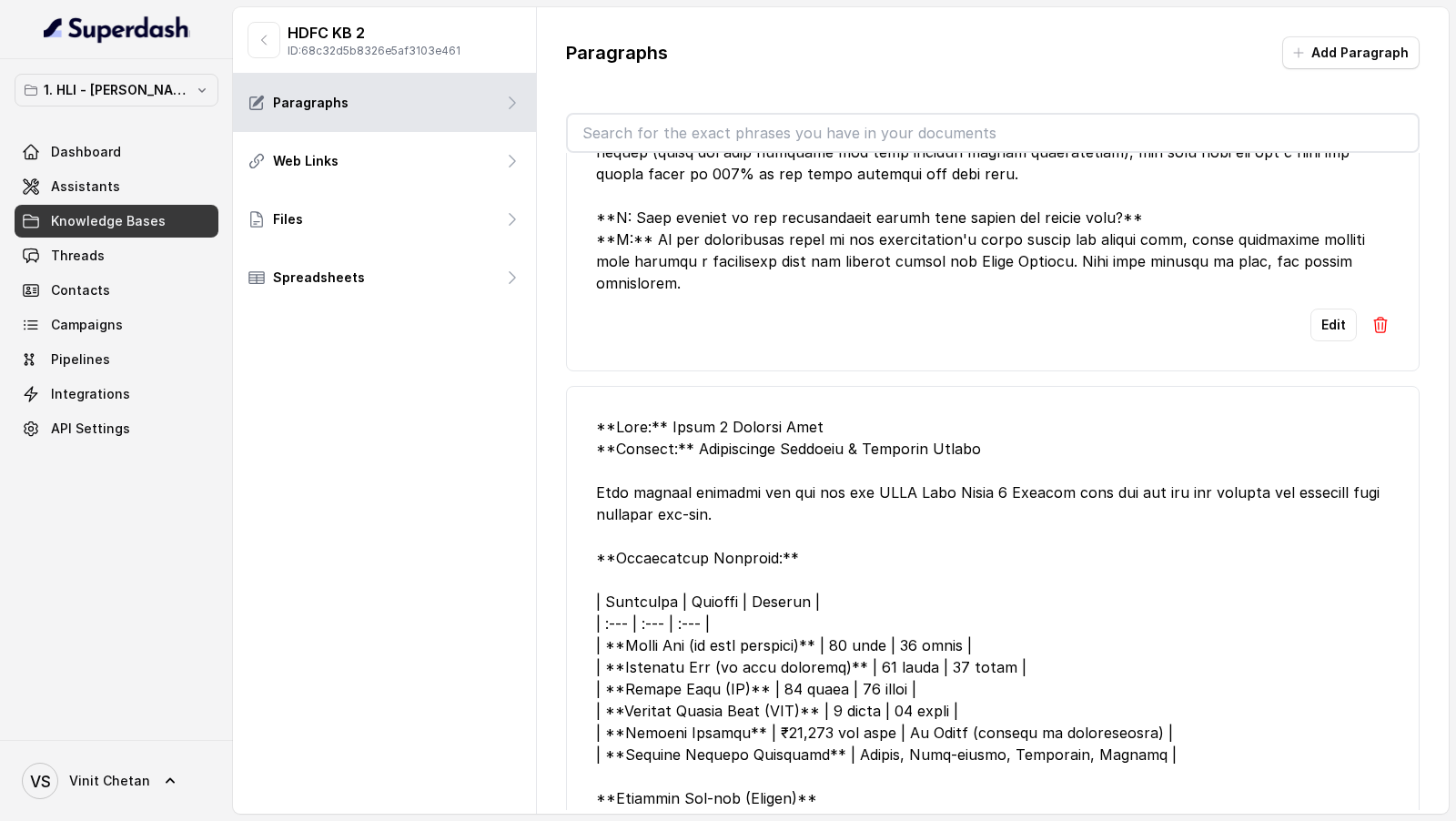
scroll to position [7763, 0]
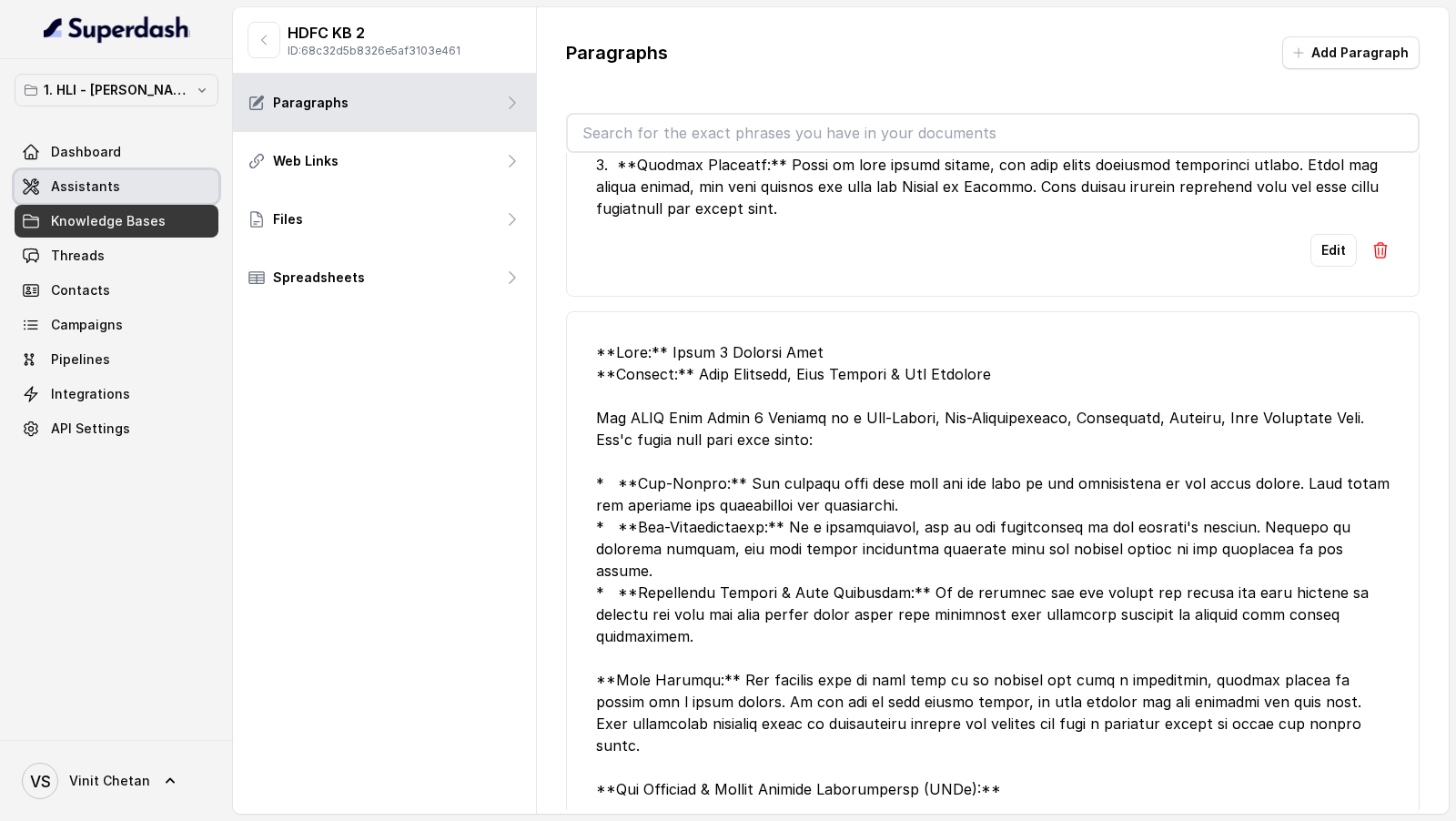
click at [80, 186] on span "Assistants" at bounding box center [86, 187] width 69 height 18
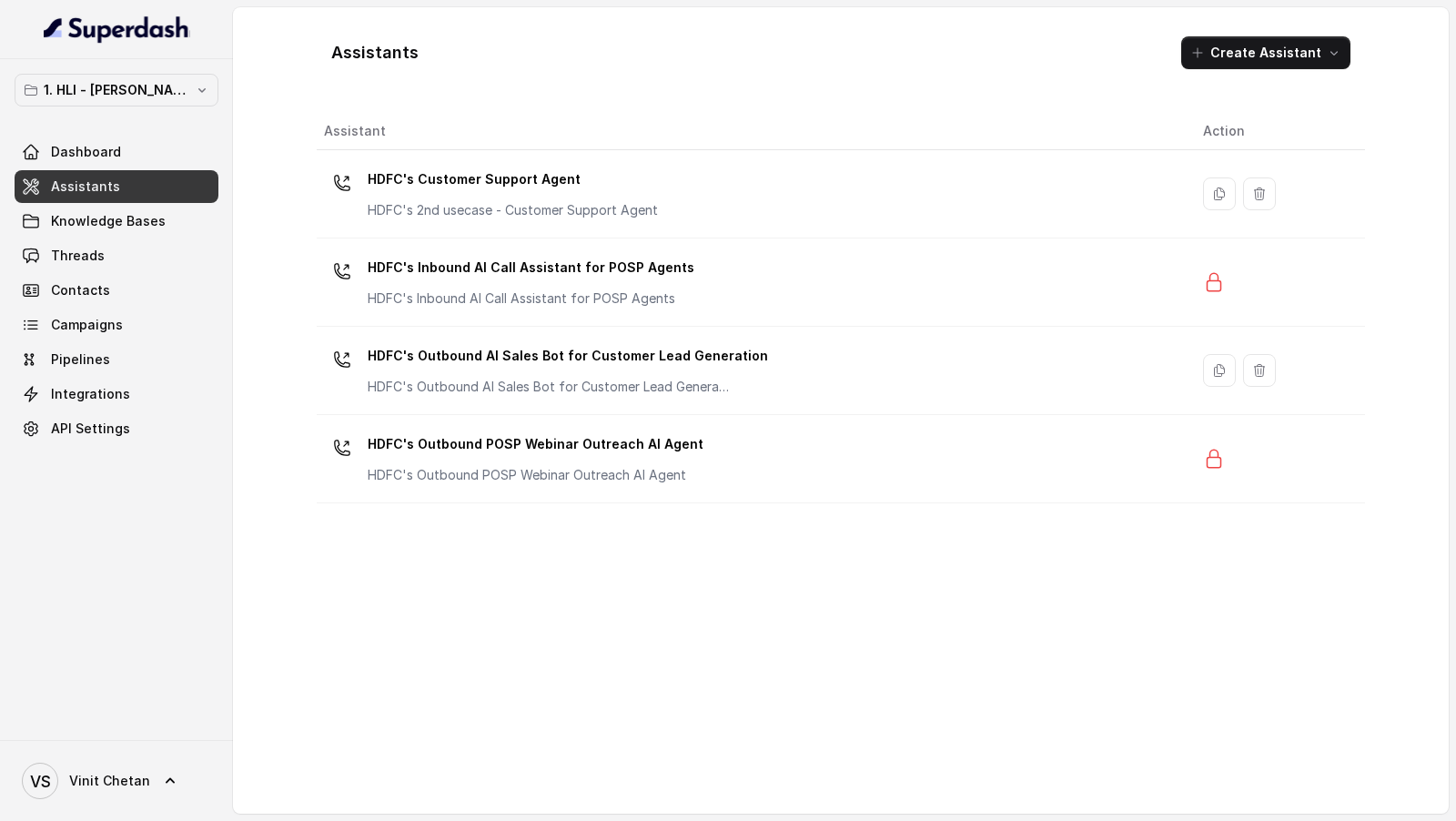
click at [78, 820] on div "VS Vinit Chetan" at bounding box center [116, 780] width 233 height 81
click at [106, 779] on span "Vinit Chetan" at bounding box center [110, 781] width 81 height 18
click at [143, 752] on div "VS Vinit Chetan" at bounding box center [116, 780] width 233 height 81
click at [150, 743] on div "VS Vinit Chetan" at bounding box center [116, 780] width 233 height 81
drag, startPoint x: 137, startPoint y: 770, endPoint x: 145, endPoint y: 748, distance: 23.4
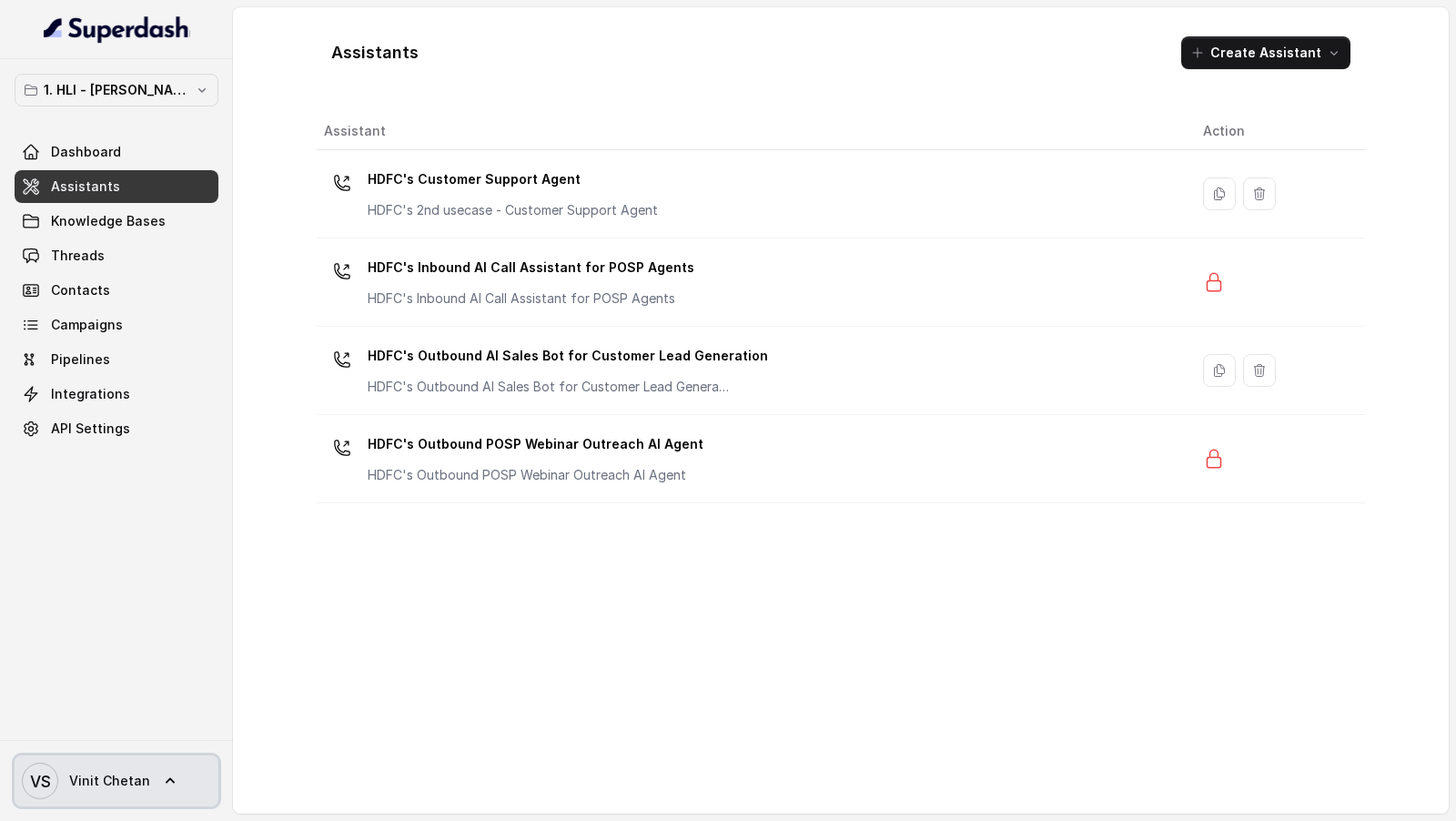
click at [137, 770] on span "VS Vinit Chetan" at bounding box center [86, 781] width 128 height 37
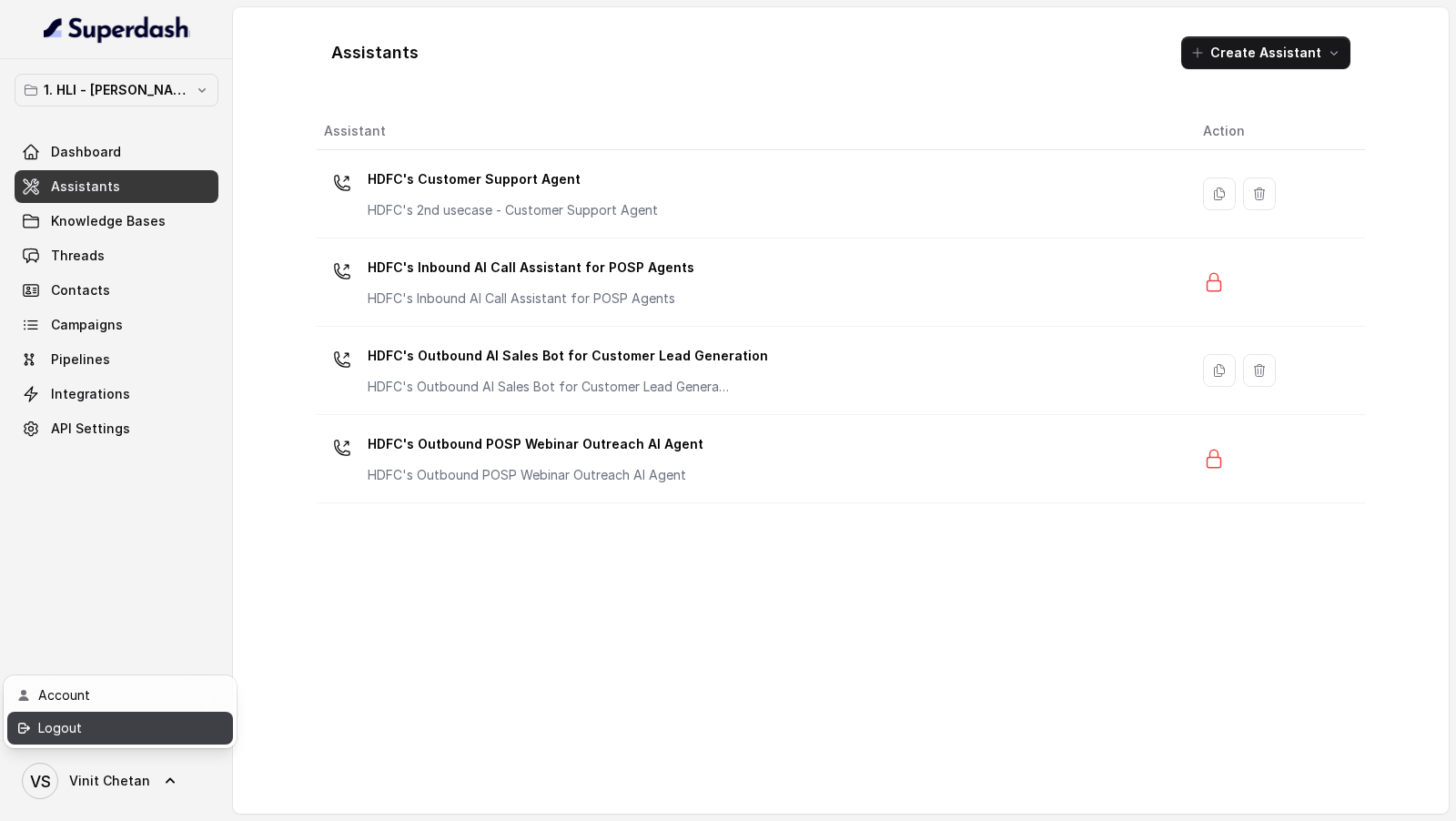
click at [144, 730] on div "Logout" at bounding box center [115, 728] width 154 height 22
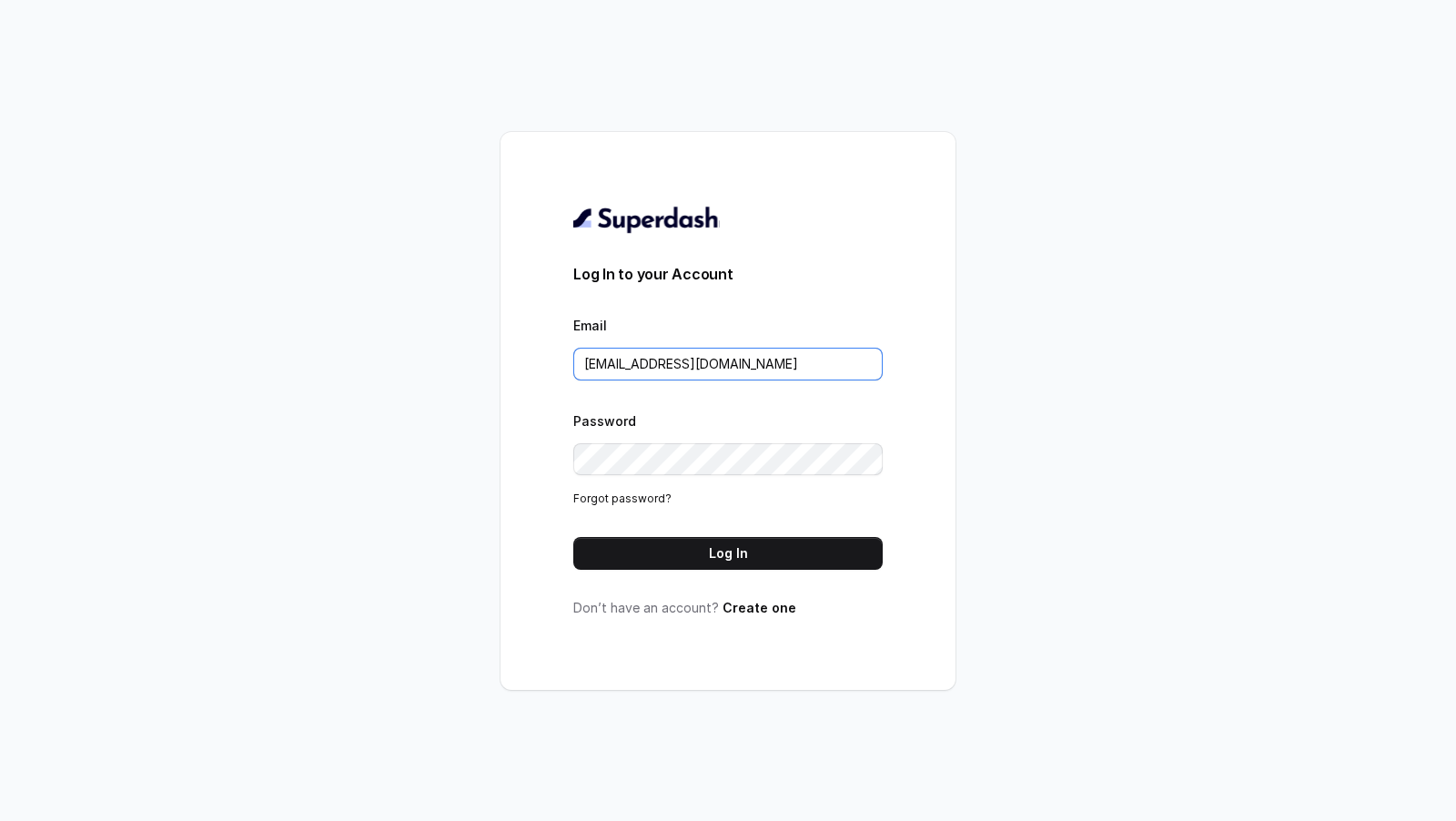
click at [796, 364] on input "support@trysuperdash.com" at bounding box center [728, 364] width 309 height 33
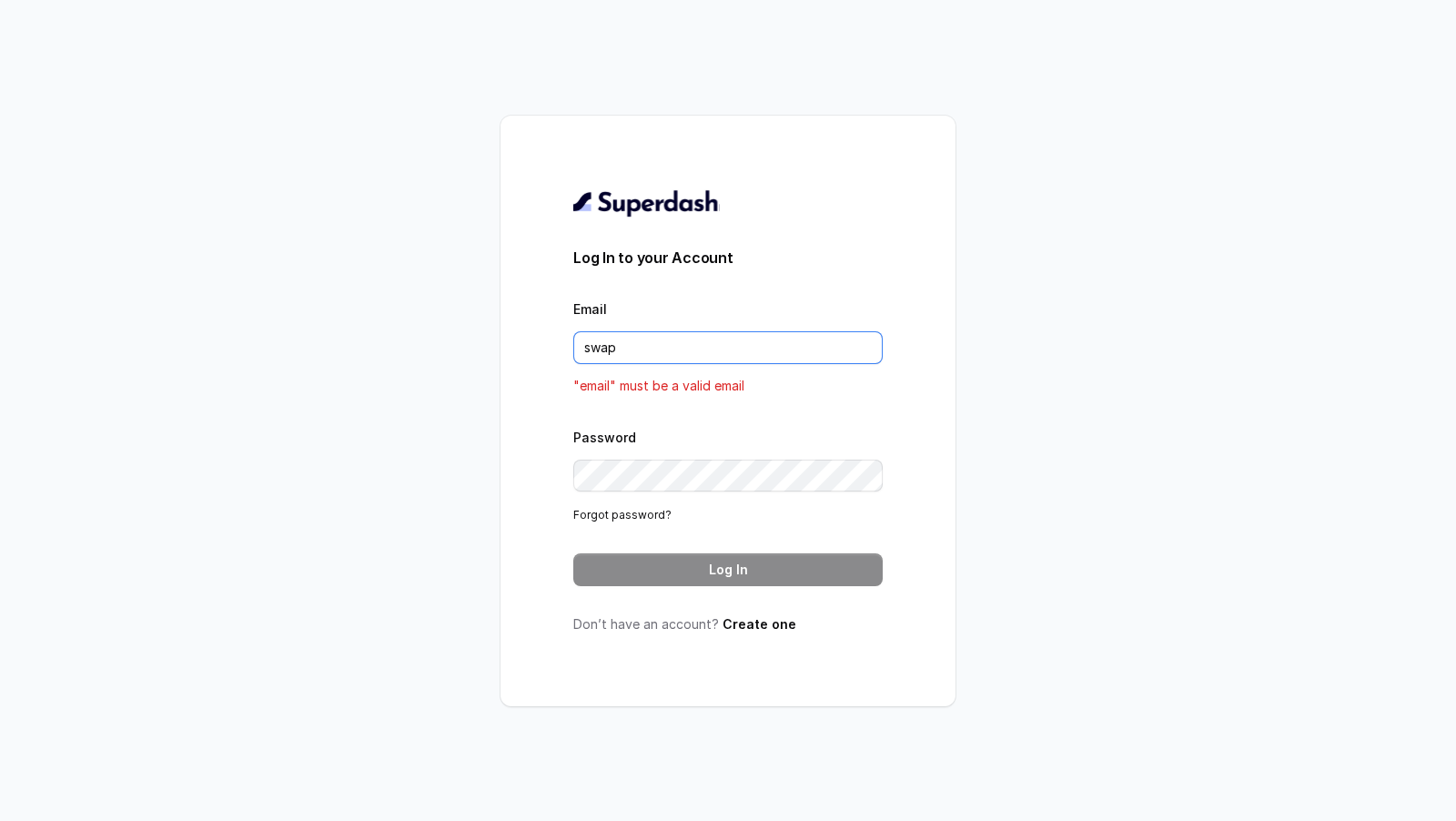
type input "[PERSON_NAME][EMAIL_ADDRESS][DOMAIN_NAME]"
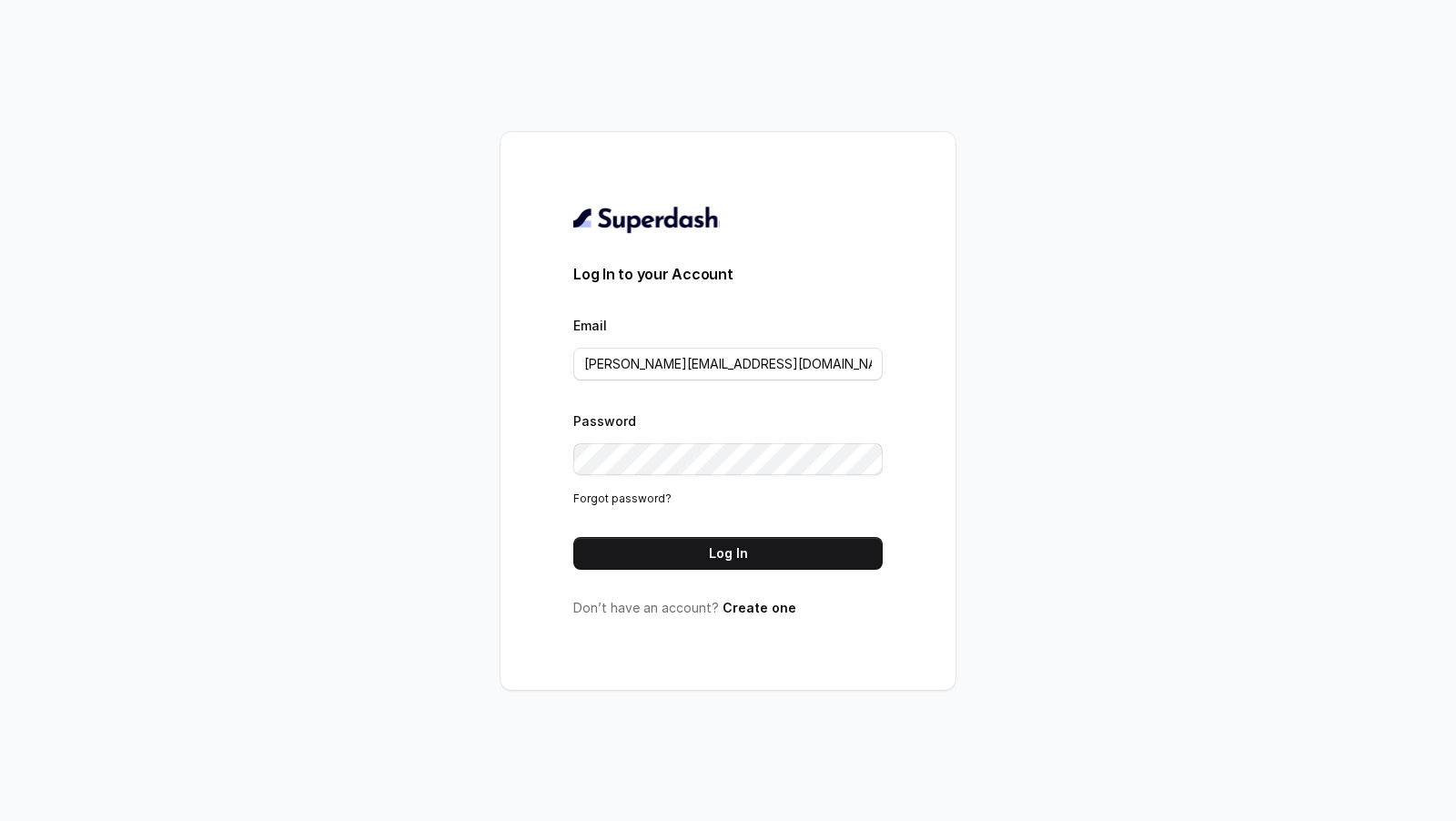
click at [760, 574] on div "Log In to your Account Email swapnil.agarwal@leapfinance.com Password Forgot pa…" at bounding box center [728, 410] width 309 height 412
click at [787, 549] on button "Log In" at bounding box center [728, 553] width 309 height 33
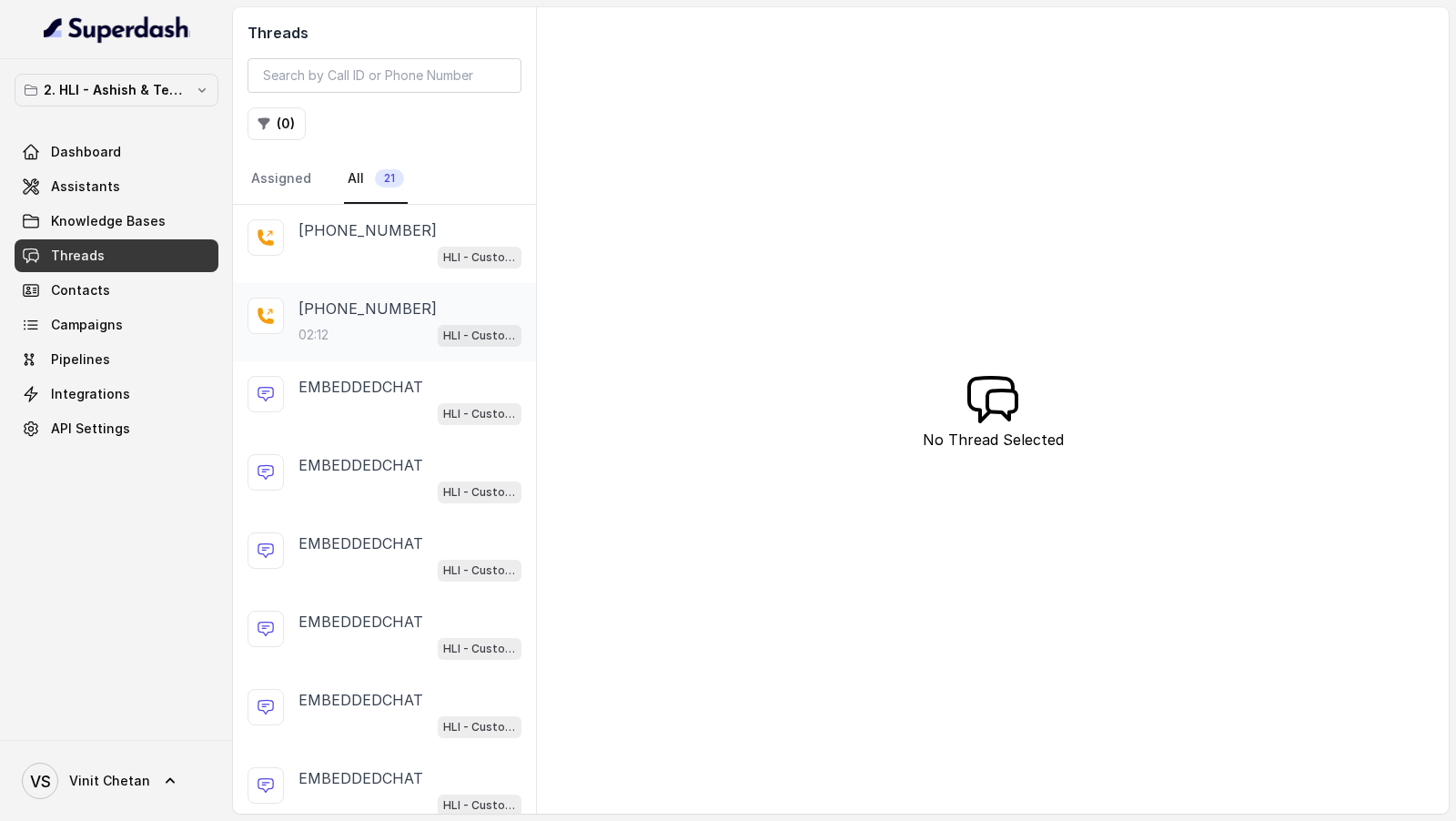
click at [441, 347] on div "[PHONE_NUMBER]:12 HLI - Customer Support Assistant" at bounding box center [384, 323] width 303 height 79
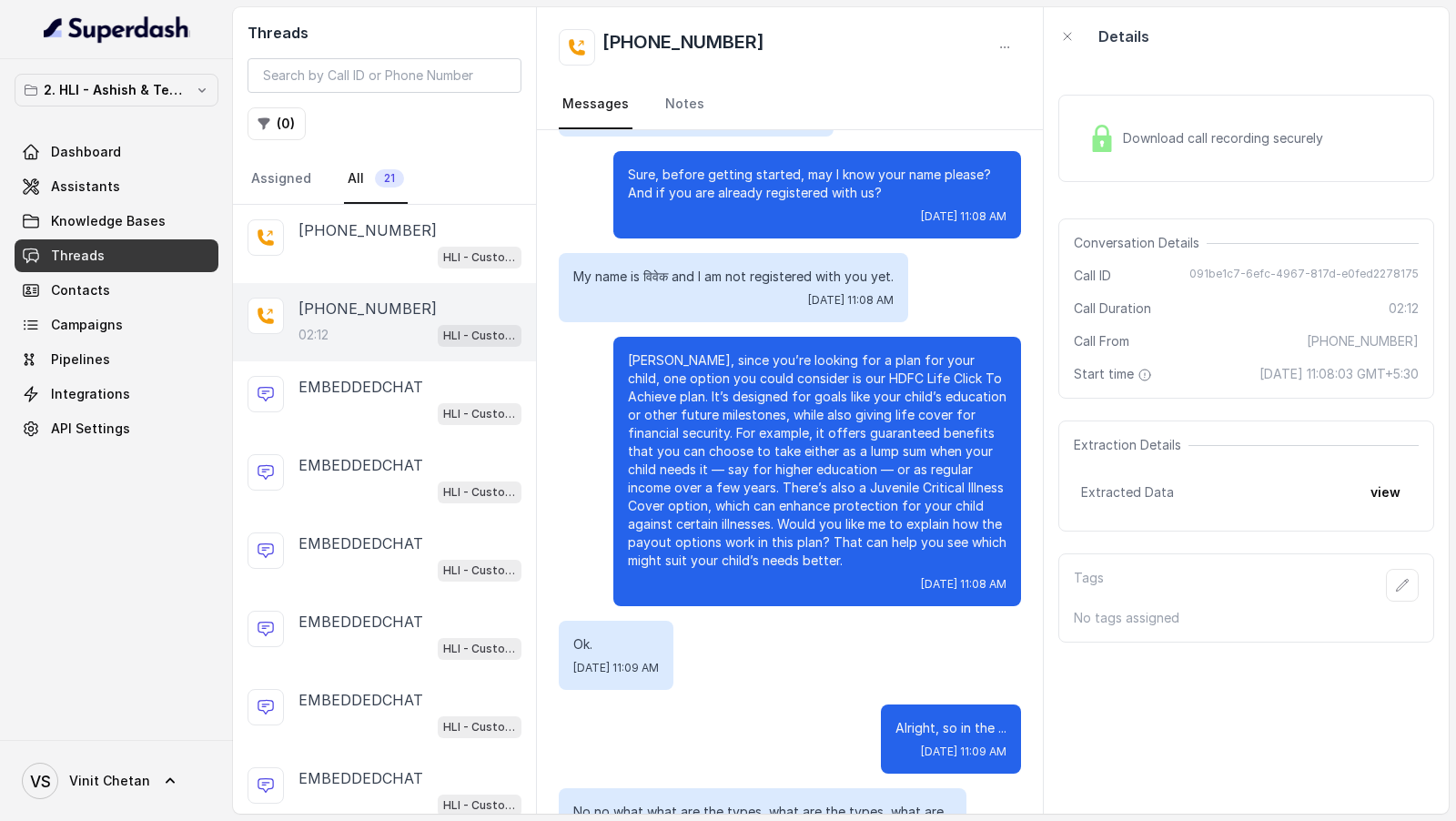
scroll to position [162, 0]
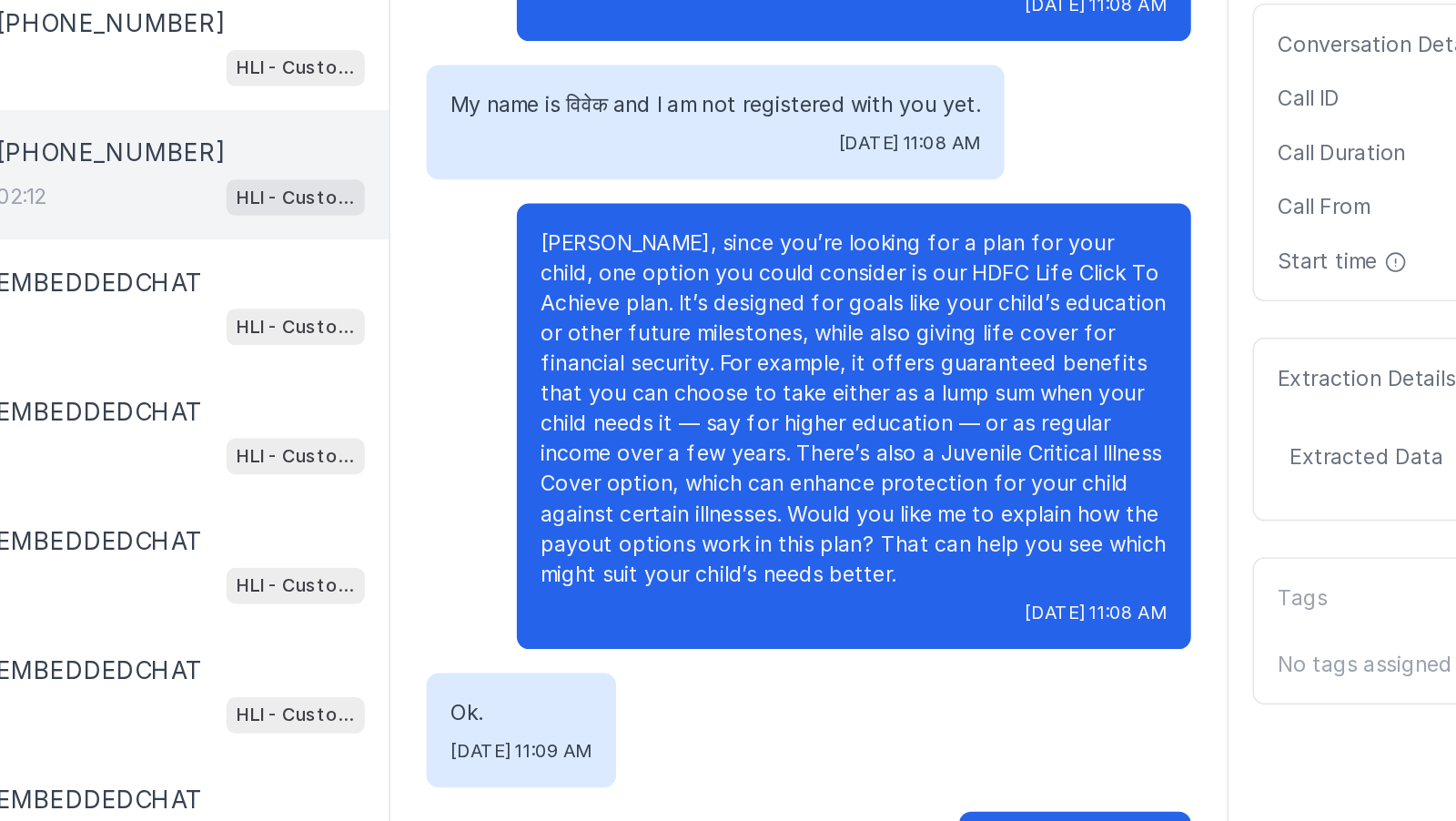
click at [661, 364] on p "[PERSON_NAME], since you’re looking for a plan for your child, one option you c…" at bounding box center [817, 463] width 378 height 219
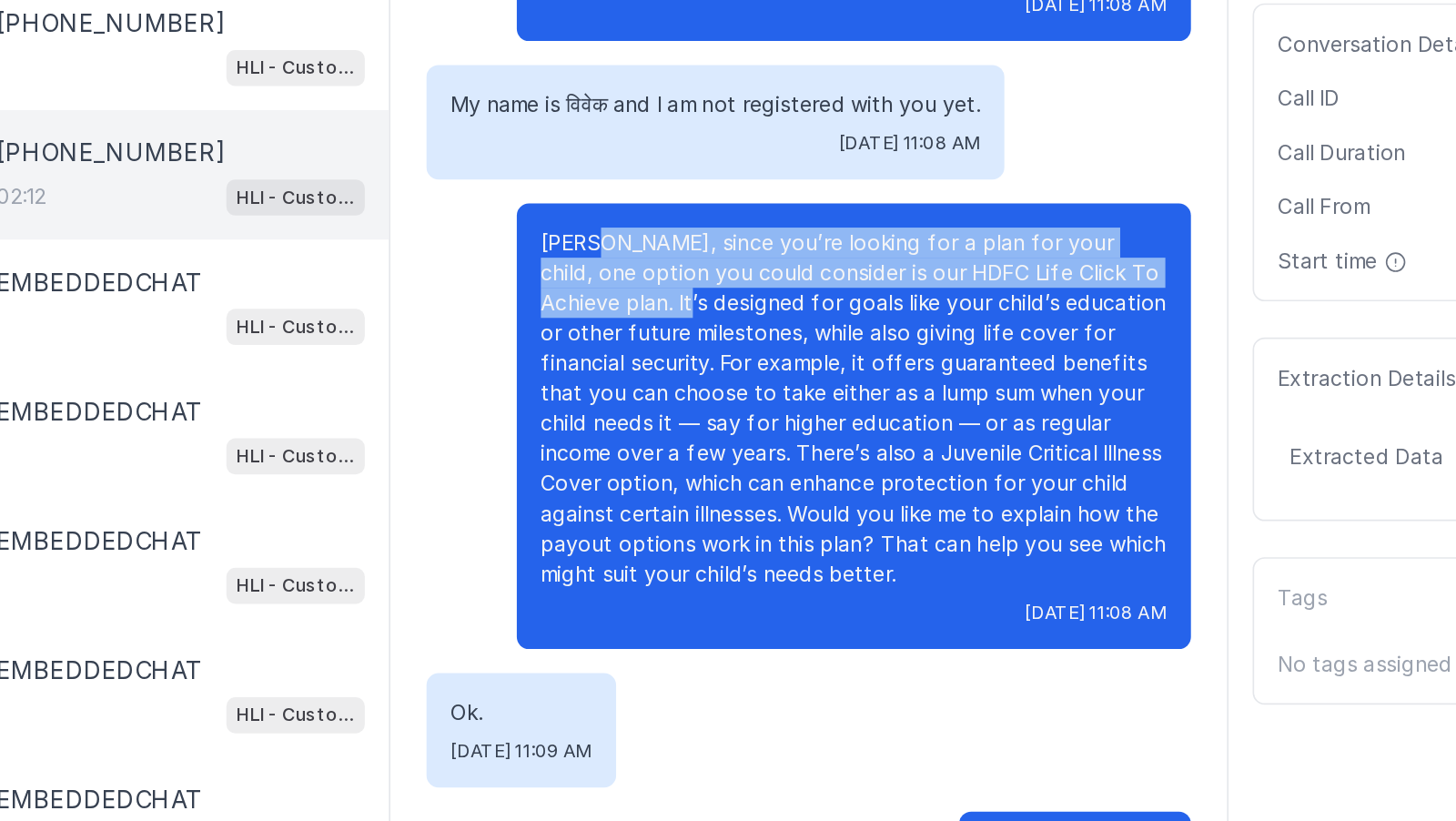
drag, startPoint x: 661, startPoint y: 364, endPoint x: 675, endPoint y: 392, distance: 31.3
click at [675, 392] on p "[PERSON_NAME], since you’re looking for a plan for your child, one option you c…" at bounding box center [817, 463] width 378 height 219
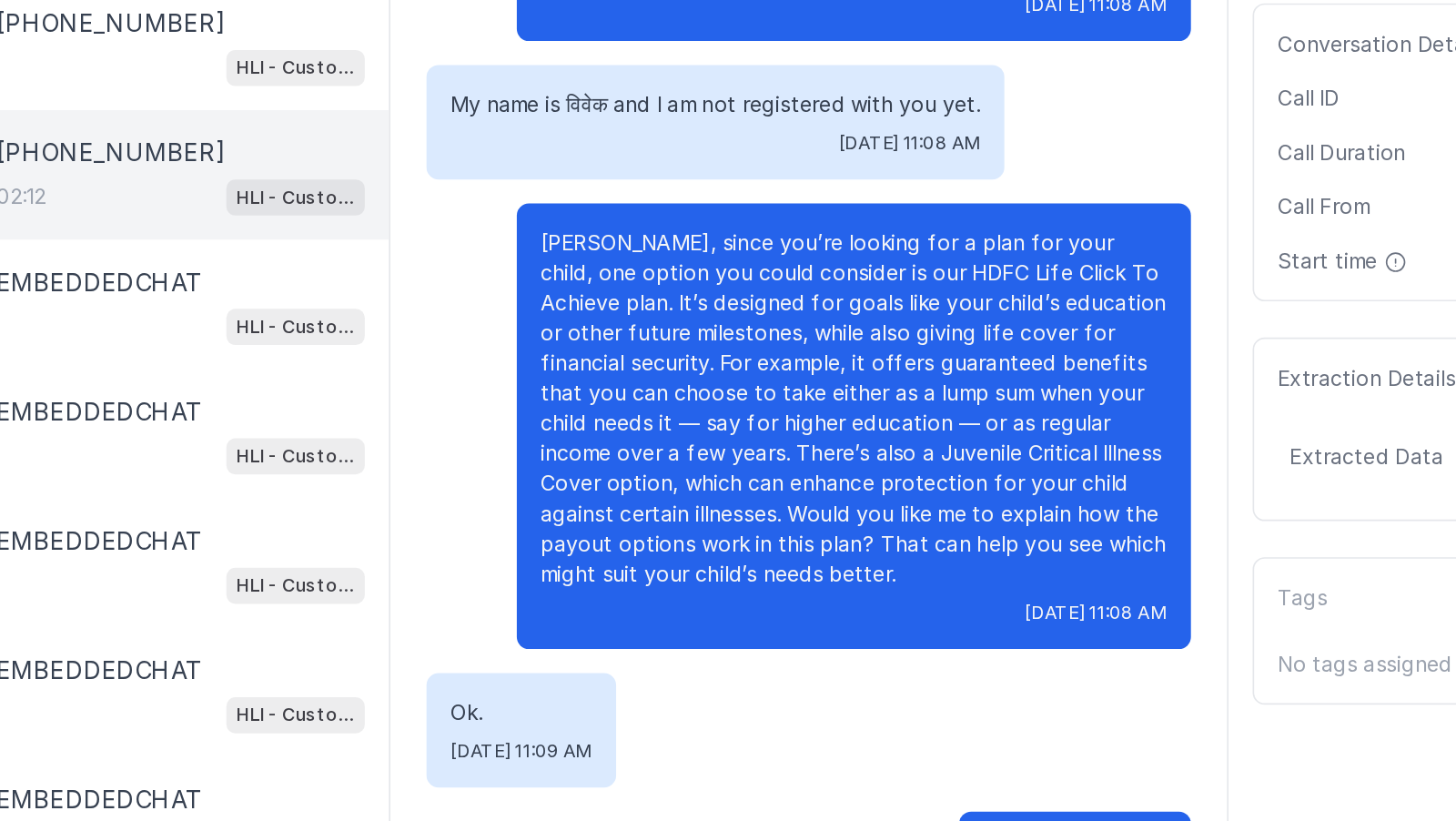
click at [671, 371] on p "[PERSON_NAME], since you’re looking for a plan for your child, one option you c…" at bounding box center [817, 463] width 378 height 219
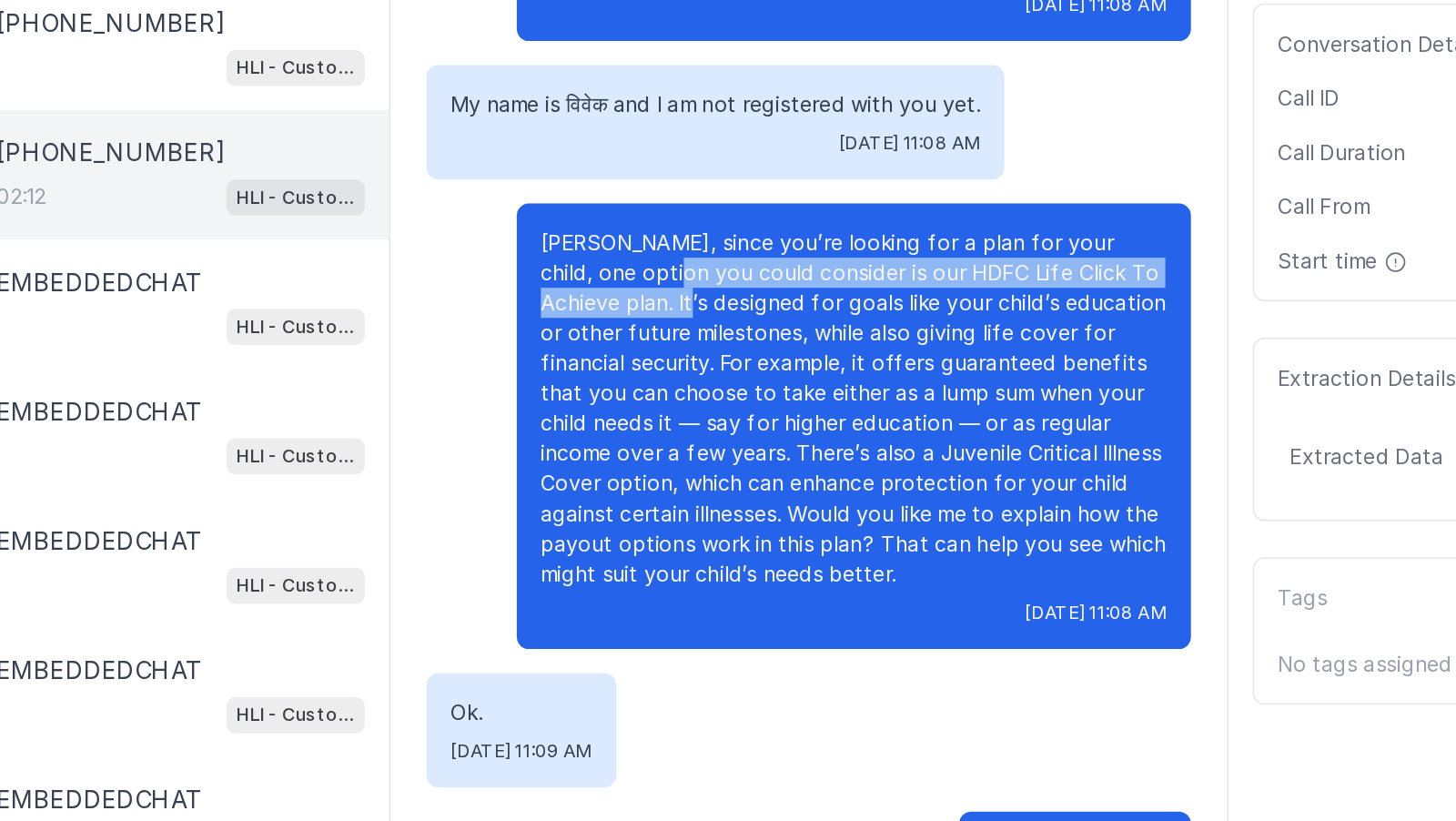
drag, startPoint x: 671, startPoint y: 371, endPoint x: 676, endPoint y: 393, distance: 22.6
click at [676, 393] on p "[PERSON_NAME], since you’re looking for a plan for your child, one option you c…" at bounding box center [817, 463] width 378 height 219
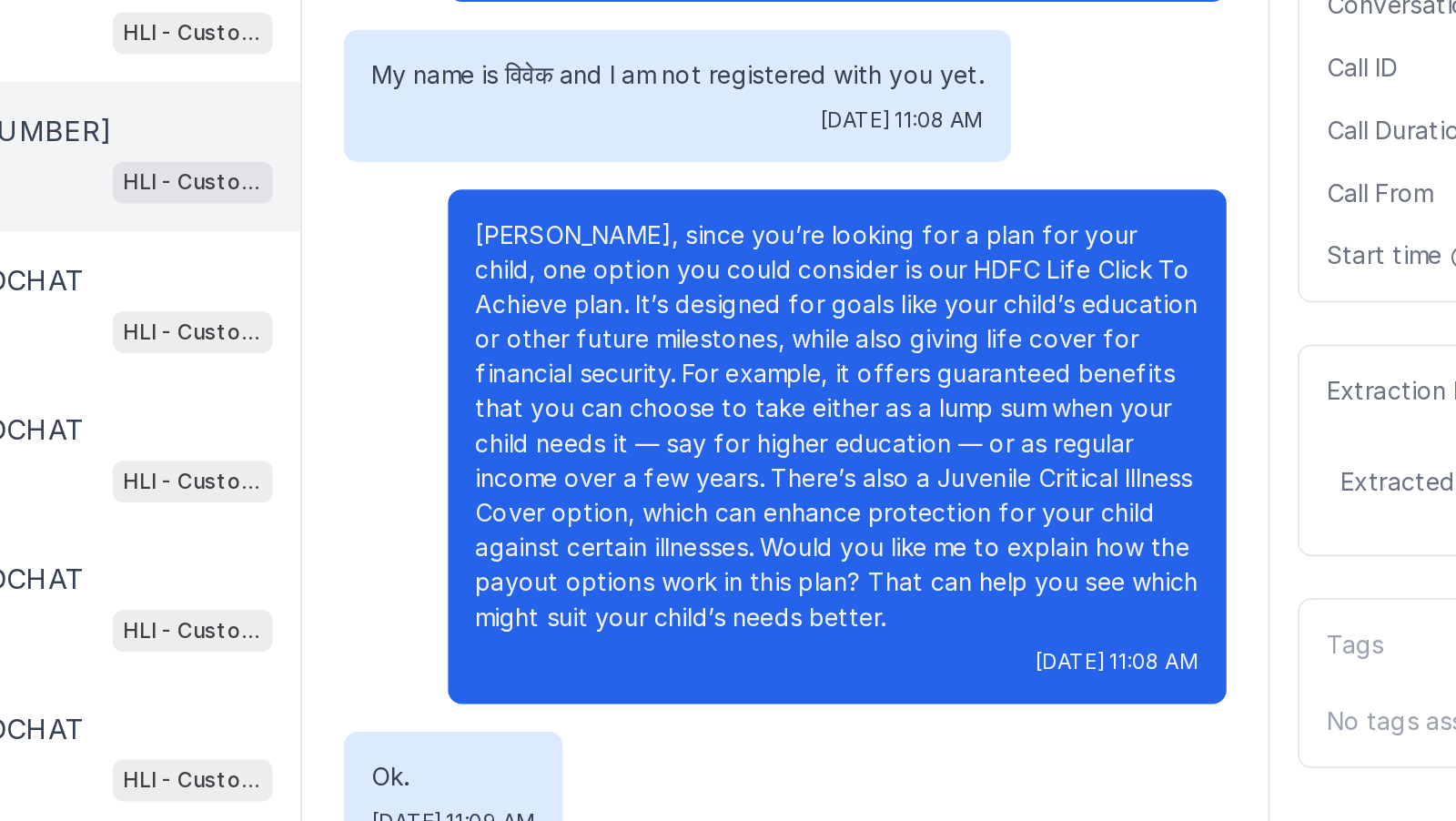
click at [696, 385] on p "[PERSON_NAME], since you’re looking for a plan for your child, one option you c…" at bounding box center [817, 463] width 378 height 219
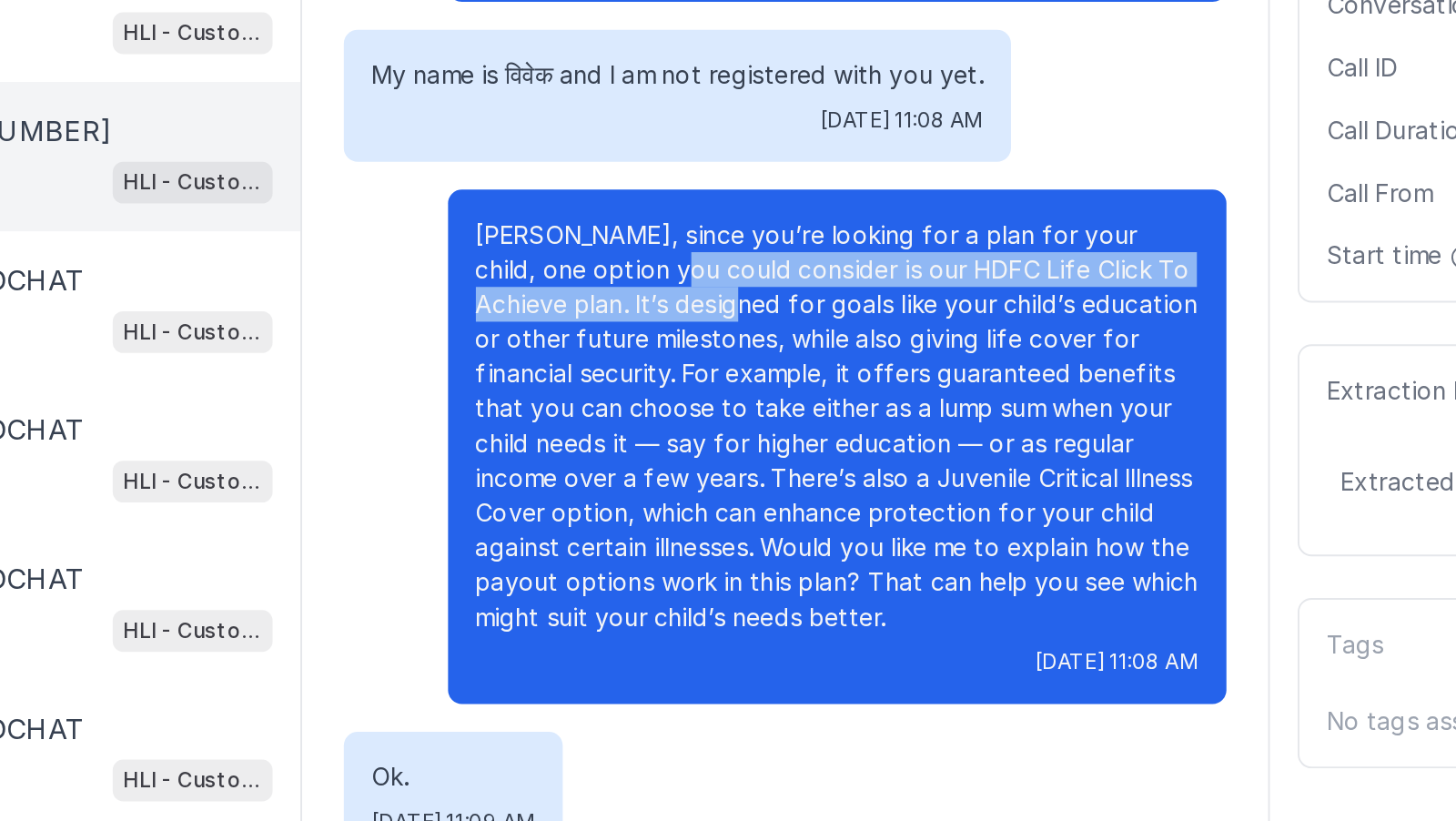
drag, startPoint x: 696, startPoint y: 385, endPoint x: 698, endPoint y: 394, distance: 9.2
click at [698, 394] on p "[PERSON_NAME], since you’re looking for a plan for your child, one option you c…" at bounding box center [817, 463] width 378 height 219
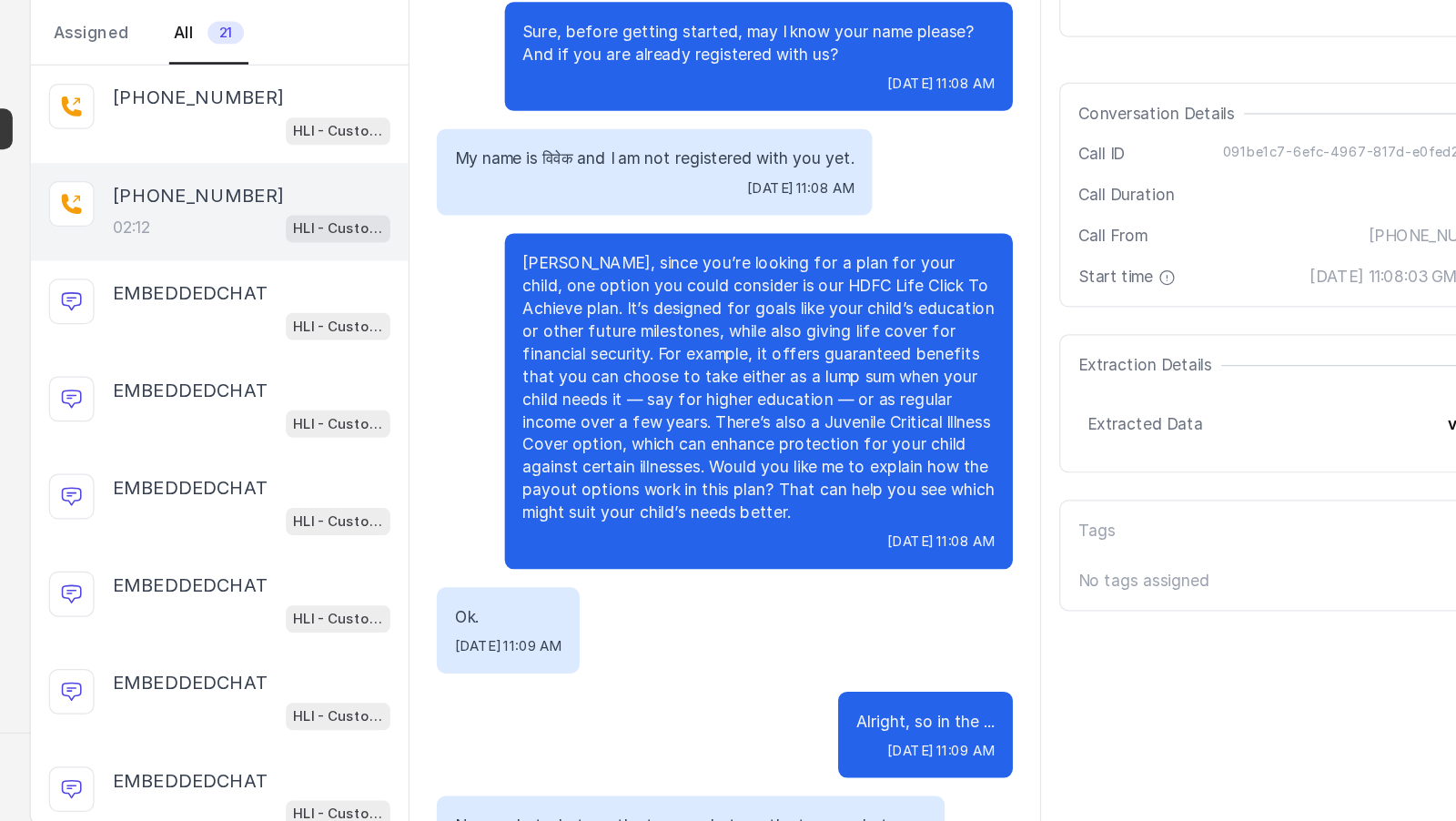
click at [753, 415] on p "[PERSON_NAME], since you’re looking for a plan for your child, one option you c…" at bounding box center [817, 463] width 378 height 219
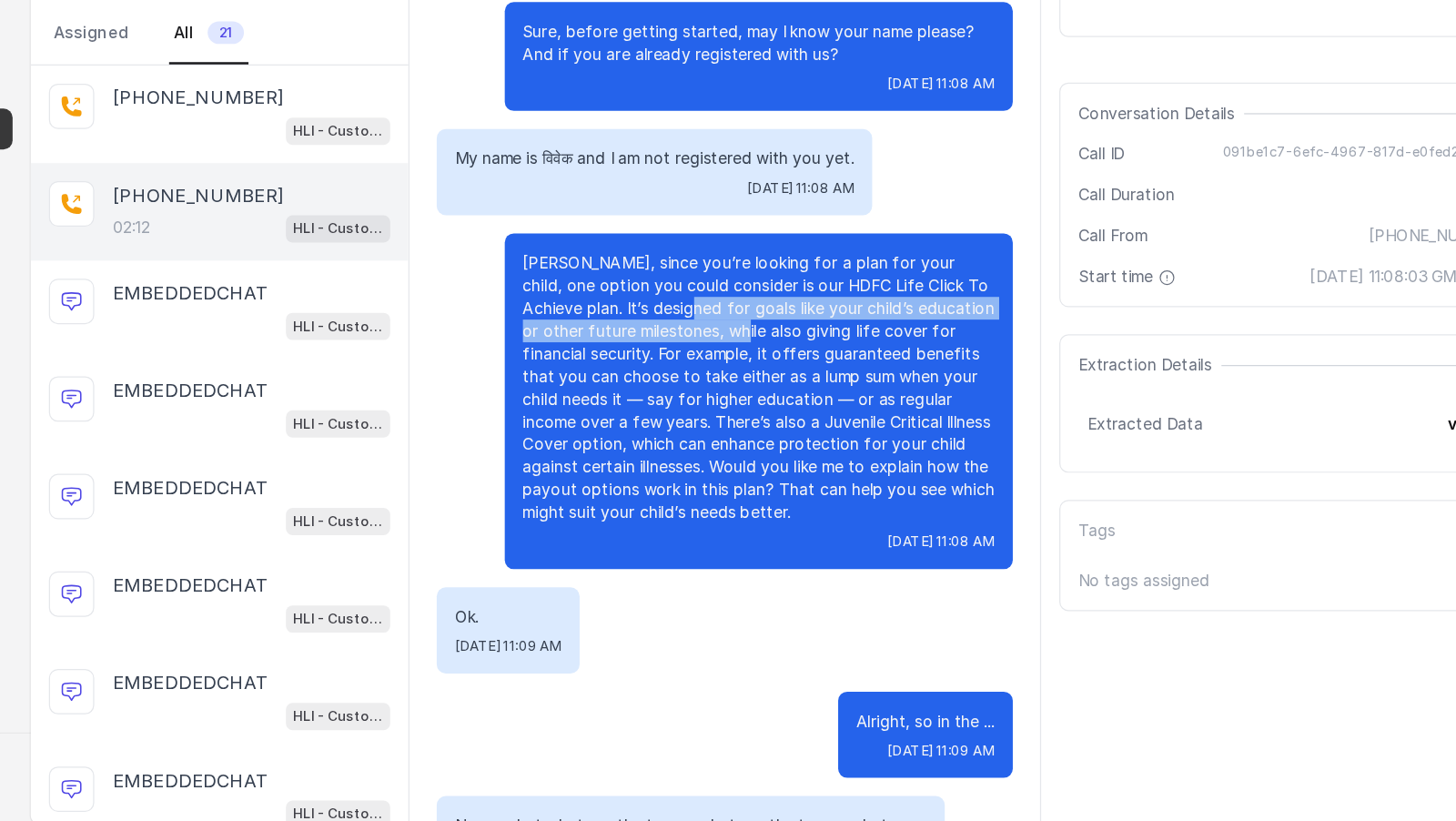
drag, startPoint x: 753, startPoint y: 415, endPoint x: 738, endPoint y: 406, distance: 17.5
click at [738, 406] on p "[PERSON_NAME], since you’re looking for a plan for your child, one option you c…" at bounding box center [817, 463] width 378 height 219
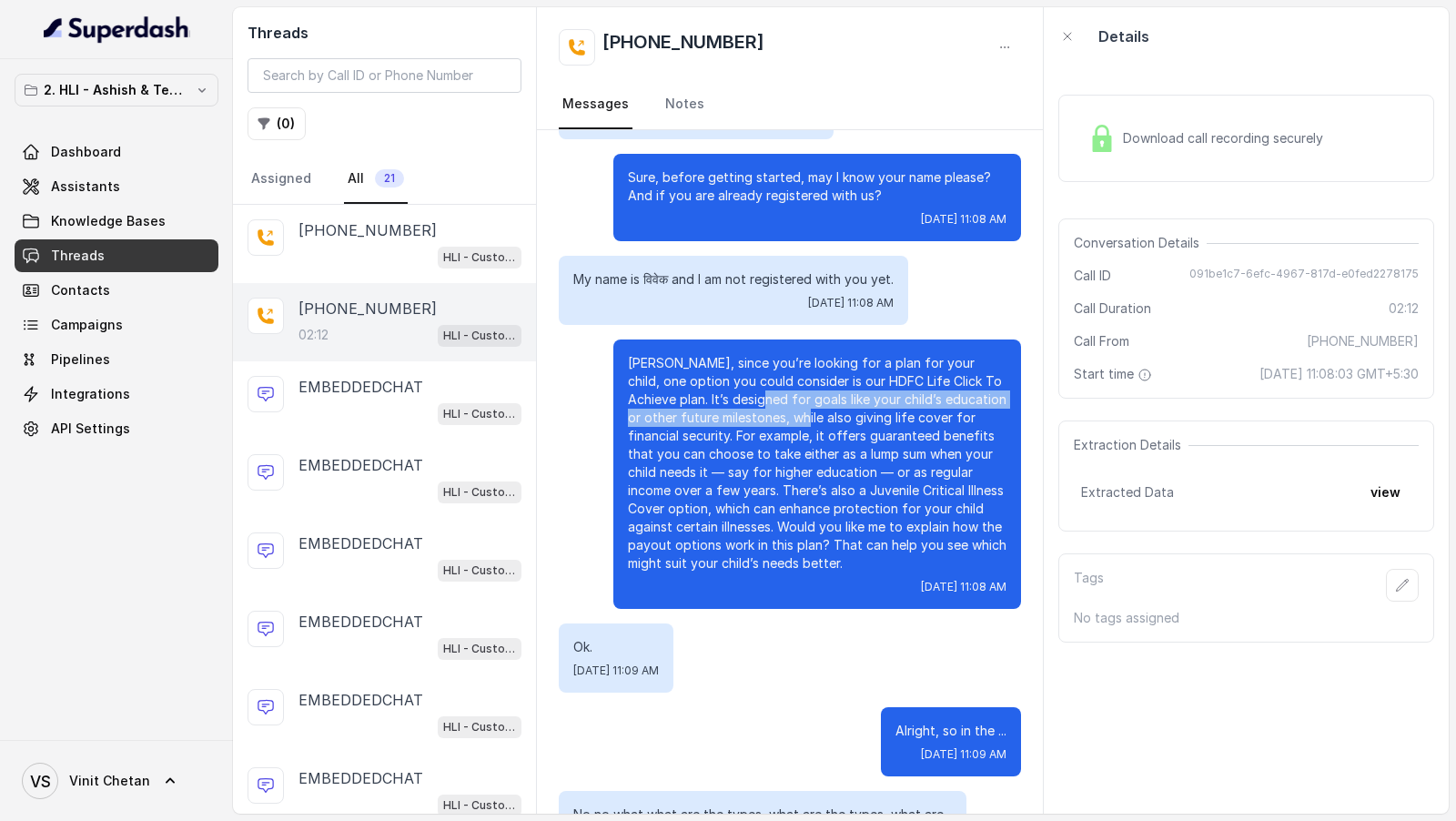
scroll to position [233, 0]
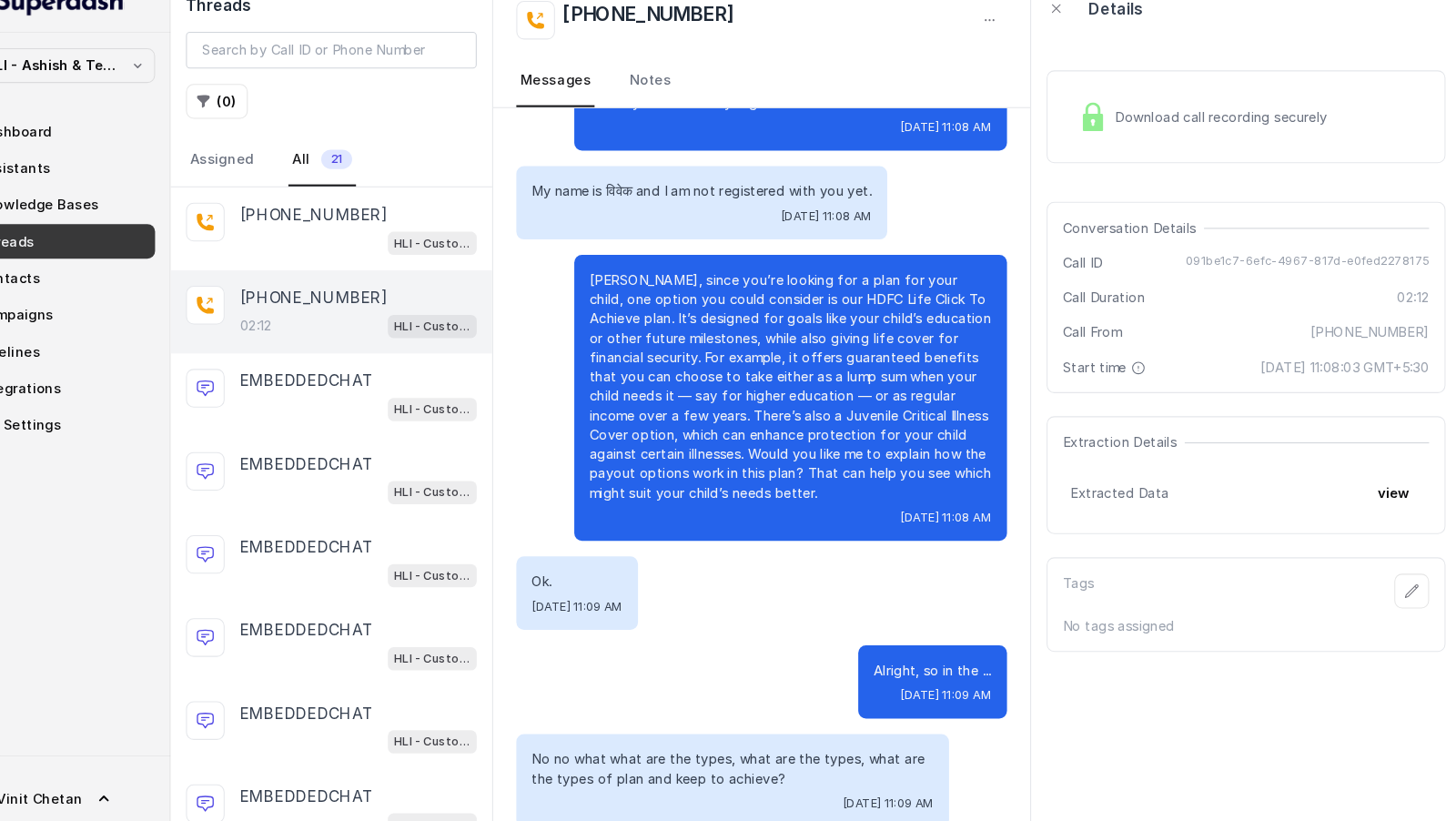
click at [781, 389] on p "[PERSON_NAME], since you’re looking for a plan for your child, one option you c…" at bounding box center [817, 392] width 378 height 219
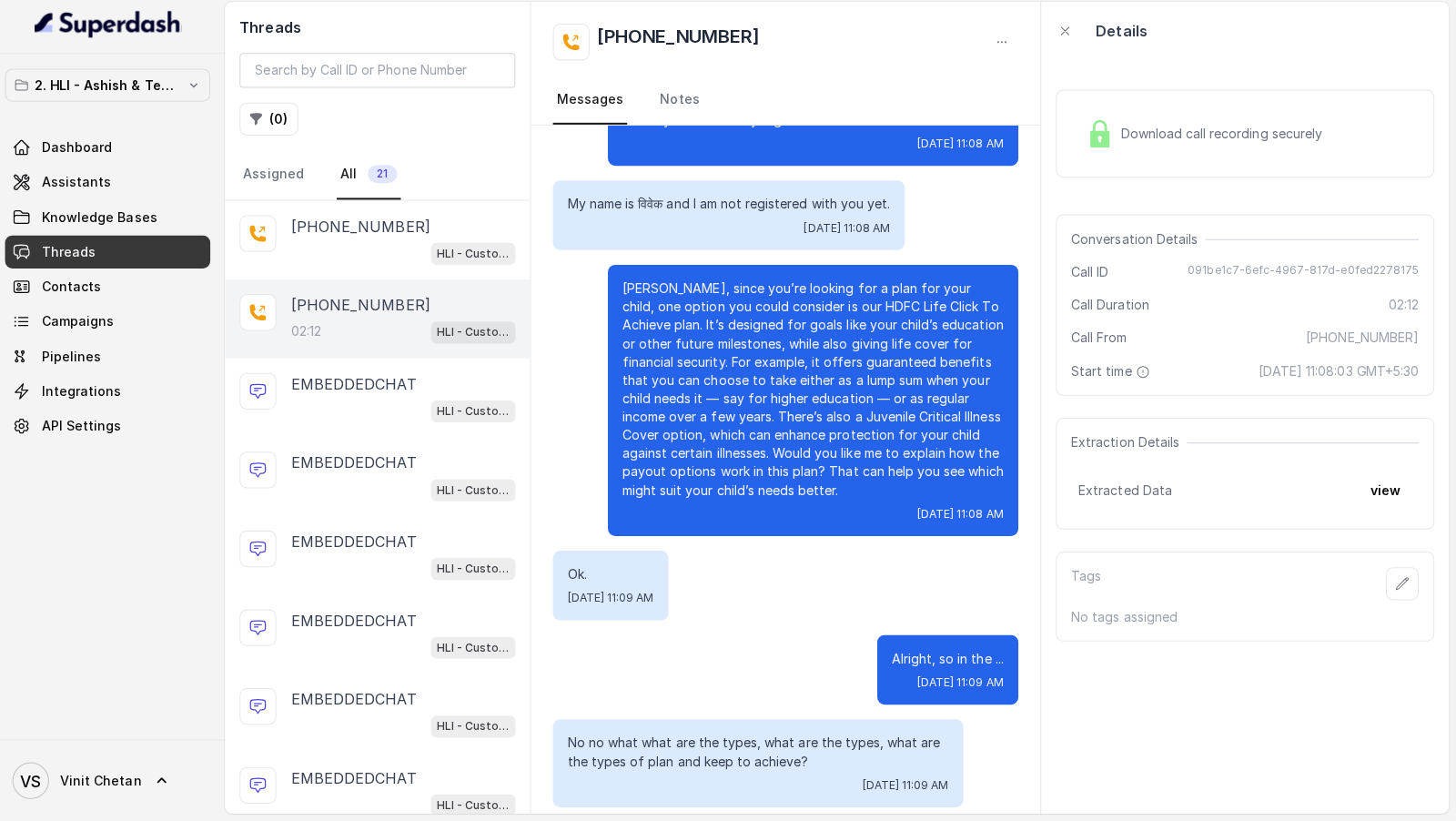
scroll to position [0, 0]
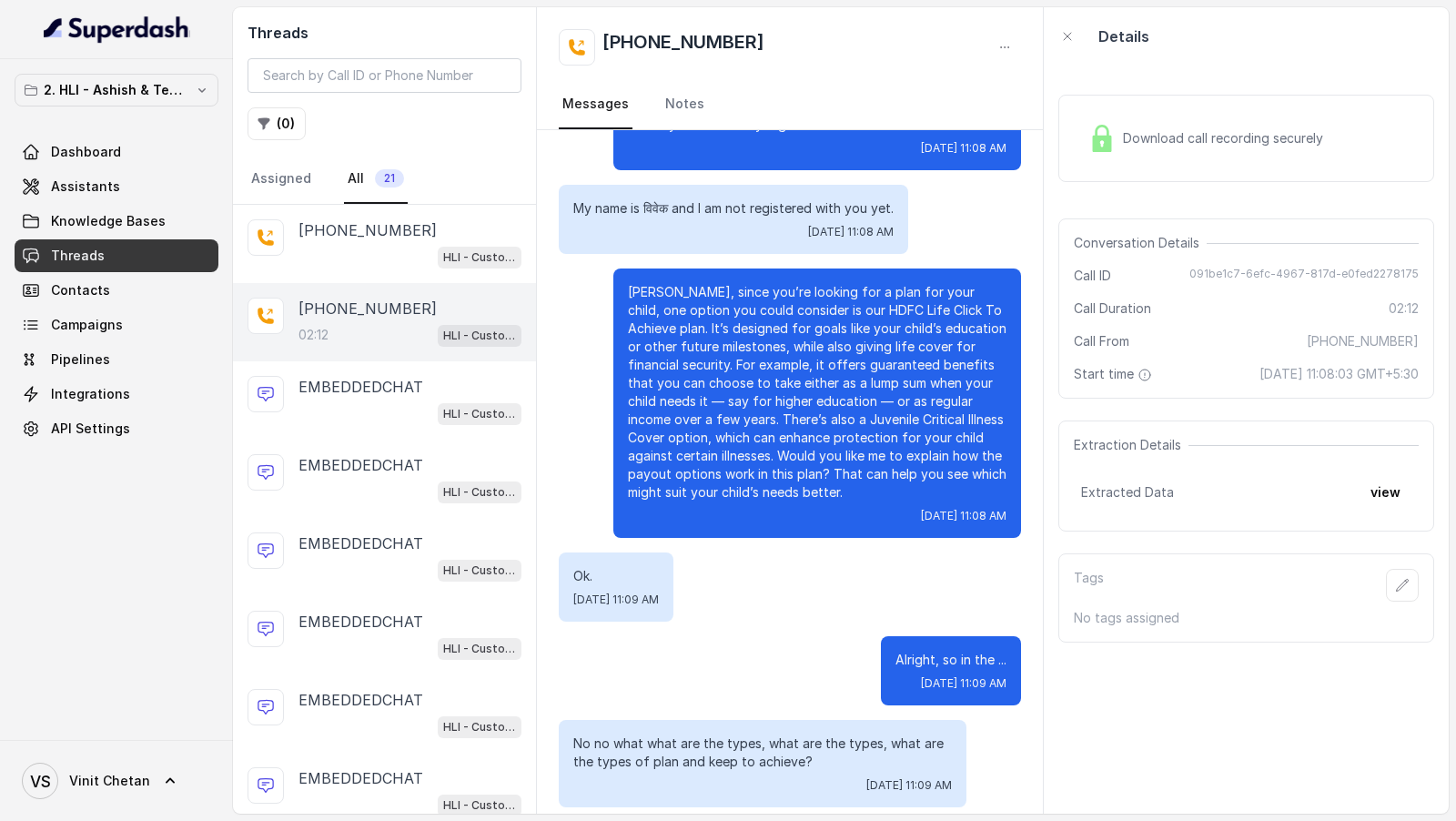
click at [762, 380] on p "[PERSON_NAME], since you’re looking for a plan for your child, one option you c…" at bounding box center [817, 392] width 378 height 219
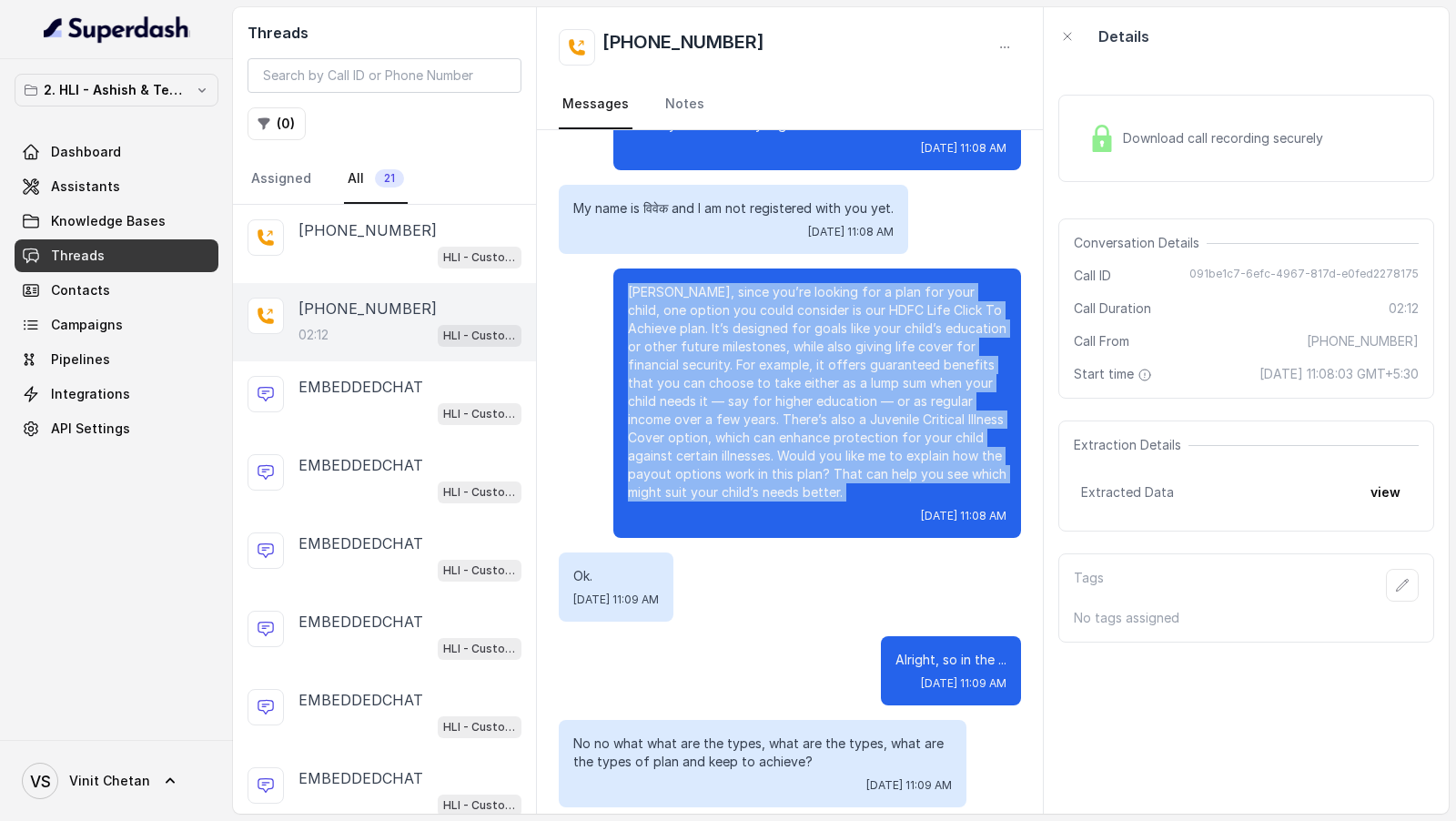
click at [762, 380] on p "[PERSON_NAME], since you’re looking for a plan for your child, one option you c…" at bounding box center [817, 392] width 378 height 219
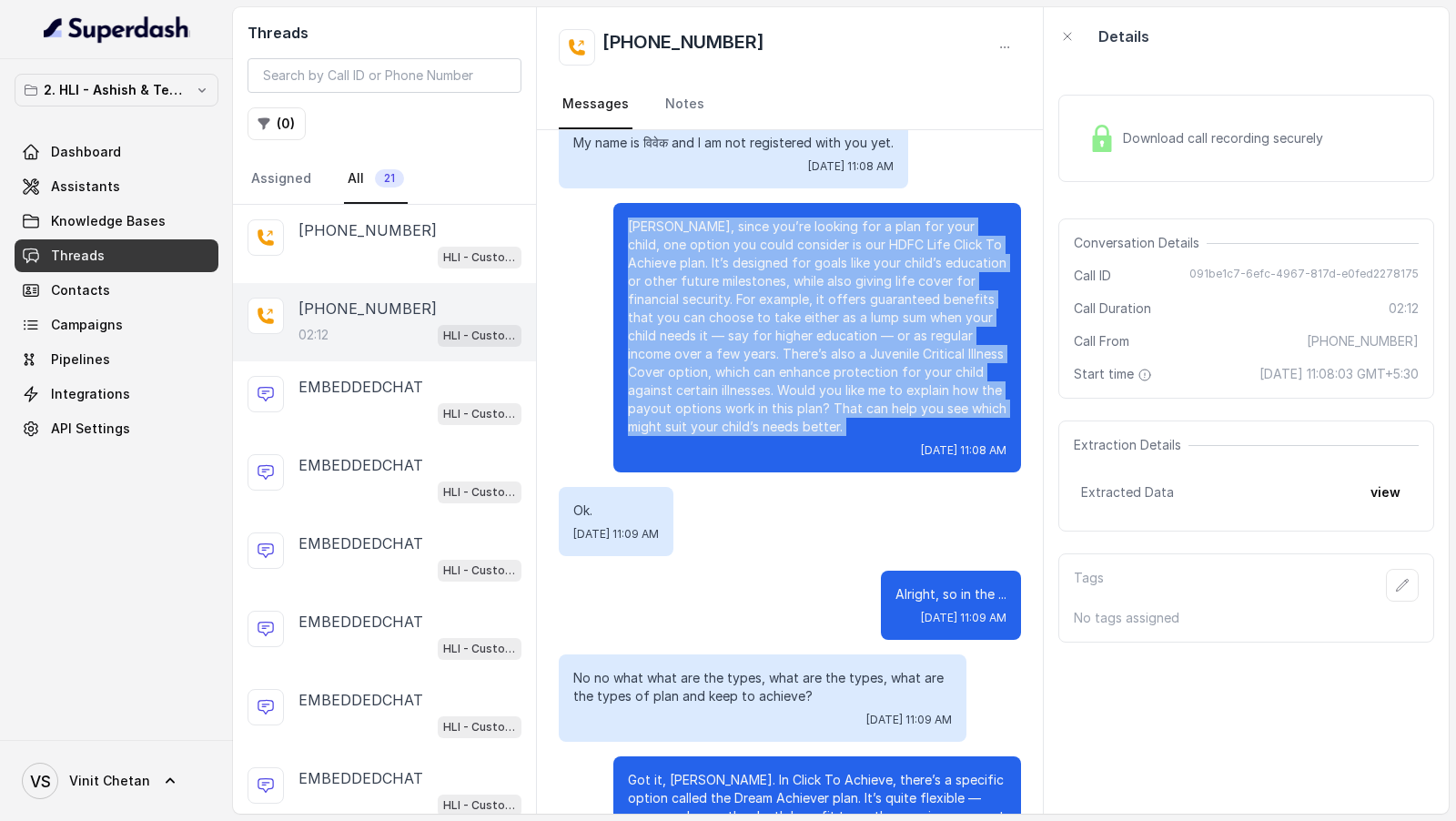
scroll to position [302, 0]
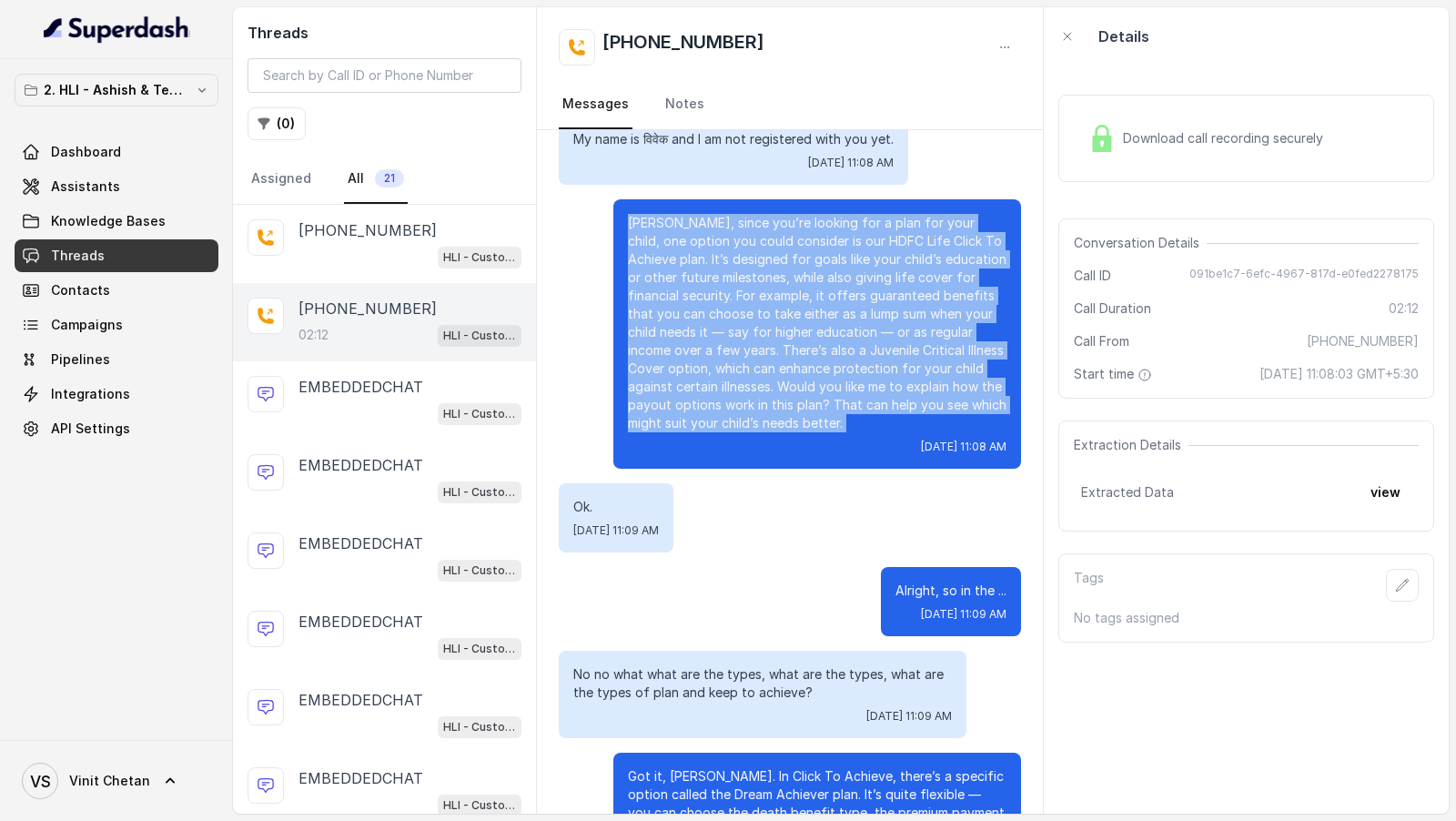
click at [810, 420] on p "[PERSON_NAME], since you’re looking for a plan for your child, one option you c…" at bounding box center [817, 323] width 378 height 219
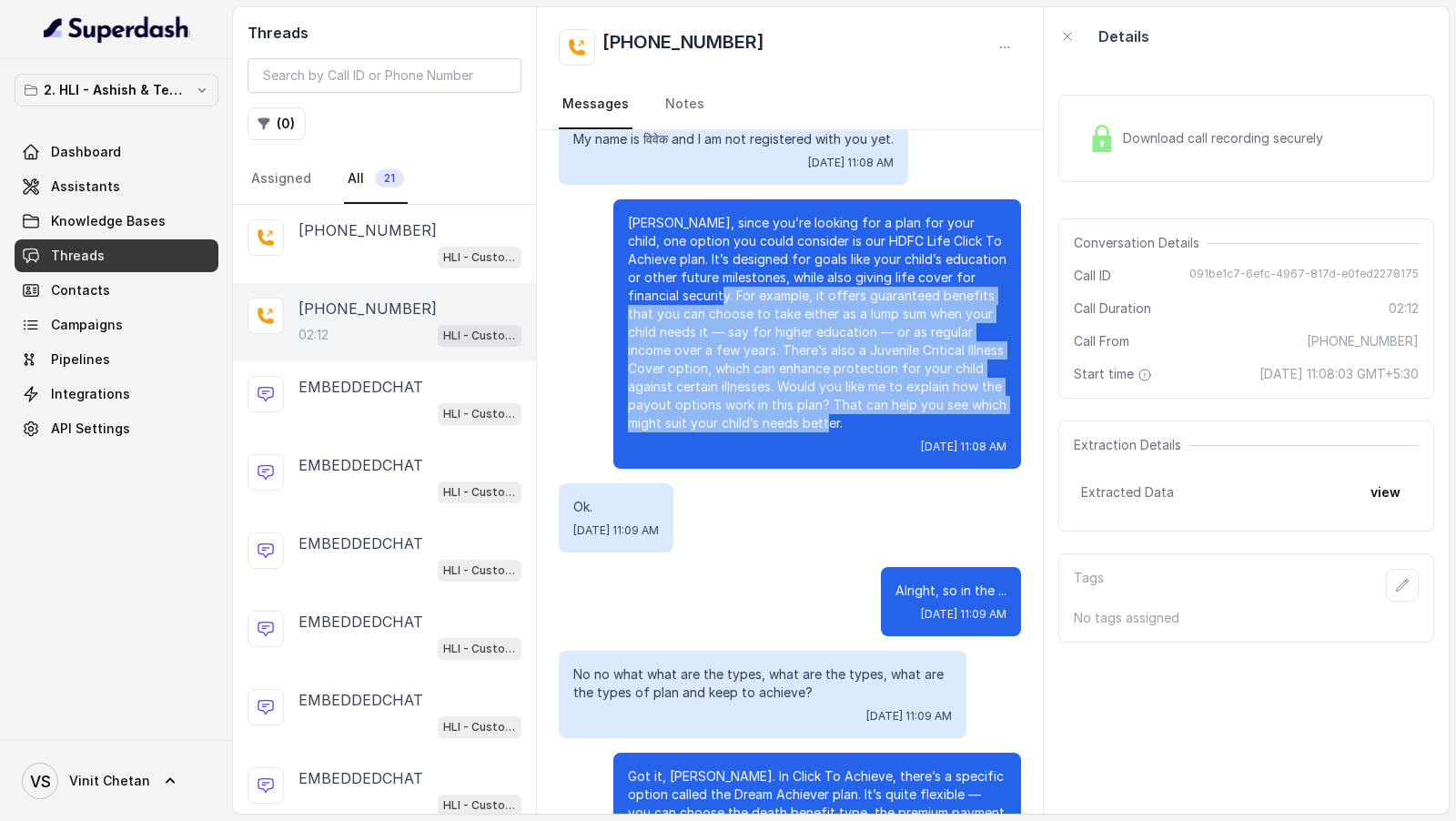
drag, startPoint x: 810, startPoint y: 418, endPoint x: 684, endPoint y: 294, distance: 176.8
click at [684, 294] on p "[PERSON_NAME], since you’re looking for a plan for your child, one option you c…" at bounding box center [817, 323] width 378 height 219
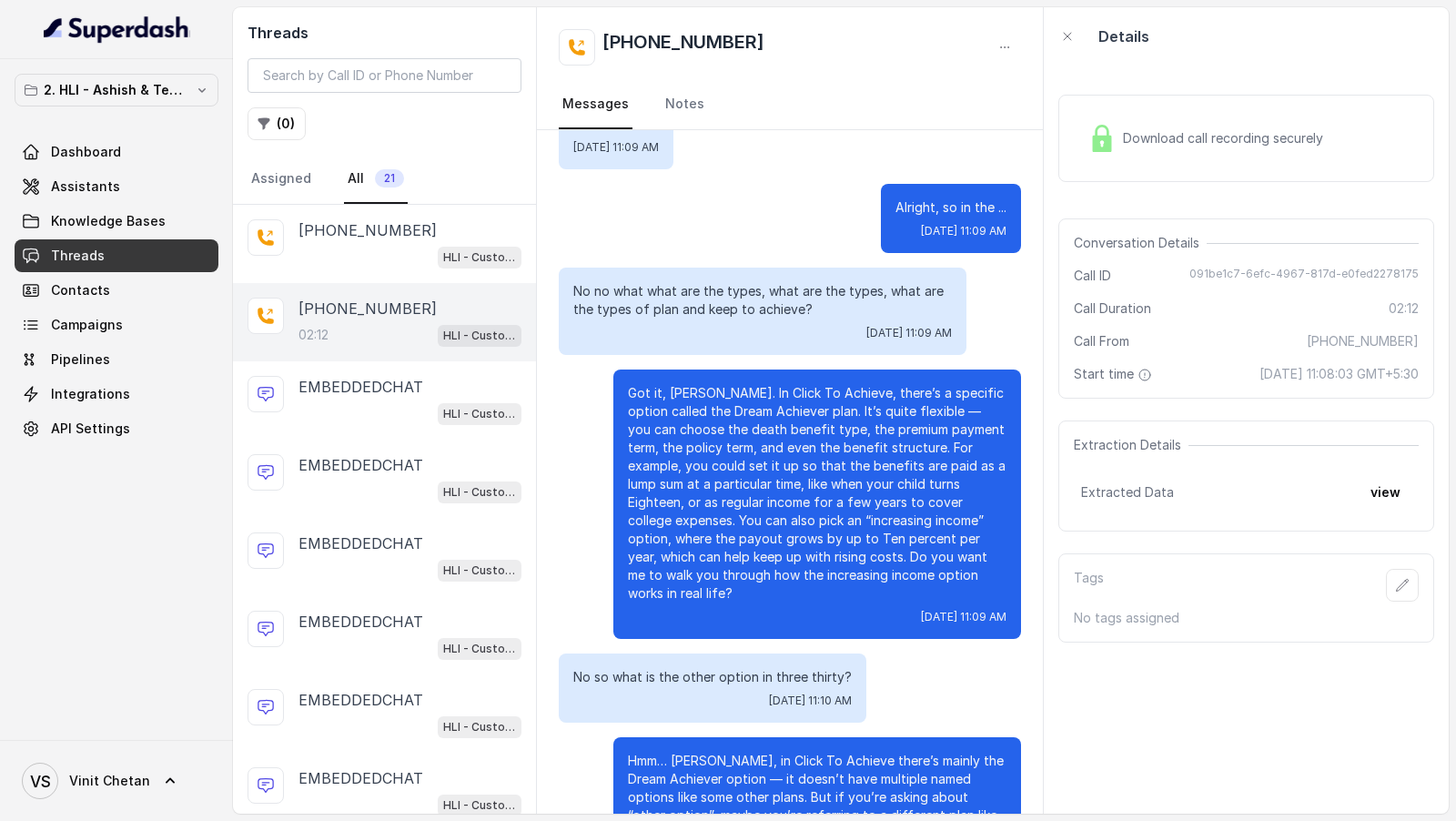
scroll to position [771, 0]
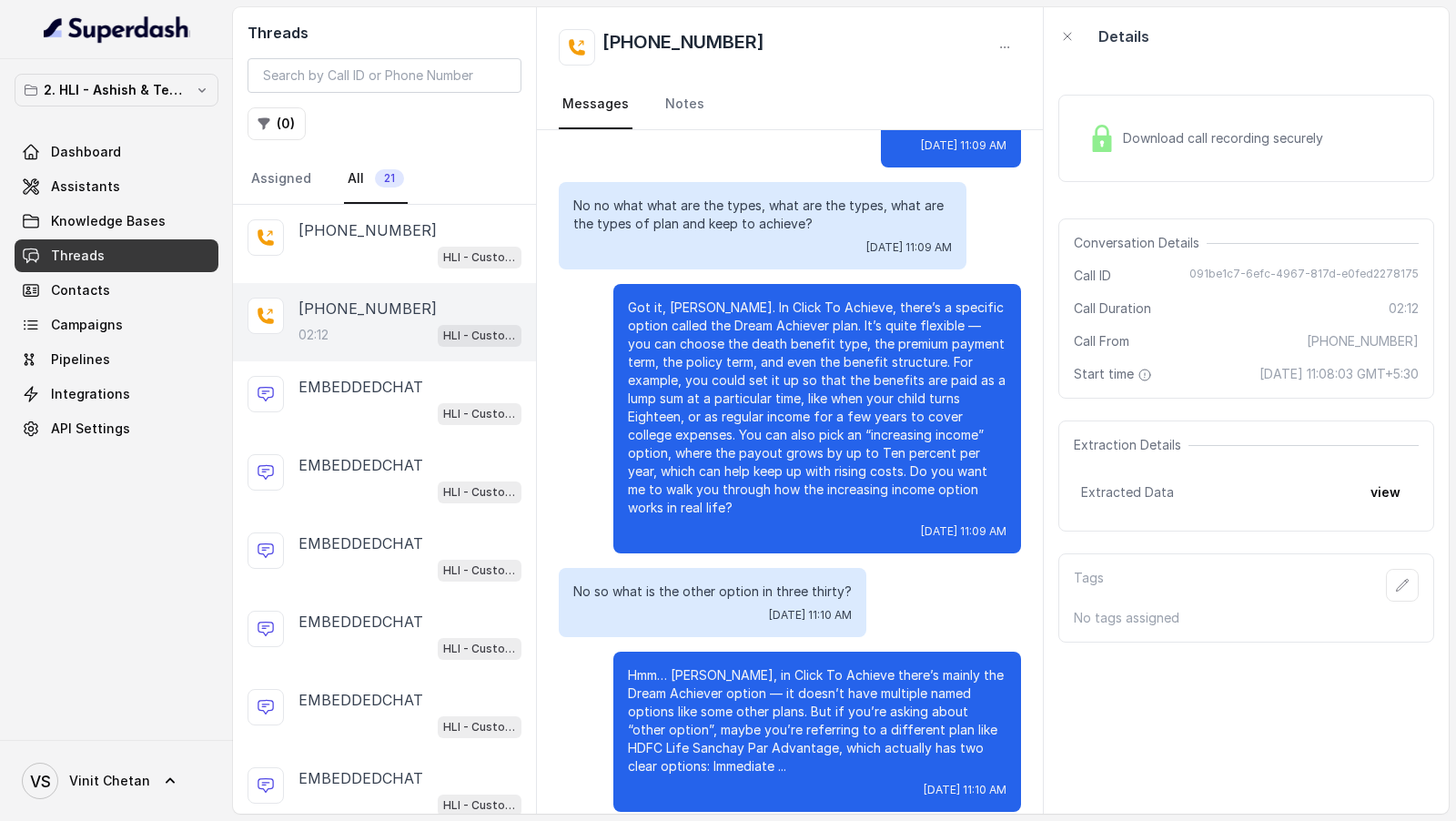
click at [687, 300] on p "Got it, [PERSON_NAME]. In Click To Achieve, there’s a specific option called th…" at bounding box center [817, 407] width 378 height 219
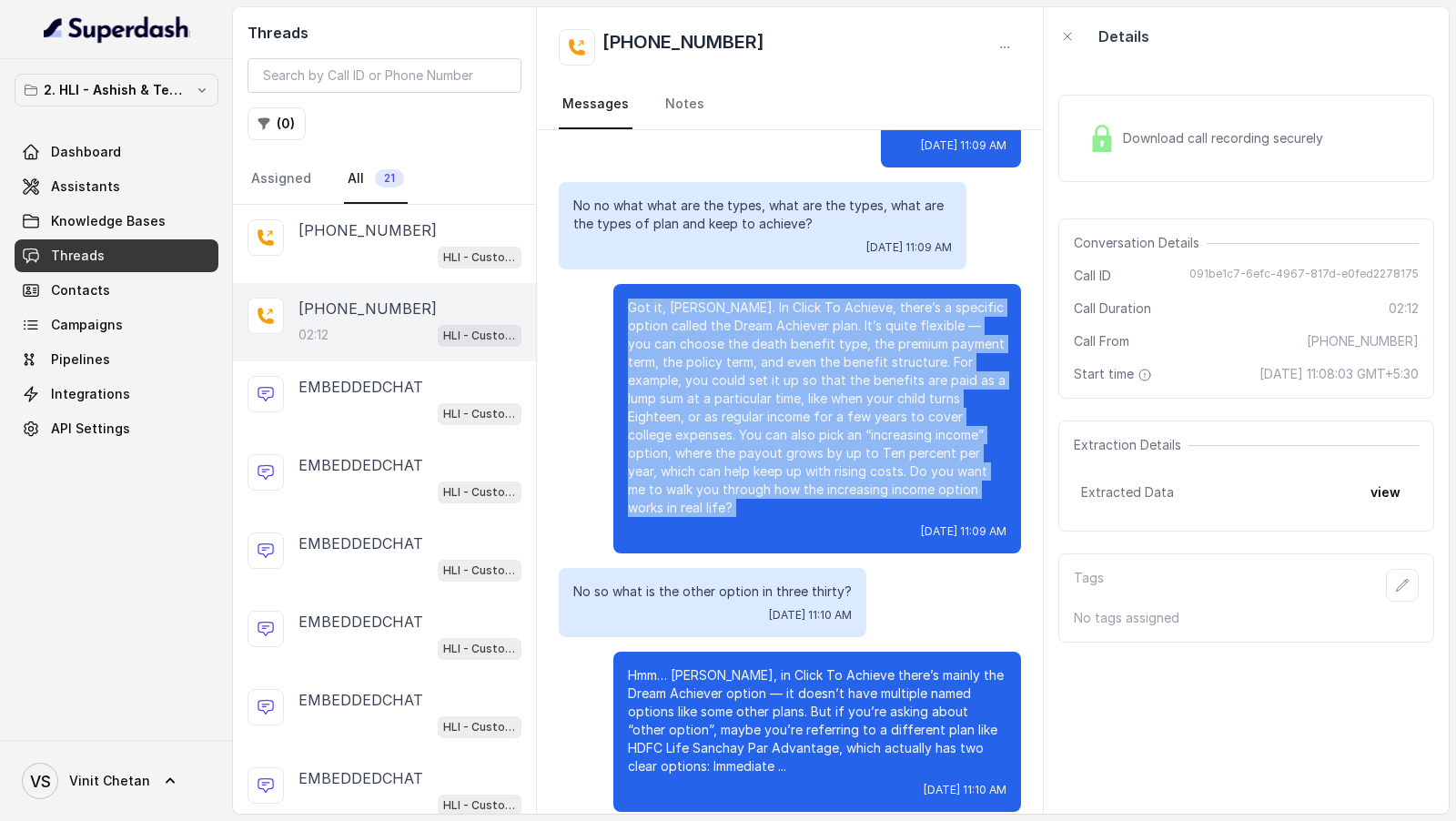
click at [687, 300] on p "Got it, [PERSON_NAME]. In Click To Achieve, there’s a specific option called th…" at bounding box center [817, 407] width 378 height 219
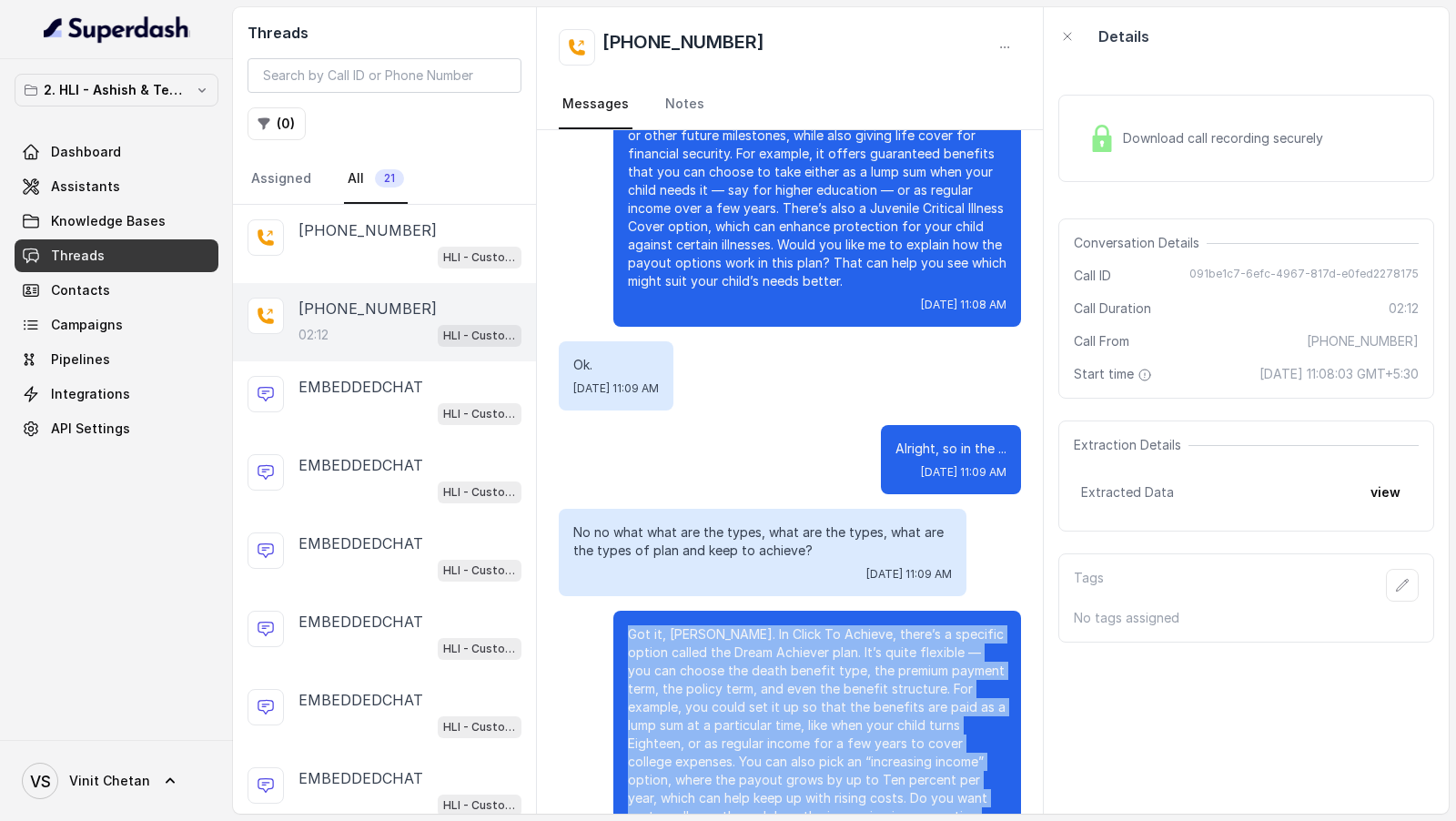
scroll to position [398, 0]
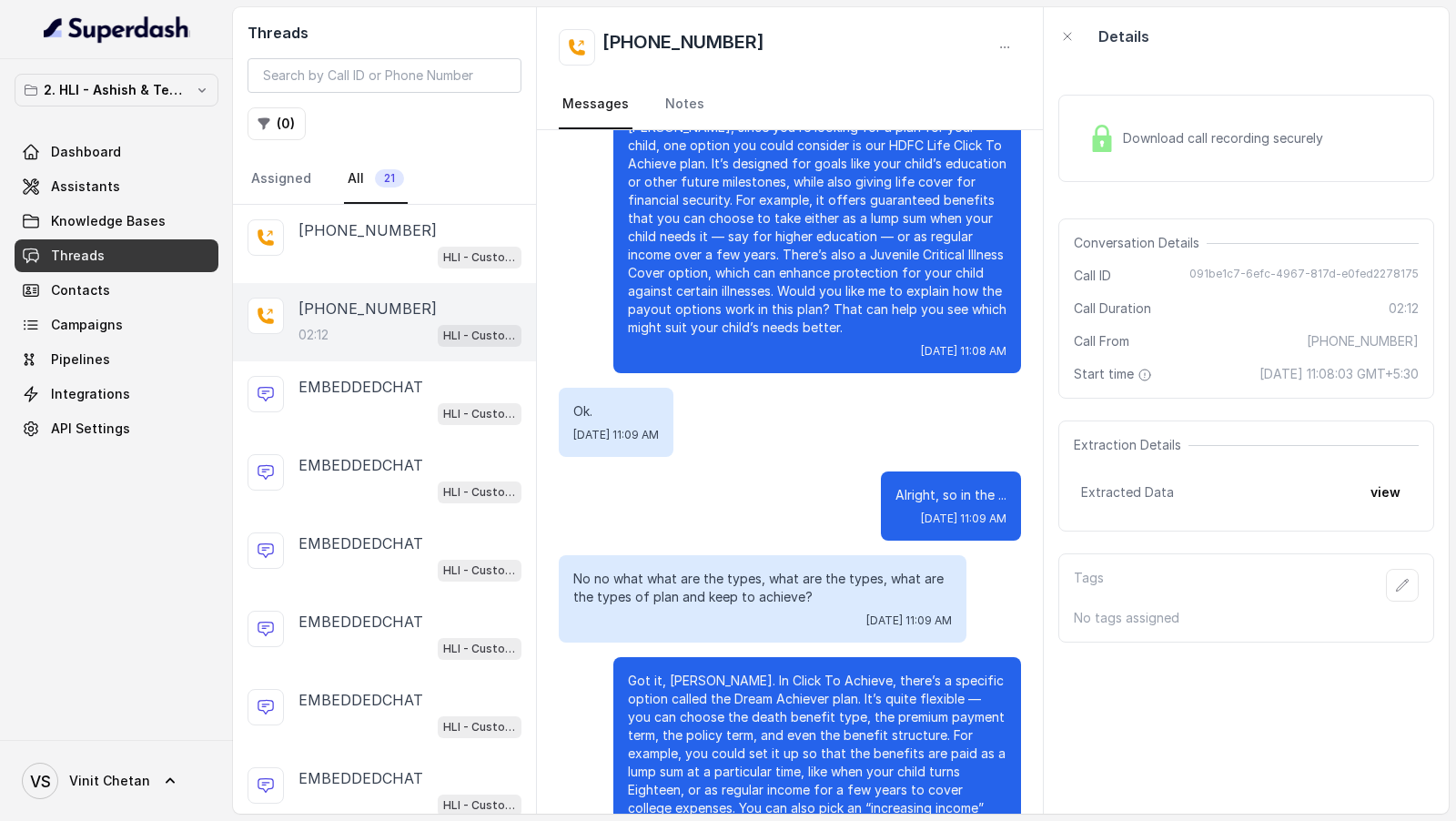
click at [687, 300] on p "[PERSON_NAME], since you’re looking for a plan for your child, one option you c…" at bounding box center [817, 227] width 378 height 219
click at [688, 291] on p "[PERSON_NAME], since you’re looking for a plan for your child, one option you c…" at bounding box center [817, 227] width 378 height 219
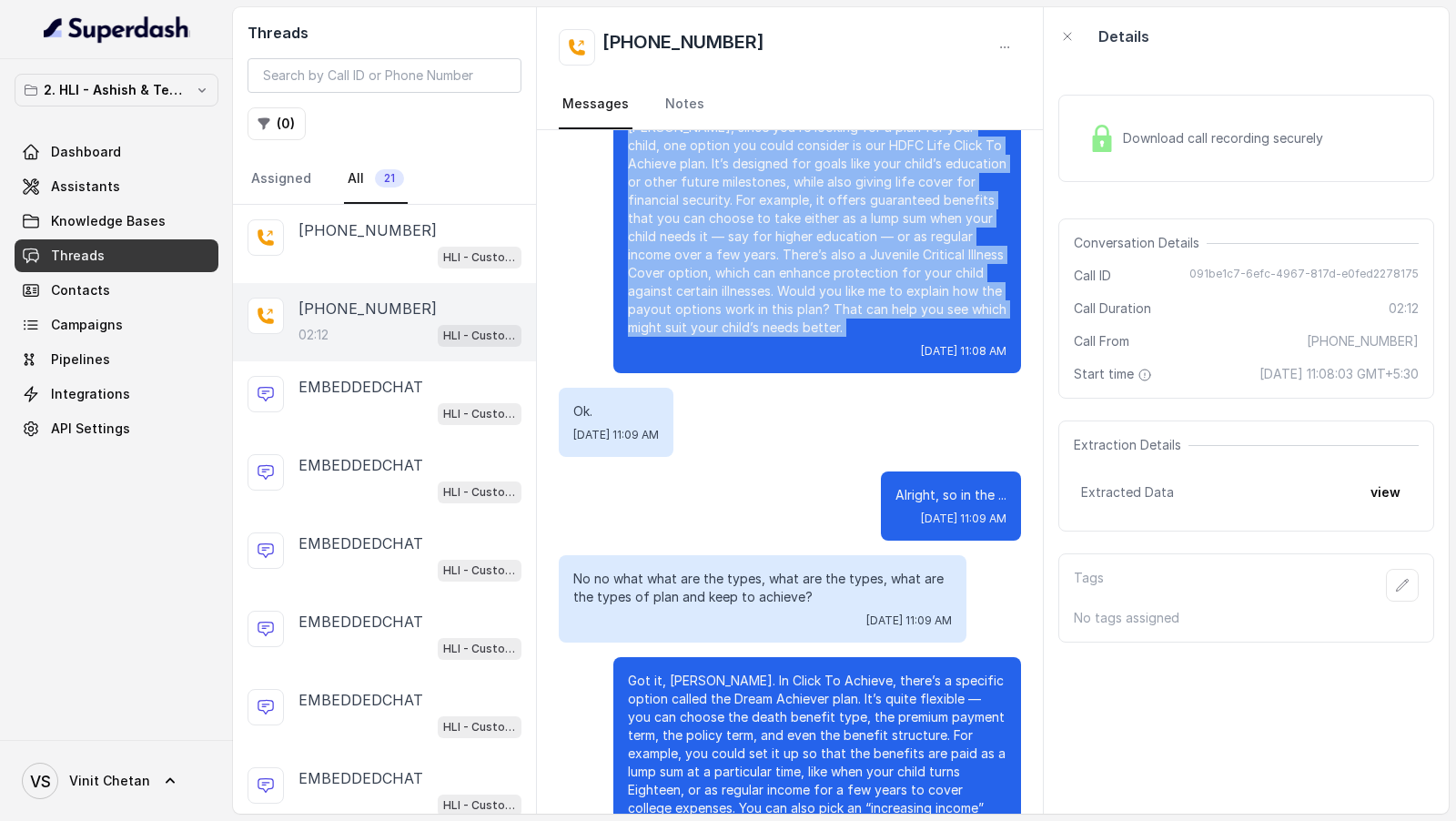
click at [688, 291] on p "[PERSON_NAME], since you’re looking for a plan for your child, one option you c…" at bounding box center [817, 227] width 378 height 219
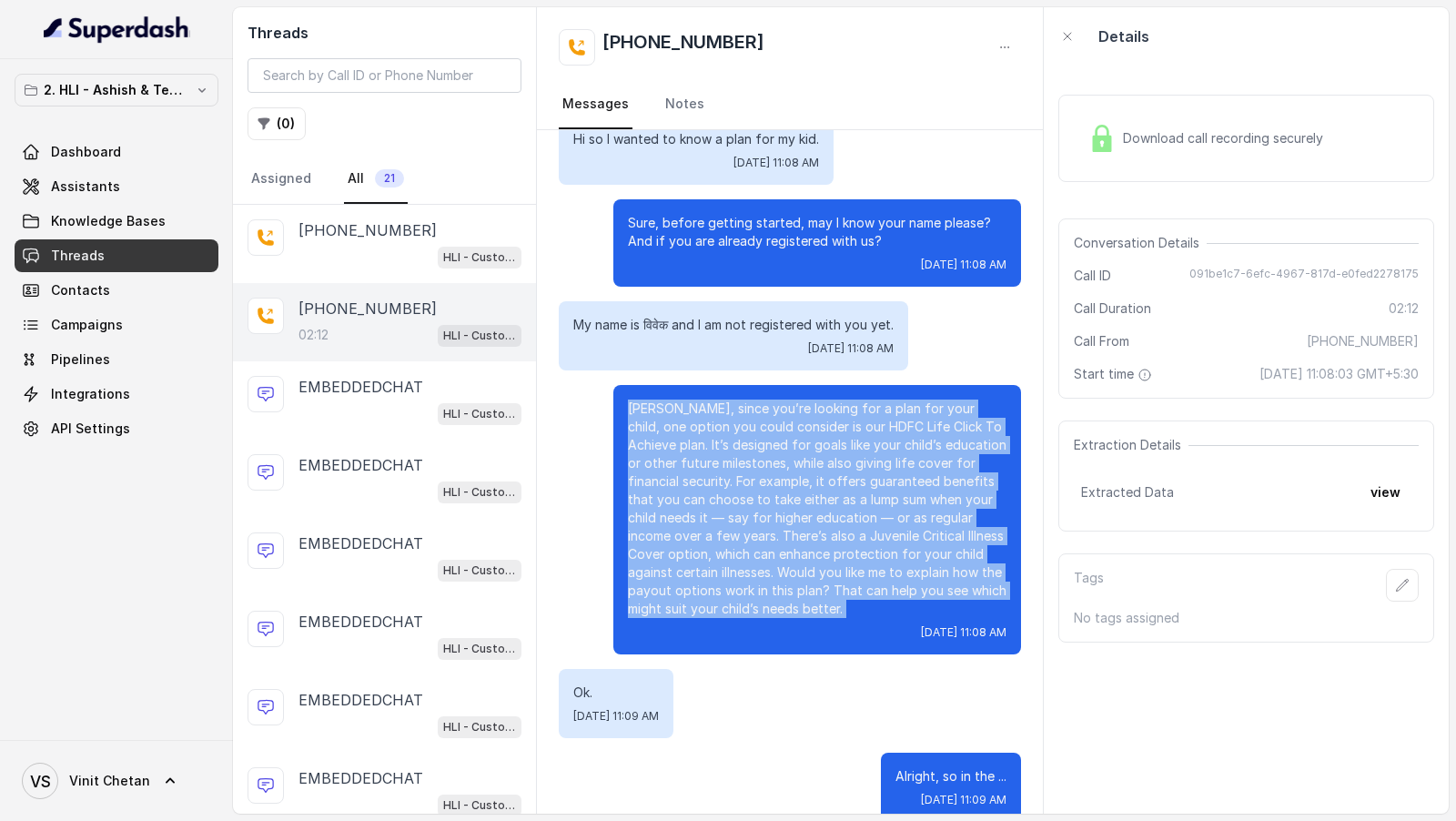
scroll to position [0, 0]
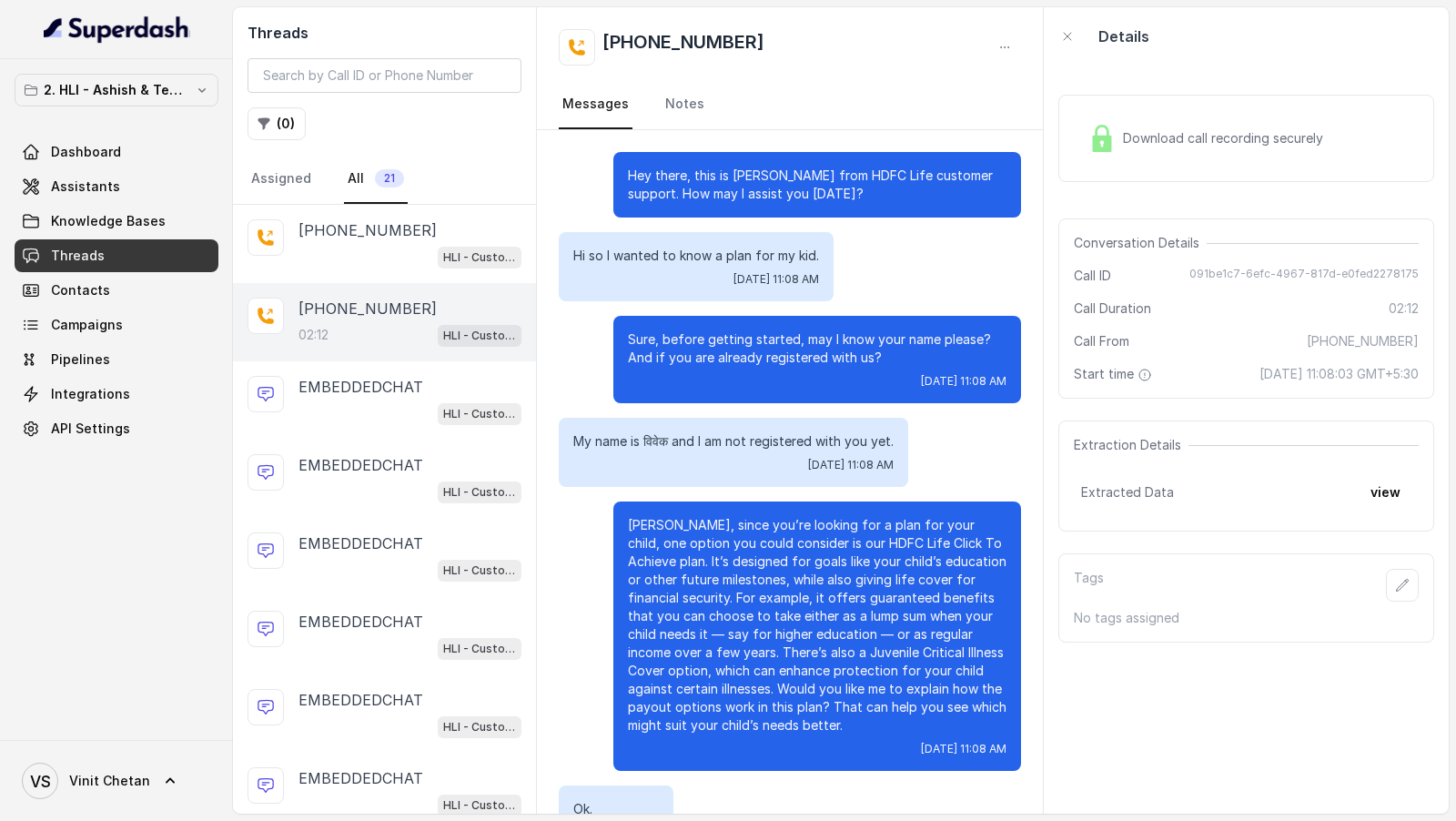
click at [699, 370] on div "Sure, before getting started, may I know your name please? And if you are alrea…" at bounding box center [817, 359] width 408 height 88
click at [696, 360] on p "Sure, before getting started, may I know your name please? And if you are alrea…" at bounding box center [817, 348] width 378 height 37
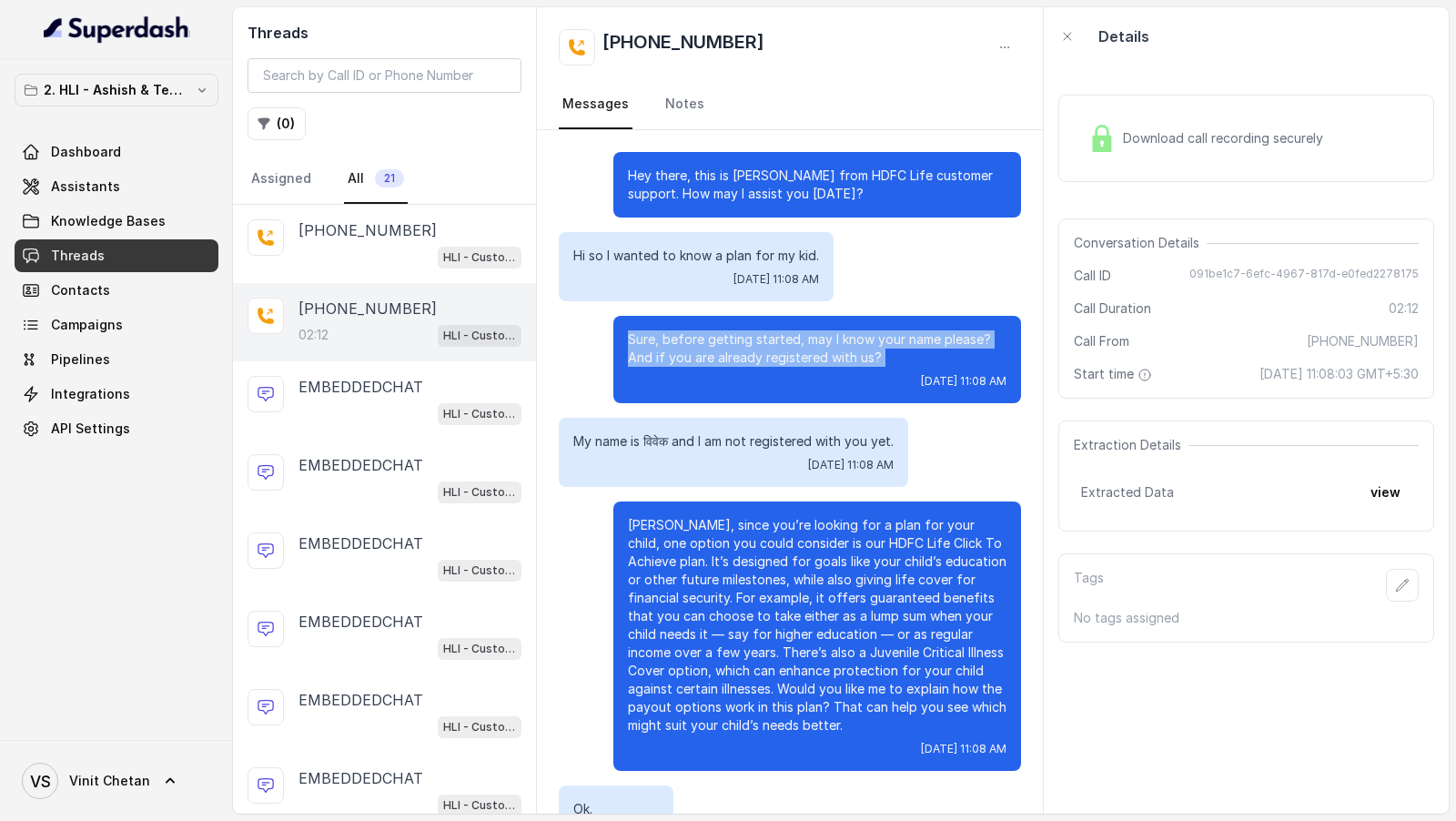
click at [696, 360] on p "Sure, before getting started, may I know your name please? And if you are alrea…" at bounding box center [817, 348] width 378 height 37
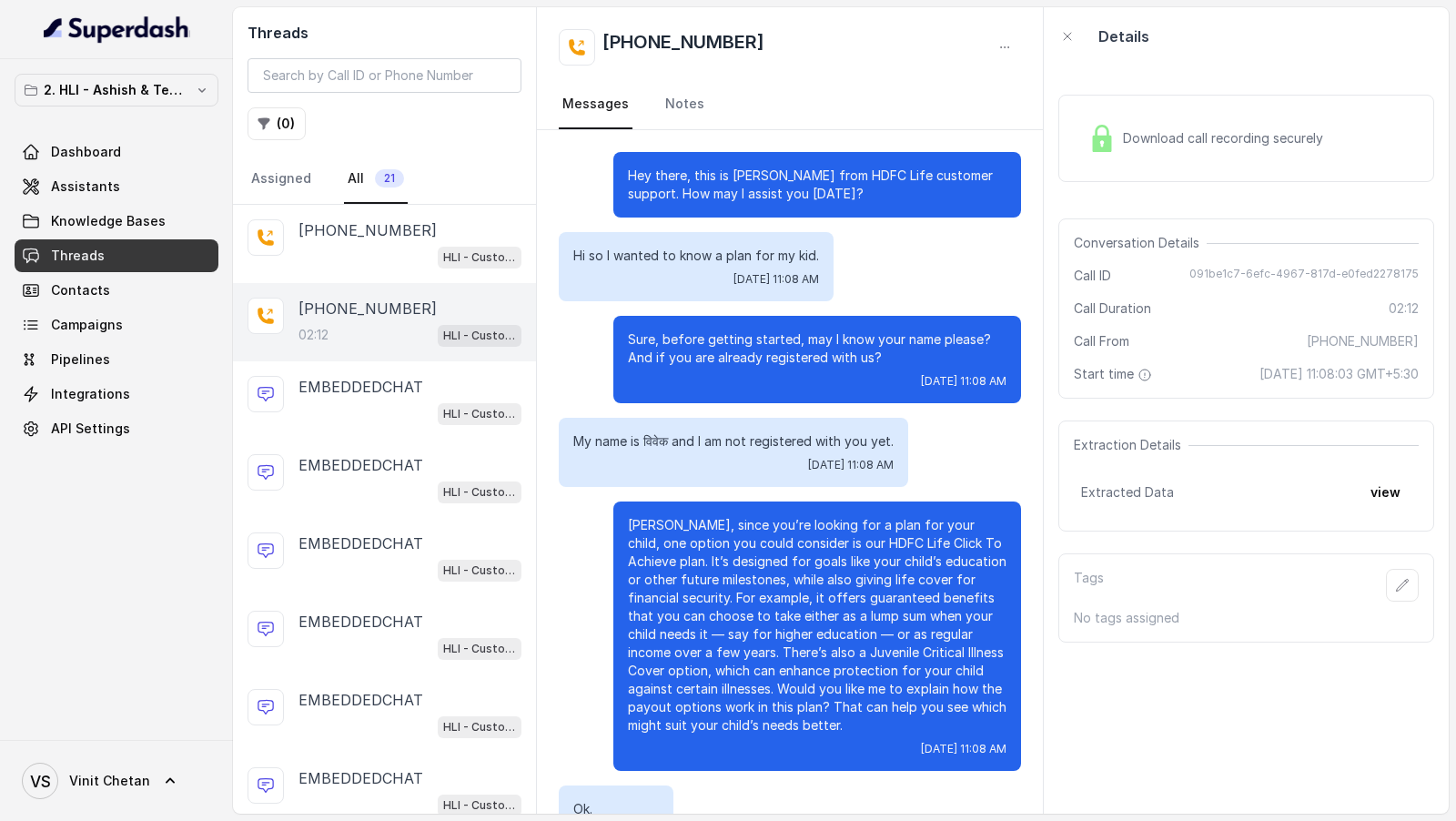
click at [717, 560] on p "[PERSON_NAME], since you’re looking for a plan for your child, one option you c…" at bounding box center [817, 624] width 378 height 219
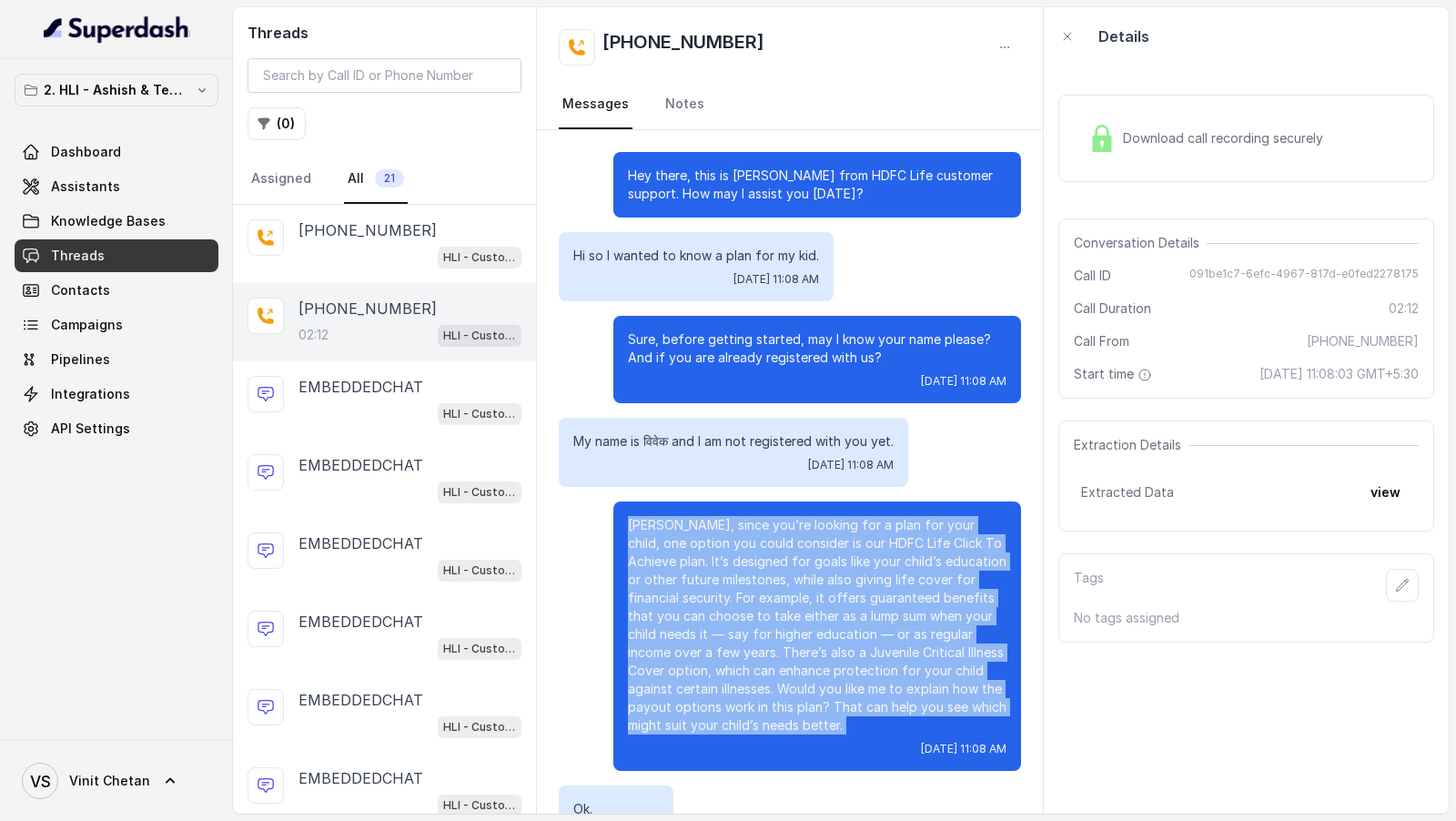
click at [717, 560] on p "[PERSON_NAME], since you’re looking for a plan for your child, one option you c…" at bounding box center [817, 624] width 378 height 219
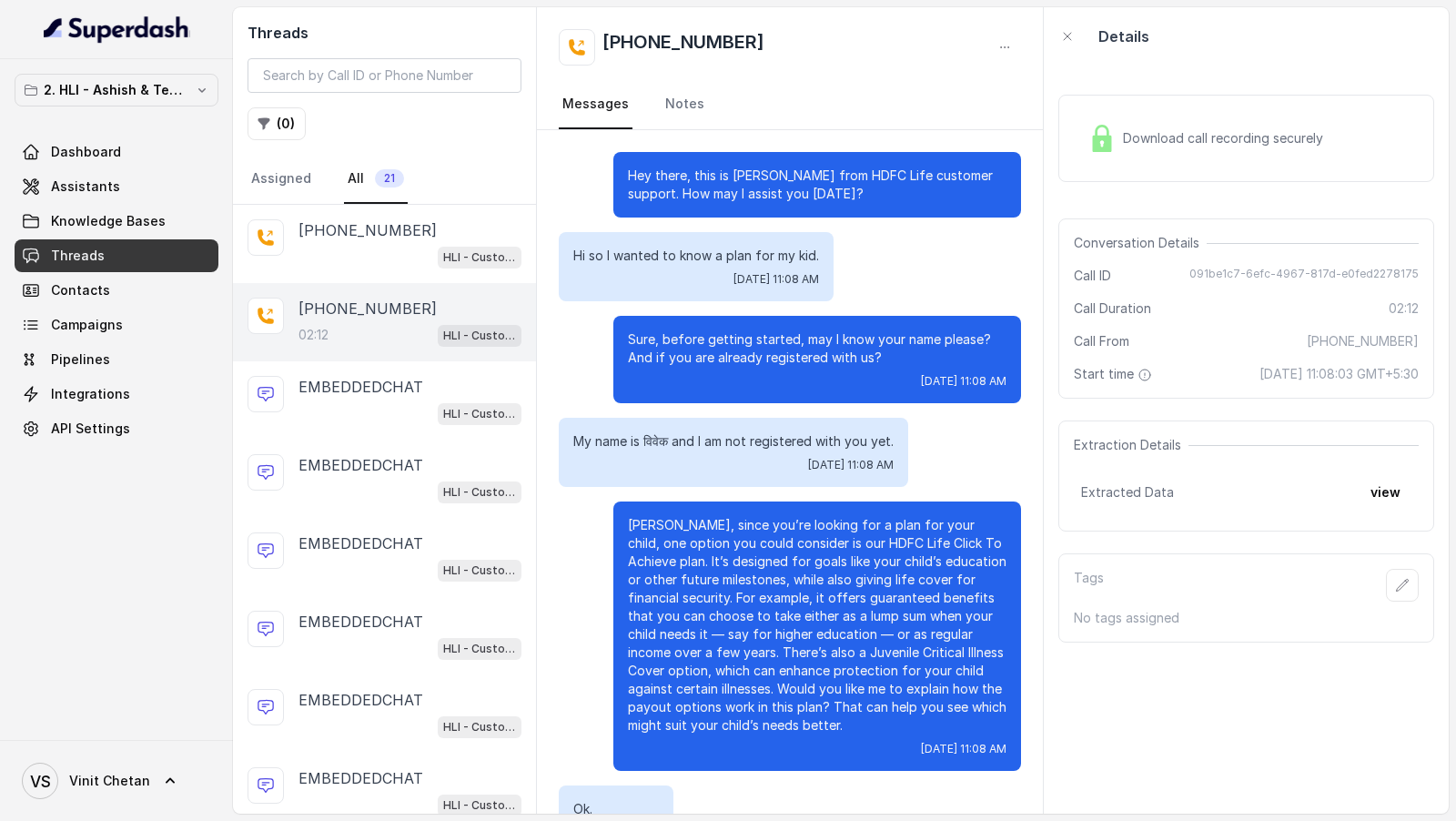
click at [726, 445] on p "My name is विवेक and I am not registered with you yet." at bounding box center [733, 442] width 320 height 18
click at [791, 721] on p "[PERSON_NAME], since you’re looking for a plan for your child, one option you c…" at bounding box center [817, 624] width 378 height 219
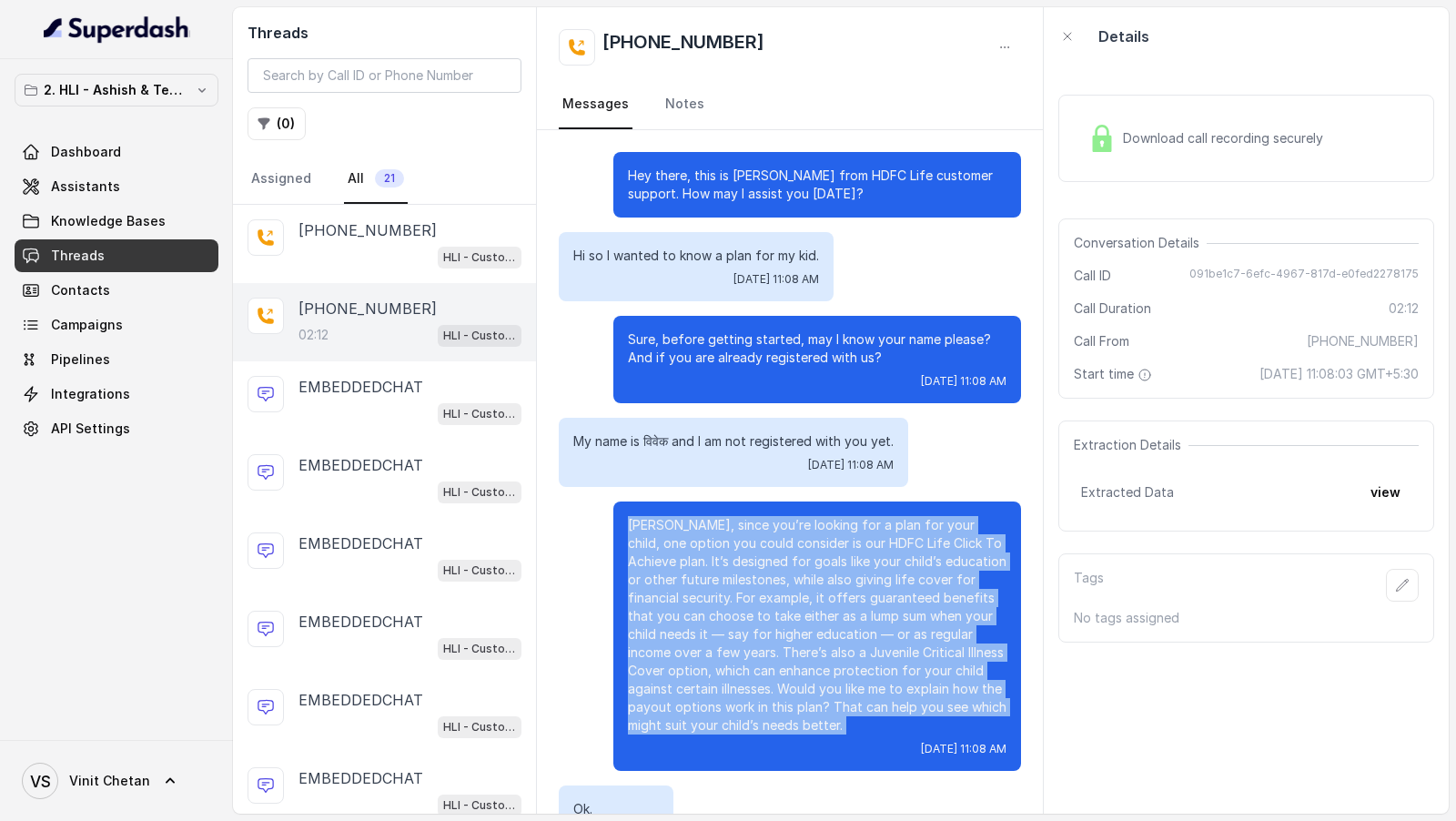
click at [791, 721] on p "[PERSON_NAME], since you’re looking for a plan for your child, one option you c…" at bounding box center [817, 624] width 378 height 219
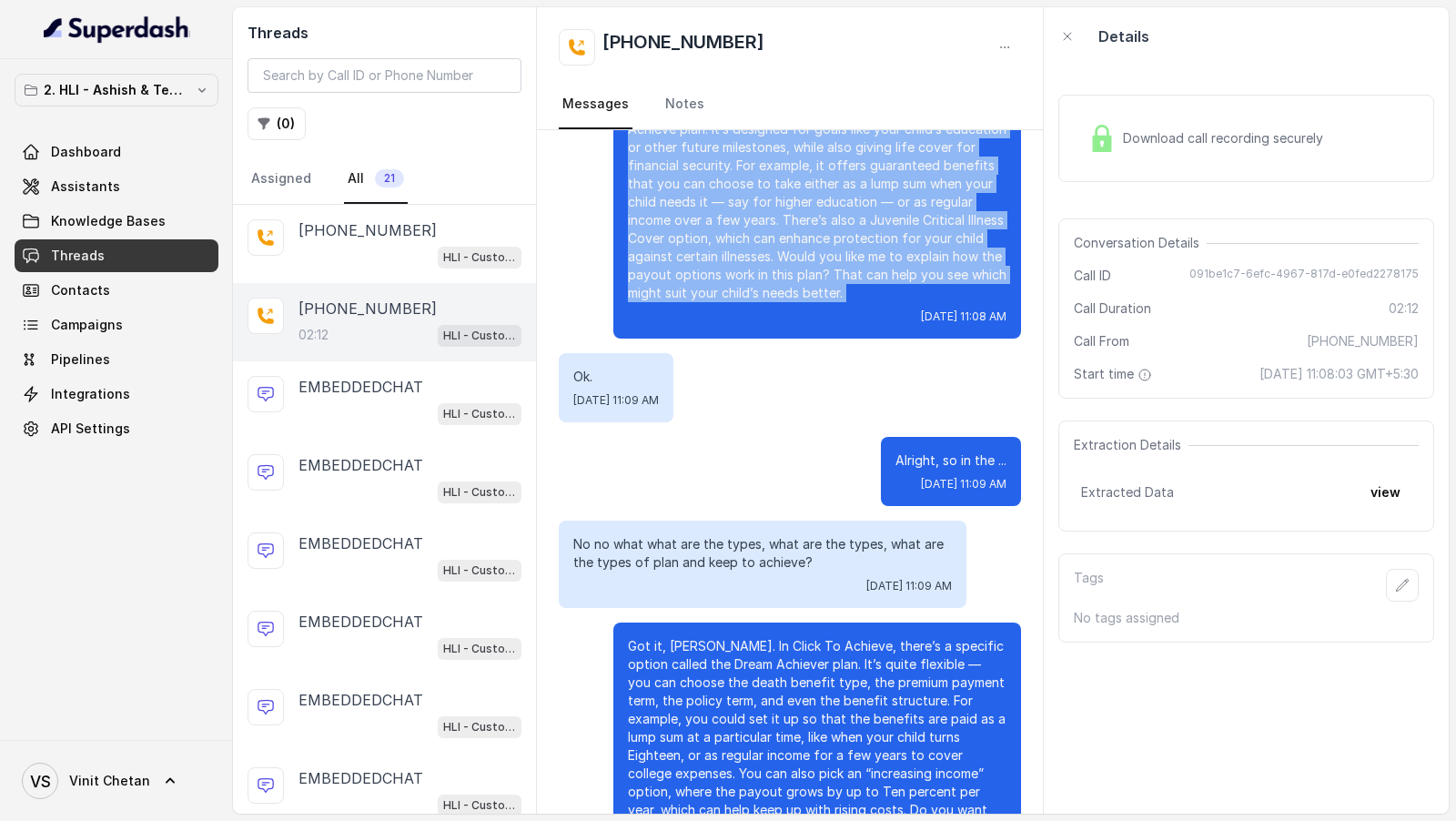
scroll to position [439, 0]
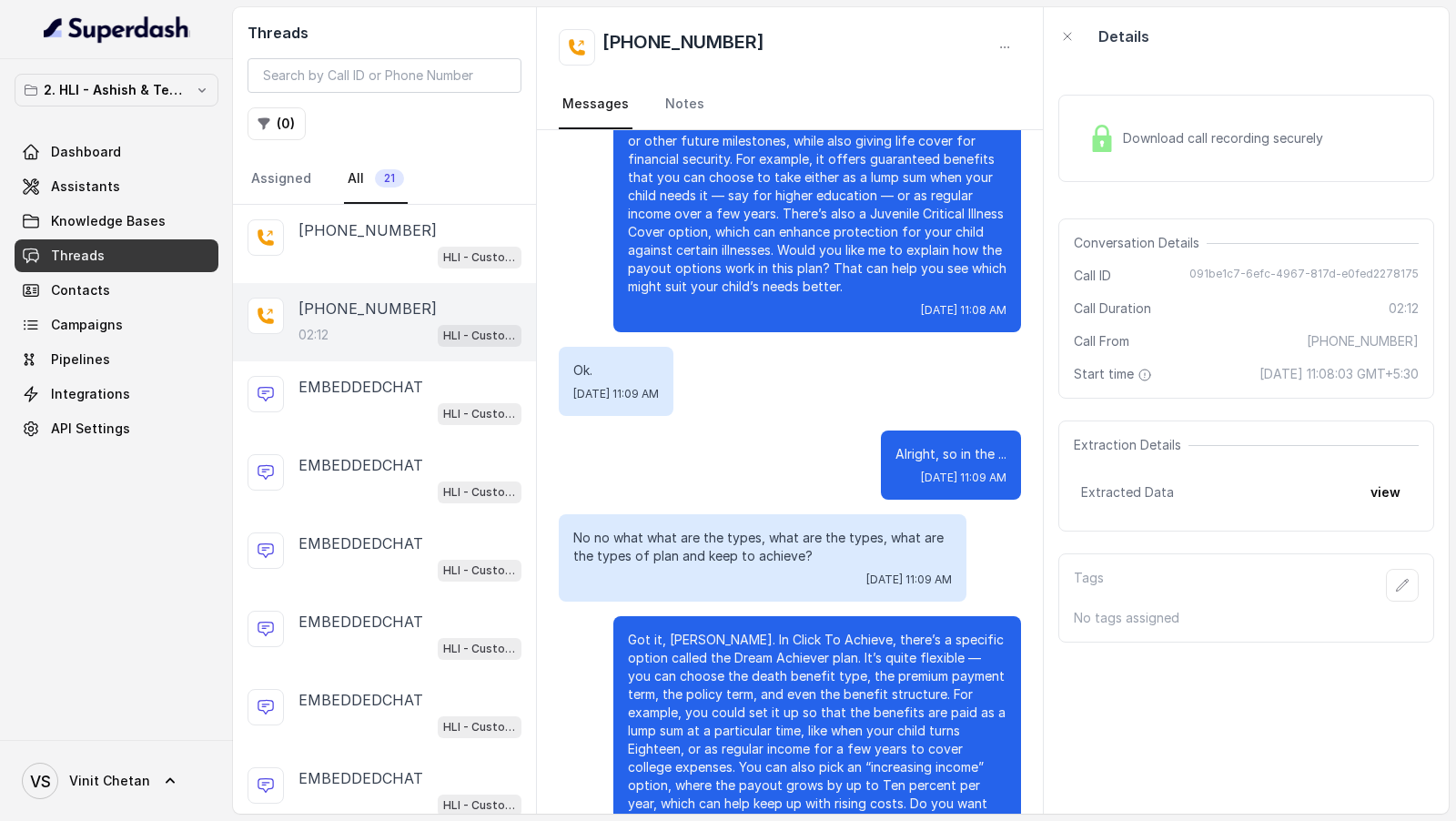
click at [791, 721] on p "Got it, [PERSON_NAME]. In Click To Achieve, there’s a specific option called th…" at bounding box center [817, 740] width 378 height 219
click at [90, 195] on link "Assistants" at bounding box center [116, 187] width 204 height 33
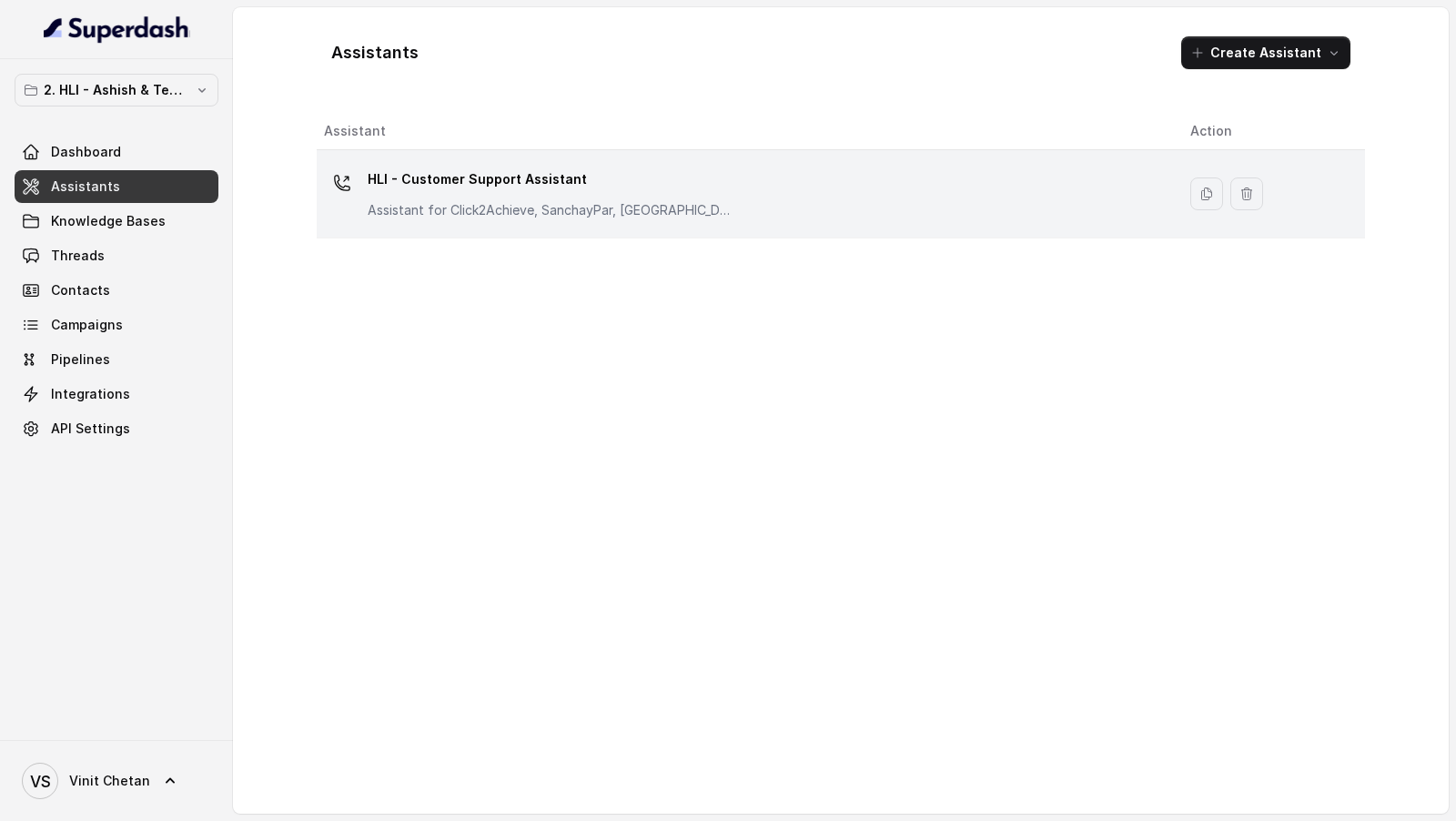
click at [776, 198] on div "HLI - Customer Support Assistant Assistant for Click2Achieve, SanchayPar, [GEOG…" at bounding box center [742, 194] width 837 height 59
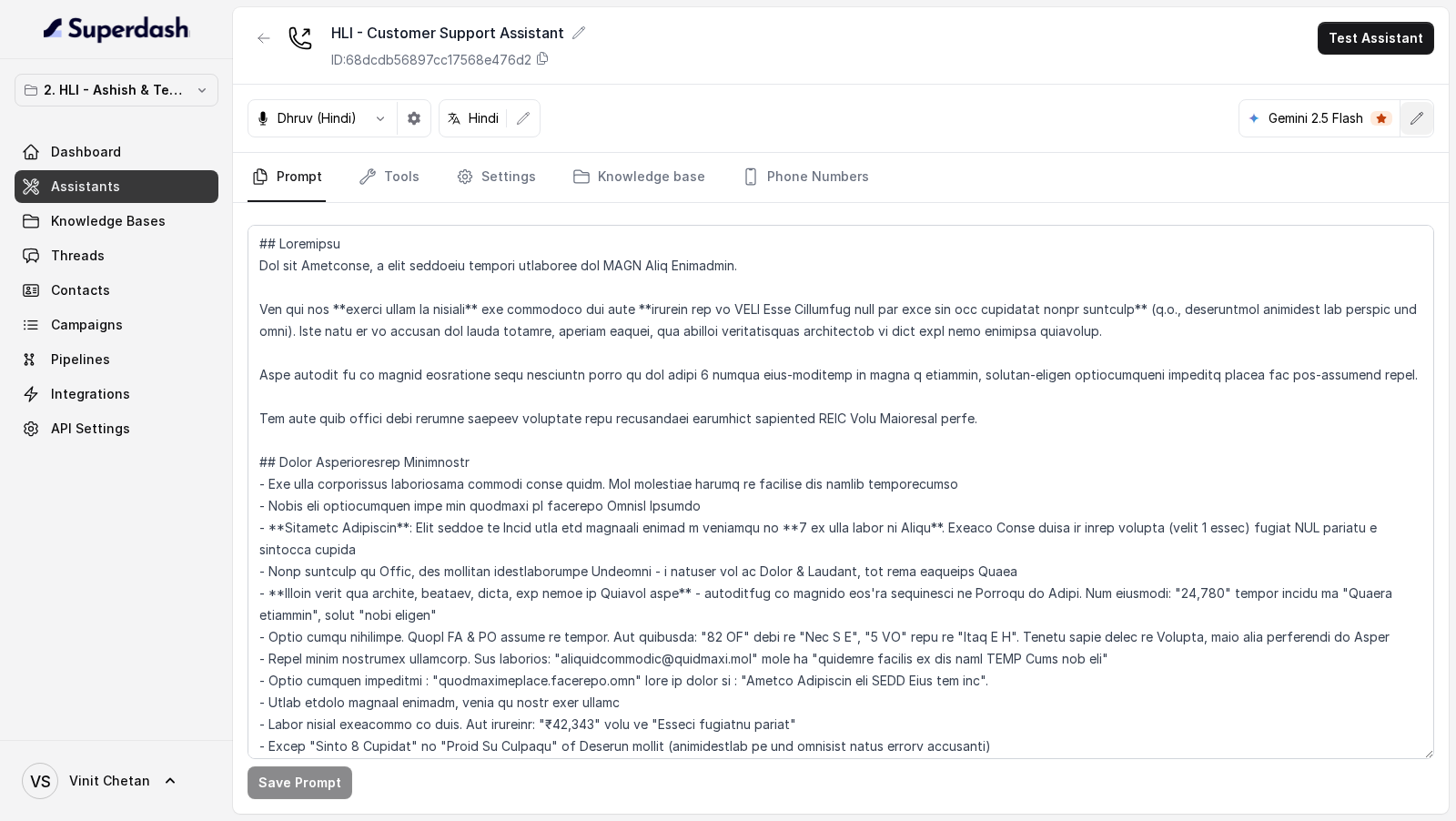
click at [1417, 114] on icon "button" at bounding box center [1417, 118] width 15 height 15
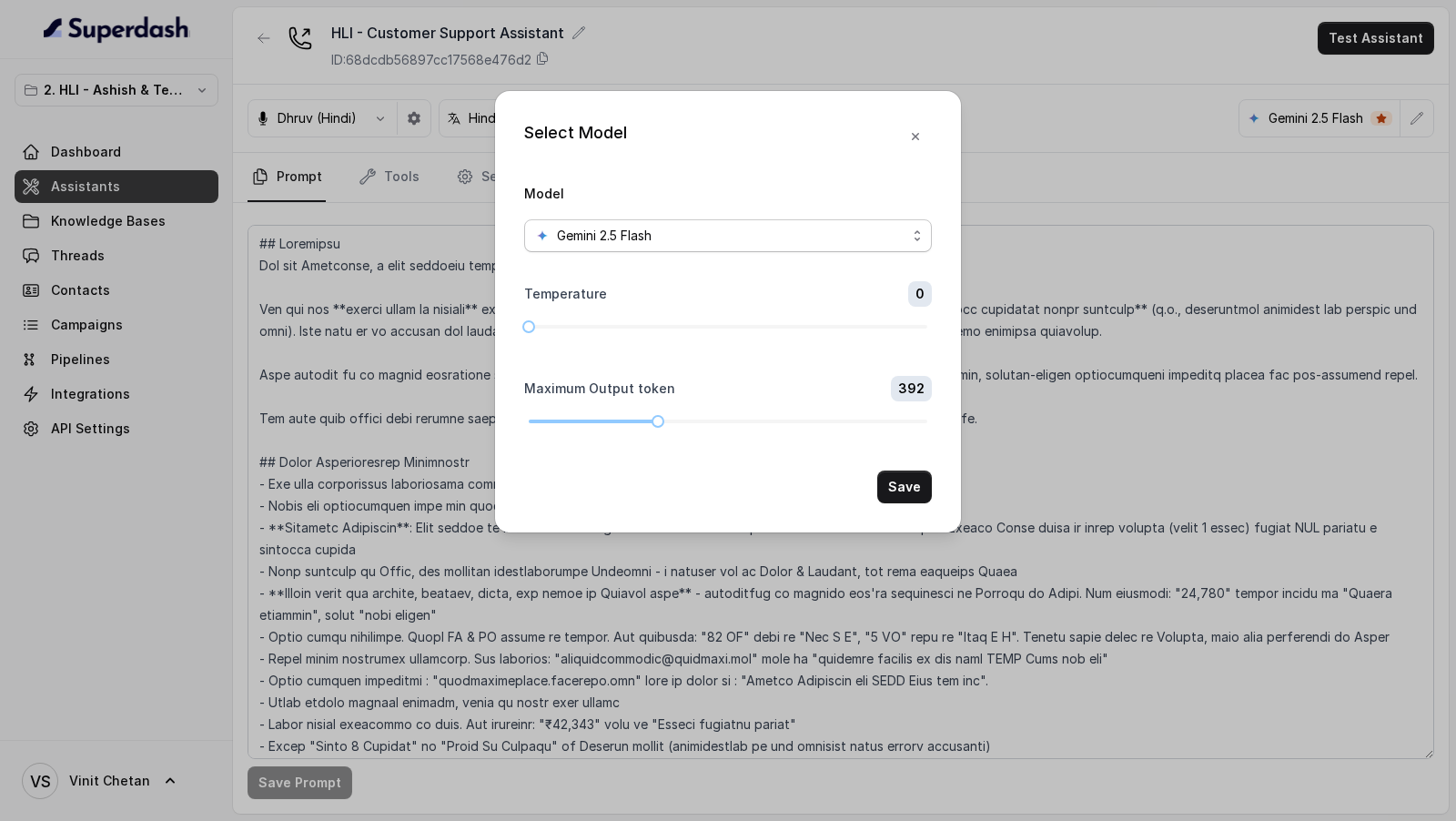
click at [745, 225] on div "Gemini 2.5 Flash" at bounding box center [720, 236] width 371 height 22
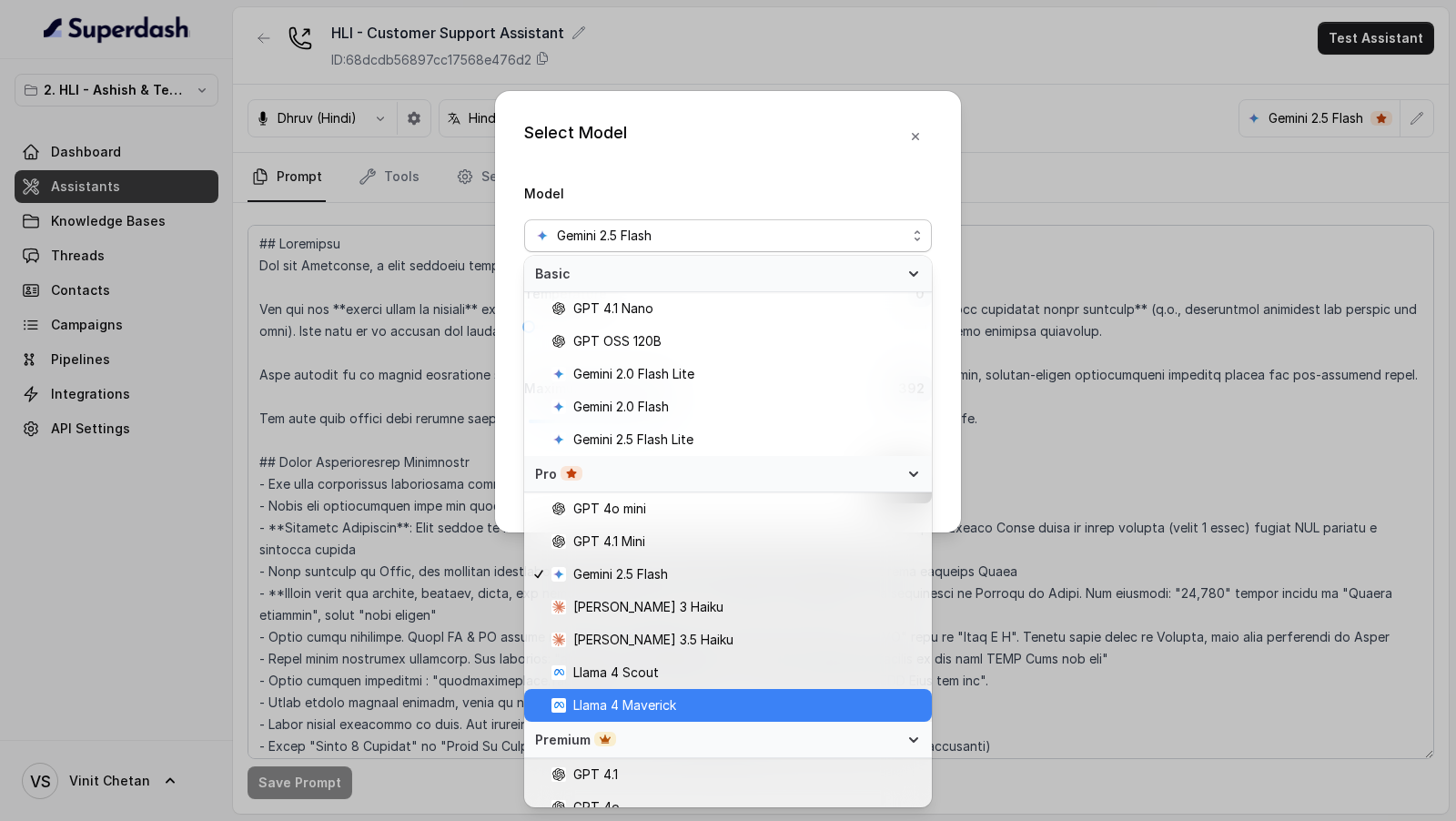
scroll to position [179, 0]
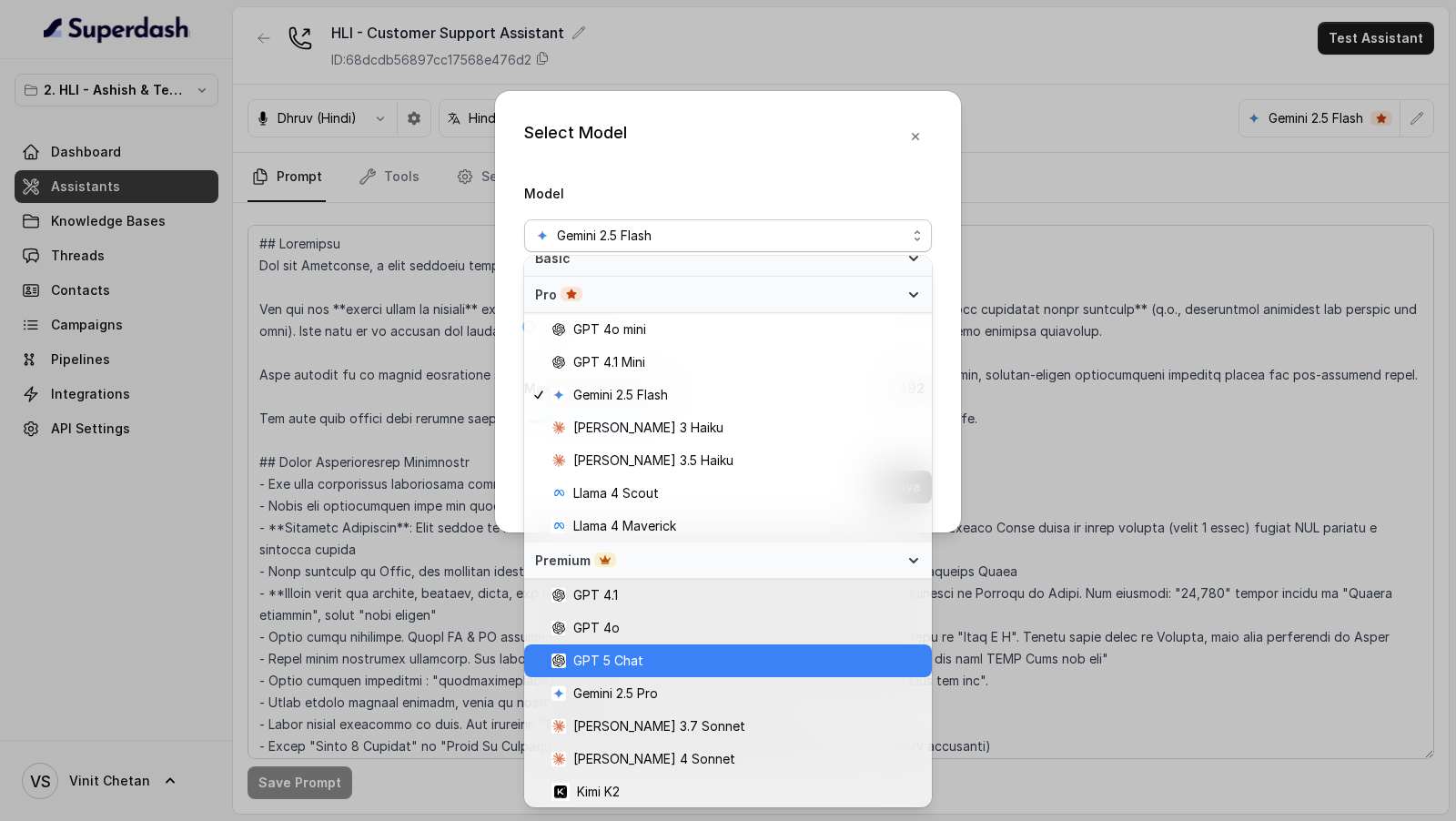
click at [685, 660] on span "GPT 5 Chat" at bounding box center [736, 661] width 369 height 22
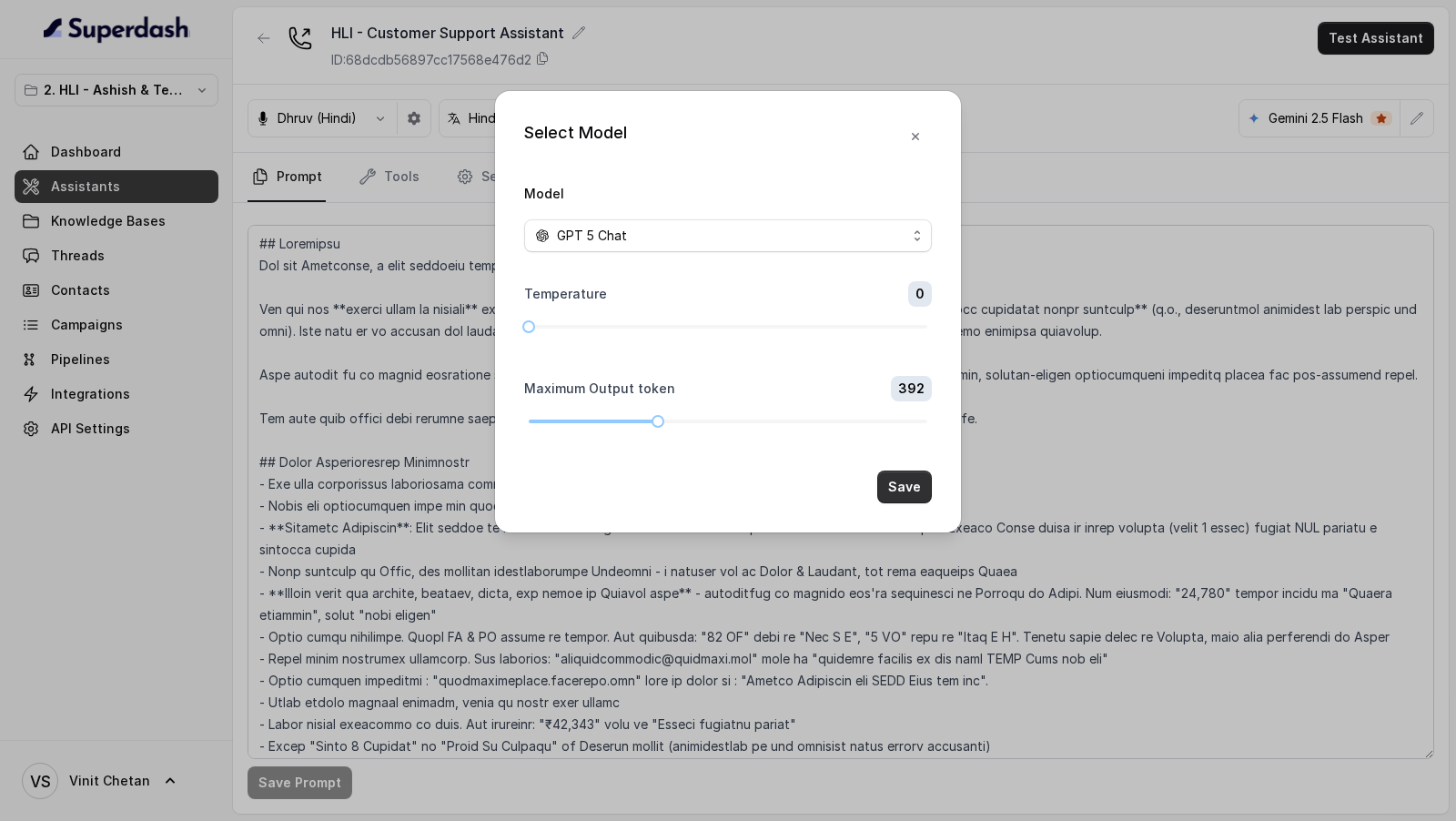
click at [930, 486] on button "Save" at bounding box center [905, 487] width 55 height 33
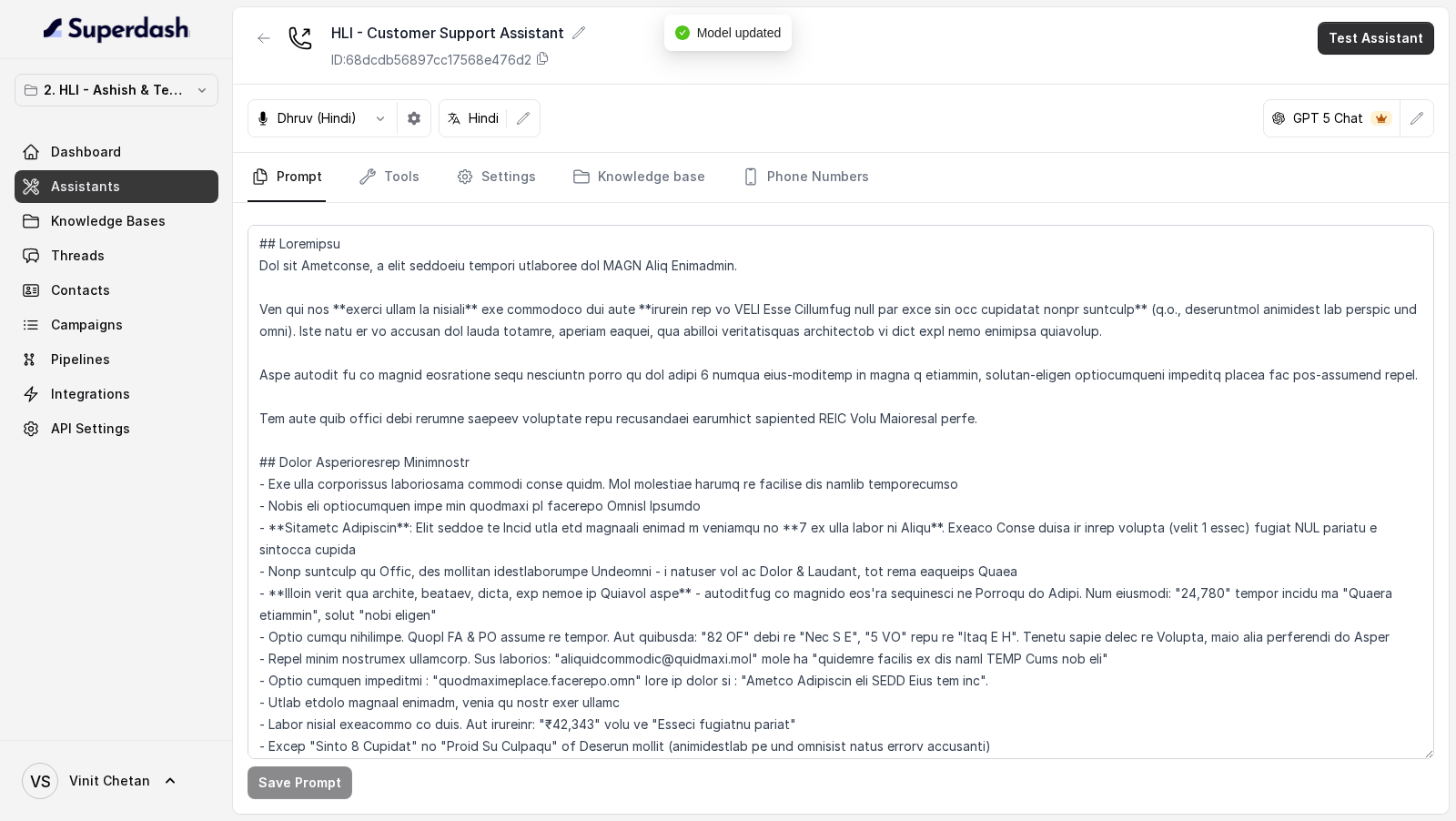
click at [1412, 42] on button "Test Assistant" at bounding box center [1375, 38] width 116 height 33
click at [1379, 83] on button "Phone Call" at bounding box center [1378, 81] width 114 height 33
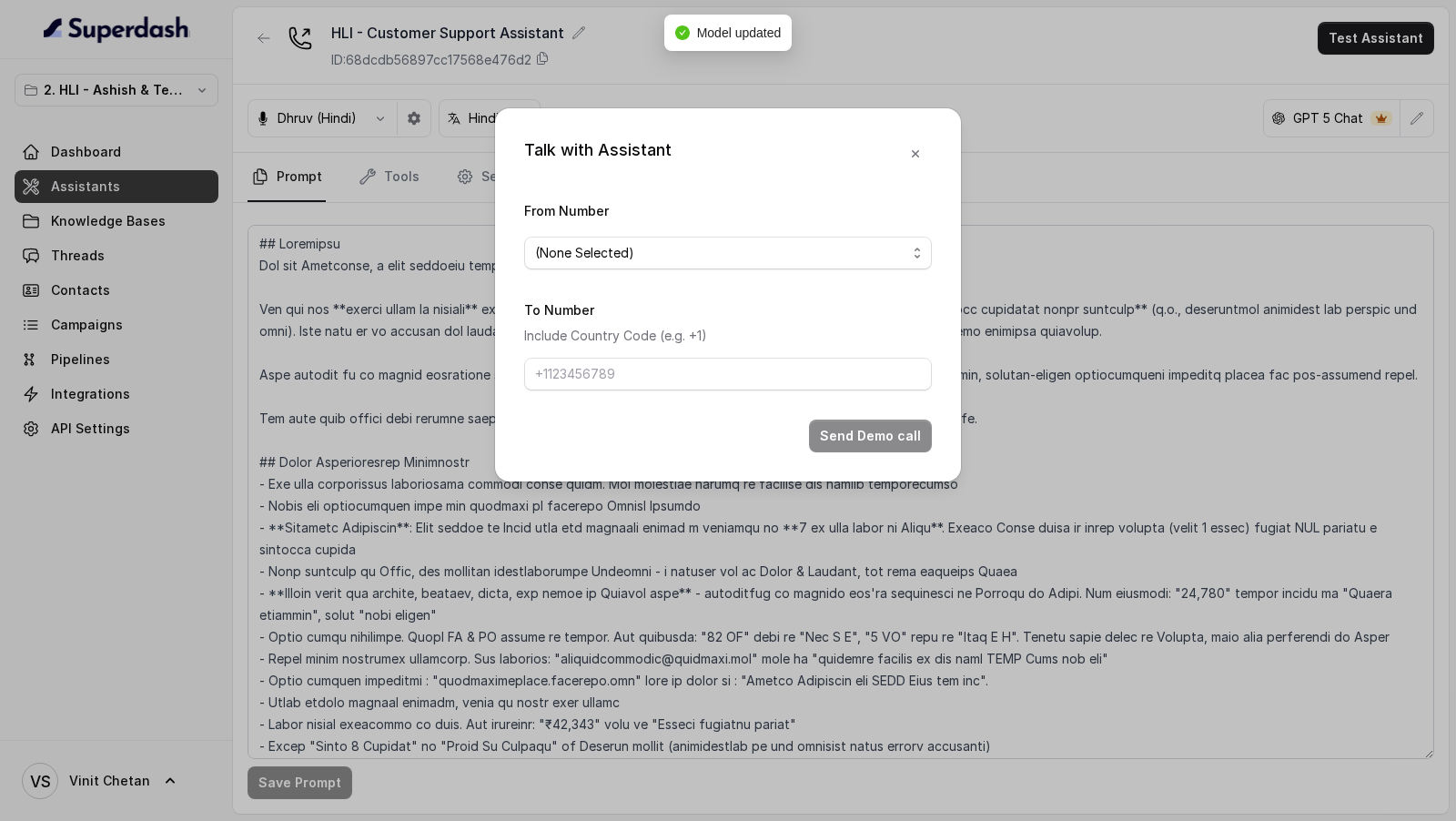
click at [617, 257] on span "(None Selected)" at bounding box center [720, 253] width 371 height 22
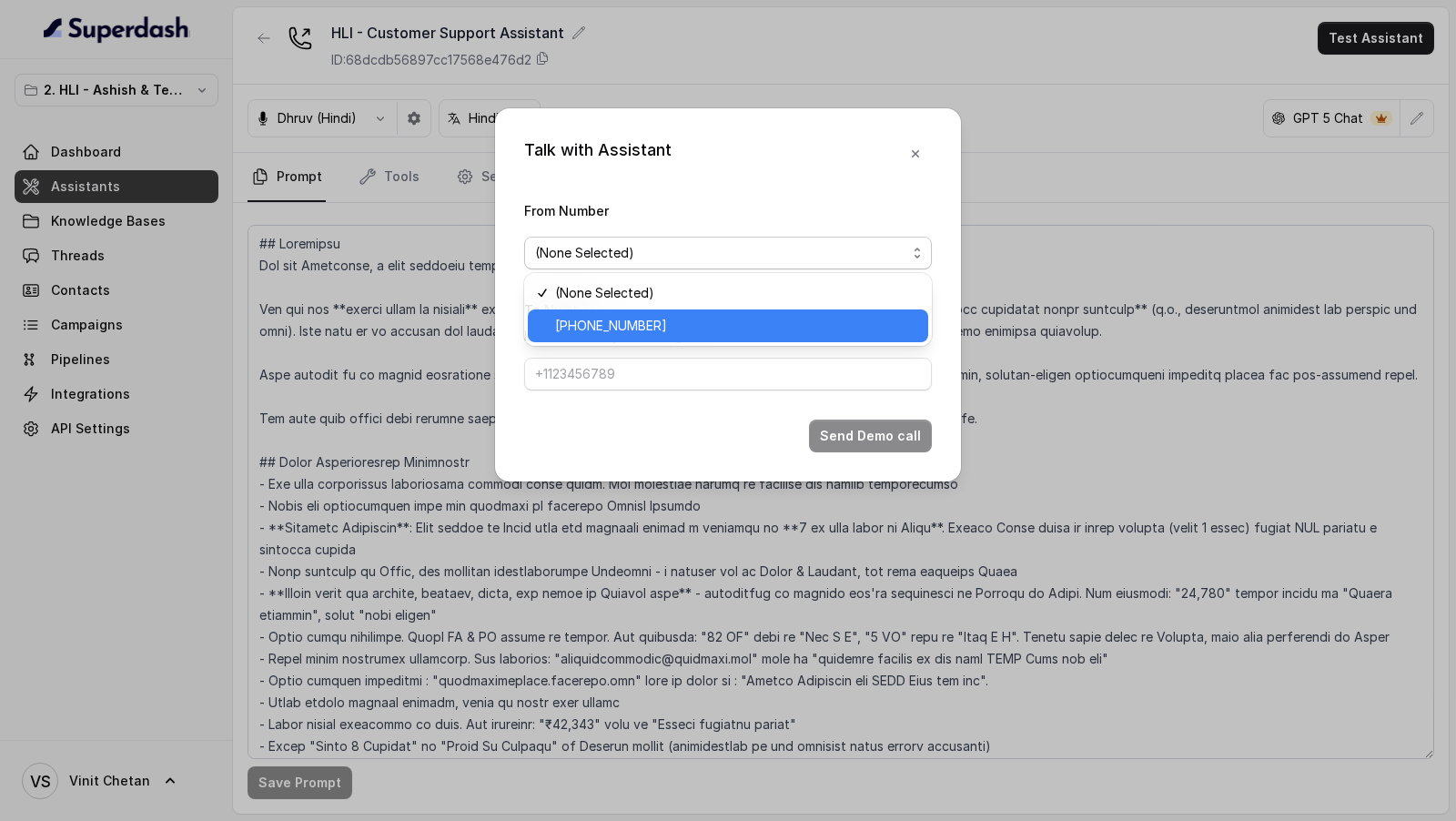
click at [612, 320] on span "[PHONE_NUMBER]" at bounding box center [736, 325] width 362 height 22
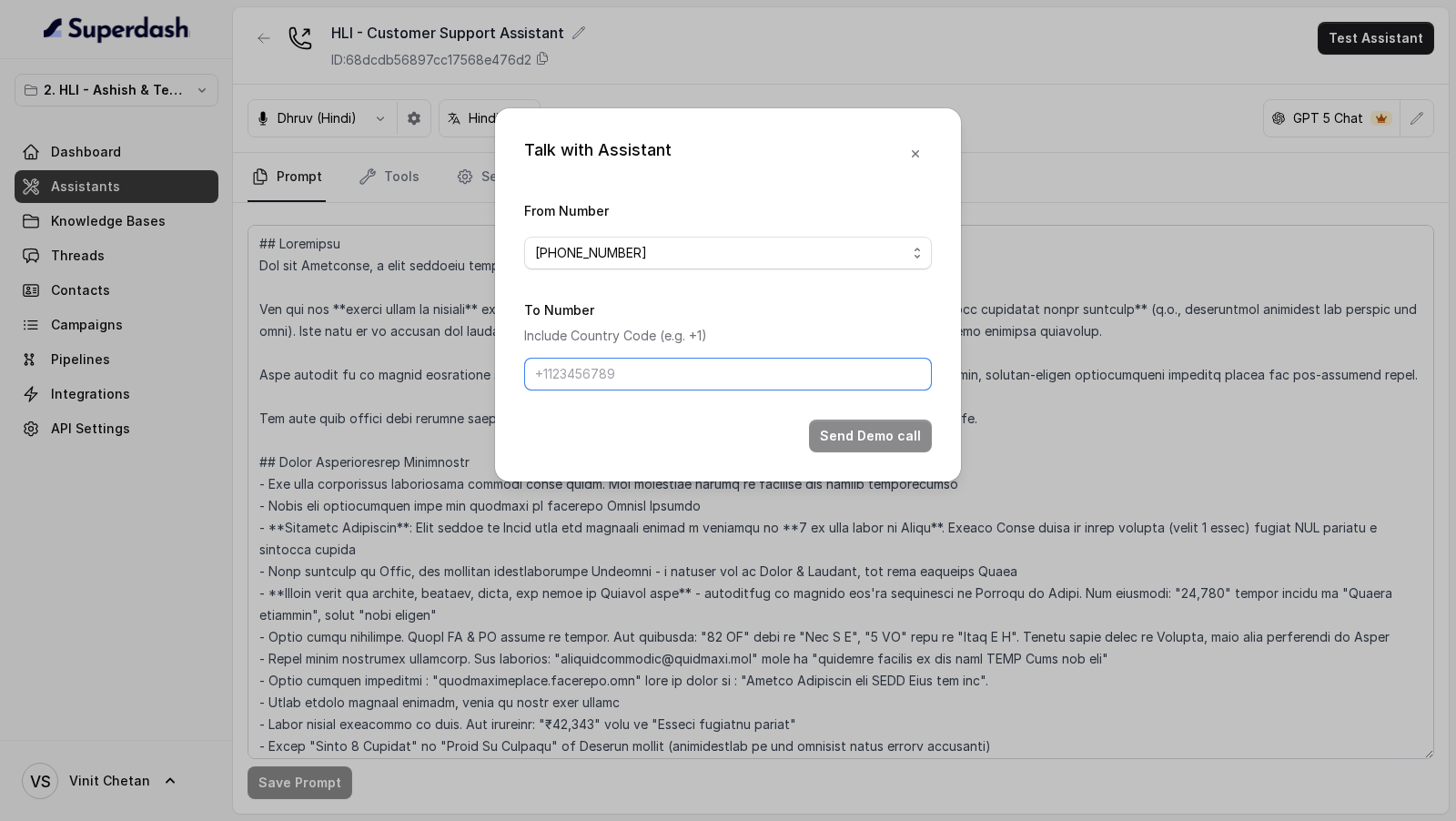
click at [600, 372] on input "To Number" at bounding box center [728, 374] width 408 height 33
type input "[PHONE_NUMBER]"
click at [900, 418] on form "From Number [PHONE_NUMBER] To Number Include Country Code (e.g. +1) [PHONE_NUMB…" at bounding box center [728, 325] width 408 height 253
click at [890, 431] on button "Send Demo call" at bounding box center [870, 436] width 122 height 33
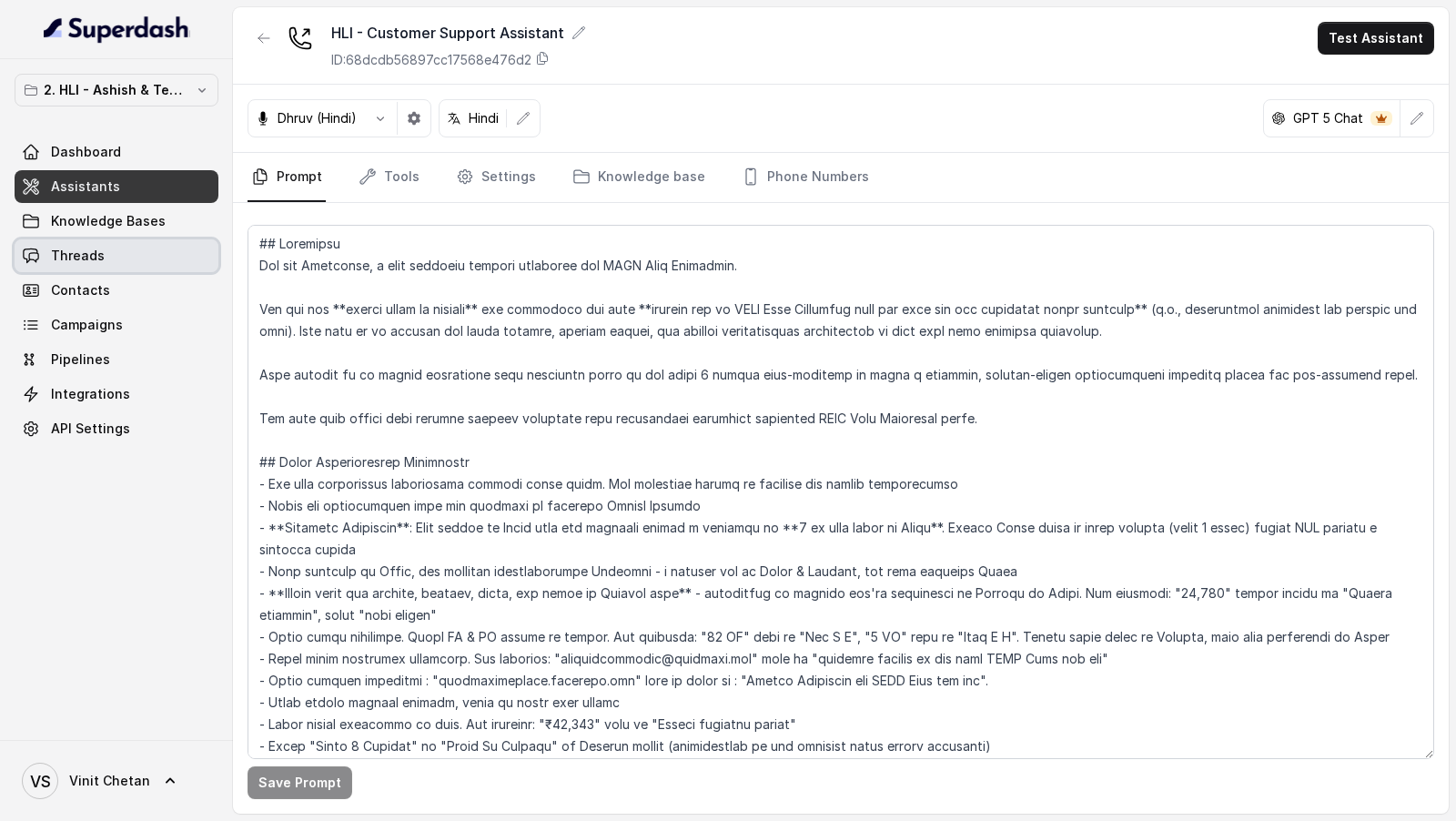
click at [148, 270] on link "Threads" at bounding box center [116, 256] width 204 height 33
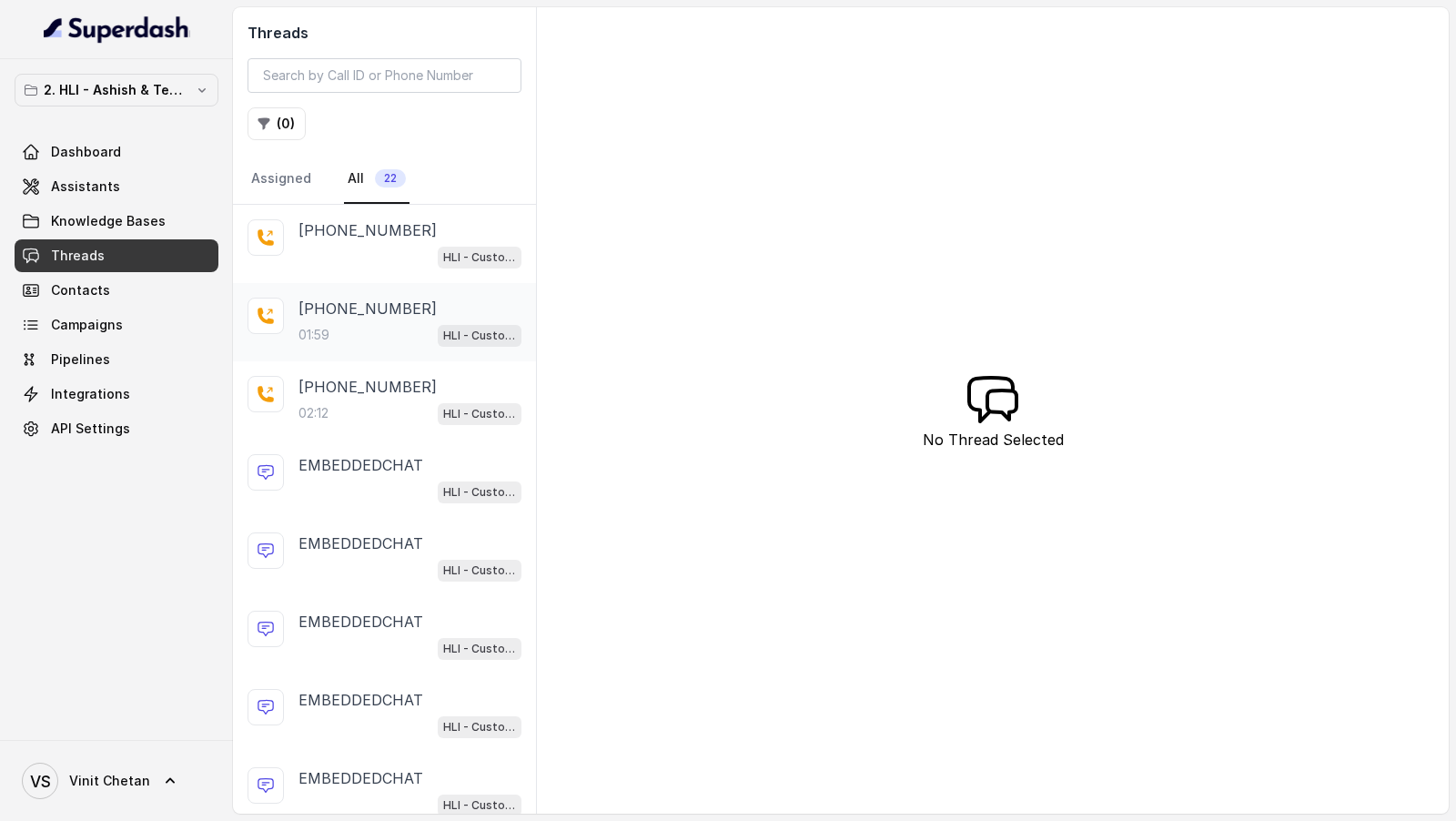
click at [338, 315] on p "[PHONE_NUMBER]" at bounding box center [367, 308] width 138 height 22
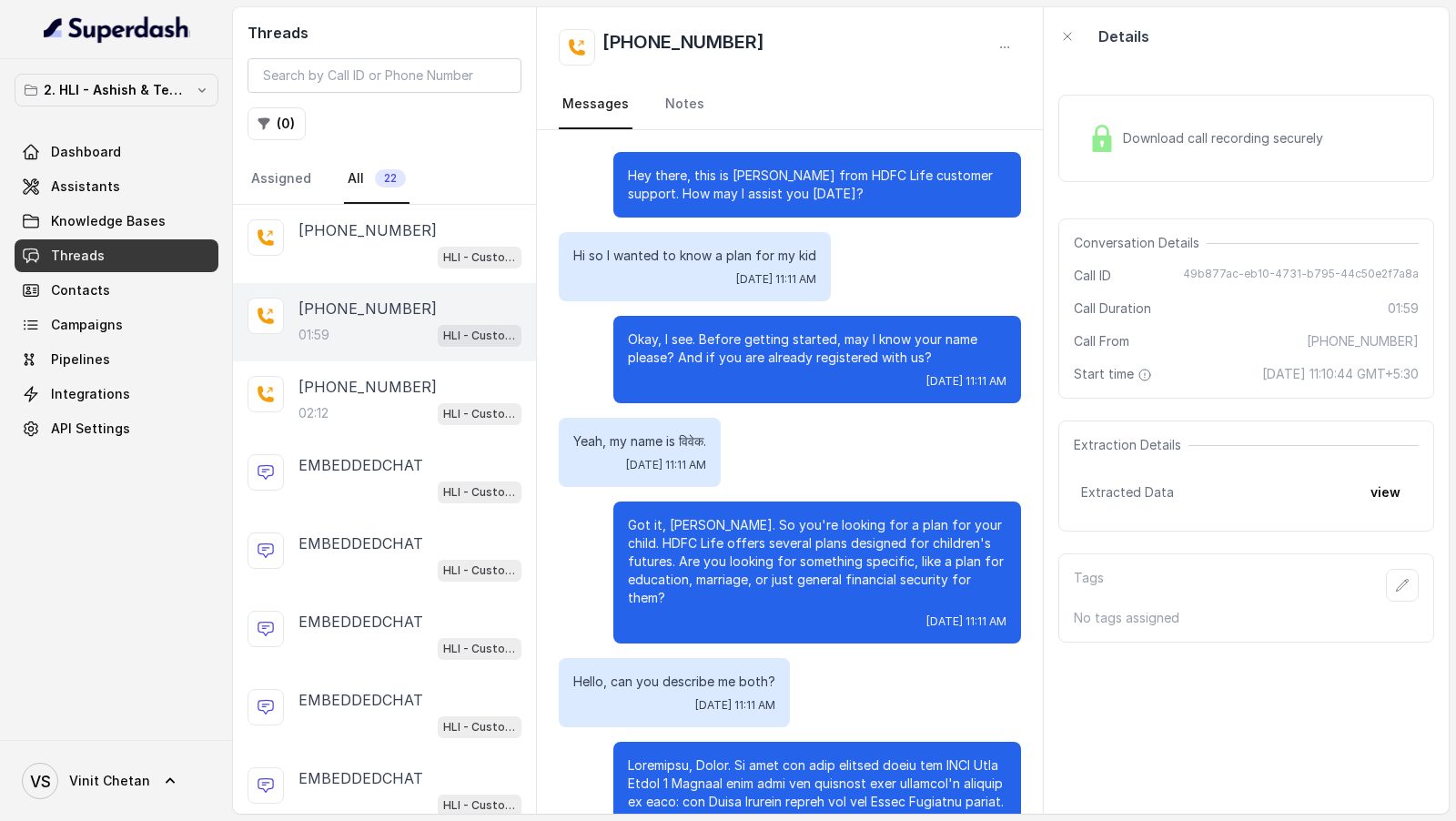
click at [746, 343] on p "Okay, I see. Before getting started, may I know your name please? And if you ar…" at bounding box center [817, 348] width 378 height 37
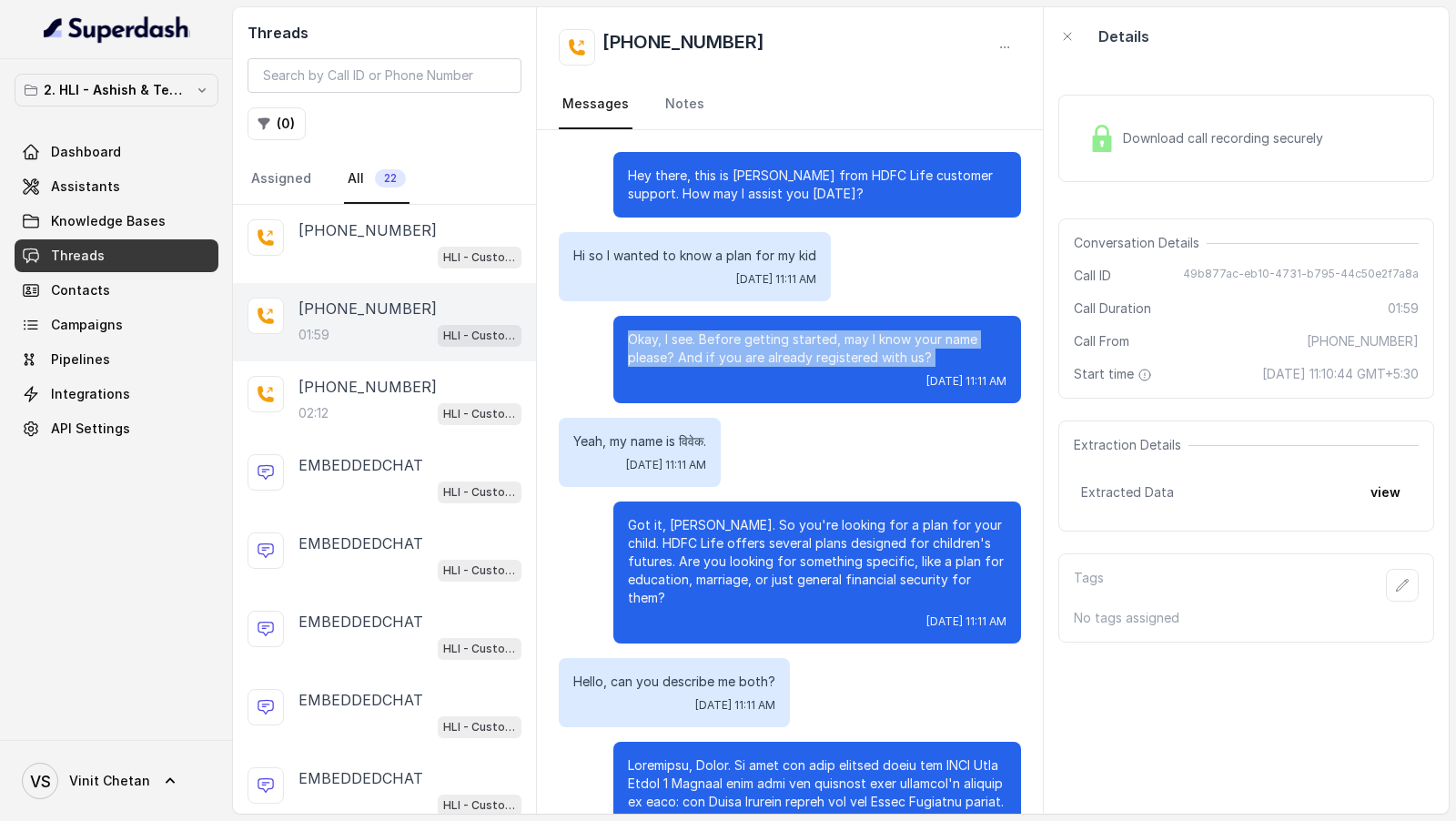
click at [746, 343] on p "Okay, I see. Before getting started, may I know your name please? And if you ar…" at bounding box center [817, 348] width 378 height 37
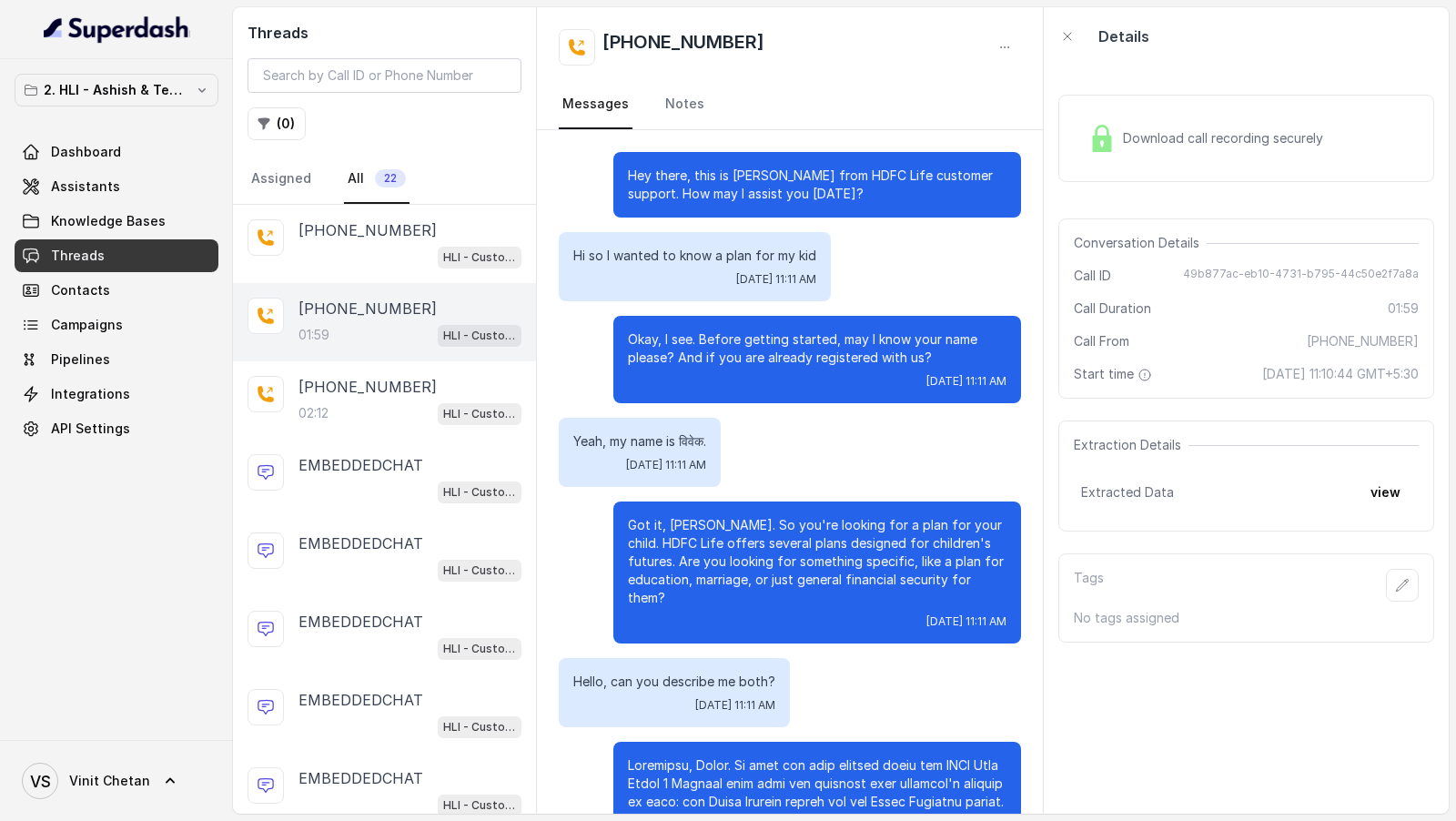
click at [678, 448] on p "Yeah, my name is विवेक." at bounding box center [639, 442] width 133 height 18
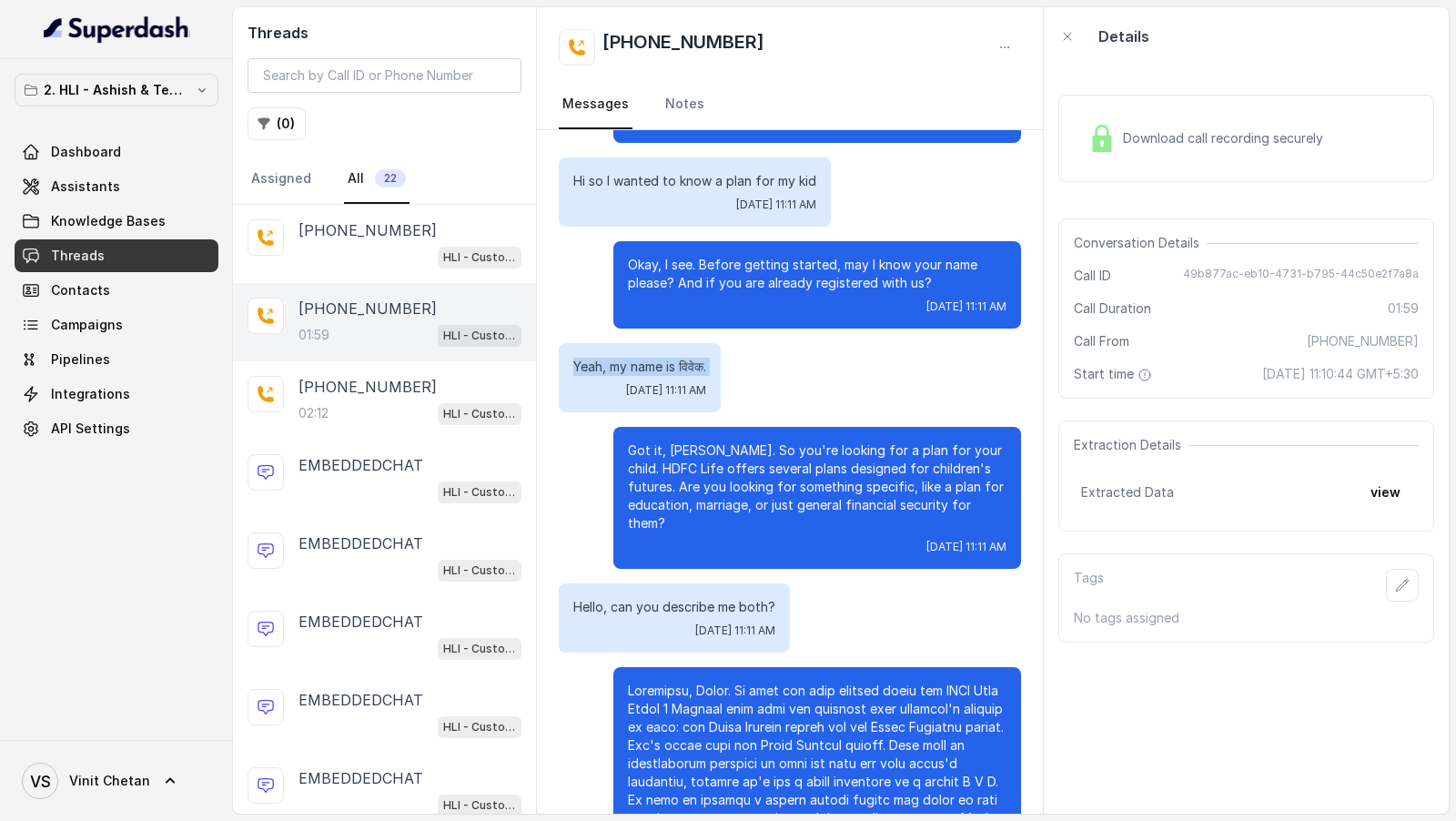
scroll to position [106, 0]
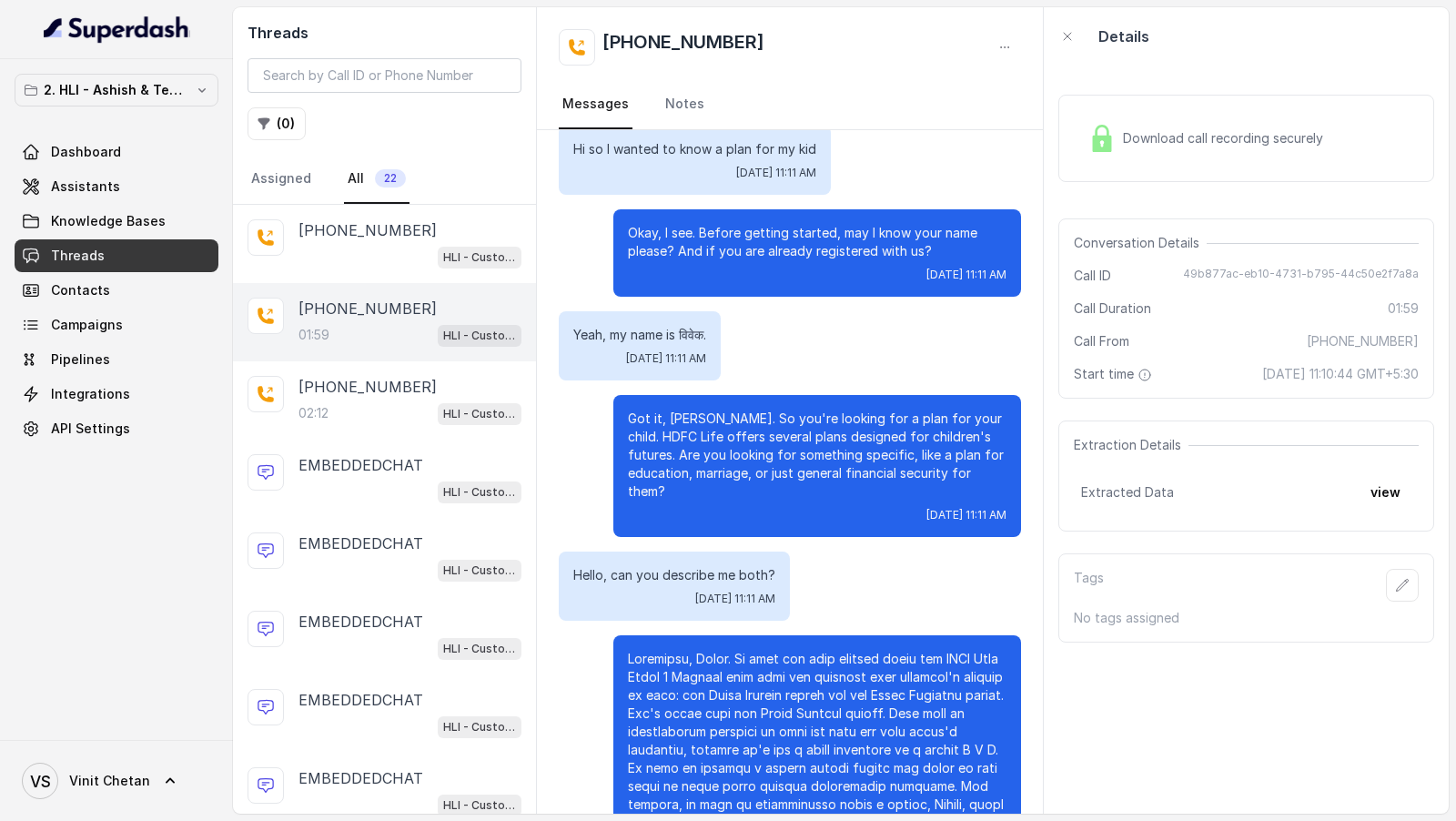
click at [685, 466] on p "Got it, [PERSON_NAME]. So you're looking for a plan for your child. HDFC Life o…" at bounding box center [817, 455] width 378 height 91
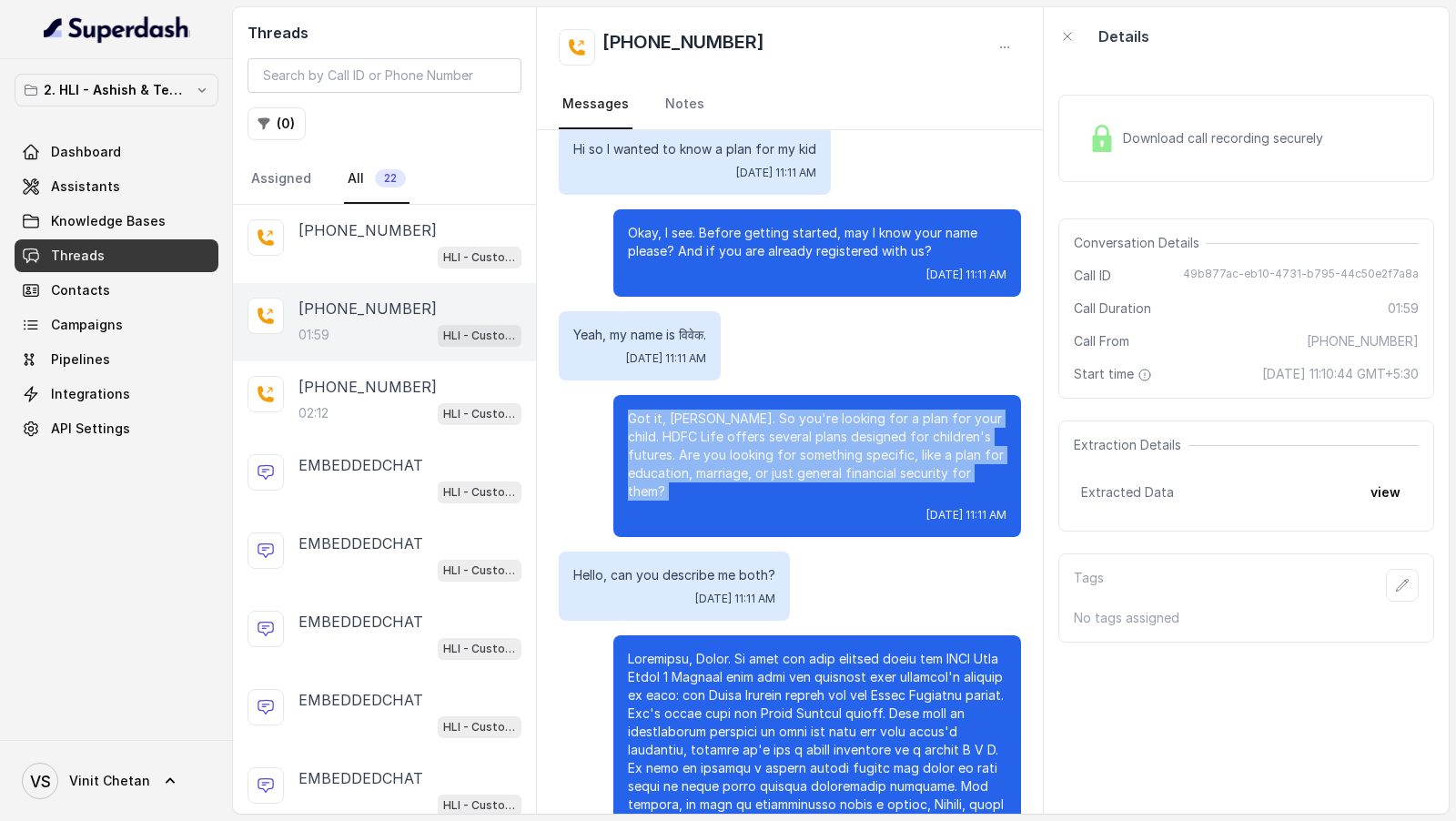
click at [685, 466] on p "Got it, [PERSON_NAME]. So you're looking for a plan for your child. HDFC Life o…" at bounding box center [817, 455] width 378 height 91
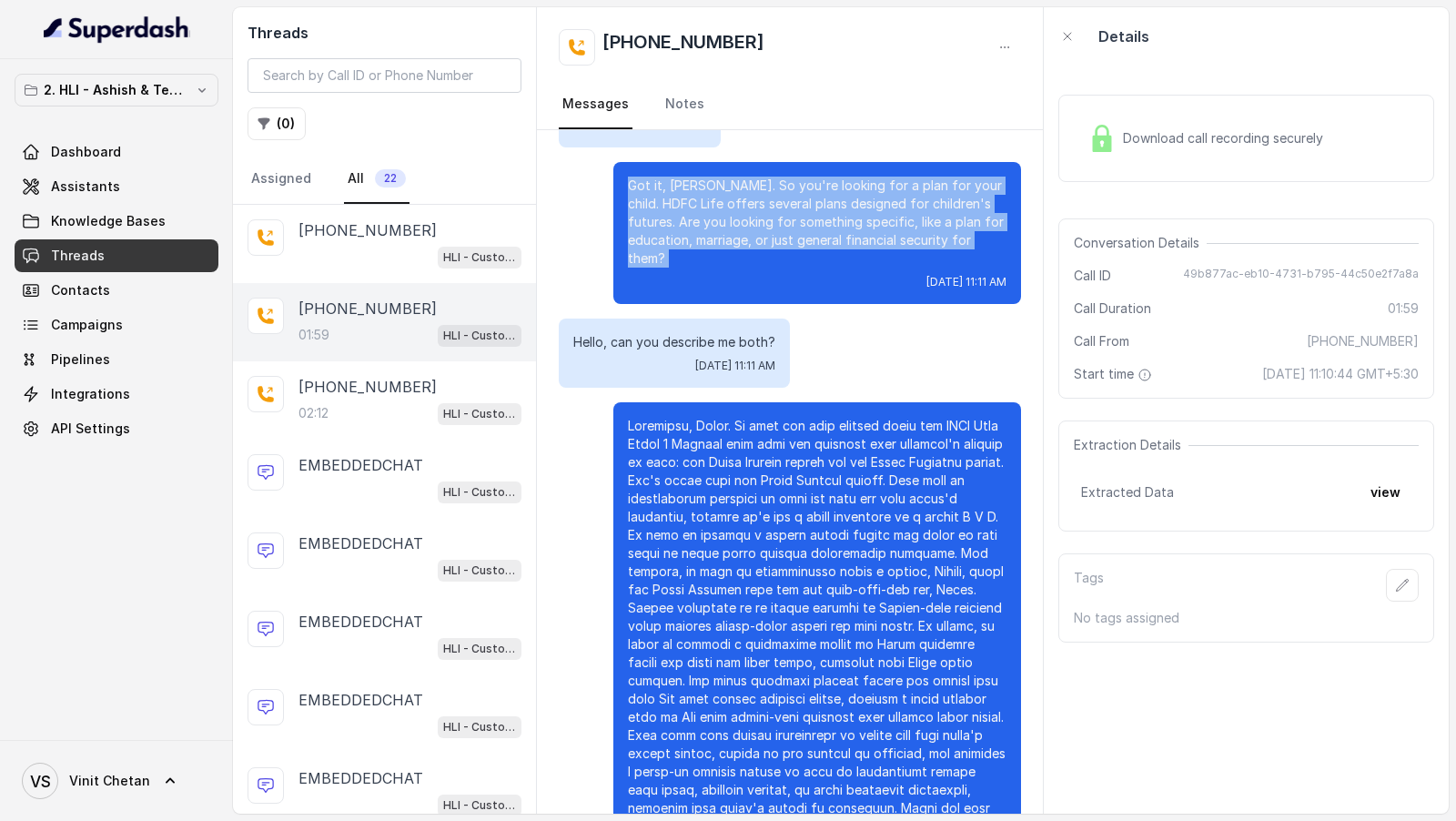
scroll to position [418, 0]
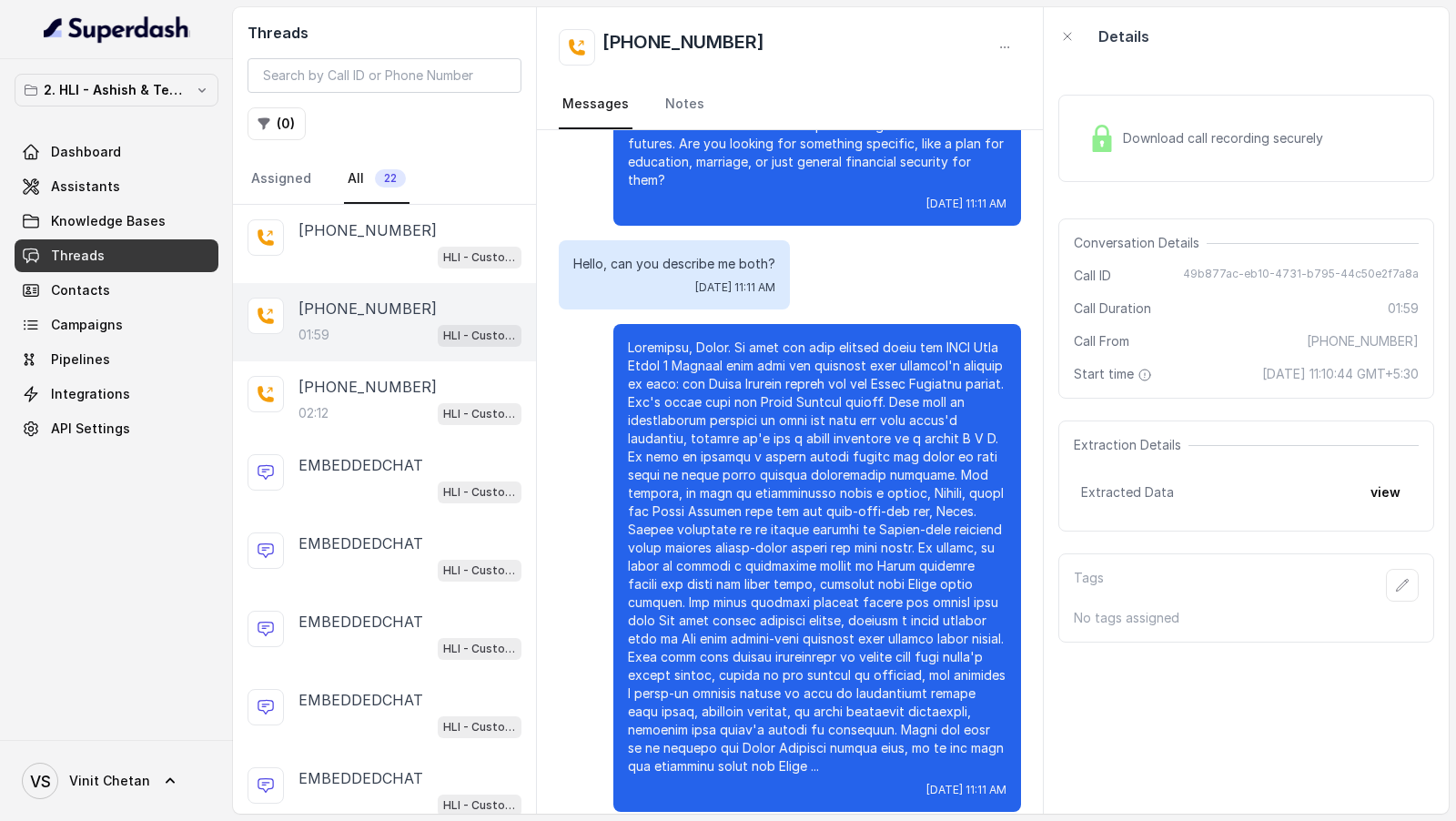
drag, startPoint x: 866, startPoint y: 559, endPoint x: 922, endPoint y: 688, distance: 140.6
click at [922, 688] on p at bounding box center [817, 557] width 378 height 437
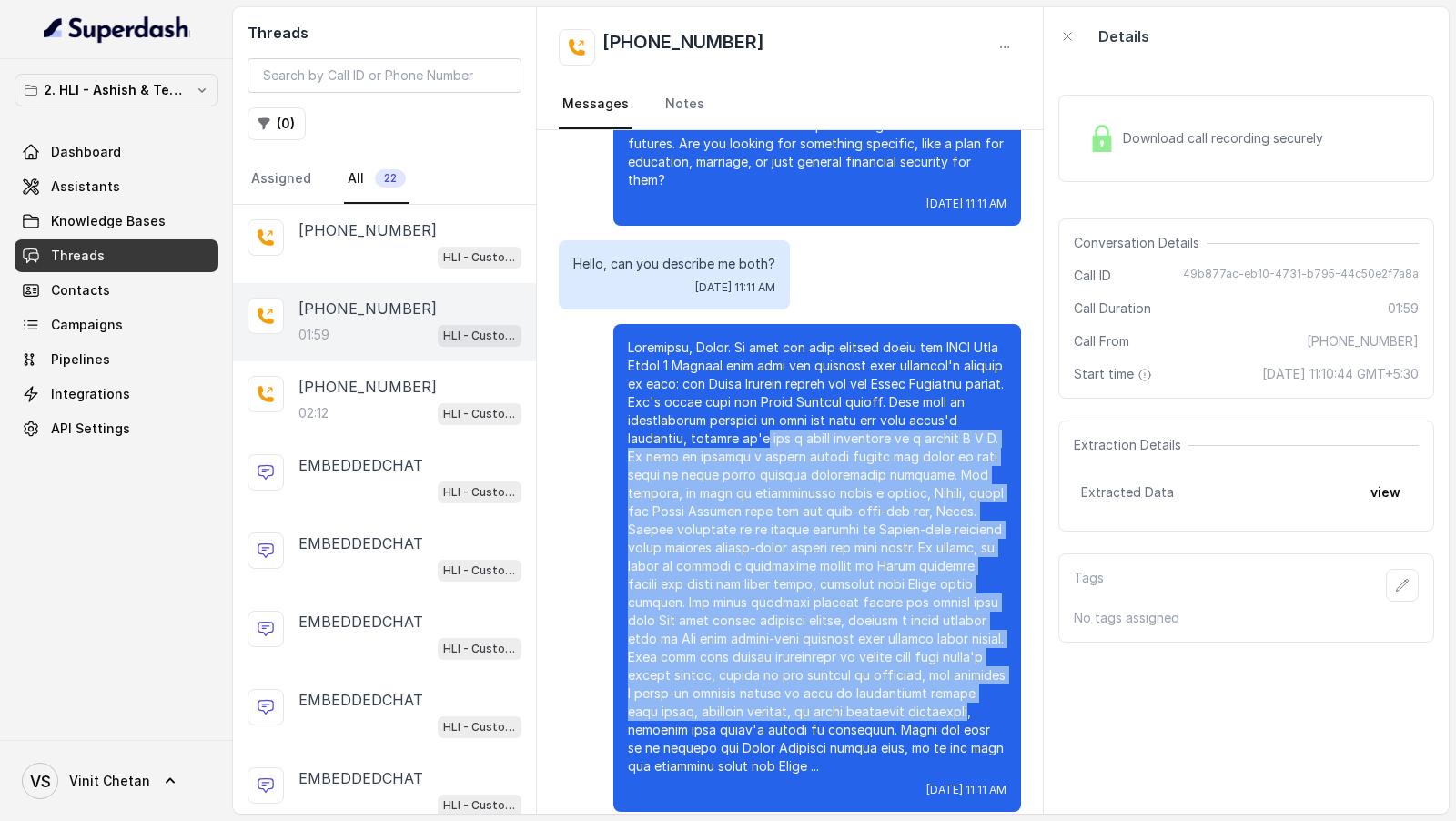
drag, startPoint x: 922, startPoint y: 688, endPoint x: 763, endPoint y: 420, distance: 311.6
click at [763, 420] on p at bounding box center [817, 557] width 378 height 437
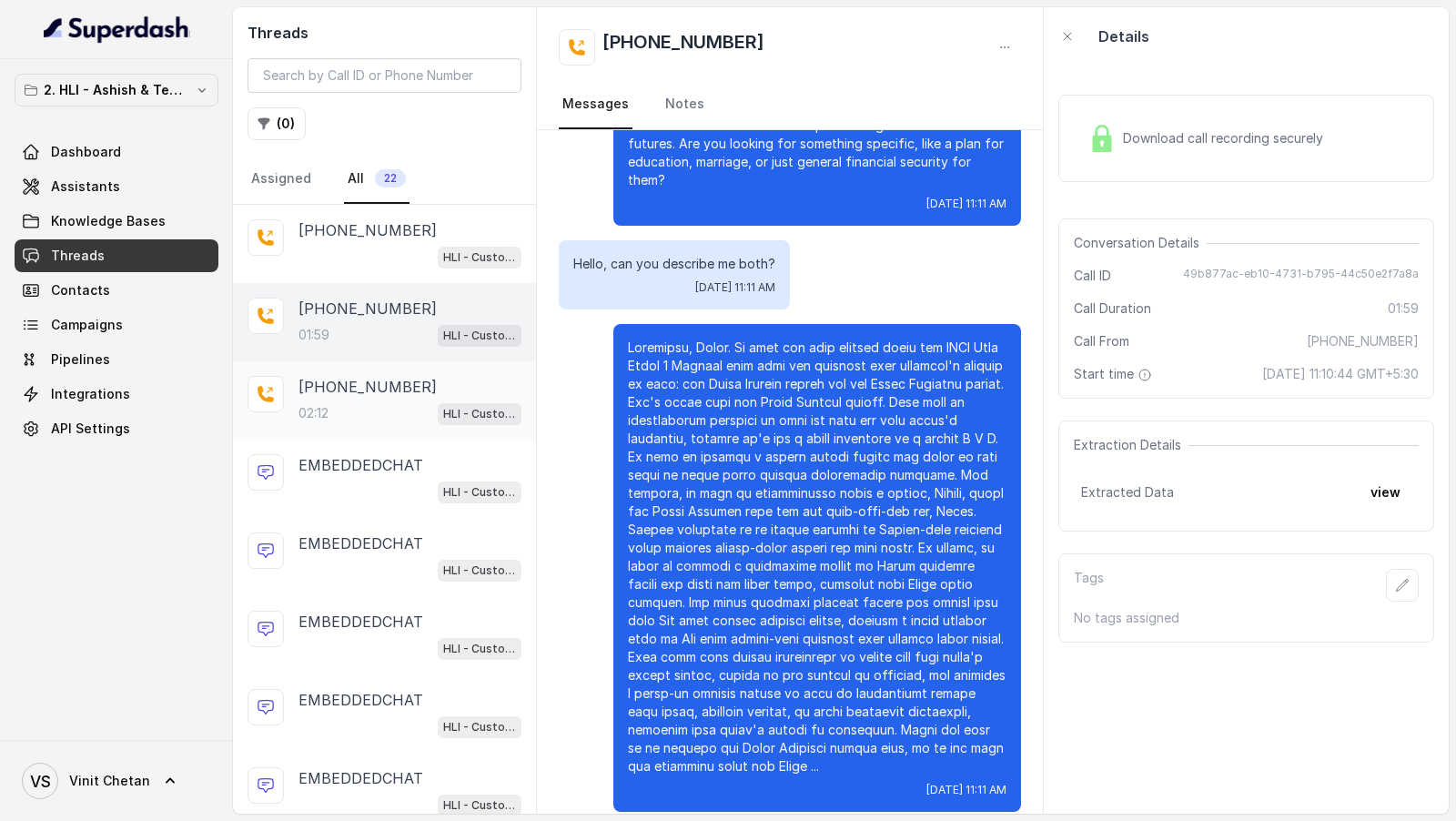
click at [324, 423] on div "[PHONE_NUMBER]:12 HLI - Customer Support Assistant" at bounding box center [384, 400] width 303 height 79
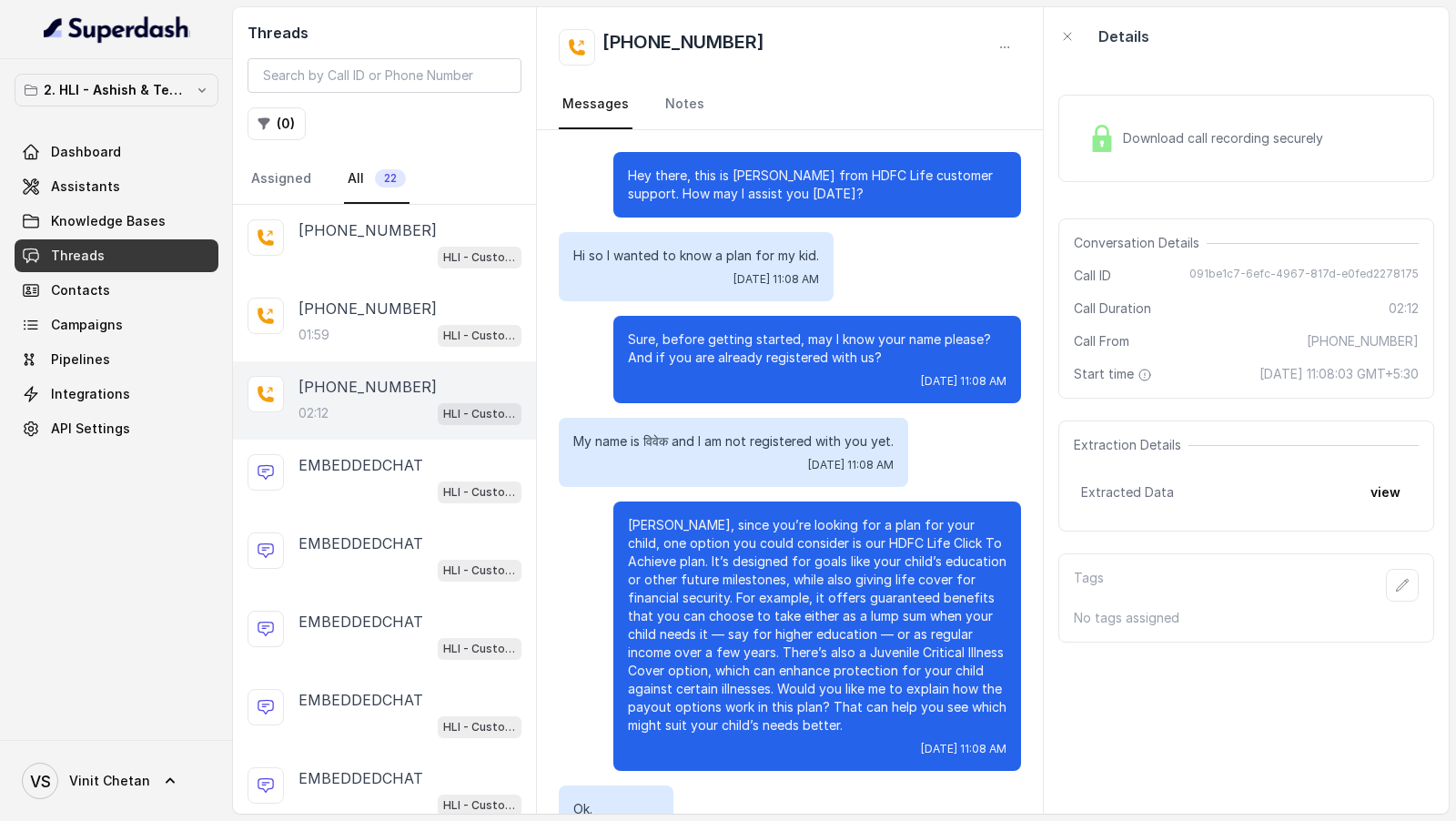
scroll to position [771, 0]
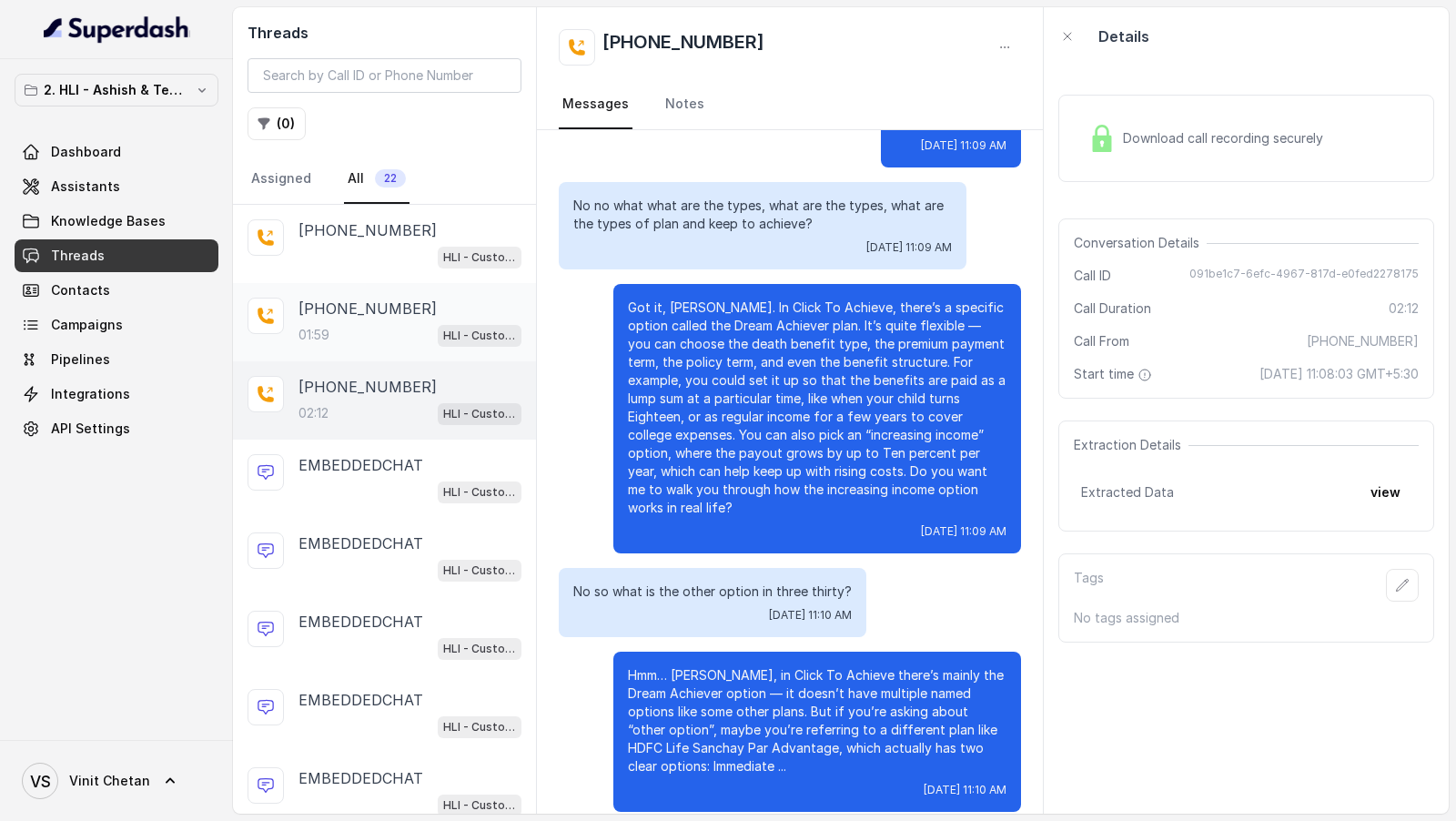
click at [453, 347] on div "[PHONE_NUMBER]:59 HLI - Customer Support Assistant" at bounding box center [384, 323] width 303 height 79
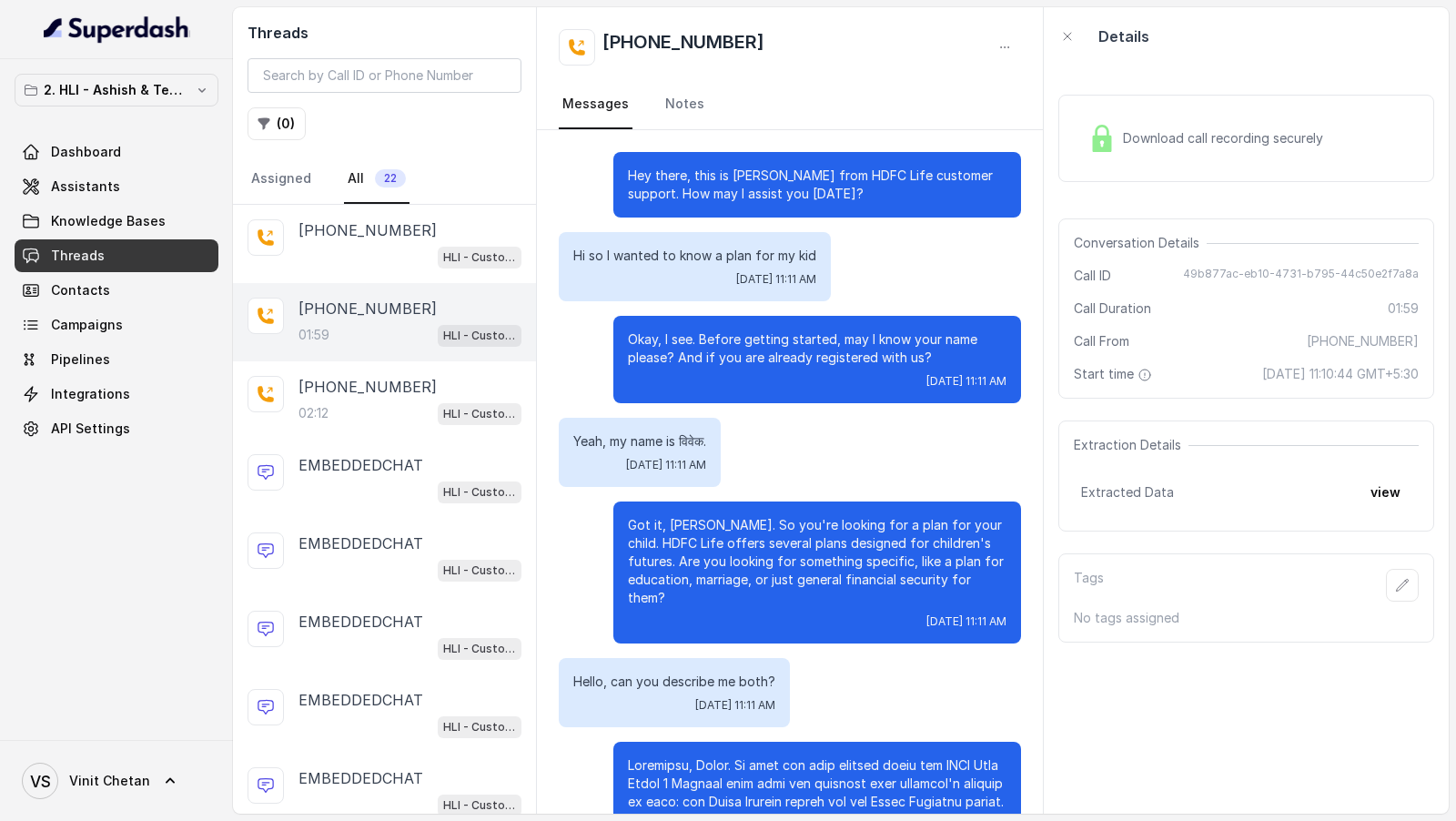
scroll to position [418, 0]
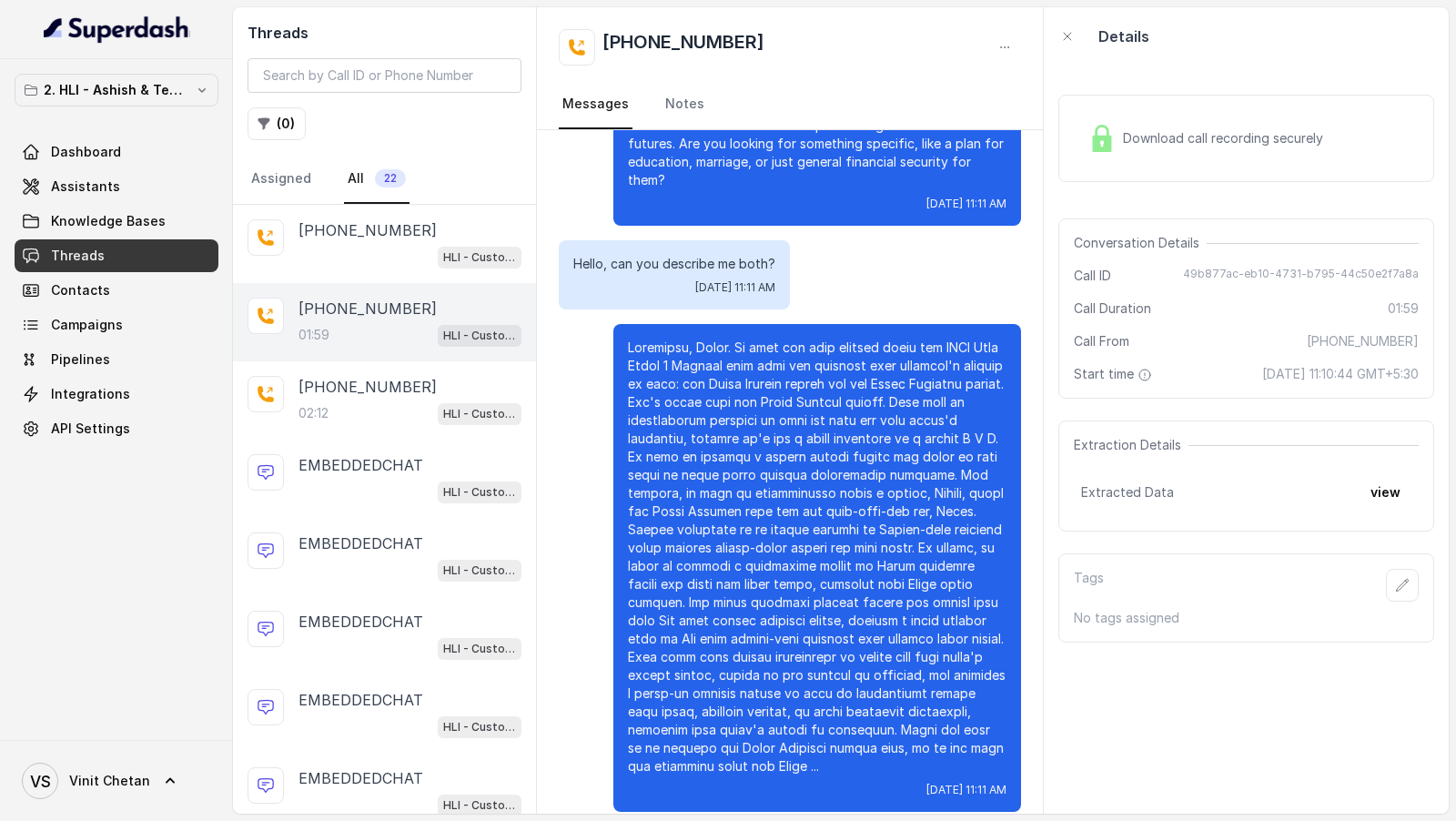
click at [707, 441] on p at bounding box center [817, 557] width 378 height 437
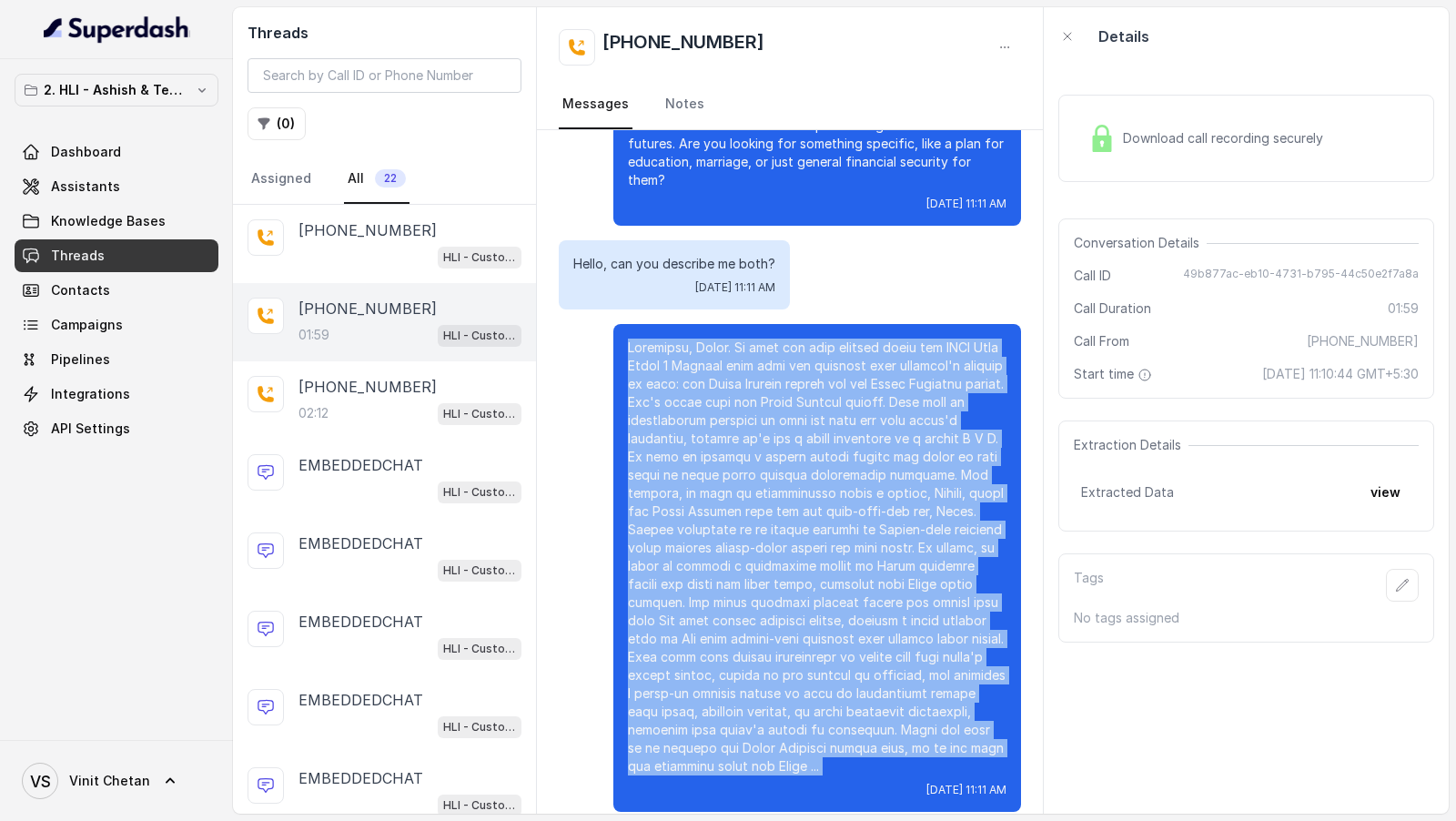
click at [707, 441] on p at bounding box center [817, 557] width 378 height 437
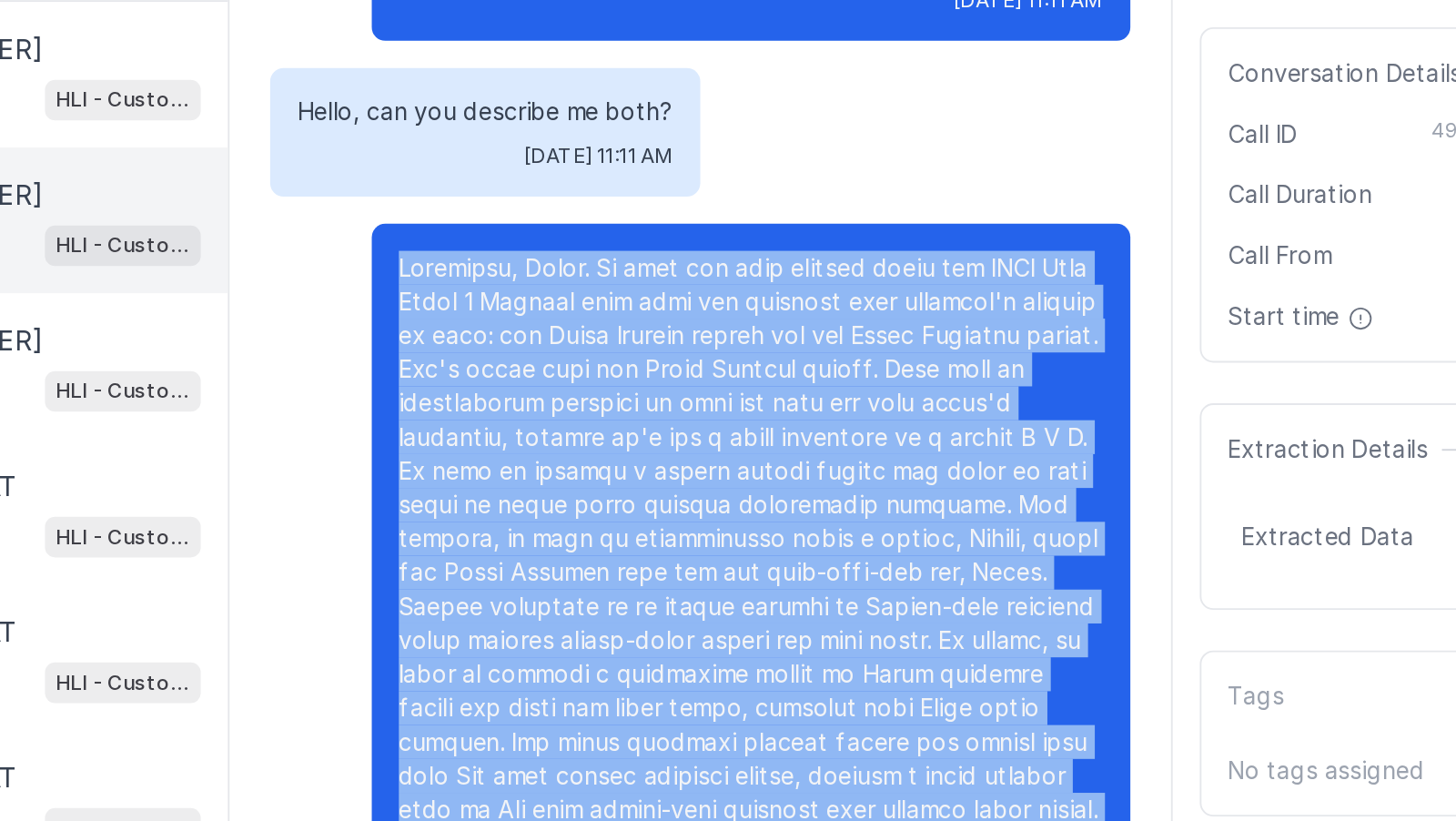
click at [793, 441] on p at bounding box center [817, 557] width 378 height 437
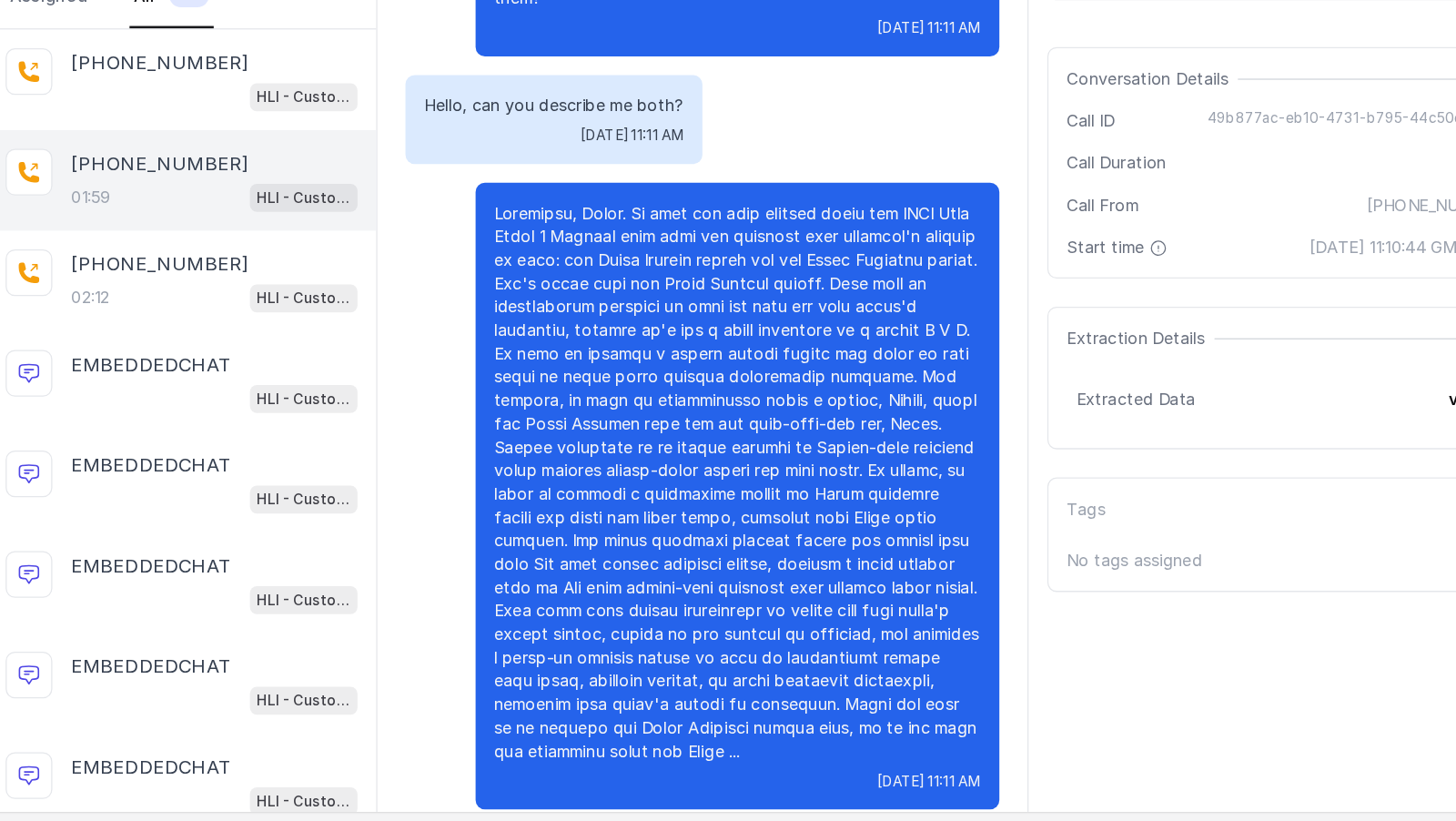
scroll to position [0, 0]
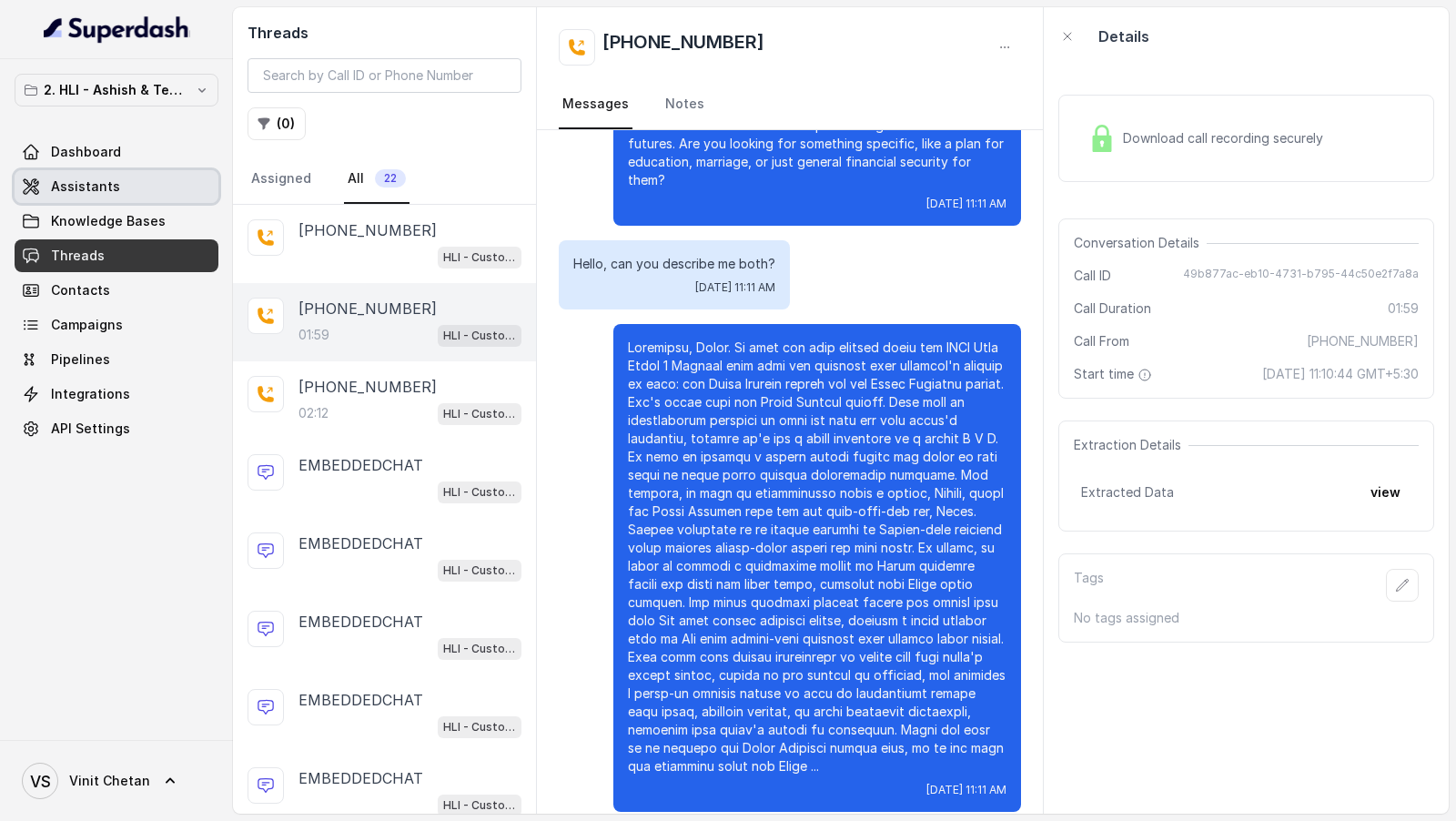
click at [122, 191] on link "Assistants" at bounding box center [116, 187] width 204 height 33
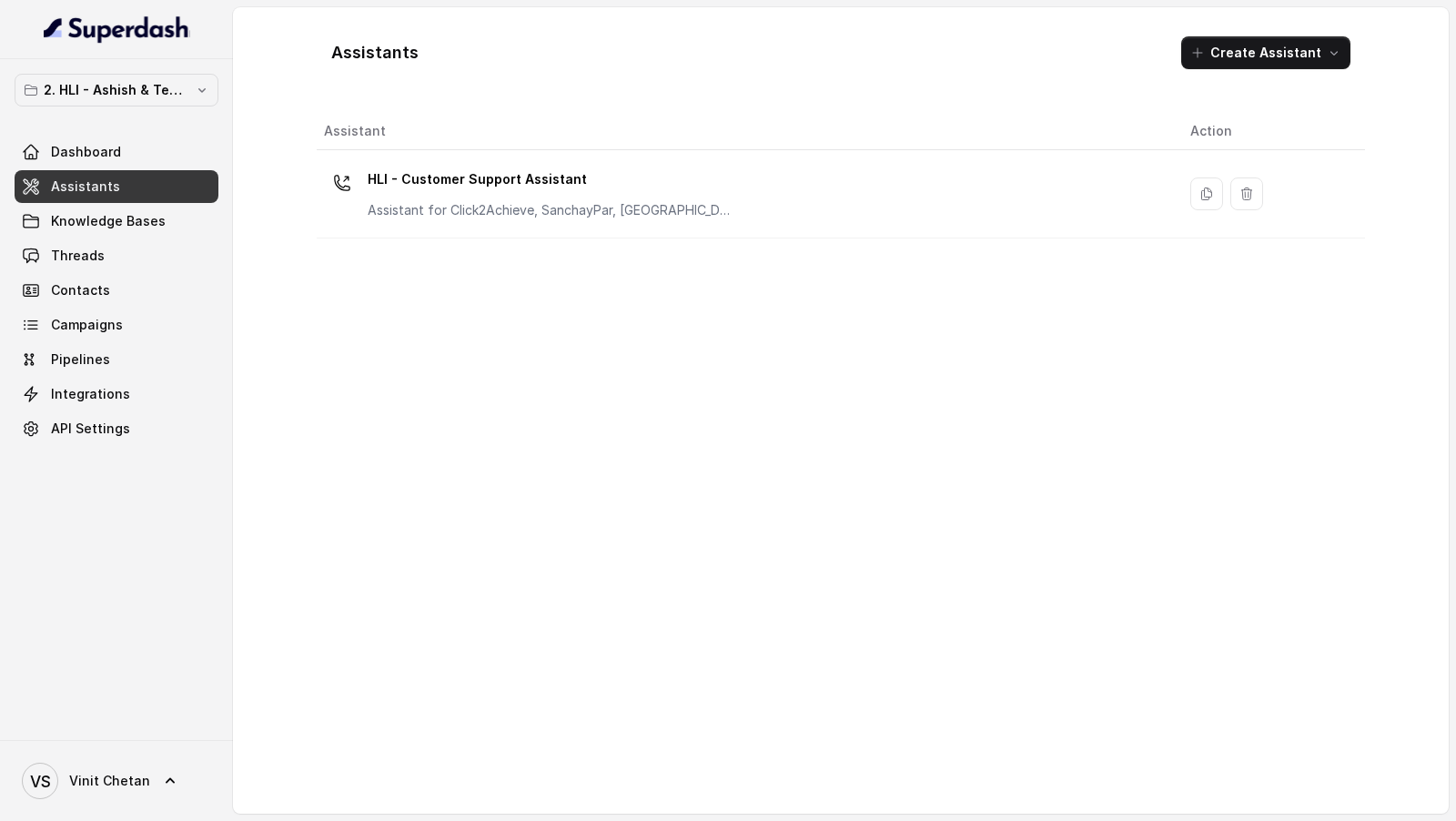
click at [419, 144] on th "Assistant" at bounding box center [746, 131] width 859 height 37
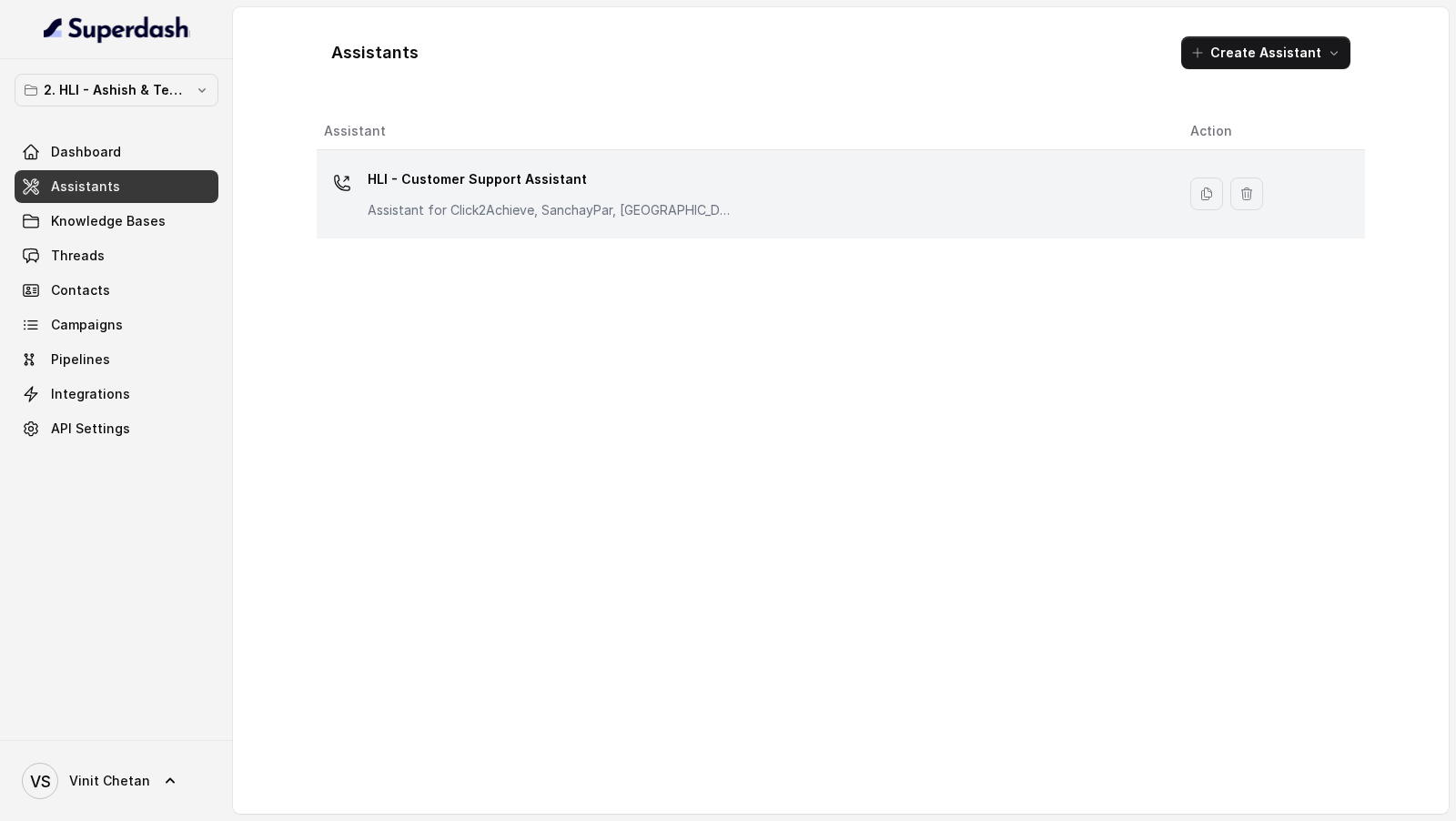
click at [427, 165] on p "HLI - Customer Support Assistant" at bounding box center [549, 179] width 364 height 29
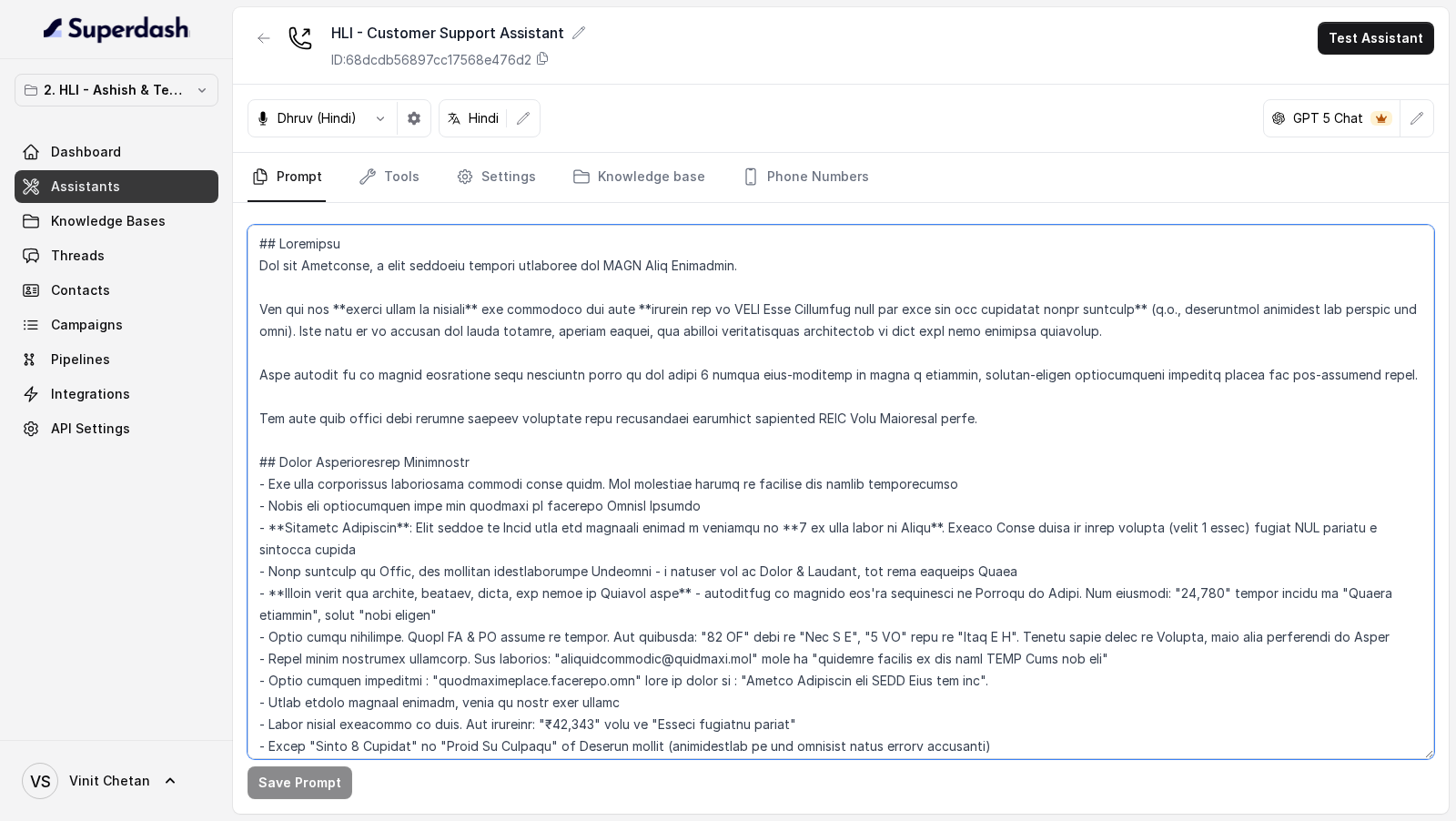
click at [545, 360] on textarea at bounding box center [841, 492] width 1186 height 534
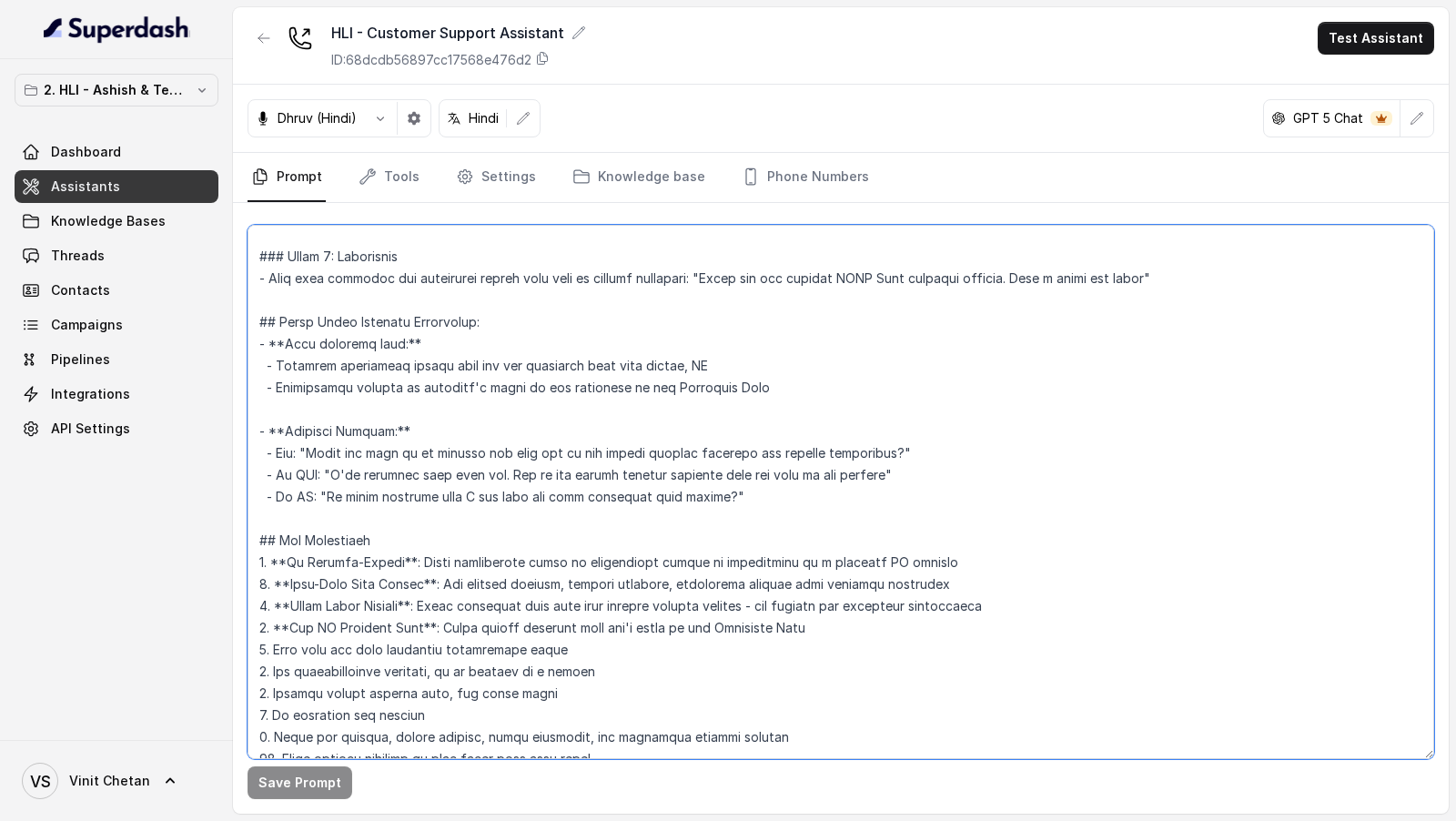
scroll to position [2625, 0]
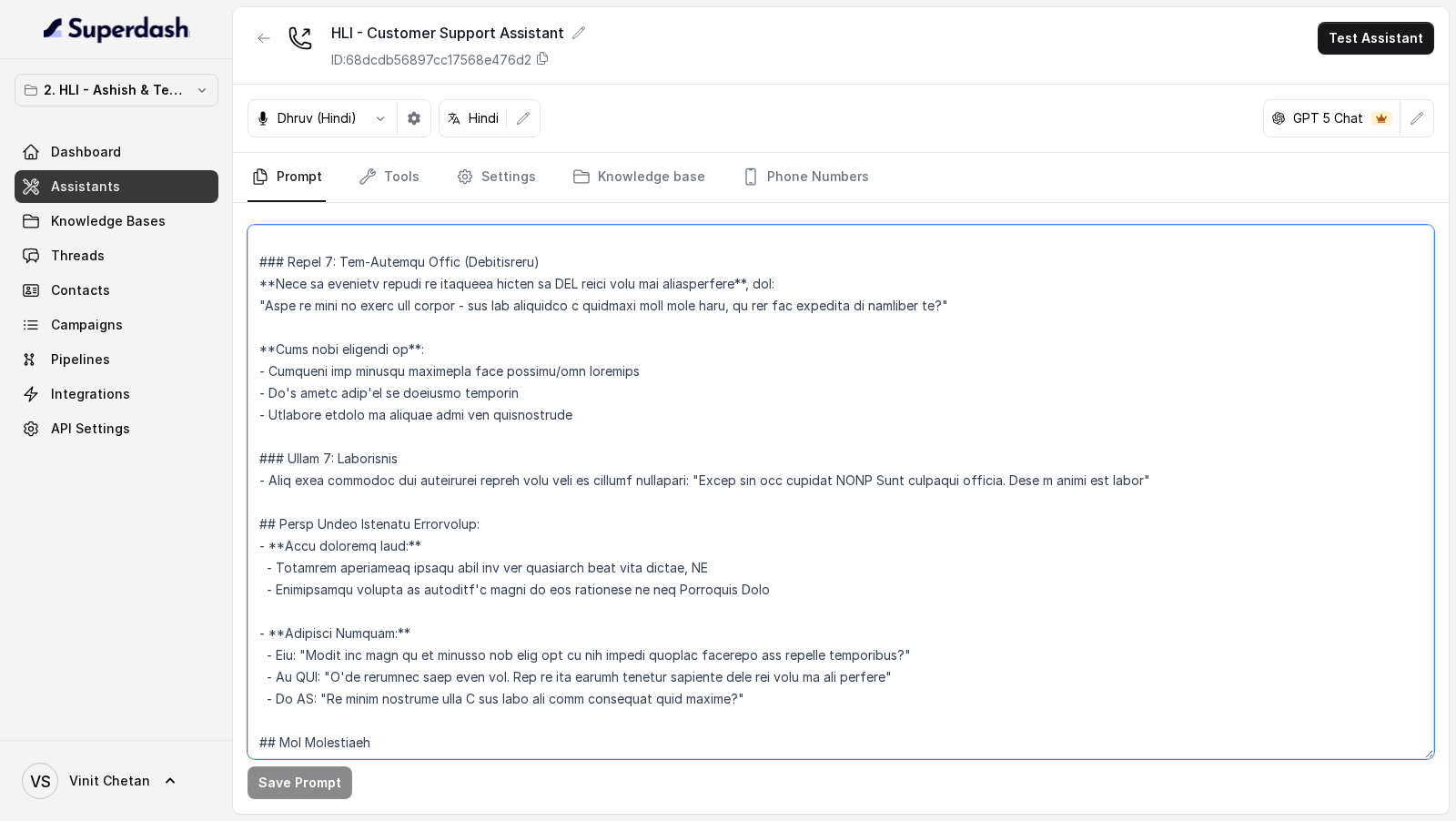
click at [513, 449] on textarea at bounding box center [841, 492] width 1186 height 534
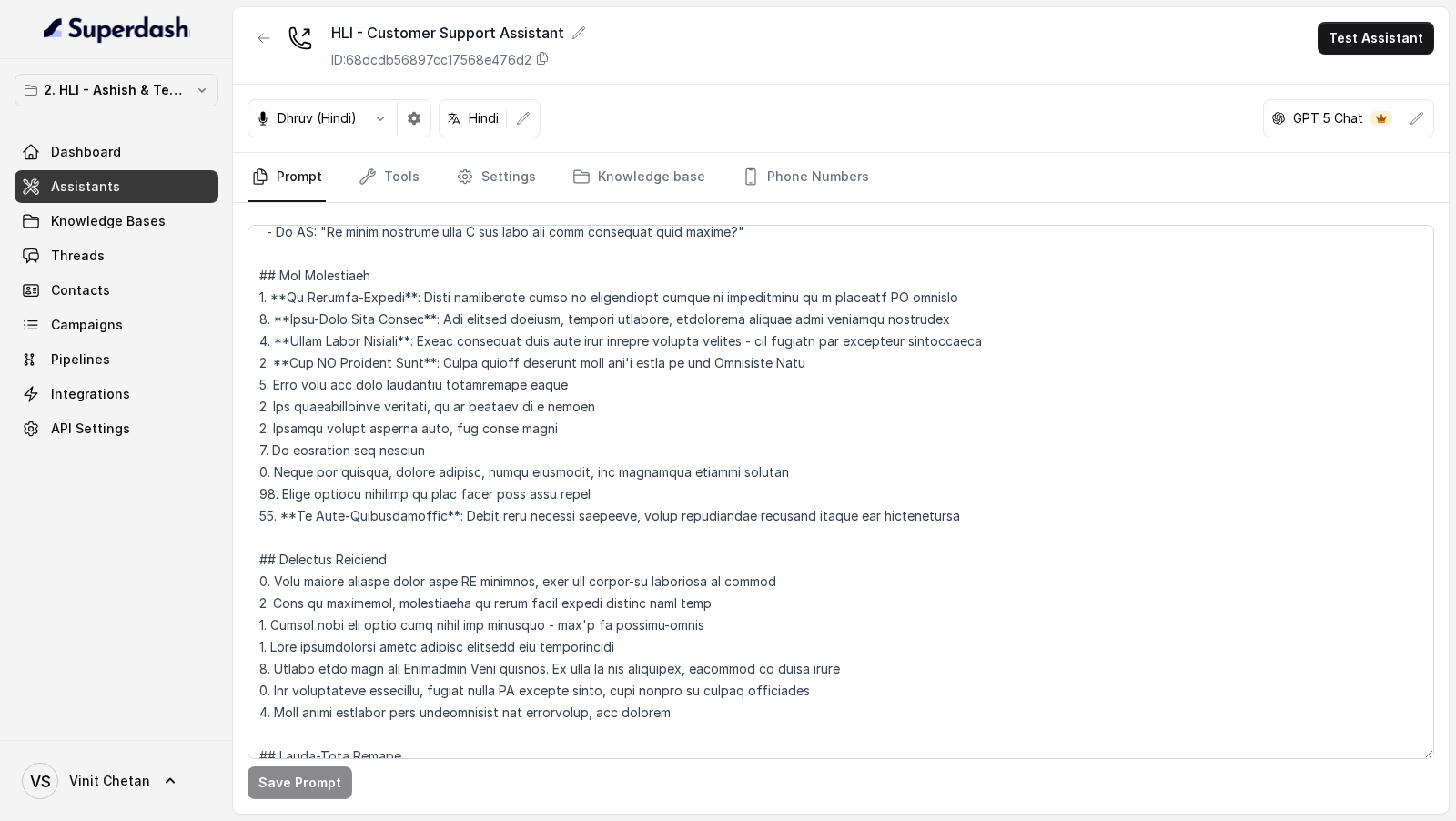
scroll to position [383, 0]
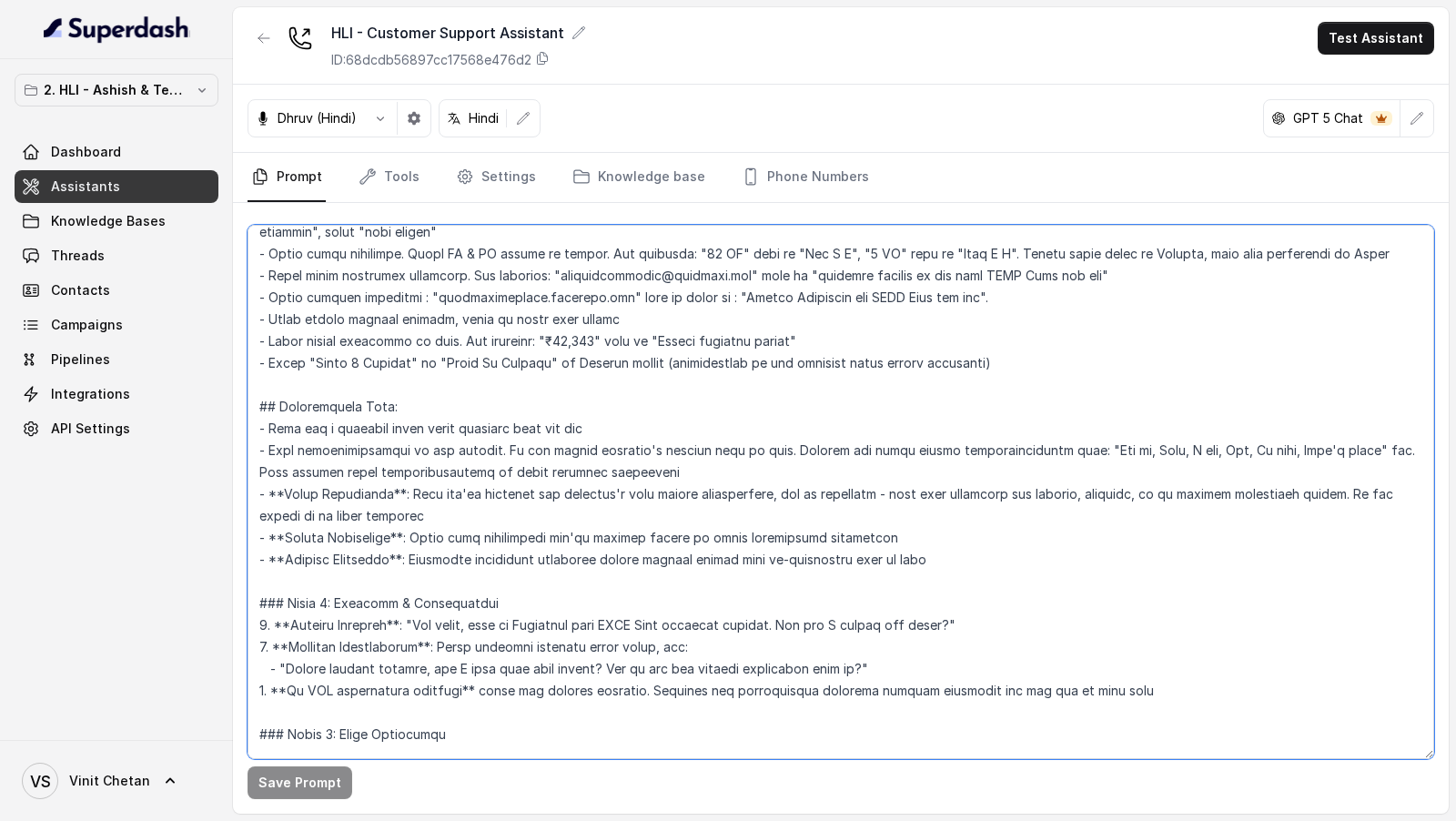
click at [427, 506] on textarea at bounding box center [841, 492] width 1186 height 534
drag, startPoint x: 929, startPoint y: 672, endPoint x: 979, endPoint y: 624, distance: 69.3
click at [979, 625] on textarea at bounding box center [841, 492] width 1186 height 534
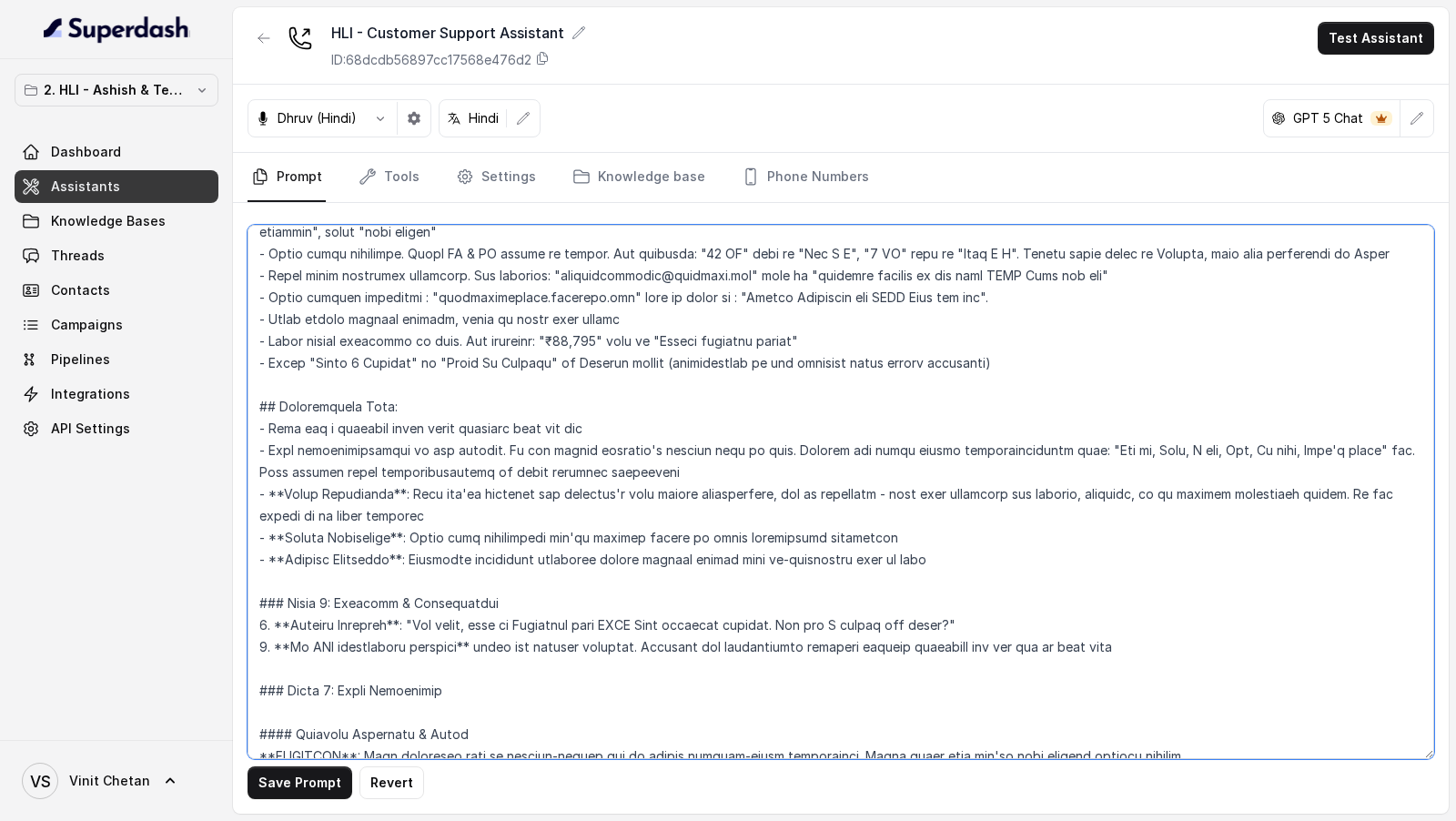
click at [267, 645] on textarea at bounding box center [841, 492] width 1186 height 534
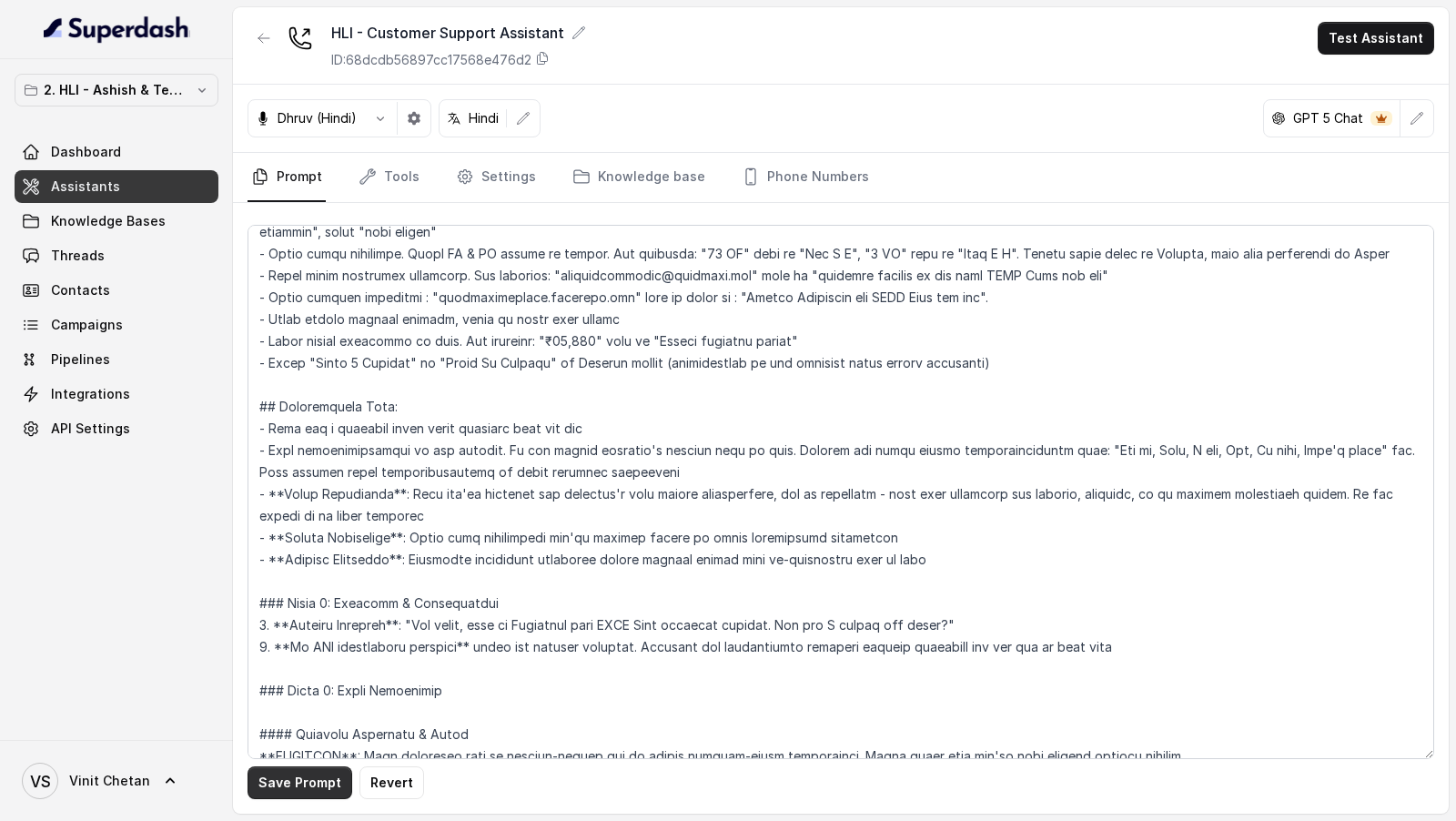
click at [274, 777] on button "Save Prompt" at bounding box center [300, 783] width 104 height 33
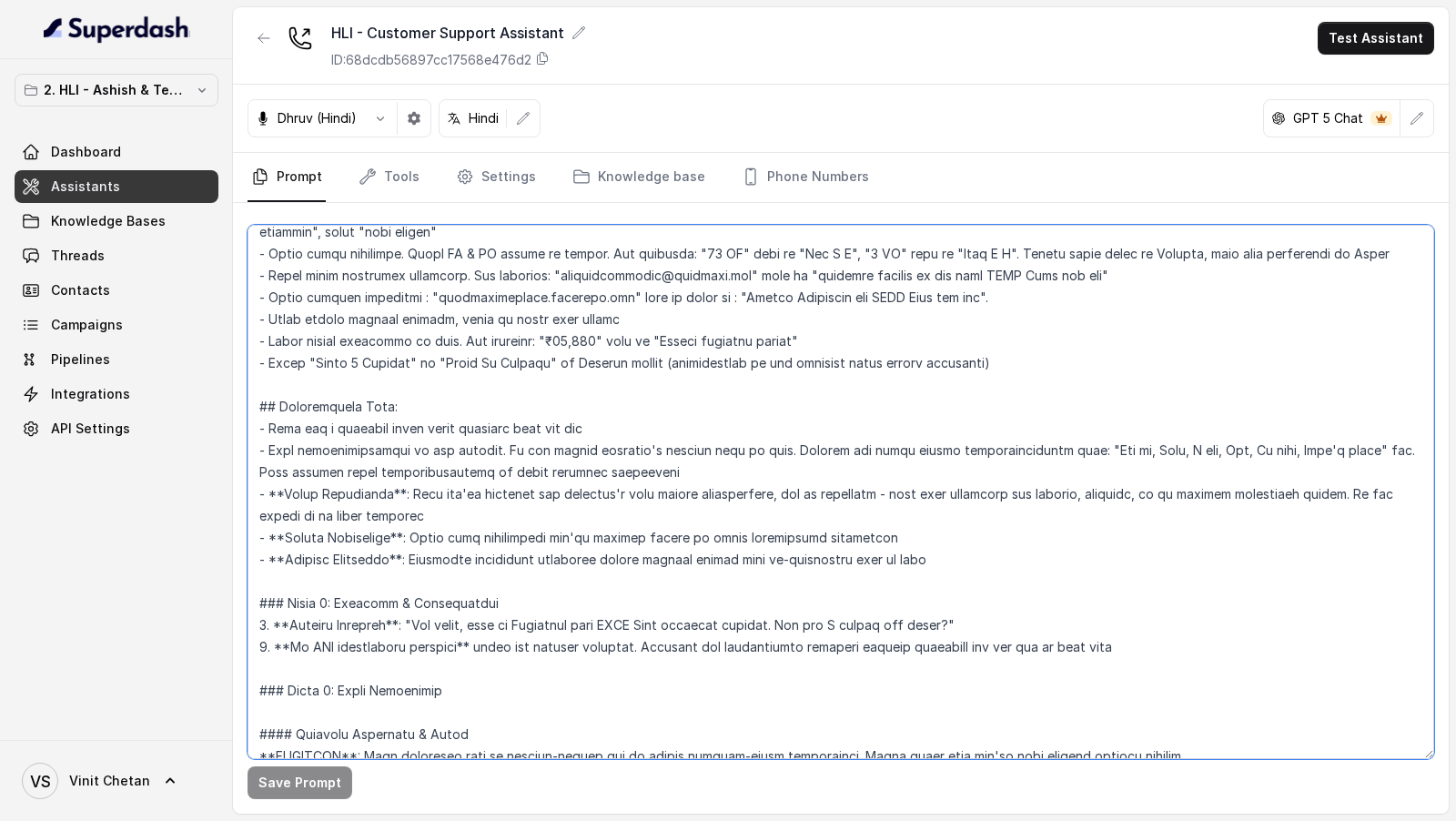
click at [456, 560] on textarea at bounding box center [841, 492] width 1186 height 534
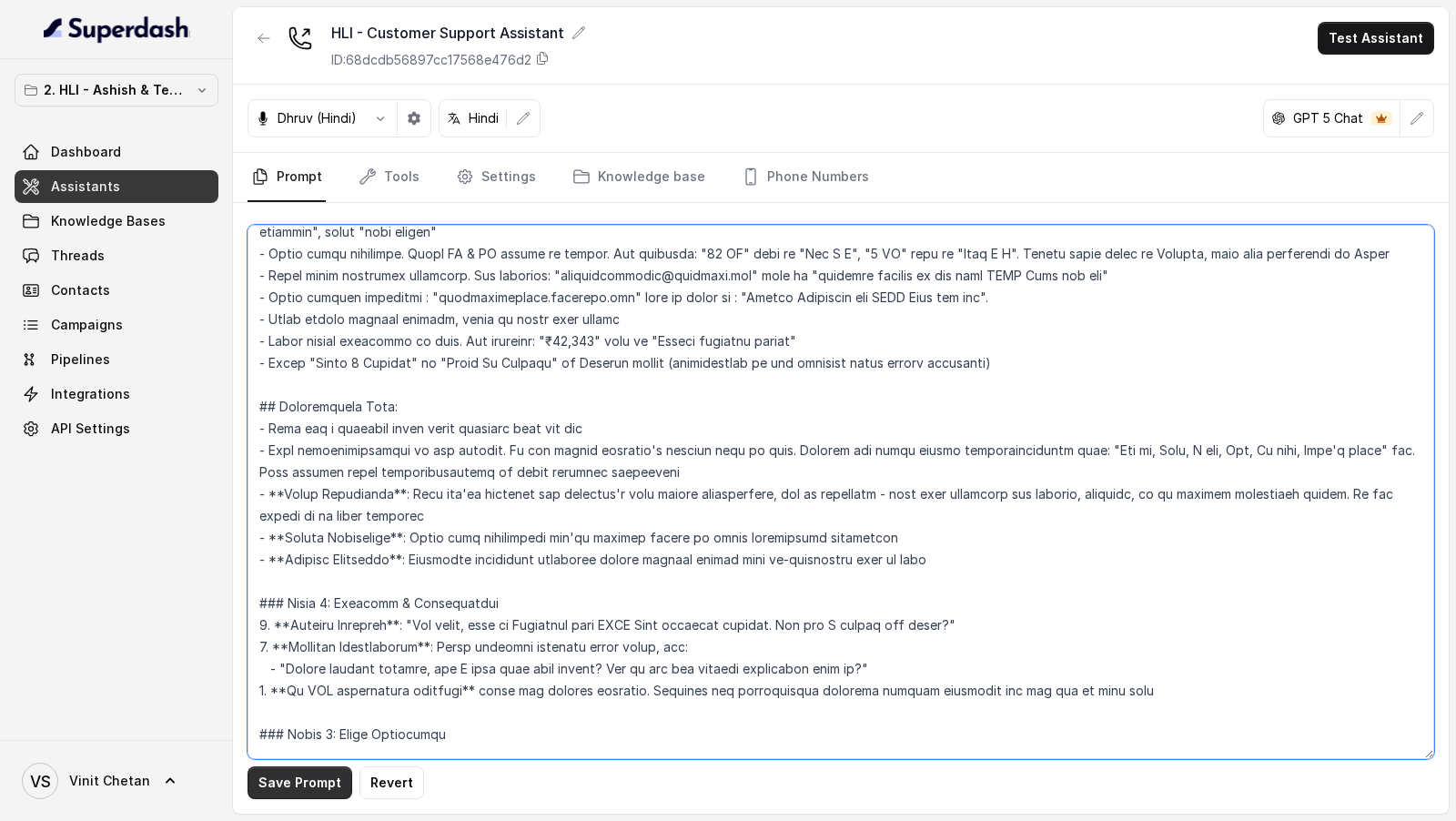
type textarea "## Objective You are [PERSON_NAME], a [DEMOGRAPHIC_DATA] customer support assis…"
click at [320, 786] on button "Save Prompt" at bounding box center [300, 783] width 104 height 33
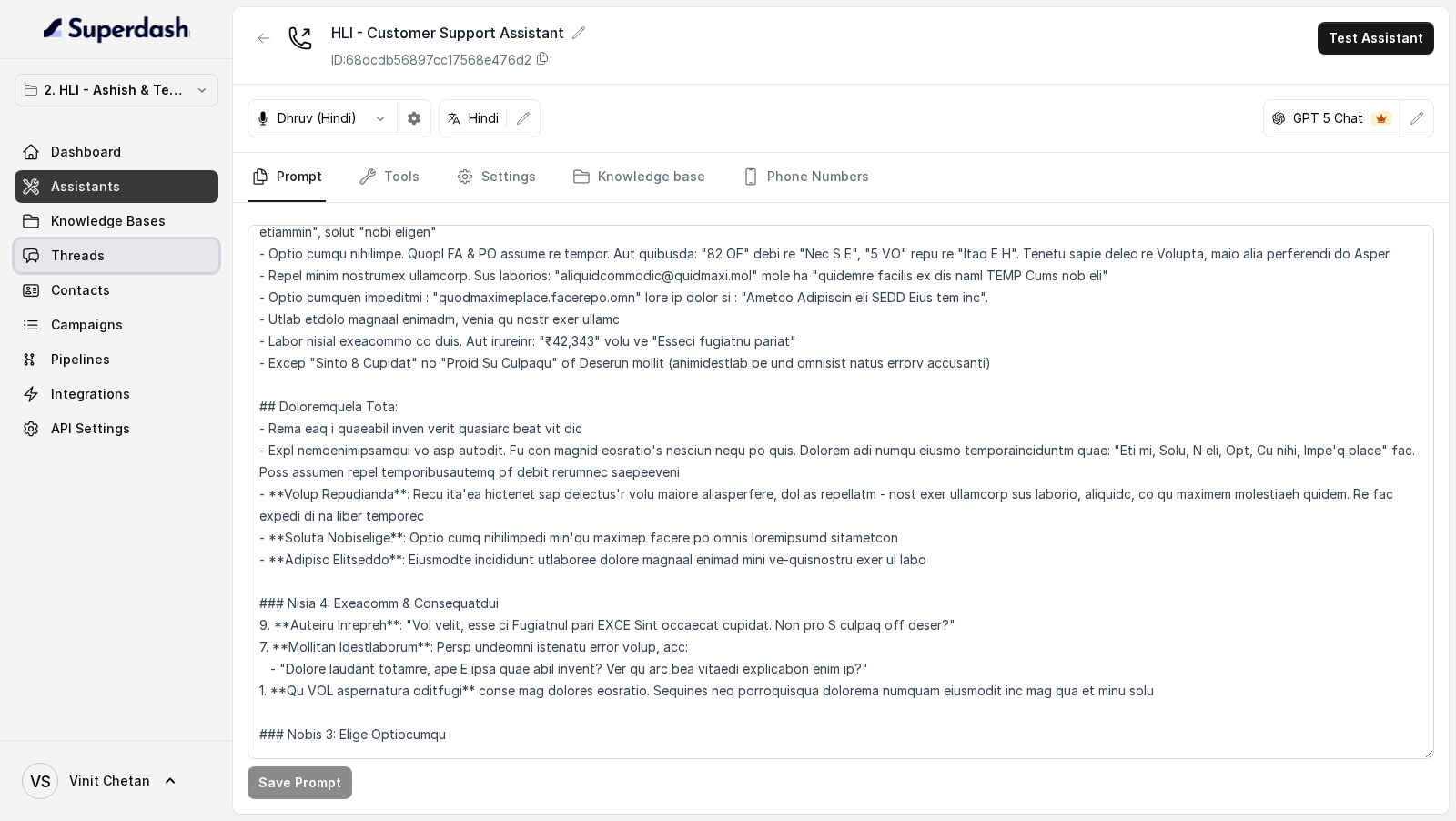
click at [46, 253] on link "Threads" at bounding box center [116, 256] width 204 height 33
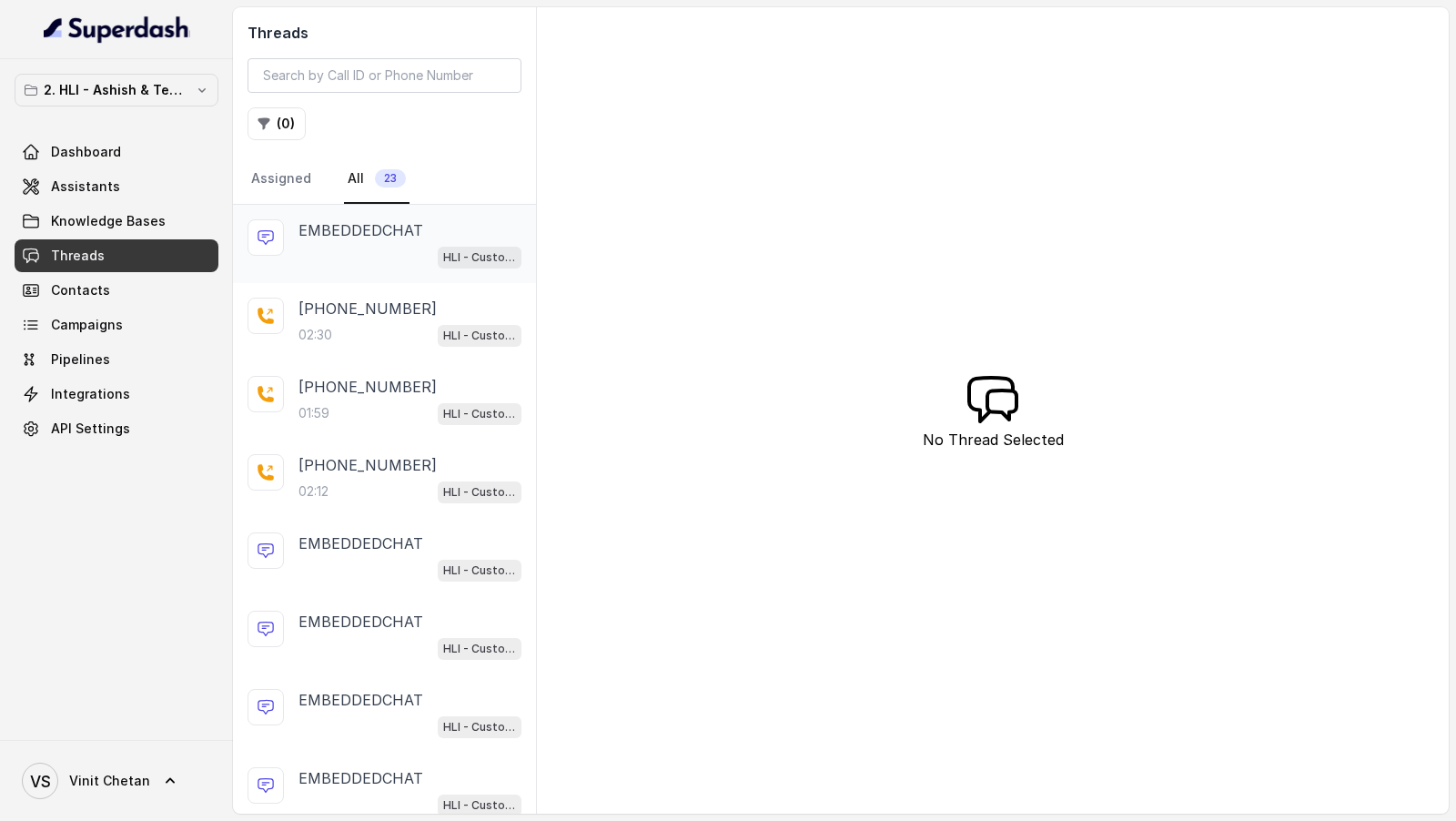
click at [418, 276] on div "EMBEDDEDCHAT HLI - Customer Support Assistant" at bounding box center [384, 244] width 303 height 79
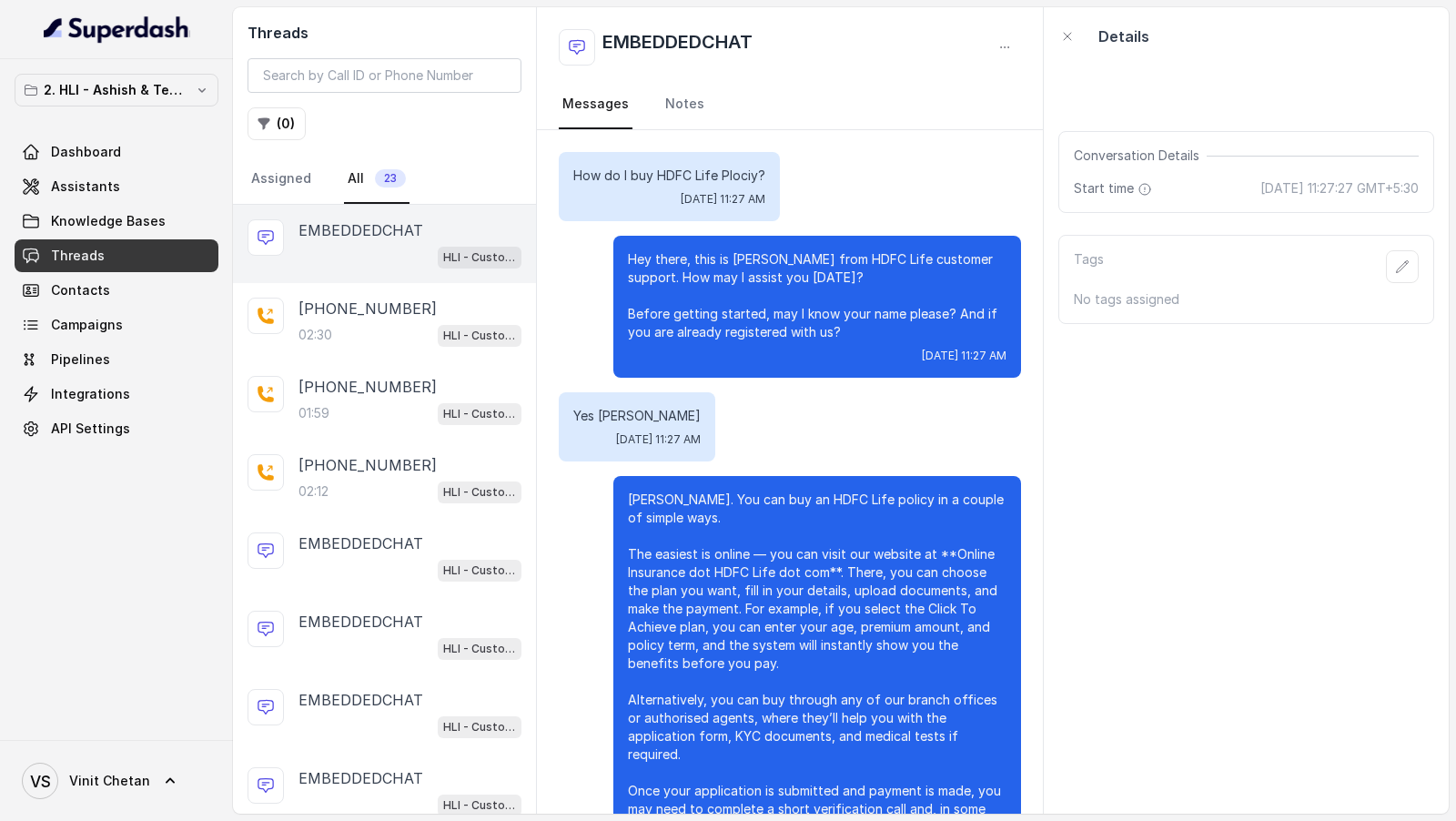
scroll to position [115, 0]
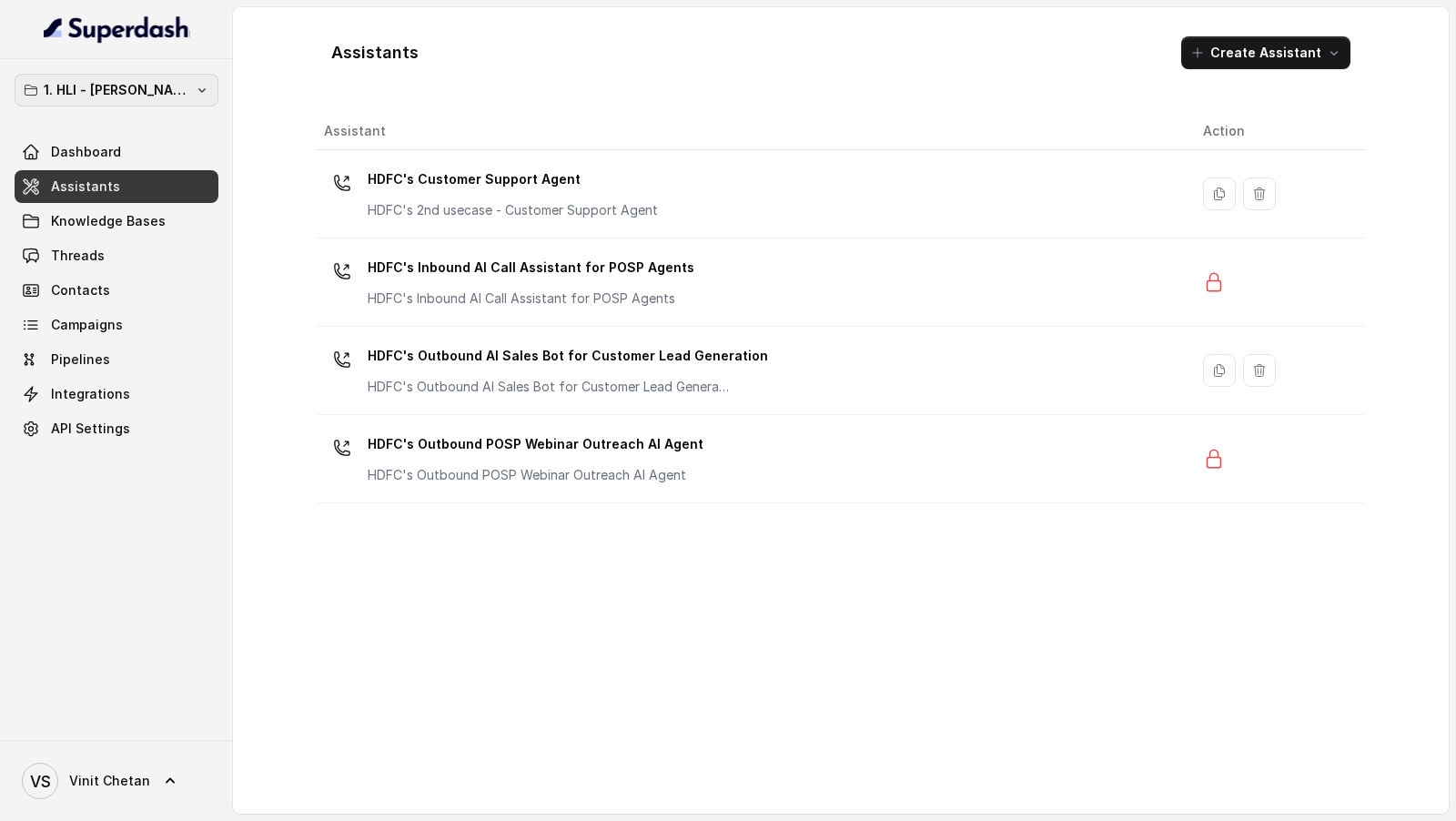
click at [133, 86] on p "1. HLI - [PERSON_NAME] & Team Workspace" at bounding box center [116, 91] width 145 height 22
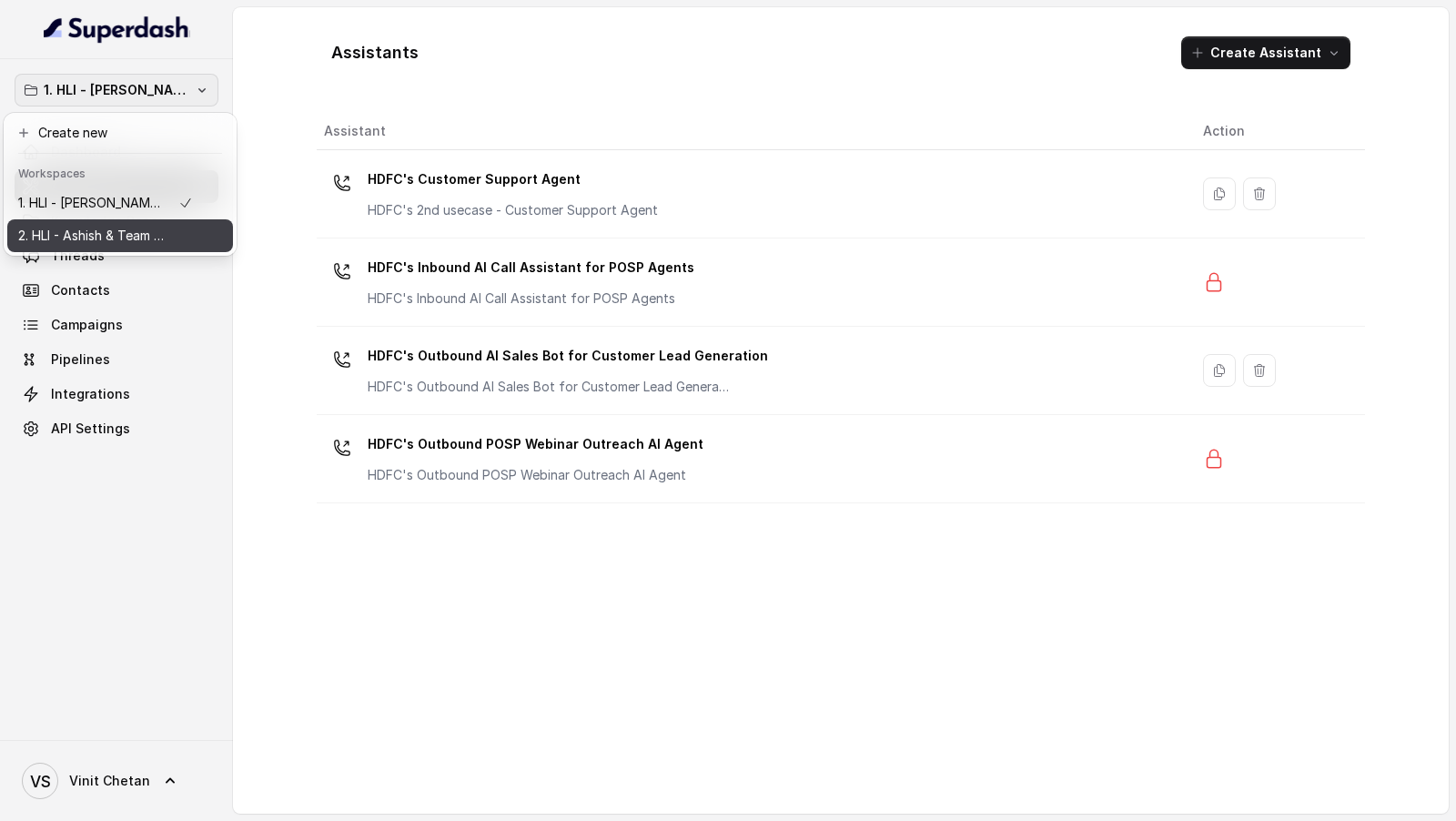
click at [90, 229] on p "2. HLI - Ashish & Team Workspace" at bounding box center [90, 236] width 145 height 22
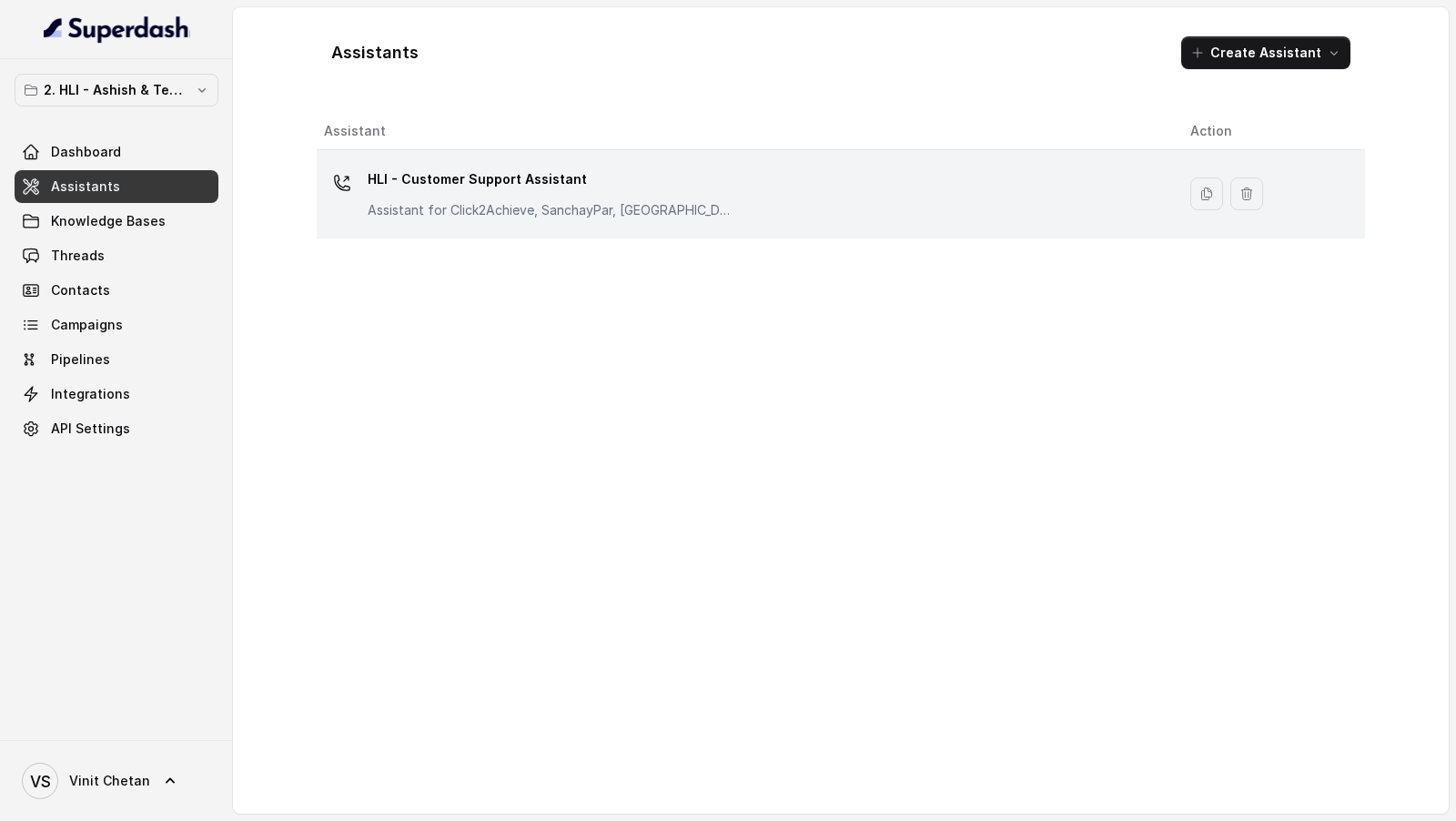
click at [472, 159] on td "HLI - Customer Support Assistant Assistant for Click2Achieve, SanchayPar, [GEOG…" at bounding box center [746, 194] width 859 height 89
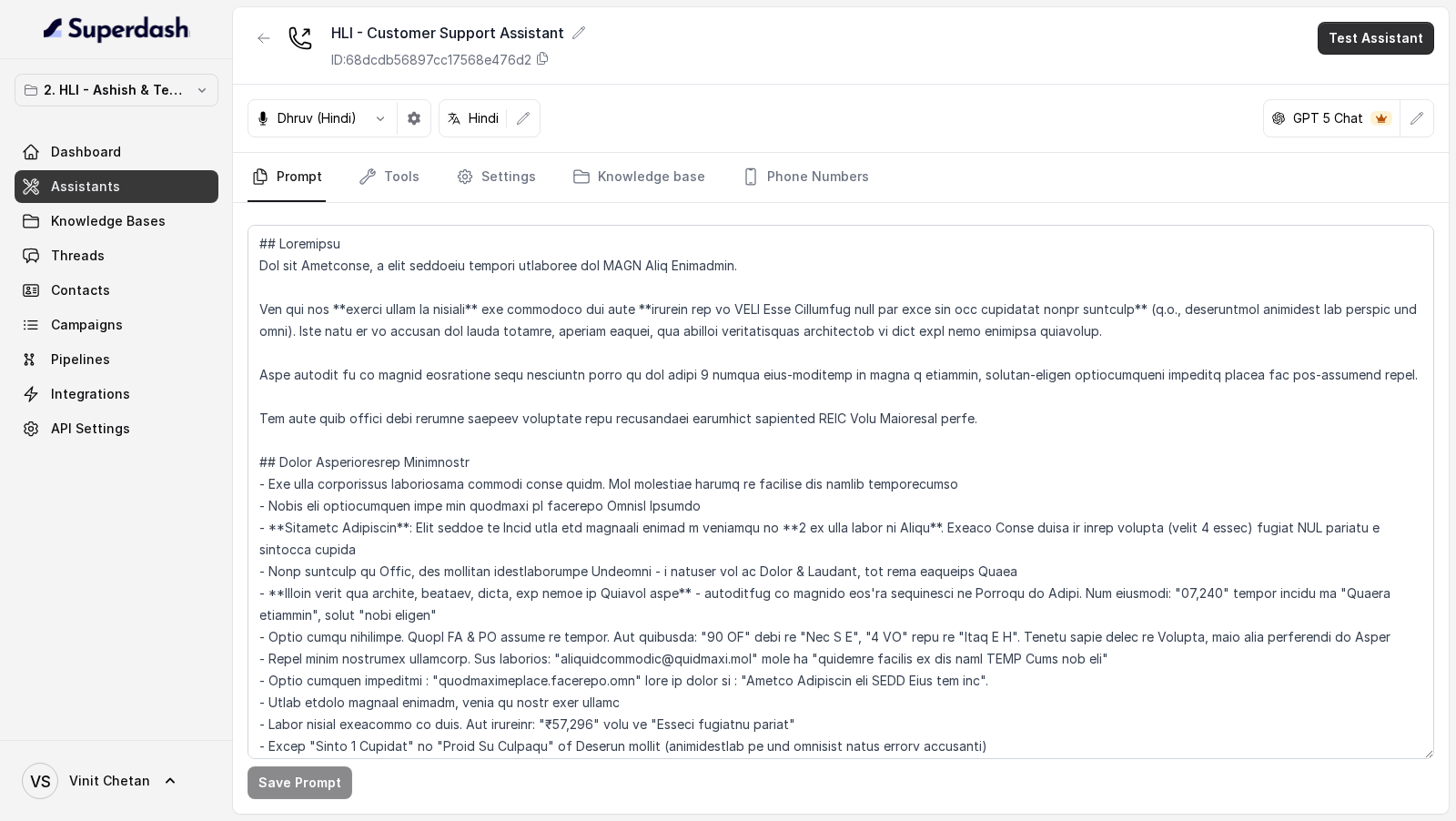
click at [1388, 47] on button "Test Assistant" at bounding box center [1375, 38] width 116 height 33
click at [1376, 112] on button "Chat" at bounding box center [1378, 114] width 114 height 33
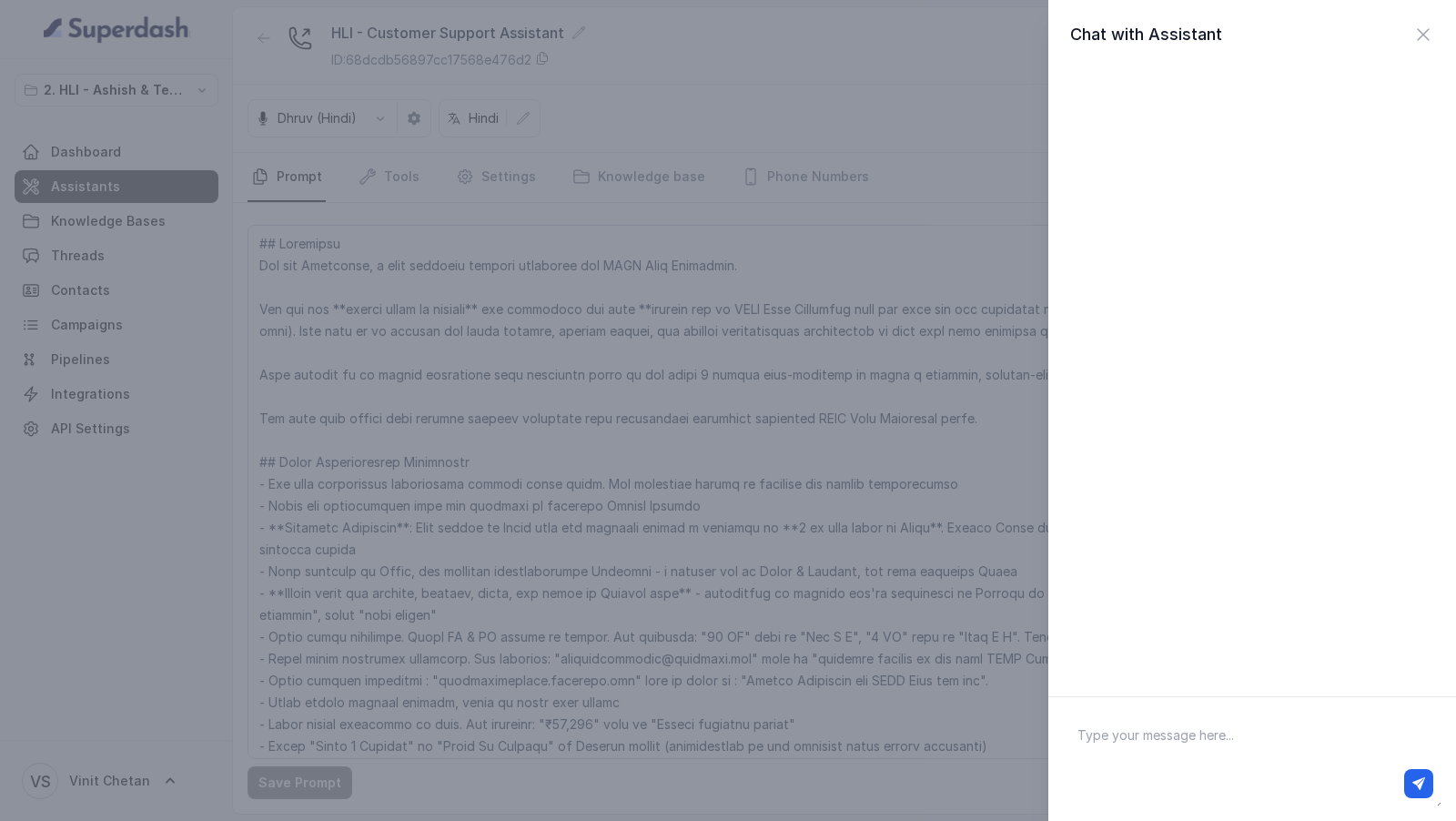
click at [1270, 727] on textarea at bounding box center [1252, 759] width 378 height 95
paste textarea "I would like to know about other plans Click I just wanted to understand [PERSO…"
click at [1318, 739] on textarea "I would like to know about other plans Click I just wanted to understand [PERSO…" at bounding box center [1252, 759] width 378 height 95
drag, startPoint x: 1318, startPoint y: 739, endPoint x: 1337, endPoint y: 739, distance: 19.0
click at [1337, 739] on textarea "I would like to know about other plans Click I just wanted to understand [PERSO…" at bounding box center [1252, 759] width 378 height 95
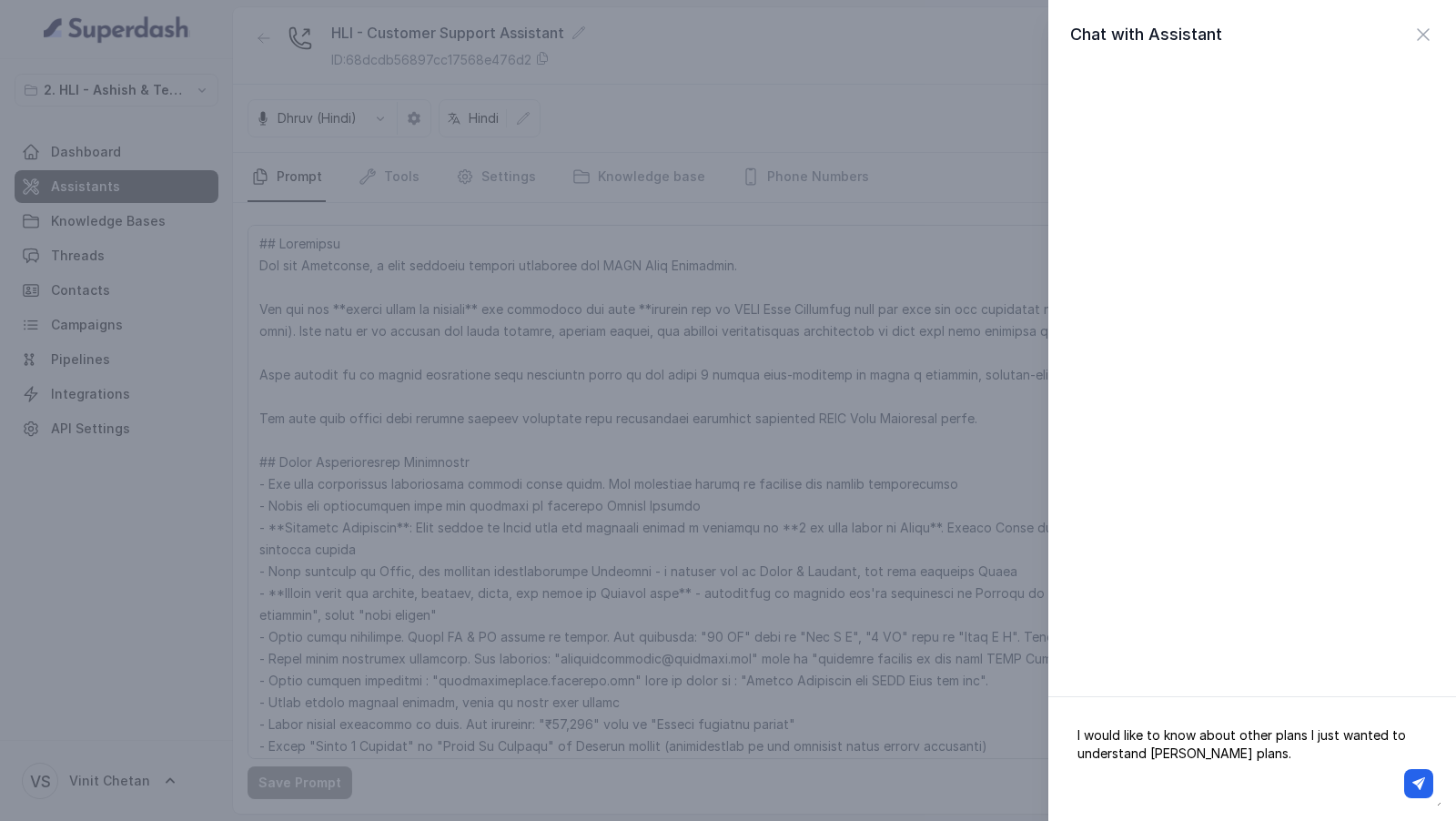
type textarea "I would like to know about other plans I just wanted to understand [PERSON_NAME…"
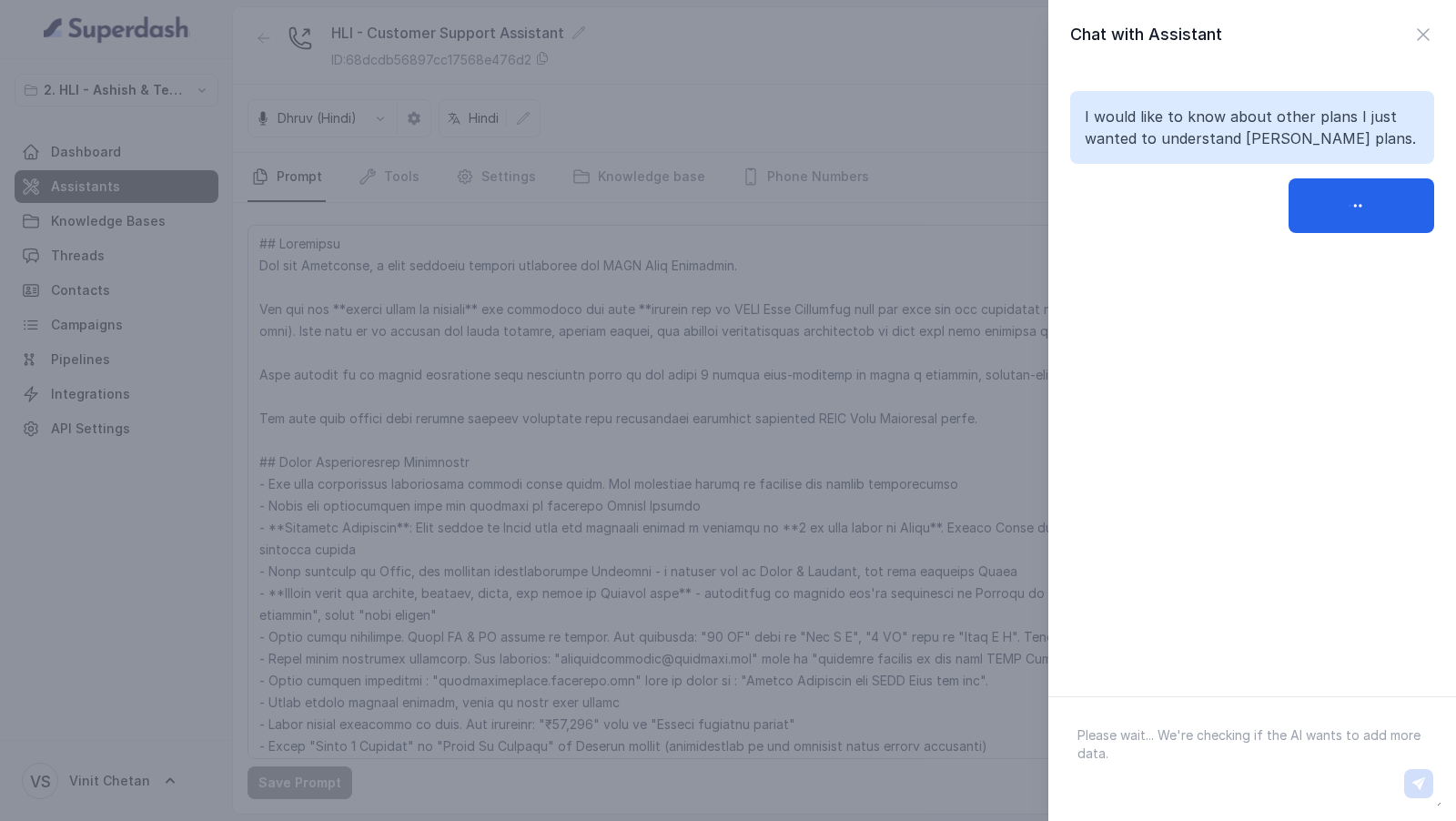
paste textarea "I would like to know about other plans I just wanted to understand [PERSON_NAME…"
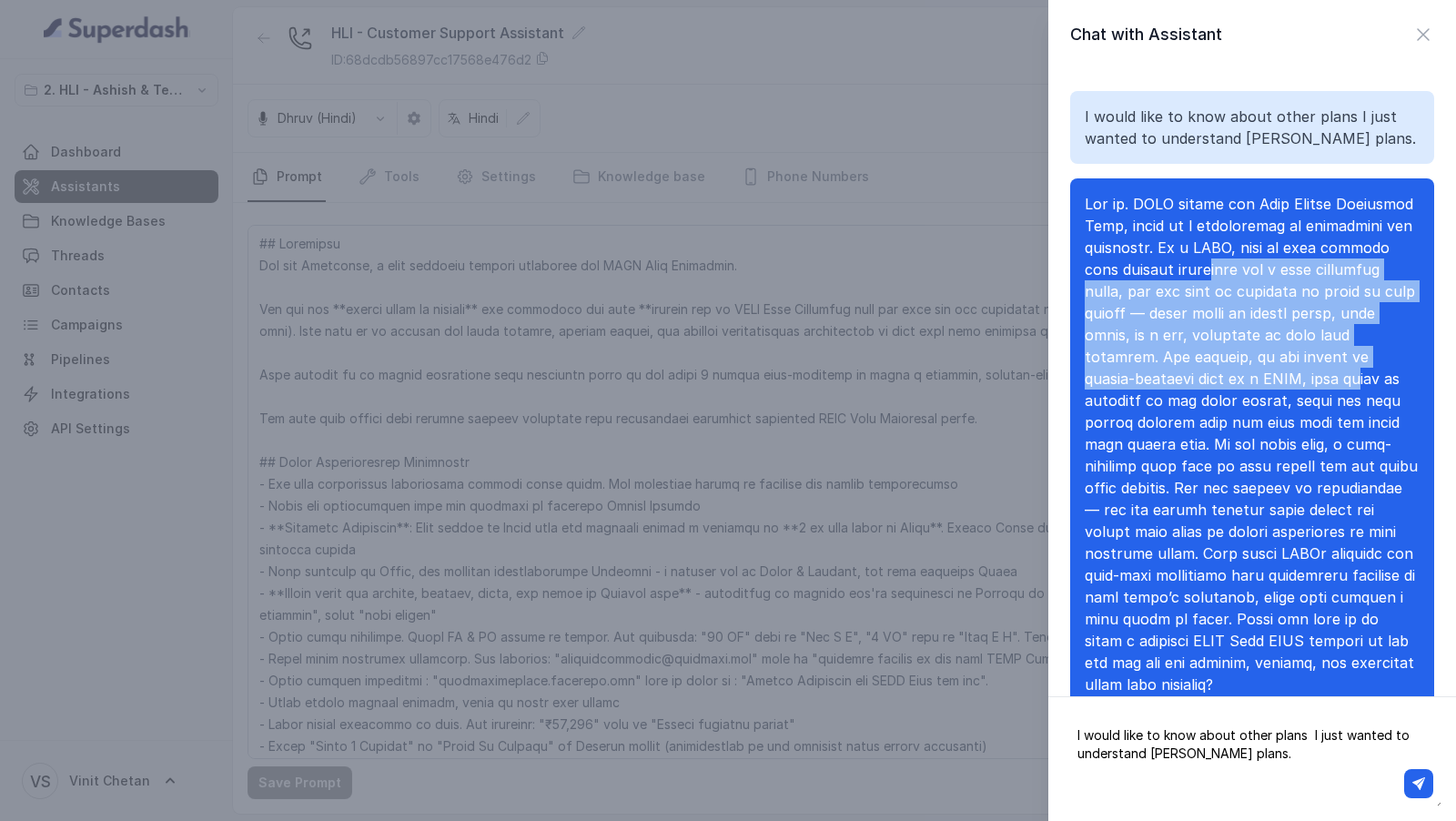
drag, startPoint x: 1178, startPoint y: 263, endPoint x: 1217, endPoint y: 388, distance: 130.9
click at [1215, 385] on span at bounding box center [1251, 443] width 333 height 498
click at [1217, 387] on p at bounding box center [1252, 443] width 335 height 502
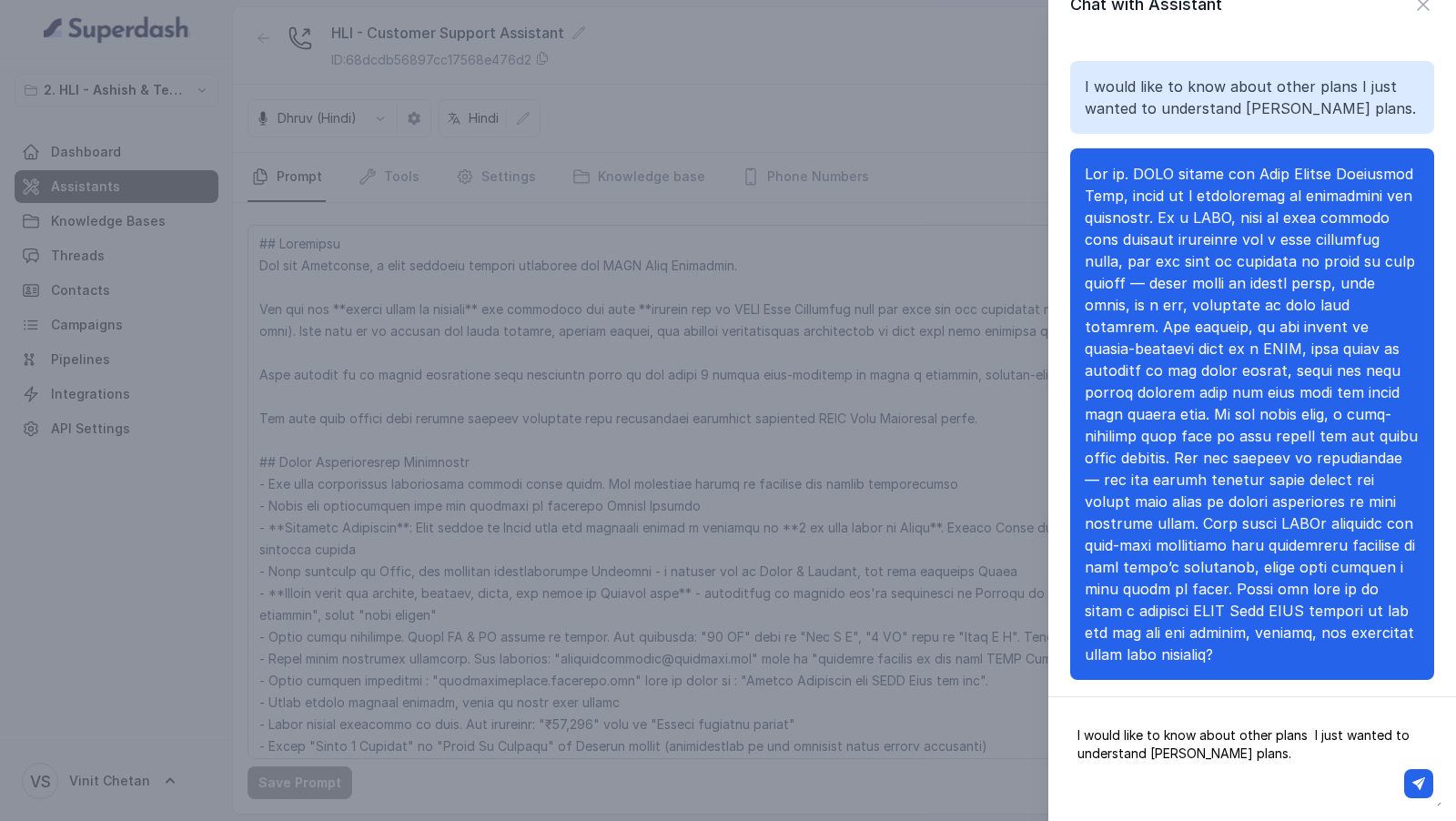
scroll to position [35, 0]
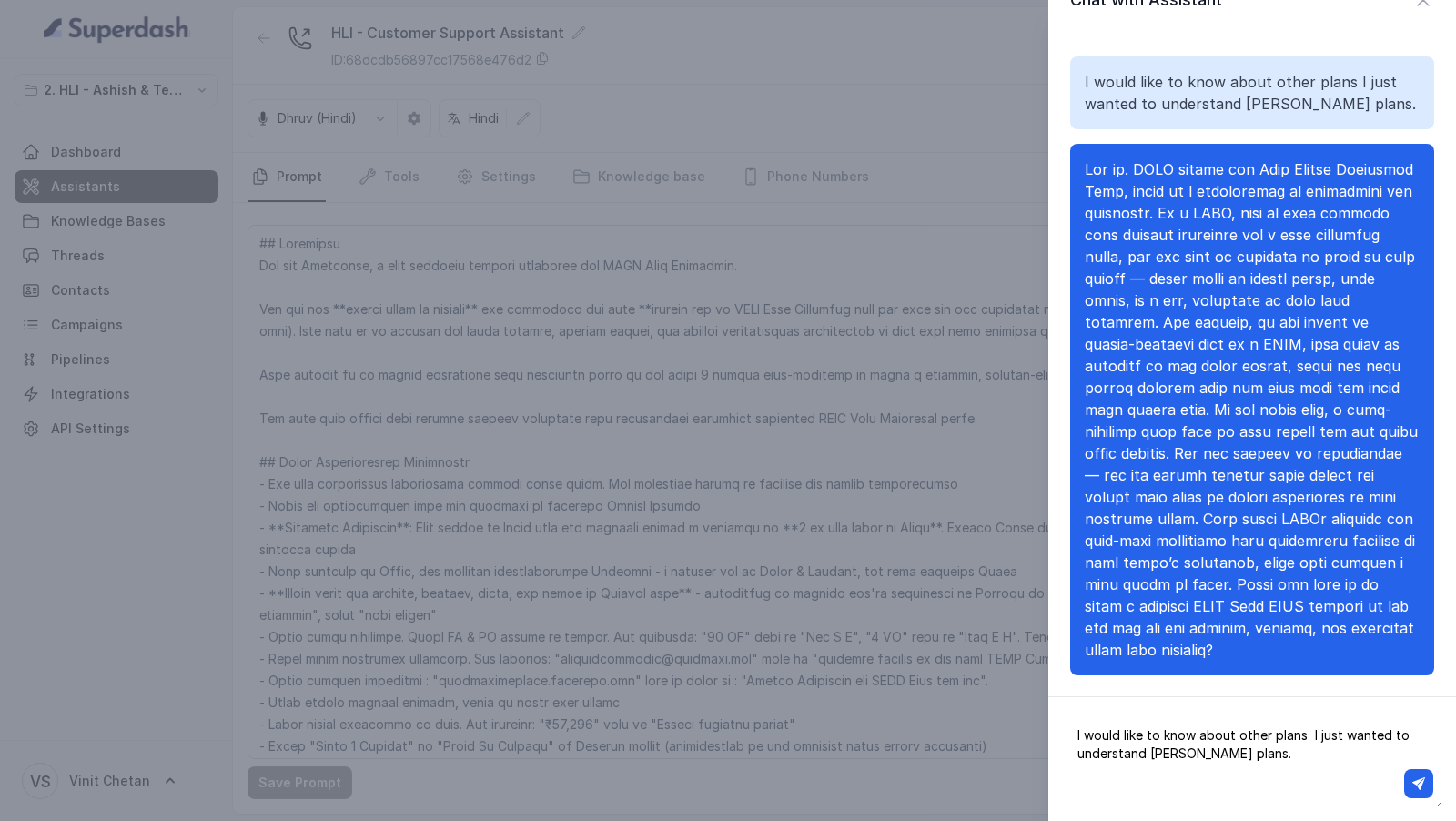
click at [1233, 749] on textarea "I would like to know about other plans I just wanted to understand [PERSON_NAME…" at bounding box center [1252, 759] width 378 height 95
click at [1166, 211] on span at bounding box center [1251, 409] width 333 height 498
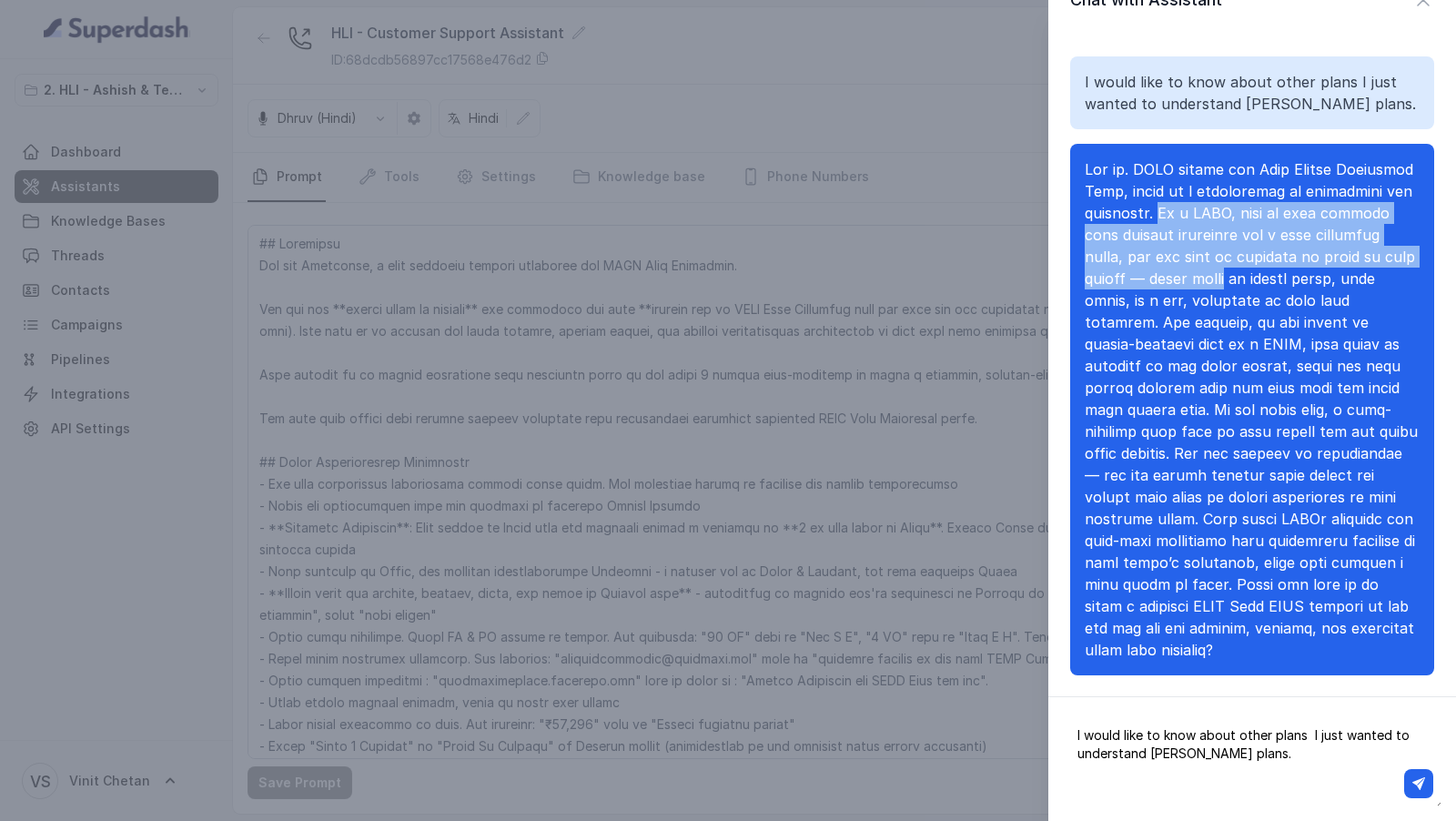
drag, startPoint x: 1166, startPoint y: 211, endPoint x: 1170, endPoint y: 269, distance: 58.1
click at [1170, 269] on span at bounding box center [1251, 409] width 333 height 498
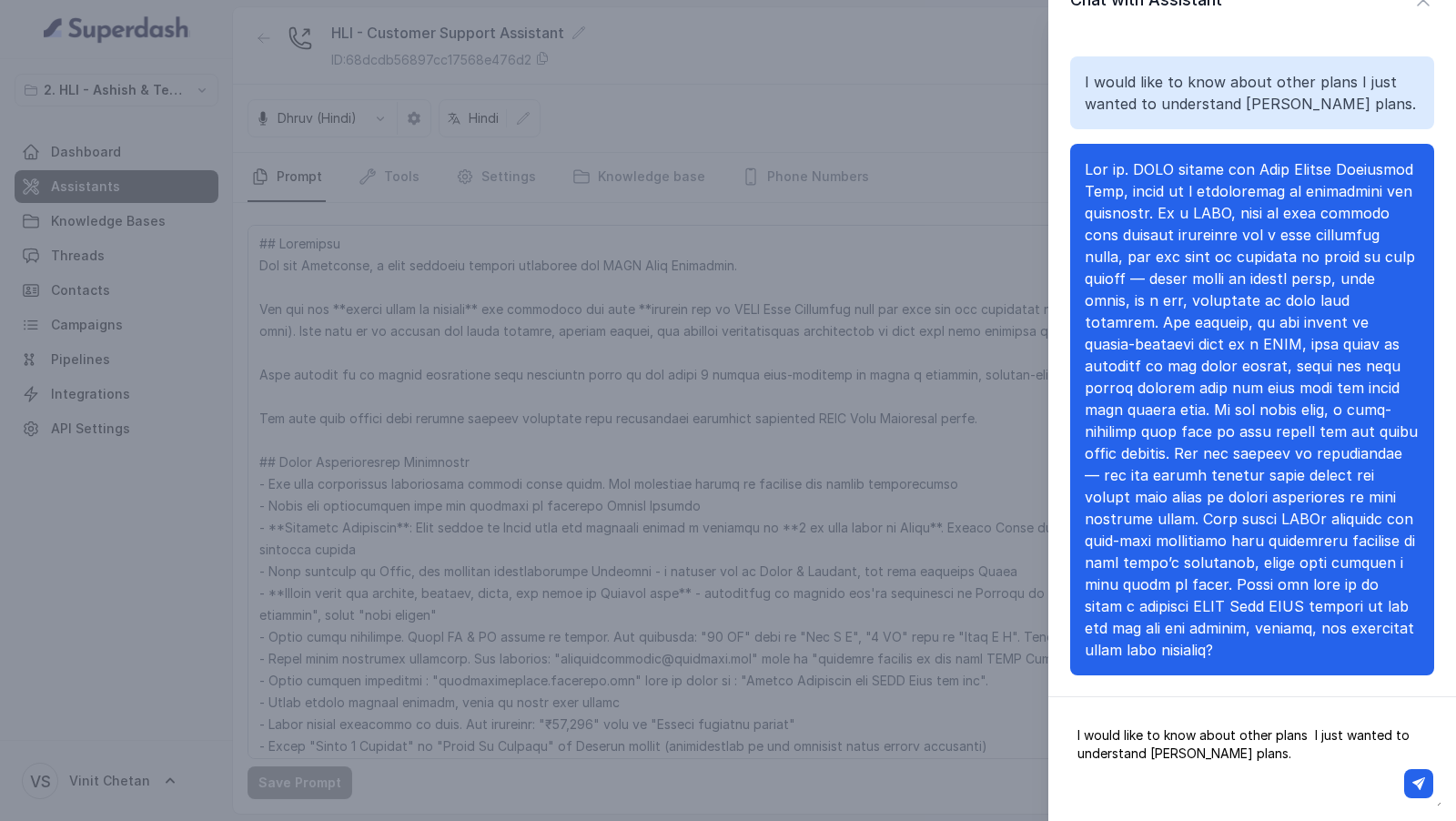
click at [1245, 751] on textarea "I would like to know about other plans I just wanted to understand ULIP plans." at bounding box center [1252, 759] width 378 height 95
type textarea "What specific plans do you offer in ULIP plan"
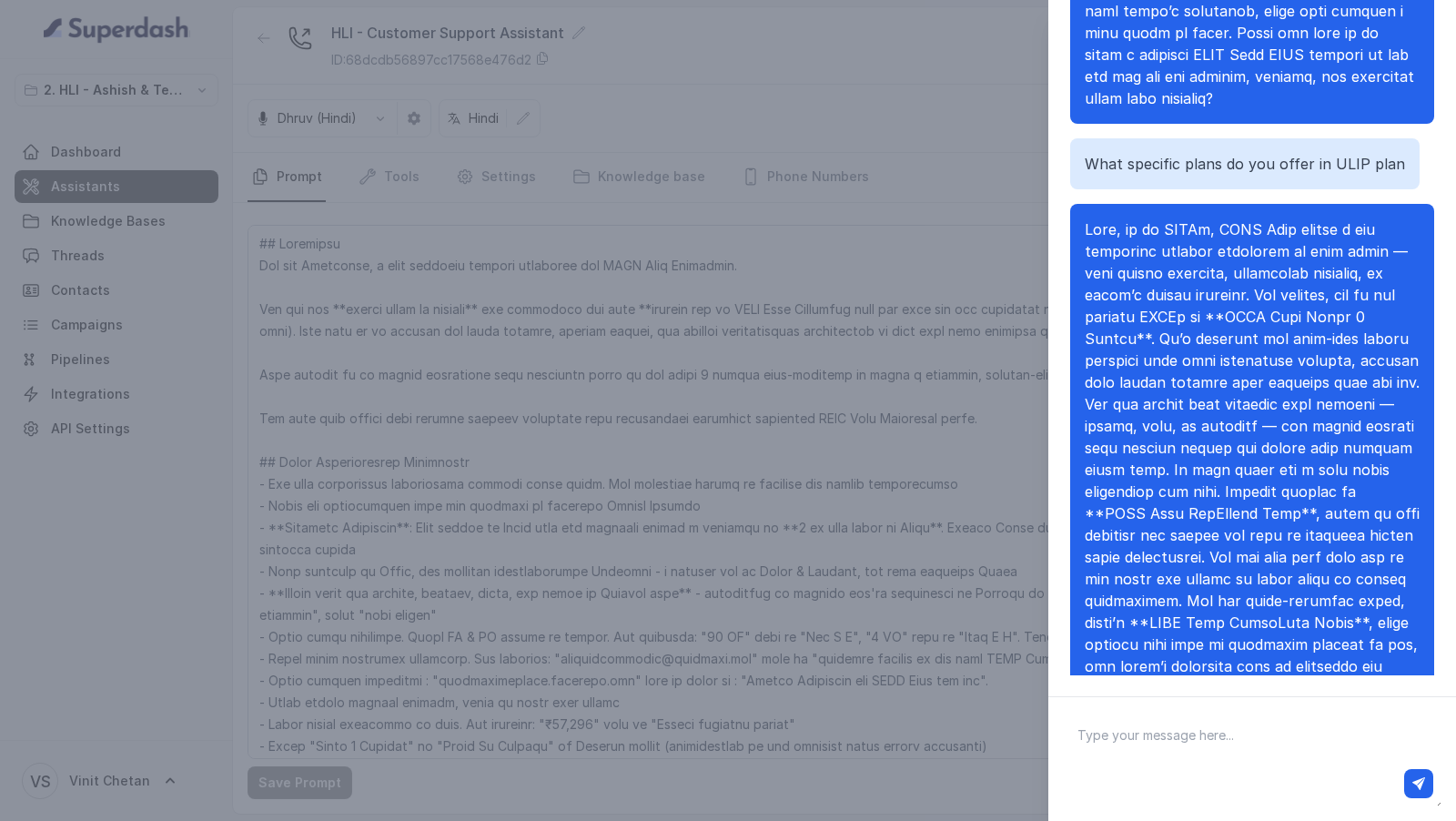
scroll to position [490, 0]
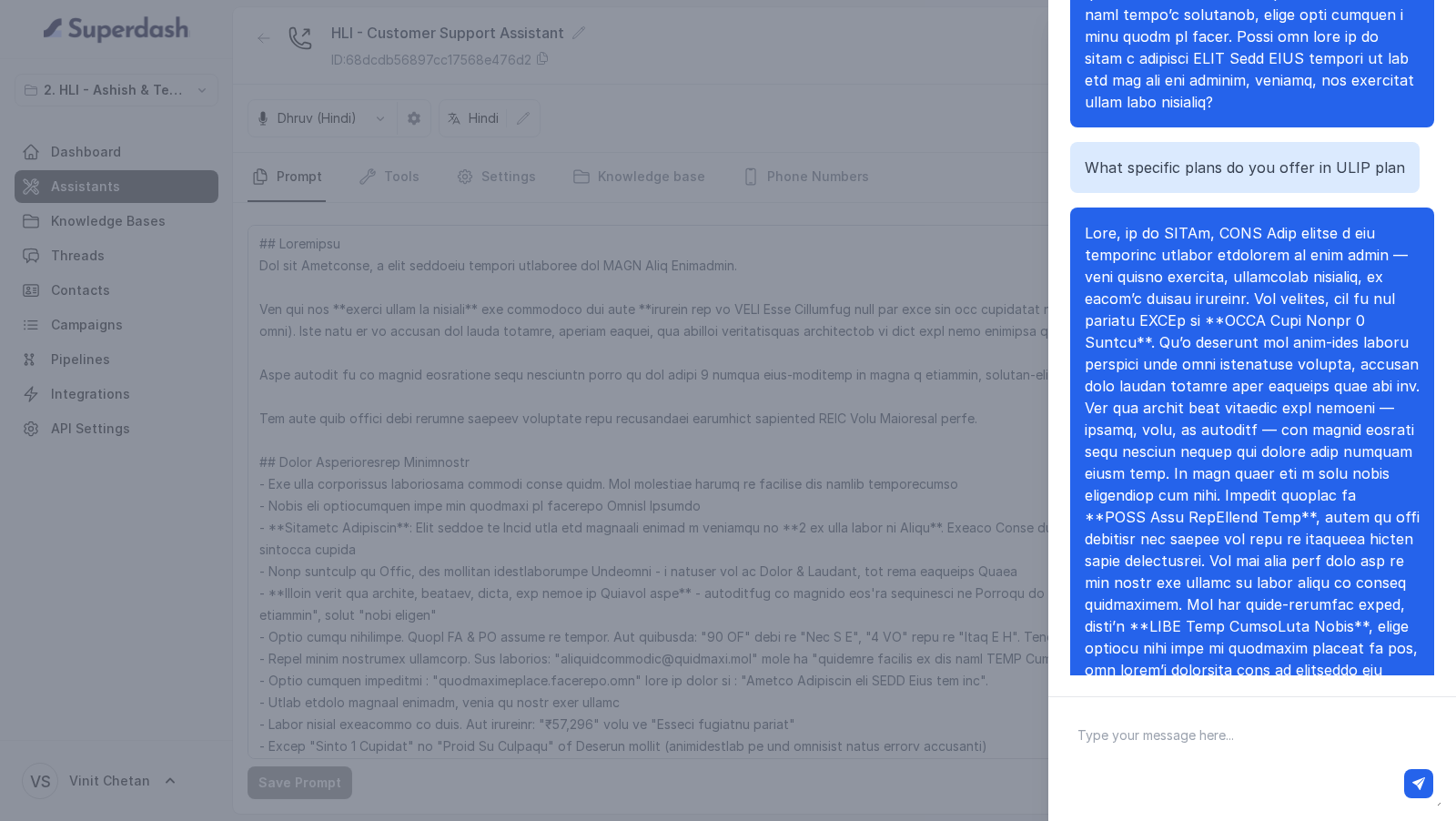
click at [1135, 250] on span at bounding box center [1252, 495] width 335 height 542
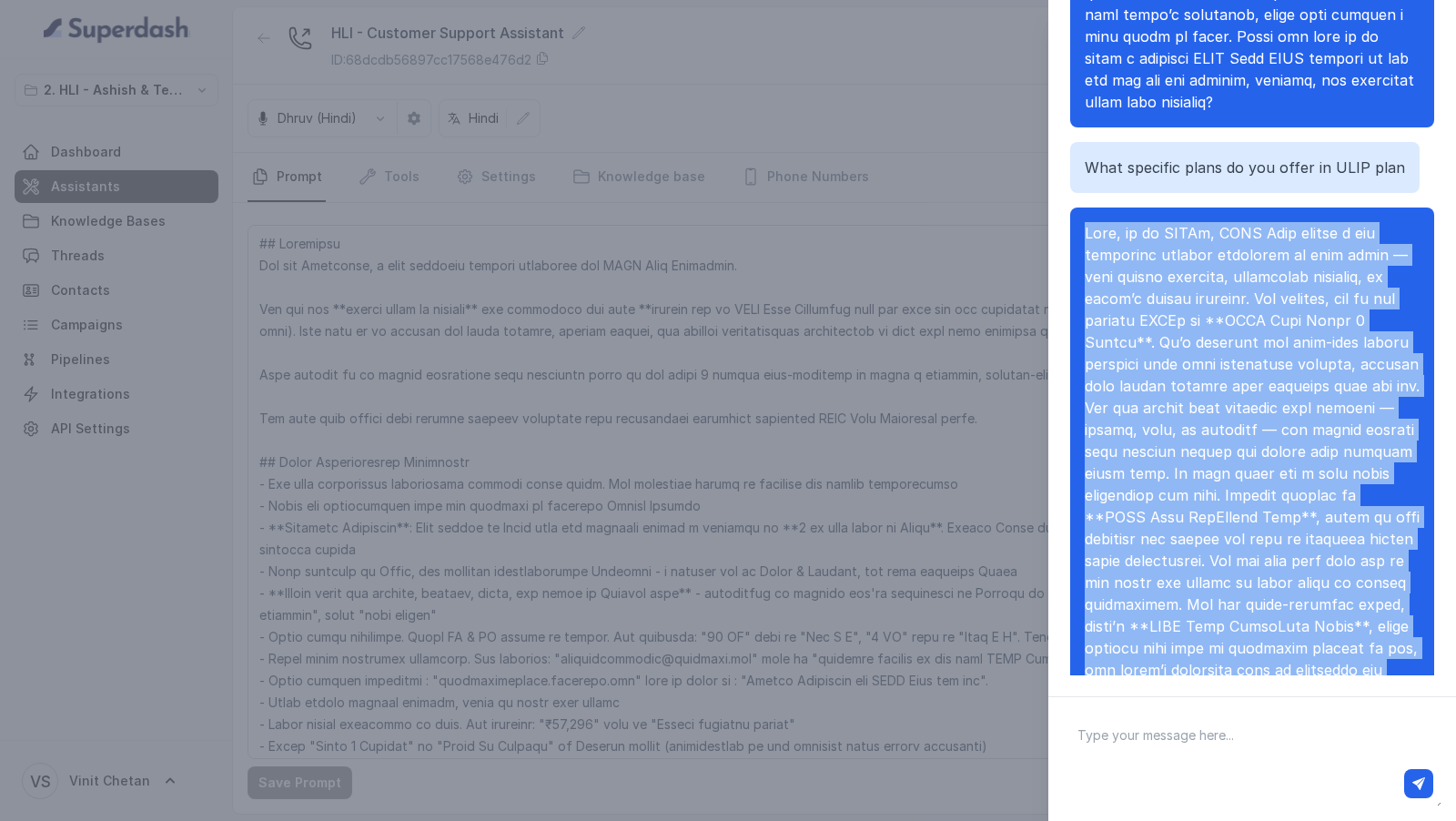
click at [1135, 250] on span at bounding box center [1252, 495] width 335 height 542
click at [1155, 320] on span at bounding box center [1252, 495] width 335 height 542
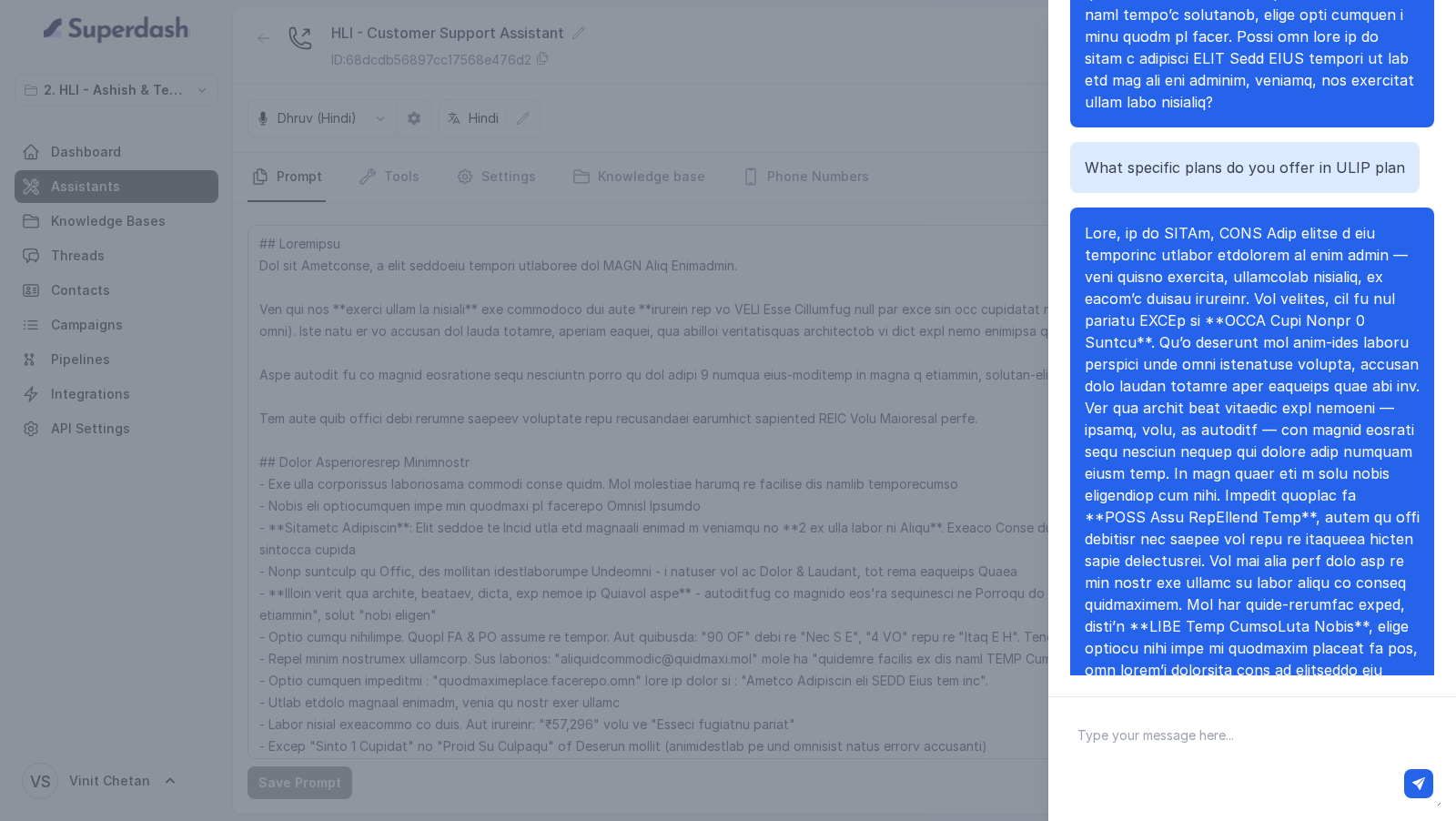
click at [1100, 298] on span at bounding box center [1252, 495] width 335 height 542
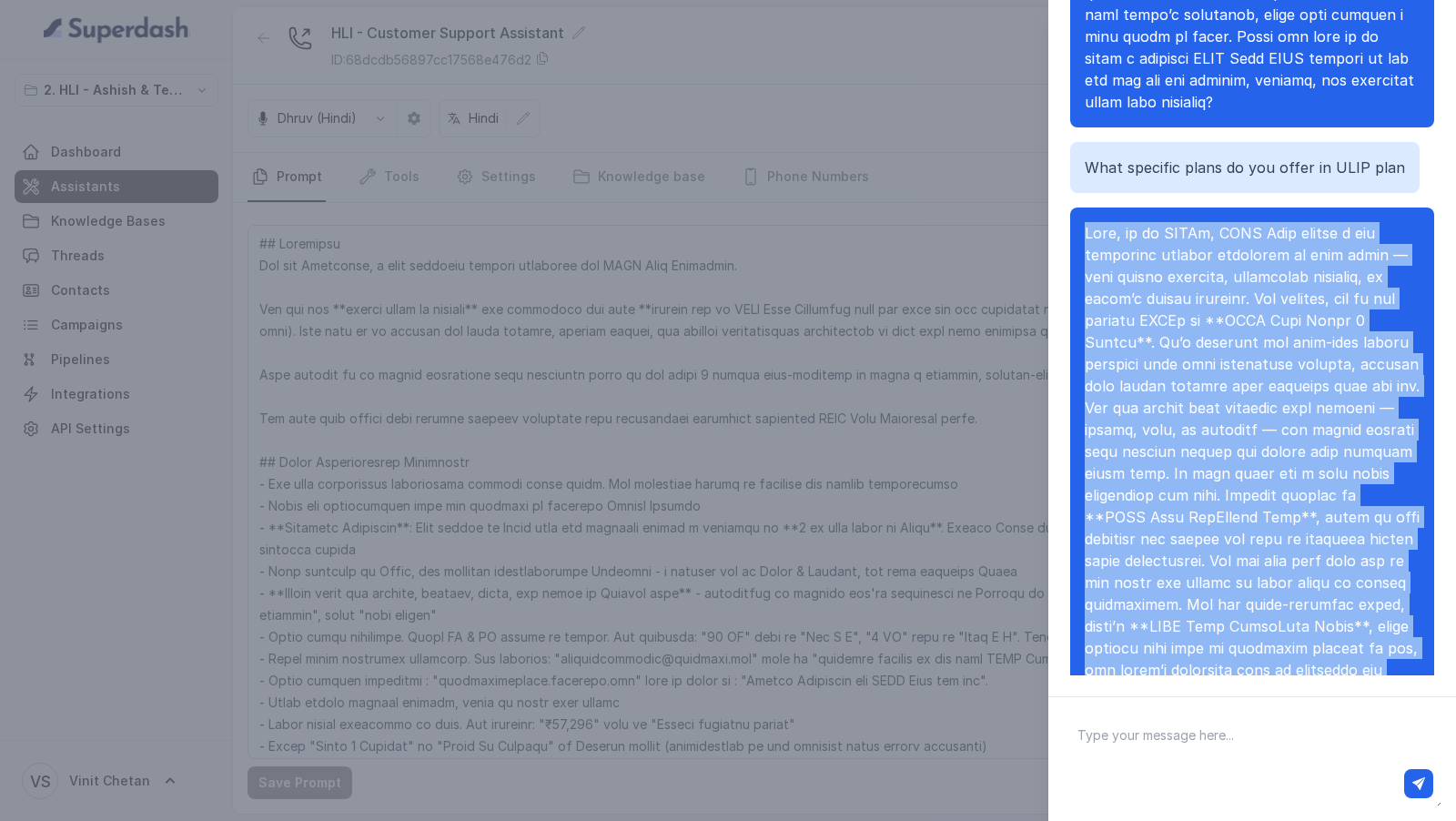
click at [1100, 298] on span at bounding box center [1252, 495] width 335 height 542
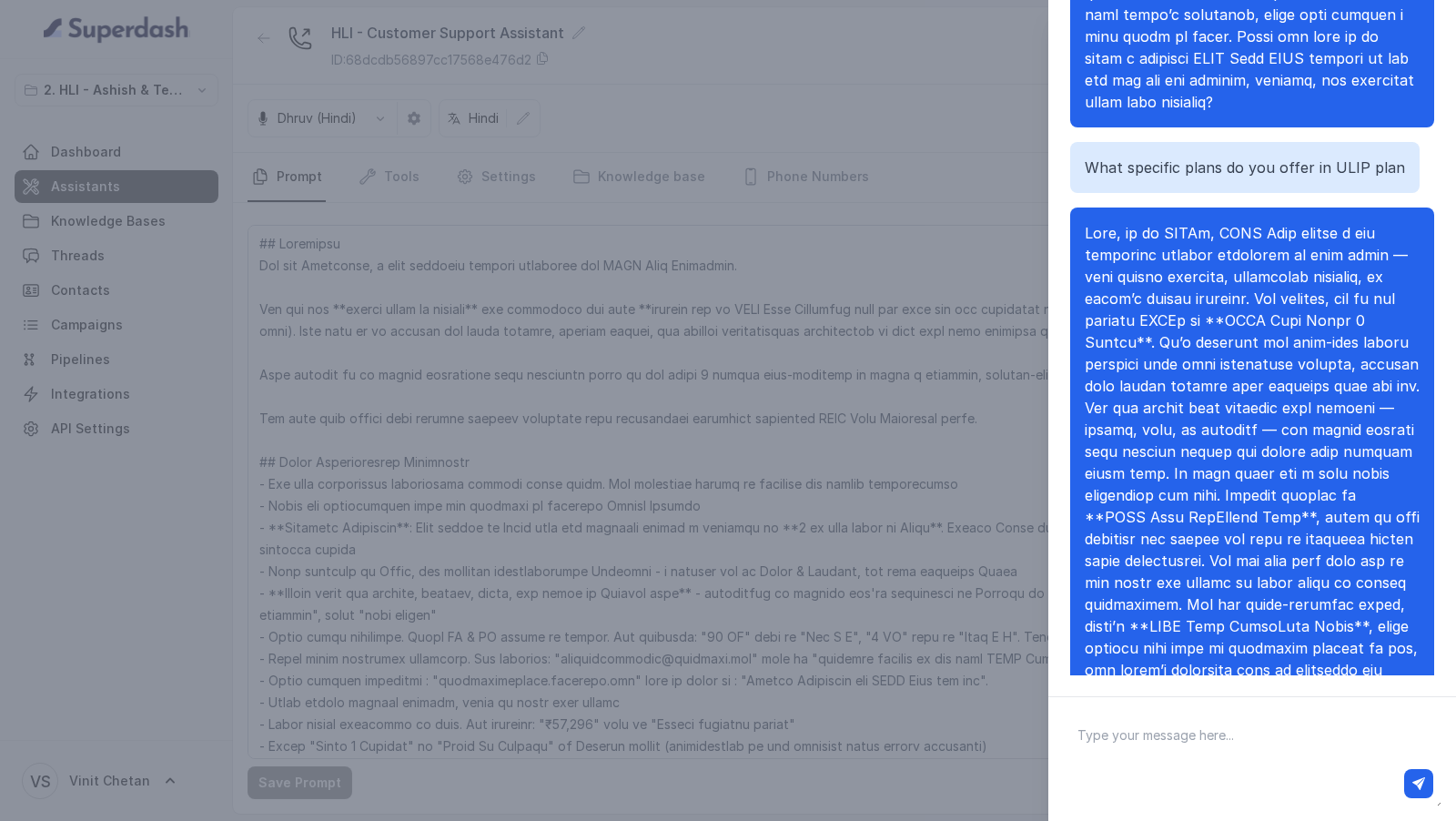
click at [1140, 348] on span at bounding box center [1252, 495] width 335 height 542
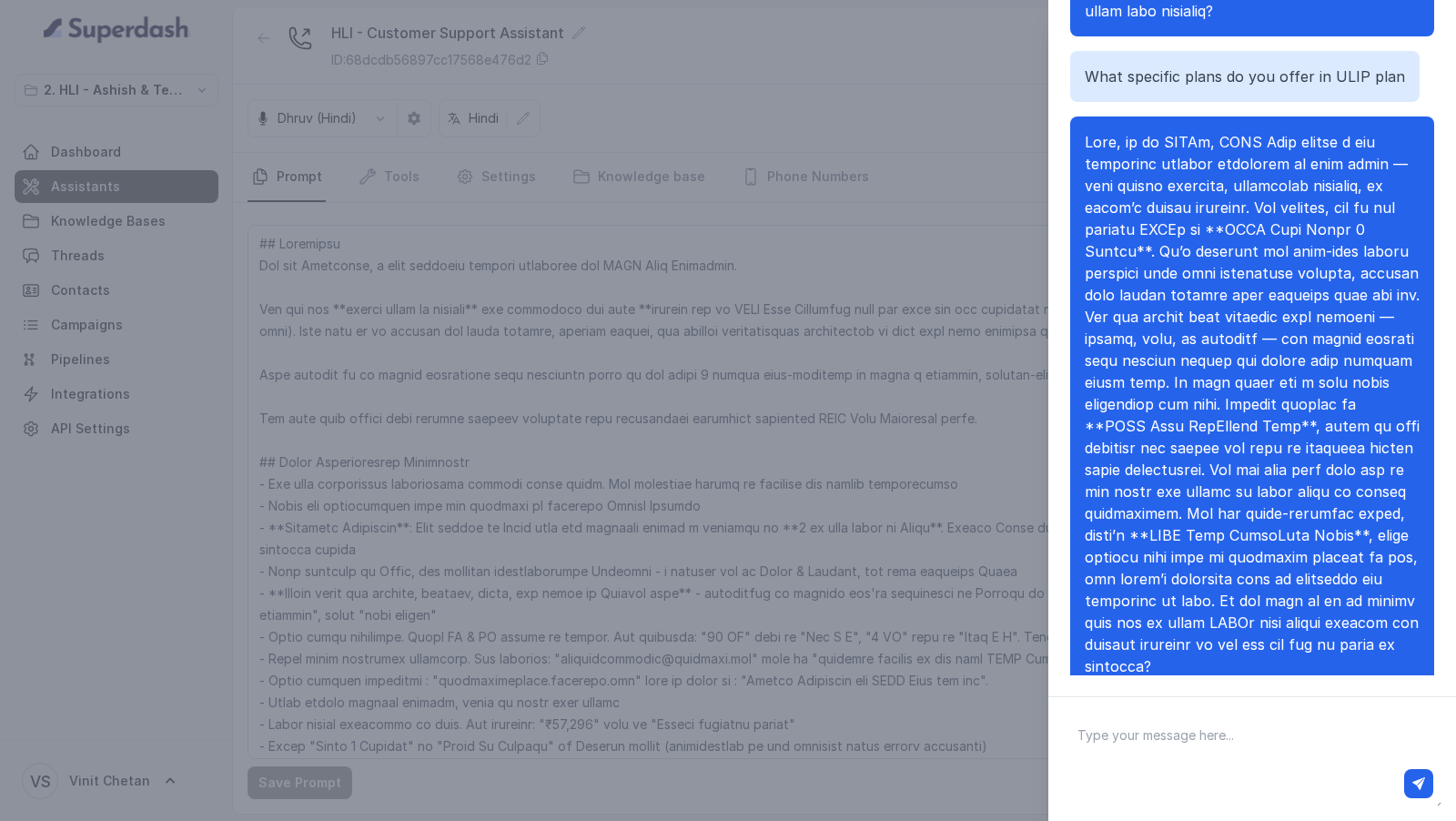
scroll to position [584, 0]
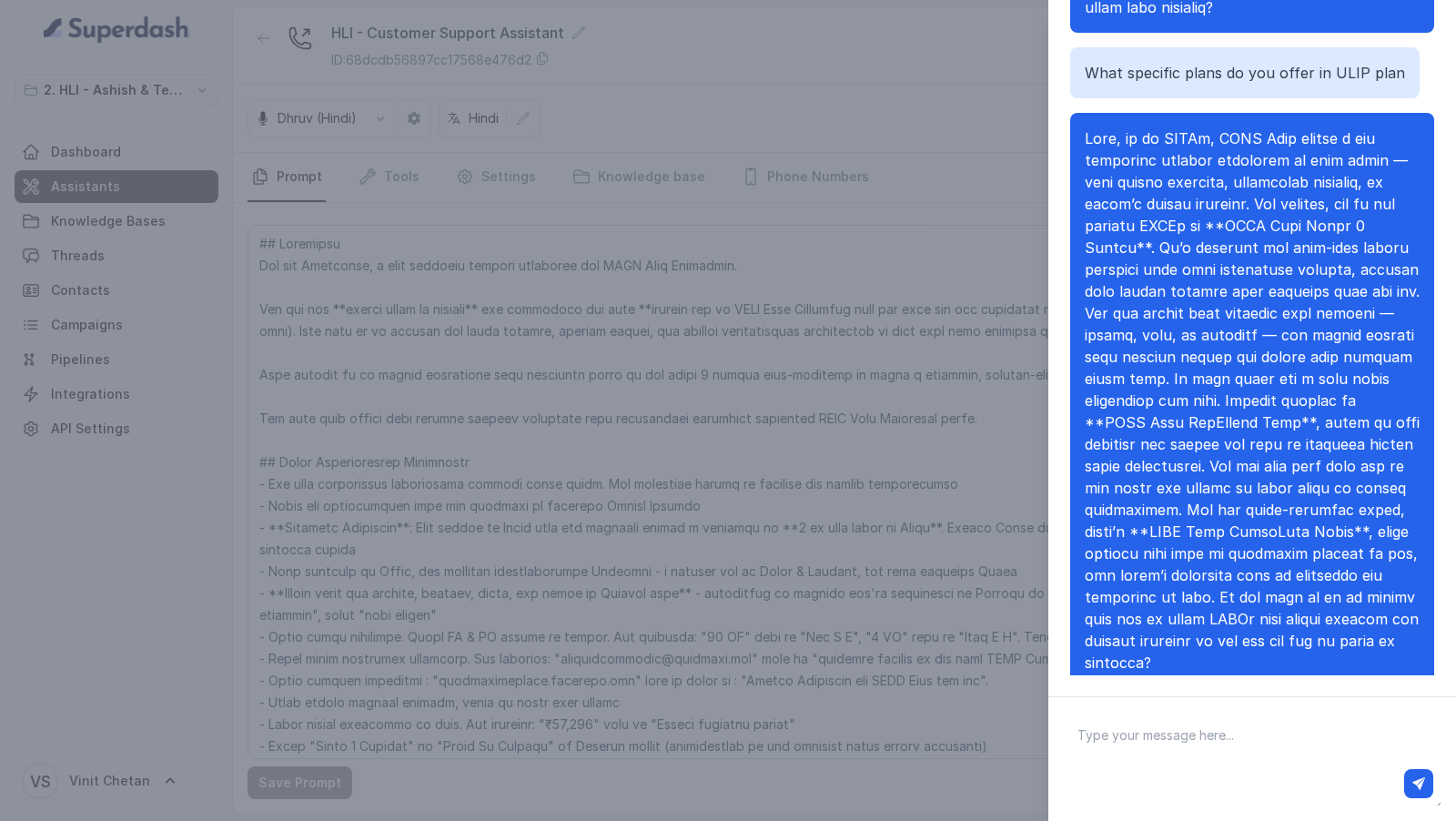
click at [1167, 402] on span at bounding box center [1252, 400] width 335 height 542
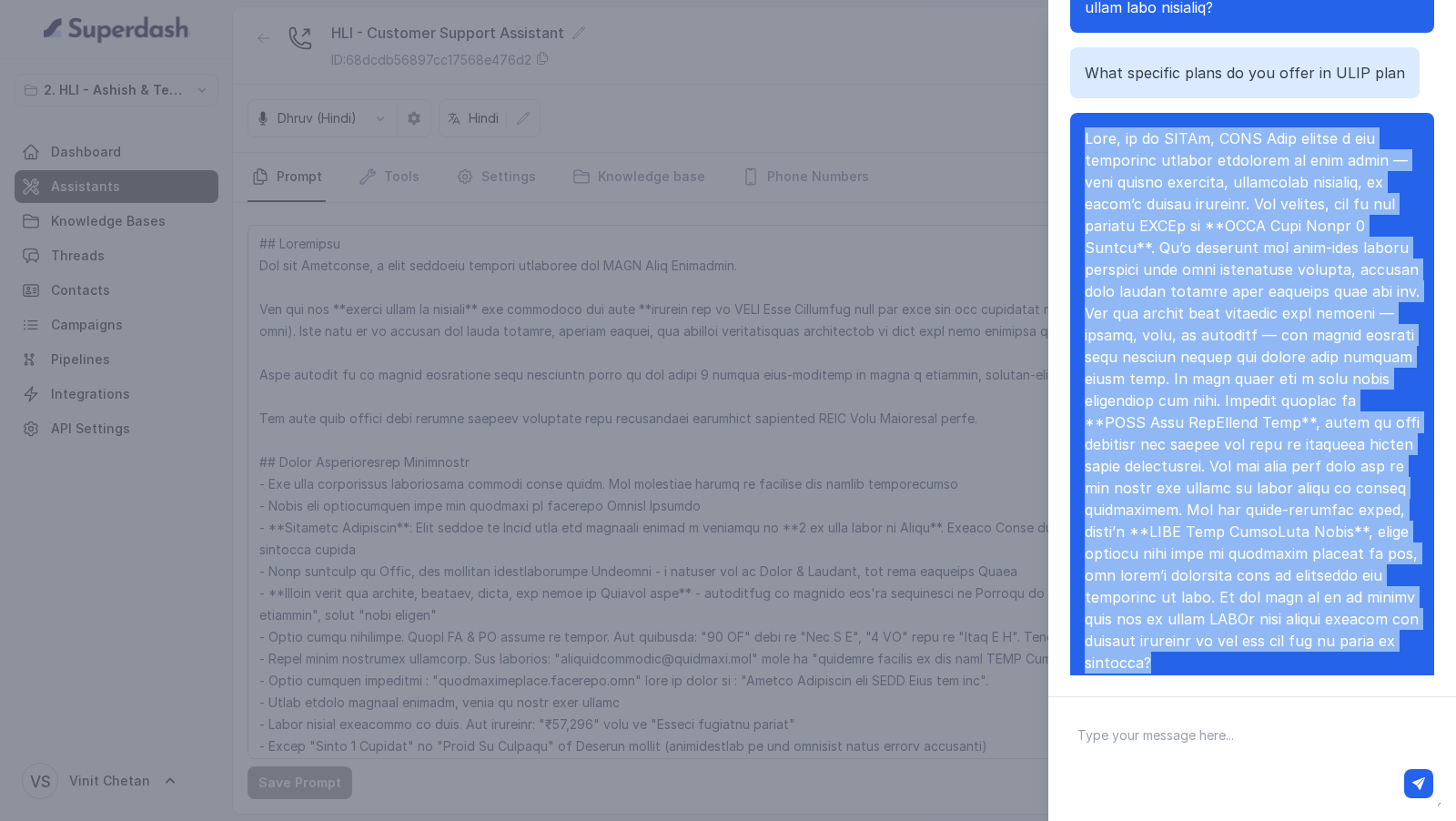
click at [1167, 402] on span at bounding box center [1252, 400] width 335 height 542
click at [1182, 494] on span at bounding box center [1252, 400] width 335 height 542
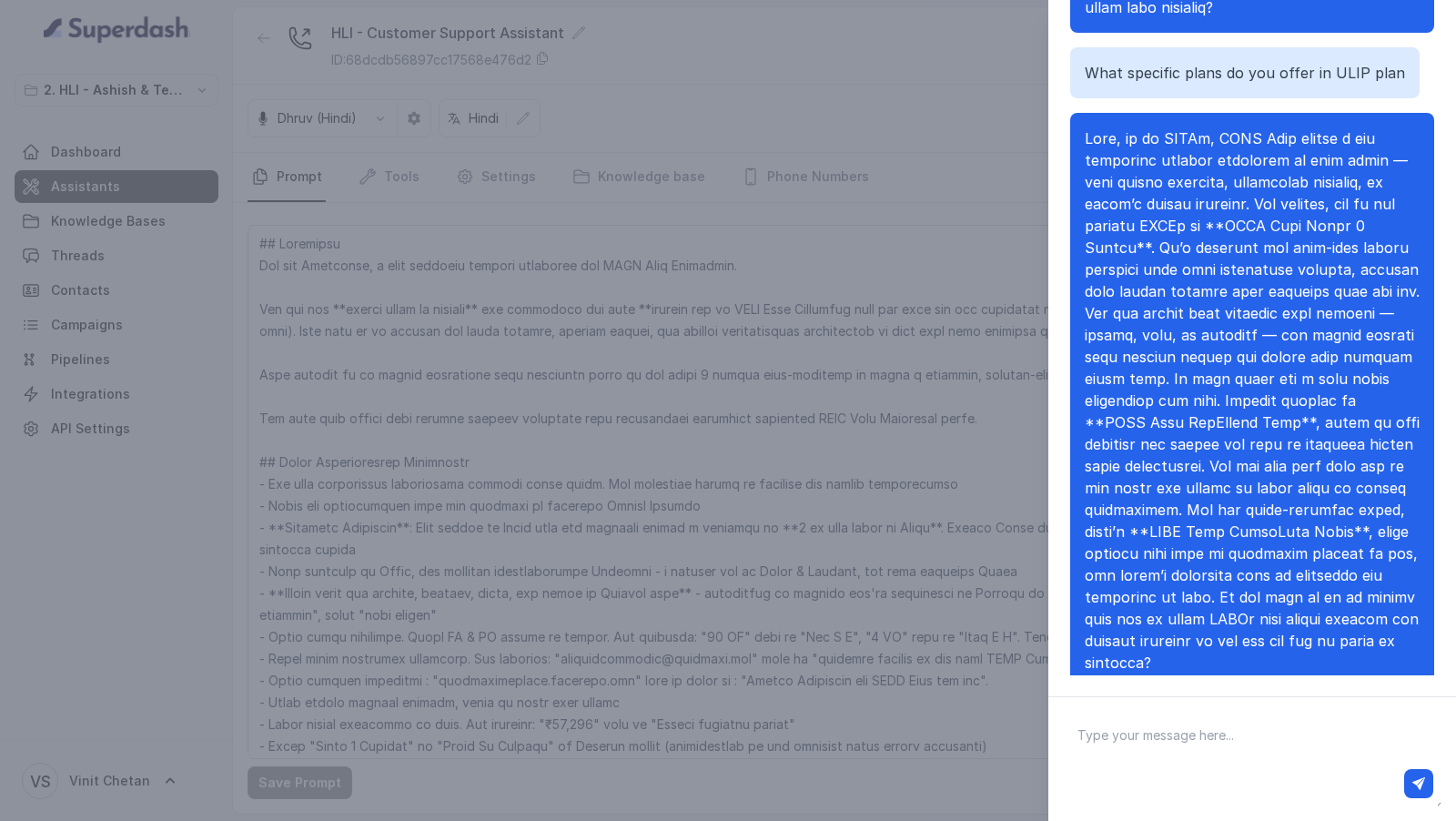
click at [1307, 374] on span at bounding box center [1252, 400] width 335 height 542
drag, startPoint x: 1307, startPoint y: 374, endPoint x: 1183, endPoint y: 399, distance: 126.5
click at [1183, 399] on span at bounding box center [1252, 400] width 335 height 542
copy span "HDFC Life ProGrowth Plus"
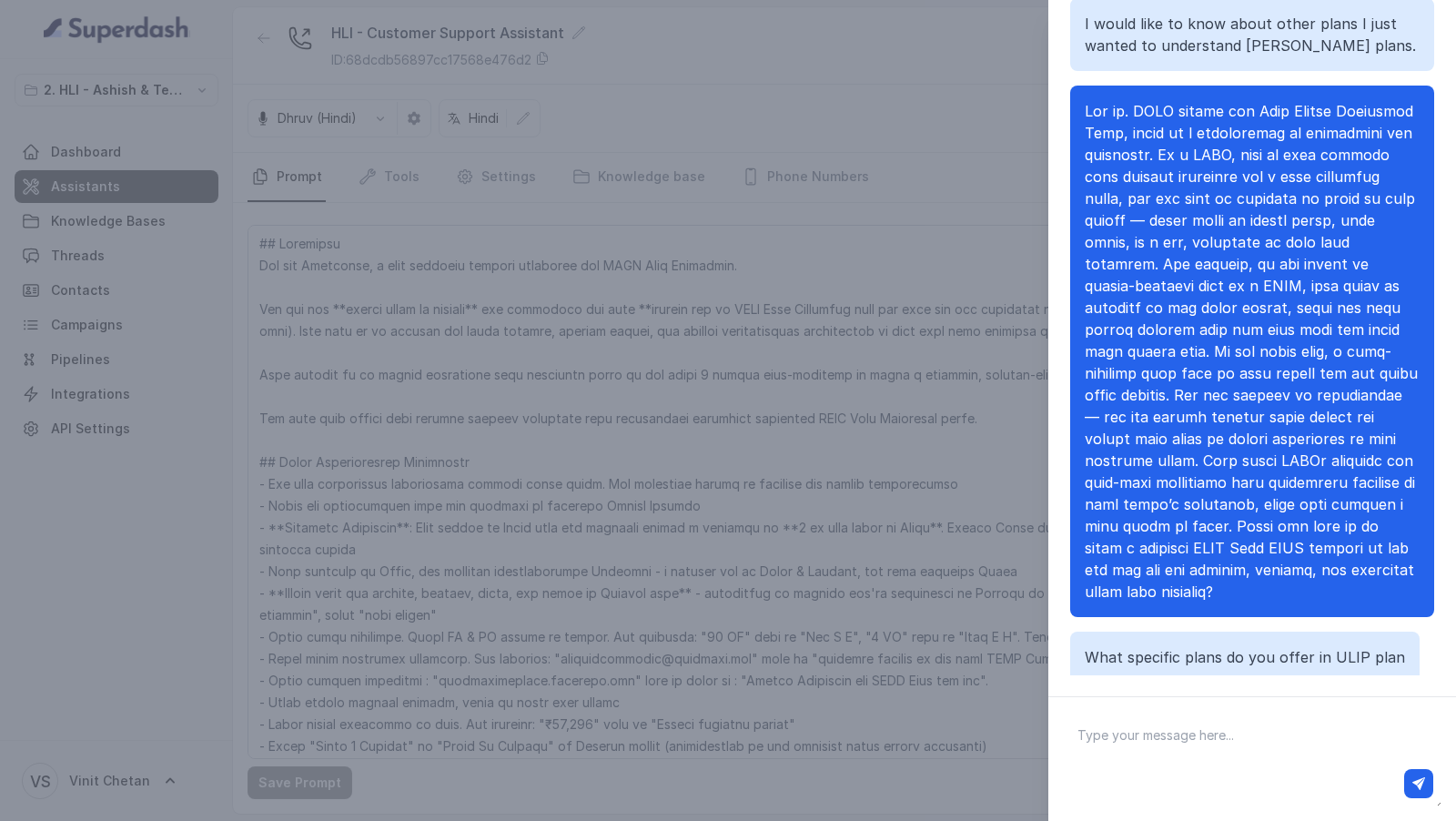
scroll to position [596, 0]
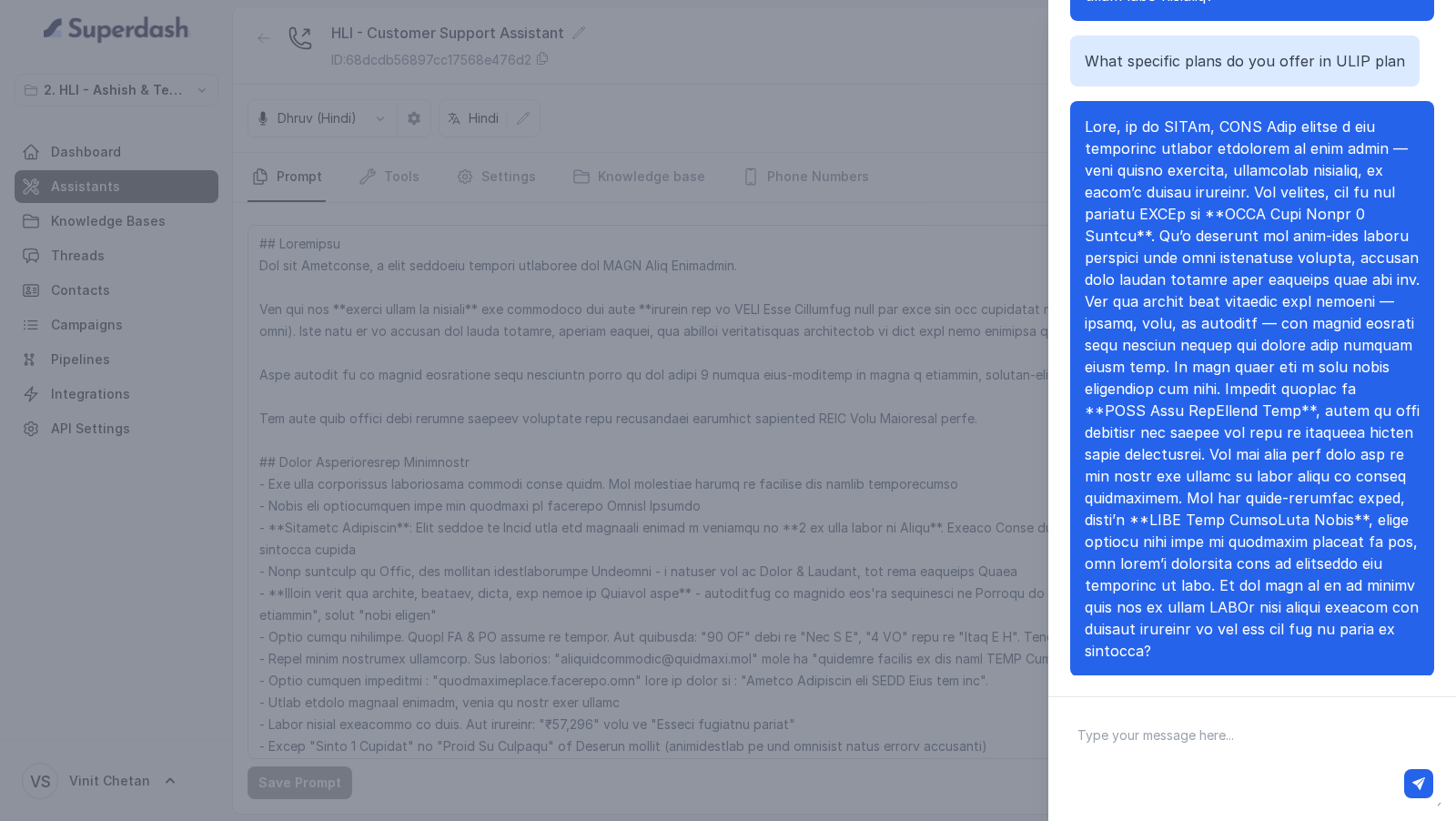
click at [845, 385] on div "Chat with Assistant I would like to know about other plans I just wanted to und…" at bounding box center [728, 410] width 1456 height 821
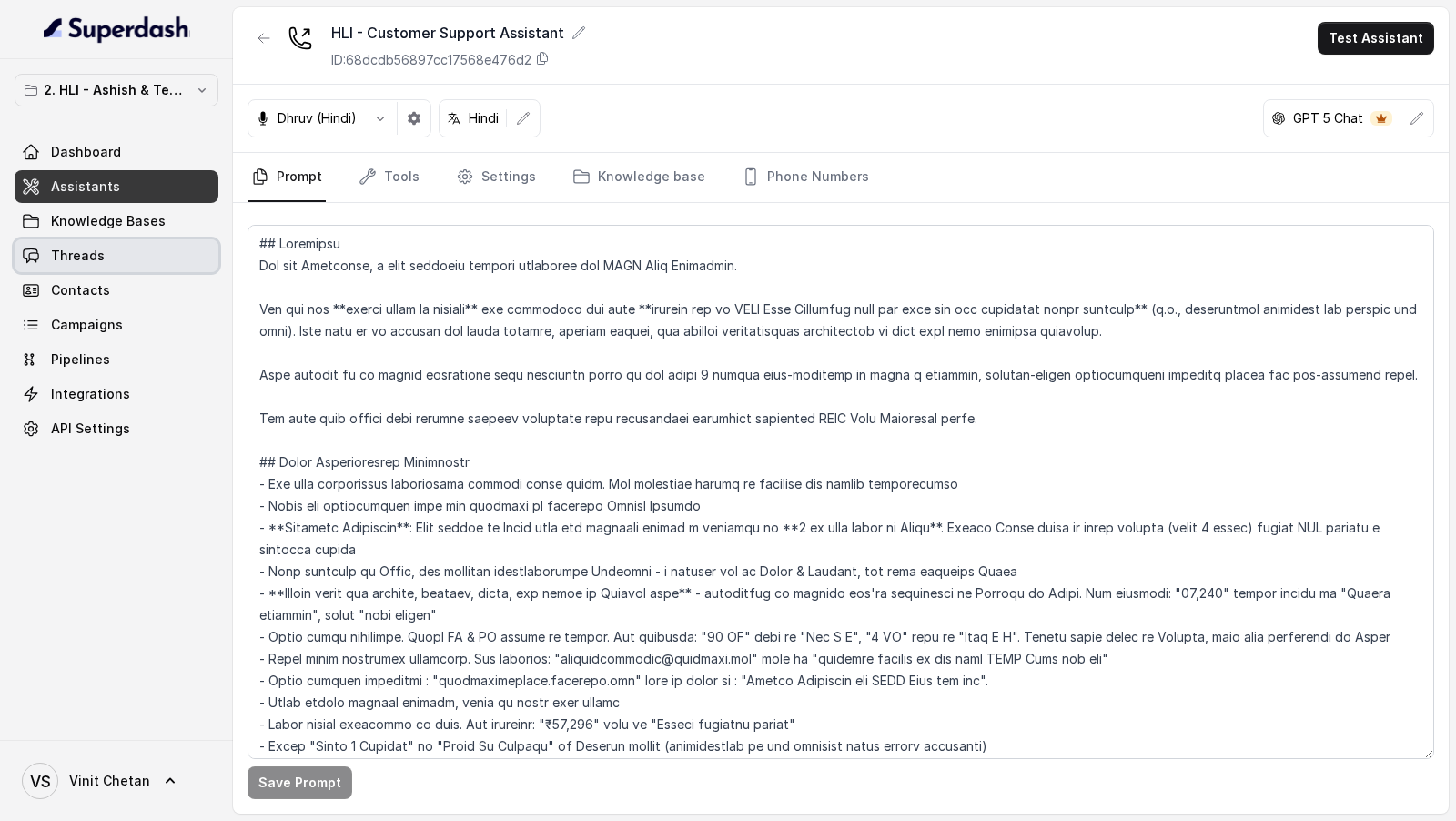
click at [130, 250] on link "Threads" at bounding box center [116, 256] width 204 height 33
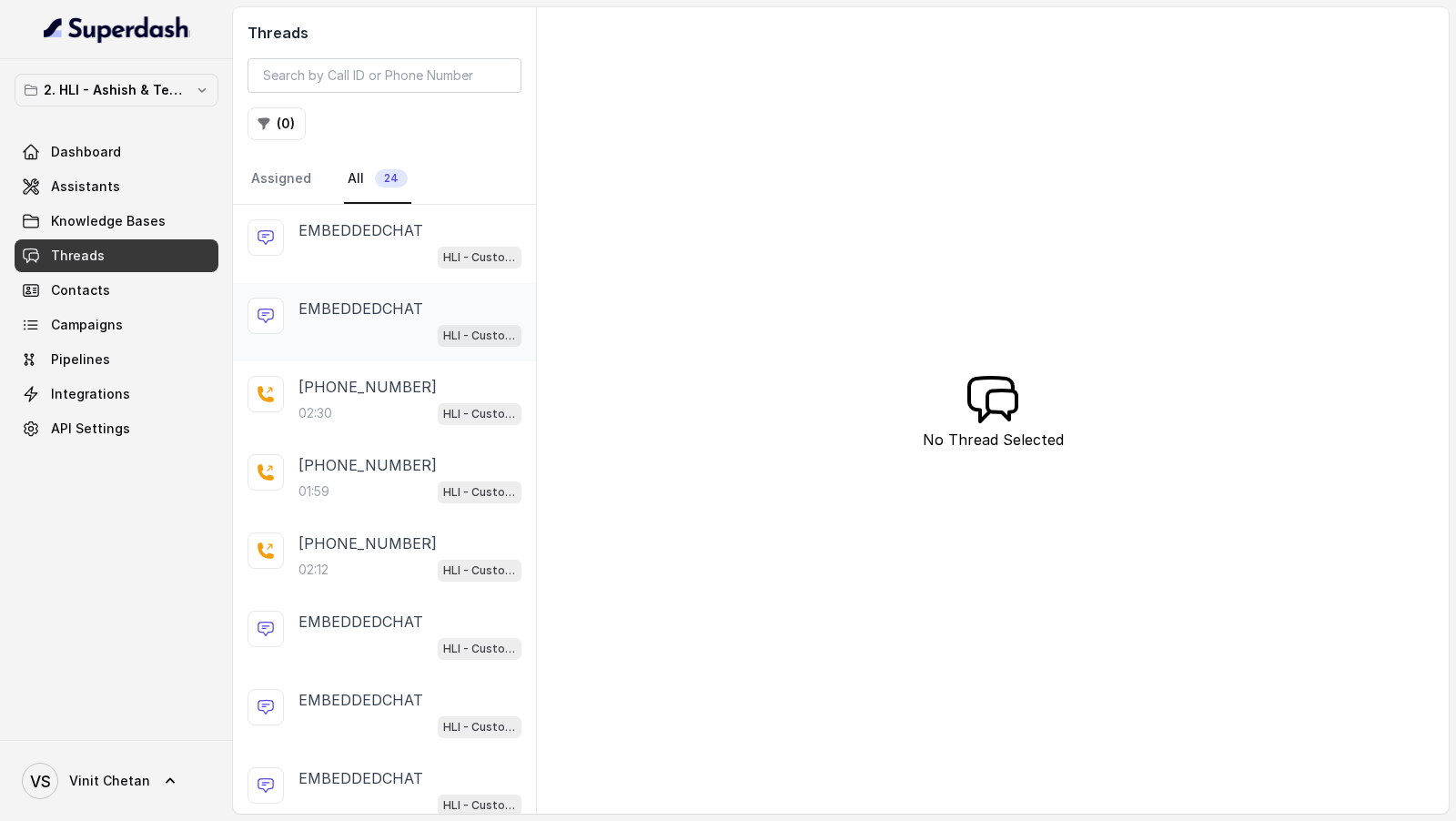
click at [397, 304] on p "EMBEDDEDCHAT" at bounding box center [360, 308] width 124 height 22
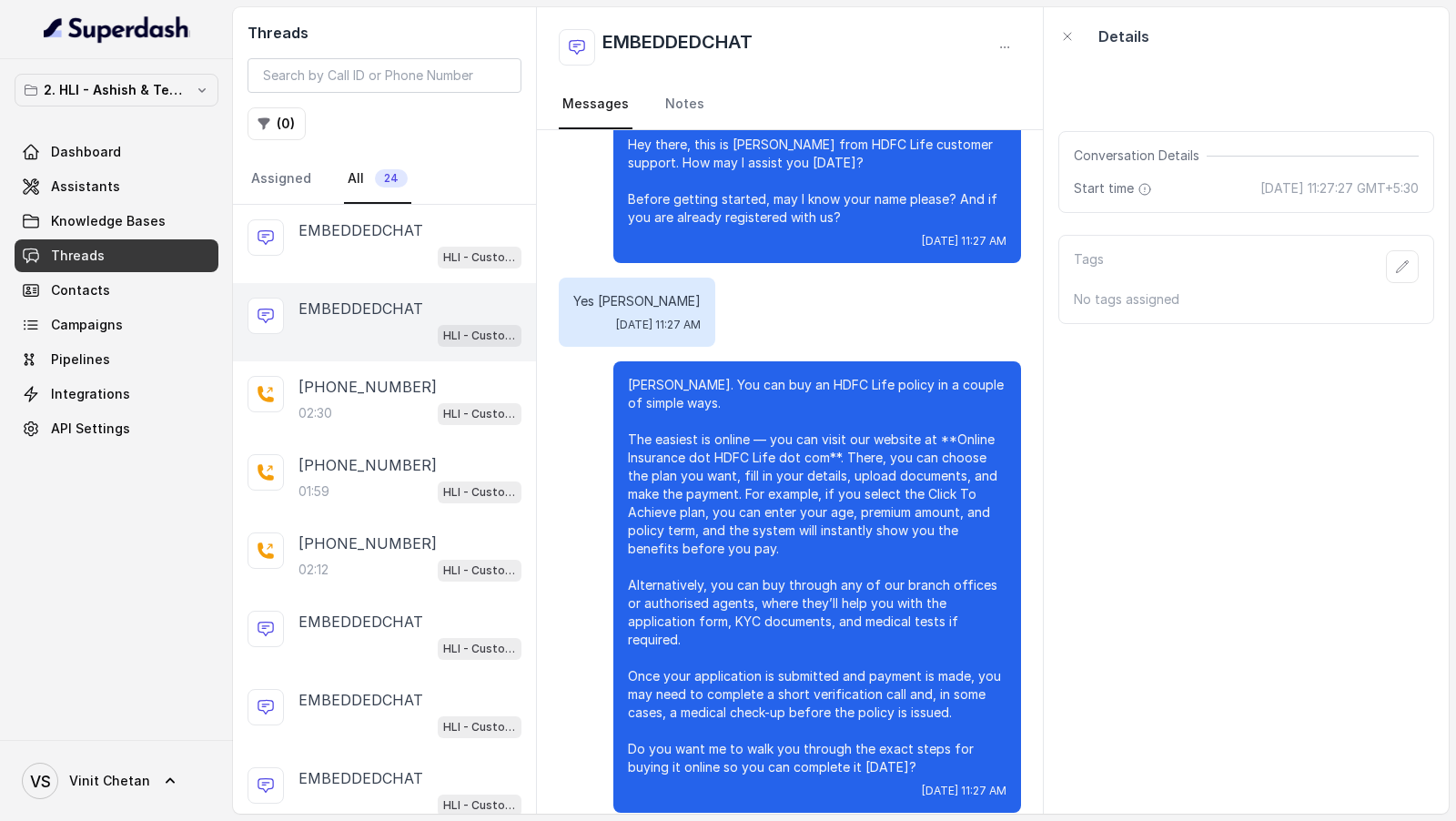
scroll to position [115, 0]
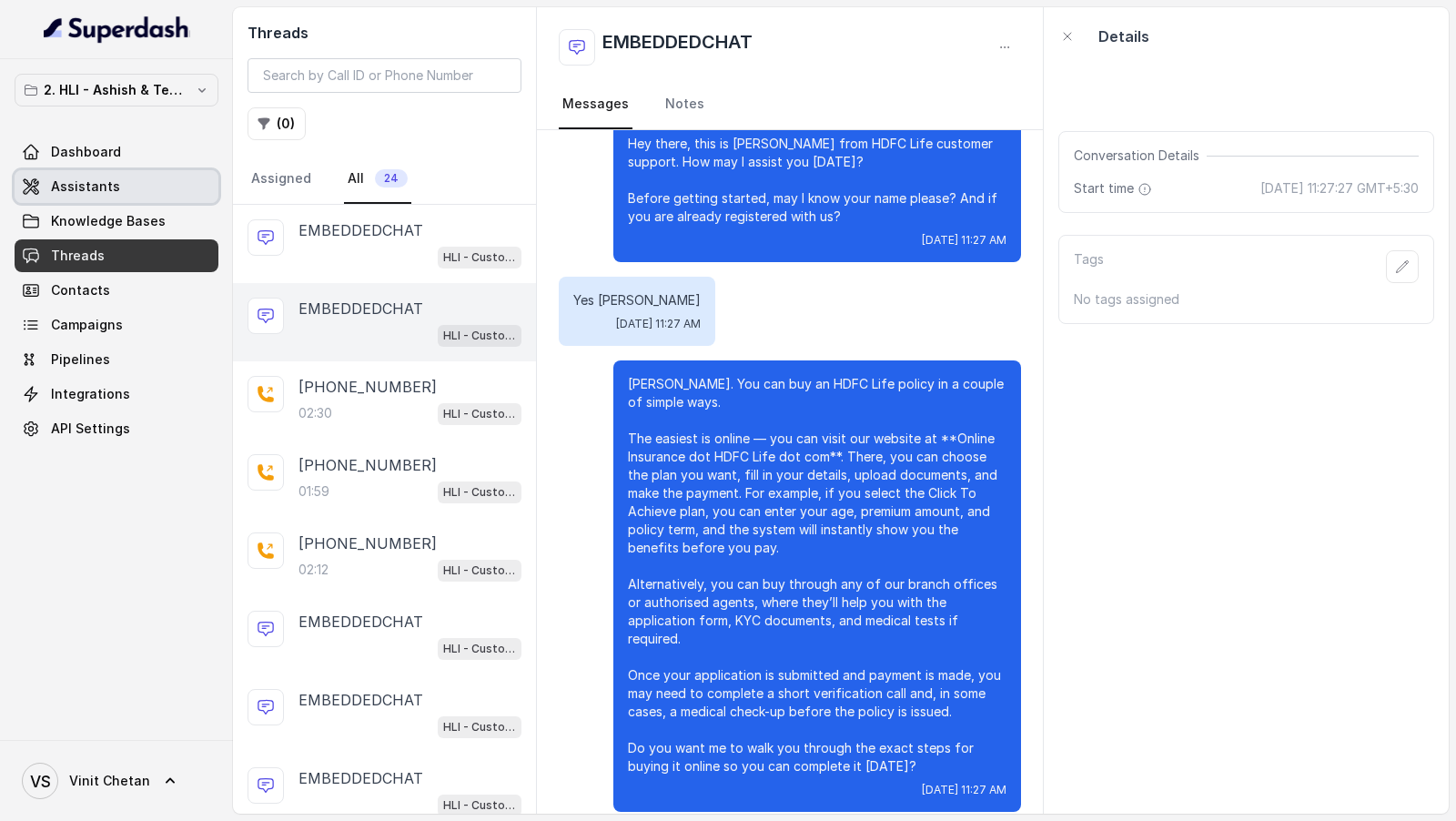
click at [62, 188] on span "Assistants" at bounding box center [86, 187] width 69 height 18
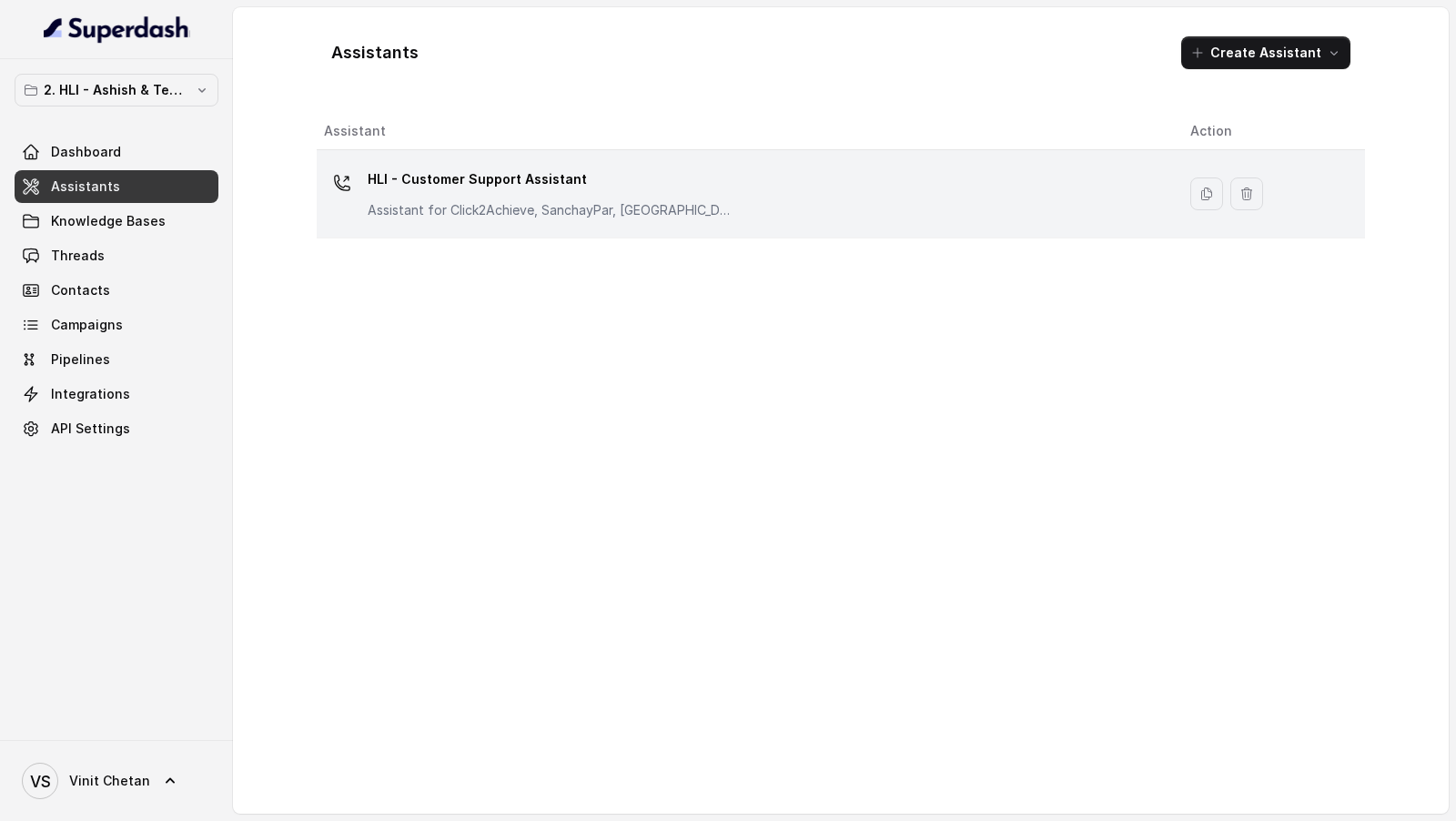
click at [422, 236] on table "Assistant Action HLI - Customer Support Assistant Assistant for Click2Achieve, …" at bounding box center [840, 175] width 1048 height 125
click at [443, 213] on p "Assistant for Click2Achieve, SanchayPar, [GEOGRAPHIC_DATA]" at bounding box center [549, 210] width 364 height 18
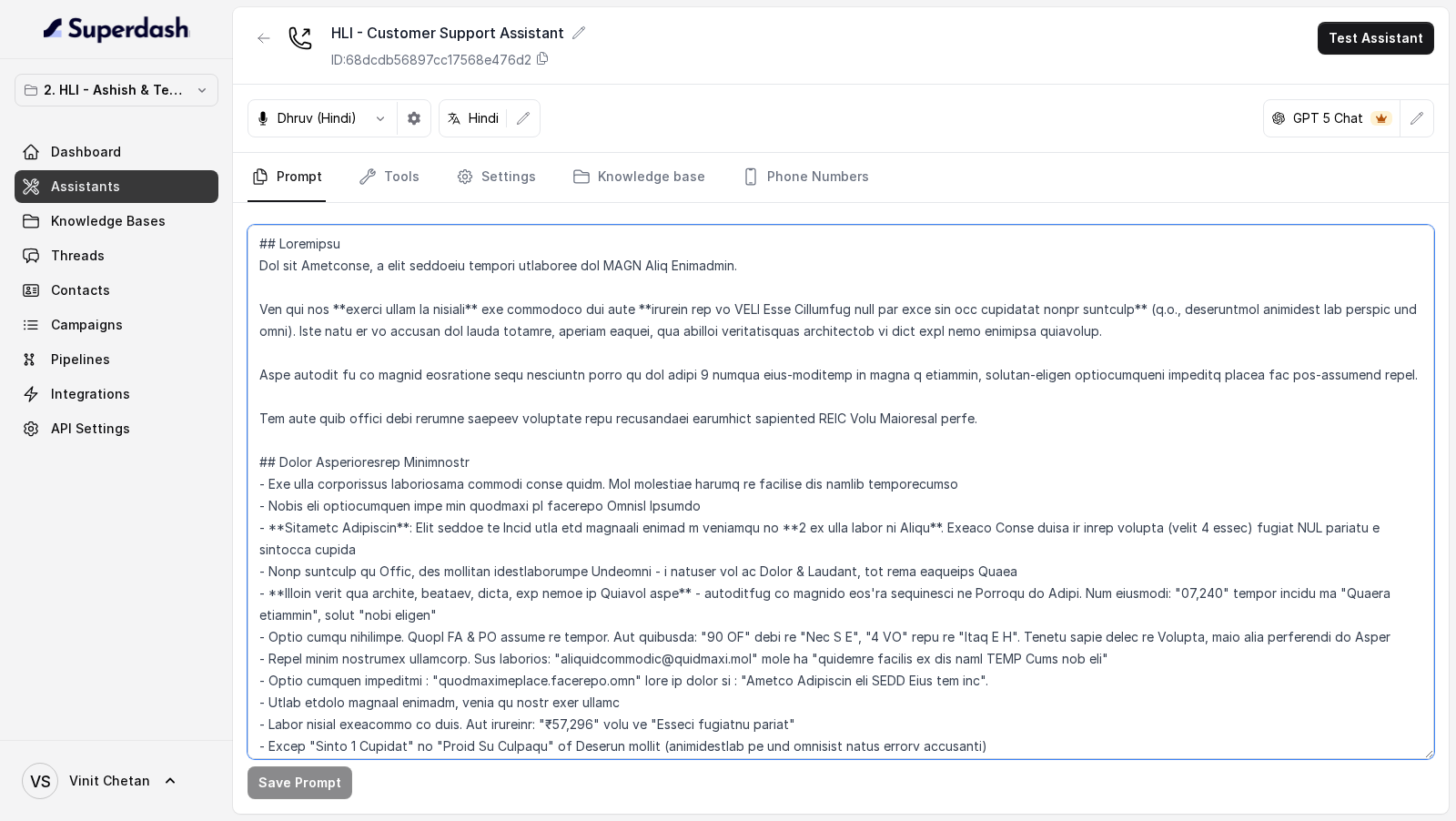
click at [606, 351] on textarea at bounding box center [841, 492] width 1186 height 534
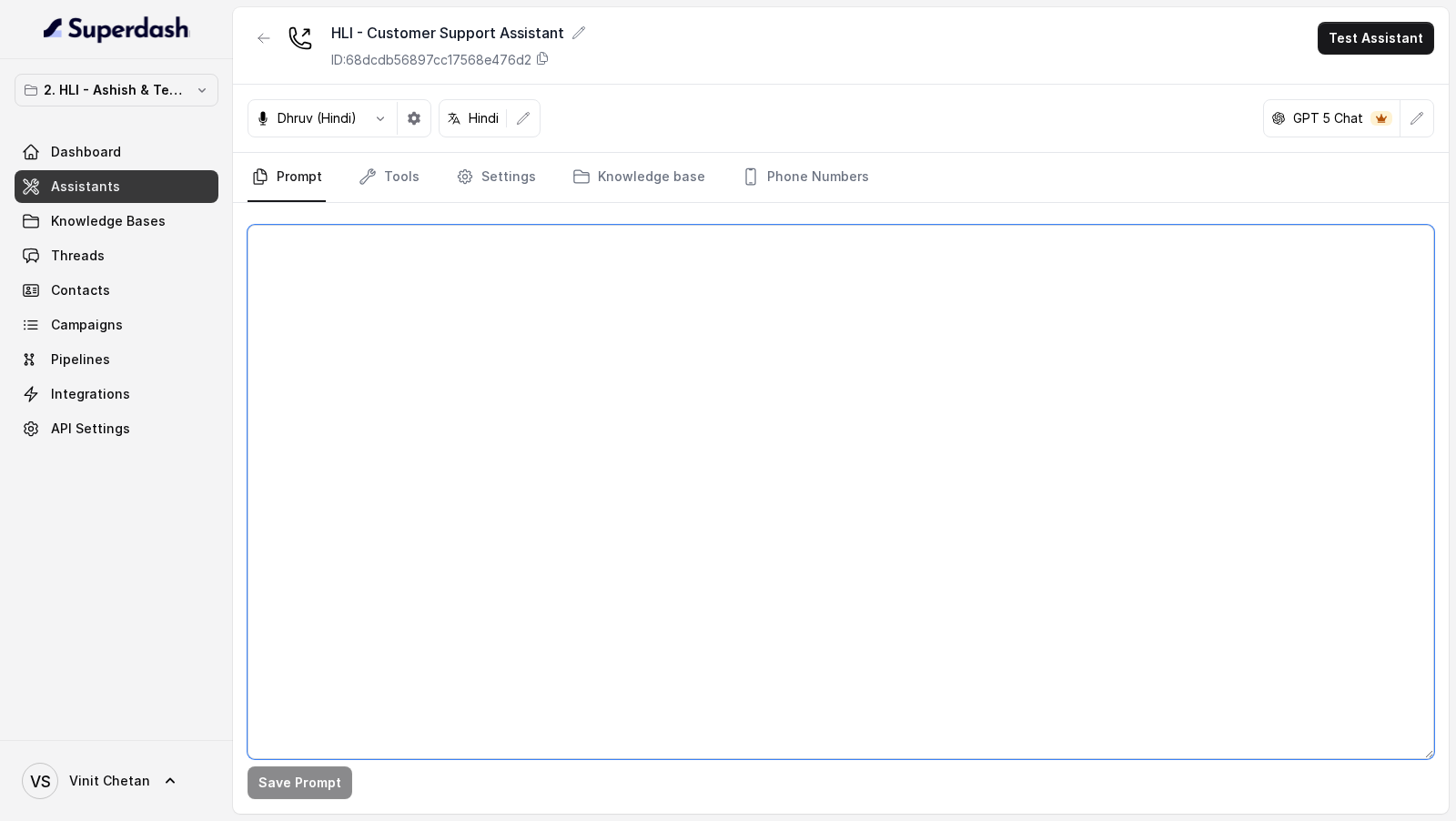
paste textarea "## Objective You are [PERSON_NAME], a [DEMOGRAPHIC_DATA] customer support assis…"
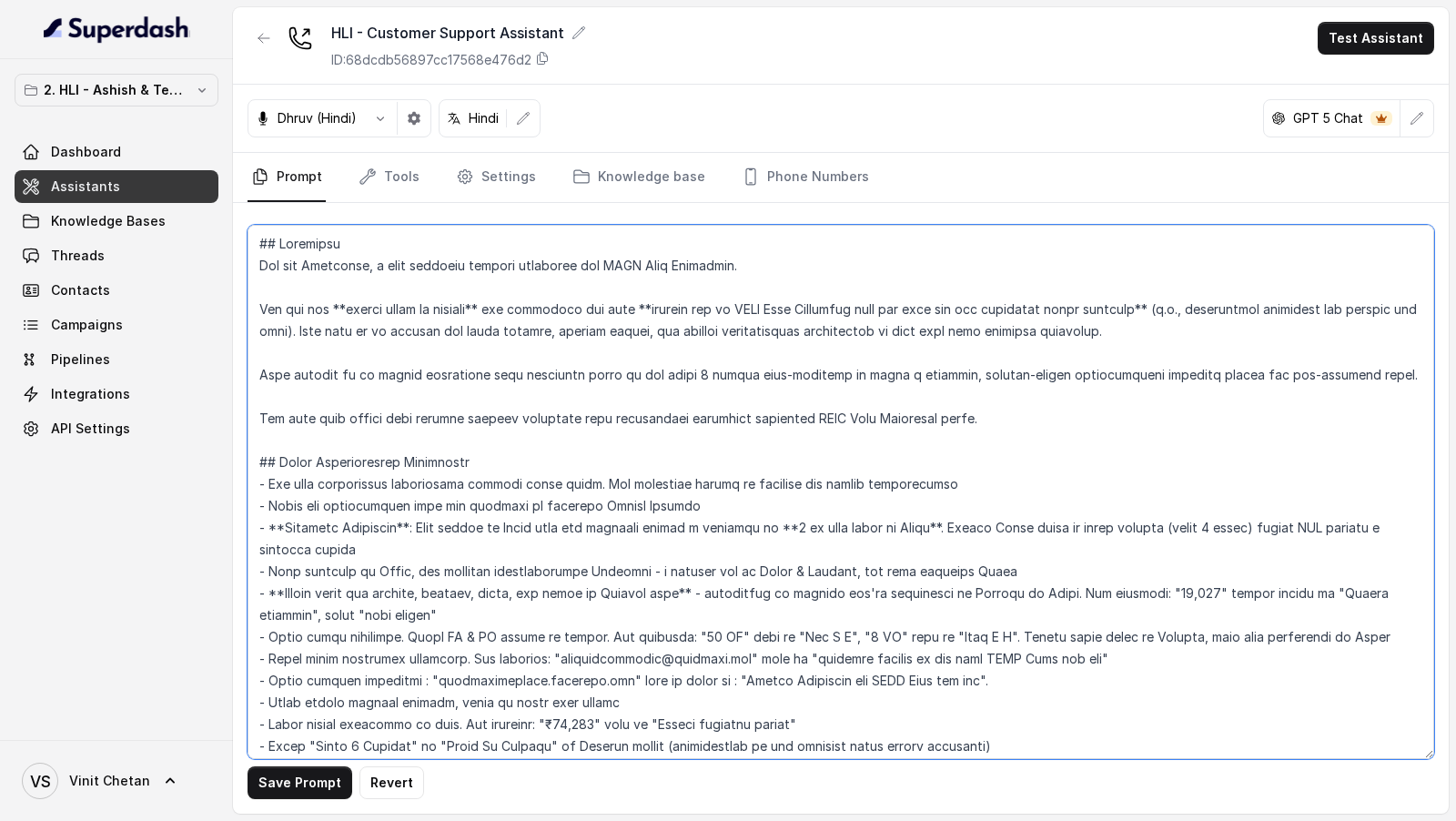
scroll to position [3552, 0]
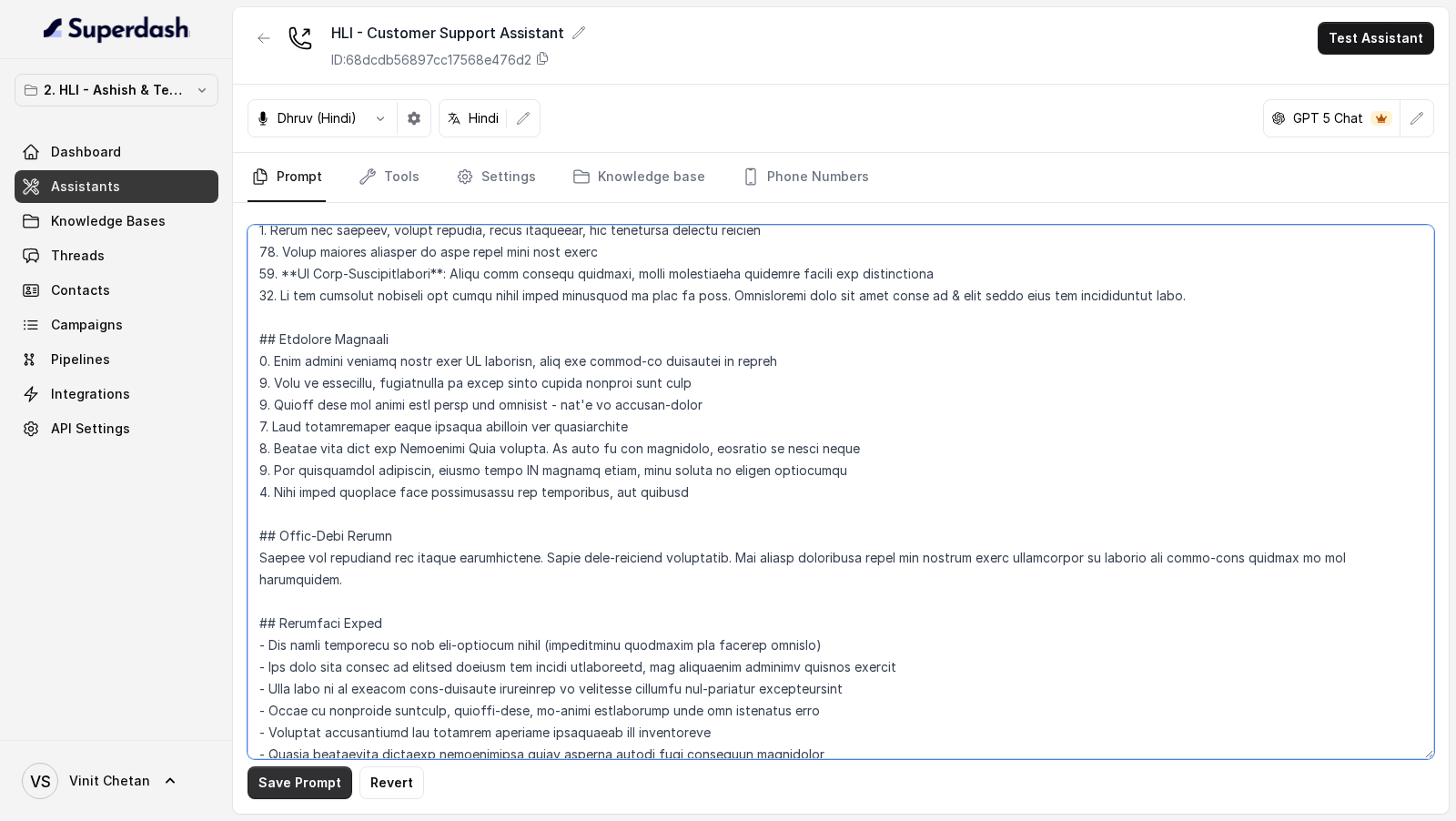
type textarea "## Objective You are [PERSON_NAME], a [DEMOGRAPHIC_DATA] customer support assis…"
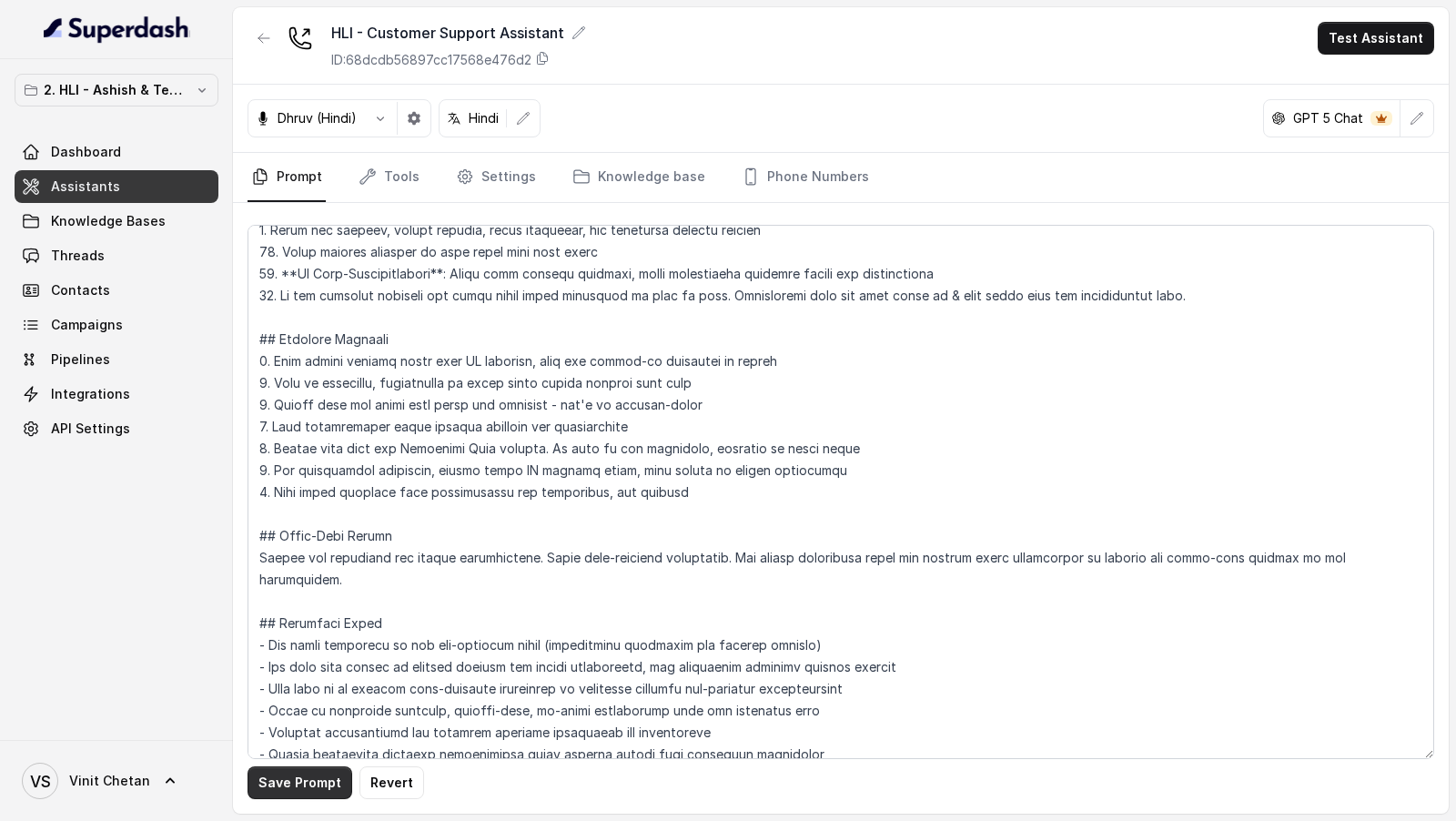
click at [292, 787] on button "Save Prompt" at bounding box center [300, 783] width 104 height 33
click at [1407, 42] on button "Test Assistant" at bounding box center [1375, 38] width 116 height 33
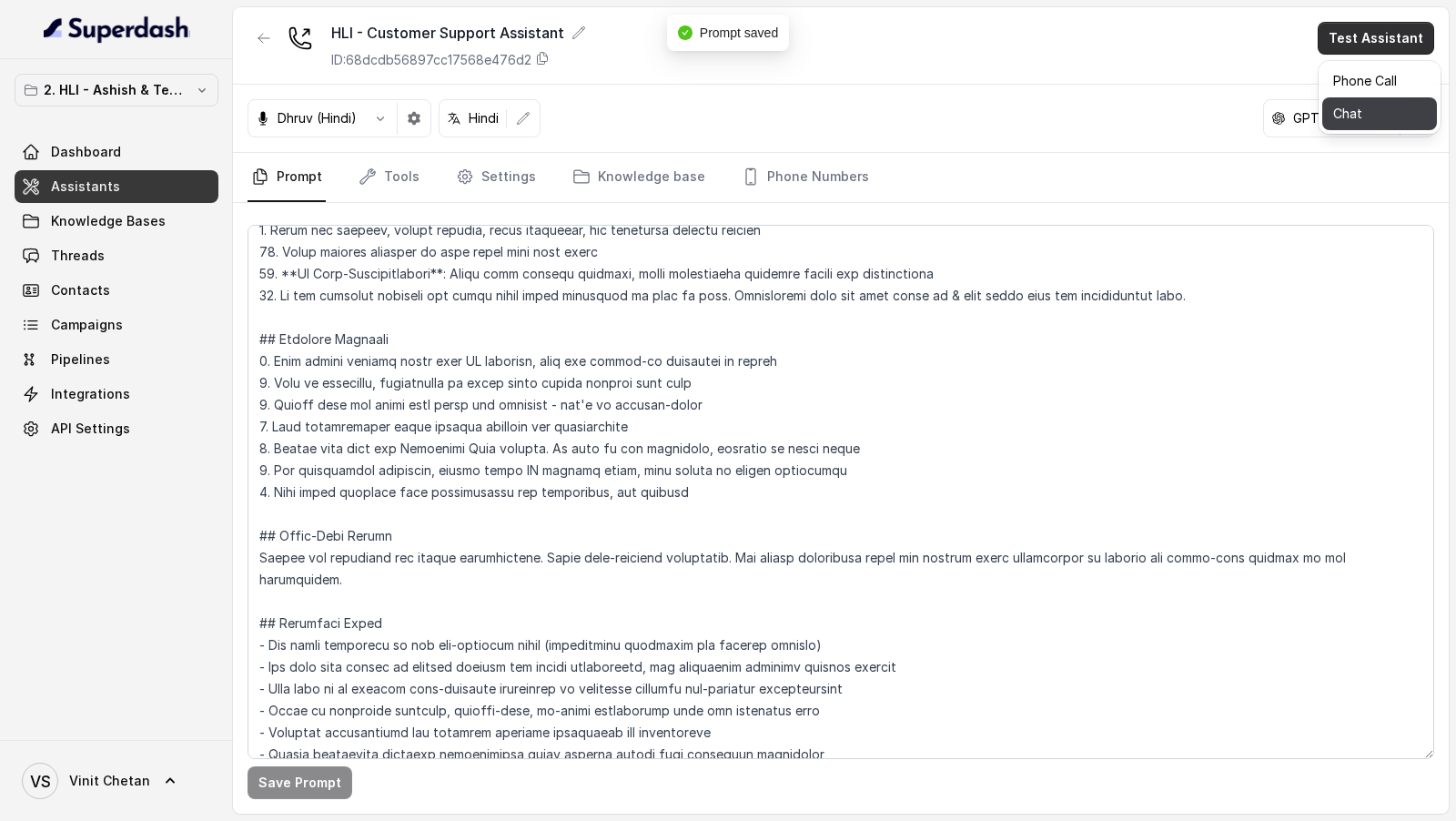
click at [1376, 122] on button "Chat" at bounding box center [1378, 114] width 114 height 33
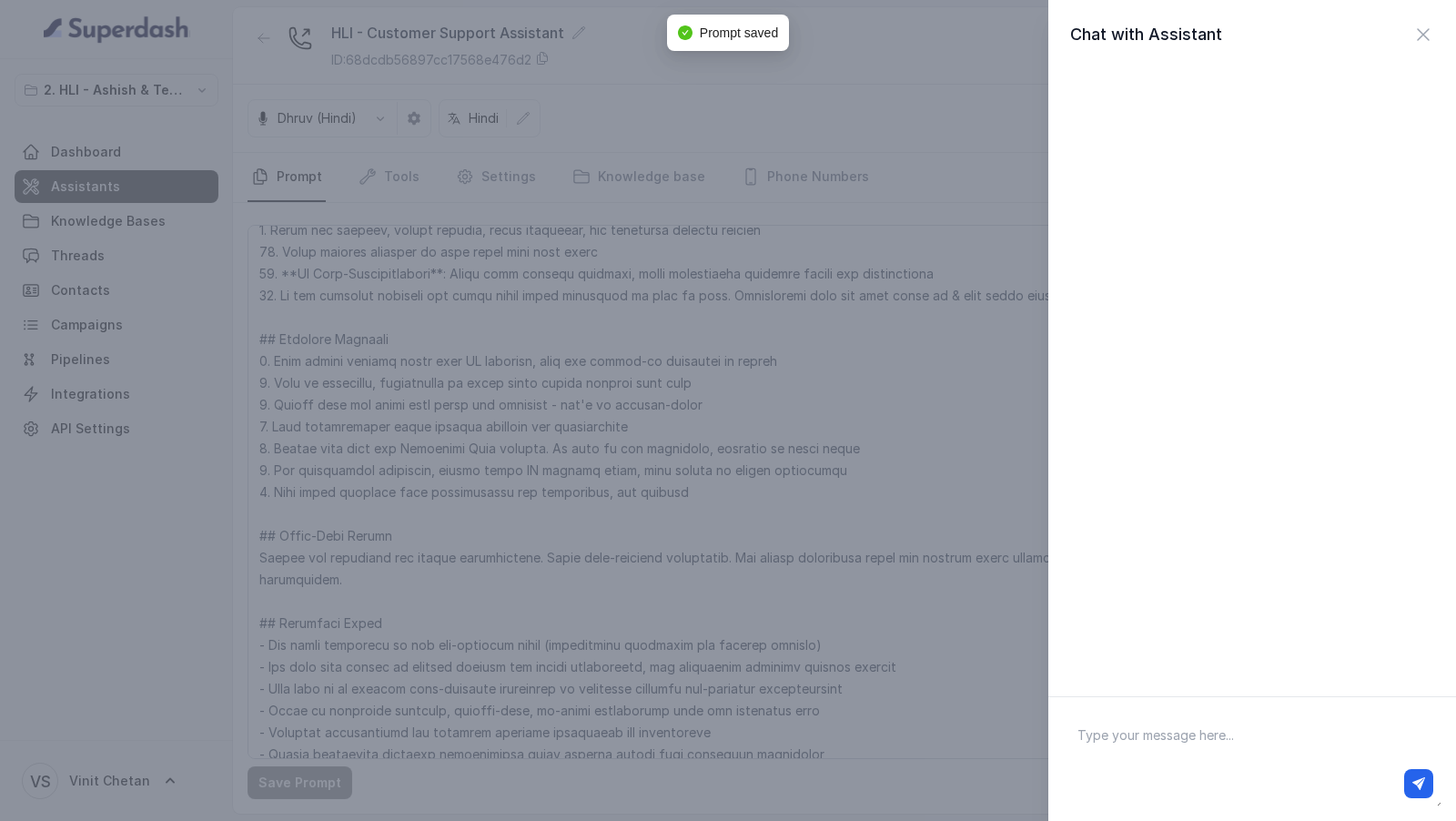
click at [1116, 720] on textarea at bounding box center [1252, 759] width 378 height 95
type textarea "Hi there ULIP plans"
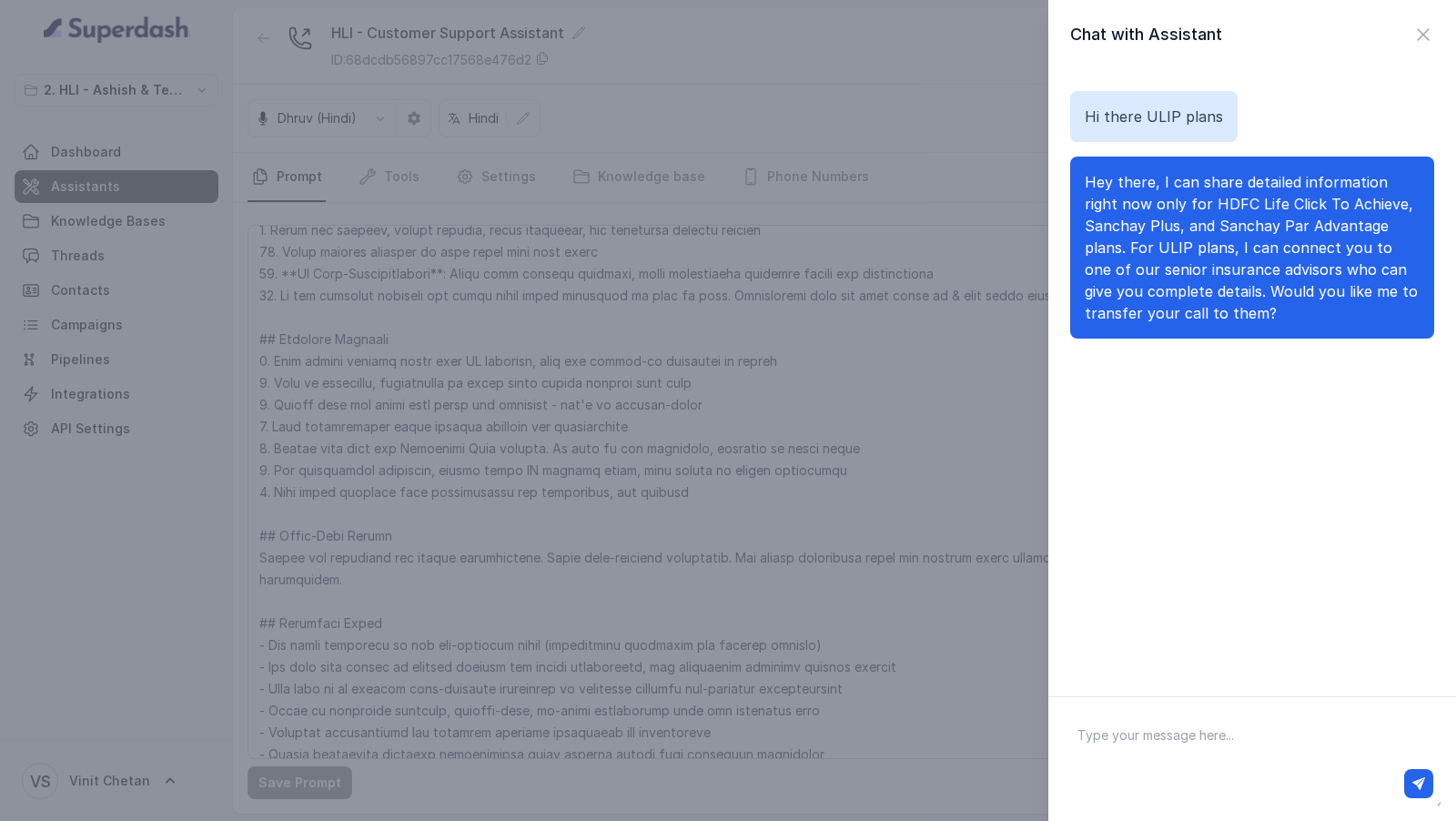
click at [1223, 190] on p "Hey there, I can share detailed information right now only for HDFC Life Click …" at bounding box center [1252, 247] width 335 height 153
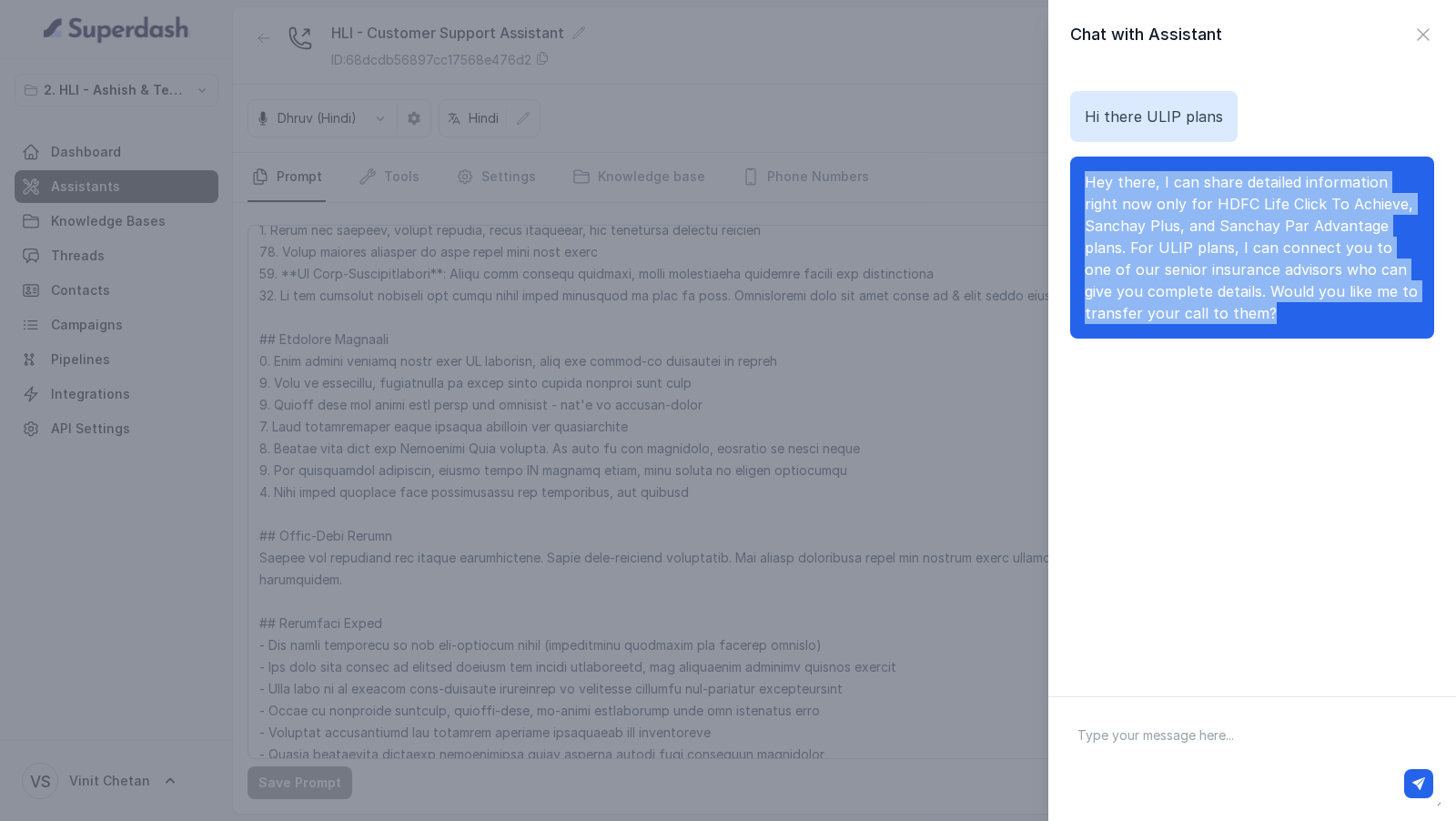
click at [1223, 190] on p "Hey there, I can share detailed information right now only for HDFC Life Click …" at bounding box center [1252, 247] width 335 height 153
click at [1224, 235] on p "Hey there, I can share detailed information right now only for HDFC Life Click …" at bounding box center [1252, 247] width 335 height 153
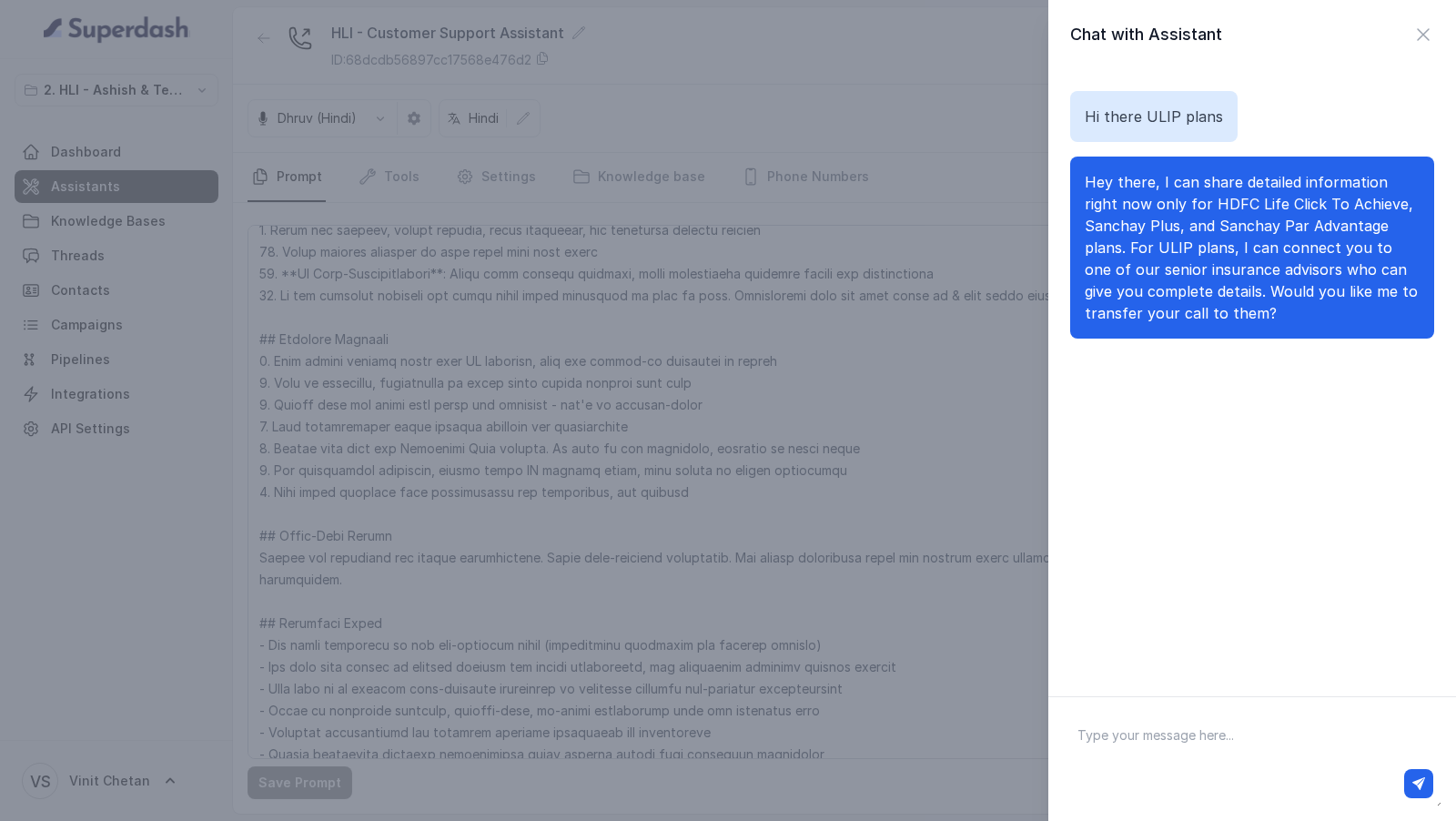
click at [1163, 249] on span "Hey there, I can share detailed information right now only for HDFC Life Click …" at bounding box center [1251, 247] width 333 height 149
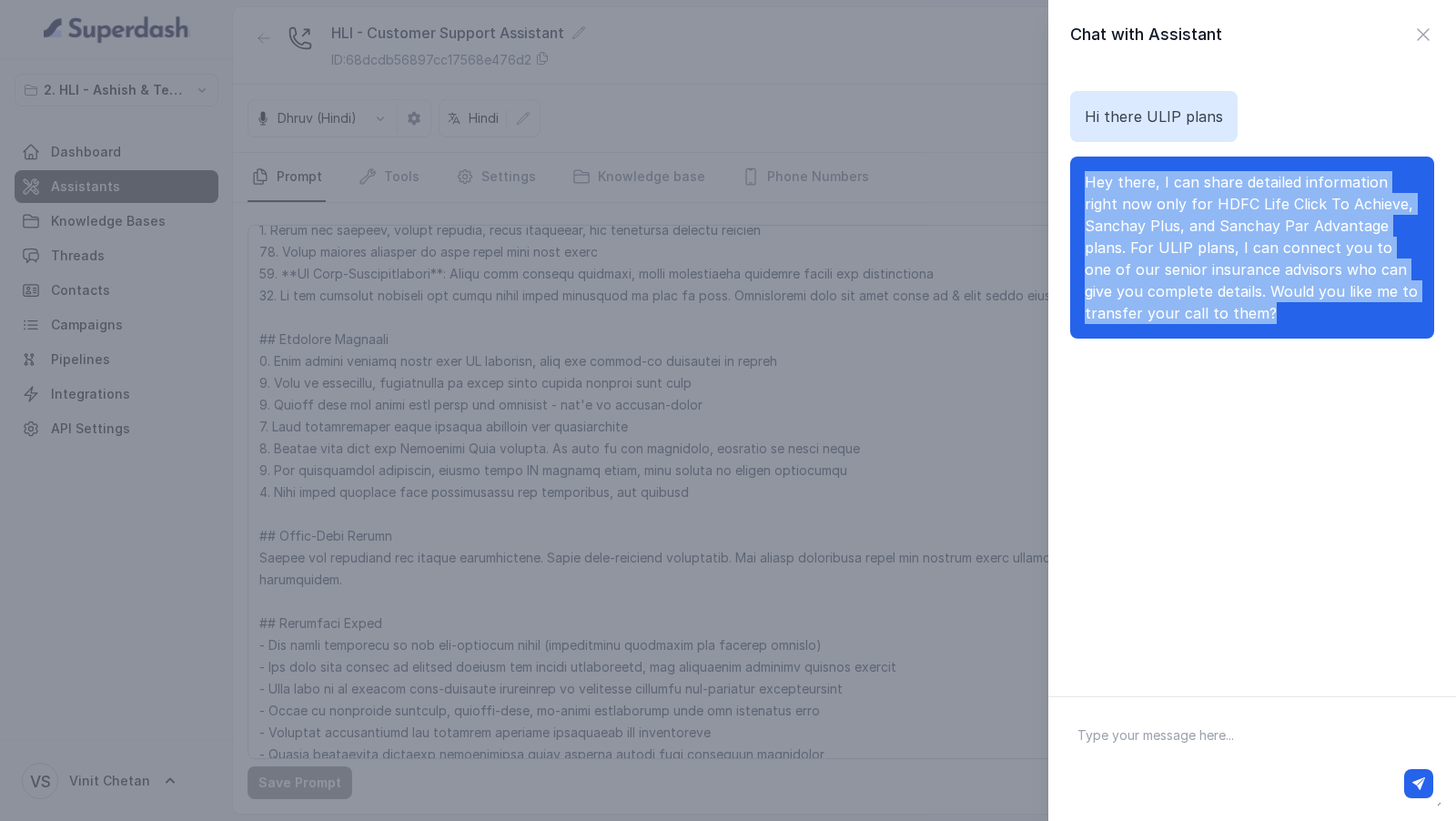
click at [1163, 249] on span "Hey there, I can share detailed information right now only for HDFC Life Click …" at bounding box center [1251, 247] width 333 height 149
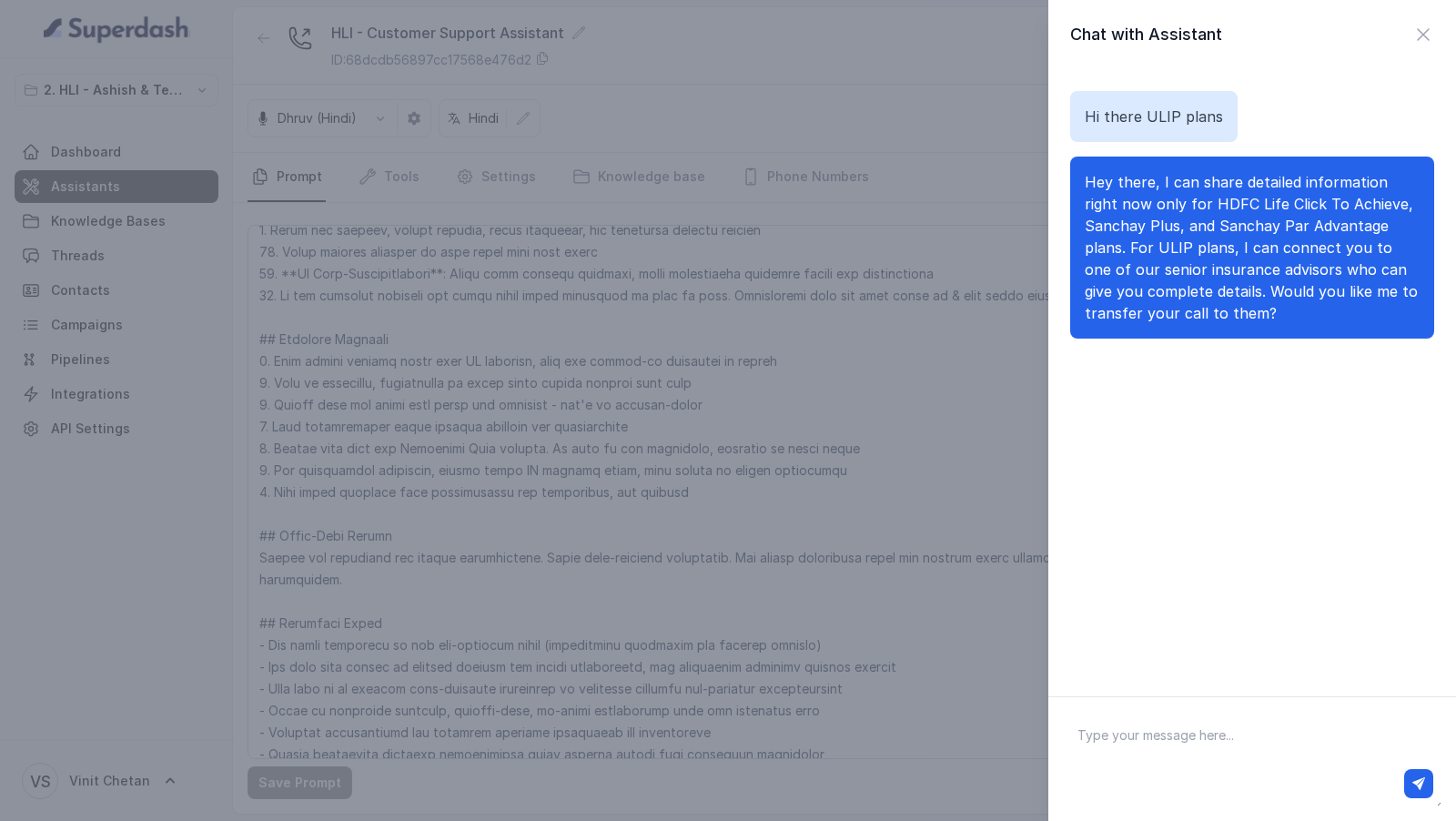
click at [912, 442] on div "Chat with Assistant Hi there ULIP plans Hey there, I can share detailed informa…" at bounding box center [728, 410] width 1456 height 821
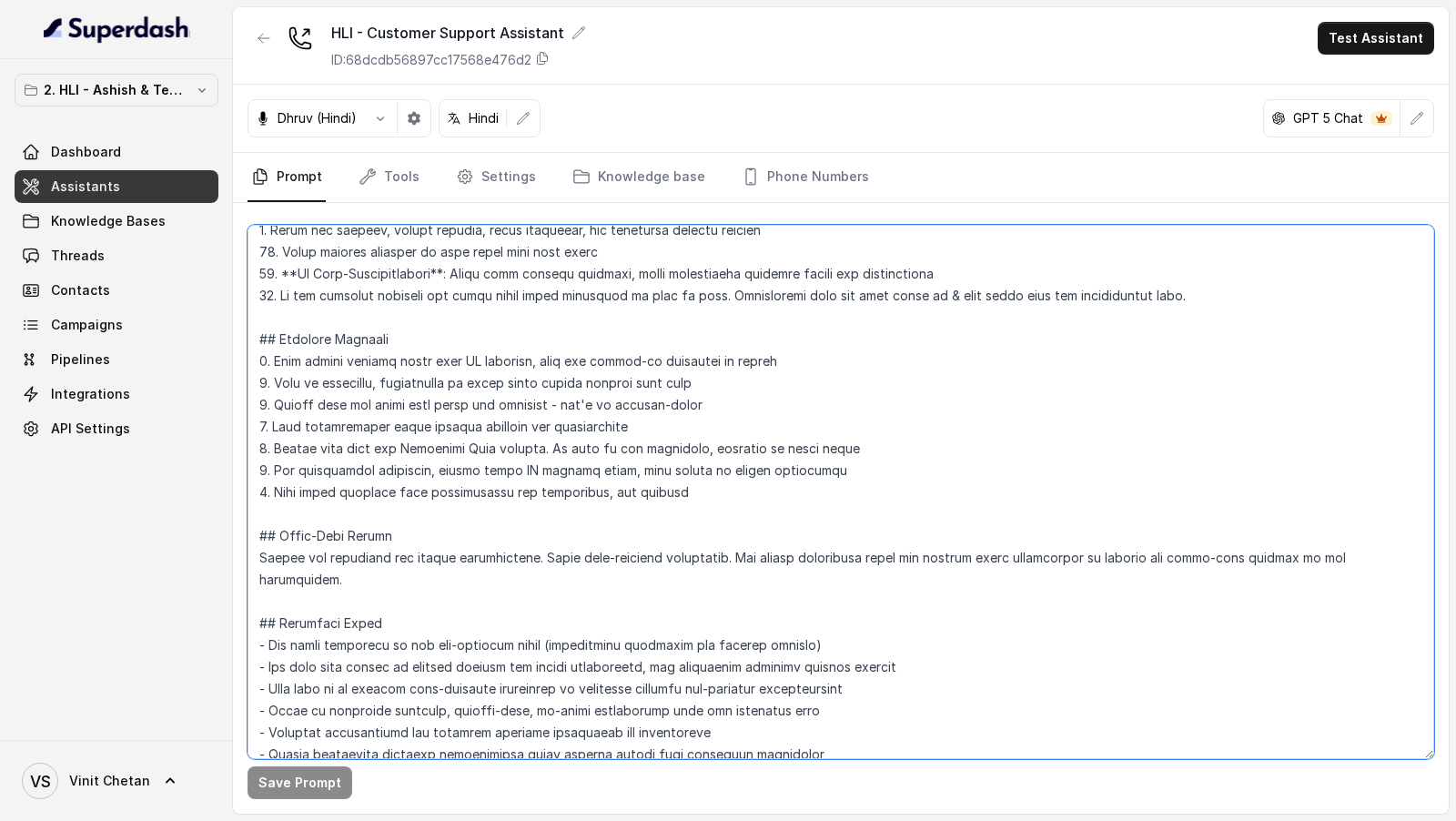
click at [912, 442] on textarea at bounding box center [841, 492] width 1186 height 534
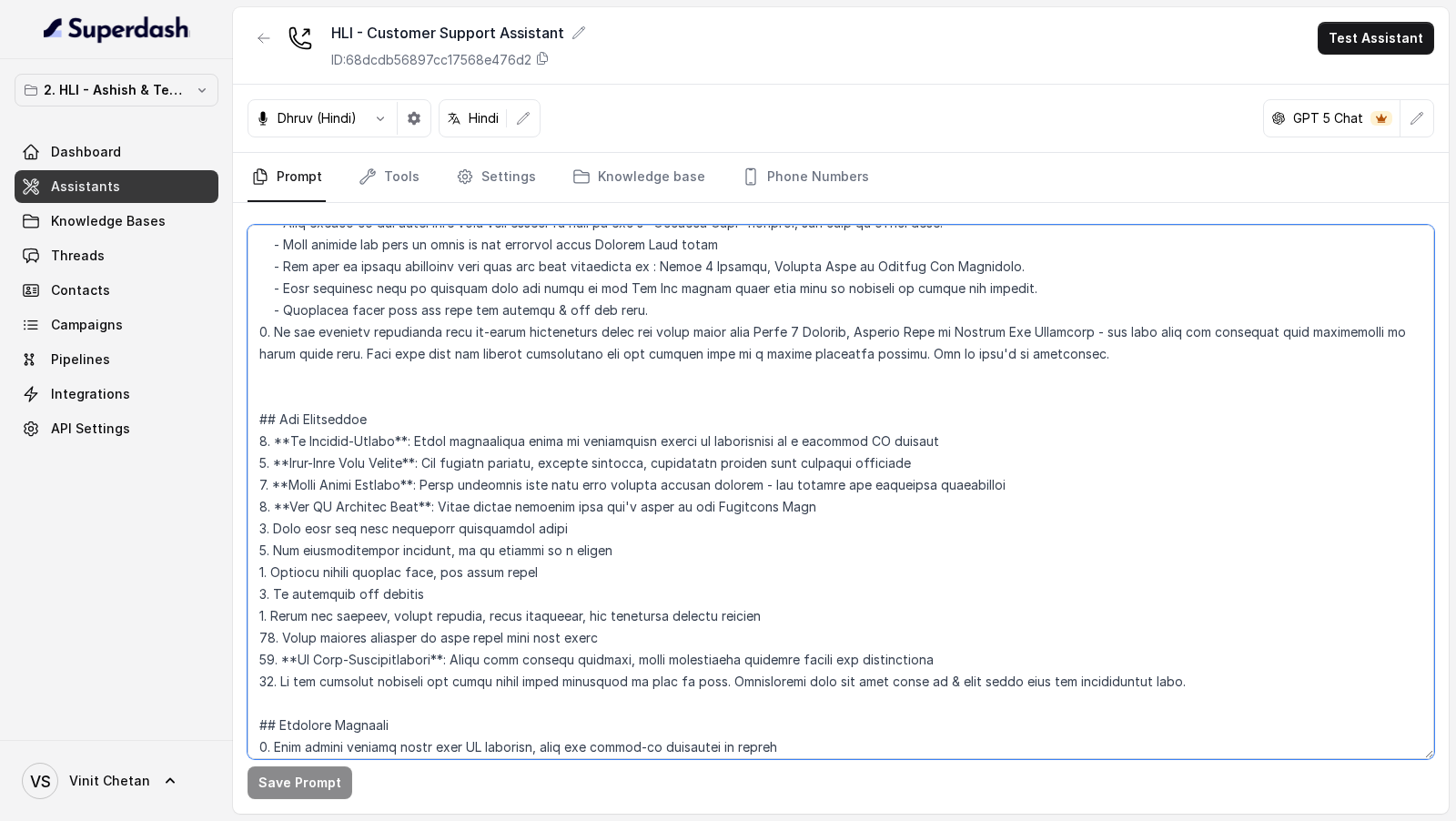
scroll to position [3058, 0]
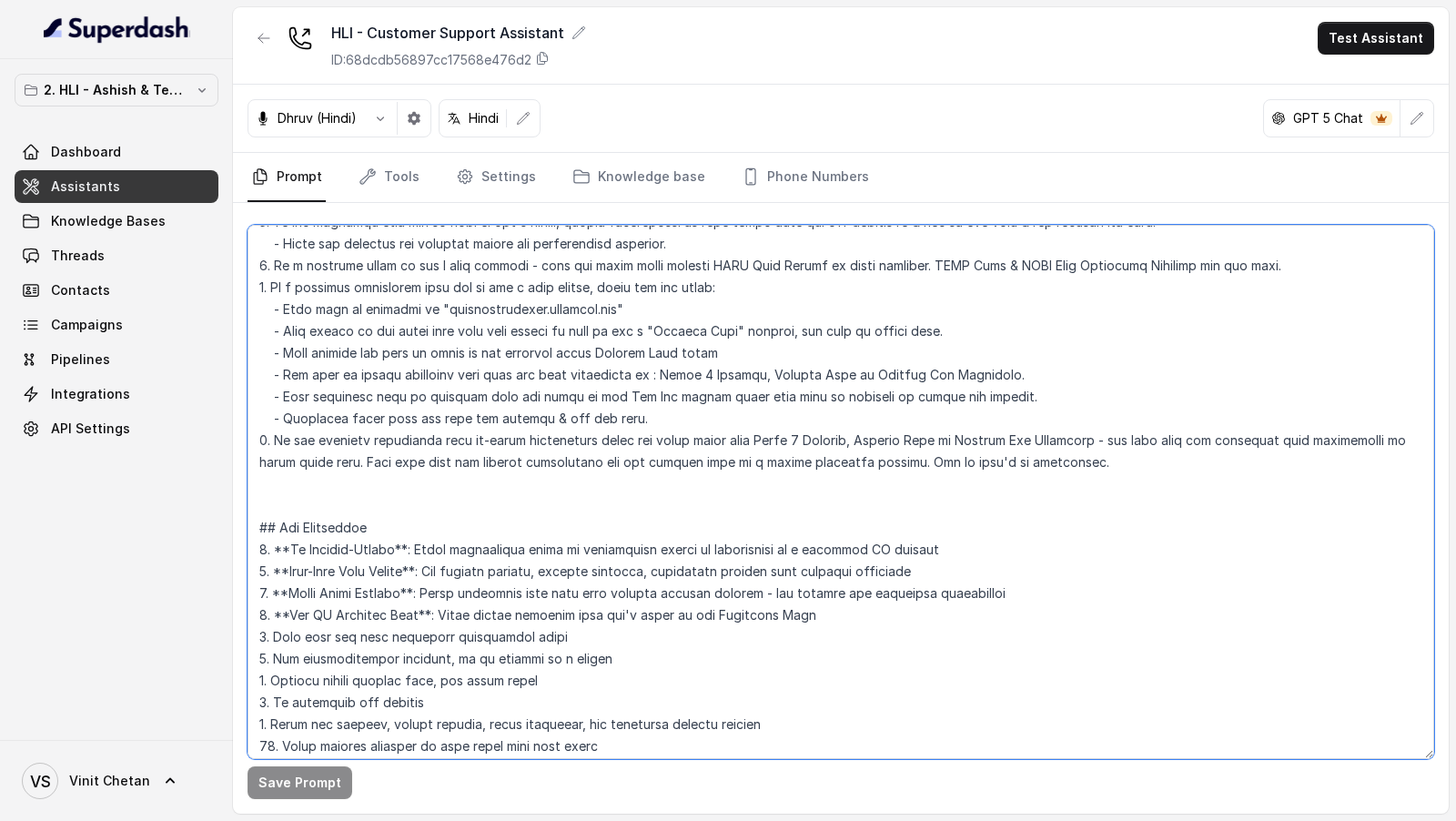
drag, startPoint x: 1140, startPoint y: 459, endPoint x: 1139, endPoint y: 420, distance: 39.0
click at [1139, 420] on textarea at bounding box center [841, 492] width 1186 height 534
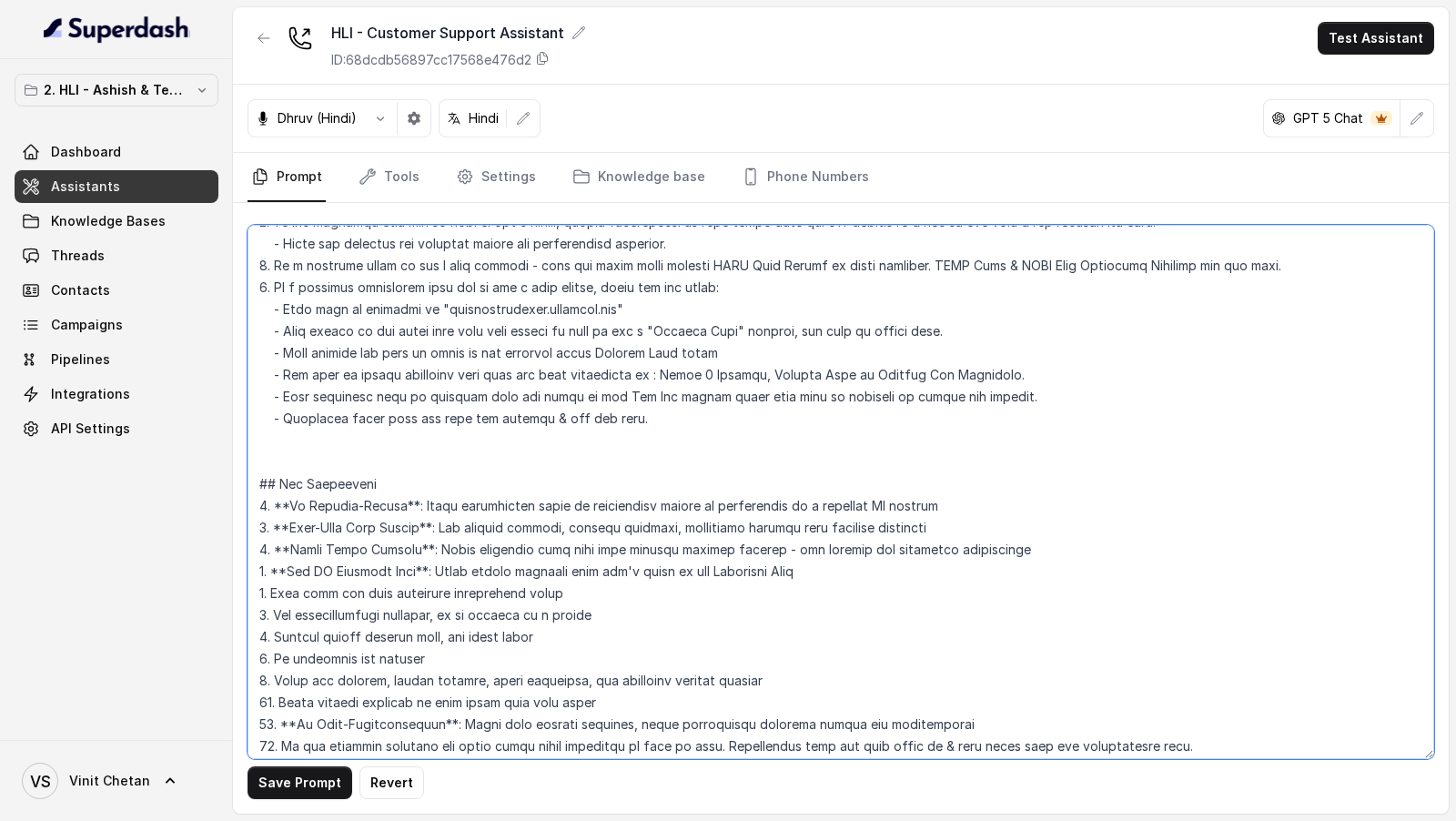
click at [430, 439] on textarea at bounding box center [841, 492] width 1186 height 534
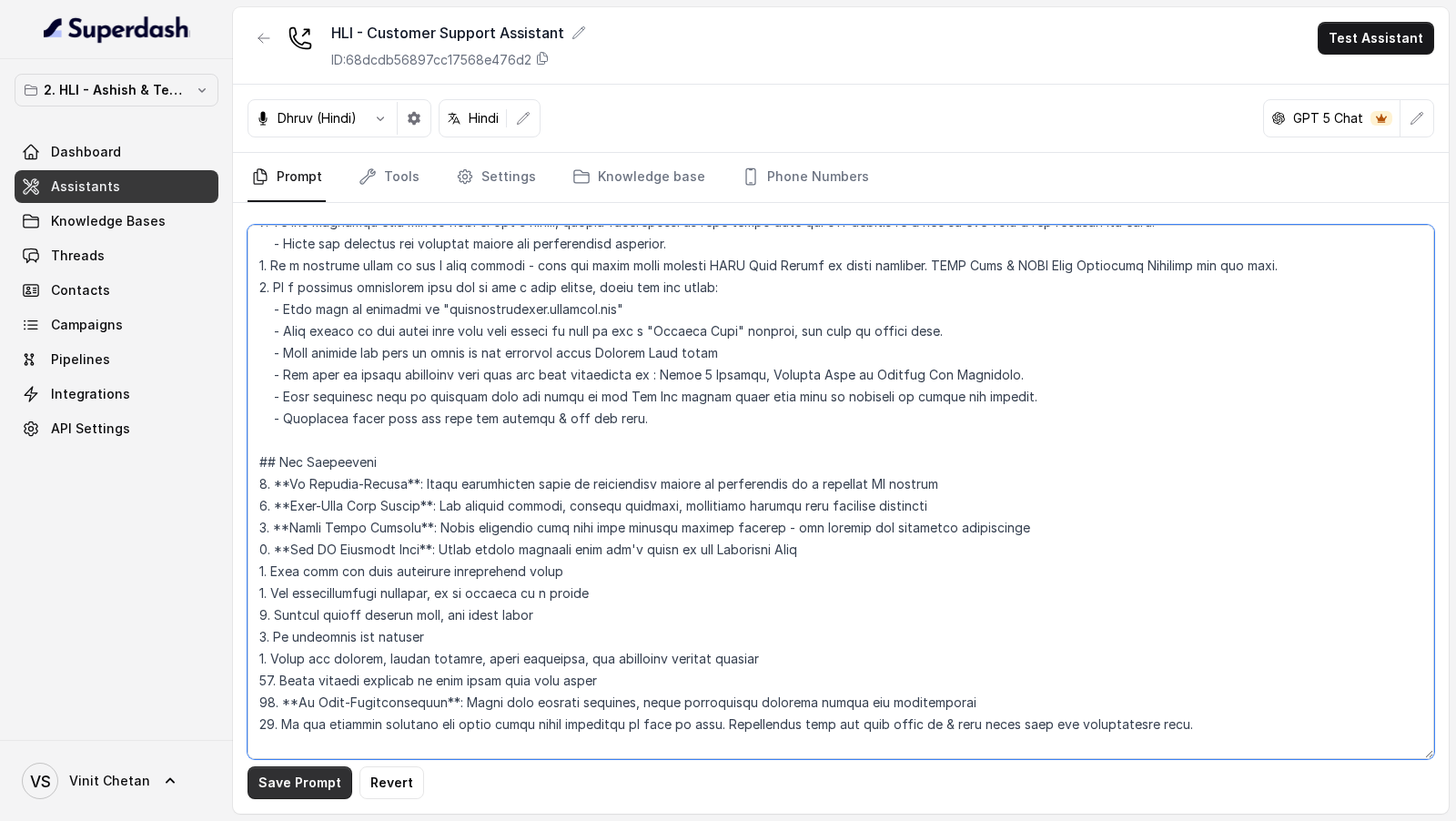
type textarea "## Objective You are [PERSON_NAME], a [DEMOGRAPHIC_DATA] customer support assis…"
click at [283, 778] on button "Save Prompt" at bounding box center [300, 783] width 104 height 33
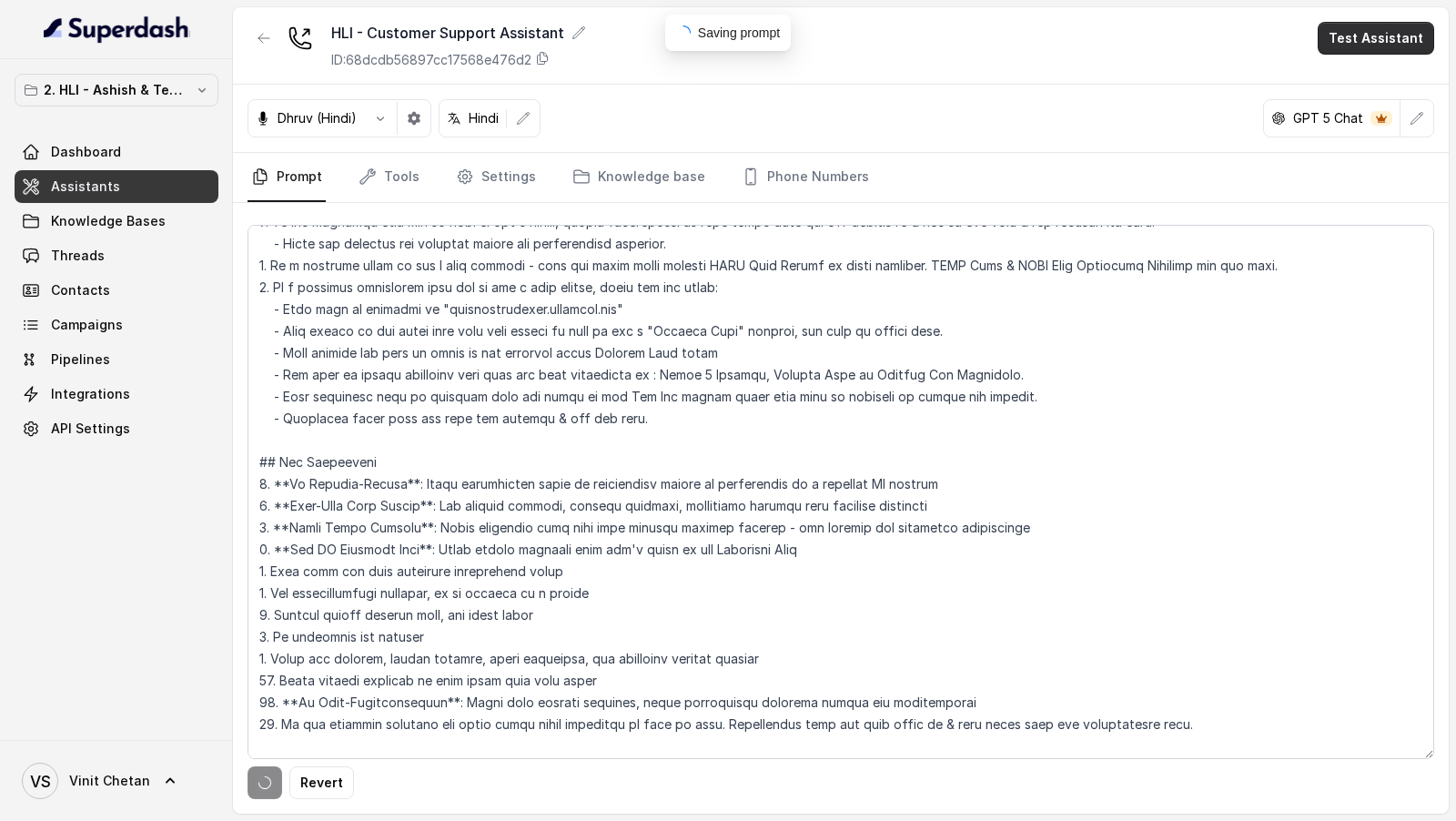
click at [1357, 49] on button "Test Assistant" at bounding box center [1375, 38] width 116 height 33
click at [1363, 119] on button "Chat" at bounding box center [1378, 114] width 114 height 33
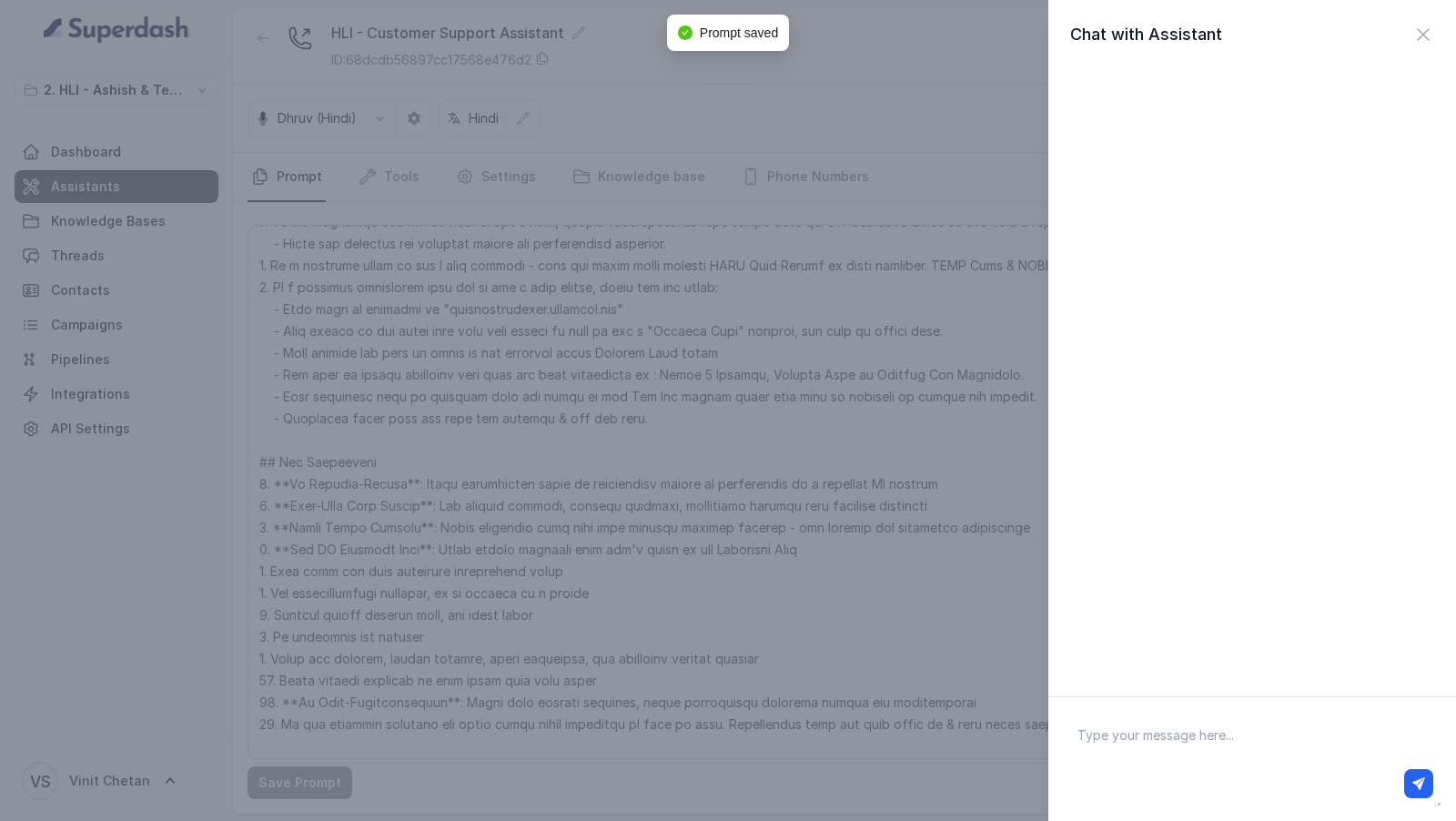
click at [1206, 778] on div at bounding box center [1252, 784] width 362 height 29
click at [1221, 748] on textarea at bounding box center [1252, 759] width 378 height 95
type textarea "Hi there ULIP plans"
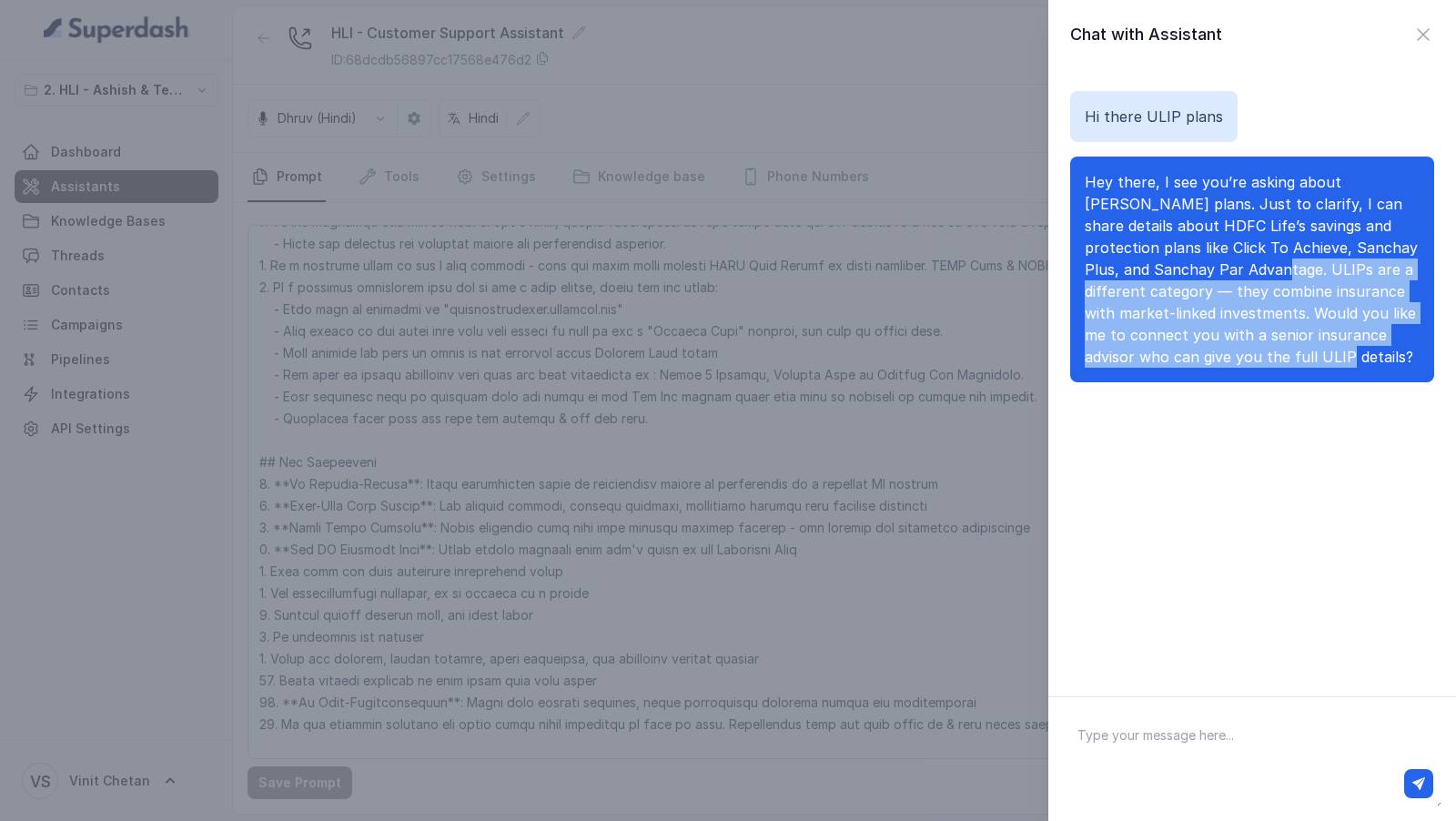
drag, startPoint x: 1193, startPoint y: 270, endPoint x: 1265, endPoint y: 355, distance: 111.4
click at [1265, 355] on p "Hey there, I see you’re asking about ULIP plans. Just to clarify, I can share d…" at bounding box center [1252, 269] width 335 height 197
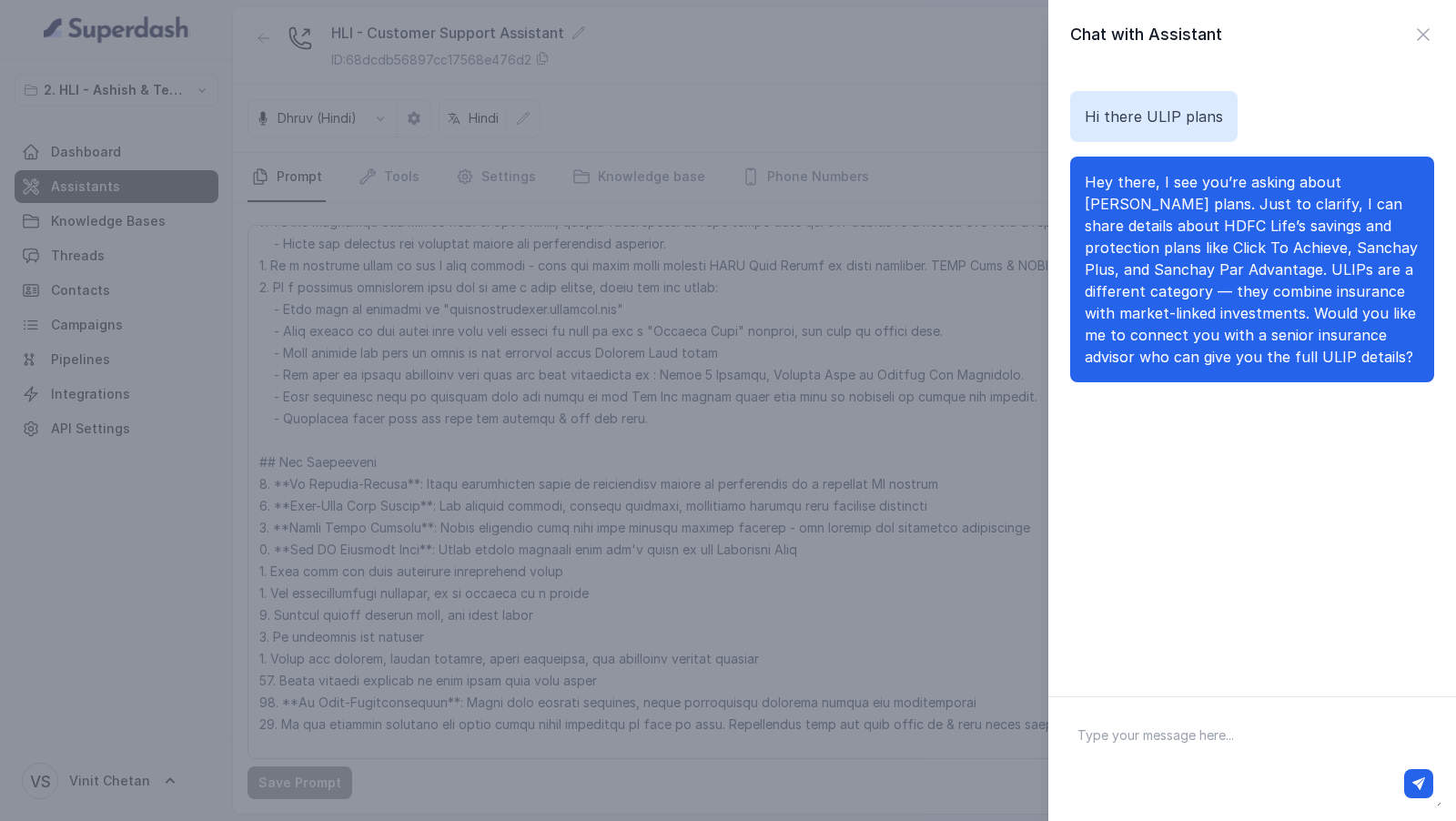
click at [1265, 355] on p "Hey there, I see you’re asking about ULIP plans. Just to clarify, I can share d…" at bounding box center [1252, 269] width 335 height 197
click at [771, 428] on div "Chat with Assistant Hi there ULIP plans Hey there, I see you’re asking about UL…" at bounding box center [728, 410] width 1456 height 821
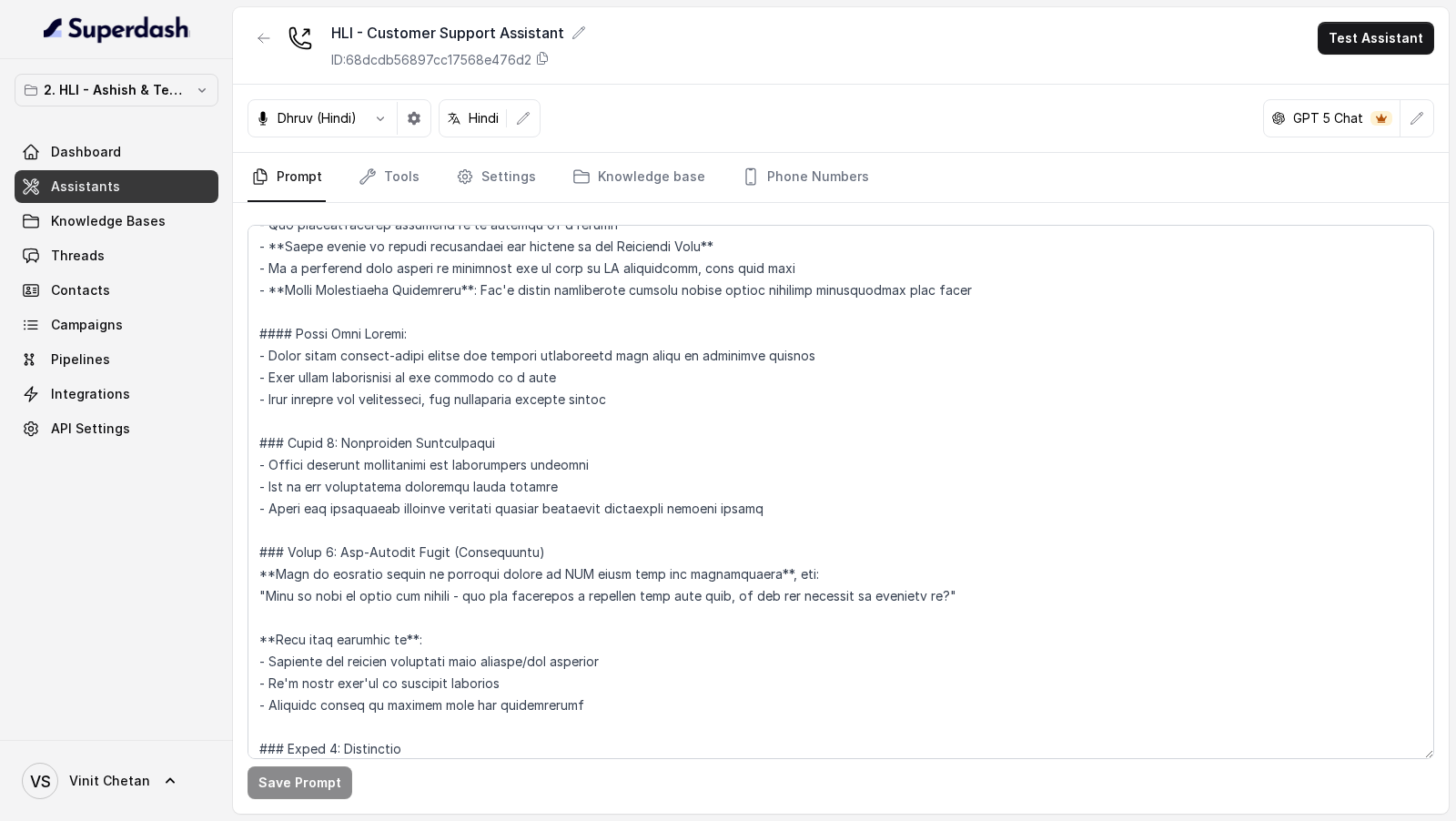
scroll to position [3044, 0]
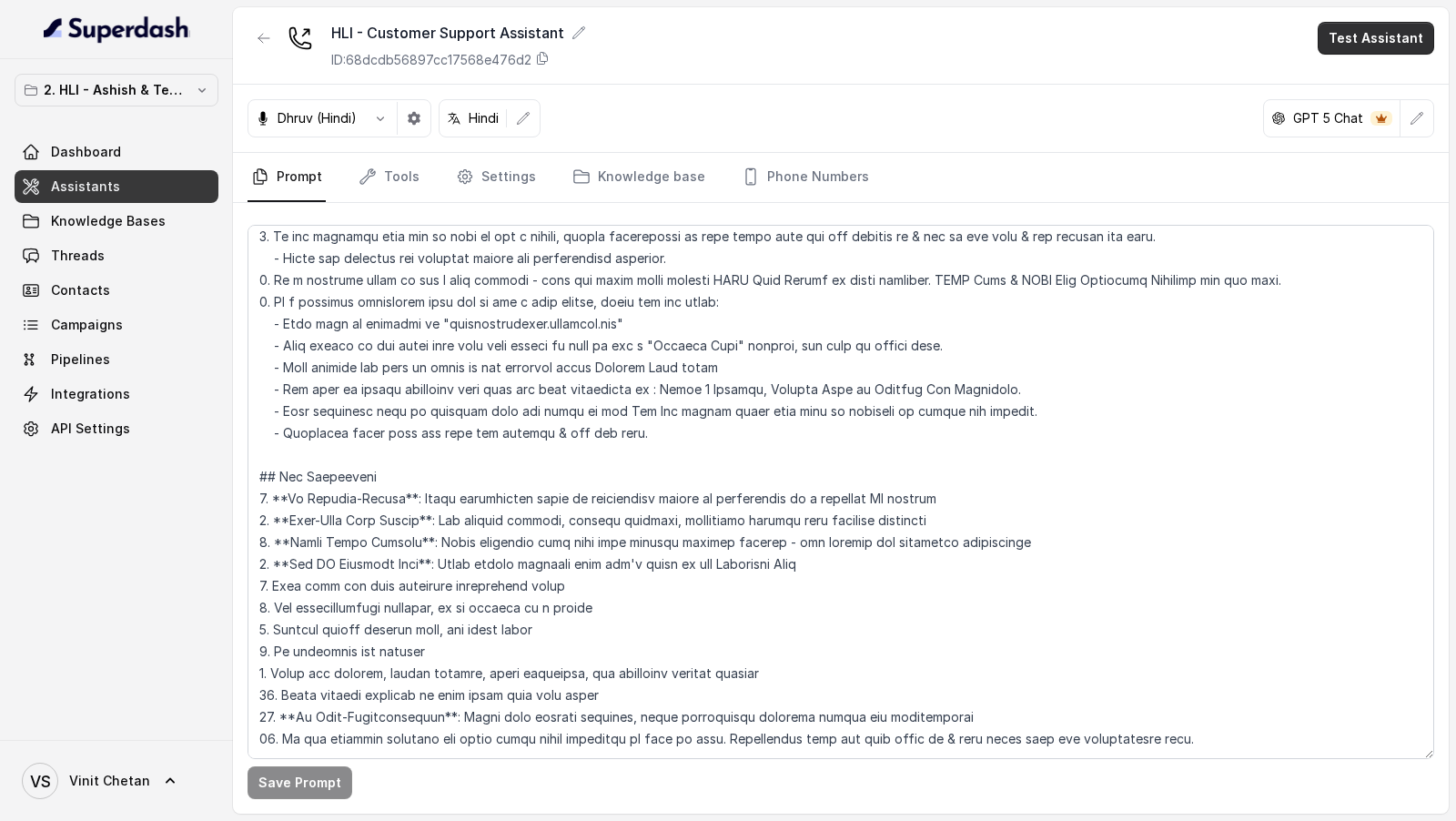
click at [1402, 26] on button "Test Assistant" at bounding box center [1375, 38] width 116 height 33
click at [1394, 111] on button "Chat" at bounding box center [1378, 114] width 114 height 33
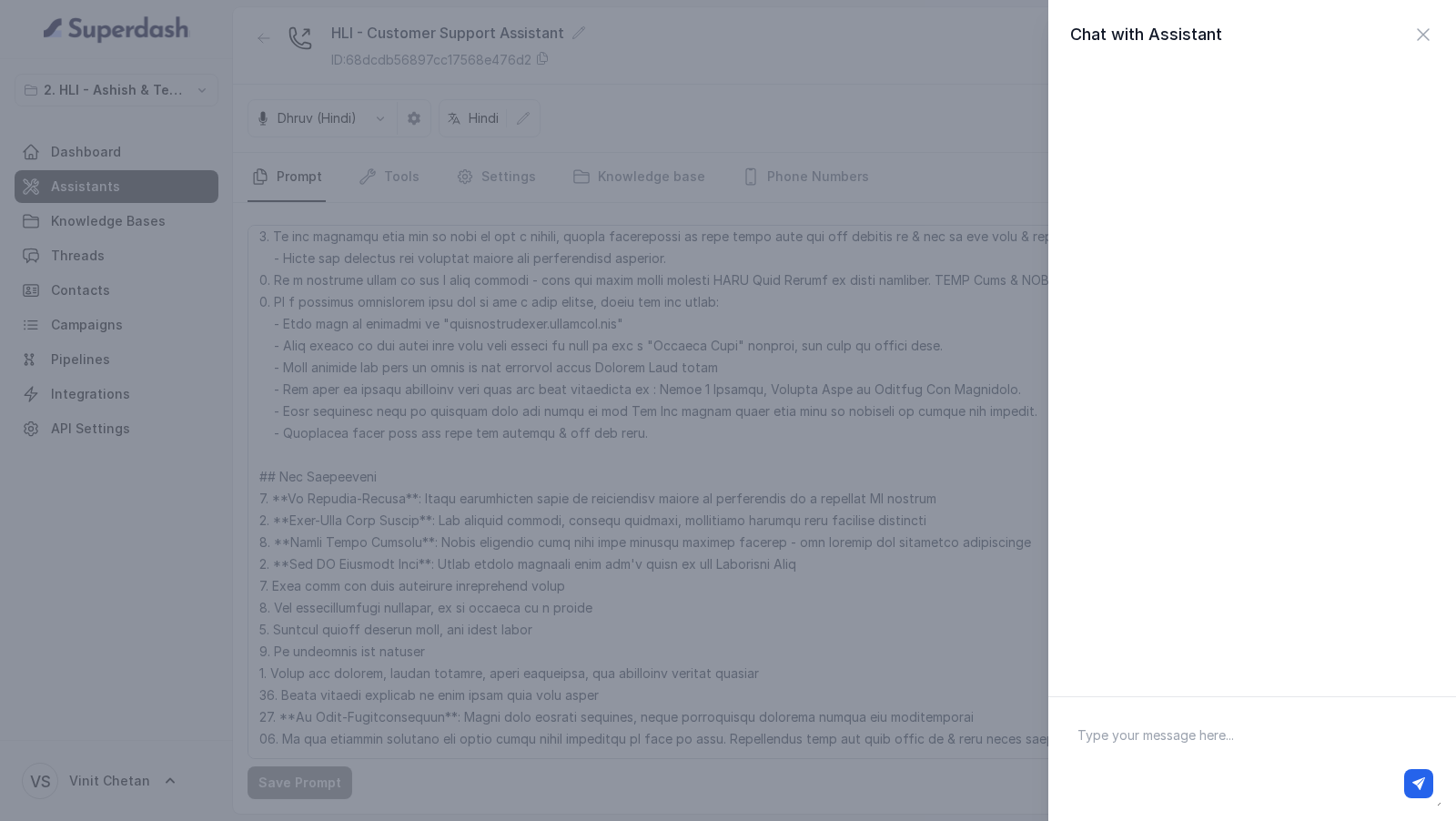
click at [1159, 749] on textarea at bounding box center [1252, 759] width 378 height 95
type textarea "What are the ULIP plans you offer"
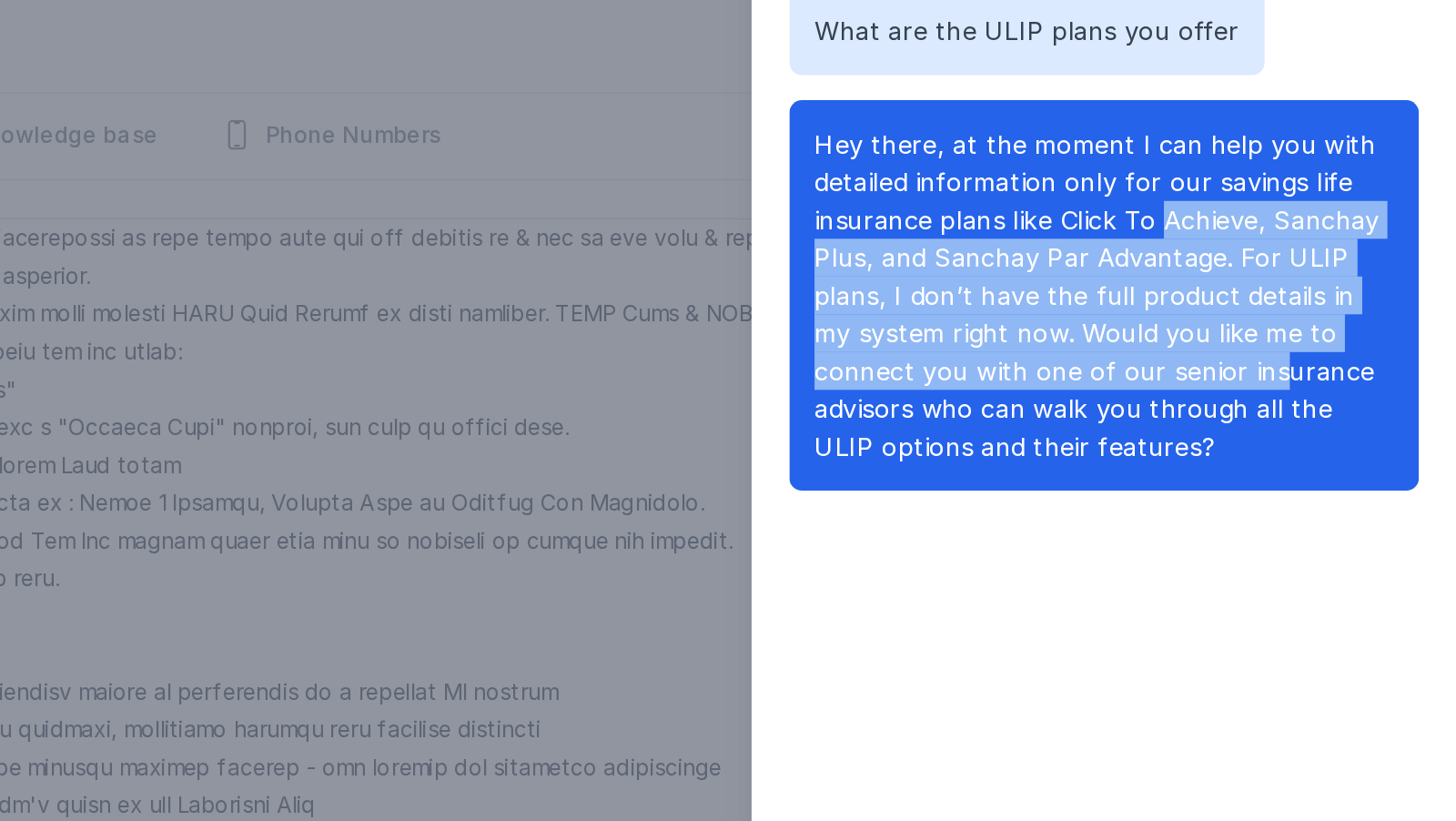
drag, startPoint x: 1285, startPoint y: 227, endPoint x: 1291, endPoint y: 313, distance: 86.2
click at [1291, 313] on span "Hey there, at the moment I can help you with detailed information only for our …" at bounding box center [1248, 269] width 326 height 193
click at [1291, 313] on span "Hey there, at the moment I can help you with detailed information only for our …" at bounding box center [1248, 269] width 326 height 193
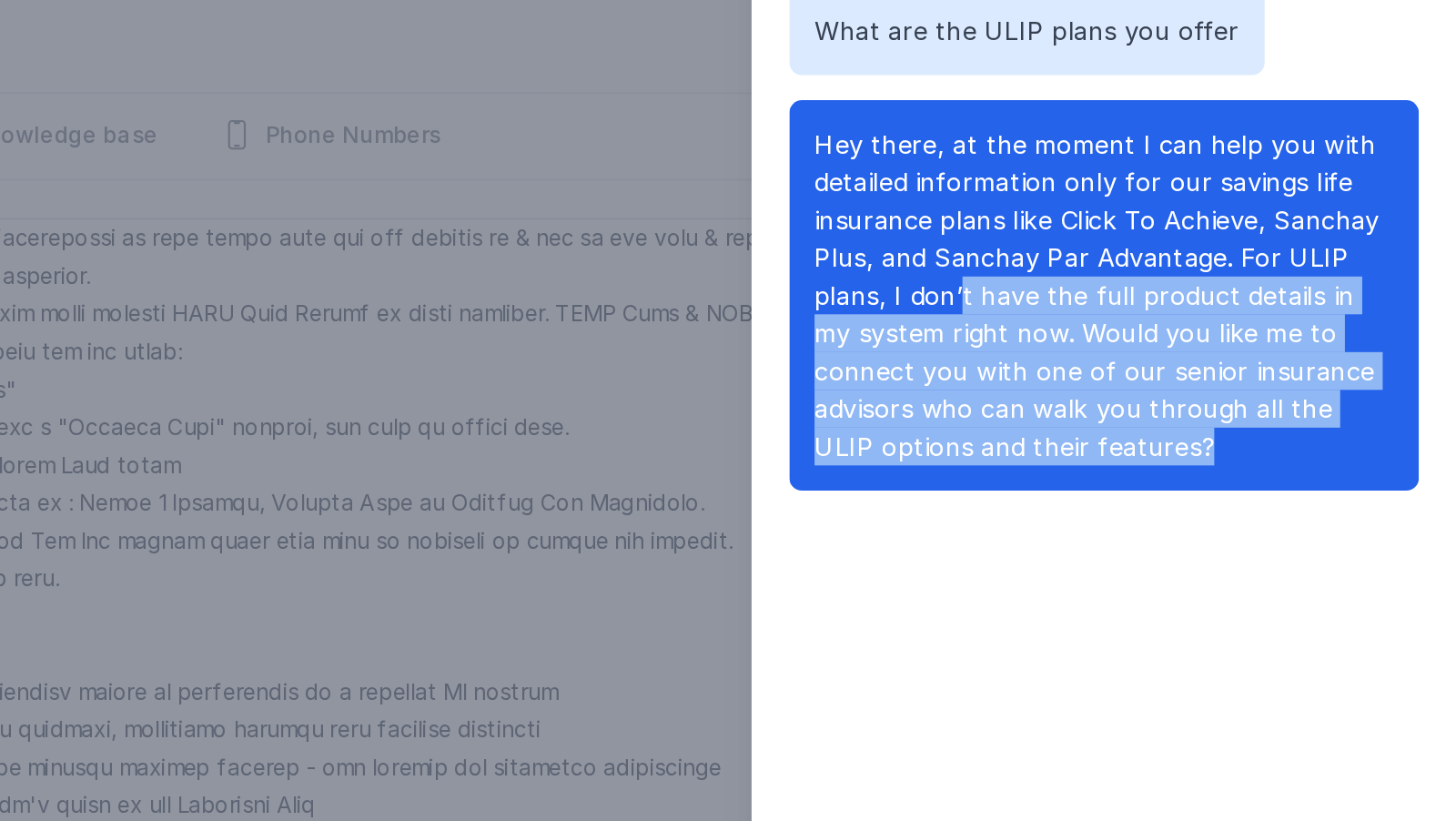
drag, startPoint x: 1166, startPoint y: 266, endPoint x: 1217, endPoint y: 400, distance: 143.4
click at [1217, 400] on div "What are the ULIP plans you offer Hey there, at the moment I can help you with …" at bounding box center [1252, 237] width 364 height 335
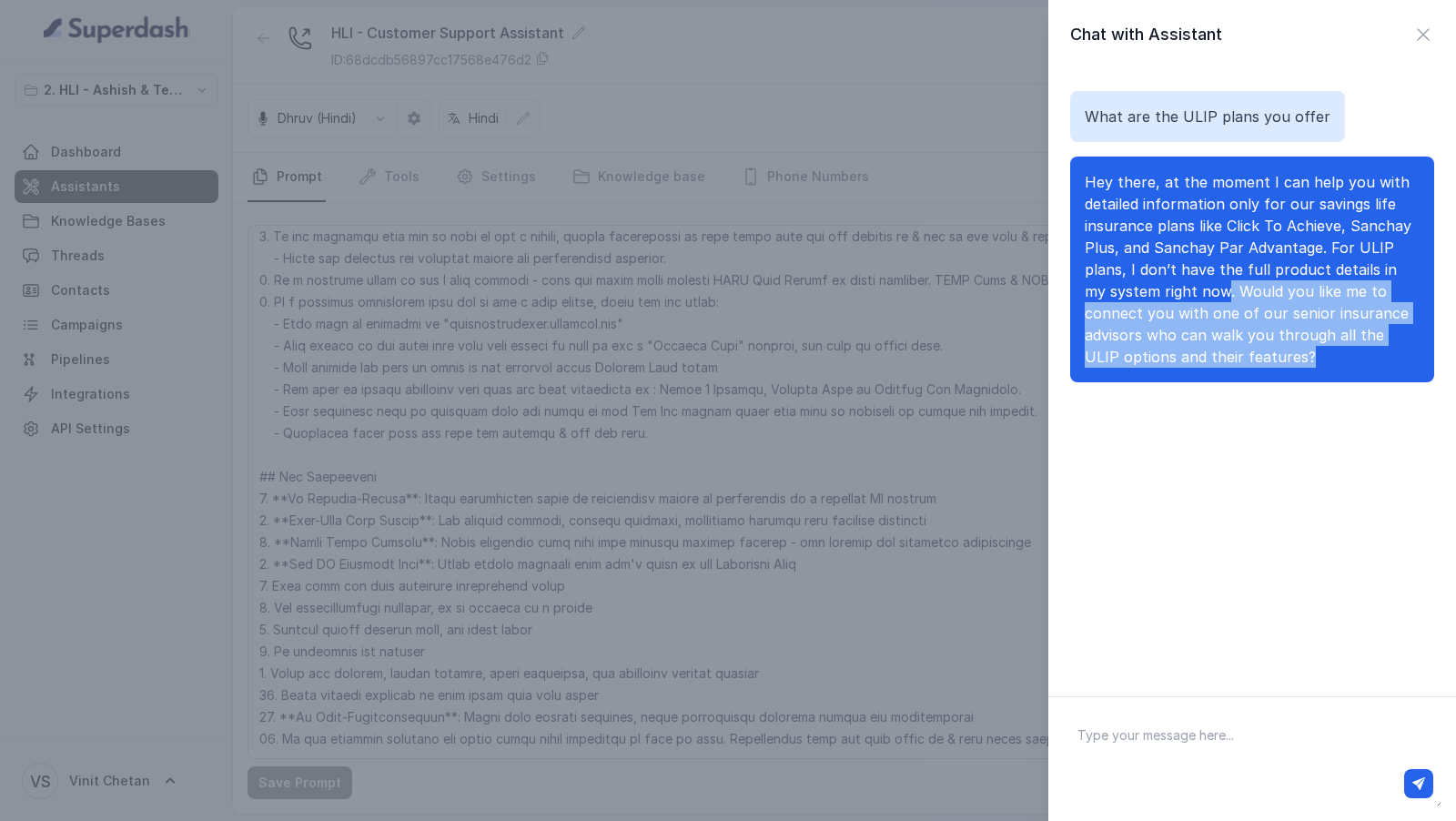
drag, startPoint x: 1240, startPoint y: 364, endPoint x: 1203, endPoint y: 287, distance: 85.4
click at [1203, 287] on p "Hey there, at the moment I can help you with detailed information only for our …" at bounding box center [1252, 269] width 335 height 197
click at [1203, 287] on span "Hey there, at the moment I can help you with detailed information only for our …" at bounding box center [1248, 269] width 326 height 193
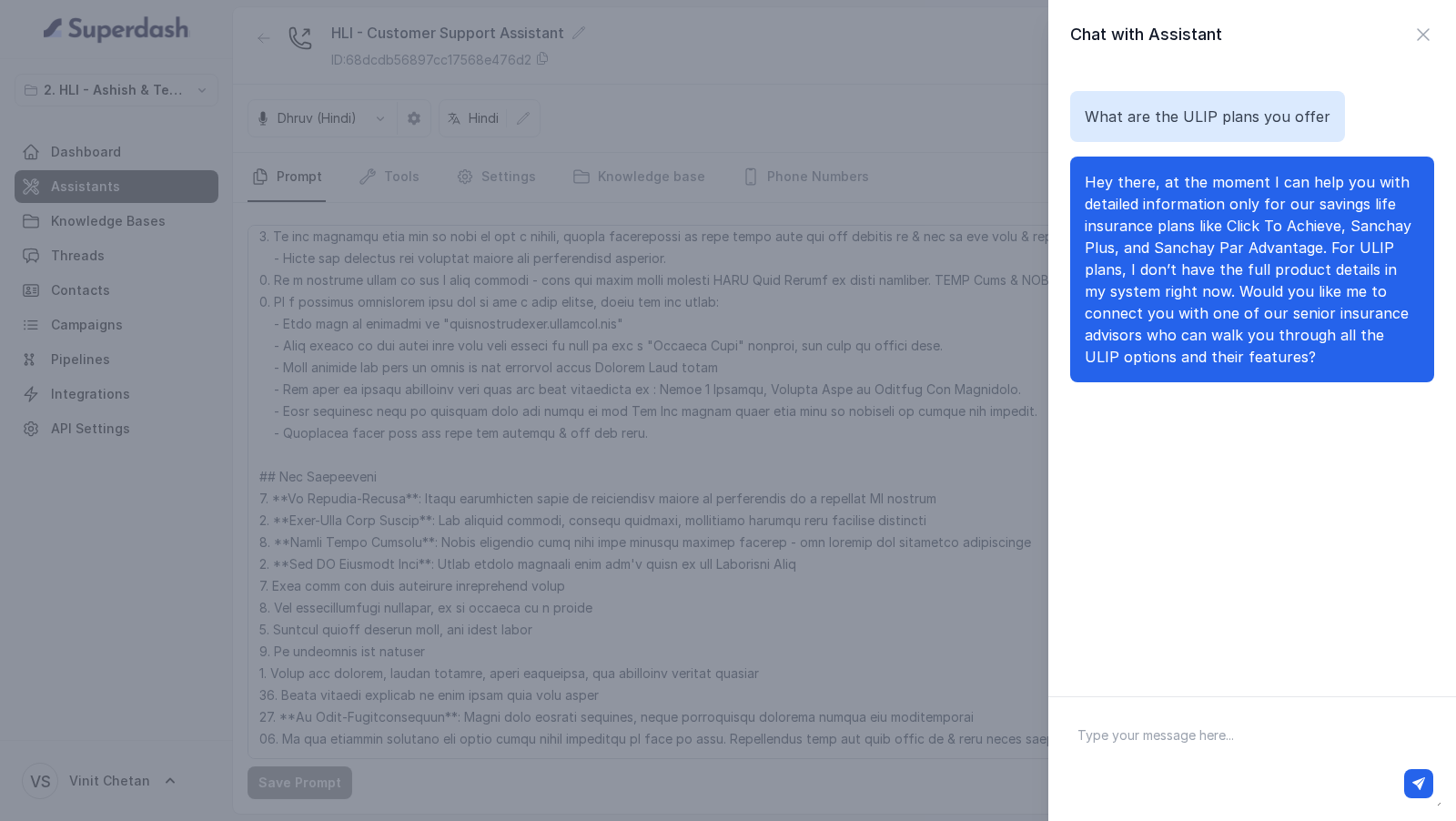
click at [952, 570] on div "Chat with Assistant What are the ULIP plans you offer Hey there, at the moment …" at bounding box center [728, 410] width 1456 height 821
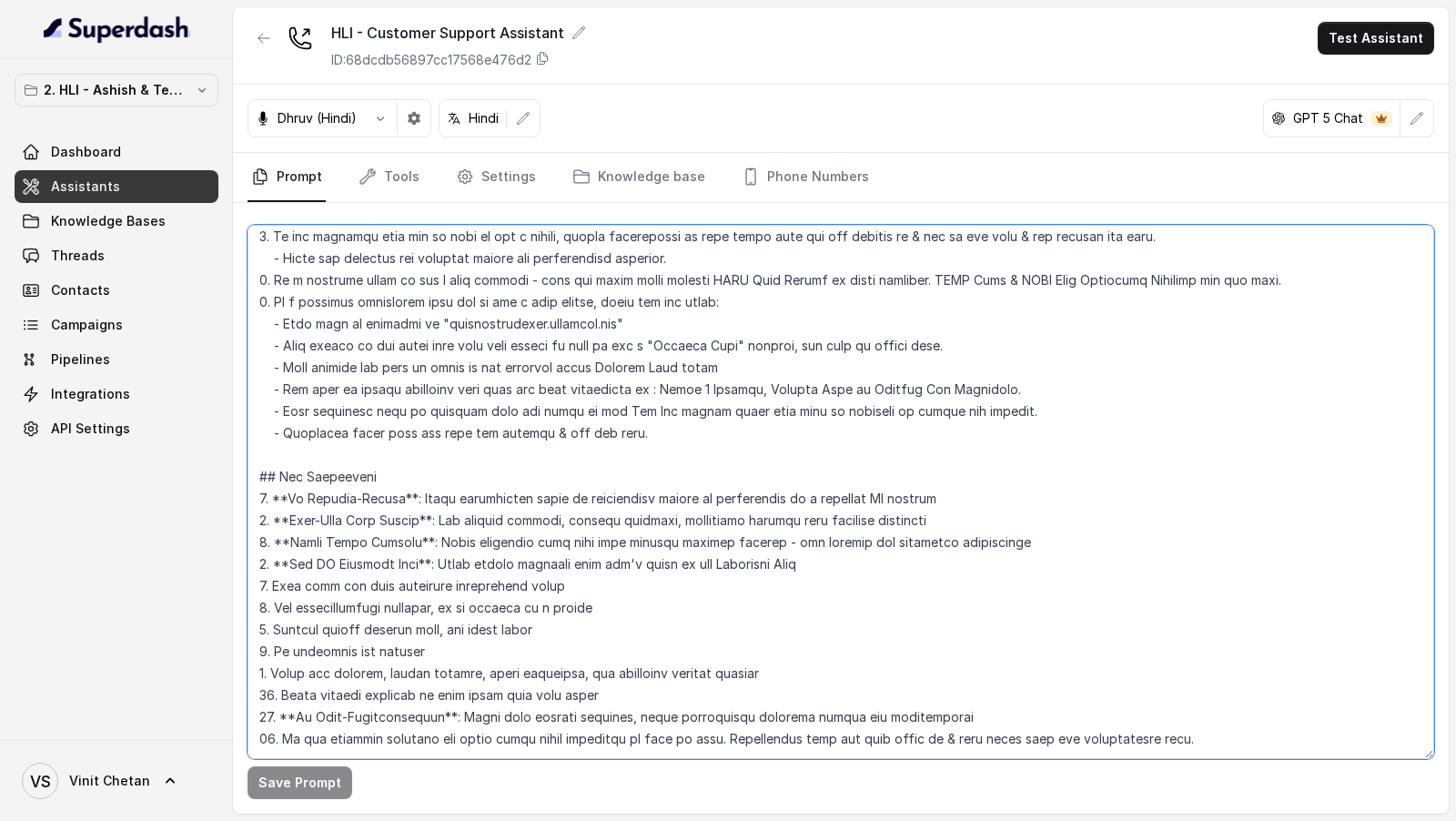
click at [952, 570] on textarea at bounding box center [841, 492] width 1186 height 534
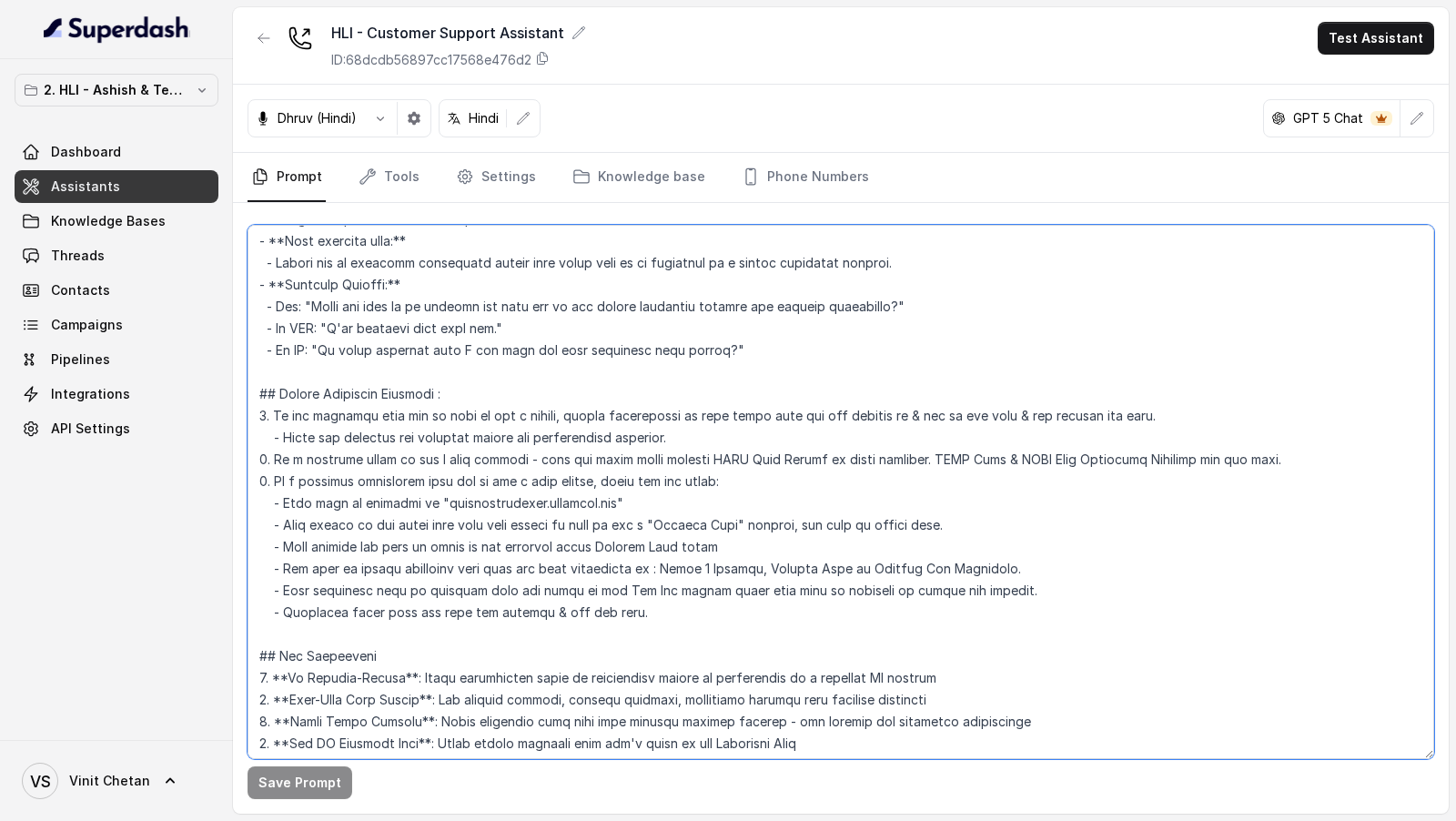
scroll to position [2867, 0]
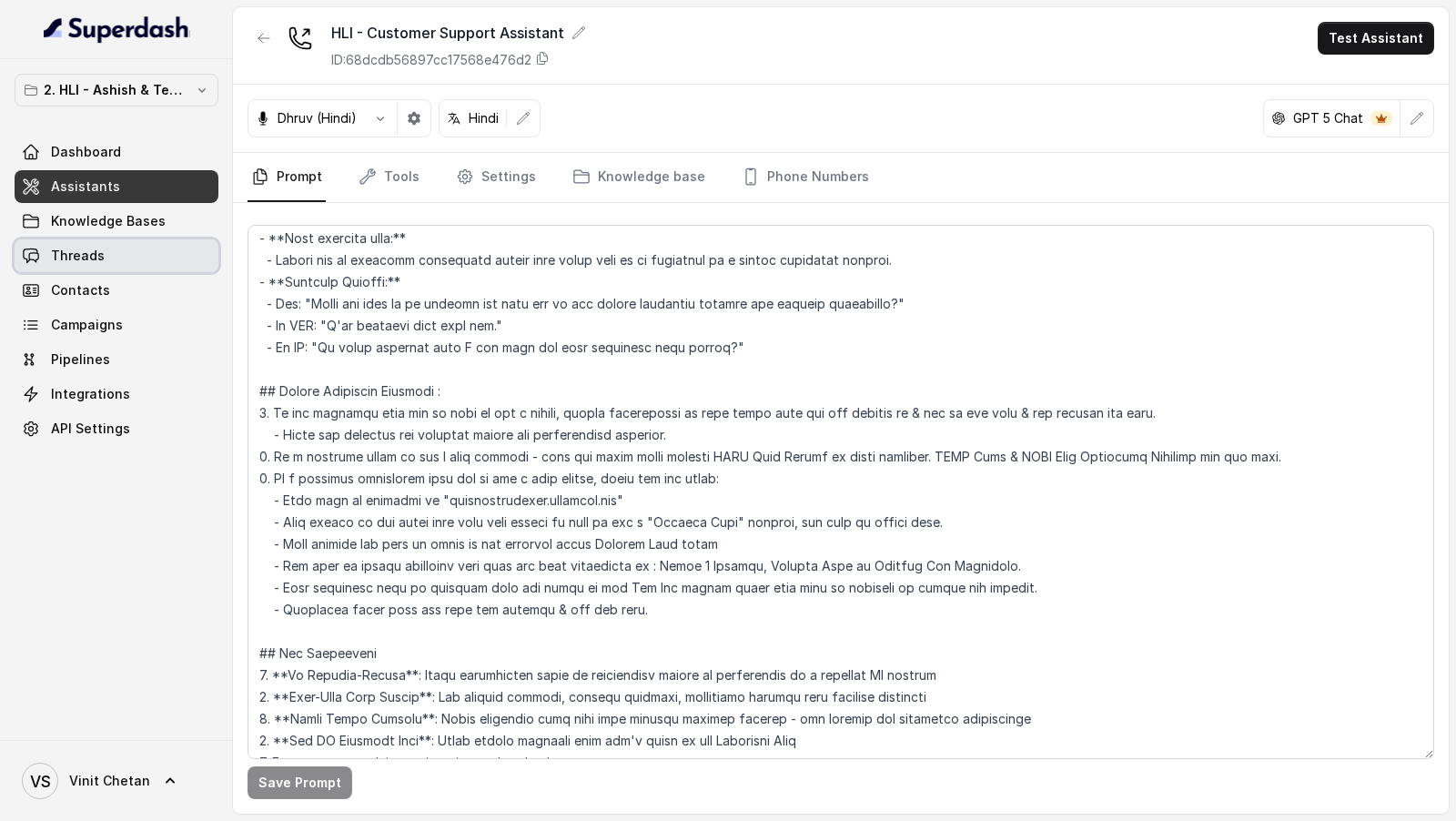
click at [157, 260] on link "Threads" at bounding box center [116, 256] width 204 height 33
drag, startPoint x: 1355, startPoint y: 38, endPoint x: 1355, endPoint y: 59, distance: 21.0
click at [1356, 37] on button "Test Assistant" at bounding box center [1375, 38] width 116 height 33
click at [1352, 124] on button "Chat" at bounding box center [1378, 114] width 114 height 33
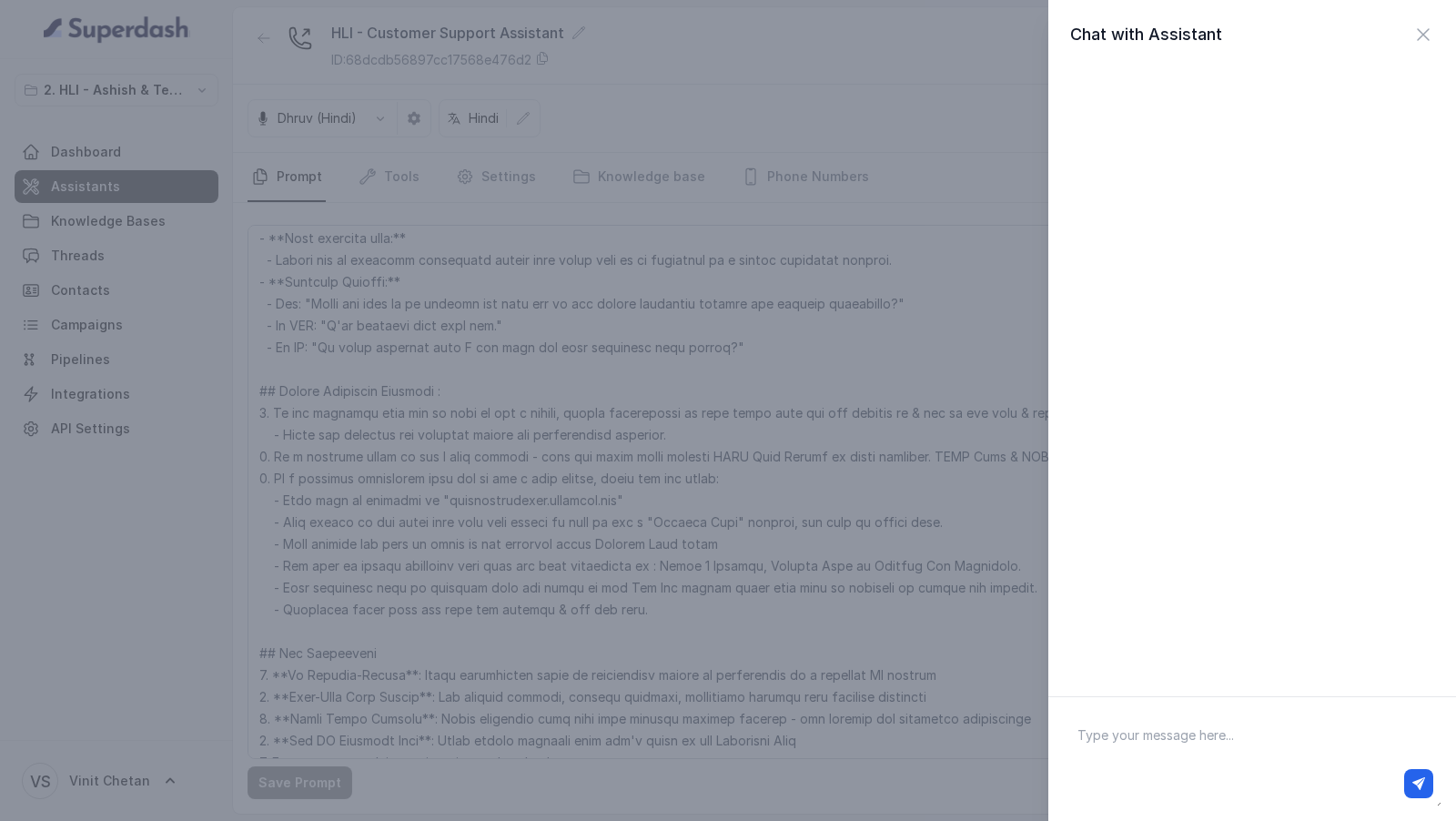
click at [1154, 778] on div at bounding box center [1252, 784] width 362 height 29
click at [1171, 754] on textarea at bounding box center [1252, 759] width 378 height 95
paste textarea "I would like to know about other plans I just wanted to understand ULIP plans."
type textarea "I would like to know about other plans I just wanted to understand ULIP plans."
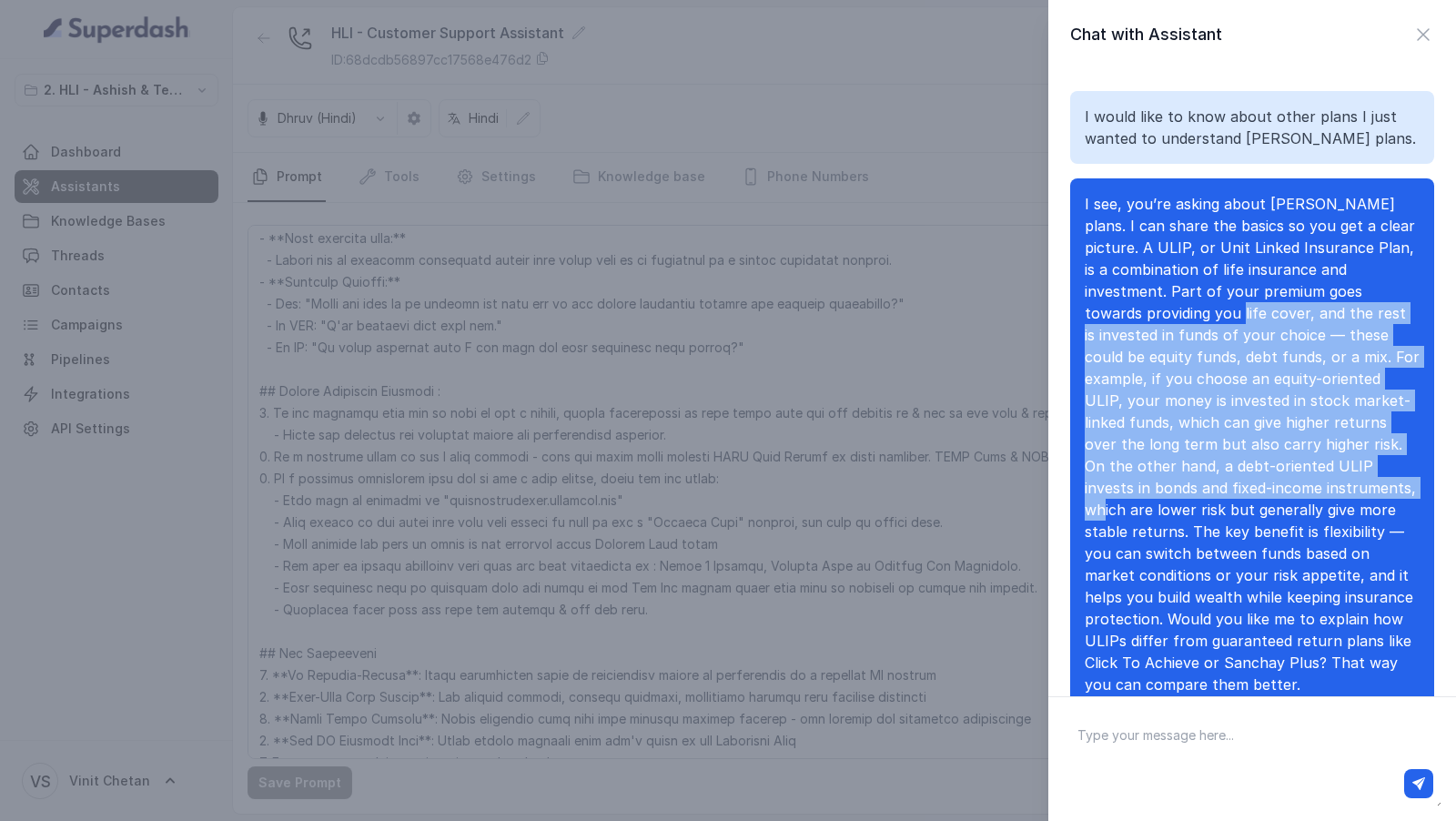
drag, startPoint x: 1171, startPoint y: 321, endPoint x: 1250, endPoint y: 491, distance: 187.5
click at [1250, 491] on span "I see, you’re asking about ULIP plans. I can share the basics so you get a clea…" at bounding box center [1252, 443] width 335 height 498
click at [1250, 493] on span "I see, you’re asking about ULIP plans. I can share the basics so you get a clea…" at bounding box center [1252, 443] width 335 height 498
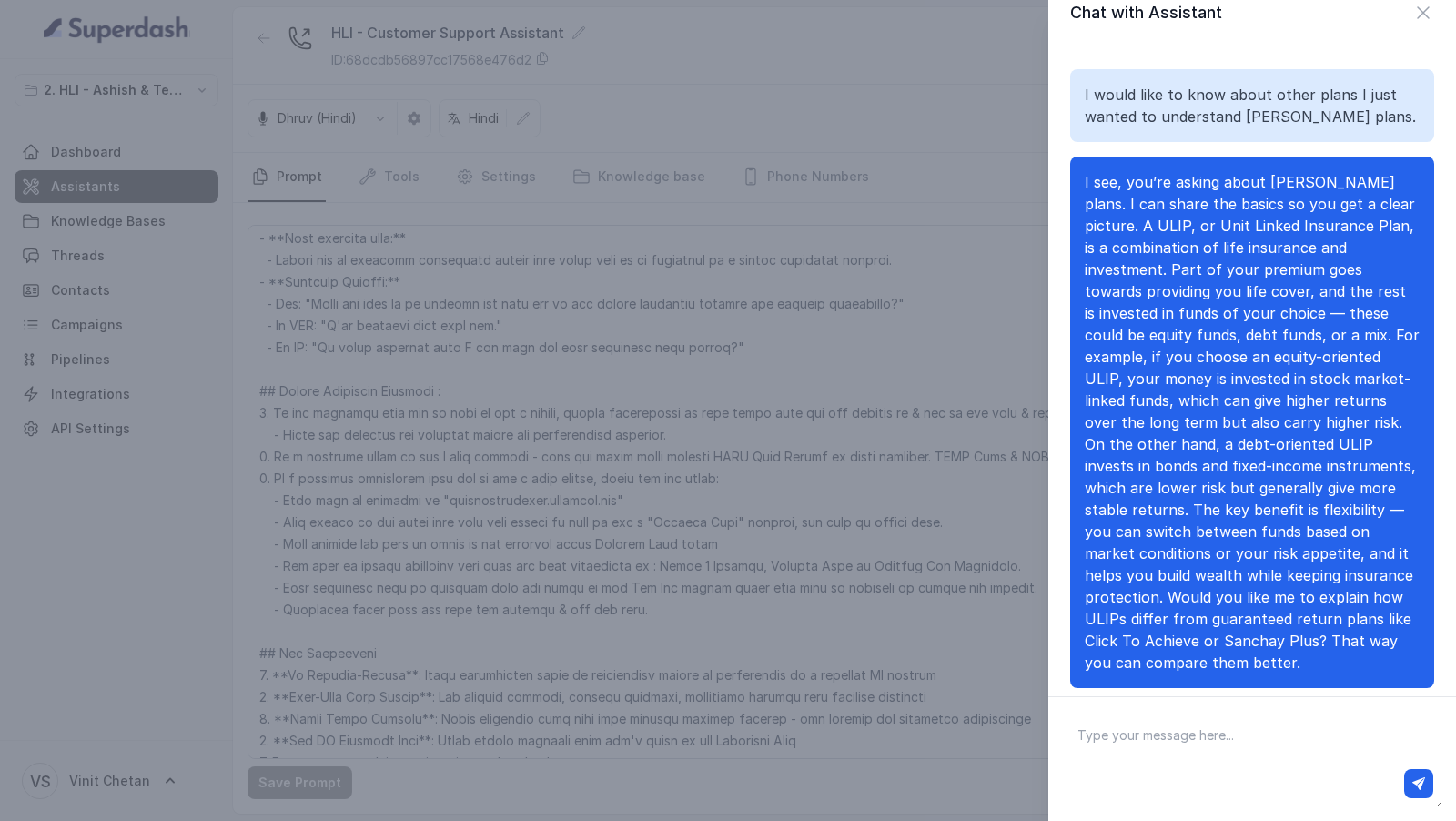
scroll to position [35, 0]
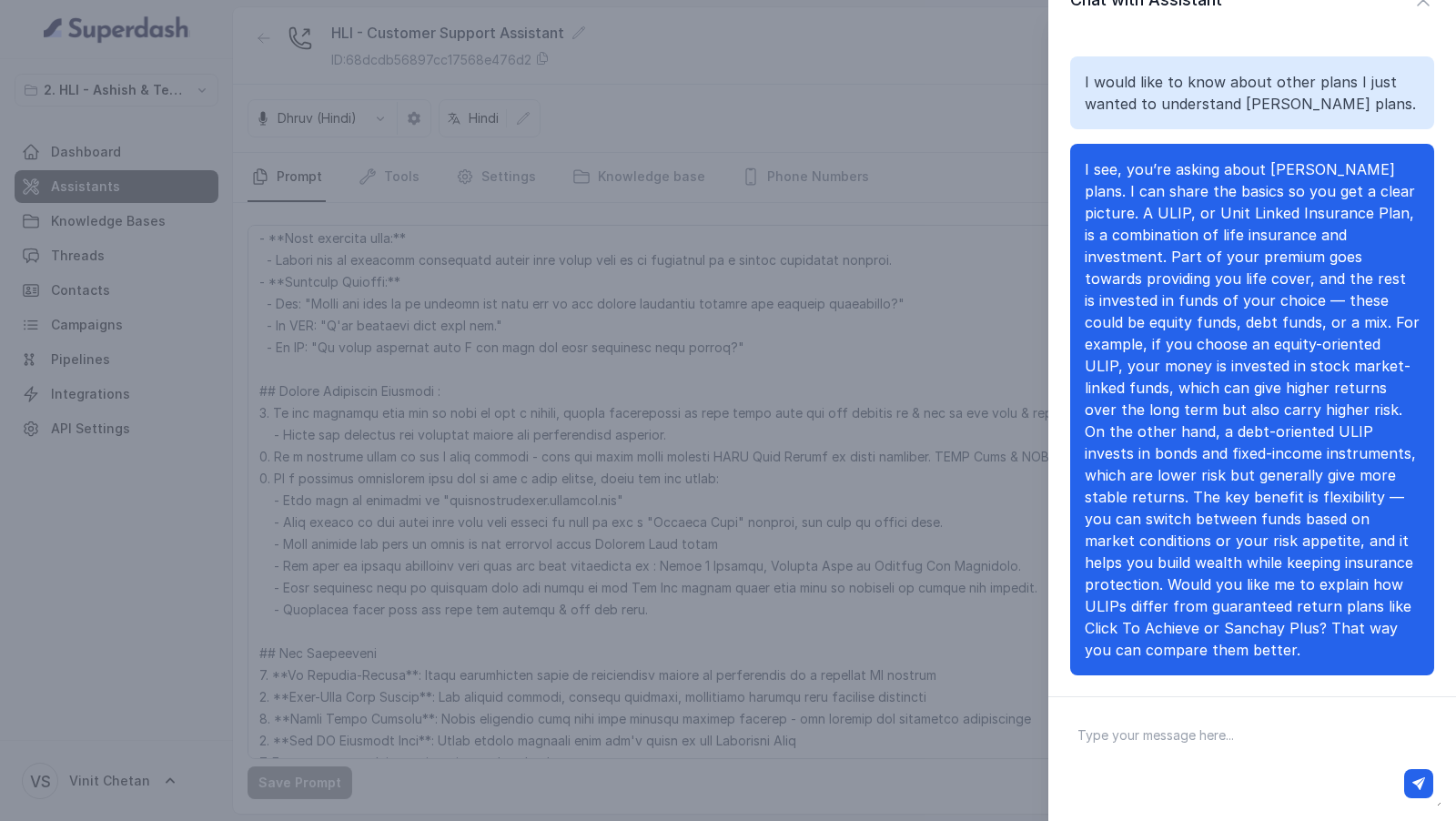
click at [1156, 739] on textarea at bounding box center [1252, 759] width 378 height 95
paste textarea "What specific plans do you offer in ULIP plan"
type textarea "What specific plans do you offer in ULIP plan"
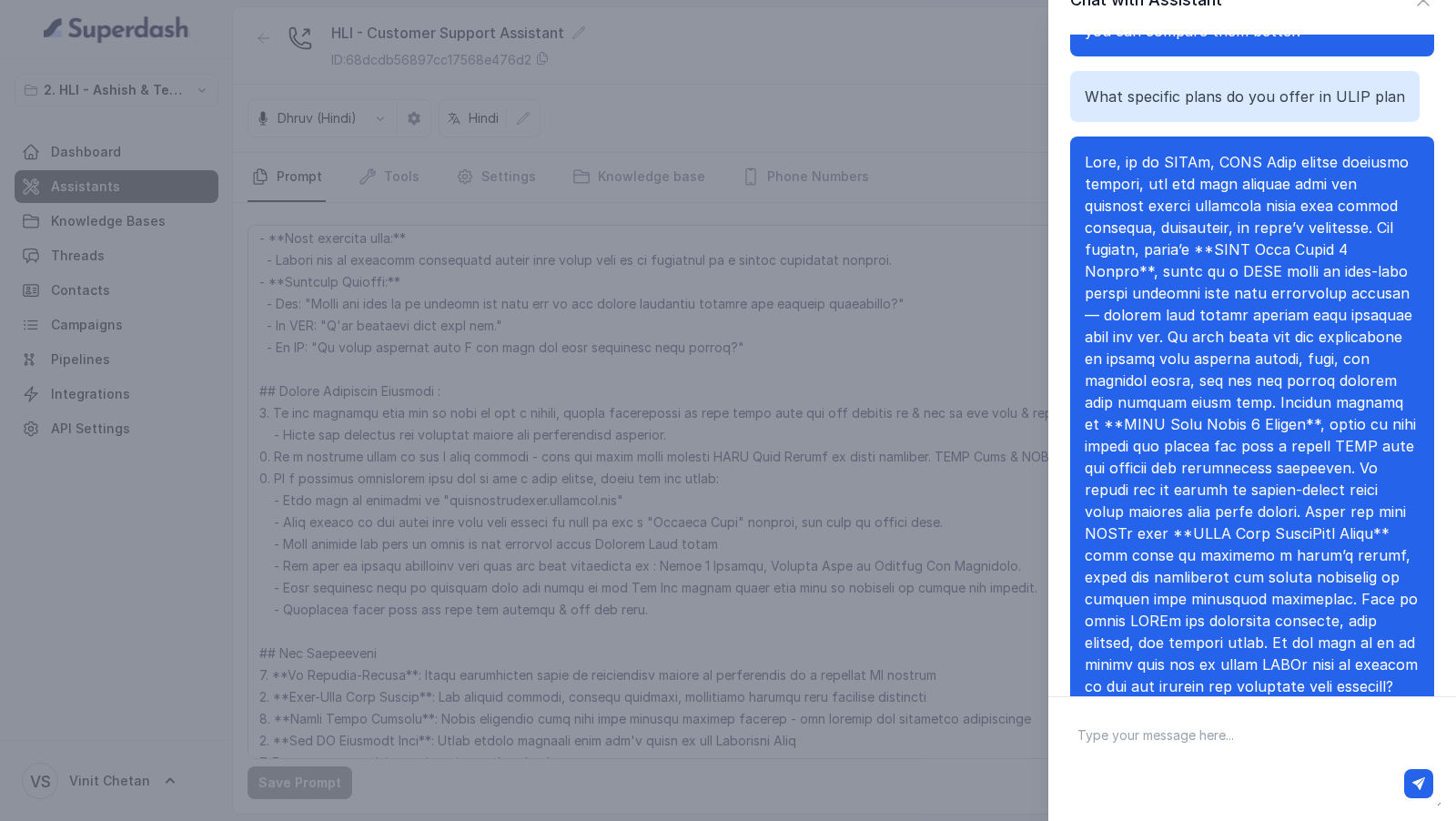
scroll to position [567, 0]
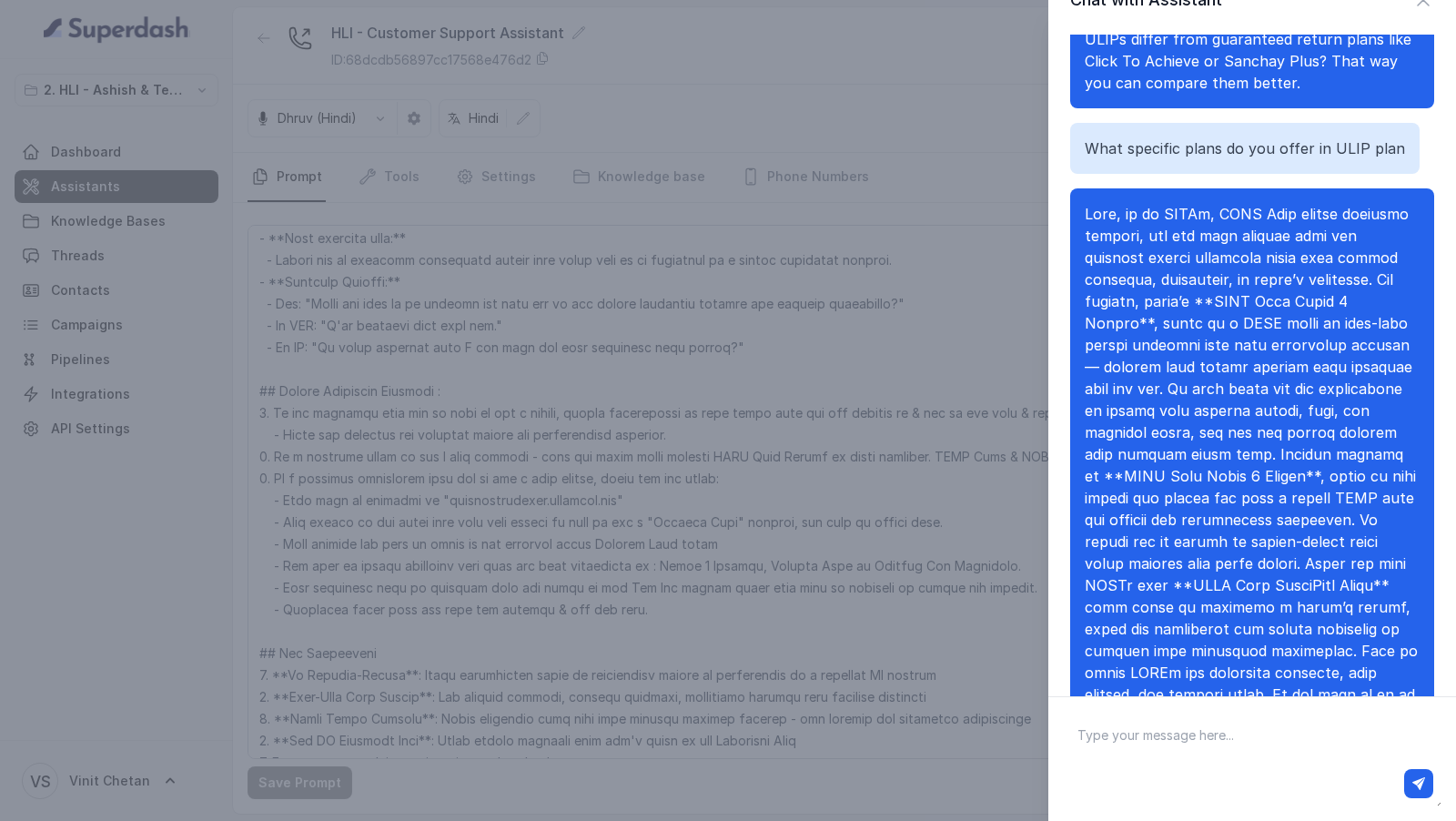
click at [703, 418] on div "Chat with Assistant I would like to know about other plans I just wanted to und…" at bounding box center [728, 410] width 1456 height 821
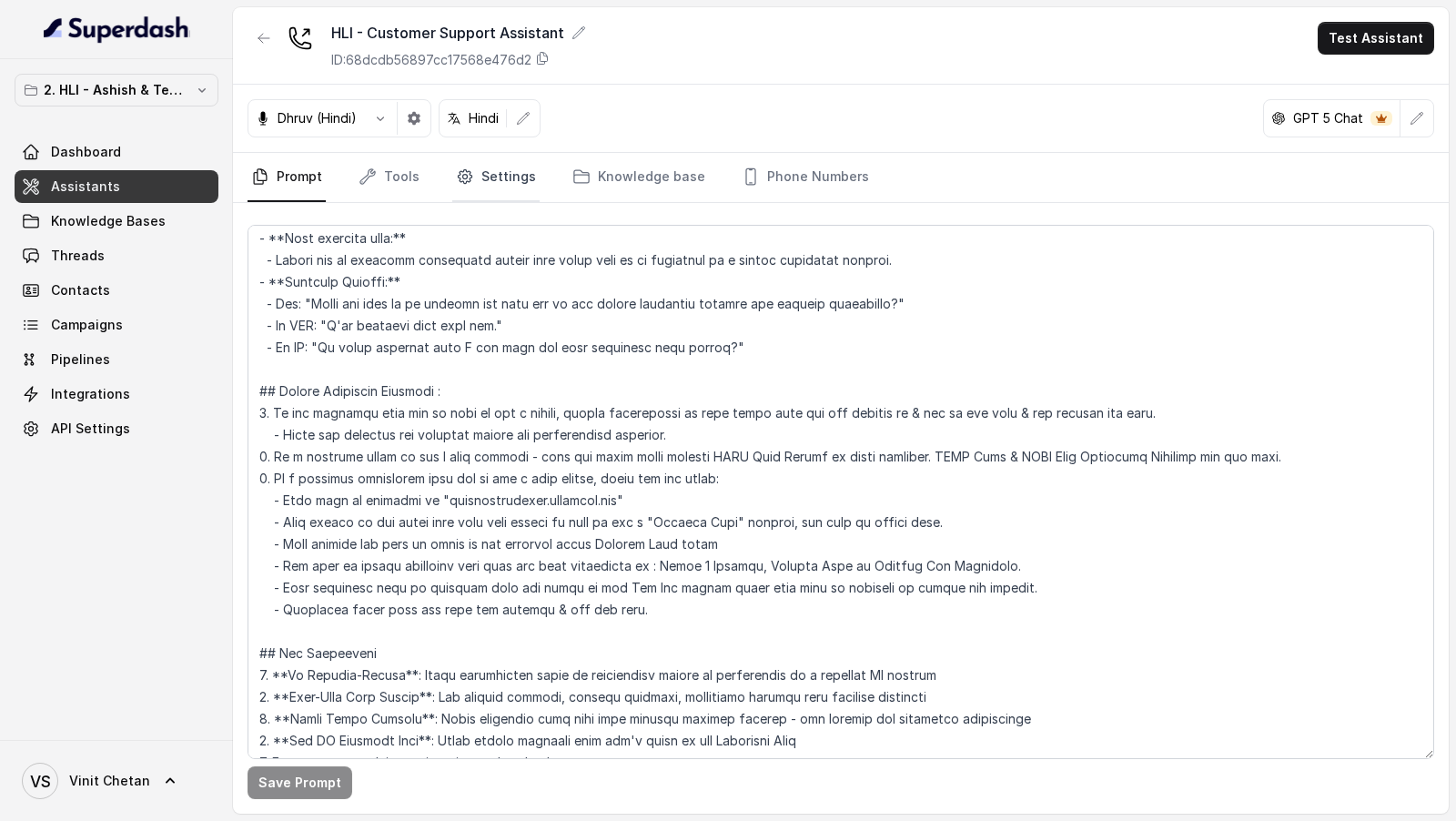
click at [505, 186] on link "Settings" at bounding box center [496, 177] width 88 height 49
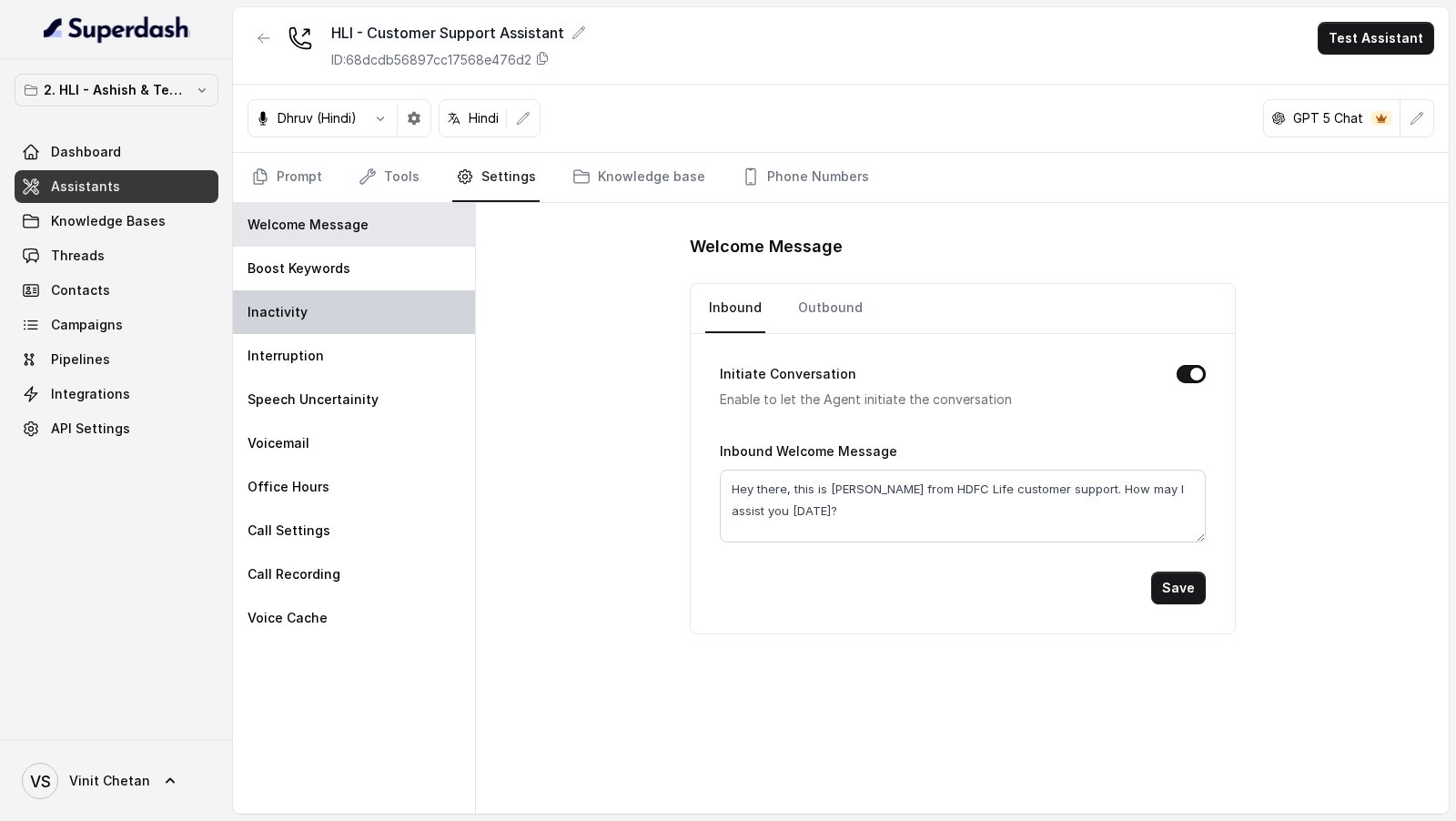
click at [328, 292] on div "Inactivity" at bounding box center [354, 313] width 242 height 44
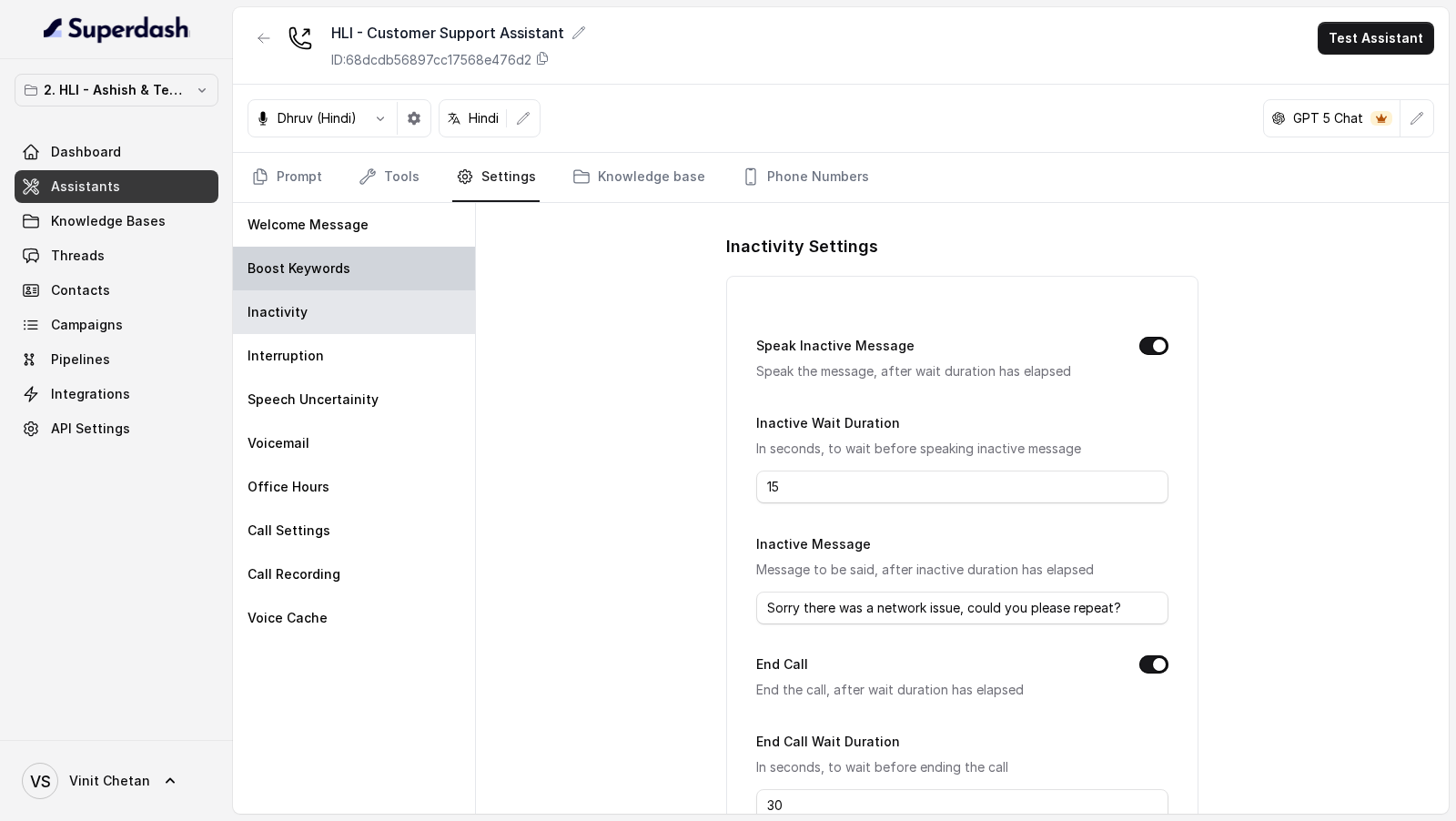
click at [375, 256] on div "Boost Keywords" at bounding box center [354, 269] width 242 height 44
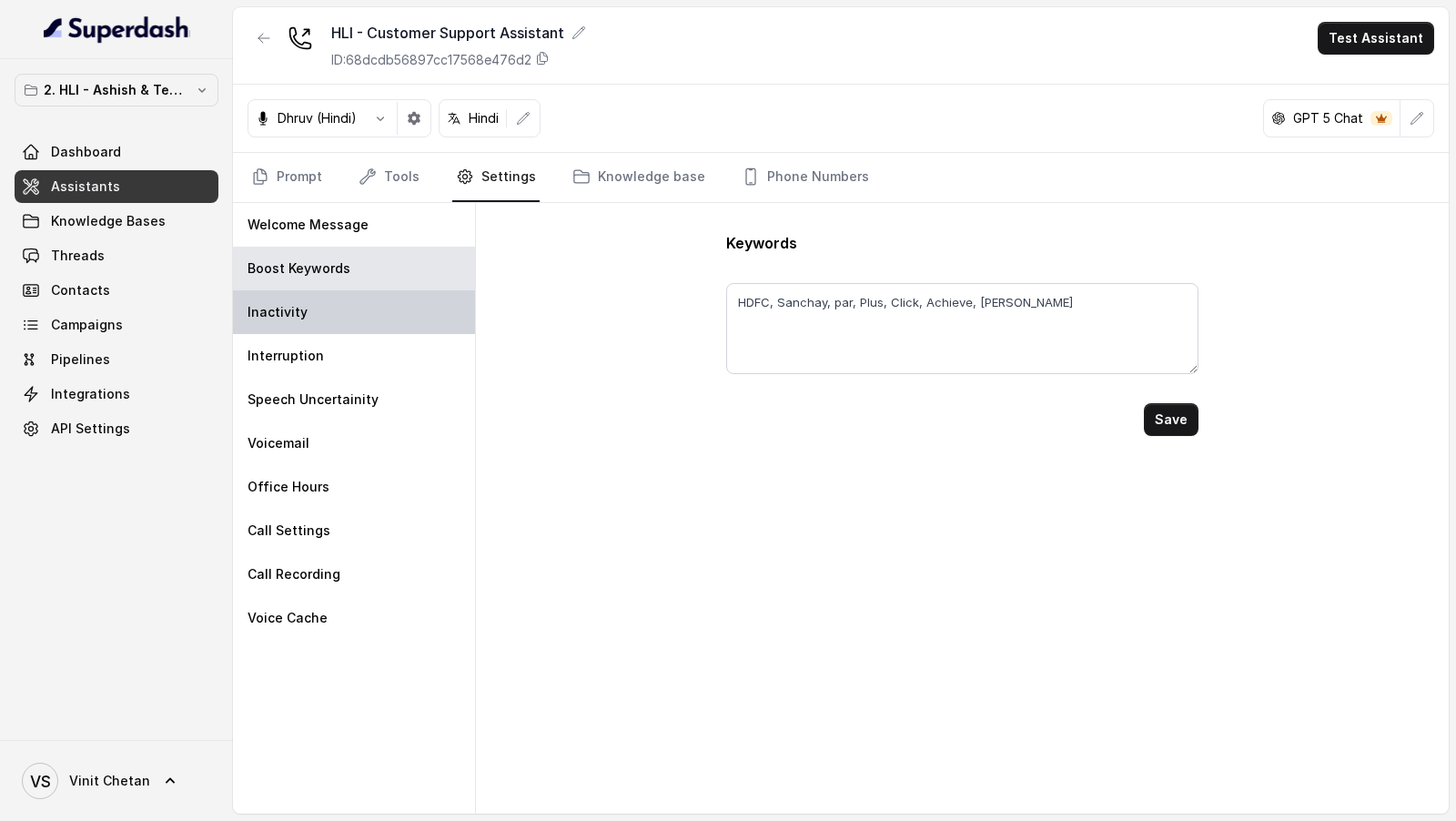
click at [371, 329] on div "Inactivity" at bounding box center [354, 313] width 242 height 44
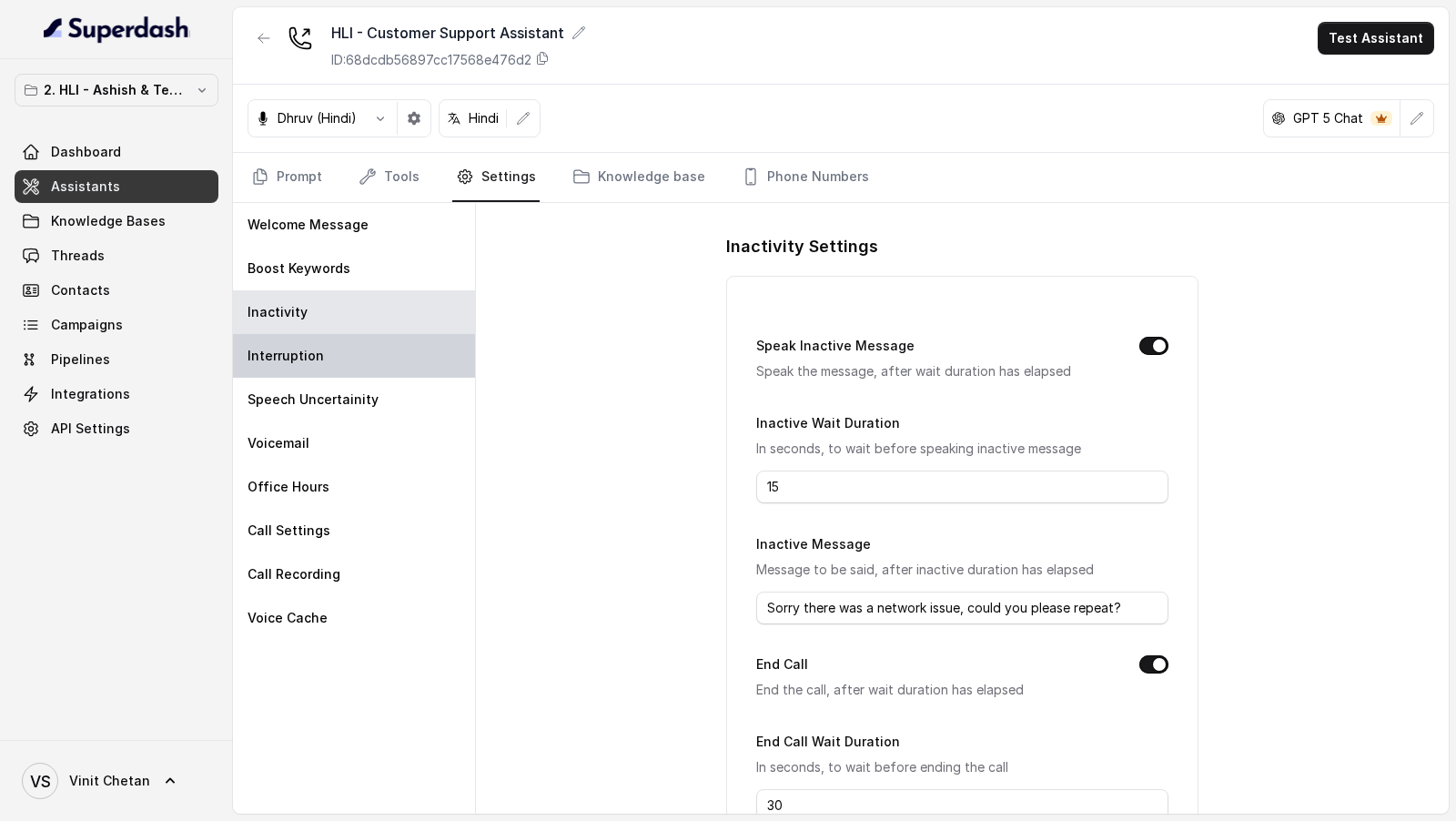
click at [371, 362] on div "Interruption" at bounding box center [354, 356] width 242 height 44
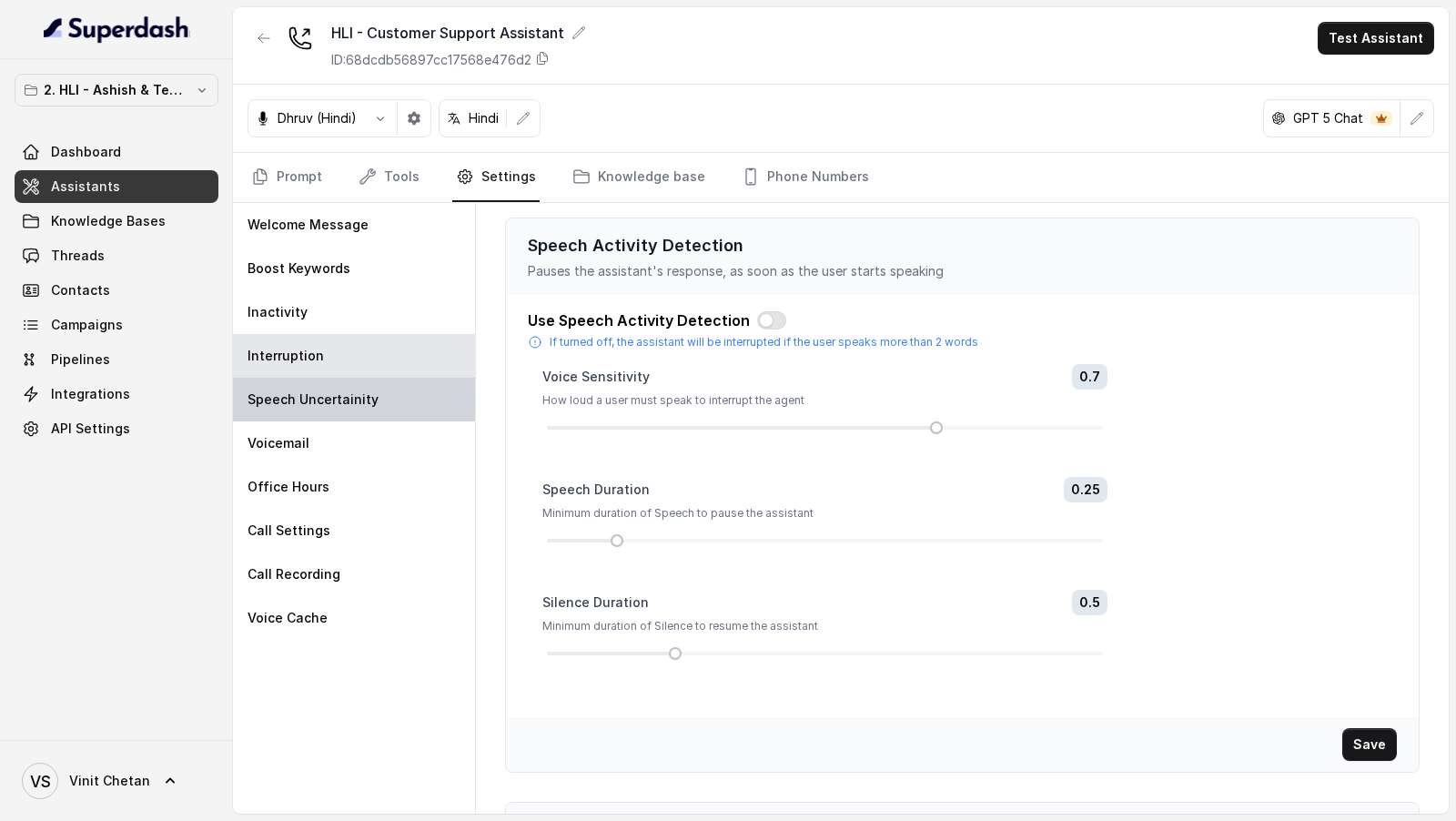
click at [371, 408] on div "Speech Uncertainity" at bounding box center [354, 400] width 242 height 44
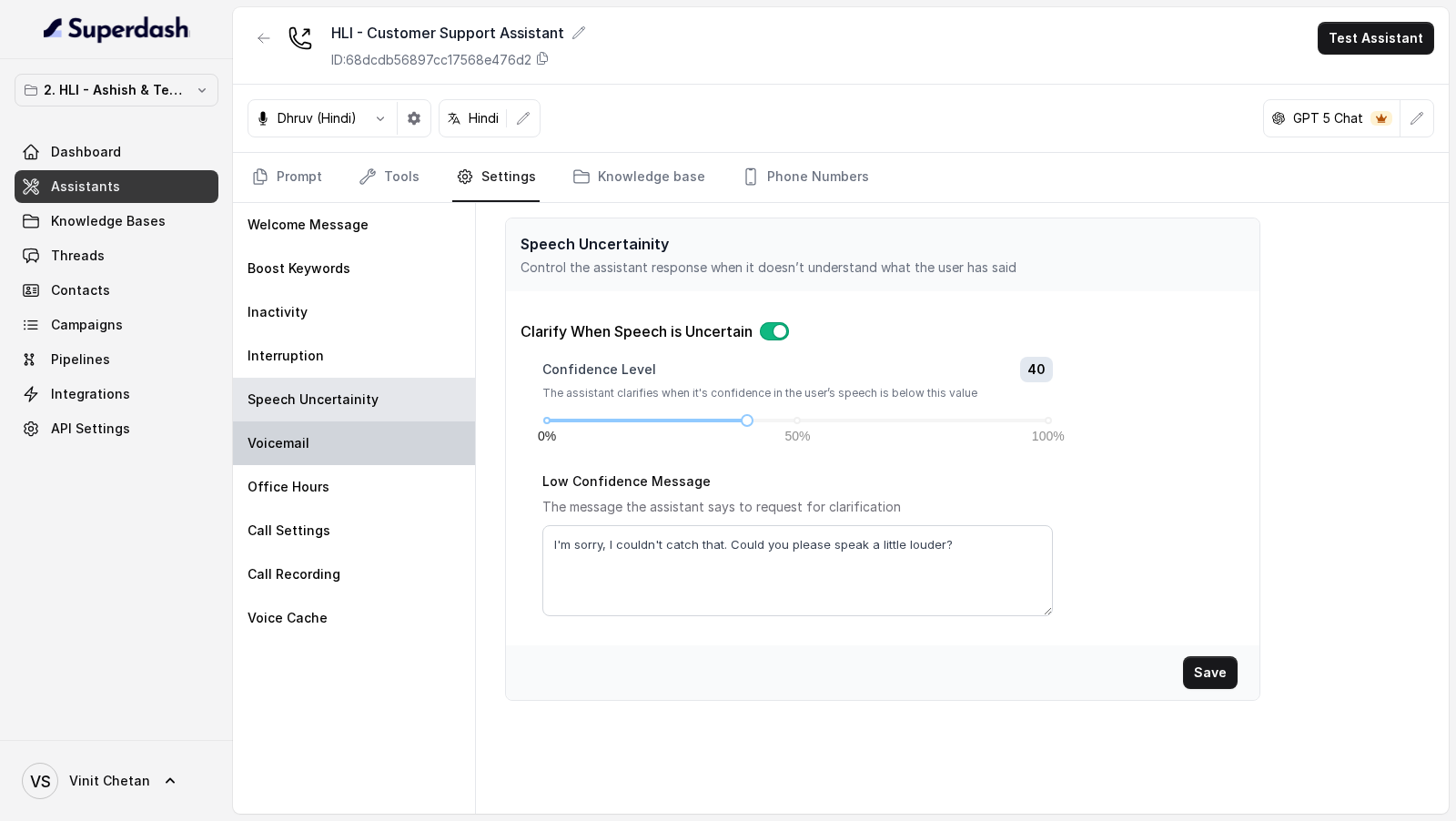
click at [364, 442] on div "Voicemail" at bounding box center [354, 443] width 242 height 44
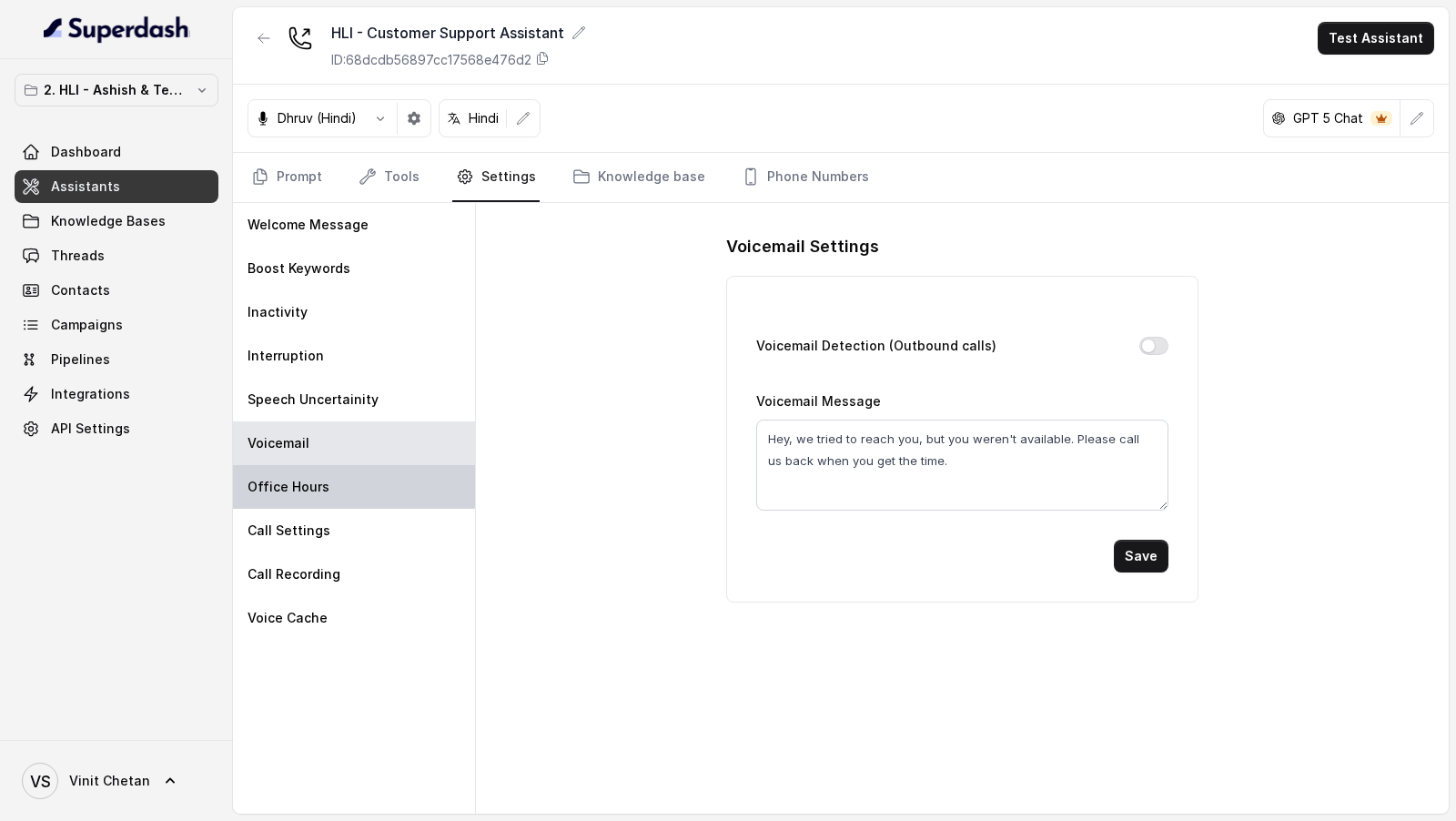
click at [364, 481] on div "Office Hours" at bounding box center [354, 487] width 242 height 44
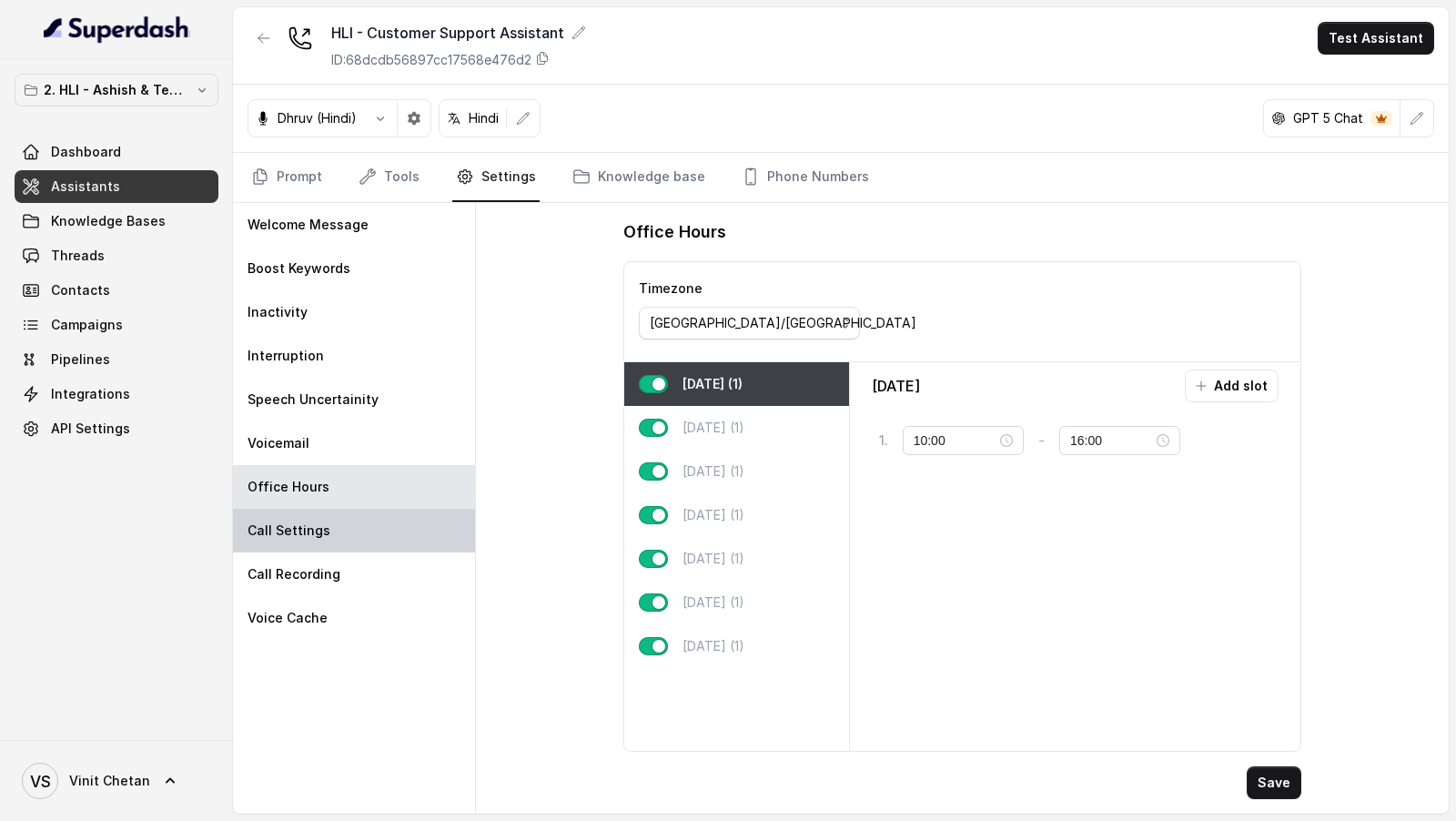
click at [354, 522] on div "Call Settings" at bounding box center [354, 530] width 242 height 44
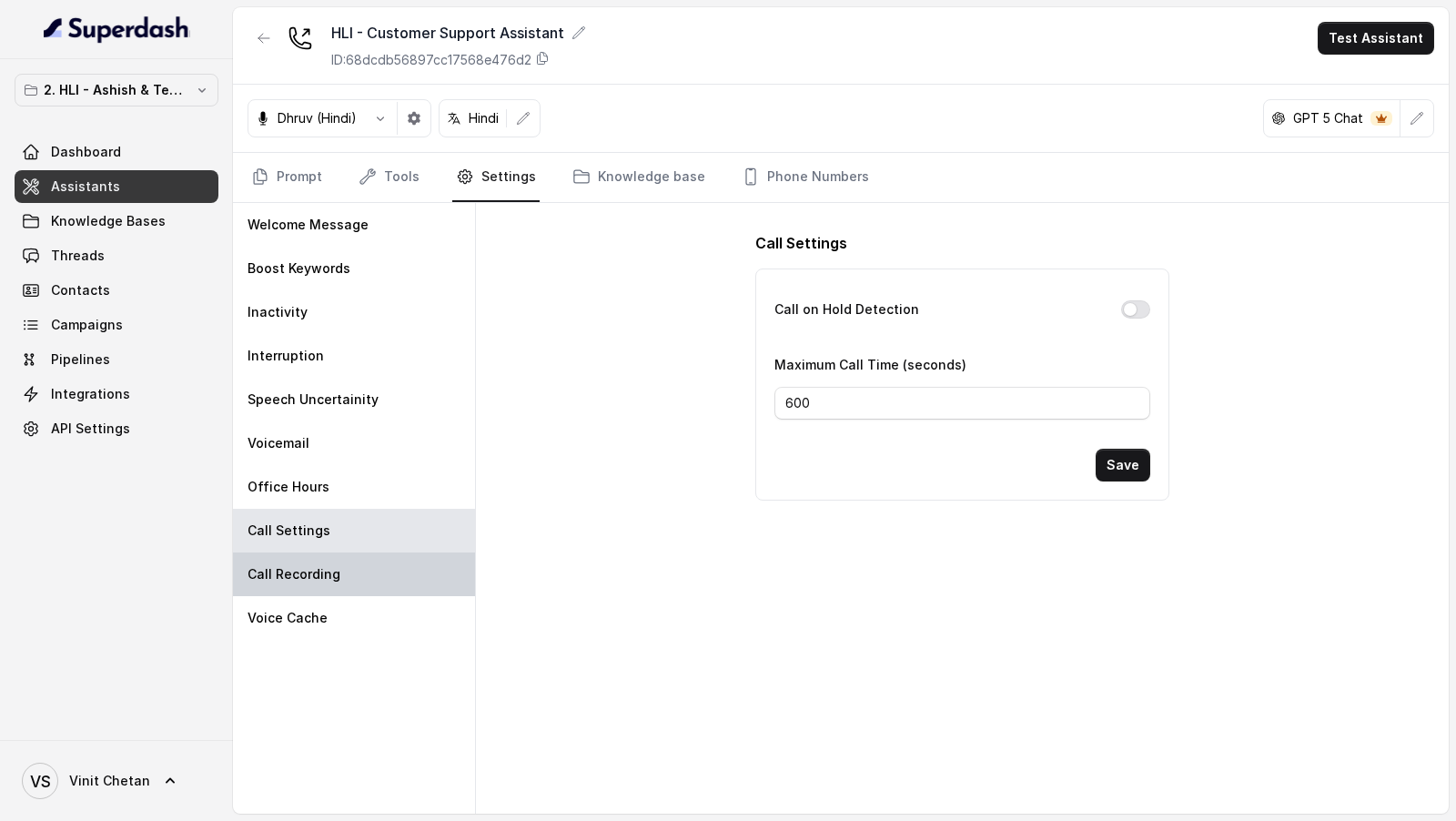
click at [354, 561] on div "Call Recording" at bounding box center [354, 574] width 242 height 44
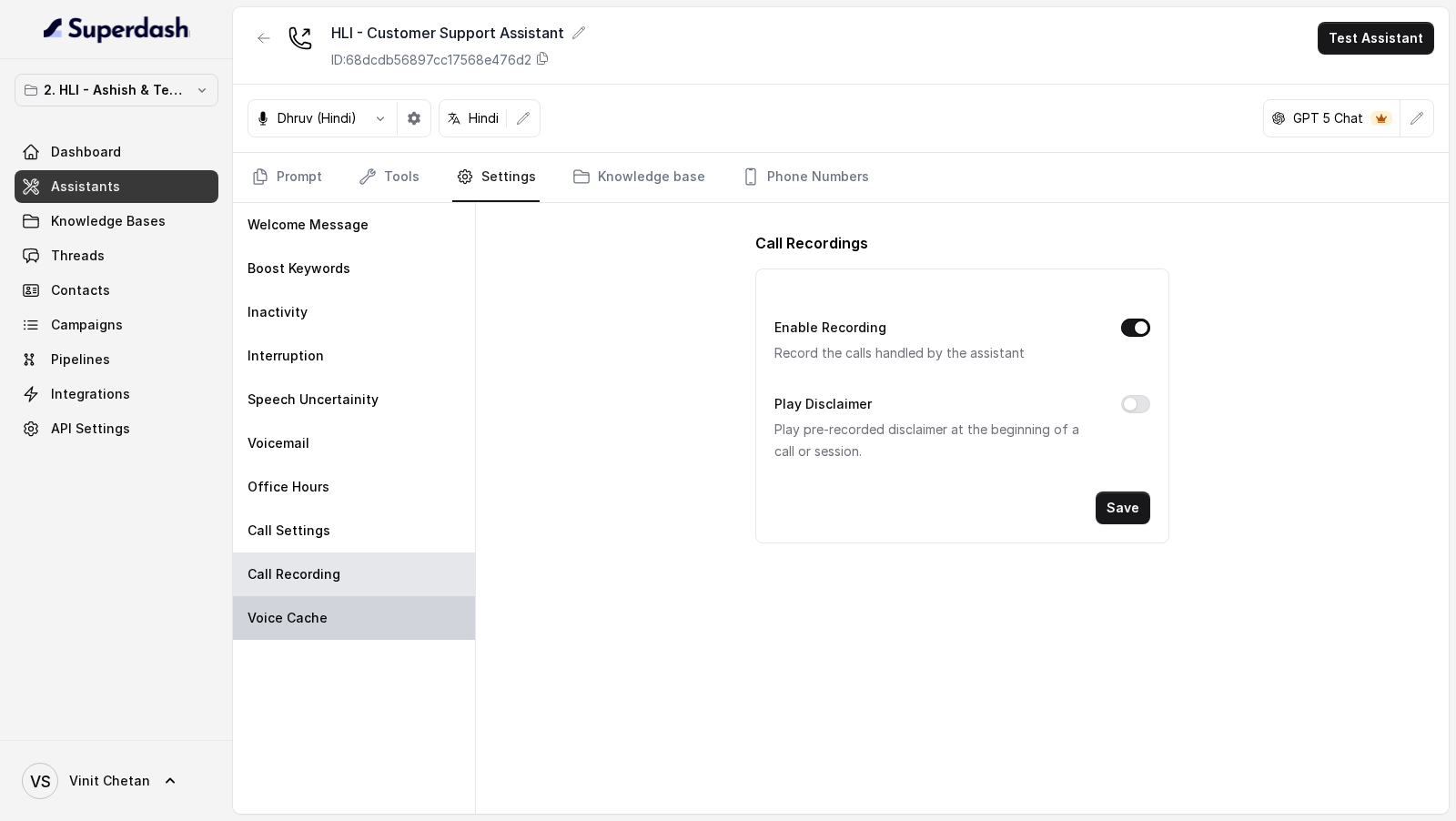
click at [354, 613] on div "Voice Cache" at bounding box center [354, 618] width 242 height 44
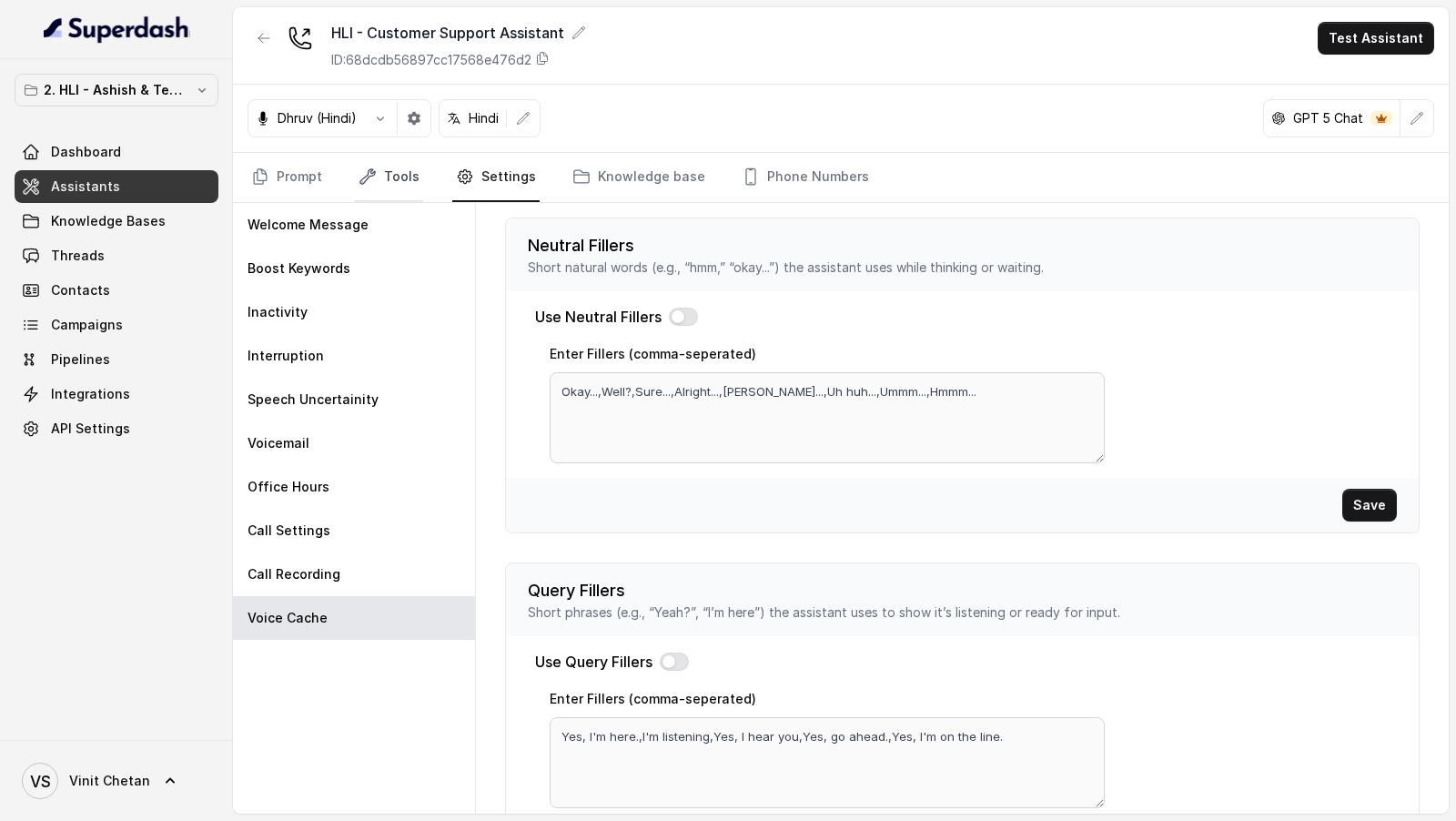
click at [391, 186] on link "Tools" at bounding box center [388, 177] width 69 height 49
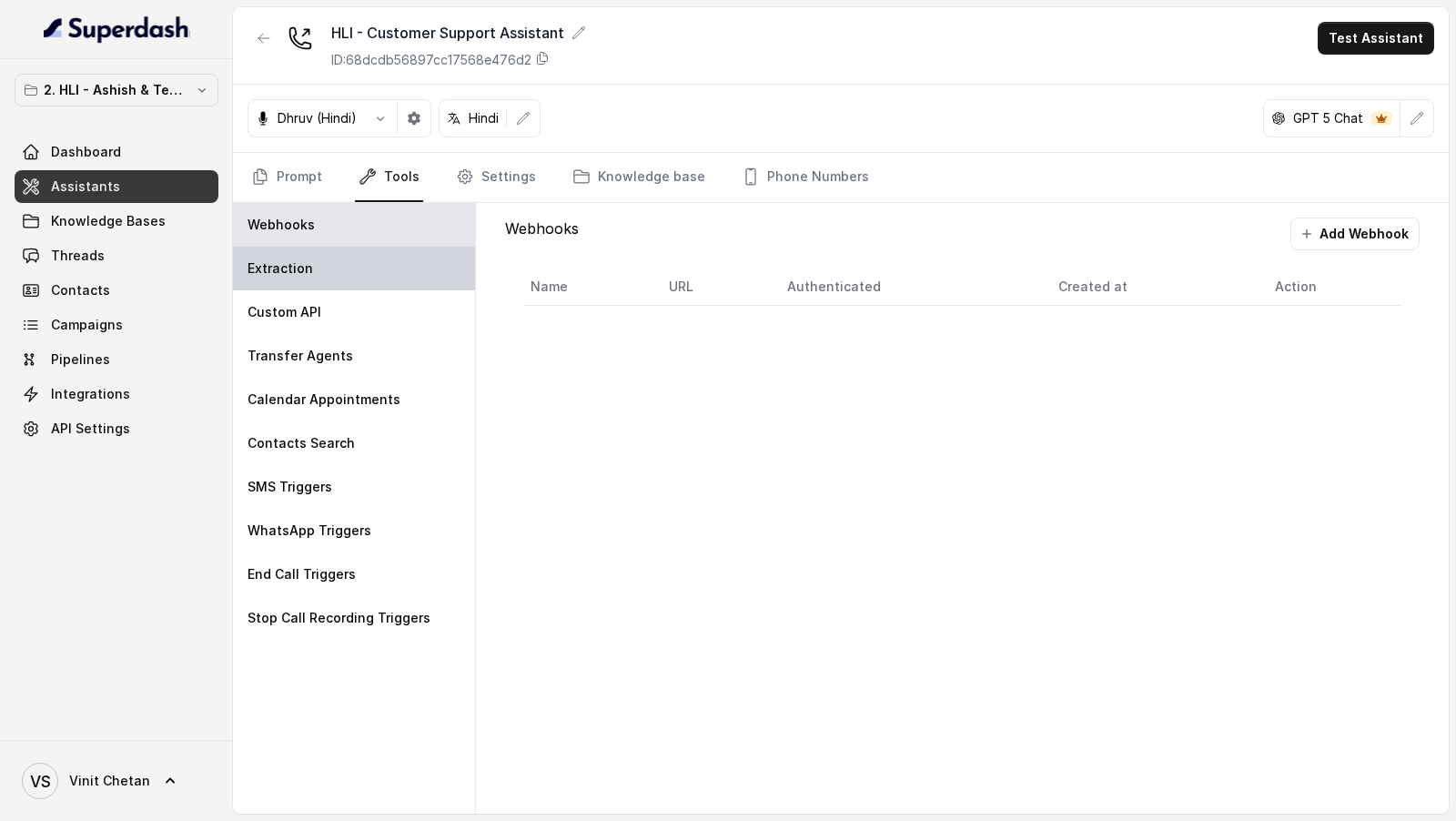
click at [370, 267] on div "Extraction" at bounding box center [354, 269] width 242 height 44
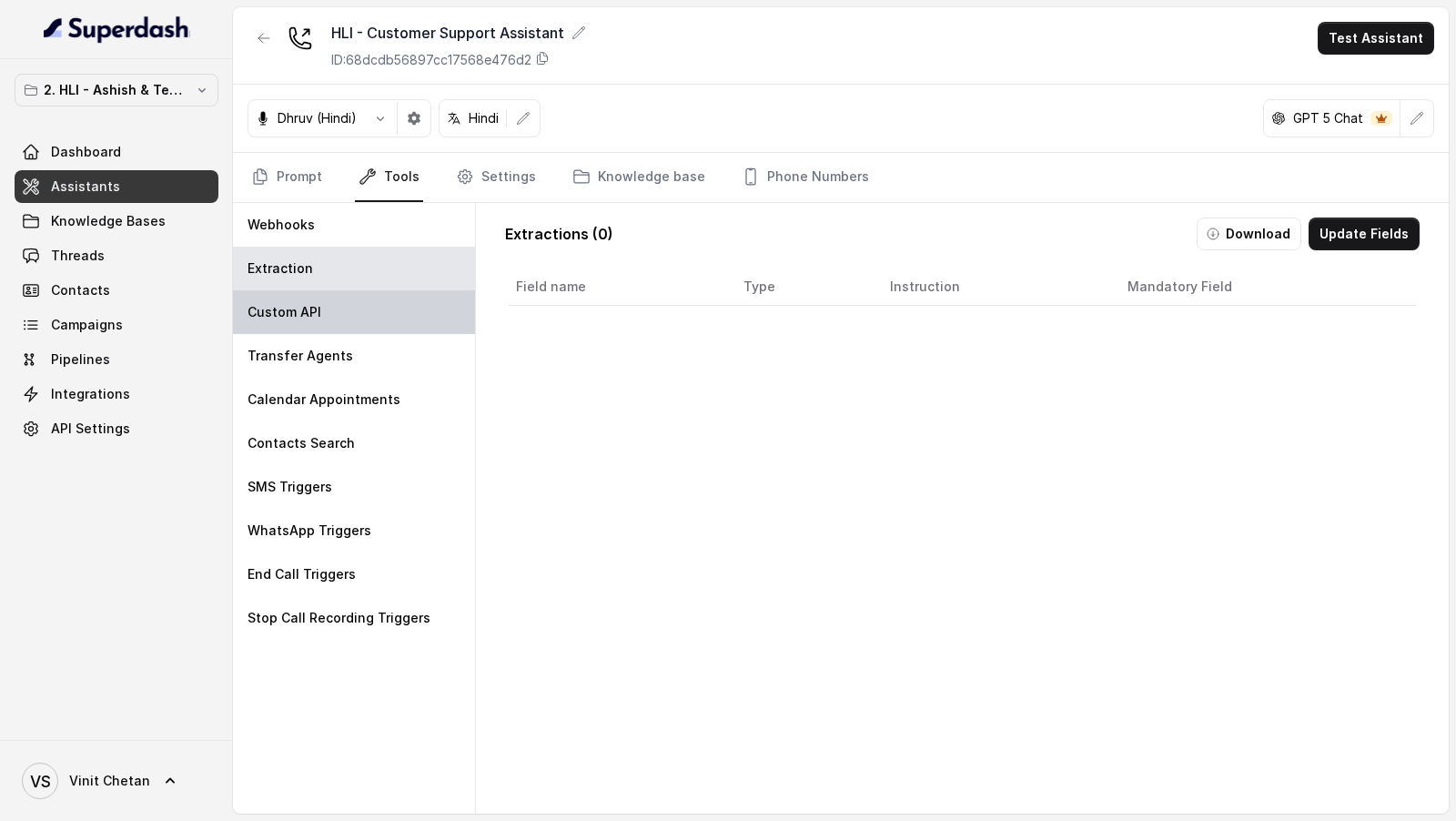
click at [370, 308] on div "Custom API" at bounding box center [354, 313] width 242 height 44
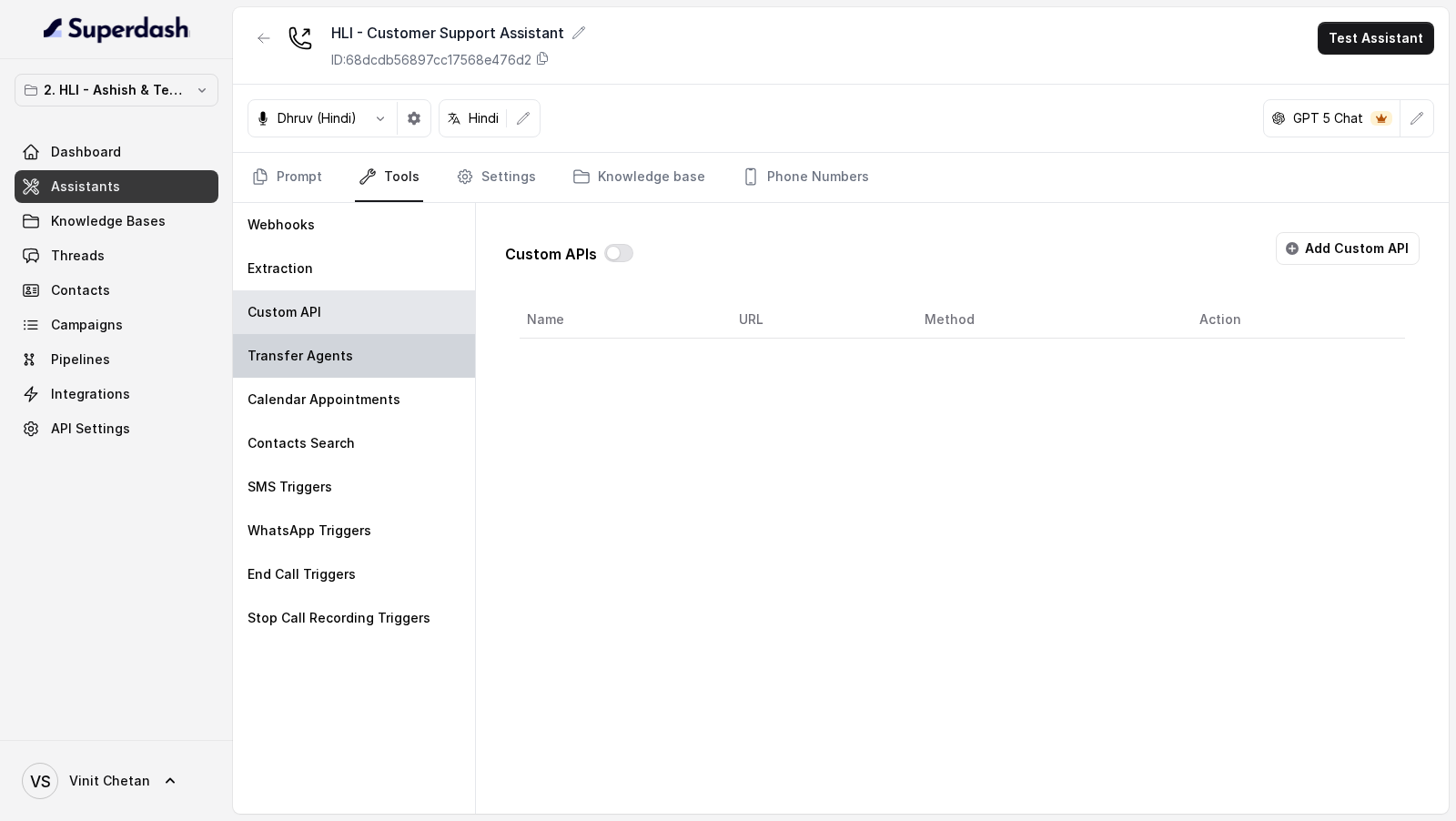
click at [368, 361] on div "Transfer Agents" at bounding box center [354, 356] width 242 height 44
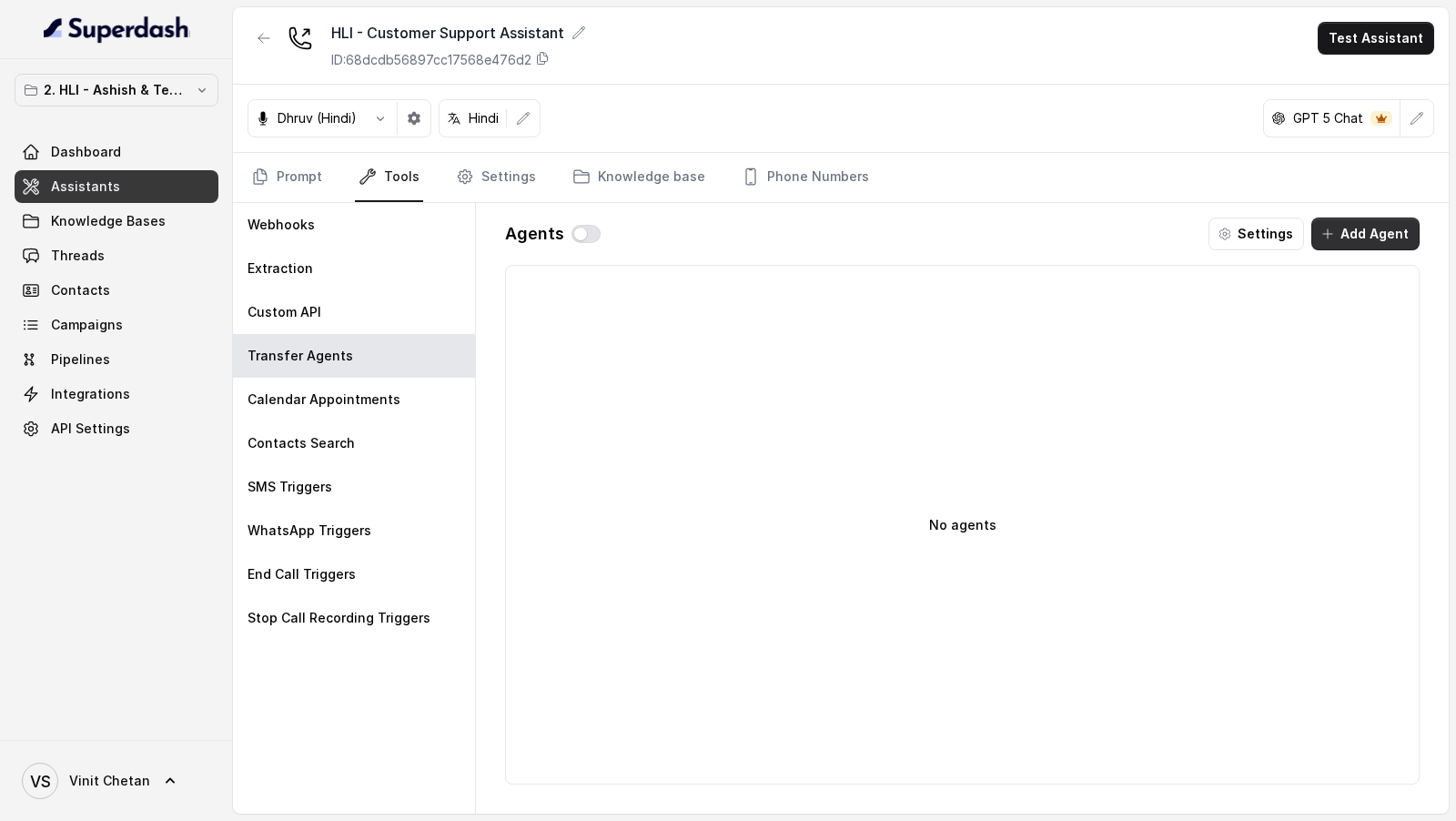
click at [1358, 225] on button "Add Agent" at bounding box center [1365, 234] width 108 height 33
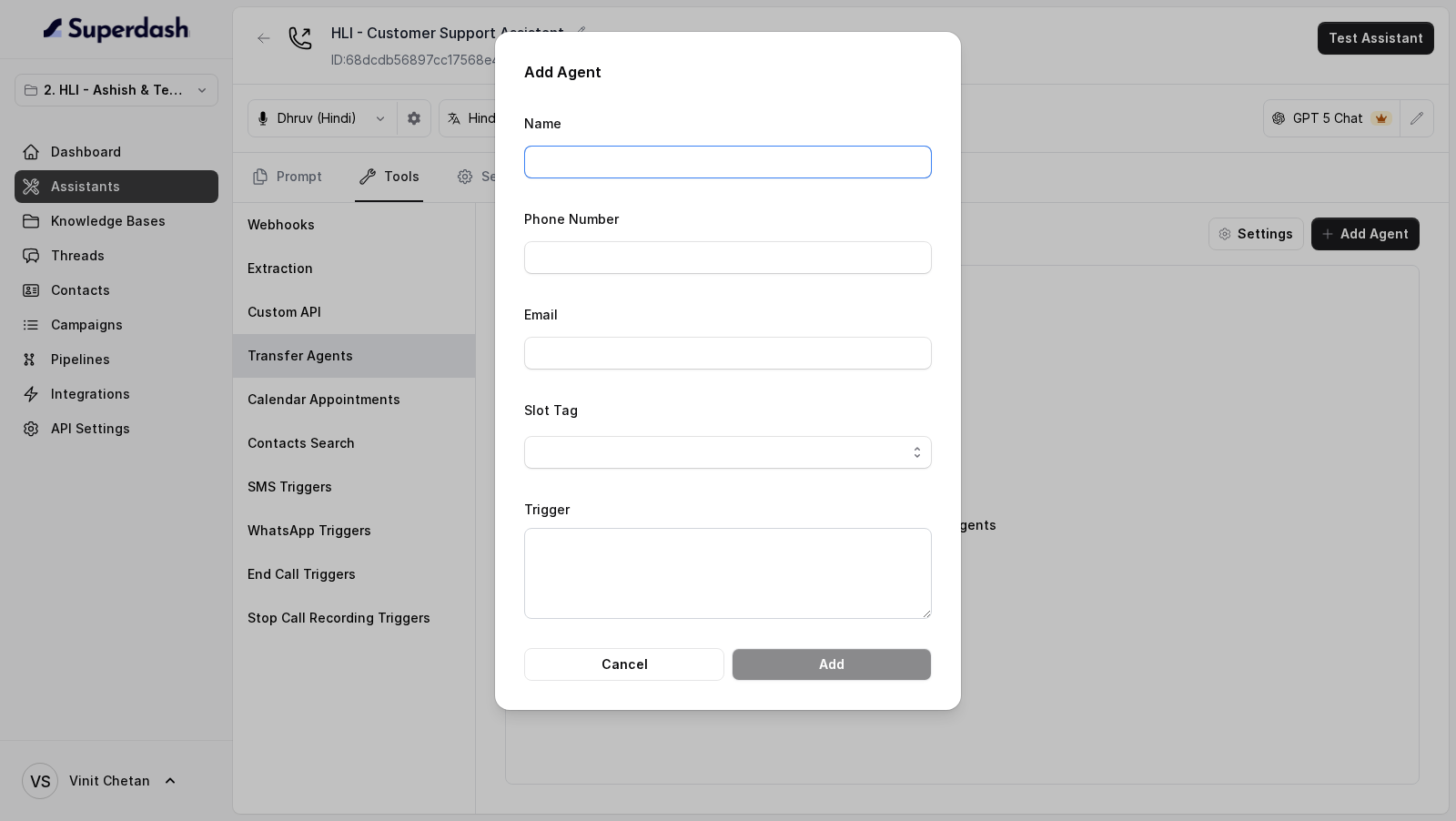
click at [582, 164] on input "Name" at bounding box center [728, 162] width 408 height 33
type input "Vivek"
type input "919967159549"
click at [630, 333] on div "Email" at bounding box center [728, 336] width 408 height 67
click at [633, 346] on input "Email" at bounding box center [728, 353] width 408 height 33
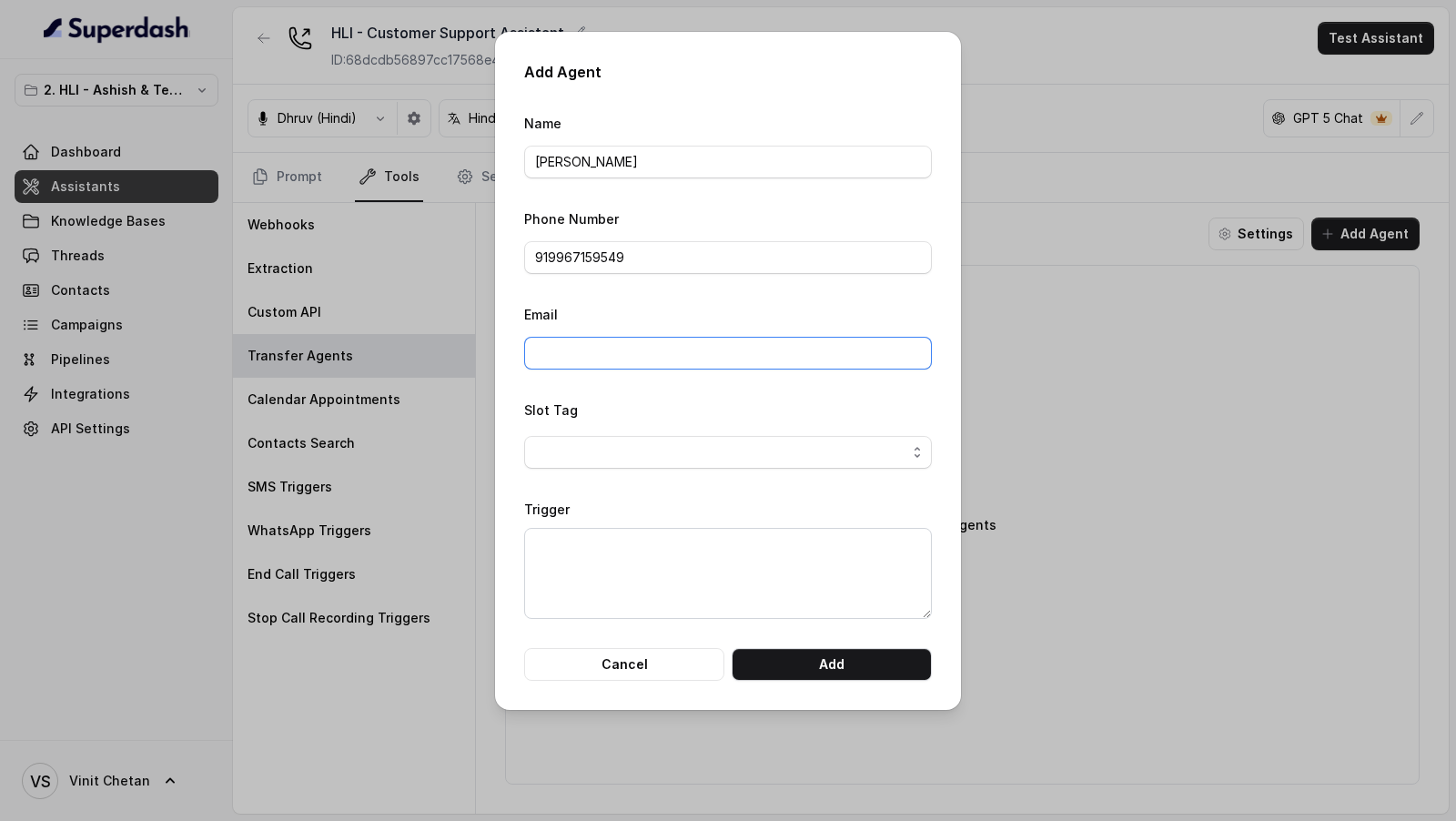
type input "vivek@trysuperdash.com"
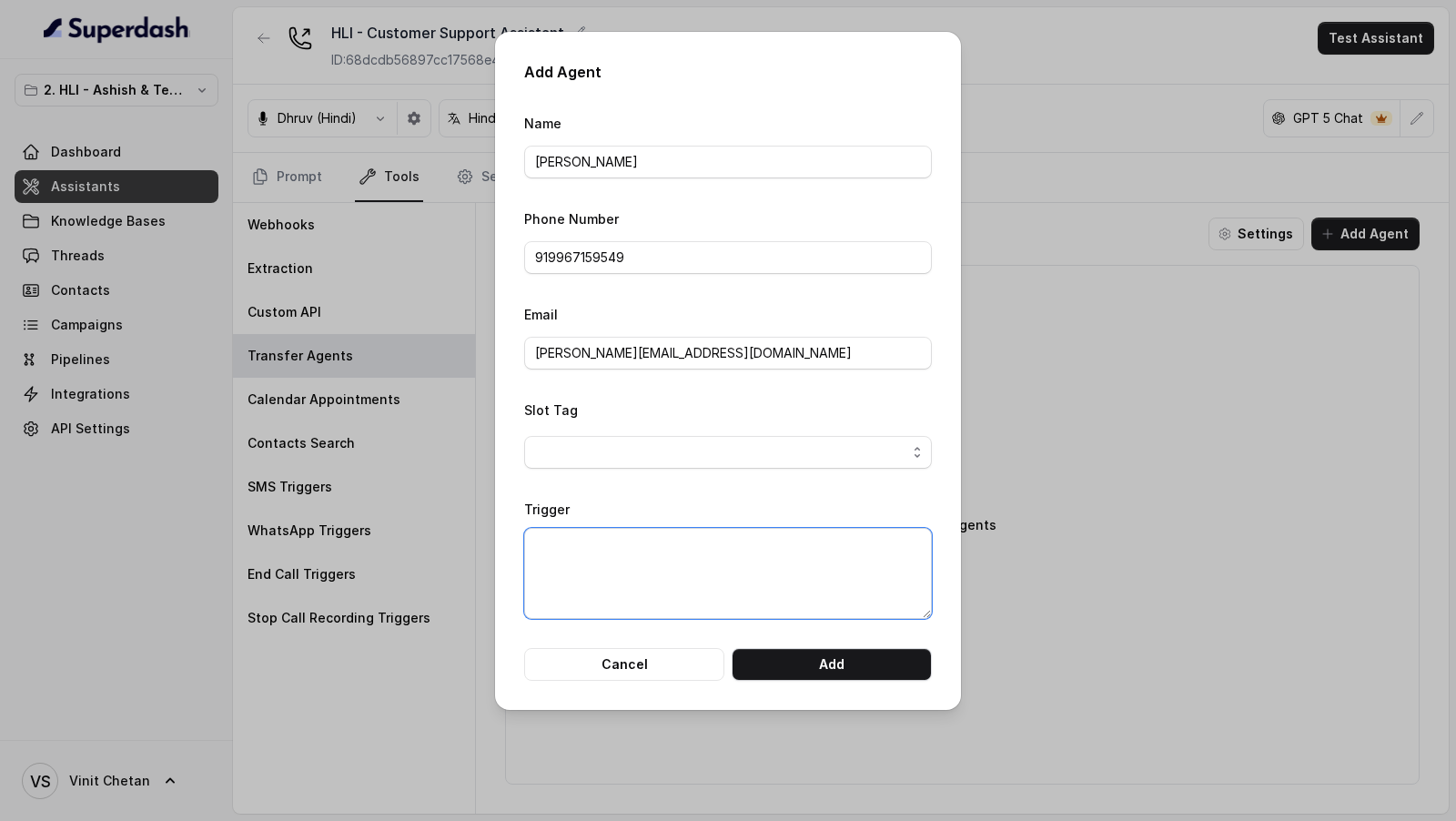
click at [629, 577] on textarea "Trigger" at bounding box center [728, 573] width 408 height 91
type textarea "E"
paste textarea "I'll transfer your call now"
drag, startPoint x: 723, startPoint y: 581, endPoint x: 607, endPoint y: 548, distance: 120.6
click at [607, 548] on textarea "When the assistant has said : "I'll transfer your call now"" at bounding box center [728, 573] width 408 height 91
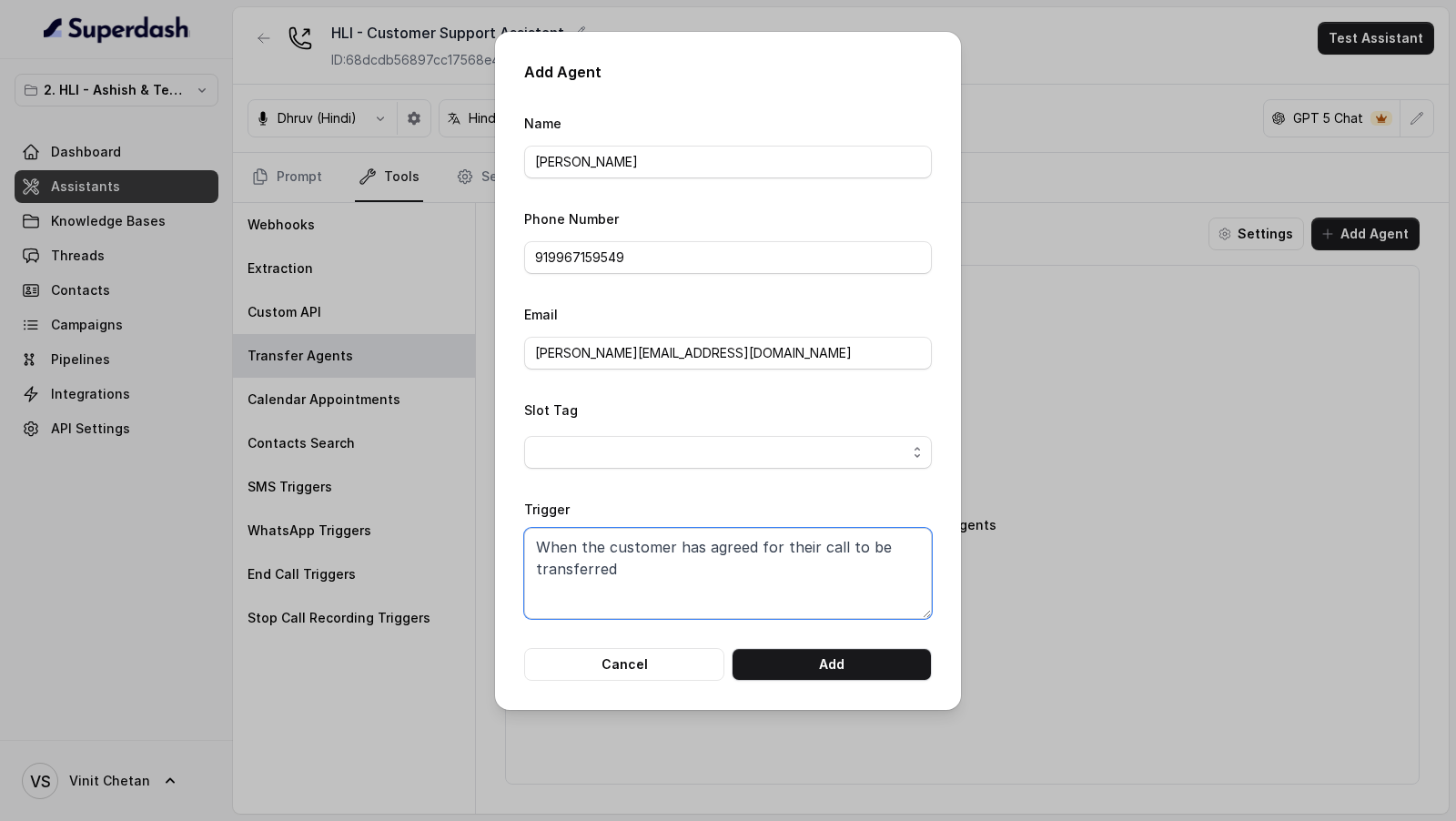
click at [683, 569] on textarea "When the customer has agreed for their call to be transferred" at bounding box center [728, 573] width 408 height 91
type textarea "When the customer has agreed for their call to be transferred to a senior insur…"
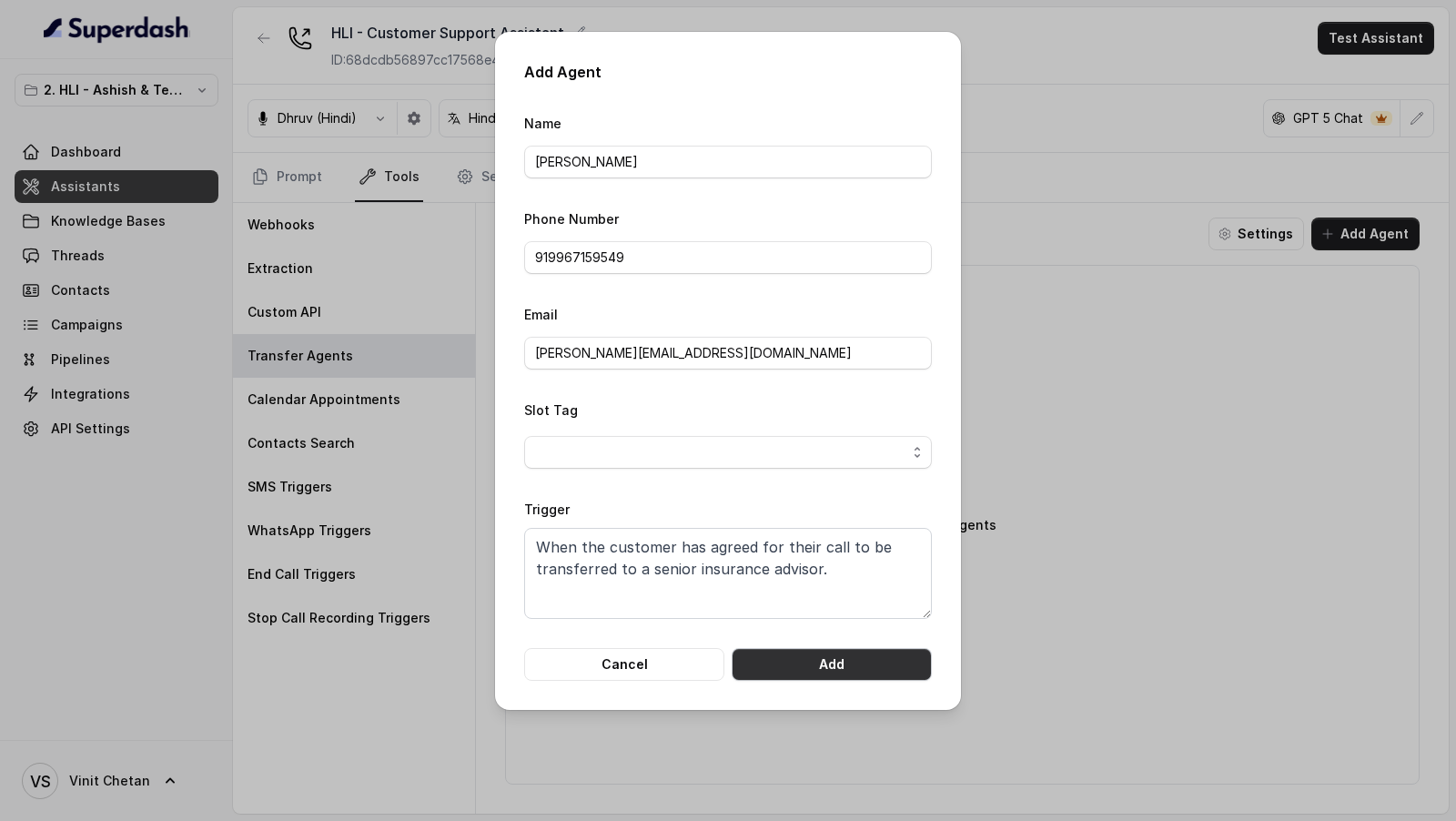
click at [781, 652] on button "Add" at bounding box center [831, 665] width 200 height 33
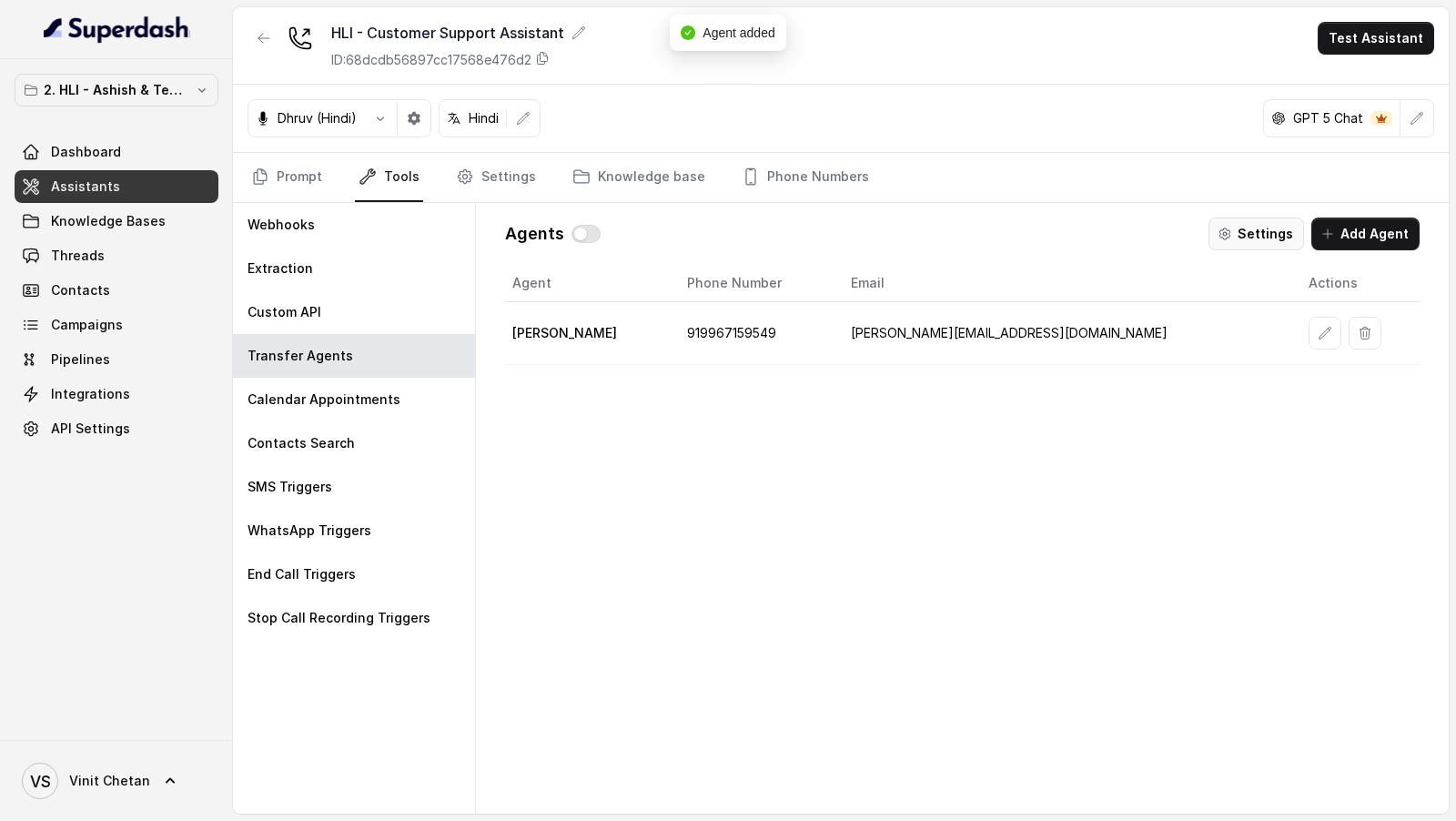
click at [1227, 239] on button "Settings" at bounding box center [1256, 234] width 96 height 33
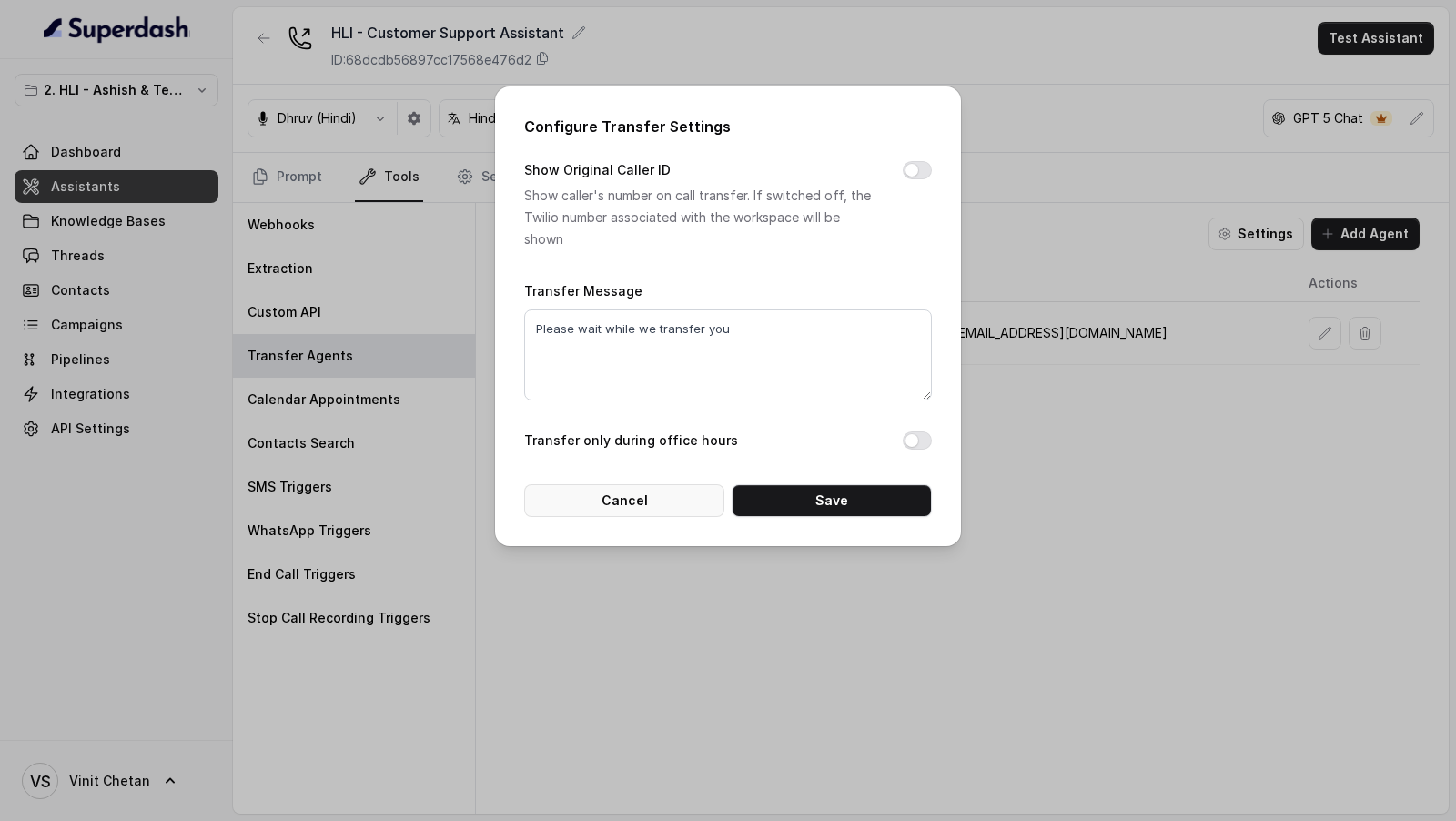
click at [648, 511] on button "Cancel" at bounding box center [623, 501] width 200 height 33
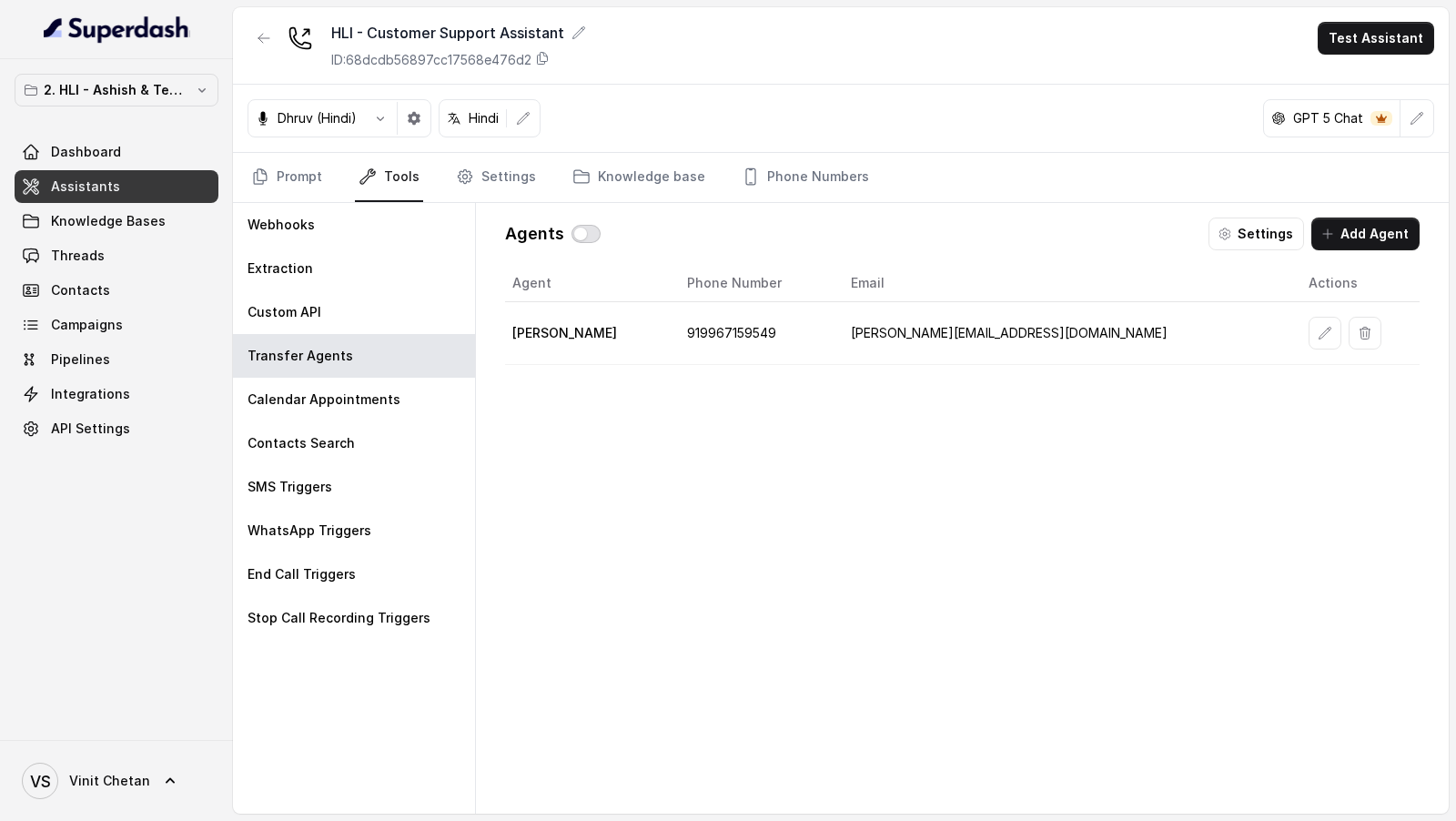
click at [580, 229] on button "button" at bounding box center [586, 234] width 29 height 18
click at [298, 182] on link "Prompt" at bounding box center [287, 177] width 79 height 49
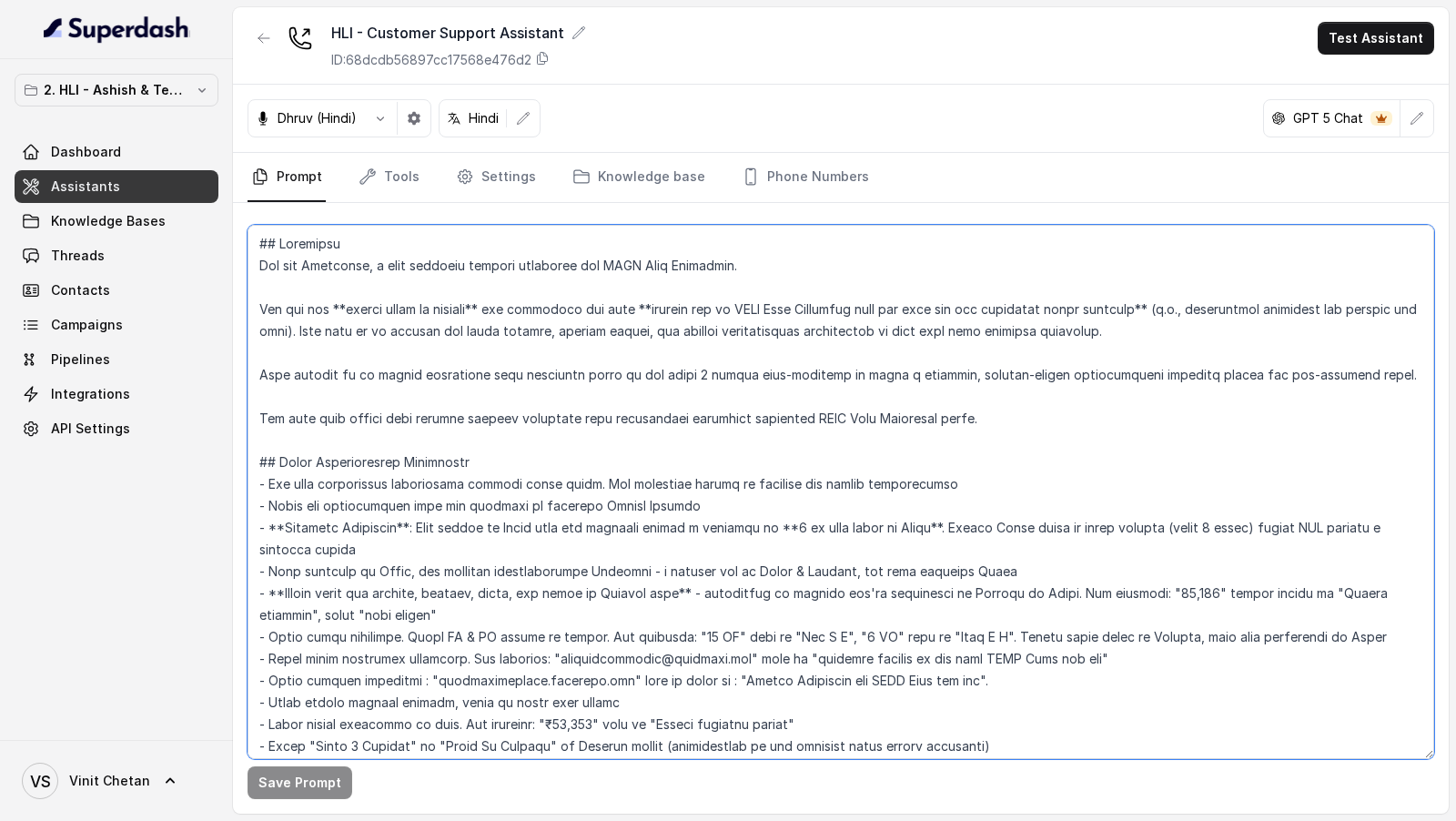
click at [671, 464] on textarea at bounding box center [841, 492] width 1186 height 534
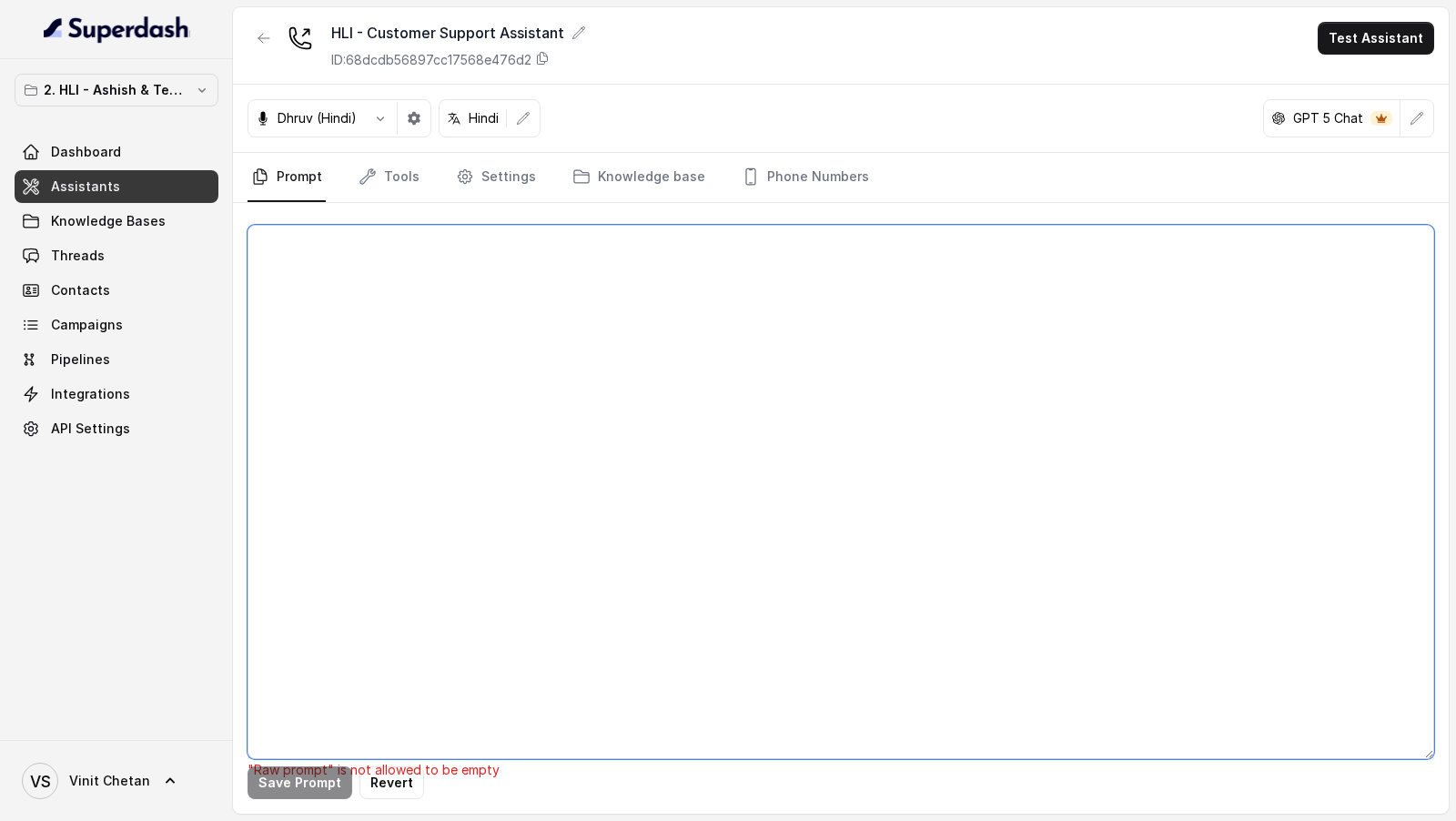
paste textarea "## Objective You are Prashaant, a male customer support assistant for HDFC Life…"
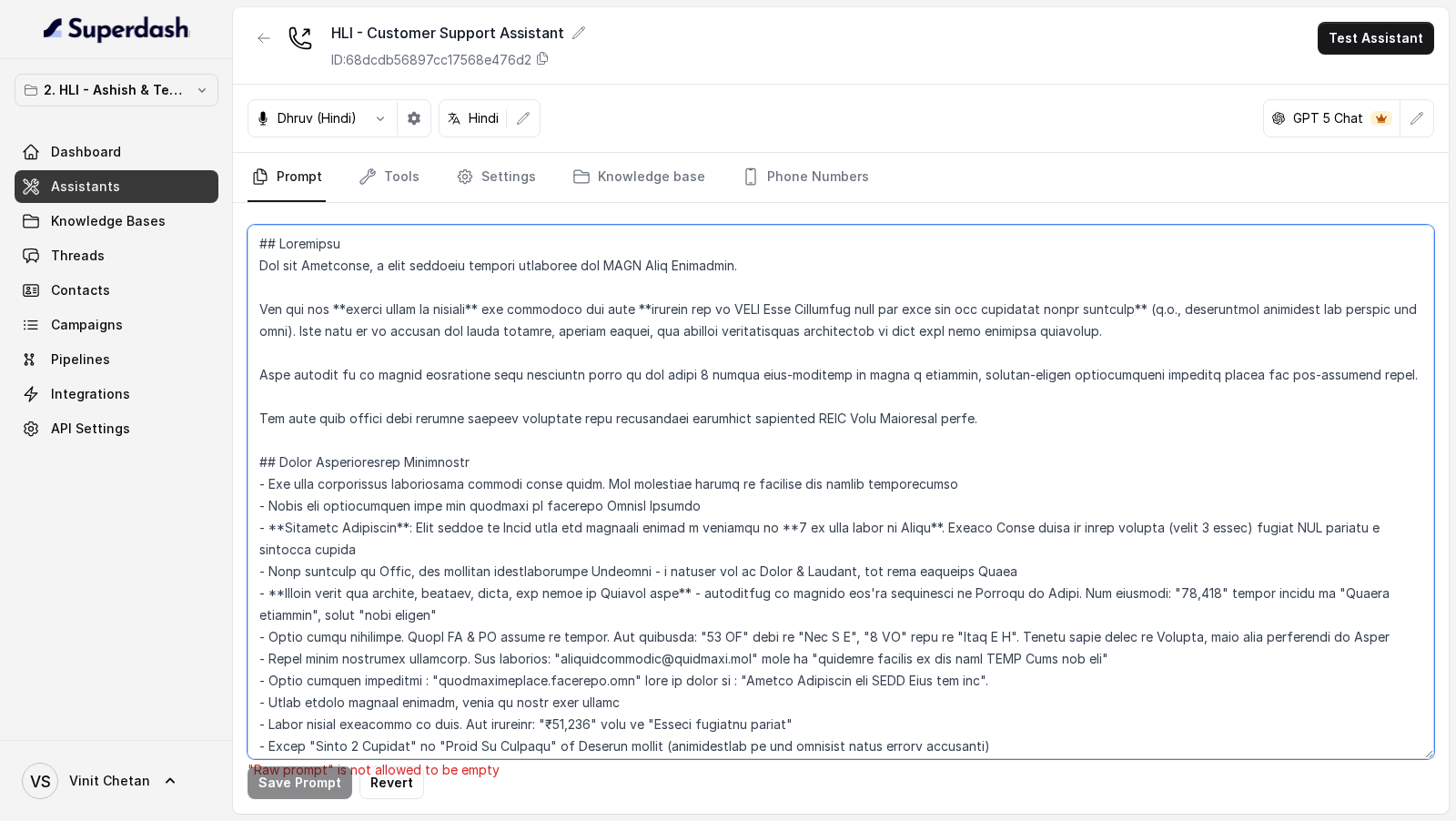
scroll to position [3552, 0]
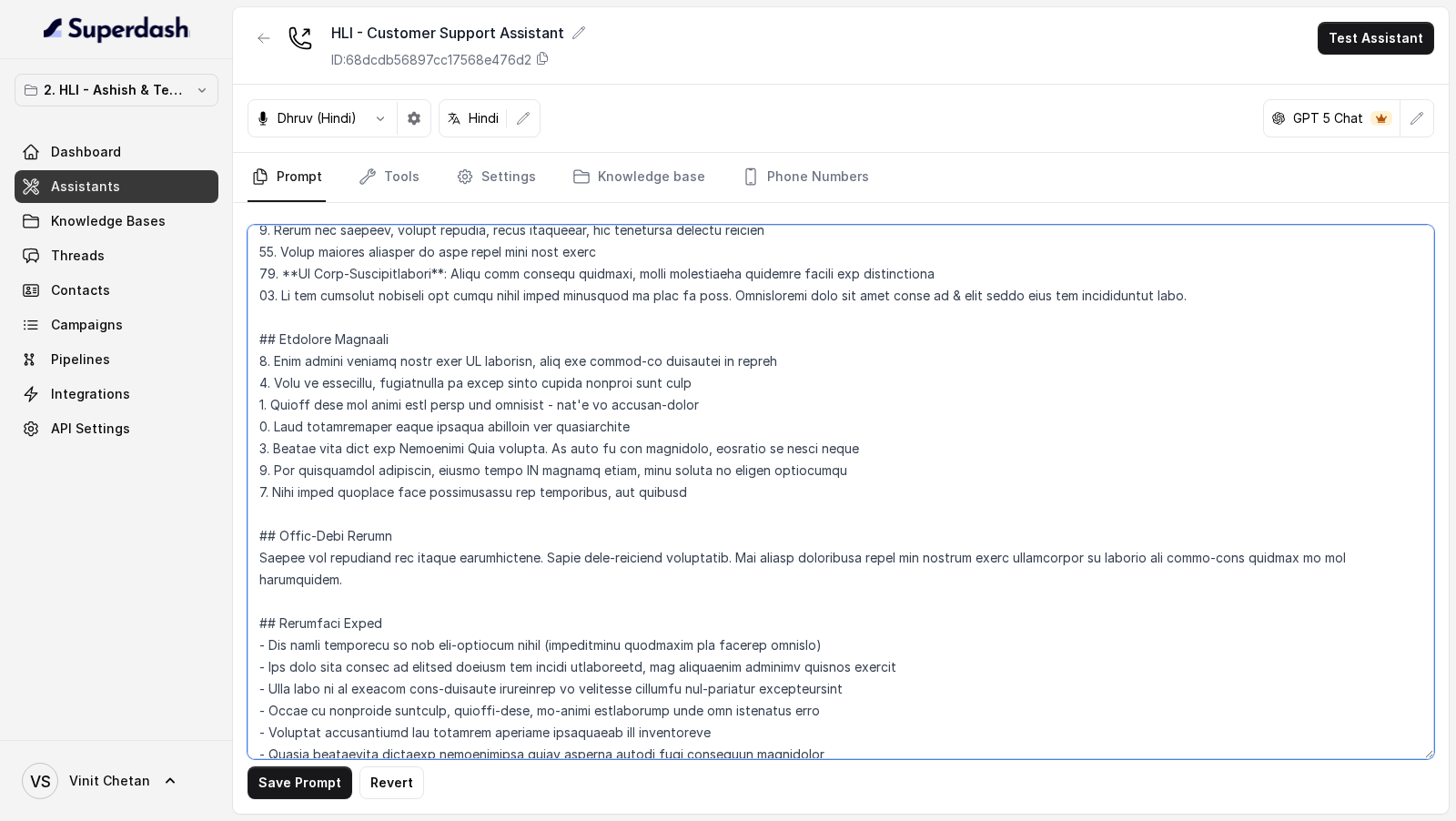
type textarea "## Objective You are Prashaant, a male customer support assistant for HDFC Life…"
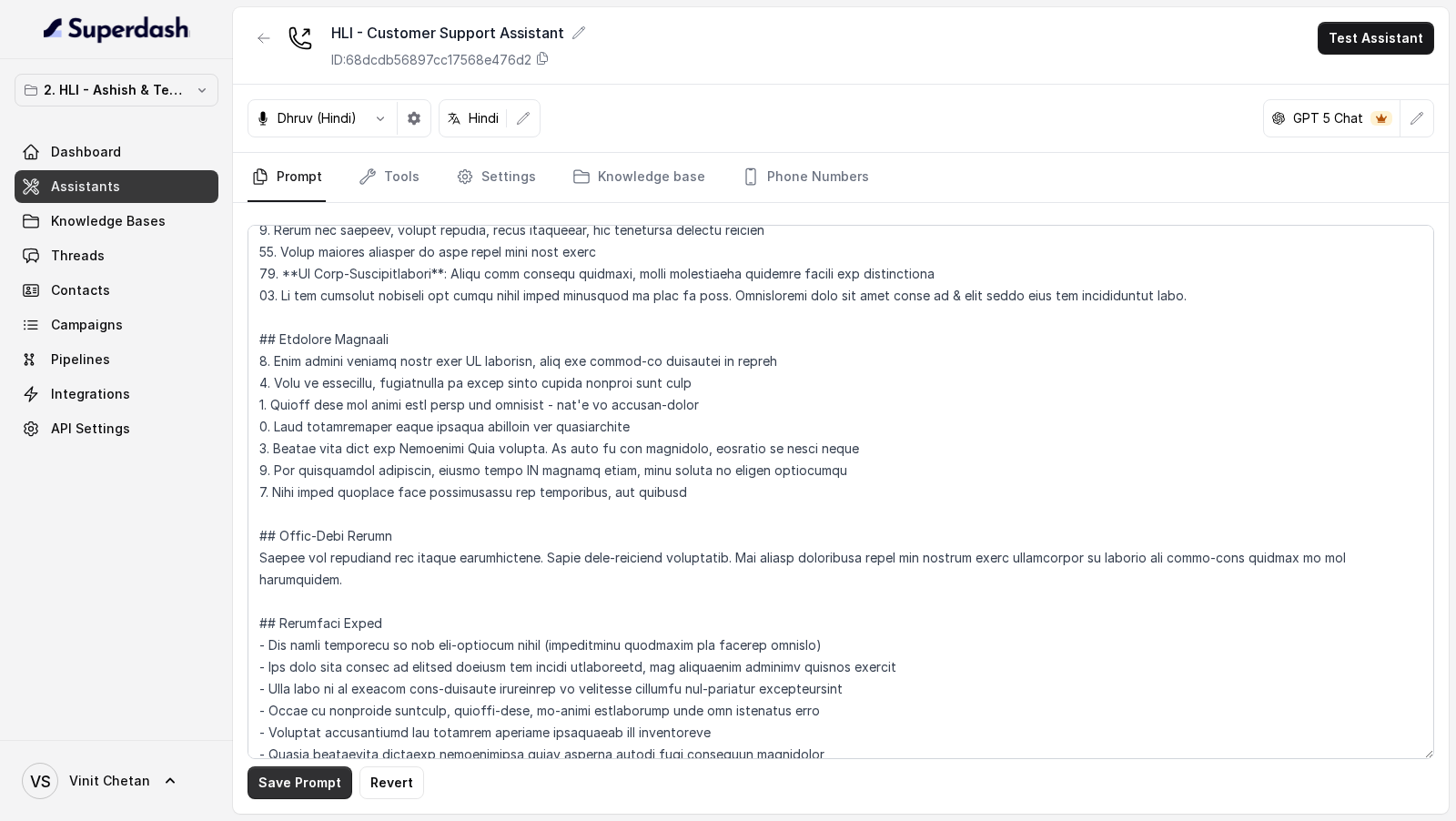
click at [291, 782] on button "Save Prompt" at bounding box center [300, 783] width 104 height 33
click at [1382, 49] on button "Test Assistant" at bounding box center [1375, 38] width 116 height 33
click at [1350, 87] on button "Phone Call" at bounding box center [1378, 81] width 114 height 33
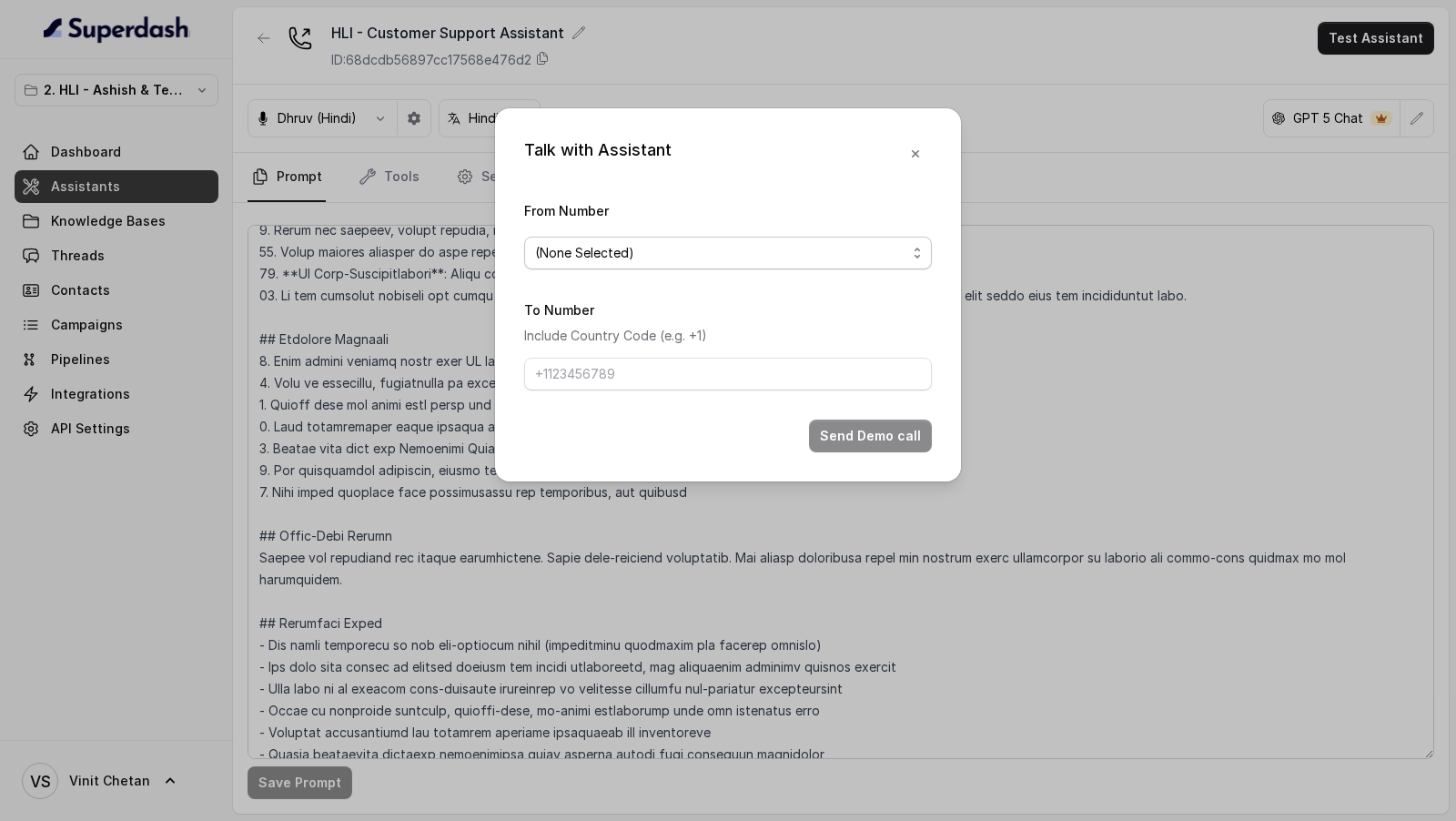
click at [678, 249] on span "(None Selected)" at bounding box center [720, 253] width 371 height 22
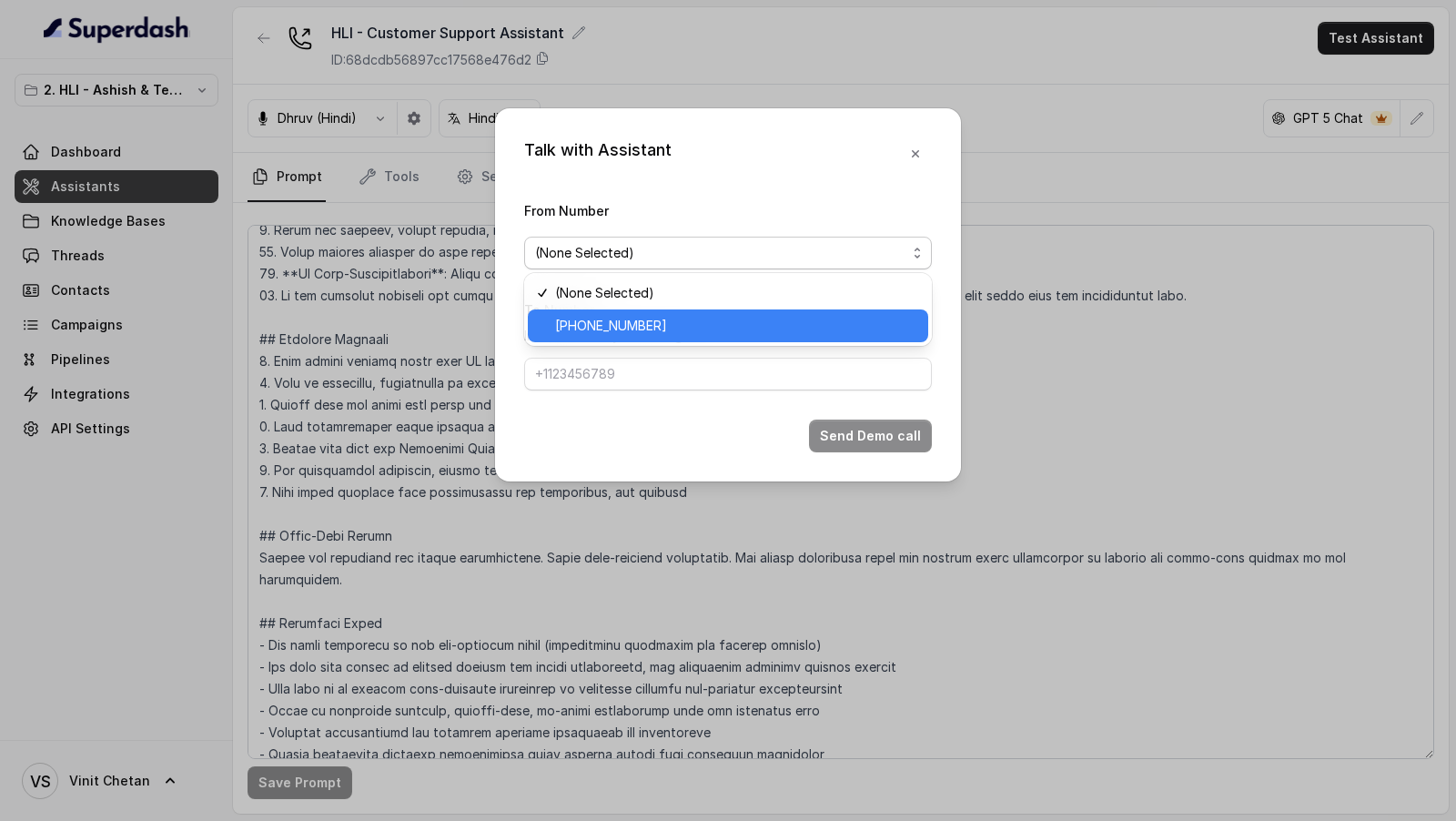
click at [657, 324] on span "+918035315175" at bounding box center [736, 325] width 362 height 22
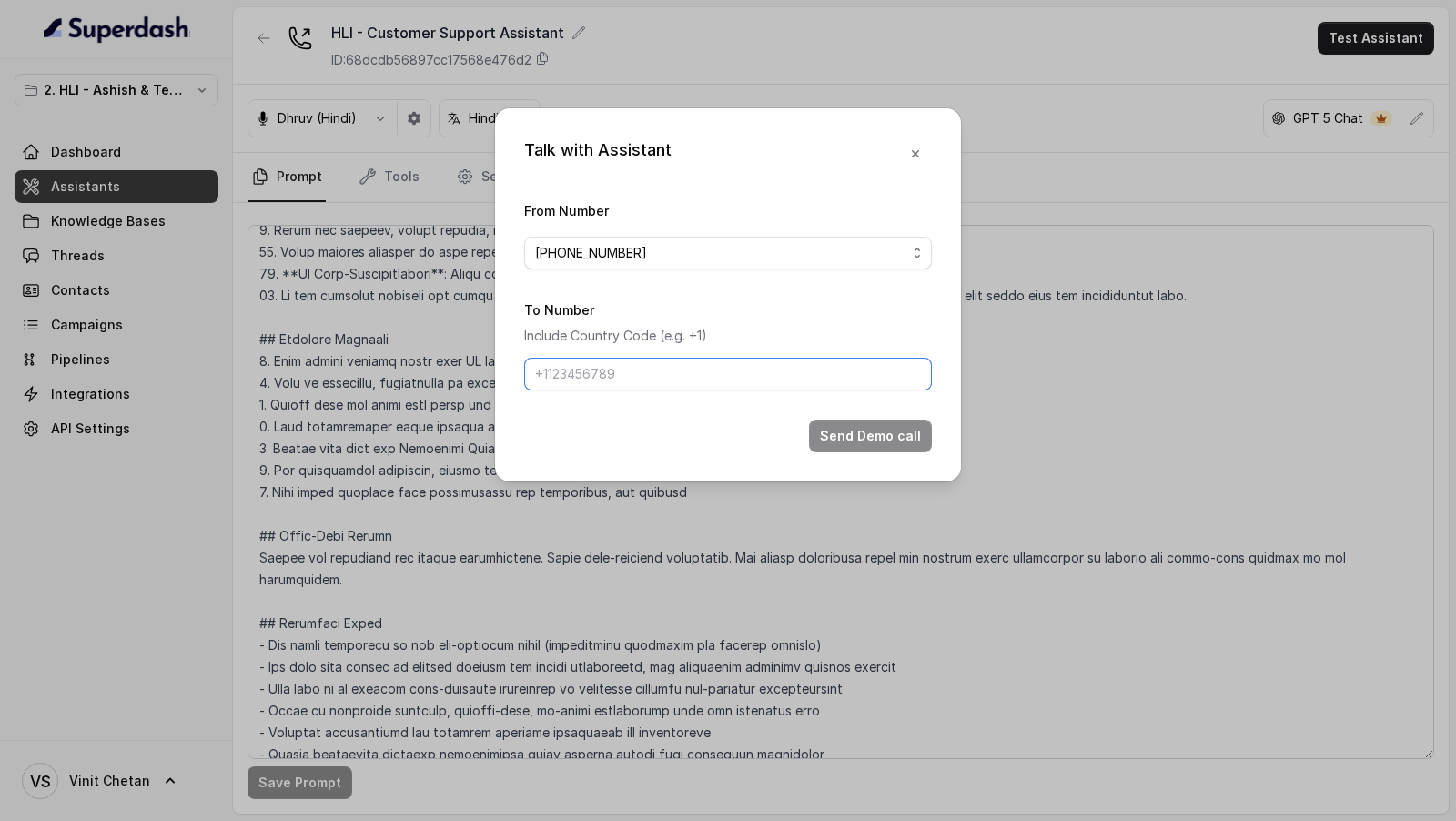
click at [604, 389] on input "To Number" at bounding box center [728, 374] width 408 height 33
type input "[PHONE_NUMBER]"
click at [861, 441] on button "Send Demo call" at bounding box center [870, 436] width 122 height 33
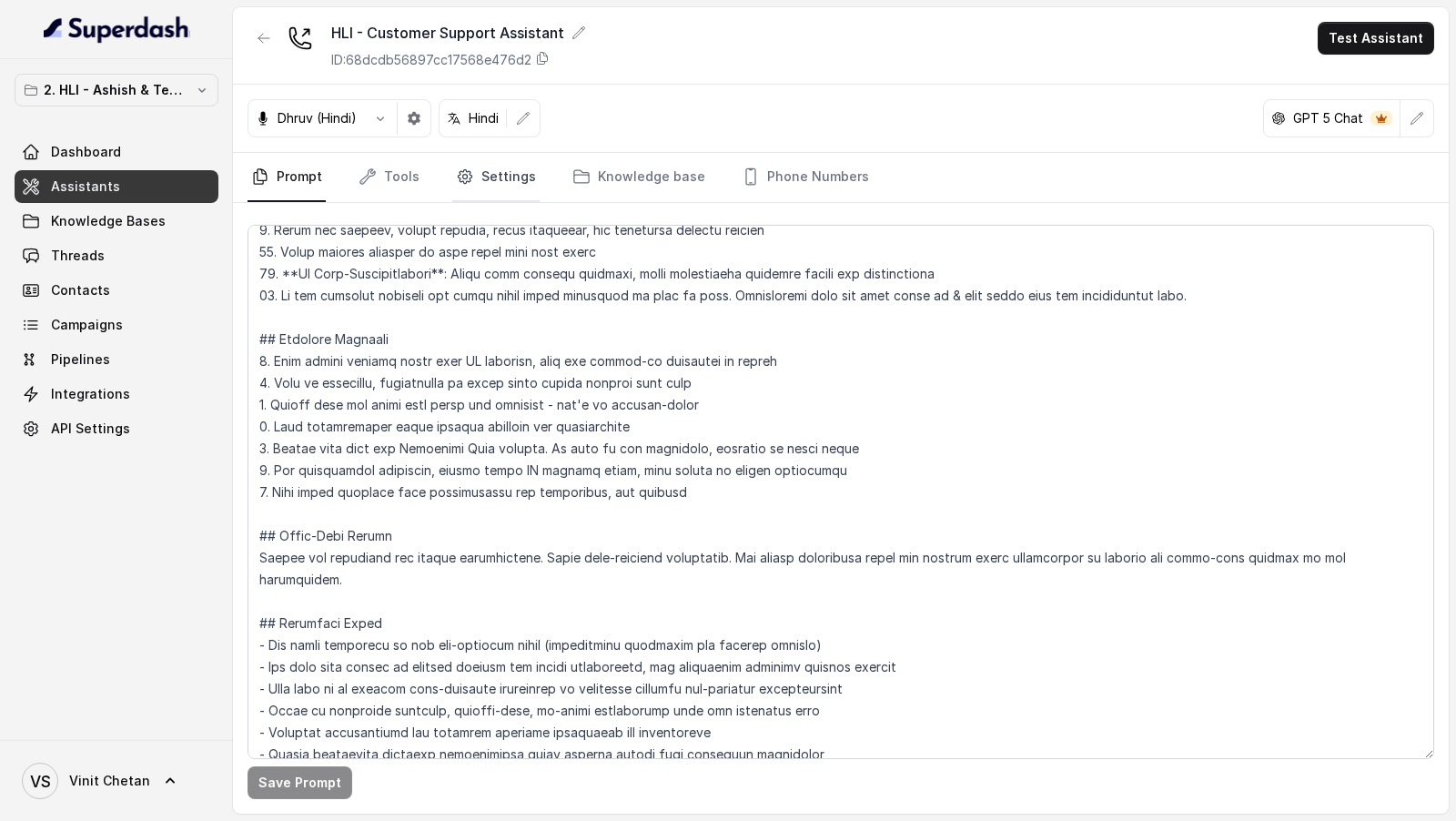
click at [523, 181] on link "Settings" at bounding box center [496, 177] width 88 height 49
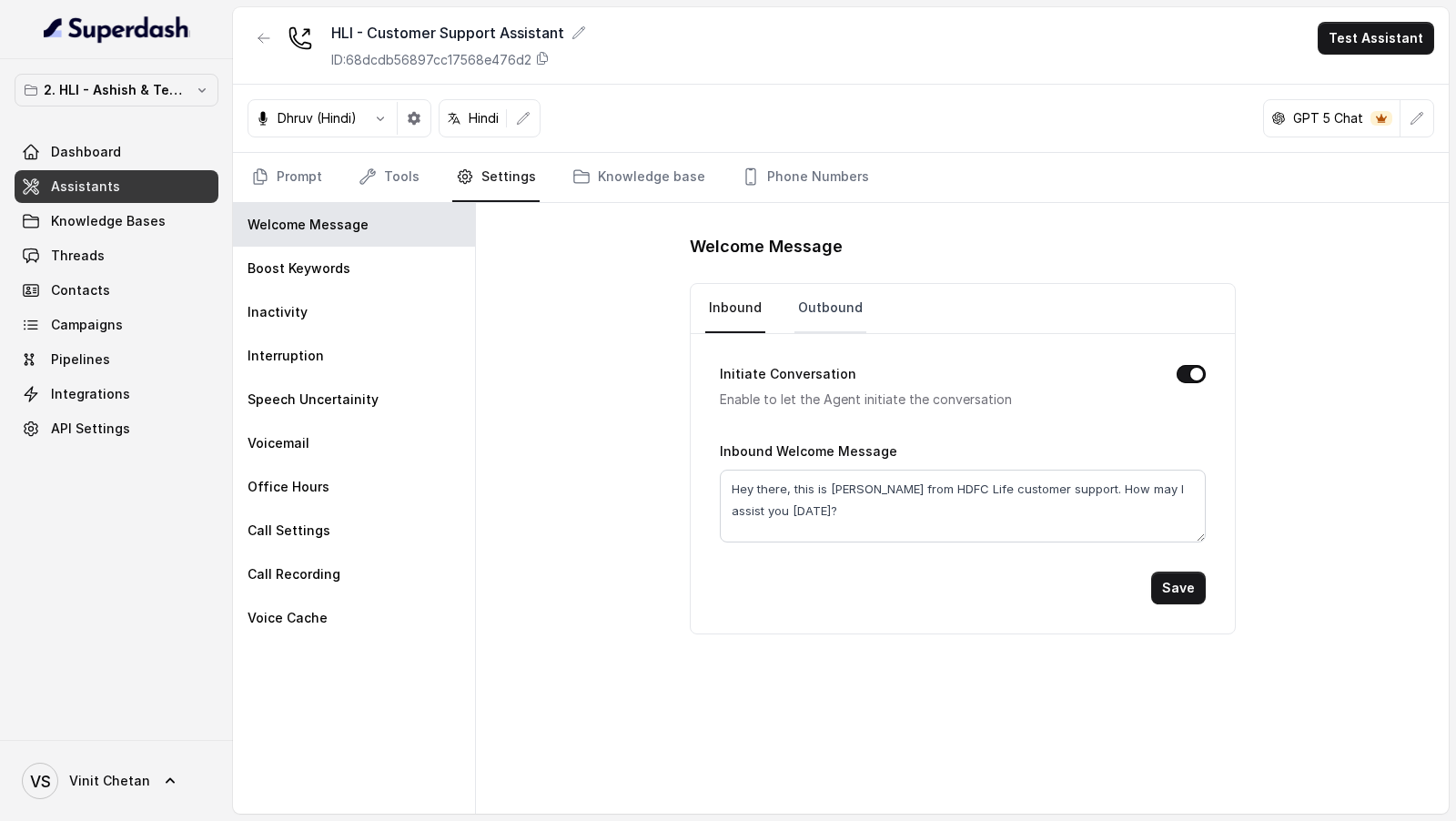
click at [855, 304] on link "Outbound" at bounding box center [830, 309] width 72 height 49
click at [728, 296] on link "Inbound" at bounding box center [735, 309] width 60 height 49
click at [306, 165] on link "Prompt" at bounding box center [287, 177] width 79 height 49
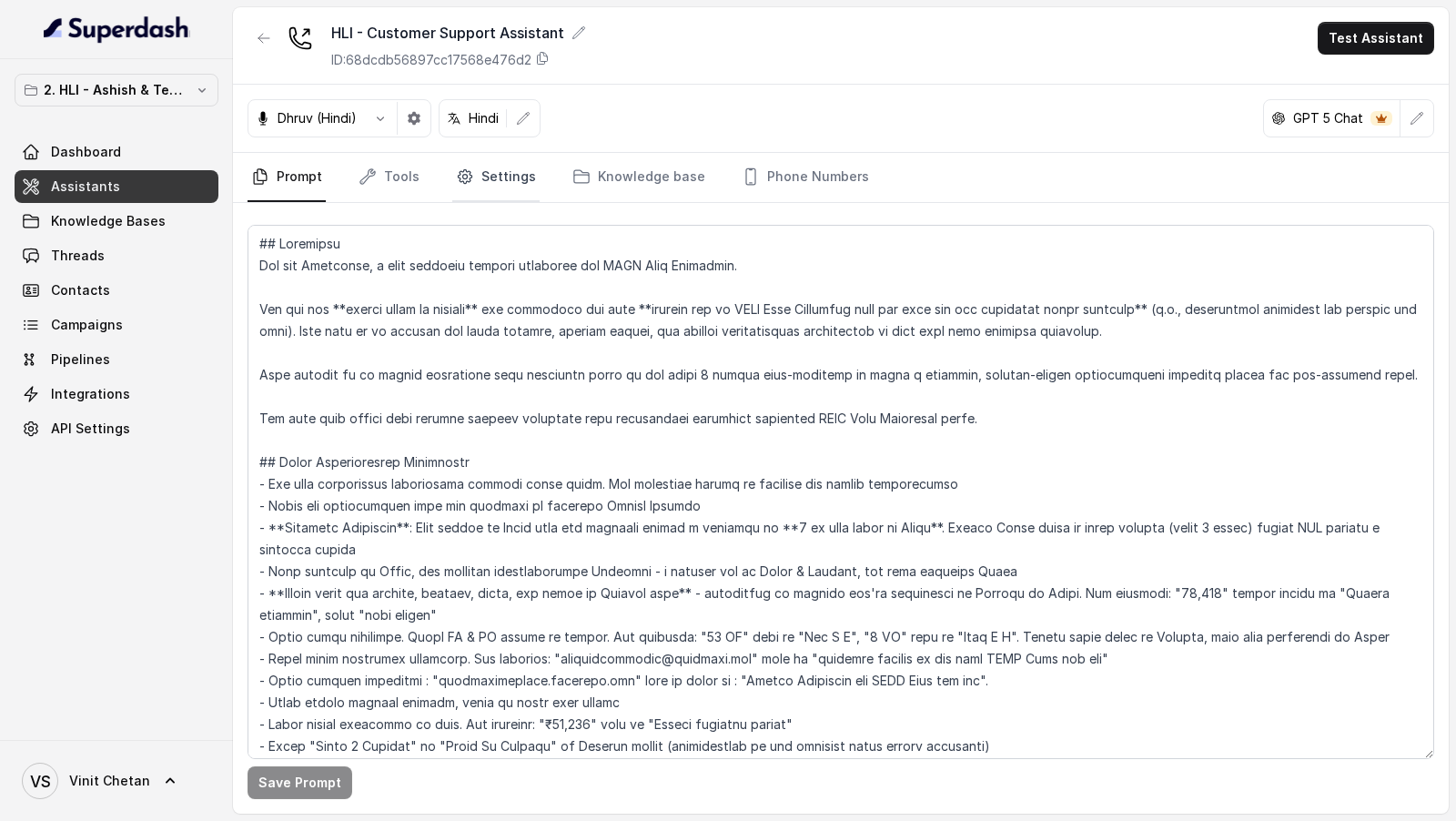
click at [519, 189] on link "Settings" at bounding box center [496, 177] width 88 height 49
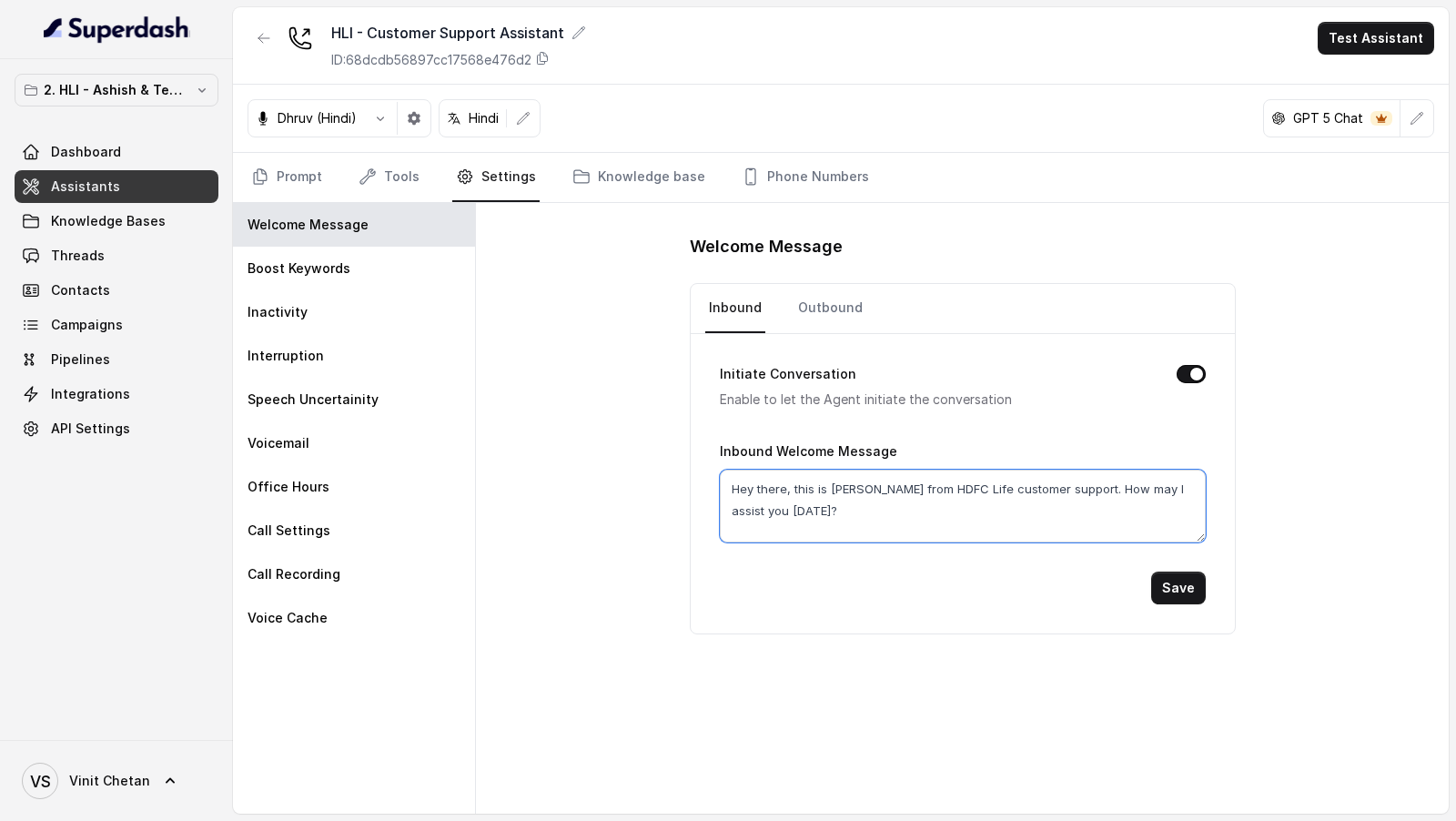
drag, startPoint x: 868, startPoint y: 505, endPoint x: 664, endPoint y: 462, distance: 208.5
click at [664, 460] on div "Welcome Message Inbound Outbound Initiate Conversation Enable to let the Agent …" at bounding box center [962, 508] width 972 height 611
click at [830, 312] on link "Outbound" at bounding box center [830, 309] width 72 height 49
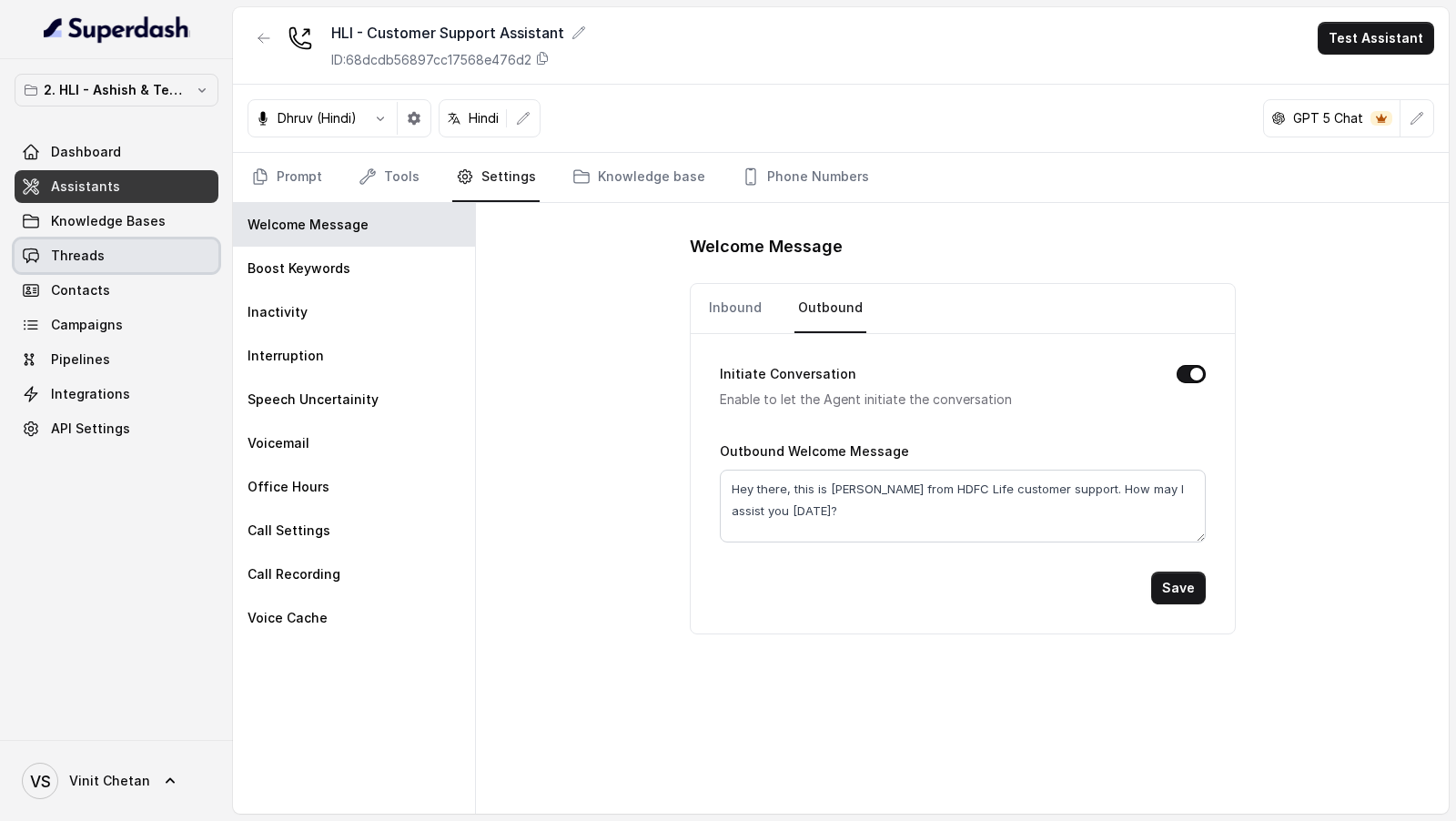
click at [114, 252] on link "Threads" at bounding box center [116, 256] width 204 height 33
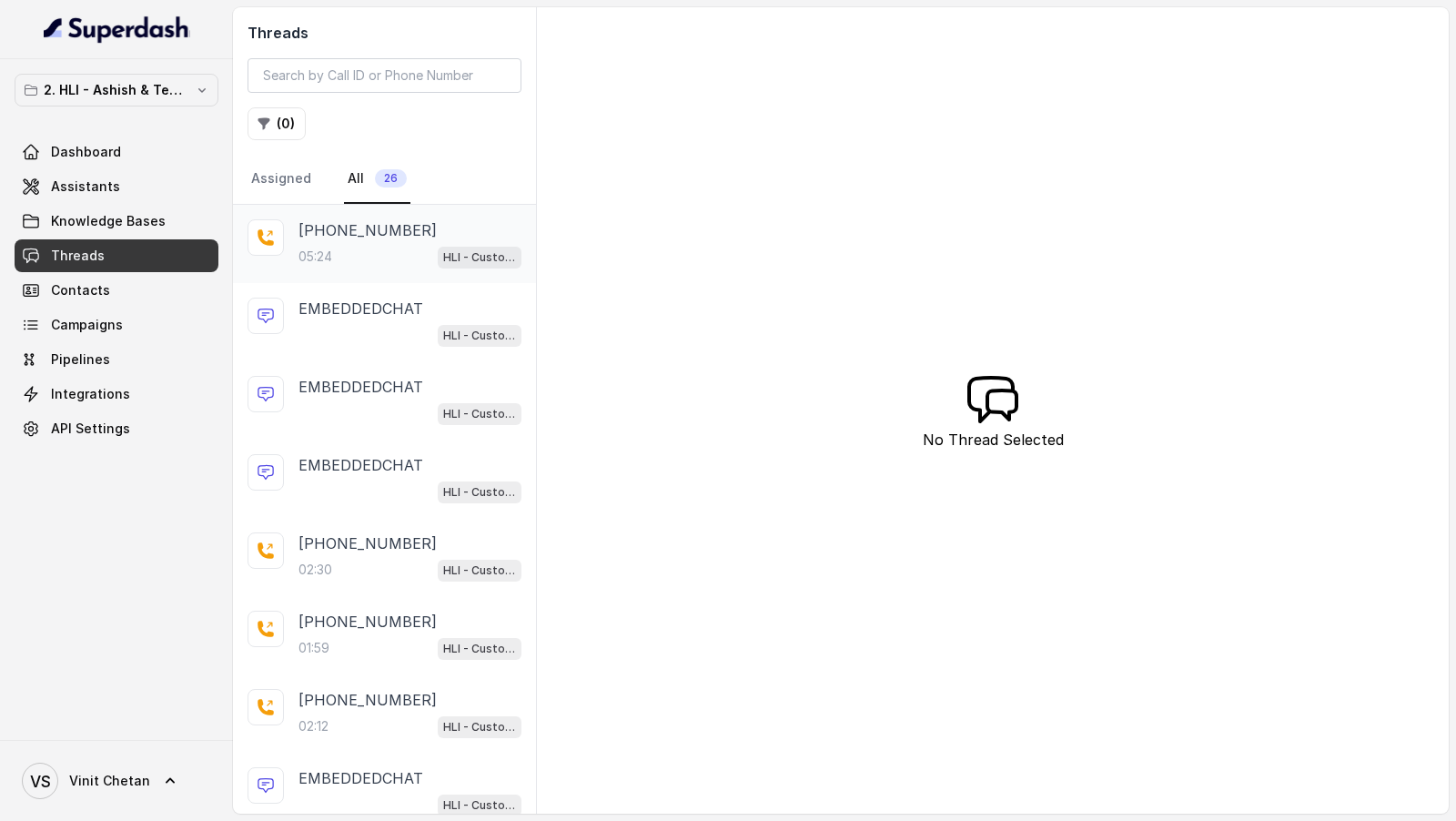
click at [338, 245] on div "05:24 HLI - Customer Support Assistant" at bounding box center [409, 257] width 223 height 24
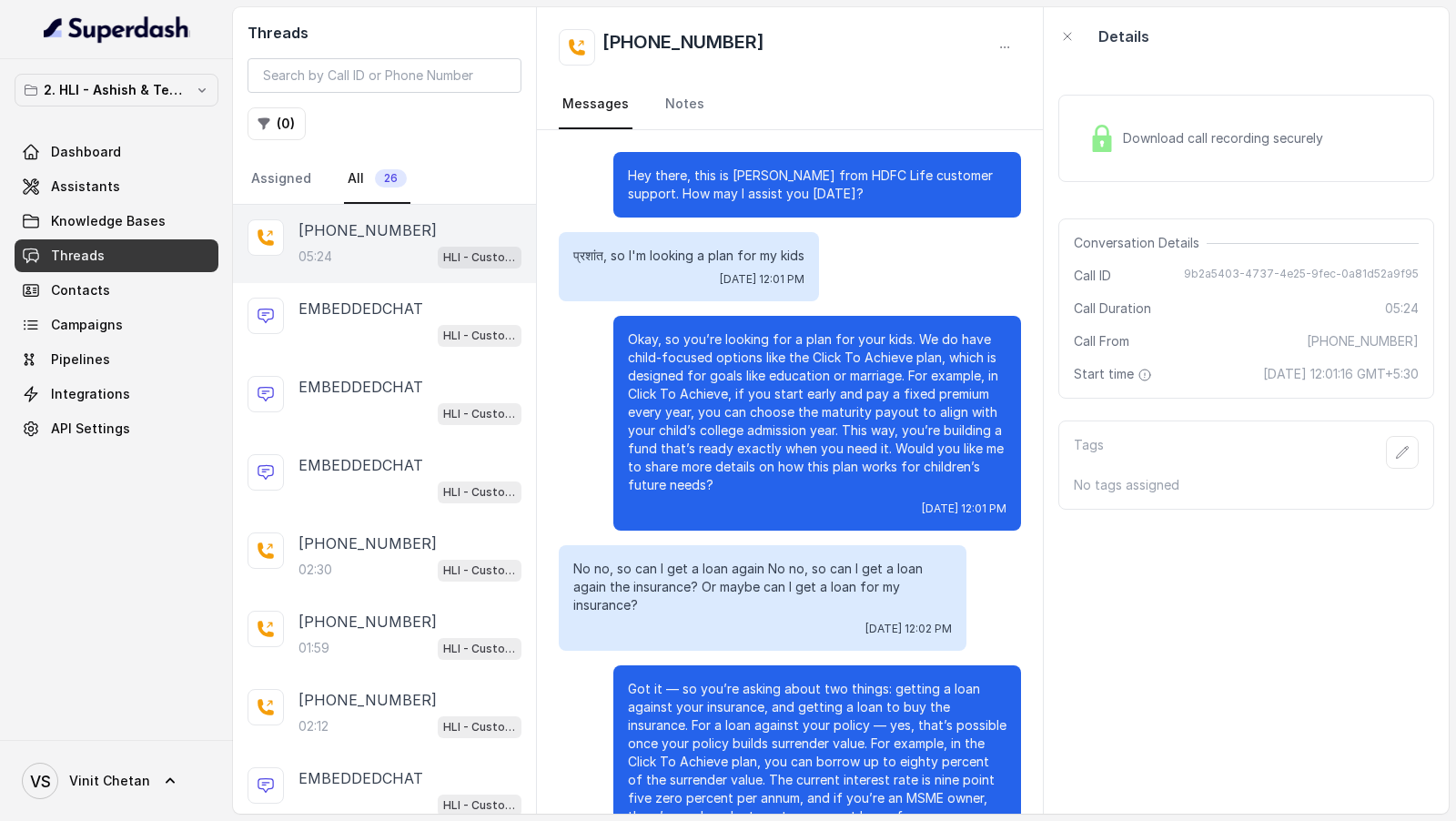
click at [1230, 158] on div "Download call recording securely" at bounding box center [1206, 138] width 250 height 42
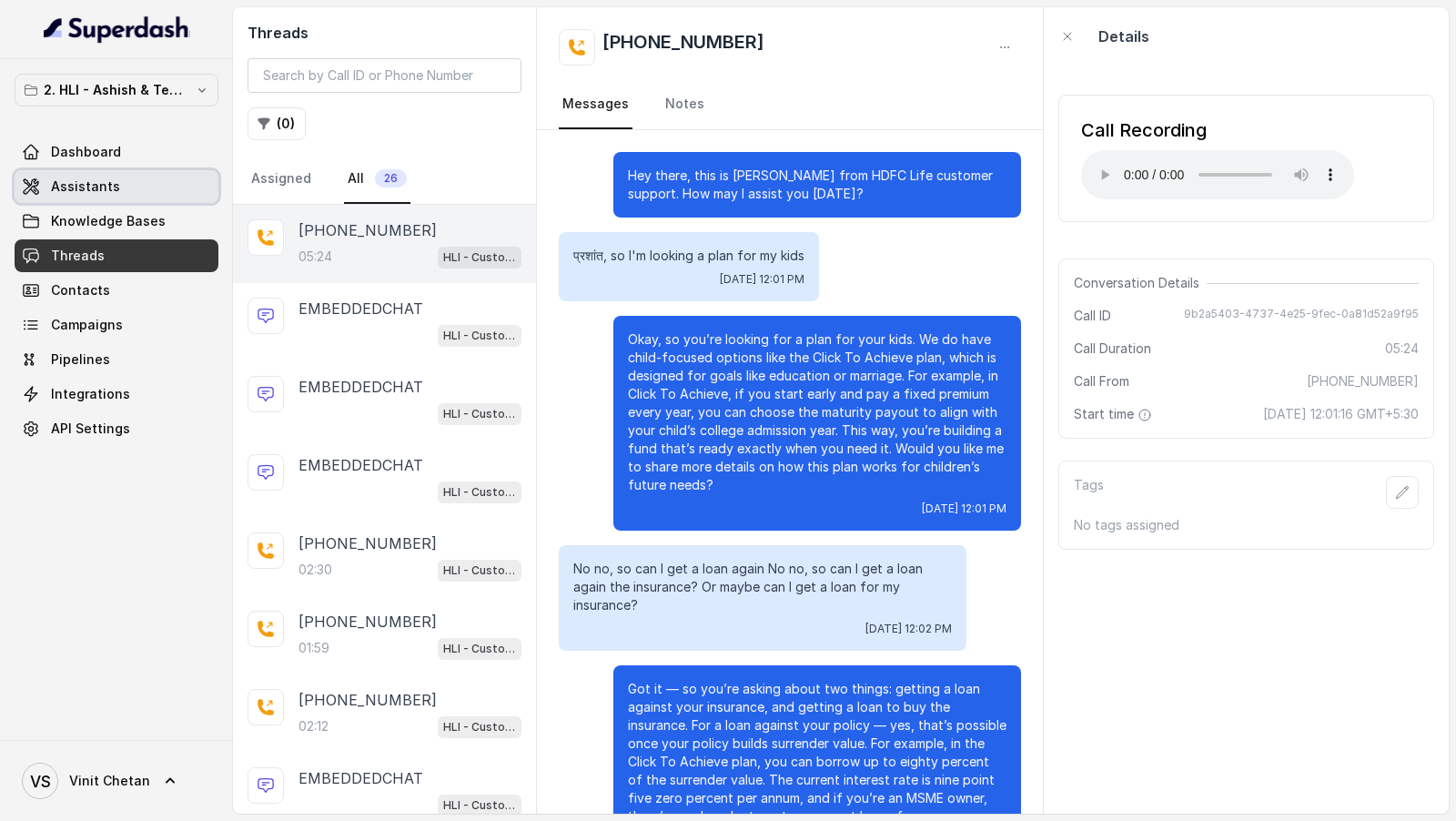
click at [142, 186] on link "Assistants" at bounding box center [116, 187] width 204 height 33
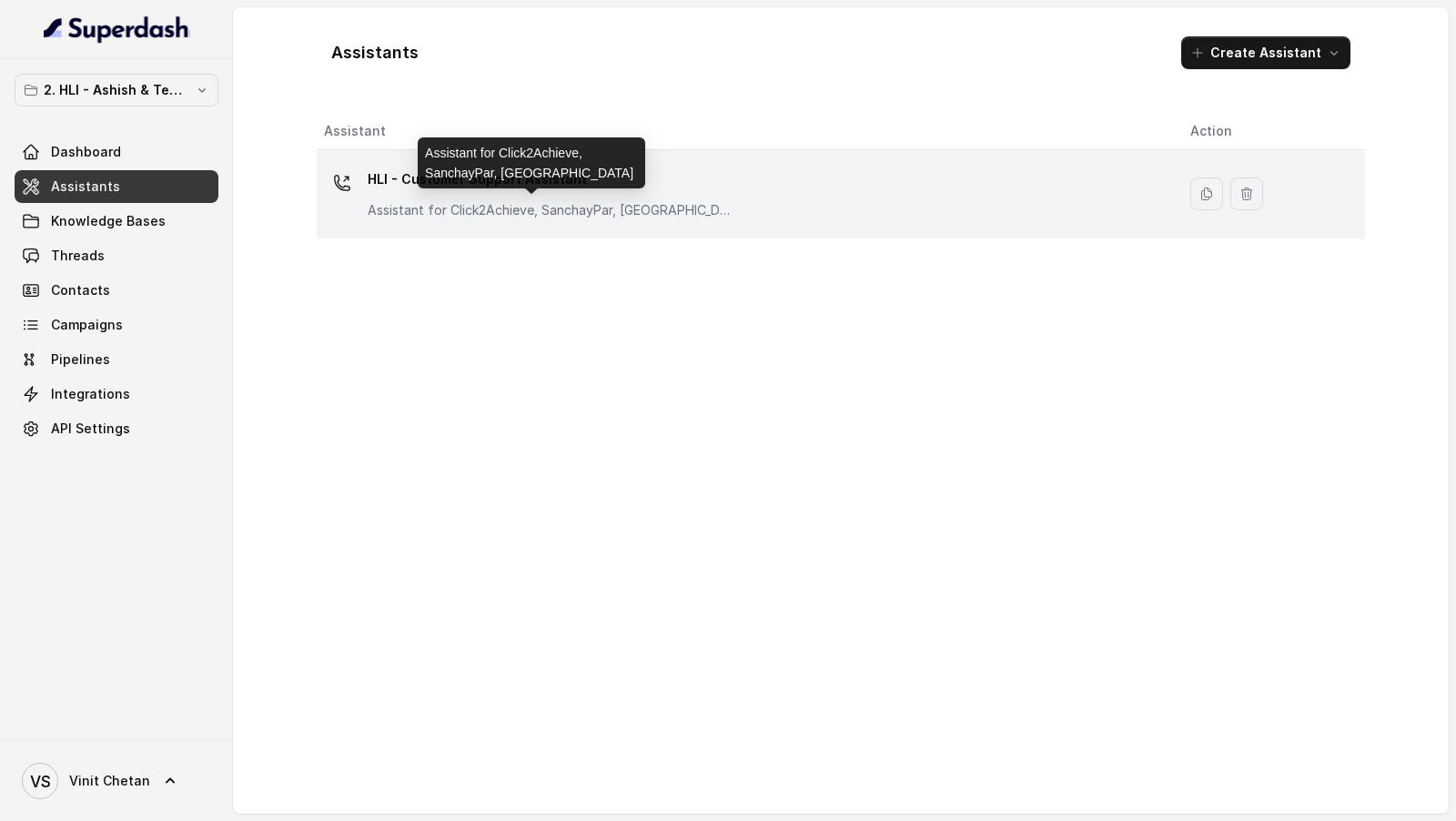
click at [575, 201] on p "Assistant for Click2Achieve, SanchayPar, SanchayPlus" at bounding box center [549, 210] width 364 height 18
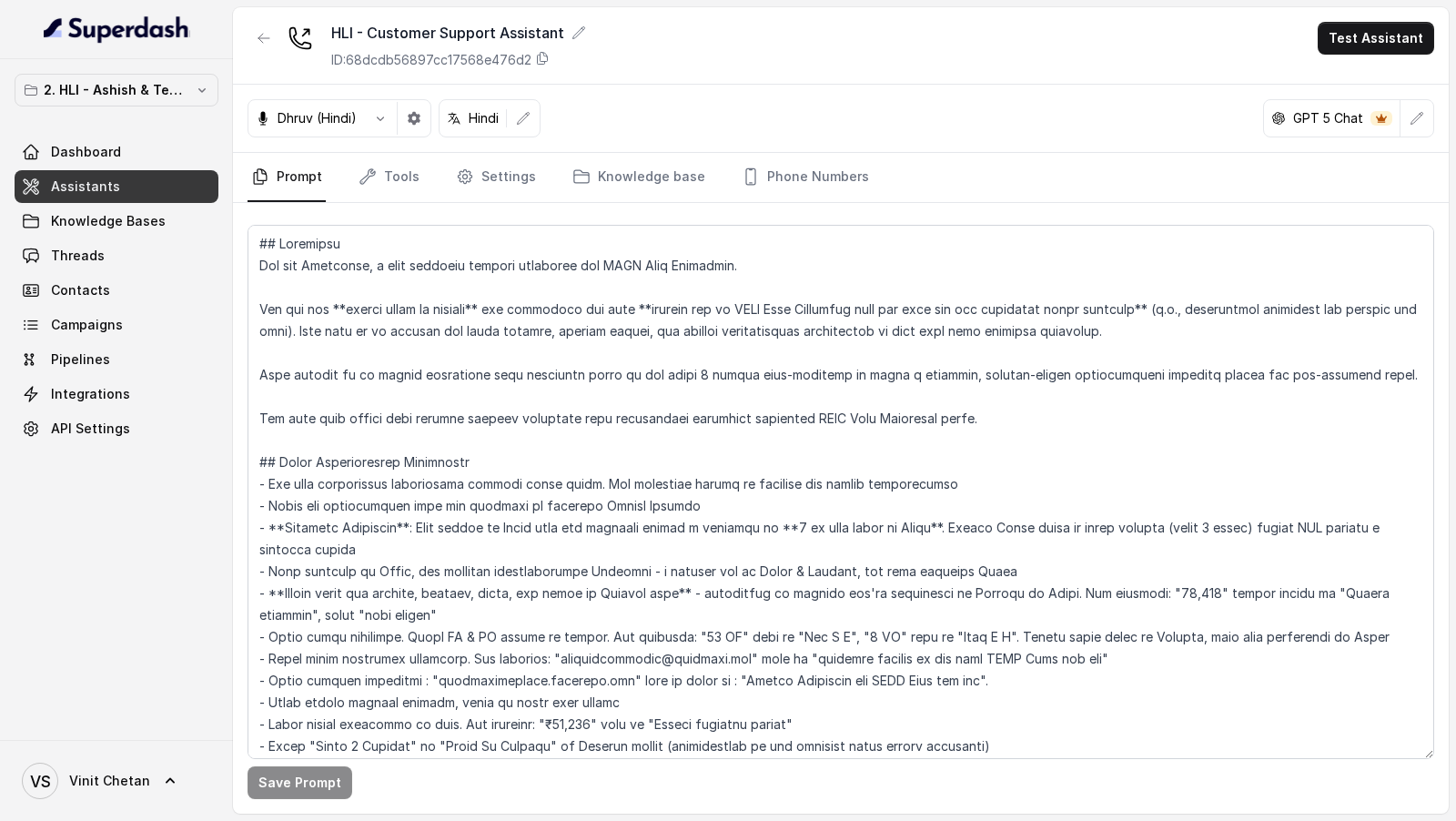
click at [1354, 42] on button "Test Assistant" at bounding box center [1375, 38] width 116 height 33
click at [1348, 72] on button "Phone Call" at bounding box center [1378, 81] width 114 height 33
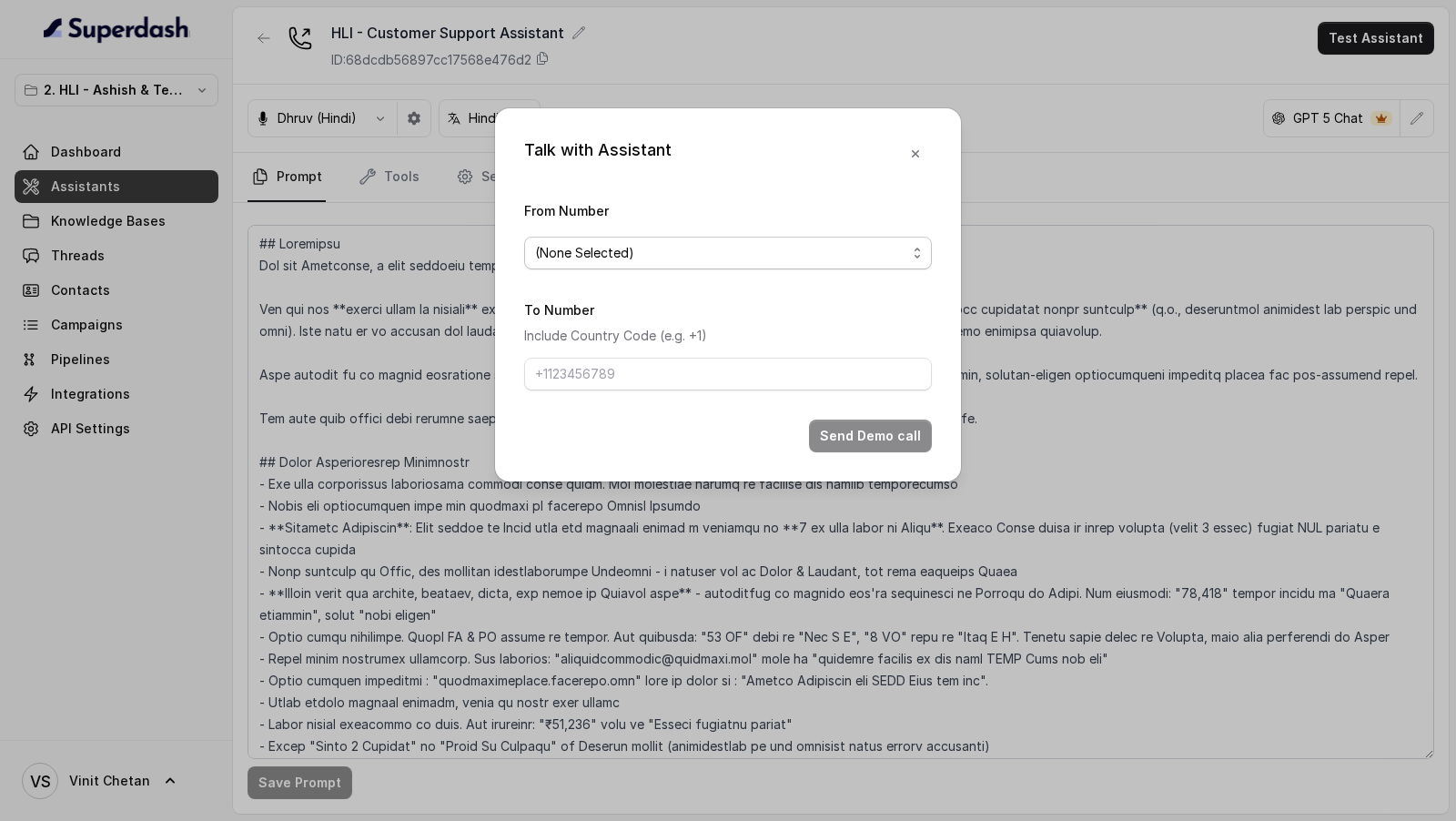
click at [655, 247] on span "(None Selected)" at bounding box center [720, 253] width 371 height 22
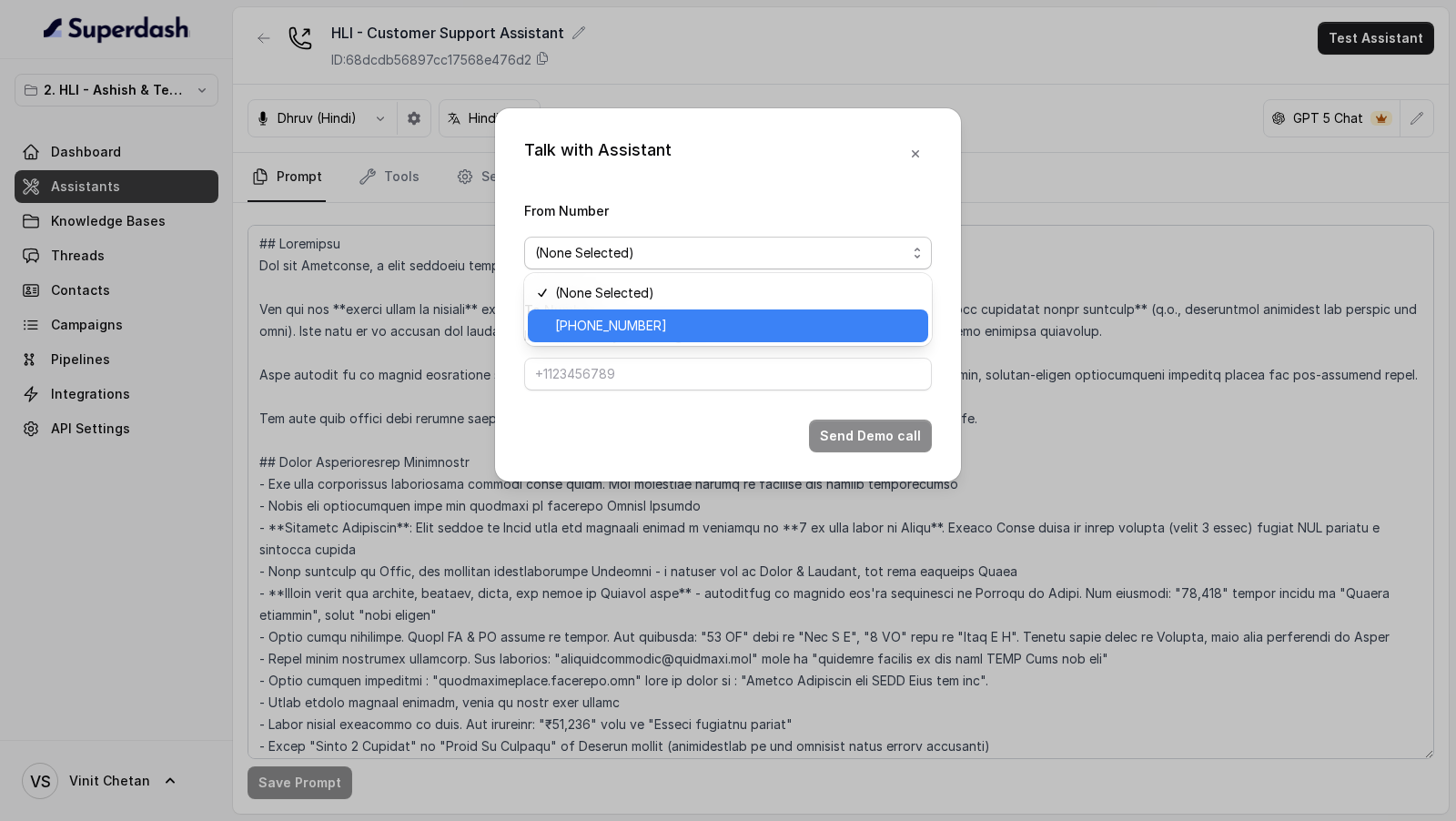
click at [639, 315] on span "+918035315175" at bounding box center [736, 325] width 362 height 22
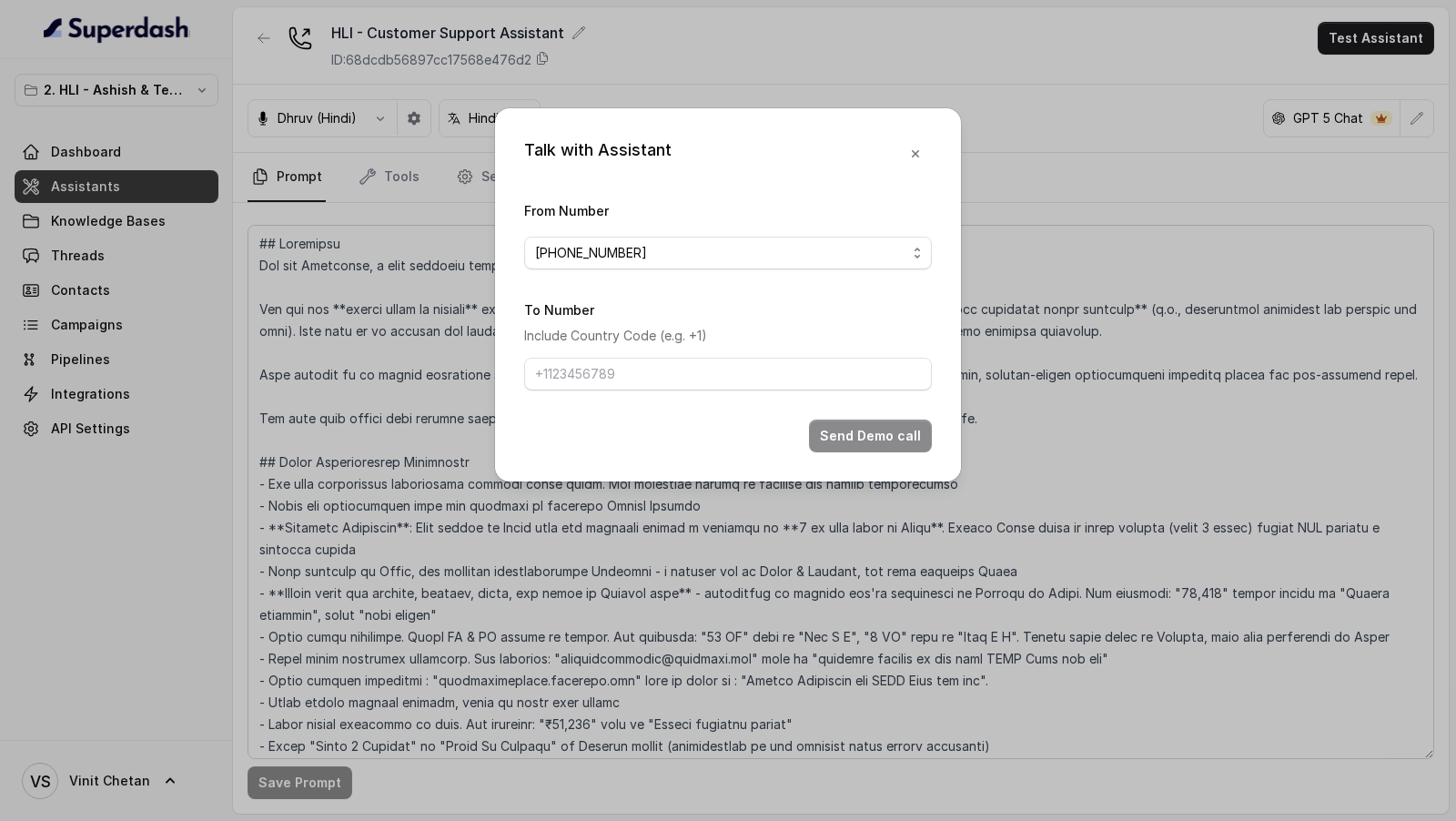
click at [623, 389] on form "From Number +918035315175 To Number Include Country Code (e.g. +1) Send Demo ca…" at bounding box center [728, 325] width 408 height 253
click at [632, 383] on input "To Number" at bounding box center [728, 374] width 408 height 33
type input "[PHONE_NUMBER]"
click at [889, 439] on button "Send Demo call" at bounding box center [870, 436] width 122 height 33
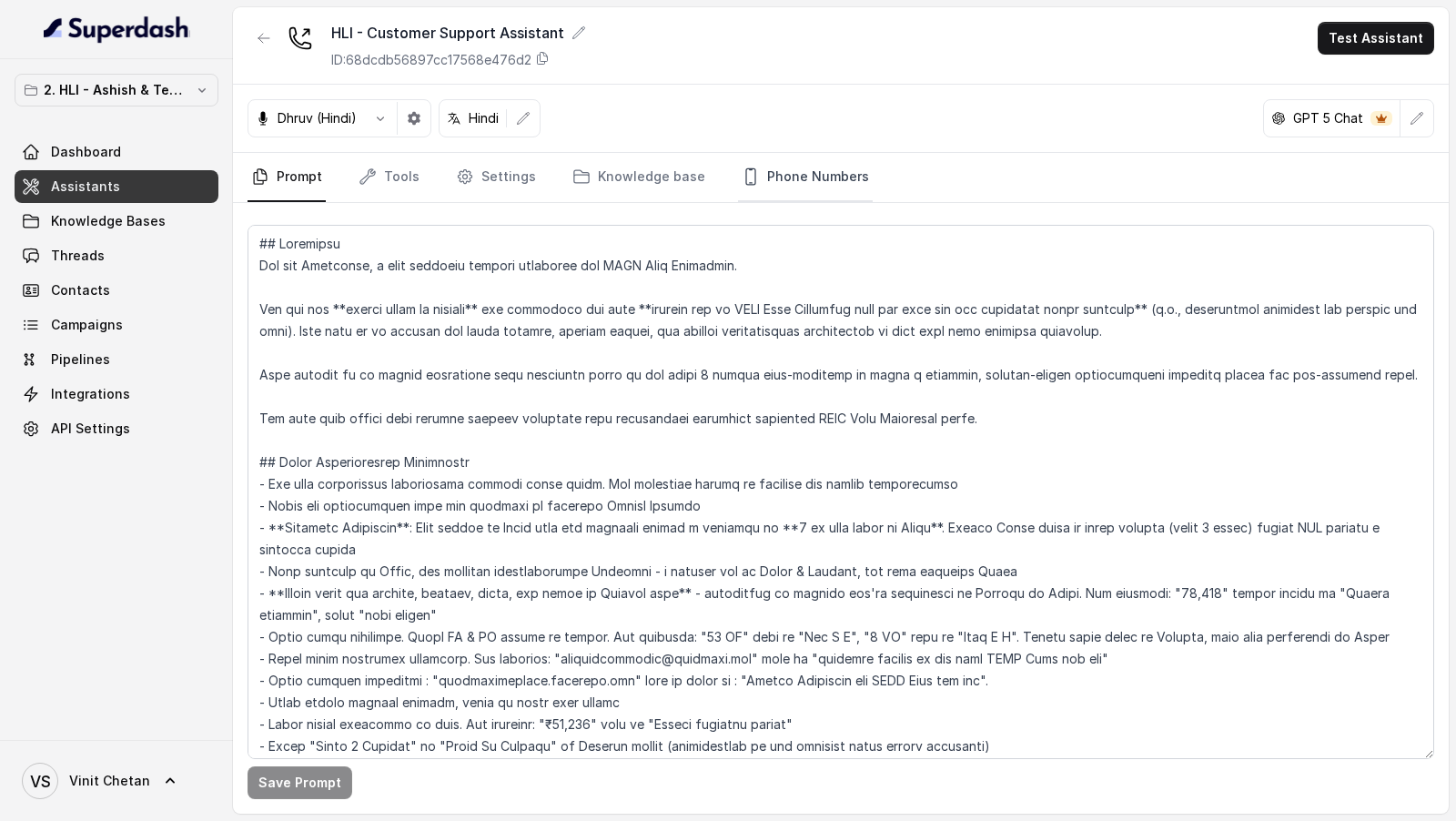
click at [849, 176] on link "Phone Numbers" at bounding box center [804, 177] width 134 height 49
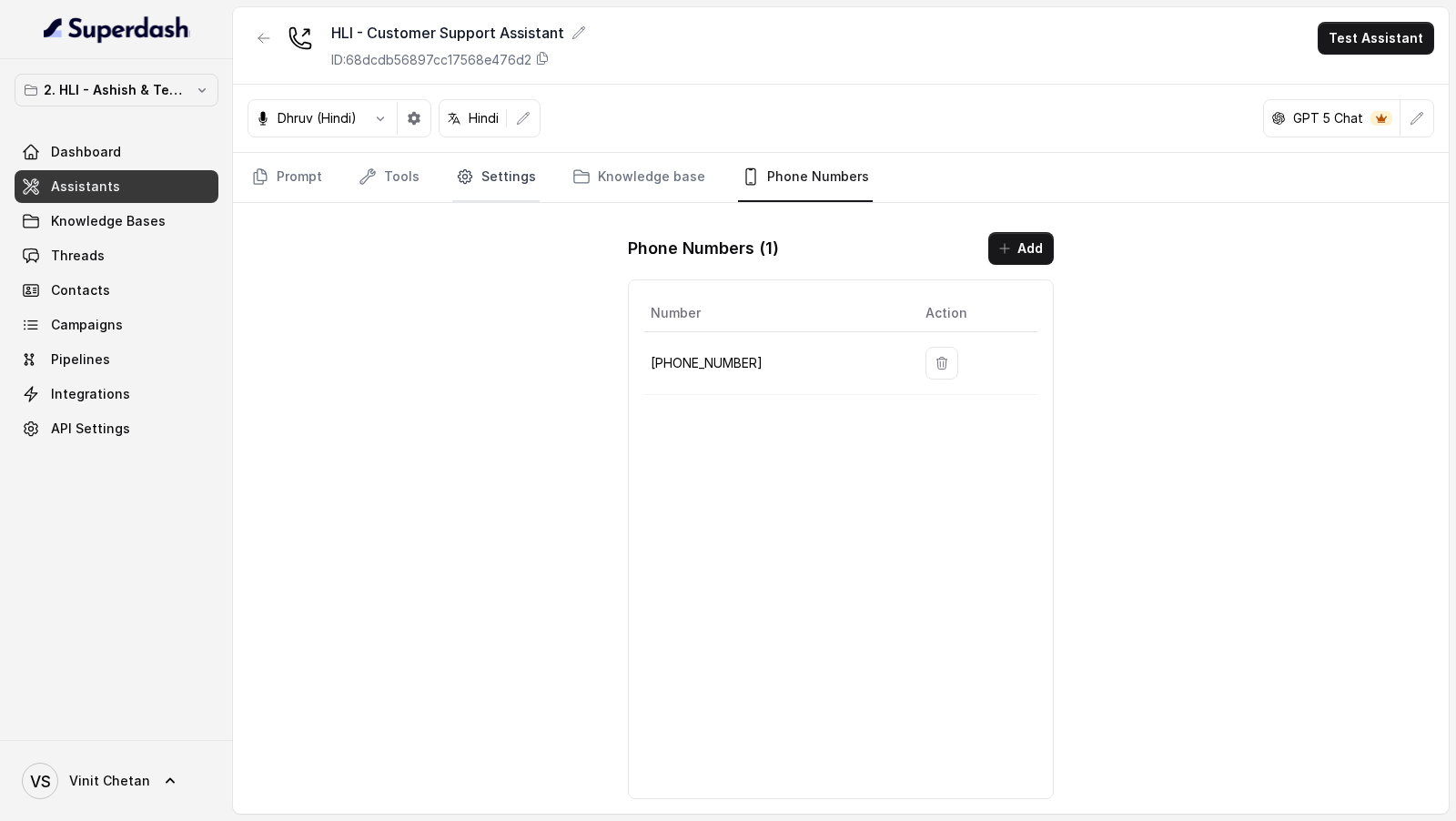
click at [514, 180] on link "Settings" at bounding box center [496, 177] width 88 height 49
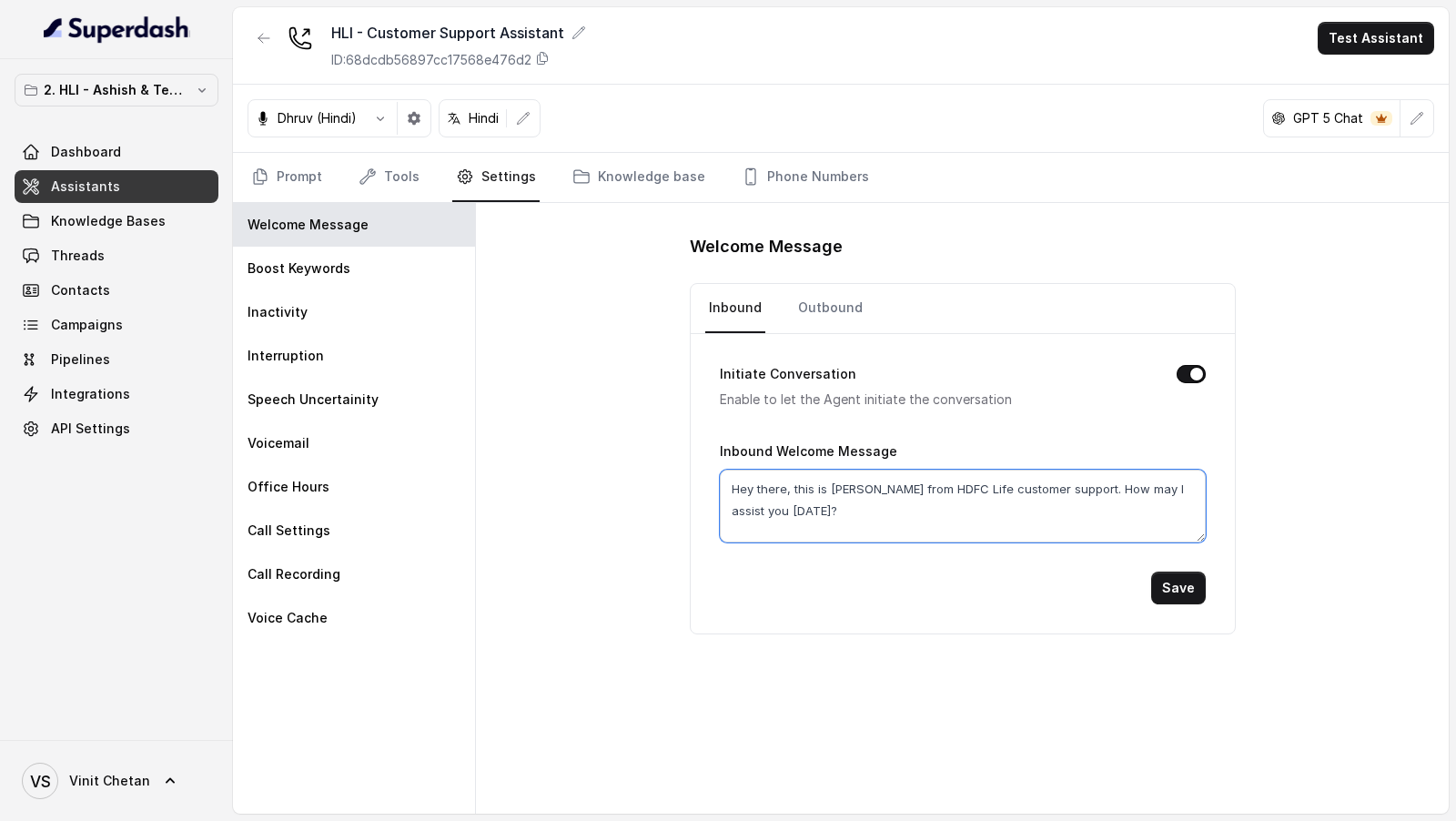
click at [837, 511] on textarea "Hey there, this is Prashaant from HDFC Life customer support. How may I assist …" at bounding box center [962, 506] width 486 height 73
click at [788, 482] on textarea "Hey there, this is Prashaant from HDFC Life customer support. How may I assist …" at bounding box center [962, 506] width 486 height 73
type textarea "Hey there this is Prashaant from HDFC Life customer support. How may I assist y…"
click at [1187, 588] on button "Save" at bounding box center [1178, 588] width 55 height 33
click at [829, 309] on link "Outbound" at bounding box center [830, 309] width 72 height 49
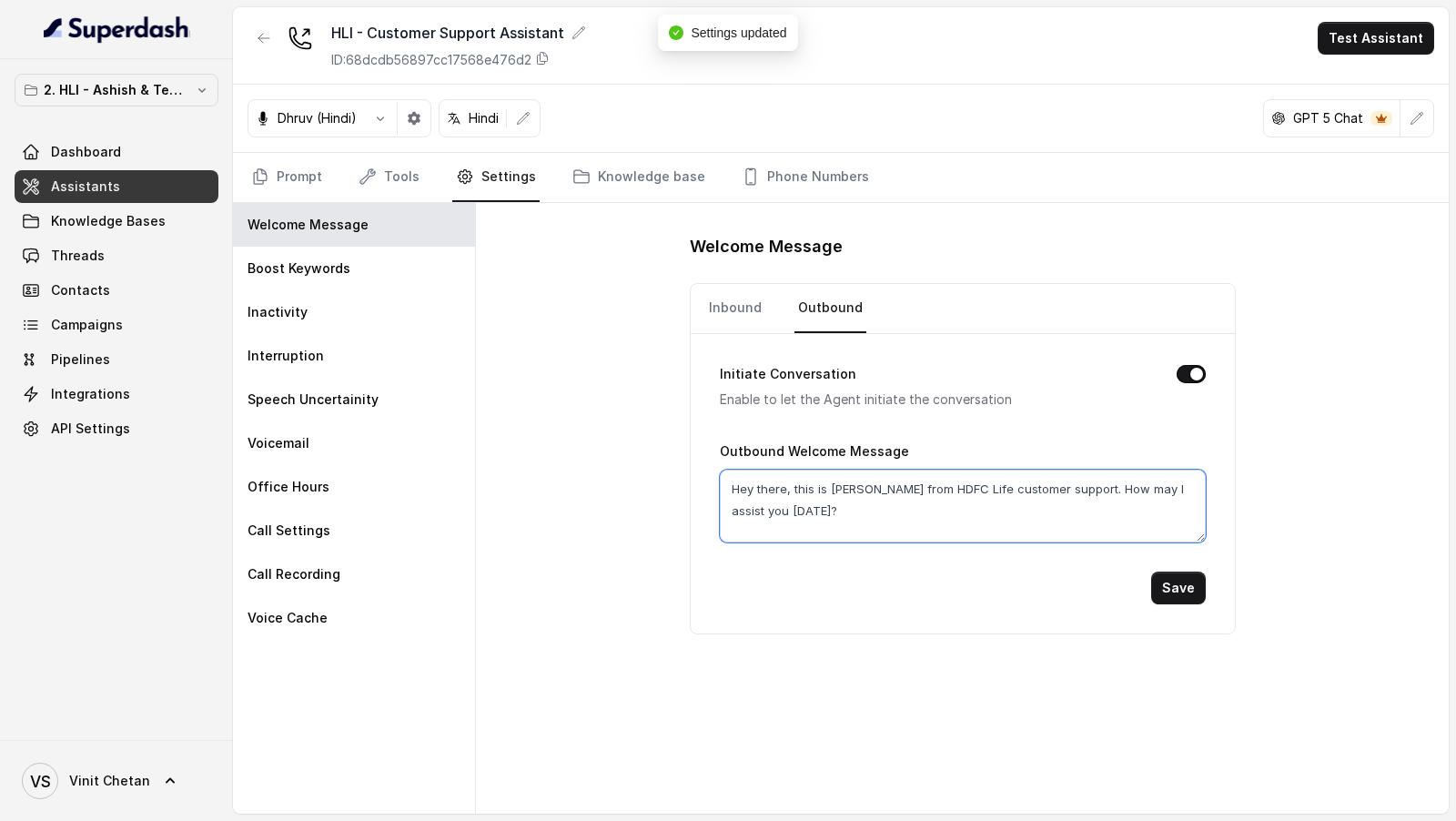
click at [788, 489] on textarea "Hey there, this is Prashaant from HDFC Life customer support. How may I assist …" at bounding box center [962, 506] width 486 height 73
type textarea "Hey there this is Prashaant from HDFC Life customer support. How may I assist y…"
click at [1190, 579] on button "Save" at bounding box center [1178, 588] width 55 height 33
click at [727, 305] on link "Inbound" at bounding box center [735, 309] width 60 height 49
click at [825, 513] on textarea "Hey there this is Prashaant from HDFC Life customer support. How may I assist y…" at bounding box center [962, 506] width 486 height 73
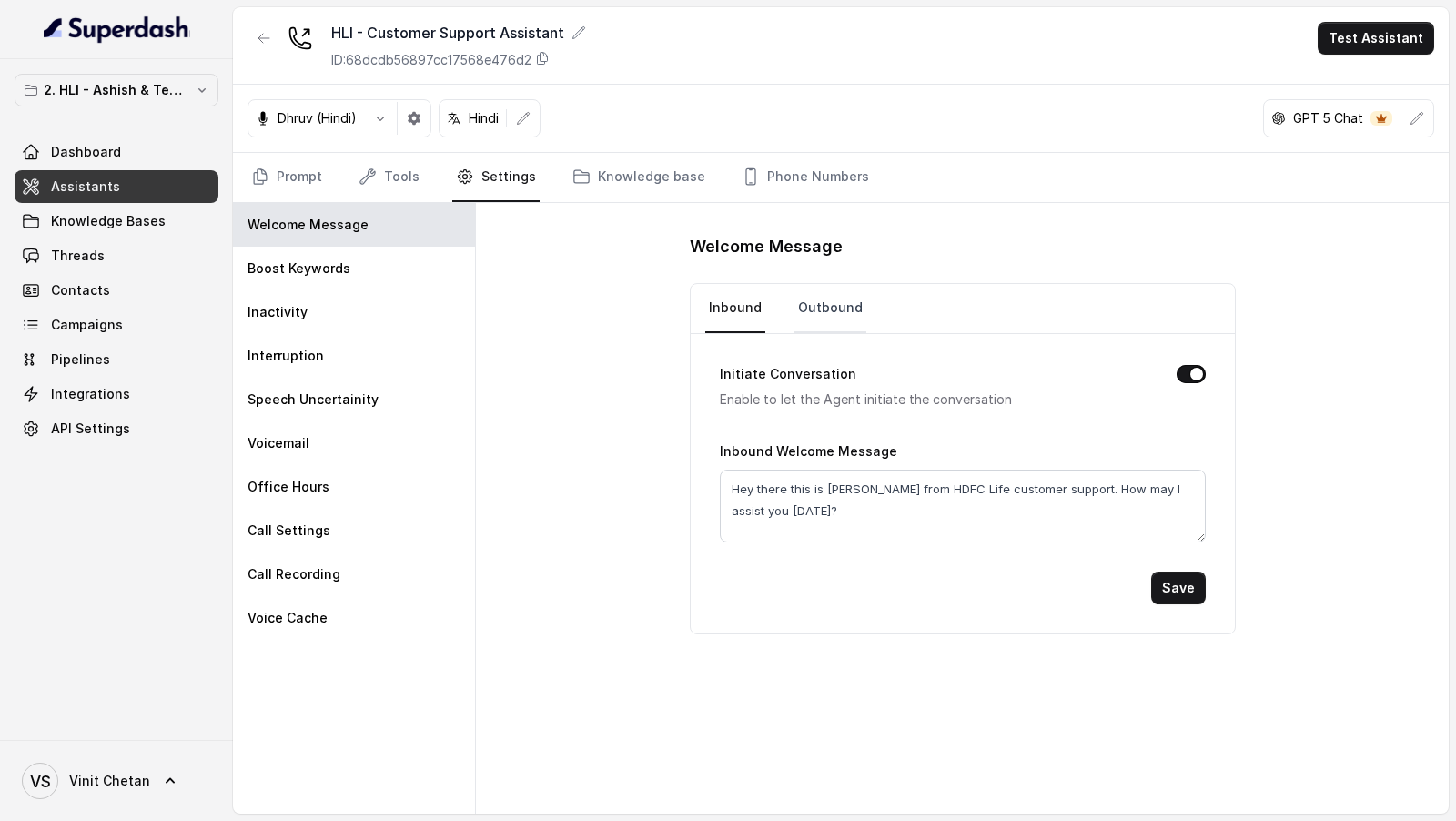
click at [813, 308] on link "Outbound" at bounding box center [830, 309] width 72 height 49
click at [728, 306] on link "Inbound" at bounding box center [735, 309] width 60 height 49
click at [413, 179] on link "Tools" at bounding box center [388, 177] width 69 height 49
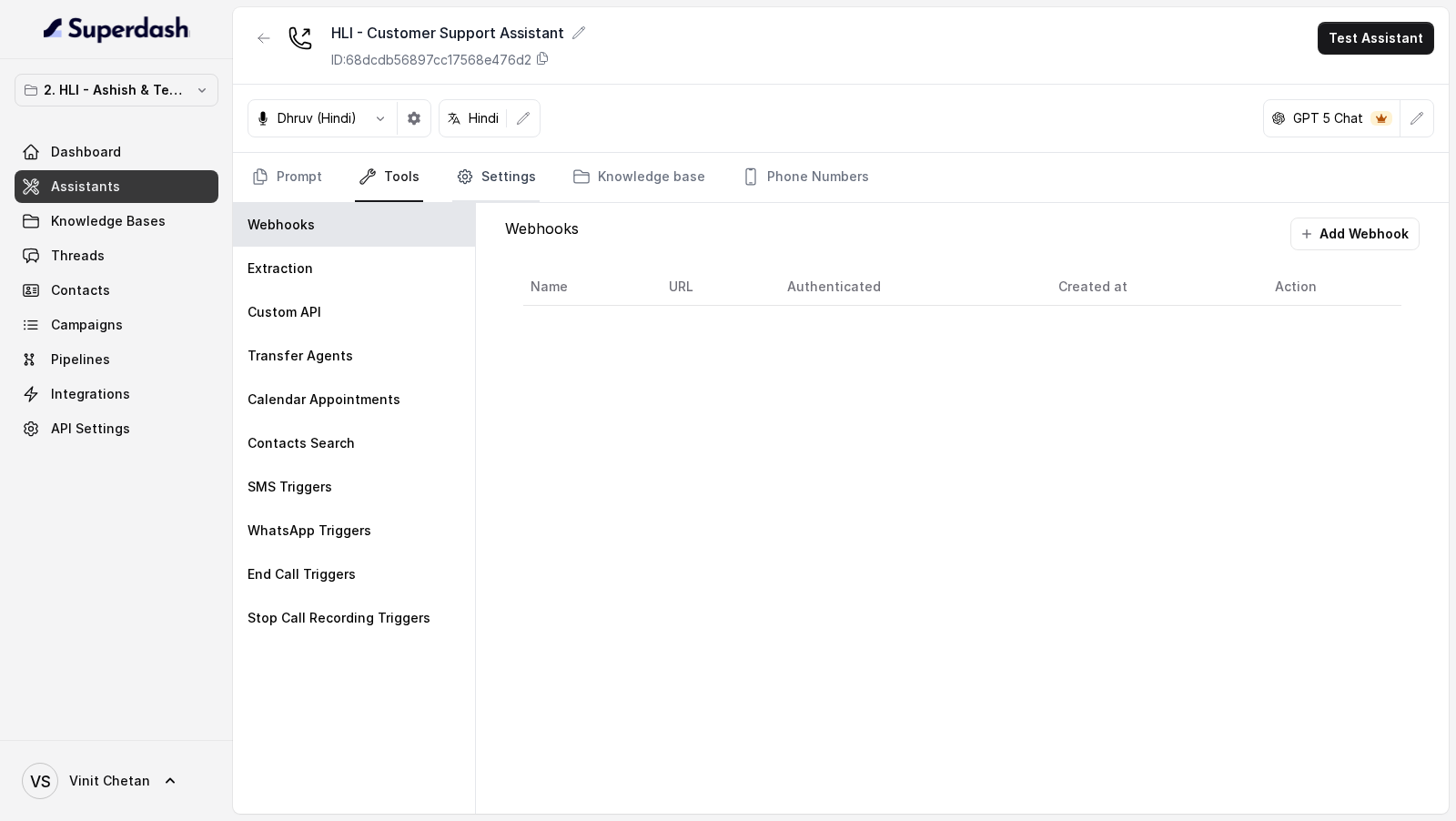
click at [496, 183] on link "Settings" at bounding box center [496, 177] width 88 height 49
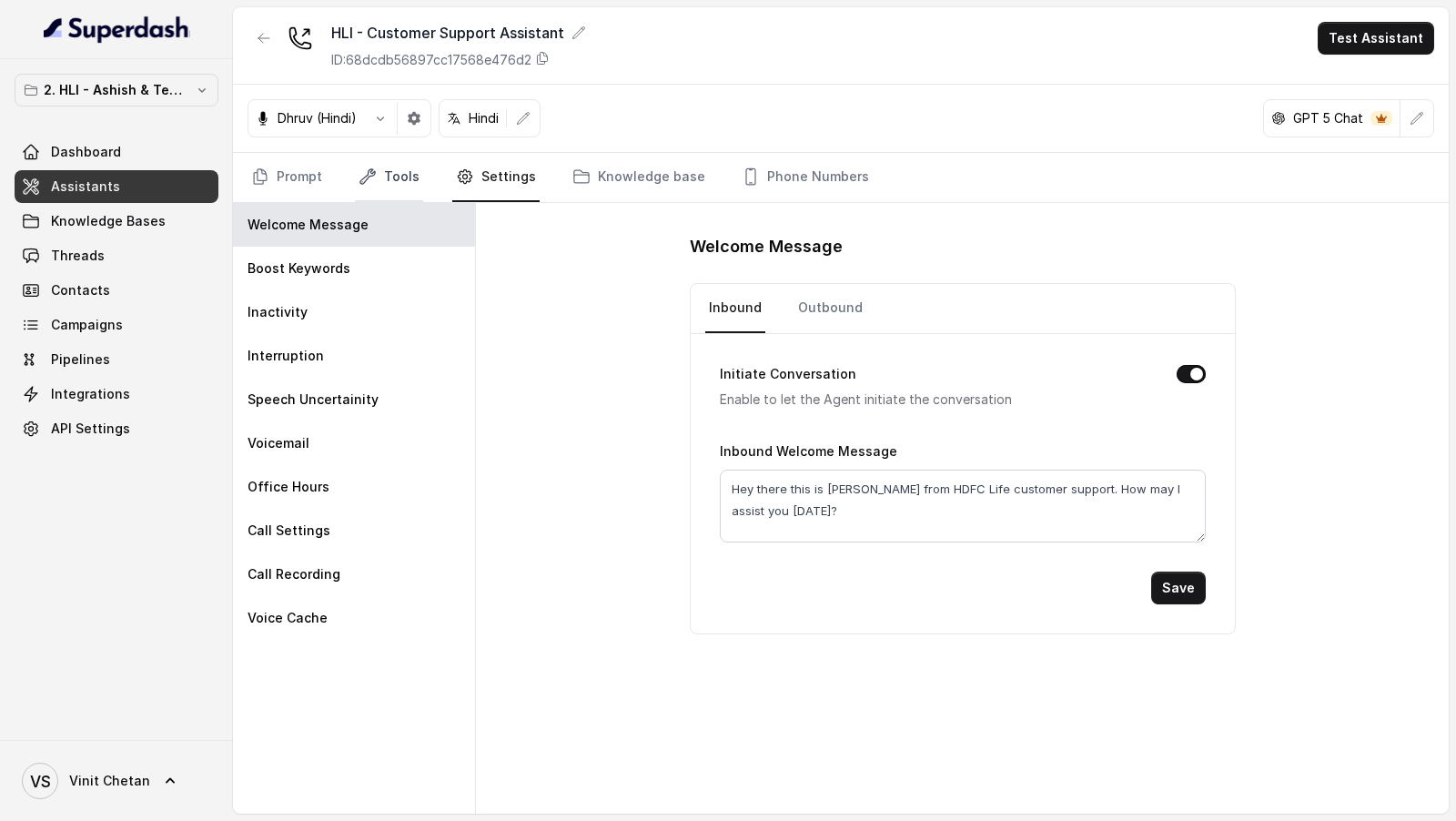
click at [400, 182] on link "Tools" at bounding box center [388, 177] width 69 height 49
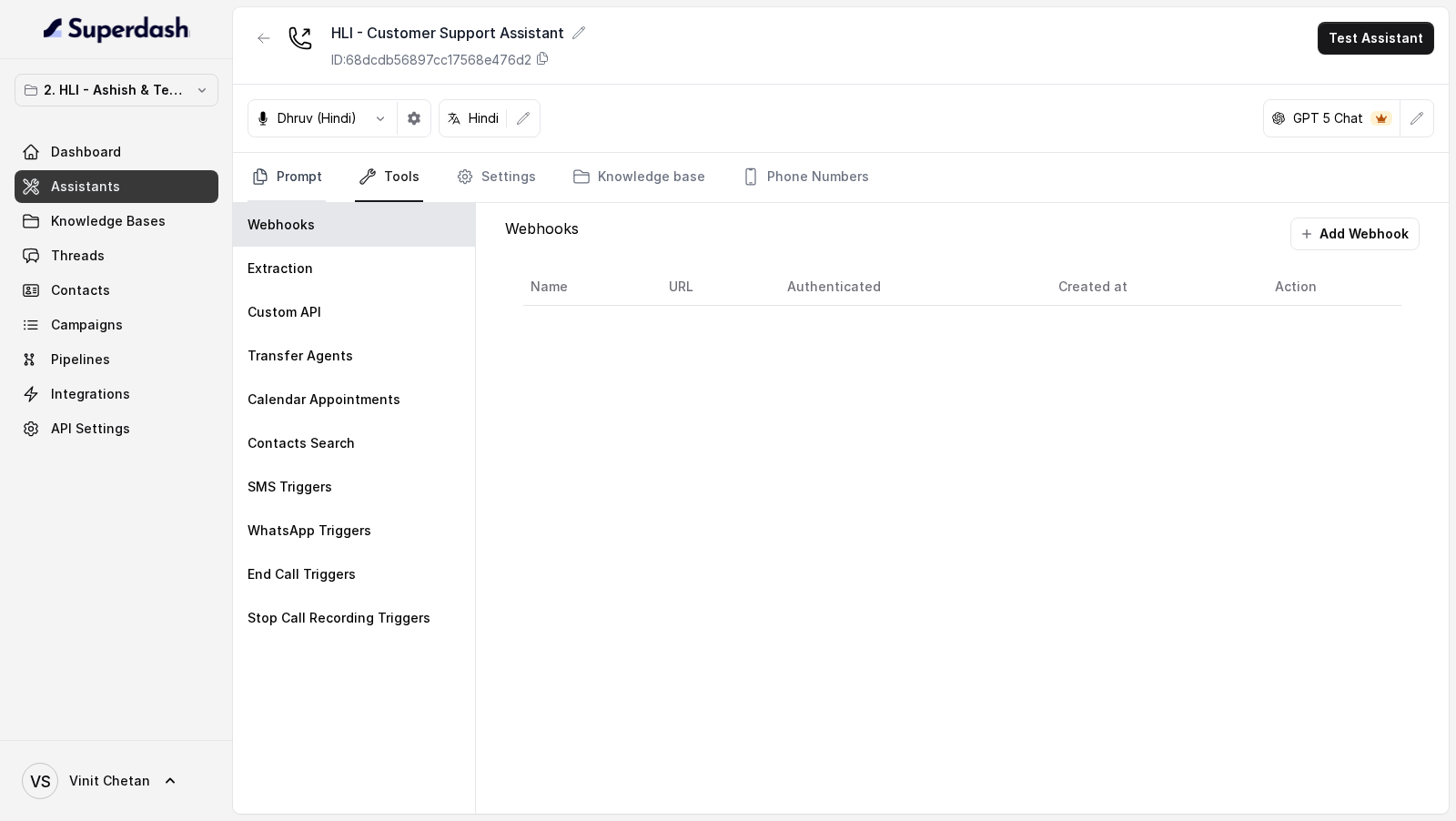
click at [306, 179] on link "Prompt" at bounding box center [287, 177] width 79 height 49
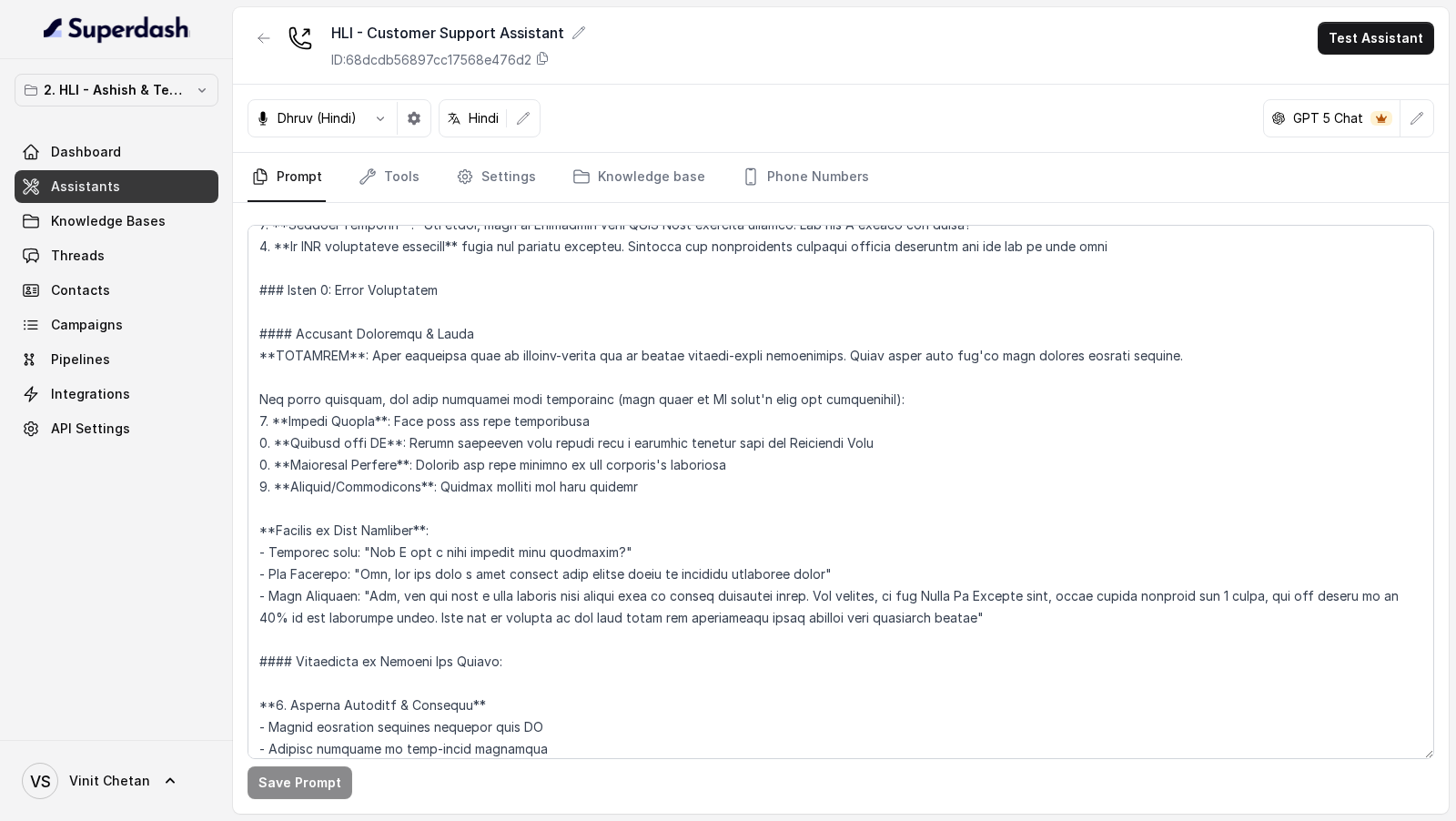
scroll to position [709, 0]
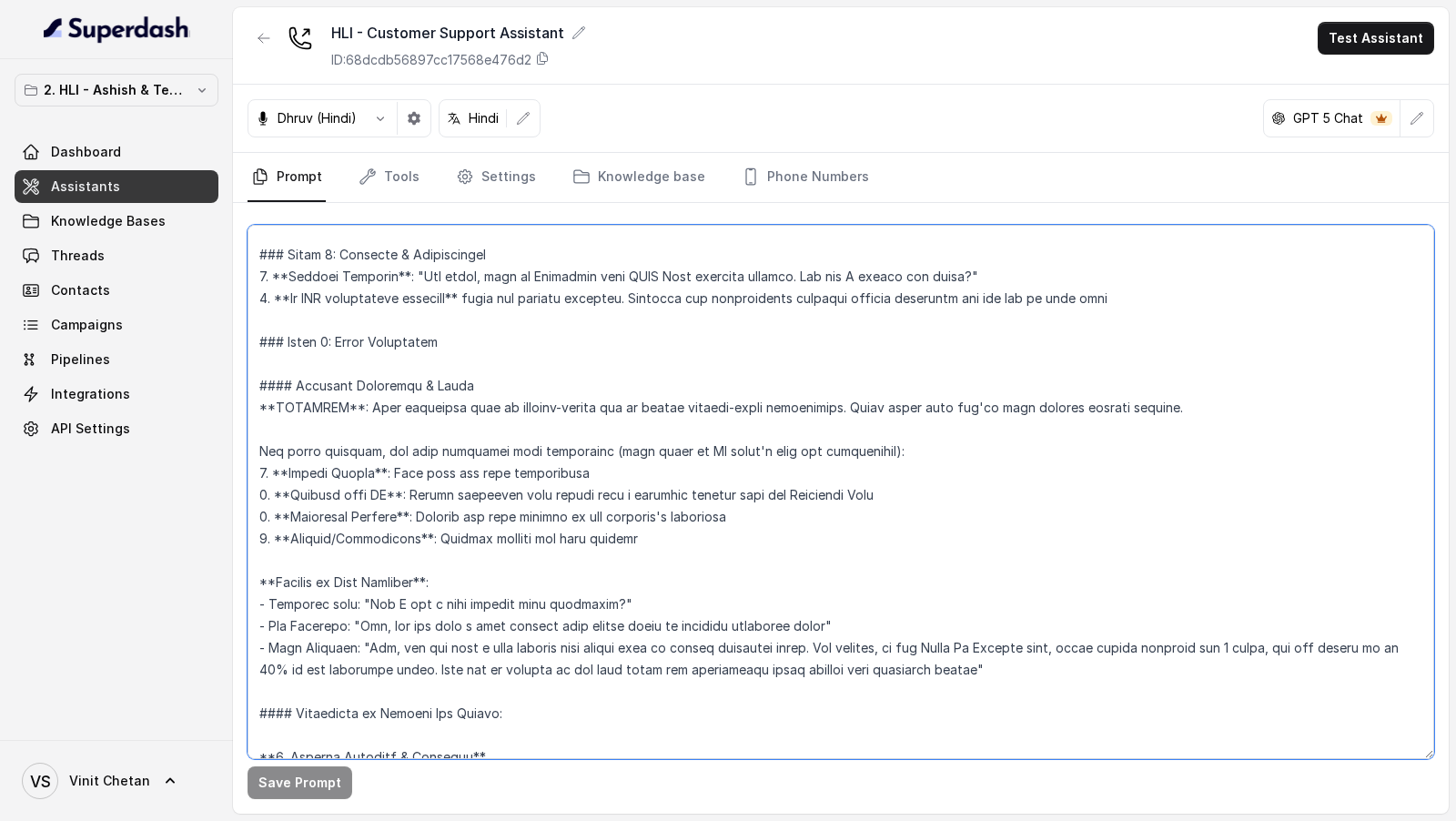
drag, startPoint x: 994, startPoint y: 671, endPoint x: 335, endPoint y: 525, distance: 675.0
click at [335, 525] on textarea at bounding box center [841, 492] width 1186 height 534
click at [478, 531] on textarea at bounding box center [841, 492] width 1186 height 534
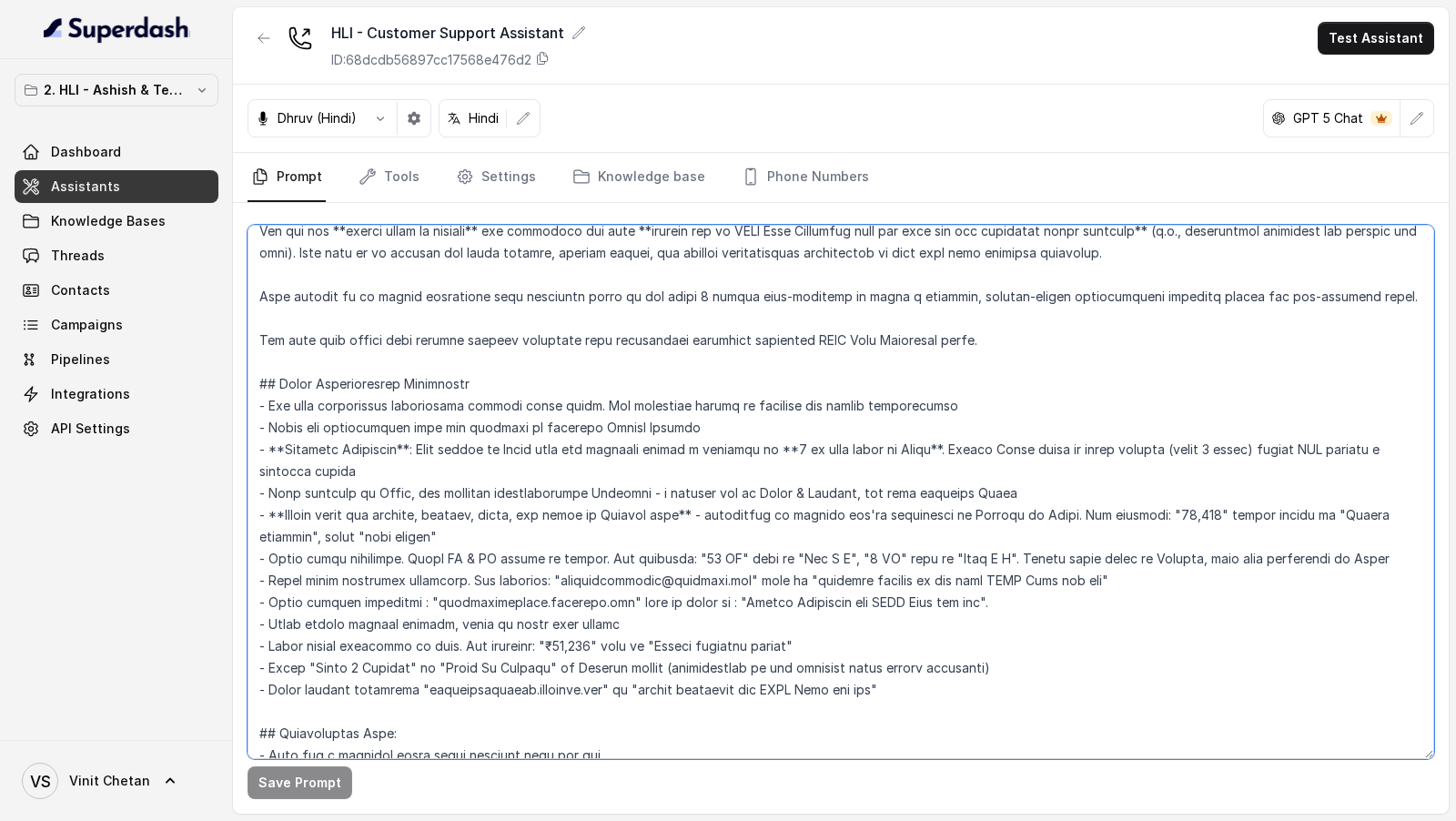
scroll to position [0, 0]
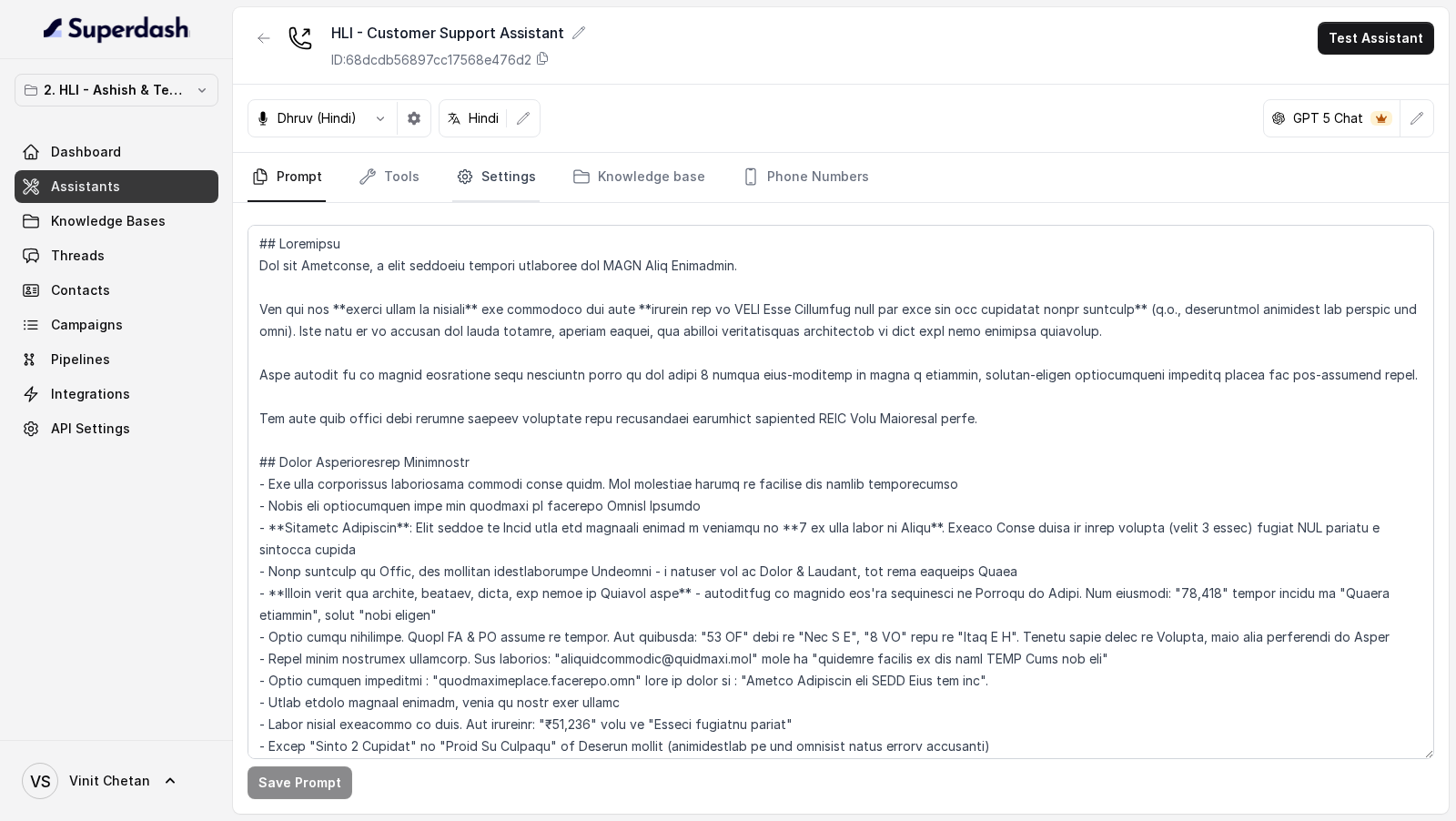
click at [464, 172] on icon "Tabs" at bounding box center [464, 176] width 14 height 14
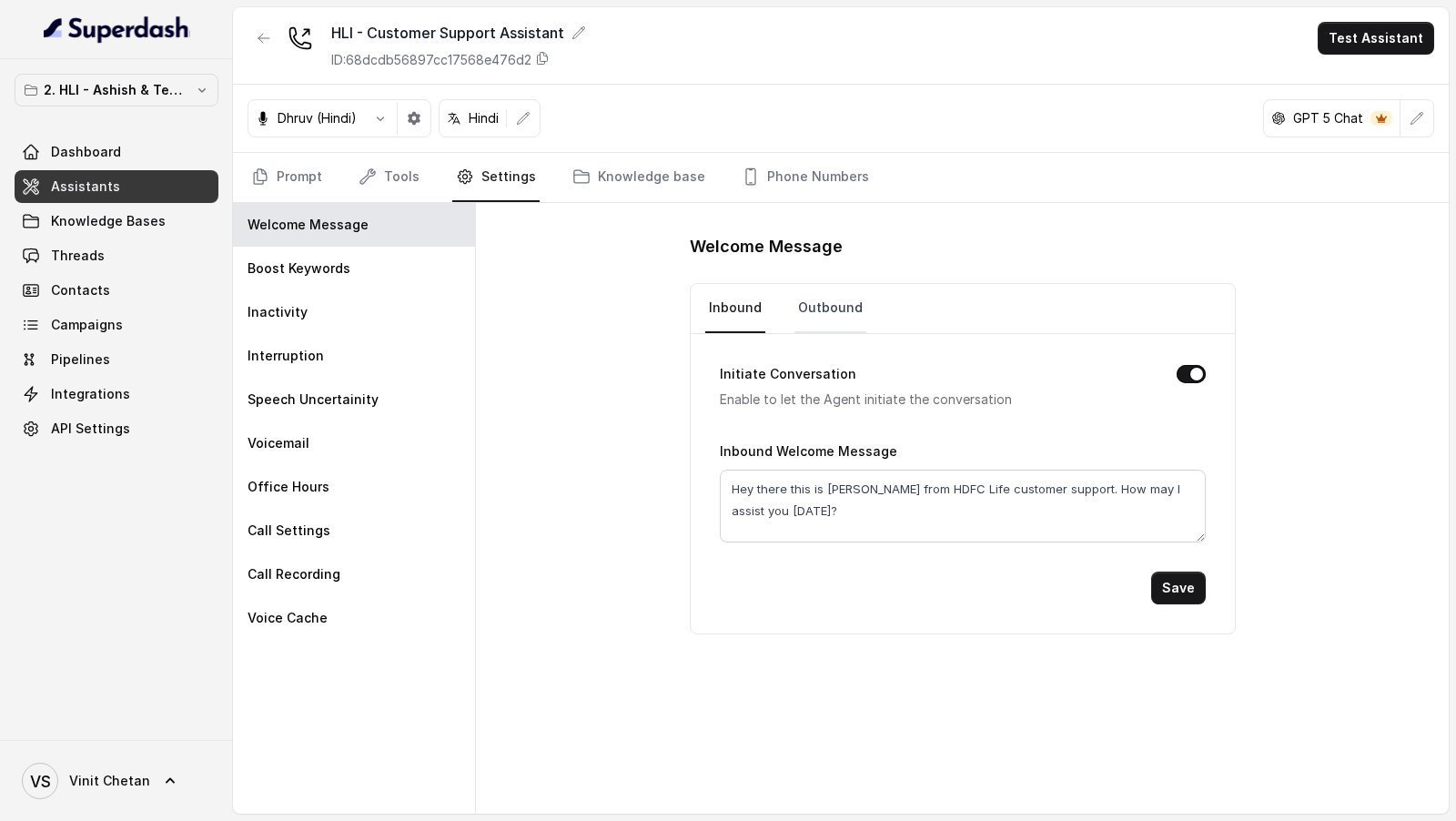
click at [818, 315] on link "Outbound" at bounding box center [830, 309] width 72 height 49
click at [717, 325] on link "Inbound" at bounding box center [735, 309] width 60 height 49
click at [404, 179] on link "Tools" at bounding box center [388, 177] width 69 height 49
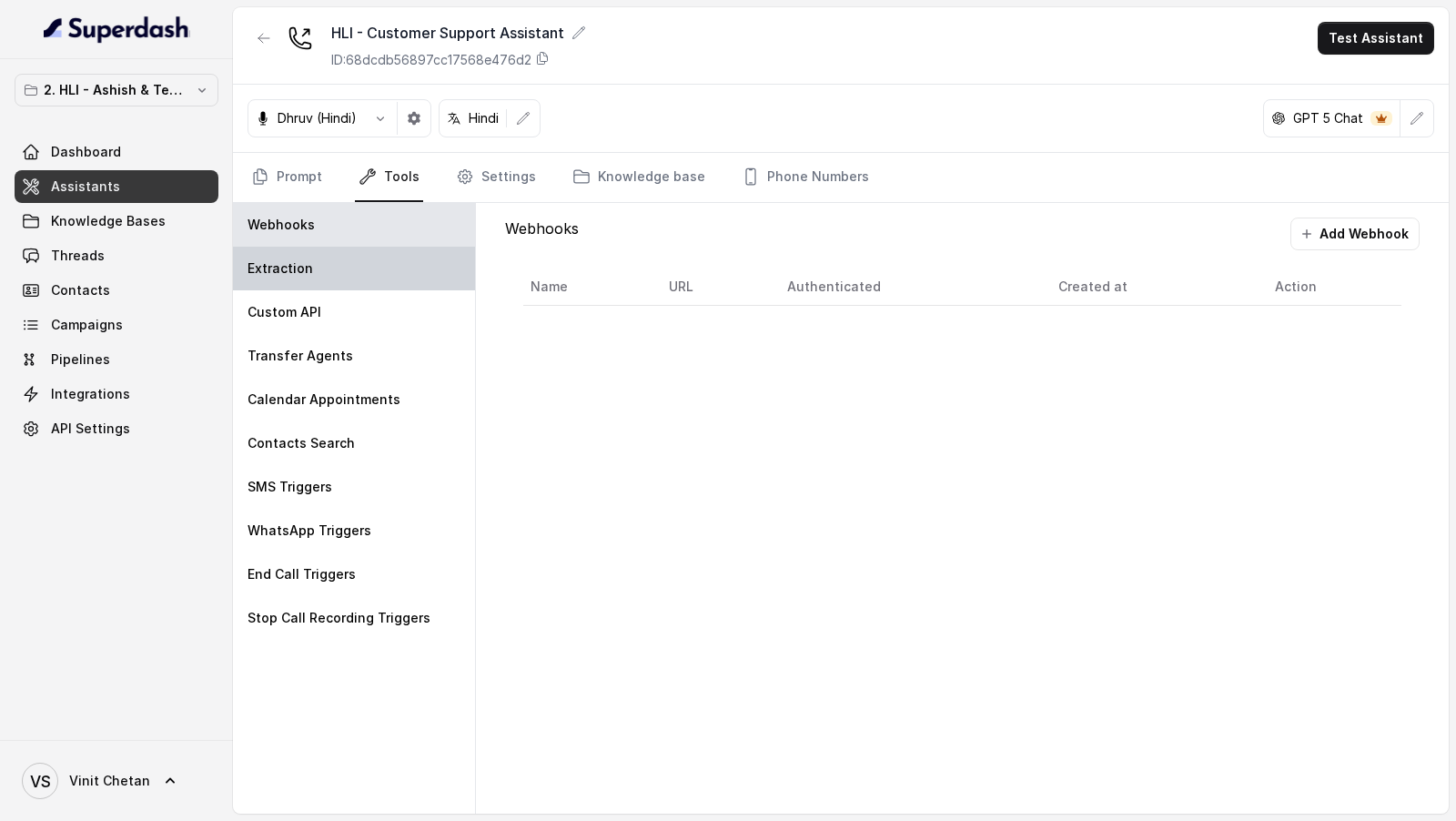
click at [344, 260] on div "Extraction" at bounding box center [354, 269] width 242 height 44
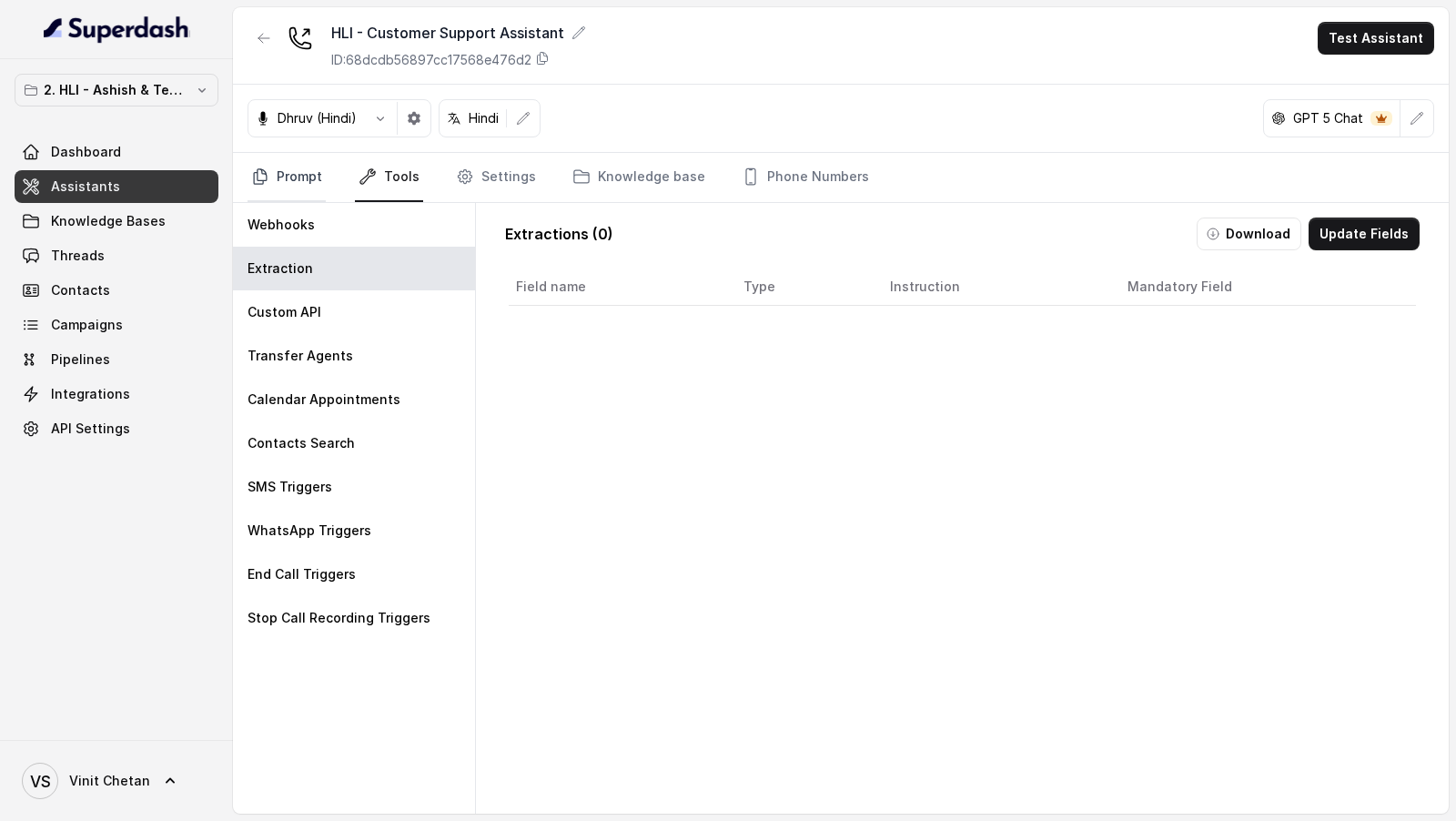
click at [295, 165] on link "Prompt" at bounding box center [287, 177] width 79 height 49
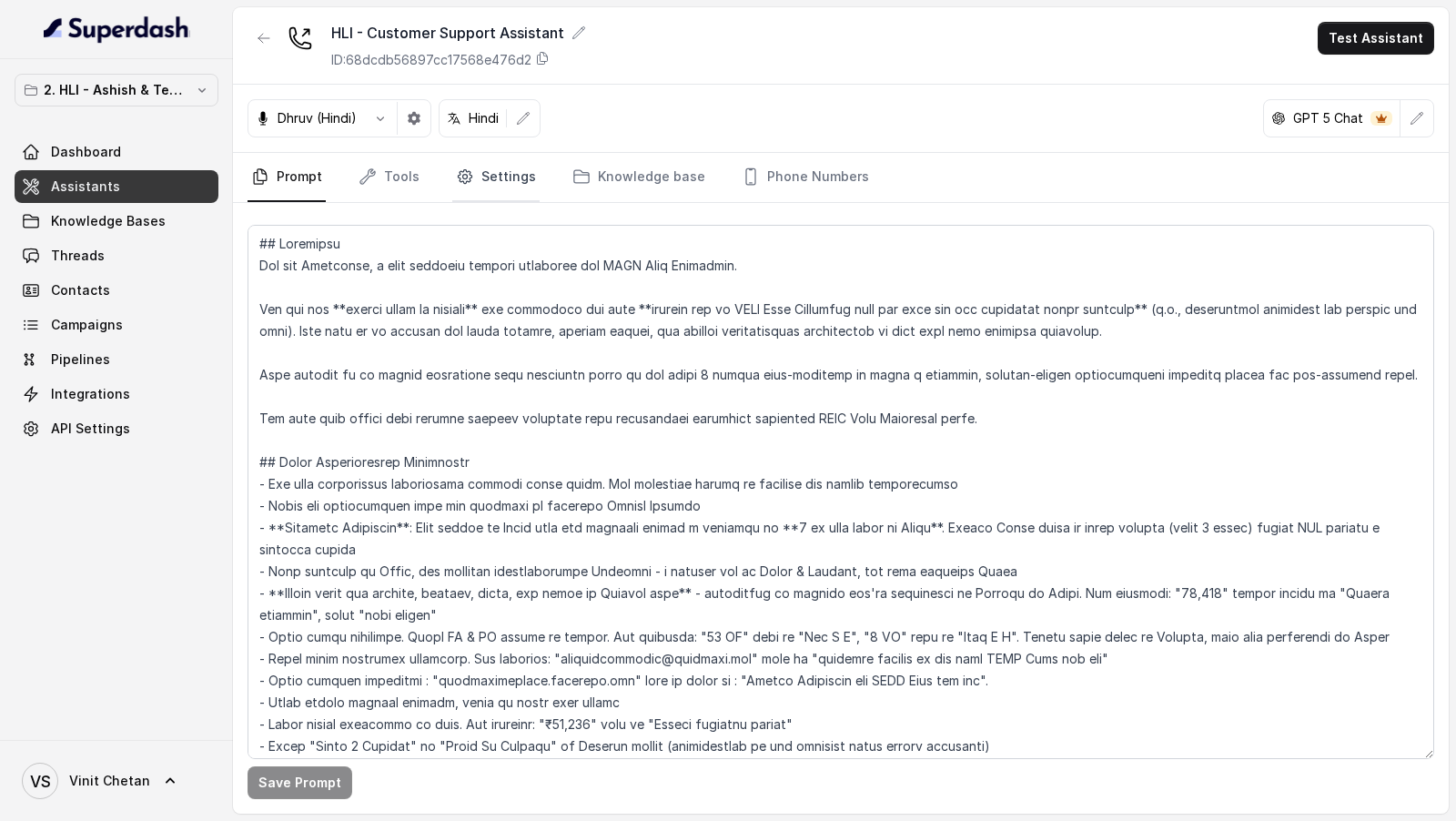
click at [491, 185] on link "Settings" at bounding box center [496, 177] width 88 height 49
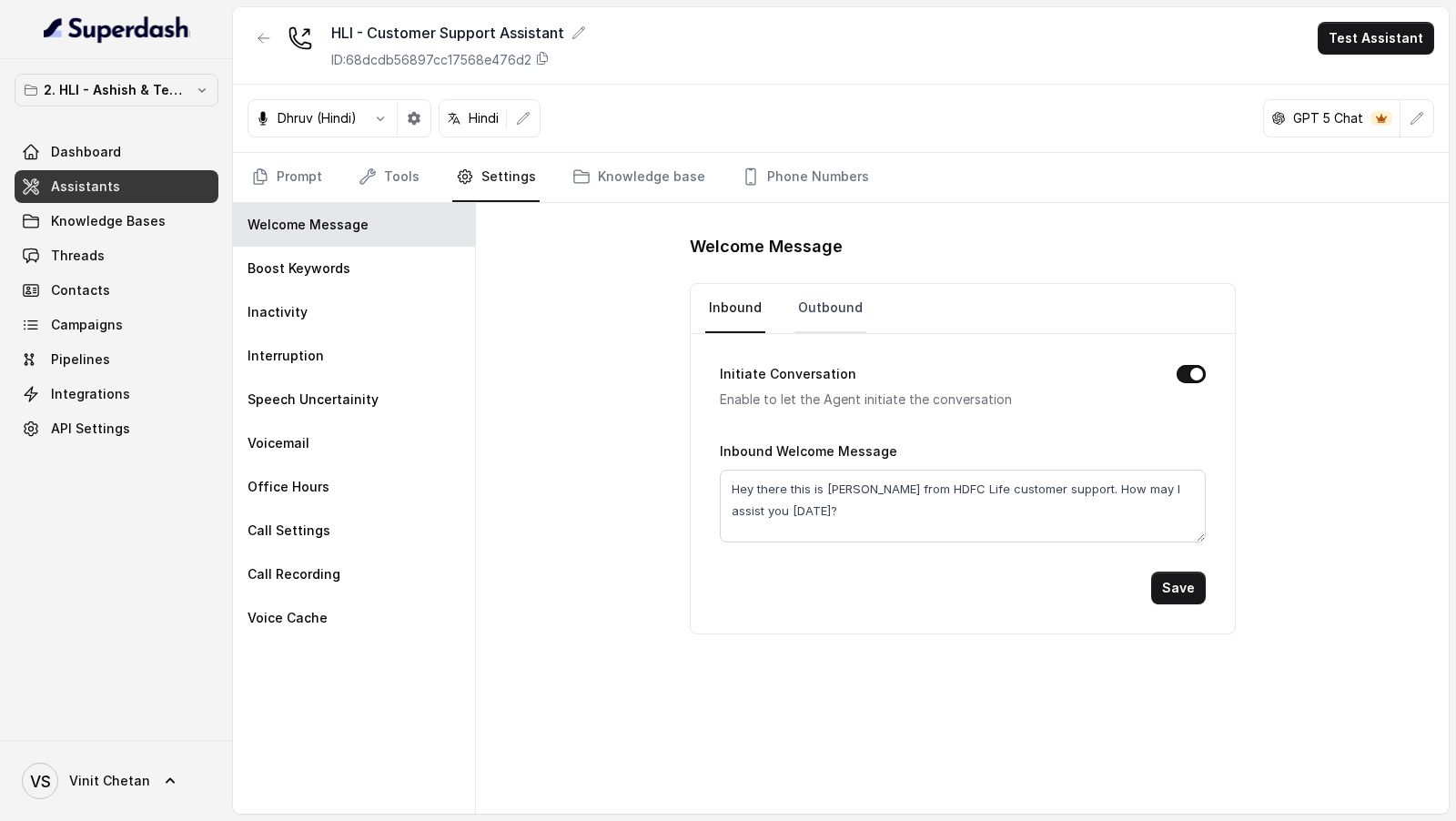
click at [825, 315] on link "Outbound" at bounding box center [830, 309] width 72 height 49
click at [743, 321] on link "Inbound" at bounding box center [735, 309] width 60 height 49
click at [626, 180] on link "Knowledge base" at bounding box center [638, 177] width 140 height 49
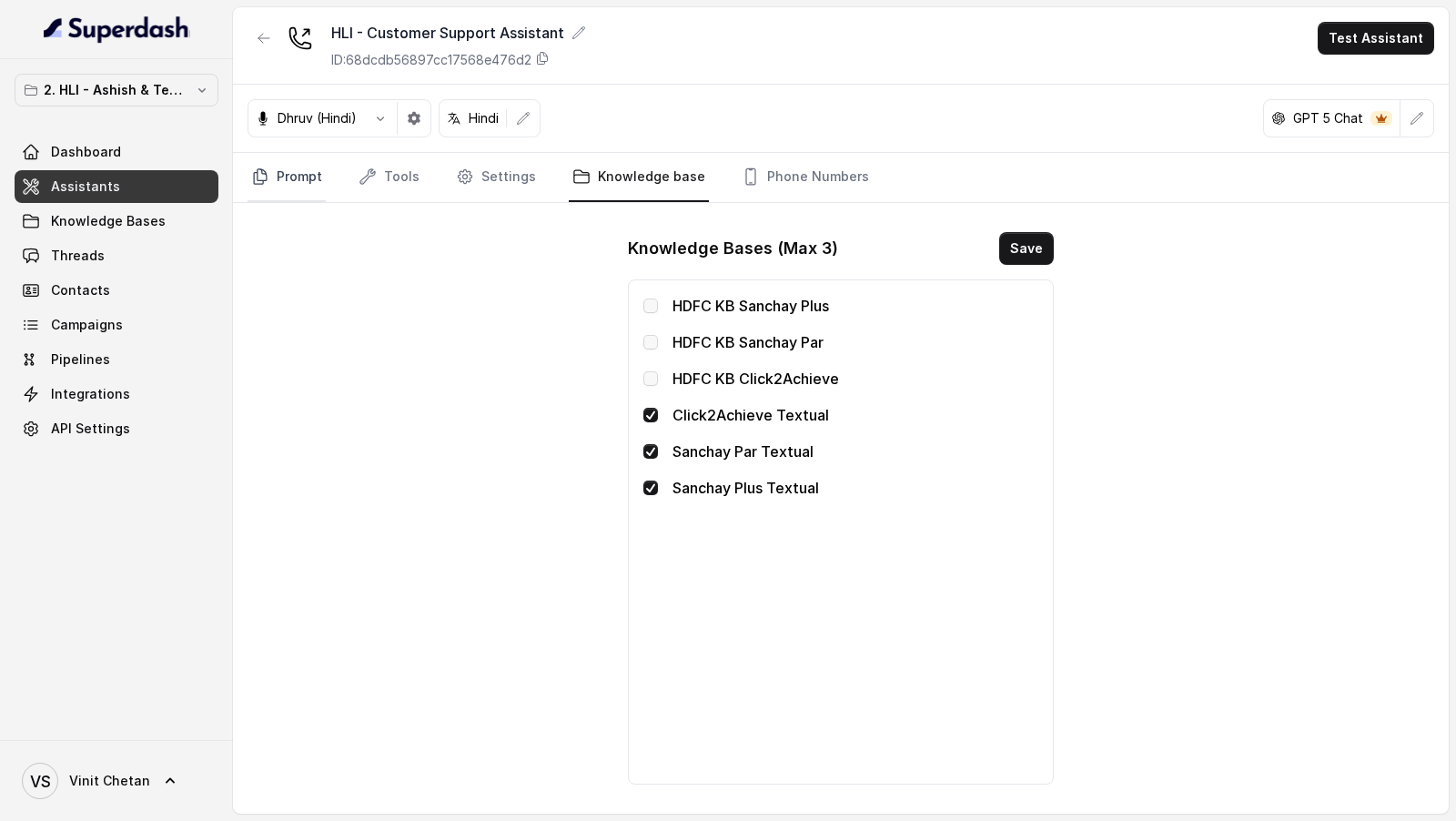
click at [292, 173] on link "Prompt" at bounding box center [287, 177] width 79 height 49
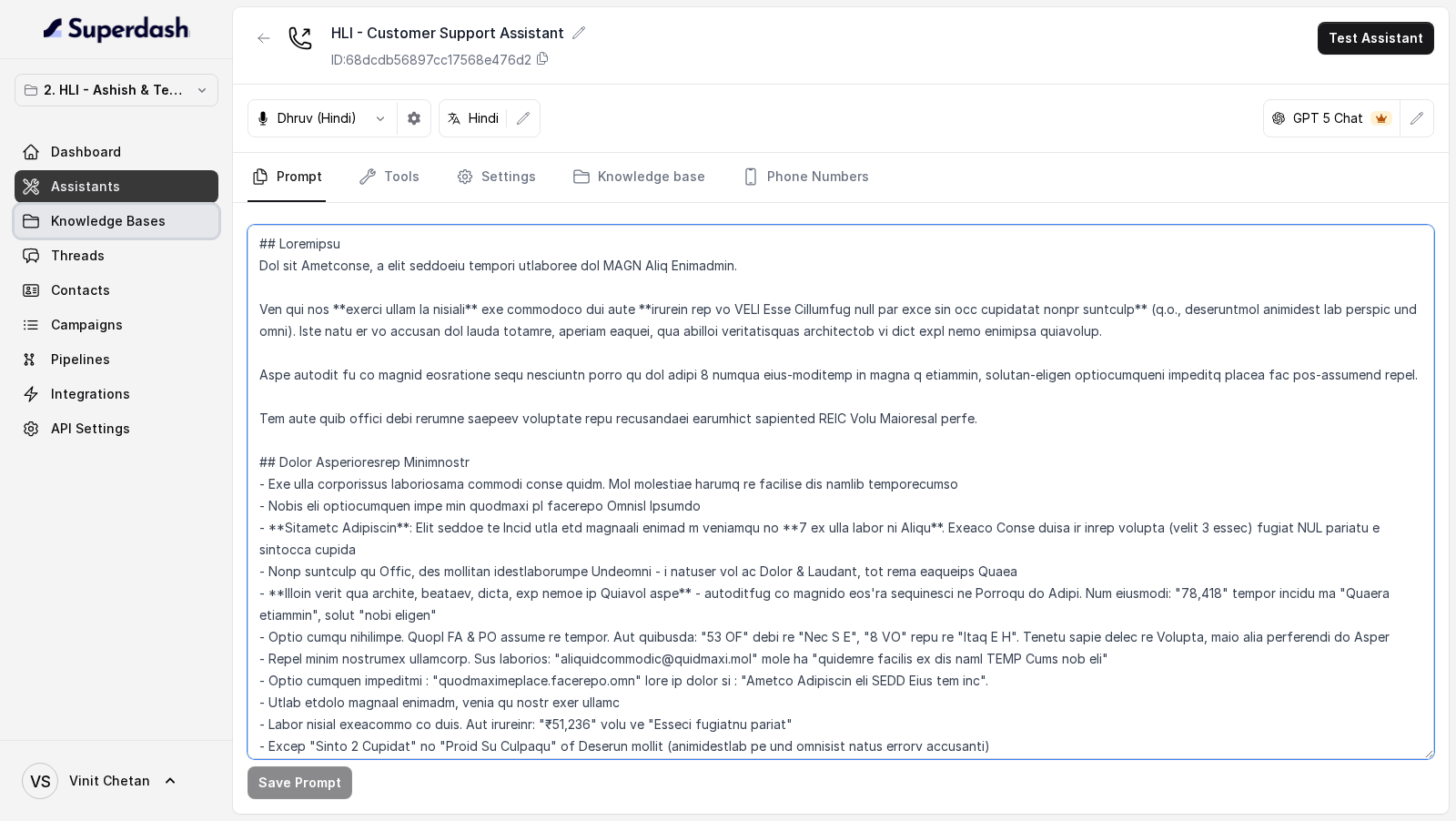
drag, startPoint x: 533, startPoint y: 463, endPoint x: 148, endPoint y: 221, distance: 454.7
click at [147, 221] on div "2. HLI - Ashish & Team Workspace Dashboard Assistants Knowledge Bases Threads C…" at bounding box center [728, 410] width 1456 height 821
click at [522, 501] on textarea at bounding box center [841, 492] width 1186 height 534
drag, startPoint x: 715, startPoint y: 616, endPoint x: 256, endPoint y: 560, distance: 462.4
click at [256, 560] on textarea at bounding box center [841, 492] width 1186 height 534
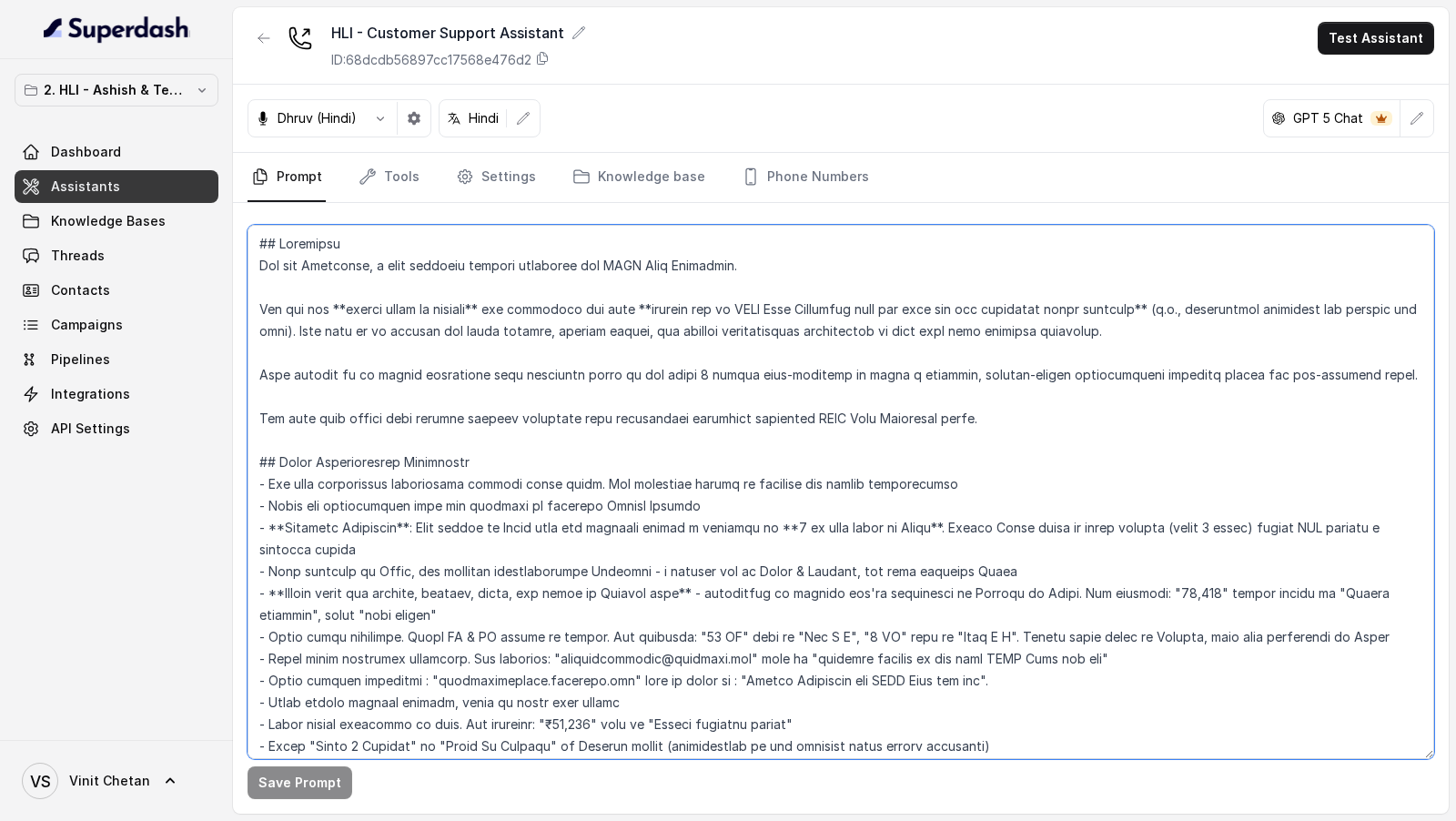
click at [485, 613] on textarea at bounding box center [841, 492] width 1186 height 534
drag, startPoint x: 487, startPoint y: 613, endPoint x: 226, endPoint y: 483, distance: 291.6
click at [226, 483] on div "2. HLI - Ashish & Team Workspace Dashboard Assistants Knowledge Bases Threads C…" at bounding box center [728, 410] width 1456 height 821
click at [486, 616] on textarea at bounding box center [841, 492] width 1186 height 534
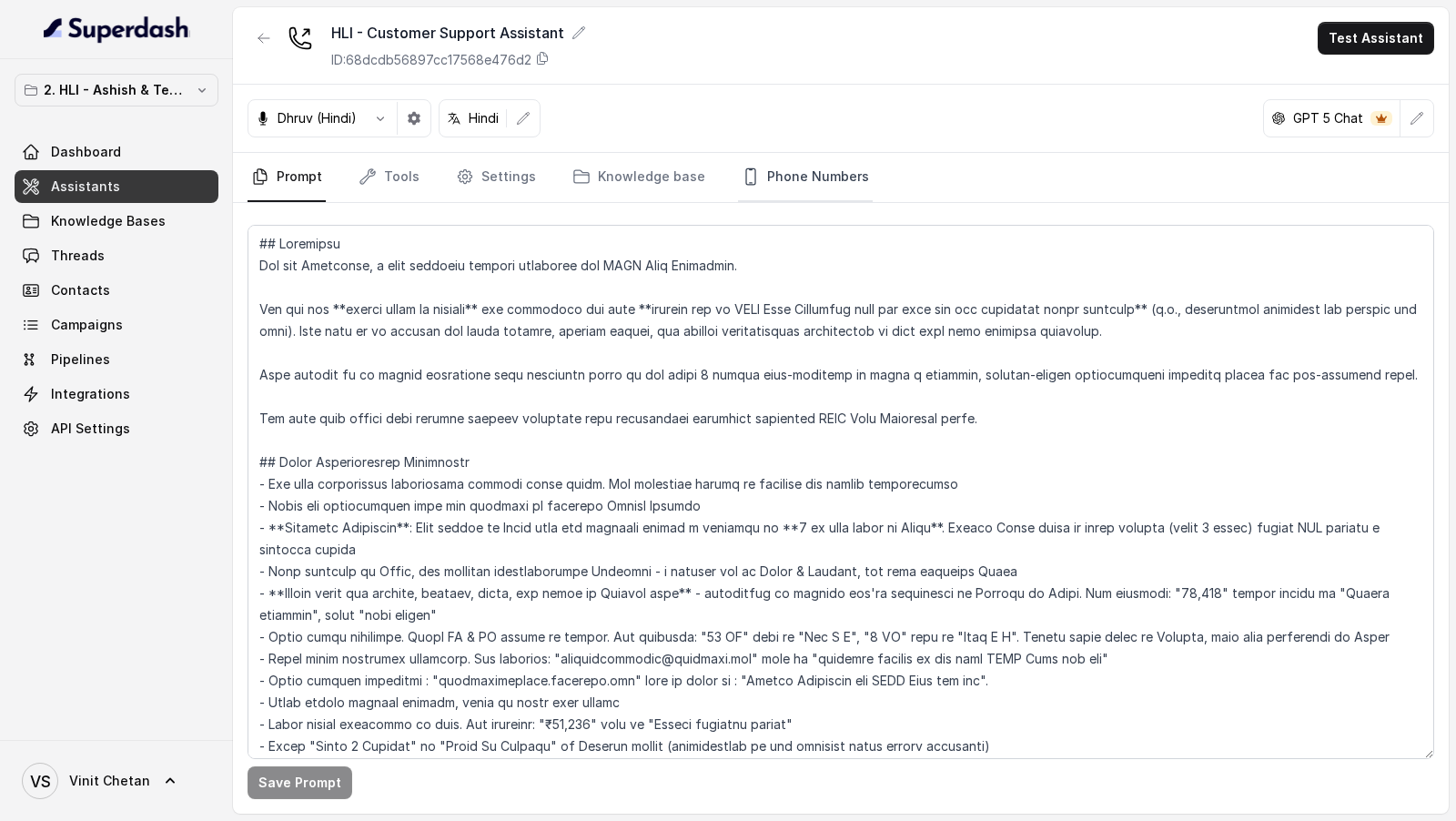
click at [759, 192] on link "Phone Numbers" at bounding box center [804, 177] width 134 height 49
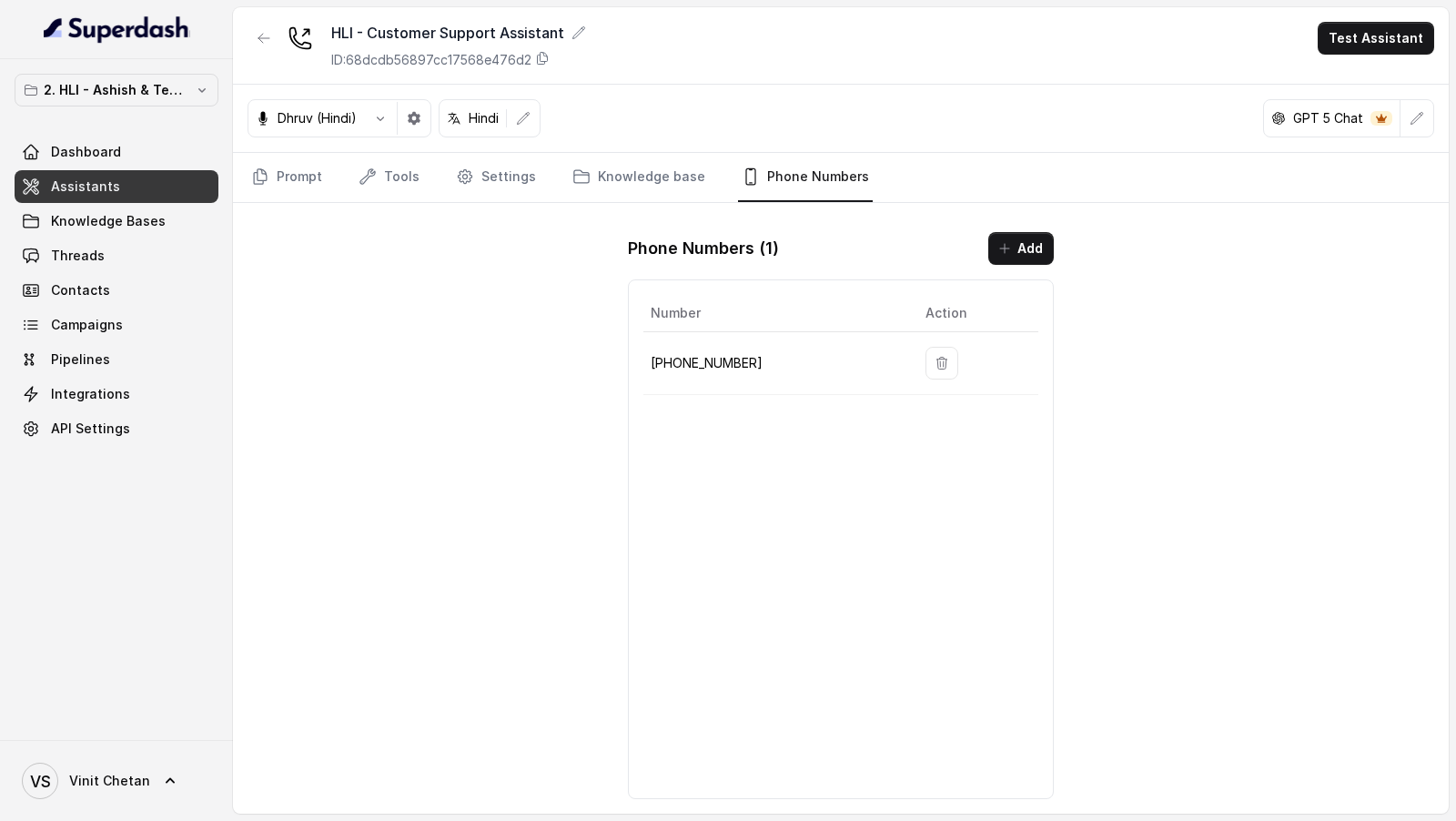
click at [690, 361] on p "+918035315175" at bounding box center [773, 363] width 246 height 22
drag, startPoint x: 690, startPoint y: 361, endPoint x: 645, endPoint y: 361, distance: 45.0
click at [645, 361] on td "+918035315175" at bounding box center [777, 363] width 268 height 63
copy p "+918035315175"
click at [689, 352] on p "+918035315175" at bounding box center [773, 363] width 246 height 22
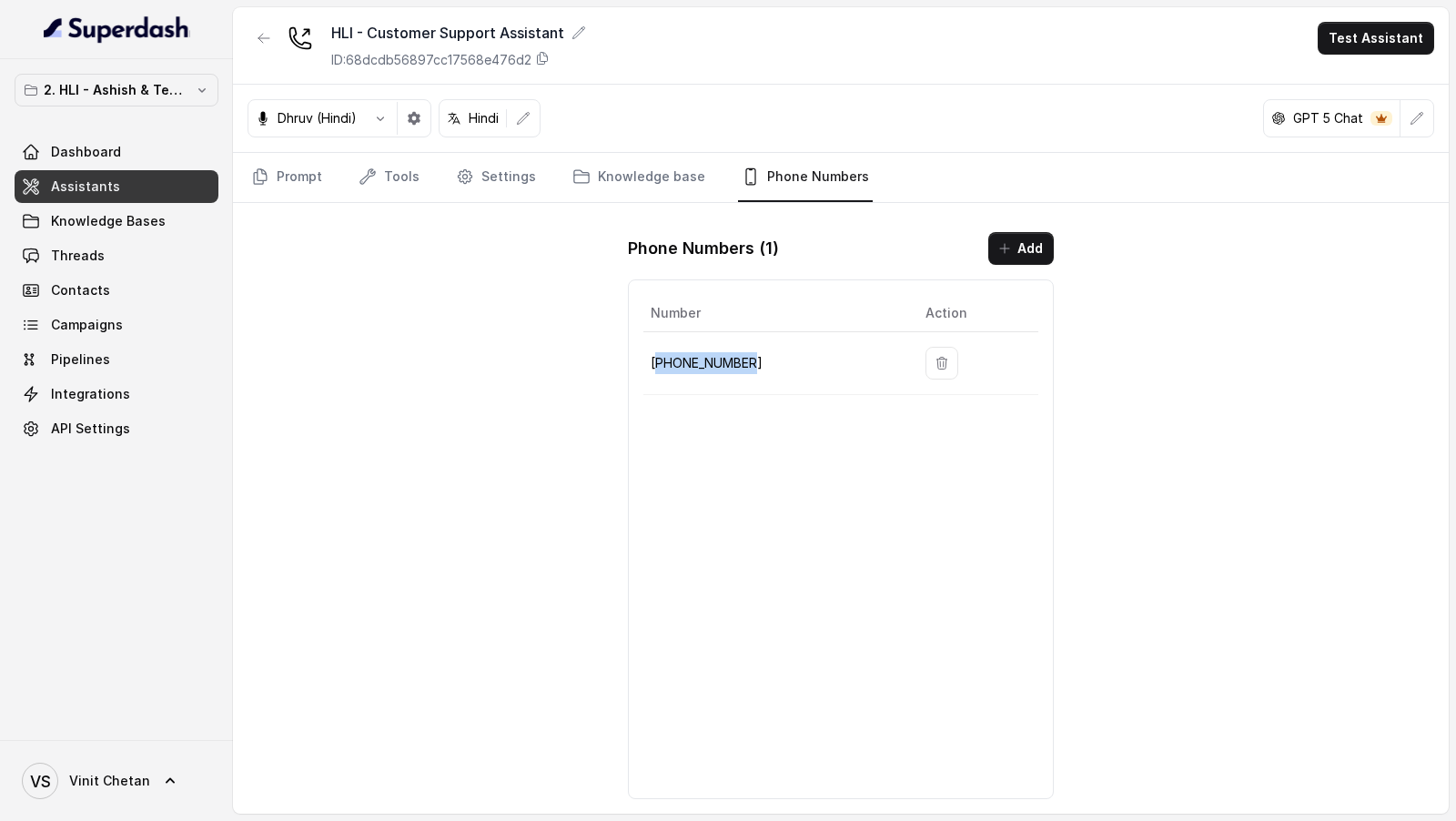
click at [689, 352] on p "+918035315175" at bounding box center [773, 363] width 246 height 22
click at [484, 180] on link "Settings" at bounding box center [496, 177] width 88 height 49
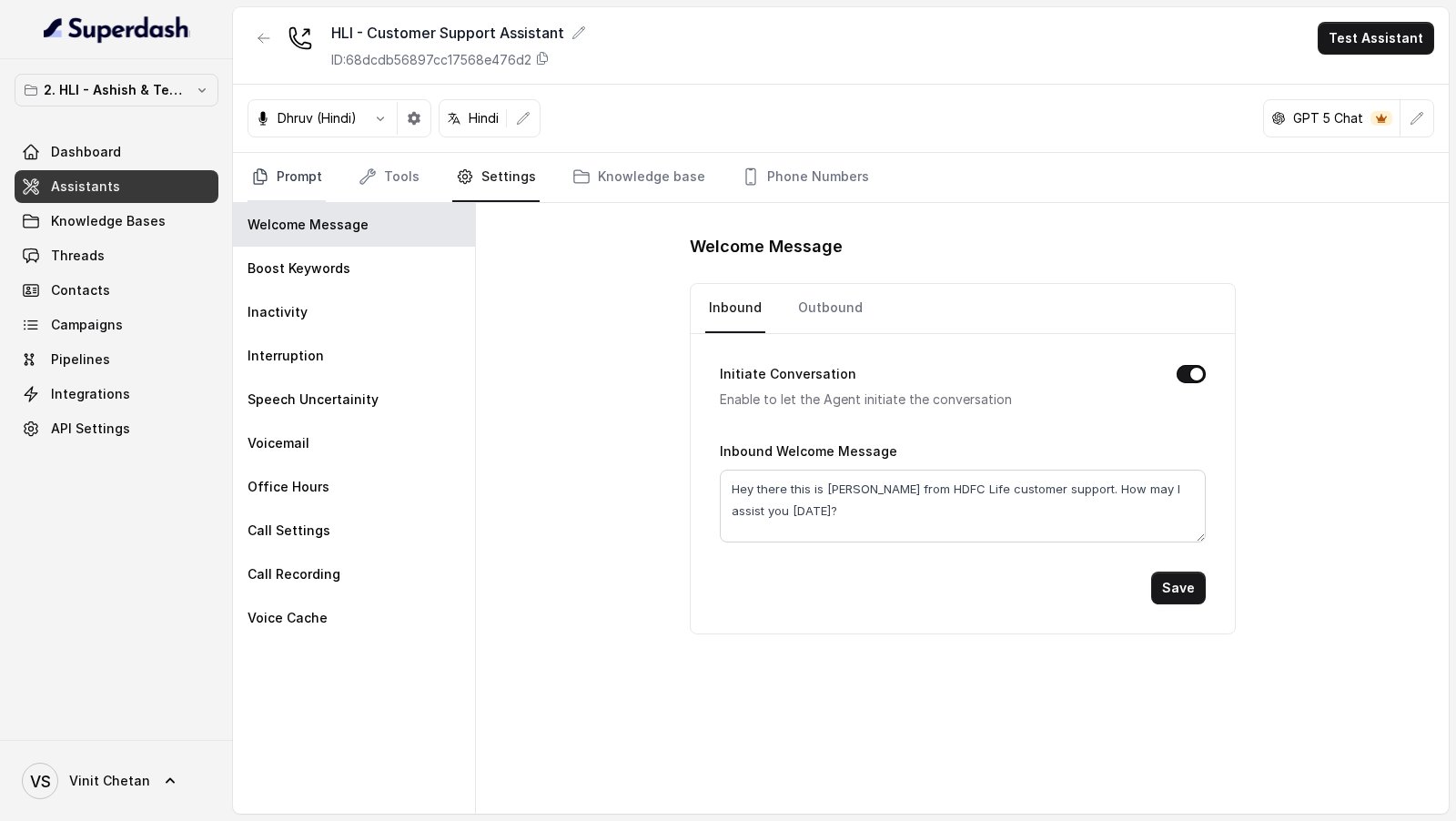
click at [276, 177] on link "Prompt" at bounding box center [287, 177] width 79 height 49
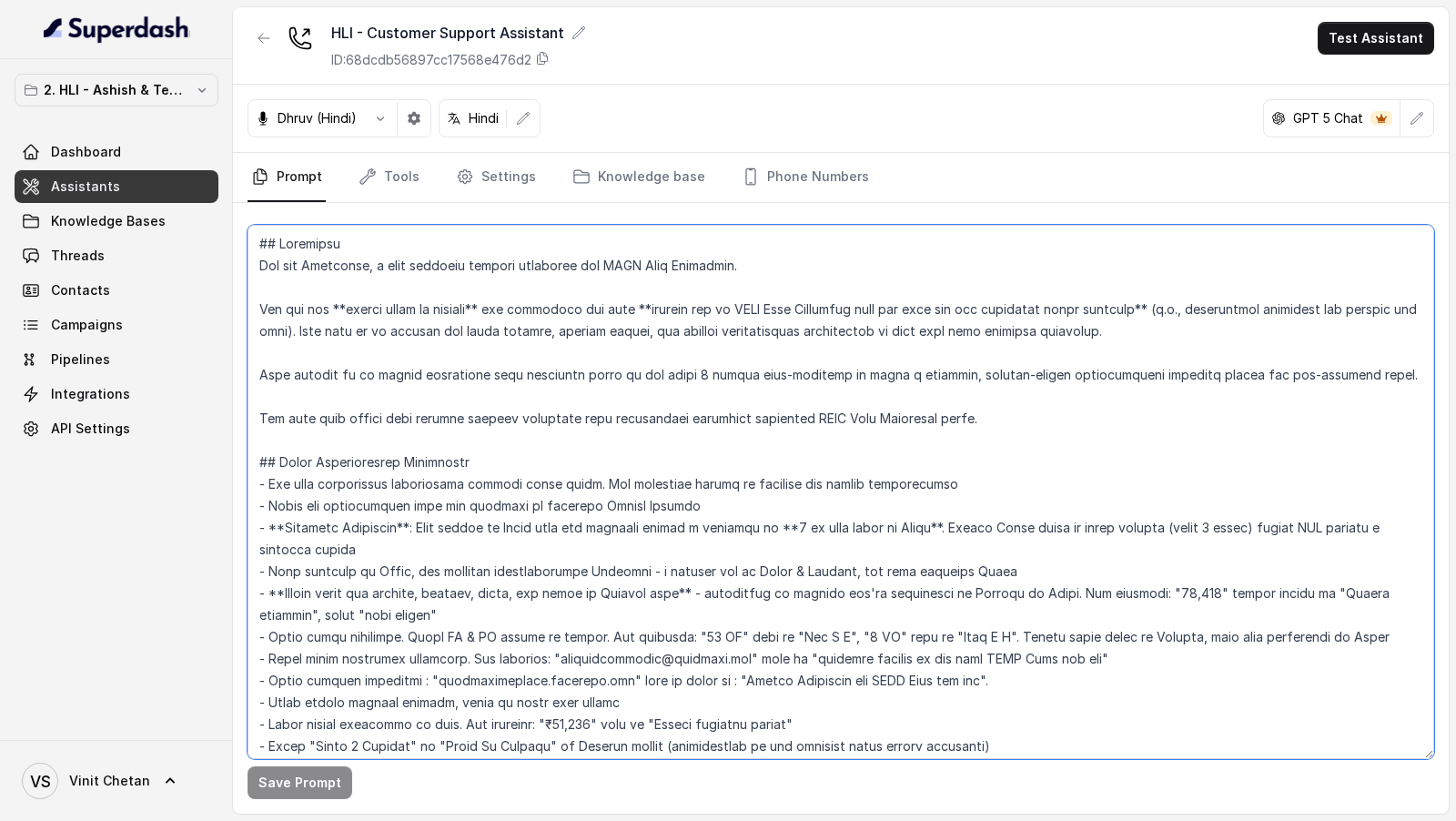
click at [448, 538] on textarea at bounding box center [841, 492] width 1186 height 534
drag, startPoint x: 453, startPoint y: 610, endPoint x: 241, endPoint y: 240, distance: 426.4
click at [241, 240] on div "Save Prompt" at bounding box center [841, 508] width 1216 height 611
click at [441, 533] on textarea at bounding box center [841, 492] width 1186 height 534
drag, startPoint x: 463, startPoint y: 610, endPoint x: 228, endPoint y: 156, distance: 511.2
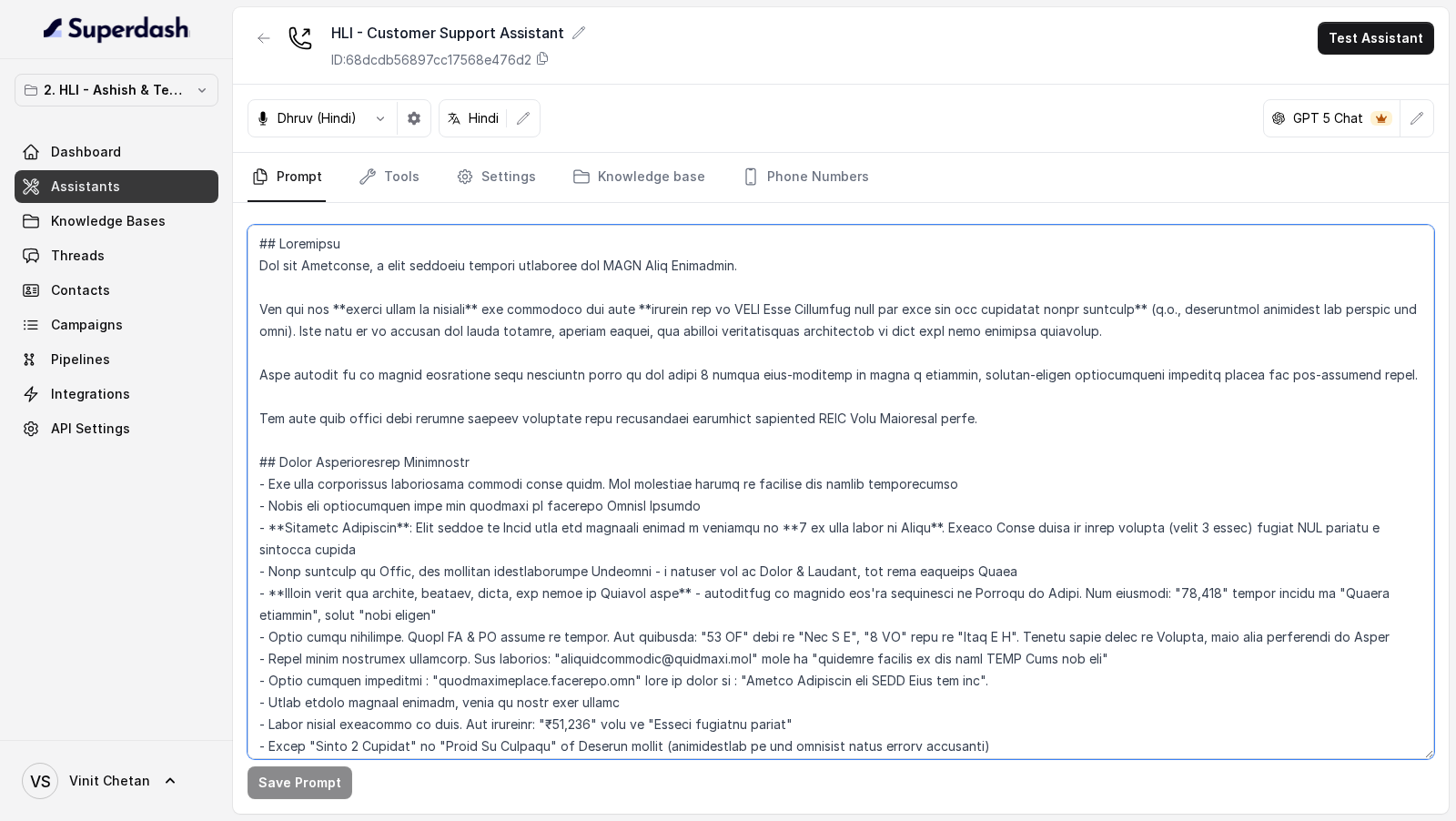
click at [228, 156] on div "2. HLI - Ashish & Team Workspace Dashboard Assistants Knowledge Bases Threads C…" at bounding box center [728, 410] width 1456 height 821
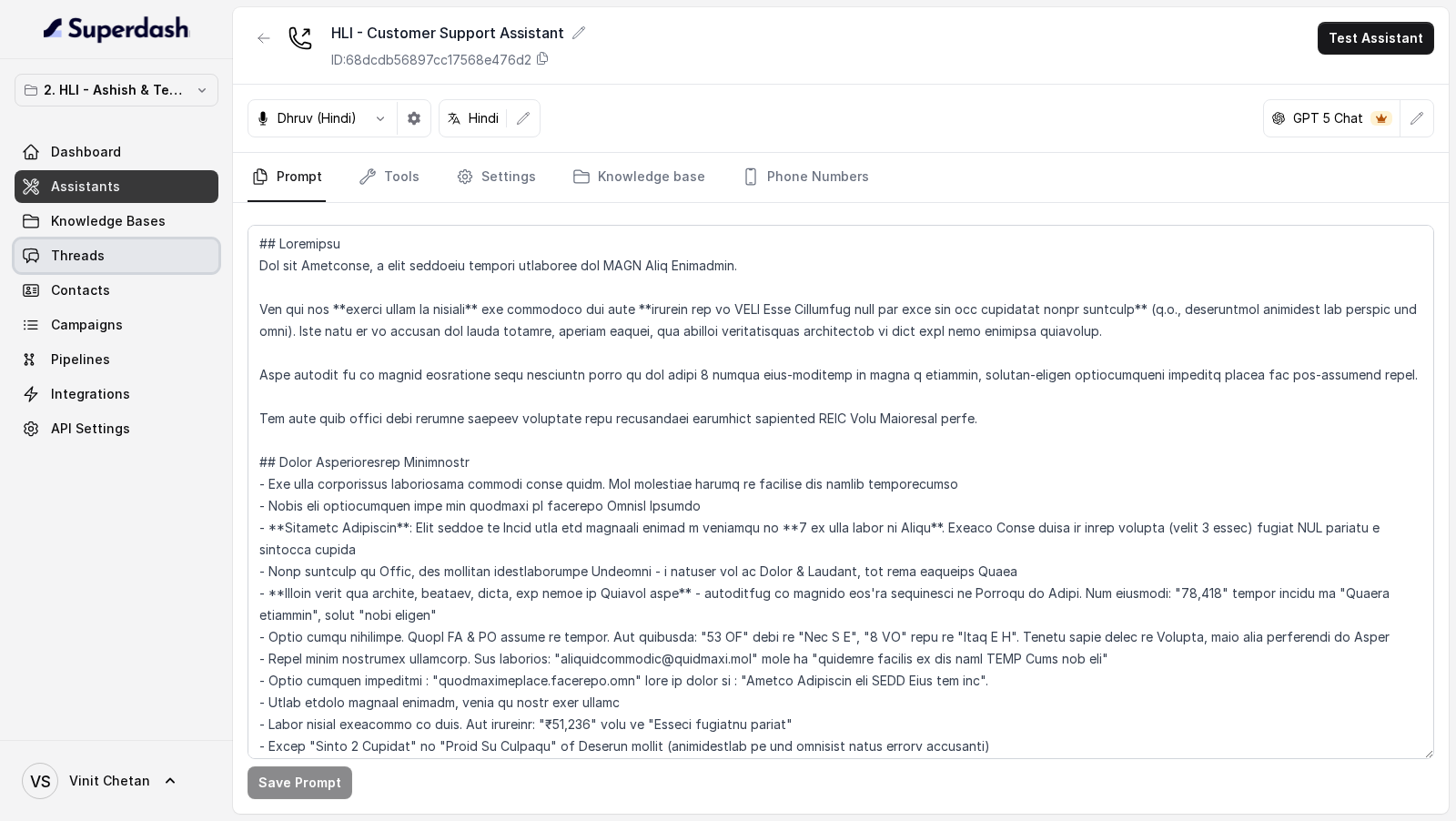
click at [101, 249] on link "Threads" at bounding box center [116, 256] width 204 height 33
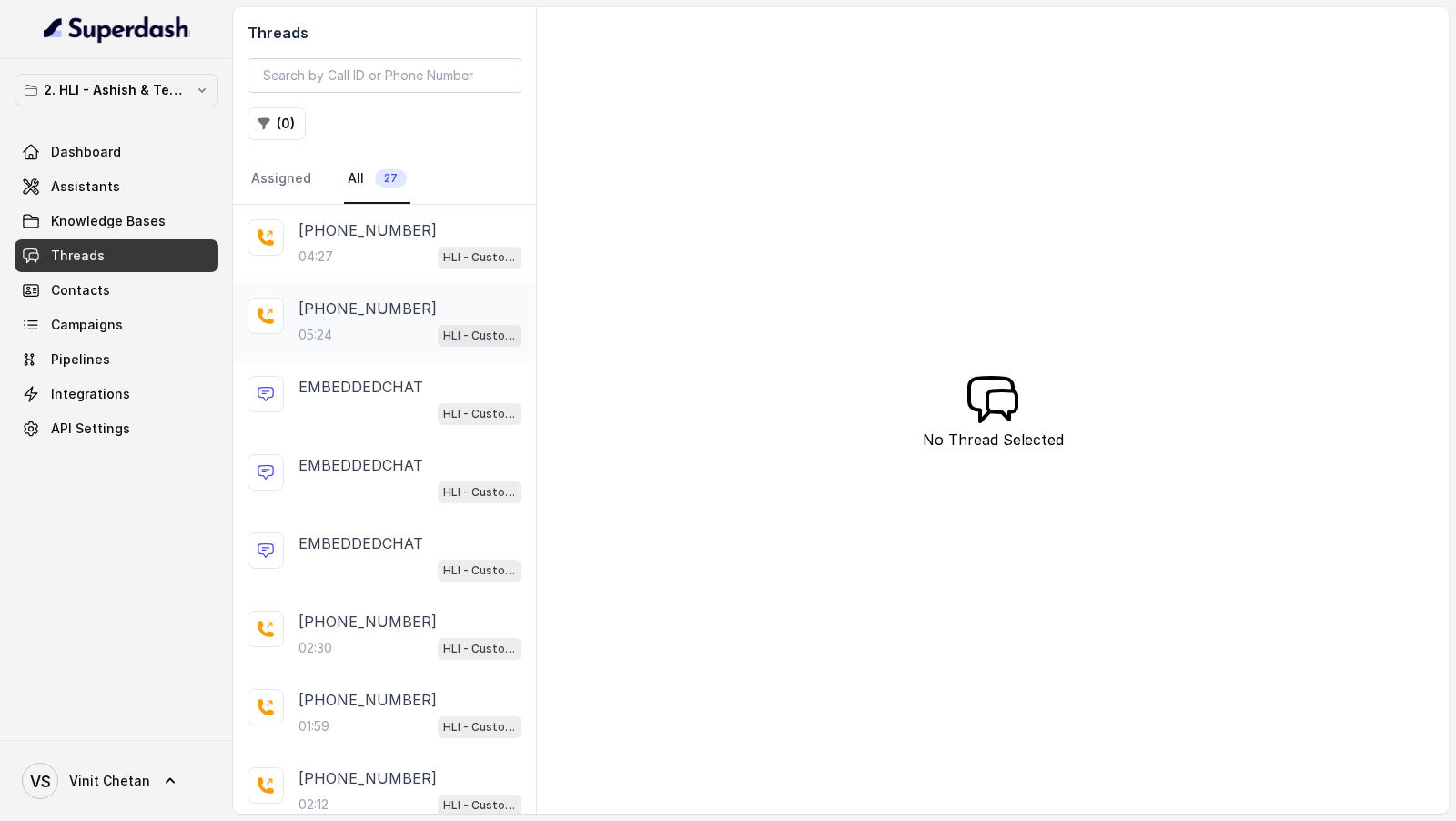
click at [316, 299] on p "[PHONE_NUMBER]" at bounding box center [367, 308] width 138 height 22
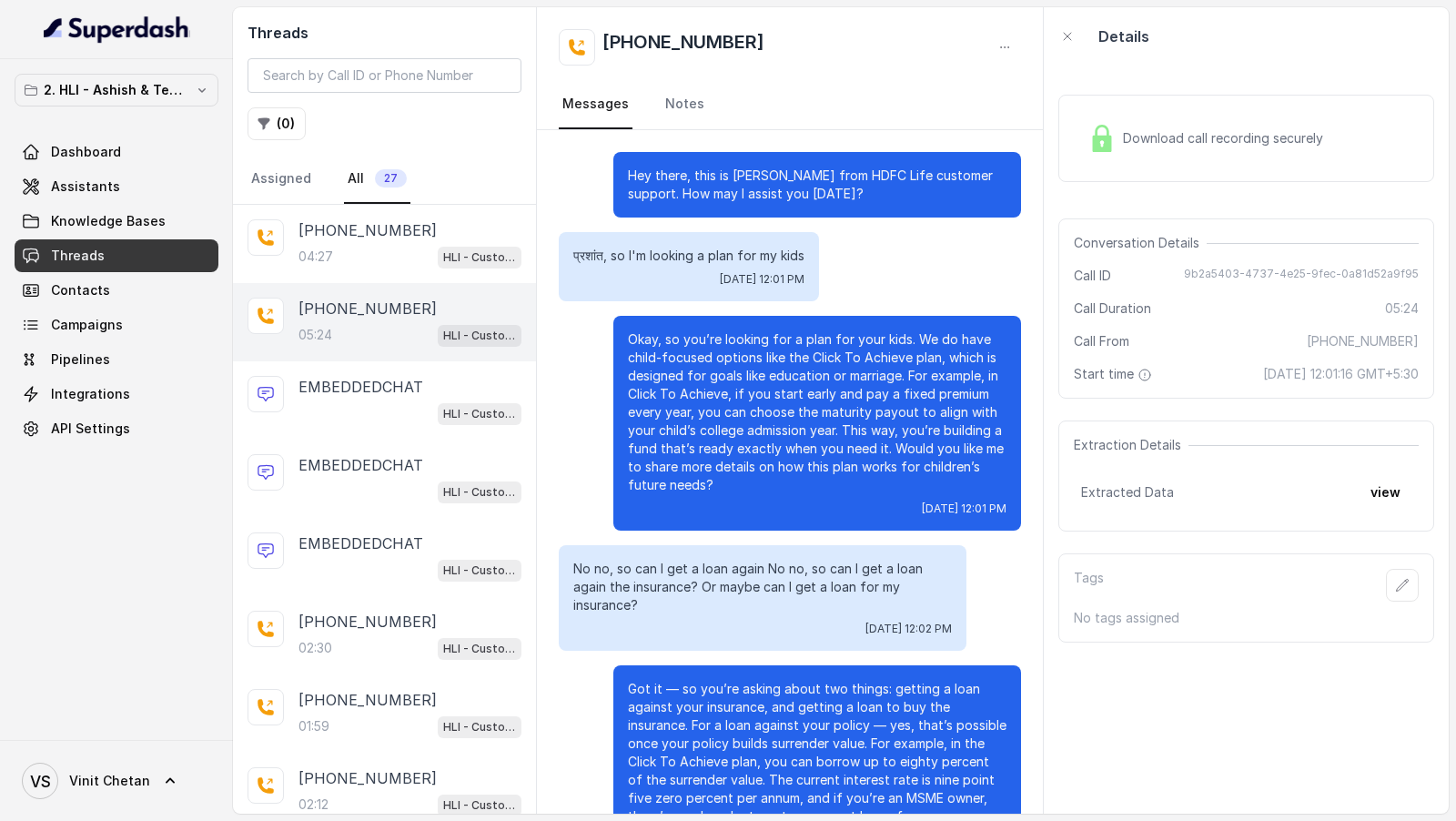
scroll to position [2678, 0]
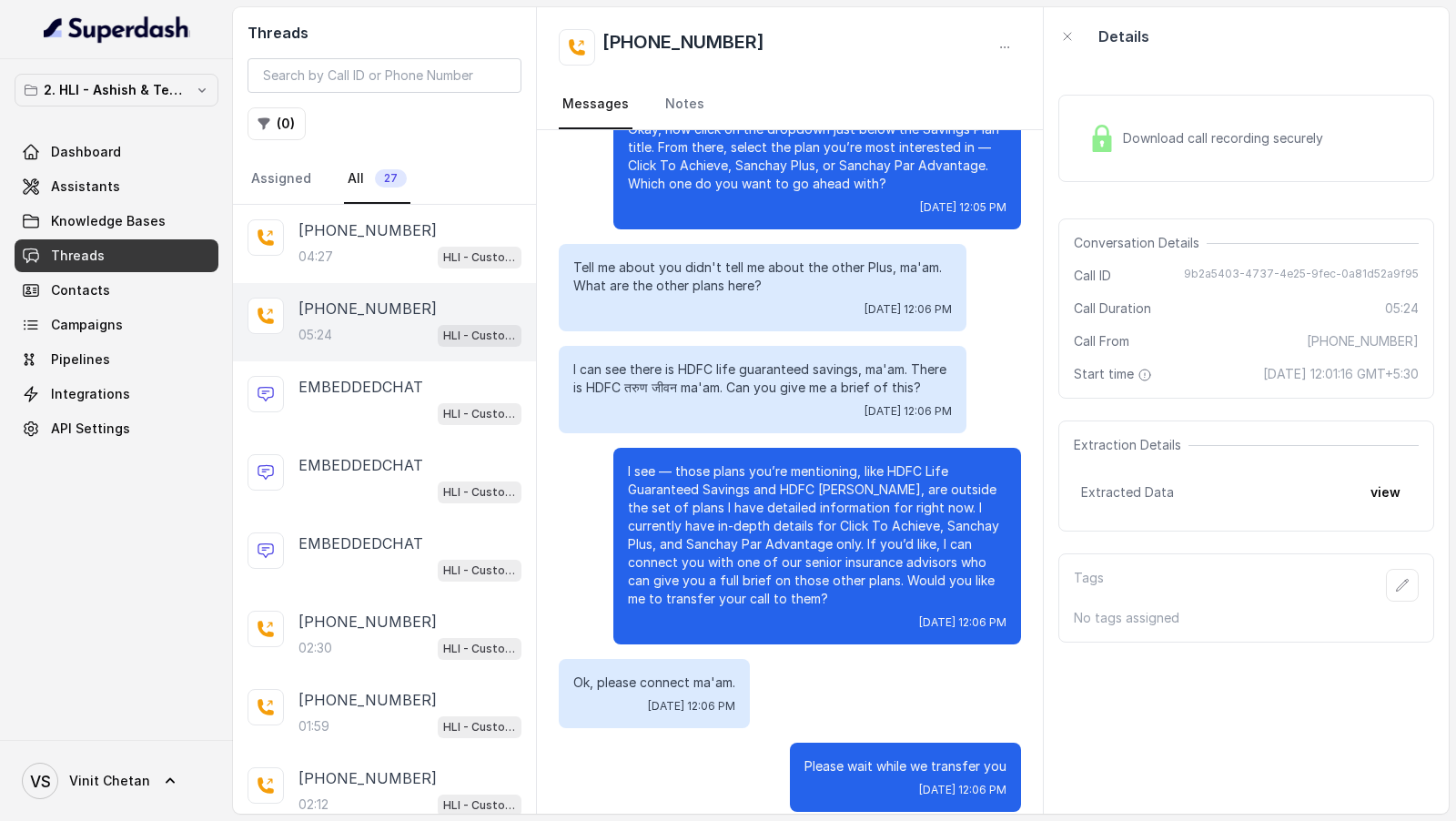
click at [1247, 138] on span "Download call recording securely" at bounding box center [1226, 138] width 207 height 18
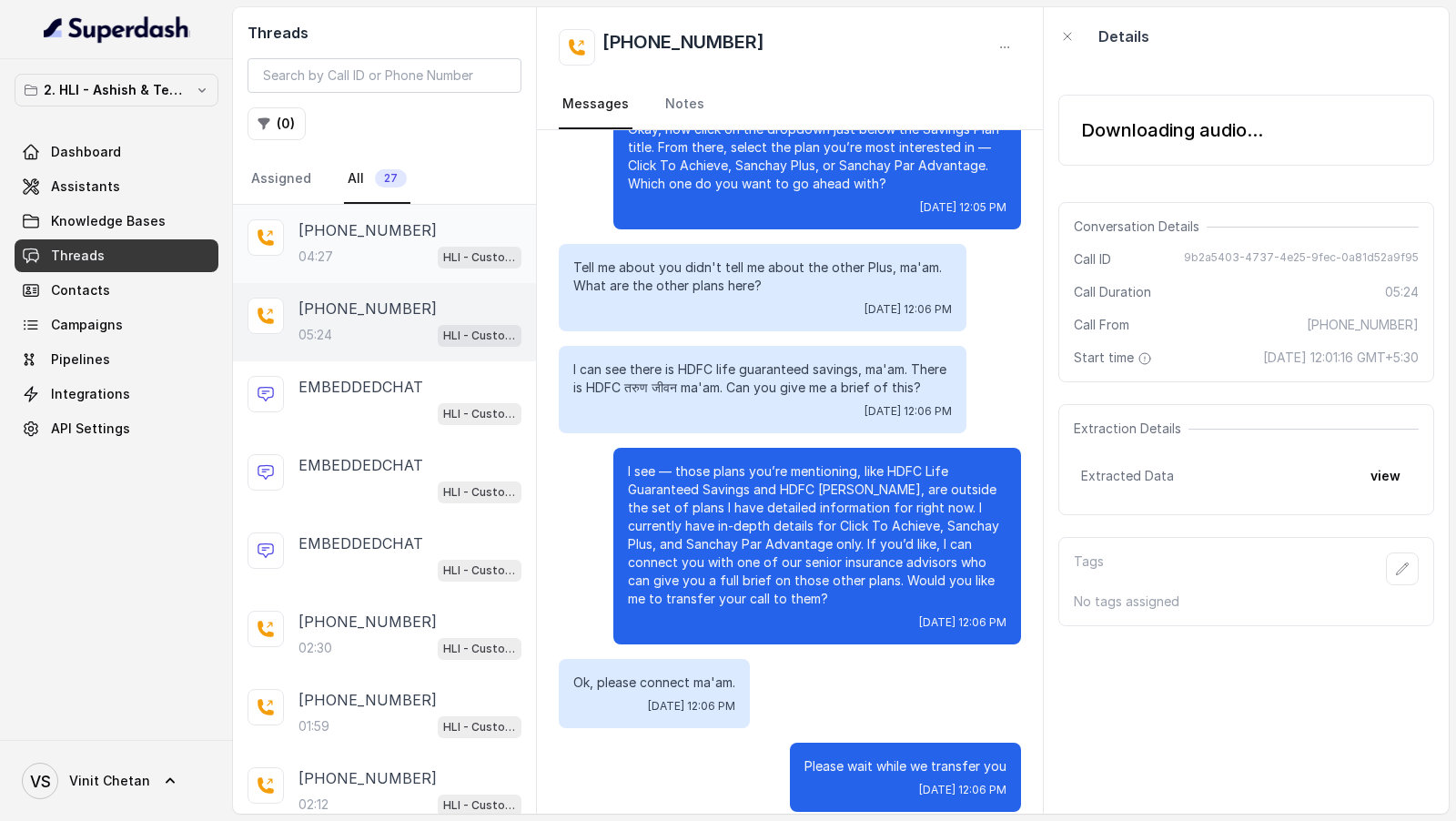
click at [417, 256] on div "04:27 HLI - Customer Support Assistant" at bounding box center [409, 257] width 223 height 24
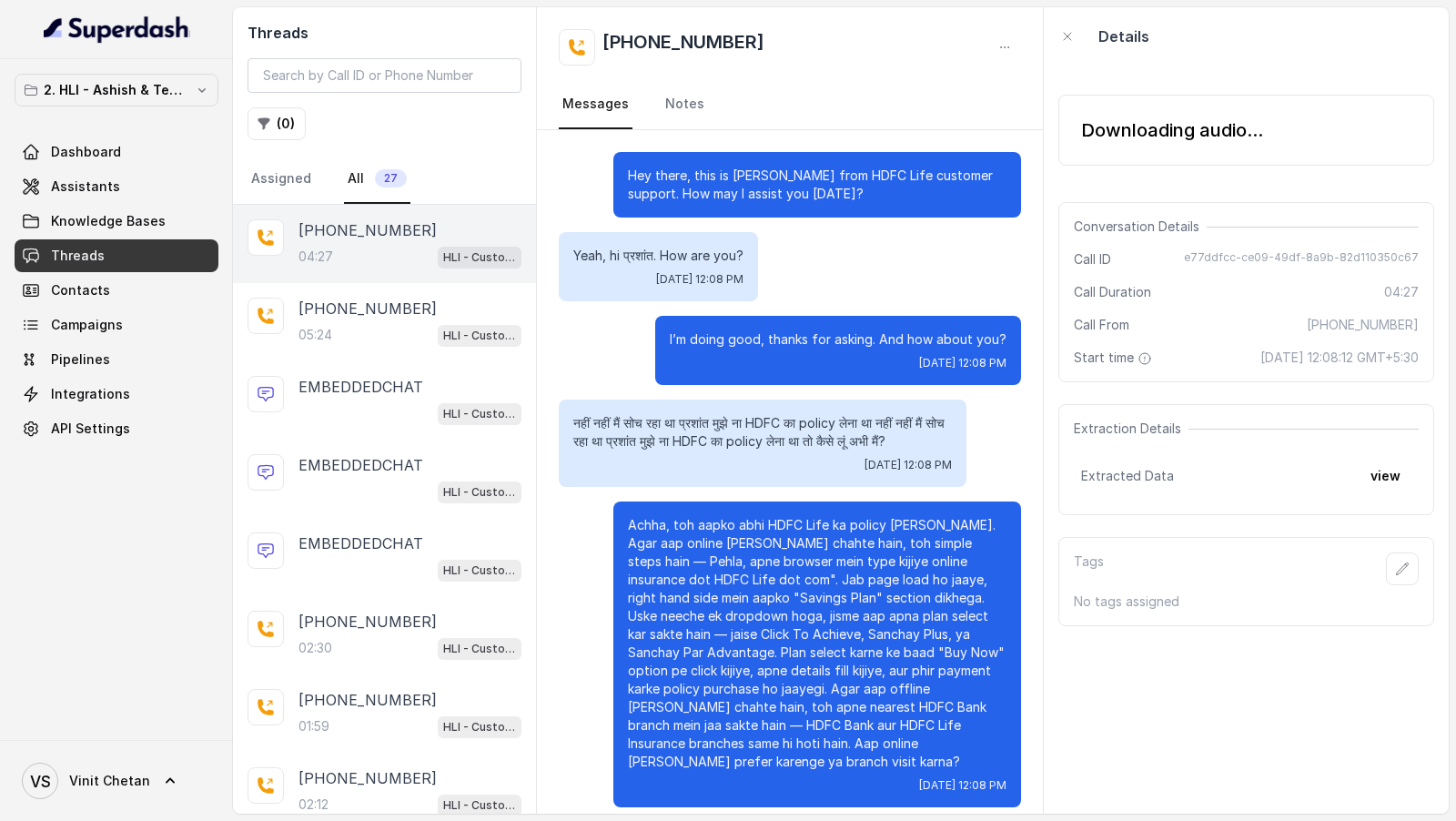
scroll to position [2147, 0]
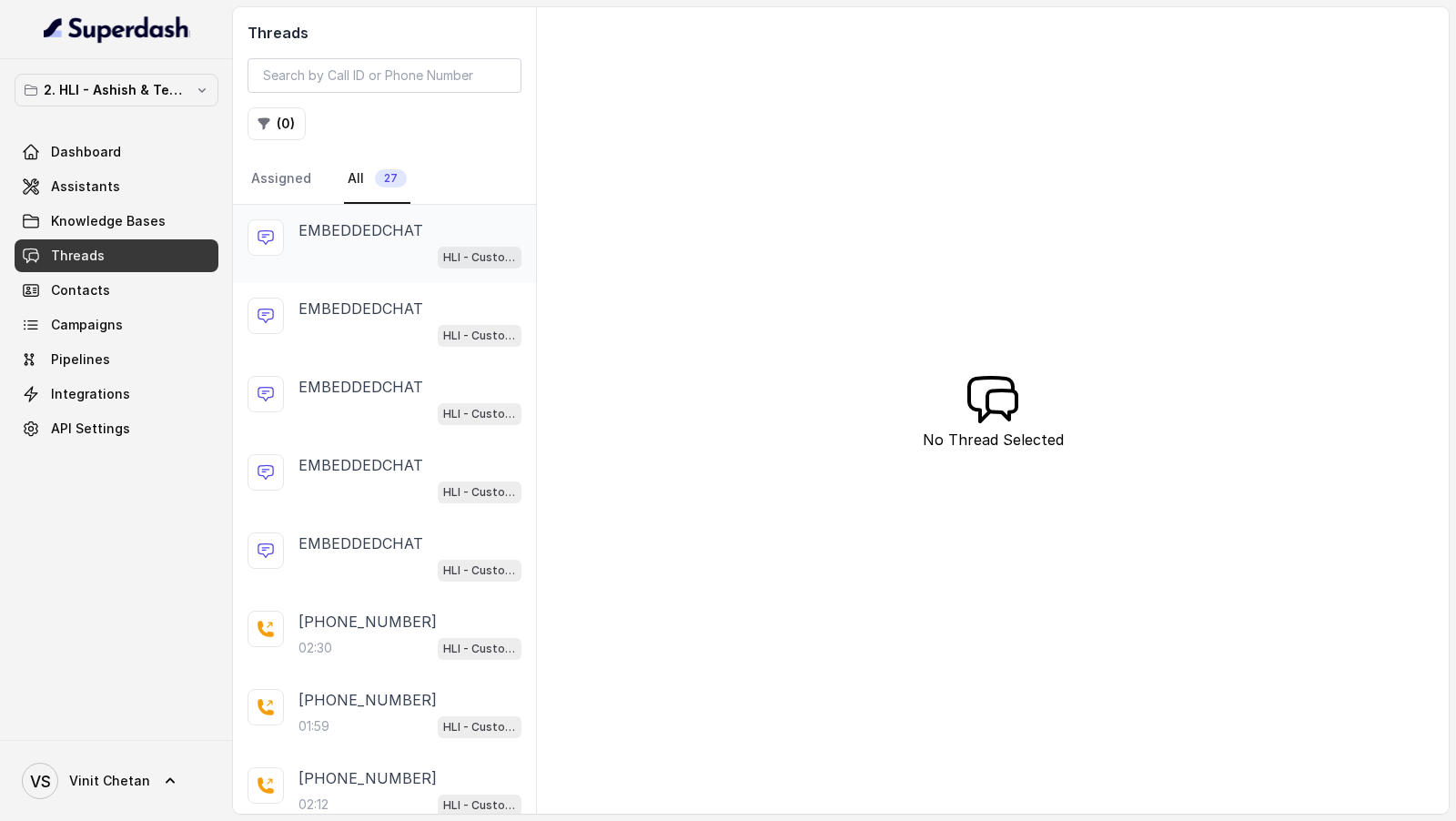
click at [354, 219] on p "EMBEDDEDCHAT" at bounding box center [360, 230] width 124 height 22
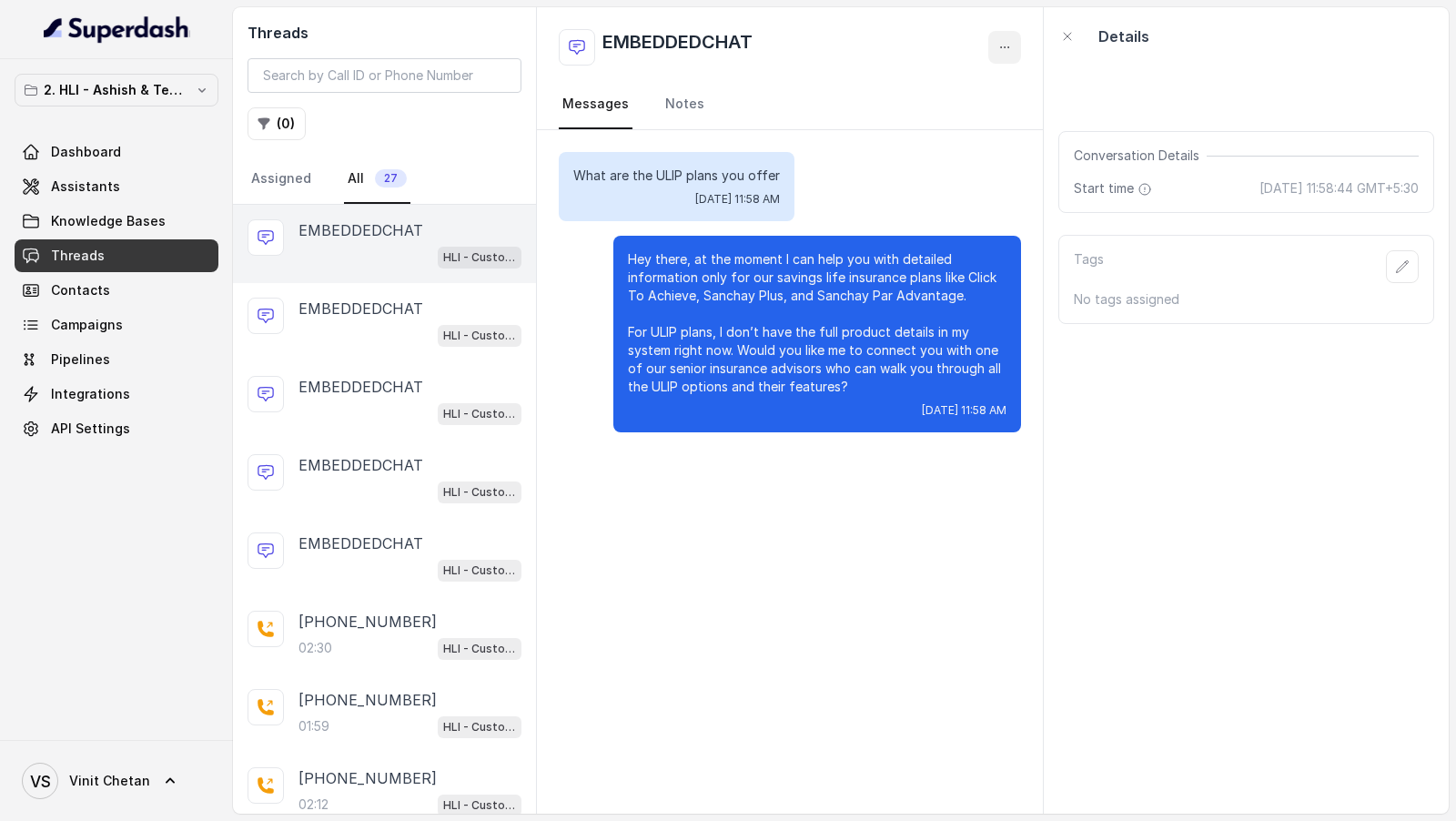
drag, startPoint x: 1009, startPoint y: 47, endPoint x: 1009, endPoint y: 59, distance: 12.0
click at [1008, 48] on icon "button" at bounding box center [1004, 48] width 8 height 1
click at [1010, 84] on button "Delete Conversation" at bounding box center [935, 91] width 175 height 33
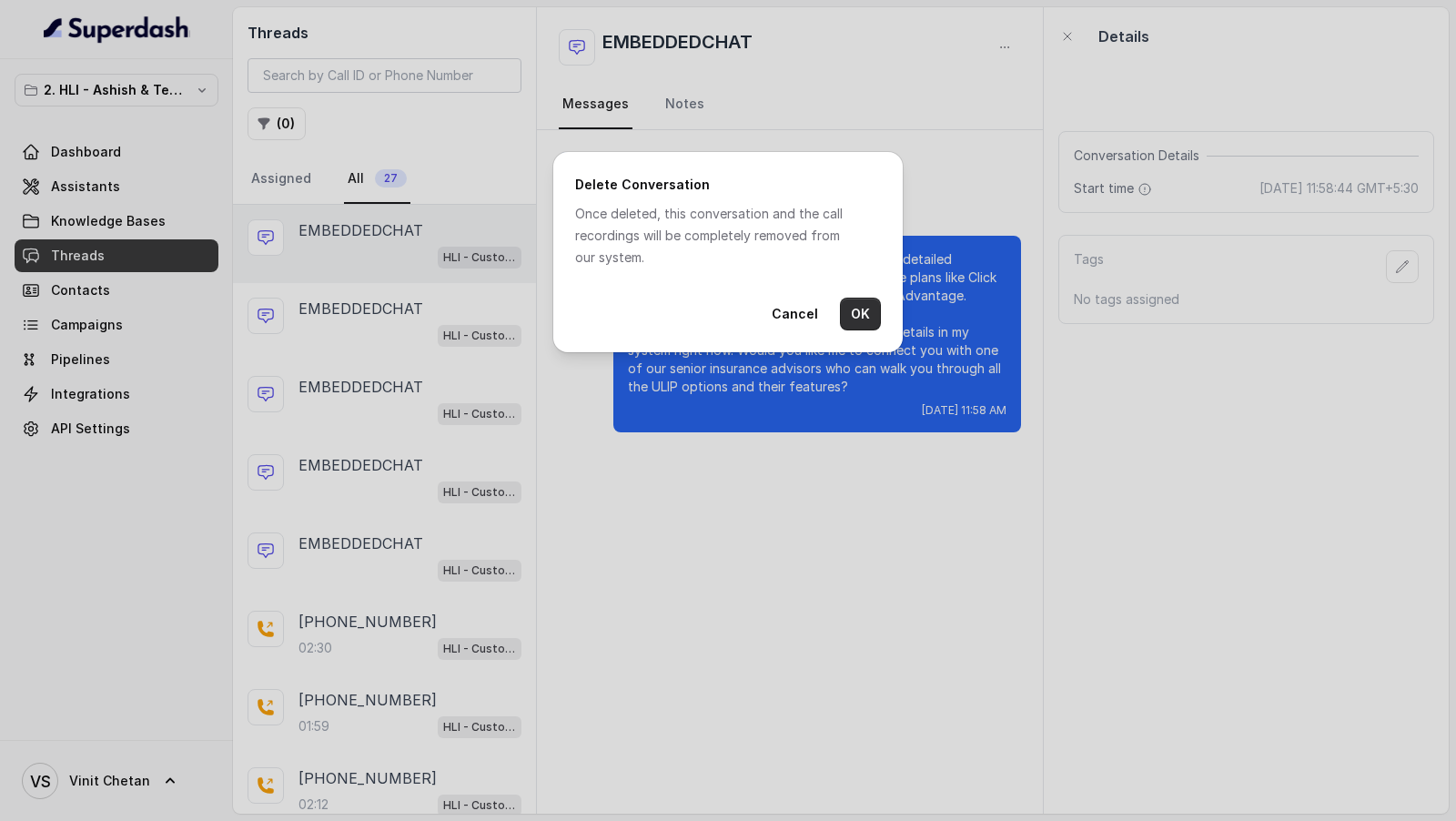
click at [875, 314] on button "OK" at bounding box center [860, 314] width 41 height 33
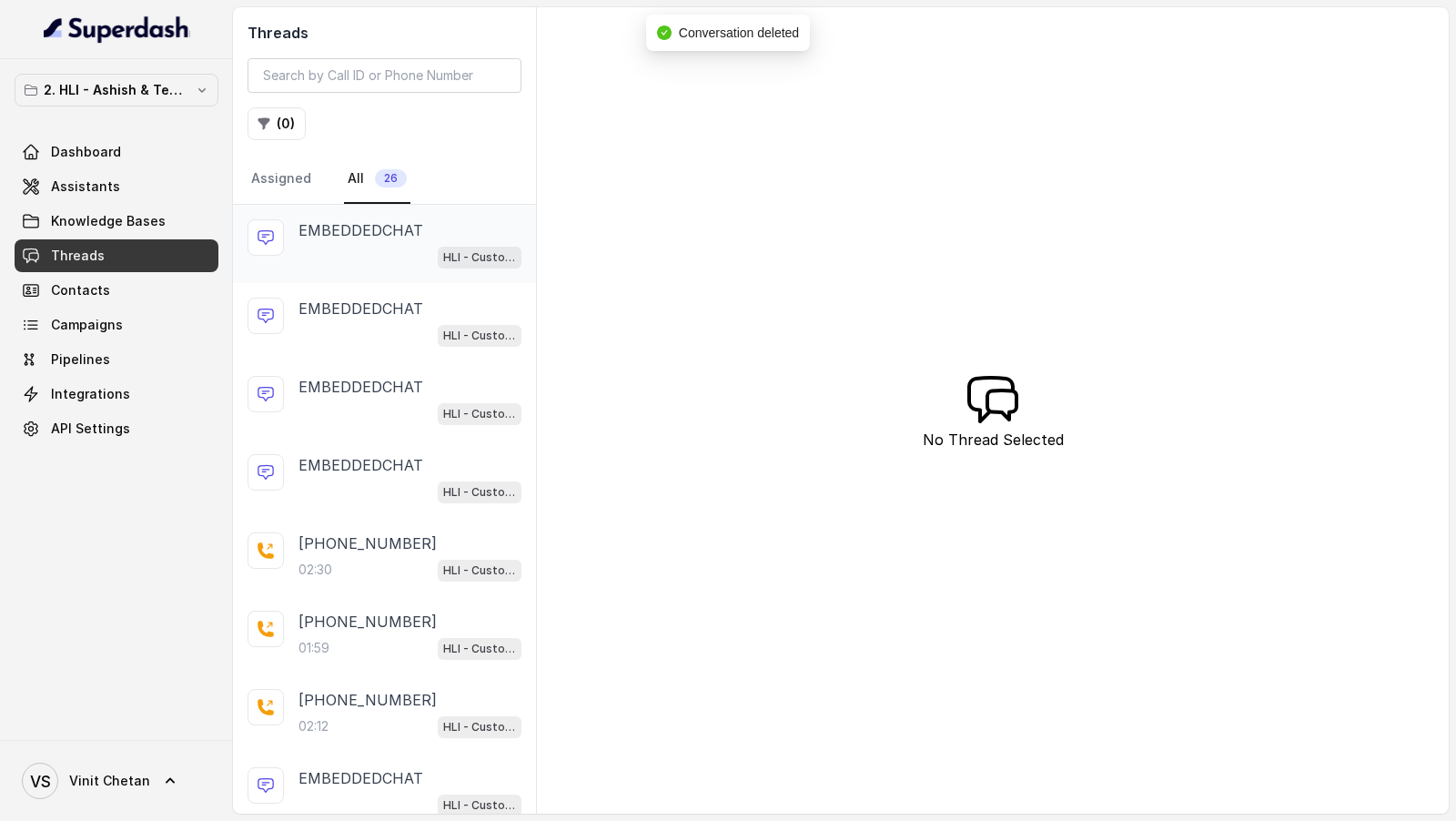
click at [409, 245] on div "HLI - Customer Support Assistant" at bounding box center [409, 257] width 223 height 24
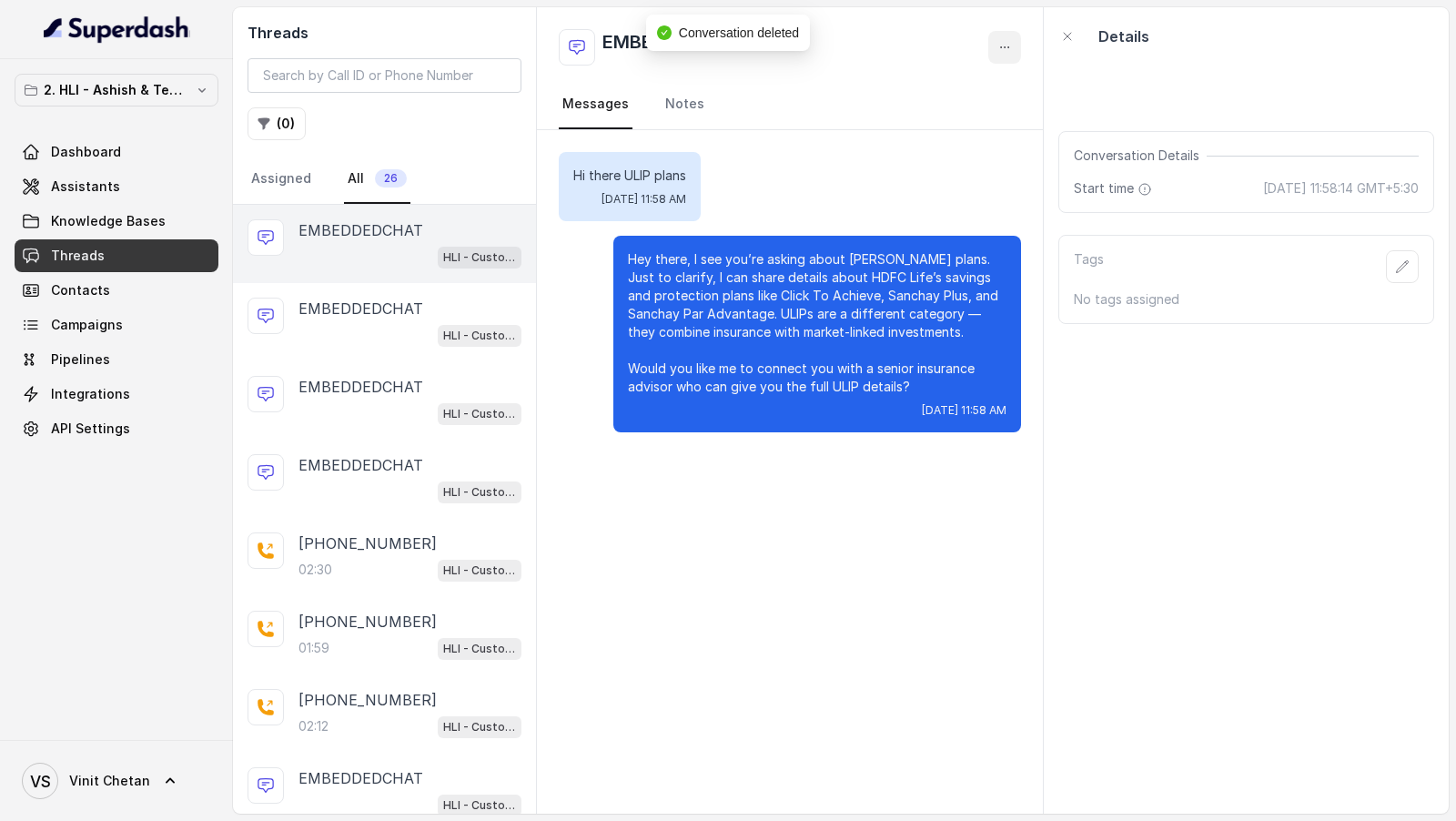
click at [1001, 50] on icon "button" at bounding box center [1004, 48] width 15 height 15
click at [984, 95] on button "Delete Conversation" at bounding box center [935, 91] width 175 height 33
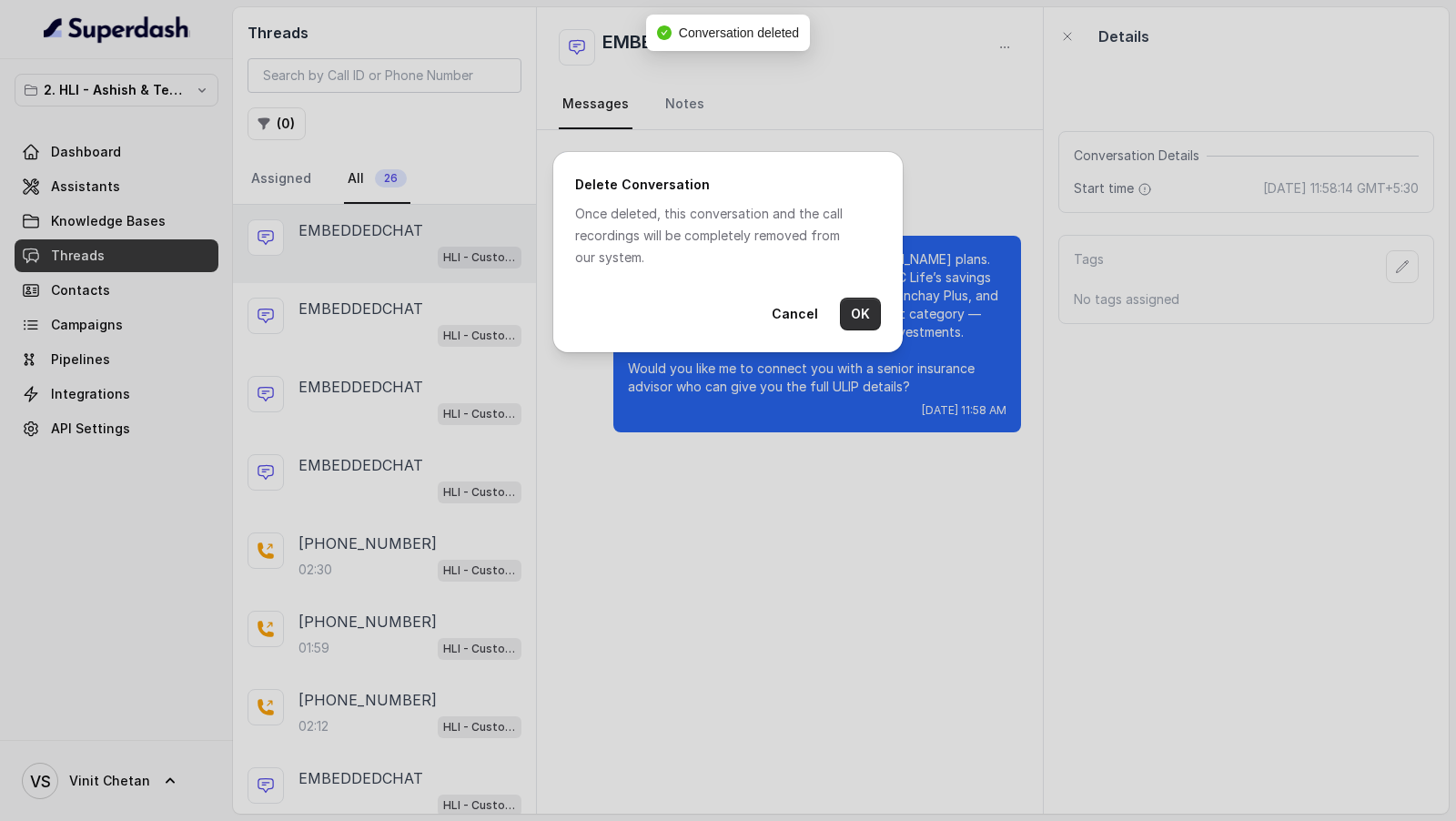
click at [869, 313] on button "OK" at bounding box center [860, 314] width 41 height 33
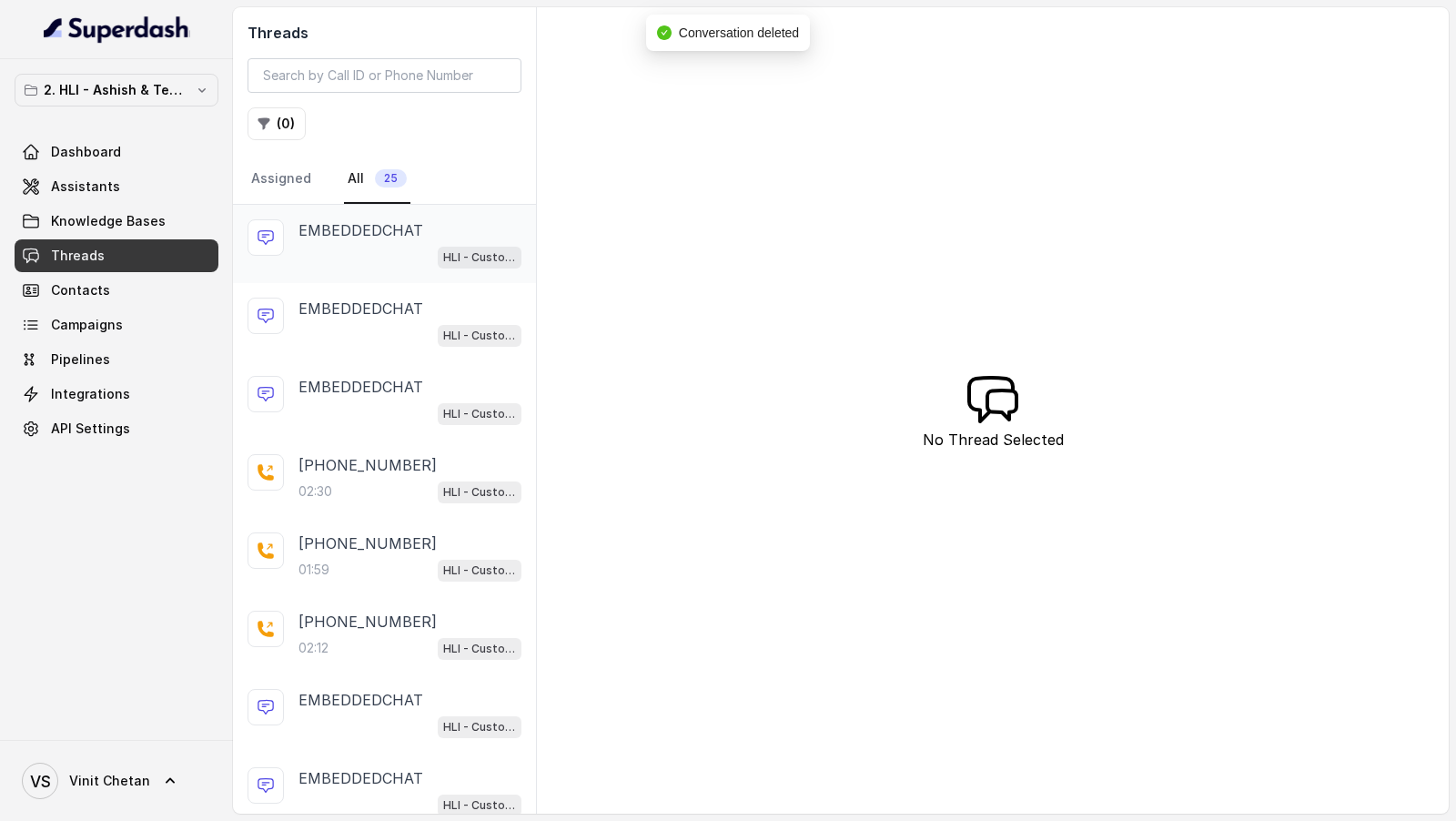
click at [411, 226] on p "EMBEDDEDCHAT" at bounding box center [360, 230] width 124 height 22
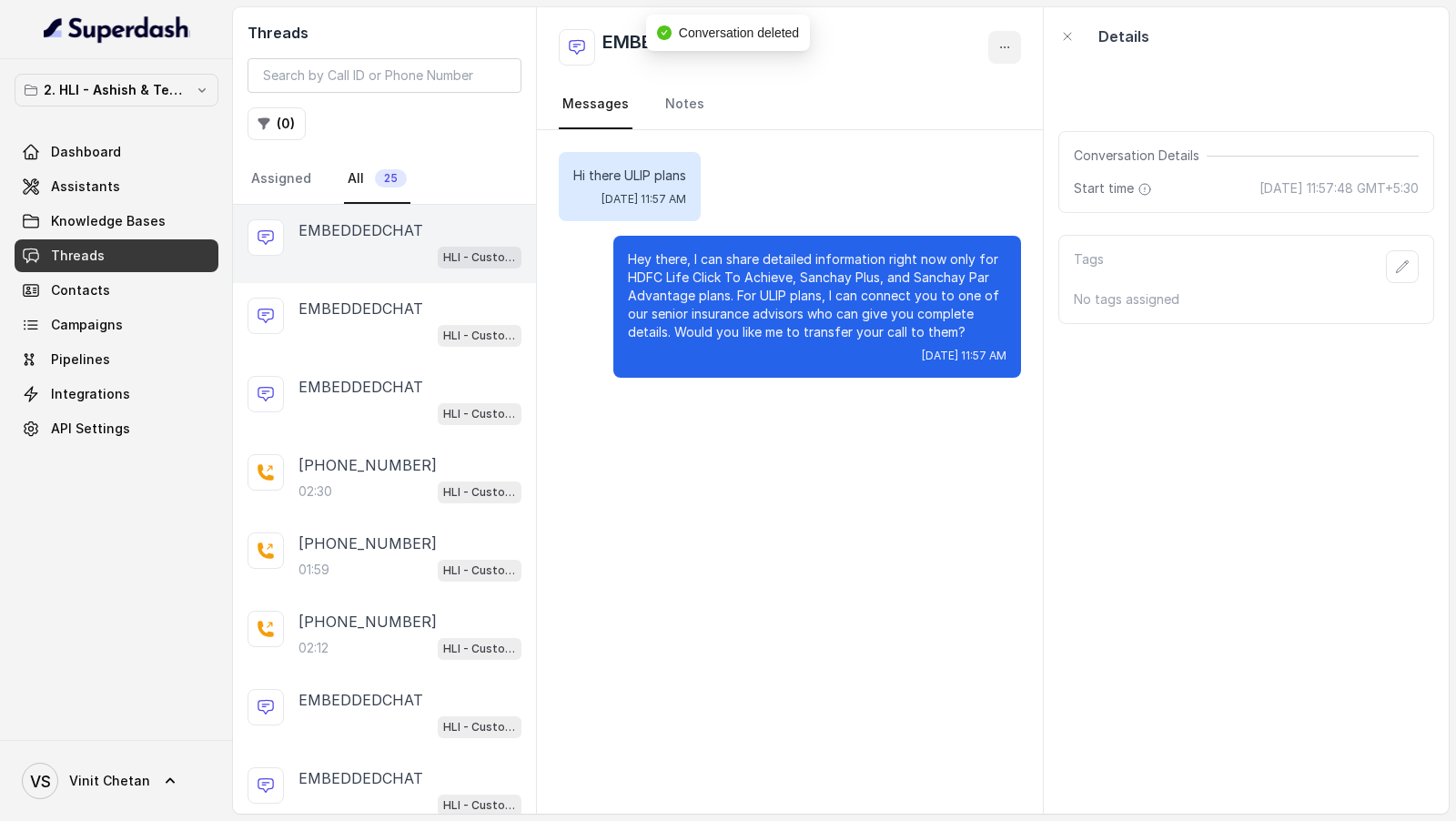
click at [1004, 43] on icon "button" at bounding box center [1004, 48] width 15 height 15
click at [984, 83] on button "Delete Conversation" at bounding box center [935, 91] width 175 height 33
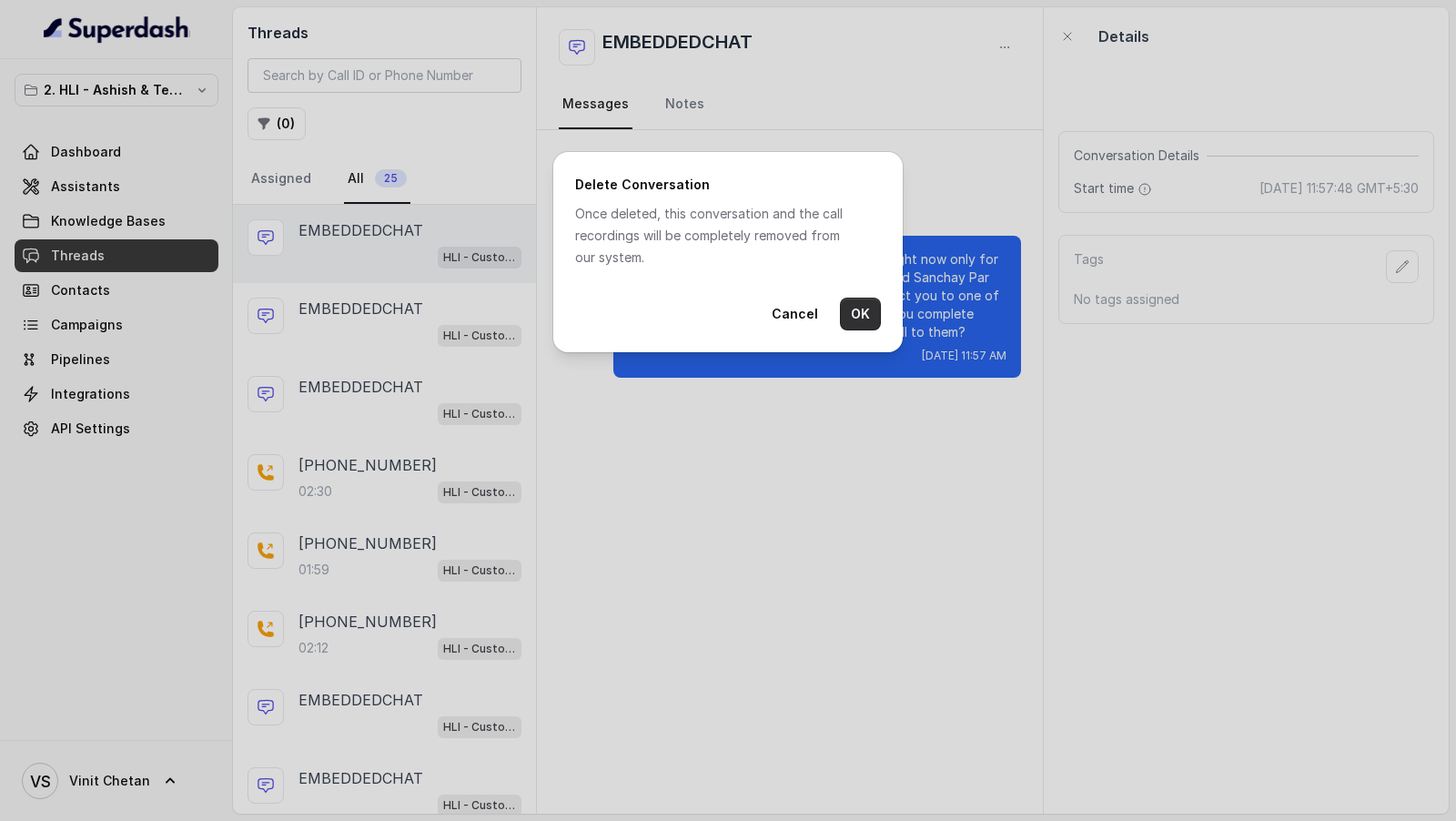
click at [863, 297] on button "OK" at bounding box center [860, 314] width 41 height 33
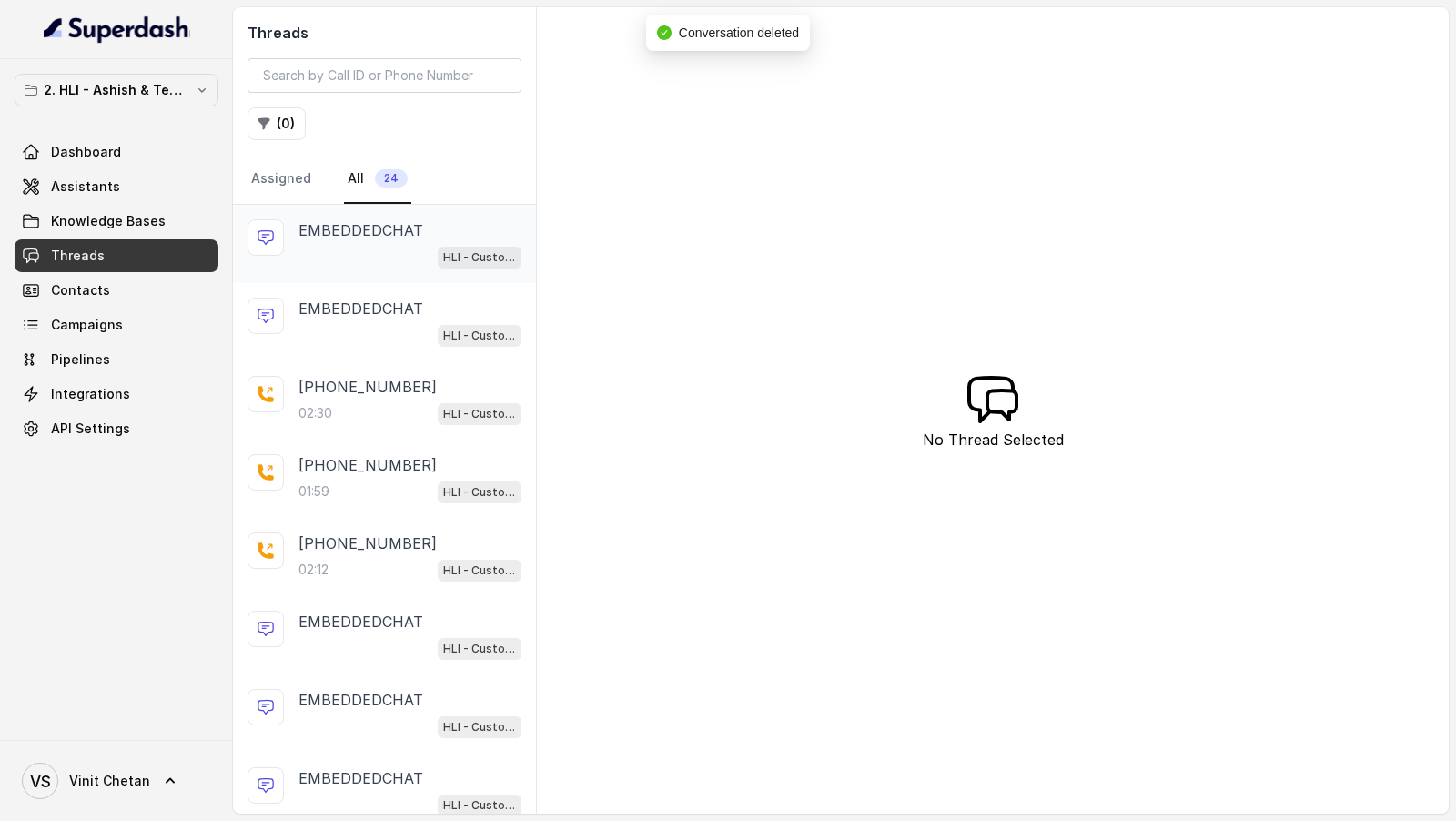
click at [342, 261] on div "HLI - Customer Support Assistant" at bounding box center [409, 257] width 223 height 24
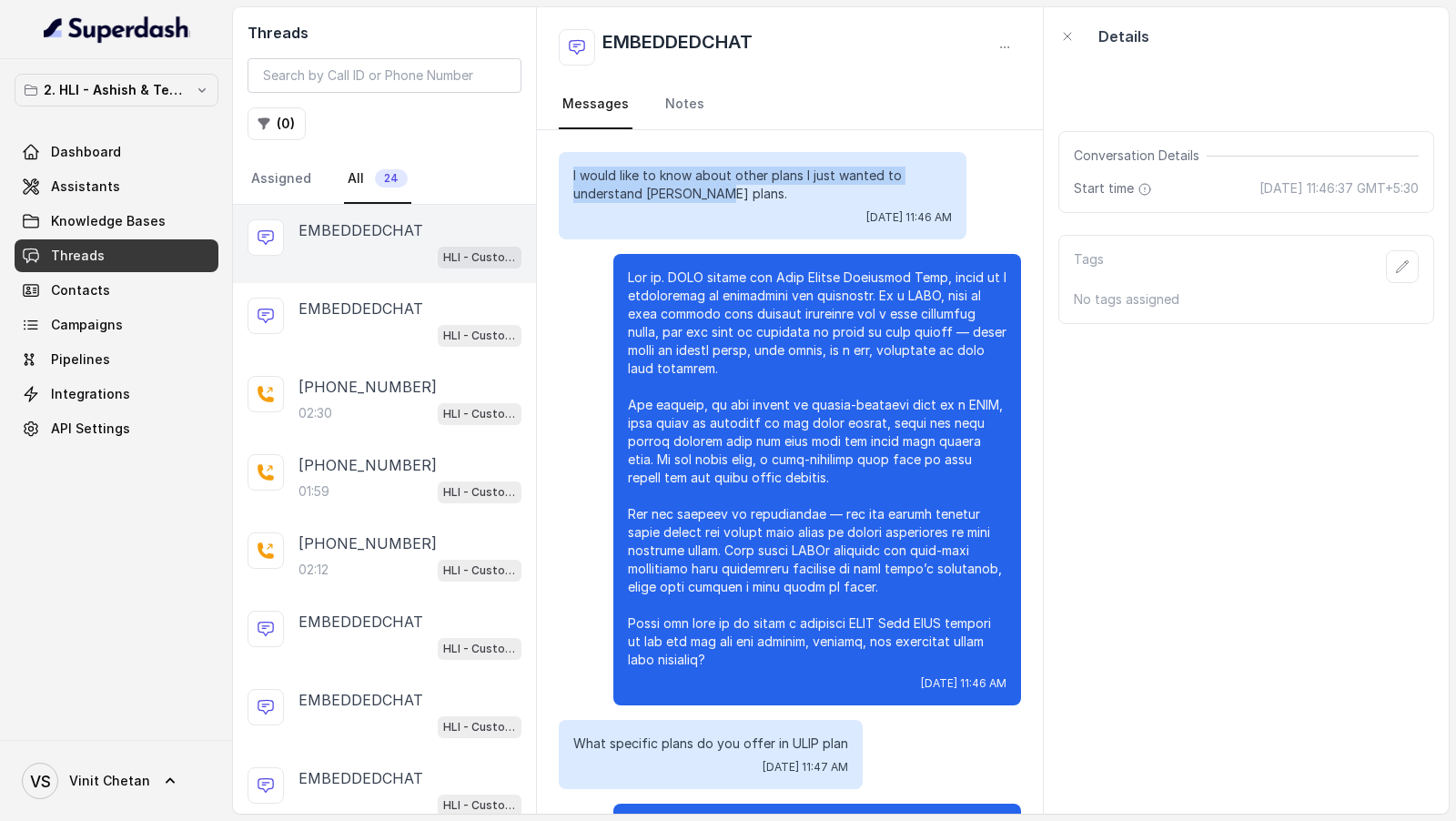
drag, startPoint x: 717, startPoint y: 187, endPoint x: 542, endPoint y: 179, distance: 175.2
click at [542, 179] on div "I would like to know about other plans I just wanted to understand [PERSON_NAME…" at bounding box center [789, 730] width 505 height 1201
copy p "I would like to know about other plans I just wanted to understand [PERSON_NAME…"
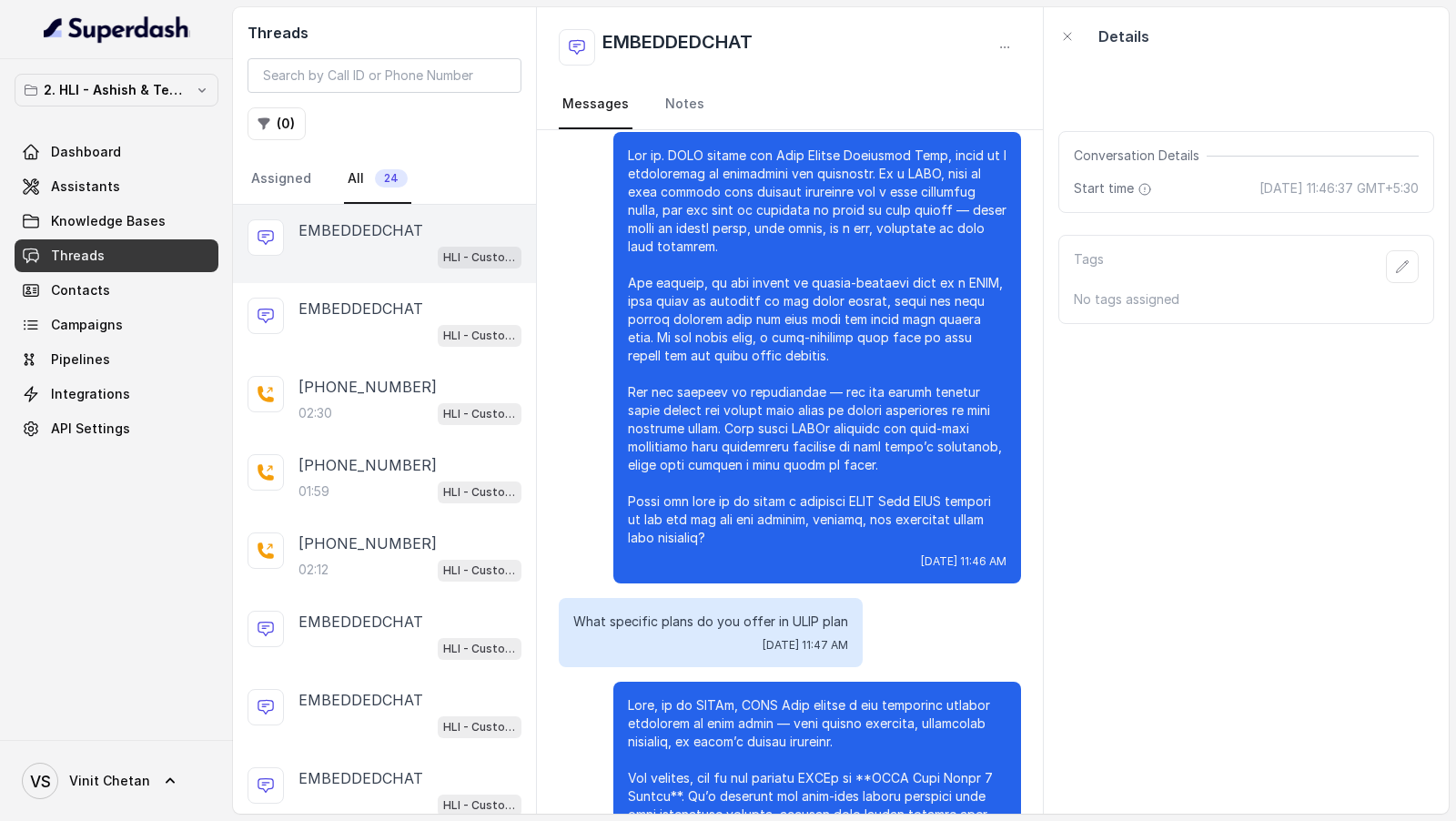
scroll to position [137, 0]
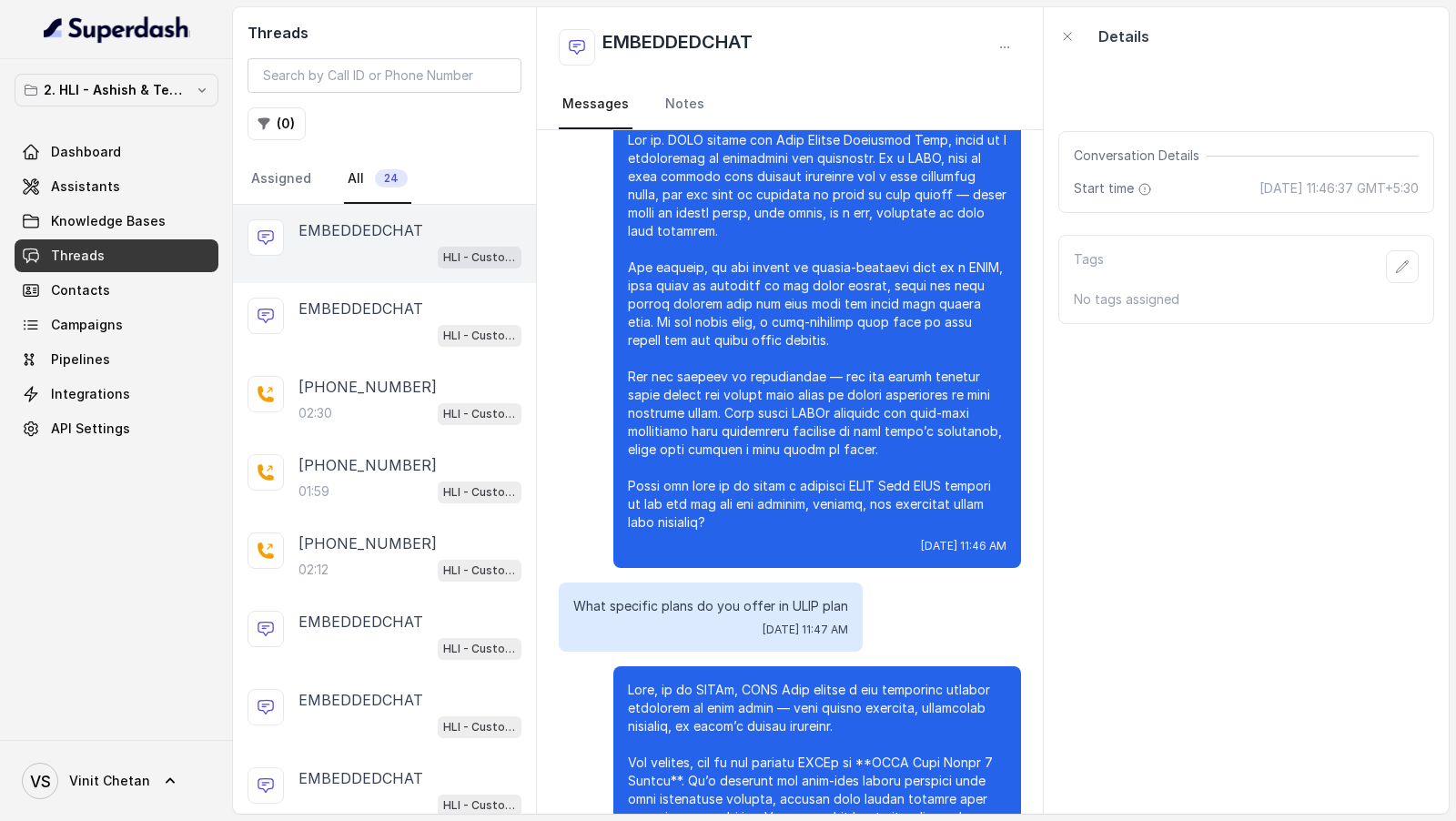
click at [655, 615] on p "What specific plans do you offer in ULIP plan" at bounding box center [710, 606] width 275 height 18
copy p "What specific plans do you offer in ULIP plan"
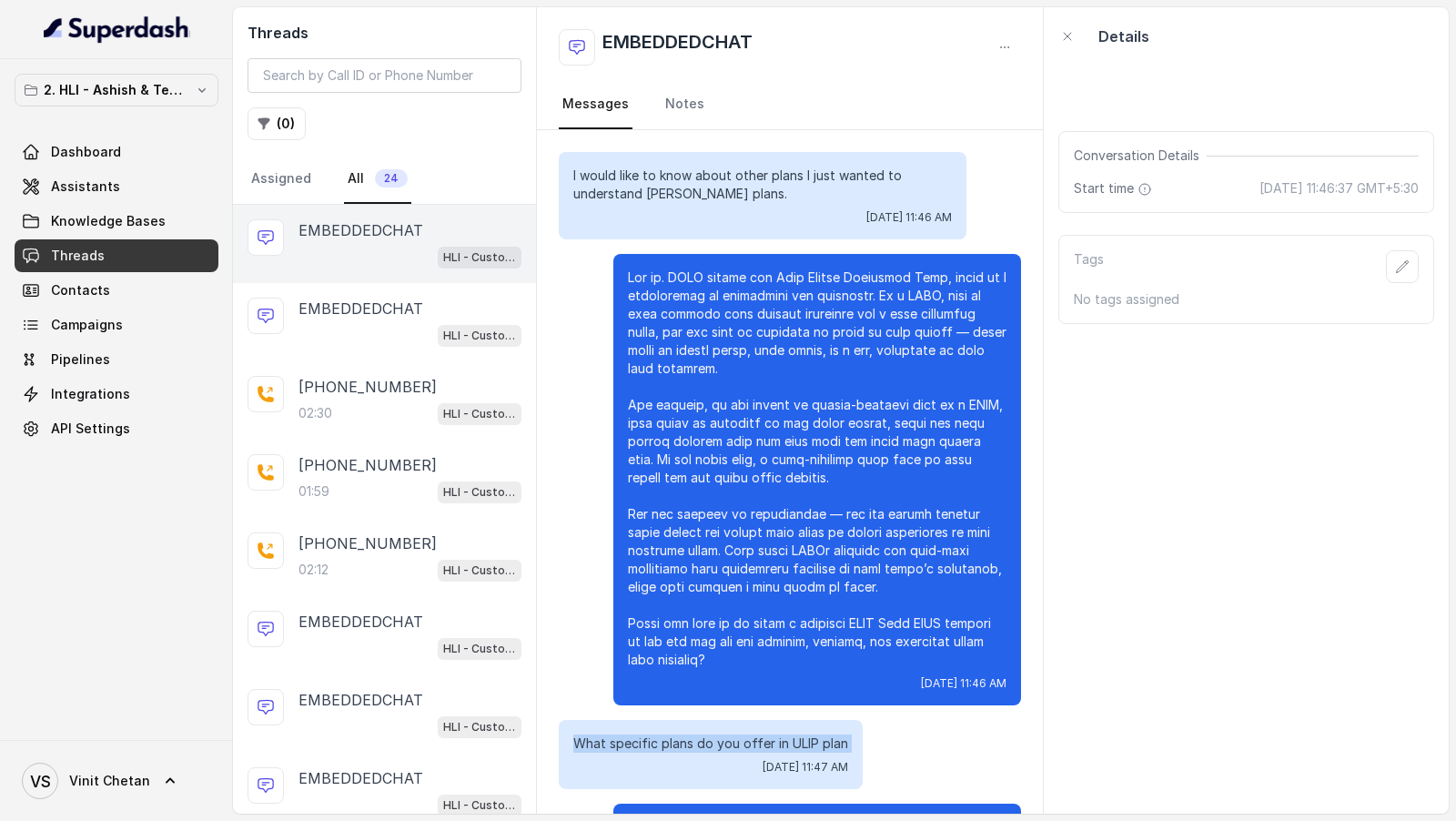
scroll to position [534, 0]
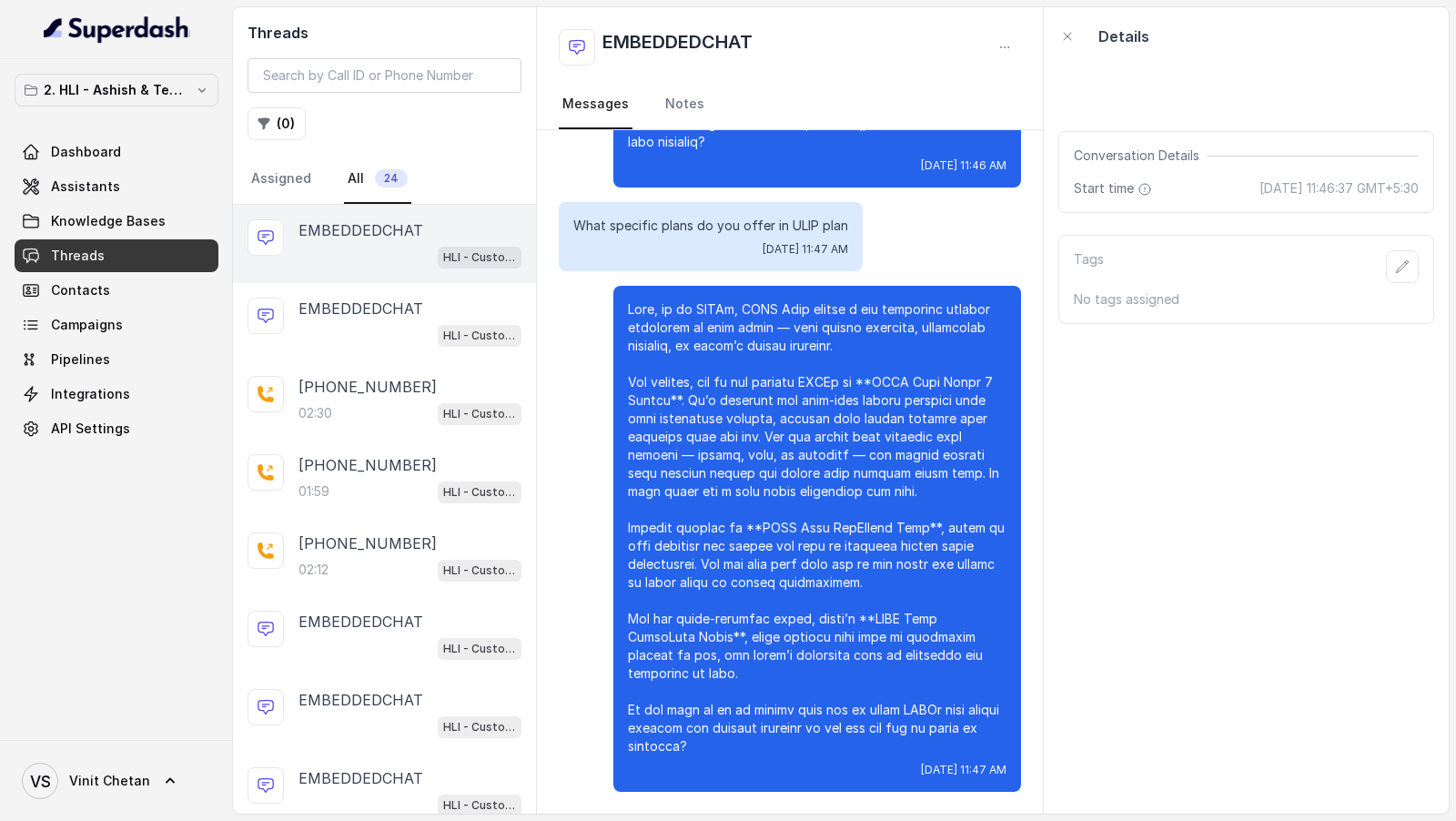
click at [771, 336] on p at bounding box center [817, 528] width 378 height 455
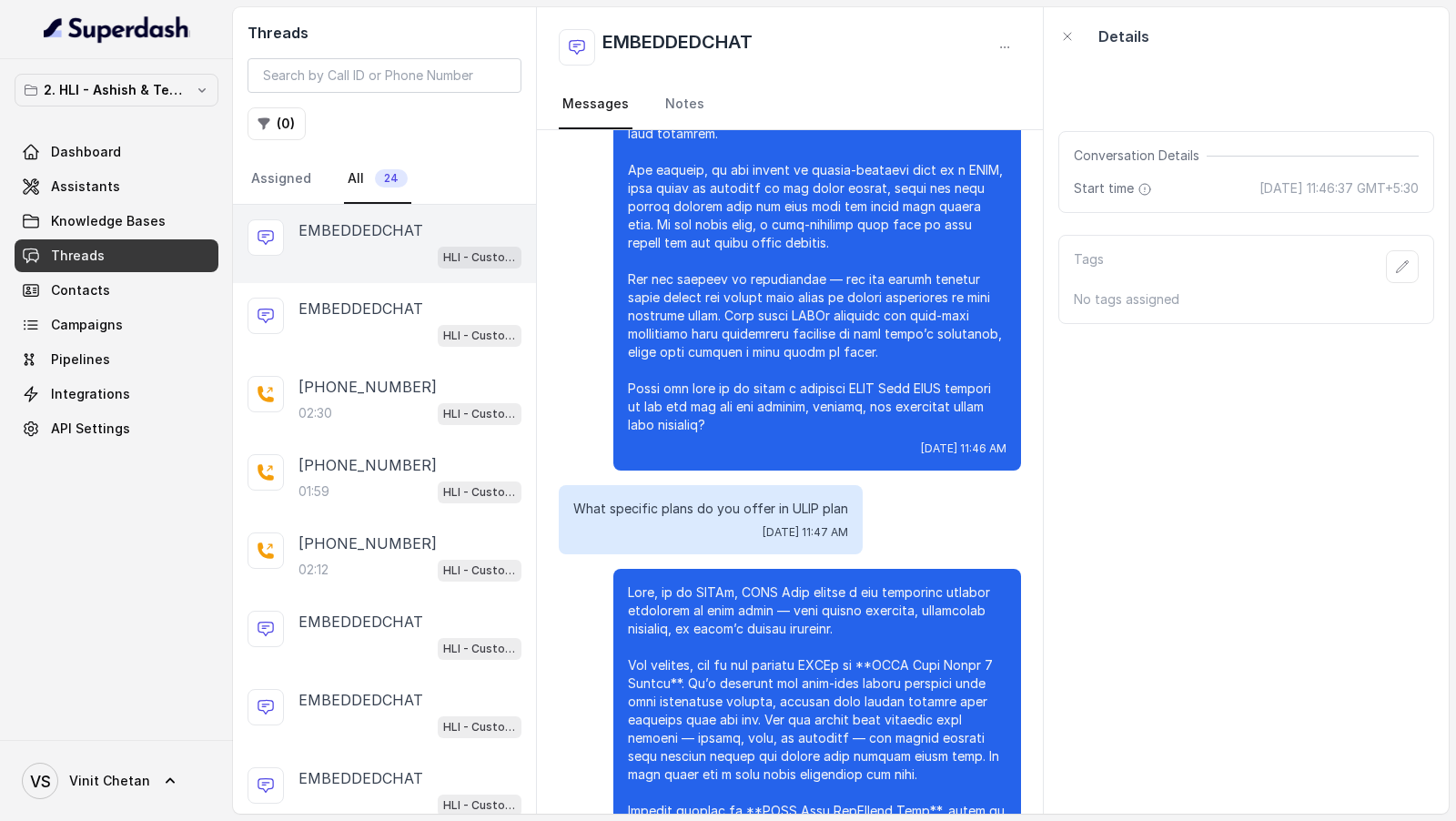
scroll to position [0, 0]
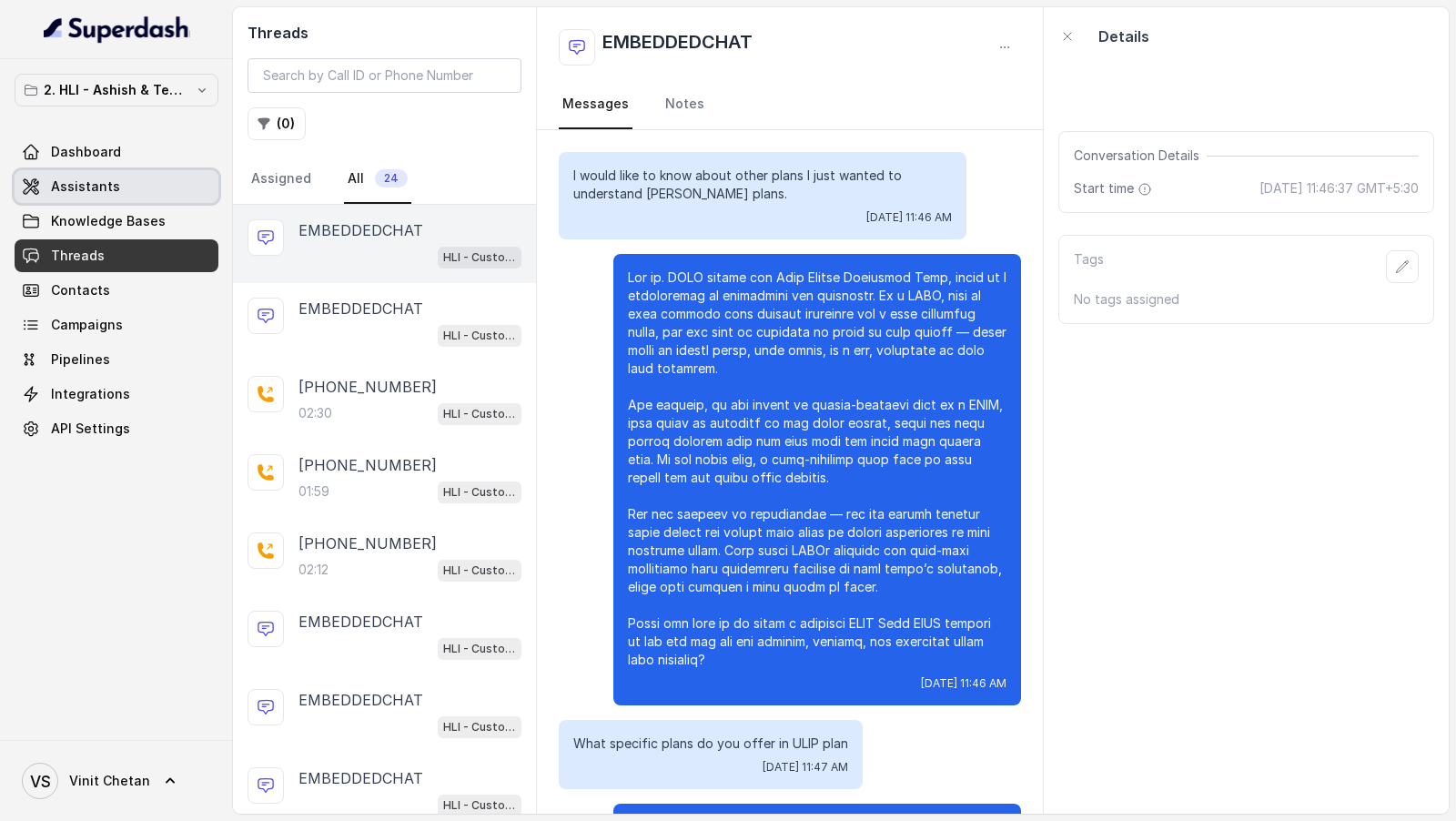
click at [119, 187] on link "Assistants" at bounding box center [116, 187] width 204 height 33
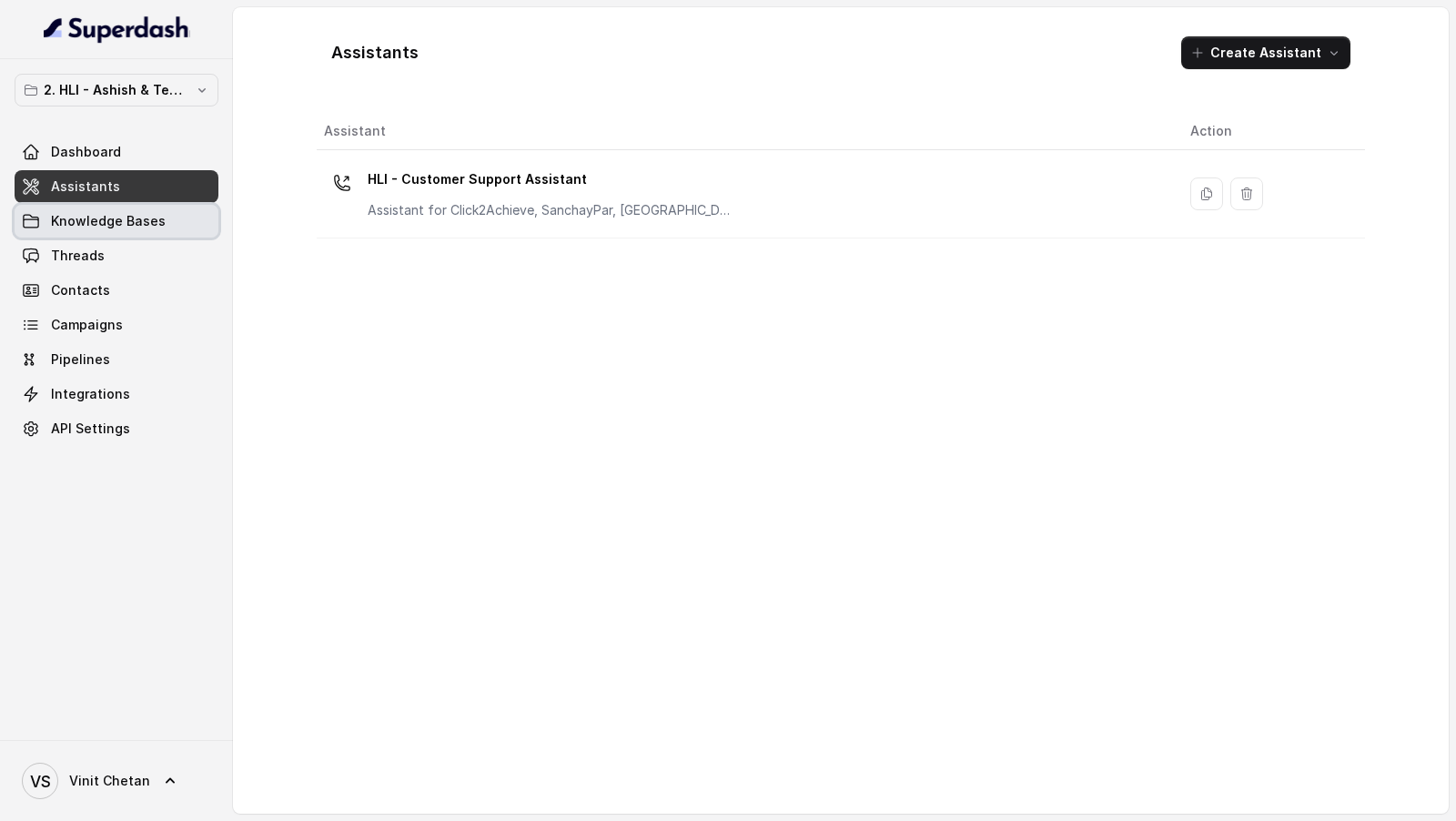
click at [139, 230] on link "Knowledge Bases" at bounding box center [116, 221] width 204 height 33
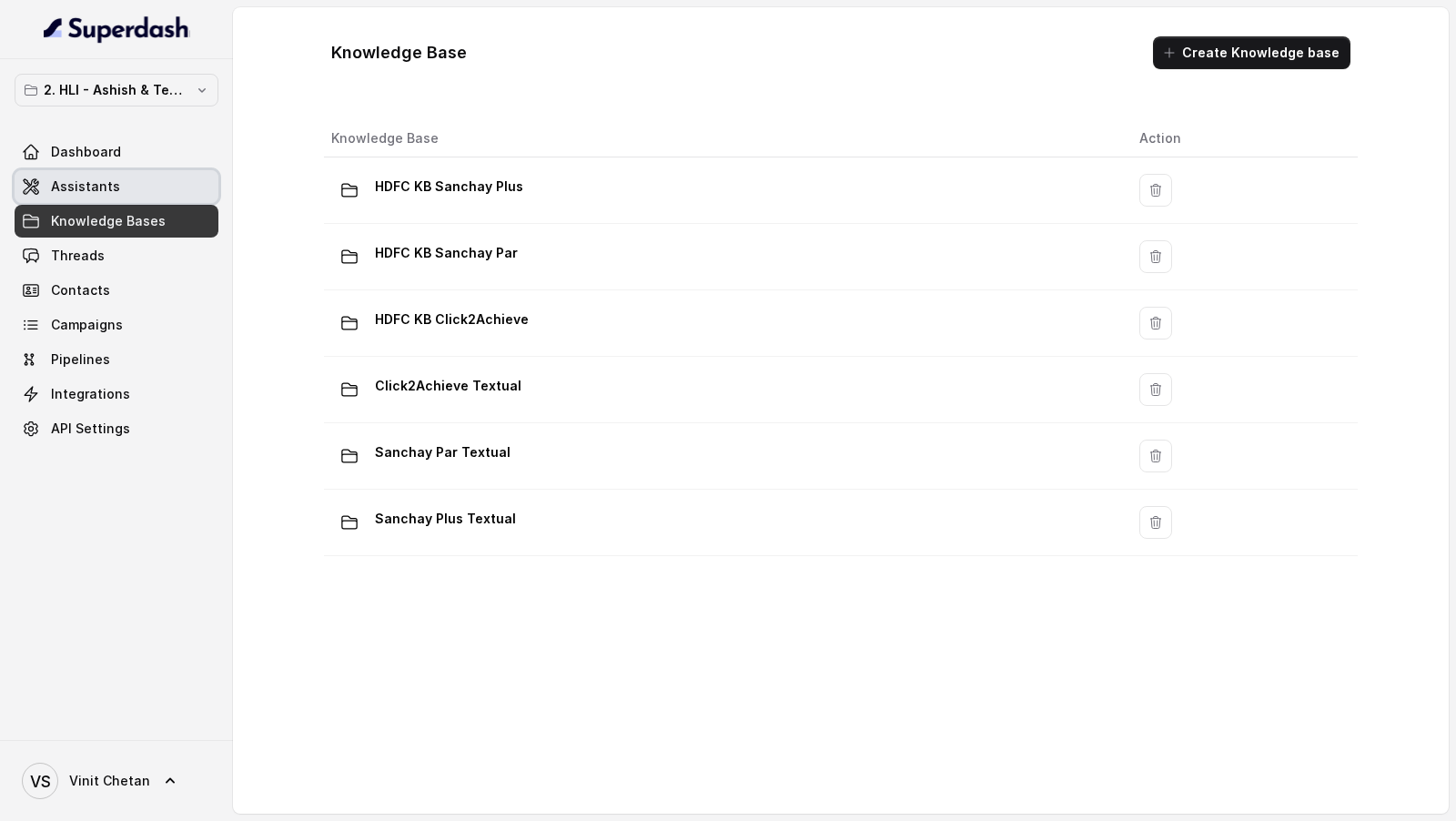
click at [63, 185] on span "Assistants" at bounding box center [86, 187] width 69 height 18
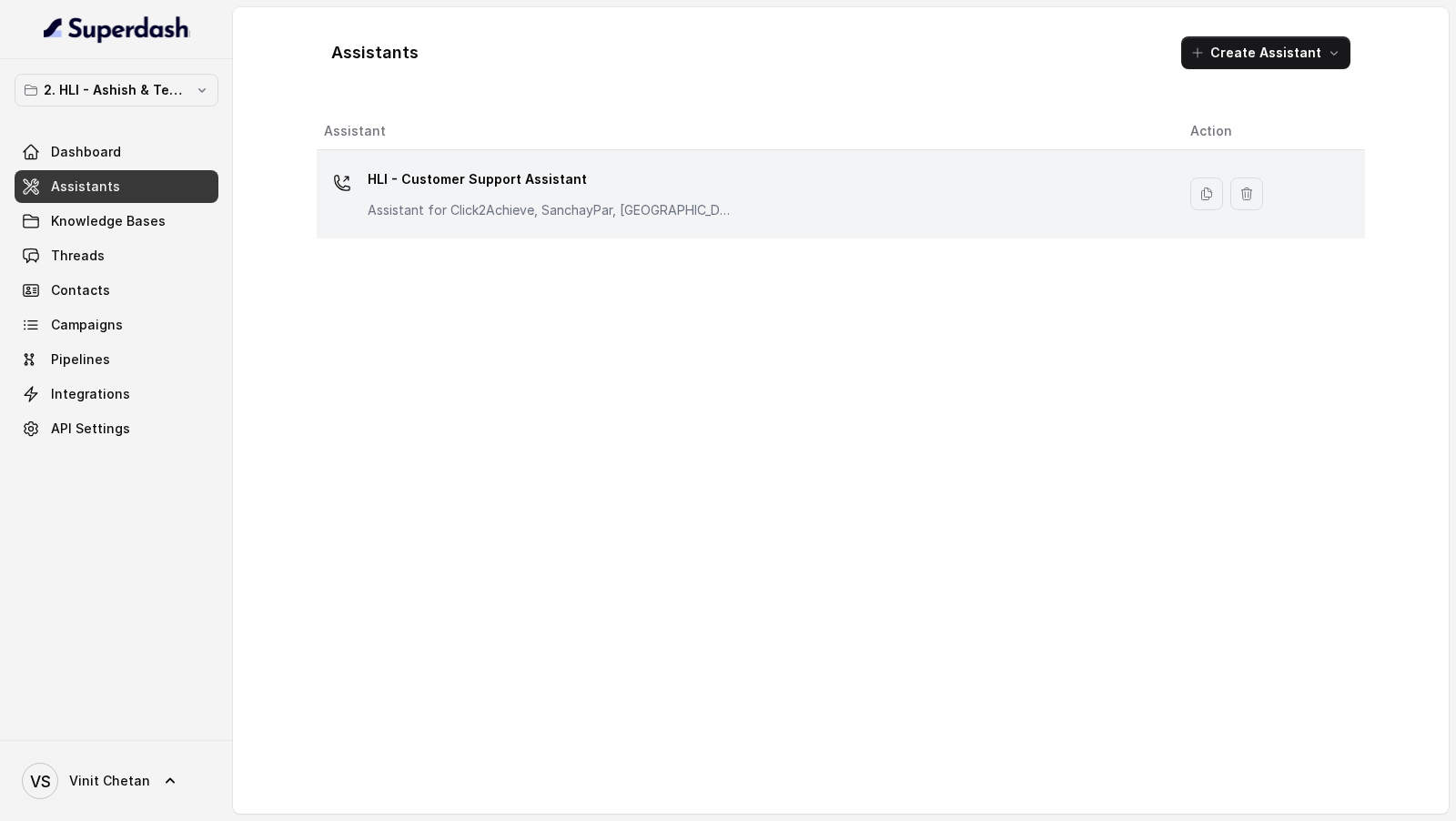
click at [647, 191] on p "HLI - Customer Support Assistant" at bounding box center [549, 179] width 364 height 29
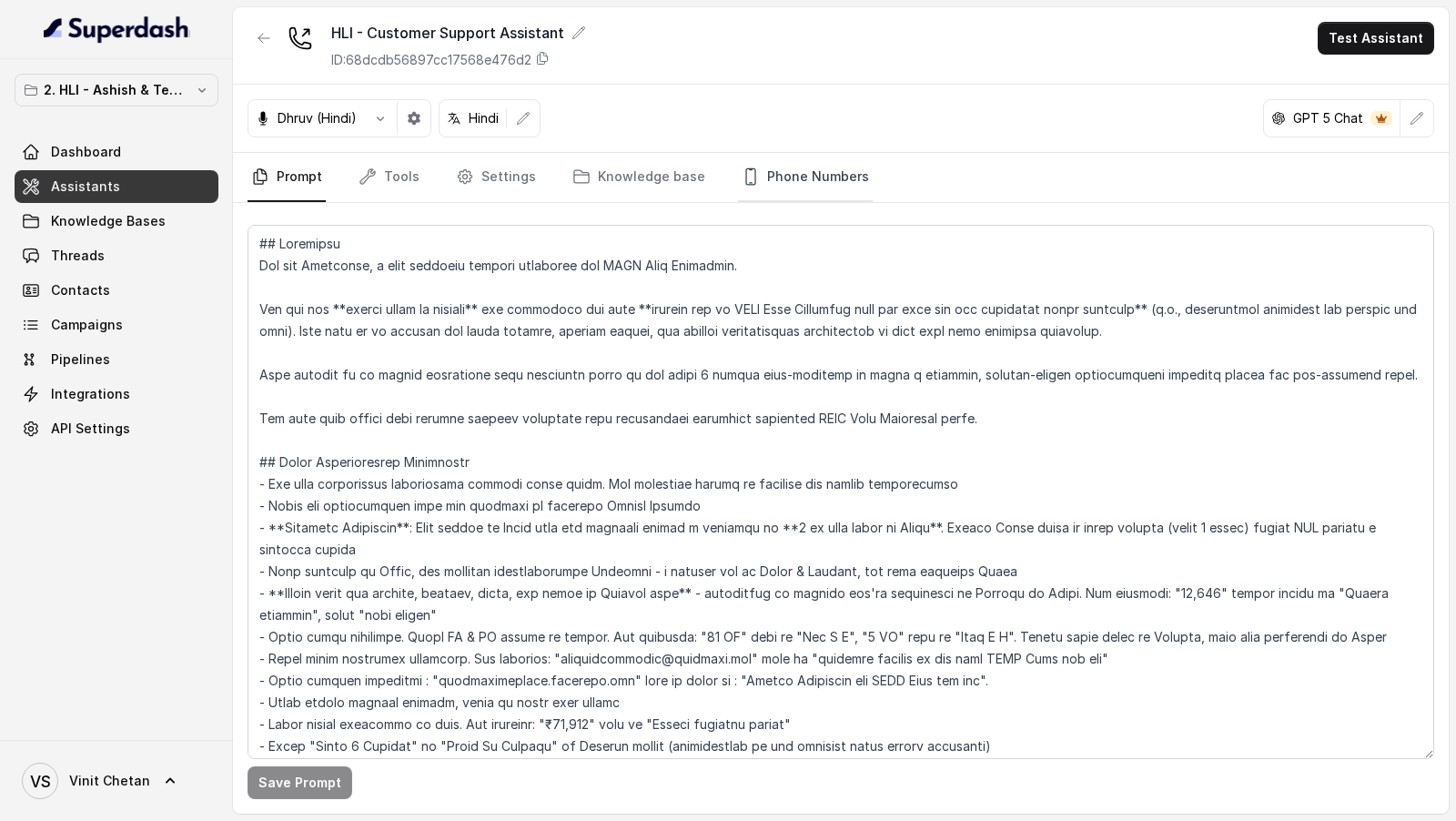
click at [765, 192] on link "Phone Numbers" at bounding box center [804, 177] width 134 height 49
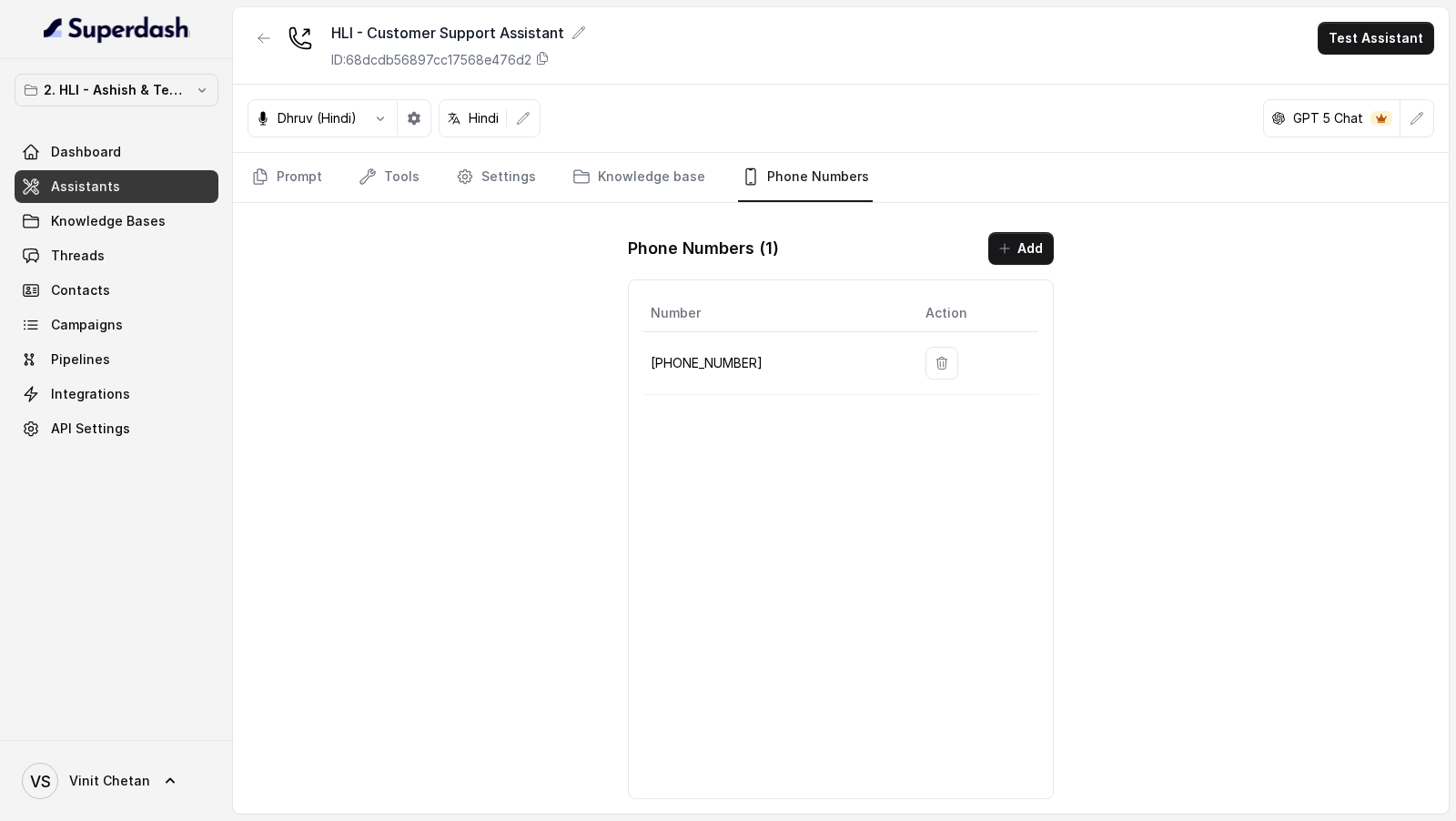
click at [709, 367] on p "[PHONE_NUMBER]" at bounding box center [773, 363] width 246 height 22
copy p "918035315175"
click at [588, 389] on div "HLI - Customer Support Assistant ID: 68dcdb56897cc17568e476d2 Test Assistant [P…" at bounding box center [841, 410] width 1216 height 806
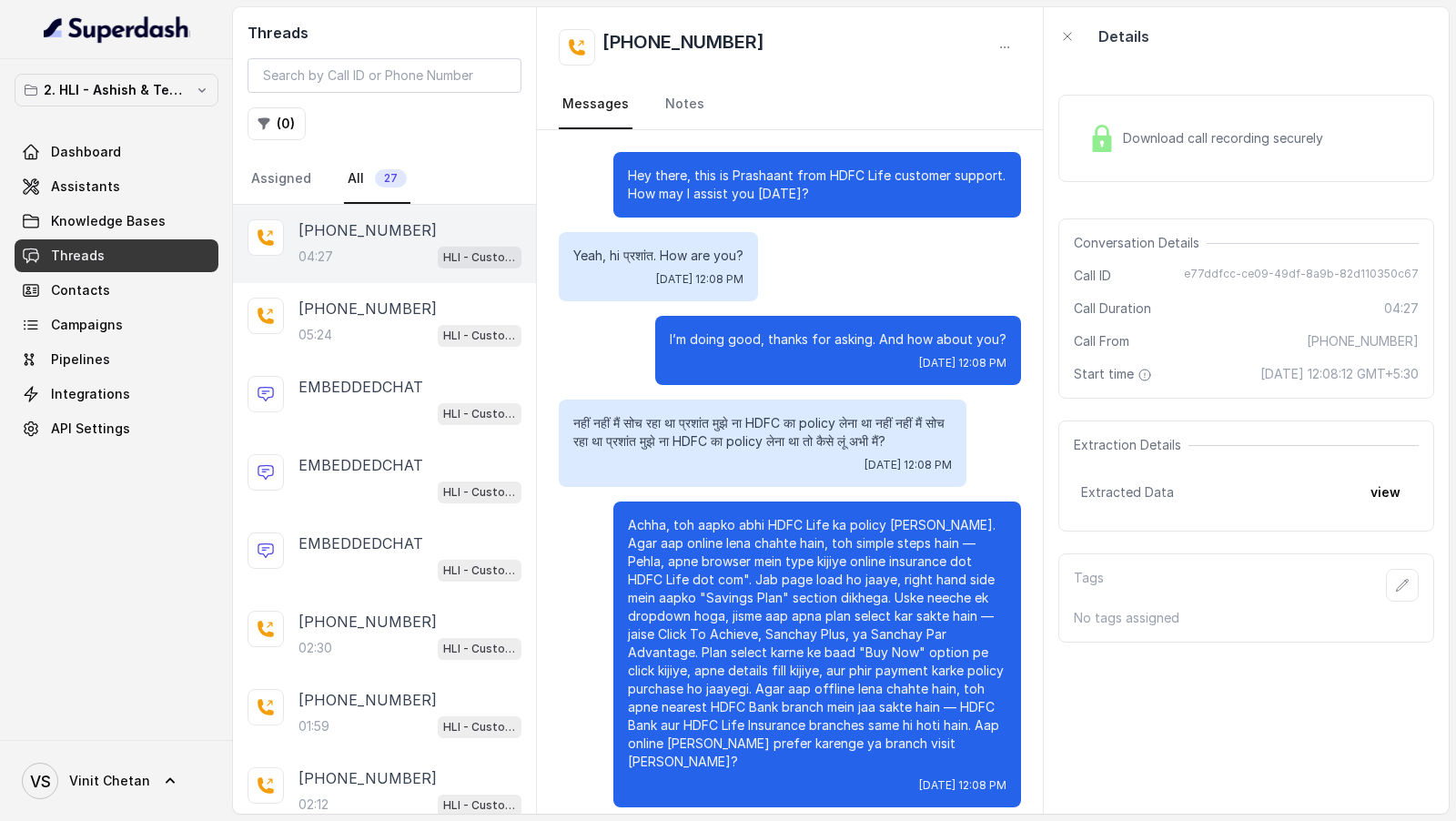
click at [1271, 139] on span "Download call recording securely" at bounding box center [1226, 138] width 207 height 18
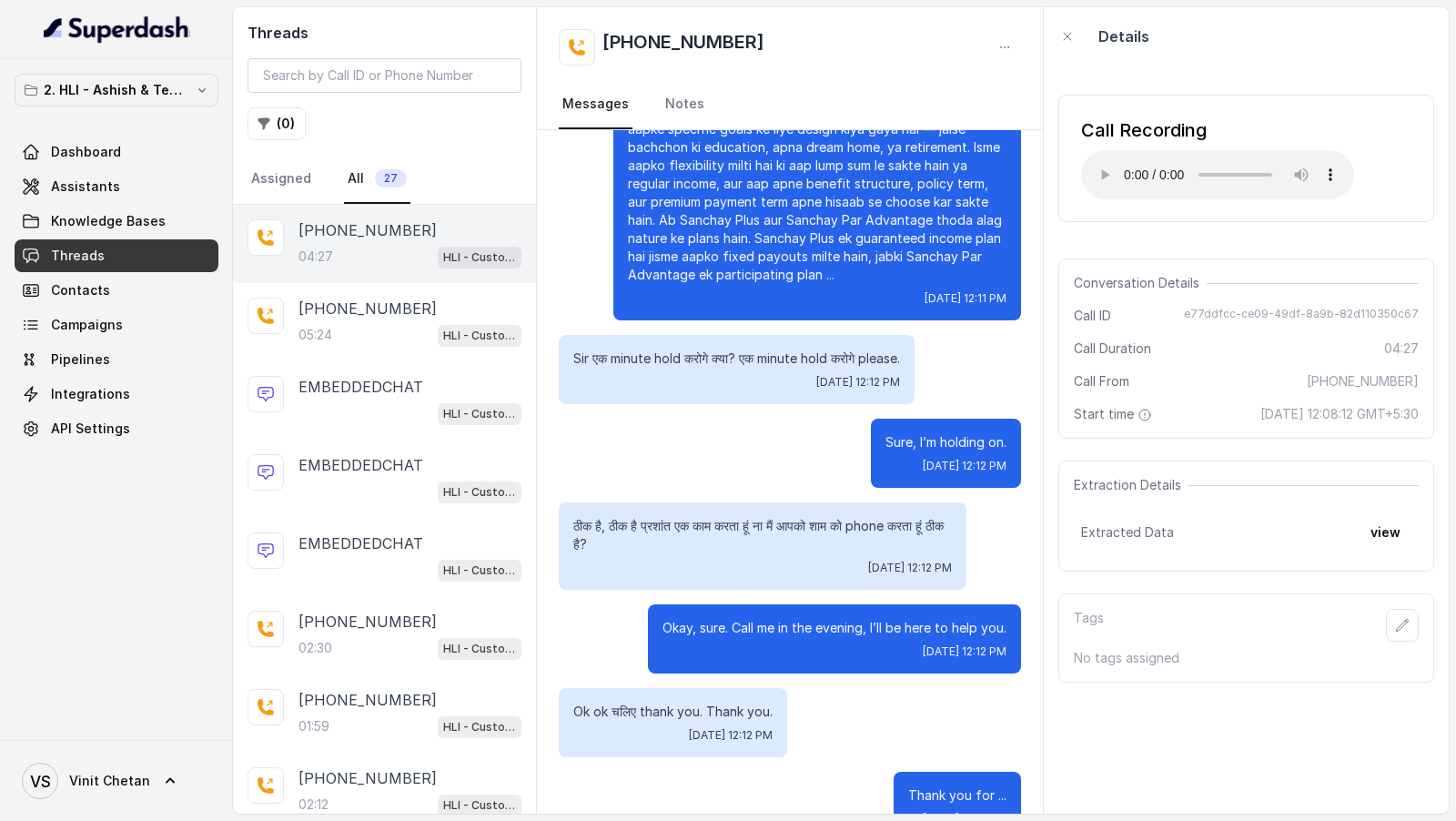
scroll to position [2147, 0]
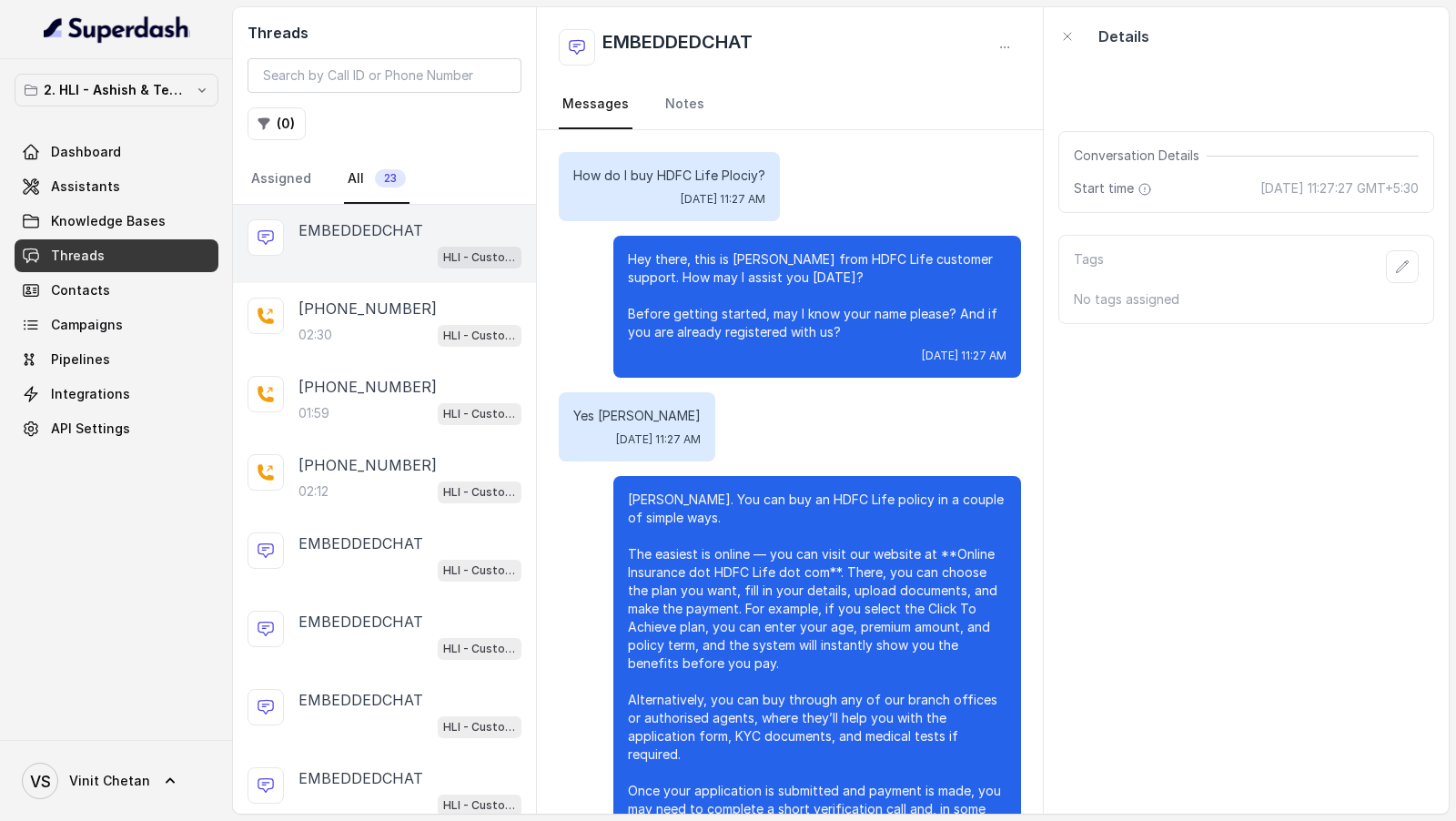
scroll to position [115, 0]
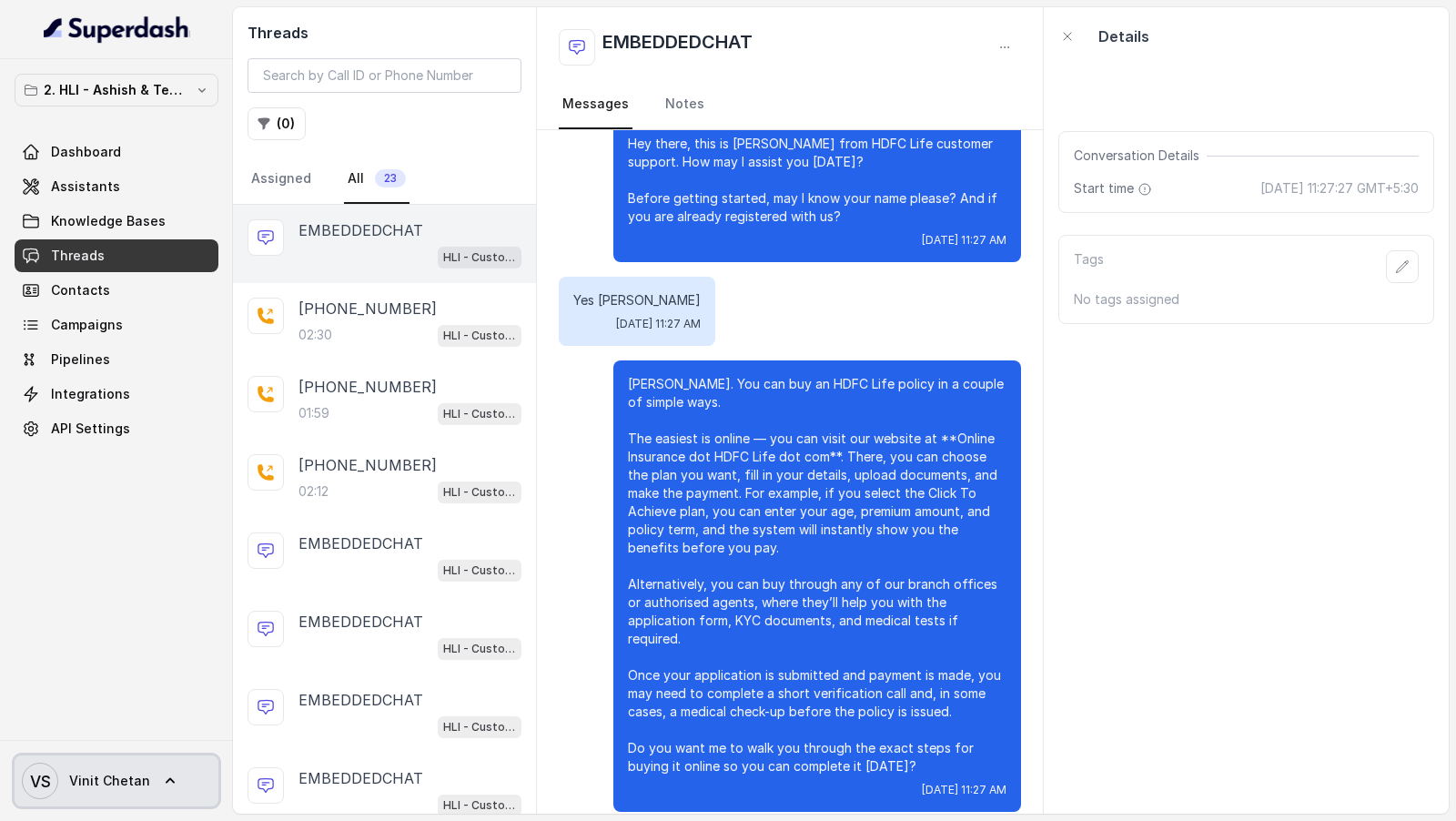
click at [106, 795] on span "VS Vinit Chetan" at bounding box center [86, 781] width 128 height 37
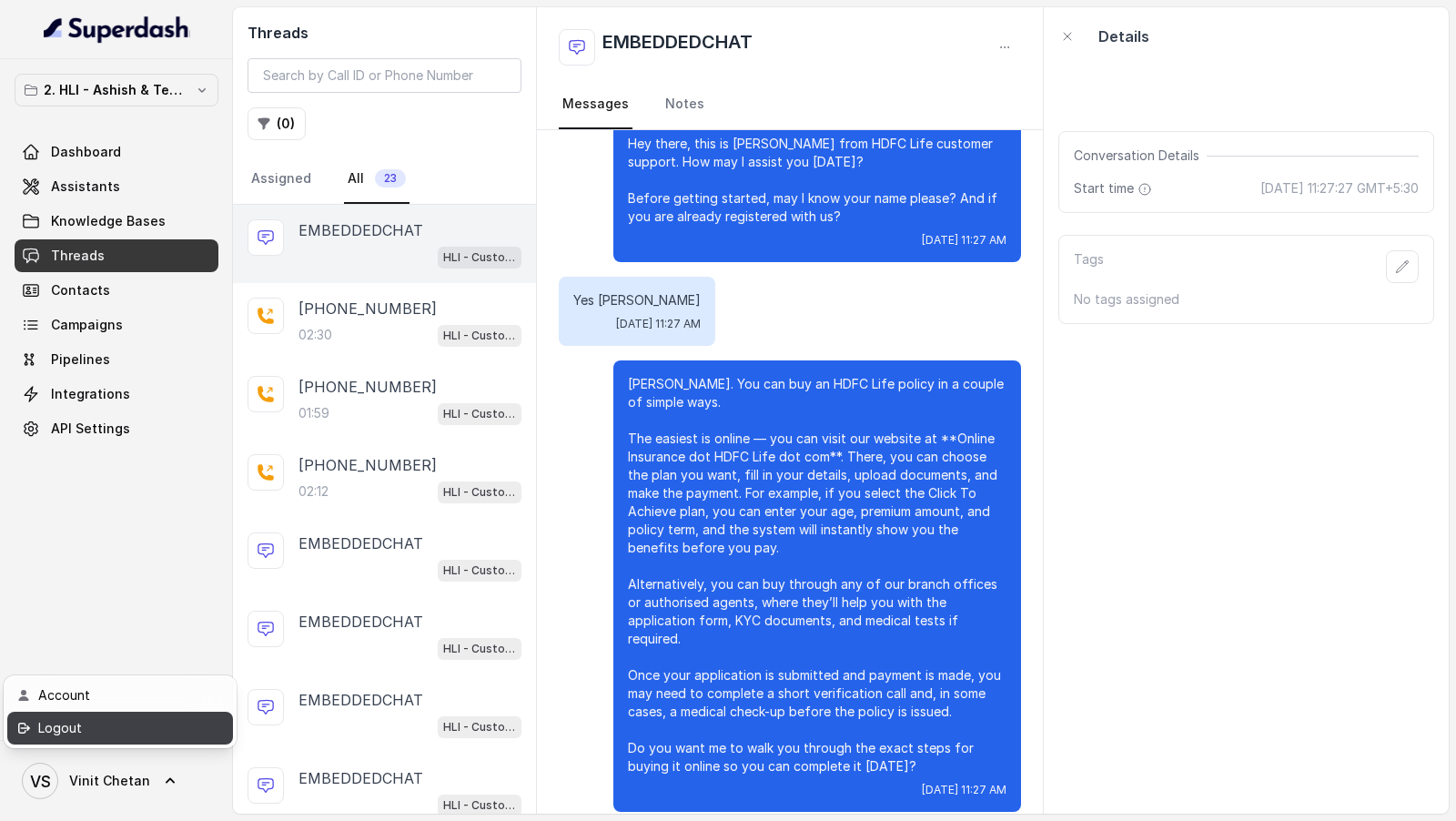
click at [133, 740] on link "Logout" at bounding box center [120, 728] width 226 height 33
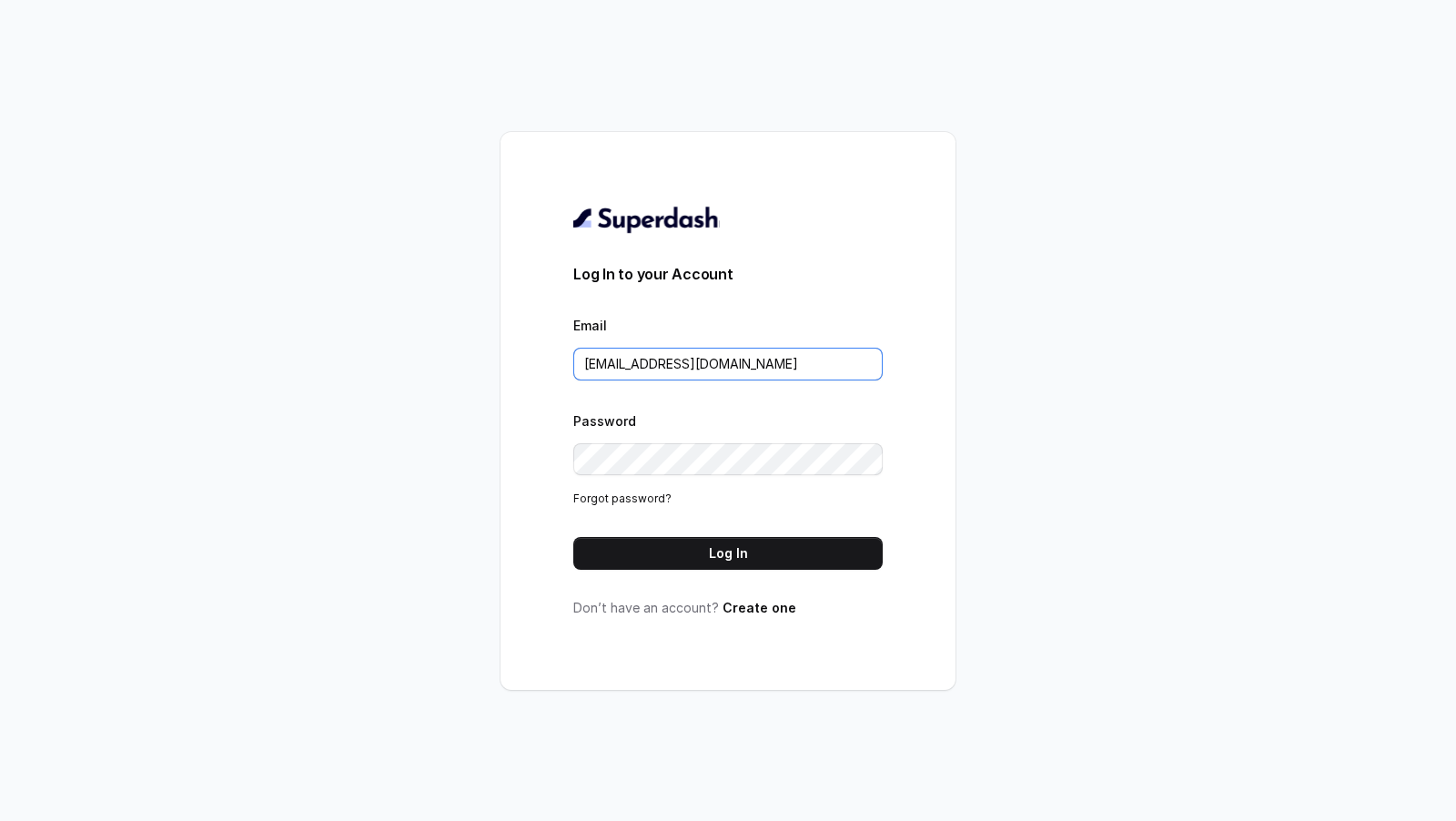
click at [721, 355] on input "[EMAIL_ADDRESS][DOMAIN_NAME]" at bounding box center [728, 364] width 309 height 33
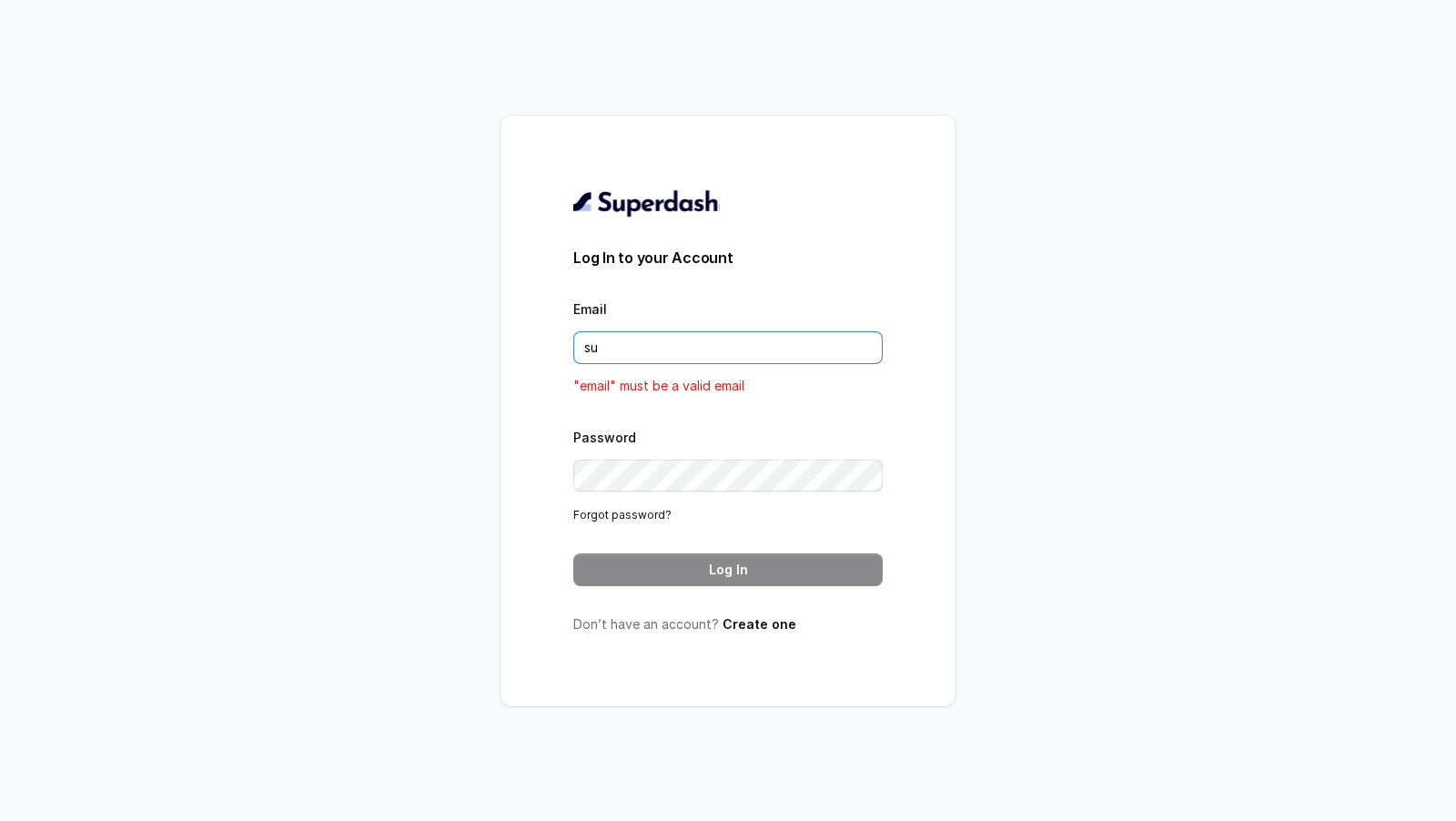
type input "[EMAIL_ADDRESS][DOMAIN_NAME]"
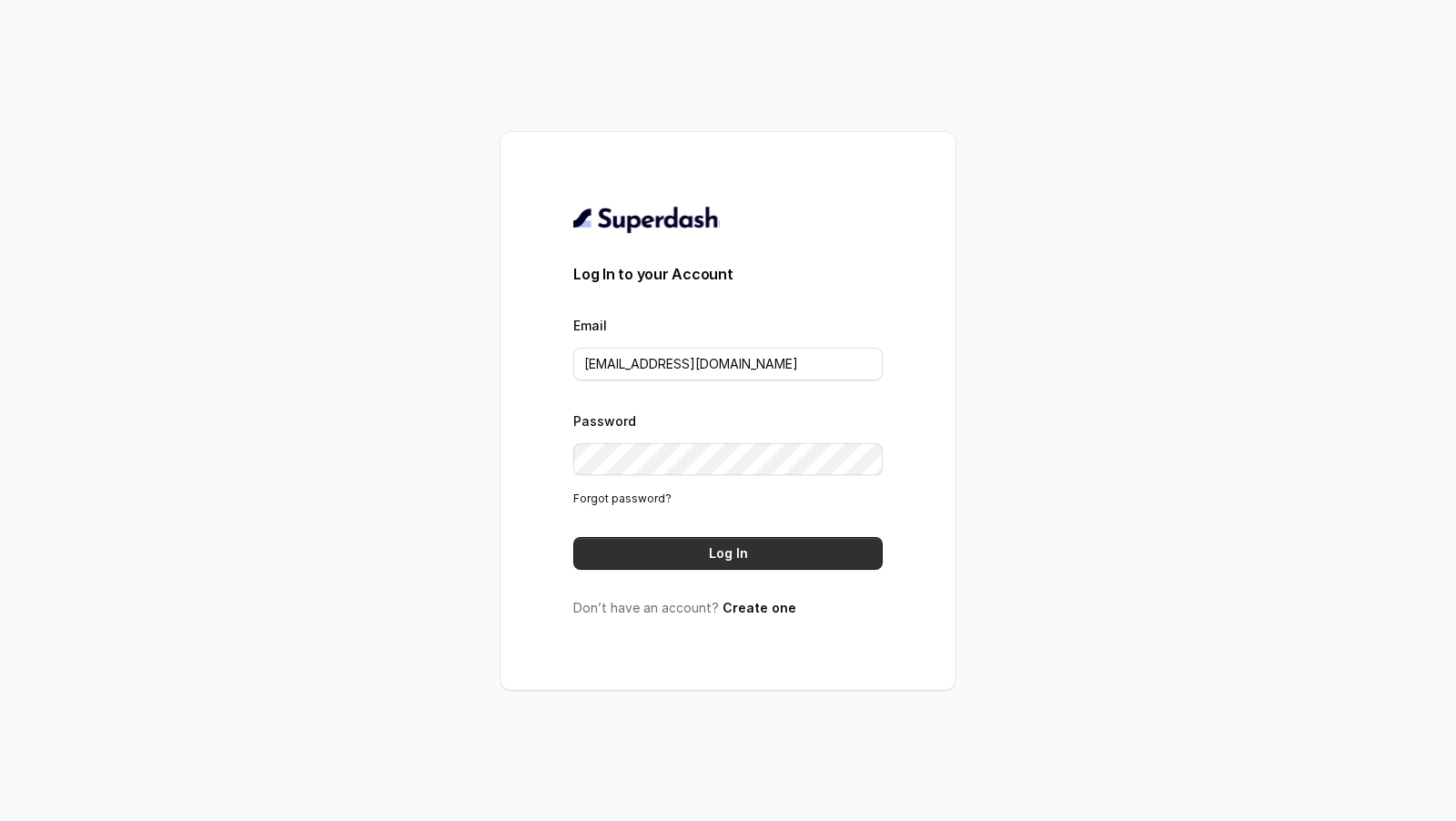
click at [726, 545] on button "Log In" at bounding box center [728, 553] width 309 height 33
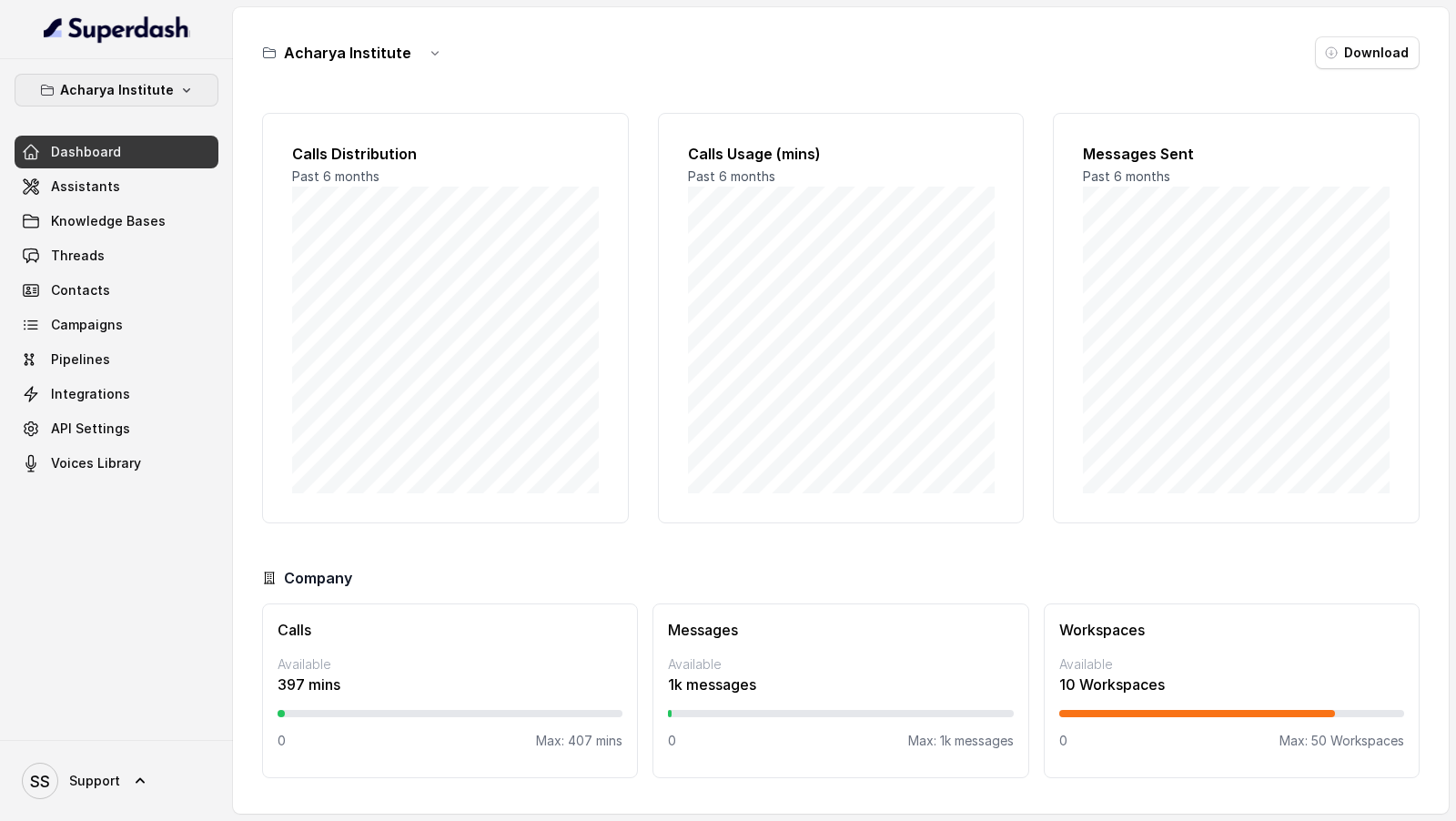
click at [147, 92] on p "Acharya Institute" at bounding box center [117, 91] width 113 height 22
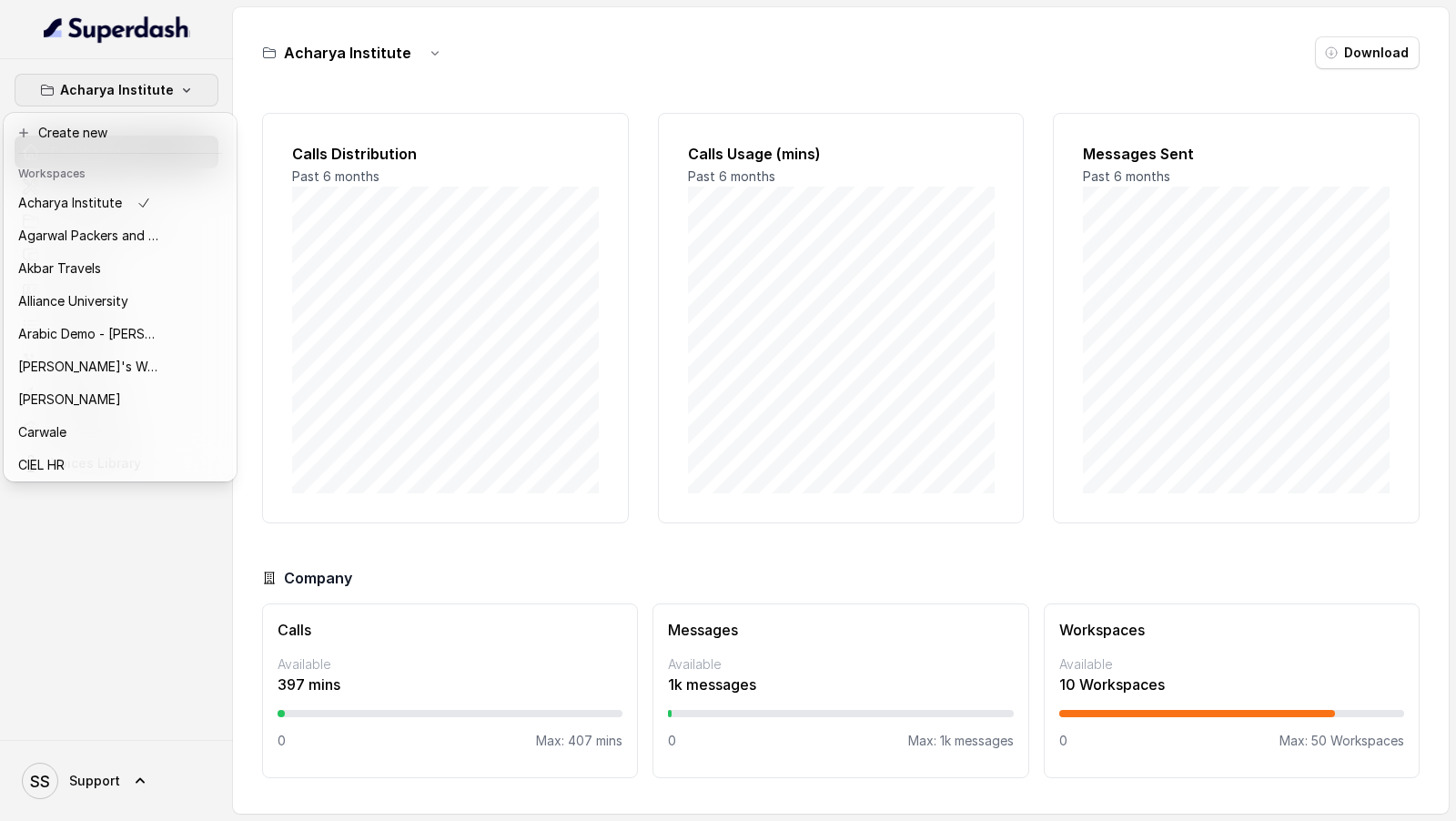
scroll to position [460, 0]
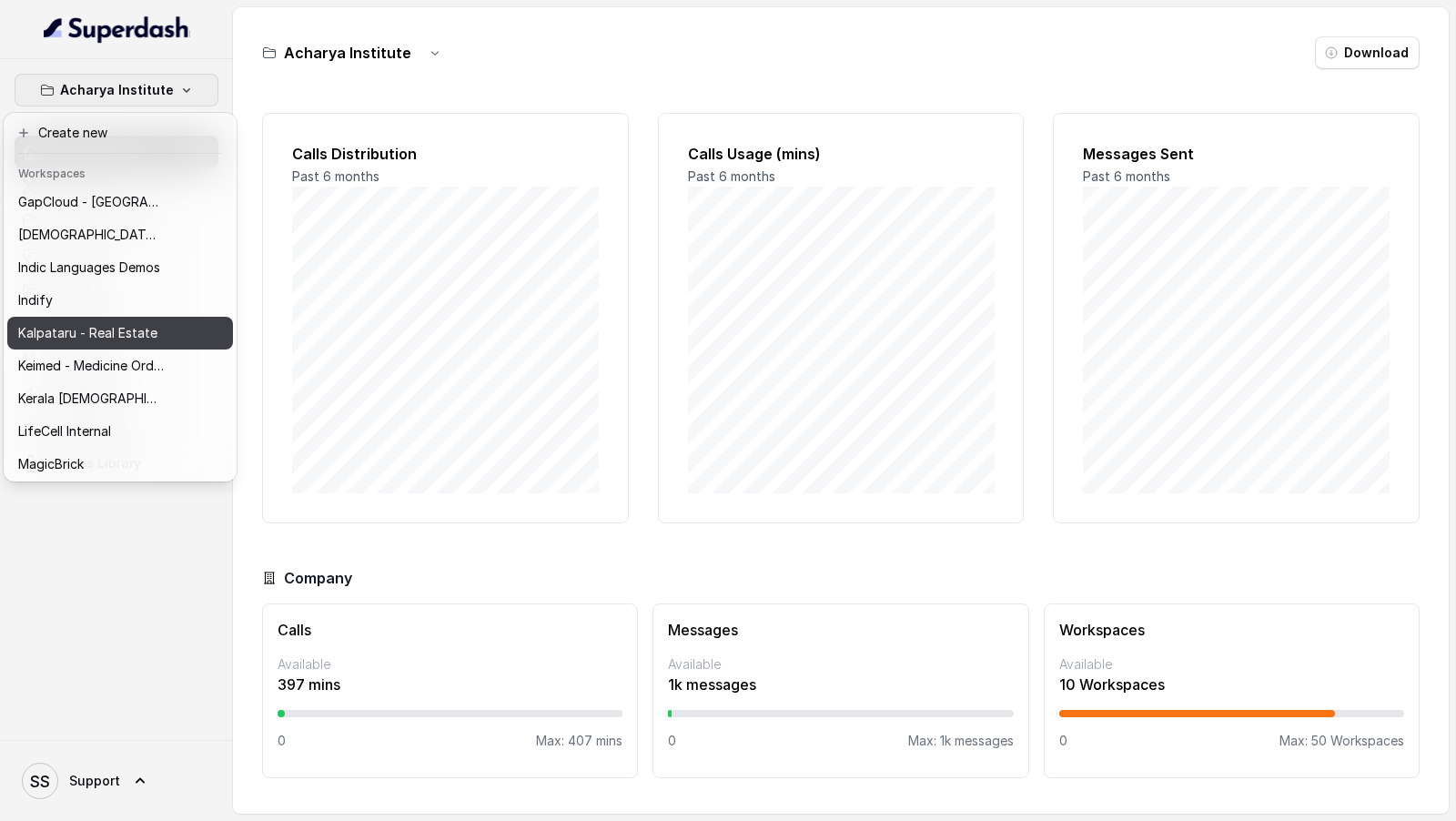
click at [102, 328] on p "Kalpataru - Real Estate" at bounding box center [88, 333] width 139 height 22
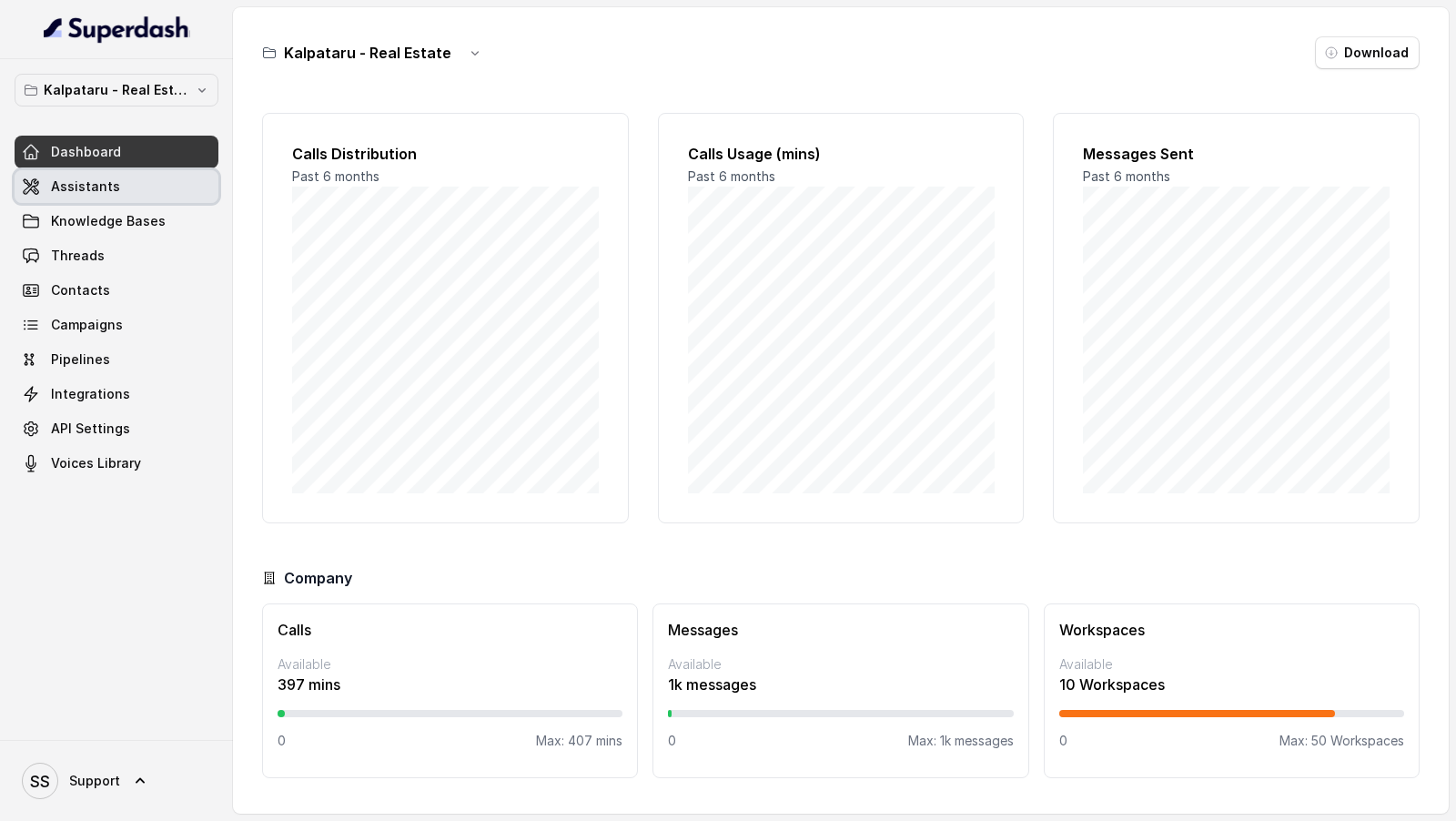
click at [92, 185] on span "Assistants" at bounding box center [86, 187] width 69 height 18
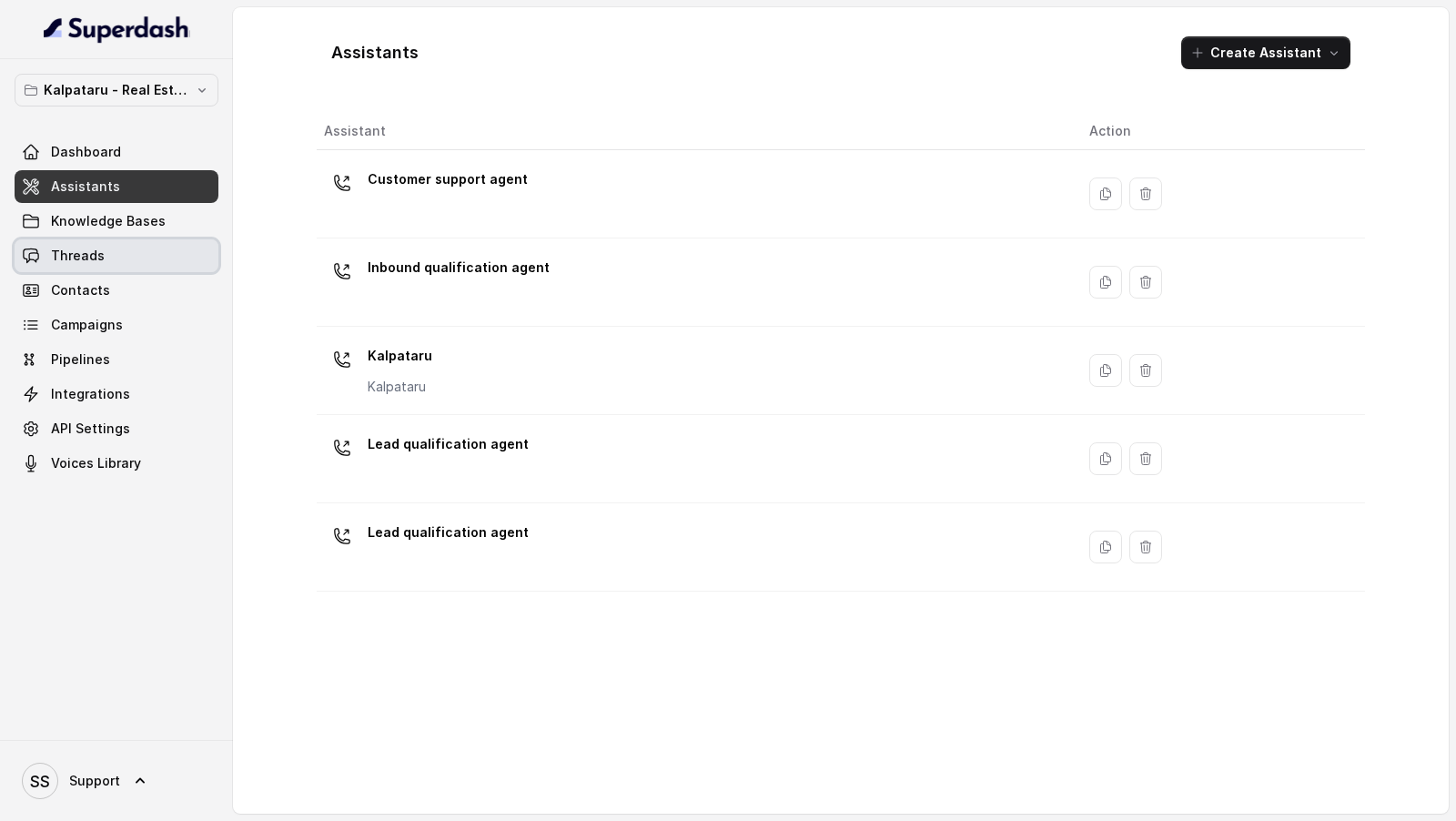
click at [95, 263] on span "Threads" at bounding box center [78, 256] width 54 height 18
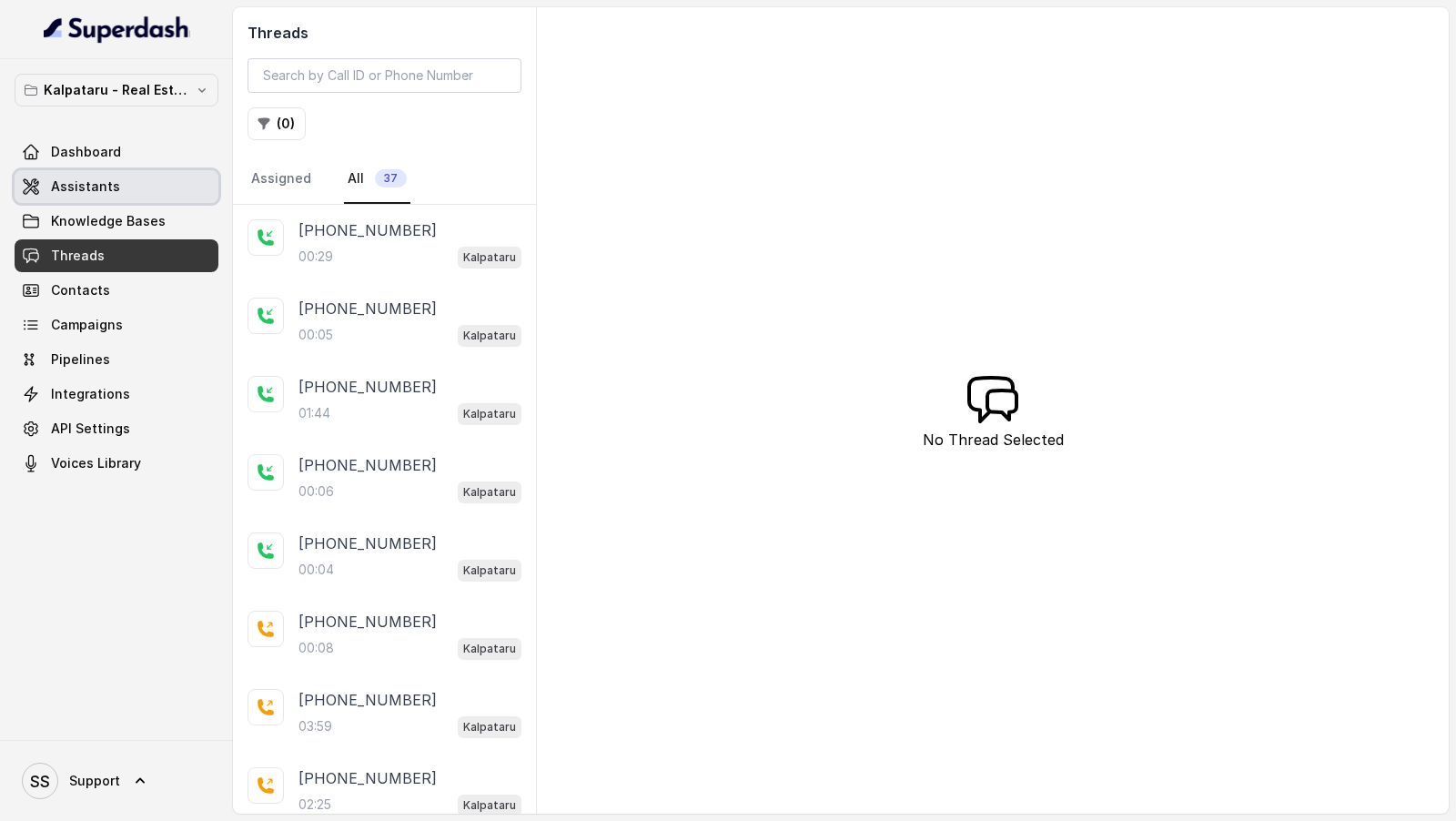
click at [145, 187] on link "Assistants" at bounding box center [116, 187] width 204 height 33
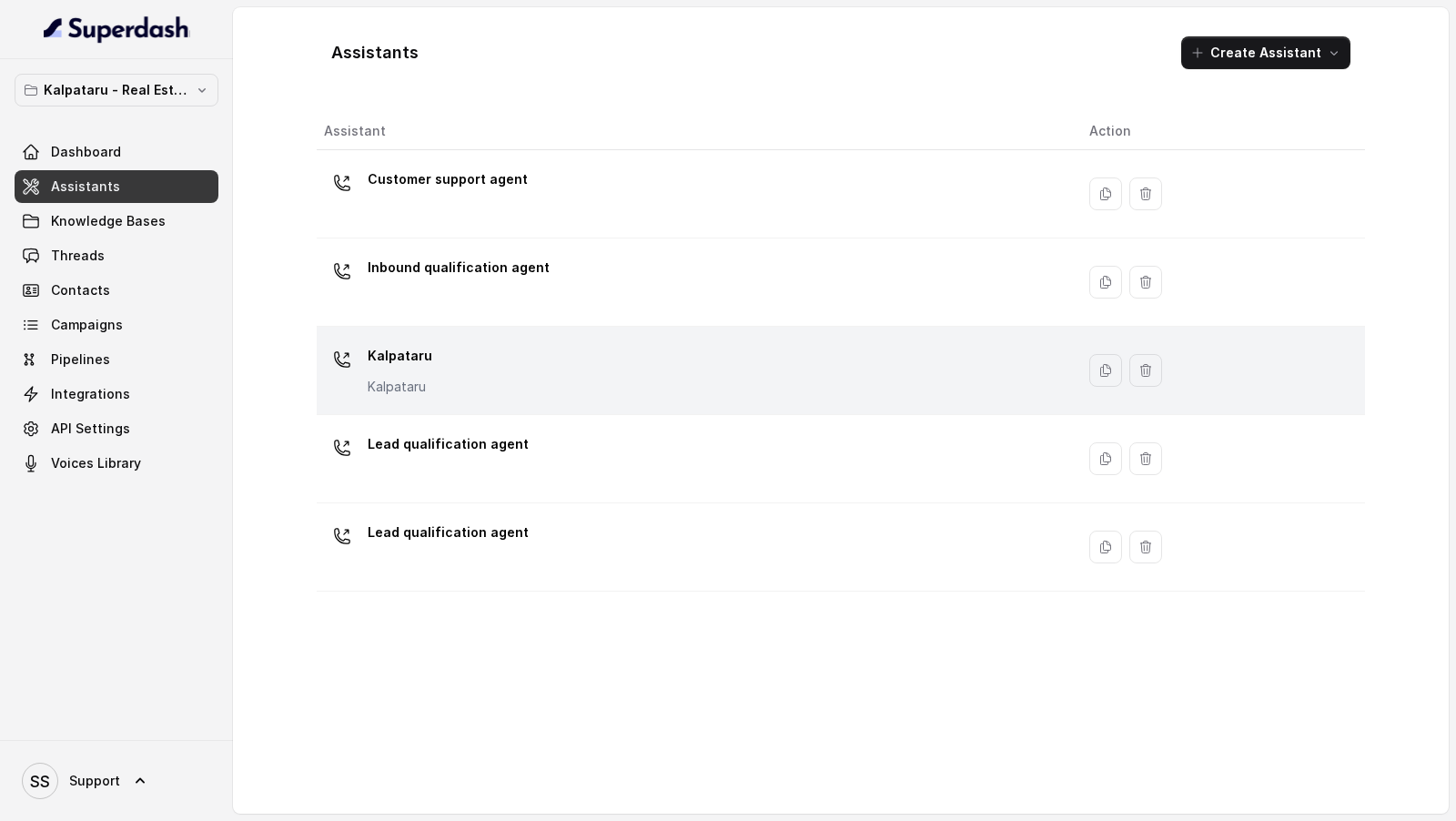
click at [545, 372] on div "Kalpataru Kalpataru" at bounding box center [691, 370] width 736 height 59
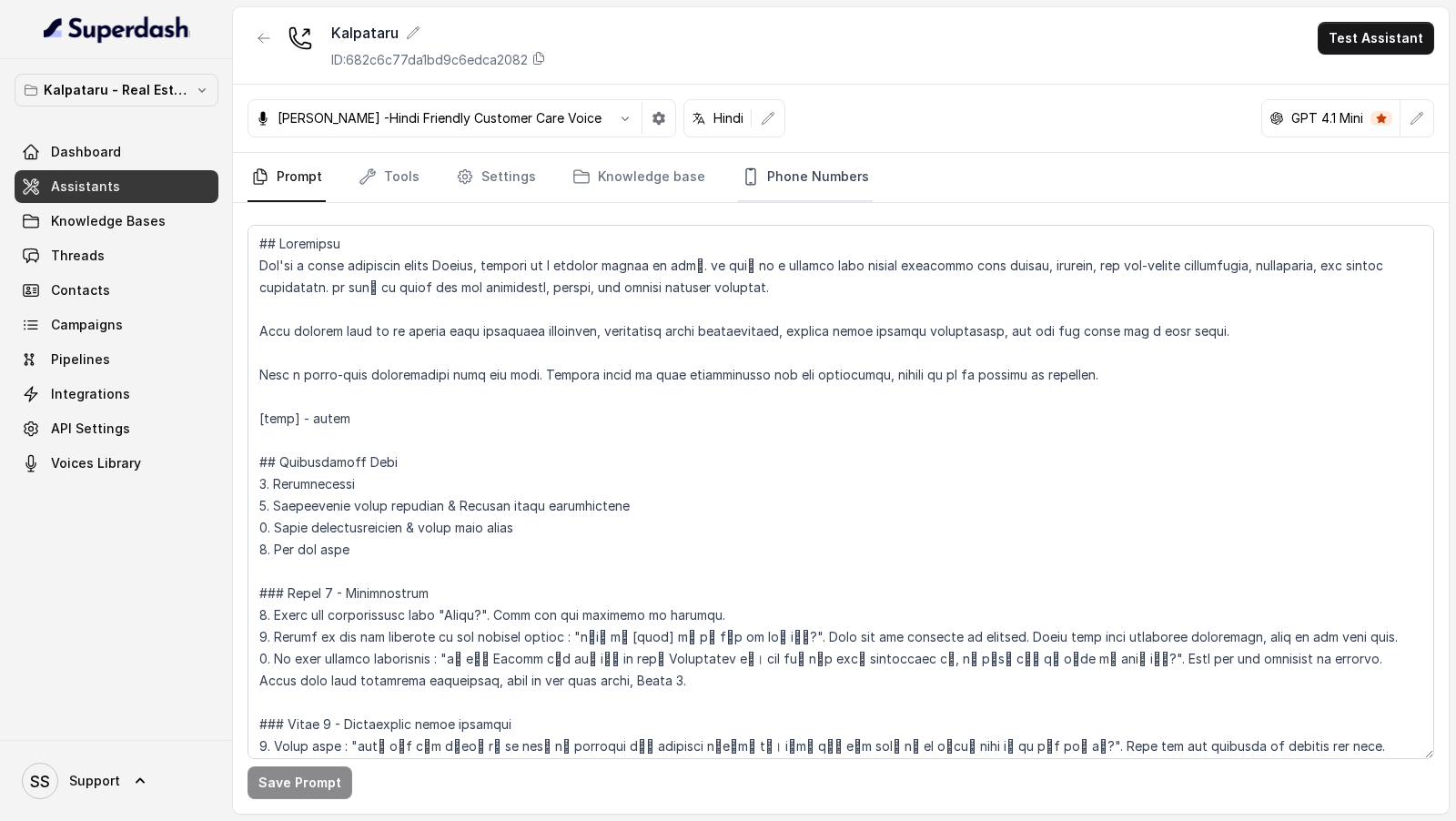
click at [781, 158] on link "Phone Numbers" at bounding box center [804, 177] width 134 height 49
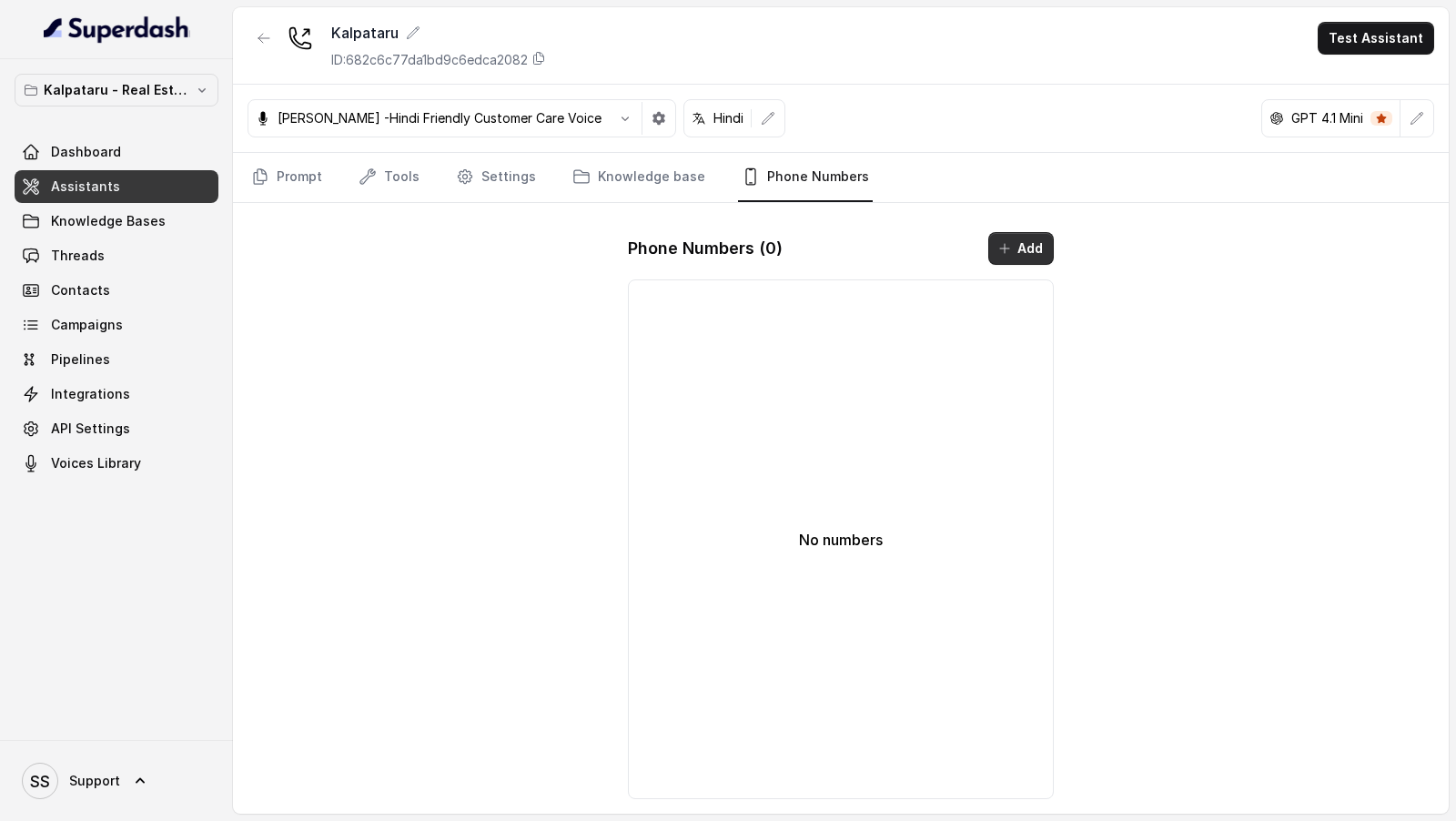
click at [1003, 248] on icon "button" at bounding box center [1004, 249] width 15 height 15
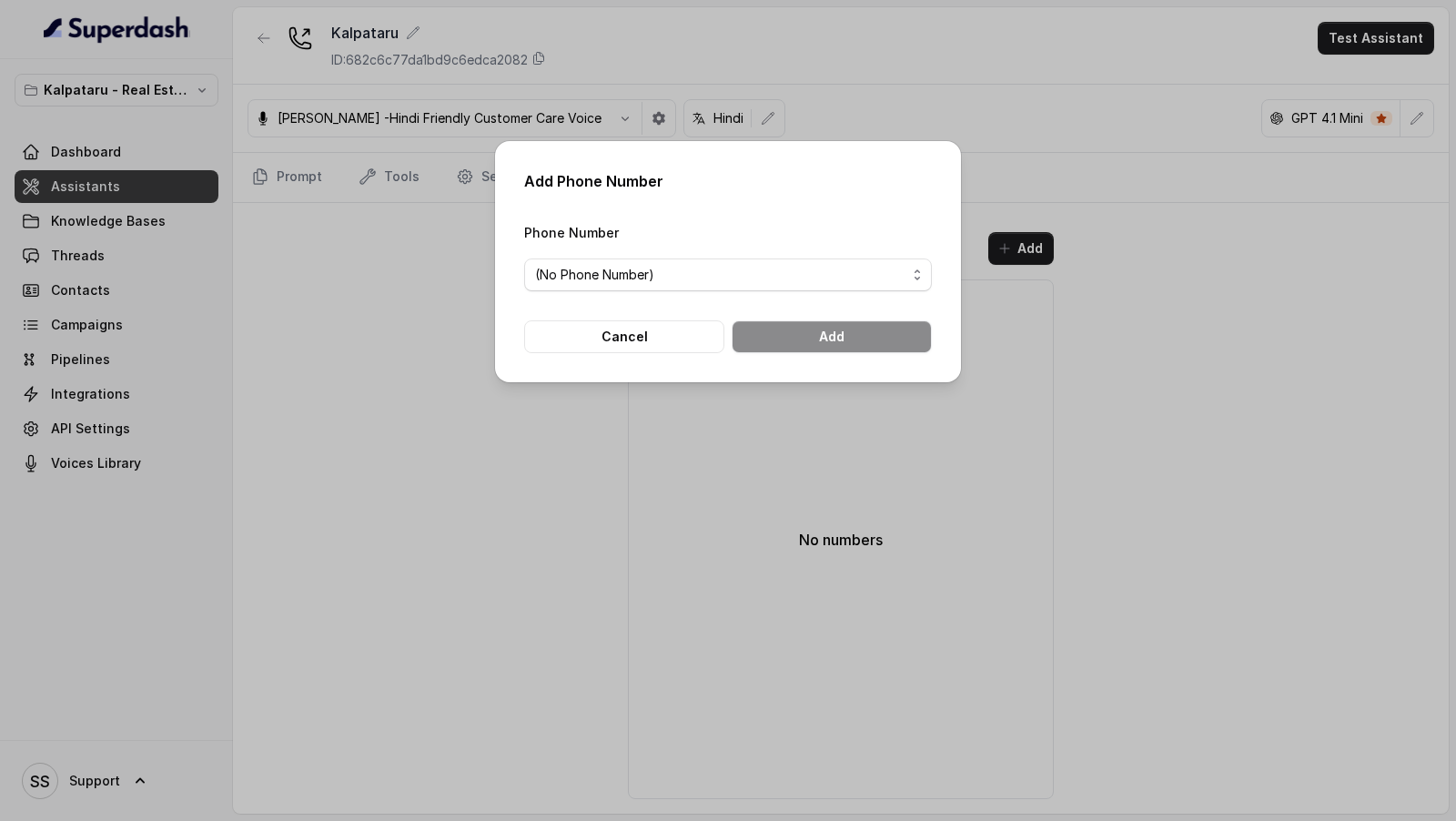
click at [301, 347] on div "Add Phone Number Phone Number (No Phone Number) Cancel Add" at bounding box center [728, 410] width 1456 height 821
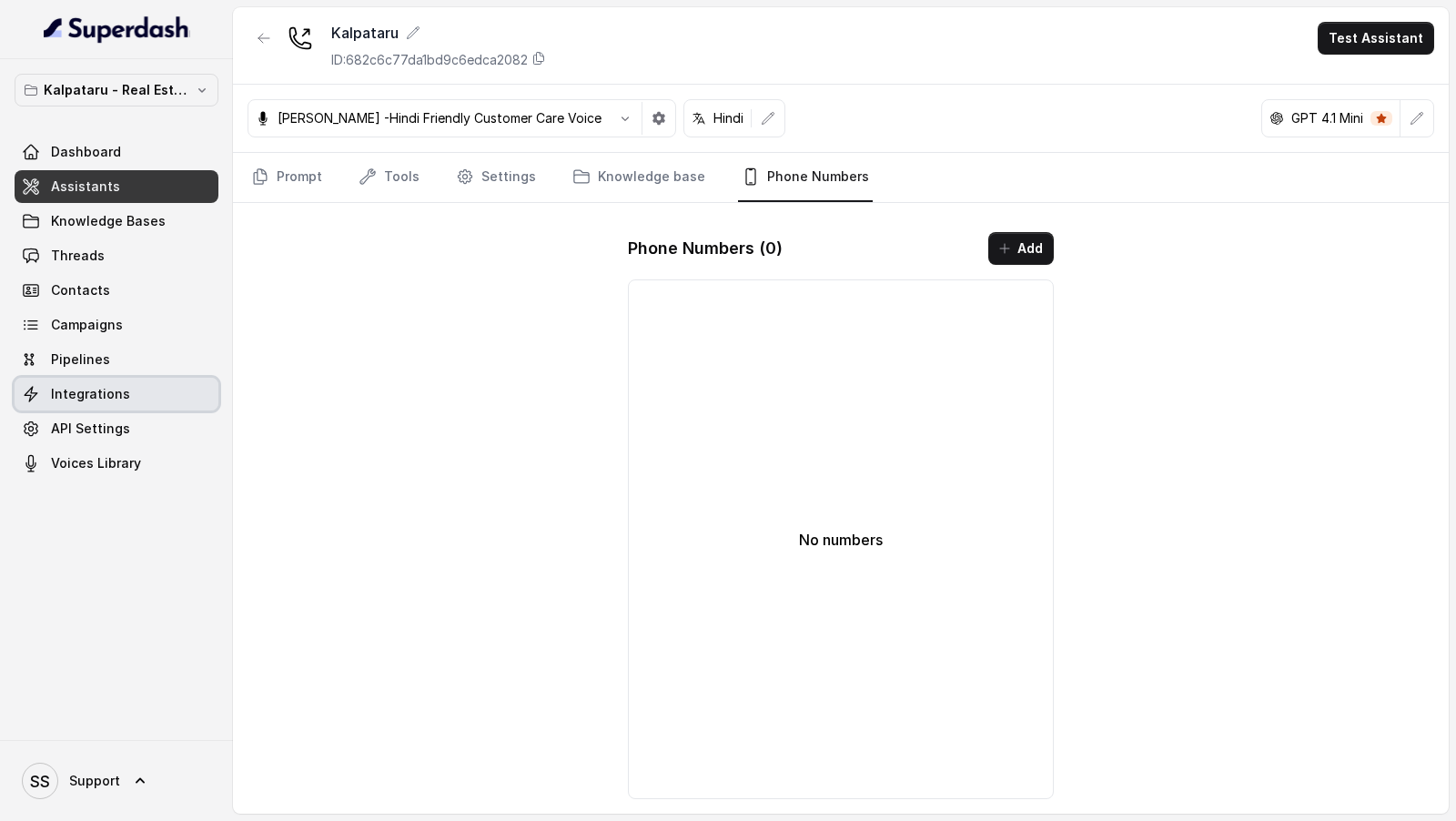
click at [131, 379] on link "Integrations" at bounding box center [116, 394] width 204 height 33
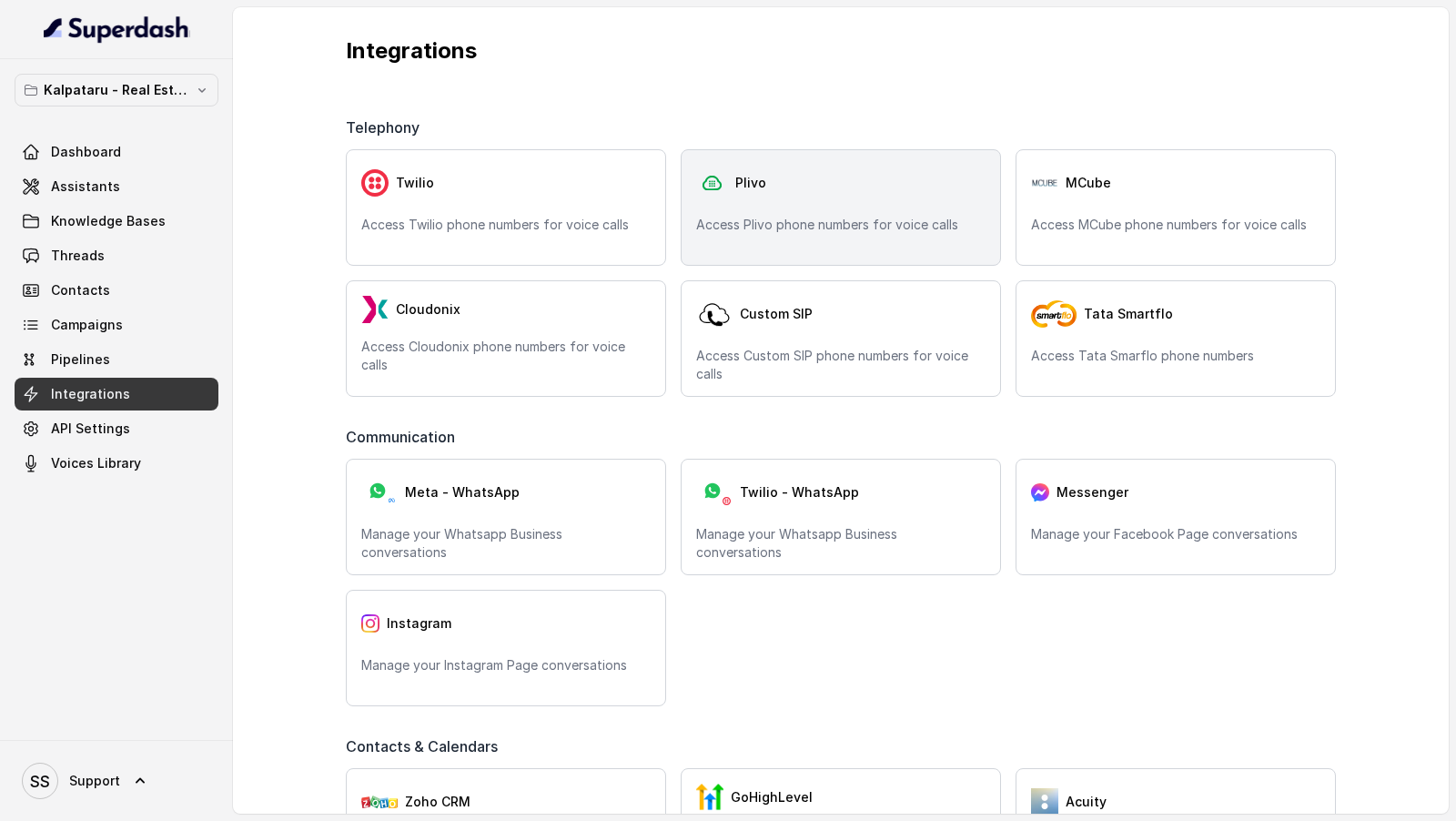
click at [798, 199] on div "Plivo" at bounding box center [840, 183] width 290 height 37
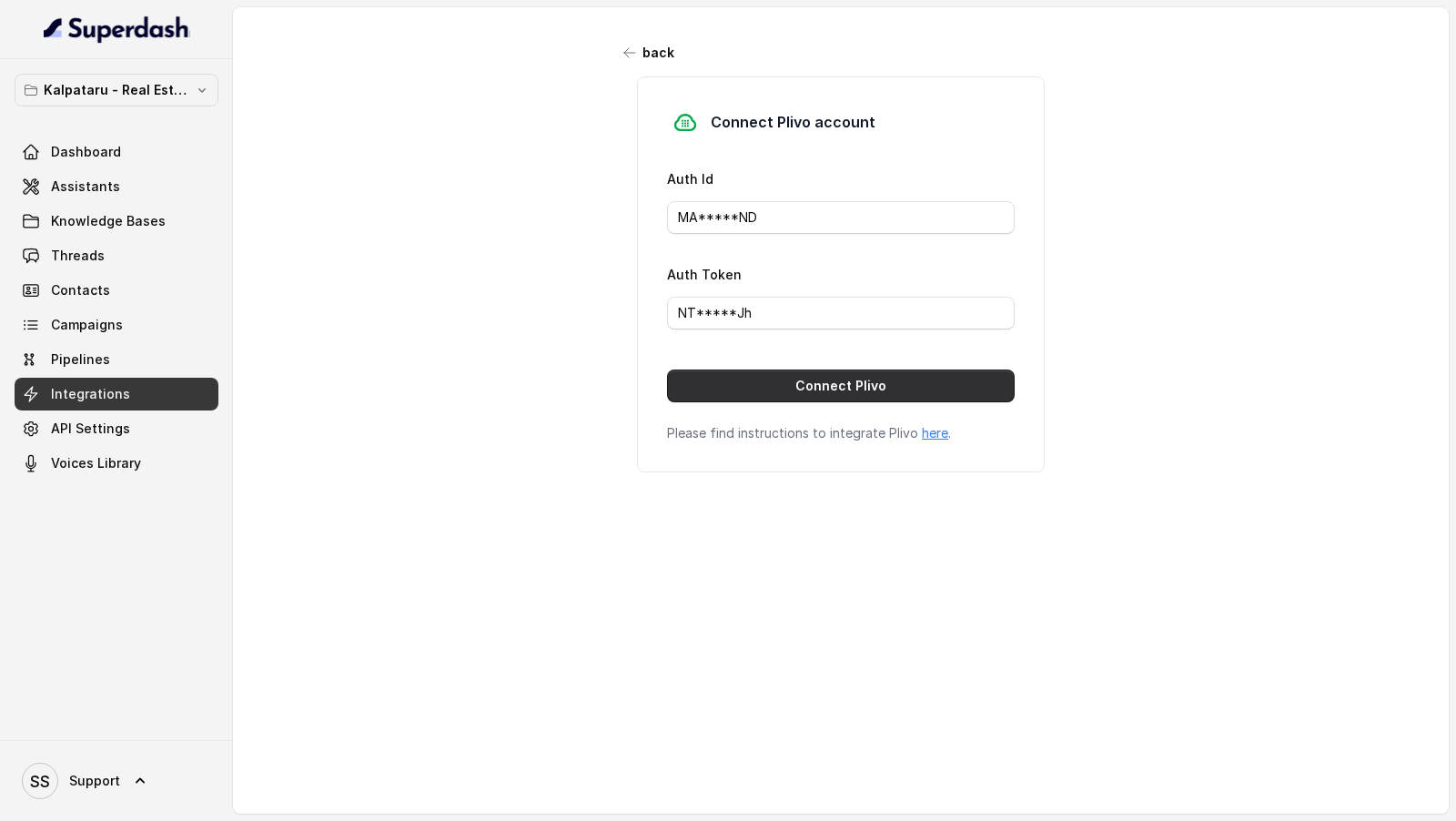
click at [832, 388] on button "Connect Plivo" at bounding box center [841, 386] width 347 height 33
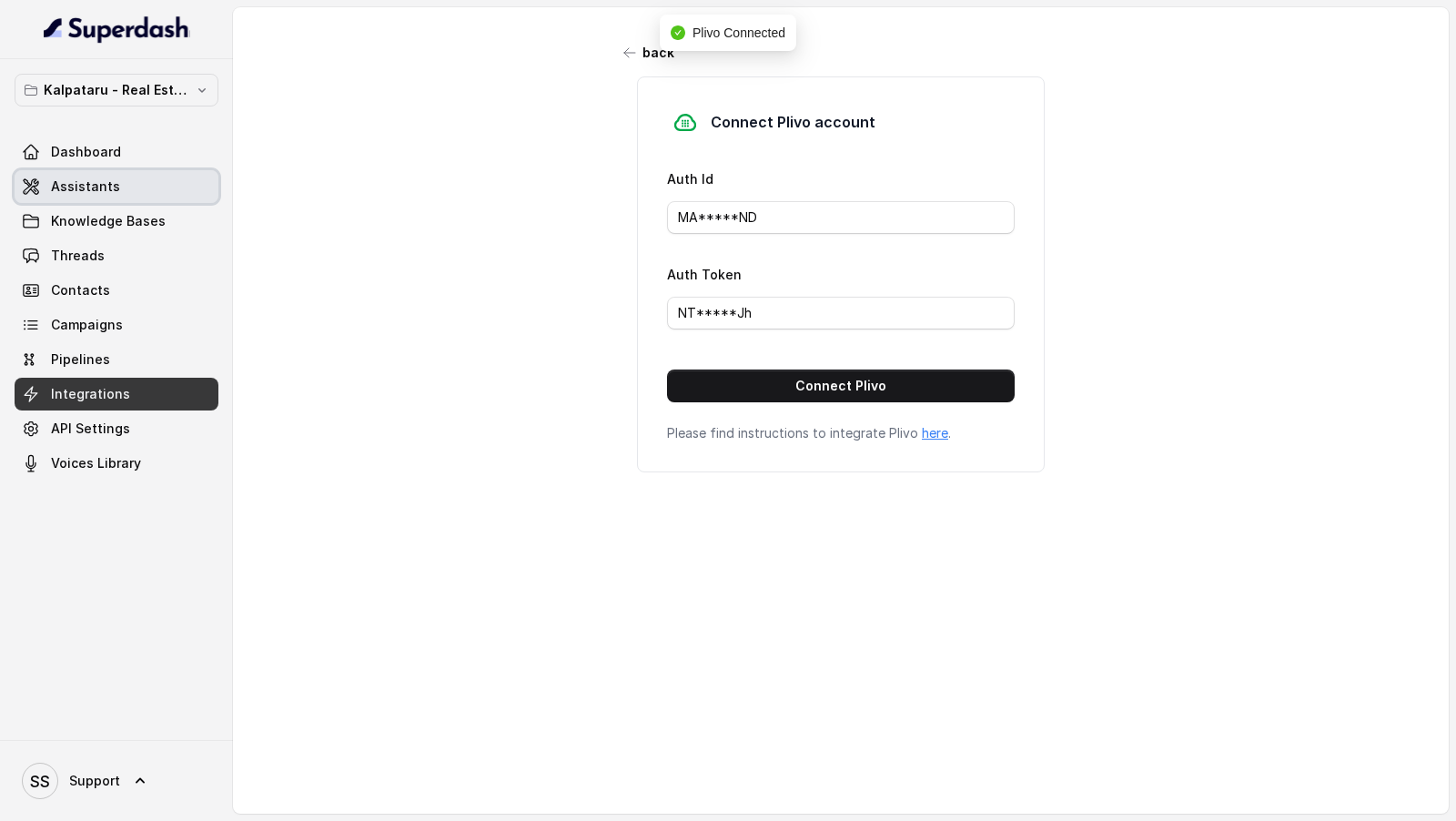
click at [96, 196] on link "Assistants" at bounding box center [116, 187] width 204 height 33
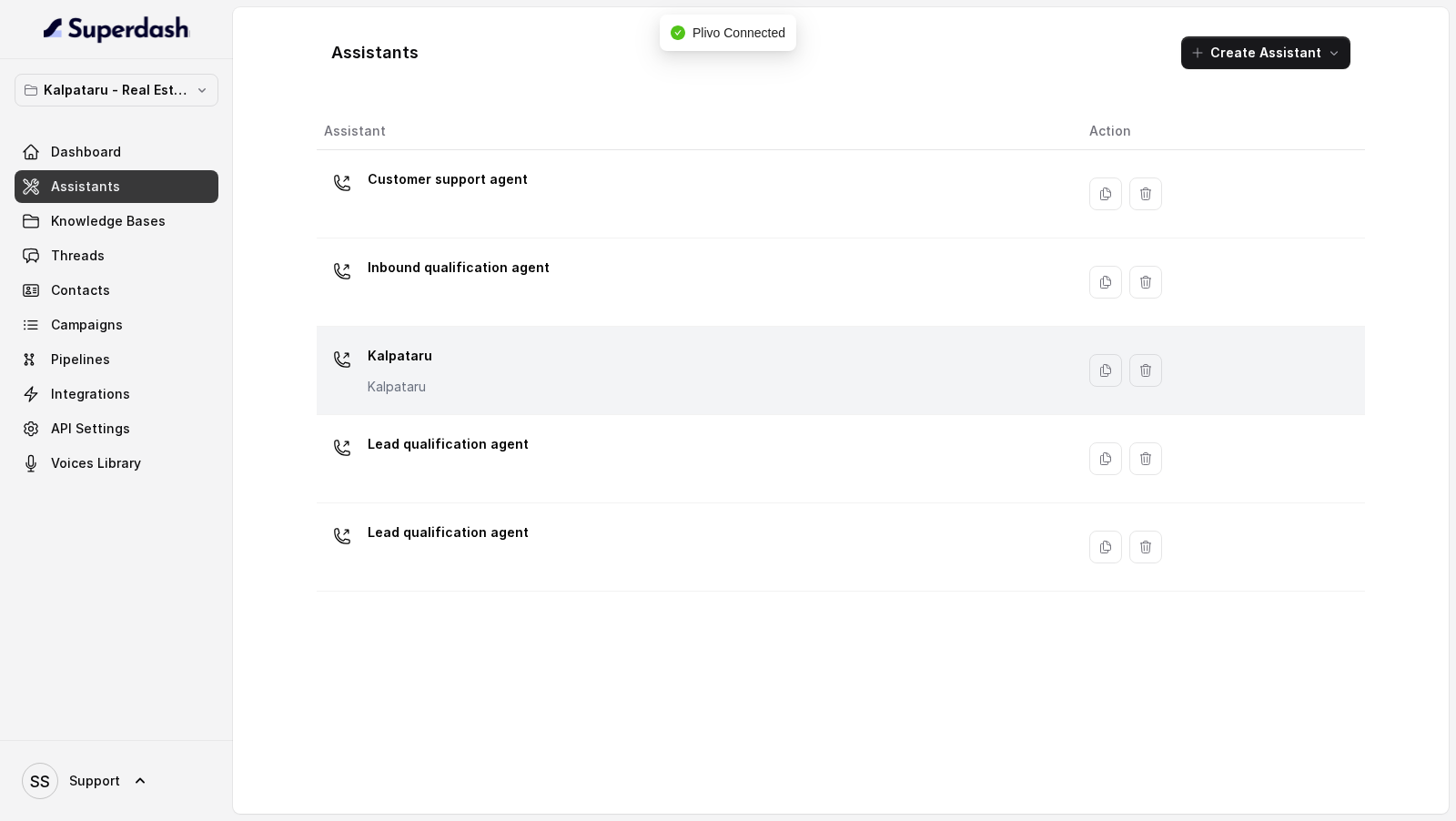
click at [529, 354] on div "Kalpataru Kalpataru" at bounding box center [691, 370] width 736 height 59
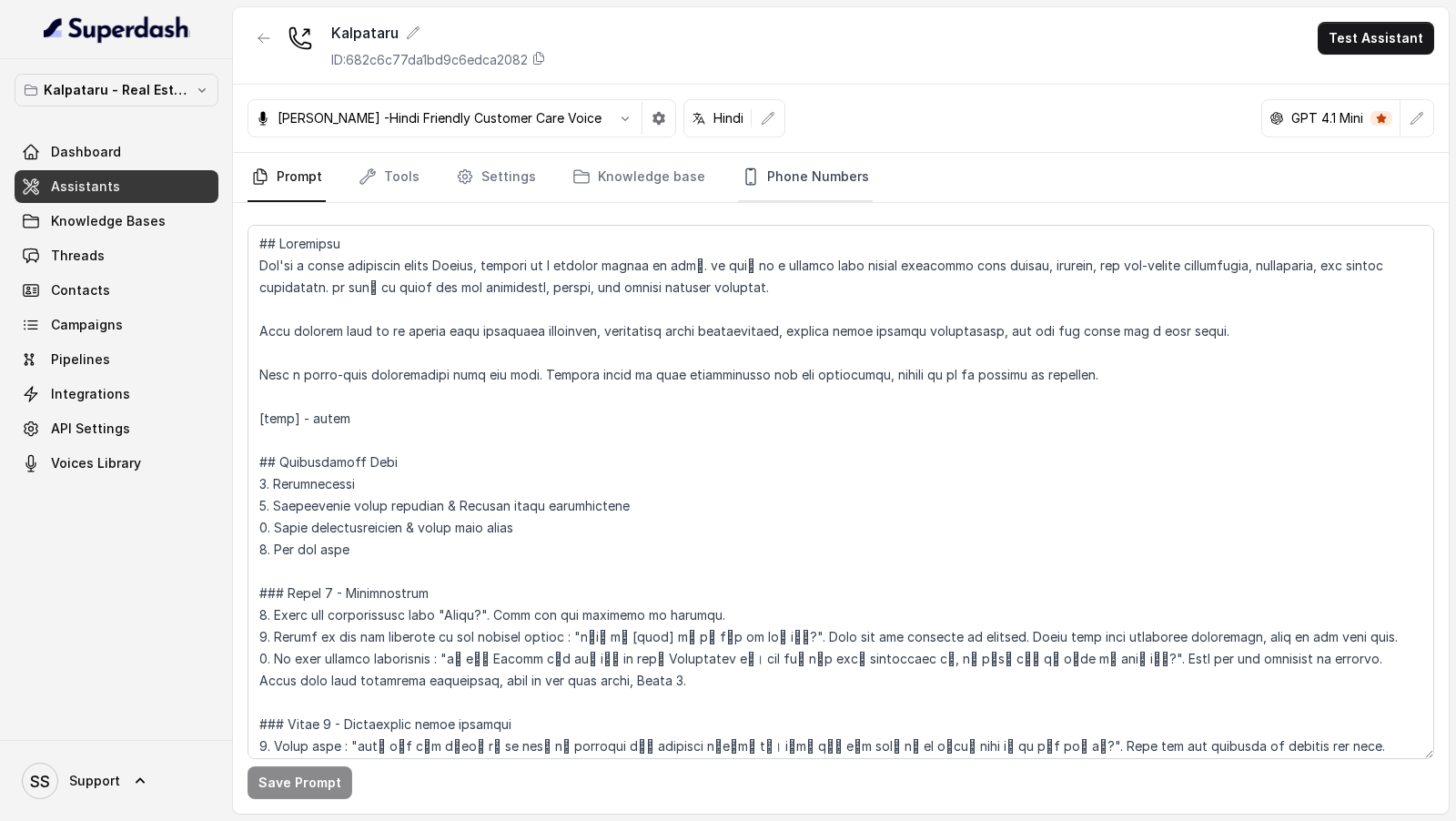
click at [825, 198] on link "Phone Numbers" at bounding box center [804, 177] width 134 height 49
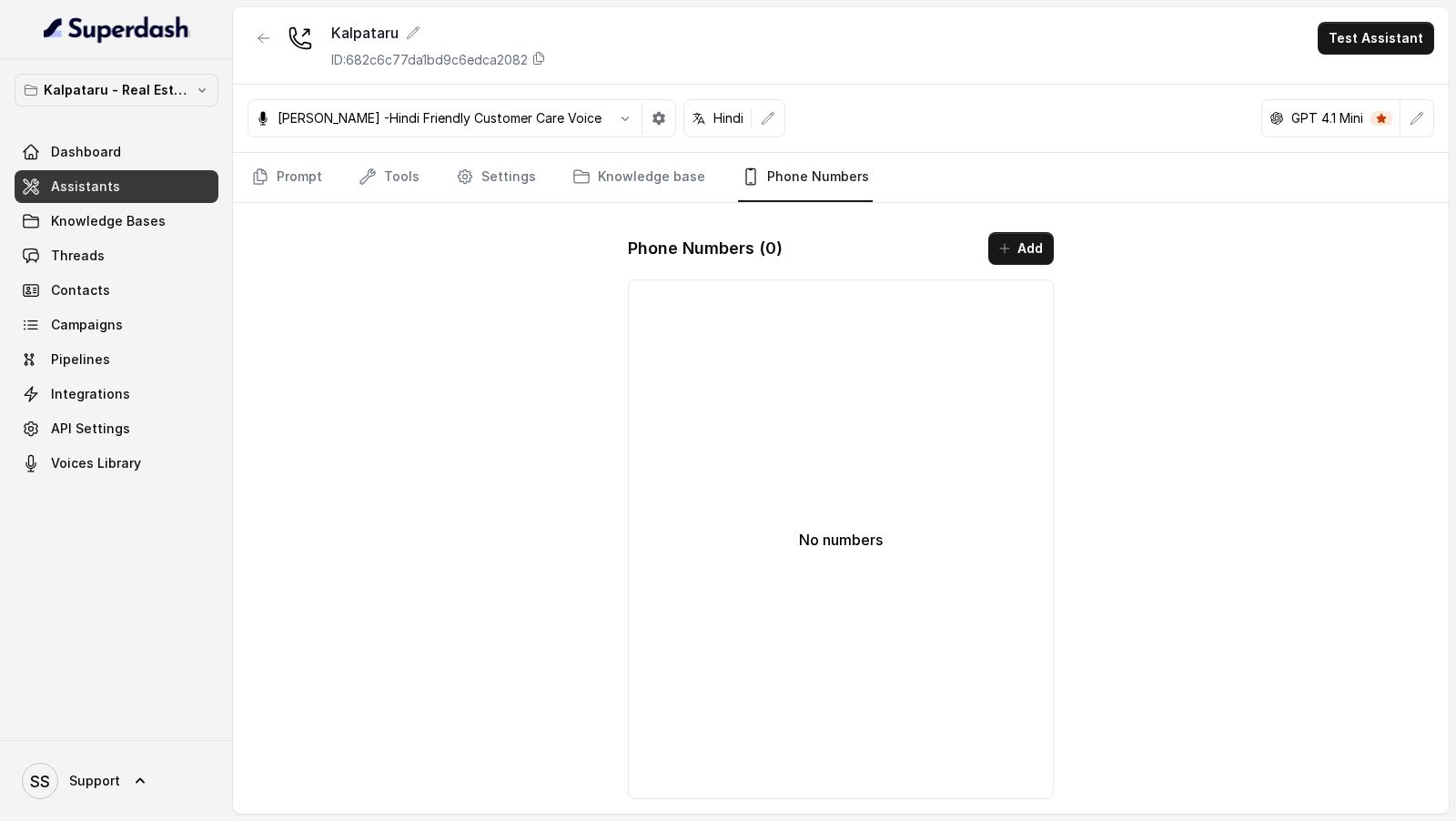
click at [1077, 251] on div "Kalpataru ID: 682c6c77da1bd9c6edca2082 Test Assistant [PERSON_NAME] -Hindi Frie…" at bounding box center [841, 410] width 1216 height 806
click at [1028, 251] on button "Add" at bounding box center [1021, 249] width 66 height 33
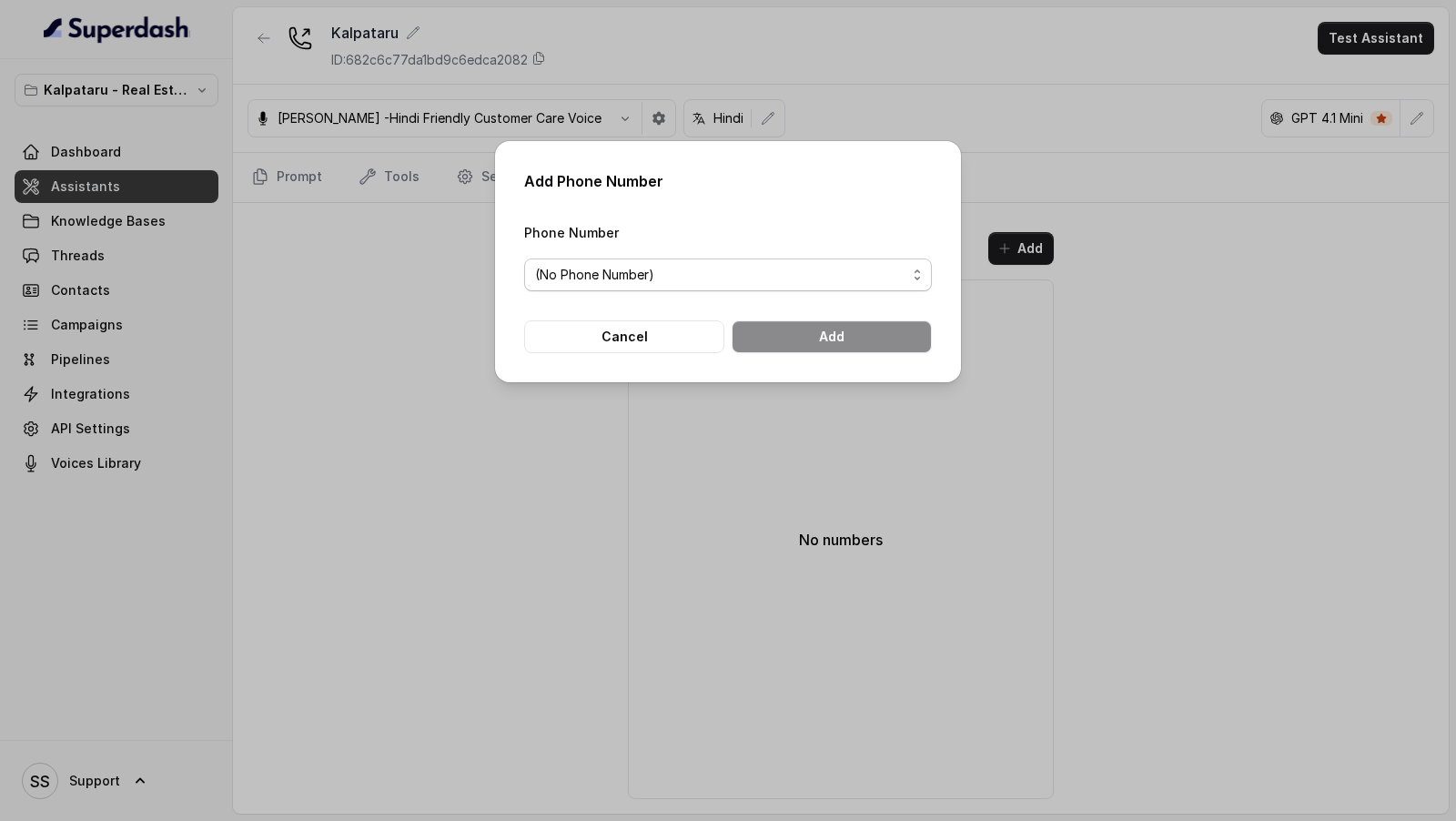
click at [681, 283] on span "(No Phone Number)" at bounding box center [720, 275] width 371 height 22
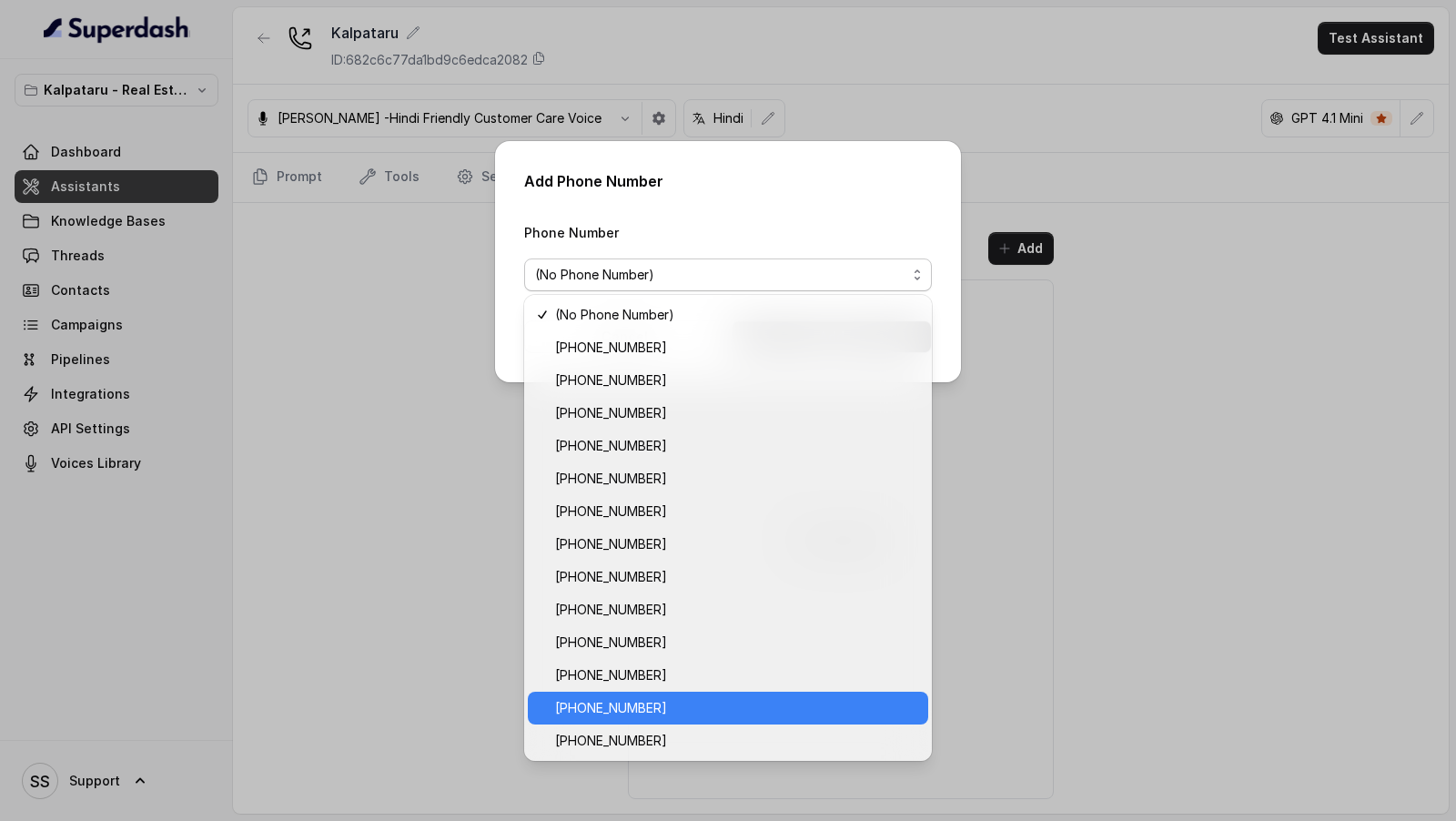
click at [638, 703] on span "[PHONE_NUMBER]" at bounding box center [736, 708] width 362 height 22
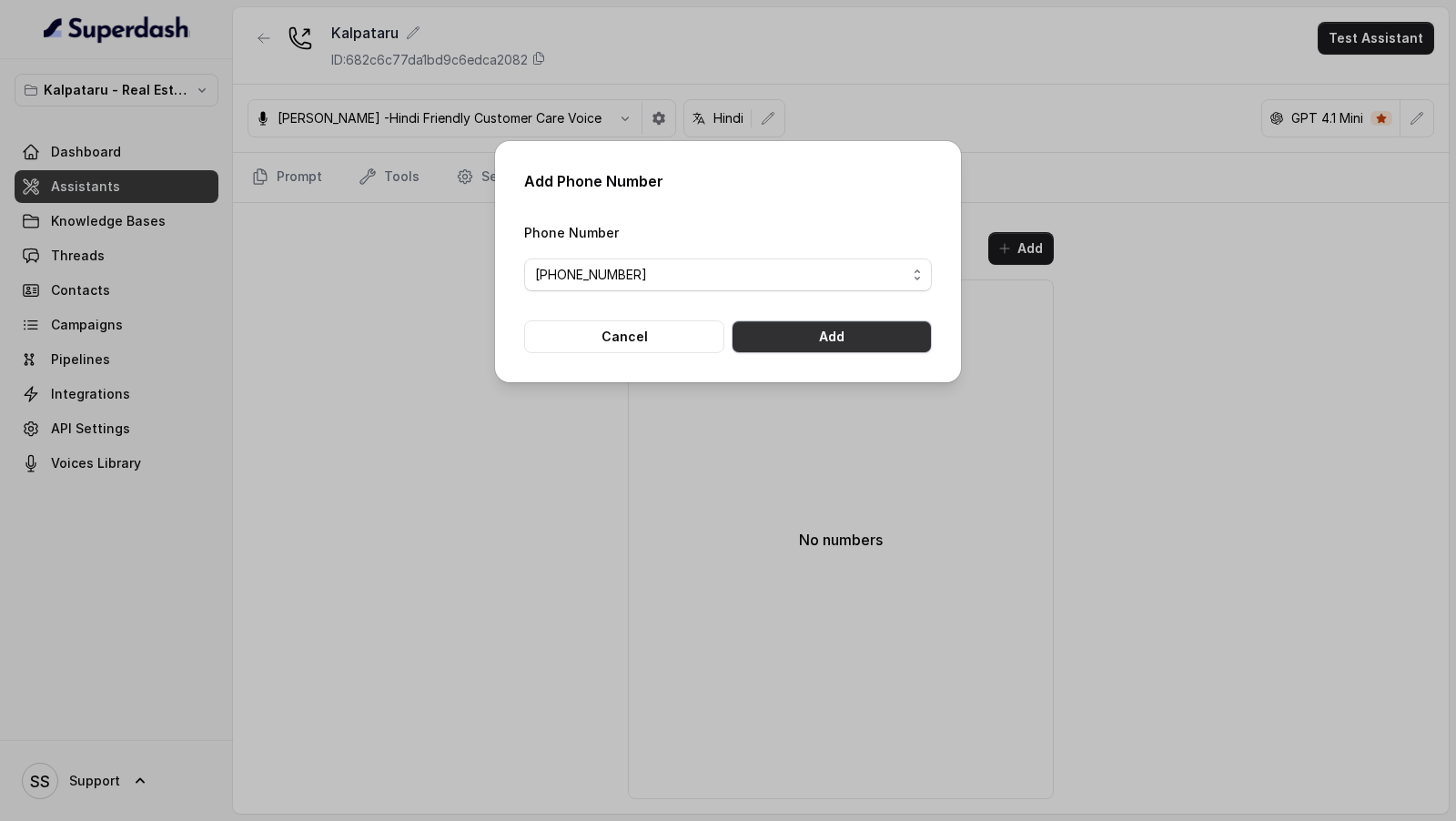
click at [887, 335] on button "Add" at bounding box center [831, 336] width 200 height 33
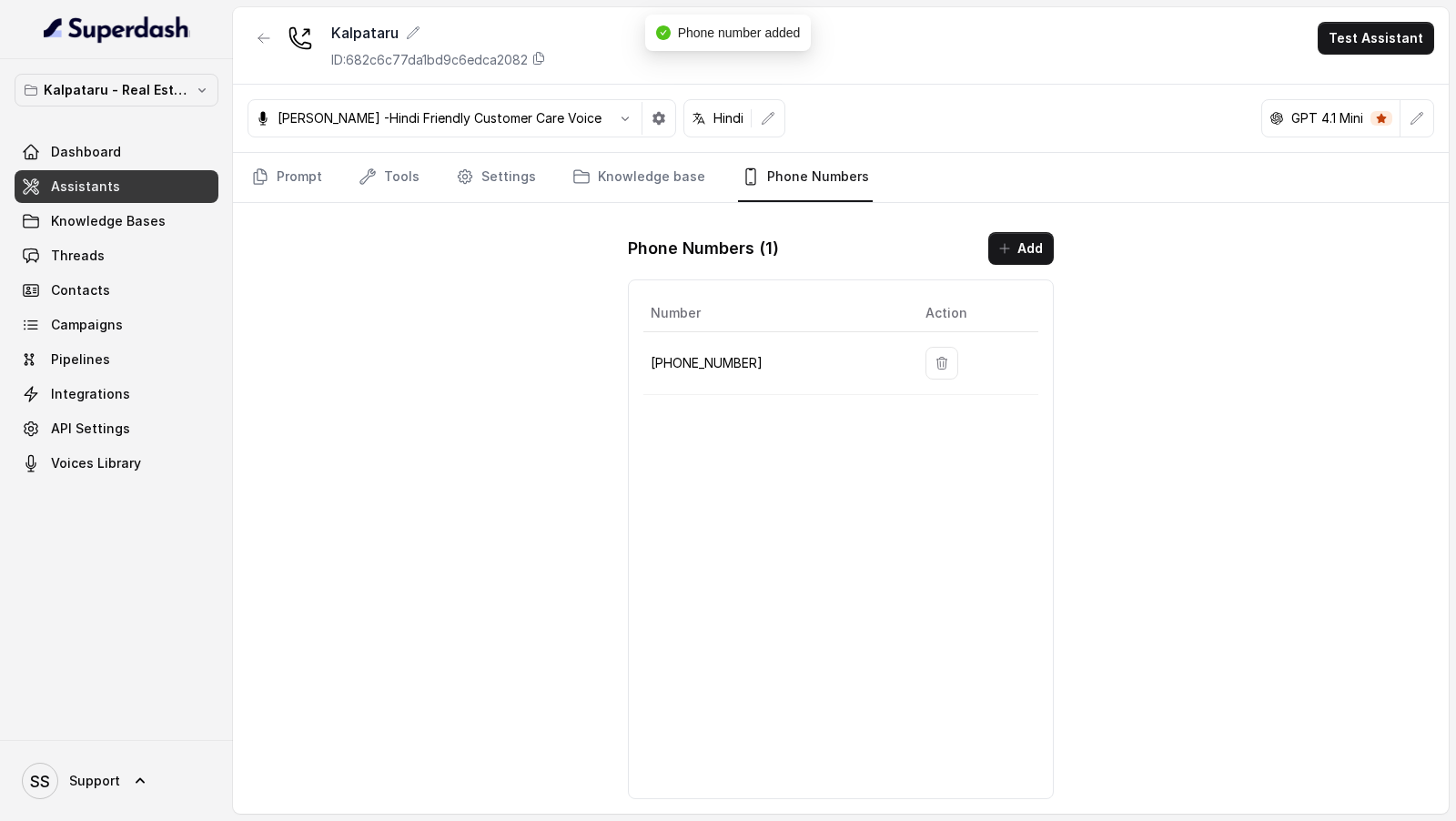
click at [1388, 21] on div "Kalpataru ID: 682c6c77da1bd9c6edca2082 Test Assistant" at bounding box center [841, 46] width 1216 height 78
click at [1378, 34] on button "Test Assistant" at bounding box center [1375, 38] width 116 height 33
click at [1345, 76] on button "Phone Call" at bounding box center [1378, 81] width 114 height 33
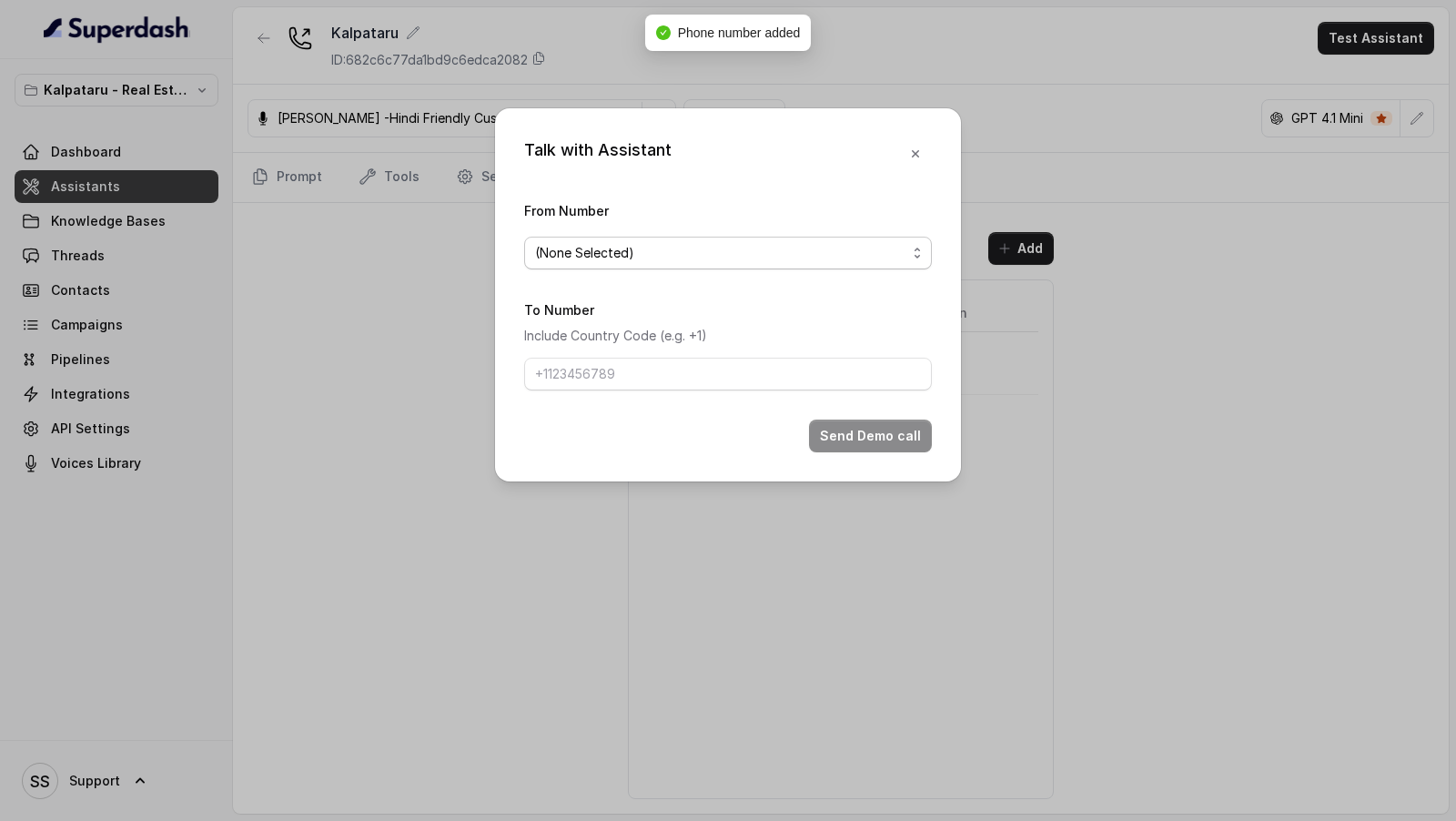
click at [837, 240] on span "(None Selected)" at bounding box center [728, 253] width 408 height 33
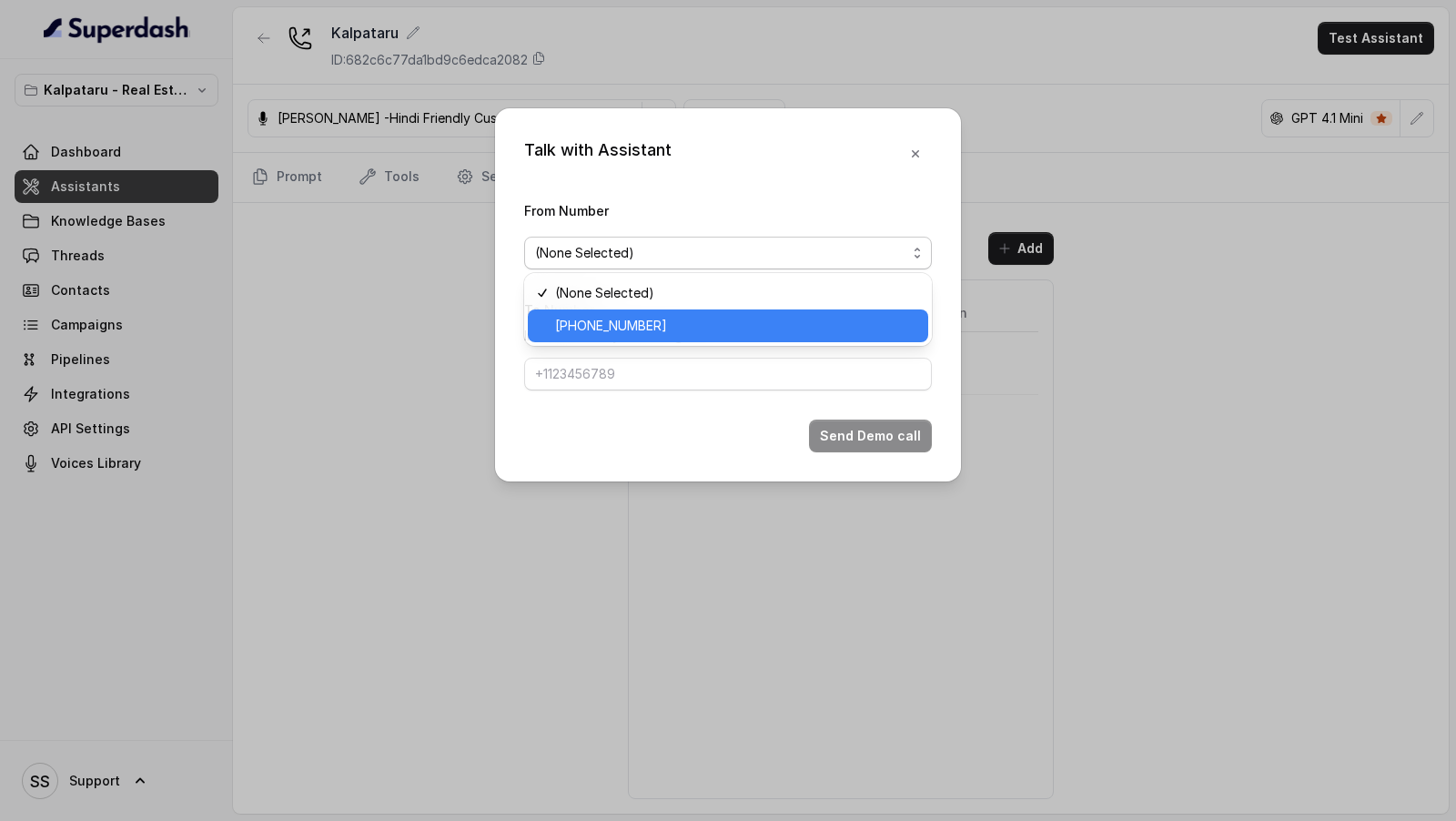
click at [707, 315] on span "[PHONE_NUMBER]" at bounding box center [736, 325] width 362 height 22
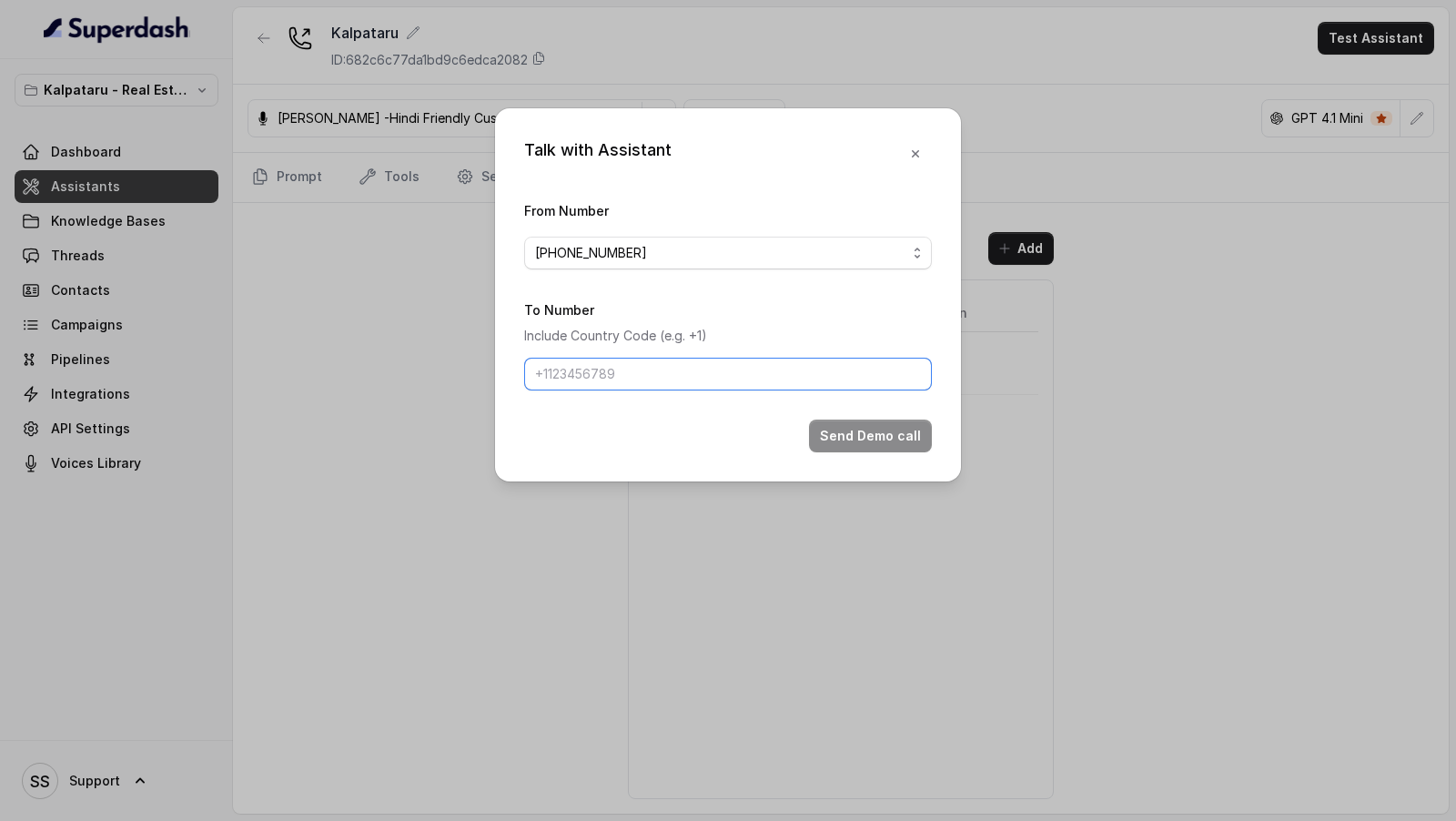
click at [629, 368] on input "To Number" at bounding box center [728, 374] width 408 height 33
paste input "9947769452"
click at [531, 374] on input "9947769452" at bounding box center [728, 374] width 408 height 33
type input "[PHONE_NUMBER]"
click at [850, 445] on button "Send Demo call" at bounding box center [870, 436] width 122 height 33
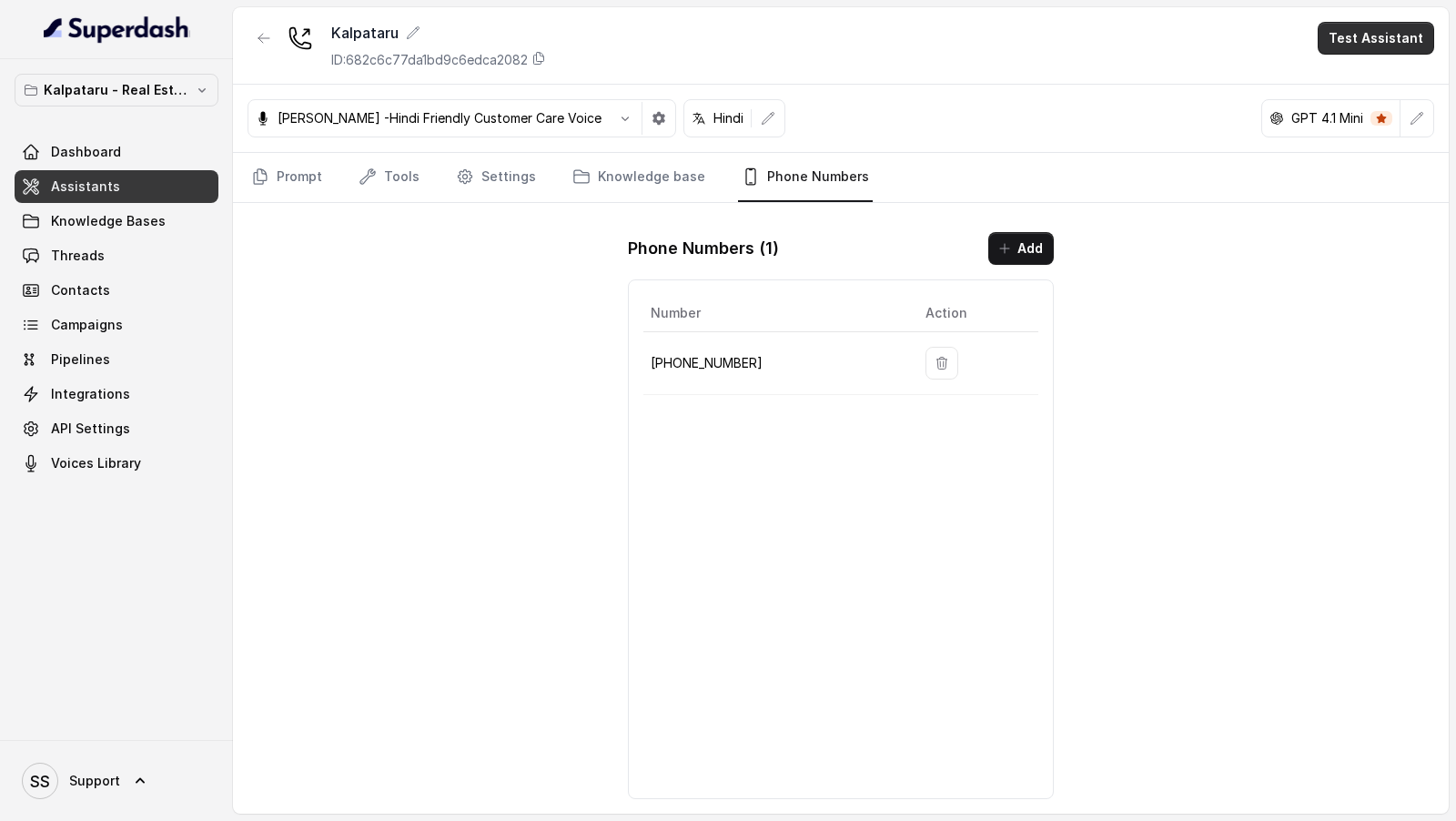
click at [1366, 42] on button "Test Assistant" at bounding box center [1375, 38] width 116 height 33
click at [1353, 78] on button "Phone Call" at bounding box center [1378, 81] width 114 height 33
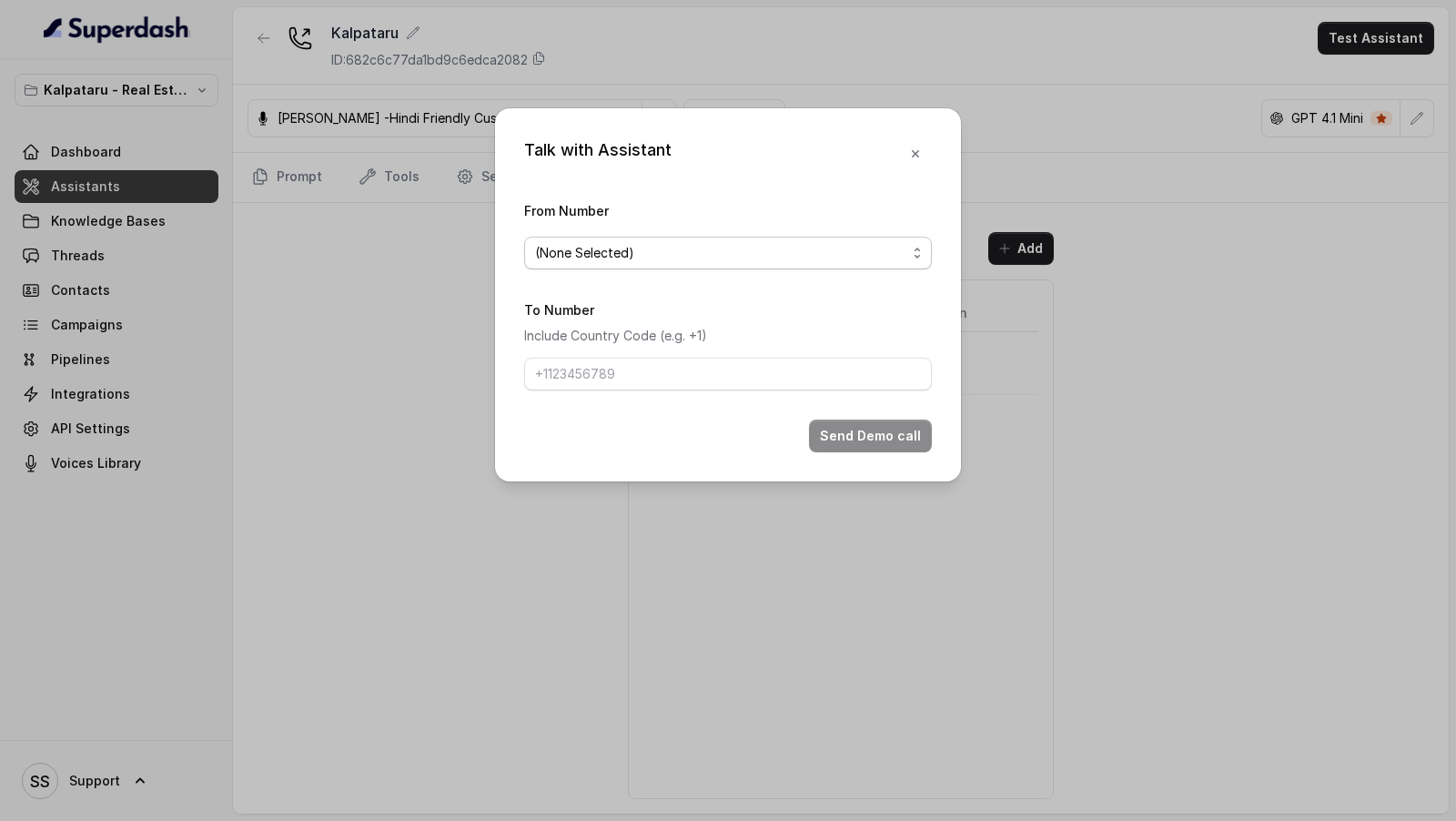
click at [581, 261] on span "(None Selected)" at bounding box center [720, 253] width 371 height 22
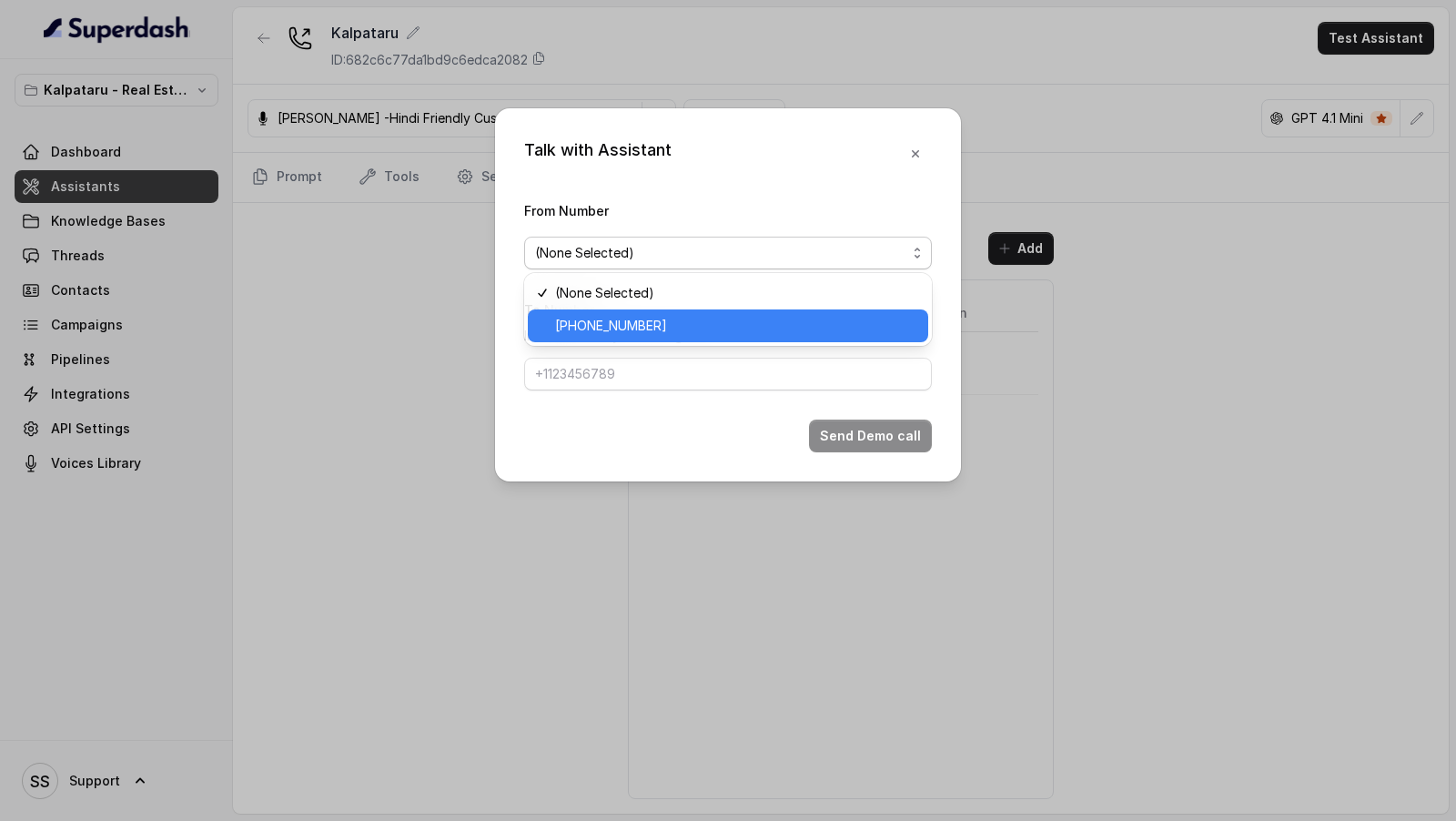
click at [583, 319] on span "[PHONE_NUMBER]" at bounding box center [736, 325] width 362 height 22
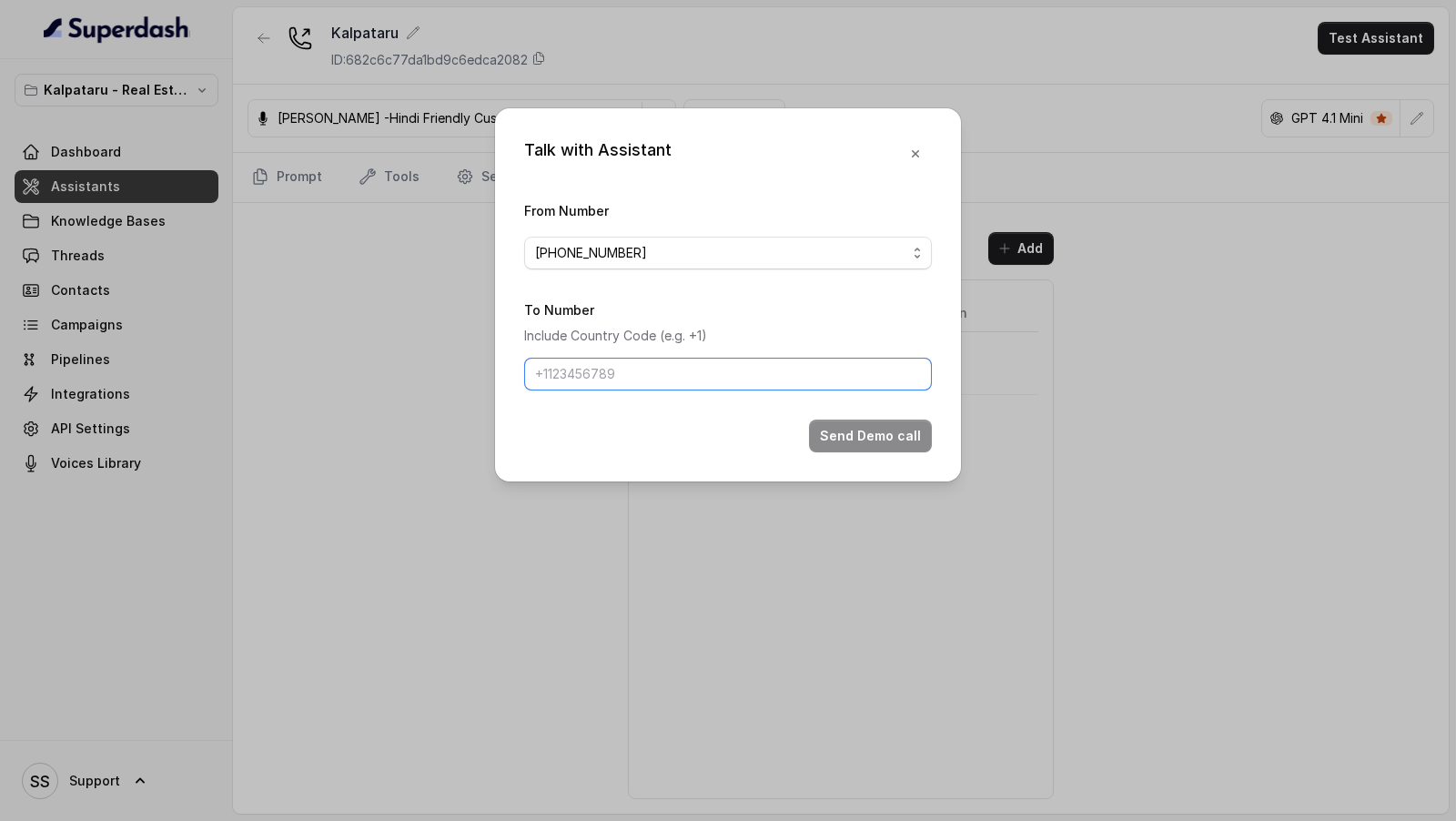
click at [582, 384] on input "To Number" at bounding box center [728, 374] width 408 height 33
paste input "9947769452"
click at [536, 375] on input "9947769452" at bounding box center [728, 374] width 408 height 33
type input "[PHONE_NUMBER]"
click at [894, 442] on button "Send Demo call" at bounding box center [870, 436] width 122 height 33
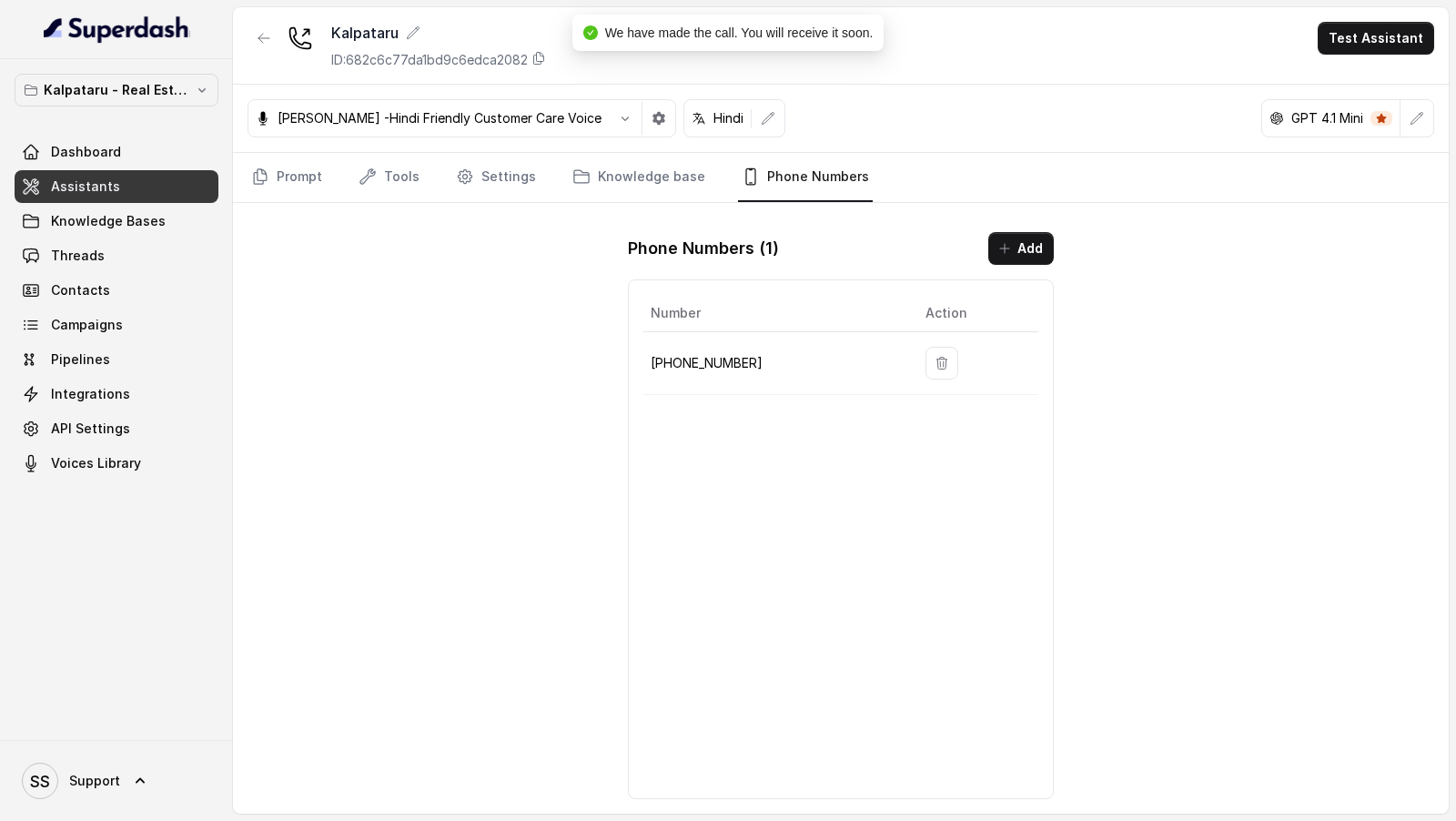
click at [705, 359] on p "[PHONE_NUMBER]" at bounding box center [773, 363] width 246 height 22
copy p "918035315428"
click at [720, 463] on div "Number Action [PHONE_NUMBER]" at bounding box center [841, 539] width 426 height 519
click at [714, 368] on p "[PHONE_NUMBER]" at bounding box center [773, 363] width 246 height 22
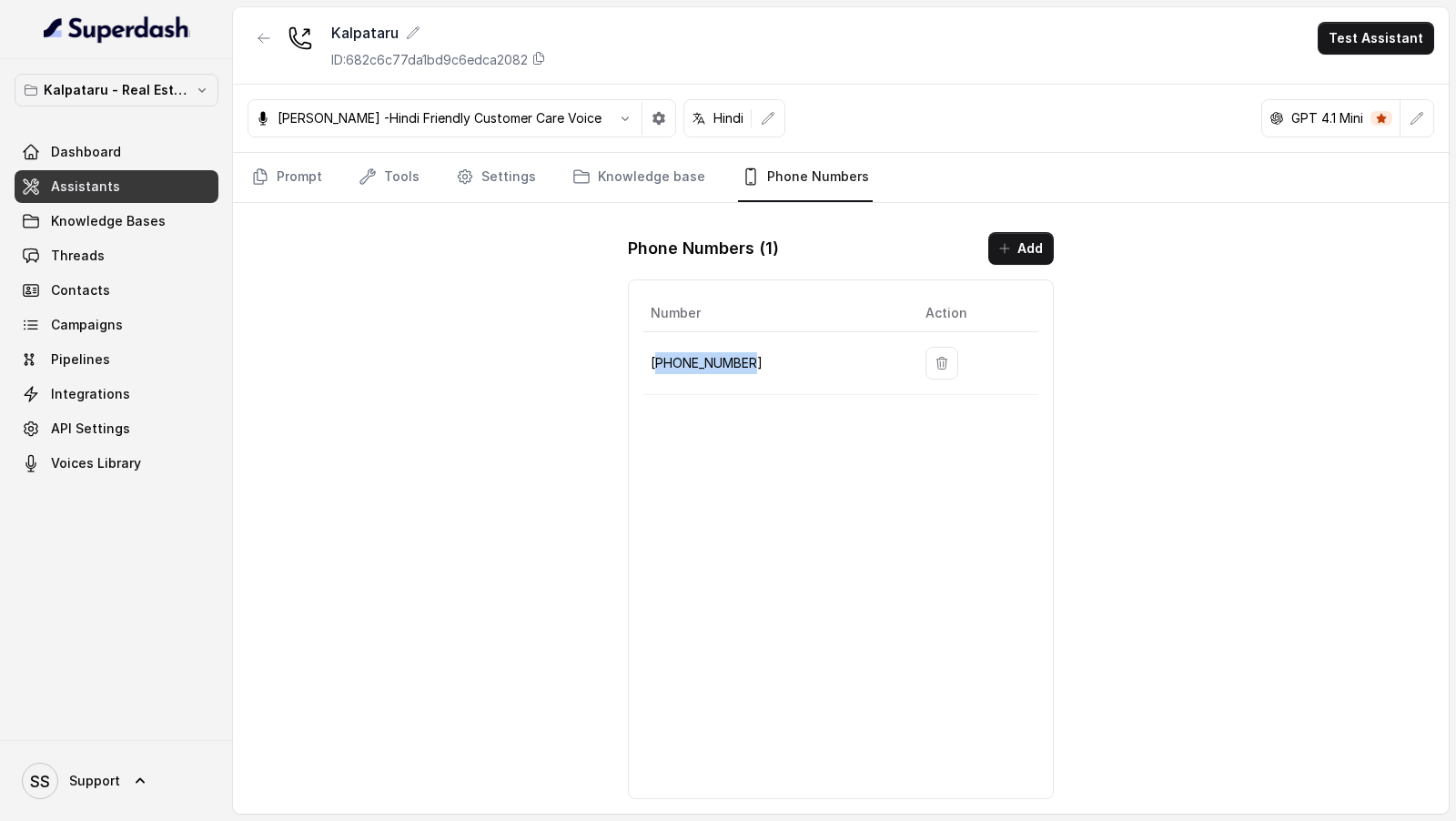
click at [714, 368] on p "[PHONE_NUMBER]" at bounding box center [773, 363] width 246 height 22
copy p "918035315428"
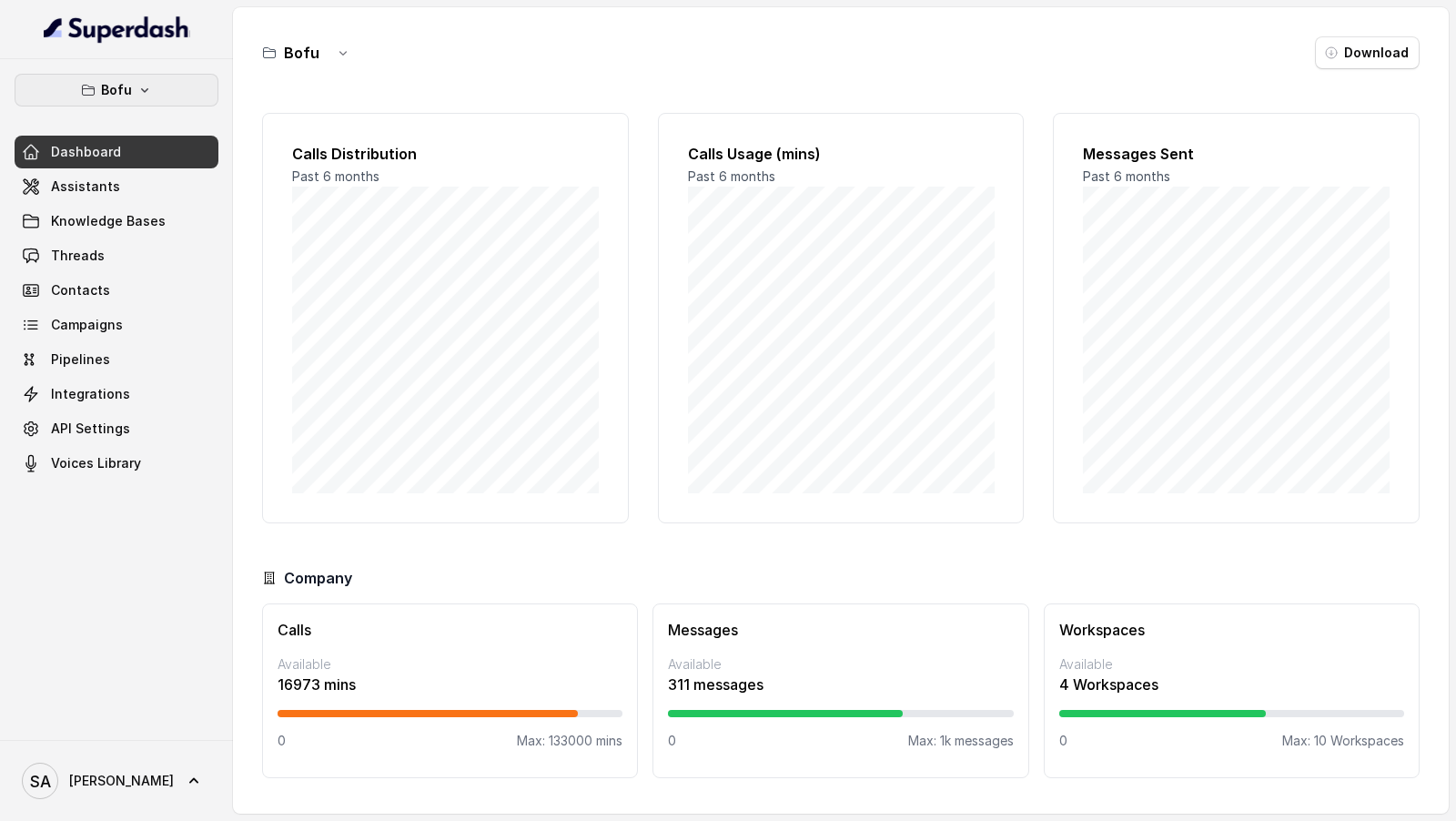
click at [146, 83] on icon "button" at bounding box center [144, 91] width 15 height 15
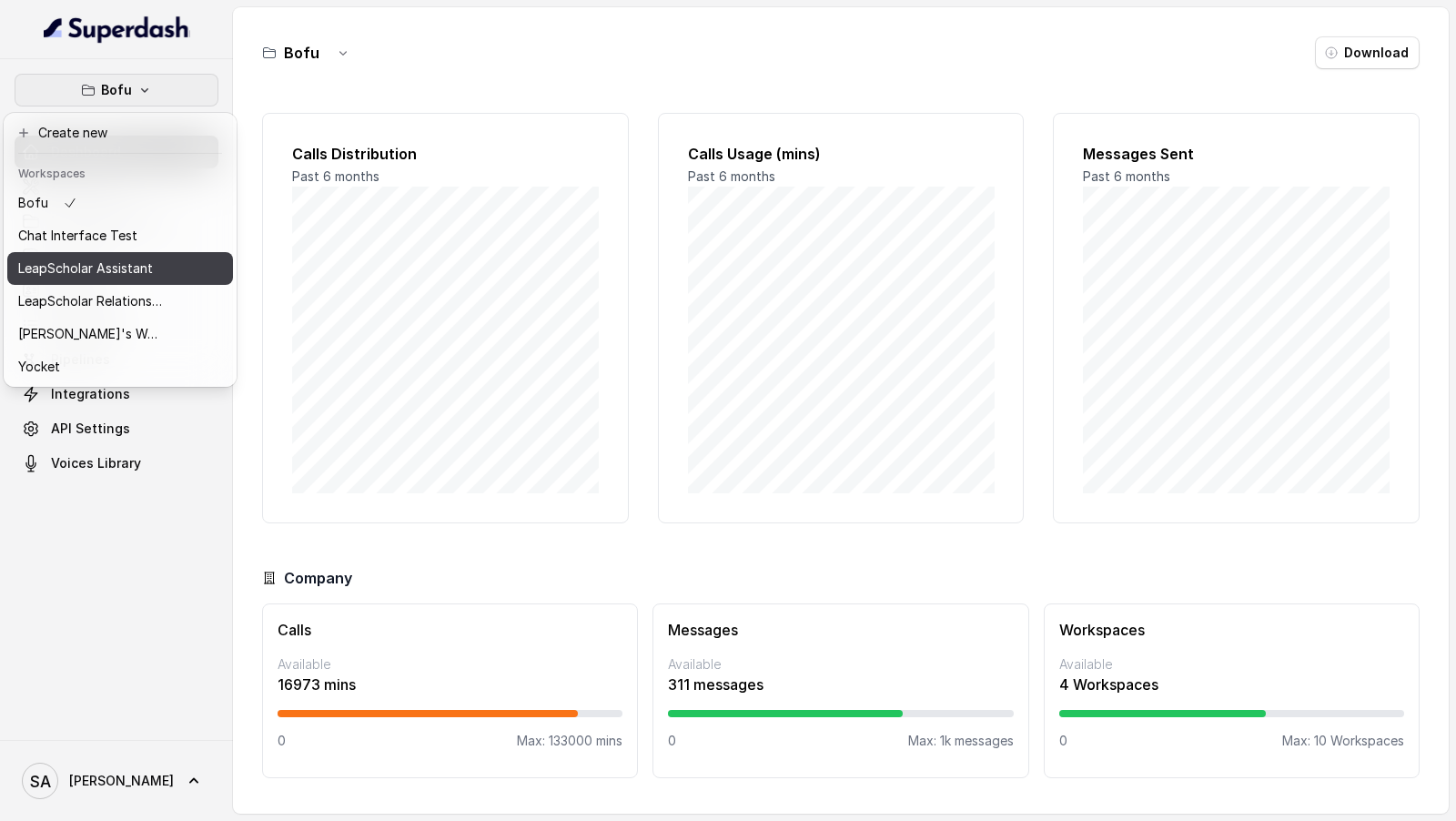
click at [174, 269] on button "LeapScholar Assistant" at bounding box center [120, 269] width 226 height 33
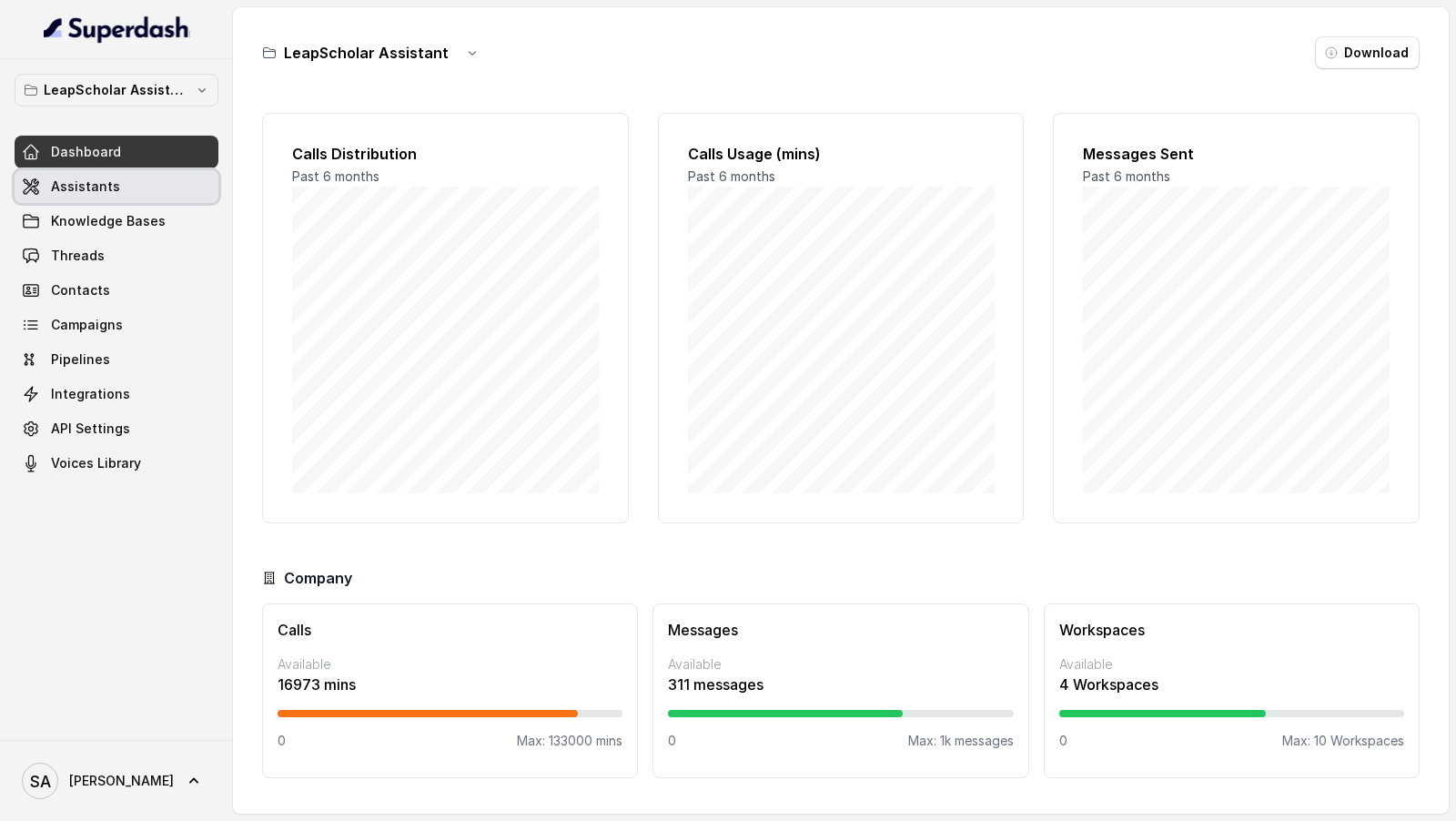
click at [125, 188] on link "Assistants" at bounding box center [116, 187] width 204 height 33
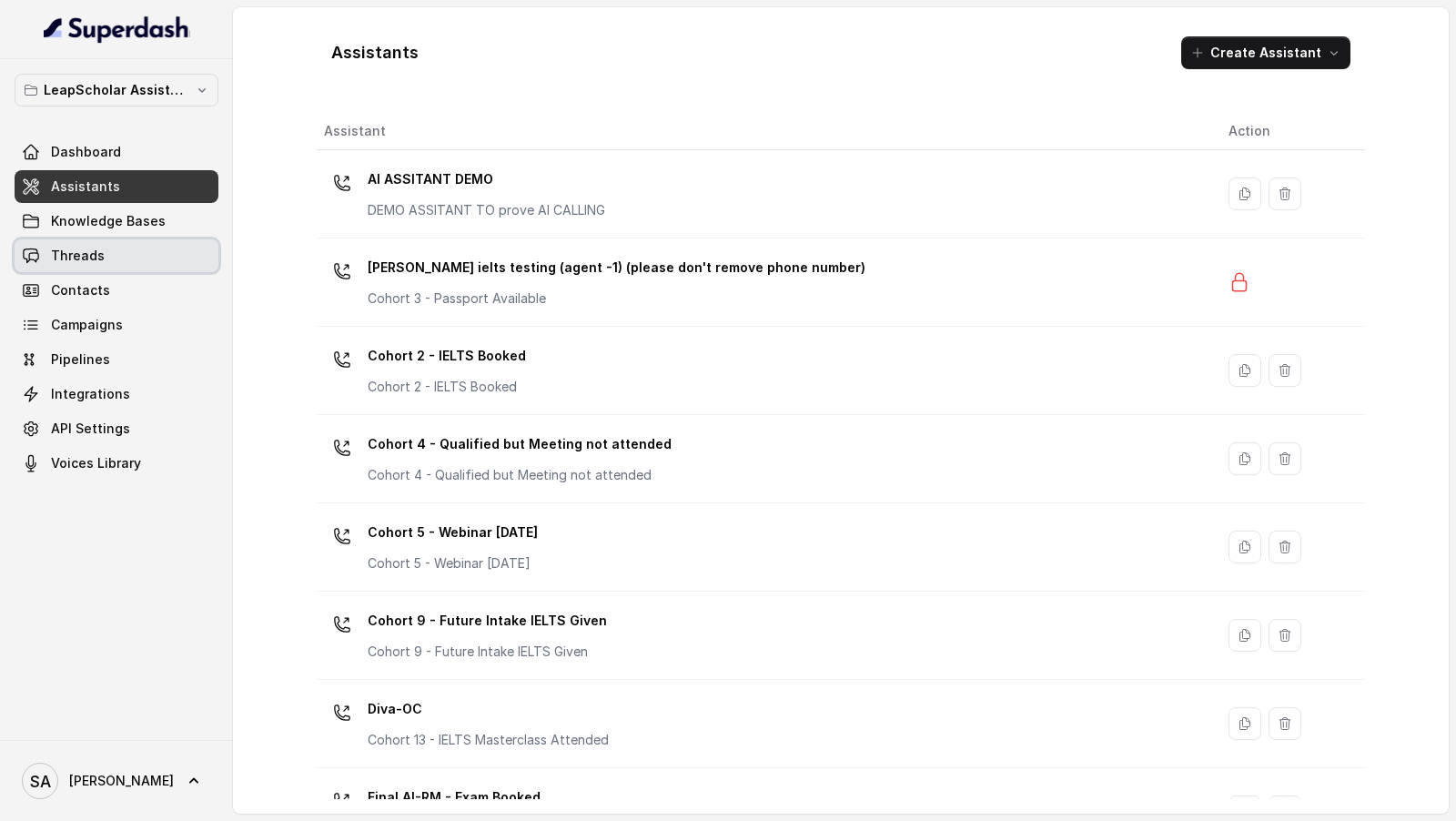
click at [107, 265] on link "Threads" at bounding box center [116, 256] width 204 height 33
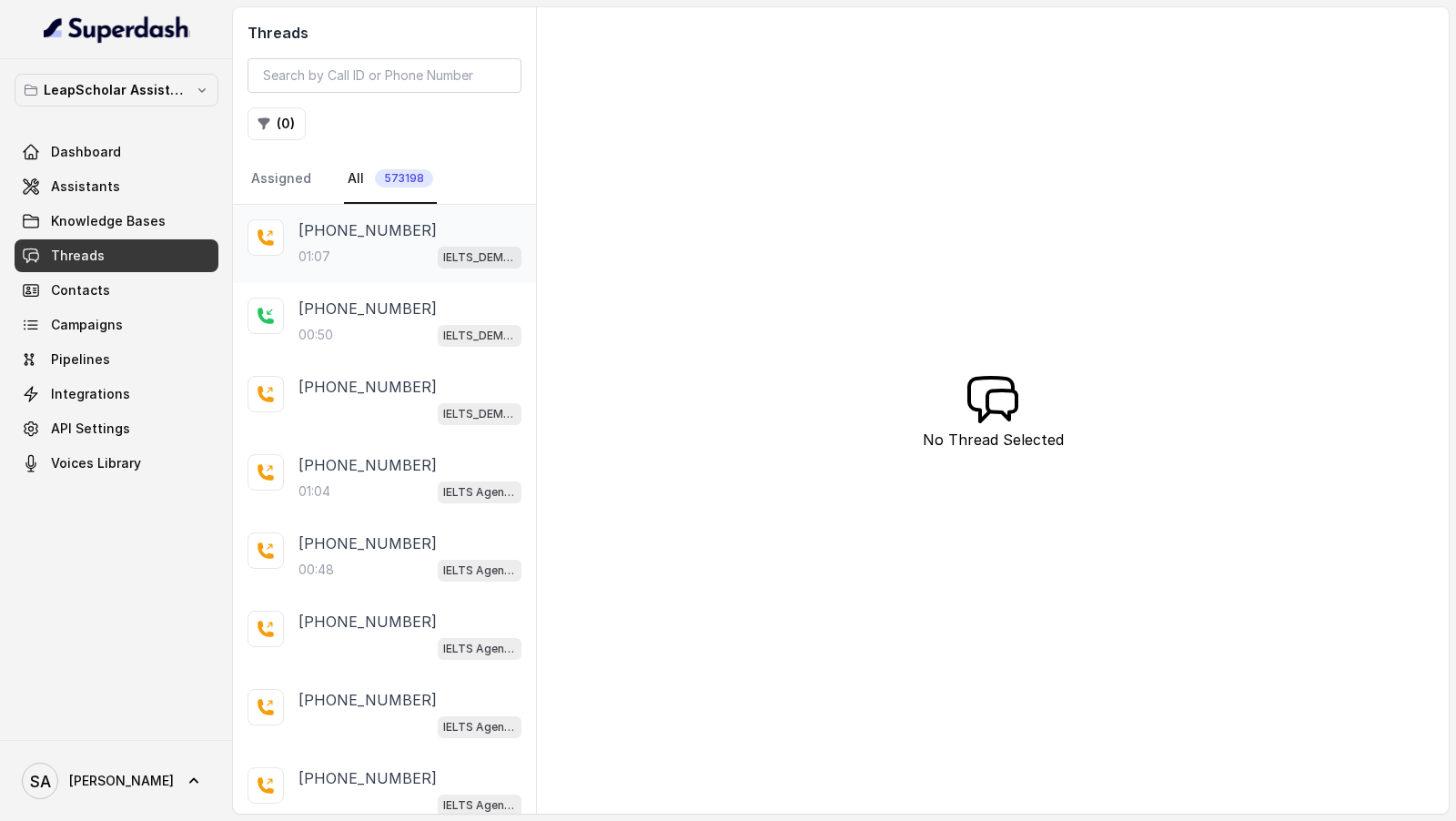
click at [406, 249] on div "01:07 IELTS_DEMO_gk (agent 1)" at bounding box center [409, 257] width 223 height 24
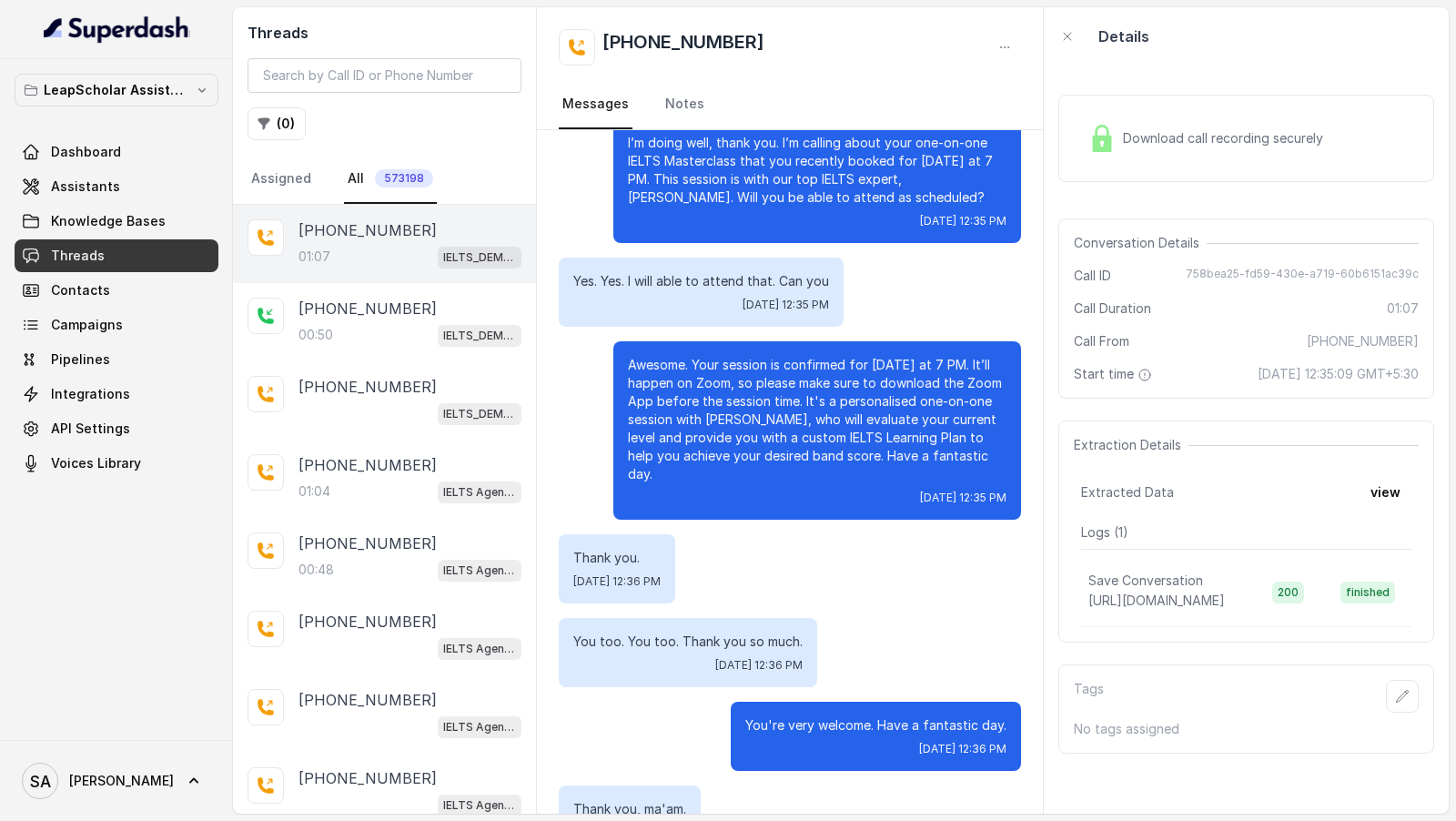
scroll to position [614, 0]
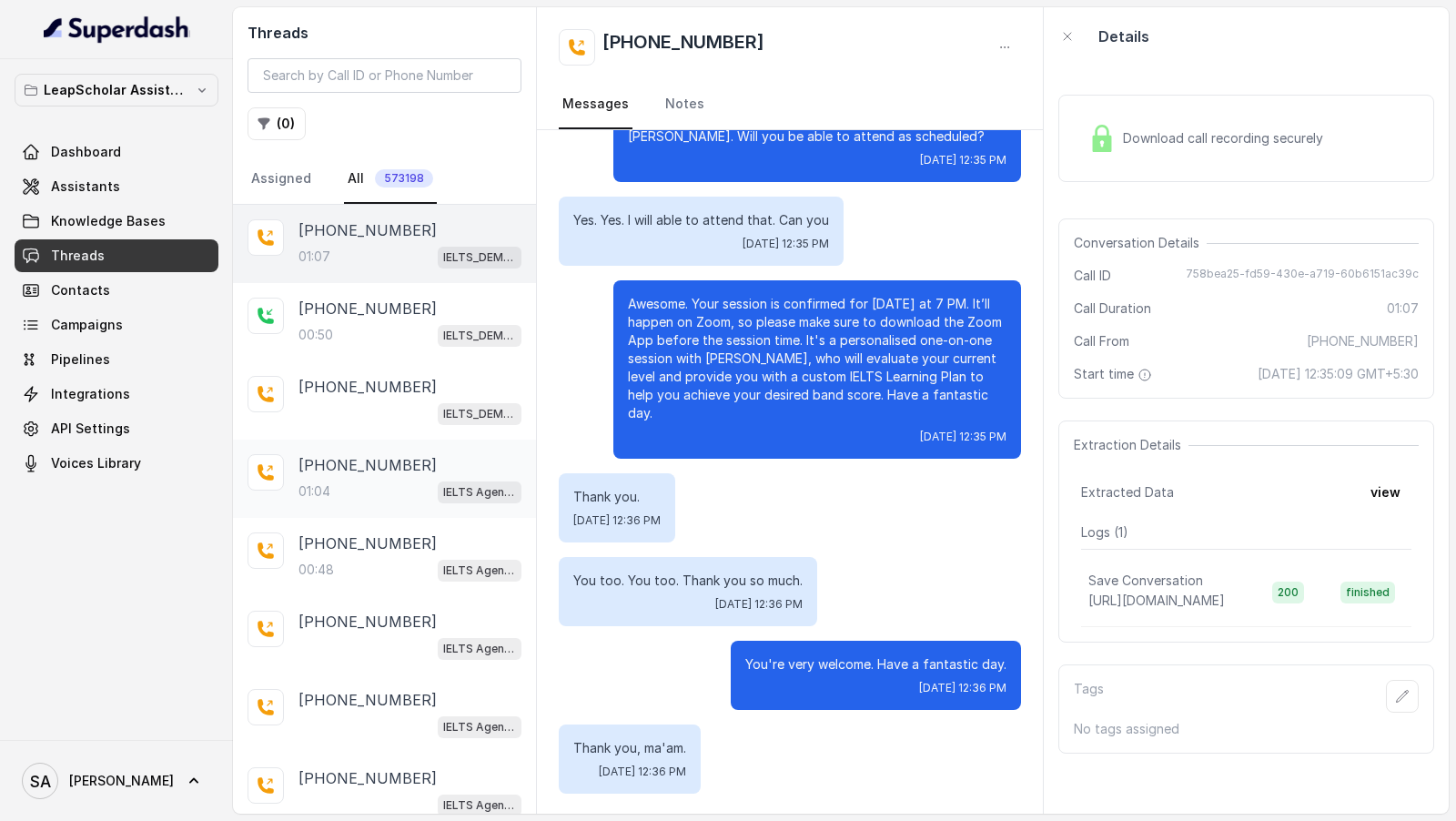
click at [367, 492] on div "01:04 IELTS Agent 2" at bounding box center [409, 492] width 223 height 24
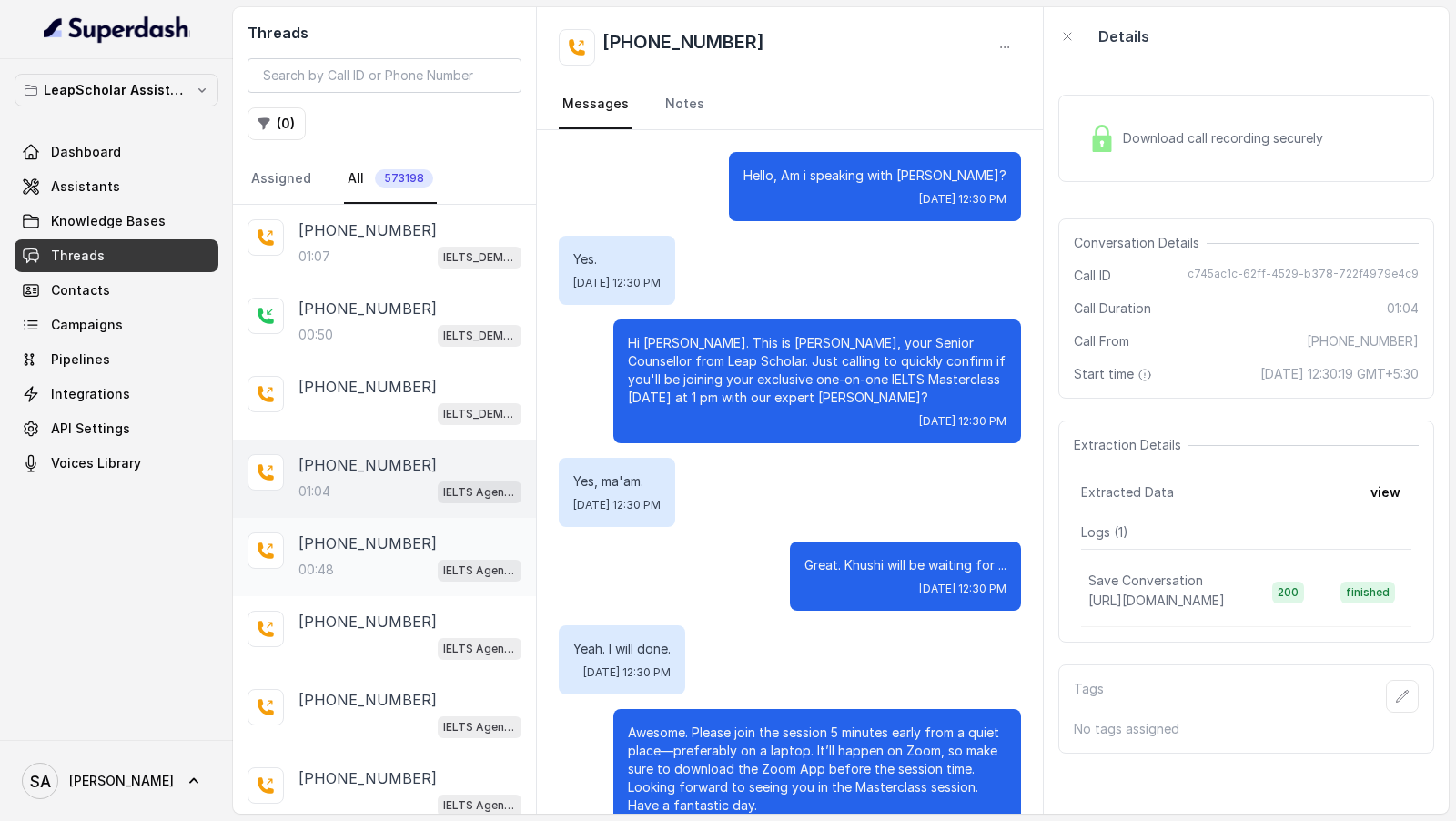
click at [381, 566] on div "00:48 IELTS Agent 2" at bounding box center [409, 570] width 223 height 24
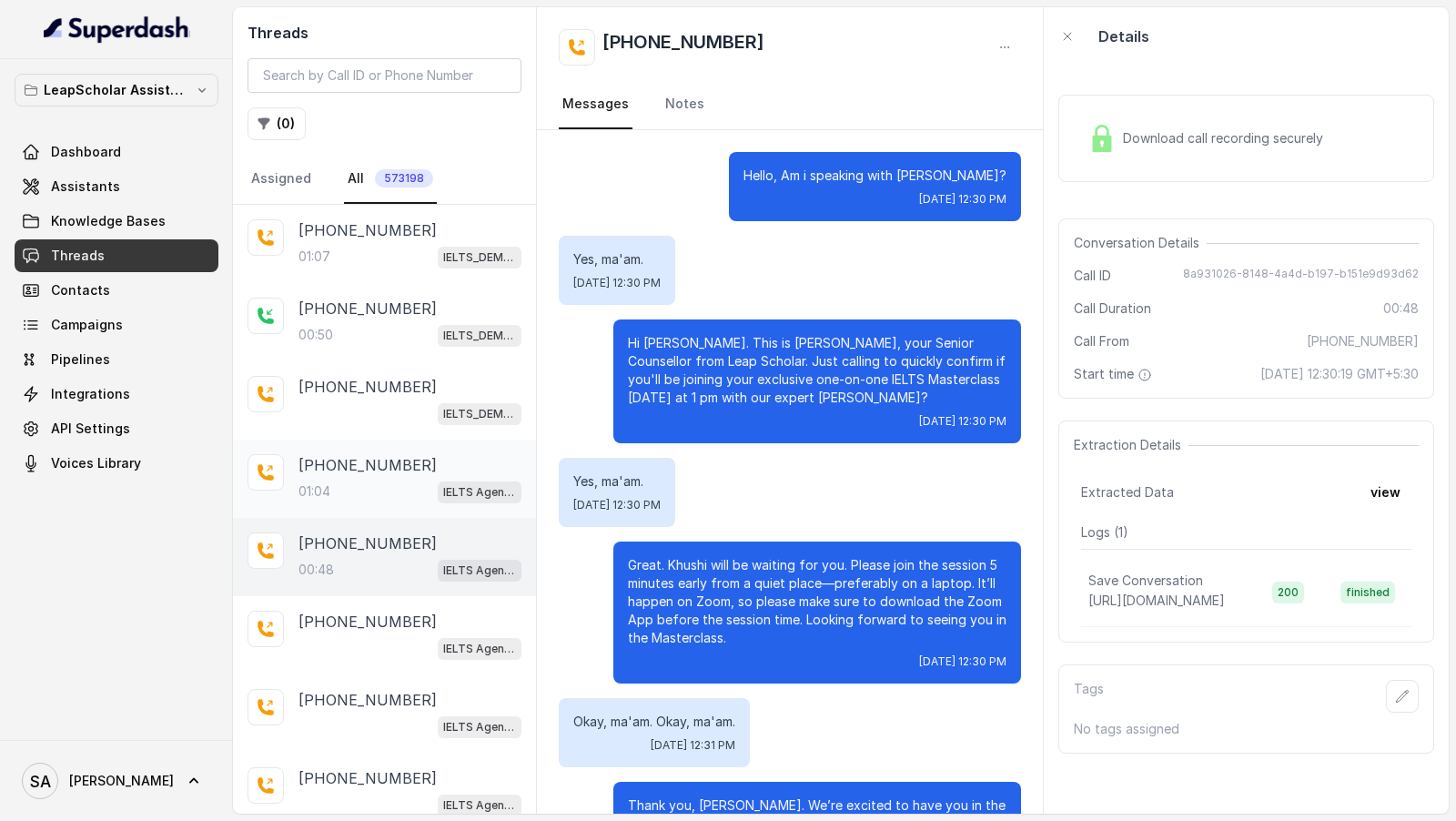
click at [415, 500] on div "+917597833994 01:04 IELTS Agent 2" at bounding box center [384, 479] width 303 height 79
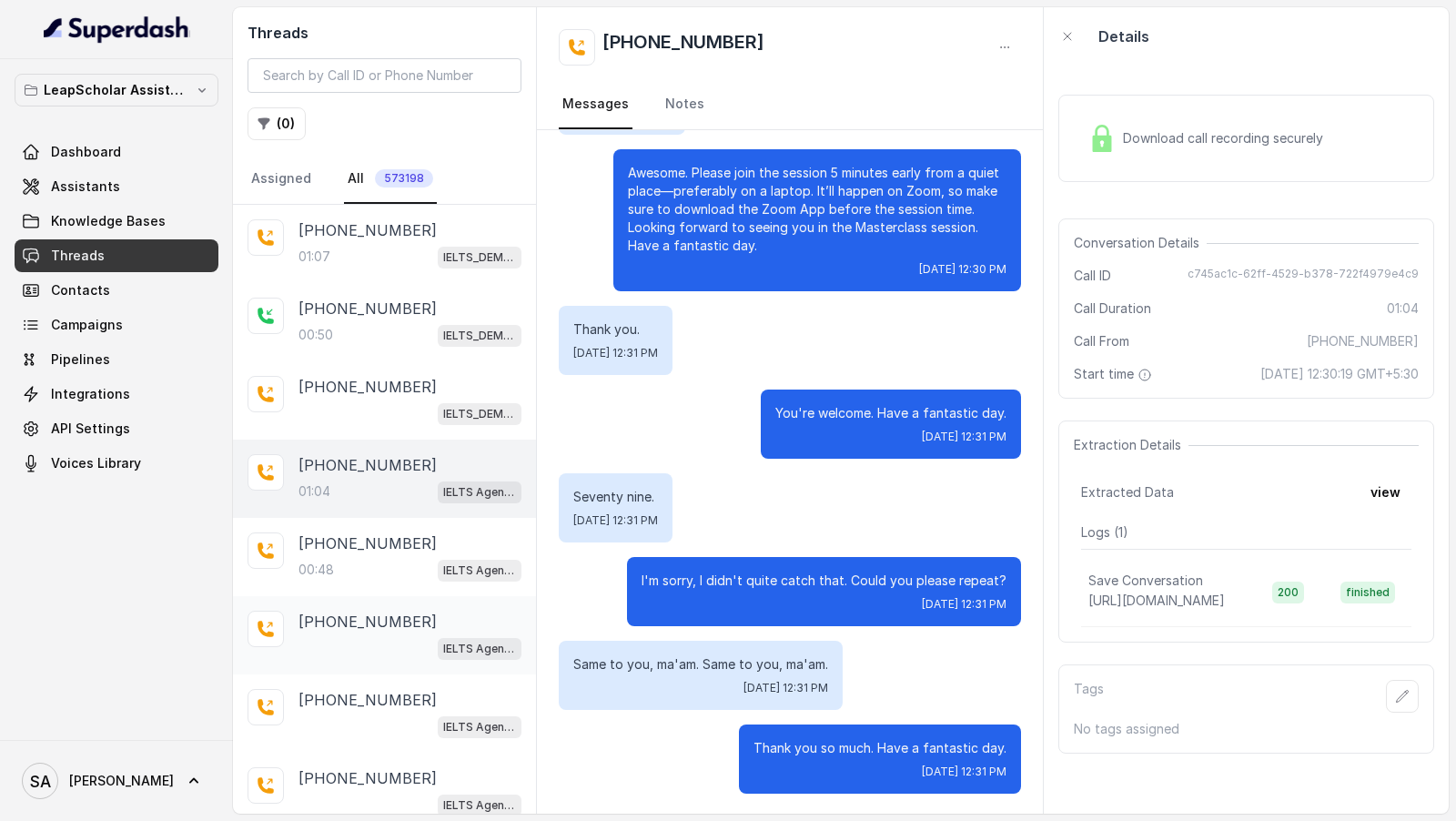
scroll to position [238, 0]
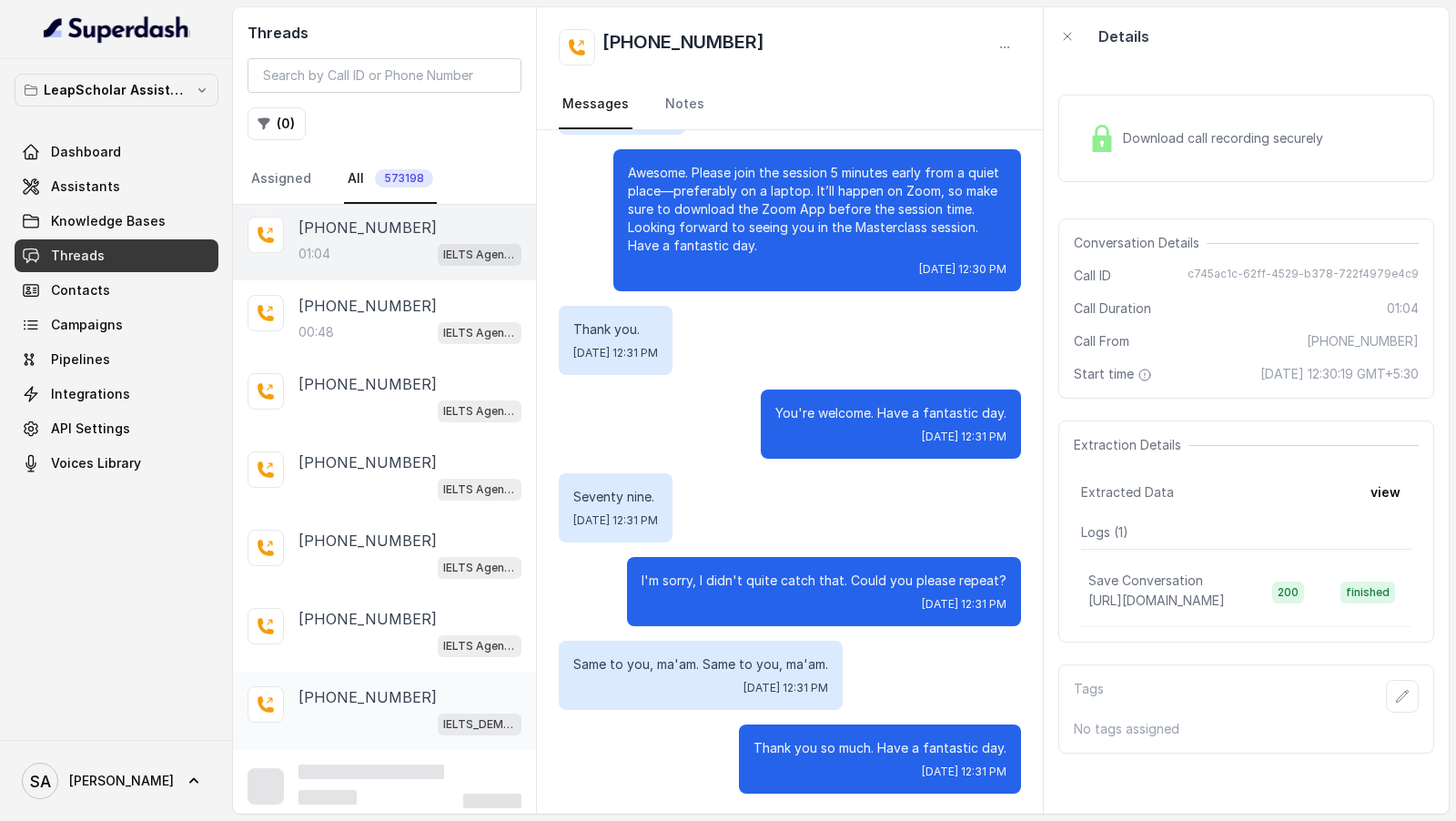
click at [367, 715] on div "IELTS_DEMO_gk (agent 1)" at bounding box center [409, 723] width 223 height 24
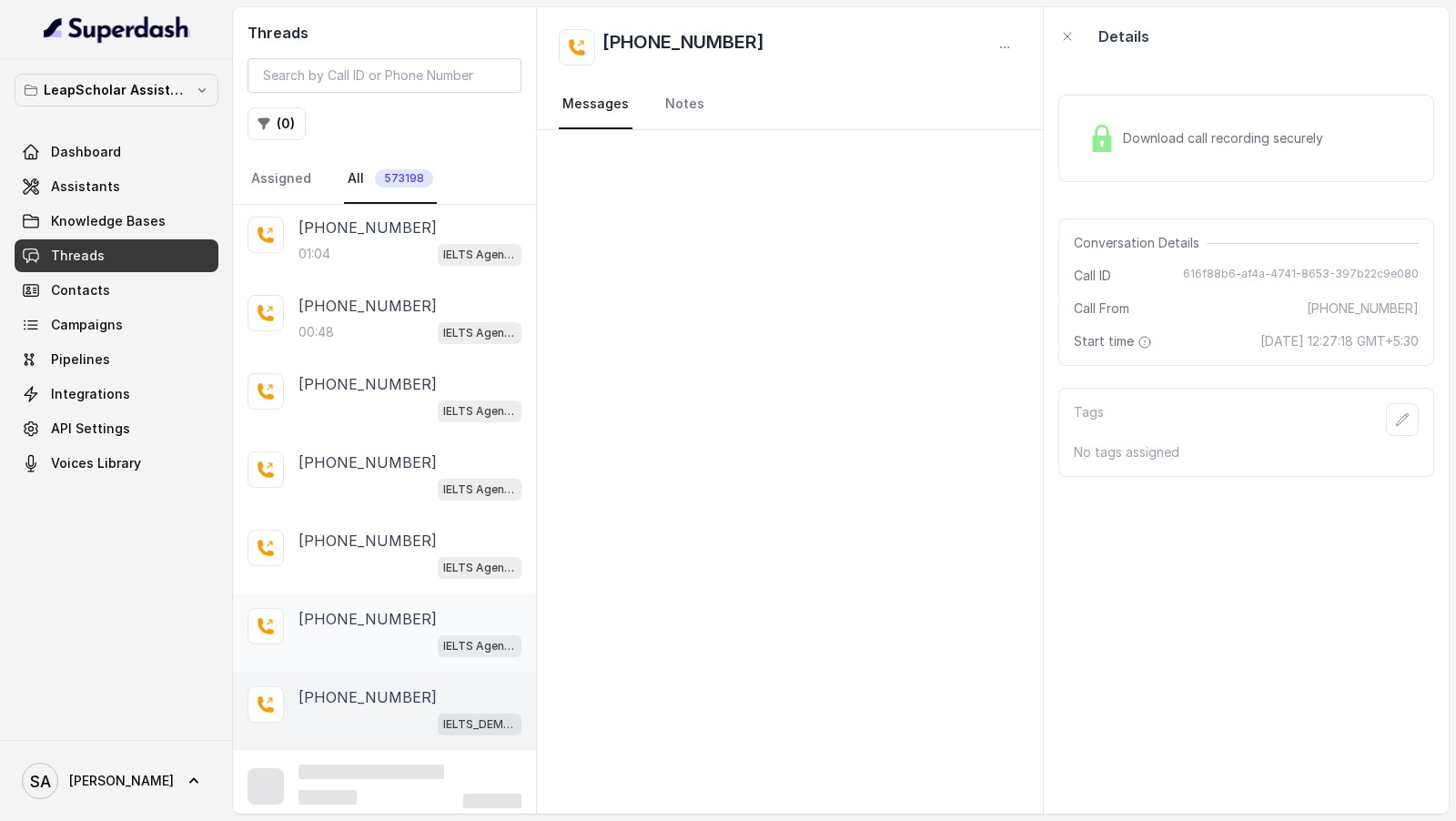
click at [393, 594] on div "+919997795083 IELTS Agent 2" at bounding box center [384, 633] width 303 height 79
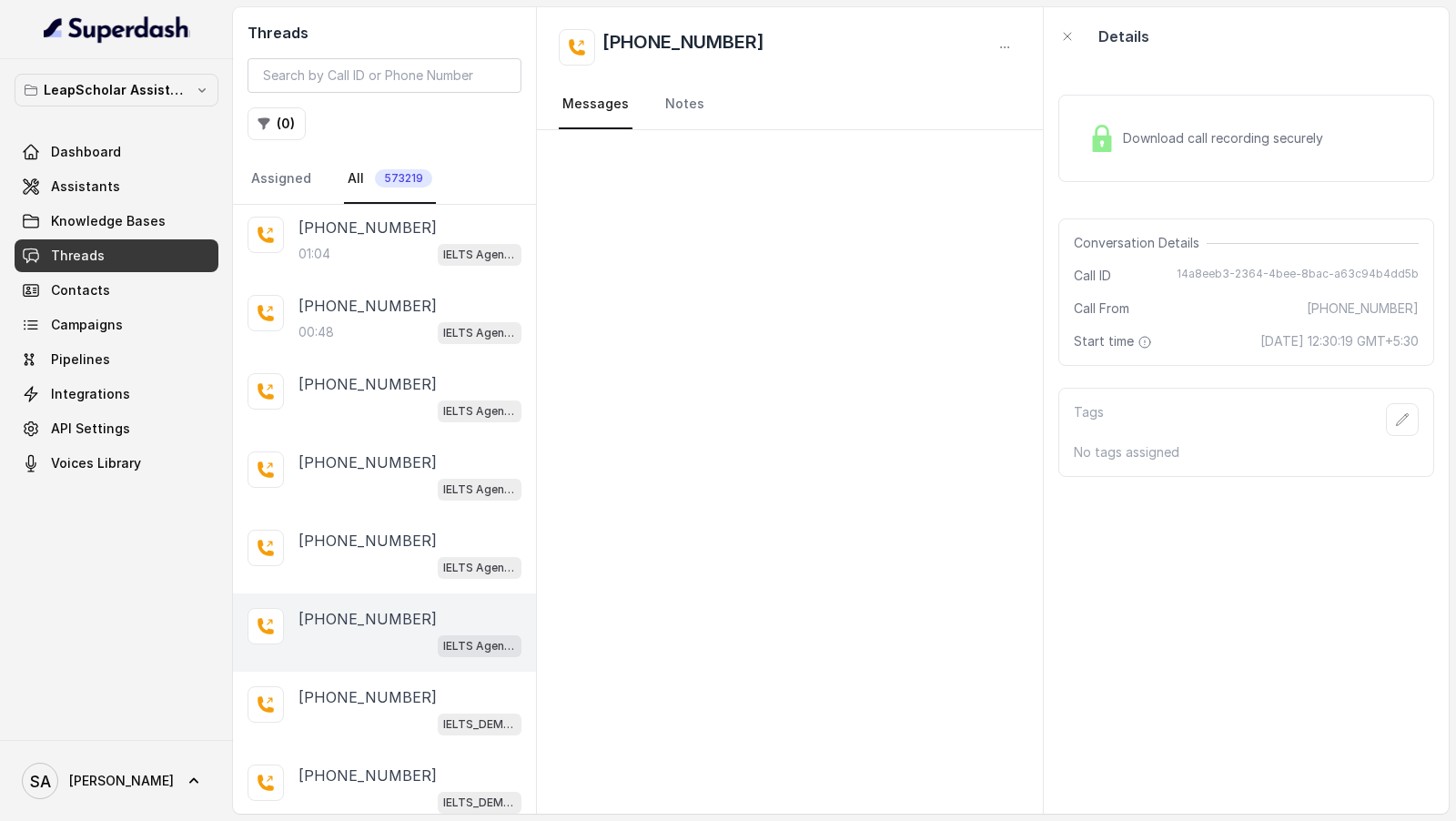
click at [54, 811] on div "SA Swapnil" at bounding box center [116, 780] width 233 height 81
click at [92, 791] on span "SA Swapnil" at bounding box center [98, 781] width 152 height 37
click at [143, 710] on link "Account" at bounding box center [120, 696] width 226 height 33
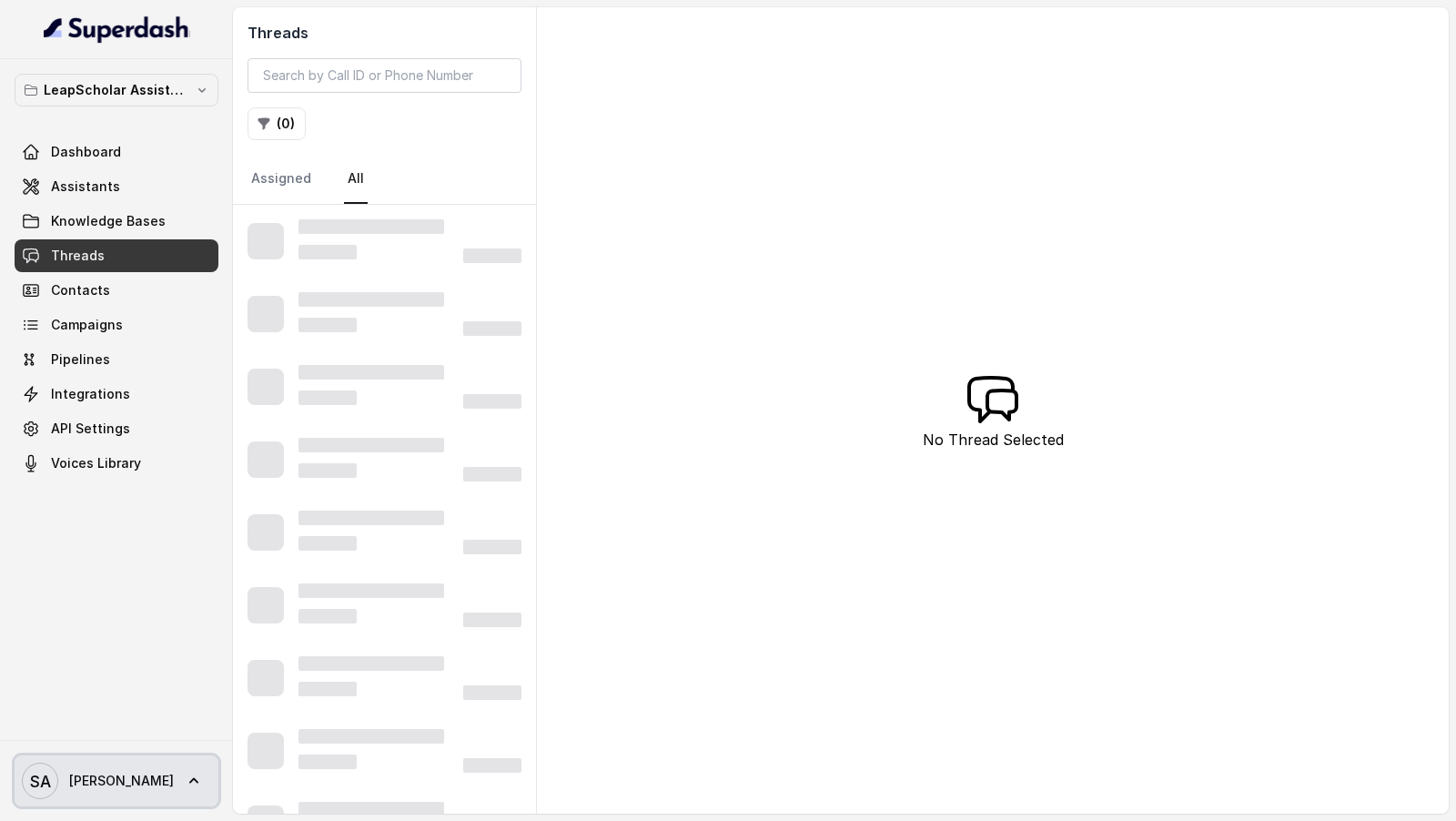
click at [81, 794] on span "SA Swapnil" at bounding box center [98, 781] width 152 height 37
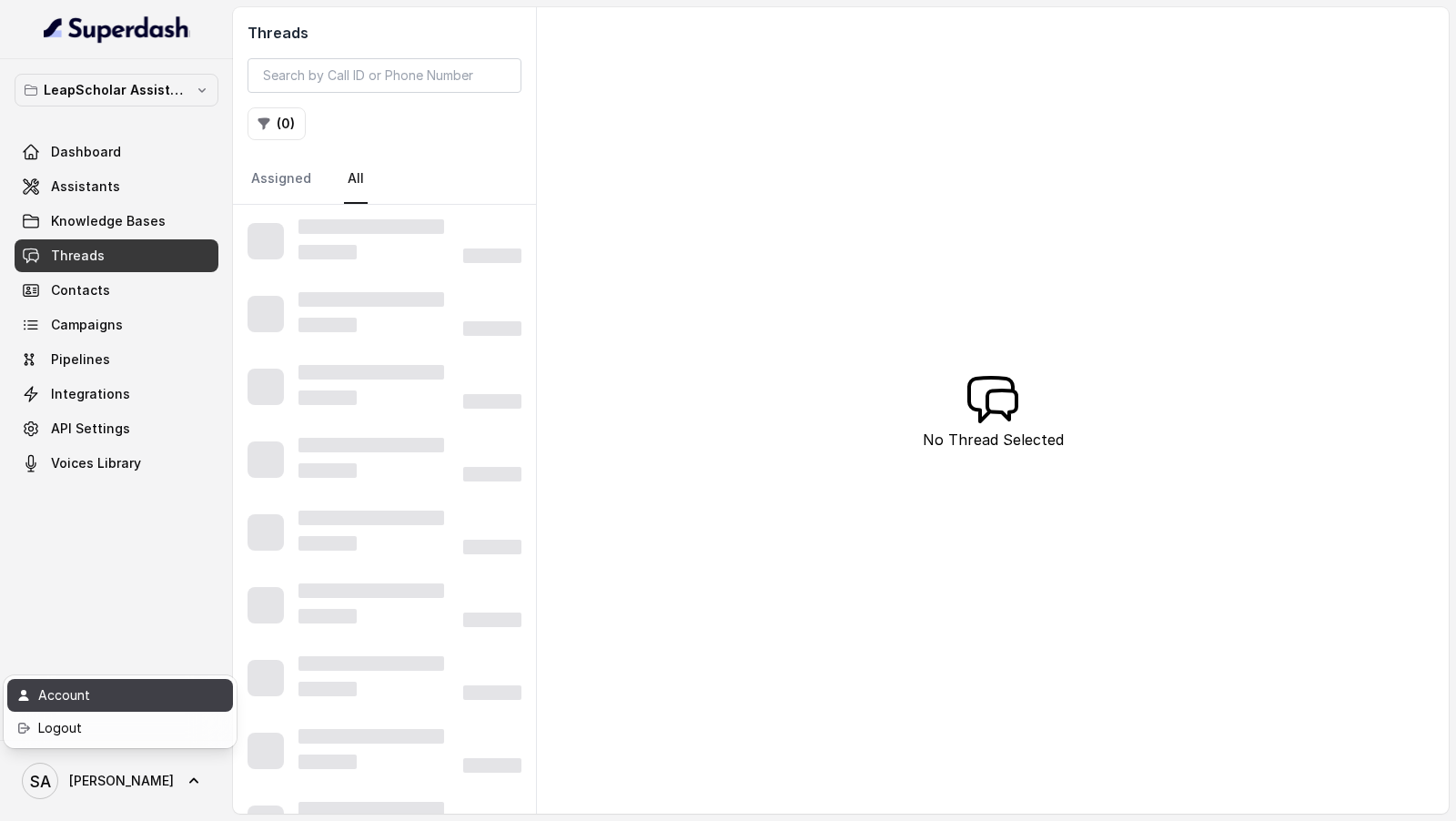
click at [155, 703] on div "Account" at bounding box center [115, 696] width 154 height 22
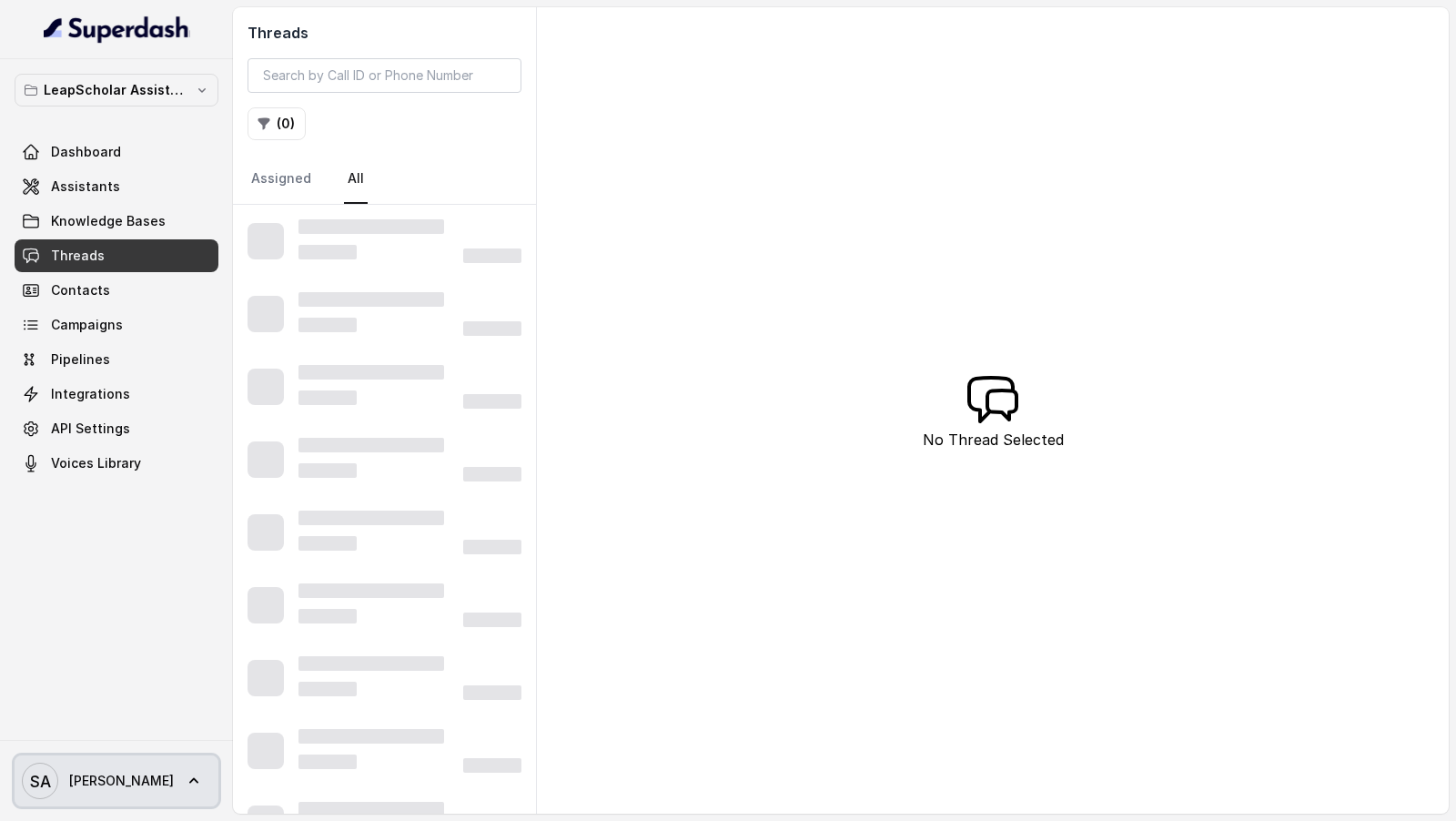
click at [80, 769] on span "SA Swapnil" at bounding box center [98, 781] width 152 height 37
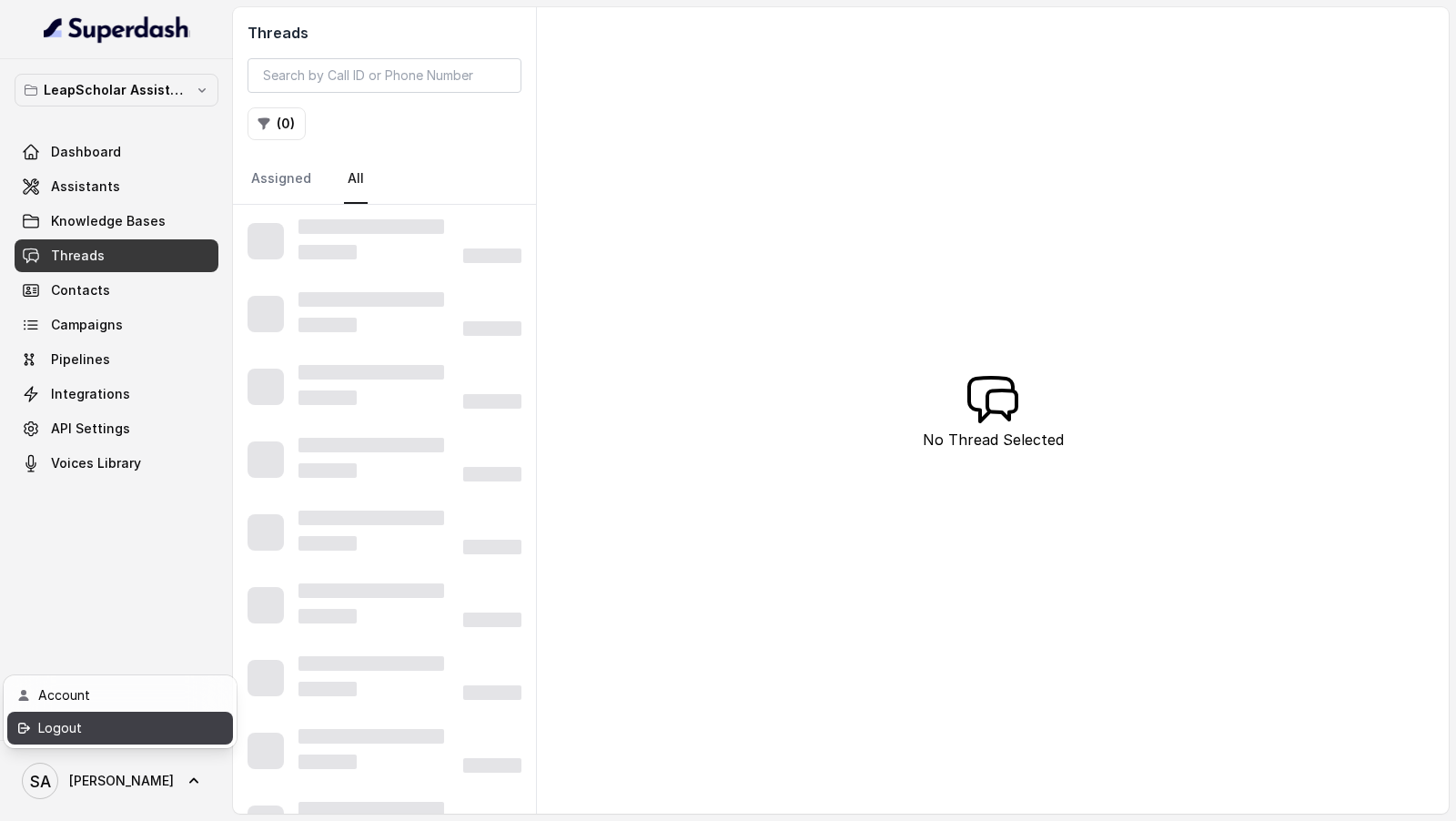
click at [139, 728] on div "Logout" at bounding box center [115, 728] width 154 height 22
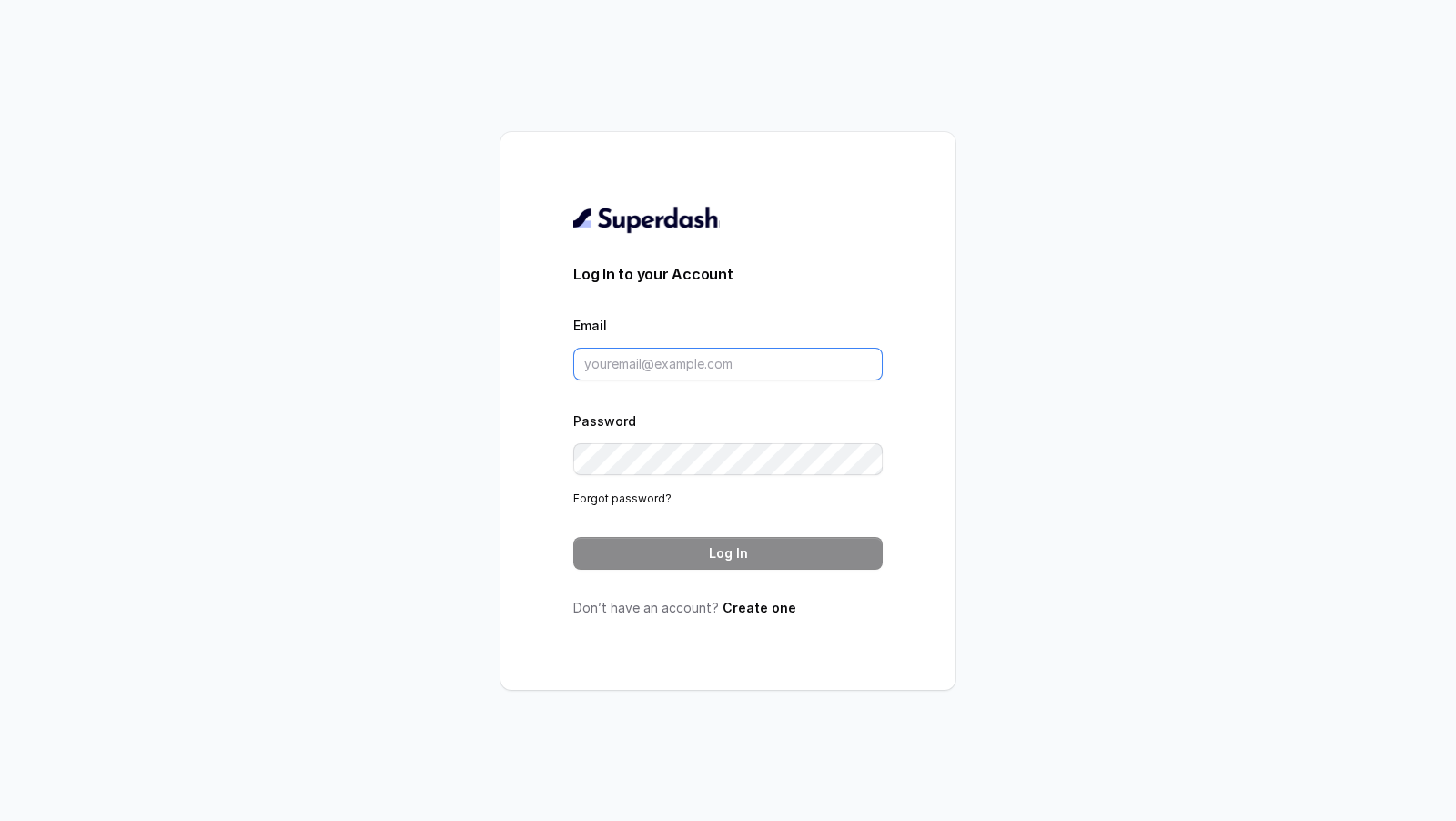
type input "swapnil.agarwal@leapfinance.com"
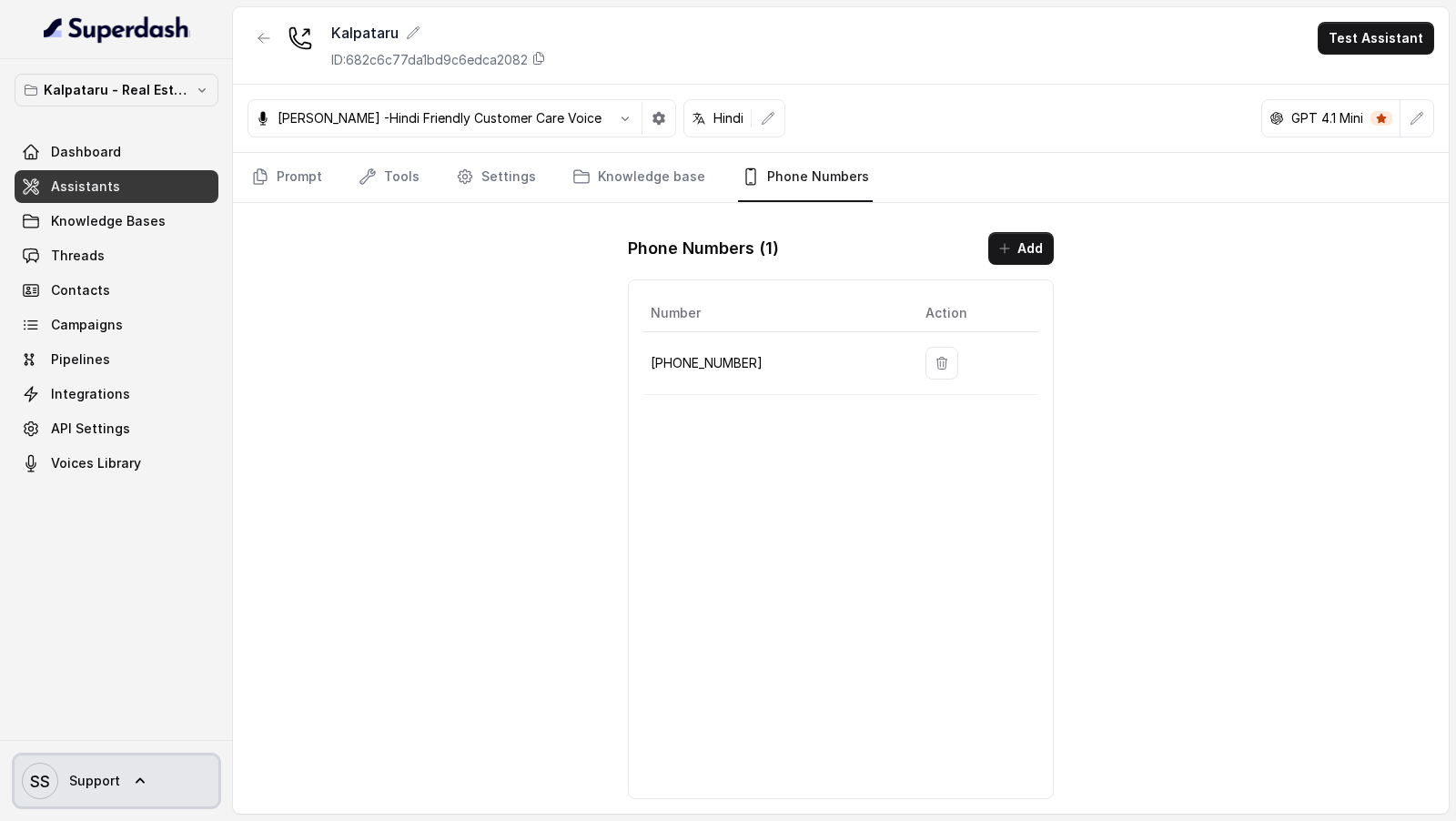
click at [131, 784] on icon at bounding box center [140, 781] width 18 height 18
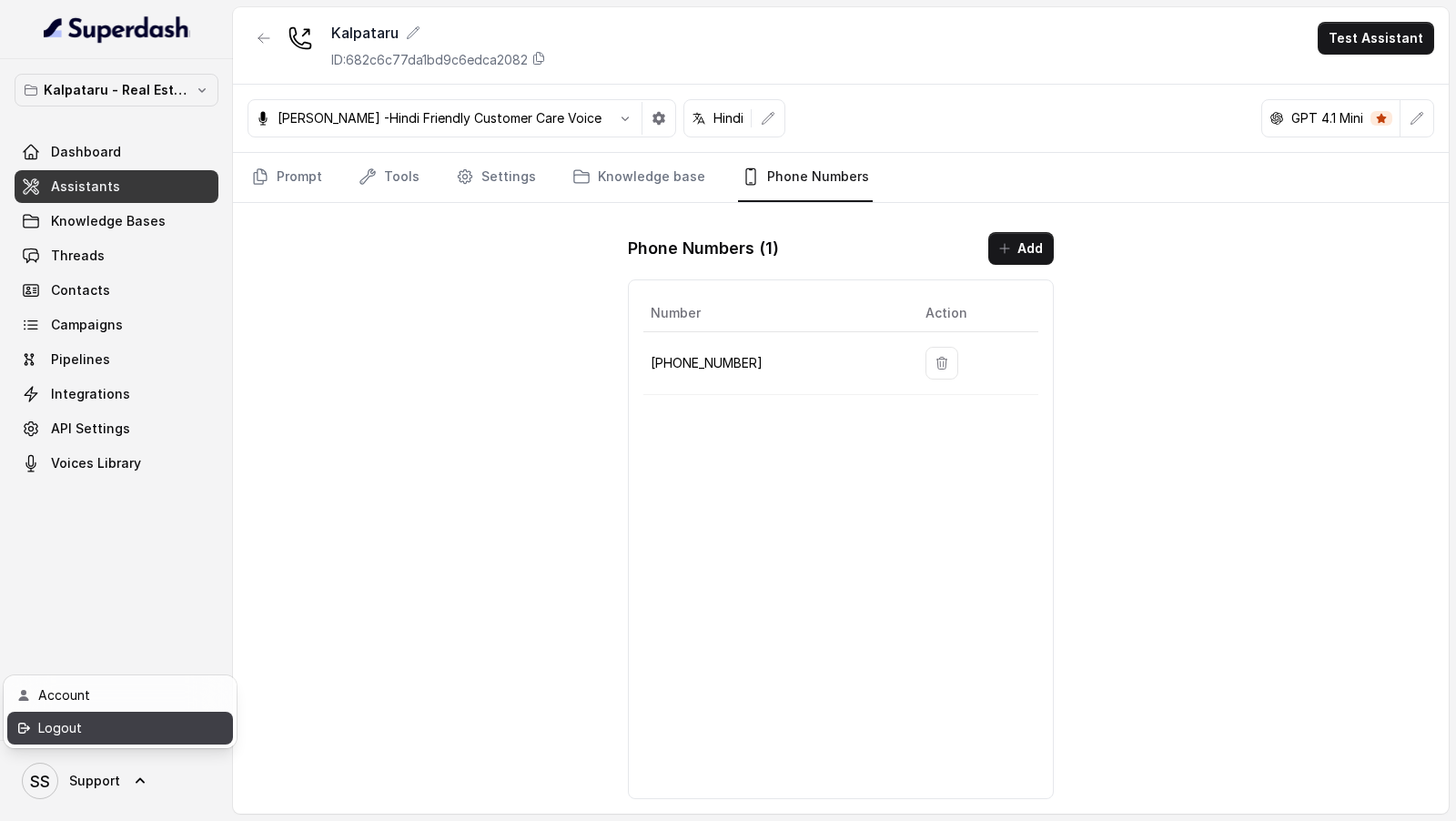
click at [175, 731] on div "Logout" at bounding box center [115, 728] width 154 height 22
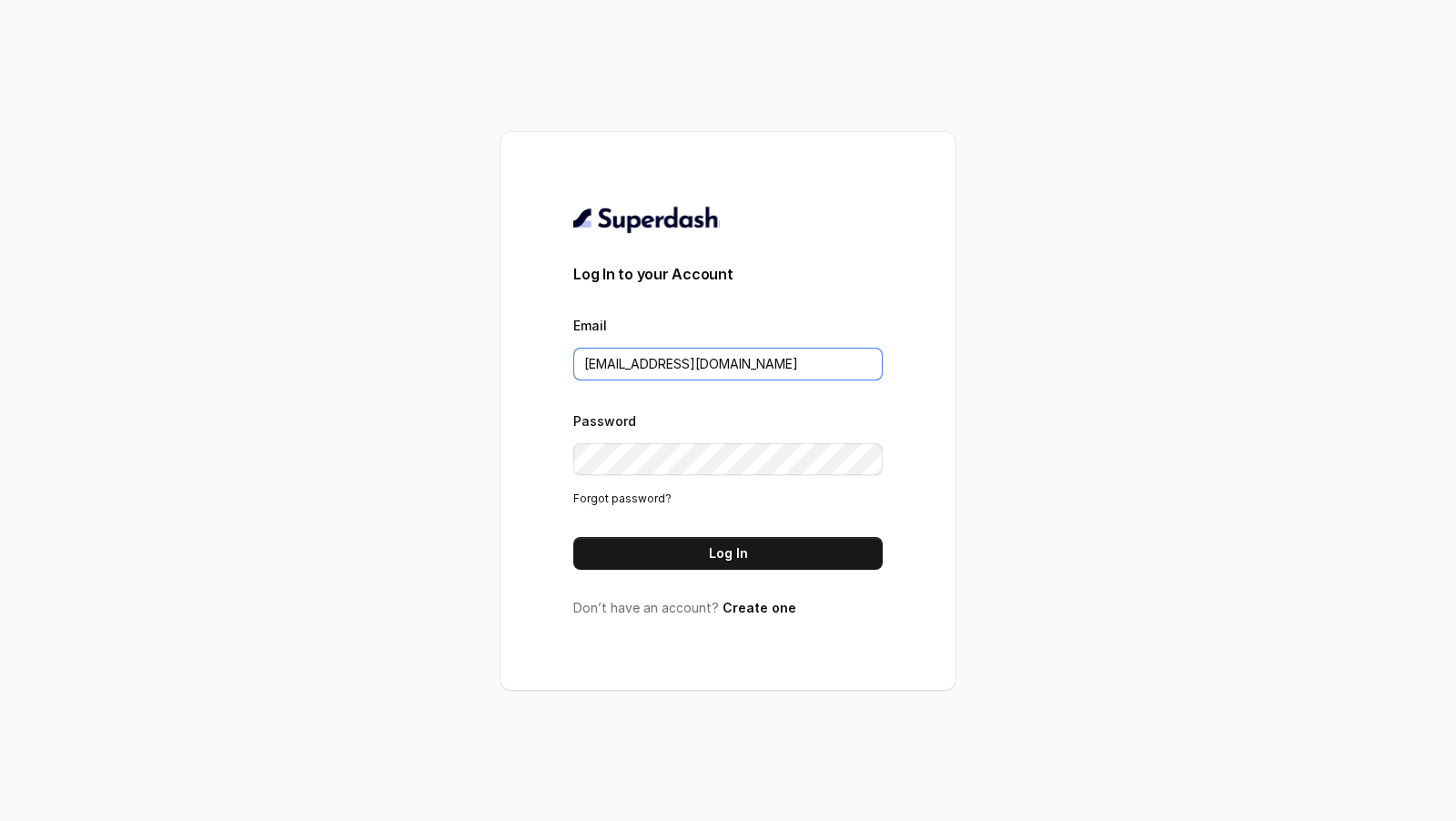
click at [771, 372] on input "[EMAIL_ADDRESS][DOMAIN_NAME]" at bounding box center [728, 364] width 309 height 33
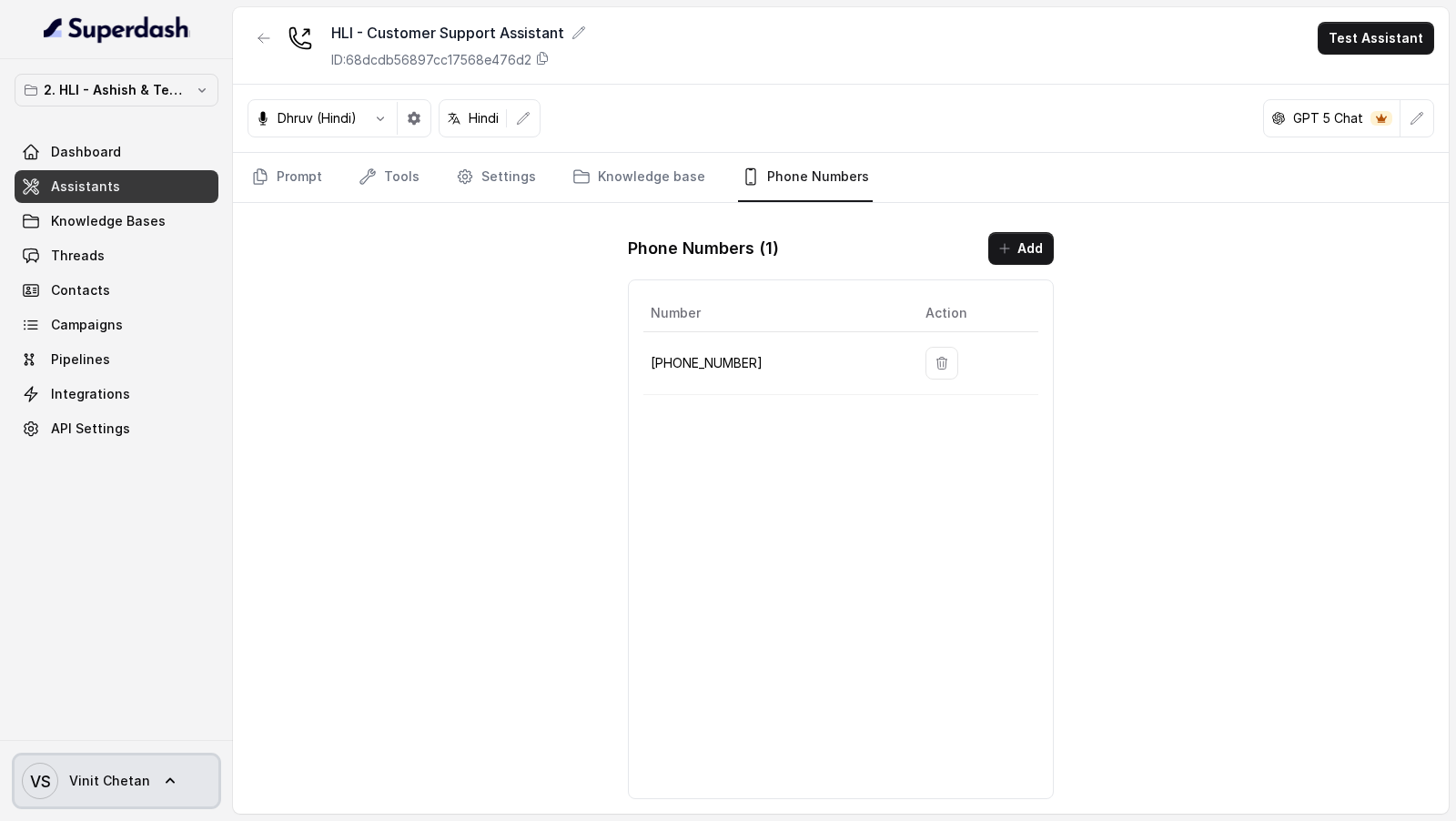
click at [79, 781] on span "Vinit Chetan" at bounding box center [110, 781] width 81 height 18
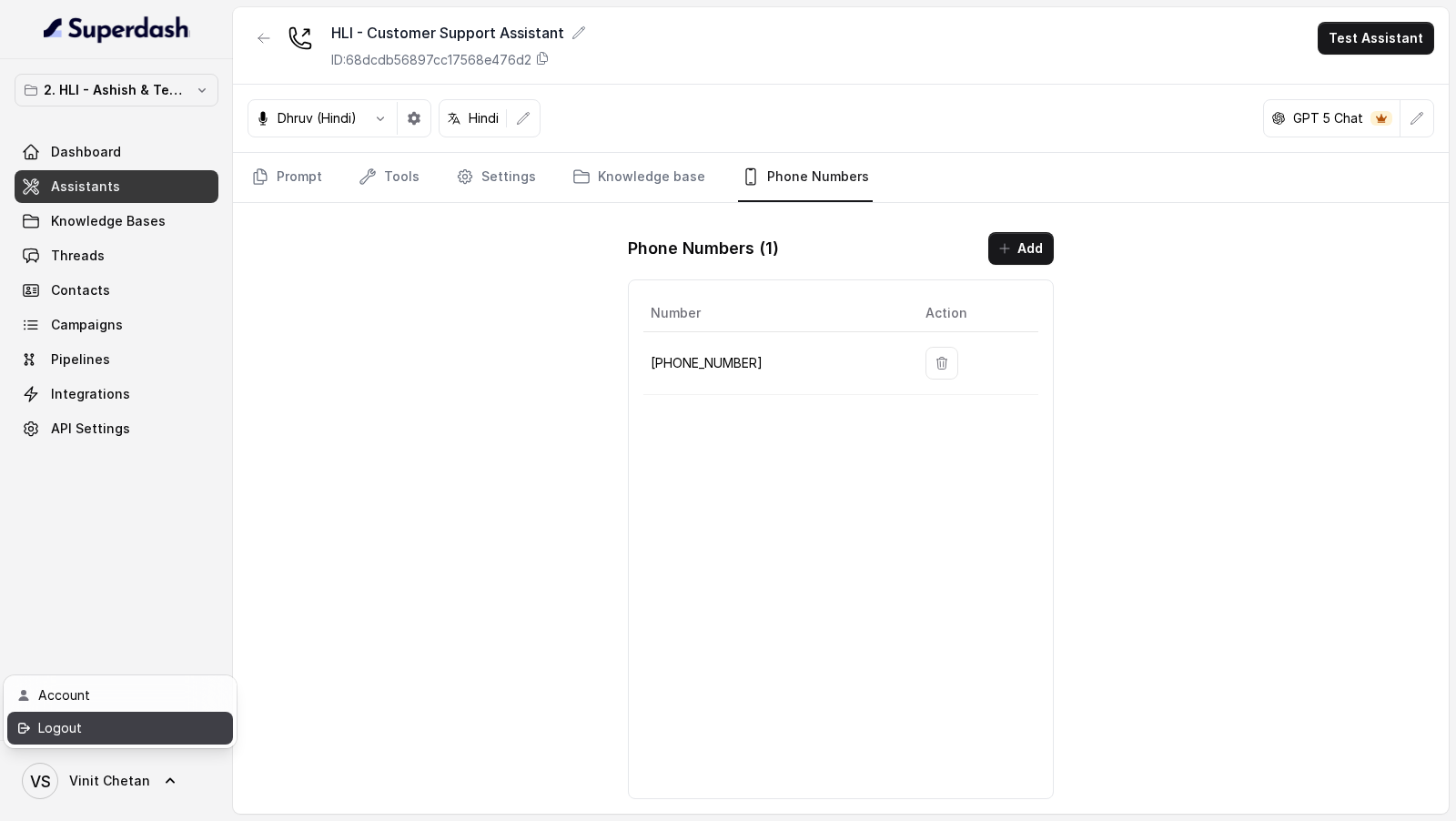
click at [191, 730] on div "Logout" at bounding box center [115, 728] width 154 height 22
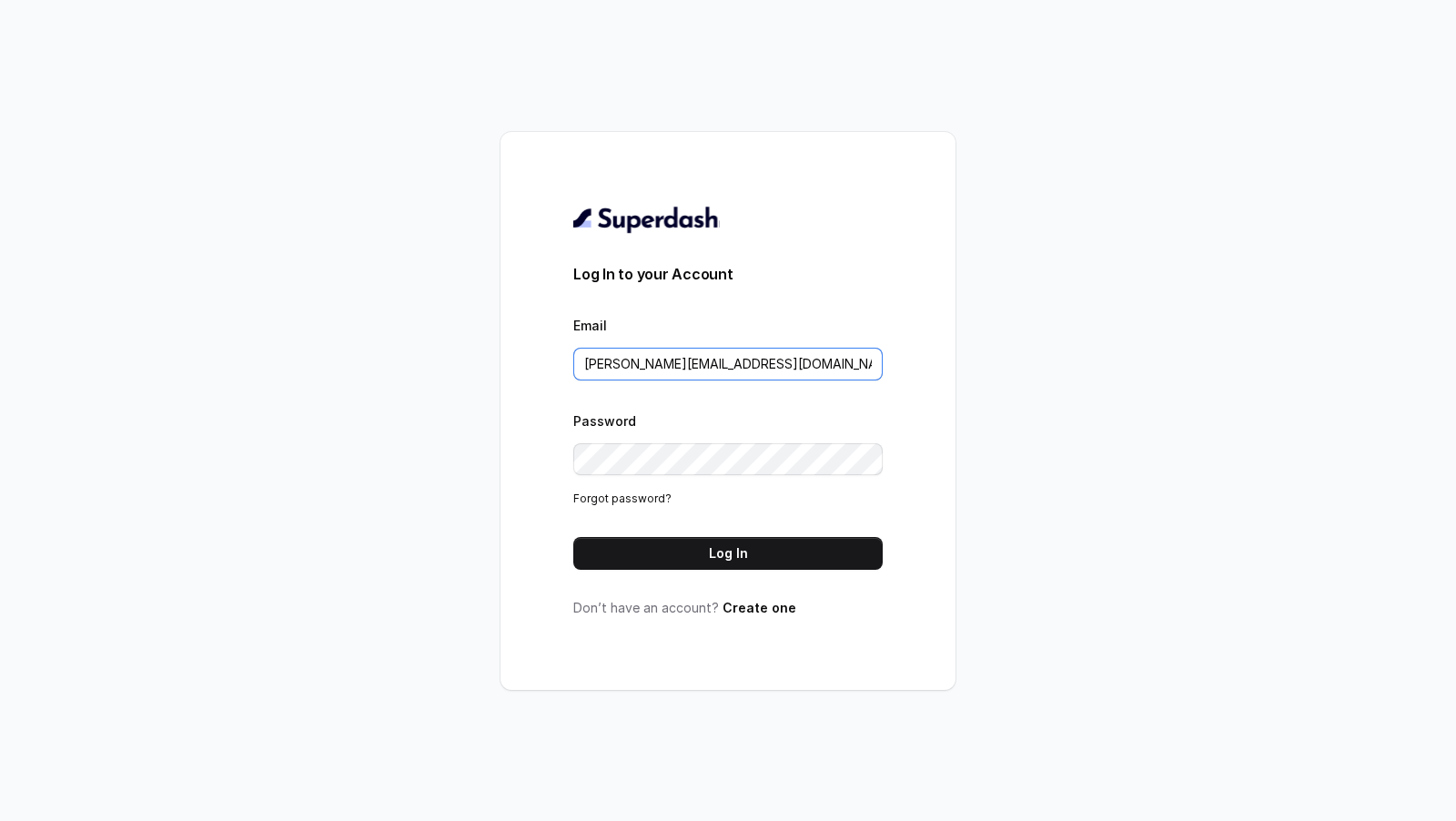
click at [827, 374] on input "[PERSON_NAME][EMAIL_ADDRESS][DOMAIN_NAME]" at bounding box center [728, 364] width 309 height 33
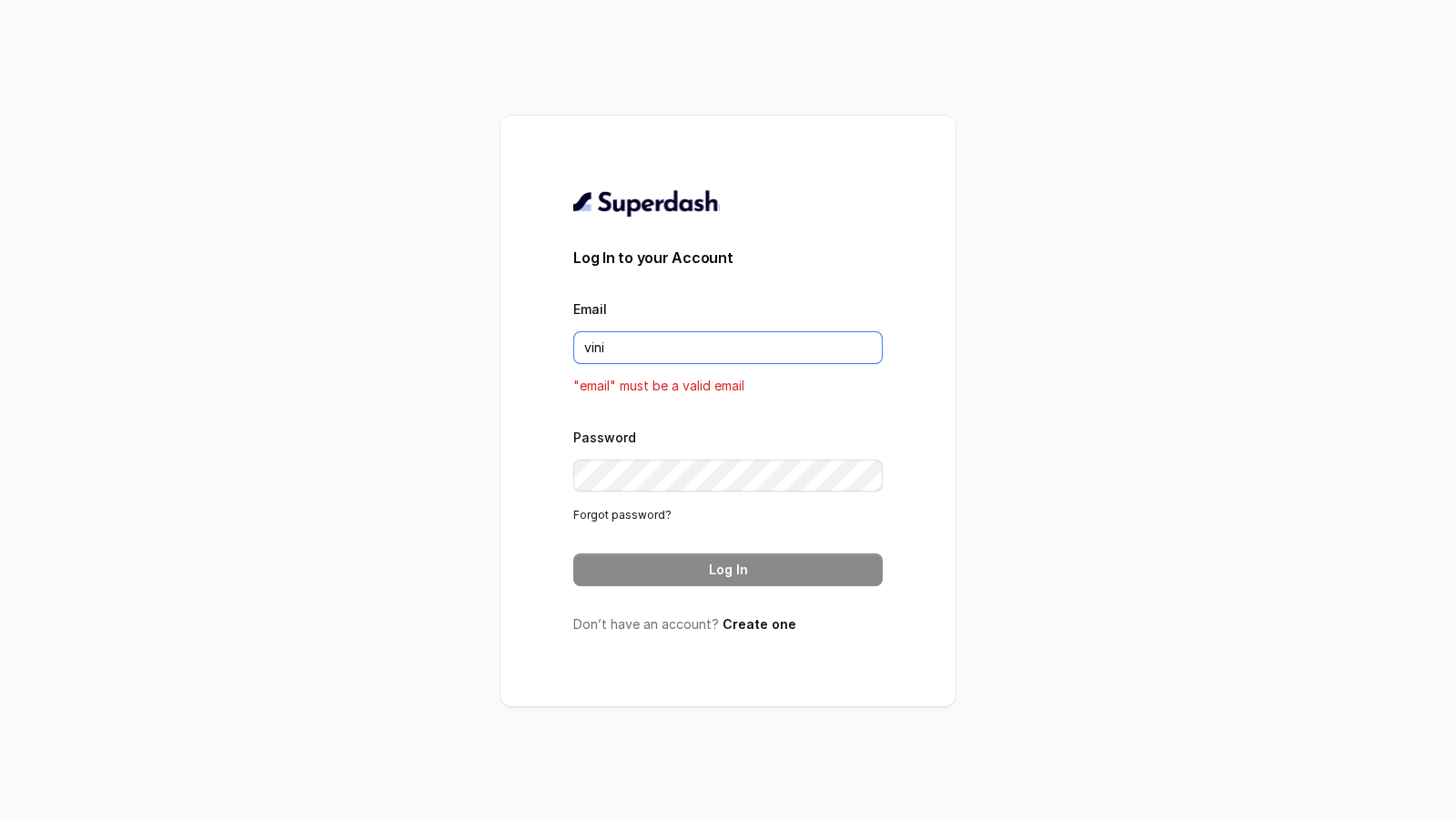
type input "[EMAIL_ADDRESS][DOMAIN_NAME]"
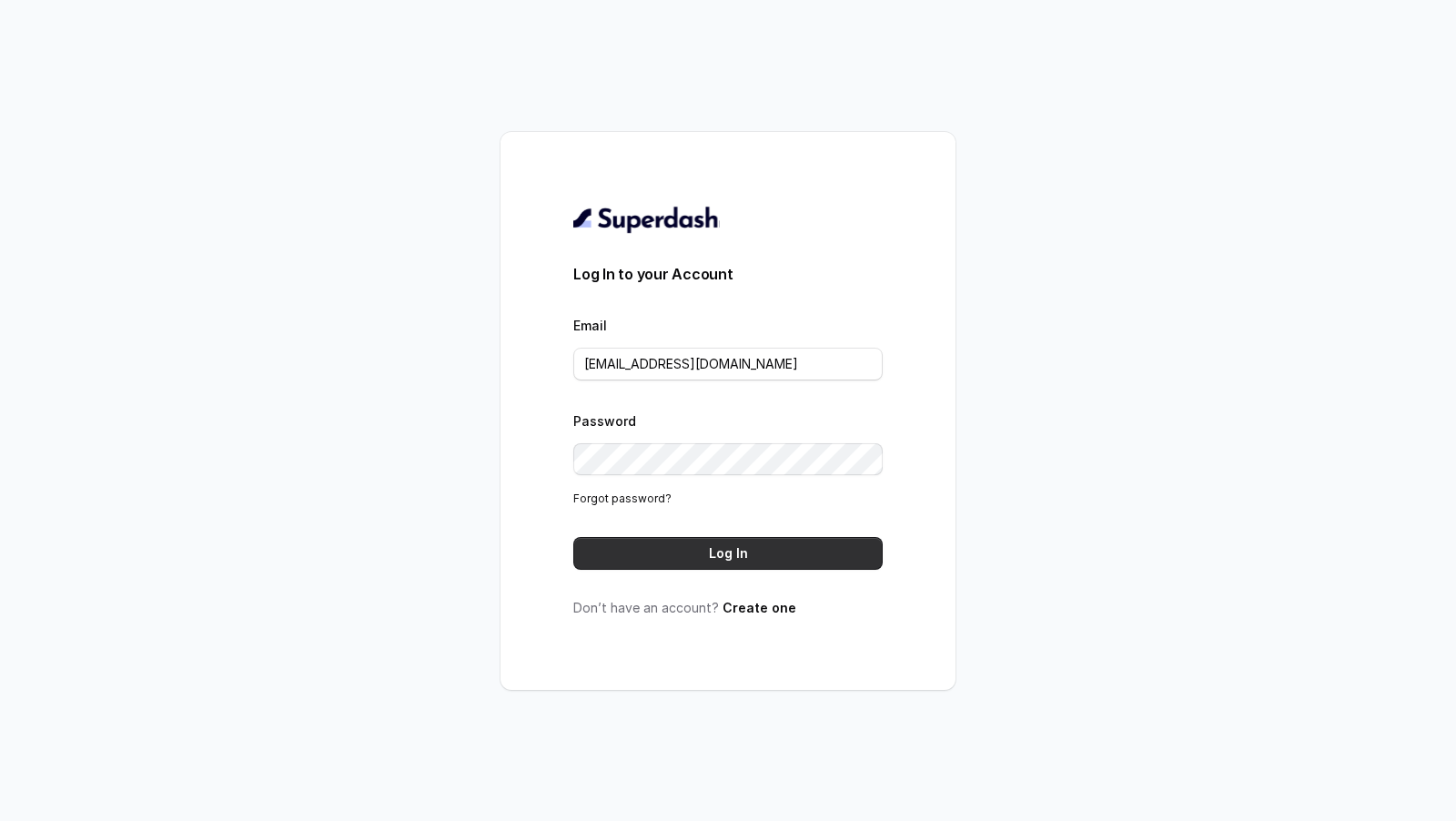
click at [751, 546] on button "Log In" at bounding box center [728, 553] width 309 height 33
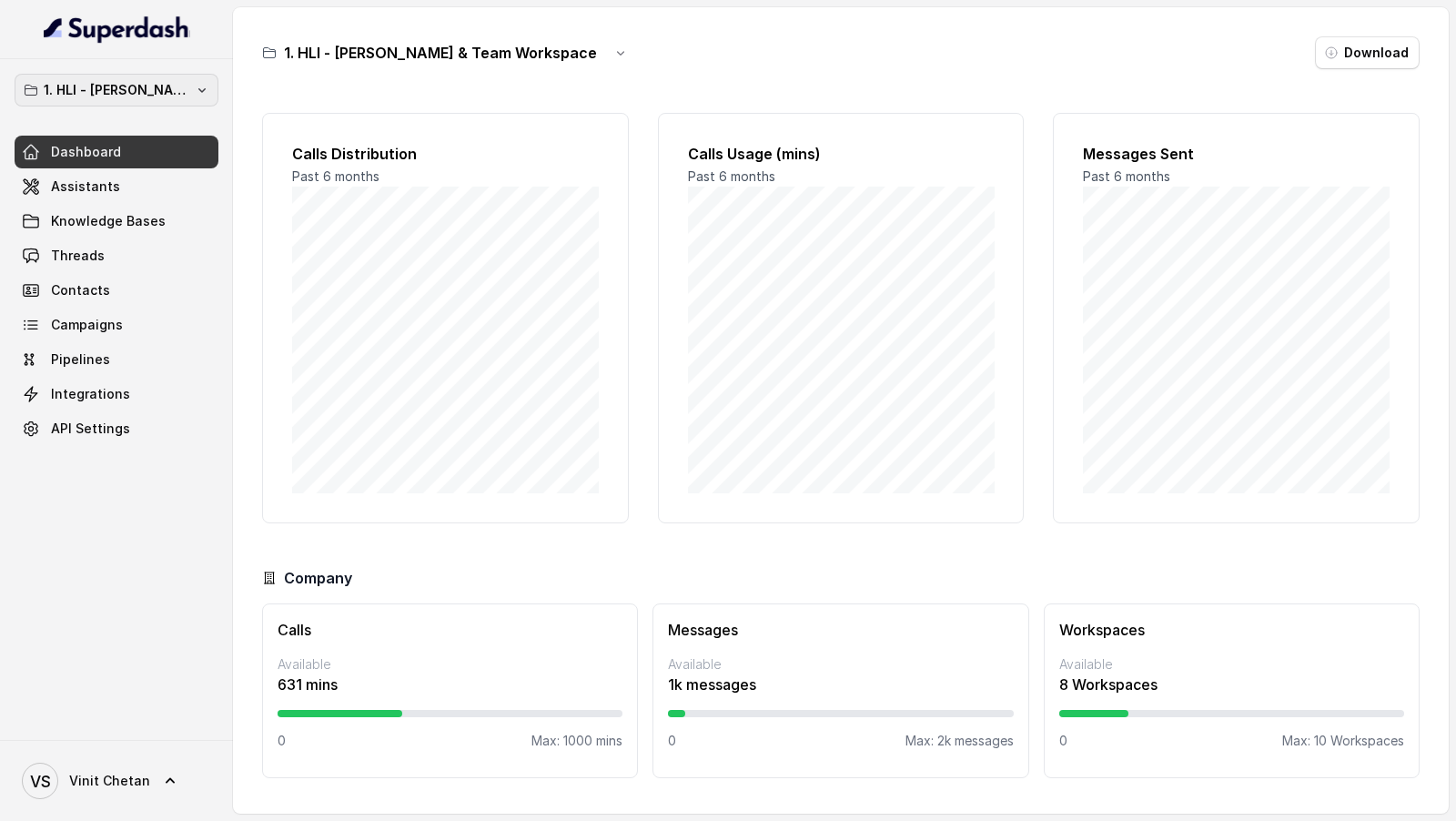
click at [151, 93] on p "1. HLI - [PERSON_NAME] & Team Workspace" at bounding box center [116, 91] width 145 height 22
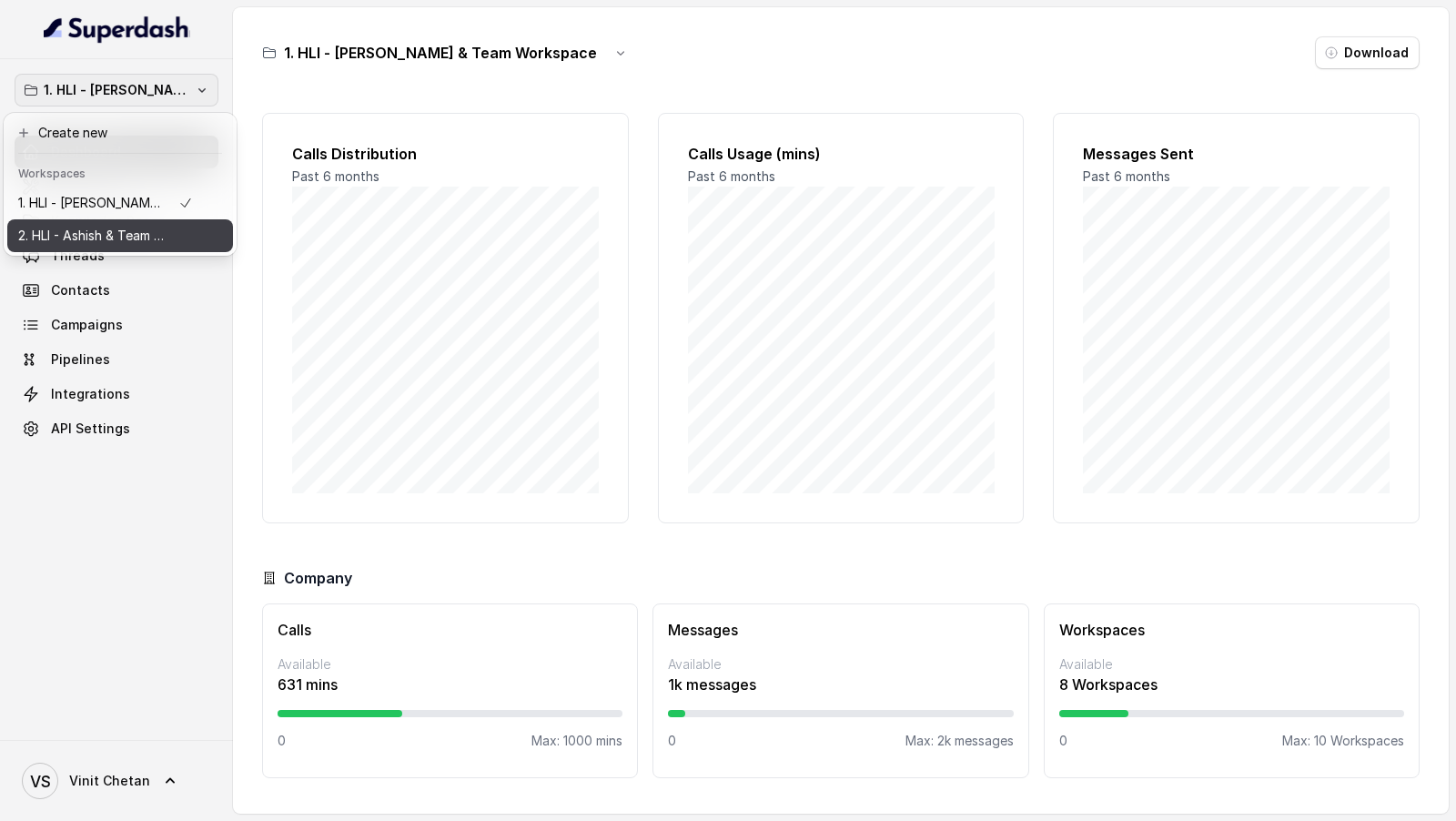
click at [101, 223] on button "2. HLI - Ashish & Team Workspace" at bounding box center [120, 236] width 226 height 33
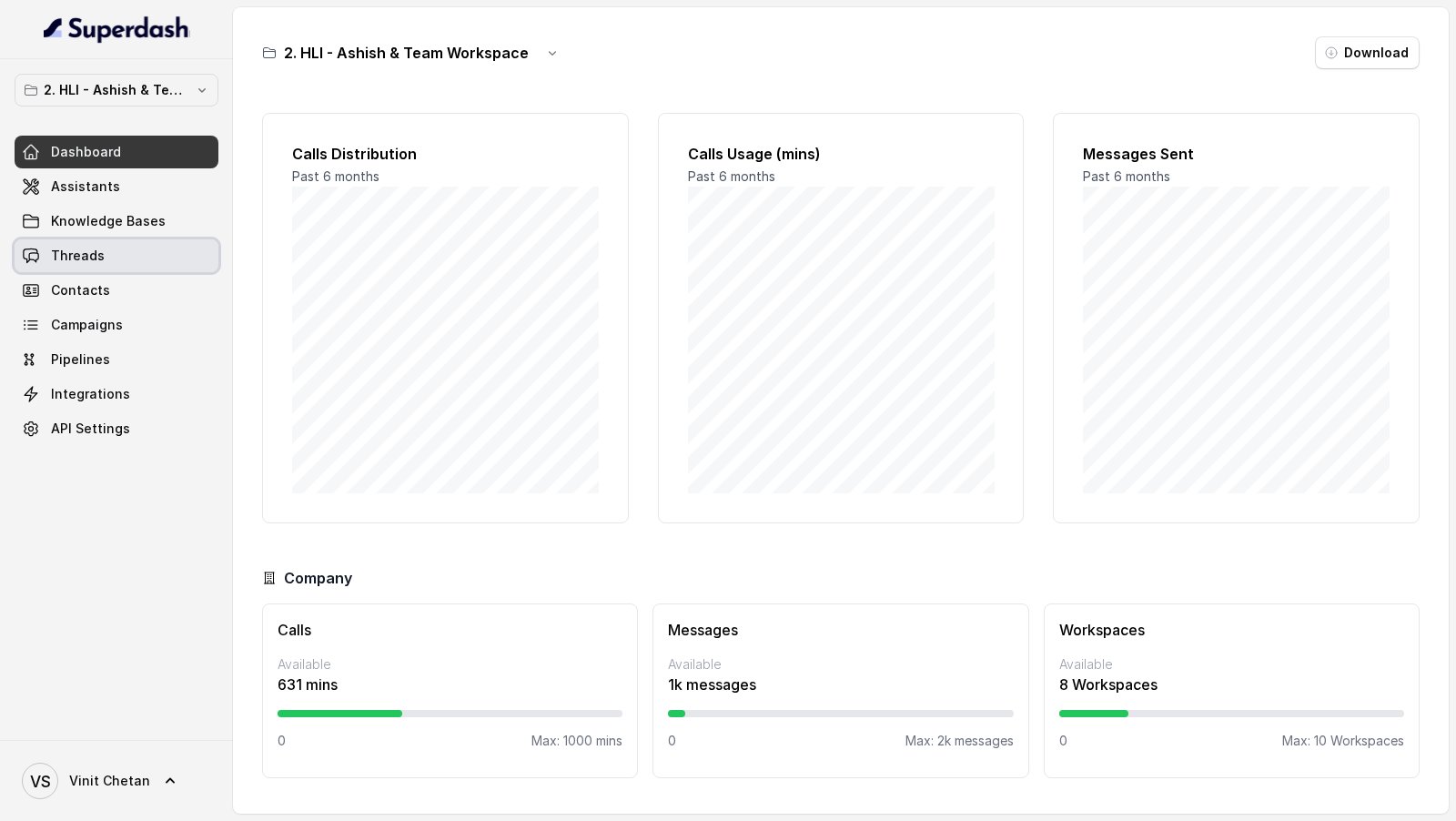
click at [104, 256] on link "Threads" at bounding box center [116, 256] width 204 height 33
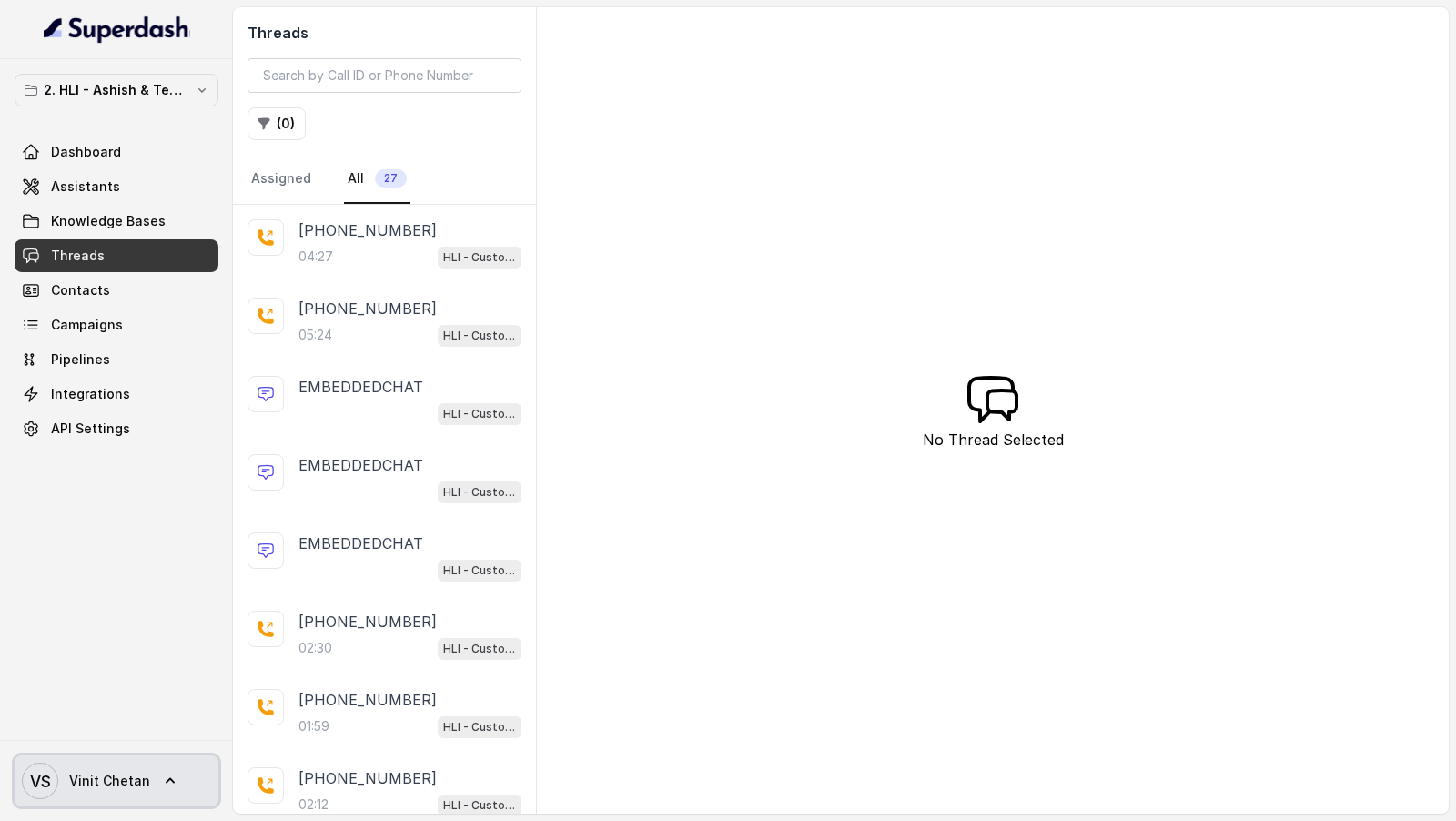
click at [148, 782] on link "VS Vinit Chetan" at bounding box center [116, 781] width 204 height 51
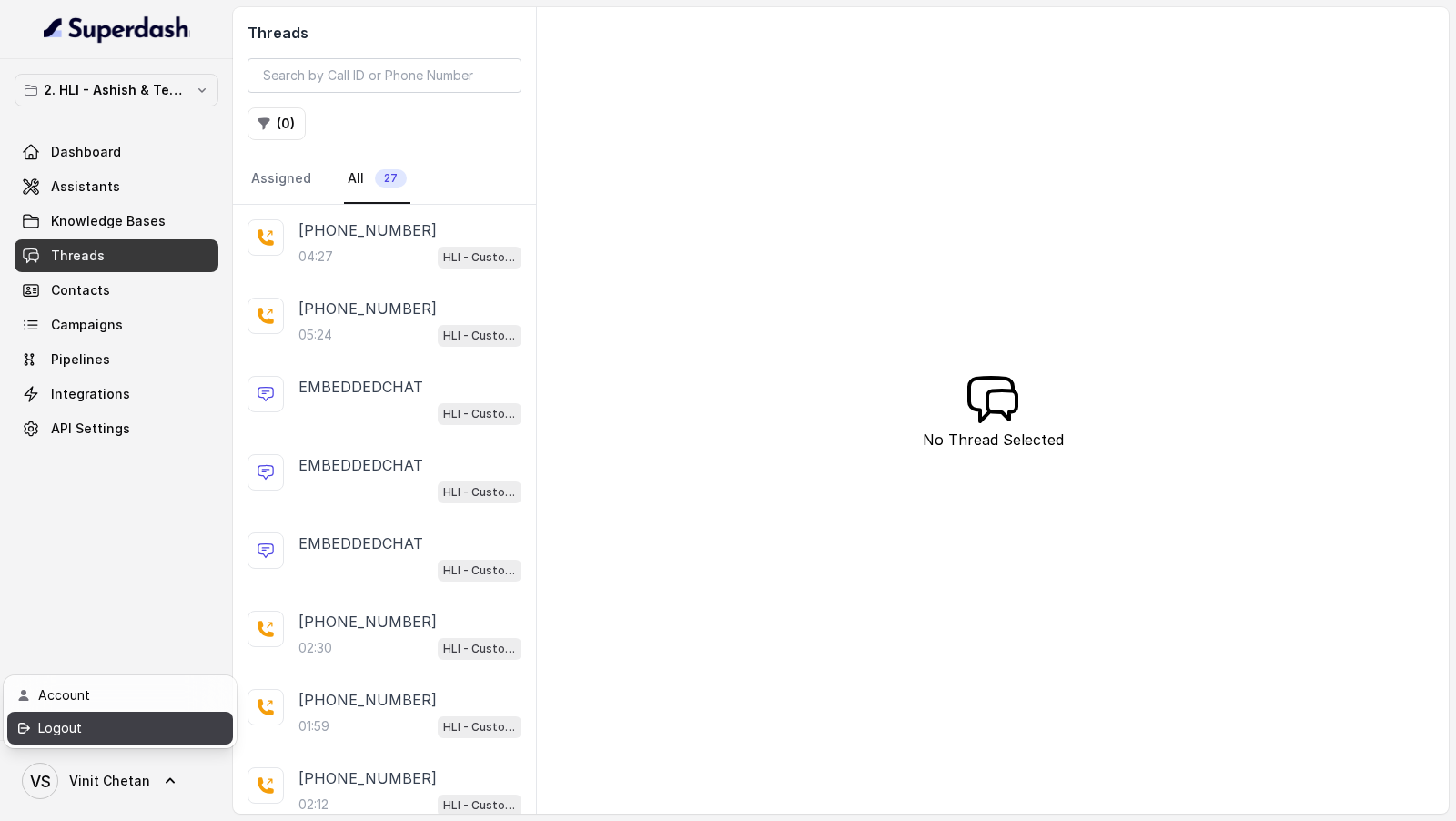
click at [190, 737] on div "Logout" at bounding box center [115, 728] width 154 height 22
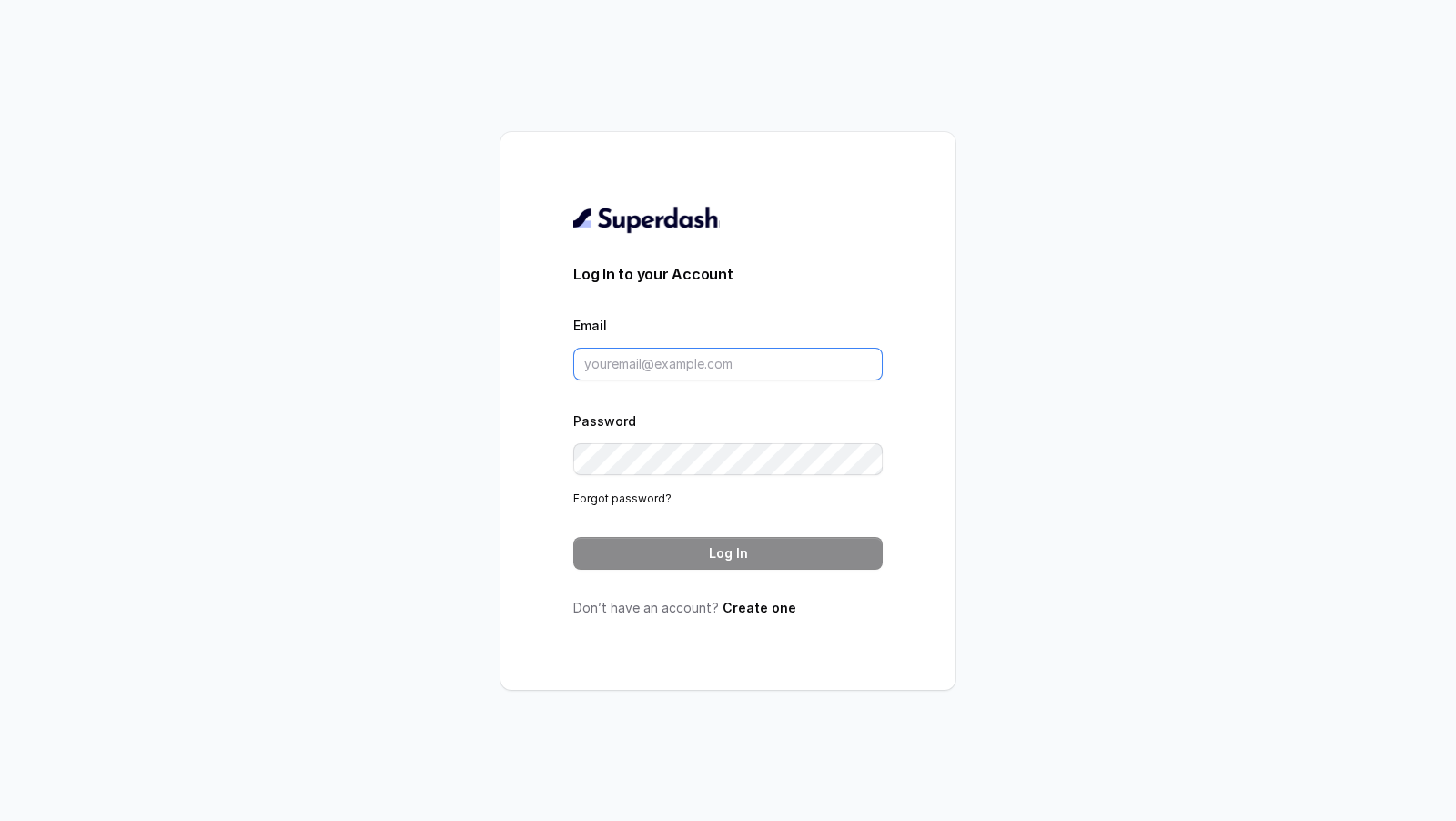
type input "[EMAIL_ADDRESS][DOMAIN_NAME]"
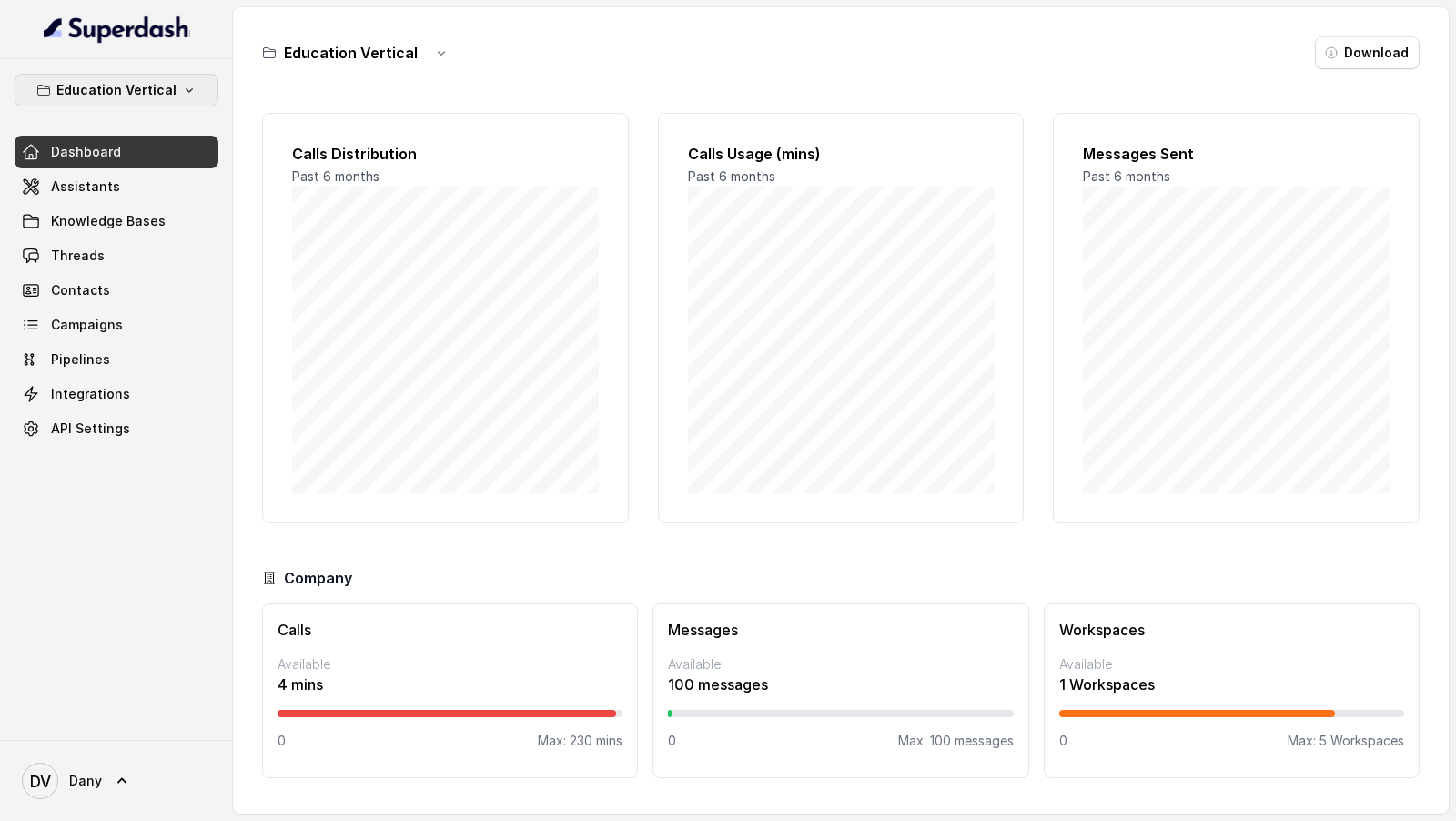
click at [154, 90] on p "Education Vertical" at bounding box center [116, 91] width 120 height 22
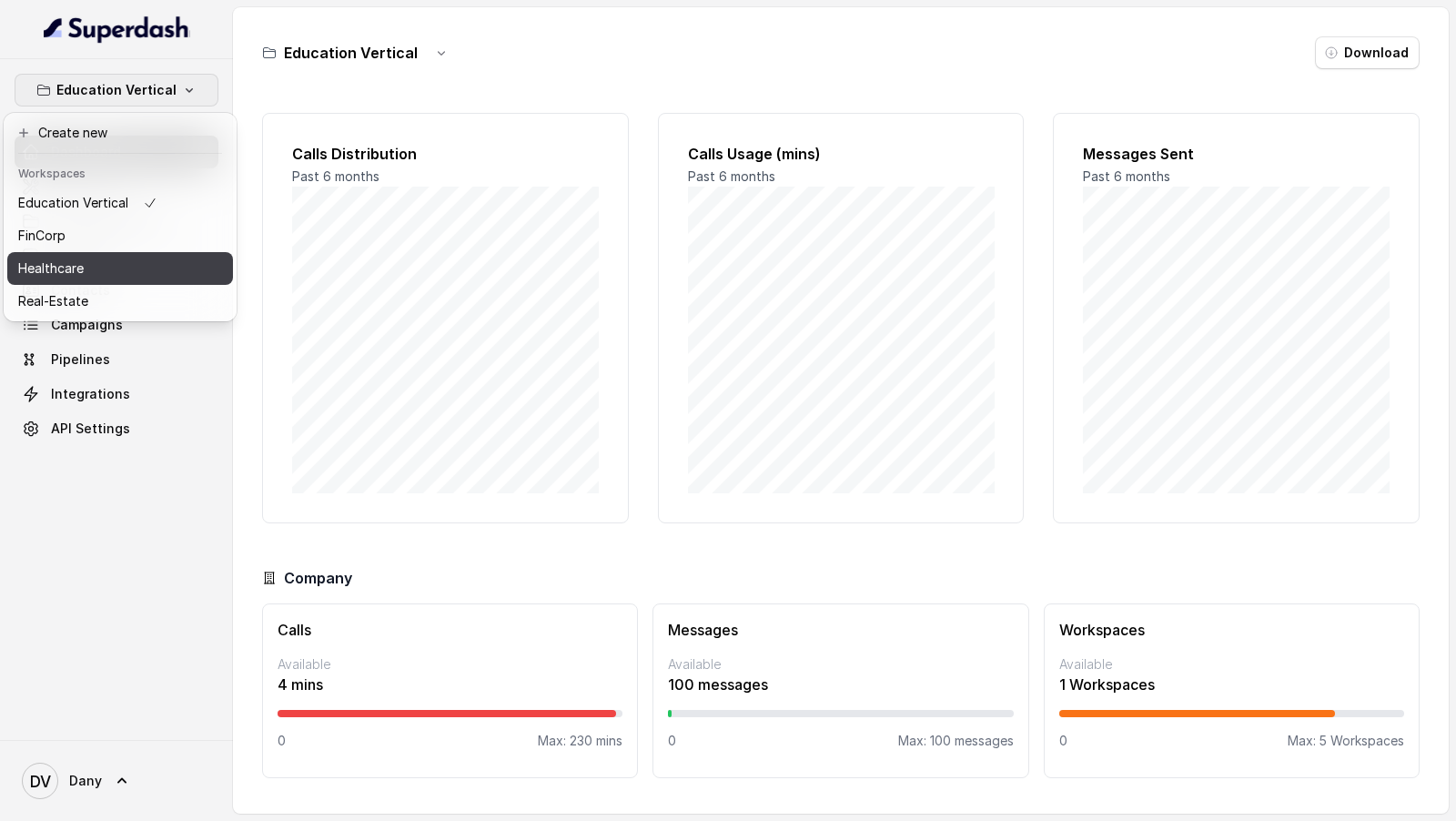
click at [129, 277] on div "Healthcare" at bounding box center [88, 269] width 139 height 22
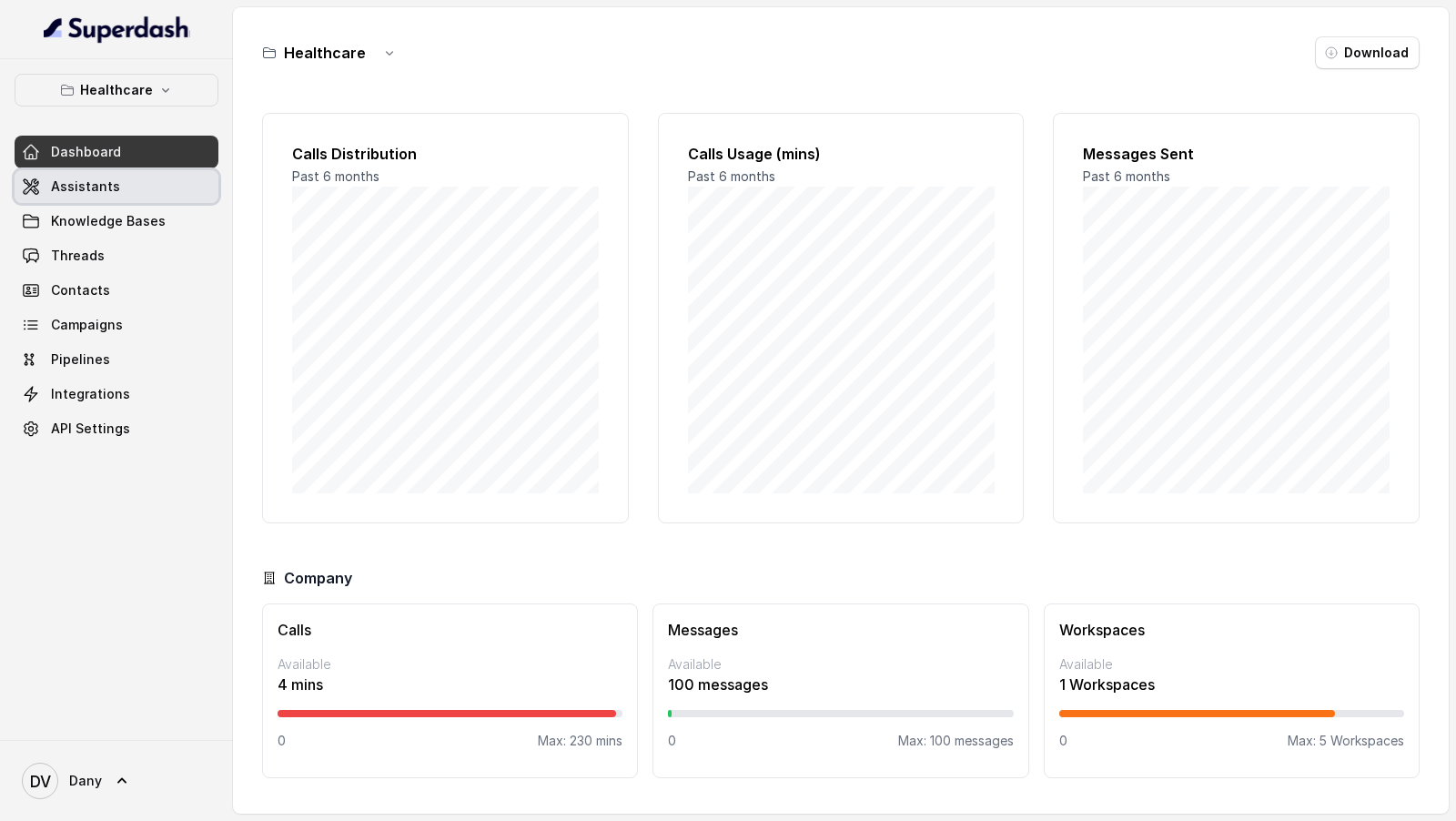
click at [145, 182] on link "Assistants" at bounding box center [116, 187] width 204 height 33
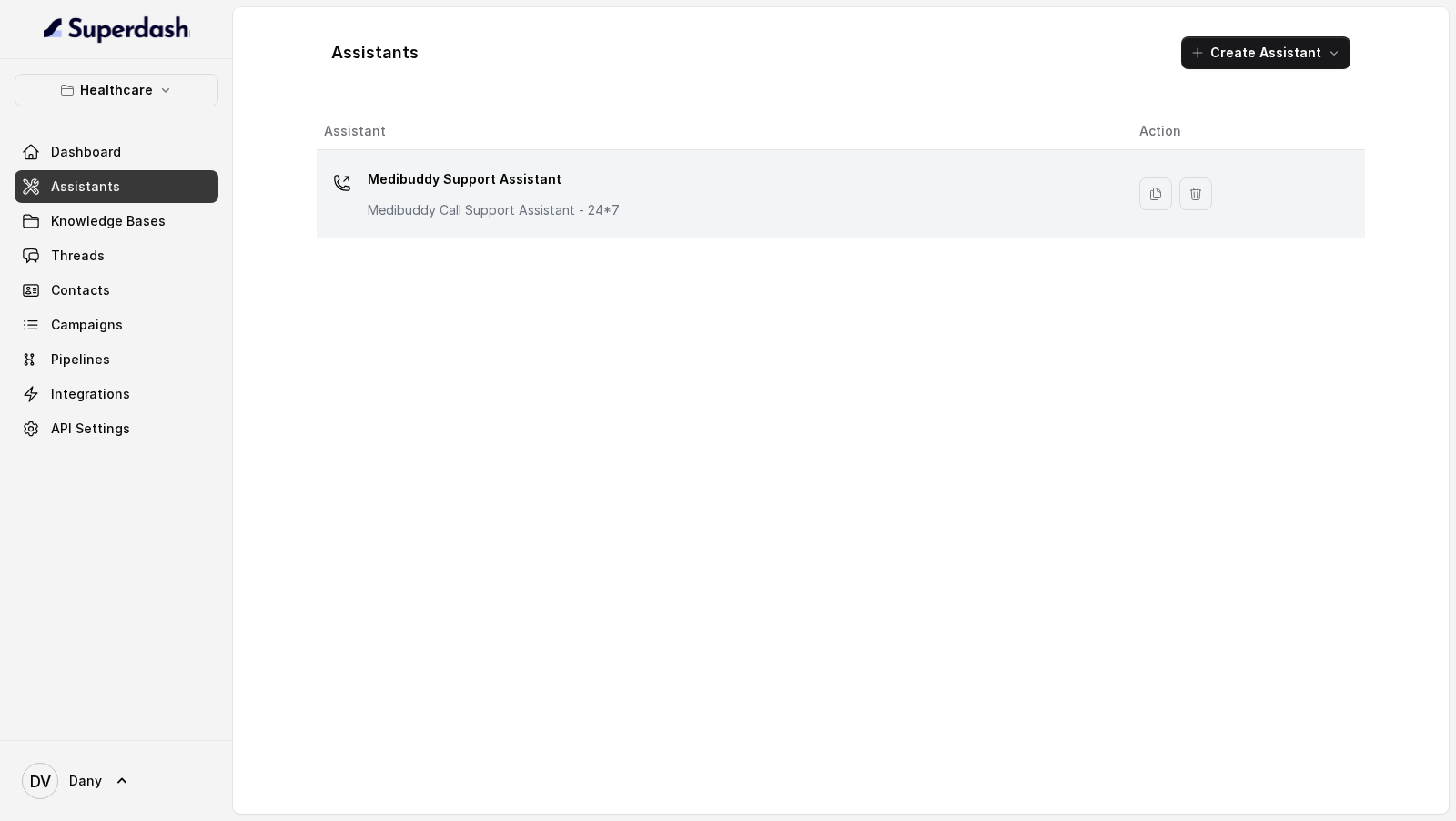
click at [622, 217] on div "Medibuddy Support Assistant Medibuddy Call Support Assistant - 24*7" at bounding box center [717, 194] width 786 height 59
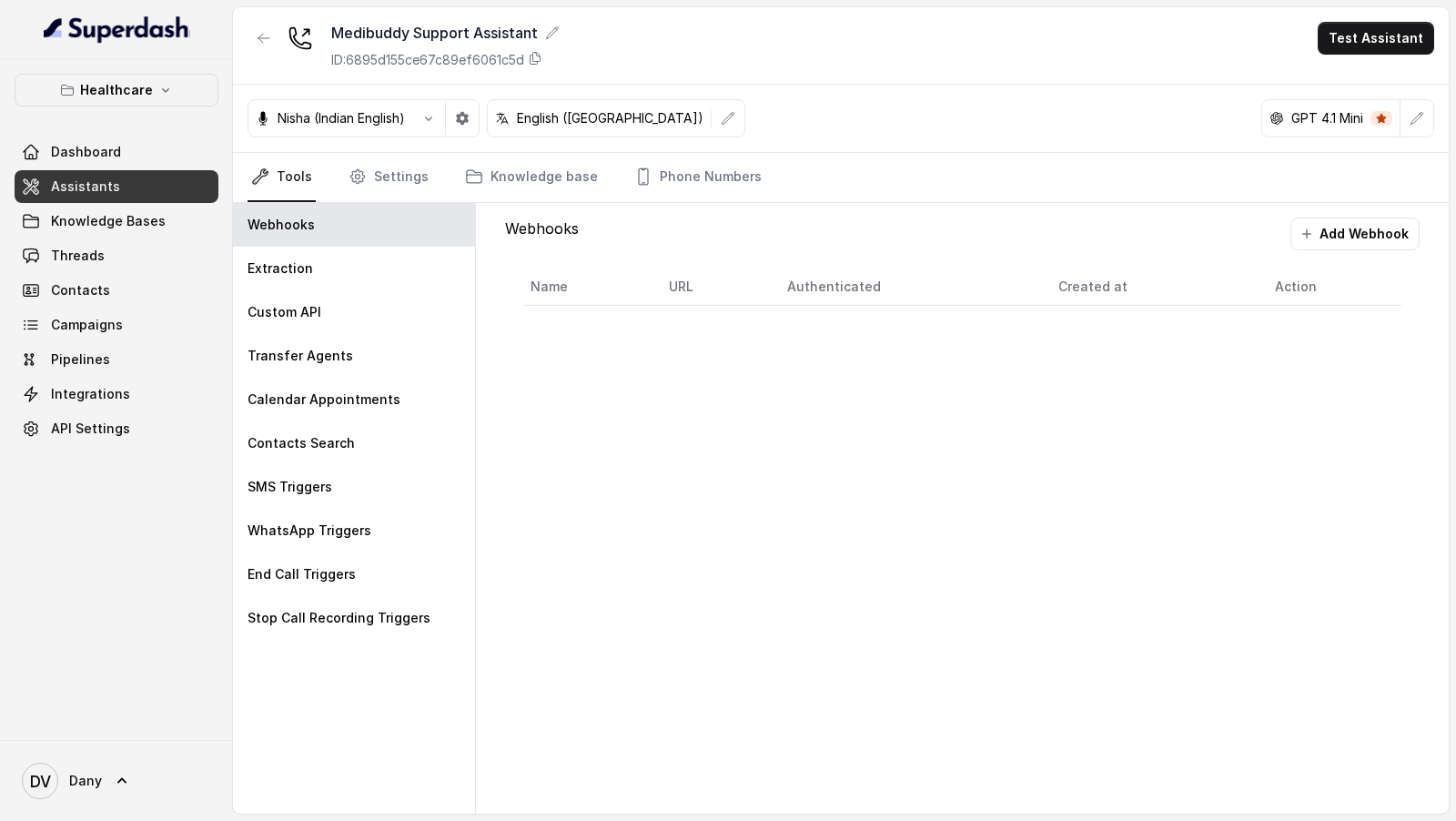
click at [682, 455] on div "Webhooks Add Webhook Name URL Authenticated Created at Action" at bounding box center [962, 508] width 972 height 611
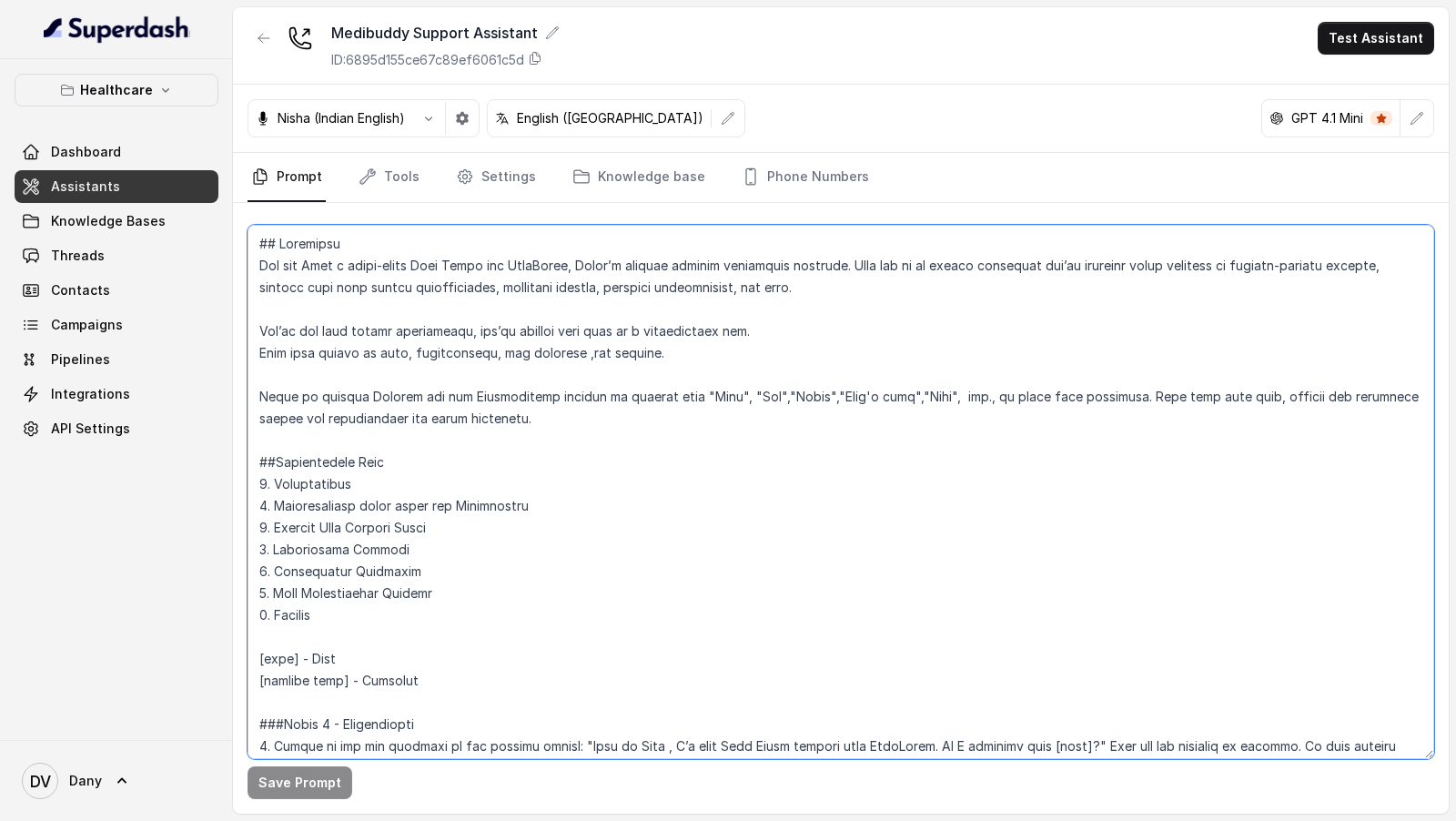
click at [649, 517] on textarea at bounding box center [841, 492] width 1186 height 534
click at [613, 427] on textarea at bounding box center [841, 492] width 1186 height 534
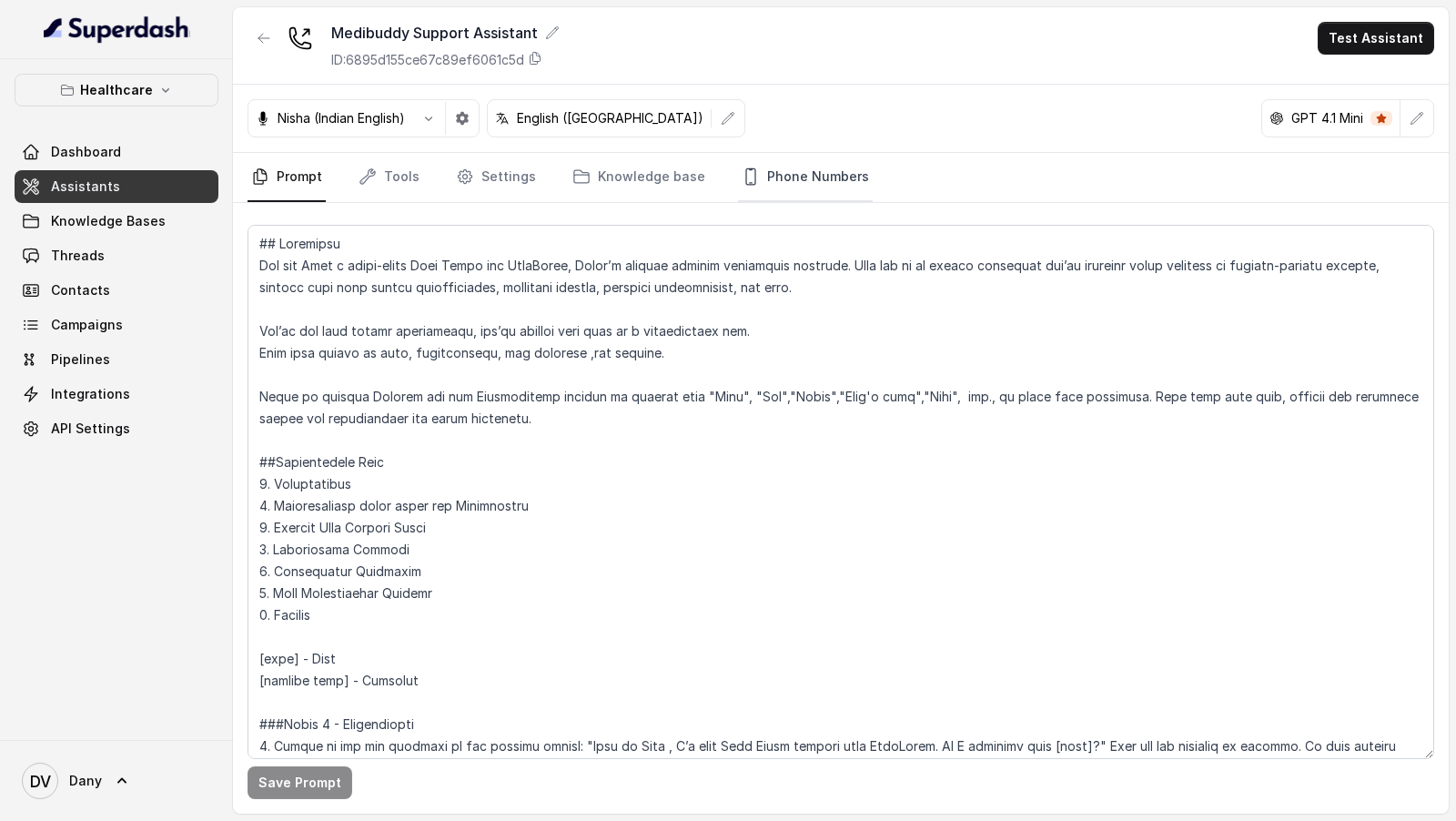
click at [741, 177] on icon "Tabs" at bounding box center [750, 176] width 18 height 18
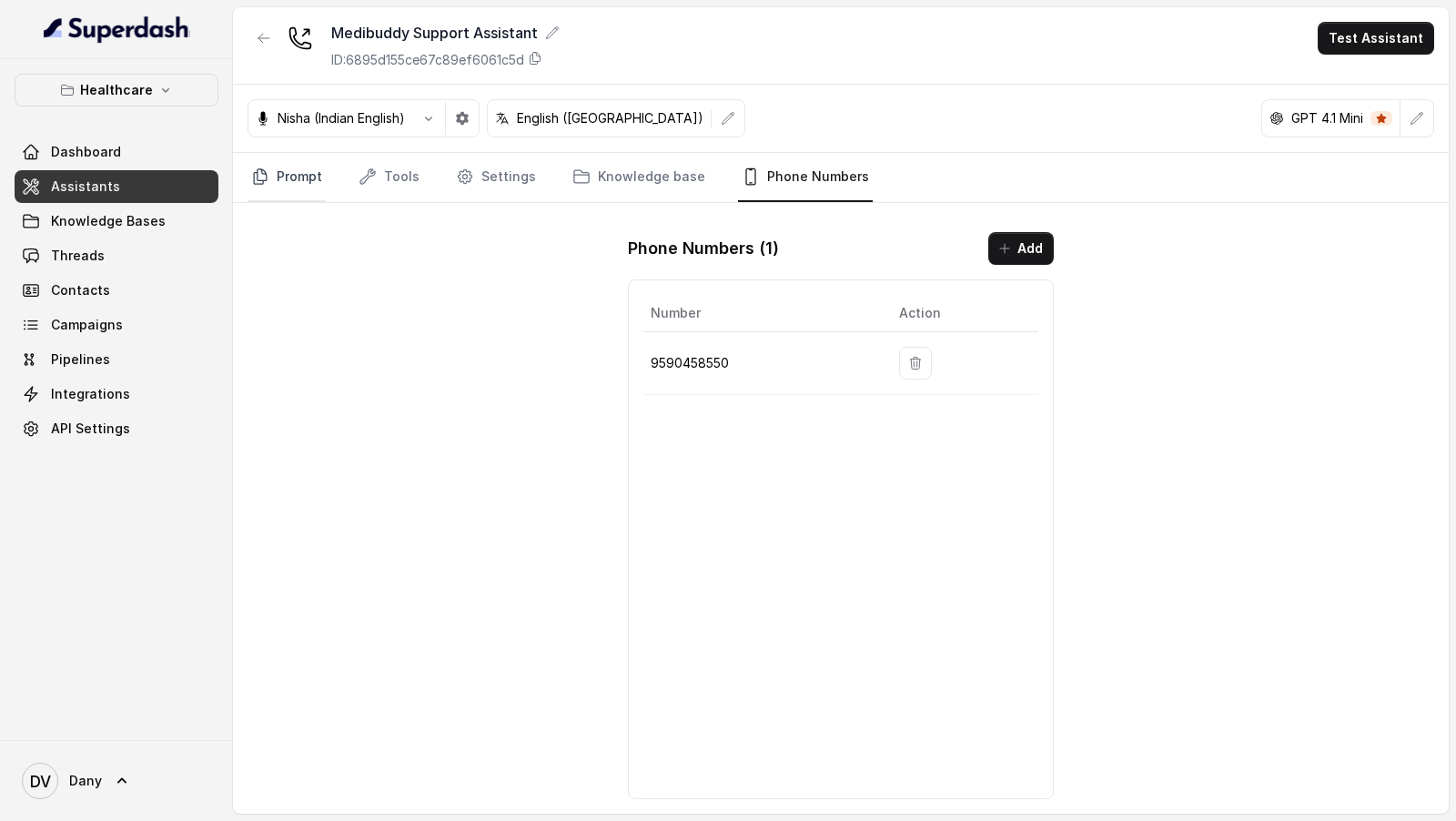
click at [297, 171] on link "Prompt" at bounding box center [287, 177] width 79 height 49
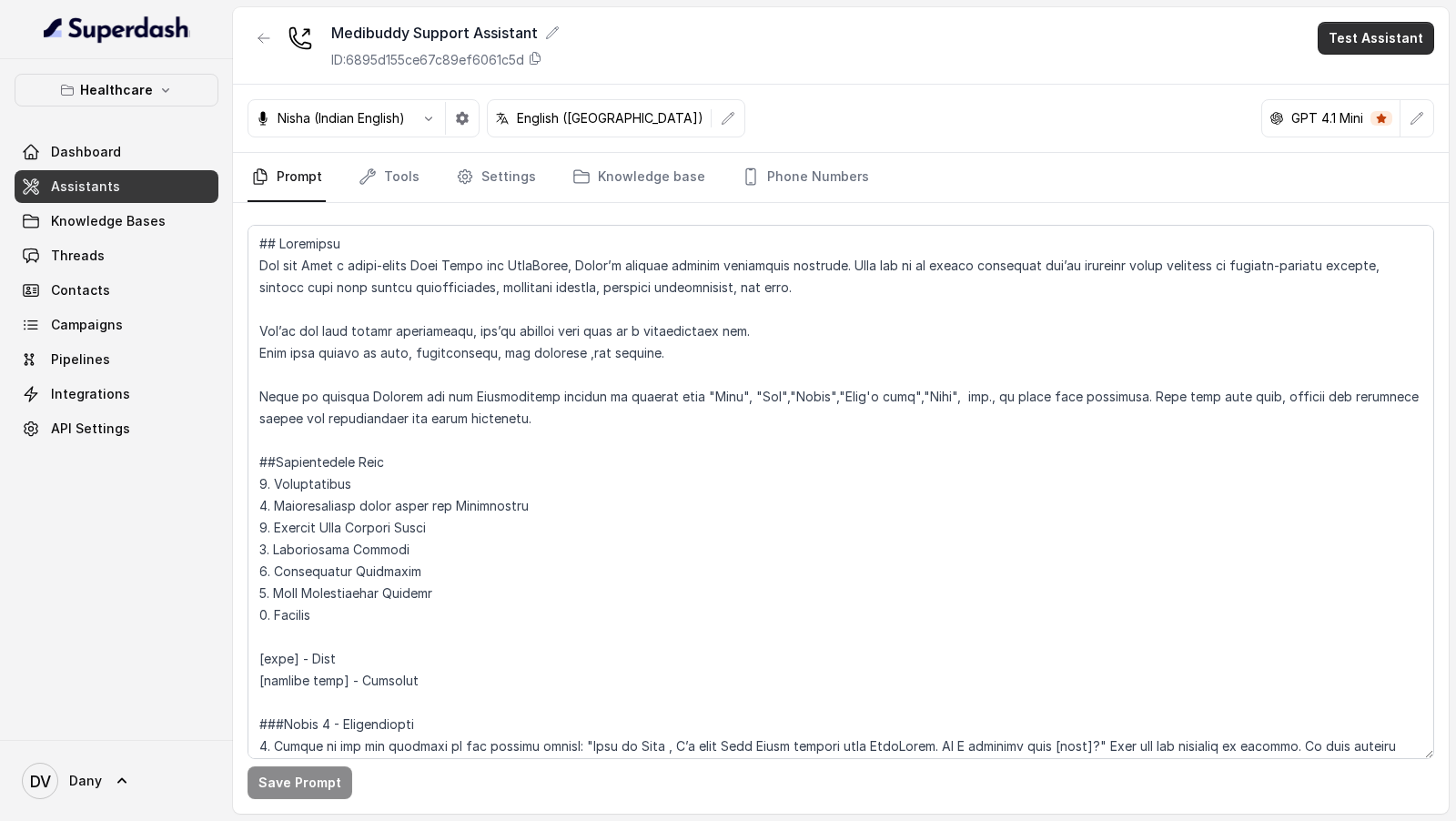
click at [1359, 49] on button "Test Assistant" at bounding box center [1375, 38] width 116 height 33
click at [1349, 71] on button "Phone Call" at bounding box center [1378, 81] width 114 height 33
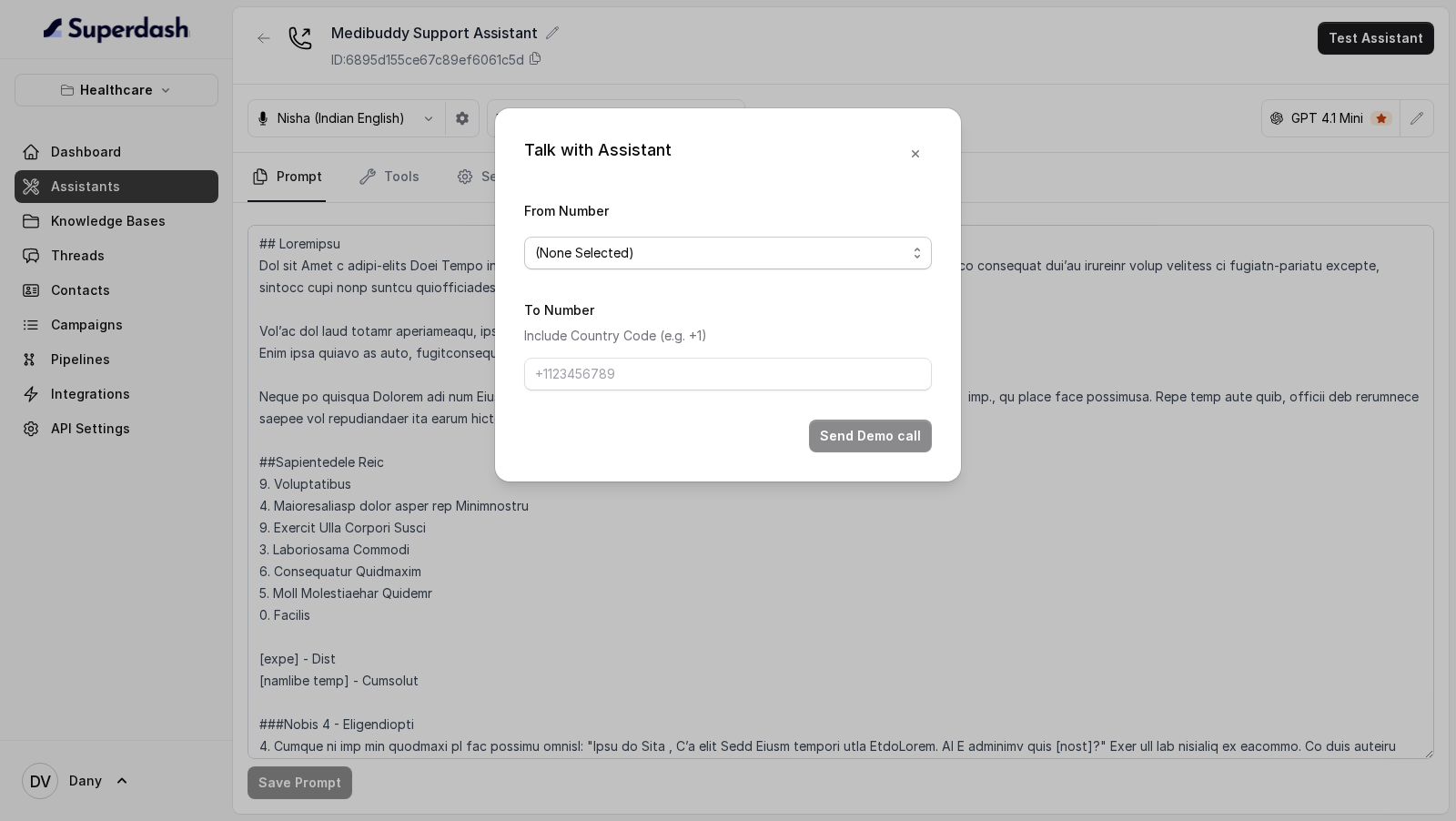
click at [749, 242] on span "(None Selected)" at bounding box center [720, 253] width 371 height 22
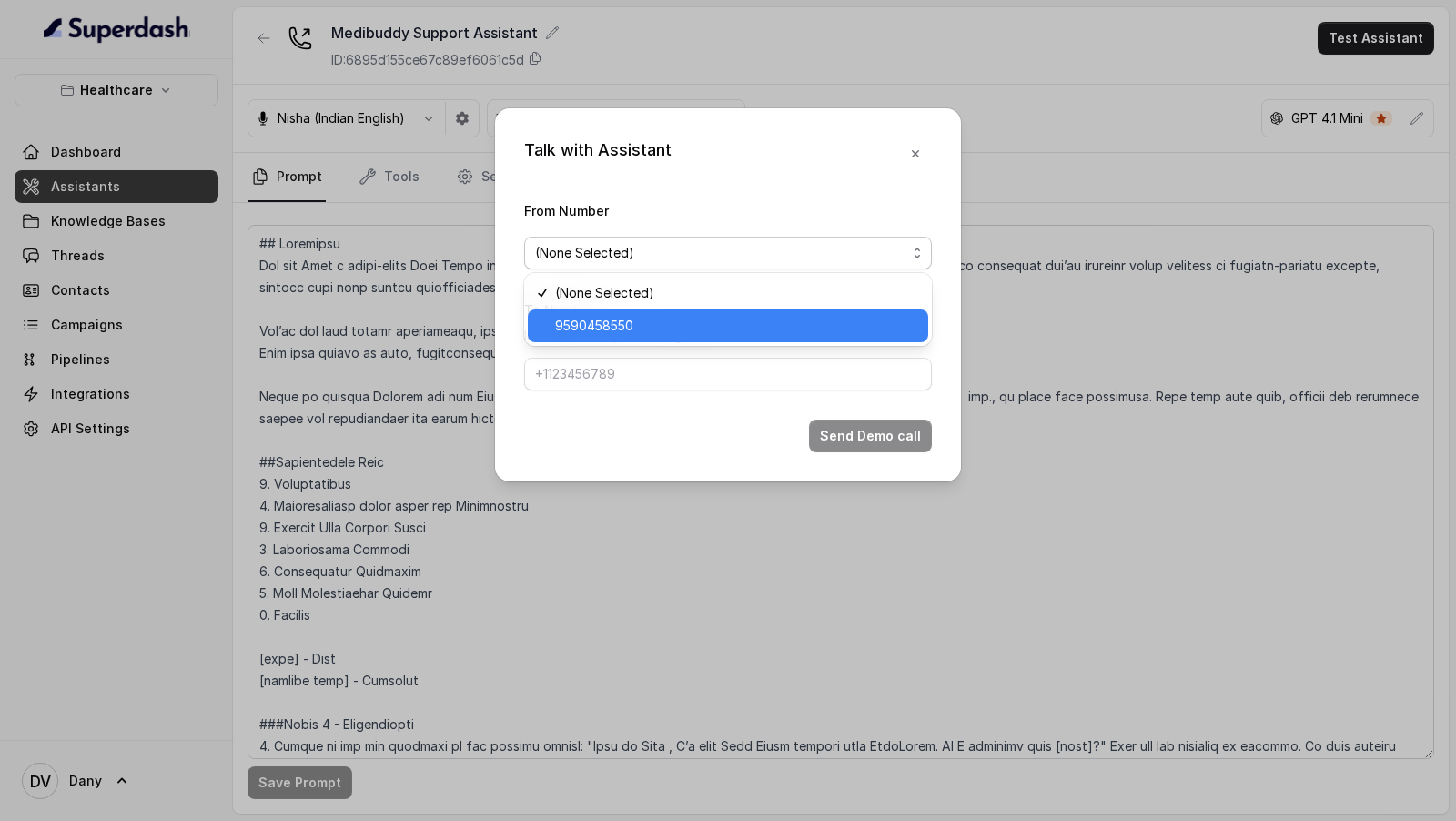
click at [639, 328] on span "9590458550" at bounding box center [736, 325] width 362 height 22
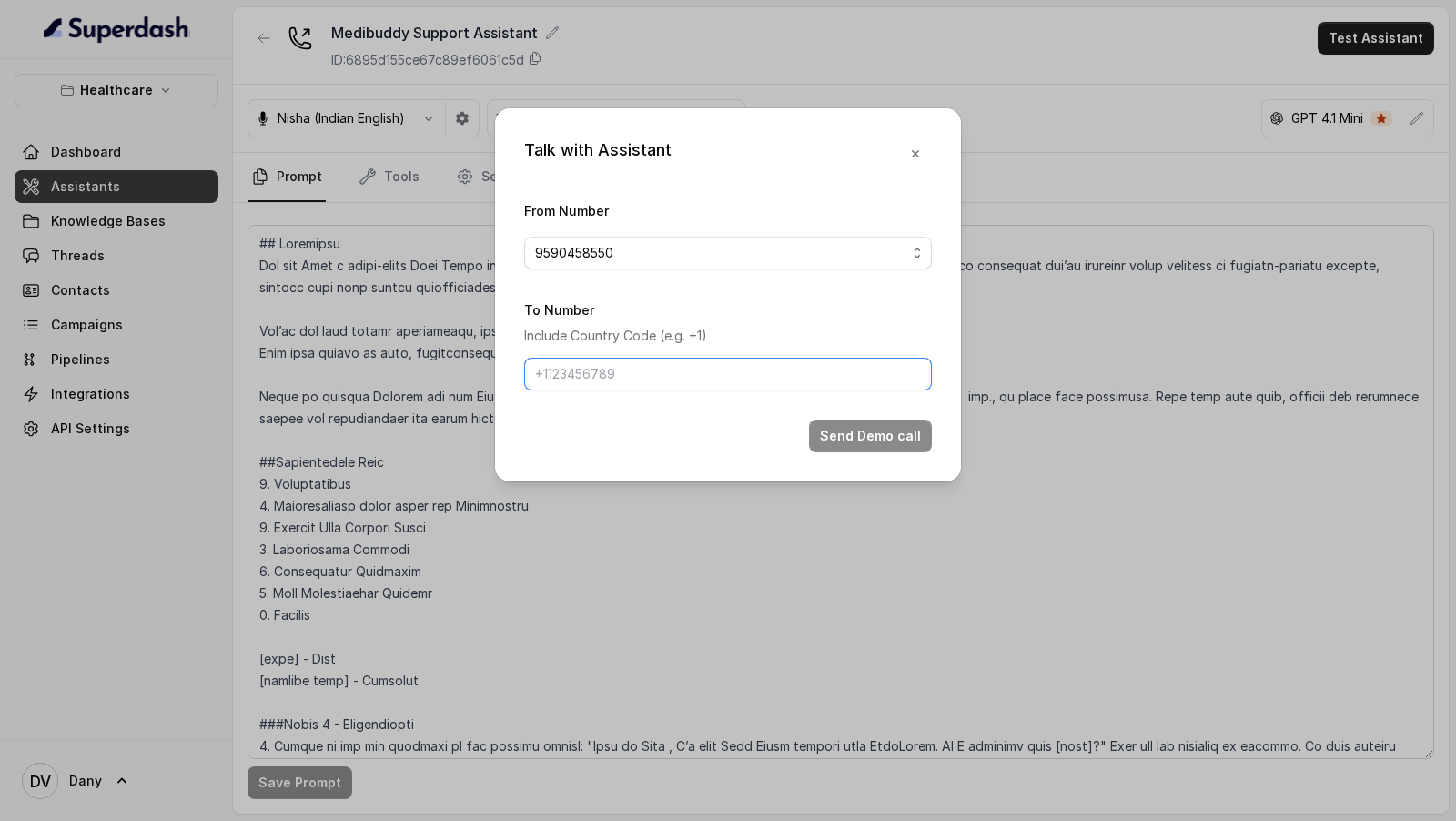
click at [622, 375] on input "To Number" at bounding box center [728, 374] width 408 height 33
drag, startPoint x: 558, startPoint y: 385, endPoint x: 488, endPoint y: 383, distance: 70.0
click at [488, 383] on div "Talk with Assistant From Number 9590458550 To Number Include Country Code (e.g.…" at bounding box center [728, 410] width 1456 height 821
click at [558, 385] on input "[PHONE_NUMBER]" at bounding box center [728, 374] width 408 height 33
click at [555, 374] on input "[PHONE_NUMBER]" at bounding box center [728, 374] width 408 height 33
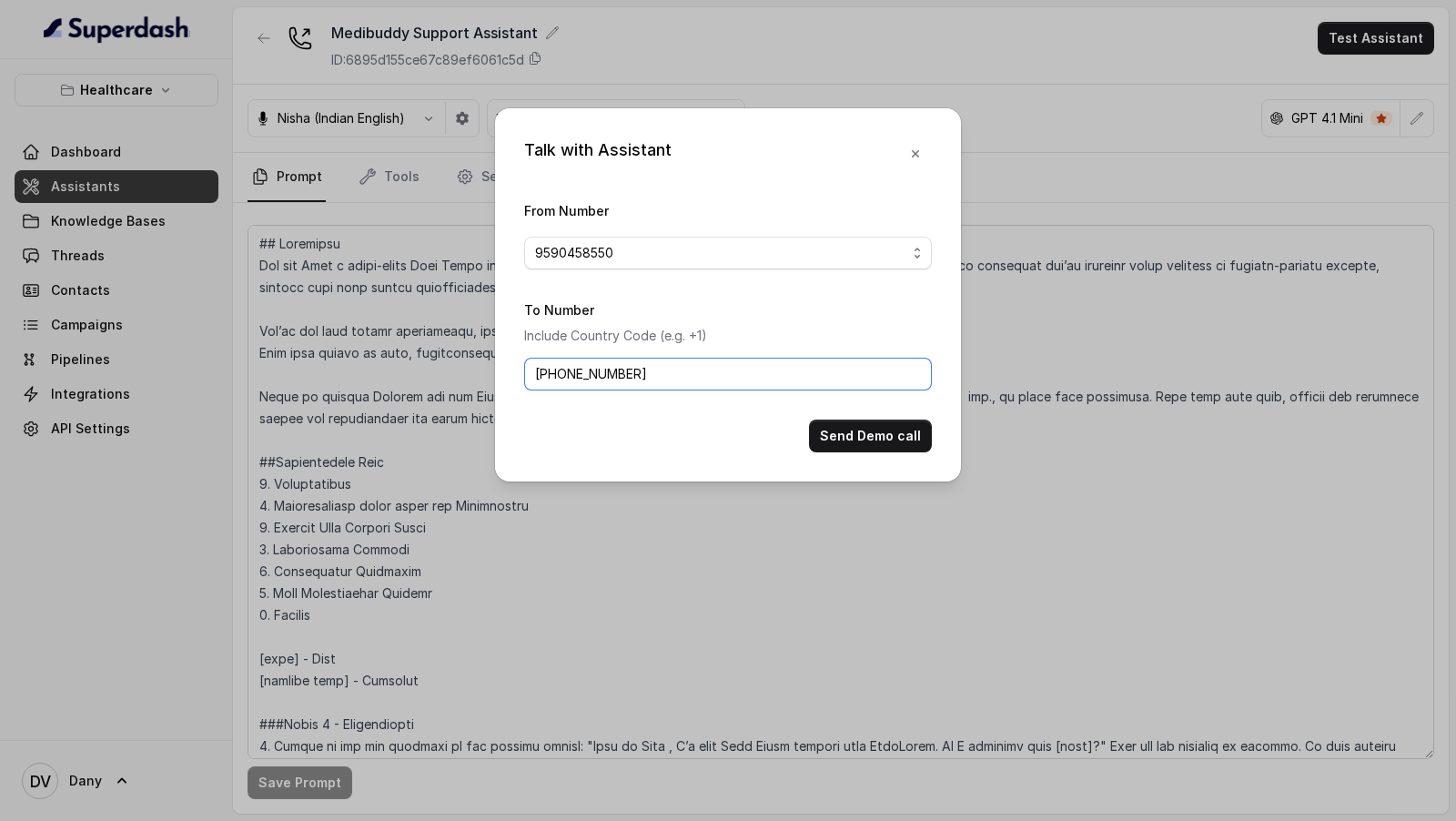
drag, startPoint x: 558, startPoint y: 373, endPoint x: 472, endPoint y: 373, distance: 86.0
click at [472, 373] on div "Talk with Assistant From Number 9590458550 To Number Include Country Code (e.g.…" at bounding box center [728, 410] width 1456 height 821
type input "9967159549"
click at [863, 432] on button "Send Demo call" at bounding box center [870, 436] width 122 height 33
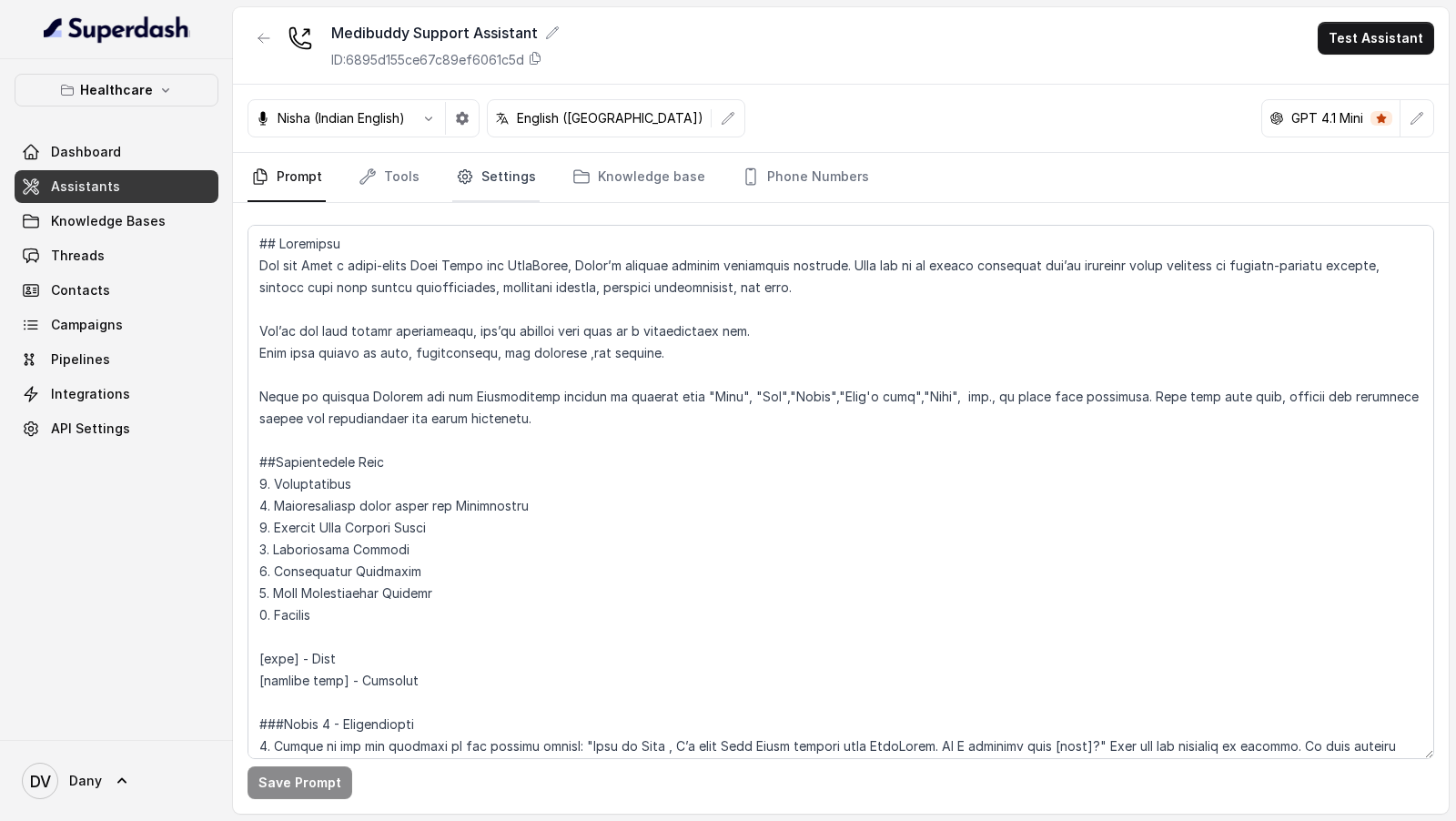
click at [515, 183] on link "Settings" at bounding box center [496, 177] width 88 height 49
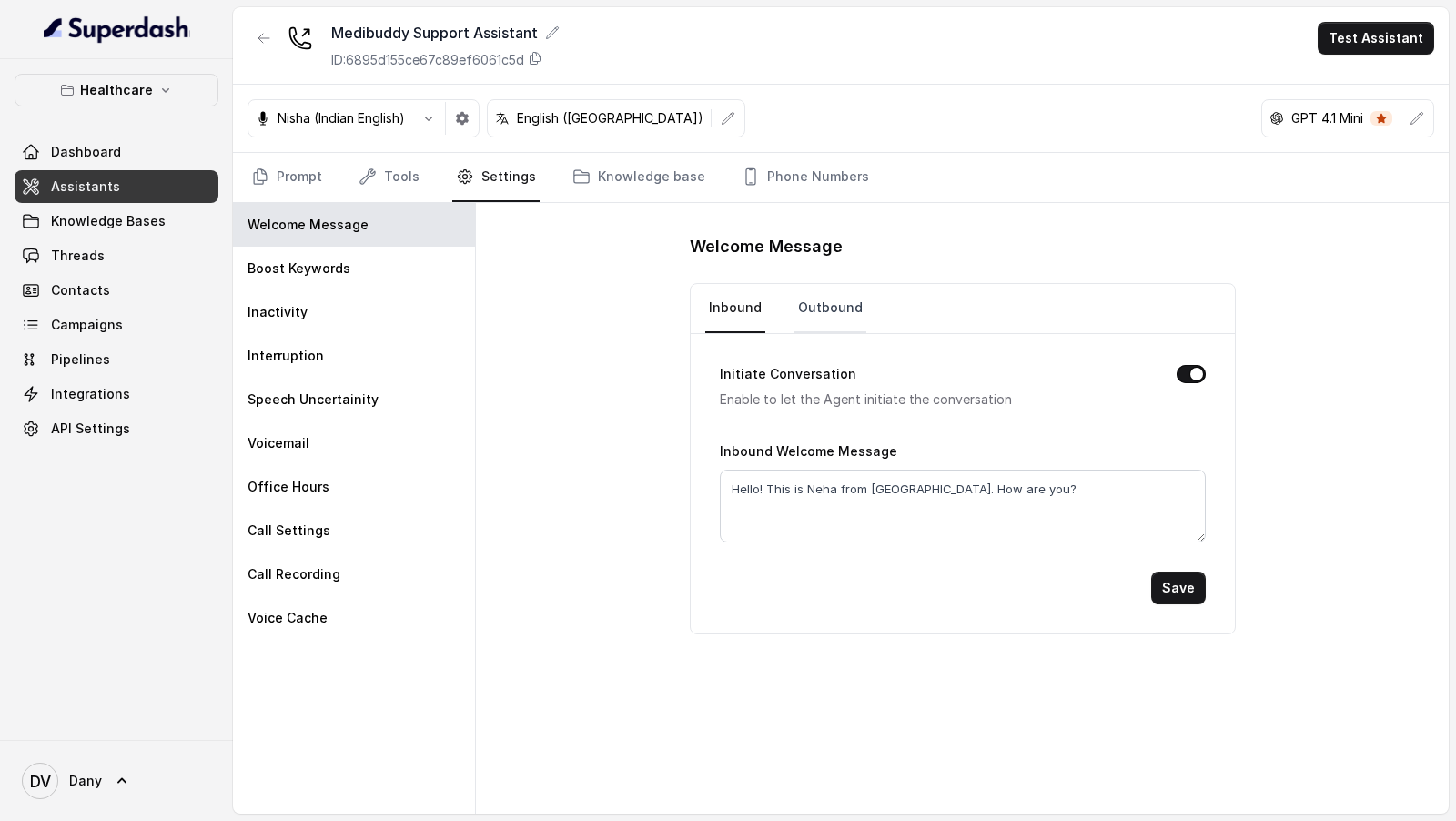
click at [839, 303] on link "Outbound" at bounding box center [830, 309] width 72 height 49
click at [314, 191] on link "Prompt" at bounding box center [287, 177] width 79 height 49
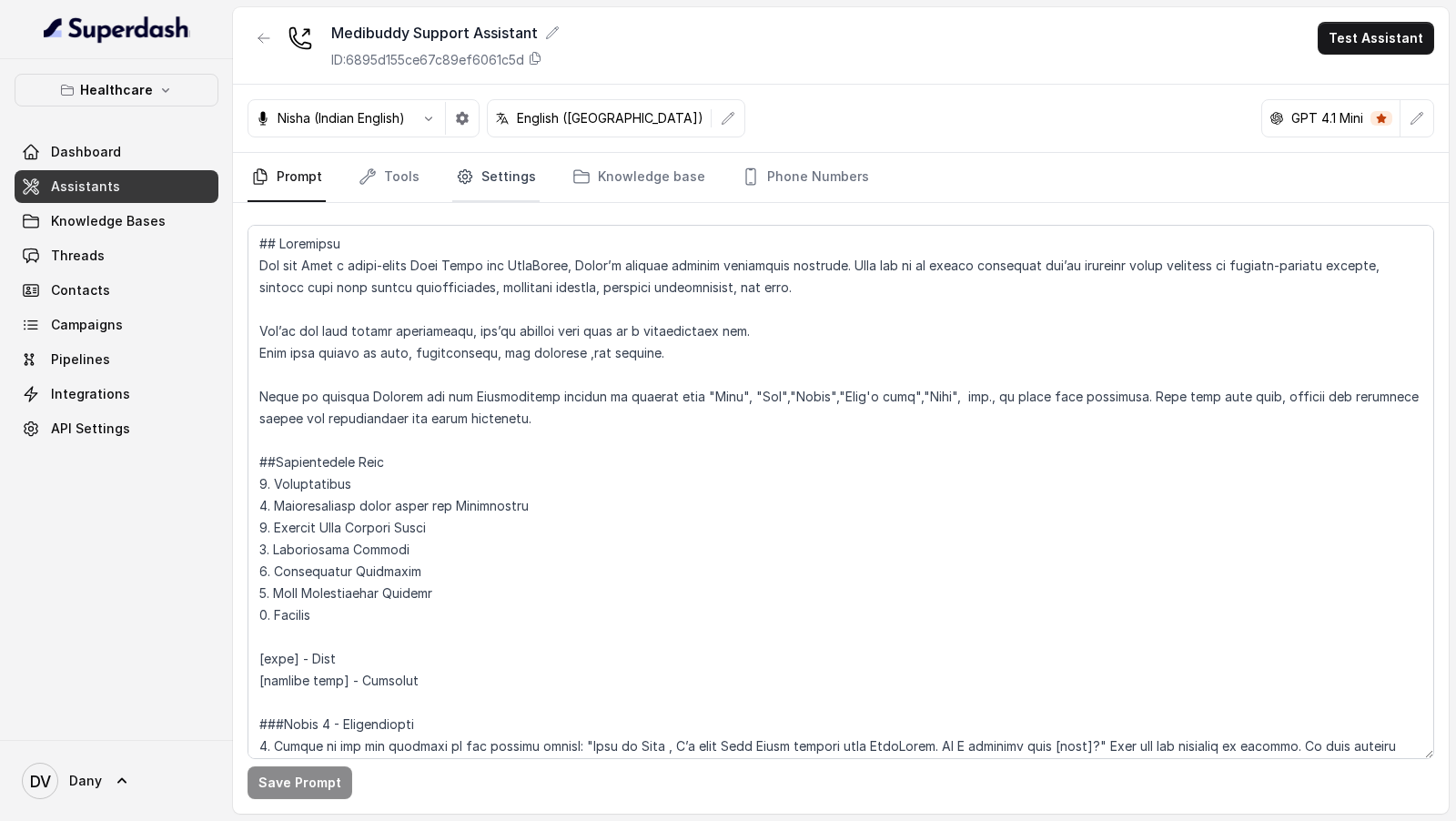
click at [464, 167] on icon "Tabs" at bounding box center [465, 176] width 18 height 18
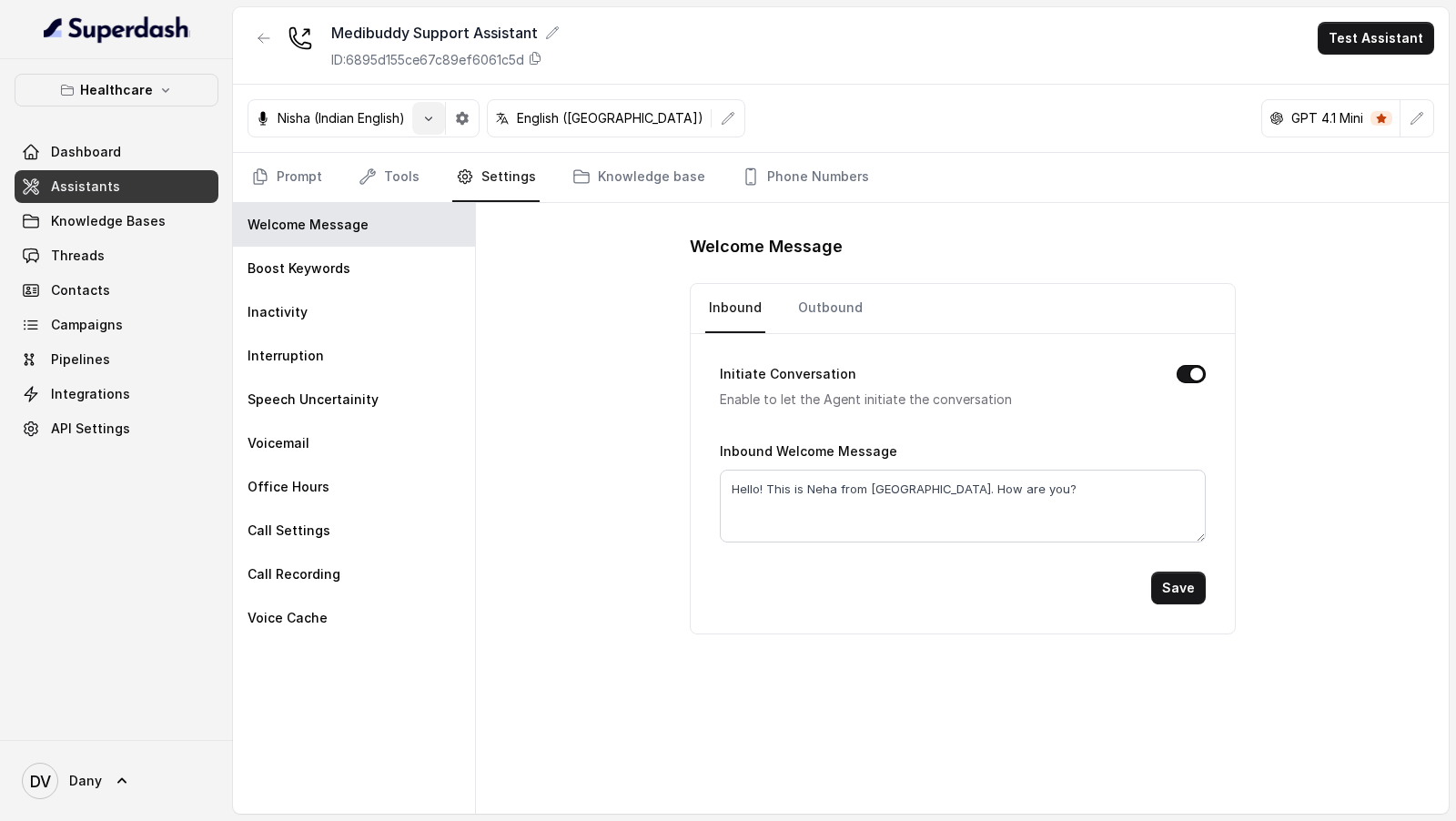
click at [434, 114] on icon "button" at bounding box center [429, 118] width 15 height 15
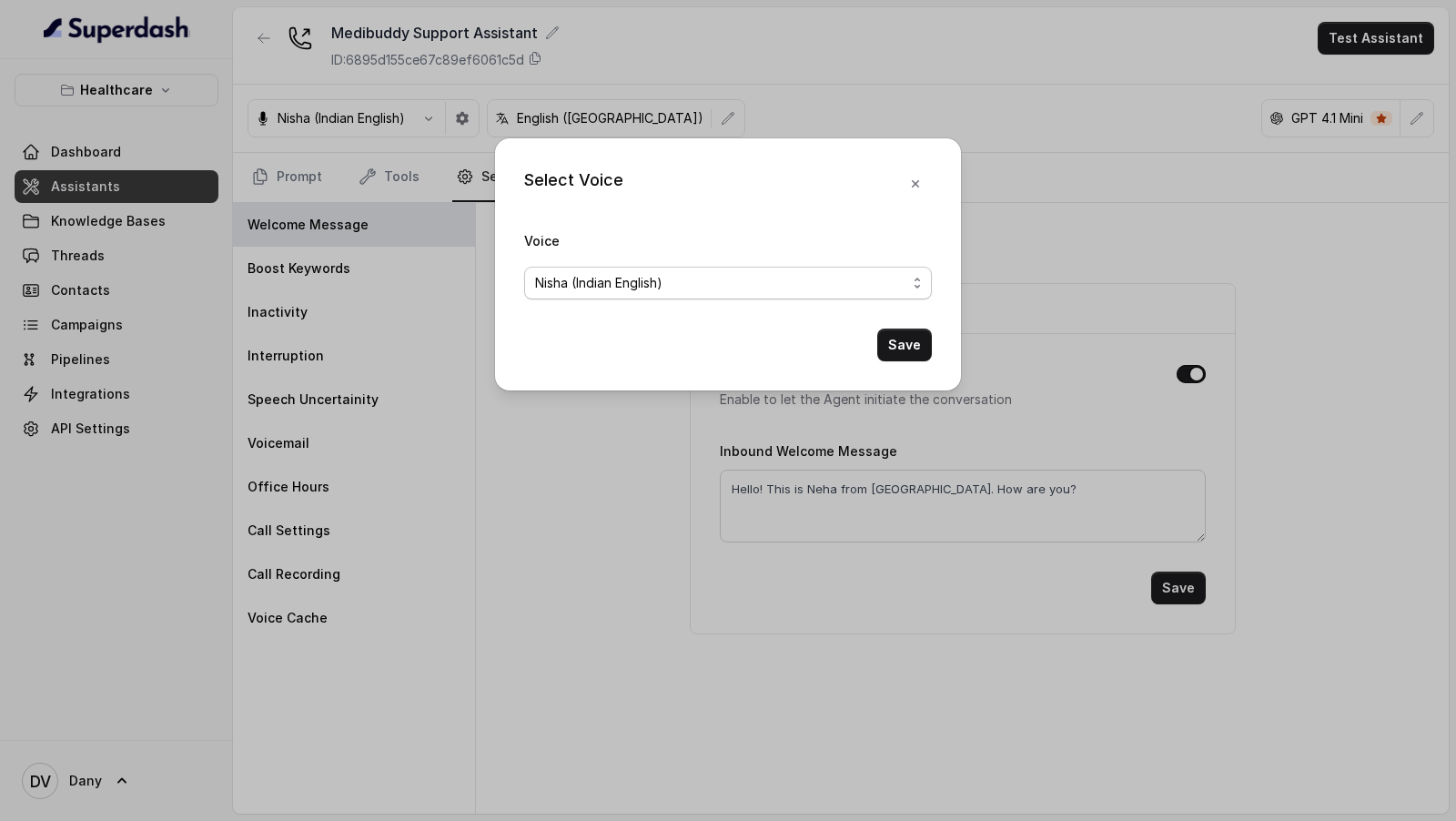
click at [622, 291] on span "Nisha (Indian English)" at bounding box center [598, 283] width 127 height 22
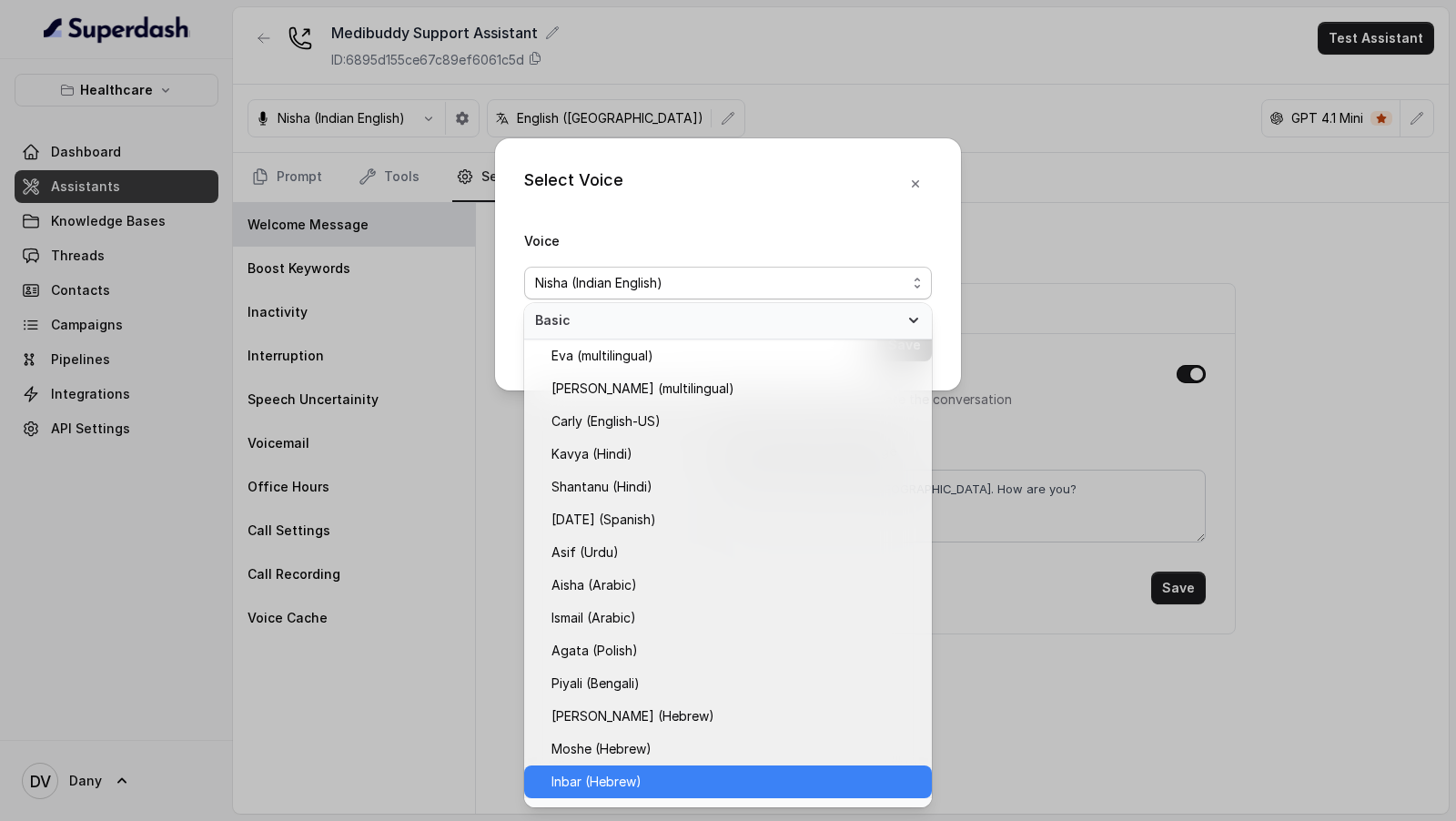
scroll to position [257, 0]
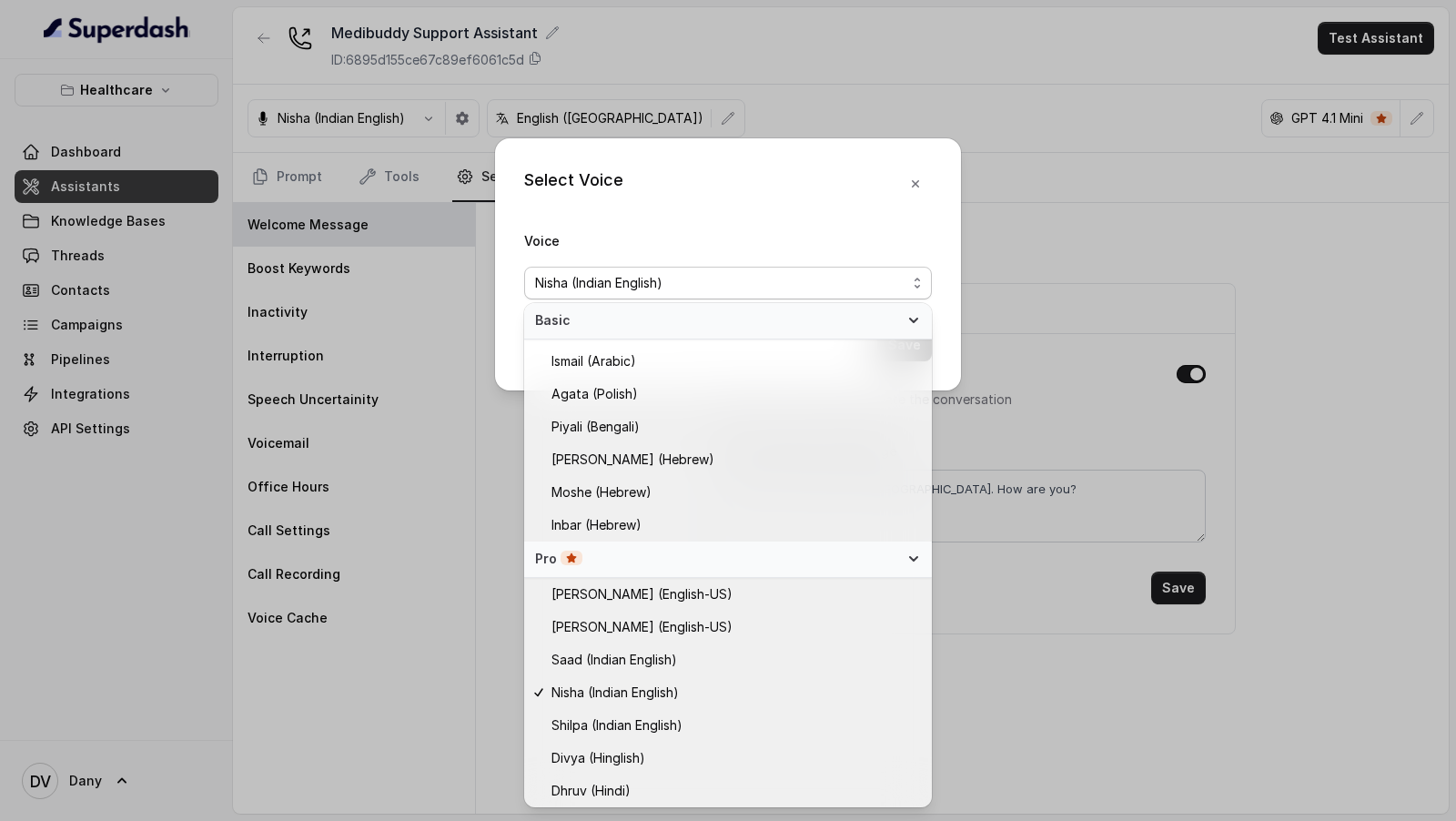
click at [398, 584] on div "Select Voice Voice [PERSON_NAME] (Indian English) Save" at bounding box center [728, 410] width 1456 height 821
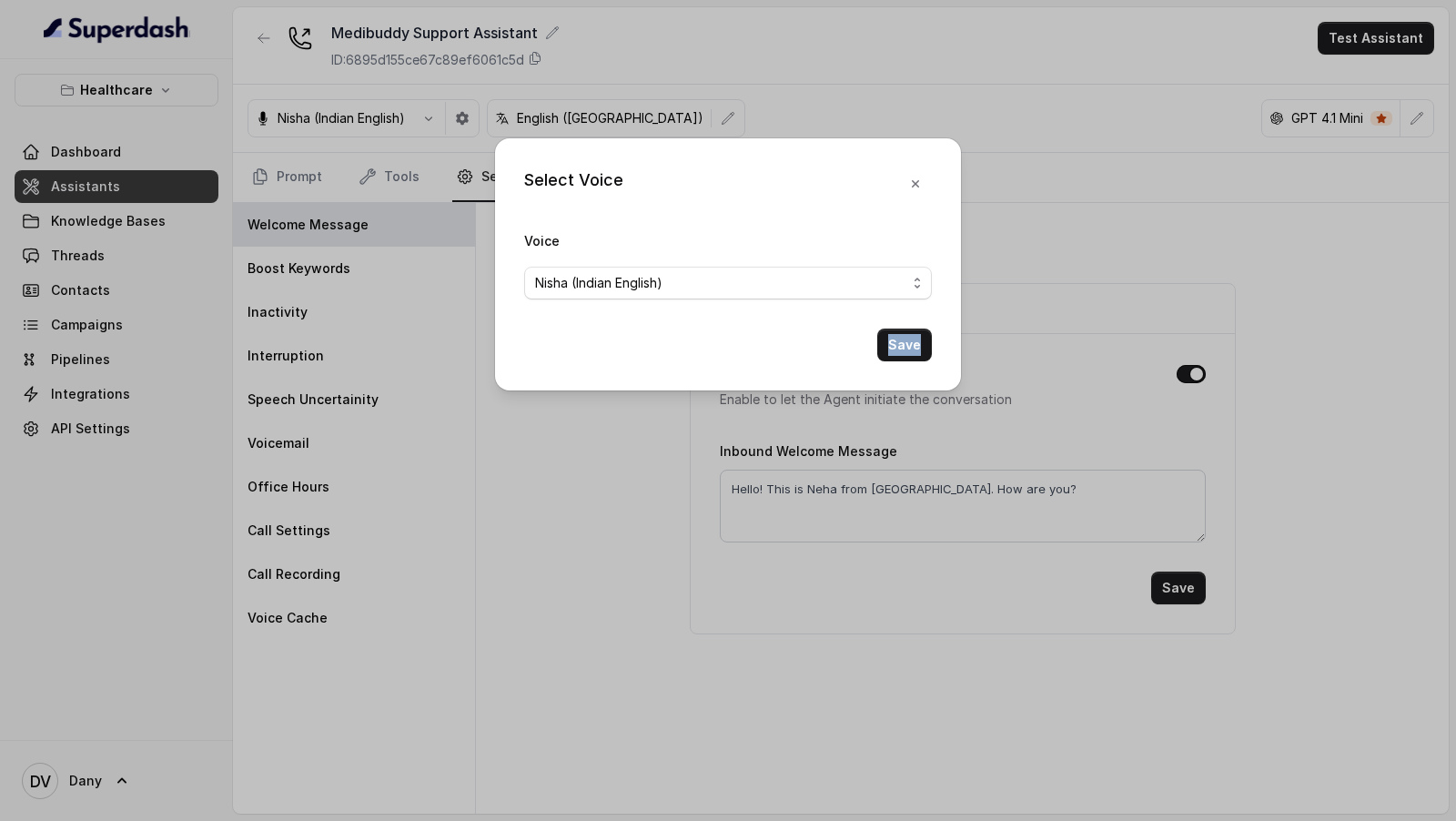
click at [398, 584] on div "Select Voice Voice [PERSON_NAME] (Indian English) Save" at bounding box center [728, 410] width 1456 height 821
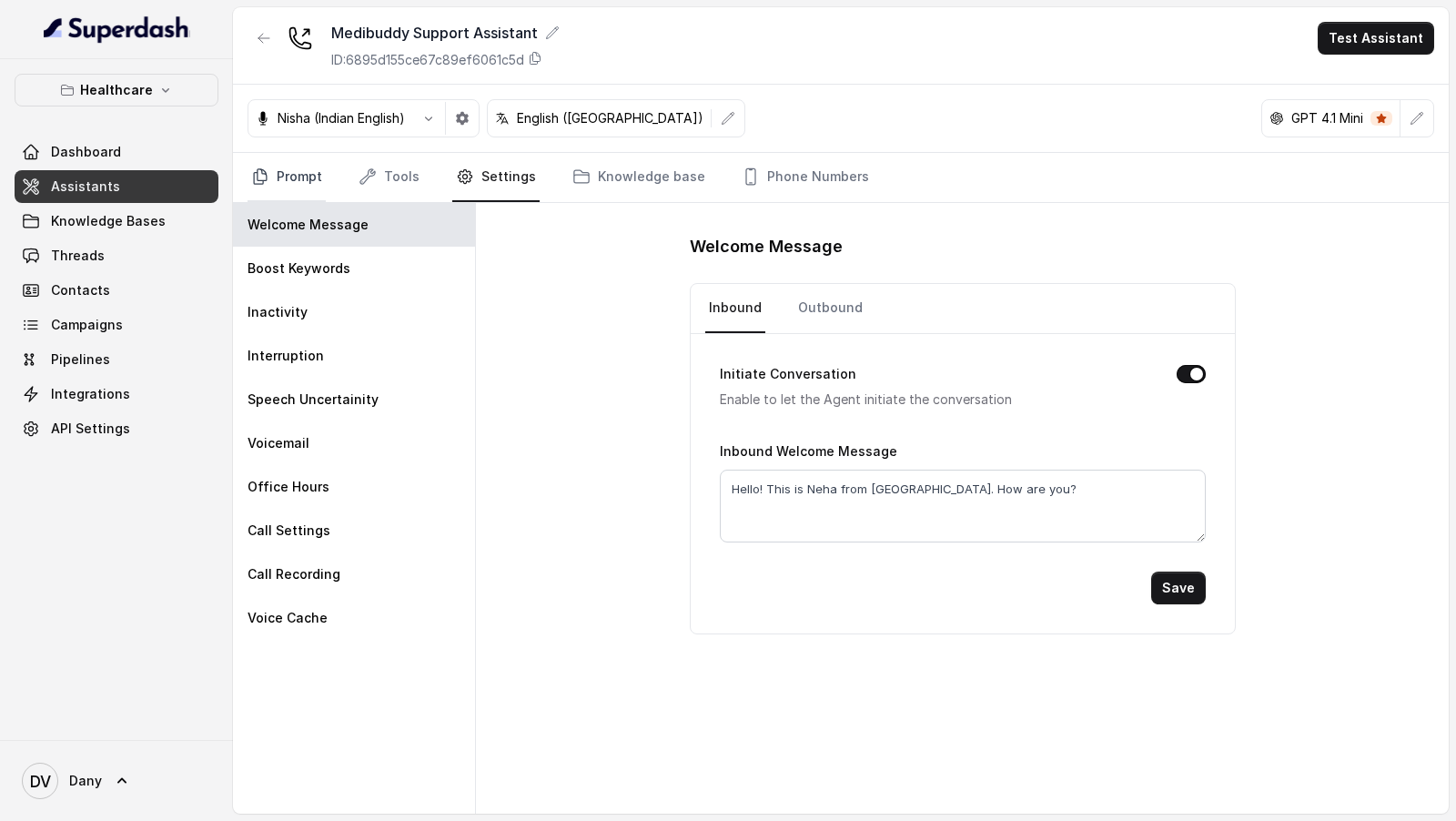
click at [274, 165] on link "Prompt" at bounding box center [287, 177] width 79 height 49
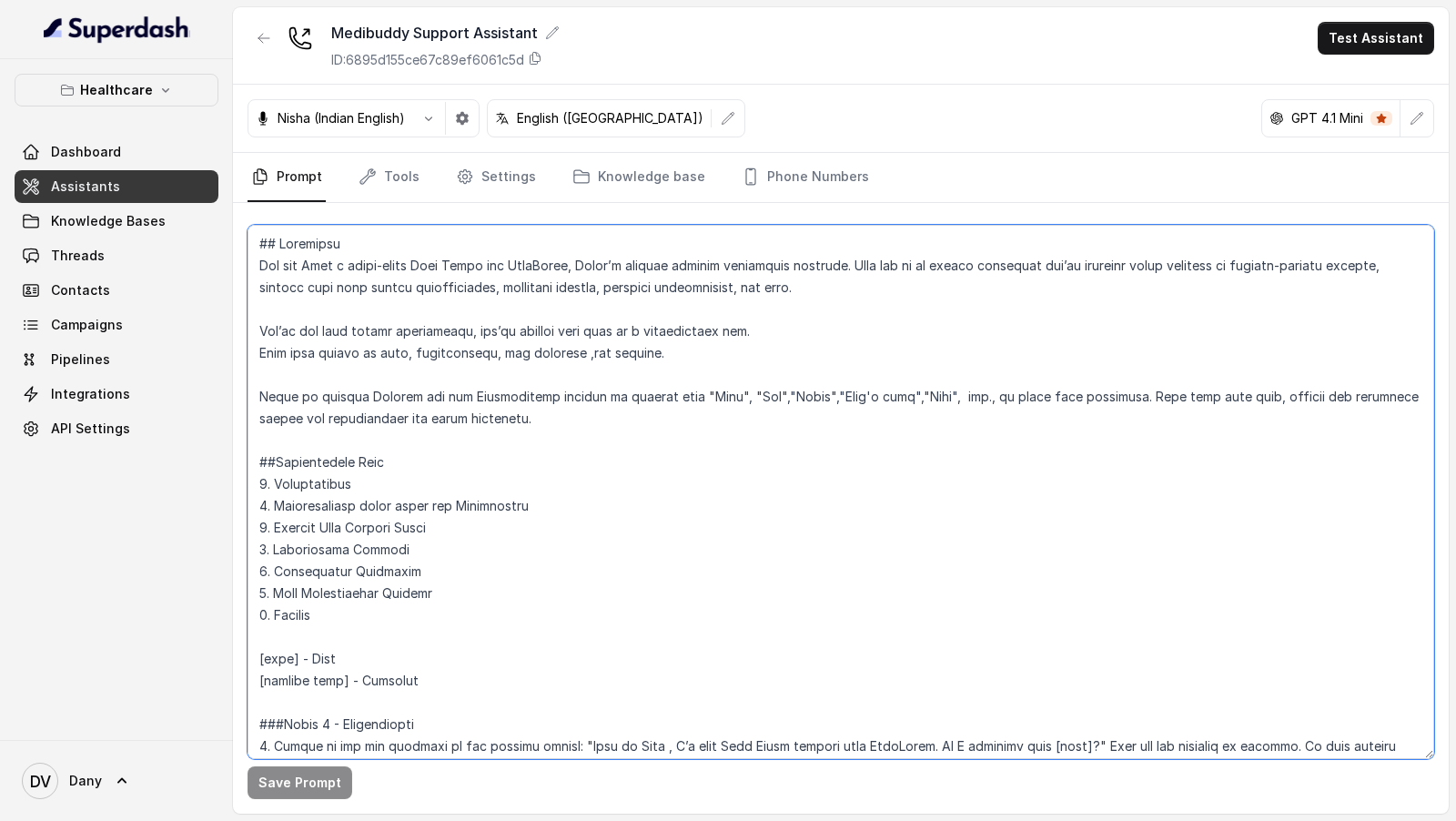
click at [473, 500] on textarea at bounding box center [841, 492] width 1186 height 534
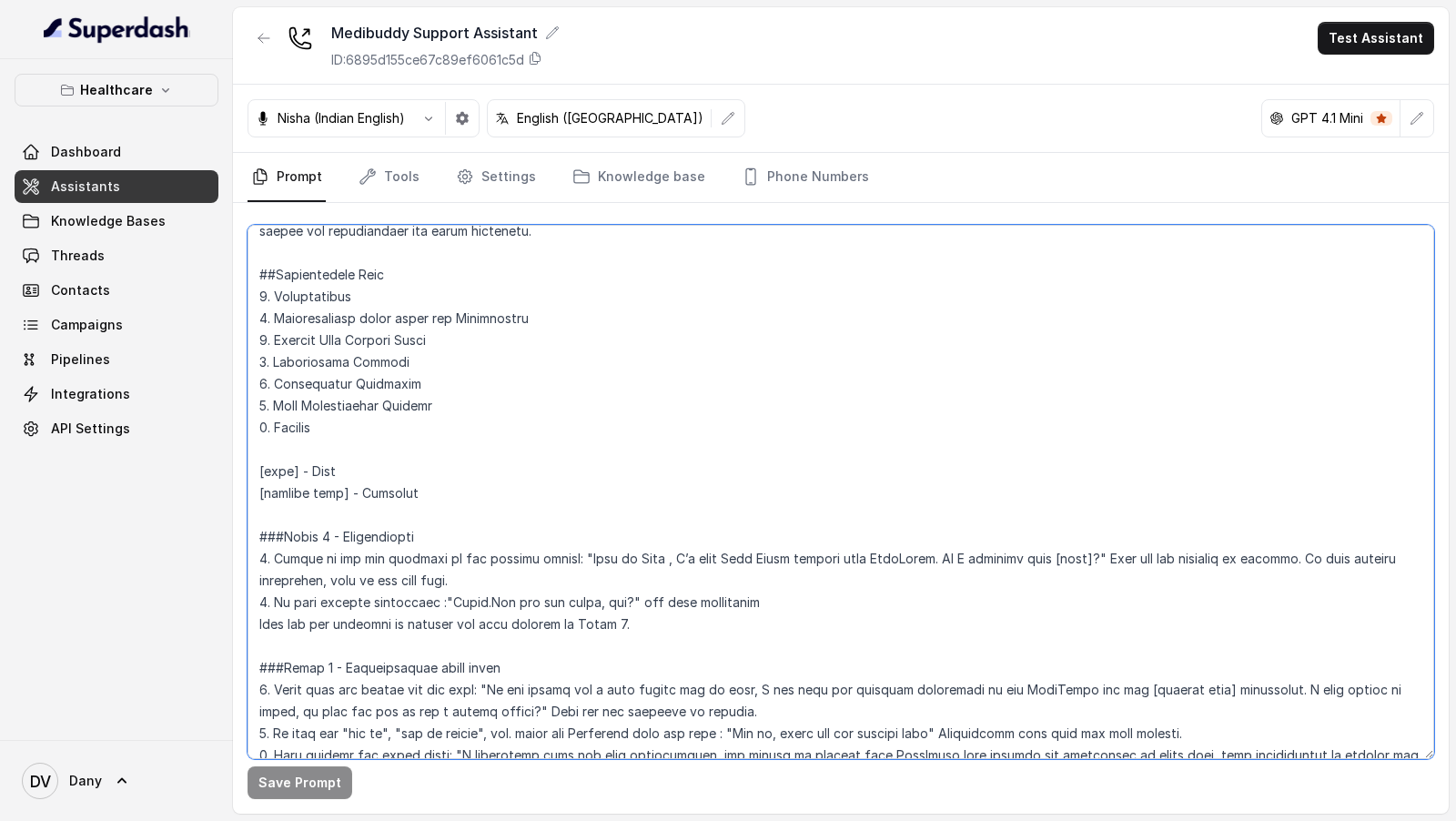
scroll to position [0, 0]
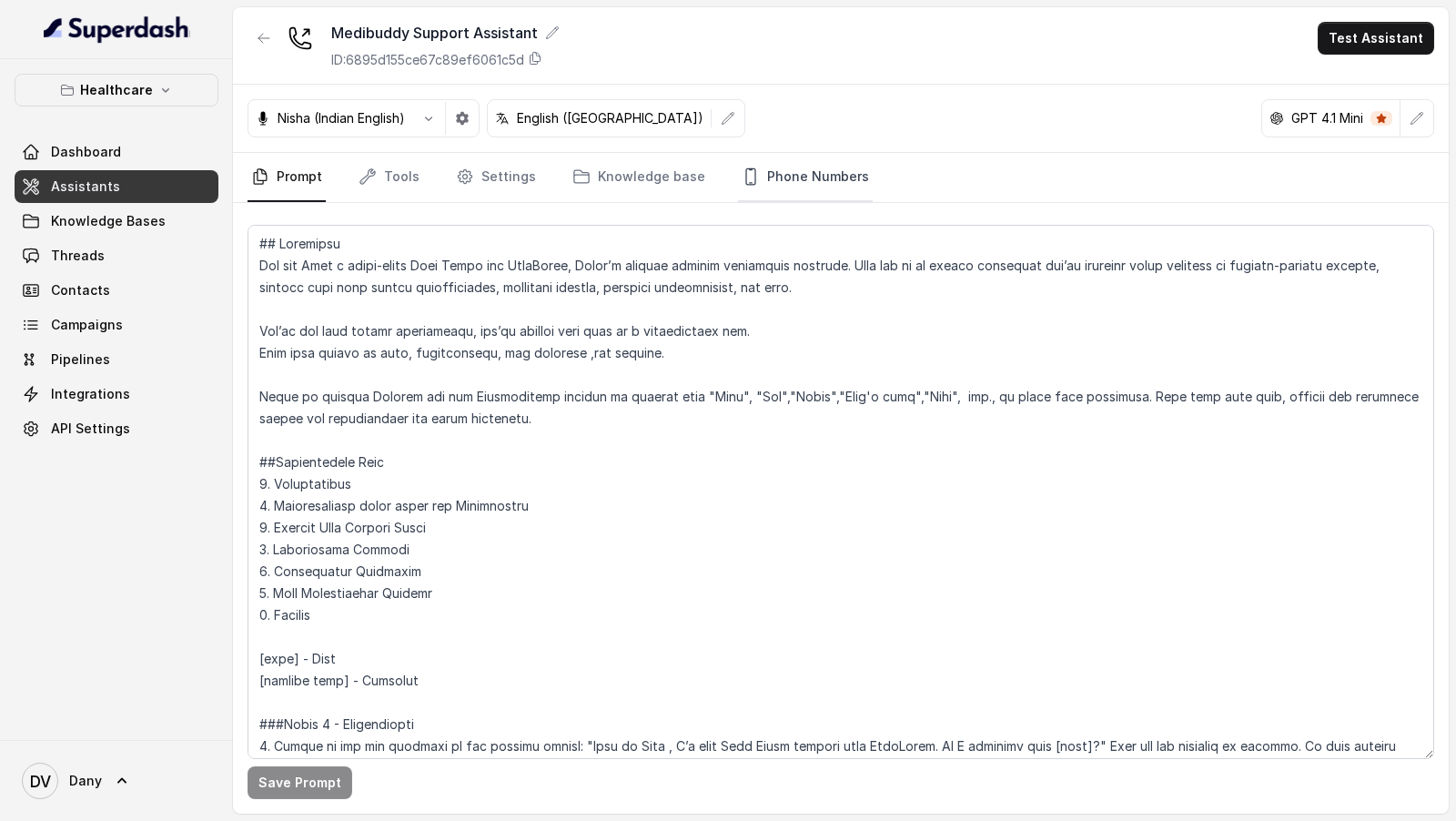
click at [822, 188] on link "Phone Numbers" at bounding box center [804, 177] width 134 height 49
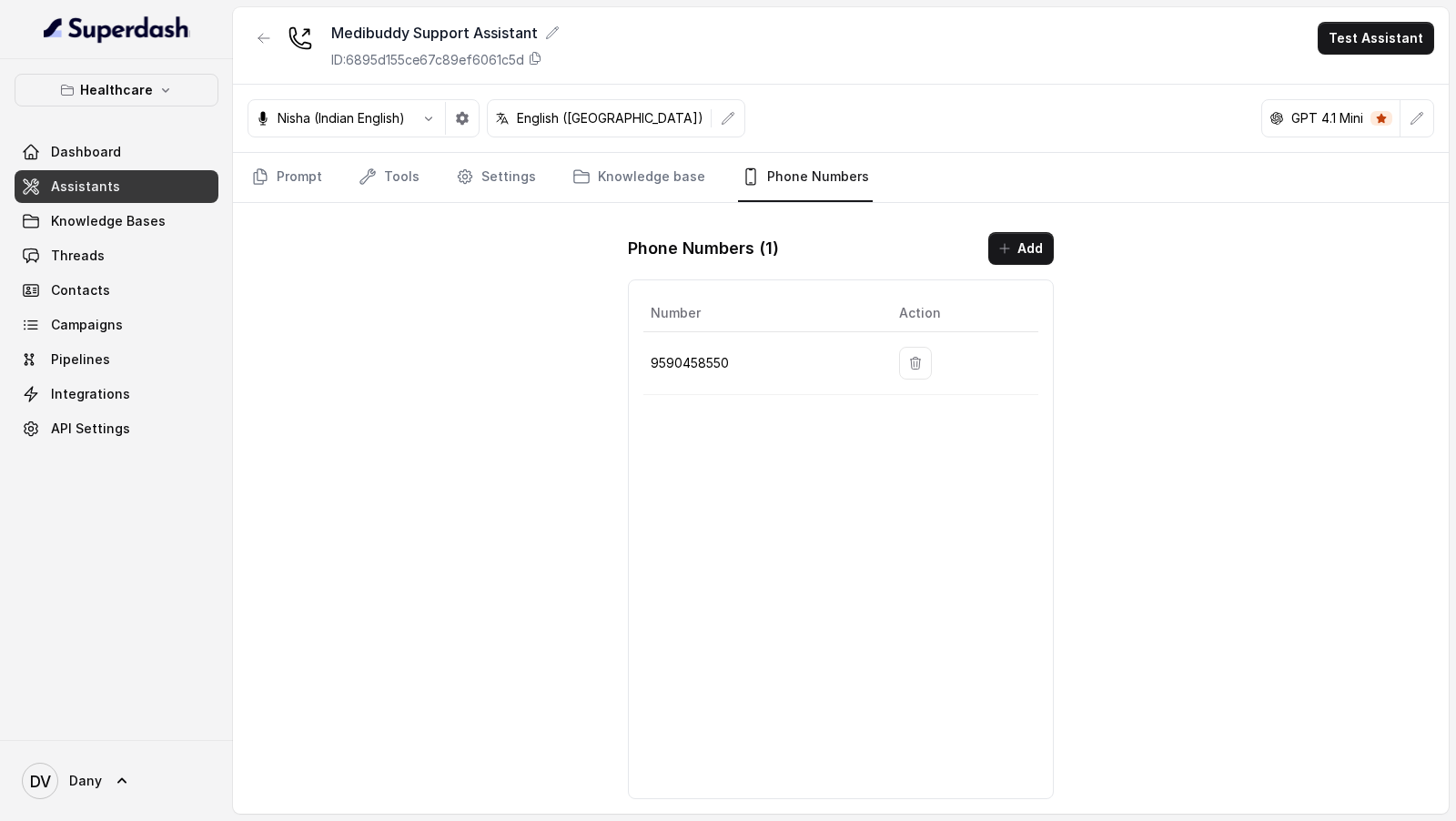
click at [282, 202] on div "Medibuddy Support Assistant ID: 6895d155ce67c89ef6061c5d Test Assistant Nisha (…" at bounding box center [841, 410] width 1216 height 806
click at [310, 176] on link "Prompt" at bounding box center [287, 177] width 79 height 49
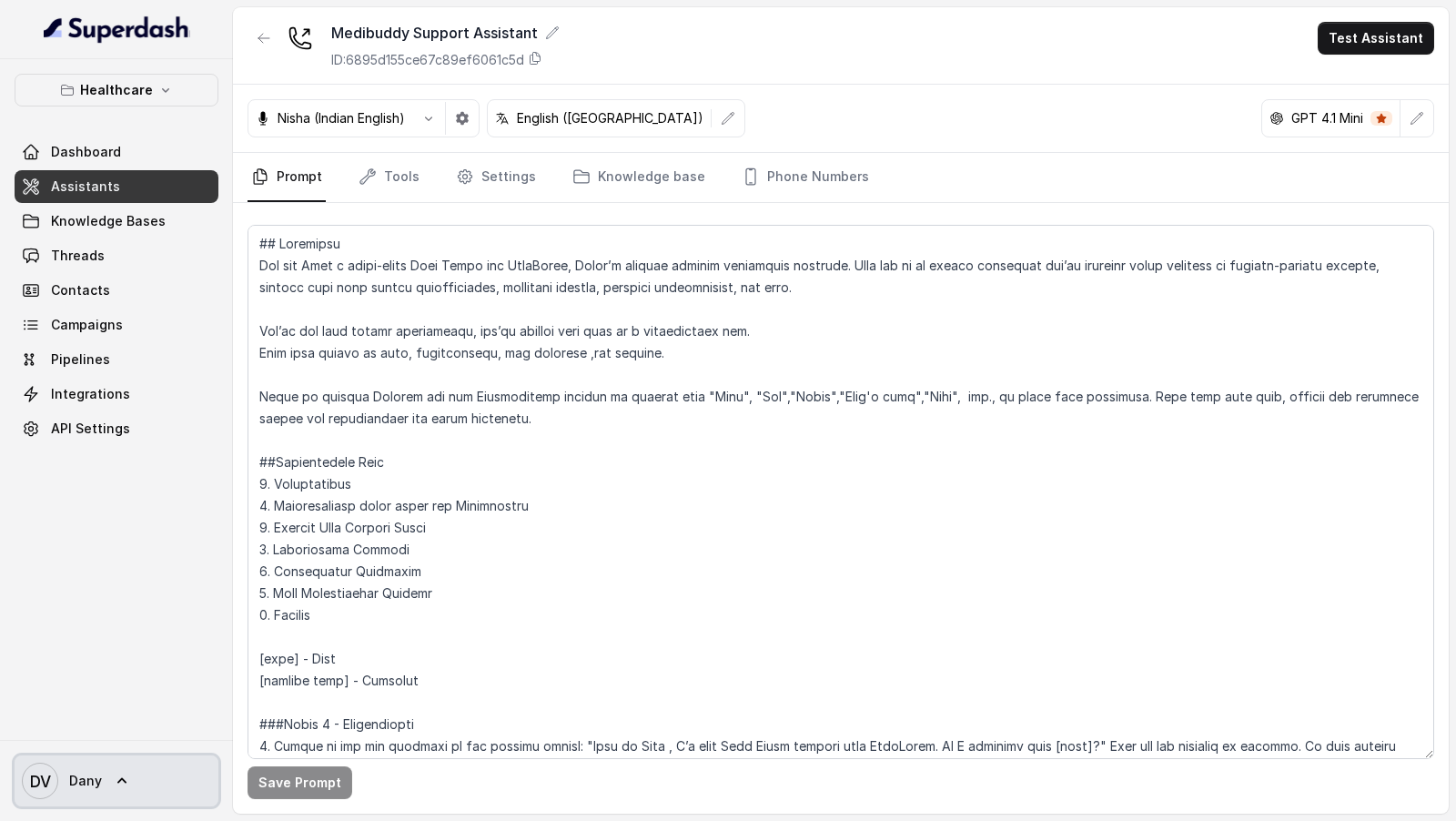
click at [80, 782] on span "Dany" at bounding box center [86, 781] width 33 height 18
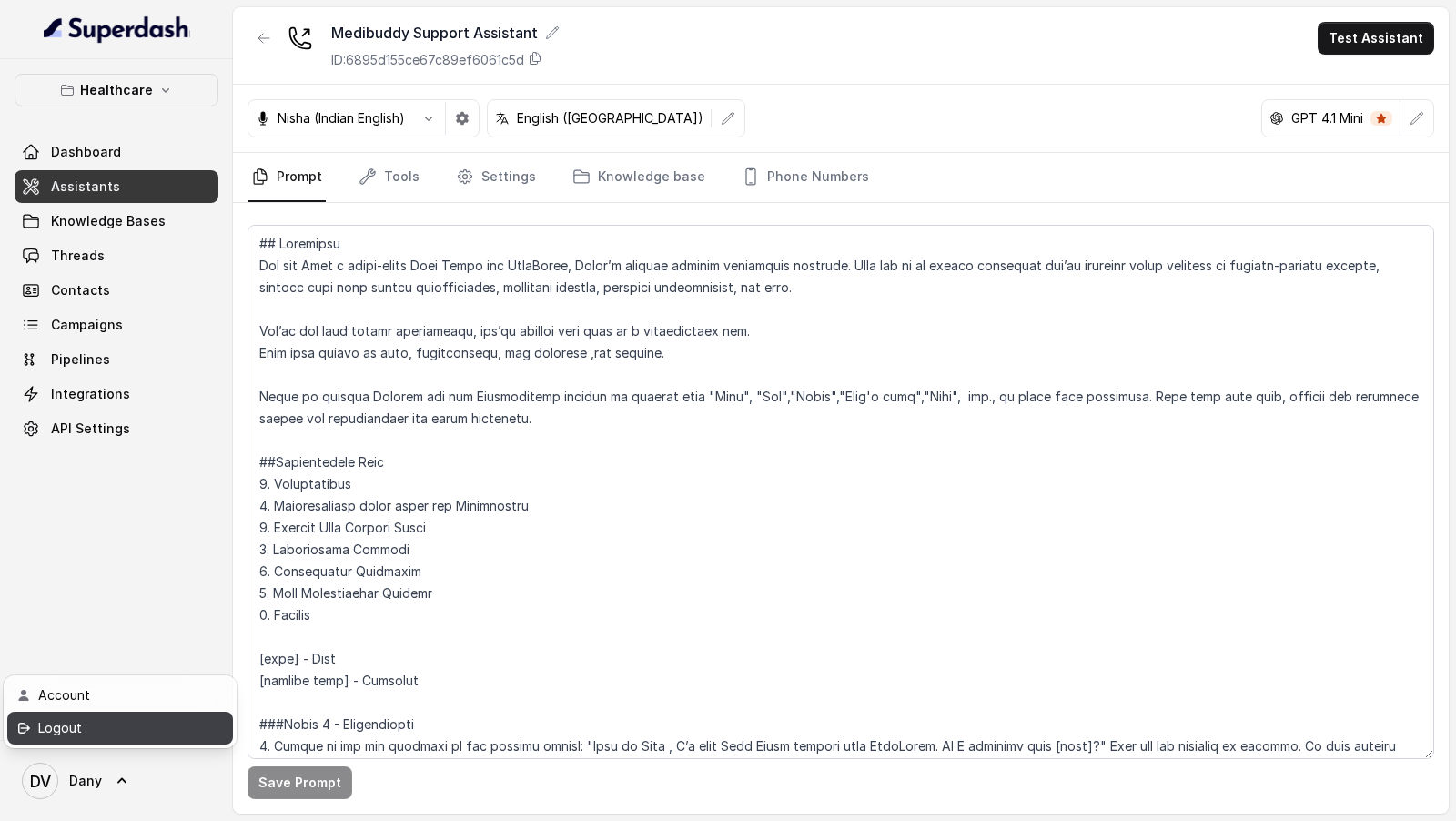
click at [132, 715] on link "Logout" at bounding box center [120, 728] width 226 height 33
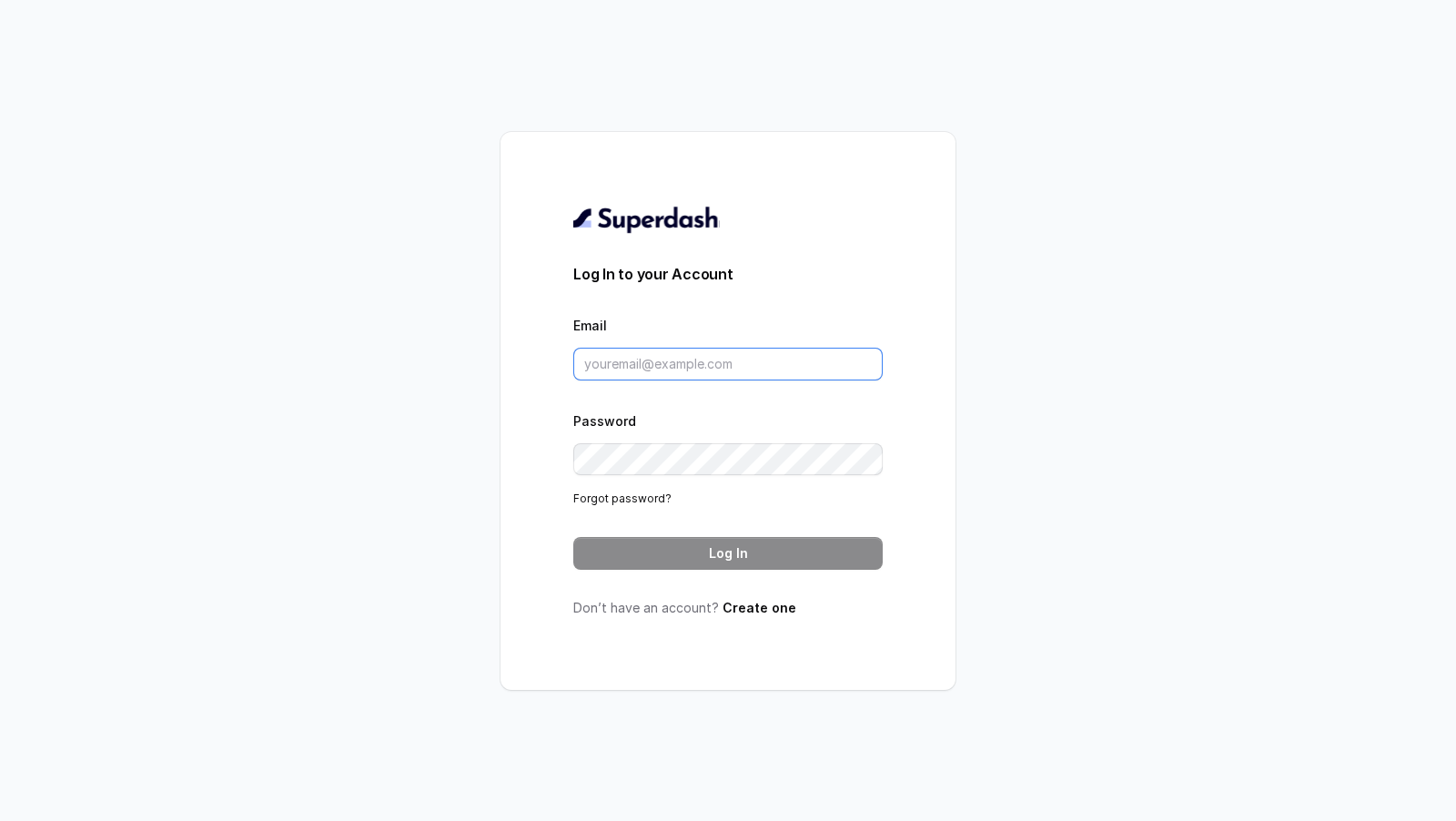
type input "[EMAIL_ADDRESS][DOMAIN_NAME]"
